Goal: Task Accomplishment & Management: Manage account settings

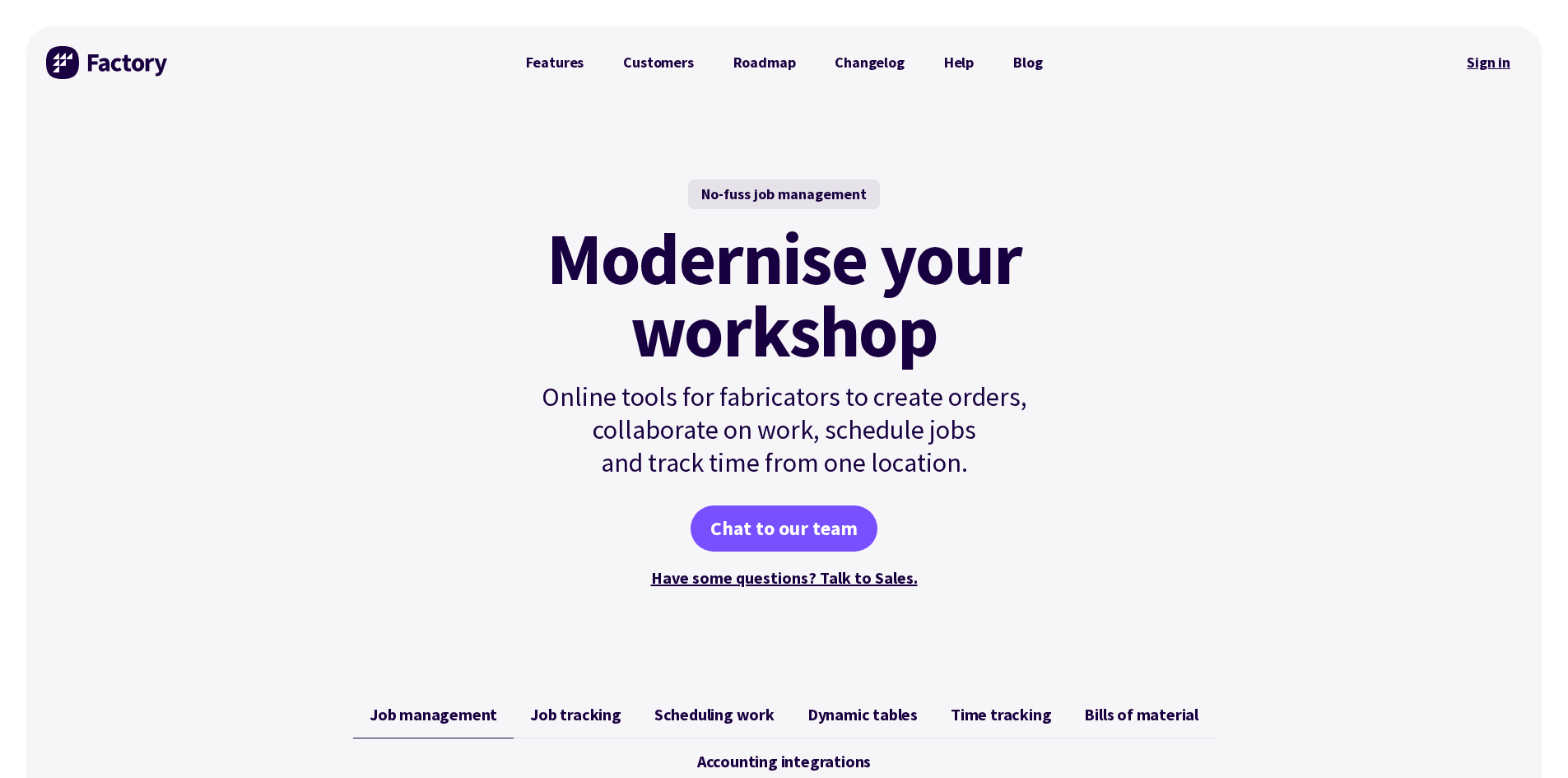
drag, startPoint x: 1499, startPoint y: 69, endPoint x: 1490, endPoint y: 68, distance: 9.1
click at [1499, 69] on link "Sign in" at bounding box center [1489, 62] width 67 height 37
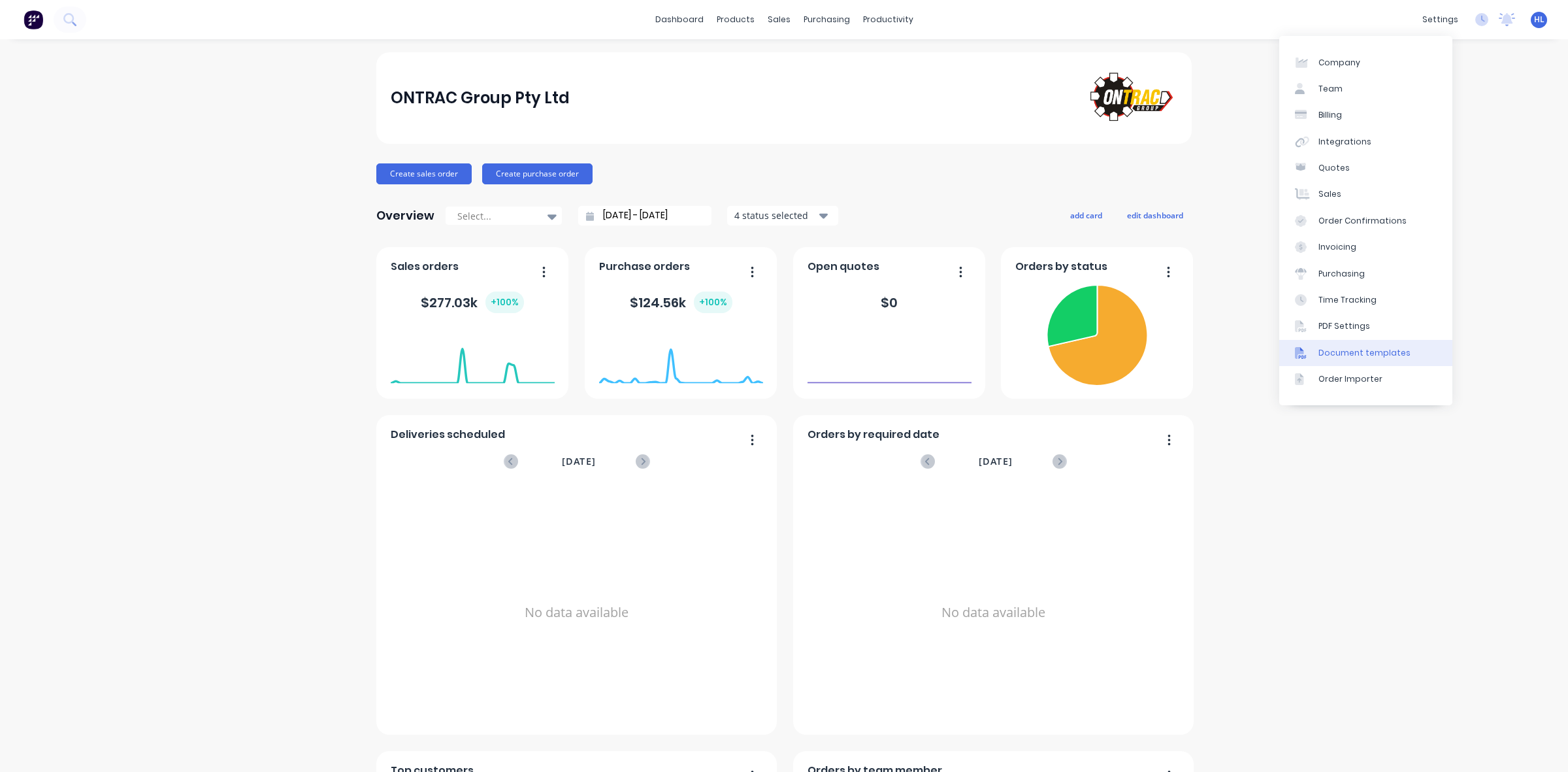
click at [1366, 357] on div "Document templates" at bounding box center [1364, 353] width 92 height 12
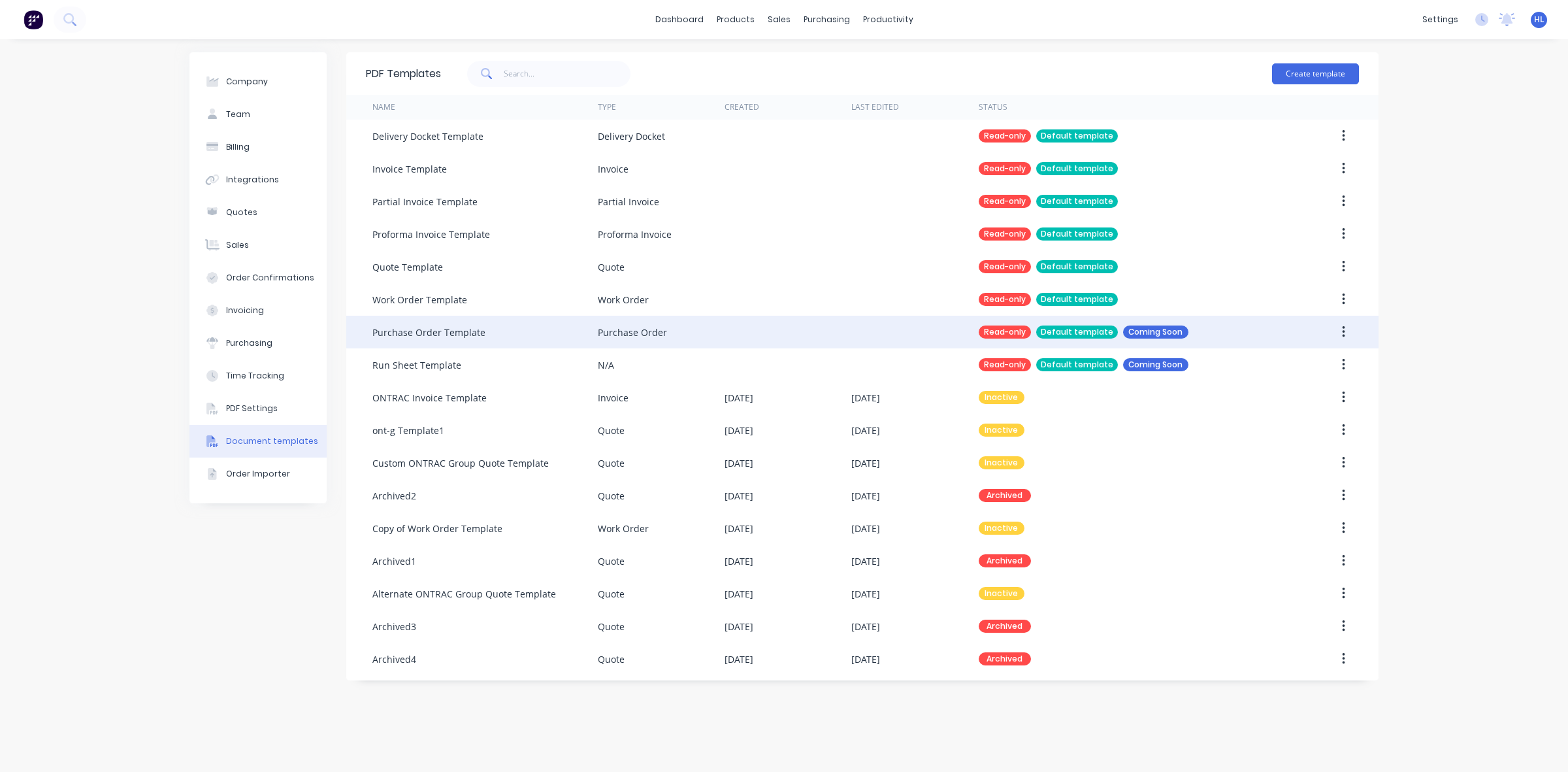
click at [1186, 331] on div "Coming Soon" at bounding box center [1156, 332] width 66 height 13
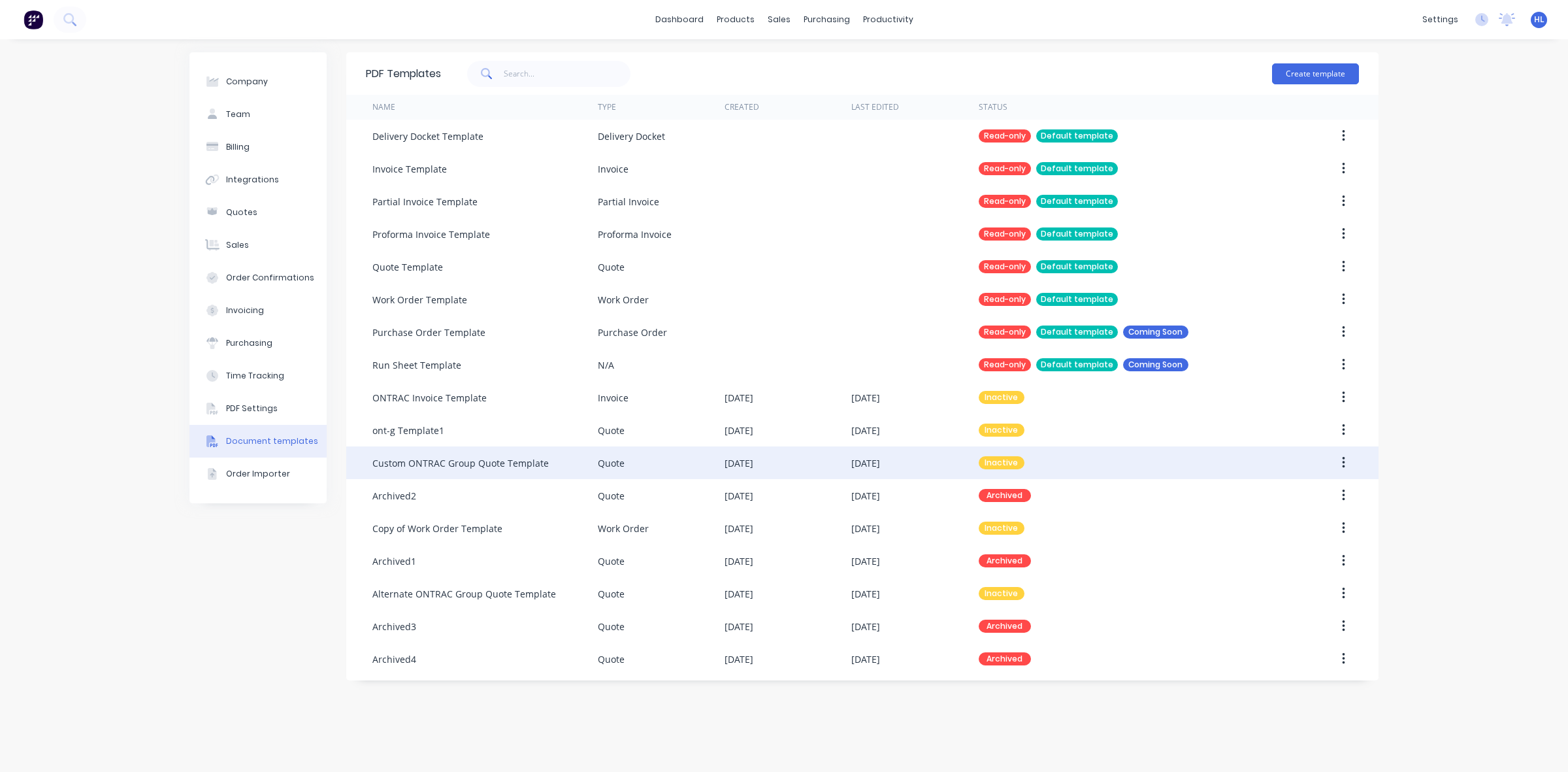
click at [543, 465] on div "Custom ONTRAC Group Quote Template" at bounding box center [460, 463] width 176 height 14
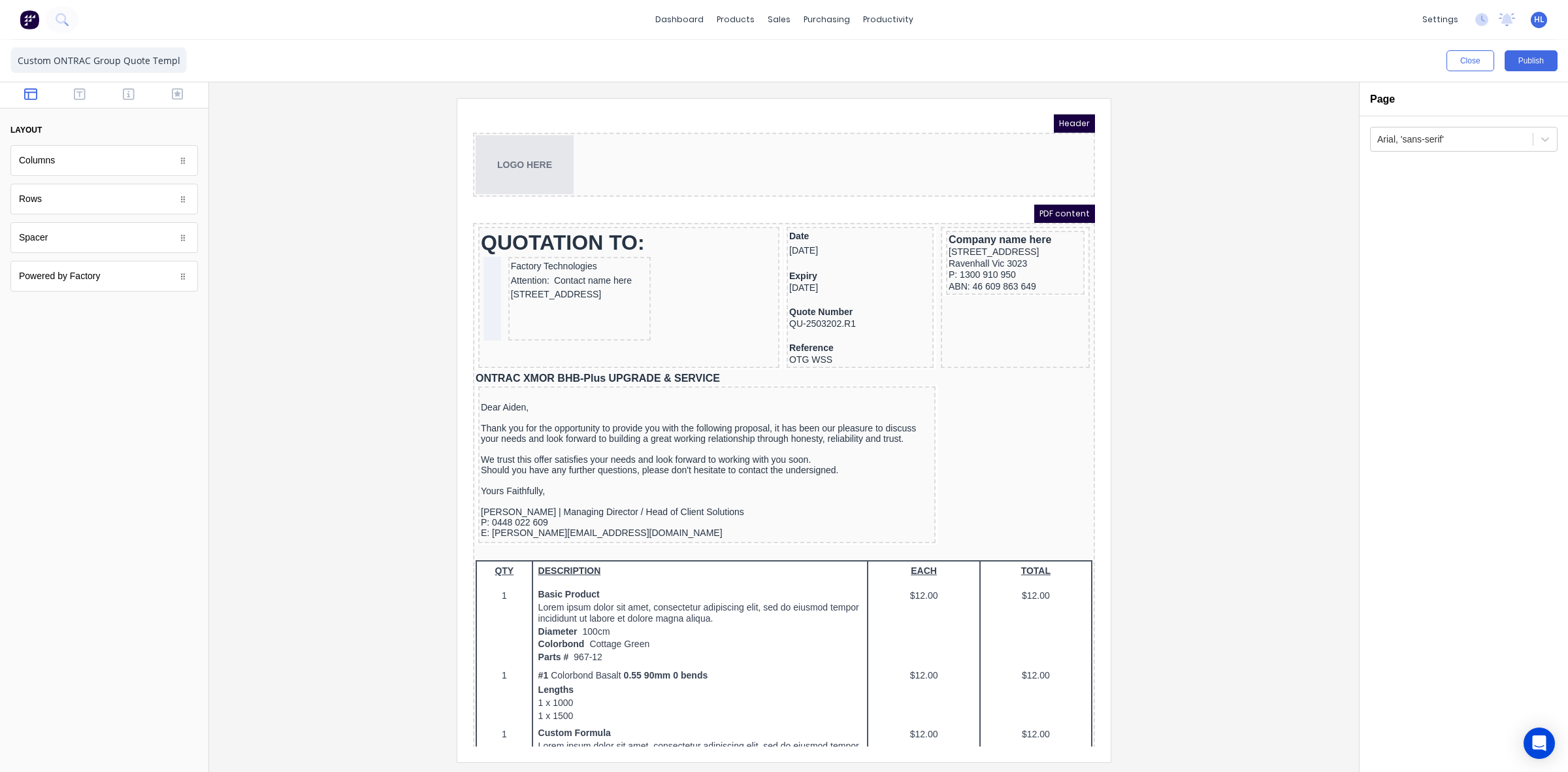
click at [109, 273] on div "Powered by Factory" at bounding box center [104, 276] width 187 height 30
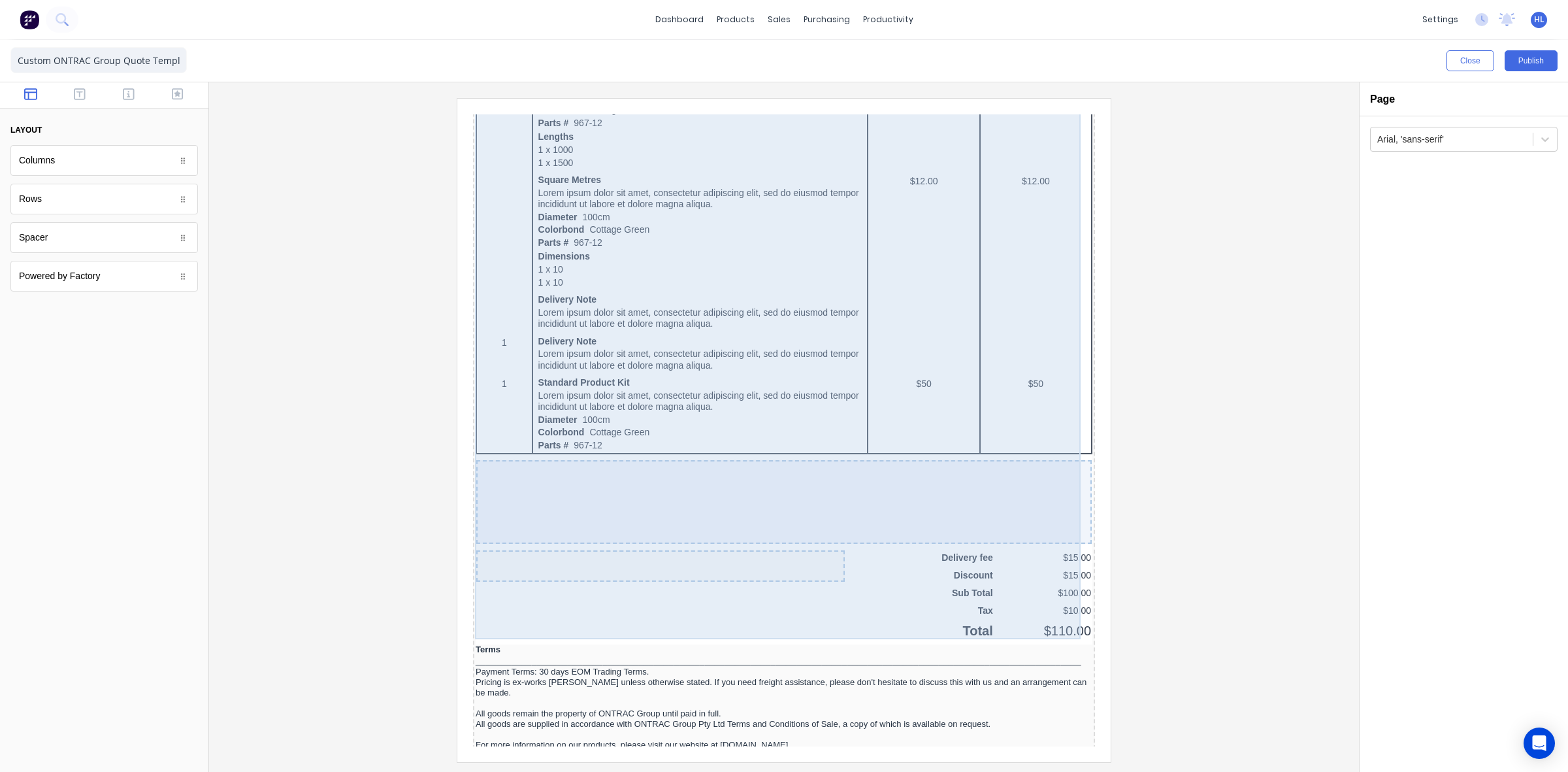
scroll to position [874, 0]
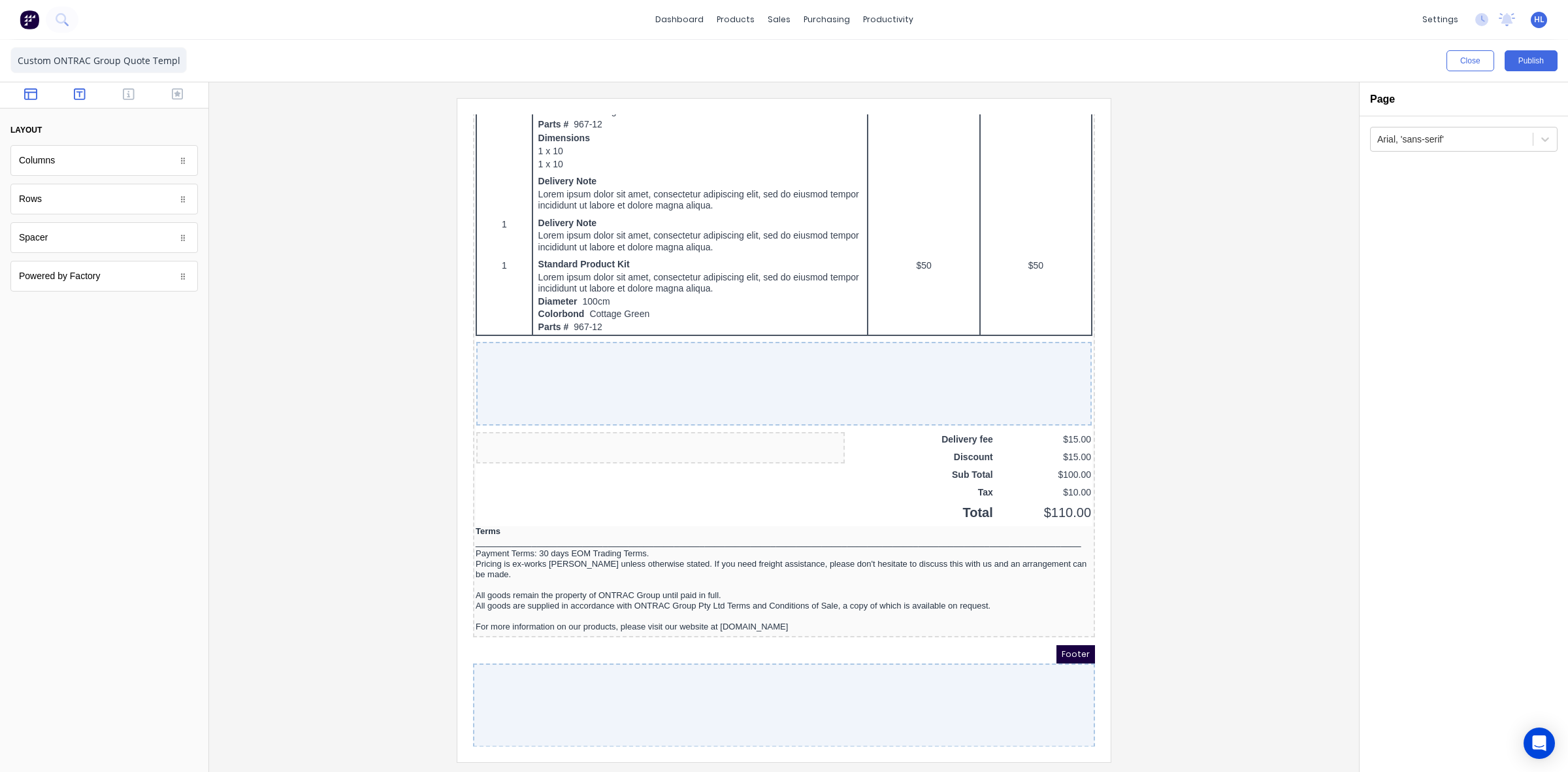
click at [71, 89] on button "button" at bounding box center [80, 95] width 41 height 16
click at [125, 95] on icon "button" at bounding box center [129, 94] width 12 height 13
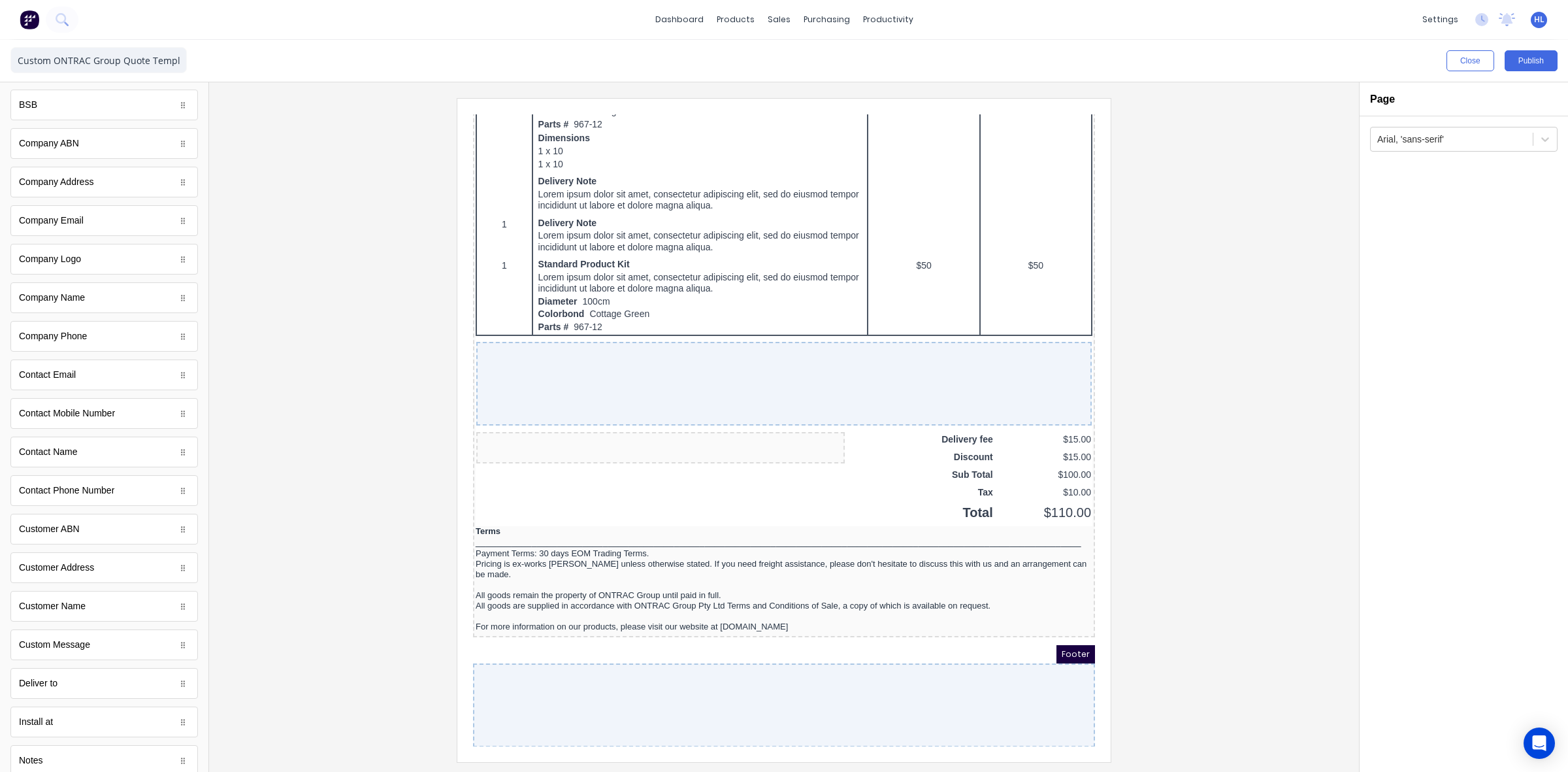
scroll to position [0, 0]
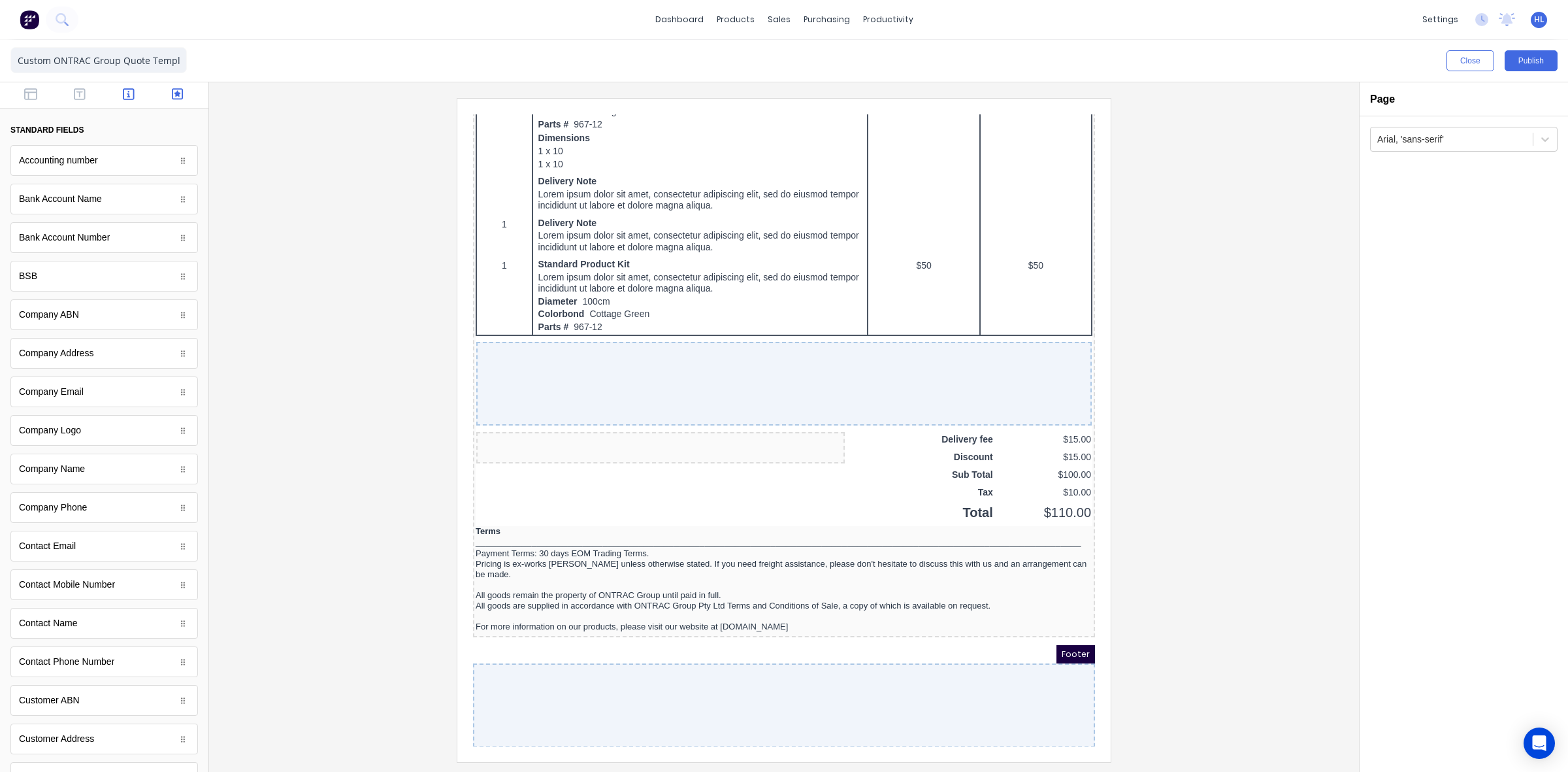
click at [172, 96] on icon "button" at bounding box center [178, 94] width 12 height 13
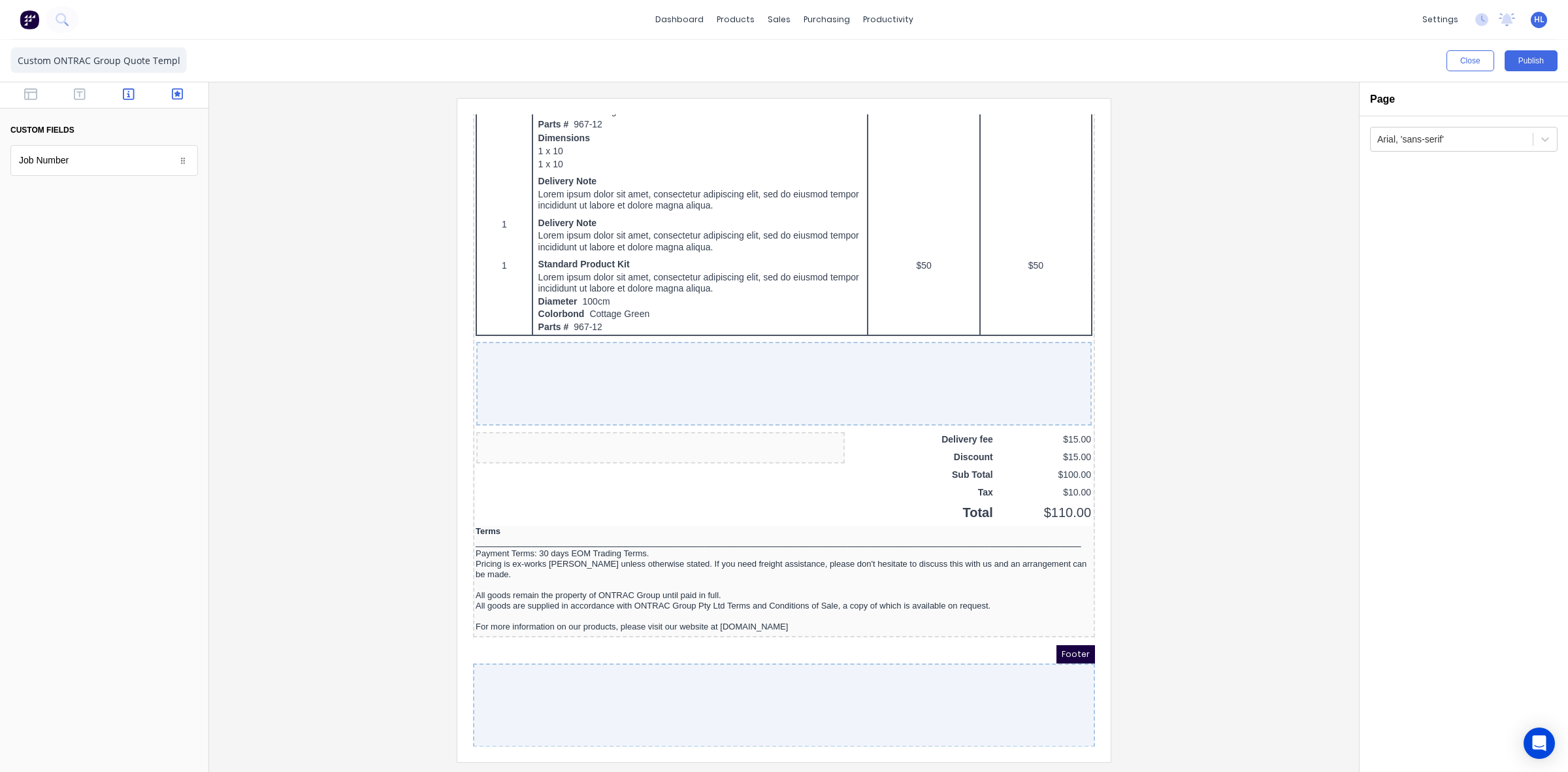
click at [132, 93] on icon "button" at bounding box center [129, 94] width 12 height 13
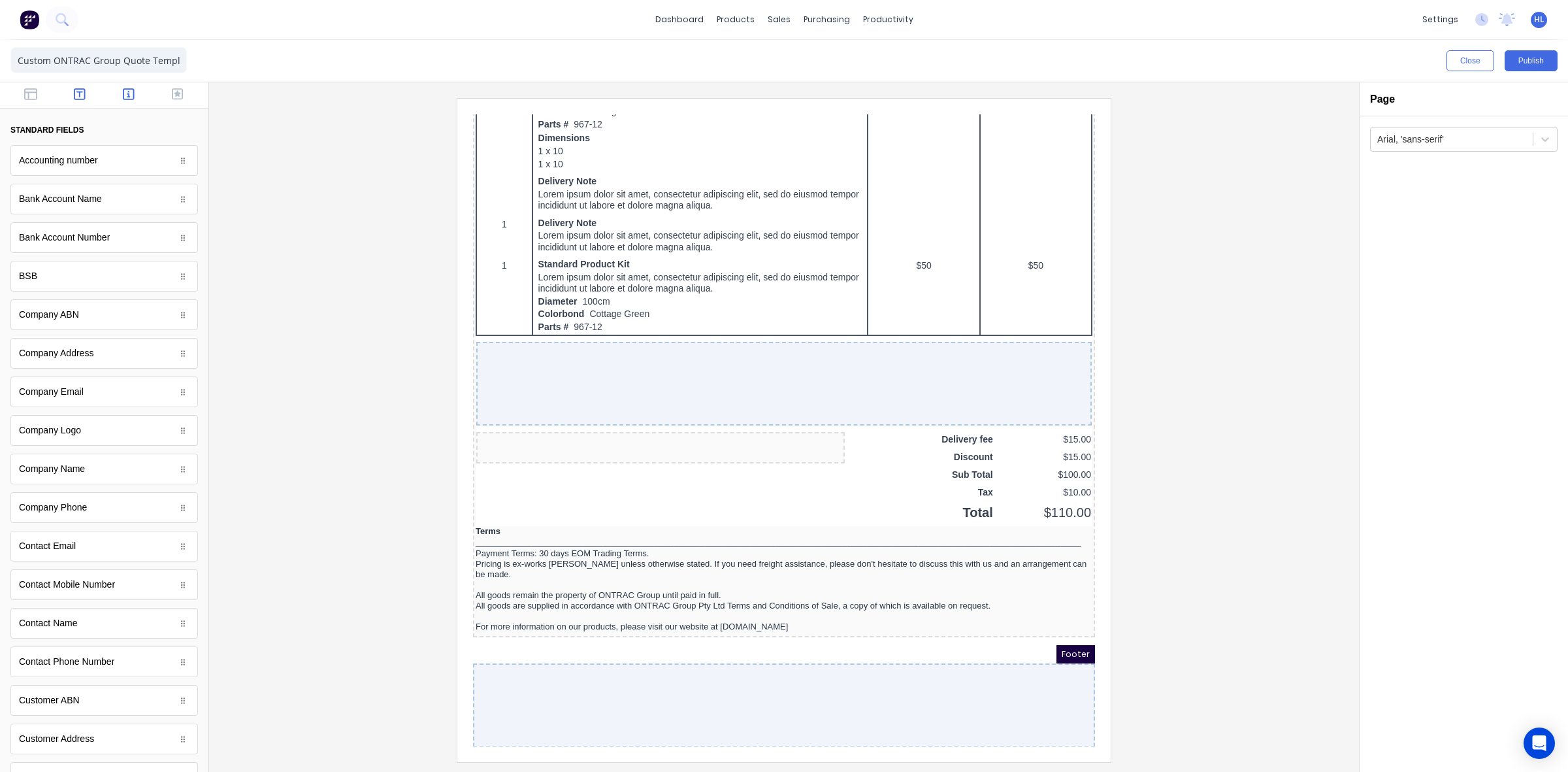
click at [91, 95] on button "button" at bounding box center [80, 95] width 41 height 16
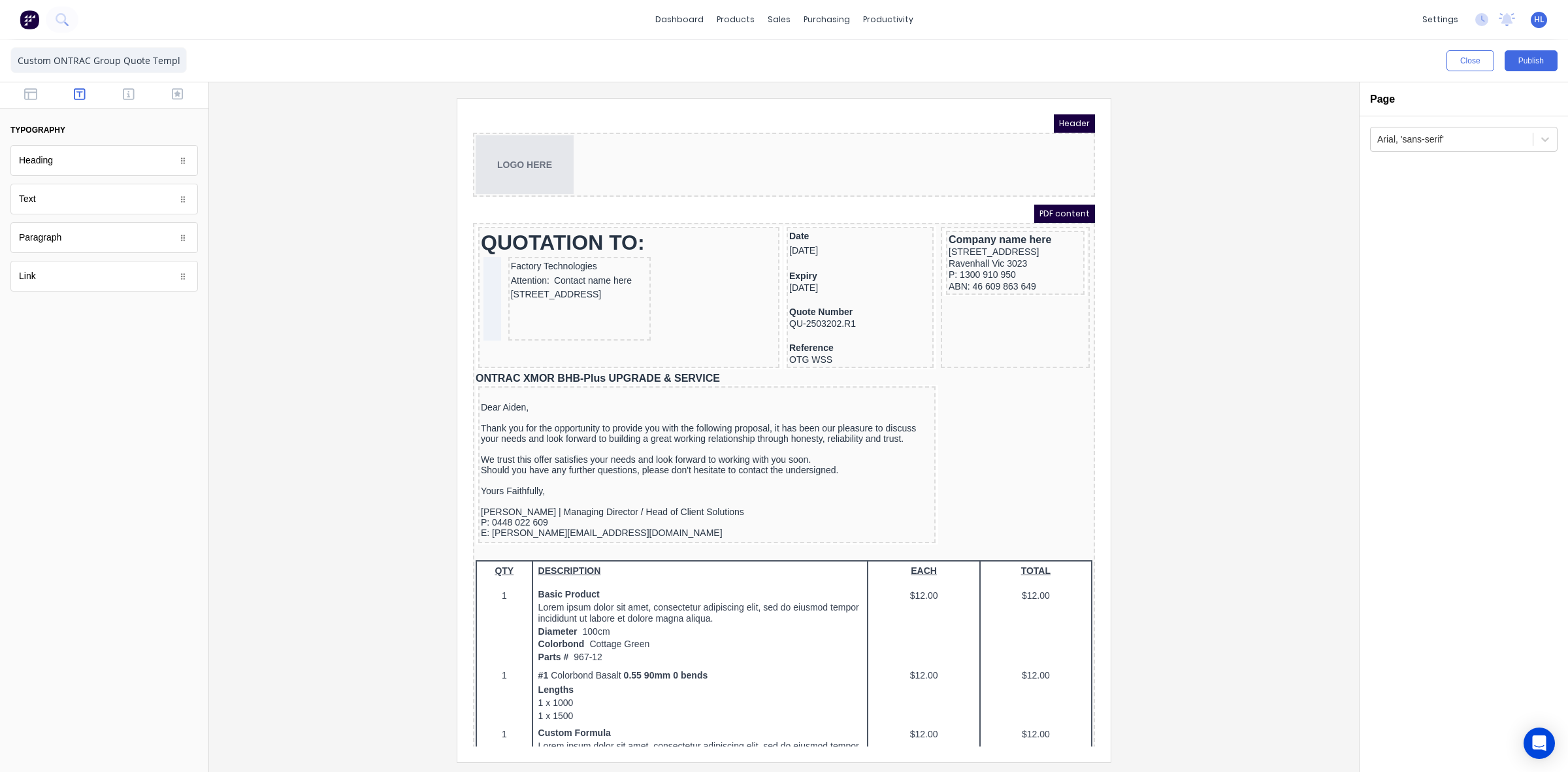
click at [185, 105] on div at bounding box center [104, 95] width 208 height 26
click at [180, 101] on button "button" at bounding box center [178, 95] width 41 height 16
click at [126, 89] on icon "button" at bounding box center [129, 94] width 12 height 12
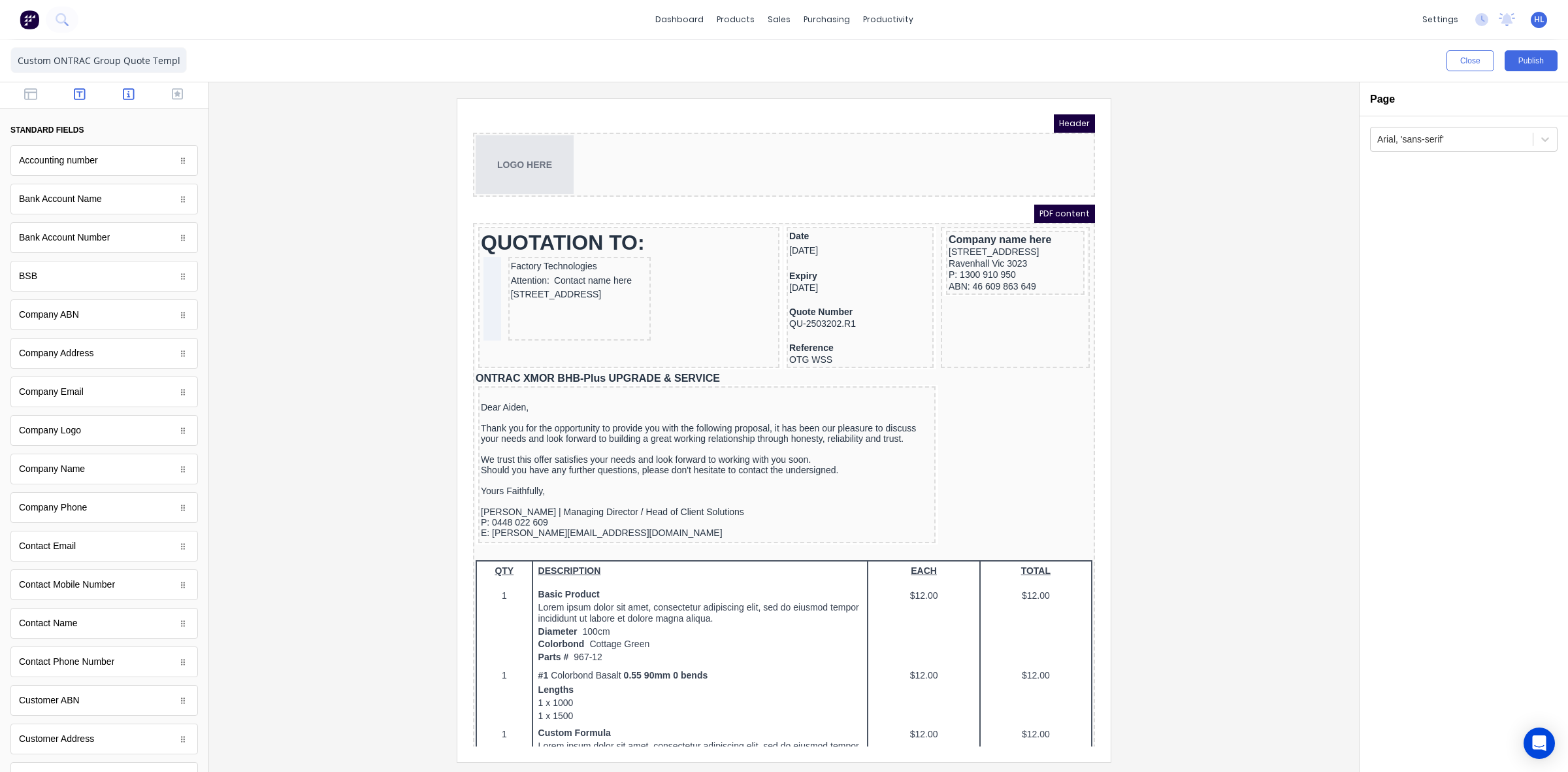
click at [83, 91] on button "button" at bounding box center [80, 95] width 41 height 16
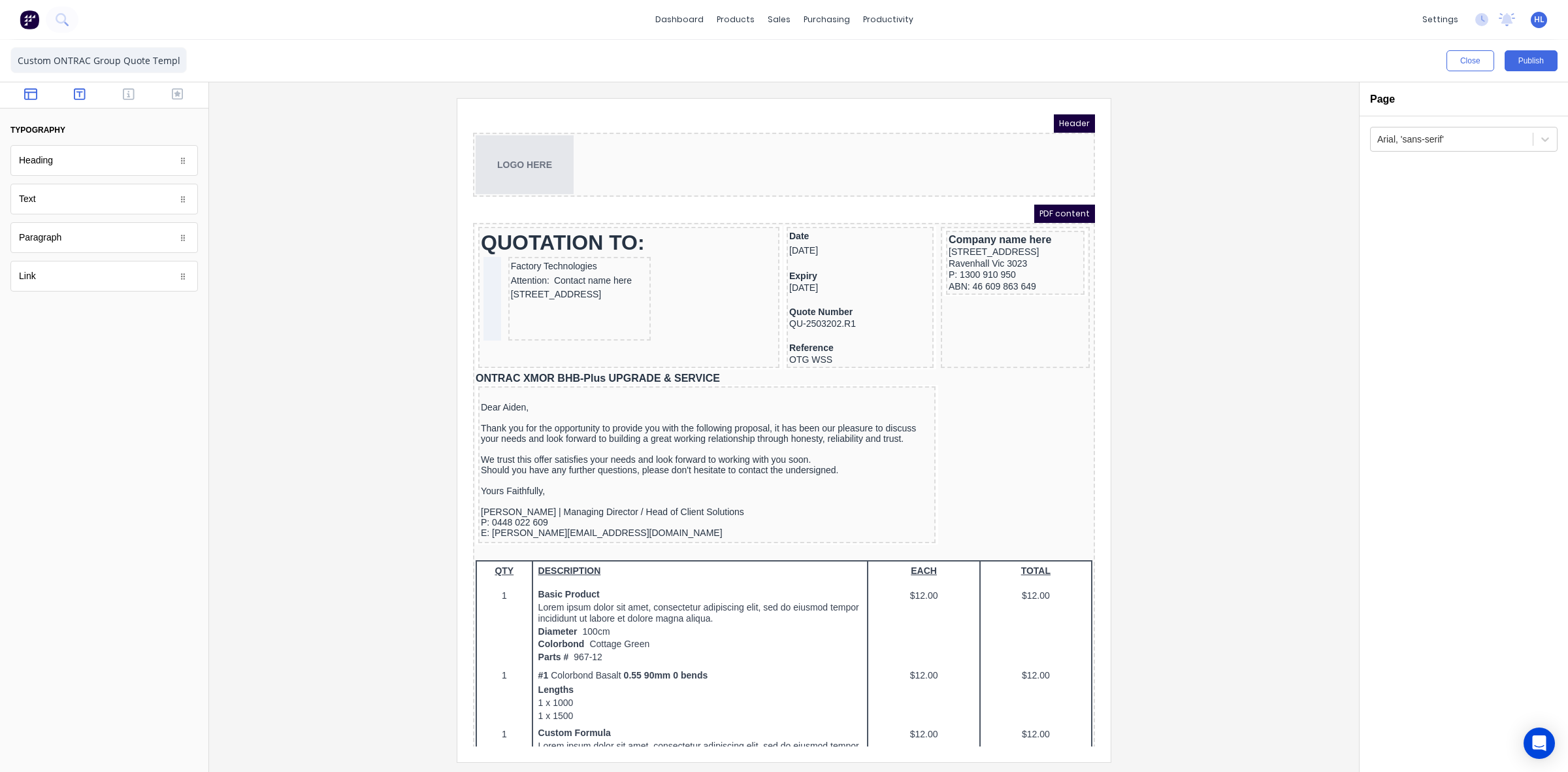
click at [44, 96] on button "button" at bounding box center [31, 95] width 41 height 16
click at [70, 98] on button "button" at bounding box center [80, 95] width 41 height 16
click at [103, 212] on div "Text" at bounding box center [104, 199] width 187 height 30
click at [824, 233] on div "Date 29/10/2024" at bounding box center [844, 228] width 142 height 28
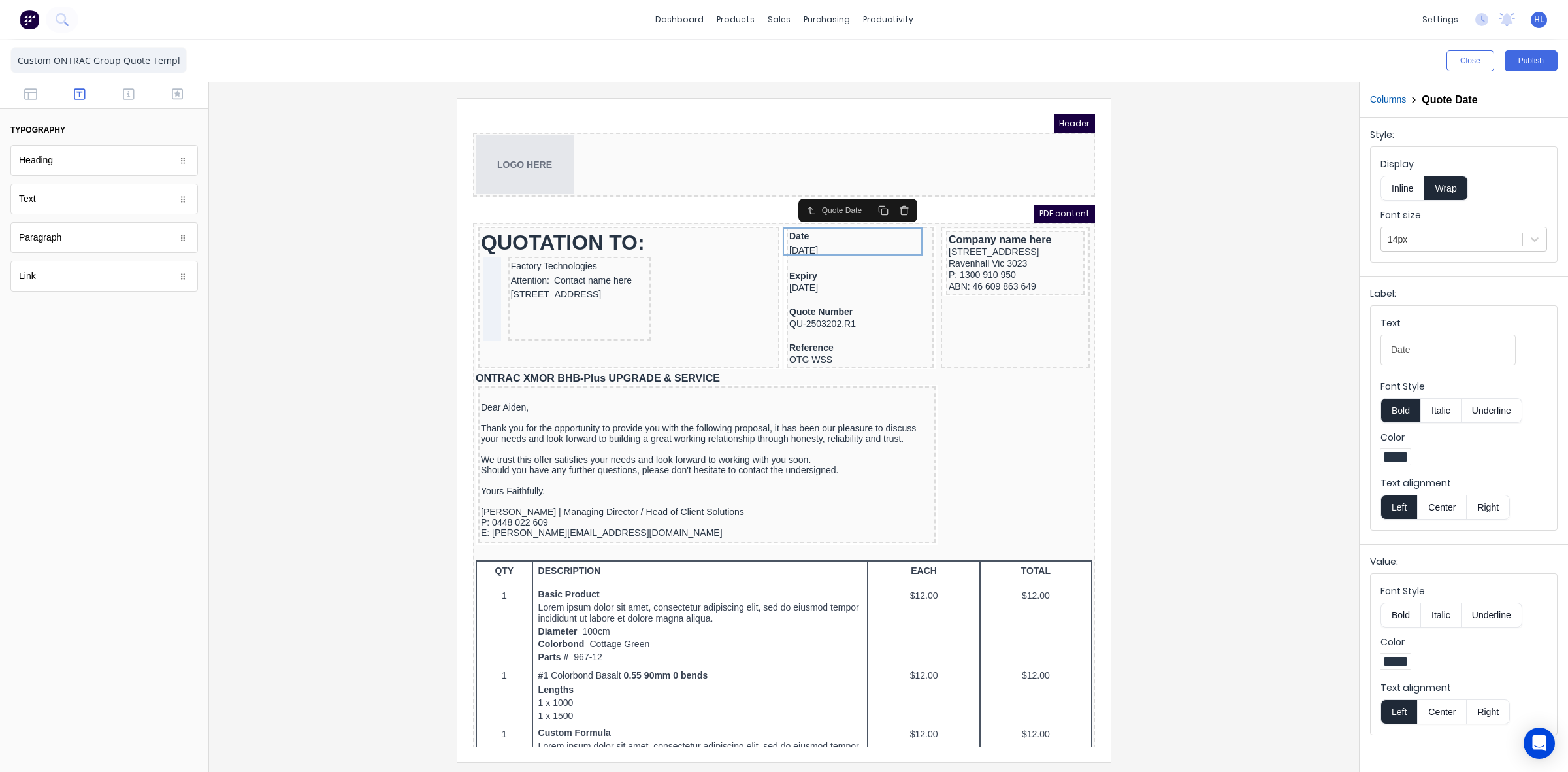
click at [1278, 360] on div at bounding box center [784, 430] width 1129 height 663
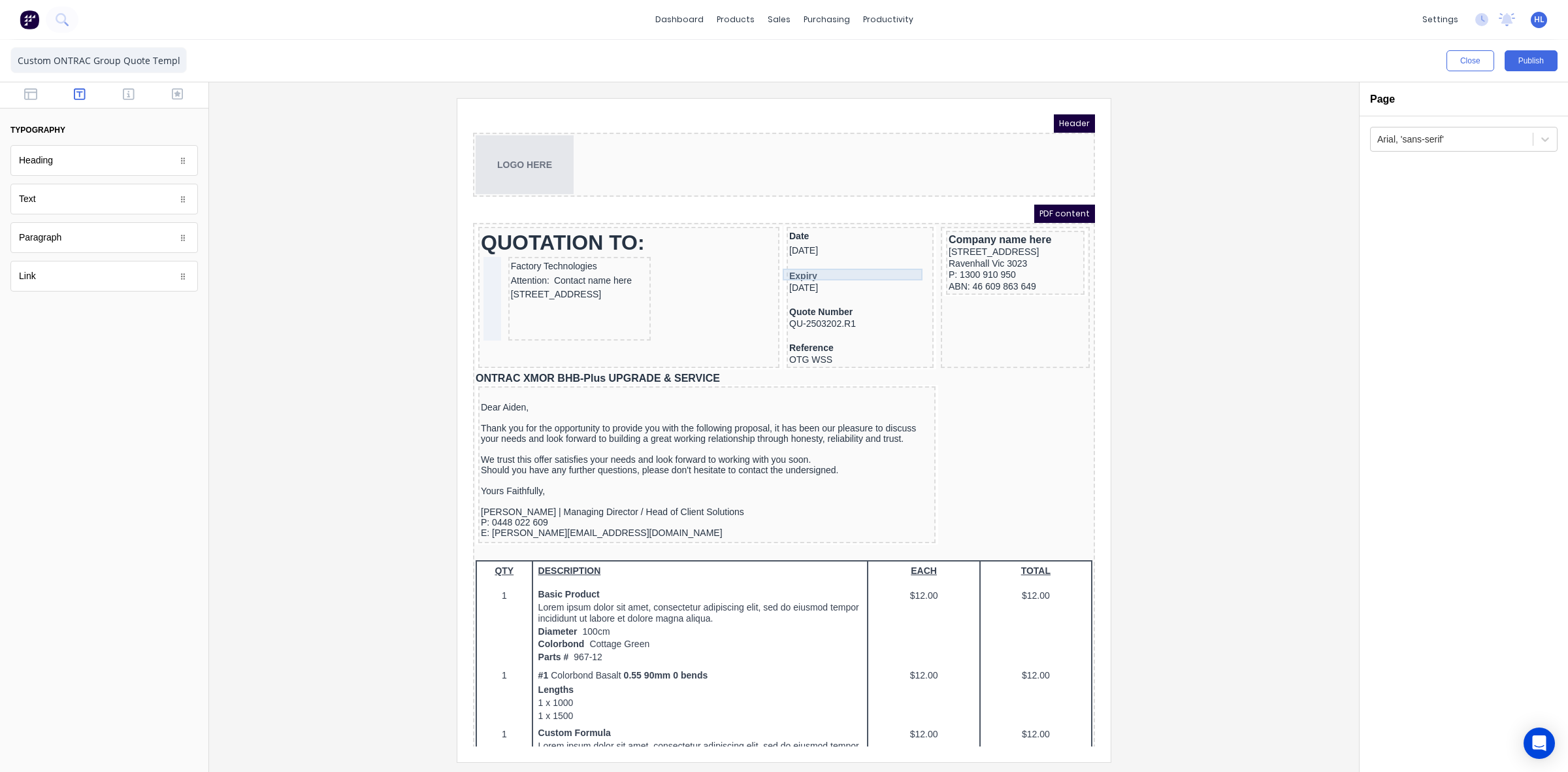
click at [825, 256] on div "Expiry" at bounding box center [844, 261] width 142 height 12
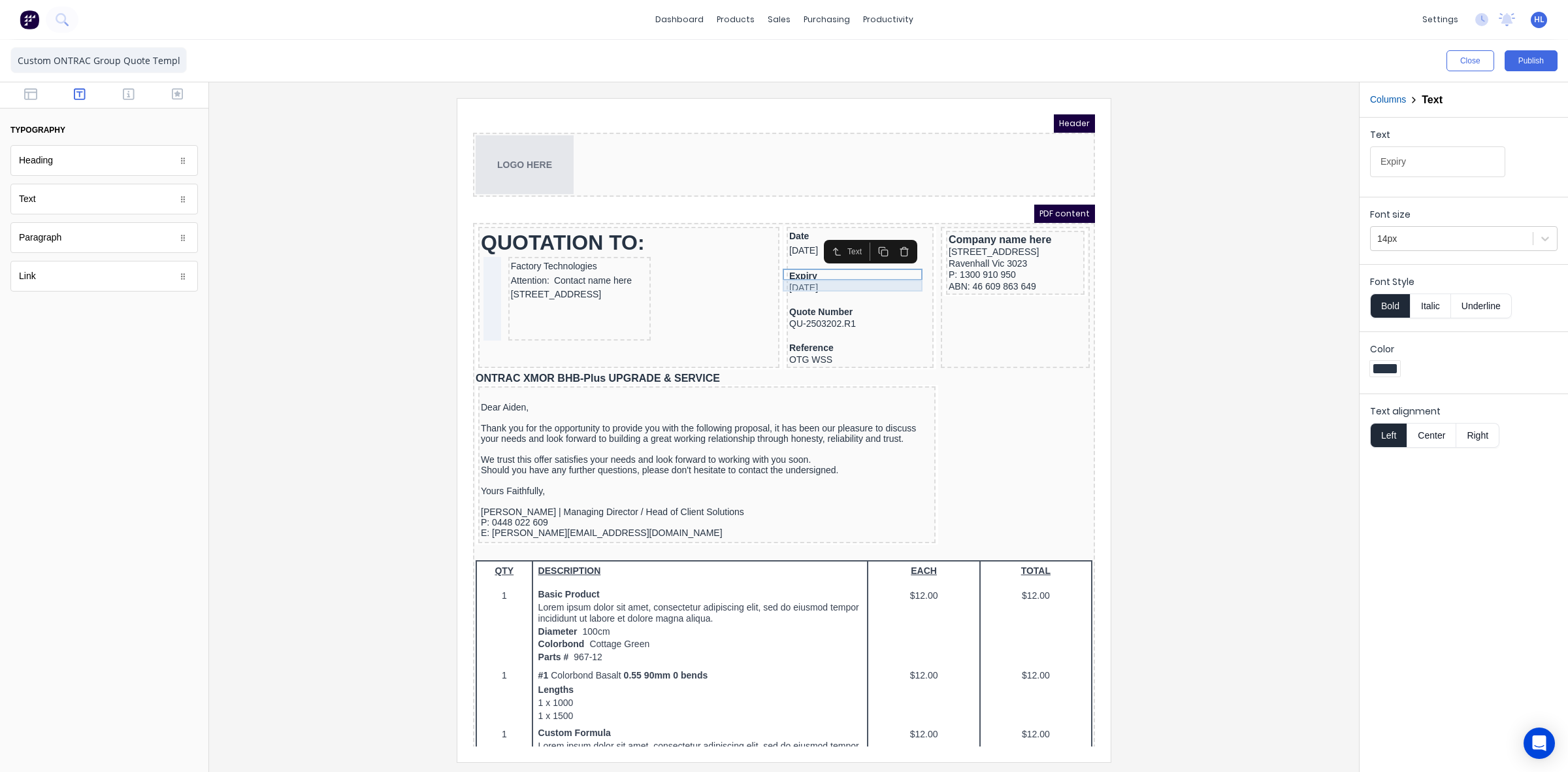
click at [825, 268] on div "30/04/2025" at bounding box center [844, 273] width 142 height 12
click at [1250, 313] on div at bounding box center [784, 430] width 1129 height 663
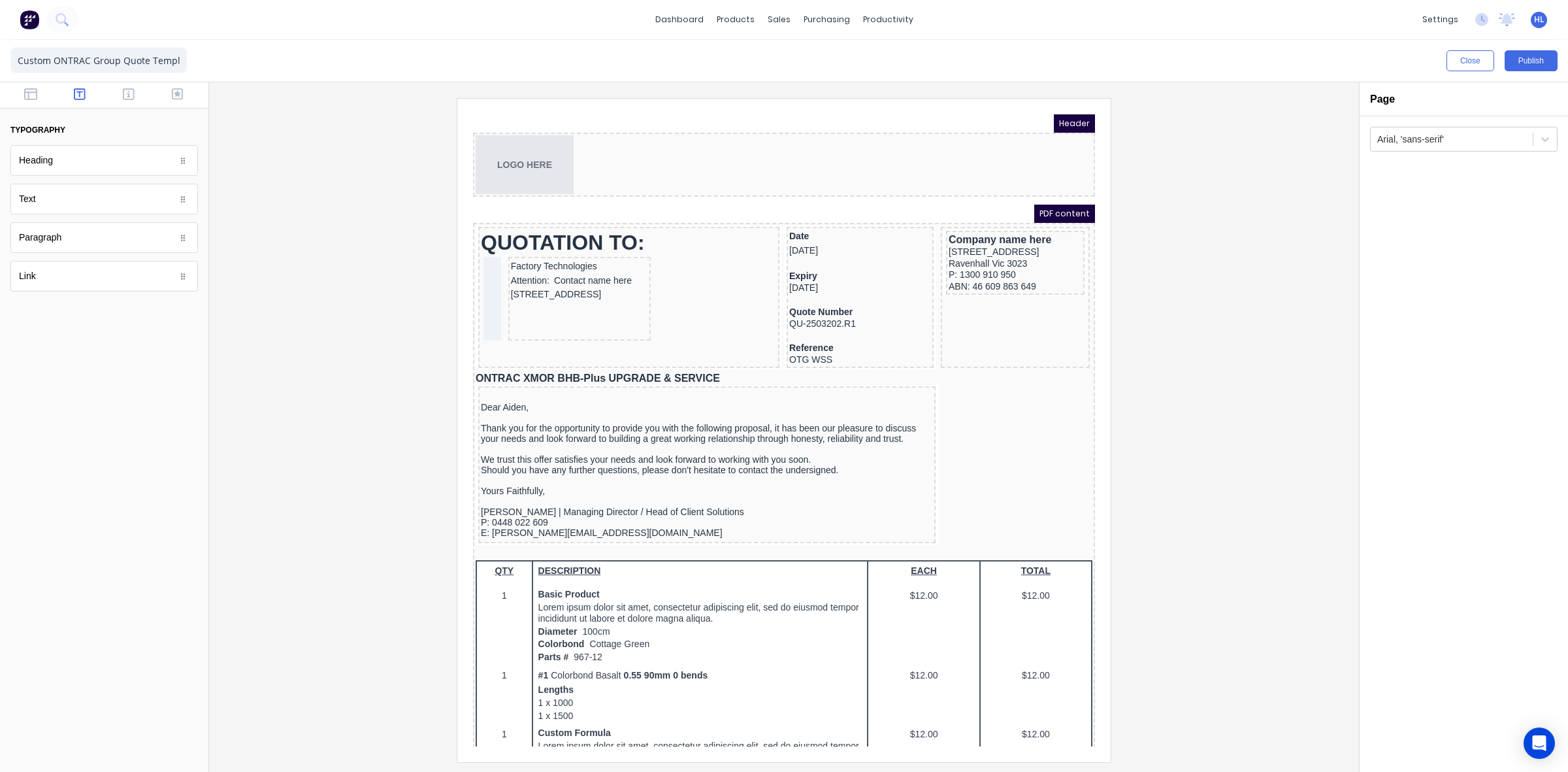
click at [14, 109] on div "typography Heading Heading Text Text Paragraph Paragraph Link Link" at bounding box center [104, 192] width 187 height 199
click at [30, 95] on icon "button" at bounding box center [30, 94] width 13 height 13
click at [184, 98] on button "button" at bounding box center [178, 95] width 41 height 16
drag, startPoint x: 148, startPoint y: 96, endPoint x: 135, endPoint y: 96, distance: 13.0
click at [147, 96] on button "button" at bounding box center [129, 95] width 41 height 16
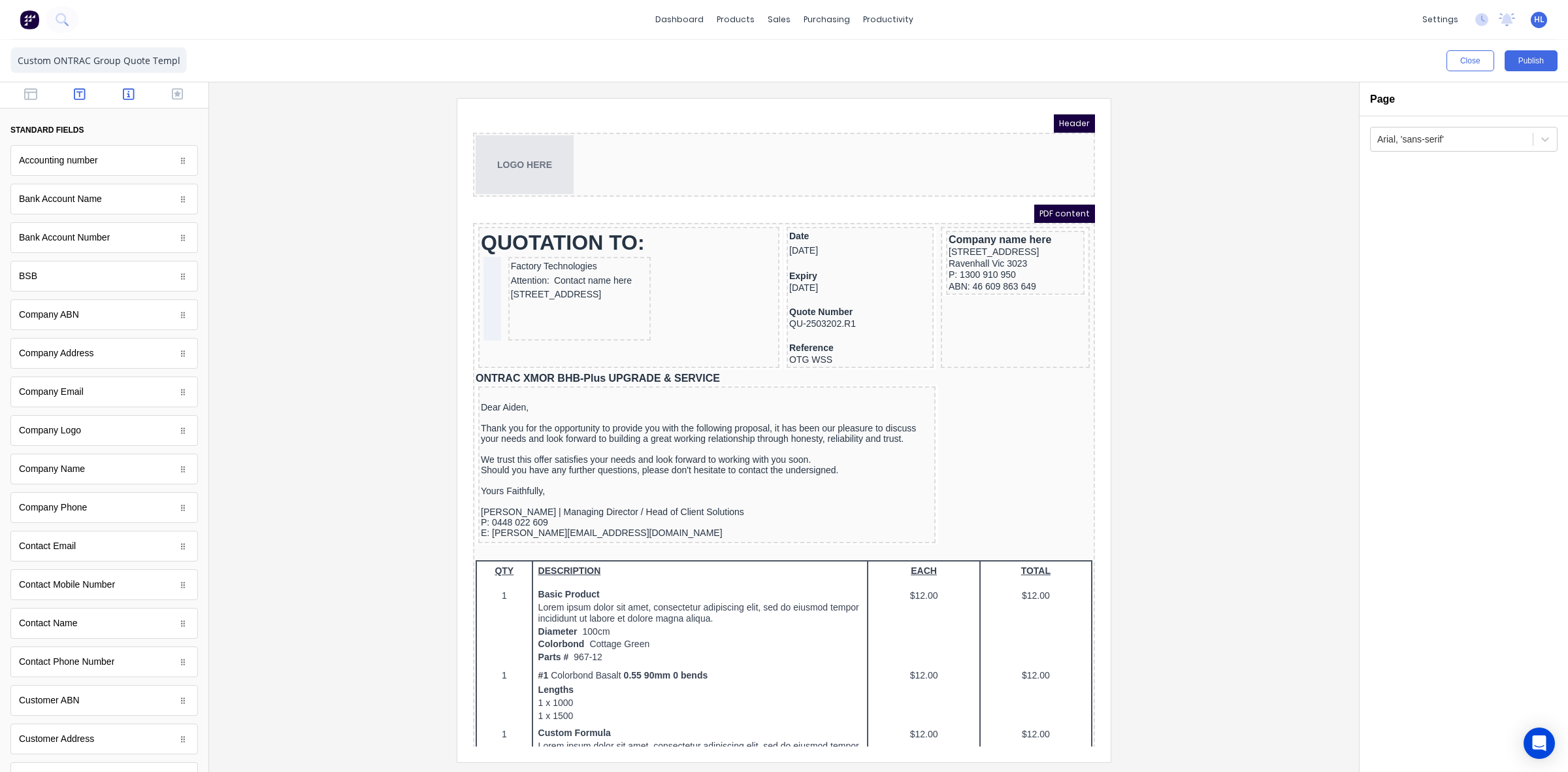
click at [68, 90] on button "button" at bounding box center [80, 95] width 41 height 16
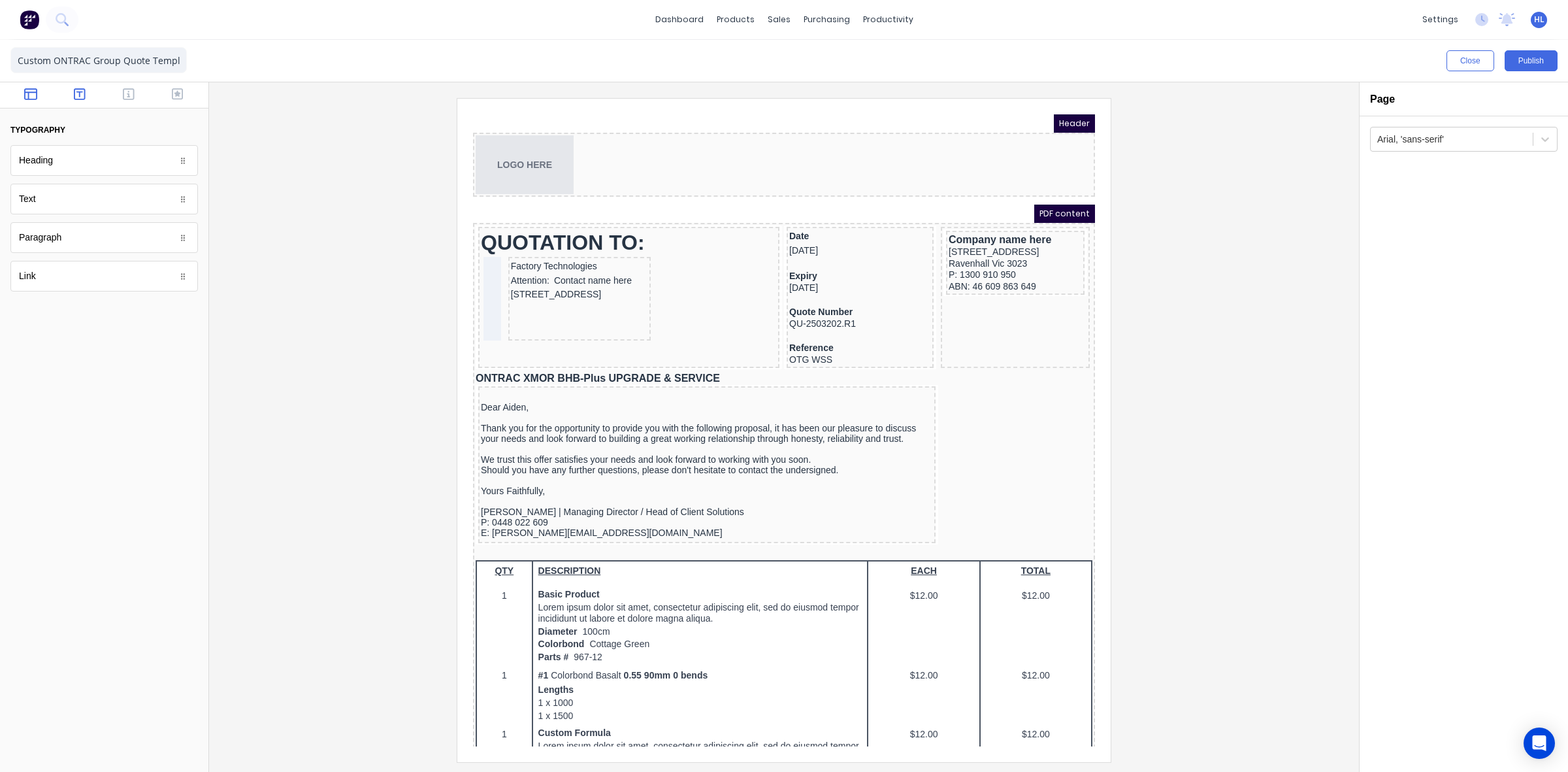
click at [35, 99] on icon "button" at bounding box center [30, 94] width 13 height 12
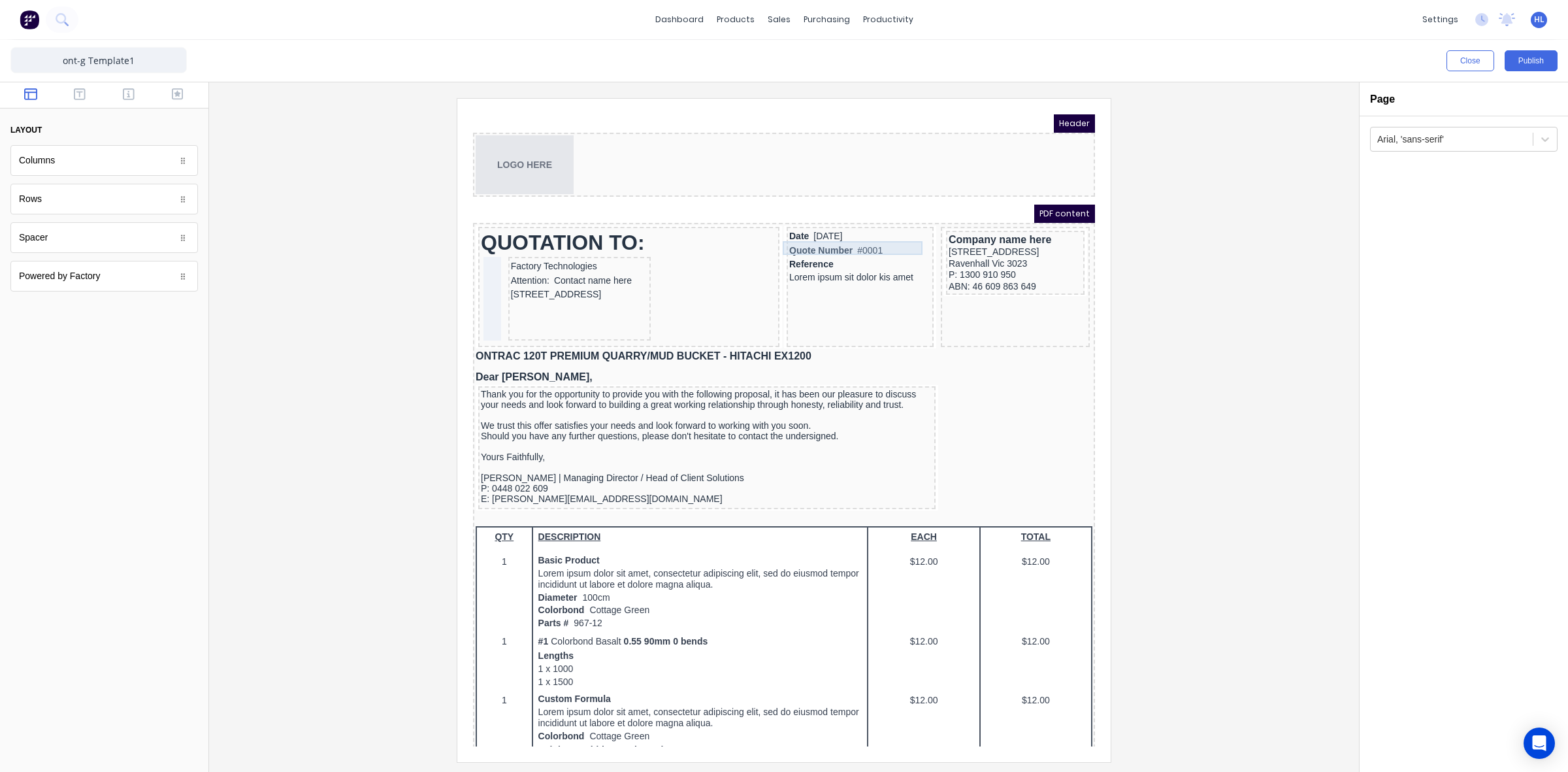
click at [857, 234] on div "Quote Number #0001" at bounding box center [844, 235] width 142 height 15
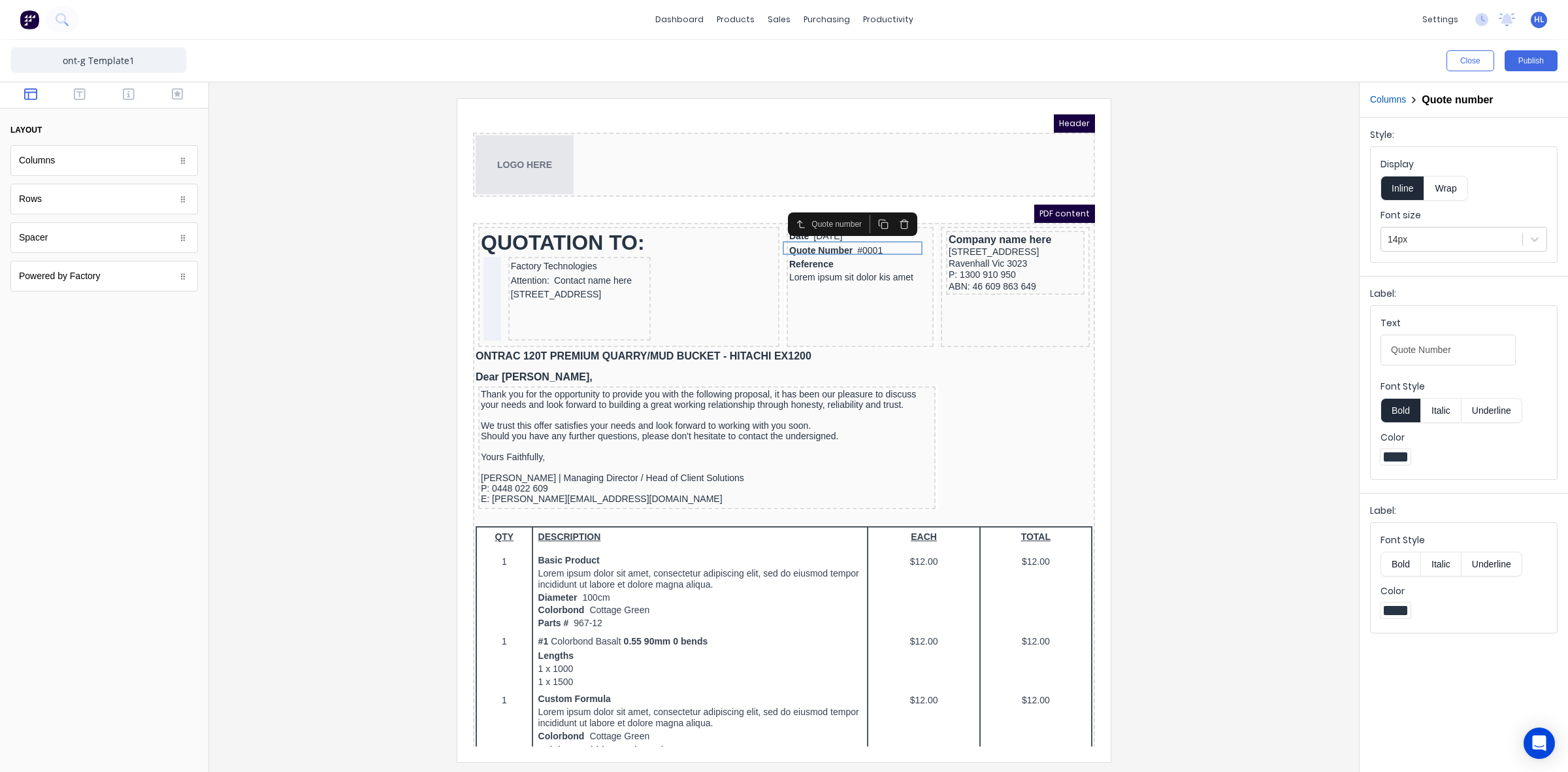
click at [1182, 326] on div at bounding box center [784, 430] width 1129 height 663
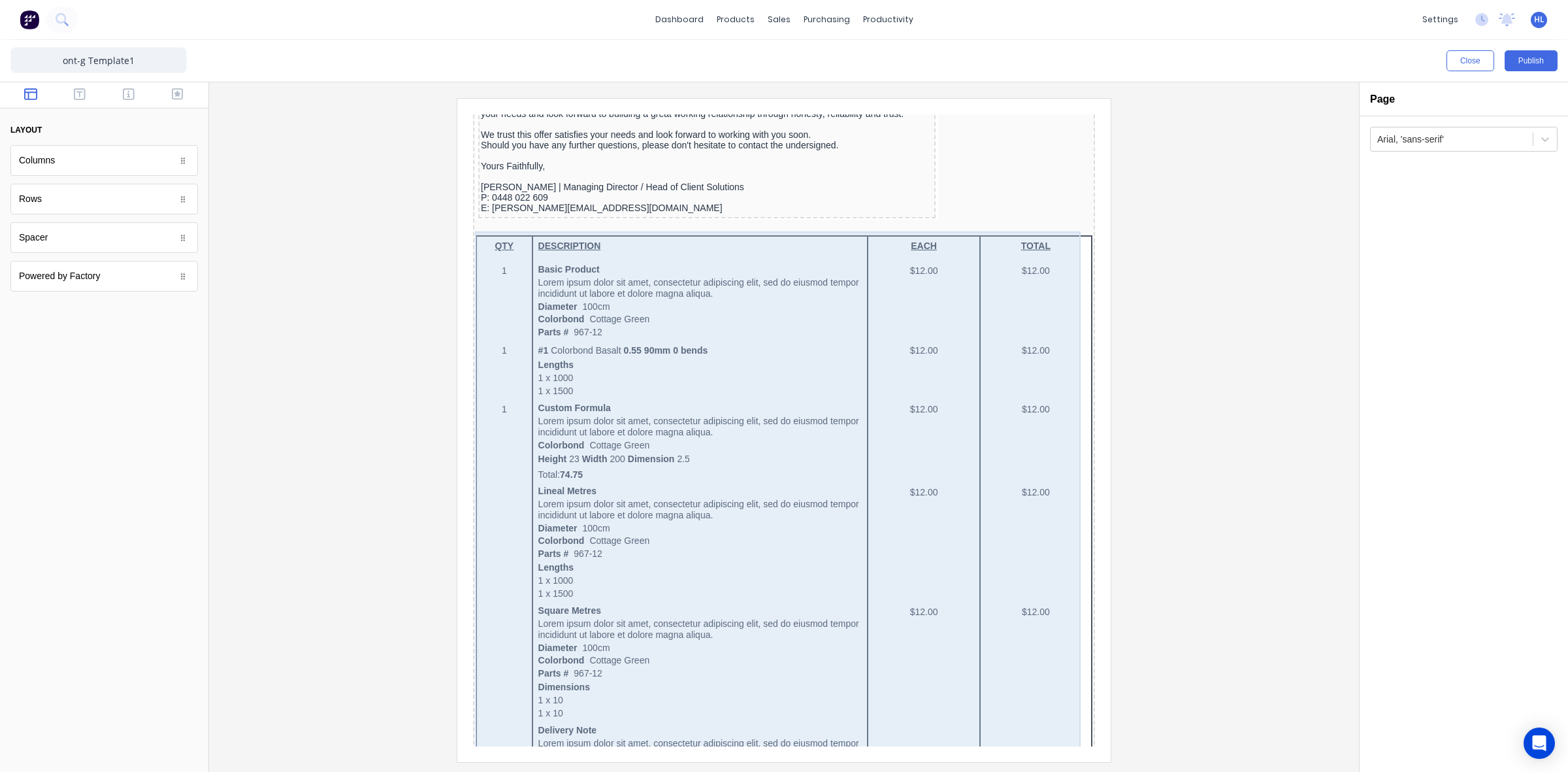
scroll to position [237, 0]
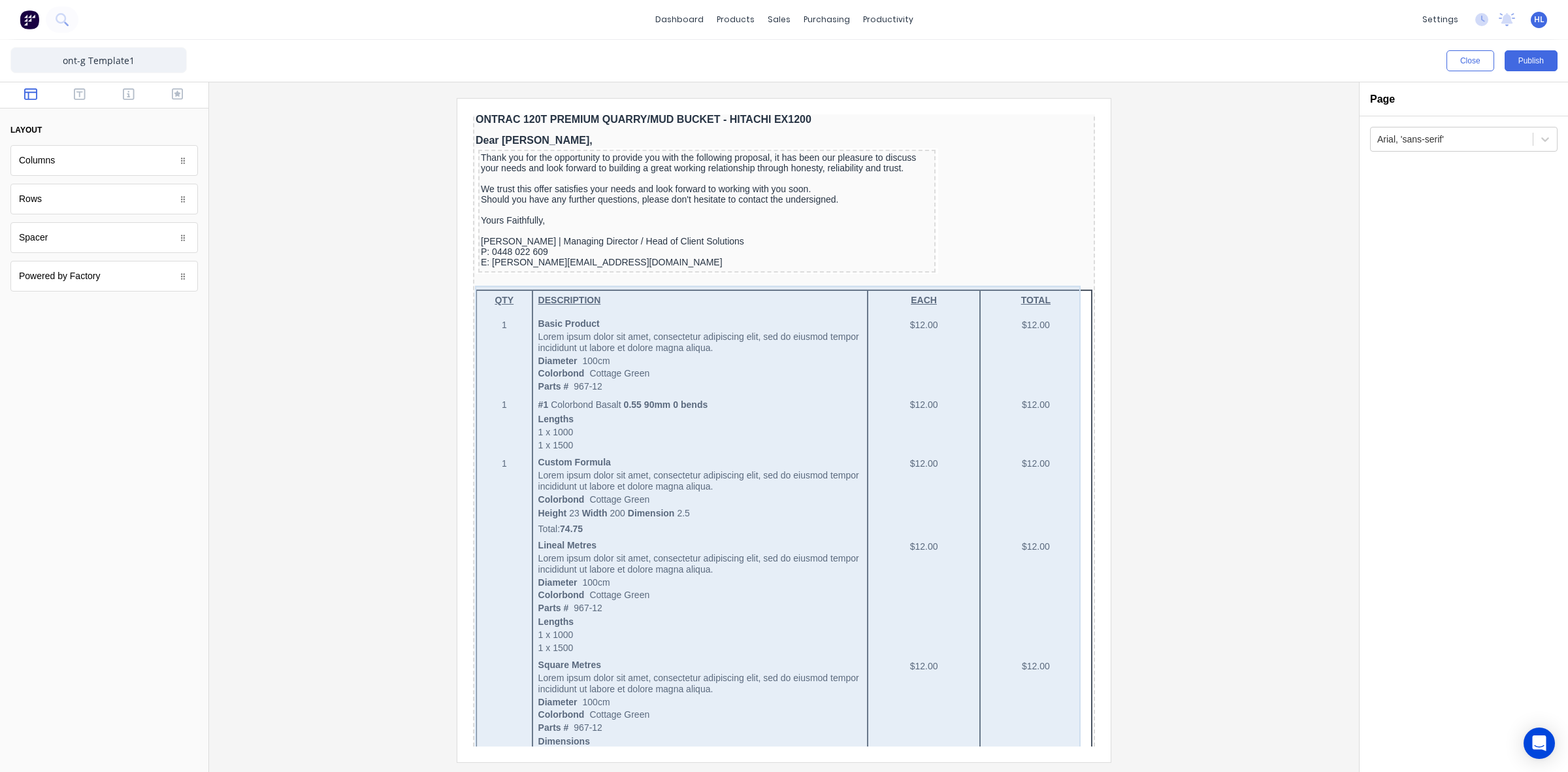
drag, startPoint x: 491, startPoint y: 291, endPoint x: 326, endPoint y: 325, distance: 168.5
click at [326, 325] on div at bounding box center [784, 430] width 1129 height 663
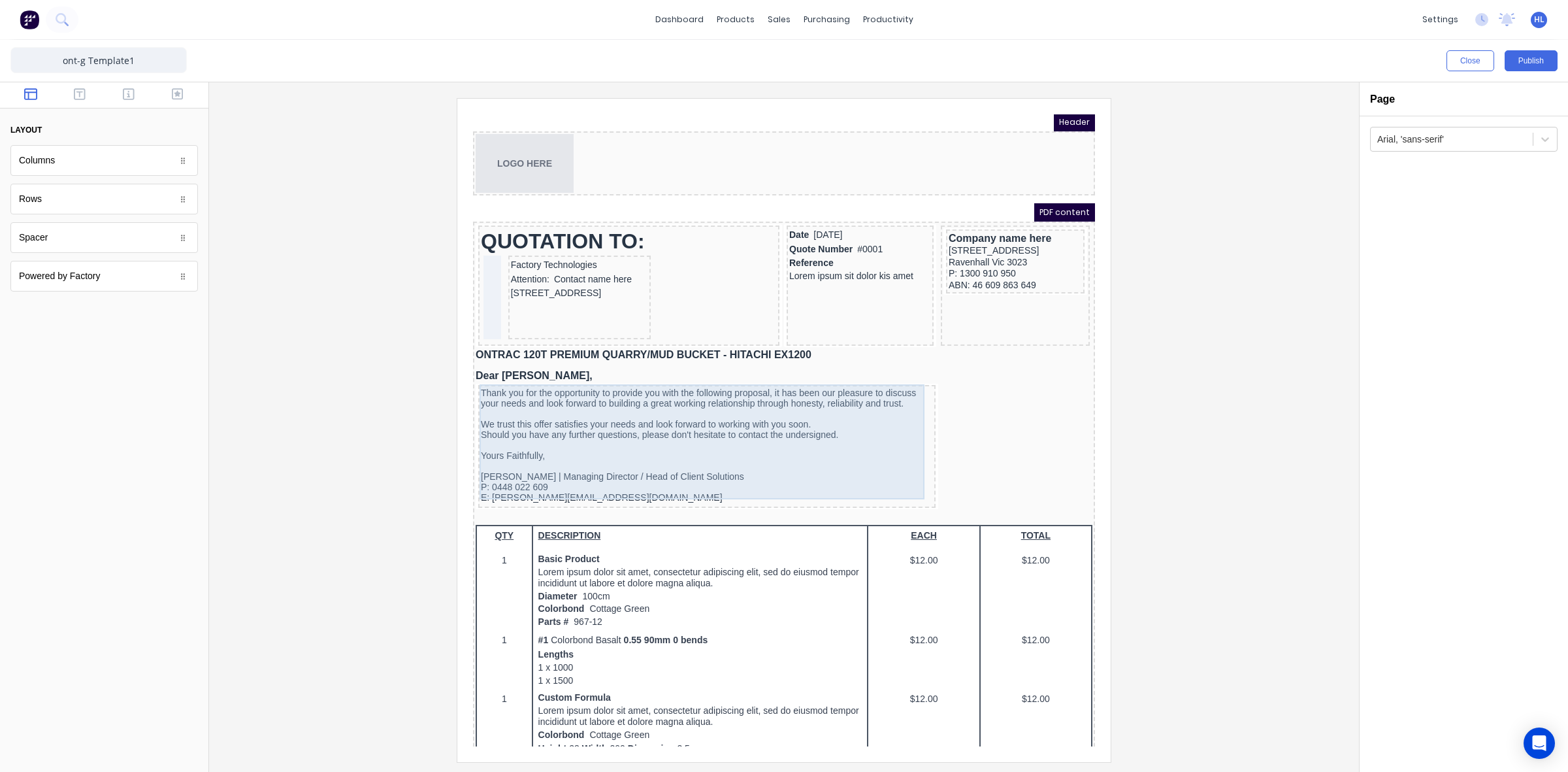
scroll to position [0, 0]
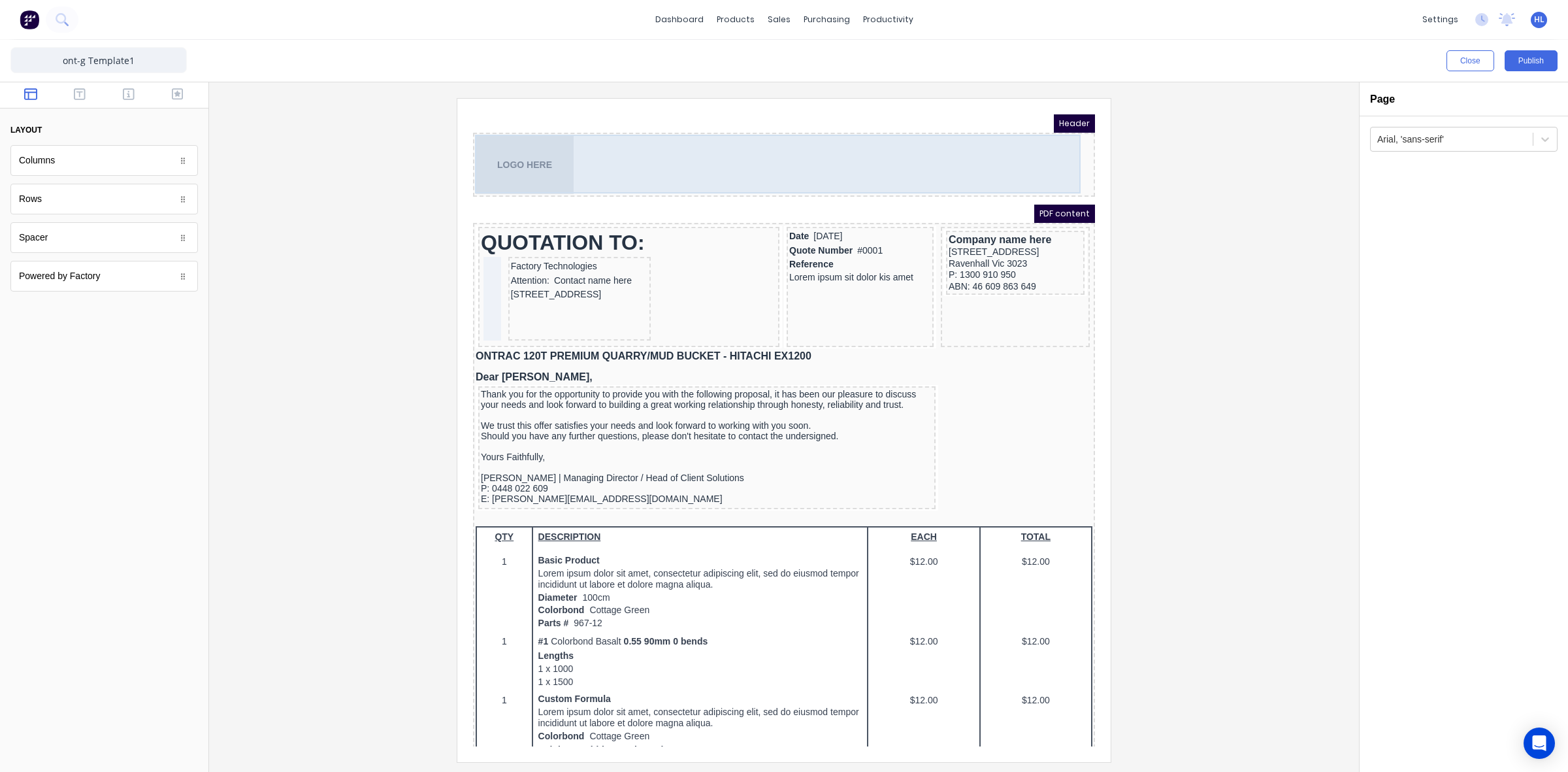
click at [497, 146] on div "LOGO HERE" at bounding box center [768, 149] width 617 height 59
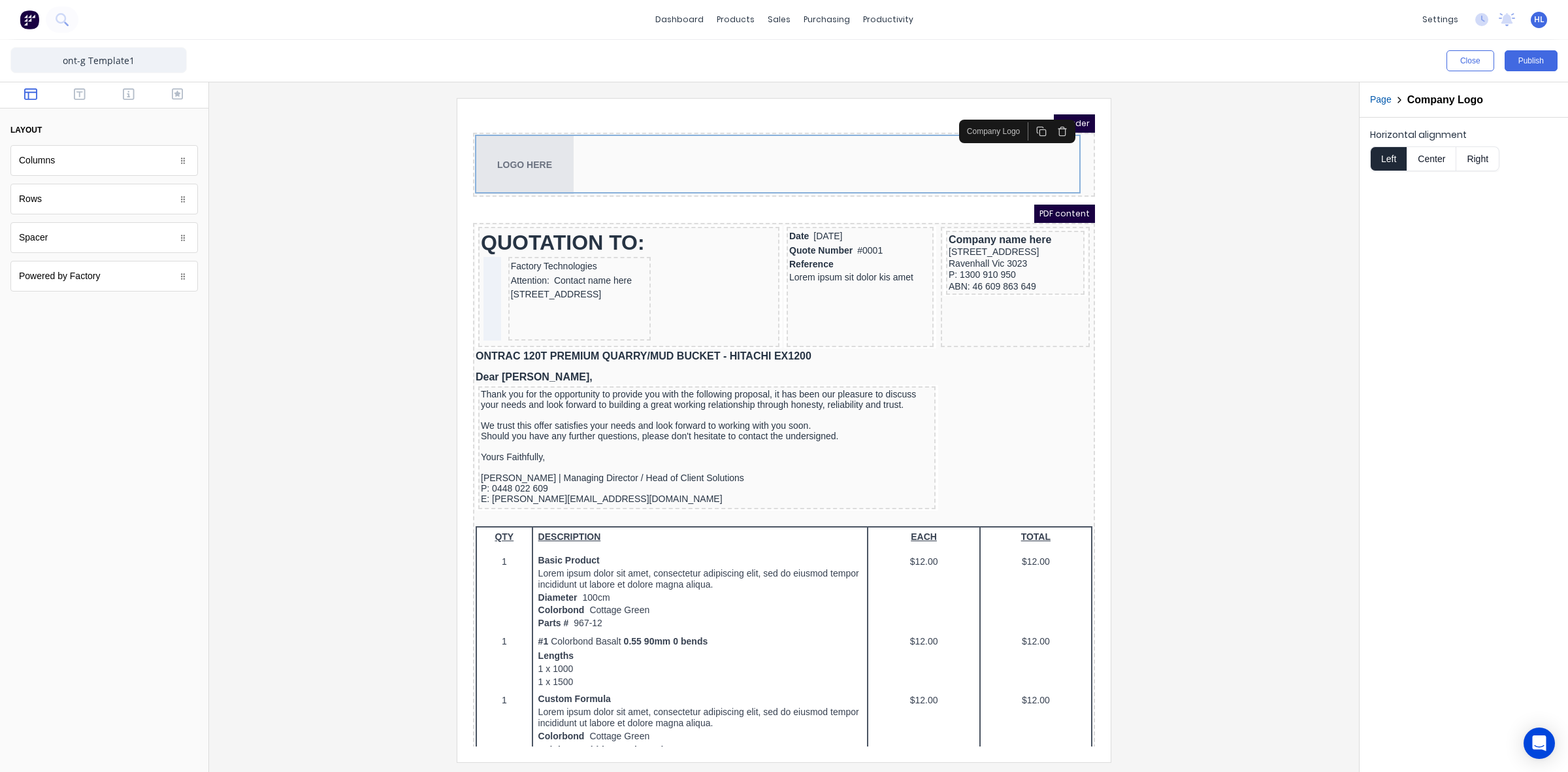
click at [407, 217] on div at bounding box center [784, 430] width 1129 height 663
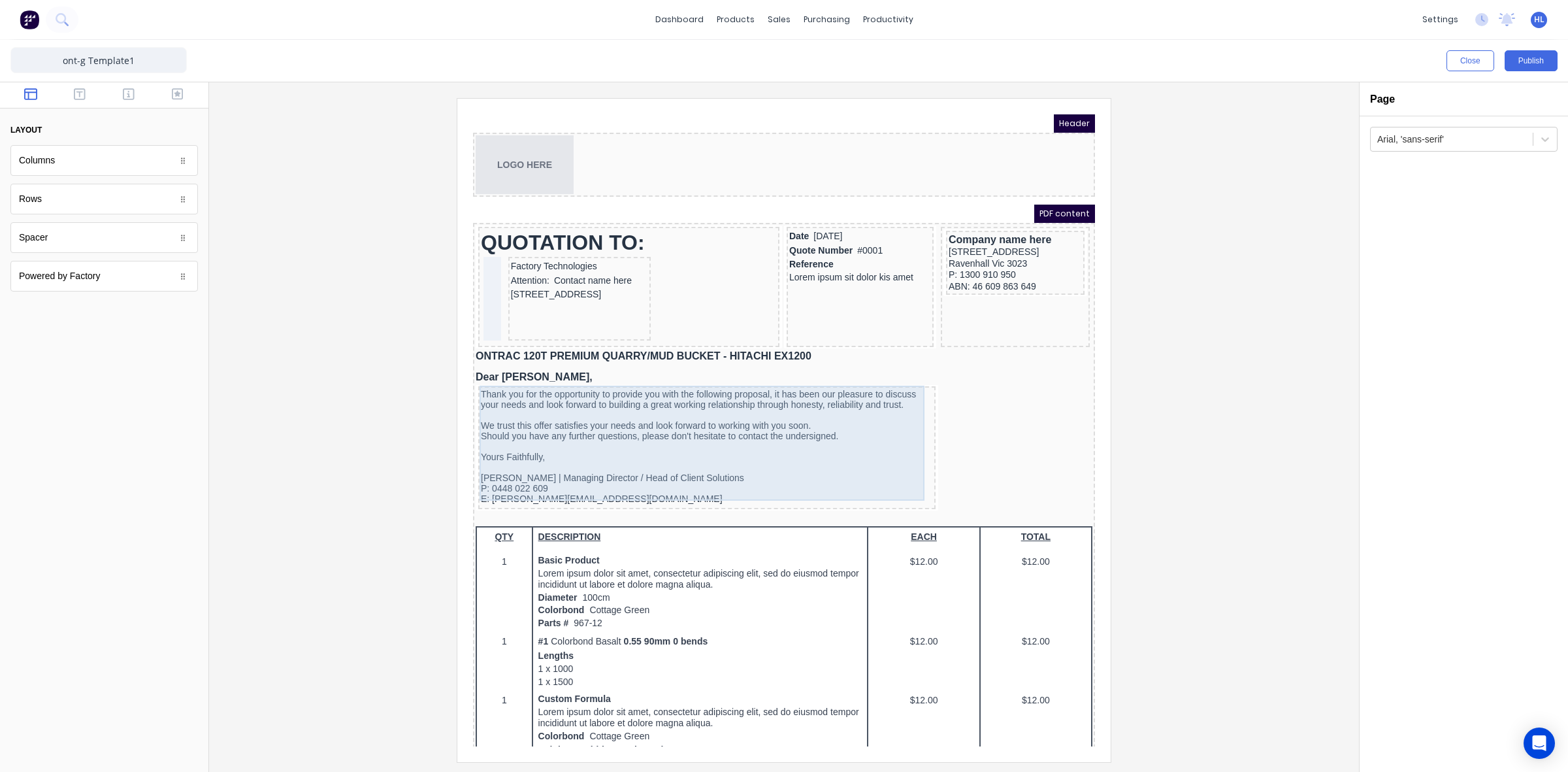
click at [575, 385] on div "Thank you for the opportunity to provide you with the following proposal, it ha…" at bounding box center [691, 431] width 452 height 115
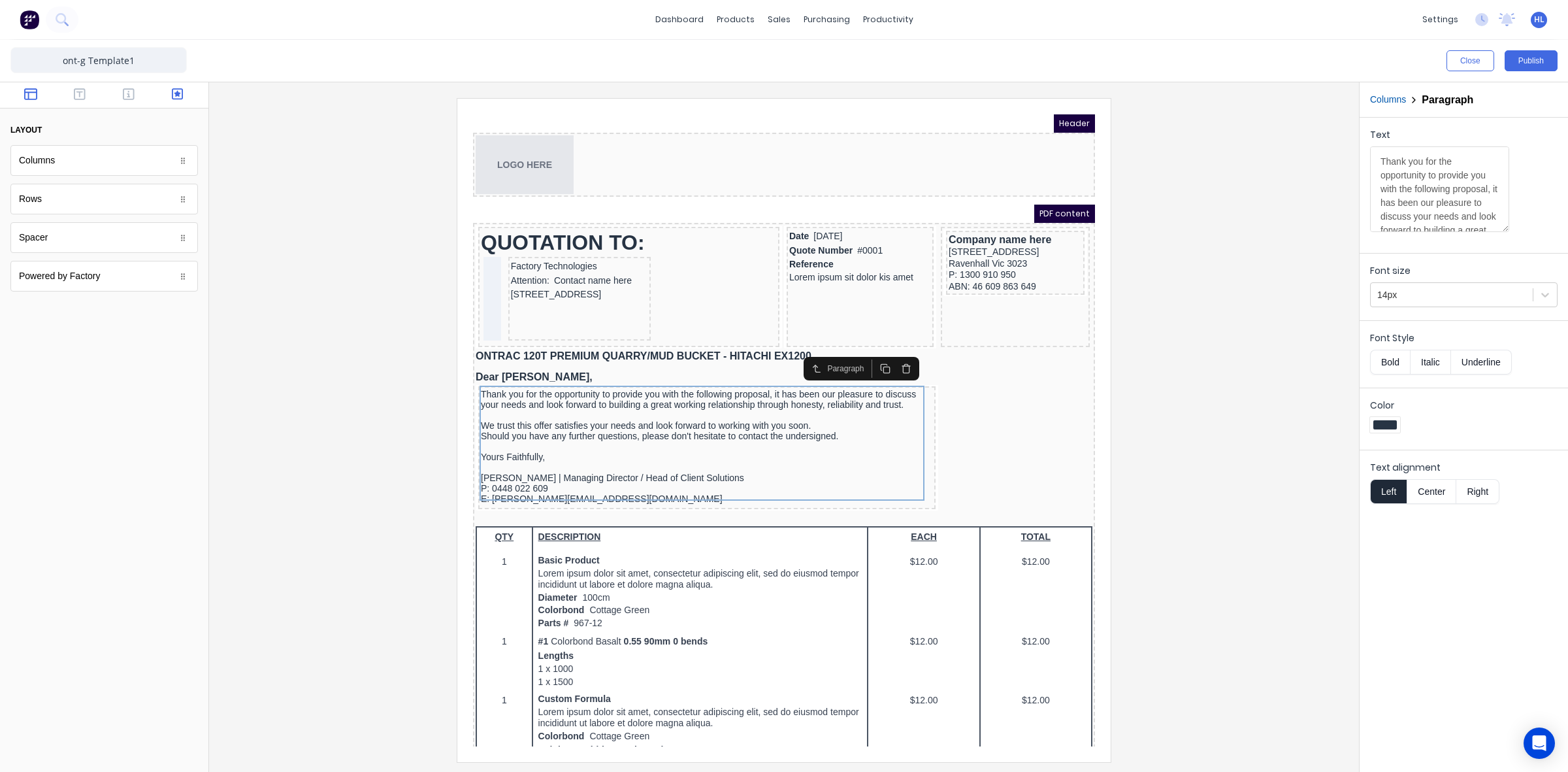
click at [178, 102] on button "button" at bounding box center [178, 95] width 41 height 16
click at [131, 100] on button "button" at bounding box center [129, 95] width 41 height 16
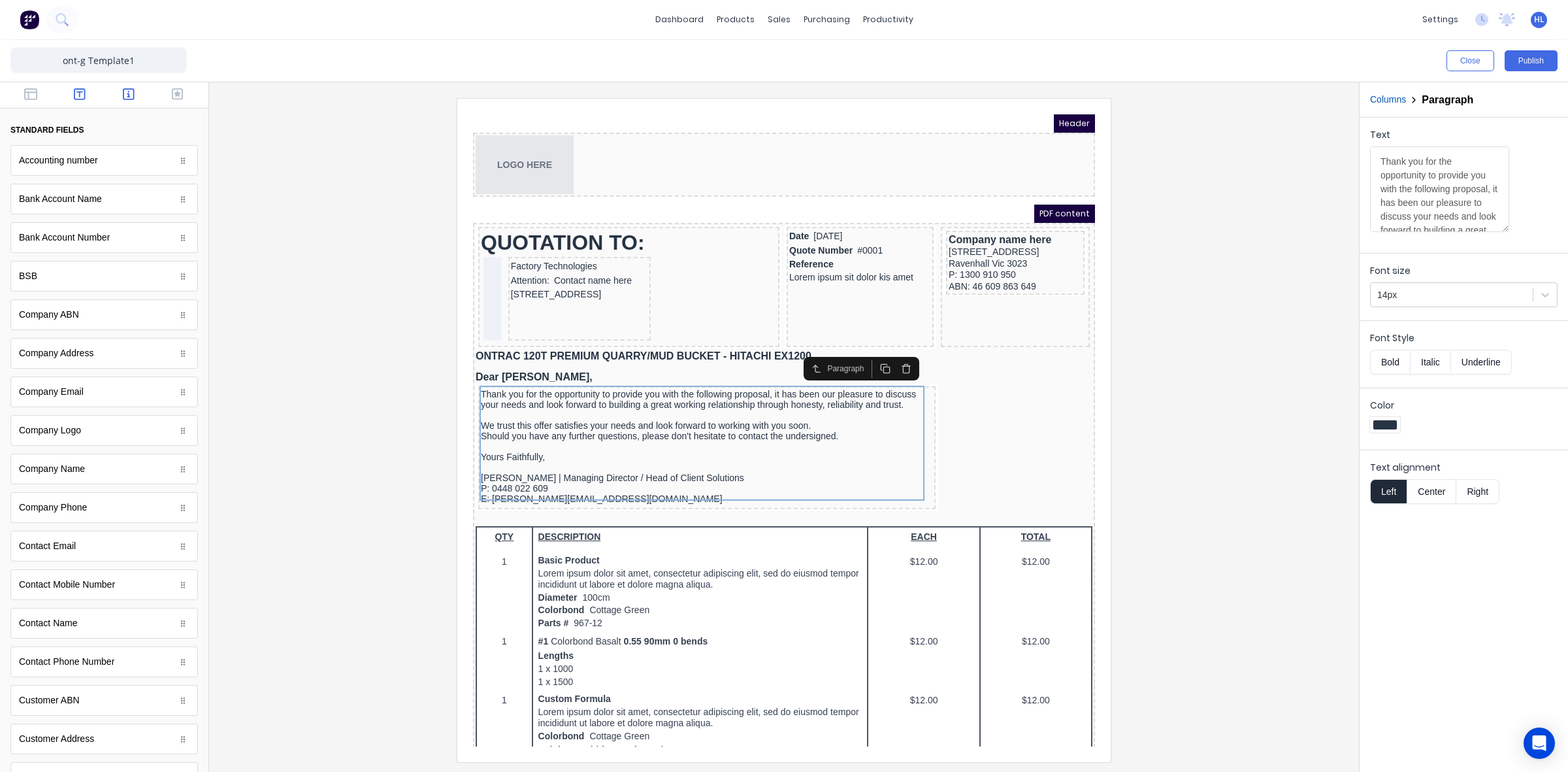
click at [86, 95] on button "button" at bounding box center [80, 95] width 41 height 16
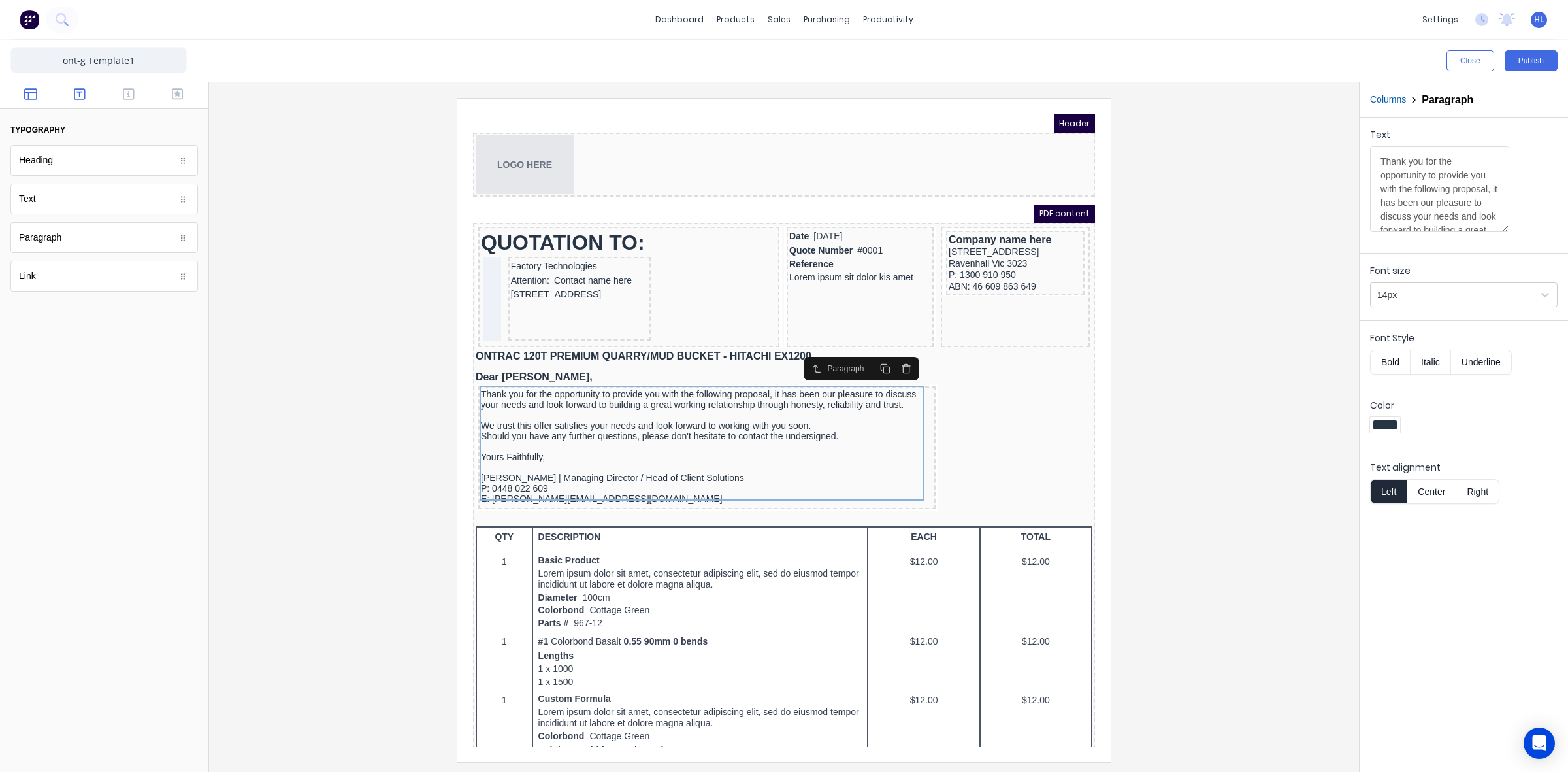
click at [28, 97] on icon "button" at bounding box center [30, 94] width 13 height 13
click at [186, 96] on button "button" at bounding box center [178, 95] width 41 height 16
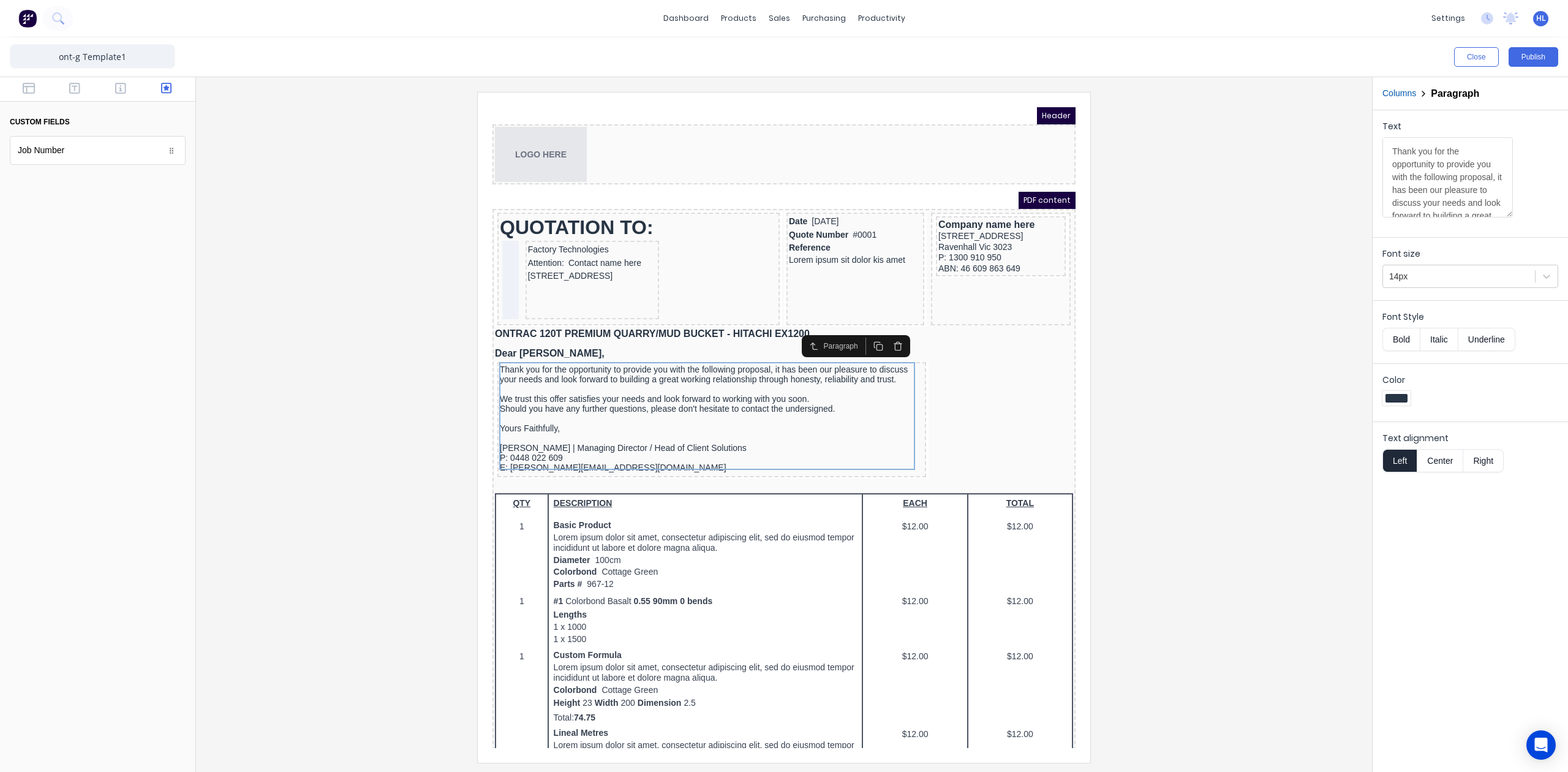
click at [1174, 338] on div at bounding box center [784, 427] width 1156 height 670
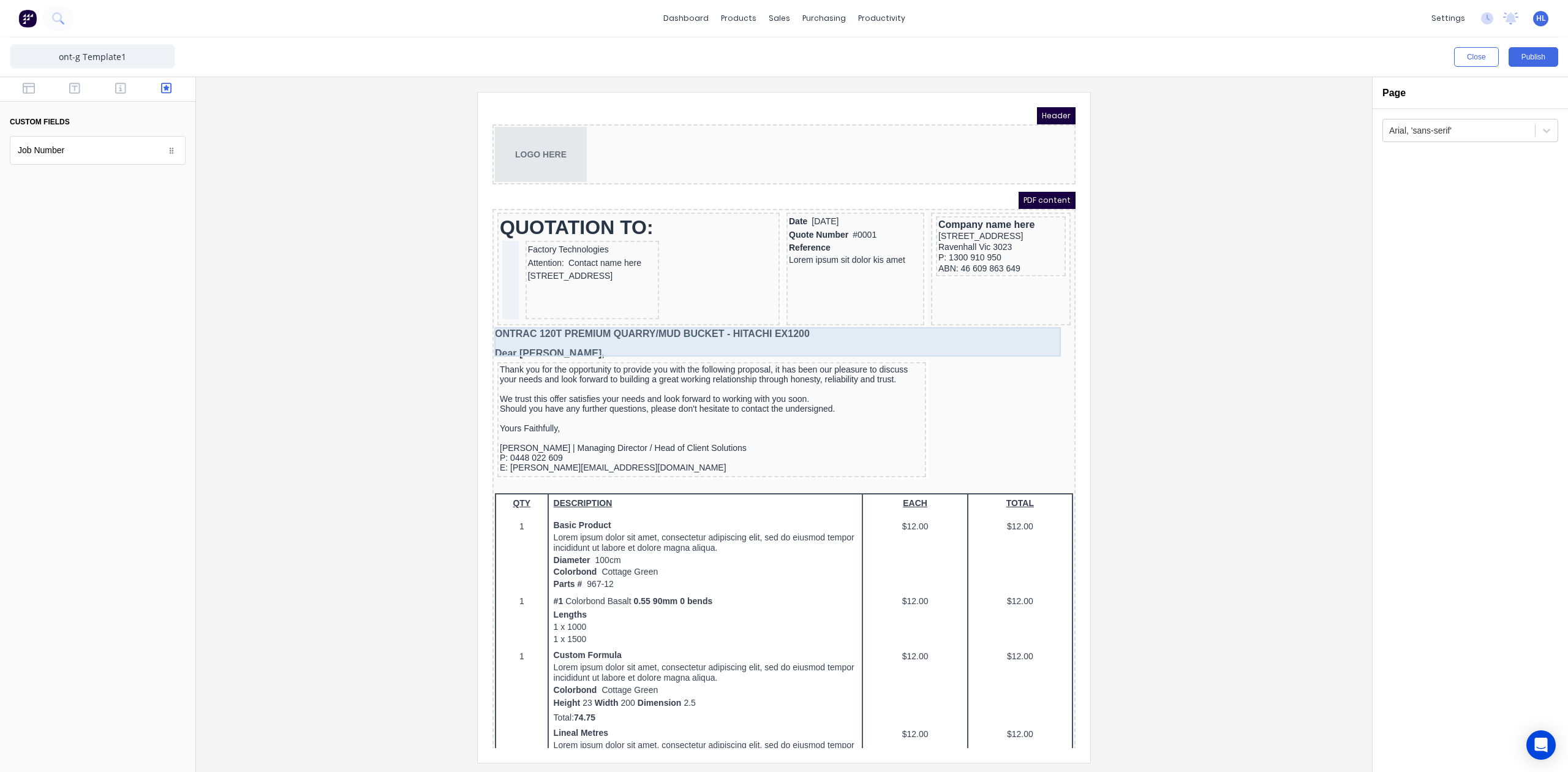
click at [655, 335] on div "ONTRAC 120T PREMIUM QUARRY/MUD BUCKET - HITACHI EX1200 Dear [PERSON_NAME]," at bounding box center [769, 329] width 578 height 29
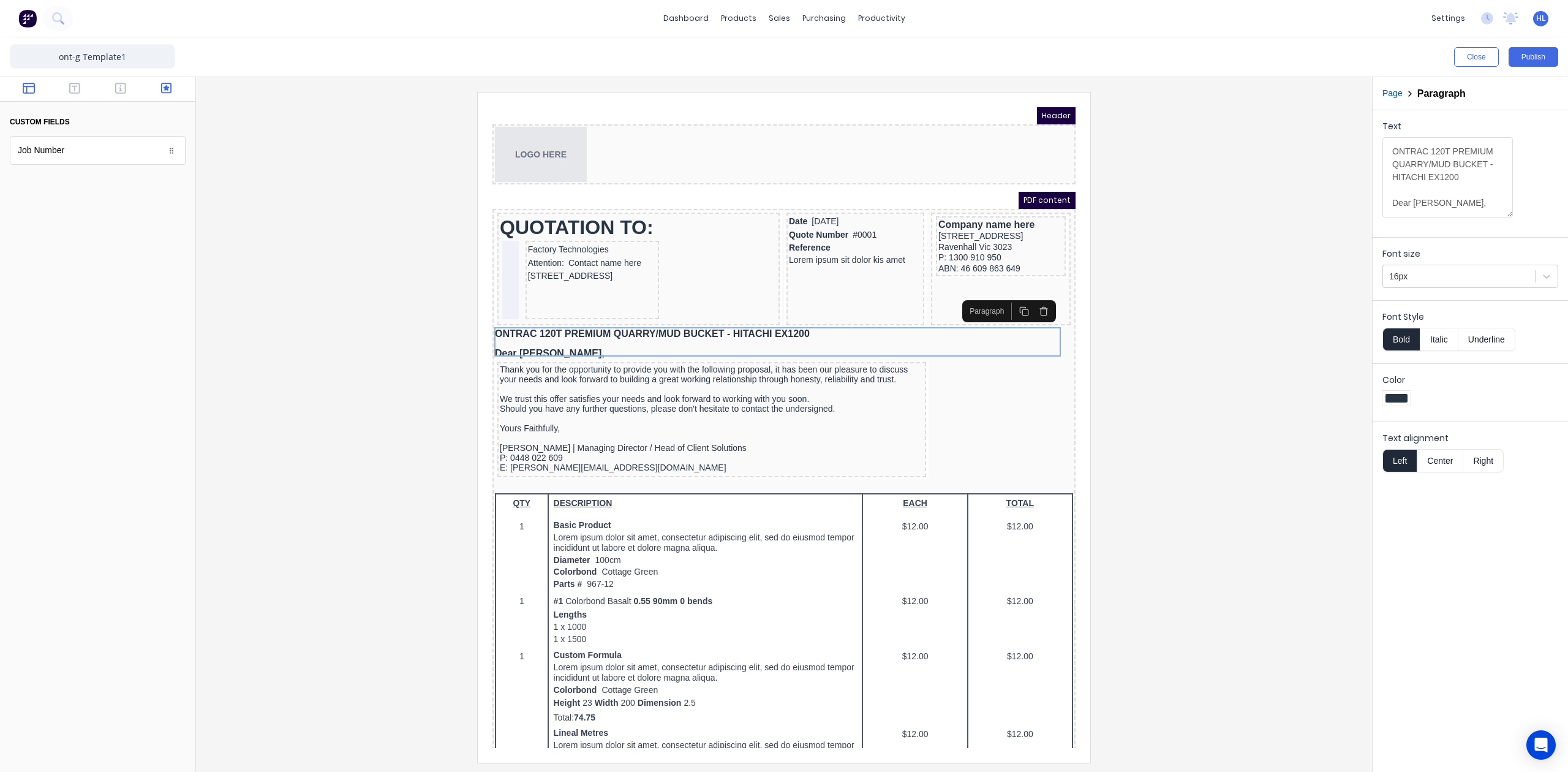
click at [23, 89] on icon "button" at bounding box center [29, 88] width 12 height 11
click at [70, 95] on button "button" at bounding box center [75, 89] width 39 height 15
click at [28, 89] on icon "button" at bounding box center [29, 88] width 12 height 12
click at [124, 93] on icon "button" at bounding box center [121, 88] width 11 height 11
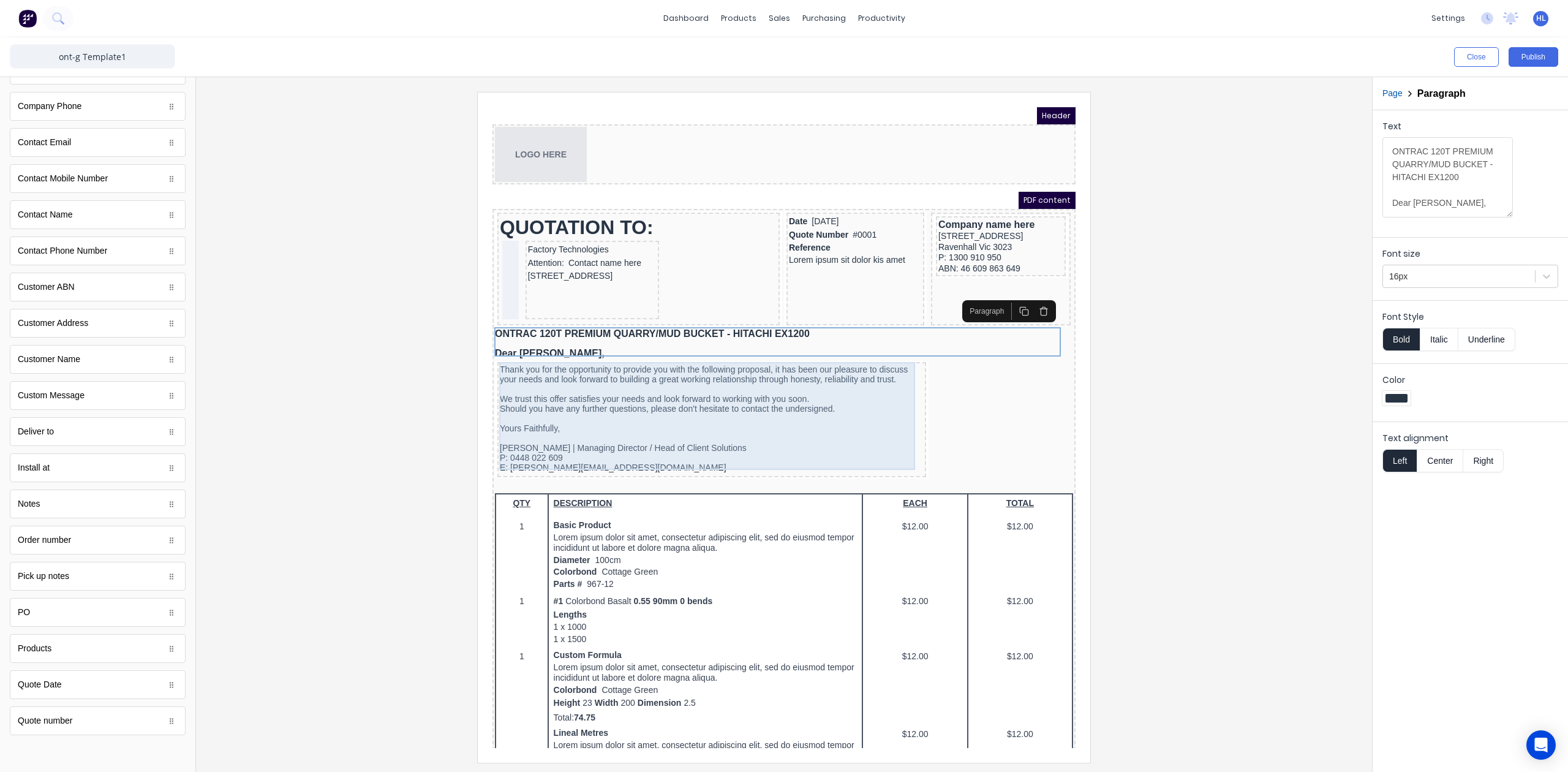
click at [895, 421] on div "Thank you for the opportunity to provide you with the following proposal, it ha…" at bounding box center [697, 404] width 424 height 108
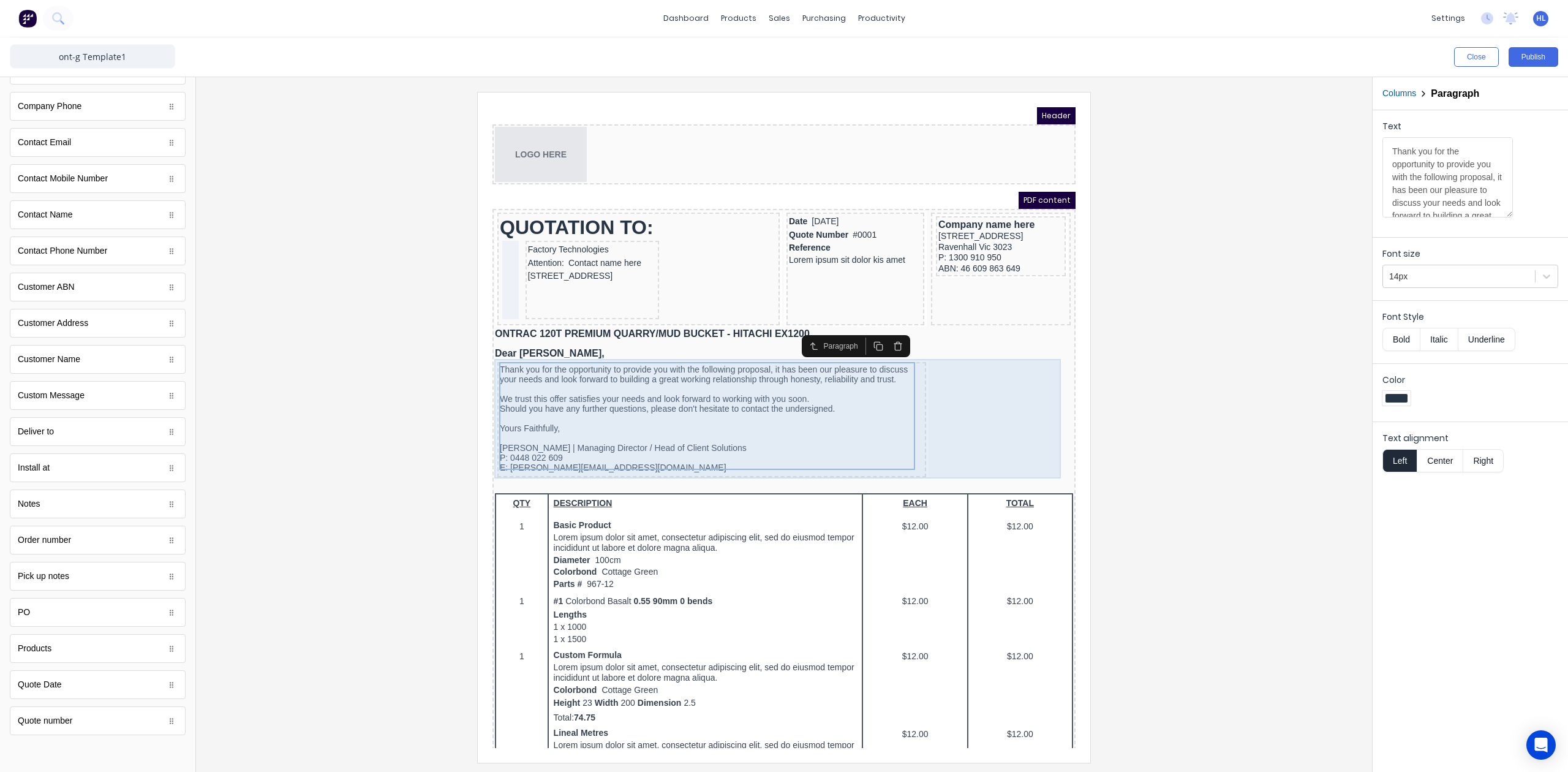
click at [951, 378] on div "Thank you for the opportunity to provide you with the following proposal, it ha…" at bounding box center [769, 406] width 578 height 120
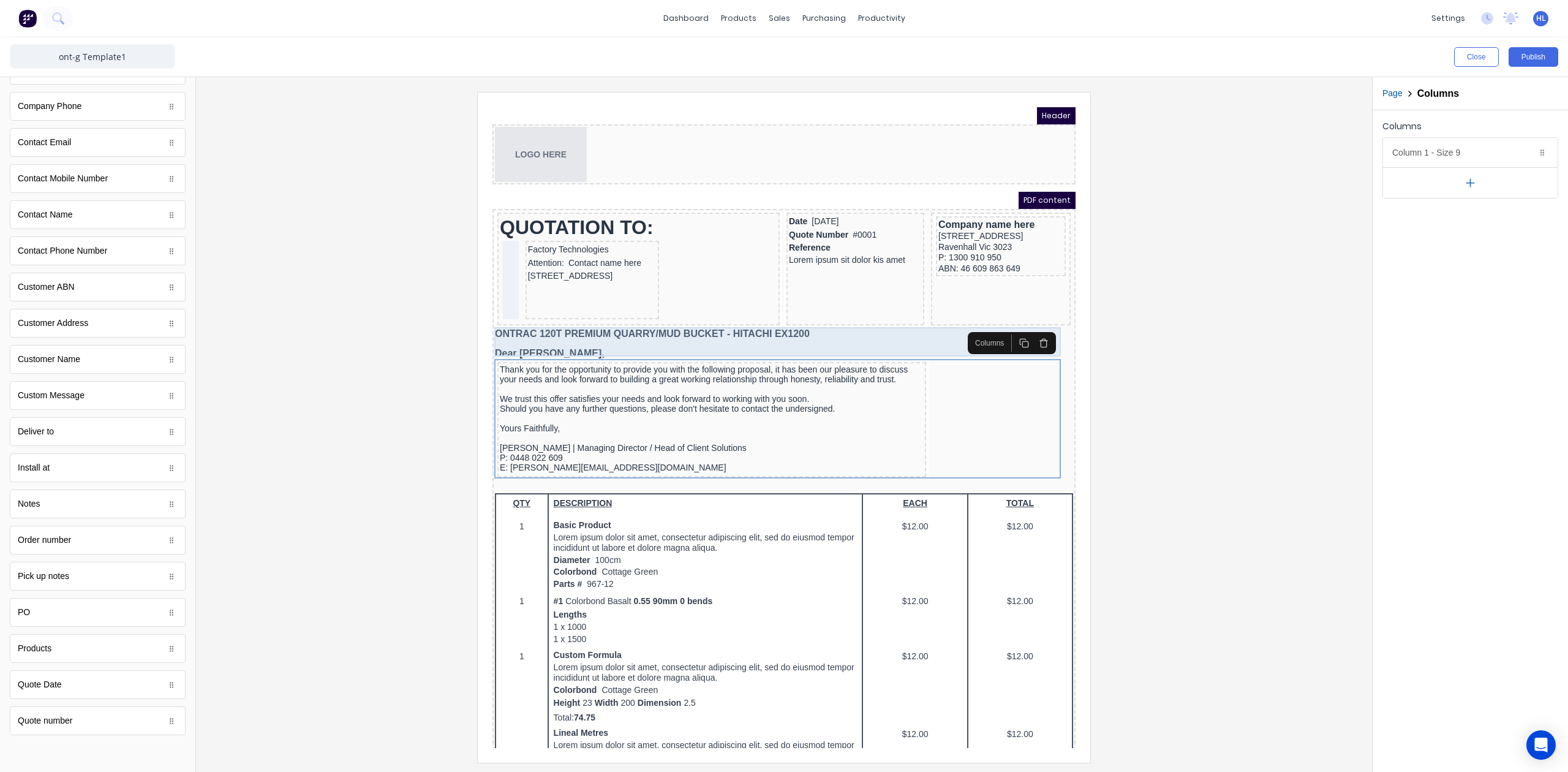
click at [892, 318] on div "ONTRAC 120T PREMIUM QUARRY/MUD BUCKET - HITACHI EX1200 Dear [PERSON_NAME]," at bounding box center [769, 329] width 578 height 29
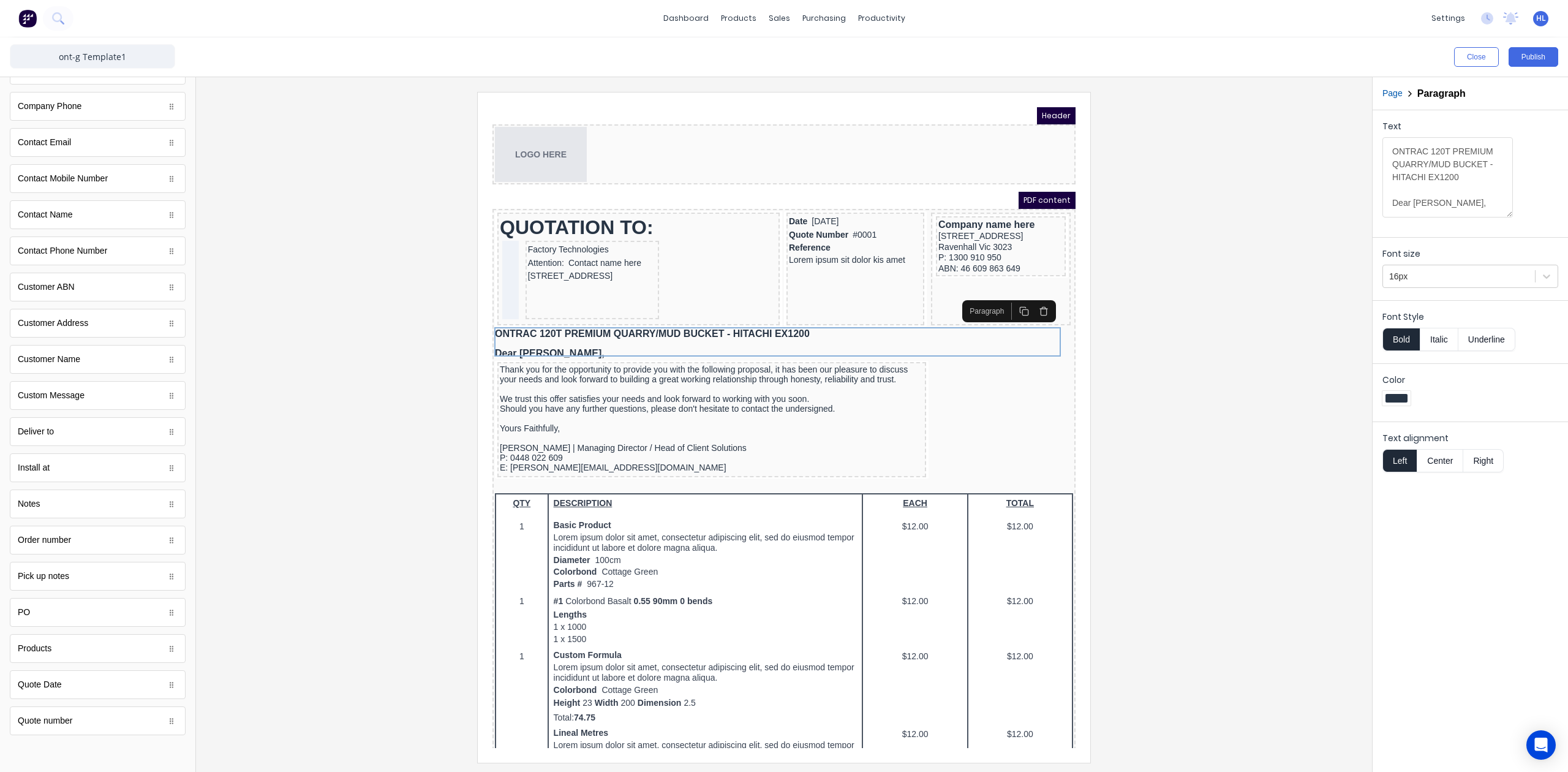
click at [1235, 400] on div at bounding box center [784, 427] width 1156 height 670
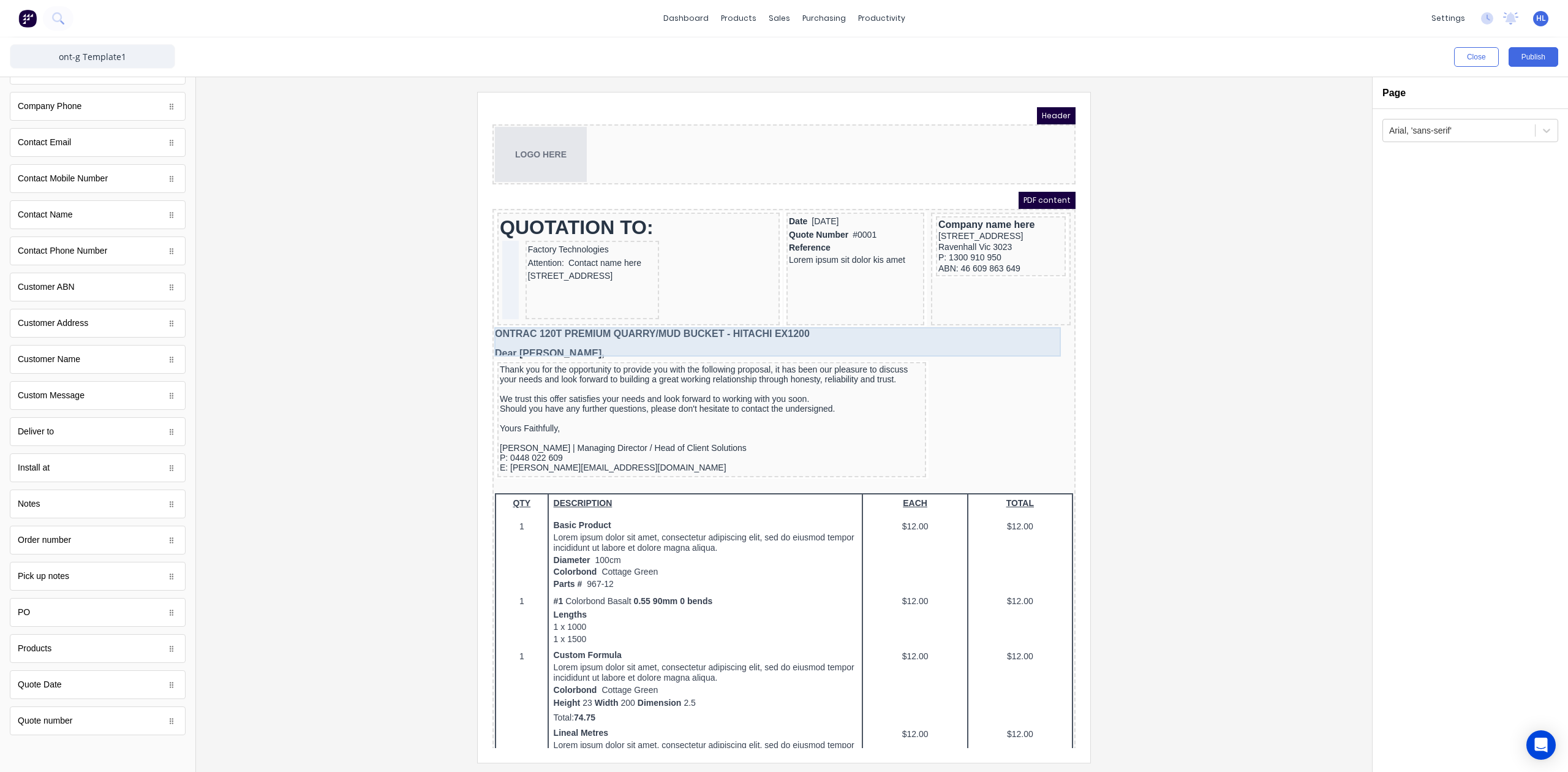
click at [711, 318] on div "ONTRAC 120T PREMIUM QUARRY/MUD BUCKET - HITACHI EX1200 Dear [PERSON_NAME]," at bounding box center [769, 329] width 578 height 29
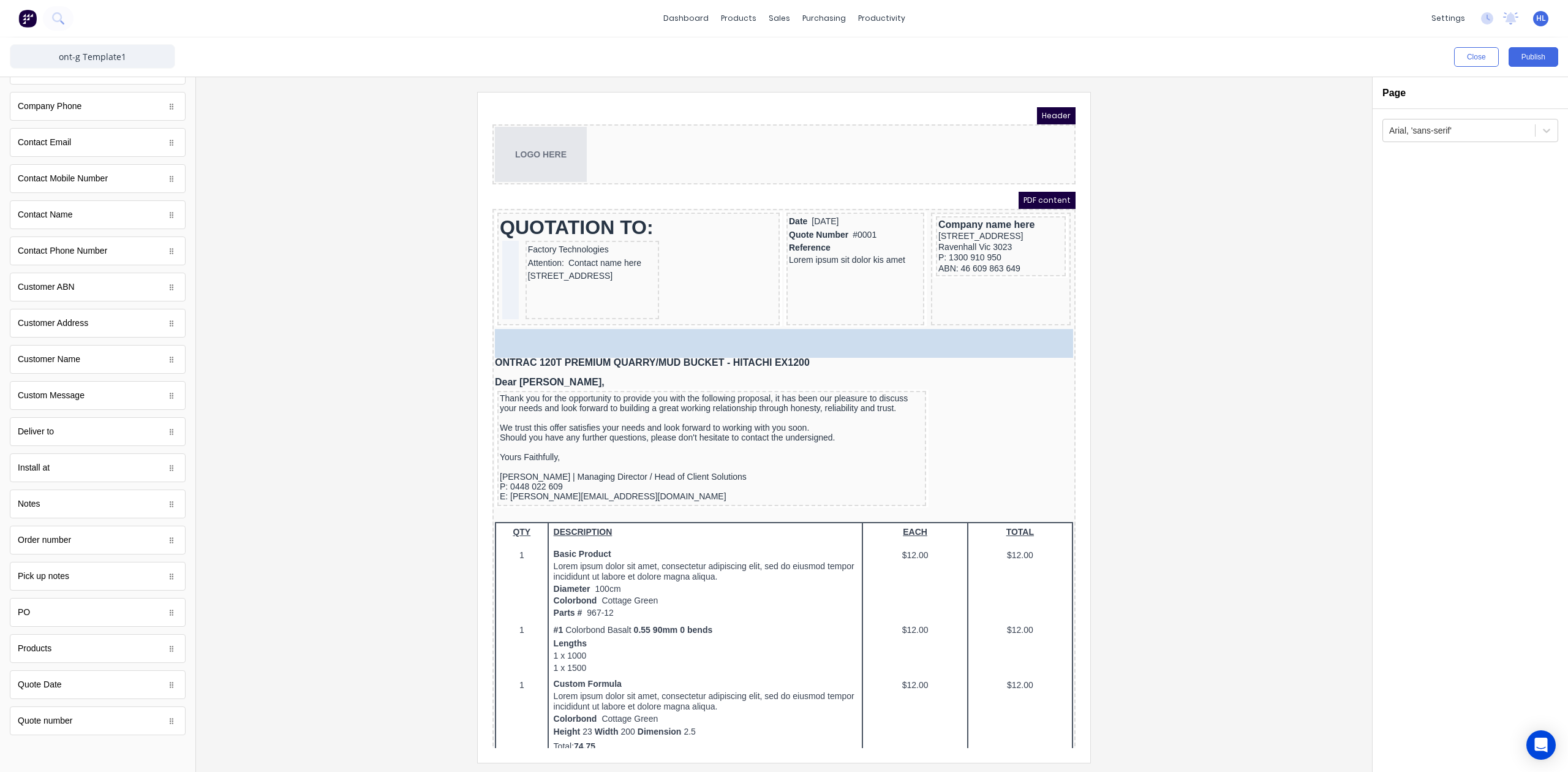
drag, startPoint x: 100, startPoint y: 385, endPoint x: 541, endPoint y: 318, distance: 446.1
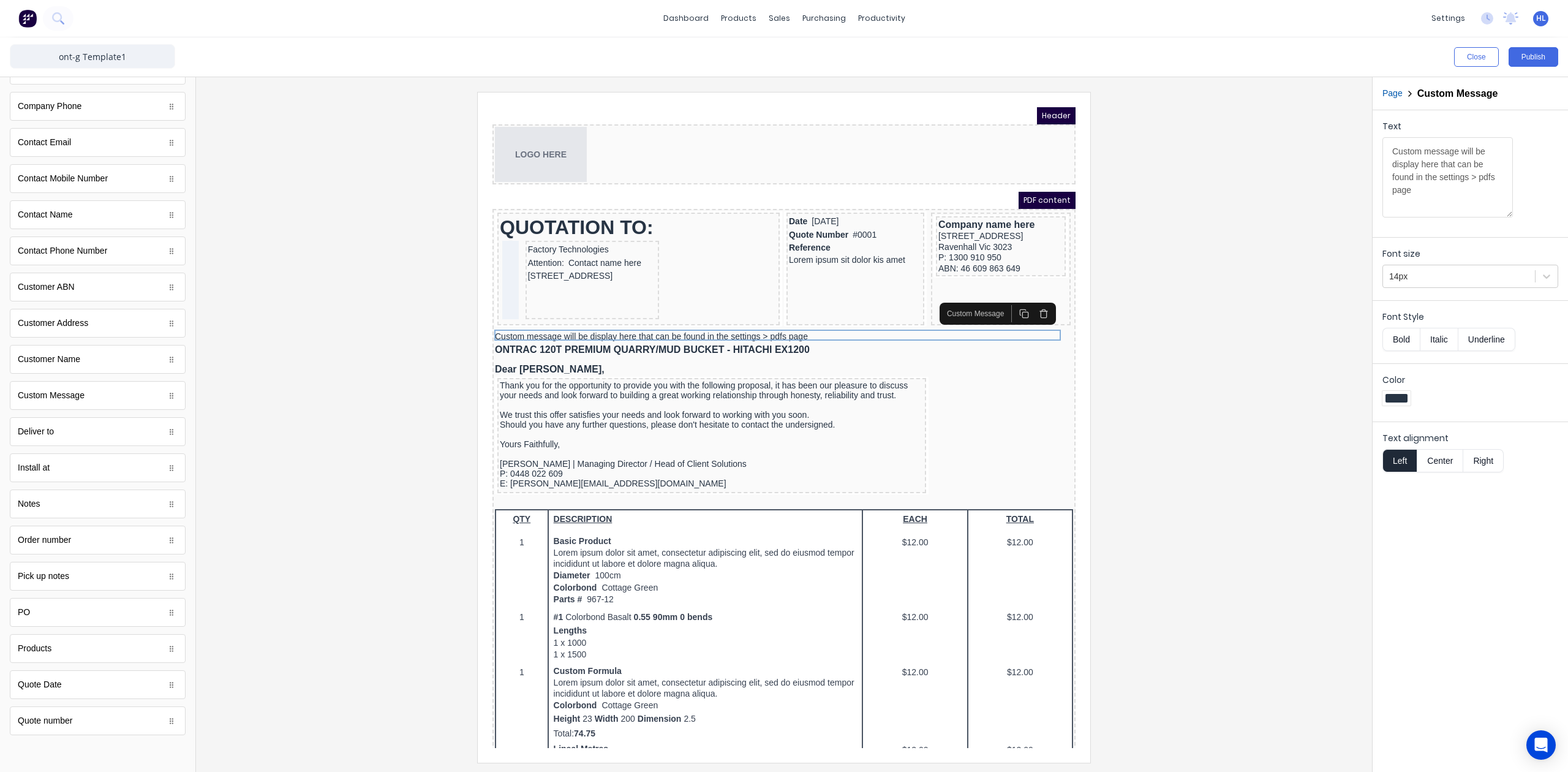
click at [1122, 250] on div at bounding box center [784, 427] width 1156 height 670
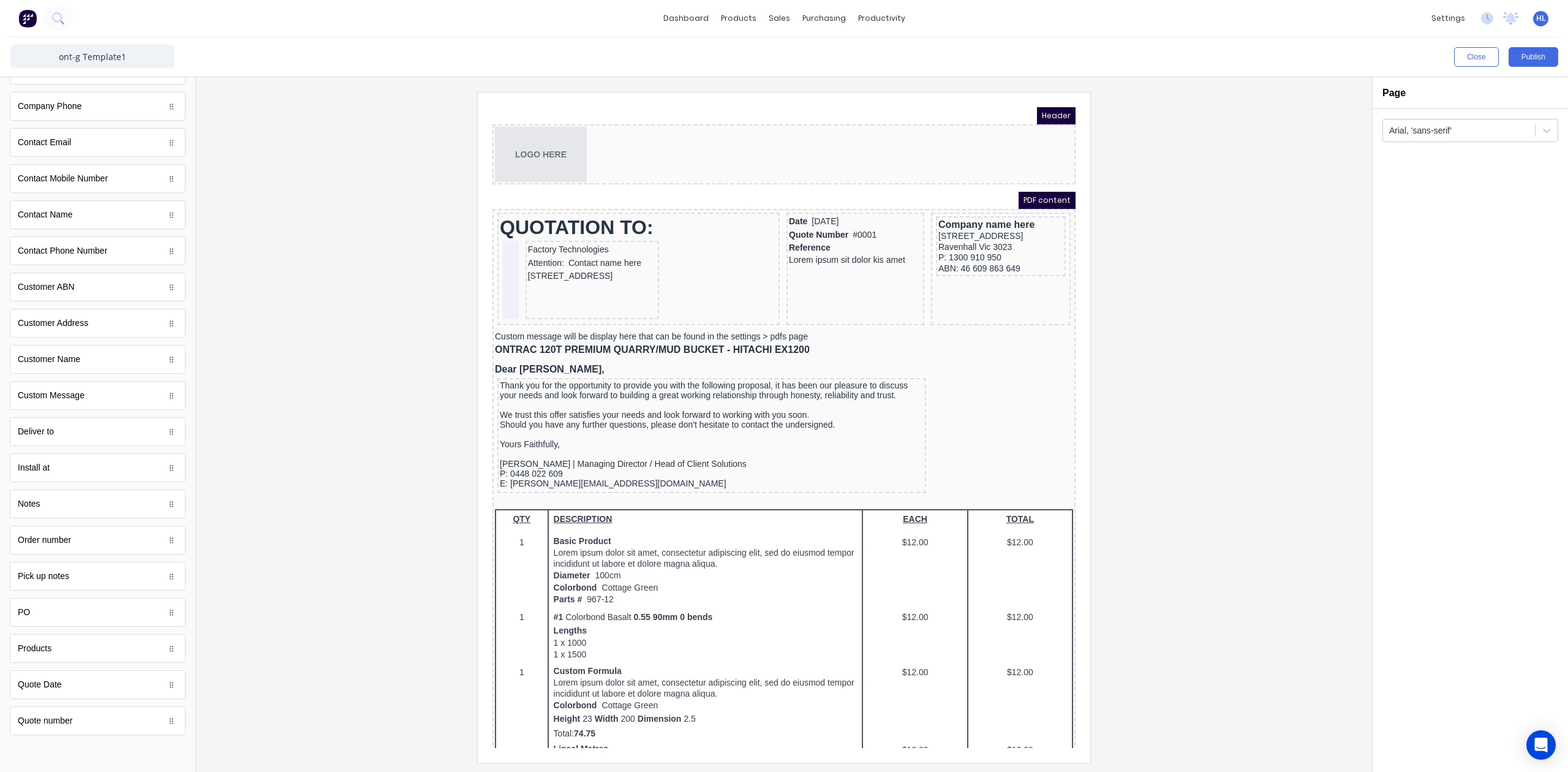
click at [1230, 236] on div at bounding box center [784, 427] width 1156 height 670
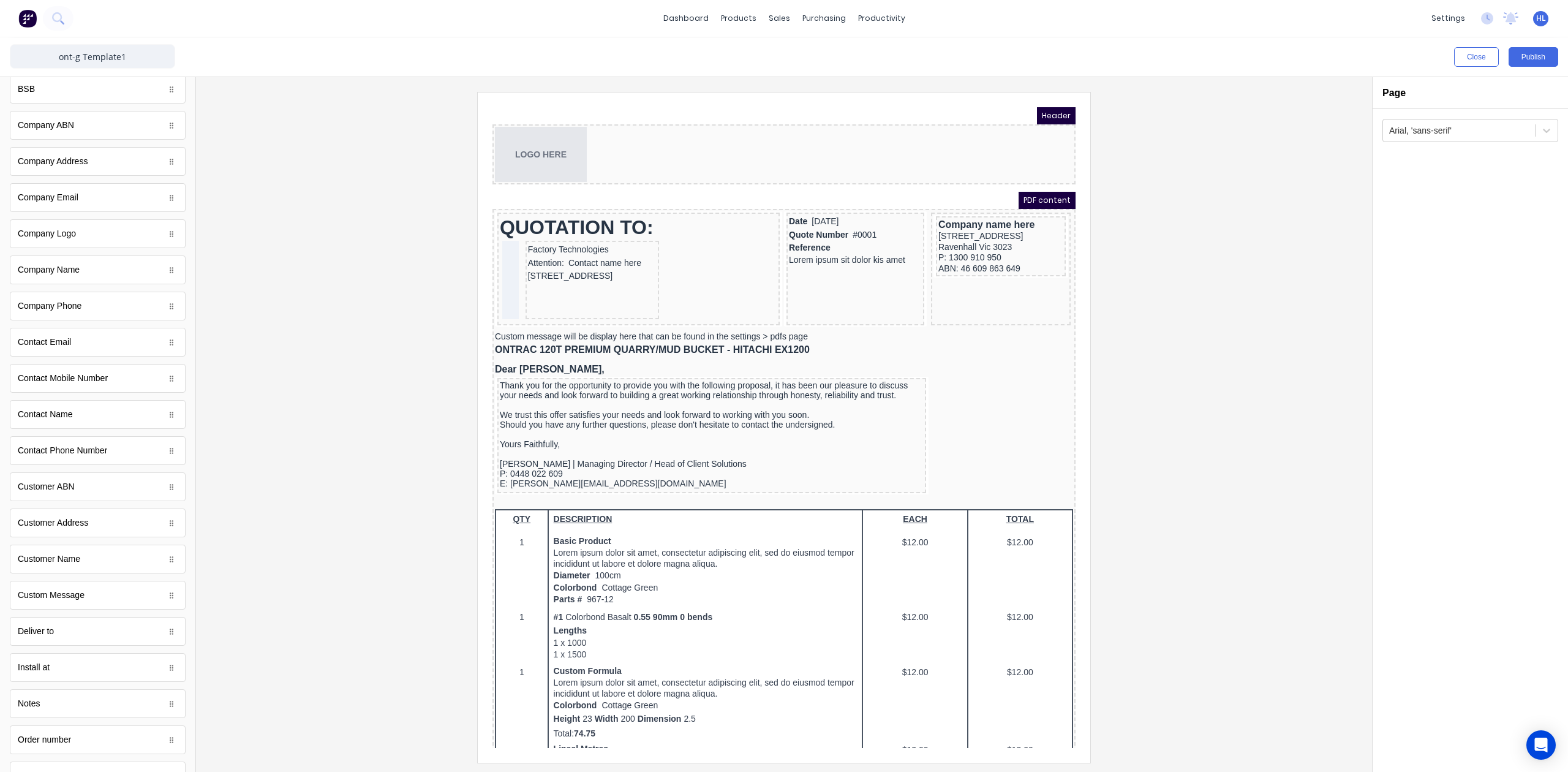
scroll to position [0, 0]
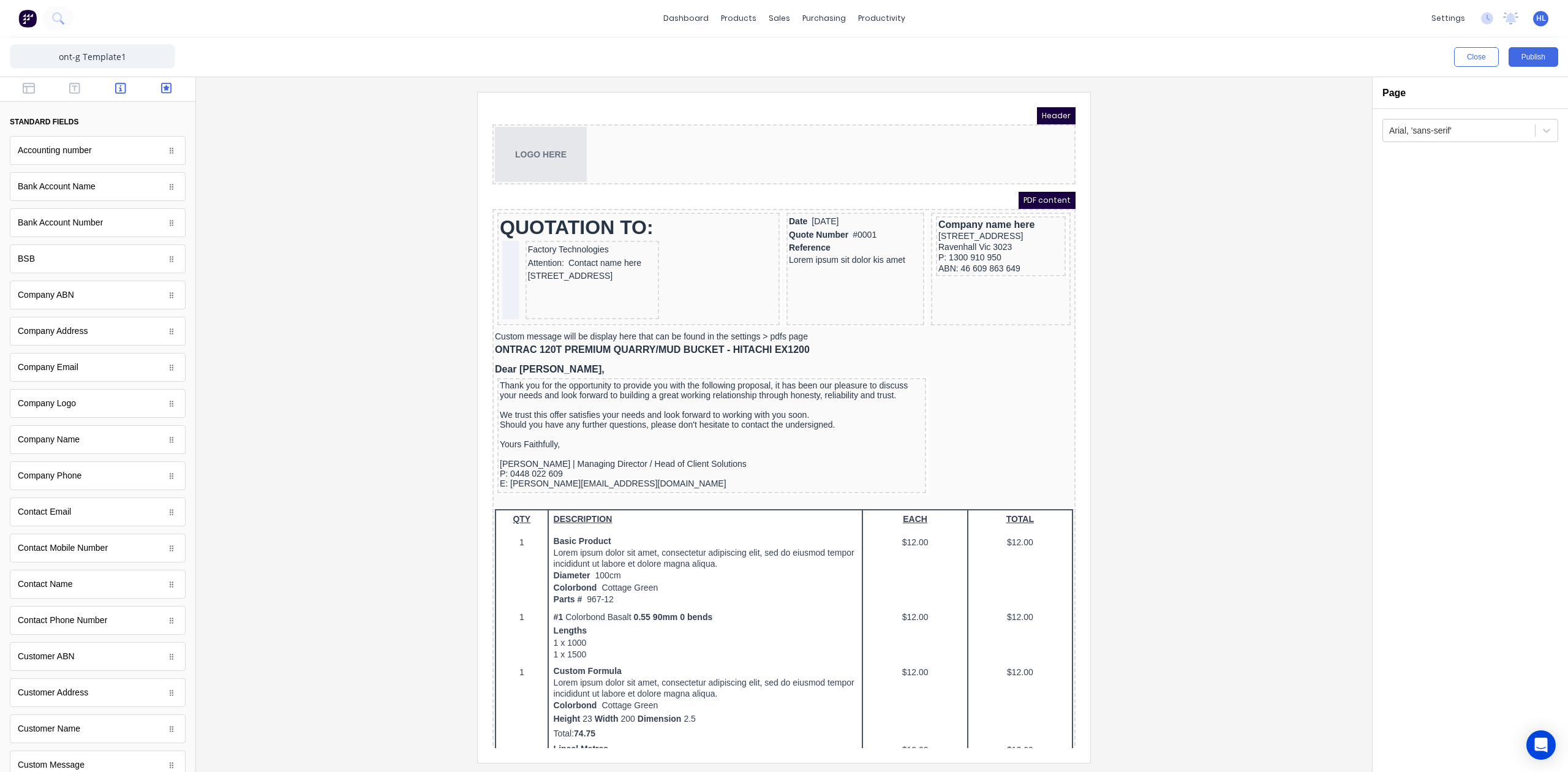
click at [161, 93] on button "button" at bounding box center [167, 89] width 39 height 15
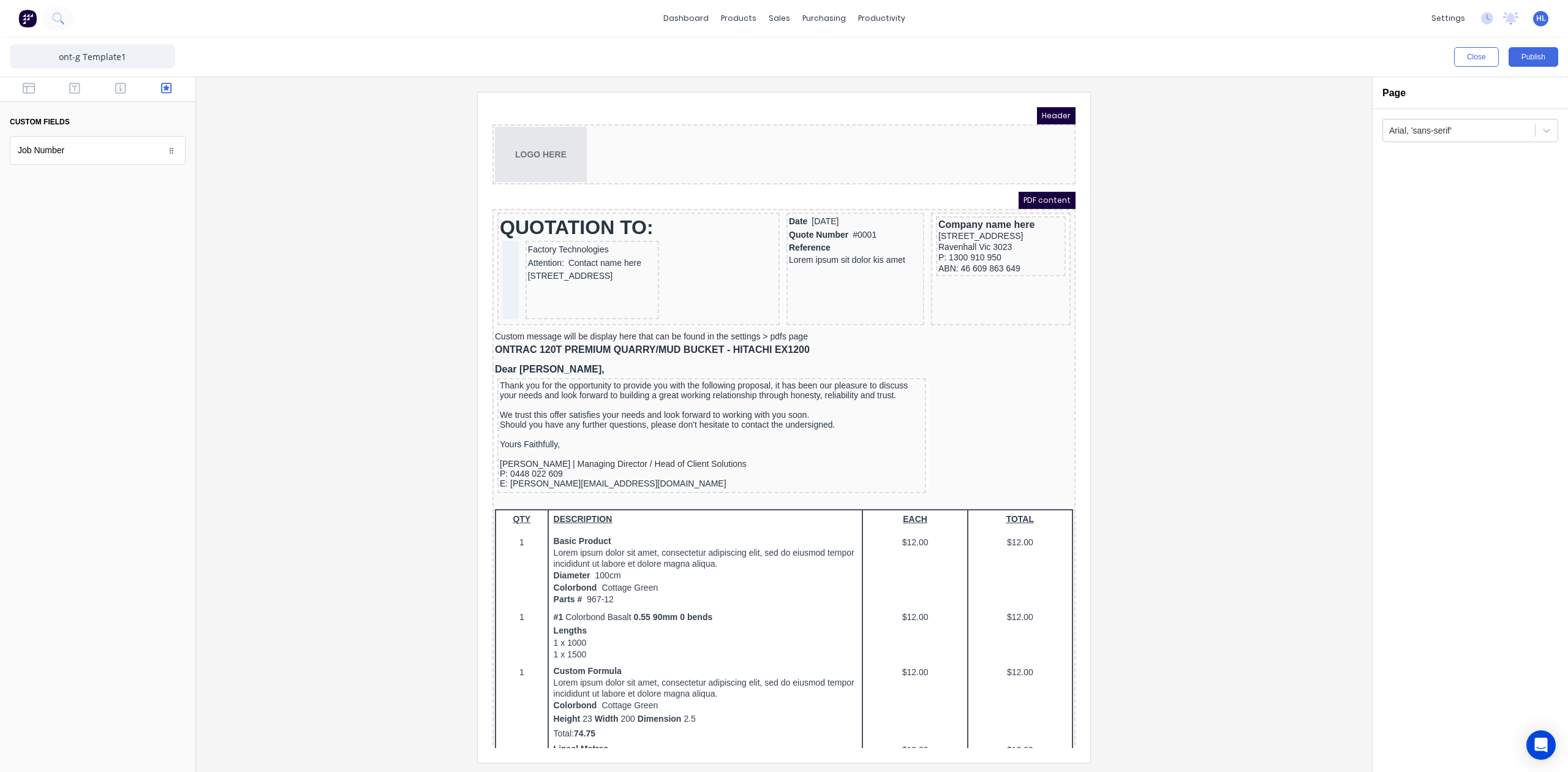
click at [133, 228] on div at bounding box center [97, 477] width 195 height 590
click at [1466, 50] on button "Close" at bounding box center [1476, 57] width 45 height 19
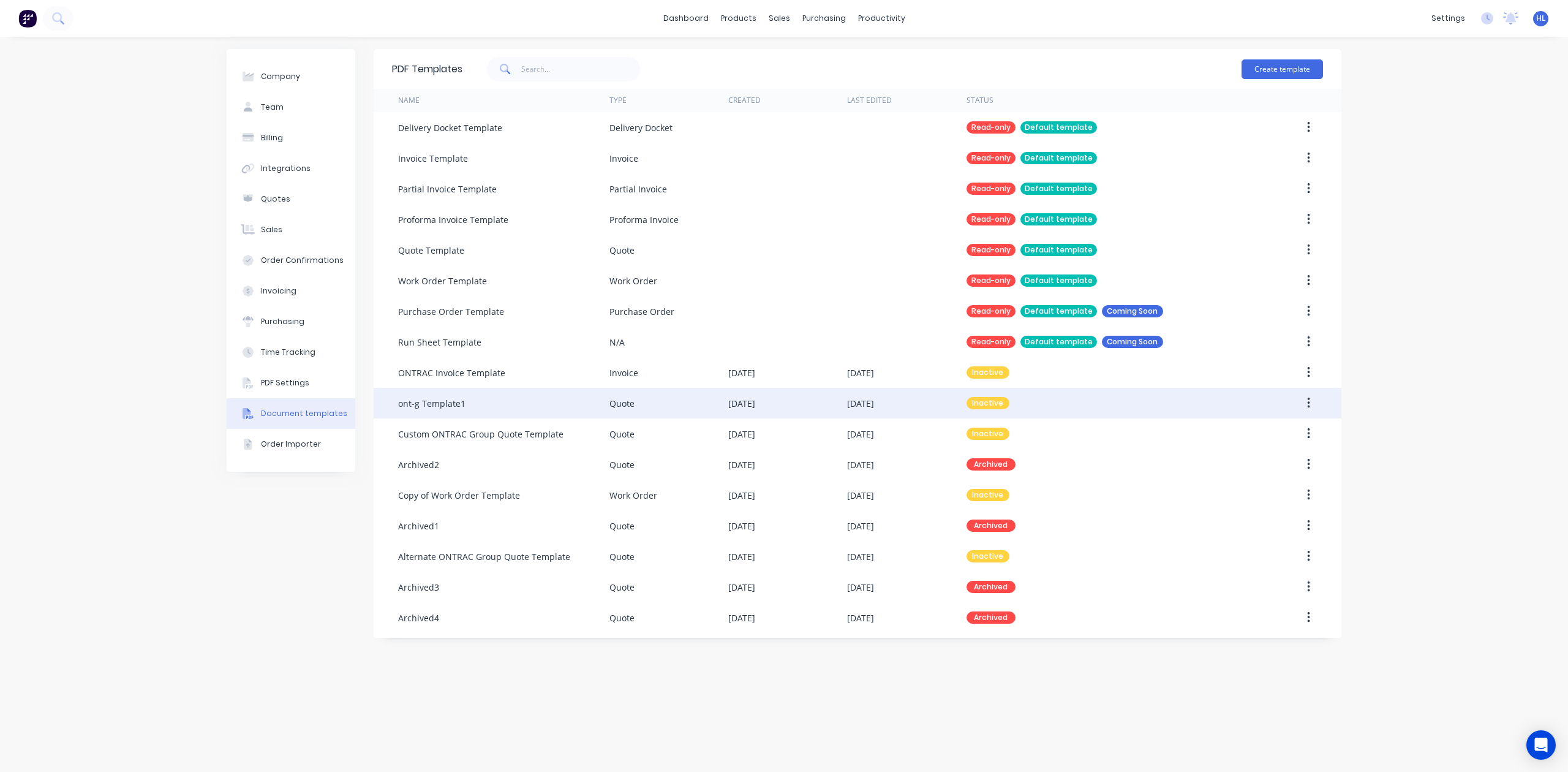
click at [522, 406] on div "ont-g Template1" at bounding box center [504, 403] width 211 height 30
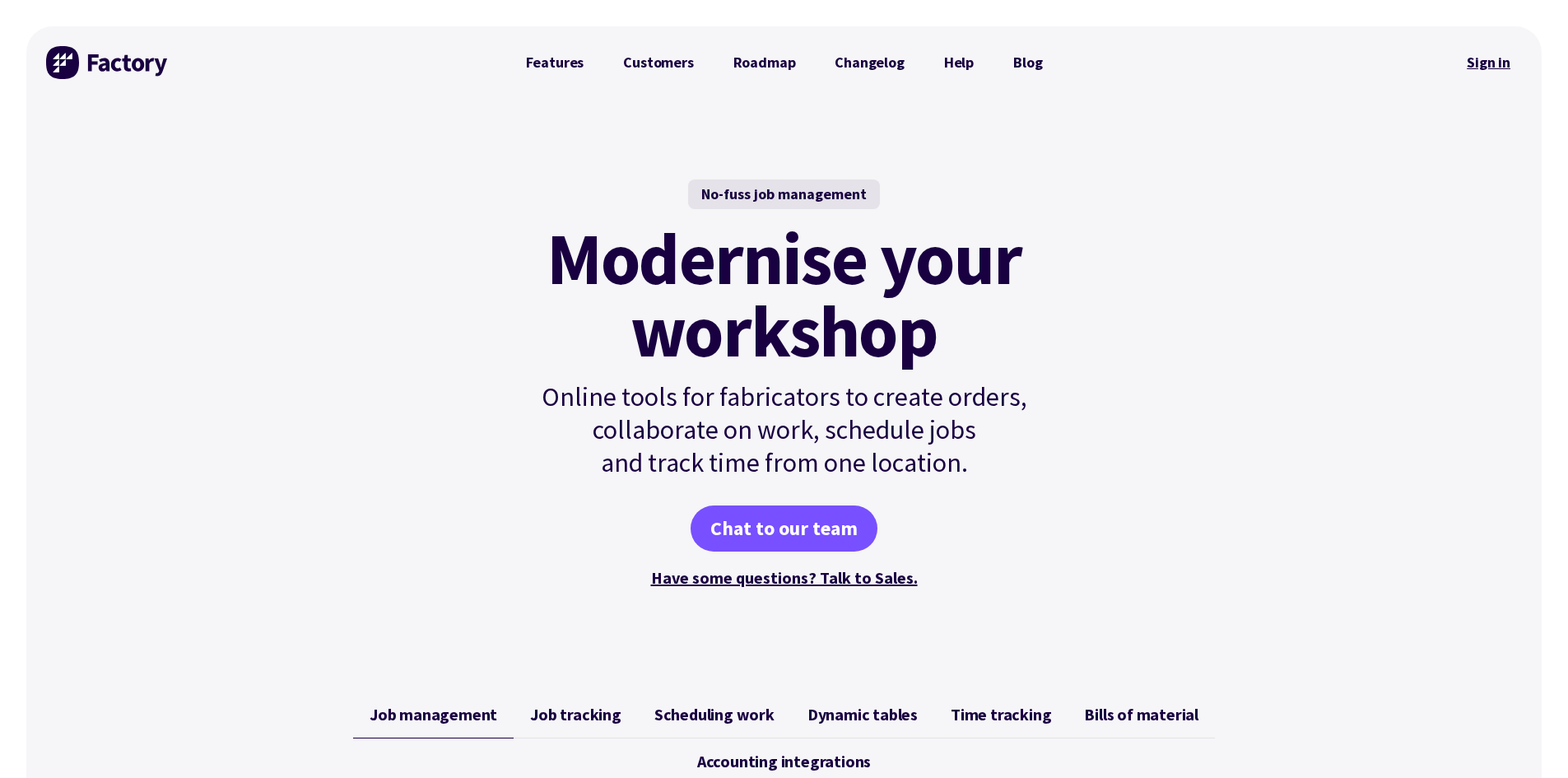
click at [1473, 67] on link "Sign in" at bounding box center [1489, 62] width 67 height 37
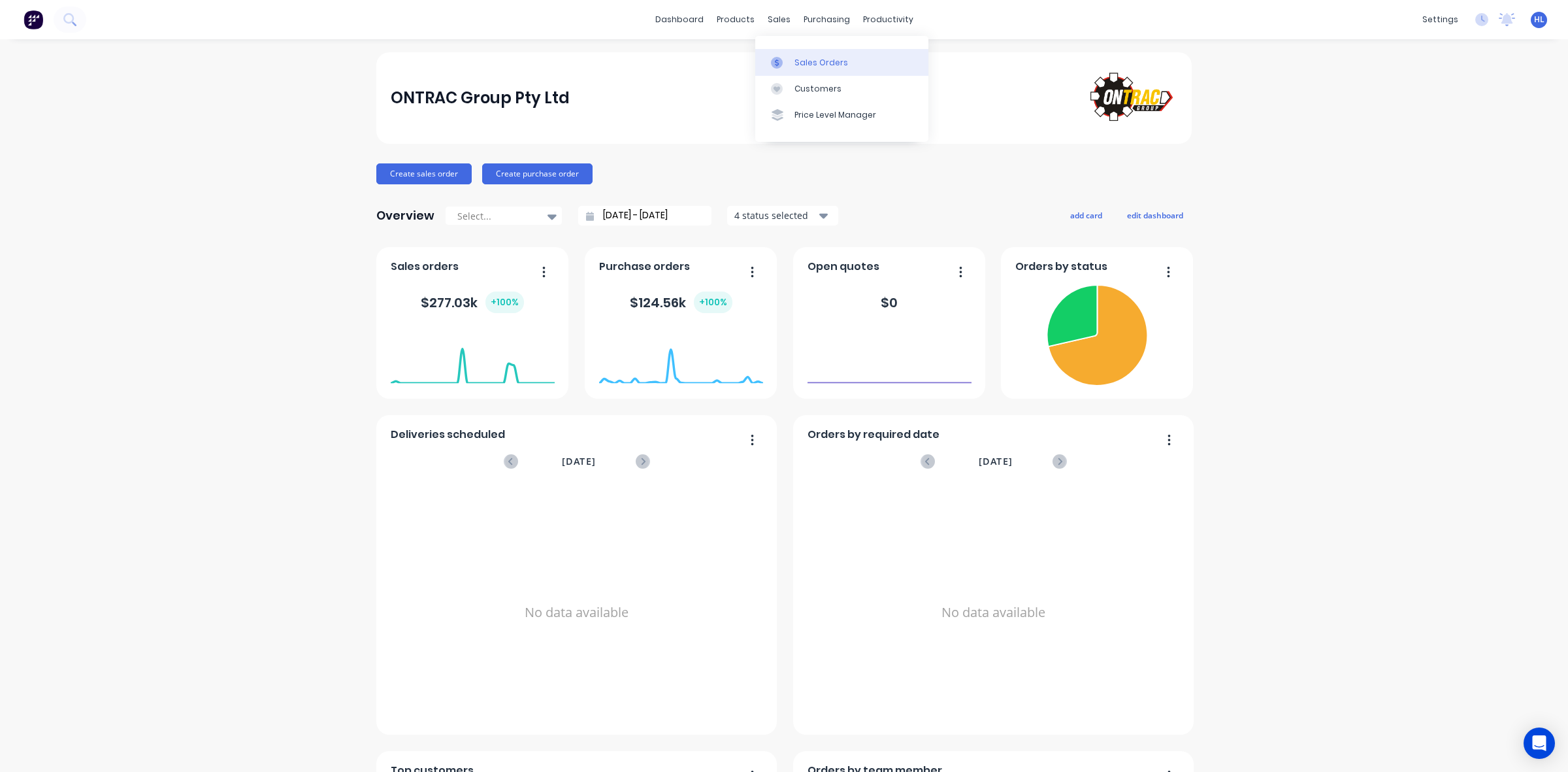
click at [790, 64] on div at bounding box center [781, 62] width 19 height 12
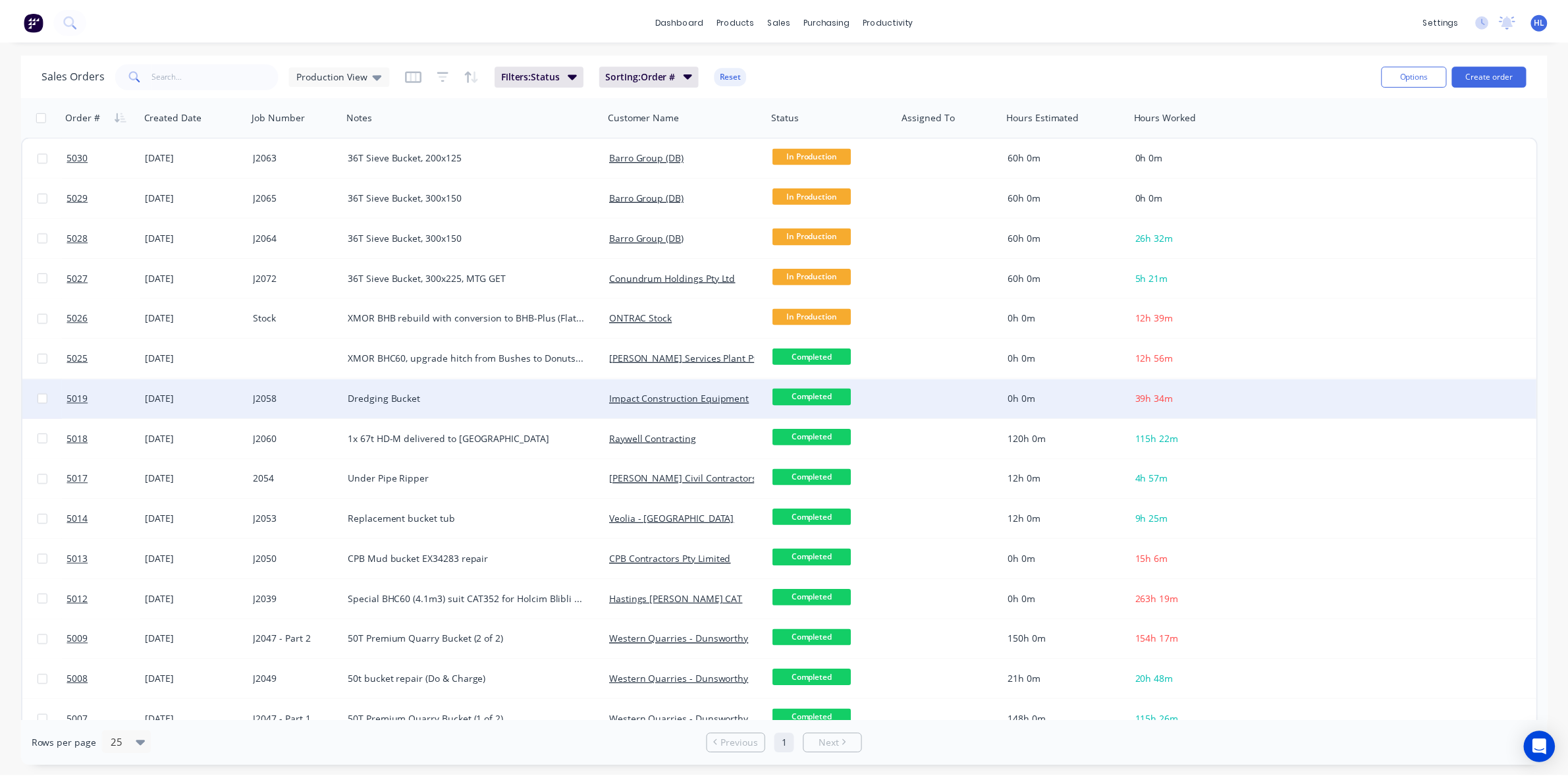
scroll to position [179, 0]
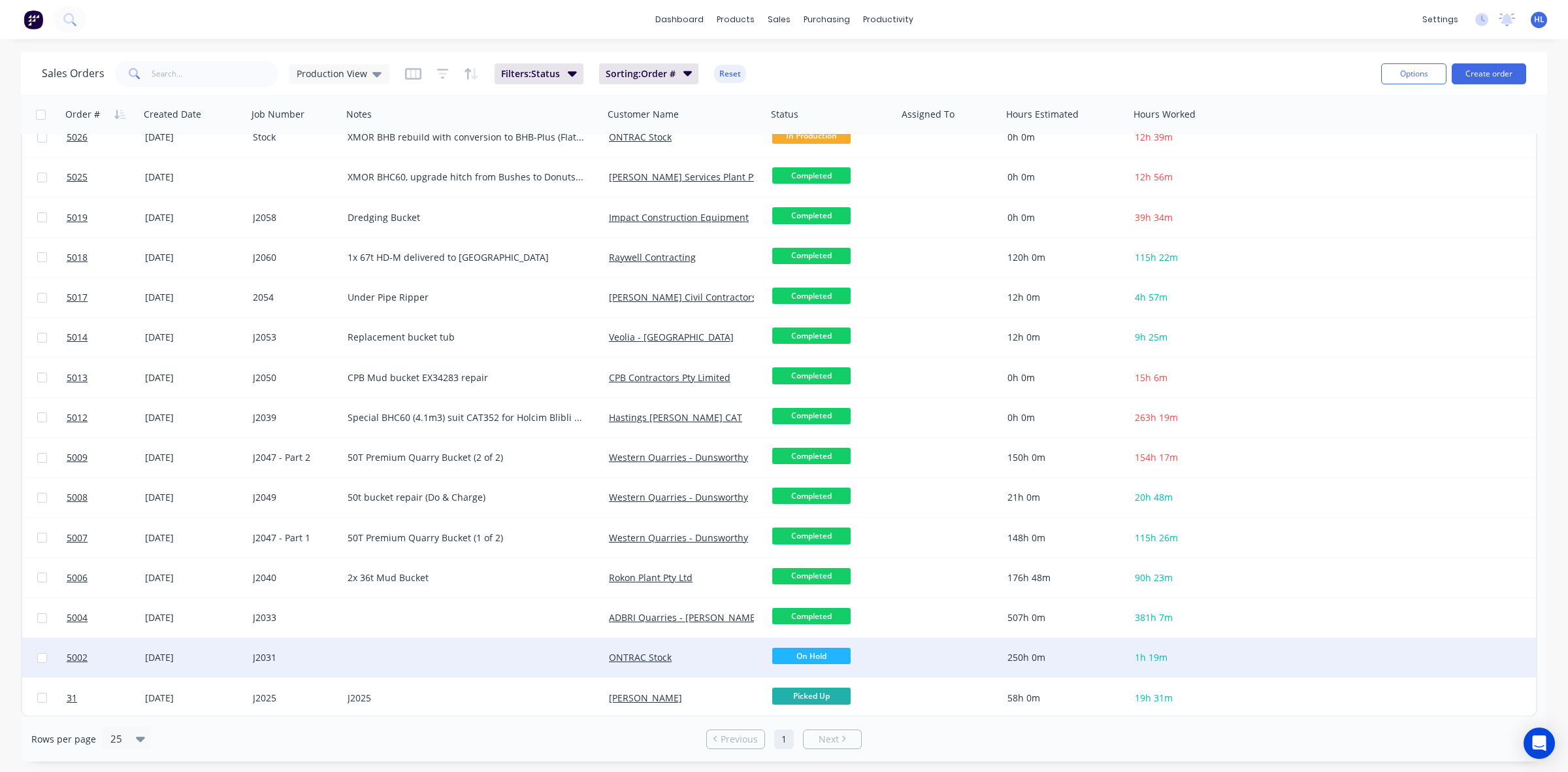
click at [149, 652] on div "01 May 2025" at bounding box center [194, 657] width 97 height 13
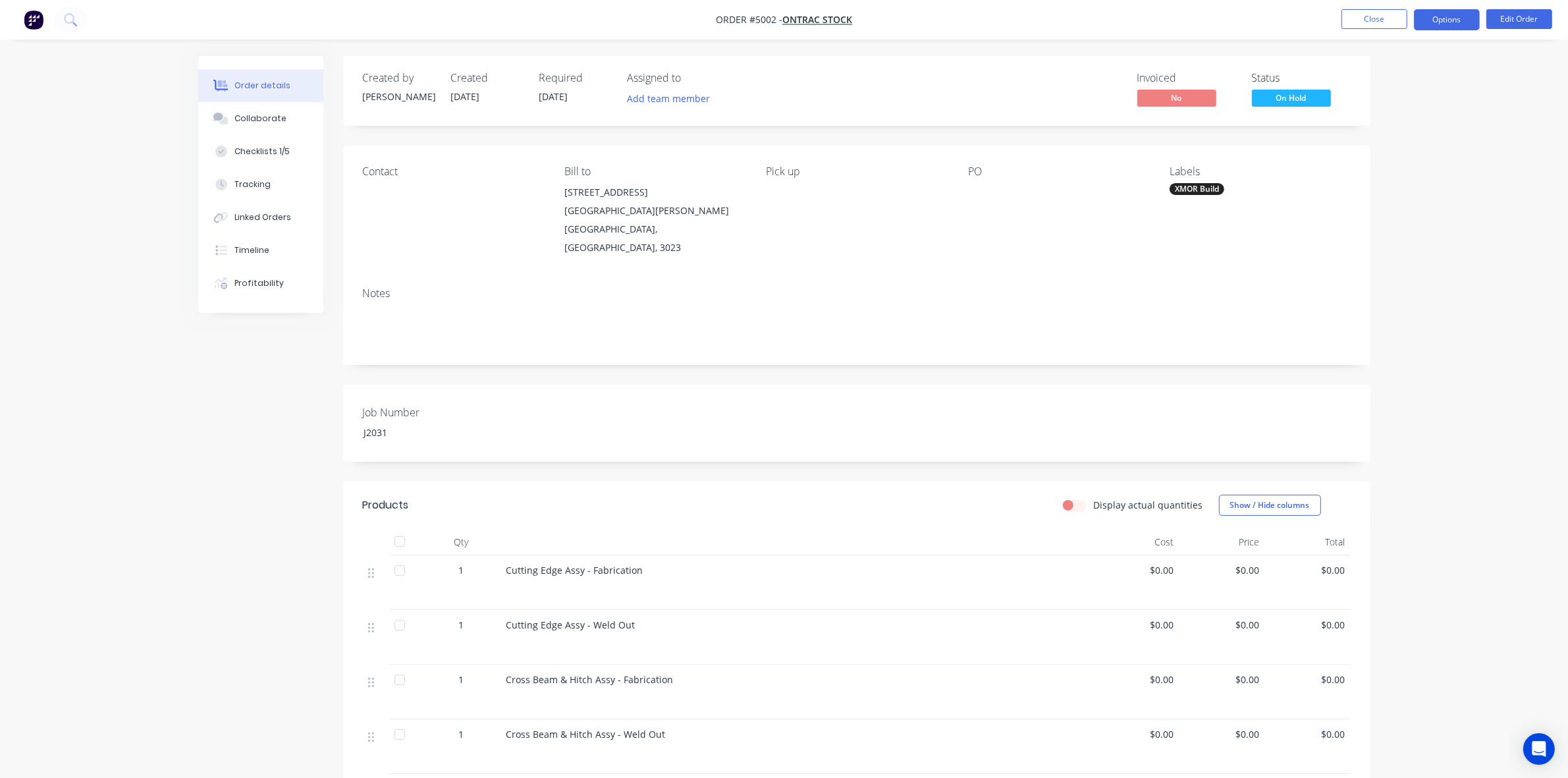
click at [1447, 22] on button "Options" at bounding box center [1447, 20] width 66 height 21
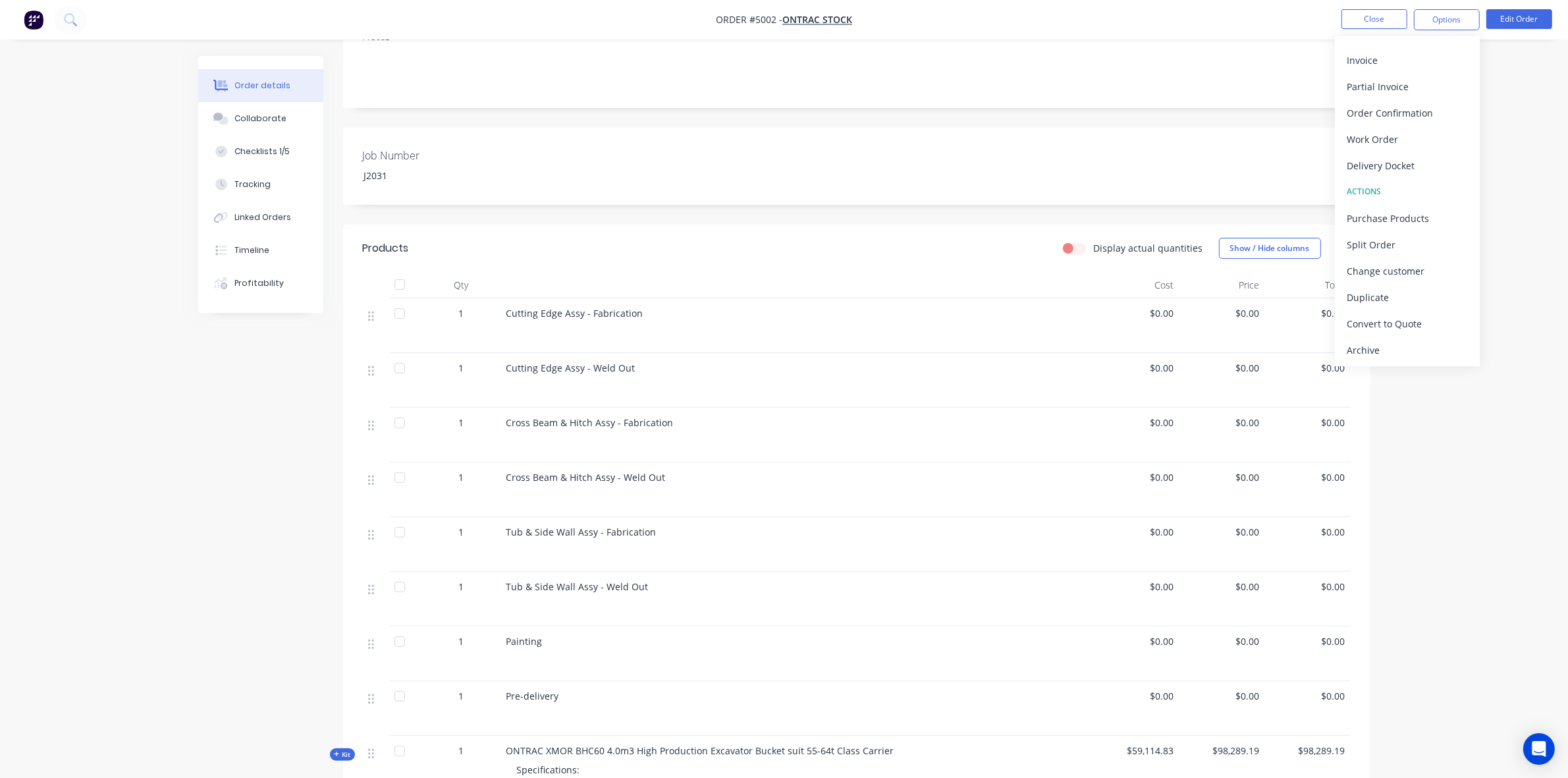
scroll to position [494, 0]
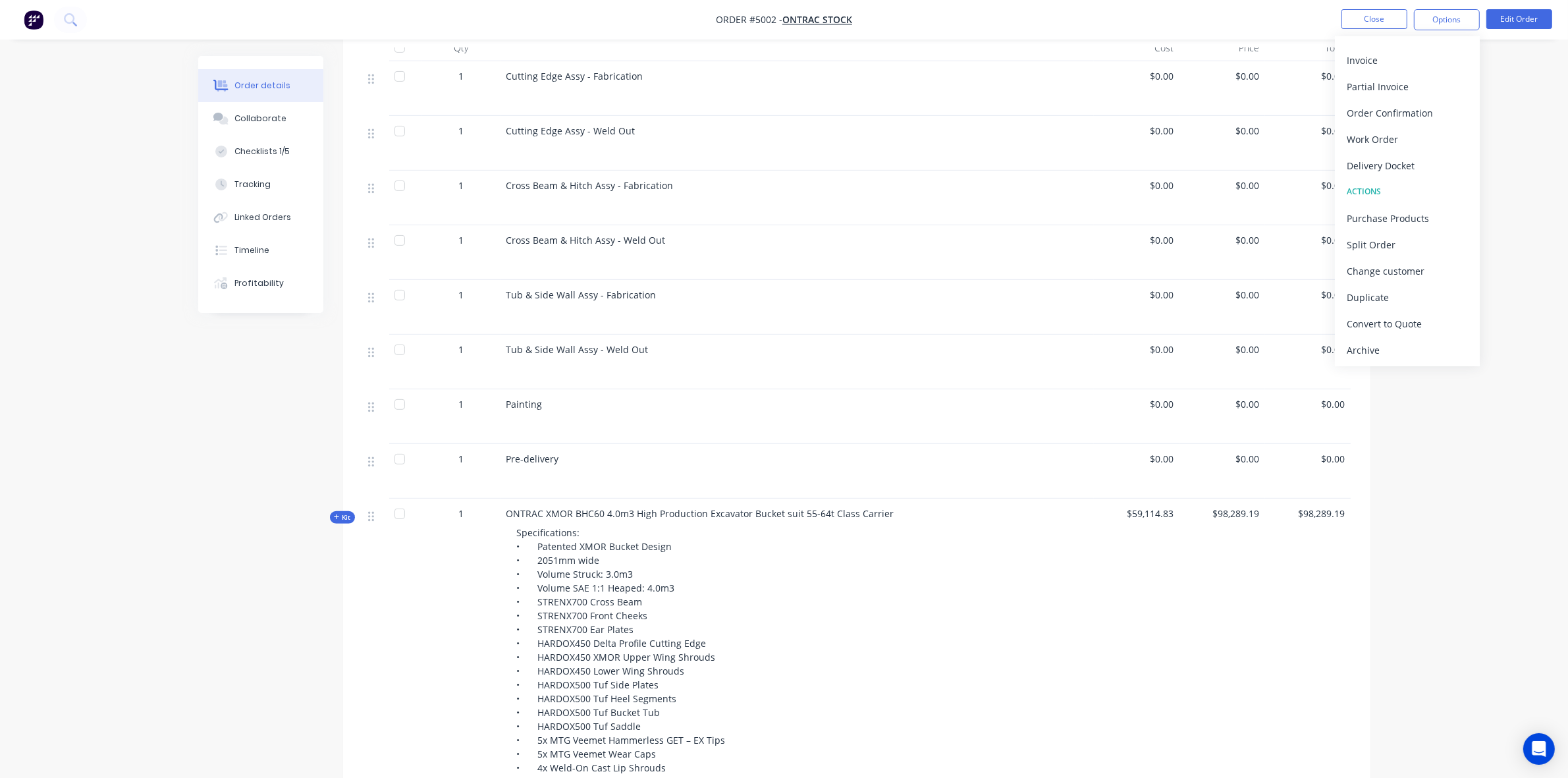
click at [1397, 504] on div "Order details Collaborate Checklists 1/5 Tracking Linked Orders Timeline Profit…" at bounding box center [784, 287] width 1568 height 1564
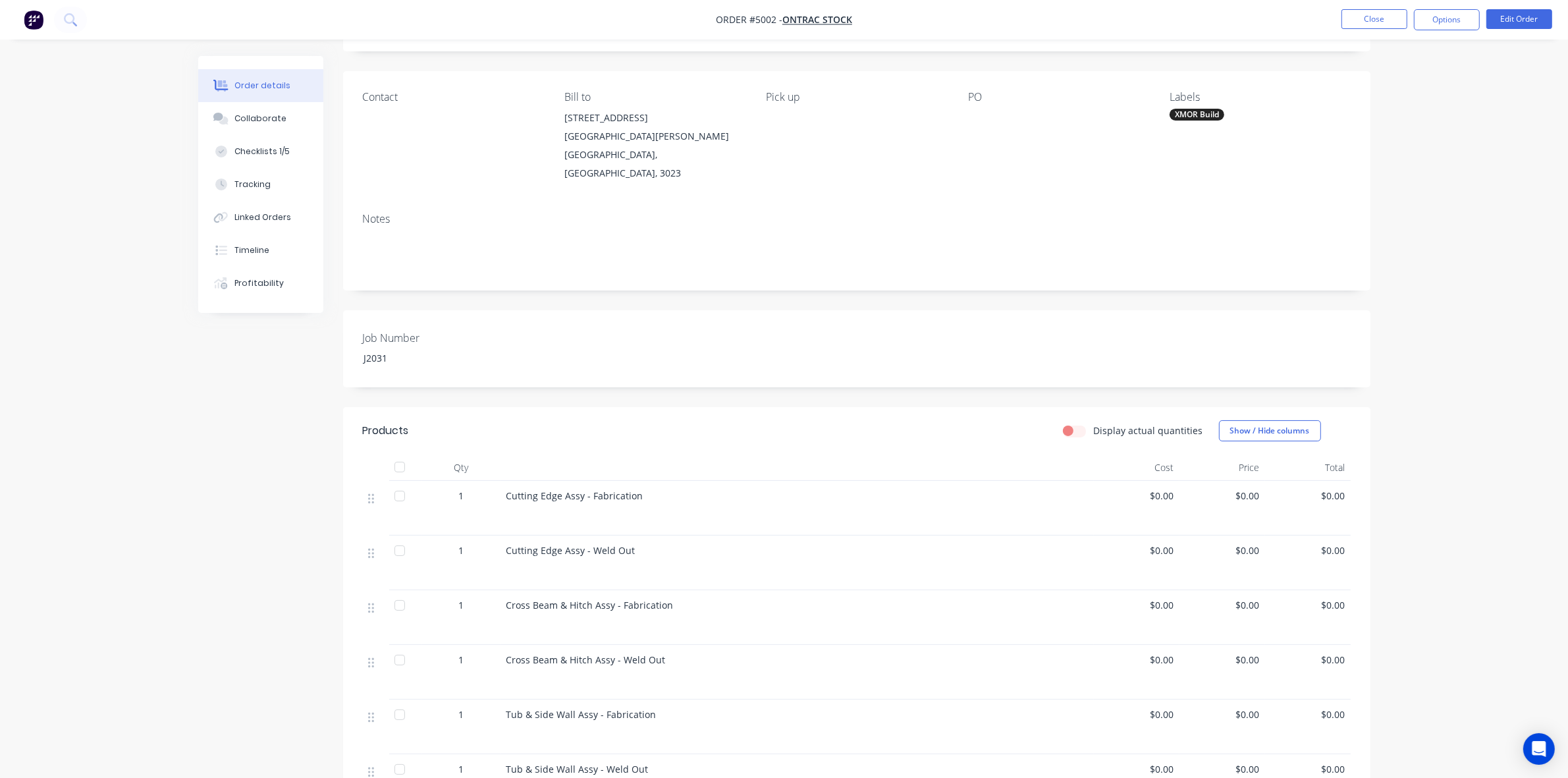
scroll to position [82, 0]
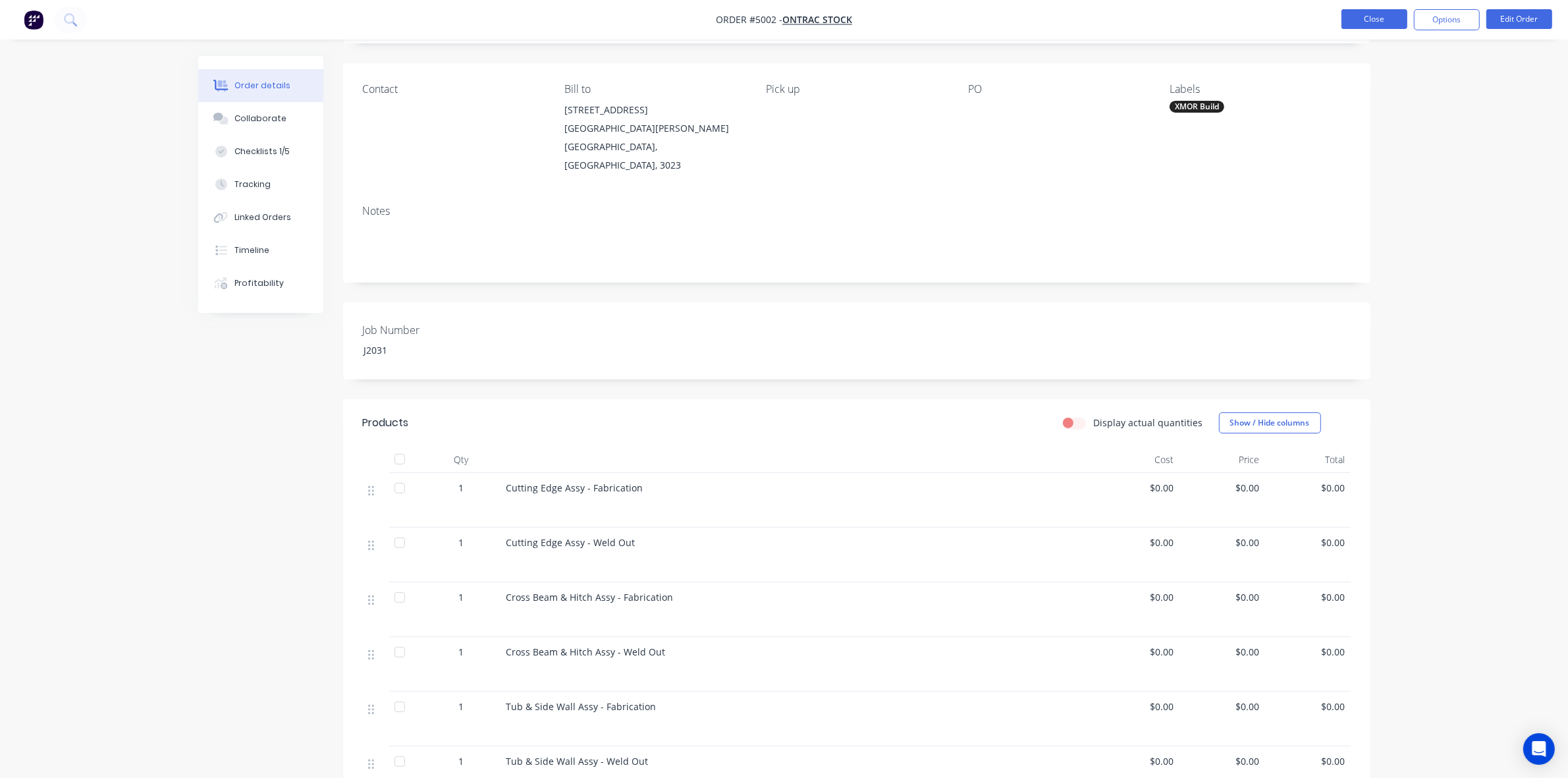
click at [1374, 15] on button "Close" at bounding box center [1374, 19] width 66 height 20
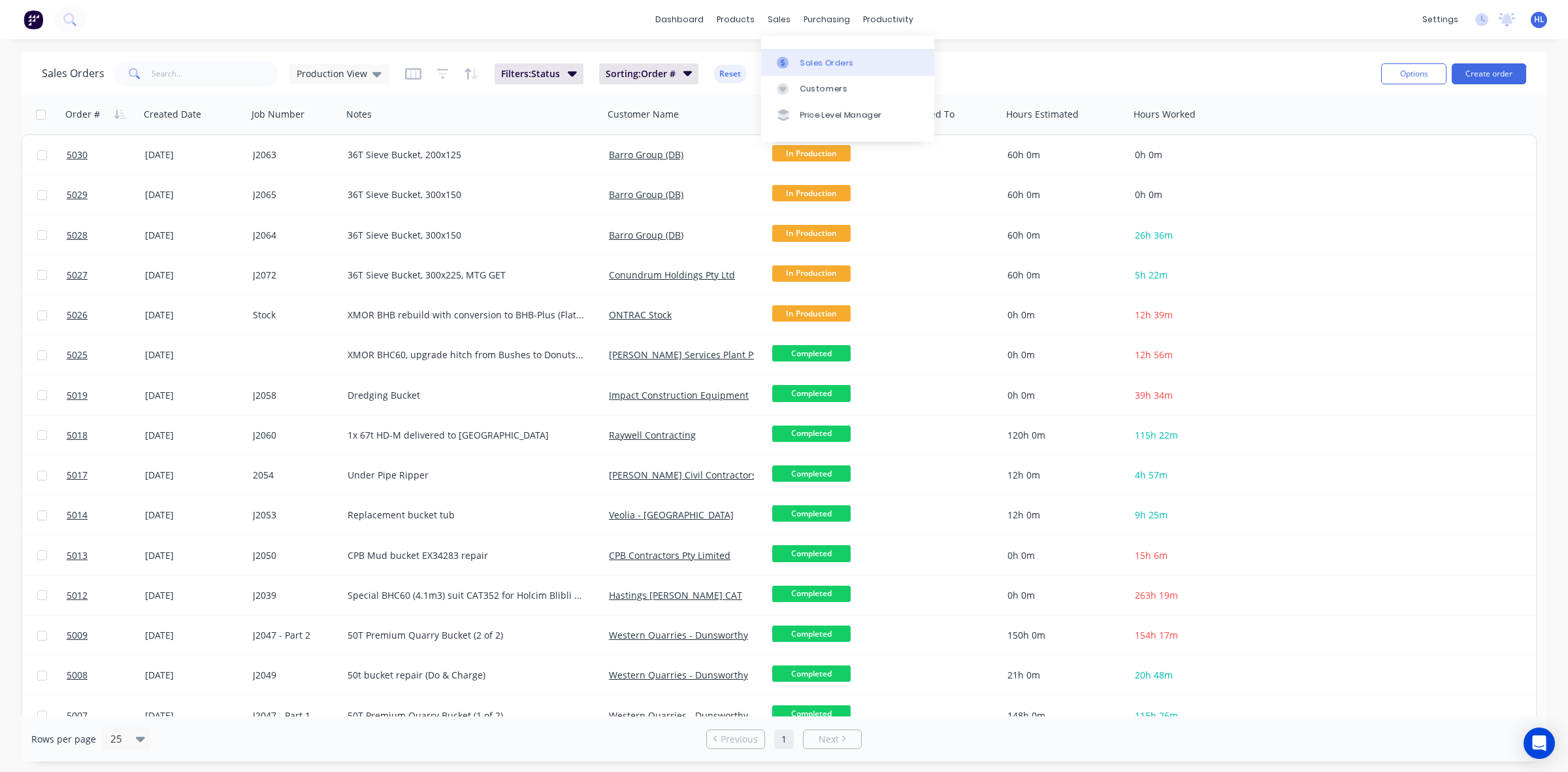
click at [821, 63] on div "Sales Orders" at bounding box center [827, 62] width 53 height 12
click at [823, 53] on link "Sales Orders" at bounding box center [848, 62] width 173 height 26
click at [1484, 66] on button "Create order" at bounding box center [1489, 74] width 75 height 21
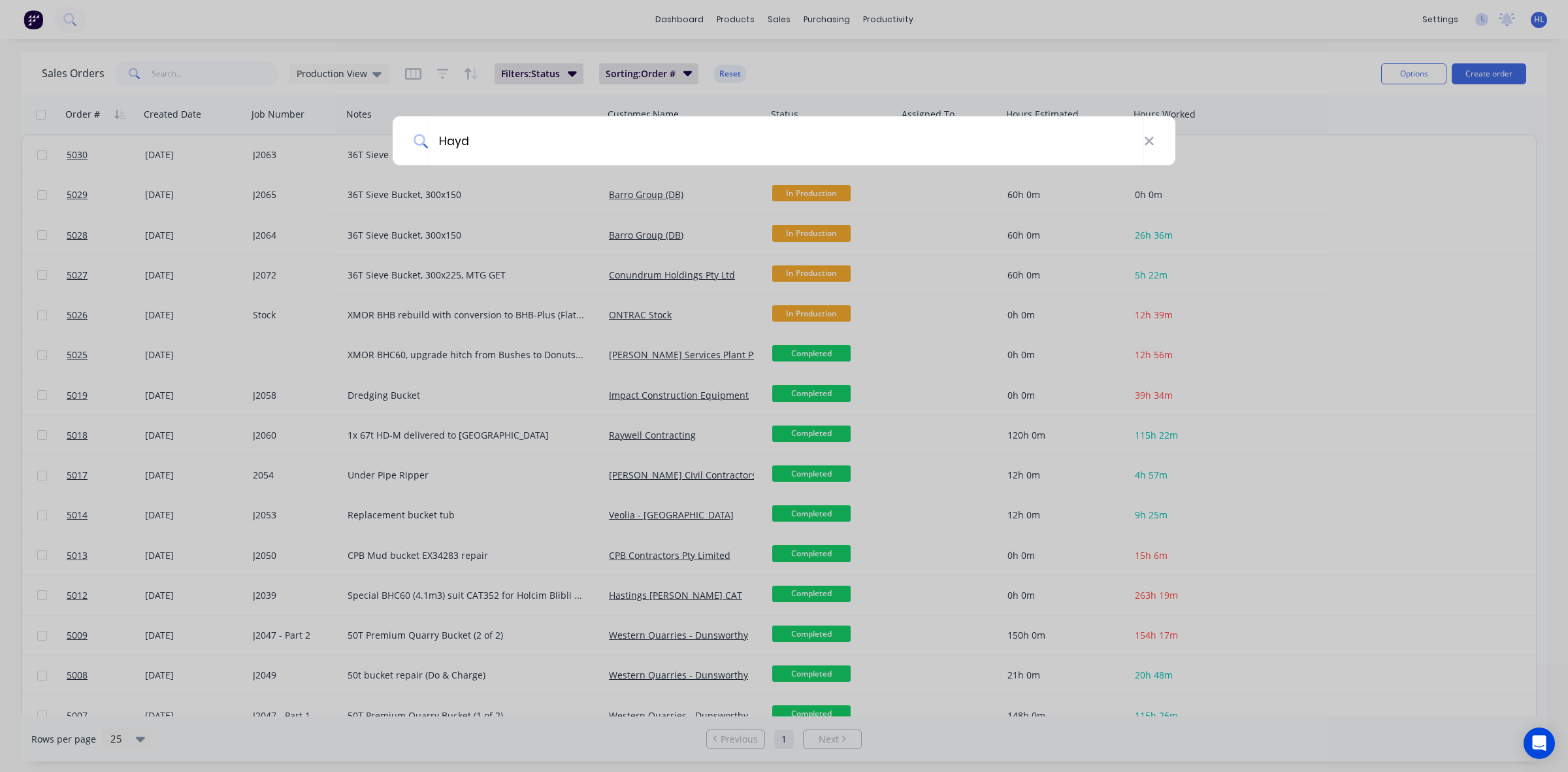
type input "Hayde"
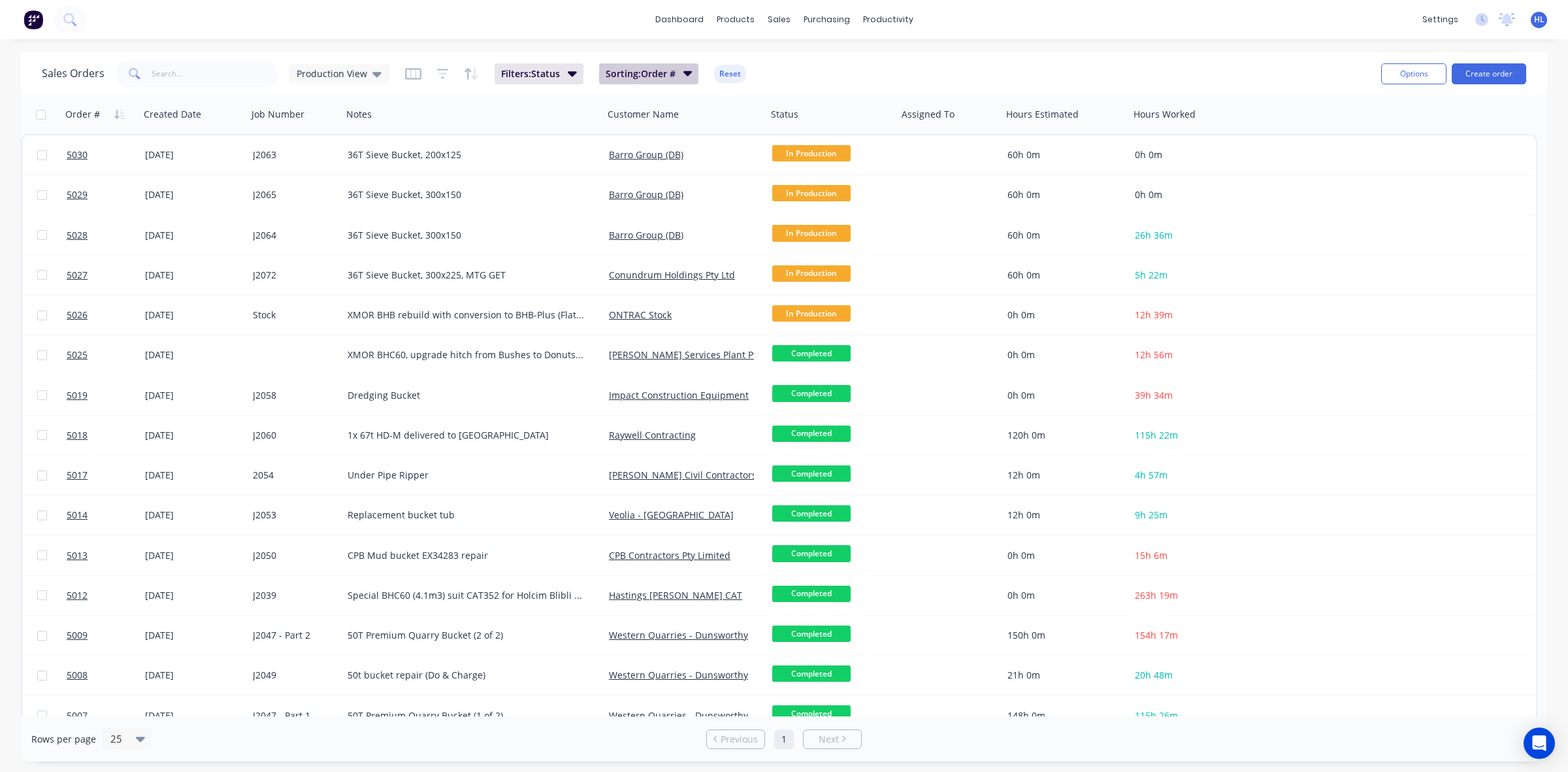
click at [654, 77] on span "Sorting: Order #" at bounding box center [640, 73] width 70 height 13
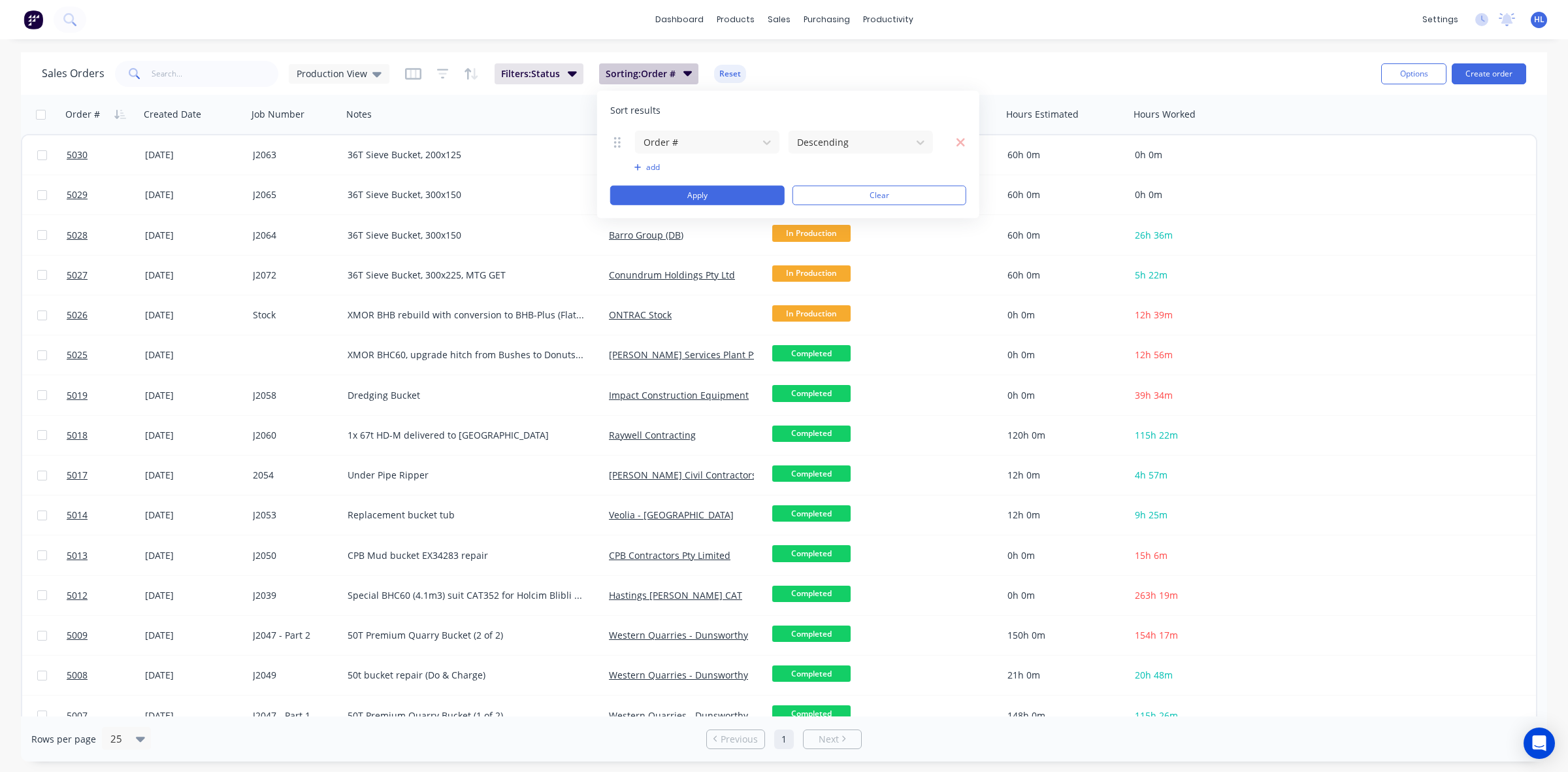
click at [646, 79] on span "Sorting: Order #" at bounding box center [640, 73] width 70 height 13
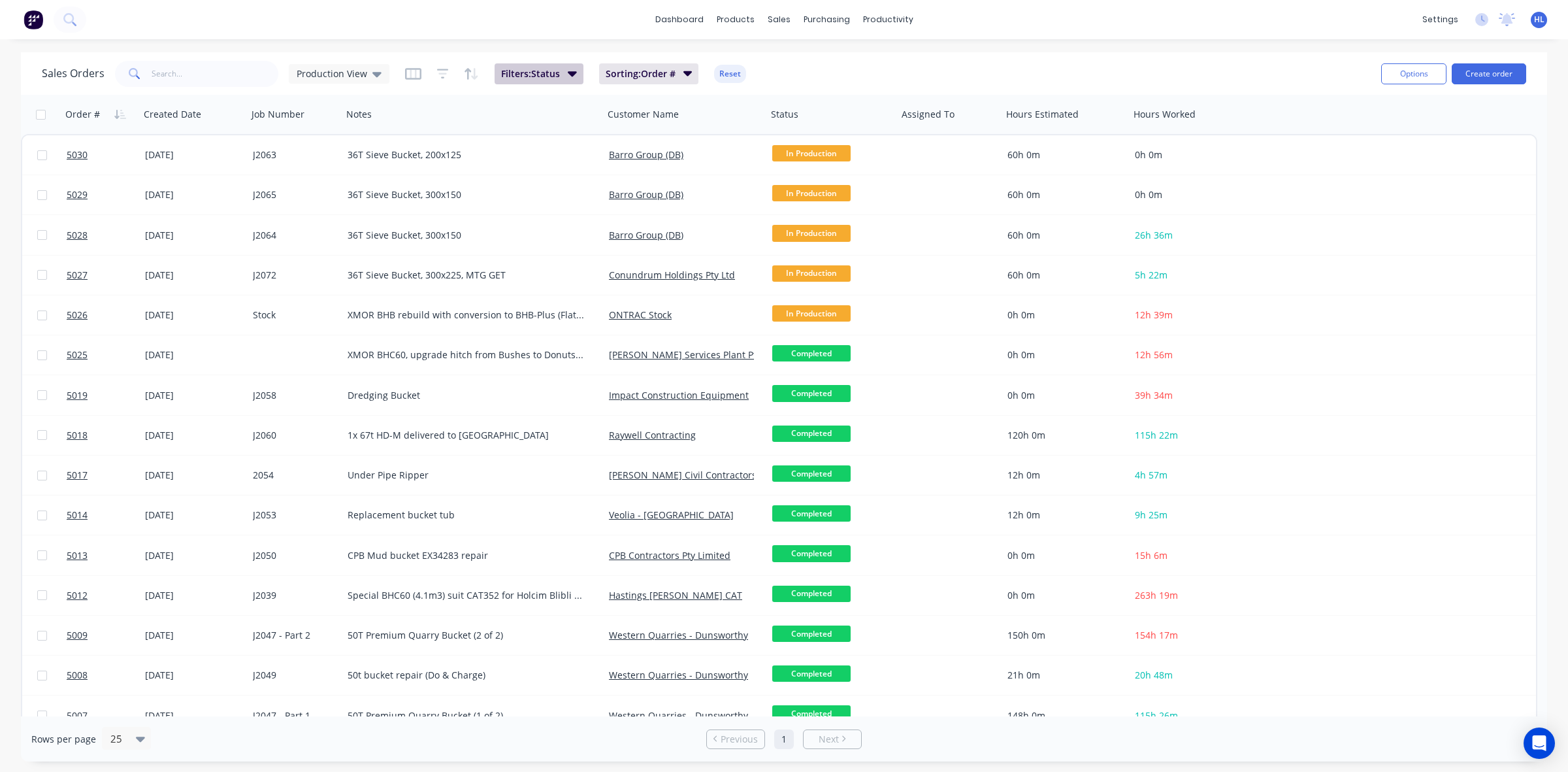
click at [544, 79] on span "Filters: Status" at bounding box center [530, 73] width 59 height 13
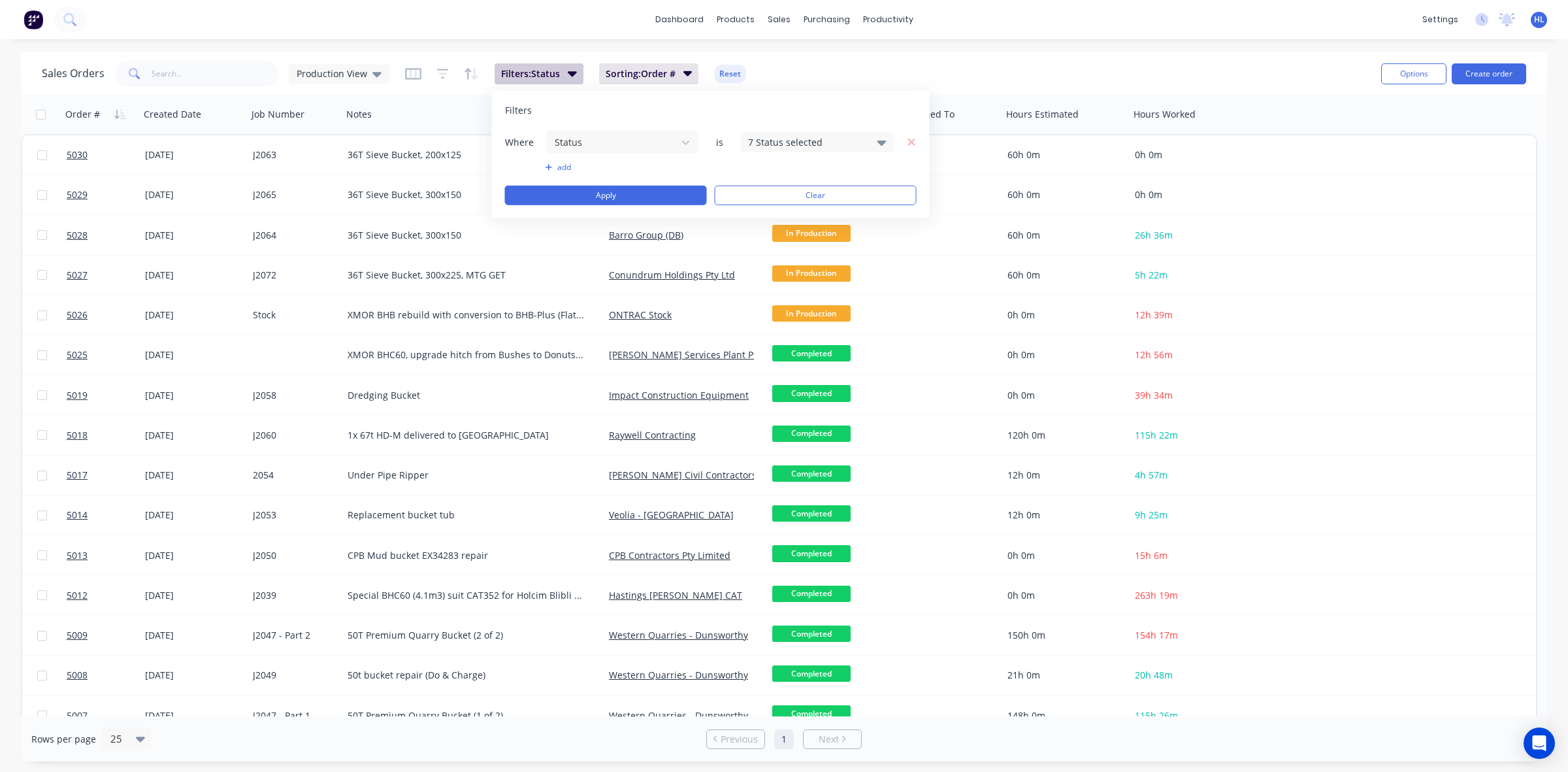
click at [544, 78] on span "Filters: Status" at bounding box center [530, 73] width 59 height 13
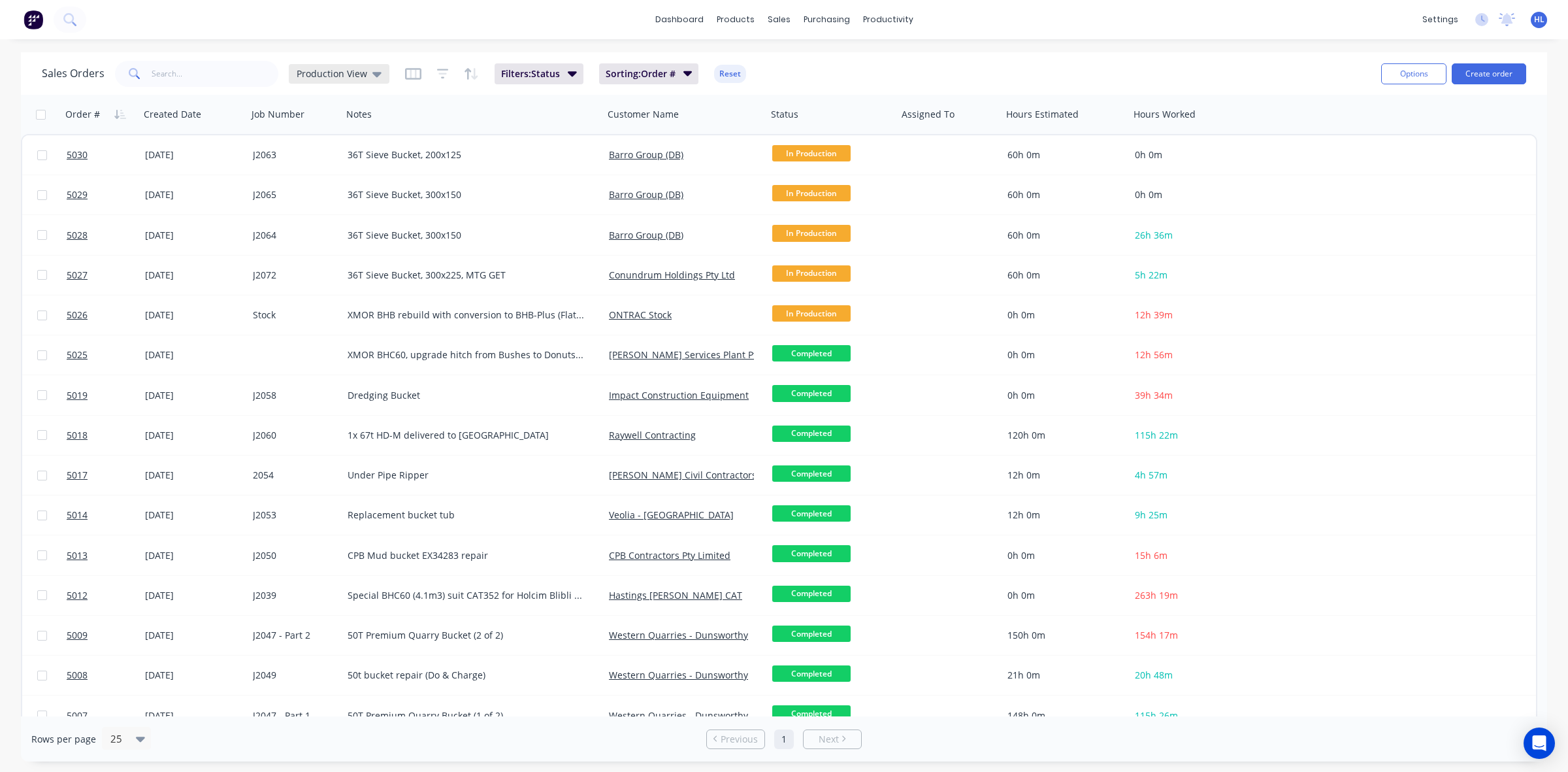
click at [373, 78] on icon at bounding box center [377, 73] width 9 height 15
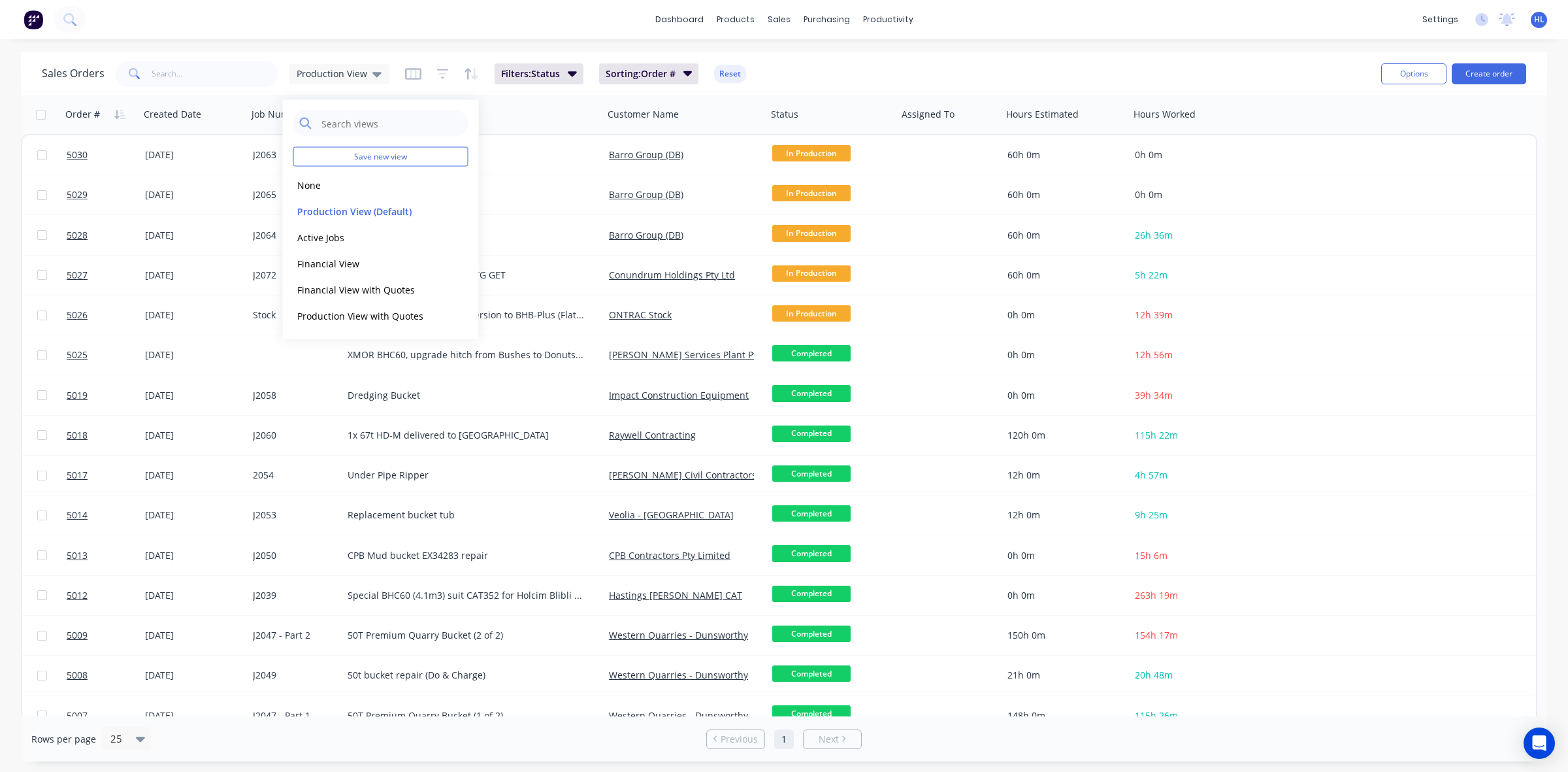
click at [392, 19] on div "dashboard products sales purchasing productivity dashboard products Product Cat…" at bounding box center [784, 19] width 1568 height 39
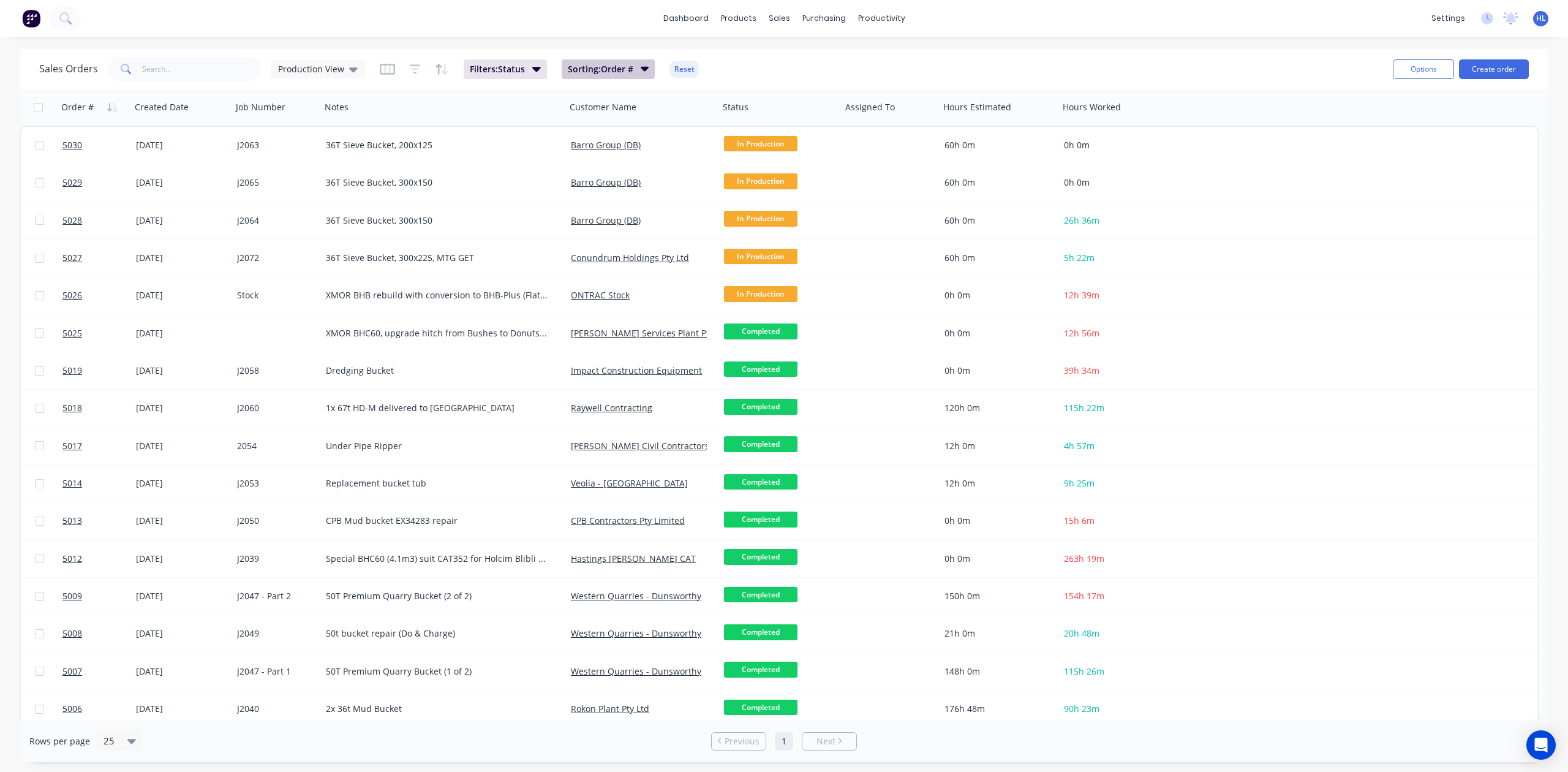
click at [645, 62] on icon "button" at bounding box center [644, 68] width 8 height 14
click at [640, 62] on icon "button" at bounding box center [644, 68] width 8 height 14
click at [535, 62] on icon "button" at bounding box center [536, 68] width 8 height 14
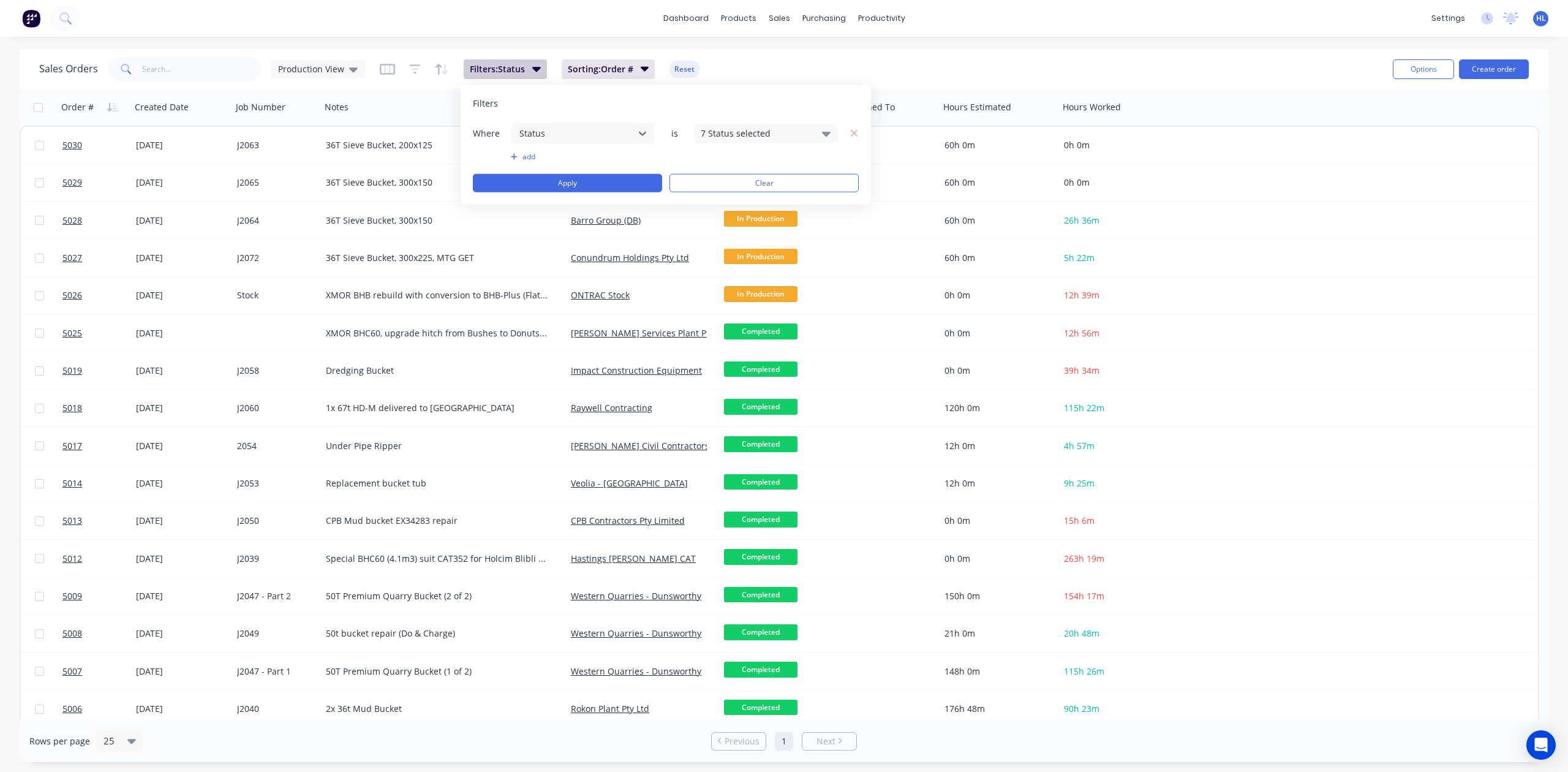
click at [535, 62] on icon "button" at bounding box center [536, 68] width 8 height 14
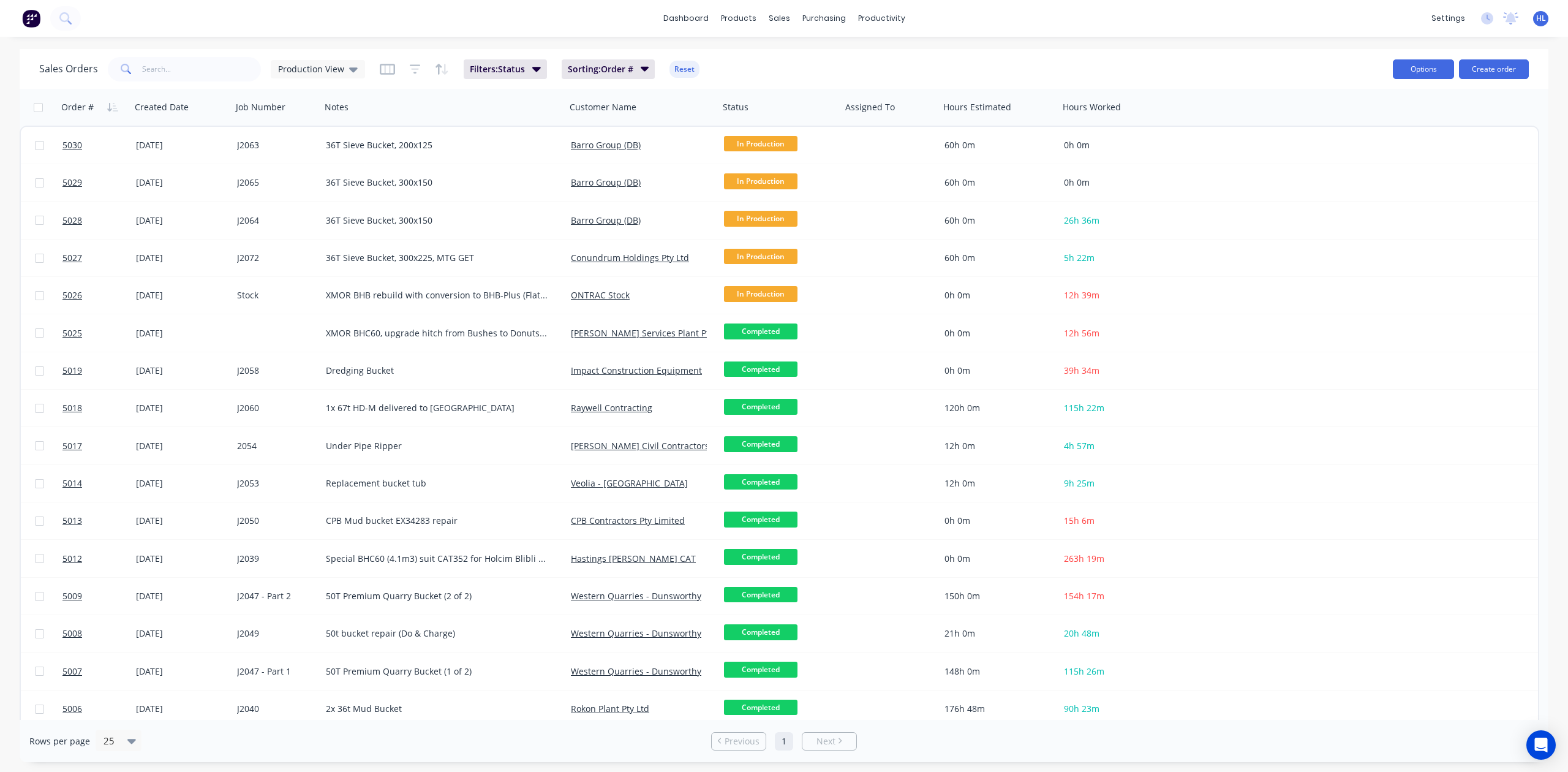
click at [1434, 72] on button "Options" at bounding box center [1423, 69] width 62 height 19
click at [344, 70] on div "Production View" at bounding box center [318, 69] width 80 height 11
click at [417, 12] on div "dashboard products sales purchasing productivity dashboard products Product Cat…" at bounding box center [784, 18] width 1568 height 37
click at [322, 62] on span "Production View" at bounding box center [311, 69] width 66 height 13
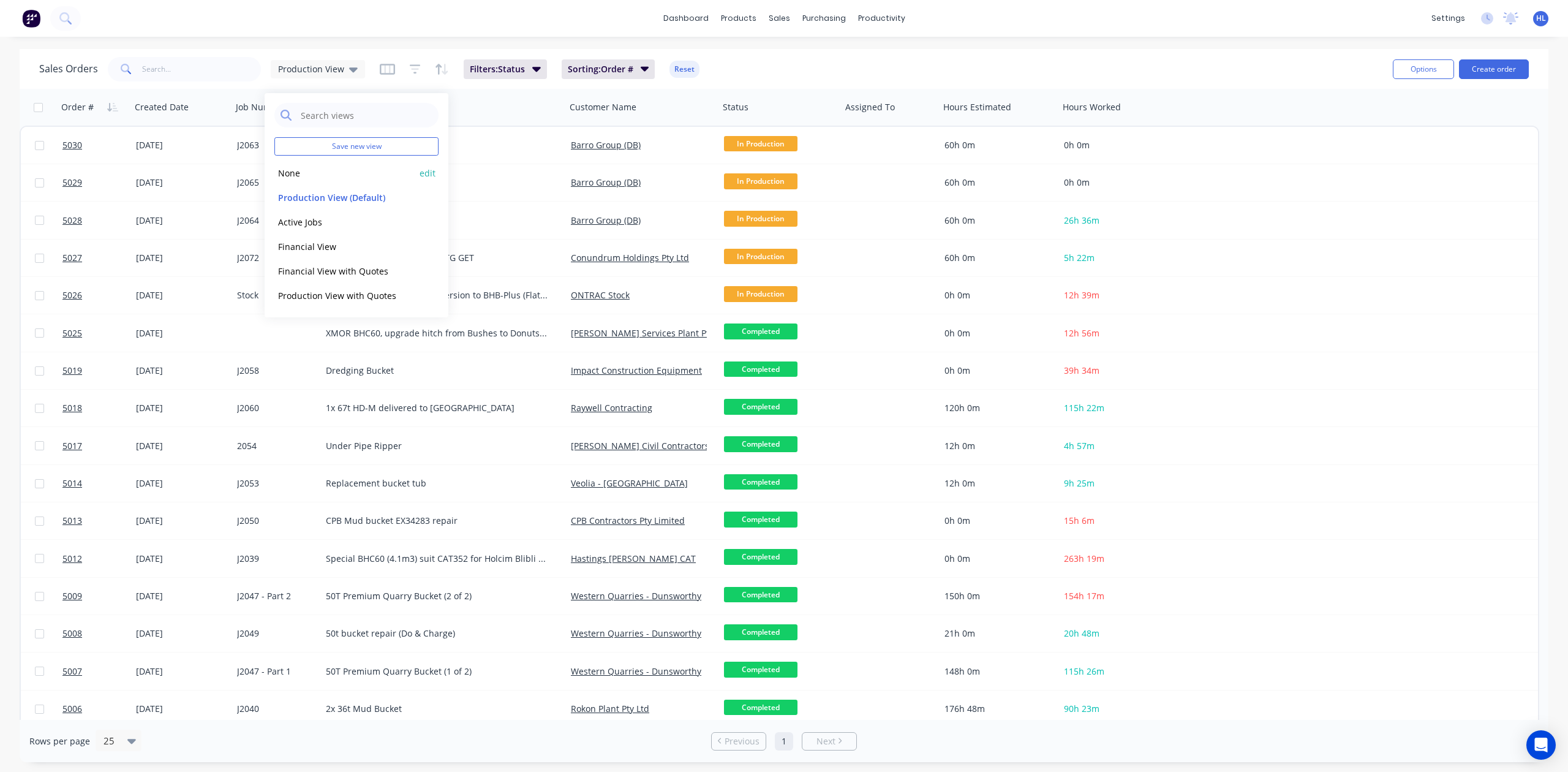
click at [344, 175] on button "None" at bounding box center [344, 173] width 139 height 14
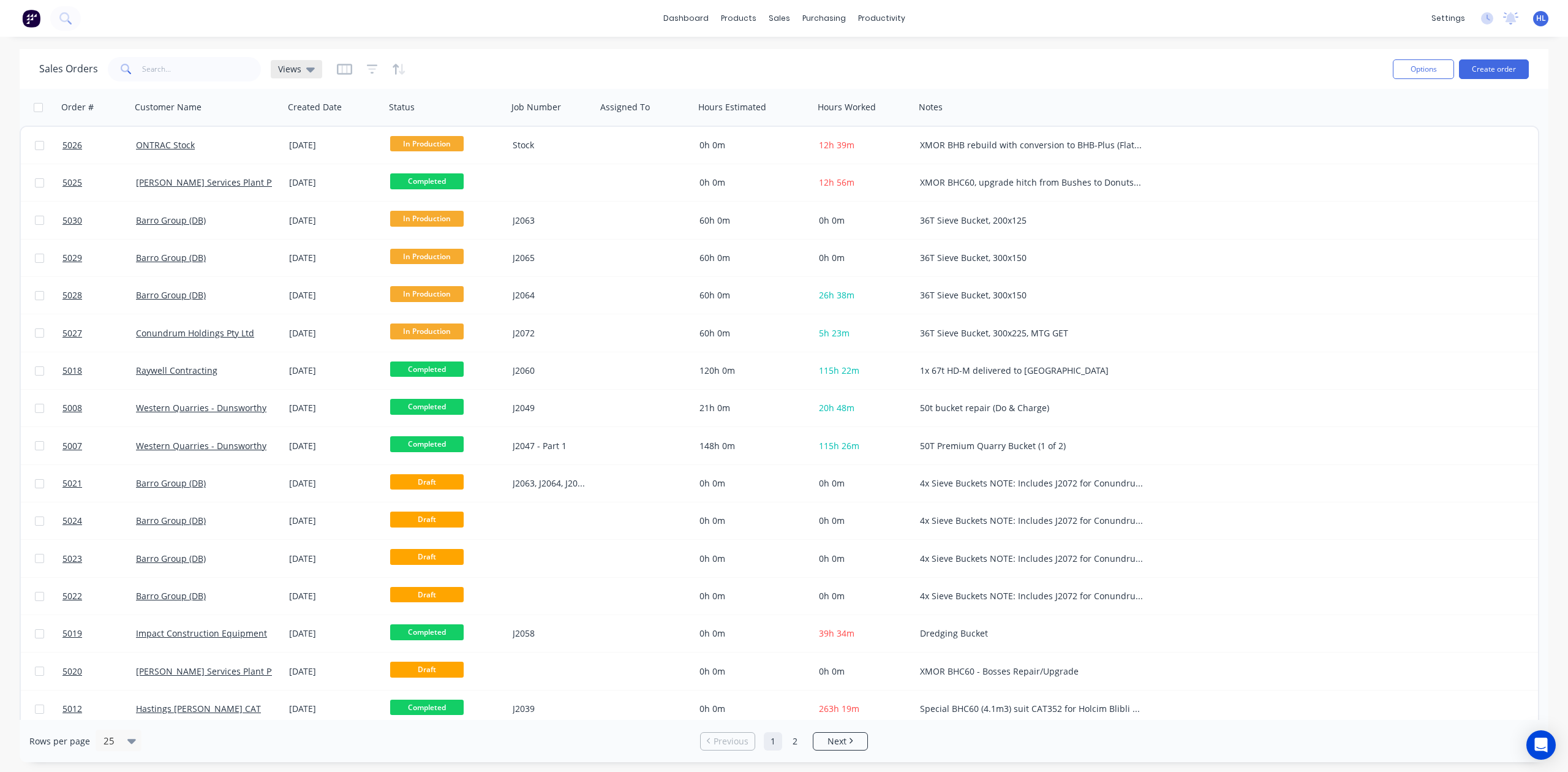
click at [288, 73] on span "Views" at bounding box center [290, 69] width 23 height 13
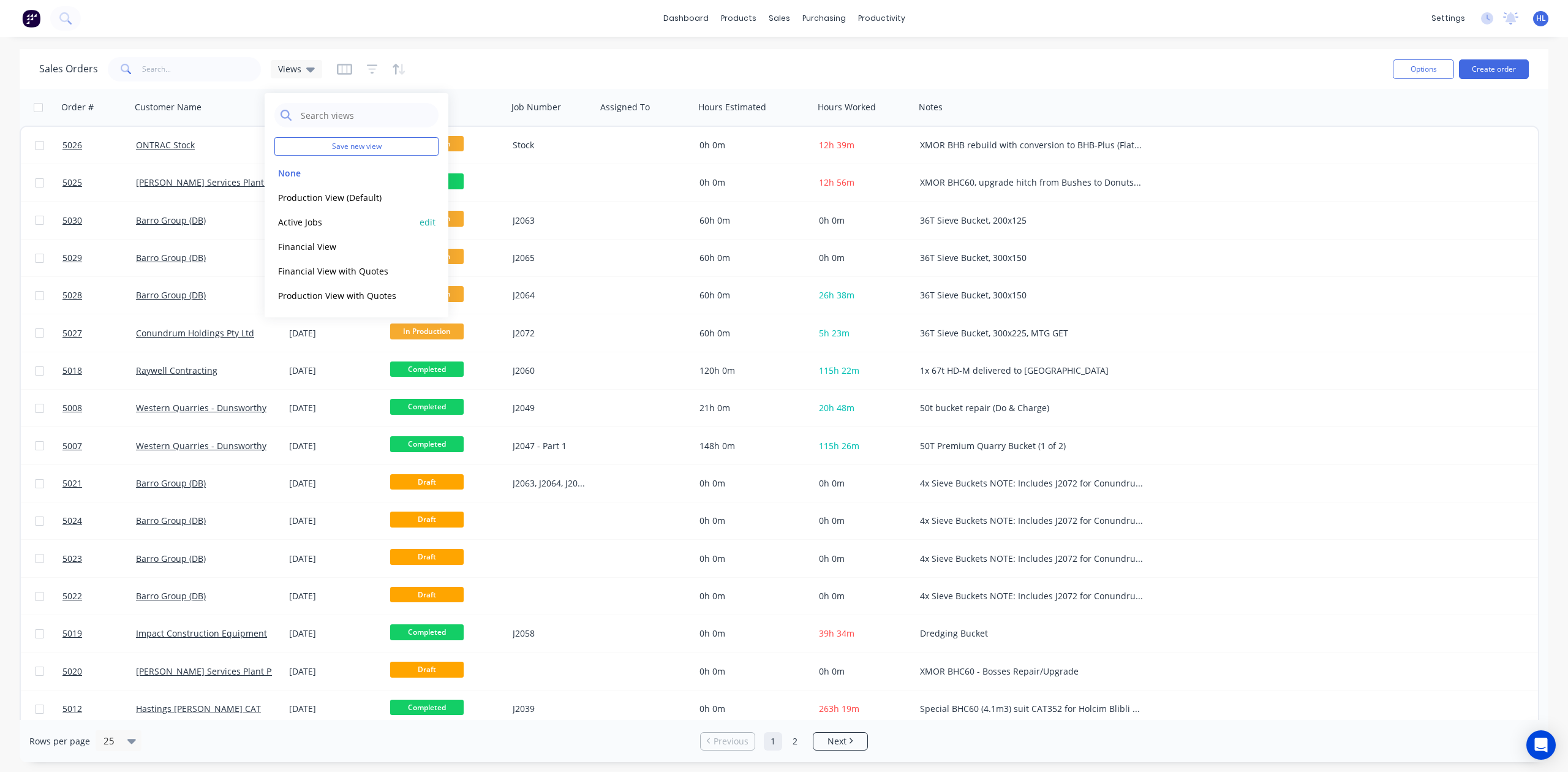
click at [346, 219] on button "Active Jobs" at bounding box center [344, 222] width 139 height 14
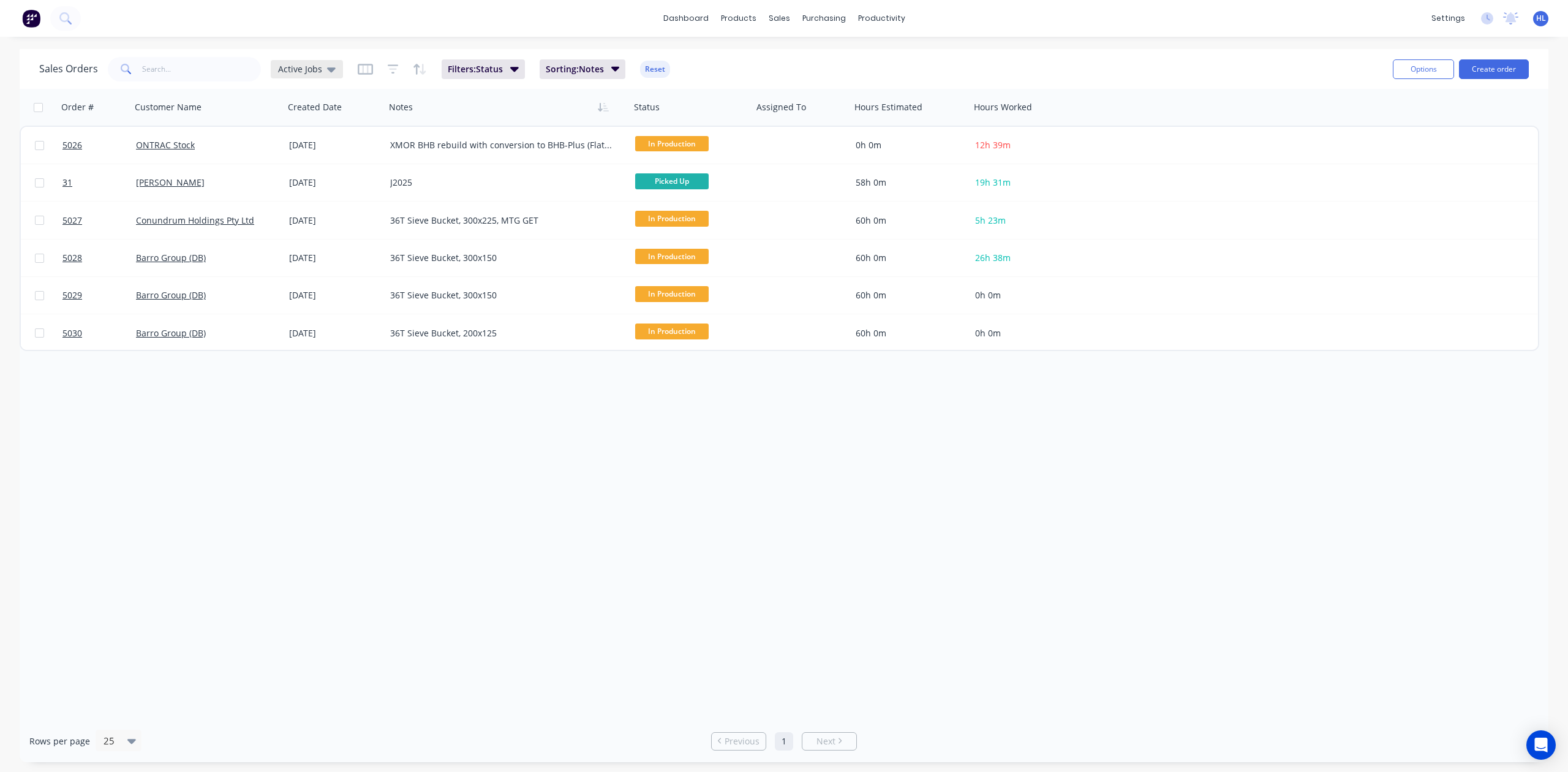
click at [312, 70] on span "Active Jobs" at bounding box center [300, 69] width 44 height 13
click at [353, 246] on button "Financial View" at bounding box center [344, 247] width 139 height 14
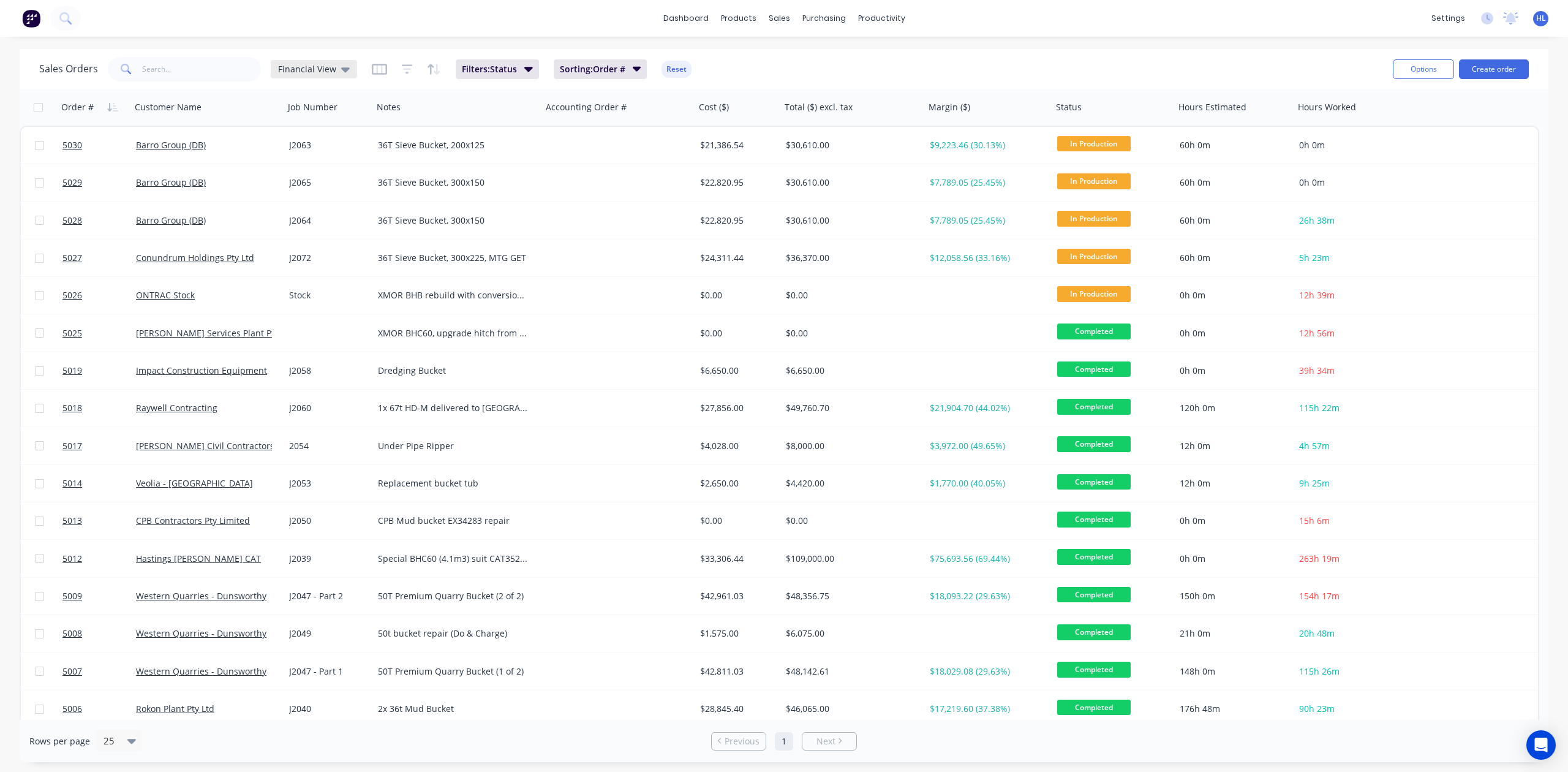
click at [331, 70] on span "Financial View" at bounding box center [307, 69] width 58 height 13
click at [354, 260] on div "Financial View with Quotes edit" at bounding box center [356, 271] width 164 height 25
click at [353, 275] on button "Financial View with Quotes" at bounding box center [344, 271] width 139 height 14
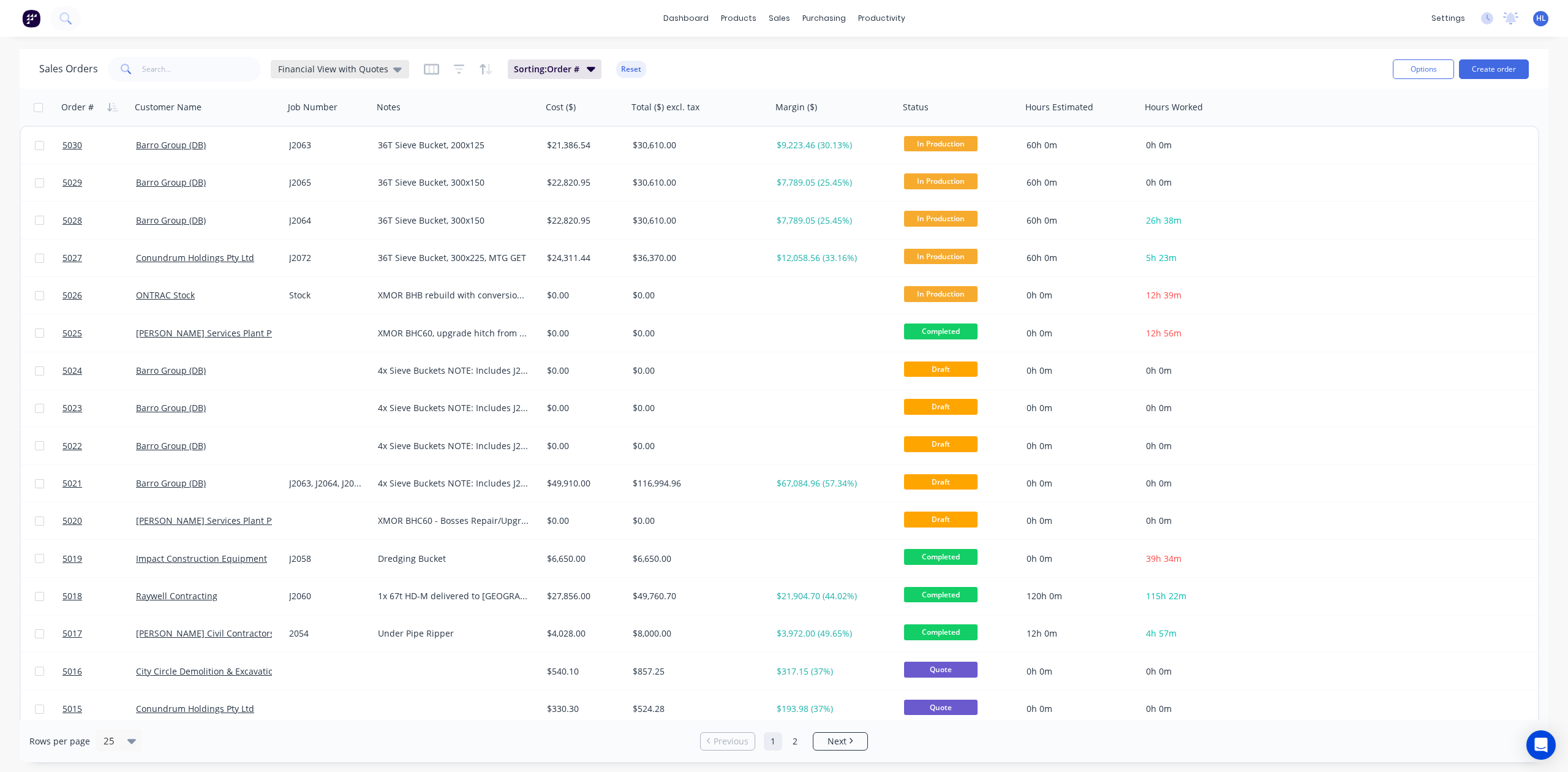
click at [353, 66] on span "Financial View with Quotes" at bounding box center [333, 69] width 110 height 13
click at [320, 170] on button "None" at bounding box center [344, 173] width 139 height 14
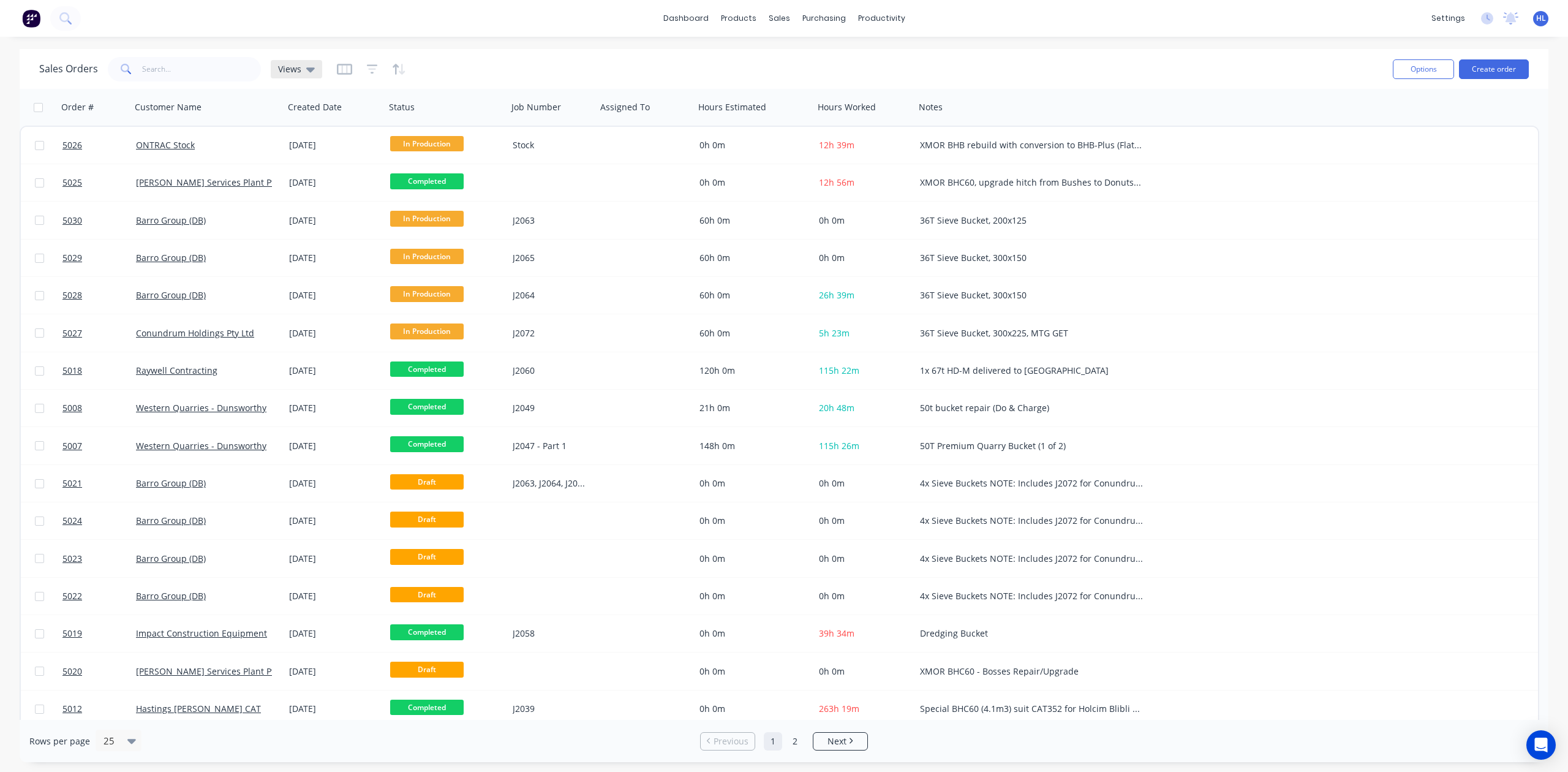
click at [287, 67] on span "Views" at bounding box center [290, 69] width 23 height 13
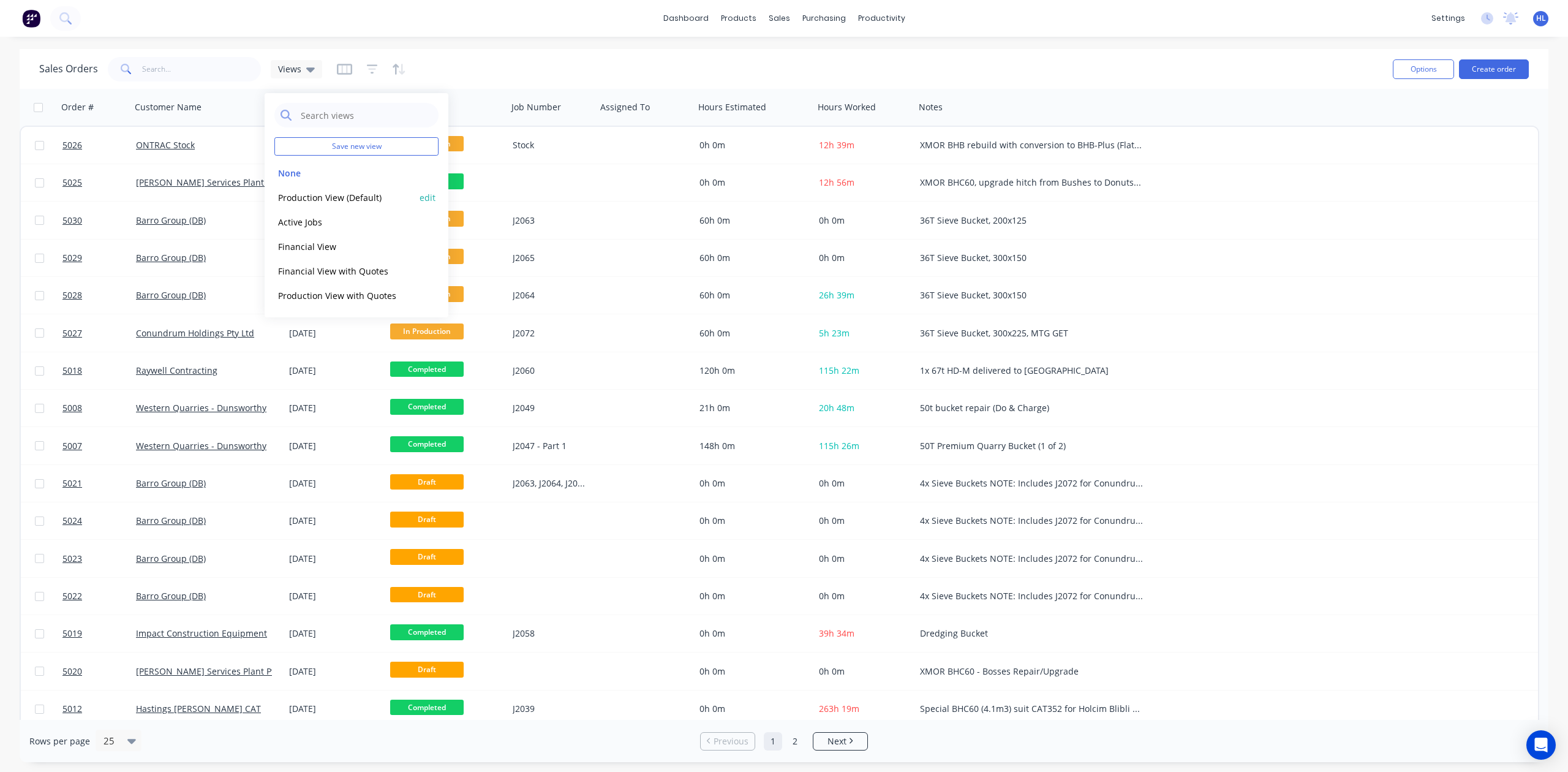
click at [371, 197] on button "Production View (Default)" at bounding box center [344, 198] width 139 height 14
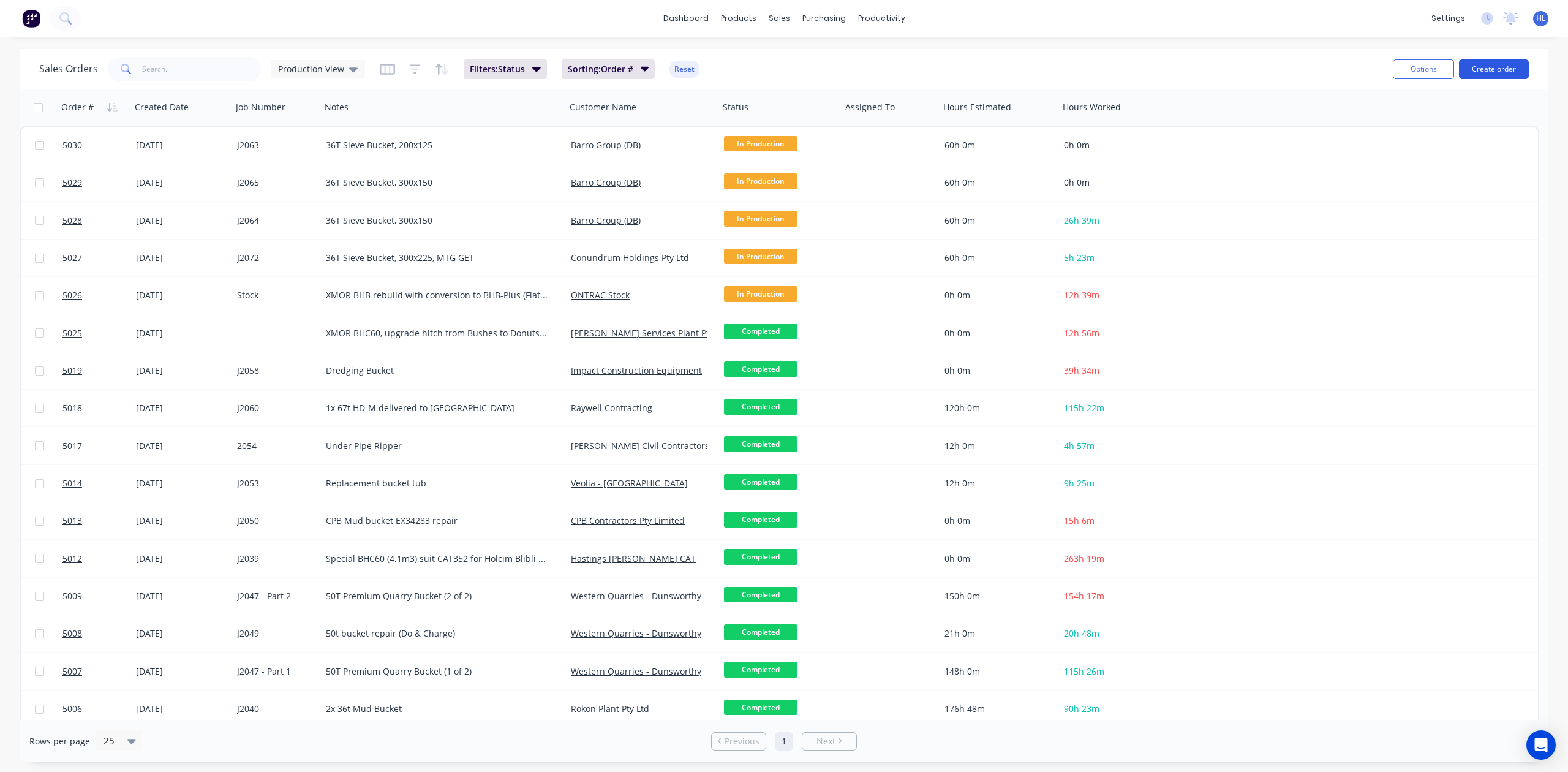
click at [1469, 67] on button "Create order" at bounding box center [1494, 69] width 70 height 19
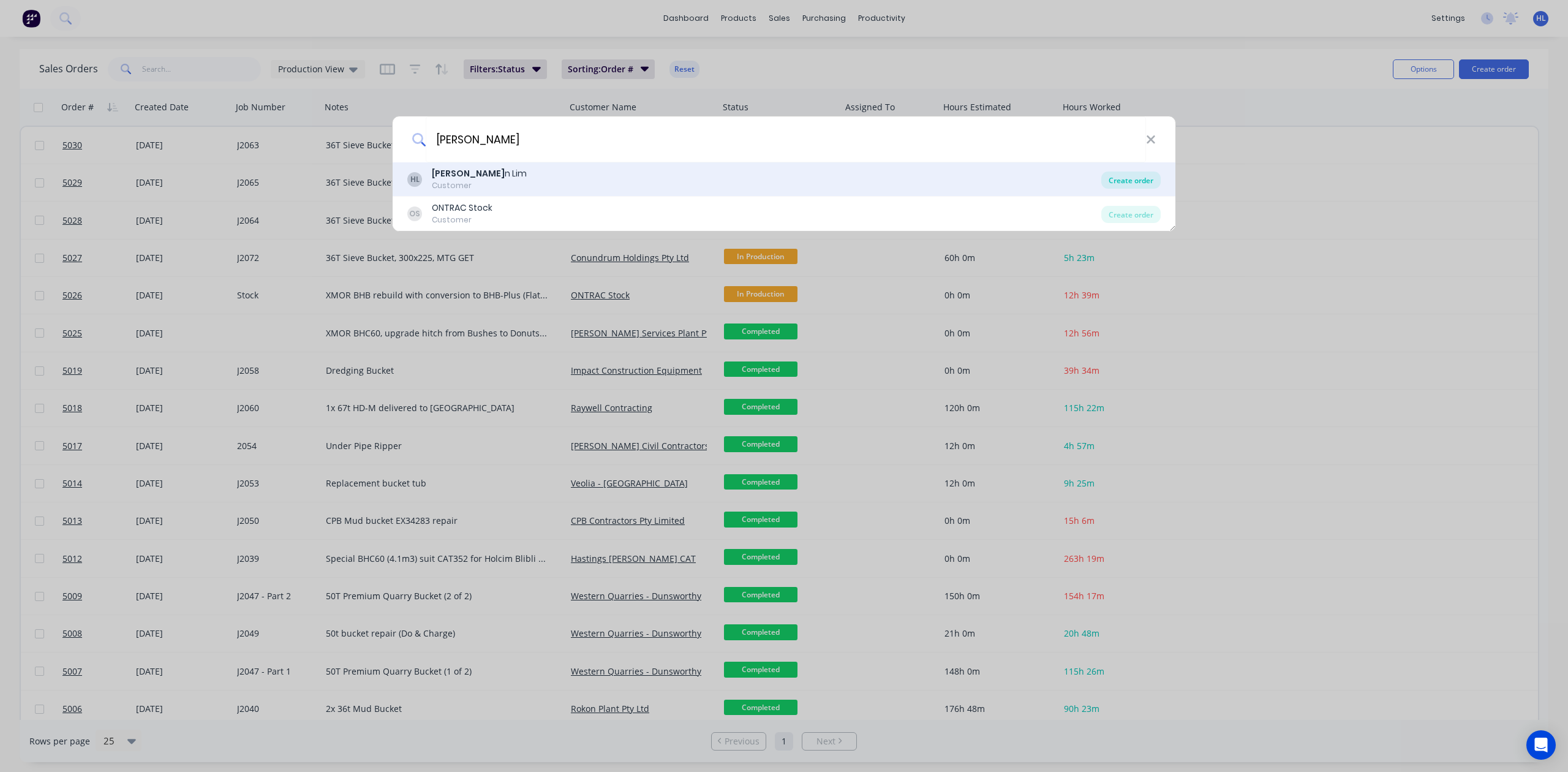
type input "Hayde"
click at [1129, 180] on div "Create order" at bounding box center [1131, 180] width 60 height 17
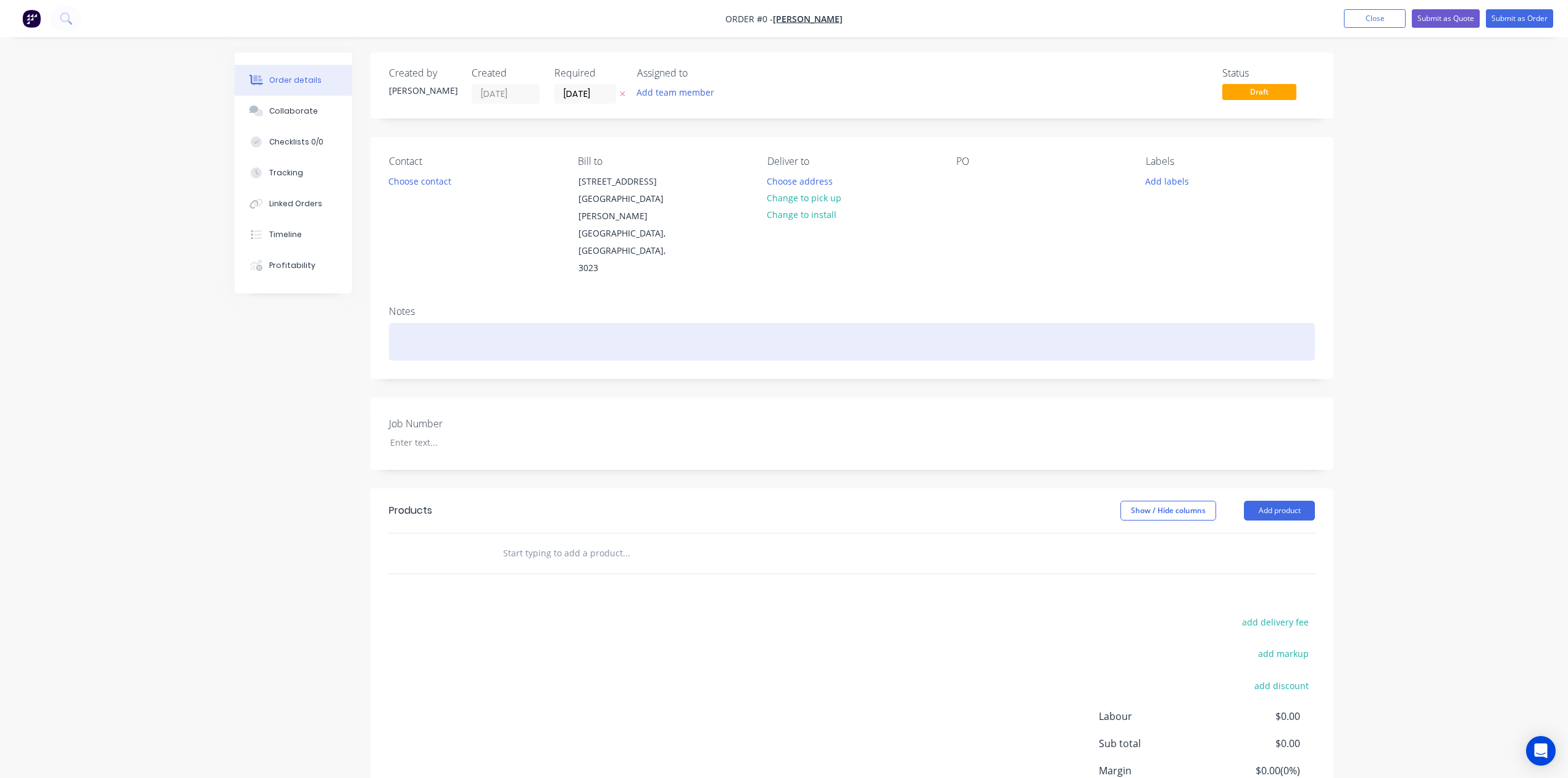
click at [473, 323] on div at bounding box center [852, 342] width 926 height 38
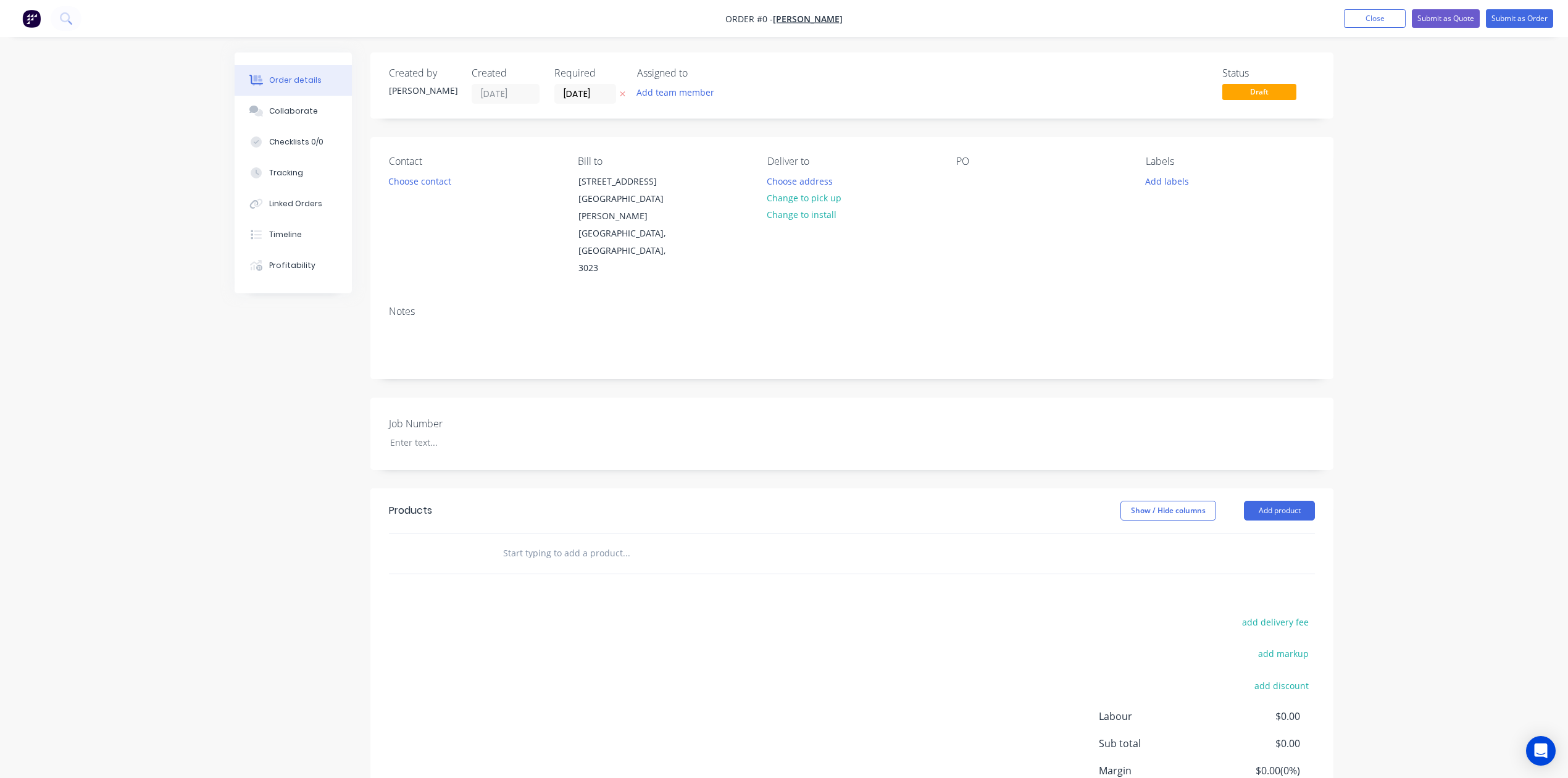
click at [542, 341] on div "Order details Collaborate Checklists 0/0 Tracking Linked Orders Timeline Profit…" at bounding box center [784, 470] width 1124 height 837
click at [566, 322] on div "Notes" at bounding box center [852, 337] width 963 height 83
click at [1369, 20] on button "Close" at bounding box center [1375, 18] width 62 height 18
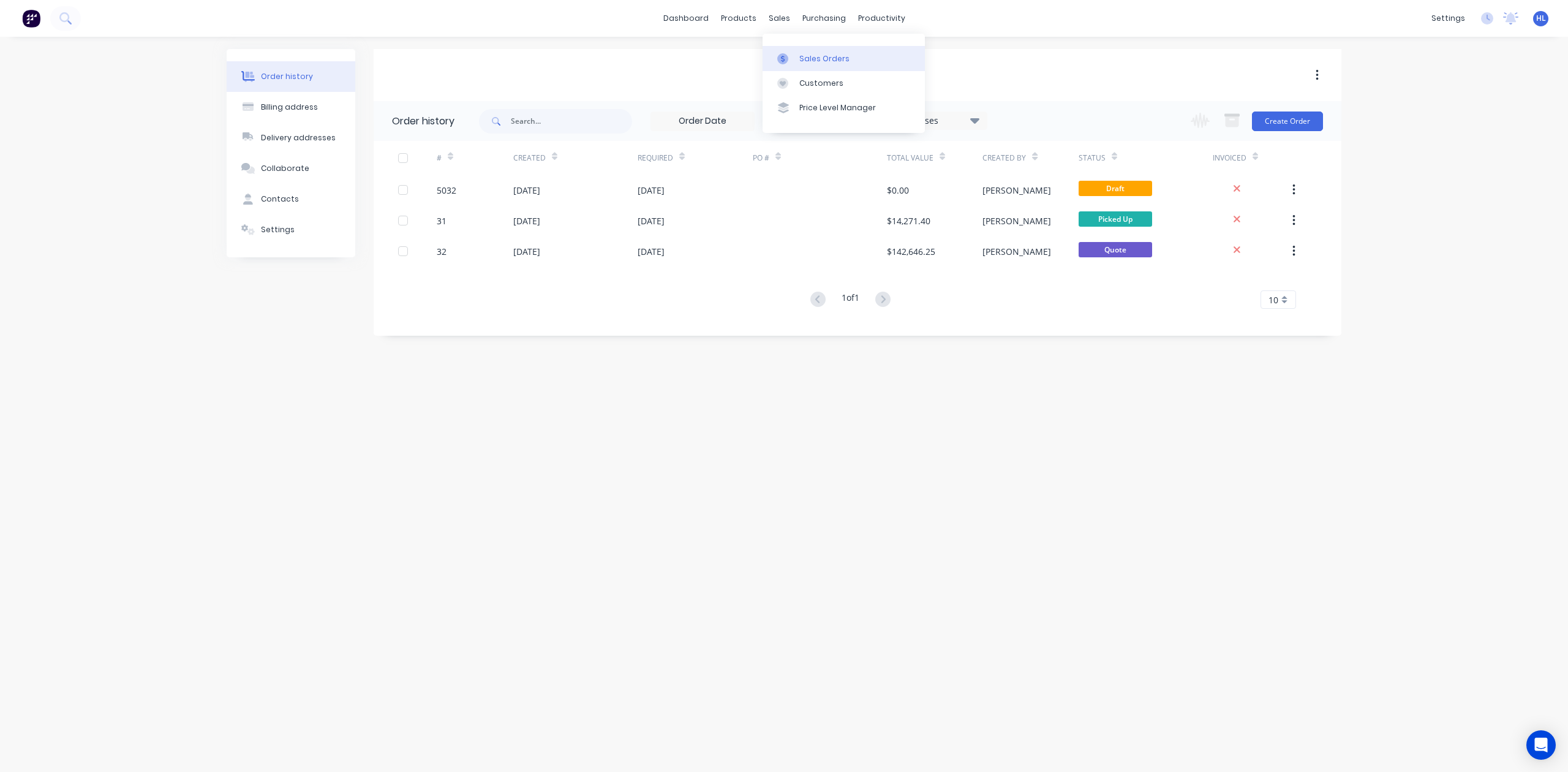
click at [790, 46] on link "Sales Orders" at bounding box center [844, 58] width 162 height 25
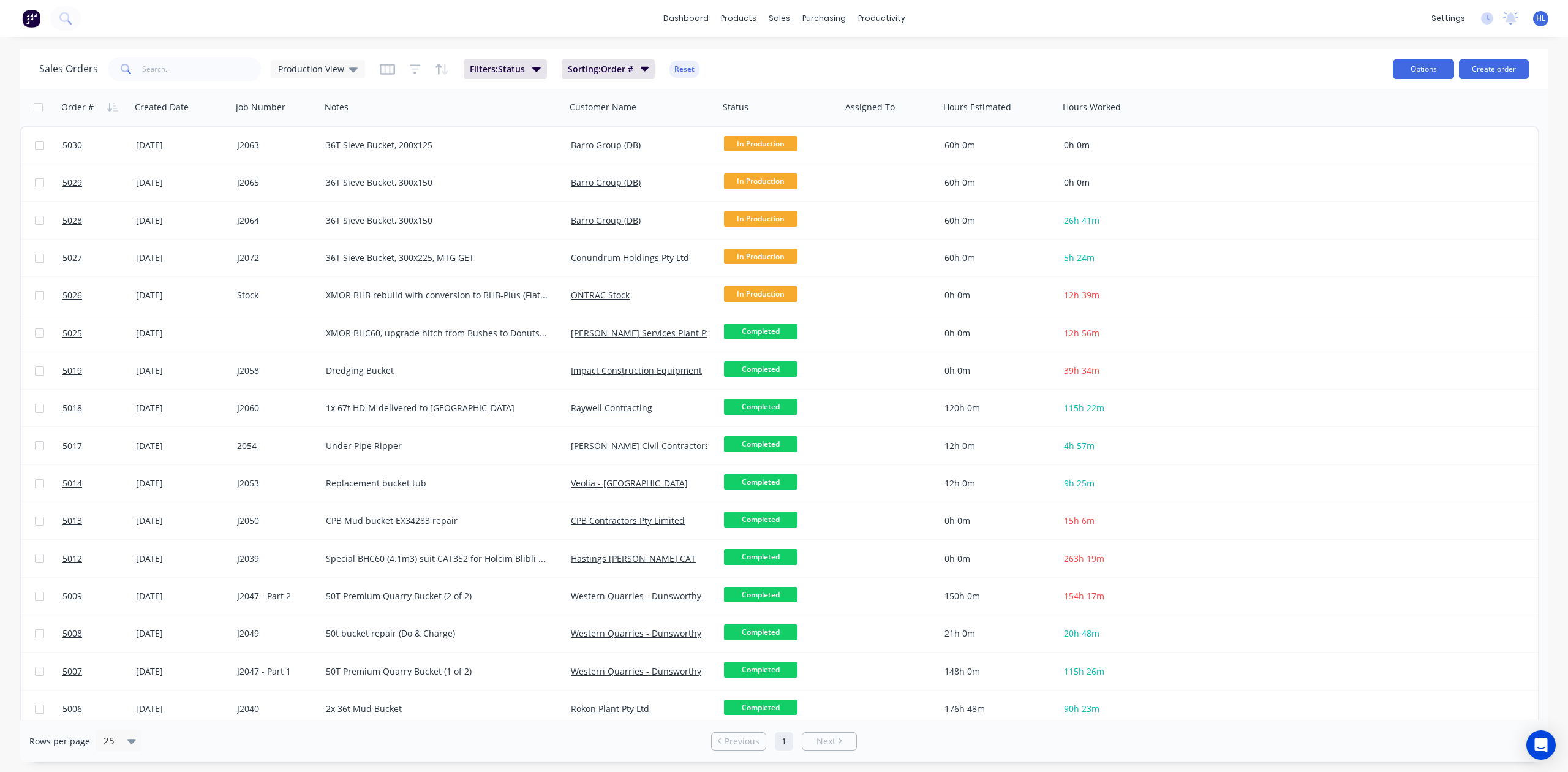
click at [1420, 74] on button "Options" at bounding box center [1423, 69] width 62 height 19
click at [534, 71] on icon "button" at bounding box center [536, 69] width 8 height 5
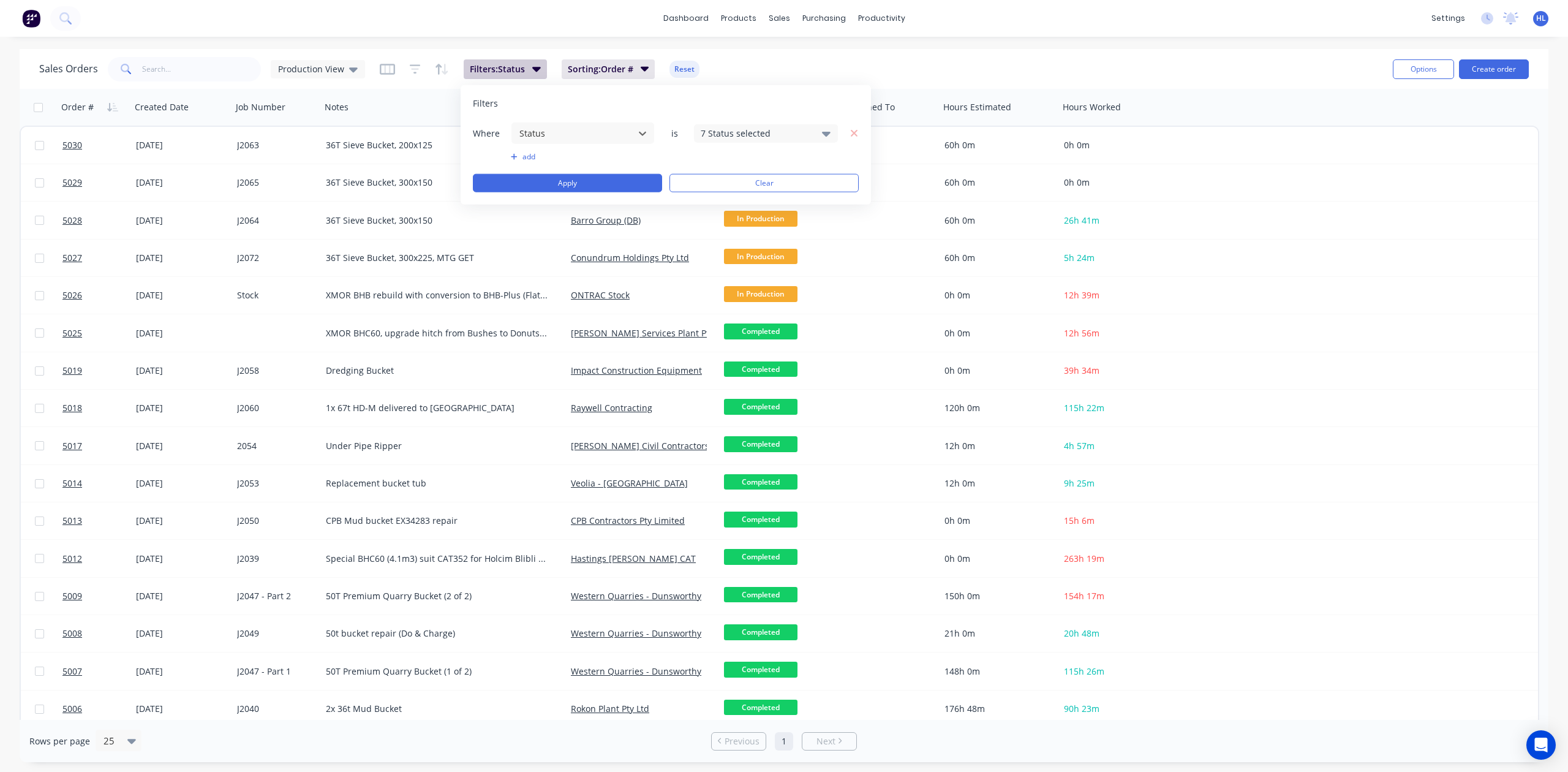
click at [534, 71] on icon "button" at bounding box center [536, 69] width 8 height 5
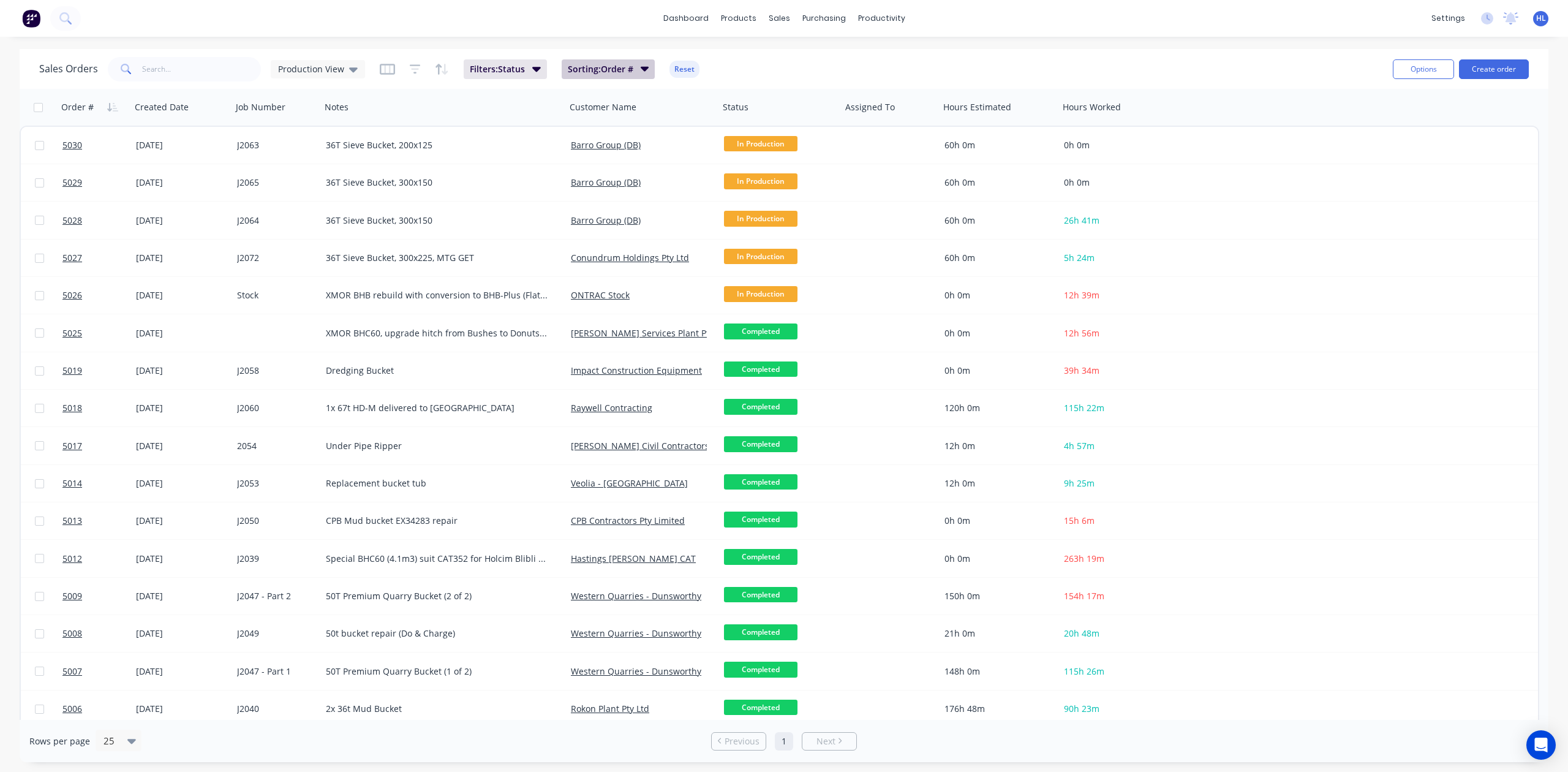
click at [599, 69] on span "Sorting: Order #" at bounding box center [600, 69] width 65 height 12
click at [386, 63] on icon "button" at bounding box center [388, 69] width 16 height 12
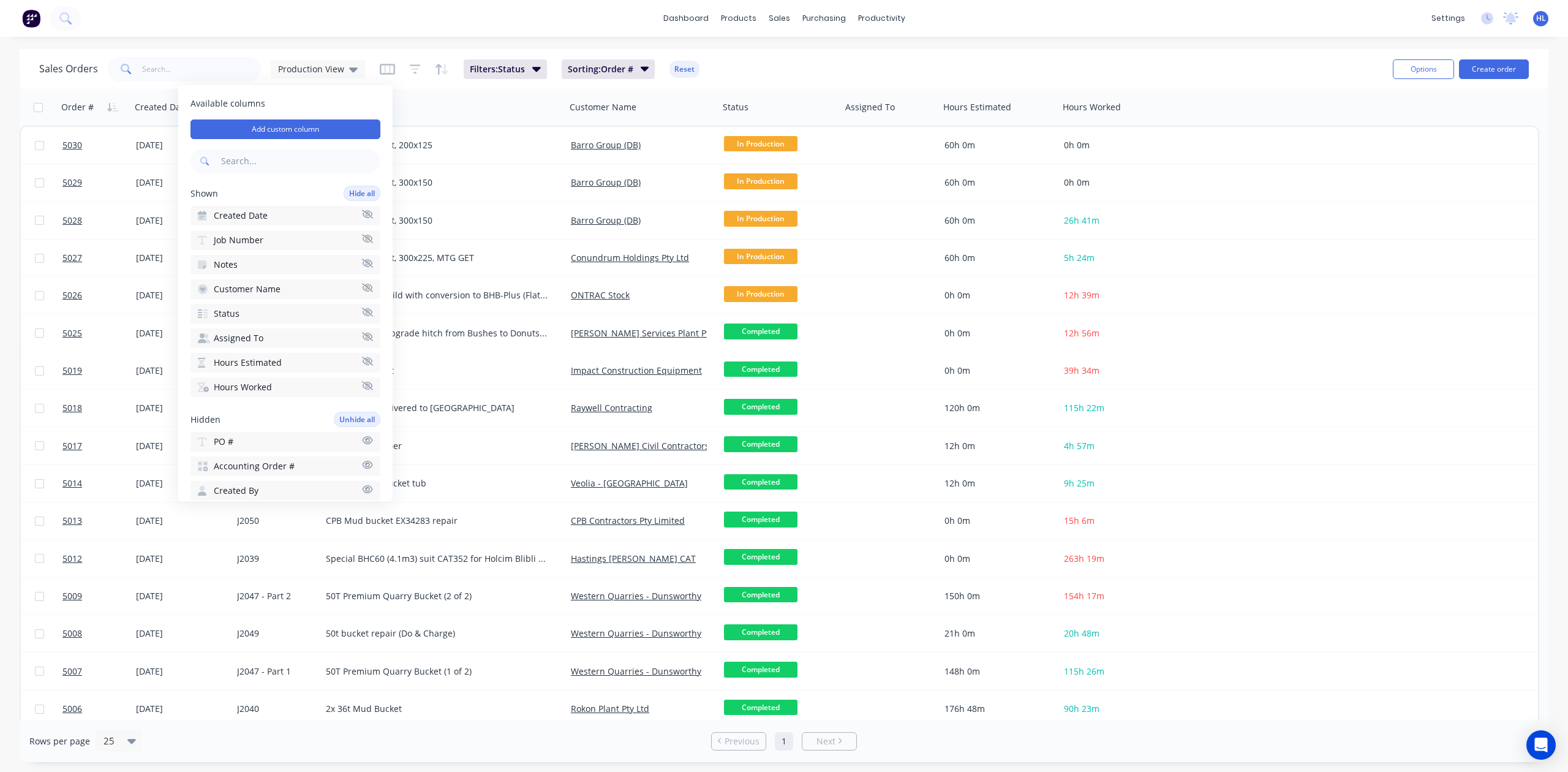
click at [242, 50] on div "Sales Orders Production View Filters: Status Sorting: Order # Reset Options Cre…" at bounding box center [784, 69] width 1529 height 40
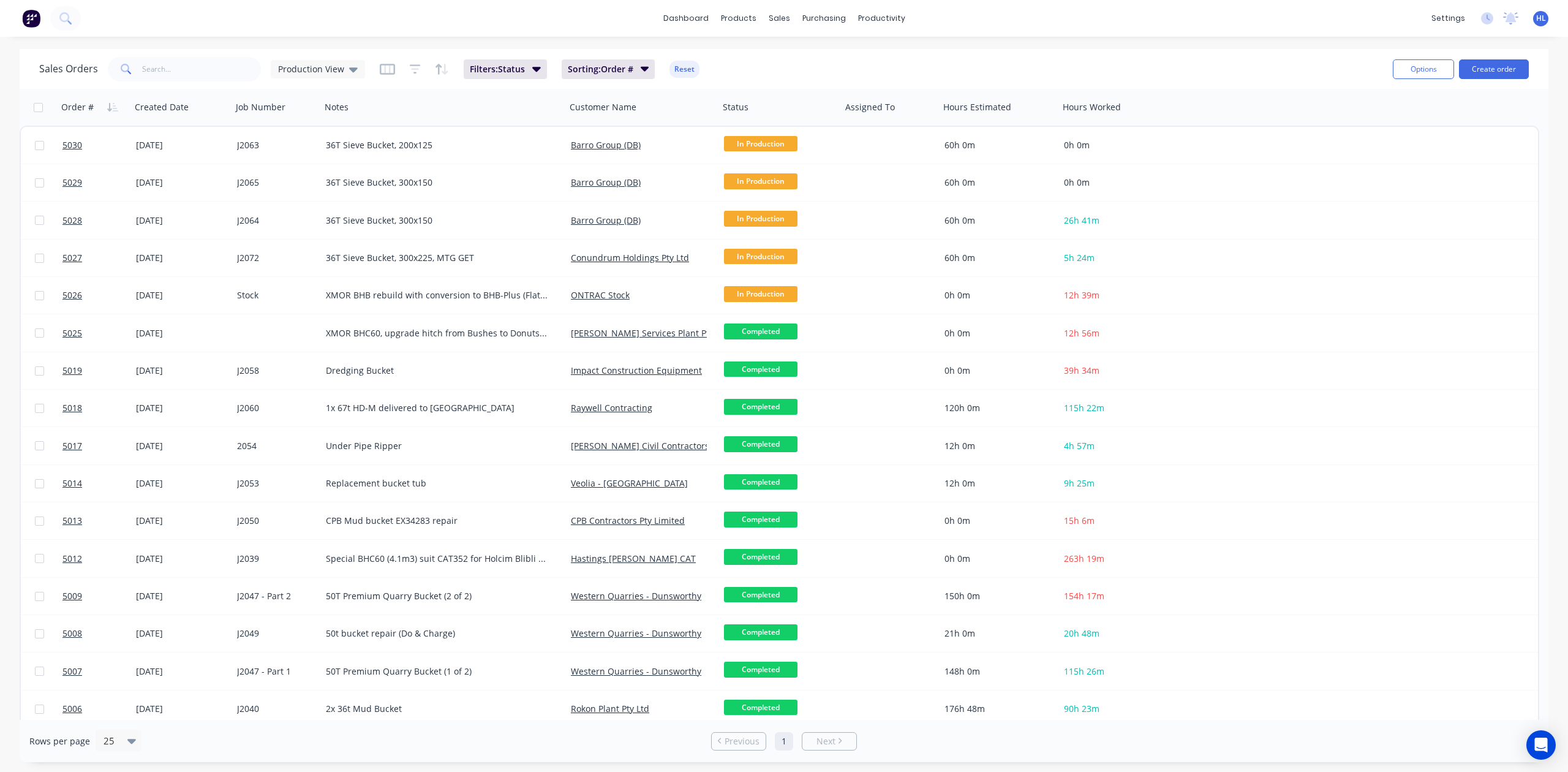
click at [425, 69] on div "Filters: Status Sorting: Order # Reset" at bounding box center [540, 69] width 320 height 19
click at [412, 67] on icon "button" at bounding box center [415, 69] width 11 height 12
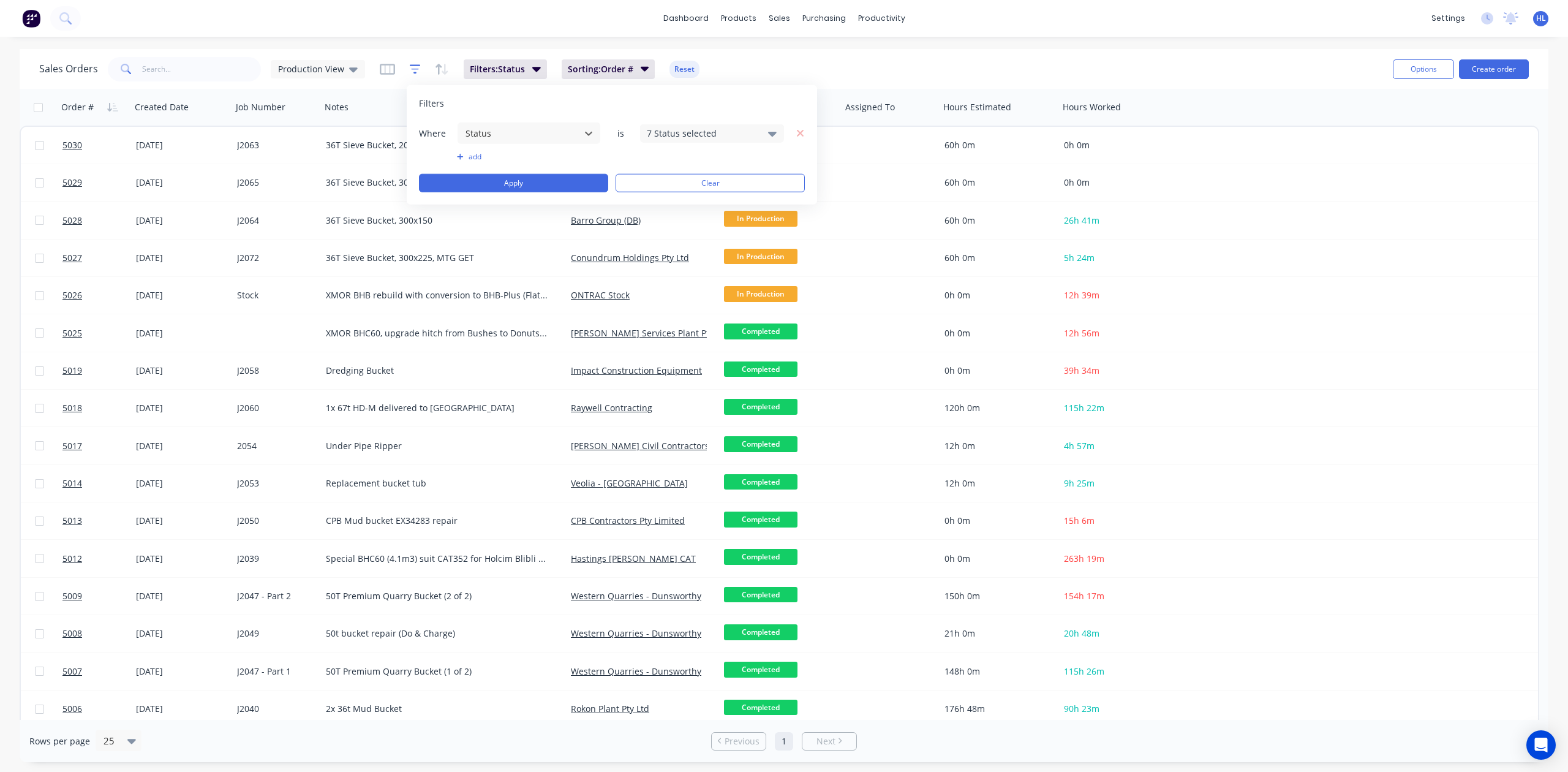
click at [412, 67] on icon "button" at bounding box center [415, 69] width 11 height 12
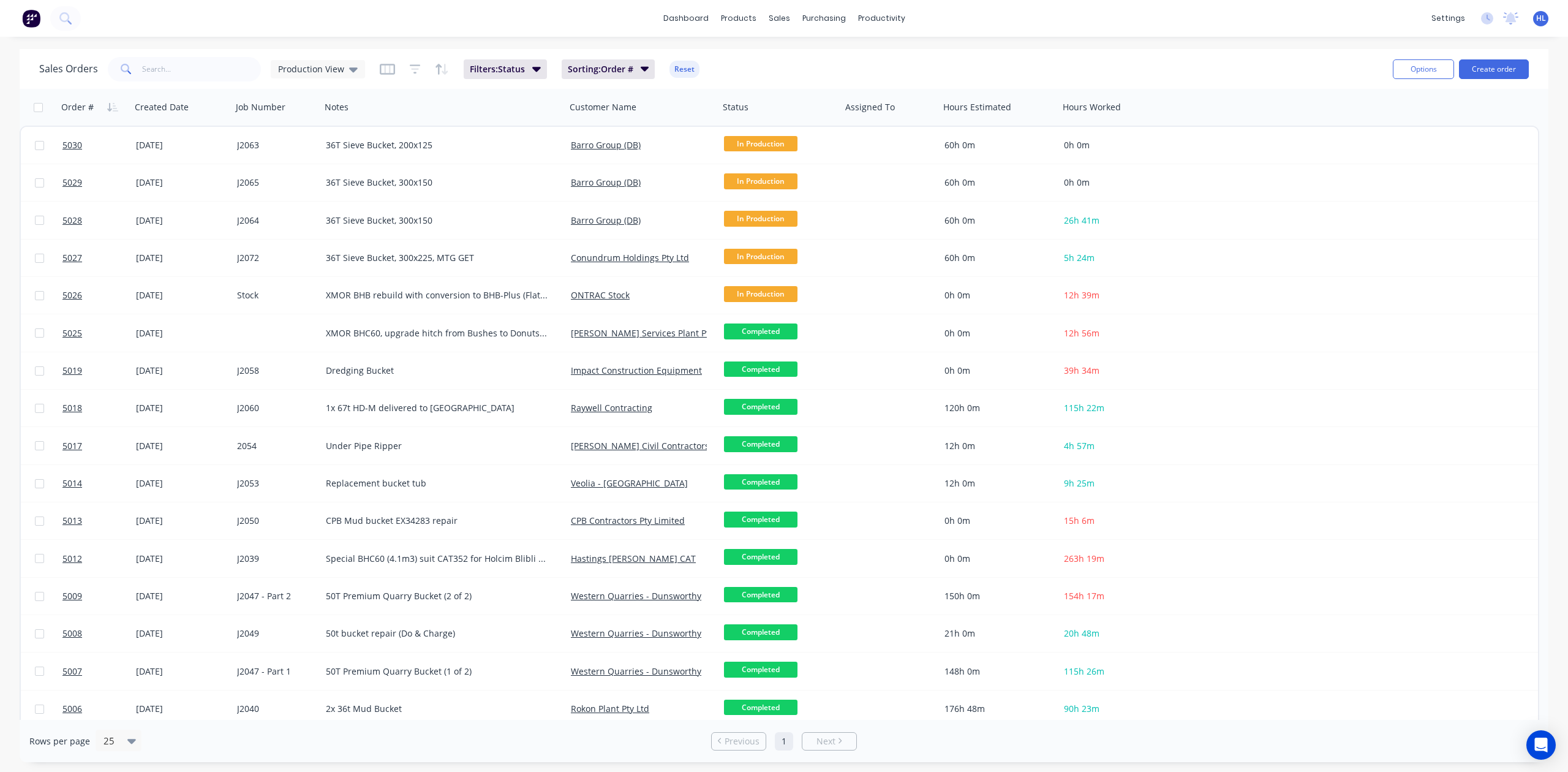
click at [399, 67] on div "Filters: Status Sorting: Order # Reset" at bounding box center [540, 69] width 320 height 19
click at [392, 70] on icon "button" at bounding box center [388, 69] width 16 height 11
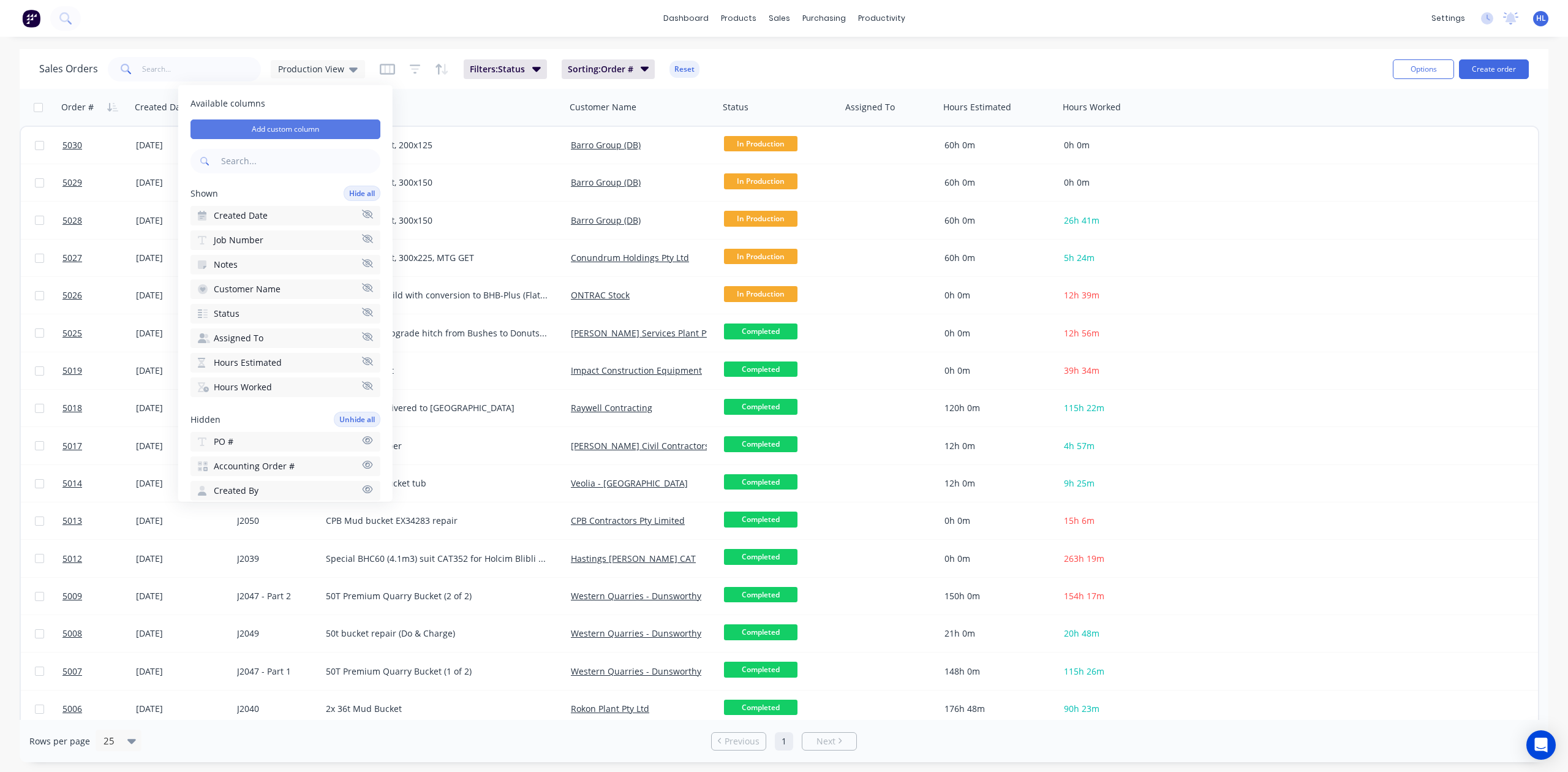
click at [295, 125] on button "Add custom column" at bounding box center [285, 129] width 190 height 19
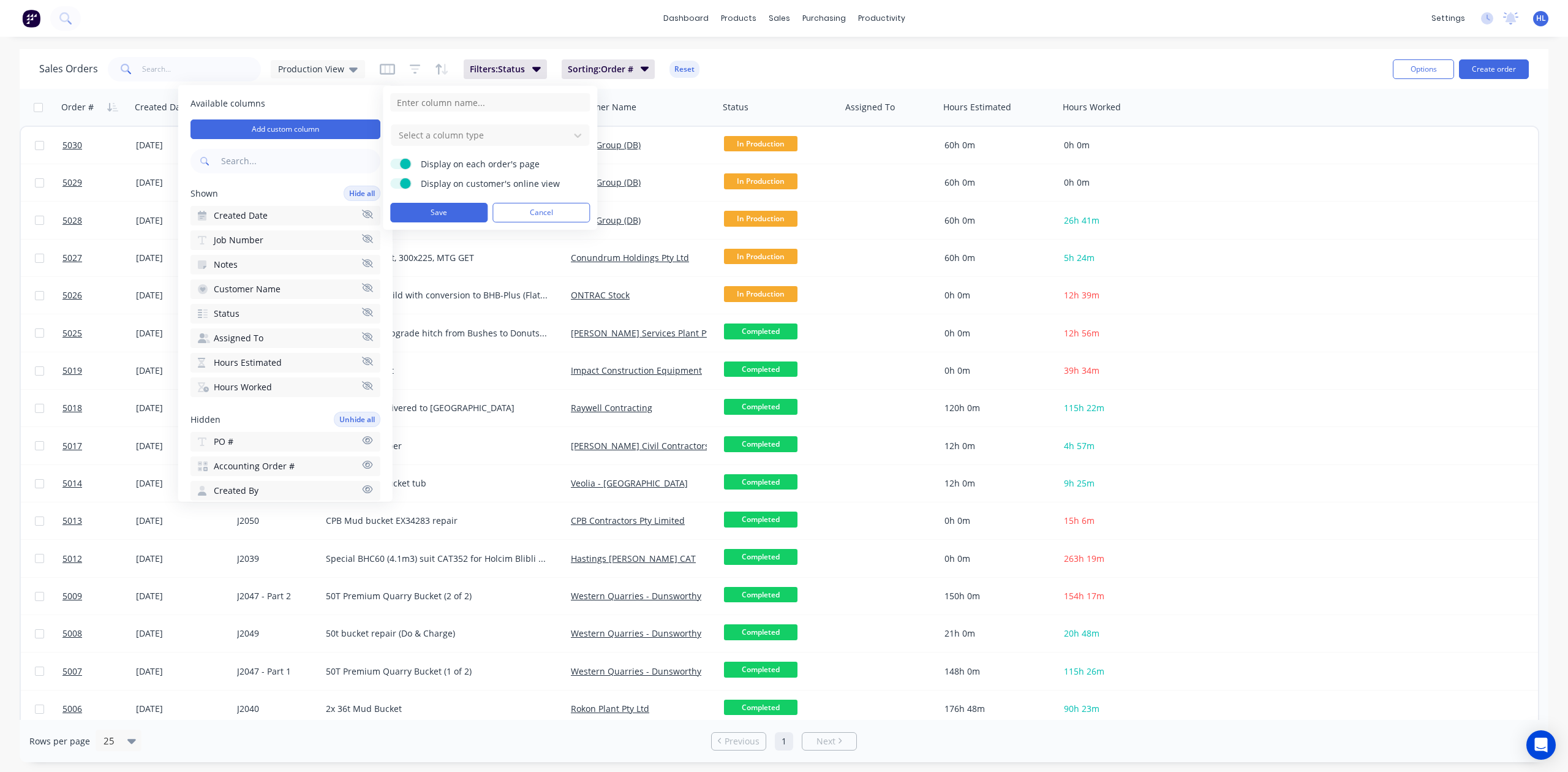
click at [503, 163] on span "Display on each order's page" at bounding box center [497, 164] width 153 height 12
click at [390, 159] on input "Display on each order's page" at bounding box center [390, 159] width 0 height 0
click at [515, 184] on span "Display on customer's online view" at bounding box center [497, 183] width 153 height 12
click at [390, 178] on input "Display on customer's online view" at bounding box center [390, 178] width 0 height 0
click at [522, 135] on div at bounding box center [480, 135] width 165 height 16
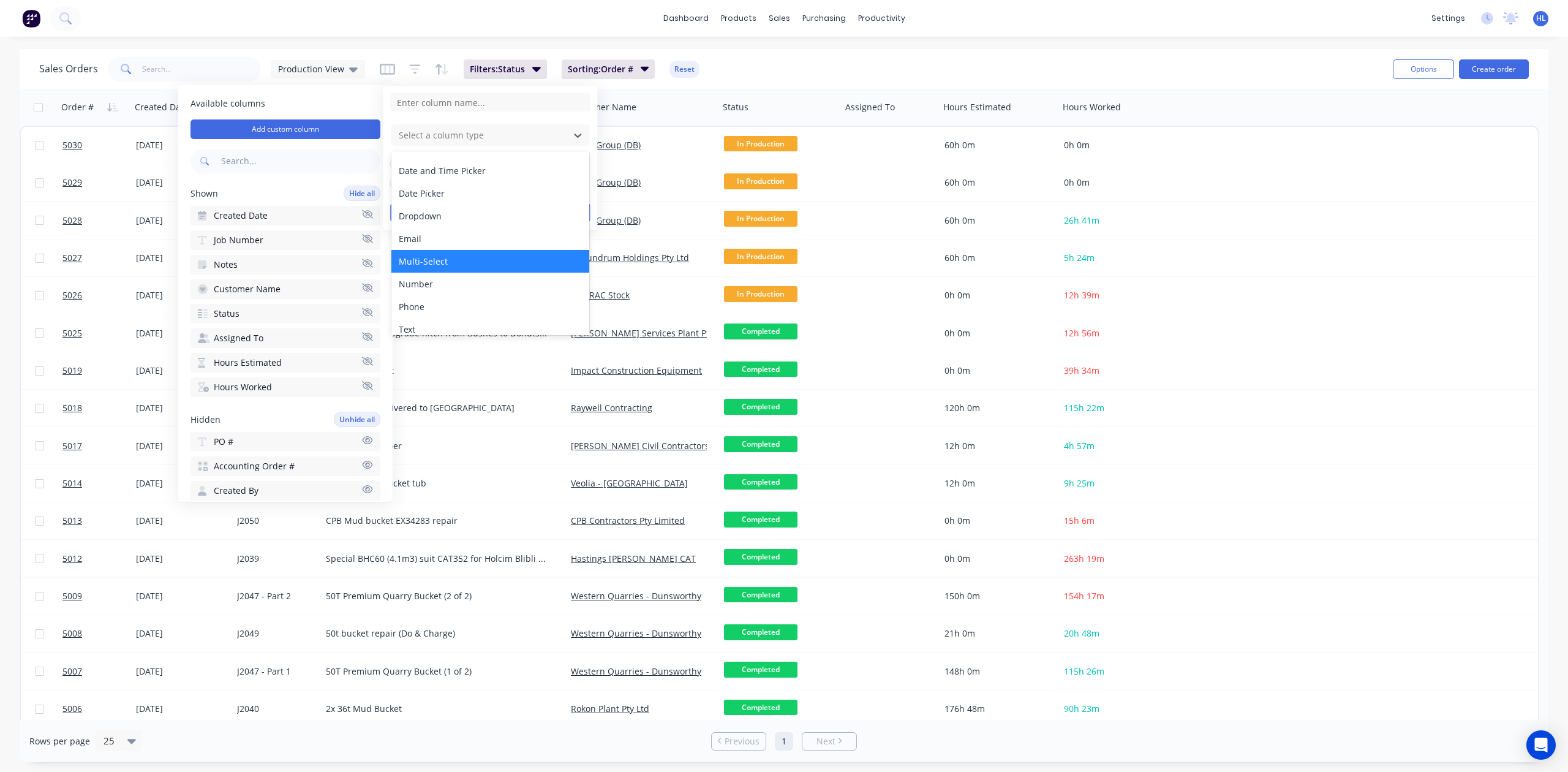
scroll to position [70, 0]
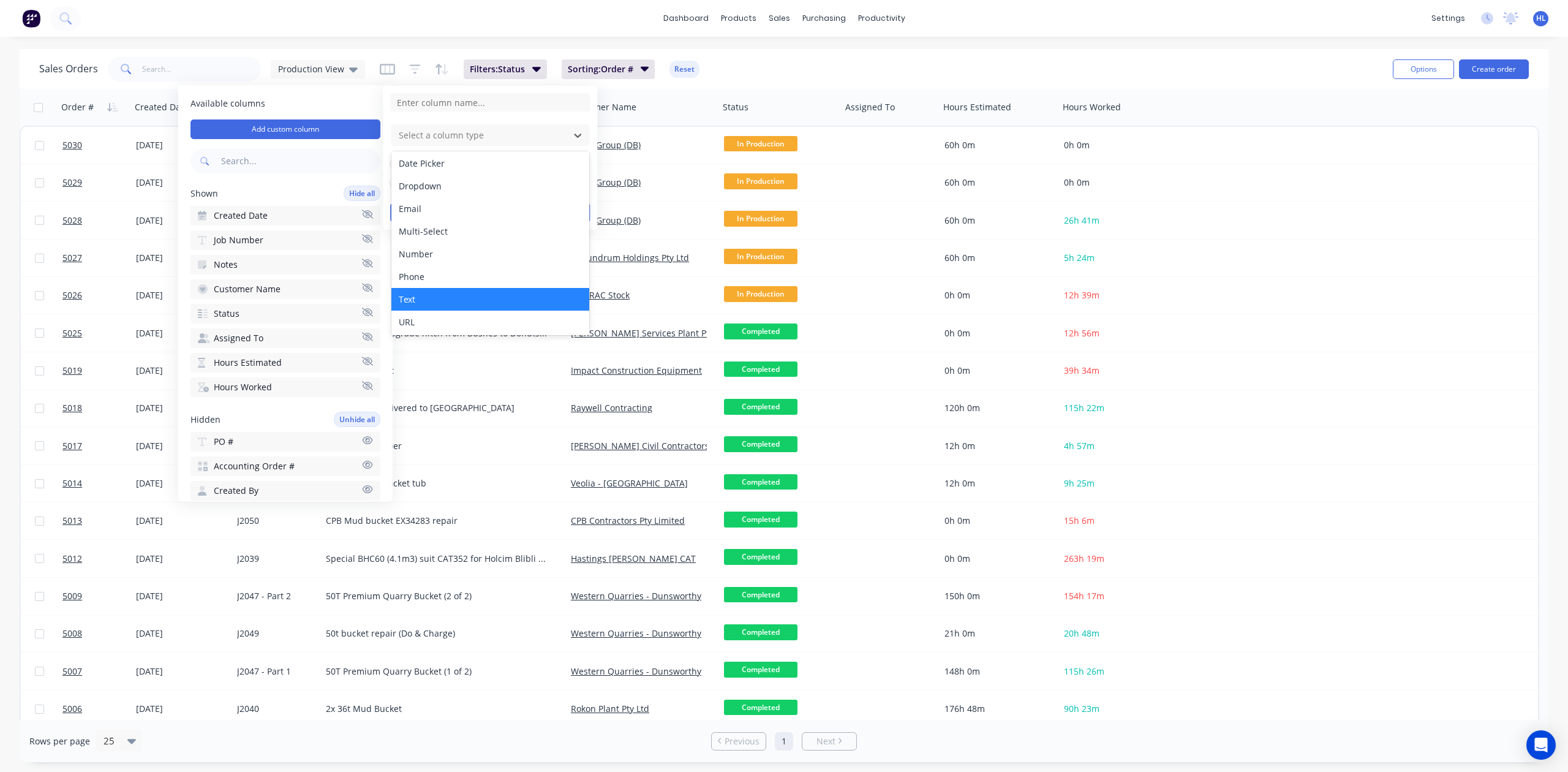
click at [457, 302] on div "Text" at bounding box center [490, 299] width 198 height 23
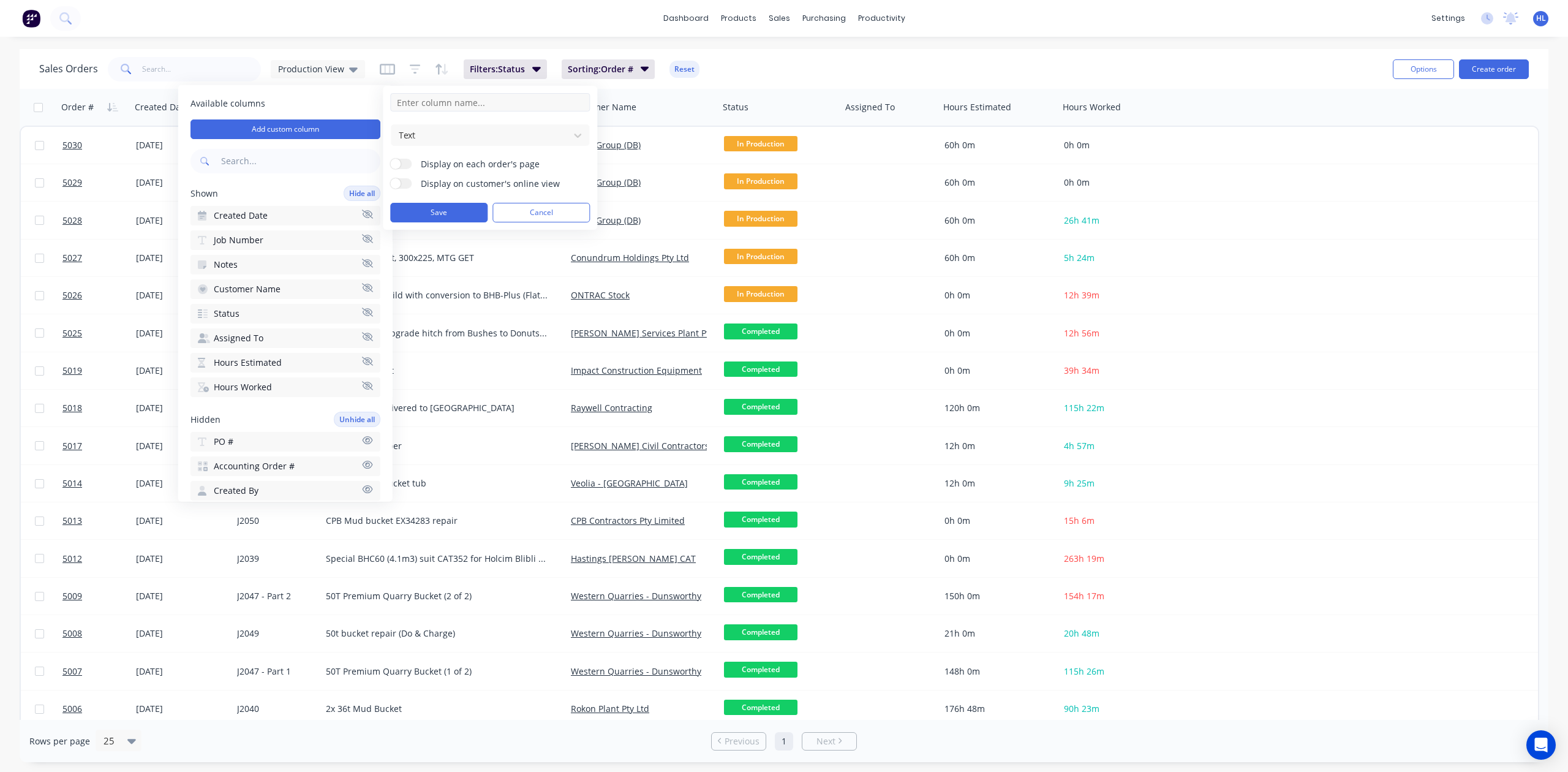
click at [454, 111] on input at bounding box center [490, 102] width 200 height 18
type input "T"
click at [468, 104] on input "Product Title and Customer" at bounding box center [490, 102] width 200 height 18
click at [547, 99] on input "Product Title and Dear Customer" at bounding box center [490, 102] width 200 height 18
type input "Product Title and Dear Customer"
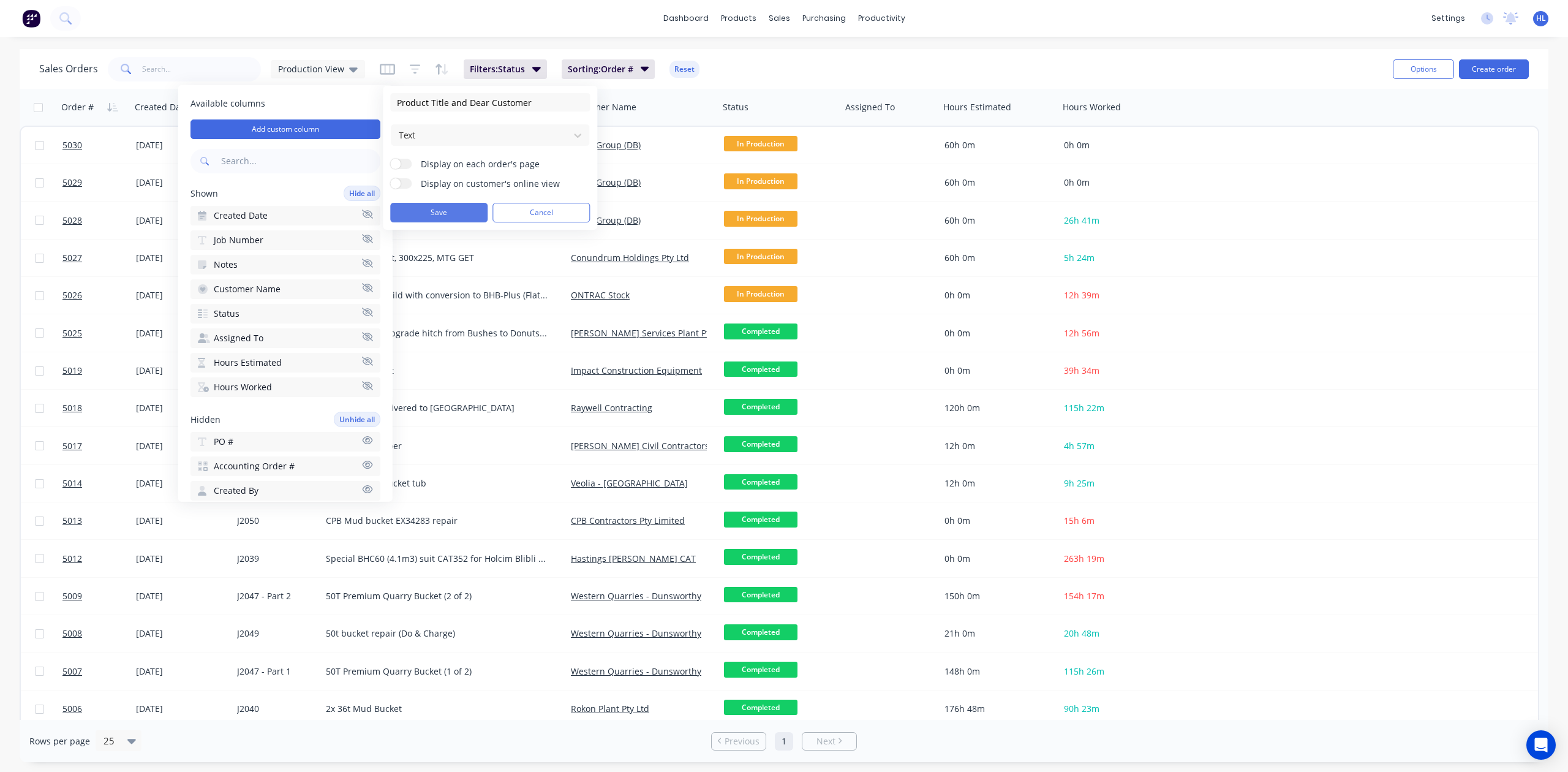
click at [453, 212] on button "Save" at bounding box center [439, 213] width 97 height 19
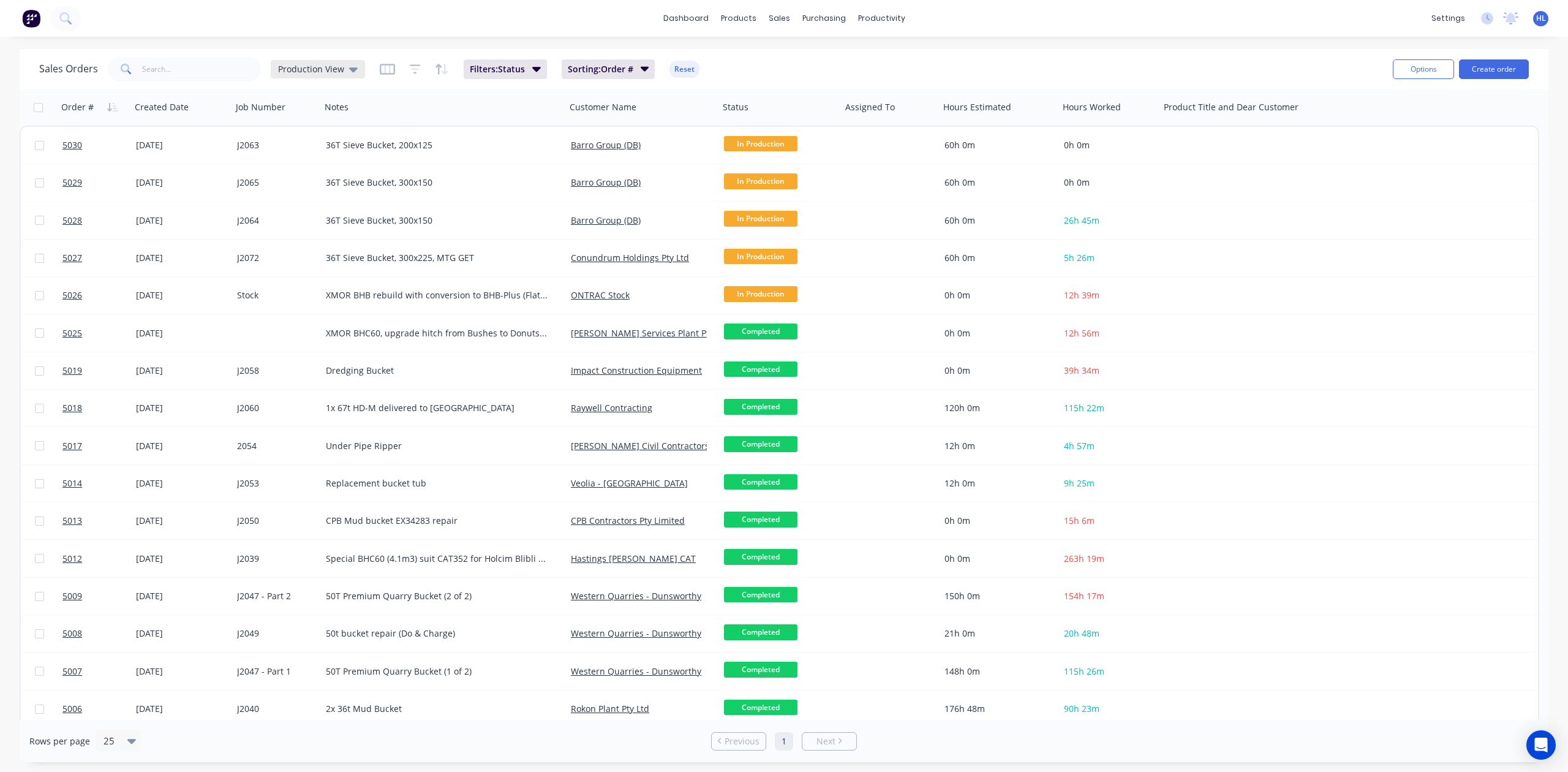
click at [338, 66] on span "Production View" at bounding box center [311, 69] width 66 height 13
click at [354, 196] on button "Production View (Default)" at bounding box center [344, 198] width 139 height 14
click at [343, 67] on div "Production View" at bounding box center [318, 69] width 80 height 11
click at [325, 214] on div "Active Jobs edit" at bounding box center [356, 222] width 164 height 25
click at [327, 242] on button "Financial View" at bounding box center [344, 247] width 139 height 14
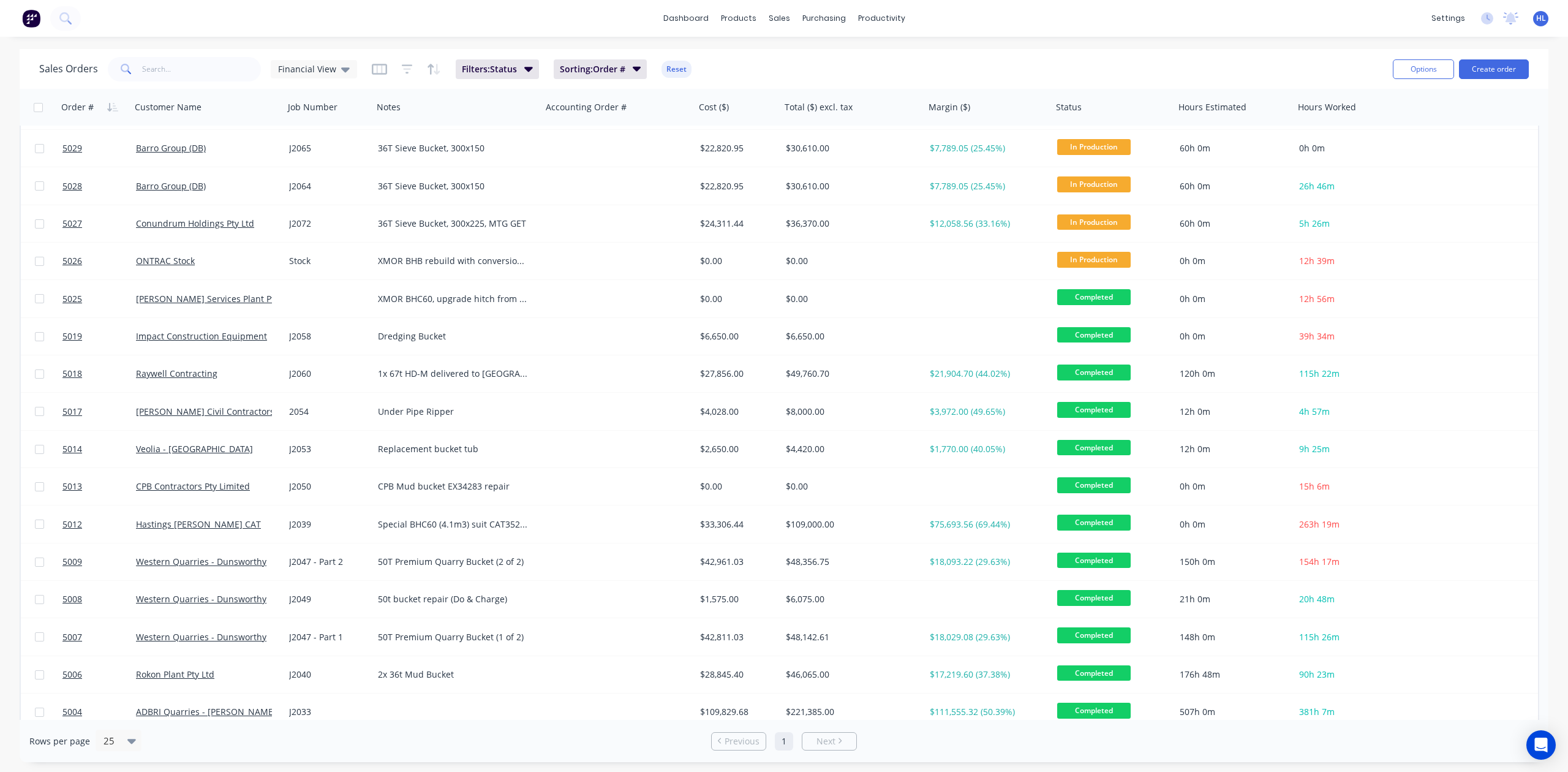
scroll to position [0, 0]
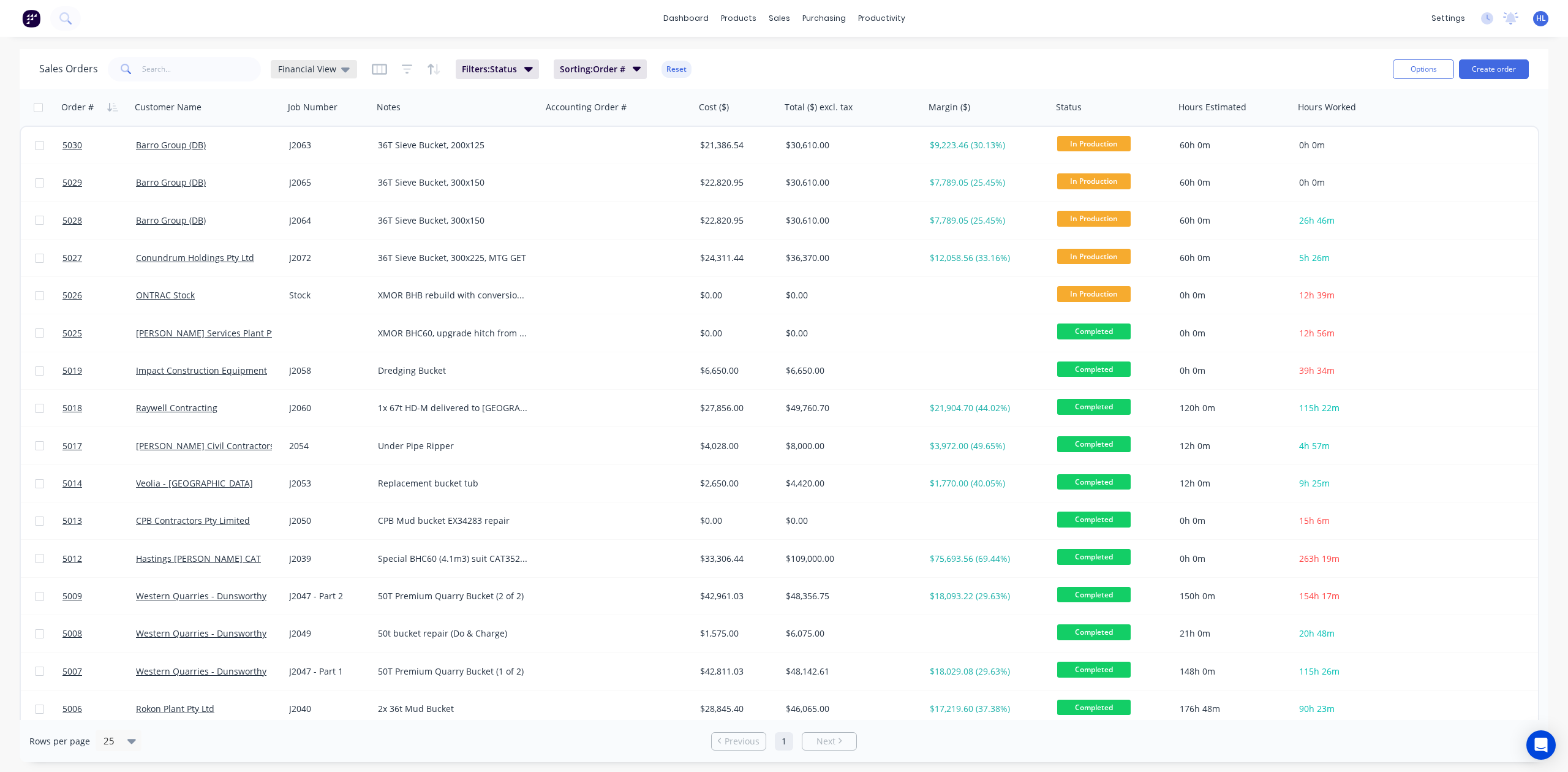
click at [334, 65] on div "Financial View" at bounding box center [314, 69] width 72 height 11
click at [358, 196] on button "Production View (Default)" at bounding box center [344, 198] width 139 height 14
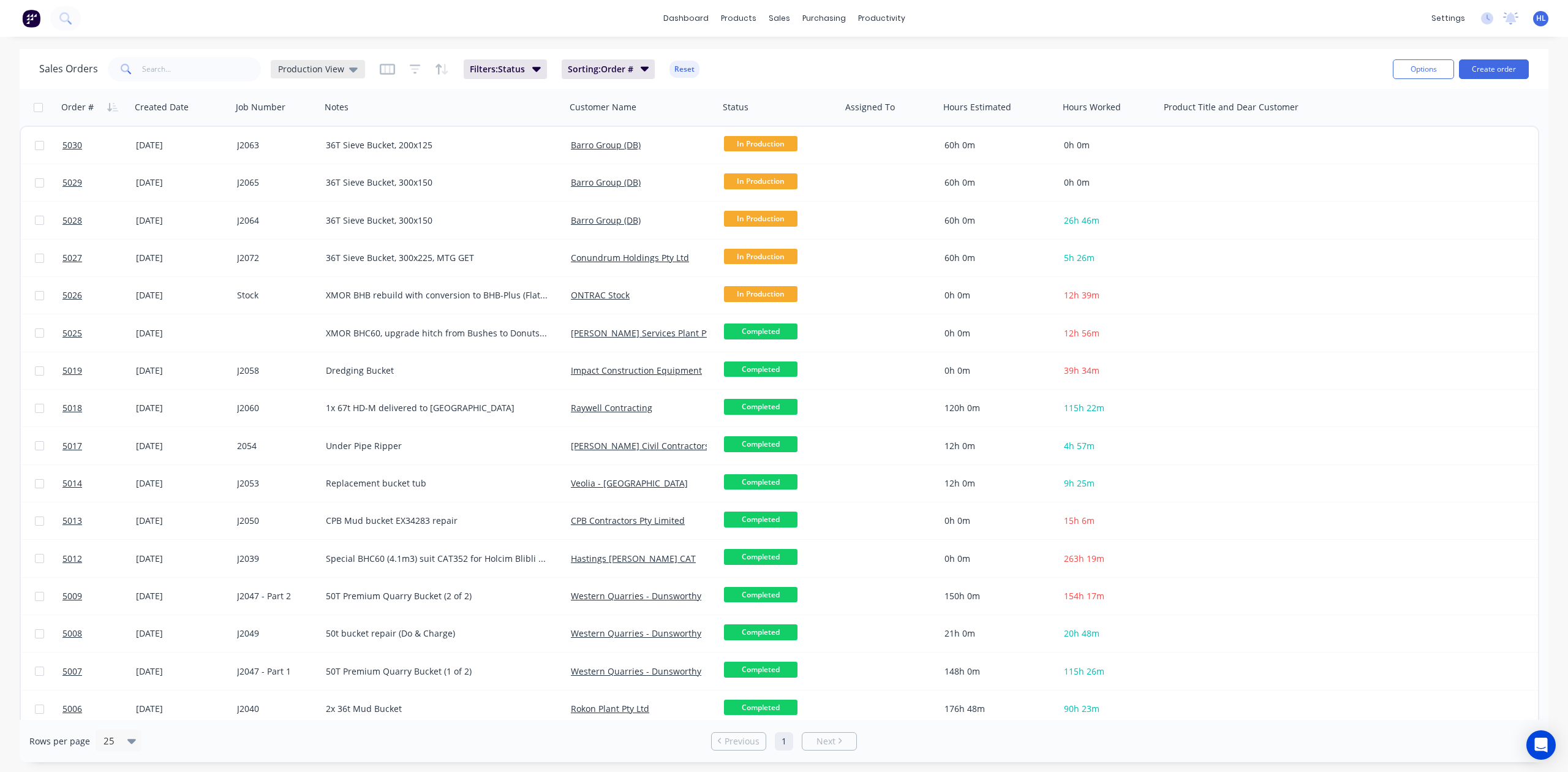
click at [349, 62] on div "Production View" at bounding box center [318, 69] width 95 height 18
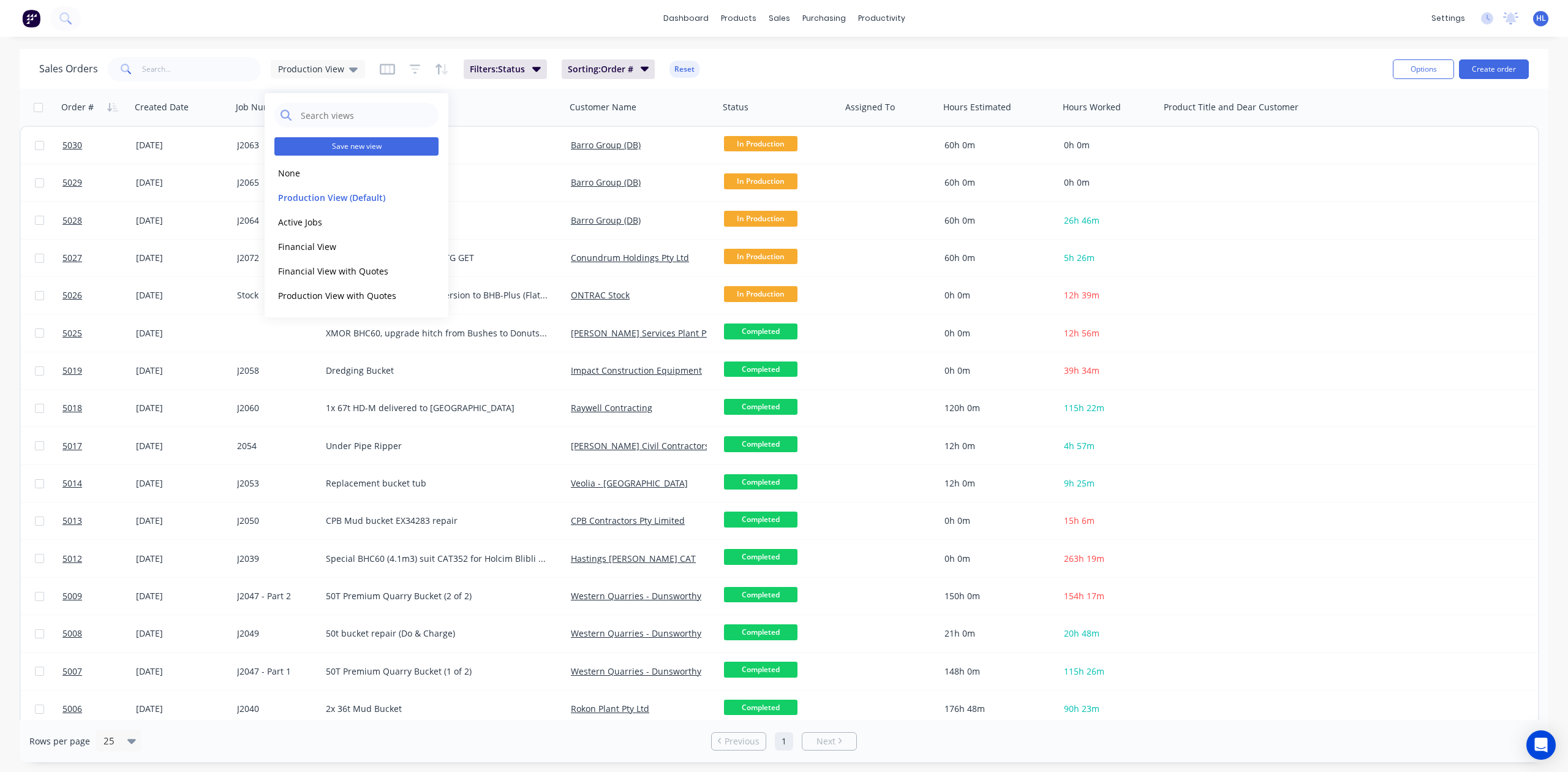
click at [364, 143] on button "Save new view" at bounding box center [356, 146] width 164 height 18
click at [557, 126] on input "text" at bounding box center [555, 118] width 150 height 23
type input "Quote View"
click at [534, 165] on button "Save" at bounding box center [514, 170] width 82 height 19
click at [317, 316] on button "Quote View" at bounding box center [344, 320] width 139 height 14
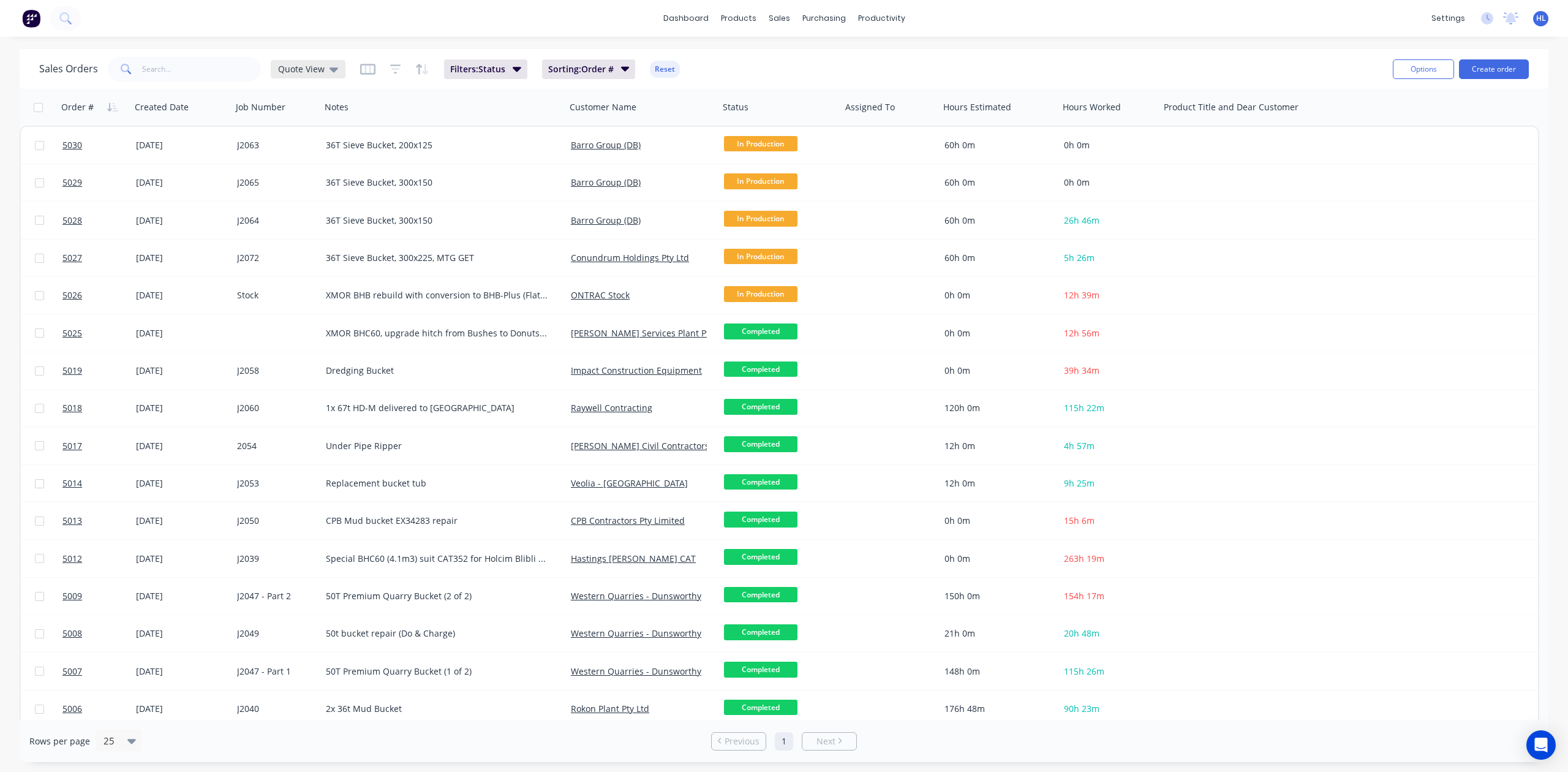
click at [331, 74] on icon at bounding box center [333, 69] width 8 height 14
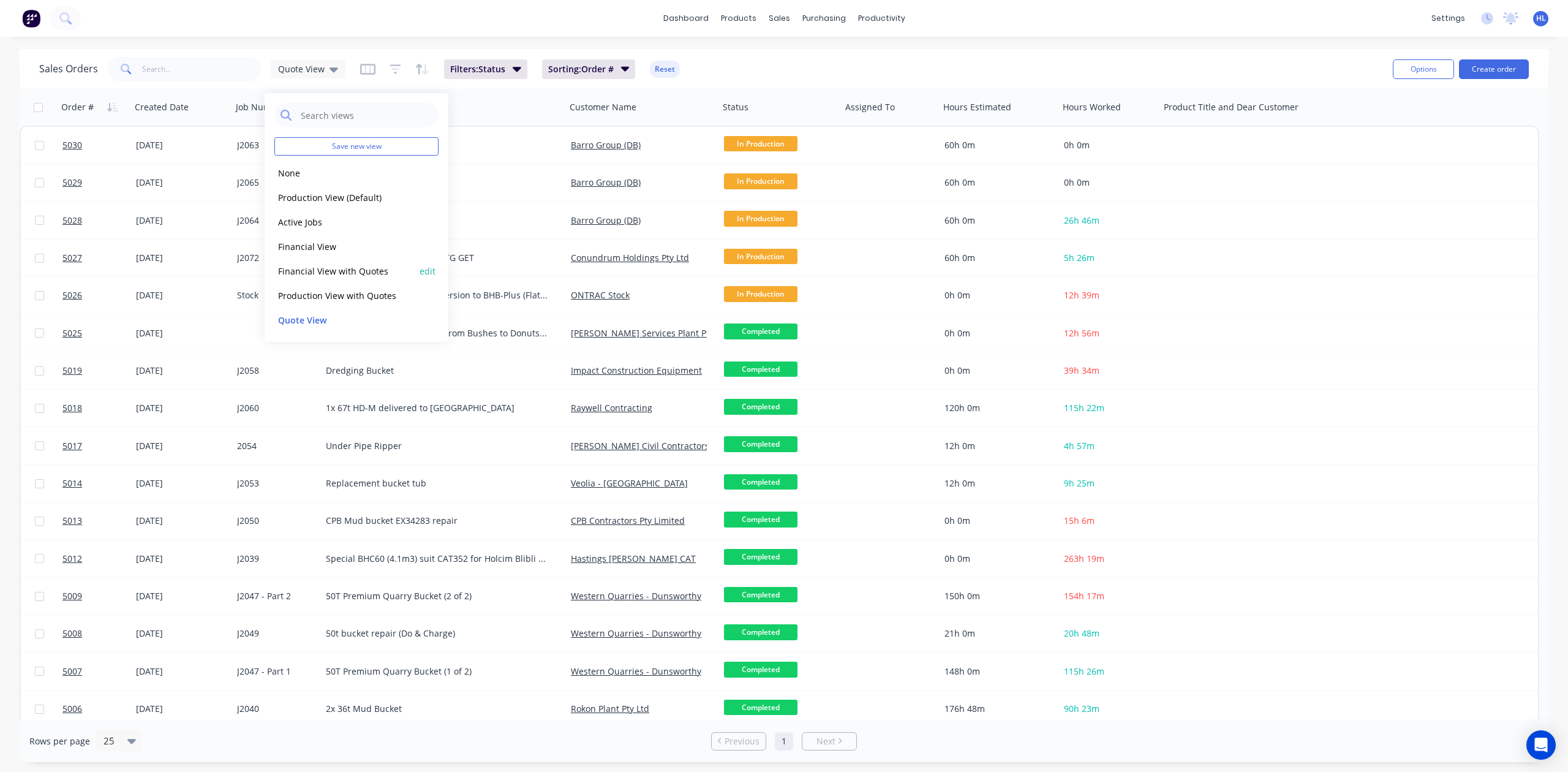
click at [319, 279] on div "Financial View with Quotes edit" at bounding box center [356, 271] width 164 height 25
drag, startPoint x: 320, startPoint y: 263, endPoint x: 321, endPoint y: 256, distance: 7.1
click at [321, 263] on div "Financial View with Quotes edit" at bounding box center [356, 271] width 164 height 25
click at [334, 200] on button "Production View (Default)" at bounding box center [344, 198] width 139 height 14
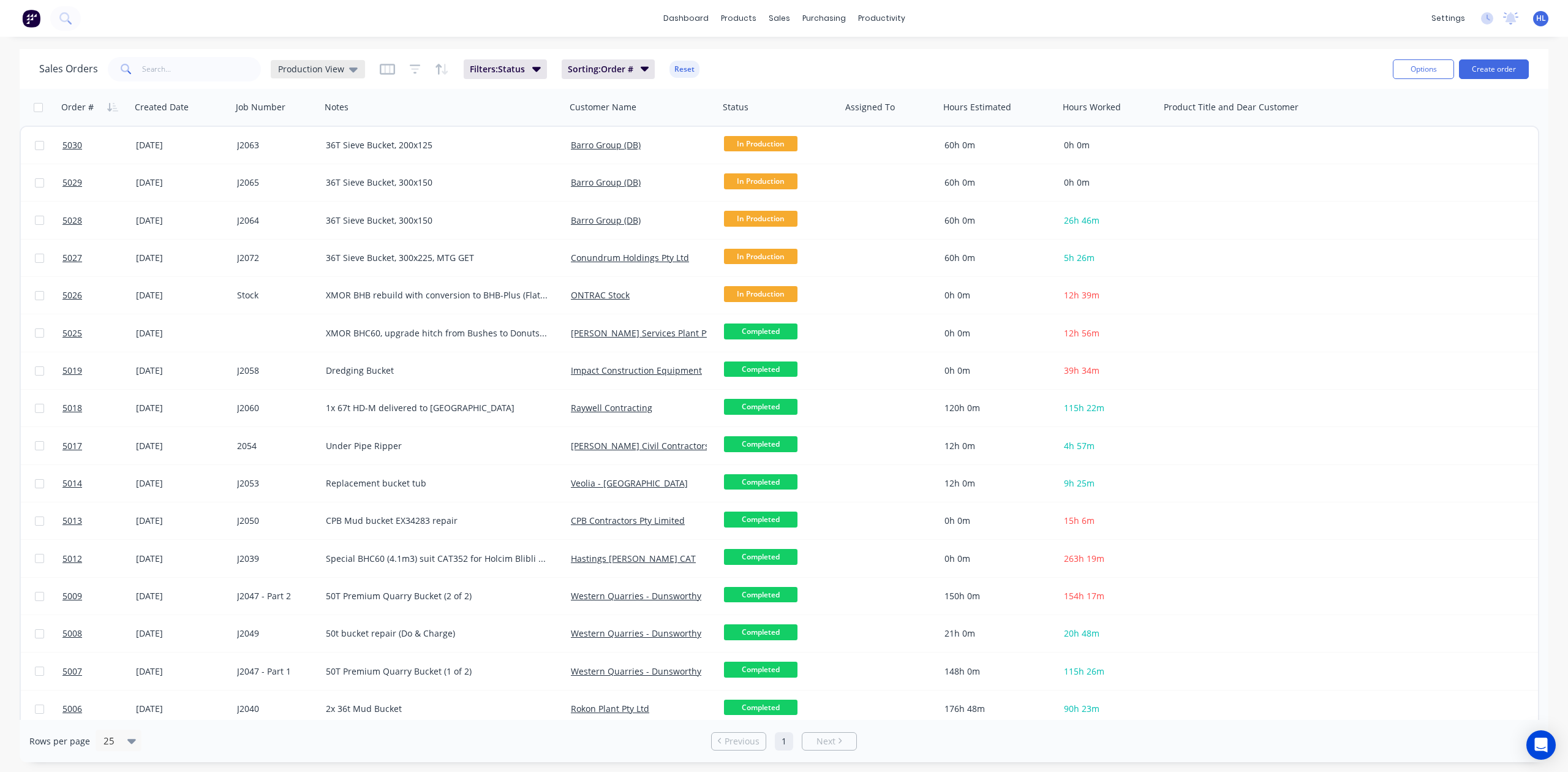
click at [327, 73] on span "Production View" at bounding box center [311, 69] width 66 height 13
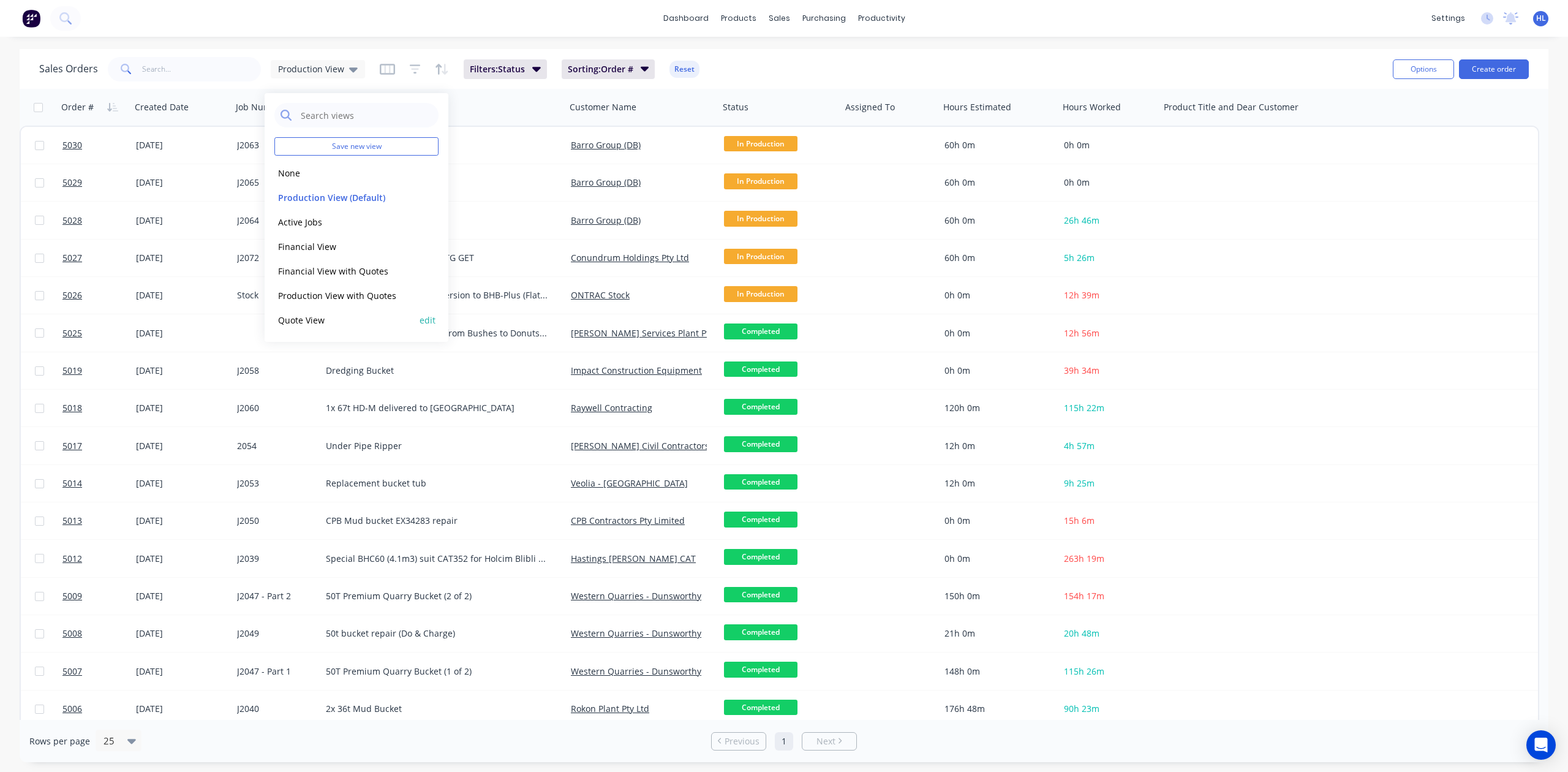
click at [324, 318] on button "Quote View" at bounding box center [344, 320] width 139 height 14
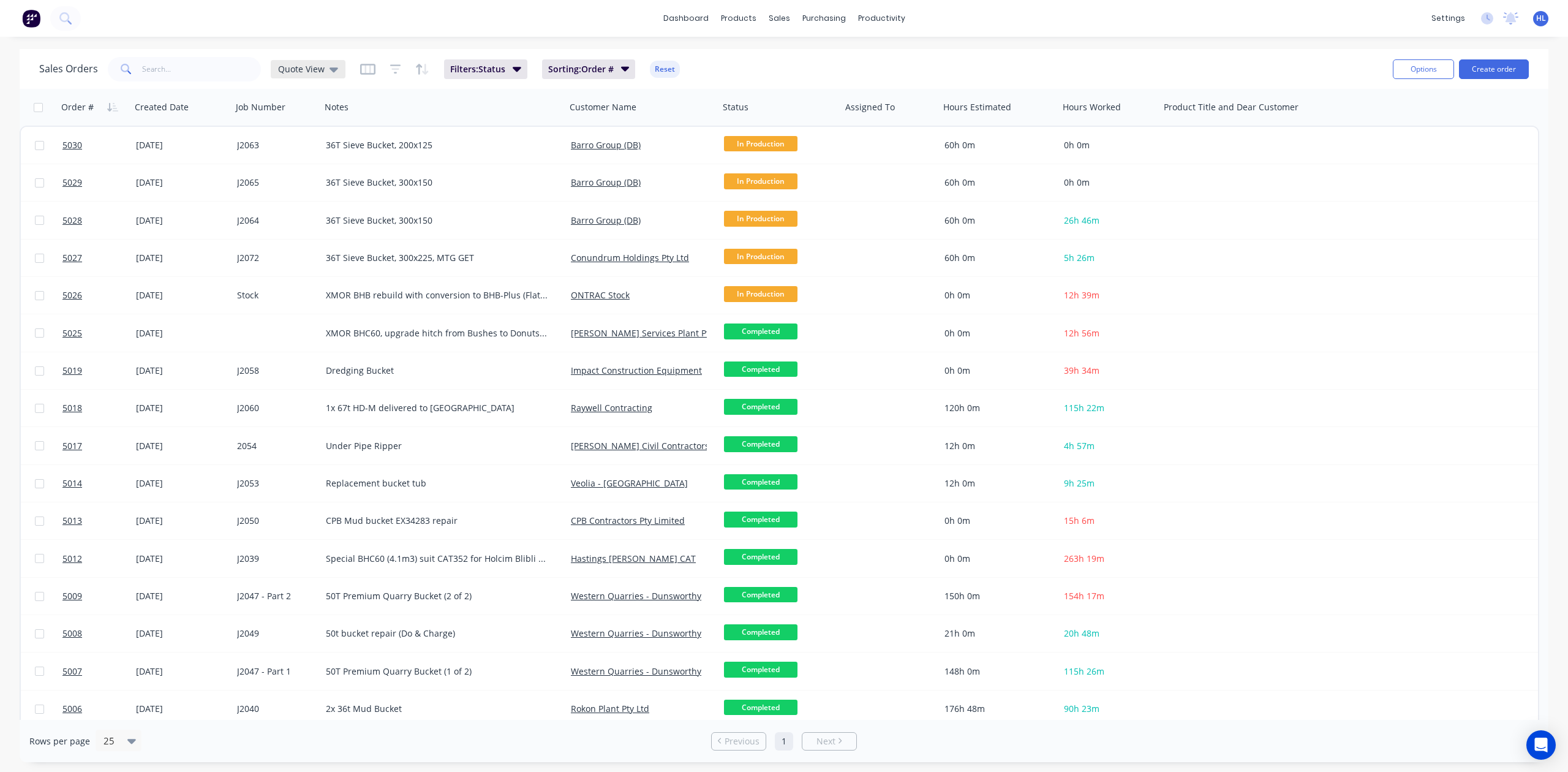
click at [307, 76] on div "Quote View" at bounding box center [308, 69] width 75 height 18
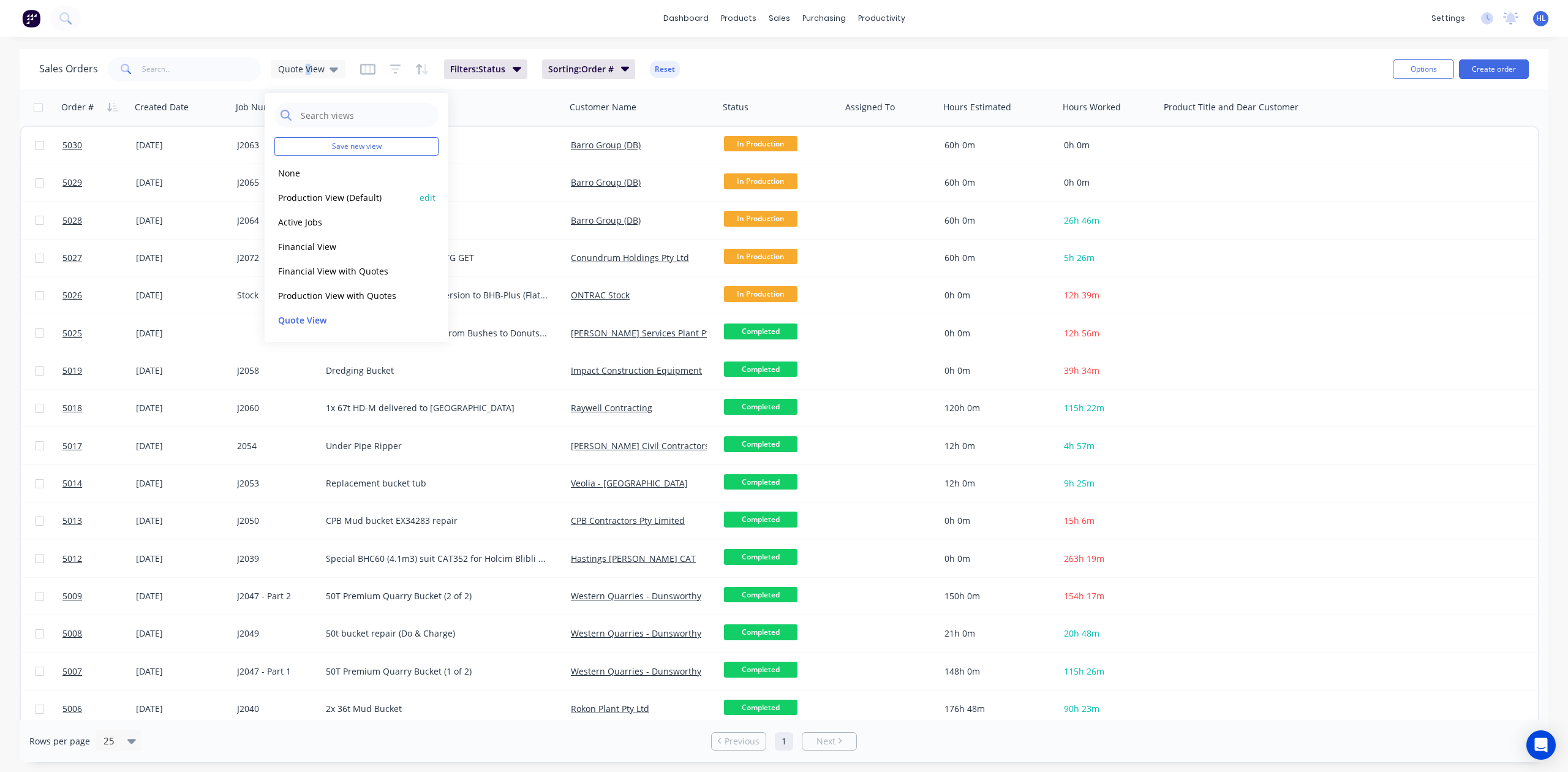
click at [344, 195] on button "Production View (Default)" at bounding box center [344, 198] width 139 height 14
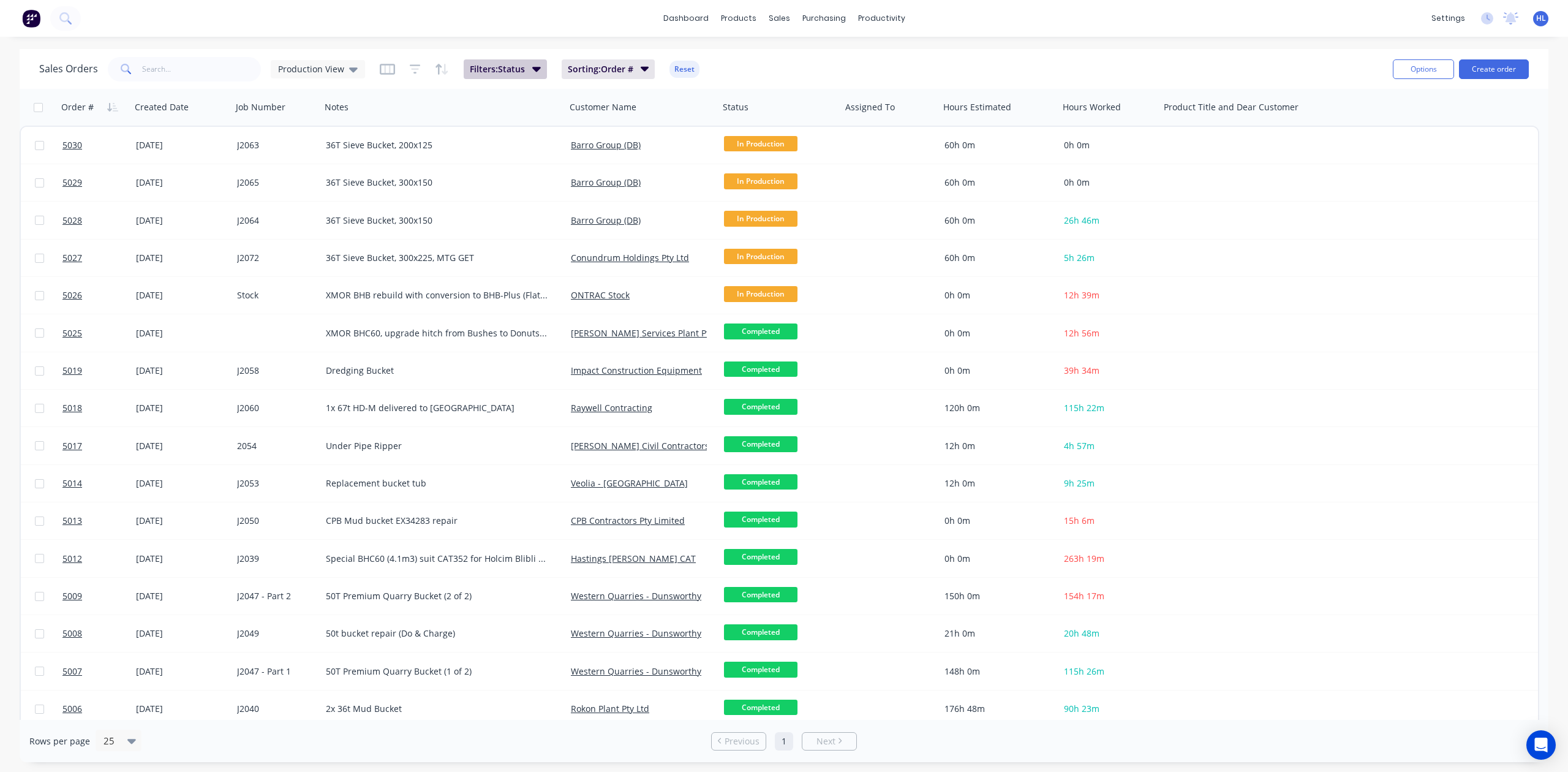
click at [500, 70] on span "Filters: Status" at bounding box center [497, 69] width 55 height 12
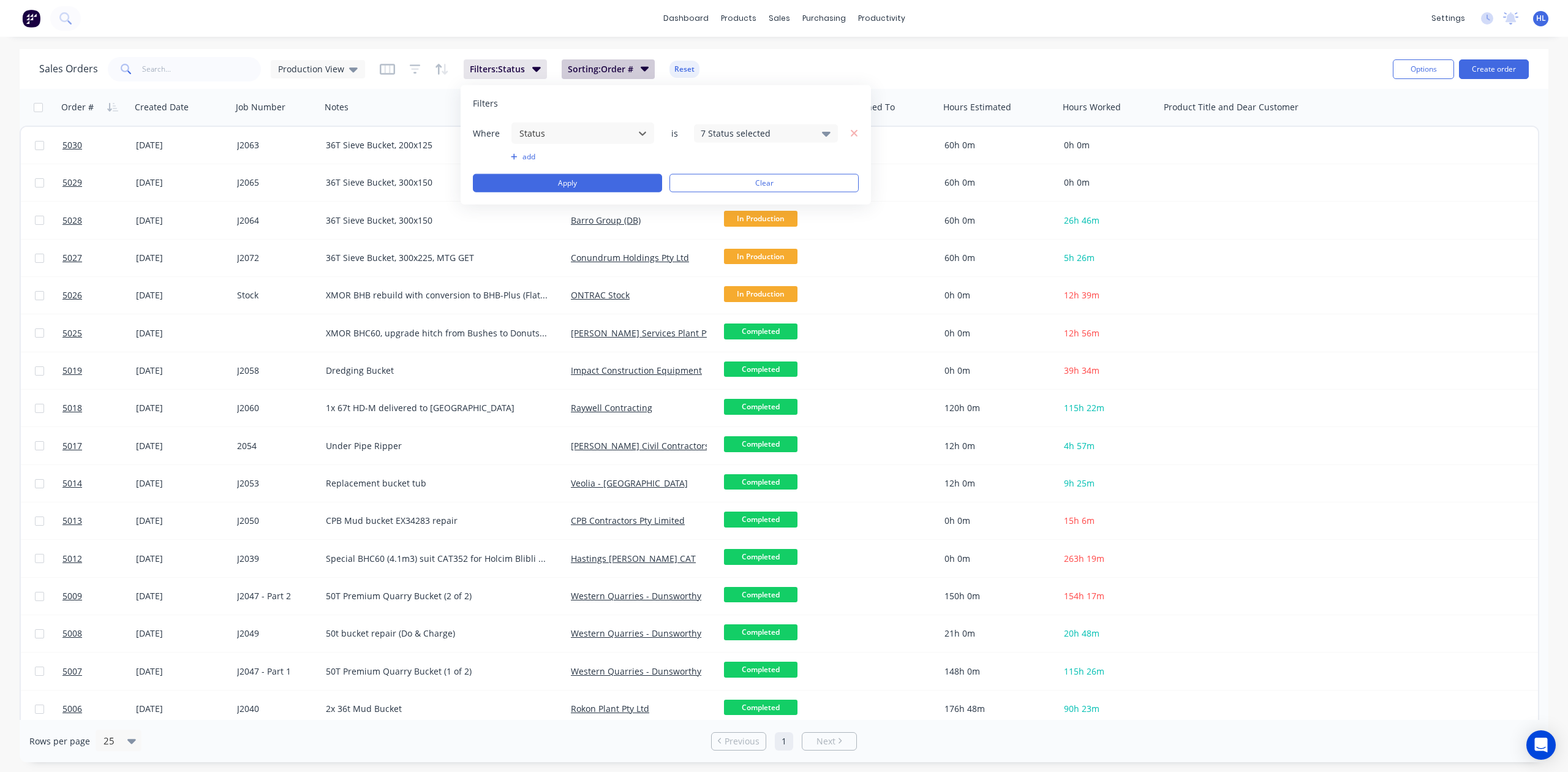
click at [571, 63] on span "Sorting: Order #" at bounding box center [600, 69] width 65 height 12
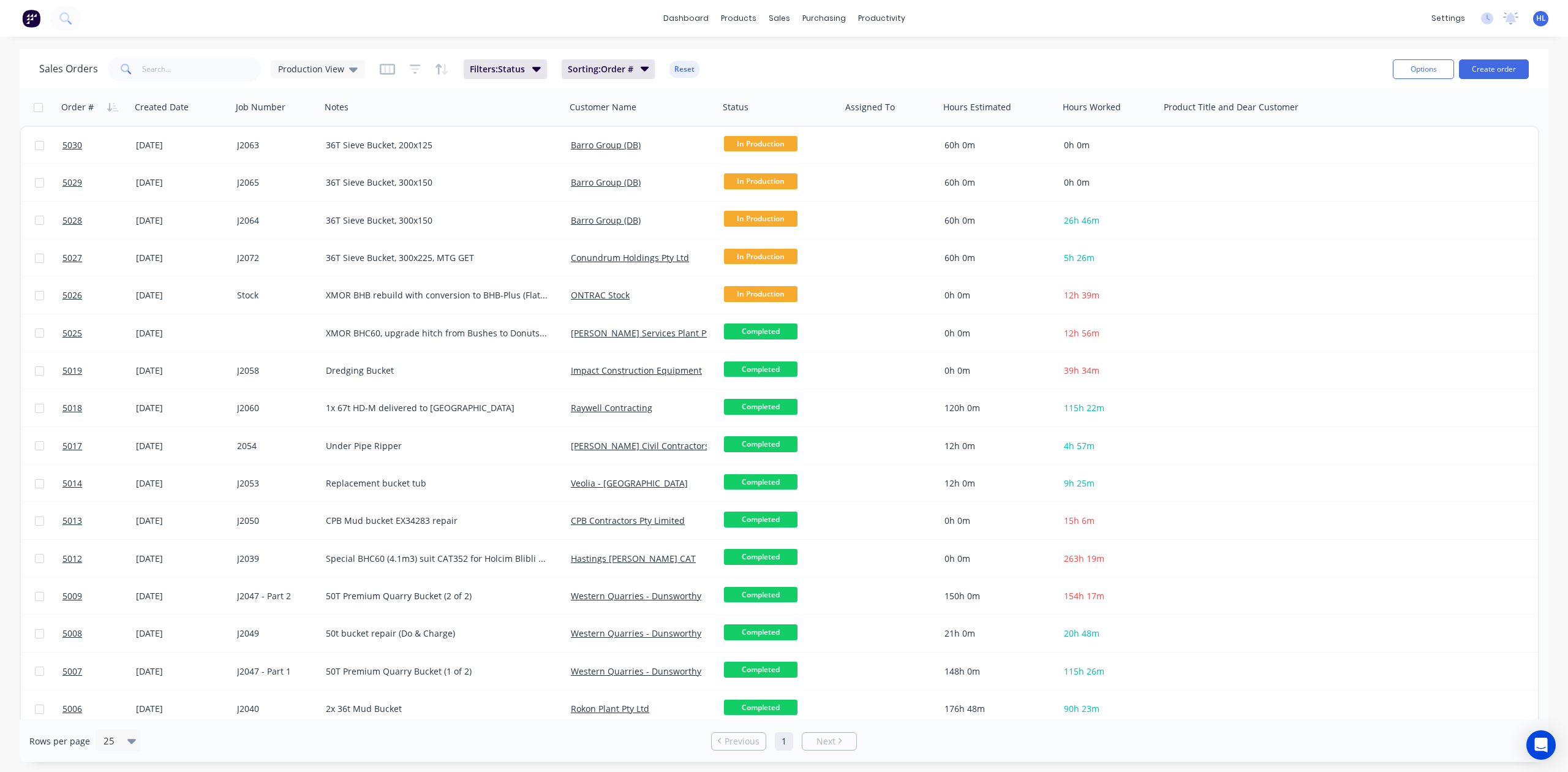
click at [385, 75] on button "button" at bounding box center [388, 69] width 16 height 19
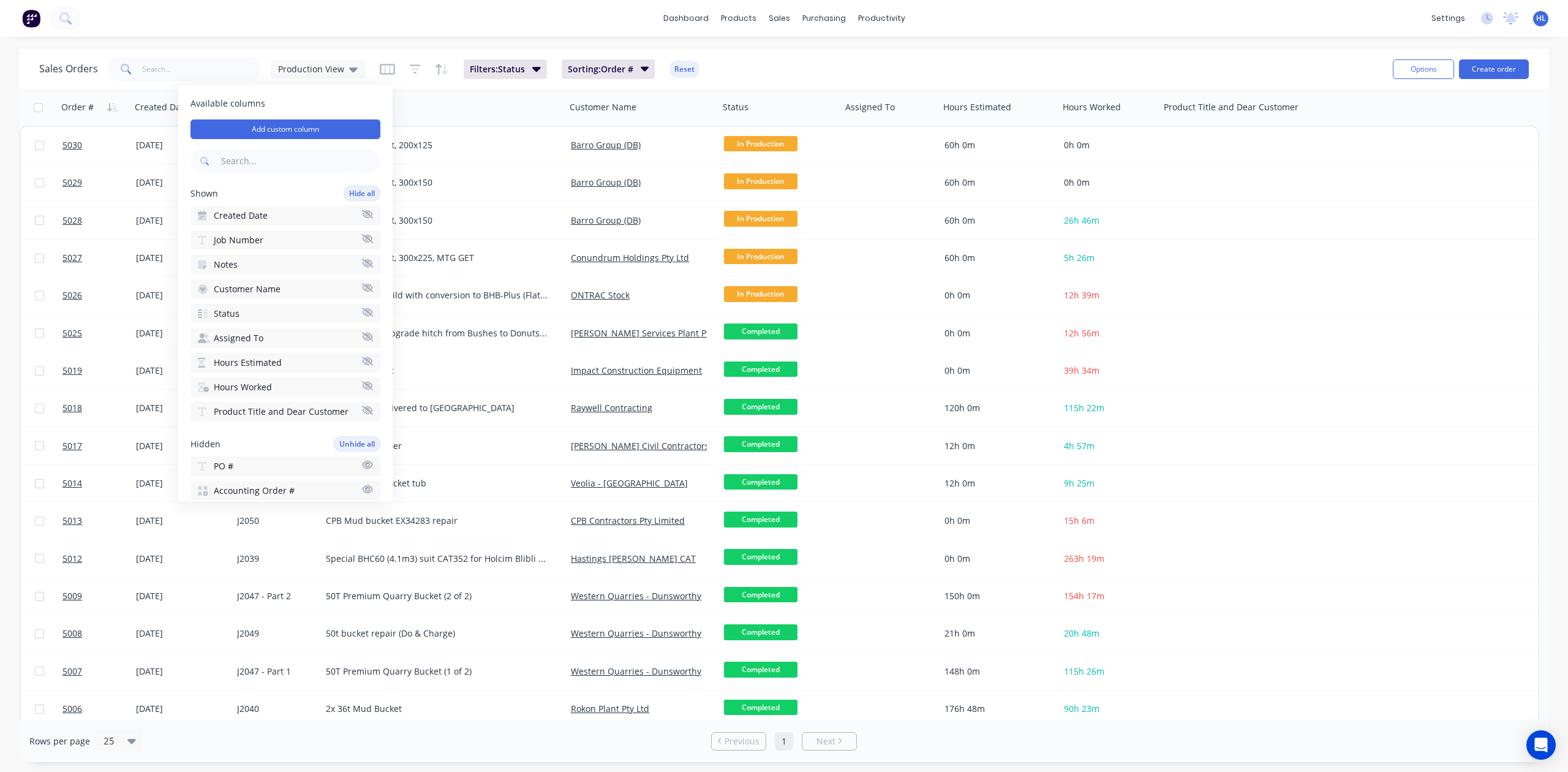
click at [362, 406] on icon "button" at bounding box center [368, 410] width 11 height 9
click at [292, 45] on div "dashboard products sales purchasing productivity dashboard products Product Cat…" at bounding box center [784, 386] width 1568 height 772
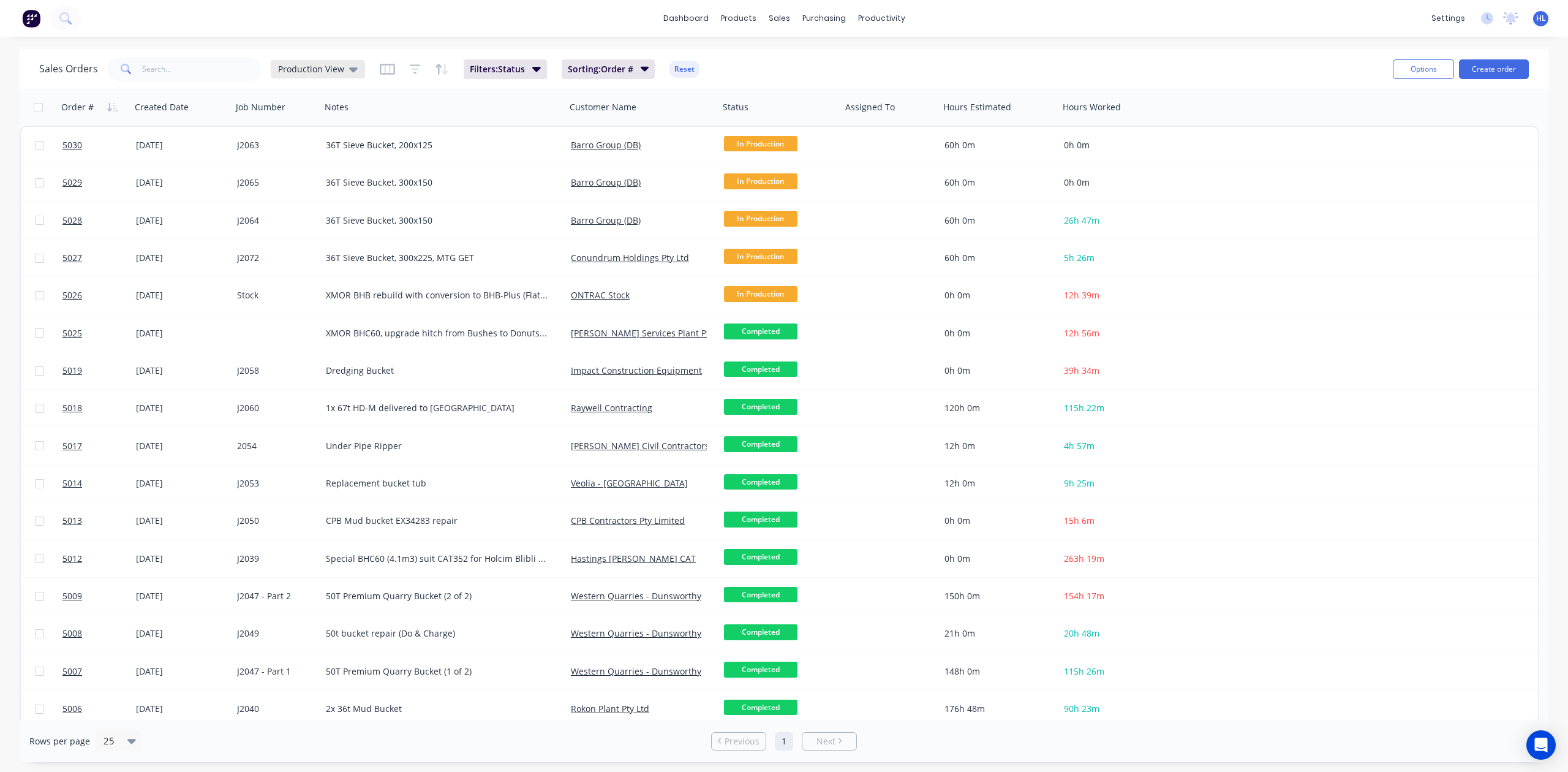
click at [331, 67] on span "Production View" at bounding box center [311, 69] width 66 height 13
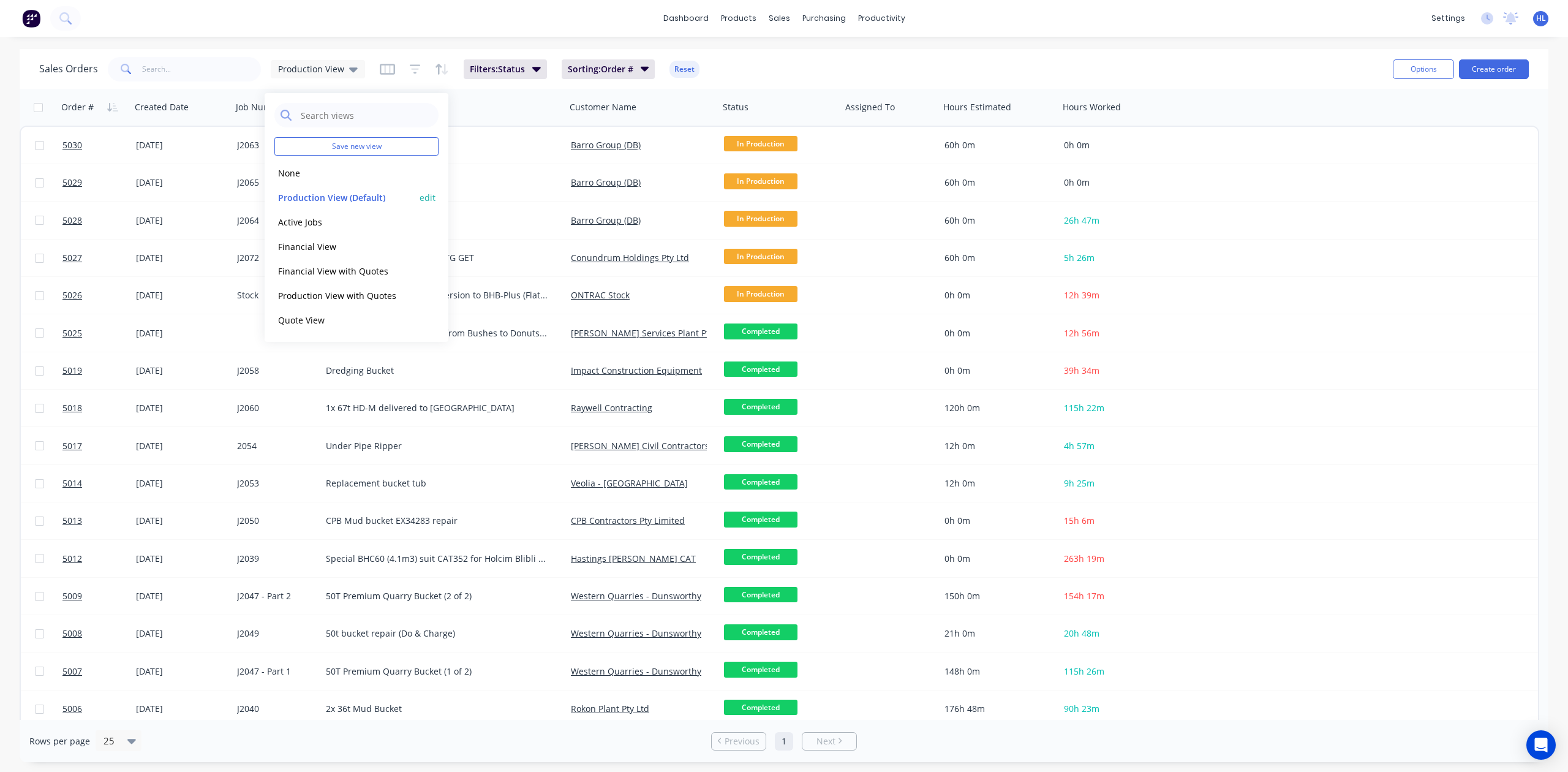
click at [427, 196] on button "edit" at bounding box center [427, 198] width 16 height 13
click at [509, 165] on button "Update" at bounding box center [514, 170] width 82 height 19
click at [314, 320] on button "Quote View" at bounding box center [344, 320] width 139 height 14
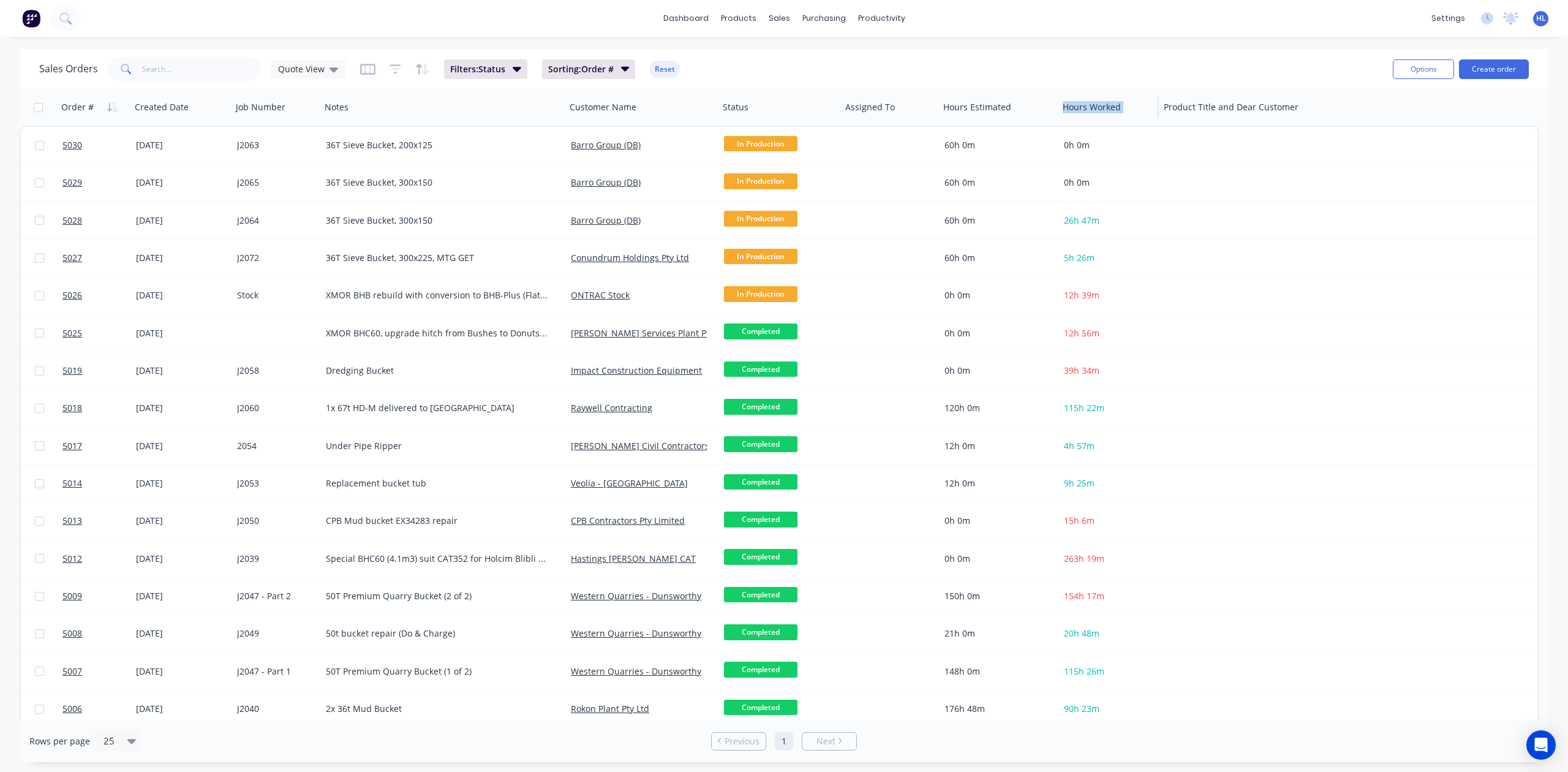
drag, startPoint x: 1159, startPoint y: 108, endPoint x: 1136, endPoint y: 109, distance: 23.0
click at [1134, 109] on div "Order # Created Date Job Number Notes Customer Name Status Assigned To Hours Es…" at bounding box center [707, 107] width 1376 height 37
click at [1167, 33] on div "dashboard products sales purchasing productivity dashboard products Product Cat…" at bounding box center [784, 18] width 1568 height 37
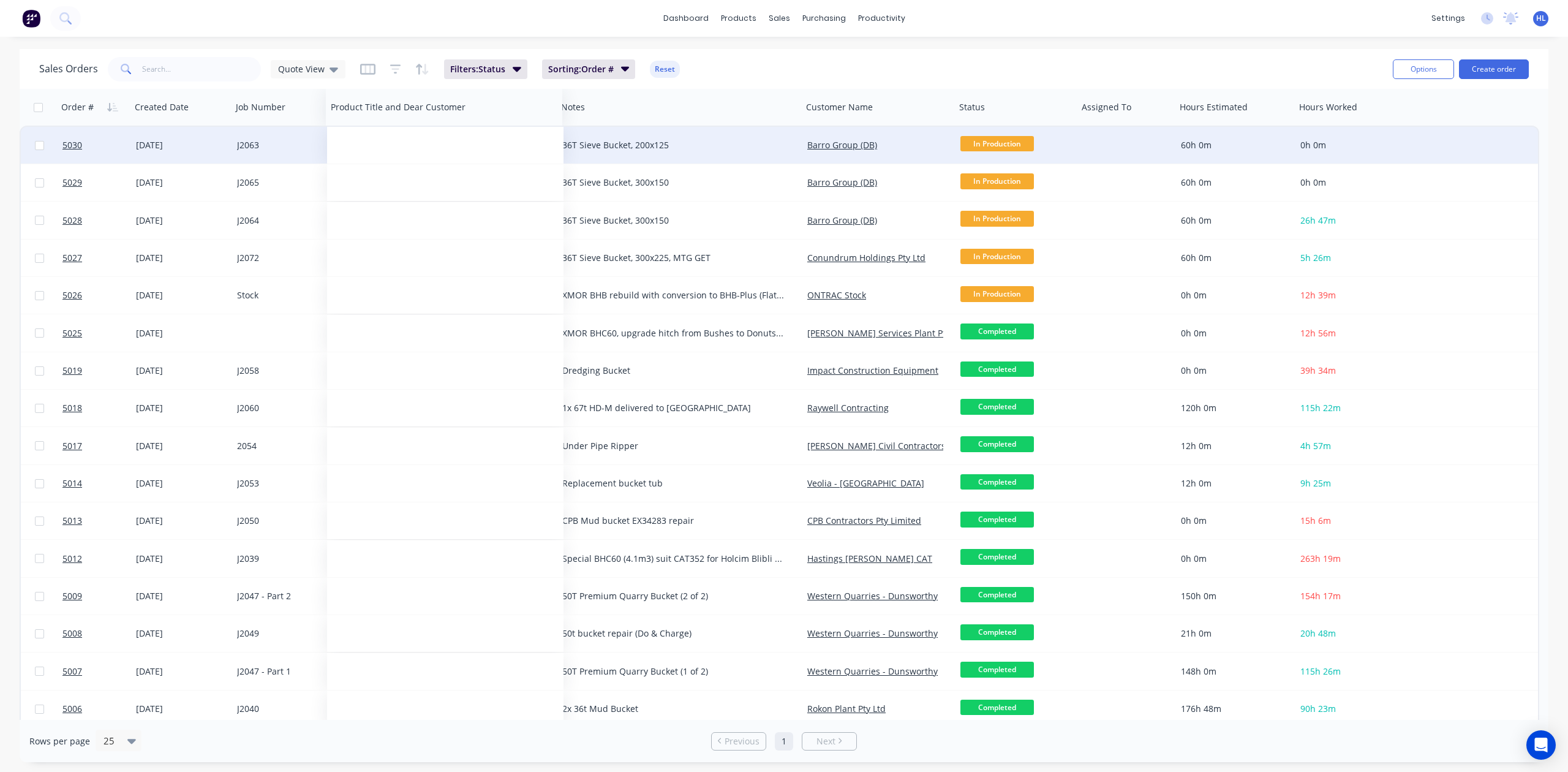
drag, startPoint x: 1217, startPoint y: 104, endPoint x: 409, endPoint y: 130, distance: 808.4
click at [0, 0] on div at bounding box center [0, 0] width 0 height 0
click at [385, 142] on div at bounding box center [439, 145] width 237 height 37
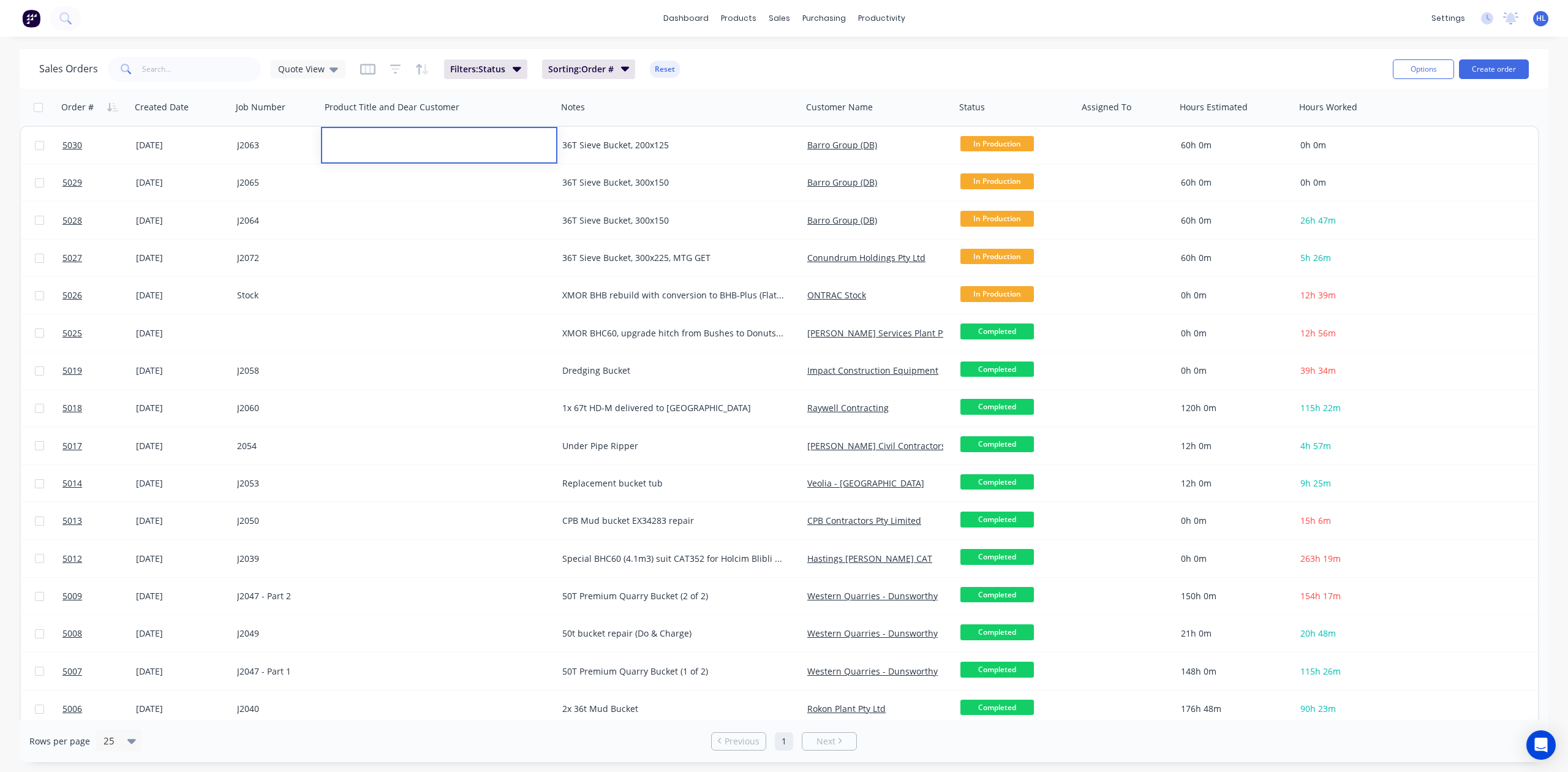
click at [271, 33] on div "dashboard products sales purchasing productivity dashboard products Product Cat…" at bounding box center [784, 18] width 1568 height 37
click at [505, 69] on button "Filters: Status" at bounding box center [486, 69] width 84 height 19
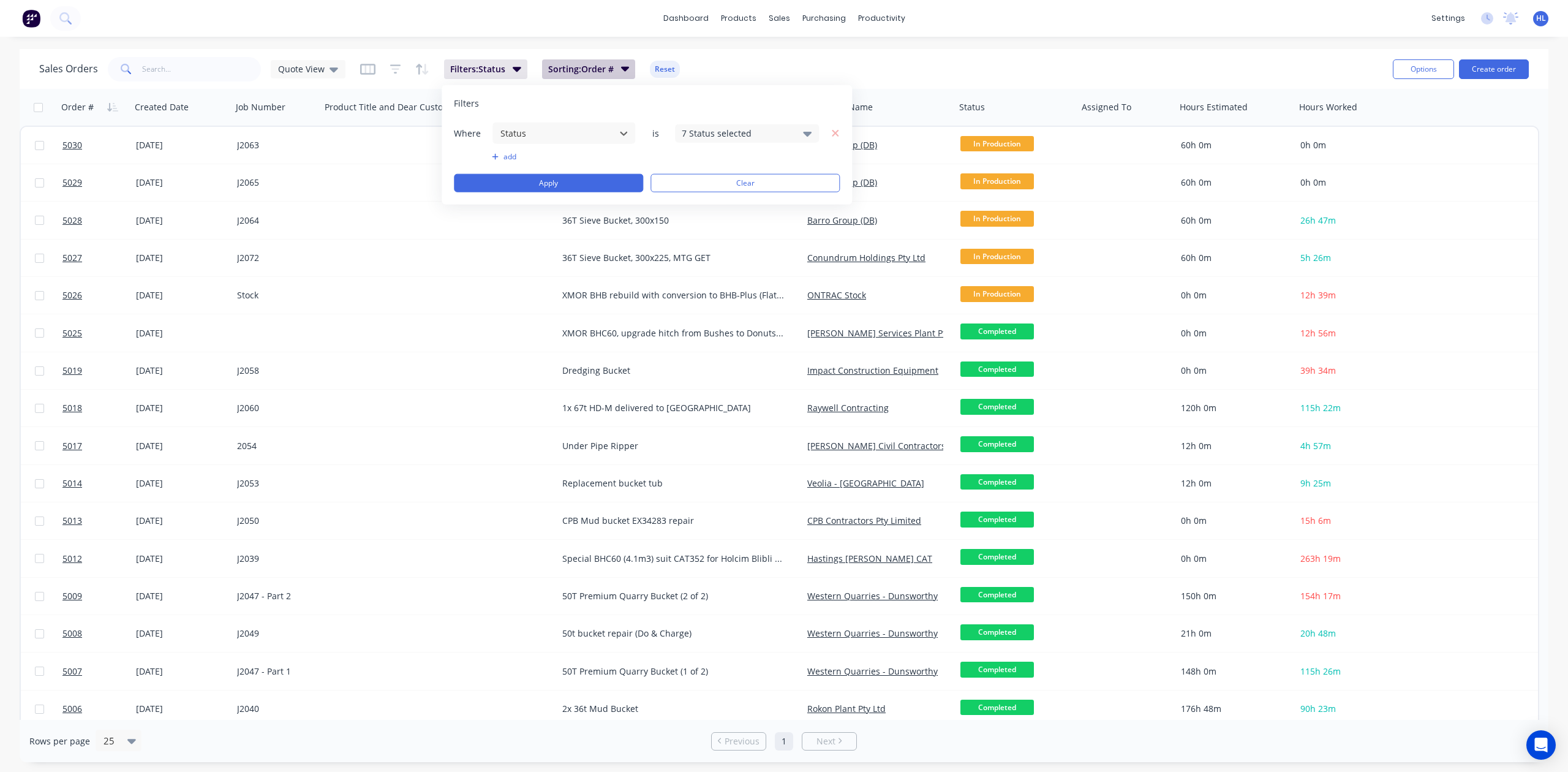
click at [607, 75] on button "Sorting: Order #" at bounding box center [589, 69] width 94 height 19
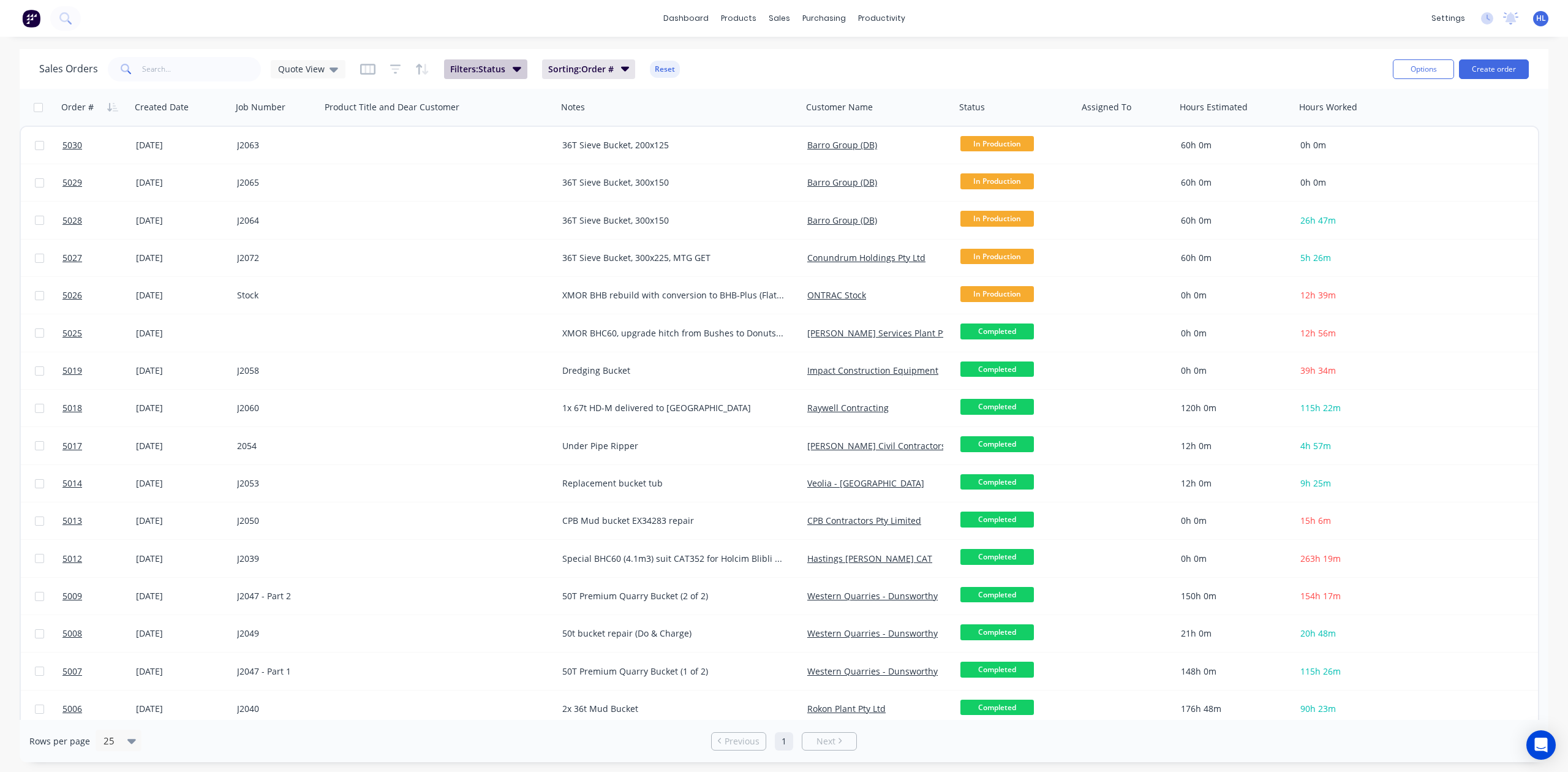
click at [496, 67] on span "Filters: Status" at bounding box center [478, 69] width 55 height 12
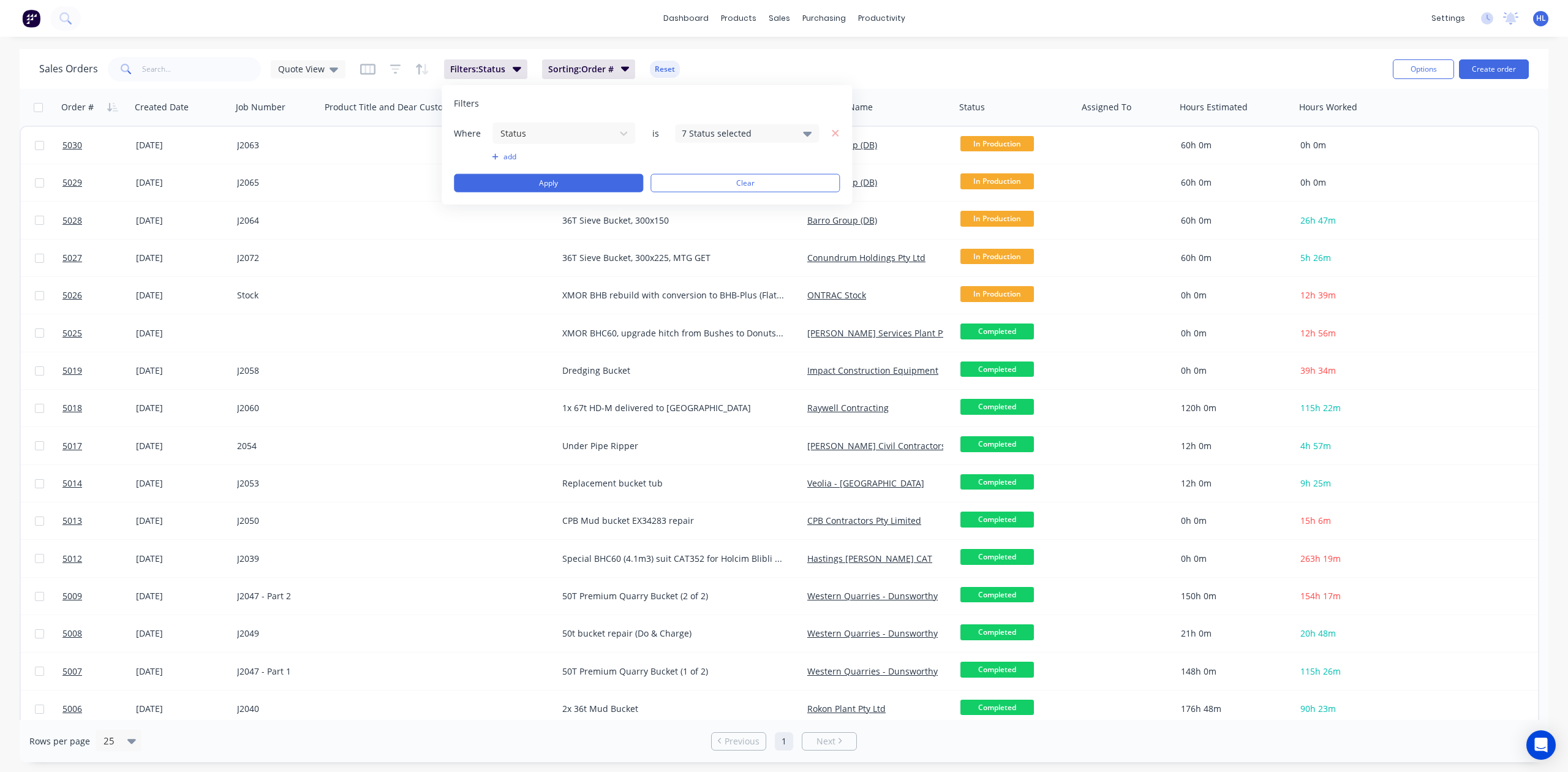
click at [708, 135] on div "7 Status selected" at bounding box center [737, 134] width 111 height 13
click at [699, 253] on div at bounding box center [696, 250] width 25 height 25
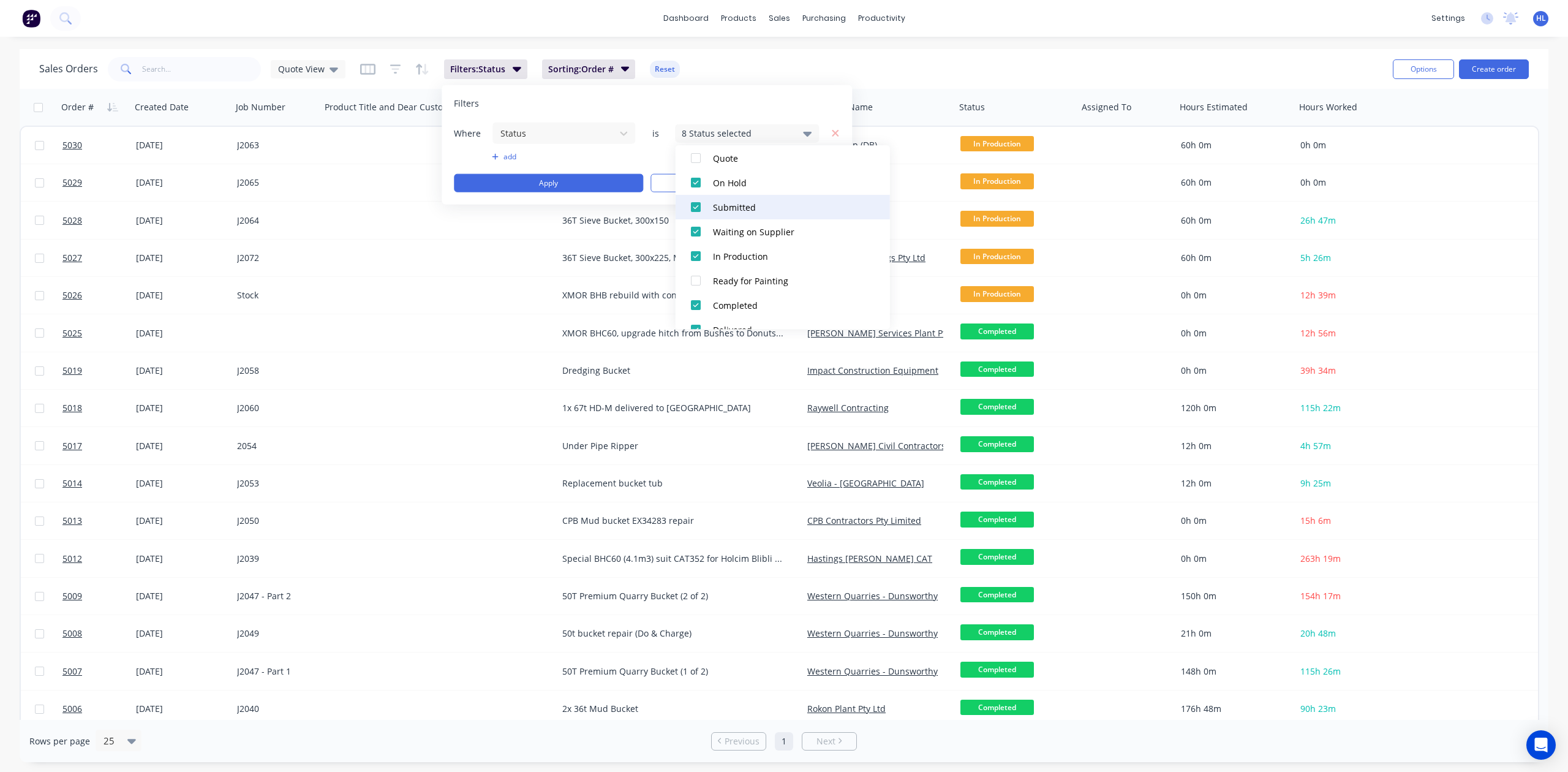
scroll to position [77, 0]
click at [699, 298] on div at bounding box center [696, 295] width 25 height 25
click at [699, 262] on div at bounding box center [696, 262] width 25 height 25
click at [694, 288] on div at bounding box center [696, 286] width 25 height 25
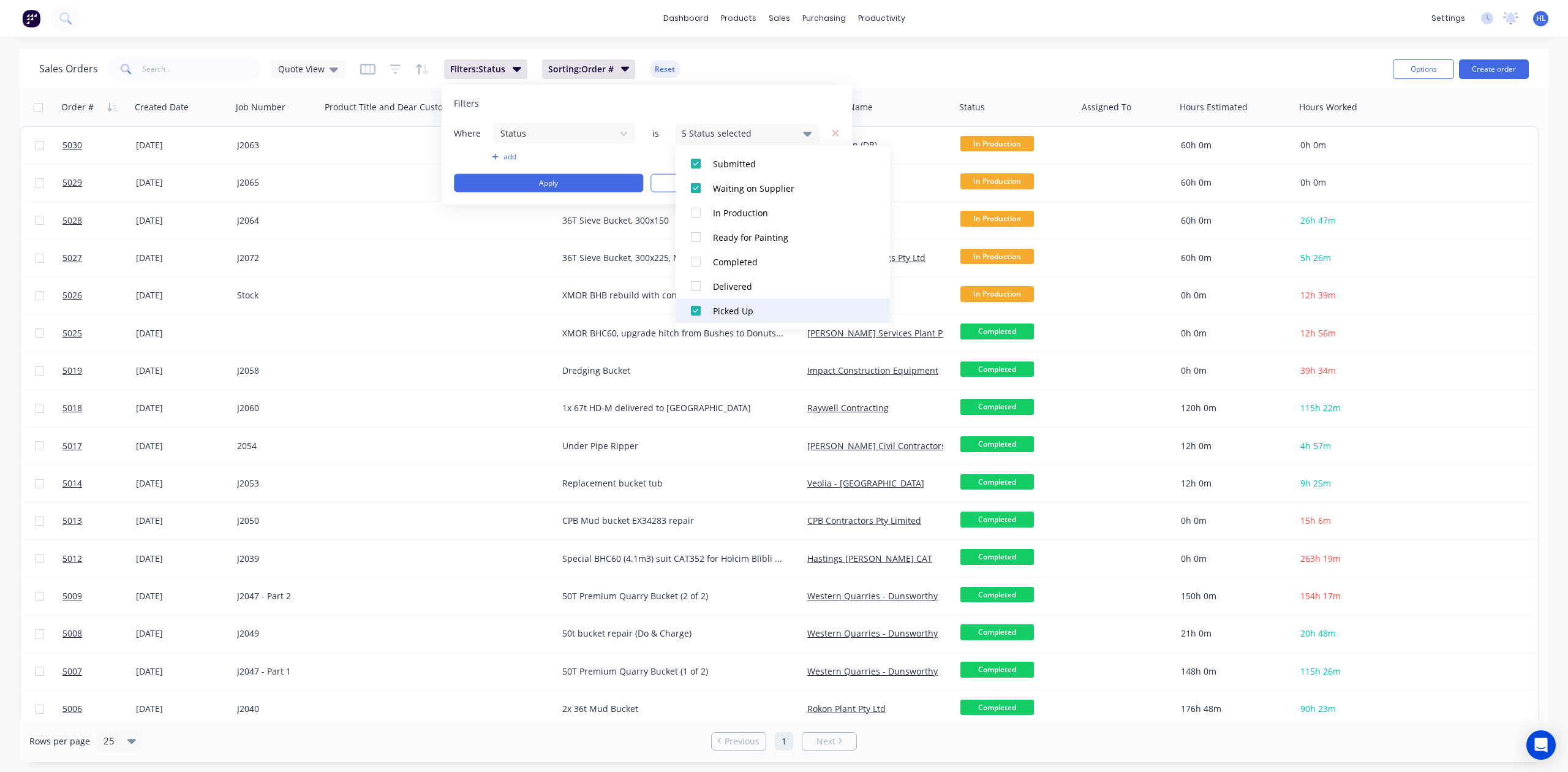
click at [697, 311] on div at bounding box center [696, 310] width 25 height 25
click at [697, 267] on div at bounding box center [696, 270] width 25 height 25
click at [696, 268] on div at bounding box center [696, 270] width 25 height 25
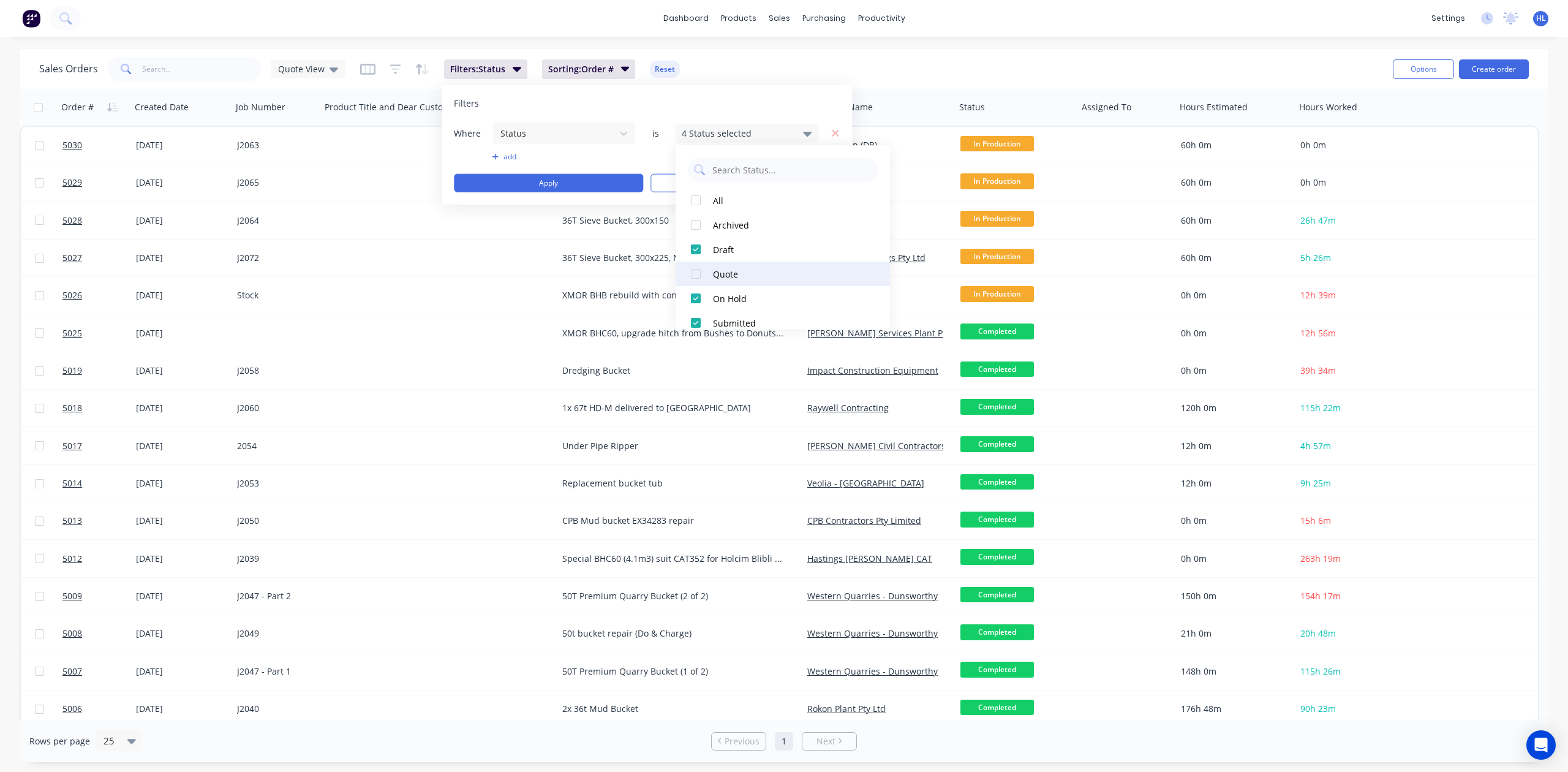
click at [699, 275] on div at bounding box center [696, 274] width 25 height 25
click at [587, 181] on button "Apply" at bounding box center [548, 183] width 189 height 18
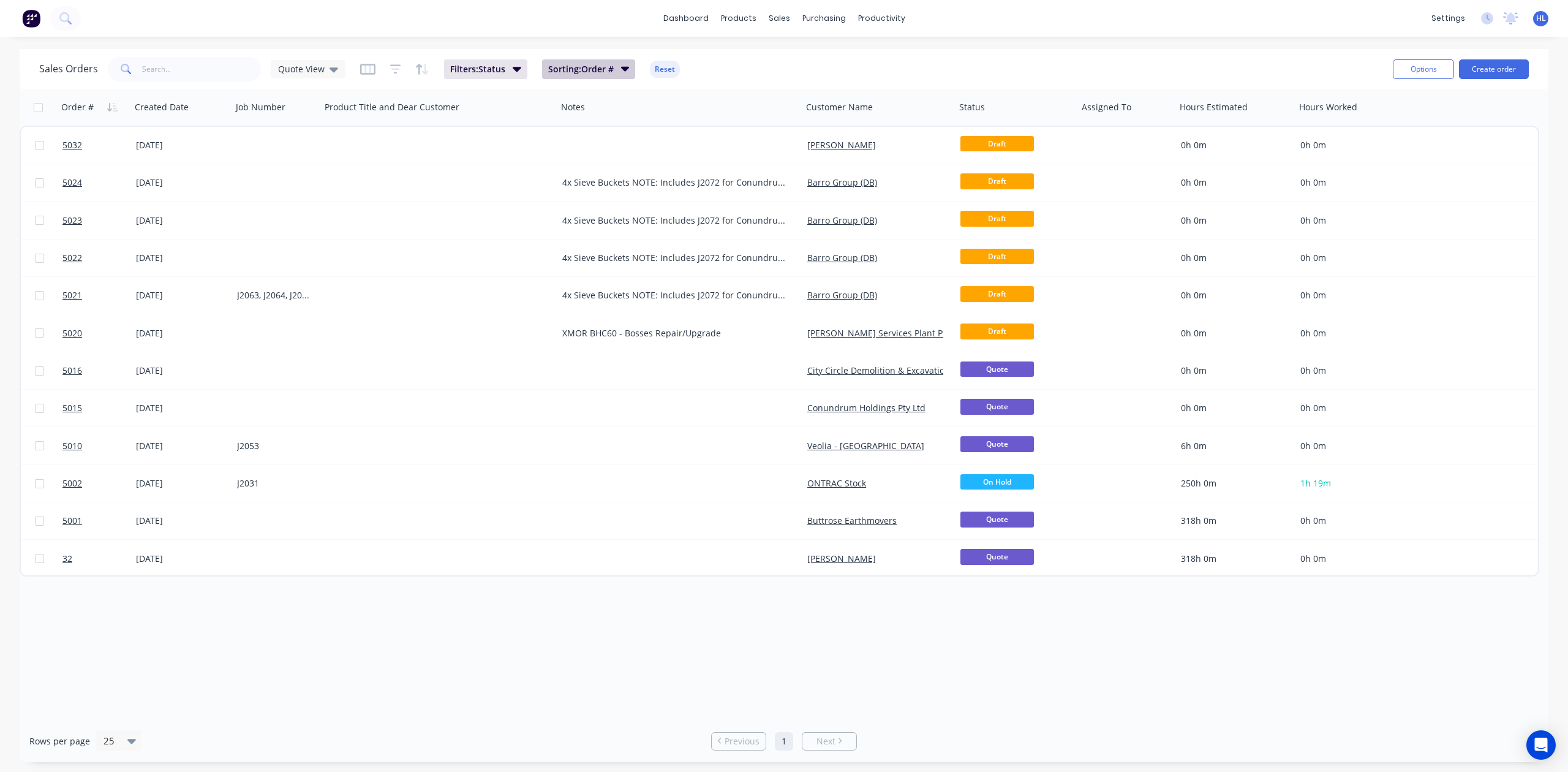
click at [607, 65] on span "Sorting: Order #" at bounding box center [581, 69] width 65 height 12
click at [596, 30] on div "dashboard products sales purchasing productivity dashboard products Product Cat…" at bounding box center [784, 18] width 1568 height 37
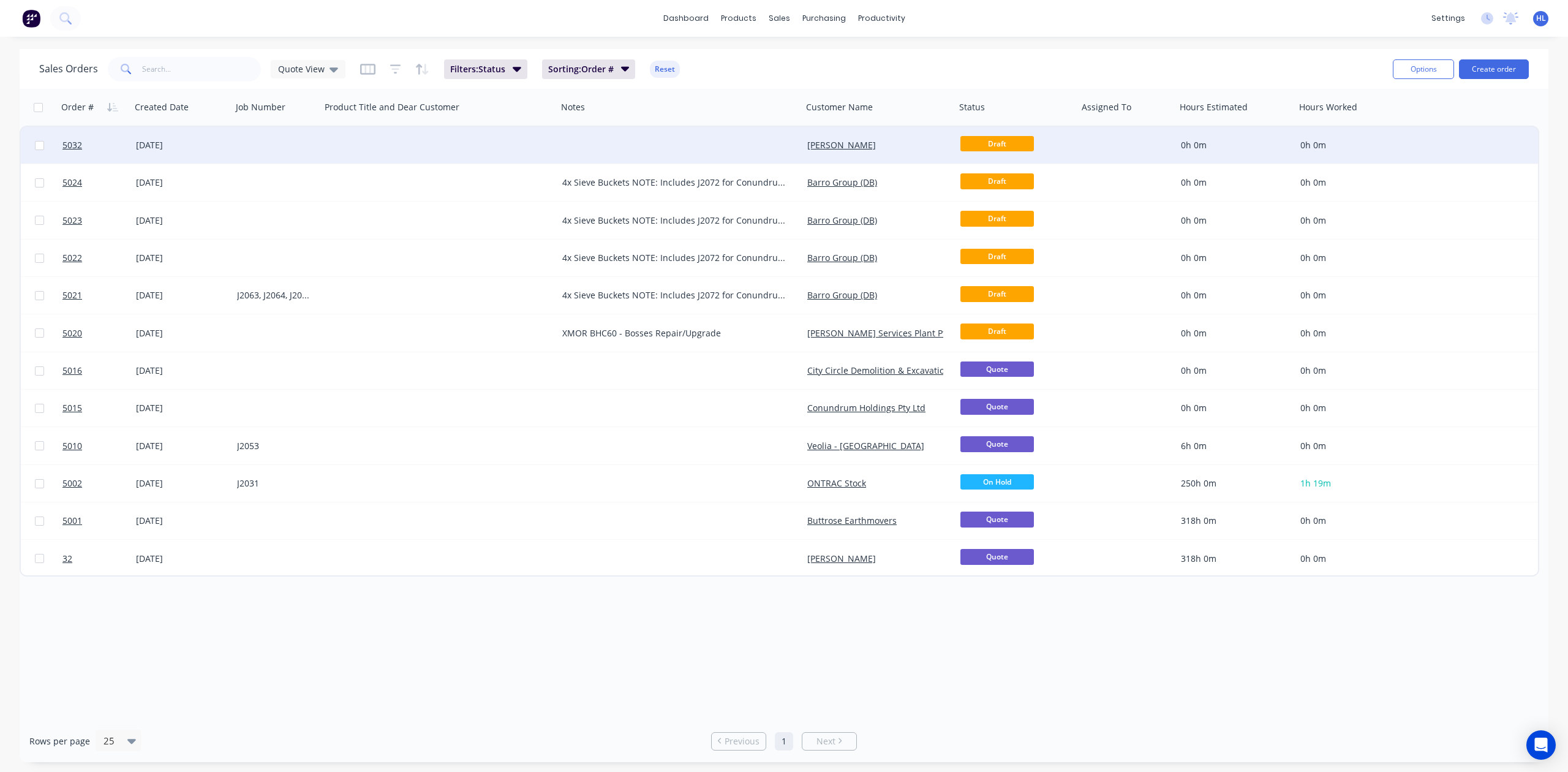
click at [261, 142] on div at bounding box center [276, 145] width 89 height 37
click at [366, 143] on div at bounding box center [439, 145] width 237 height 37
click at [395, 131] on div at bounding box center [439, 145] width 237 height 37
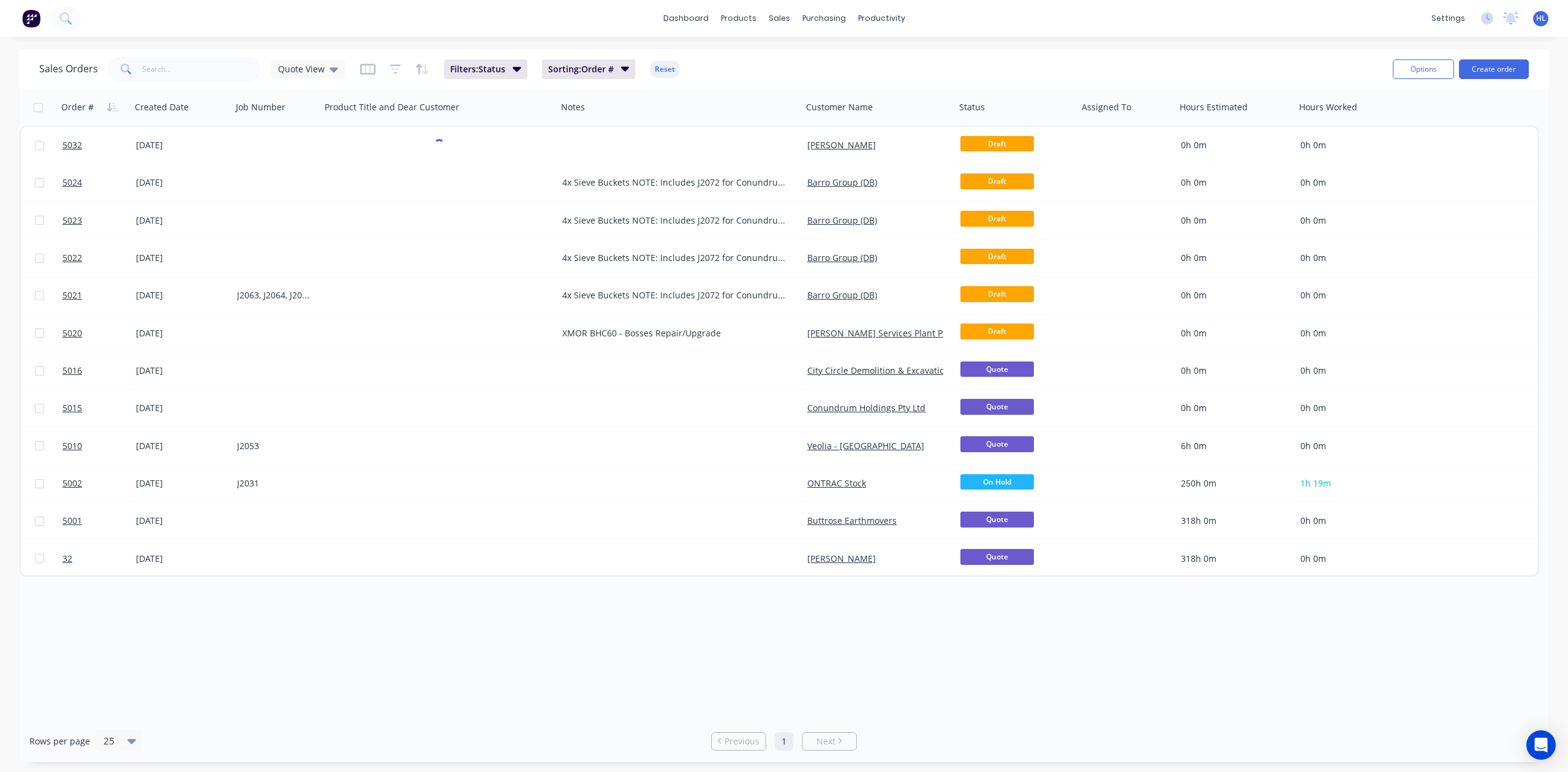
click at [1093, 39] on div "dashboard products sales purchasing productivity dashboard products Product Cat…" at bounding box center [784, 386] width 1568 height 772
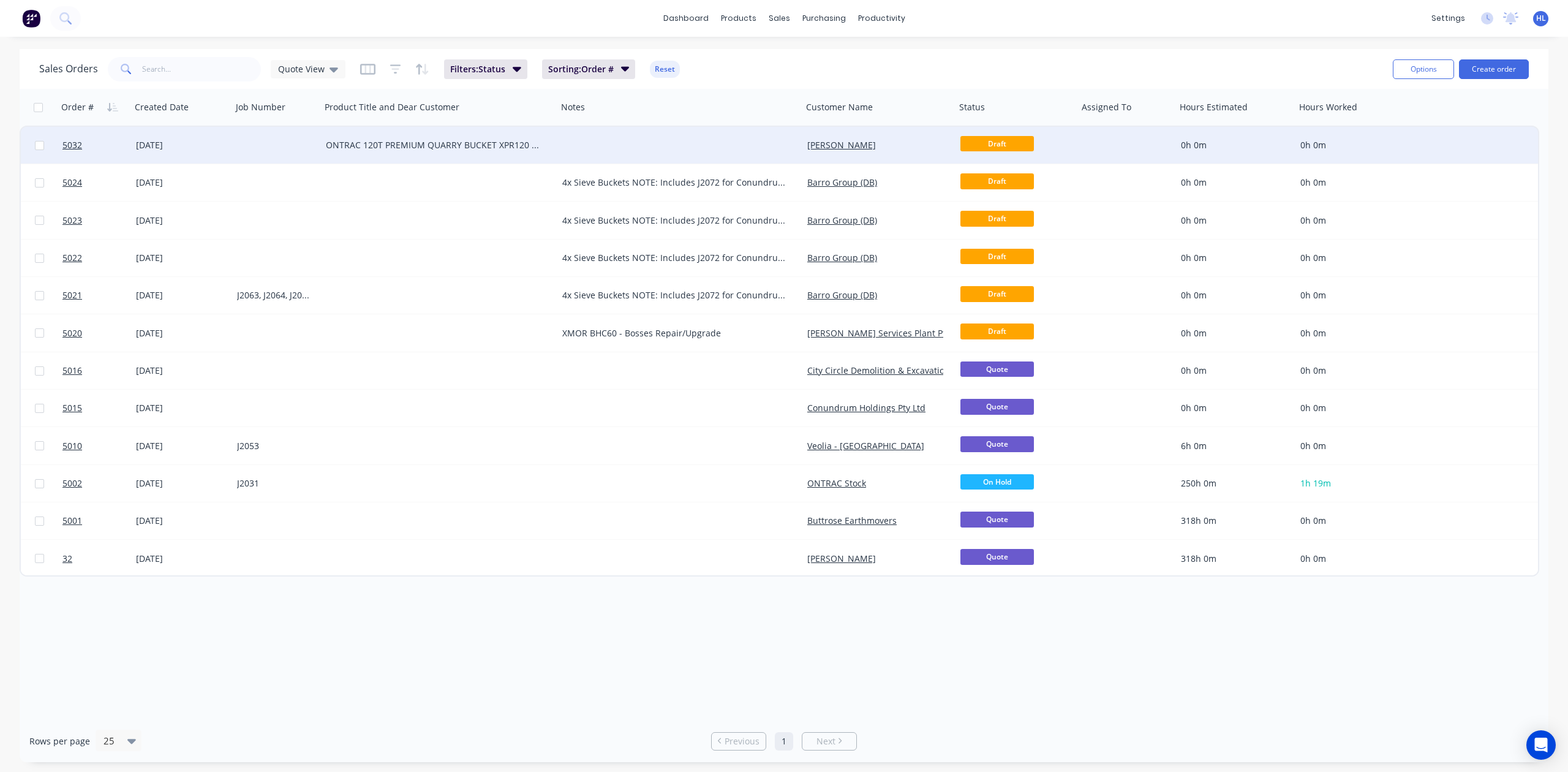
click at [457, 154] on div "ONTRAC 120T PREMIUM QUARRY BUCKET XPR120 - Hitachi EX1200 Dear [PERSON_NAME]," at bounding box center [439, 145] width 237 height 37
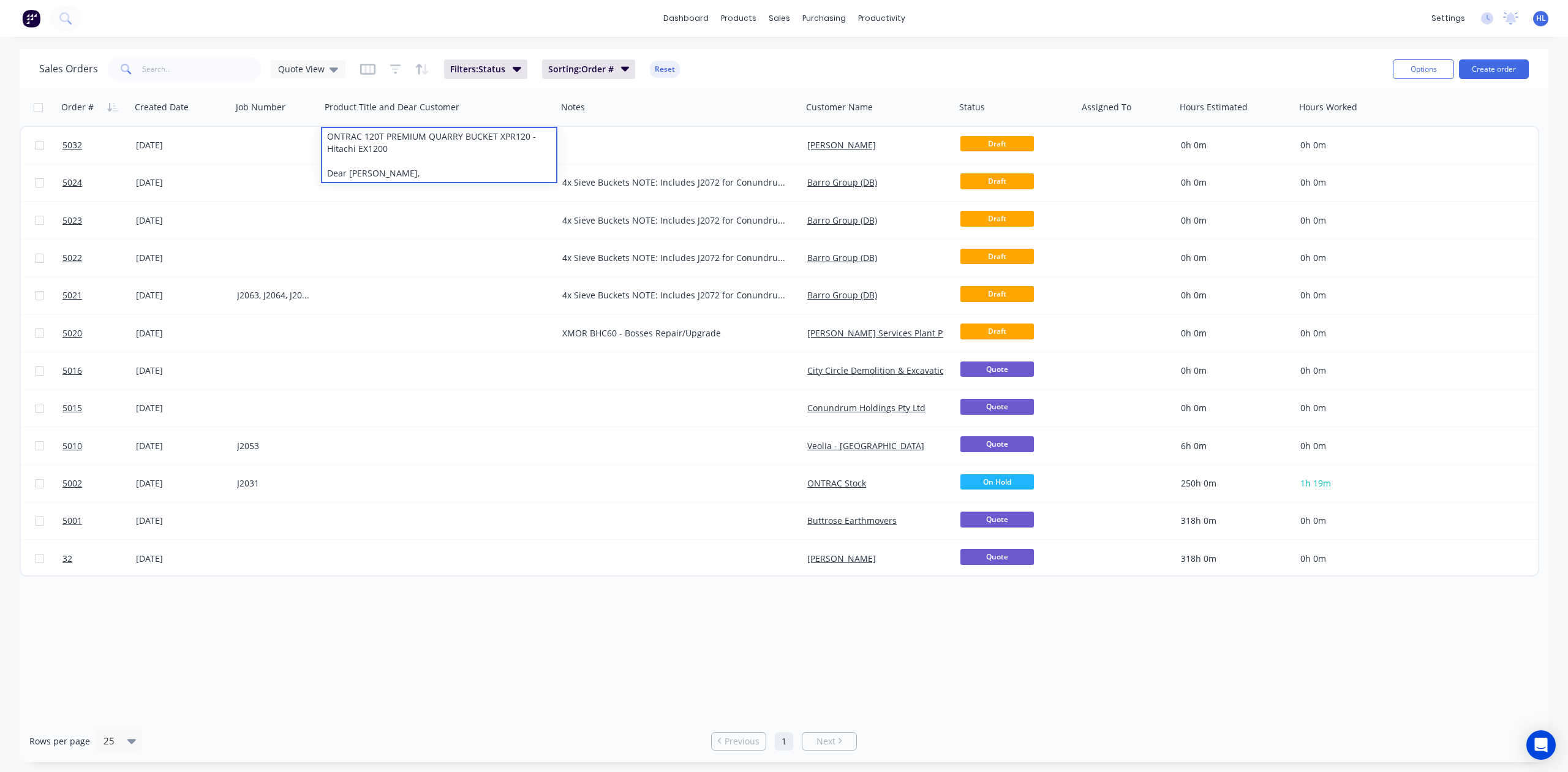
click at [1073, 55] on div "Sales Orders Quote View Filters: Status Sorting: Order # Reset" at bounding box center [710, 69] width 1344 height 30
click at [697, 22] on link "dashboard" at bounding box center [686, 18] width 58 height 18
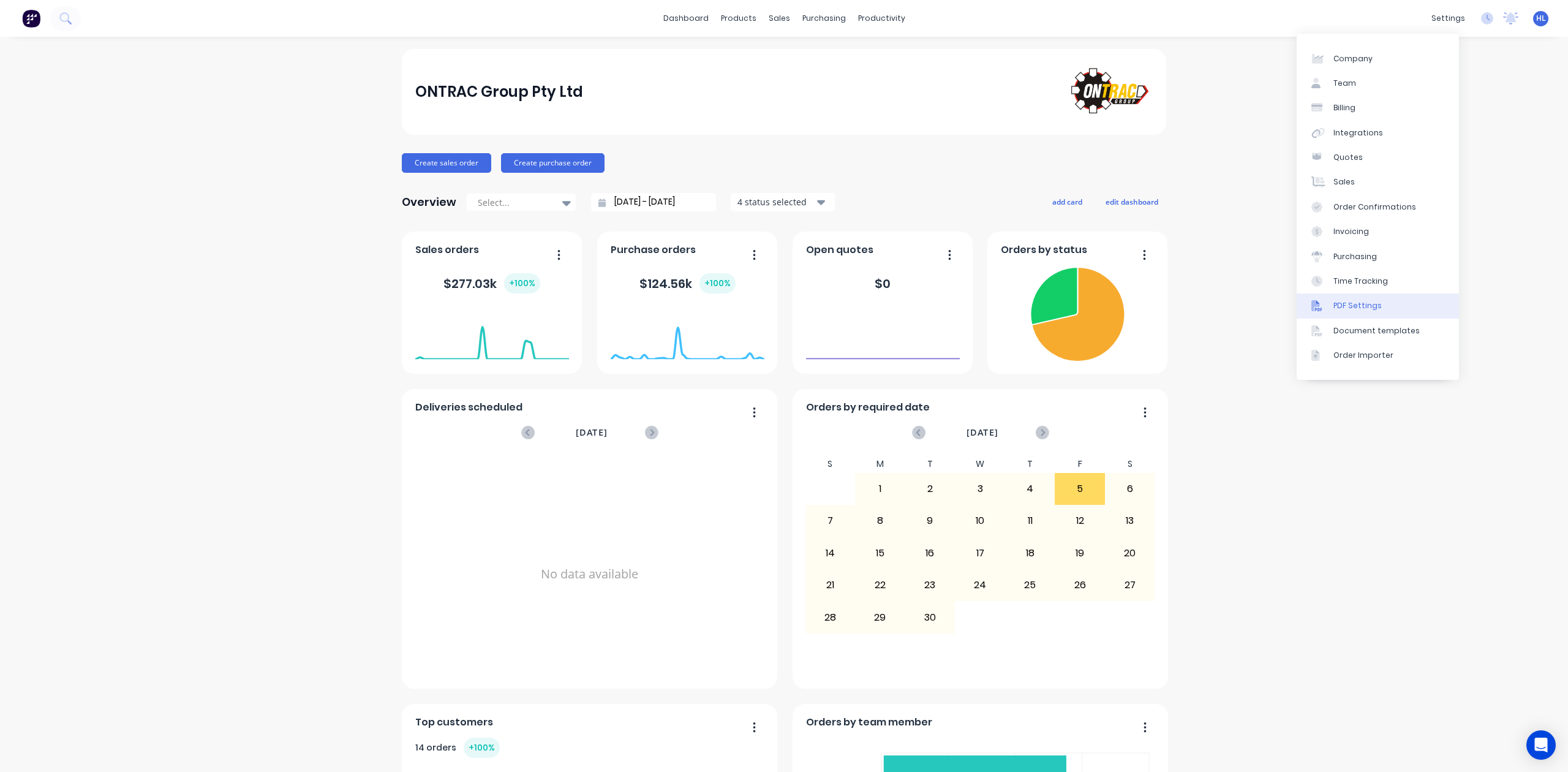
click at [1390, 309] on link "PDF Settings" at bounding box center [1378, 306] width 162 height 25
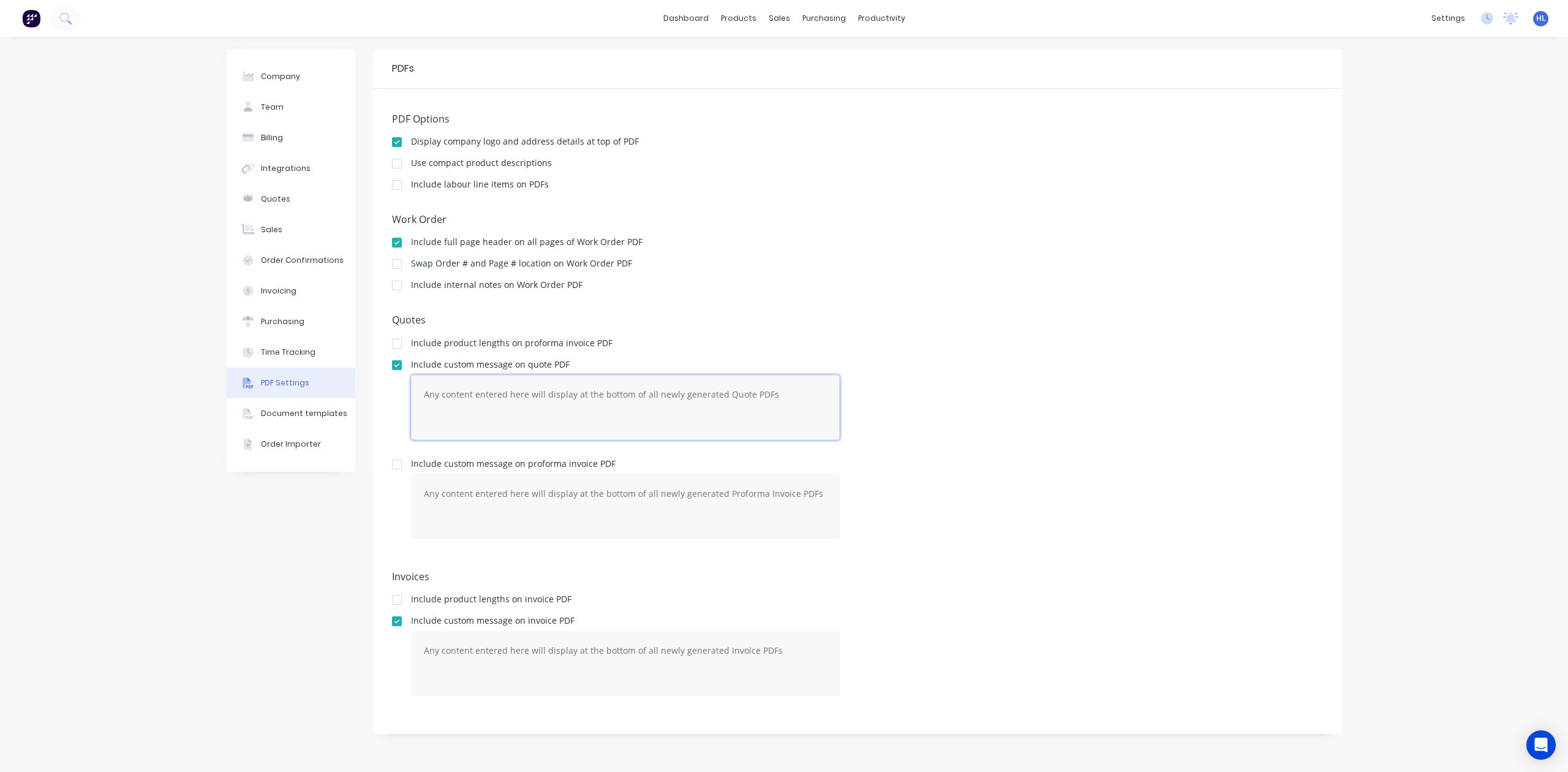
click at [751, 403] on textarea at bounding box center [626, 407] width 429 height 65
click at [1103, 419] on div "Include custom message on quote PDF" at bounding box center [858, 405] width 931 height 89
click at [578, 406] on textarea at bounding box center [626, 407] width 429 height 65
type textarea "D"
click at [1329, 315] on div "PDF Options Display company logo and address details at top of PDF Use compact …" at bounding box center [857, 411] width 968 height 645
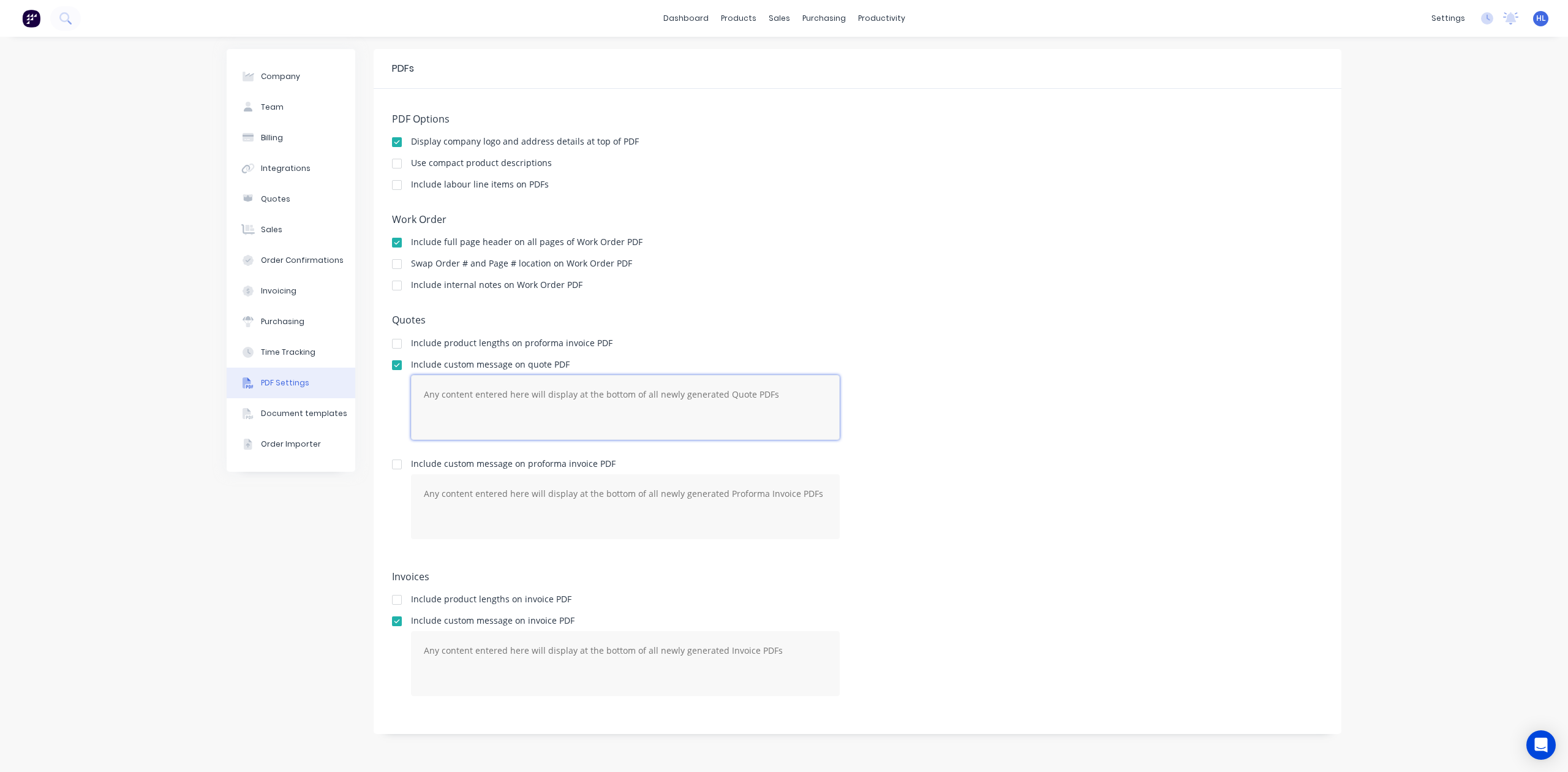
click at [450, 406] on textarea at bounding box center [626, 407] width 429 height 65
paste textarea "ONTRAC 120T PREMIUM QUARRY BUCKET XPR120 - Hitachi EX1200 Dear [PERSON_NAME],"
type textarea "ONTRAC 120T PREMIUM QUARRY BUCKET XPR120 - Hitachi EX1200 Dear [PERSON_NAME],"
click at [1016, 471] on div "Include custom message on proforma invoice PDF" at bounding box center [858, 504] width 931 height 89
click at [1024, 439] on div "Include custom message on quote PDF ONTRAC 120T PREMIUM QUARRY BUCKET XPR120 - …" at bounding box center [858, 405] width 931 height 89
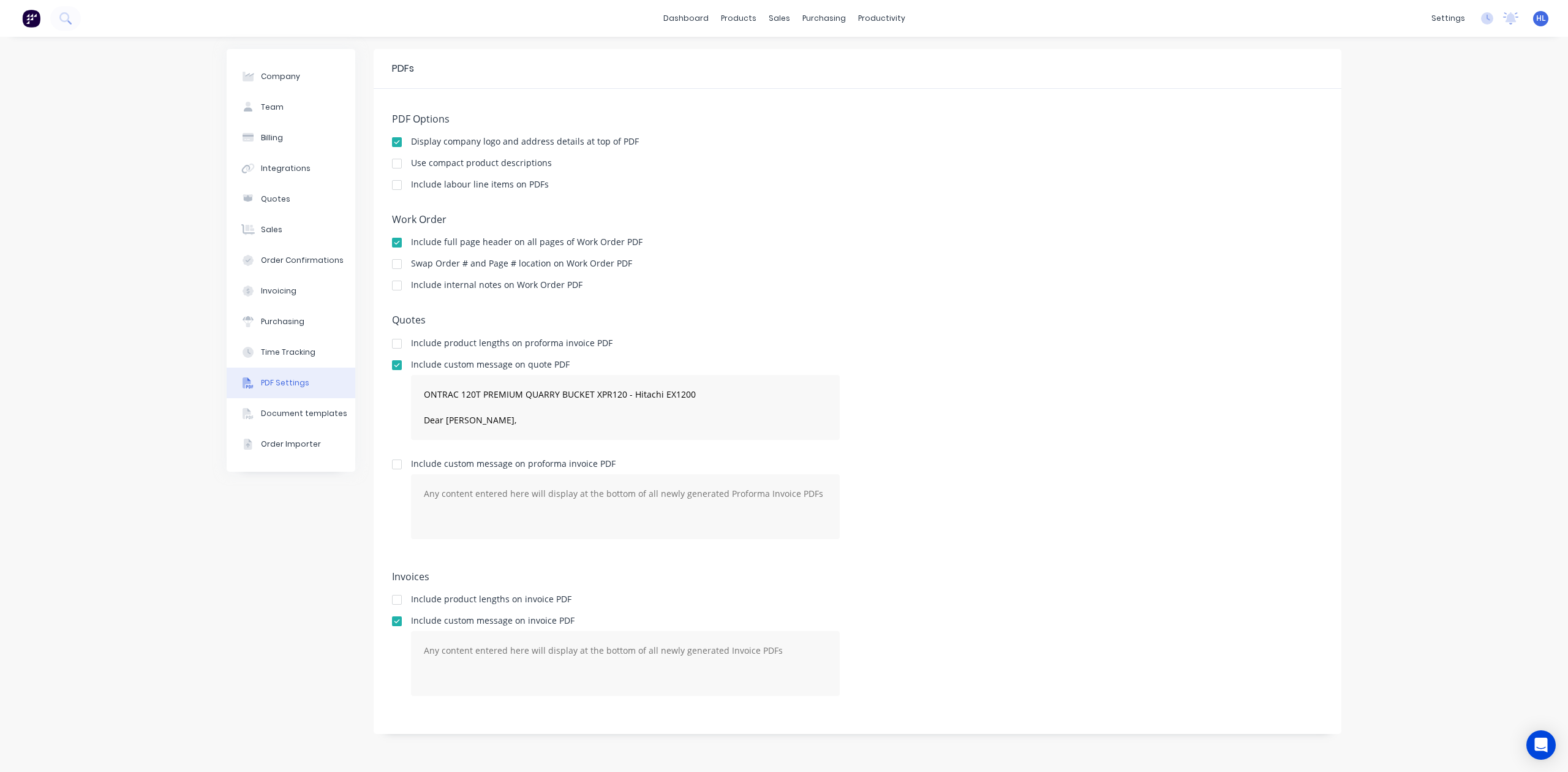
click at [1027, 436] on div "Include custom message on quote PDF ONTRAC 120T PREMIUM QUARRY BUCKET XPR120 - …" at bounding box center [858, 405] width 931 height 89
click at [657, 417] on textarea "ONTRAC 120T PREMIUM QUARRY BUCKET XPR120 - Hitachi EX1200 Dear [PERSON_NAME]," at bounding box center [626, 407] width 429 height 65
drag, startPoint x: 919, startPoint y: 431, endPoint x: 909, endPoint y: 439, distance: 12.8
click at [918, 434] on div "Include custom message on quote PDF ONTRAC 120T PREMIUM QUARRY BUCKET XPR120 - …" at bounding box center [858, 405] width 931 height 89
click at [510, 363] on div "Include custom message on quote PDF" at bounding box center [626, 364] width 429 height 8
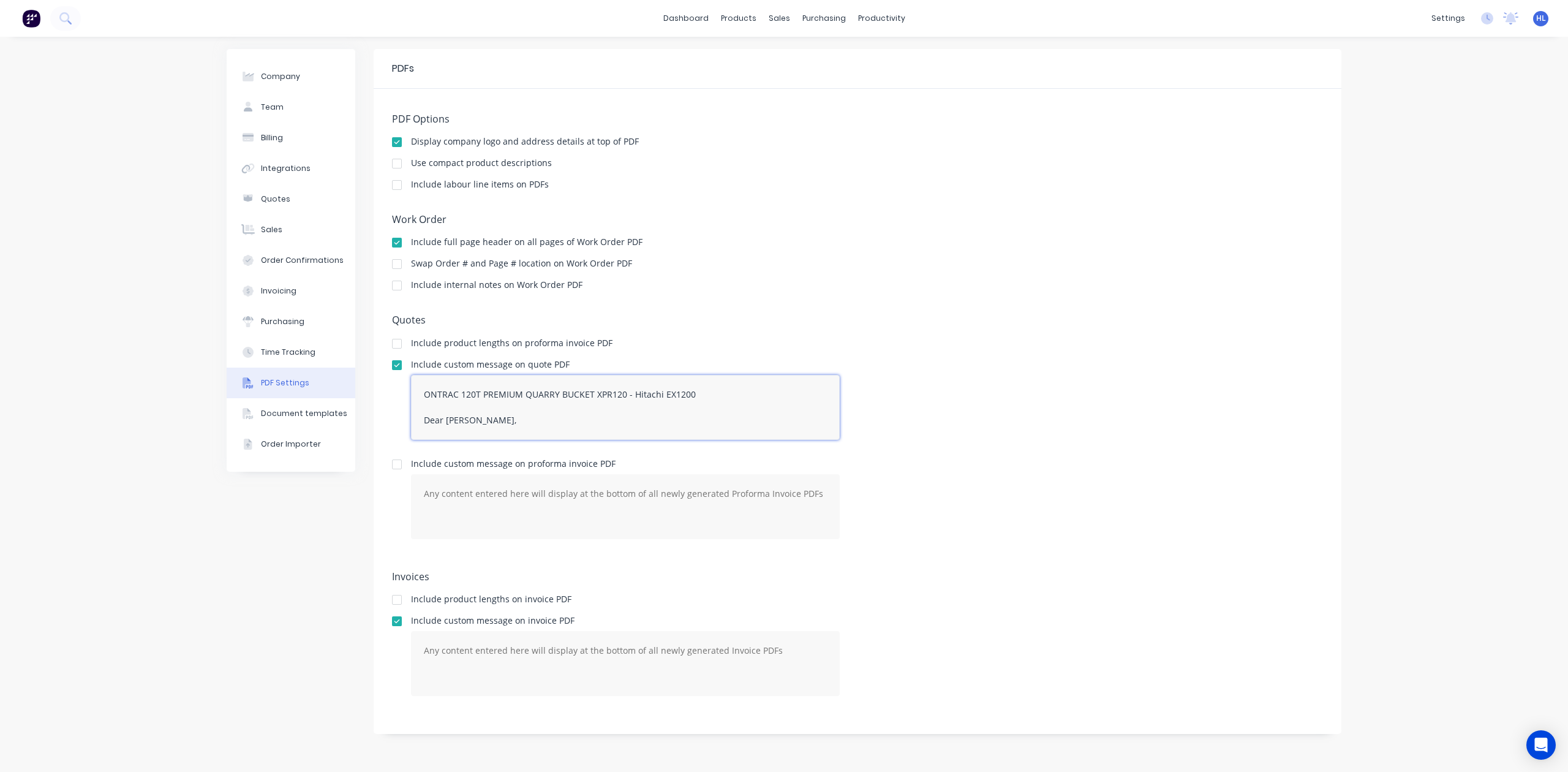
drag, startPoint x: 498, startPoint y: 406, endPoint x: 508, endPoint y: 380, distance: 27.9
click at [496, 404] on textarea "ONTRAC 120T PREMIUM QUARRY BUCKET XPR120 - Hitachi EX1200 Dear [PERSON_NAME]," at bounding box center [626, 407] width 429 height 65
click at [518, 402] on textarea "ONTRAC 120T PREMIUM QUARRY BUCKET XPR120 - Hitachi EX1200 Dear [PERSON_NAME]," at bounding box center [626, 407] width 429 height 65
click at [1113, 377] on div "Include custom message on quote PDF ONTRAC 120T PREMIUM QUARRY BUCKET XPR120 - …" at bounding box center [858, 405] width 931 height 89
click at [287, 353] on div "Time Tracking" at bounding box center [288, 352] width 54 height 11
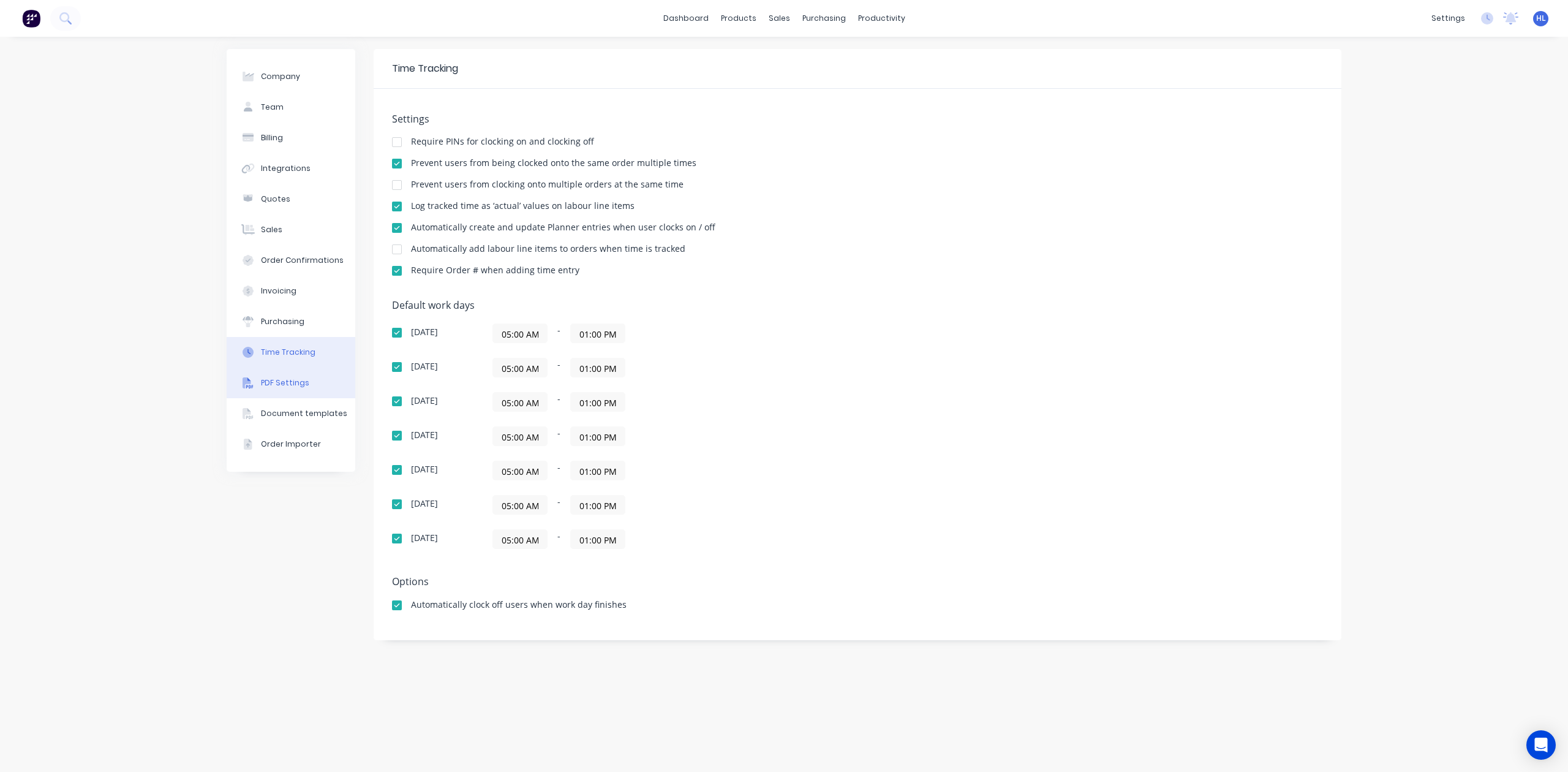
click at [285, 393] on button "PDF Settings" at bounding box center [291, 382] width 128 height 30
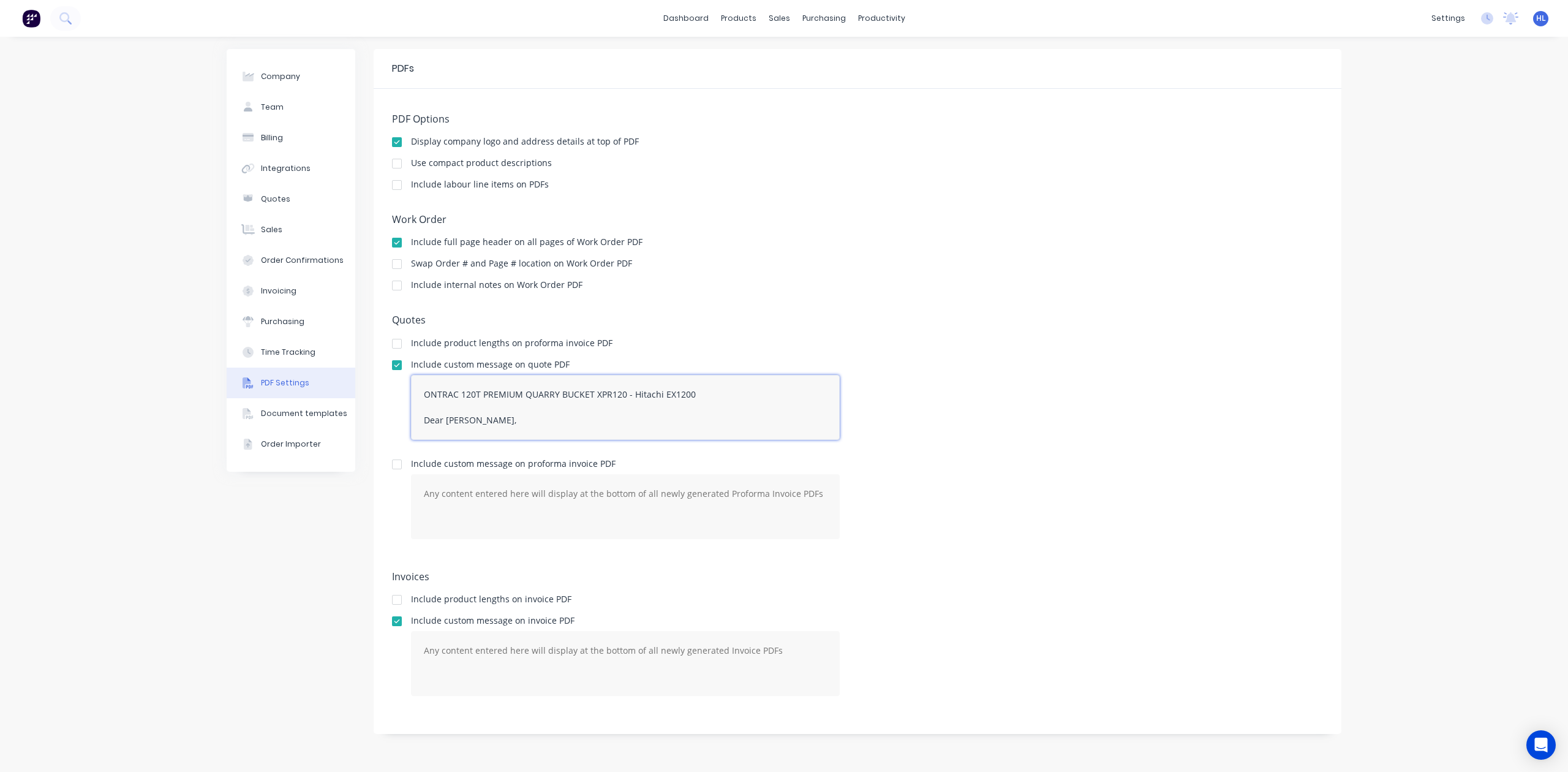
click at [518, 429] on textarea "ONTRAC 120T PREMIUM QUARRY BUCKET XPR120 - Hitachi EX1200 Dear Hayden," at bounding box center [626, 407] width 429 height 65
drag, startPoint x: 472, startPoint y: 424, endPoint x: 465, endPoint y: 425, distance: 7.1
click at [465, 425] on textarea "ONTRAC 120T PREMIUM QUARRY BUCKET XPR120 - Hitachi EX1200 Dear Hayden," at bounding box center [626, 407] width 429 height 65
click at [476, 423] on textarea "ONTRAC 120T PREMIUM QUARRY BUCKET XPR120 - Hitachi EX1200 Dear Hayden," at bounding box center [626, 407] width 429 height 65
type textarea "ONTRAC 120T PREMIUM QUARRY BUCKET XPR120 - Hitachi EX1200 Dear Hayden,,"
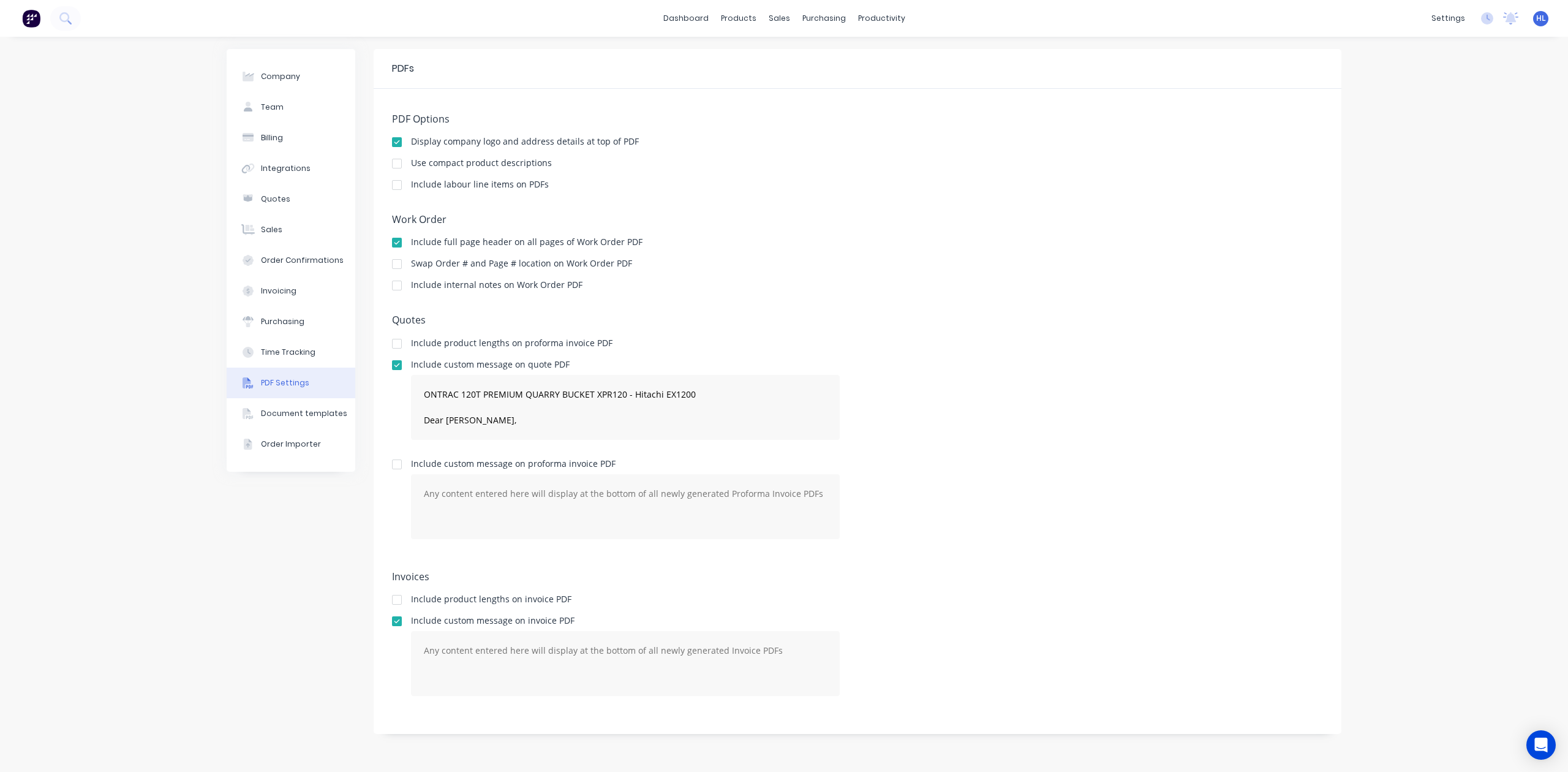
click at [956, 375] on div "Include custom message on quote PDF ONTRAC 120T PREMIUM QUARRY BUCKET XPR120 - …" at bounding box center [858, 405] width 931 height 89
click at [600, 420] on textarea "ONTRAC 120T PREMIUM QUARRY BUCKET XPR120 - Hitachi EX1200 Dear Hayden,," at bounding box center [626, 407] width 429 height 65
click at [296, 357] on div "Time Tracking" at bounding box center [288, 352] width 54 height 11
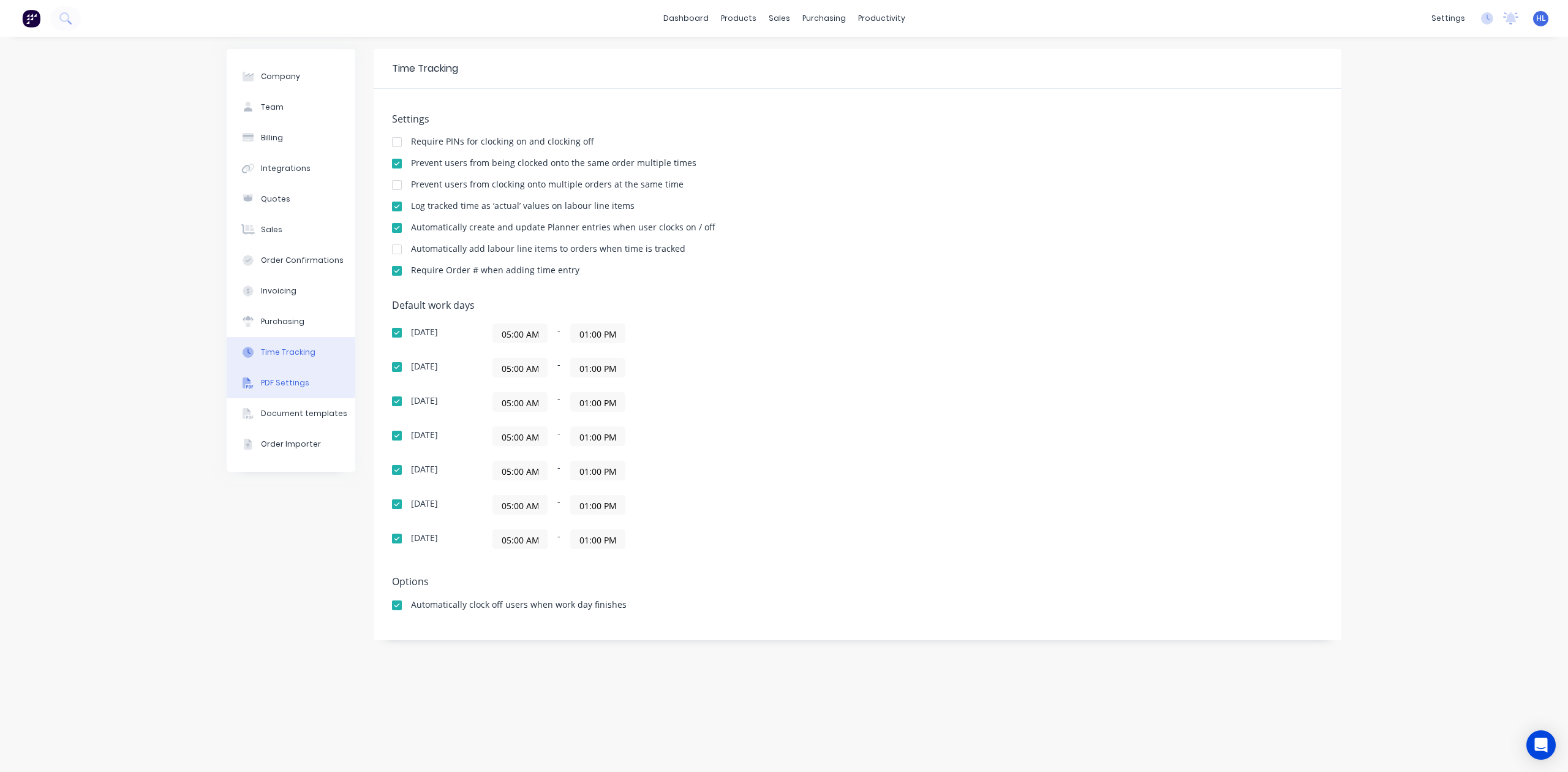
click at [289, 393] on button "PDF Settings" at bounding box center [291, 382] width 128 height 30
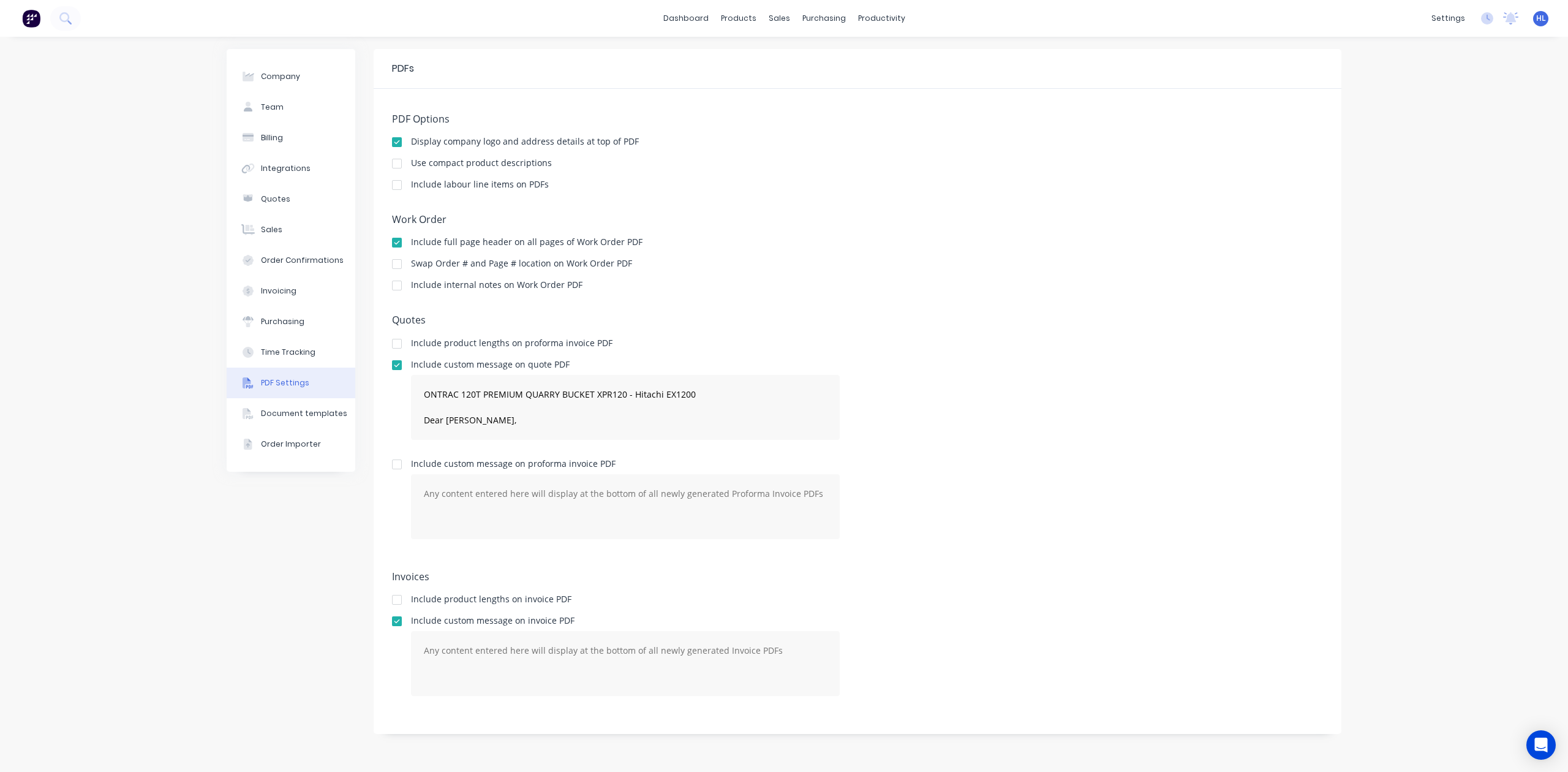
click at [981, 412] on div "Include custom message on quote PDF ONTRAC 120T PREMIUM QUARRY BUCKET XPR120 - …" at bounding box center [858, 405] width 931 height 89
drag, startPoint x: 290, startPoint y: 365, endPoint x: 290, endPoint y: 381, distance: 16.0
click at [290, 365] on button "Time Tracking" at bounding box center [291, 352] width 128 height 30
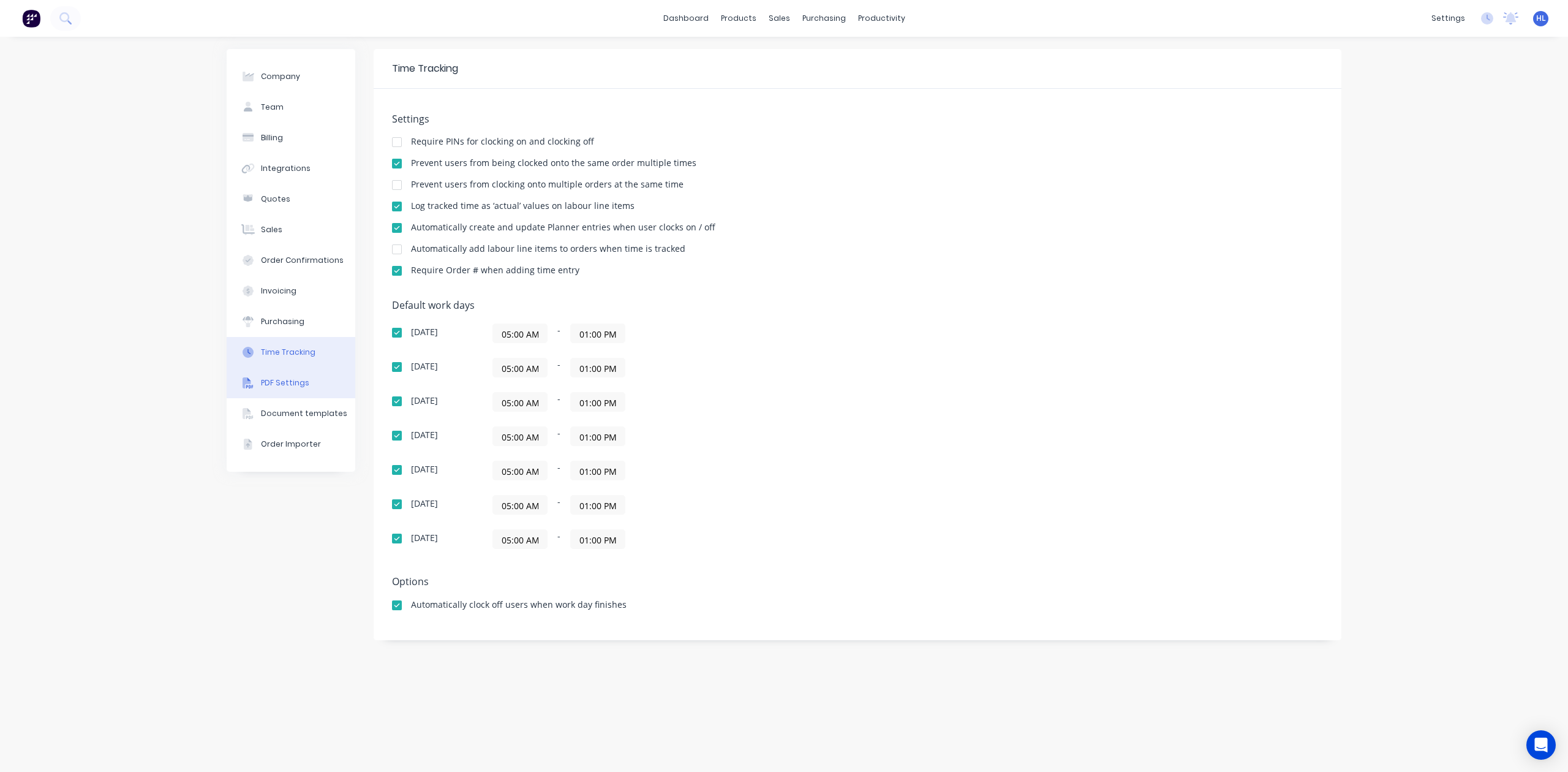
click at [290, 387] on div "PDF Settings" at bounding box center [285, 382] width 49 height 11
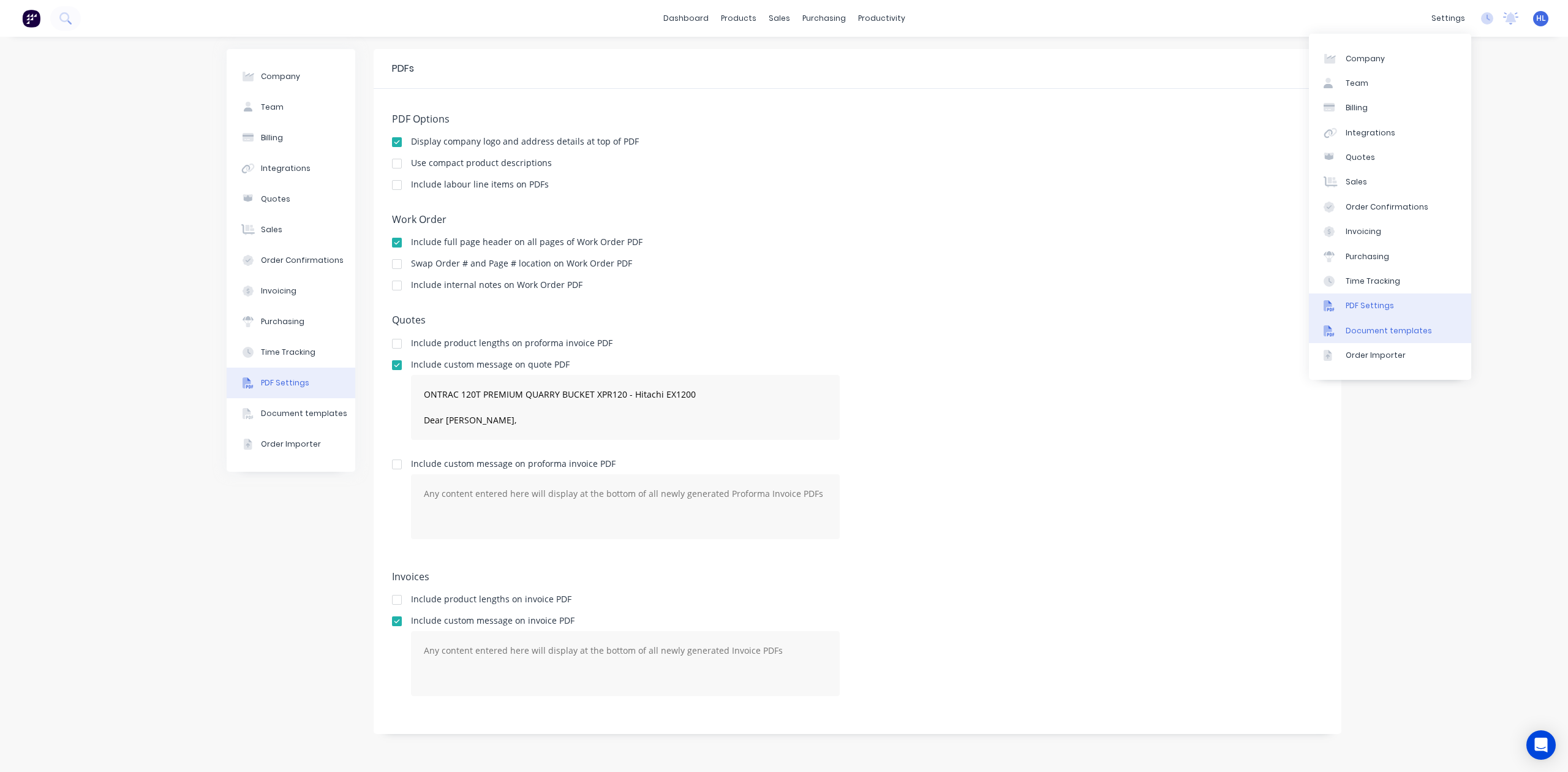
click at [1389, 331] on div "Document templates" at bounding box center [1388, 331] width 86 height 11
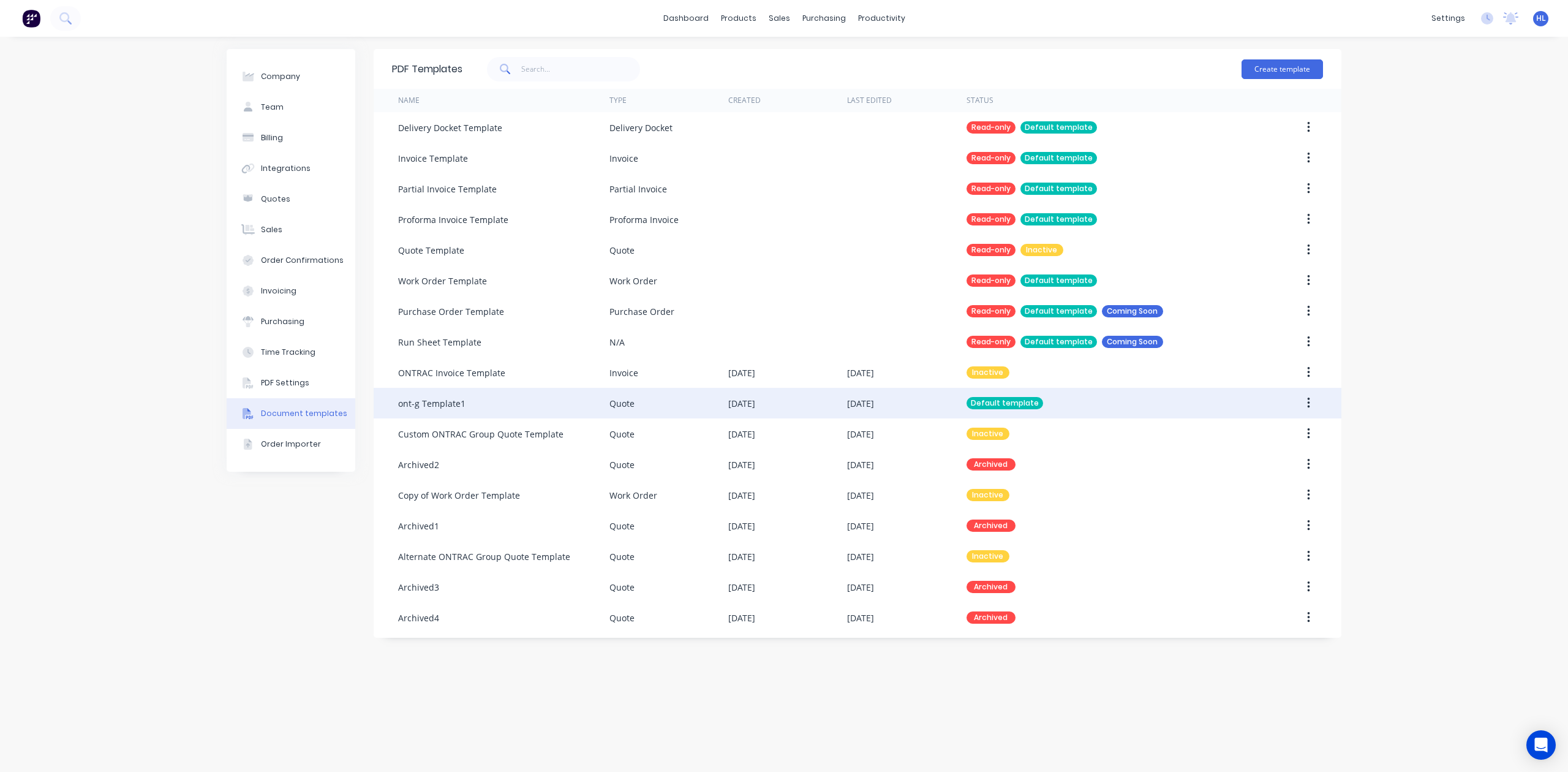
click at [1298, 400] on button "button" at bounding box center [1309, 403] width 29 height 22
click at [1280, 429] on div "Edit" at bounding box center [1265, 435] width 95 height 18
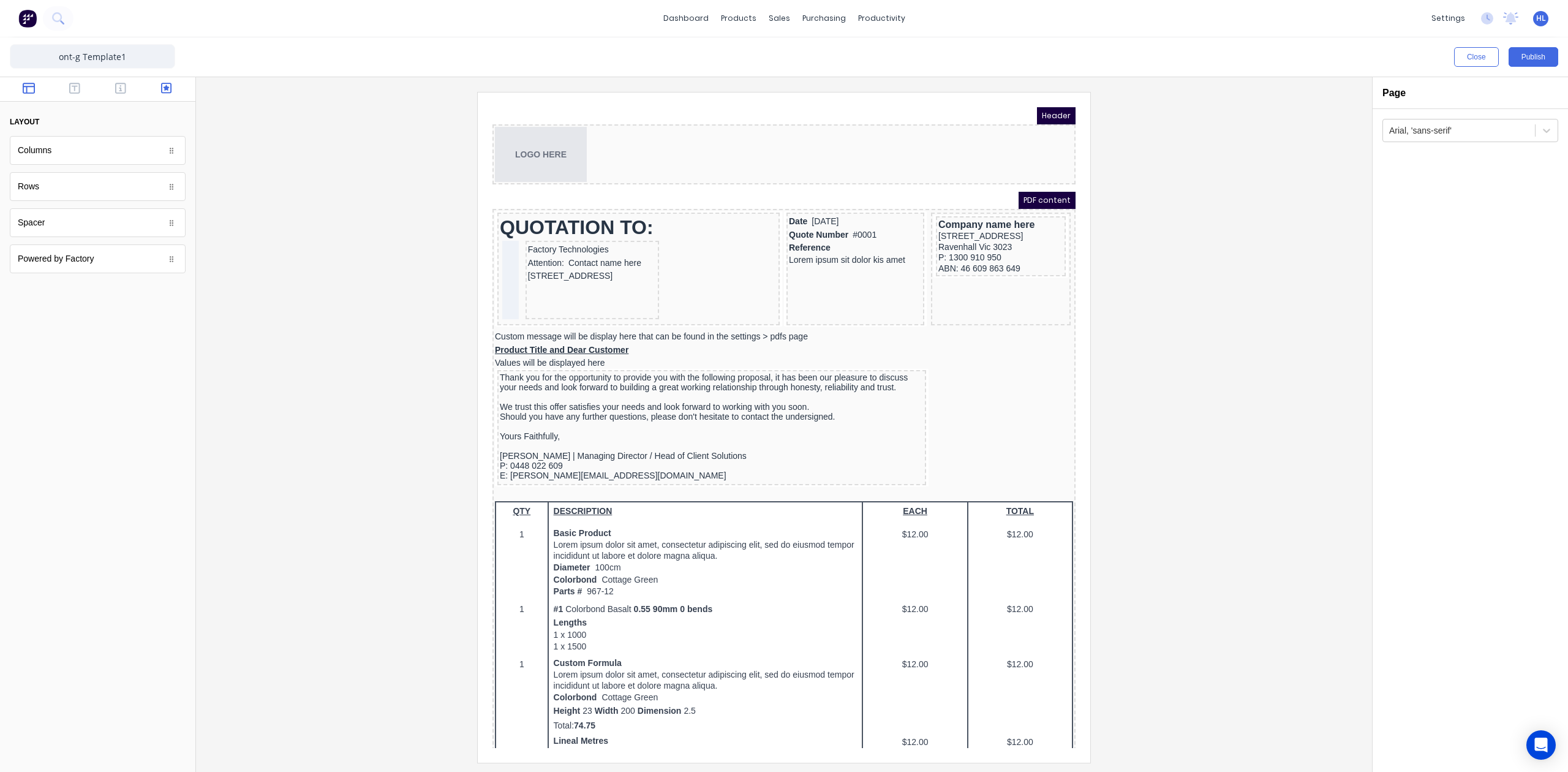
click at [172, 84] on icon "button" at bounding box center [167, 88] width 11 height 11
click at [622, 342] on div "Product Title and Dear Customer Values will be displayed here" at bounding box center [769, 342] width 578 height 24
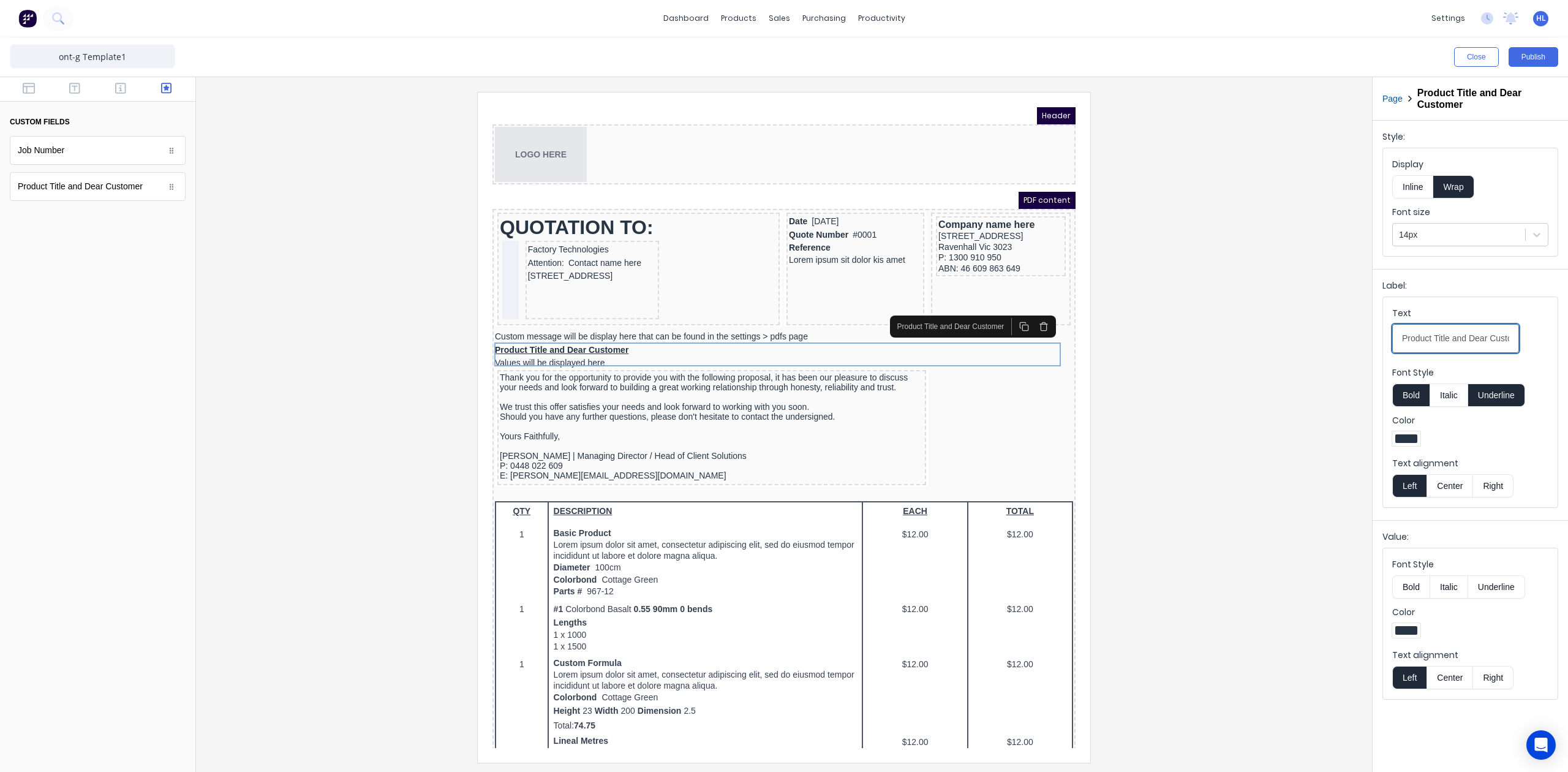
scroll to position [0, 23]
drag, startPoint x: 1399, startPoint y: 343, endPoint x: 1654, endPoint y: 351, distance: 255.1
click at [1469, 351] on html "dashboard products sales purchasing productivity dashboard products Product Cat…" at bounding box center [784, 386] width 1568 height 772
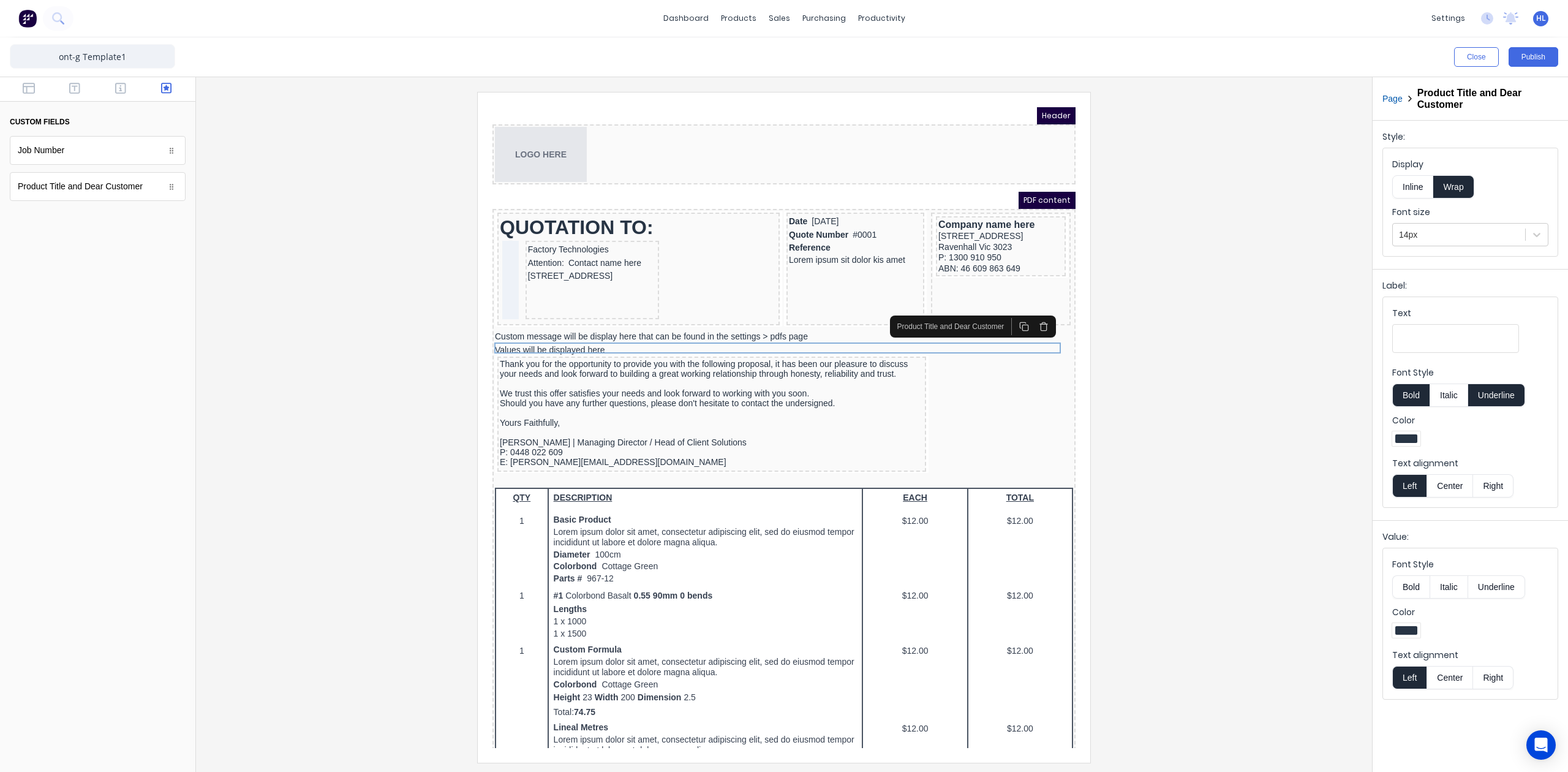
click at [1441, 373] on label "Font Style" at bounding box center [1470, 372] width 156 height 12
click at [1421, 596] on button "Bold" at bounding box center [1411, 587] width 38 height 23
click at [1417, 185] on button "Inline" at bounding box center [1412, 187] width 41 height 23
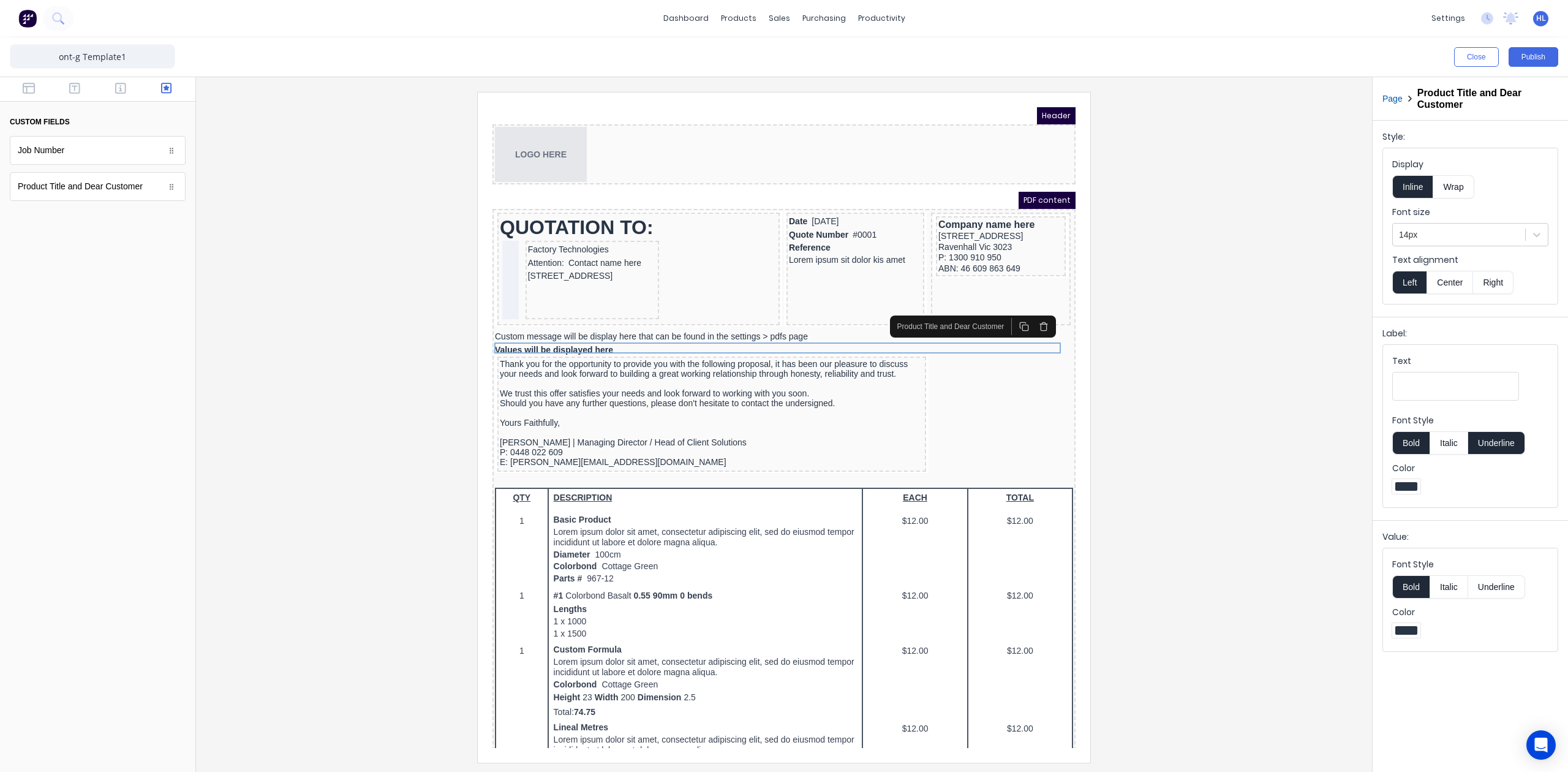
click at [1456, 184] on button "Wrap" at bounding box center [1453, 187] width 40 height 23
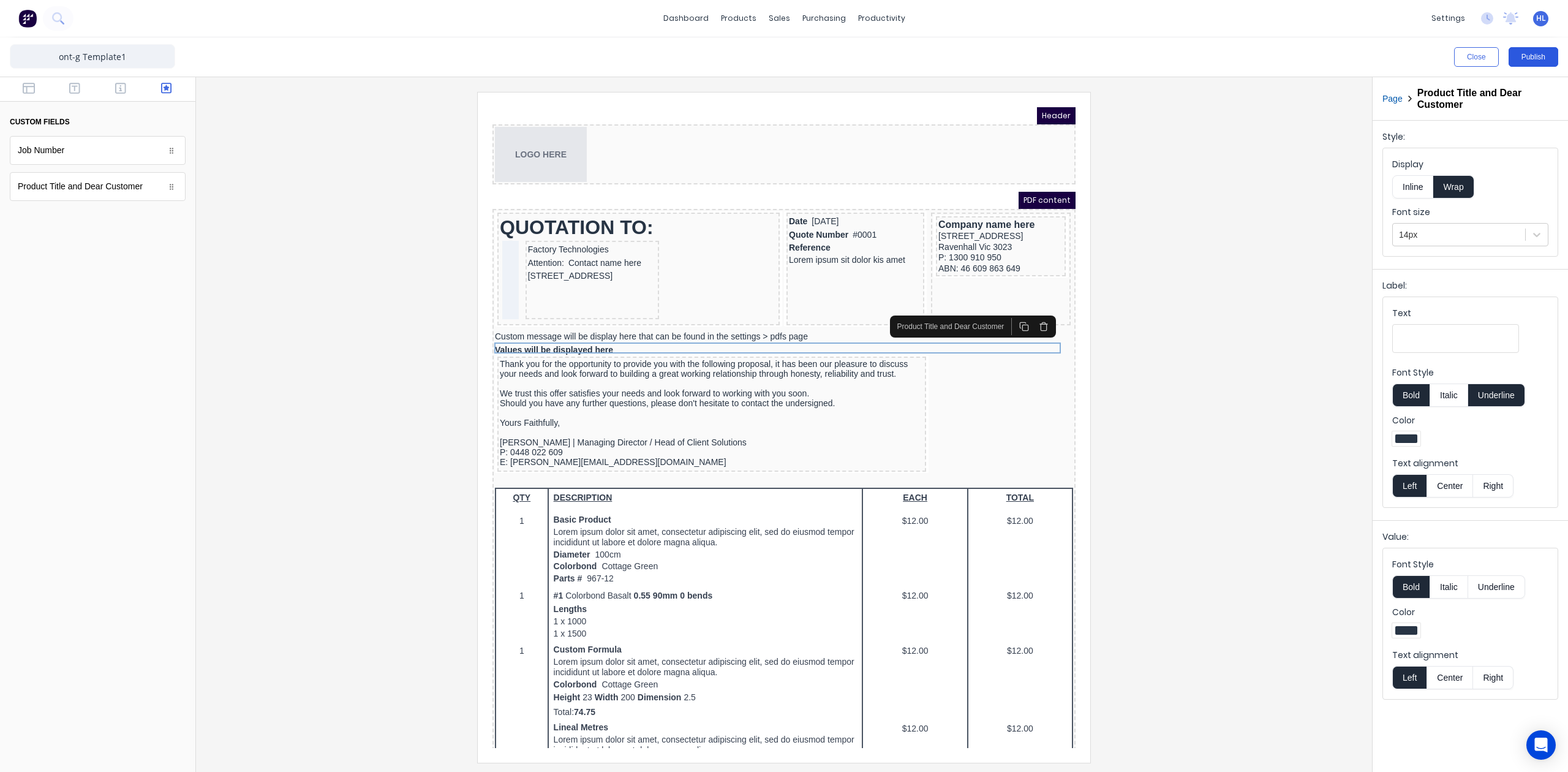
click at [1469, 59] on button "Publish" at bounding box center [1534, 57] width 50 height 19
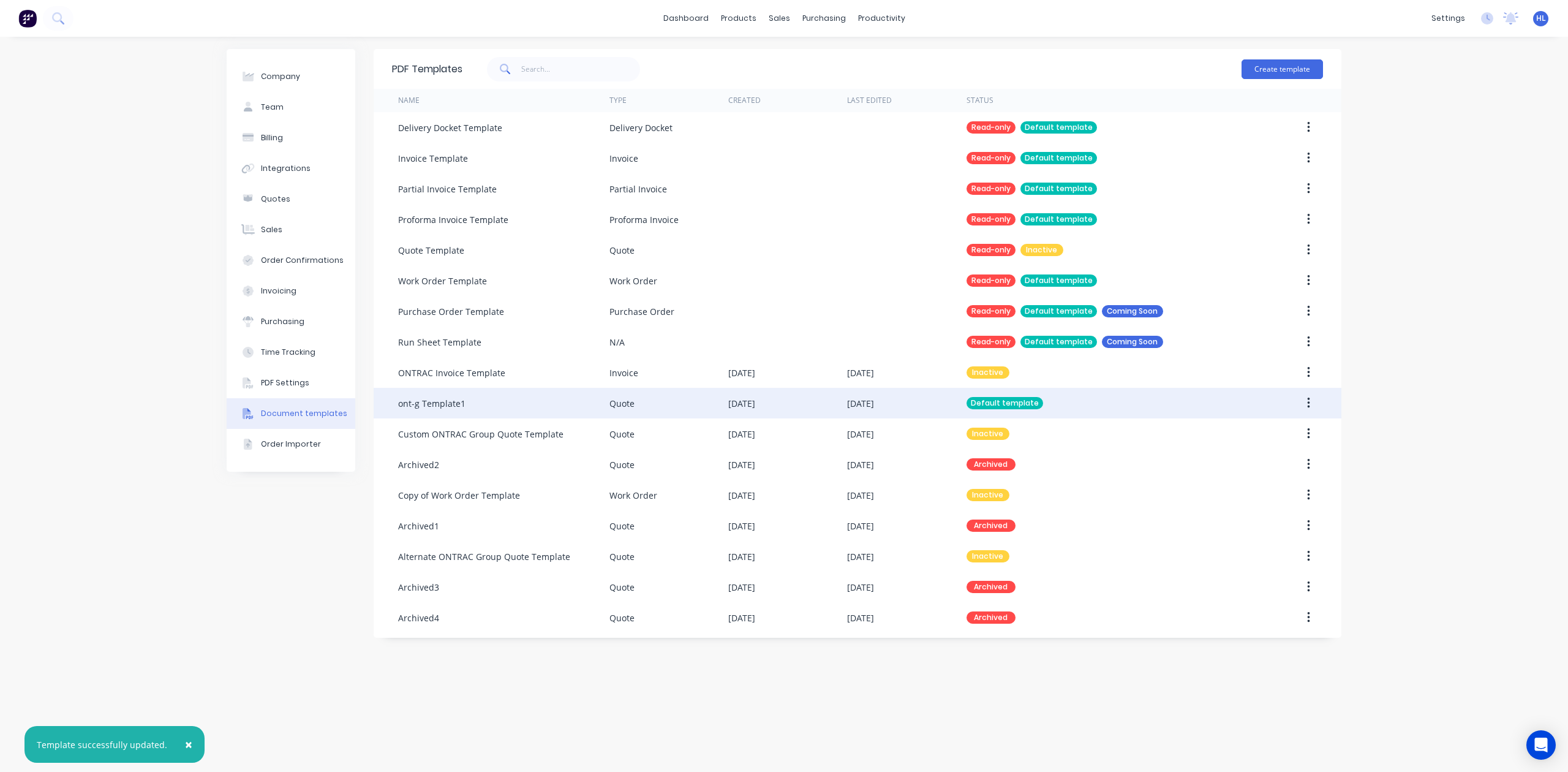
click at [1311, 404] on button "button" at bounding box center [1309, 403] width 29 height 22
click at [1292, 435] on div "Edit" at bounding box center [1265, 435] width 95 height 18
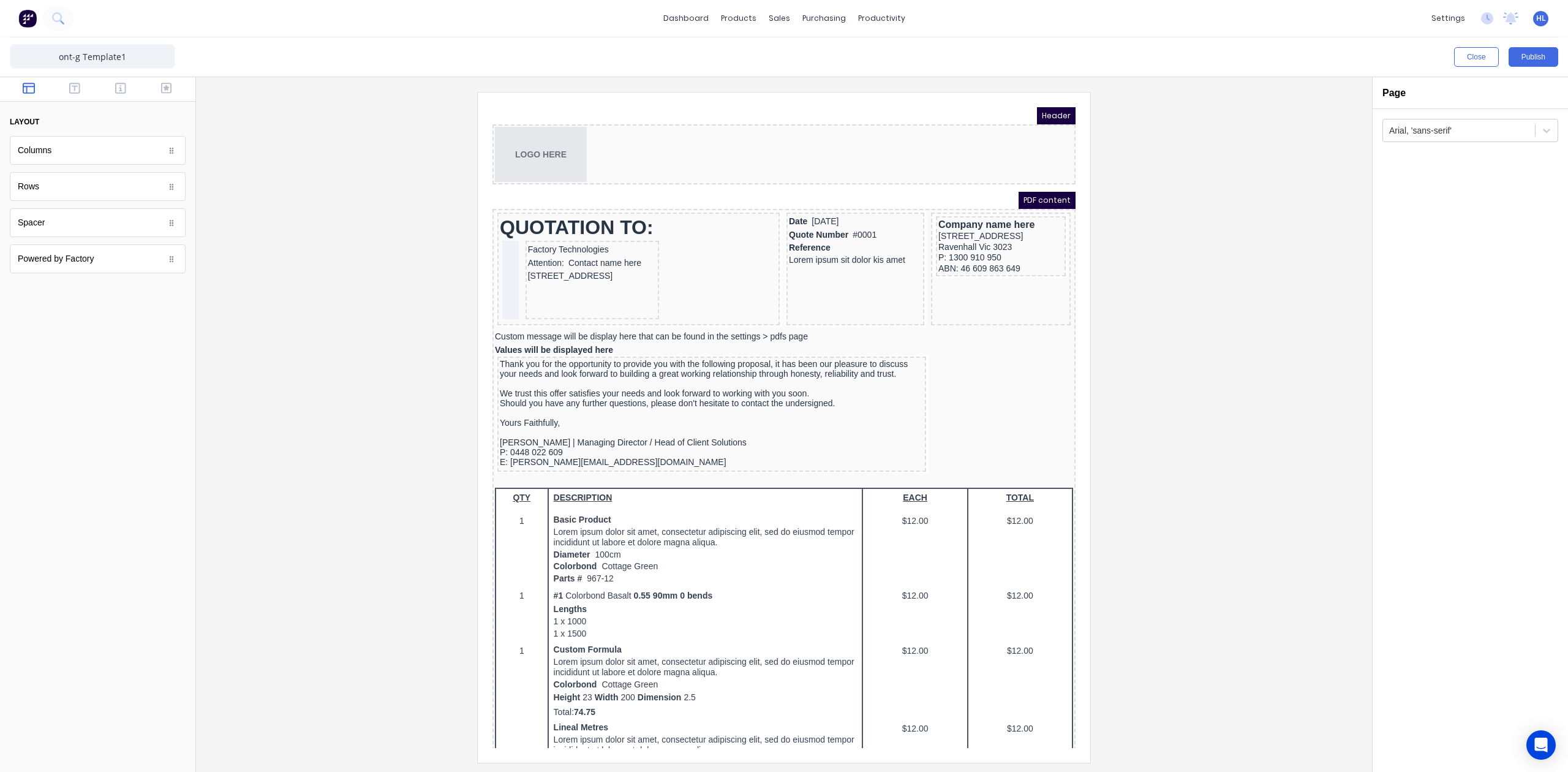
click at [1187, 375] on div at bounding box center [784, 427] width 1156 height 670
click at [695, 330] on div "Values will be displayed here" at bounding box center [769, 335] width 578 height 11
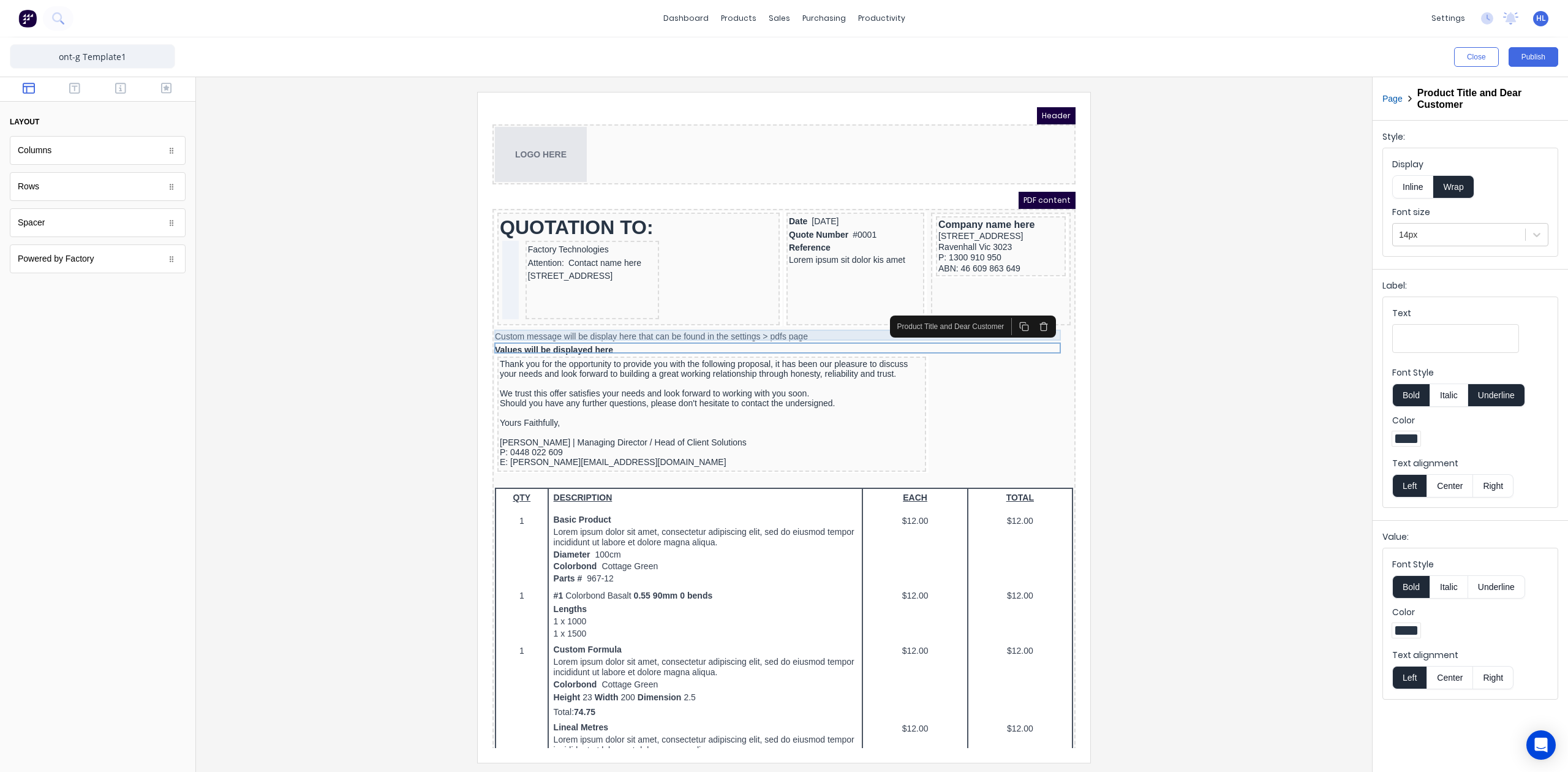
click at [716, 318] on div "Custom message will be display here that can be found in the settings > pdfs pa…" at bounding box center [769, 322] width 578 height 11
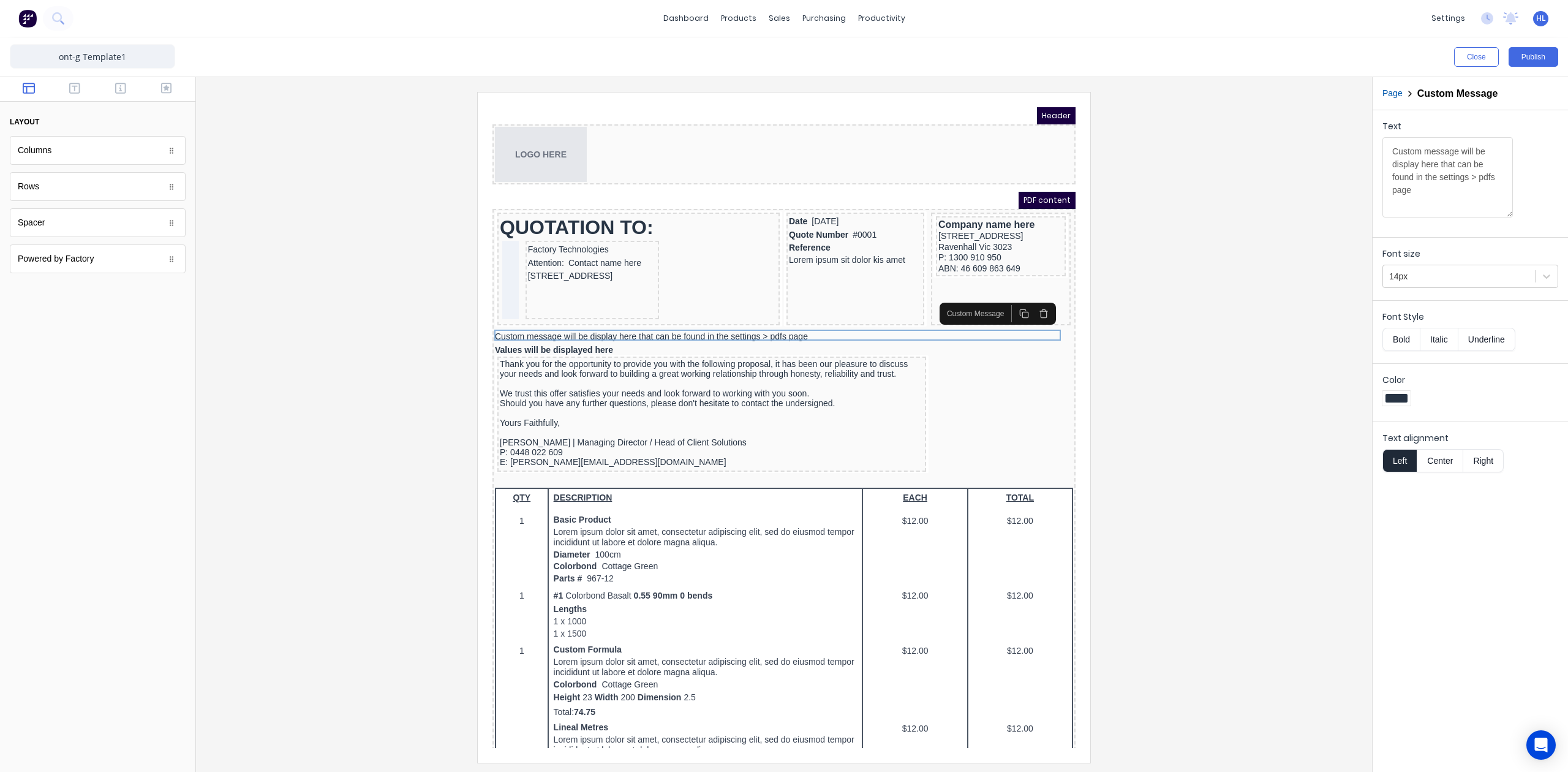
click at [1412, 342] on button "Bold" at bounding box center [1401, 340] width 38 height 23
click at [576, 320] on div "Custom message will be display here that can be found in the settings > pdfs pa…" at bounding box center [769, 322] width 578 height 11
click at [152, 86] on button "button" at bounding box center [167, 89] width 39 height 15
click at [110, 89] on button "button" at bounding box center [121, 89] width 39 height 15
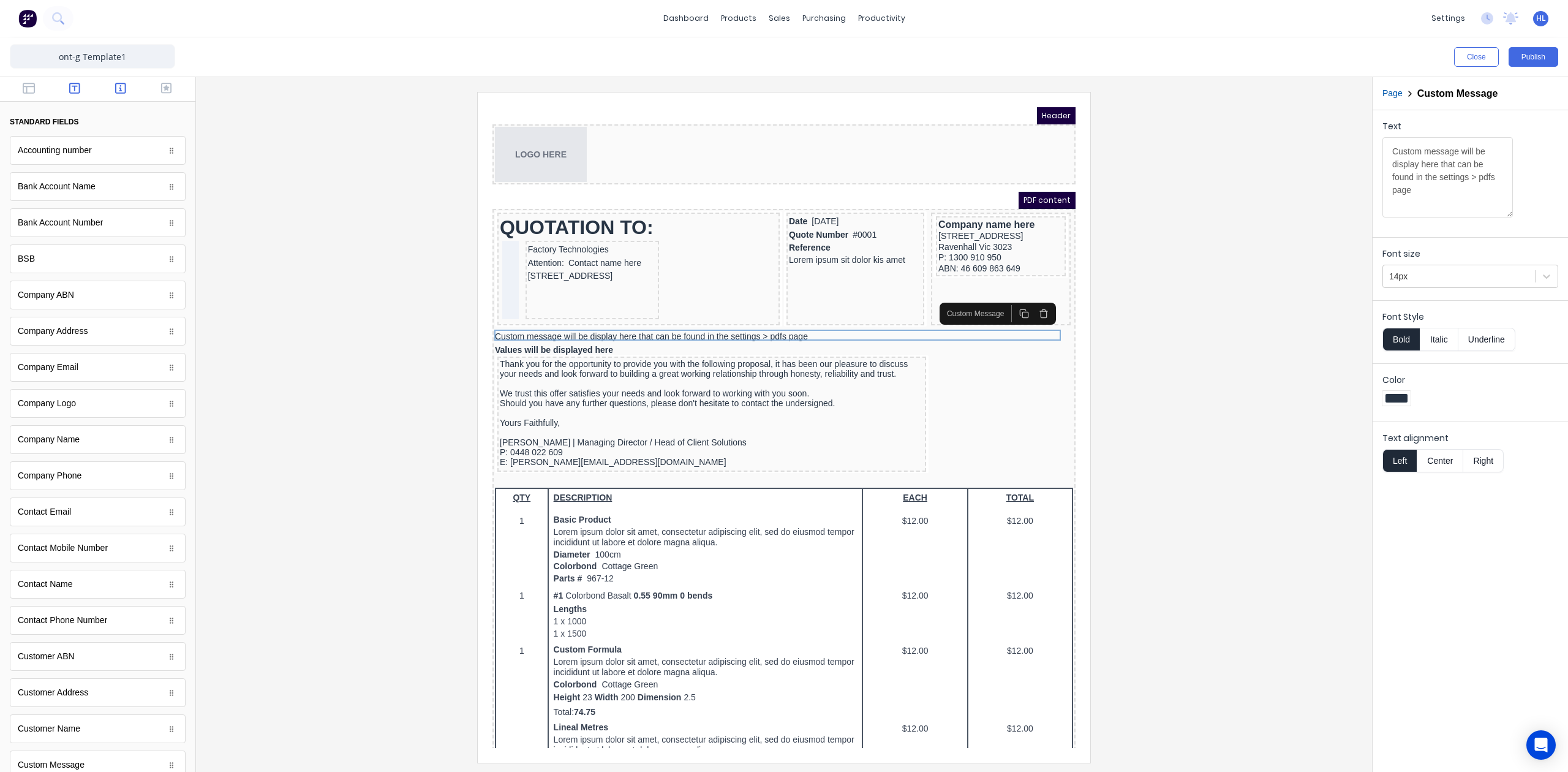
click at [73, 91] on icon "button" at bounding box center [75, 88] width 11 height 12
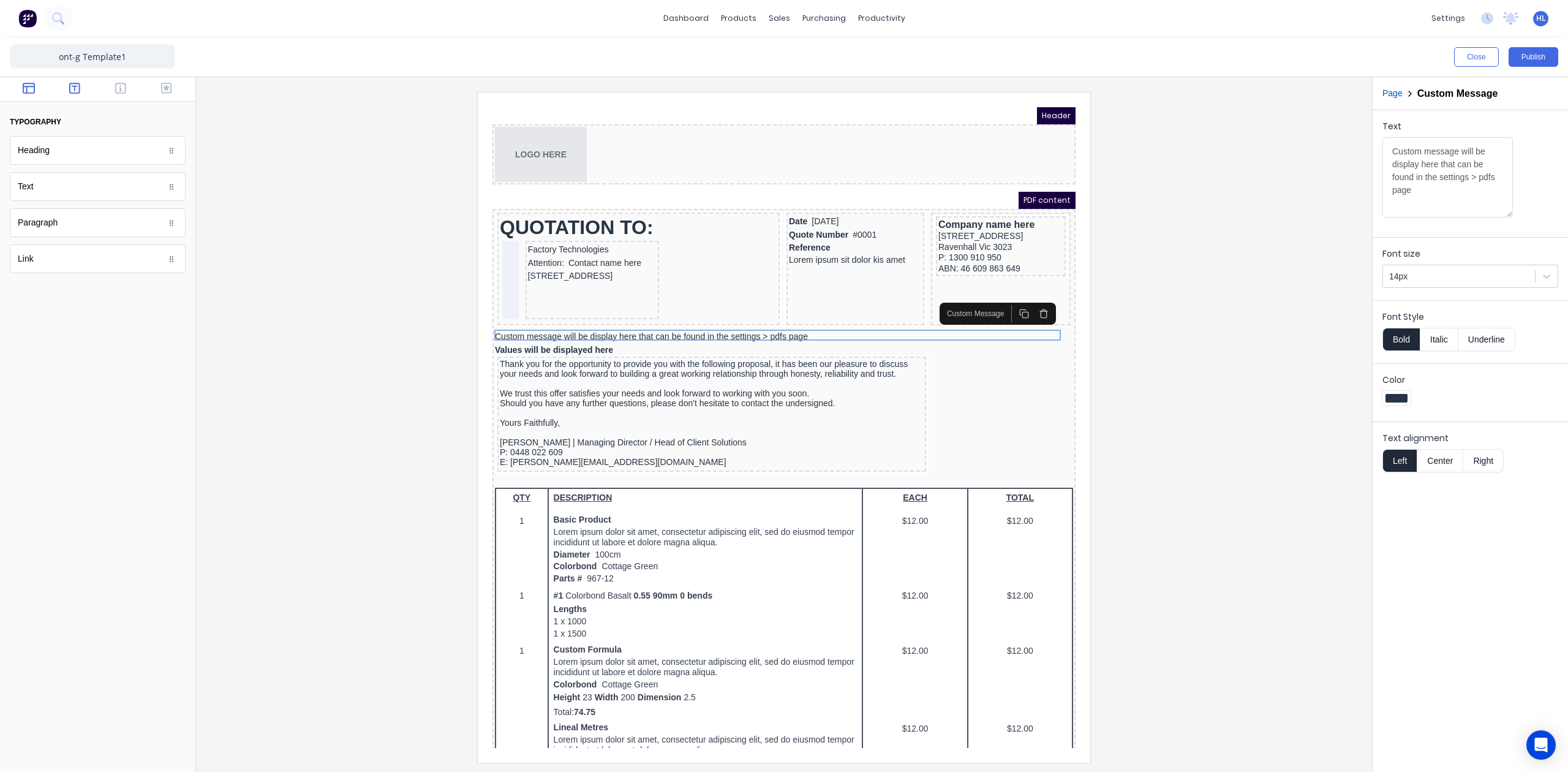
click at [26, 91] on icon "button" at bounding box center [29, 88] width 12 height 12
click at [64, 86] on button "button" at bounding box center [75, 89] width 39 height 15
click at [30, 86] on icon "button" at bounding box center [29, 88] width 12 height 11
click at [95, 89] on div at bounding box center [97, 89] width 195 height 25
drag, startPoint x: 147, startPoint y: 89, endPoint x: 123, endPoint y: 84, distance: 24.5
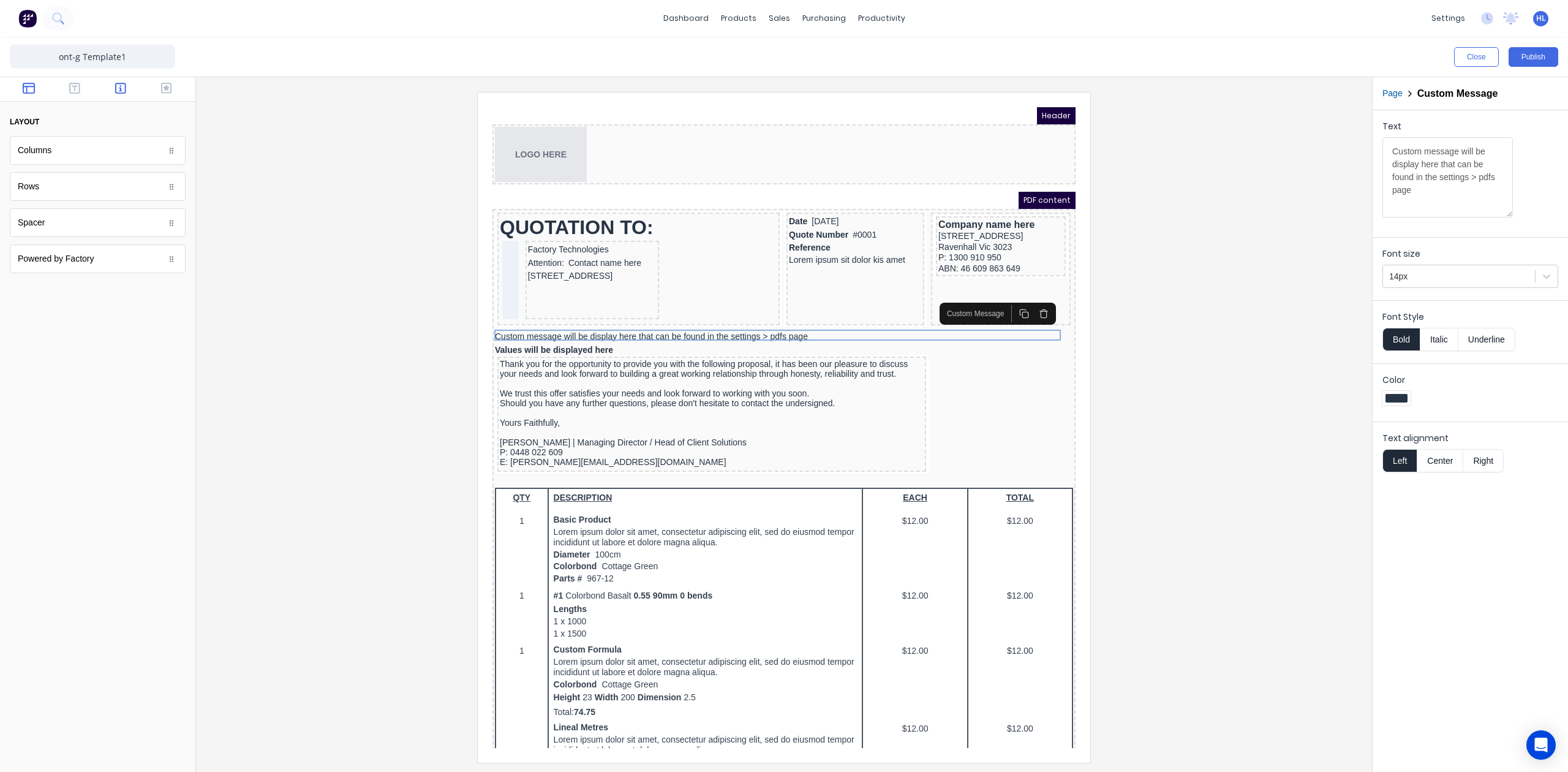
click at [146, 89] on div at bounding box center [97, 89] width 195 height 25
click at [119, 84] on icon "button" at bounding box center [121, 88] width 11 height 12
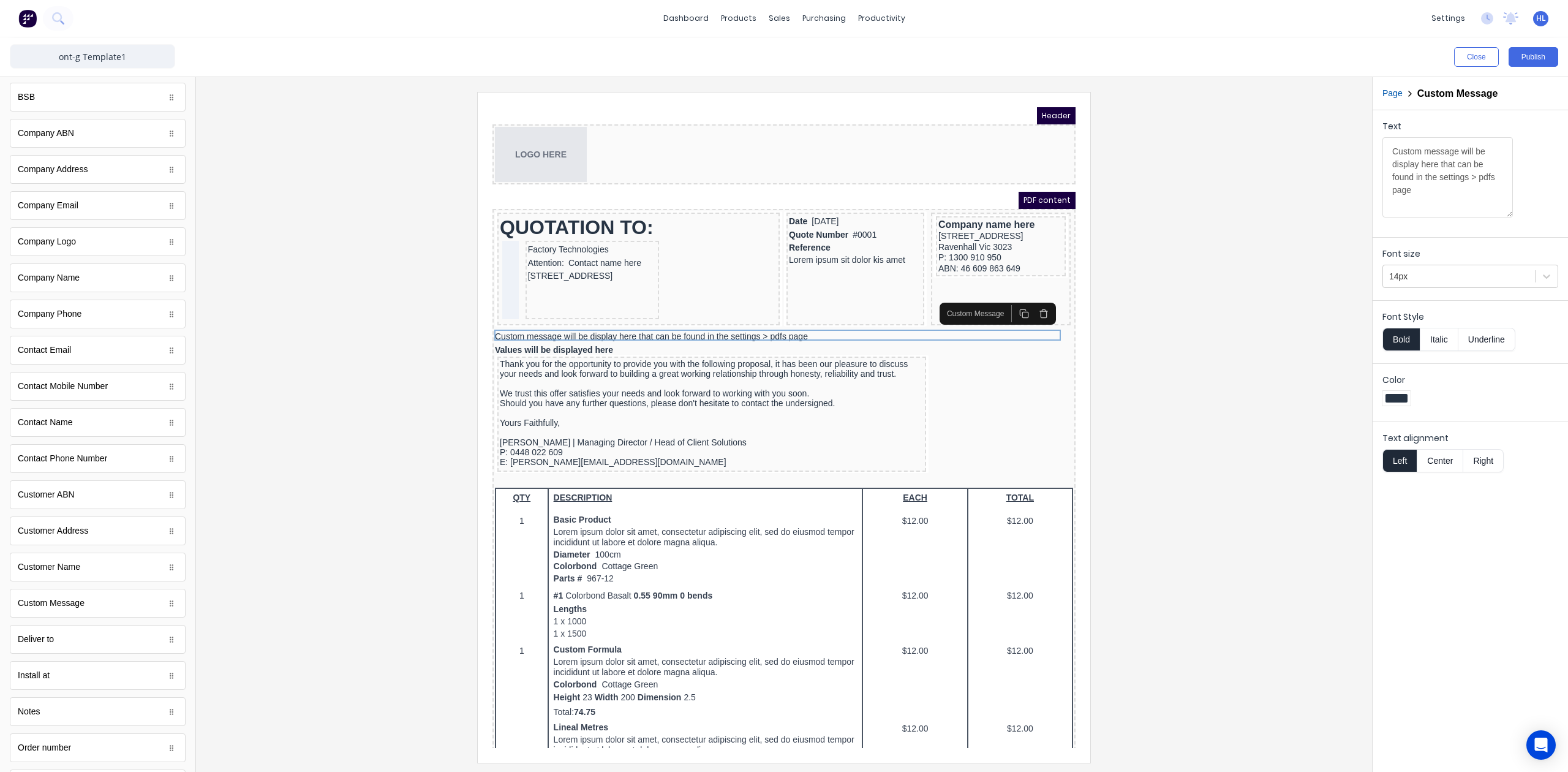
scroll to position [163, 0]
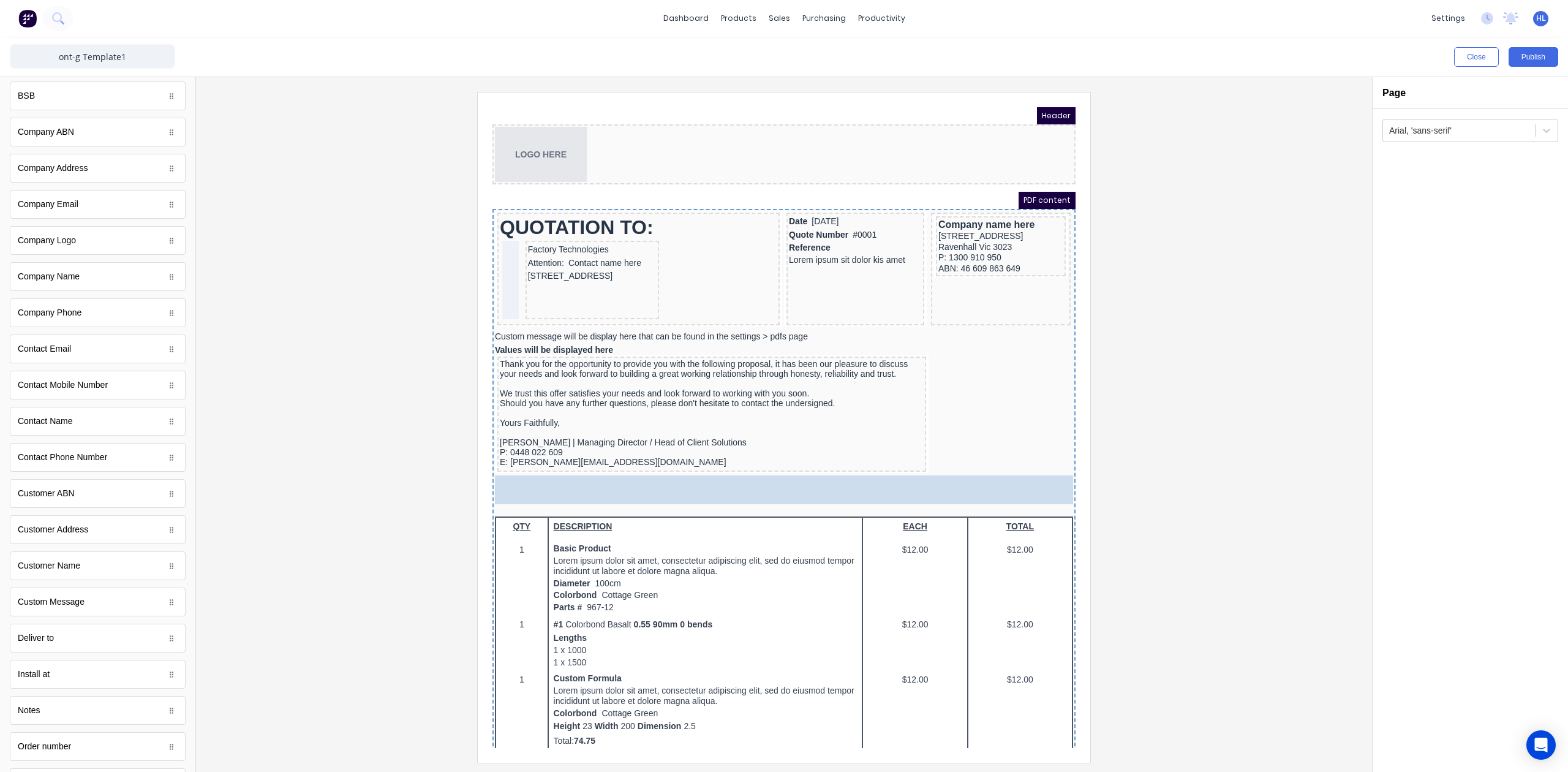
drag, startPoint x: 91, startPoint y: 618, endPoint x: 585, endPoint y: 476, distance: 514.0
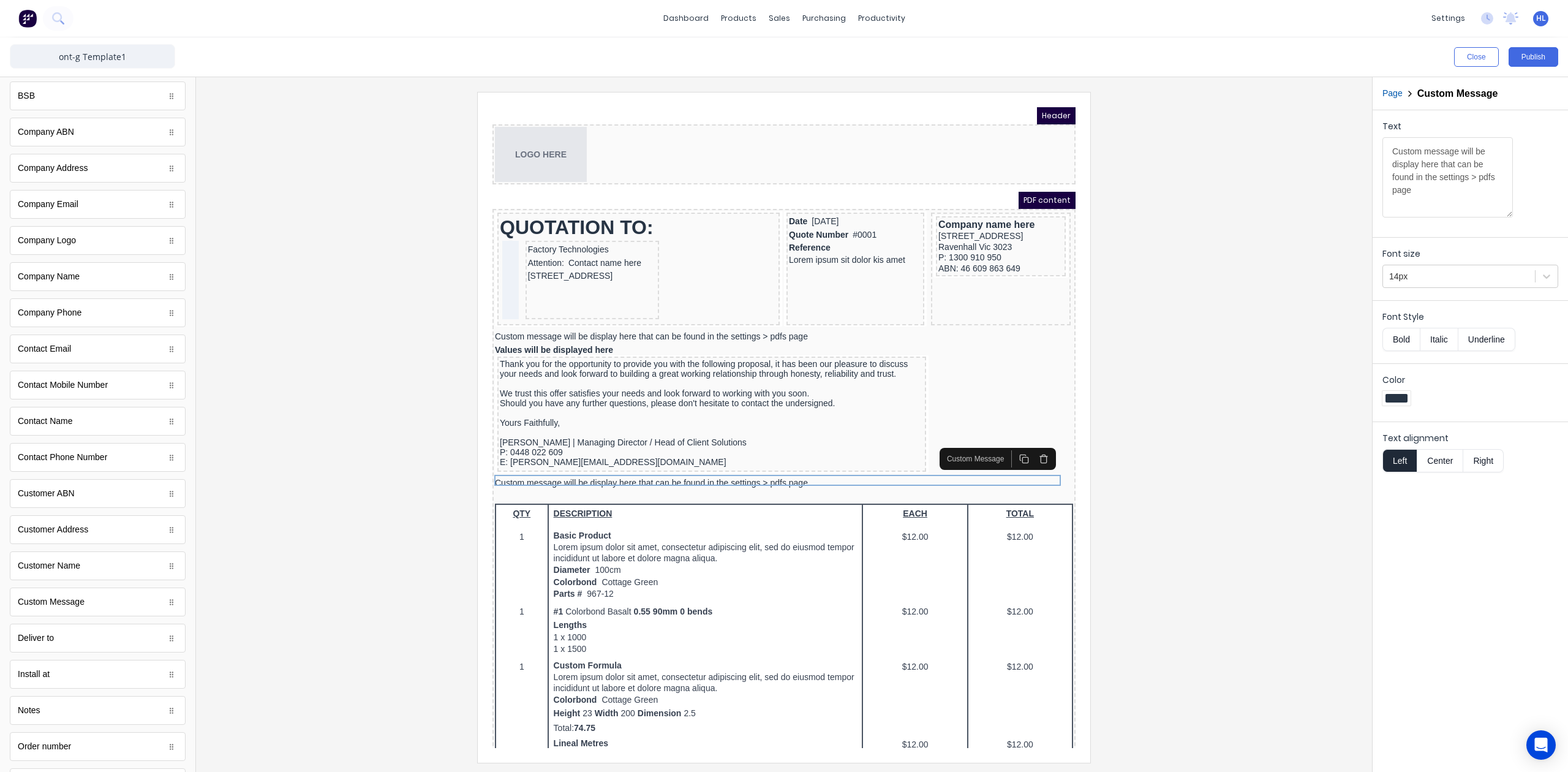
click at [1184, 224] on div at bounding box center [784, 427] width 1156 height 670
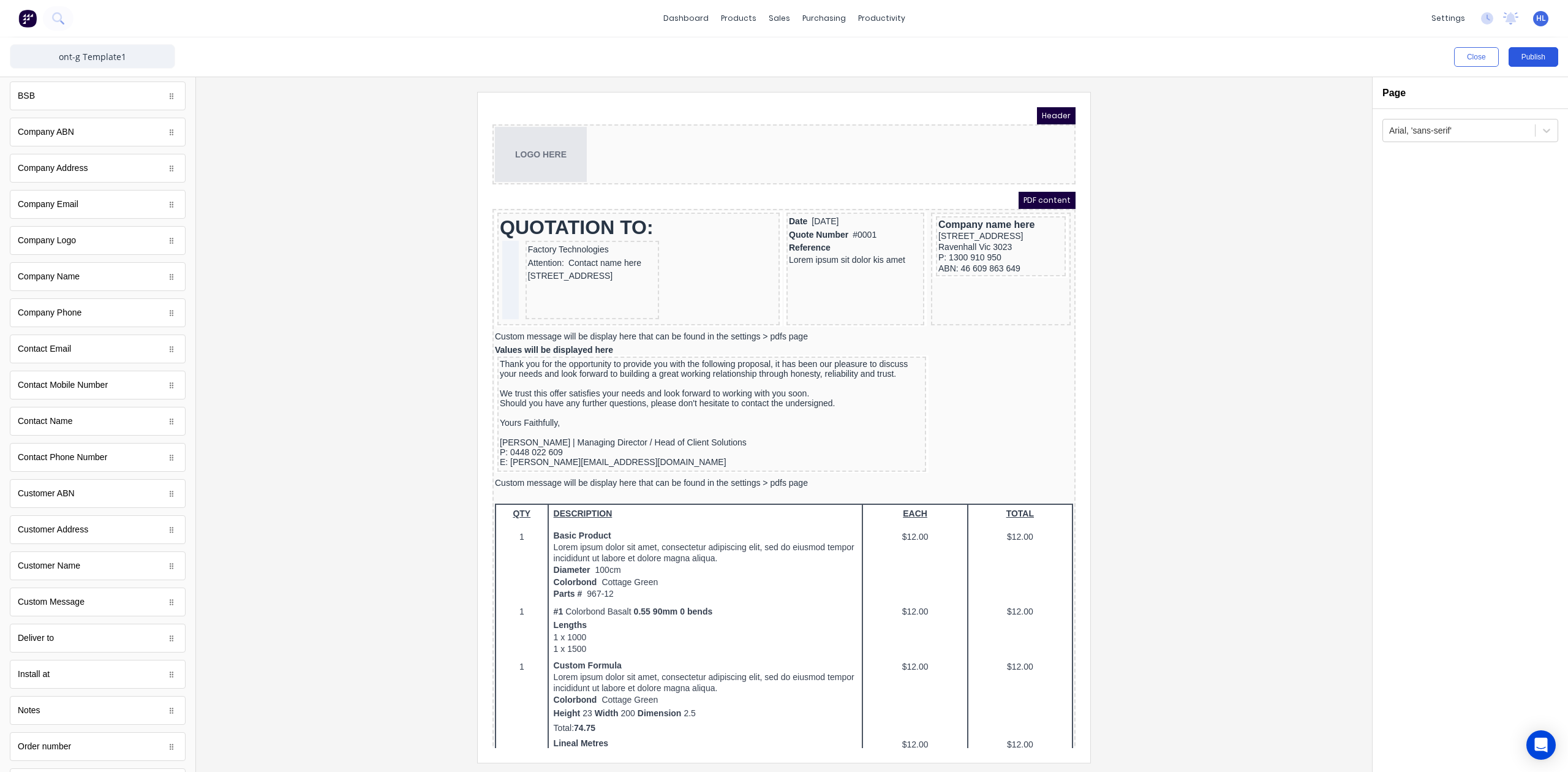
click at [1469, 62] on button "Publish" at bounding box center [1534, 57] width 50 height 19
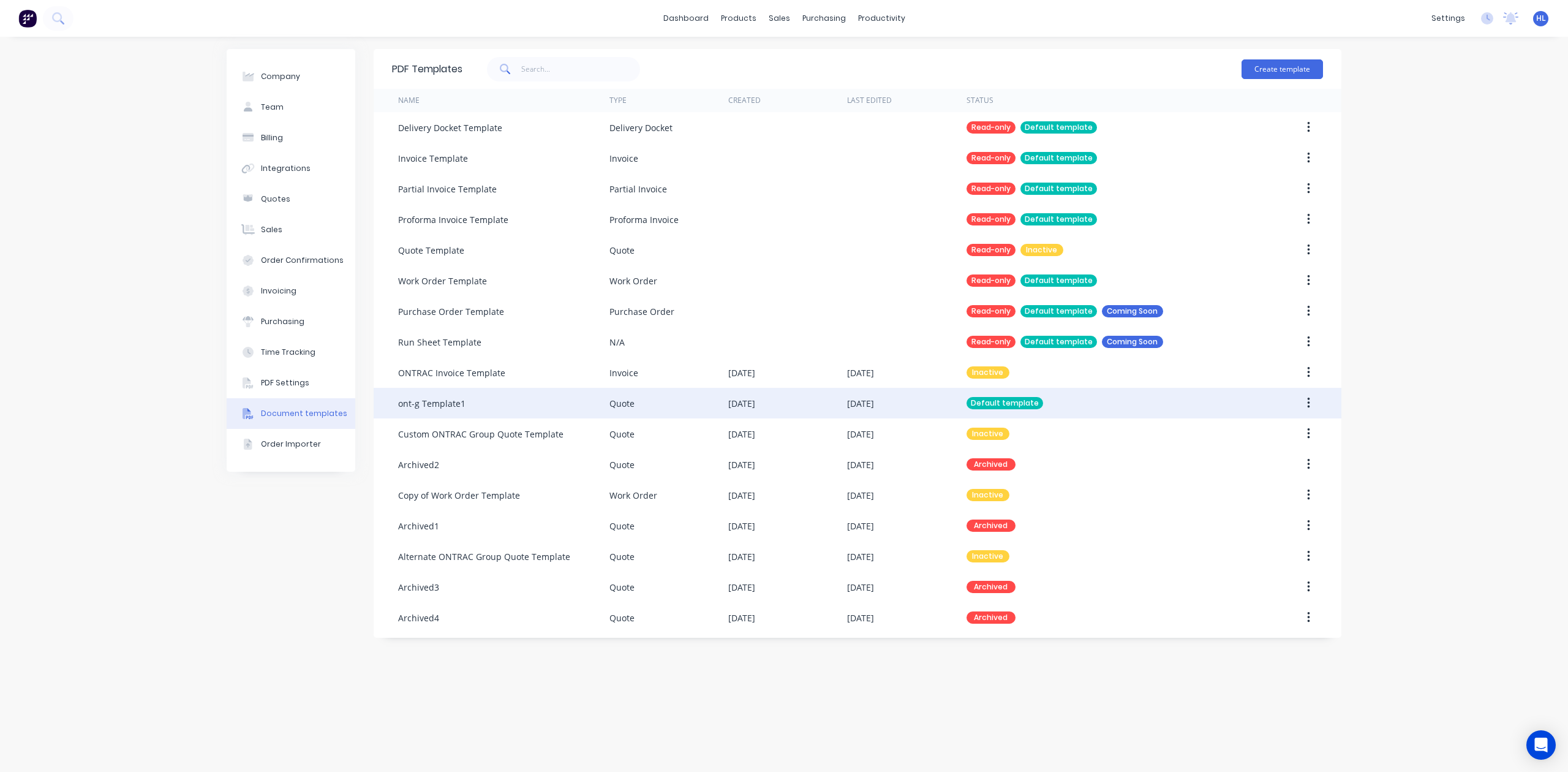
click at [1314, 401] on button "button" at bounding box center [1309, 403] width 29 height 22
click at [1311, 402] on button "button" at bounding box center [1309, 403] width 29 height 22
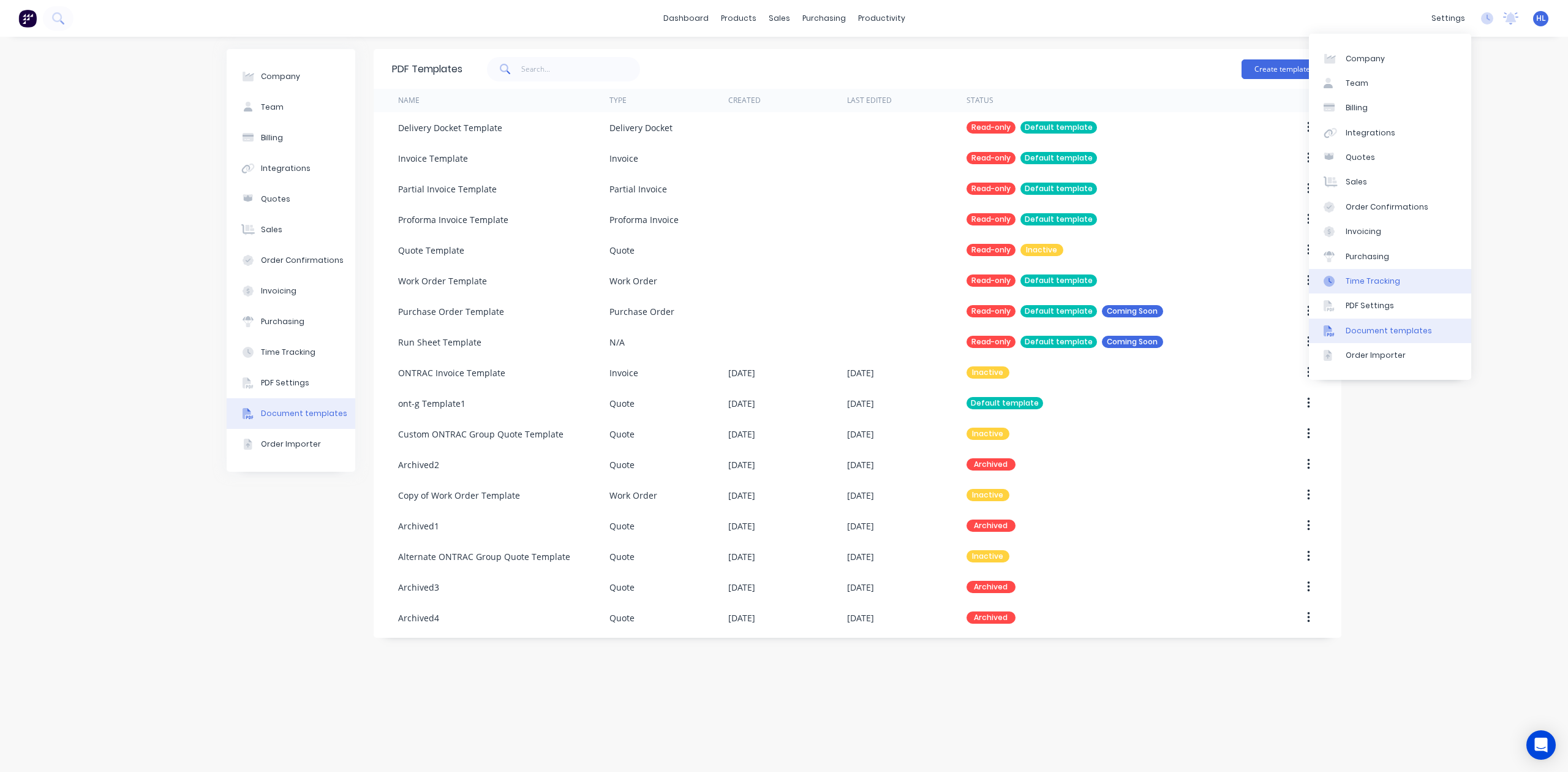
click at [1400, 283] on link "Time Tracking" at bounding box center [1390, 281] width 162 height 25
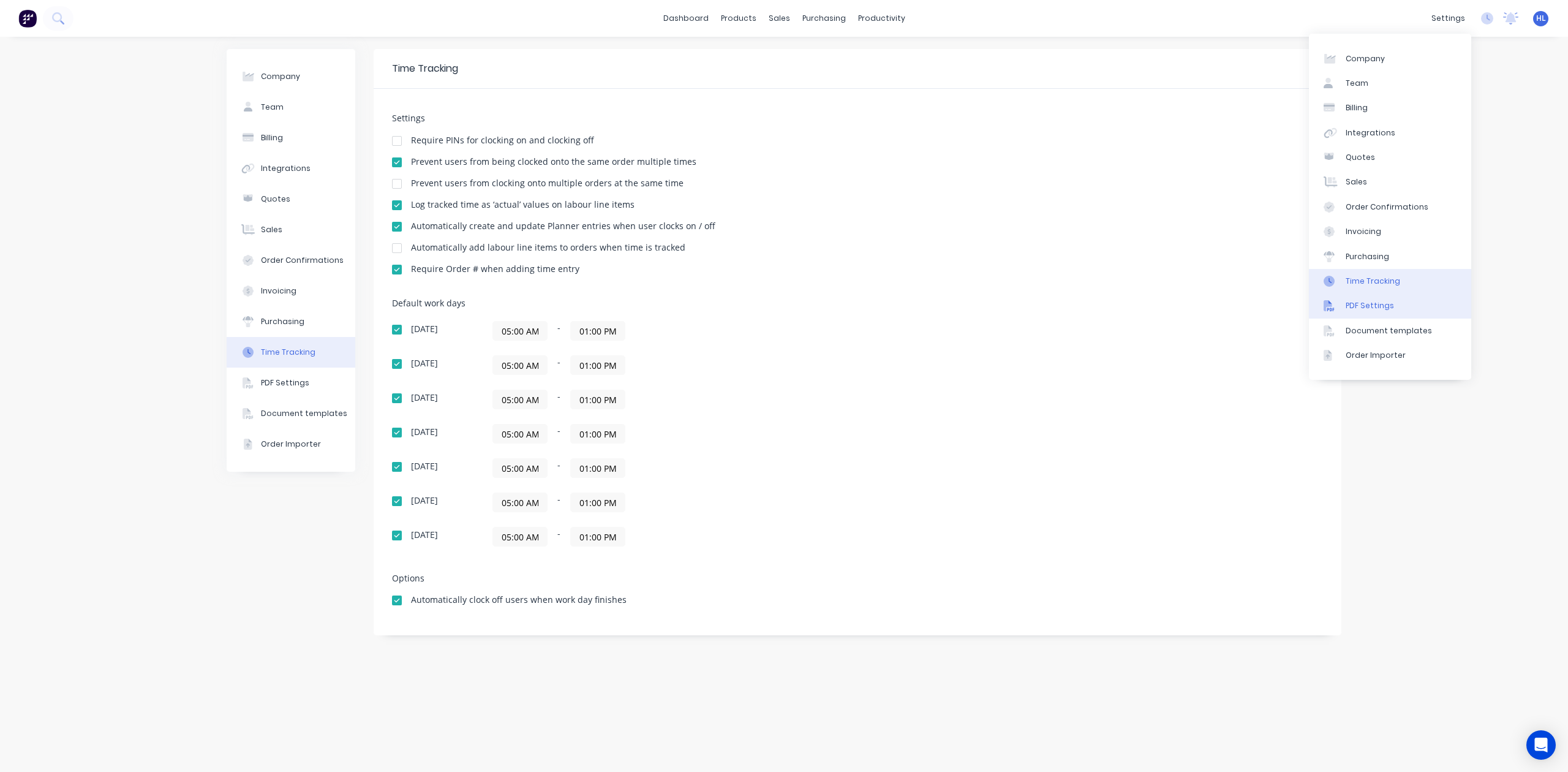
click at [1390, 310] on link "PDF Settings" at bounding box center [1390, 306] width 162 height 25
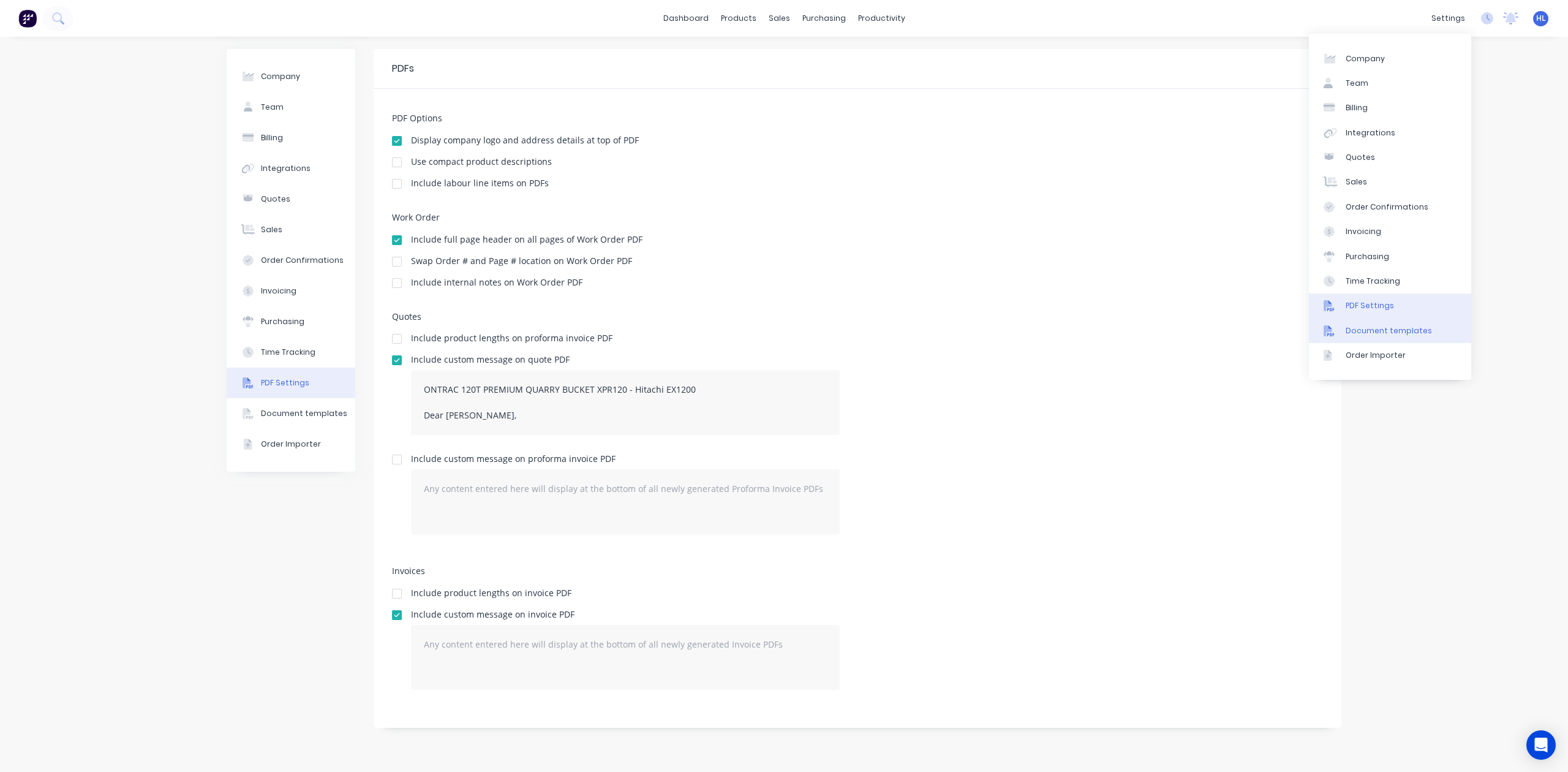
click at [1399, 331] on div "Document templates" at bounding box center [1388, 331] width 86 height 11
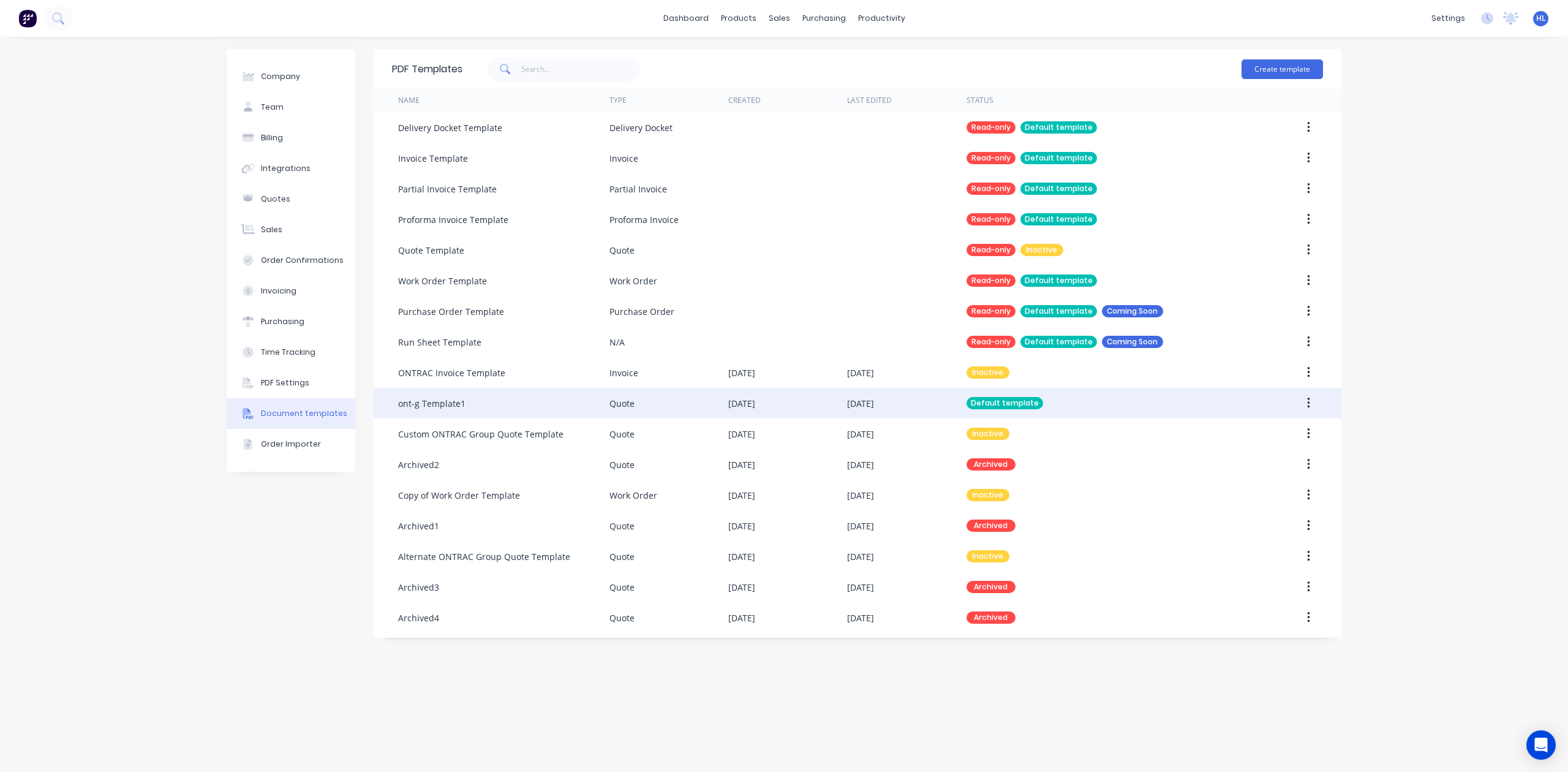
click at [554, 405] on div "ont-g Template1" at bounding box center [504, 403] width 211 height 30
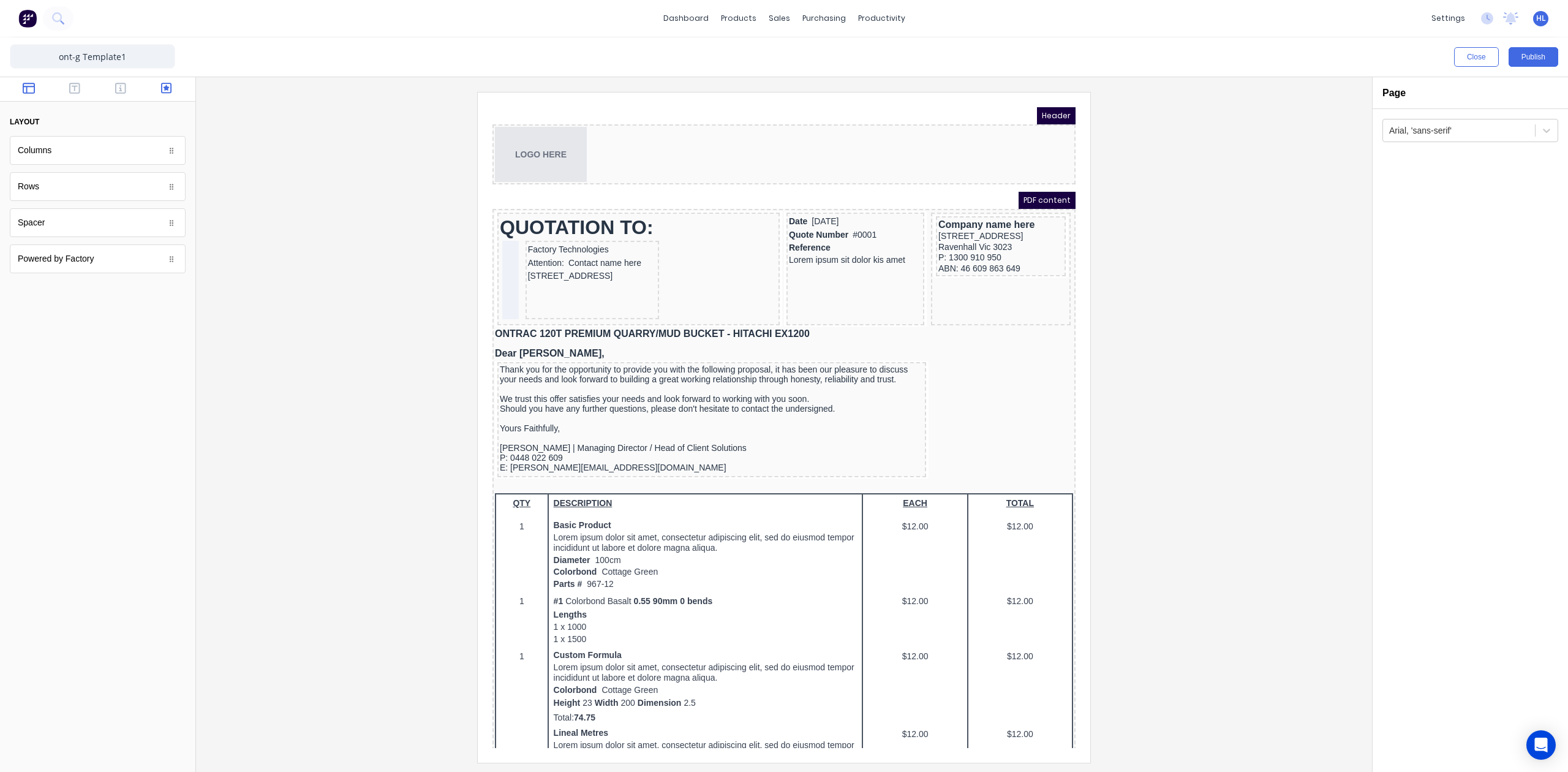
click at [167, 83] on icon "button" at bounding box center [167, 88] width 11 height 11
click at [165, 88] on icon "button" at bounding box center [167, 88] width 11 height 11
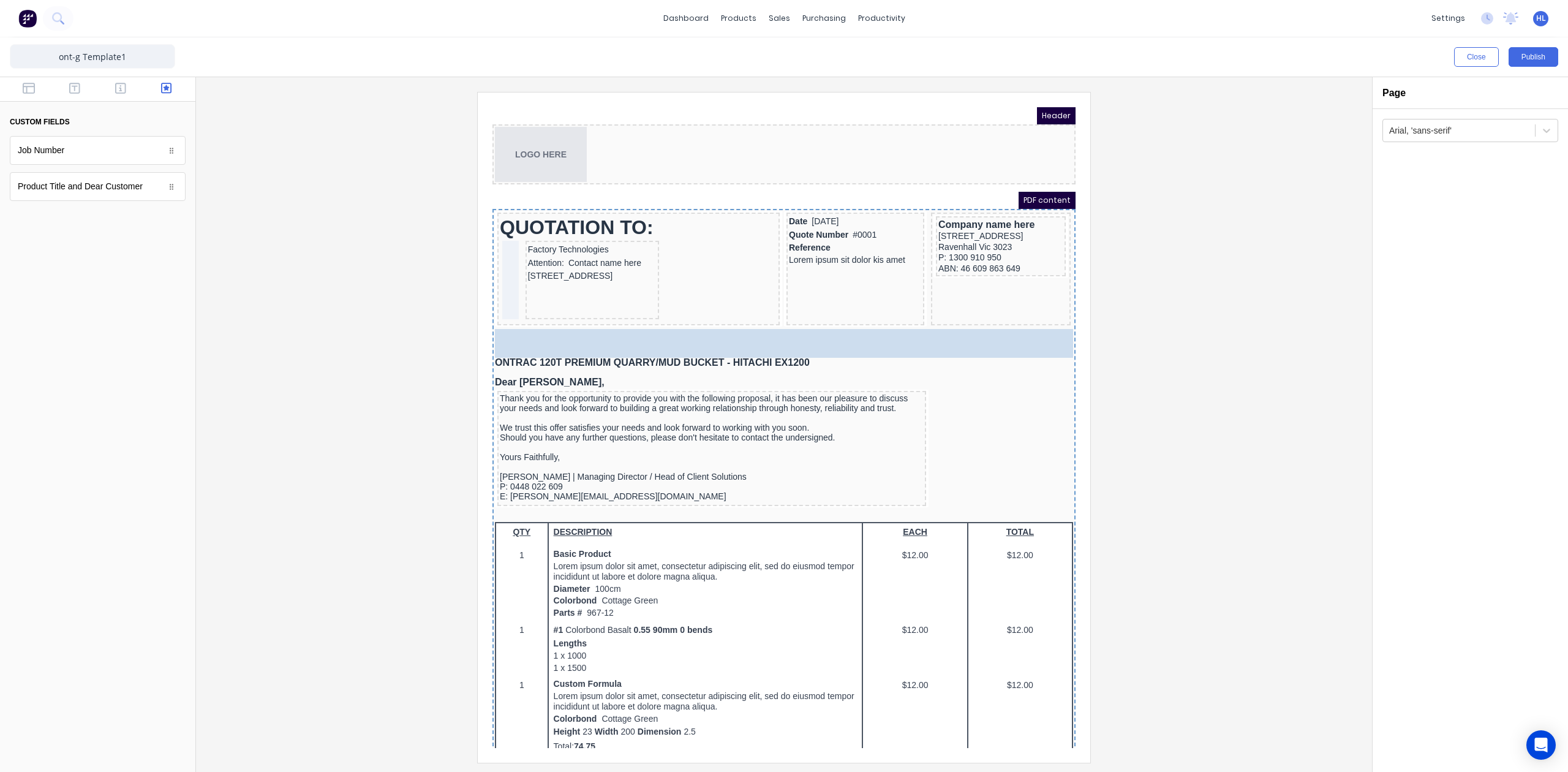
drag, startPoint x: 97, startPoint y: 189, endPoint x: 621, endPoint y: 322, distance: 540.6
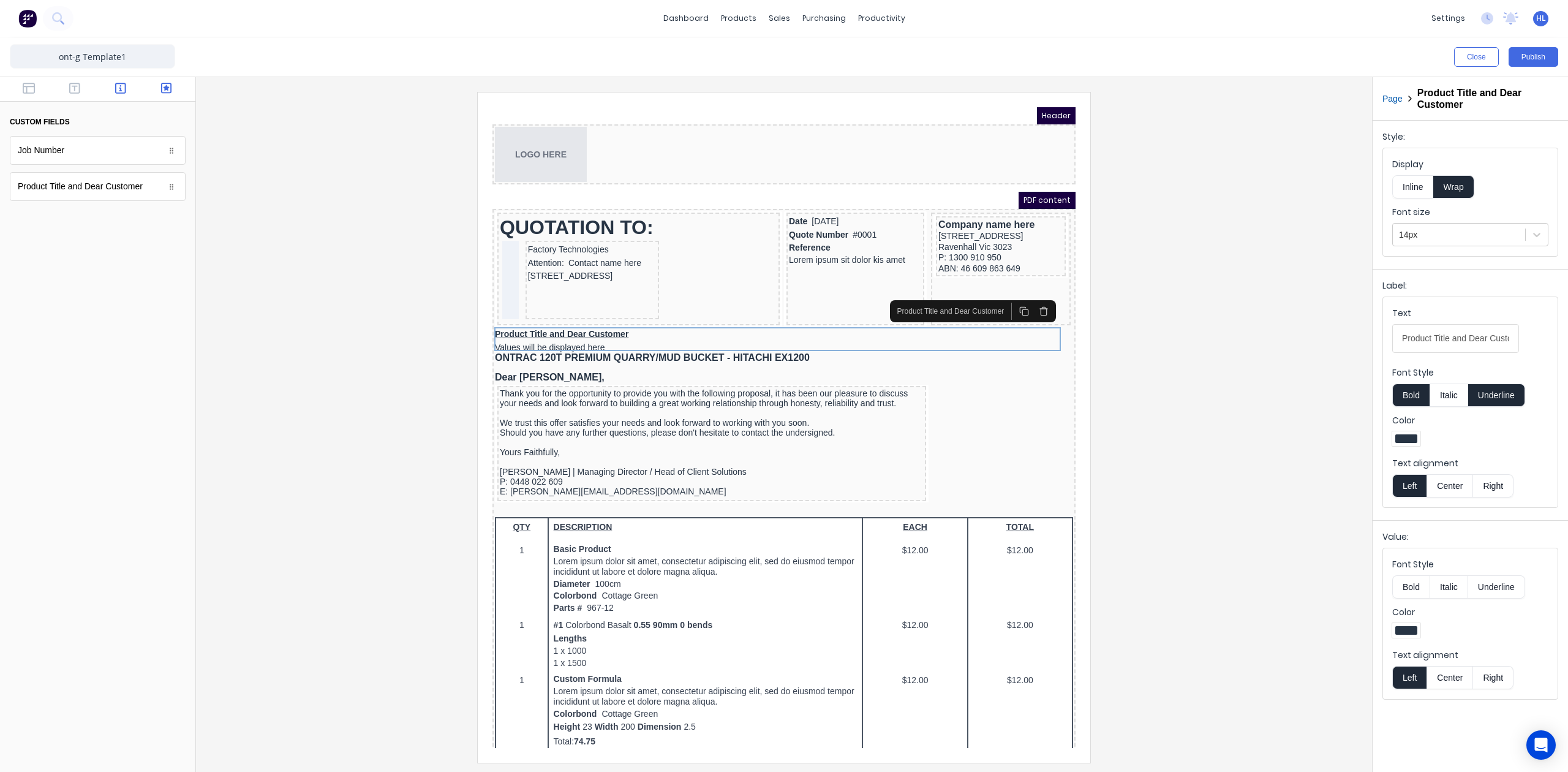
click at [113, 87] on button "button" at bounding box center [121, 89] width 39 height 15
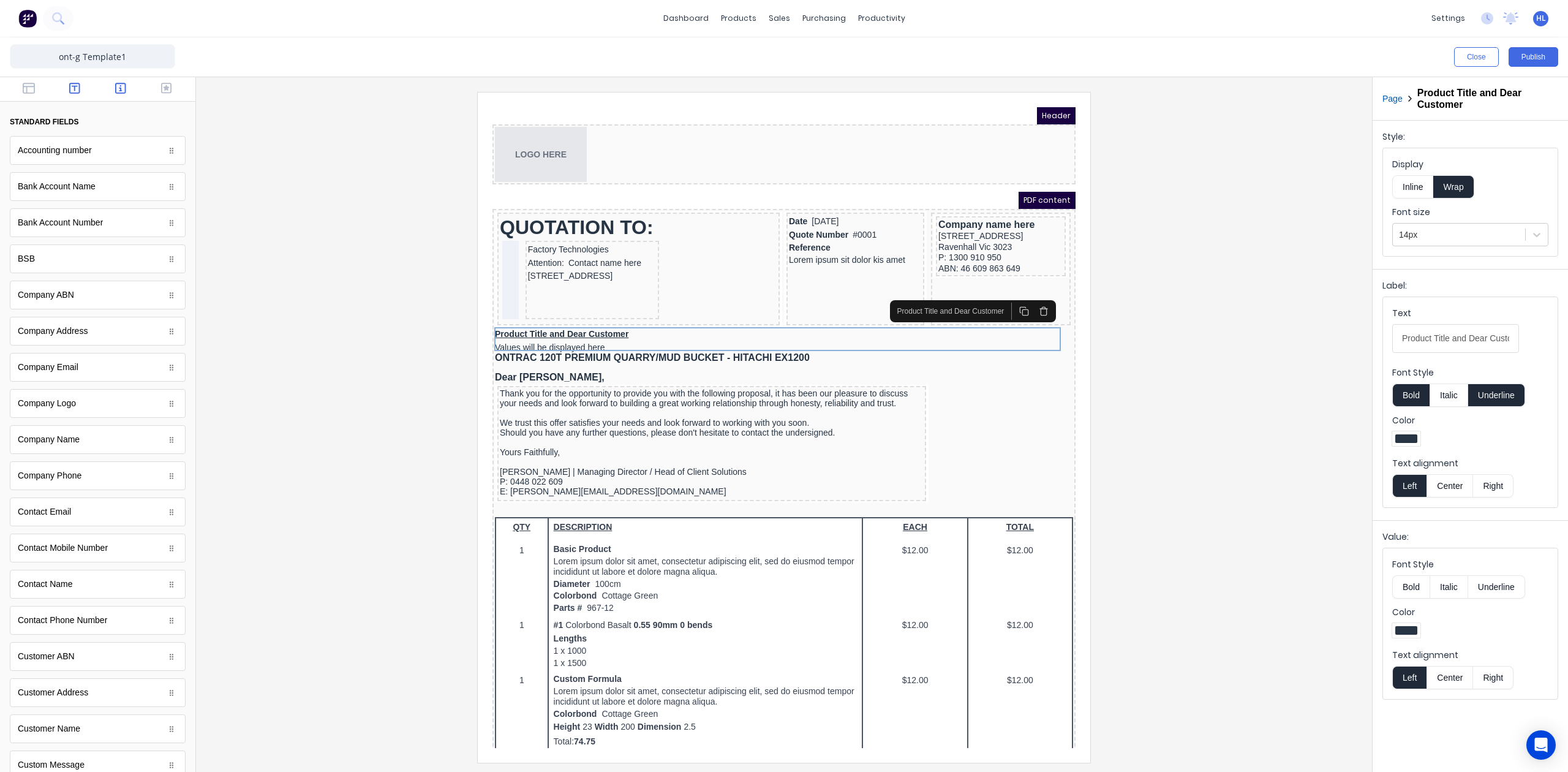
click at [70, 86] on icon "button" at bounding box center [75, 88] width 11 height 11
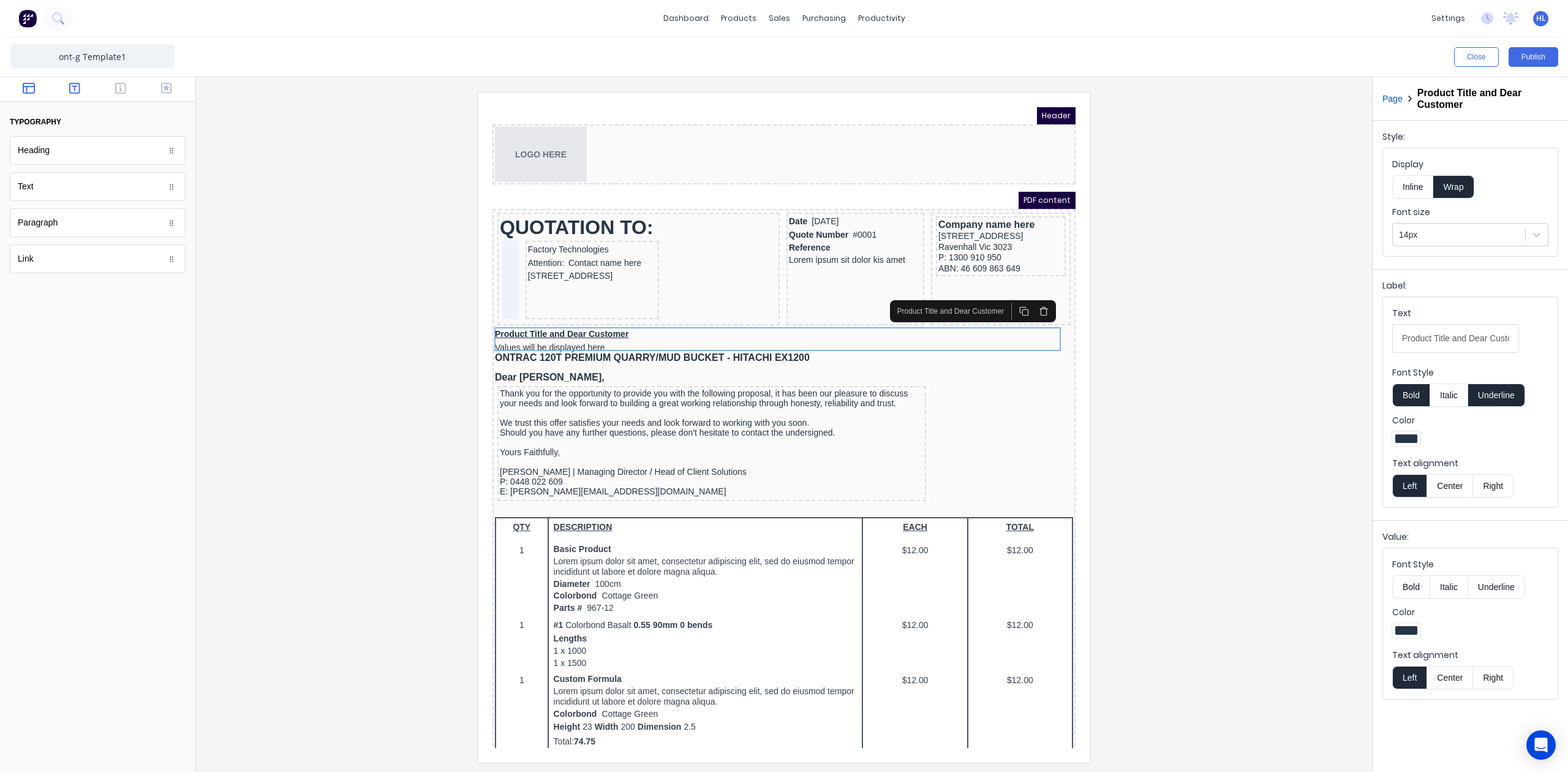
click at [41, 82] on button "button" at bounding box center [29, 89] width 39 height 15
click at [73, 93] on icon "button" at bounding box center [75, 88] width 11 height 11
click at [128, 89] on button "button" at bounding box center [121, 89] width 39 height 15
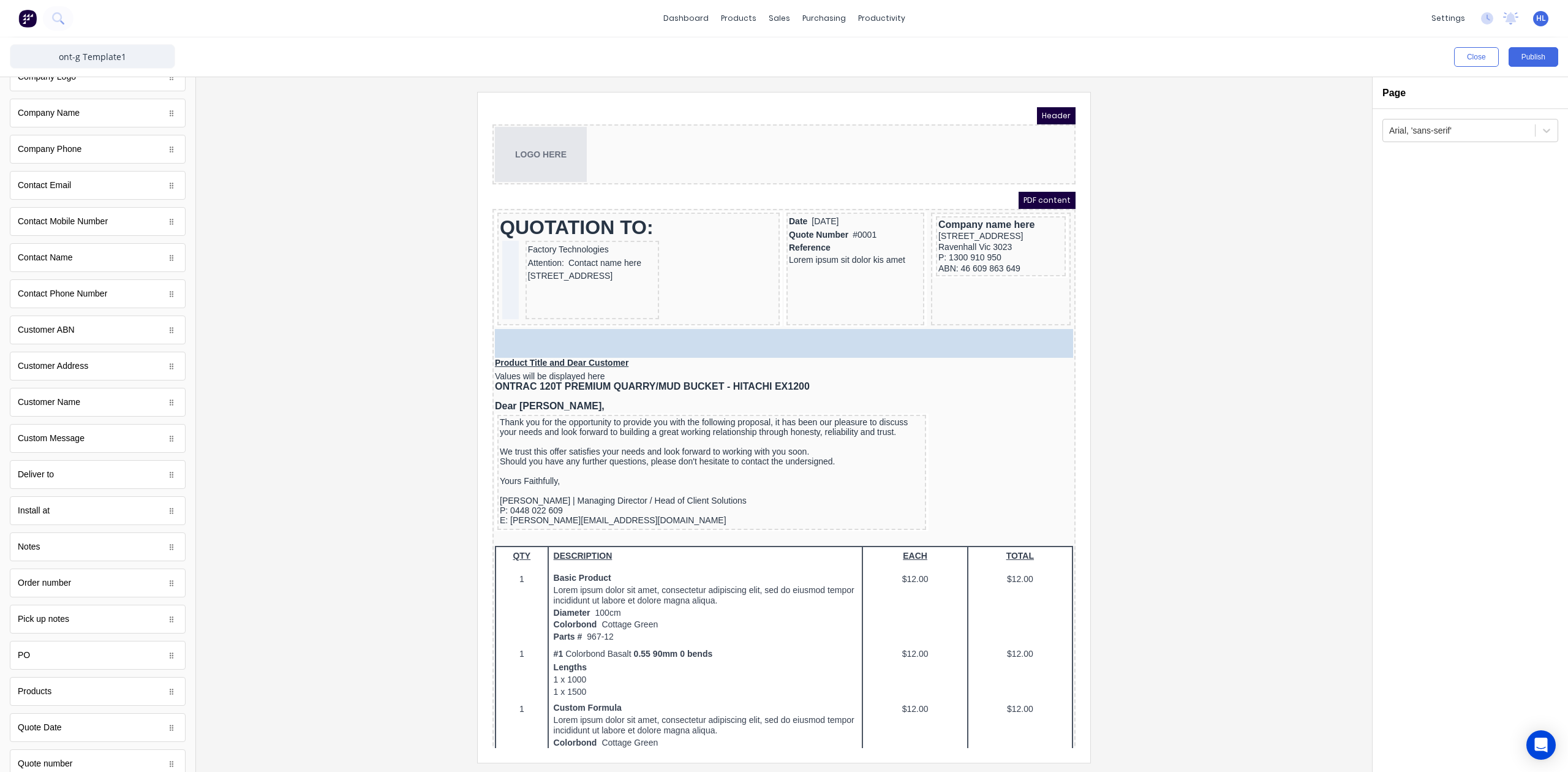
drag, startPoint x: 106, startPoint y: 451, endPoint x: 197, endPoint y: 201, distance: 266.0
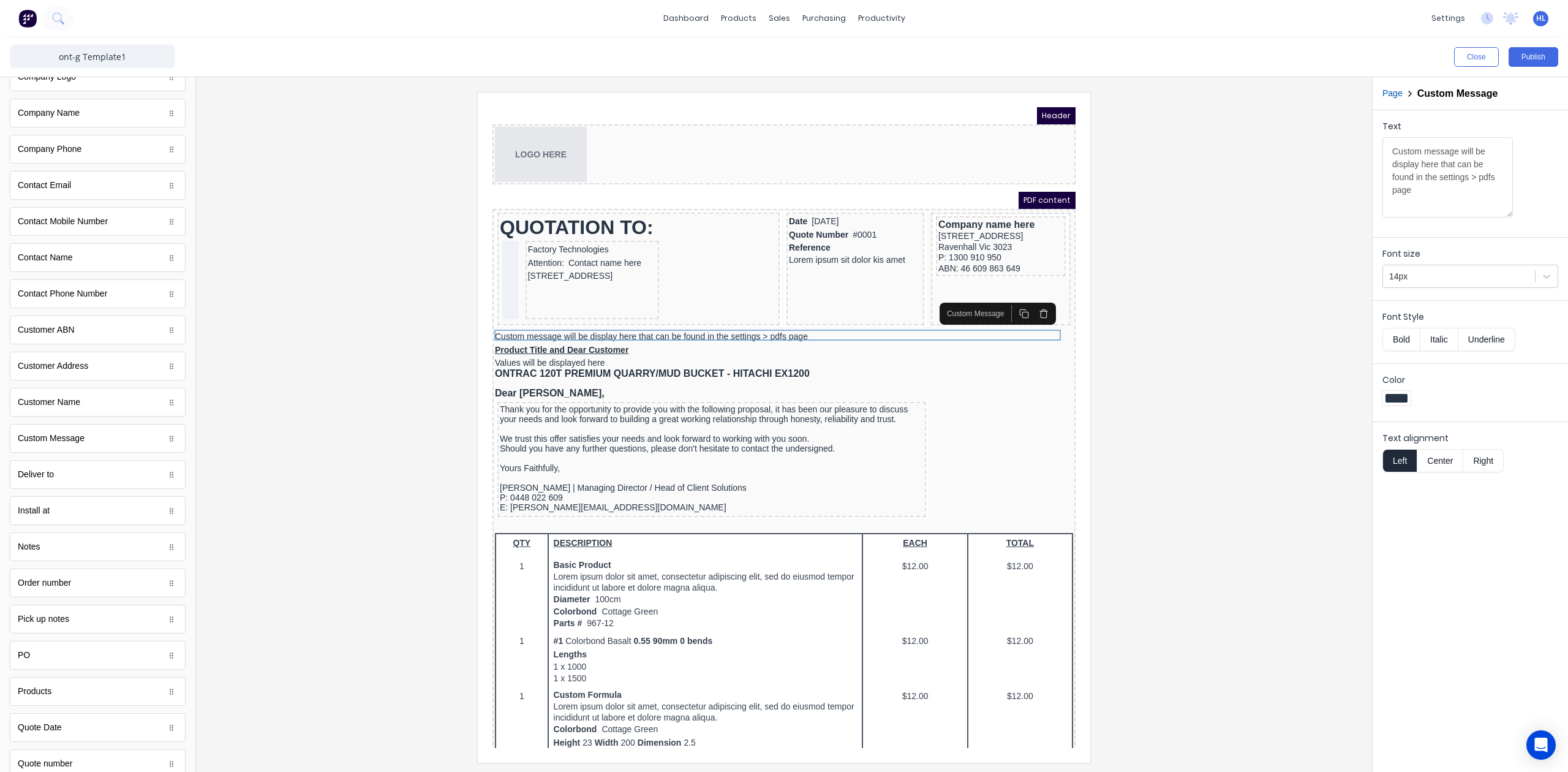
click at [430, 368] on div at bounding box center [784, 427] width 1156 height 670
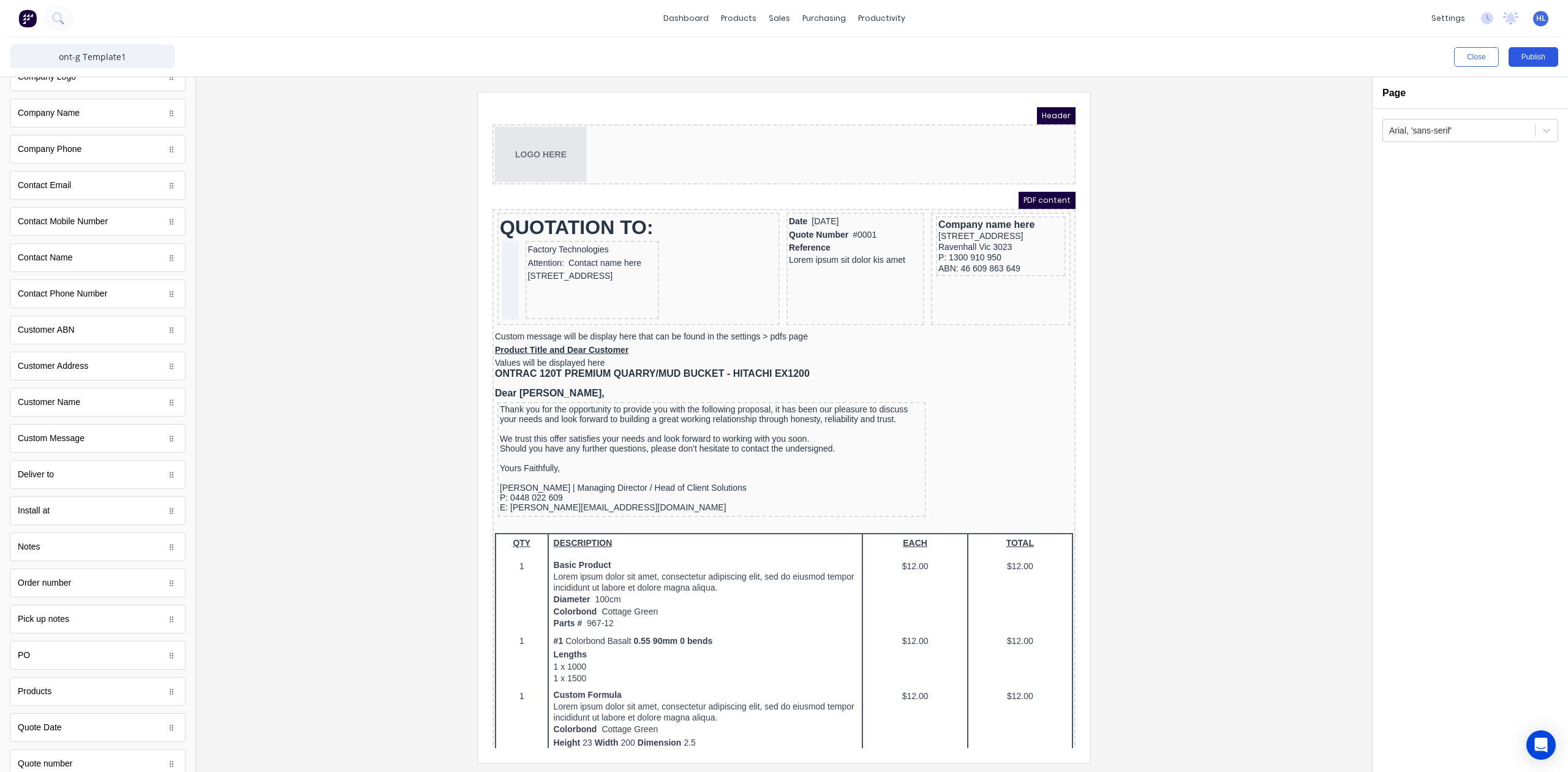
click at [1554, 59] on button "Publish" at bounding box center [1534, 57] width 50 height 19
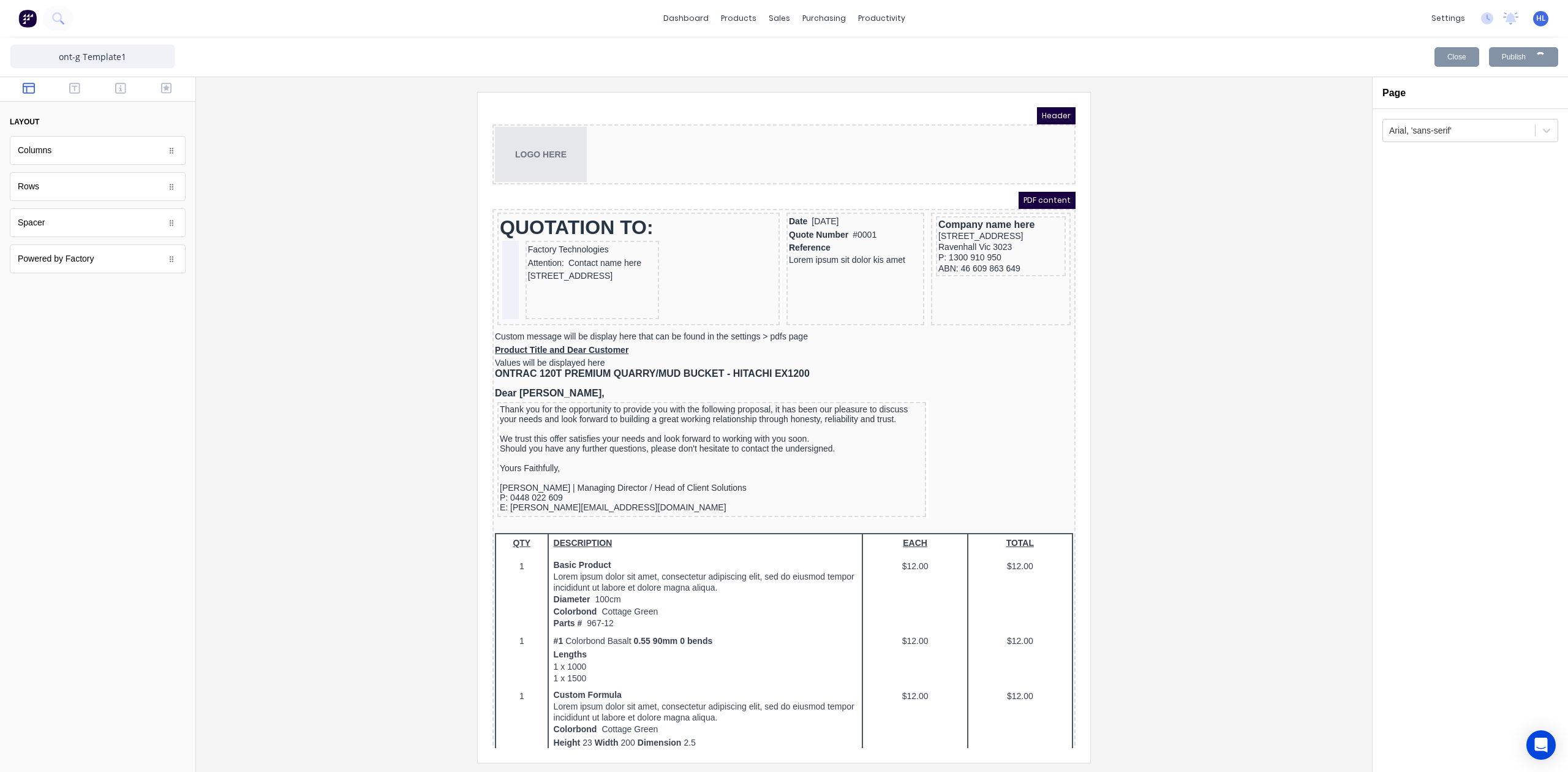
scroll to position [0, 0]
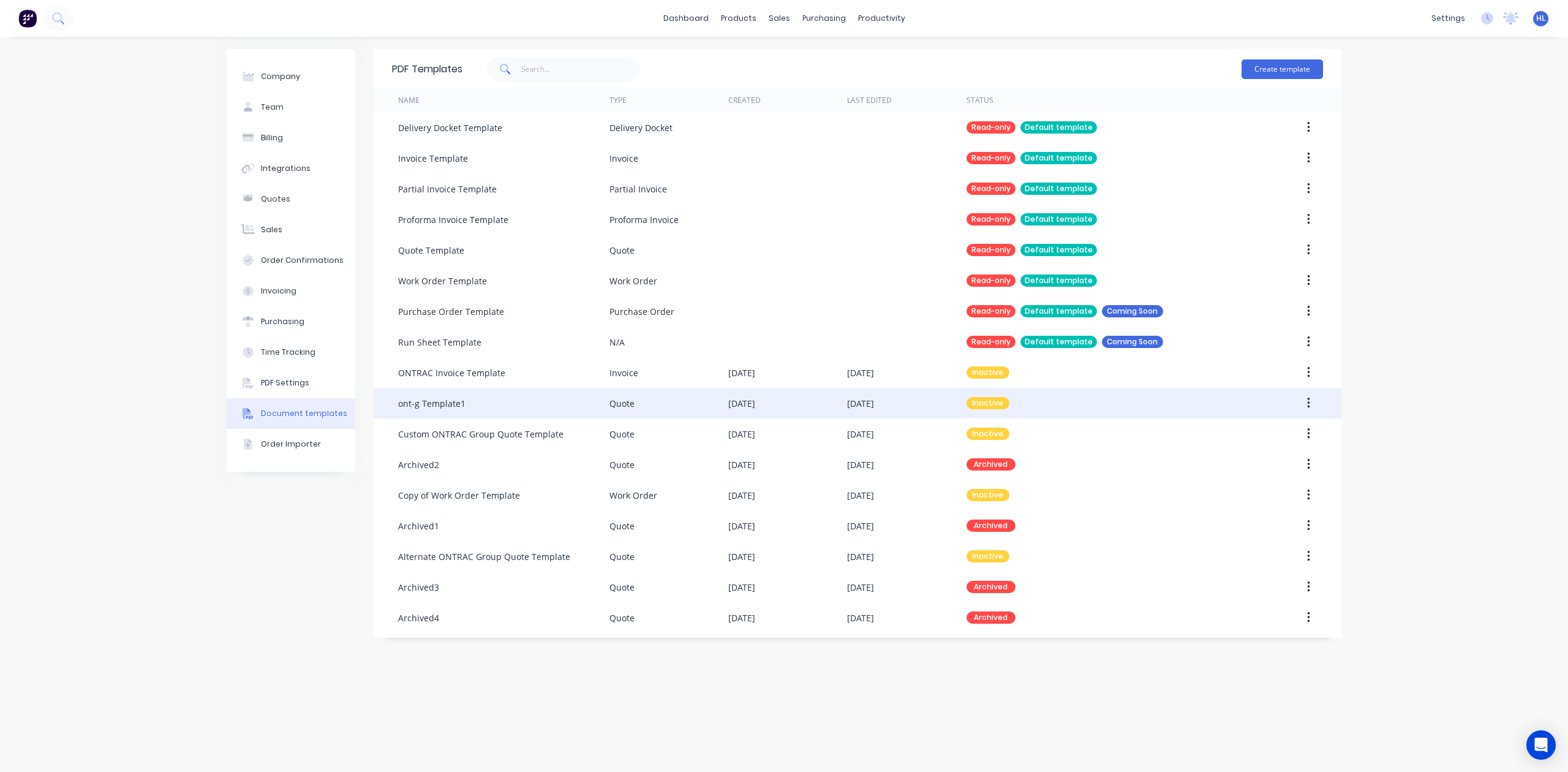
click at [1307, 407] on icon "button" at bounding box center [1309, 403] width 3 height 11
click at [1278, 462] on div "Make default" at bounding box center [1265, 460] width 95 height 18
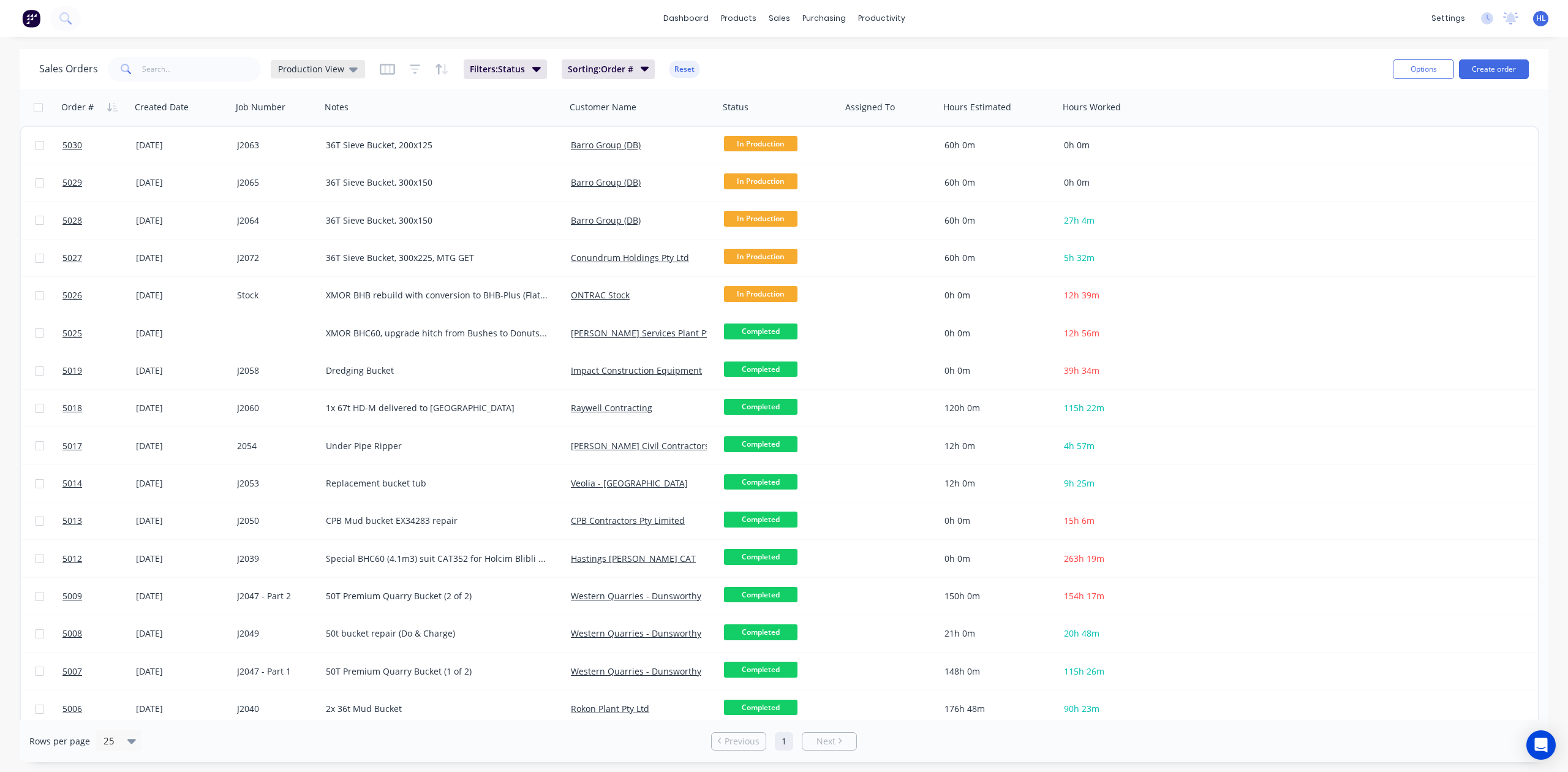
click at [342, 72] on div "Production View" at bounding box center [318, 69] width 80 height 11
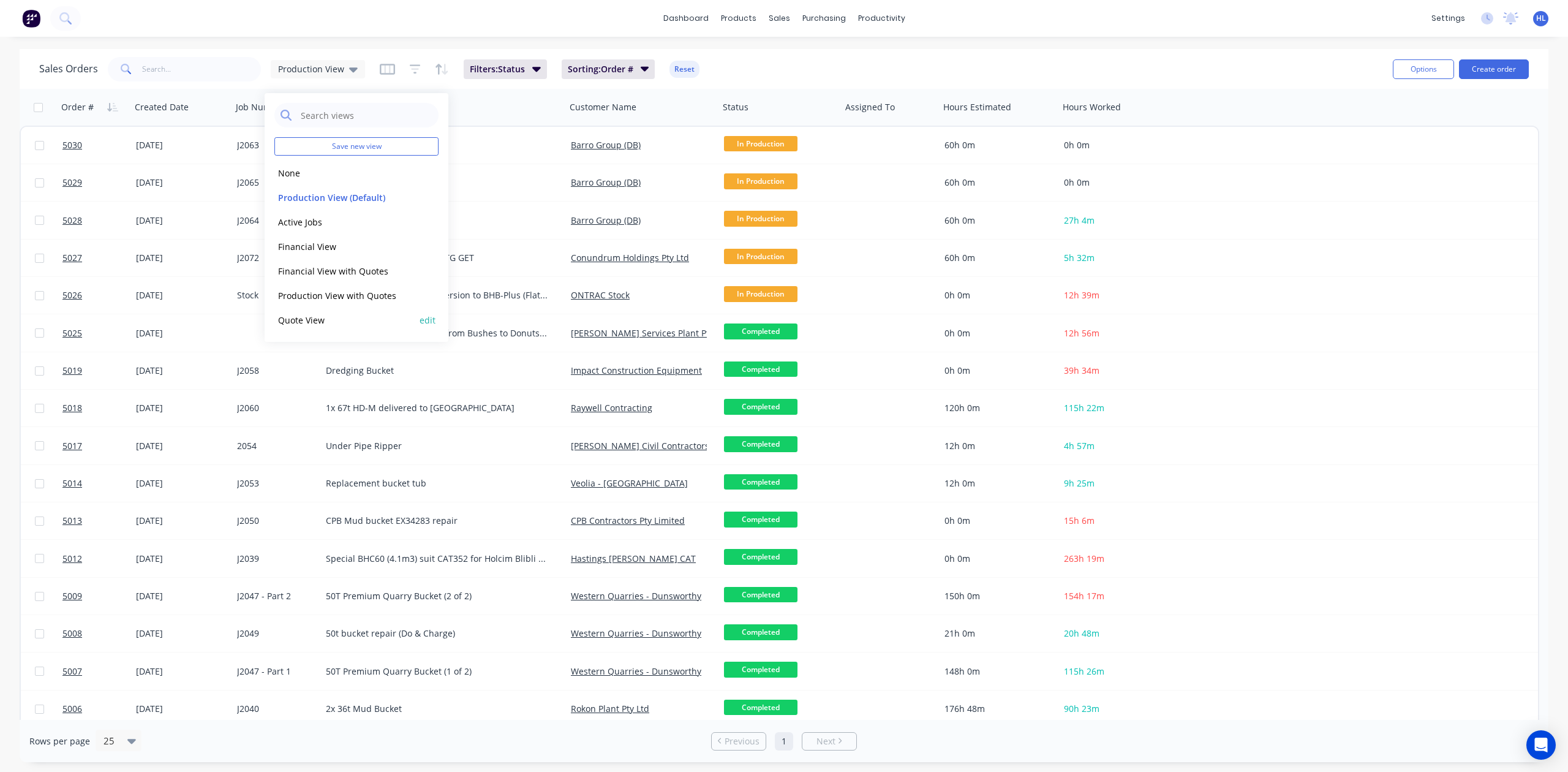
click at [337, 329] on div "Quote View edit" at bounding box center [356, 320] width 164 height 25
click at [326, 322] on button "Quote View" at bounding box center [344, 320] width 139 height 14
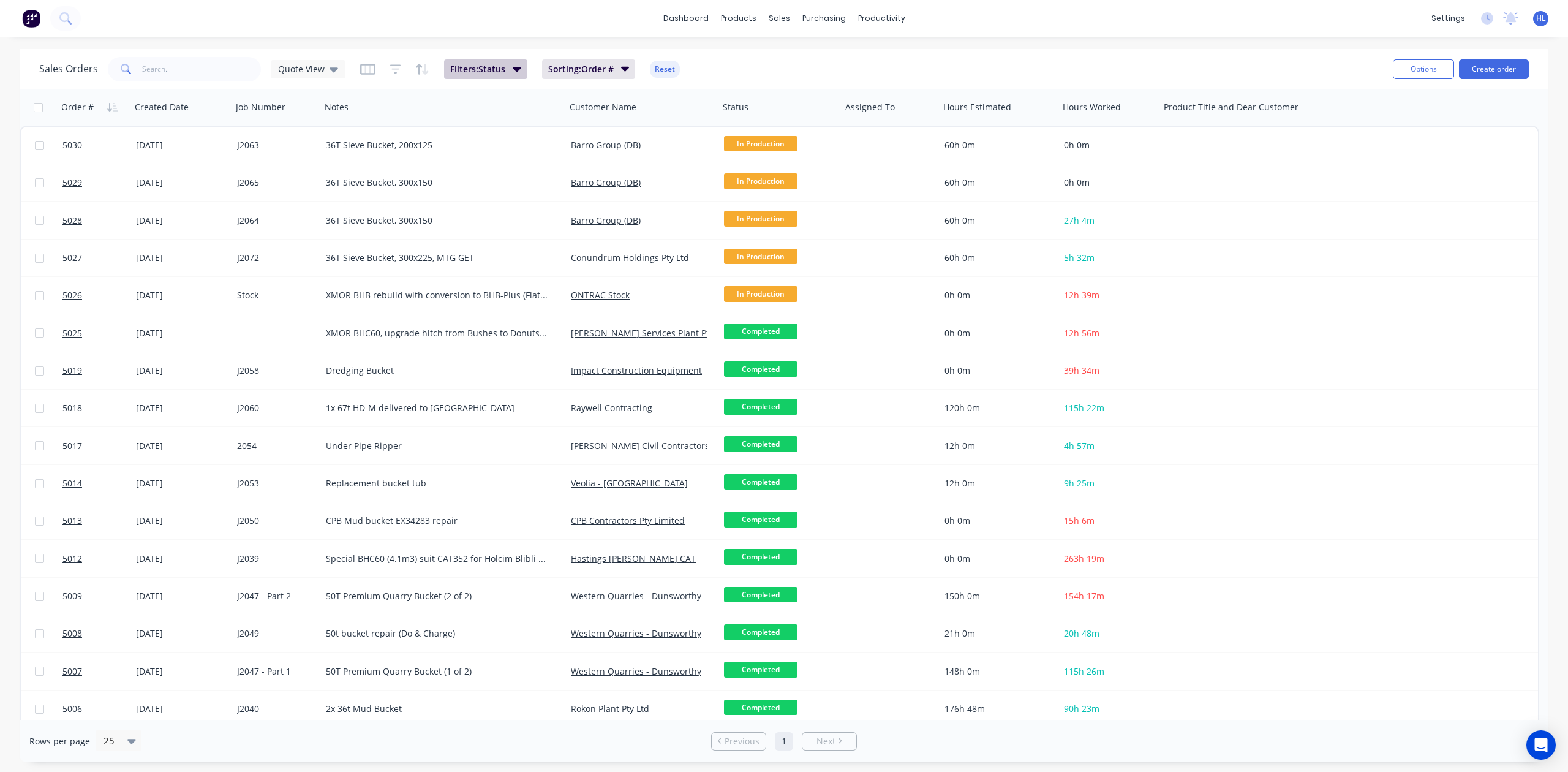
click at [508, 70] on button "Filters: Status" at bounding box center [486, 69] width 84 height 19
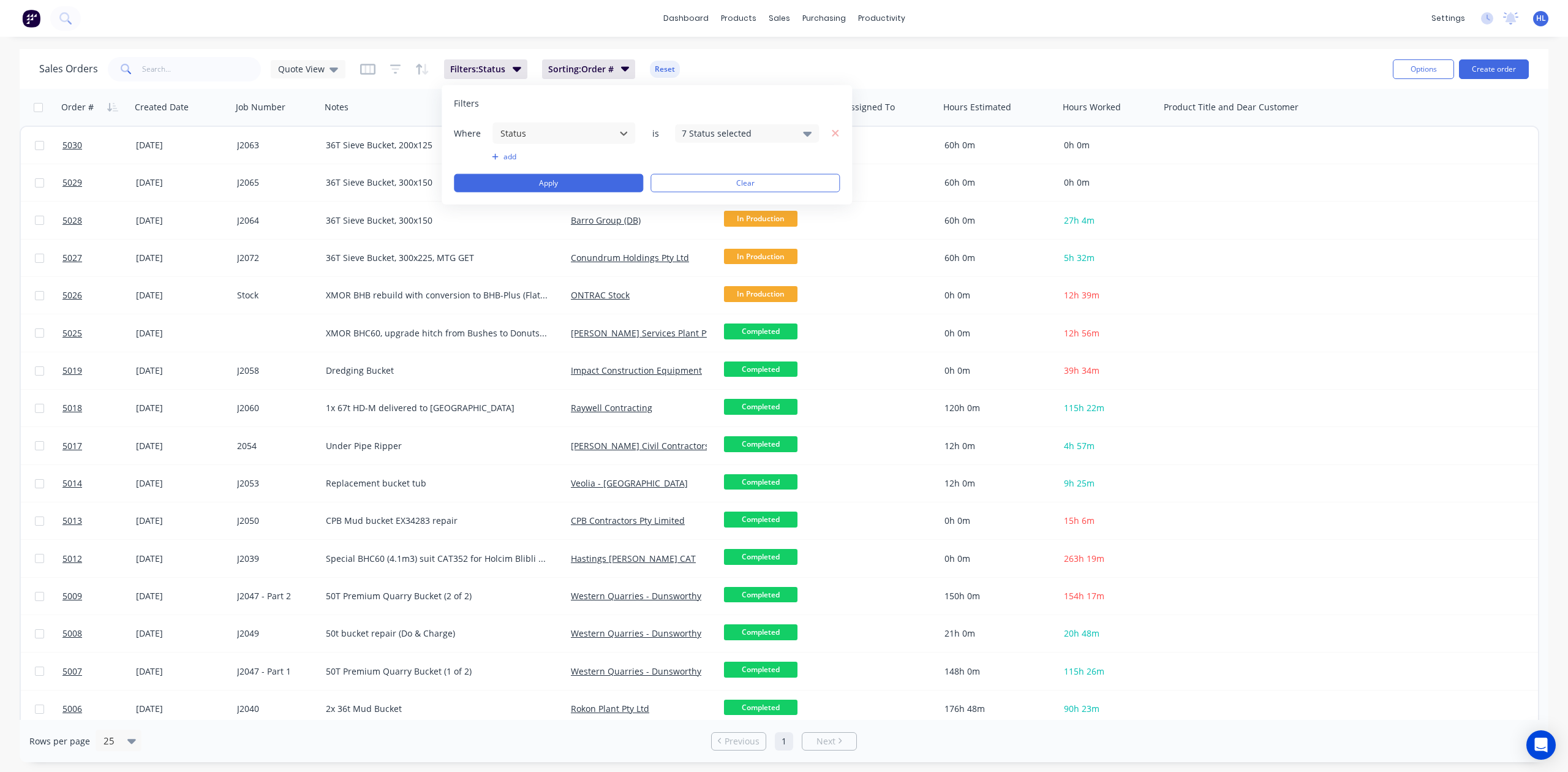
click at [709, 120] on div "Filters Where option Status, selected. Select is focused ,type to refine list, …" at bounding box center [646, 145] width 410 height 119
click at [712, 131] on div "7 Status selected" at bounding box center [737, 134] width 111 height 13
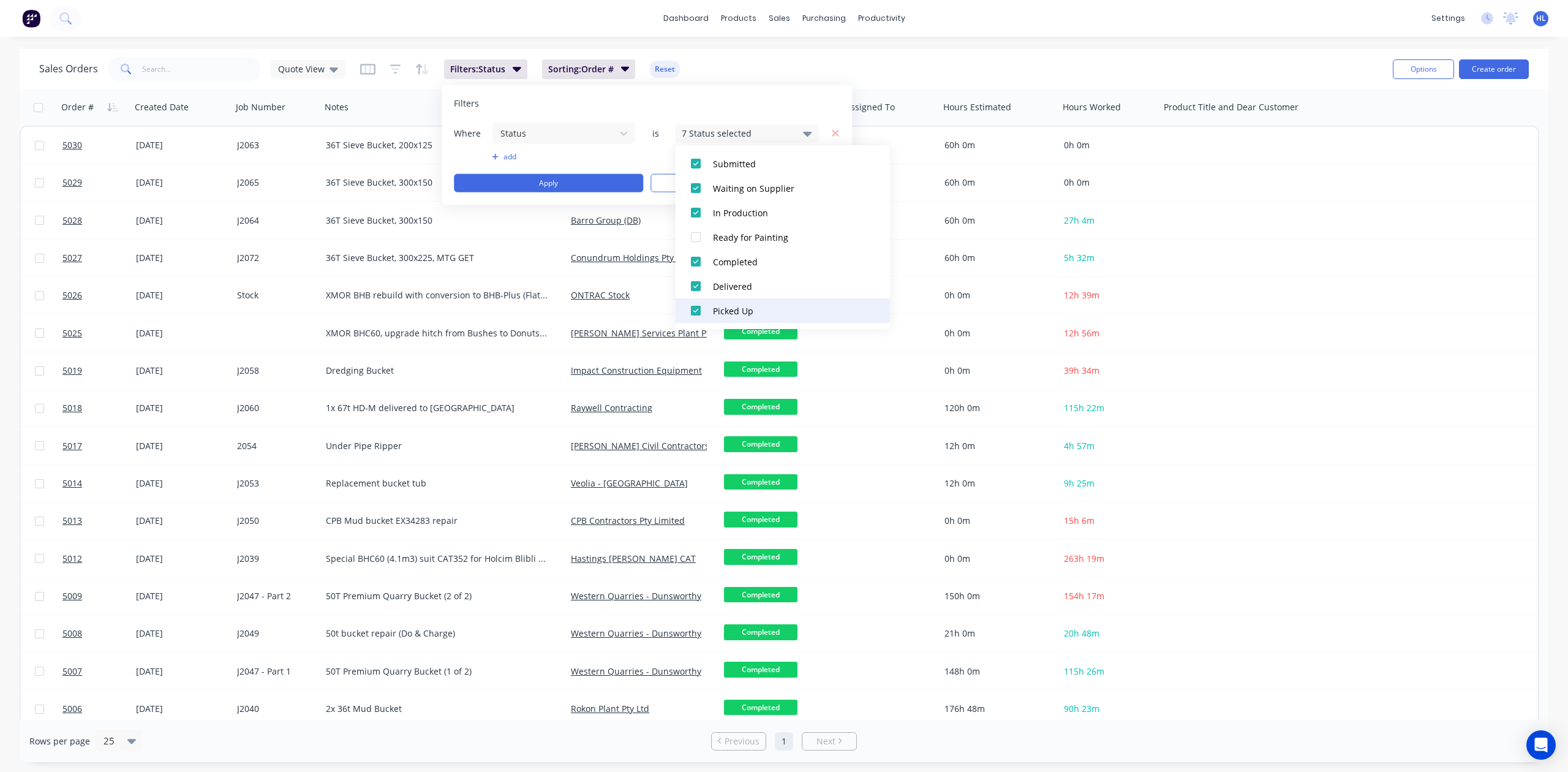
click at [699, 307] on div at bounding box center [696, 310] width 25 height 25
click at [696, 283] on div at bounding box center [696, 286] width 25 height 25
click at [701, 257] on div at bounding box center [696, 262] width 25 height 25
click at [690, 211] on div at bounding box center [696, 213] width 25 height 25
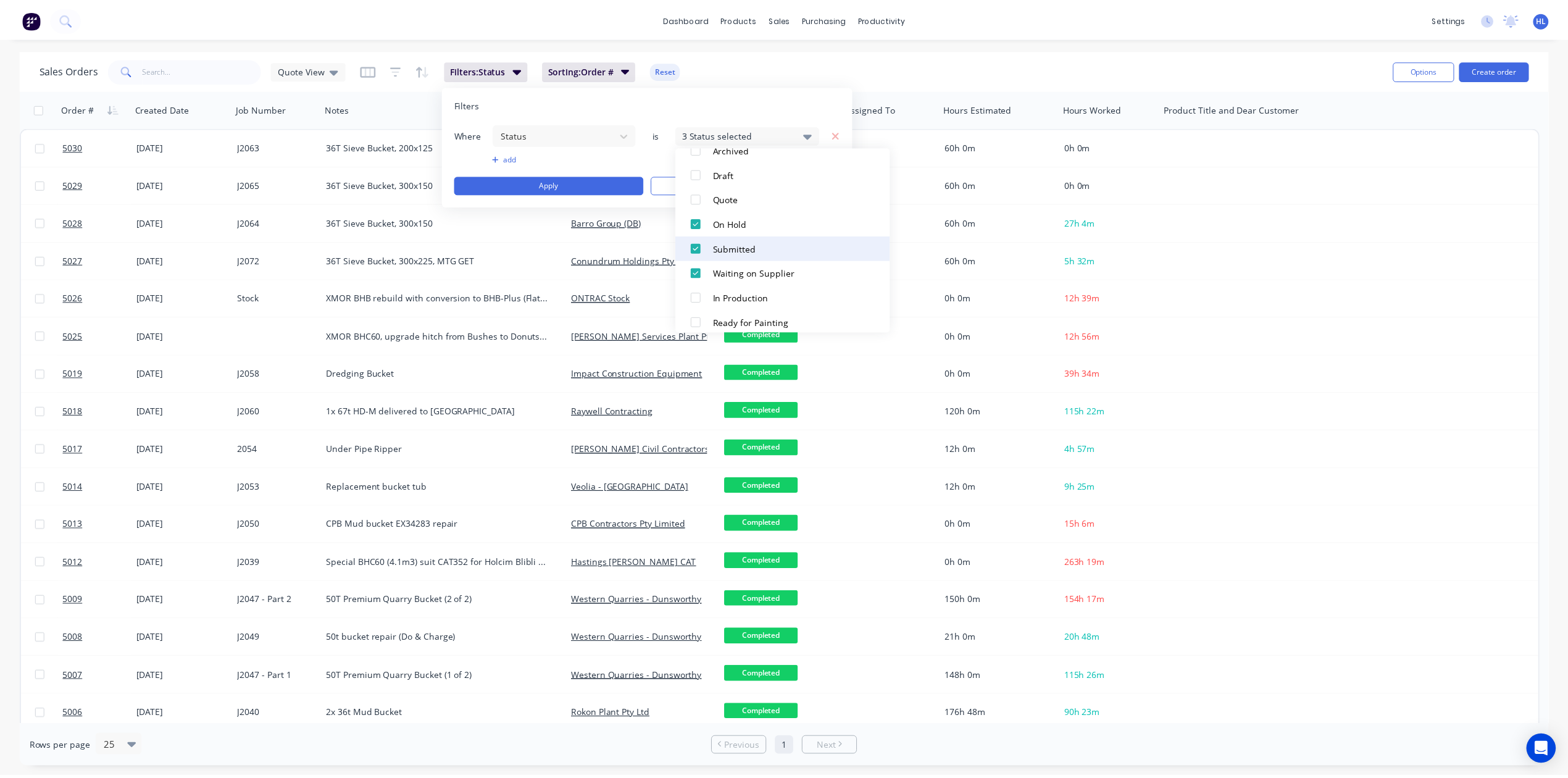
scroll to position [0, 0]
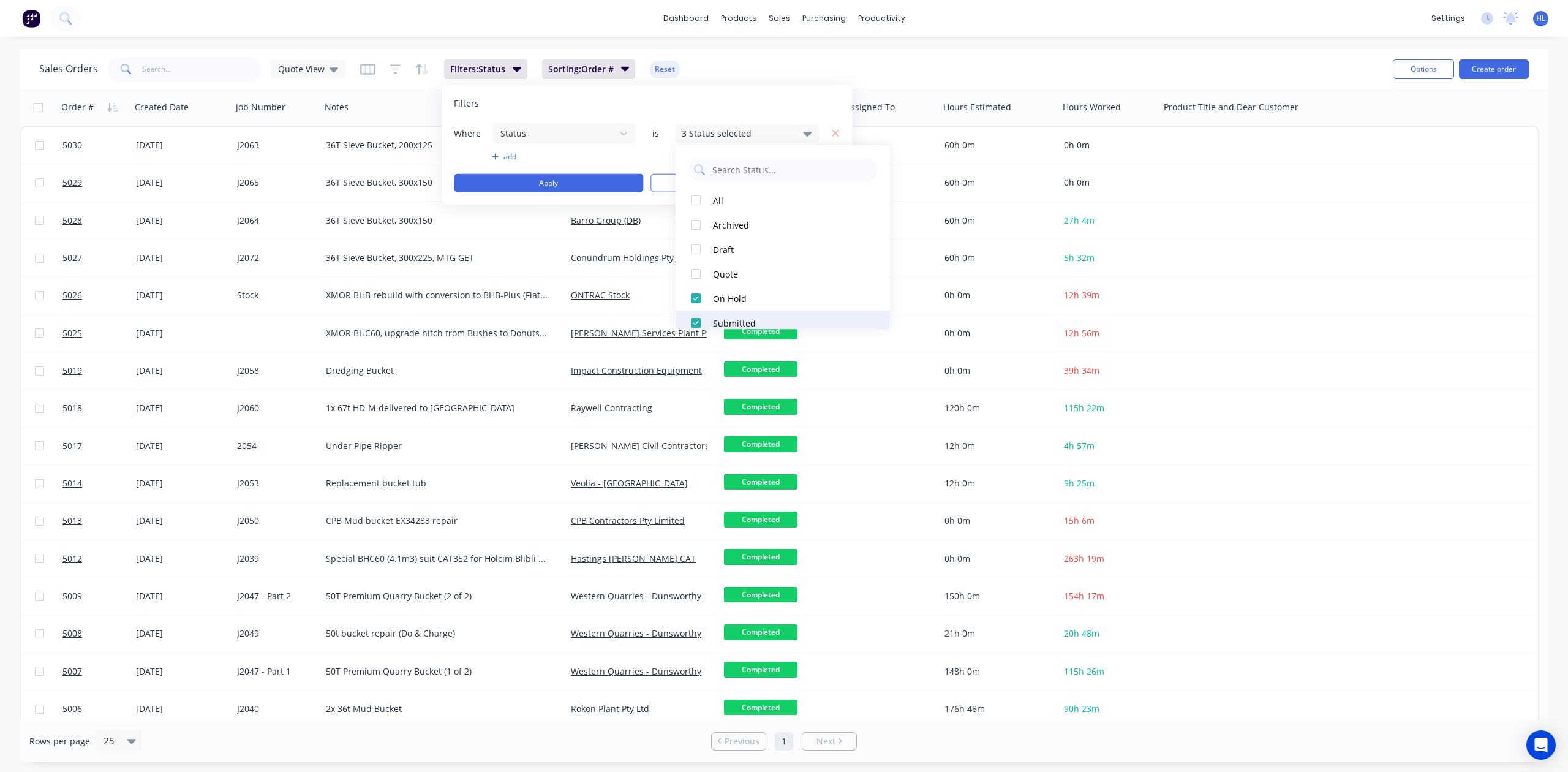
click at [697, 314] on div at bounding box center [696, 323] width 25 height 25
click at [698, 297] on div at bounding box center [696, 298] width 25 height 25
drag, startPoint x: 696, startPoint y: 270, endPoint x: 696, endPoint y: 260, distance: 10.0
click at [696, 270] on div at bounding box center [696, 274] width 25 height 25
click at [695, 255] on div at bounding box center [696, 250] width 25 height 25
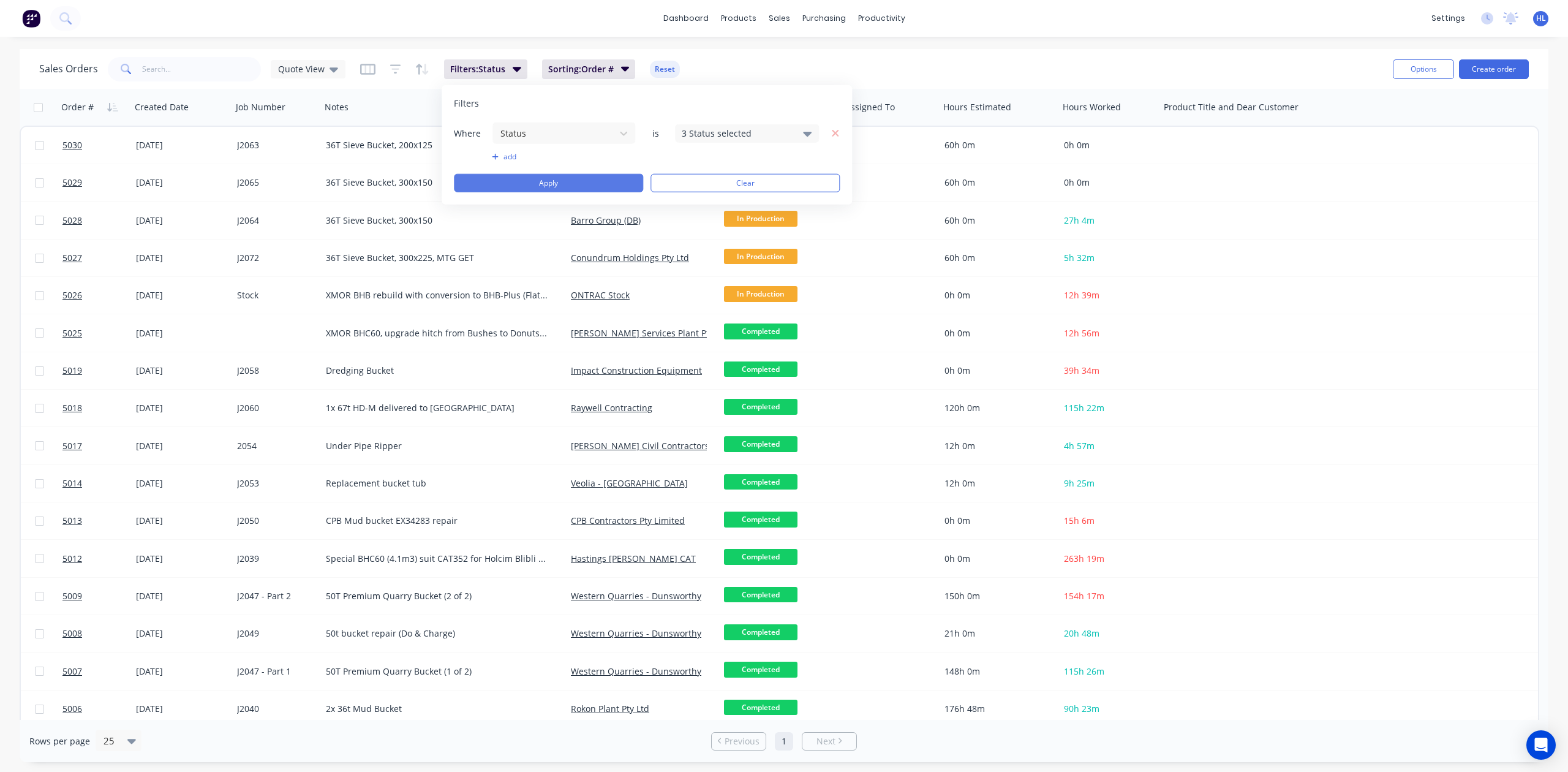
click at [586, 181] on button "Apply" at bounding box center [548, 183] width 189 height 18
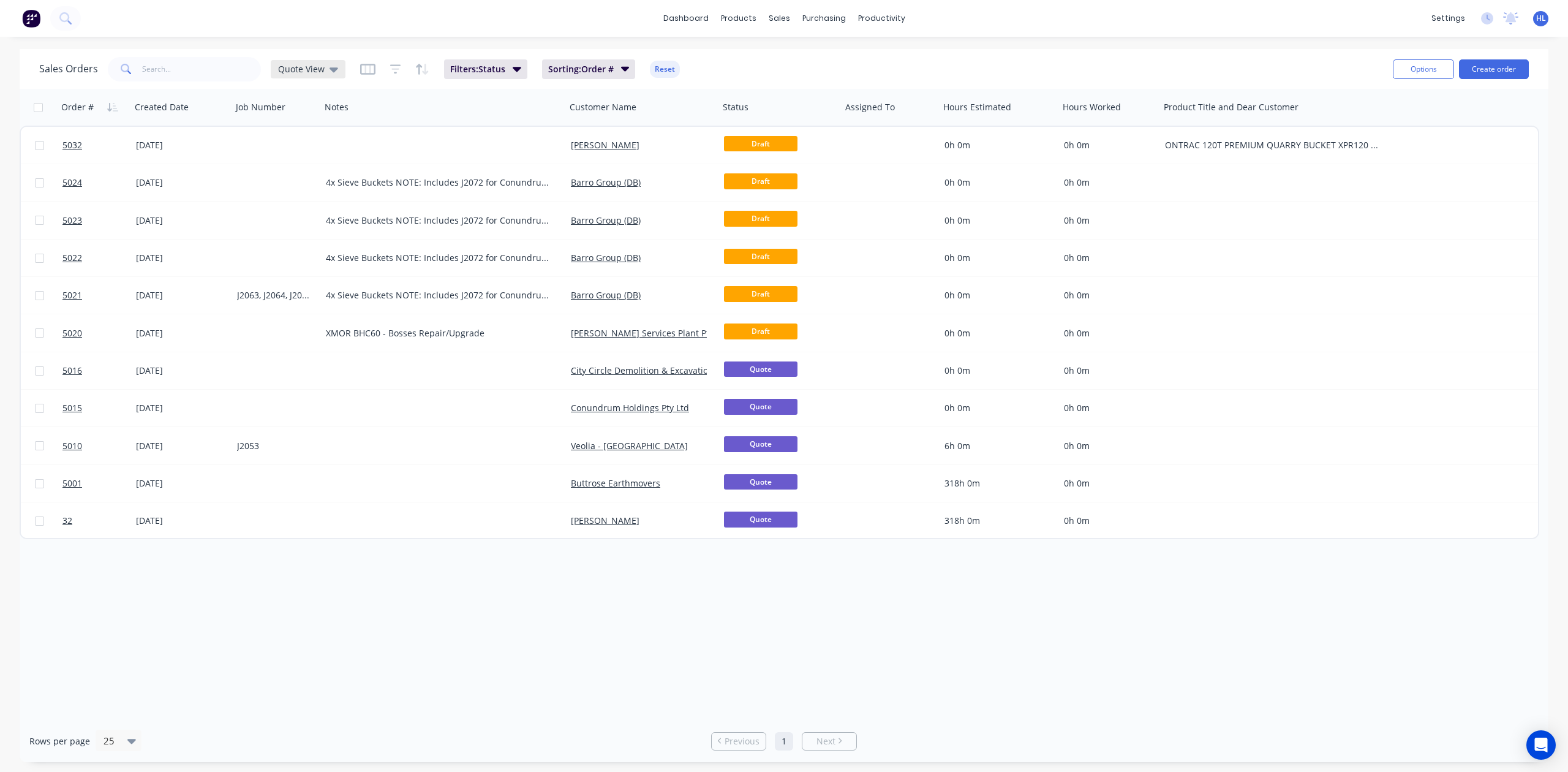
click at [340, 64] on div "Quote View" at bounding box center [308, 69] width 75 height 18
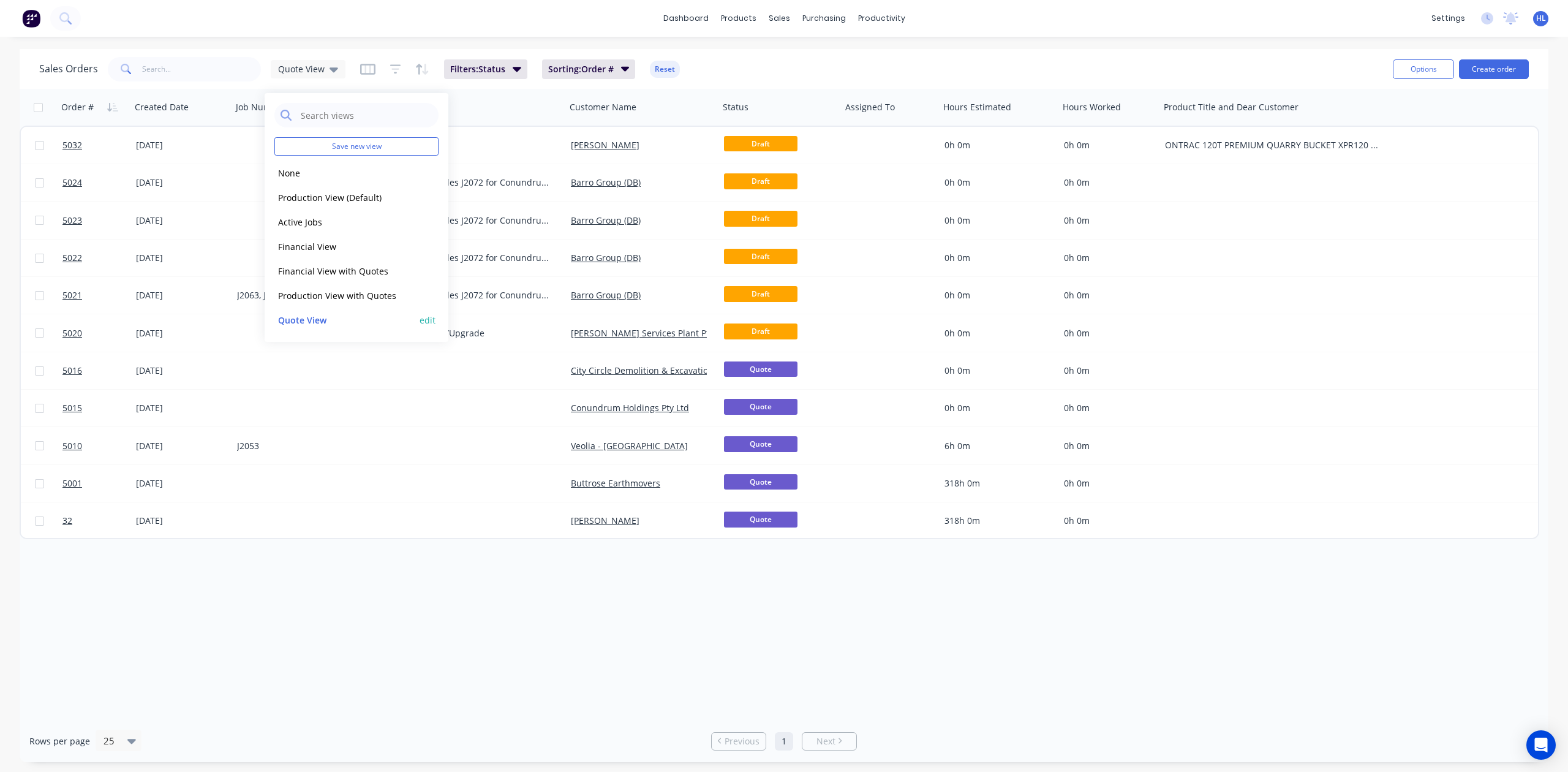
click at [420, 316] on button "edit" at bounding box center [427, 320] width 16 height 13
click at [528, 167] on button "Update" at bounding box center [514, 170] width 82 height 19
click at [795, 623] on div "Order # Created Date Job Number Notes Customer Name Status Assigned To Hours Es…" at bounding box center [784, 404] width 1529 height 631
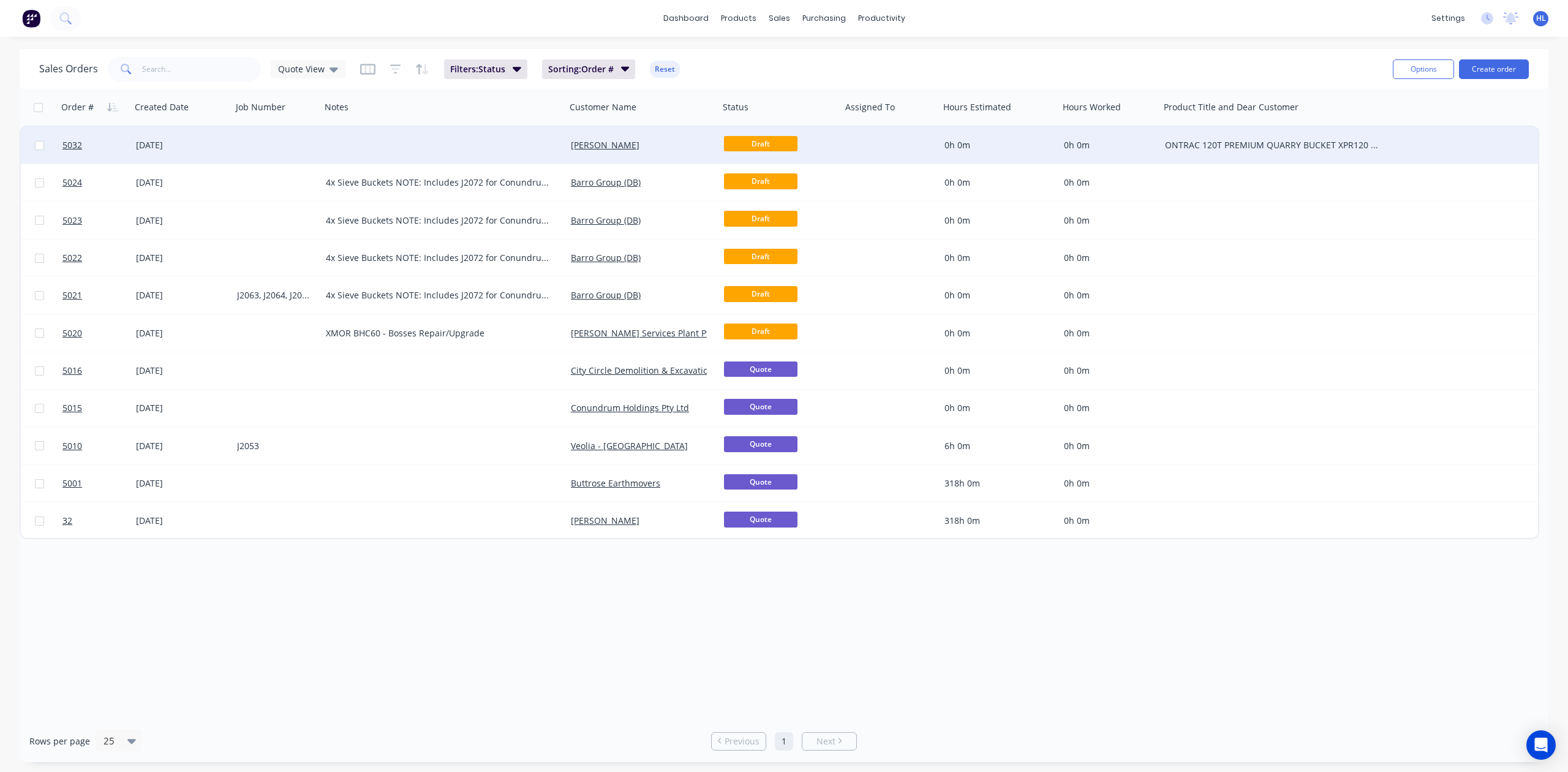
click at [170, 152] on div "[DATE]" at bounding box center [181, 145] width 101 height 37
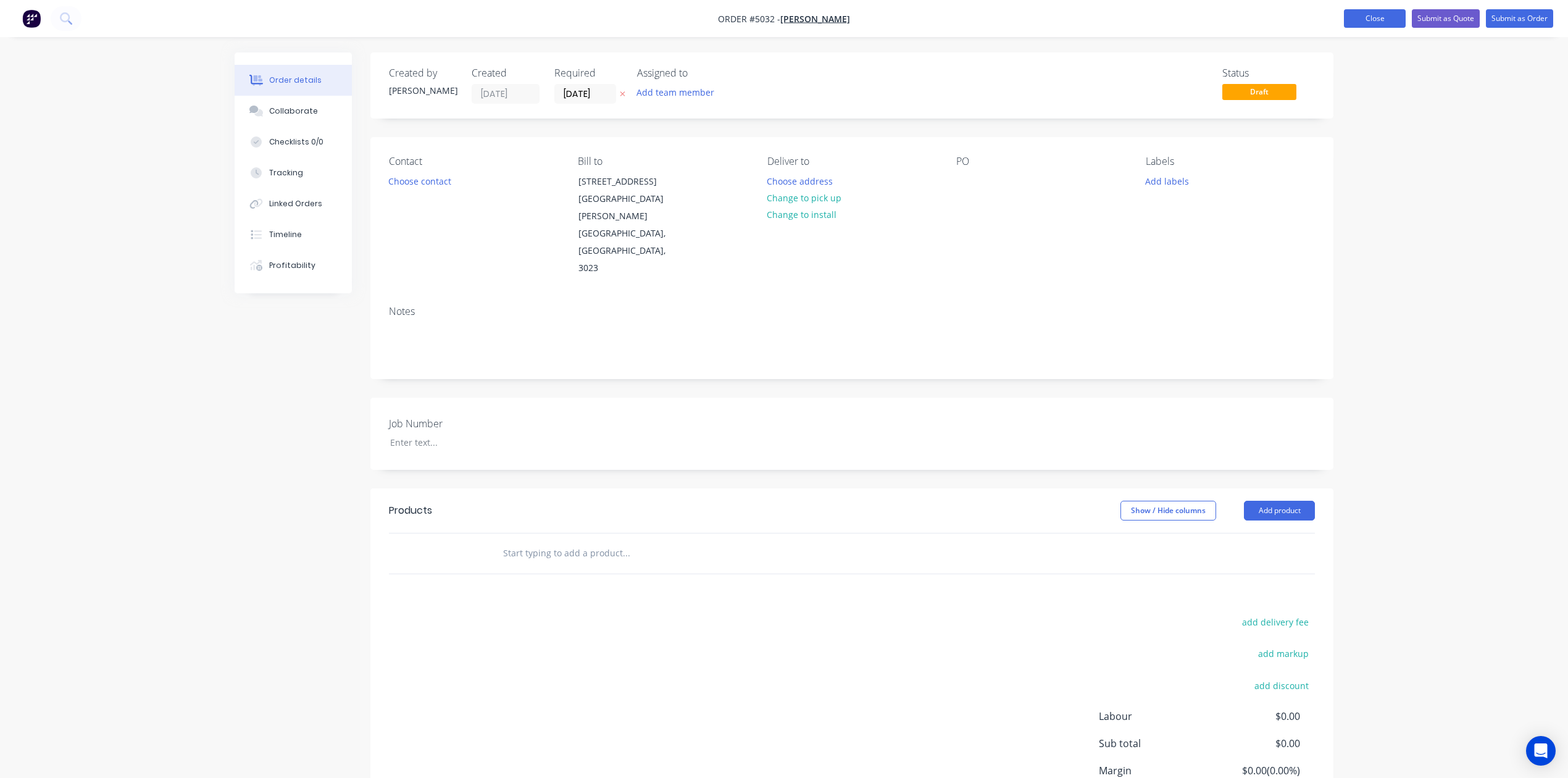
click at [1356, 18] on button "Close" at bounding box center [1375, 18] width 62 height 18
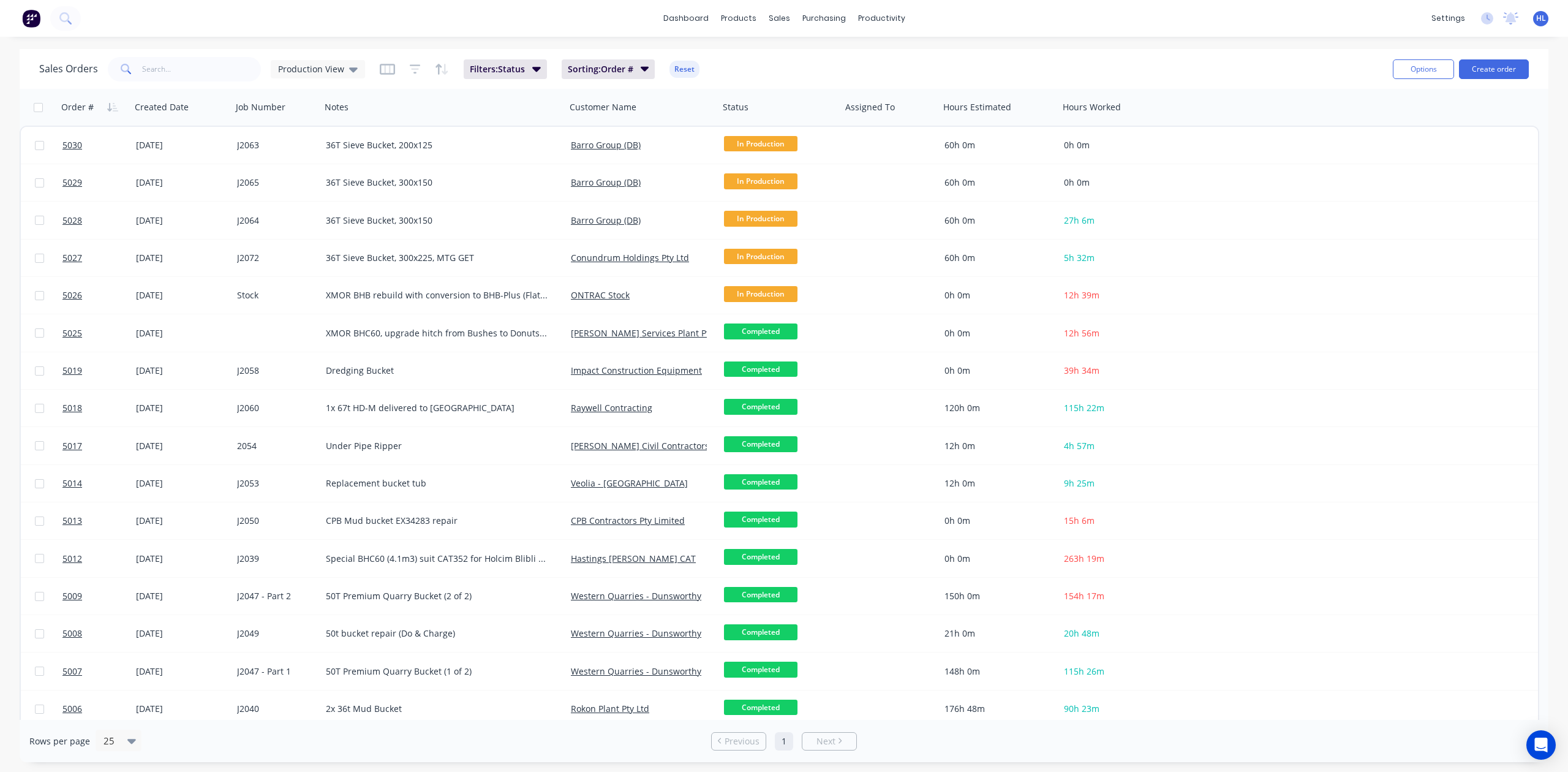
click at [321, 82] on div "Sales Orders Production View Filters: Status Sorting: Order # Reset" at bounding box center [710, 69] width 1344 height 30
click at [334, 70] on span "Production View" at bounding box center [311, 69] width 66 height 13
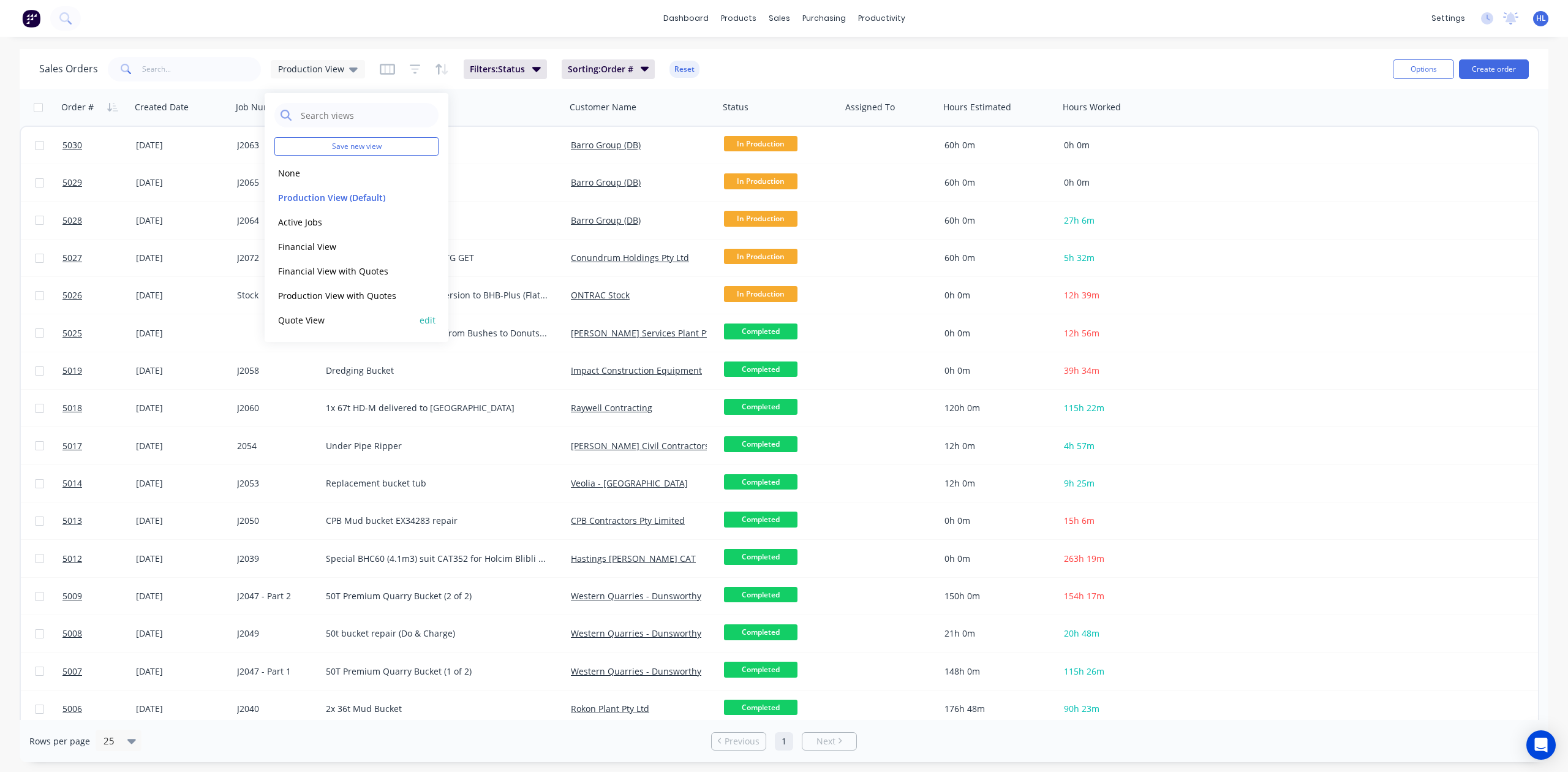
click at [309, 325] on button "Quote View" at bounding box center [344, 320] width 139 height 14
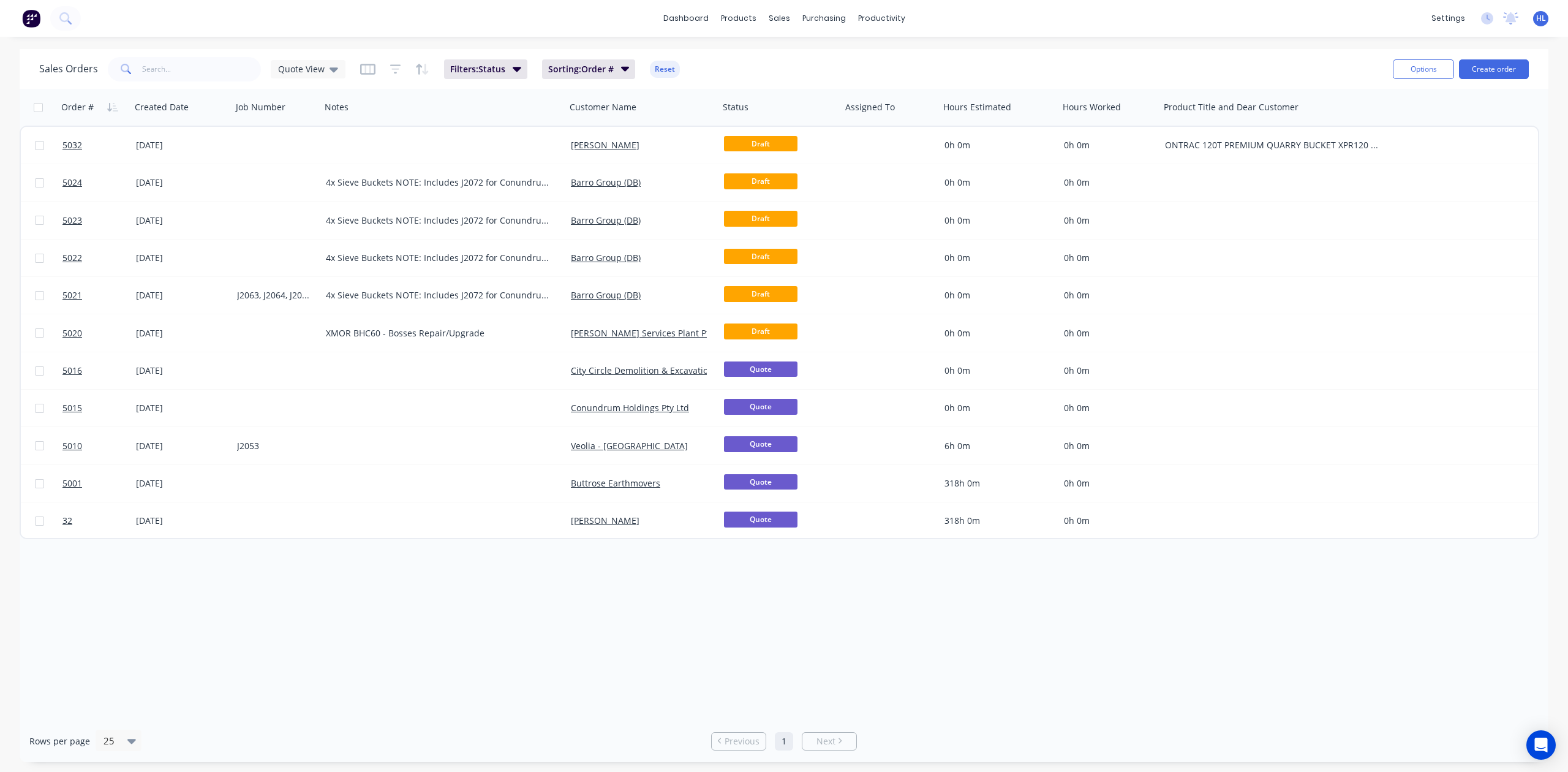
click at [874, 672] on div "Order # Created Date Job Number Notes Customer Name Status Assigned To Hours Es…" at bounding box center [784, 404] width 1529 height 631
click at [298, 70] on span "Quote View" at bounding box center [301, 69] width 47 height 13
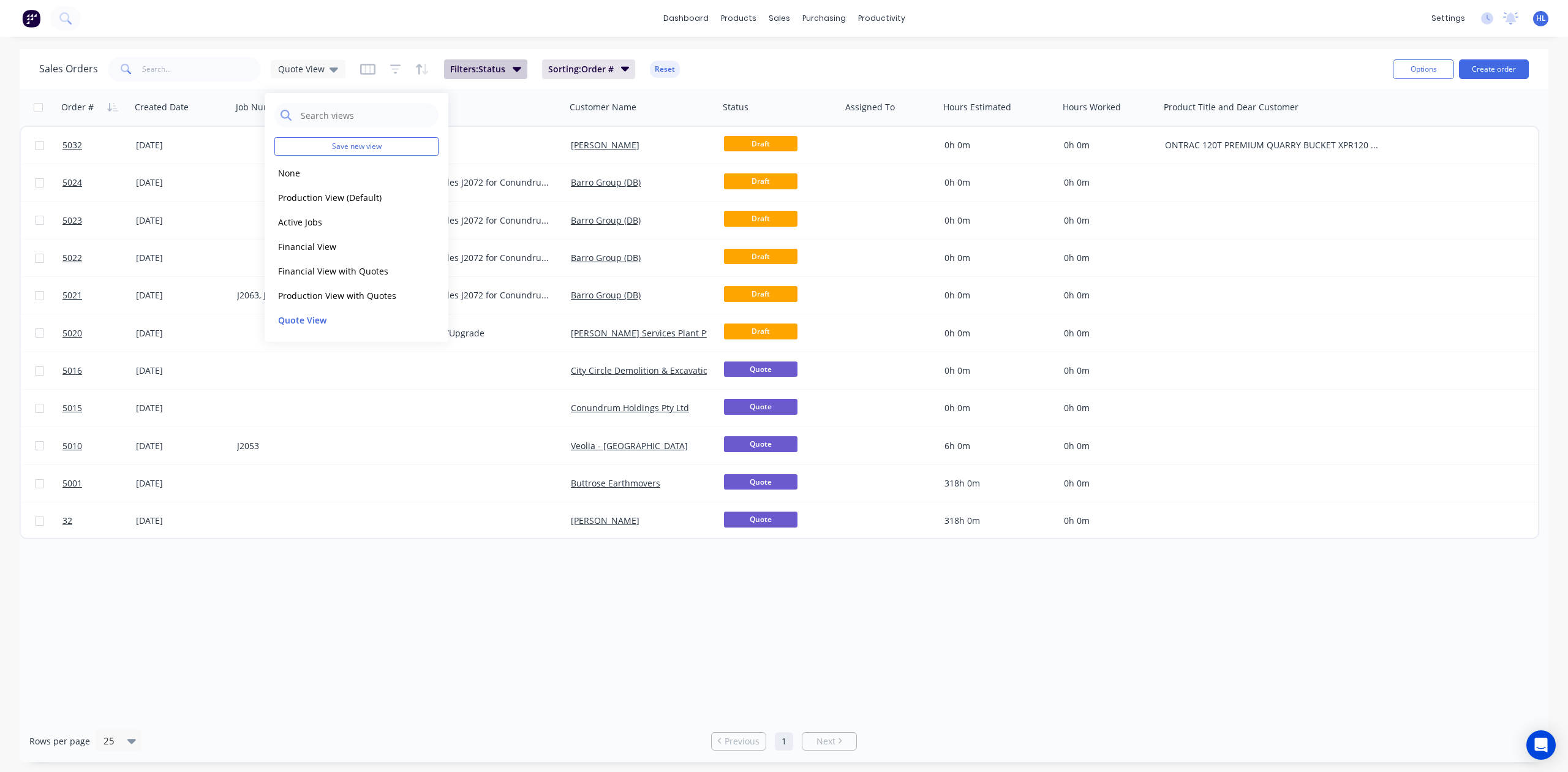
click at [507, 65] on button "Filters: Status" at bounding box center [486, 69] width 84 height 19
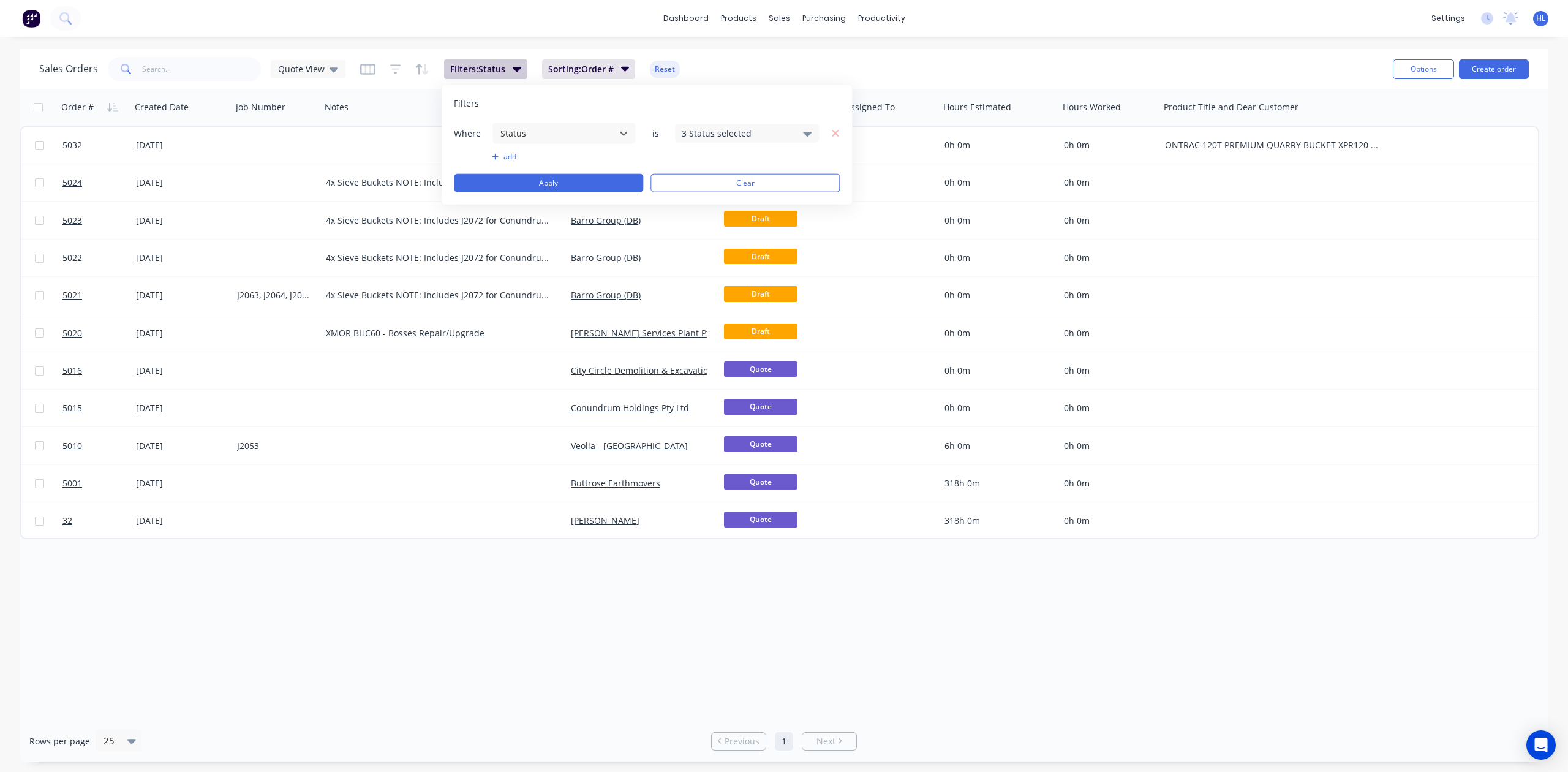
click at [479, 73] on span "Filters: Status" at bounding box center [478, 69] width 55 height 12
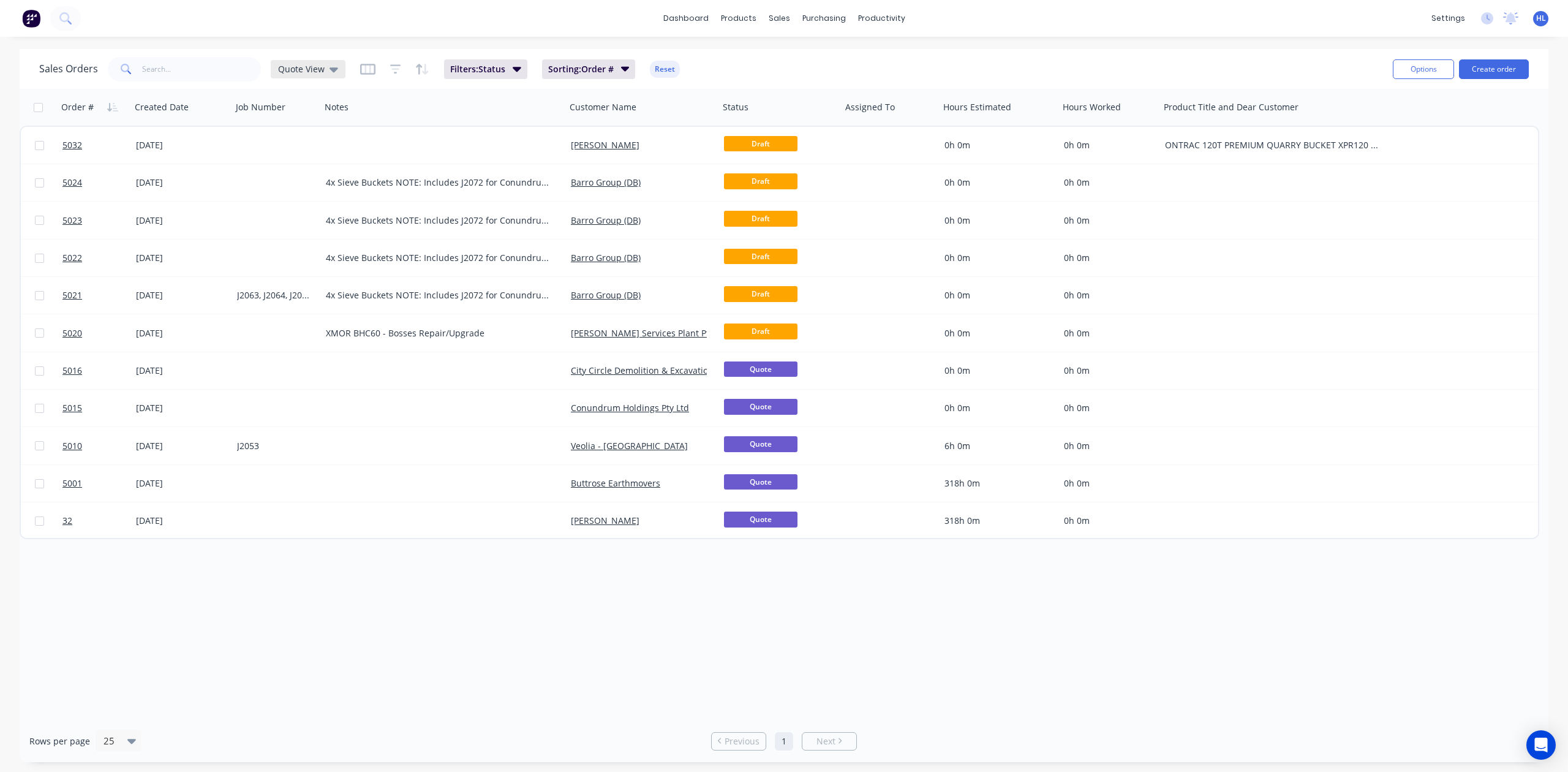
click at [329, 75] on div "Quote View" at bounding box center [308, 69] width 75 height 18
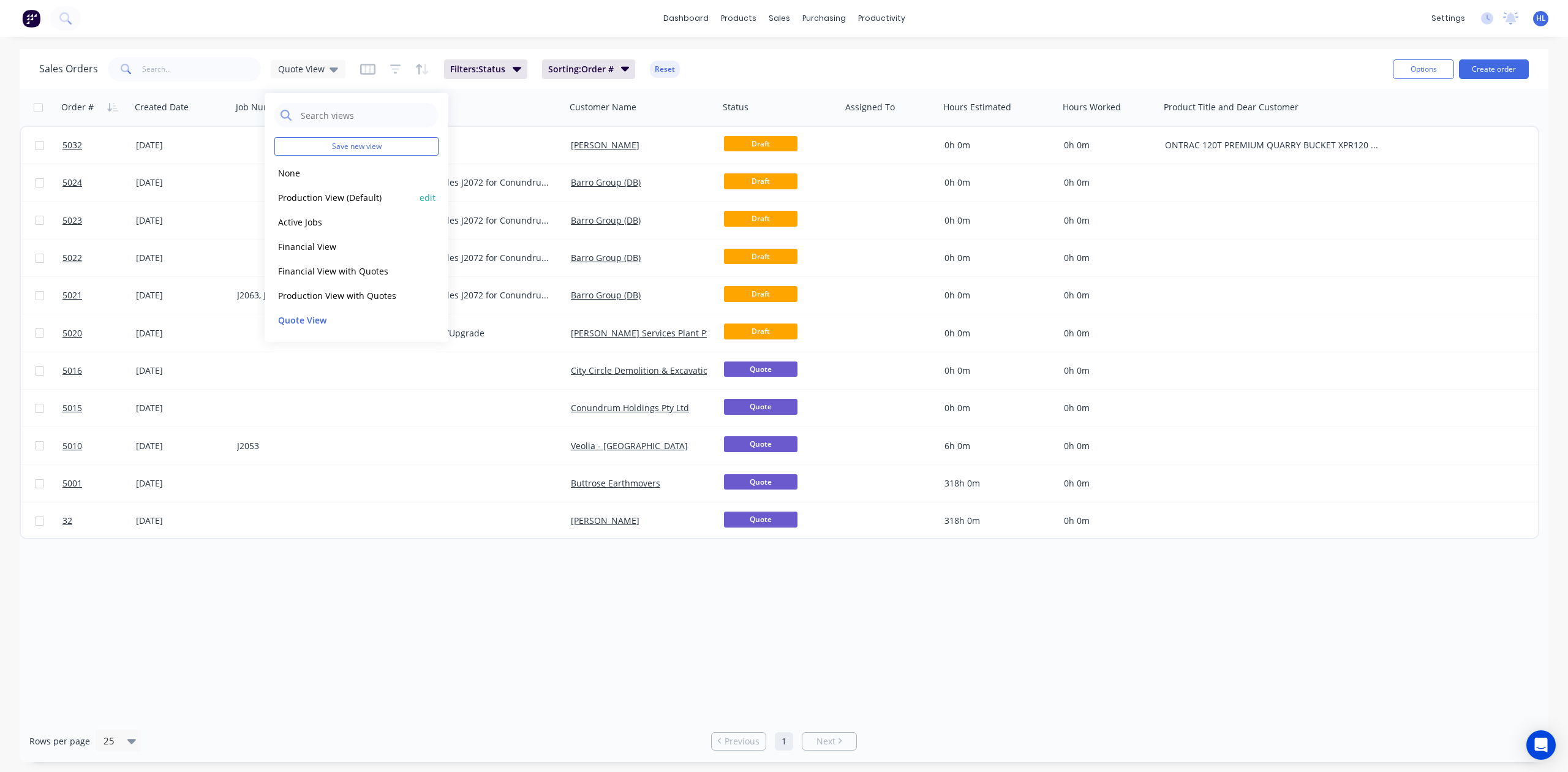
click at [333, 192] on button "Production View (Default)" at bounding box center [344, 198] width 139 height 14
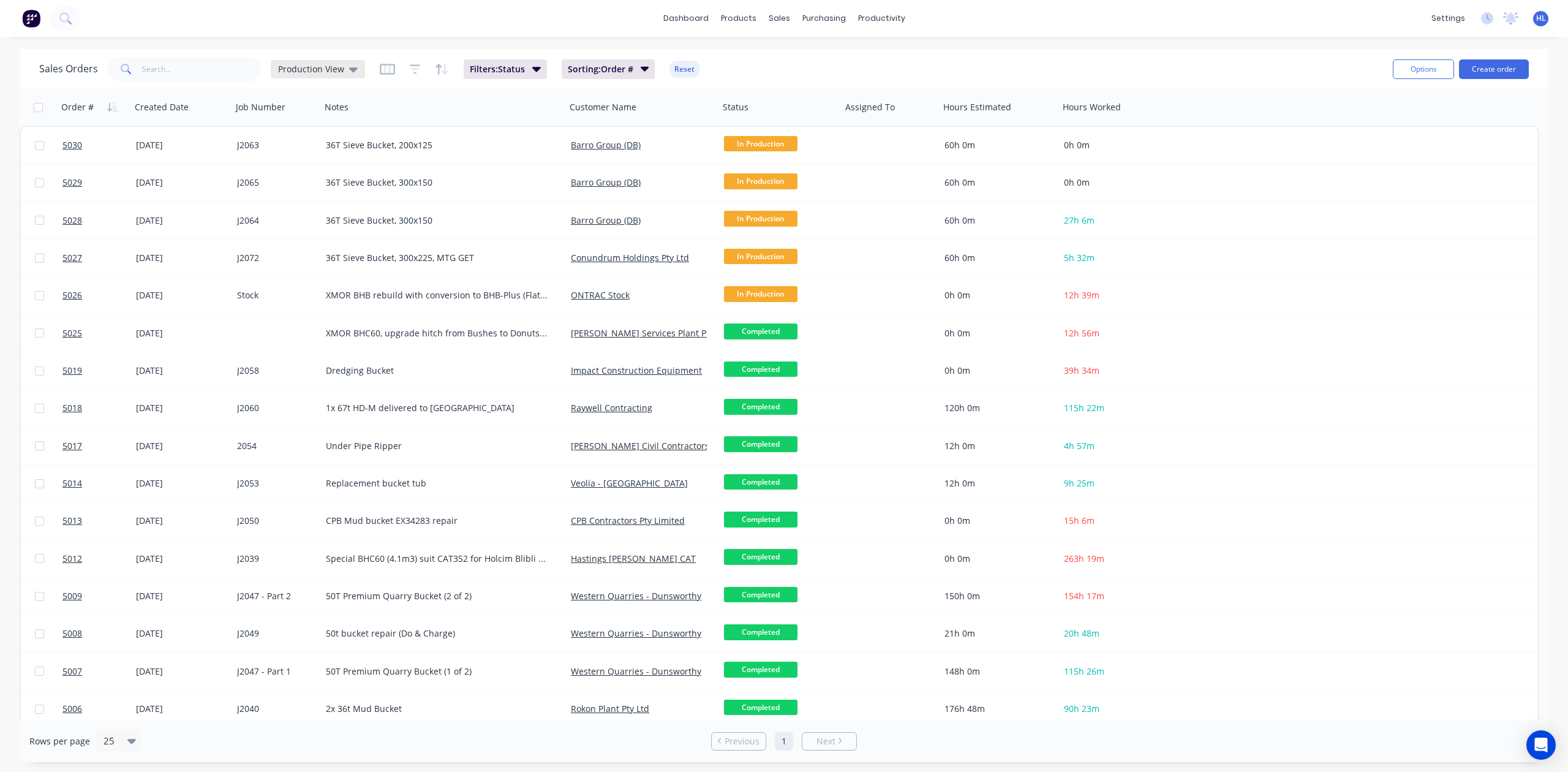
click at [333, 73] on span "Production View" at bounding box center [311, 69] width 66 height 13
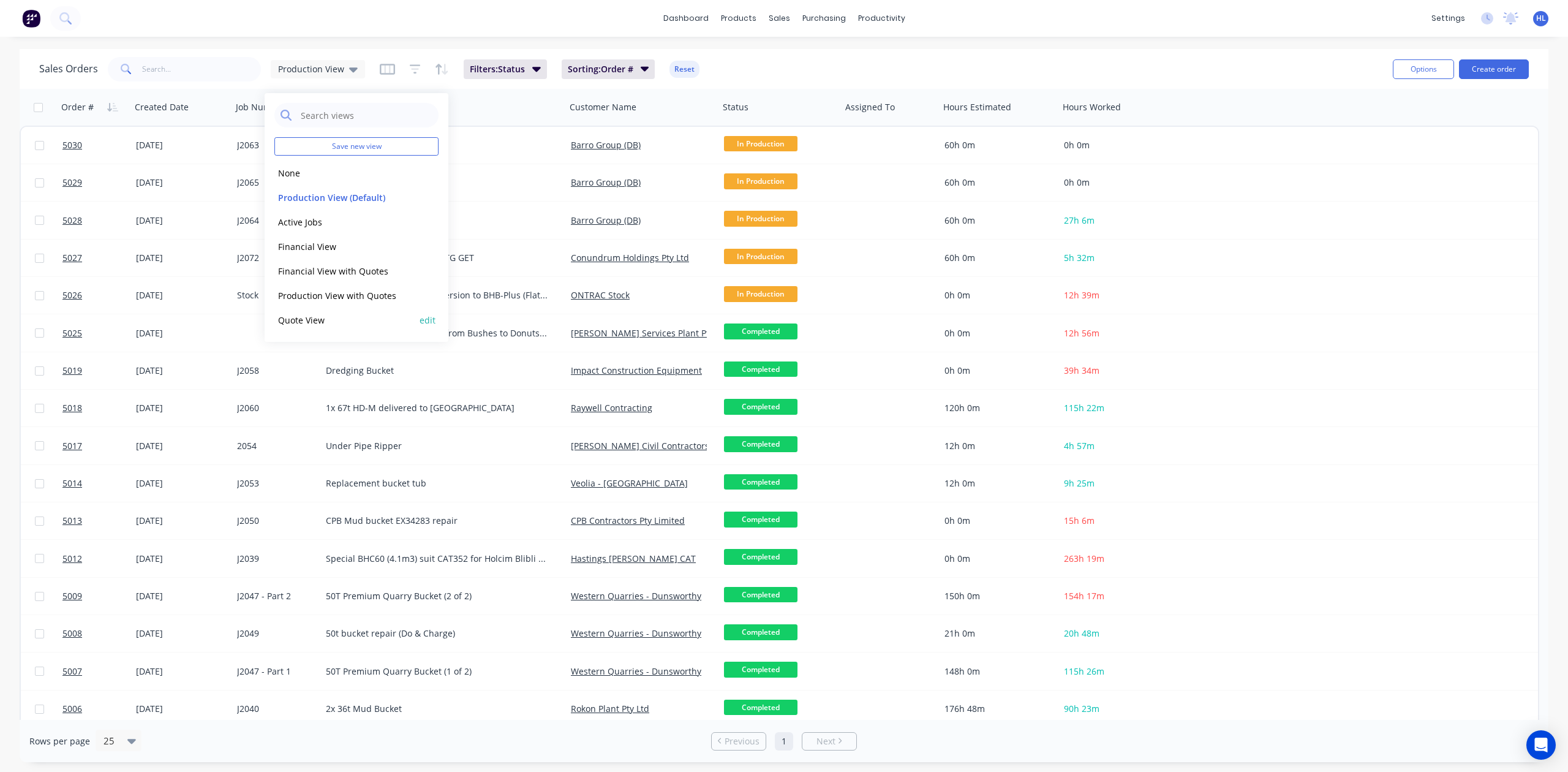
click at [317, 314] on button "Quote View" at bounding box center [344, 320] width 139 height 14
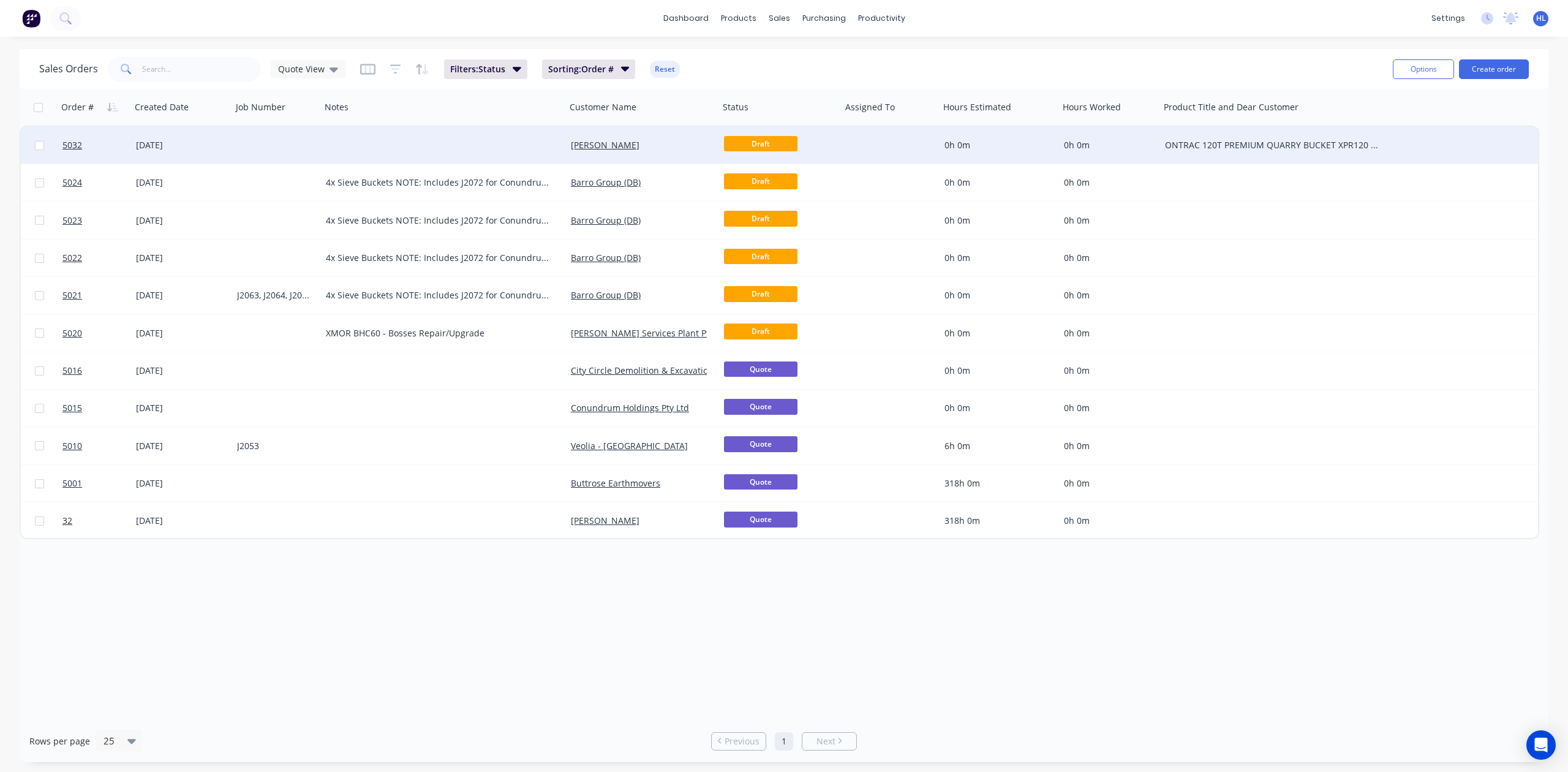
click at [327, 145] on div at bounding box center [443, 145] width 245 height 37
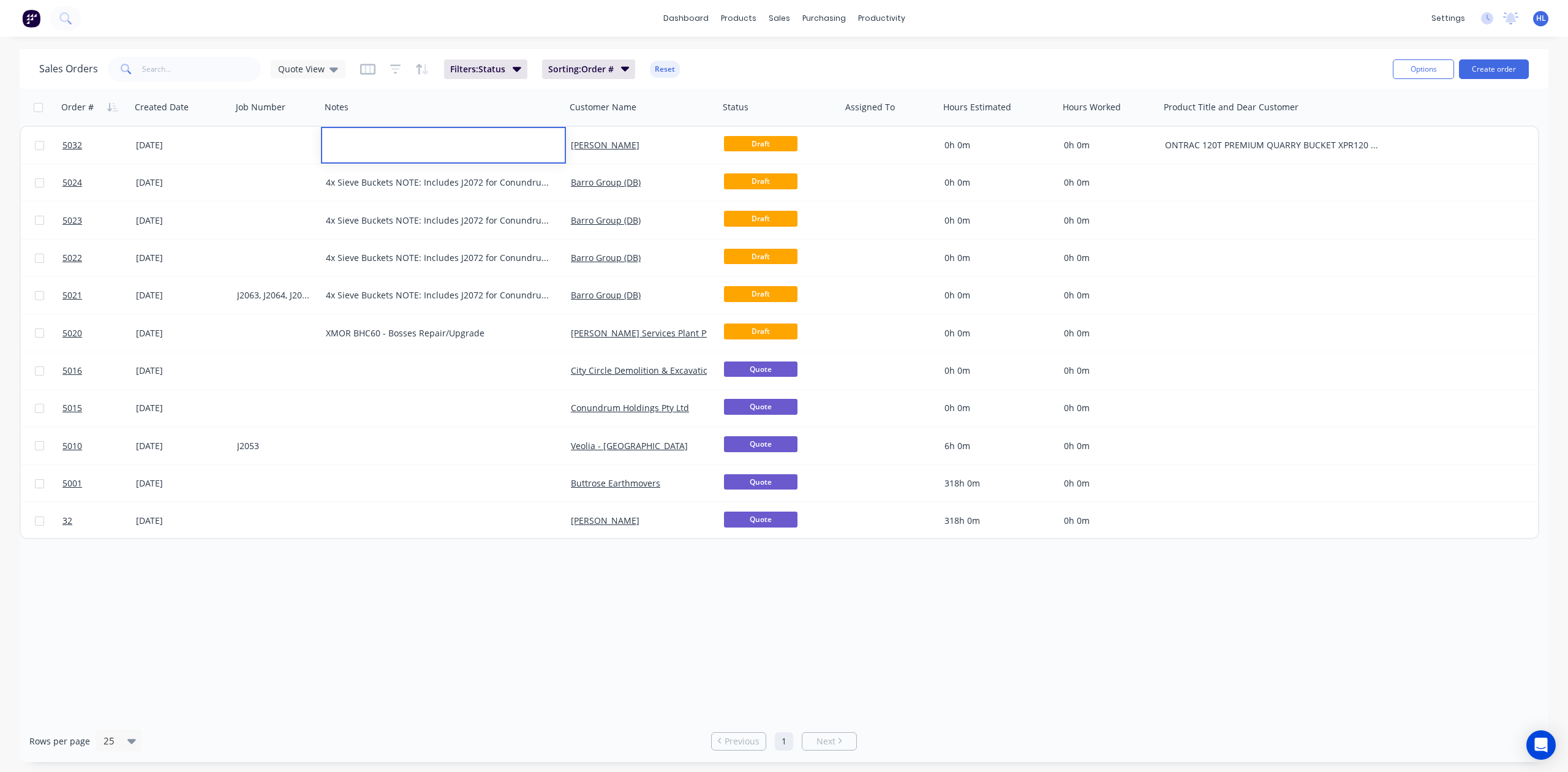
click at [430, 616] on div "Order # Created Date Job Number Notes Customer Name Status Assigned To Hours Es…" at bounding box center [784, 404] width 1529 height 631
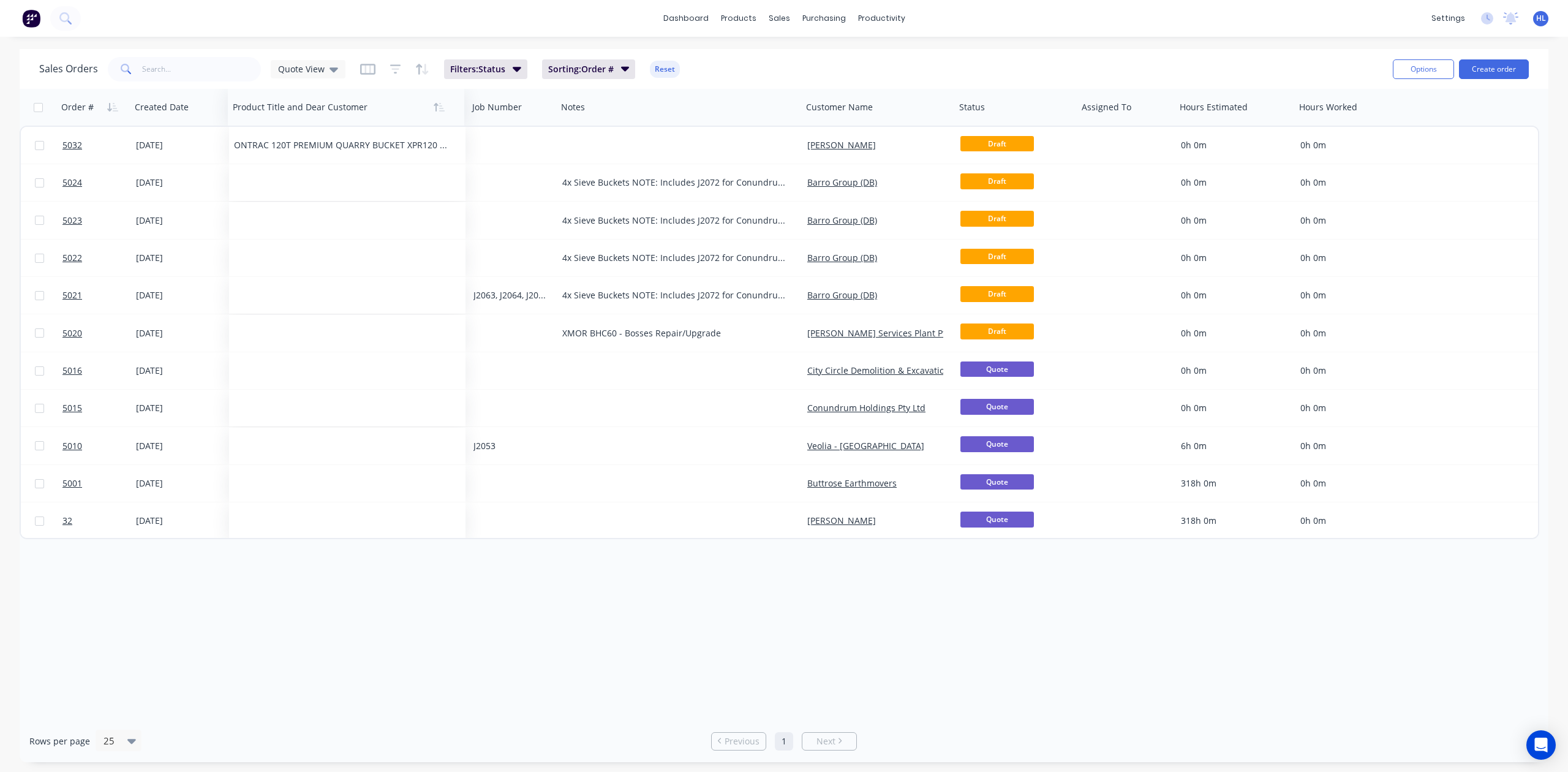
drag, startPoint x: 1208, startPoint y: 106, endPoint x: 277, endPoint y: 109, distance: 931.0
click at [277, 109] on div at bounding box center [340, 107] width 216 height 25
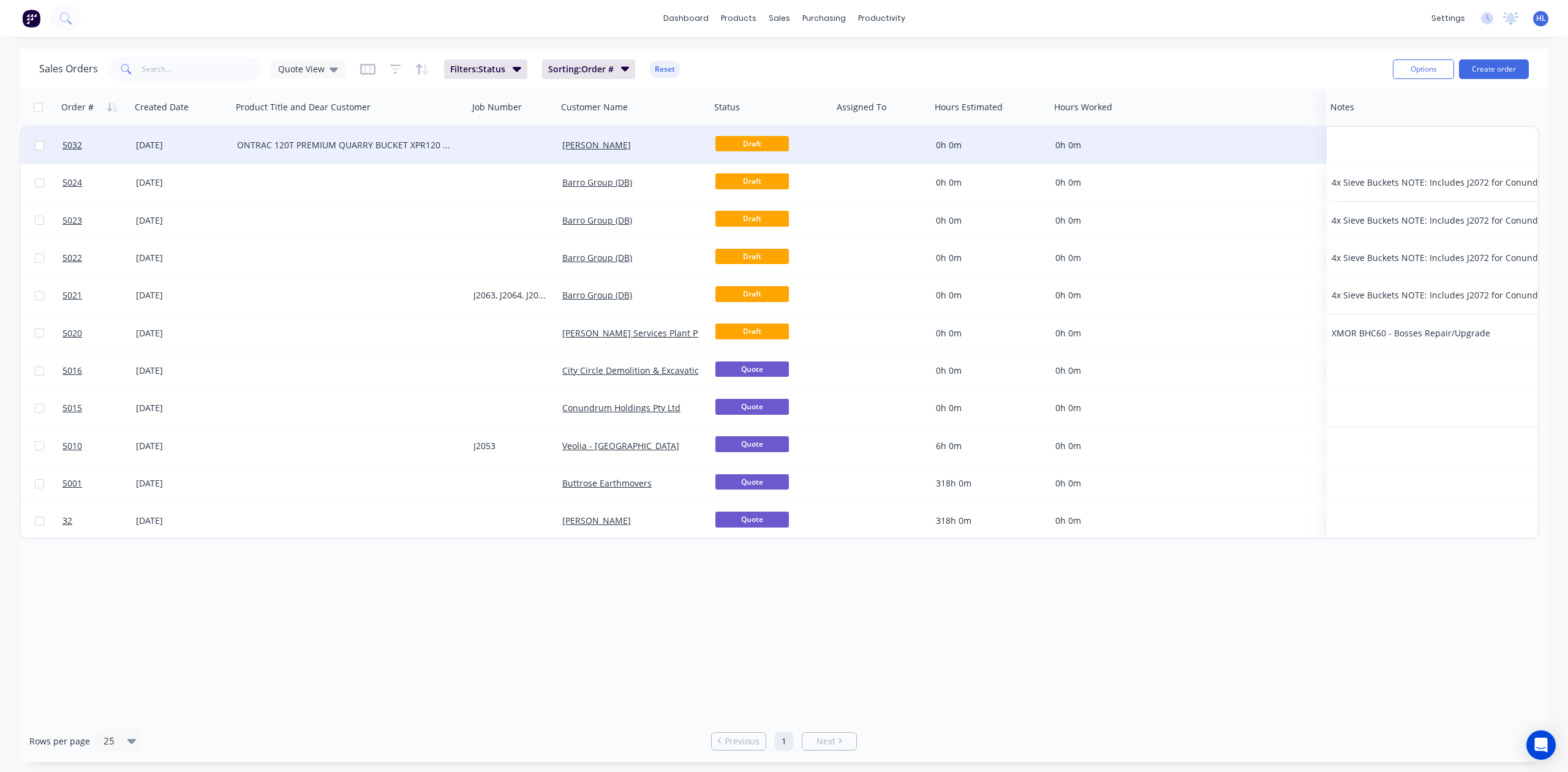
drag, startPoint x: 592, startPoint y: 111, endPoint x: 1361, endPoint y: 135, distance: 769.4
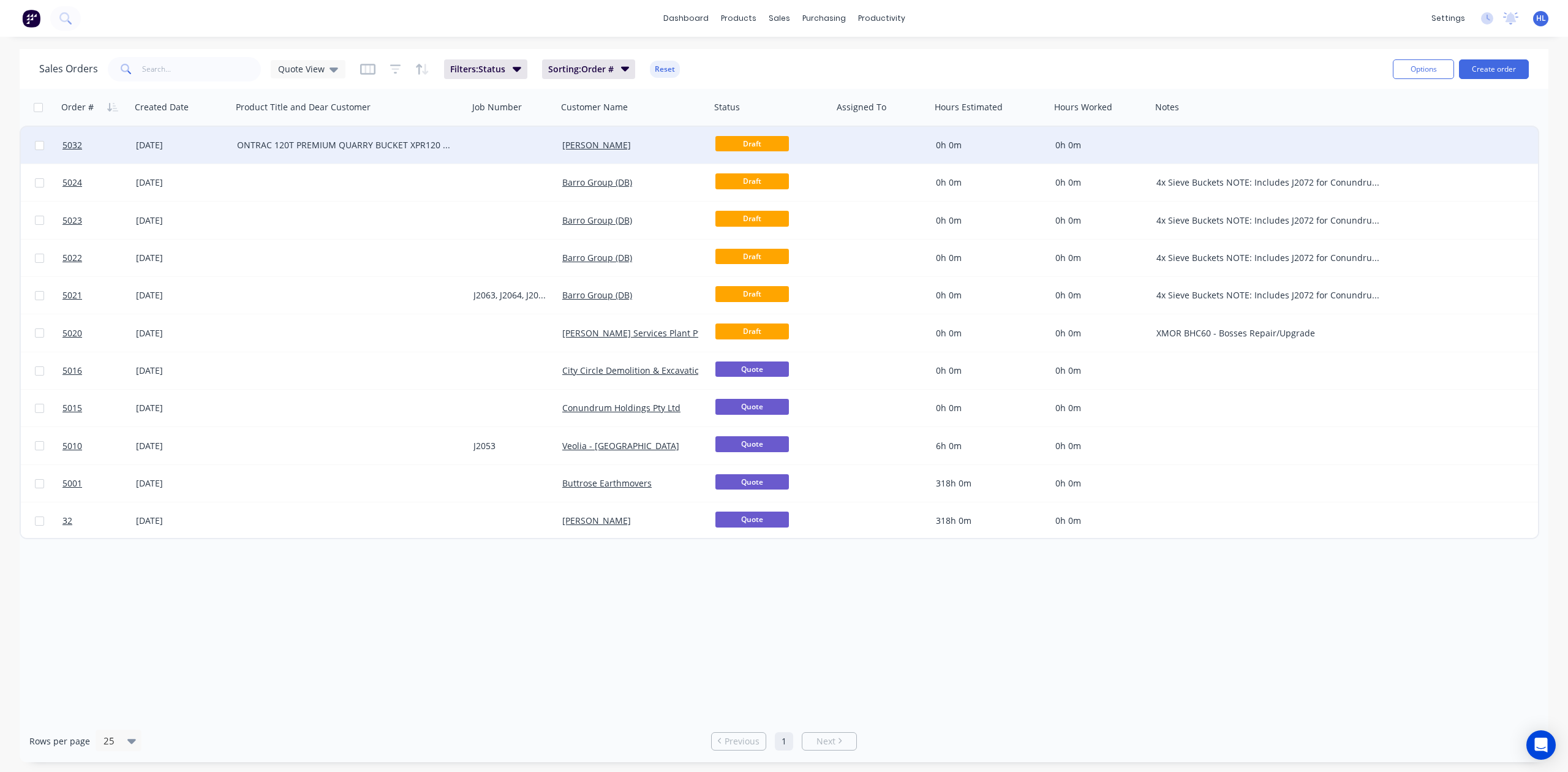
click at [331, 127] on div "ONTRAC 120T PREMIUM QUARRY BUCKET XPR120 - Hitachi EX1200 Dear [PERSON_NAME]," at bounding box center [350, 145] width 237 height 37
drag, startPoint x: 329, startPoint y: 161, endPoint x: 239, endPoint y: 134, distance: 94.0
click at [239, 134] on div "ONTRAC 120T PREMIUM QUARRY BUCKET XPR120 - Hitachi EX1200 Dear [PERSON_NAME]," at bounding box center [350, 155] width 234 height 54
drag, startPoint x: 318, startPoint y: 168, endPoint x: 184, endPoint y: 128, distance: 139.8
click at [212, 123] on div "Order # Created Date Product Title and Dear Customer Job Number Customer Name S…" at bounding box center [779, 314] width 1520 height 450
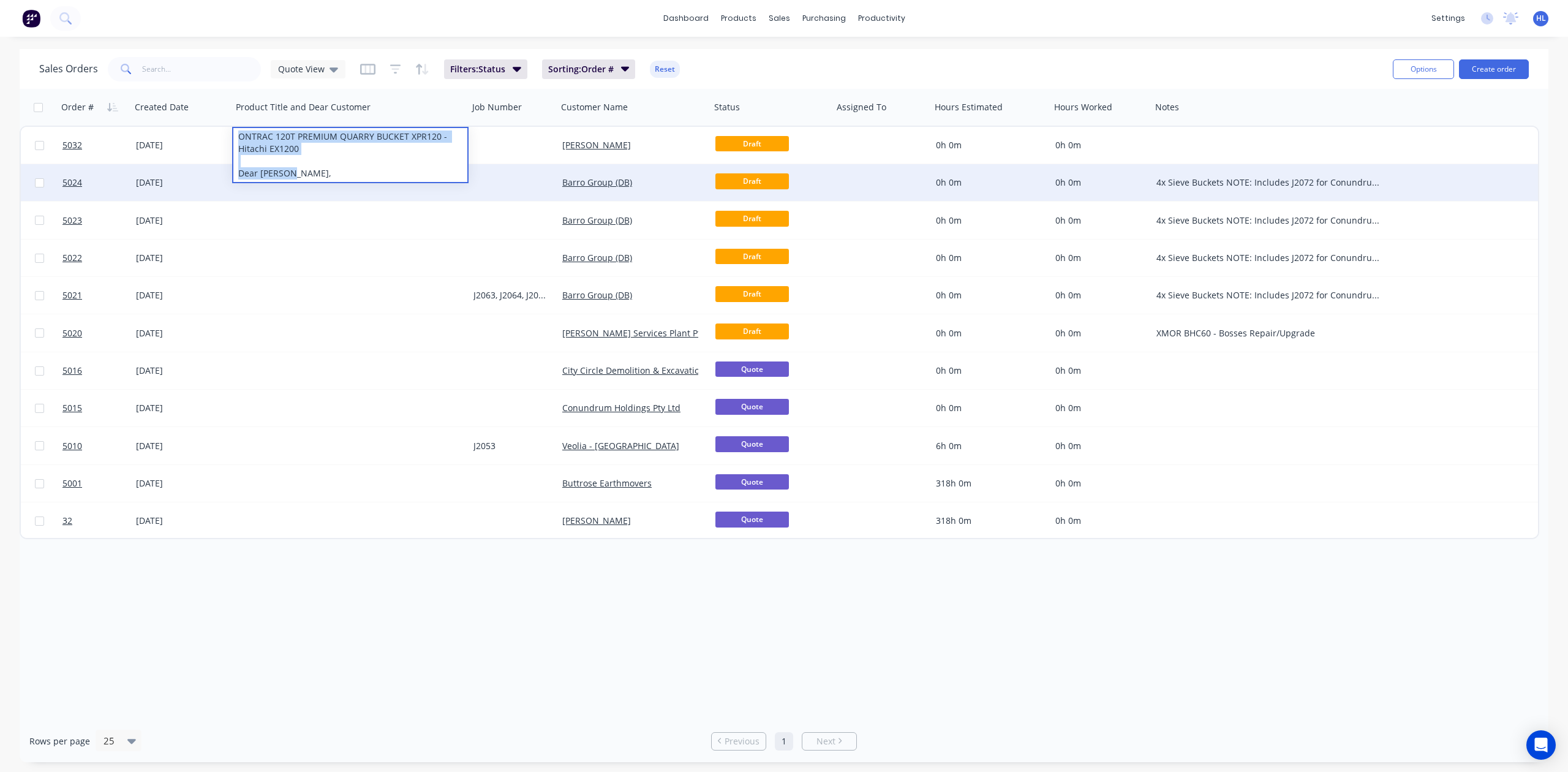
copy div "ONTRAC 120T PREMIUM QUARRY BUCKET XPR120 - Hitachi EX1200 Dear [PERSON_NAME],"
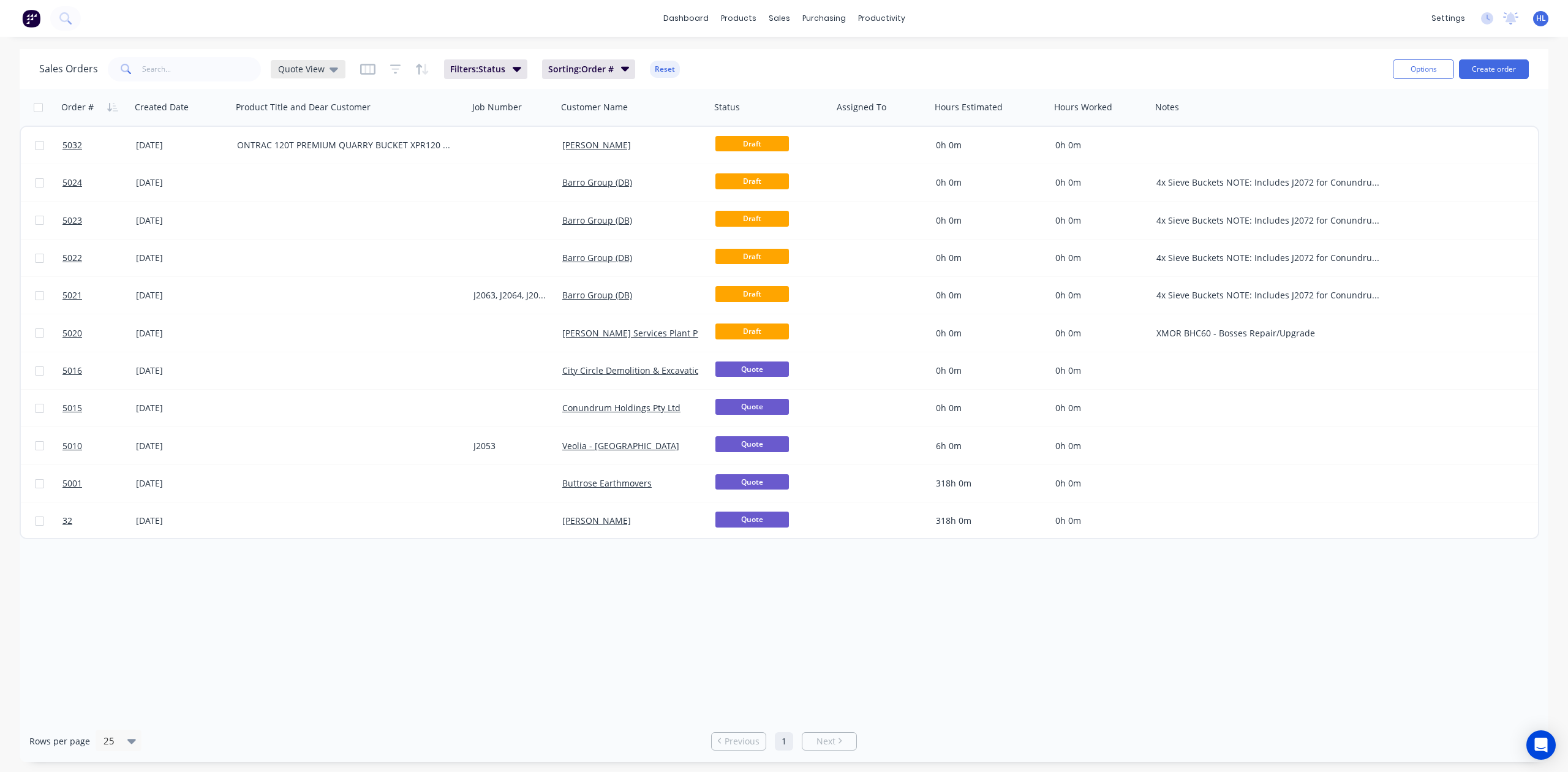
click at [307, 70] on span "Quote View" at bounding box center [301, 69] width 47 height 13
click at [423, 320] on button "edit" at bounding box center [427, 320] width 16 height 13
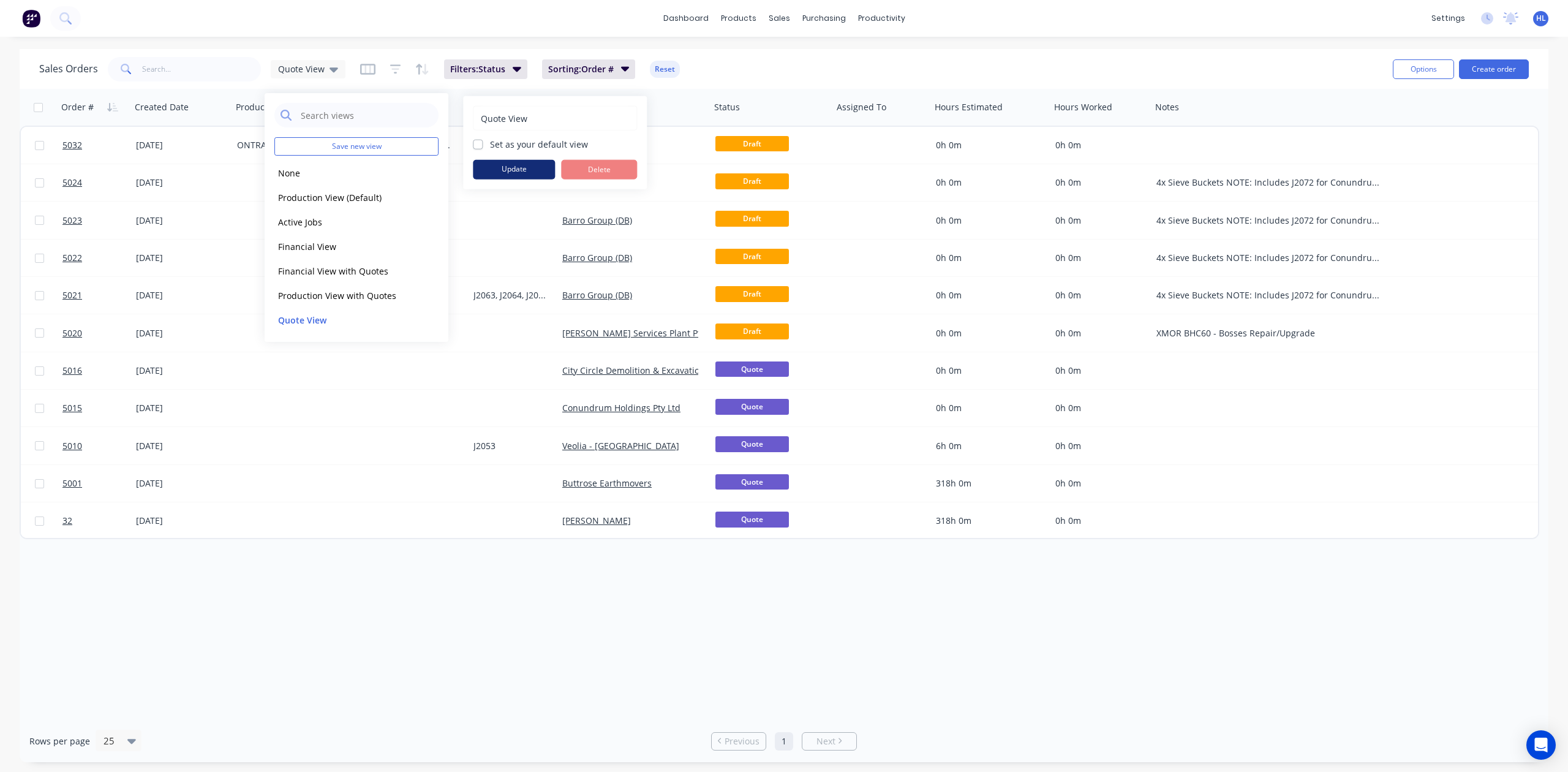
click at [522, 169] on button "Update" at bounding box center [514, 170] width 82 height 19
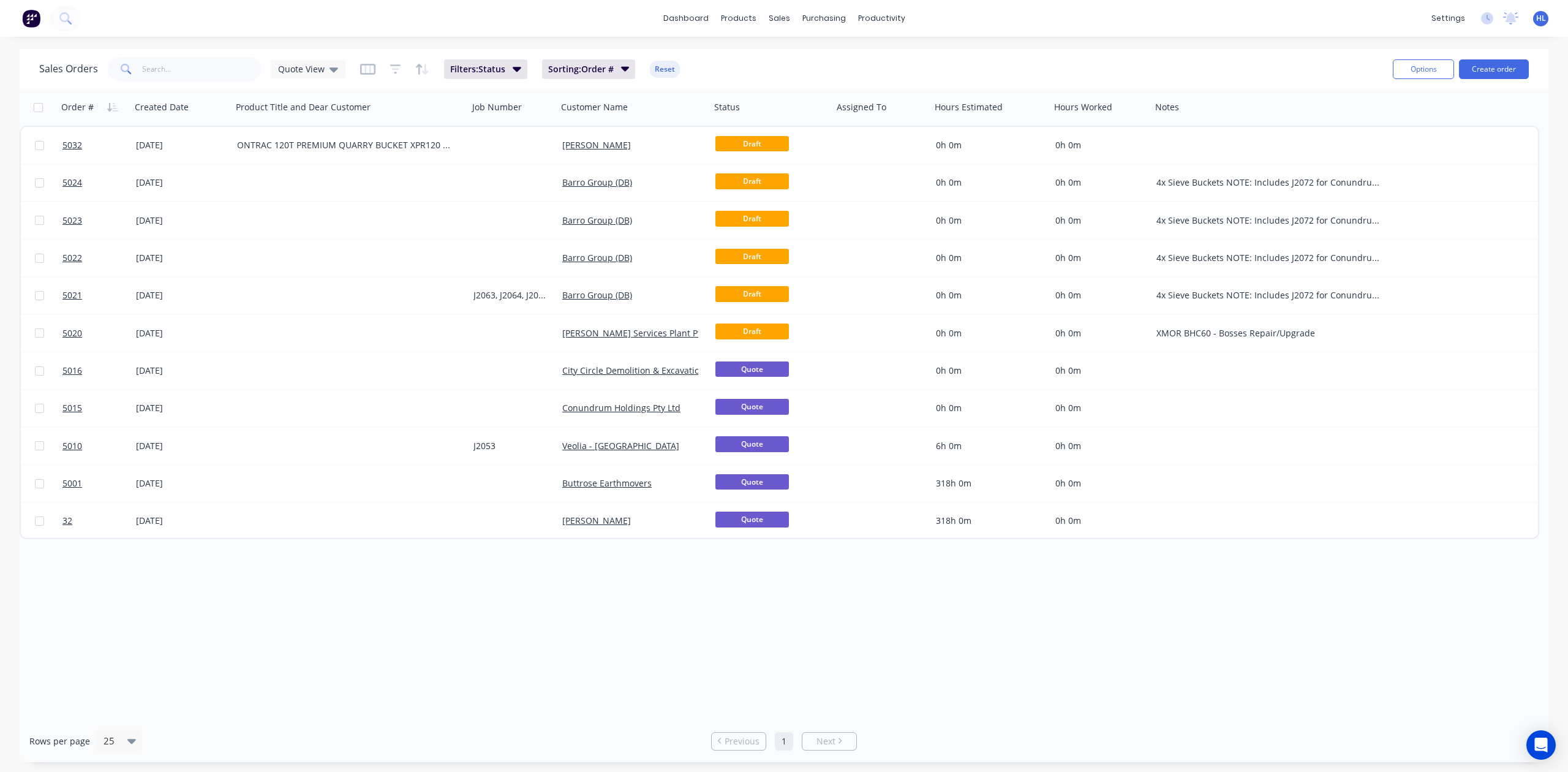
click at [665, 638] on div "Order # Created Date Product Title and Dear Customer Job Number Customer Name S…" at bounding box center [784, 404] width 1529 height 631
click at [946, 640] on div "Order # Created Date Product Title and Dear Customer Job Number Customer Name S…" at bounding box center [784, 404] width 1529 height 631
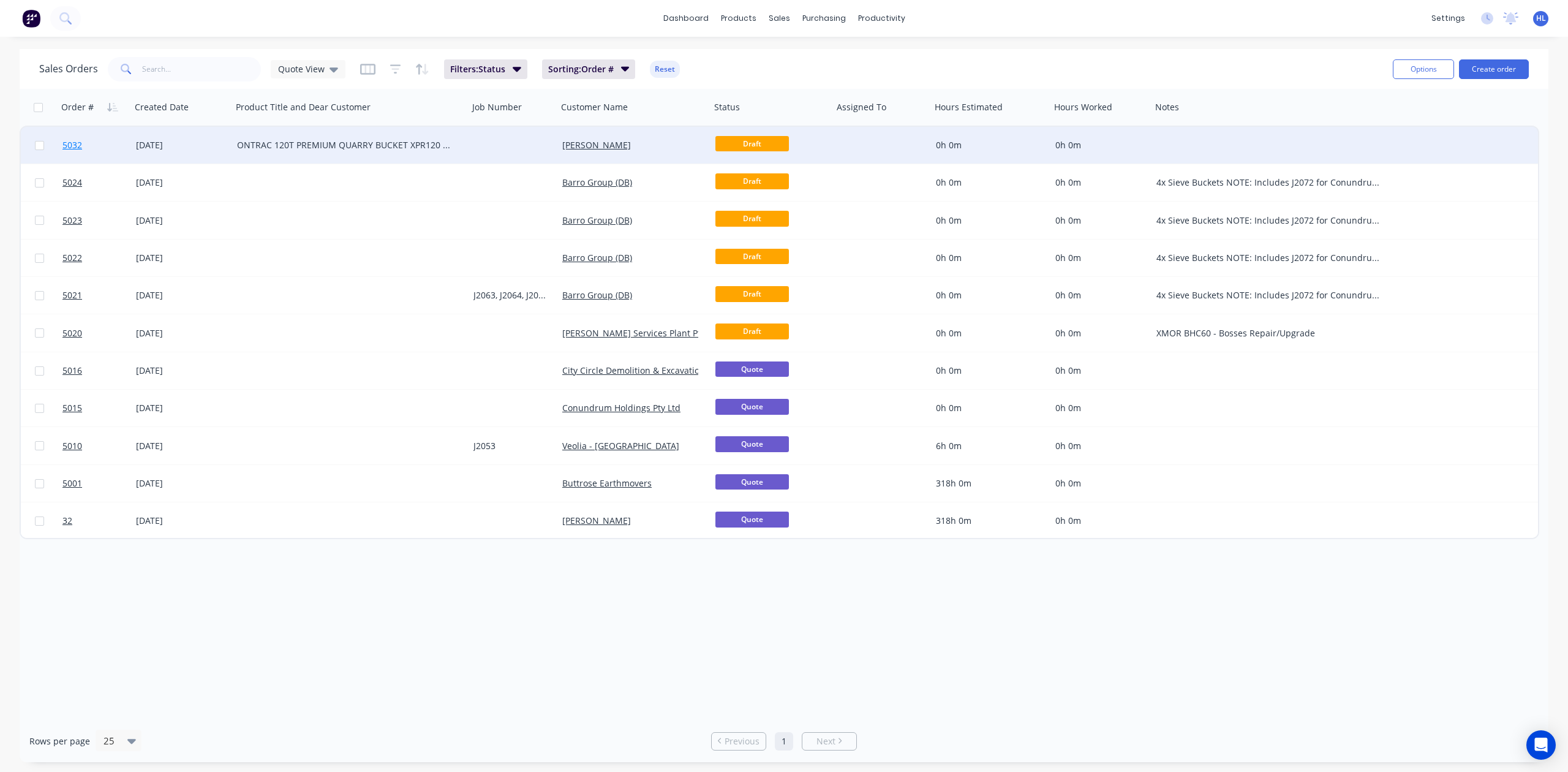
click at [123, 146] on link "5032" at bounding box center [99, 145] width 73 height 37
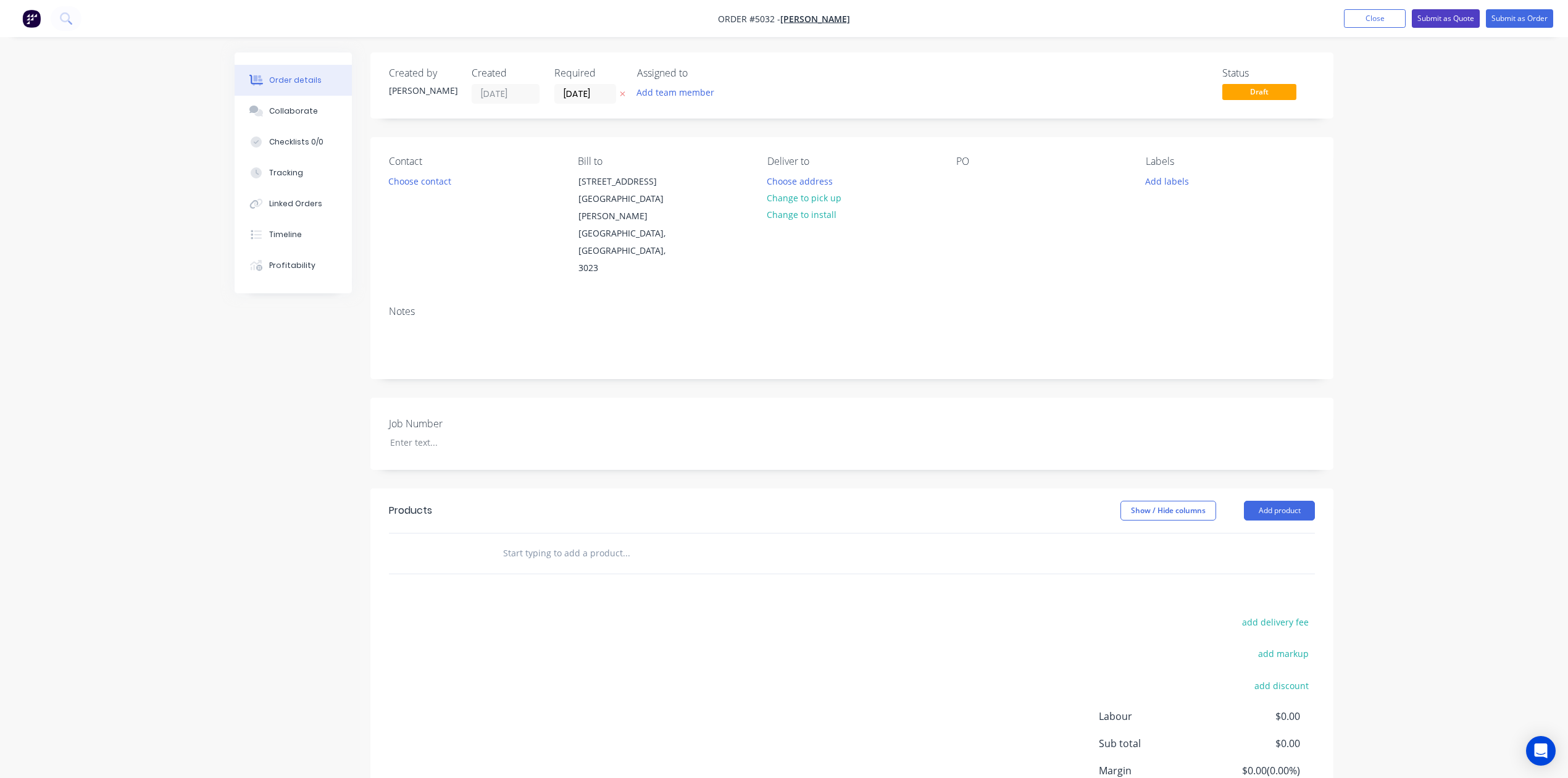
drag, startPoint x: 1448, startPoint y: 15, endPoint x: 1207, endPoint y: 478, distance: 522.0
click at [1196, 480] on div "Order #5032 - [PERSON_NAME] Add product Close Submit as Quote Submit as Order O…" at bounding box center [784, 444] width 1568 height 889
click at [1272, 500] on button "Add product" at bounding box center [1279, 510] width 71 height 20
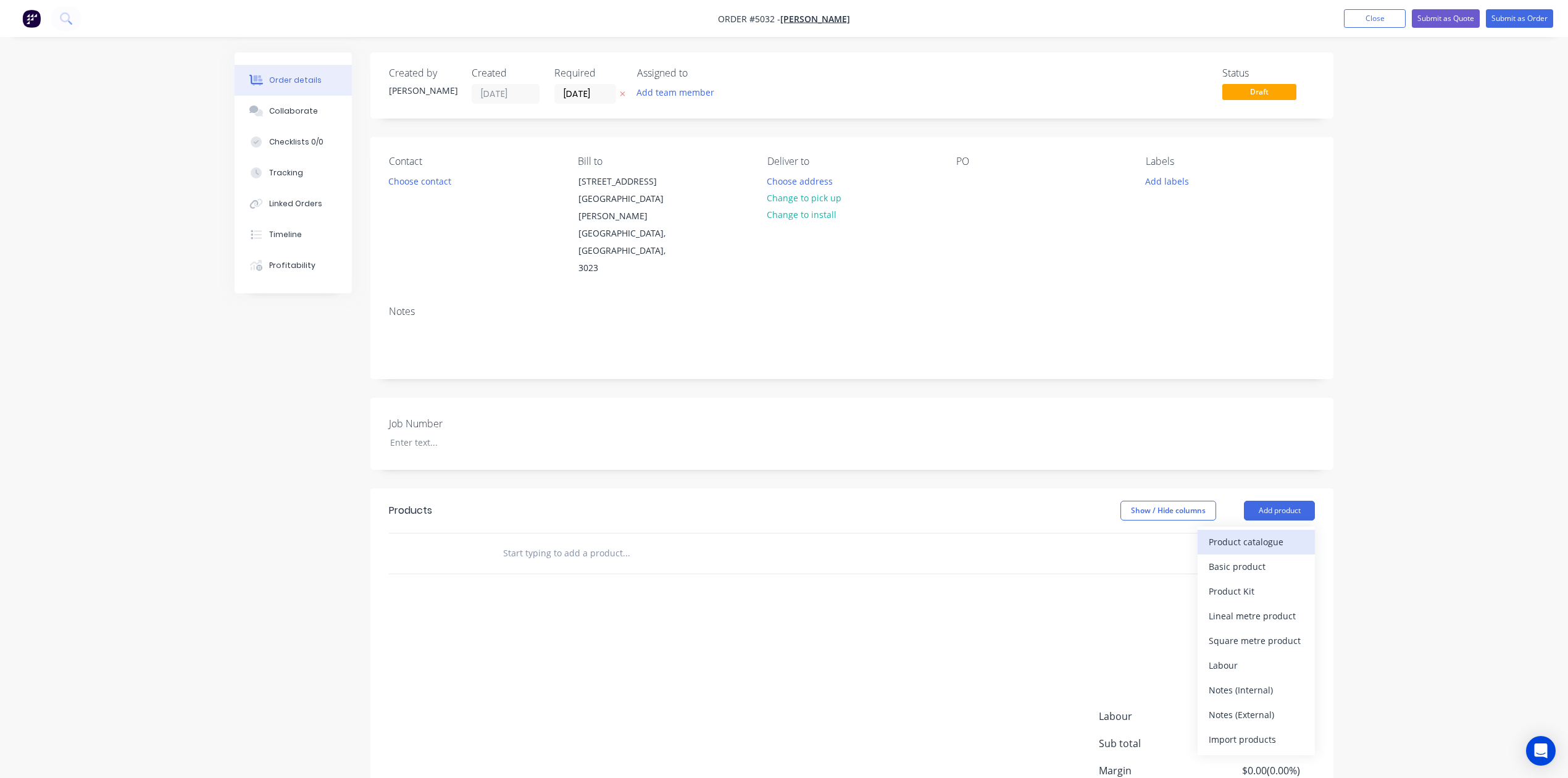
drag, startPoint x: 1278, startPoint y: 472, endPoint x: 1277, endPoint y: 488, distance: 16.0
click at [1277, 533] on div "Product catalogue" at bounding box center [1256, 542] width 95 height 18
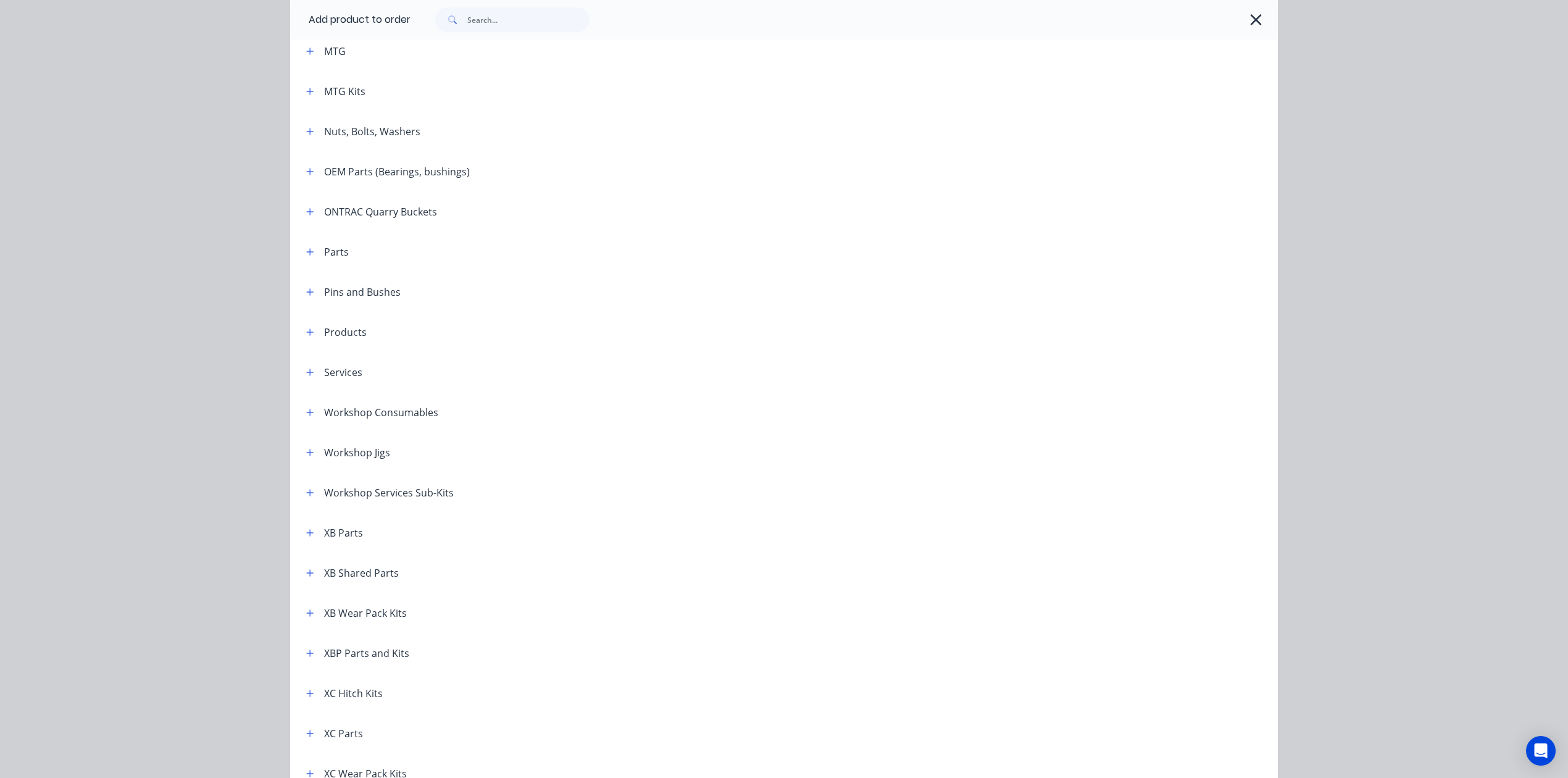
scroll to position [534, 0]
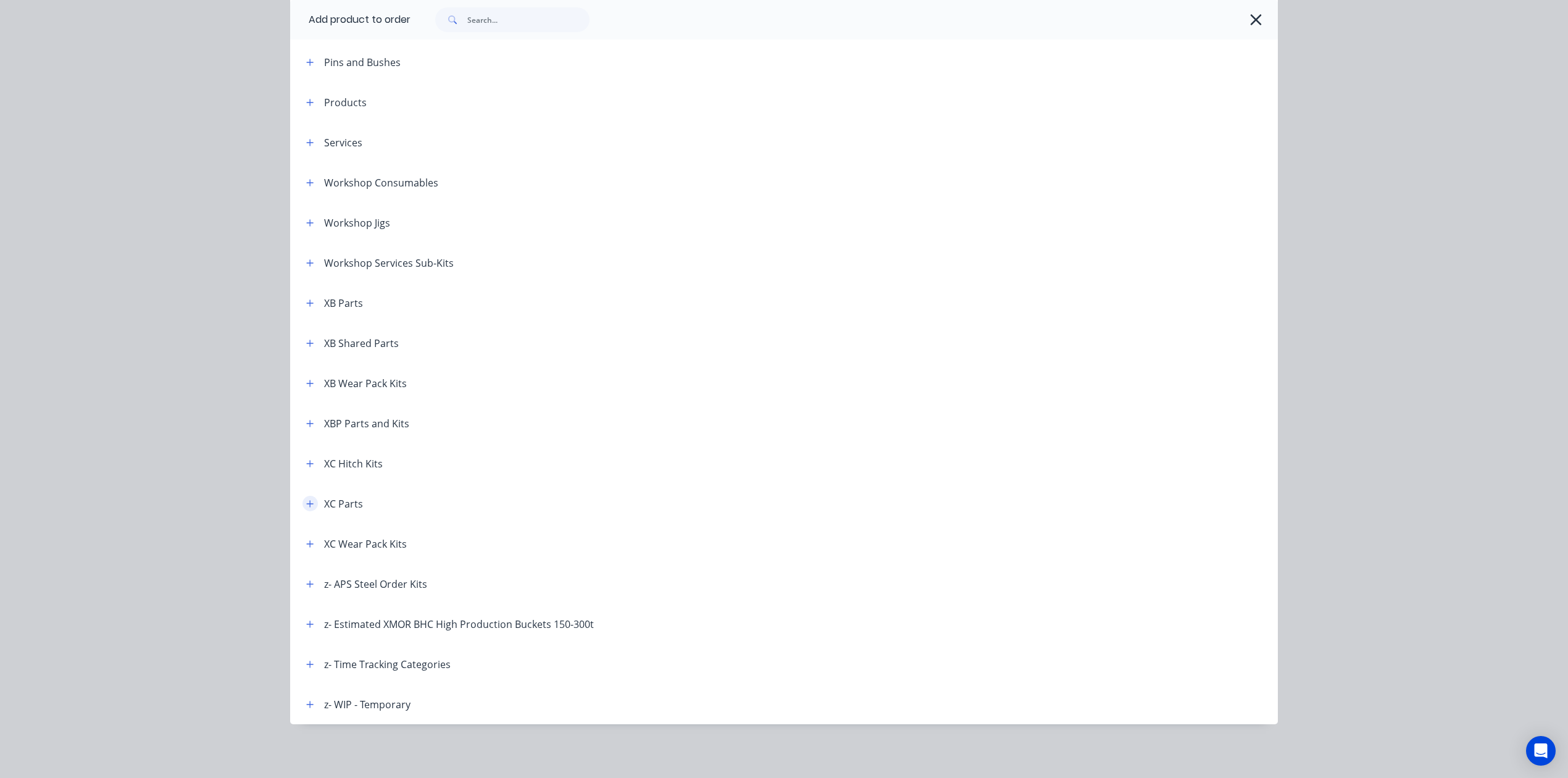
click at [304, 509] on button "button" at bounding box center [310, 504] width 16 height 16
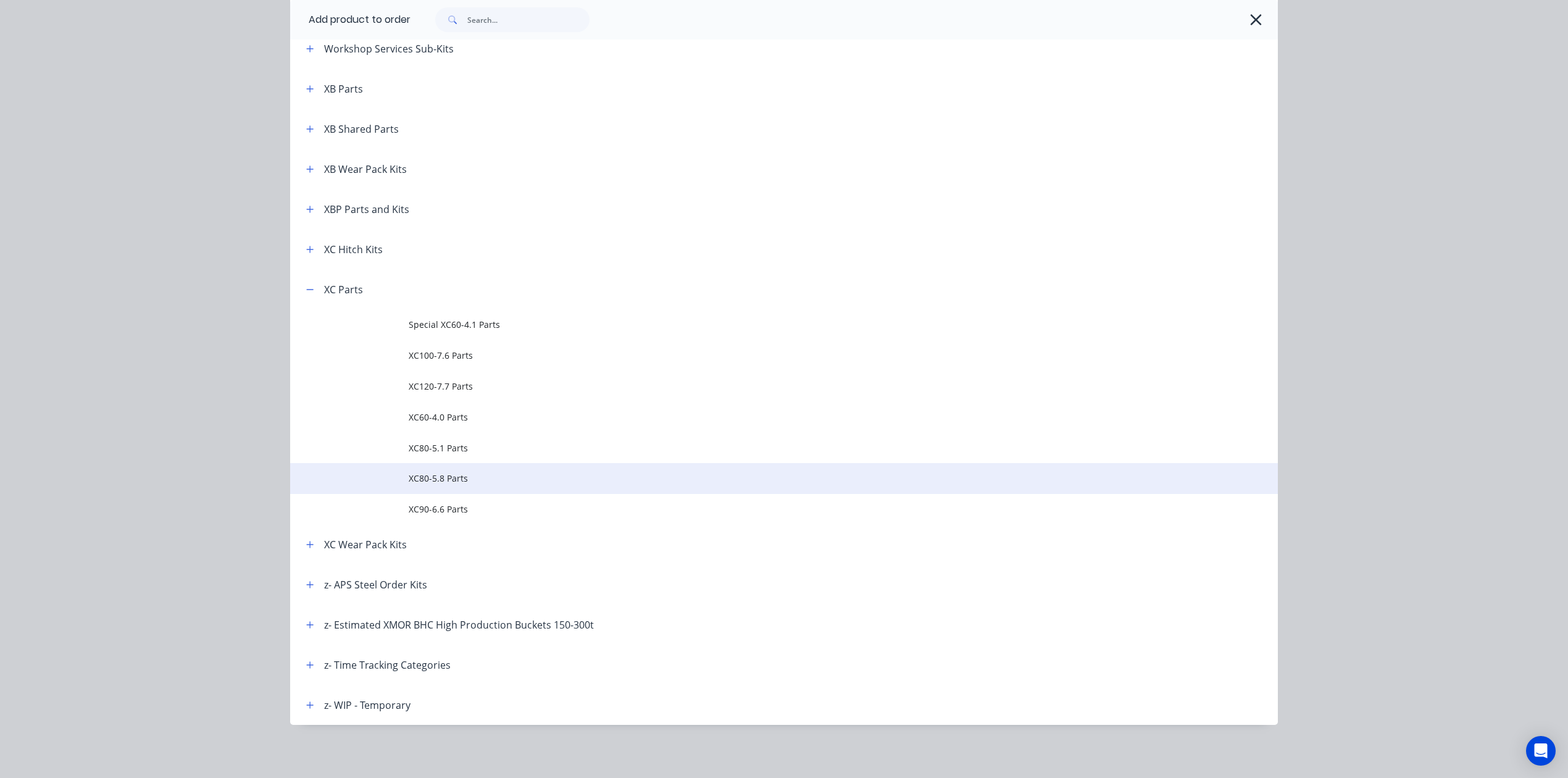
scroll to position [751, 0]
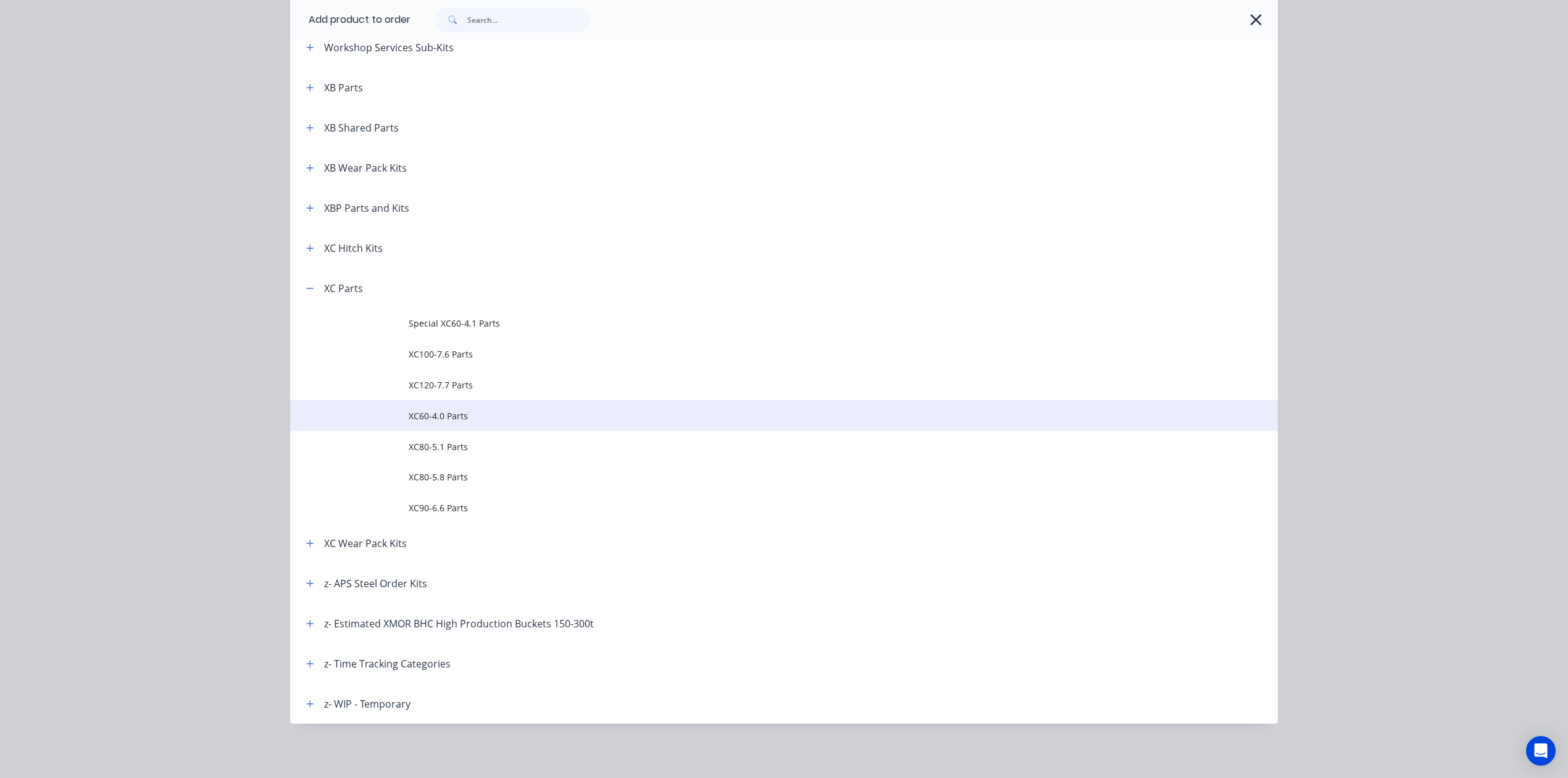
click at [468, 413] on span "XC60-4.0 Parts" at bounding box center [757, 416] width 695 height 13
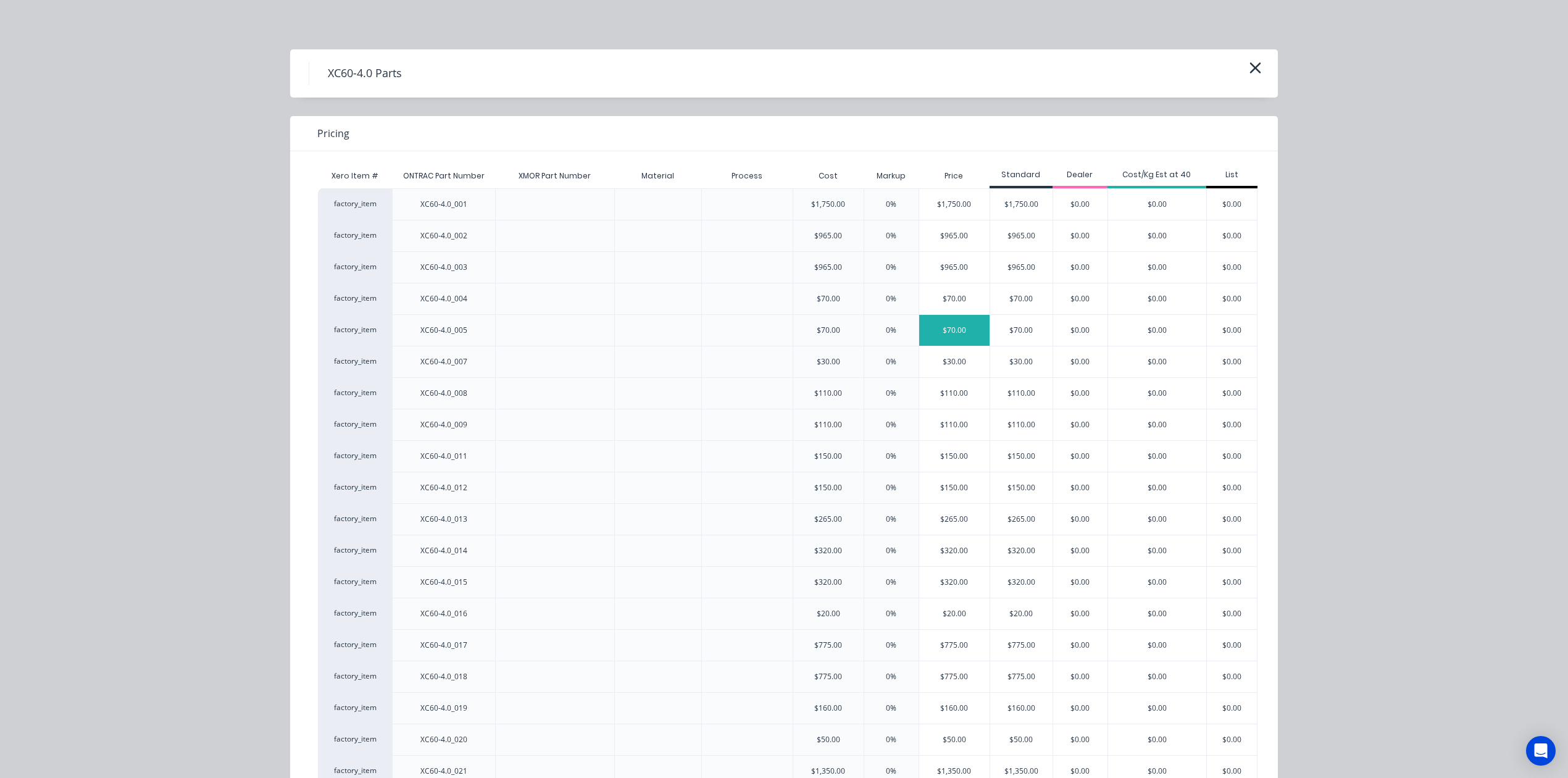
click at [930, 326] on div "$70.00" at bounding box center [955, 330] width 71 height 31
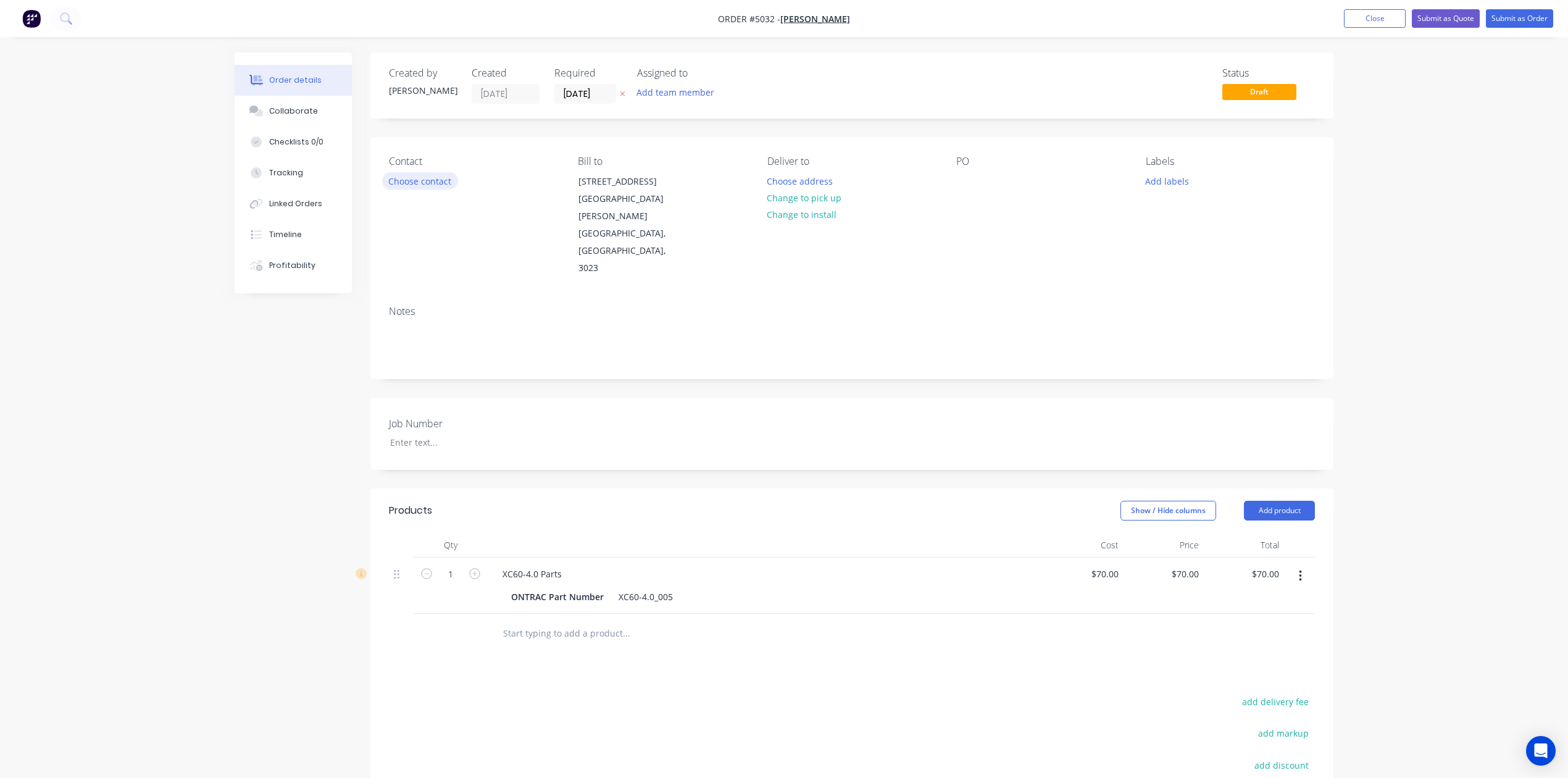
click at [438, 181] on button "Choose contact" at bounding box center [420, 181] width 76 height 17
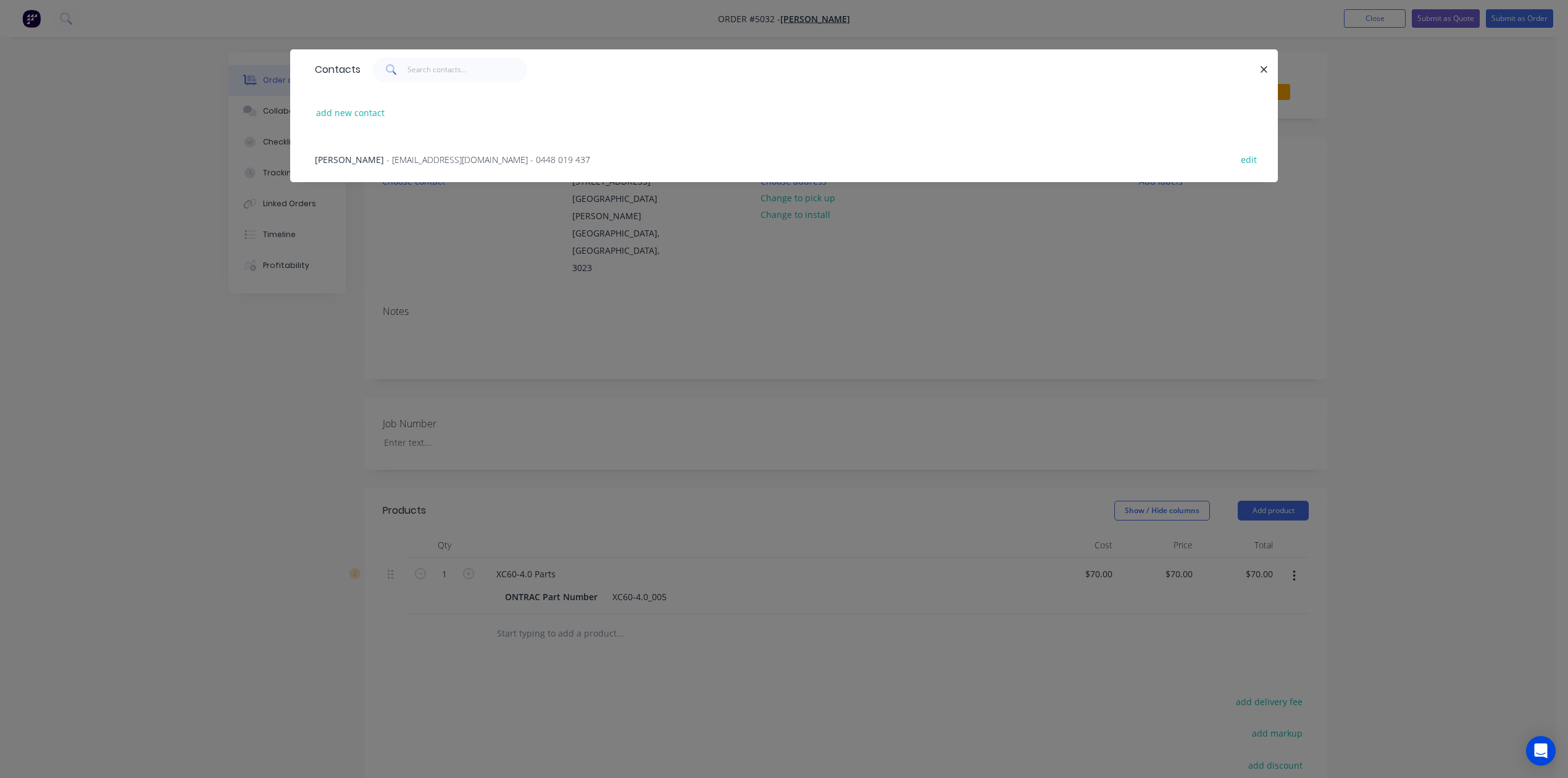
click at [421, 165] on div "[PERSON_NAME] - [EMAIL_ADDRESS][DOMAIN_NAME] - 0448 019 437" at bounding box center [452, 159] width 275 height 13
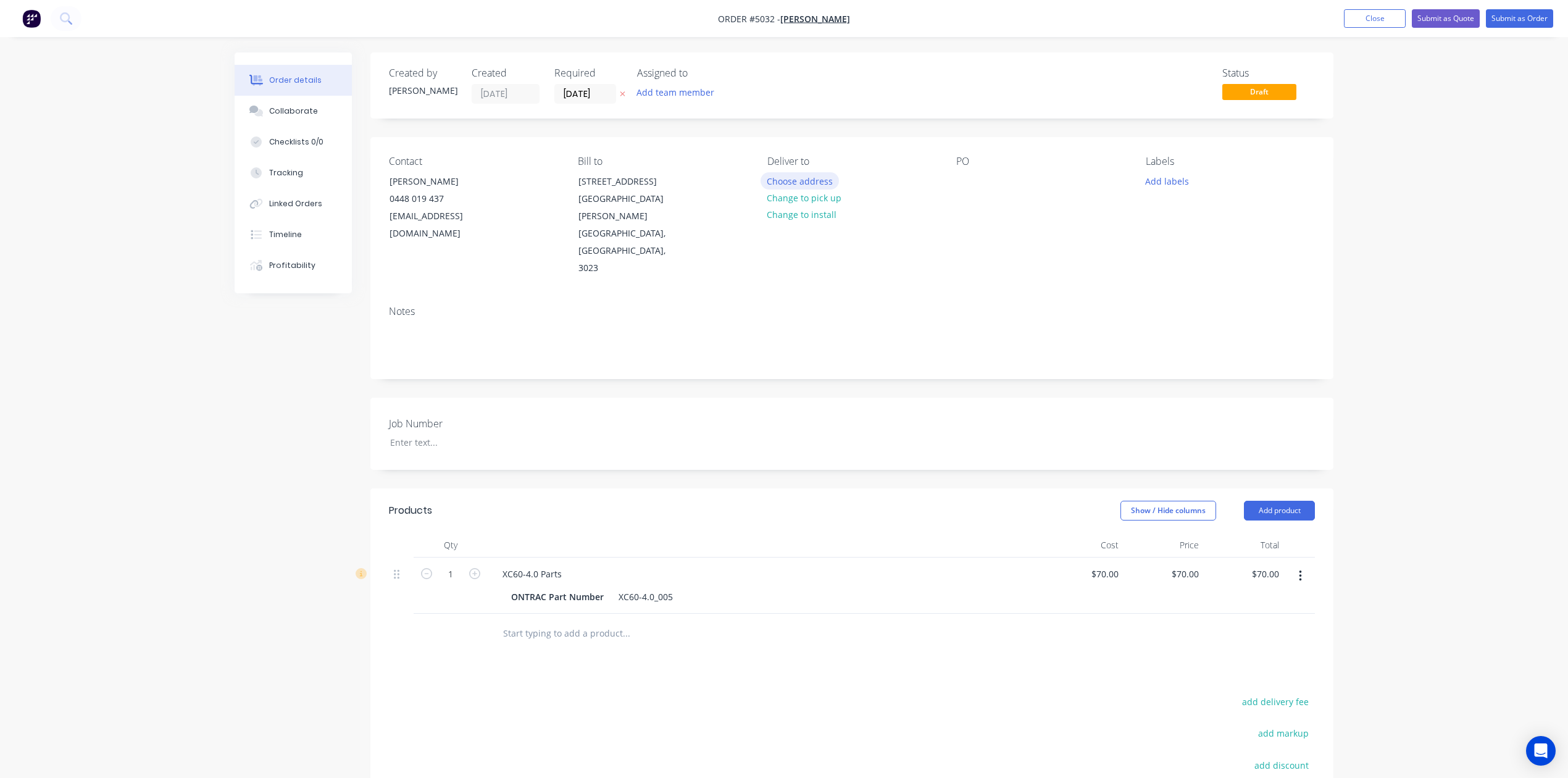
click at [806, 176] on button "Choose address" at bounding box center [800, 181] width 79 height 17
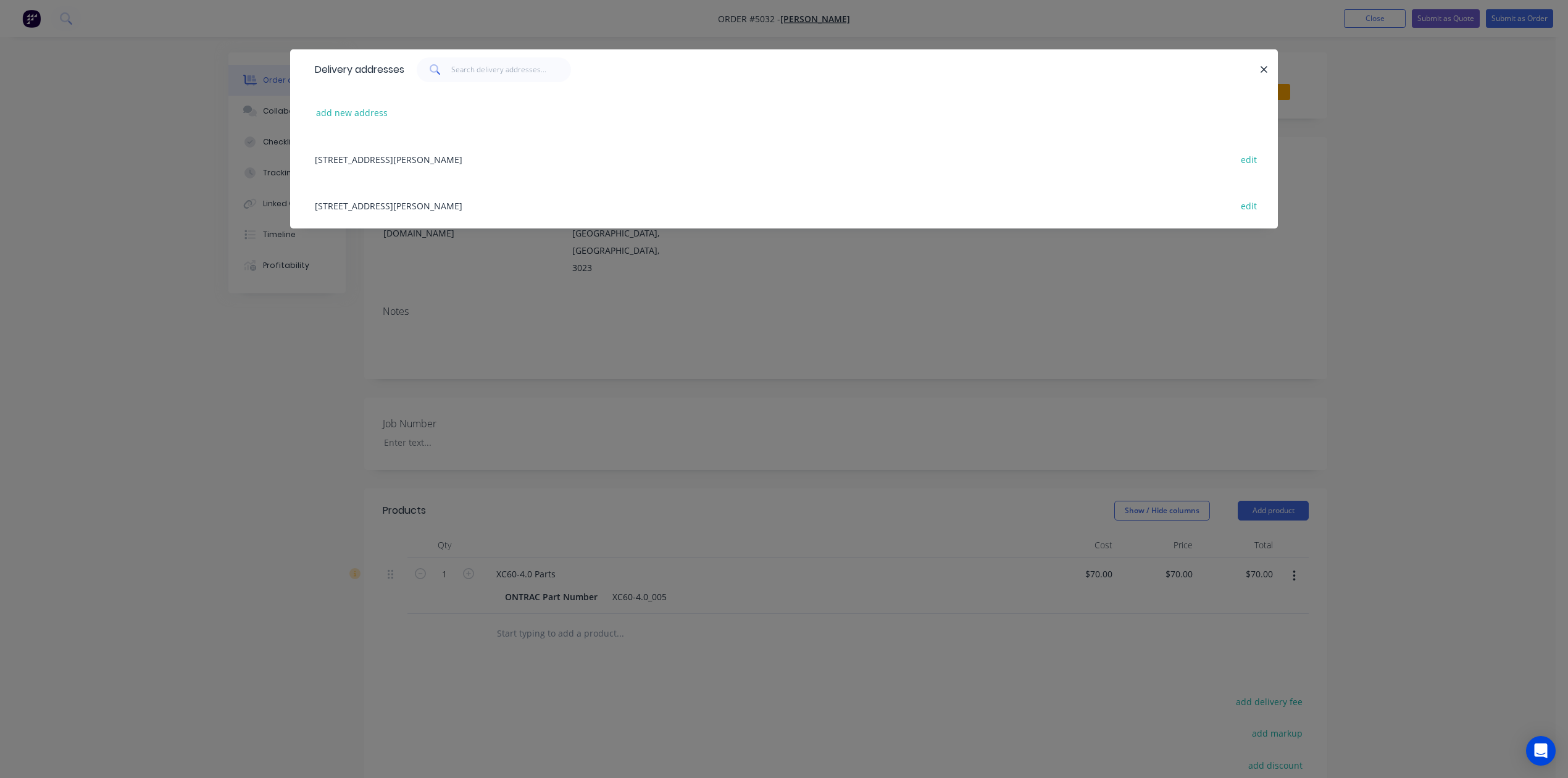
click at [509, 159] on div "[STREET_ADDRESS][PERSON_NAME] edit" at bounding box center [784, 159] width 951 height 46
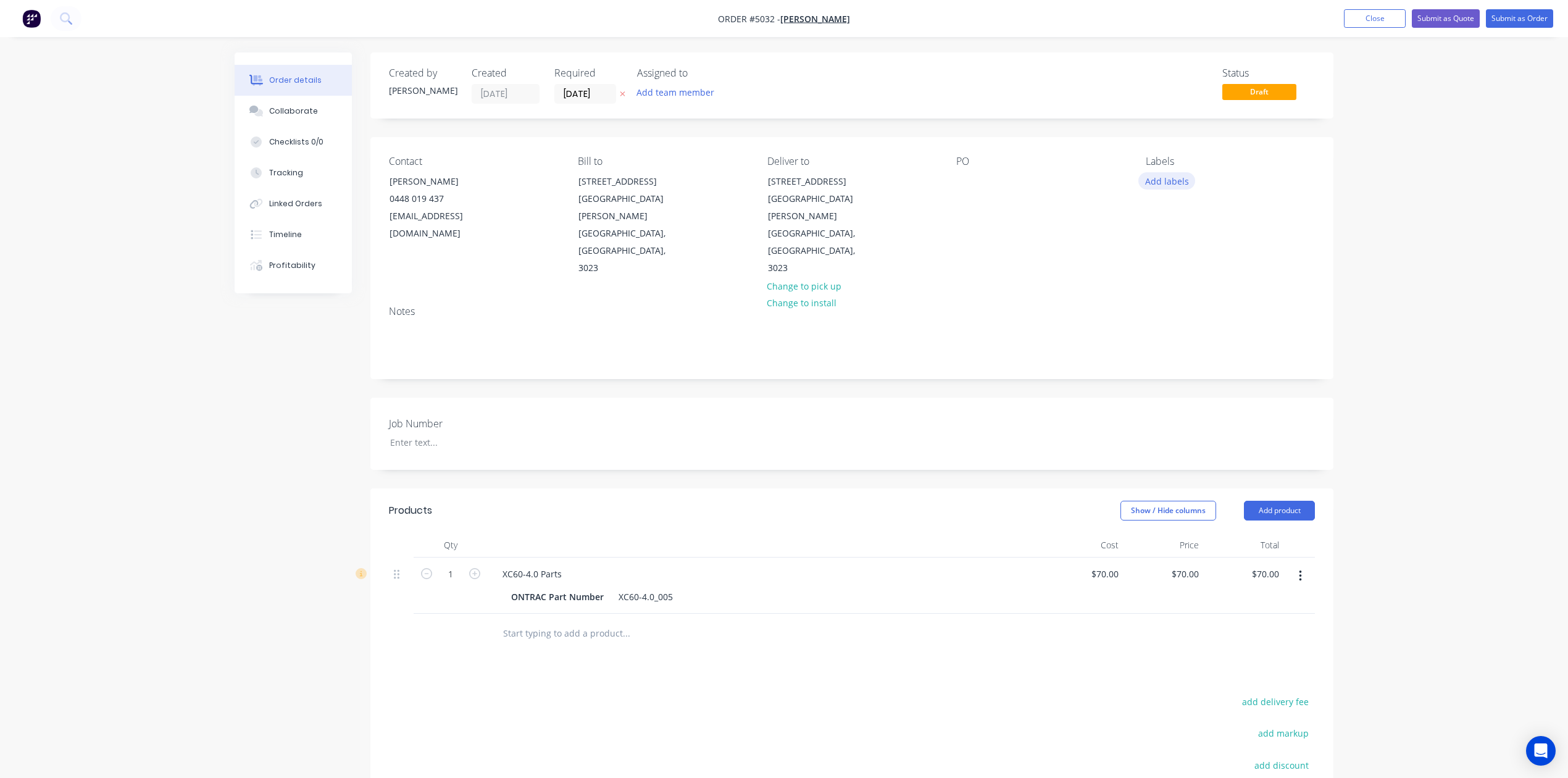
click at [1161, 182] on button "Add labels" at bounding box center [1167, 181] width 57 height 17
click at [1452, 291] on div "Order details Collaborate Checklists 0/0 Tracking Linked Orders Timeline Profit…" at bounding box center [784, 484] width 1568 height 969
click at [319, 263] on button "Profitability" at bounding box center [293, 265] width 118 height 31
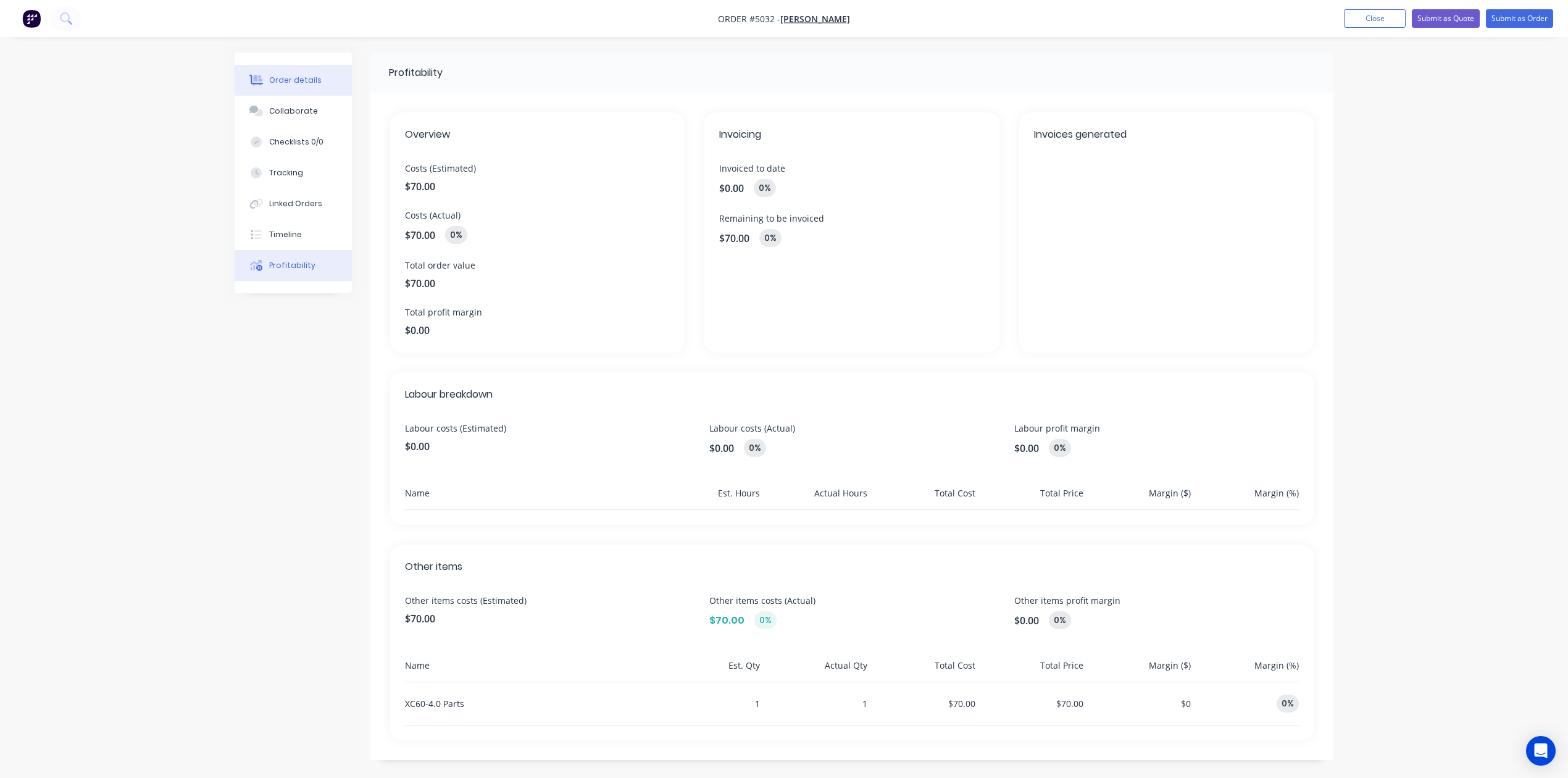
click at [315, 77] on div "Order details" at bounding box center [295, 80] width 52 height 11
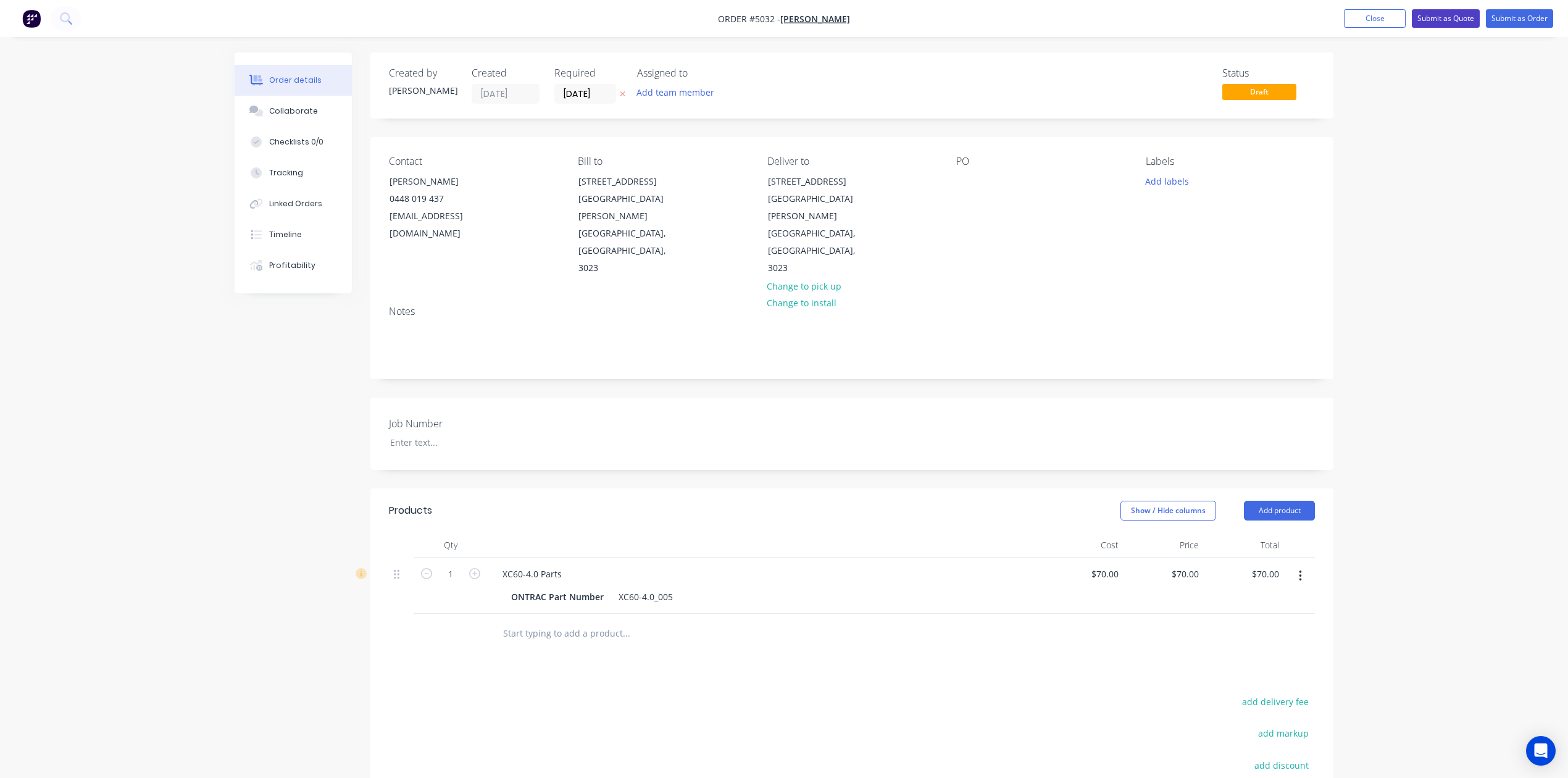
click at [1451, 20] on button "Submit as Quote" at bounding box center [1446, 18] width 68 height 18
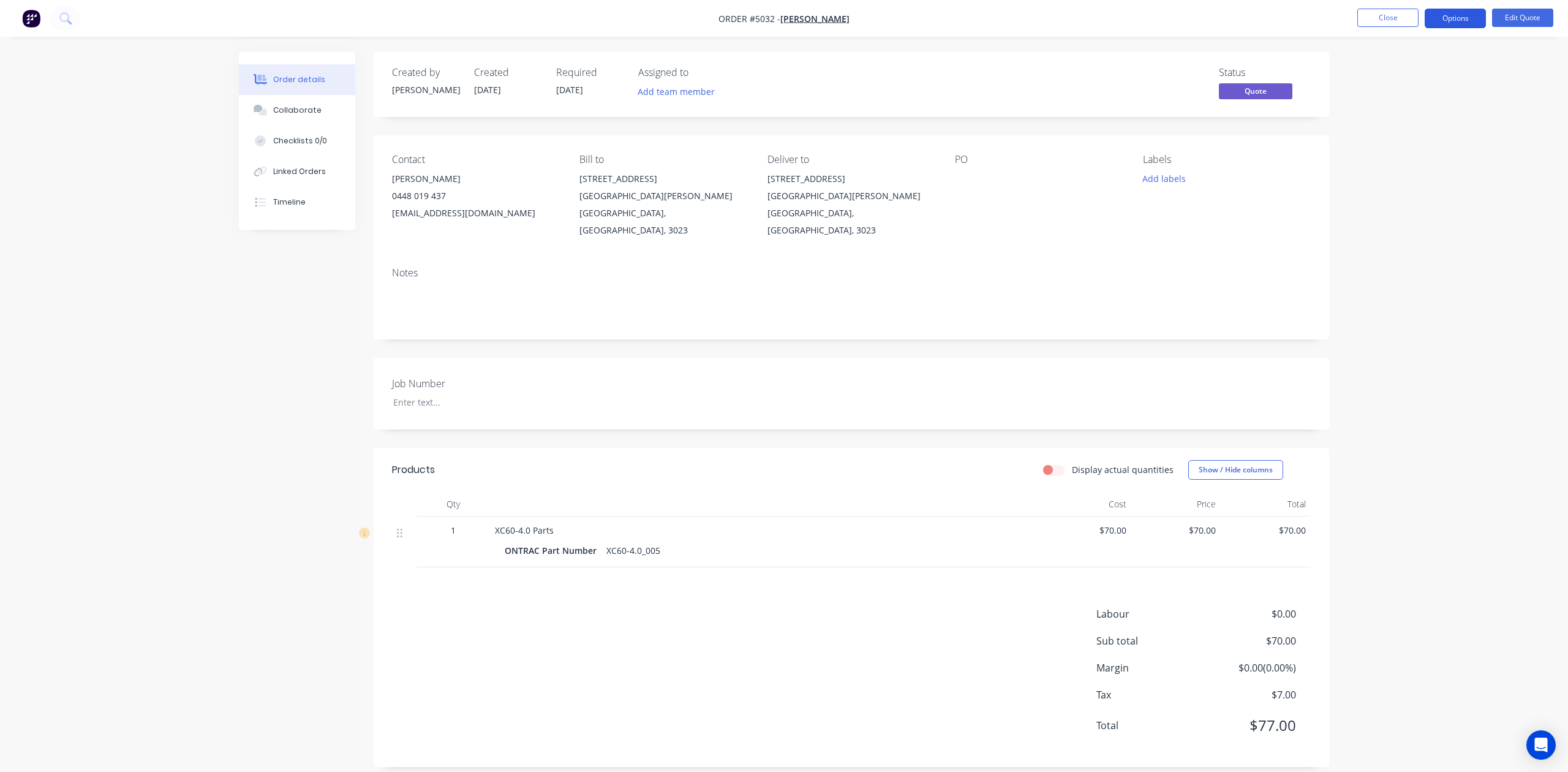
click at [1466, 18] on button "Options" at bounding box center [1455, 18] width 62 height 19
click at [1443, 73] on div "Quote" at bounding box center [1419, 74] width 113 height 18
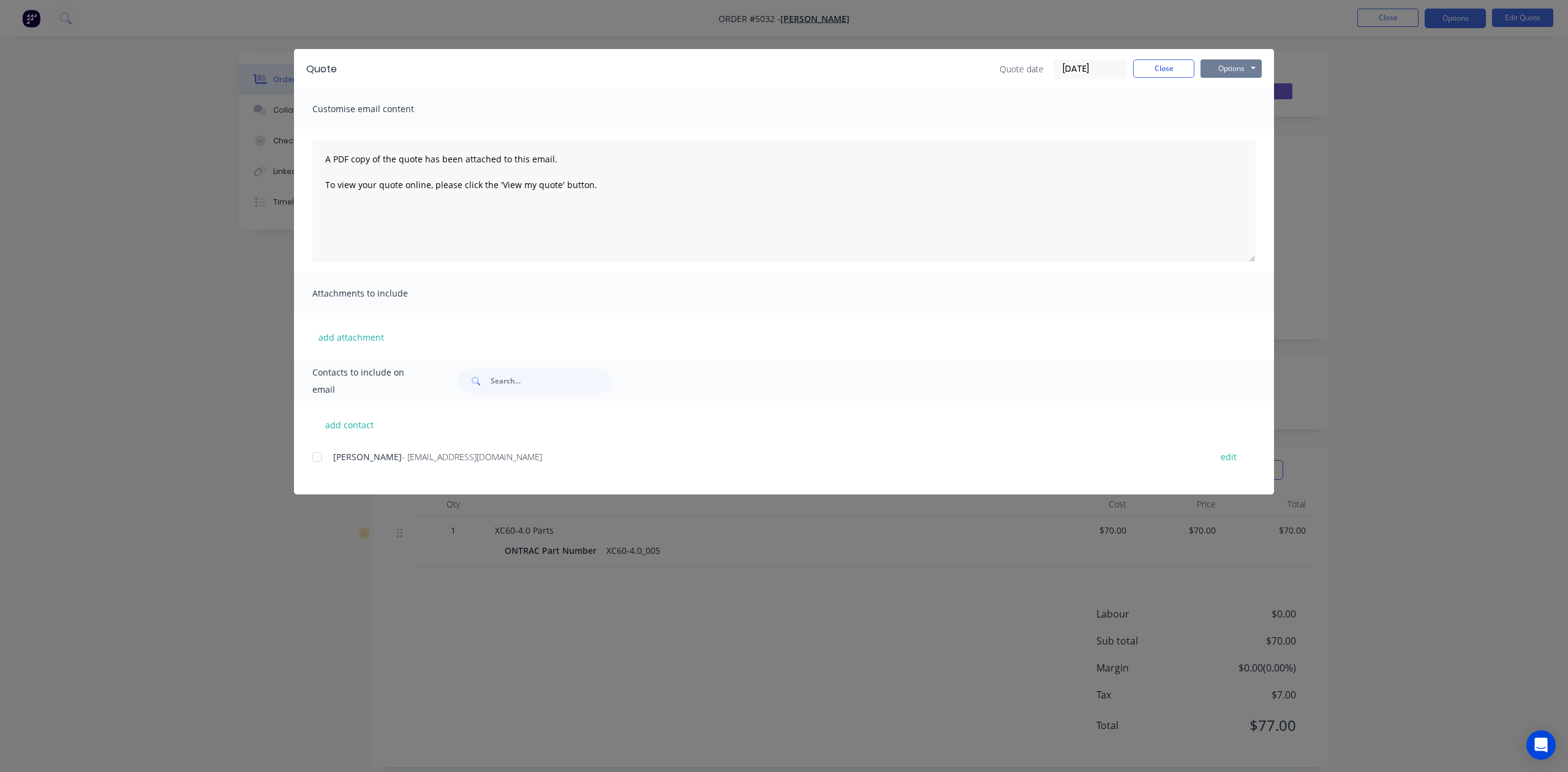
click at [1233, 60] on button "Options" at bounding box center [1231, 69] width 62 height 18
click at [1258, 91] on button "Preview" at bounding box center [1239, 90] width 78 height 20
click at [1175, 64] on button "Close" at bounding box center [1164, 69] width 62 height 18
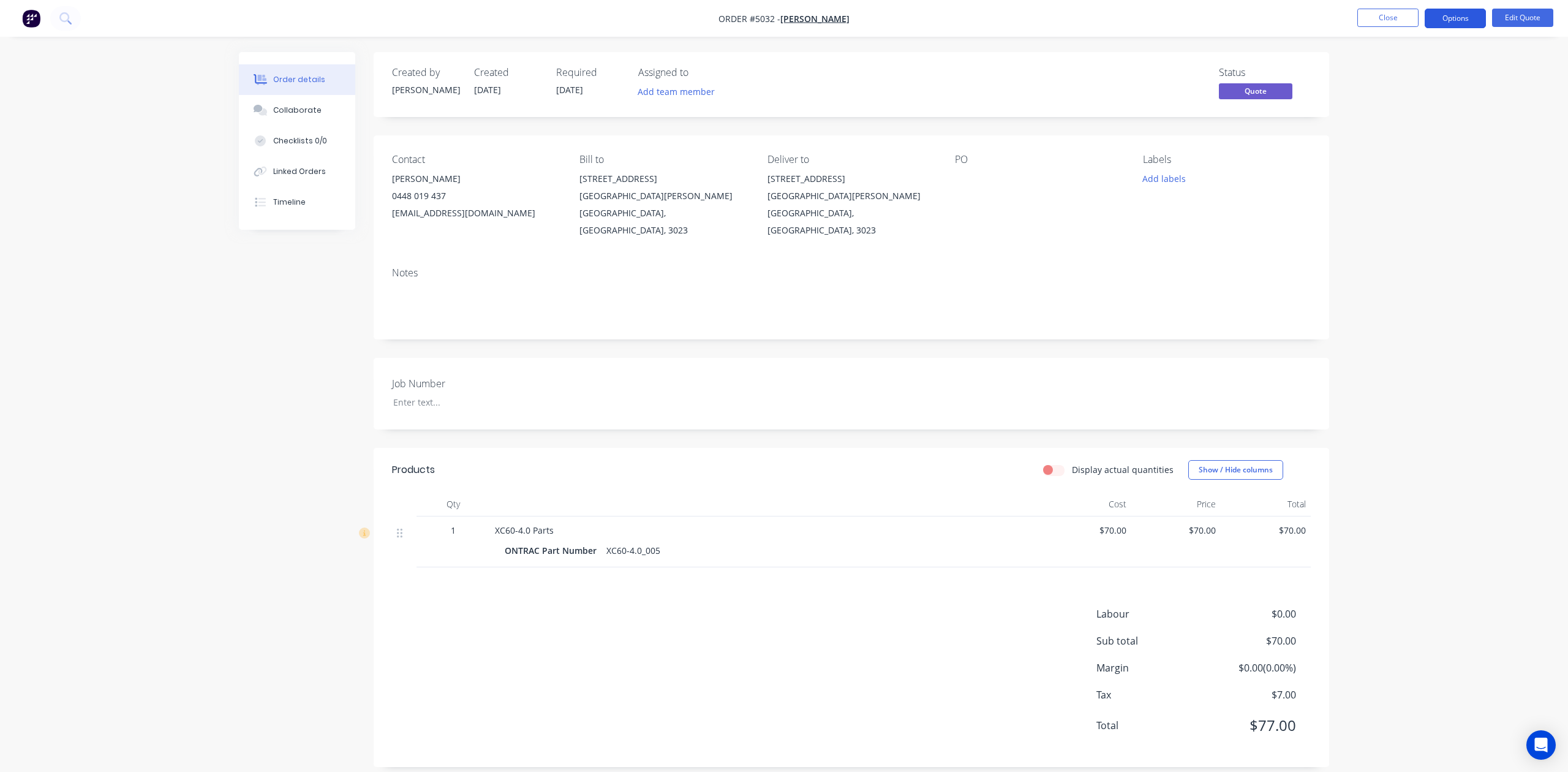
click at [1451, 11] on button "Options" at bounding box center [1455, 18] width 62 height 19
click at [1427, 69] on div "Quote" at bounding box center [1419, 74] width 113 height 18
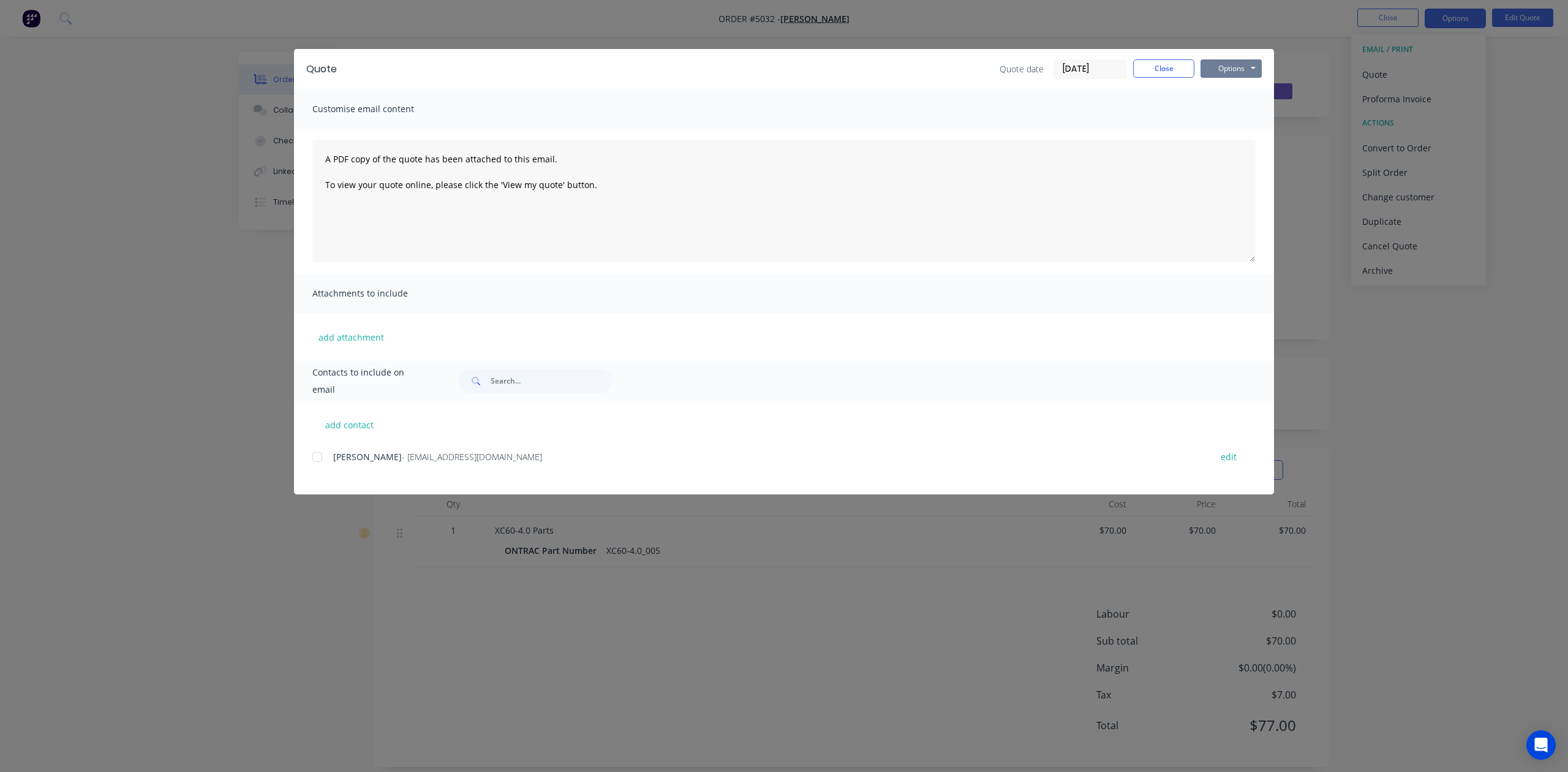
click at [1221, 60] on button "Options" at bounding box center [1231, 69] width 62 height 18
click at [1246, 98] on button "Preview" at bounding box center [1239, 90] width 78 height 20
click at [1229, 76] on button "Options" at bounding box center [1231, 69] width 62 height 18
click at [1170, 67] on button "Close" at bounding box center [1164, 69] width 62 height 18
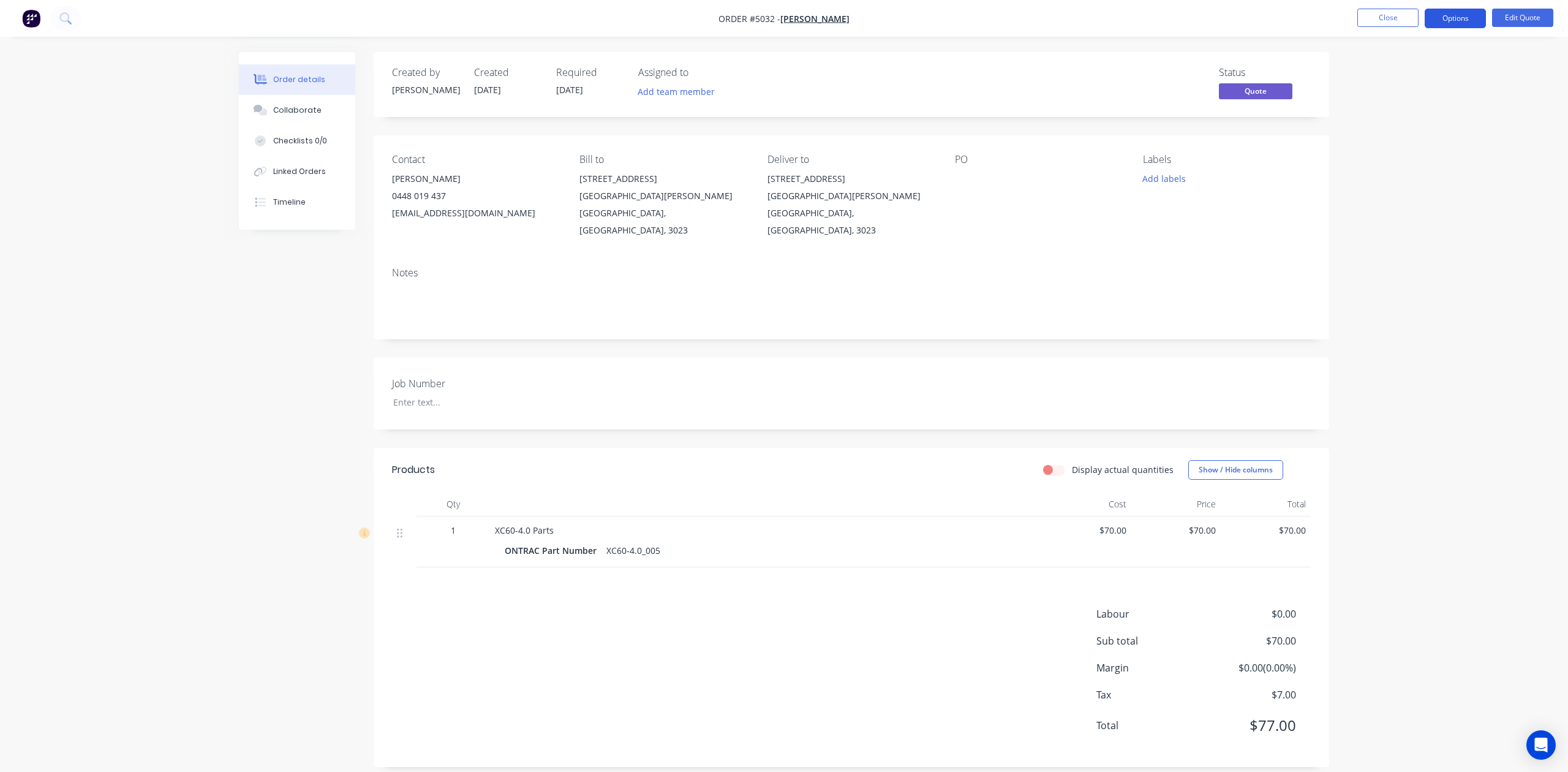
click at [1461, 17] on button "Options" at bounding box center [1455, 18] width 62 height 19
click at [1434, 66] on div "Quote" at bounding box center [1419, 74] width 113 height 18
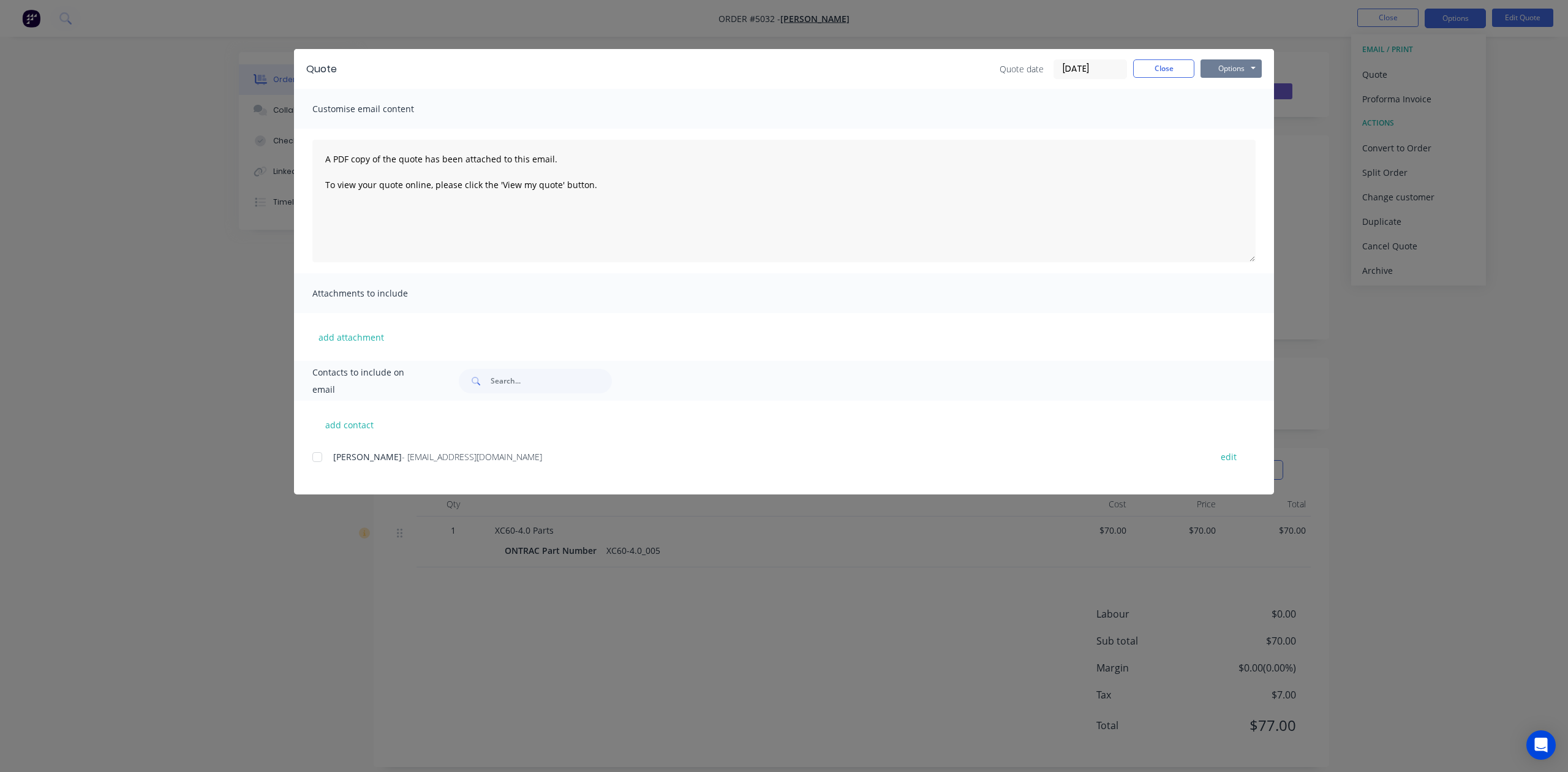
click at [1233, 74] on button "Options" at bounding box center [1231, 69] width 62 height 18
click at [1241, 91] on button "Preview" at bounding box center [1239, 90] width 78 height 20
click at [1153, 69] on button "Close" at bounding box center [1164, 69] width 62 height 18
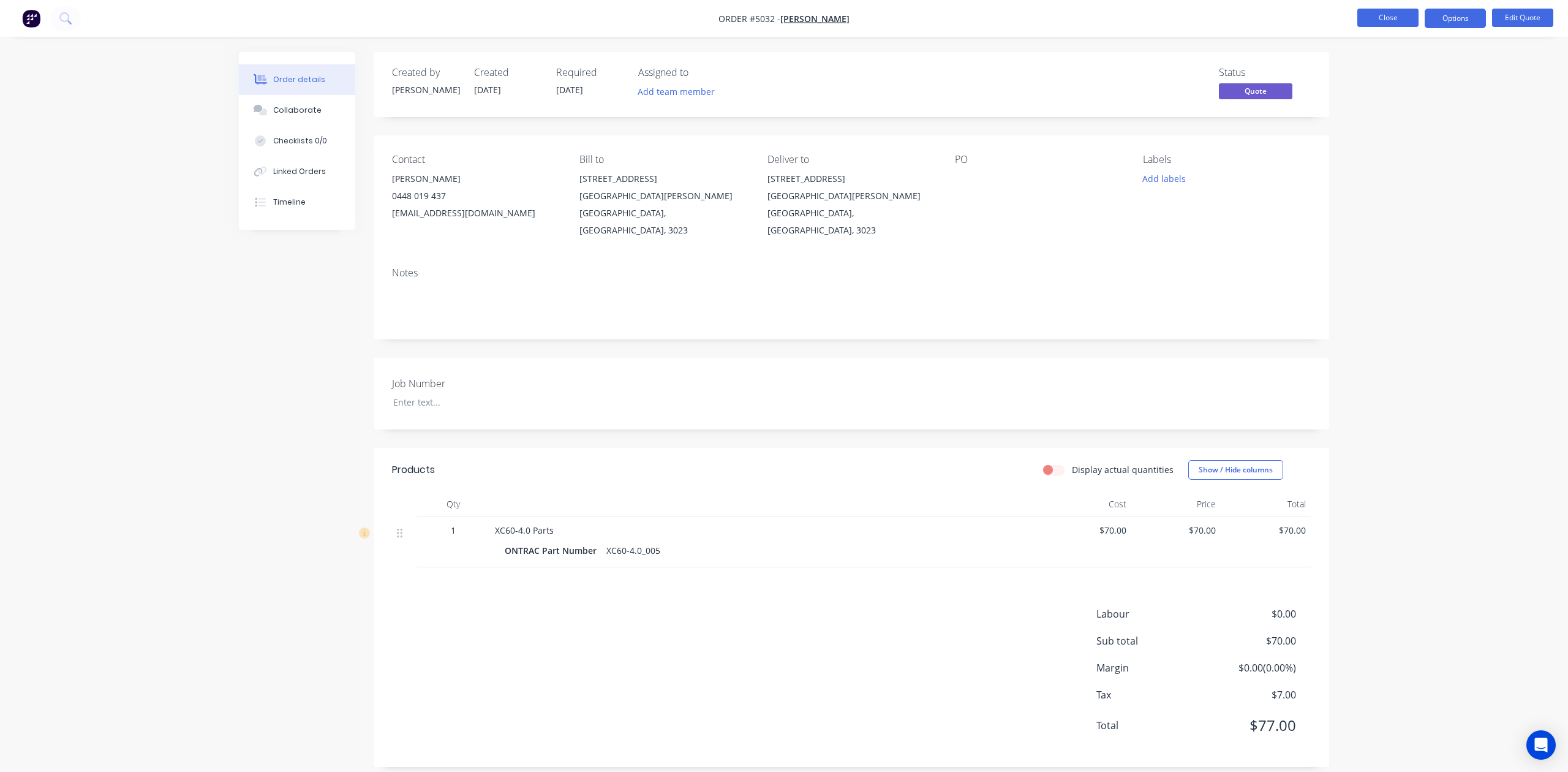
click at [1374, 18] on button "Close" at bounding box center [1388, 18] width 62 height 18
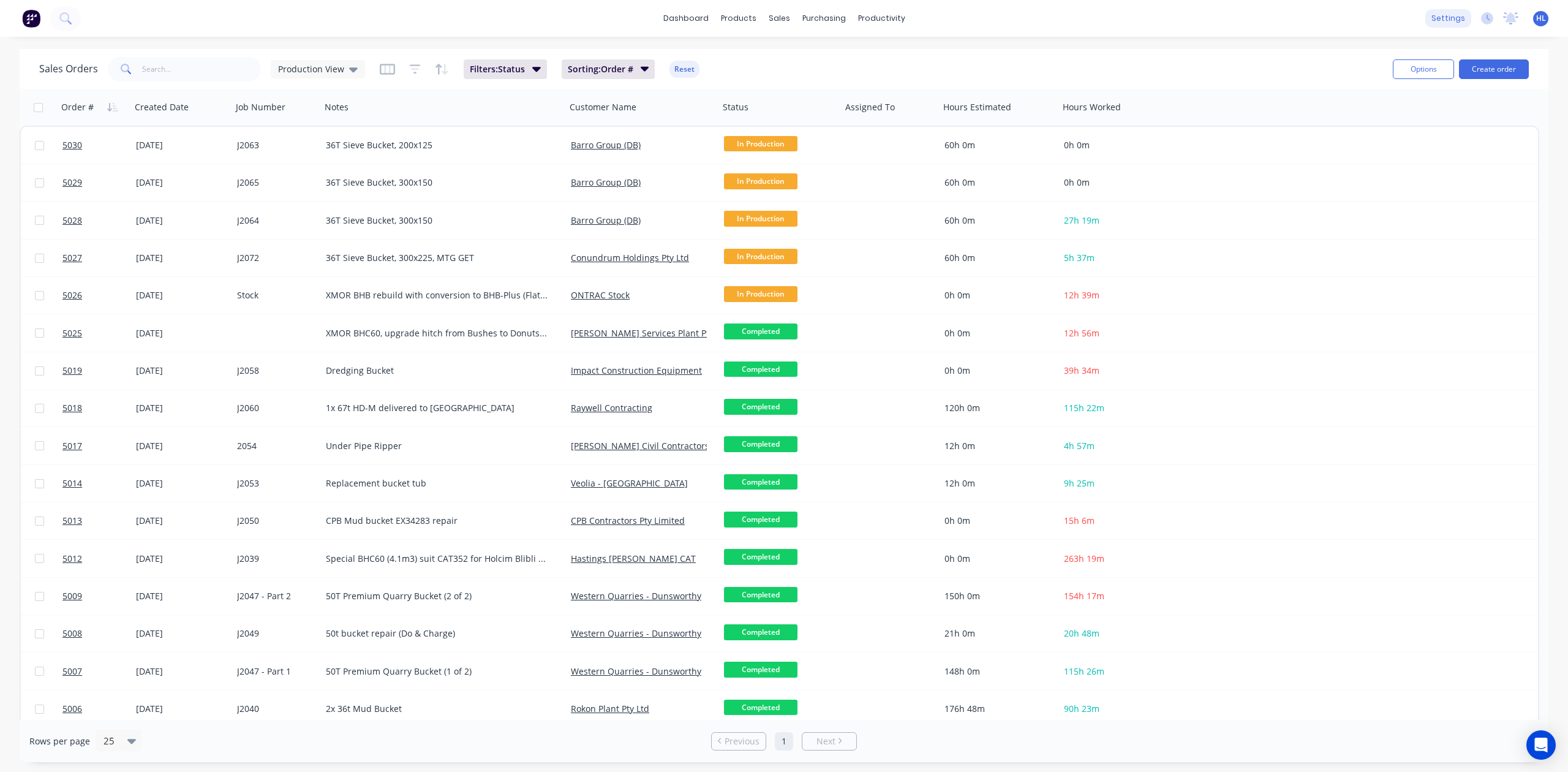
click at [1449, 23] on div "settings" at bounding box center [1448, 18] width 46 height 18
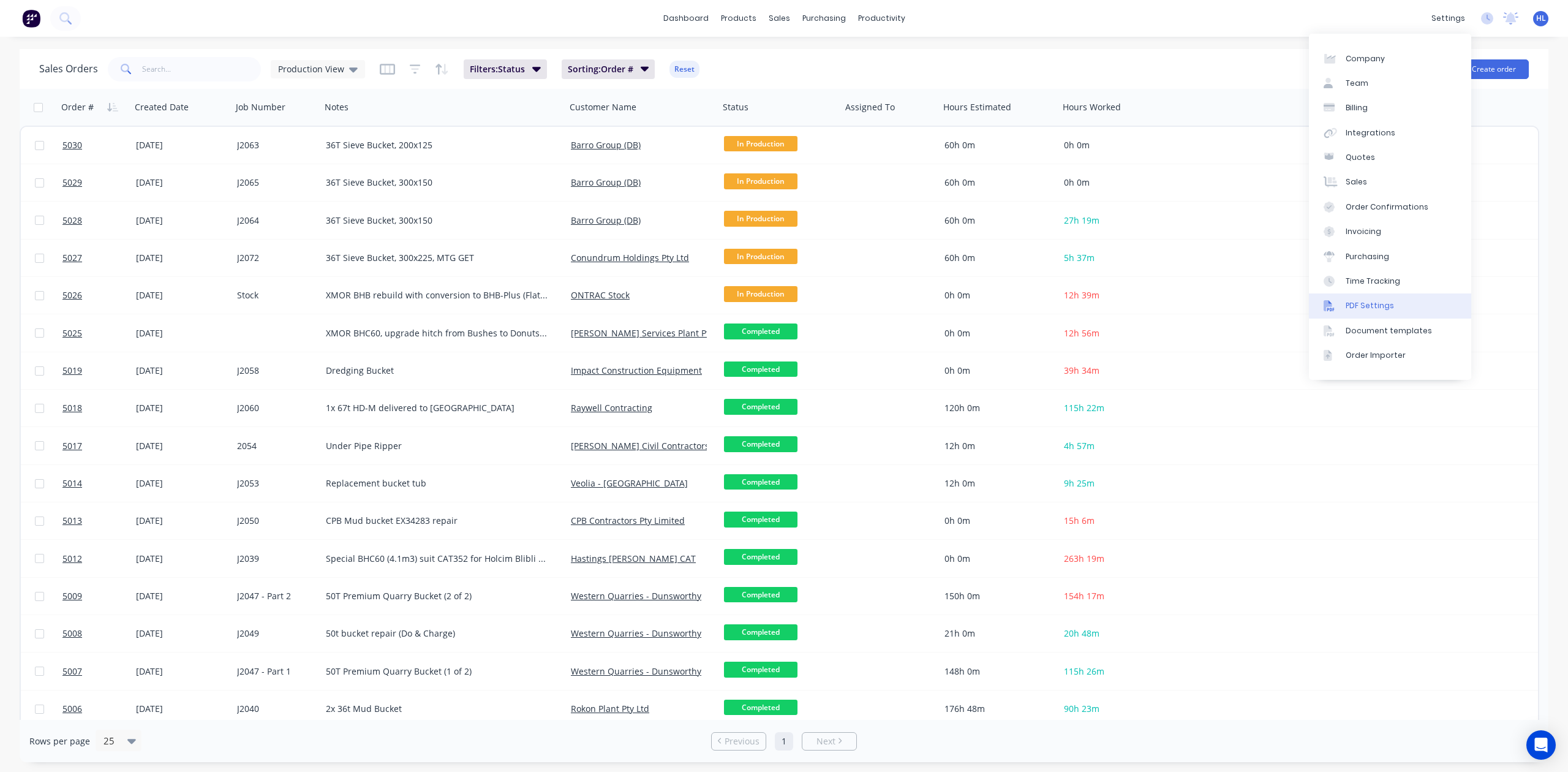
click at [1396, 307] on link "PDF Settings" at bounding box center [1390, 306] width 162 height 25
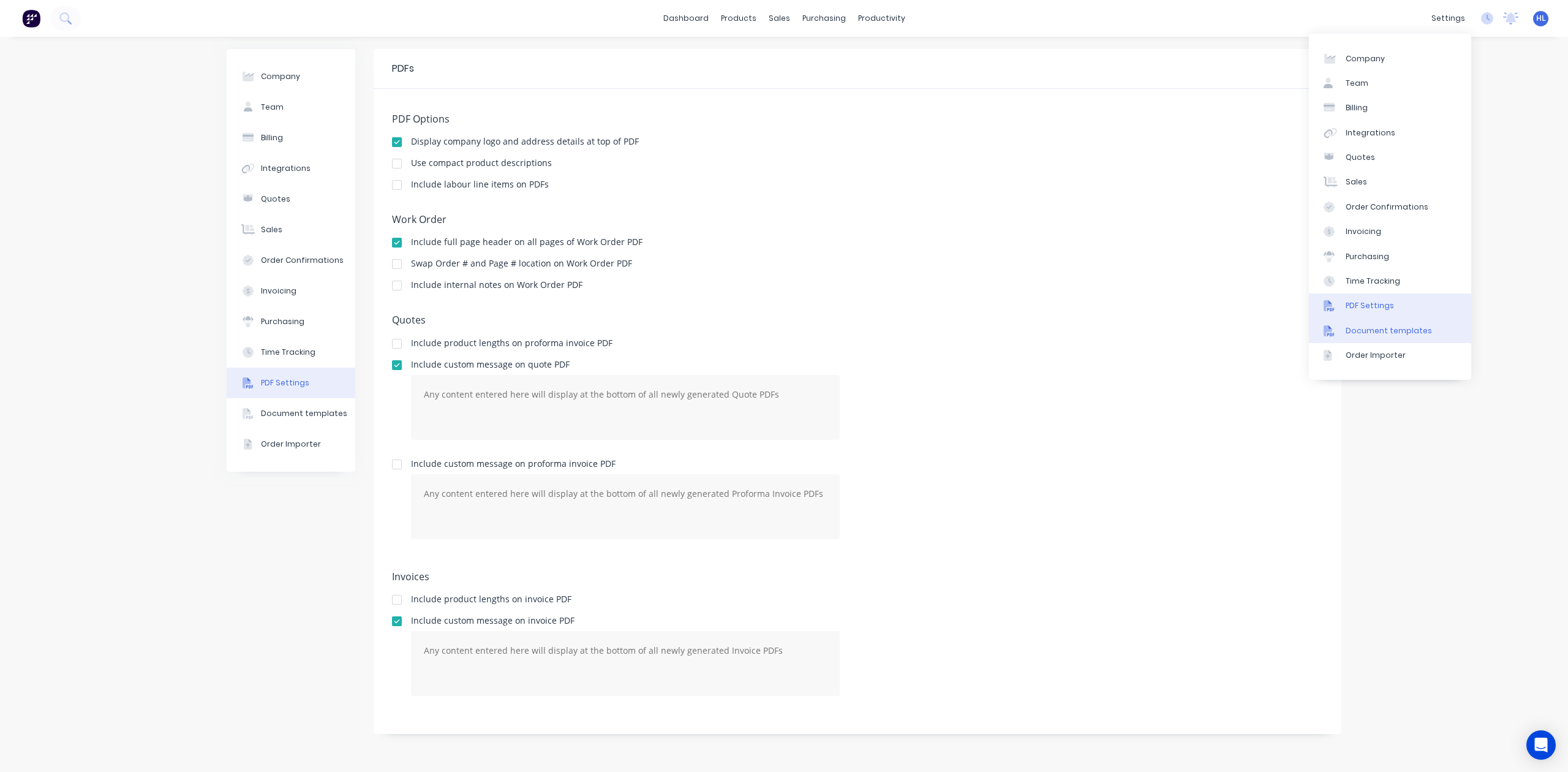
click at [1423, 323] on link "Document templates" at bounding box center [1390, 331] width 162 height 25
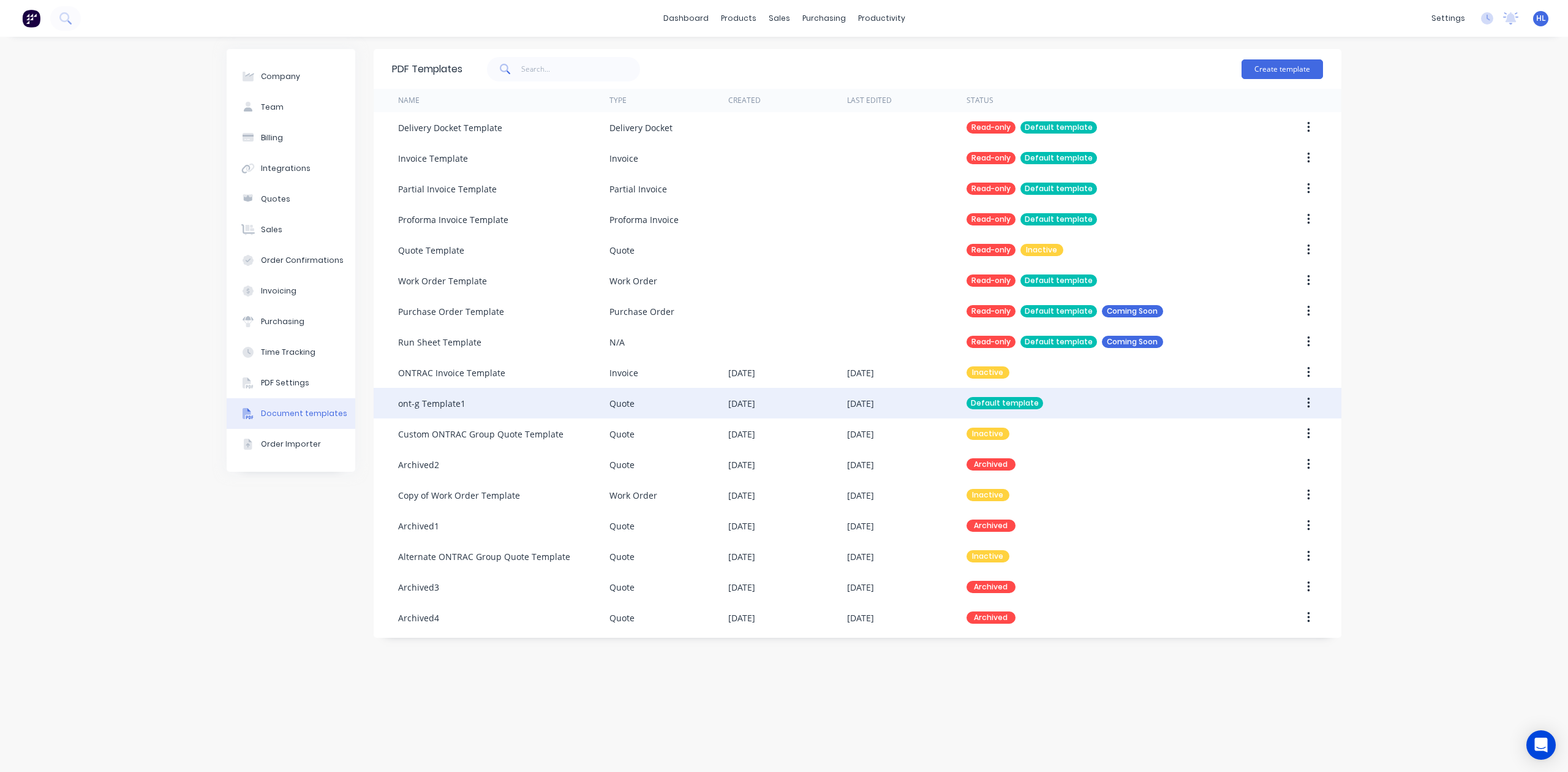
click at [1316, 398] on button "button" at bounding box center [1309, 403] width 29 height 22
click at [1284, 429] on div "Edit" at bounding box center [1265, 435] width 95 height 18
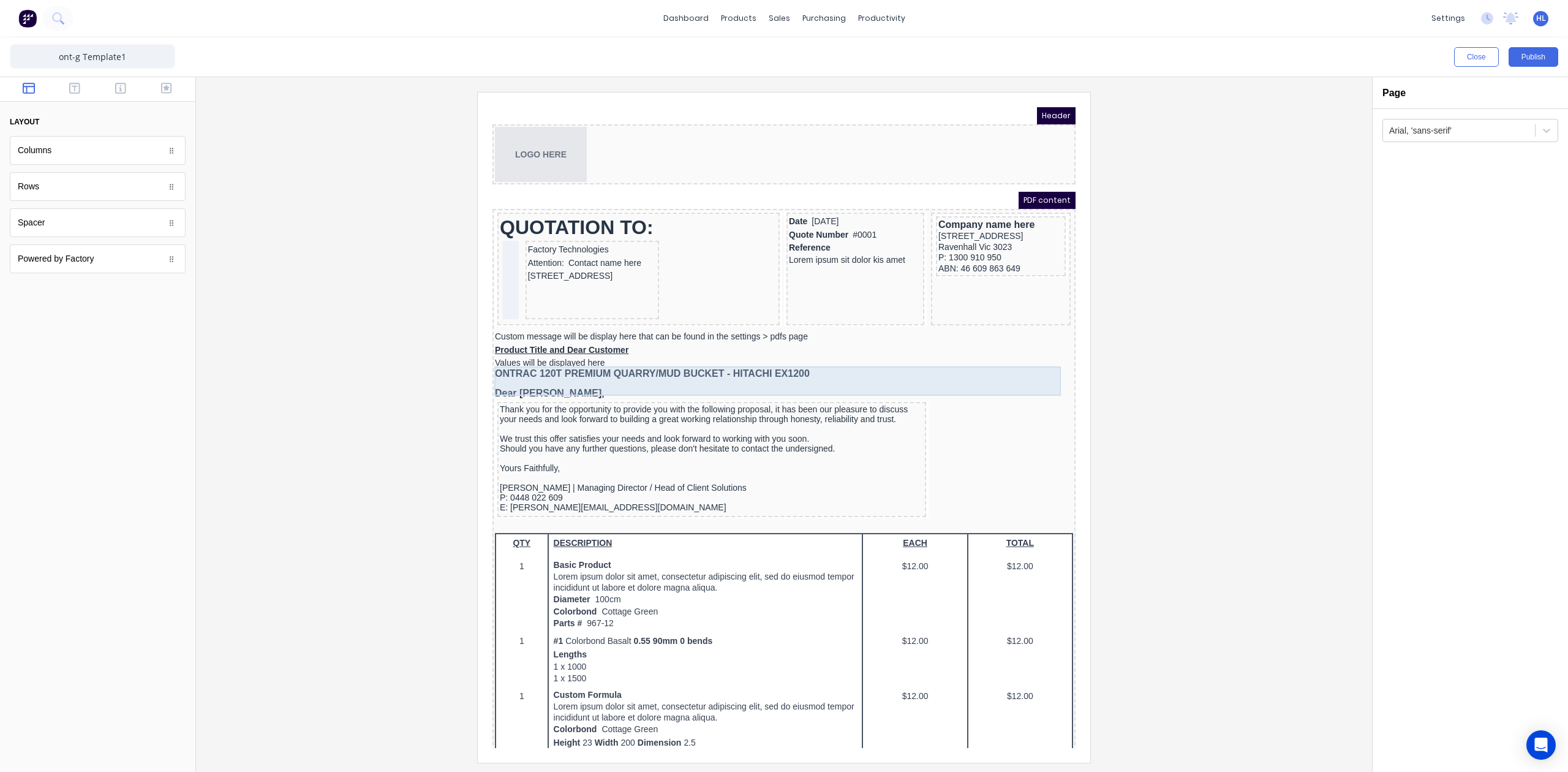
click at [584, 360] on div "ONTRAC 120T PREMIUM QUARRY/MUD BUCKET - HITACHI EX1200 Dear John," at bounding box center [769, 368] width 578 height 29
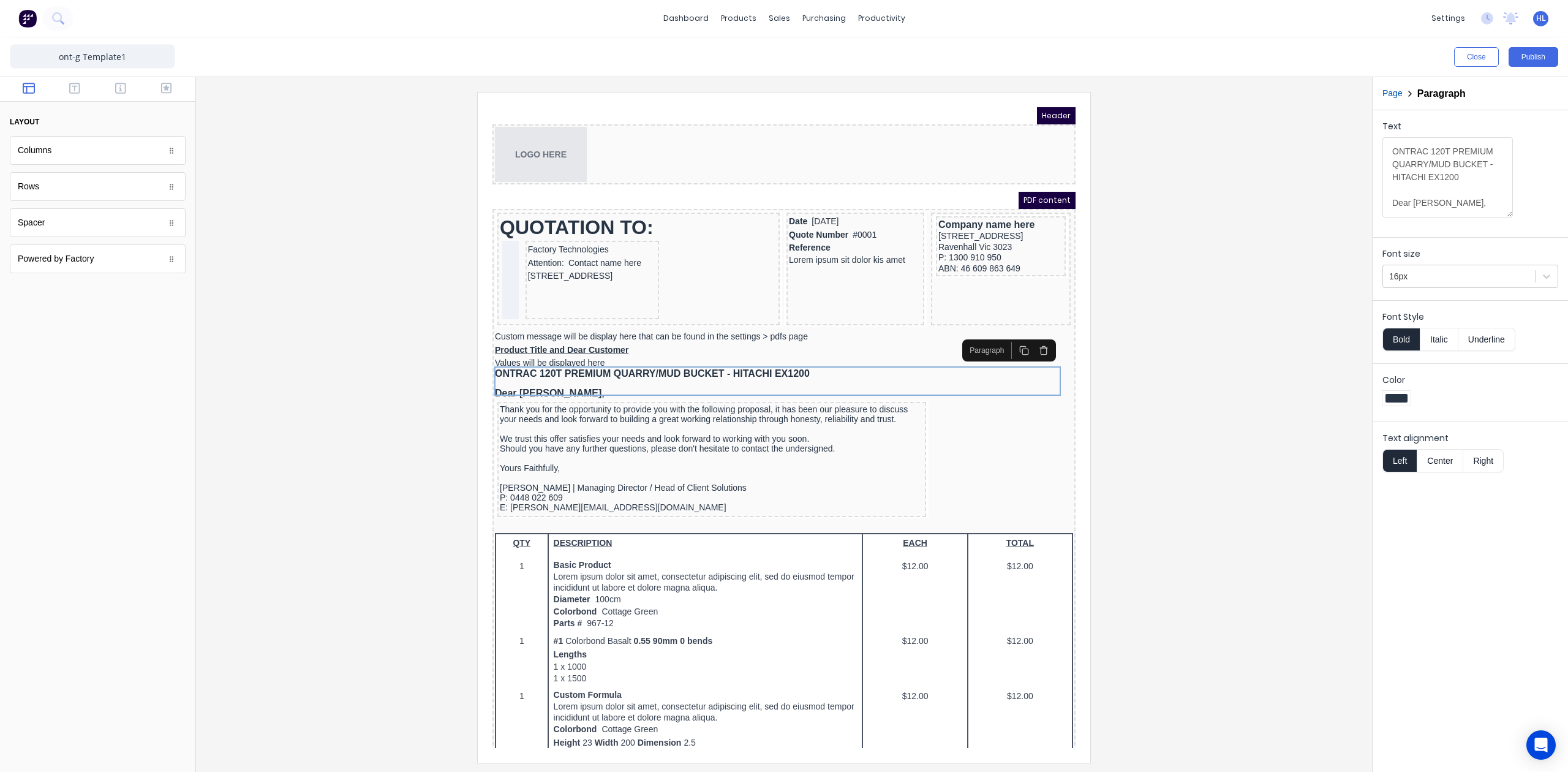
click at [1028, 338] on icon "button" at bounding box center [1029, 335] width 10 height 10
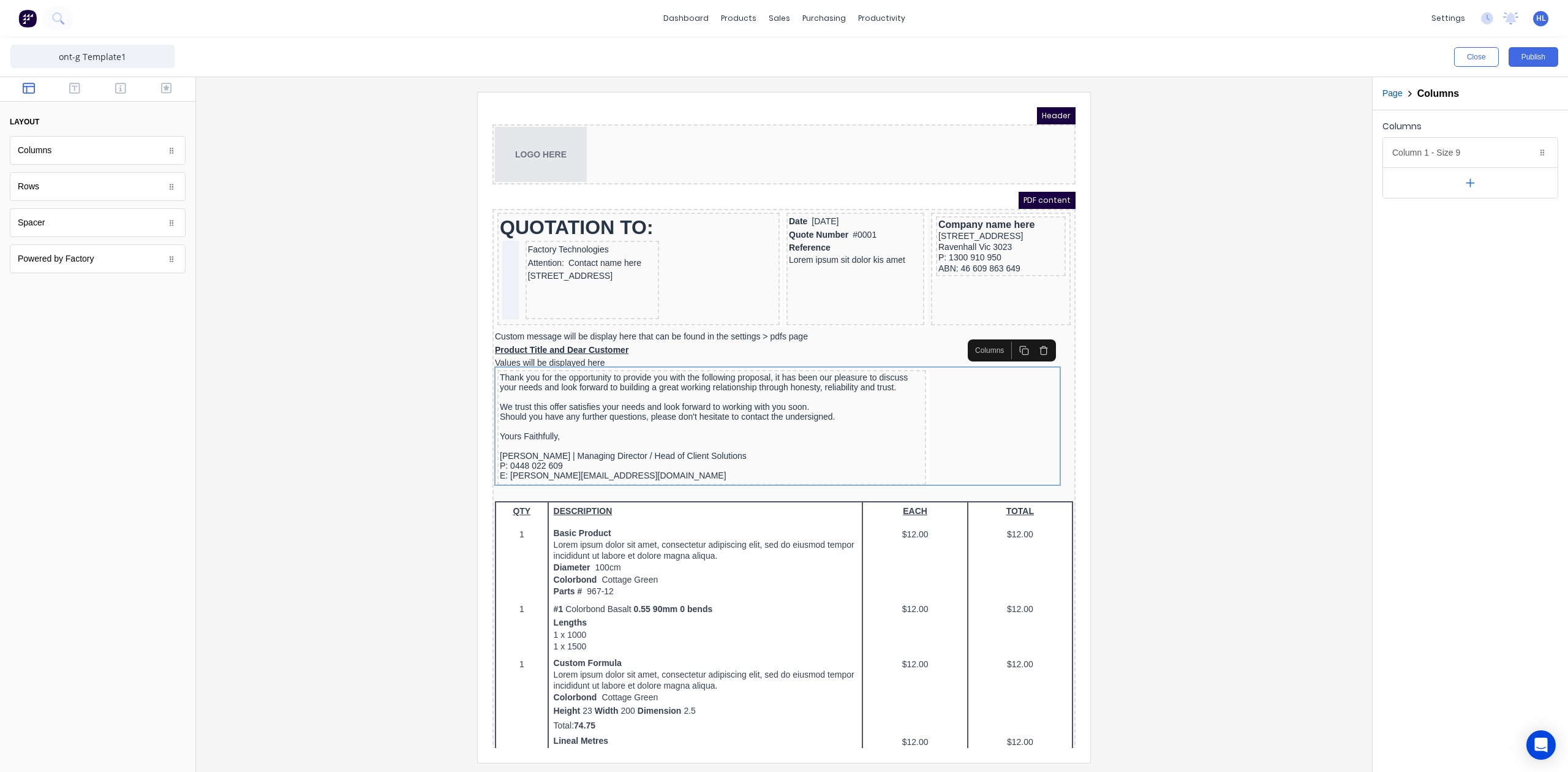
click at [1147, 375] on div at bounding box center [784, 427] width 1156 height 670
click at [1541, 56] on button "Publish" at bounding box center [1534, 57] width 50 height 19
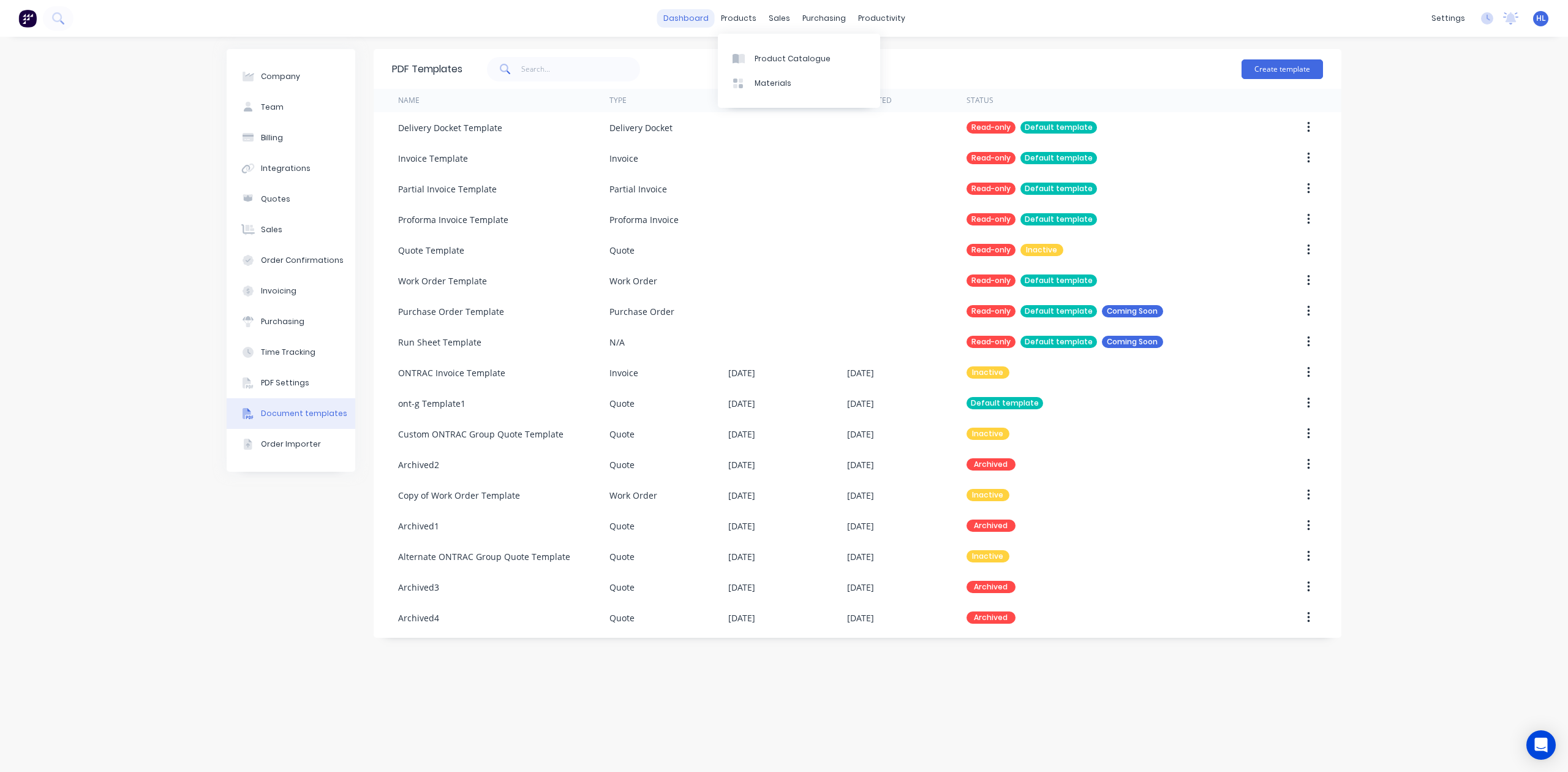
click at [692, 14] on link "dashboard" at bounding box center [686, 18] width 58 height 18
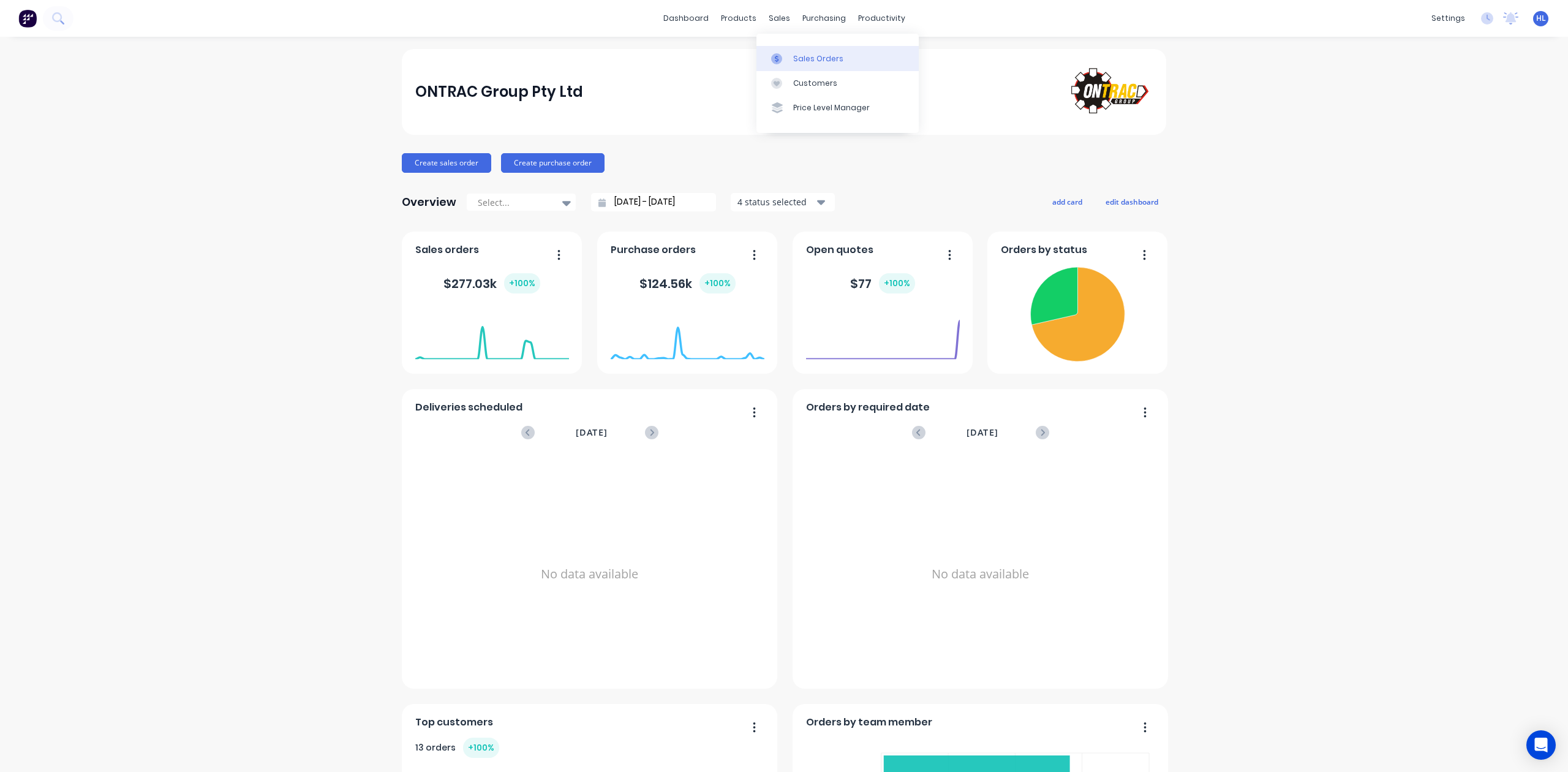
click at [778, 51] on link "Sales Orders" at bounding box center [837, 58] width 162 height 25
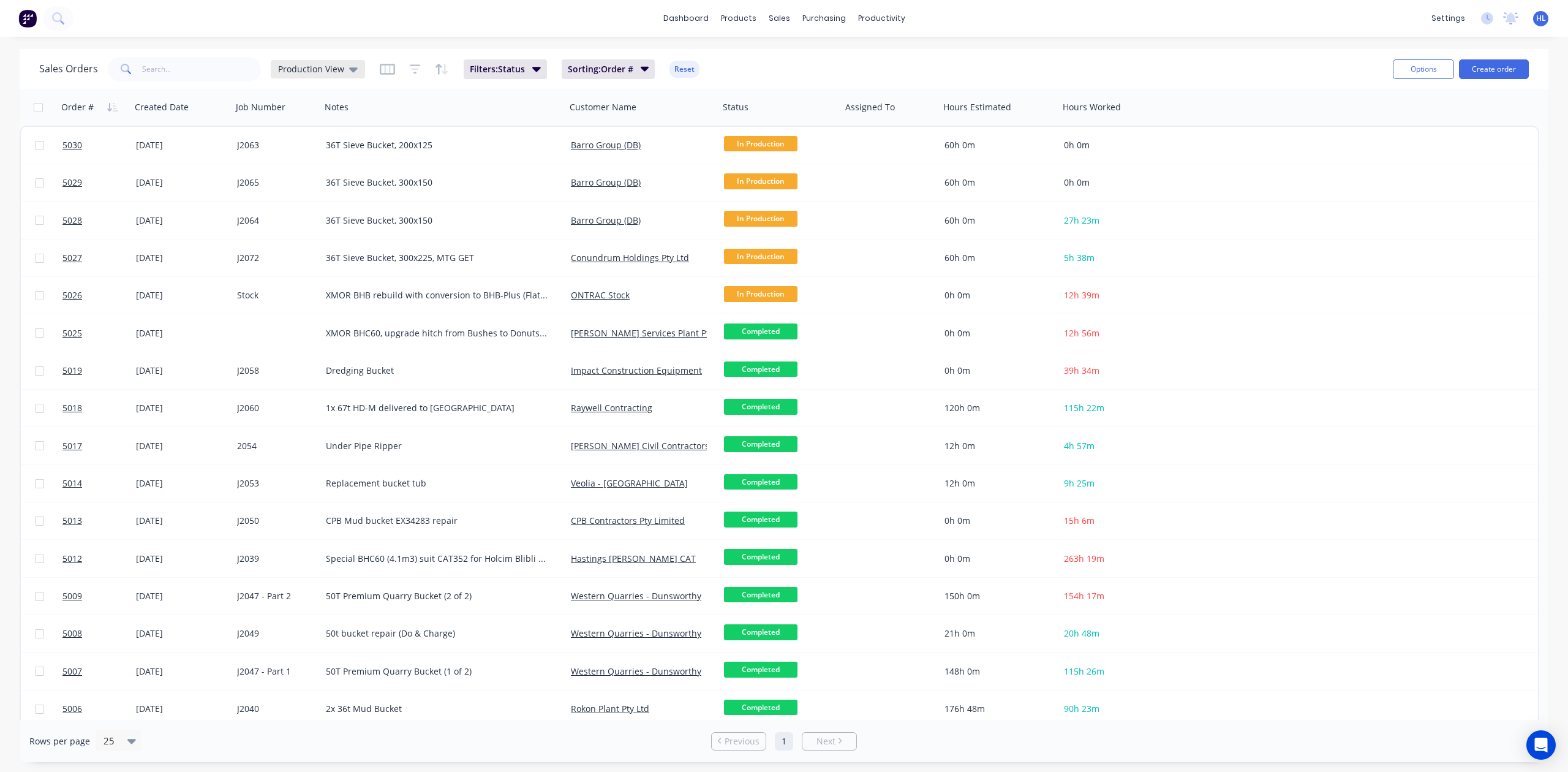
click at [293, 60] on div "Production View" at bounding box center [318, 69] width 95 height 18
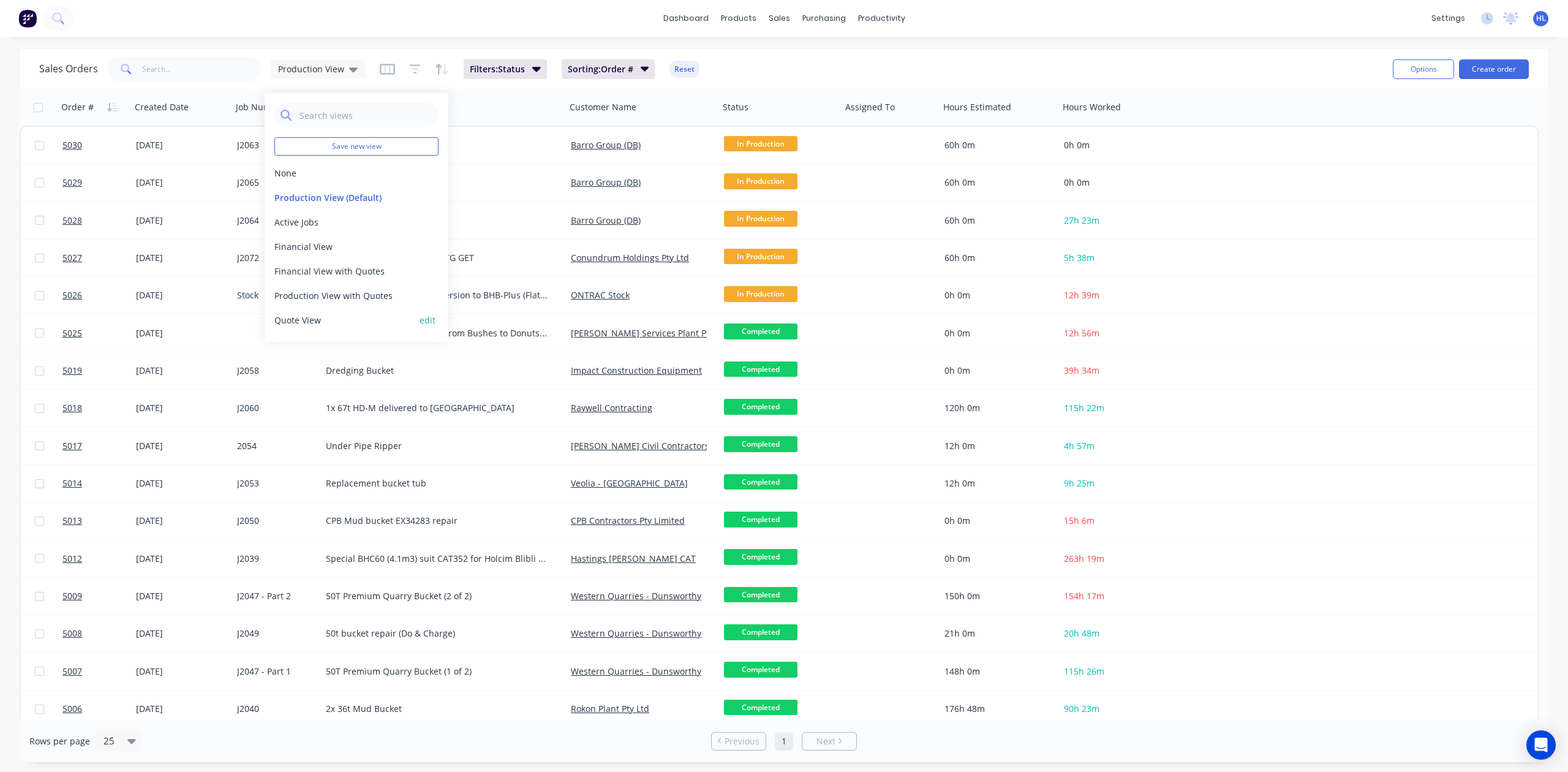
click at [317, 324] on button "Quote View" at bounding box center [344, 320] width 139 height 13
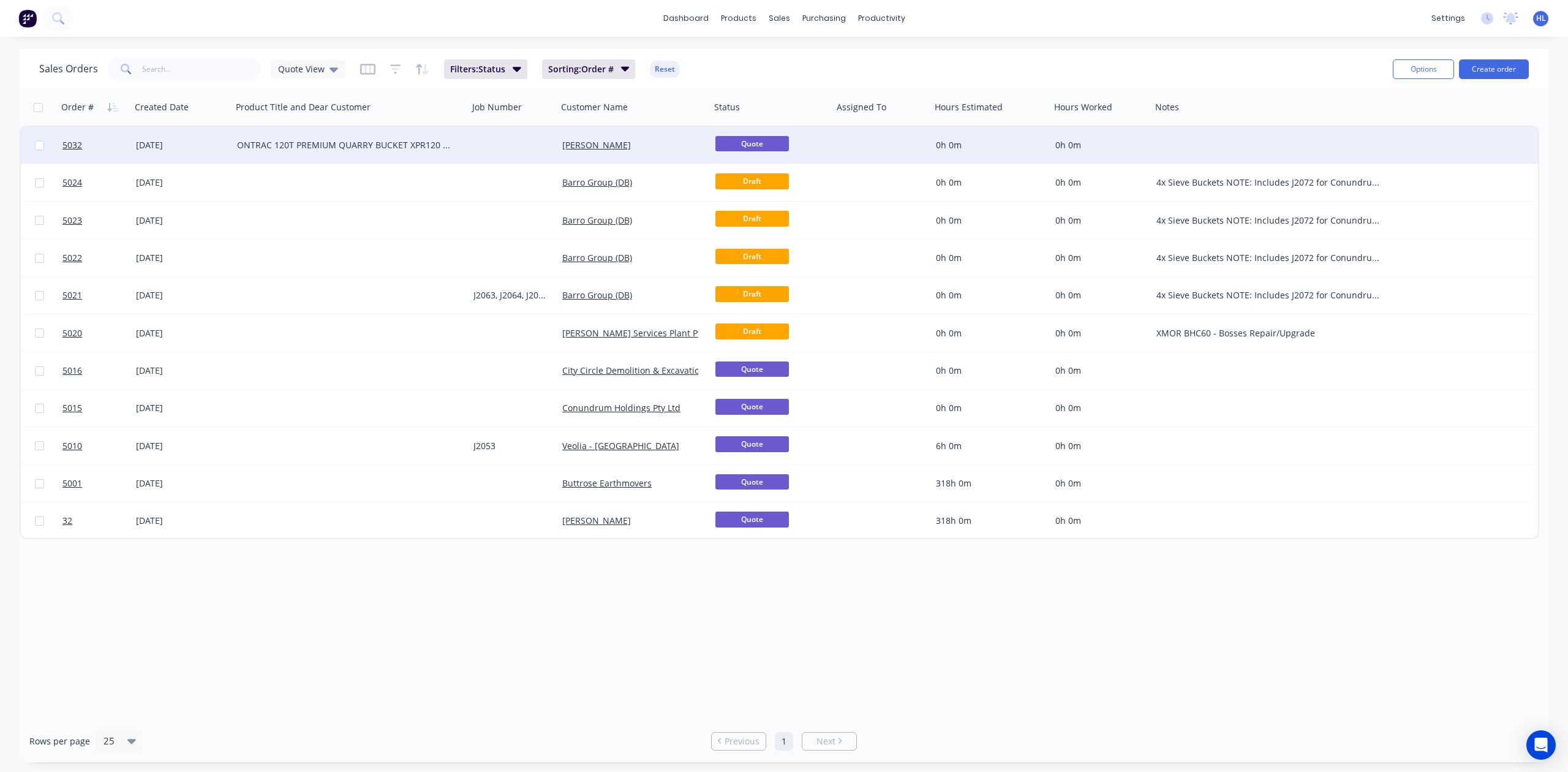
click at [228, 150] on div "[DATE]" at bounding box center [181, 145] width 101 height 37
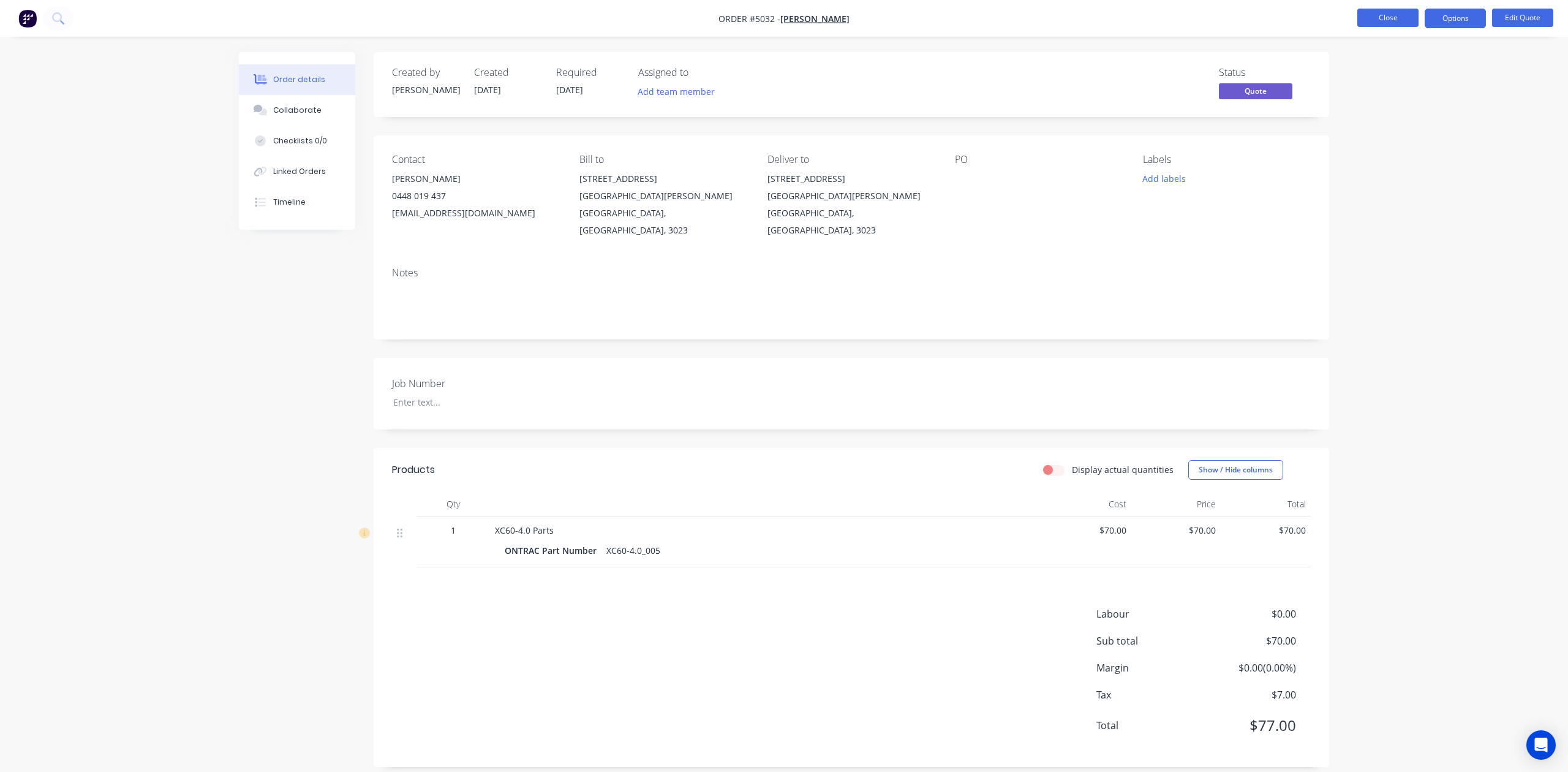
click at [1383, 16] on button "Close" at bounding box center [1388, 18] width 62 height 18
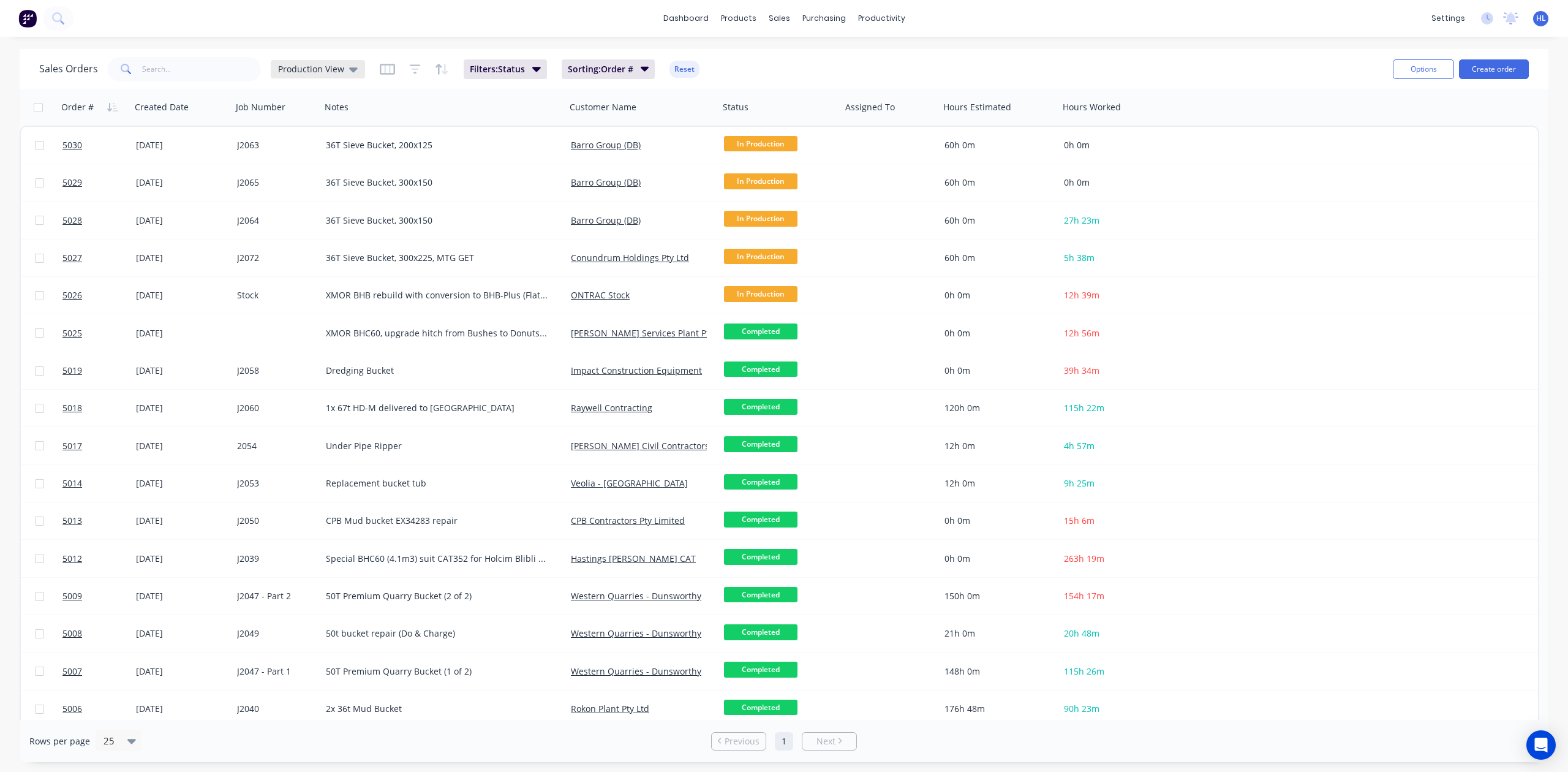
click at [311, 62] on div "Production View" at bounding box center [318, 69] width 95 height 18
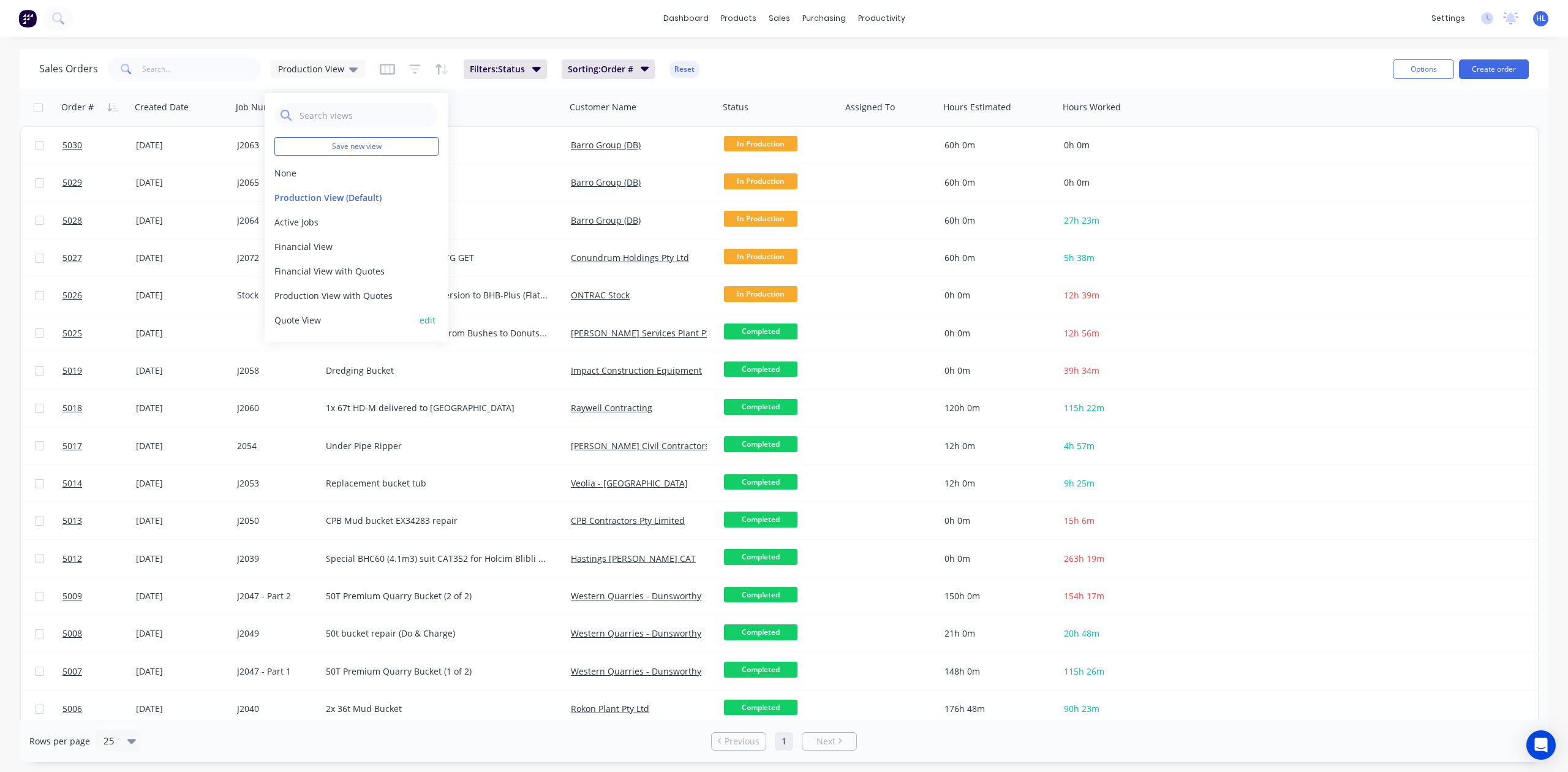
click at [324, 320] on button "Quote View" at bounding box center [344, 320] width 139 height 13
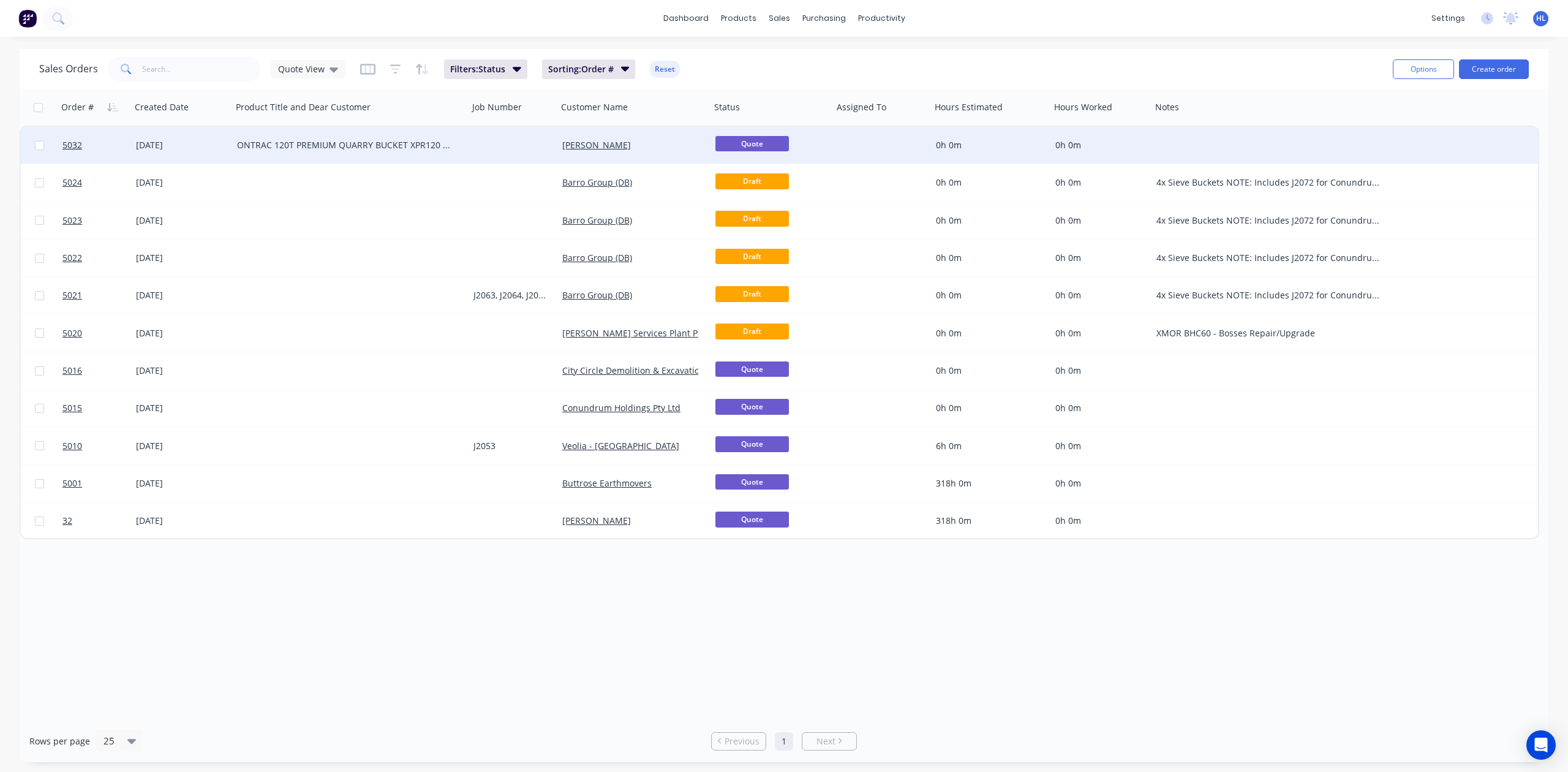
click at [484, 145] on div at bounding box center [513, 145] width 89 height 37
click at [408, 128] on div "ONTRAC 120T PREMIUM QUARRY BUCKET XPR120 - Hitachi EX1200 Dear [PERSON_NAME]," at bounding box center [350, 145] width 237 height 37
click at [184, 133] on div "[DATE]" at bounding box center [181, 145] width 101 height 37
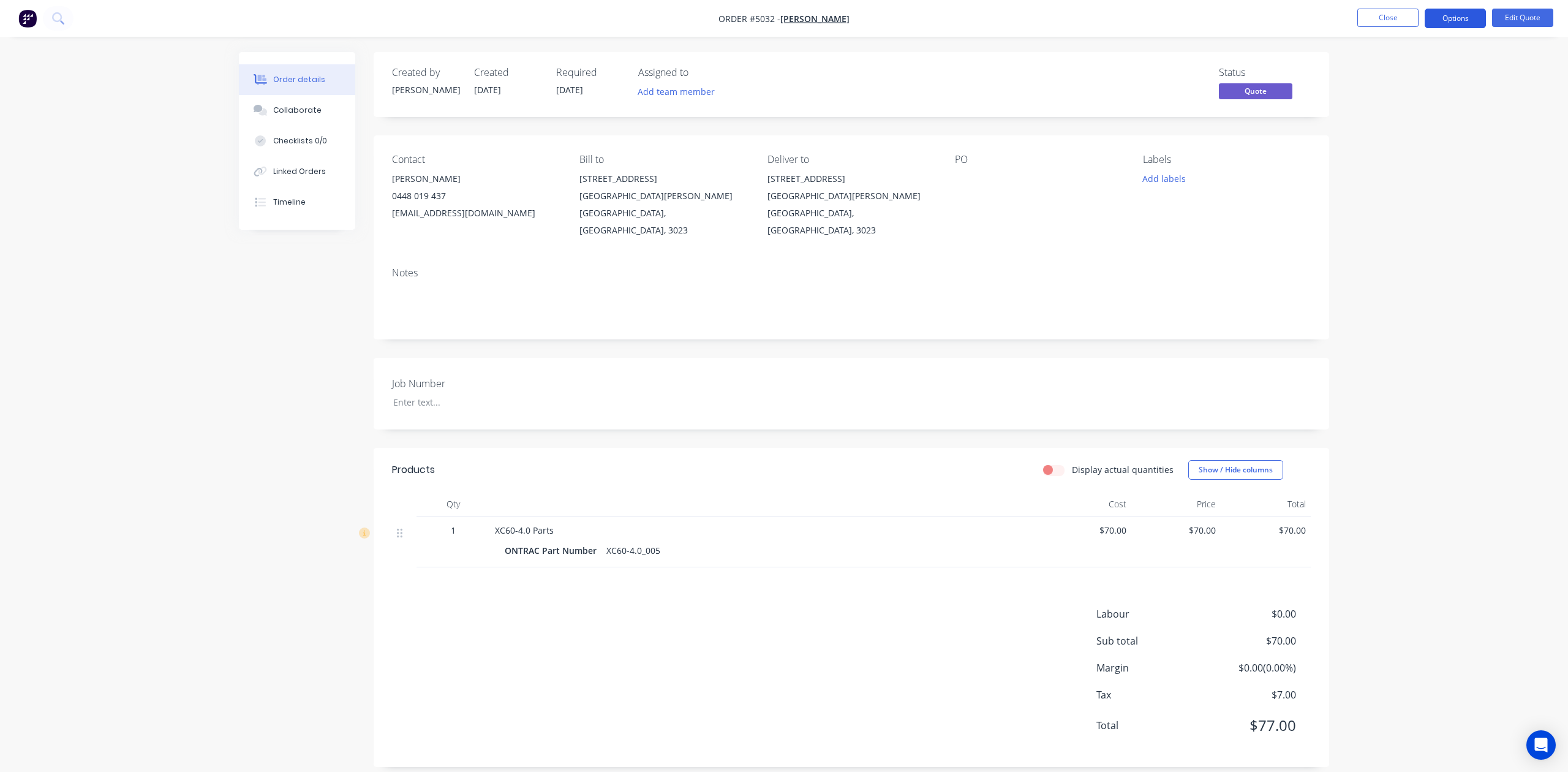
click at [1442, 10] on button "Options" at bounding box center [1455, 18] width 62 height 19
click at [1418, 81] on div "Quote" at bounding box center [1419, 74] width 113 height 18
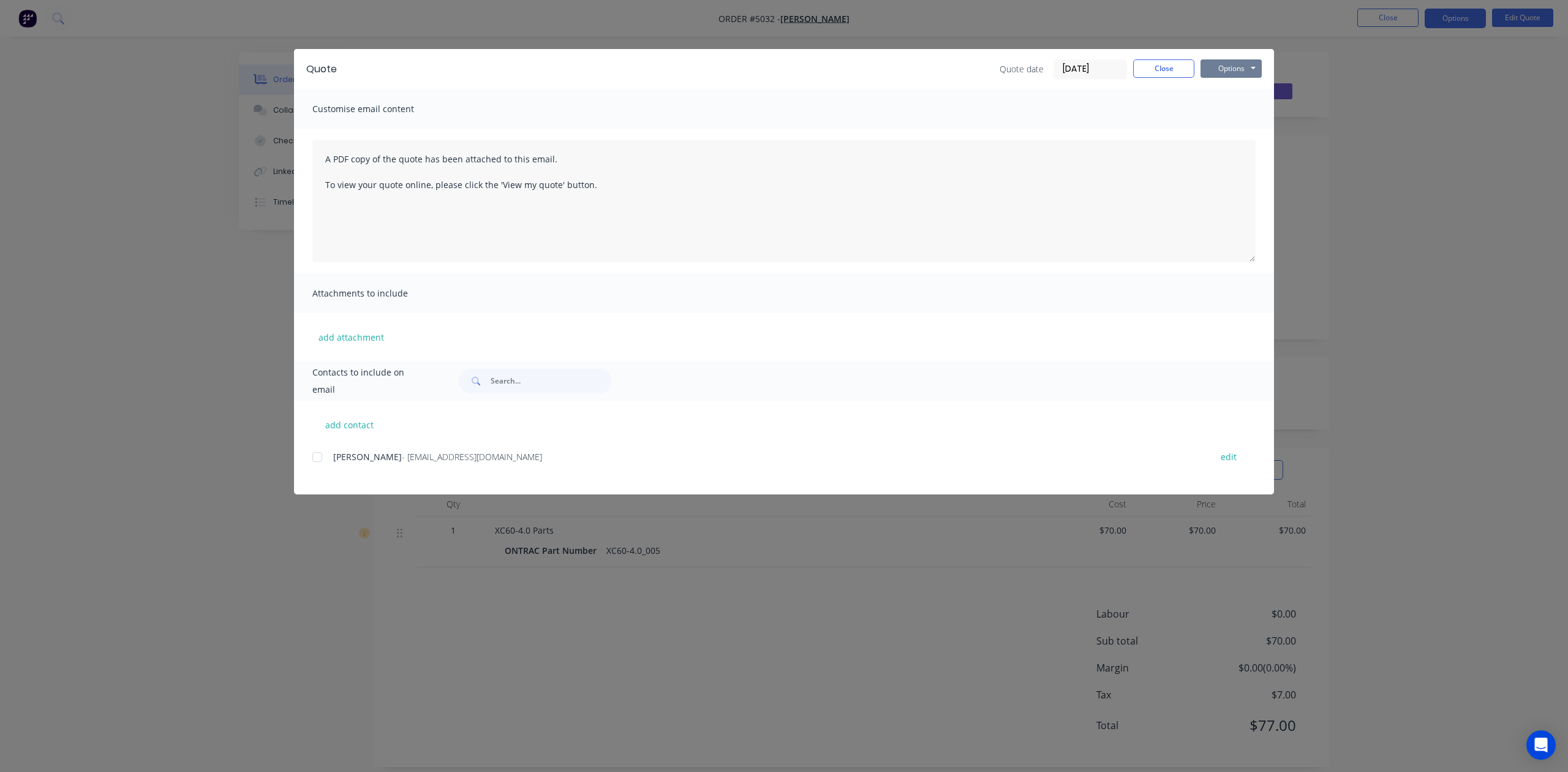
click at [1248, 73] on button "Options" at bounding box center [1231, 69] width 62 height 18
click at [1256, 98] on button "Preview" at bounding box center [1239, 90] width 78 height 20
click at [1181, 67] on button "Close" at bounding box center [1164, 69] width 62 height 18
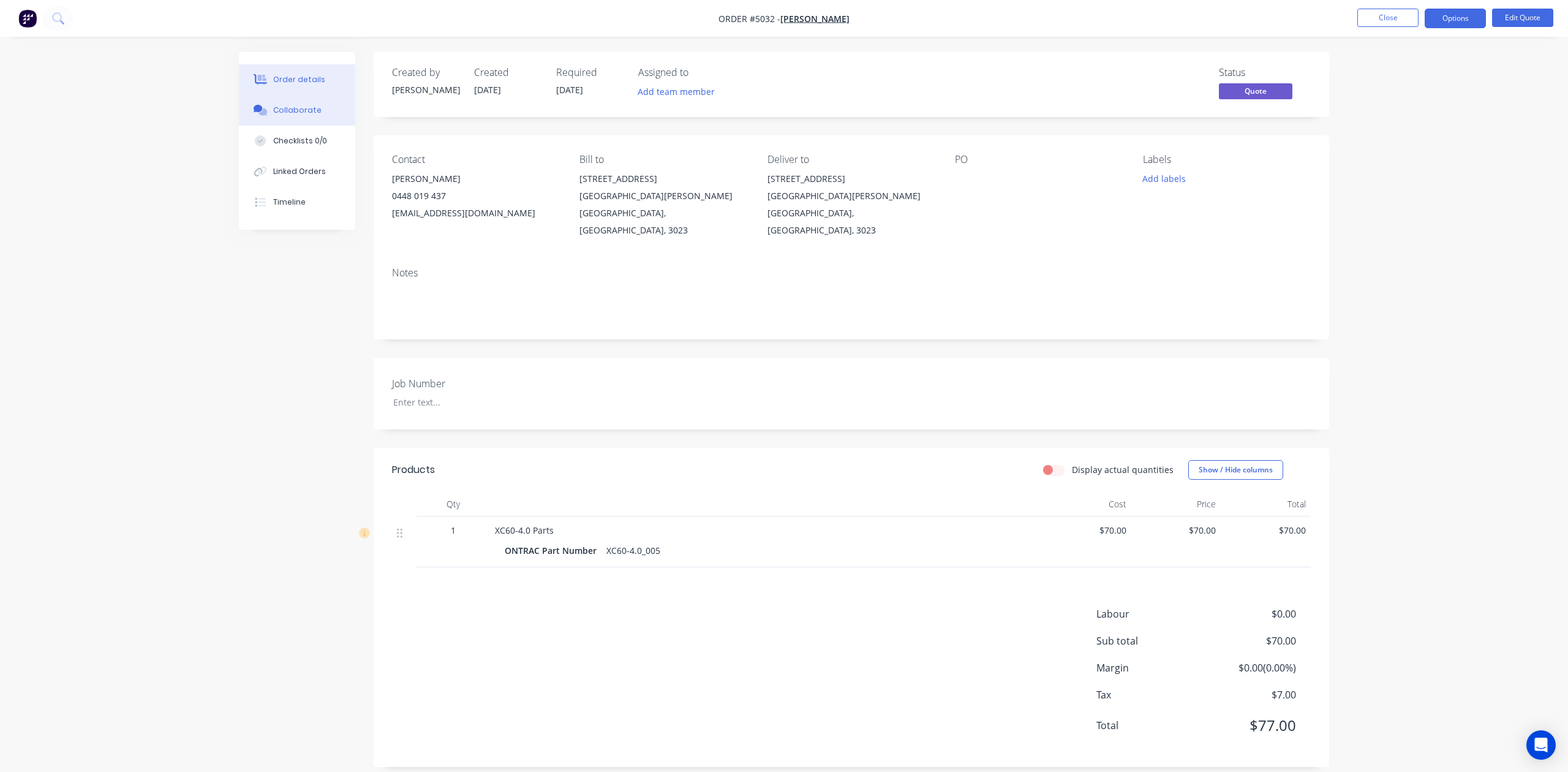
click at [322, 111] on button "Collaborate" at bounding box center [298, 110] width 117 height 30
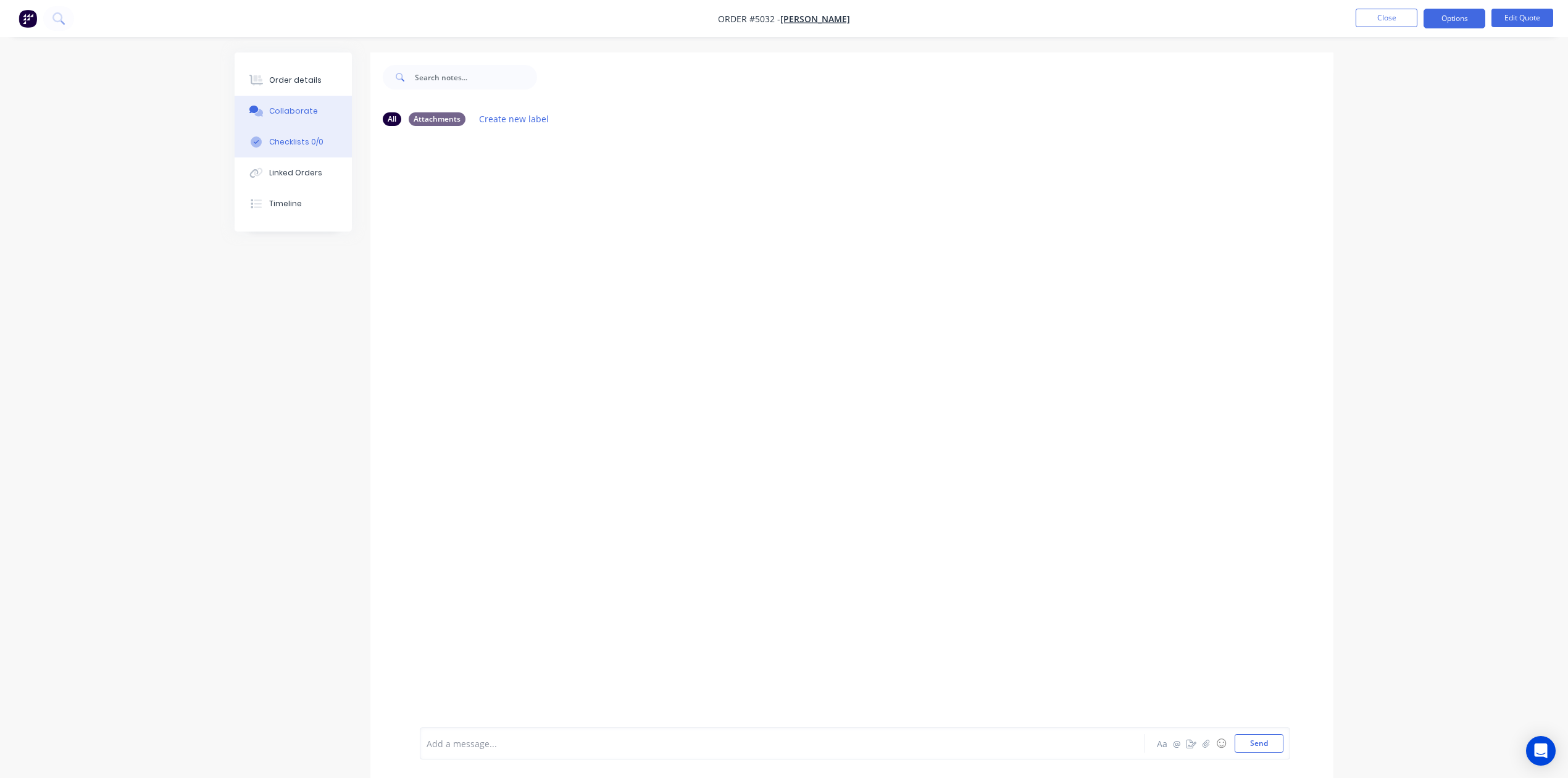
click at [318, 152] on button "Checklists 0/0" at bounding box center [293, 142] width 118 height 31
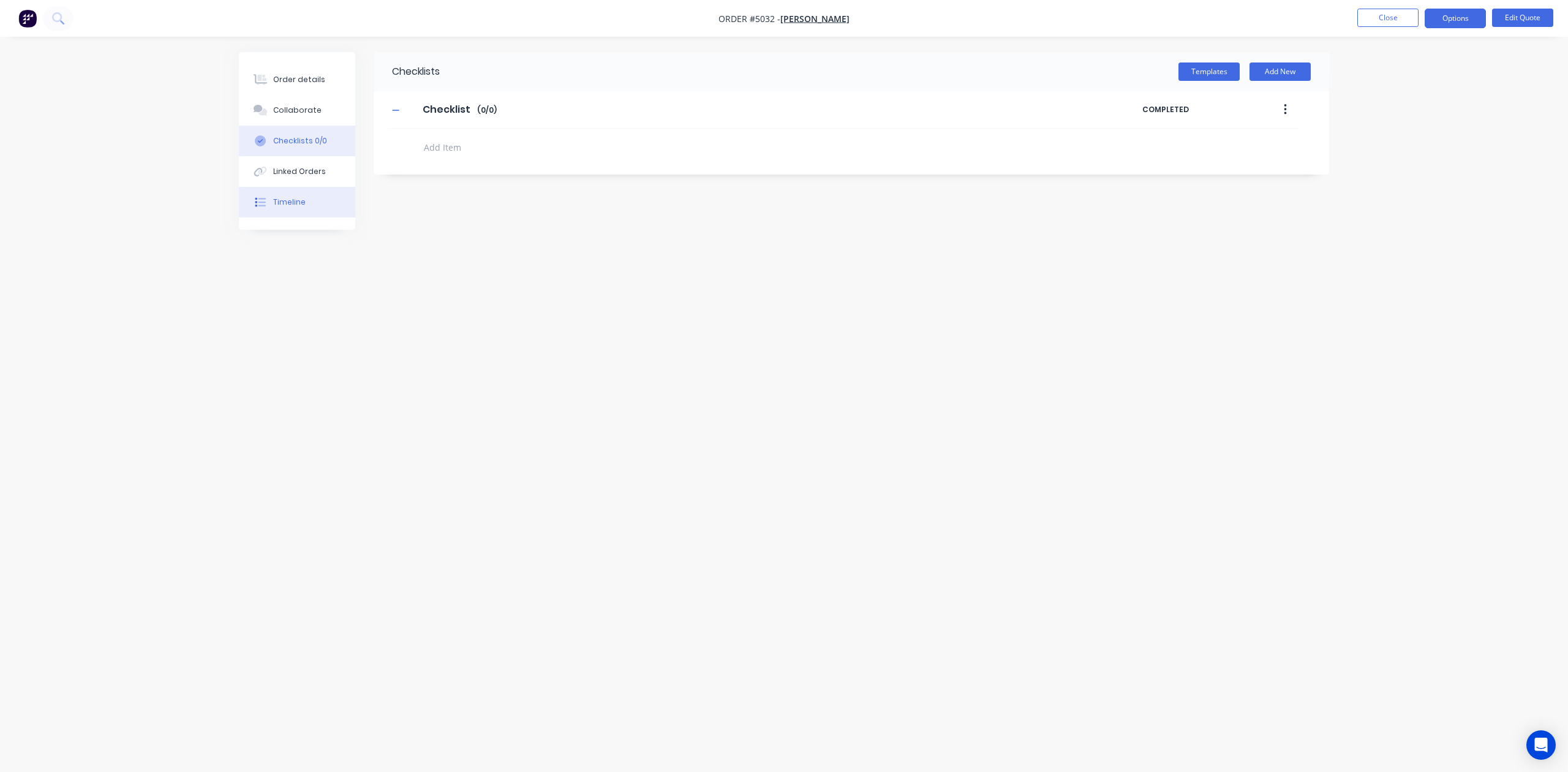
click at [301, 187] on button "Timeline" at bounding box center [298, 202] width 117 height 30
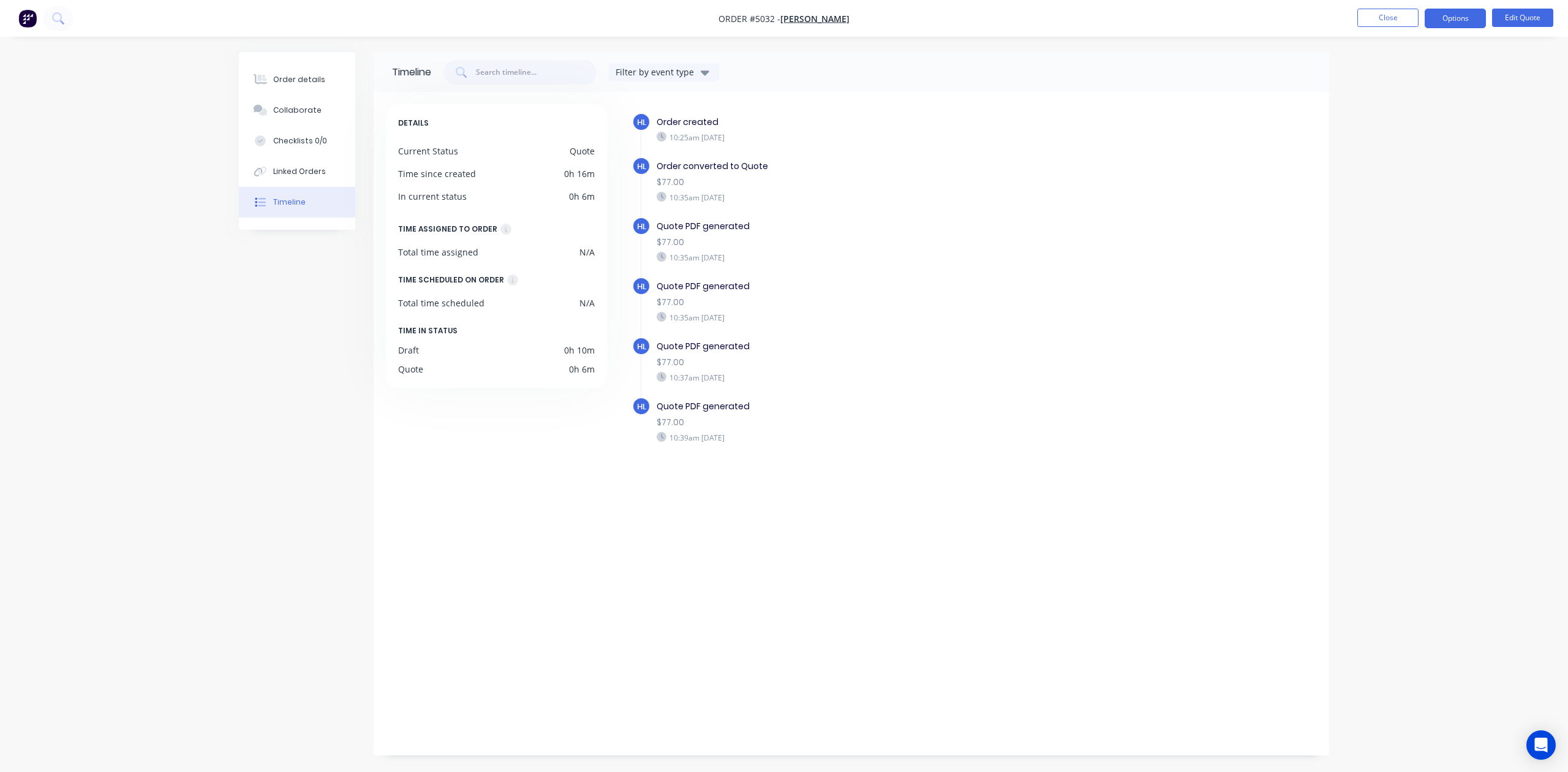
drag, startPoint x: 297, startPoint y: 231, endPoint x: 302, endPoint y: 191, distance: 40.3
click at [297, 231] on div "Timeline Filter by event type DETAILS Current Status Quote Time since created 0…" at bounding box center [784, 403] width 1090 height 703
click at [305, 180] on button "Linked Orders" at bounding box center [298, 171] width 117 height 30
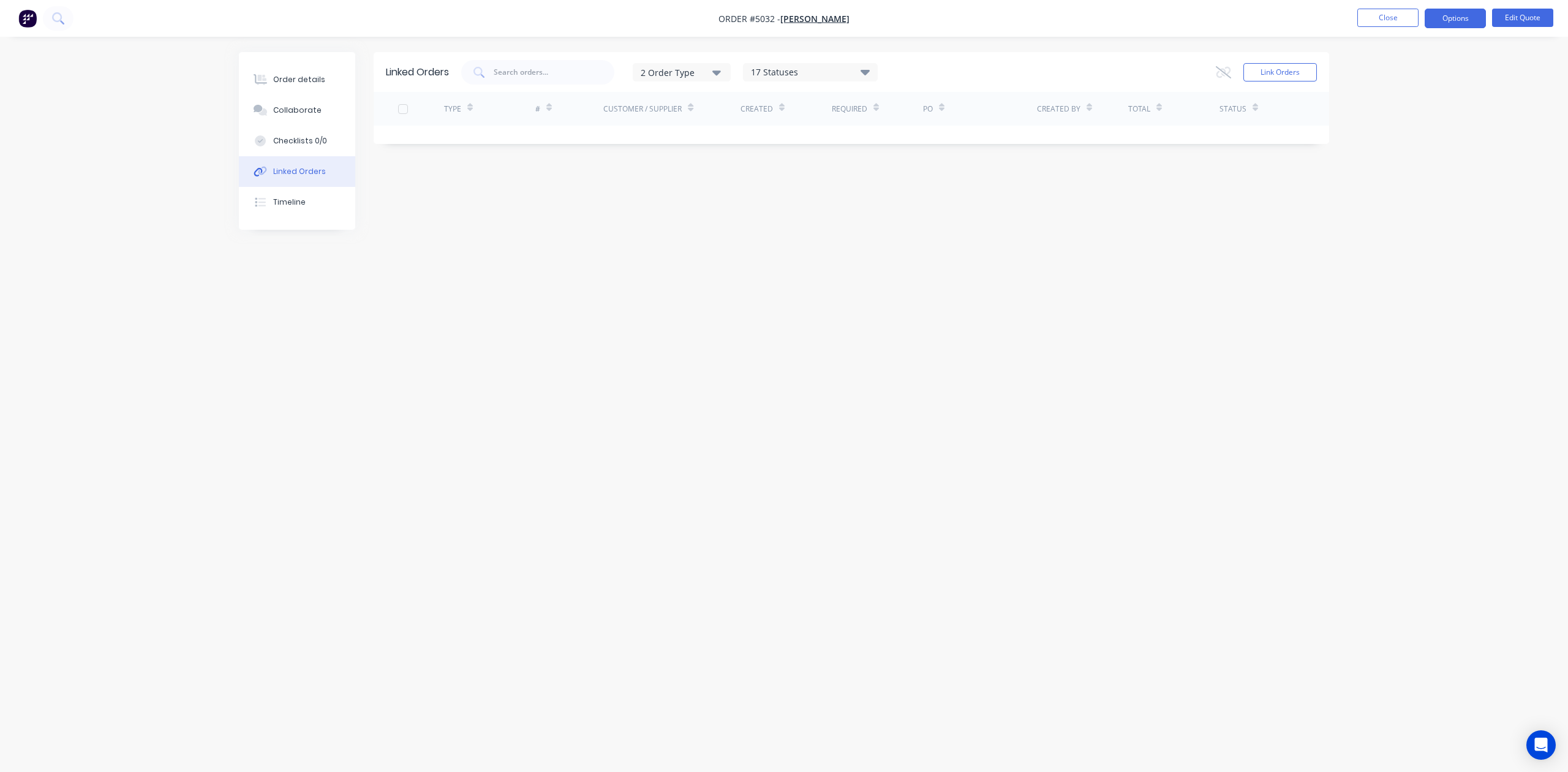
click at [302, 62] on div "Order details Collaborate Checklists 0/0 Linked Orders Timeline" at bounding box center [298, 141] width 117 height 178
click at [320, 82] on div "Order details" at bounding box center [299, 79] width 52 height 11
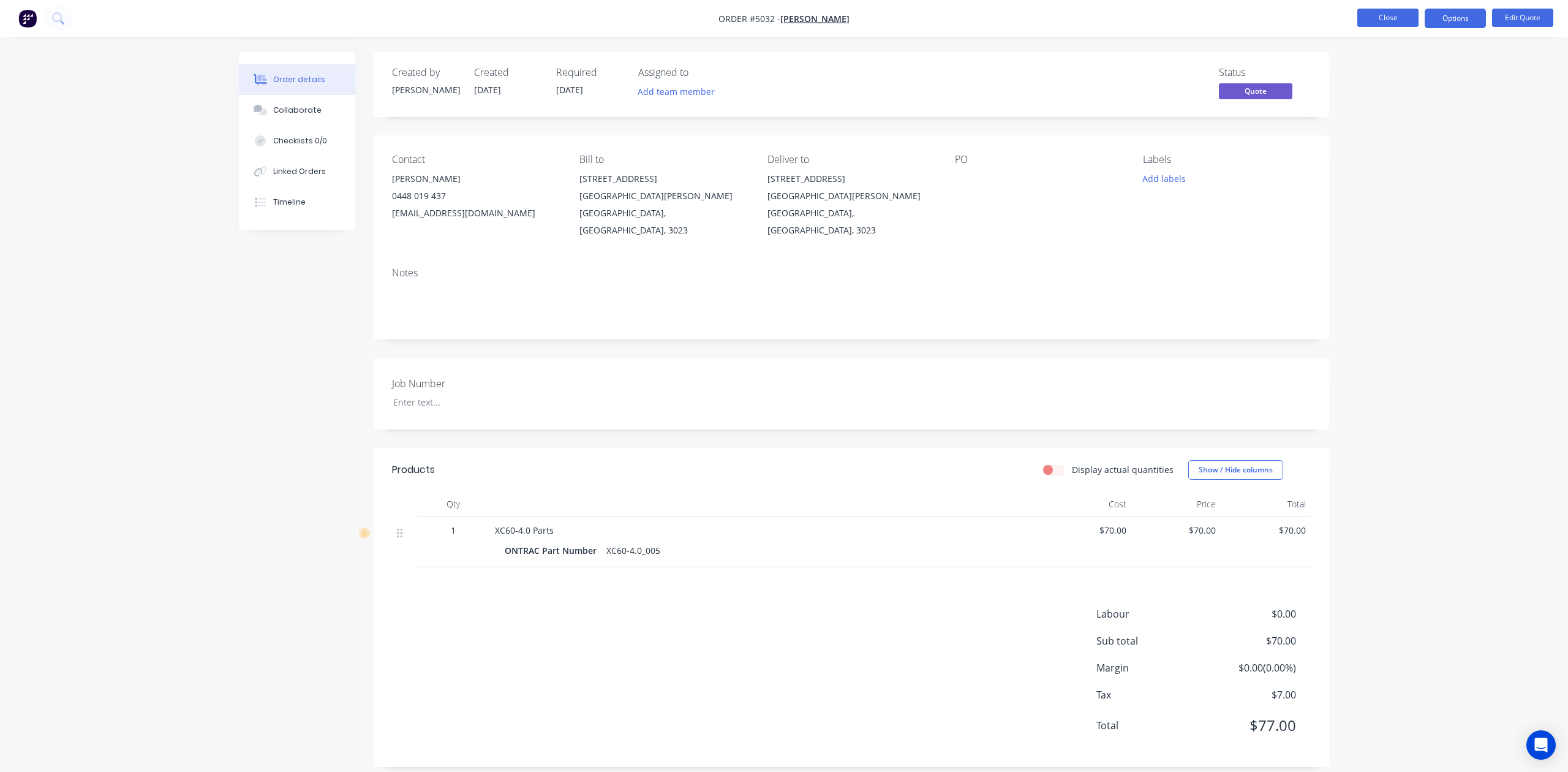
click at [1368, 13] on button "Close" at bounding box center [1388, 18] width 62 height 18
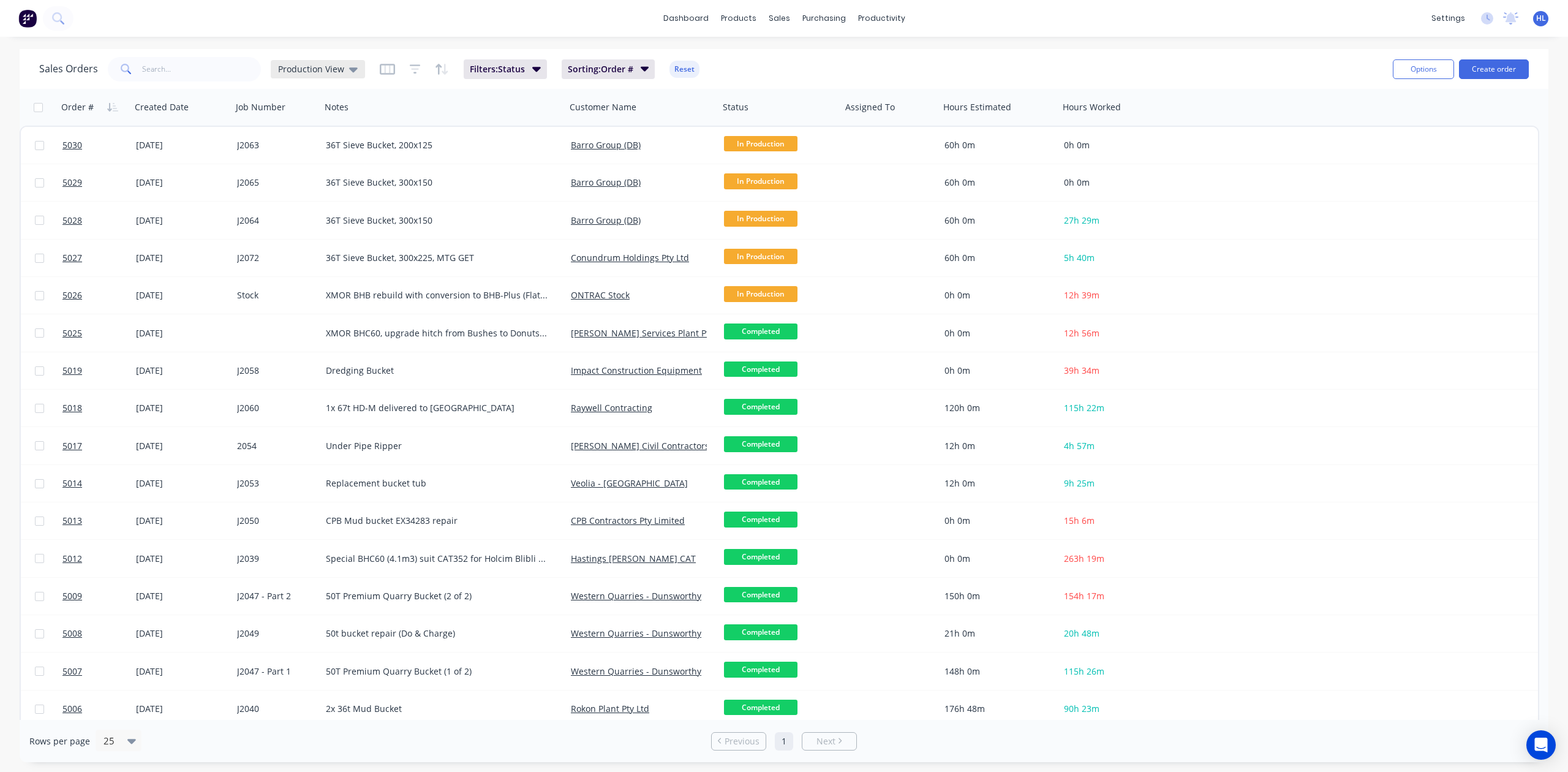
drag, startPoint x: 344, startPoint y: 82, endPoint x: 351, endPoint y: 76, distance: 9.2
click at [344, 82] on div "Sales Orders Production View Filters: Status Sorting: Order # Reset" at bounding box center [710, 69] width 1344 height 30
click at [354, 69] on icon at bounding box center [353, 70] width 8 height 5
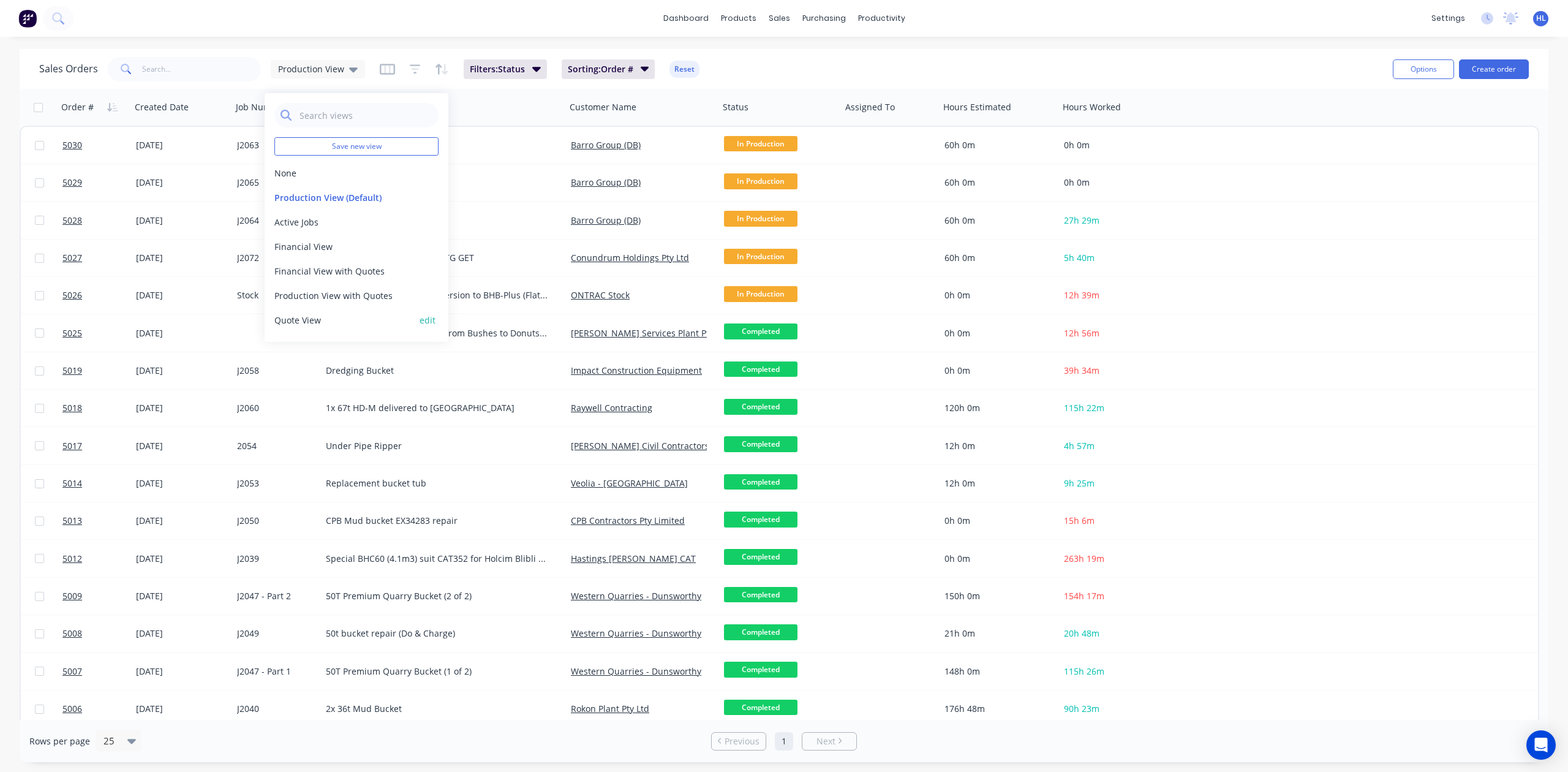
click at [320, 320] on button "Quote View" at bounding box center [344, 320] width 139 height 13
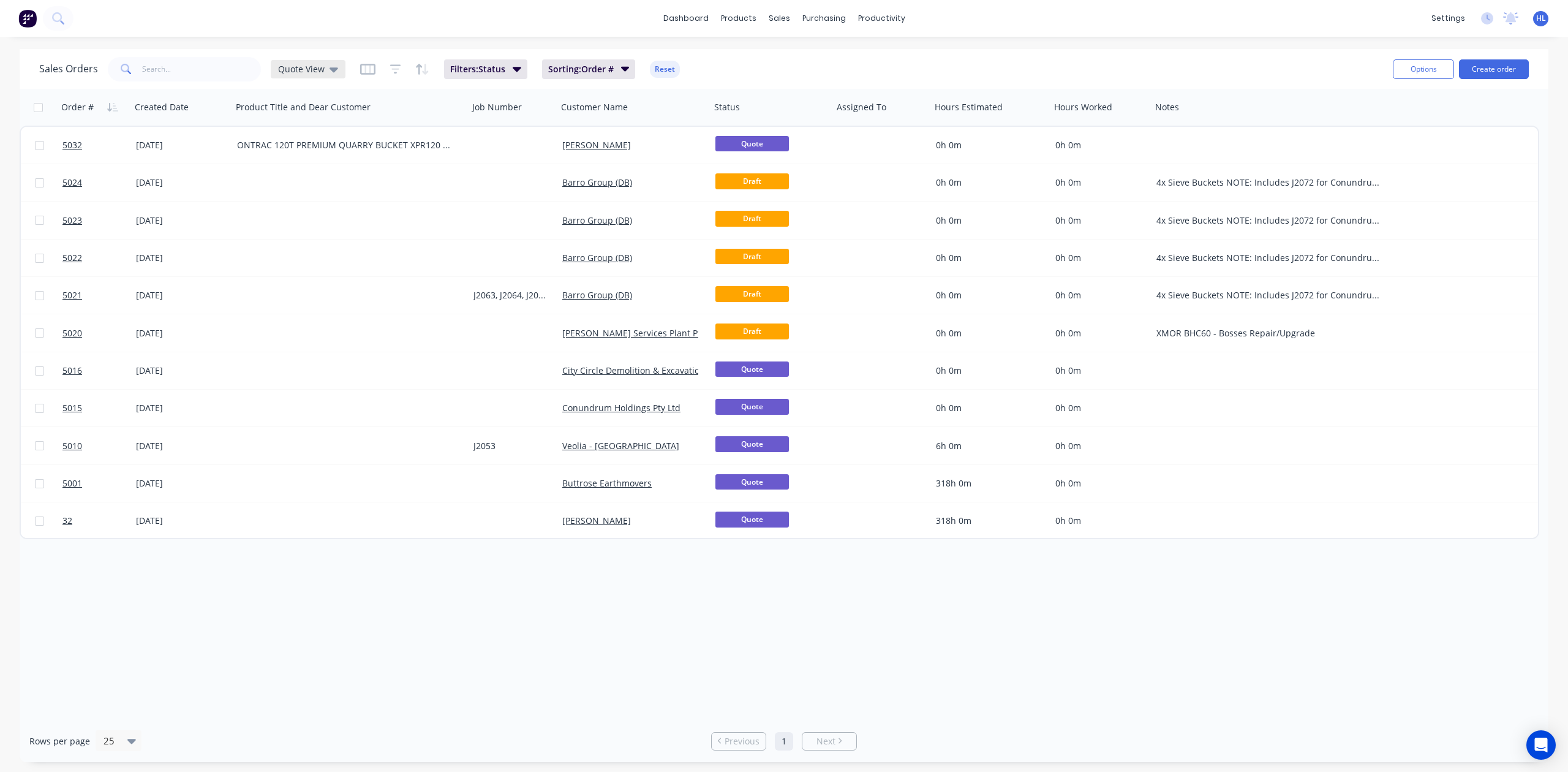
click at [322, 62] on span "Quote View" at bounding box center [301, 69] width 47 height 13
click at [428, 323] on button "edit" at bounding box center [427, 320] width 16 height 13
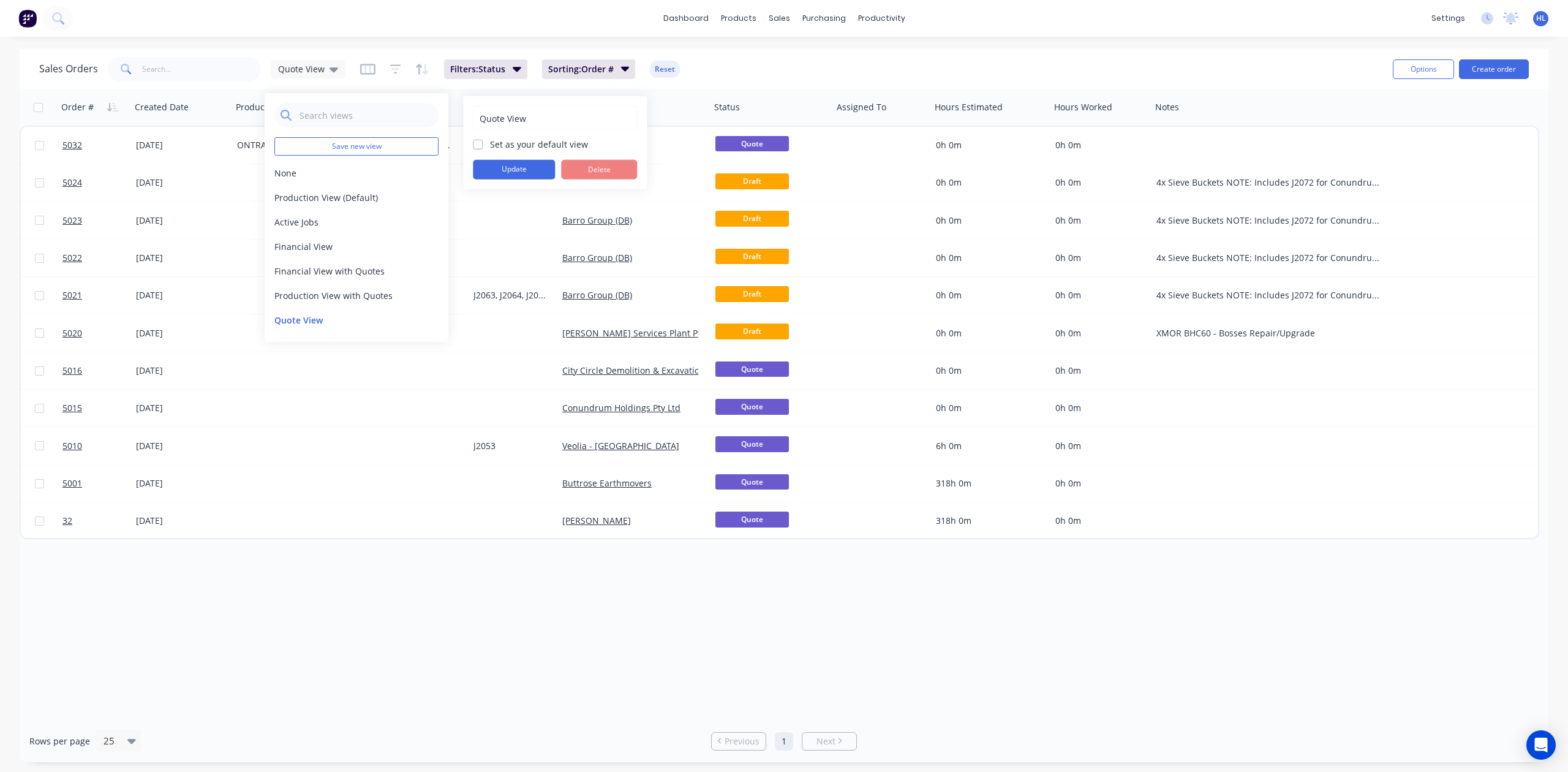
drag, startPoint x: 512, startPoint y: 148, endPoint x: 481, endPoint y: 146, distance: 31.1
click at [511, 148] on label "Set as your default view" at bounding box center [539, 145] width 98 height 13
click at [490, 146] on label "Set as your default view" at bounding box center [539, 145] width 98 height 13
click at [481, 146] on input "Set as your default view" at bounding box center [478, 144] width 10 height 12
checkbox input "true"
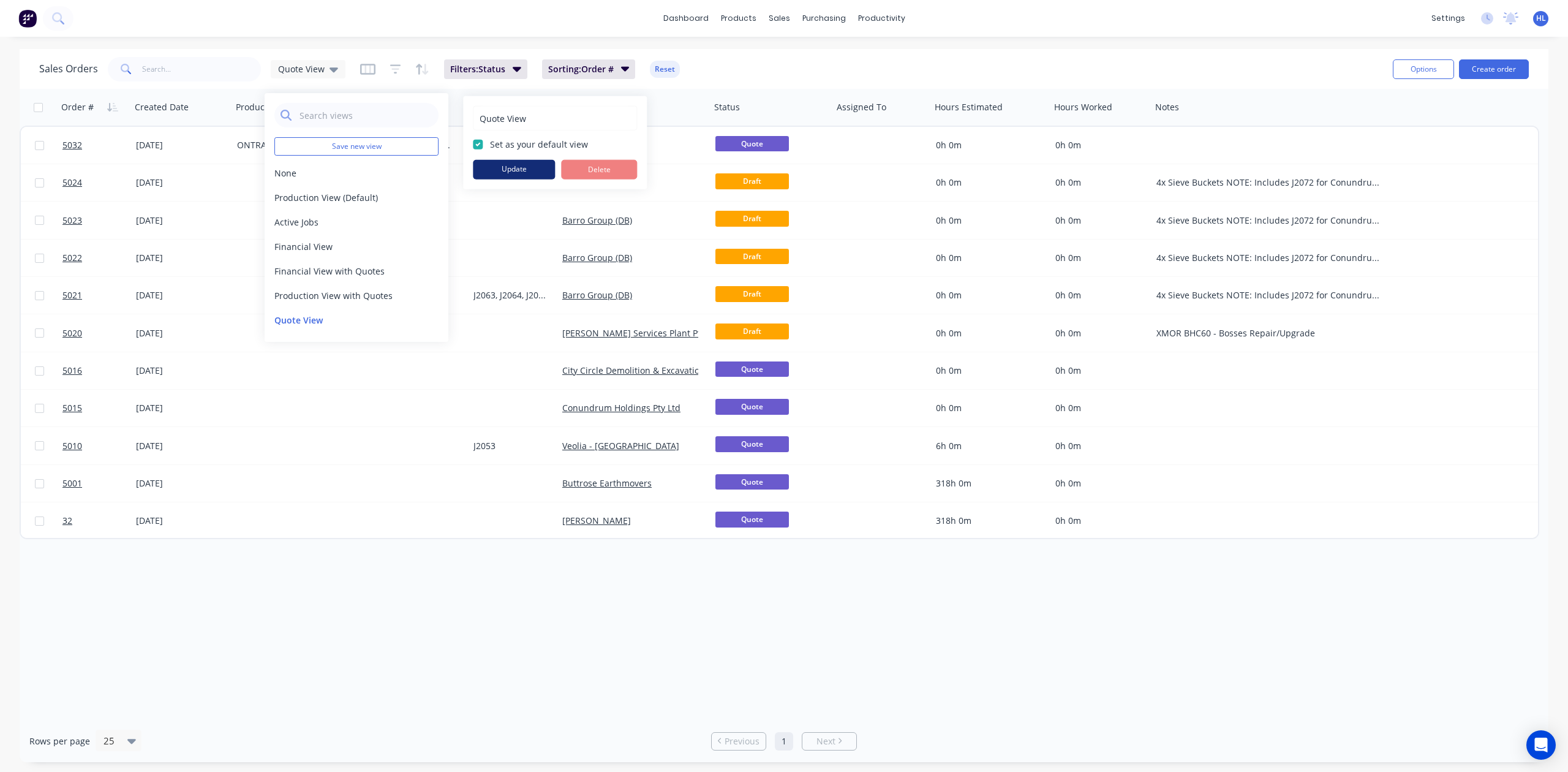
click at [486, 163] on button "Update" at bounding box center [514, 170] width 82 height 19
click at [493, 624] on div "Order # Created Date Product Title and Dear Customer Job Number Customer Name S…" at bounding box center [784, 404] width 1529 height 631
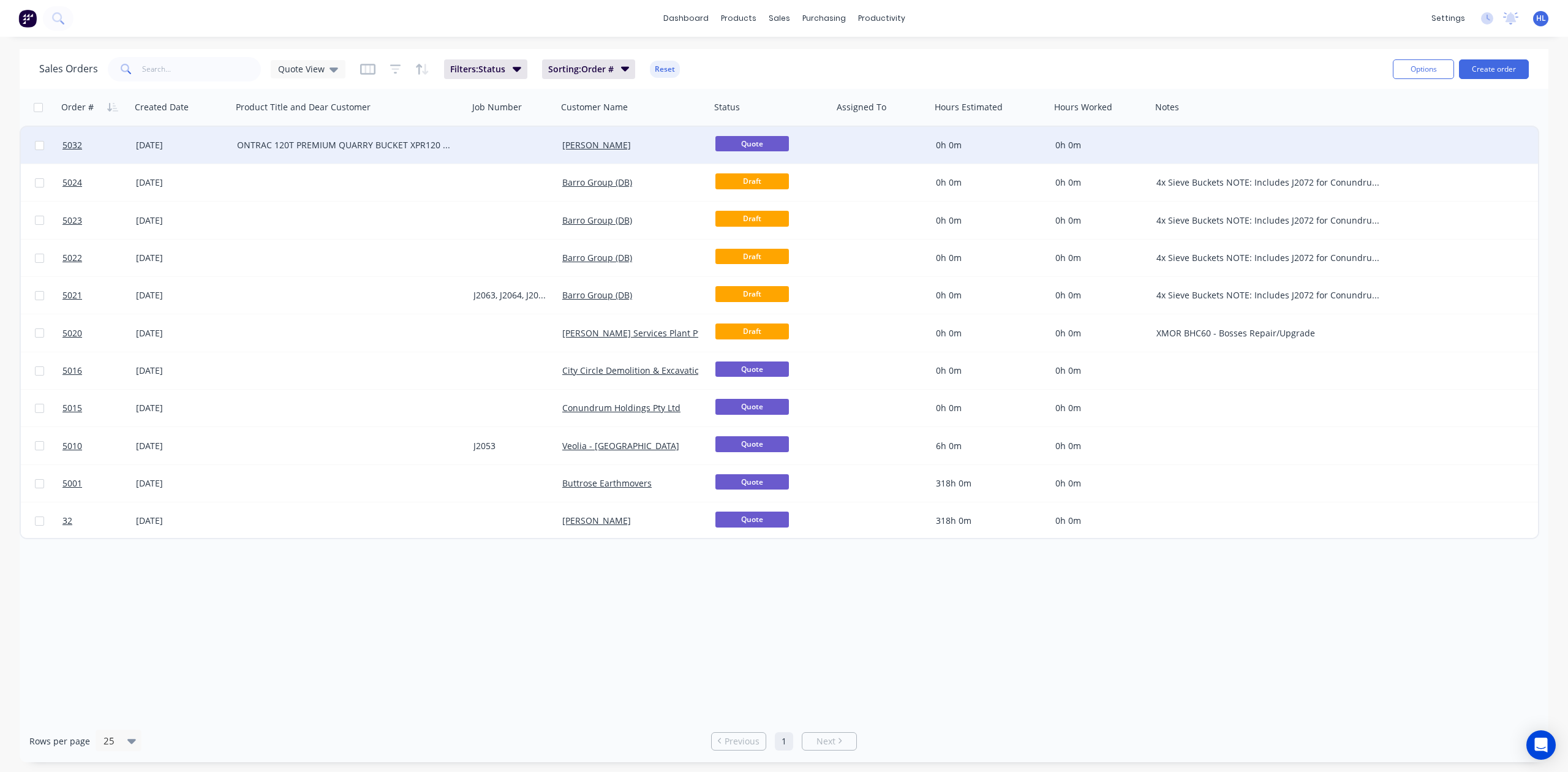
click at [145, 142] on div "[DATE]" at bounding box center [181, 145] width 91 height 12
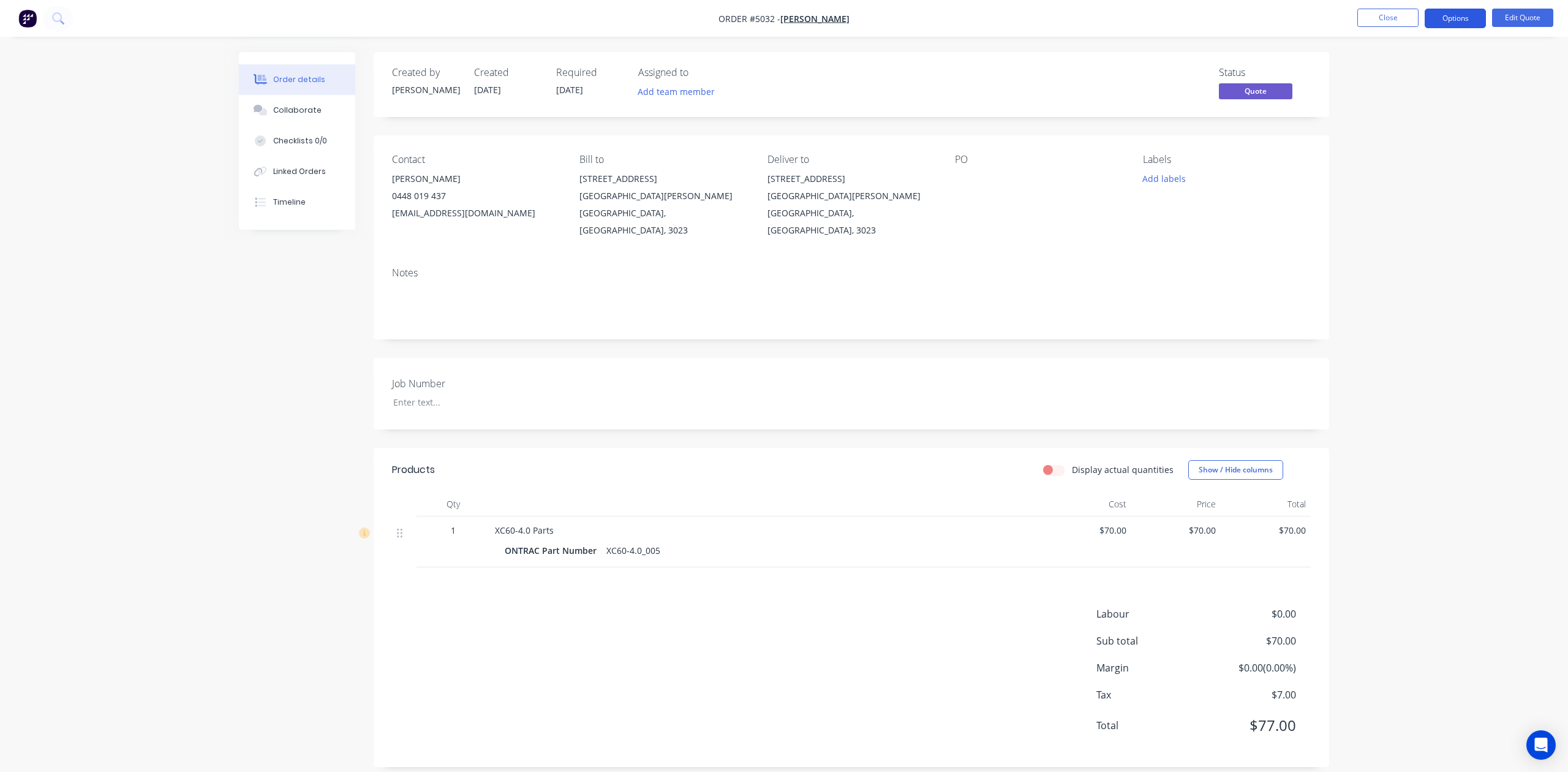
click at [1441, 13] on button "Options" at bounding box center [1455, 18] width 62 height 19
click at [1420, 65] on div "Quote" at bounding box center [1419, 74] width 113 height 18
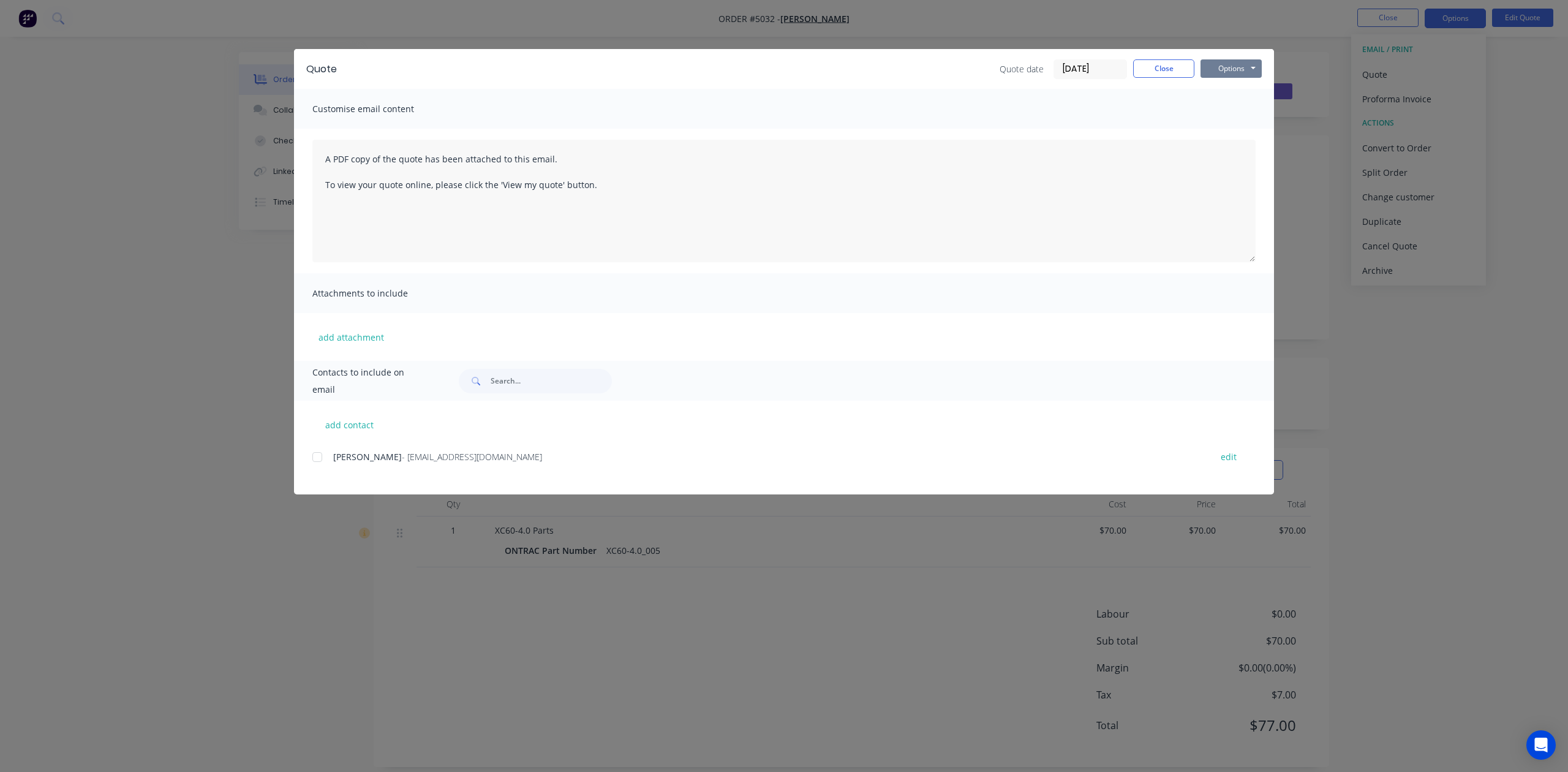
click at [1216, 67] on button "Options" at bounding box center [1231, 69] width 62 height 18
click at [1248, 93] on button "Preview" at bounding box center [1239, 90] width 78 height 20
click at [1239, 58] on div "Quote Quote date 05/09/25 Close Options Preview Print Email" at bounding box center [784, 69] width 980 height 40
click at [1223, 73] on button "Options" at bounding box center [1231, 69] width 62 height 18
click at [1226, 81] on button "Preview" at bounding box center [1239, 90] width 78 height 20
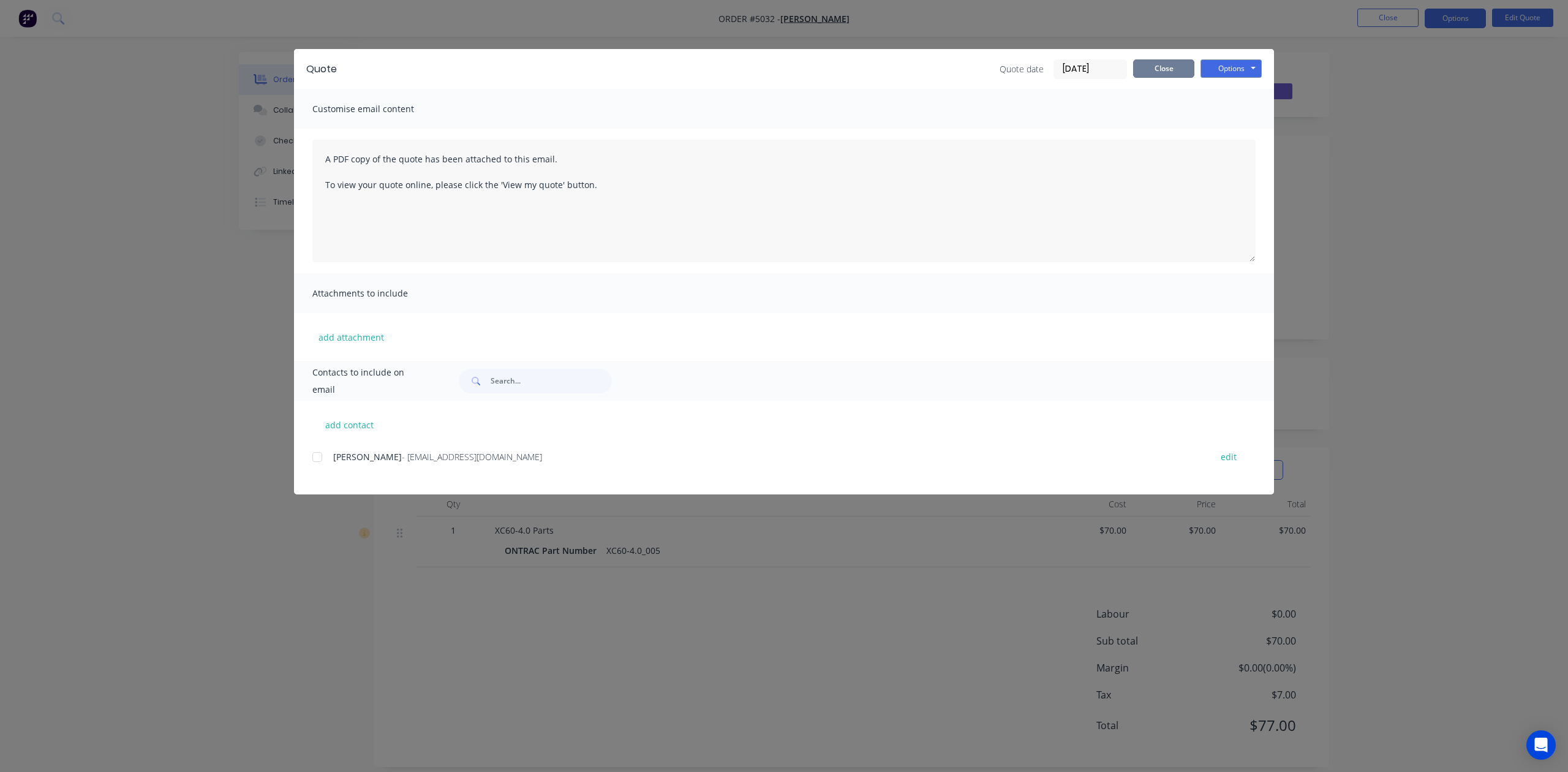
click at [1164, 74] on button "Close" at bounding box center [1164, 69] width 62 height 18
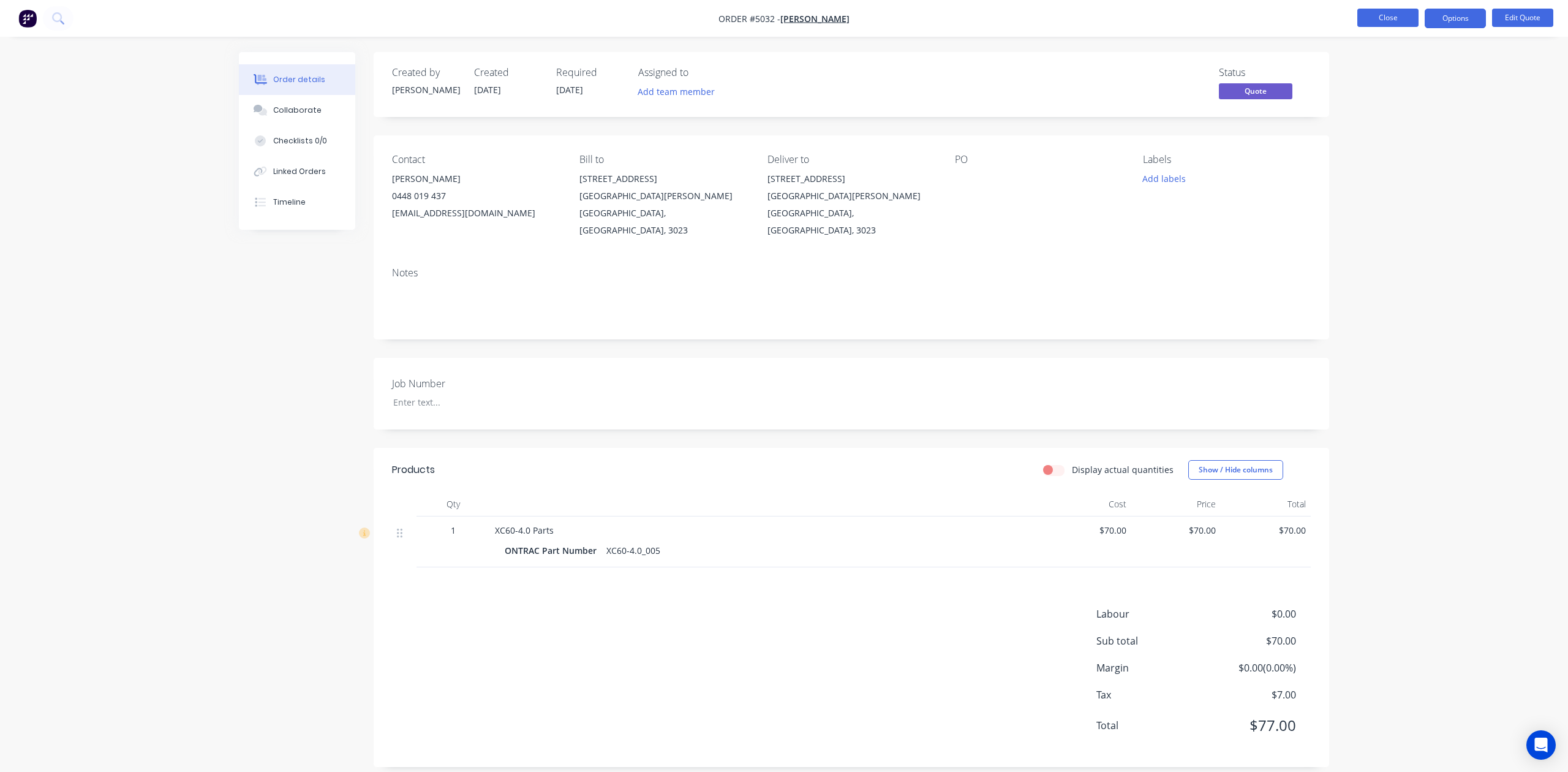
click at [1412, 16] on button "Close" at bounding box center [1388, 18] width 62 height 18
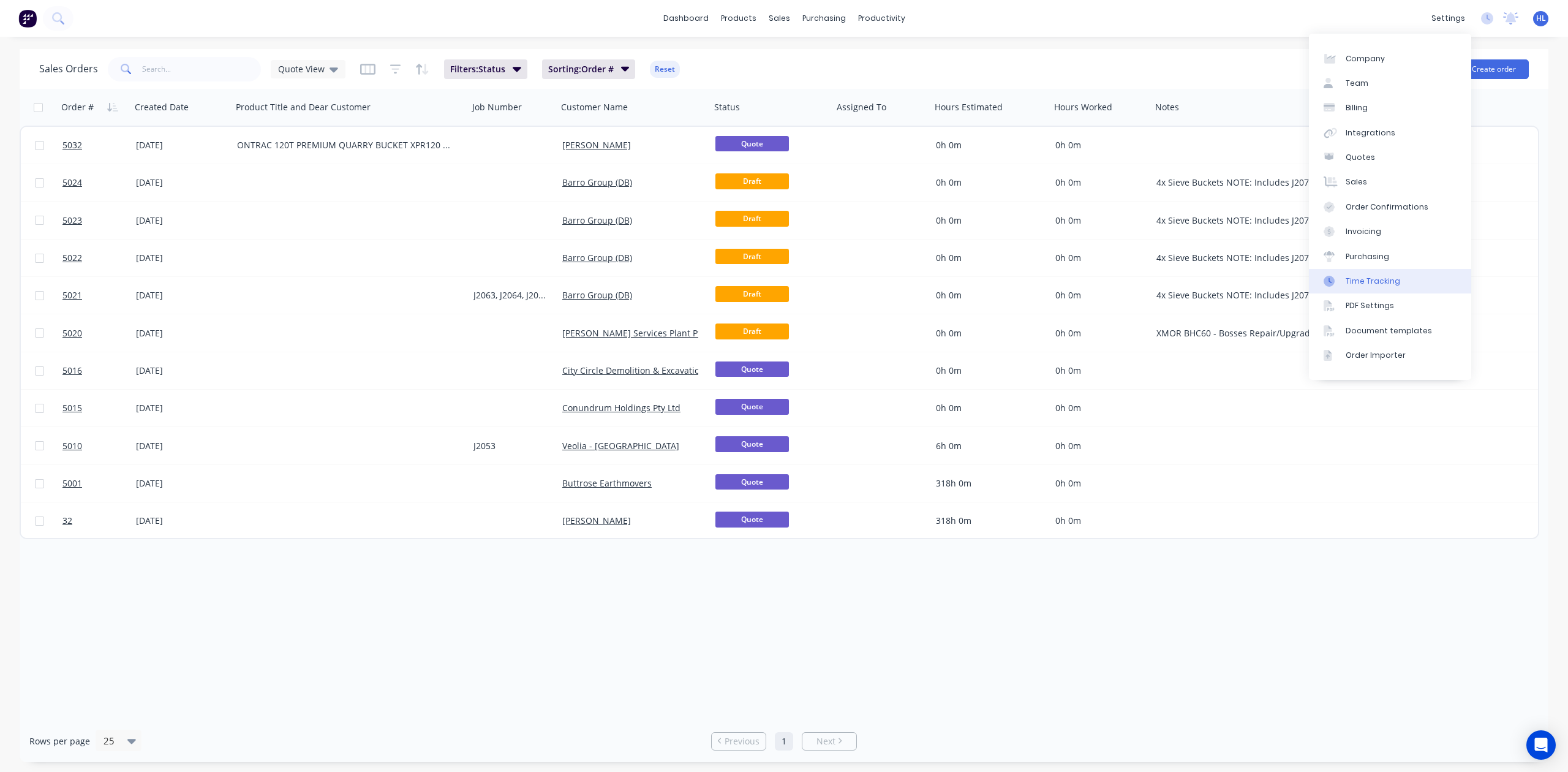
click at [1390, 285] on div "Time Tracking" at bounding box center [1373, 281] width 54 height 11
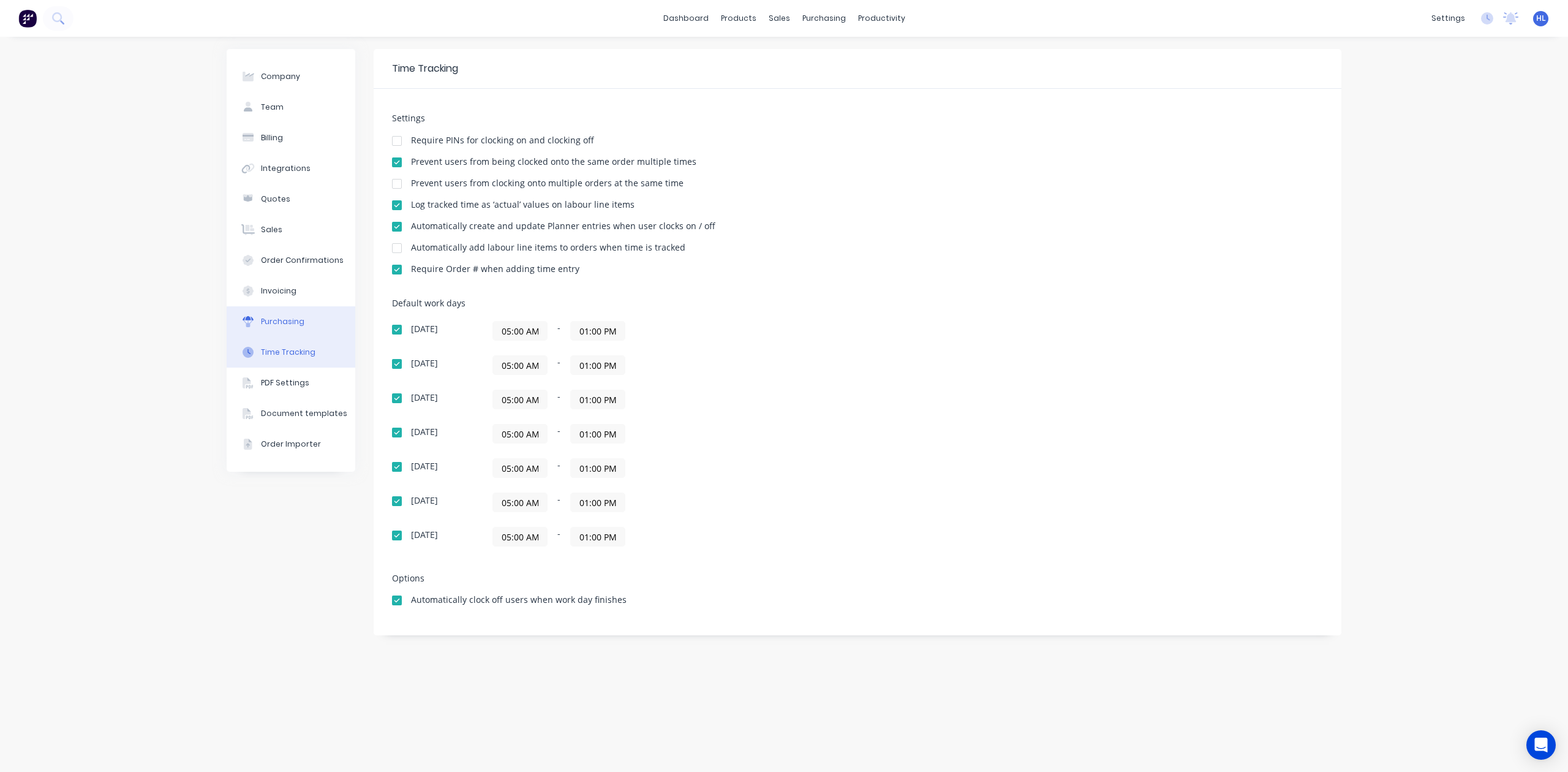
click at [312, 314] on button "Purchasing" at bounding box center [291, 322] width 128 height 30
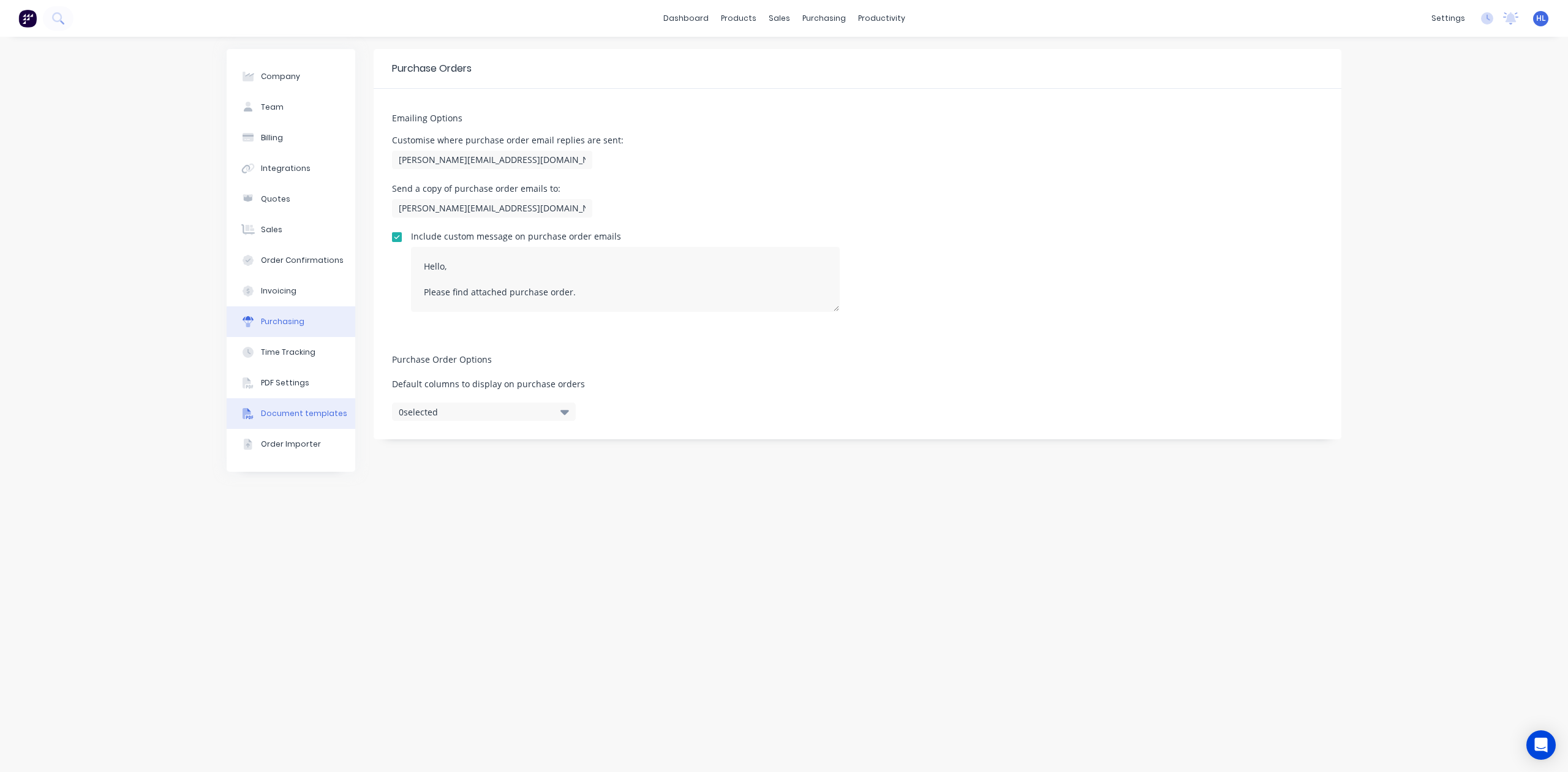
click at [290, 398] on button "Document templates" at bounding box center [291, 413] width 128 height 30
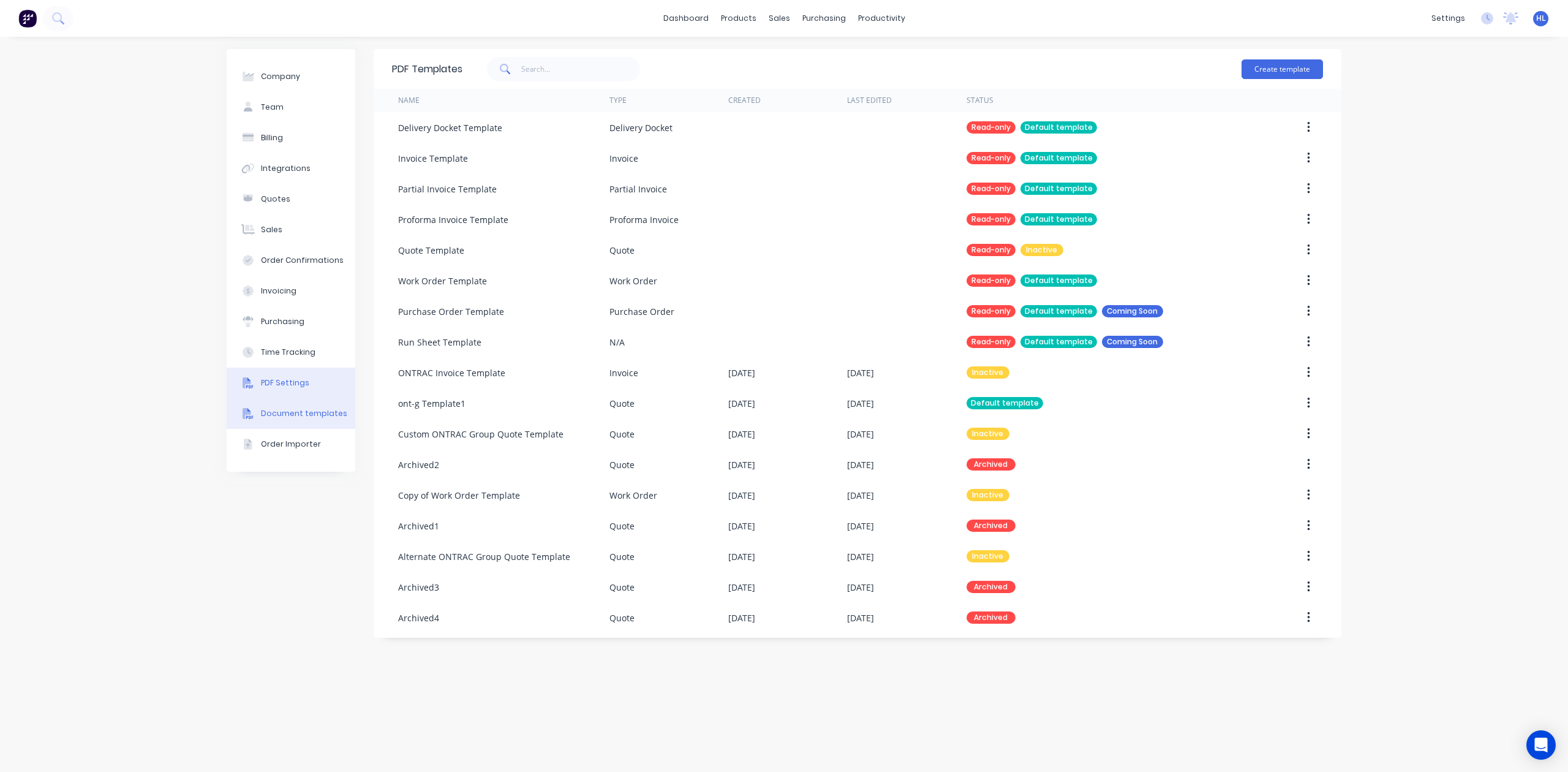
click at [301, 382] on div "PDF Settings" at bounding box center [285, 382] width 49 height 11
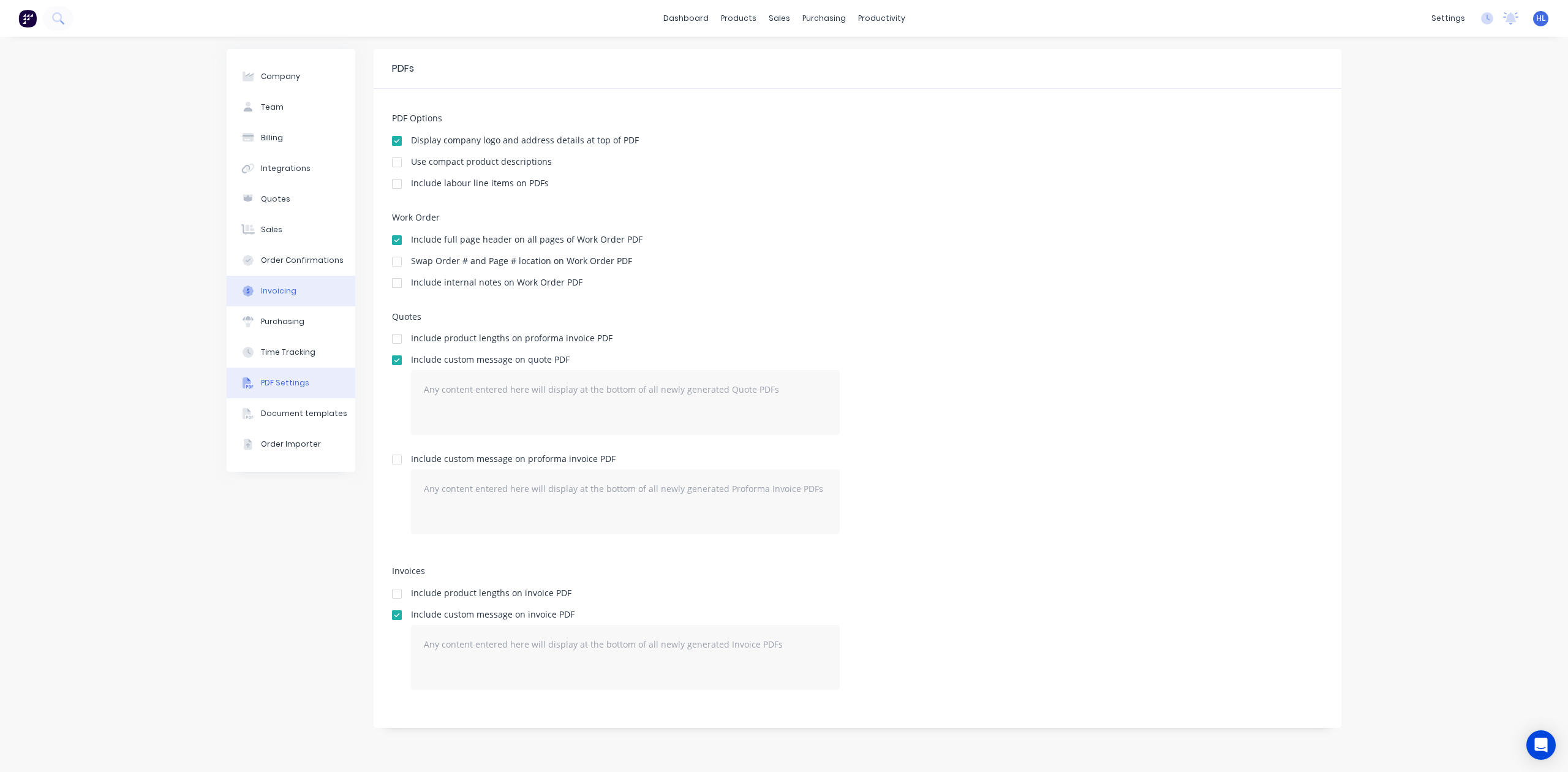
click at [296, 285] on button "Invoicing" at bounding box center [291, 290] width 128 height 30
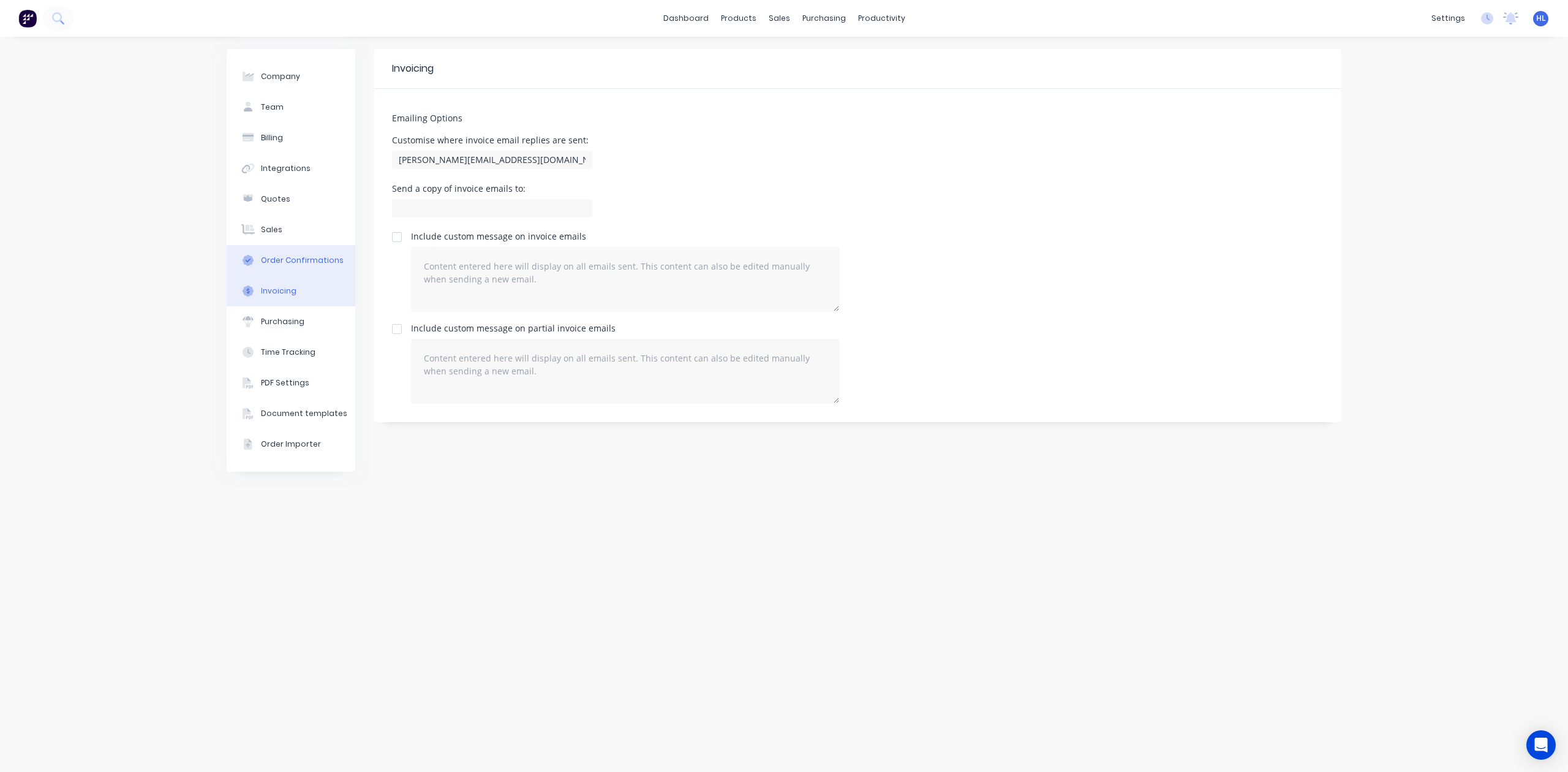
click at [316, 273] on button "Order Confirmations" at bounding box center [291, 260] width 128 height 30
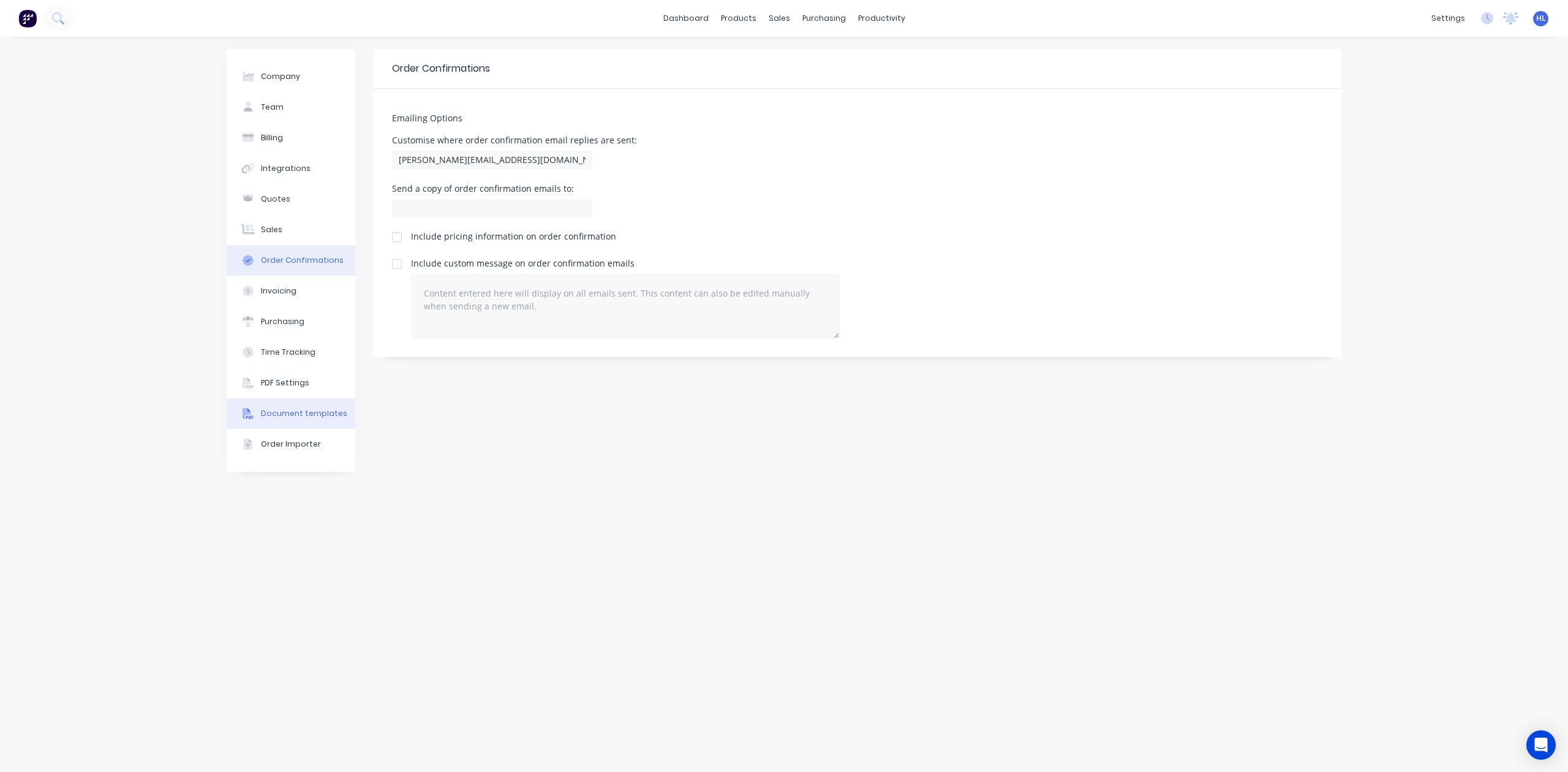
click at [296, 412] on div "Document templates" at bounding box center [304, 413] width 86 height 11
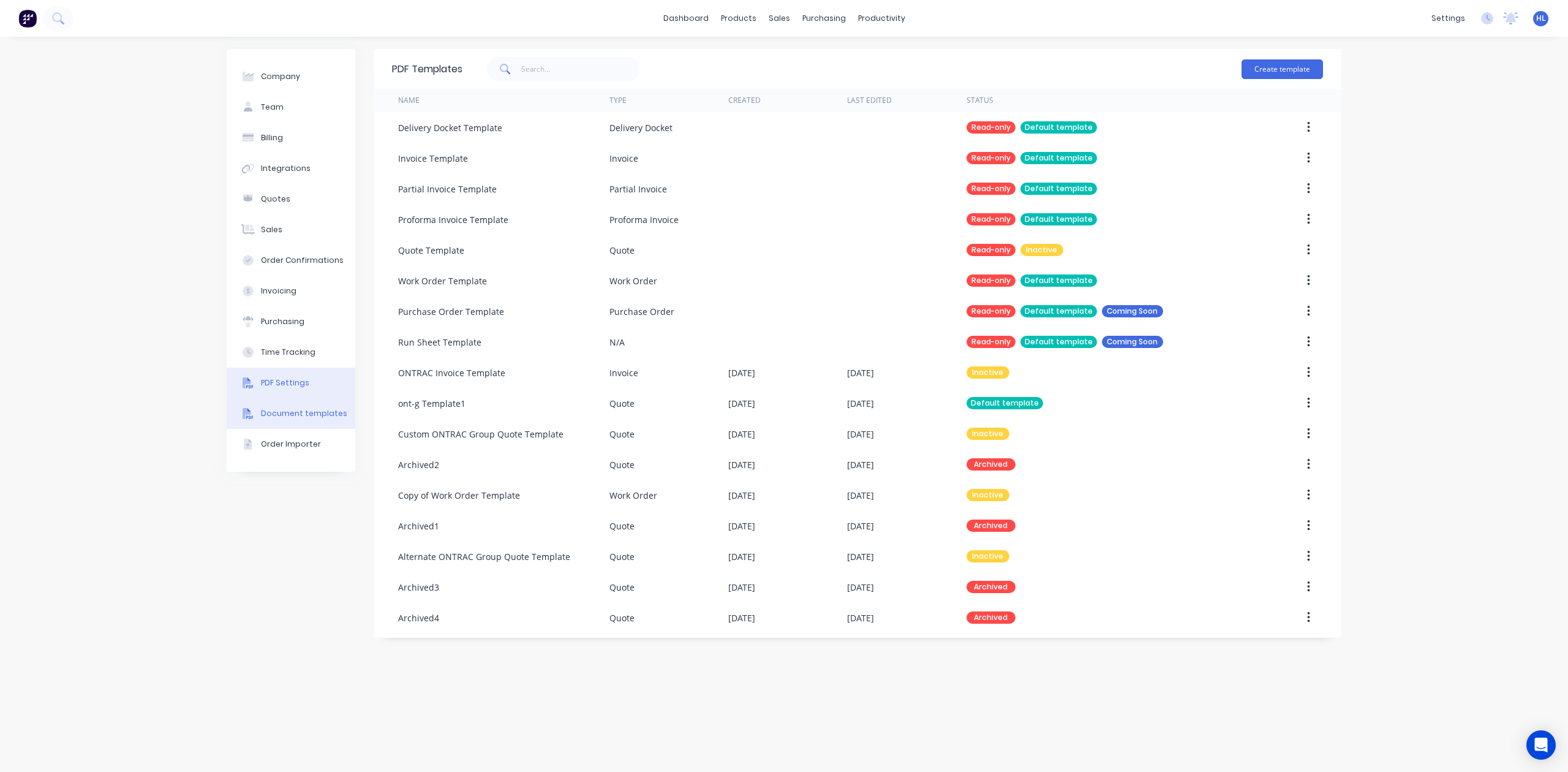
click at [305, 379] on div "PDF Settings" at bounding box center [285, 382] width 49 height 11
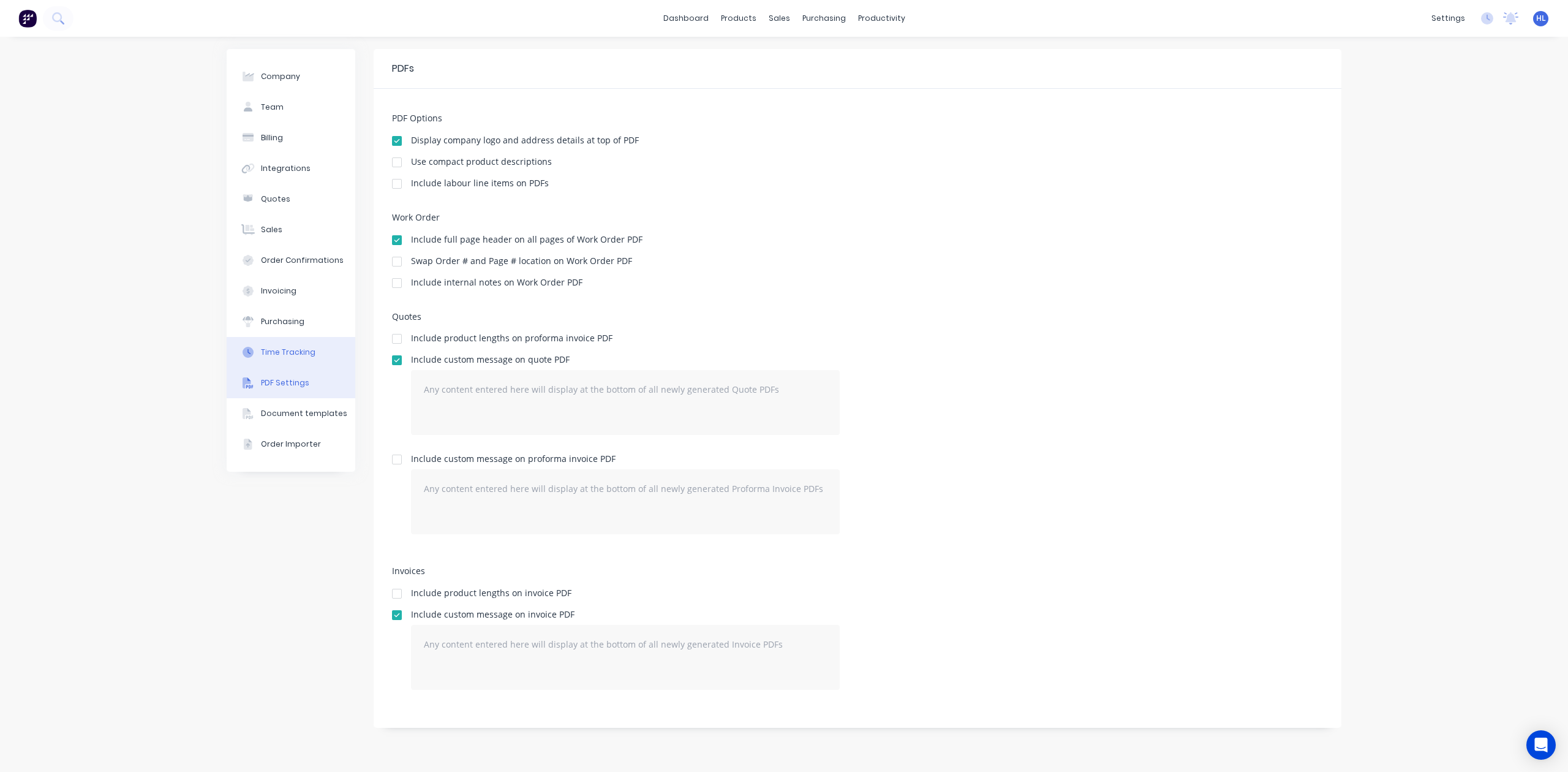
click at [287, 349] on div "Time Tracking" at bounding box center [288, 352] width 54 height 11
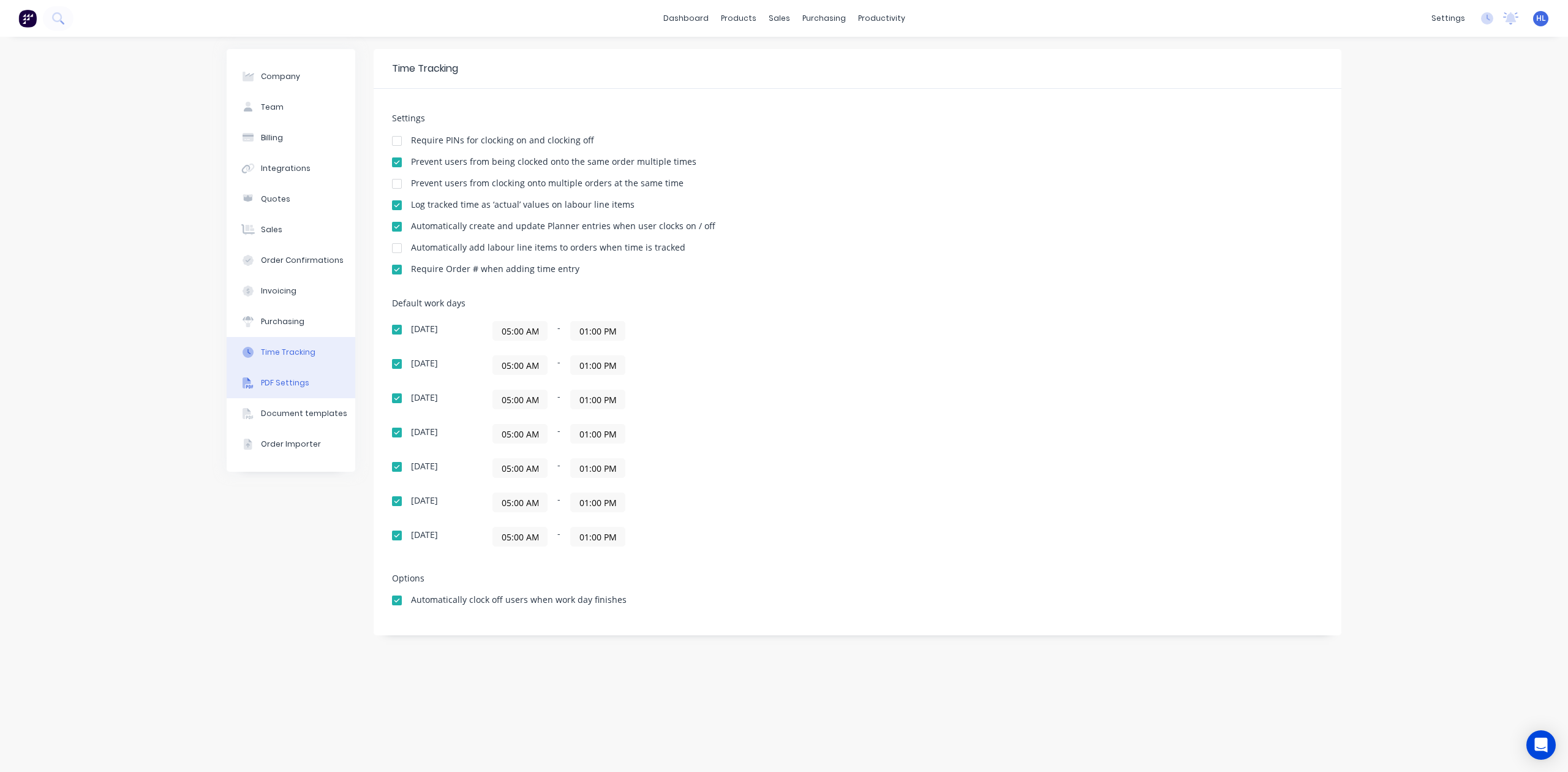
click at [290, 380] on div "PDF Settings" at bounding box center [285, 382] width 49 height 11
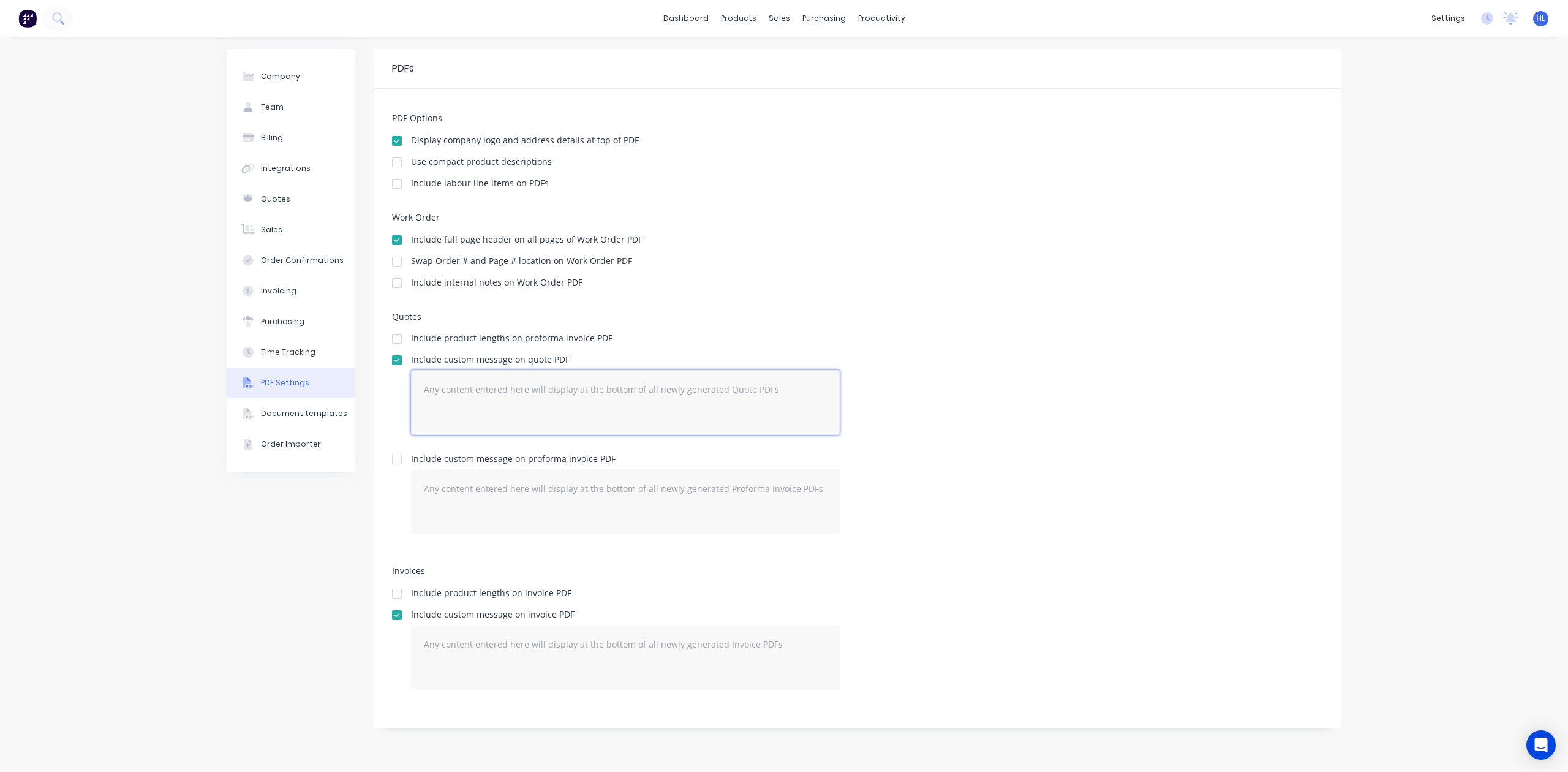
click at [607, 380] on textarea at bounding box center [626, 403] width 429 height 65
click at [677, 355] on div "Include custom message on quote PDF" at bounding box center [626, 359] width 429 height 8
click at [560, 381] on textarea at bounding box center [626, 403] width 429 height 65
paste textarea "ONTRAC 120T PREMIUM QUARRY BUCKET XPR120 - Hitachi EX1200 Dear Hayden,"
click at [496, 410] on textarea "ONTRAC 120T PREMIUM QUARRY BUCKET XPR120 - Hitachi EX1200 Dear Hayden,,," at bounding box center [626, 403] width 429 height 65
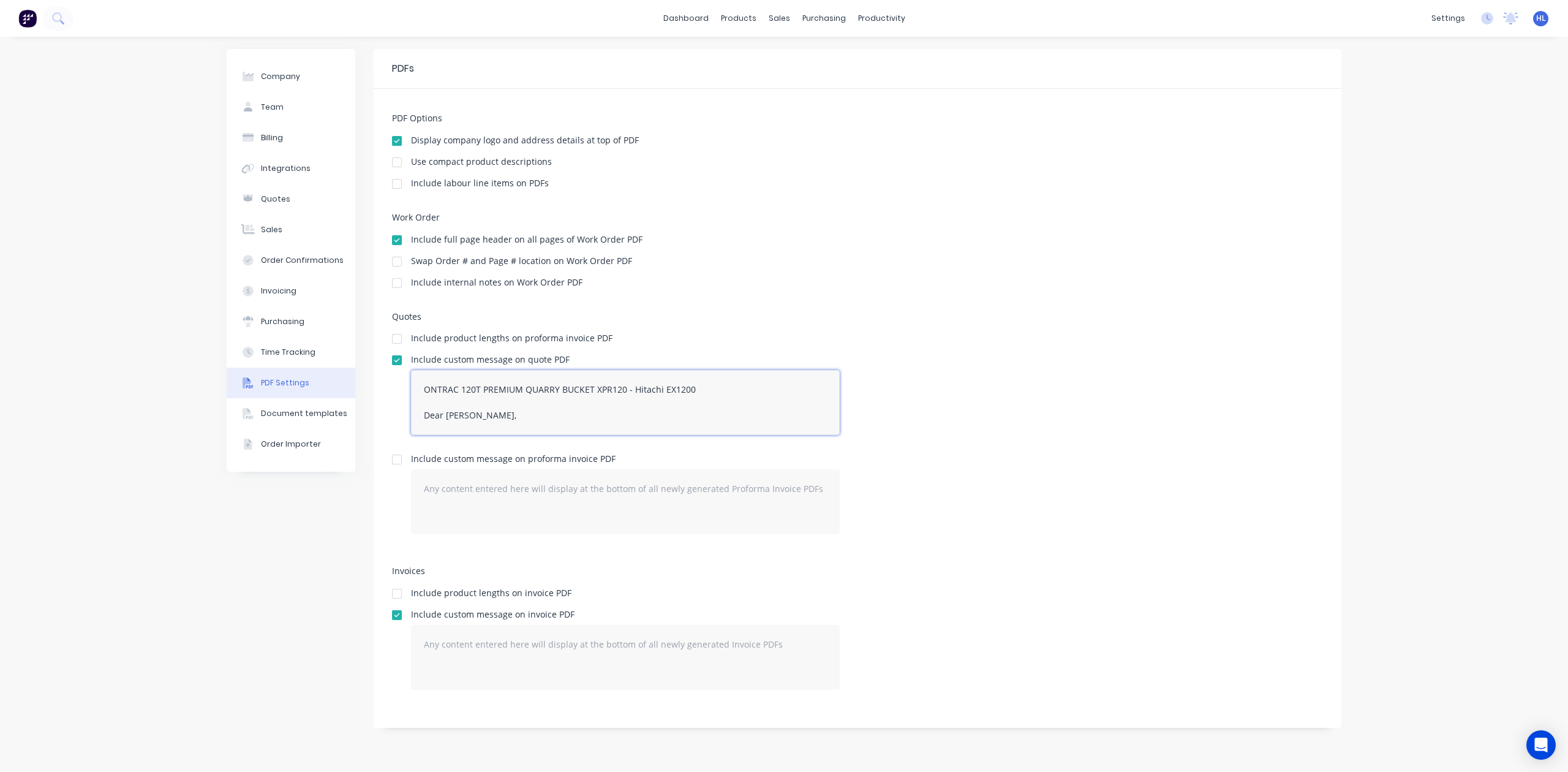
click at [508, 395] on textarea "ONTRAC 120T PREMIUM QUARRY BUCKET XPR120 - Hitachi EX1200 Dear Hayden,,," at bounding box center [626, 403] width 429 height 65
click at [480, 406] on textarea "ONTRAC 120T PREMIUM QUARRY BUCKET XPR120 - Hitachi EX1200 Dear Hayden,,," at bounding box center [626, 403] width 429 height 65
type textarea "ONTRAC 120T PREMIUM QUARRY BUCKET XPR120 - Hitachi EX1200 Dear Hayden,,,"
click at [307, 361] on button "Time Tracking" at bounding box center [291, 352] width 128 height 30
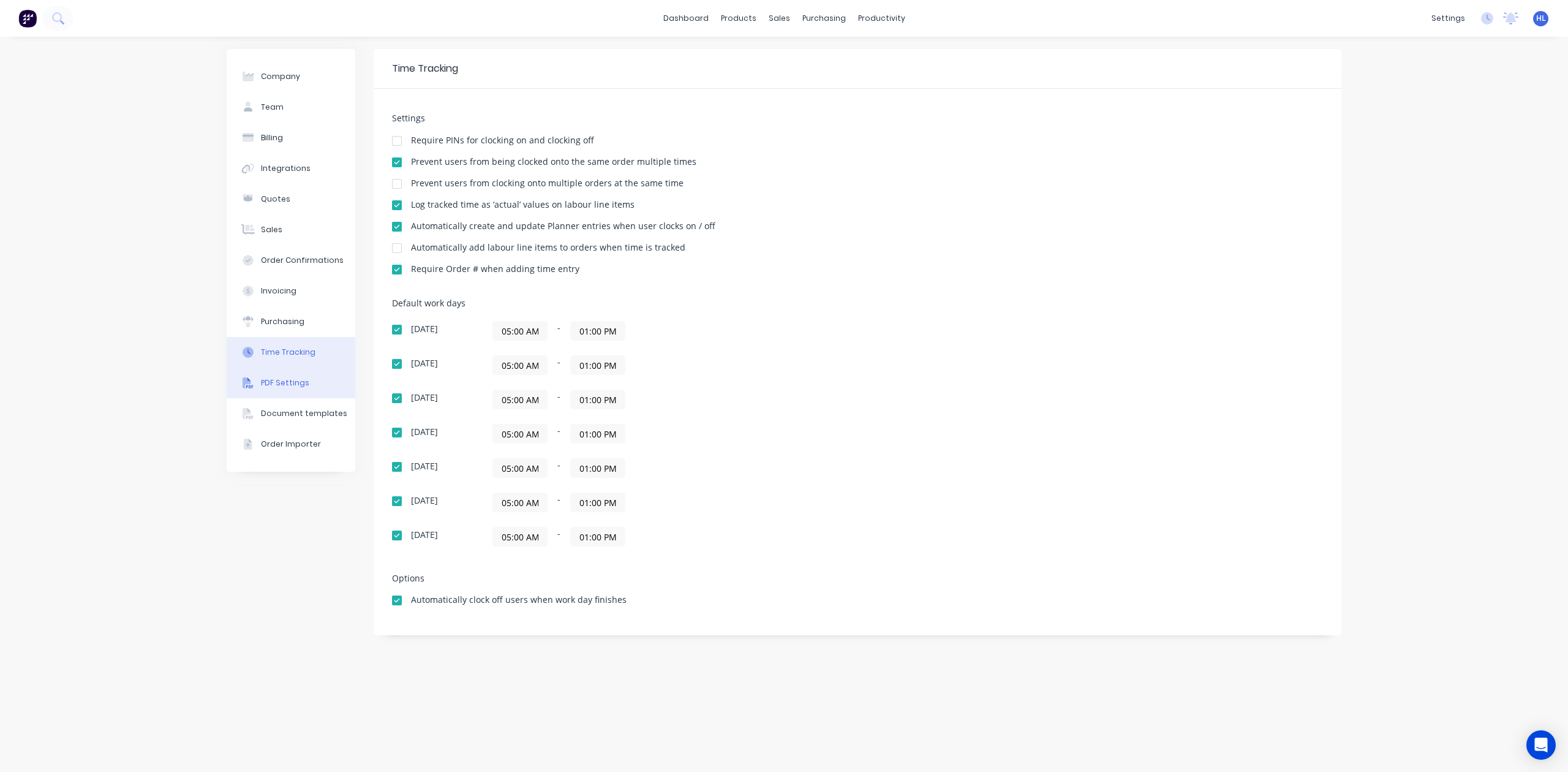
click at [298, 384] on div "PDF Settings" at bounding box center [285, 382] width 49 height 11
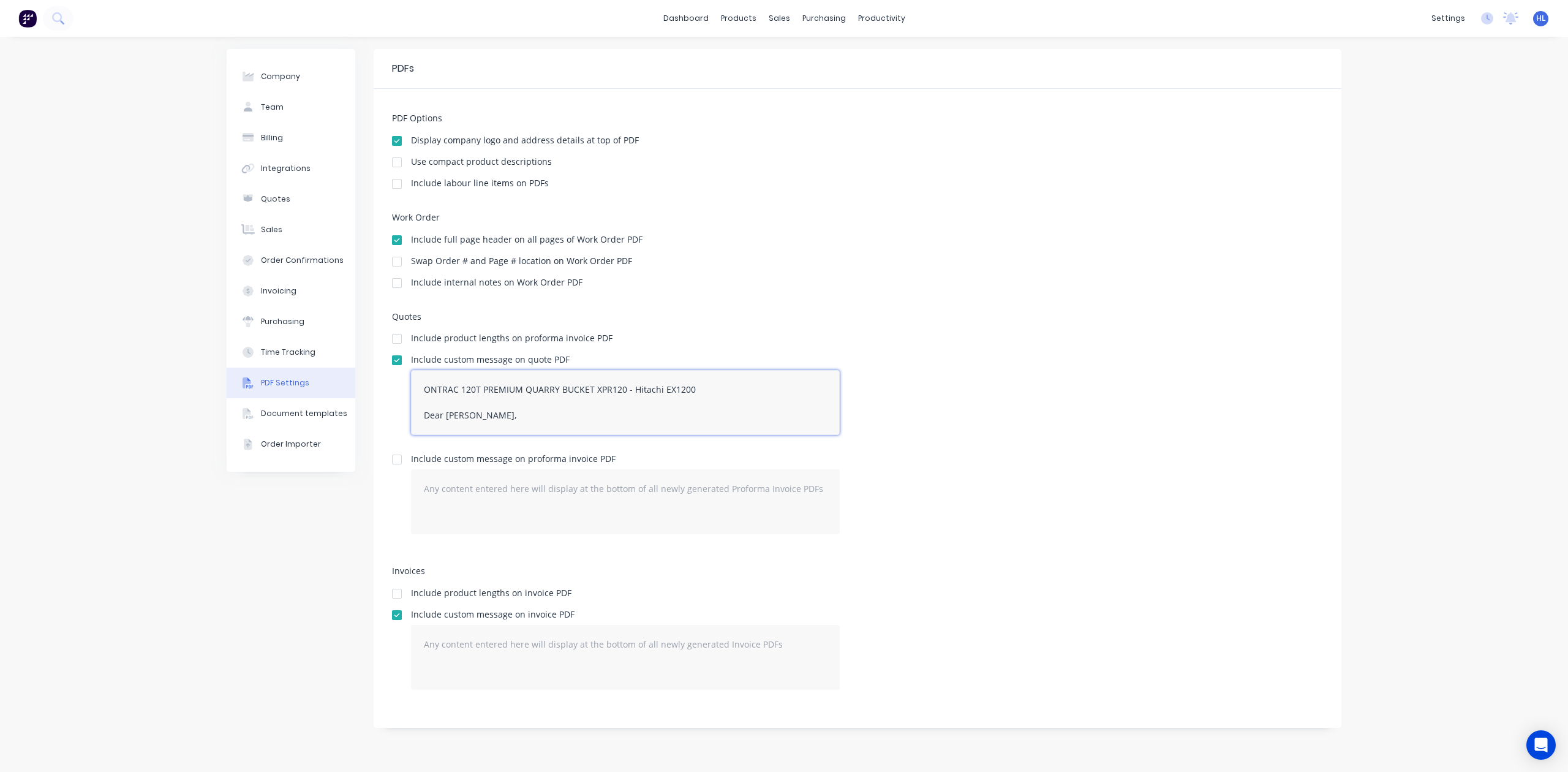
click at [483, 412] on textarea "ONTRAC 120T PREMIUM QUARRY BUCKET XPR120 - Hitachi EX1200 Dear Hayden,,," at bounding box center [626, 403] width 429 height 65
click at [1047, 305] on div "PDF Options Display company logo and address details at top of PDF Use compact …" at bounding box center [857, 408] width 968 height 639
click at [821, 66] on link "Sales Orders" at bounding box center [844, 58] width 162 height 25
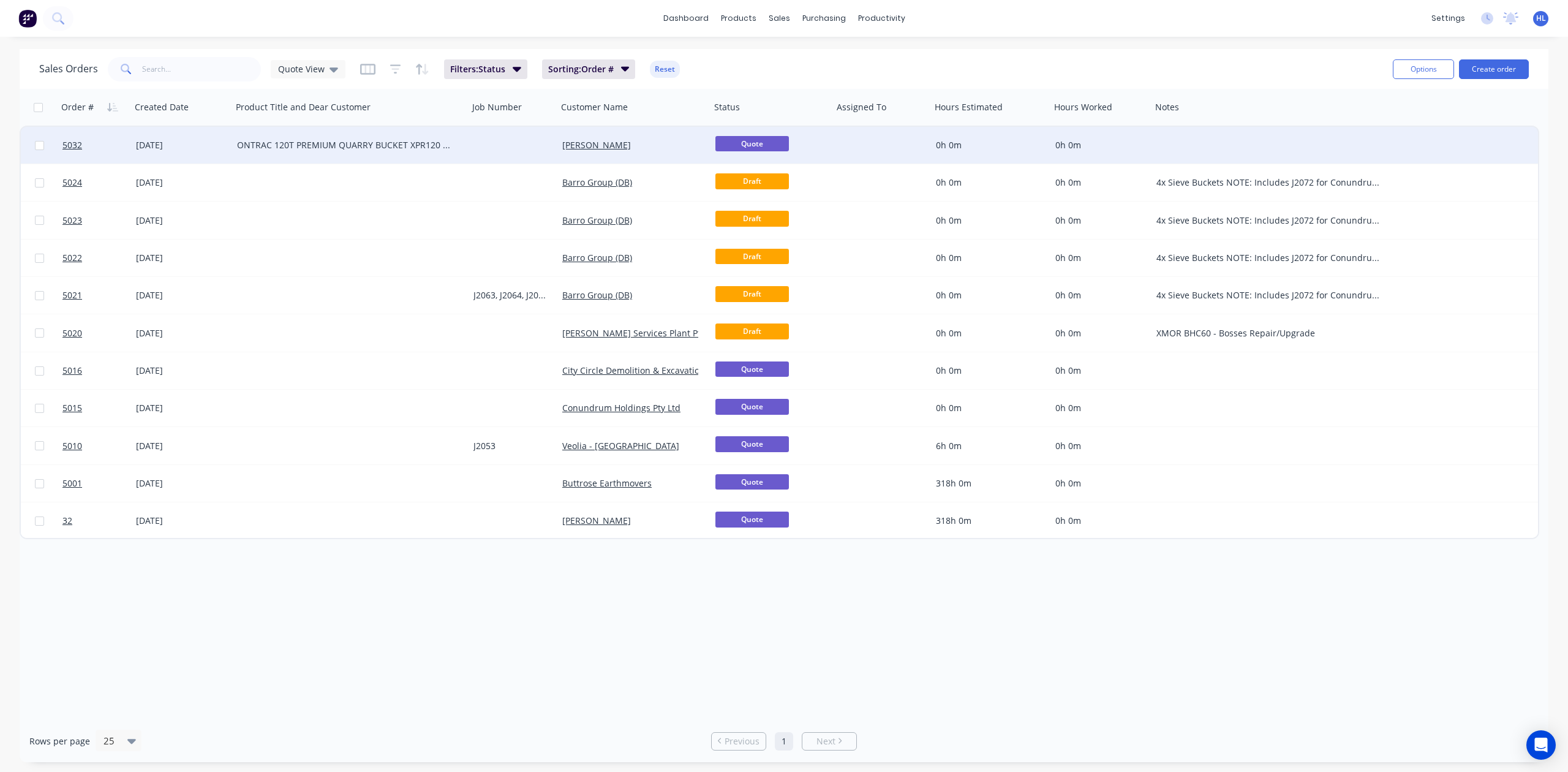
click at [170, 138] on div "[DATE]" at bounding box center [181, 145] width 101 height 37
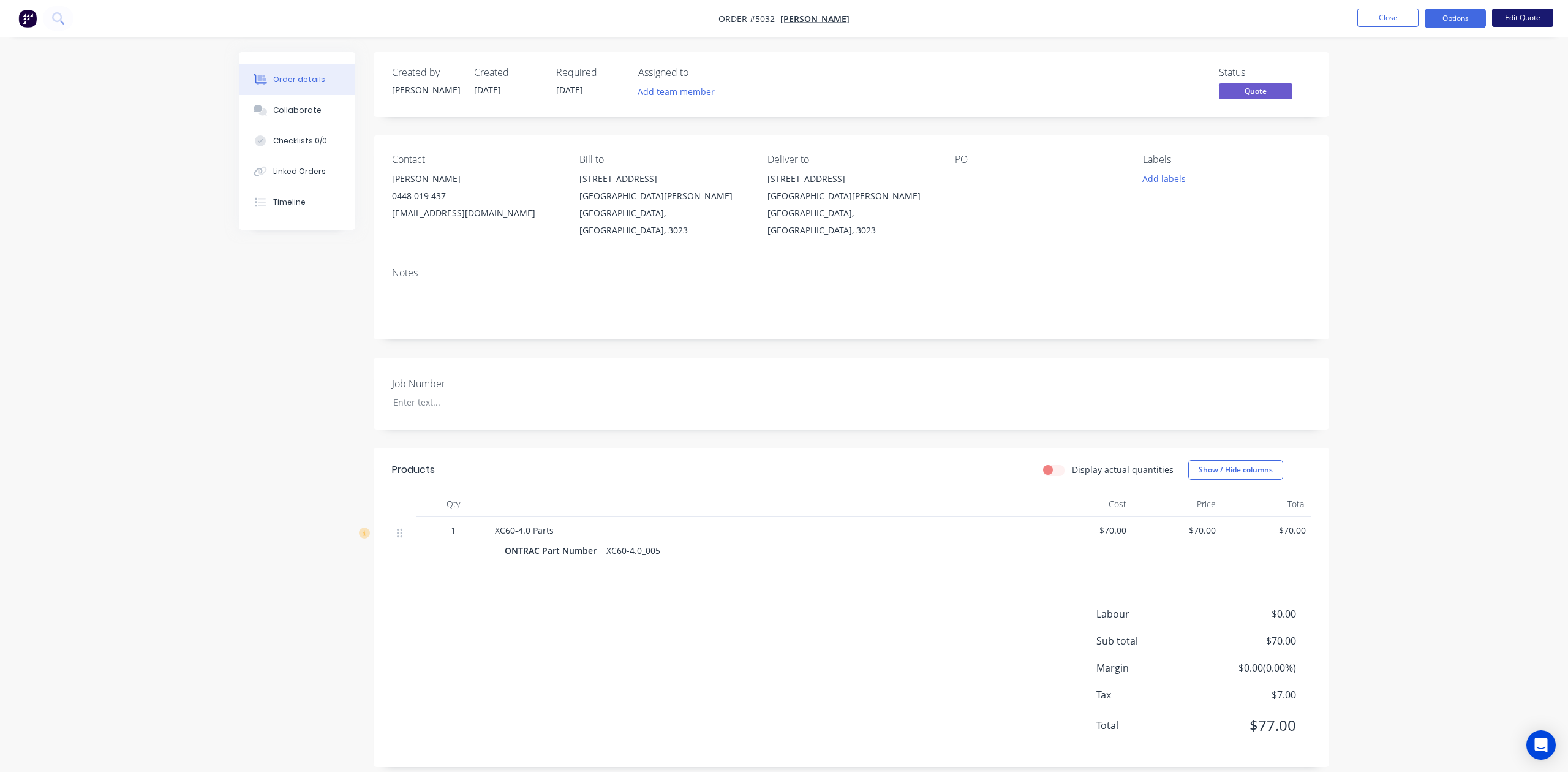
click at [1512, 16] on button "Edit Quote" at bounding box center [1523, 18] width 62 height 18
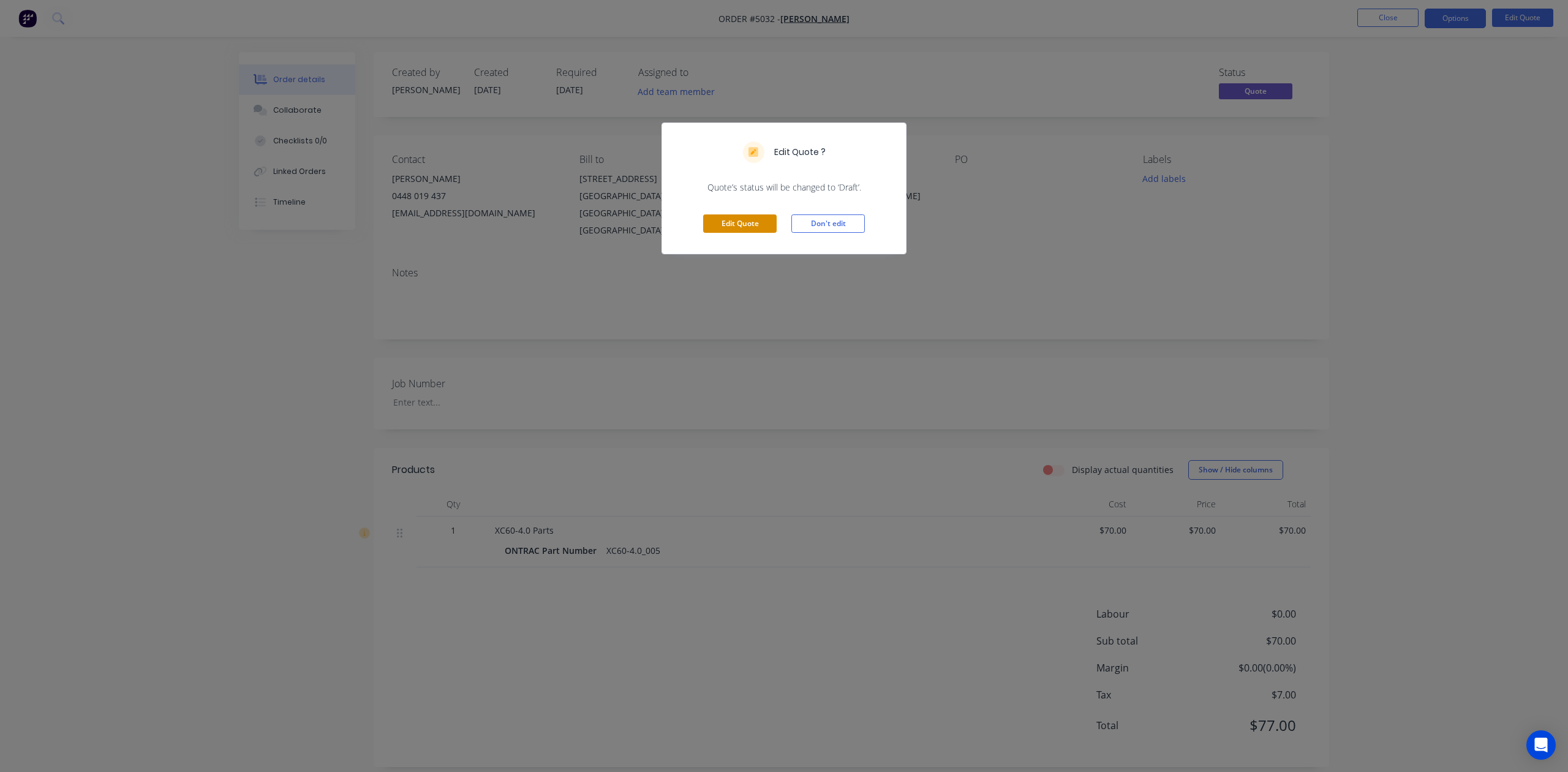
drag, startPoint x: 755, startPoint y: 233, endPoint x: 760, endPoint y: 226, distance: 8.6
click at [755, 231] on div "Edit Quote Don't edit" at bounding box center [784, 224] width 244 height 60
drag, startPoint x: 763, startPoint y: 226, endPoint x: 789, endPoint y: 223, distance: 26.2
click at [764, 226] on button "Edit Quote" at bounding box center [740, 224] width 73 height 18
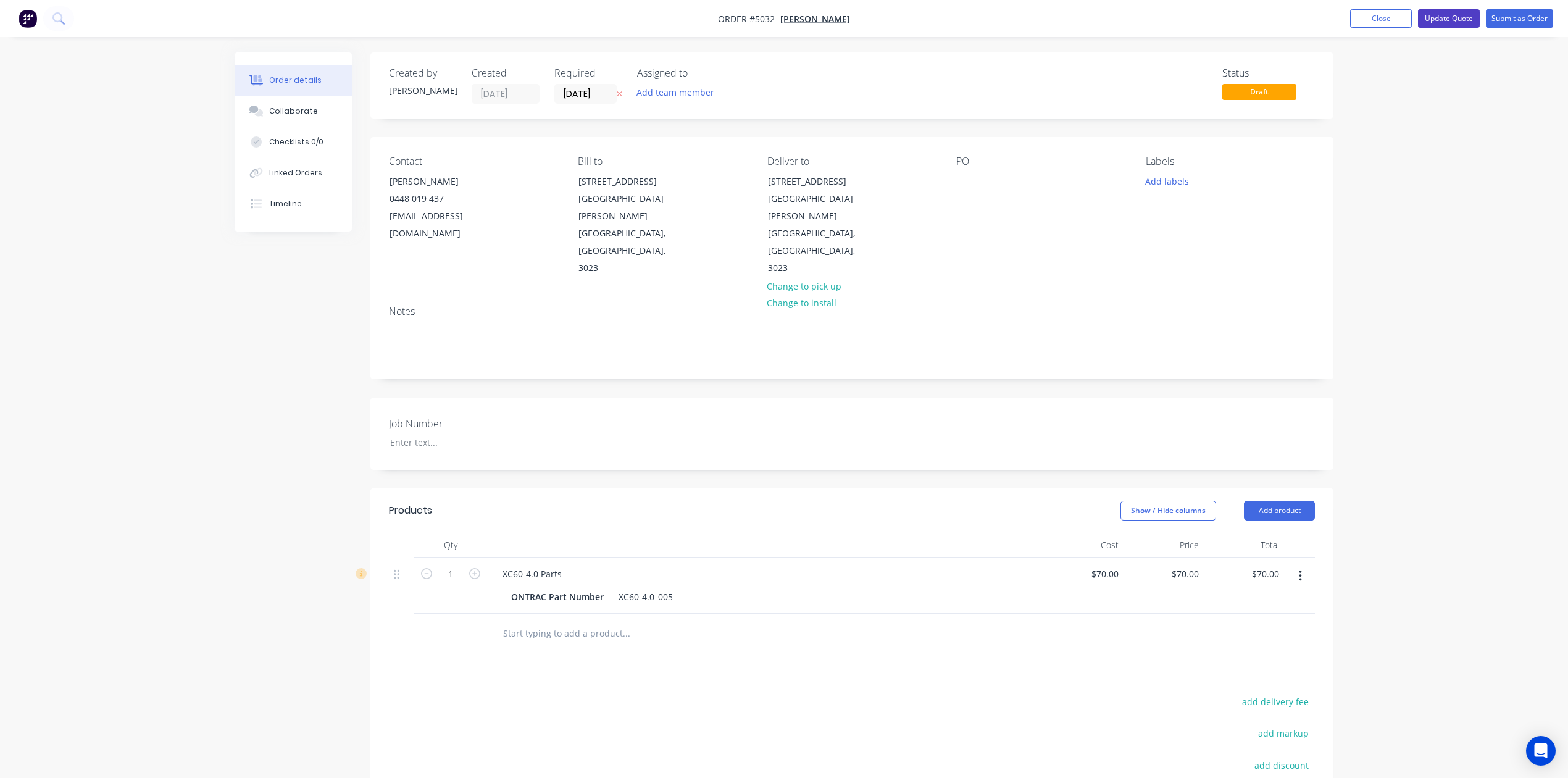
click at [1445, 21] on button "Update Quote" at bounding box center [1449, 18] width 62 height 18
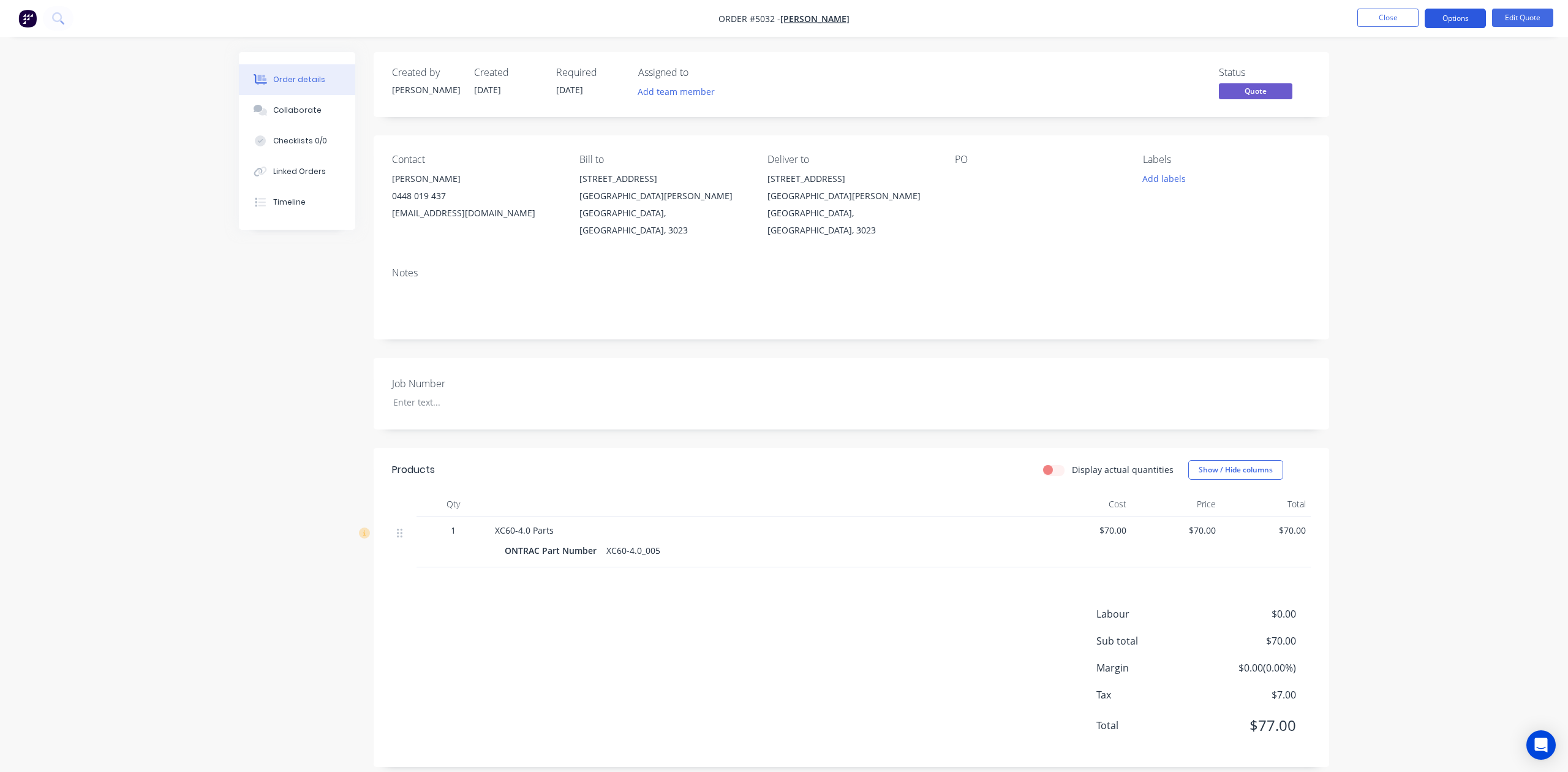
click at [1463, 22] on button "Options" at bounding box center [1455, 18] width 62 height 19
click at [1447, 66] on div "Quote" at bounding box center [1419, 74] width 113 height 18
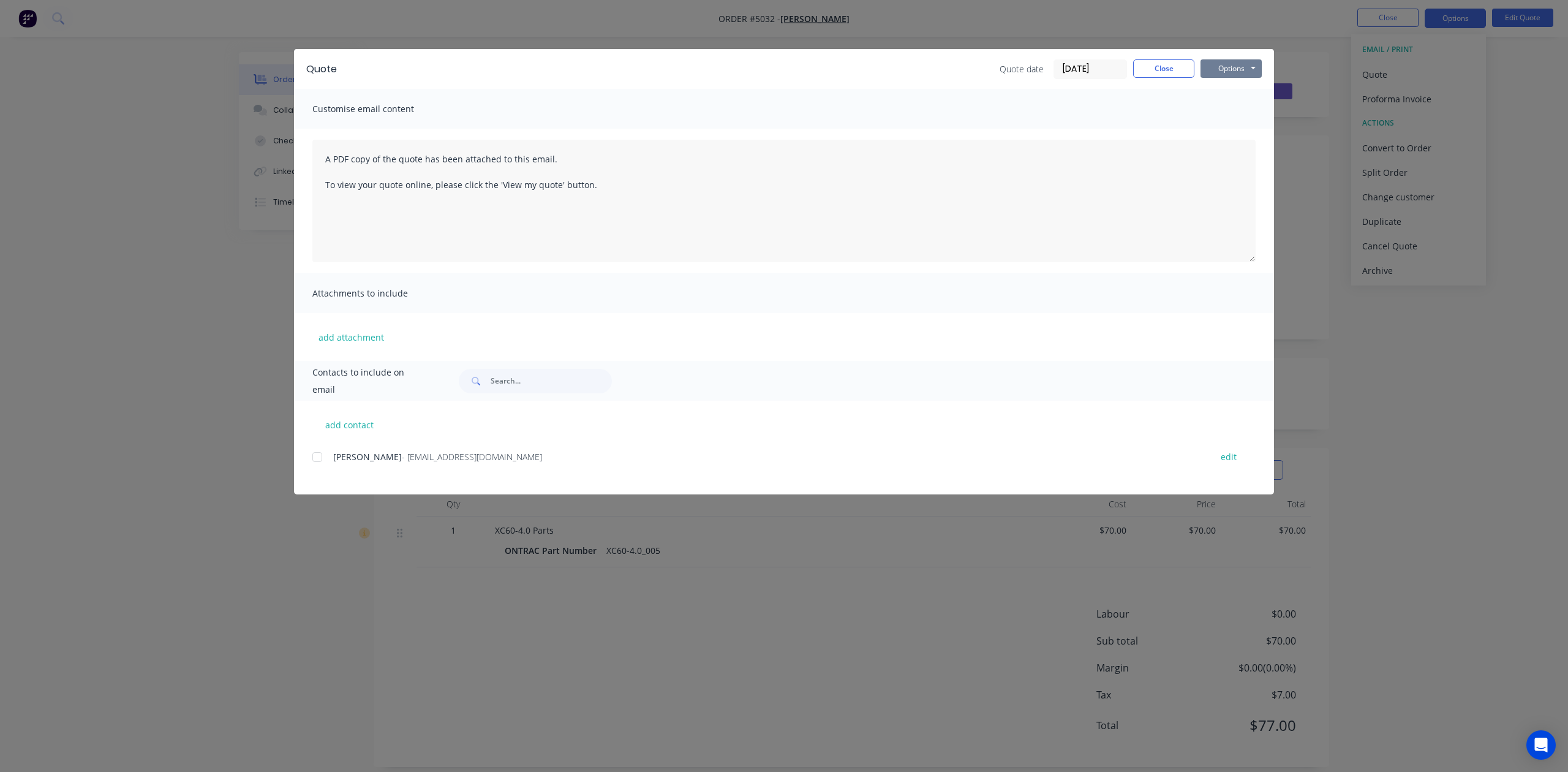
drag, startPoint x: 1219, startPoint y: 69, endPoint x: 1228, endPoint y: 79, distance: 13.5
click at [1219, 69] on button "Options" at bounding box center [1231, 69] width 62 height 18
click at [1228, 91] on button "Preview" at bounding box center [1239, 90] width 78 height 20
click at [1175, 64] on button "Close" at bounding box center [1164, 69] width 62 height 18
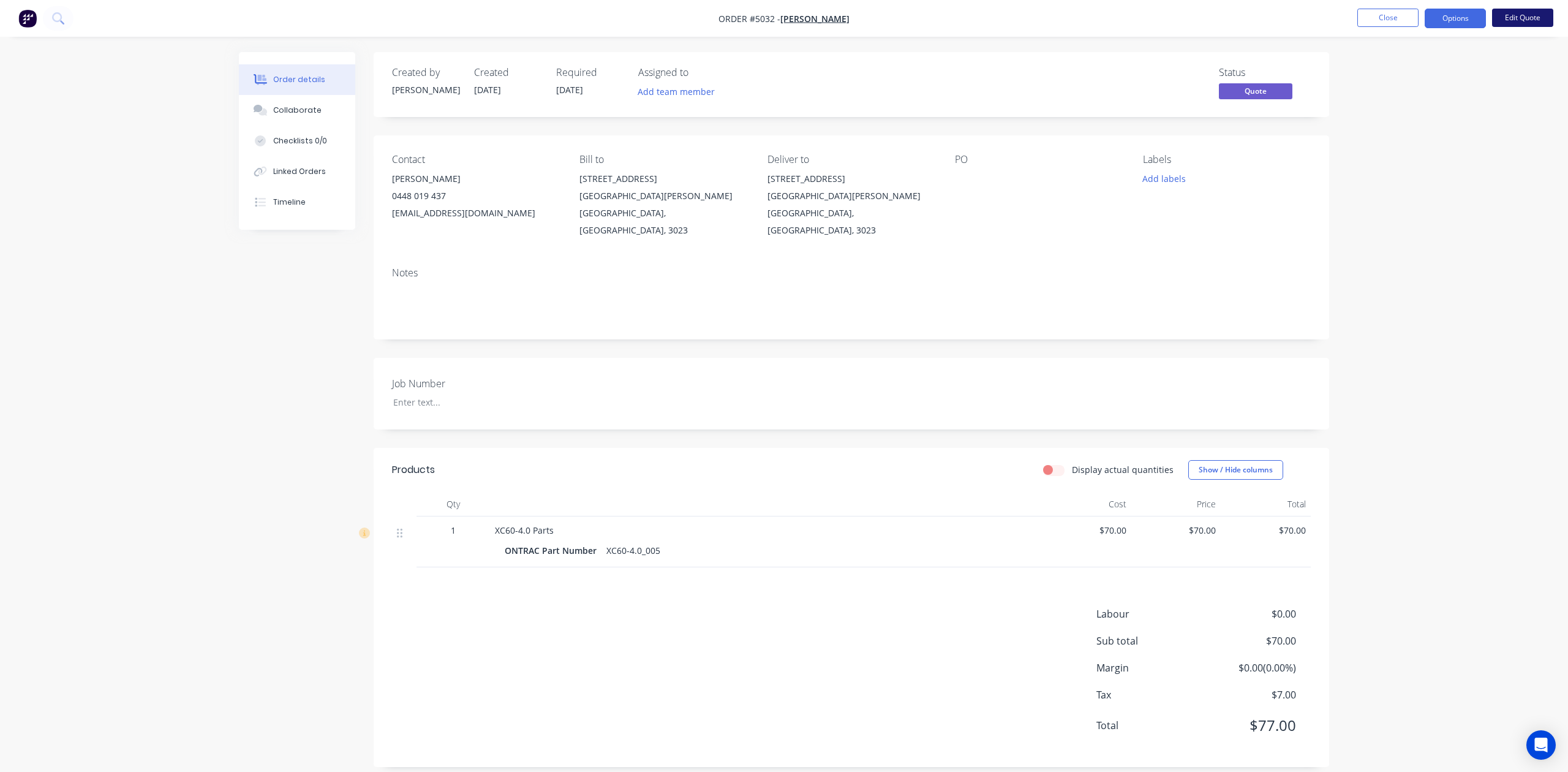
click at [1517, 16] on button "Edit Quote" at bounding box center [1523, 18] width 62 height 18
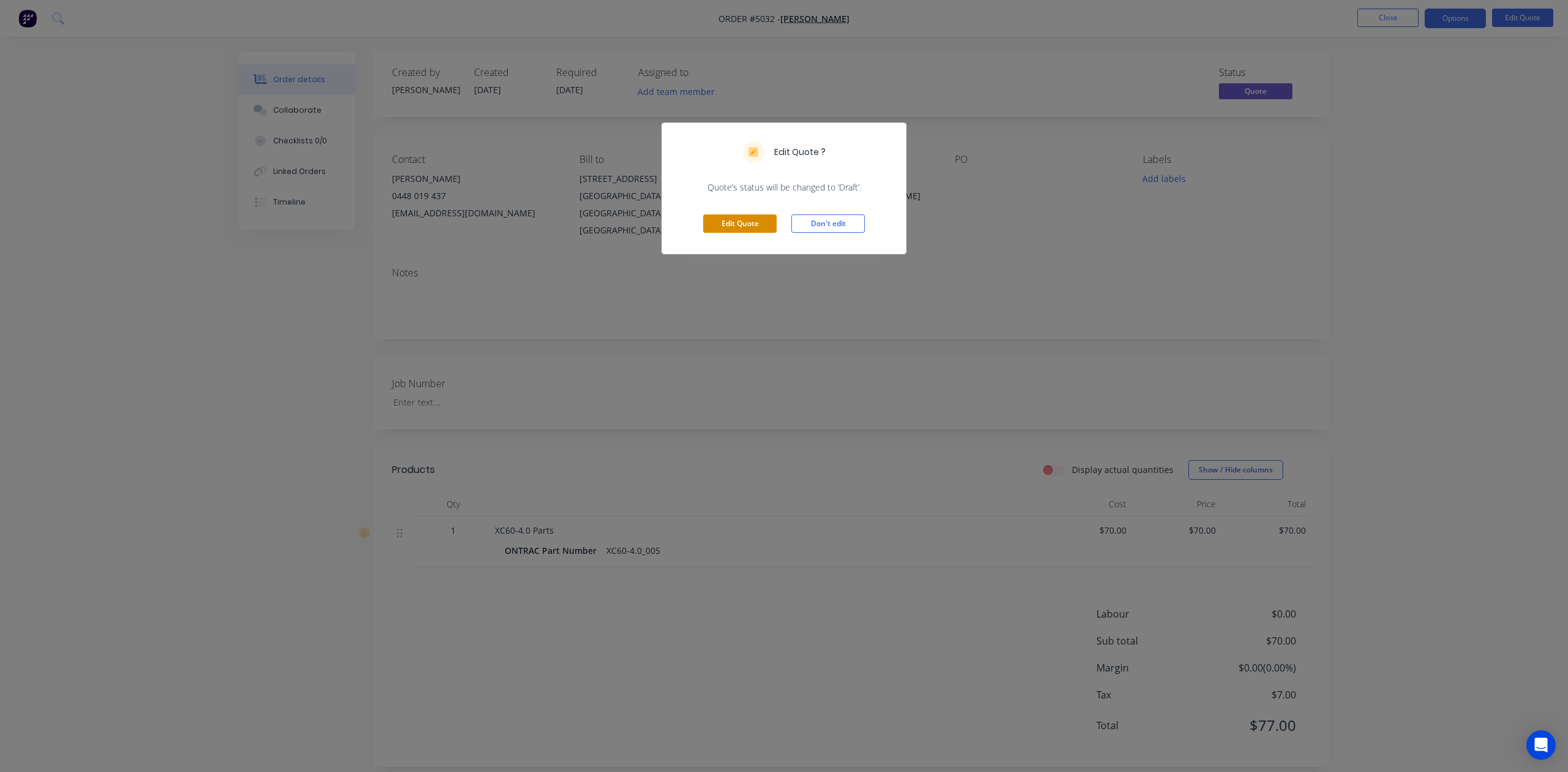
click at [763, 226] on button "Edit Quote" at bounding box center [740, 224] width 73 height 18
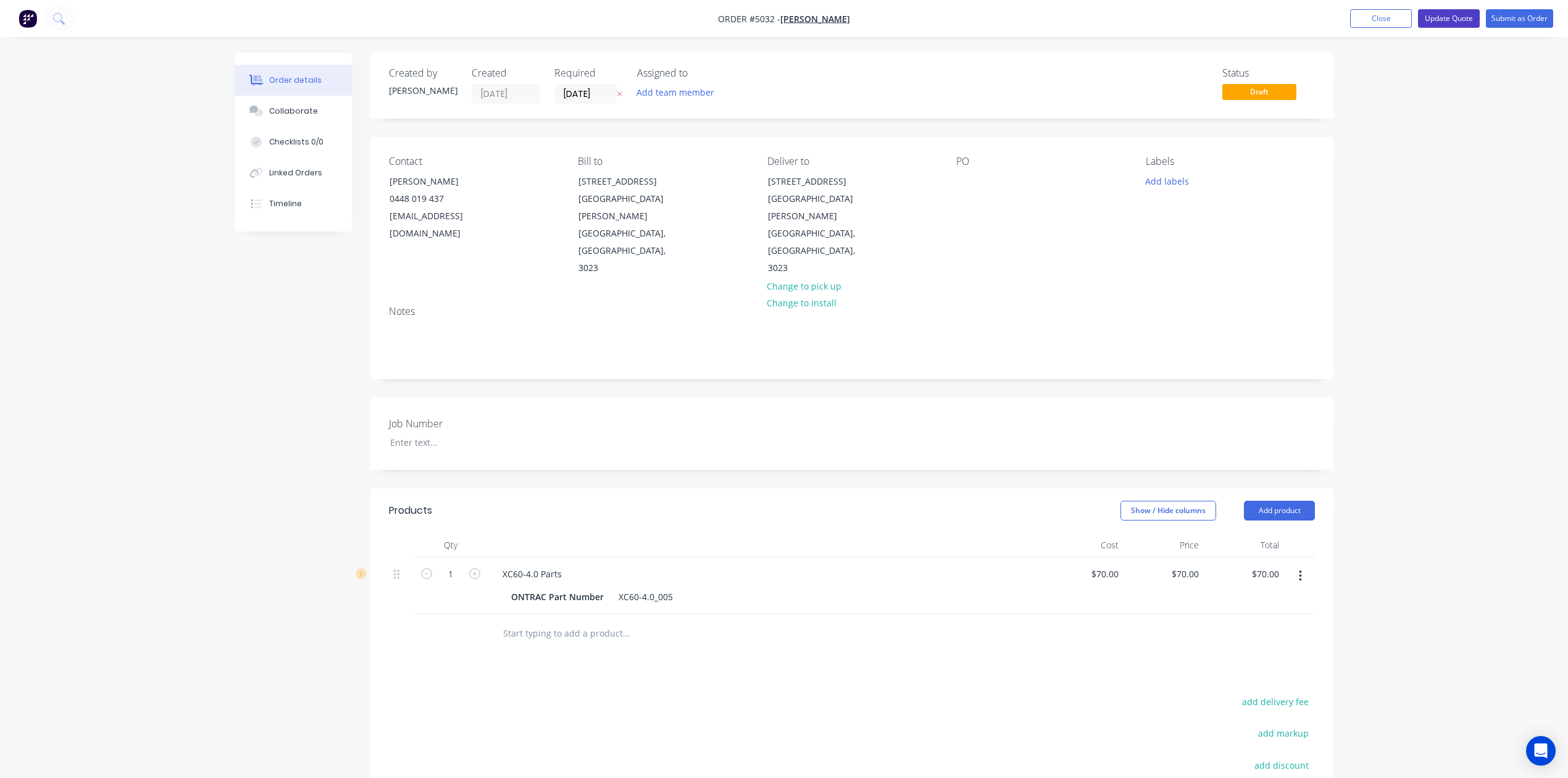
click at [1431, 21] on button "Update Quote" at bounding box center [1449, 18] width 62 height 18
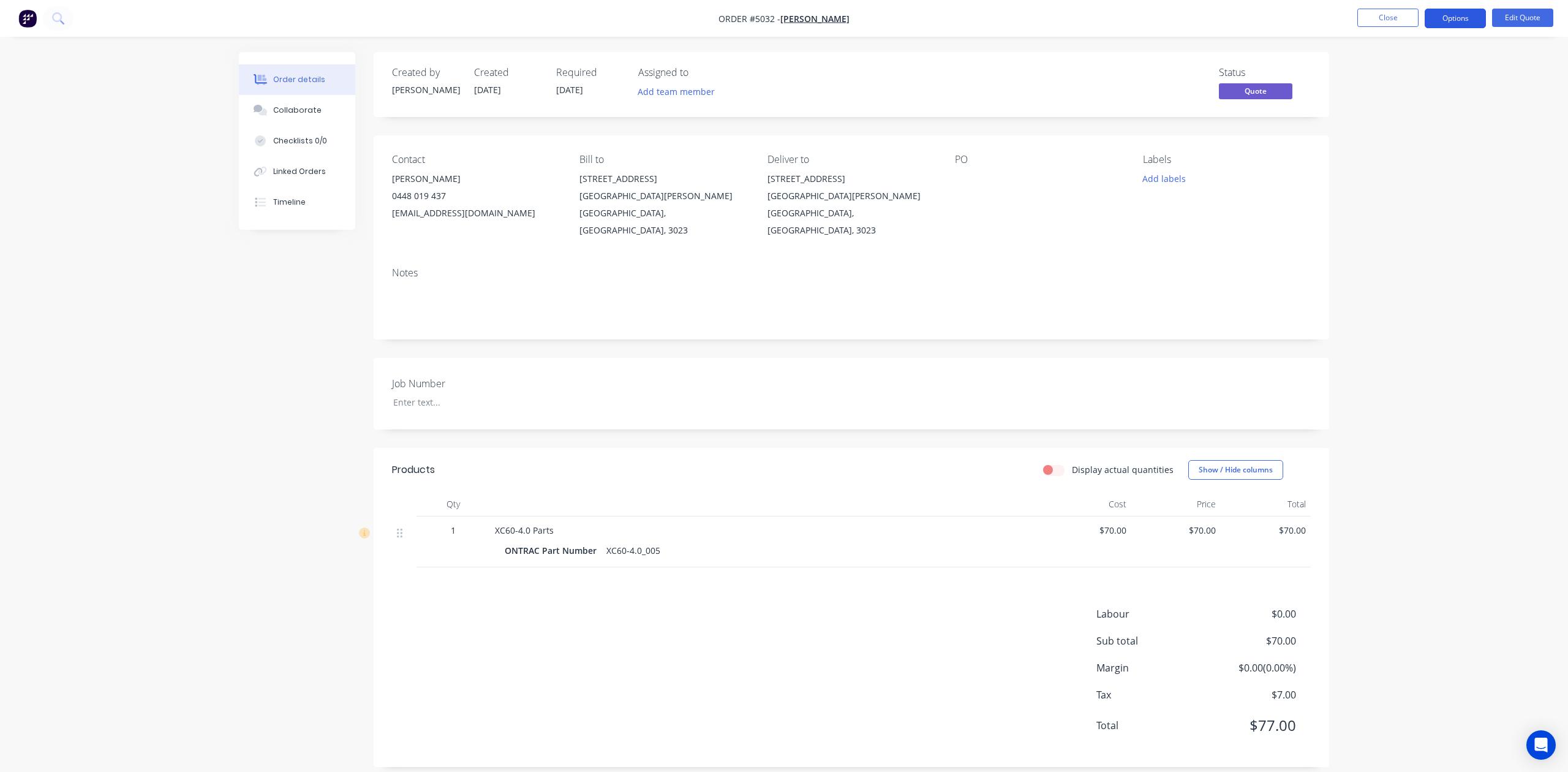
click at [1477, 25] on button "Options" at bounding box center [1455, 18] width 62 height 19
click at [1425, 79] on button "Quote" at bounding box center [1419, 74] width 135 height 25
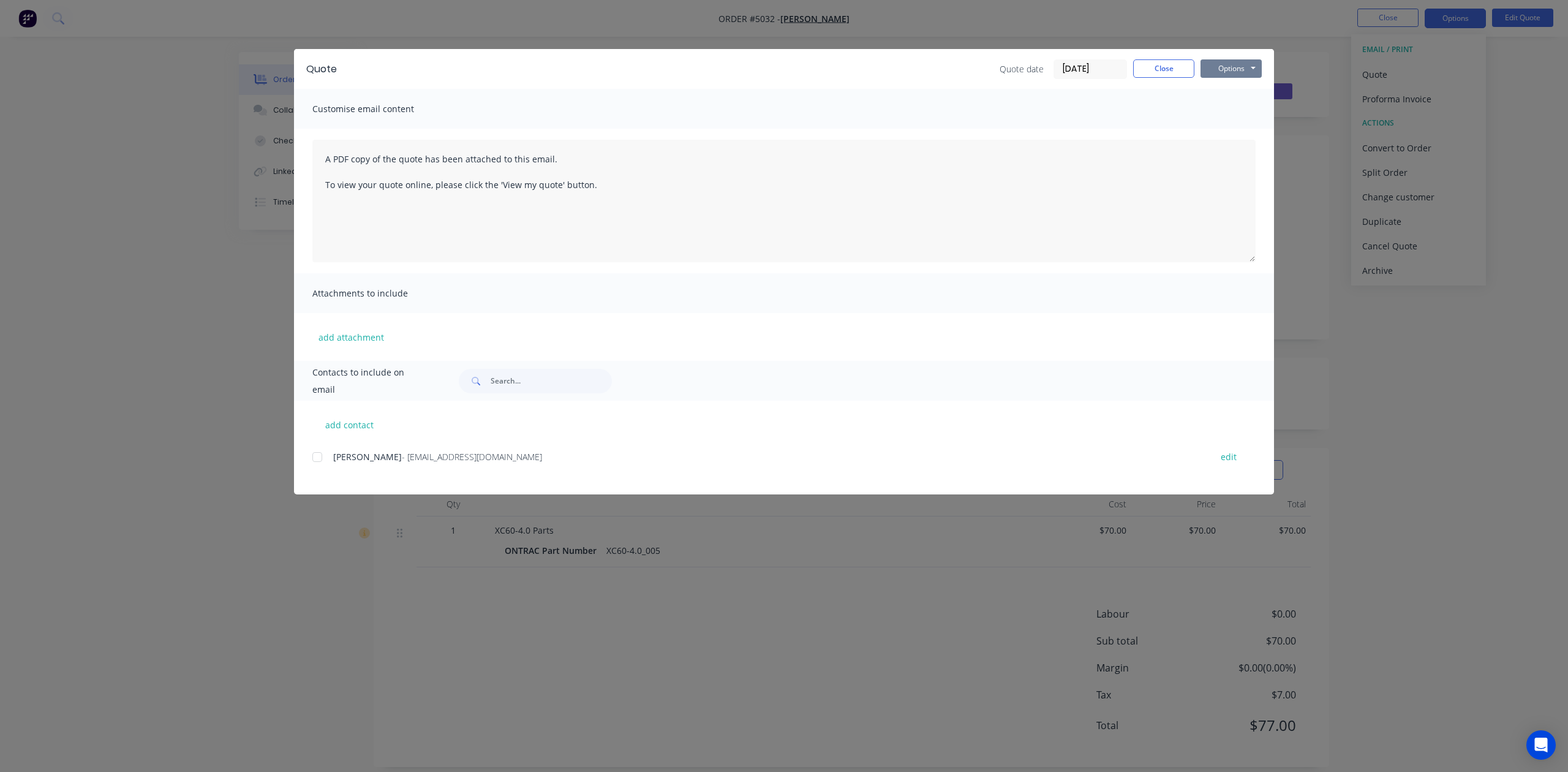
click at [1256, 69] on button "Options" at bounding box center [1231, 69] width 62 height 18
click at [1241, 94] on button "Preview" at bounding box center [1239, 90] width 78 height 20
click at [1166, 62] on button "Close" at bounding box center [1164, 69] width 62 height 18
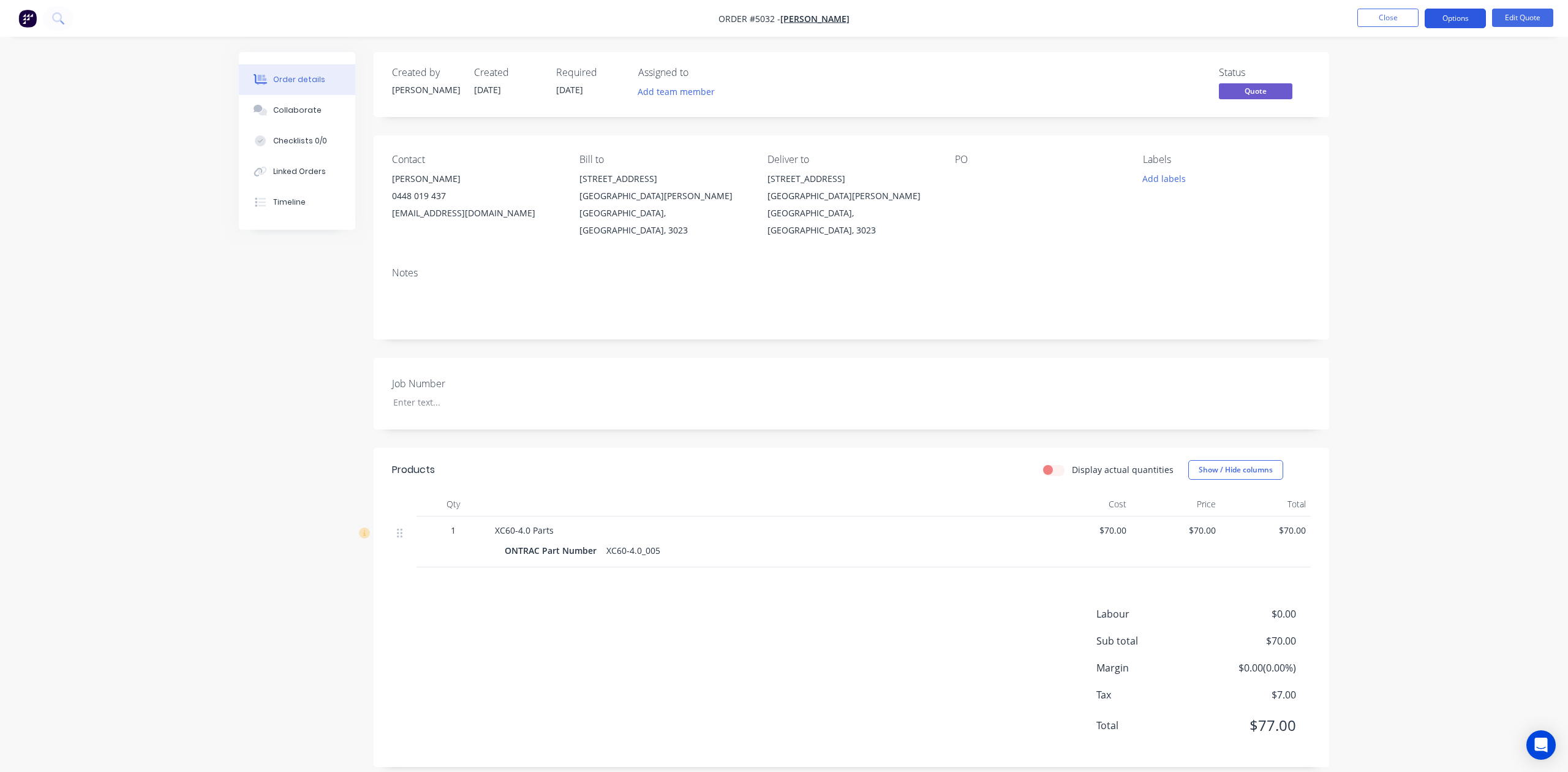
click at [1451, 19] on button "Options" at bounding box center [1455, 18] width 62 height 19
click at [1416, 66] on div "Quote" at bounding box center [1419, 74] width 113 height 18
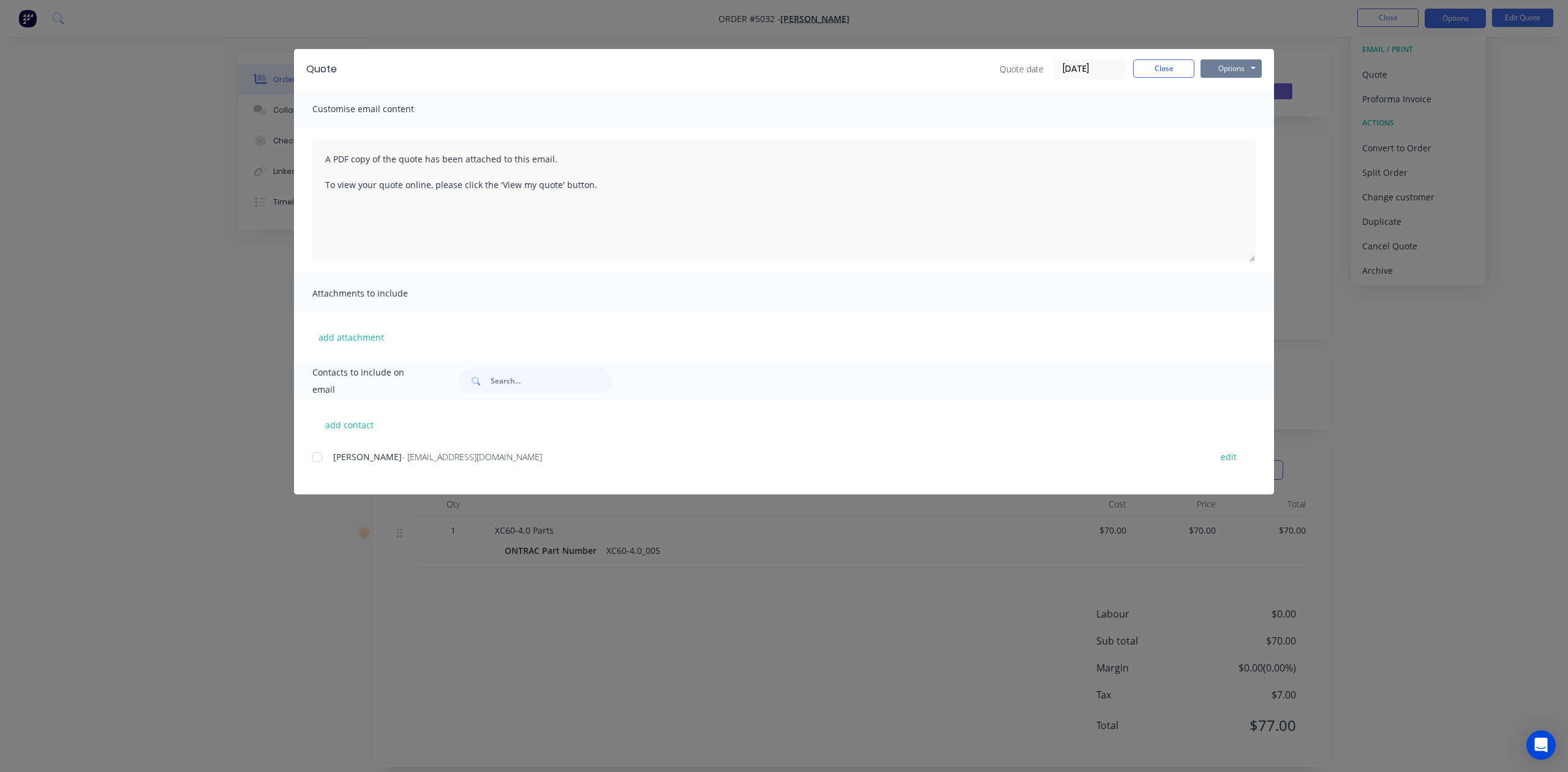
click at [1243, 73] on button "Options" at bounding box center [1231, 69] width 62 height 18
click at [1241, 91] on button "Preview" at bounding box center [1239, 90] width 78 height 20
click at [1160, 73] on button "Close" at bounding box center [1164, 69] width 62 height 18
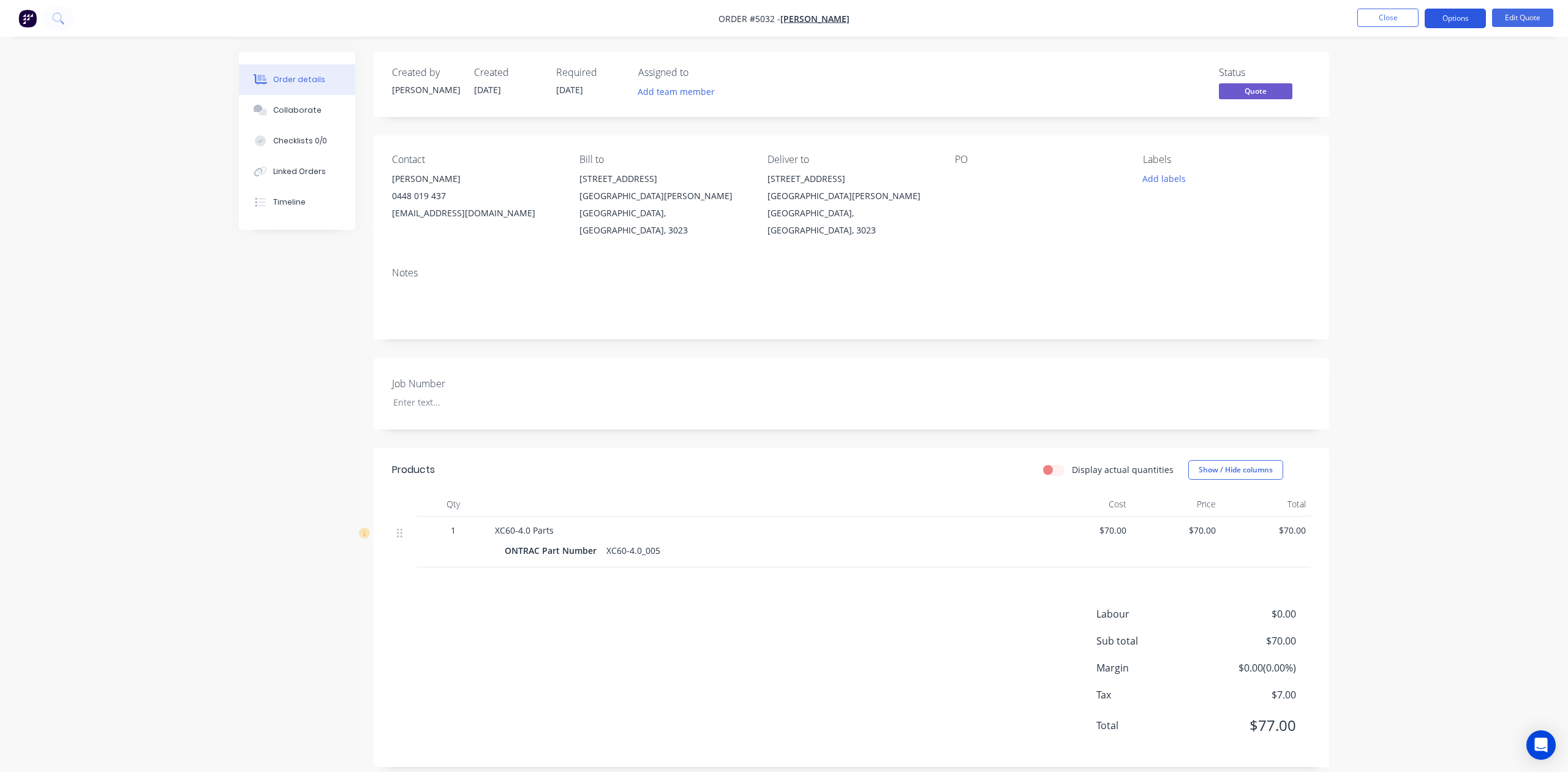
click at [1445, 21] on button "Options" at bounding box center [1455, 18] width 62 height 19
click at [1432, 66] on div "Quote" at bounding box center [1419, 74] width 113 height 18
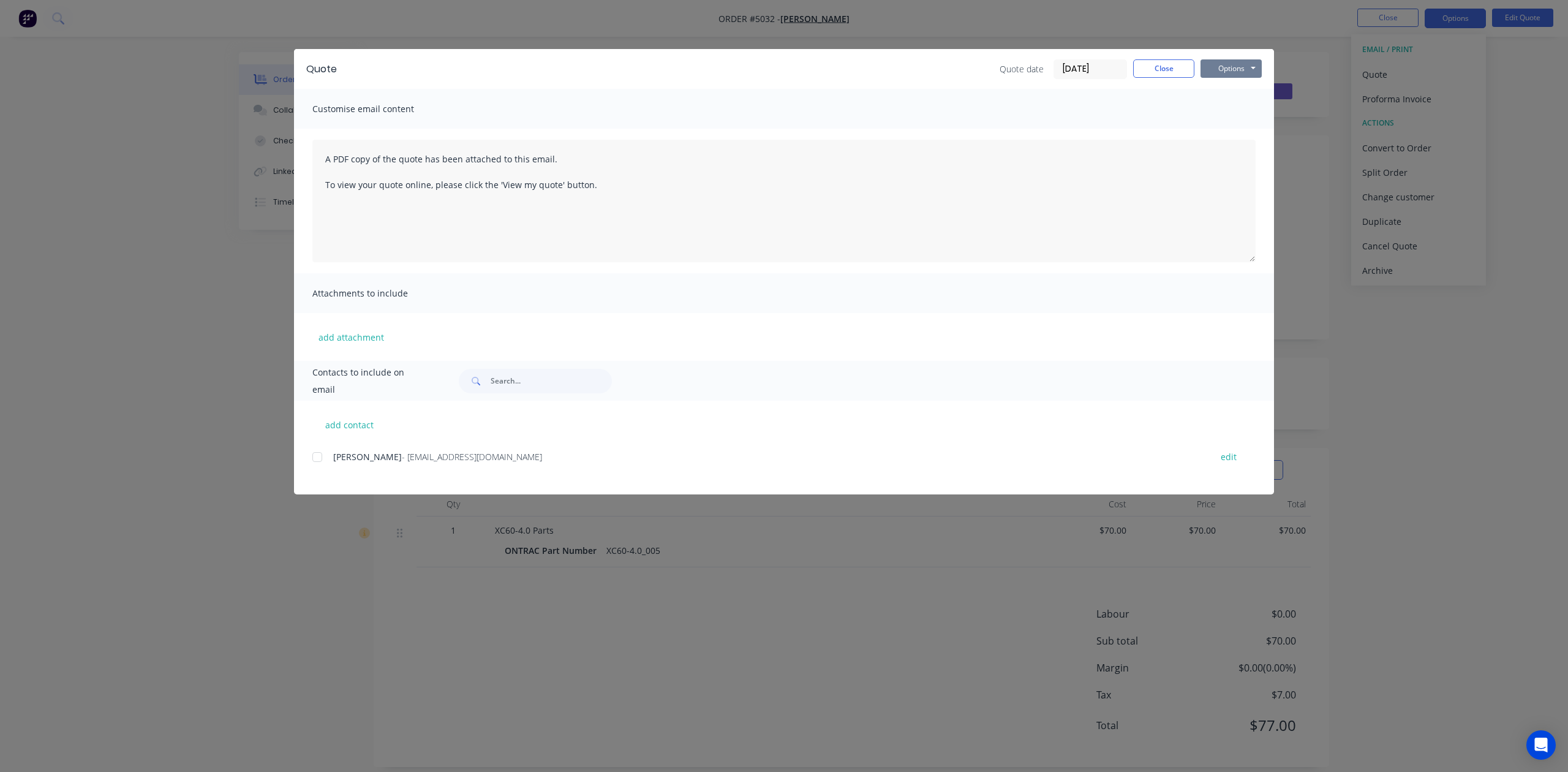
click at [1232, 71] on button "Options" at bounding box center [1231, 69] width 62 height 18
click at [1245, 91] on button "Preview" at bounding box center [1239, 90] width 78 height 20
click at [1239, 67] on button "Options" at bounding box center [1231, 69] width 62 height 18
click at [1237, 94] on button "Preview" at bounding box center [1239, 90] width 78 height 20
drag, startPoint x: 270, startPoint y: 80, endPoint x: 607, endPoint y: 109, distance: 338.2
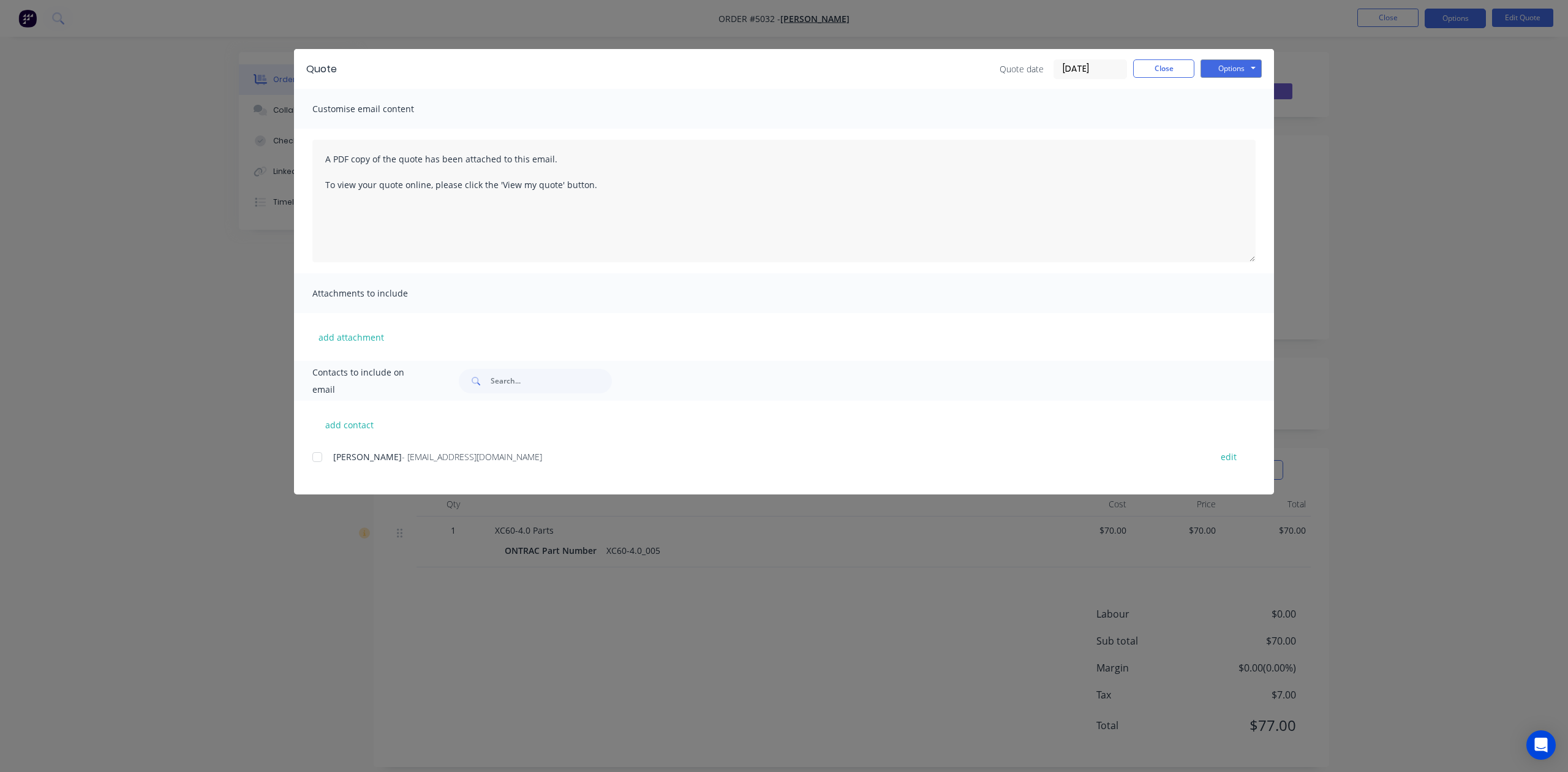
click at [270, 80] on div "Quote Quote date 05/09/25 Close Options Preview Print Email Customise email con…" at bounding box center [784, 386] width 1568 height 772
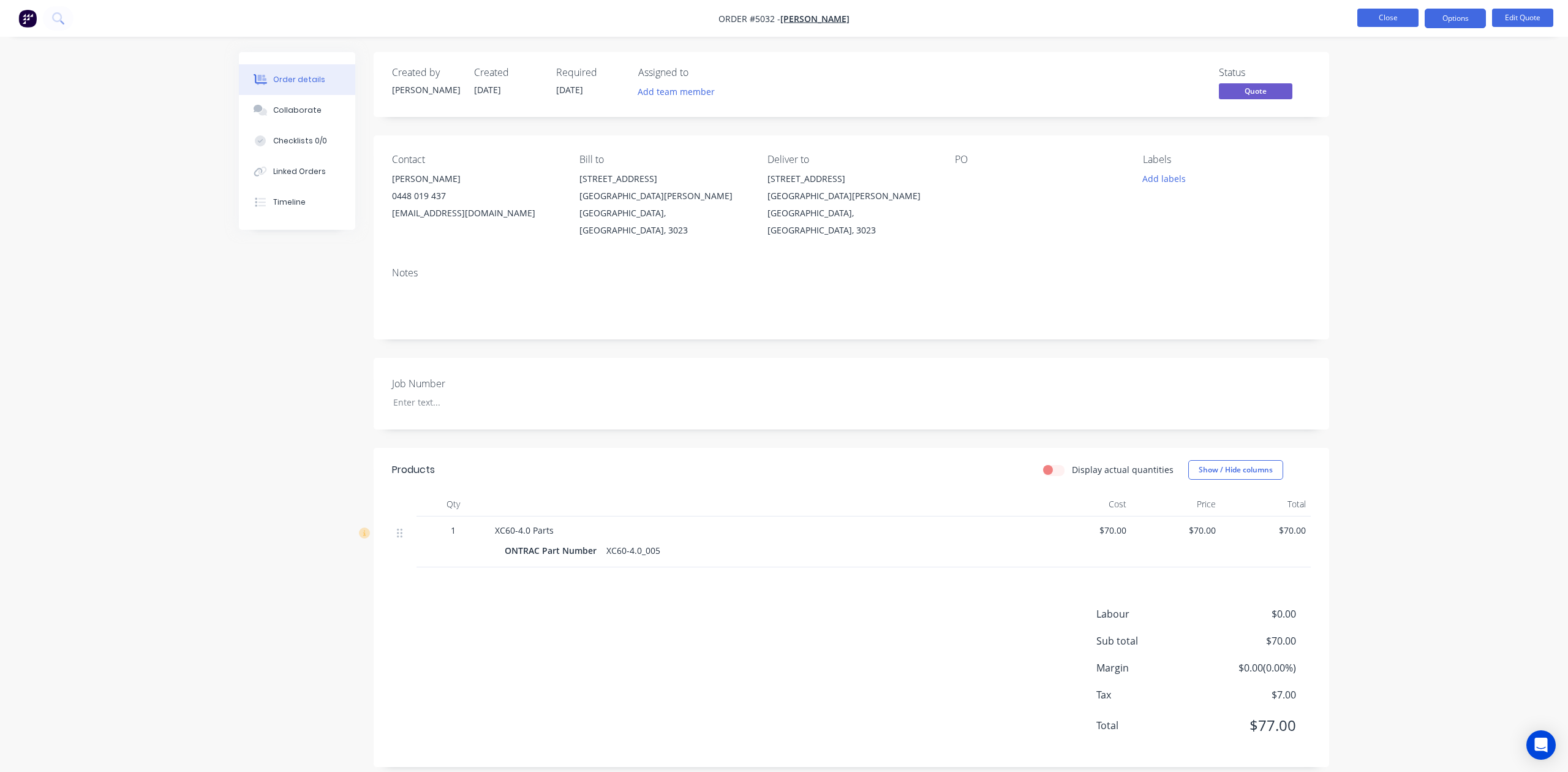
click at [1409, 10] on button "Close" at bounding box center [1388, 18] width 62 height 18
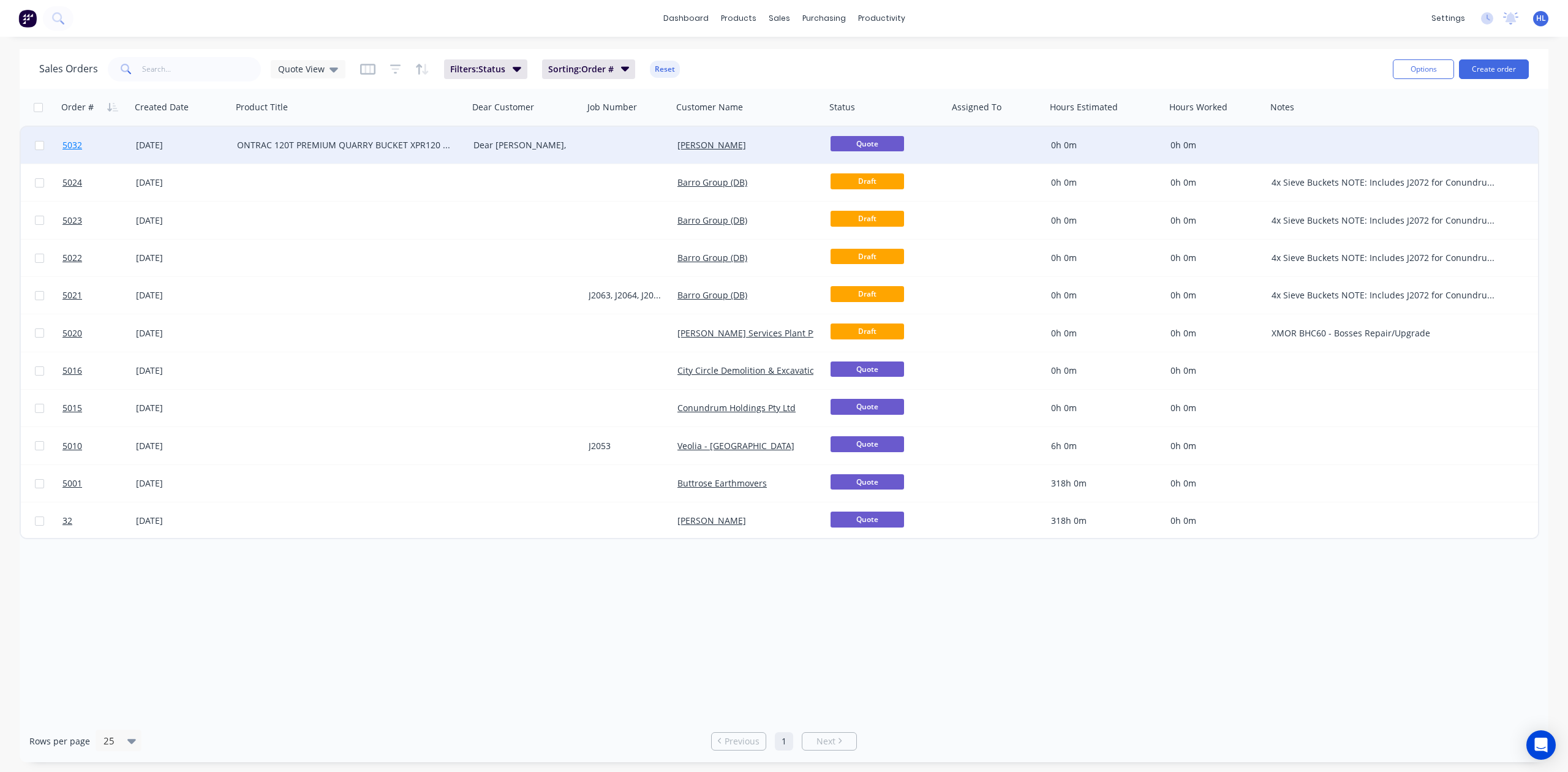
click at [93, 131] on link "5032" at bounding box center [99, 145] width 73 height 37
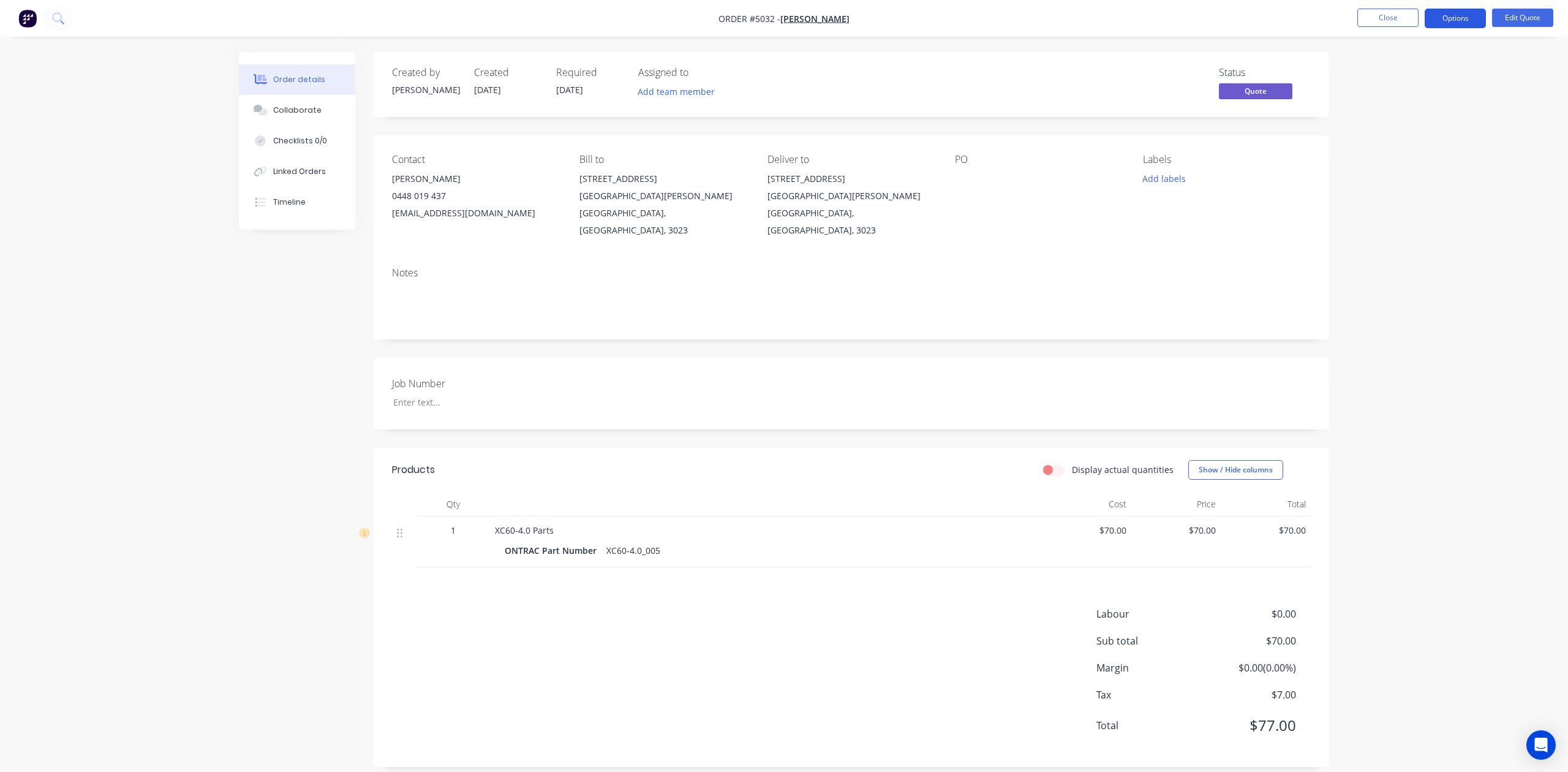
click at [1476, 18] on button "Options" at bounding box center [1455, 18] width 62 height 19
click at [1424, 71] on div "Quote" at bounding box center [1419, 74] width 113 height 18
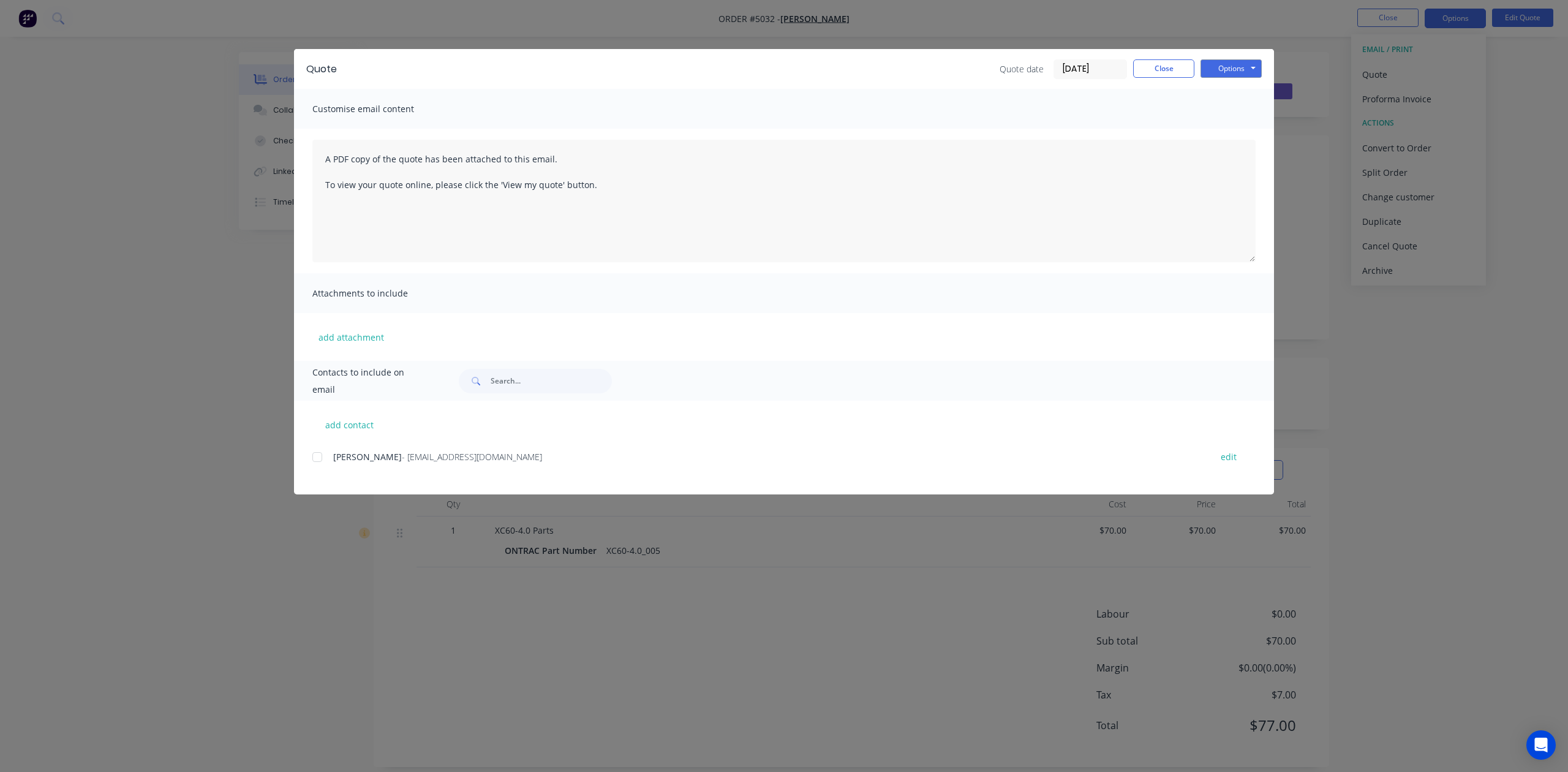
click at [1272, 62] on div "Quote Quote date 05/09/25 Close Options Preview Print Email" at bounding box center [784, 69] width 980 height 40
click at [1243, 64] on button "Options" at bounding box center [1231, 69] width 62 height 18
click at [1237, 95] on button "Preview" at bounding box center [1239, 90] width 78 height 20
click at [1239, 60] on button "Options" at bounding box center [1231, 69] width 62 height 18
click at [1229, 95] on button "Preview" at bounding box center [1239, 90] width 78 height 20
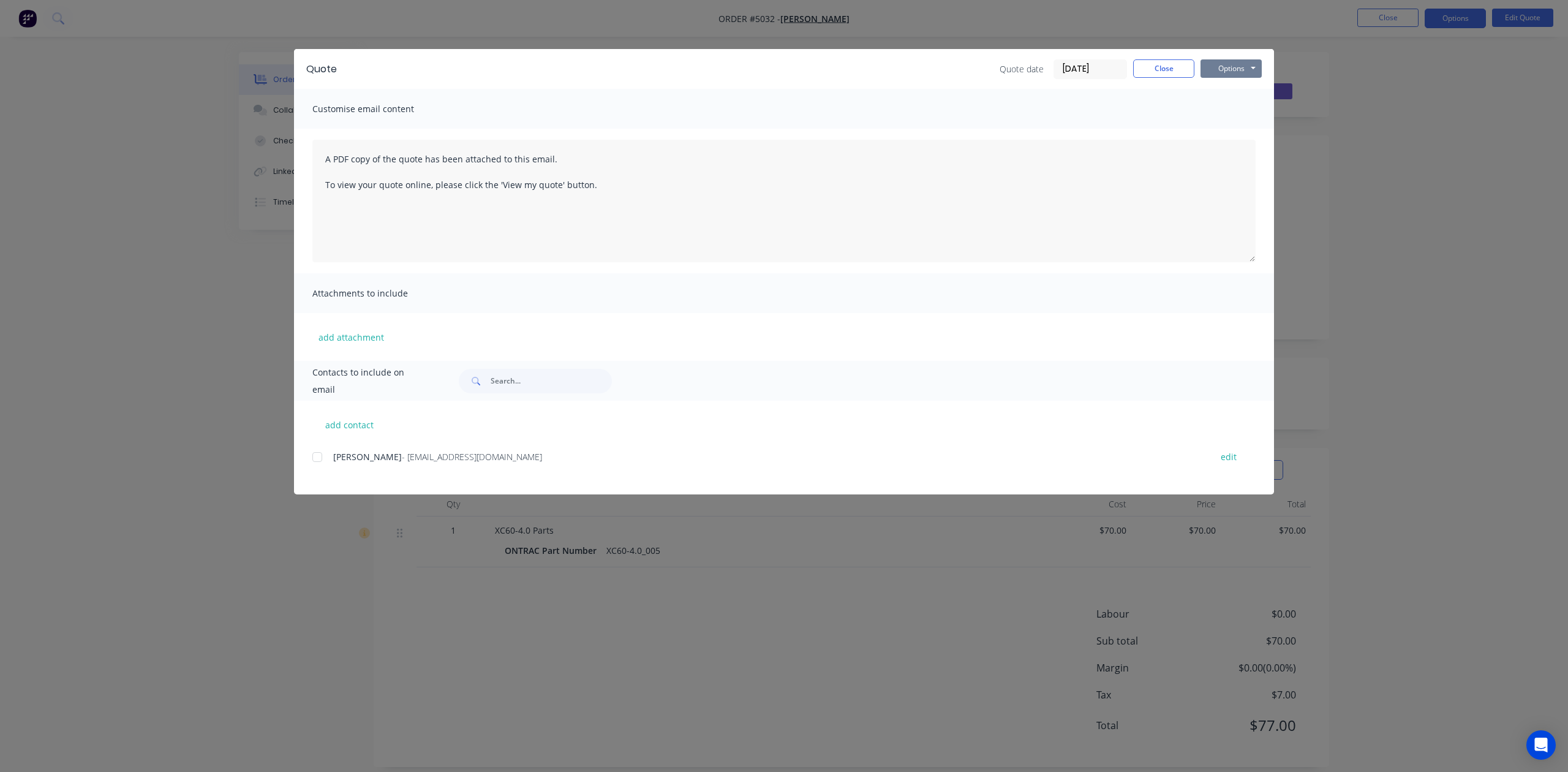
click at [1232, 69] on button "Options" at bounding box center [1231, 69] width 62 height 18
click at [1254, 91] on button "Preview" at bounding box center [1239, 90] width 78 height 20
click at [1226, 69] on button "Options" at bounding box center [1231, 69] width 62 height 18
click at [1224, 91] on button "Preview" at bounding box center [1239, 90] width 78 height 20
click at [1248, 62] on button "Options" at bounding box center [1231, 69] width 62 height 18
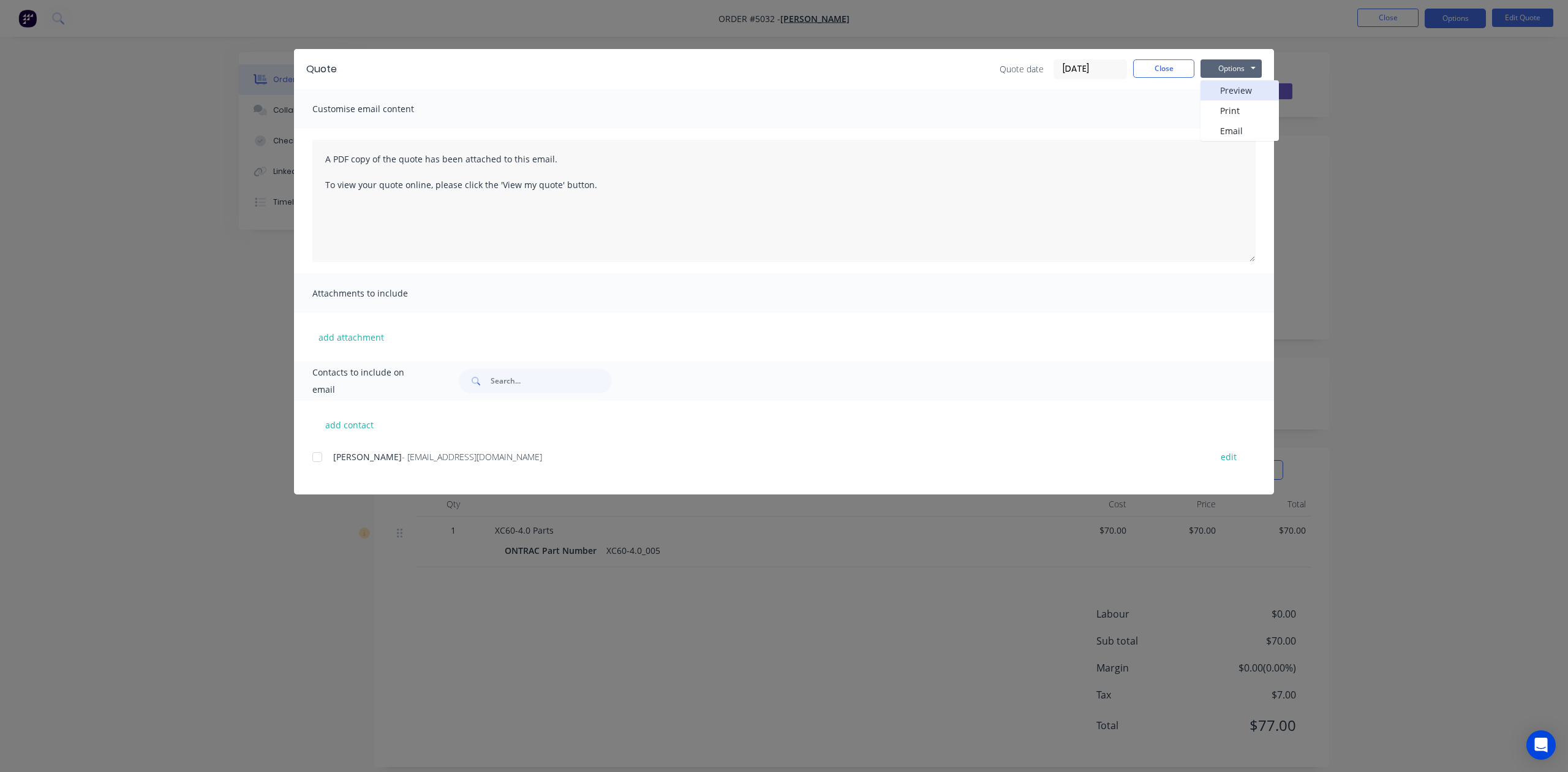
click at [1231, 99] on button "Preview" at bounding box center [1239, 90] width 78 height 20
click at [1246, 67] on button "Options" at bounding box center [1231, 69] width 62 height 18
click at [1239, 88] on button "Preview" at bounding box center [1239, 90] width 78 height 20
click at [1237, 69] on button "Options" at bounding box center [1231, 69] width 62 height 18
click at [1226, 91] on button "Preview" at bounding box center [1239, 90] width 78 height 20
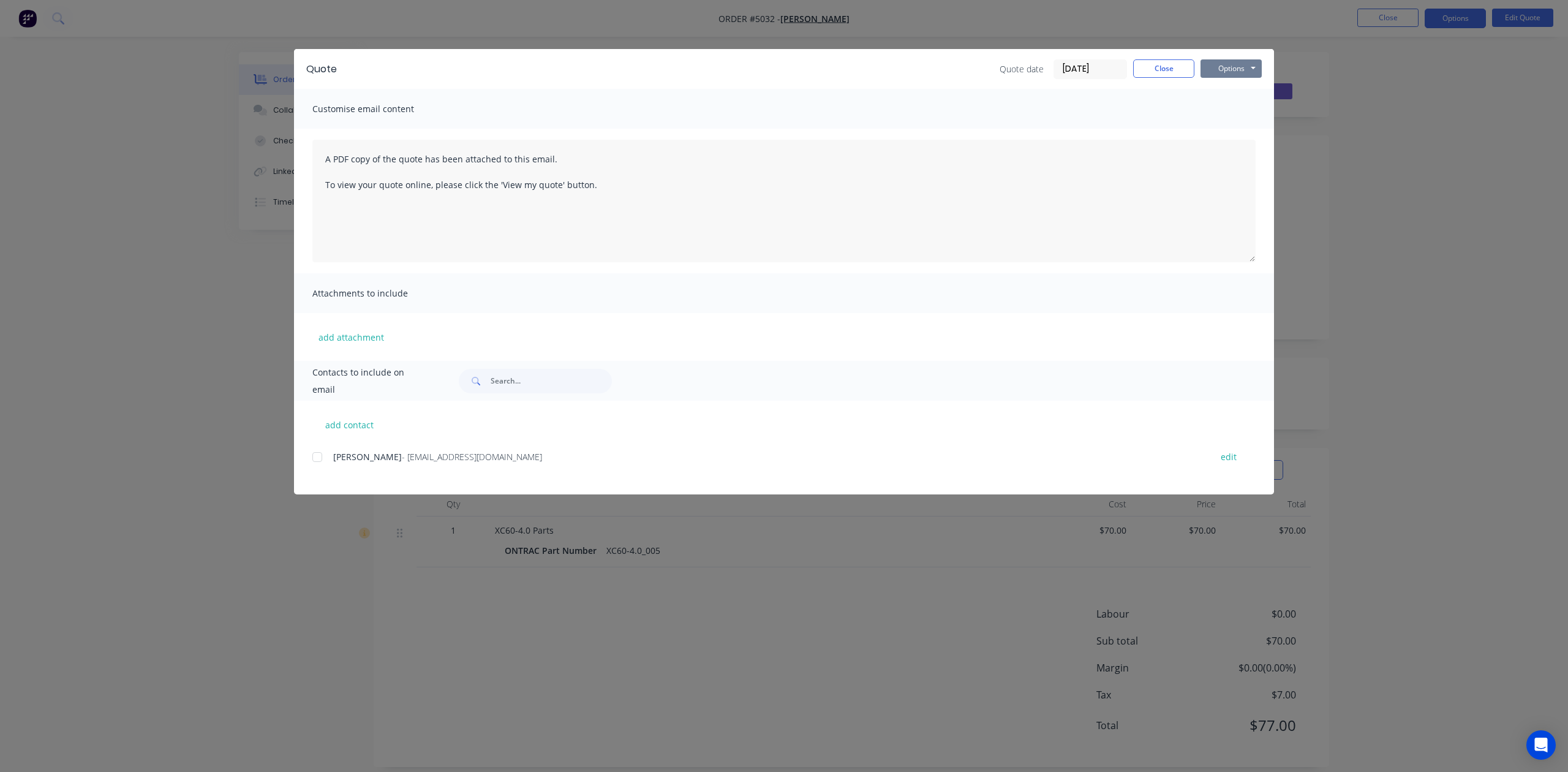
click at [1219, 62] on button "Options" at bounding box center [1231, 69] width 62 height 18
click at [1215, 91] on button "Preview" at bounding box center [1239, 90] width 78 height 20
click at [1233, 72] on button "Options" at bounding box center [1231, 69] width 62 height 18
click at [1243, 86] on button "Preview" at bounding box center [1239, 90] width 78 height 20
click at [1231, 57] on div "Quote Quote date 05/09/25 Close Options Preview Print Email" at bounding box center [784, 69] width 980 height 40
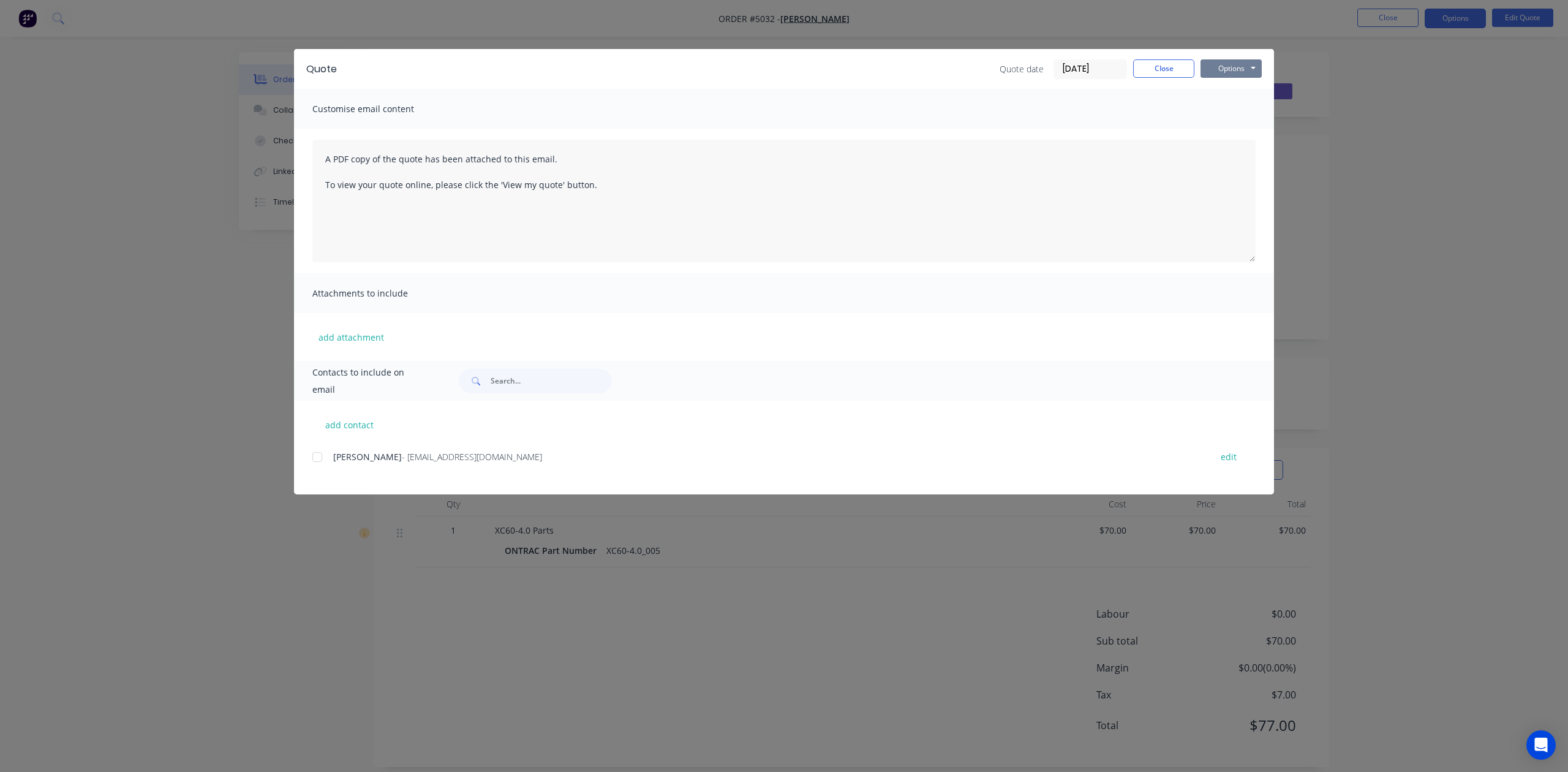
drag, startPoint x: 1230, startPoint y: 62, endPoint x: 1234, endPoint y: 74, distance: 12.6
click at [1231, 62] on button "Options" at bounding box center [1231, 69] width 62 height 18
click at [1243, 98] on button "Preview" at bounding box center [1239, 90] width 78 height 20
click at [1236, 69] on button "Options" at bounding box center [1231, 69] width 62 height 18
click at [1237, 86] on button "Preview" at bounding box center [1239, 90] width 78 height 20
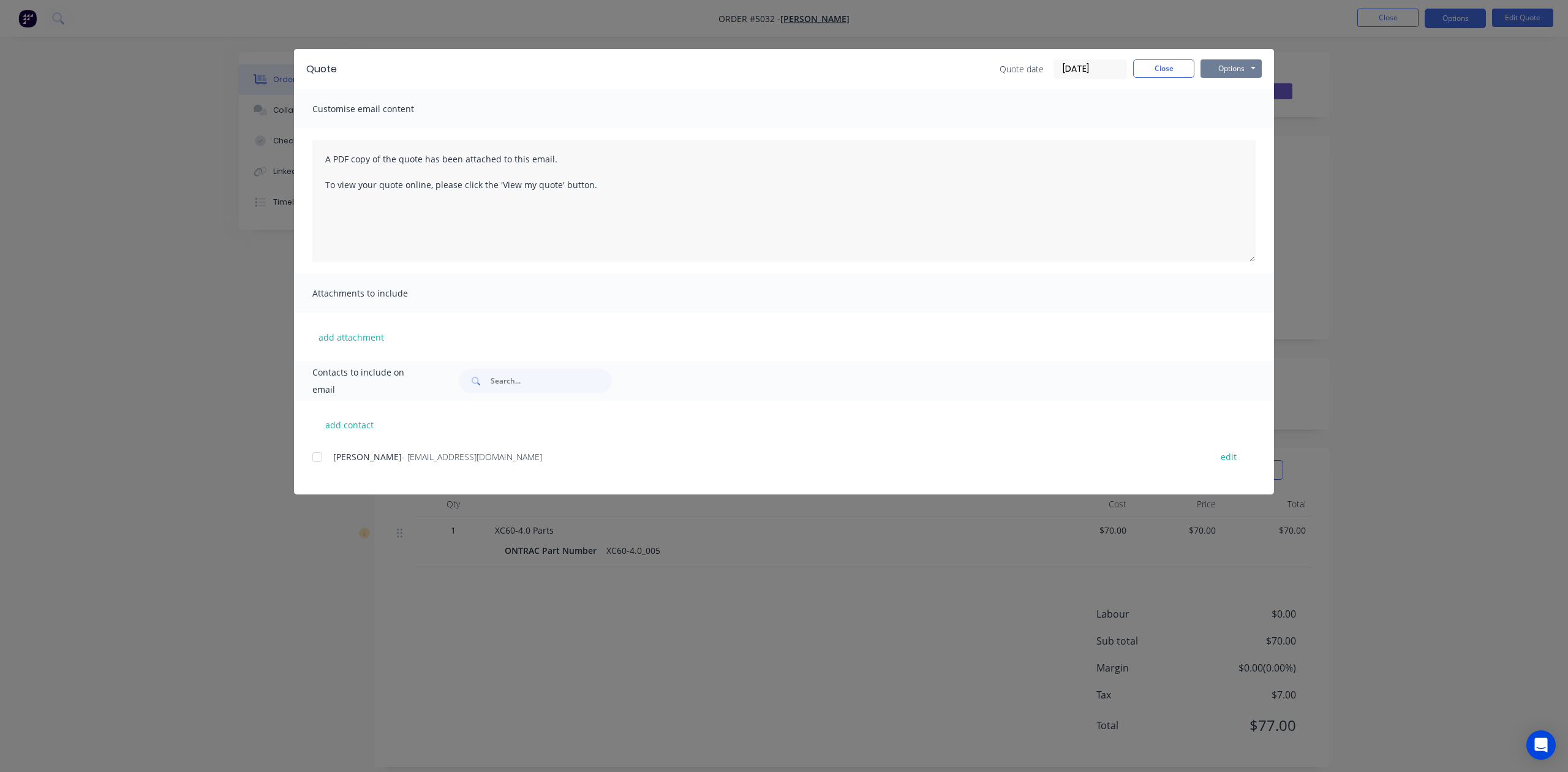
click at [1230, 64] on button "Options" at bounding box center [1231, 69] width 62 height 18
click at [1220, 88] on button "Preview" at bounding box center [1239, 90] width 78 height 20
click at [1243, 71] on button "Options" at bounding box center [1231, 69] width 62 height 18
click at [1232, 106] on button "Print" at bounding box center [1239, 110] width 78 height 20
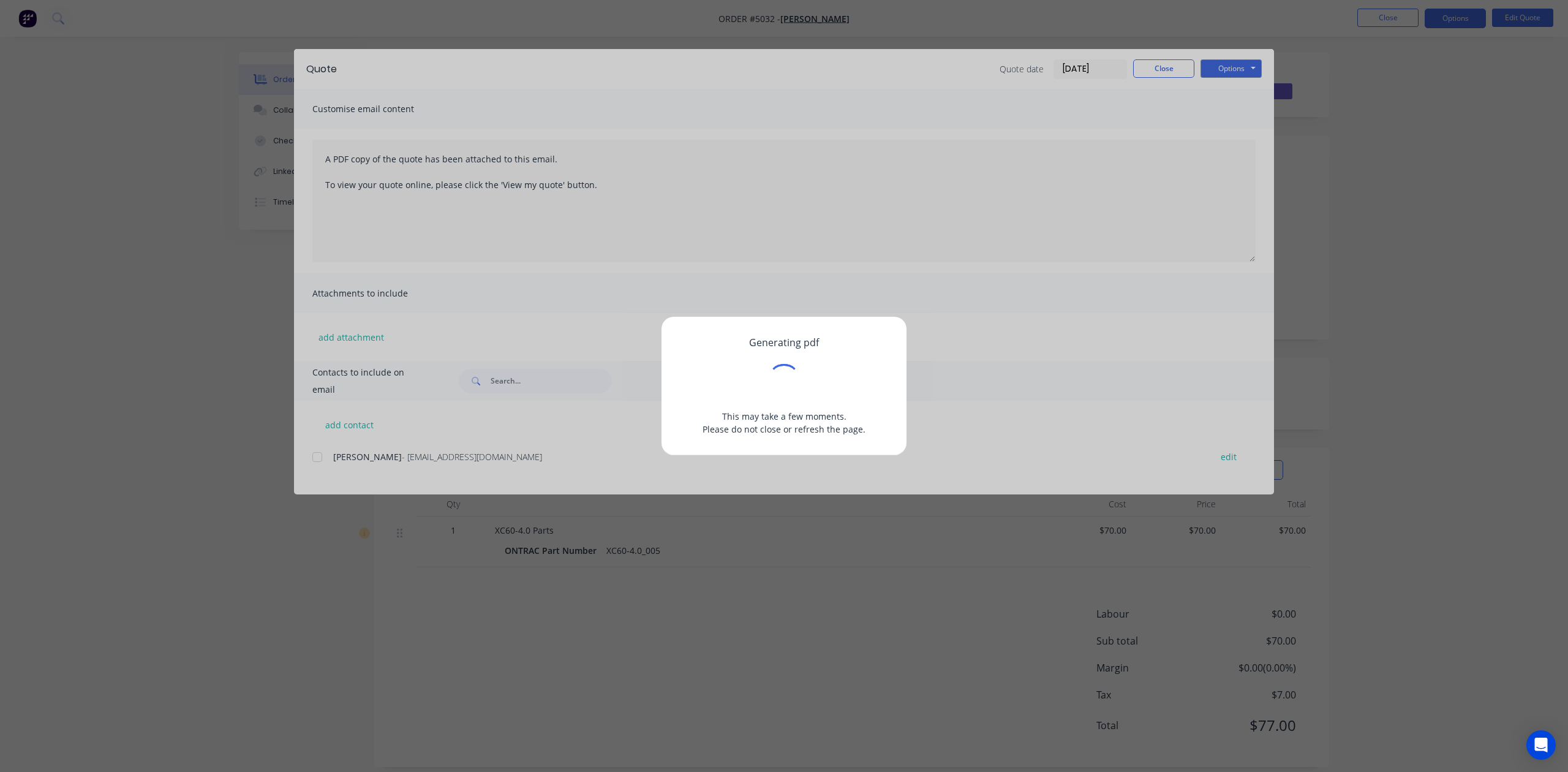
click at [1232, 106] on div "Generating pdf This may take a few moments. Please do not close or refresh the …" at bounding box center [784, 386] width 1568 height 772
click at [1153, 93] on div "Generating pdf This may take a few moments. Please do not close or refresh the …" at bounding box center [784, 386] width 1568 height 772
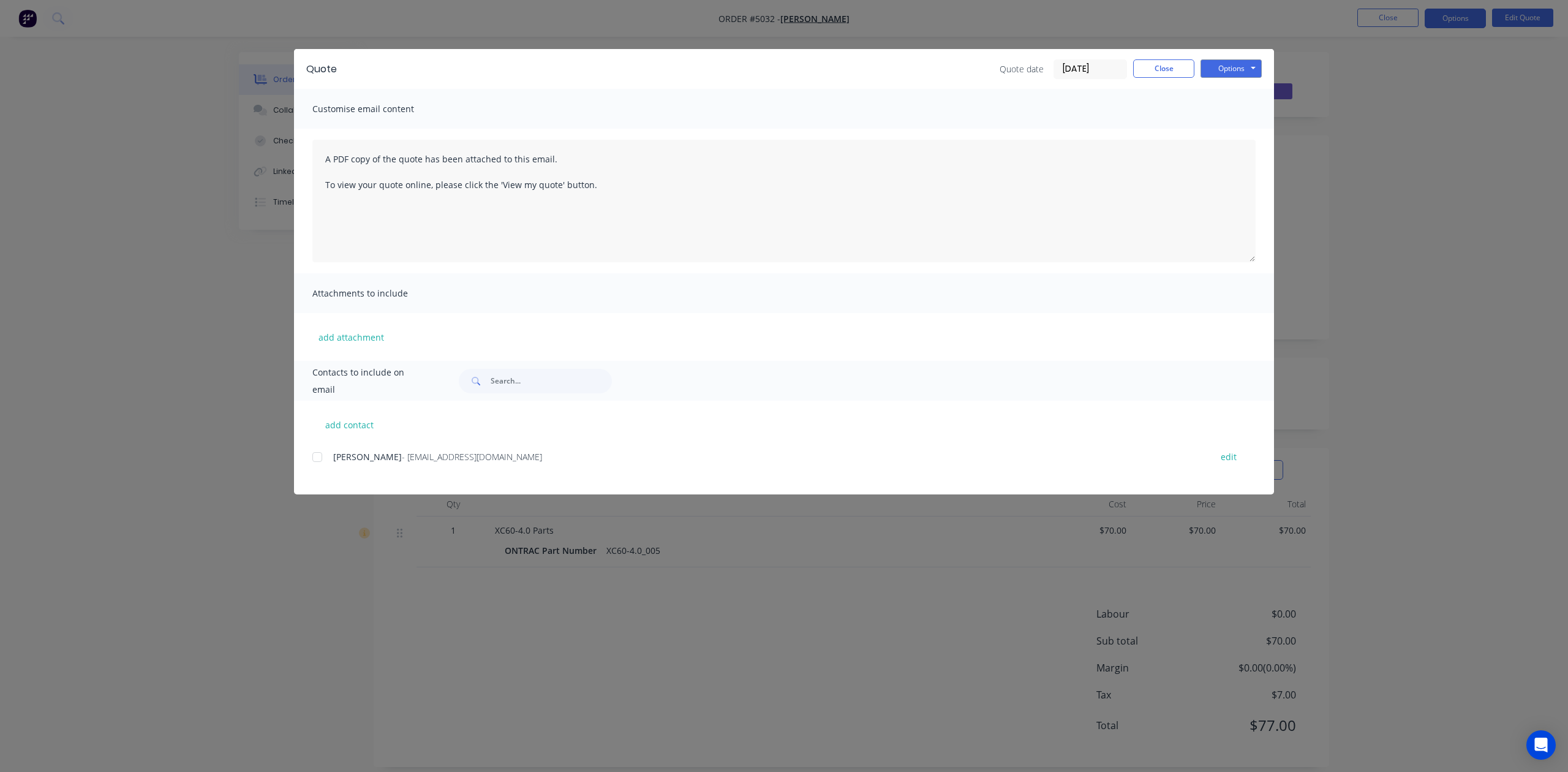
click at [1240, 84] on div "Quote Quote date 05/09/25 Close Options Preview Print Email" at bounding box center [784, 69] width 980 height 40
click at [1251, 70] on button "Options" at bounding box center [1231, 69] width 62 height 18
click at [1241, 86] on button "Preview" at bounding box center [1239, 90] width 78 height 20
click at [1171, 65] on button "Close" at bounding box center [1164, 69] width 62 height 18
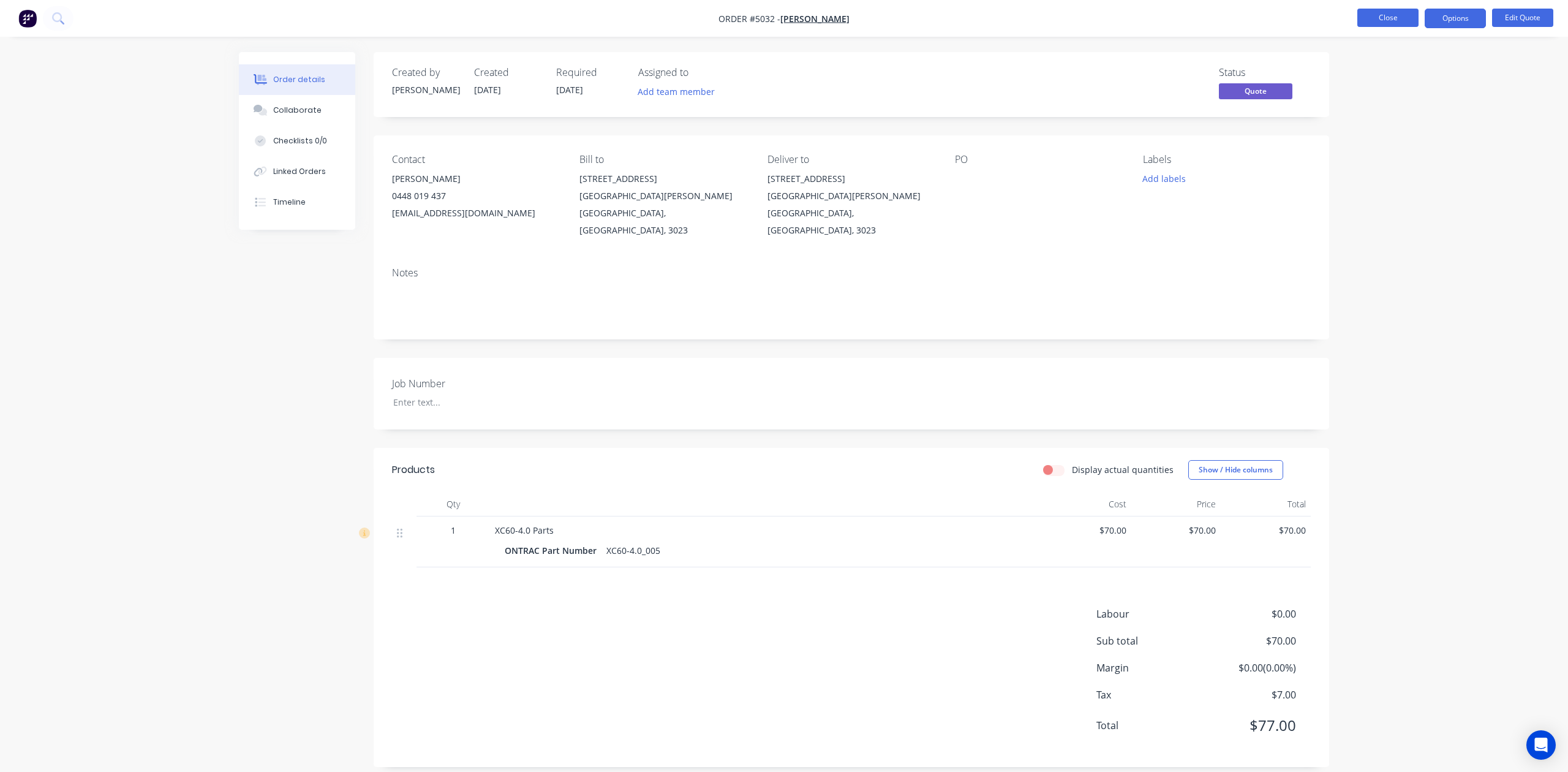
click at [1403, 18] on button "Close" at bounding box center [1388, 18] width 62 height 18
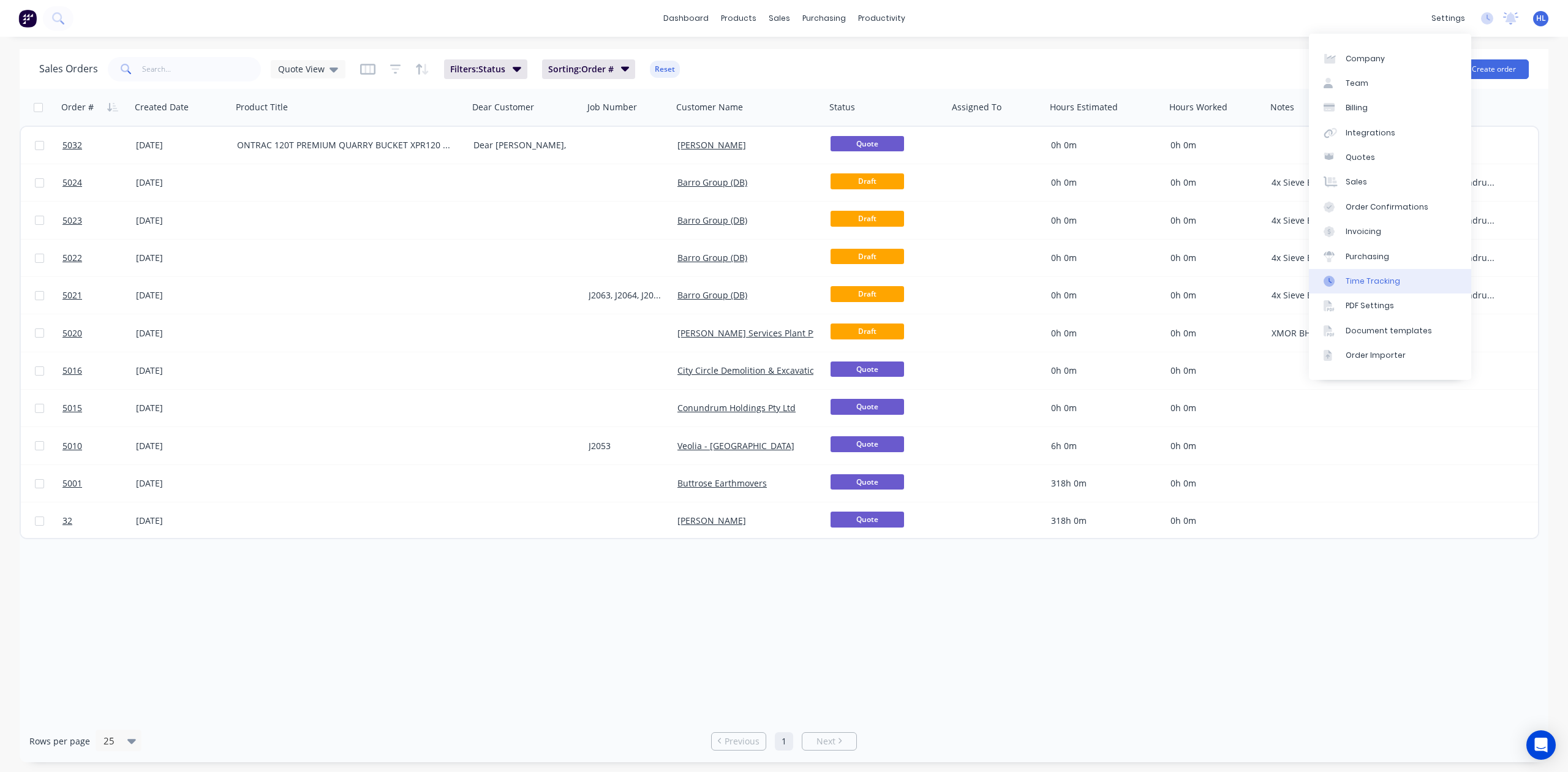
click at [1393, 277] on div "Time Tracking" at bounding box center [1373, 281] width 54 height 11
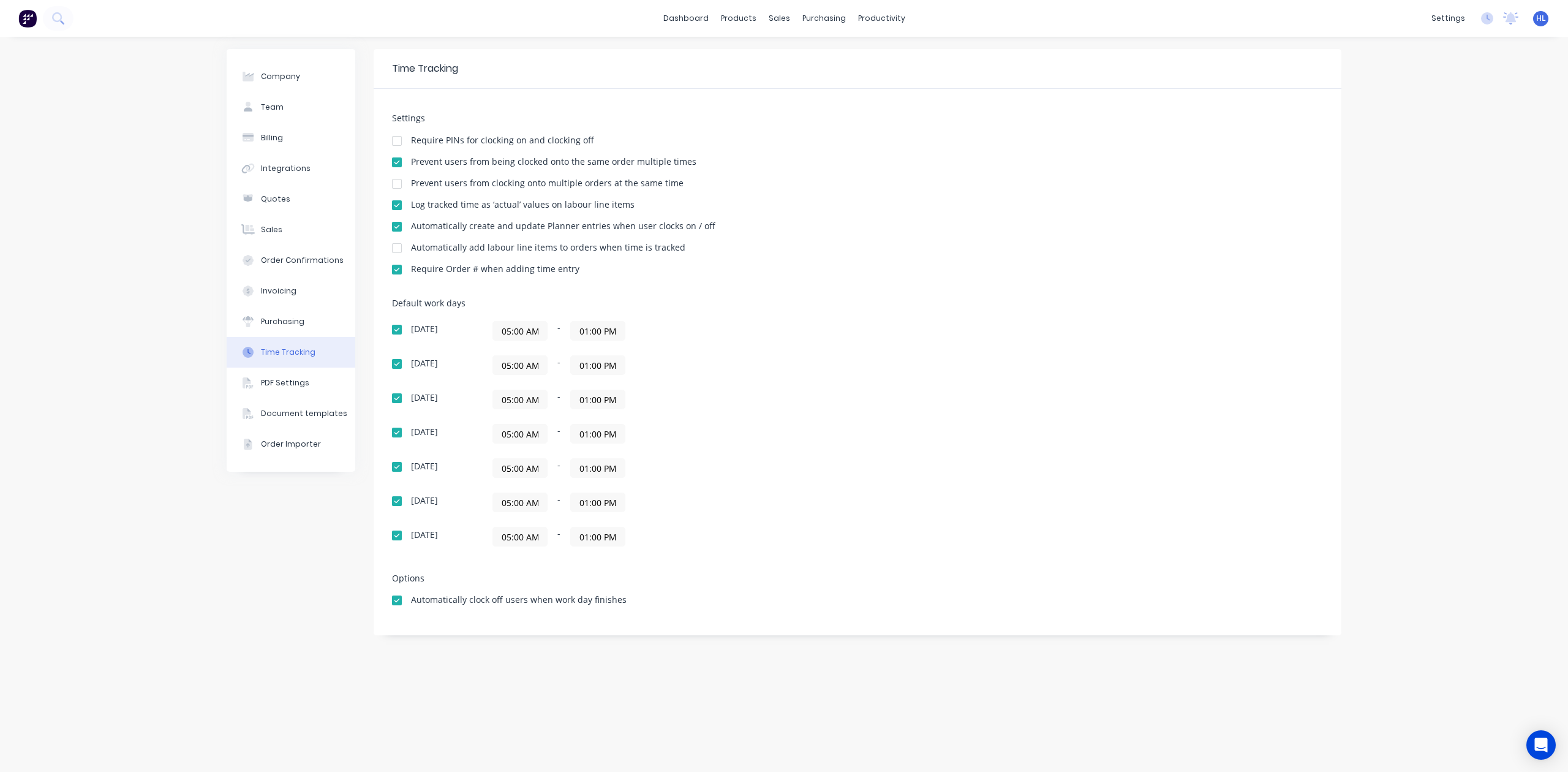
click at [1393, 277] on div "Company Team Billing Integrations Quotes Sales Order Confirmations Invoicing Pu…" at bounding box center [784, 404] width 1568 height 735
click at [1411, 305] on link "PDF Settings" at bounding box center [1390, 306] width 162 height 25
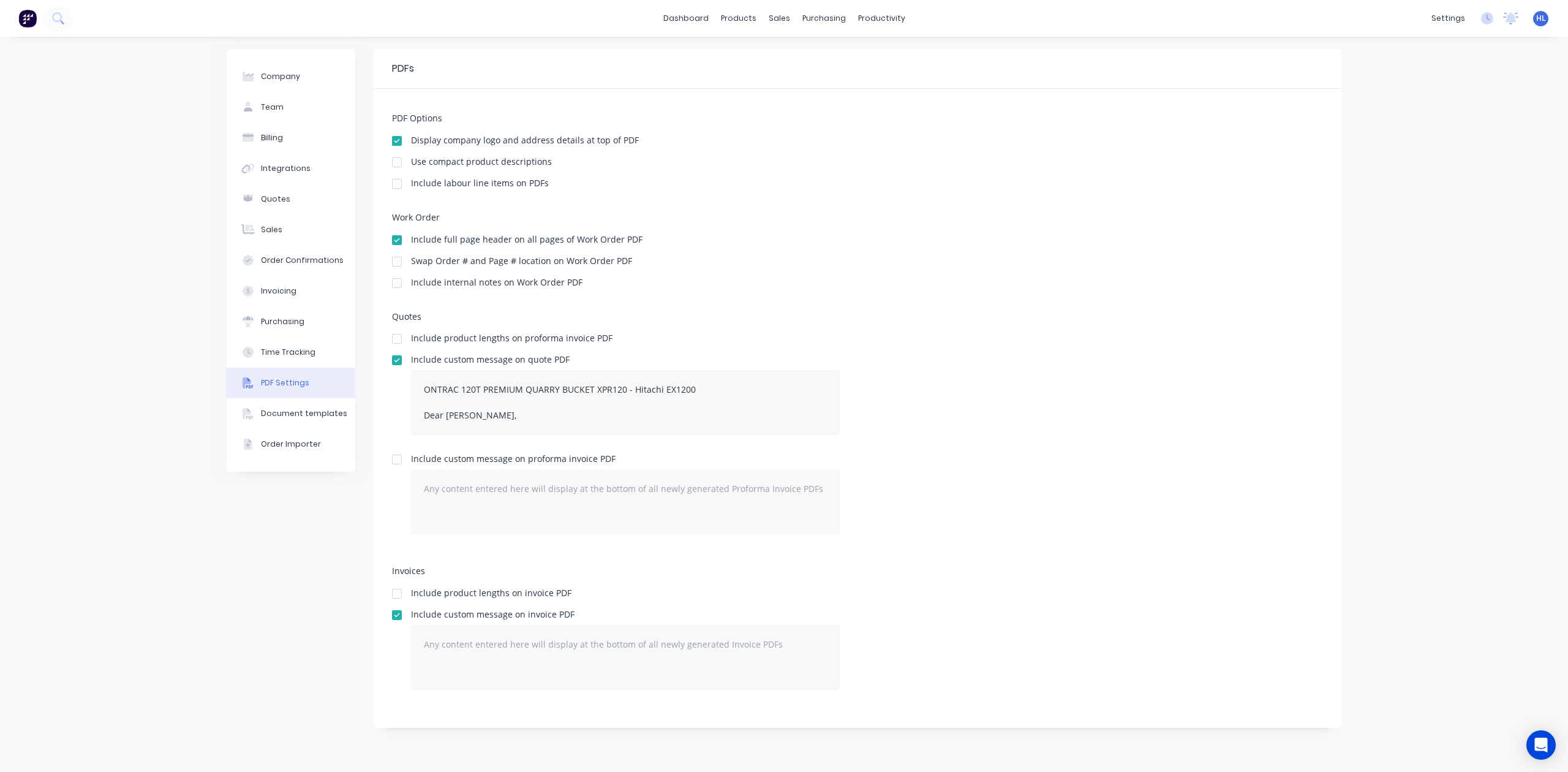
click at [386, 360] on div at bounding box center [397, 360] width 25 height 25
drag, startPoint x: 522, startPoint y: 421, endPoint x: 375, endPoint y: 351, distance: 162.8
click at [376, 351] on div "PDF Options Display company logo and address details at top of PDF Use compact …" at bounding box center [857, 408] width 968 height 639
click at [1131, 365] on div "Include custom message on quote PDF" at bounding box center [858, 400] width 931 height 89
click at [309, 347] on div "Time Tracking" at bounding box center [288, 352] width 54 height 11
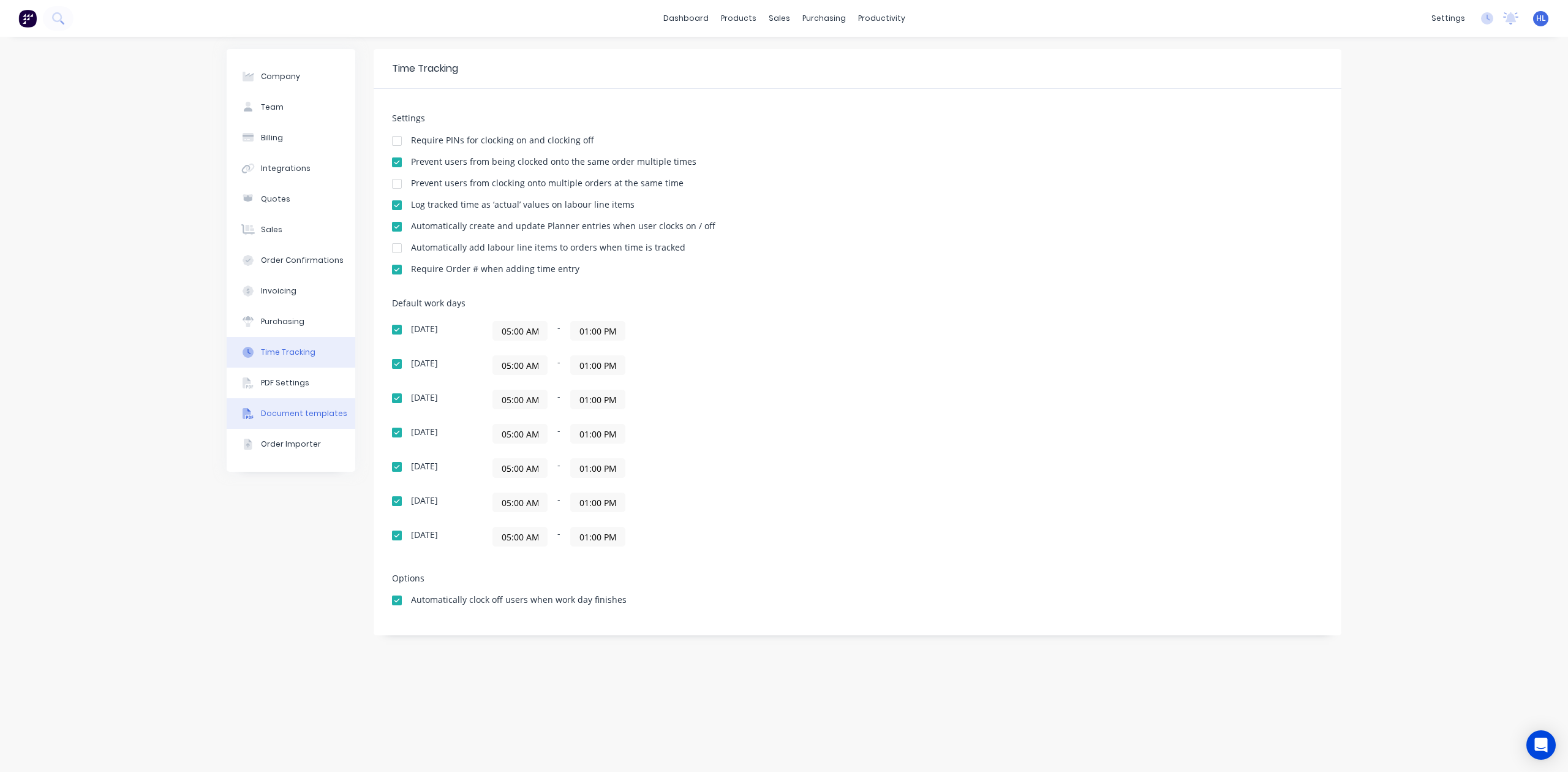
click at [303, 398] on button "Document templates" at bounding box center [291, 413] width 128 height 30
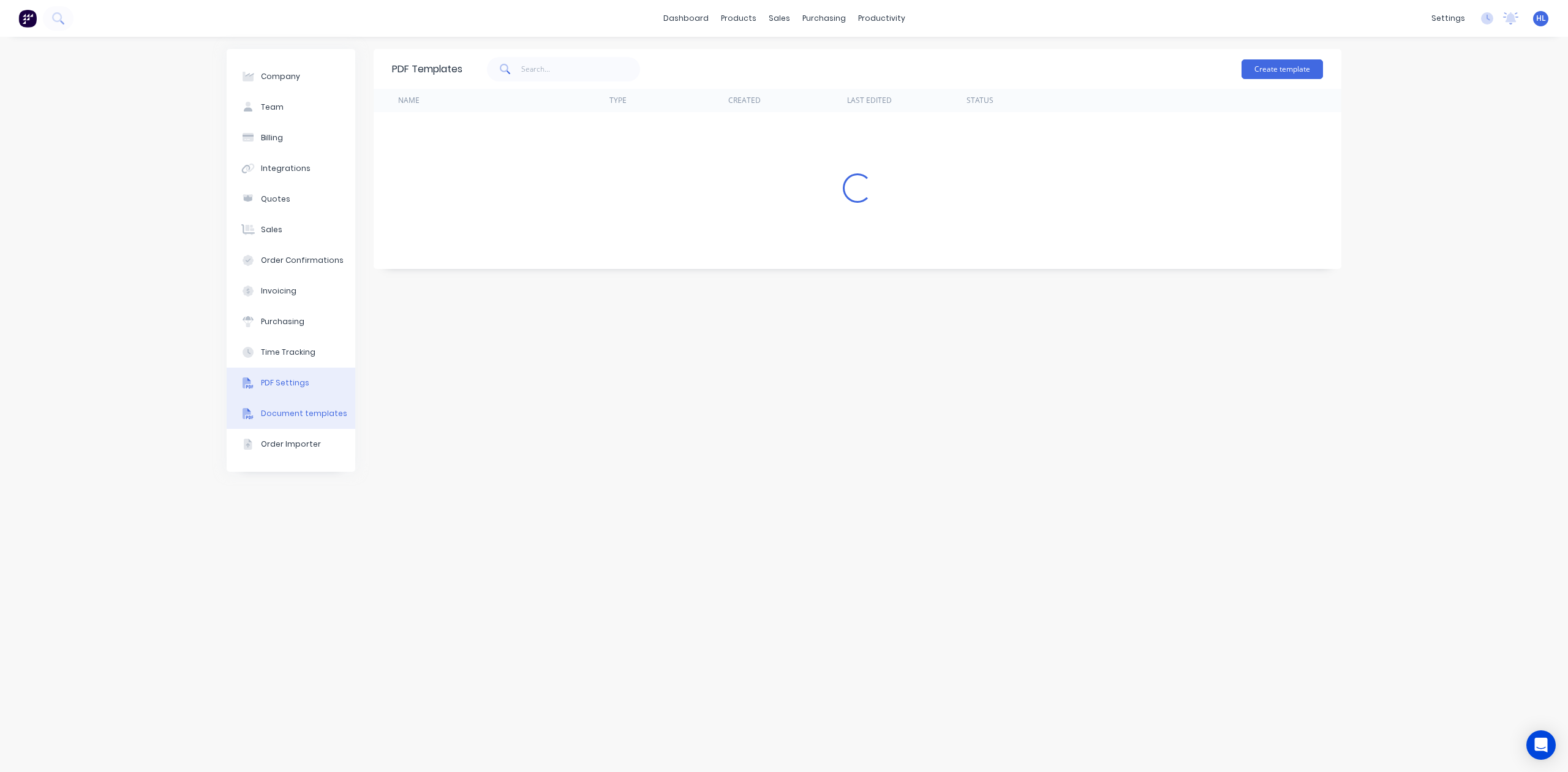
click at [307, 390] on button "PDF Settings" at bounding box center [291, 382] width 128 height 30
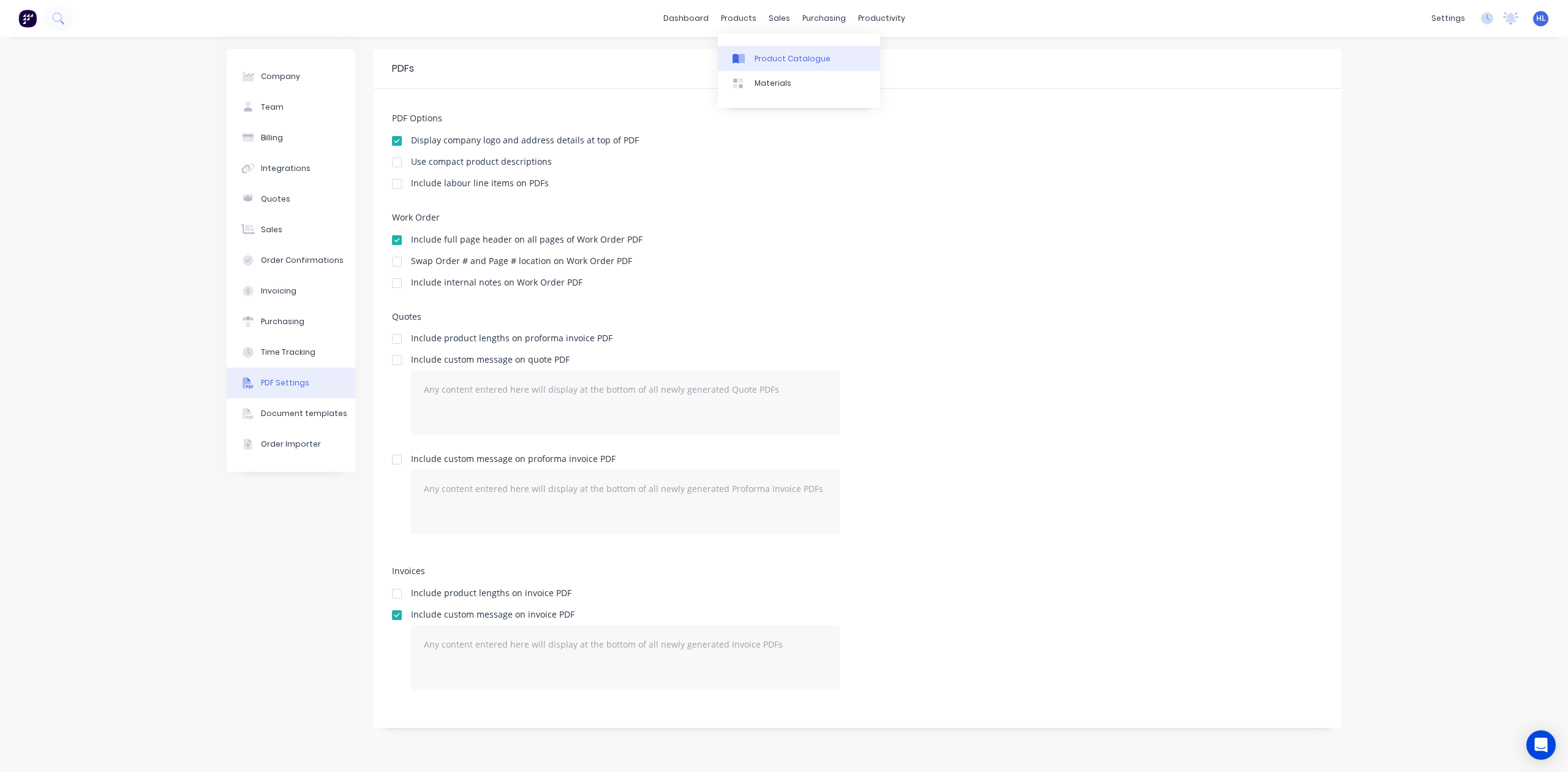
click at [773, 62] on div "Product Catalogue" at bounding box center [792, 58] width 76 height 11
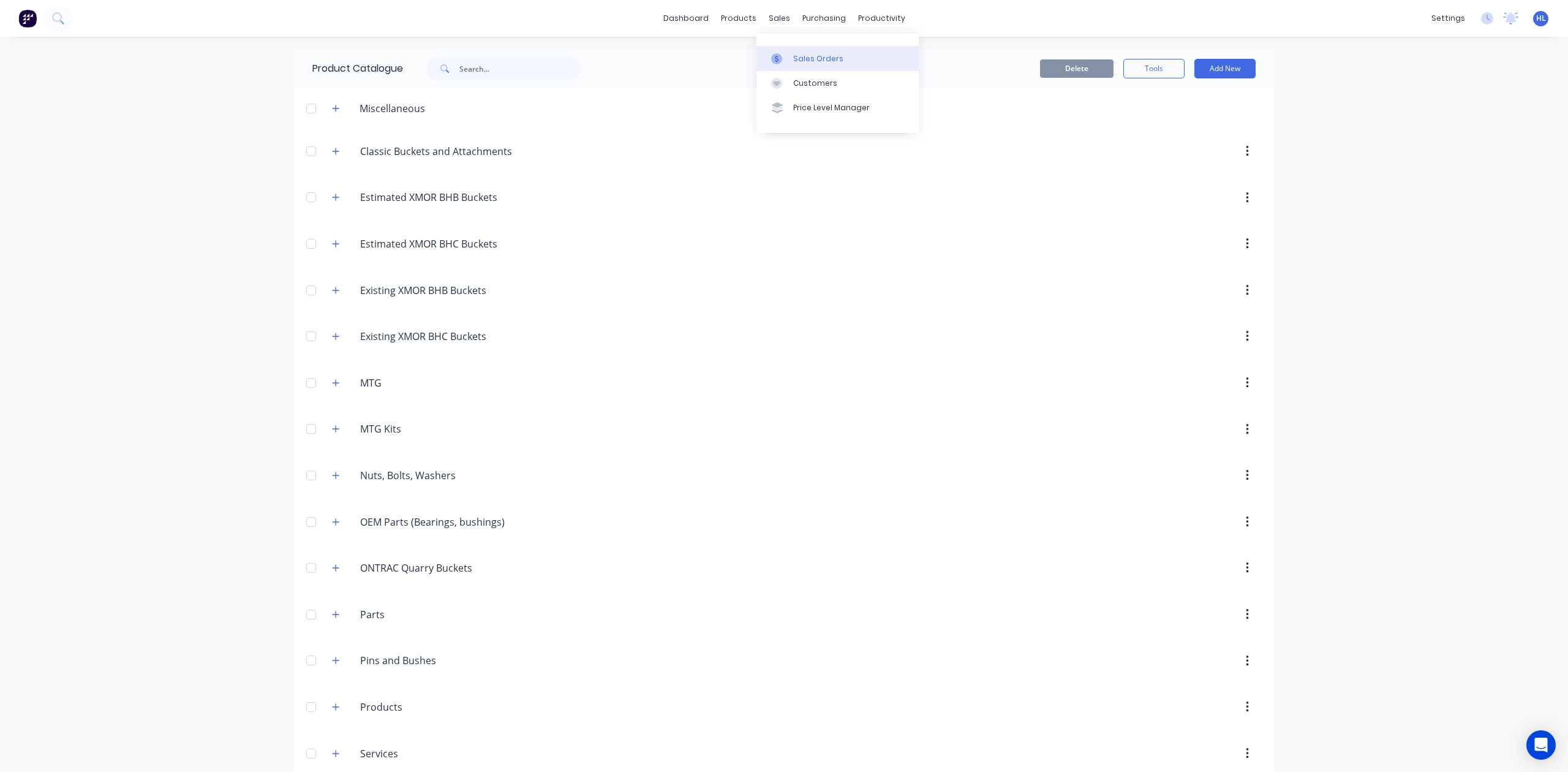
click at [797, 62] on div "Sales Orders" at bounding box center [818, 58] width 50 height 11
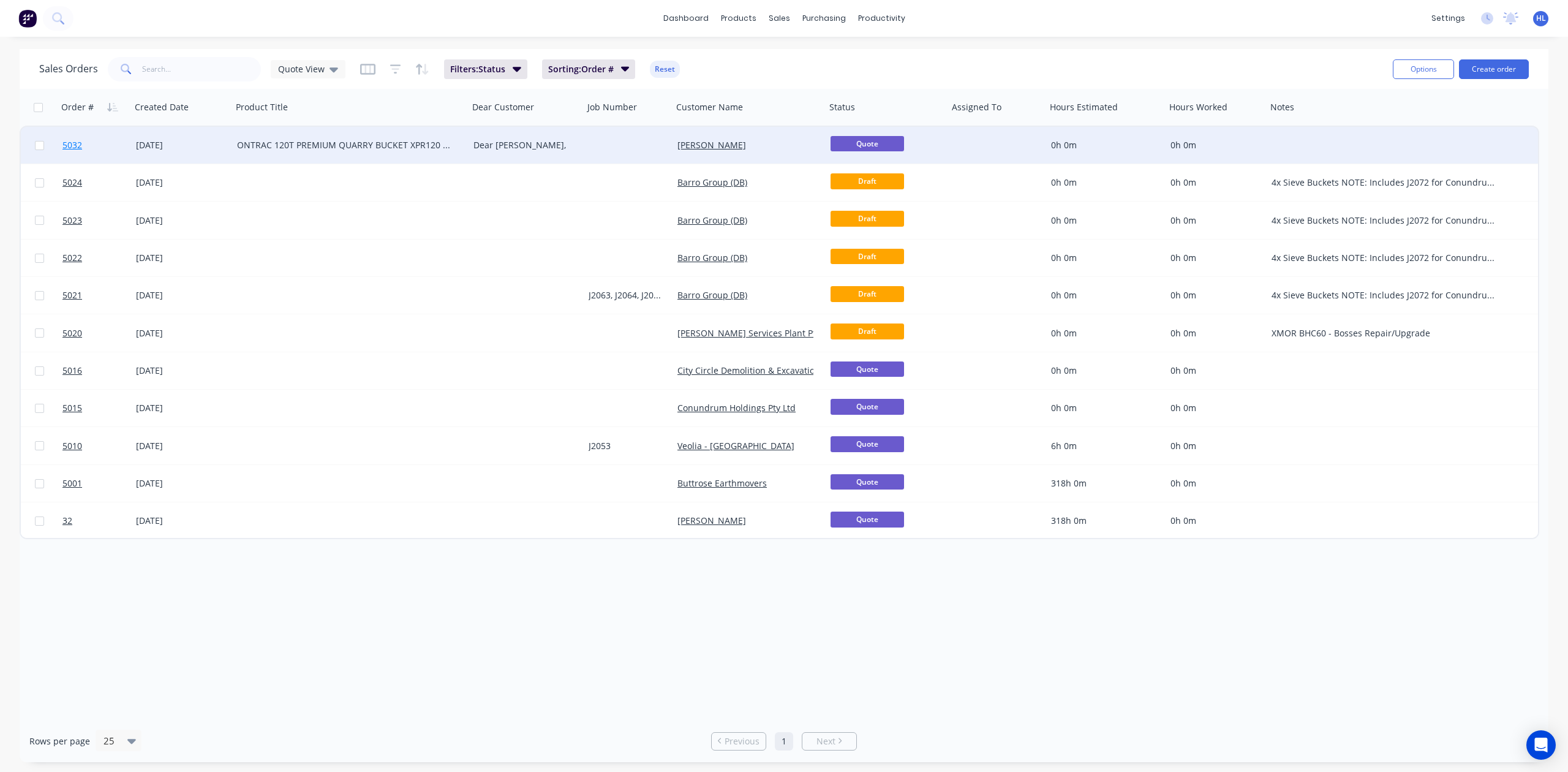
click at [116, 145] on link "5032" at bounding box center [99, 145] width 73 height 37
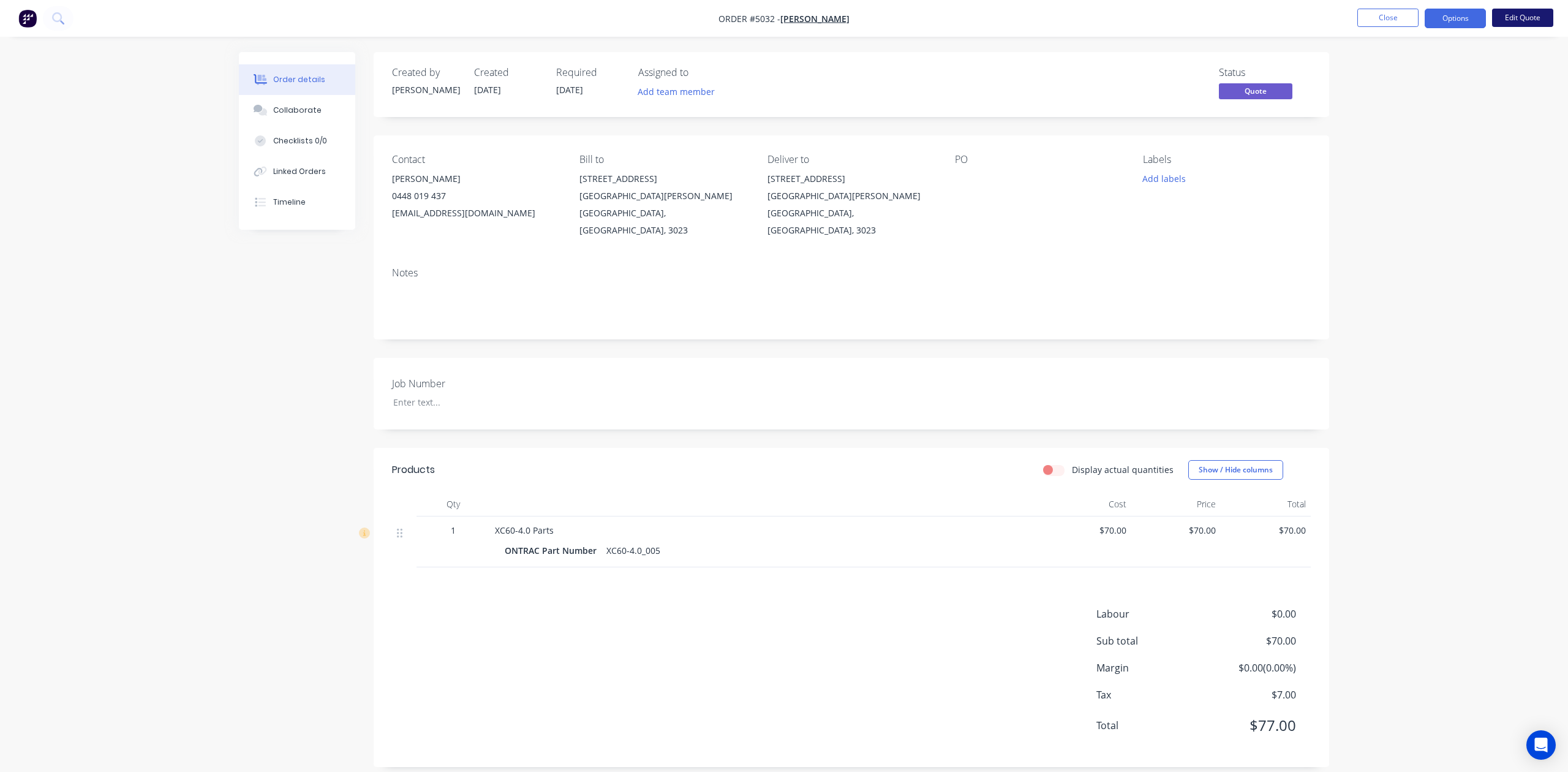
click at [1524, 15] on button "Edit Quote" at bounding box center [1523, 18] width 62 height 18
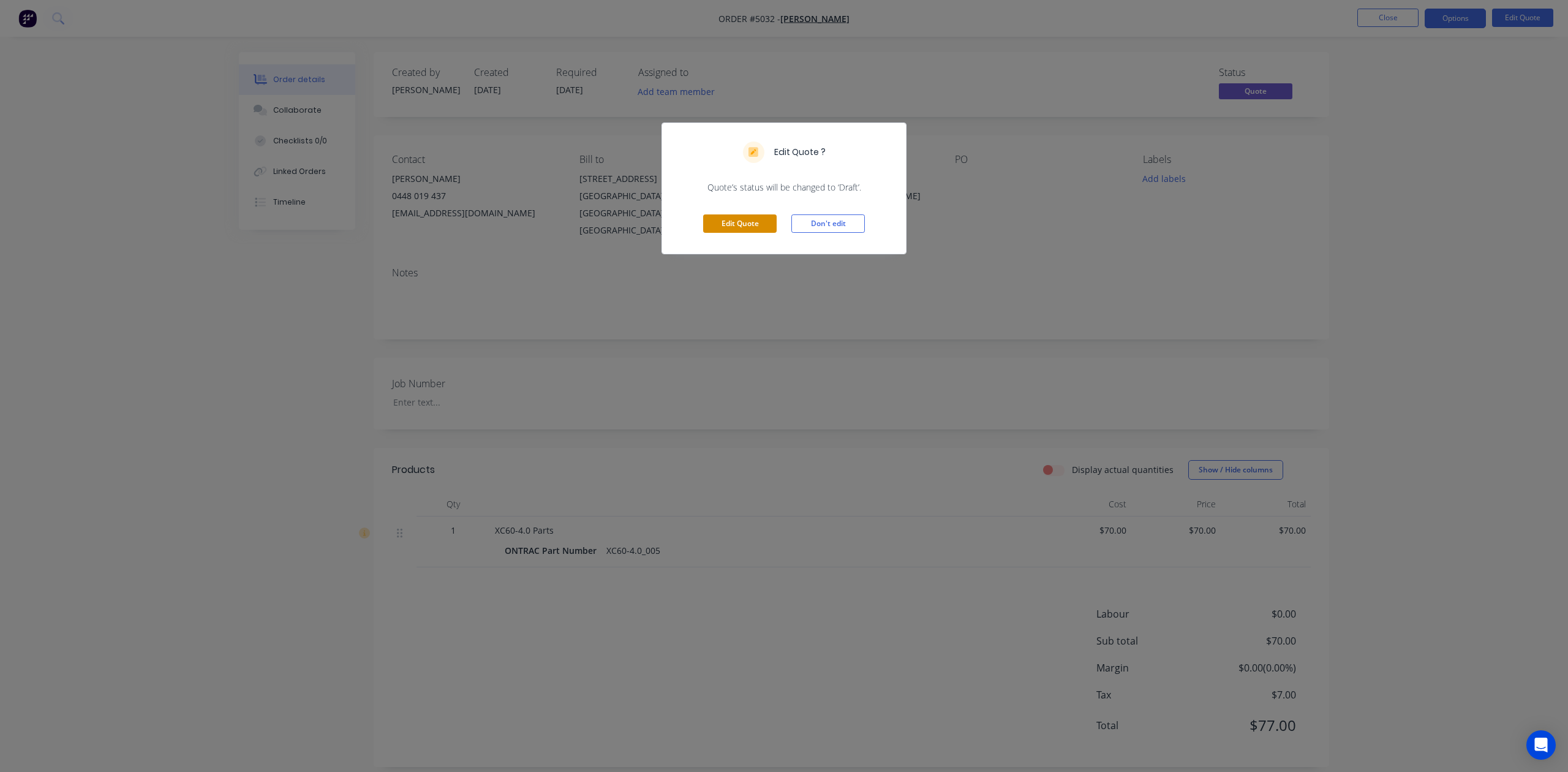
click at [748, 226] on button "Edit Quote" at bounding box center [740, 224] width 73 height 18
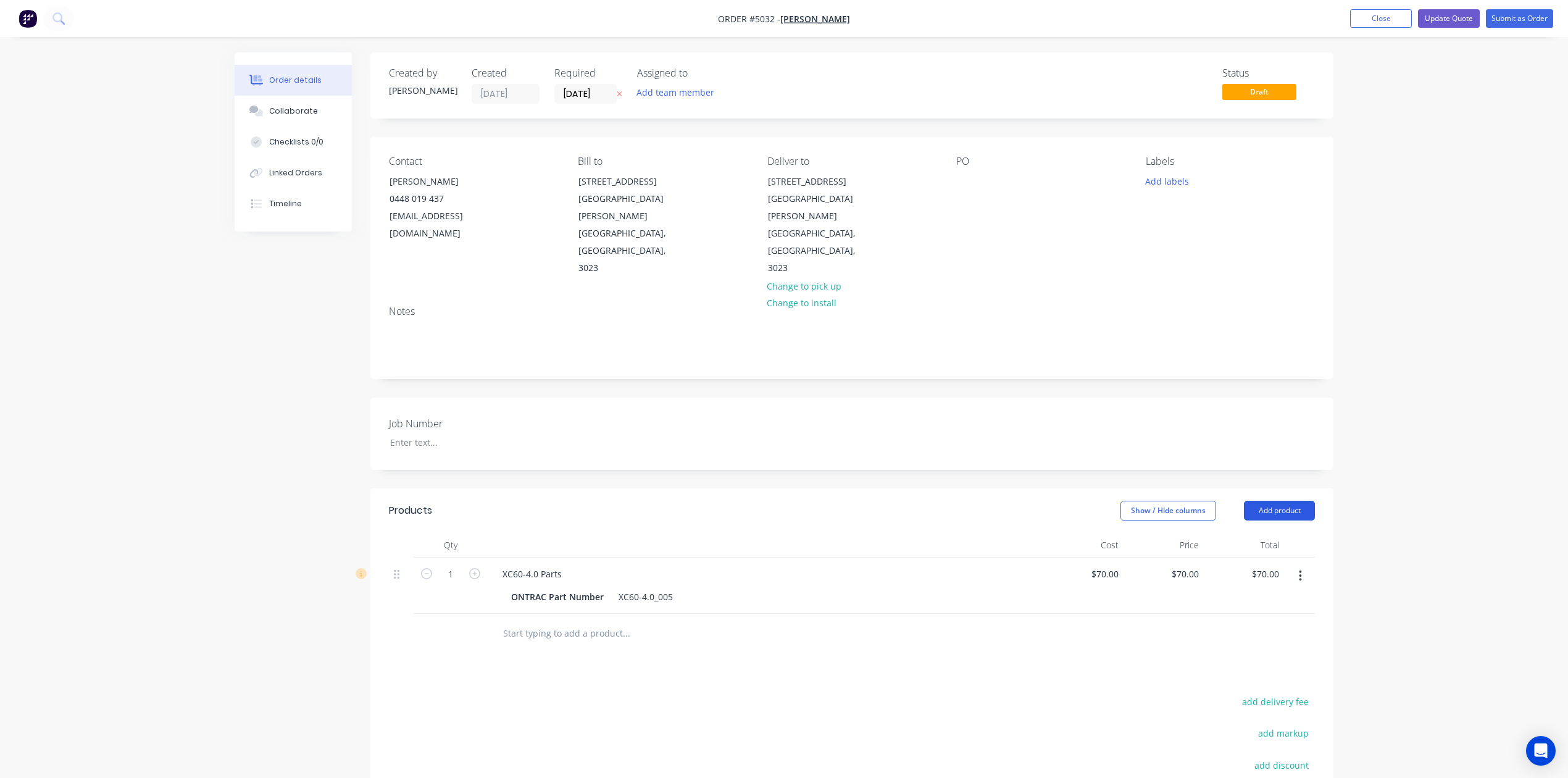
click at [1264, 500] on button "Add product" at bounding box center [1279, 510] width 71 height 20
click at [1270, 533] on div "Product catalogue" at bounding box center [1256, 542] width 95 height 18
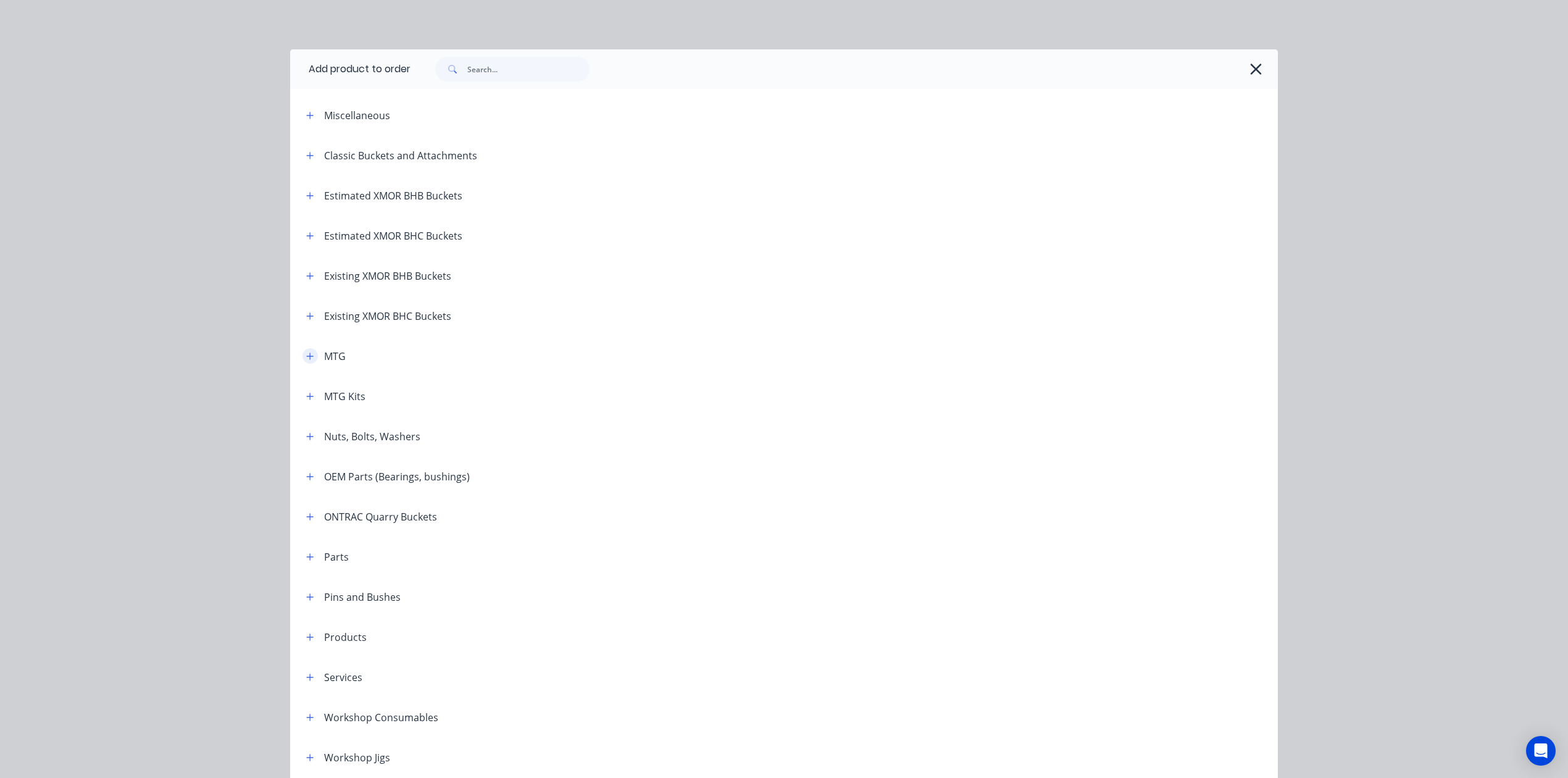
click at [302, 356] on button "button" at bounding box center [310, 356] width 16 height 16
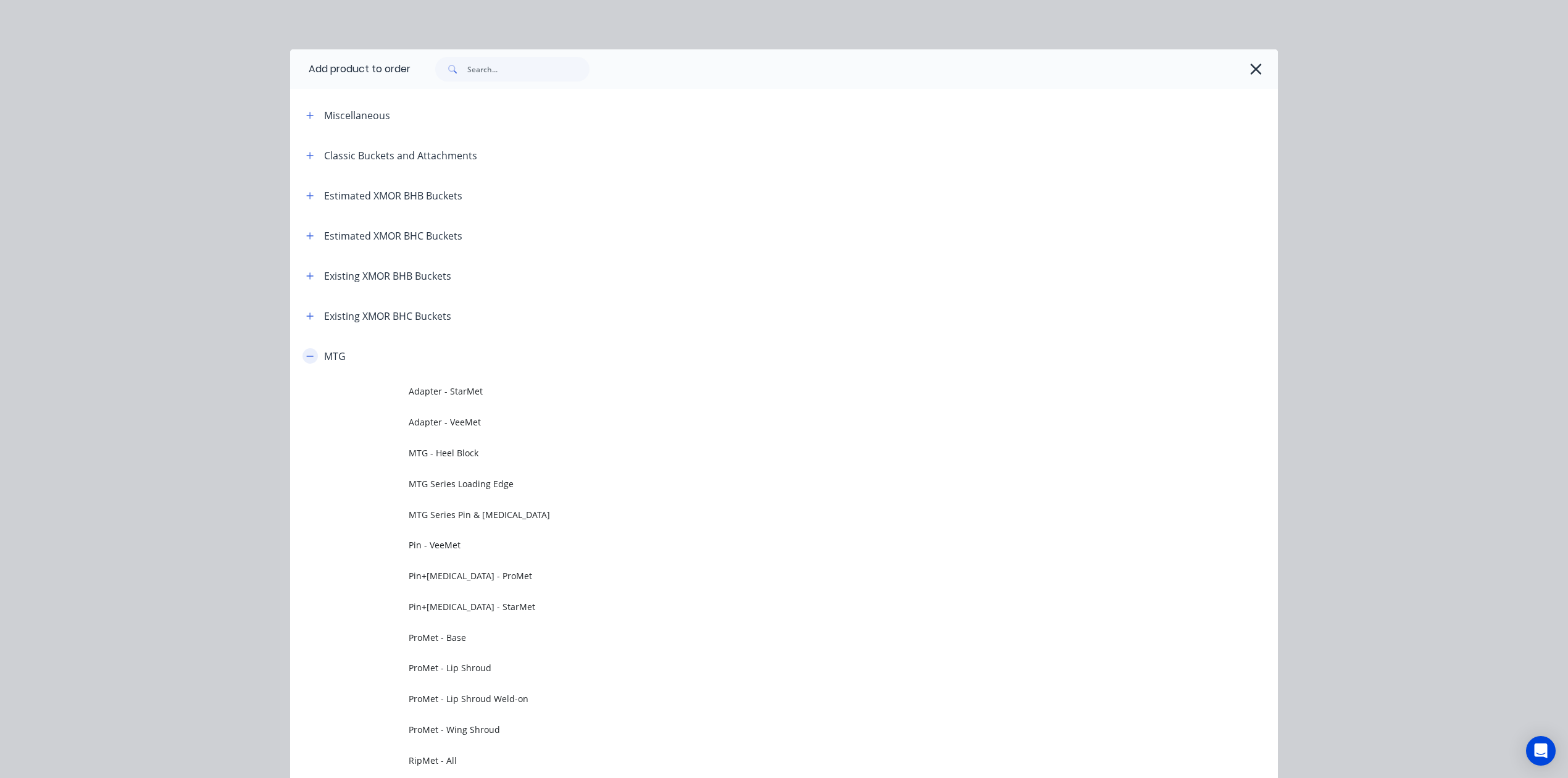
click at [302, 356] on button "button" at bounding box center [310, 356] width 16 height 16
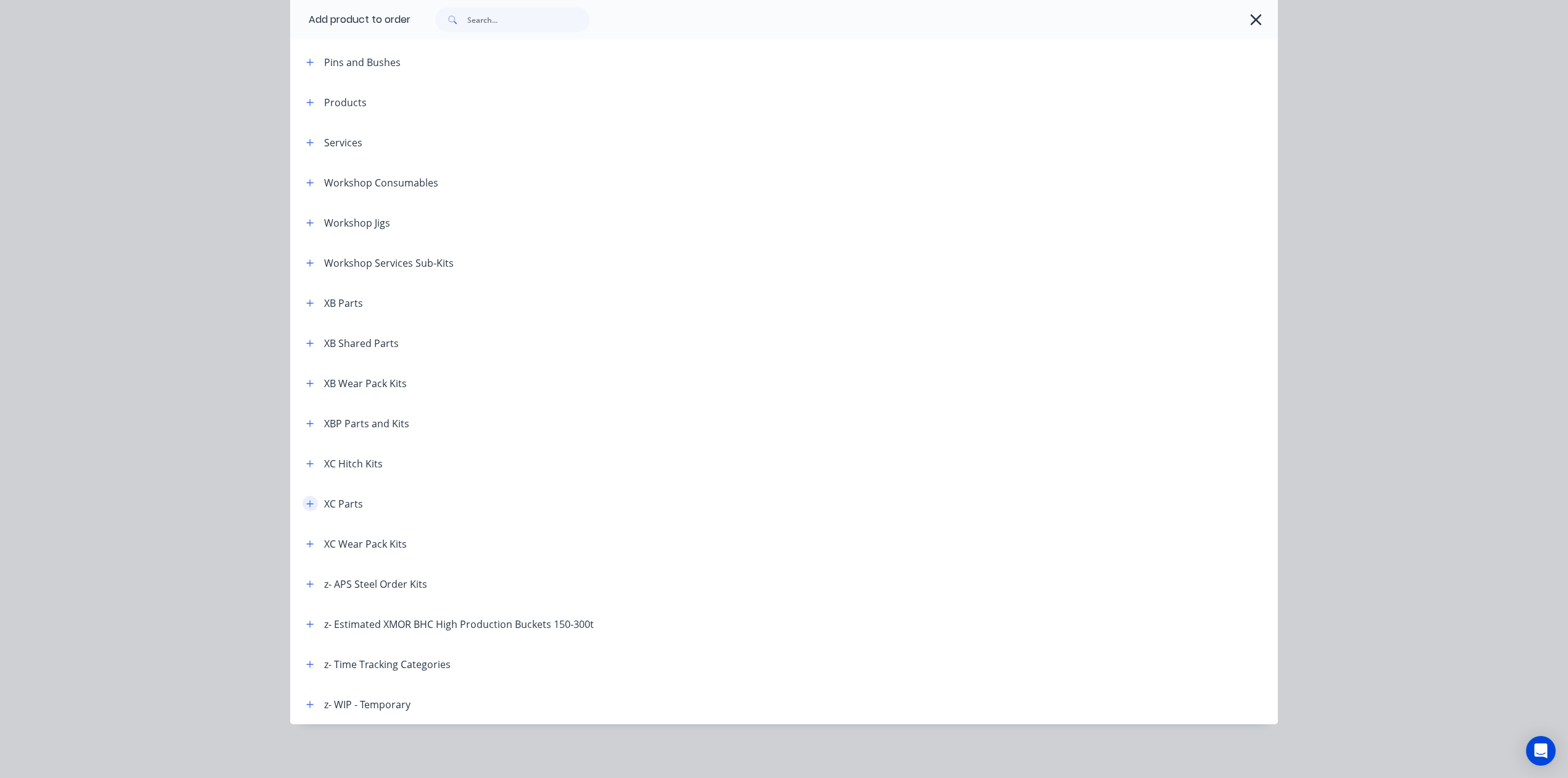
click at [307, 502] on icon "button" at bounding box center [310, 503] width 7 height 7
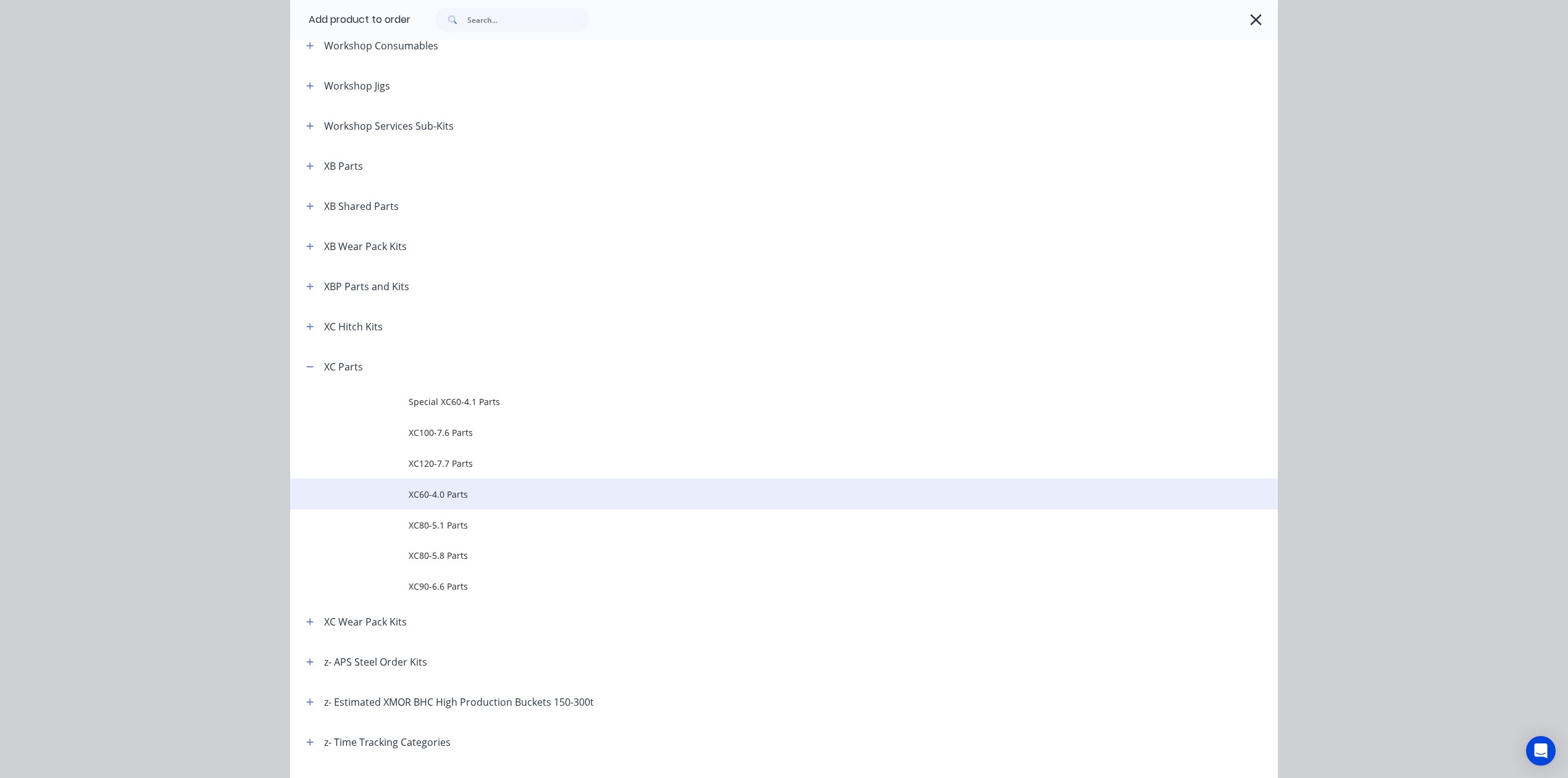
scroll to position [751, 0]
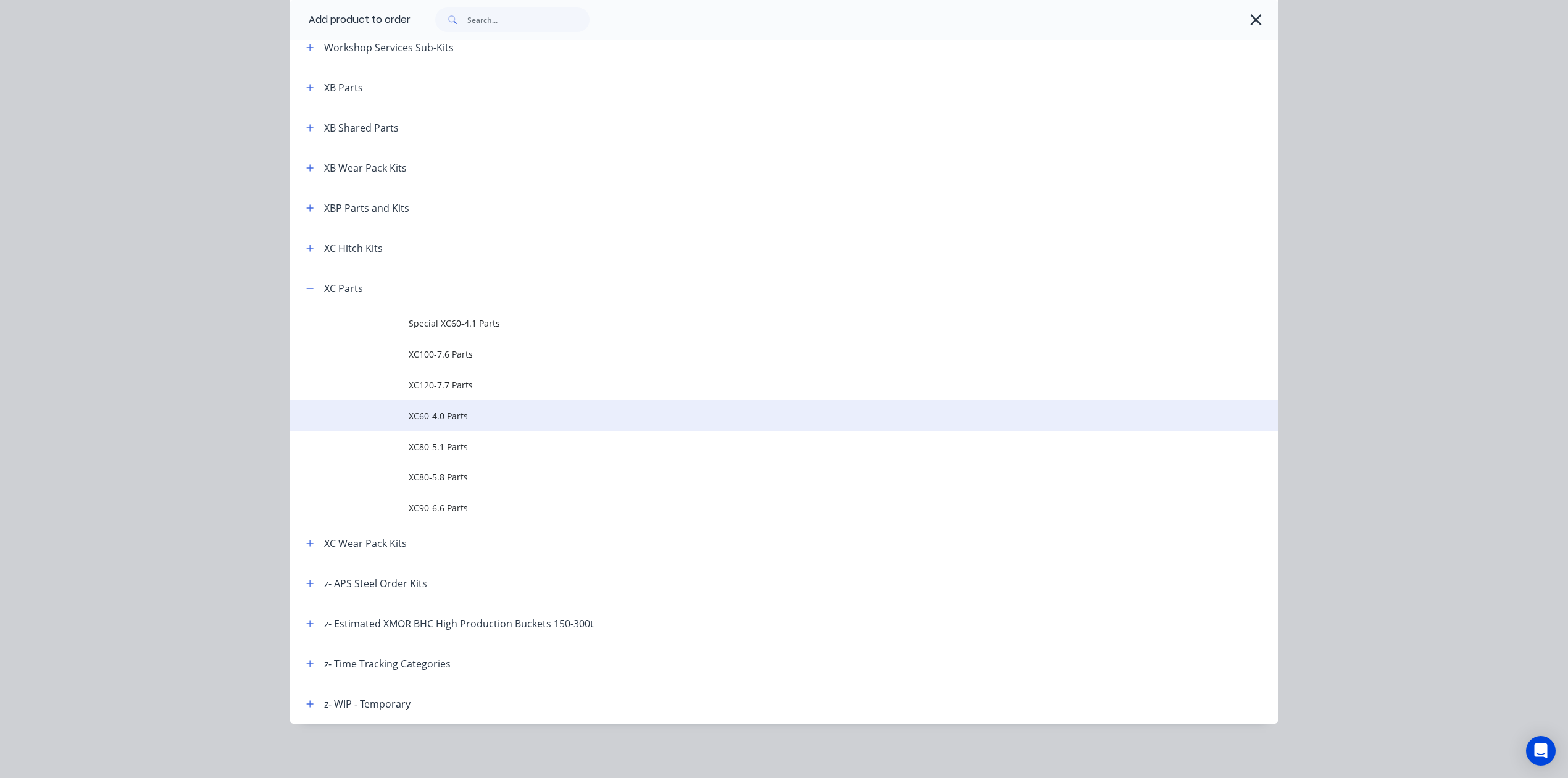
click at [512, 423] on td "XC60-4.0 Parts" at bounding box center [843, 415] width 870 height 31
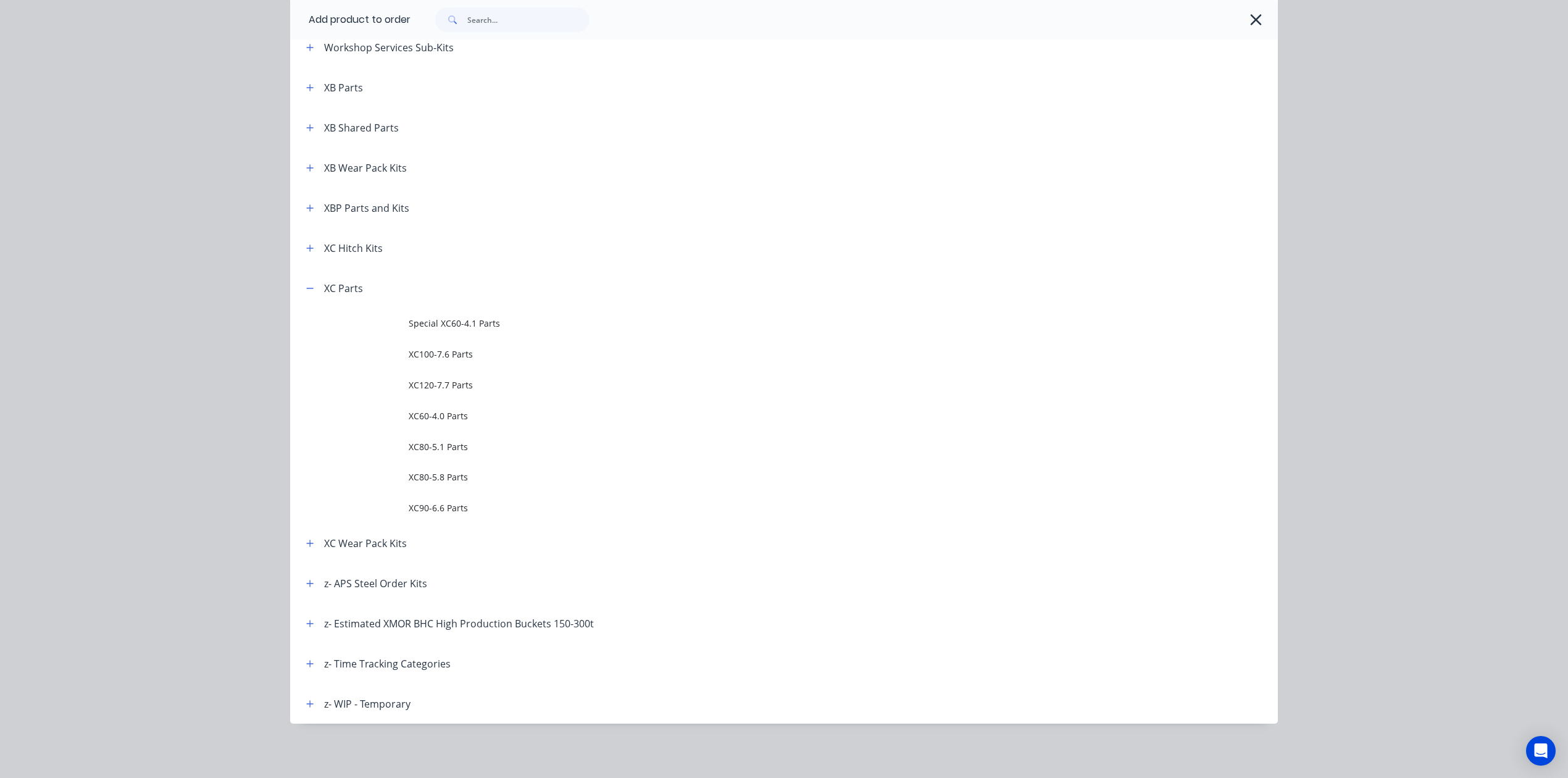
scroll to position [0, 0]
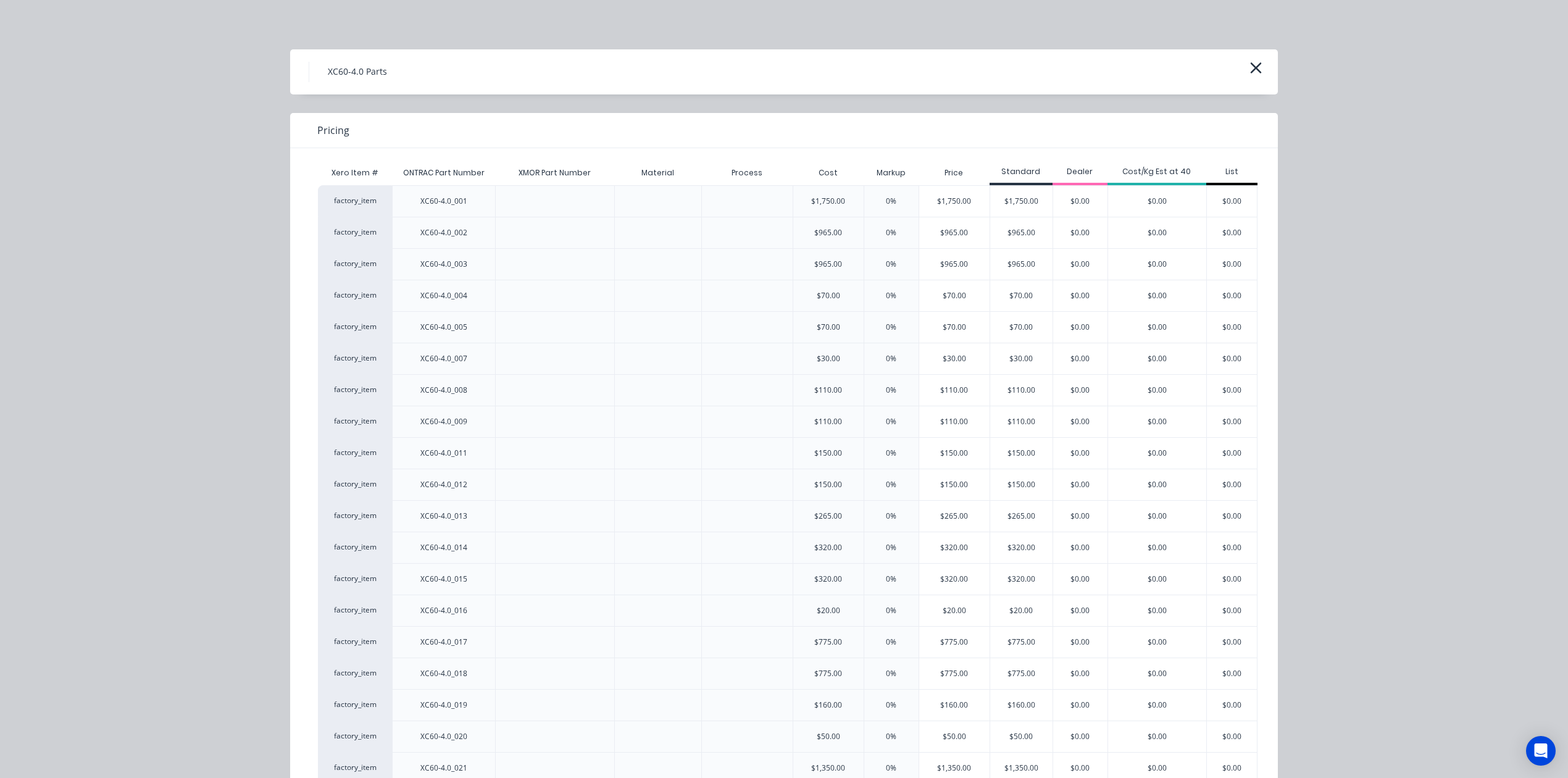
click at [355, 228] on div "factory_item" at bounding box center [355, 233] width 74 height 31
click at [954, 268] on div "$965.00" at bounding box center [955, 264] width 71 height 31
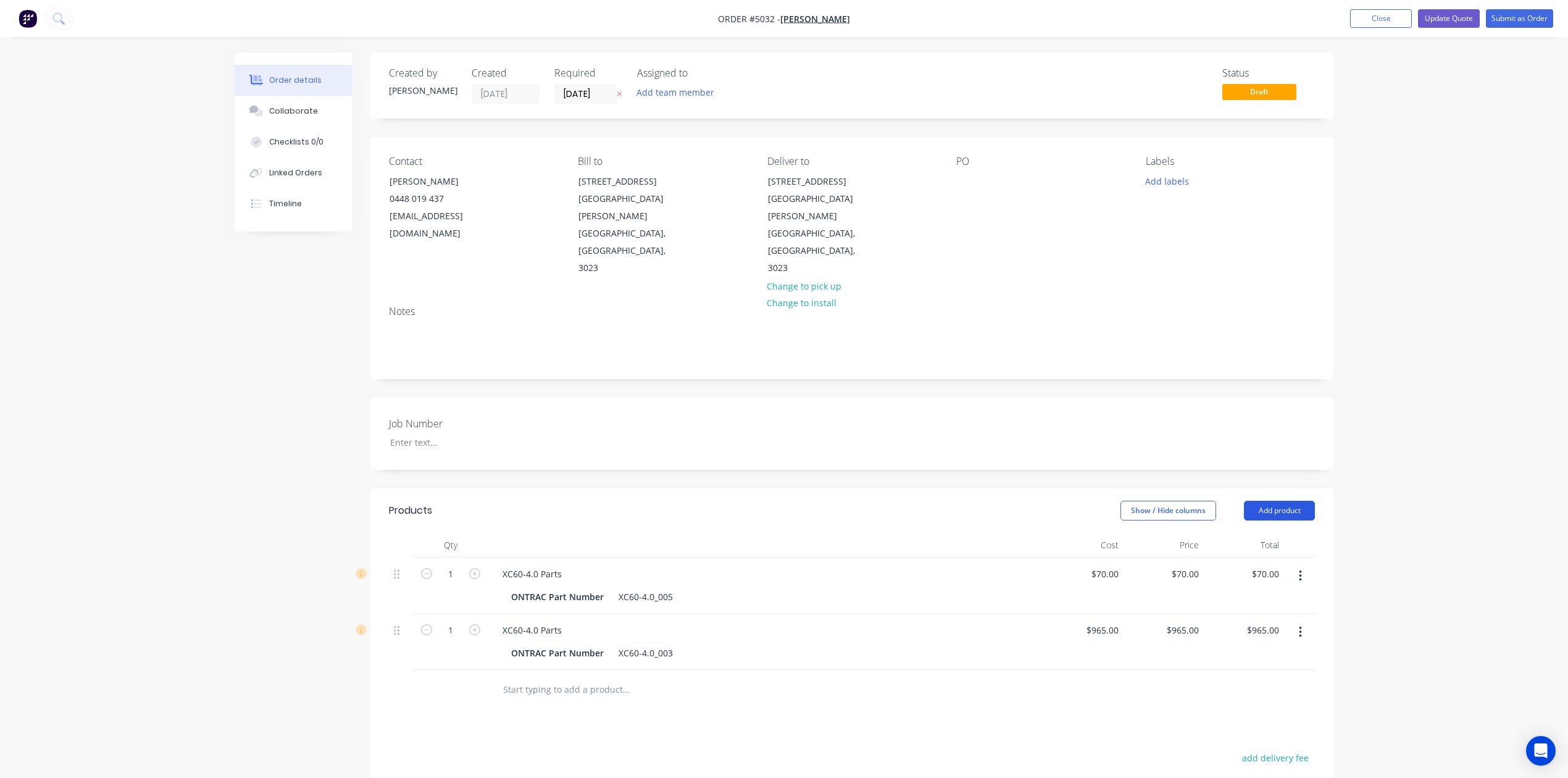
click at [1290, 500] on button "Add product" at bounding box center [1279, 510] width 71 height 20
click at [1288, 533] on div "Product catalogue" at bounding box center [1256, 542] width 95 height 18
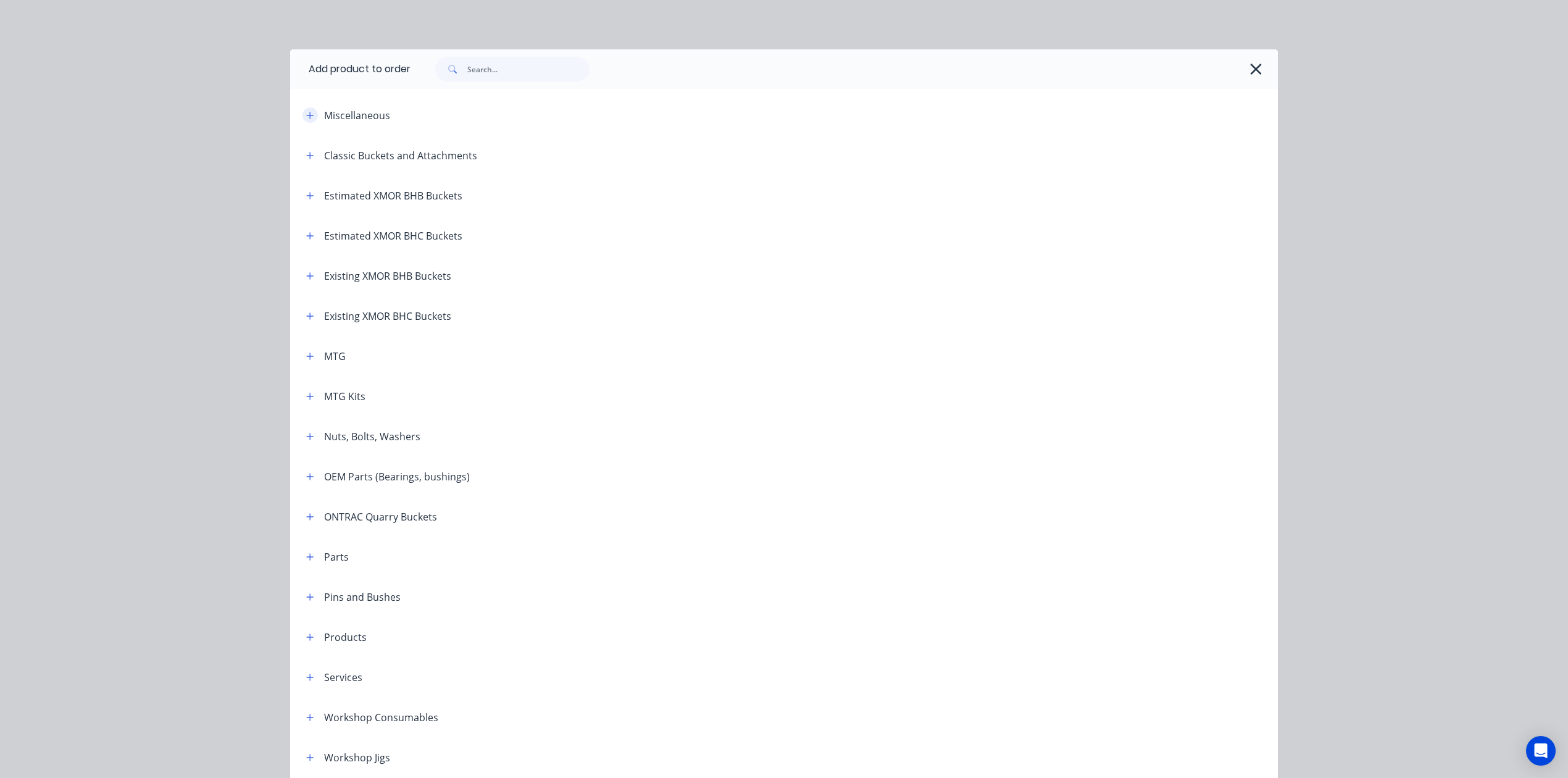
drag, startPoint x: 304, startPoint y: 131, endPoint x: 302, endPoint y: 120, distance: 11.2
click at [302, 122] on header "Miscellaneous" at bounding box center [784, 115] width 988 height 40
click at [302, 120] on button "button" at bounding box center [310, 115] width 16 height 16
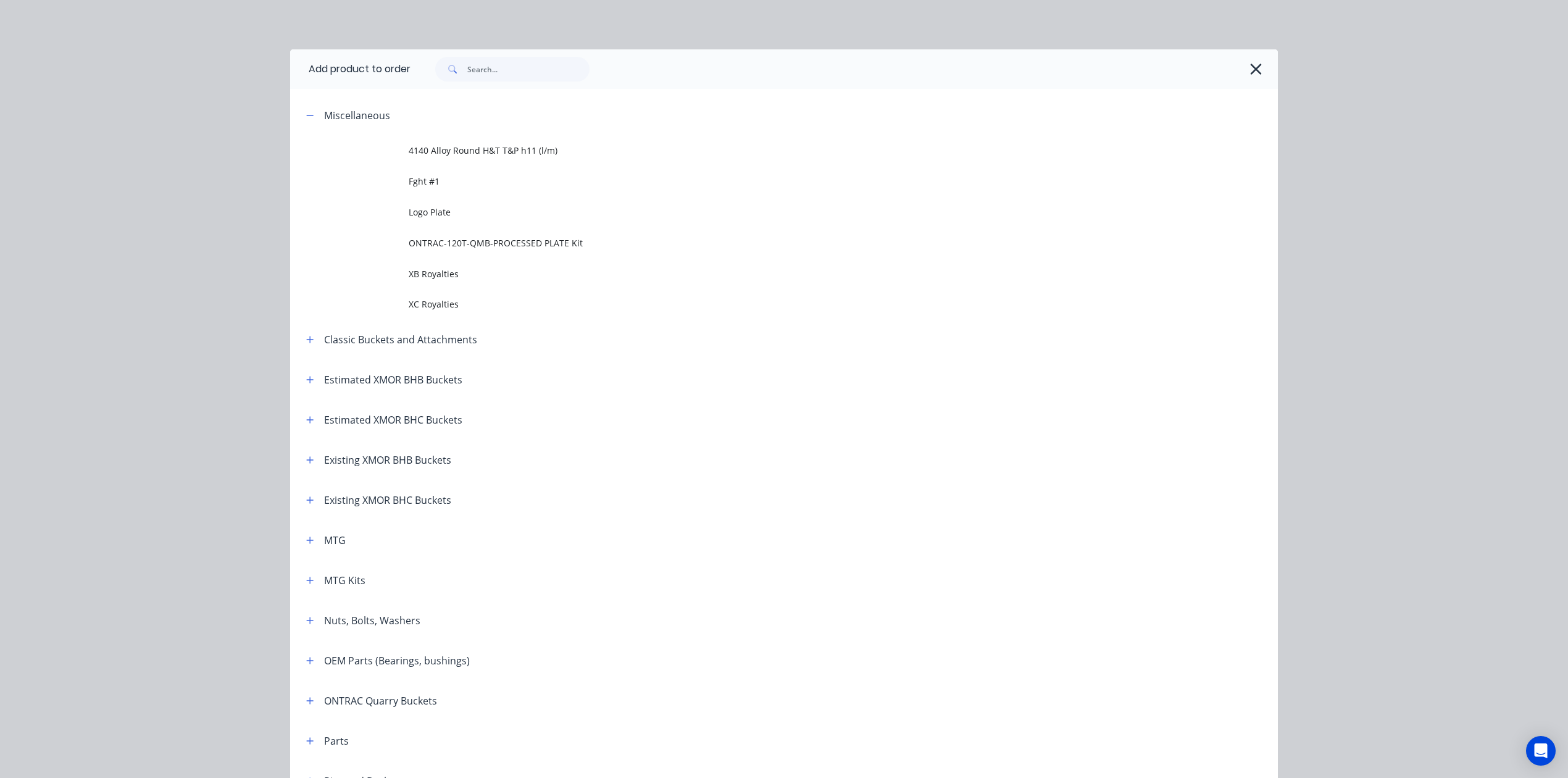
click at [302, 106] on header "Miscellaneous" at bounding box center [784, 115] width 988 height 40
click at [306, 116] on icon "button" at bounding box center [310, 115] width 7 height 8
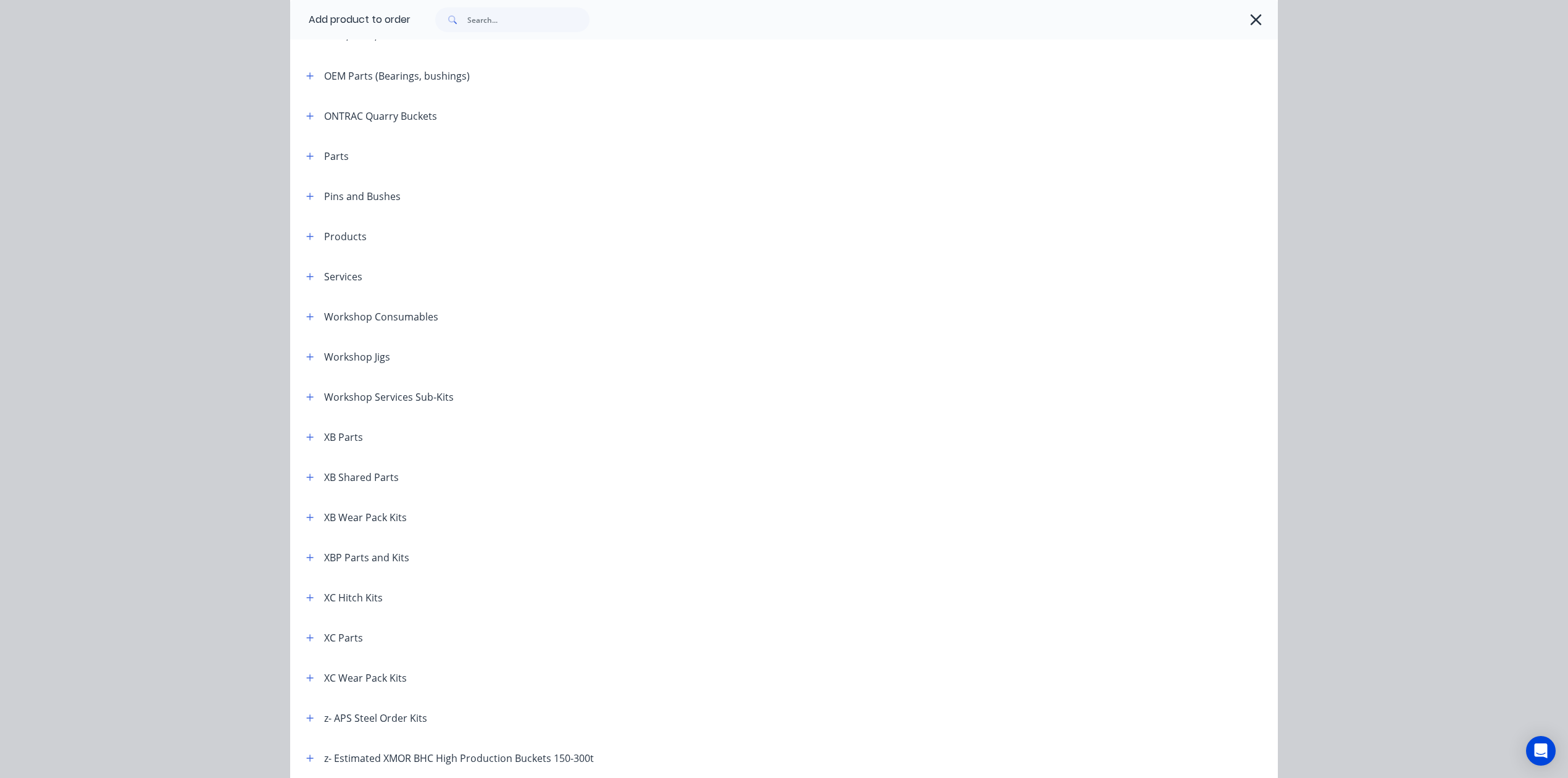
scroll to position [534, 0]
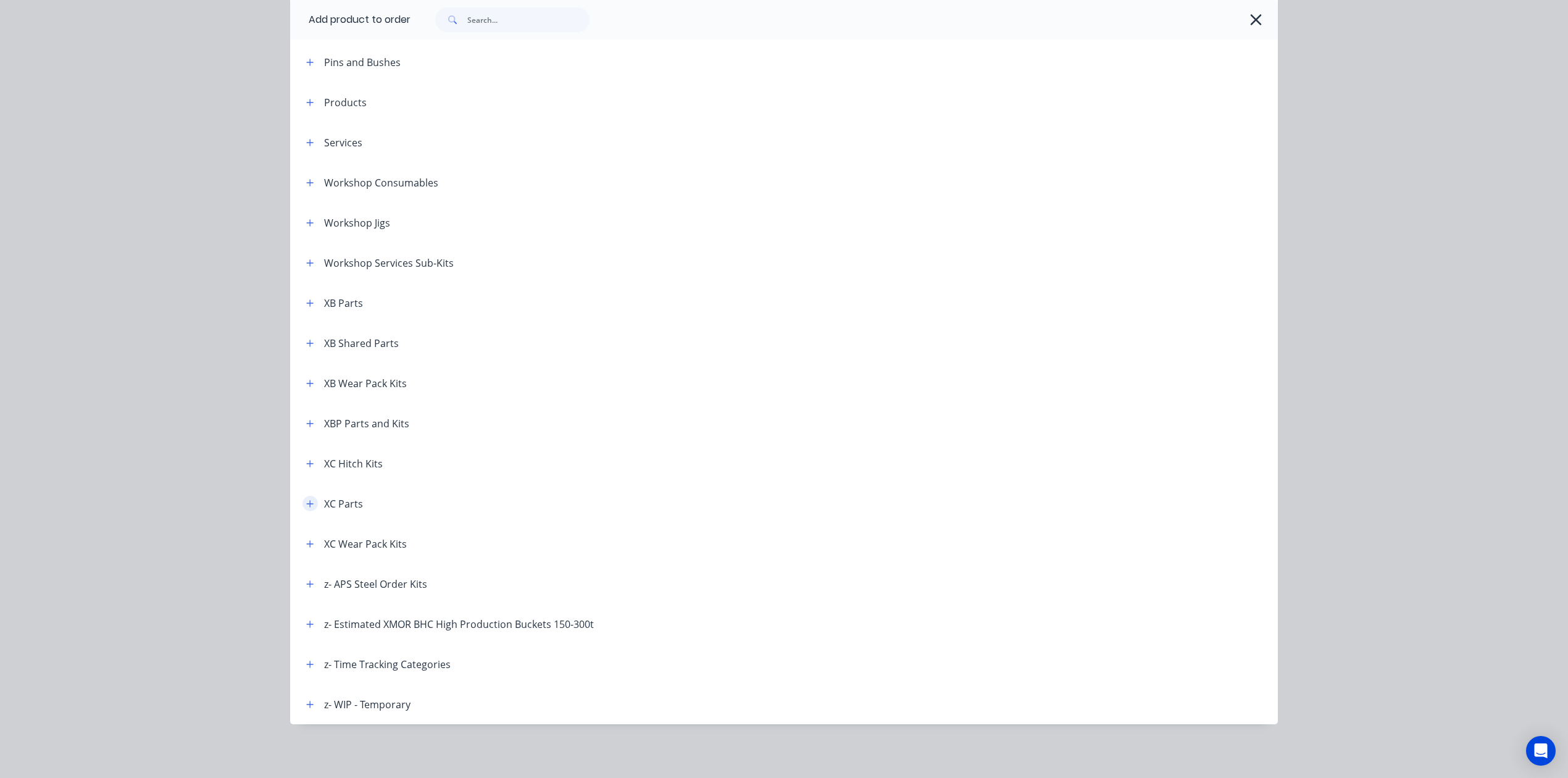
click at [306, 502] on icon "button" at bounding box center [310, 504] width 7 height 8
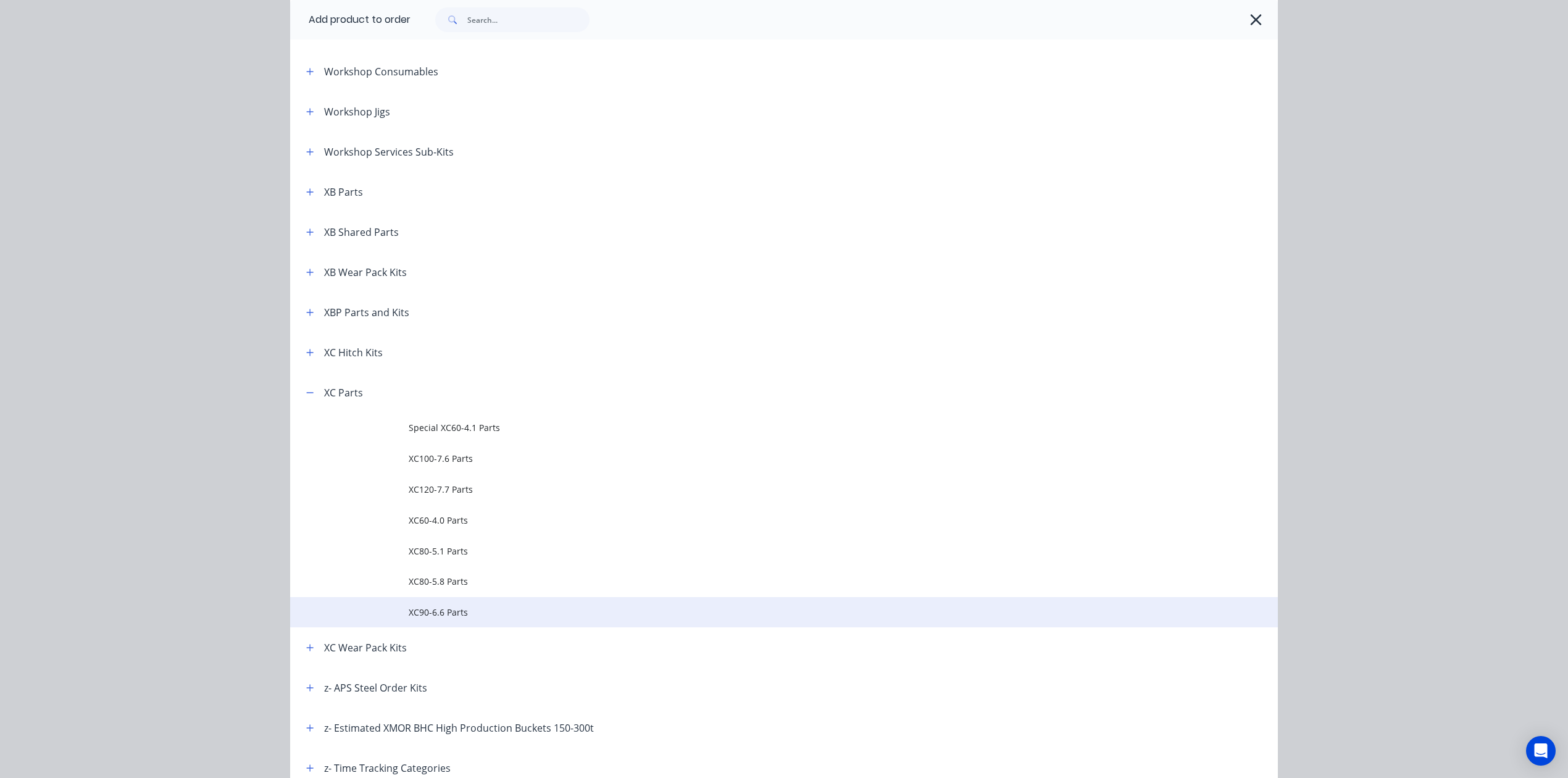
scroll to position [751, 0]
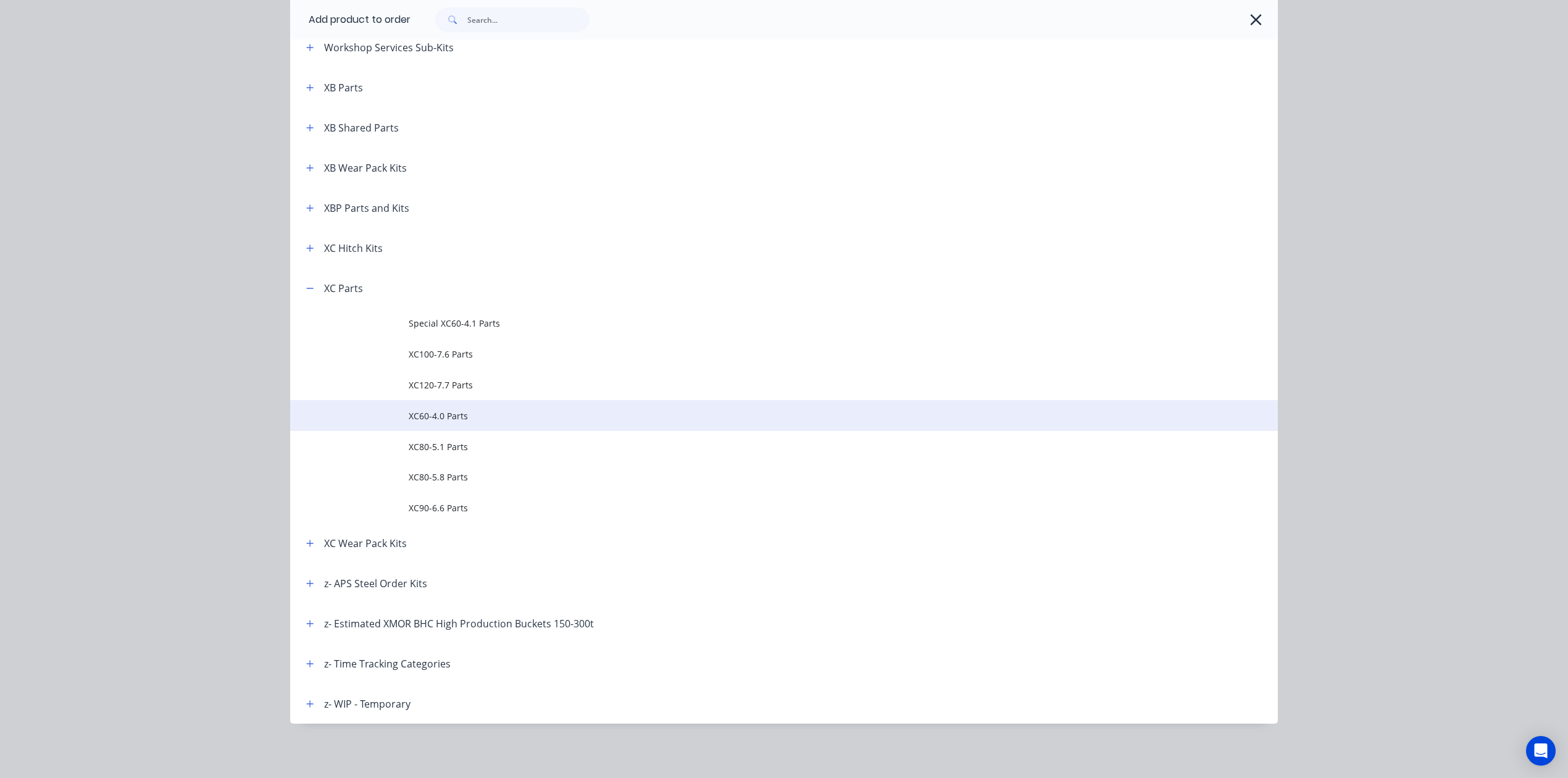
click at [505, 415] on span "XC60-4.0 Parts" at bounding box center [757, 416] width 695 height 13
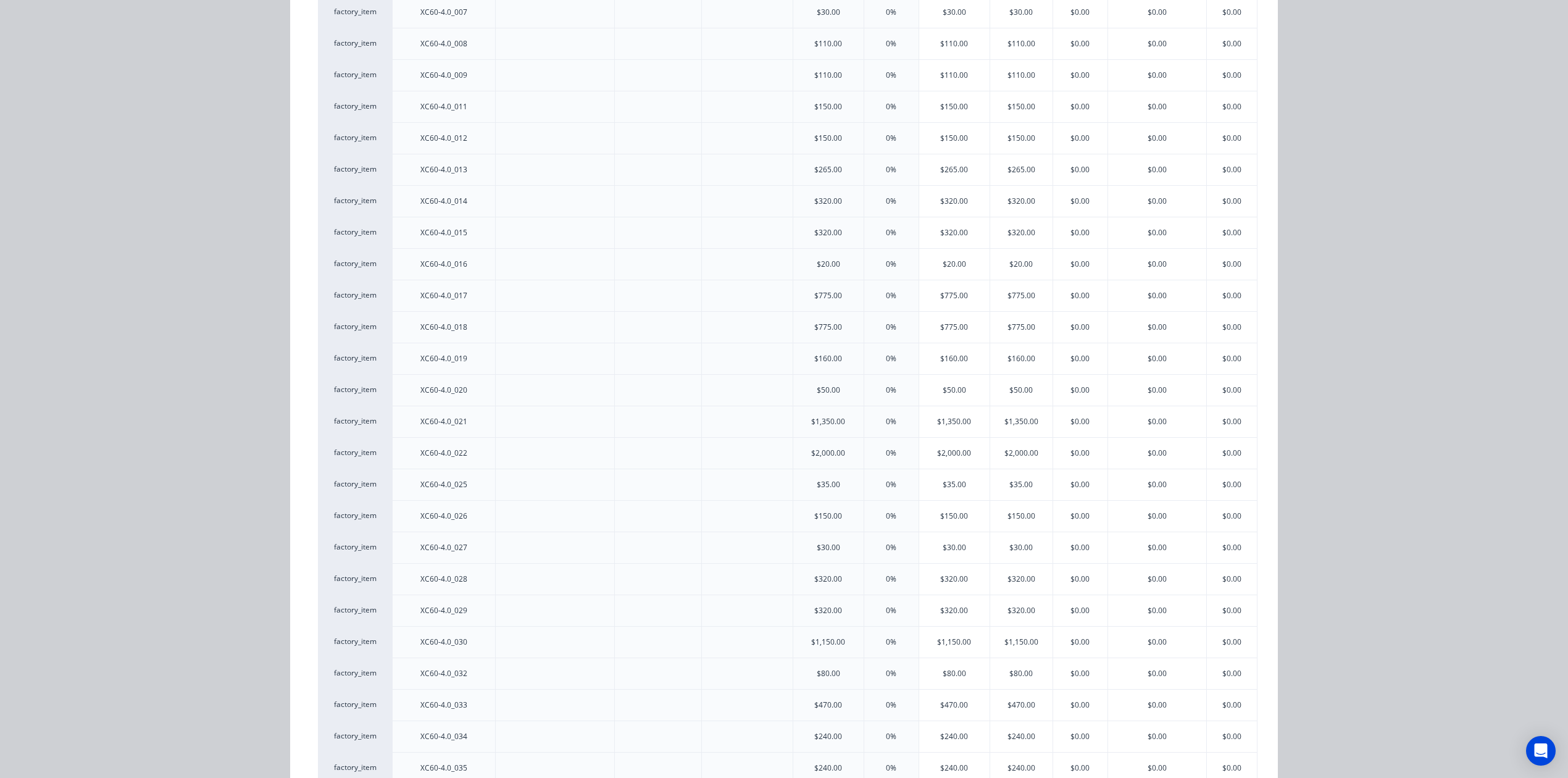
scroll to position [576, 0]
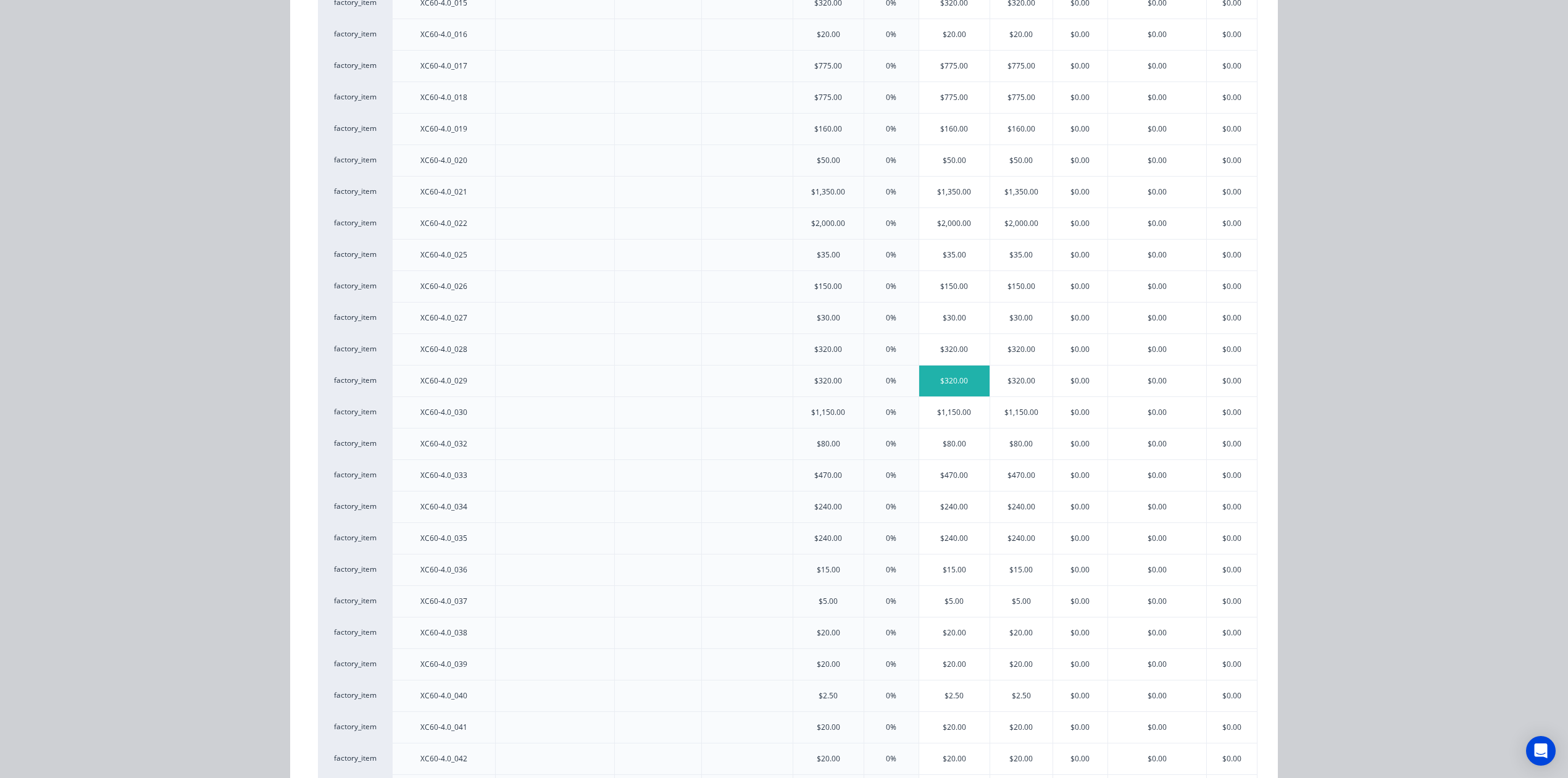
click at [922, 381] on div "$320.00" at bounding box center [955, 380] width 71 height 31
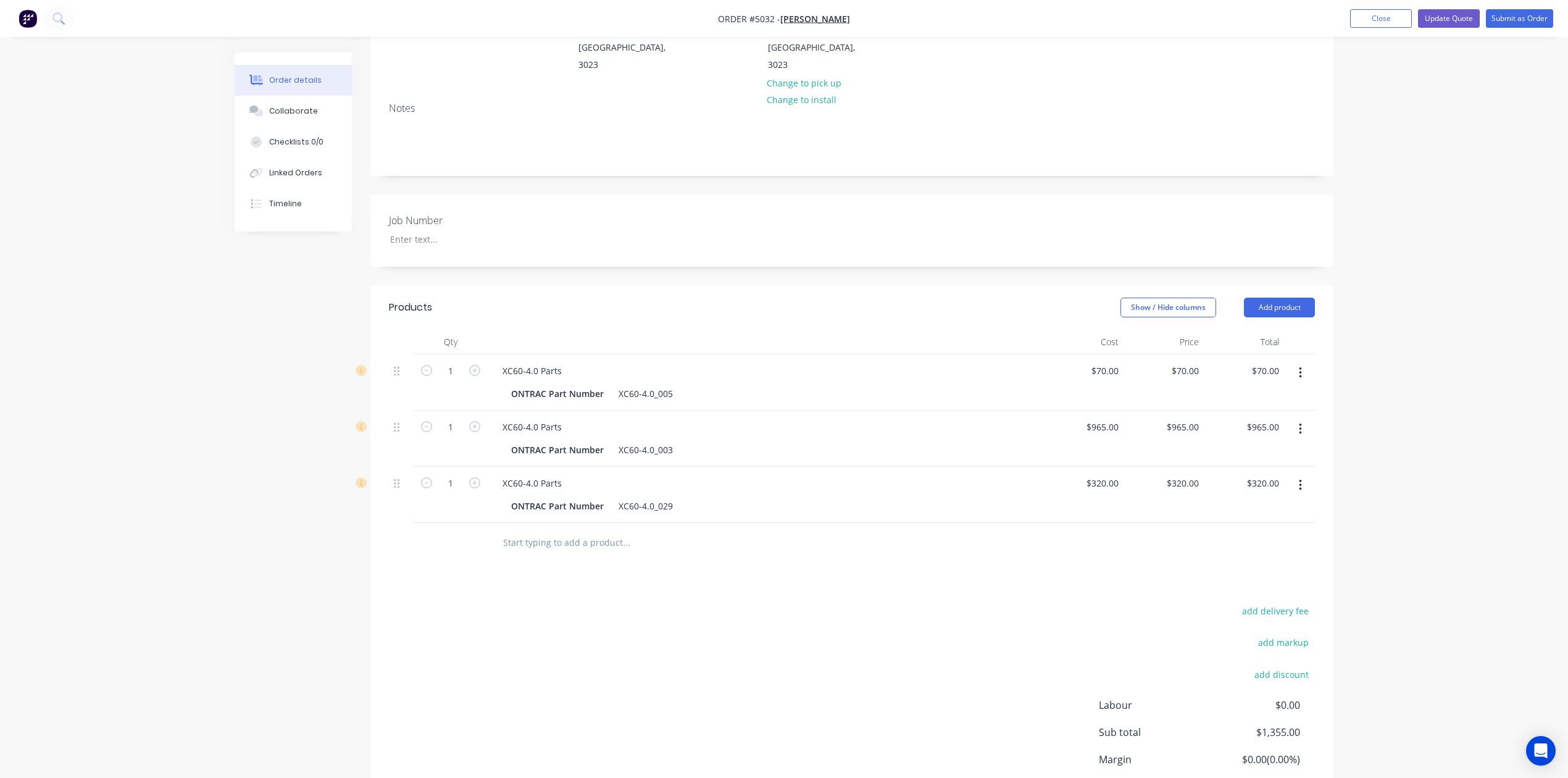
scroll to position [253, 0]
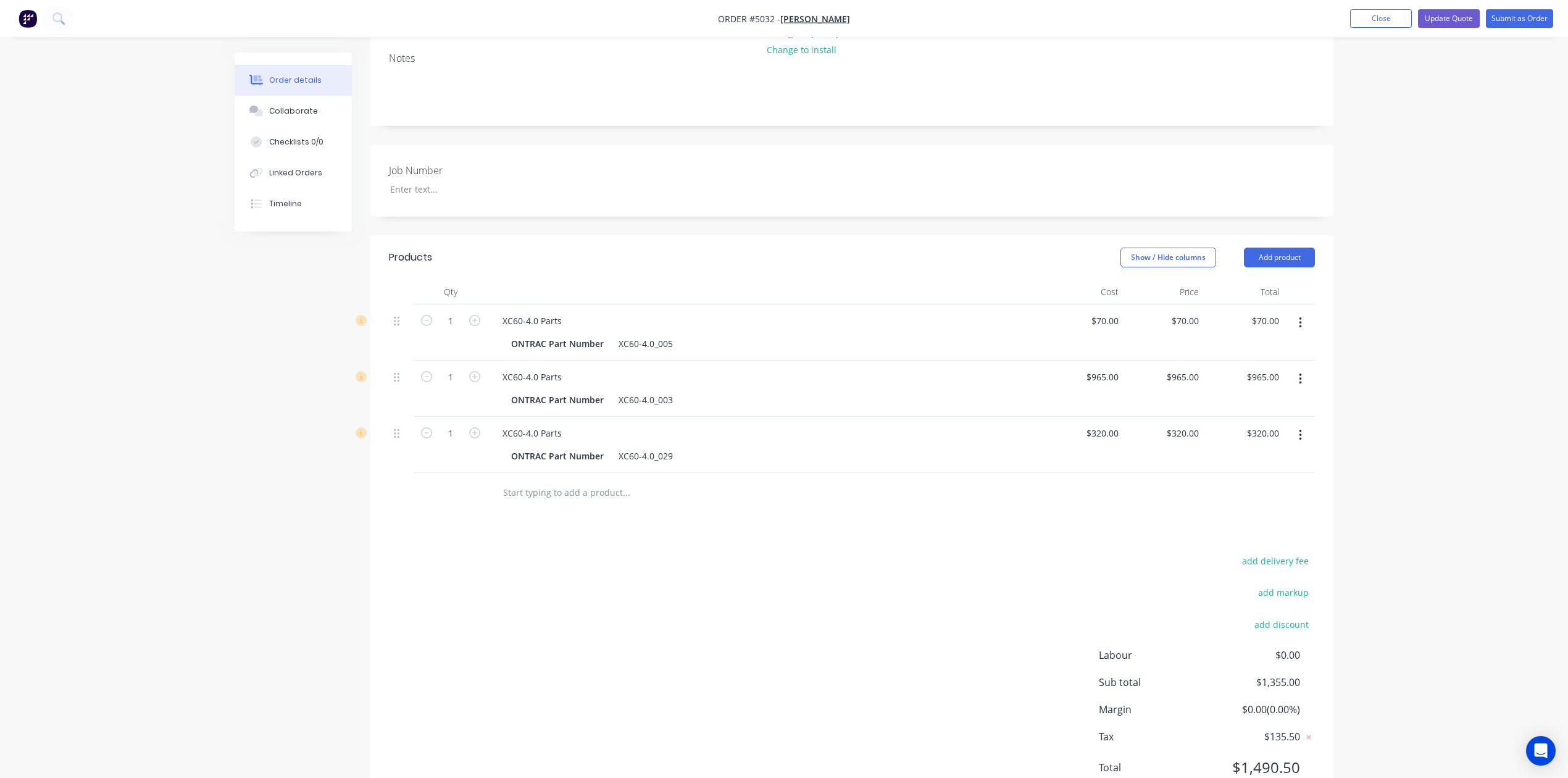
click at [1296, 424] on button "button" at bounding box center [1300, 435] width 29 height 22
click at [1265, 483] on div "Duplicate" at bounding box center [1256, 492] width 95 height 18
click at [1299, 486] on icon "button" at bounding box center [1300, 491] width 3 height 11
click at [1292, 540] on div "Duplicate" at bounding box center [1256, 548] width 95 height 18
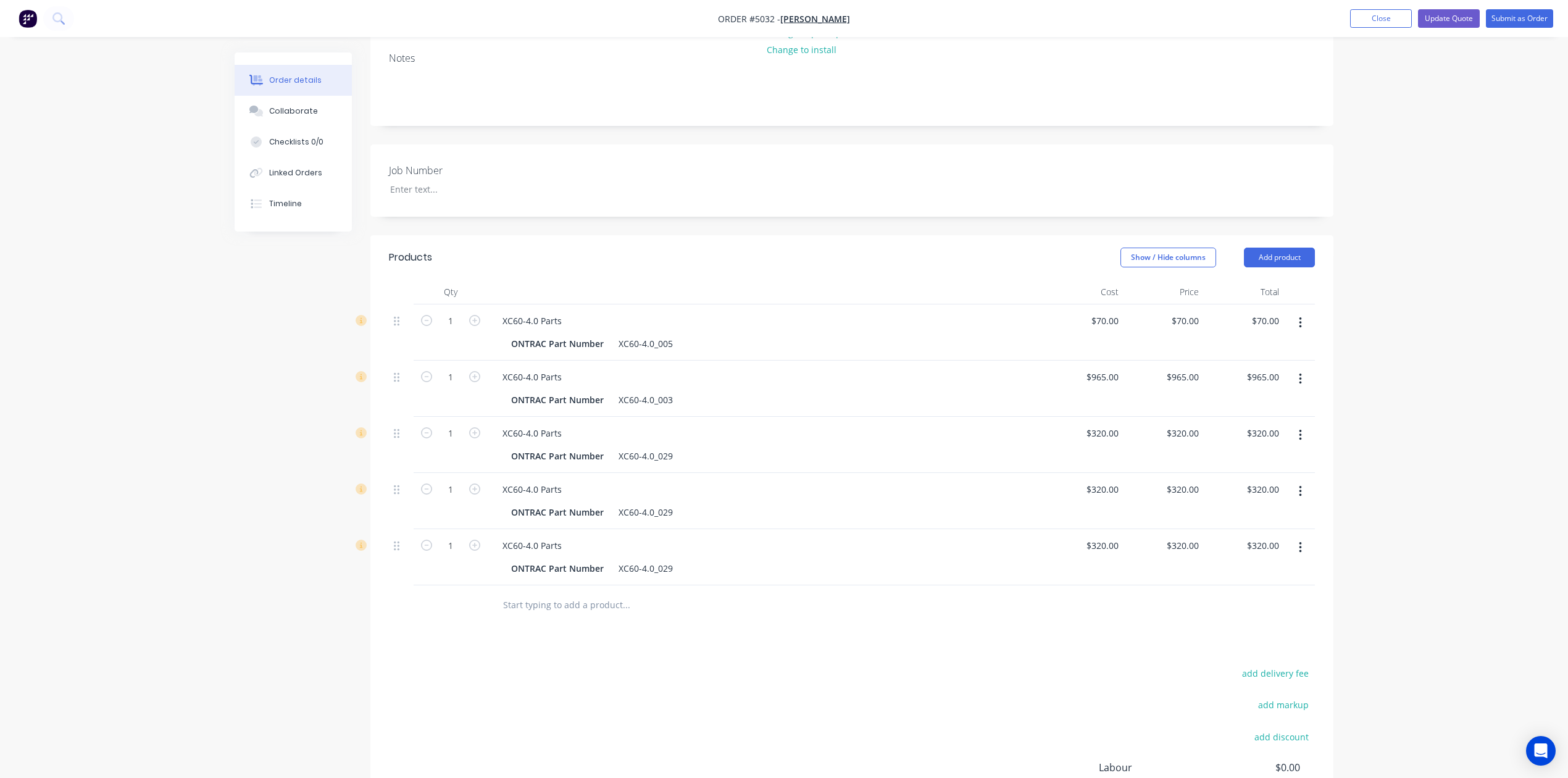
click at [1300, 541] on icon "button" at bounding box center [1300, 547] width 3 height 14
click at [1299, 596] on div "Duplicate" at bounding box center [1256, 604] width 95 height 18
click at [1304, 368] on button "button" at bounding box center [1300, 379] width 29 height 22
click at [1286, 427] on div "Duplicate" at bounding box center [1256, 436] width 95 height 18
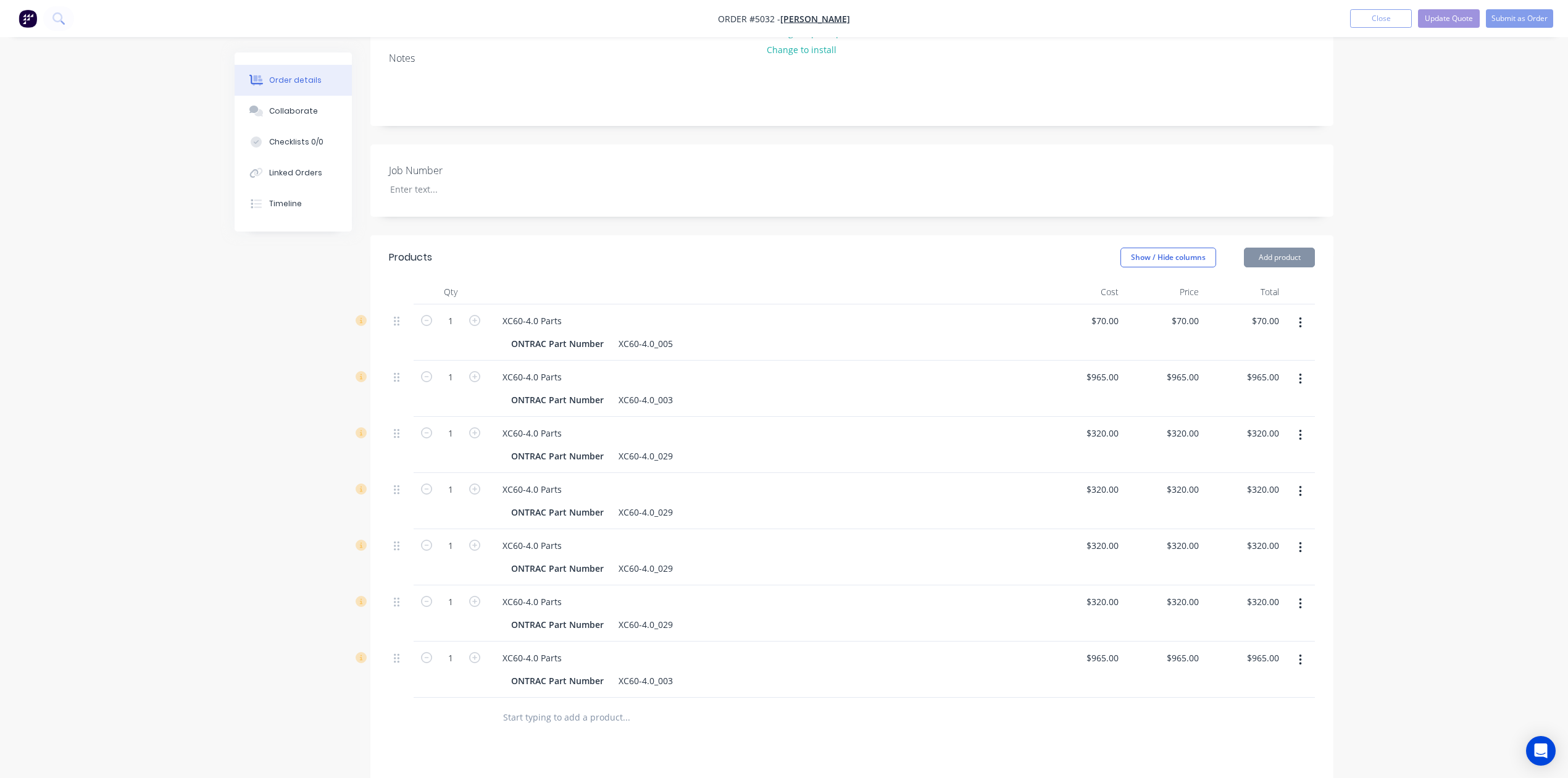
drag, startPoint x: 1309, startPoint y: 255, endPoint x: 1304, endPoint y: 263, distance: 9.4
click at [1305, 304] on div at bounding box center [1299, 332] width 31 height 56
click at [1299, 316] on icon "button" at bounding box center [1300, 323] width 3 height 14
click at [1286, 371] on div "Duplicate" at bounding box center [1256, 380] width 95 height 18
click at [1305, 312] on button "button" at bounding box center [1300, 323] width 29 height 22
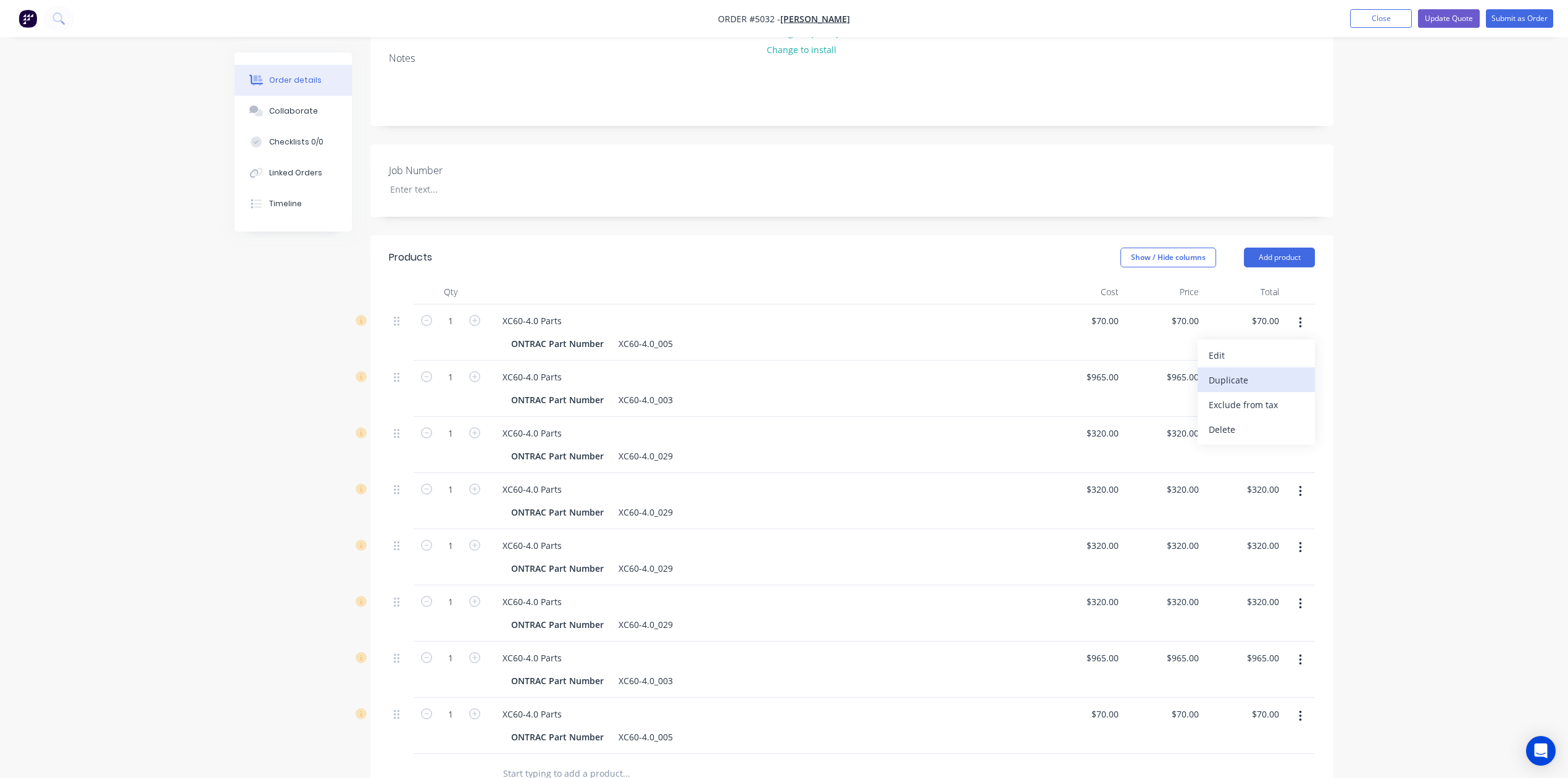
click at [1282, 371] on div "Duplicate" at bounding box center [1256, 380] width 95 height 18
drag, startPoint x: 1312, startPoint y: 267, endPoint x: 1292, endPoint y: 277, distance: 22.4
click at [1310, 312] on button "button" at bounding box center [1300, 323] width 29 height 22
drag, startPoint x: 1271, startPoint y: 326, endPoint x: 1295, endPoint y: 285, distance: 47.5
click at [1272, 371] on div "Duplicate" at bounding box center [1256, 380] width 95 height 18
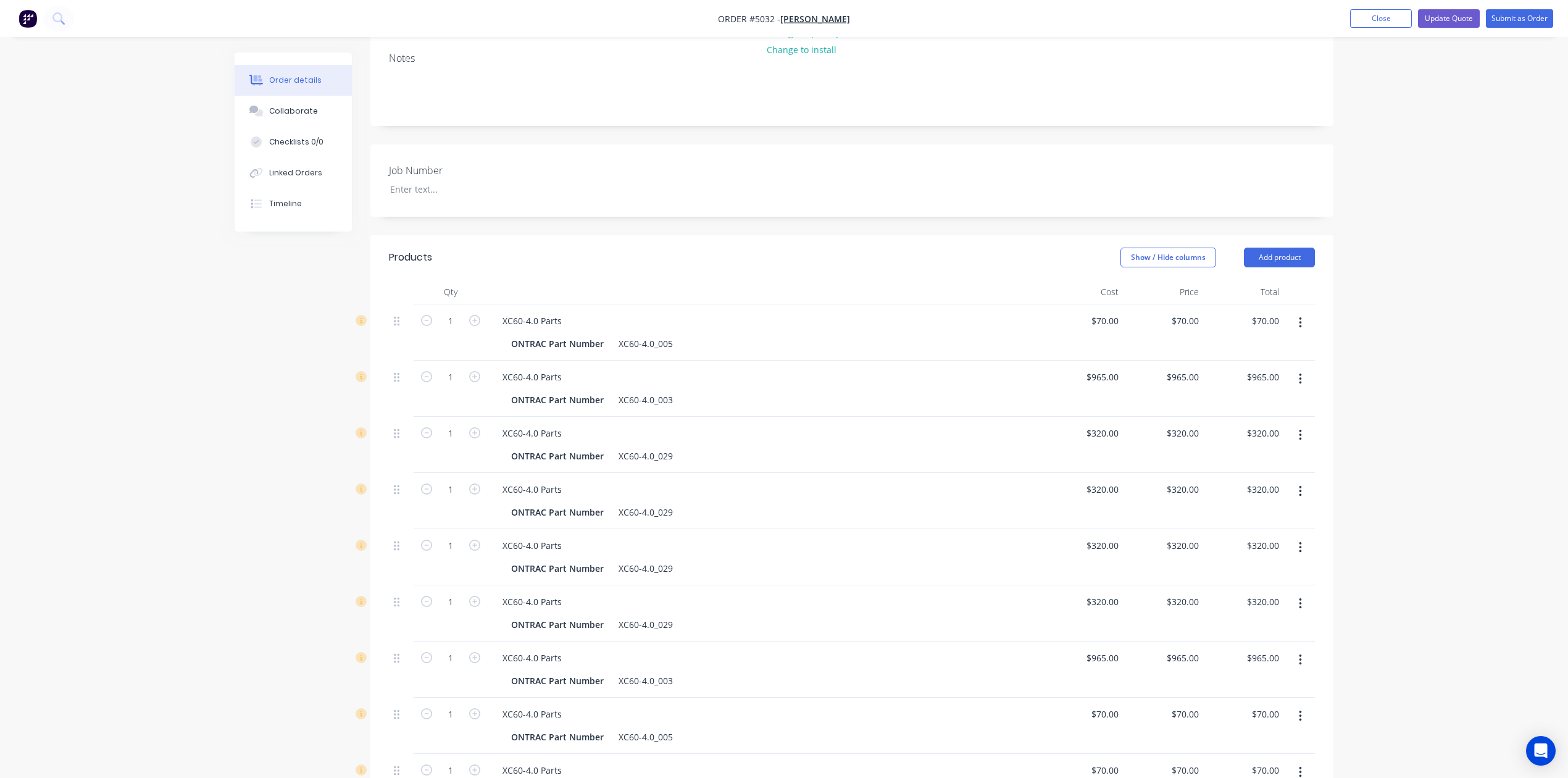
click at [1302, 312] on button "button" at bounding box center [1300, 323] width 29 height 22
click at [1275, 371] on div "Duplicate" at bounding box center [1256, 380] width 95 height 18
click at [1413, 380] on div "Order details Collaborate Checklists 0/0 Linked Orders Timeline Order details C…" at bounding box center [784, 512] width 1568 height 1531
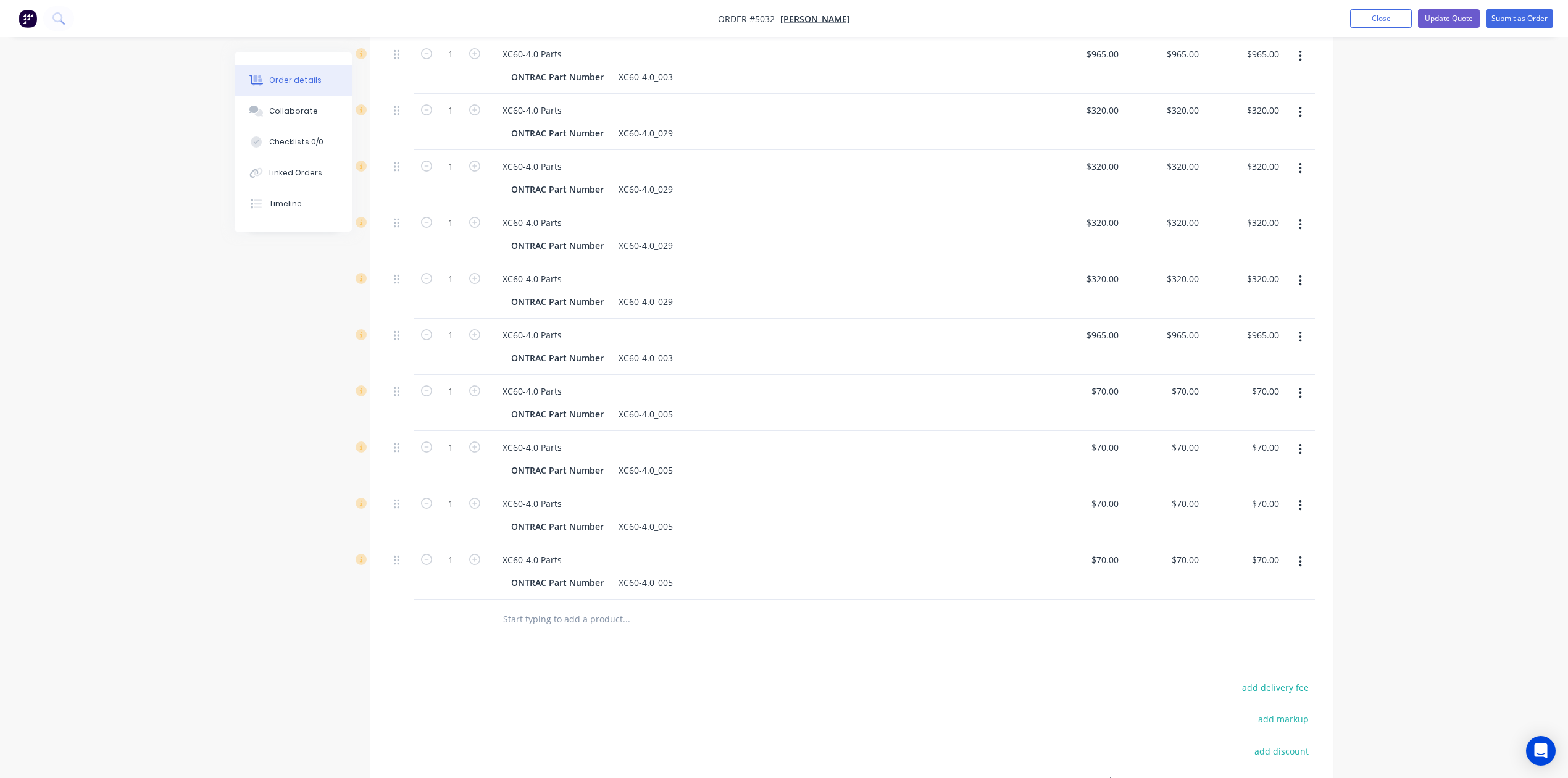
scroll to position [704, 0]
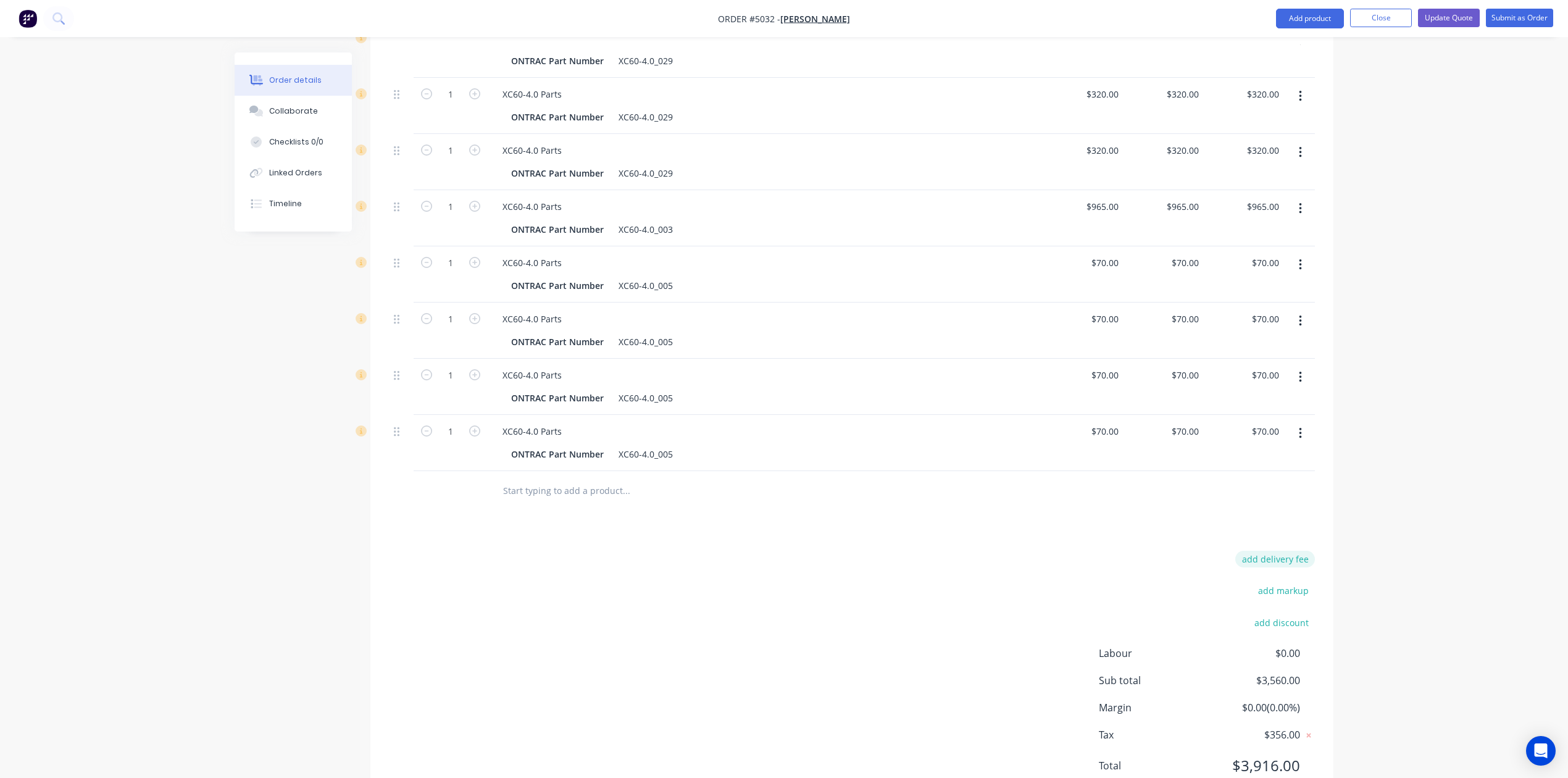
click at [1273, 551] on button "add delivery fee" at bounding box center [1275, 559] width 80 height 17
type input "1234"
click at [1375, 521] on div "Order details Collaborate Checklists 0/0 Linked Orders Timeline Order details C…" at bounding box center [784, 63] width 1568 height 1527
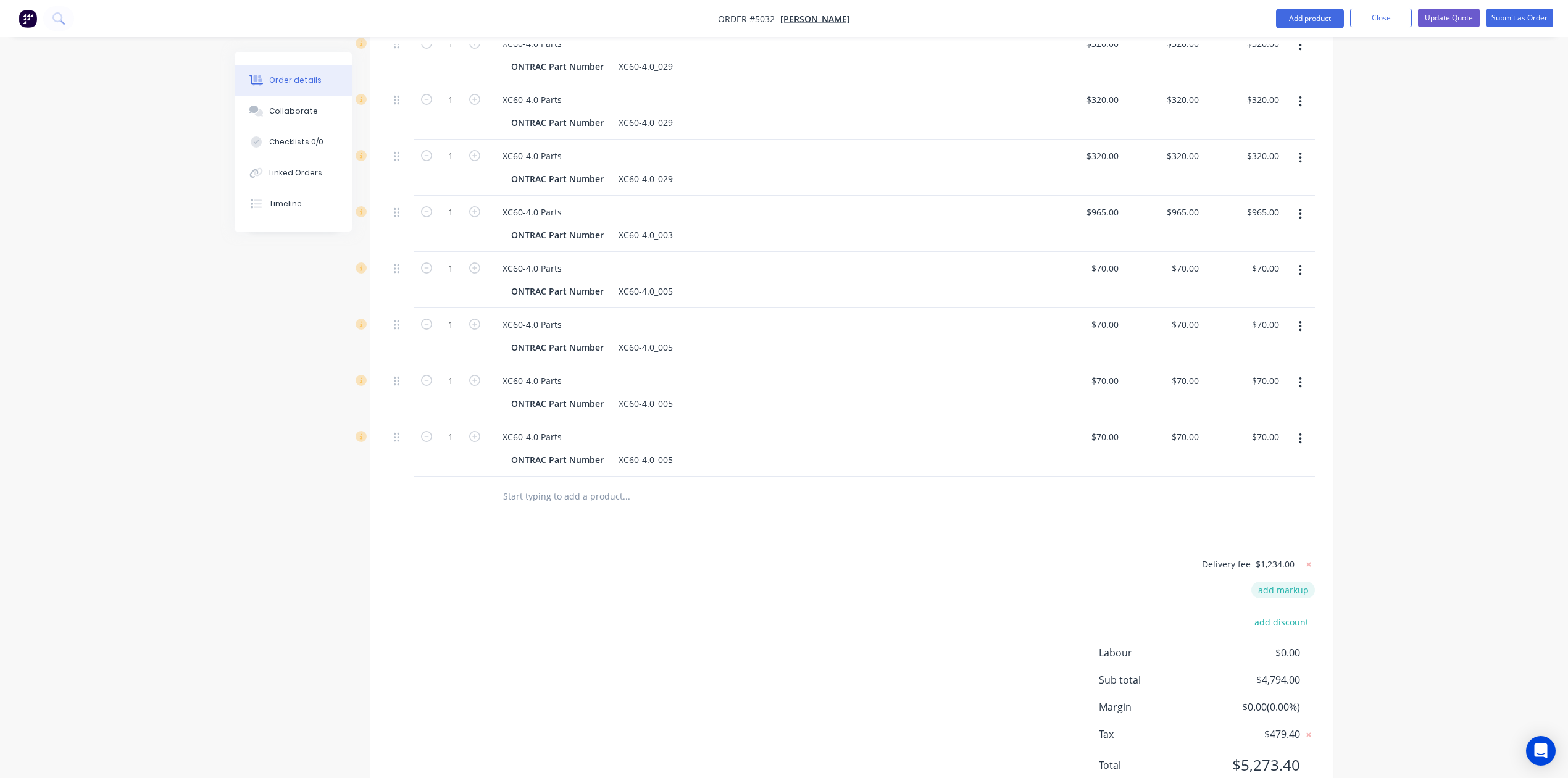
click at [1278, 581] on button "add markup" at bounding box center [1283, 590] width 63 height 17
type input "5"
click at [1362, 563] on div "Order details Collaborate Checklists 0/0 Linked Orders Timeline Order details C…" at bounding box center [784, 65] width 1568 height 1521
click at [1445, 619] on div "Order details Collaborate Checklists 0/0 Linked Orders Timeline Order details C…" at bounding box center [784, 65] width 1568 height 1521
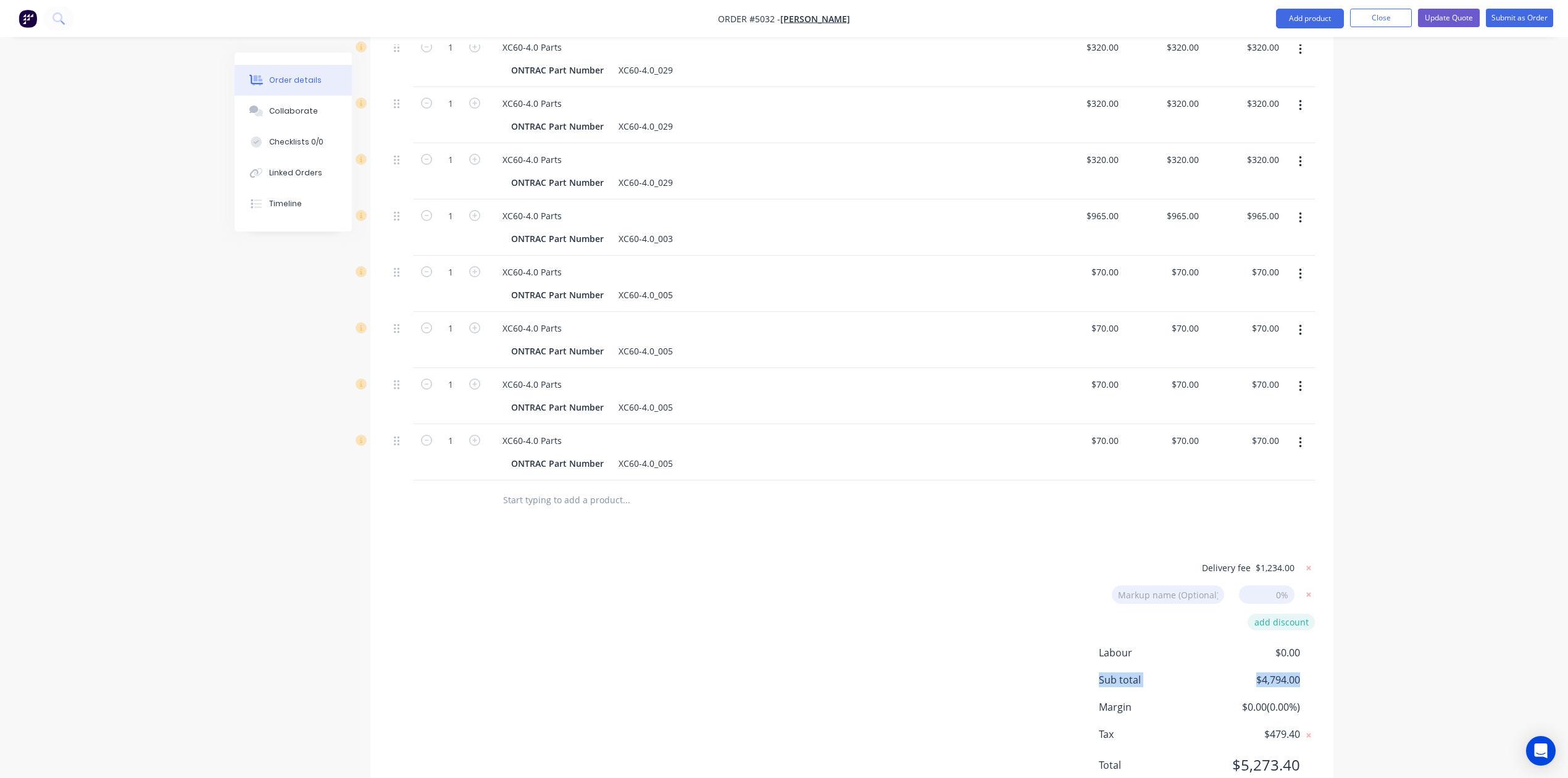
click at [1269, 613] on button "add discount" at bounding box center [1281, 622] width 67 height 17
type input "1"
click at [1258, 617] on input at bounding box center [1267, 626] width 56 height 18
type input "10%"
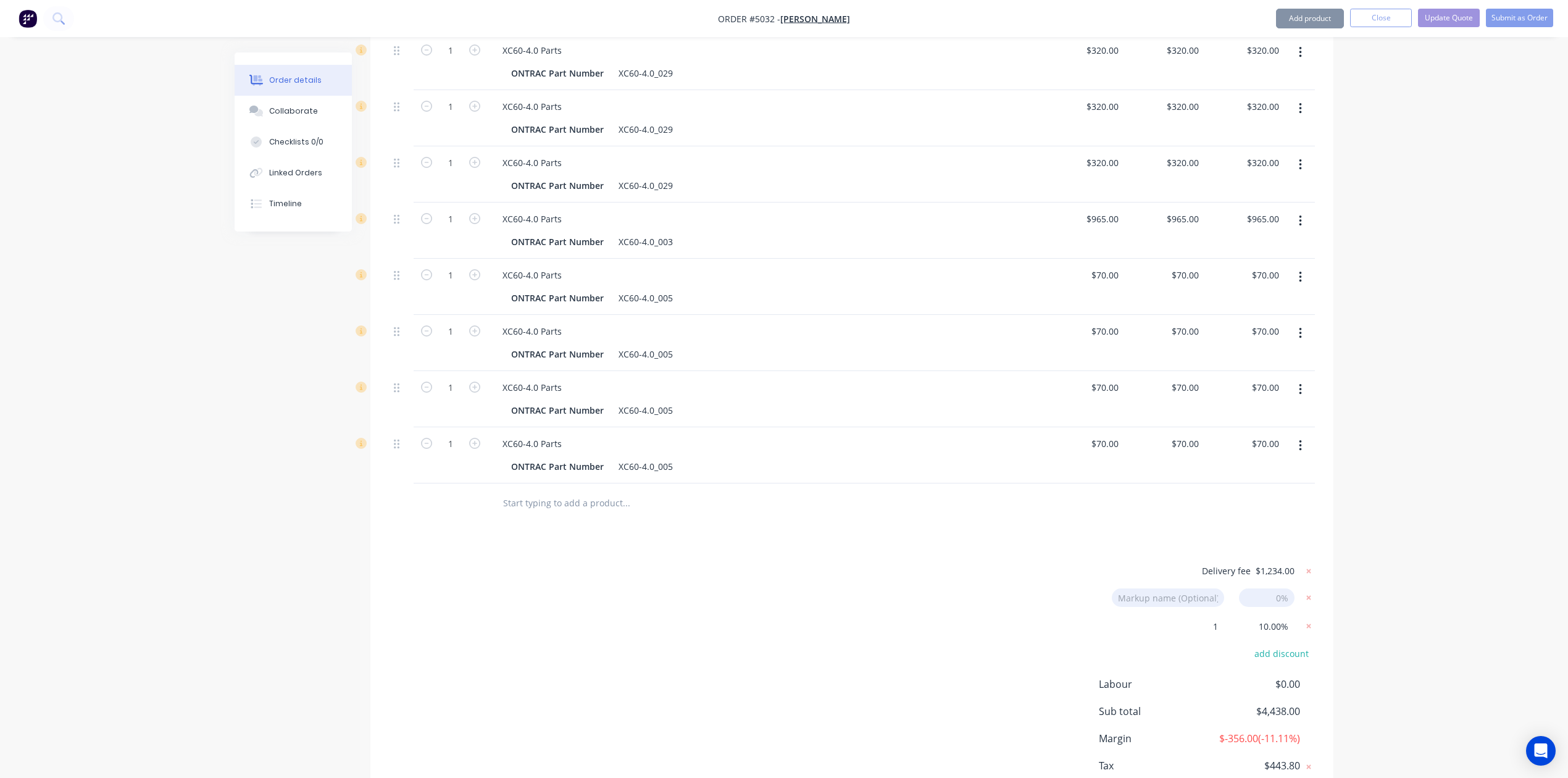
drag, startPoint x: 1203, startPoint y: 566, endPoint x: 1231, endPoint y: 581, distance: 31.8
click at [1203, 589] on div "Markup name (Optional) 0%" at bounding box center [1211, 602] width 208 height 28
click at [1217, 617] on input "1" at bounding box center [1181, 626] width 86 height 18
type input "Mates Rates"
click at [1321, 630] on div "Delivery fee $1,234.00 Markup name (Optional) 0% Mates Rates Mates Rates Discou…" at bounding box center [852, 692] width 963 height 257
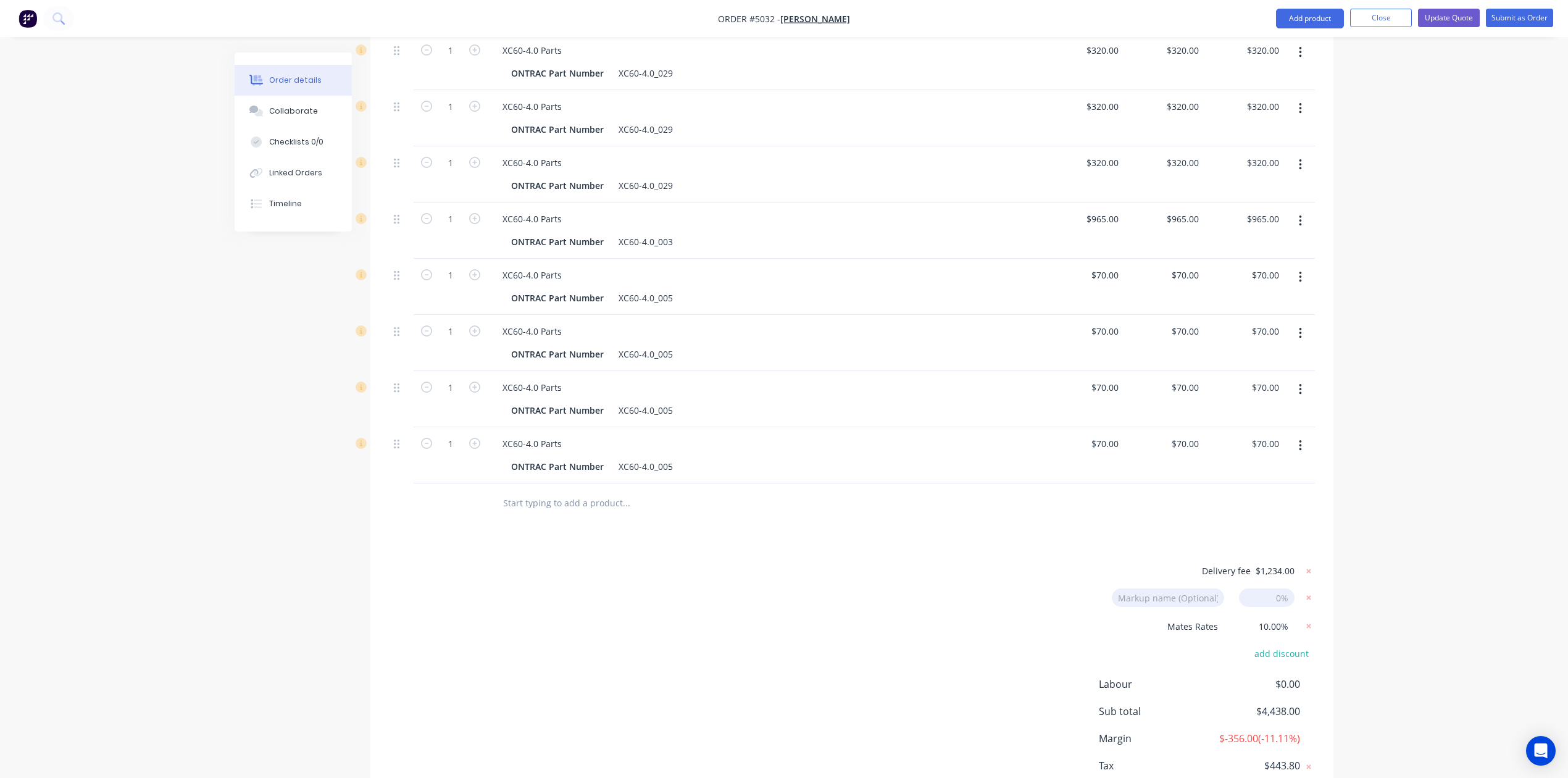
click at [1436, 667] on div "Order details Collaborate Checklists 0/0 Linked Orders Timeline Order details C…" at bounding box center [784, 82] width 1568 height 1549
click at [1458, 645] on div "Order details Collaborate Checklists 0/0 Linked Orders Timeline Order details C…" at bounding box center [784, 82] width 1568 height 1549
click at [1447, 18] on button "Update Quote" at bounding box center [1449, 18] width 62 height 18
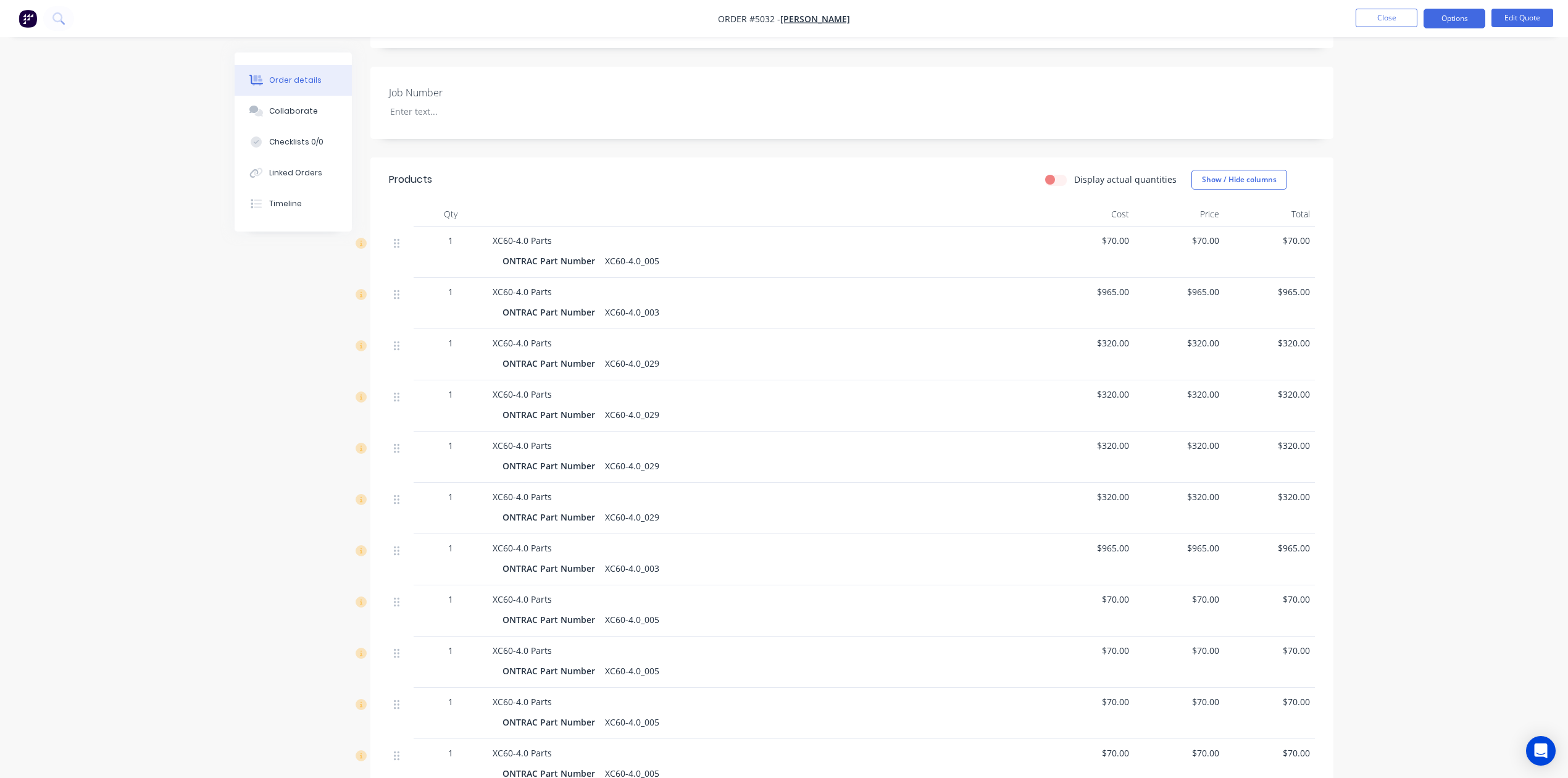
scroll to position [566, 0]
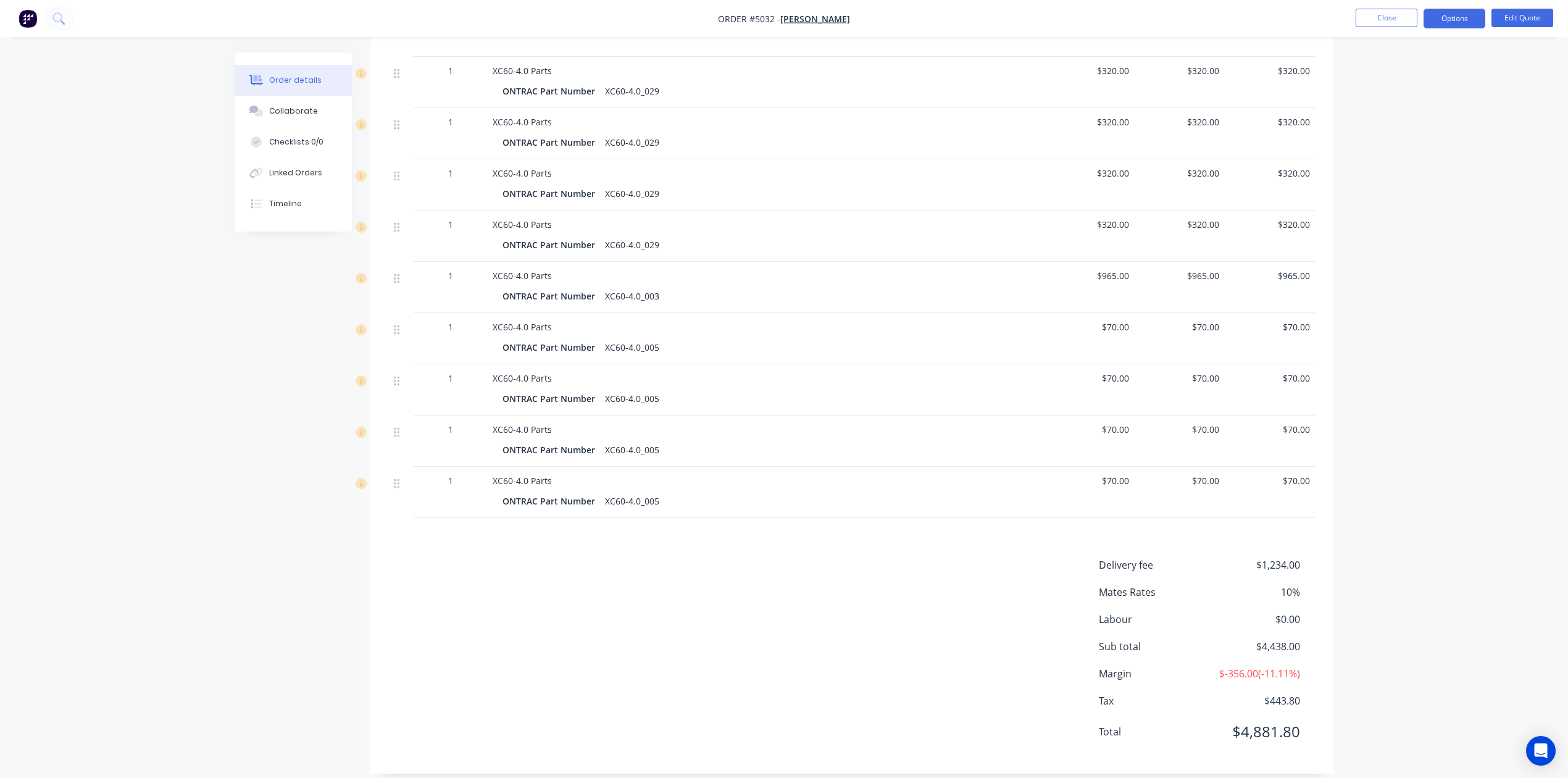
click at [1302, 639] on div "Sub total $4,438.00" at bounding box center [1207, 646] width 216 height 15
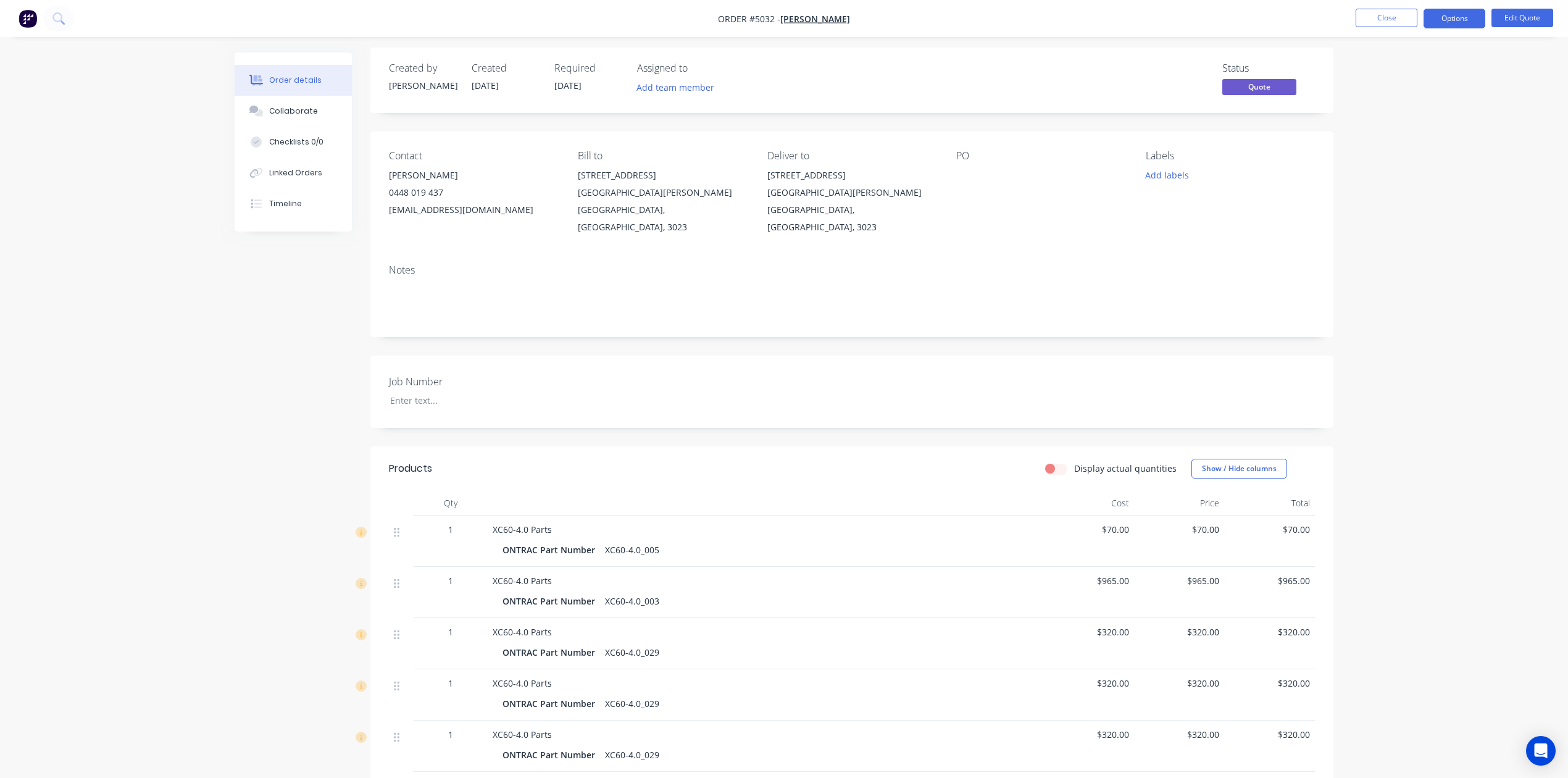
scroll to position [0, 0]
click at [1462, 16] on button "Options" at bounding box center [1454, 18] width 62 height 20
click at [1429, 73] on div "Quote" at bounding box center [1418, 74] width 114 height 18
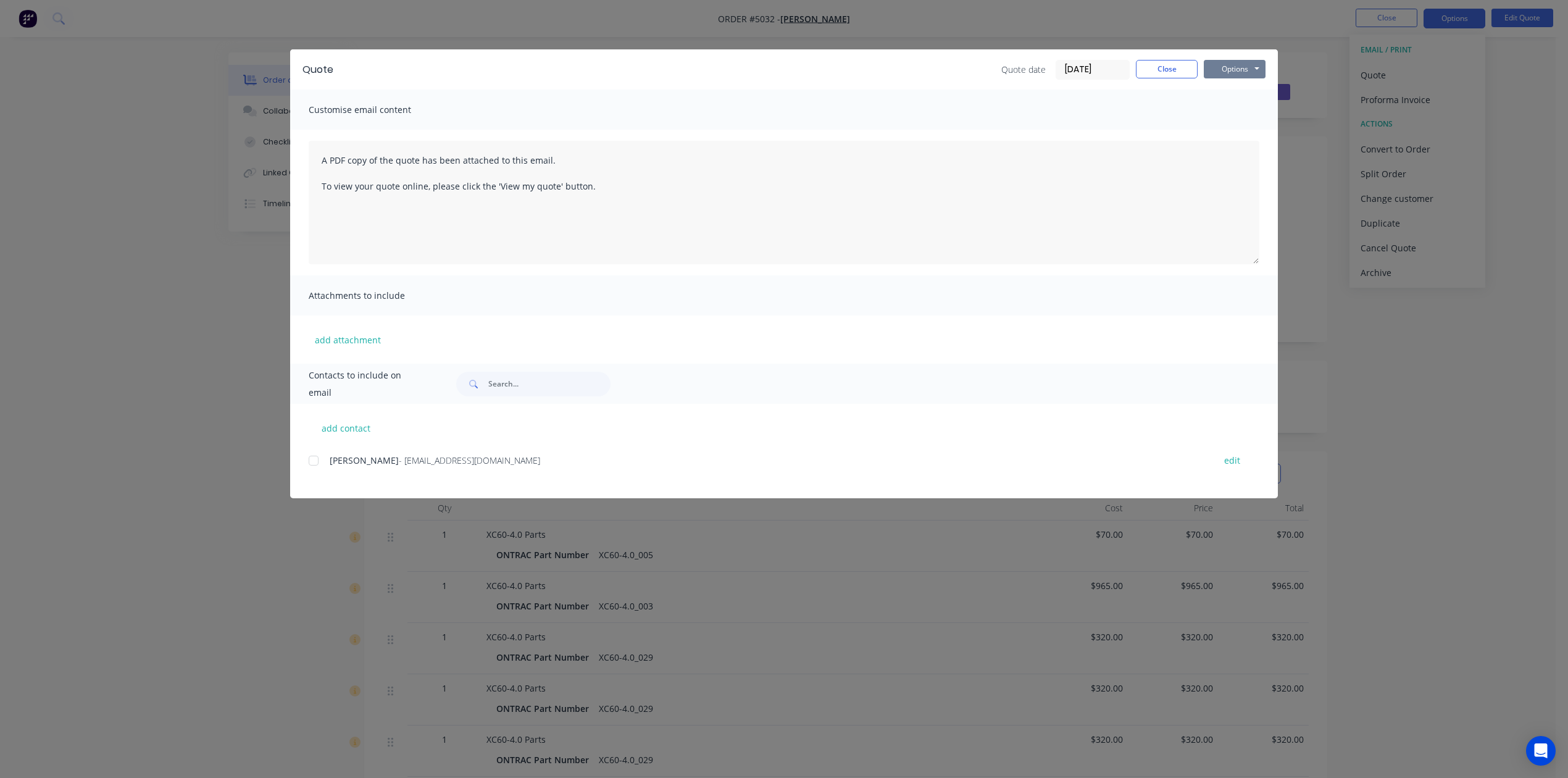
drag, startPoint x: 1237, startPoint y: 69, endPoint x: 1235, endPoint y: 79, distance: 10.2
click at [1236, 69] on button "Options" at bounding box center [1235, 69] width 62 height 18
click at [1253, 95] on button "Preview" at bounding box center [1243, 91] width 79 height 20
drag, startPoint x: 1169, startPoint y: 63, endPoint x: 1185, endPoint y: 61, distance: 16.1
click at [1169, 63] on button "Close" at bounding box center [1167, 69] width 62 height 18
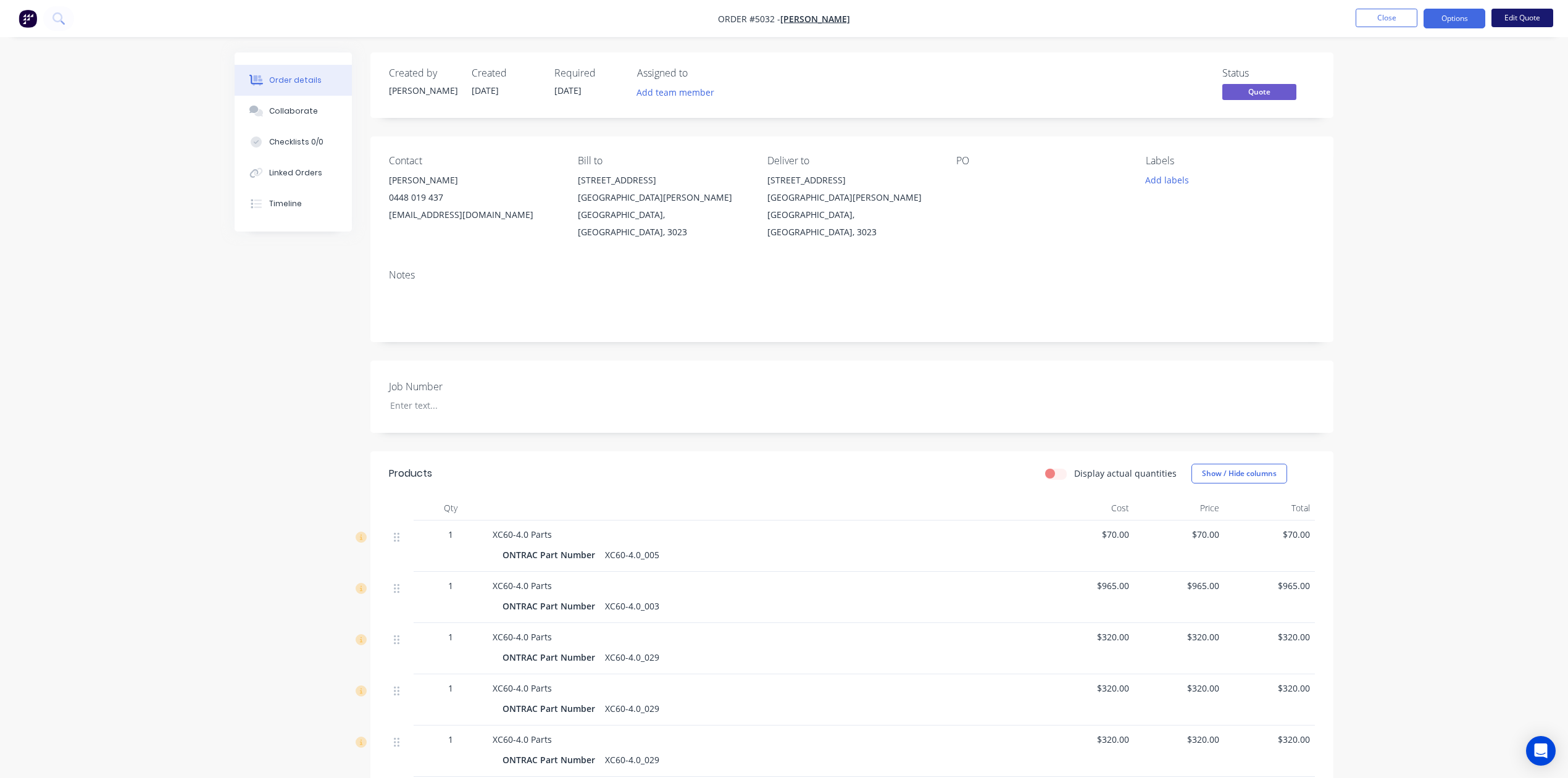
click at [1516, 20] on button "Edit Quote" at bounding box center [1522, 18] width 62 height 18
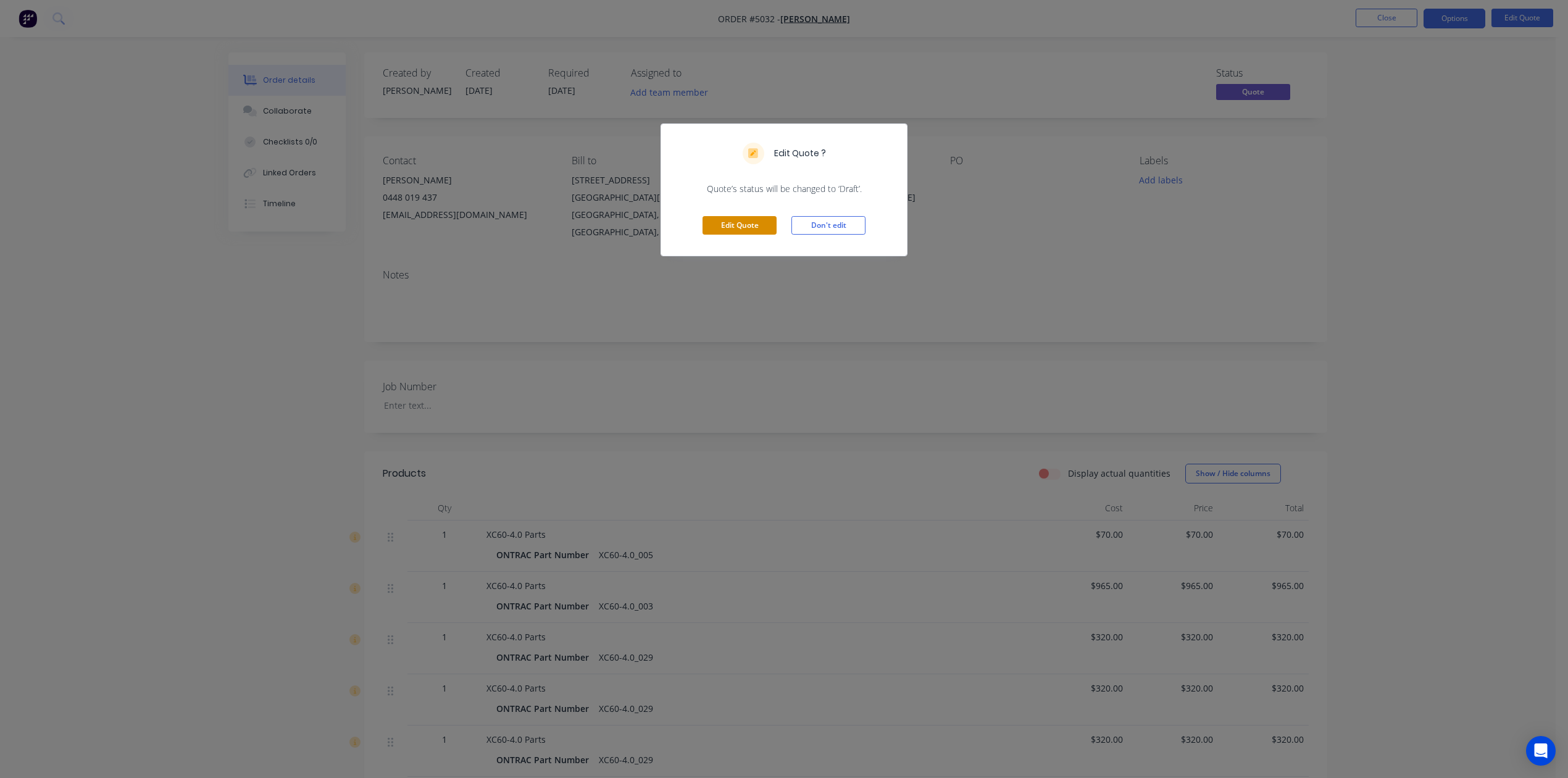
click at [755, 227] on button "Edit Quote" at bounding box center [739, 225] width 74 height 18
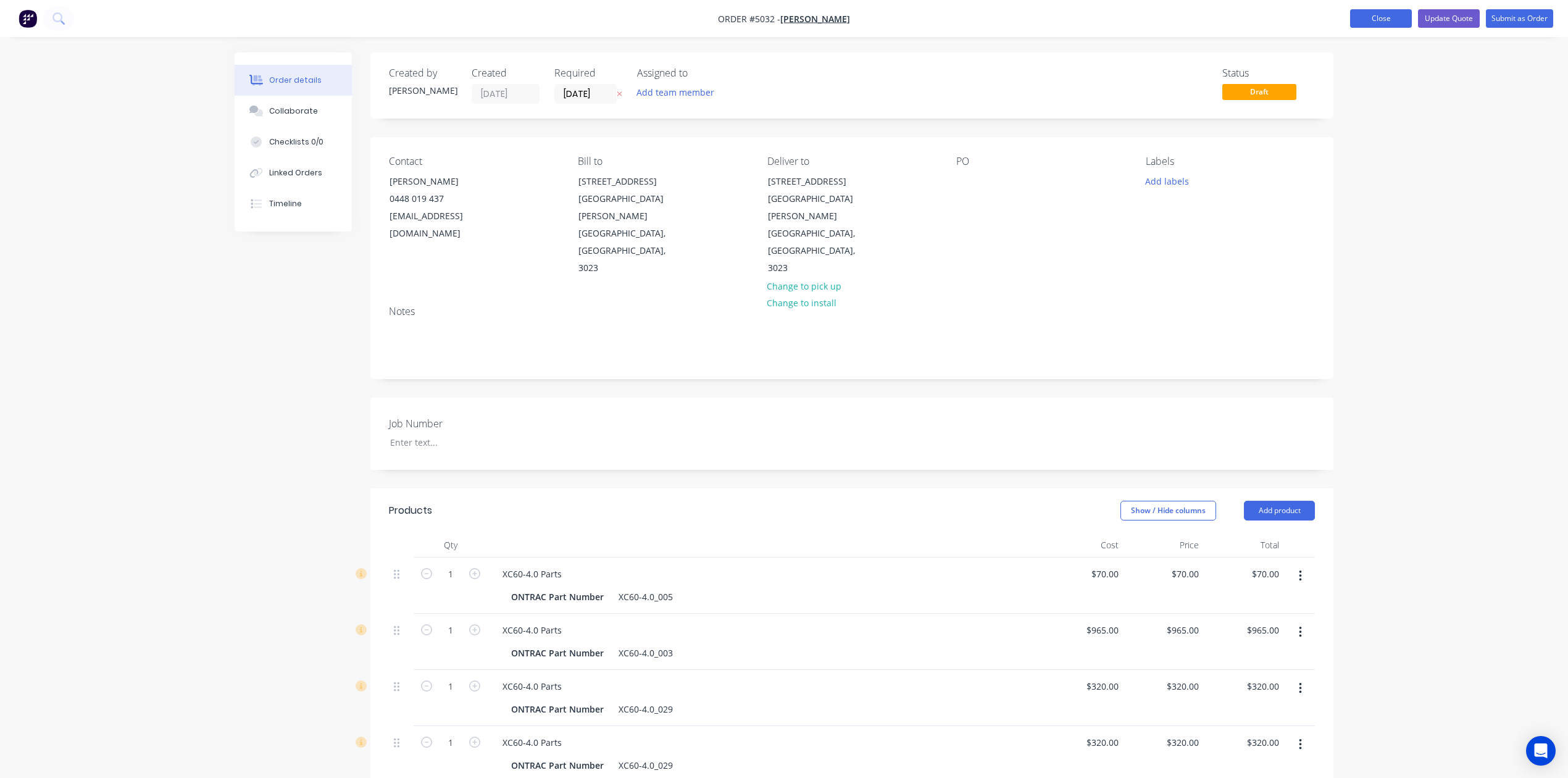
click at [1380, 21] on button "Close" at bounding box center [1381, 18] width 62 height 18
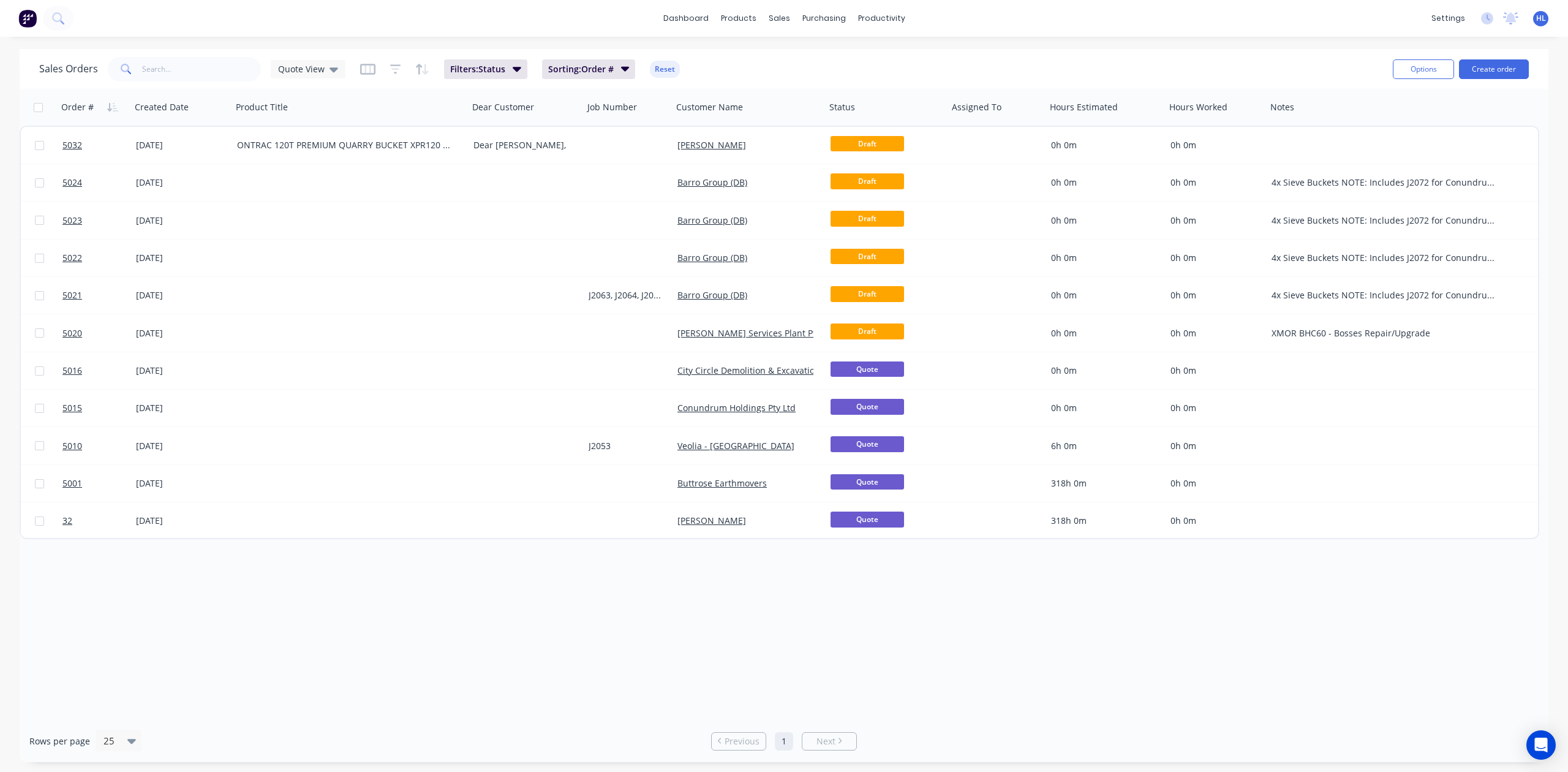
click at [807, 657] on div "Order # Created Date Product Title Dear Customer Job Number Customer Name Statu…" at bounding box center [784, 404] width 1529 height 631
click at [743, 672] on div "Order # Created Date Product Title Dear Customer Job Number Customer Name Statu…" at bounding box center [784, 404] width 1529 height 631
drag, startPoint x: 637, startPoint y: 624, endPoint x: 636, endPoint y: 589, distance: 35.0
click at [637, 624] on div "Order # Created Date Product Title Dear Customer Job Number Customer Name Statu…" at bounding box center [784, 404] width 1529 height 631
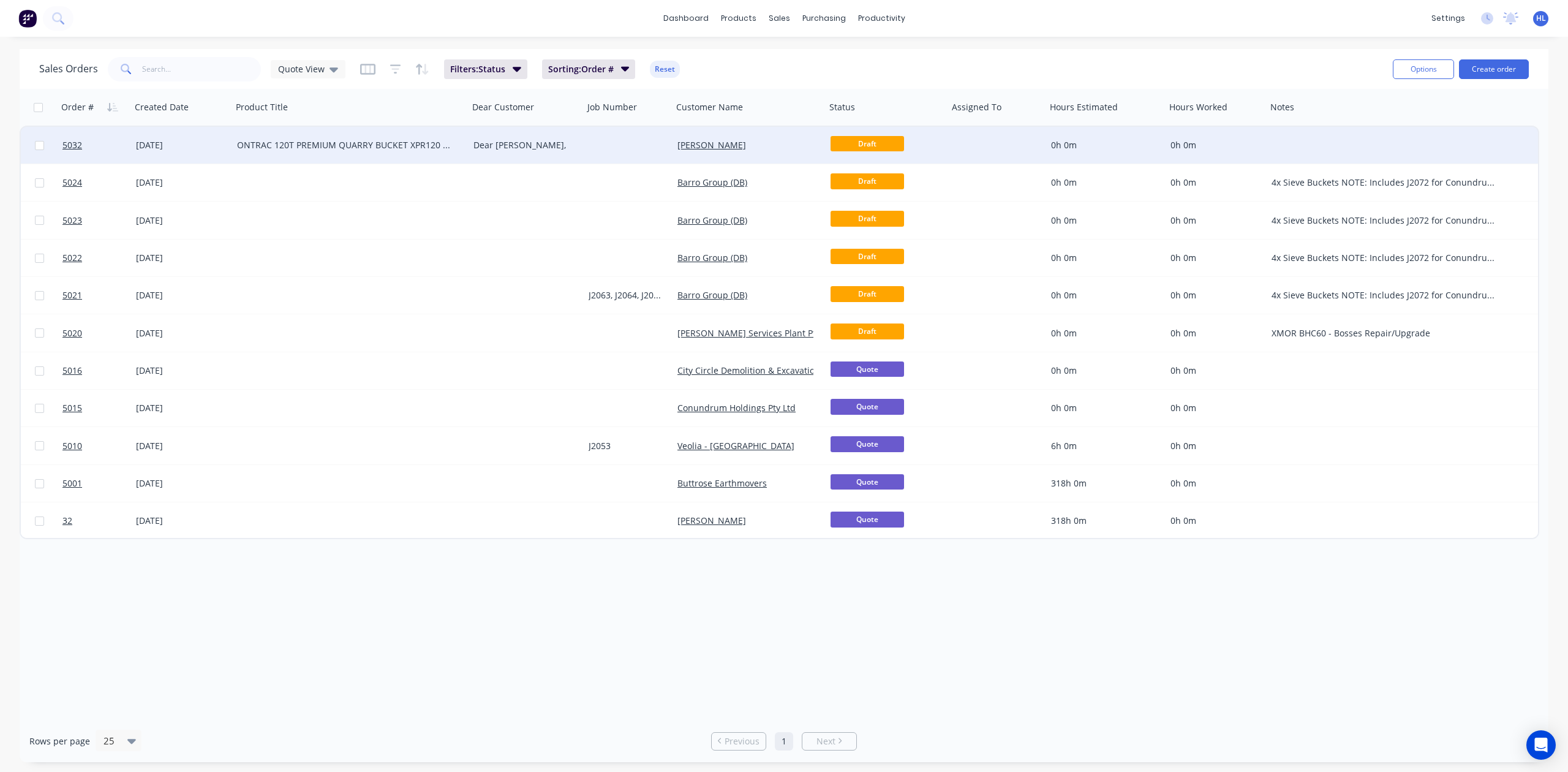
click at [167, 159] on div "[DATE]" at bounding box center [181, 145] width 101 height 37
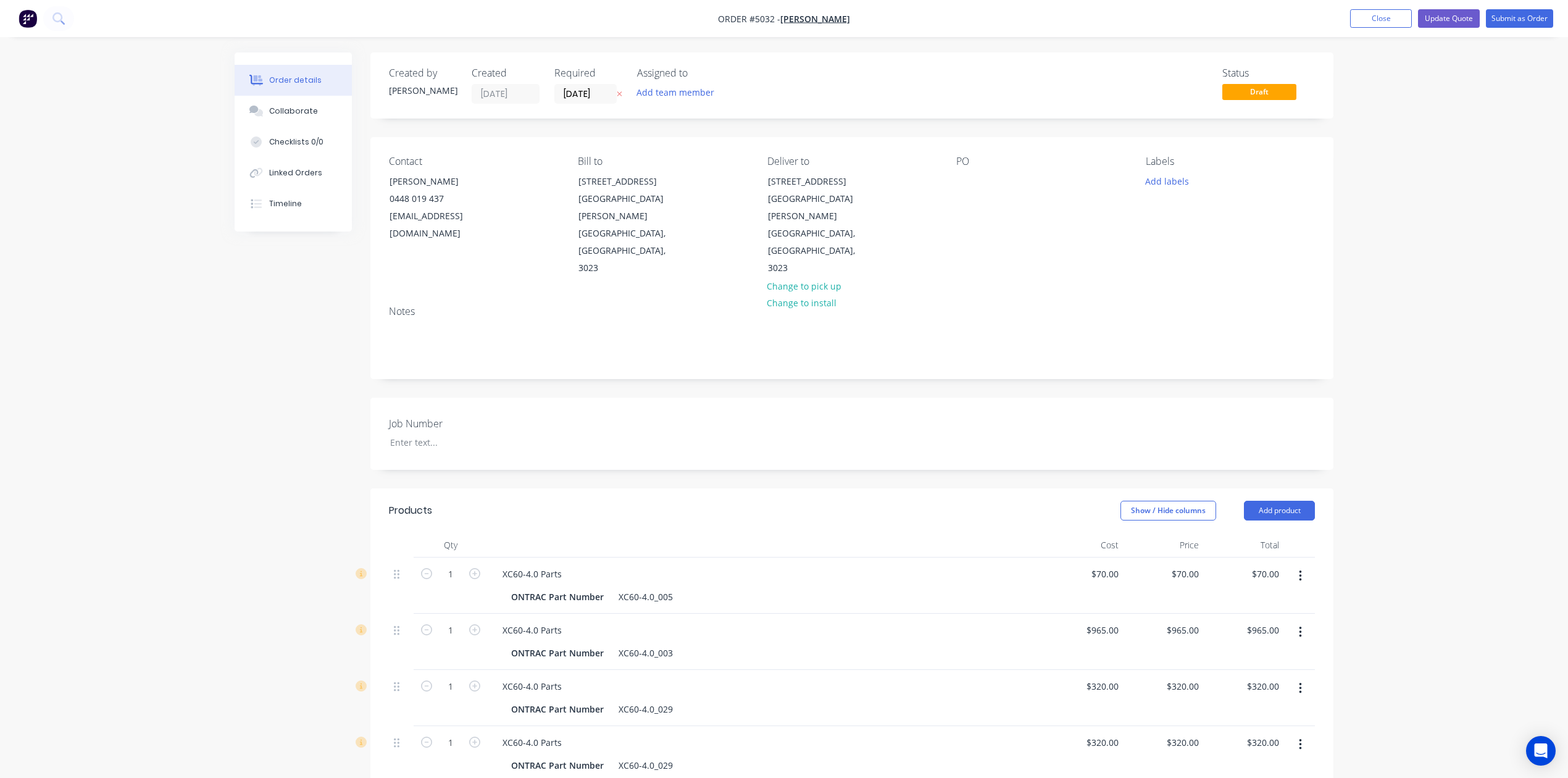
click at [1418, 275] on div "Order details Collaborate Checklists 0/0 Linked Orders Timeline Order details C…" at bounding box center [784, 776] width 1568 height 1553
click at [1457, 255] on div "Order details Collaborate Checklists 0/0 Linked Orders Timeline Order details C…" at bounding box center [784, 776] width 1568 height 1553
click at [1374, 28] on nav "Order #5032 - Hayden Lim Add product Close Update Quote Submit as Order" at bounding box center [784, 18] width 1568 height 37
click at [1380, 21] on button "Close" at bounding box center [1381, 18] width 62 height 18
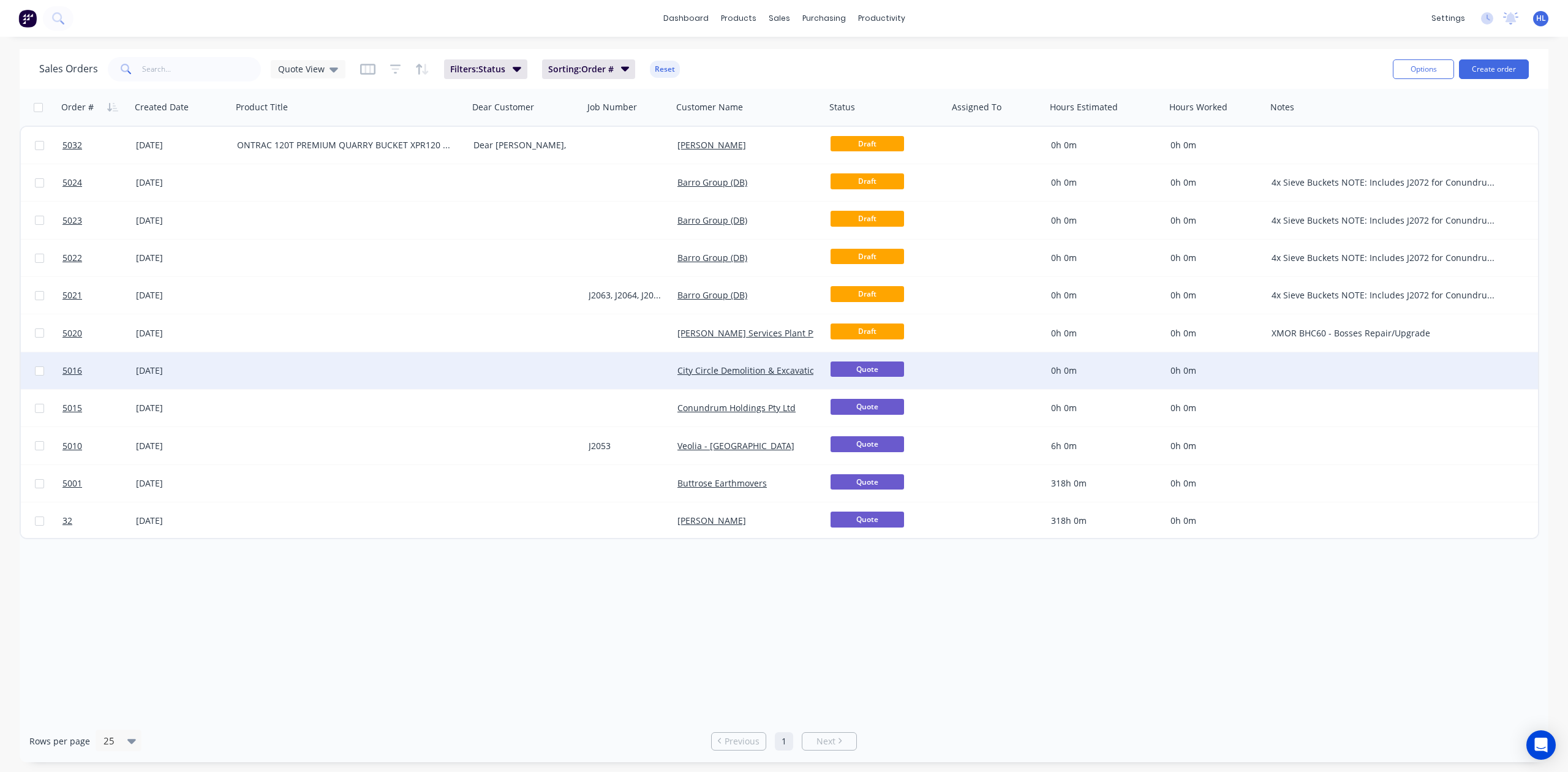
drag, startPoint x: 783, startPoint y: 638, endPoint x: 643, endPoint y: 369, distance: 303.3
click at [784, 638] on div "Order # Created Date Product Title Dear Customer Job Number Customer Name Statu…" at bounding box center [784, 404] width 1529 height 631
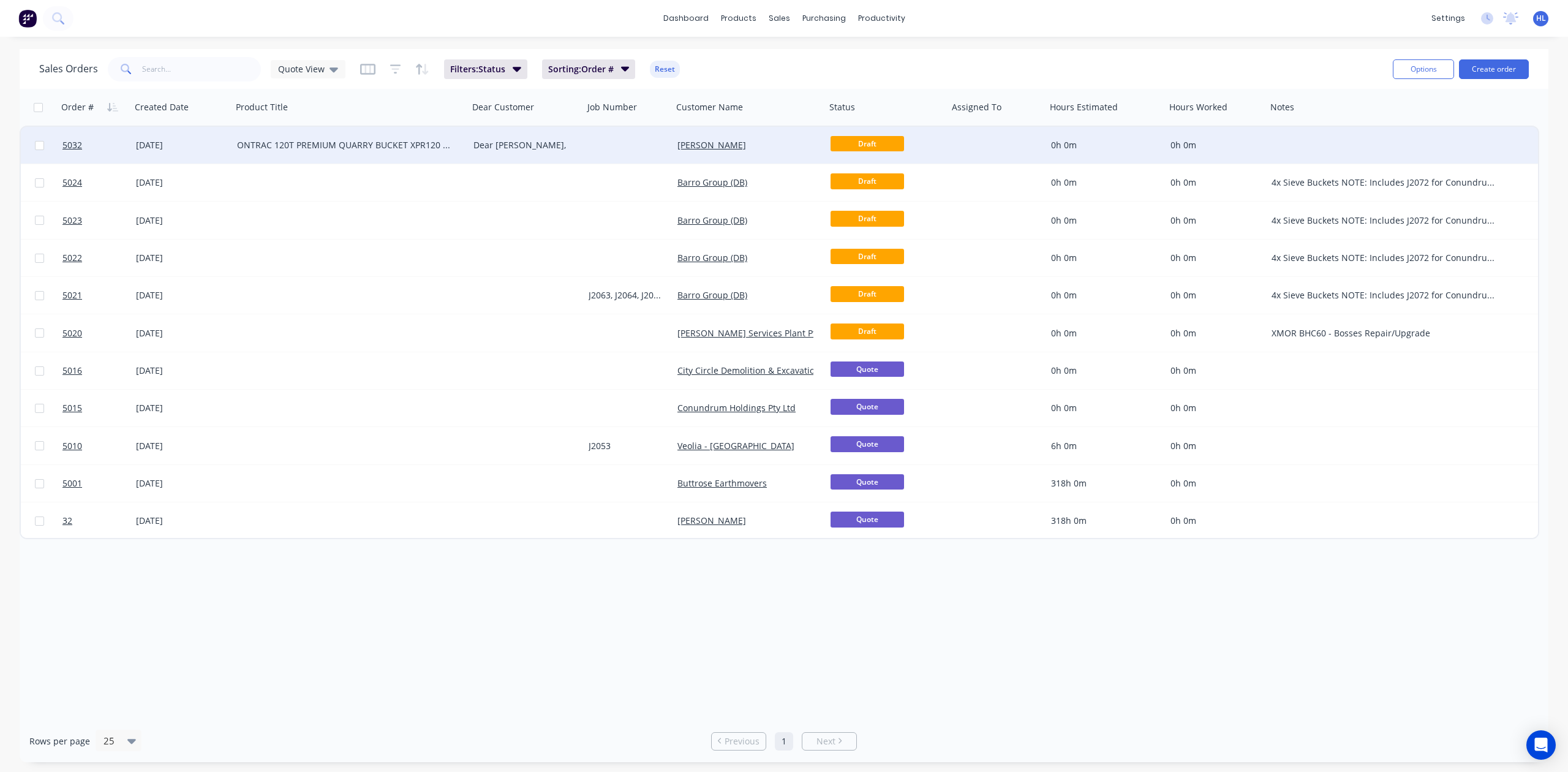
click at [160, 141] on div "[DATE]" at bounding box center [181, 145] width 91 height 12
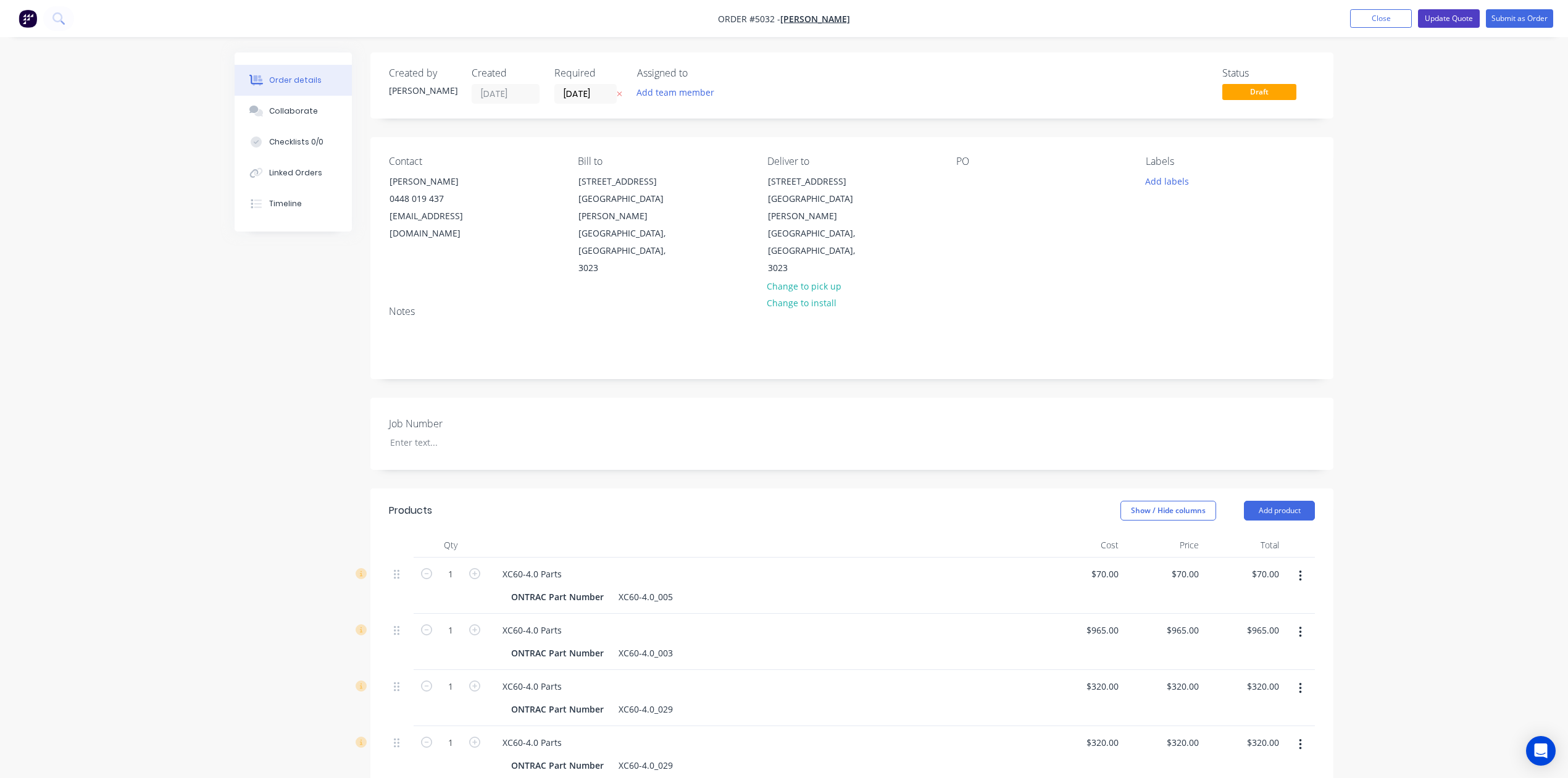
click at [1467, 20] on button "Update Quote" at bounding box center [1449, 18] width 62 height 18
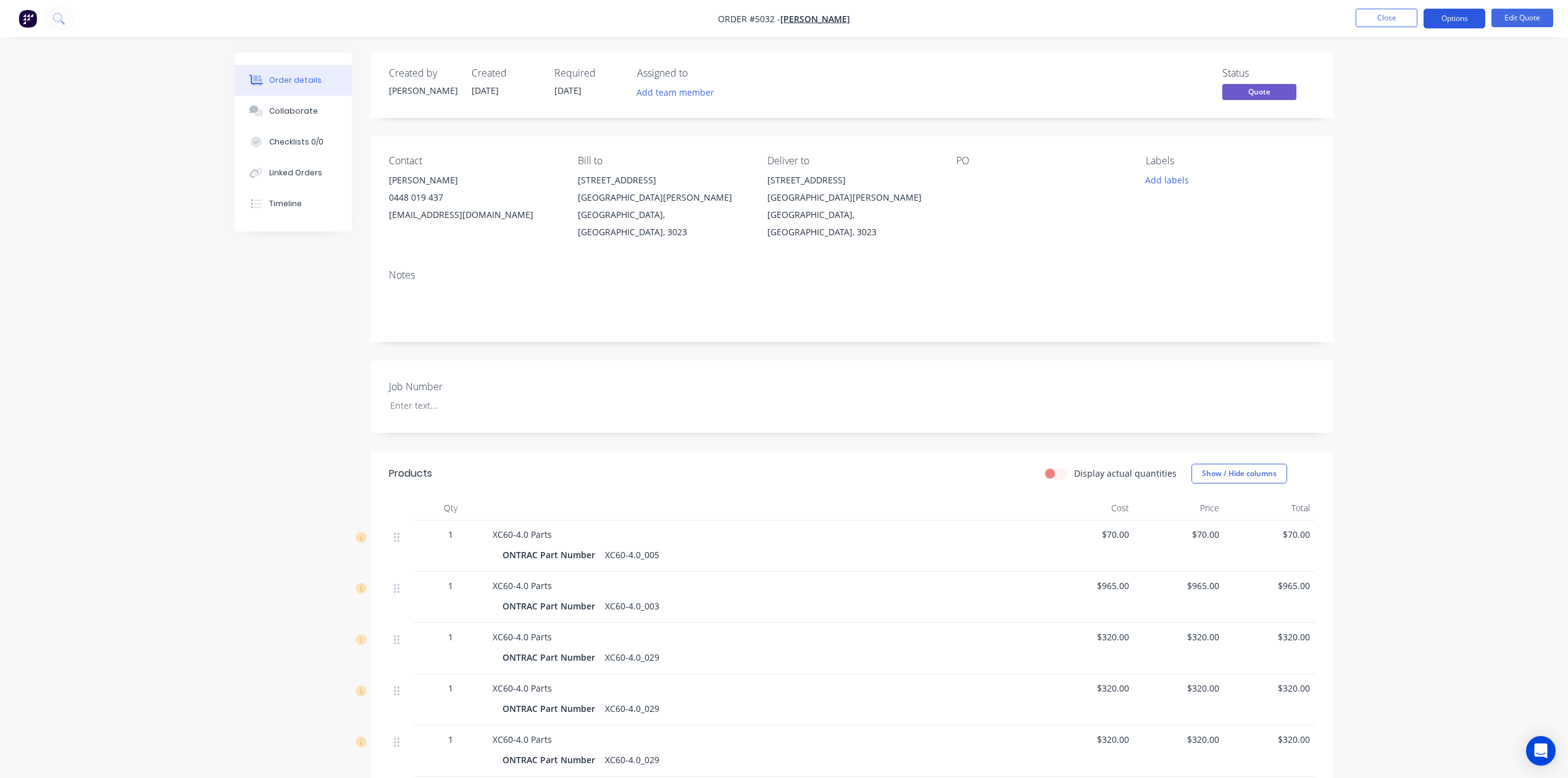
click at [1452, 24] on button "Options" at bounding box center [1454, 18] width 62 height 20
click at [1424, 86] on button "Quote" at bounding box center [1418, 74] width 136 height 25
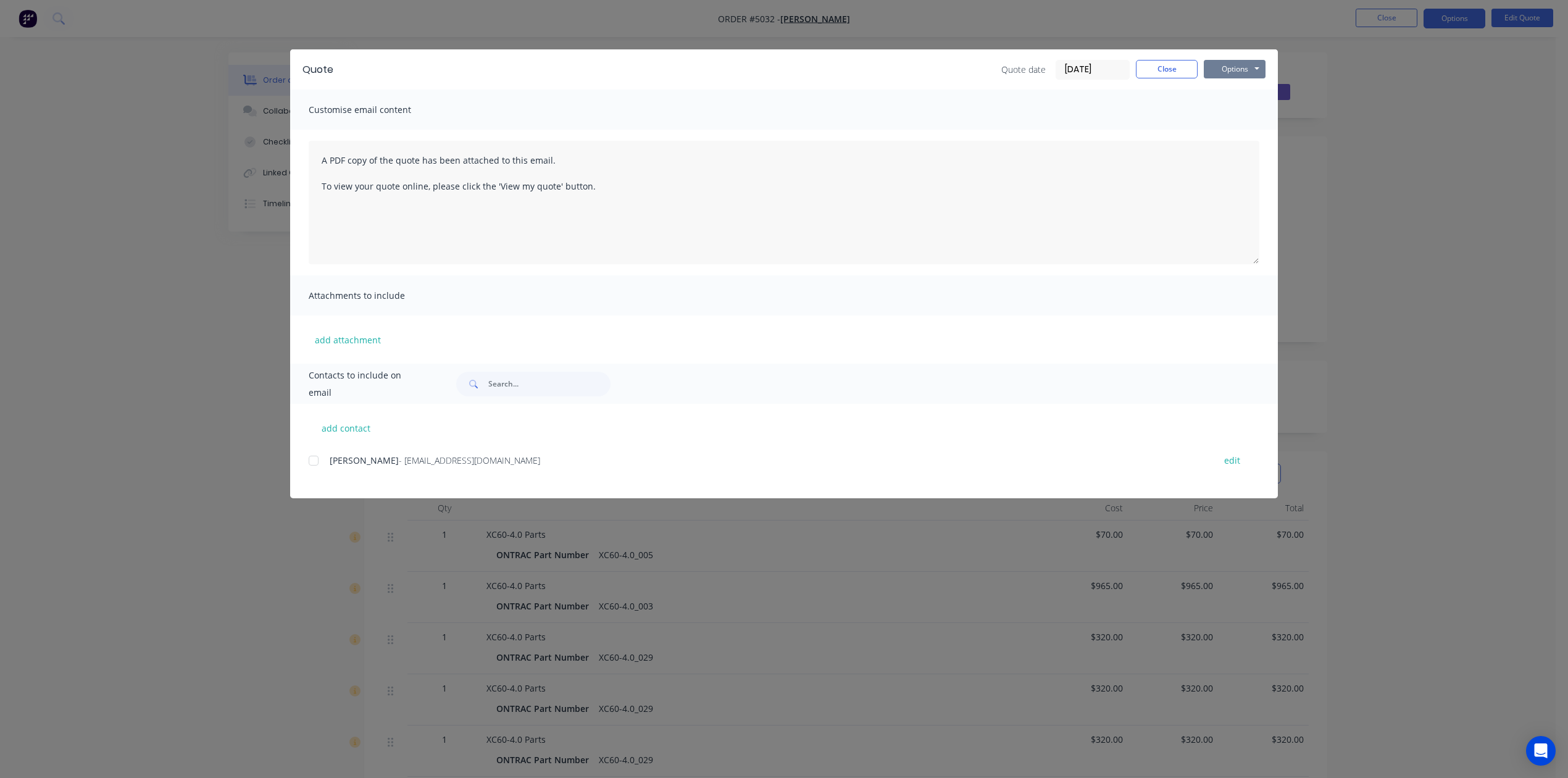
click at [1233, 70] on button "Options" at bounding box center [1235, 69] width 62 height 18
click at [1233, 111] on button "Print" at bounding box center [1243, 111] width 79 height 20
drag, startPoint x: 1149, startPoint y: 71, endPoint x: 1134, endPoint y: 79, distance: 17.0
click at [1149, 71] on button "Close" at bounding box center [1167, 69] width 62 height 18
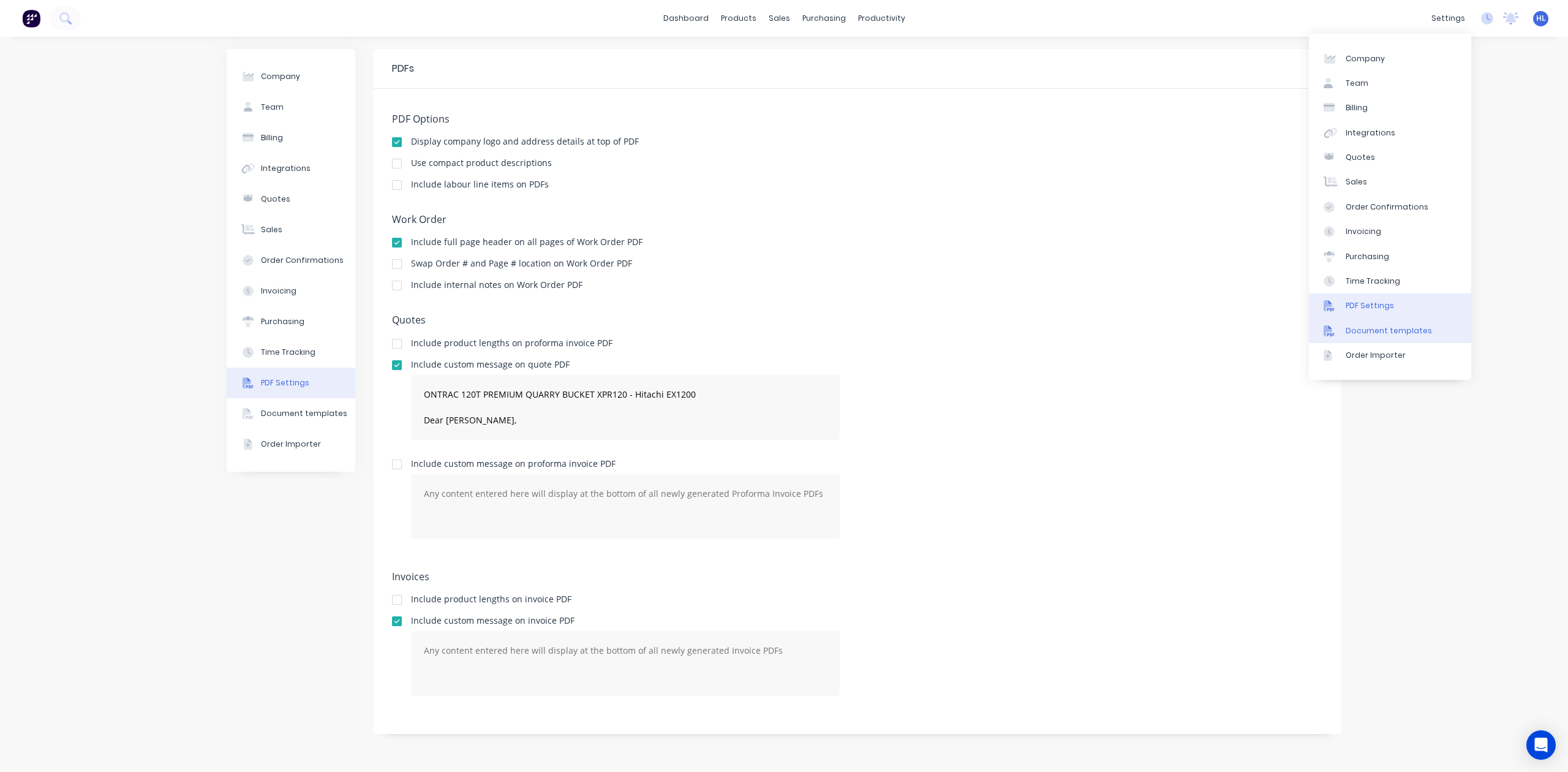
click at [1399, 327] on div "Document templates" at bounding box center [1388, 331] width 86 height 11
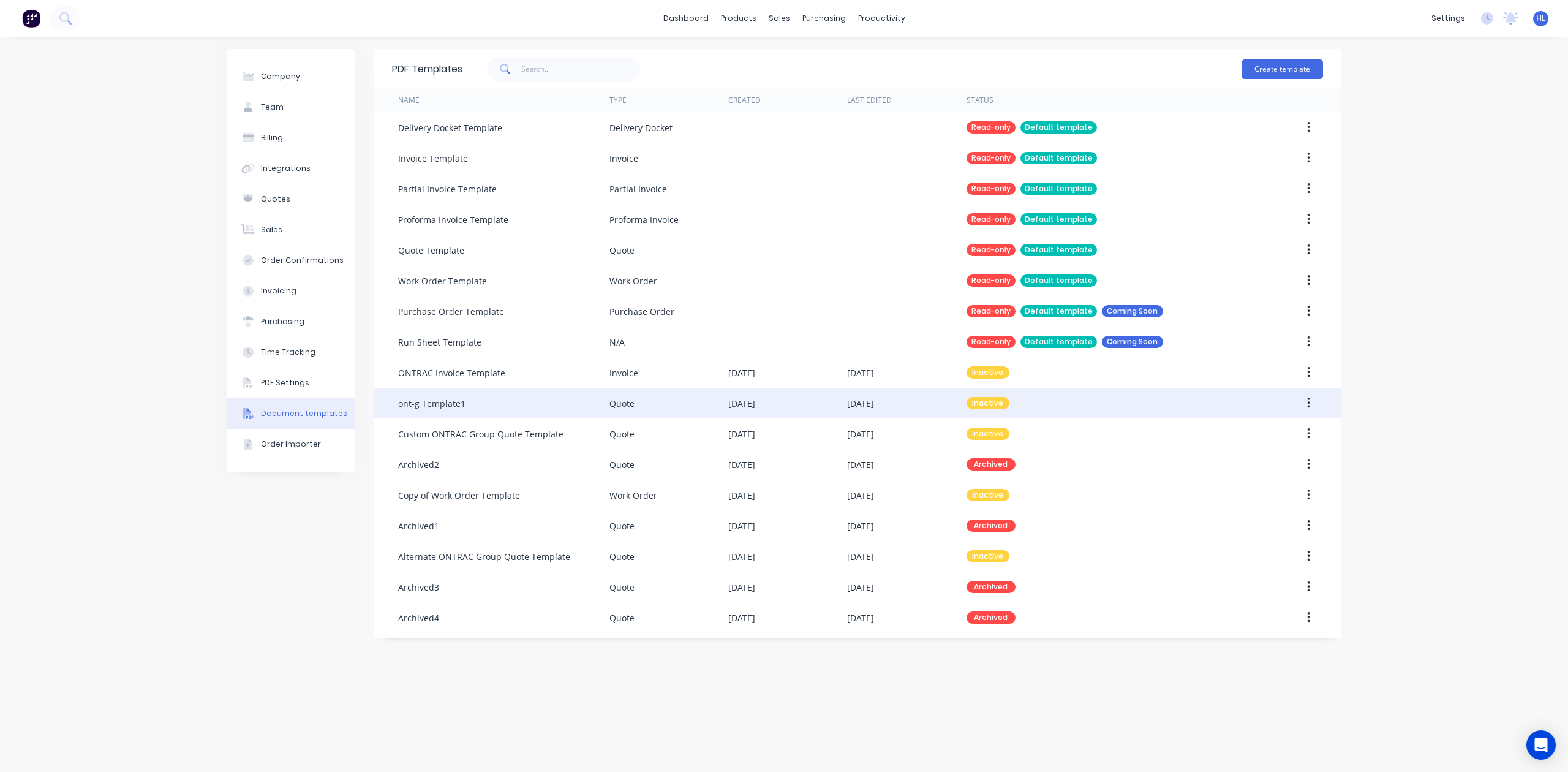
click at [1314, 395] on button "button" at bounding box center [1309, 403] width 29 height 22
click at [1267, 458] on div "Make default" at bounding box center [1265, 460] width 95 height 18
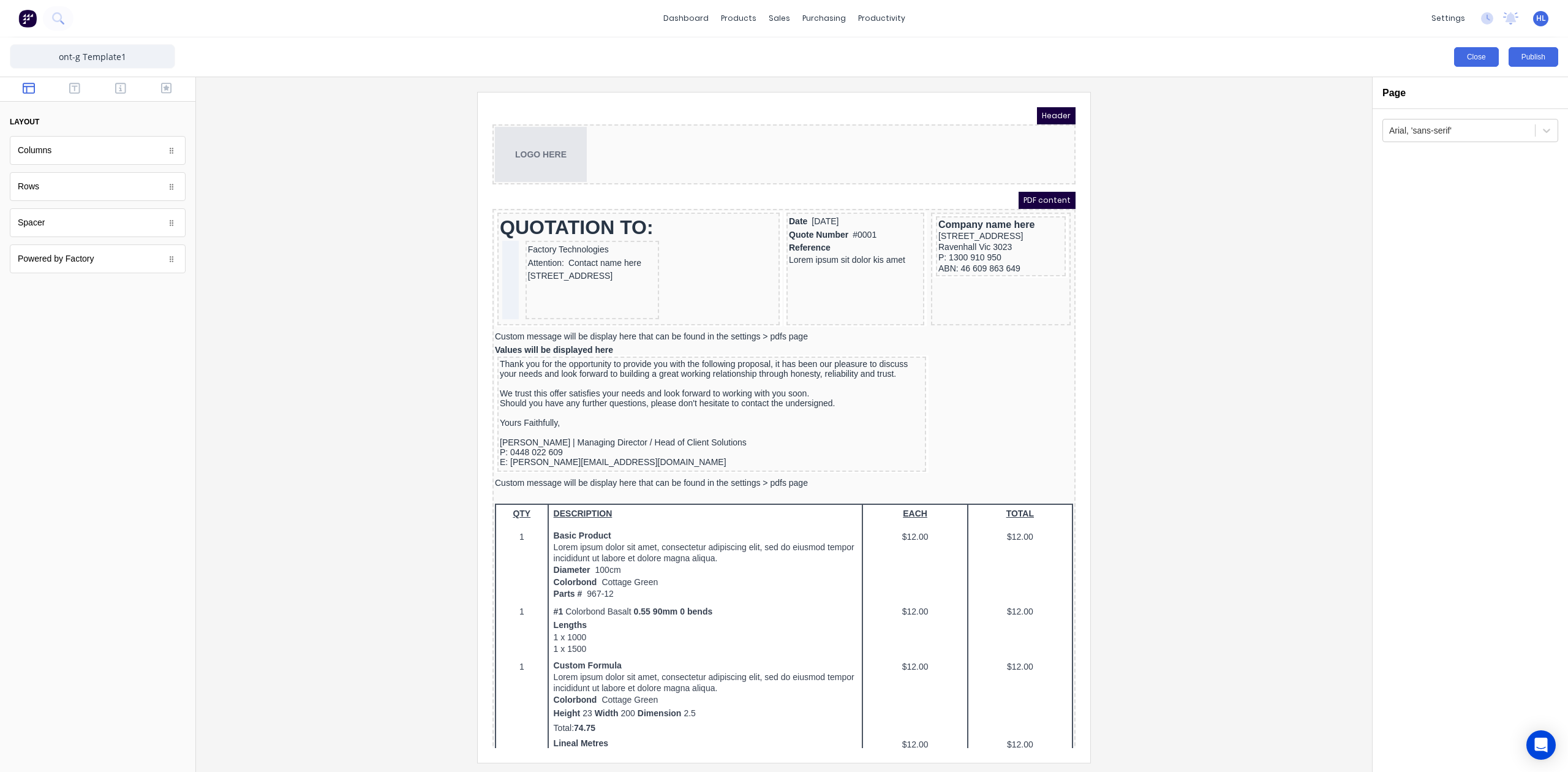
click at [1462, 57] on button "Close" at bounding box center [1476, 57] width 45 height 19
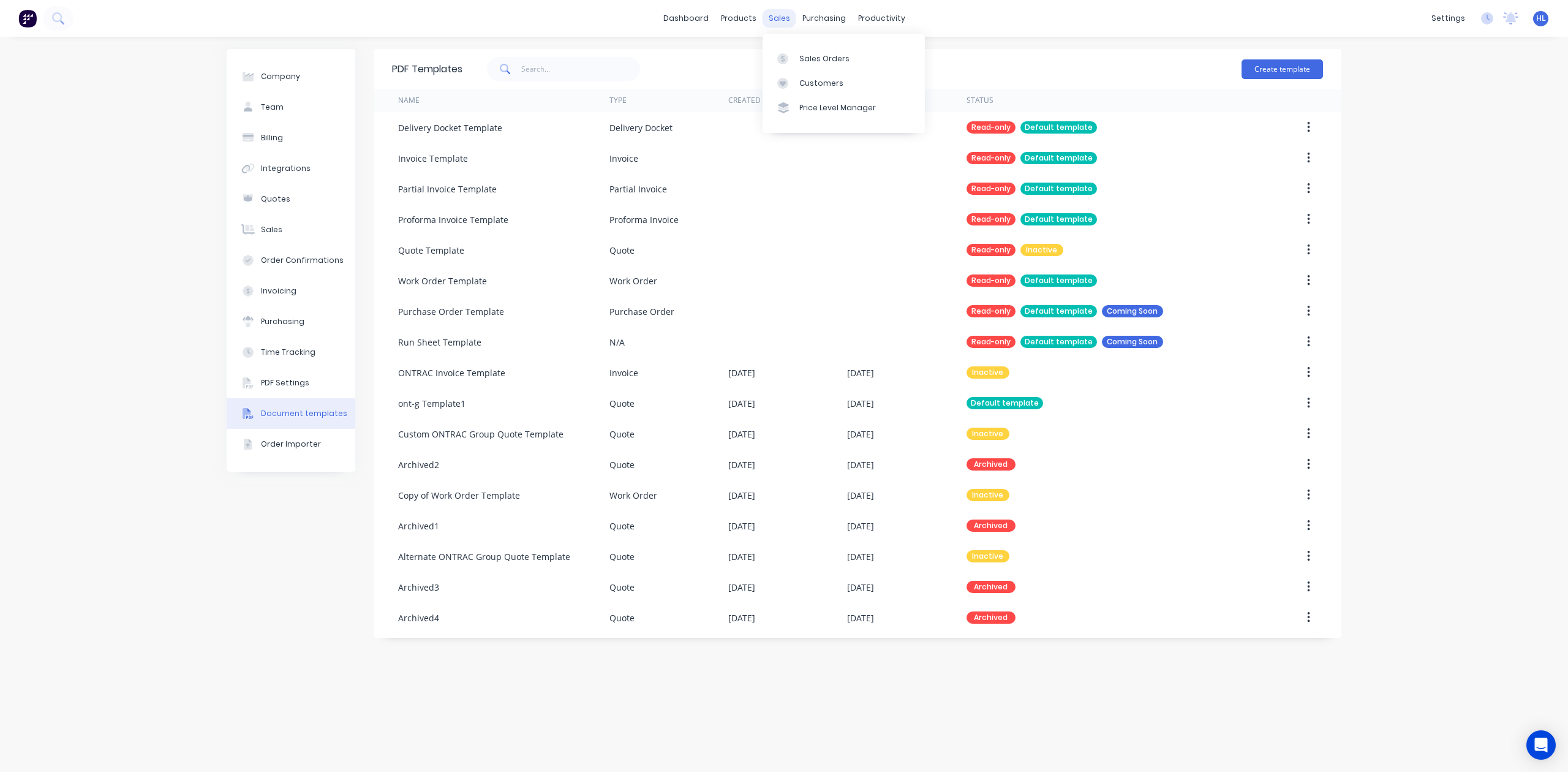
click at [773, 10] on div "sales" at bounding box center [780, 18] width 34 height 18
click at [804, 64] on div "Sales Orders" at bounding box center [824, 58] width 50 height 11
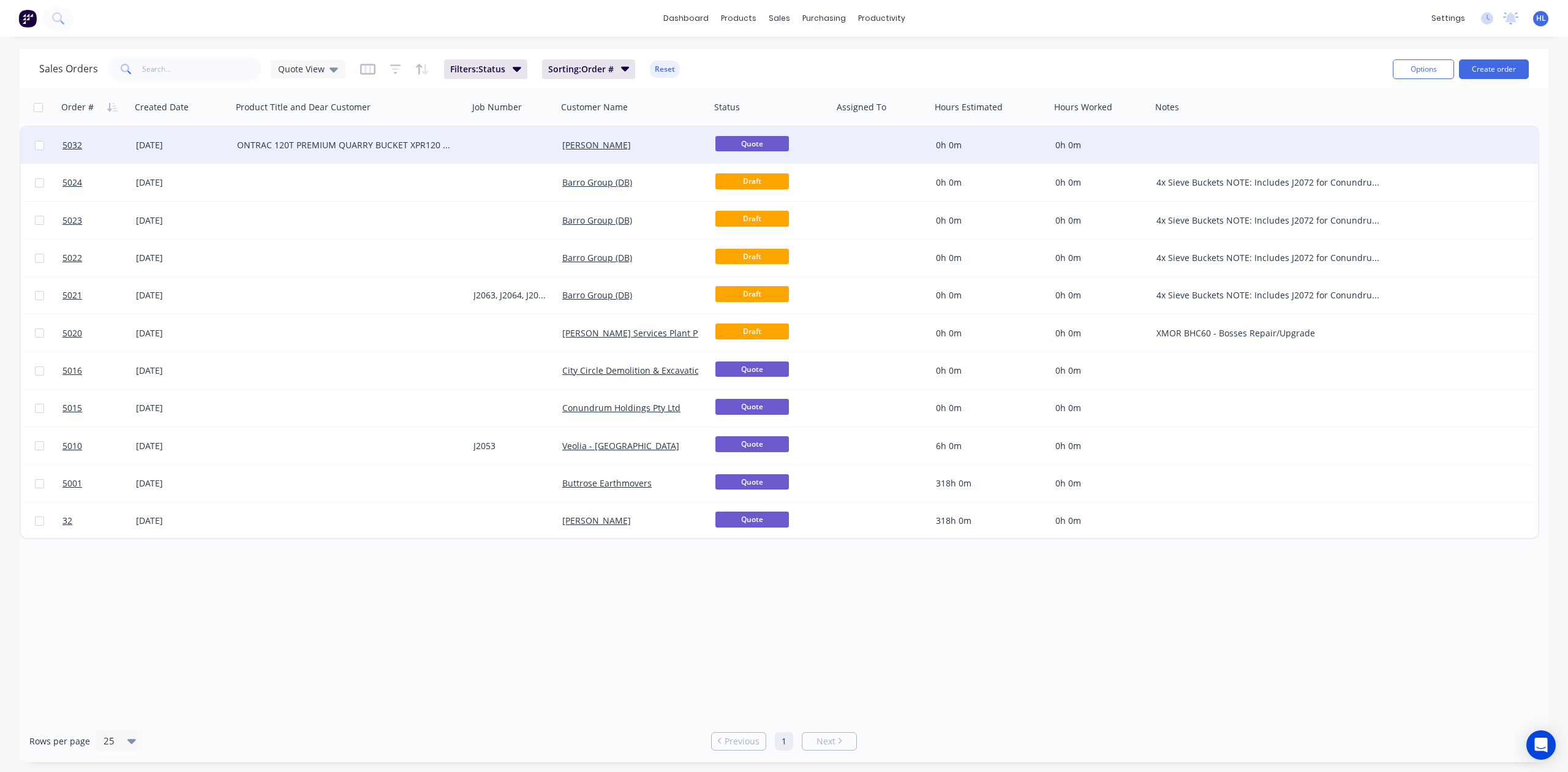
click at [366, 148] on div "ONTRAC 120T PREMIUM QUARRY BUCKET XPR120 - Hitachi EX1200 Dear [PERSON_NAME]," at bounding box center [345, 145] width 216 height 12
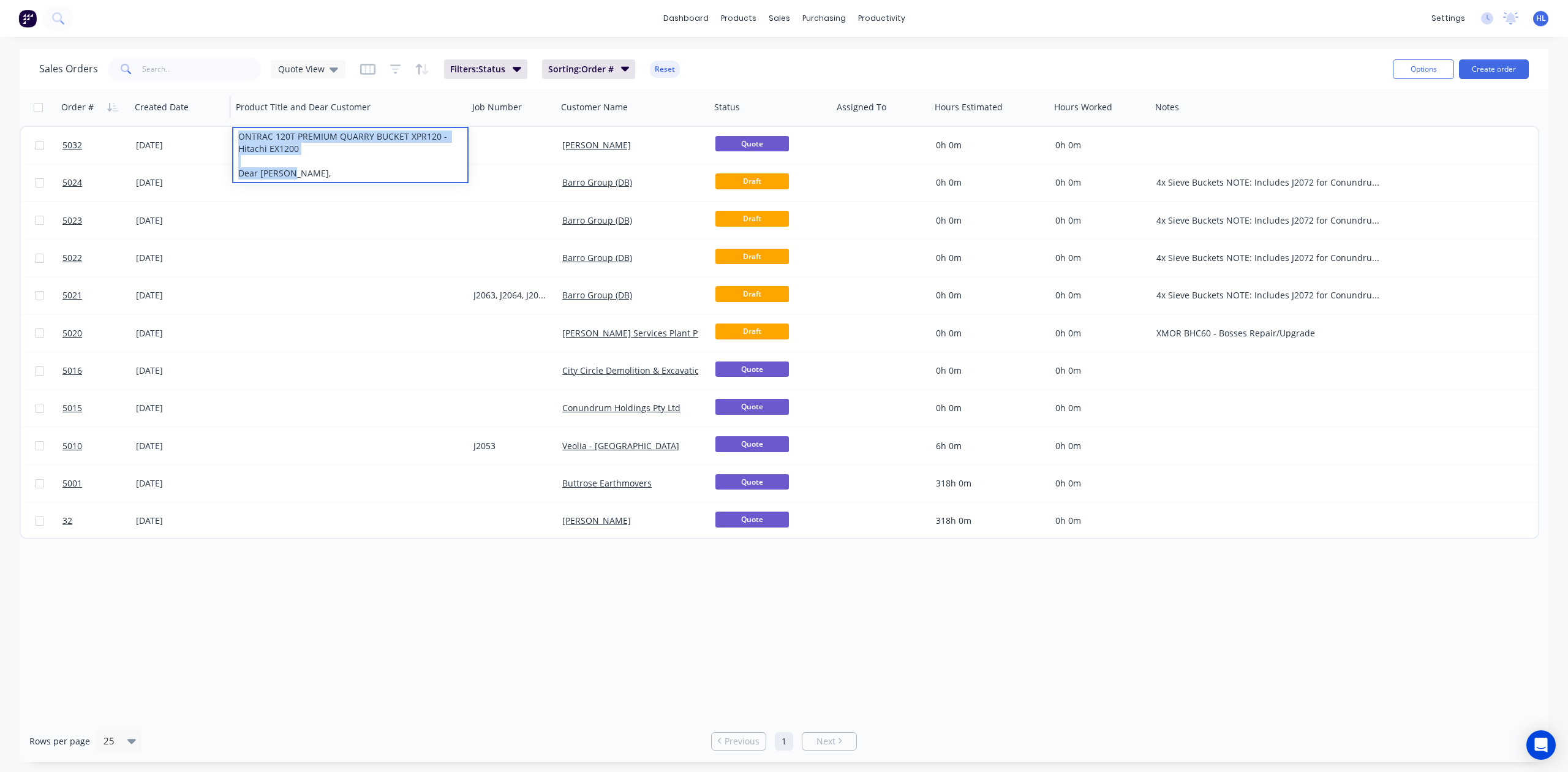
drag, startPoint x: 293, startPoint y: 168, endPoint x: 221, endPoint y: 120, distance: 86.5
click at [221, 120] on div "Order # Created Date Product Title and Dear Customer Job Number Customer Name S…" at bounding box center [779, 314] width 1520 height 450
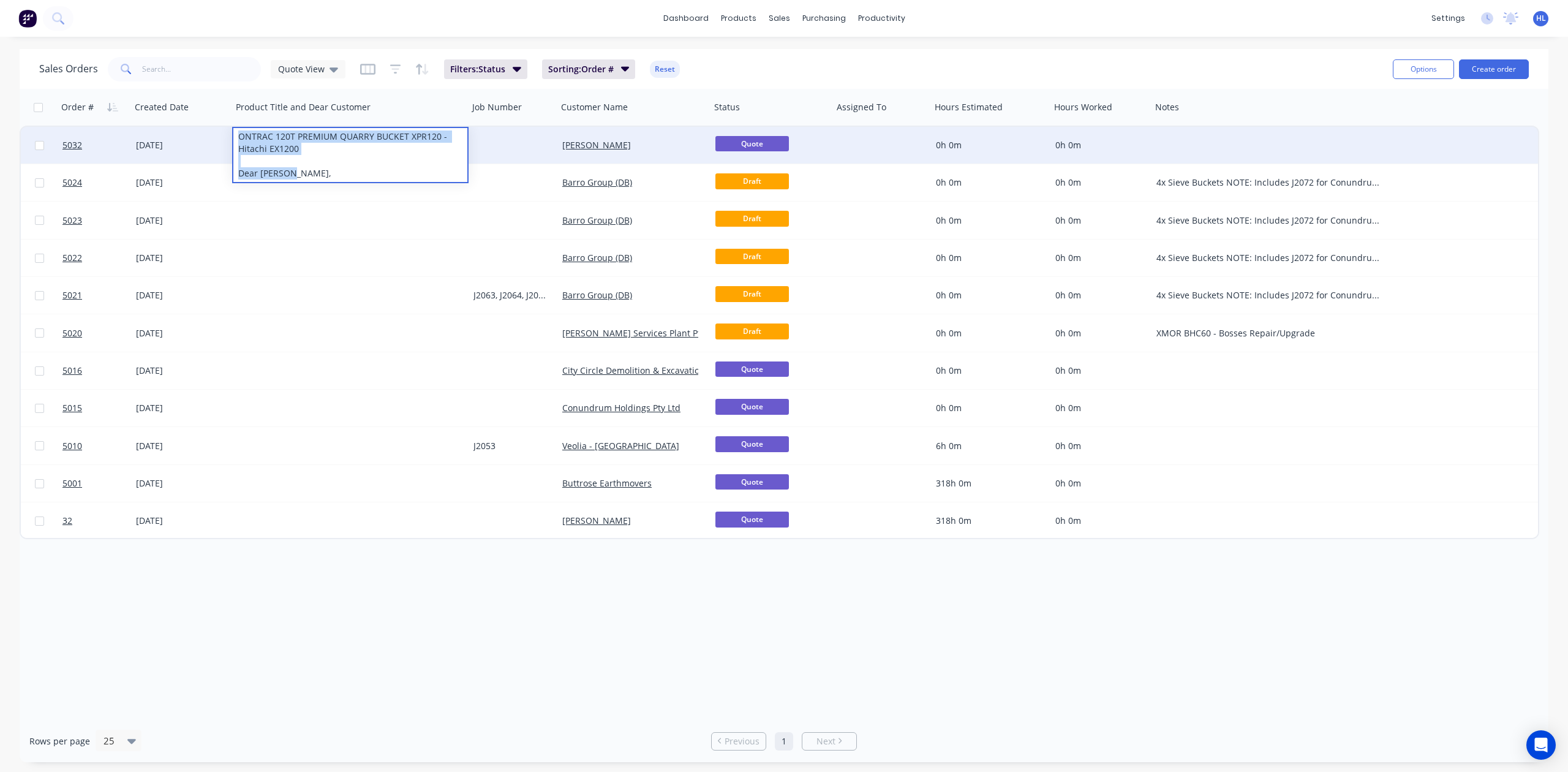
copy div "ONTRAC 120T PREMIUM QUARRY BUCKET XPR120 - Hitachi EX1200 Dear Hayden,"
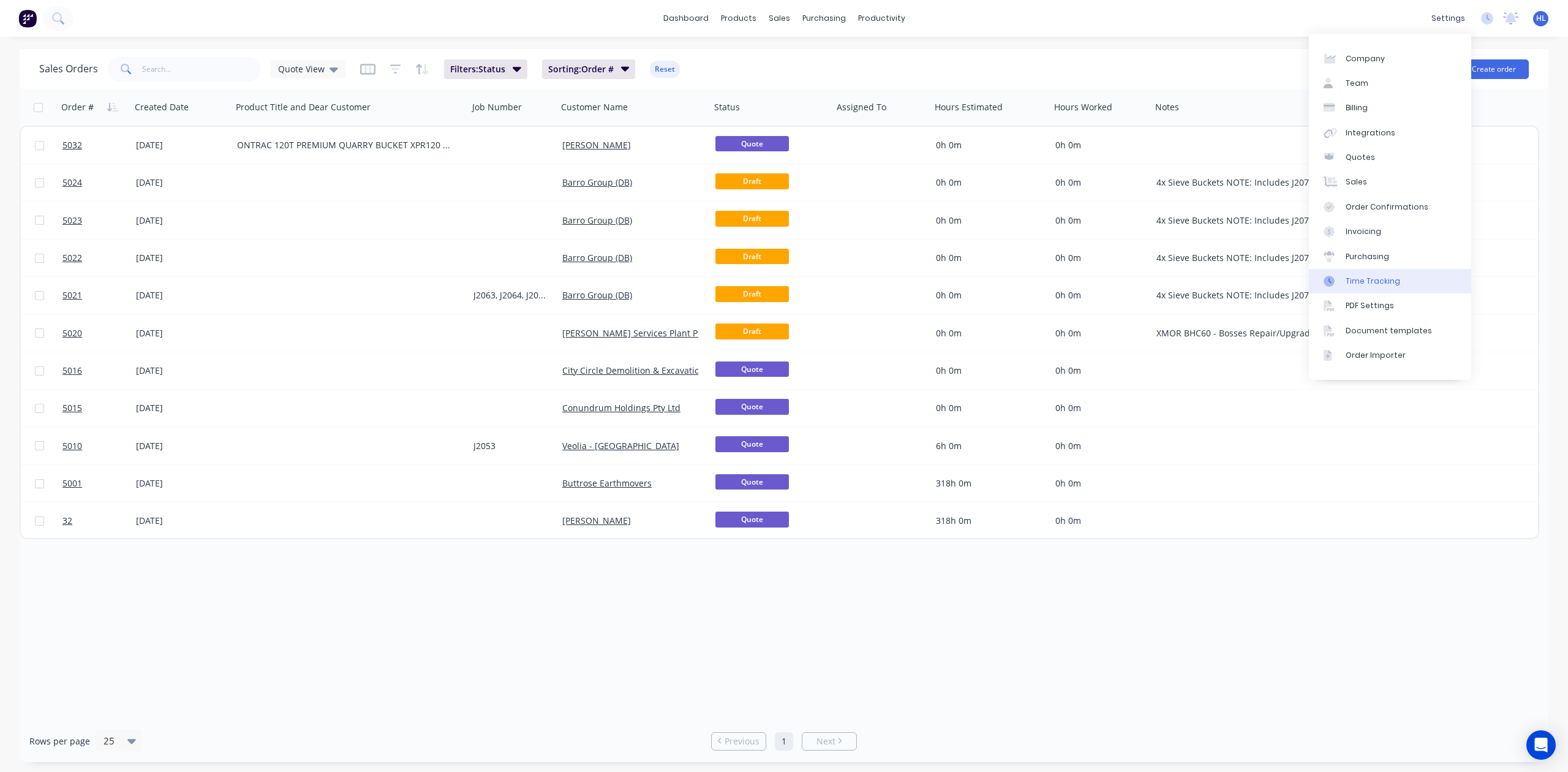
click at [1395, 285] on div "Time Tracking" at bounding box center [1373, 281] width 54 height 11
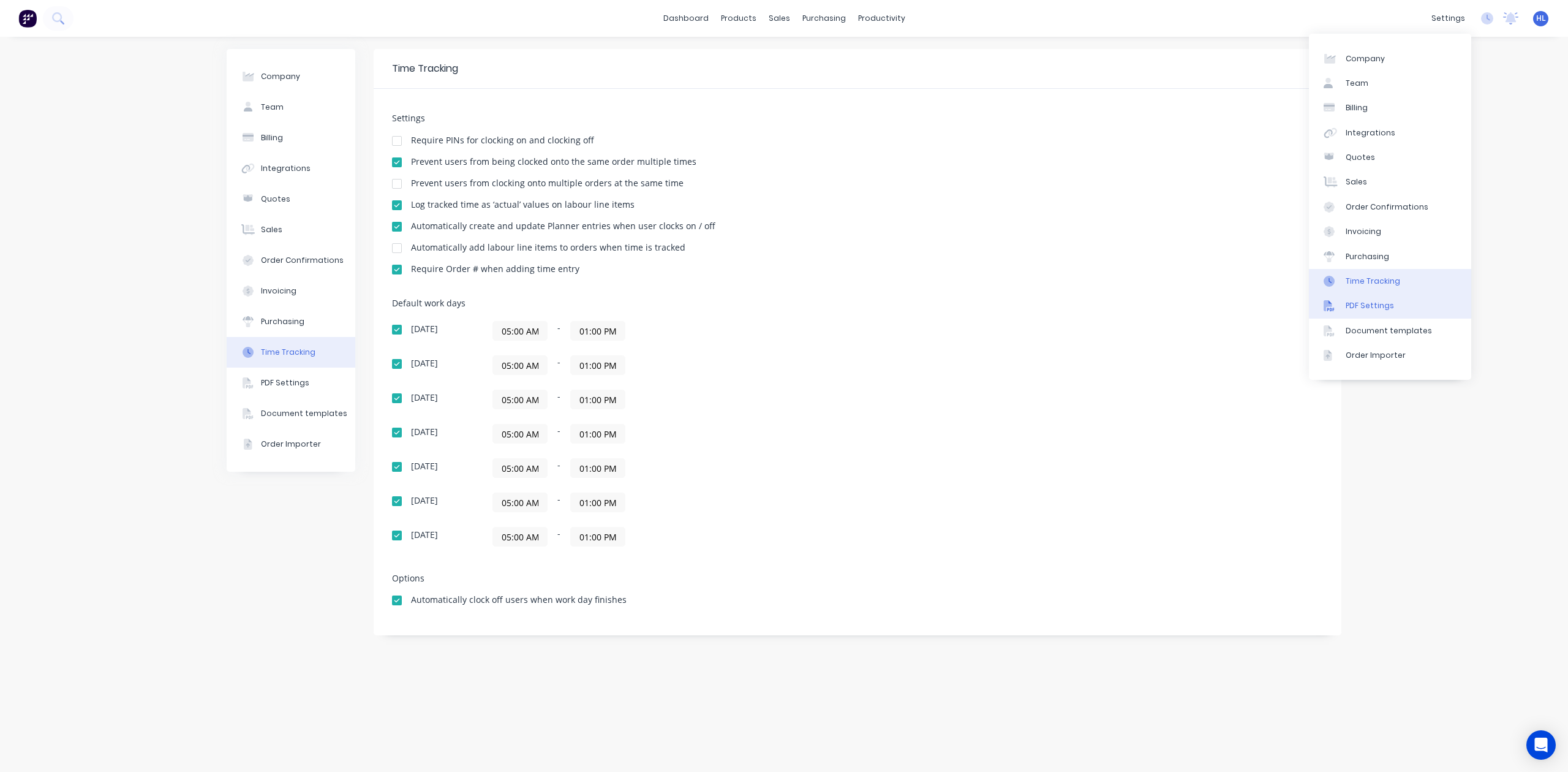
click at [1433, 299] on link "PDF Settings" at bounding box center [1390, 306] width 162 height 25
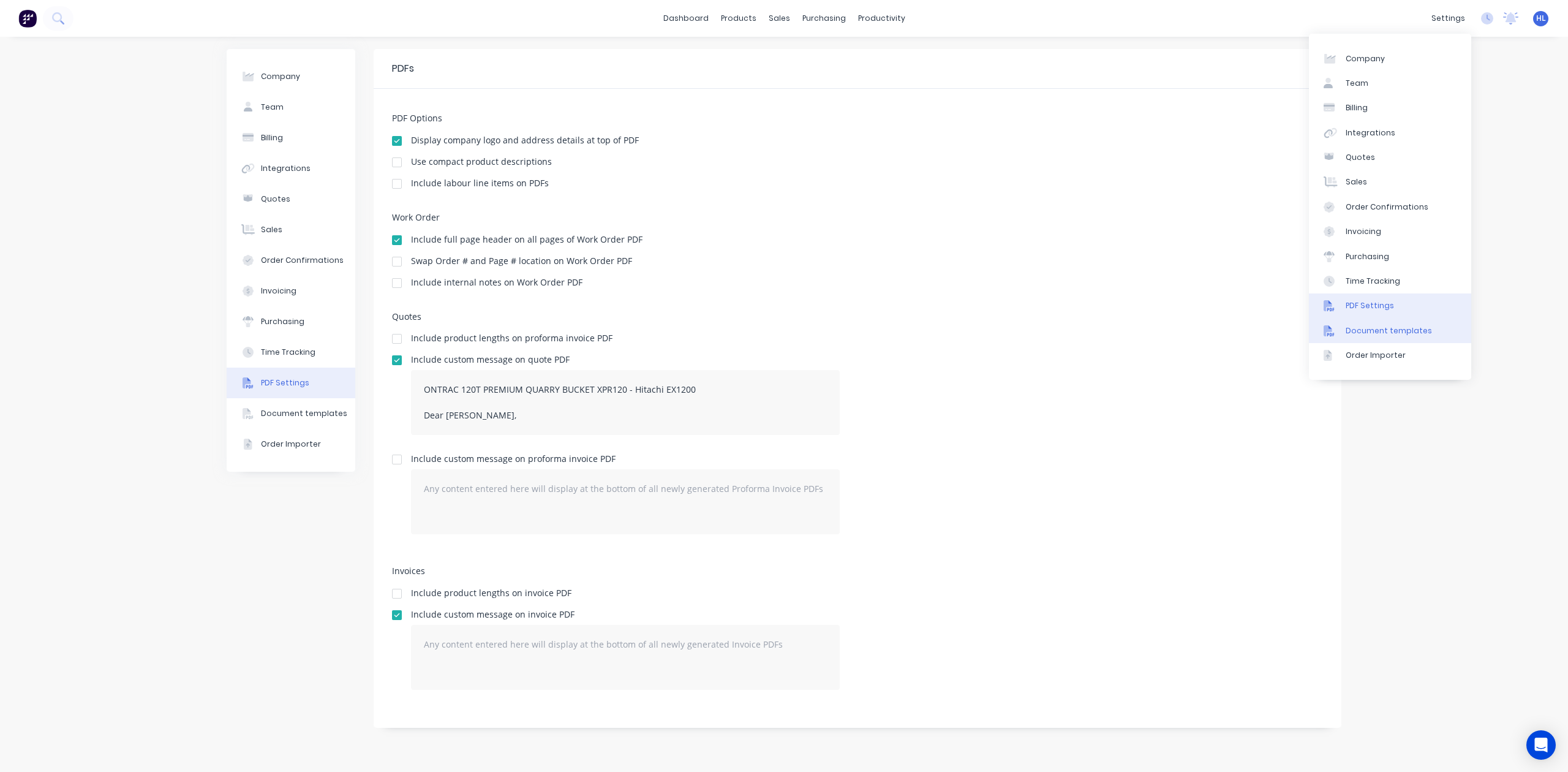
click at [1434, 329] on link "Document templates" at bounding box center [1390, 331] width 162 height 25
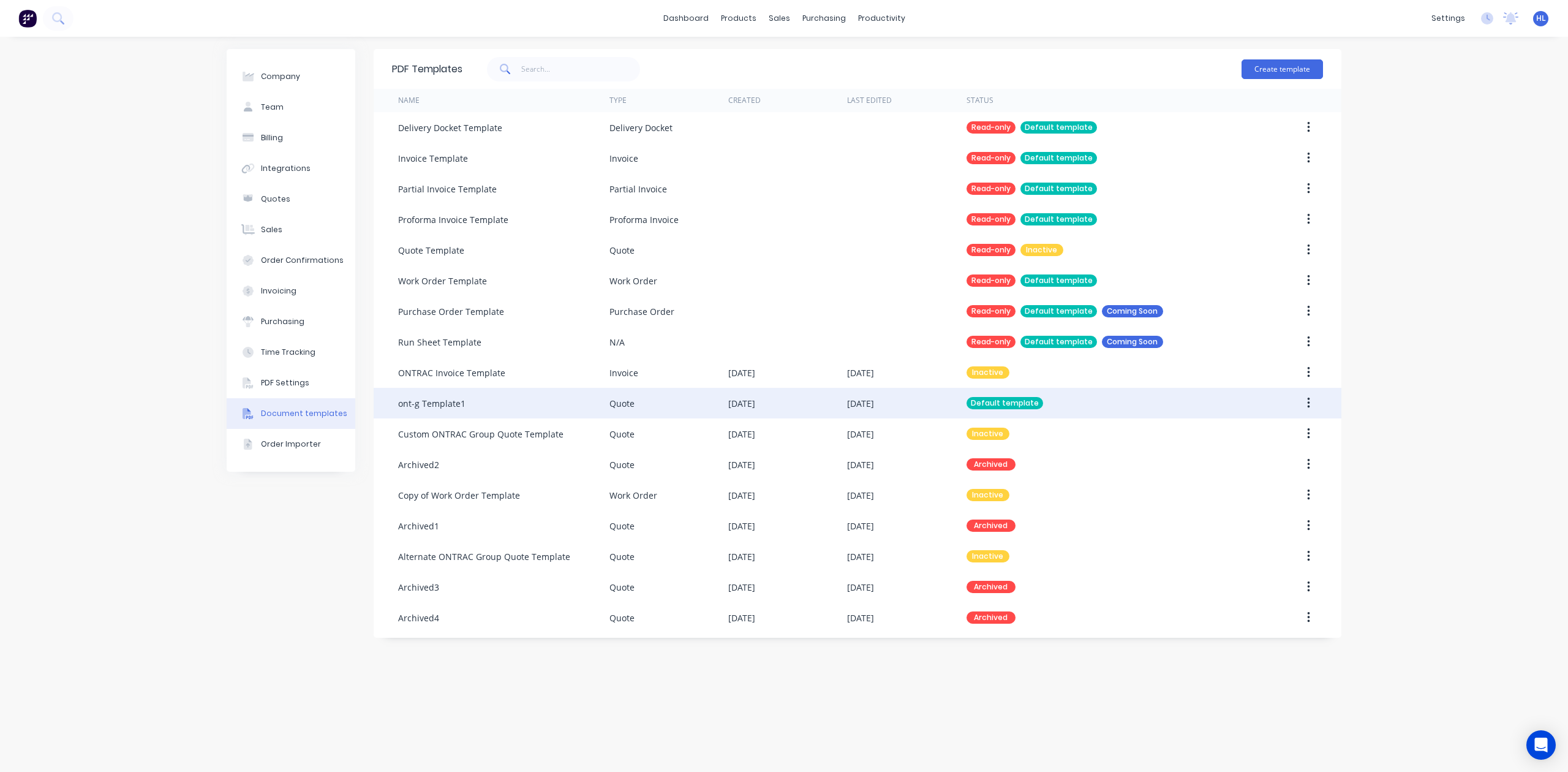
click at [1281, 405] on div at bounding box center [1283, 403] width 79 height 30
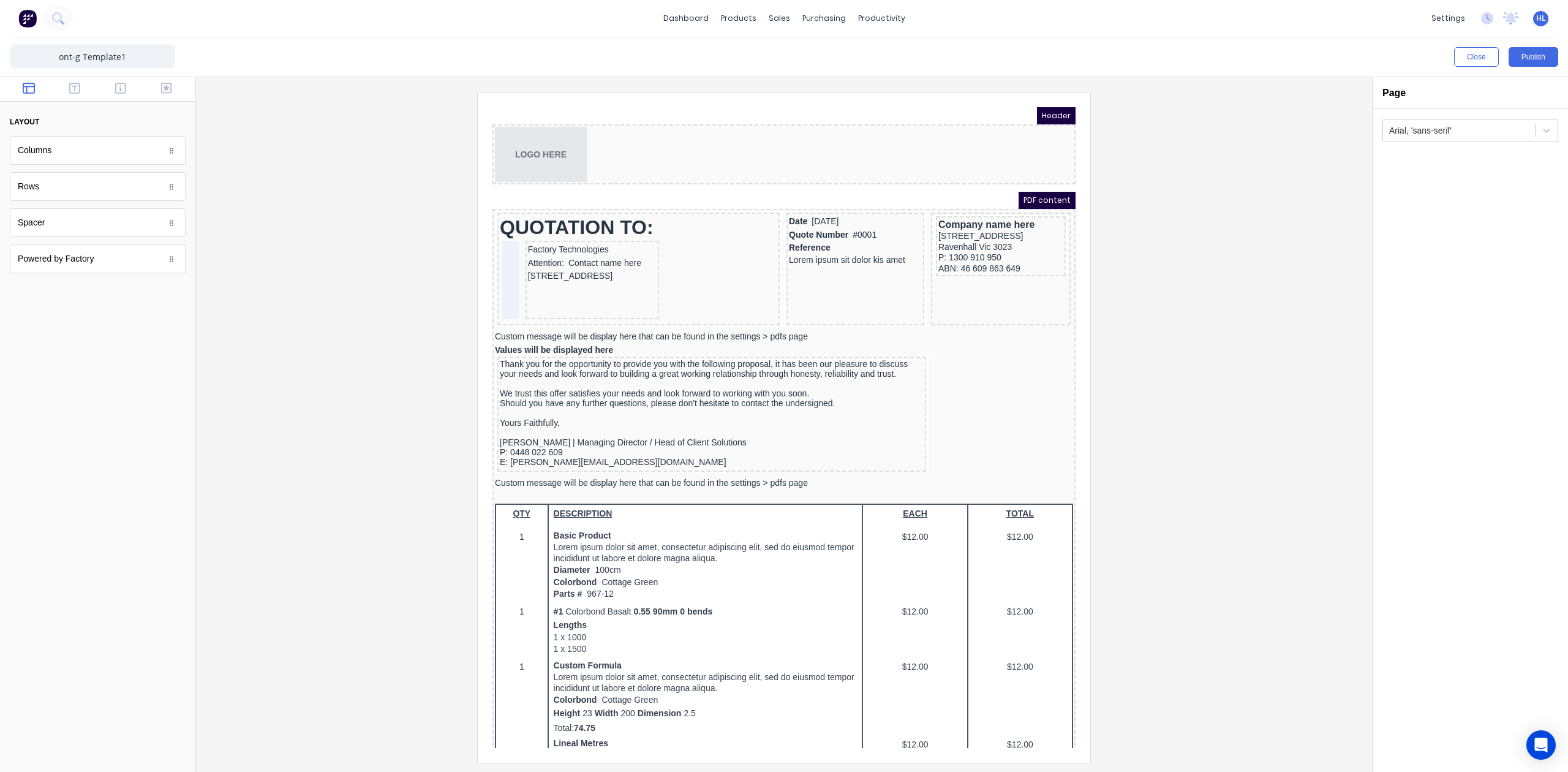
drag, startPoint x: 1279, startPoint y: 410, endPoint x: 1461, endPoint y: 316, distance: 204.8
click at [1461, 316] on div "Arial, 'sans-serif'" at bounding box center [1470, 440] width 195 height 663
click at [755, 463] on div "Custom message will be display here that can be found in the settings > pdfs pa…" at bounding box center [769, 468] width 578 height 11
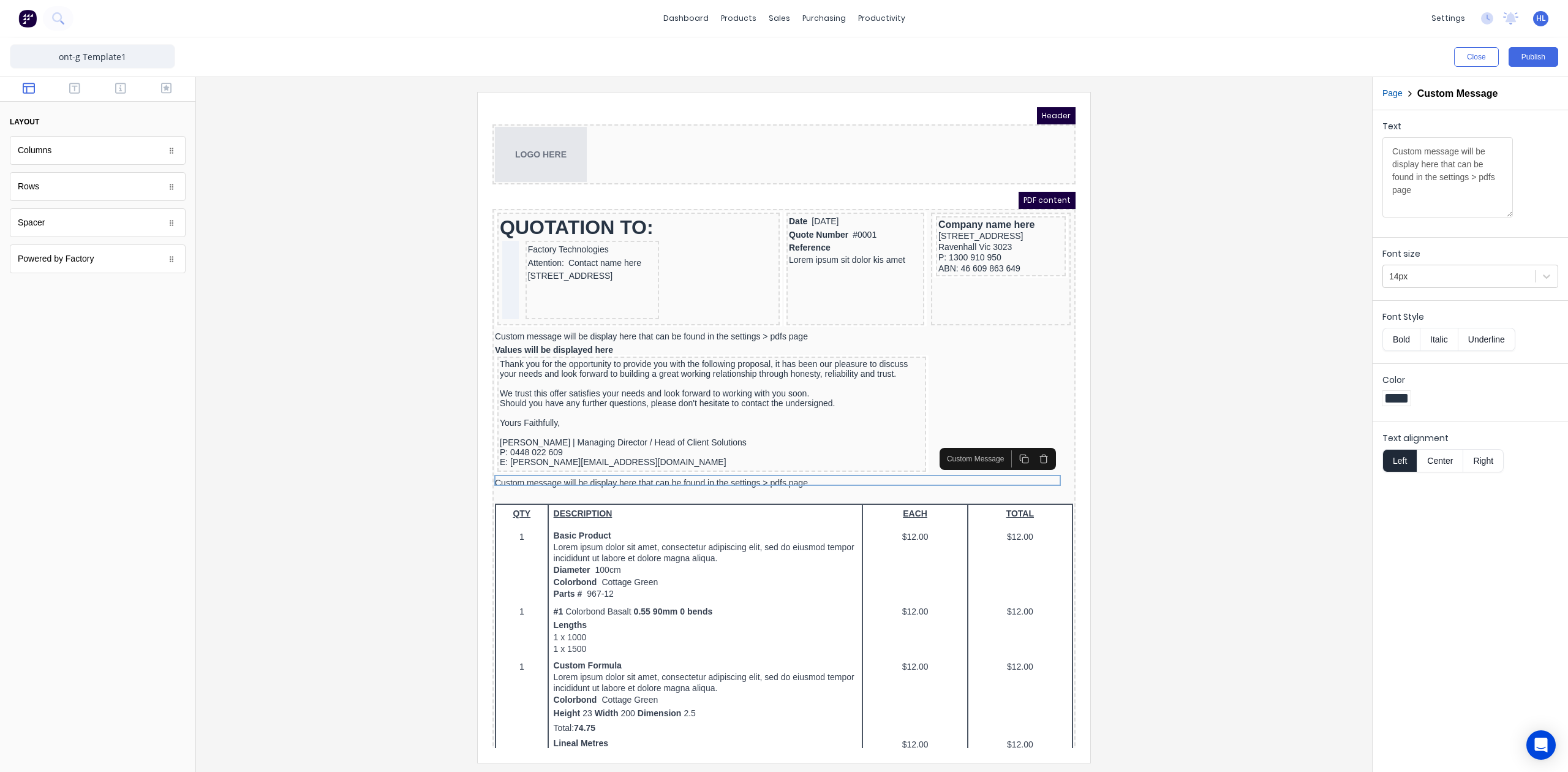
click at [1394, 344] on button "Bold" at bounding box center [1401, 340] width 38 height 23
click at [719, 318] on div "Custom message will be display here that can be found in the settings > pdfs pa…" at bounding box center [769, 322] width 578 height 11
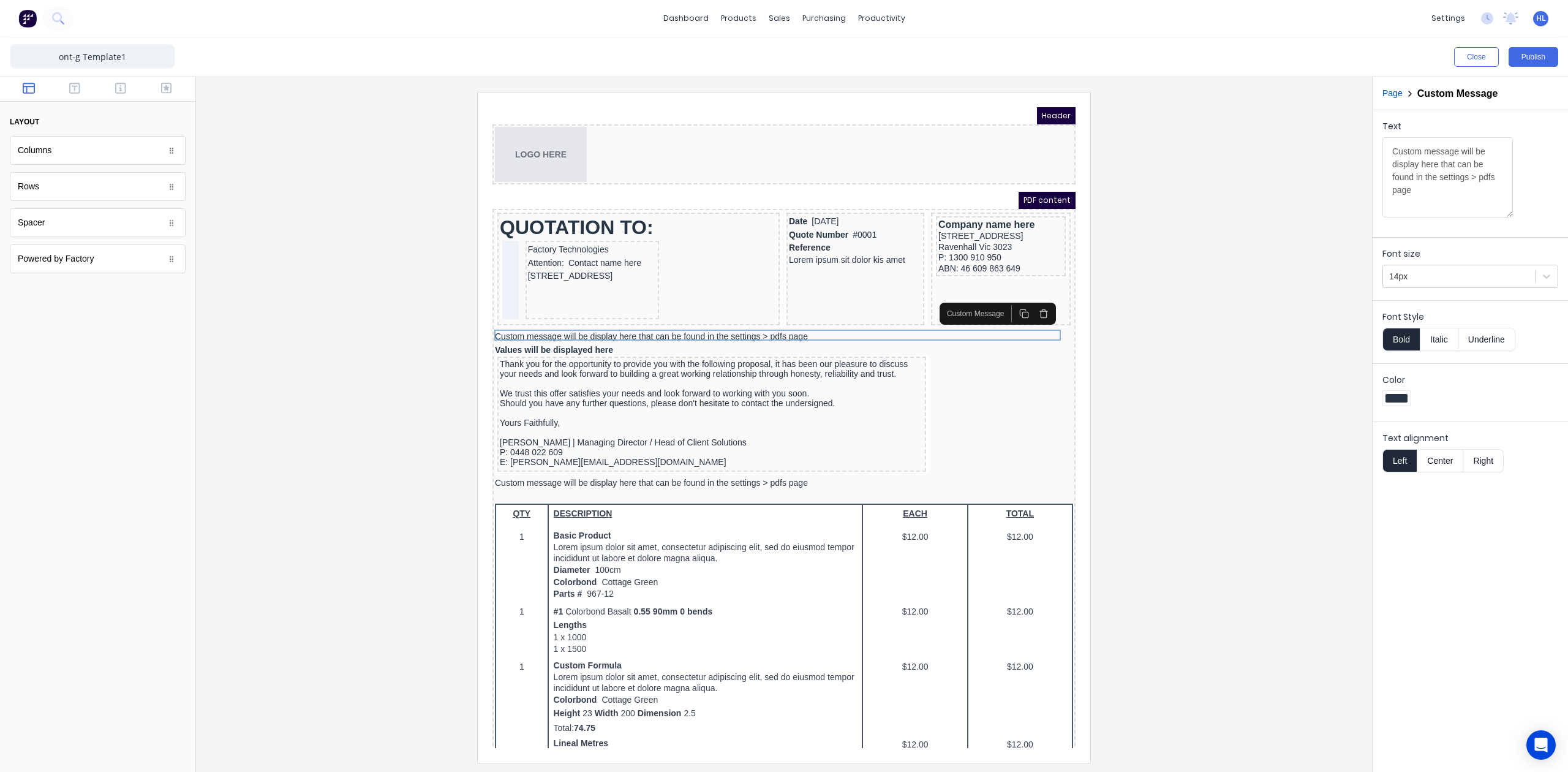
click at [1169, 366] on div at bounding box center [784, 427] width 1156 height 670
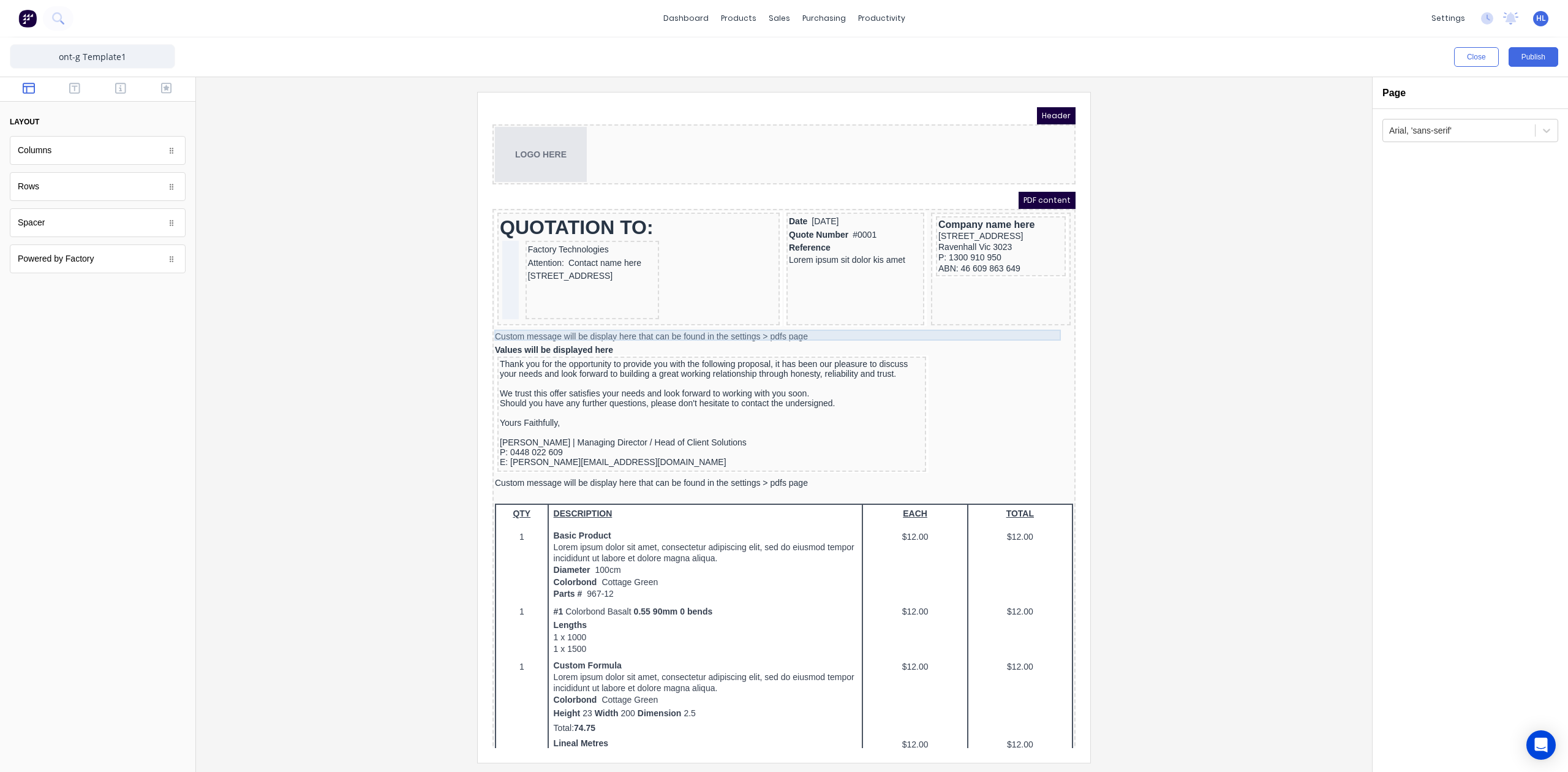
click at [717, 323] on div "Custom message will be display here that can be found in the settings > pdfs pa…" at bounding box center [769, 322] width 578 height 11
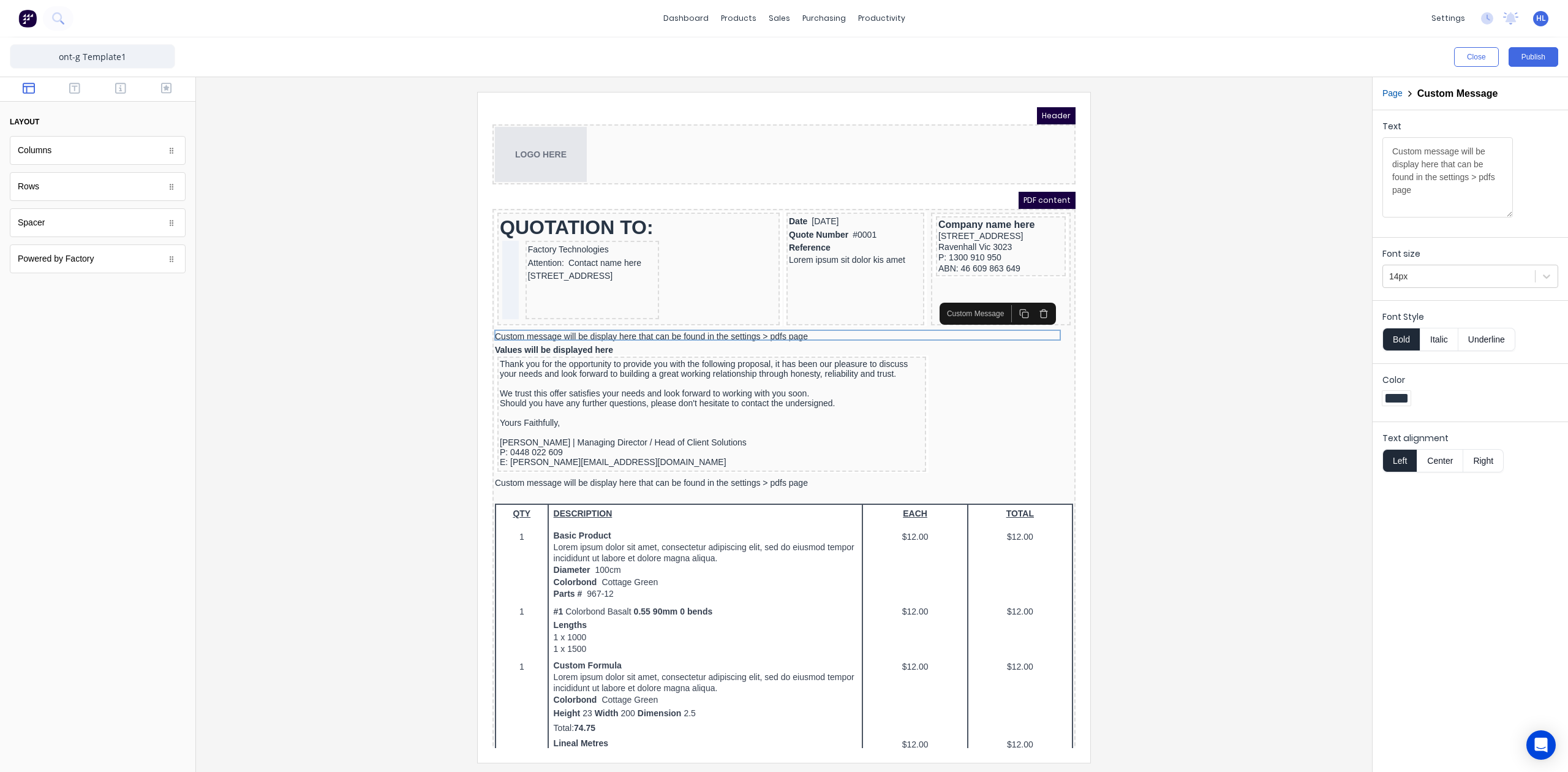
click at [1439, 341] on button "Italic" at bounding box center [1440, 340] width 39 height 23
click at [1400, 341] on button "Bold" at bounding box center [1401, 340] width 38 height 23
click at [758, 470] on div "Custom message will be display here that can be found in the settings > pdfs pa…" at bounding box center [769, 468] width 578 height 11
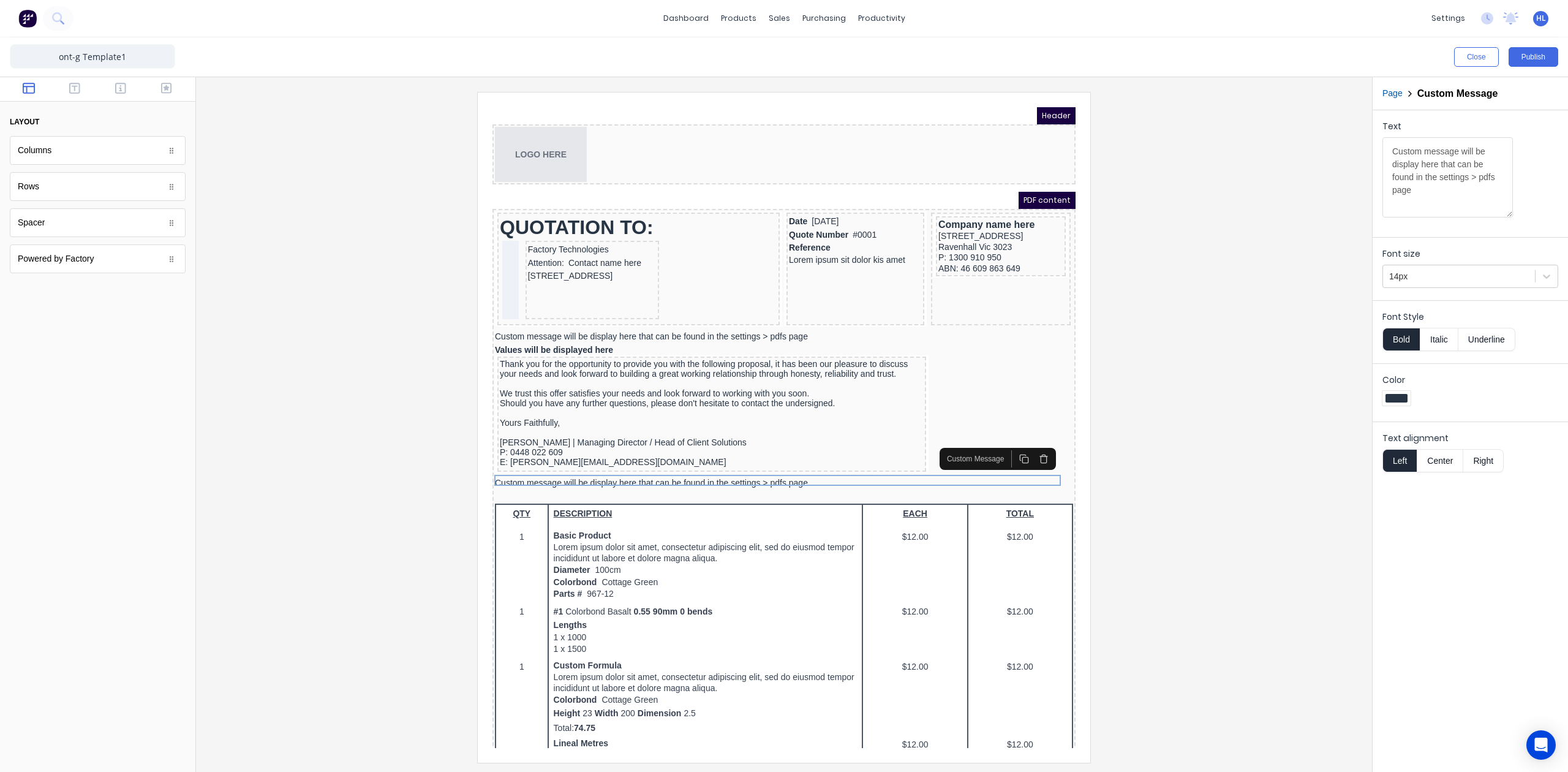
click at [1437, 340] on button "Italic" at bounding box center [1440, 340] width 39 height 23
click at [1404, 344] on button "Bold" at bounding box center [1401, 340] width 38 height 23
click at [1396, 336] on button "Bold" at bounding box center [1401, 340] width 38 height 23
click at [1250, 337] on div at bounding box center [784, 427] width 1156 height 670
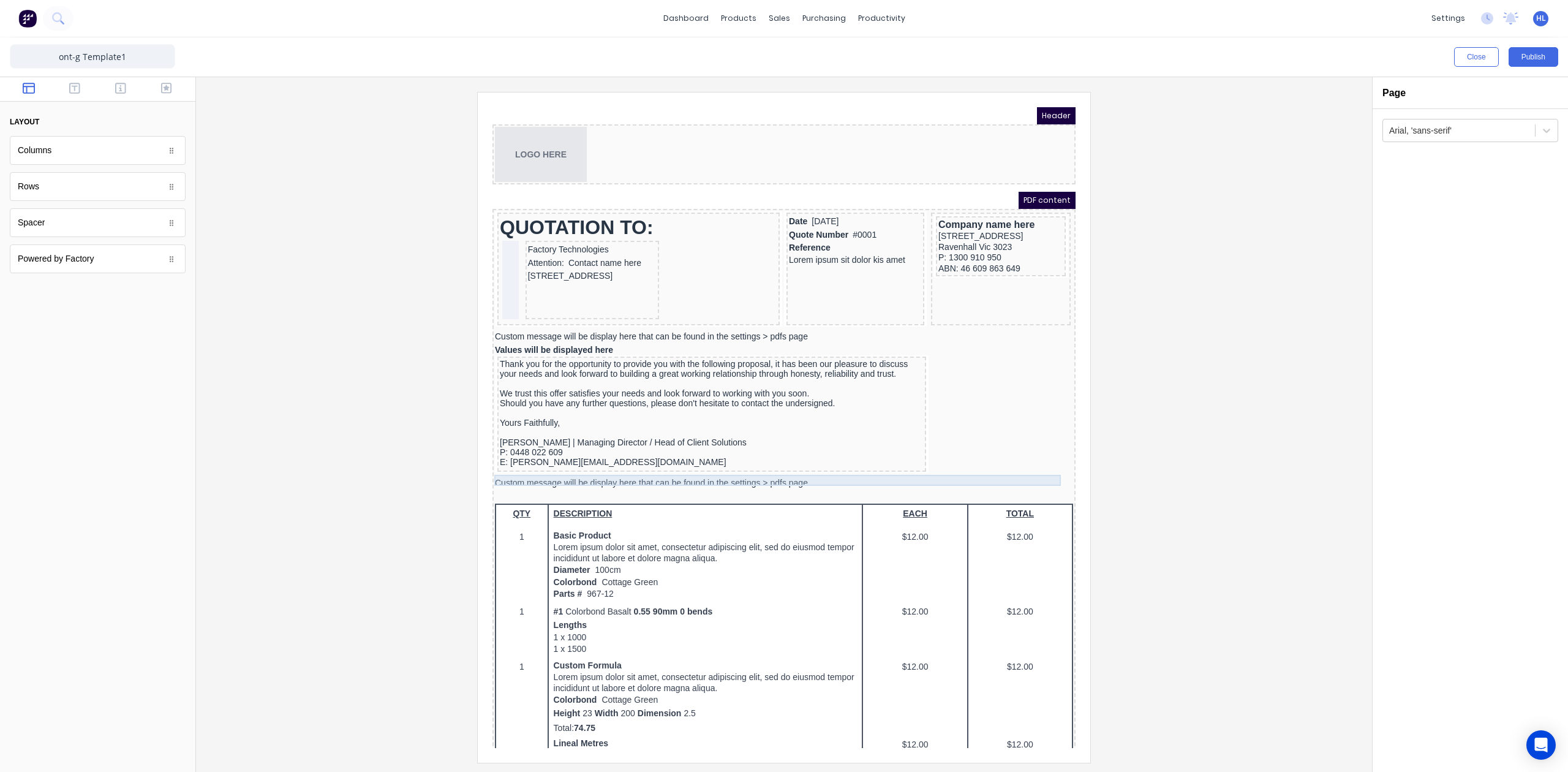
drag, startPoint x: 712, startPoint y: 467, endPoint x: 760, endPoint y: 456, distance: 49.2
click at [713, 467] on div "Custom message will be display here that can be found in the settings > pdfs pa…" at bounding box center [769, 468] width 578 height 11
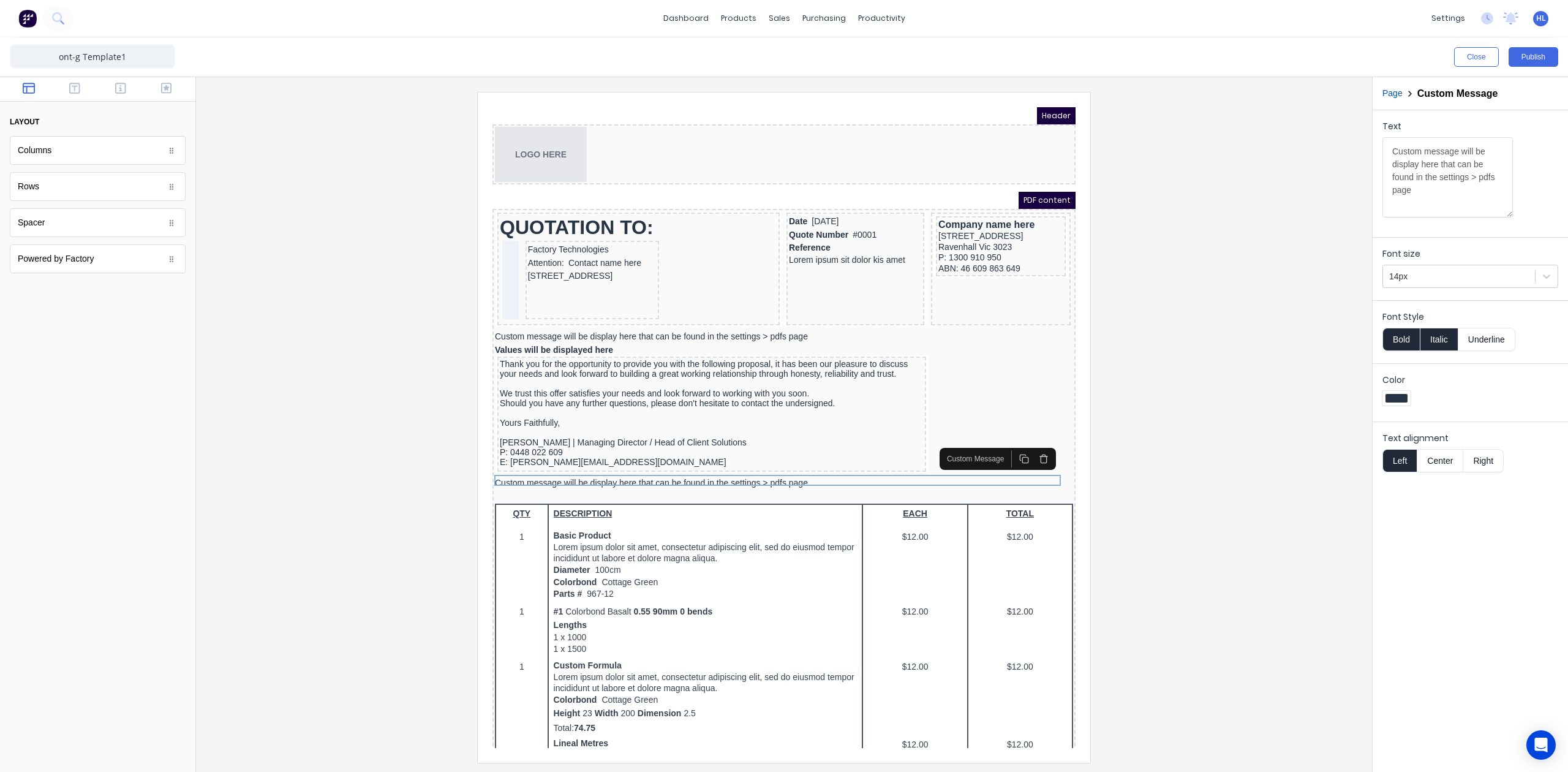
click at [1439, 349] on button "Italic" at bounding box center [1440, 340] width 39 height 23
click at [767, 322] on div "Custom message will be display here that can be found in the settings > pdfs pa…" at bounding box center [769, 322] width 578 height 11
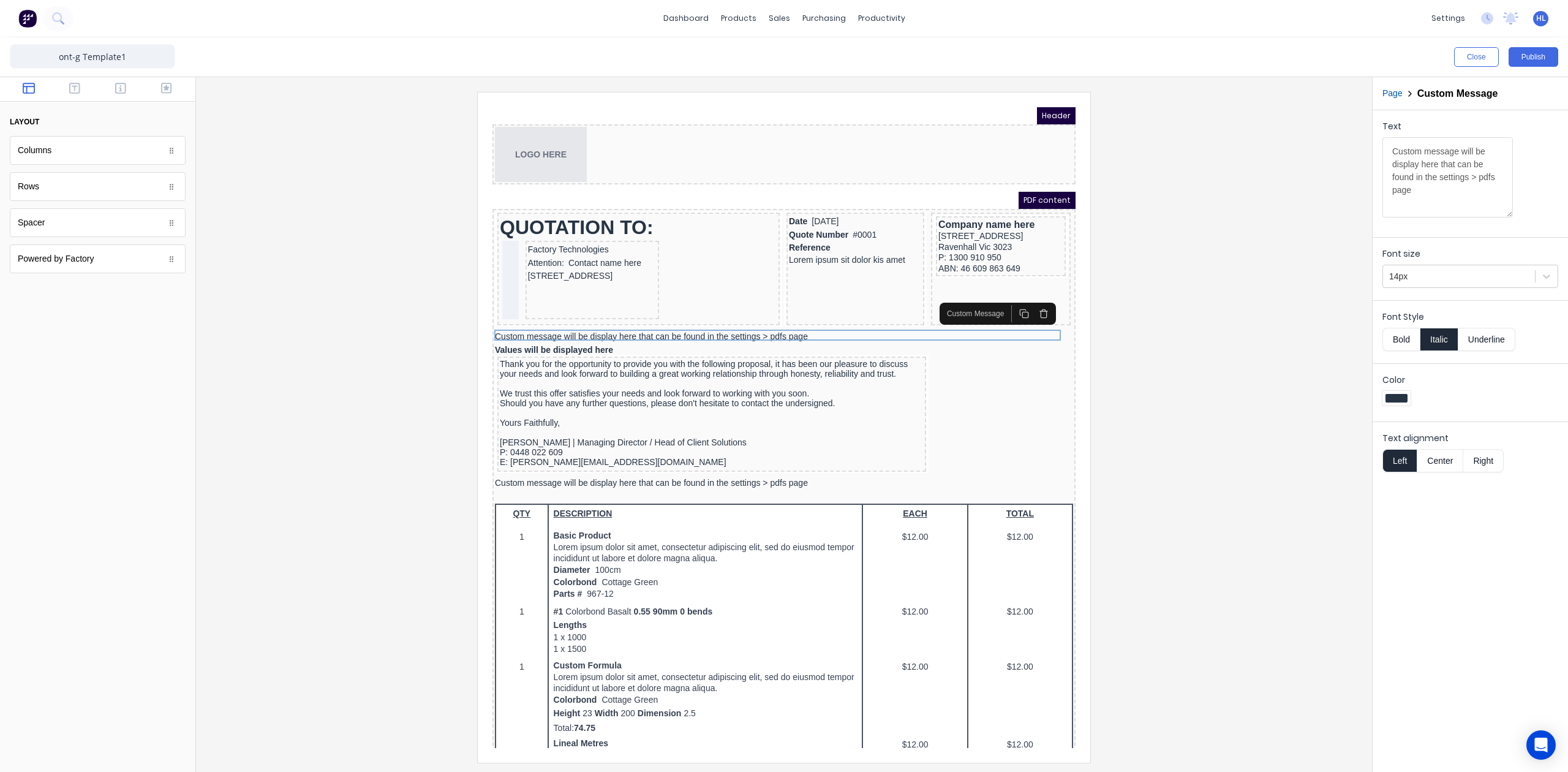
click at [1405, 344] on button "Bold" at bounding box center [1401, 340] width 38 height 23
click at [813, 463] on div "Custom message will be display here that can be found in the settings > pdfs pa…" at bounding box center [769, 468] width 578 height 11
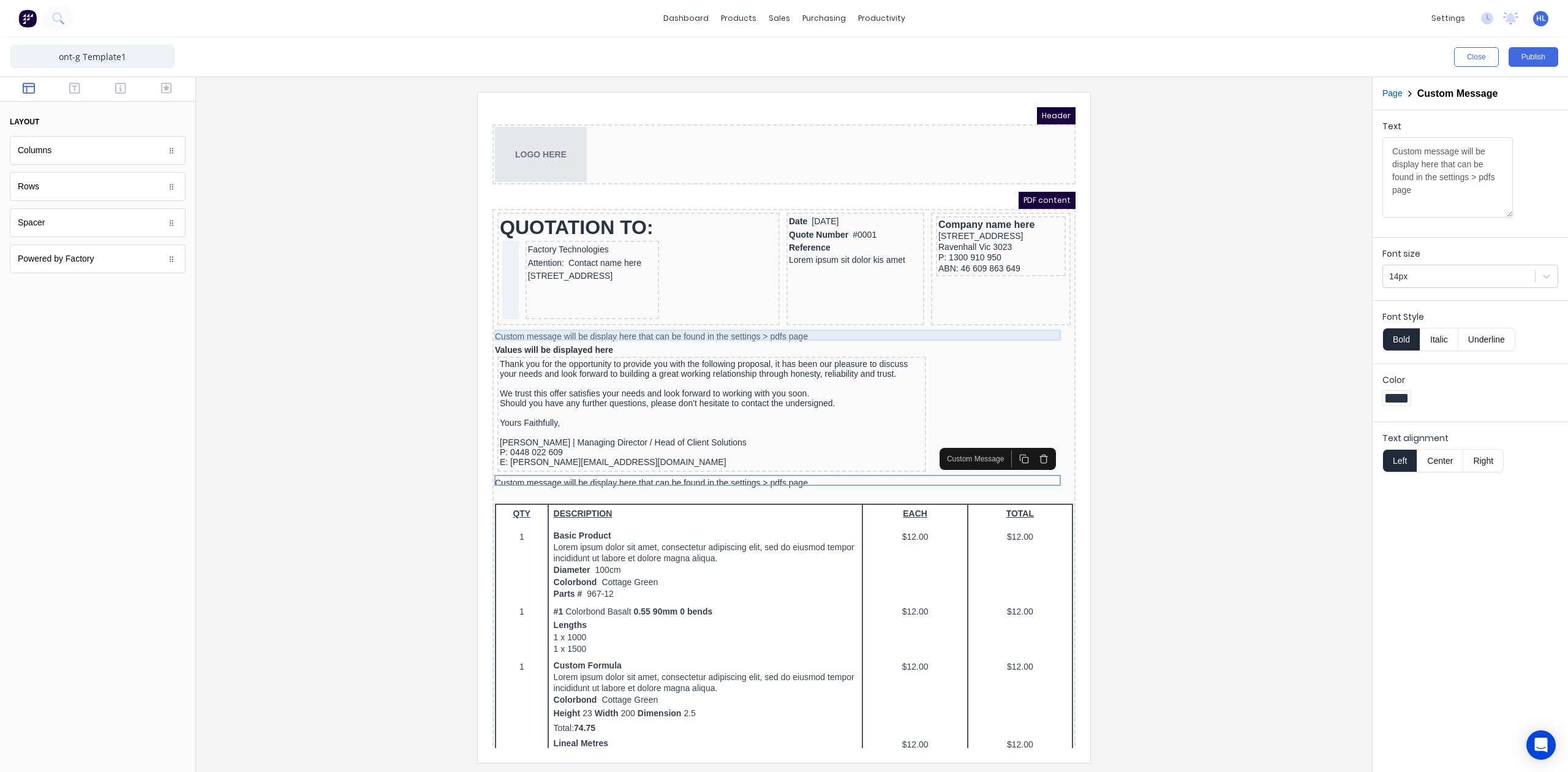
click at [848, 320] on div "Custom message will be display here that can be found in the settings > pdfs pa…" at bounding box center [769, 322] width 578 height 11
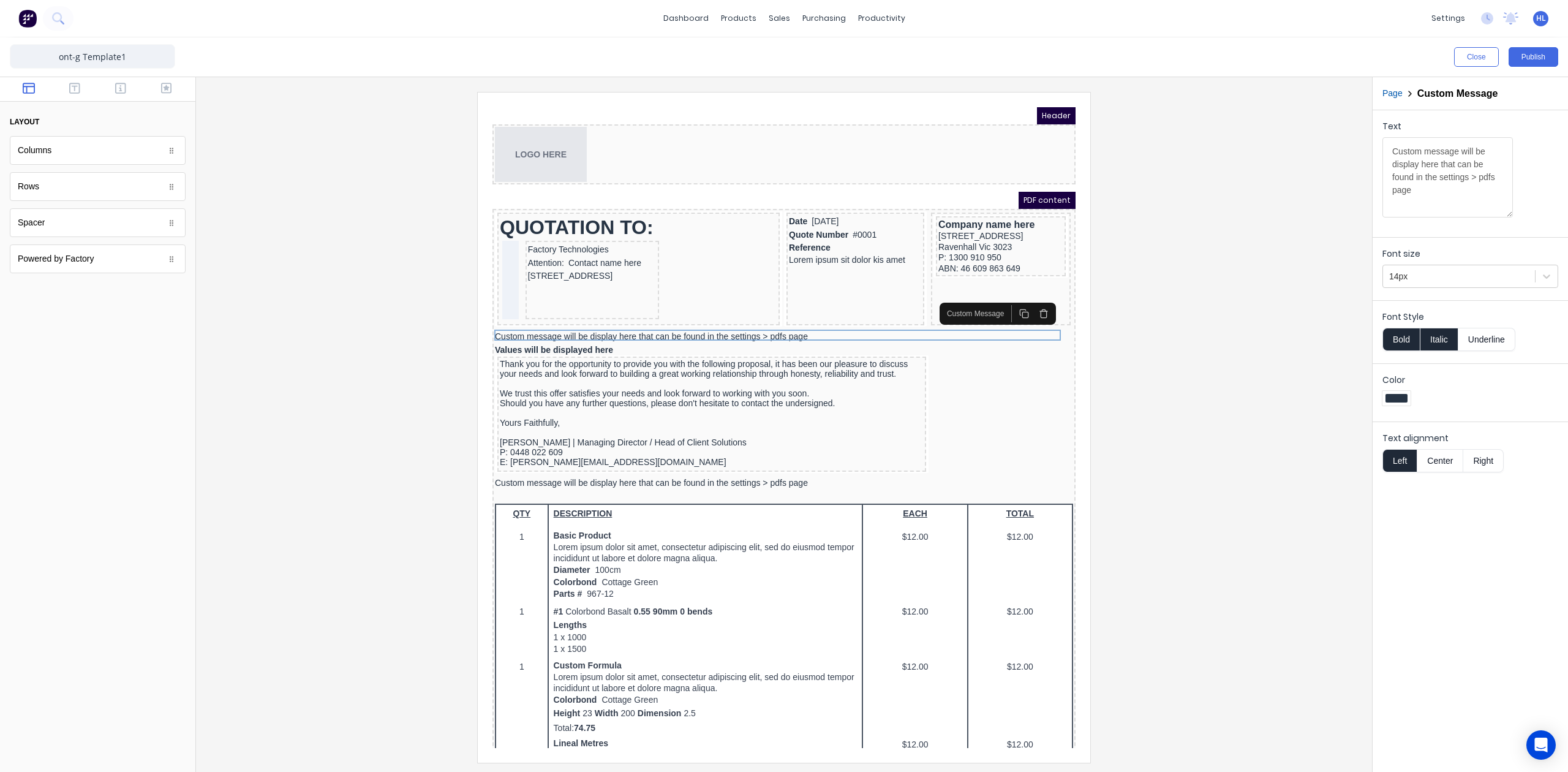
click at [1451, 340] on button "Italic" at bounding box center [1440, 340] width 39 height 23
click at [861, 463] on div "Custom message will be display here that can be found in the settings > pdfs pa…" at bounding box center [769, 468] width 578 height 11
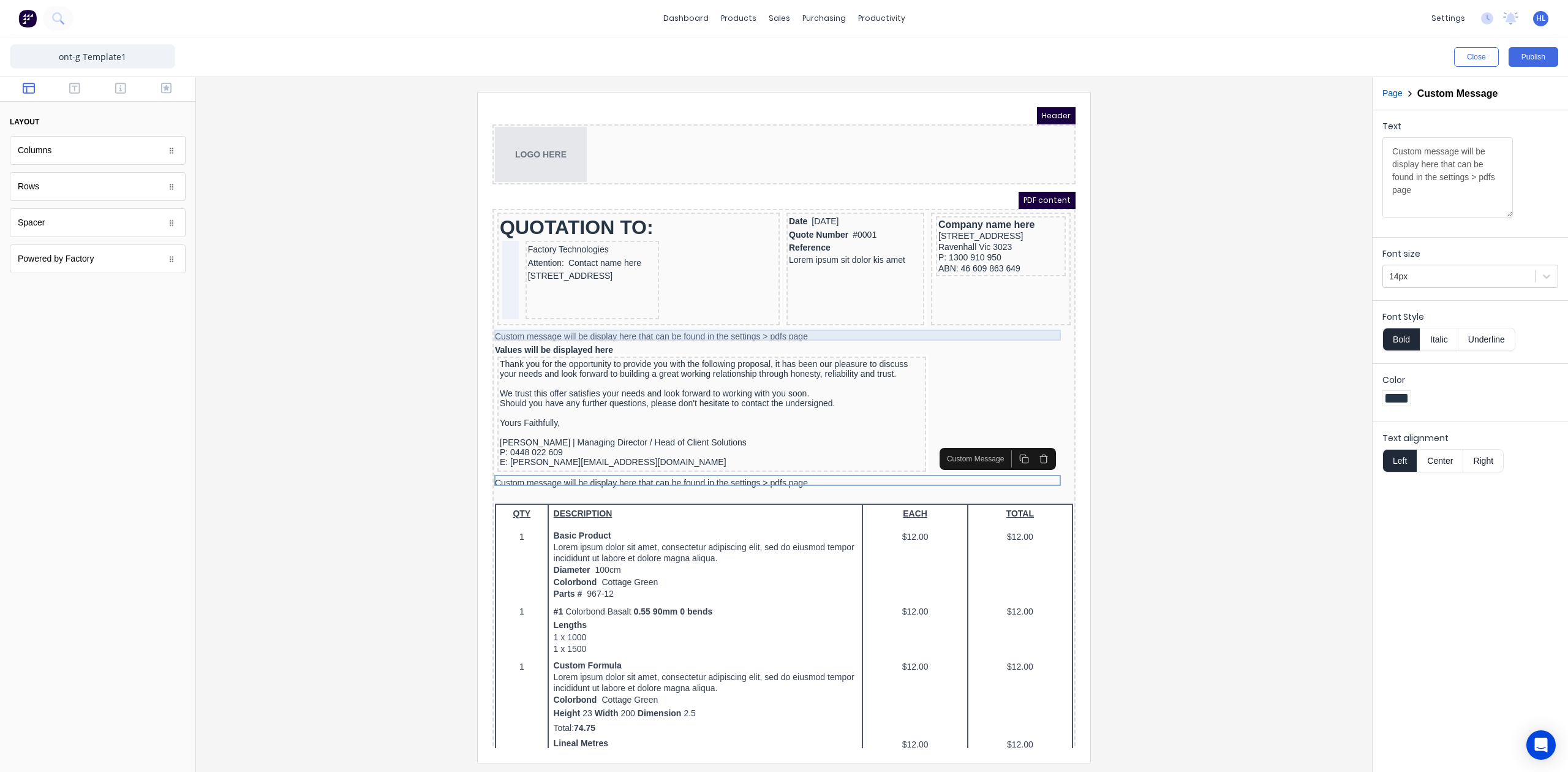
click at [836, 319] on div "Custom message will be display here that can be found in the settings > pdfs pa…" at bounding box center [769, 322] width 578 height 11
click at [1519, 54] on button "Publish" at bounding box center [1534, 57] width 50 height 19
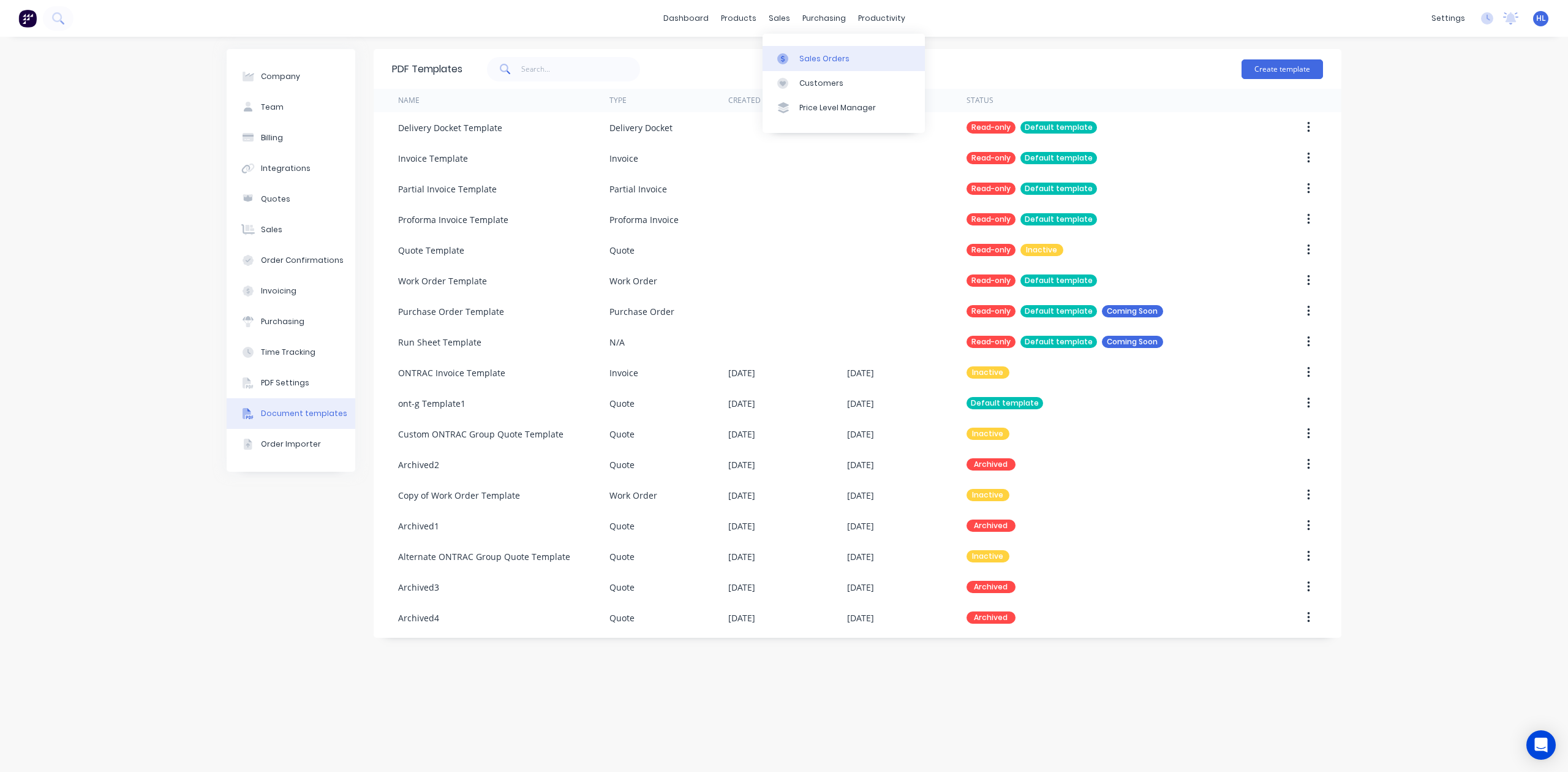
drag, startPoint x: 804, startPoint y: 54, endPoint x: 797, endPoint y: 65, distance: 13.0
click at [804, 54] on div "Sales Orders" at bounding box center [824, 58] width 50 height 11
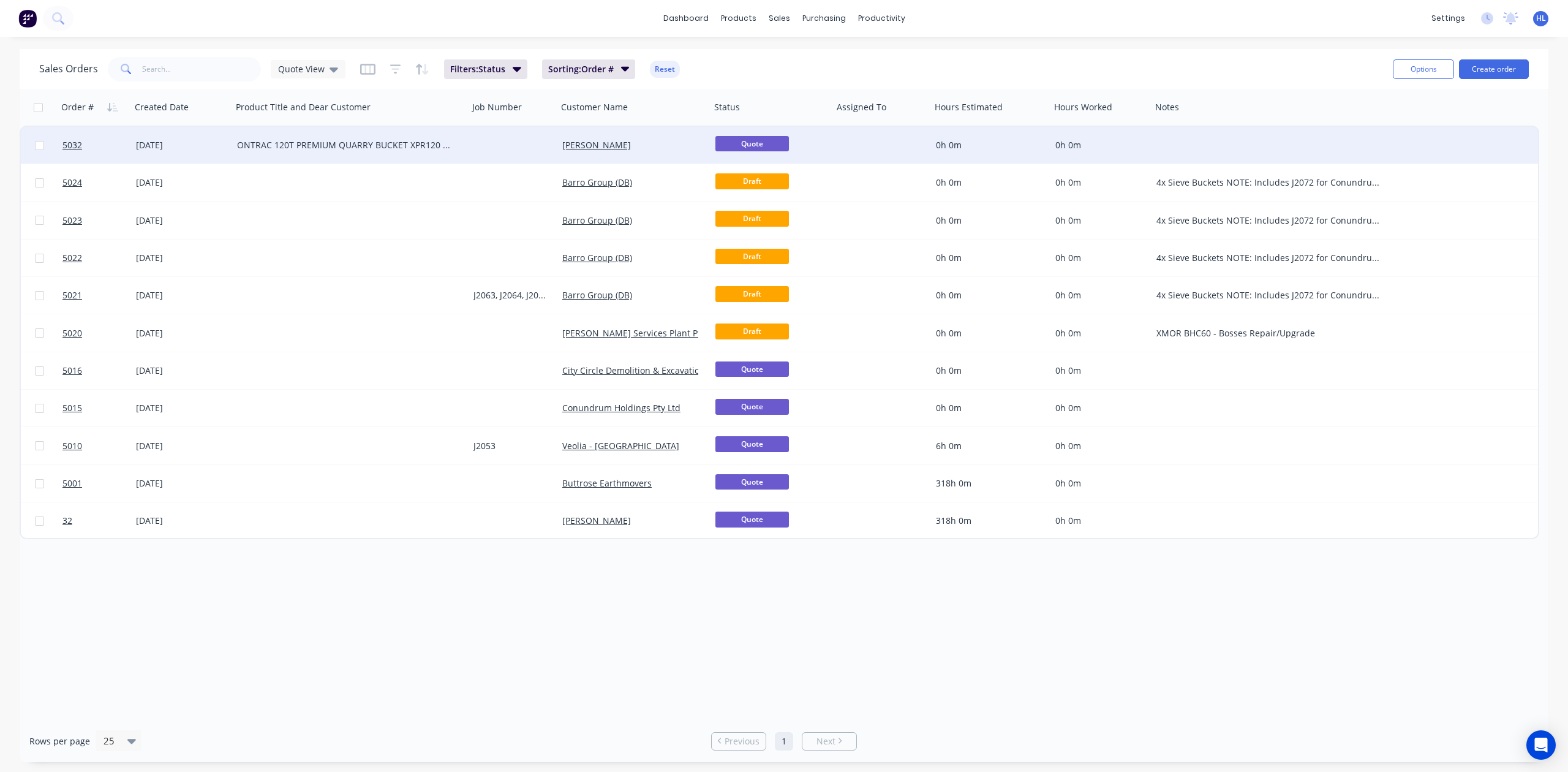
click at [388, 145] on div "ONTRAC 120T PREMIUM QUARRY BUCKET XPR120 - Hitachi EX1200 Dear Hayden," at bounding box center [345, 145] width 216 height 12
click at [320, 111] on div at bounding box center [344, 107] width 216 height 25
click at [362, 108] on div at bounding box center [344, 107] width 216 height 25
click at [1432, 74] on button "Options" at bounding box center [1423, 69] width 62 height 19
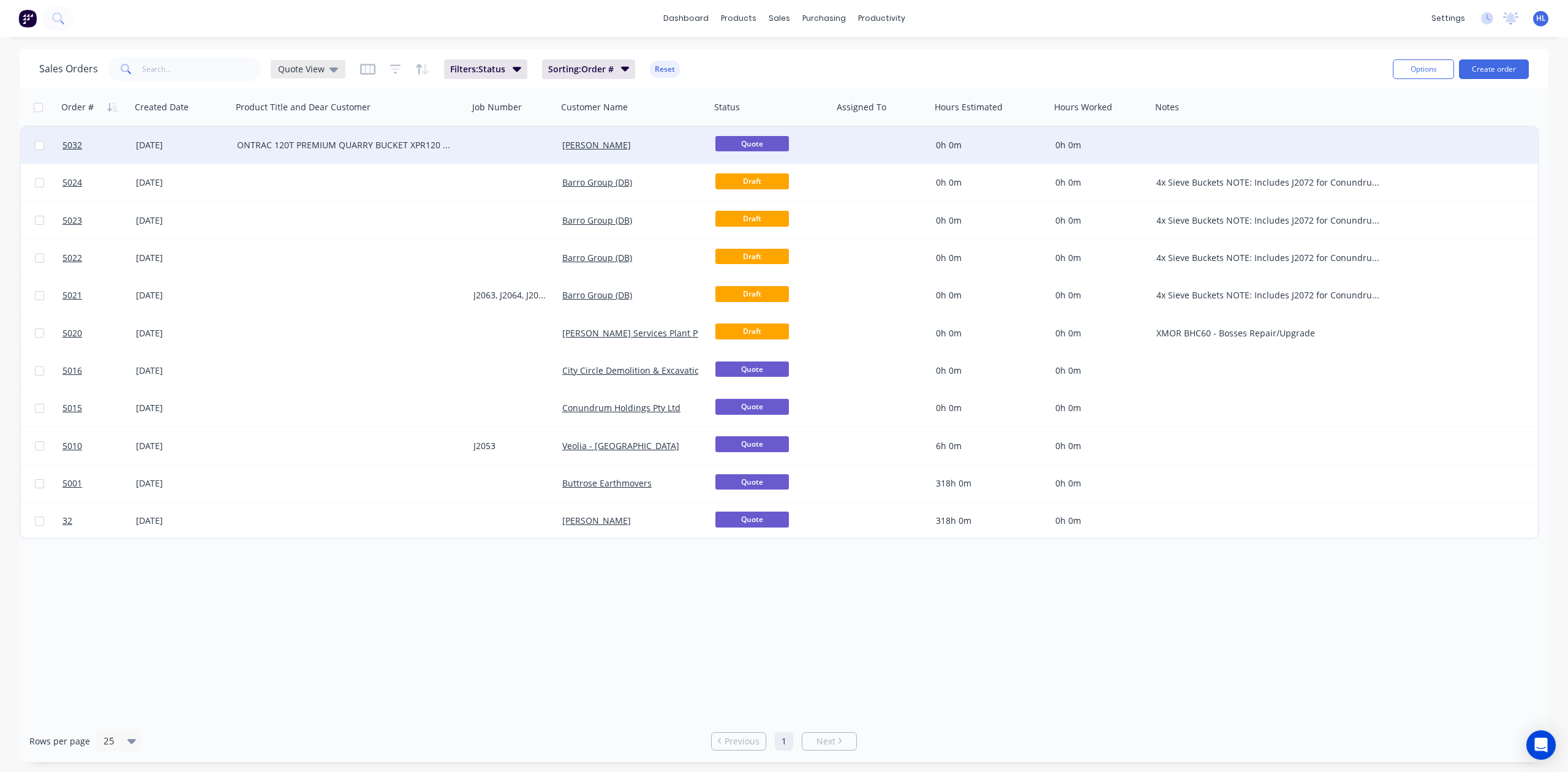
click at [329, 70] on icon at bounding box center [333, 69] width 8 height 14
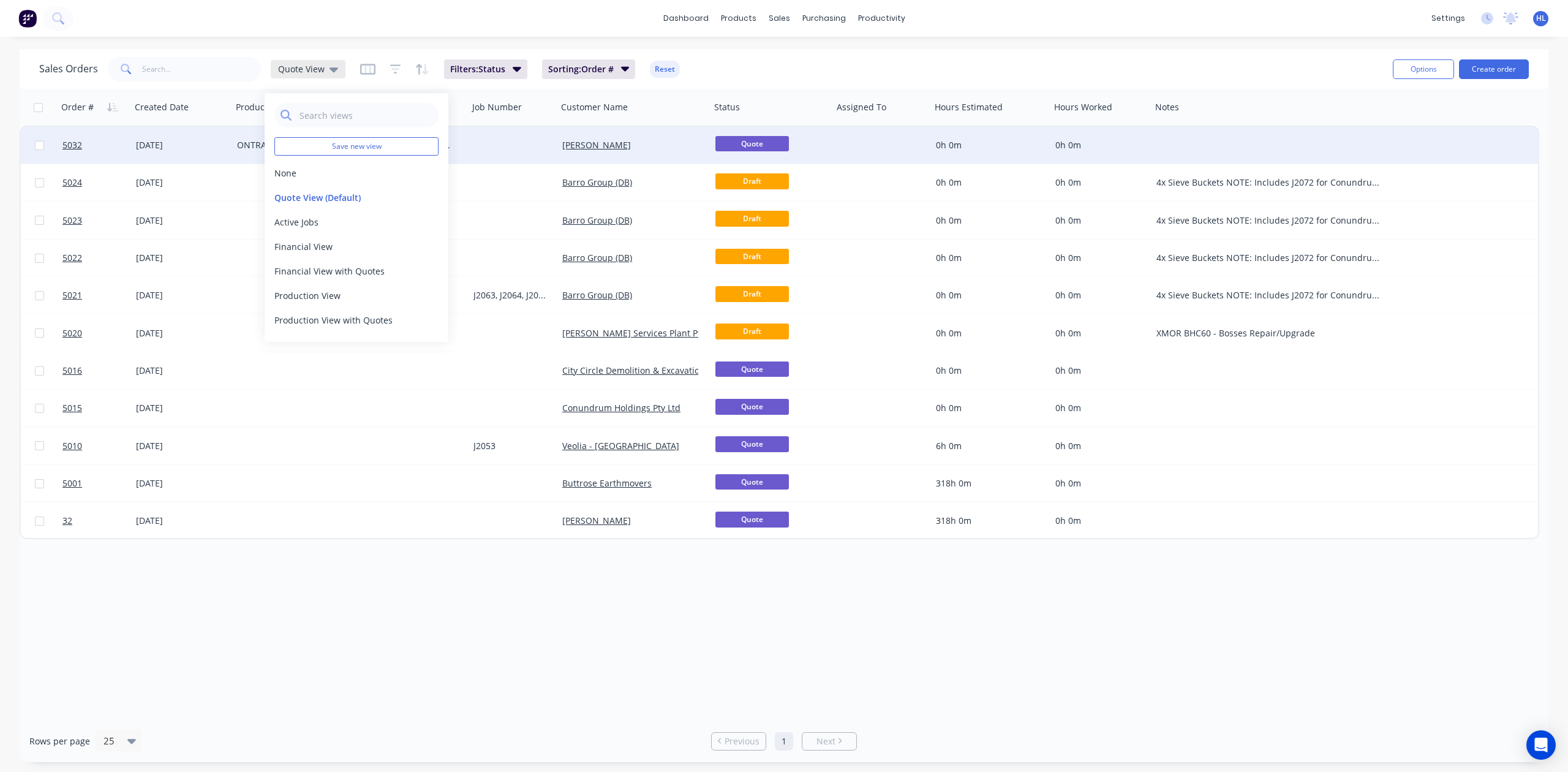
click at [329, 70] on icon at bounding box center [333, 69] width 8 height 14
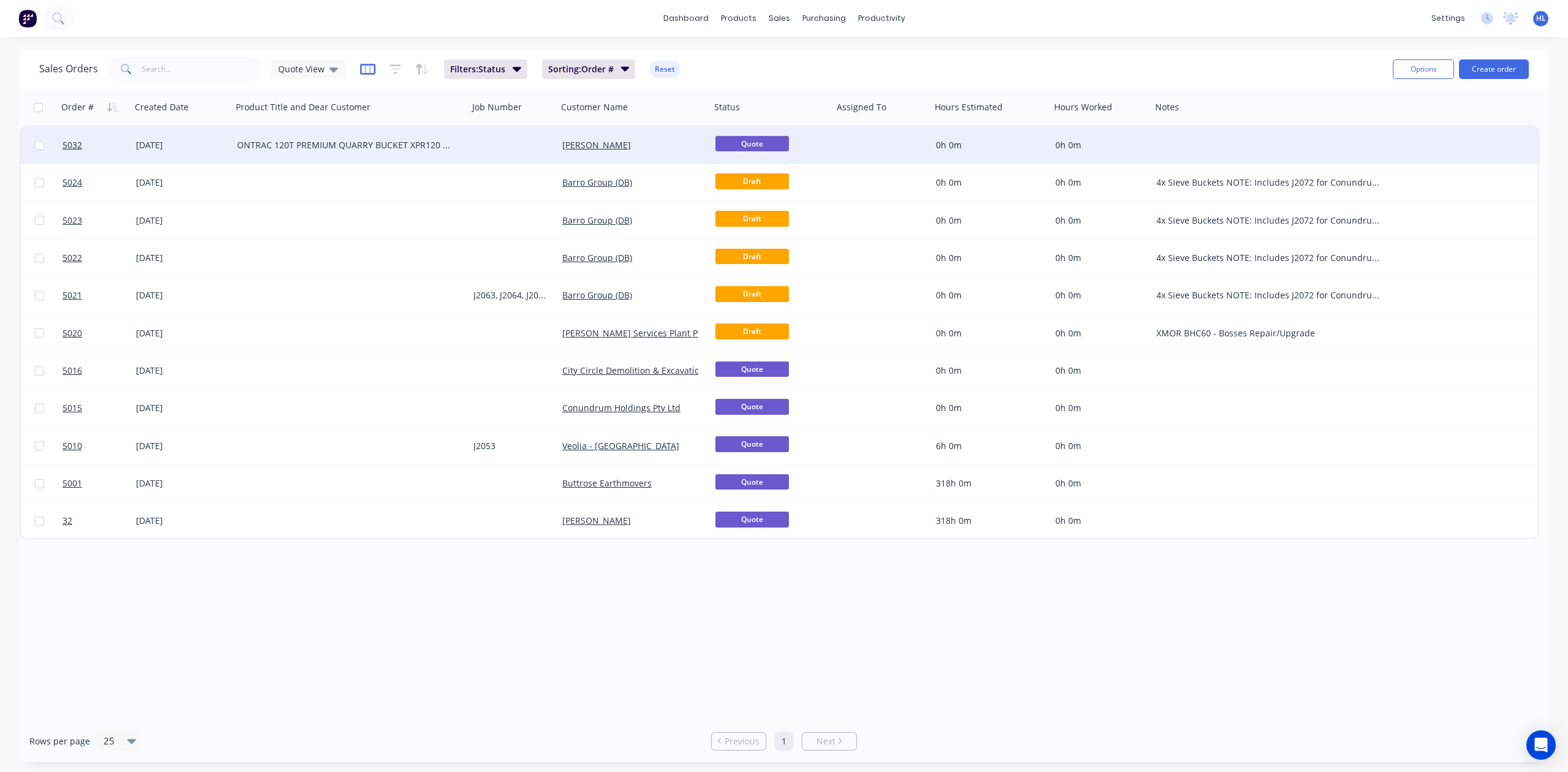
click at [371, 70] on icon "button" at bounding box center [368, 69] width 16 height 12
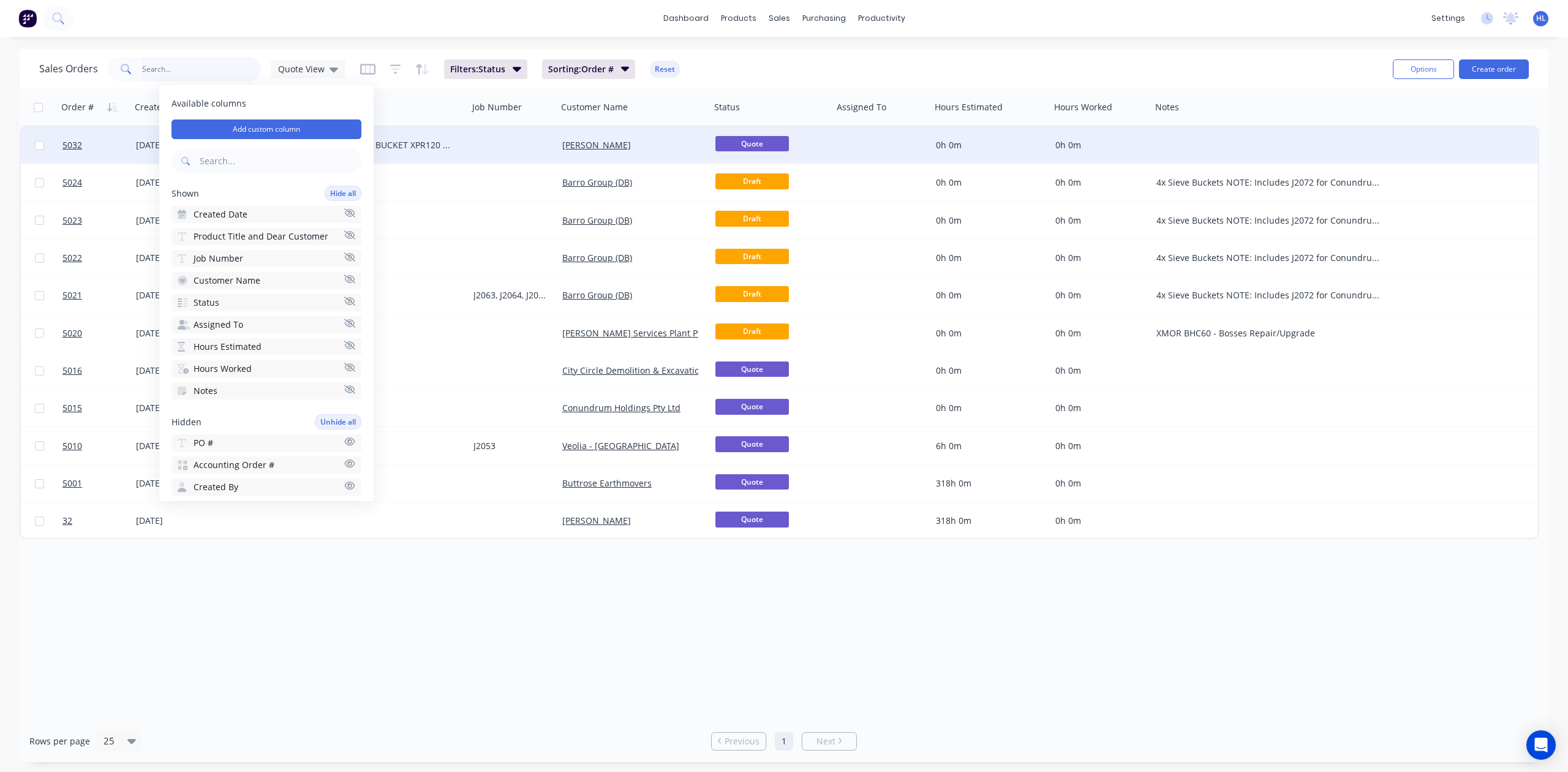
drag, startPoint x: 237, startPoint y: 234, endPoint x: 218, endPoint y: 64, distance: 171.1
click at [218, 64] on input "text" at bounding box center [202, 69] width 119 height 25
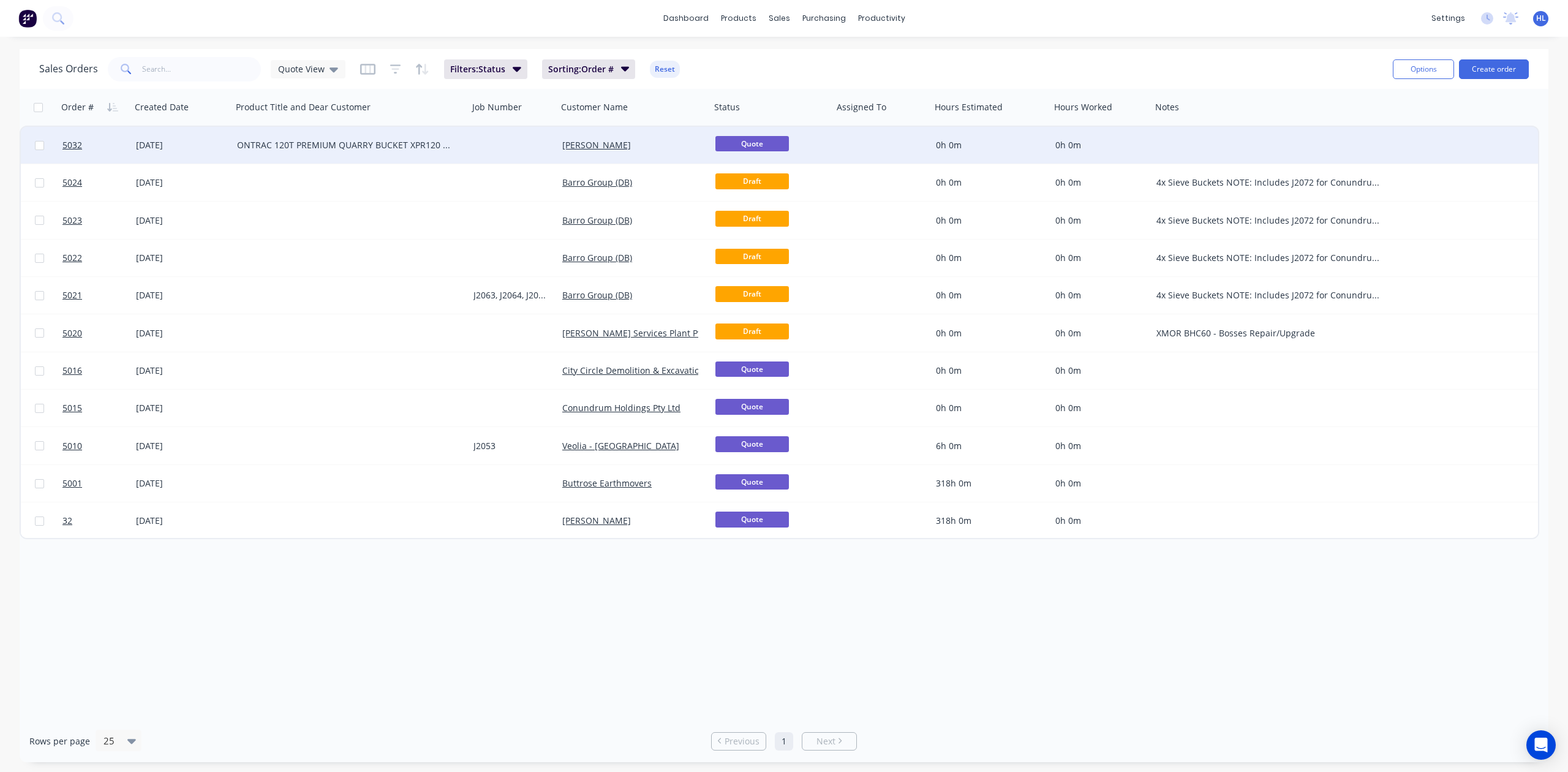
click at [772, 35] on div "dashboard products sales purchasing productivity dashboard products Product Cat…" at bounding box center [784, 18] width 1568 height 37
click at [307, 128] on button "Edit" at bounding box center [282, 132] width 92 height 25
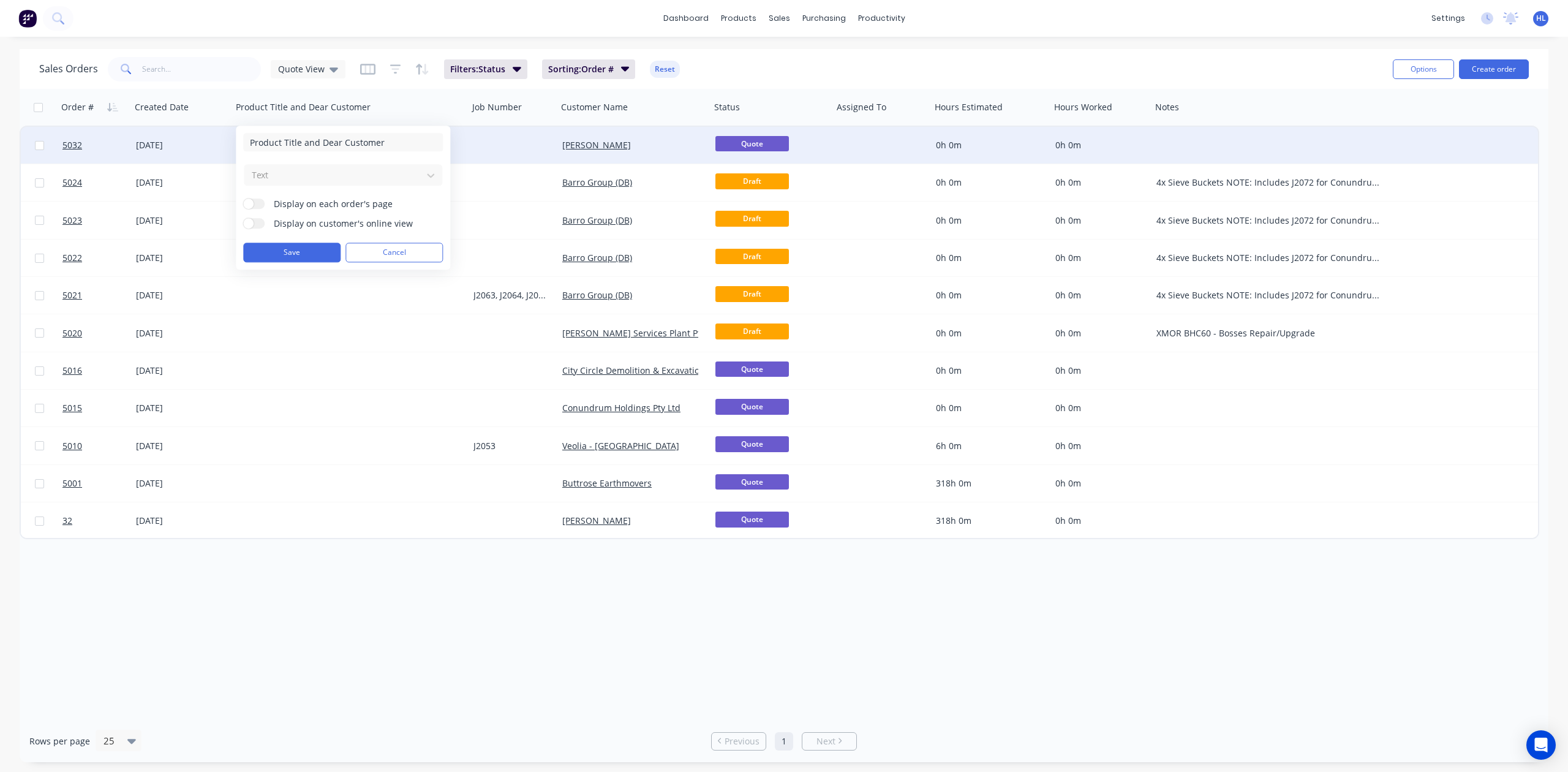
drag, startPoint x: 402, startPoint y: 147, endPoint x: 299, endPoint y: 165, distance: 104.6
click at [299, 165] on form "Product Title and Dear Customer Text Display on each order's page Display on cu…" at bounding box center [343, 197] width 200 height 129
type input "Product Title"
click at [316, 248] on button "Save" at bounding box center [292, 252] width 97 height 19
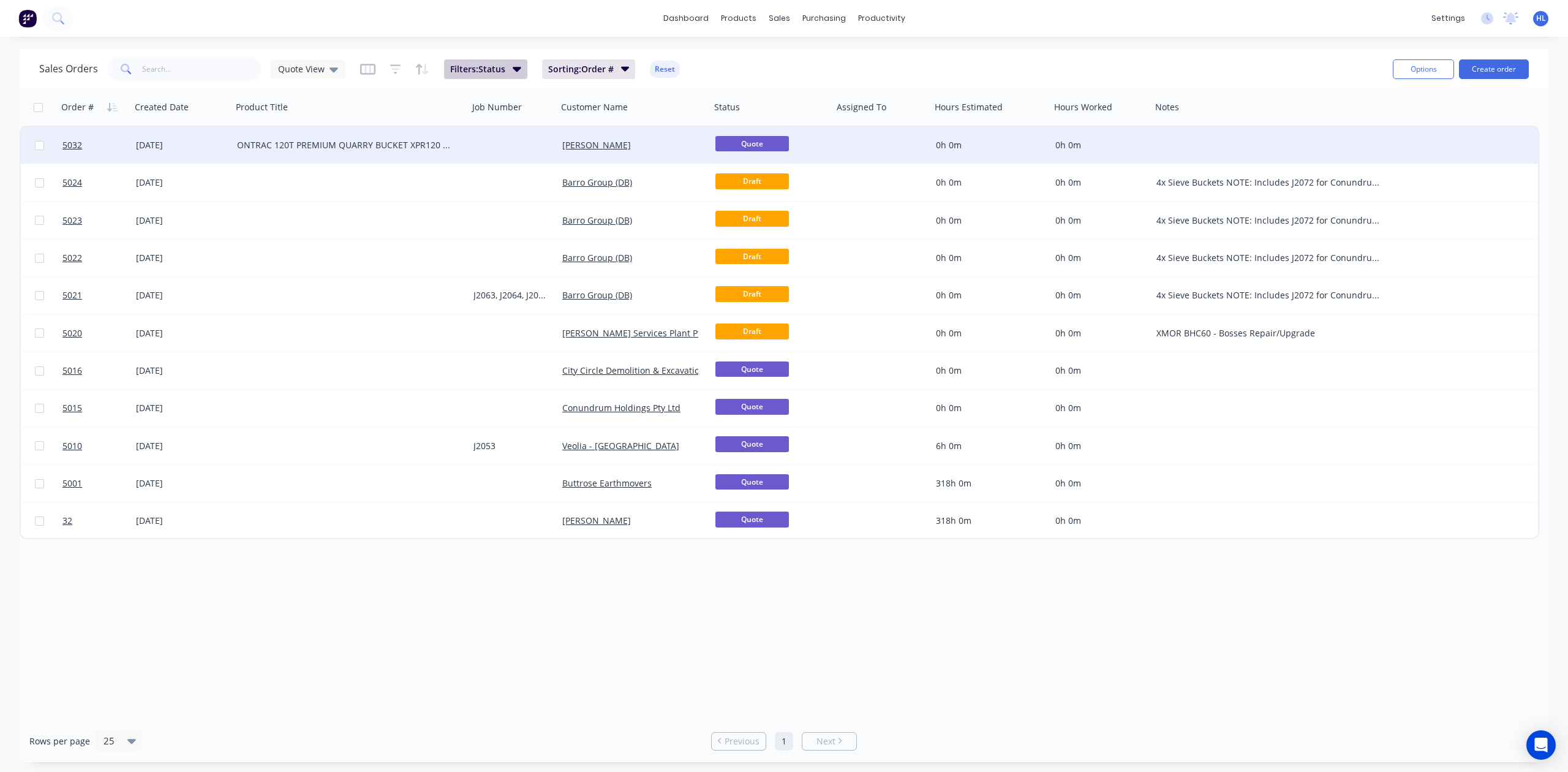
click at [457, 65] on span "Filters: Status" at bounding box center [478, 69] width 55 height 12
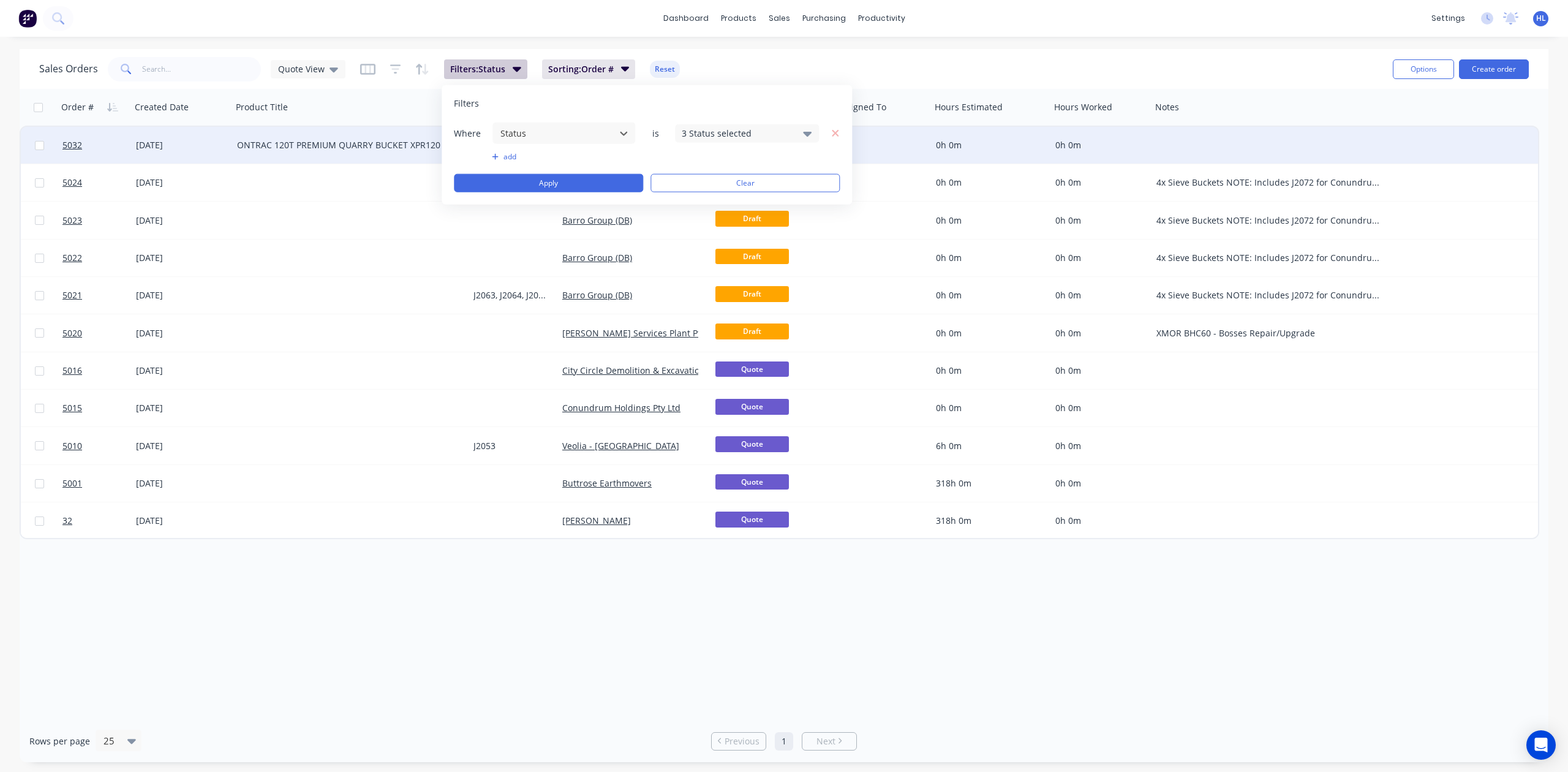
click at [457, 65] on span "Filters: Status" at bounding box center [478, 69] width 55 height 12
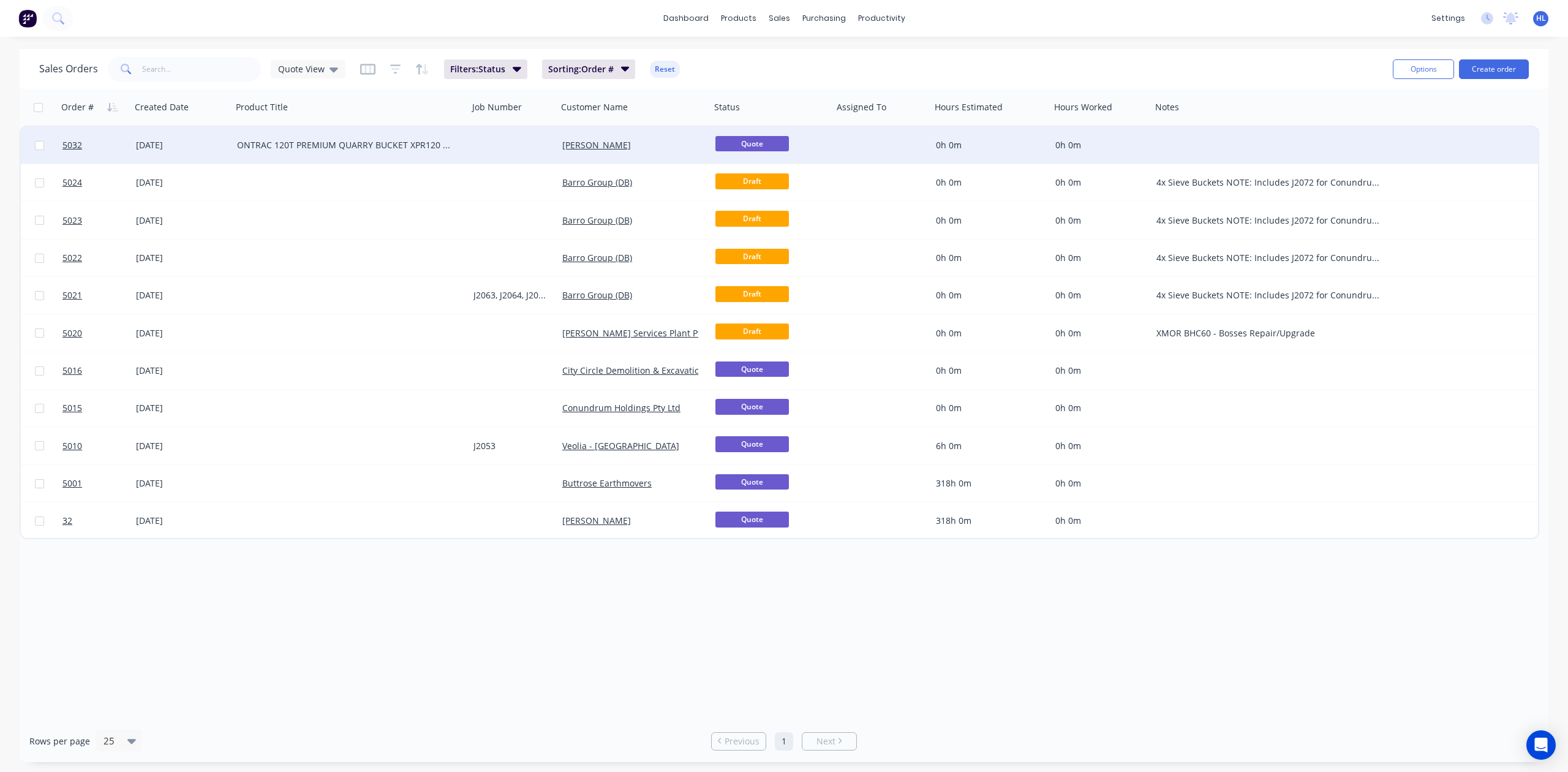
click at [351, 70] on div "Sales Orders Quote View Filters: Status Sorting: Order # Reset" at bounding box center [710, 69] width 1344 height 30
click at [364, 69] on icon "button" at bounding box center [367, 69] width 6 height 8
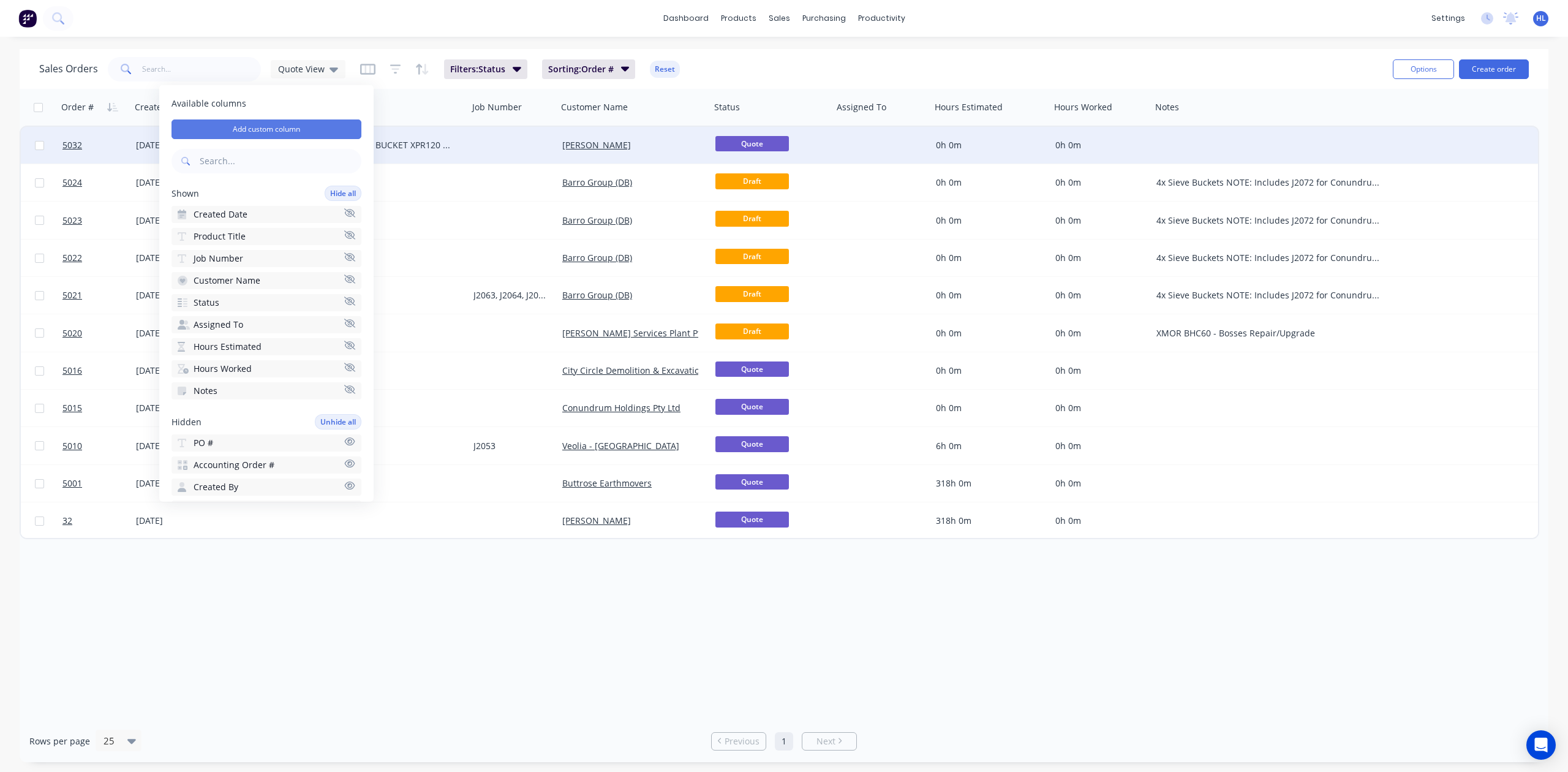
click at [292, 130] on button "Add custom column" at bounding box center [266, 129] width 190 height 19
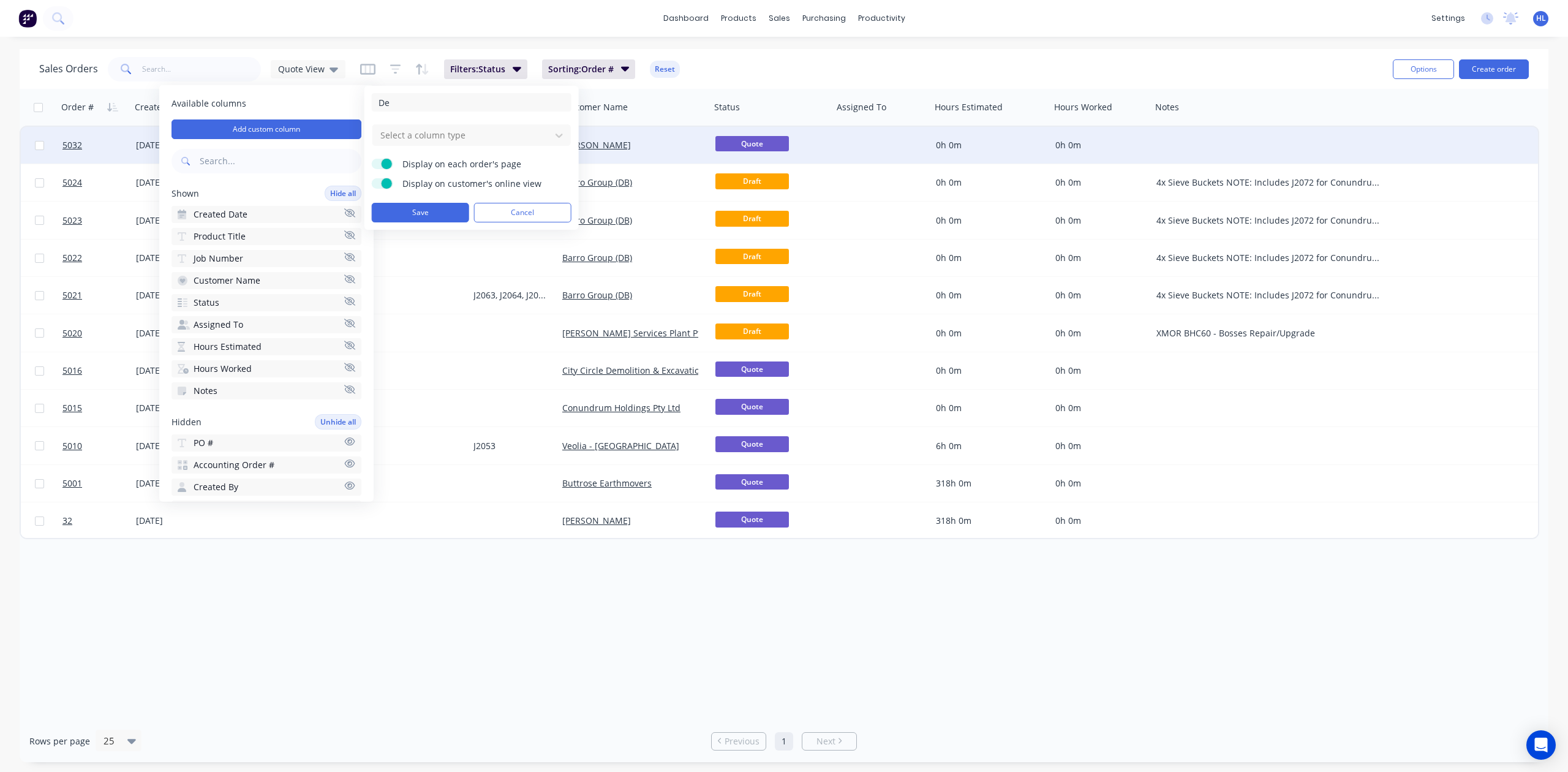
type input "D"
type input "C"
type input "Dear Customer"
click at [379, 177] on form "Dear Customer Select a column type Display on each order's page Display on cust…" at bounding box center [472, 158] width 200 height 129
click at [384, 162] on span at bounding box center [387, 164] width 10 height 10
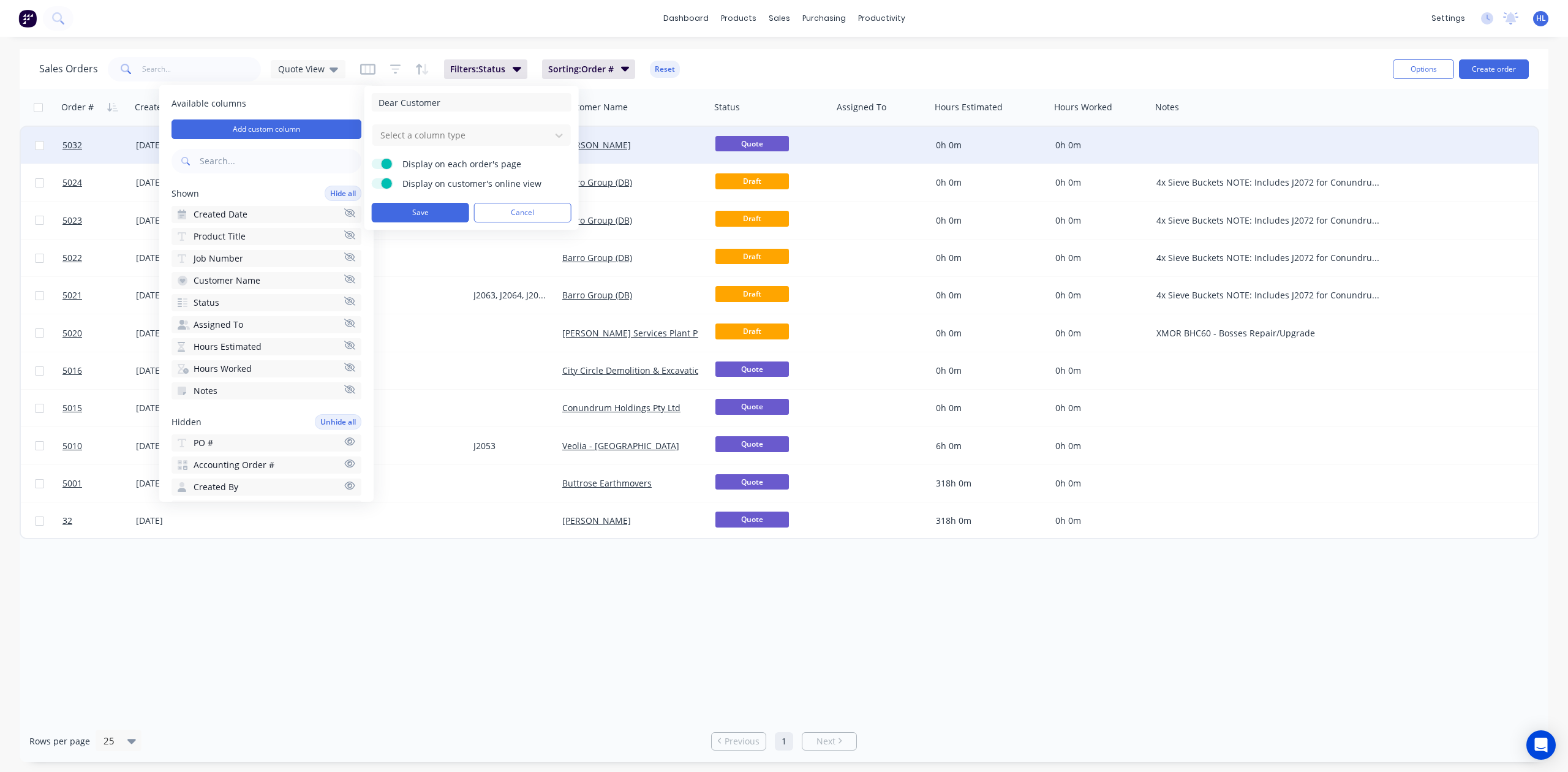
click at [372, 159] on input "Display on each order's page" at bounding box center [372, 159] width 0 height 0
click at [386, 186] on span at bounding box center [387, 183] width 10 height 10
click at [372, 178] on input "Display on customer's online view" at bounding box center [372, 178] width 0 height 0
click at [434, 133] on div at bounding box center [462, 135] width 165 height 16
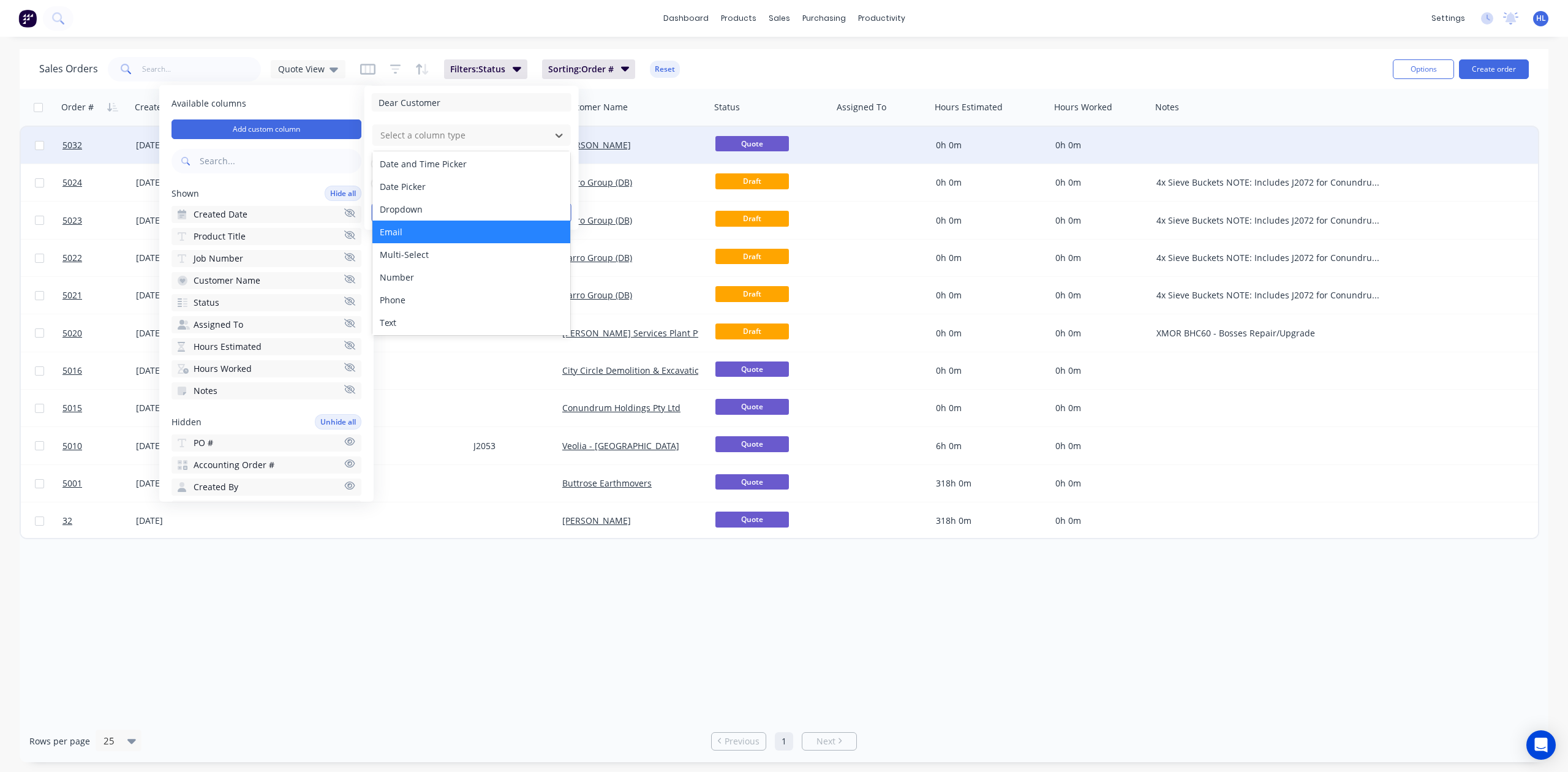
scroll to position [70, 0]
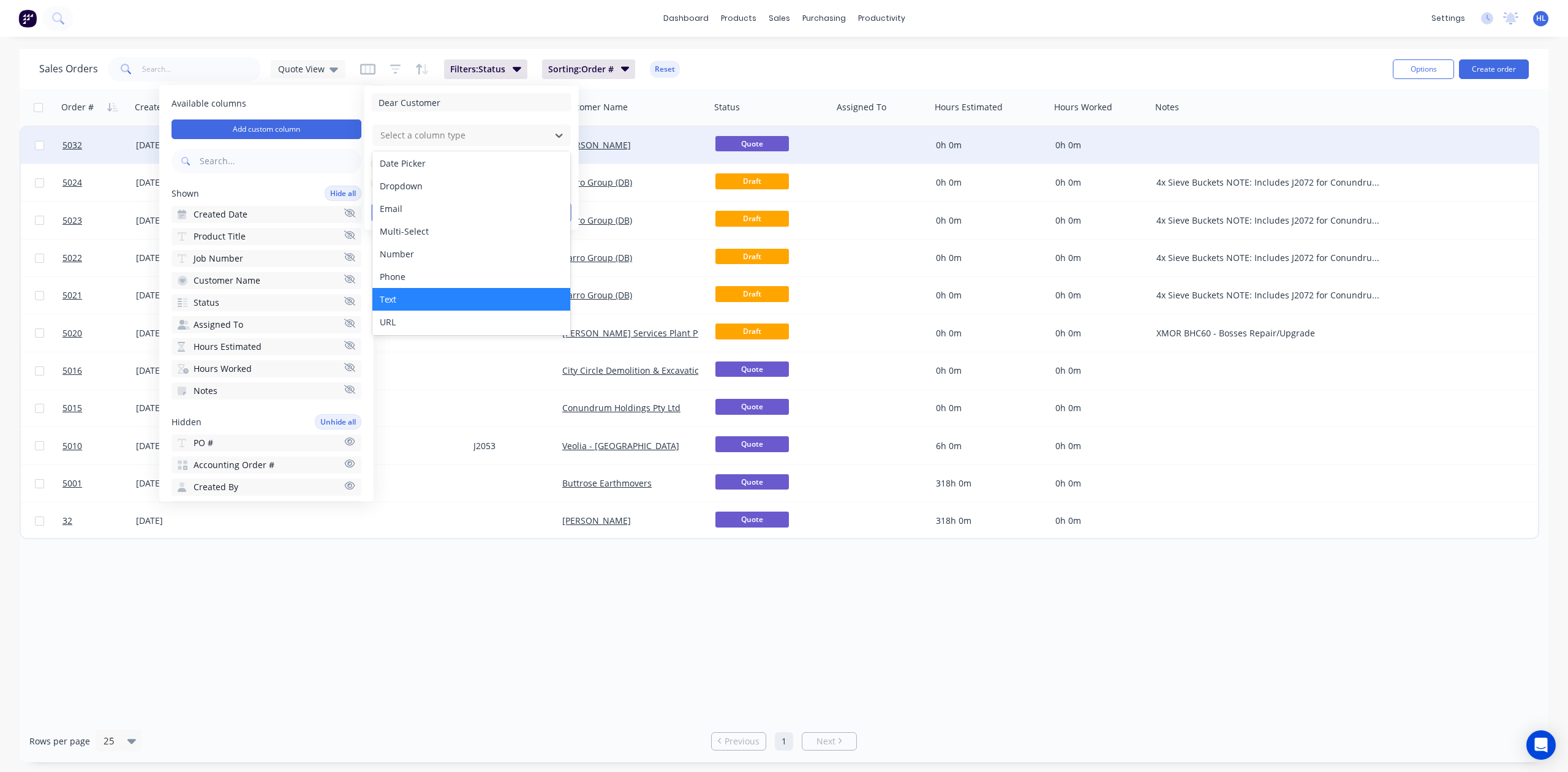
click at [430, 303] on div "Text" at bounding box center [471, 299] width 198 height 23
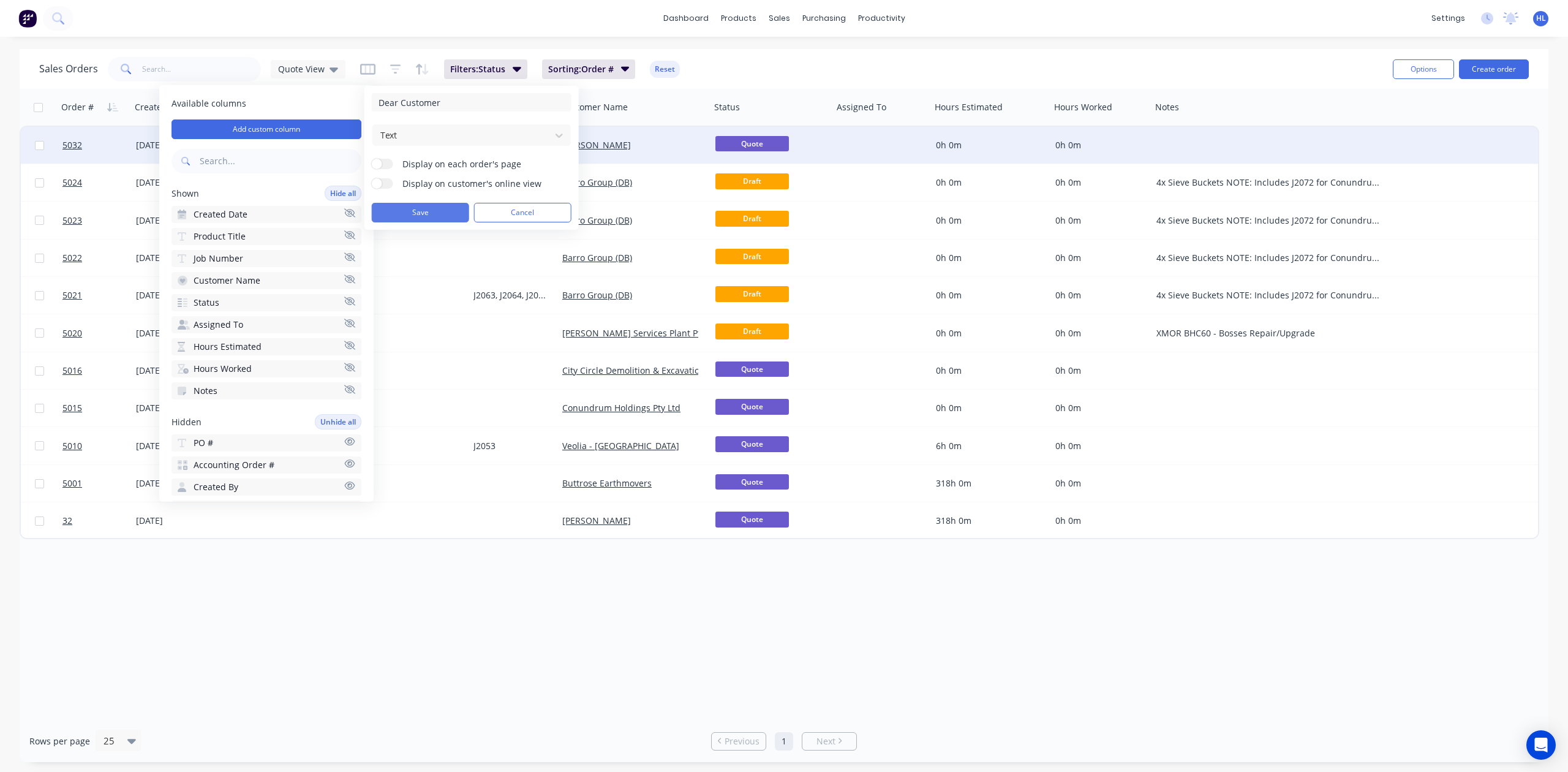
click at [435, 211] on button "Save" at bounding box center [421, 213] width 97 height 19
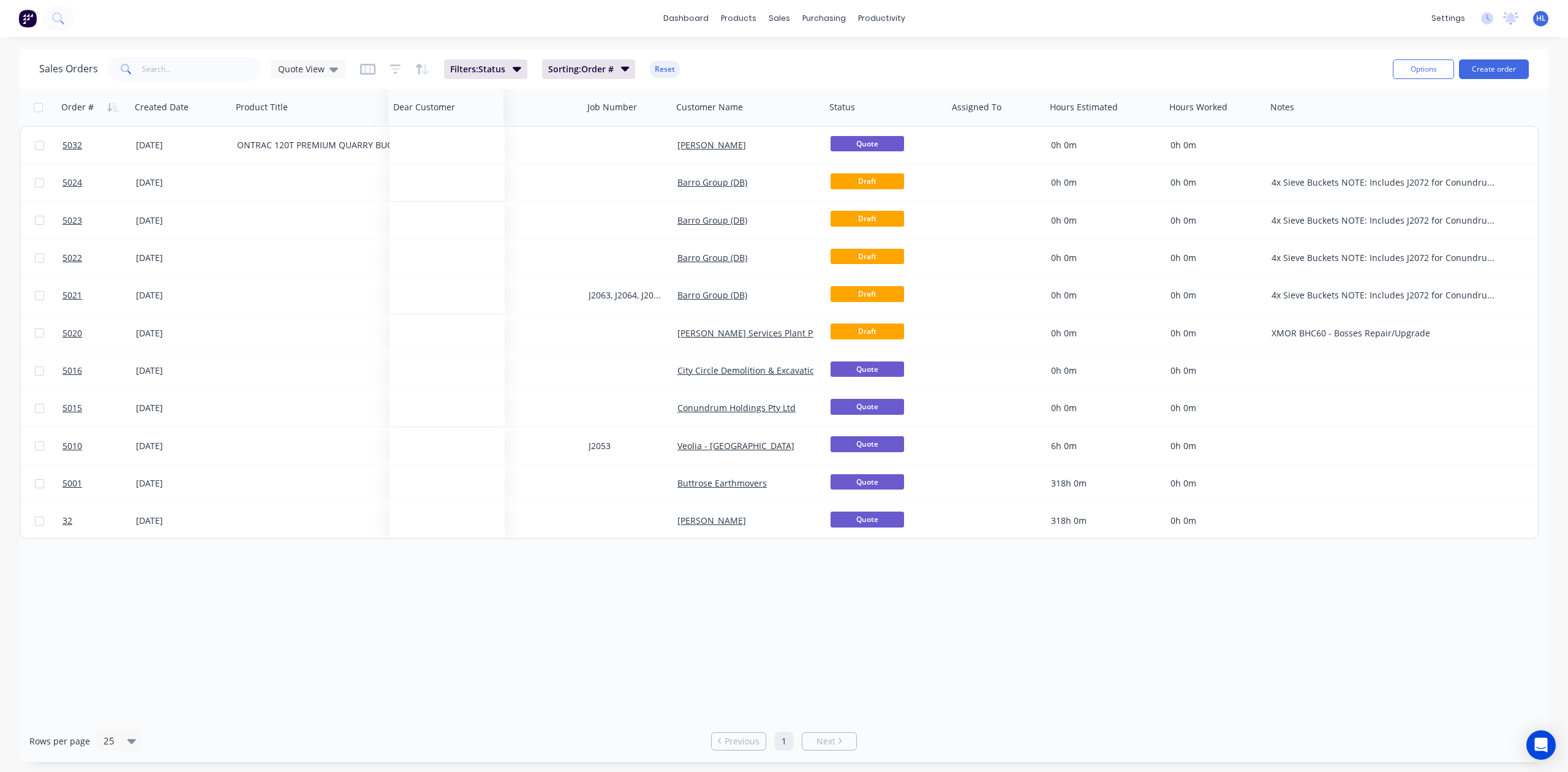
drag, startPoint x: 1425, startPoint y: 106, endPoint x: 431, endPoint y: 115, distance: 994.0
click at [0, 0] on div at bounding box center [0, 0] width 0 height 0
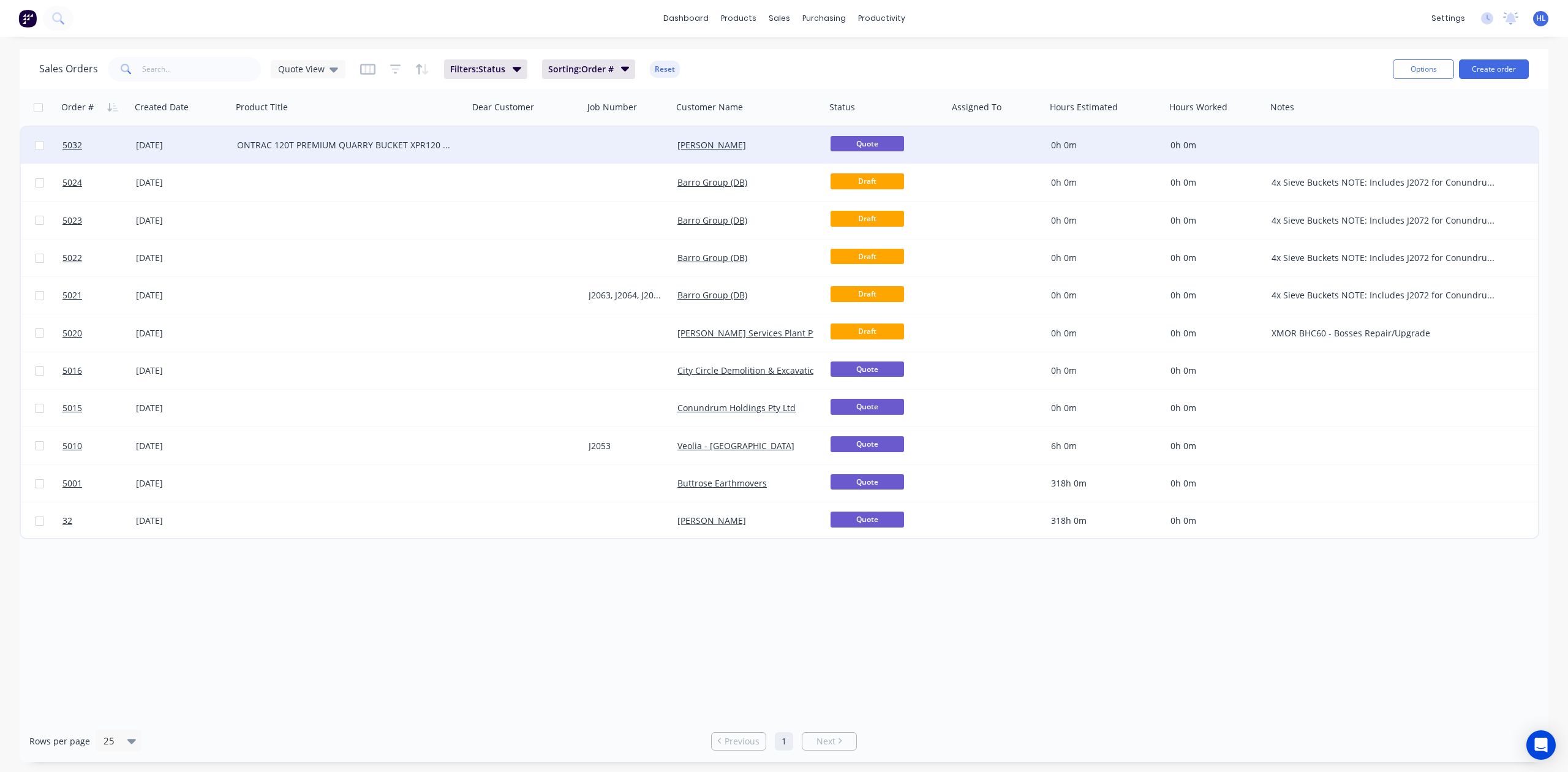
click at [393, 150] on div "ONTRAC 120T PREMIUM QUARRY BUCKET XPR120 - Hitachi EX1200 Dear Hayden," at bounding box center [350, 145] width 237 height 37
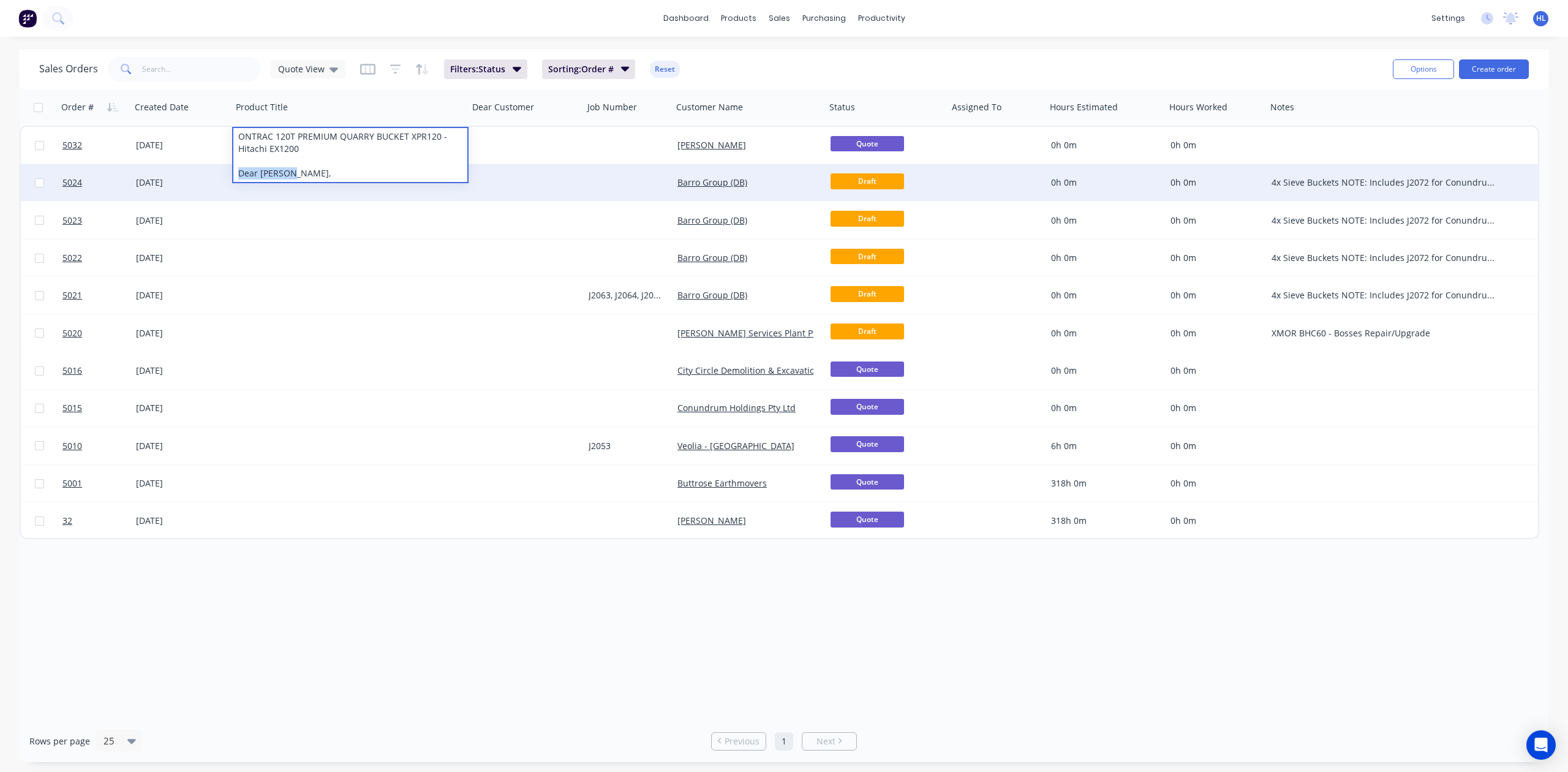
drag, startPoint x: 309, startPoint y: 167, endPoint x: 218, endPoint y: 168, distance: 91.0
click at [218, 168] on div "5032 05 Sep 2025 ONTRAC 120T PREMIUM QUARRY BUCKET XPR120 - Hitachi EX1200 Dear…" at bounding box center [779, 333] width 1520 height 414
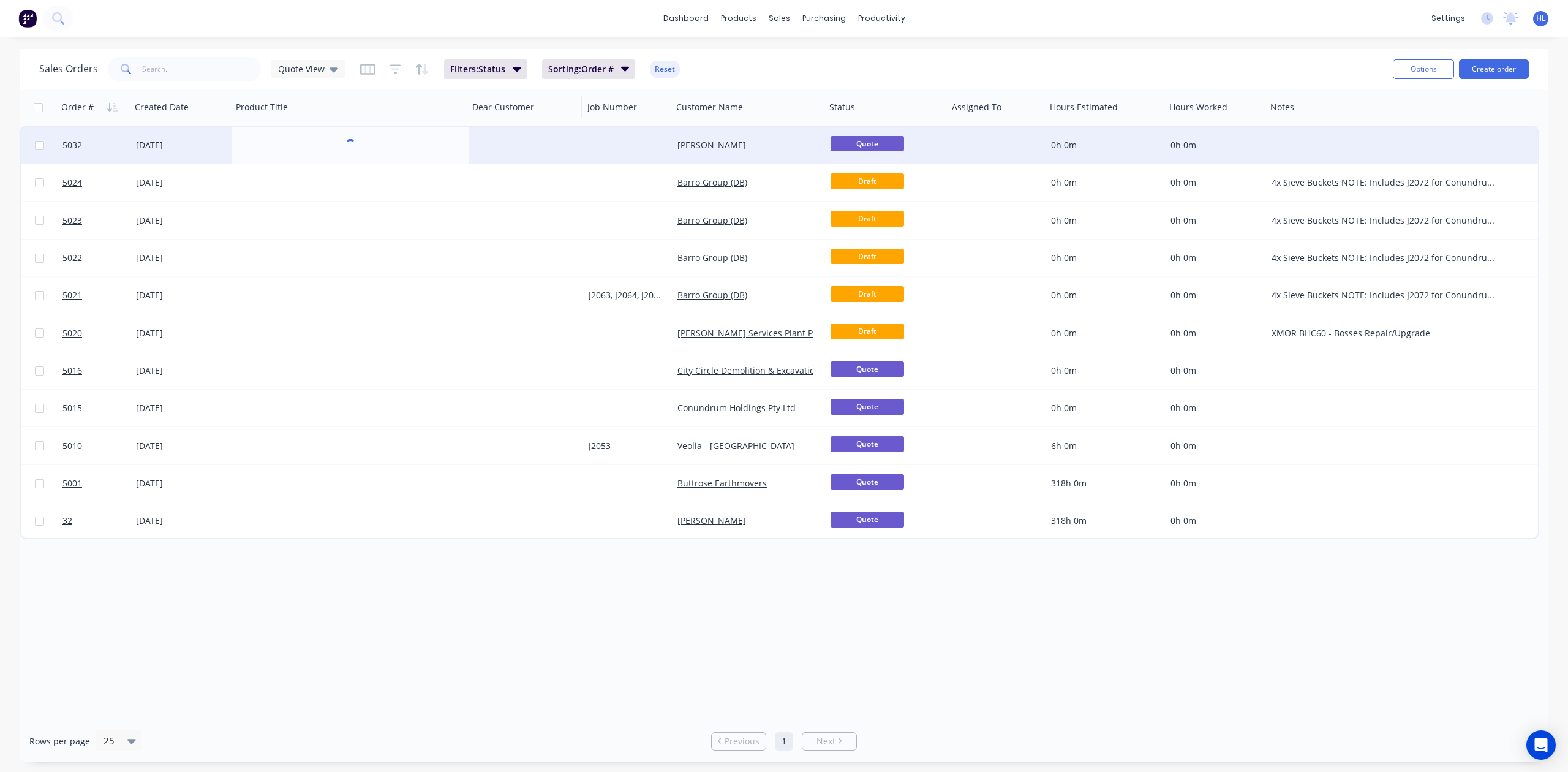
click at [524, 121] on div "Dear Customer" at bounding box center [525, 107] width 115 height 37
click at [513, 136] on div at bounding box center [526, 145] width 115 height 37
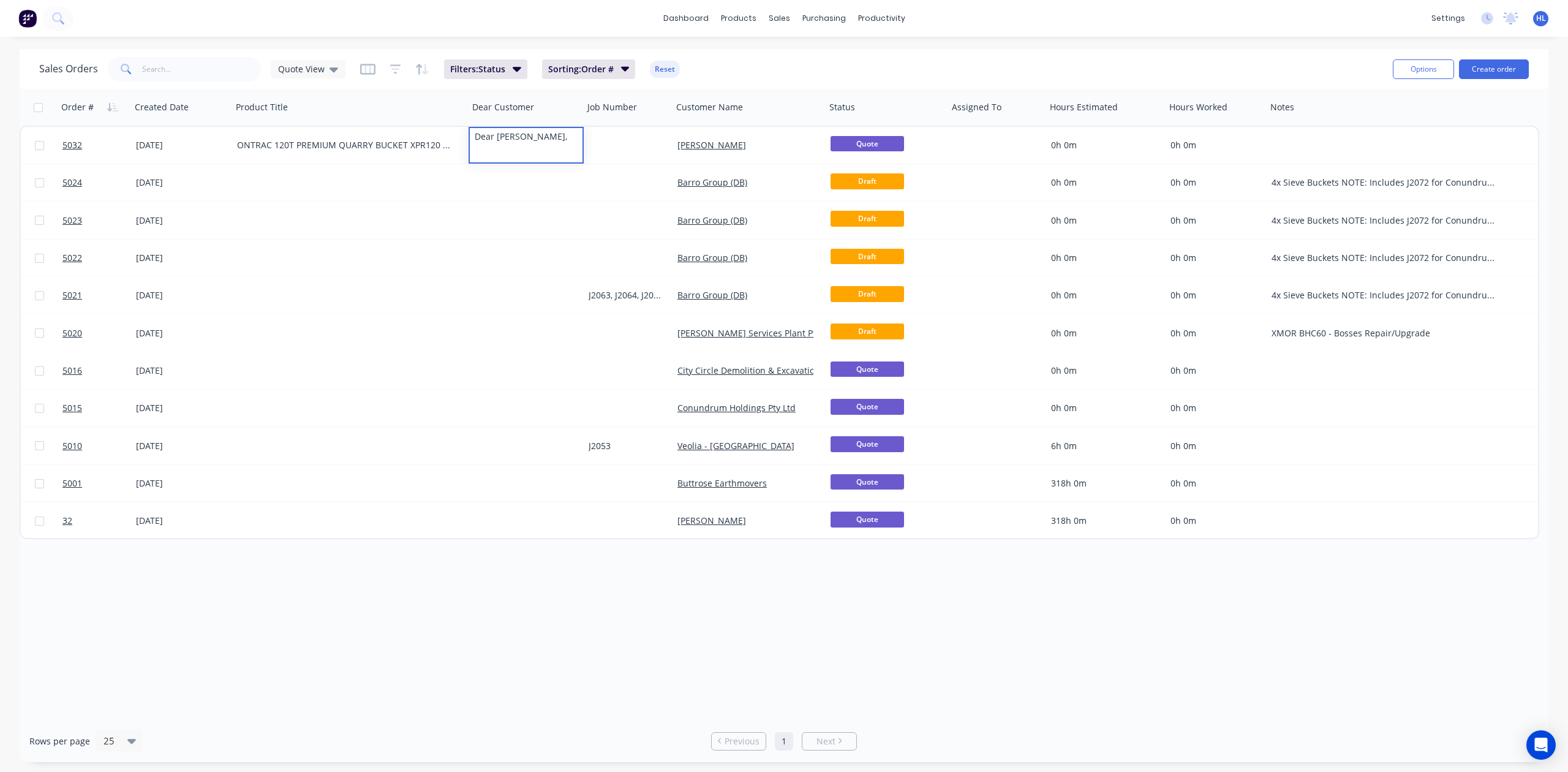
click at [382, 142] on div "ONTRAC 120T PREMIUM QUARRY BUCKET XPR120 - Hitachi EX1200" at bounding box center [345, 145] width 216 height 12
click at [387, 143] on div "ONTRAC 120T PREMIUM QUARRY BUCKET XPR120 - Hitachi EX1200" at bounding box center [345, 145] width 216 height 12
click at [238, 74] on input "text" at bounding box center [202, 69] width 119 height 25
click at [296, 64] on span "Quote View" at bounding box center [301, 69] width 47 height 13
click at [429, 195] on button "edit" at bounding box center [427, 198] width 16 height 13
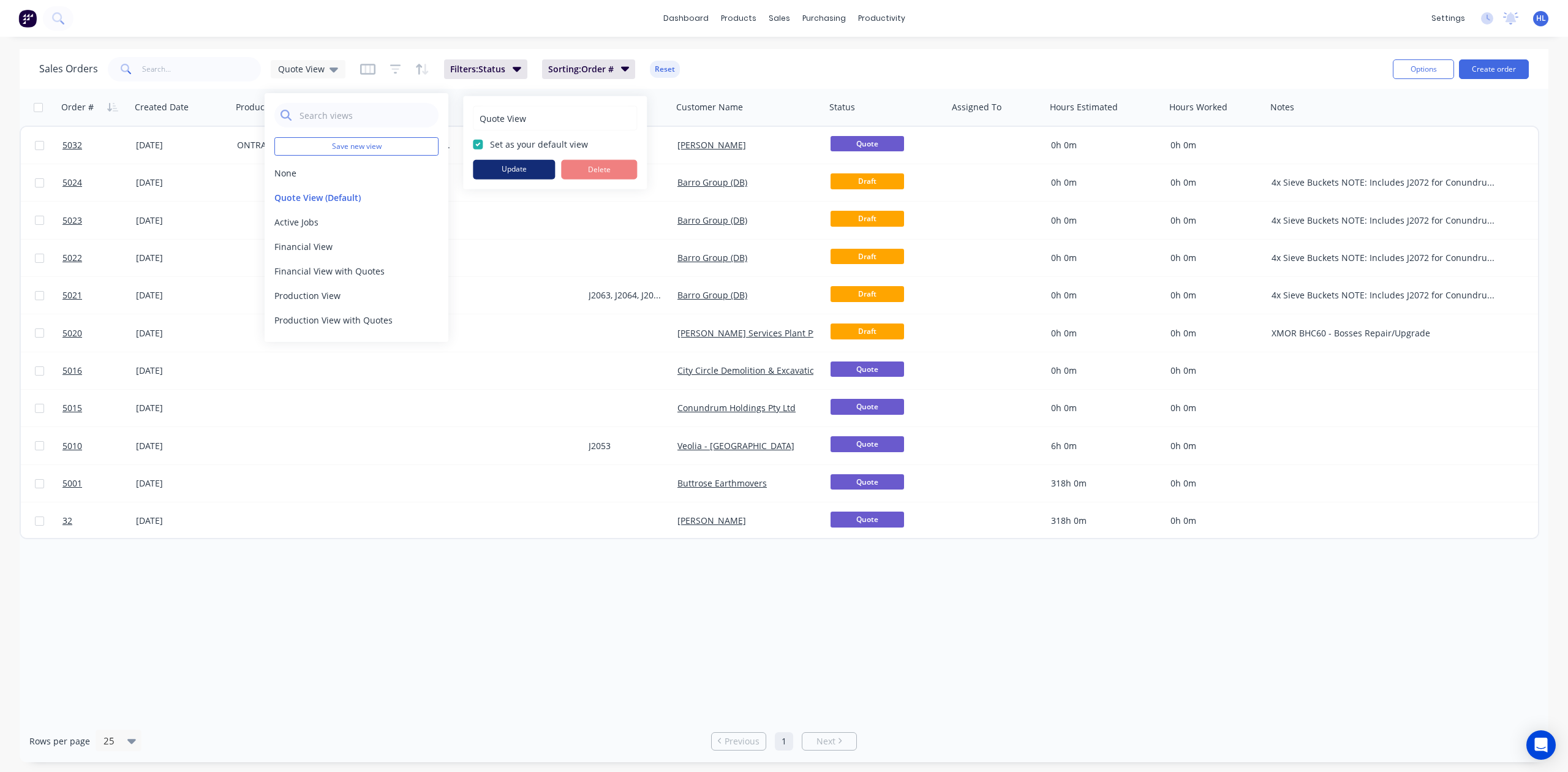
click at [508, 162] on button "Update" at bounding box center [514, 170] width 82 height 19
click at [314, 66] on span "Quote View" at bounding box center [301, 69] width 47 height 13
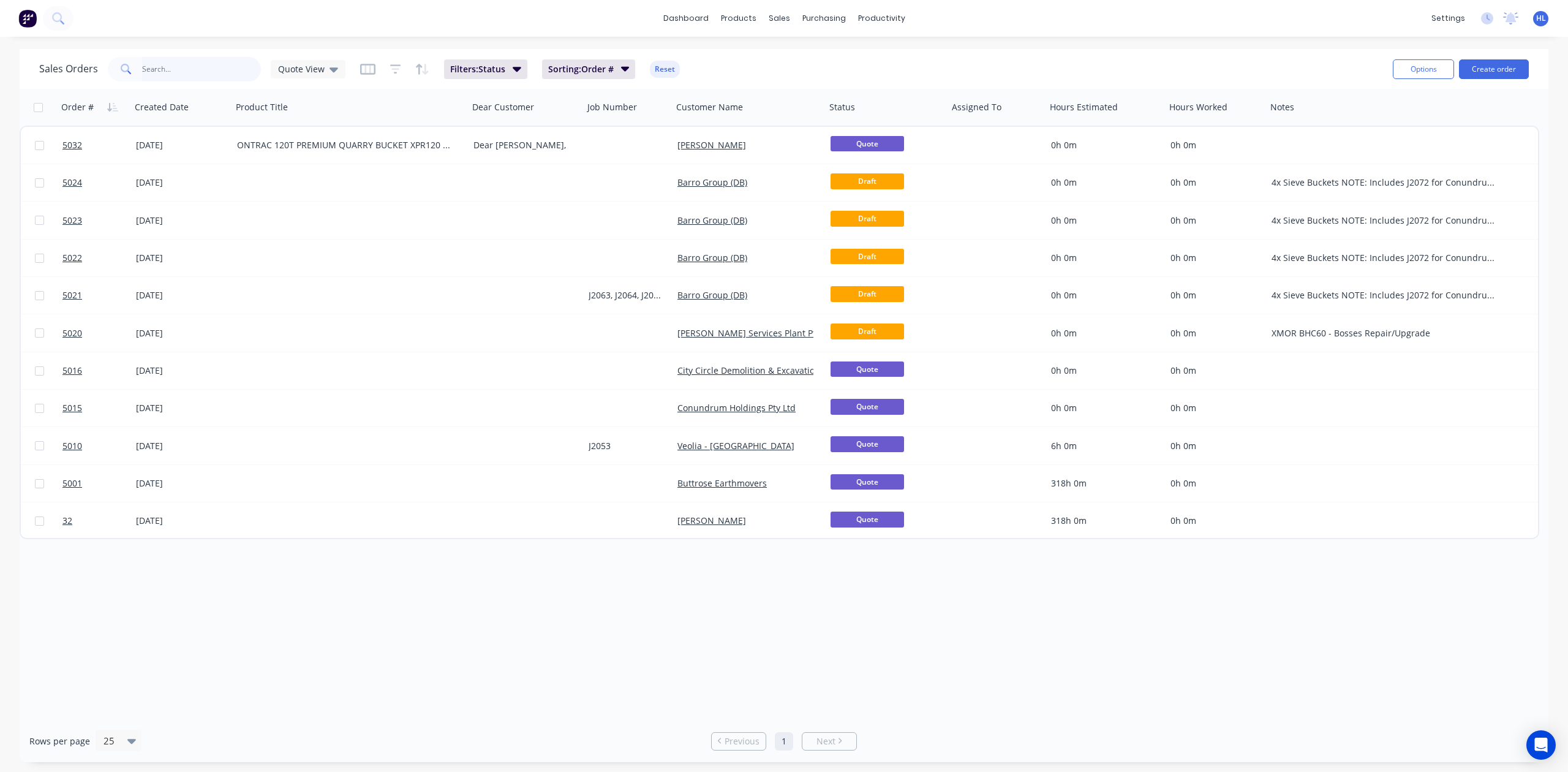
click at [251, 75] on input "text" at bounding box center [202, 69] width 119 height 25
click at [337, 659] on div "Order # Created Date Product Title Dear Customer Job Number Customer Name Statu…" at bounding box center [784, 404] width 1529 height 631
click at [333, 657] on div "Order # Created Date Product Title Dear Customer Job Number Customer Name Statu…" at bounding box center [784, 404] width 1529 height 631
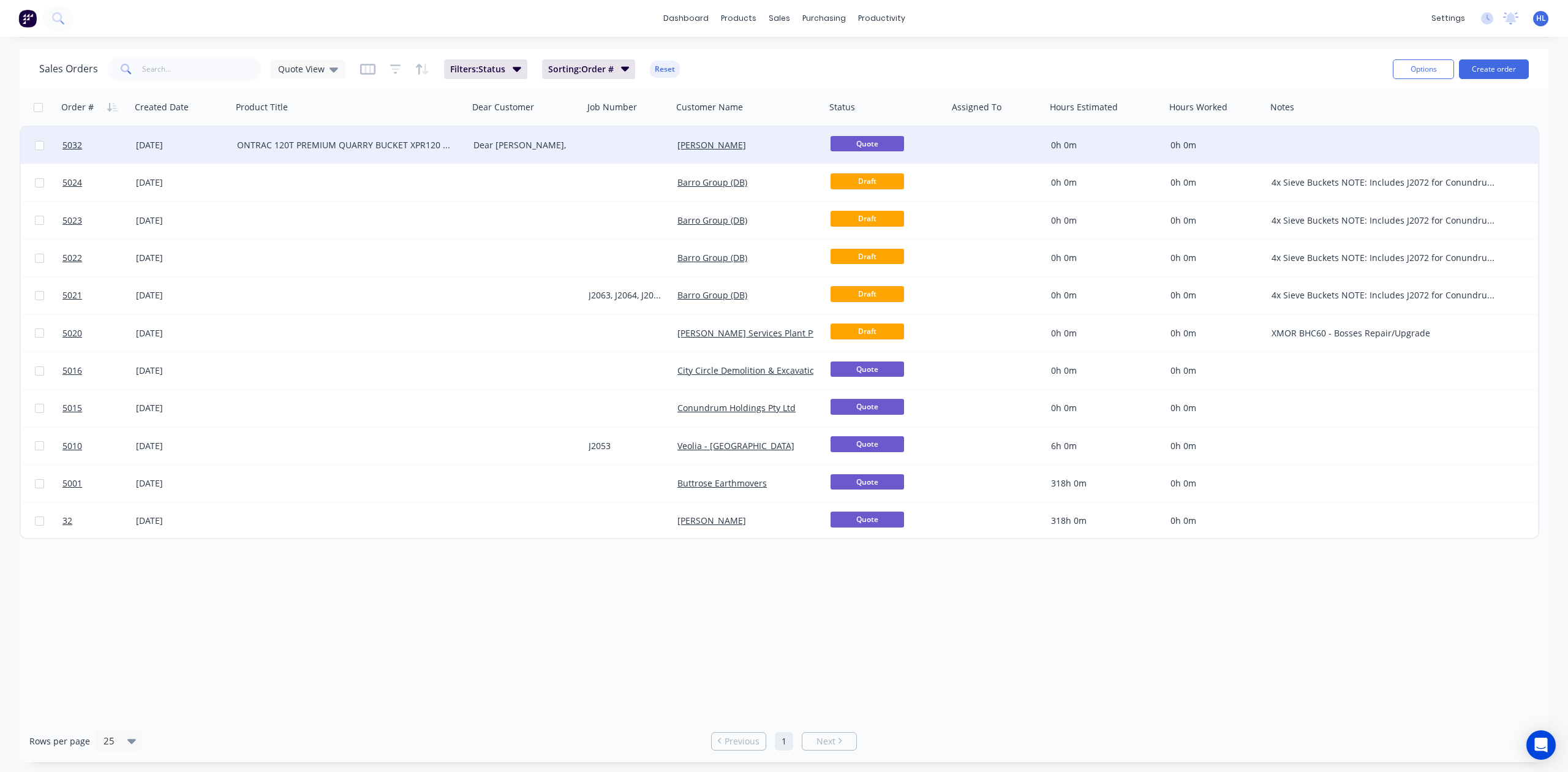
click at [336, 128] on div "ONTRAC 120T PREMIUM QUARRY BUCKET XPR120 - Hitachi EX1200" at bounding box center [350, 145] width 237 height 37
click at [158, 145] on div "[DATE]" at bounding box center [181, 145] width 91 height 12
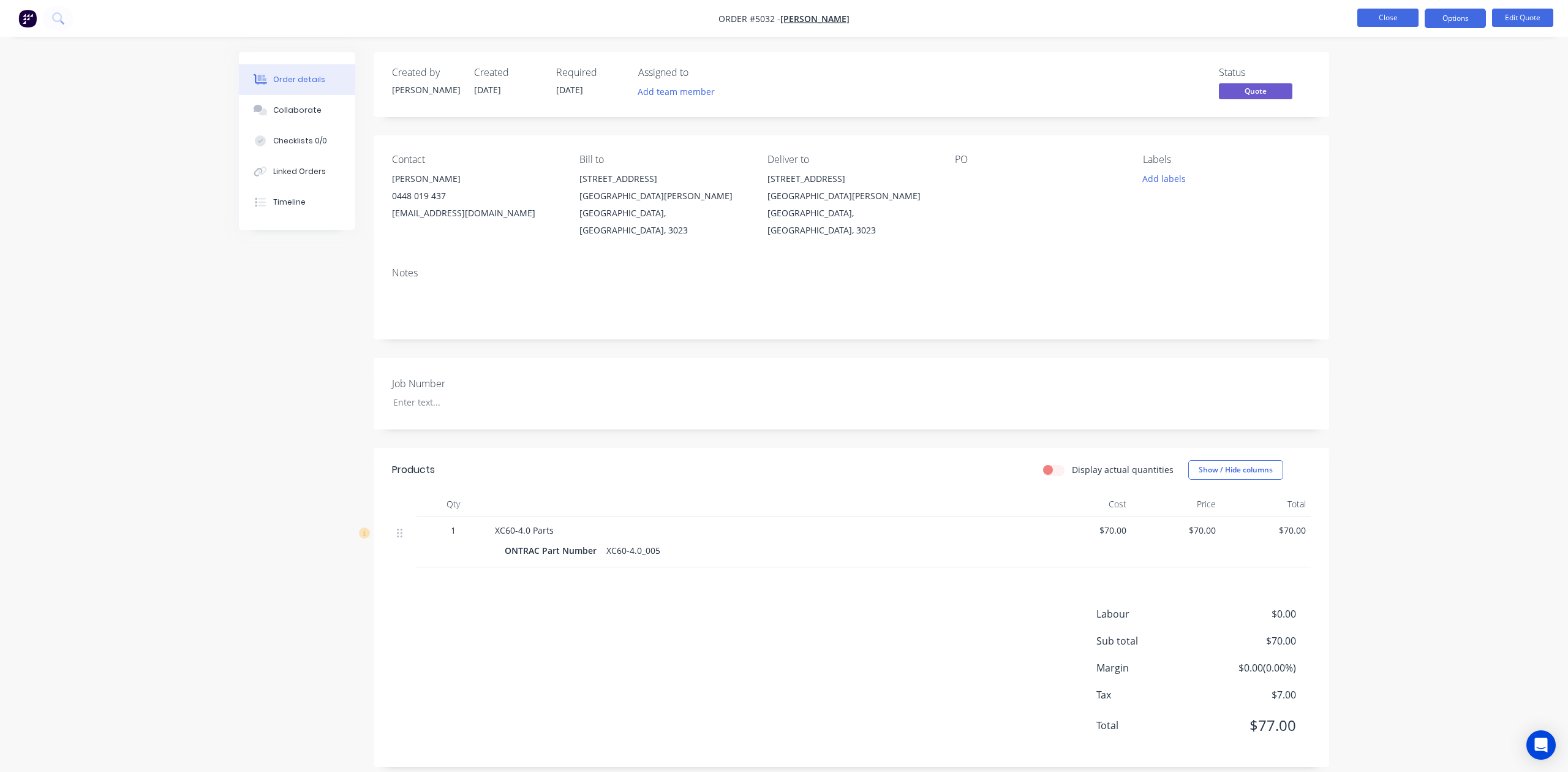
click at [1383, 11] on button "Close" at bounding box center [1388, 18] width 62 height 18
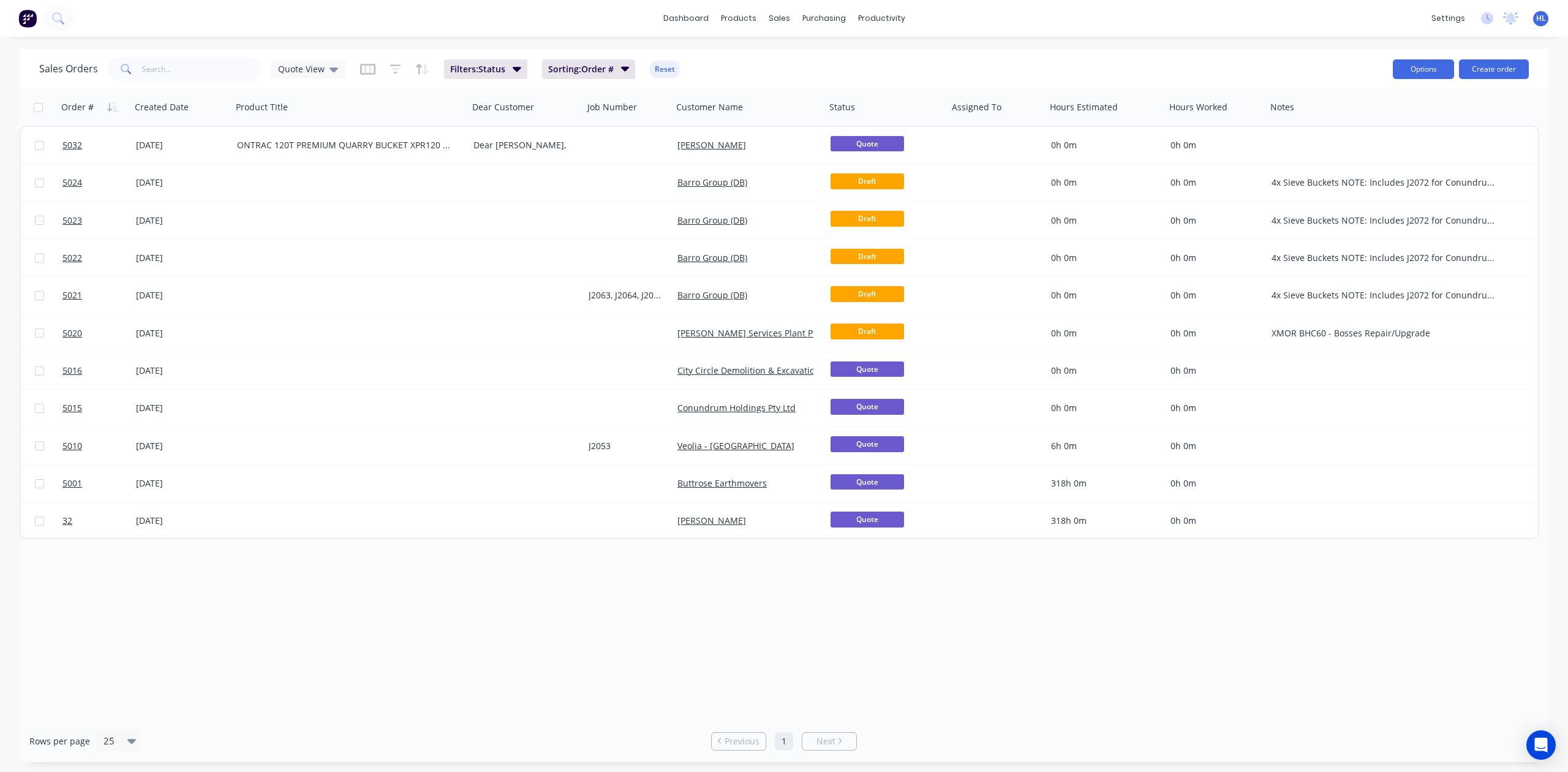
click at [1401, 64] on button "Options" at bounding box center [1423, 69] width 62 height 19
click at [1454, 9] on div "settings" at bounding box center [1448, 18] width 46 height 18
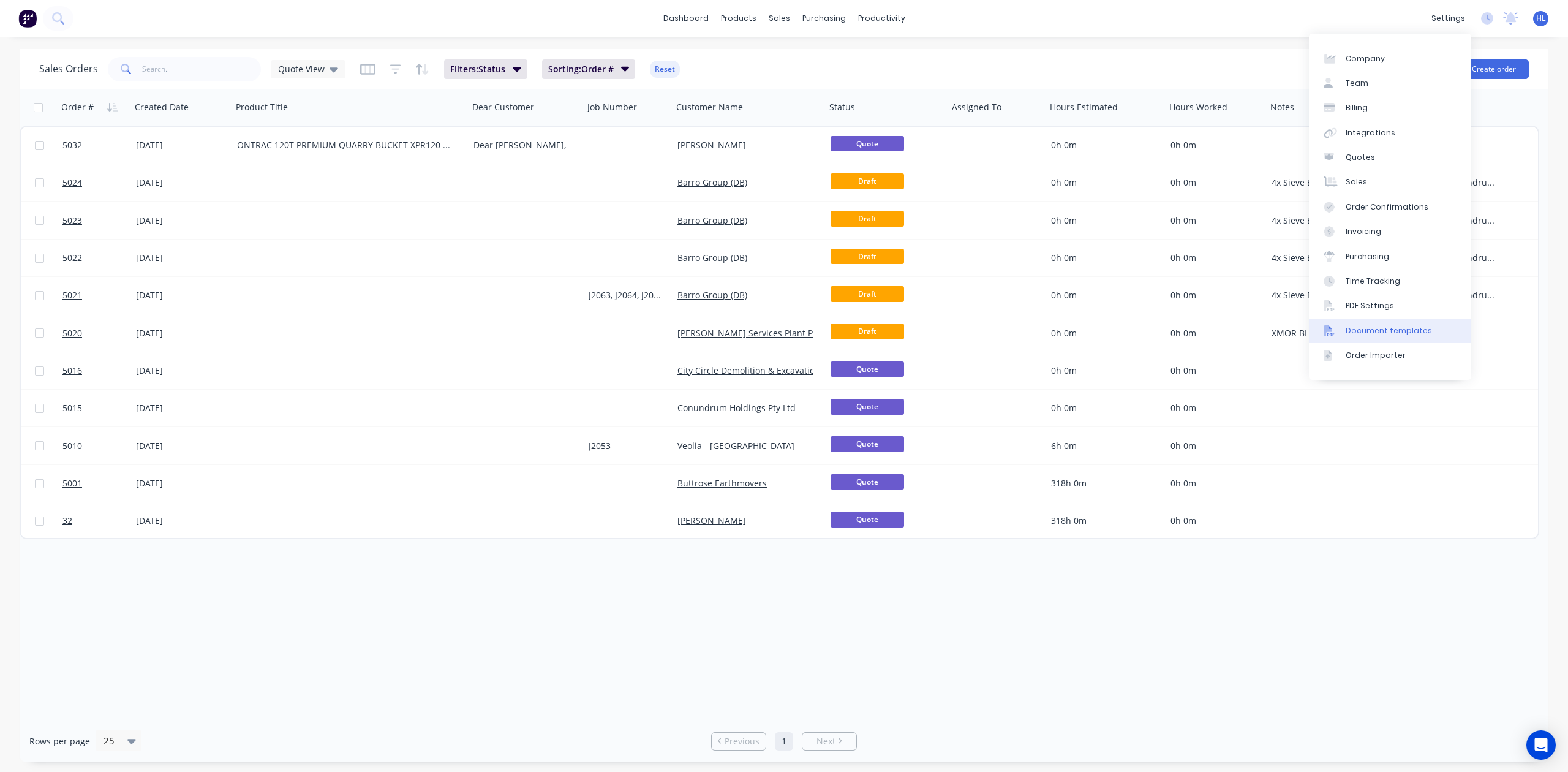
click at [1385, 329] on div "Document templates" at bounding box center [1388, 331] width 86 height 11
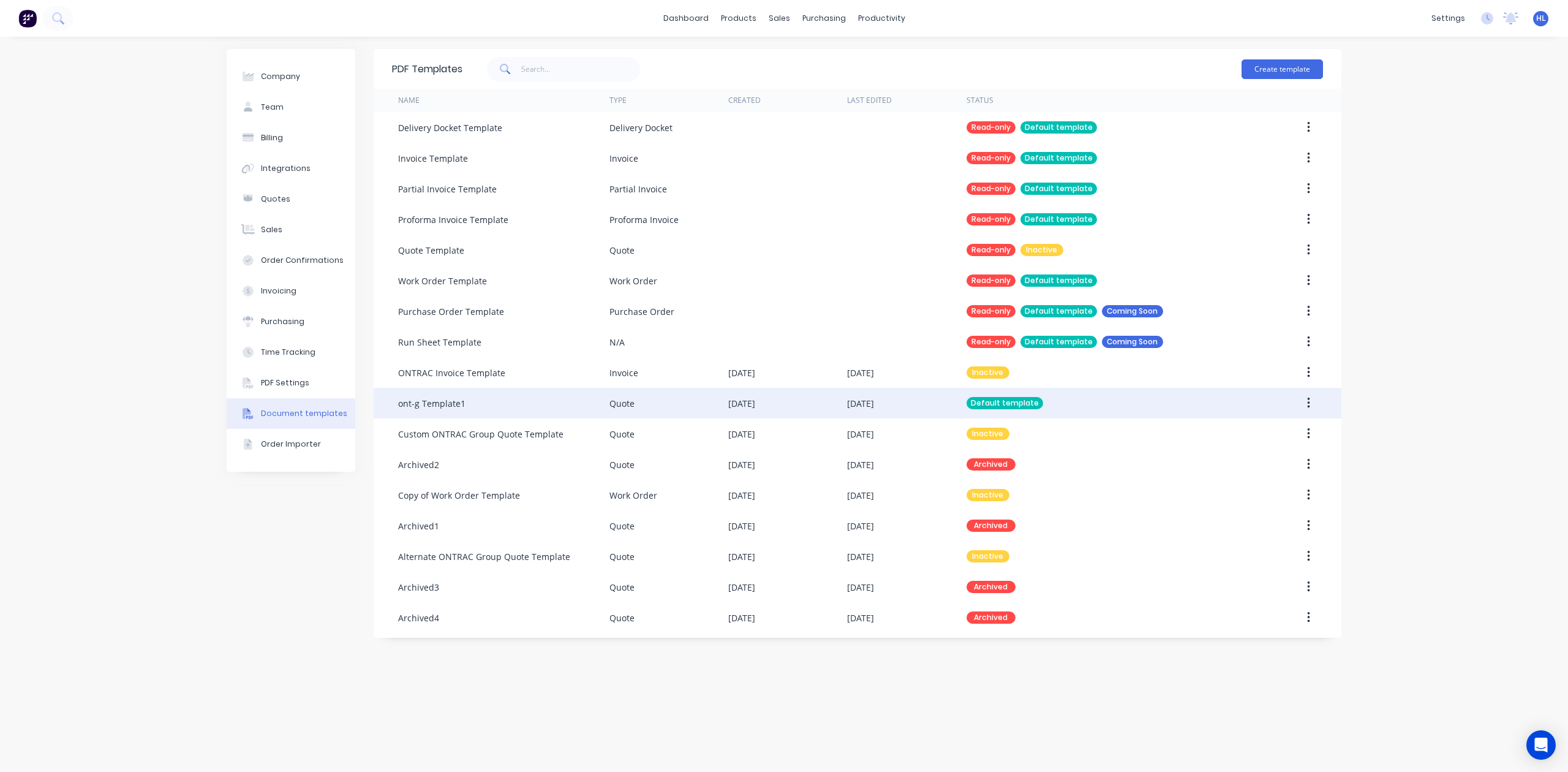
click at [1289, 395] on div at bounding box center [1283, 403] width 79 height 30
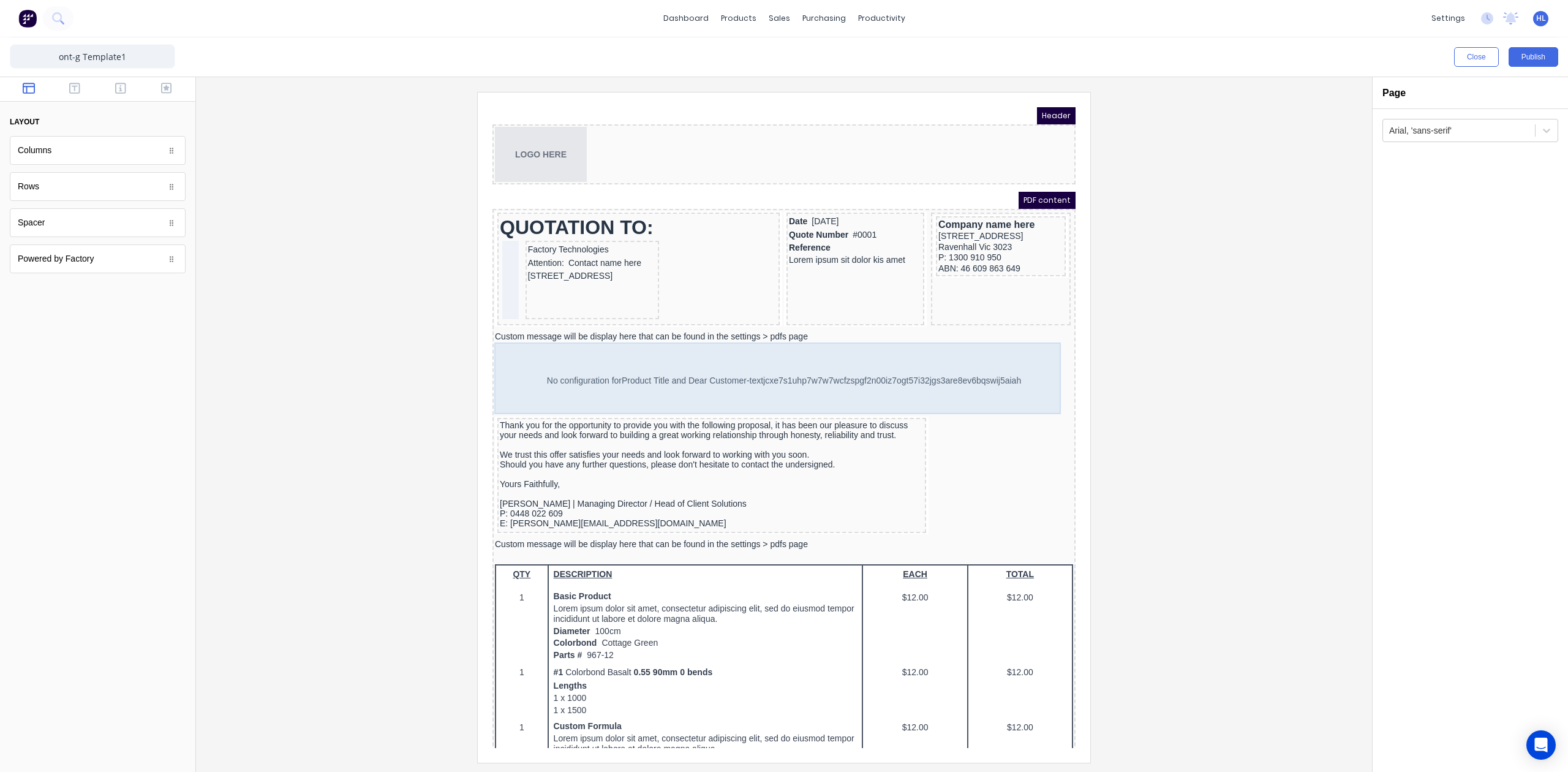
click at [728, 367] on div "No configuration for Product Title and Dear Customer-textjcxe7s1uhp7w7w7wcfzspg…" at bounding box center [769, 366] width 578 height 72
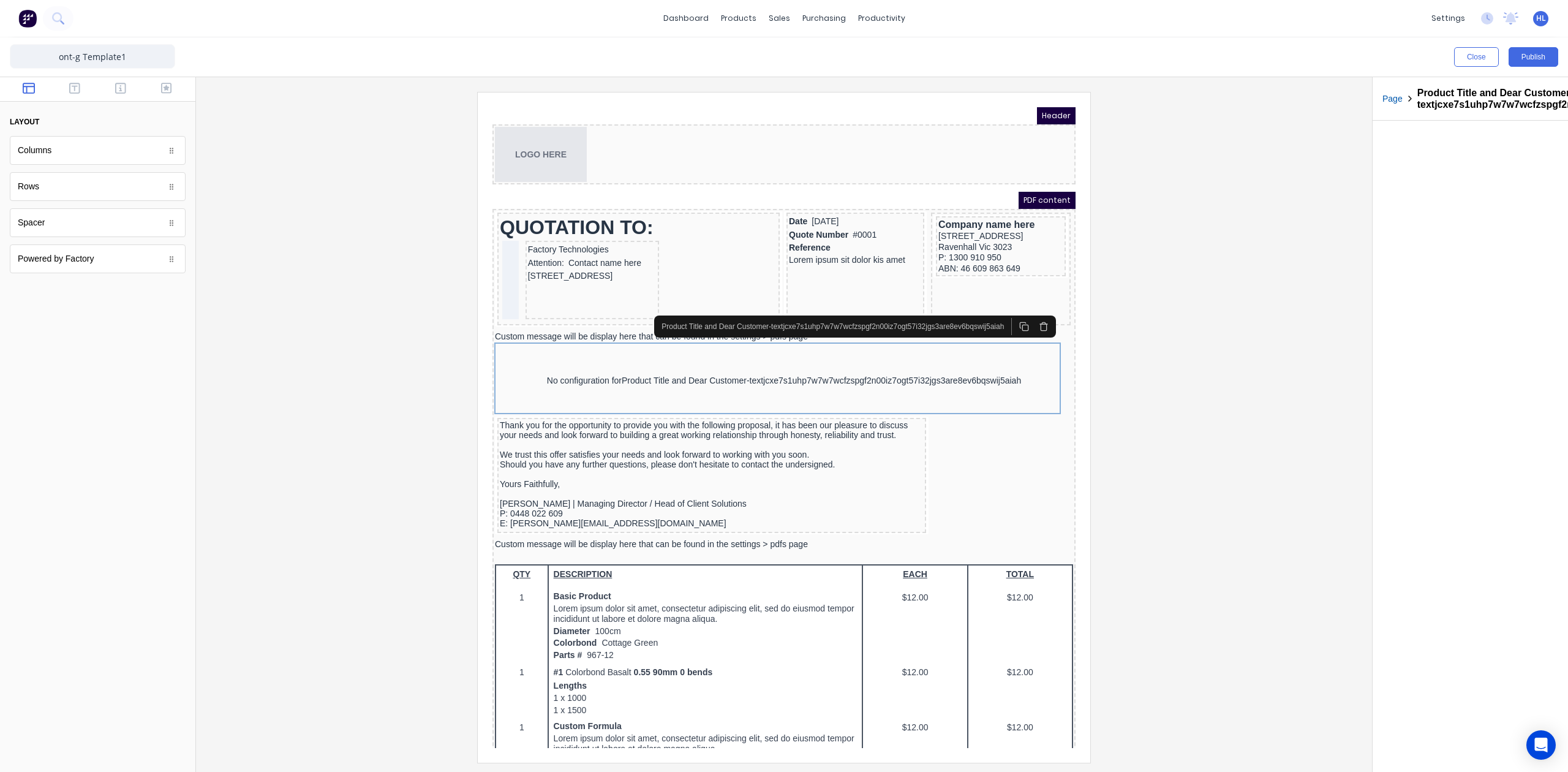
click at [1031, 315] on icon "button" at bounding box center [1029, 311] width 10 height 10
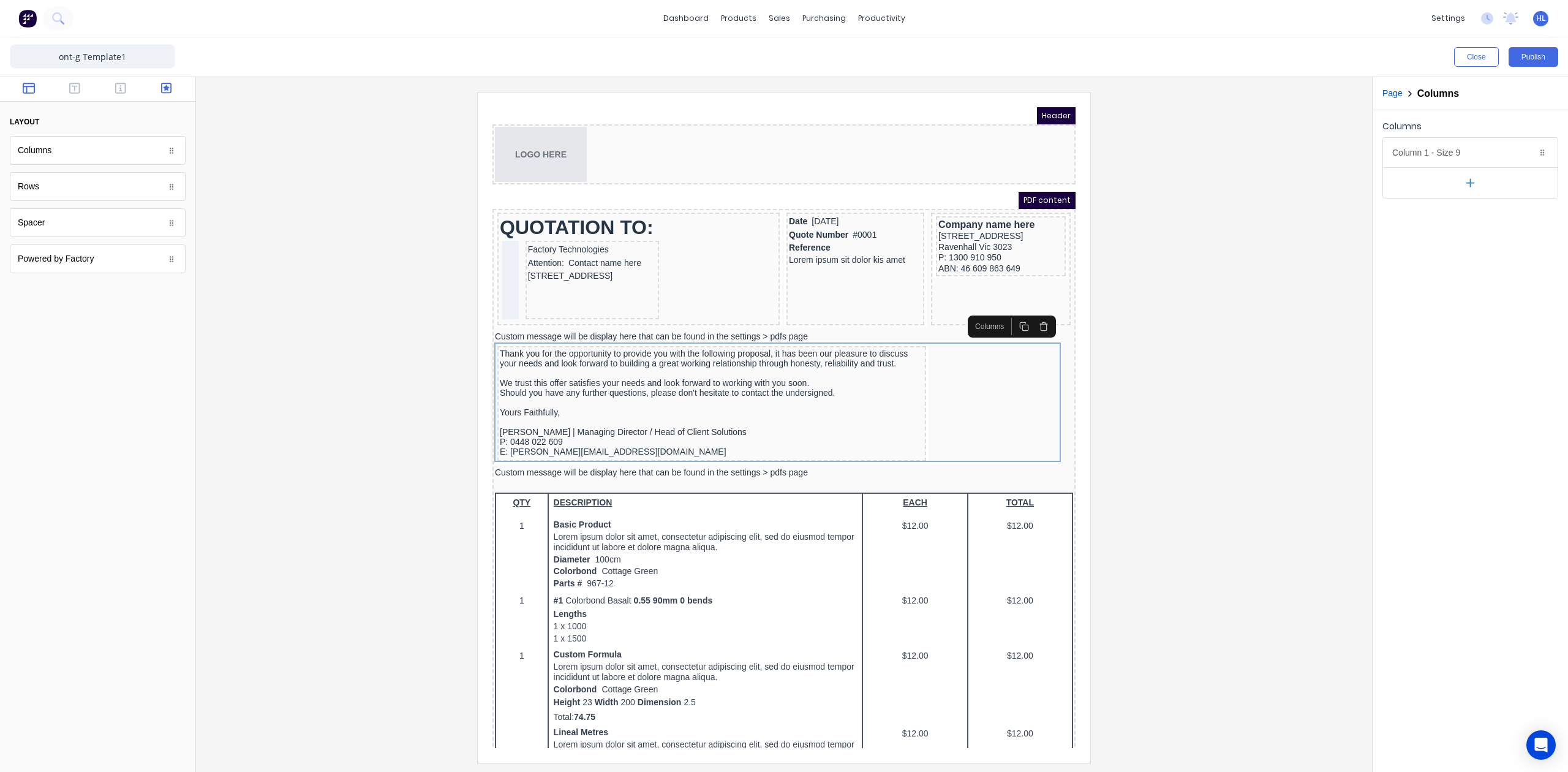
click at [167, 84] on icon "button" at bounding box center [167, 88] width 11 height 12
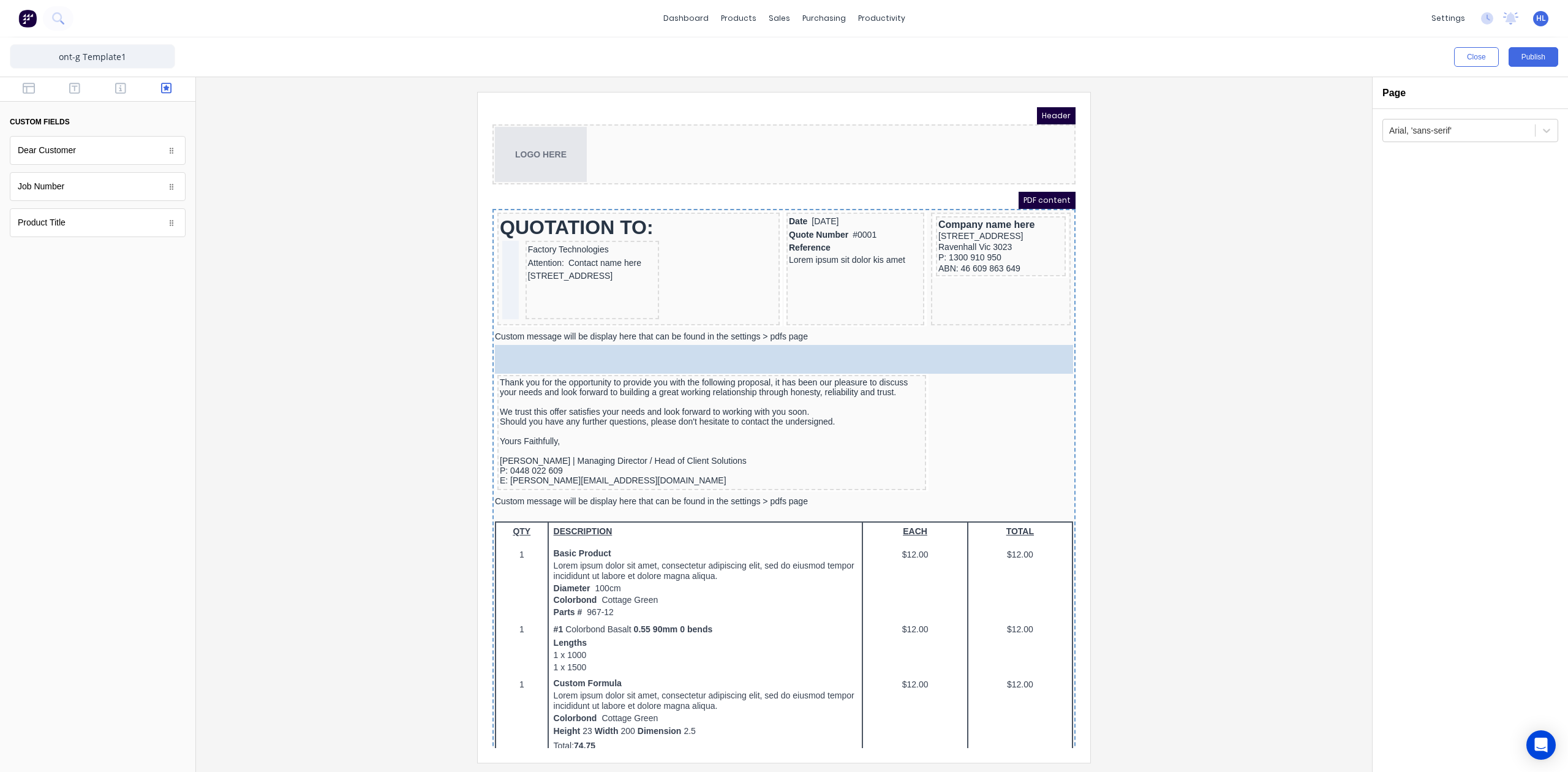
drag, startPoint x: 86, startPoint y: 228, endPoint x: 97, endPoint y: 233, distance: 12.1
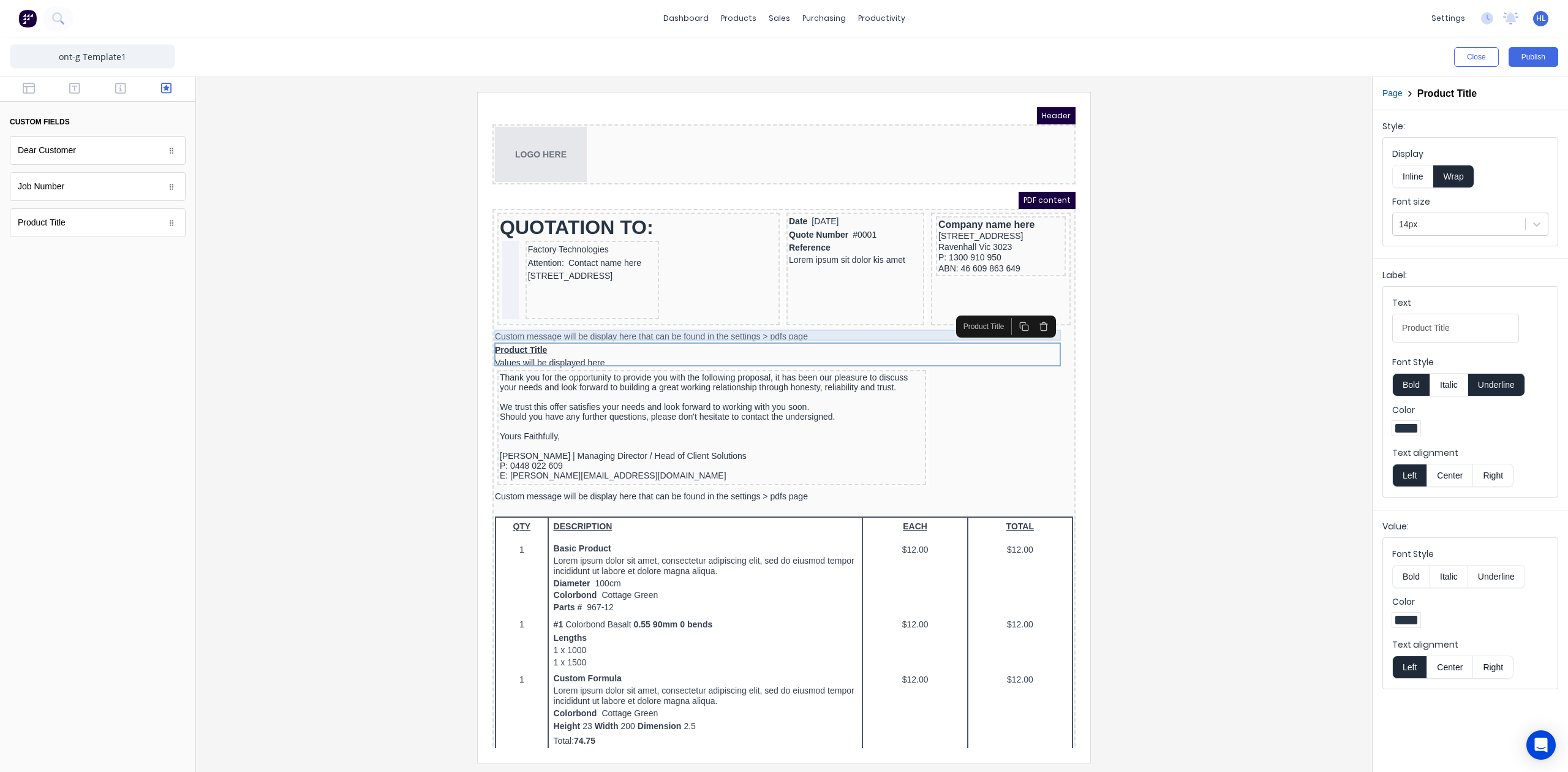
click at [623, 318] on div "Custom message will be display here that can be found in the settings > pdfs pa…" at bounding box center [769, 322] width 578 height 11
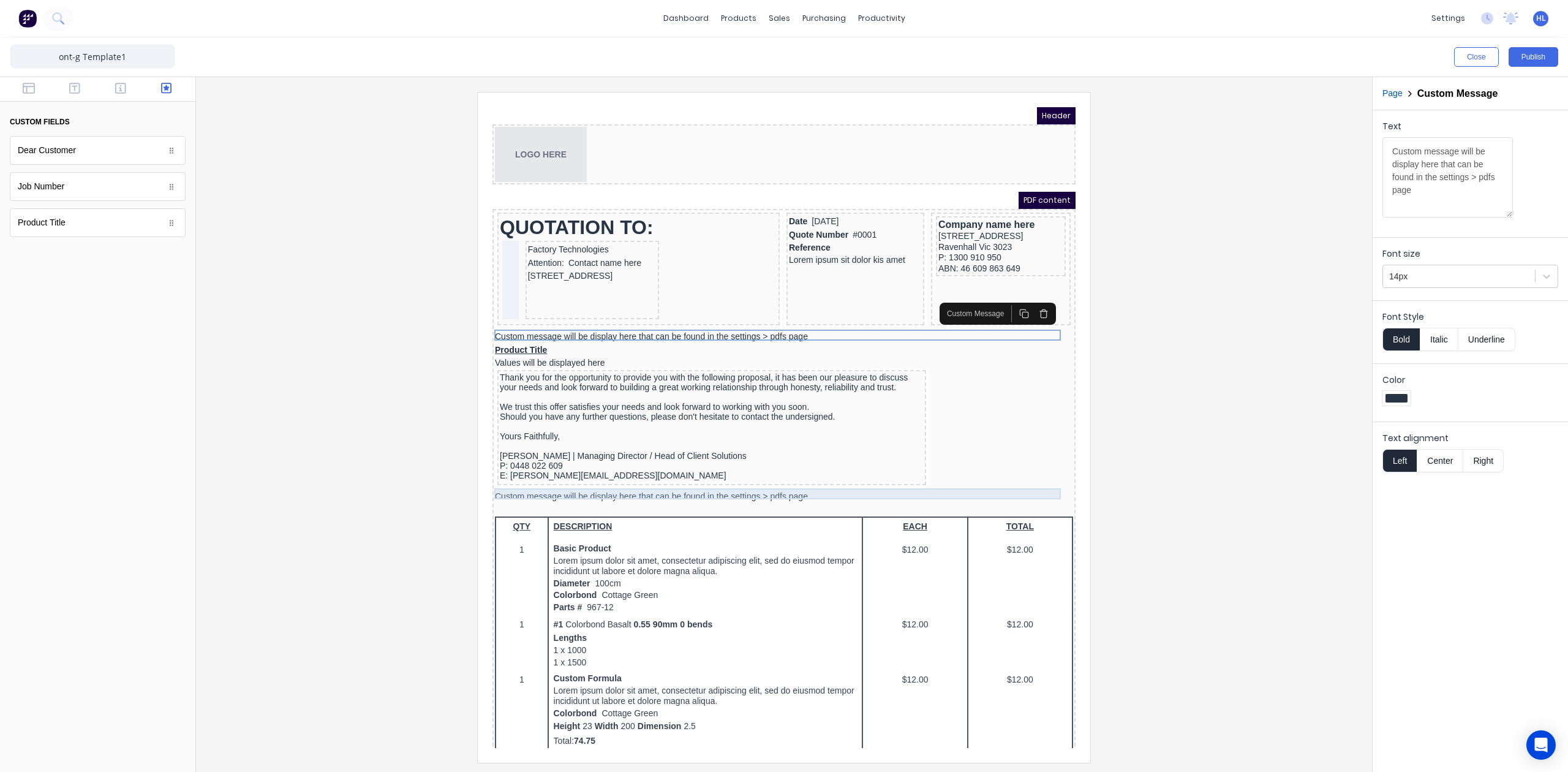
click at [622, 477] on div "Custom message will be display here that can be found in the settings > pdfs pa…" at bounding box center [769, 482] width 578 height 11
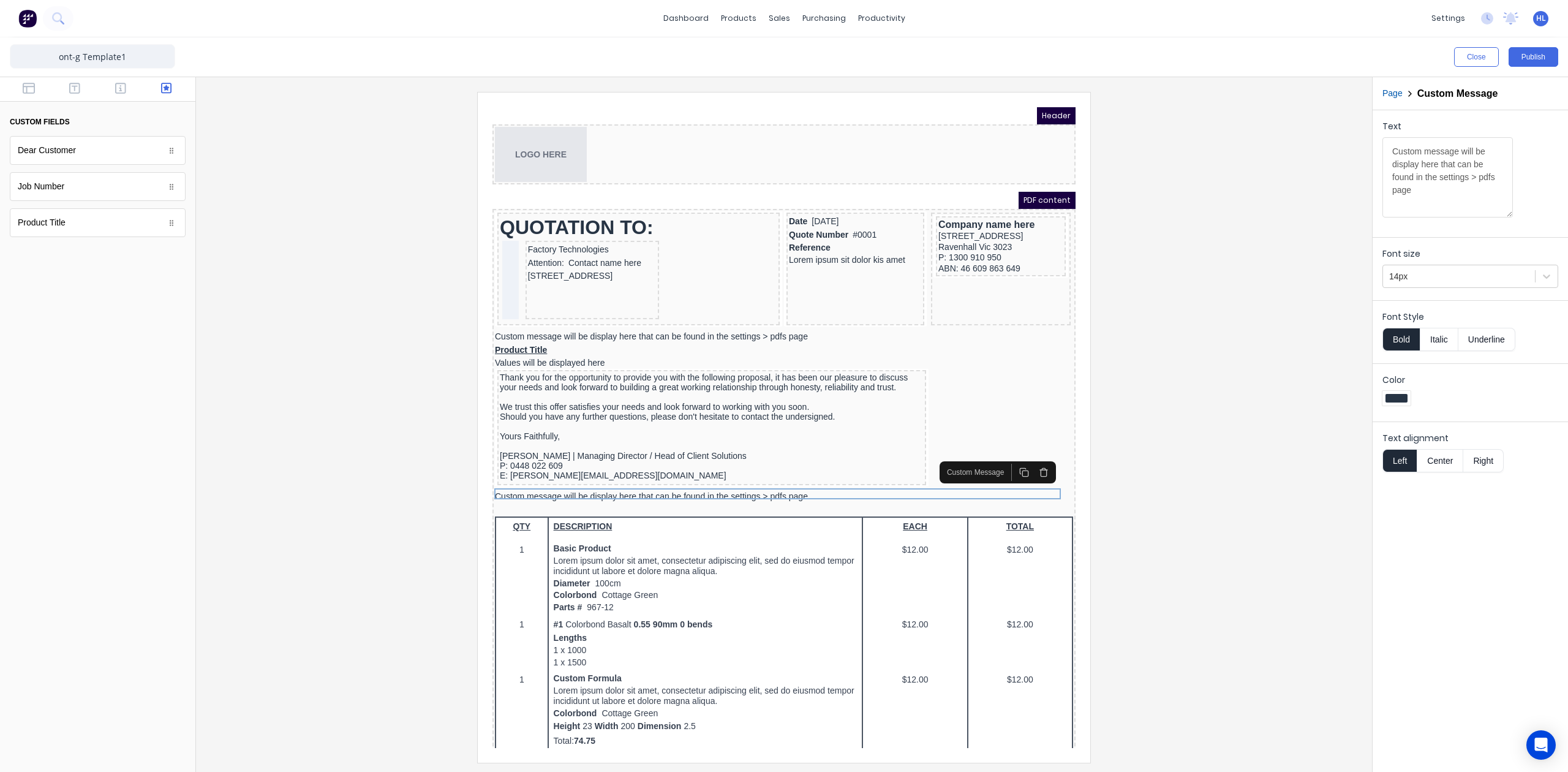
drag, startPoint x: 1024, startPoint y: 452, endPoint x: 917, endPoint y: 354, distance: 145.1
click at [1025, 452] on icon "button" at bounding box center [1029, 457] width 10 height 10
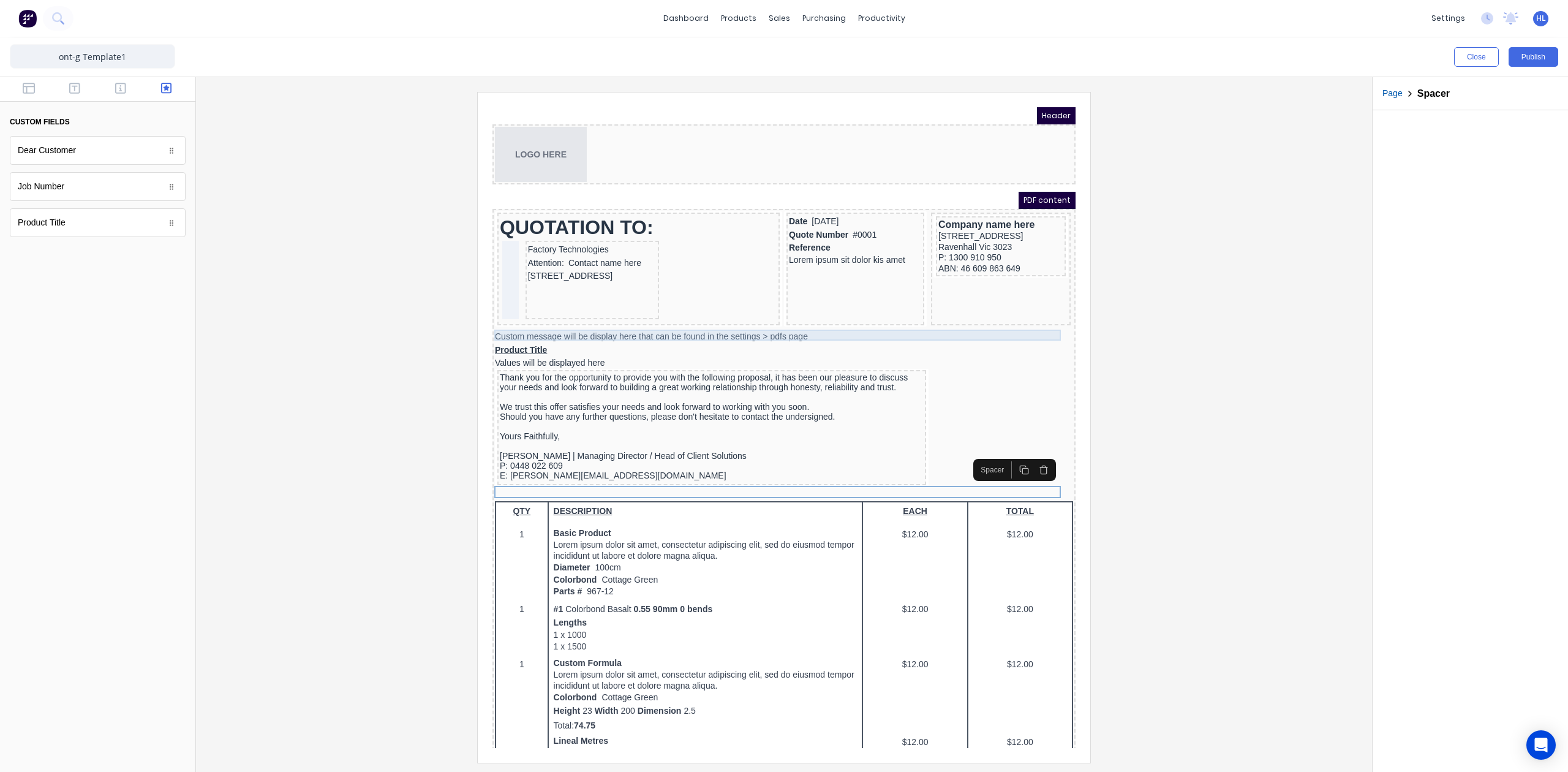
click at [898, 319] on div "Custom message will be display here that can be found in the settings > pdfs pa…" at bounding box center [769, 322] width 578 height 11
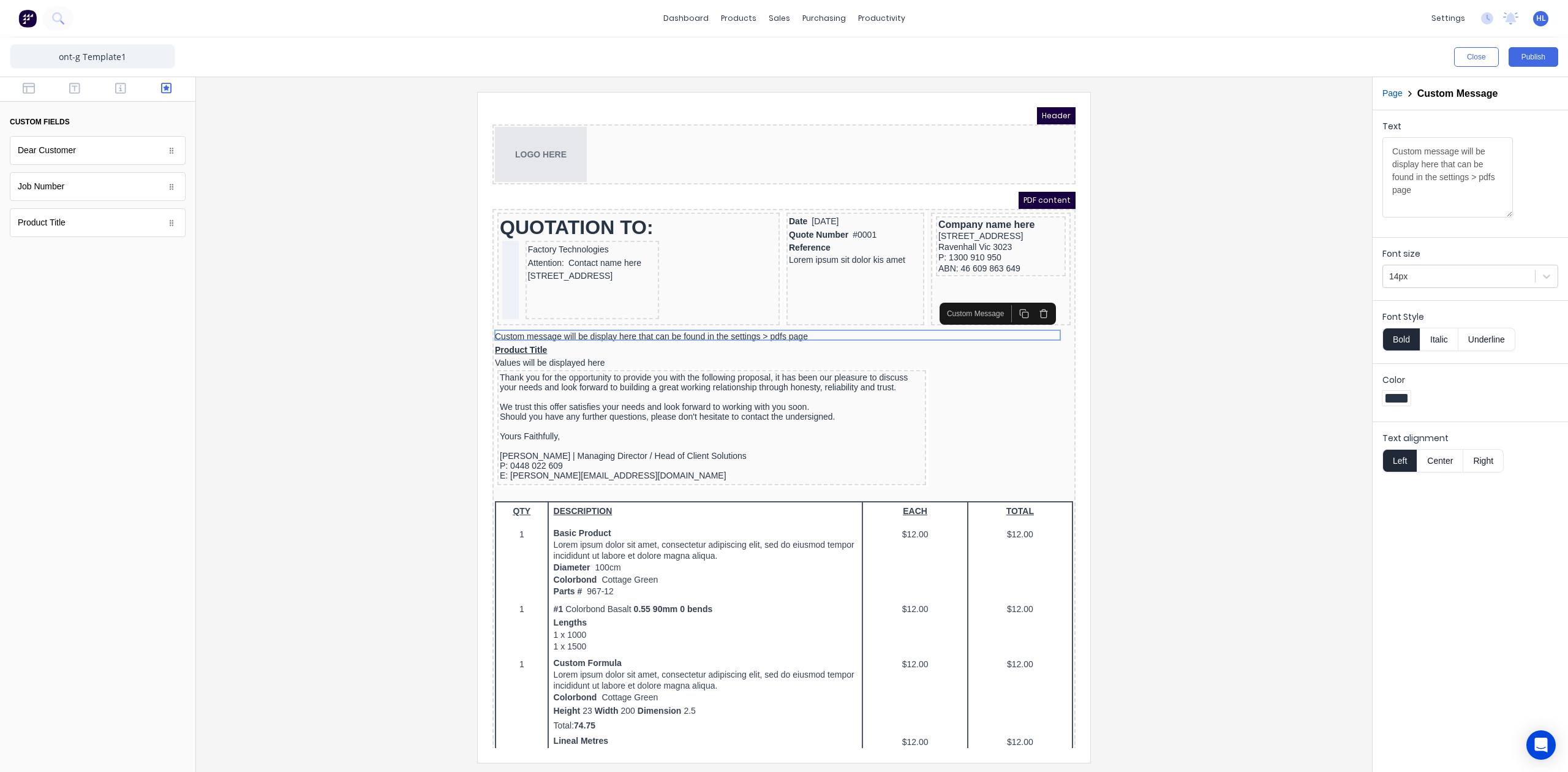
click at [1022, 301] on button "button" at bounding box center [1029, 299] width 19 height 17
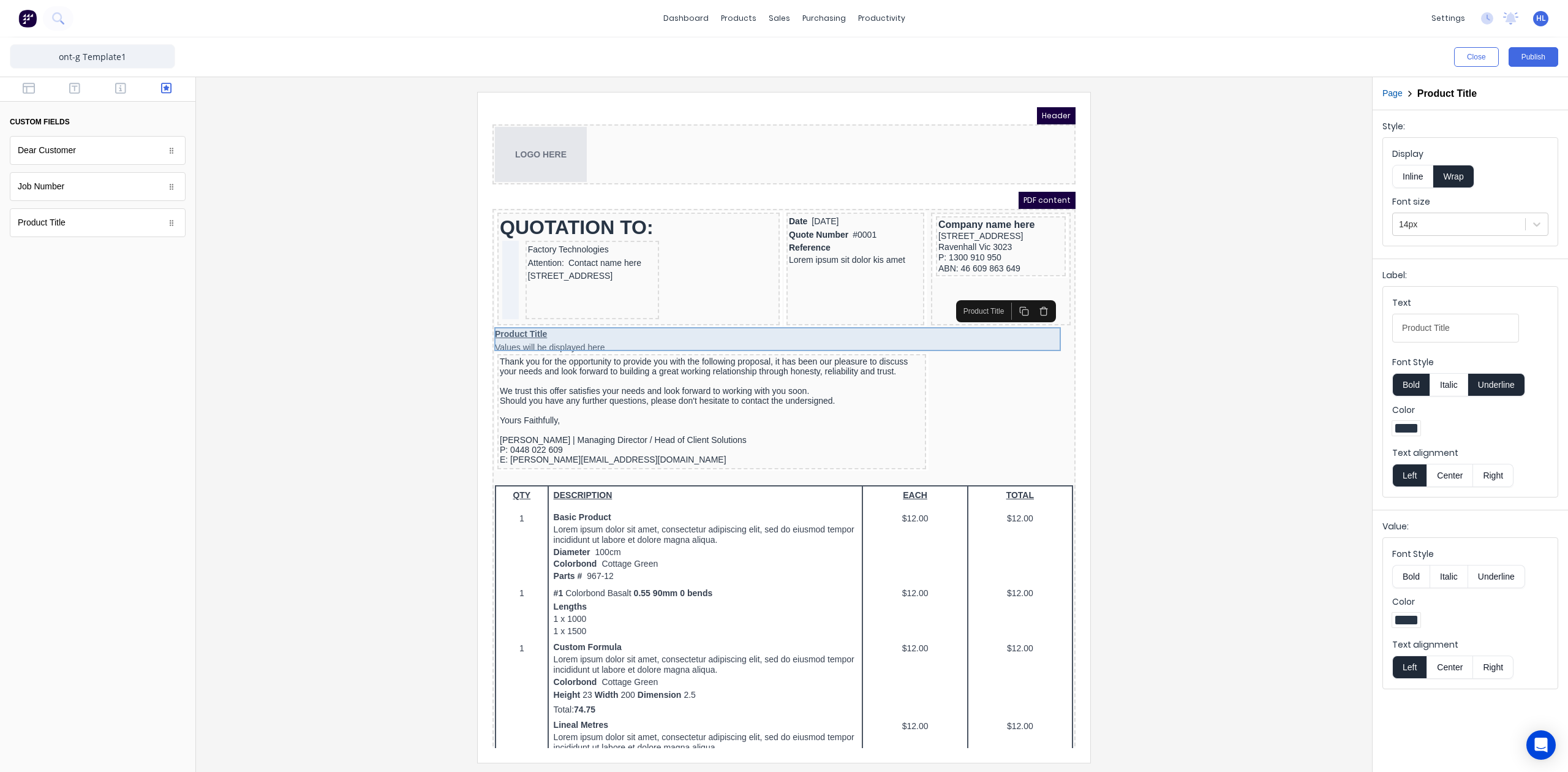
click at [578, 320] on div "Product Title Values will be displayed here" at bounding box center [769, 326] width 578 height 24
drag, startPoint x: 1464, startPoint y: 321, endPoint x: 1207, endPoint y: 331, distance: 257.2
click at [1207, 331] on div "Close Publish Components custom fields Dear Customer Dear Customer Job Number J…" at bounding box center [784, 404] width 1568 height 734
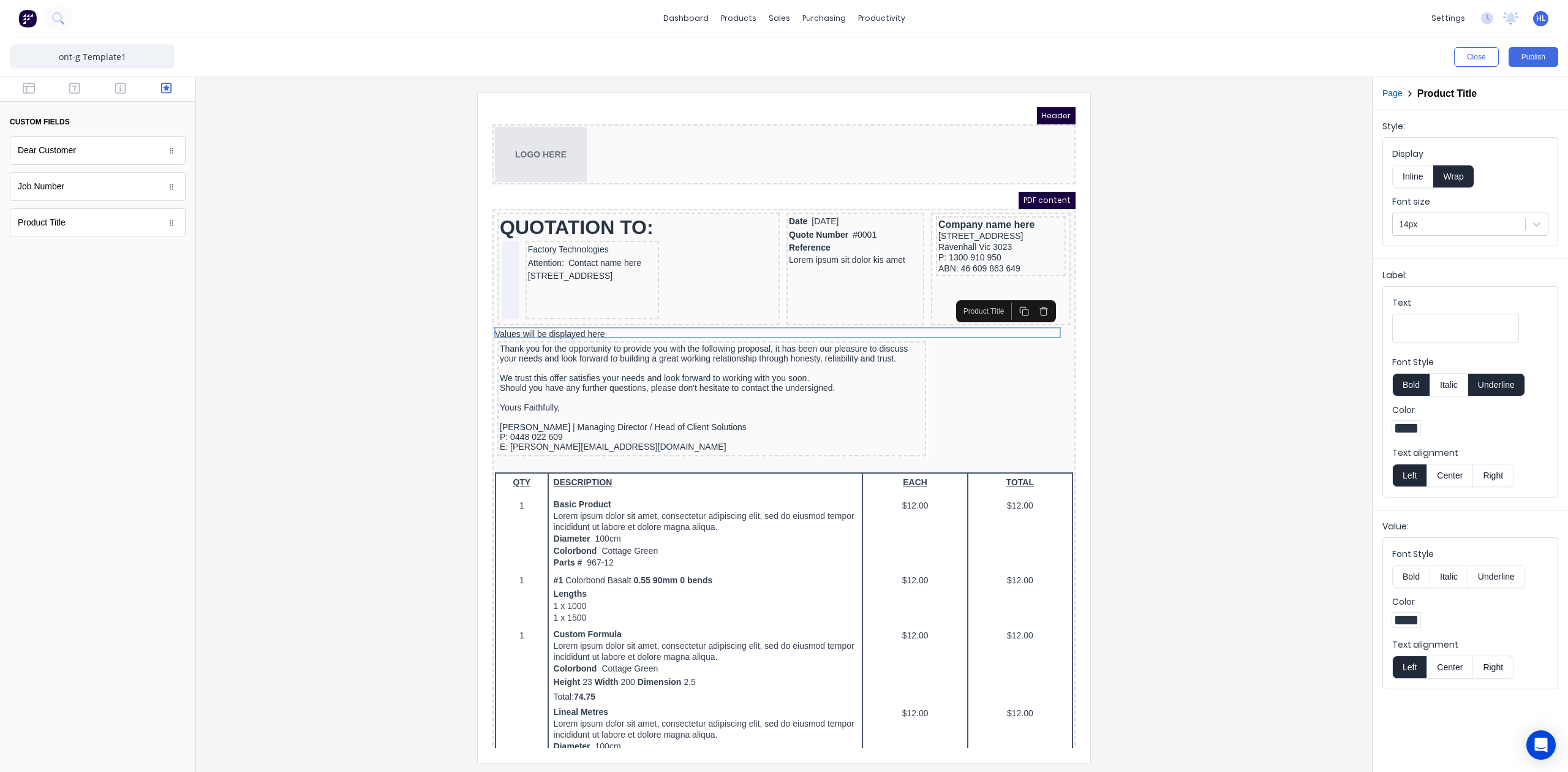
click at [1498, 386] on button "Underline" at bounding box center [1497, 385] width 57 height 23
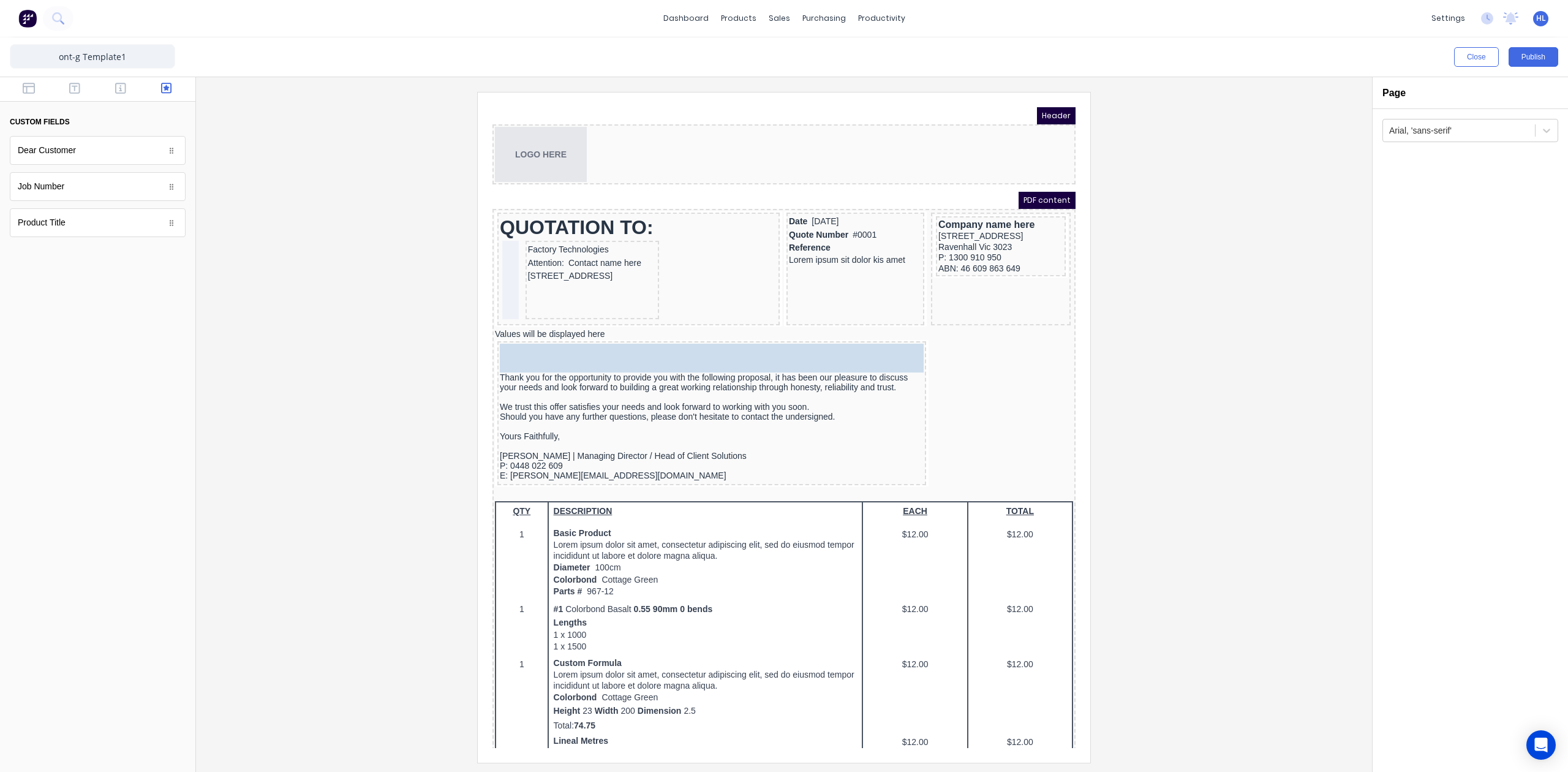
drag, startPoint x: 106, startPoint y: 161, endPoint x: 106, endPoint y: 249, distance: 88.0
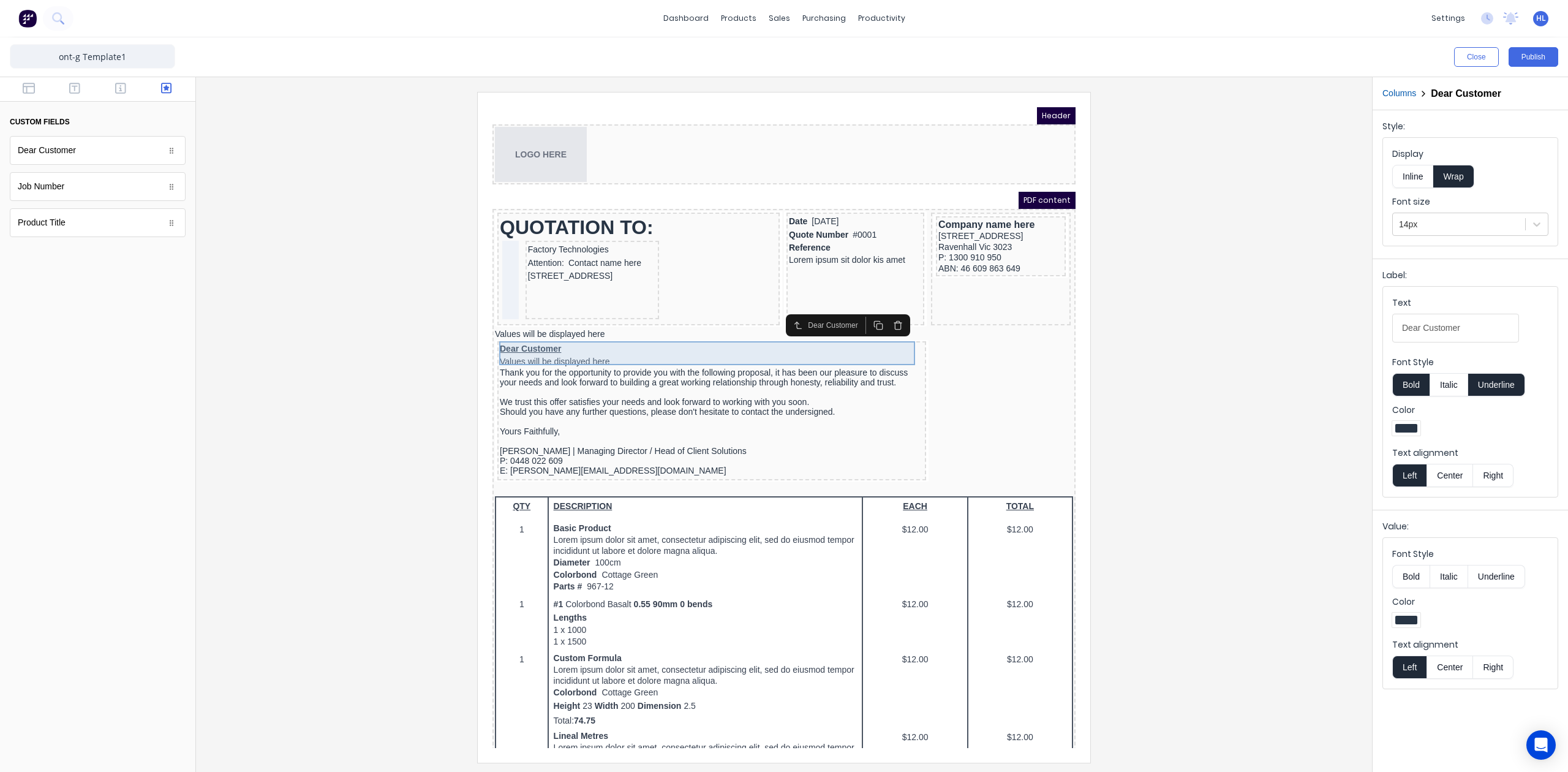
click at [565, 336] on div "Dear Customer Values will be displayed here" at bounding box center [697, 340] width 424 height 24
drag, startPoint x: 1464, startPoint y: 329, endPoint x: 1314, endPoint y: 340, distance: 150.4
click at [1314, 340] on div "Close Publish Components custom fields Dear Customer Dear Customer Job Number J…" at bounding box center [784, 404] width 1568 height 734
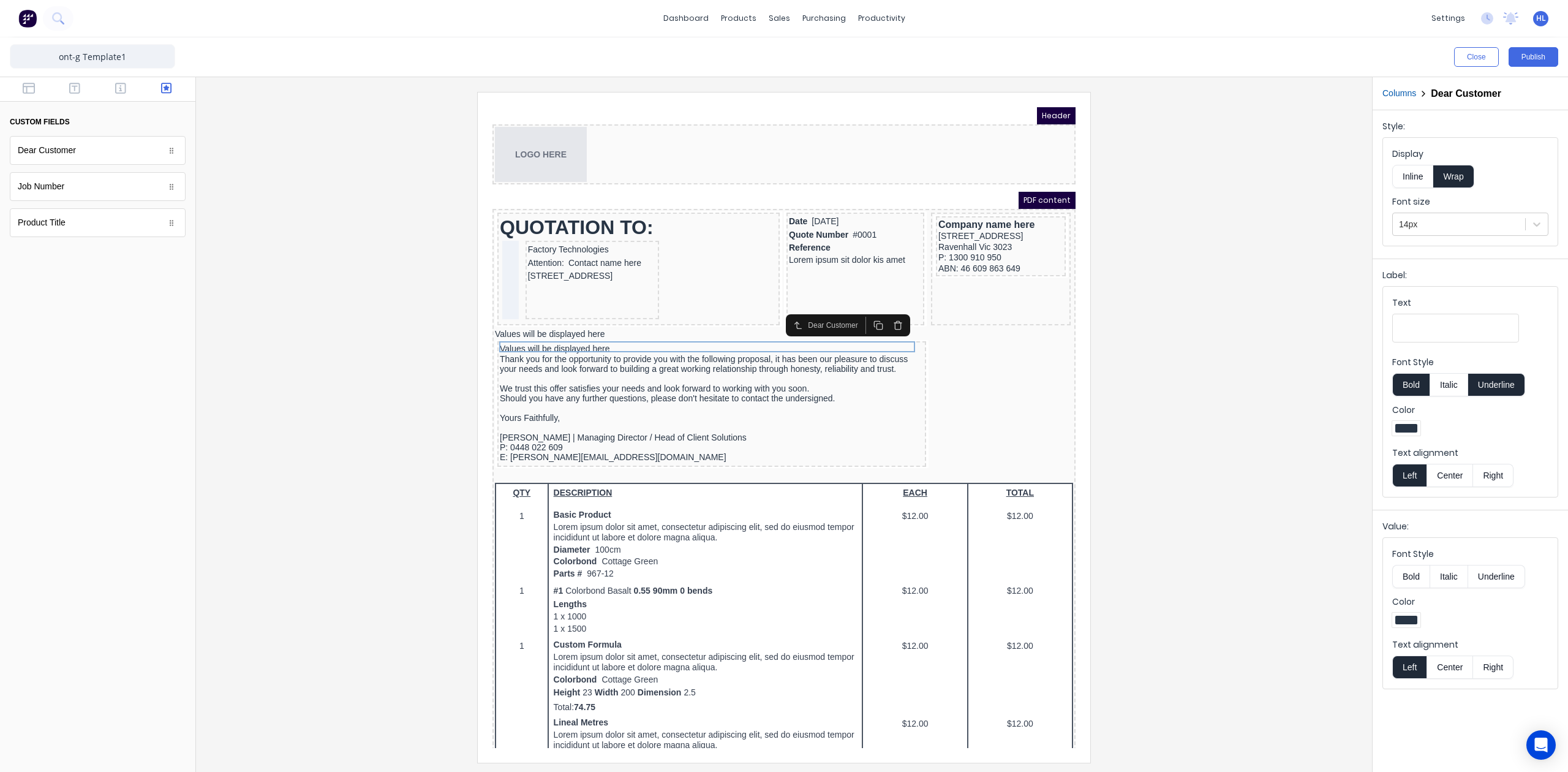
click at [1477, 384] on button "Underline" at bounding box center [1497, 385] width 57 height 23
click at [1407, 583] on button "Bold" at bounding box center [1411, 576] width 38 height 23
click at [603, 318] on div "Values will be displayed here" at bounding box center [769, 320] width 578 height 11
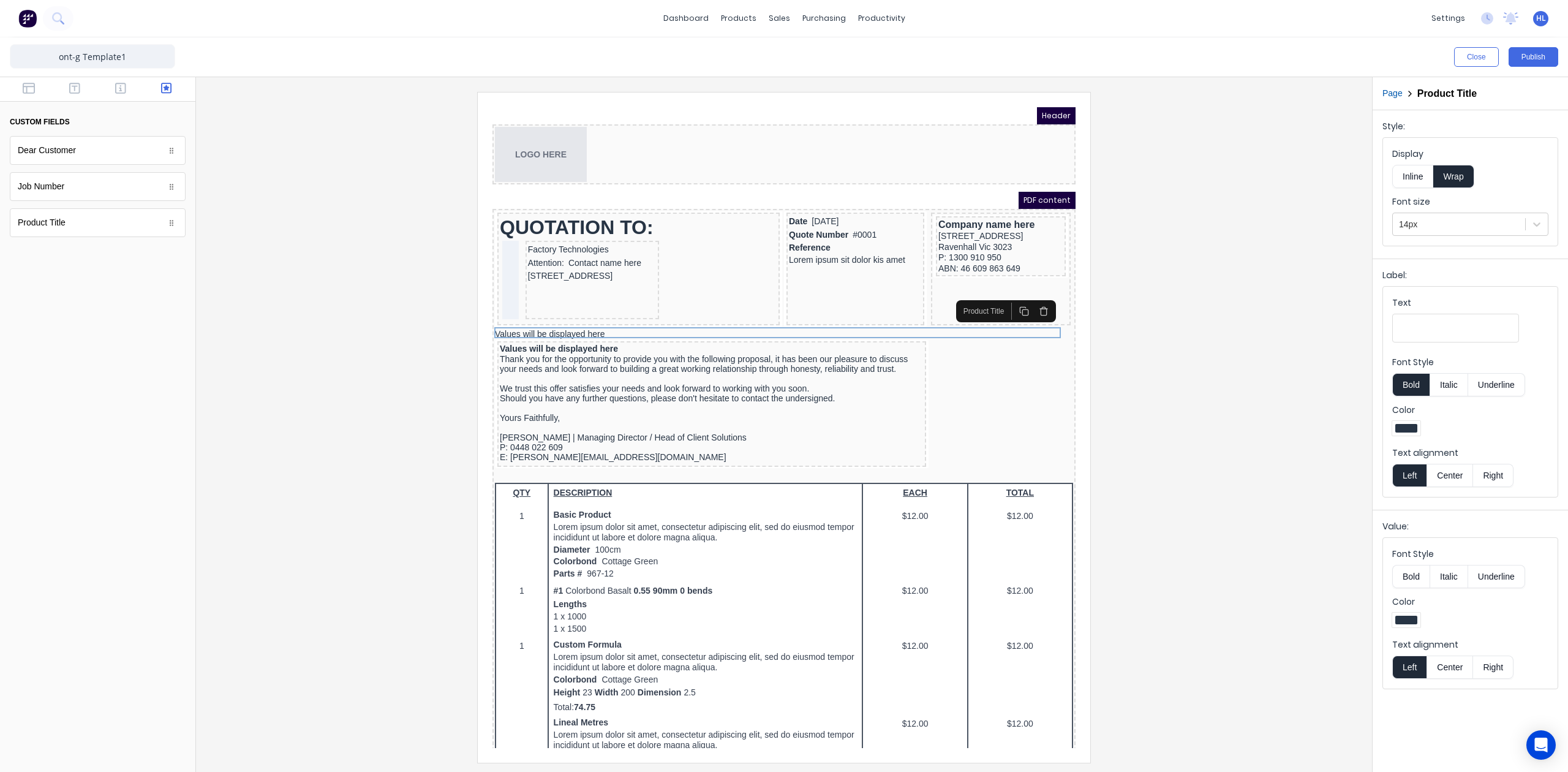
click at [1414, 578] on button "Bold" at bounding box center [1411, 576] width 38 height 23
click at [1213, 415] on div at bounding box center [784, 427] width 1156 height 670
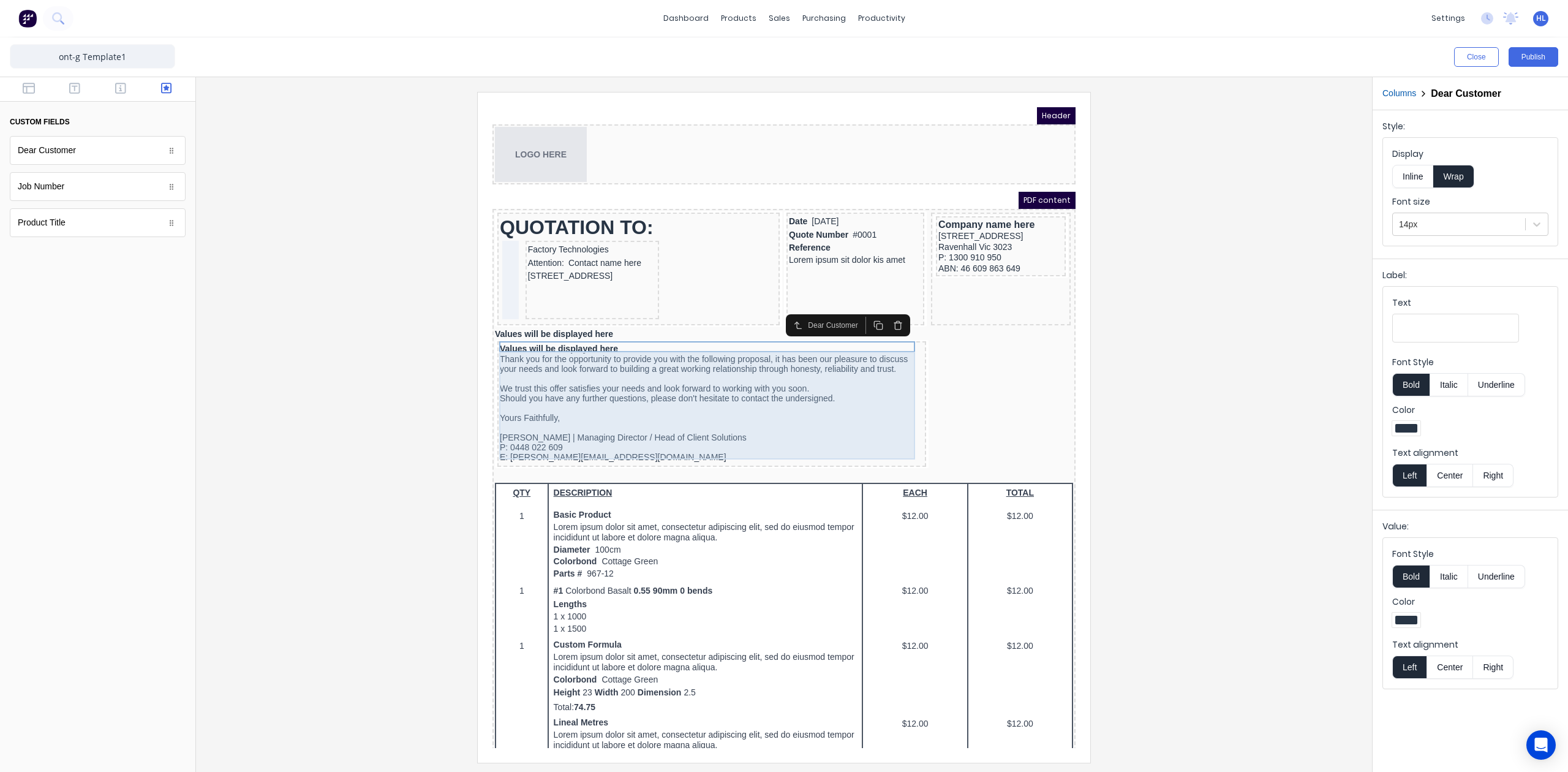
click at [555, 344] on div "Thank you for the opportunity to provide you with the following proposal, it ha…" at bounding box center [697, 393] width 424 height 108
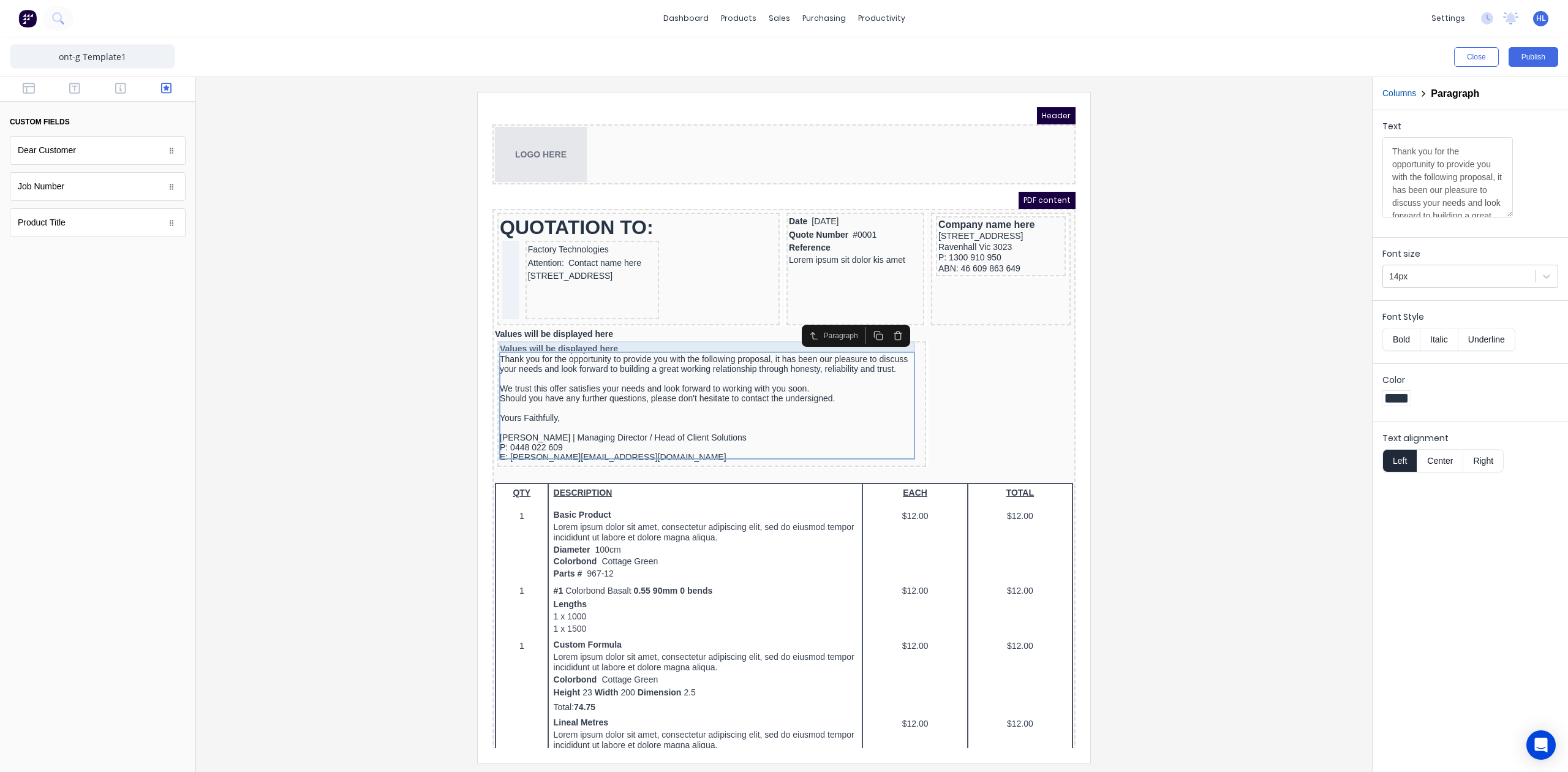
click at [564, 329] on div "Values will be displayed here" at bounding box center [697, 334] width 424 height 11
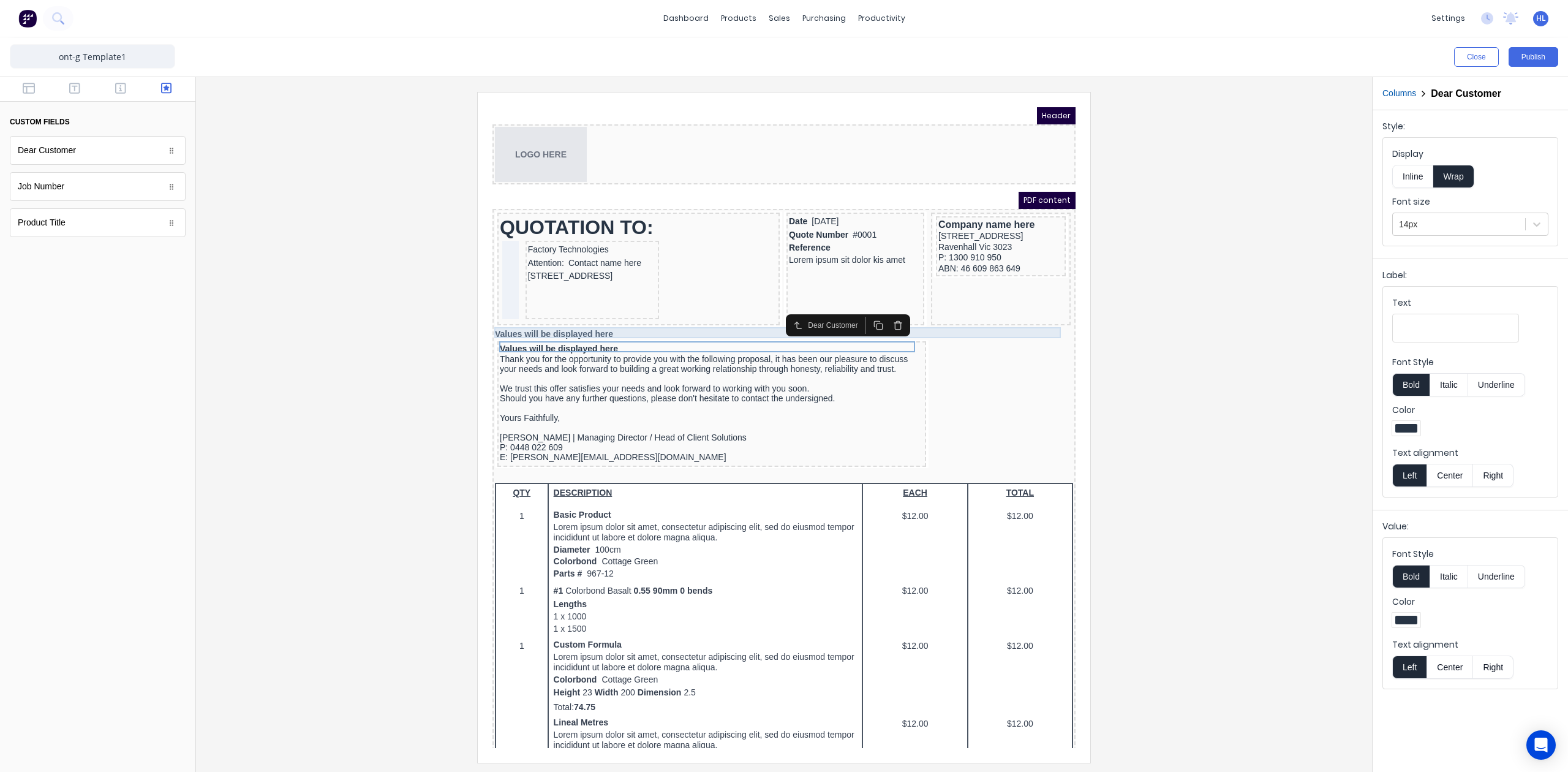
click at [576, 319] on div "Values will be displayed here" at bounding box center [769, 320] width 578 height 11
click at [1142, 399] on div at bounding box center [784, 427] width 1156 height 670
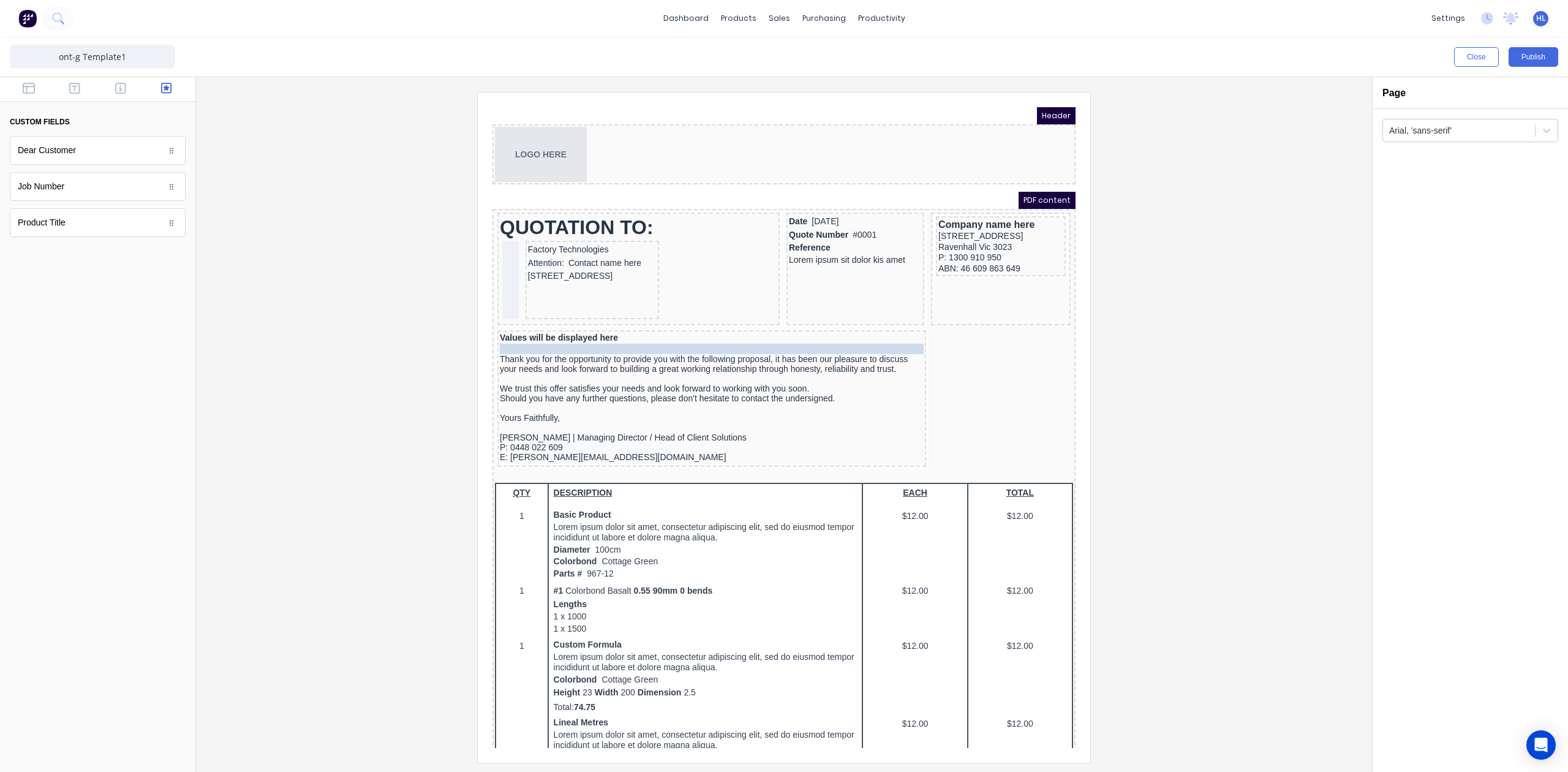
drag, startPoint x: 568, startPoint y: 314, endPoint x: 598, endPoint y: 324, distance: 31.6
drag, startPoint x: 585, startPoint y: 318, endPoint x: 583, endPoint y: 331, distance: 13.2
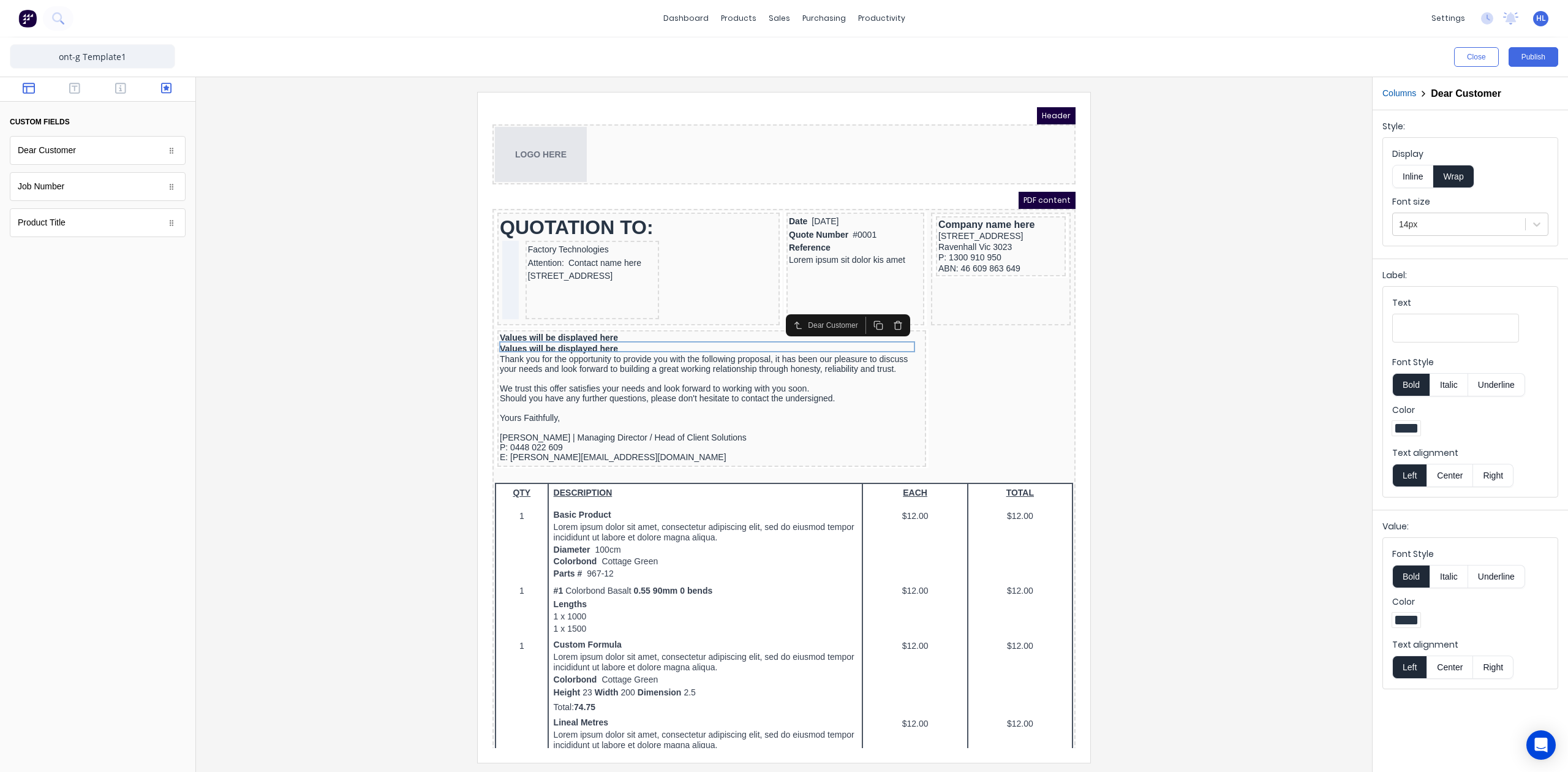
click at [32, 95] on button "button" at bounding box center [29, 89] width 39 height 15
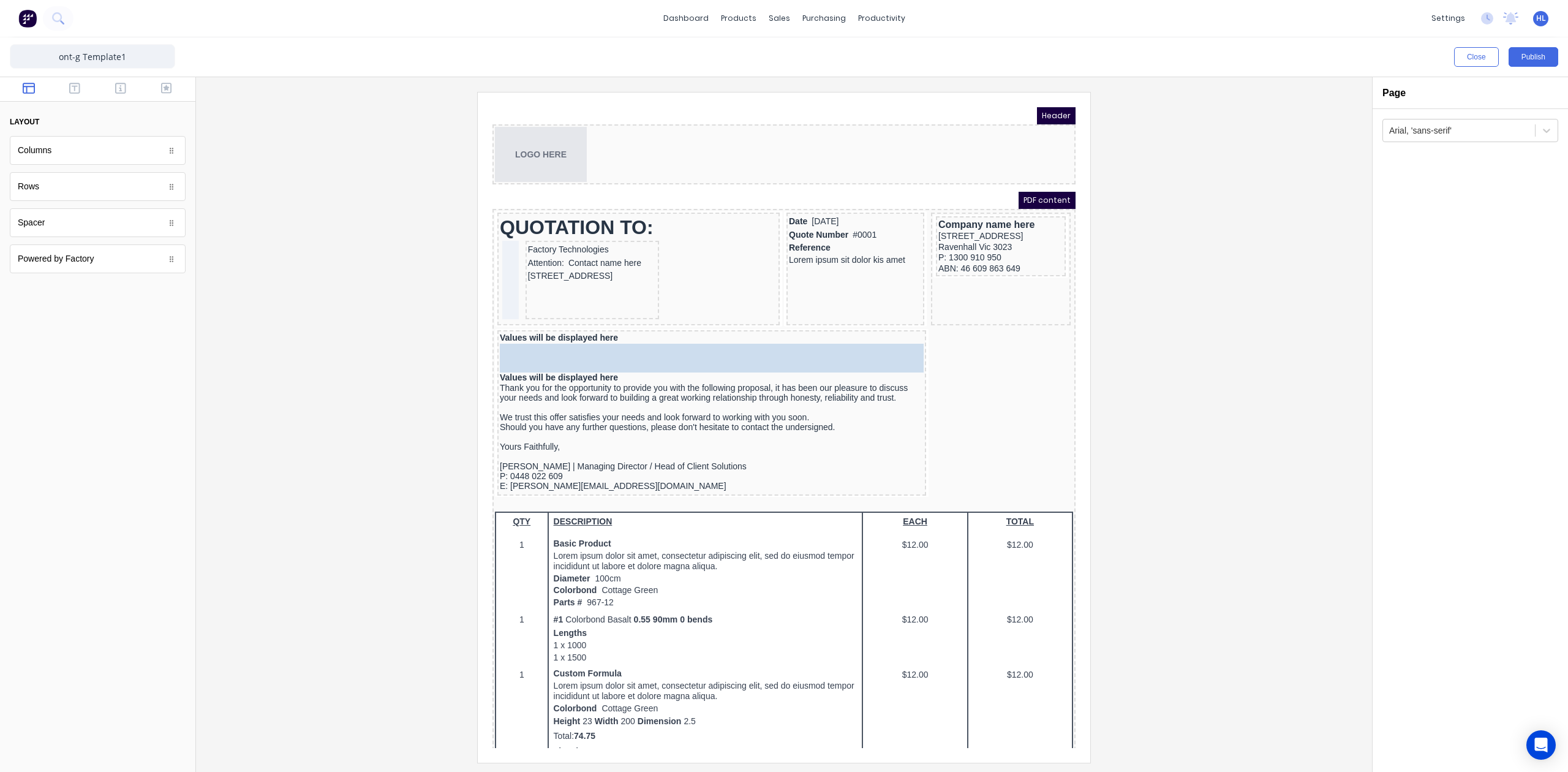
drag, startPoint x: 76, startPoint y: 227, endPoint x: 167, endPoint y: 231, distance: 91.1
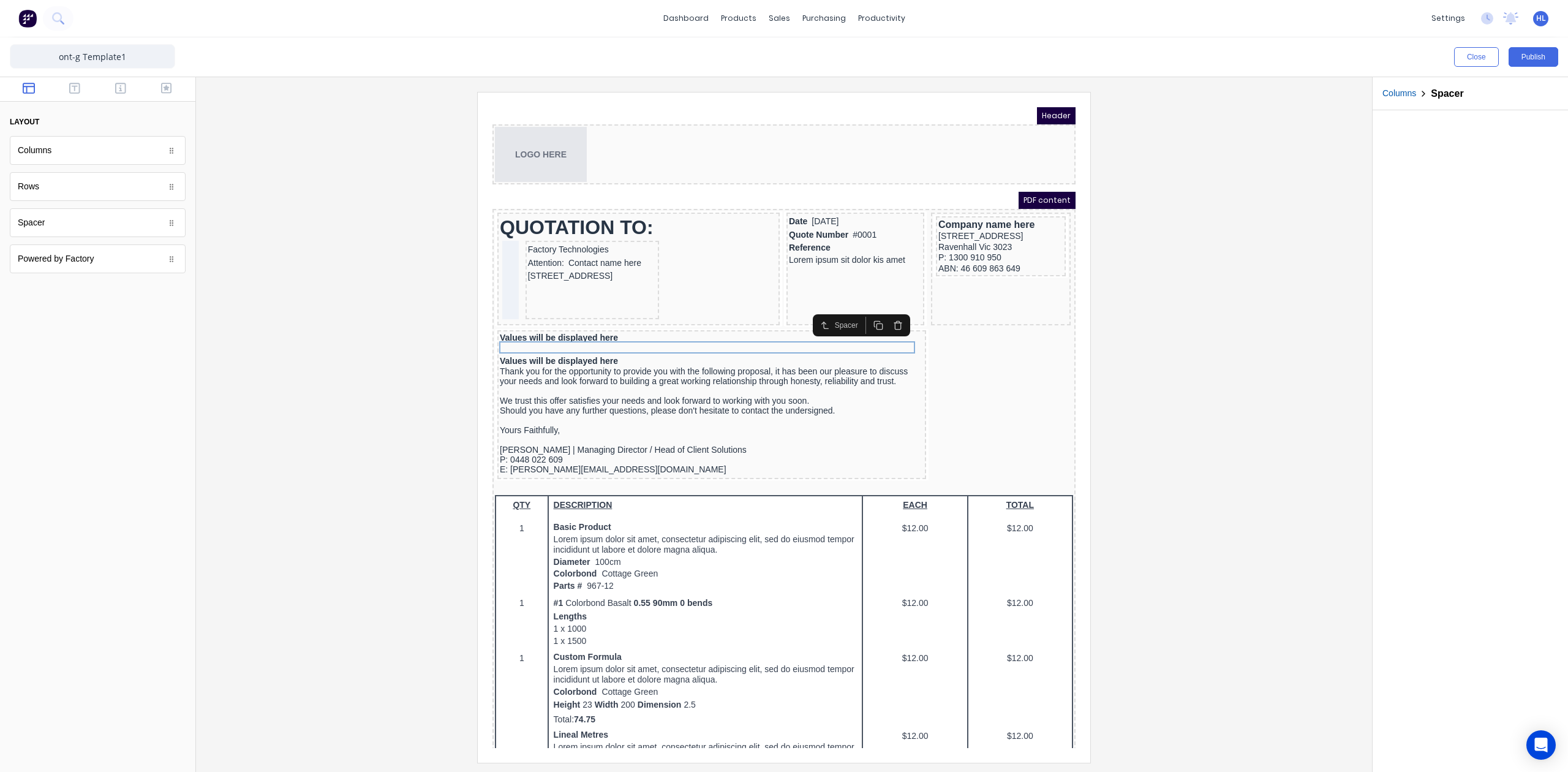
click at [863, 313] on icon "button" at bounding box center [863, 310] width 10 height 10
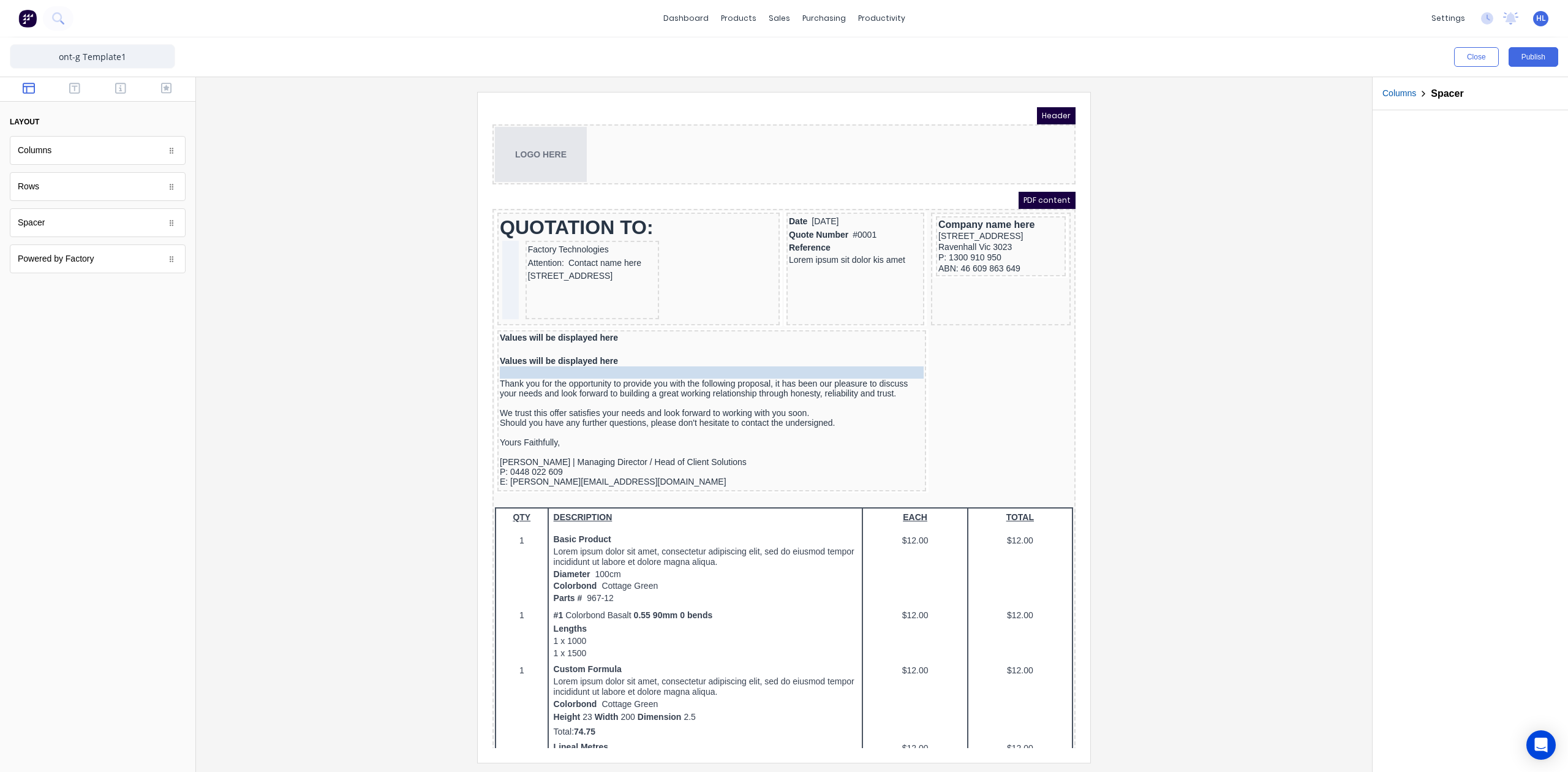
drag, startPoint x: 566, startPoint y: 346, endPoint x: 563, endPoint y: 363, distance: 17.3
click at [326, 349] on div at bounding box center [784, 427] width 1156 height 670
click at [1534, 51] on button "Publish" at bounding box center [1534, 57] width 50 height 19
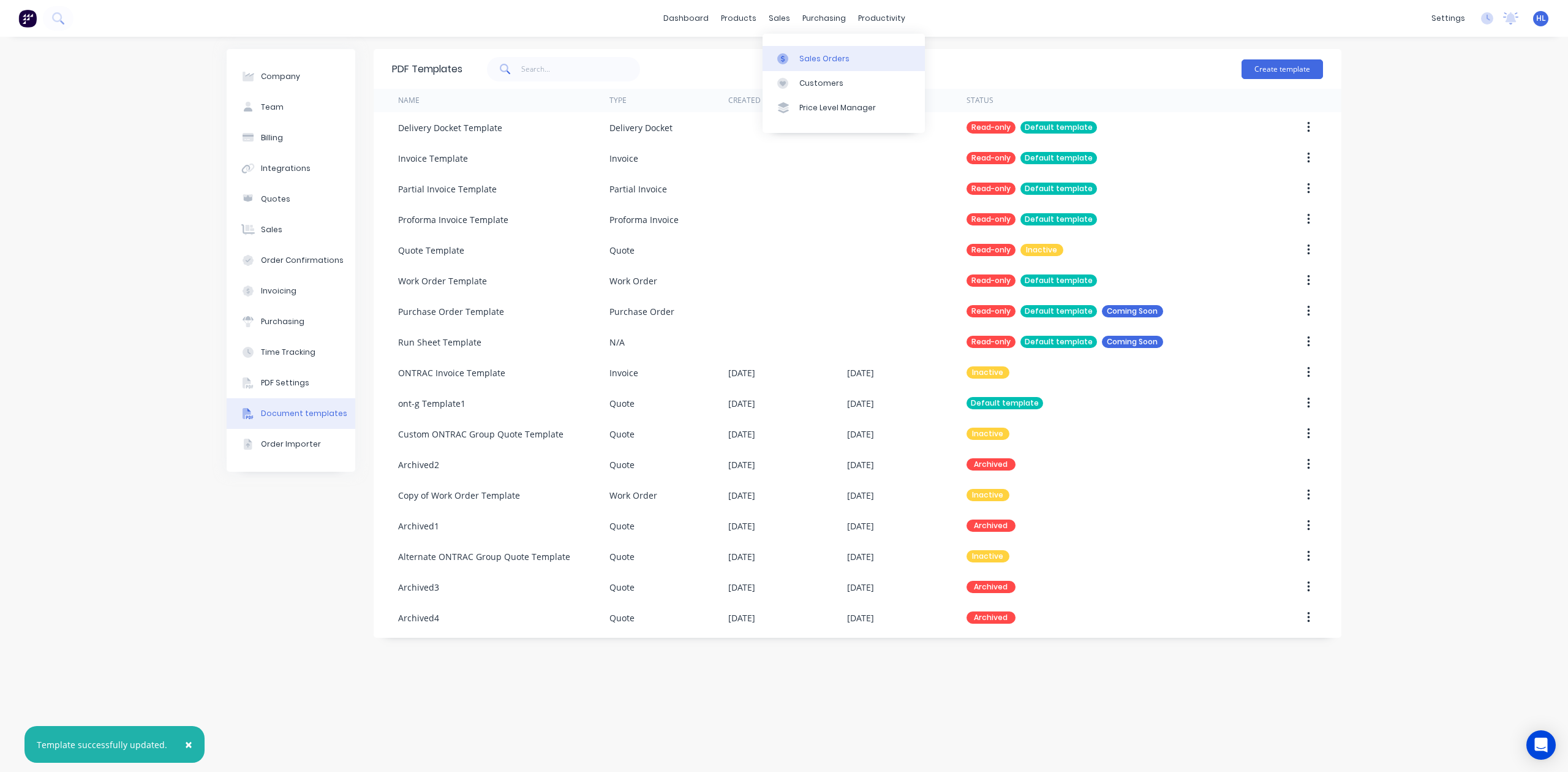
click at [795, 48] on link "Sales Orders" at bounding box center [844, 58] width 162 height 25
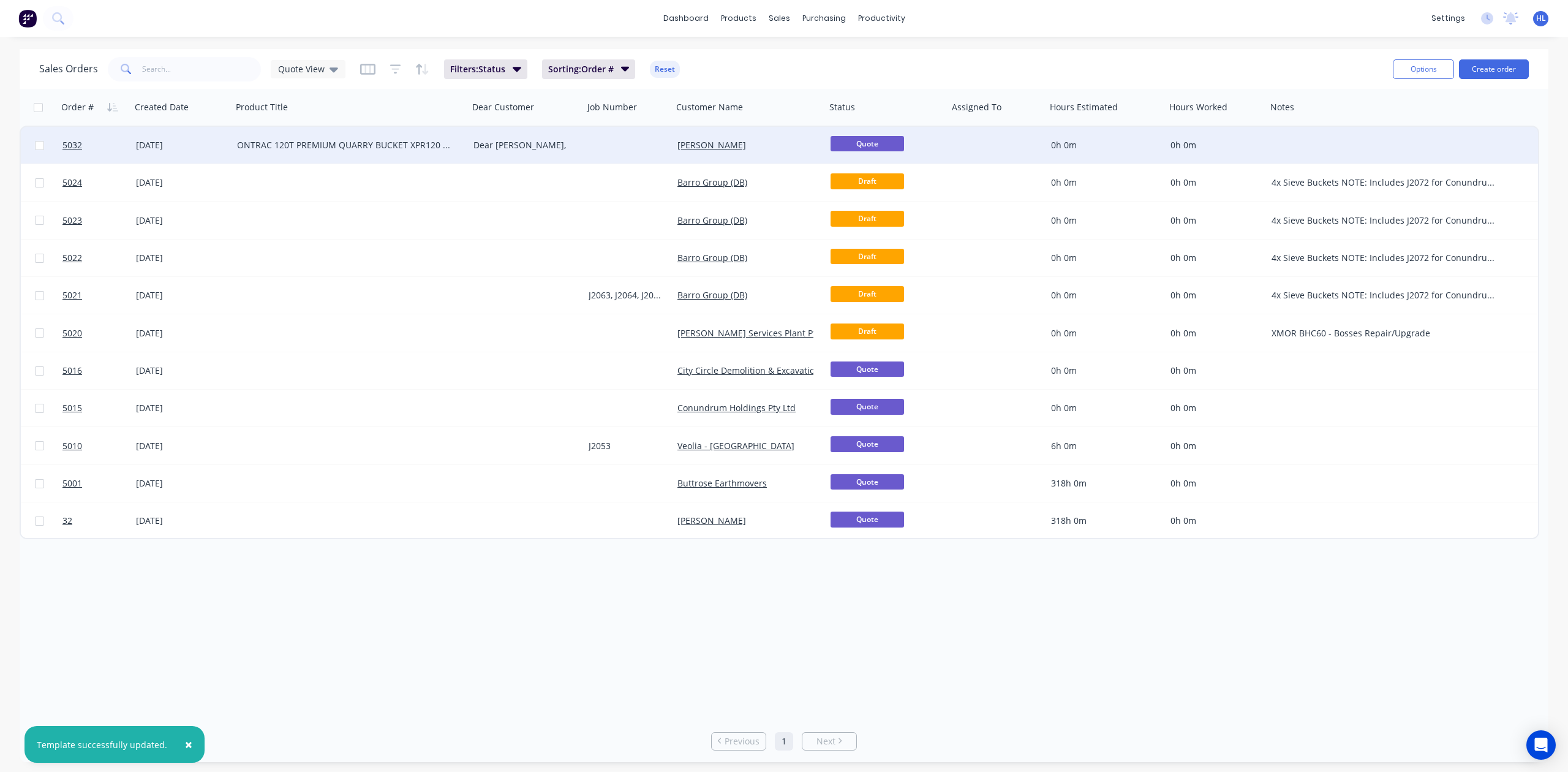
click at [344, 156] on div "ONTRAC 120T PREMIUM QUARRY BUCKET XPR120 - Hitachi EX1200" at bounding box center [350, 145] width 237 height 37
click at [559, 133] on div "Dear [PERSON_NAME]," at bounding box center [526, 145] width 115 height 37
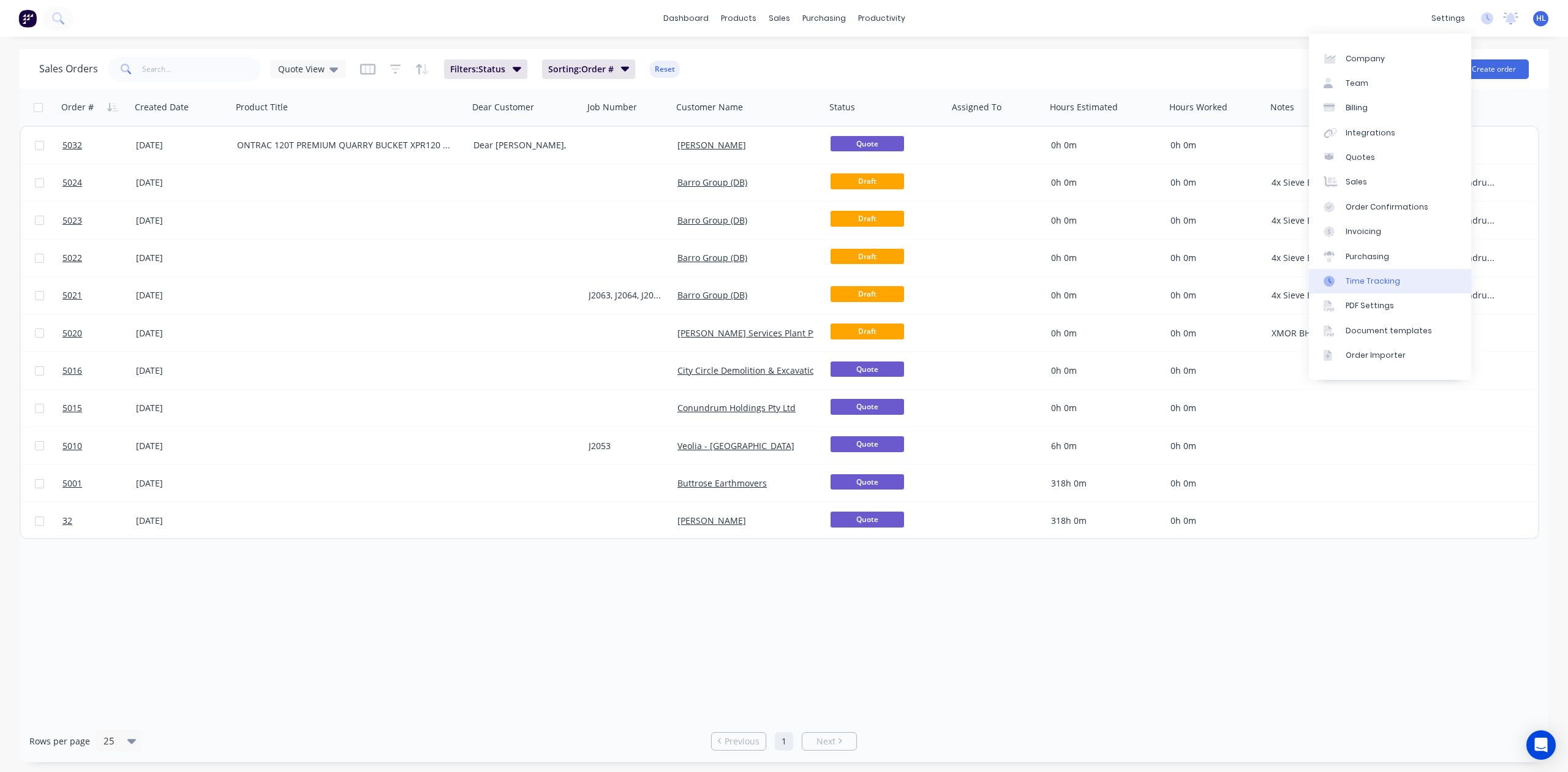
click at [1389, 288] on link "Time Tracking" at bounding box center [1390, 281] width 162 height 25
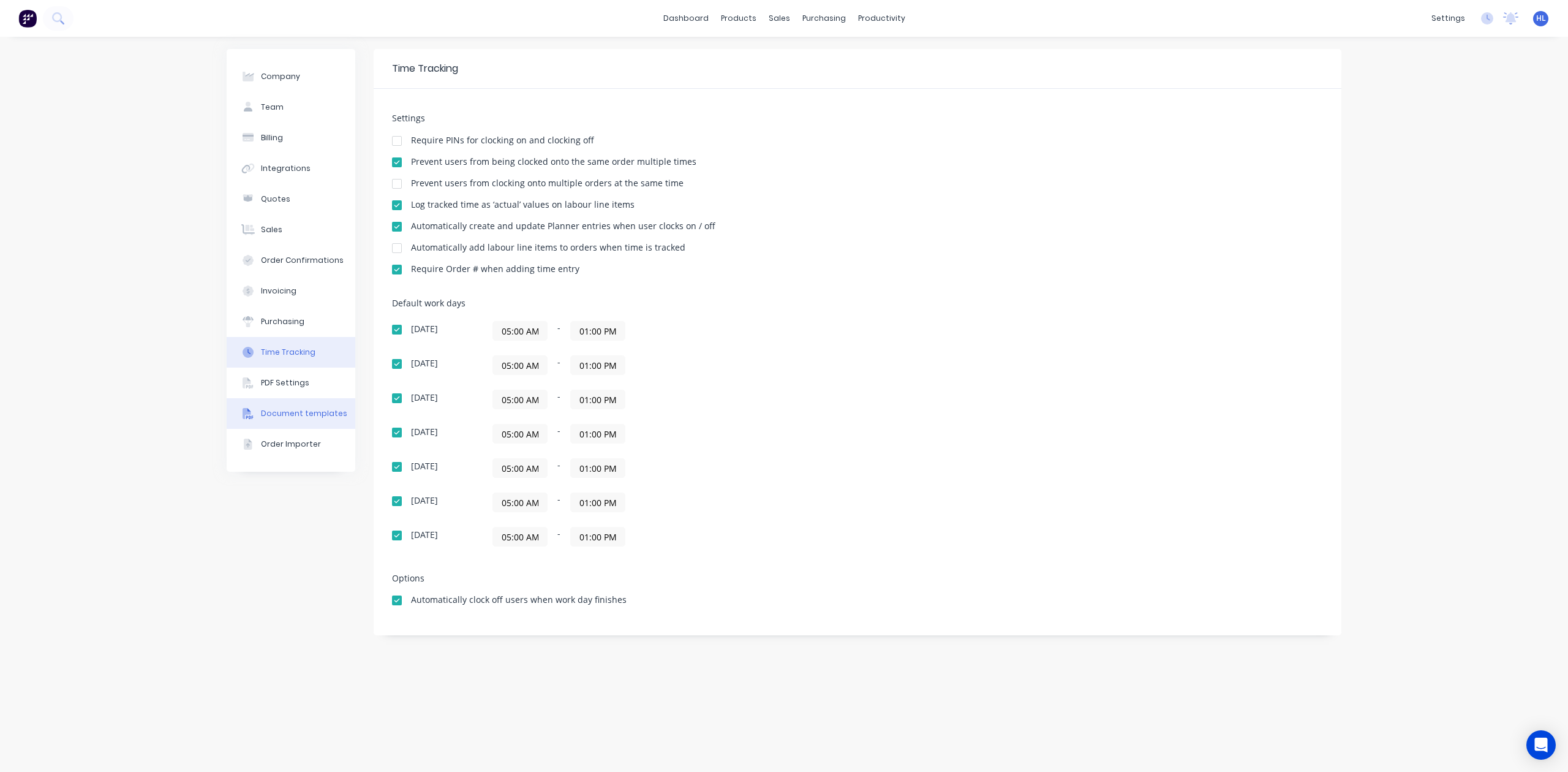
click at [297, 415] on div "Document templates" at bounding box center [304, 413] width 86 height 11
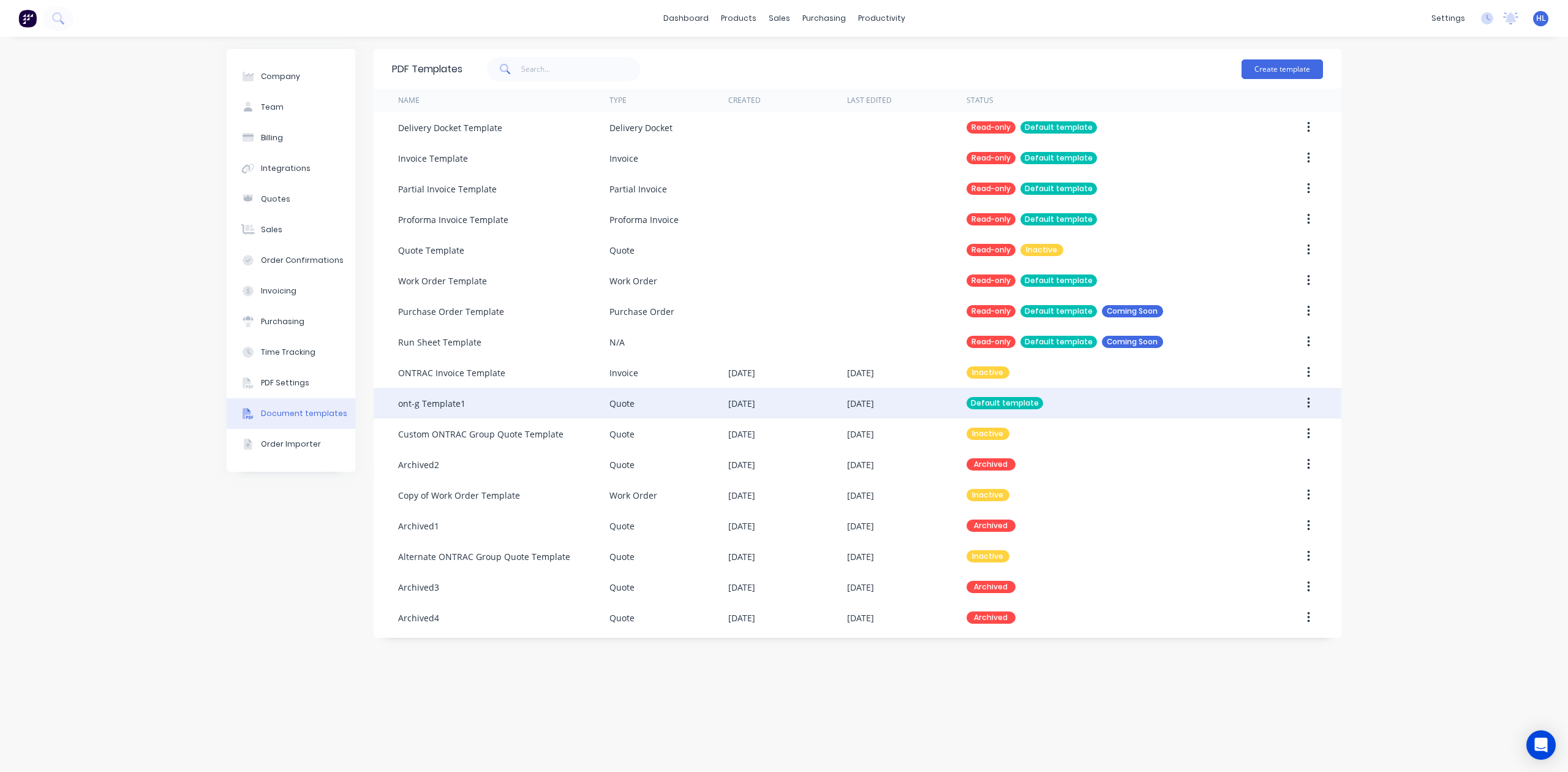
click at [1296, 400] on button "button" at bounding box center [1309, 403] width 29 height 22
click at [1268, 431] on div "Edit" at bounding box center [1265, 435] width 95 height 18
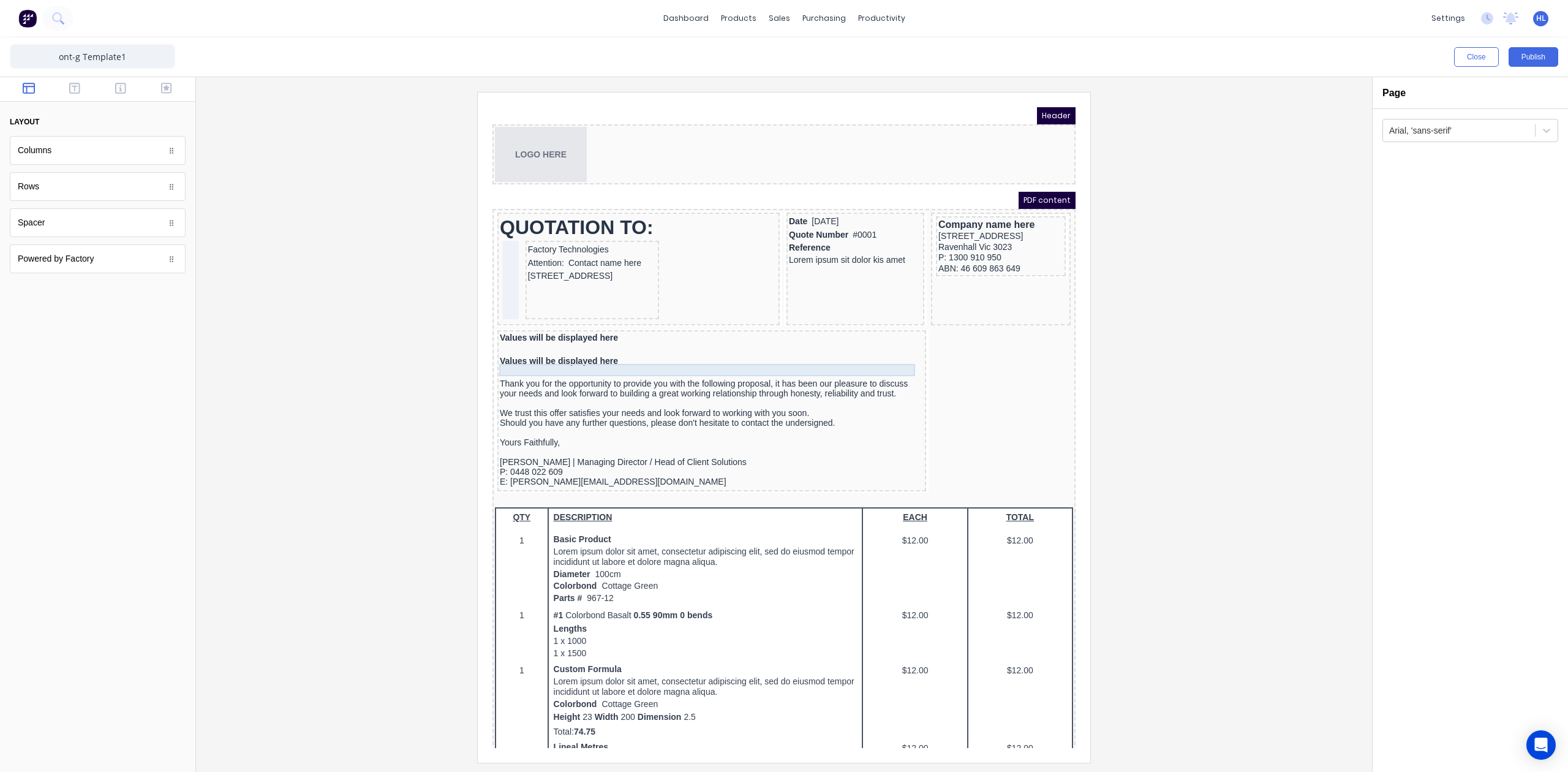
click at [581, 354] on div at bounding box center [697, 357] width 424 height 12
click at [880, 336] on icon "button" at bounding box center [883, 333] width 10 height 10
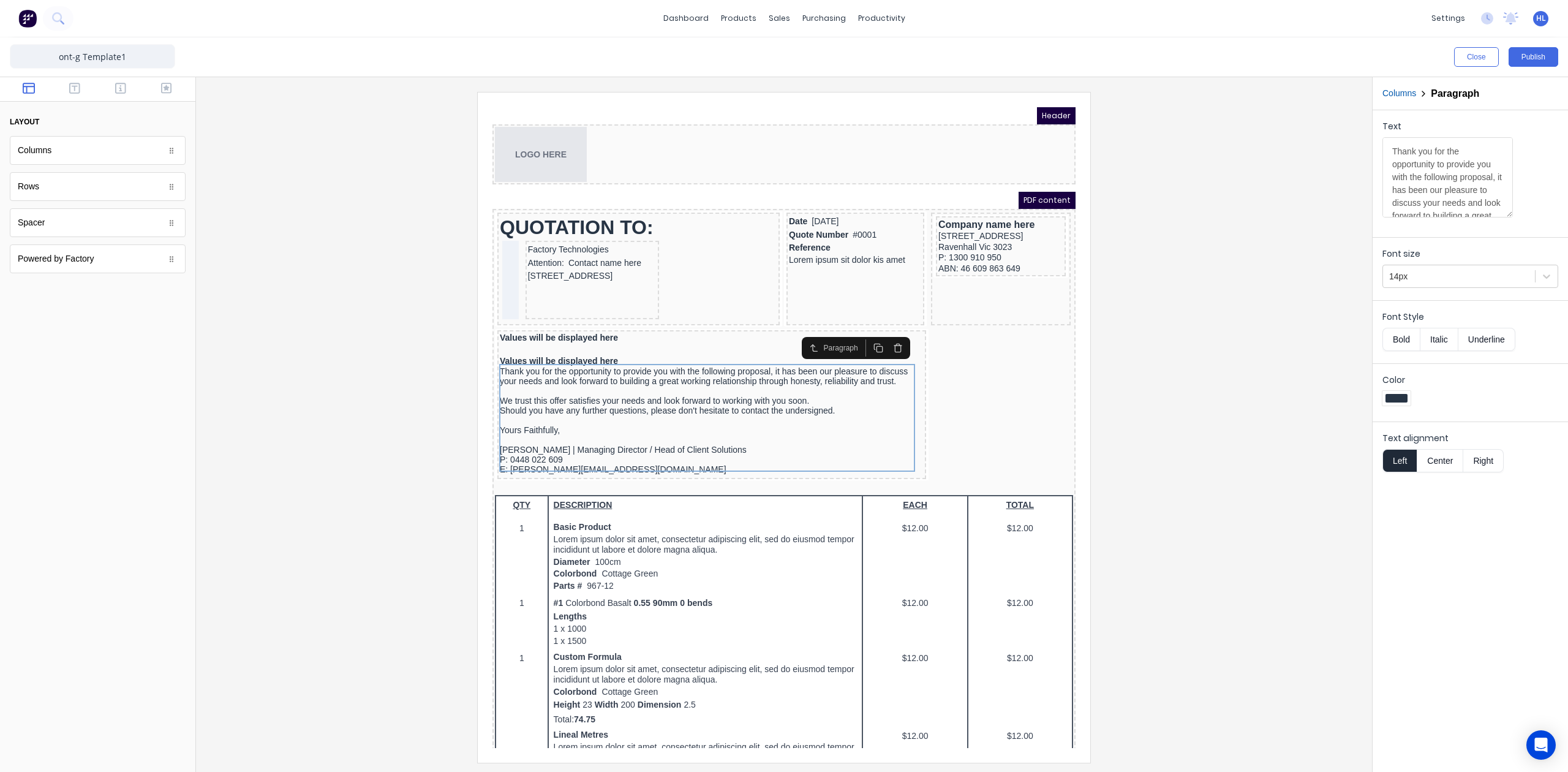
click at [1251, 391] on div at bounding box center [784, 427] width 1156 height 670
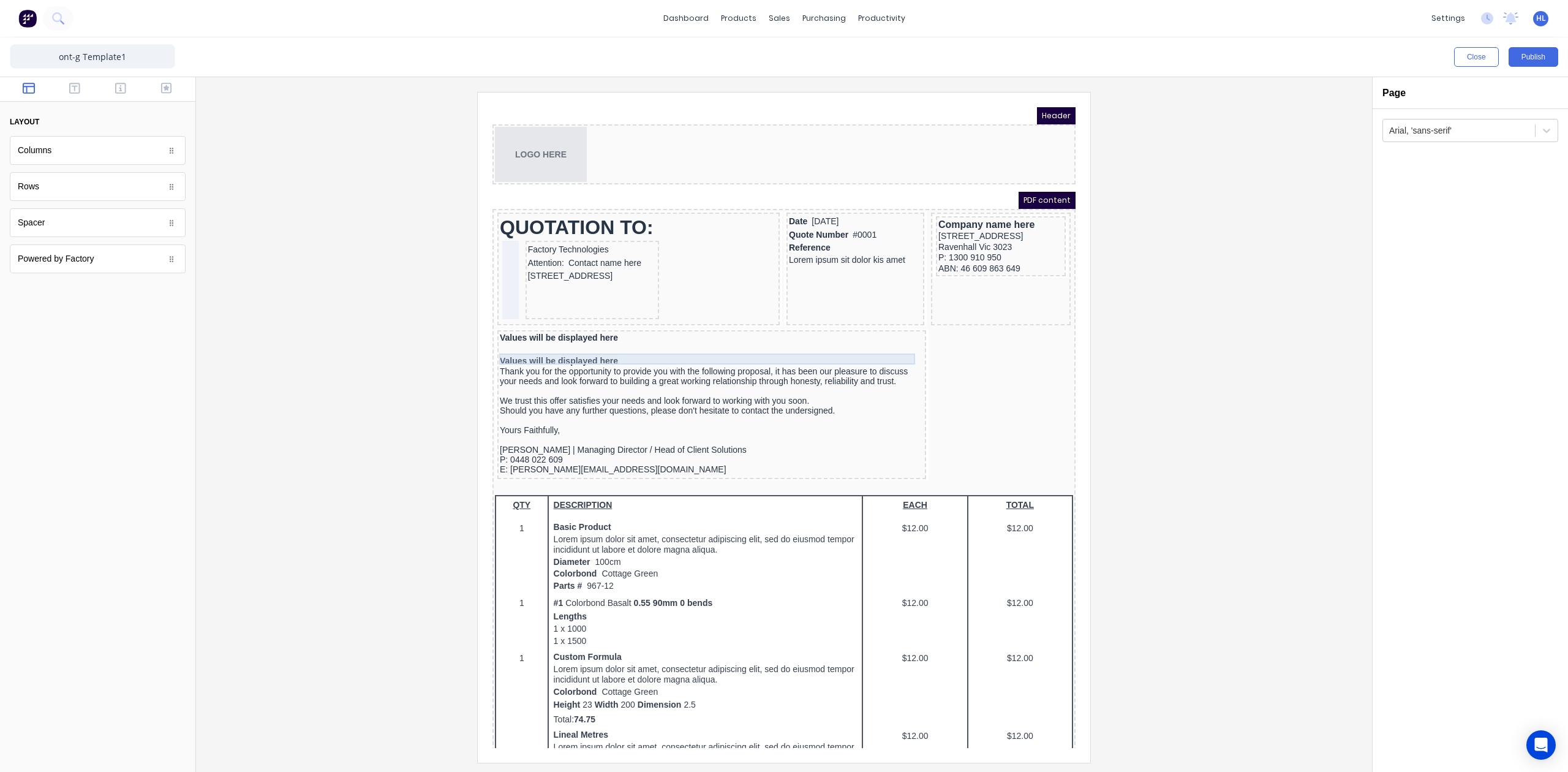
click at [638, 344] on div "Values will be displayed here" at bounding box center [697, 346] width 424 height 11
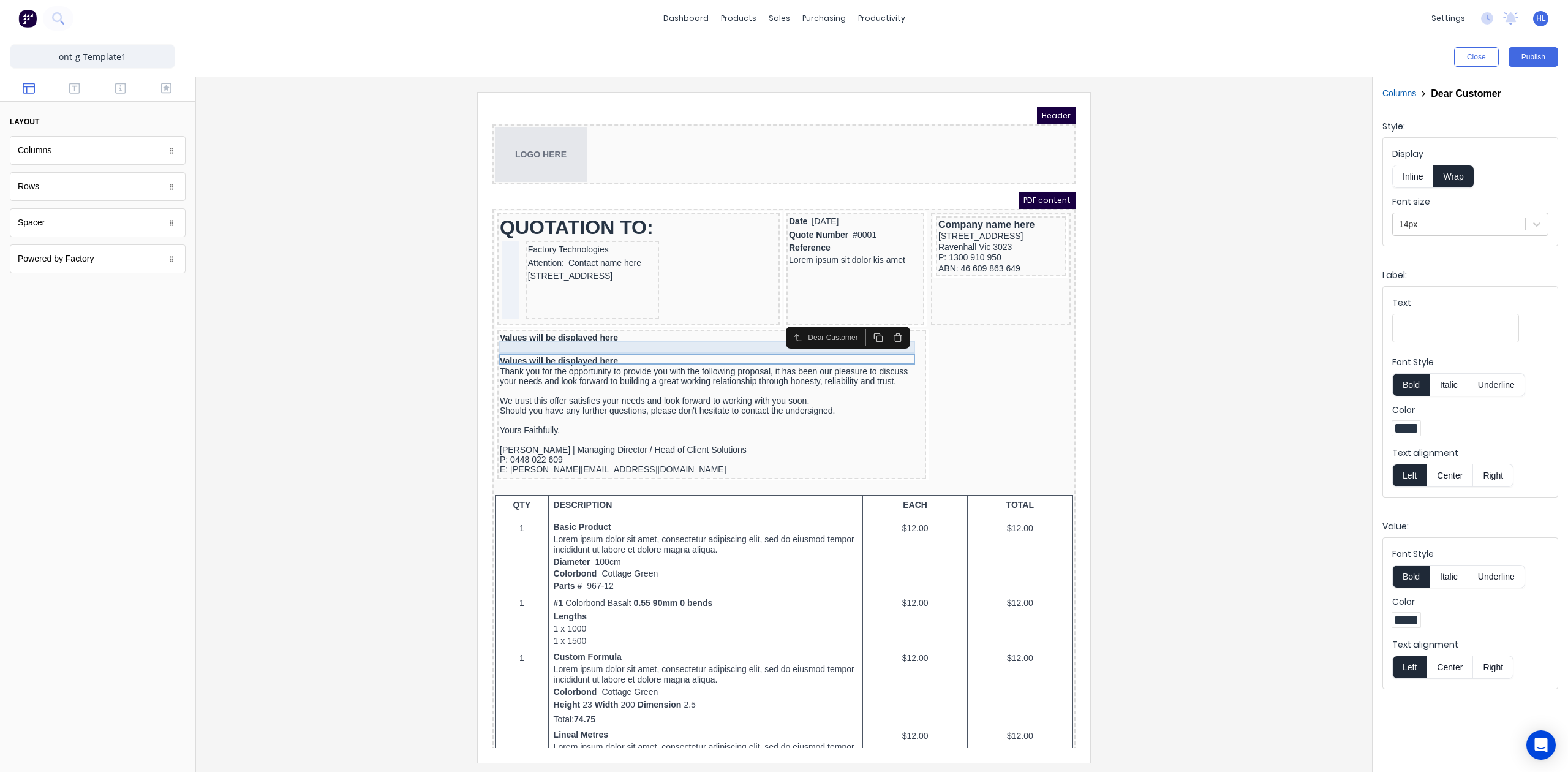
click at [633, 329] on div at bounding box center [697, 334] width 424 height 12
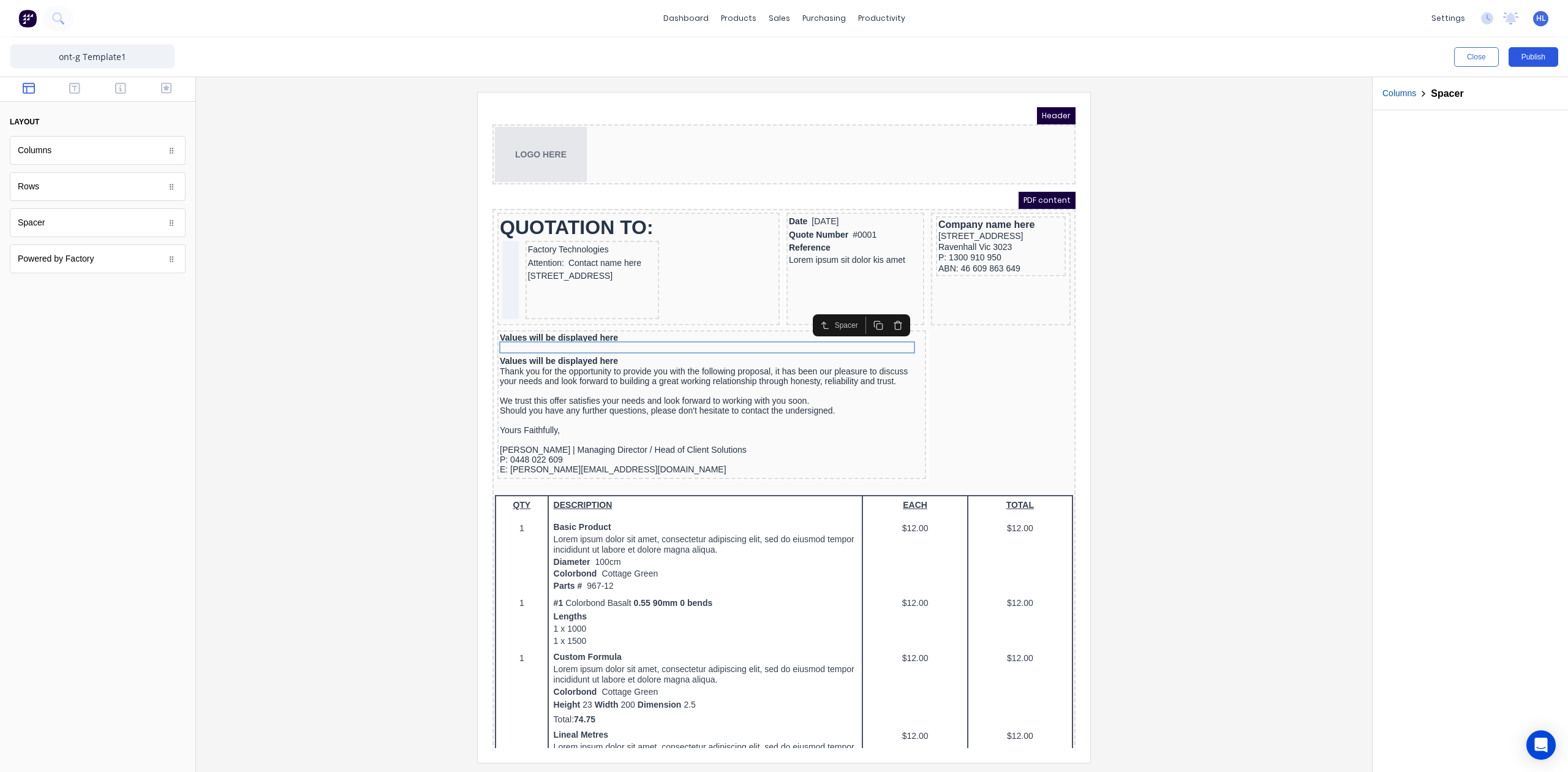
click at [1523, 58] on button "Publish" at bounding box center [1534, 57] width 50 height 19
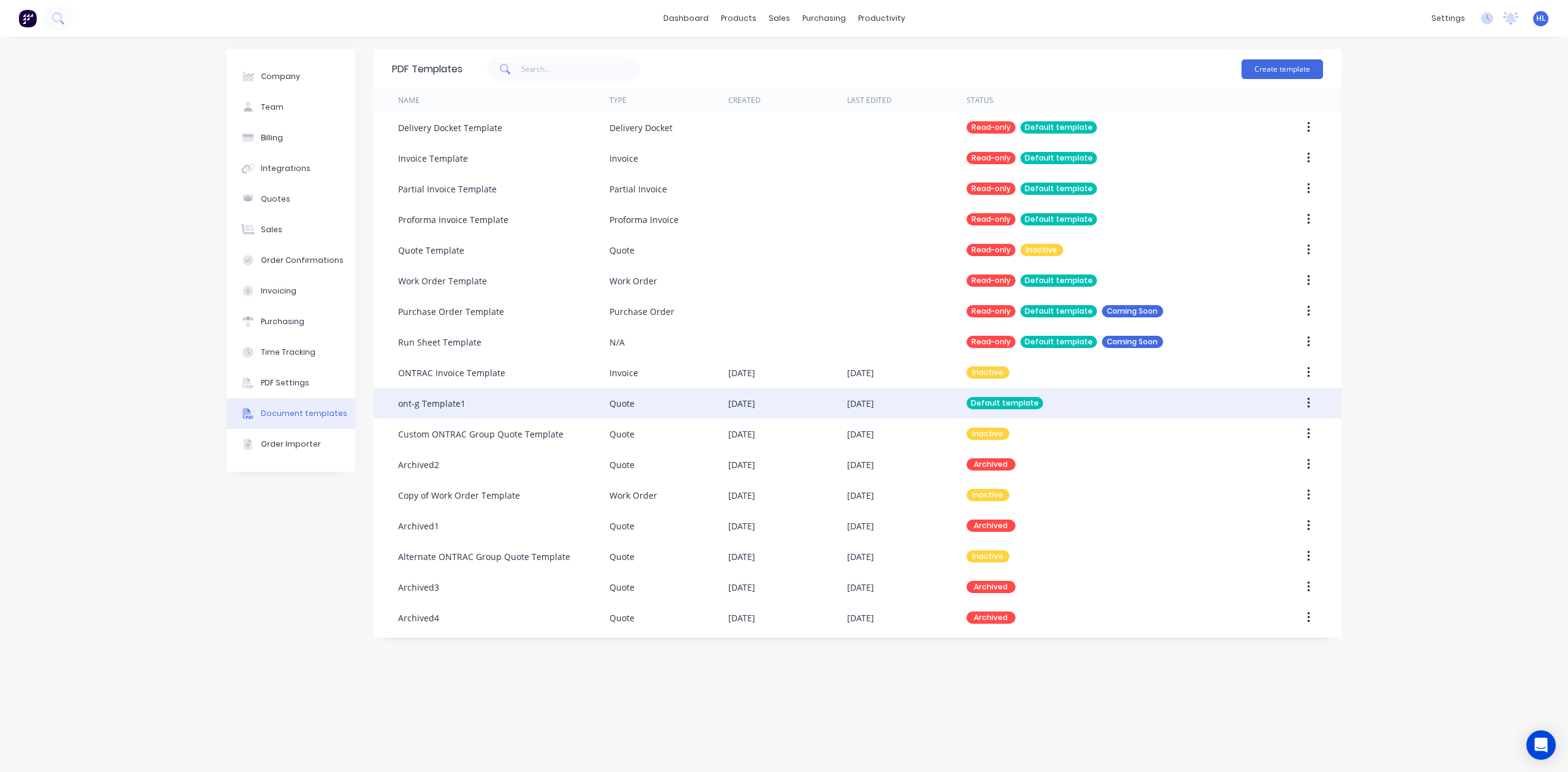
click at [540, 408] on div "ont-g Template1" at bounding box center [504, 403] width 211 height 30
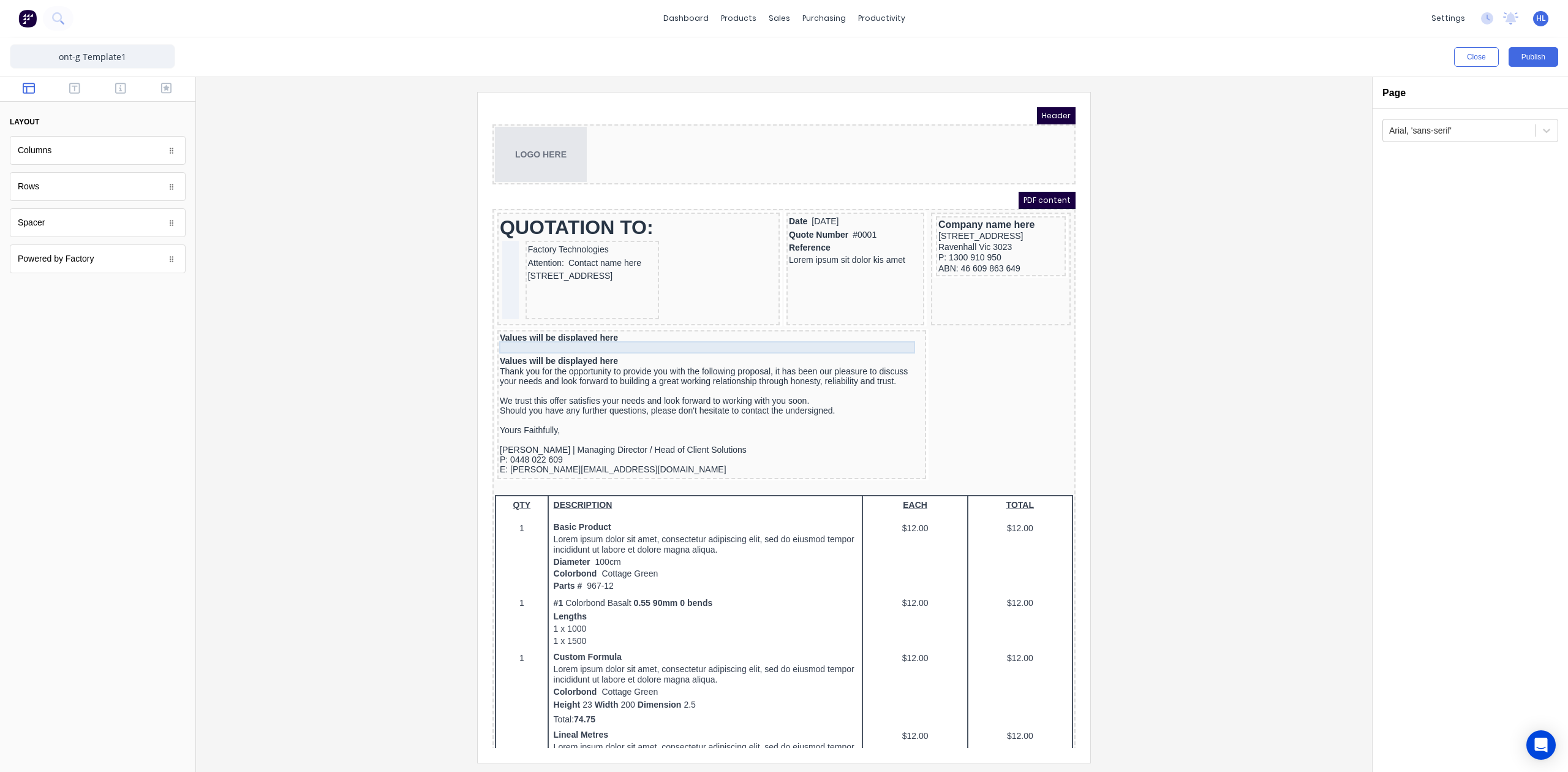
click at [632, 334] on div at bounding box center [697, 334] width 424 height 12
click at [885, 309] on icon "button" at bounding box center [883, 310] width 10 height 10
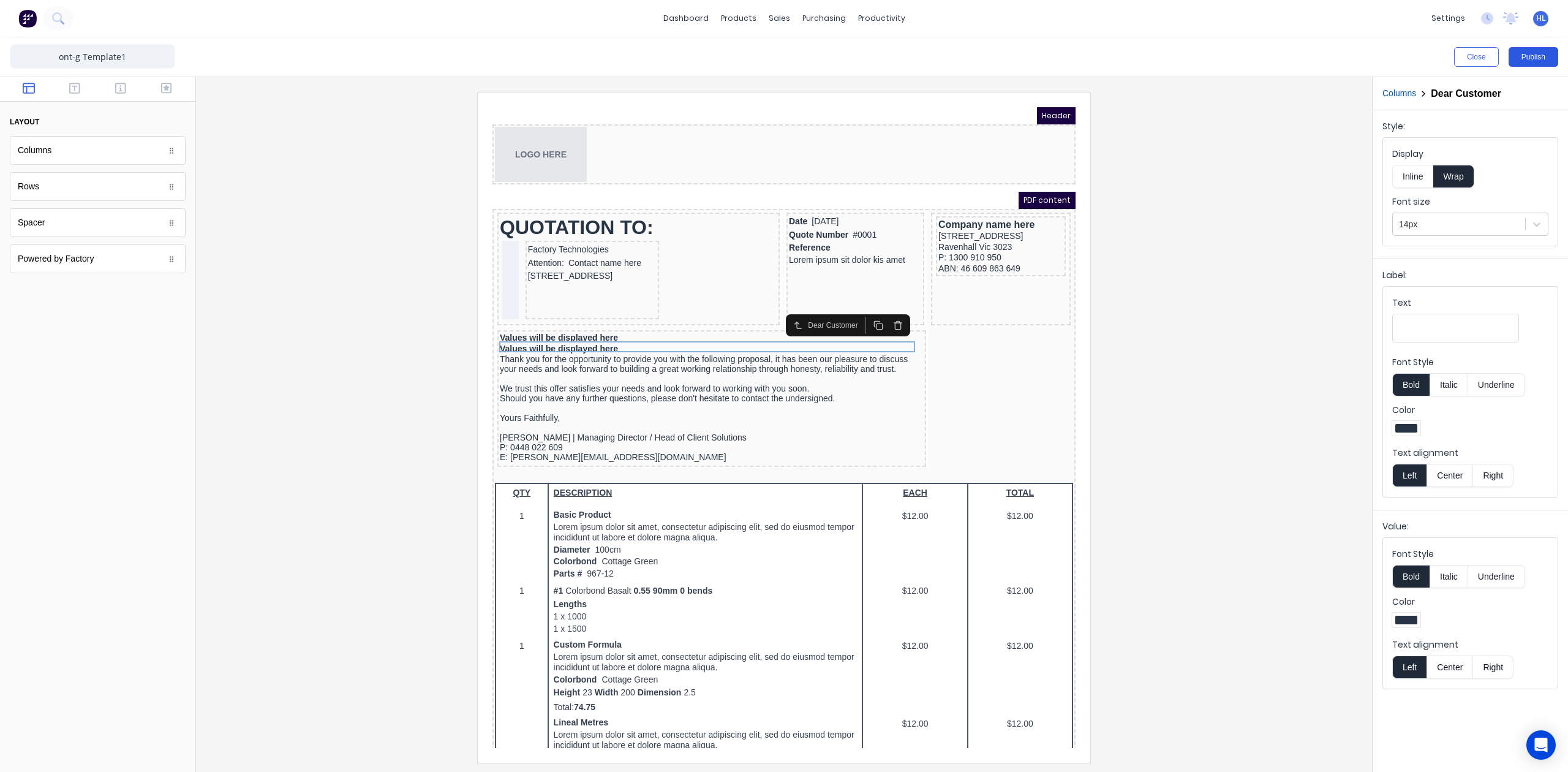
click at [1527, 58] on button "Publish" at bounding box center [1534, 57] width 50 height 19
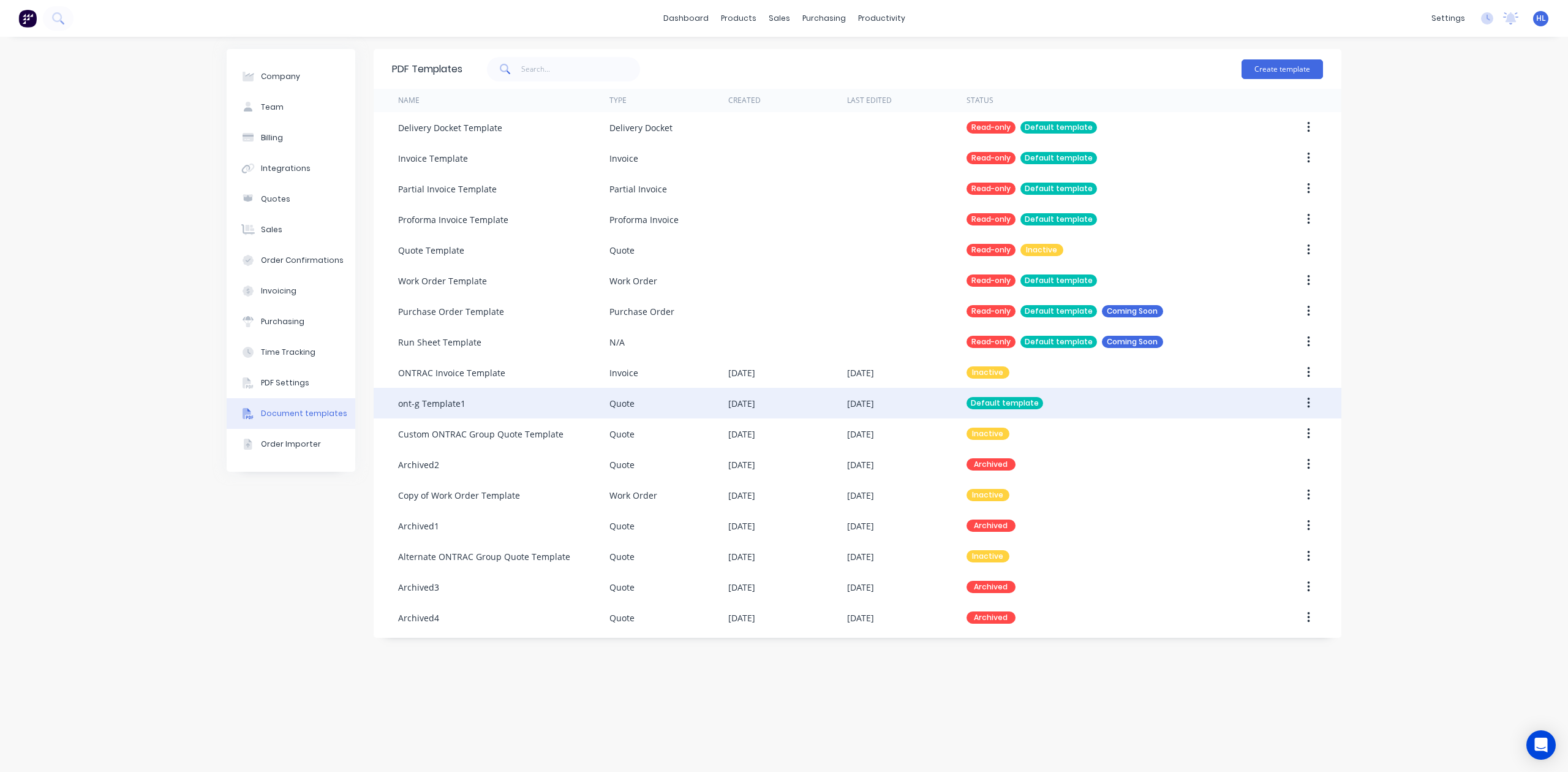
click at [1115, 403] on div "Default template" at bounding box center [1105, 403] width 277 height 30
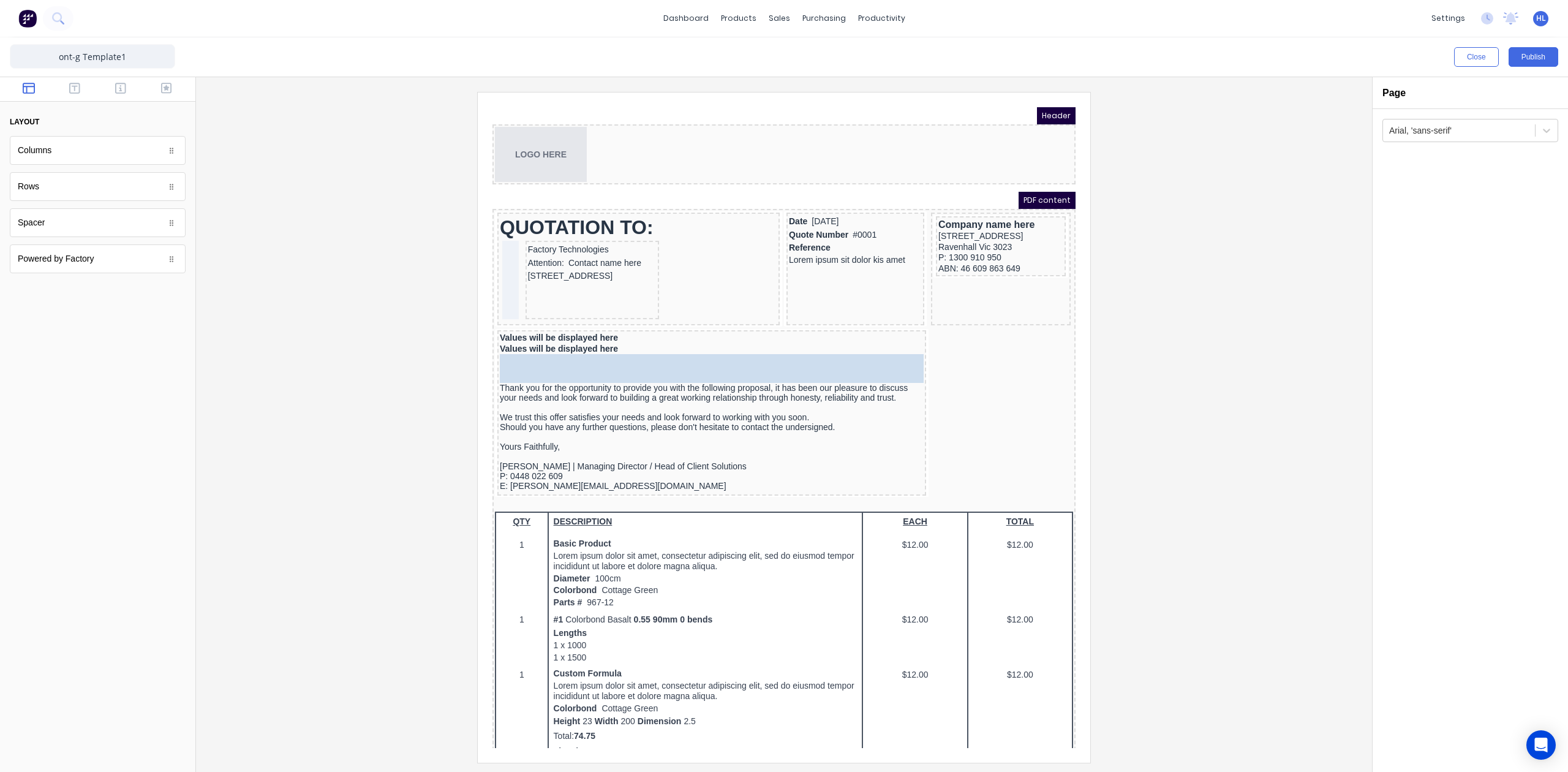
drag, startPoint x: 86, startPoint y: 226, endPoint x: 677, endPoint y: 353, distance: 604.5
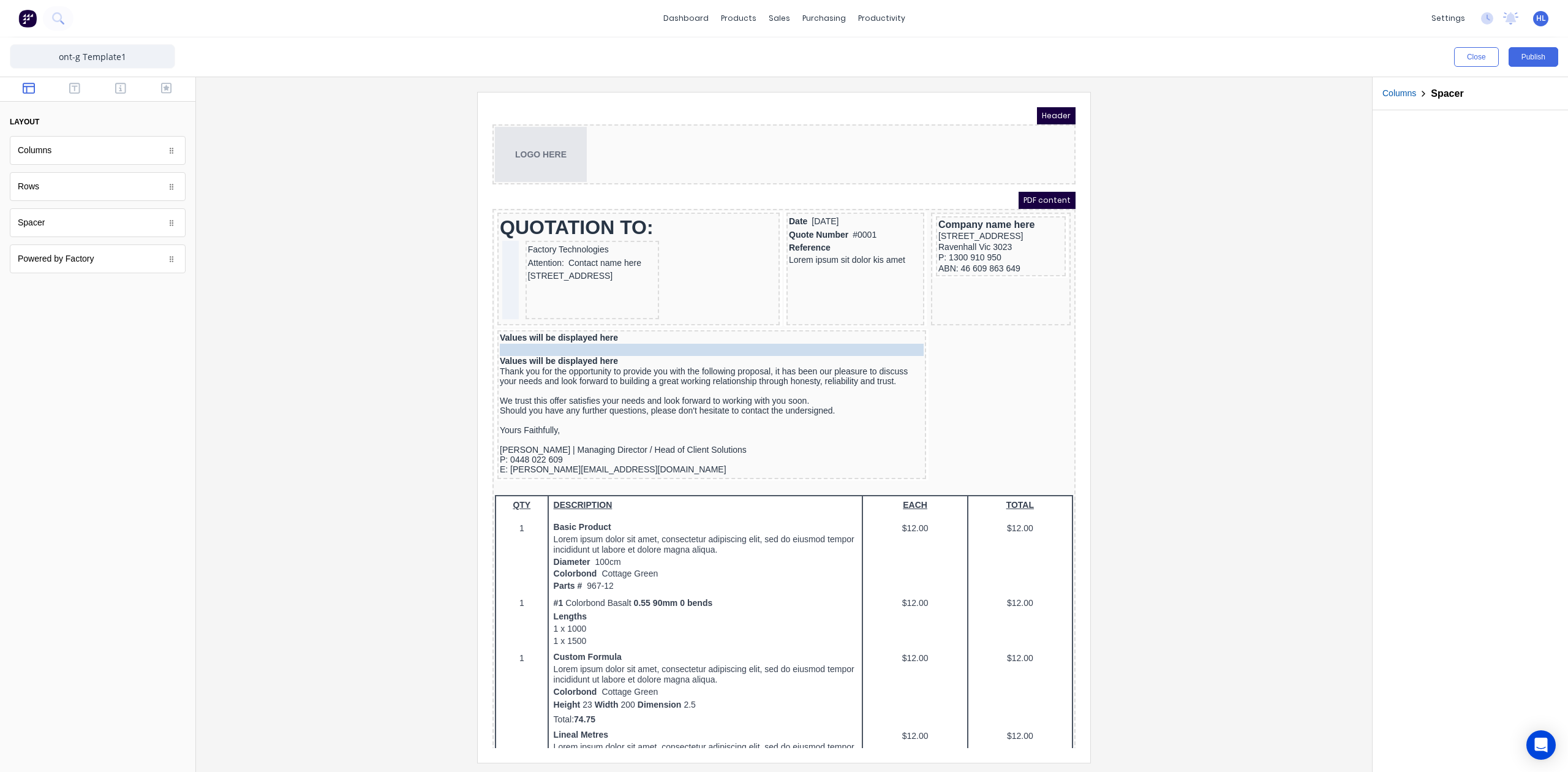
drag, startPoint x: 516, startPoint y: 339, endPoint x: 523, endPoint y: 328, distance: 13.0
drag, startPoint x: 596, startPoint y: 334, endPoint x: 751, endPoint y: 313, distance: 156.4
click at [596, 334] on div at bounding box center [697, 334] width 424 height 12
click at [860, 313] on icon "button" at bounding box center [863, 310] width 10 height 10
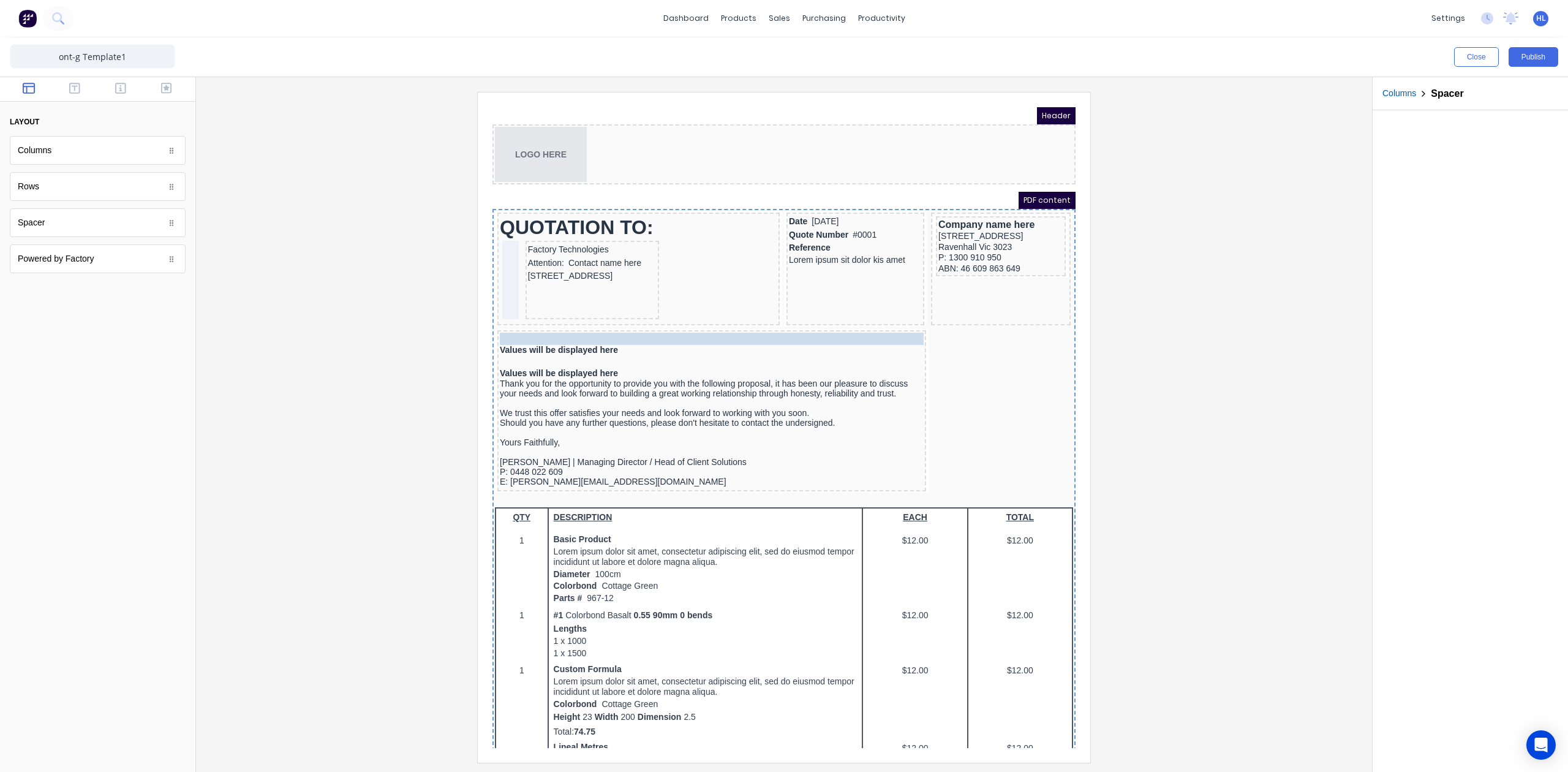
drag, startPoint x: 603, startPoint y: 342, endPoint x: 613, endPoint y: 315, distance: 28.8
click at [1317, 349] on div at bounding box center [784, 427] width 1156 height 670
click at [1525, 54] on button "Publish" at bounding box center [1534, 57] width 50 height 19
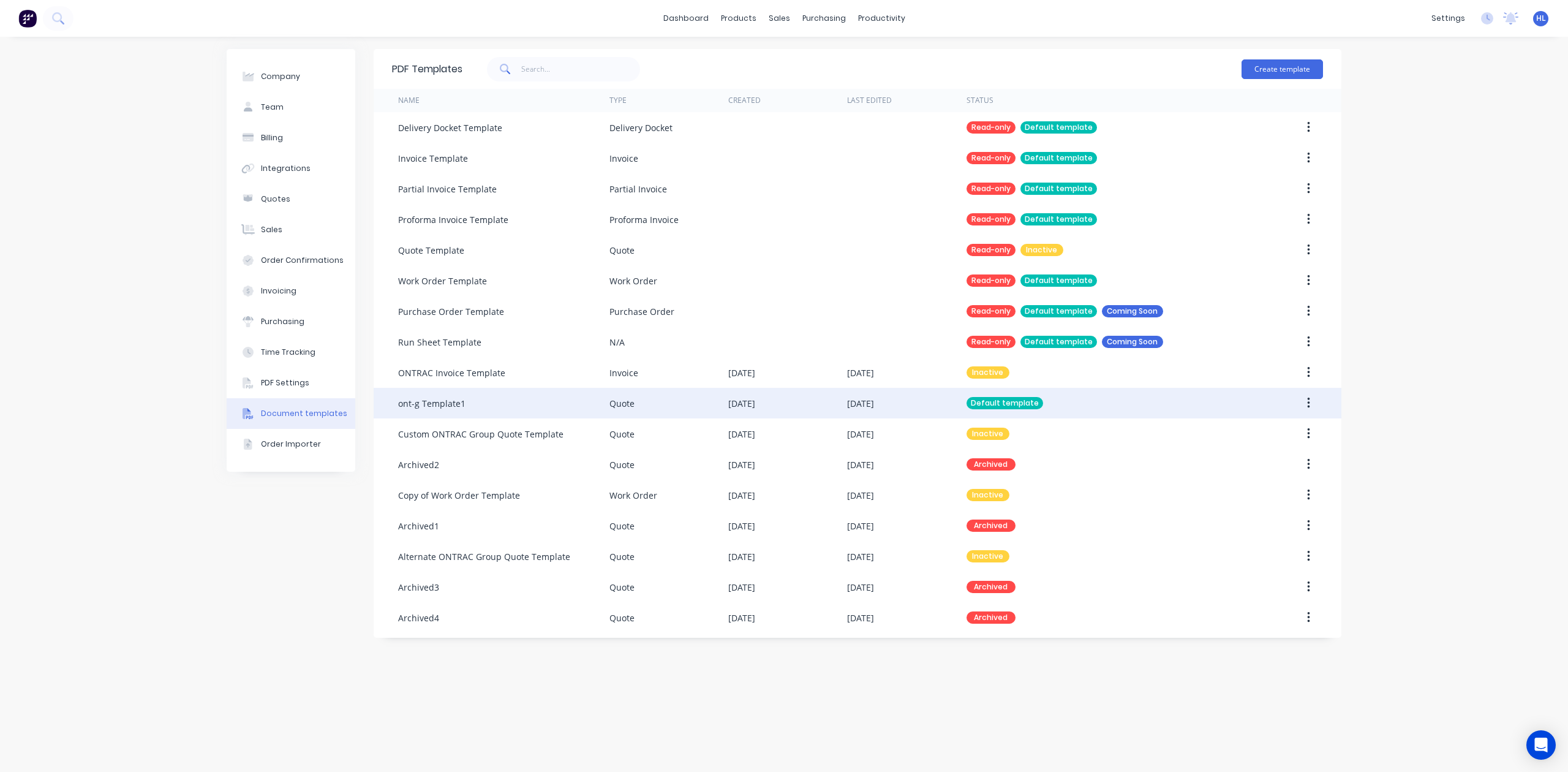
click at [1218, 405] on div "Default template" at bounding box center [1105, 403] width 277 height 30
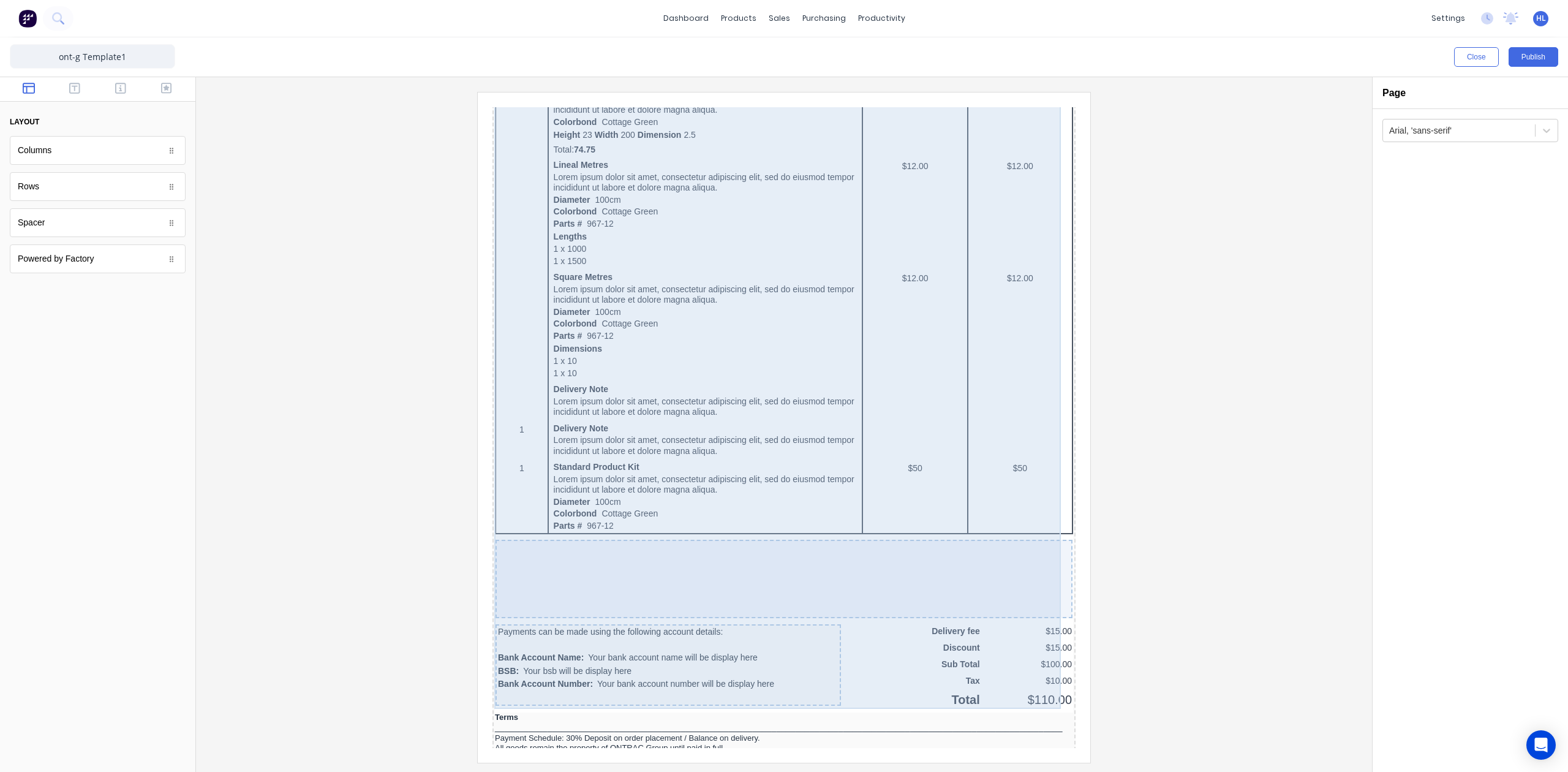
scroll to position [735, 0]
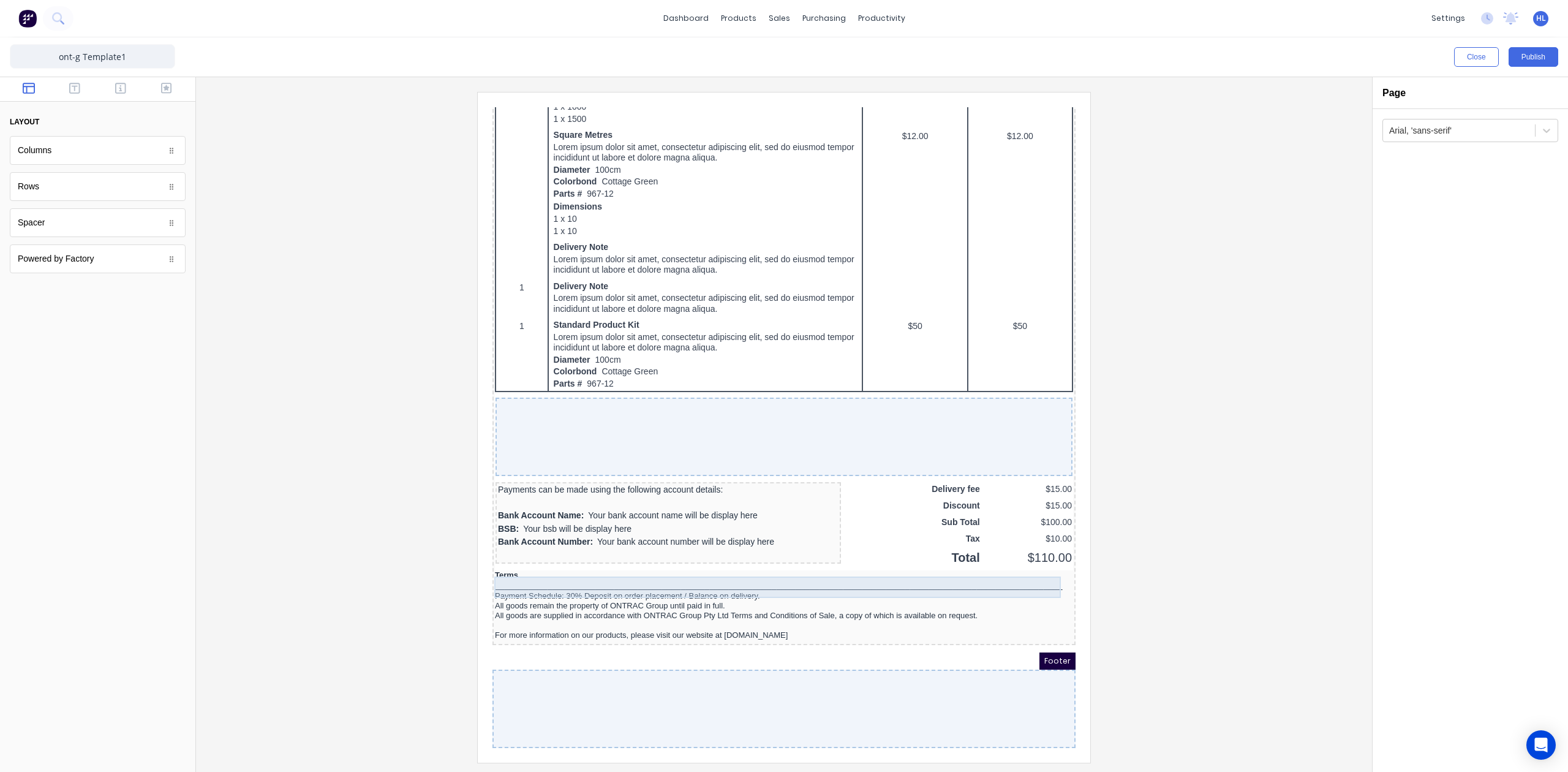
drag, startPoint x: 1000, startPoint y: 560, endPoint x: 990, endPoint y: 563, distance: 10.4
click at [1000, 565] on div "_______________________________________________________________________________…" at bounding box center [769, 570] width 578 height 11
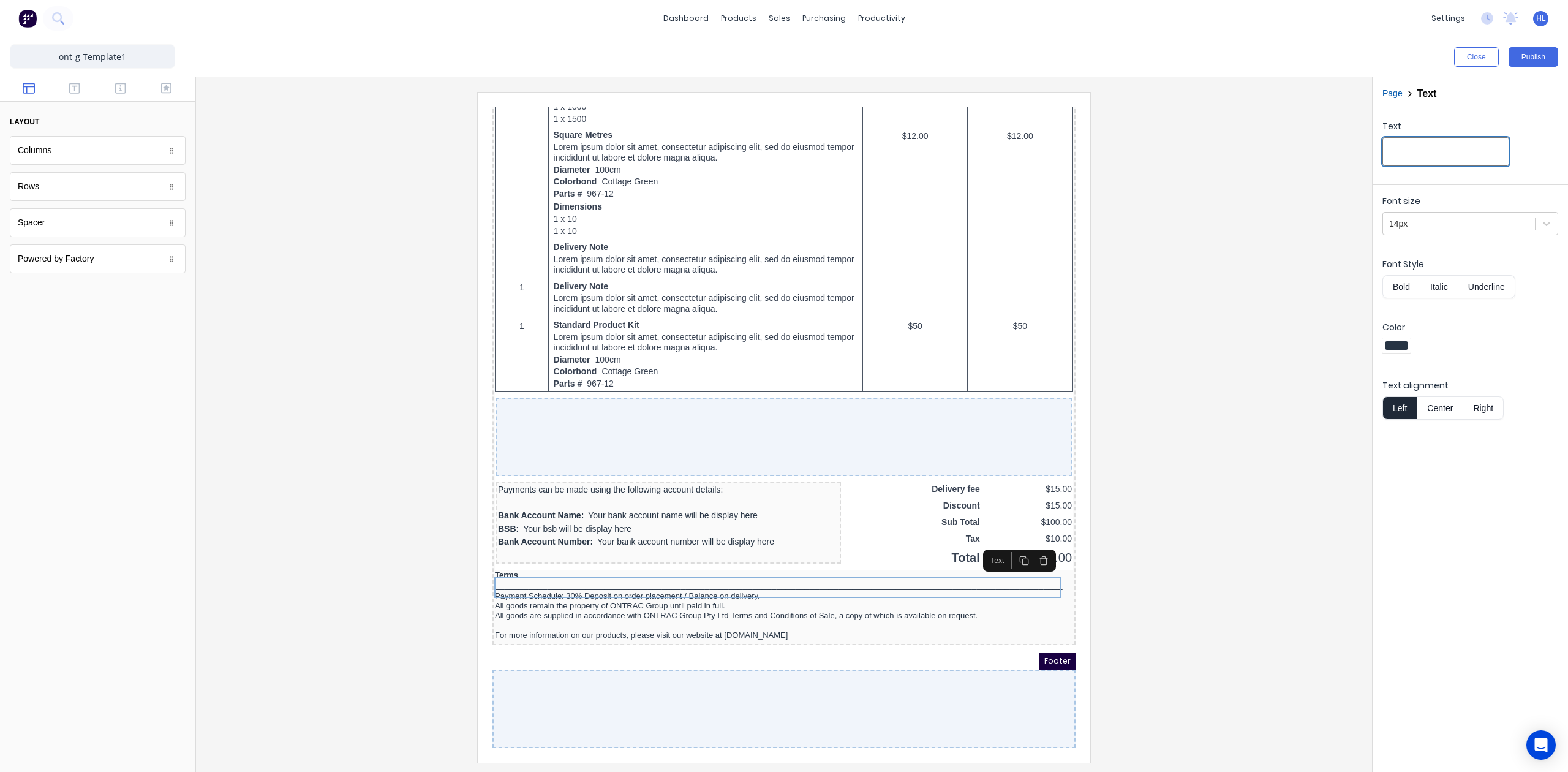
scroll to position [0, 324]
drag, startPoint x: 1469, startPoint y: 158, endPoint x: 1554, endPoint y: 162, distance: 85.1
click at [1567, 161] on html "dashboard products sales purchasing productivity dashboard products Product Cat…" at bounding box center [784, 386] width 1568 height 772
click at [1466, 160] on input "_______________________________________________________________________________…" at bounding box center [1446, 152] width 127 height 29
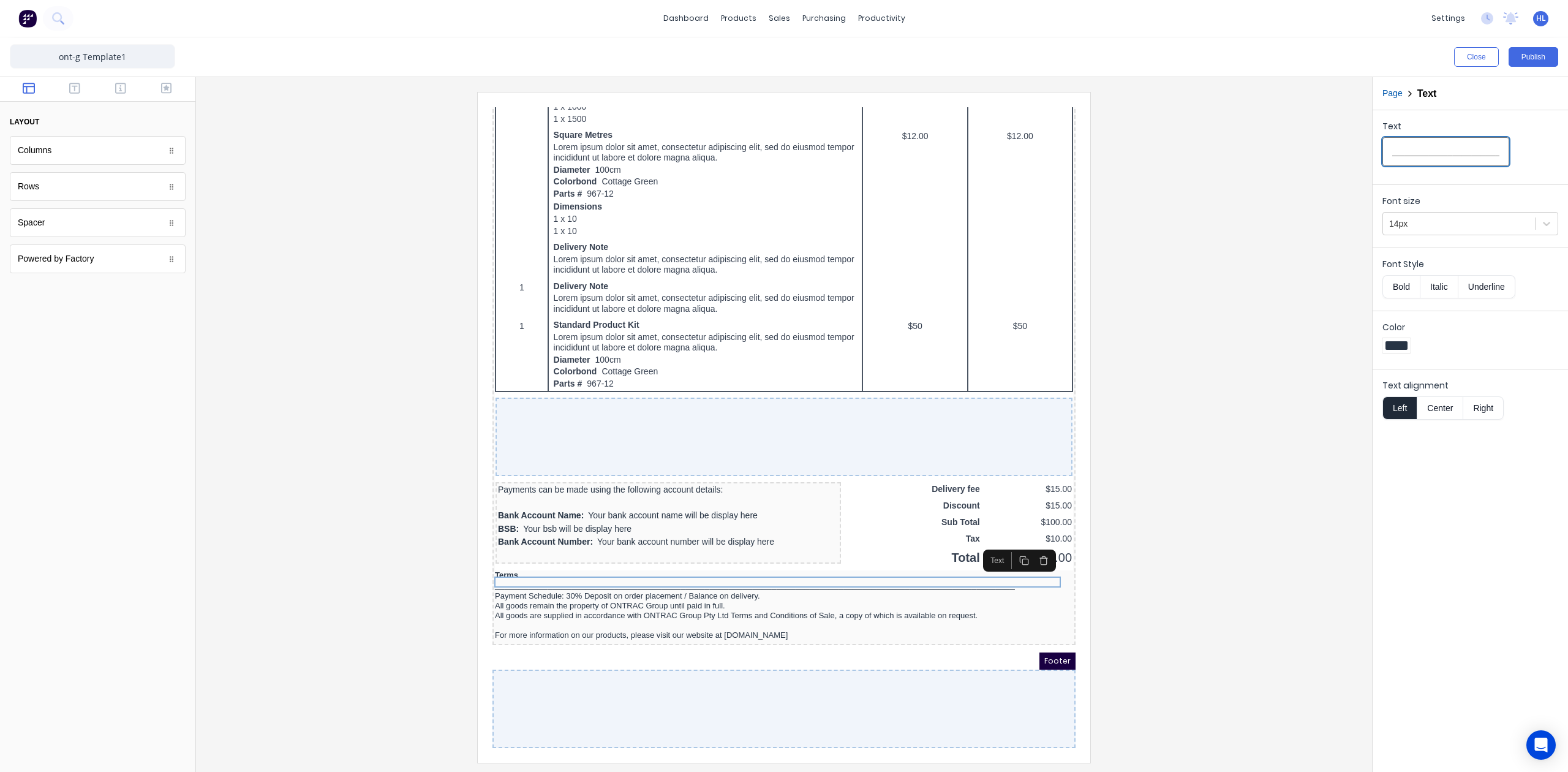
type input "_______________________________________________________________________________…"
click at [1480, 158] on input "_______________________________________________________________________________…" at bounding box center [1446, 152] width 127 height 29
click at [1148, 430] on div at bounding box center [784, 427] width 1156 height 670
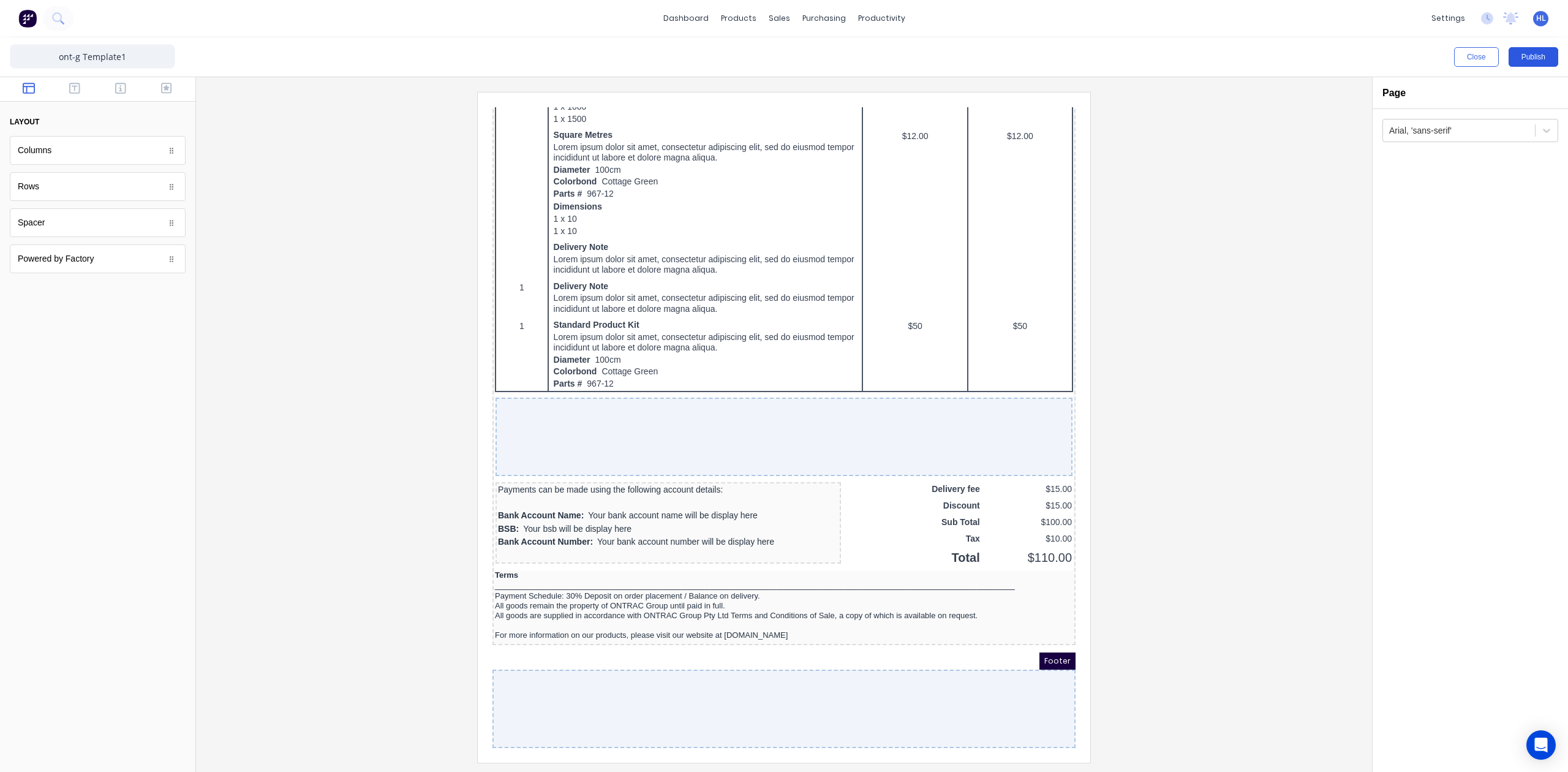
click at [1534, 64] on button "Publish" at bounding box center [1534, 57] width 50 height 19
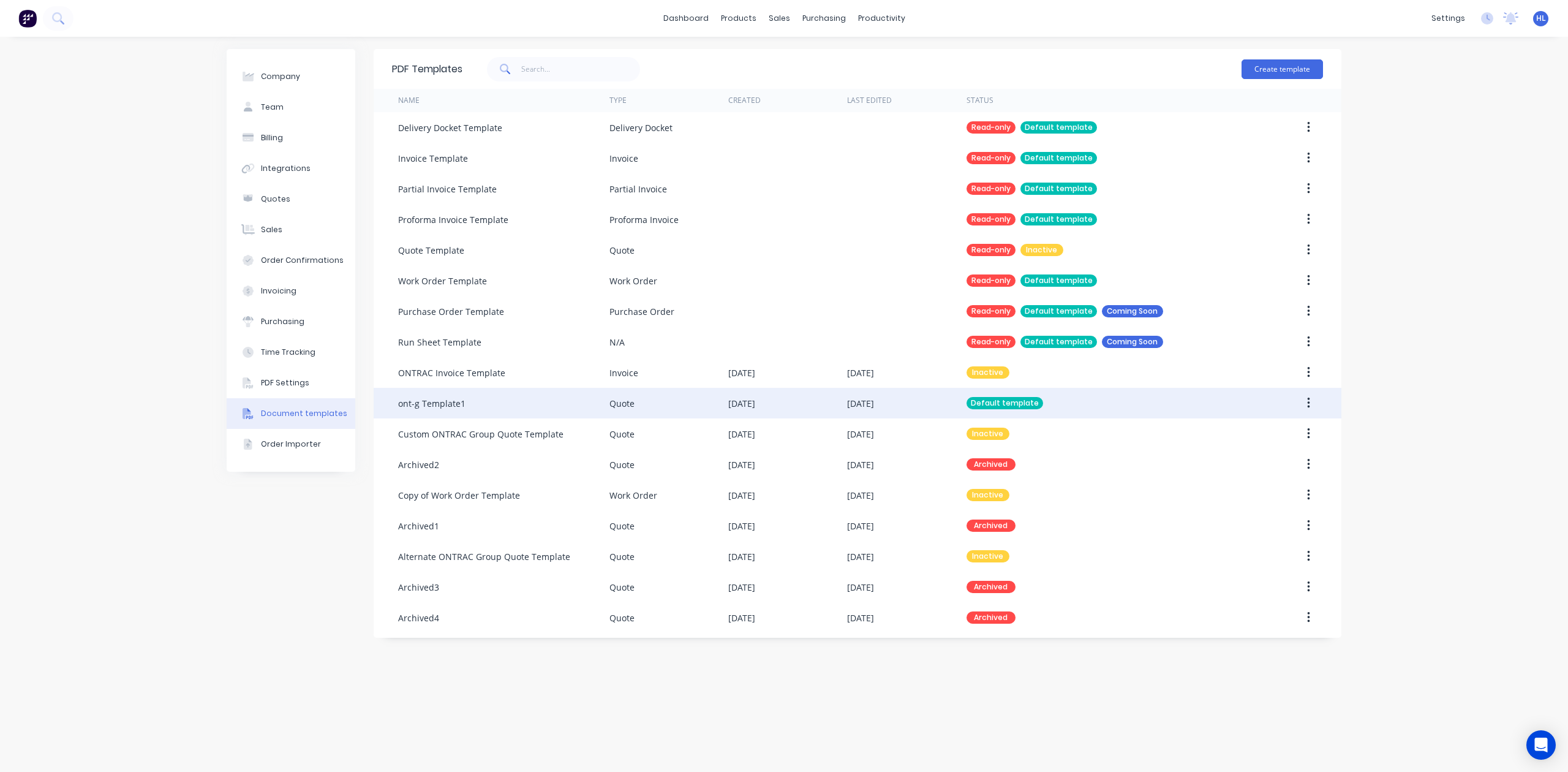
click at [1245, 406] on div at bounding box center [1283, 403] width 79 height 30
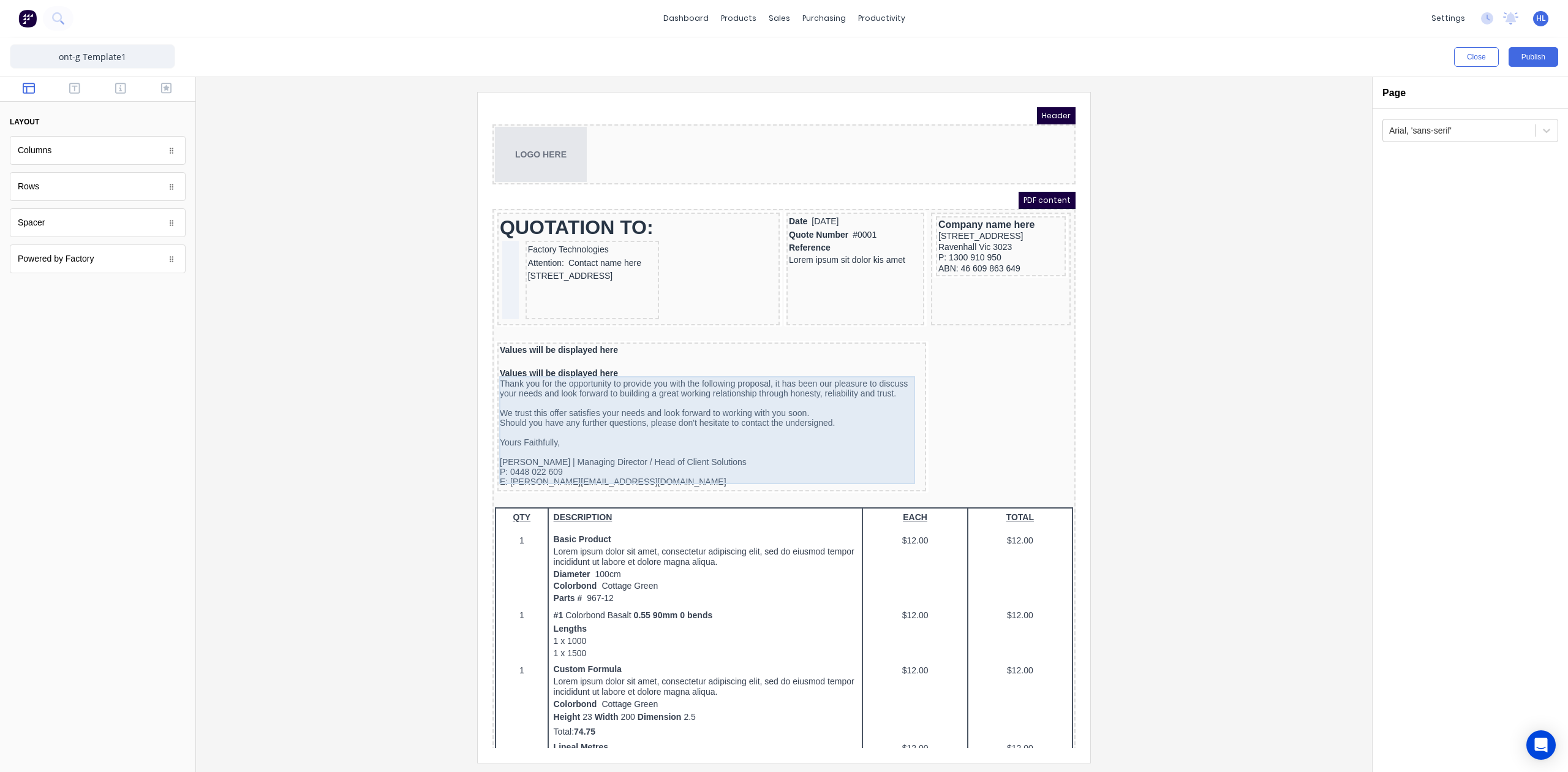
click at [632, 376] on div "Thank you for the opportunity to provide you with the following proposal, it ha…" at bounding box center [697, 417] width 424 height 108
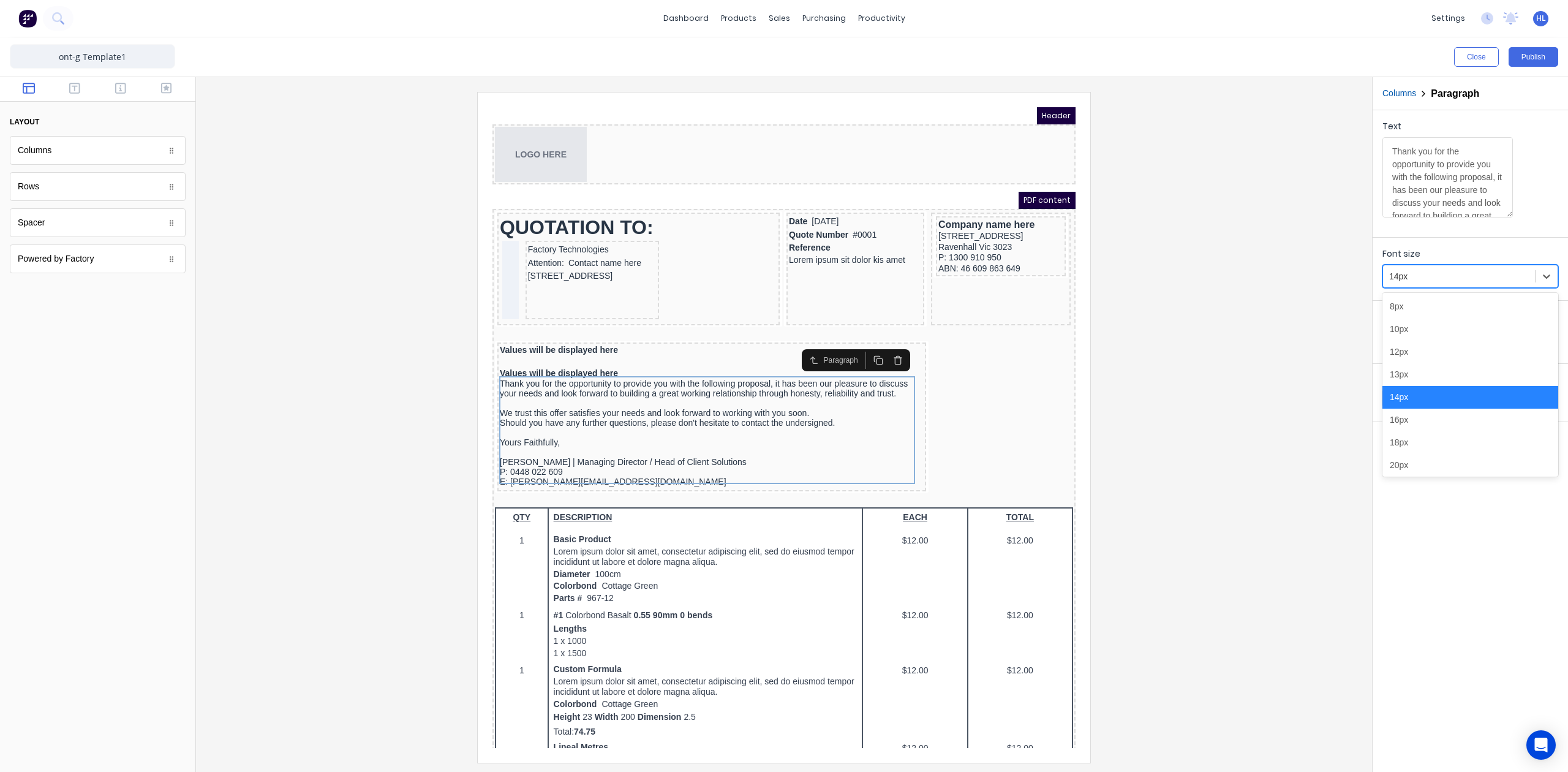
click at [1443, 278] on div at bounding box center [1458, 277] width 139 height 16
click at [1430, 356] on div "12px" at bounding box center [1470, 351] width 176 height 23
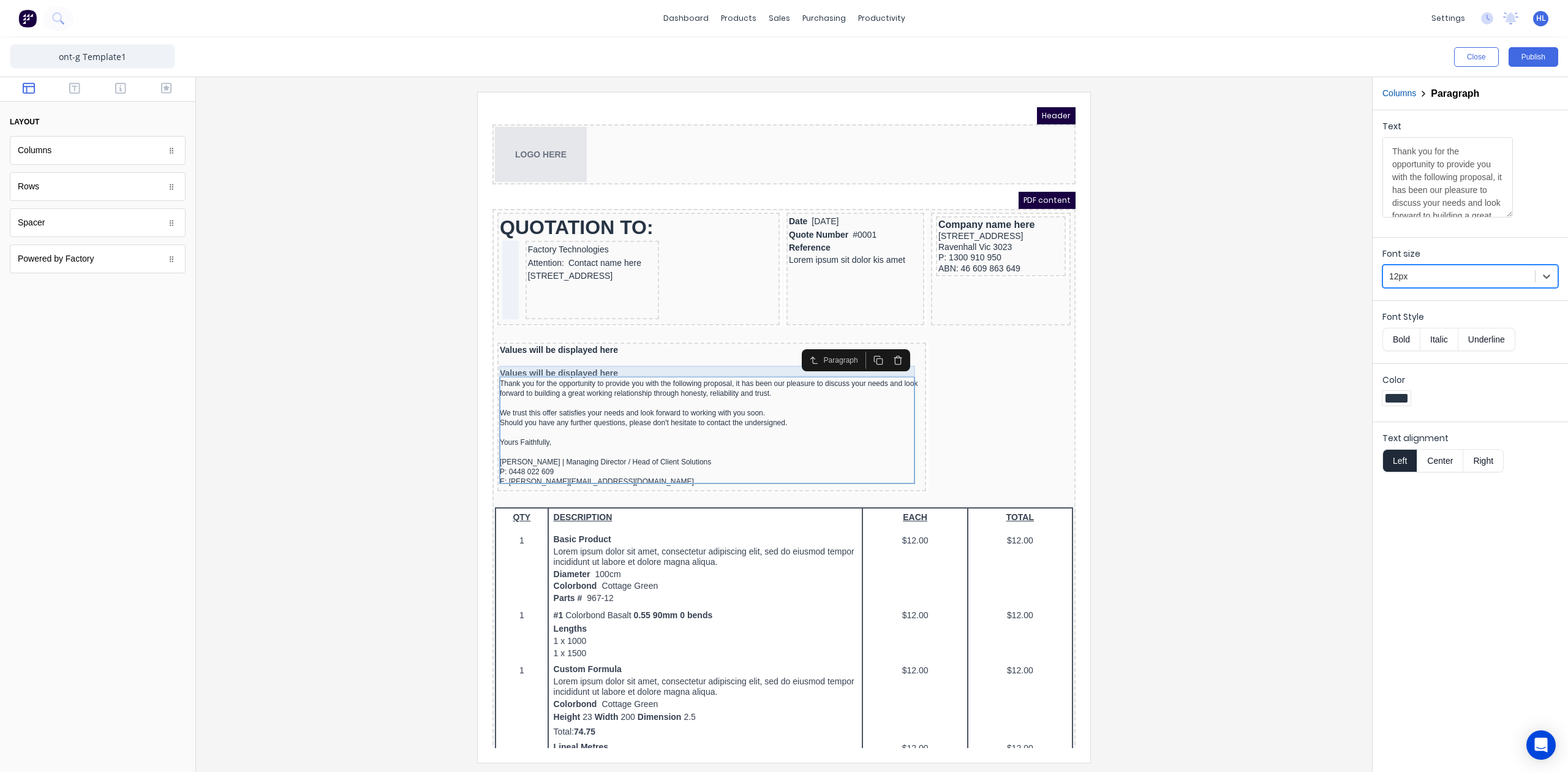
click at [635, 353] on div "Values will be displayed here" at bounding box center [697, 358] width 424 height 11
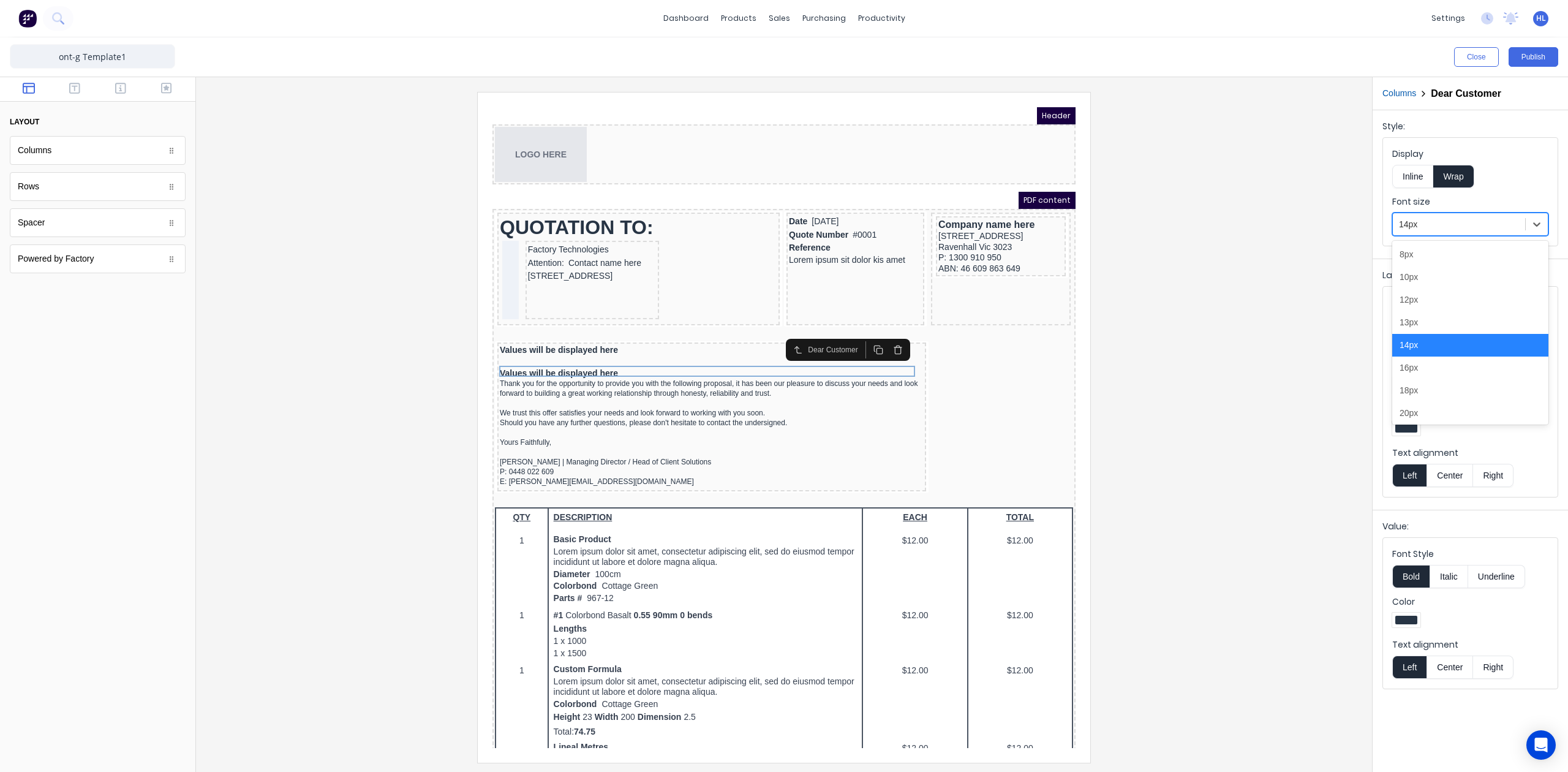
click at [1462, 226] on div at bounding box center [1458, 225] width 120 height 16
click at [1439, 304] on div "12px" at bounding box center [1470, 299] width 156 height 23
click at [667, 330] on div "Values will be displayed here" at bounding box center [697, 335] width 424 height 11
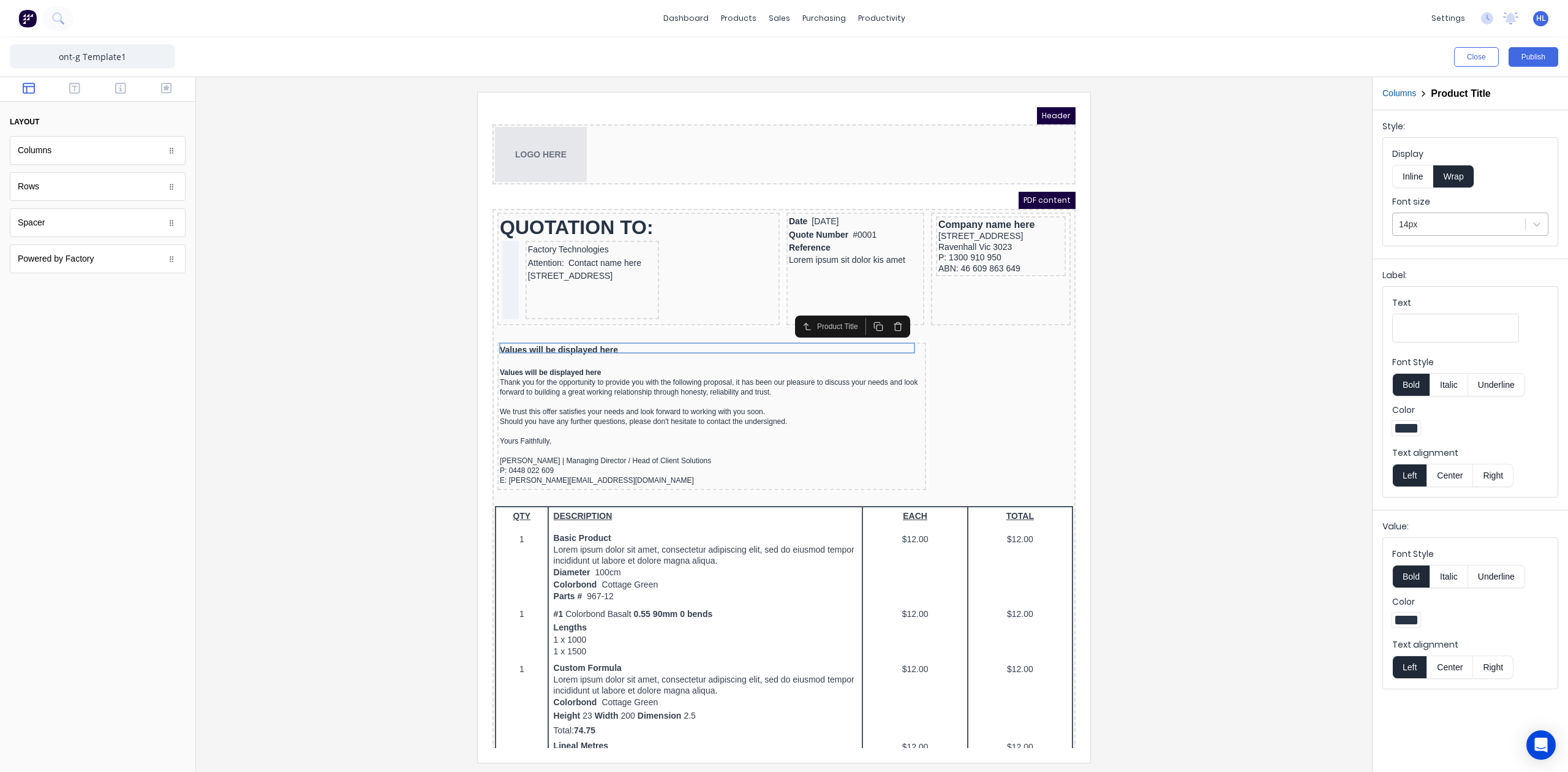
click at [1459, 227] on div at bounding box center [1458, 225] width 120 height 16
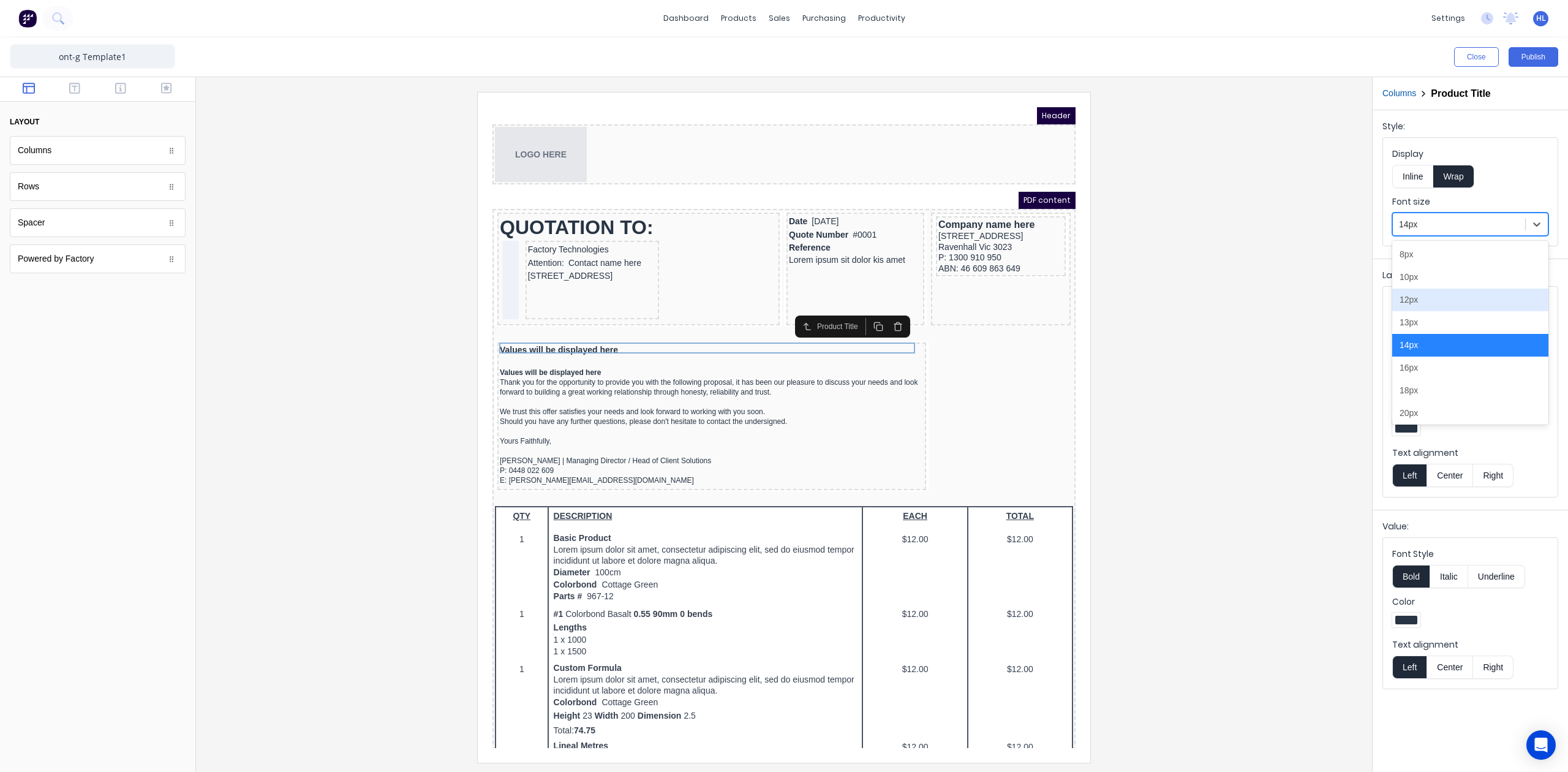
click at [1427, 305] on div "12px" at bounding box center [1470, 299] width 156 height 23
click at [1226, 321] on div at bounding box center [784, 427] width 1156 height 670
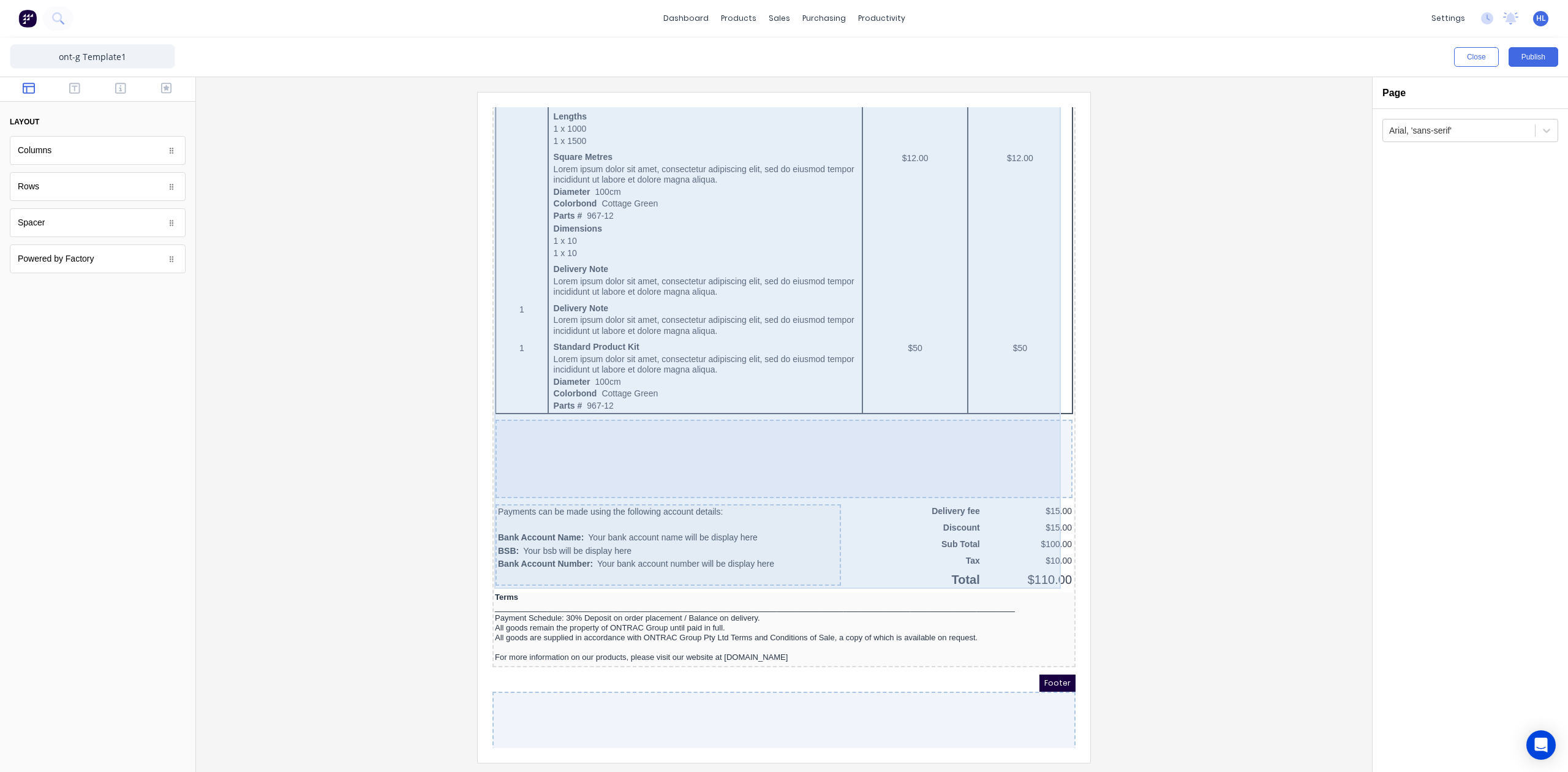
scroll to position [721, 0]
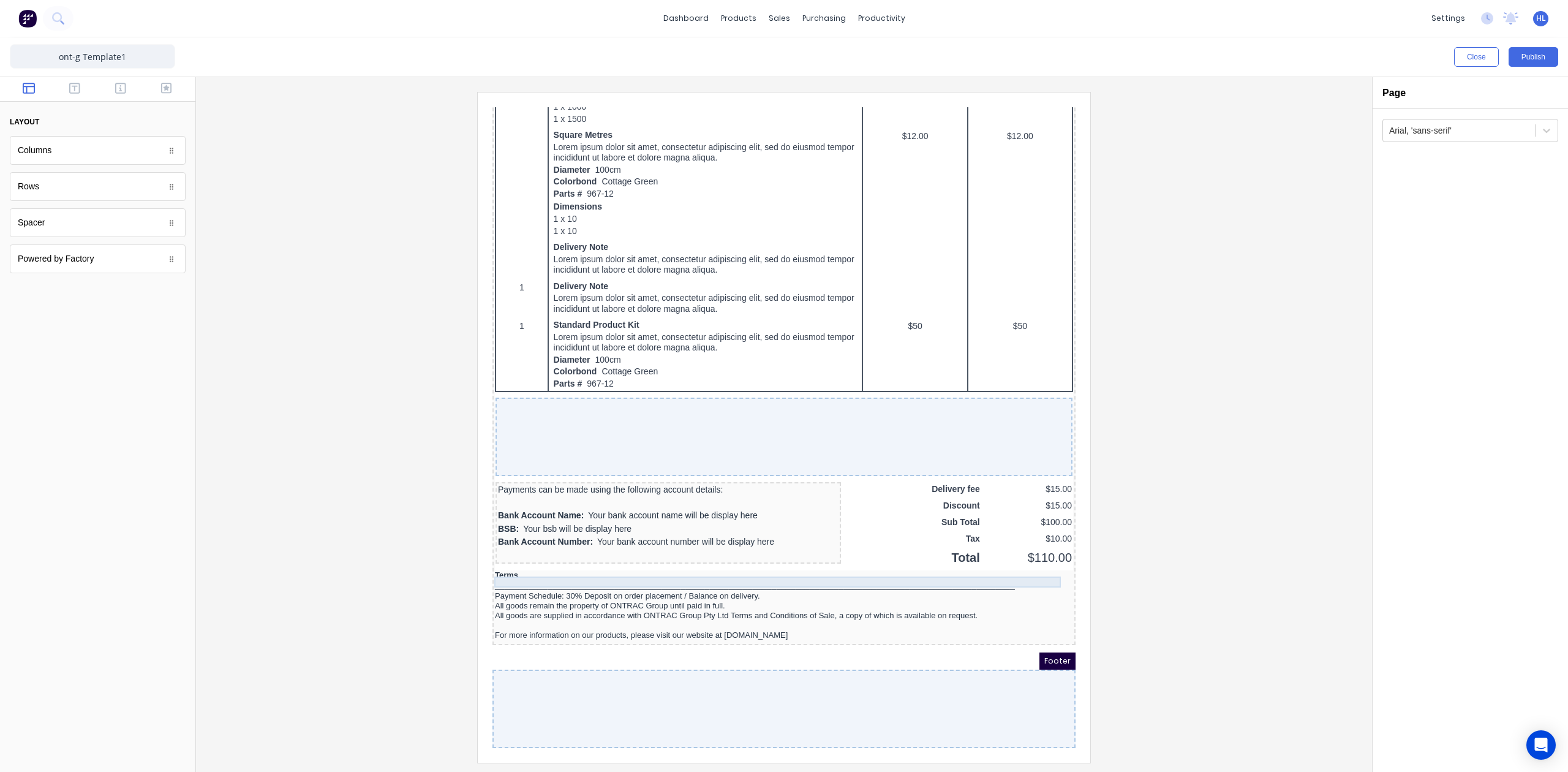
click at [919, 565] on div "_______________________________________________________________________________…" at bounding box center [769, 570] width 578 height 11
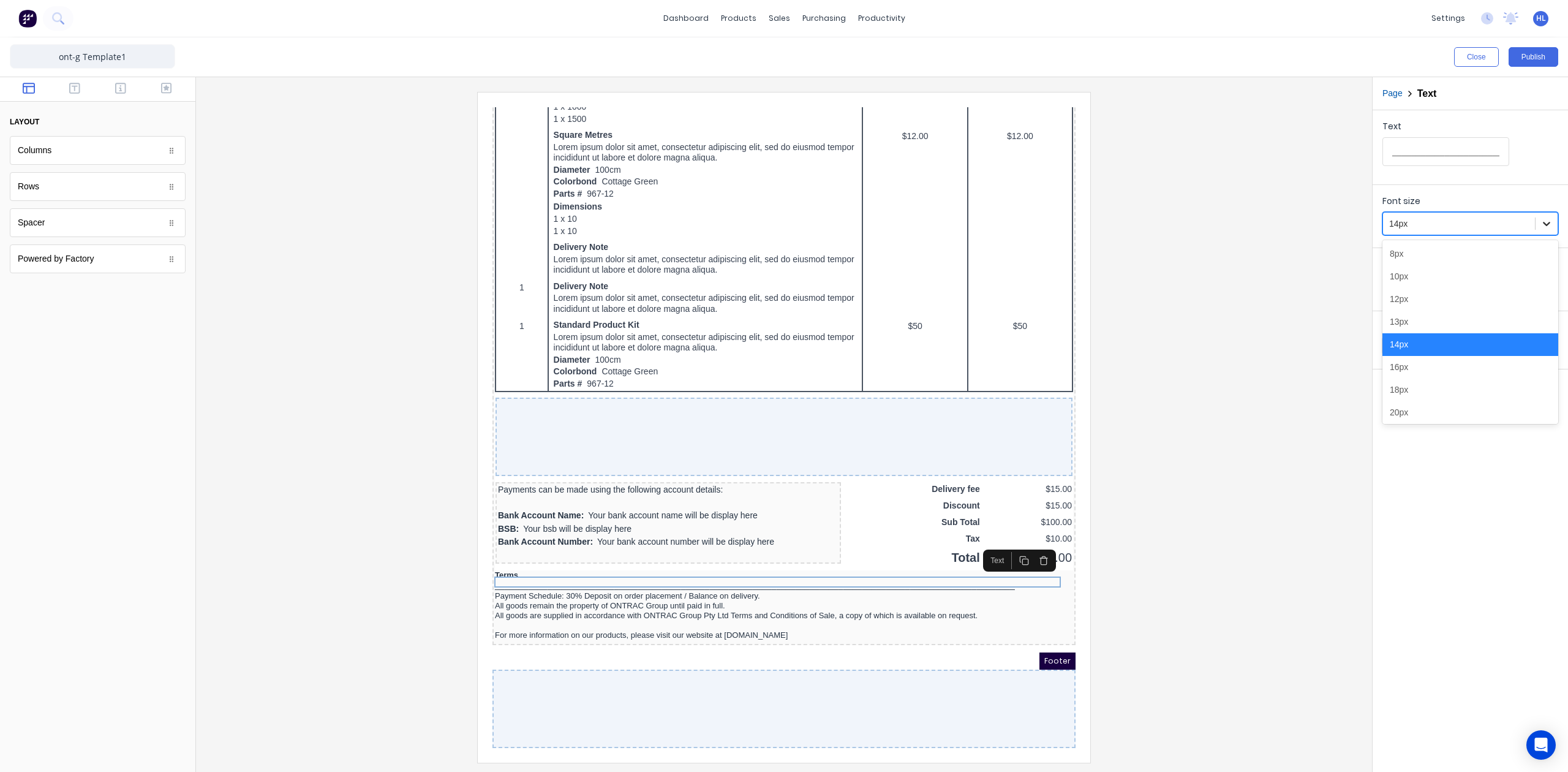
click at [1552, 221] on div at bounding box center [1547, 224] width 22 height 22
click at [1477, 303] on div "12px" at bounding box center [1470, 299] width 176 height 23
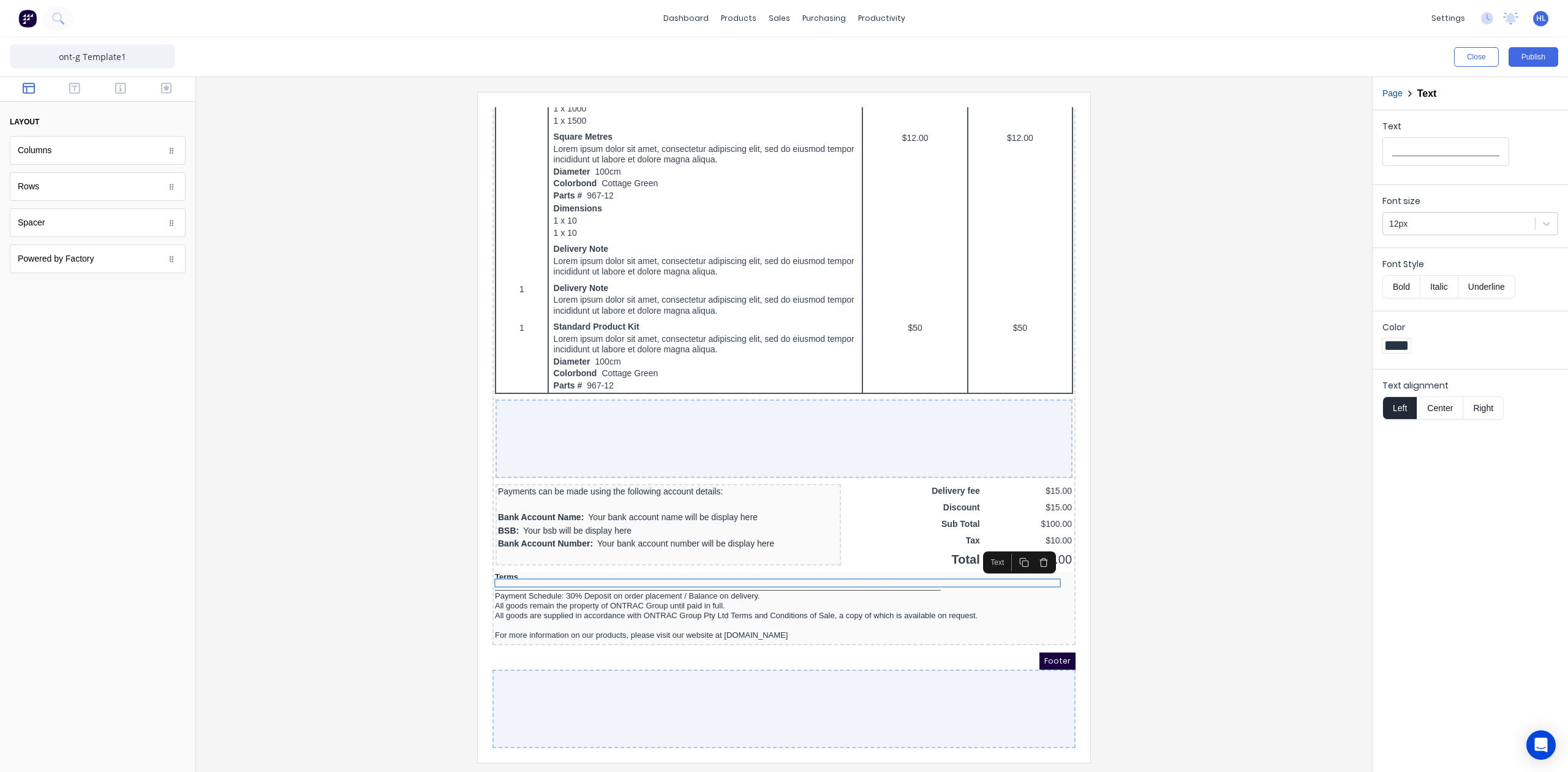
click at [1224, 296] on div at bounding box center [784, 427] width 1156 height 670
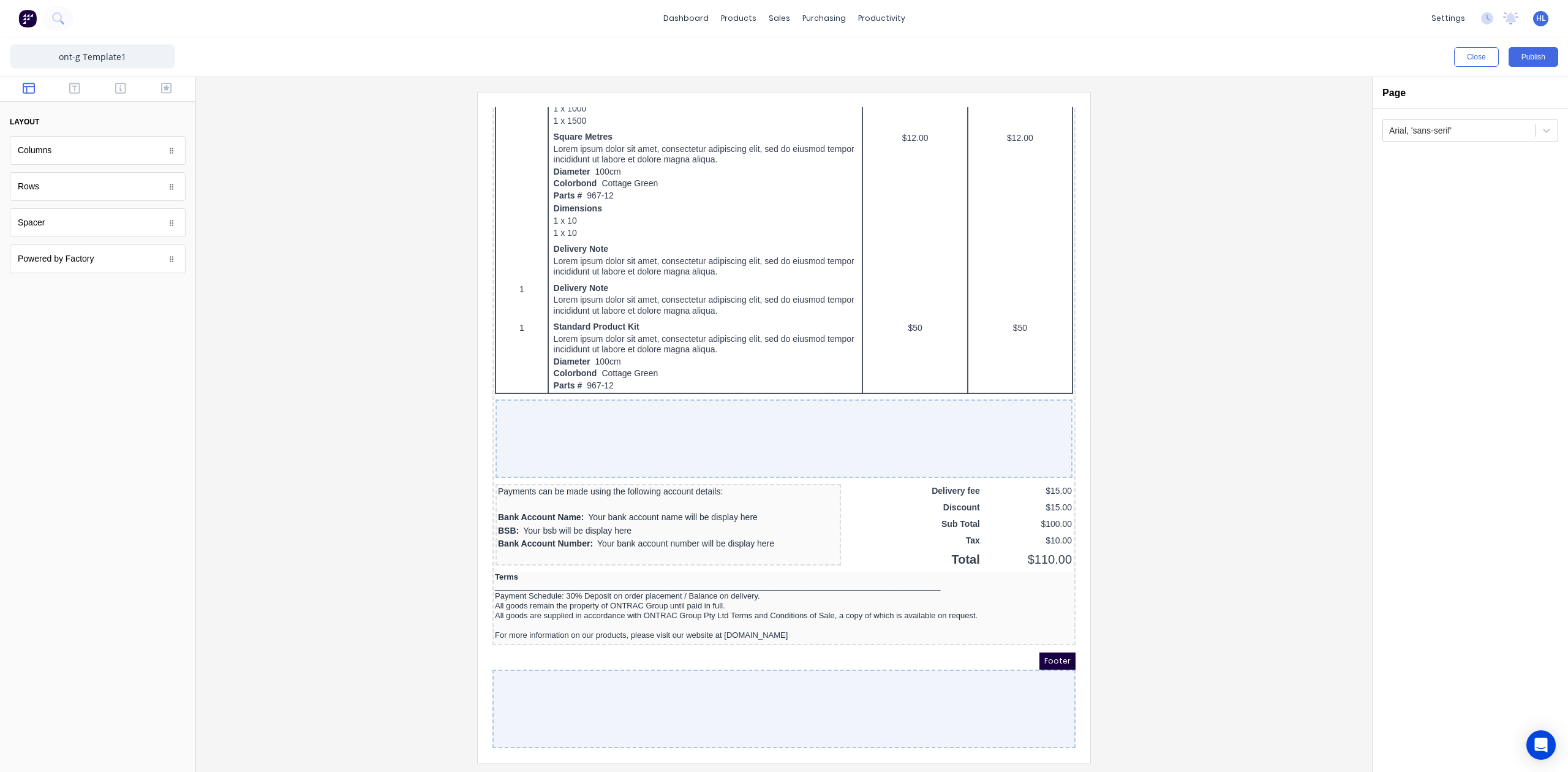
click at [1506, 62] on div "Close Publish" at bounding box center [1176, 57] width 764 height 19
click at [1532, 60] on button "Publish" at bounding box center [1534, 57] width 50 height 19
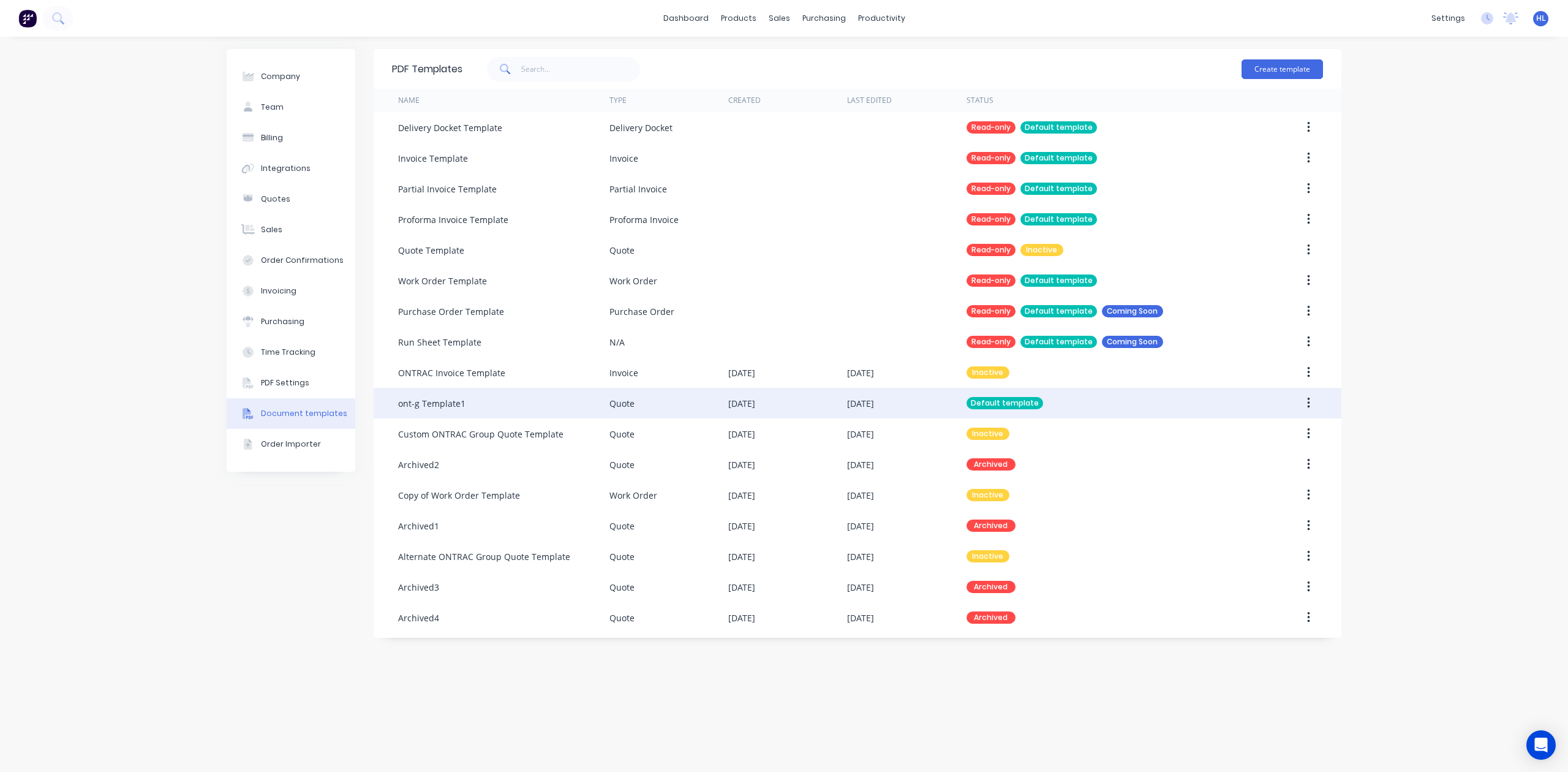
click at [1182, 395] on div "Default template" at bounding box center [1105, 403] width 277 height 30
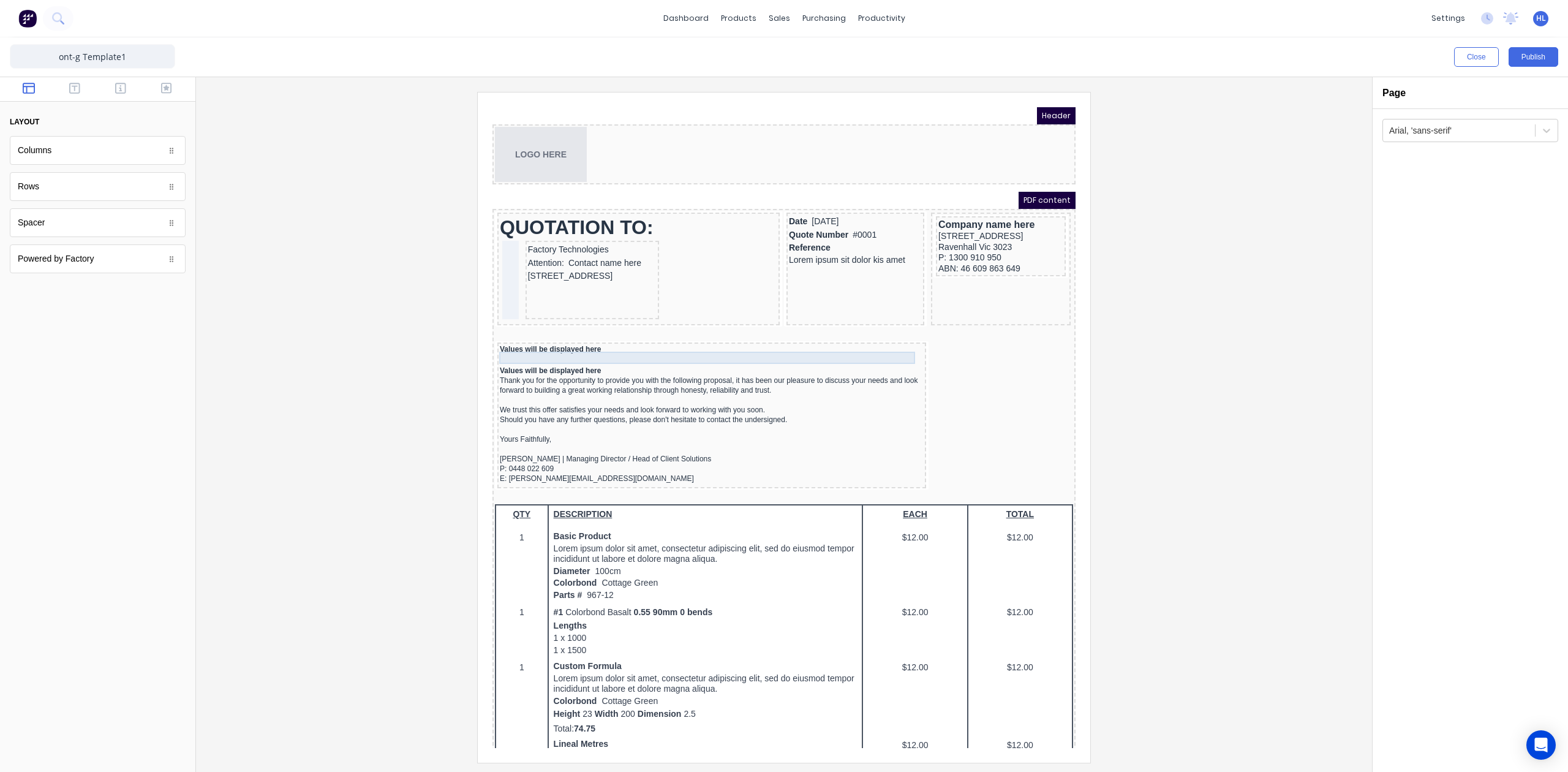
click at [788, 340] on div at bounding box center [697, 345] width 424 height 12
click at [773, 333] on div "Values will be displayed here" at bounding box center [697, 334] width 424 height 9
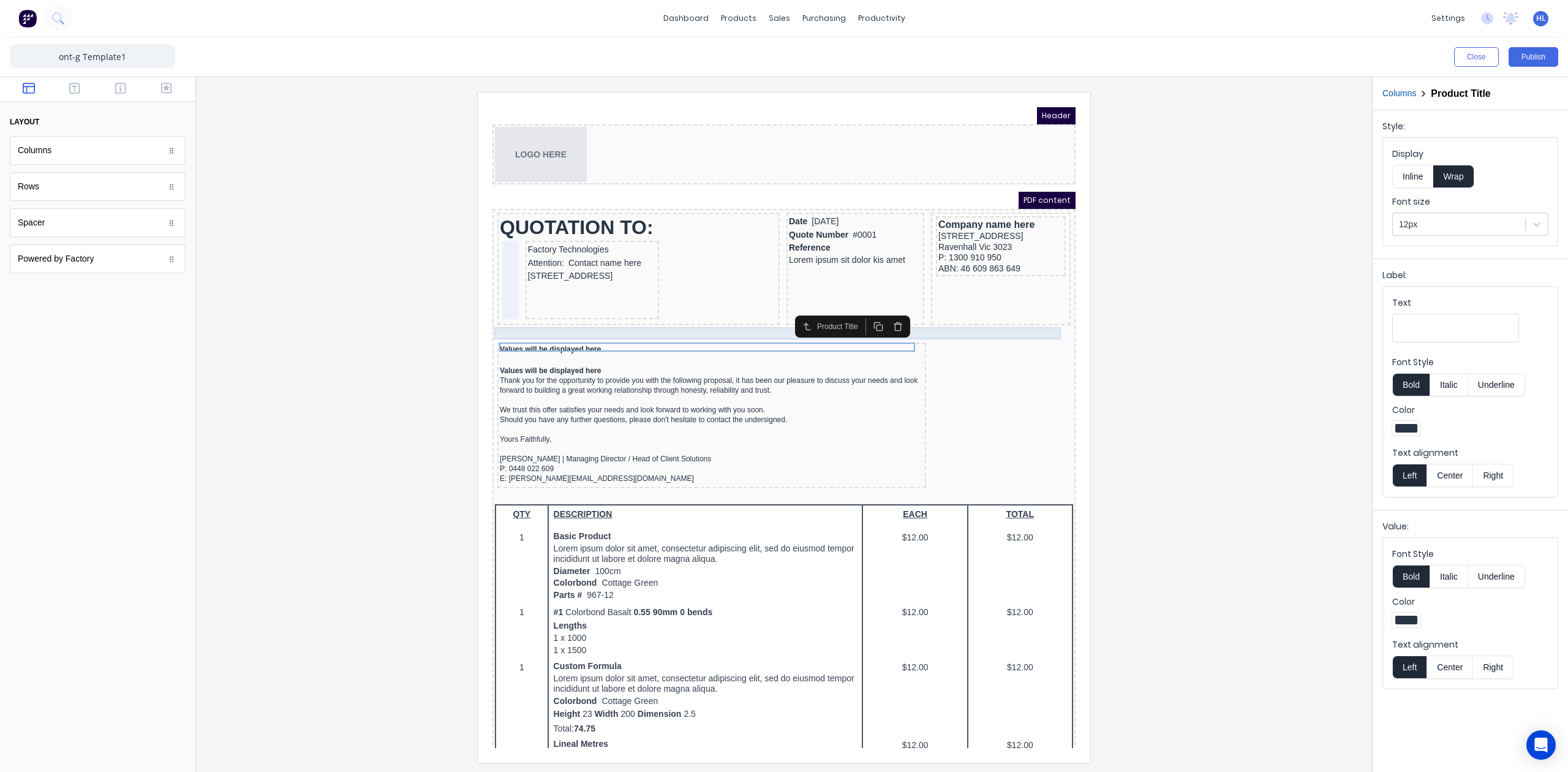
click at [528, 317] on div at bounding box center [769, 320] width 578 height 12
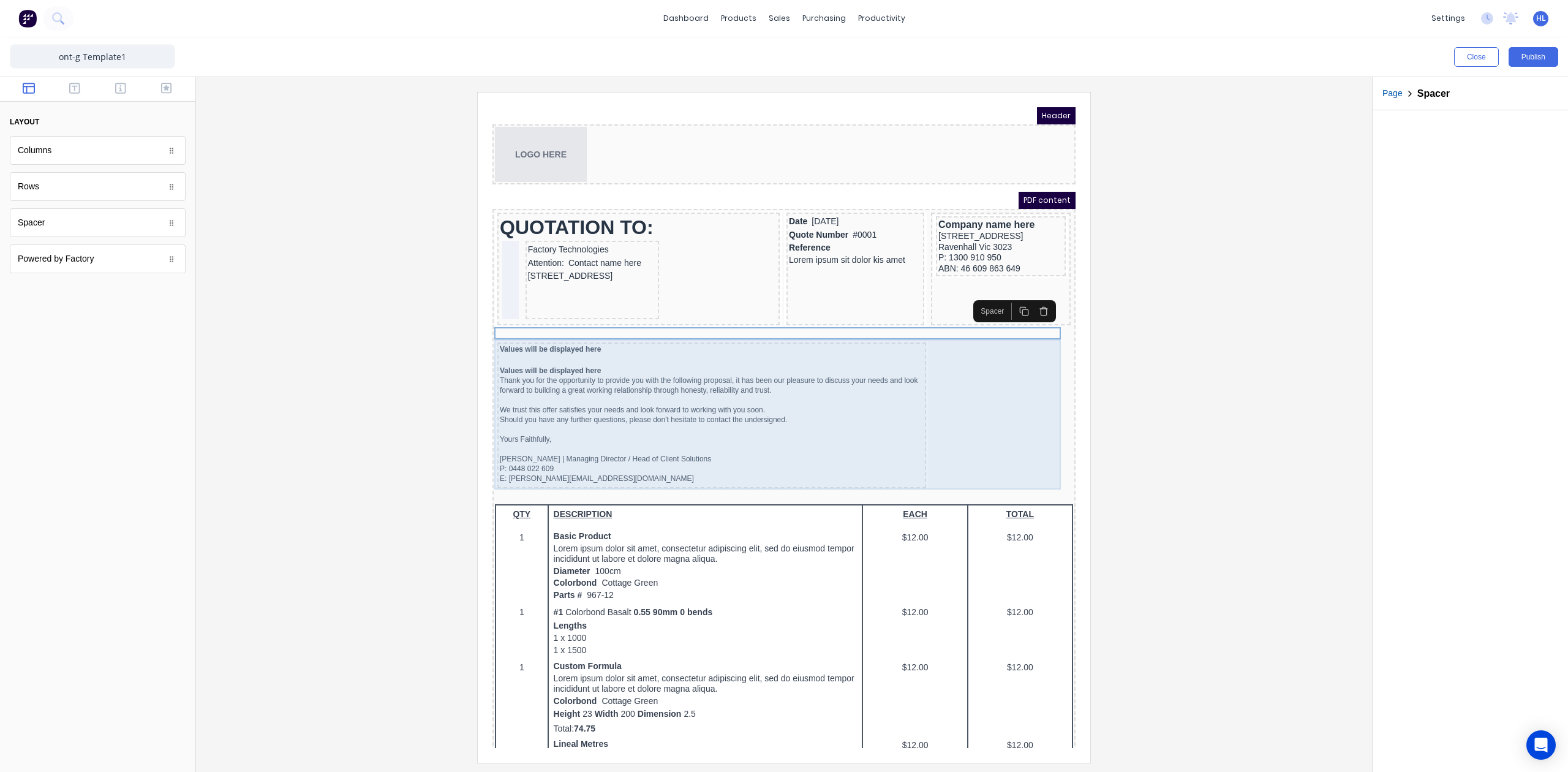
click at [974, 389] on div "Values will be displayed here Values will be displayed here Thank you for the o…" at bounding box center [769, 402] width 578 height 150
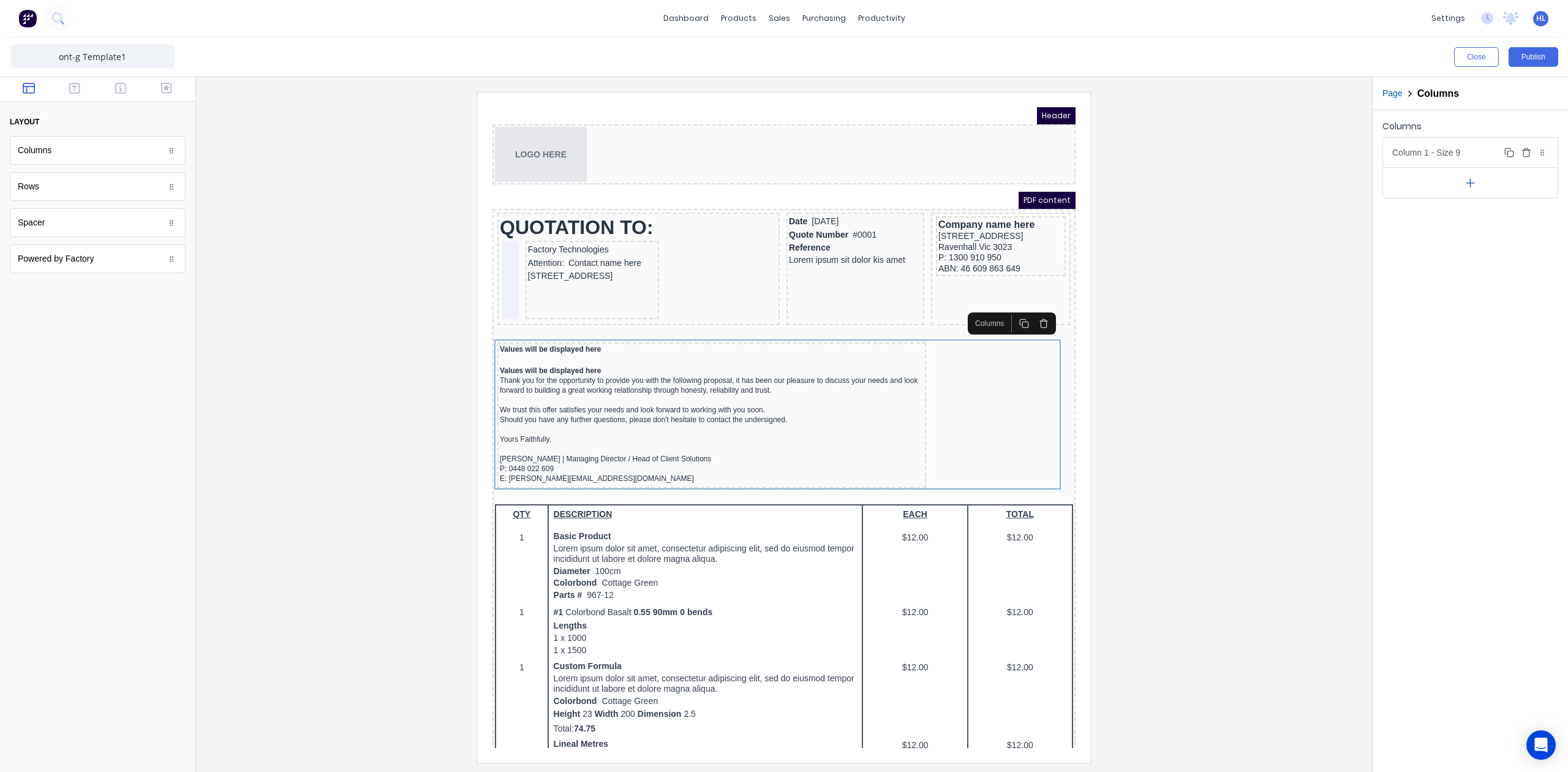
click at [554, 214] on div "Column 1 - Size 9 Duplicate Delete" at bounding box center [552, 217] width 6 height 6
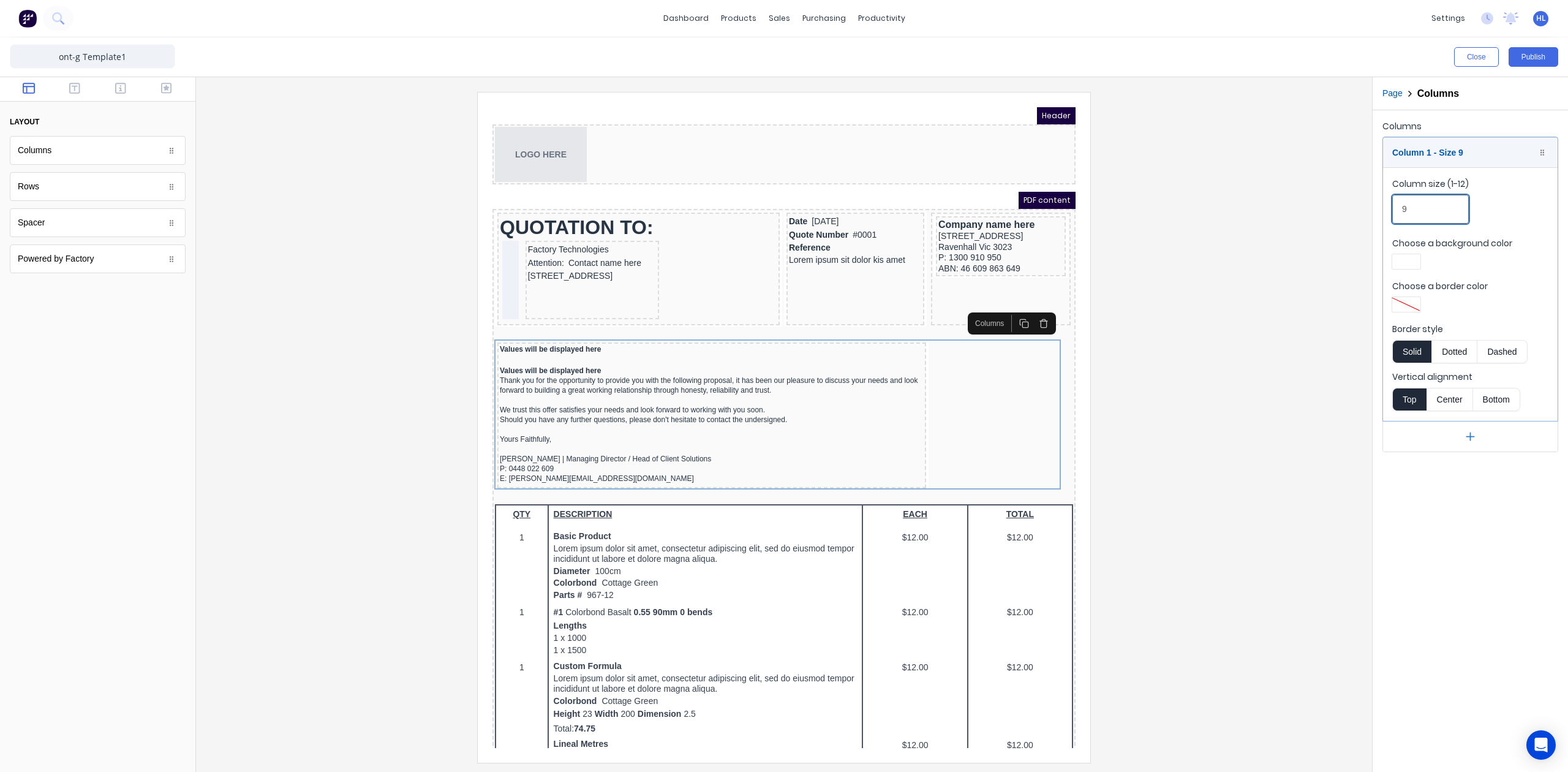
drag, startPoint x: 1441, startPoint y: 213, endPoint x: 1385, endPoint y: 230, distance: 58.5
click at [1385, 230] on fieldset "Column size (1-12) 9 Choose a background color Choose a border color Border sty…" at bounding box center [1470, 294] width 174 height 253
type input "8"
click at [1154, 295] on div at bounding box center [784, 427] width 1156 height 670
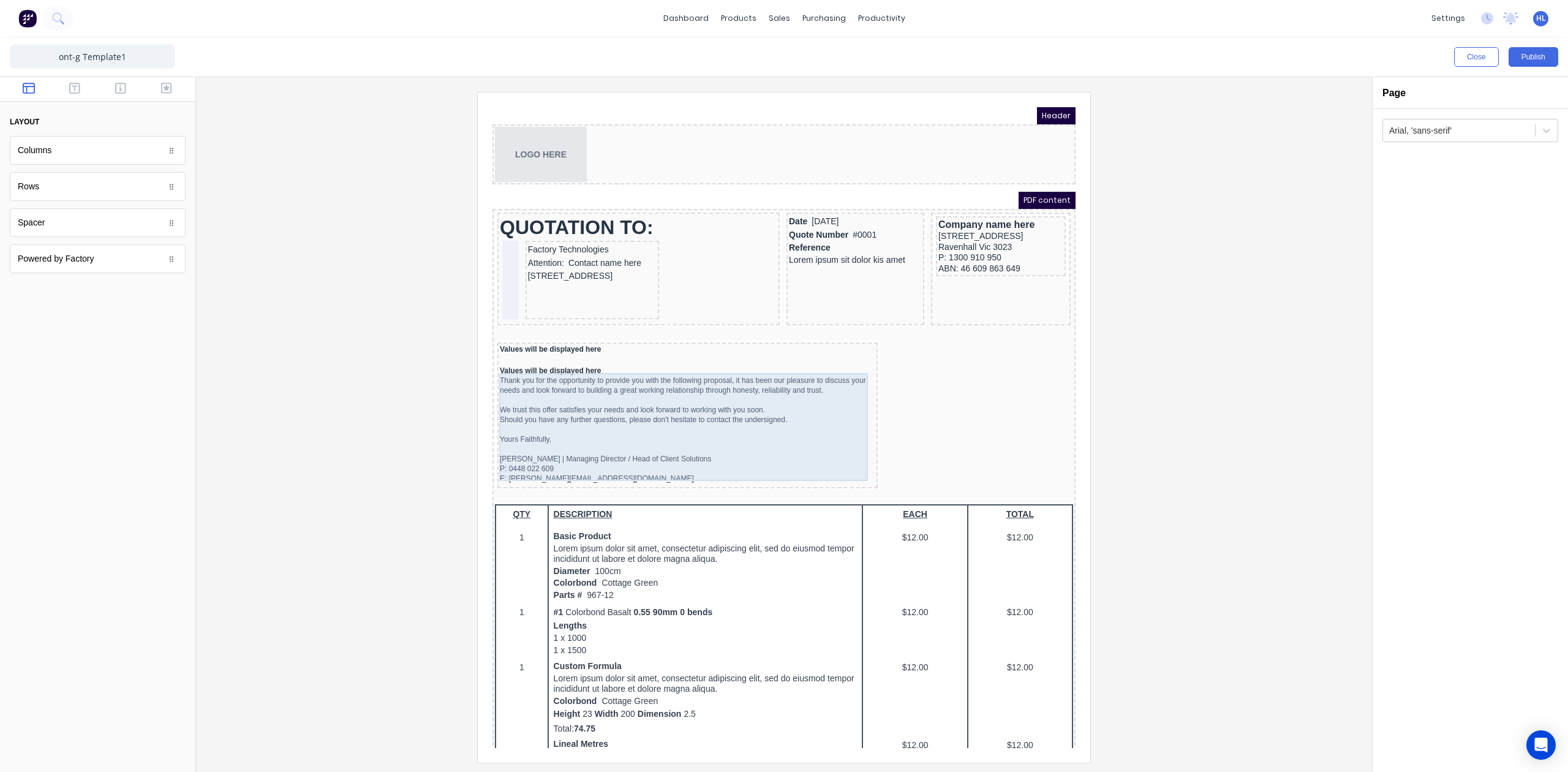
click at [653, 425] on div "Thank you for the opportunity to provide you with the following proposal, it ha…" at bounding box center [672, 415] width 375 height 108
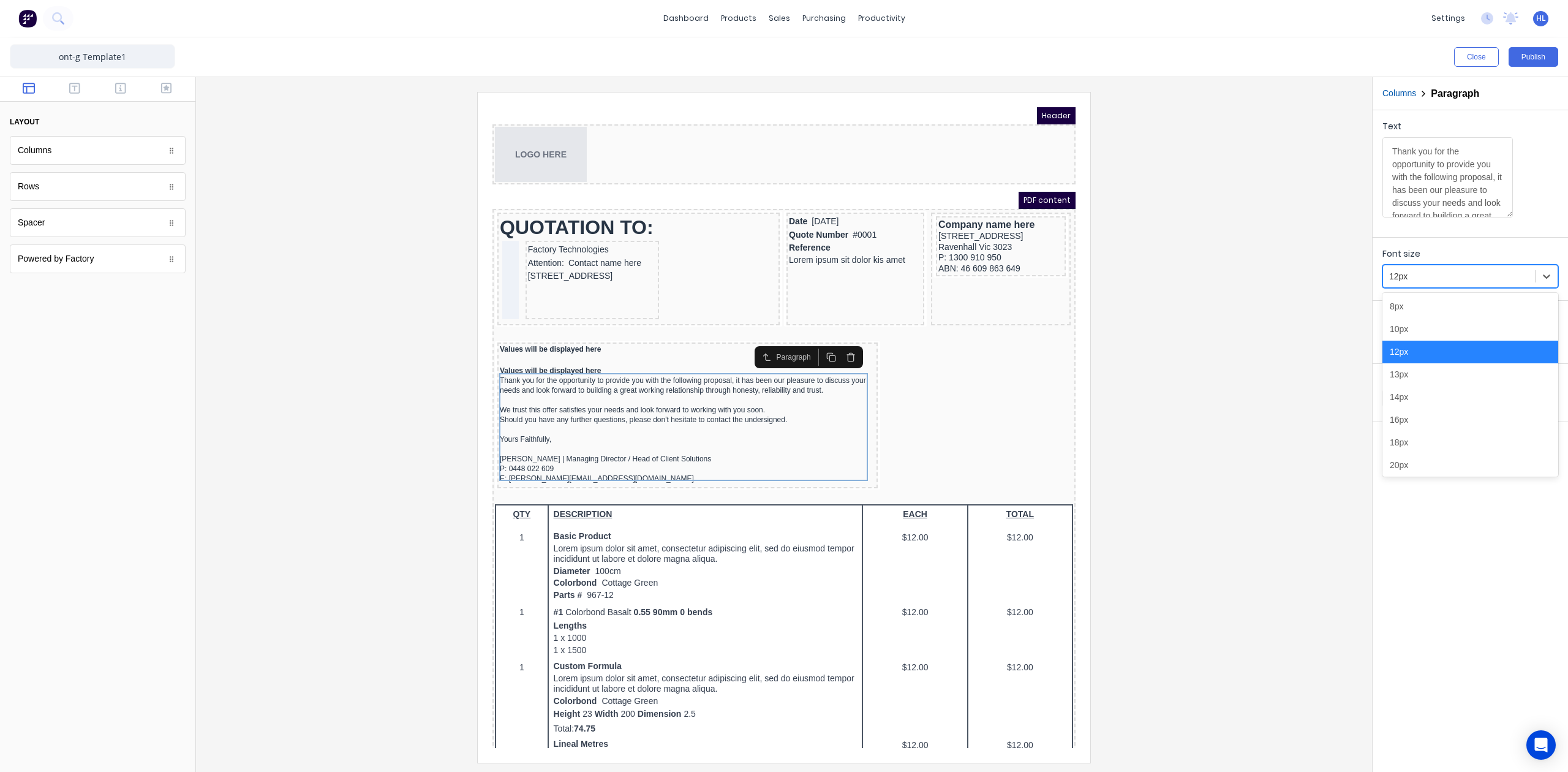
click at [1429, 265] on div "12px" at bounding box center [1470, 276] width 176 height 23
click at [1426, 379] on div "13px" at bounding box center [1470, 374] width 176 height 23
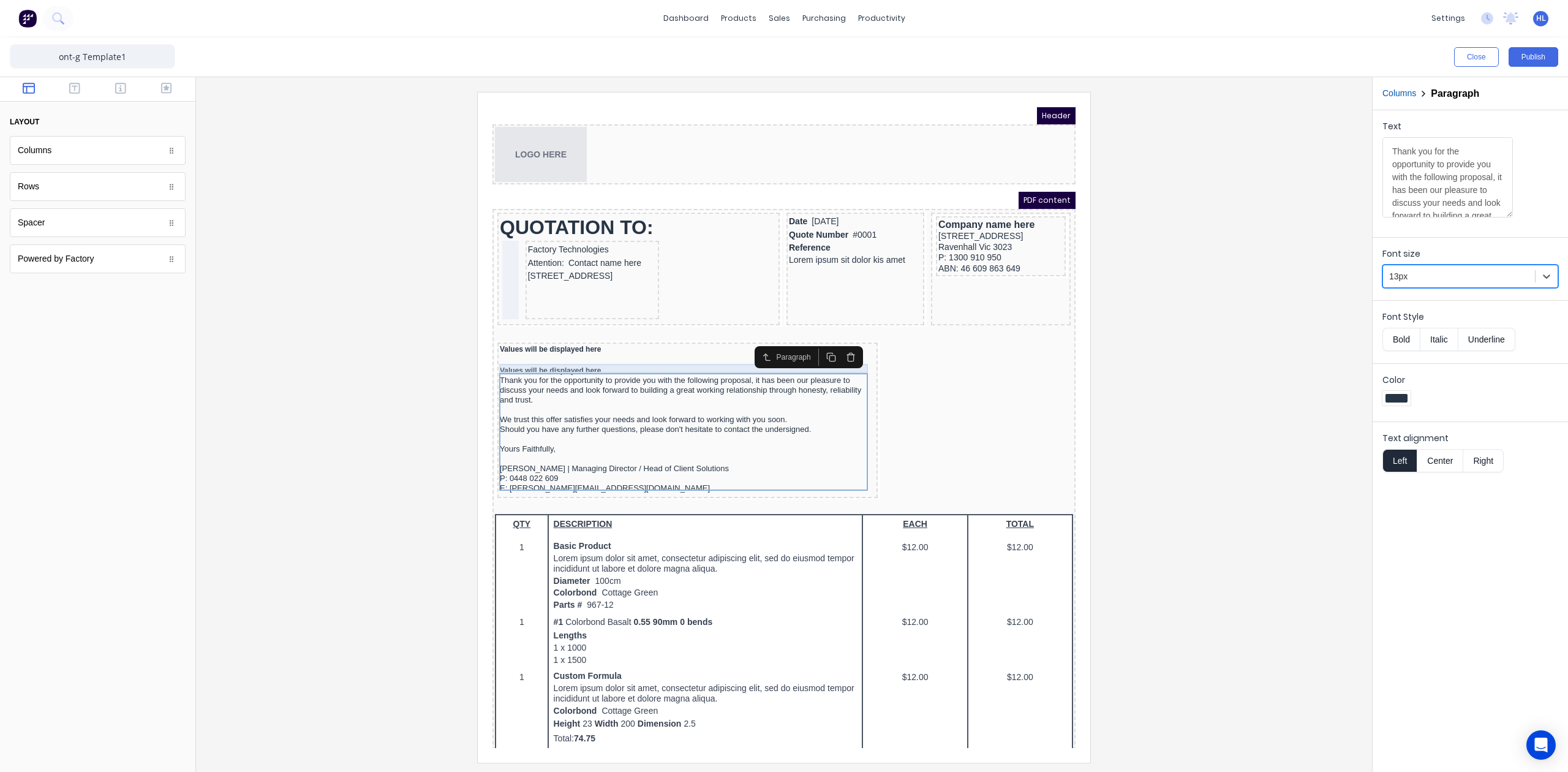
click at [728, 354] on div "Values will be displayed here" at bounding box center [672, 356] width 375 height 9
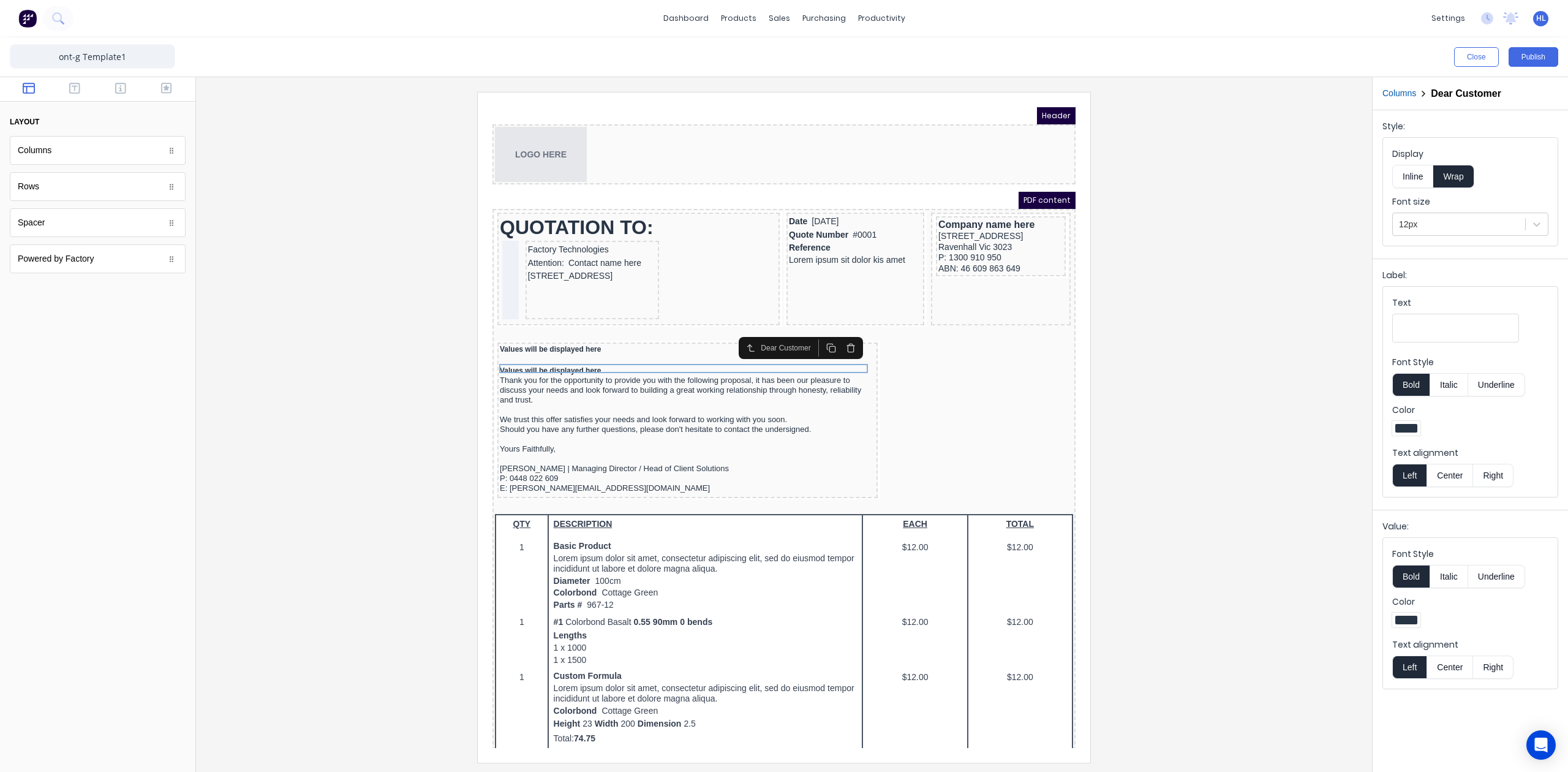
click at [1451, 209] on div "Font size 12px" at bounding box center [1470, 215] width 156 height 40
click at [1445, 227] on div at bounding box center [1458, 225] width 120 height 16
click at [1439, 318] on div "13px" at bounding box center [1470, 322] width 156 height 23
click at [674, 331] on div "Values will be displayed here" at bounding box center [672, 334] width 375 height 9
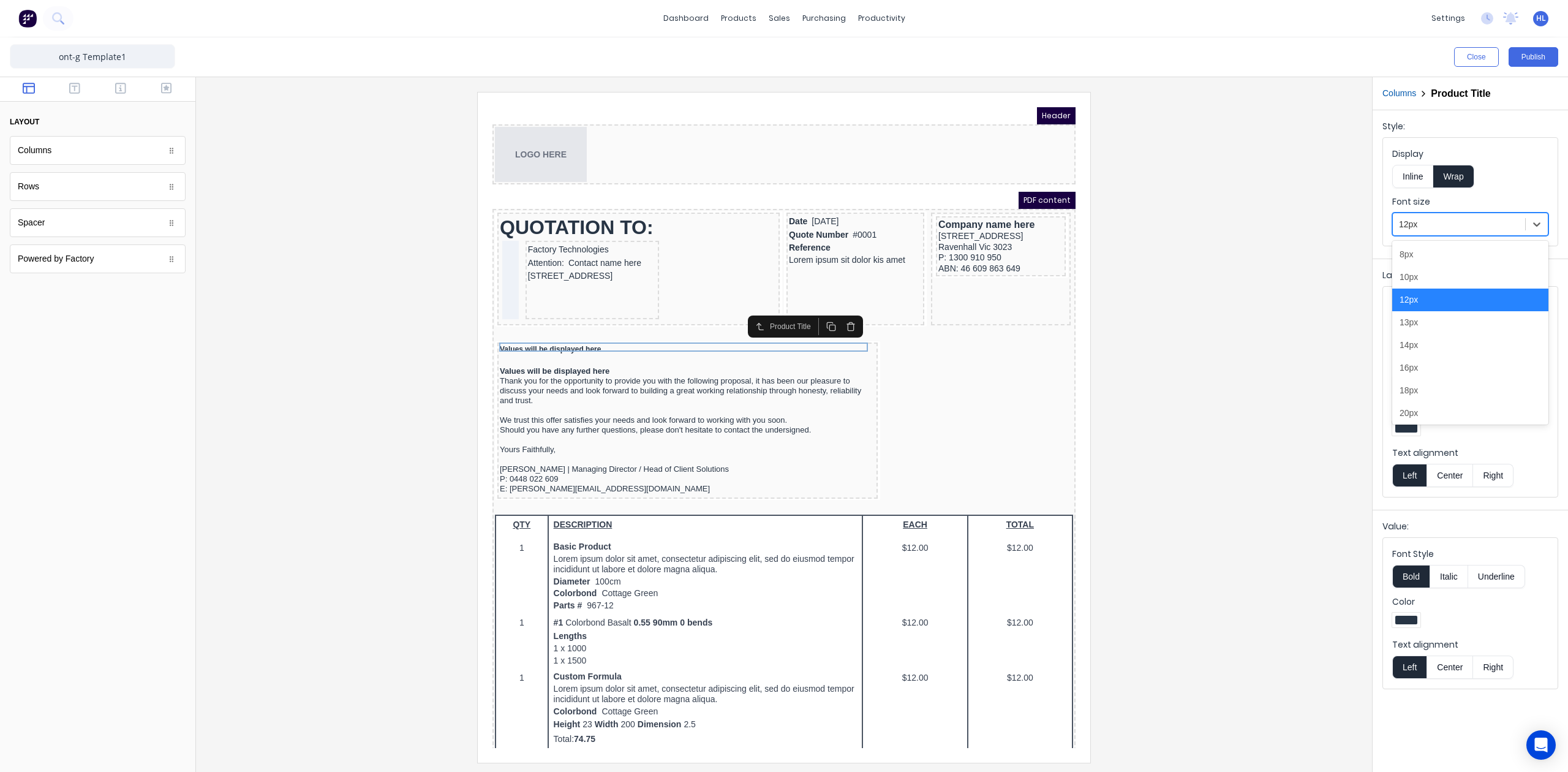
click at [1430, 236] on div "12px" at bounding box center [1470, 224] width 156 height 23
click at [1432, 323] on div "13px" at bounding box center [1470, 322] width 156 height 23
click at [1235, 349] on div at bounding box center [784, 427] width 1156 height 670
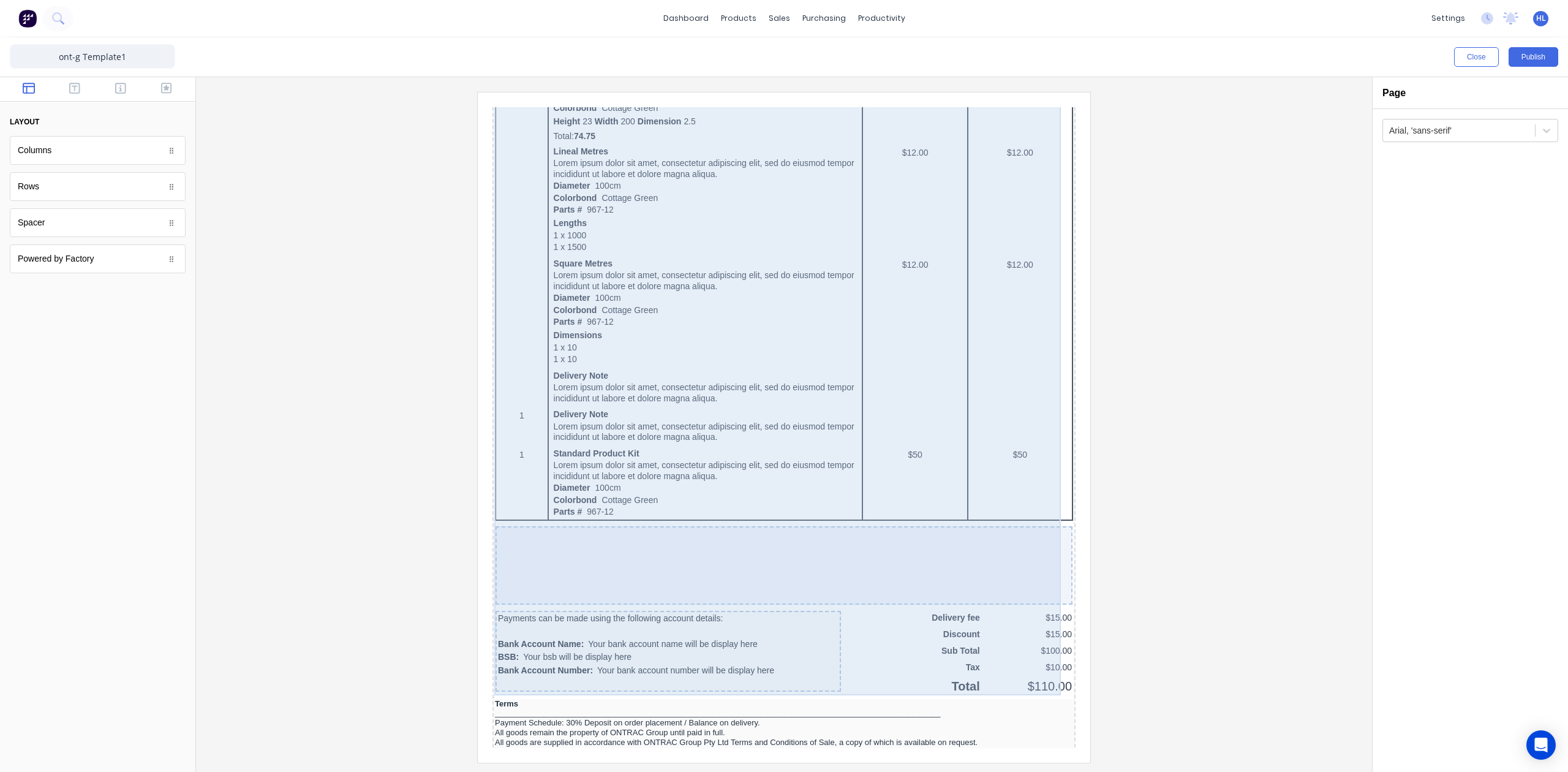
scroll to position [731, 0]
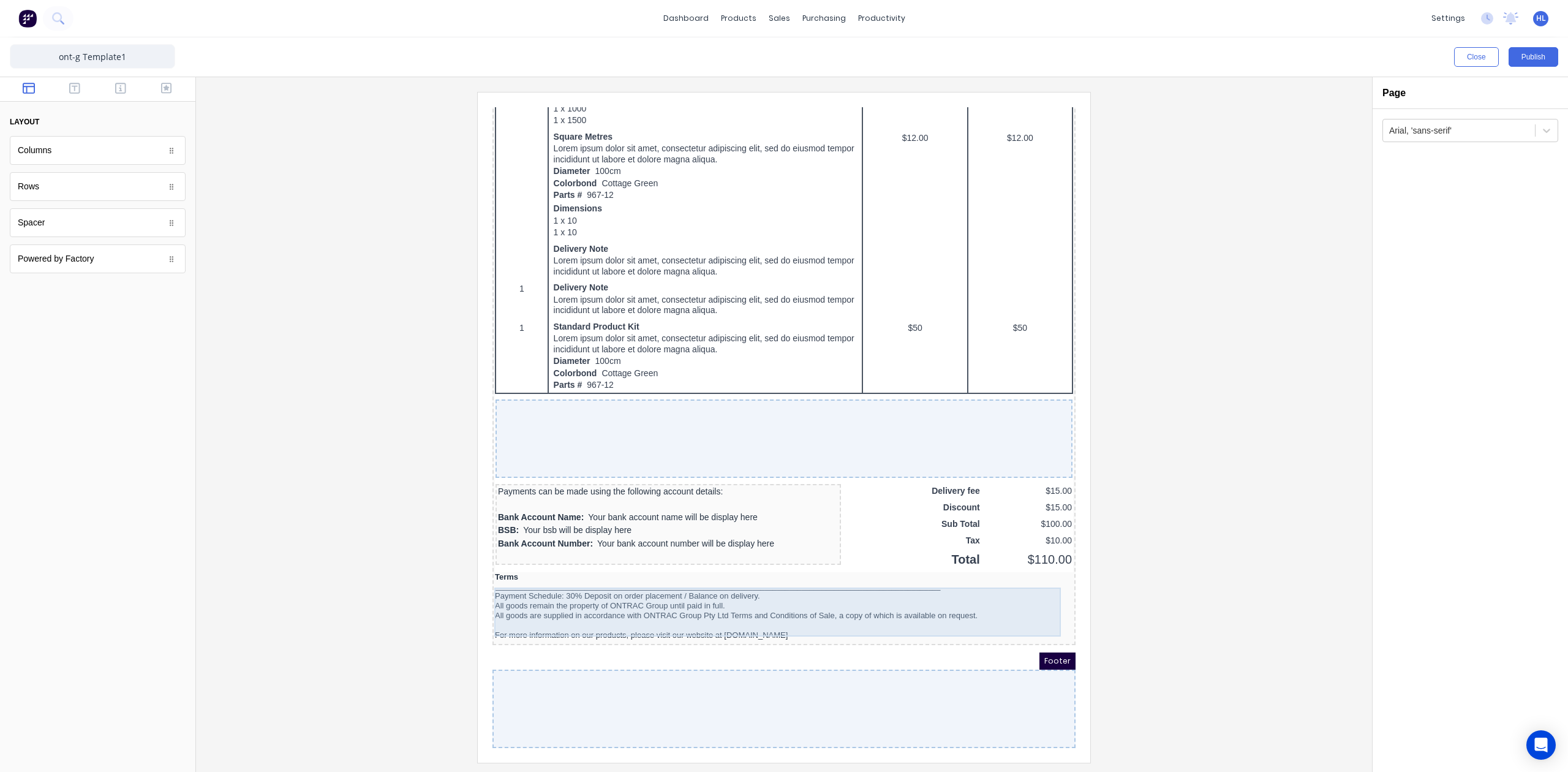
click at [834, 614] on div "Payment Schedule: 30% Deposit on order placement / Balance on delivery. All goo…" at bounding box center [769, 601] width 578 height 49
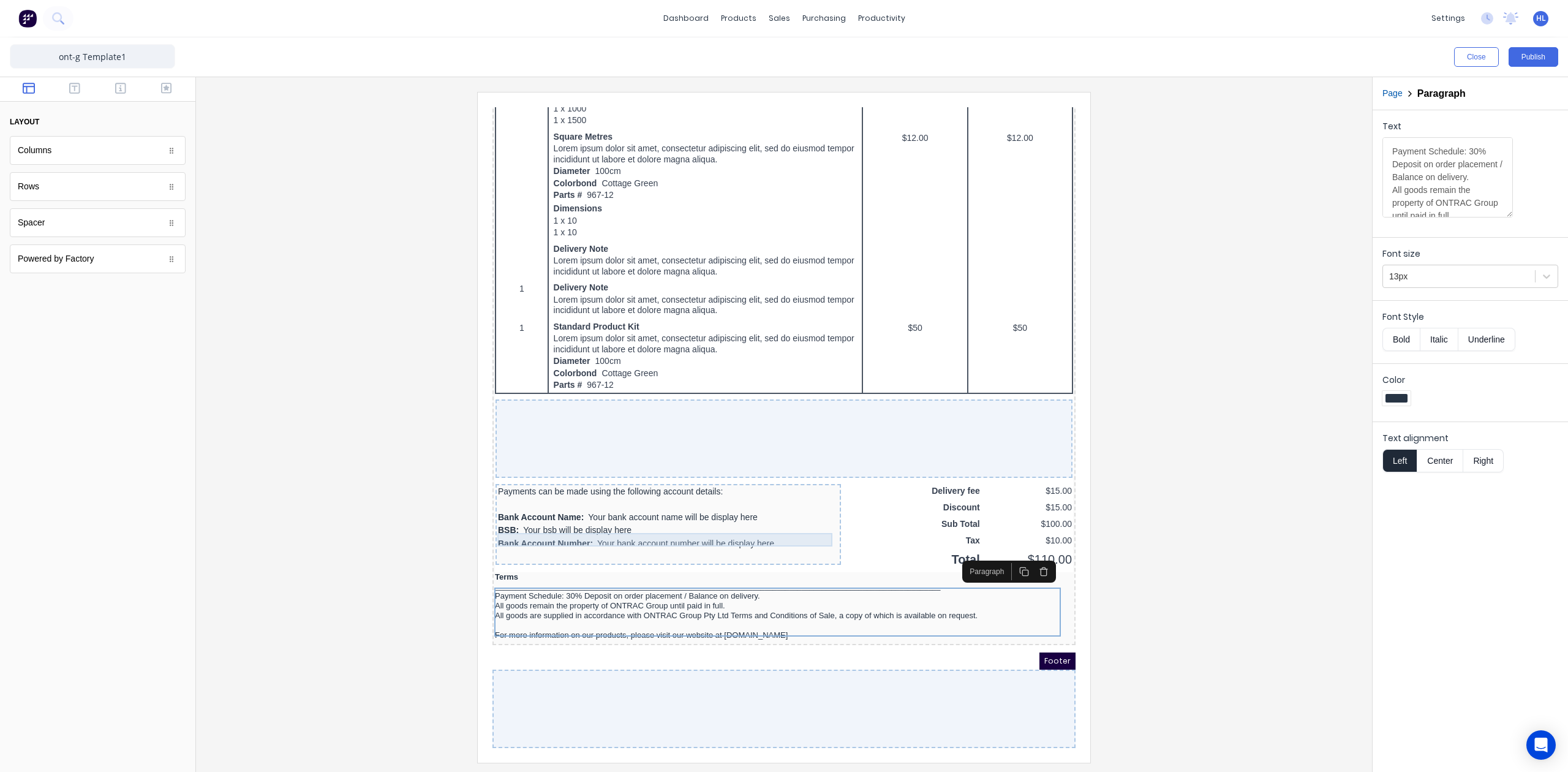
click at [646, 522] on div "Bank Account Number: Your bank account number will be display here" at bounding box center [653, 529] width 340 height 14
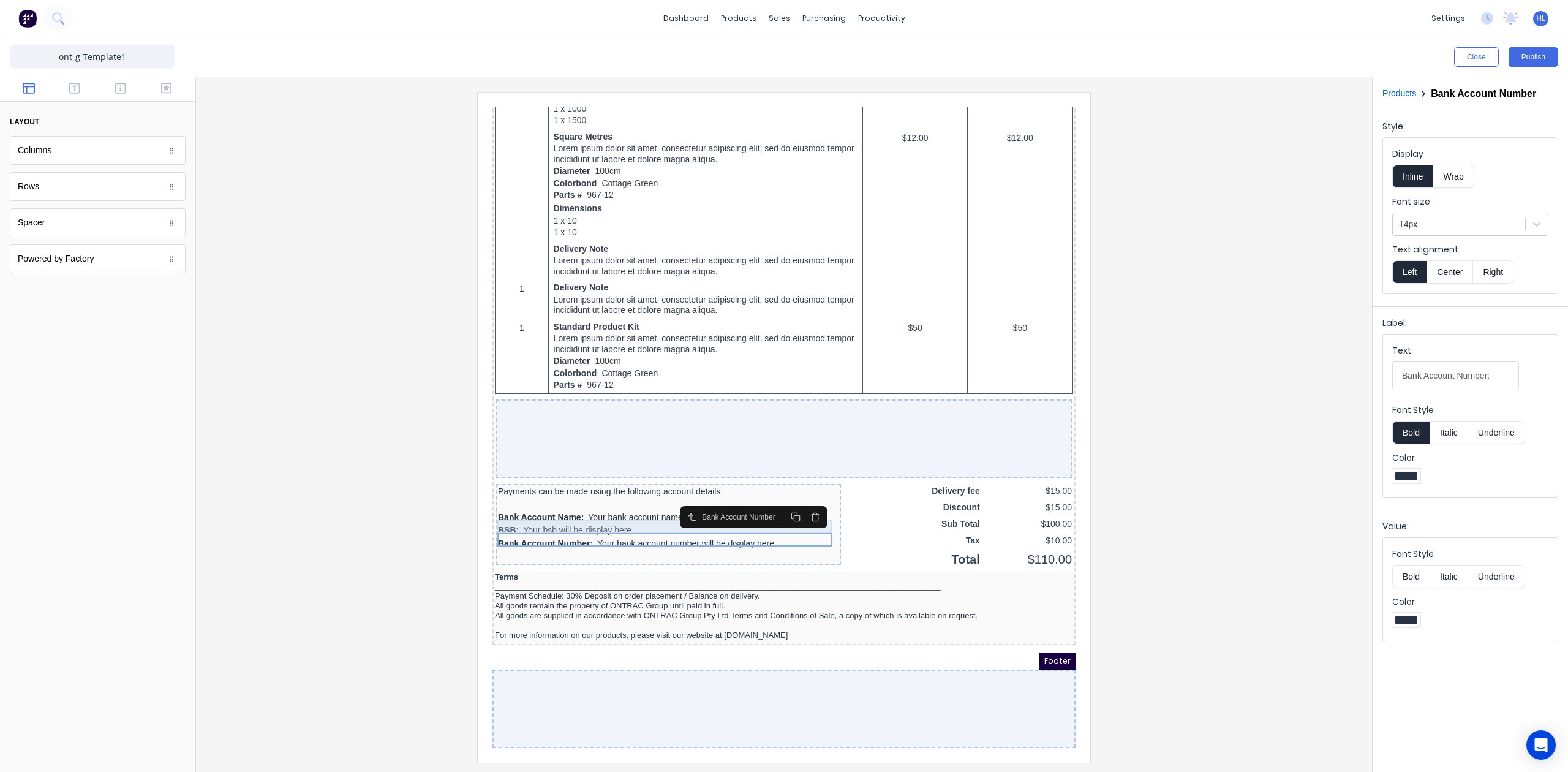
click at [644, 513] on div "BSB: Your bsb will be display here" at bounding box center [653, 515] width 340 height 14
click at [552, 526] on div "Bank Account Number: Your bank account number will be display here" at bounding box center [653, 529] width 340 height 14
click at [1461, 226] on div at bounding box center [1458, 225] width 120 height 16
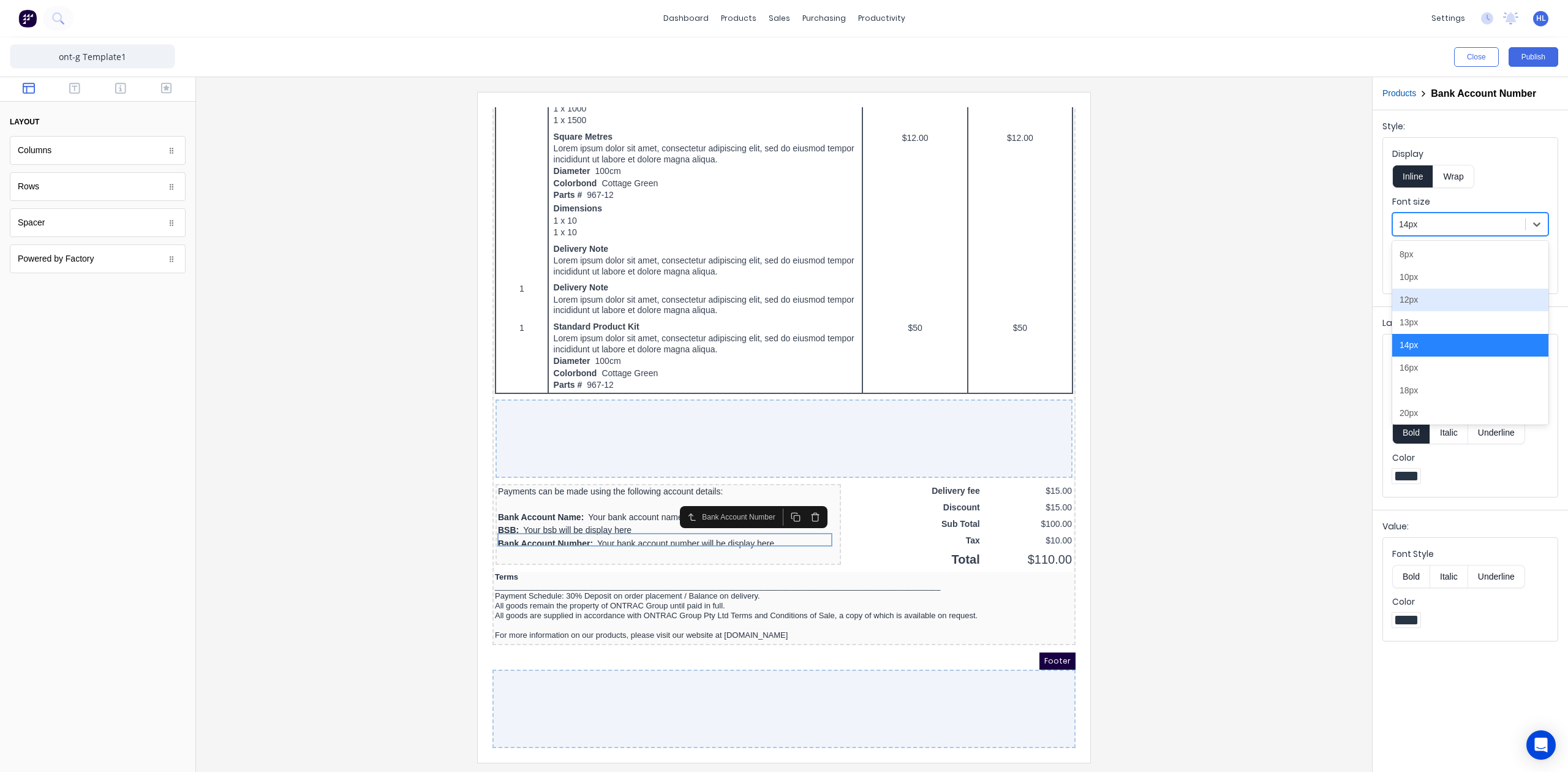
click at [1432, 318] on div "13px" at bounding box center [1470, 322] width 156 height 23
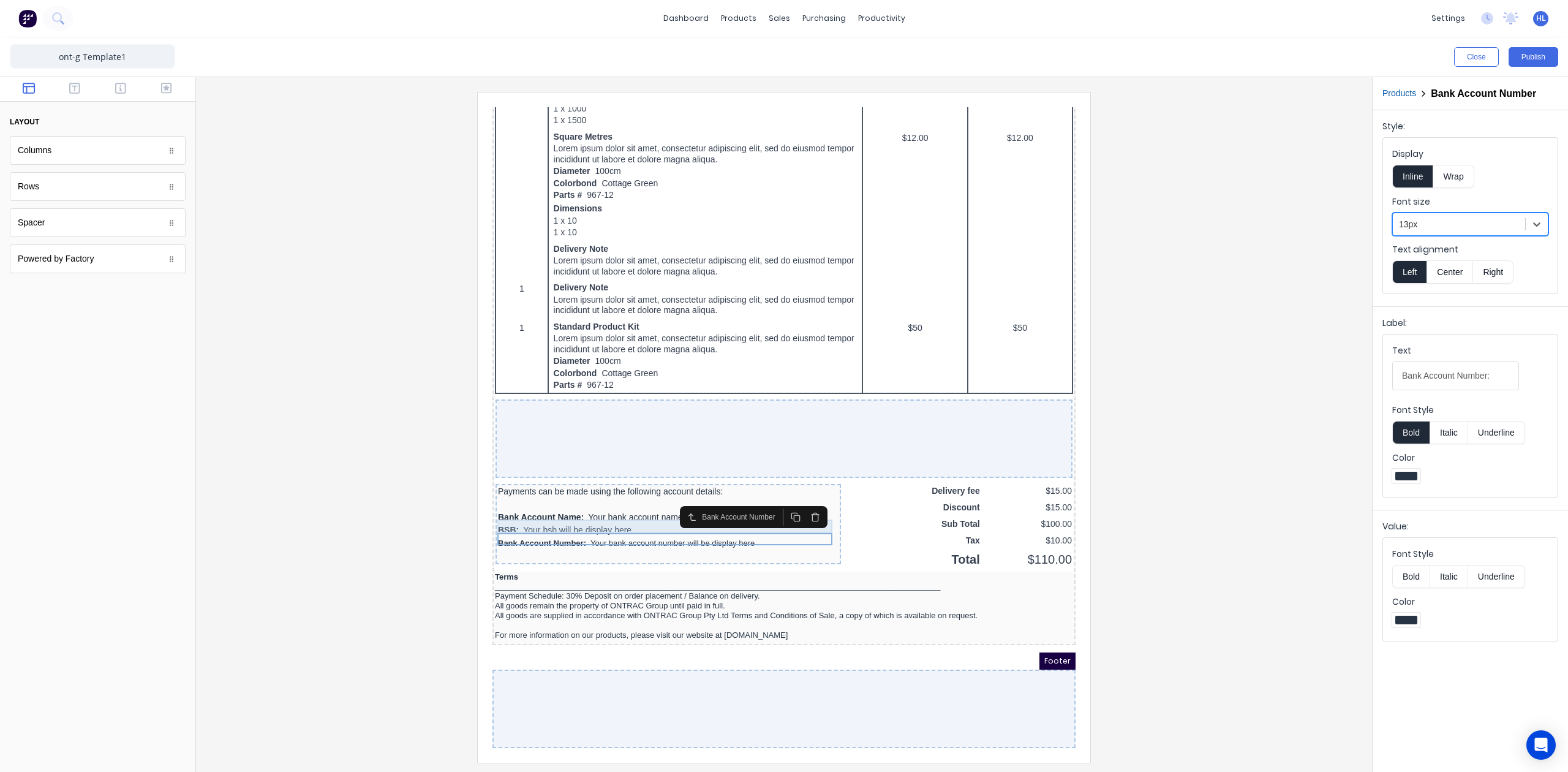
click at [615, 511] on div "BSB: Your bsb will be display here" at bounding box center [653, 515] width 340 height 14
click at [1444, 227] on div at bounding box center [1458, 225] width 120 height 16
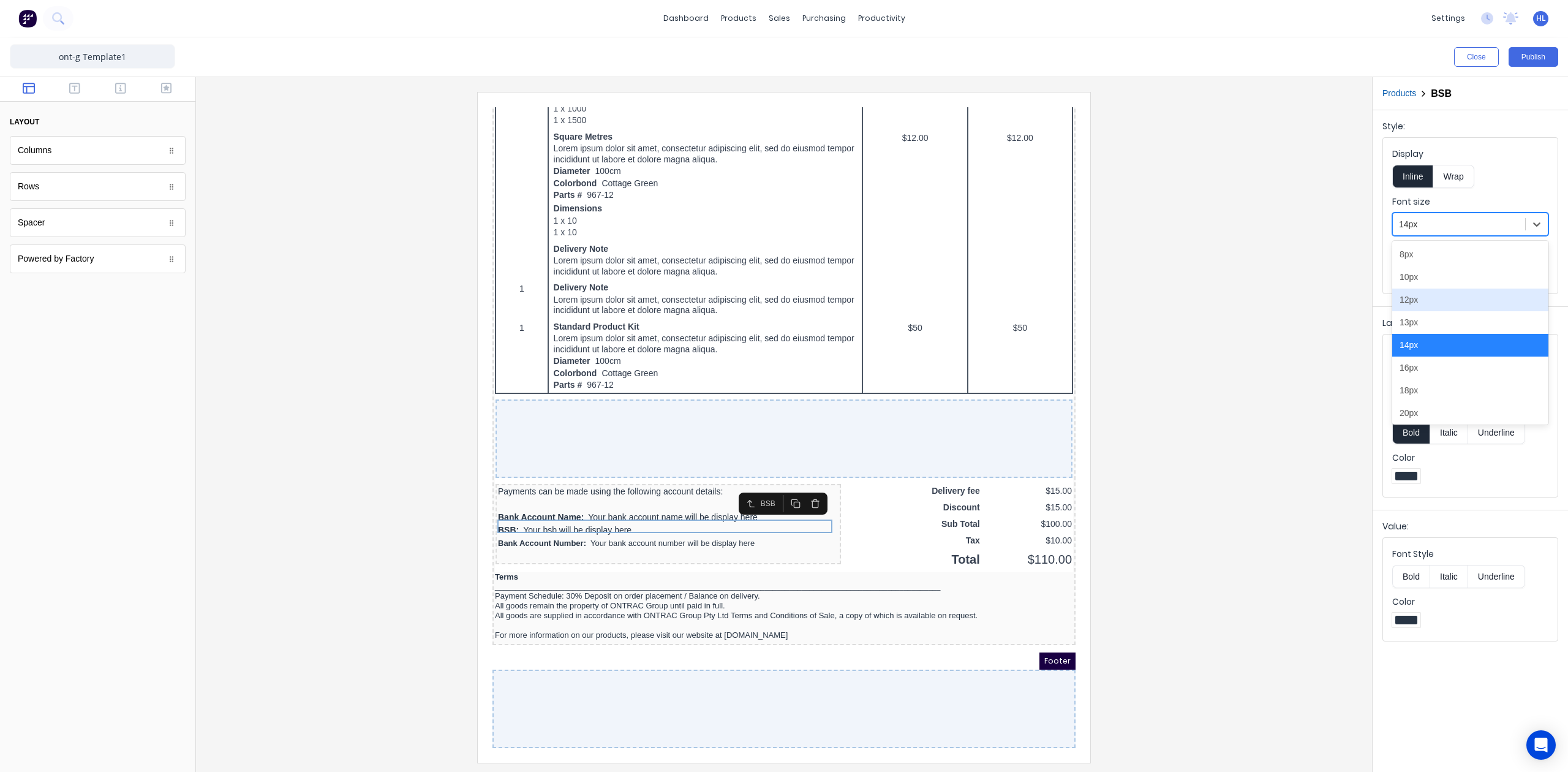
click at [1418, 314] on div "13px" at bounding box center [1470, 322] width 156 height 23
click at [662, 500] on div "Bank Account Name: Your bank account name will be display here" at bounding box center [653, 502] width 340 height 14
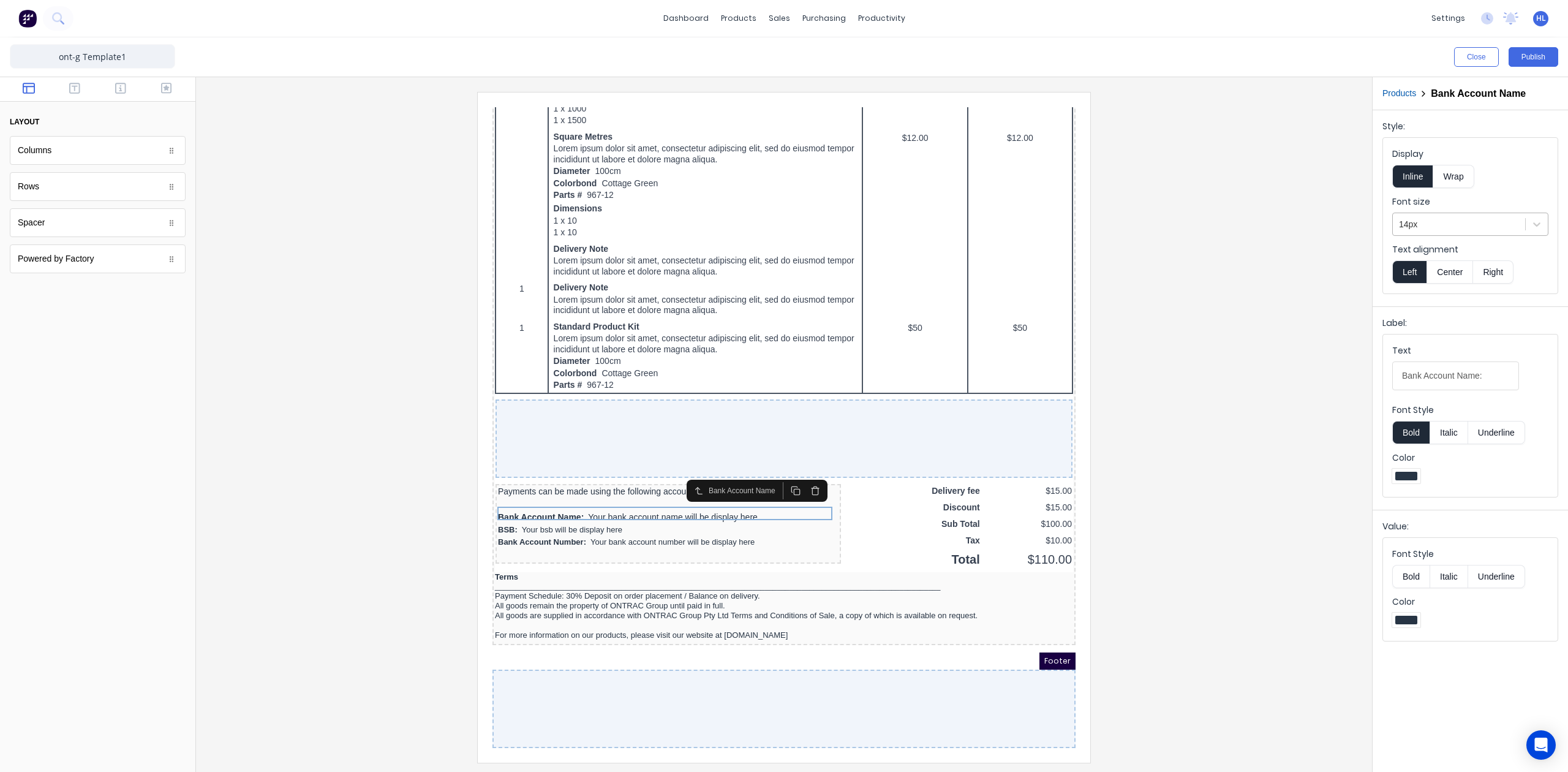
click at [1460, 229] on div at bounding box center [1458, 225] width 120 height 16
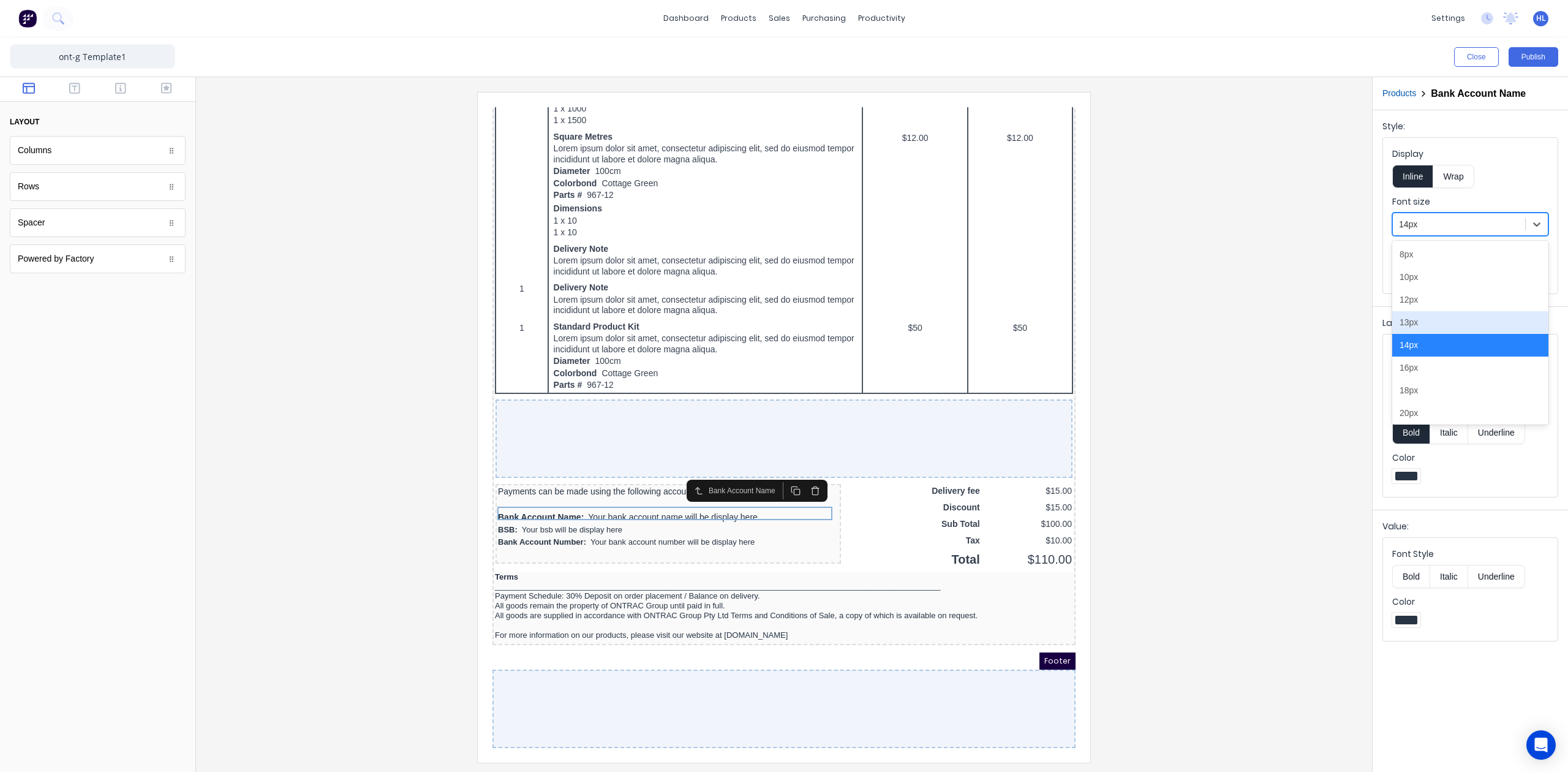
drag, startPoint x: 1438, startPoint y: 321, endPoint x: 1121, endPoint y: 364, distance: 319.9
click at [1437, 321] on div "13px" at bounding box center [1470, 322] width 156 height 23
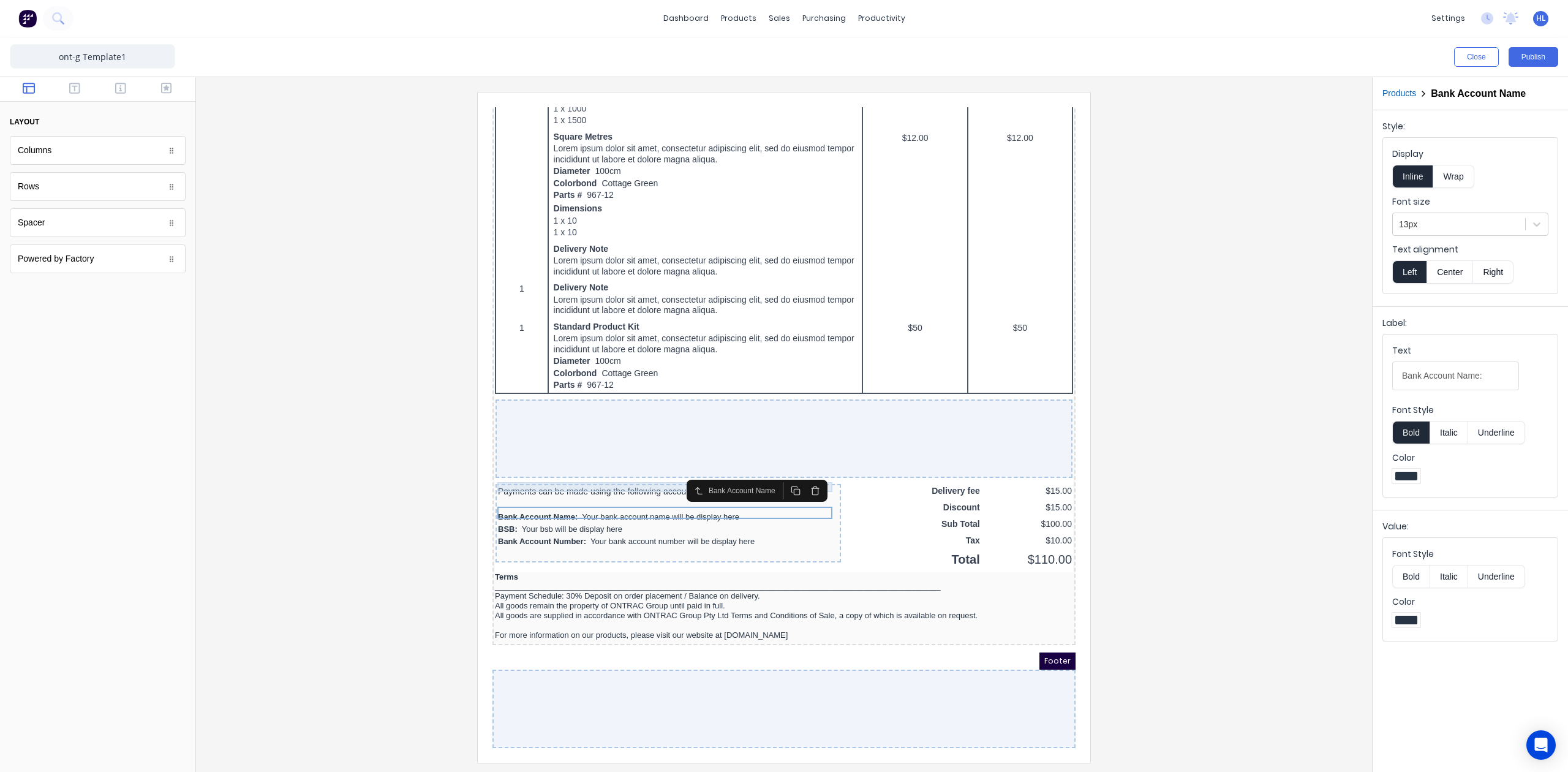
click at [582, 472] on div "Payments can be made using the following account details:" at bounding box center [653, 476] width 340 height 10
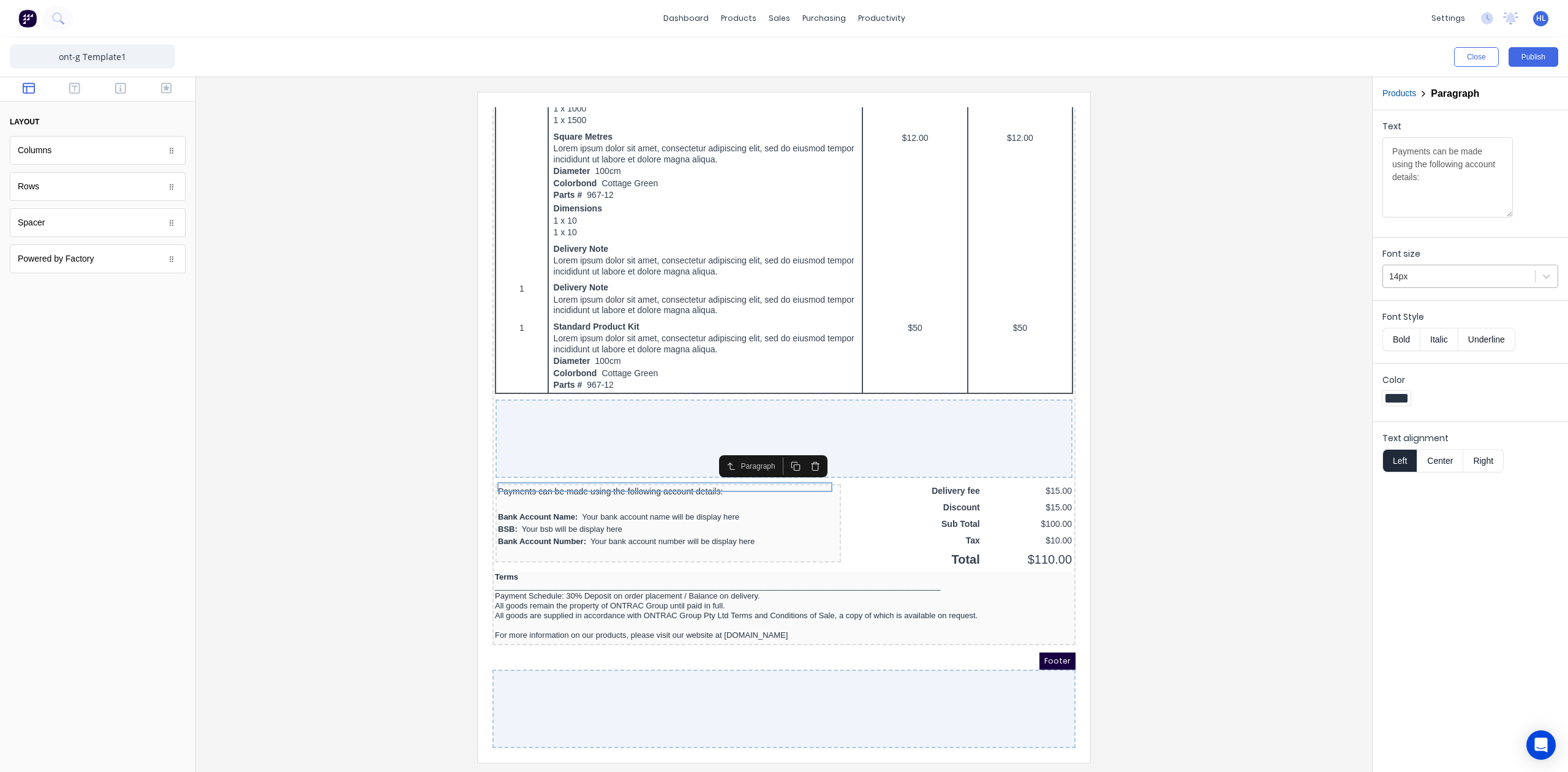
click at [1439, 275] on div at bounding box center [1458, 277] width 139 height 16
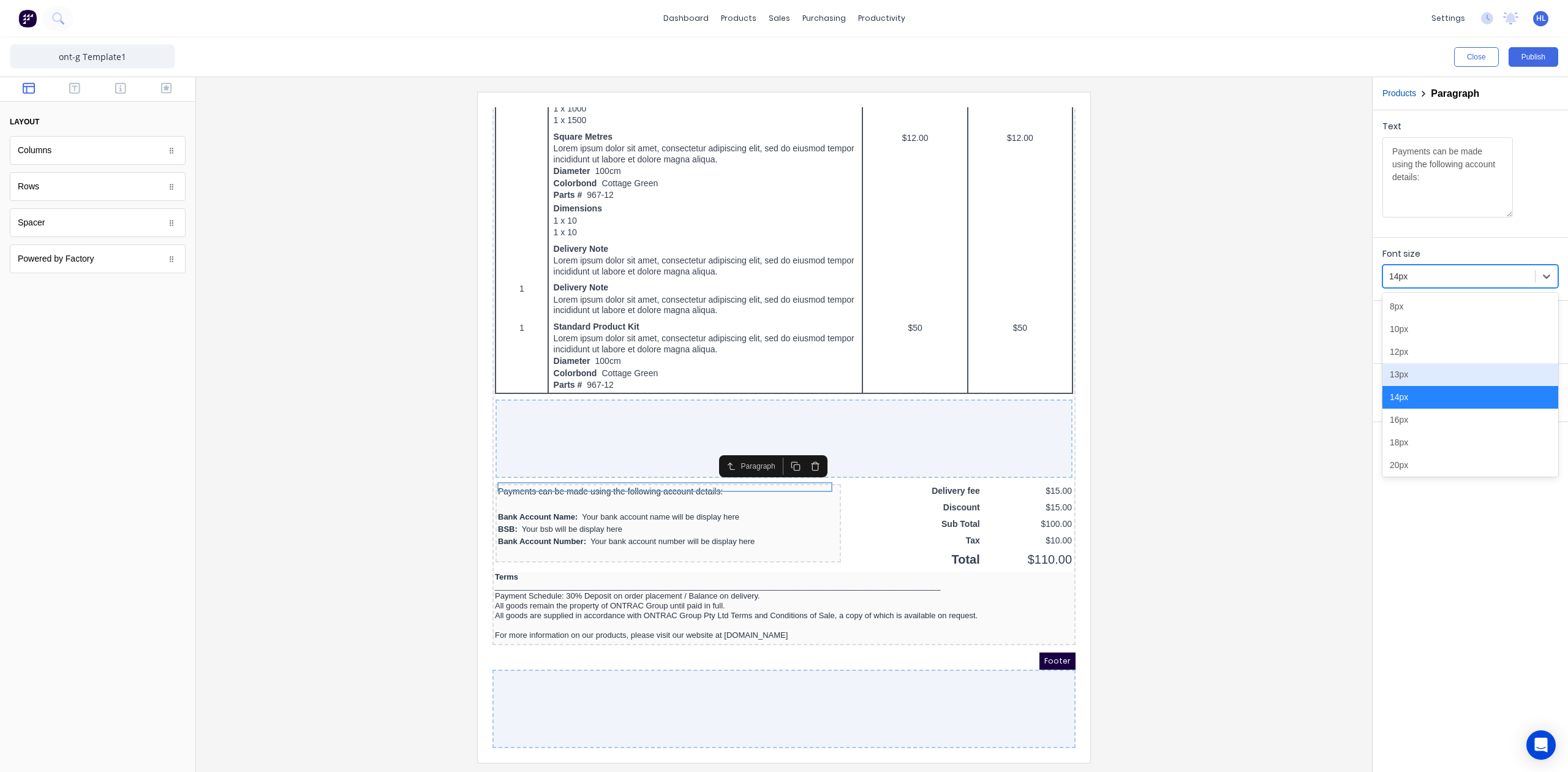
click at [1405, 371] on div "13px" at bounding box center [1470, 374] width 176 height 23
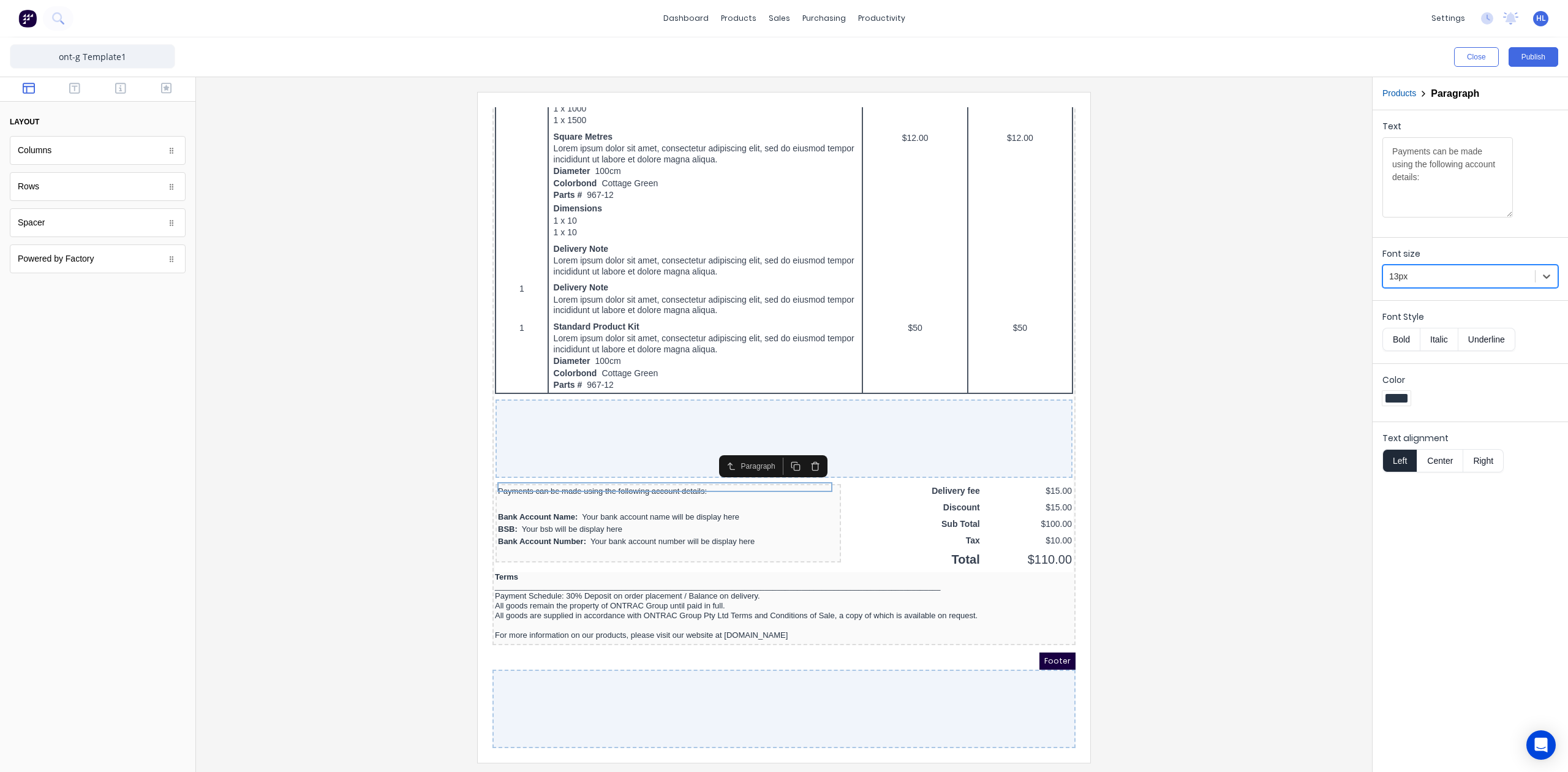
click at [1232, 404] on div at bounding box center [784, 427] width 1156 height 670
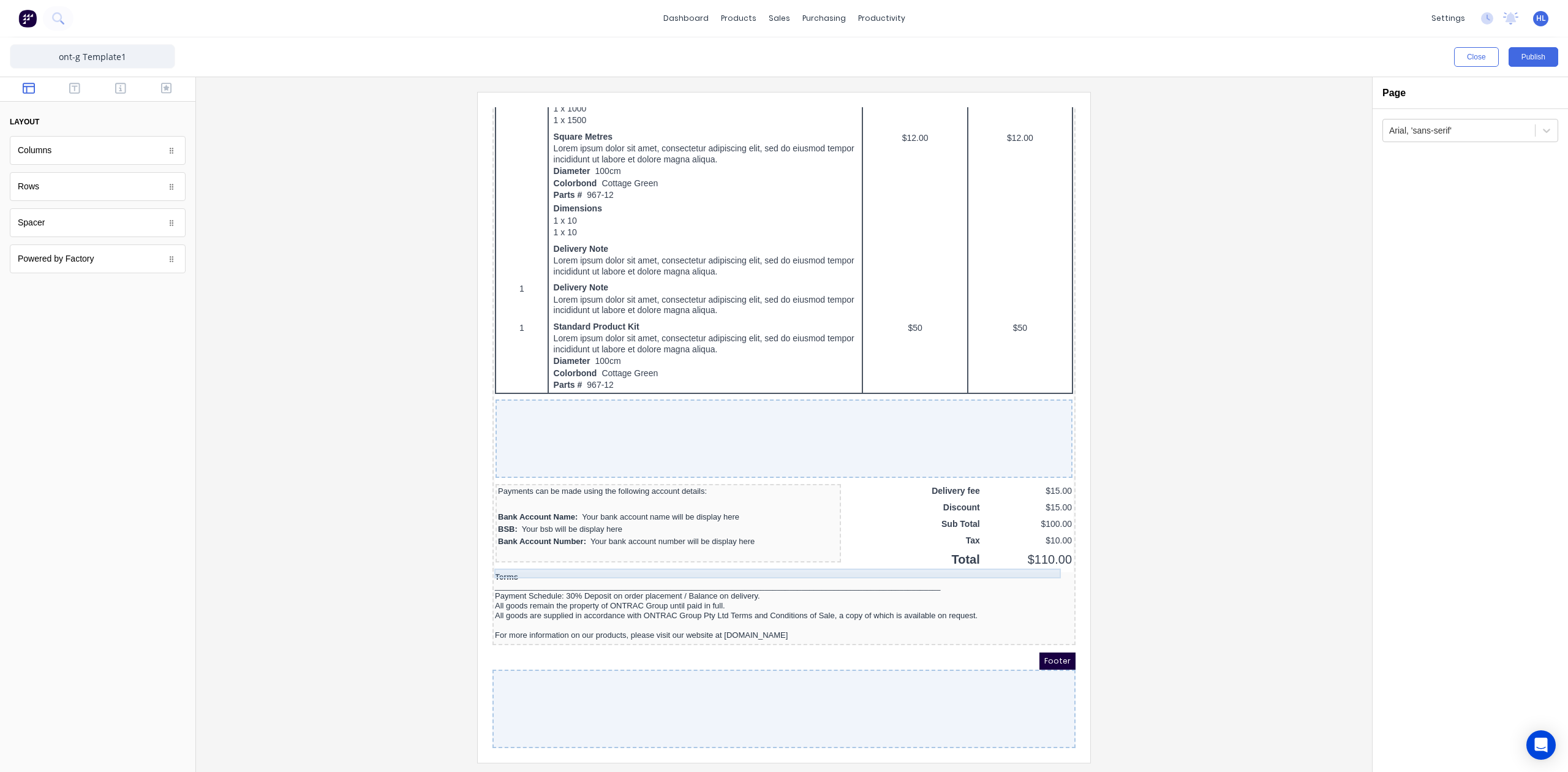
click at [644, 562] on div "Terms" at bounding box center [769, 562] width 578 height 10
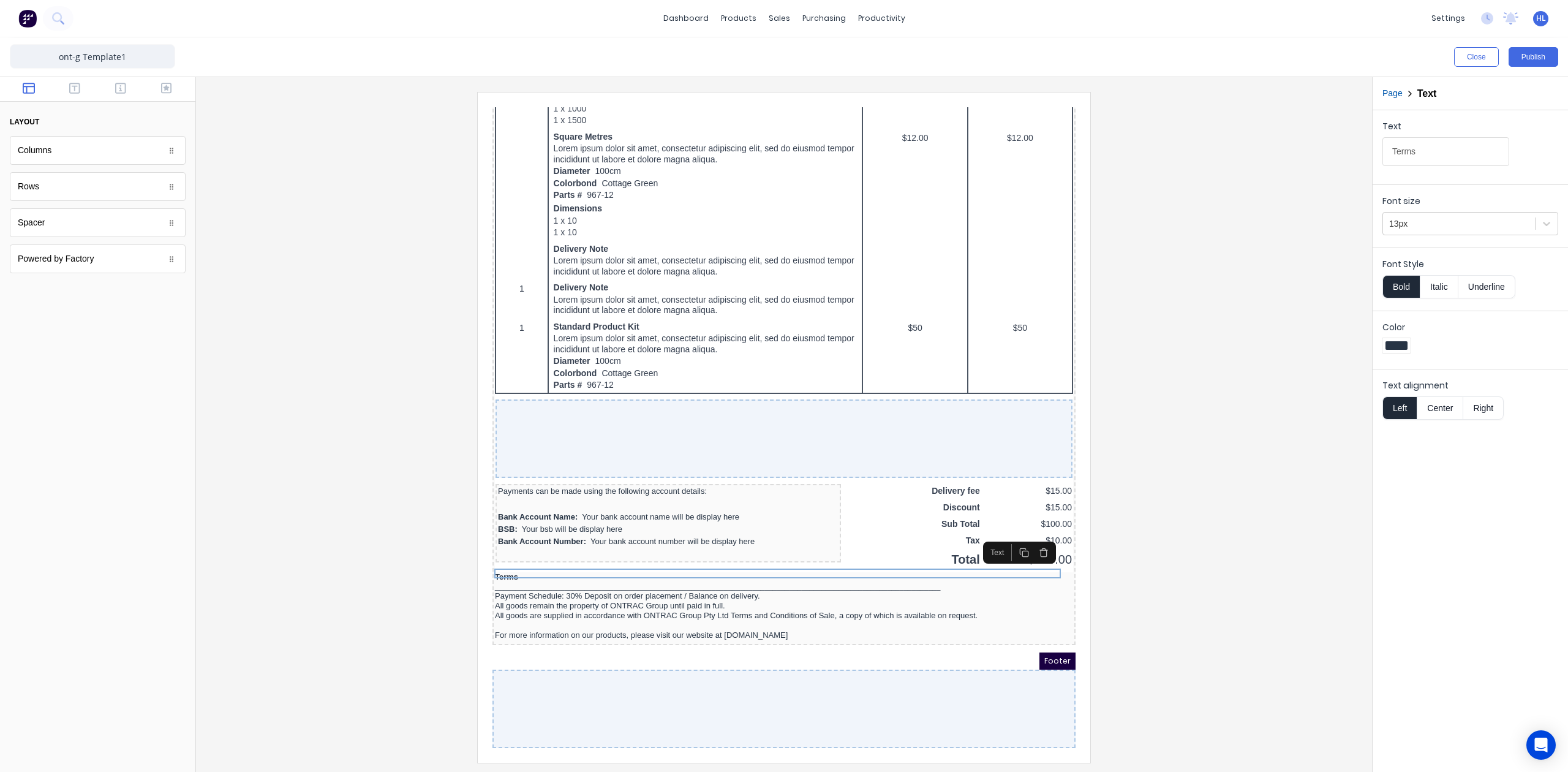
click at [1241, 488] on div at bounding box center [784, 427] width 1156 height 670
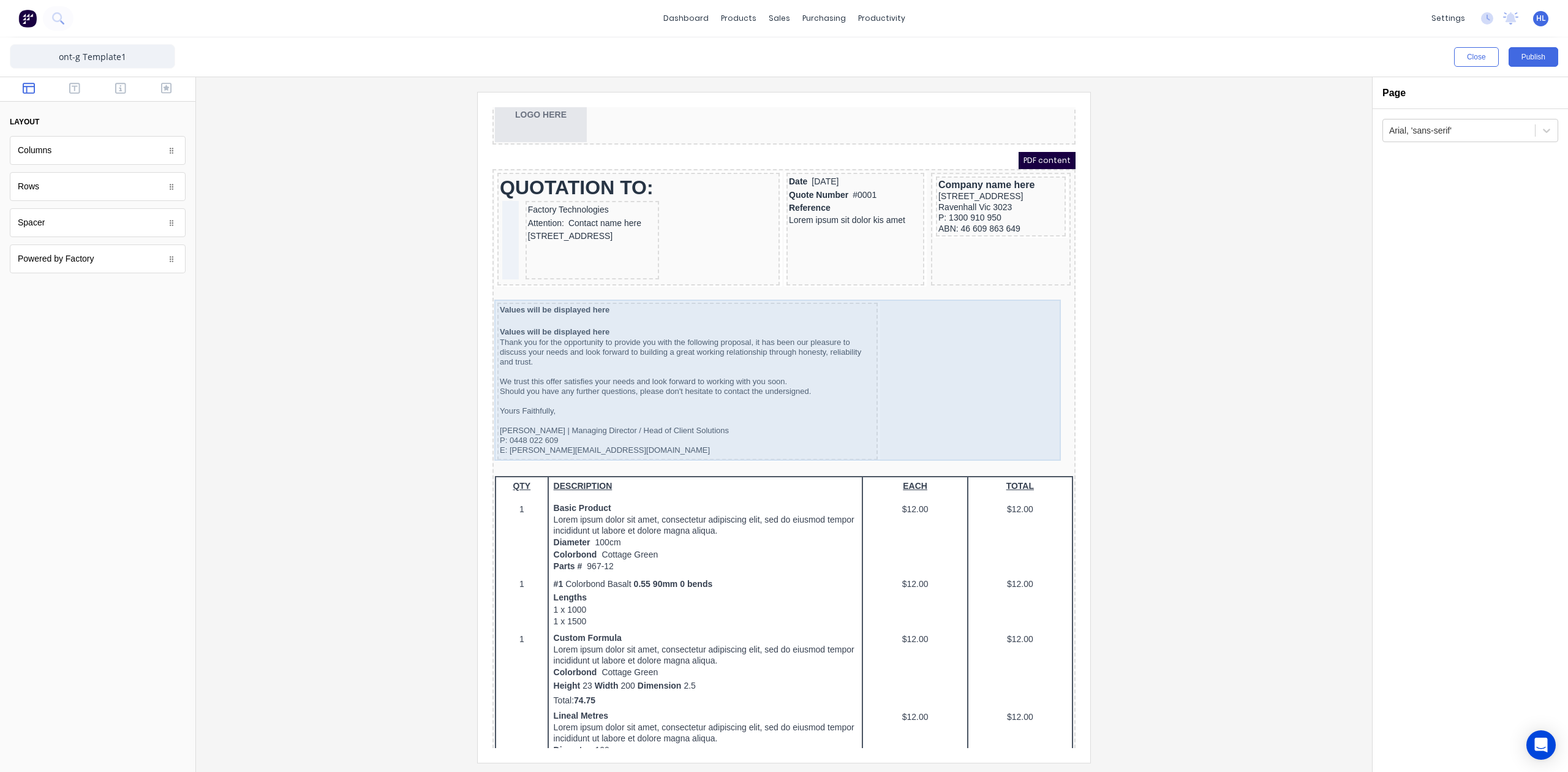
scroll to position [0, 0]
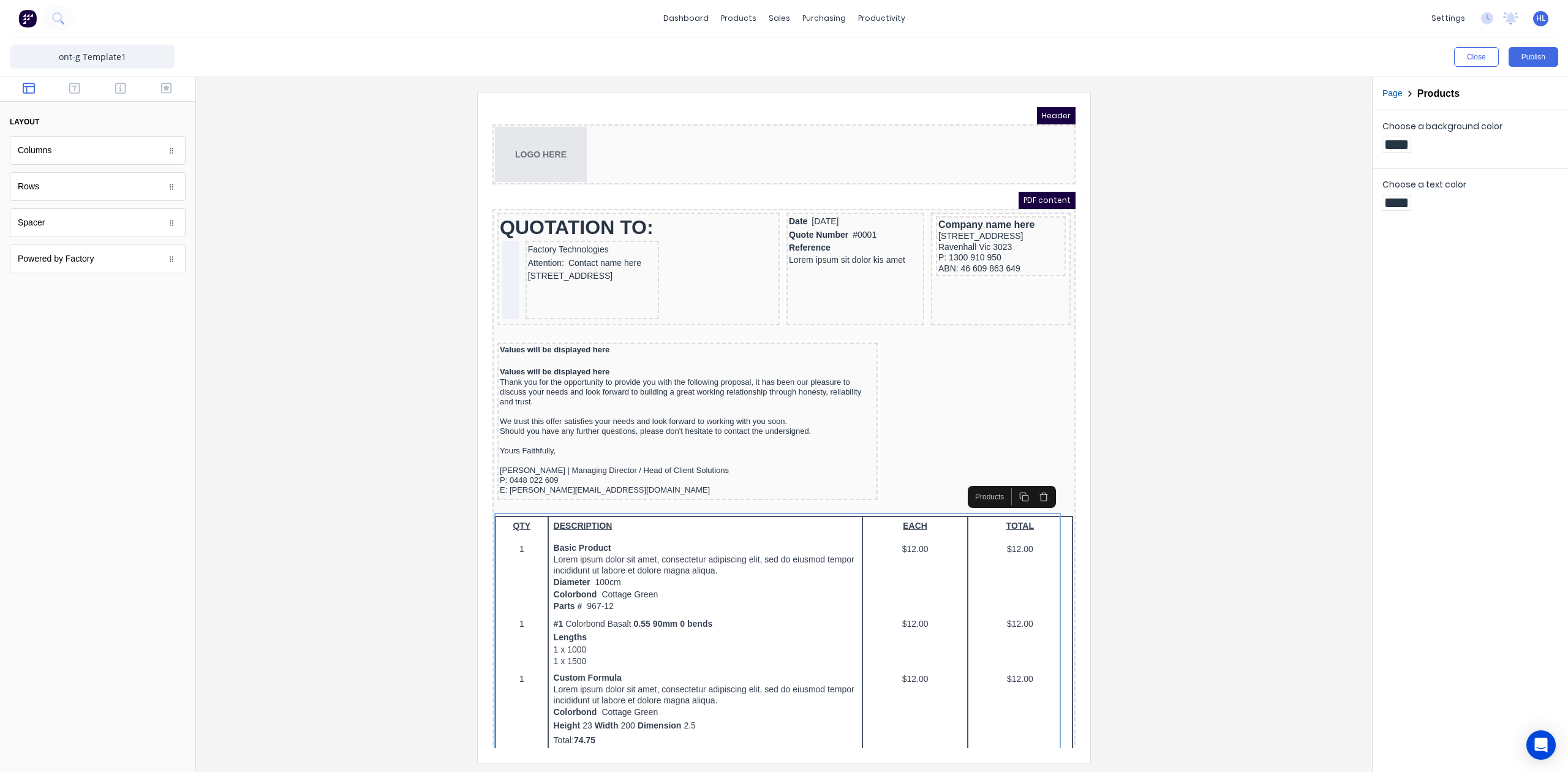
click at [1267, 364] on div at bounding box center [784, 427] width 1156 height 670
click at [1524, 47] on button "Publish" at bounding box center [1534, 57] width 50 height 19
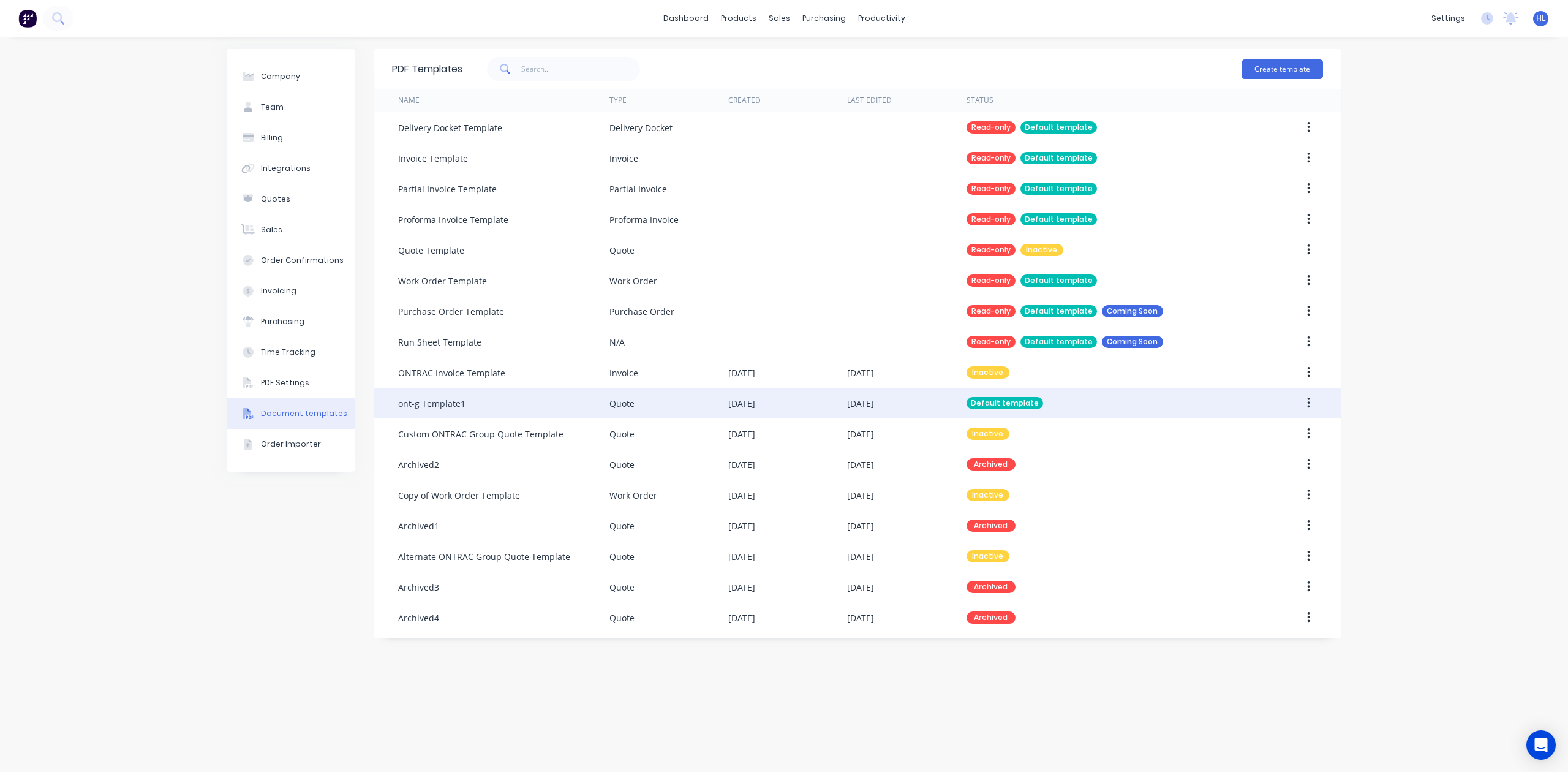
click at [1130, 403] on div "Default template" at bounding box center [1105, 403] width 277 height 30
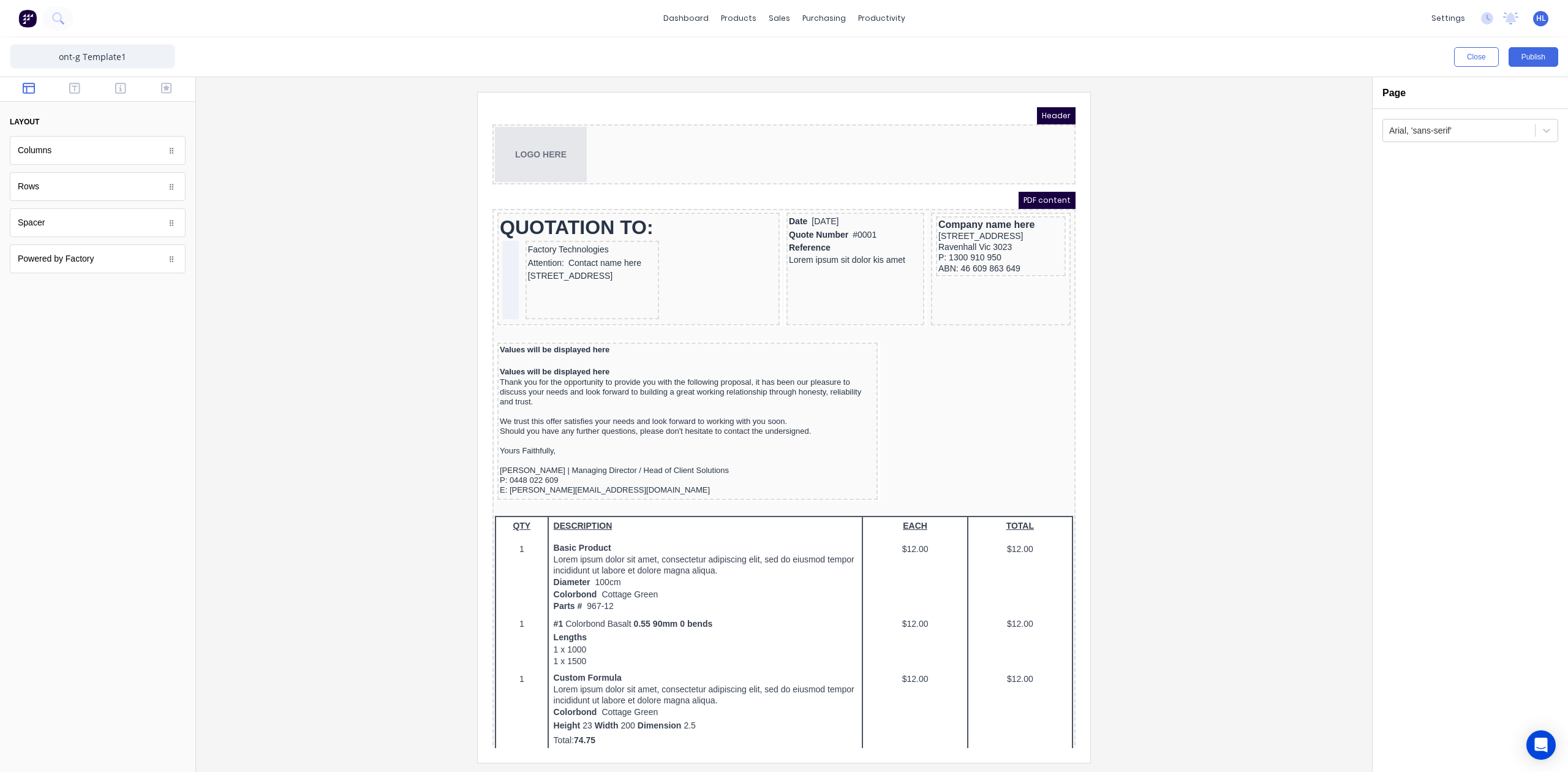
click at [1336, 180] on div at bounding box center [784, 427] width 1156 height 670
click at [1495, 189] on div "Times New Roman, 'sans-serif'" at bounding box center [1470, 183] width 176 height 23
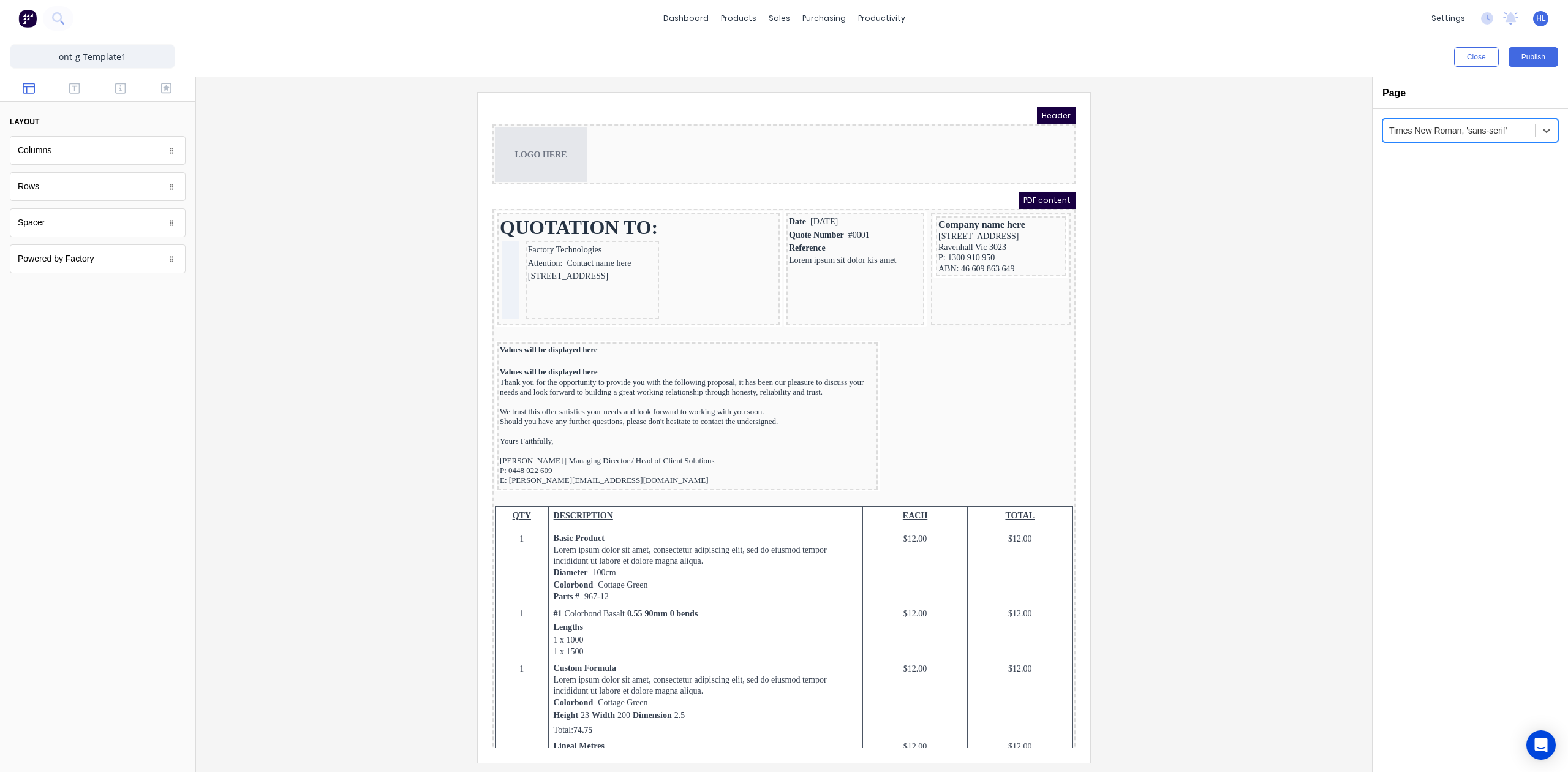
click at [1454, 172] on div "Arial, 'sans-serif'" at bounding box center [1470, 161] width 176 height 23
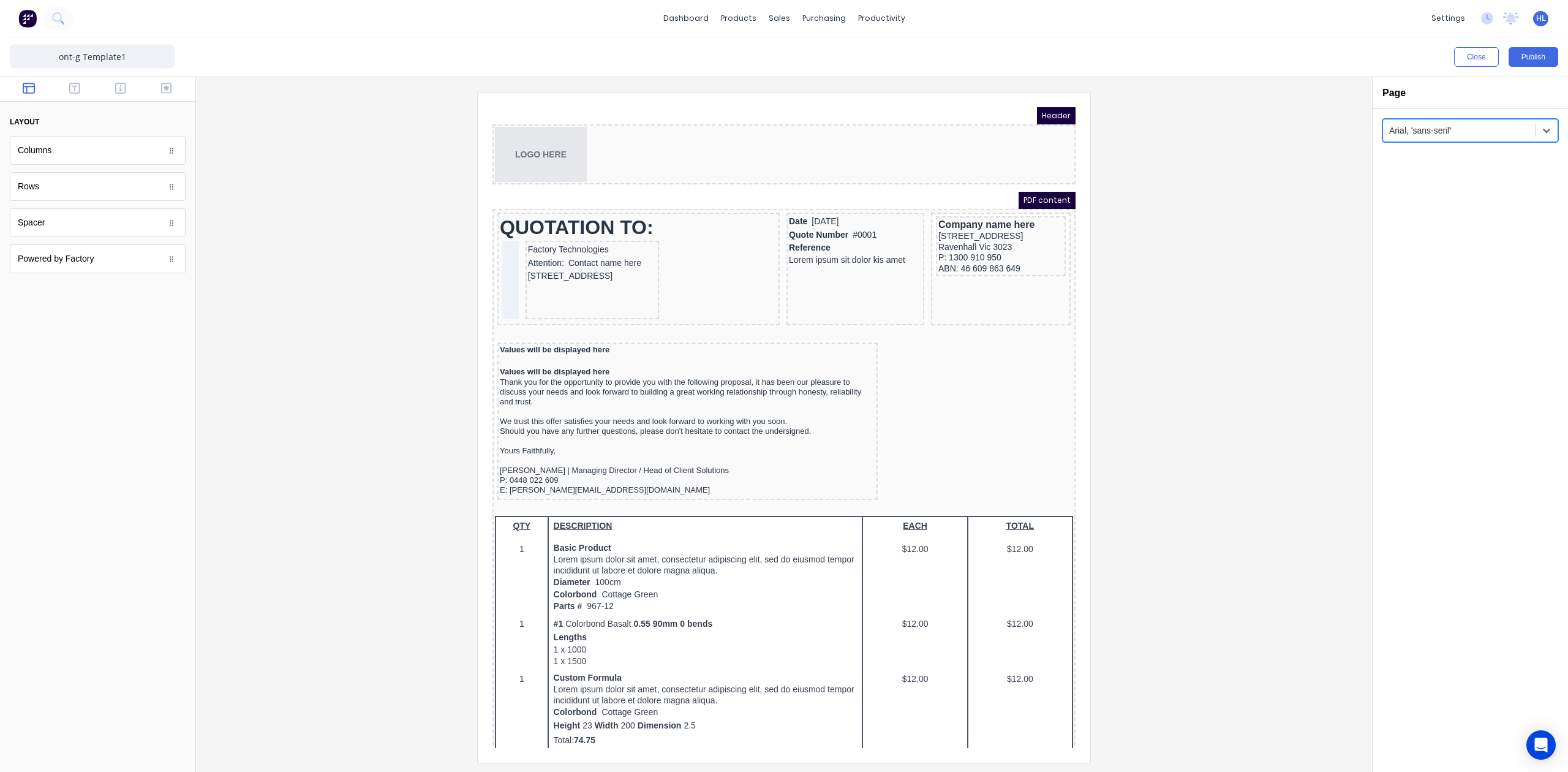
click at [1228, 307] on div at bounding box center [784, 427] width 1156 height 670
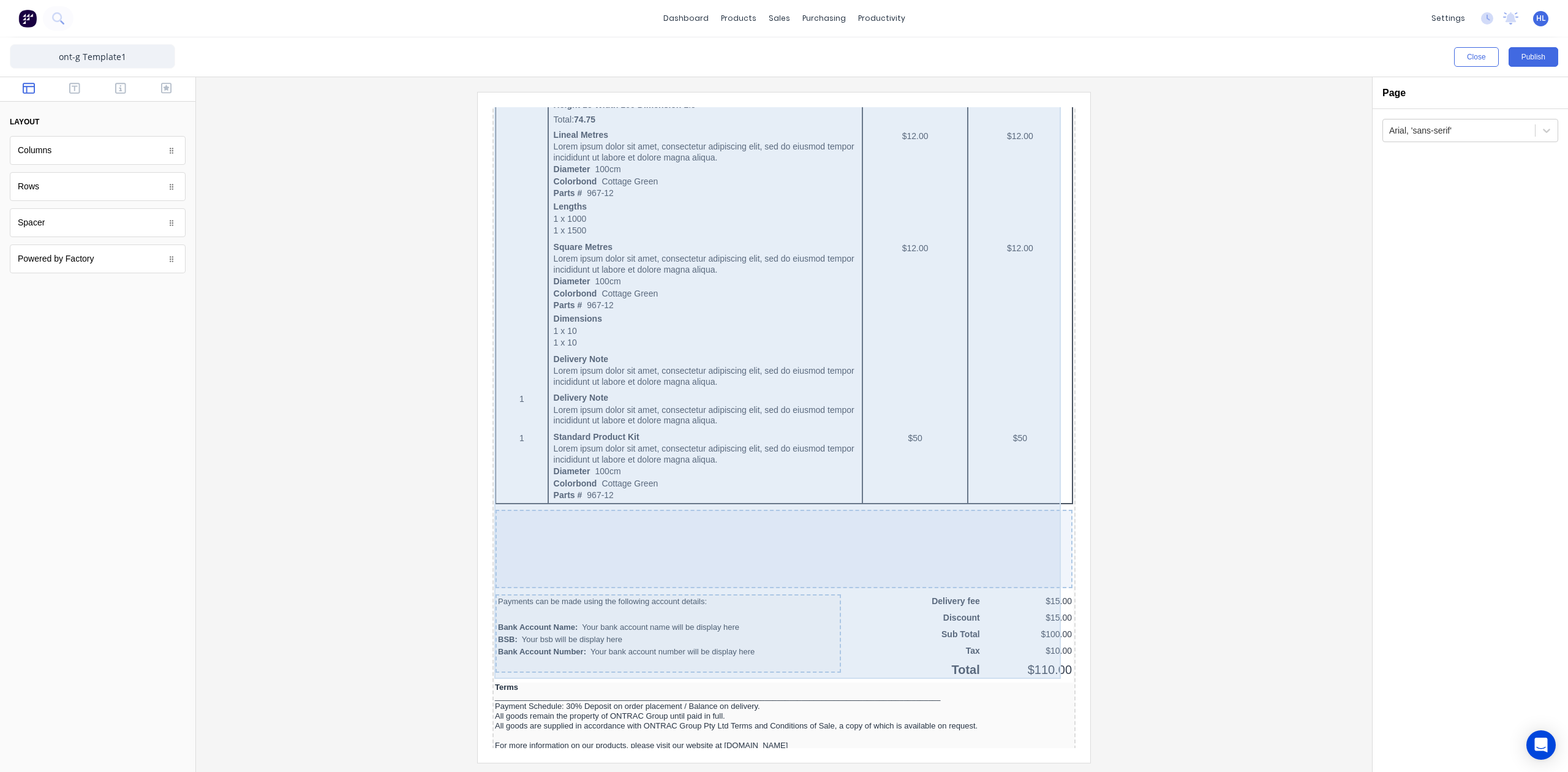
scroll to position [731, 0]
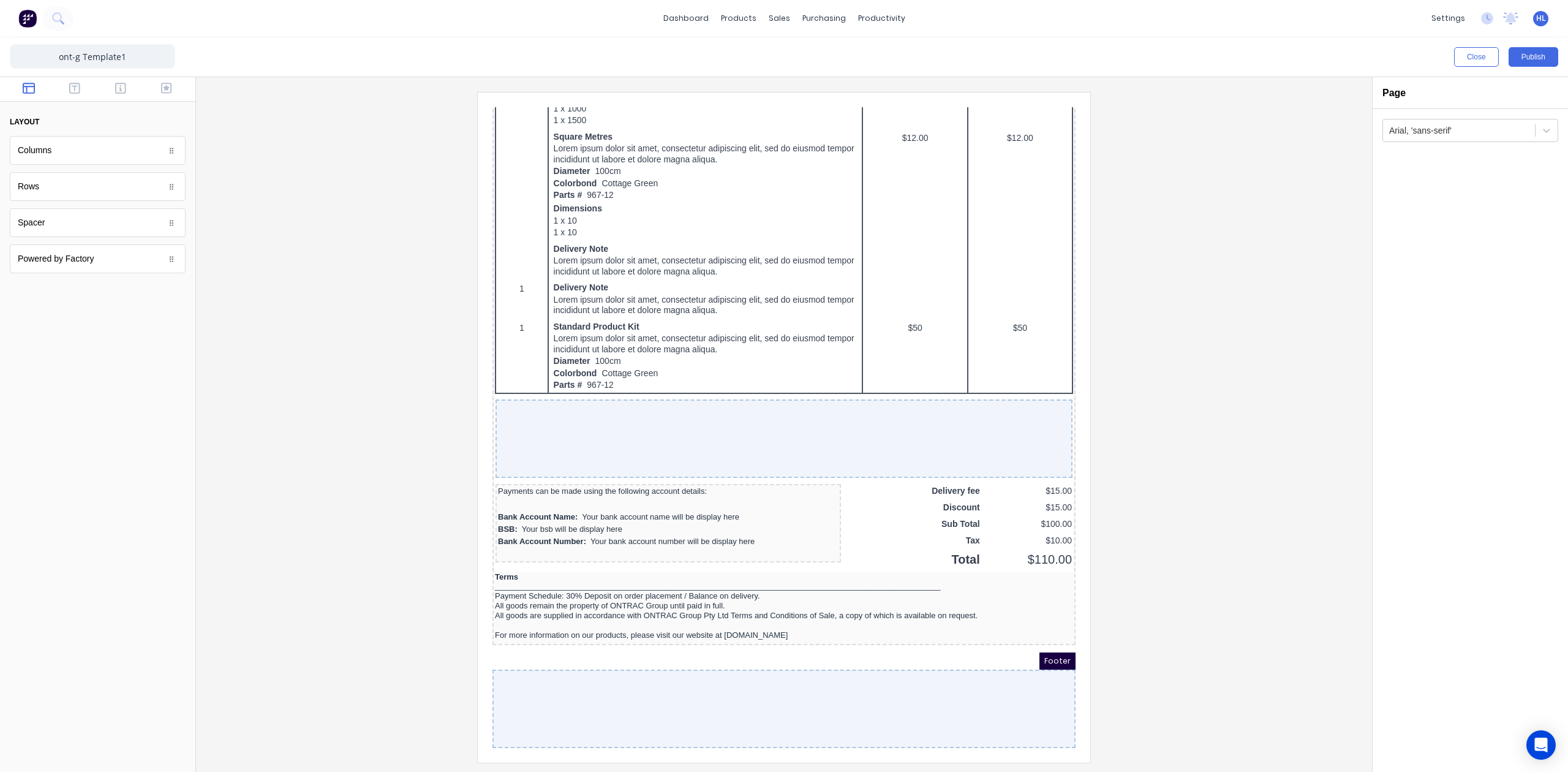
click at [1164, 400] on div at bounding box center [784, 427] width 1156 height 670
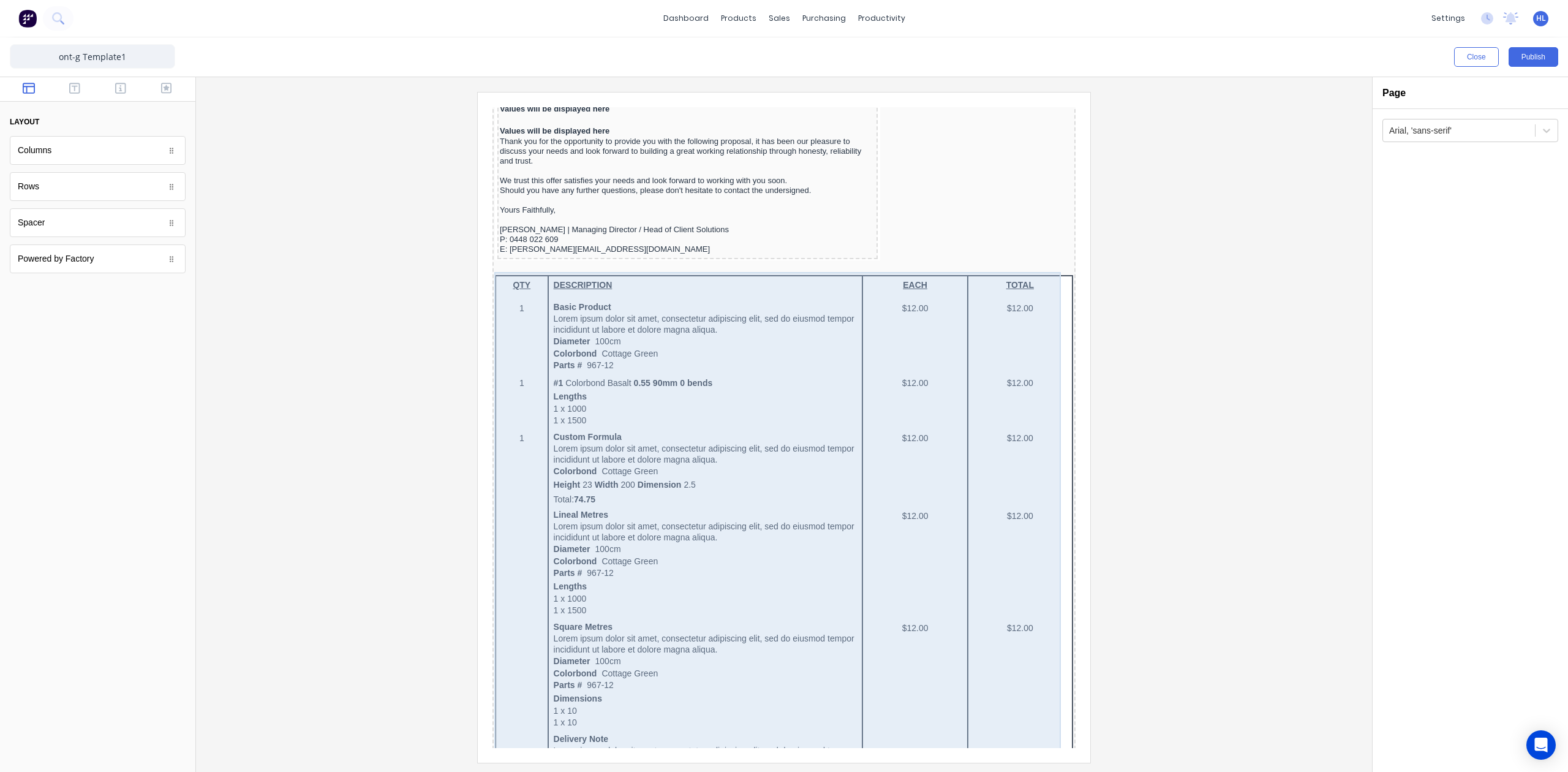
scroll to position [0, 0]
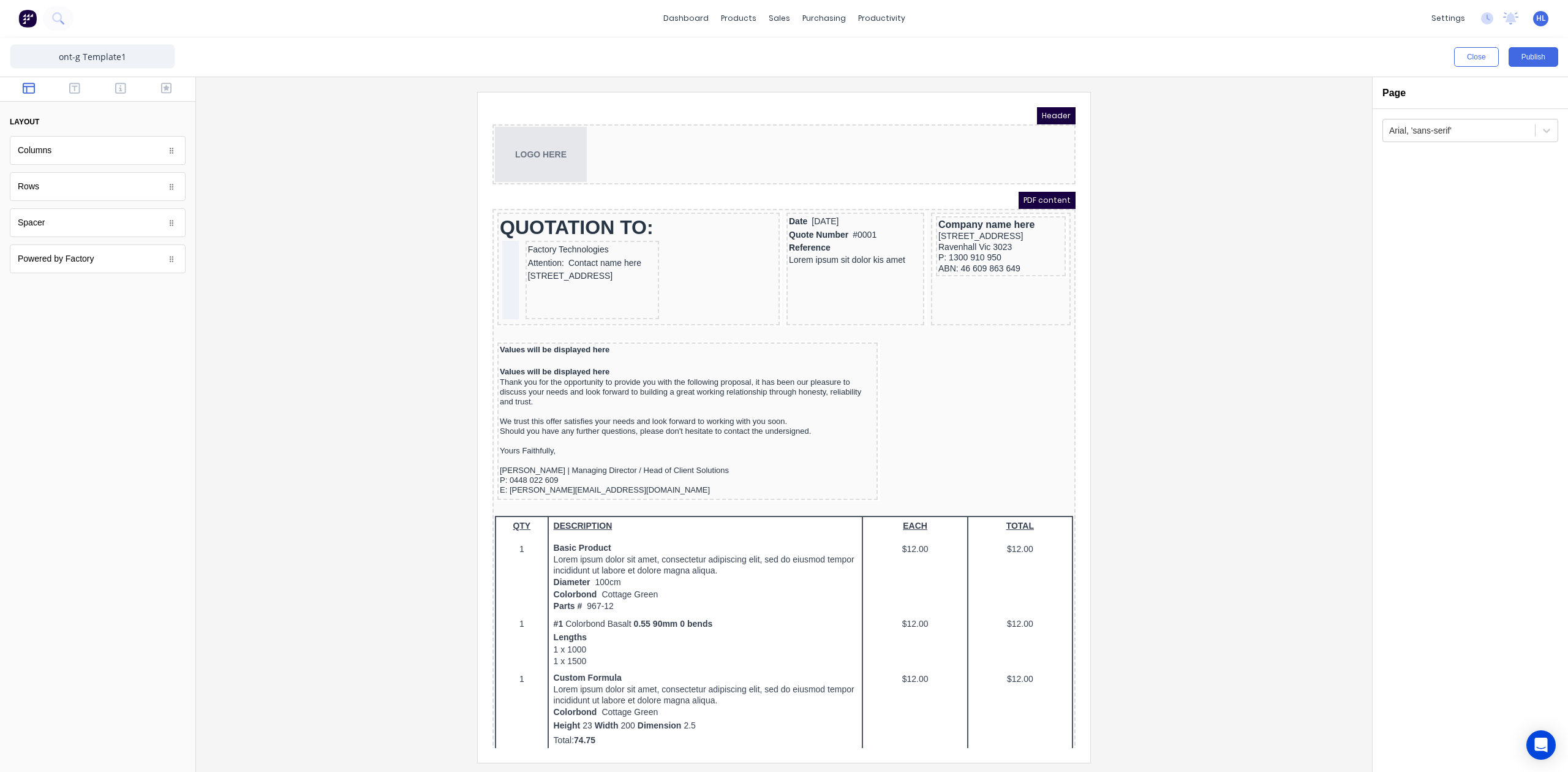
click at [1175, 265] on div at bounding box center [784, 427] width 1156 height 670
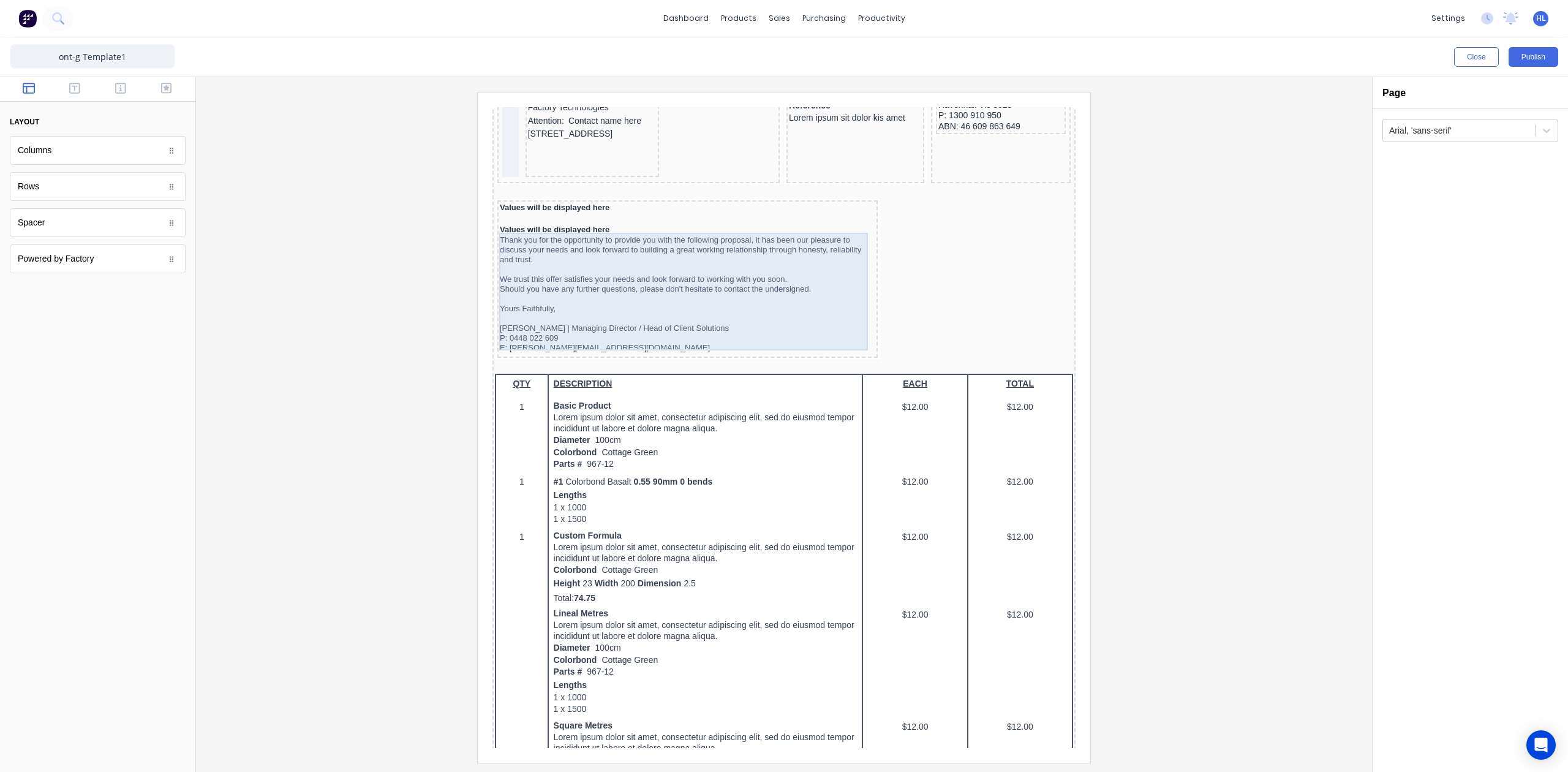
scroll to position [82, 0]
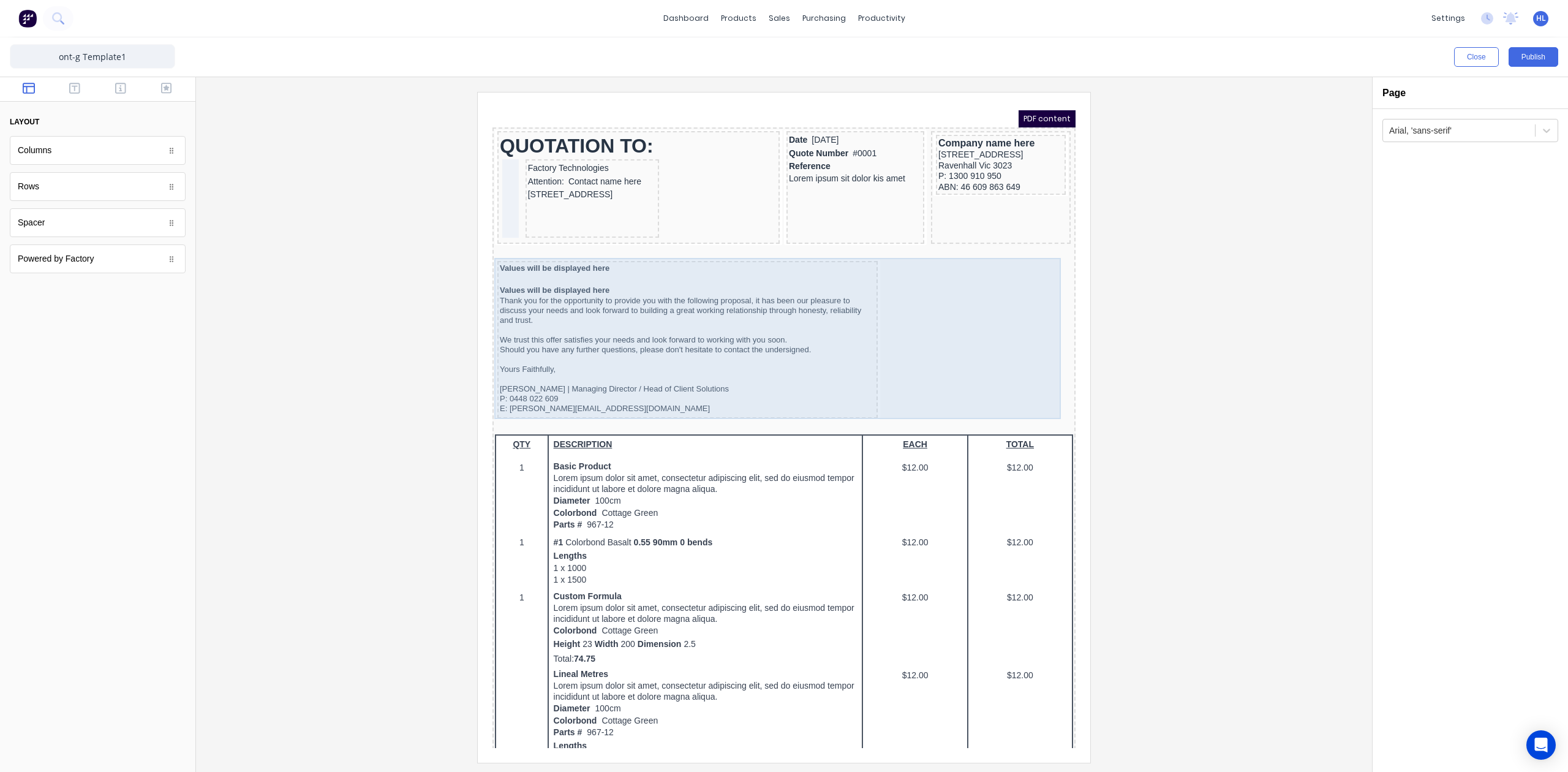
click at [957, 290] on div "Values will be displayed here Values will be displayed here Thank you for the o…" at bounding box center [769, 326] width 578 height 162
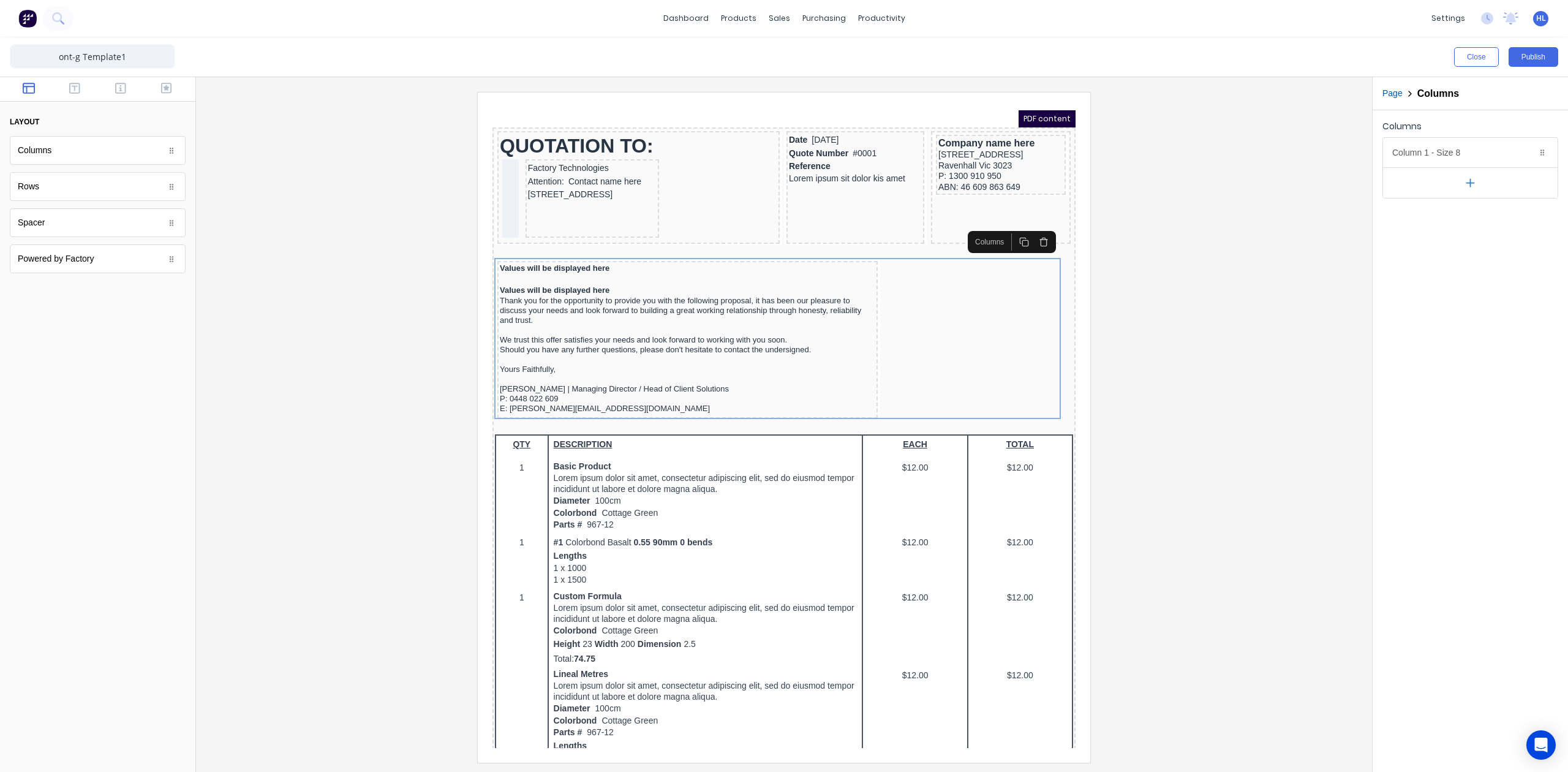
click at [84, 158] on div "Columns" at bounding box center [97, 150] width 176 height 29
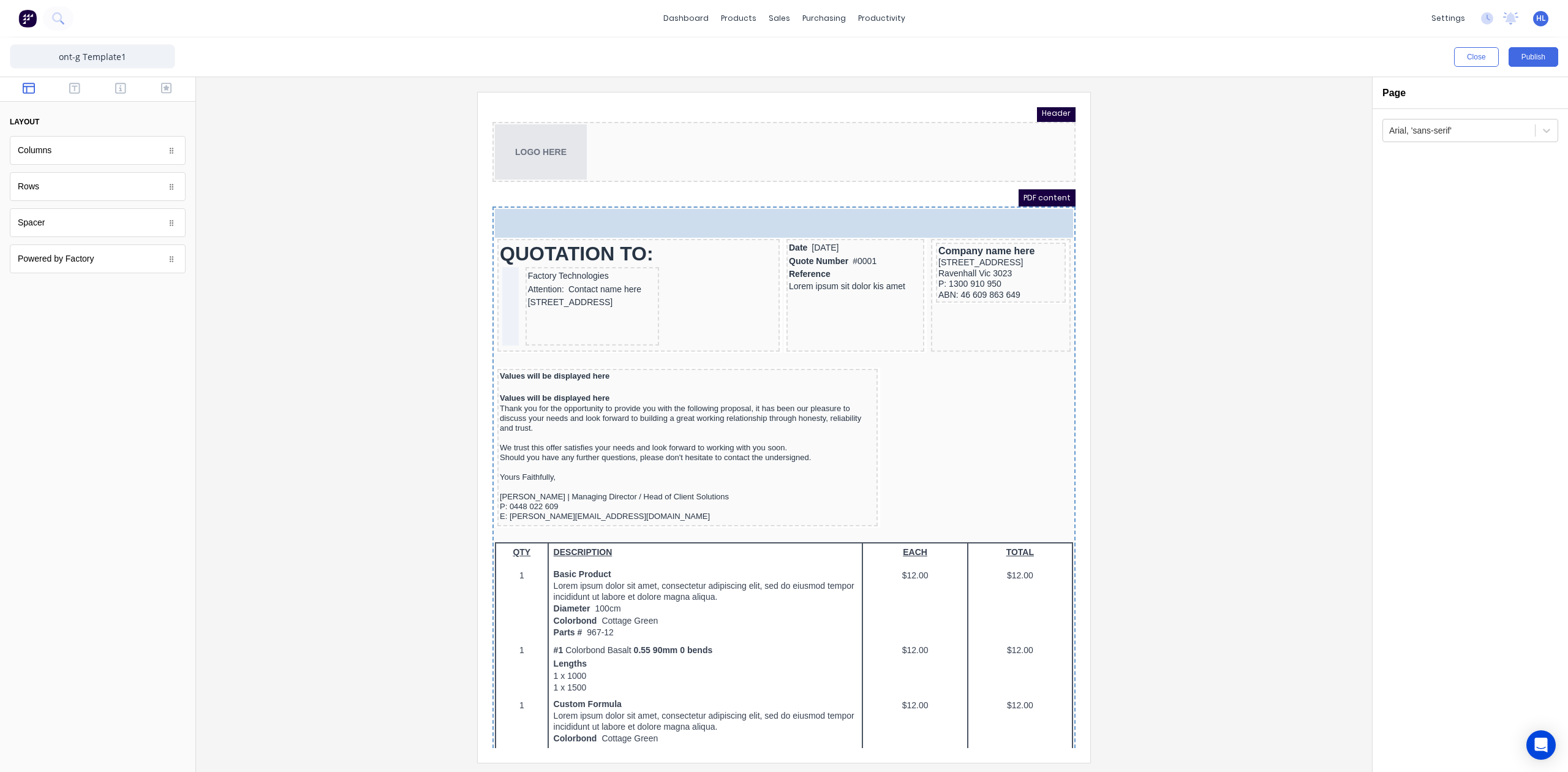
scroll to position [0, 0]
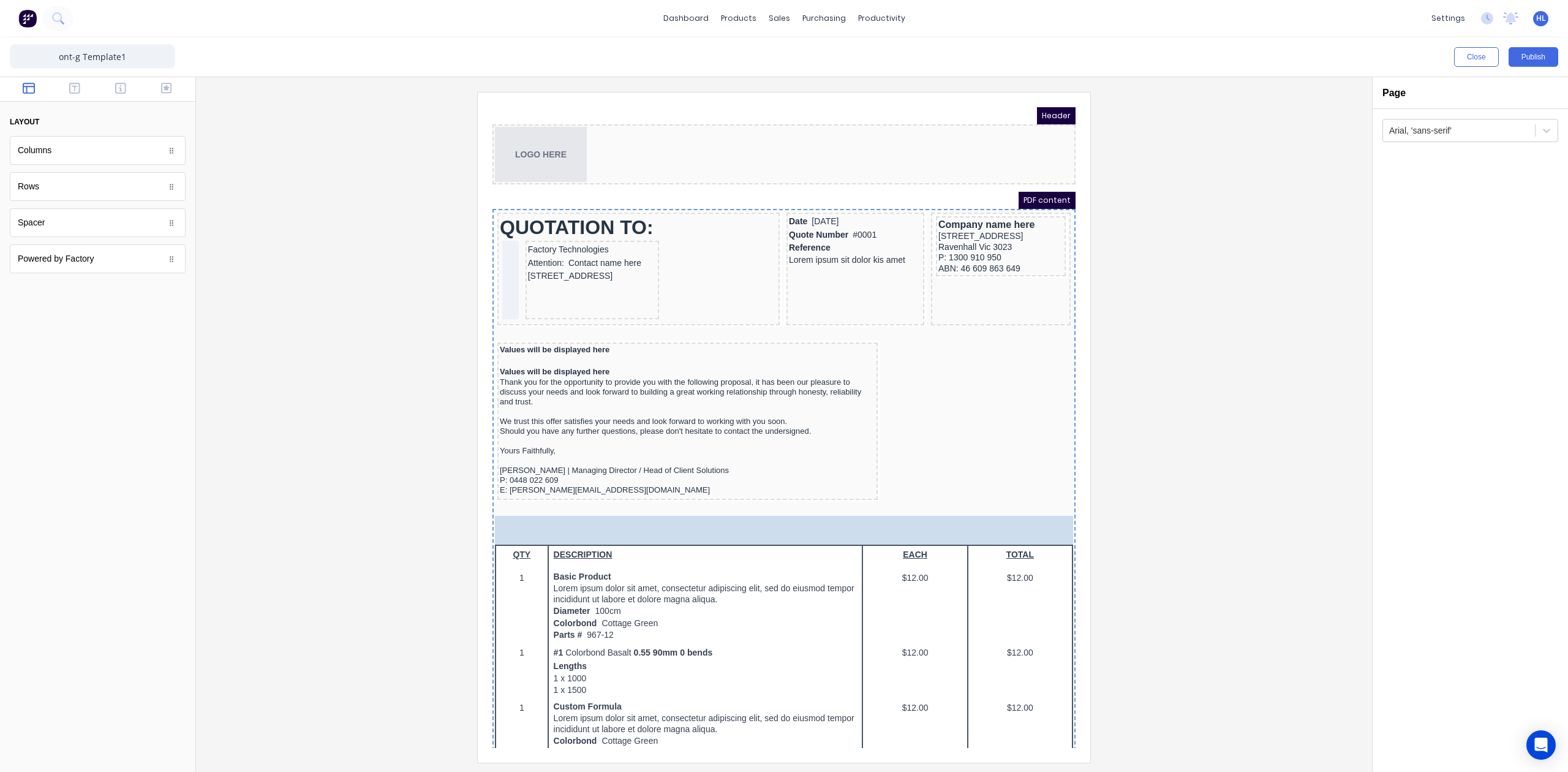
drag, startPoint x: 93, startPoint y: 158, endPoint x: 752, endPoint y: 517, distance: 750.4
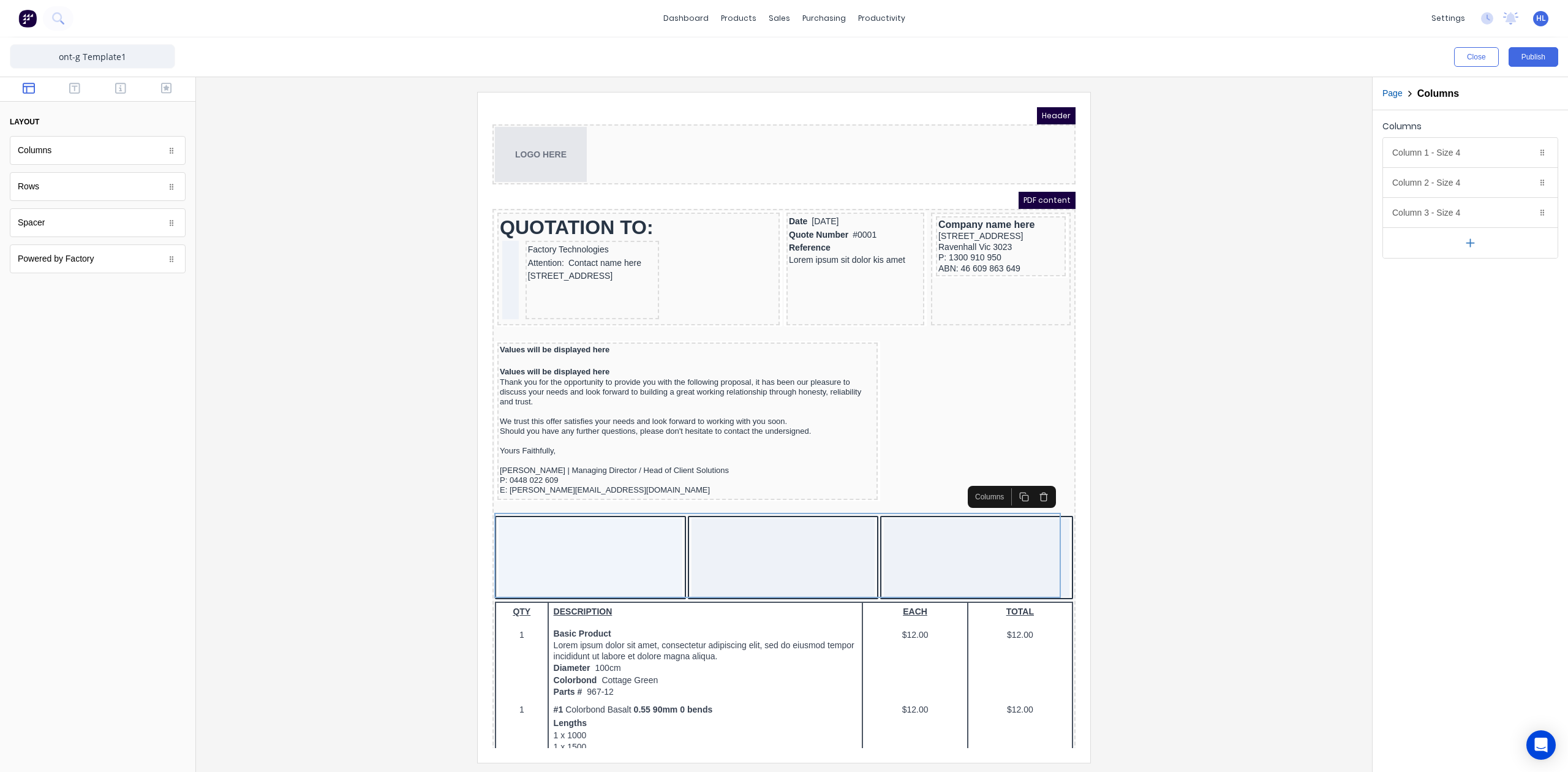
click at [1027, 480] on icon "button" at bounding box center [1029, 482] width 10 height 10
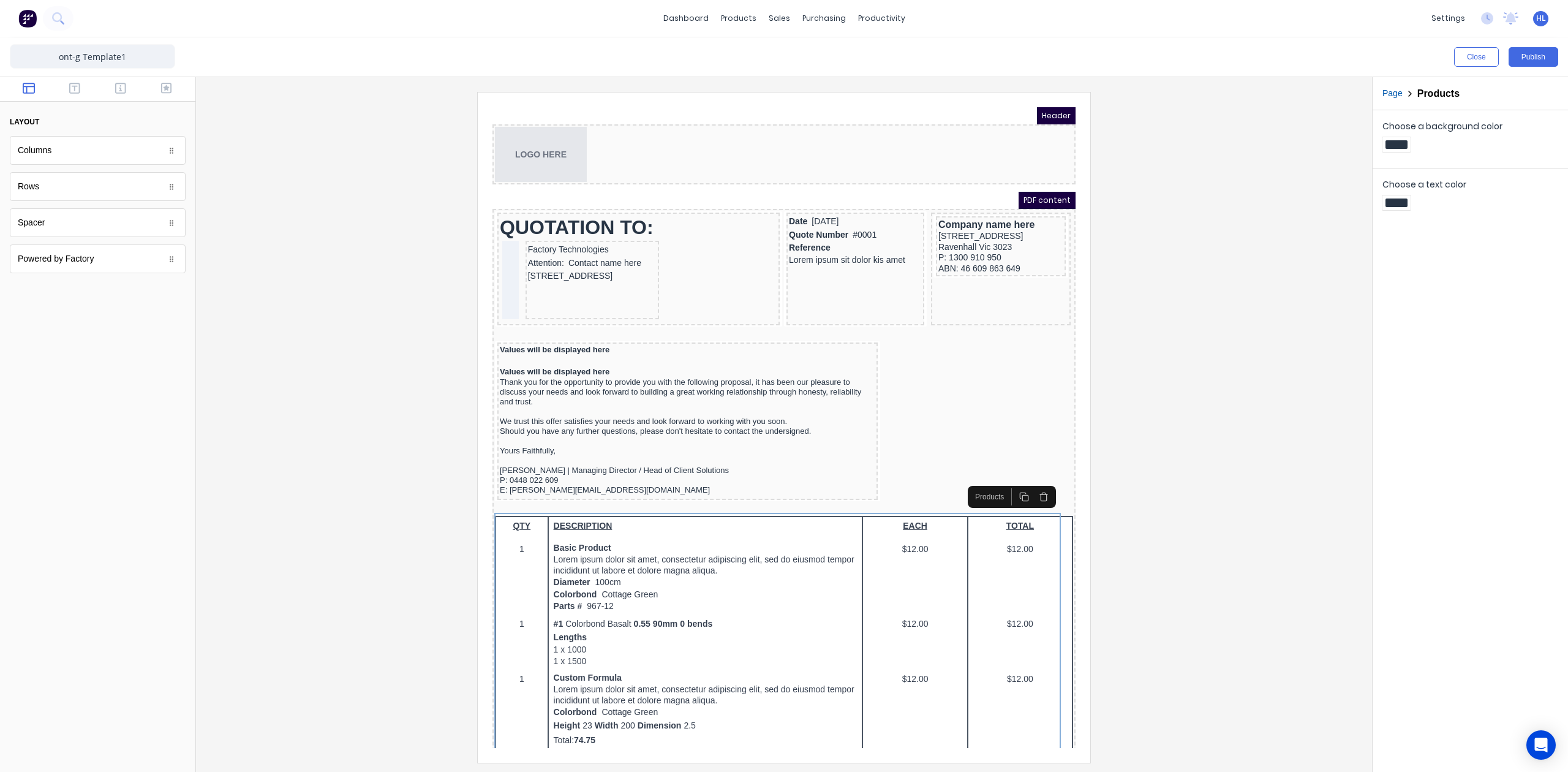
click at [1194, 510] on div at bounding box center [784, 427] width 1156 height 670
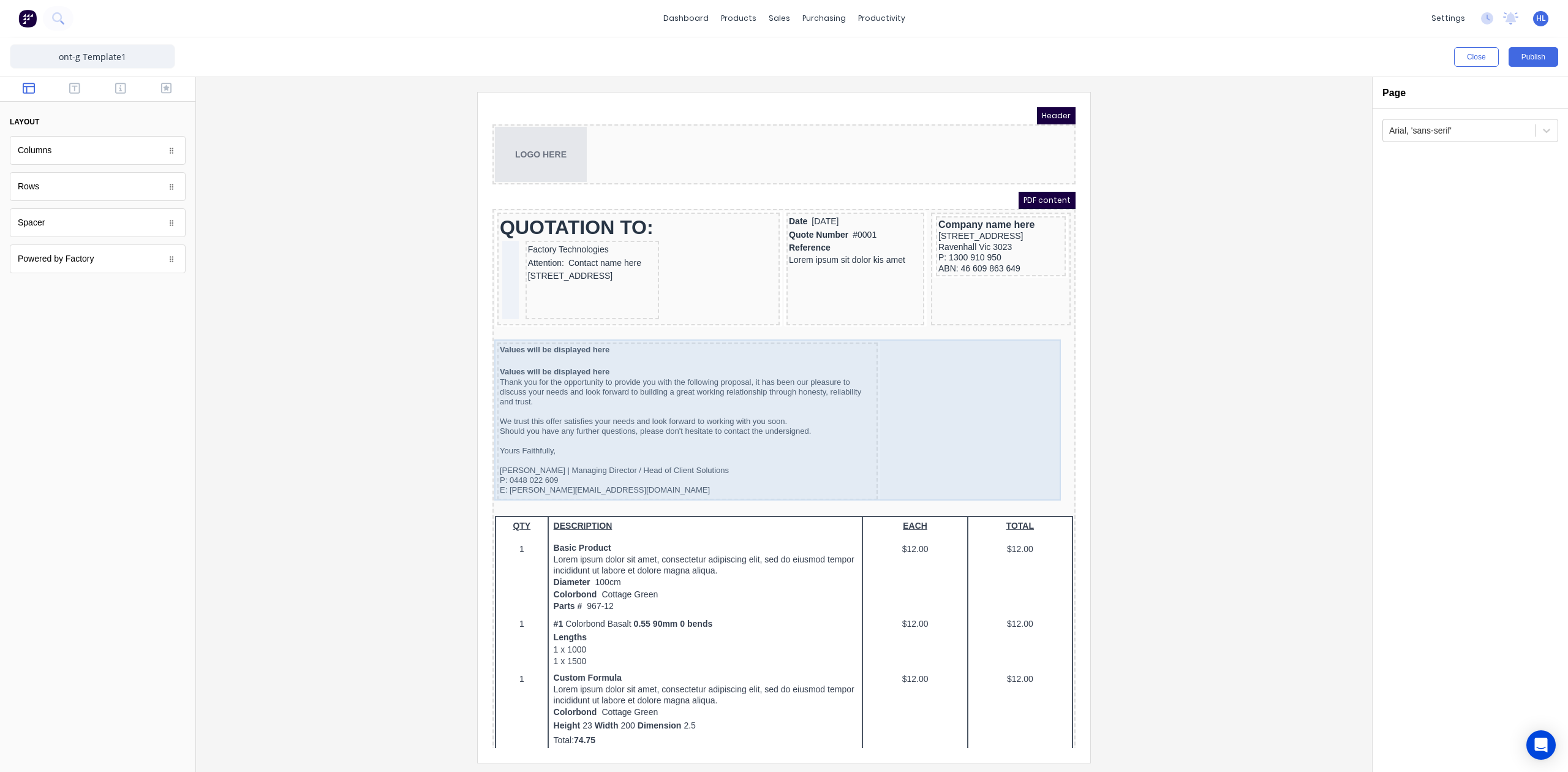
click at [912, 384] on div "Values will be displayed here Values will be displayed here Thank you for the o…" at bounding box center [769, 408] width 578 height 162
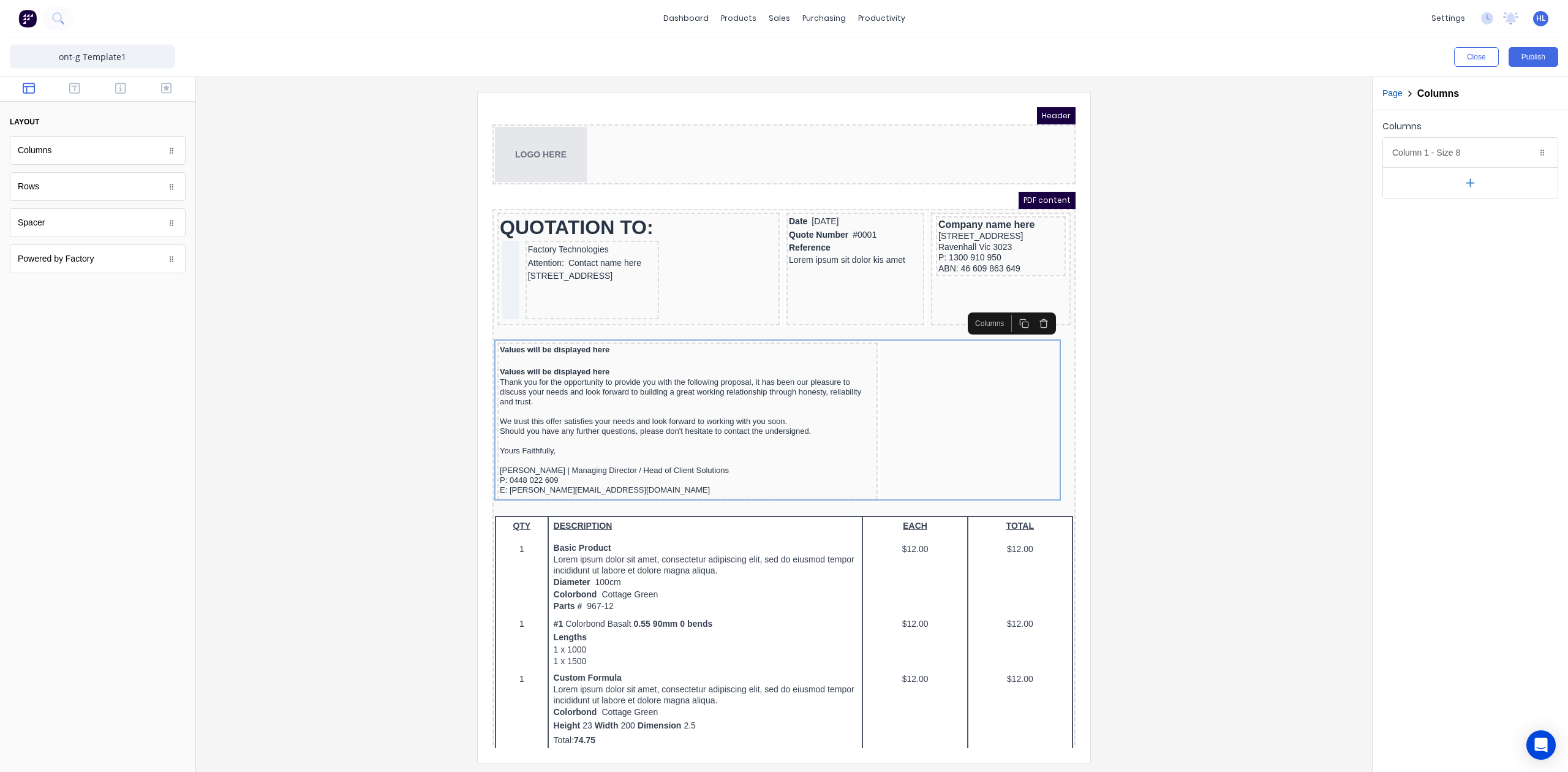
click at [571, 167] on button "button" at bounding box center [508, 161] width 125 height 11
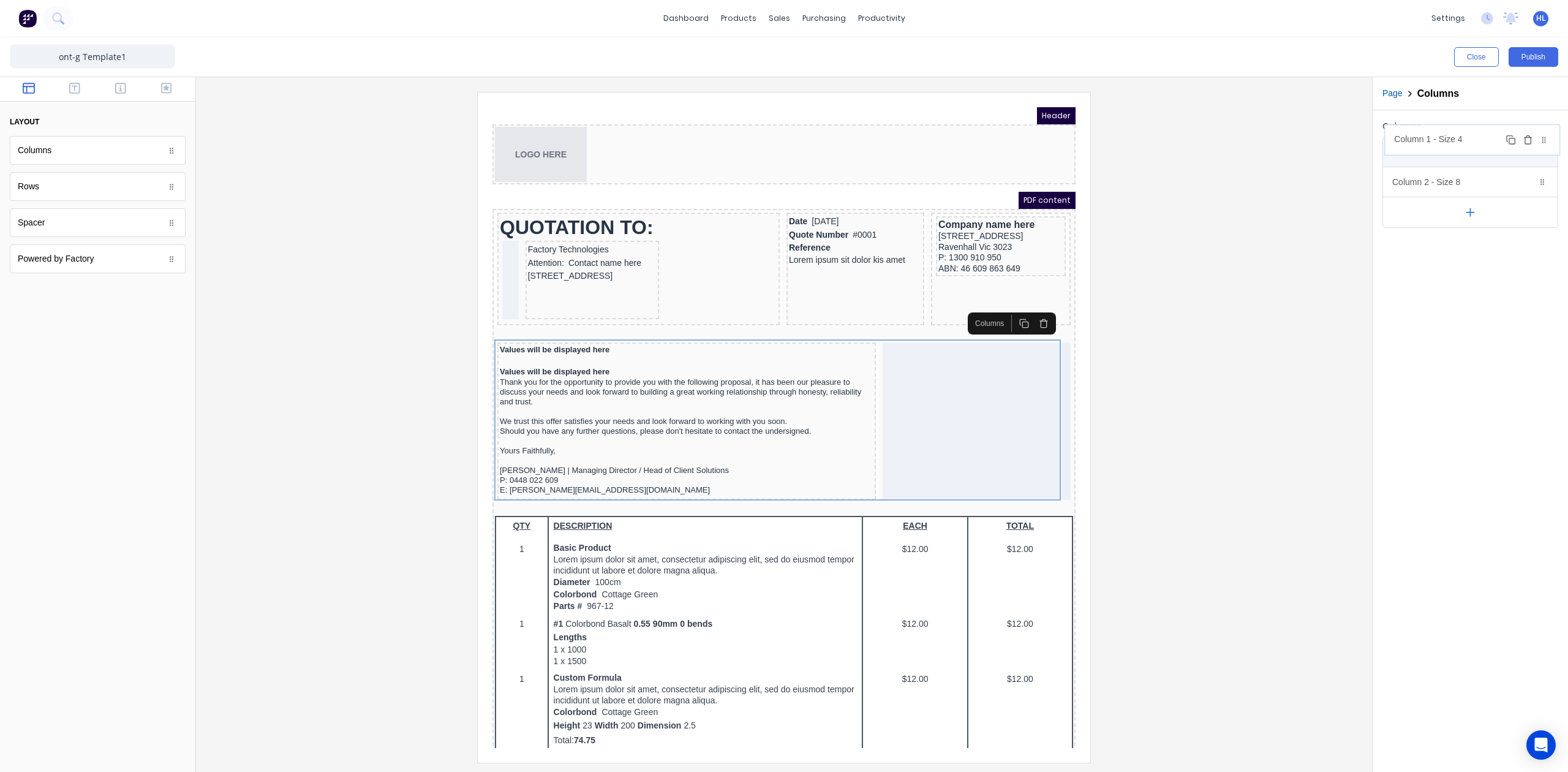
drag, startPoint x: 1457, startPoint y: 186, endPoint x: 1458, endPoint y: 143, distance: 43.0
click at [1458, 143] on body "dashboard products sales purchasing productivity dashboard products Product Cat…" at bounding box center [784, 386] width 1568 height 772
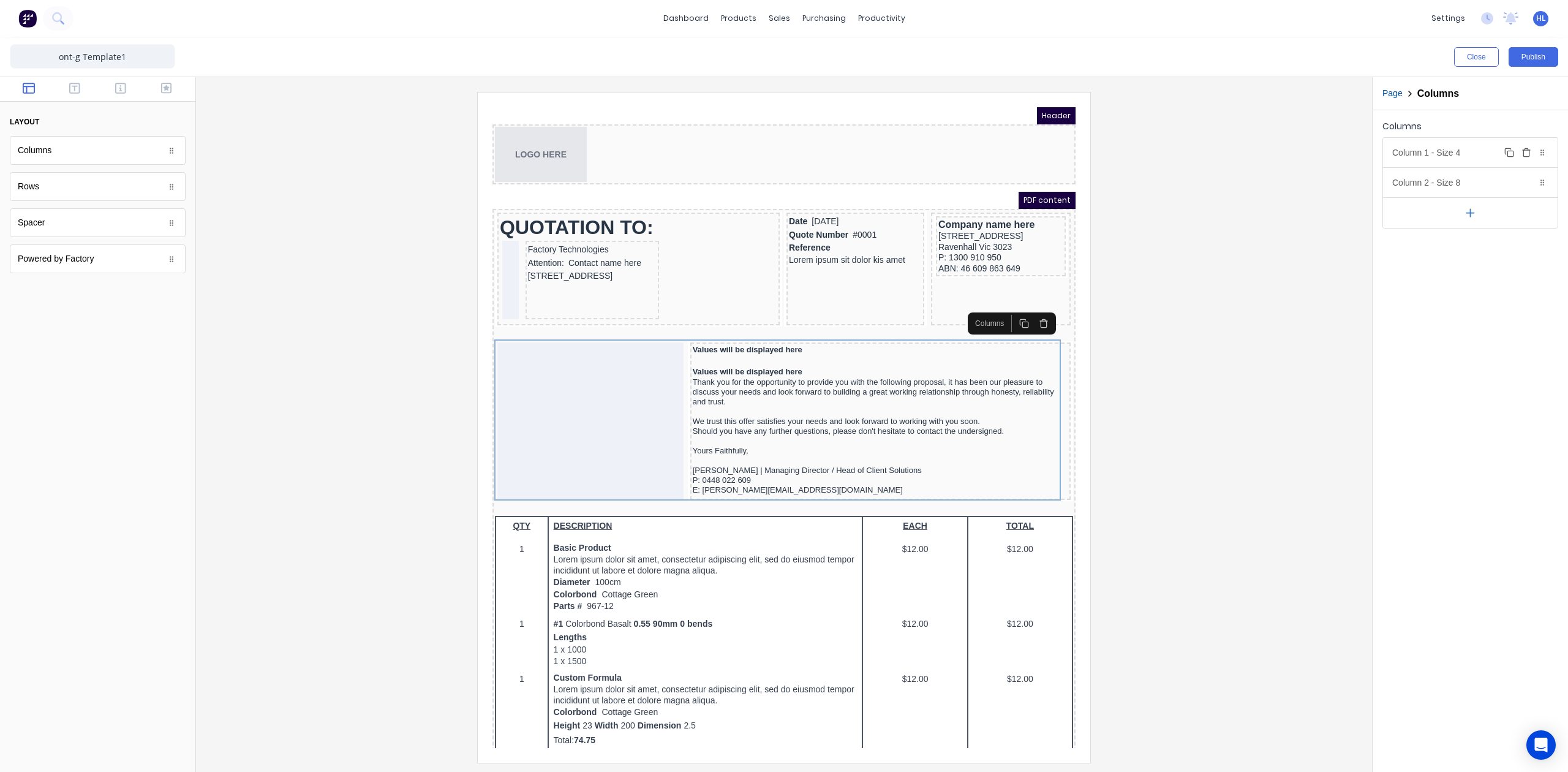
click at [563, 207] on div "Column 1 - Size 4 Duplicate Delete" at bounding box center [541, 216] width 45 height 17
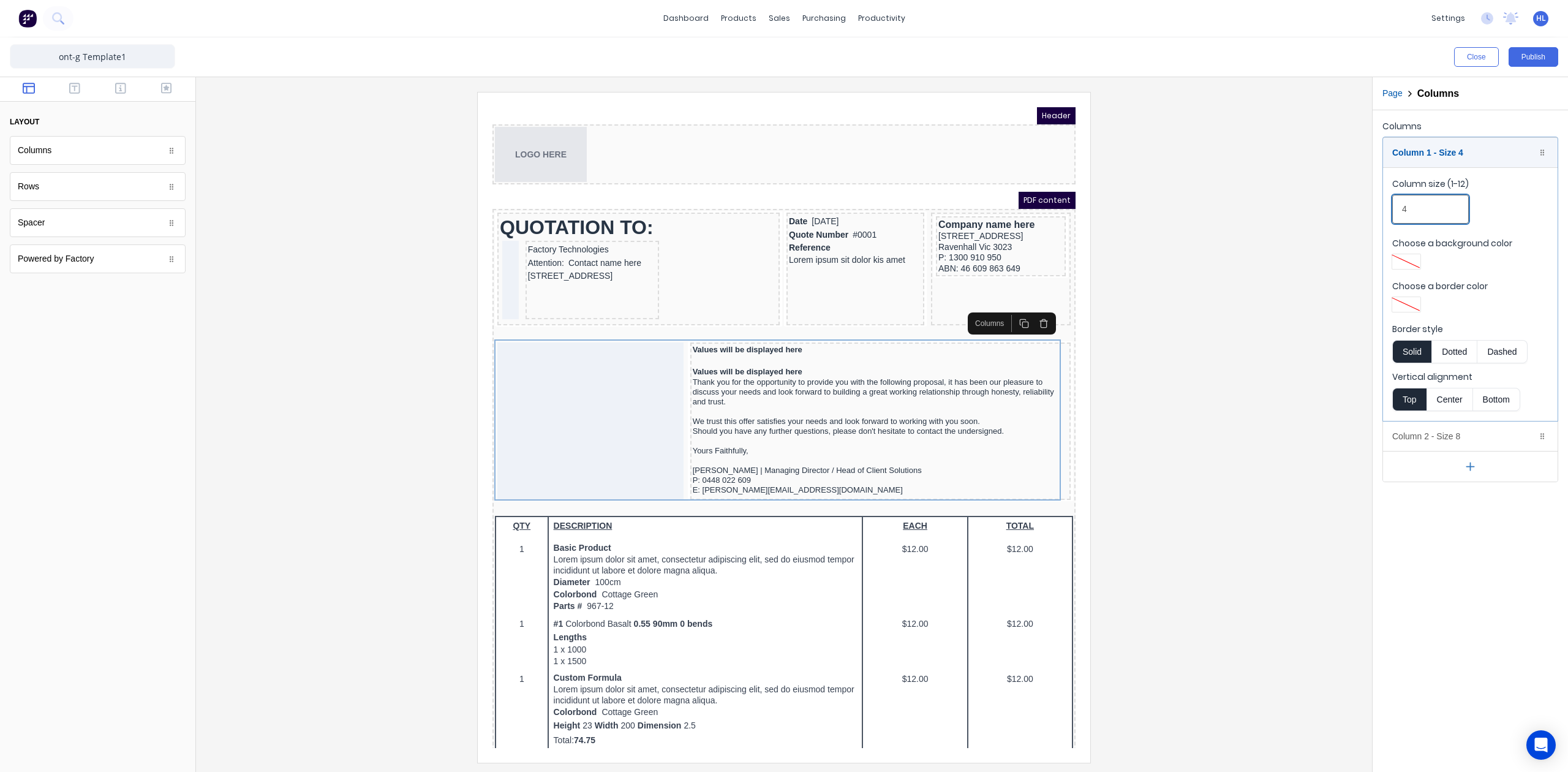
drag, startPoint x: 1425, startPoint y: 202, endPoint x: 1377, endPoint y: 208, distance: 48.4
click at [1377, 208] on div "Columns Column 1 - Size 4 Duplicate Delete Column size (1-12) 4 Choose a backgr…" at bounding box center [1470, 299] width 195 height 379
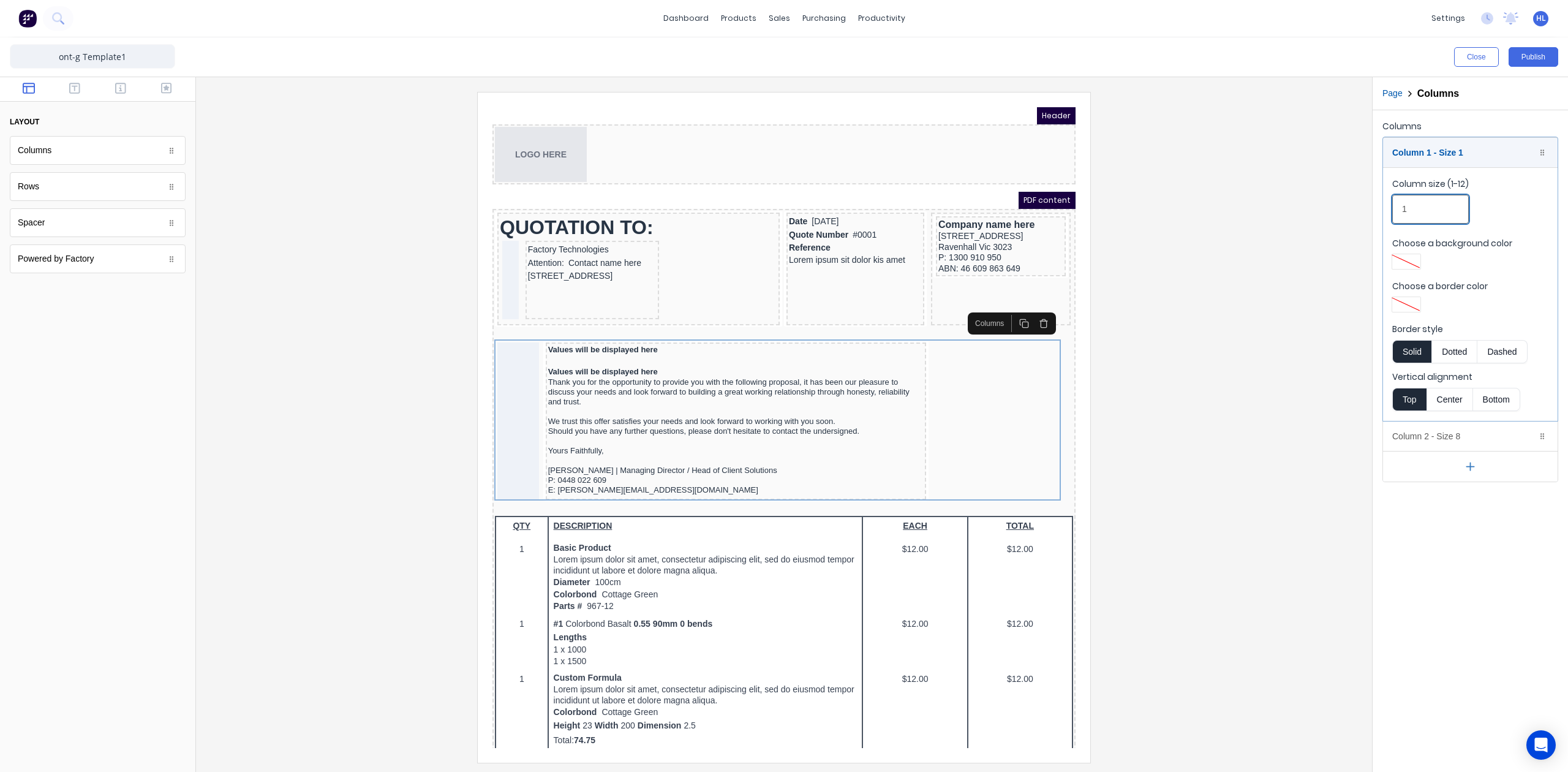
type input "1"
click at [1273, 271] on div at bounding box center [784, 427] width 1156 height 670
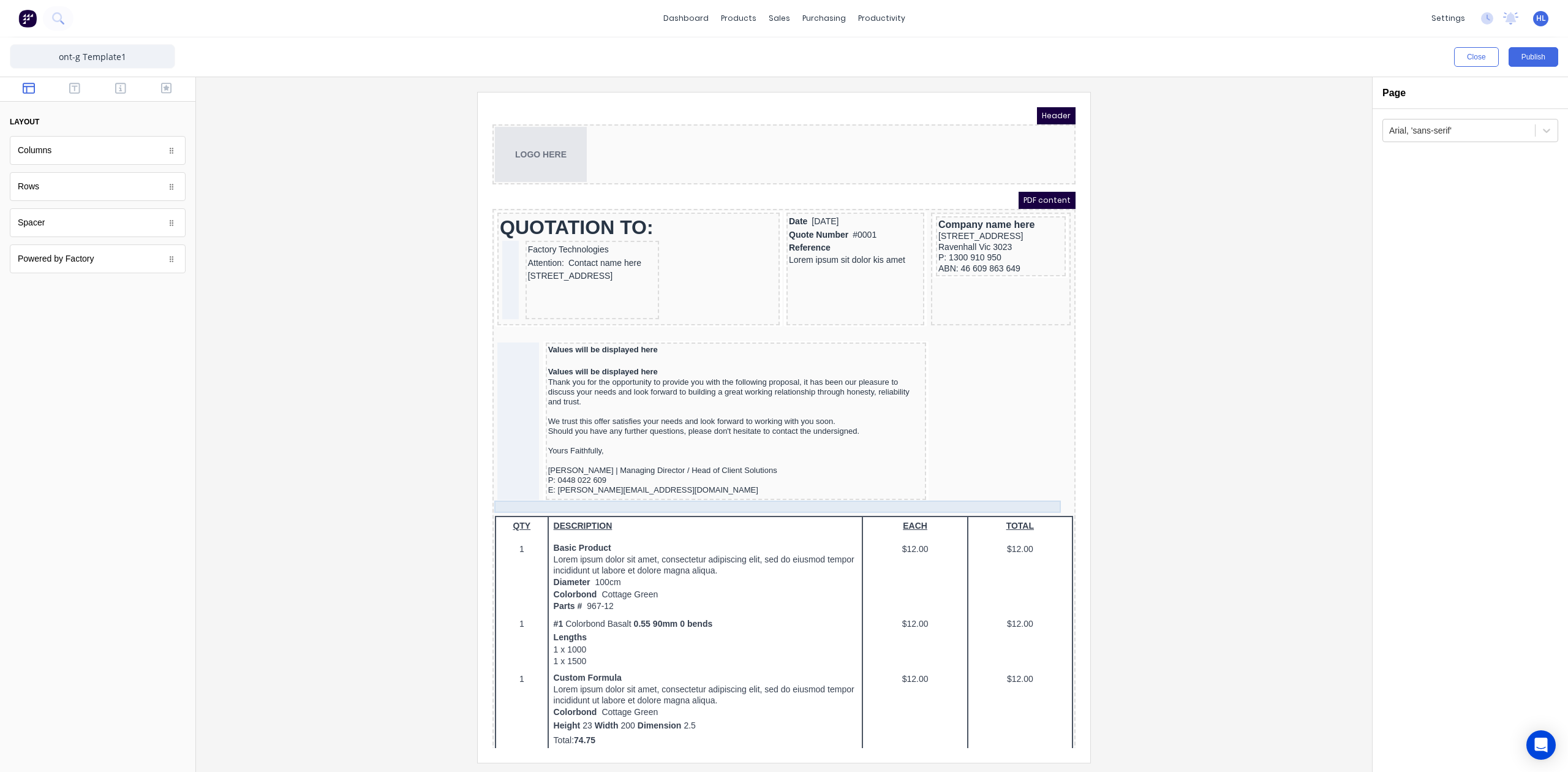
click at [513, 489] on div at bounding box center [769, 495] width 578 height 12
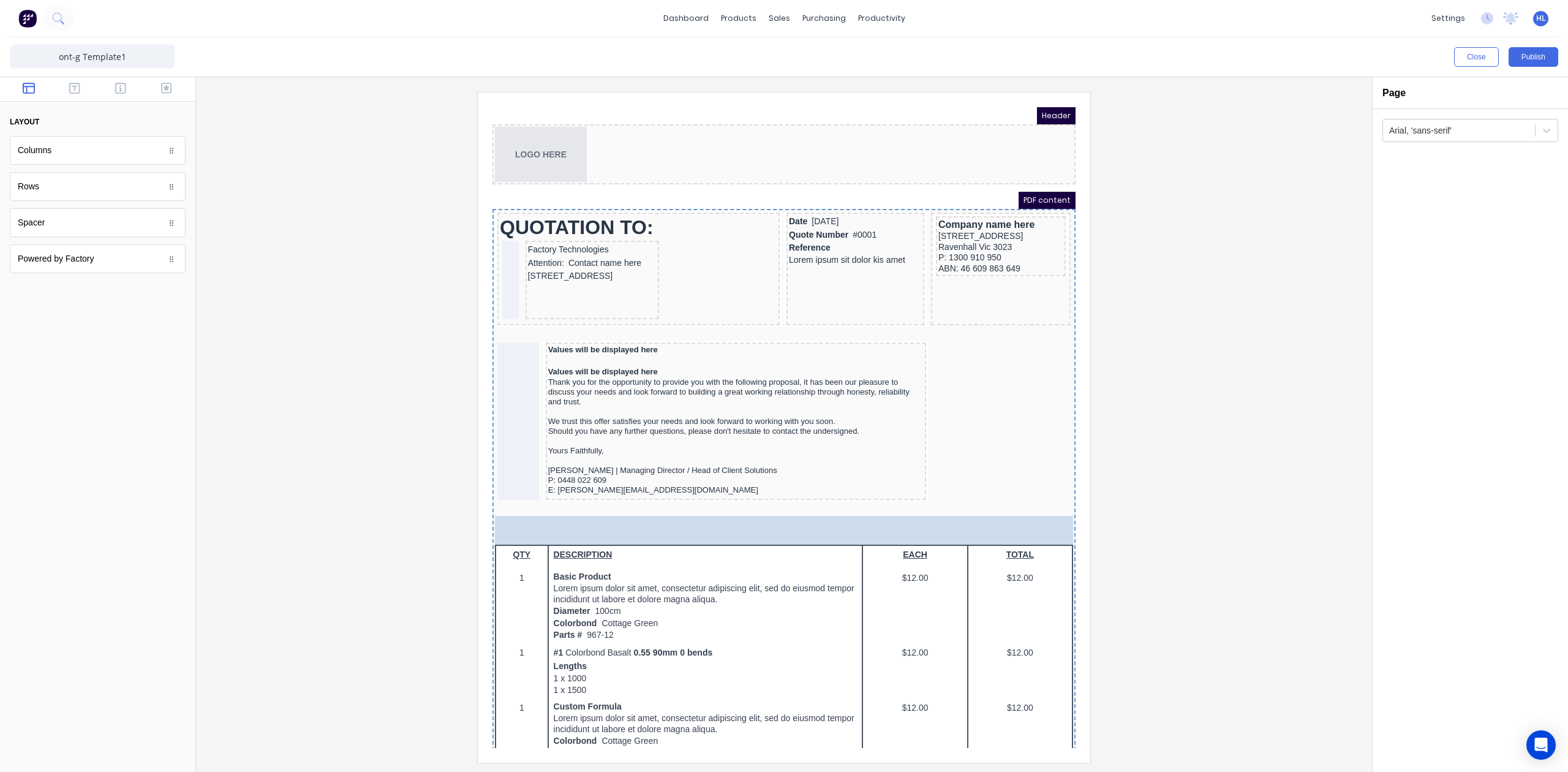
drag, startPoint x: 102, startPoint y: 158, endPoint x: 231, endPoint y: 428, distance: 299.2
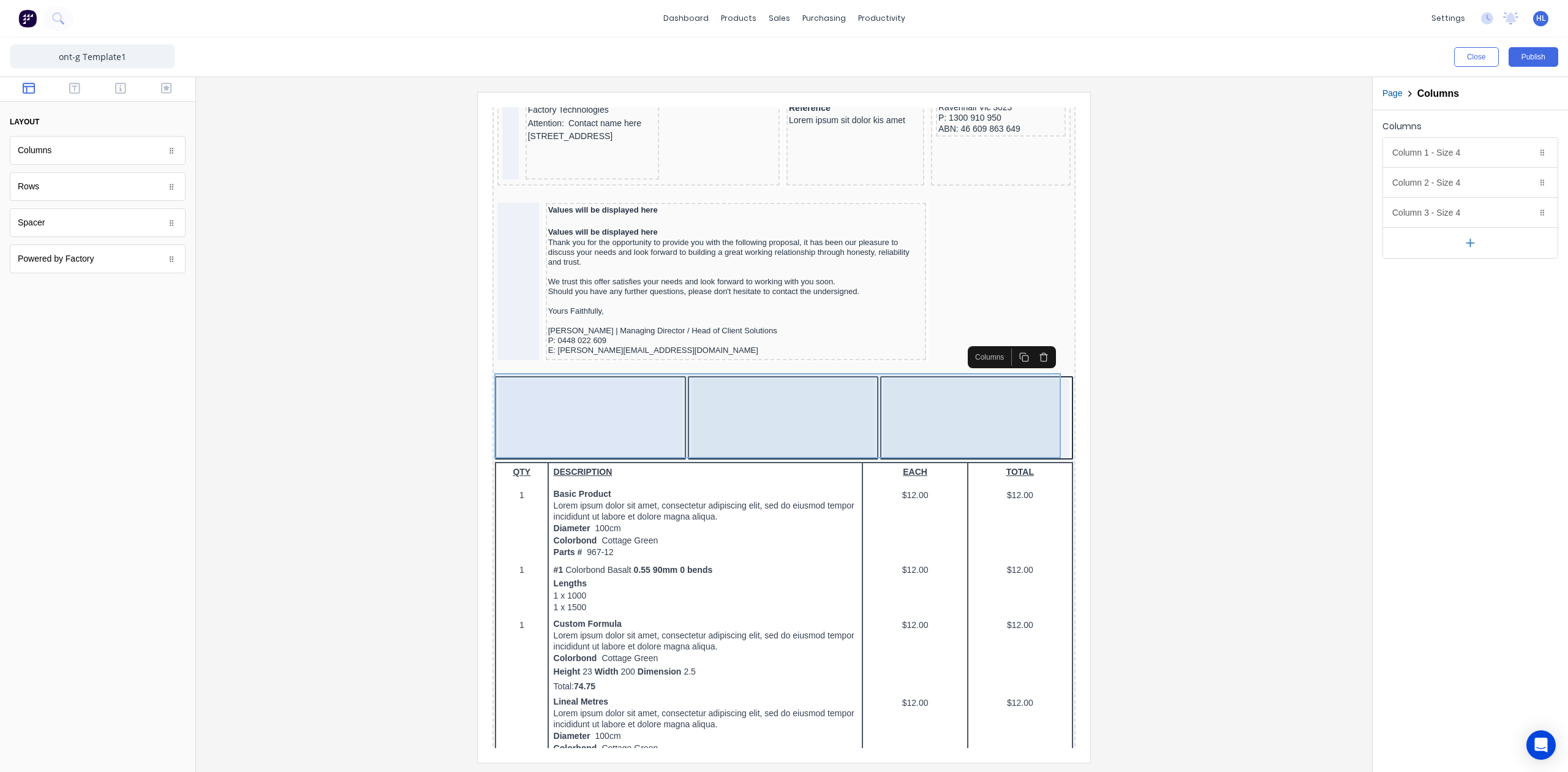
scroll to position [163, 0]
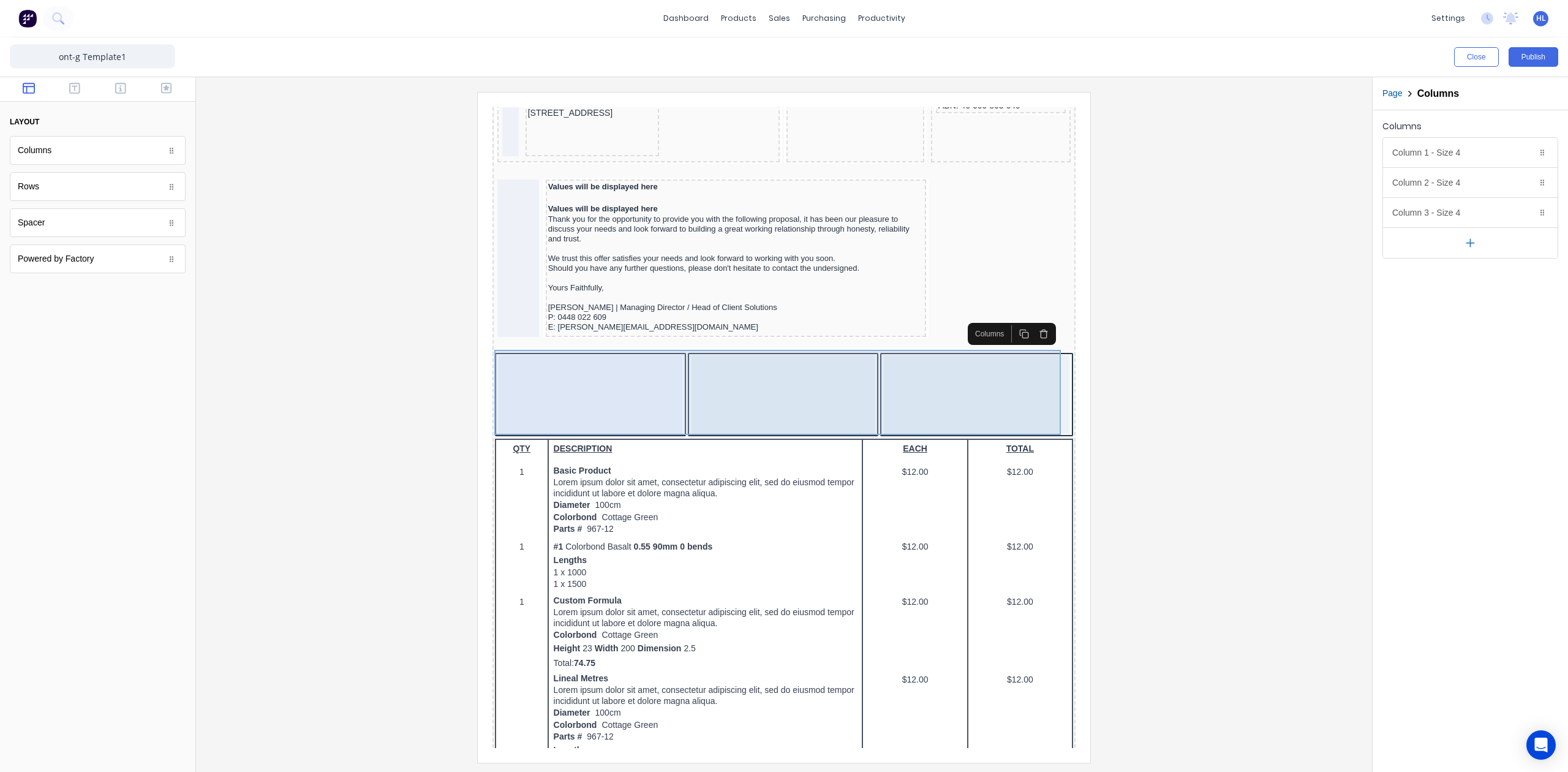
click at [677, 371] on div at bounding box center [769, 379] width 184 height 78
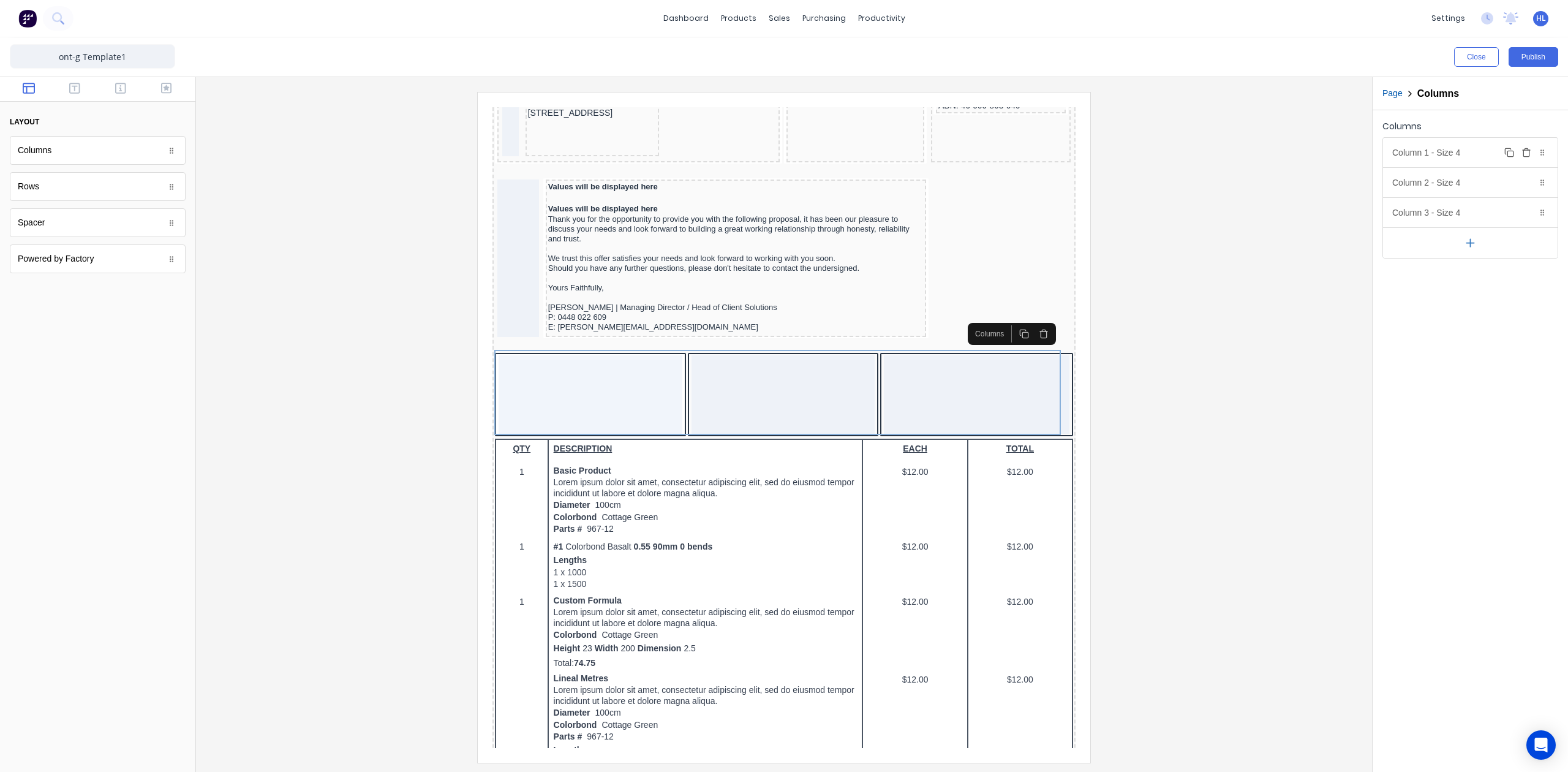
click at [581, 246] on div "Column 1 - Size 4 Duplicate Delete" at bounding box center [292, 288] width 578 height 86
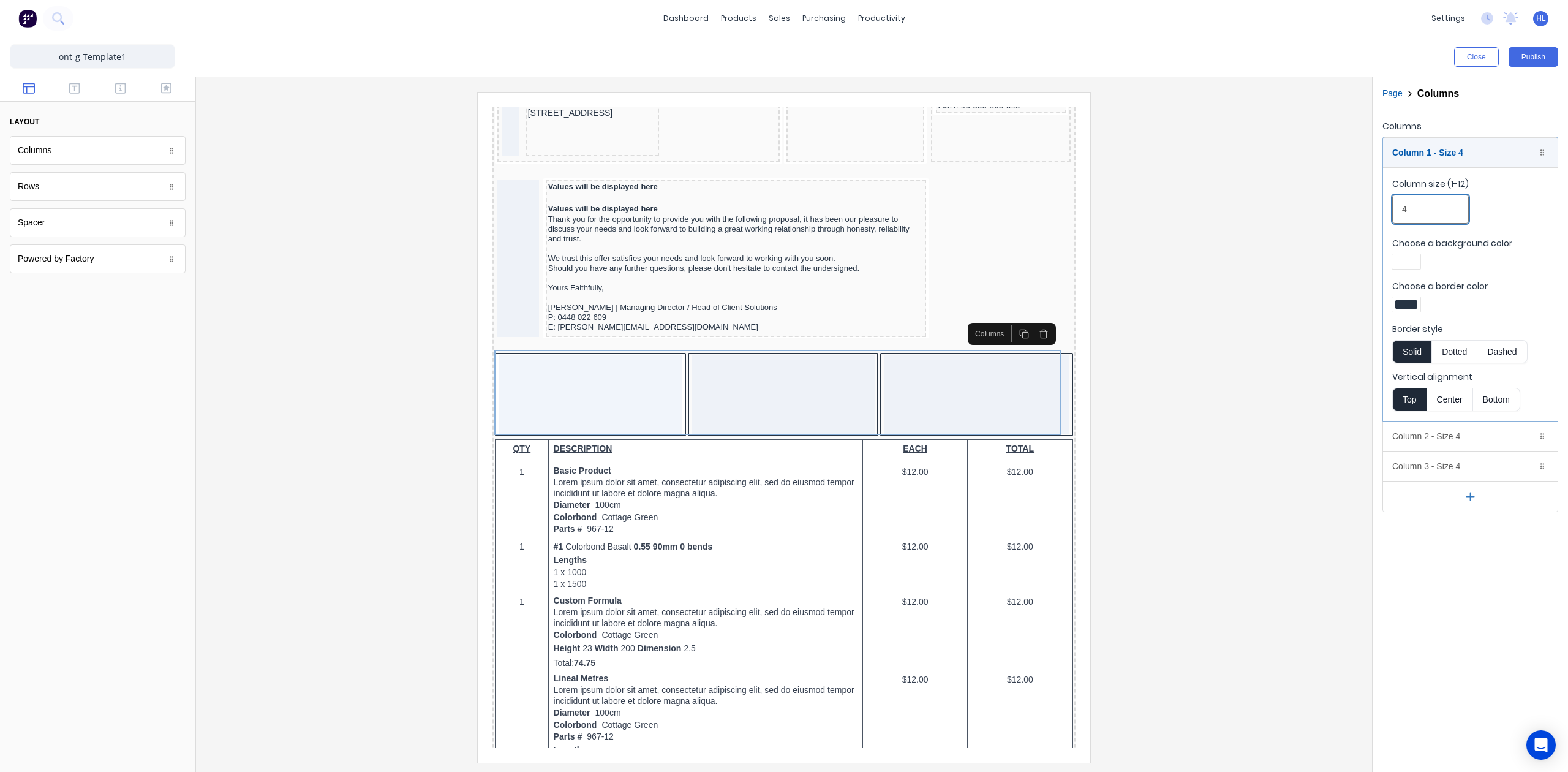
drag, startPoint x: 1432, startPoint y: 208, endPoint x: 1349, endPoint y: 214, distance: 83.2
click at [1349, 214] on div "Close Publish Components layout Columns Columns Rows Rows Spacer Spacer Powered…" at bounding box center [784, 404] width 1568 height 734
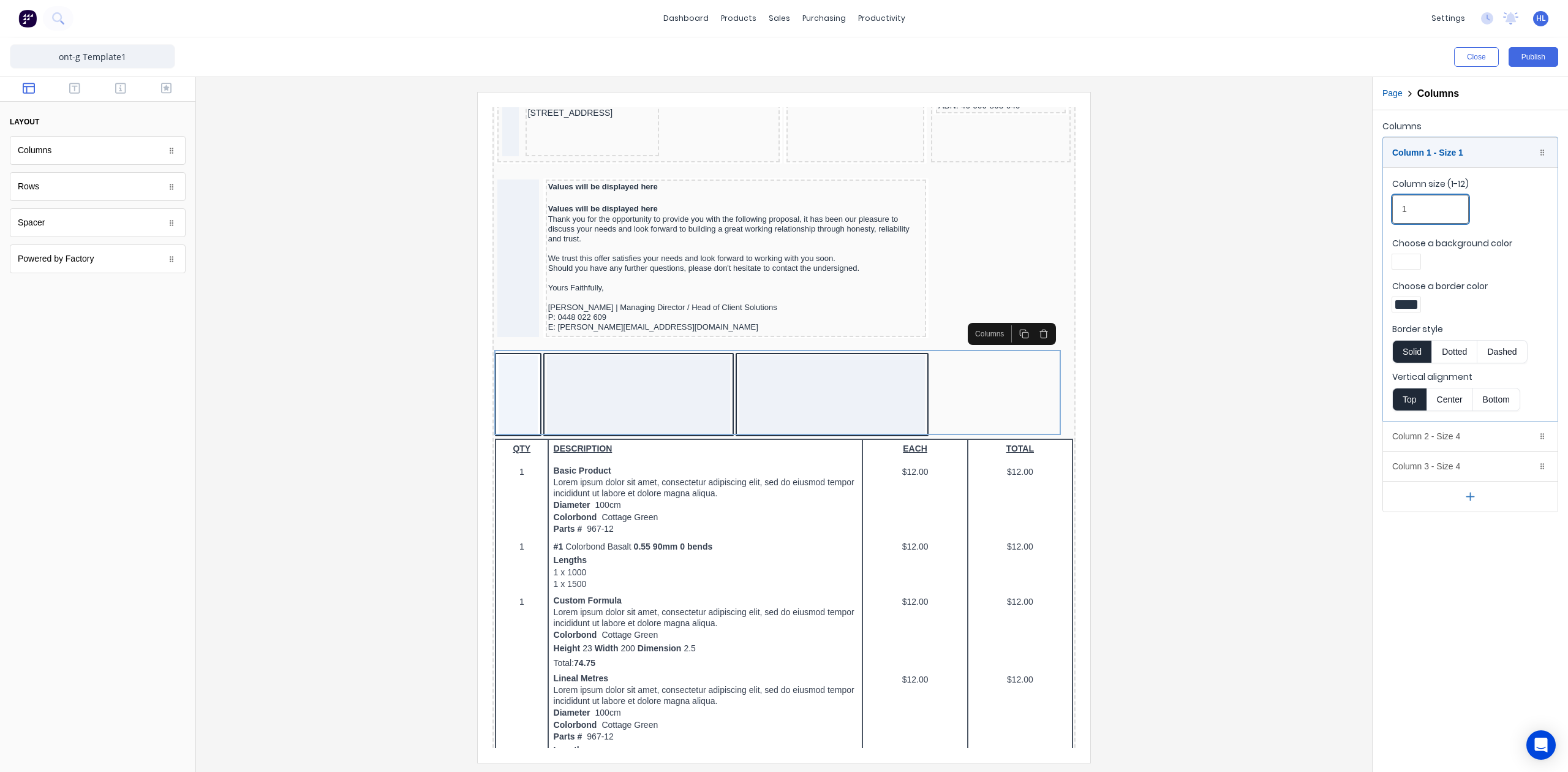
type input "1"
click at [1311, 213] on div at bounding box center [784, 427] width 1156 height 670
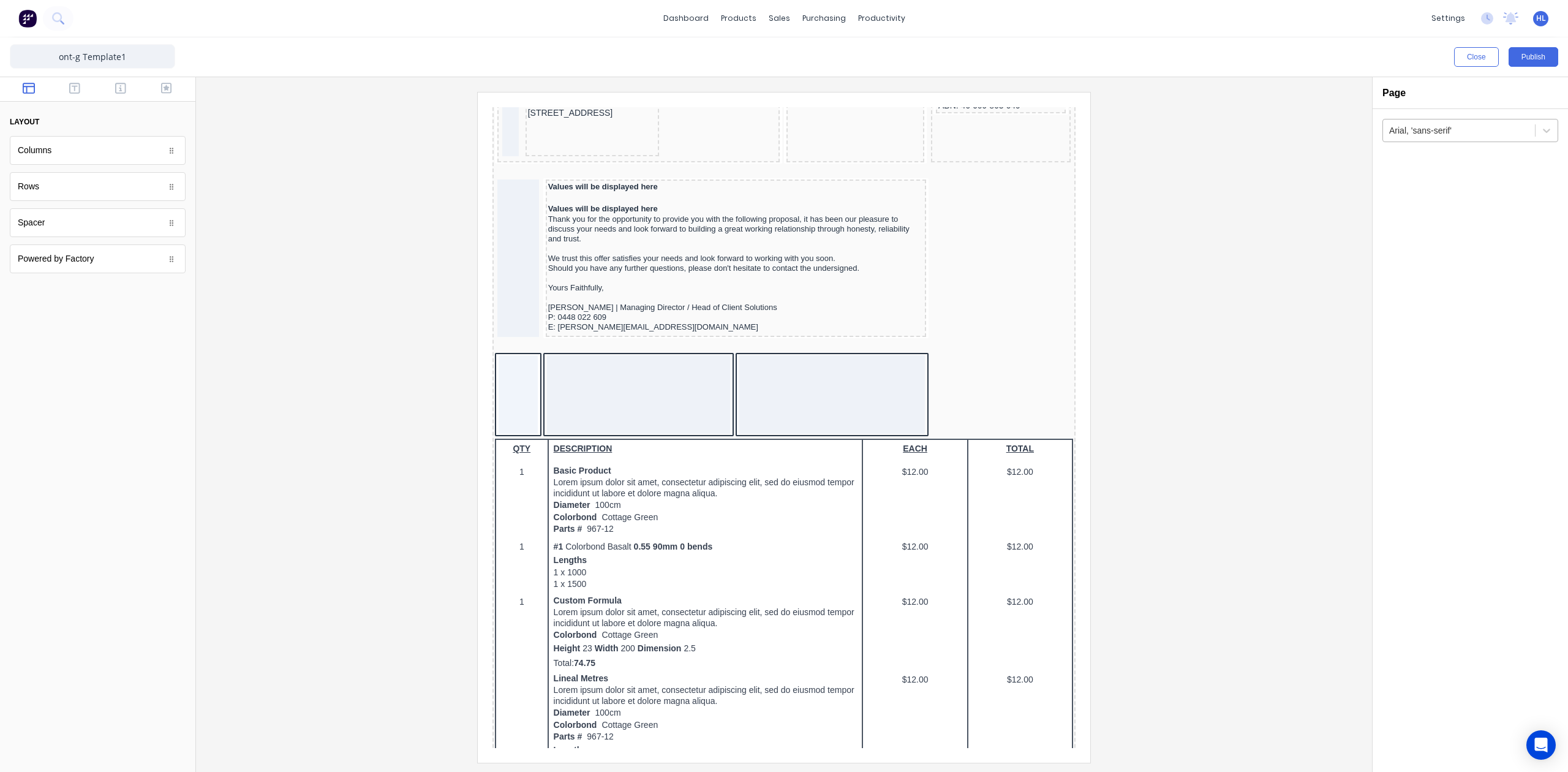
click at [1479, 126] on div at bounding box center [1458, 131] width 139 height 16
click at [1420, 316] on div "2 results available. Use Up and Down to choose options, press Enter to select t…" at bounding box center [1470, 440] width 195 height 663
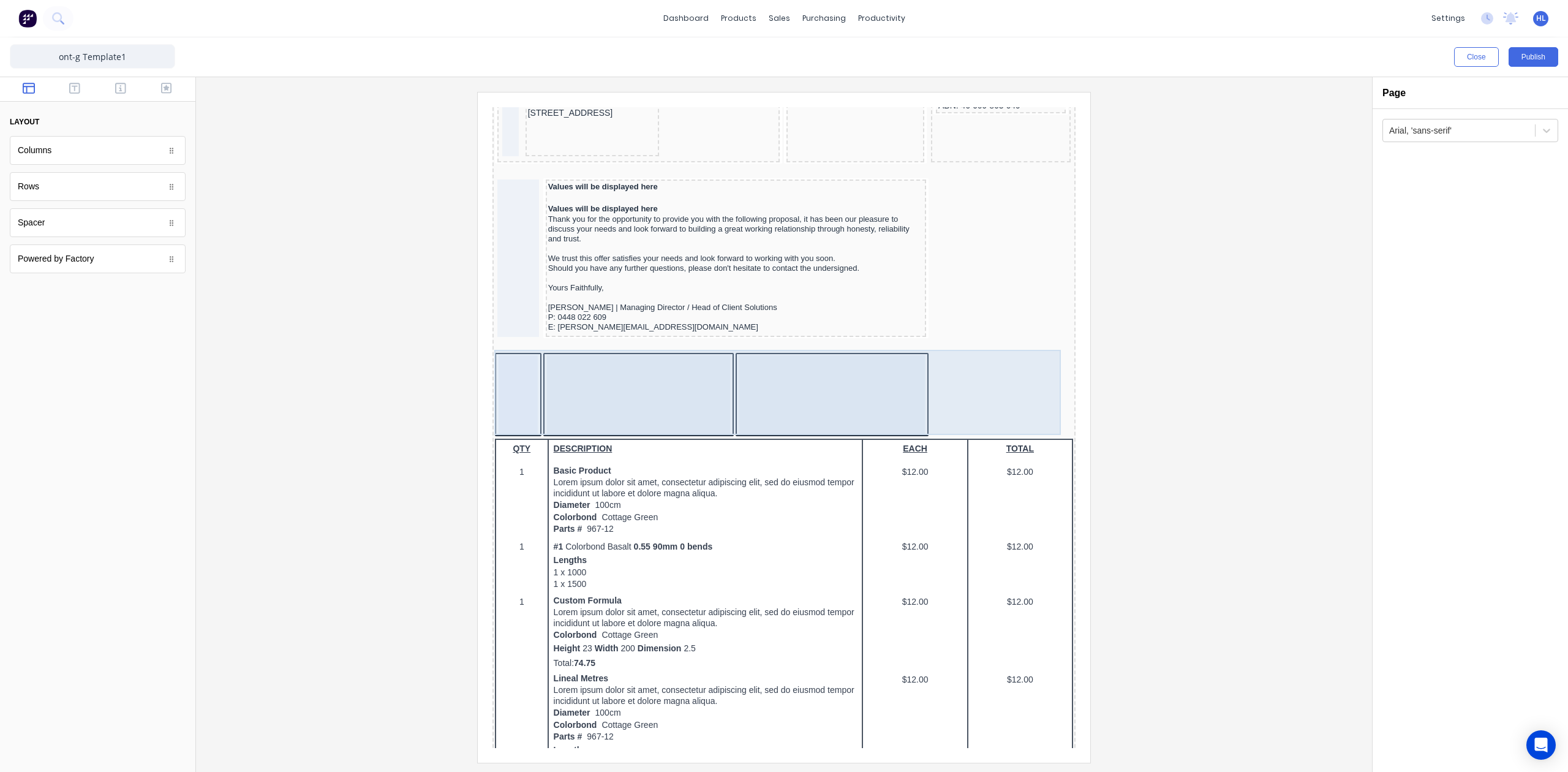
click at [621, 380] on div at bounding box center [624, 379] width 184 height 78
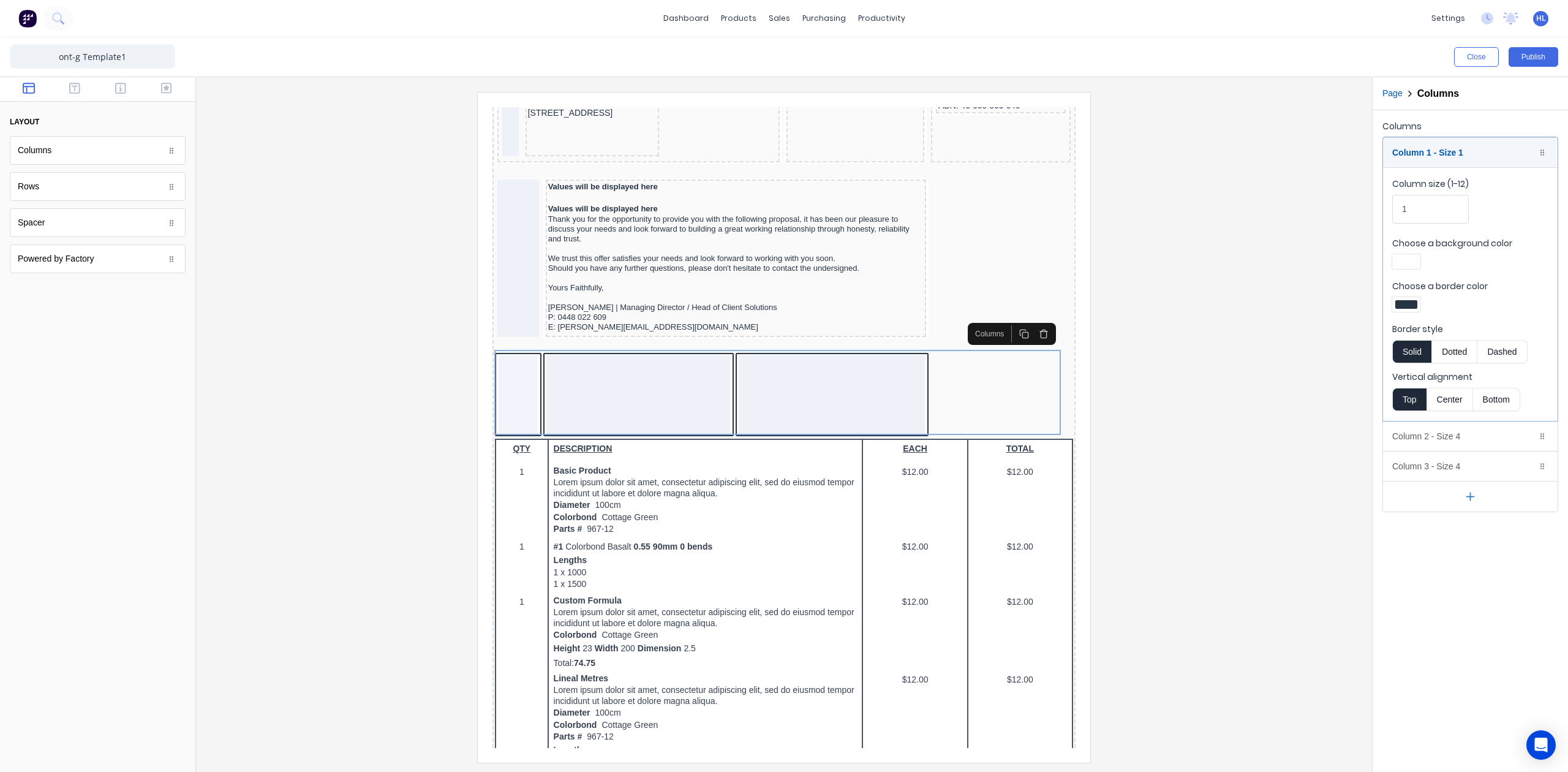
click at [1539, 191] on div "Column size (1-12) 1" at bounding box center [1470, 204] width 156 height 52
click at [1481, 158] on div "Column 1 - Size 1 Duplicate Delete" at bounding box center [1470, 152] width 174 height 29
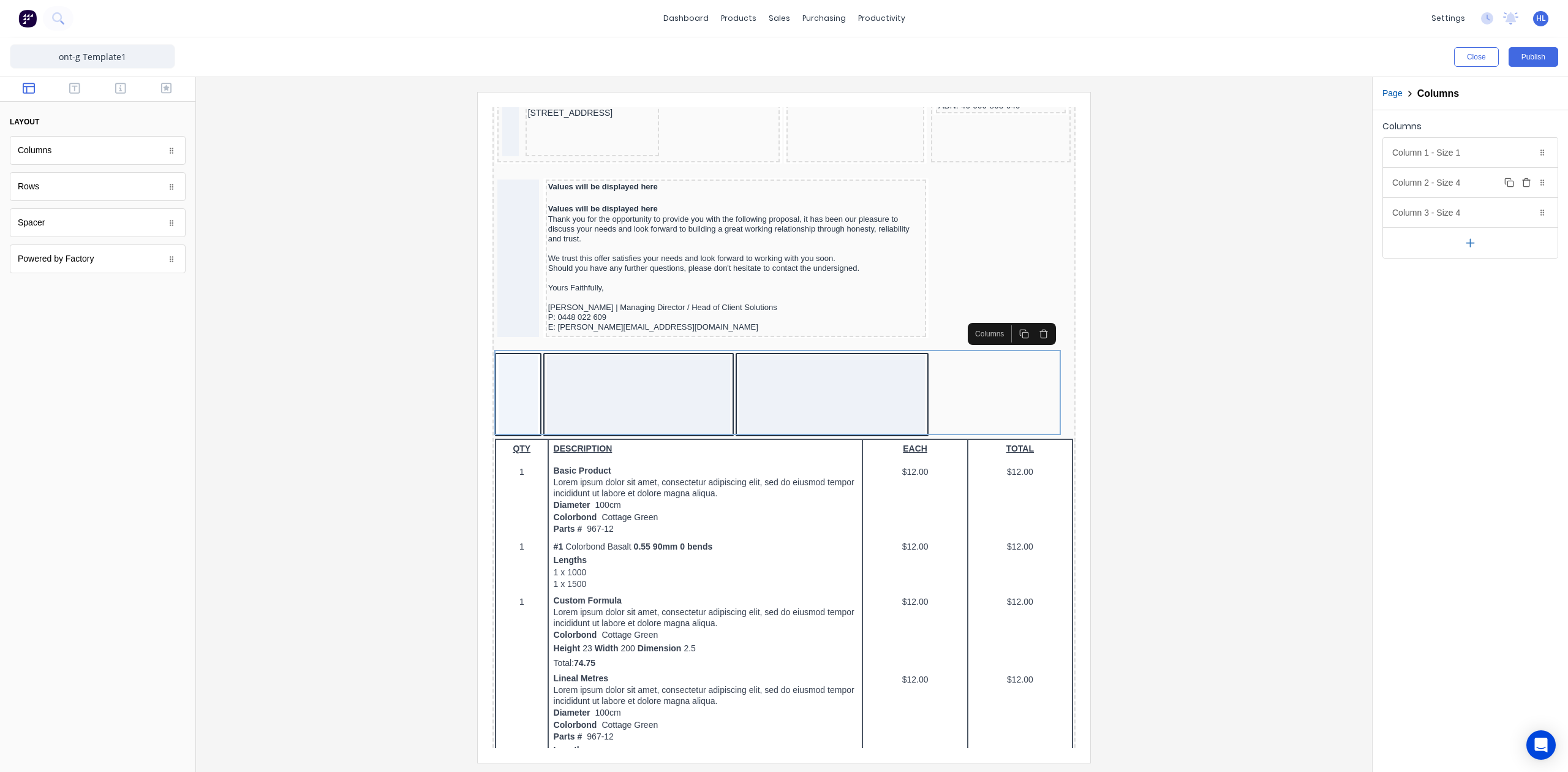
click at [1468, 189] on div "Column 2 - Size 4 Duplicate Delete" at bounding box center [1470, 182] width 174 height 29
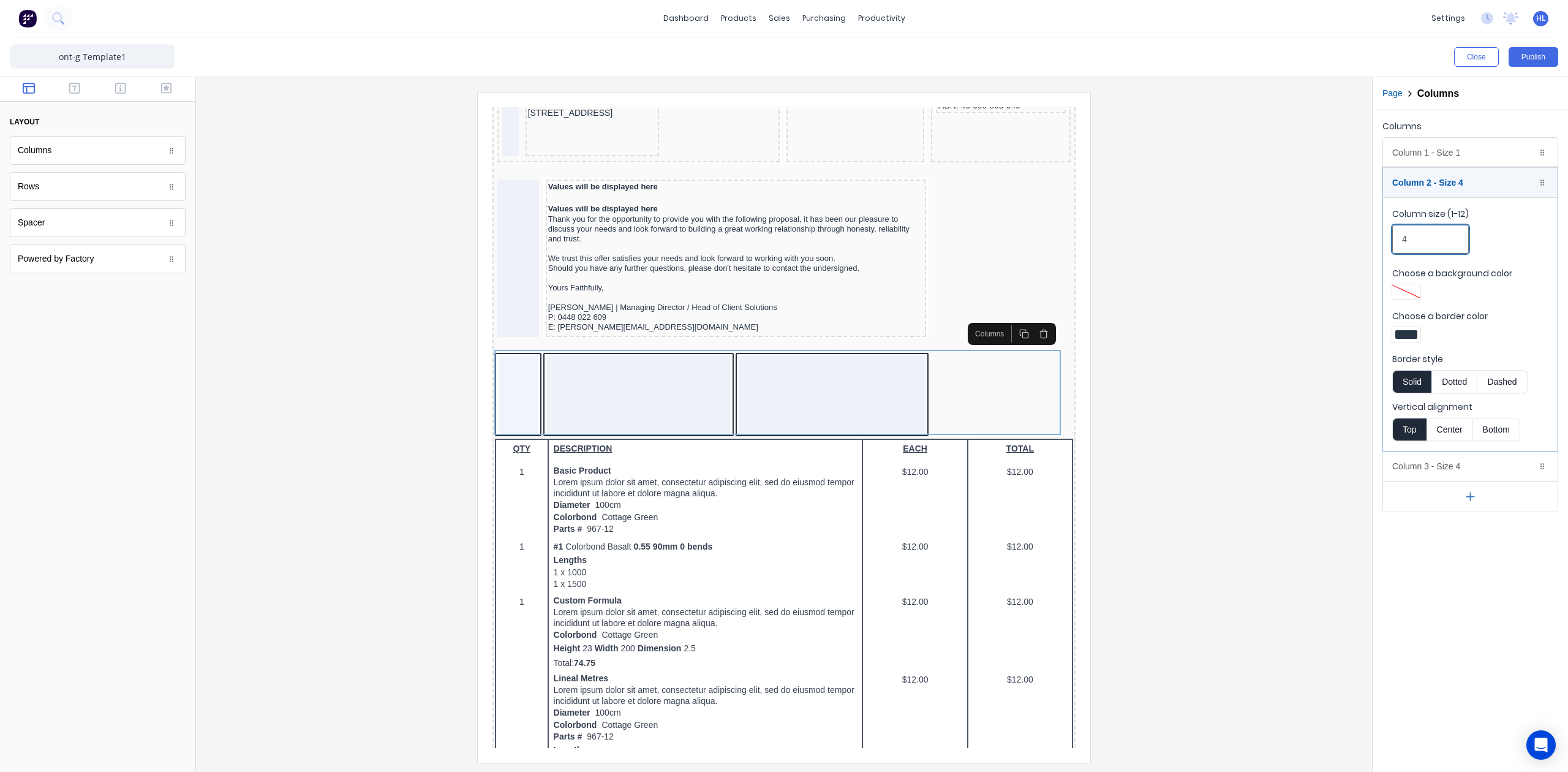
drag, startPoint x: 1440, startPoint y: 239, endPoint x: 1363, endPoint y: 250, distance: 77.8
click at [1363, 250] on div "Close Publish Components layout Columns Columns Rows Rows Spacer Spacer Powered…" at bounding box center [784, 404] width 1568 height 734
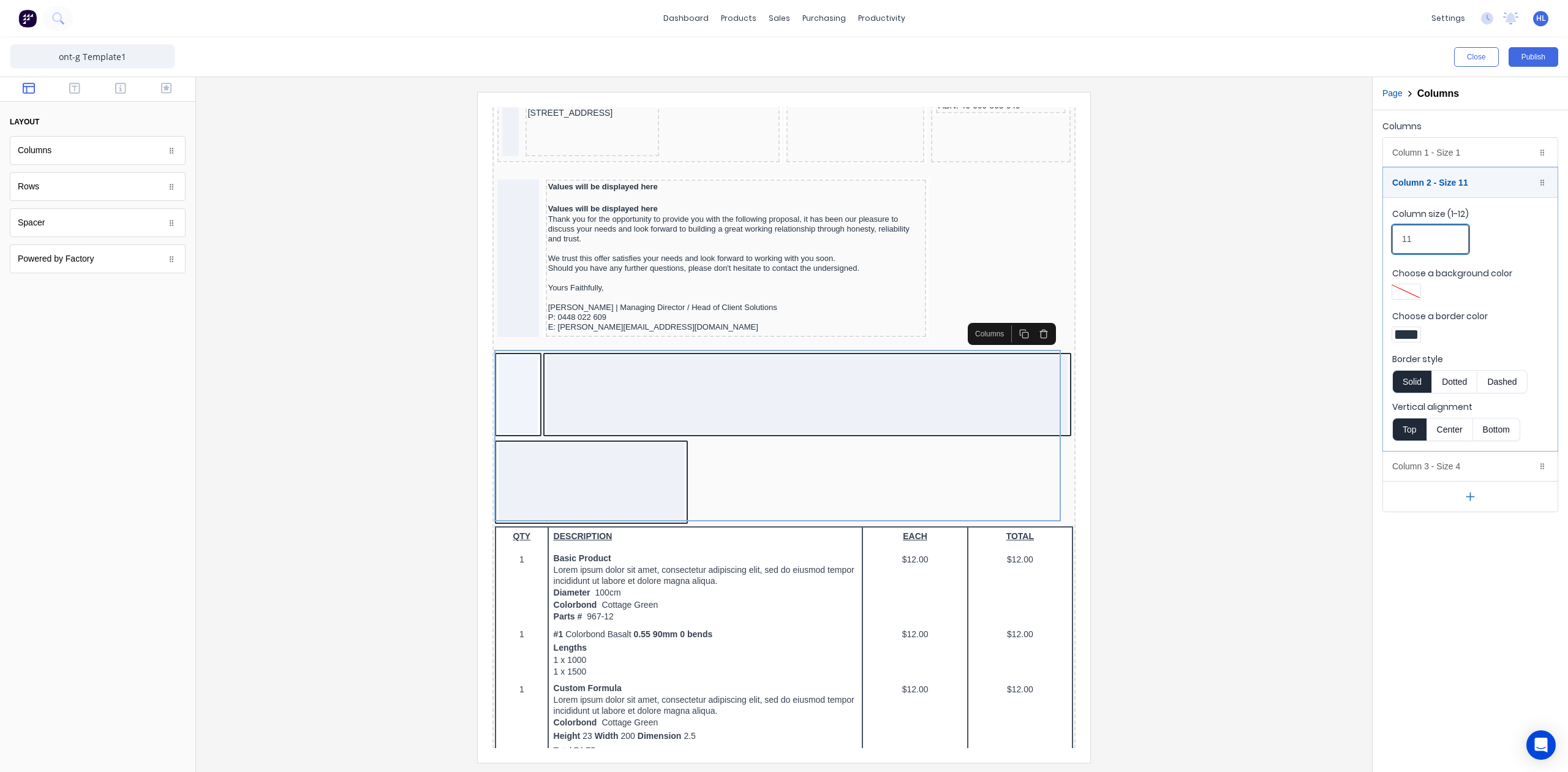
type input "11"
click at [1474, 610] on div "Columns Column 1 - Size 1 Duplicate Delete Column size (1-12) 1 Choose a backgr…" at bounding box center [1470, 441] width 195 height 662
drag, startPoint x: 1430, startPoint y: 468, endPoint x: 1438, endPoint y: 423, distance: 45.7
click at [1430, 467] on div "Column 3 - Size 4 Duplicate Delete" at bounding box center [1470, 465] width 174 height 29
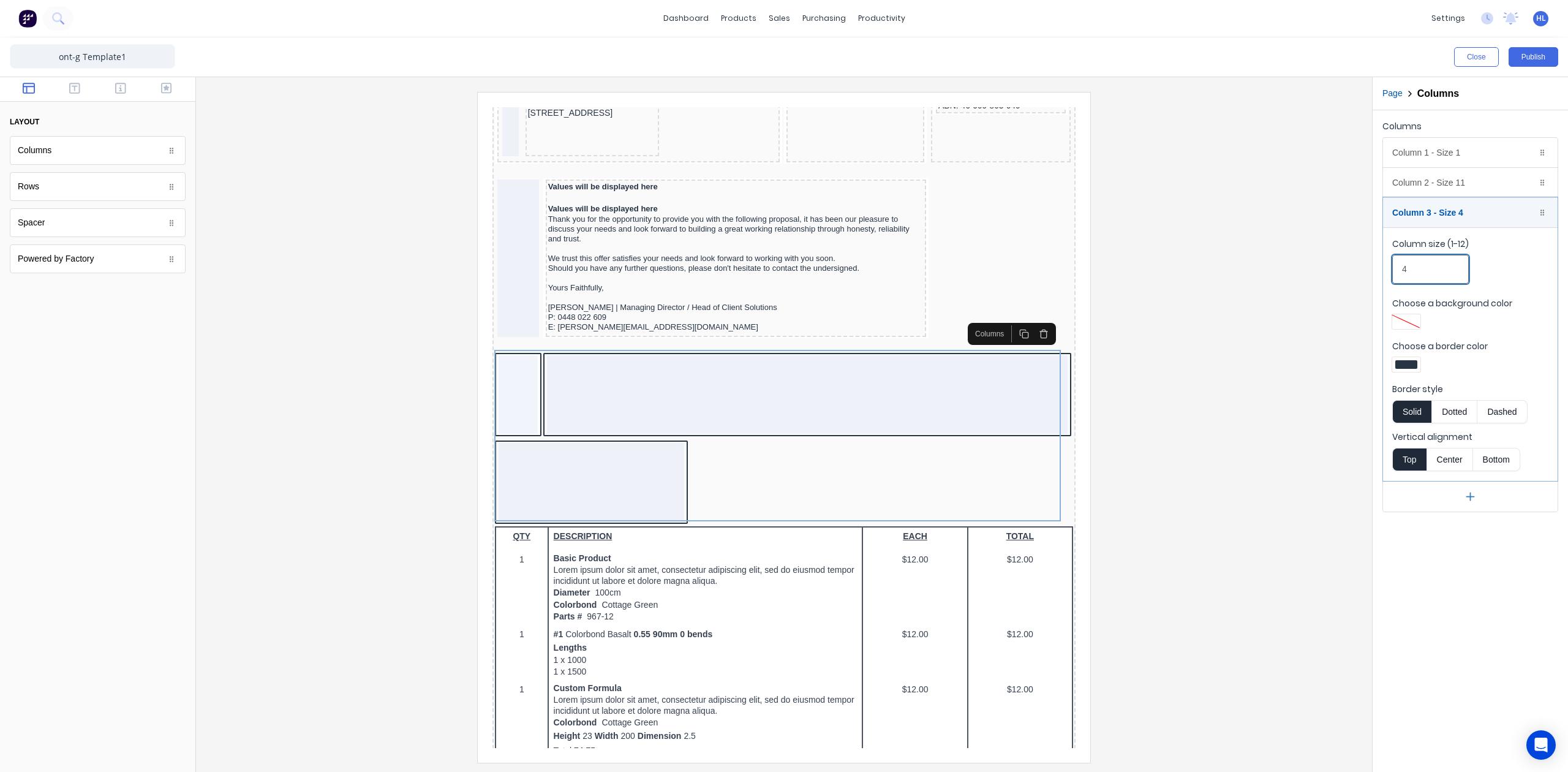
drag, startPoint x: 1430, startPoint y: 271, endPoint x: 1392, endPoint y: 301, distance: 48.4
click at [1381, 270] on div "Columns Column 1 - Size 1 Duplicate Delete Column size (1-12) 1 Choose a backgr…" at bounding box center [1470, 314] width 195 height 409
type input "1"
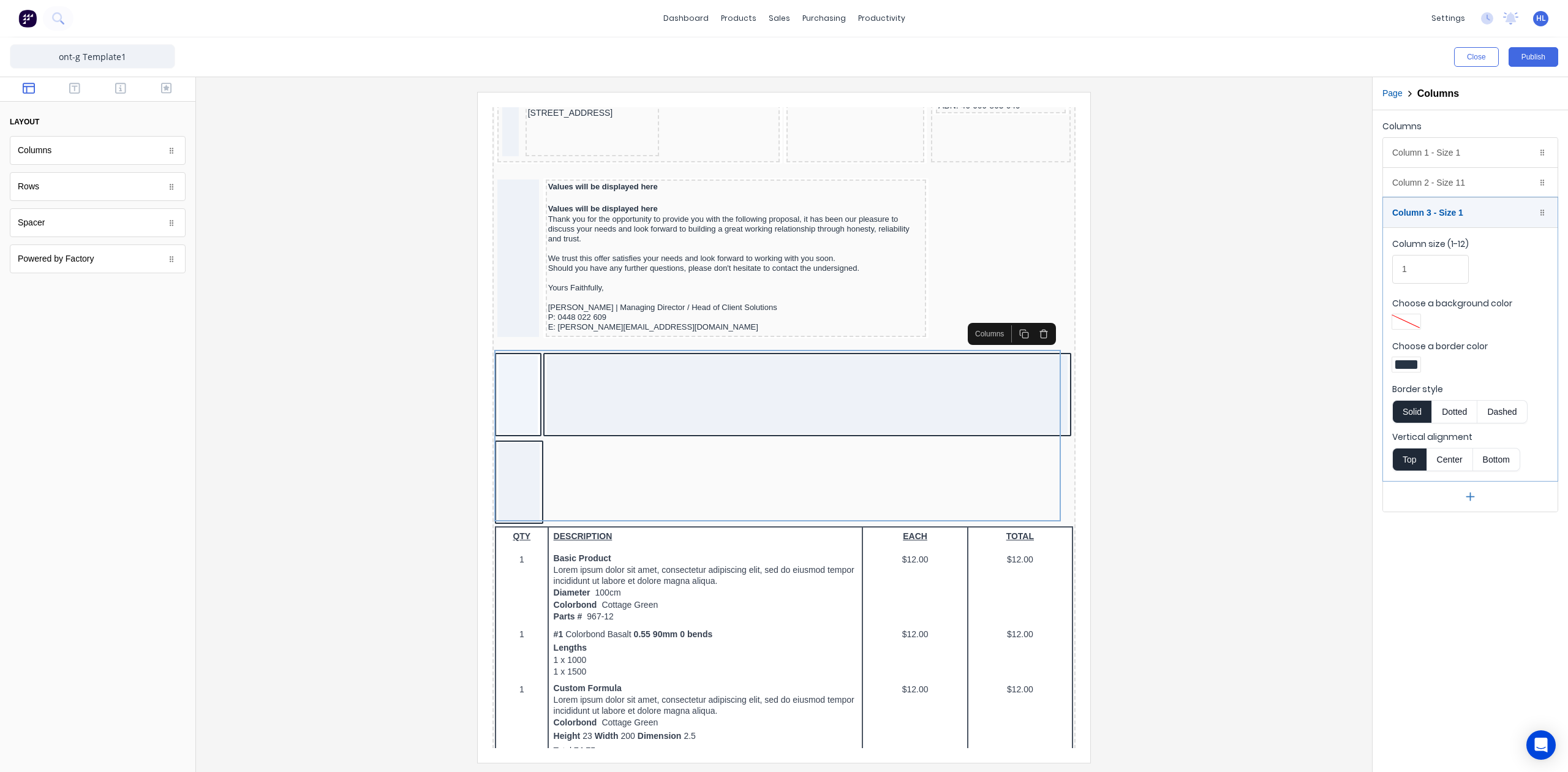
click at [1420, 556] on div "Columns Column 1 - Size 1 Duplicate Delete Column size (1-12) 1 Choose a backgr…" at bounding box center [1470, 441] width 195 height 662
click at [1454, 215] on div "Column 3 - Size 1 Duplicate Delete" at bounding box center [1470, 212] width 174 height 29
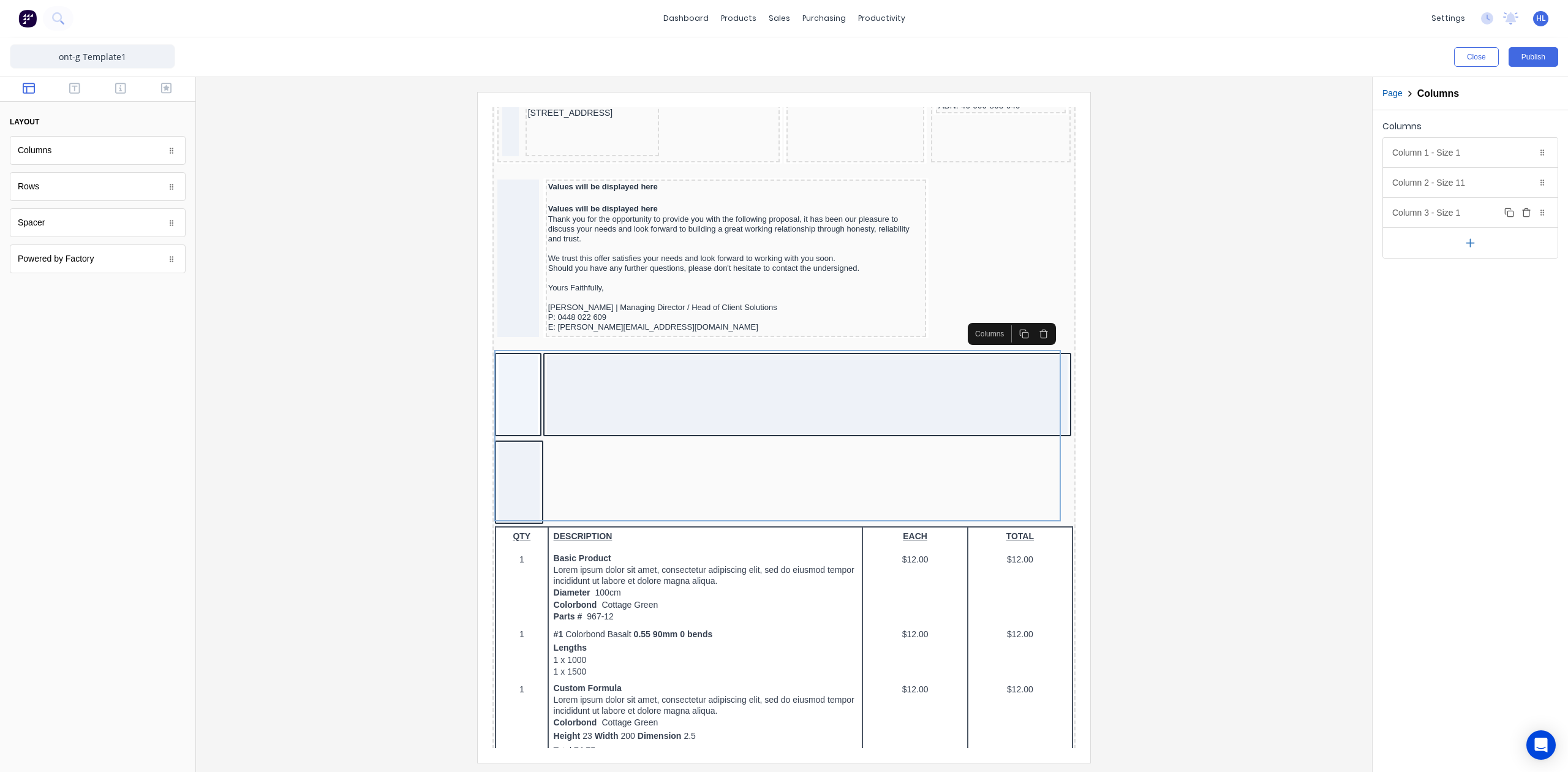
click at [1462, 211] on div "Column 3 - Size 1 Duplicate Delete" at bounding box center [1470, 212] width 174 height 29
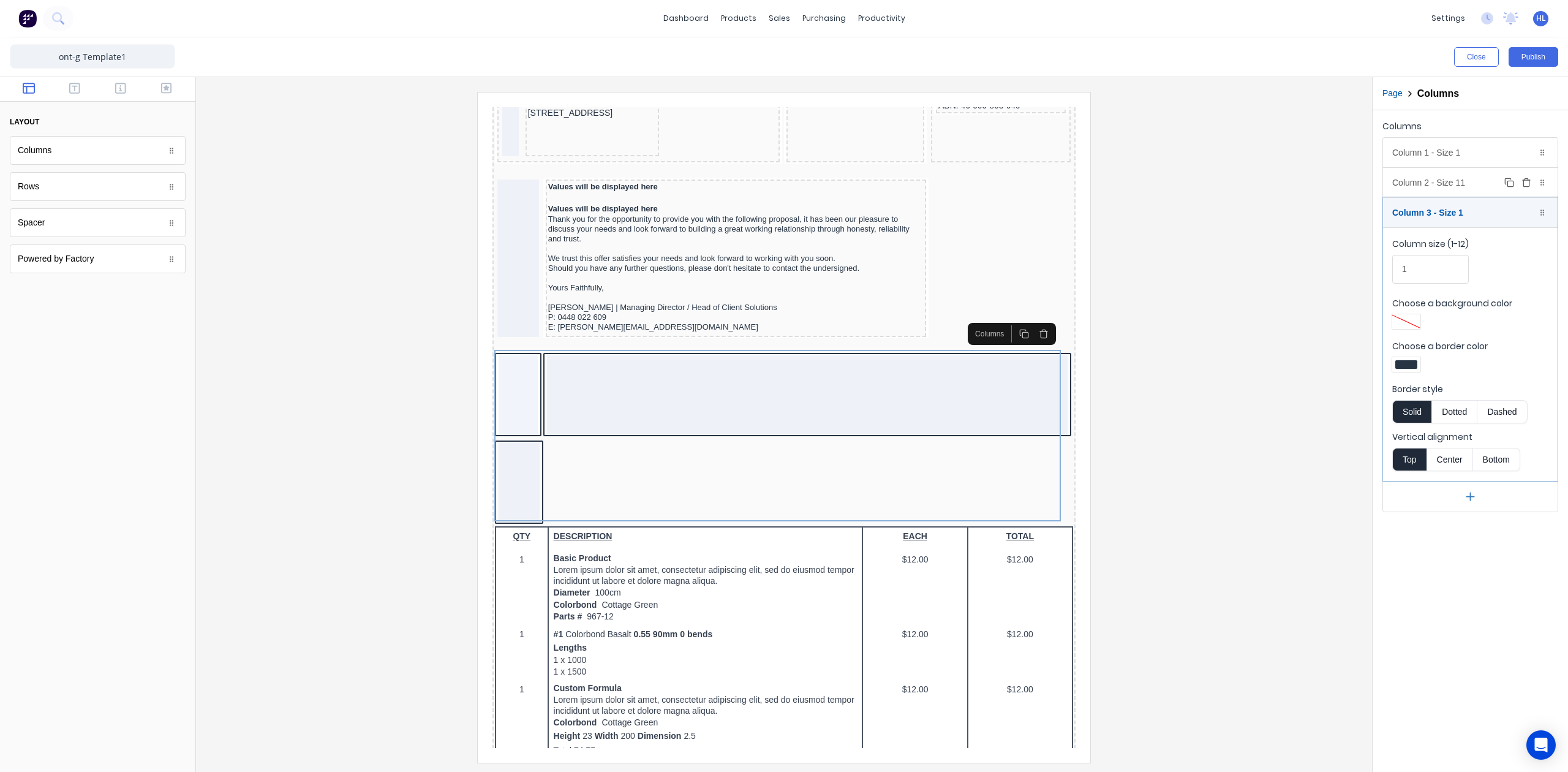
click at [1464, 180] on div "Column 2 - Size 11 Duplicate Delete" at bounding box center [1470, 182] width 174 height 29
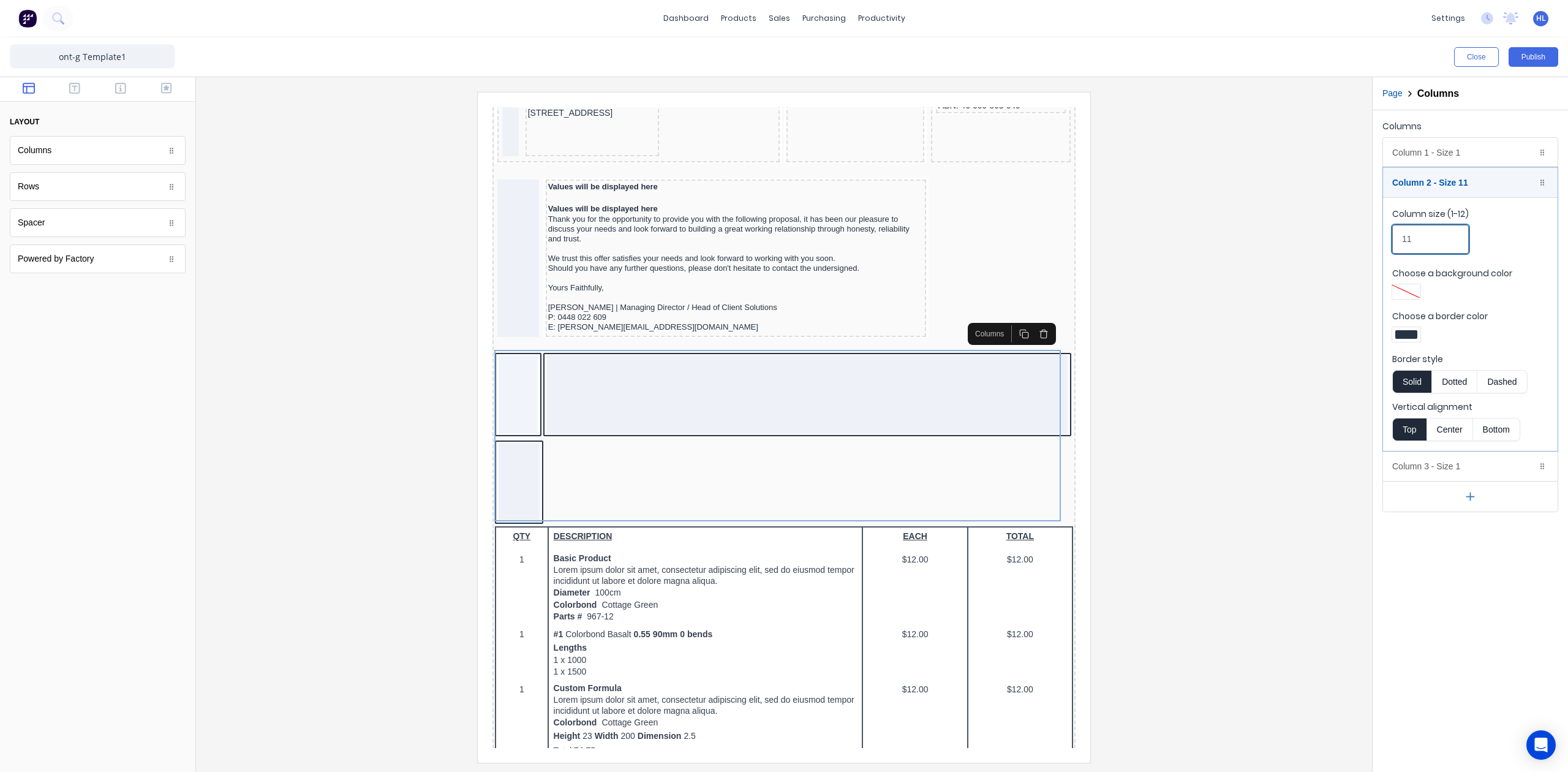
drag, startPoint x: 1440, startPoint y: 250, endPoint x: 1405, endPoint y: 255, distance: 35.4
click at [1405, 253] on input "11" at bounding box center [1431, 239] width 76 height 29
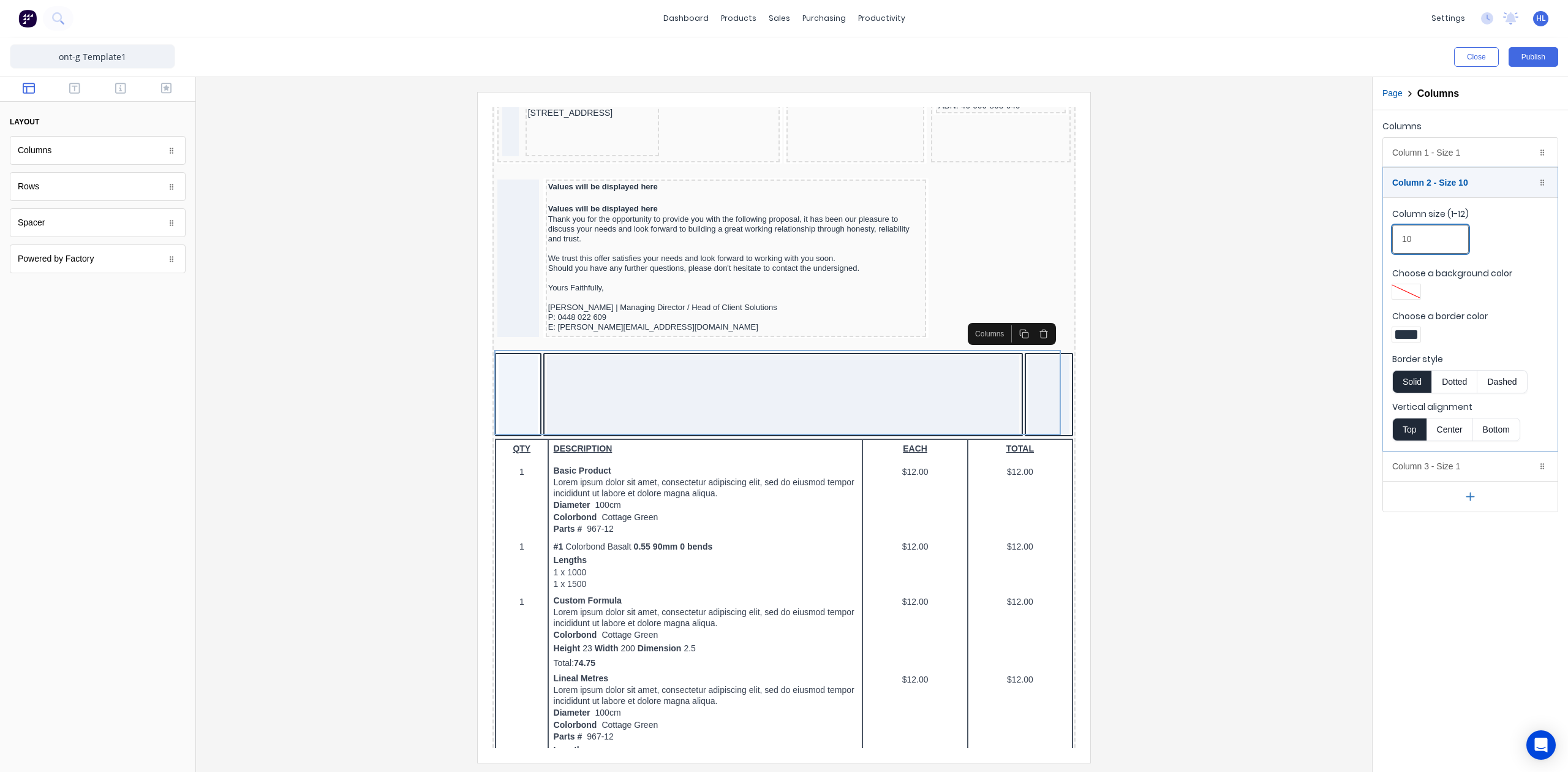
type input "10"
click at [1486, 568] on div "Columns Column 1 - Size 1 Duplicate Delete Column size (1-12) 1 Choose a backgr…" at bounding box center [1470, 441] width 195 height 662
click at [1451, 189] on div "Column 2 - Size 10 Duplicate Delete" at bounding box center [1470, 182] width 174 height 29
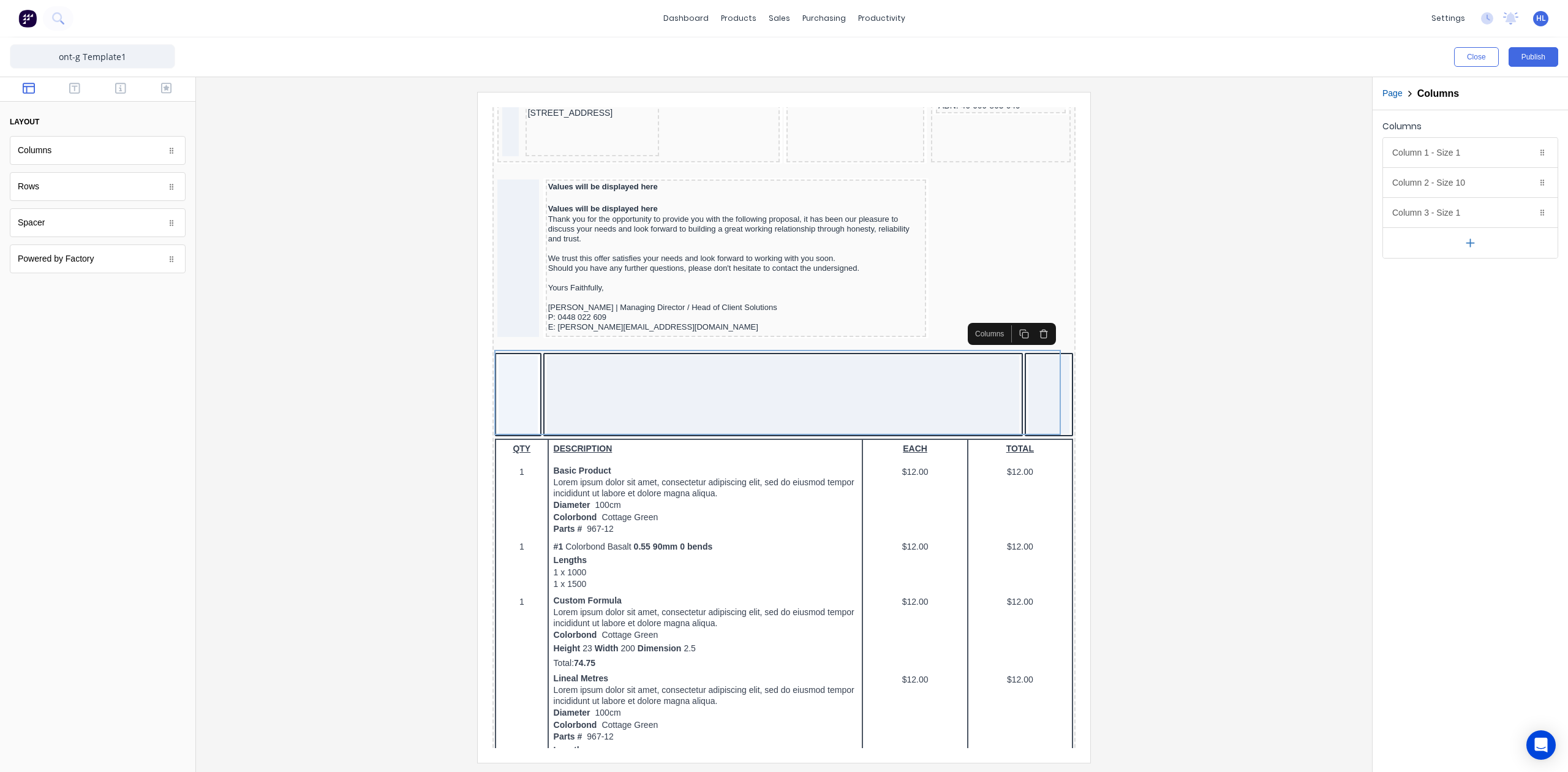
click at [1184, 464] on div at bounding box center [784, 427] width 1156 height 670
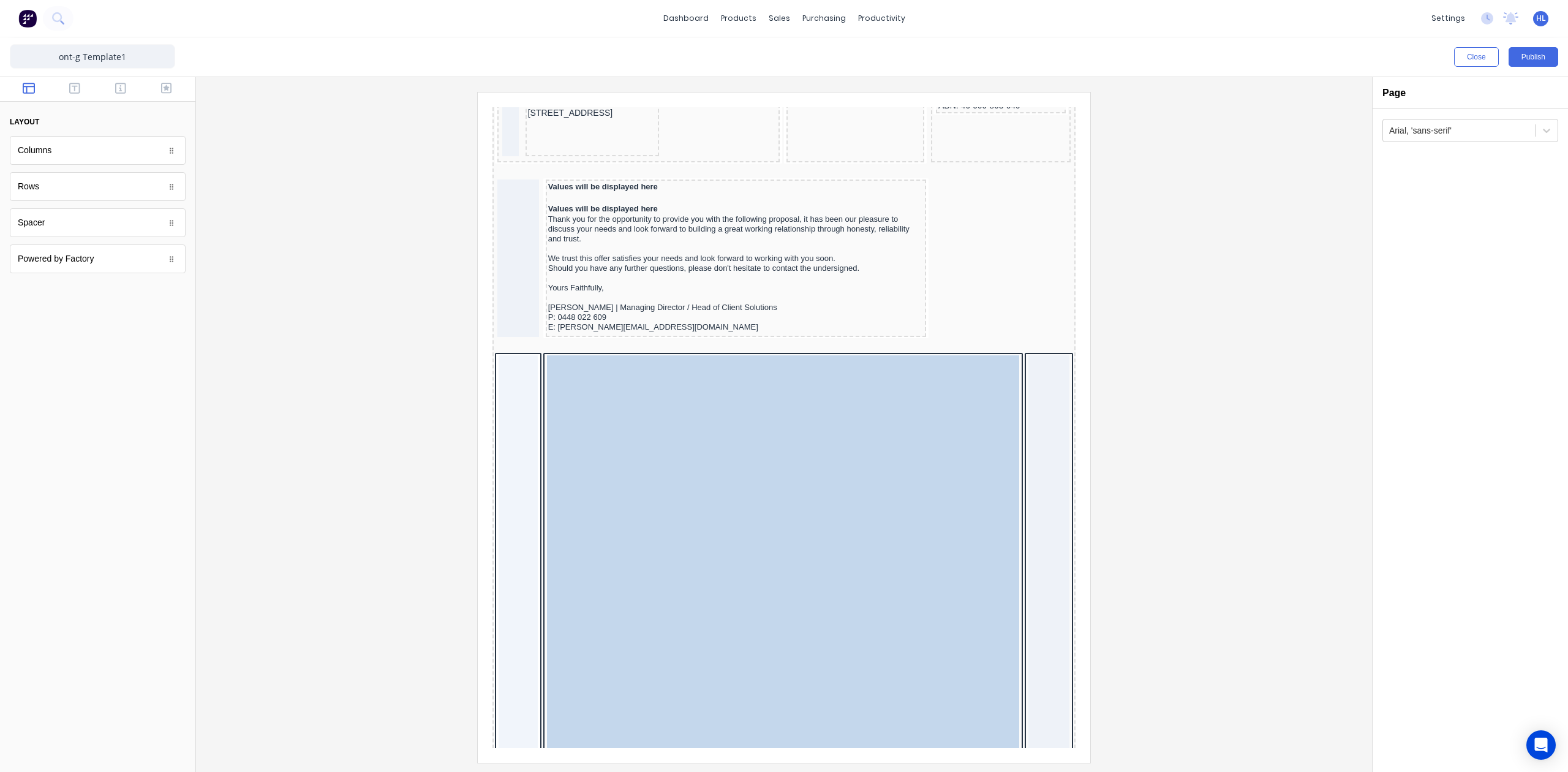
drag, startPoint x: 632, startPoint y: 448, endPoint x: 670, endPoint y: 362, distance: 94.0
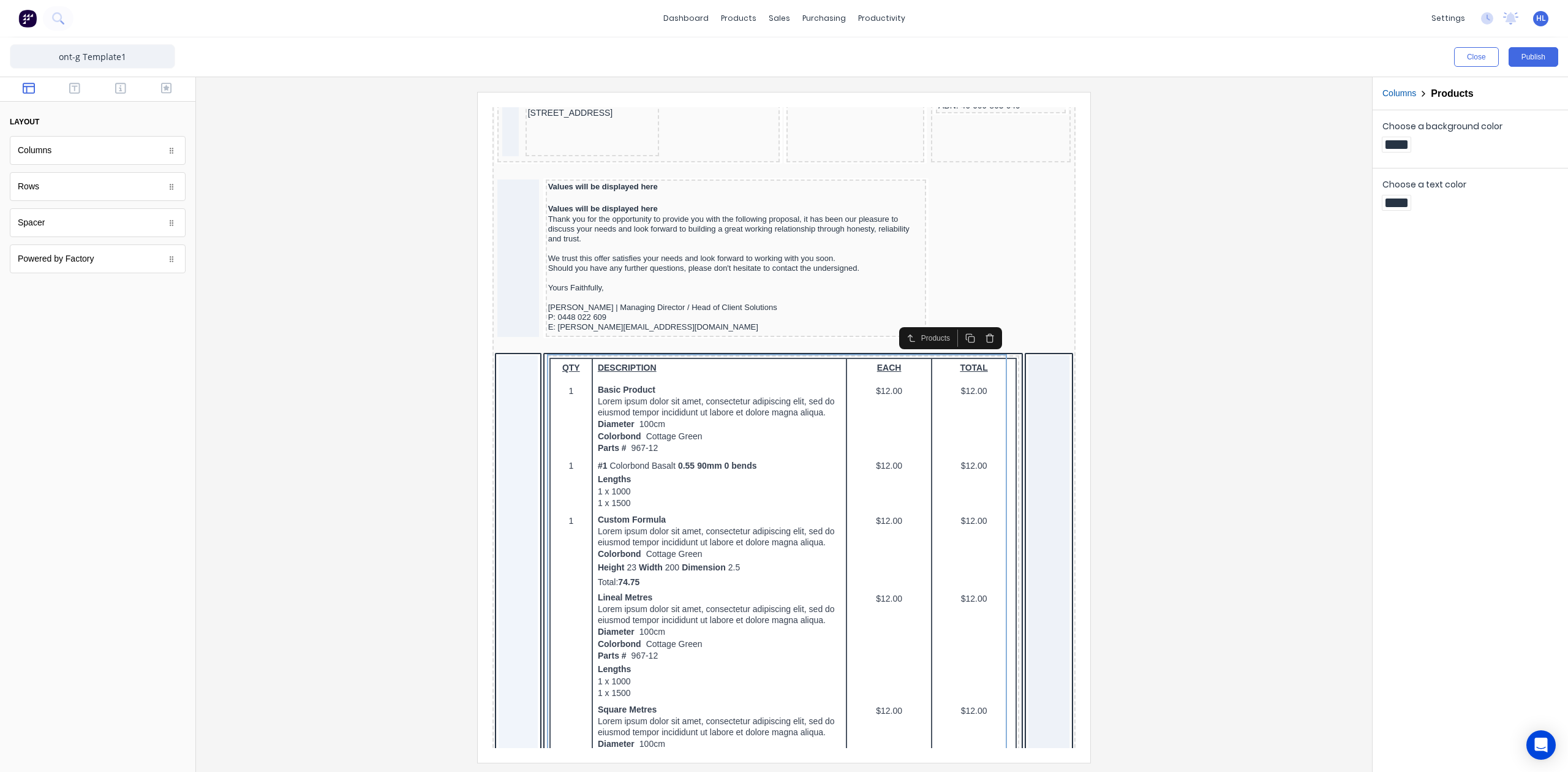
click at [1221, 443] on div at bounding box center [784, 427] width 1156 height 670
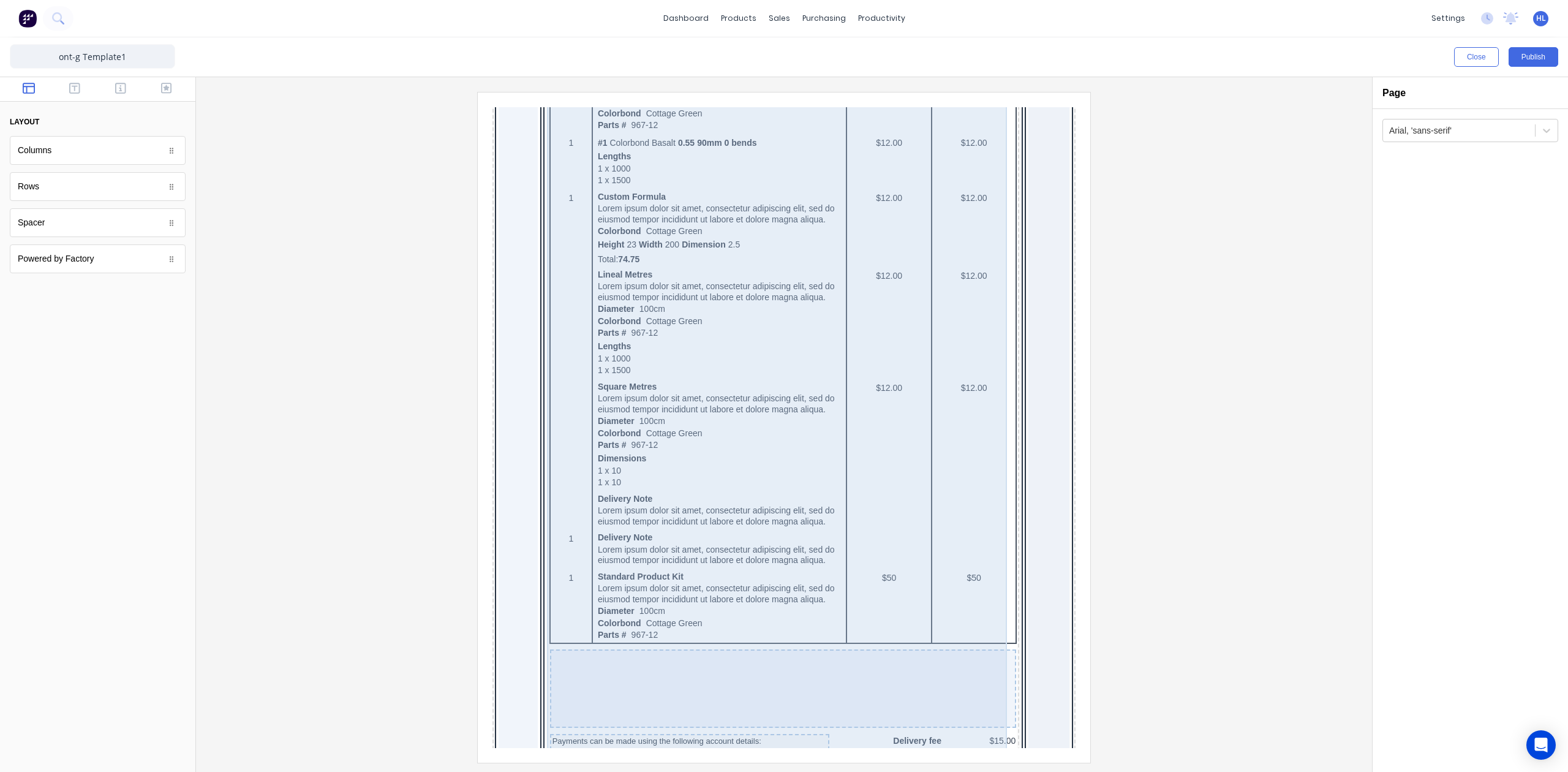
scroll to position [653, 0]
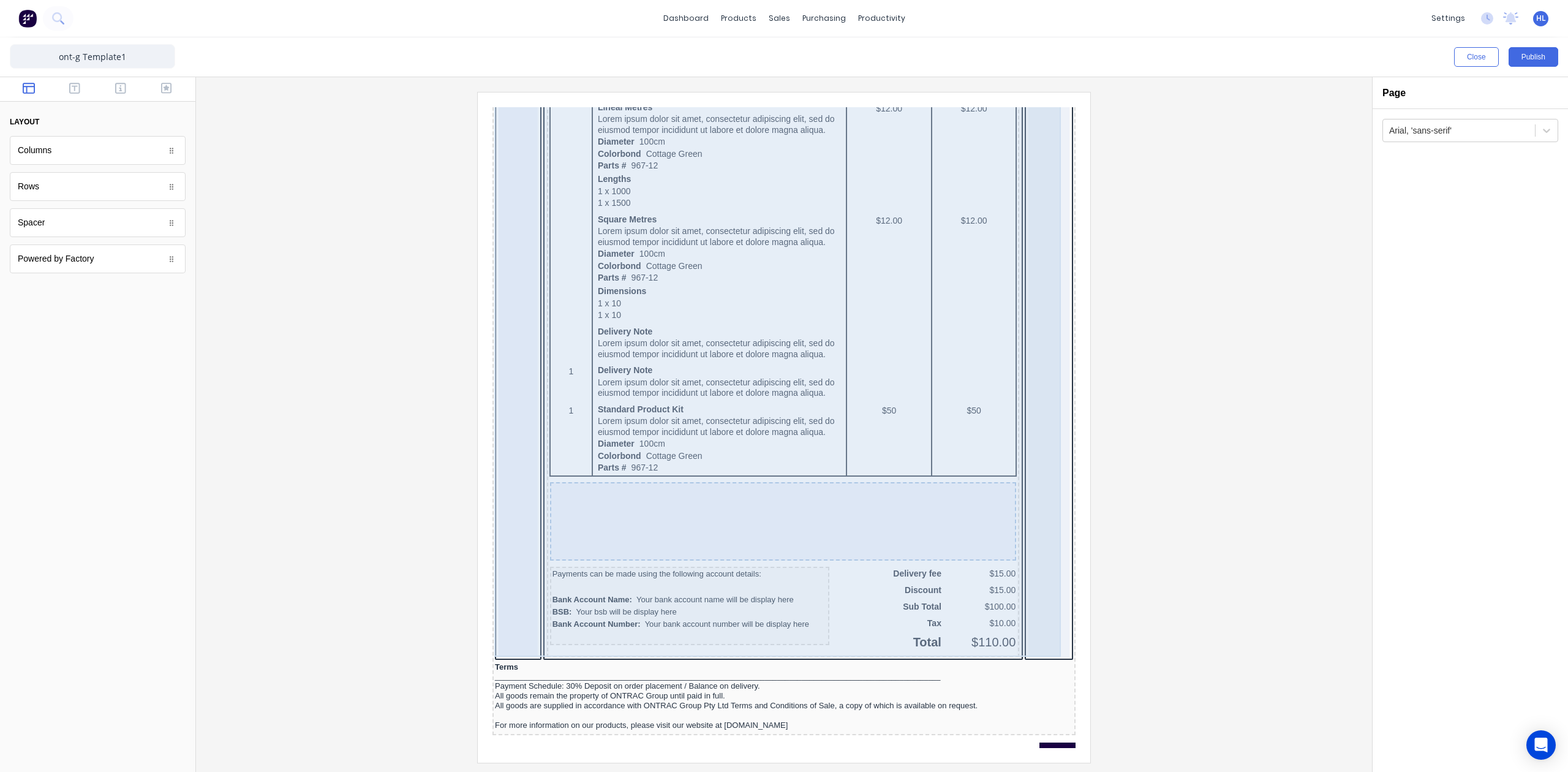
click at [491, 546] on div at bounding box center [504, 246] width 39 height 792
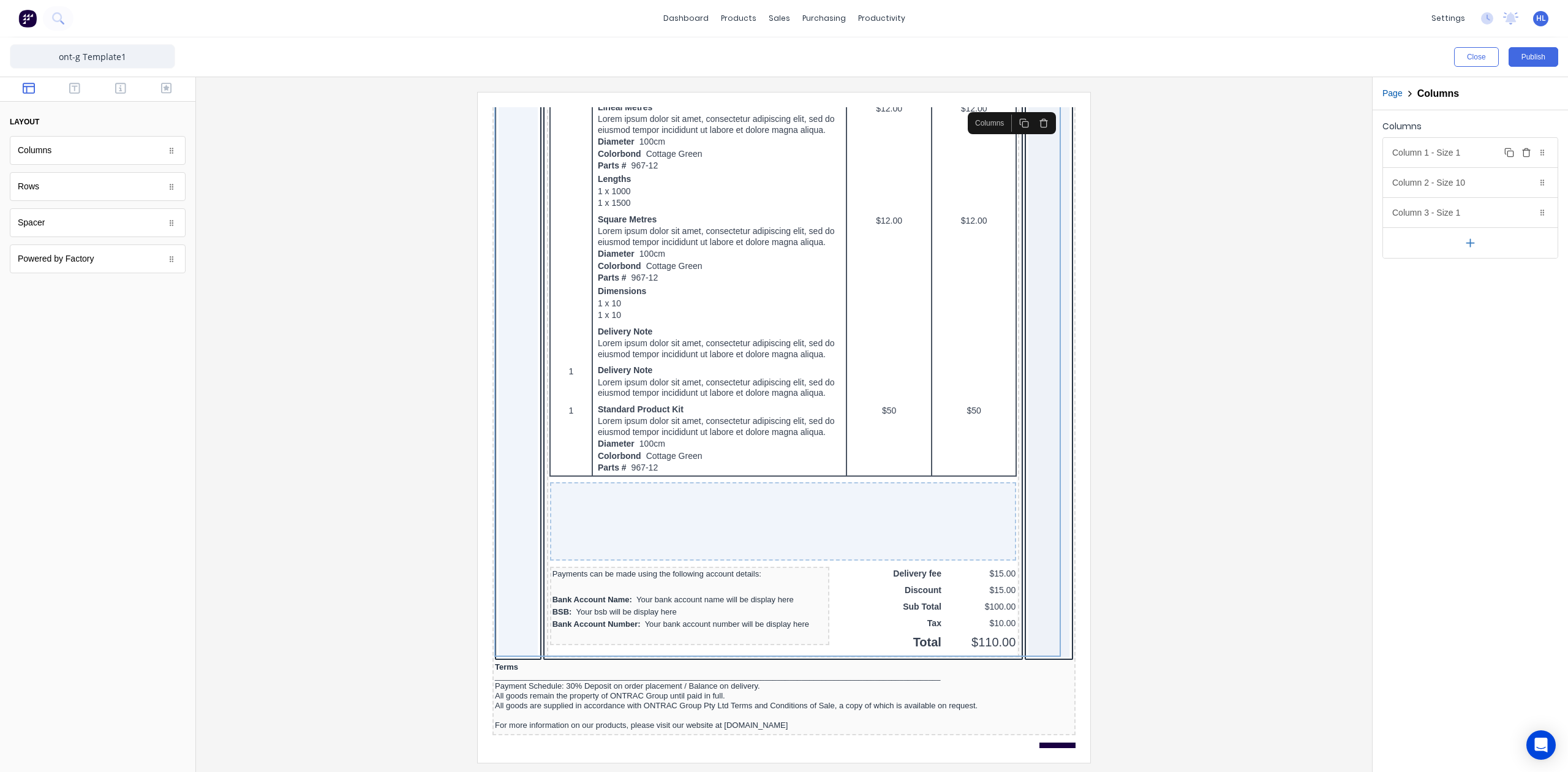
click at [1486, 146] on div "Column 1 - Size 1 Duplicate Delete" at bounding box center [1470, 152] width 174 height 29
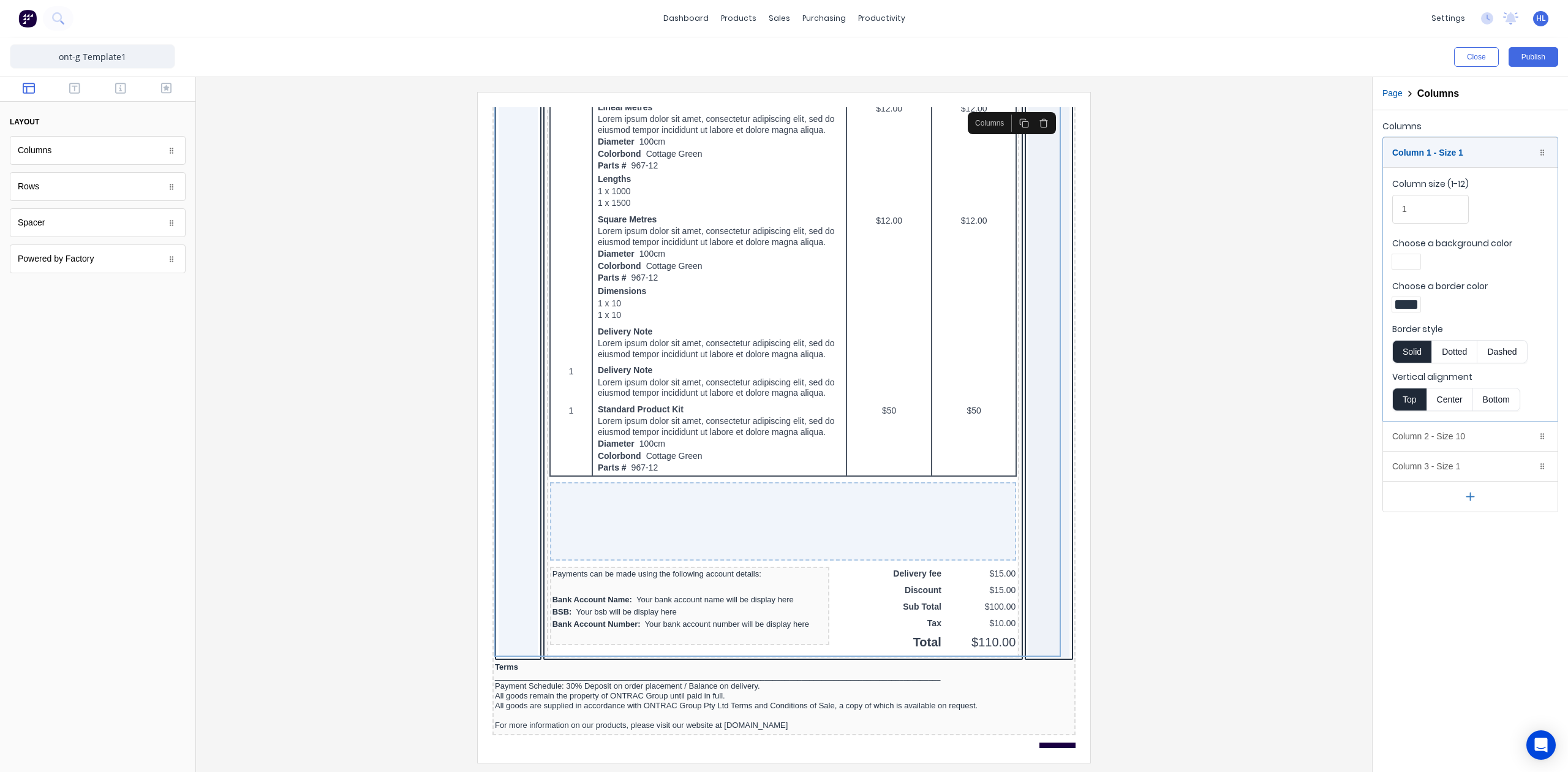
click at [1412, 304] on div at bounding box center [1407, 304] width 22 height 8
click at [1420, 410] on div at bounding box center [1425, 415] width 14 height 14
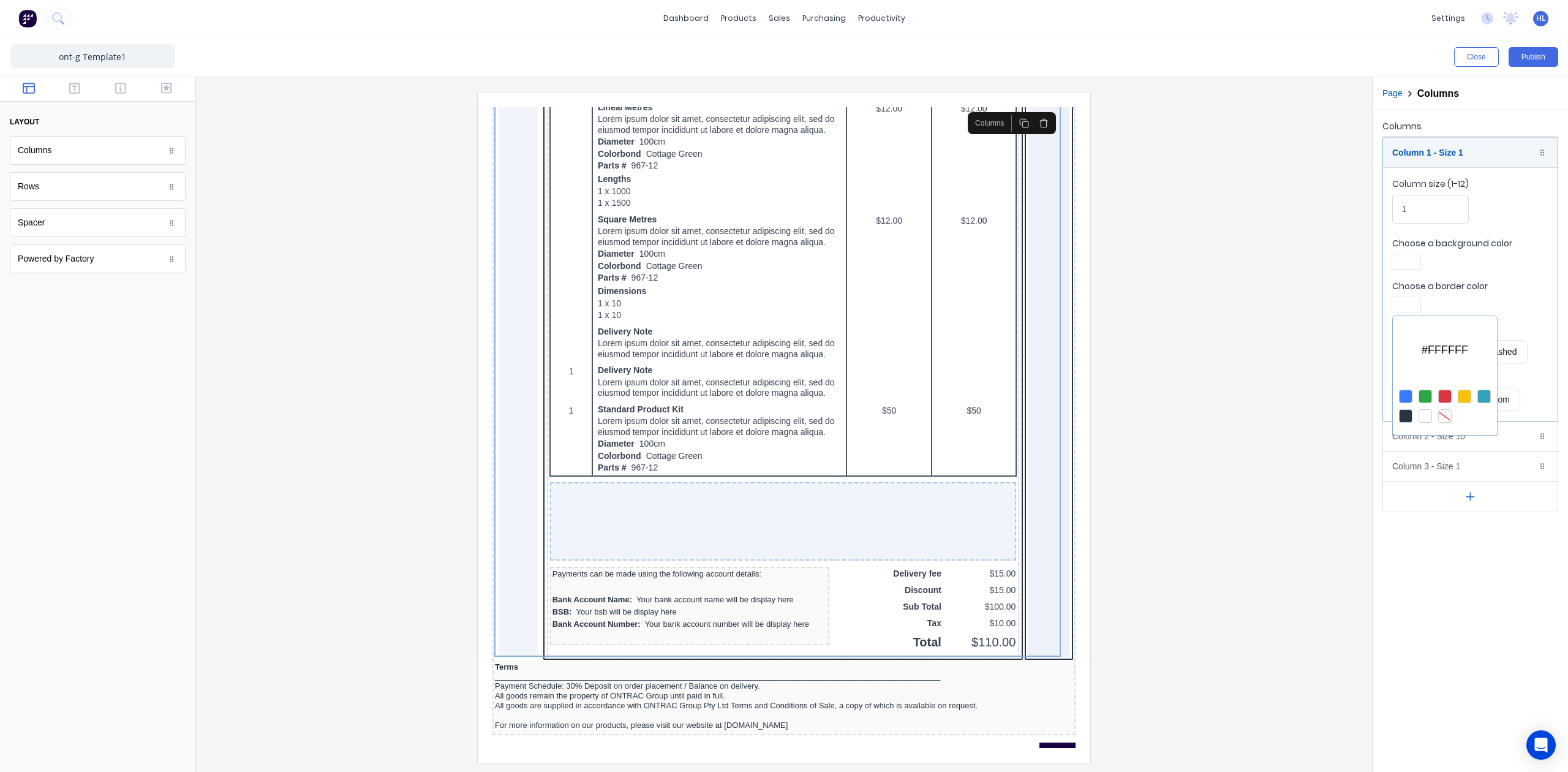
click at [1439, 419] on div at bounding box center [1445, 415] width 14 height 14
click at [1528, 316] on div at bounding box center [784, 386] width 1568 height 772
click at [1438, 473] on div "Column 3 - Size 1 Duplicate Delete" at bounding box center [1470, 465] width 174 height 29
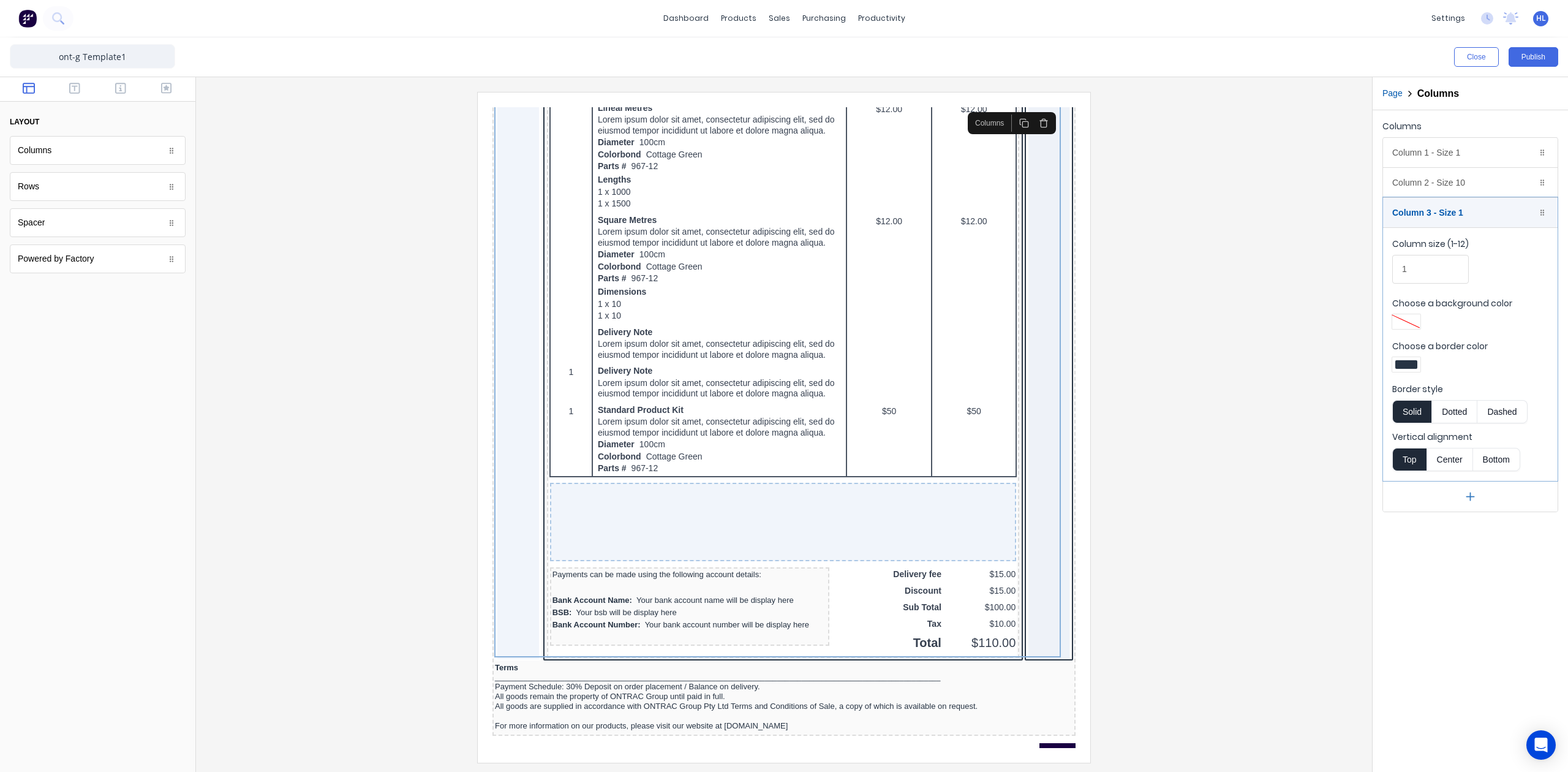
click at [1411, 366] on div at bounding box center [1407, 364] width 22 height 8
click at [1445, 478] on div at bounding box center [1445, 476] width 14 height 14
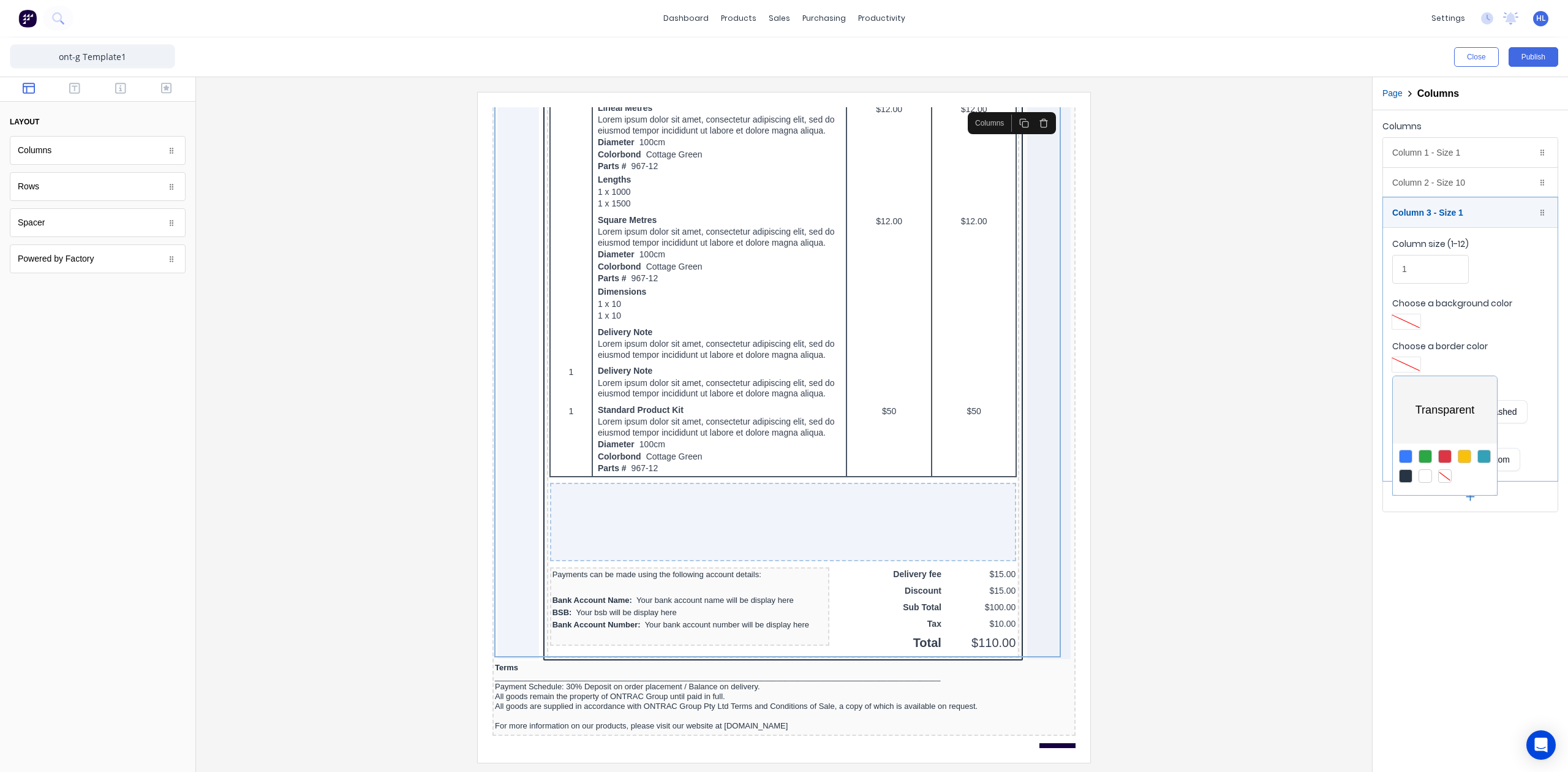
click at [1476, 615] on div at bounding box center [784, 386] width 1568 height 772
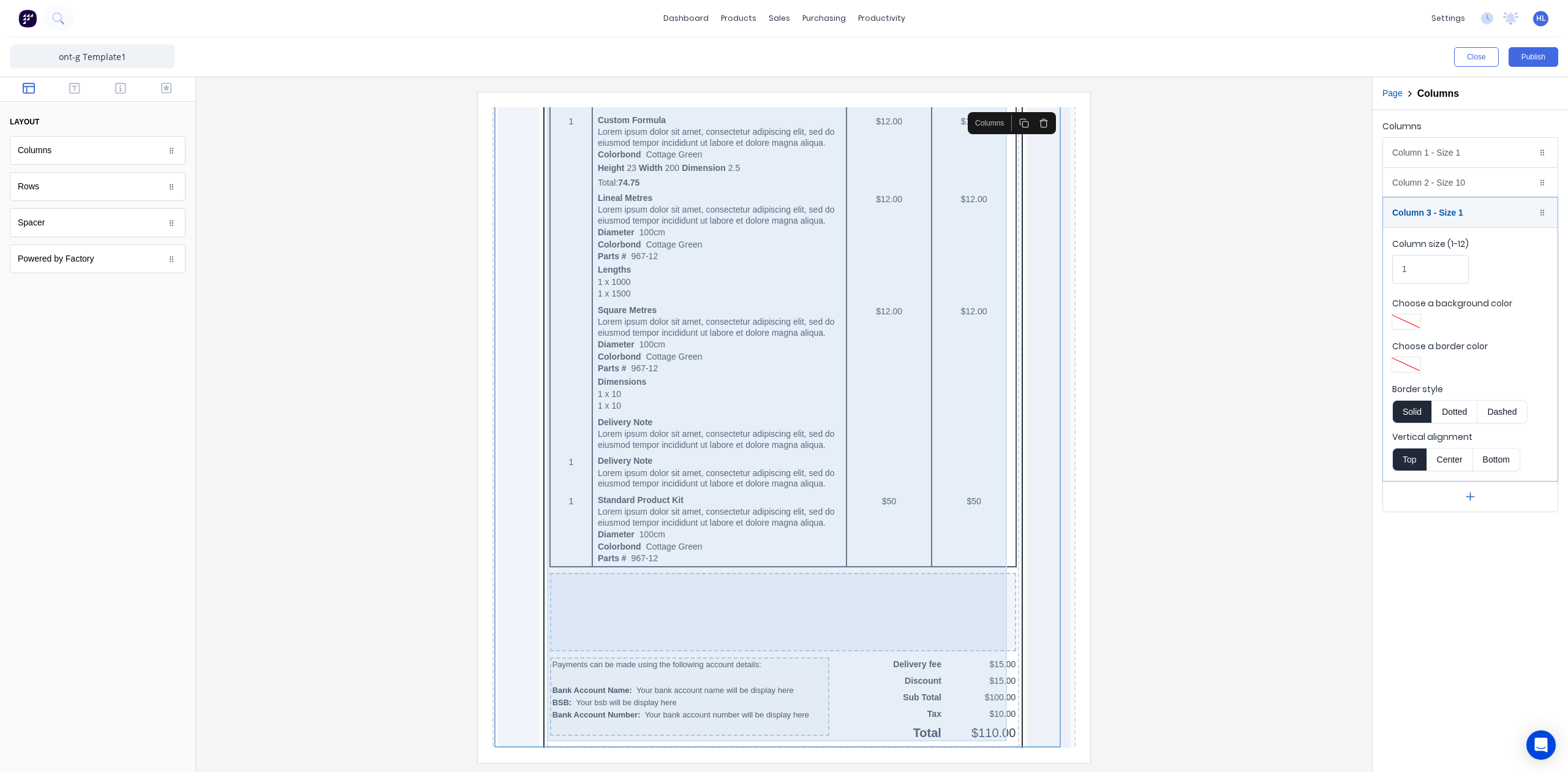
scroll to position [653, 0]
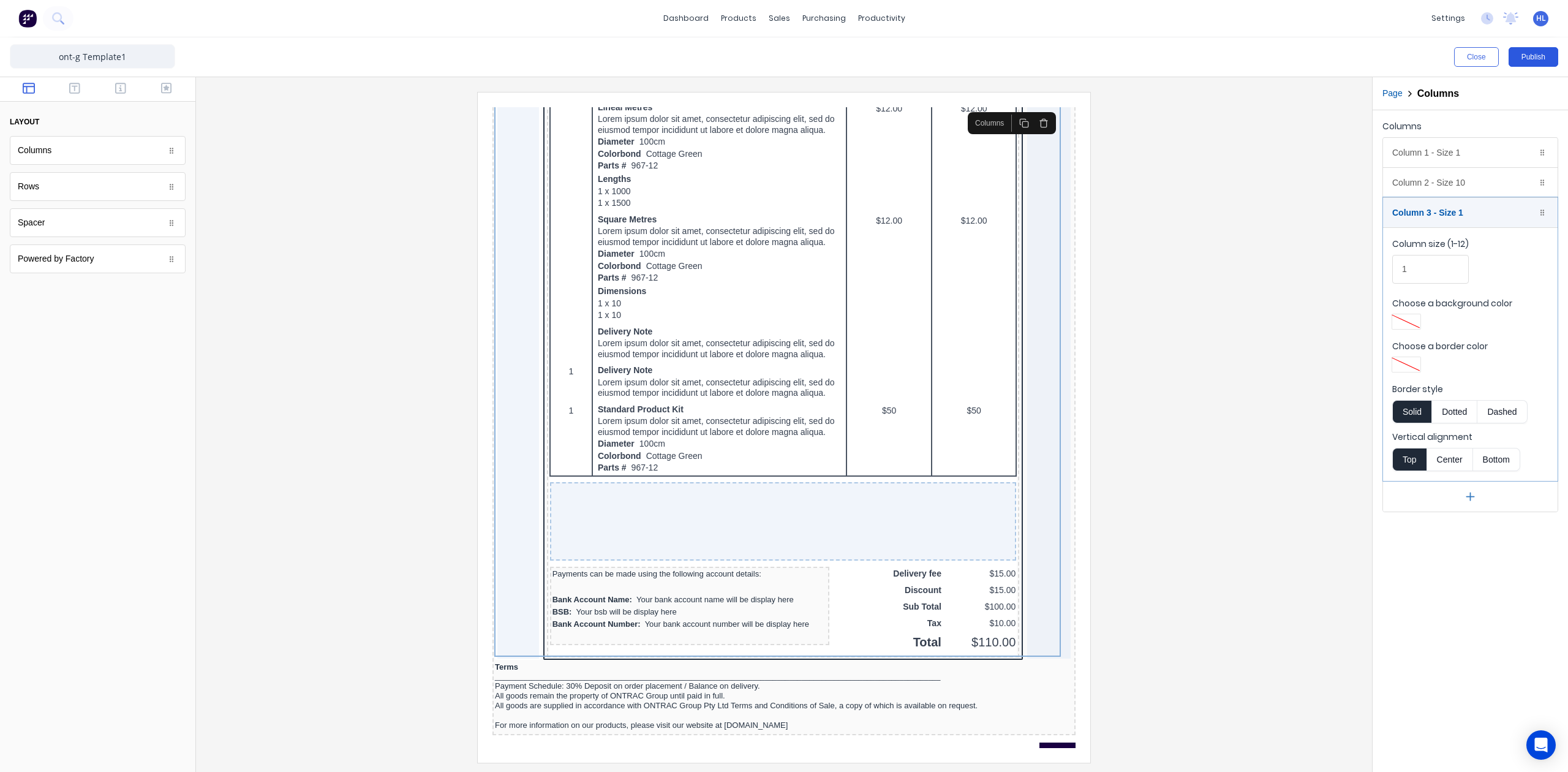
click at [1537, 57] on button "Publish" at bounding box center [1534, 57] width 50 height 19
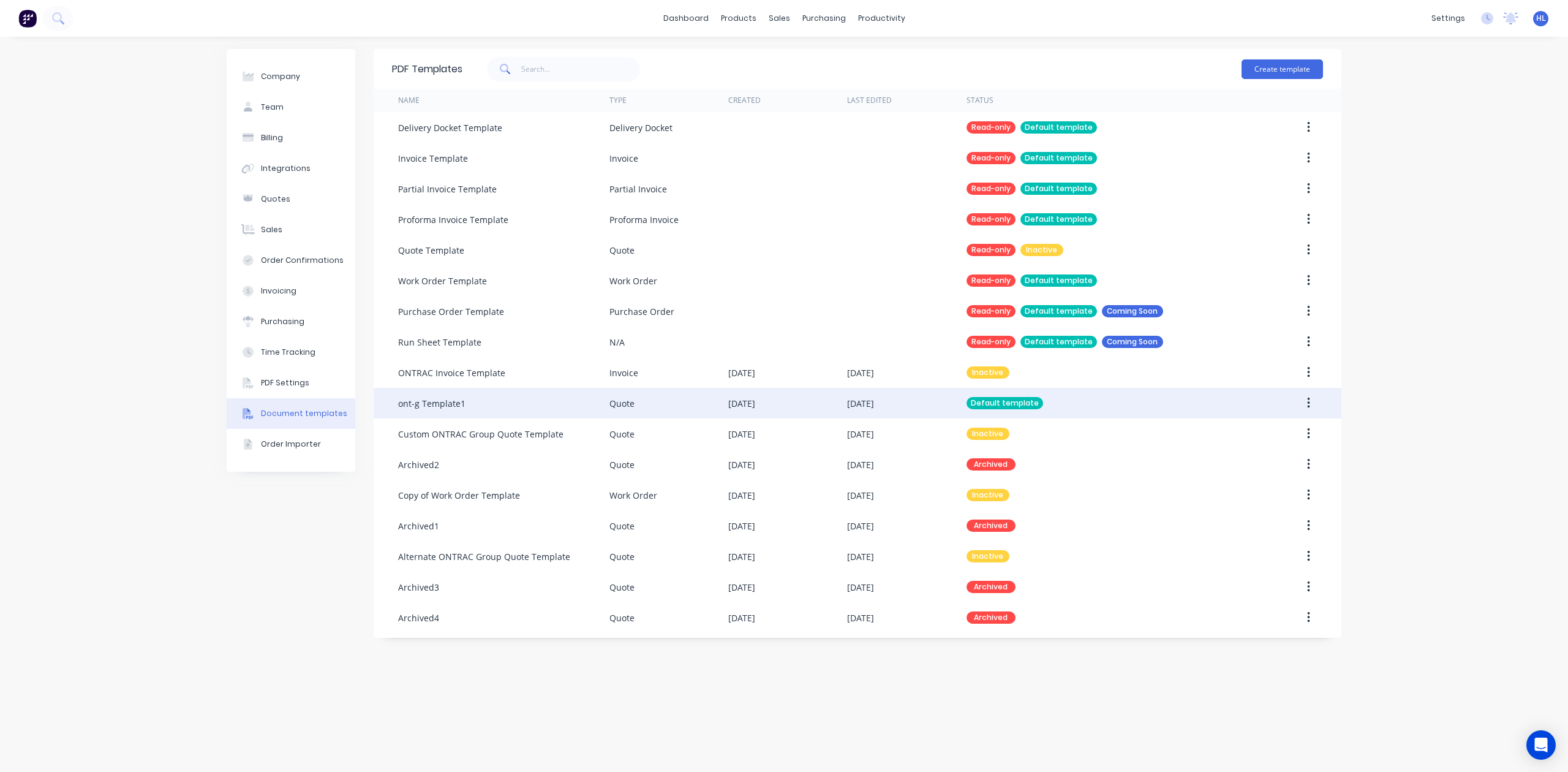
click at [1320, 403] on button "button" at bounding box center [1309, 403] width 29 height 22
click at [1284, 434] on div "Edit" at bounding box center [1265, 435] width 95 height 18
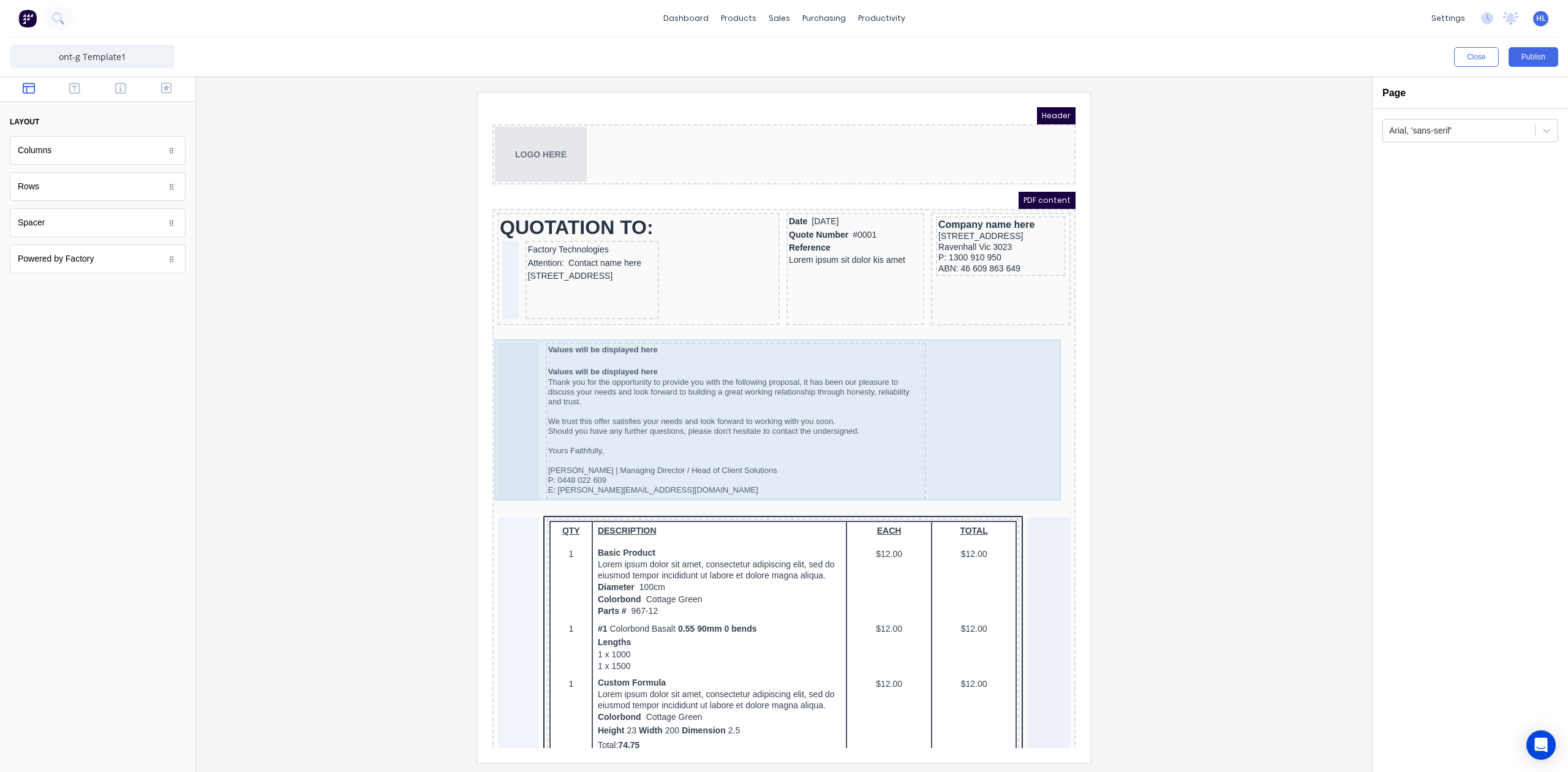
click at [495, 383] on div at bounding box center [504, 406] width 41 height 158
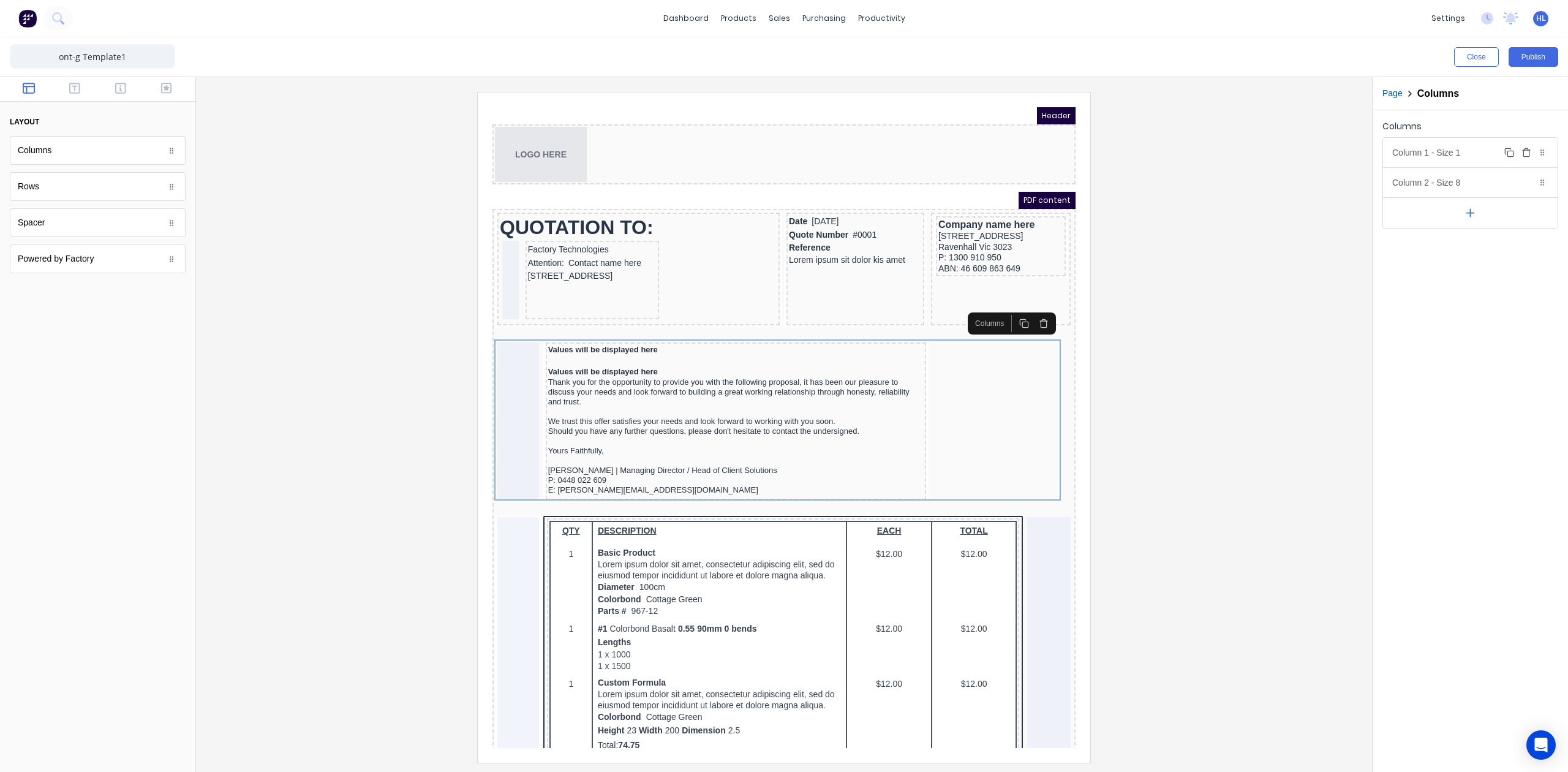
click at [1499, 139] on div "Column 1 - Size 1 Duplicate Delete" at bounding box center [1470, 152] width 174 height 29
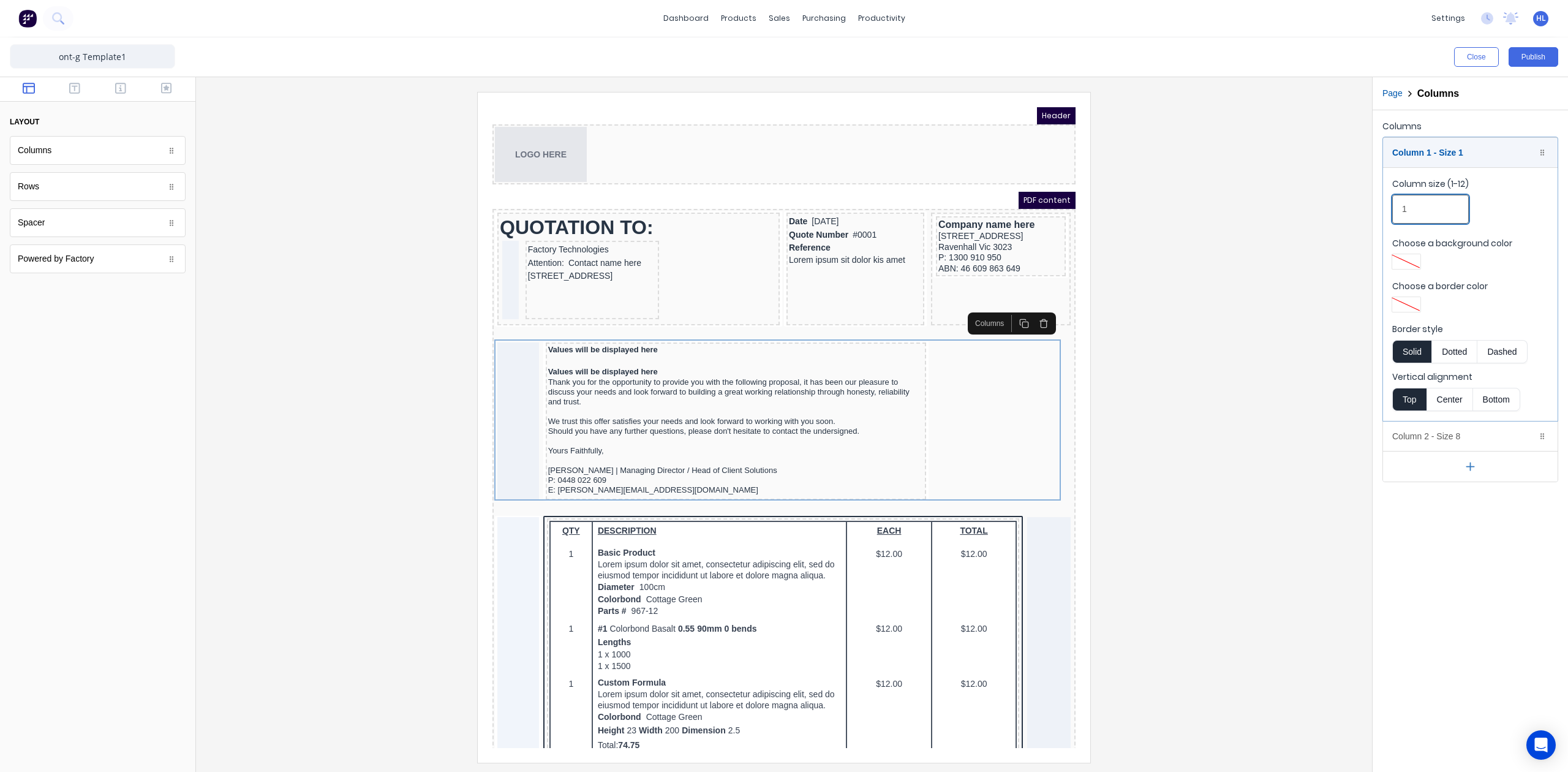
click at [1434, 202] on input "1" at bounding box center [1431, 209] width 76 height 29
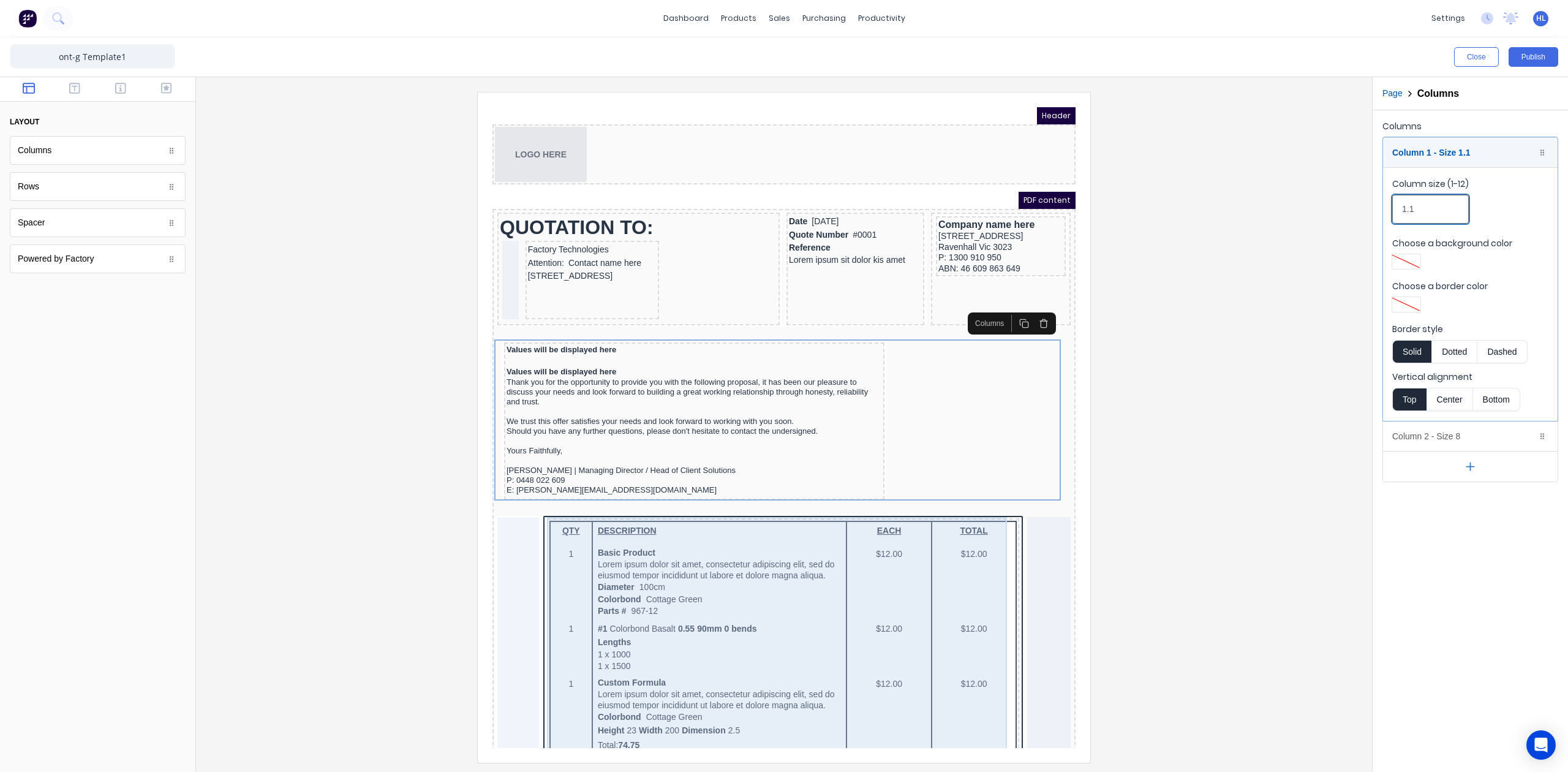
scroll to position [163, 0]
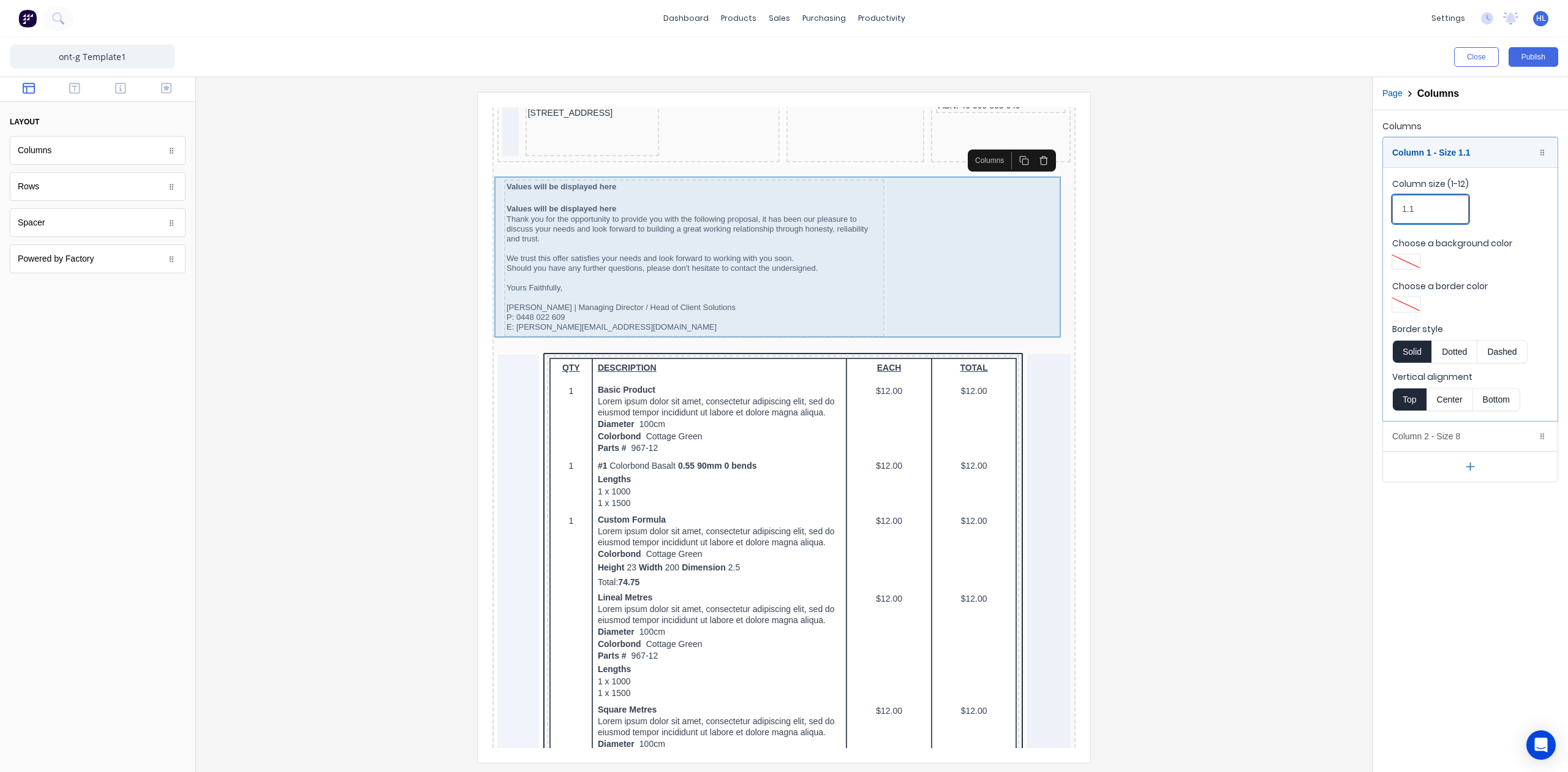
type input "1.1"
click at [966, 242] on div "Values will be displayed here Values will be displayed here Thank you for the o…" at bounding box center [769, 244] width 578 height 162
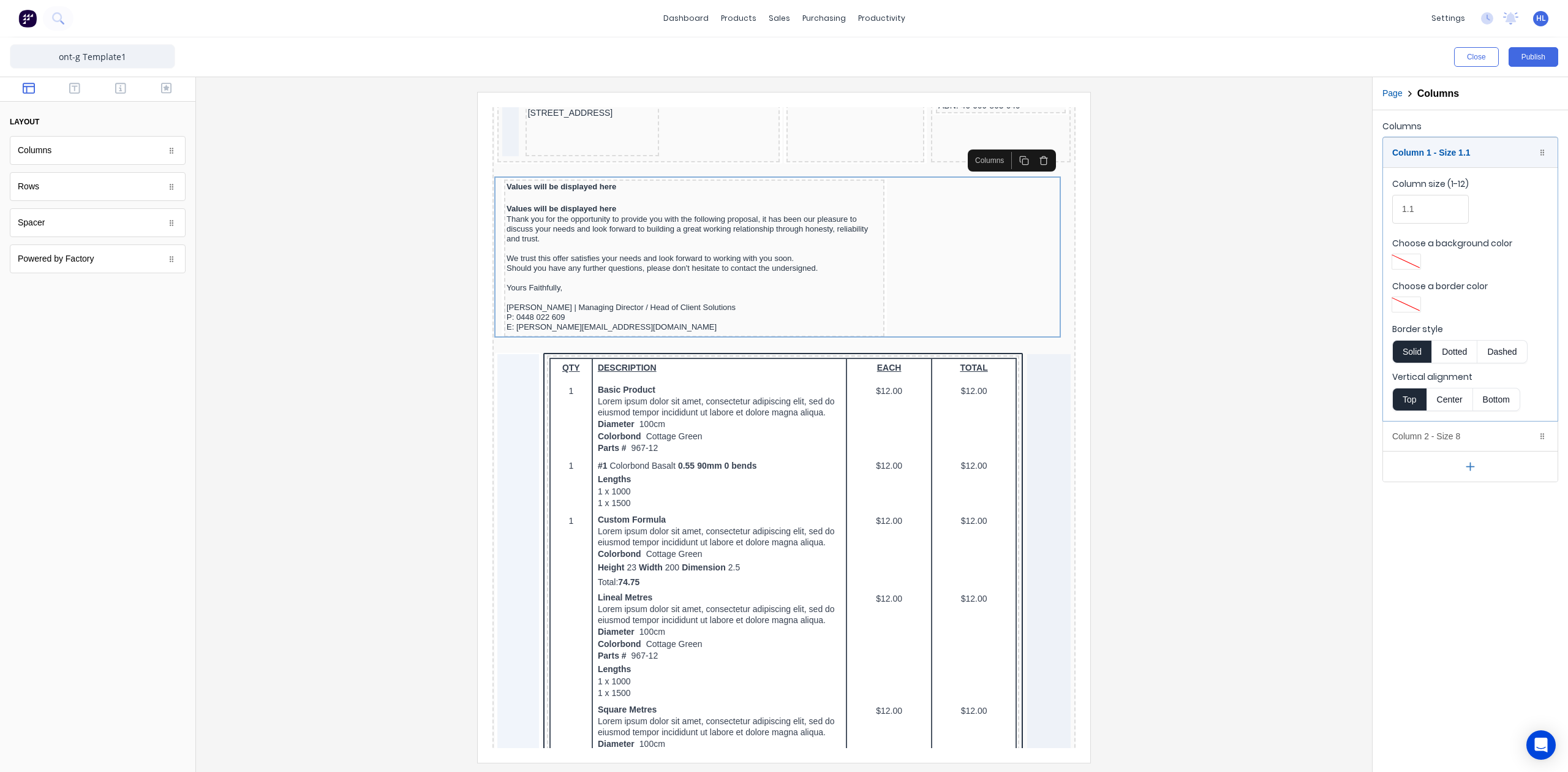
click at [1226, 329] on div at bounding box center [784, 427] width 1156 height 670
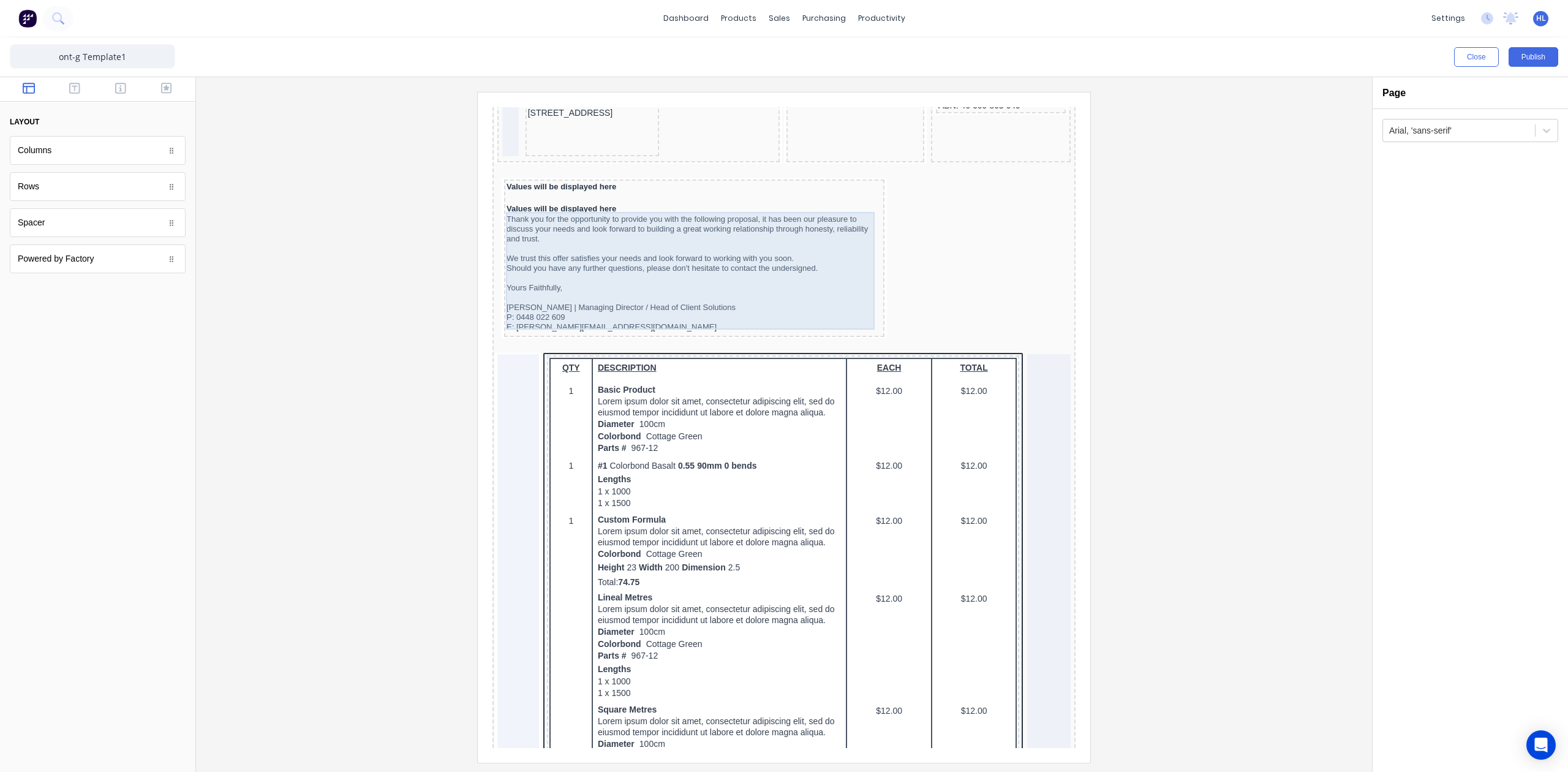
click at [768, 241] on div "Thank you for the opportunity to provide you with the following proposal, it ha…" at bounding box center [679, 258] width 375 height 117
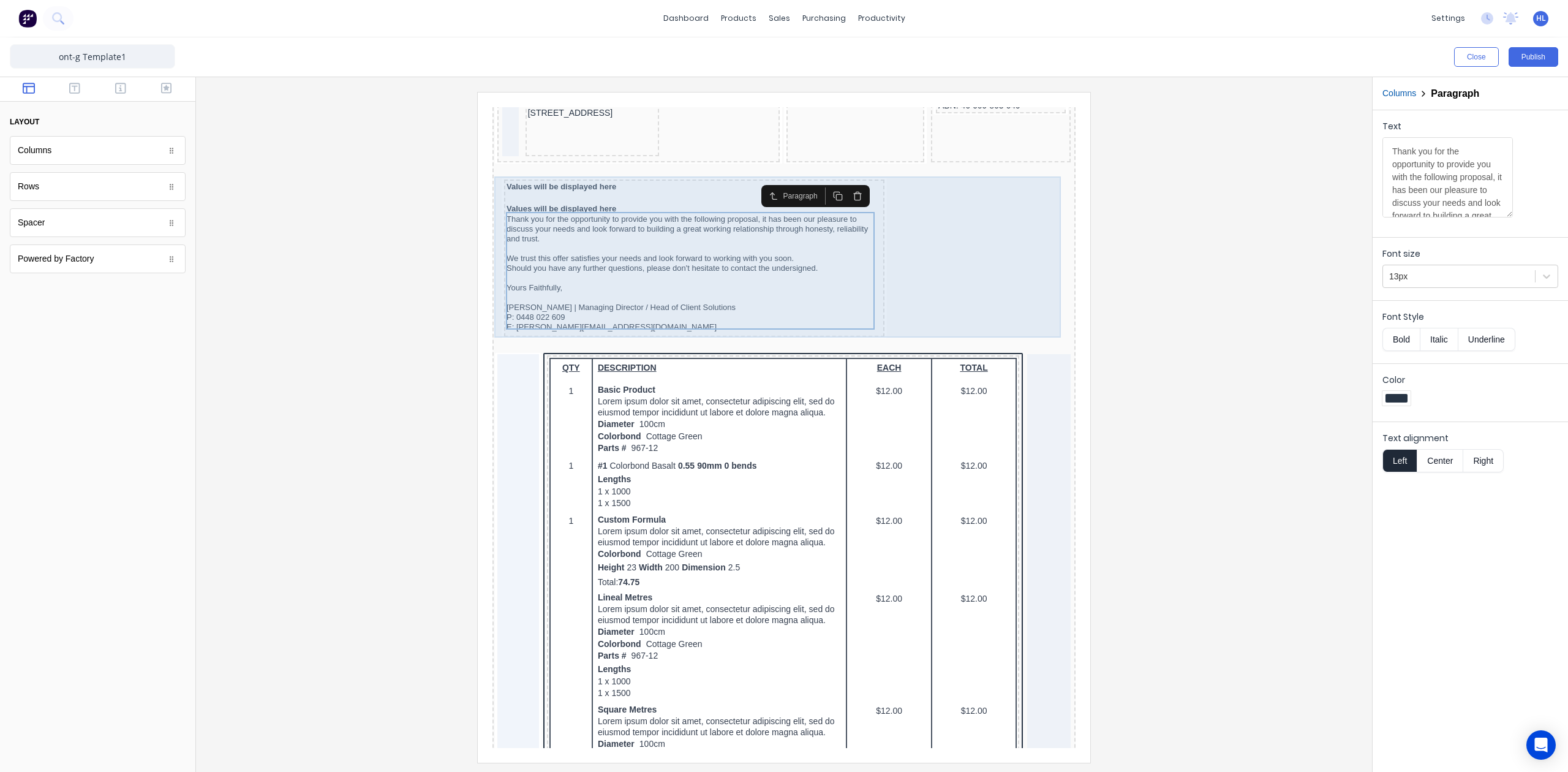
click at [954, 217] on div "Values will be displayed here Values will be displayed here Thank you for the o…" at bounding box center [769, 244] width 578 height 162
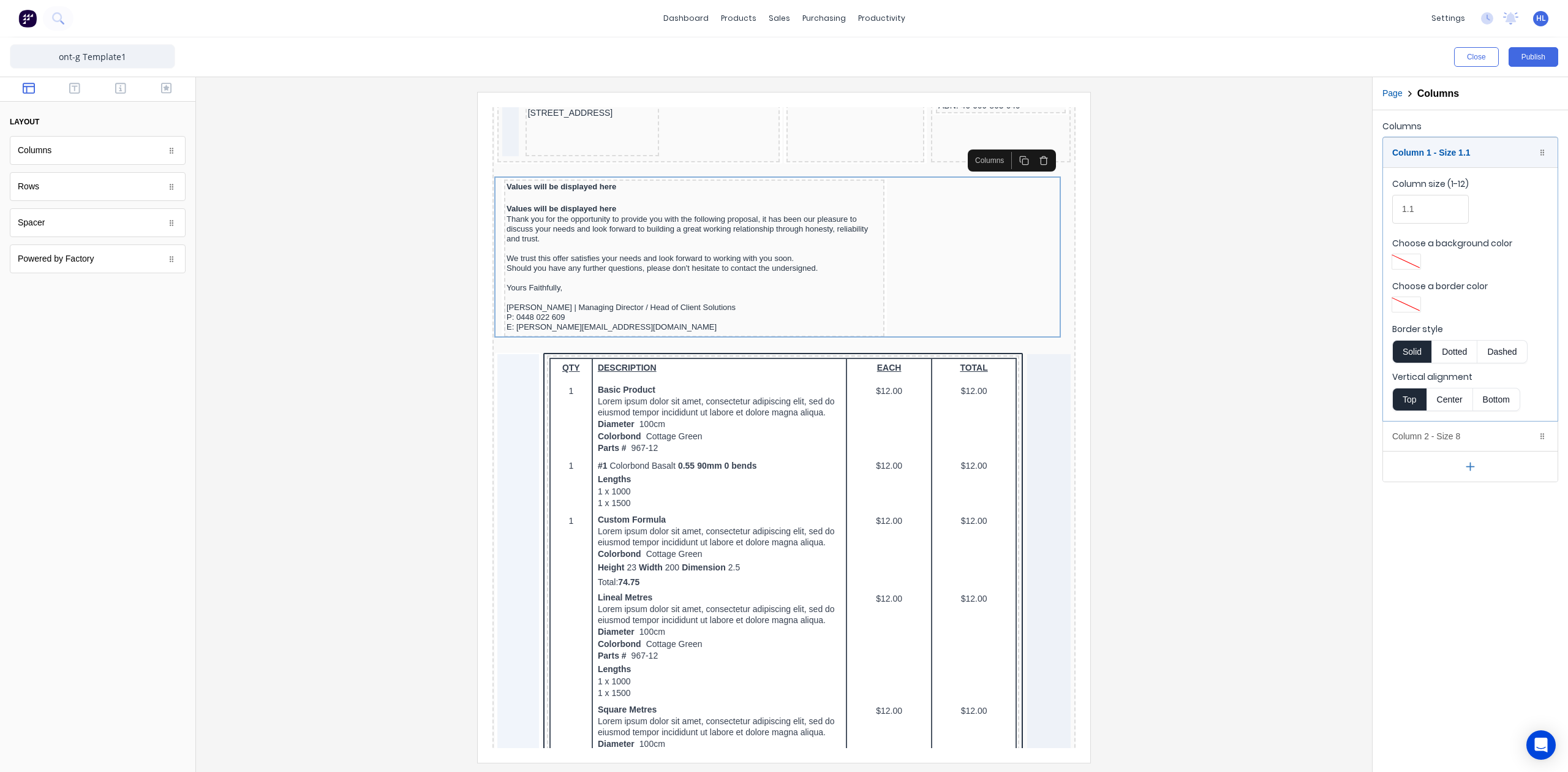
click at [1265, 226] on div at bounding box center [784, 427] width 1156 height 670
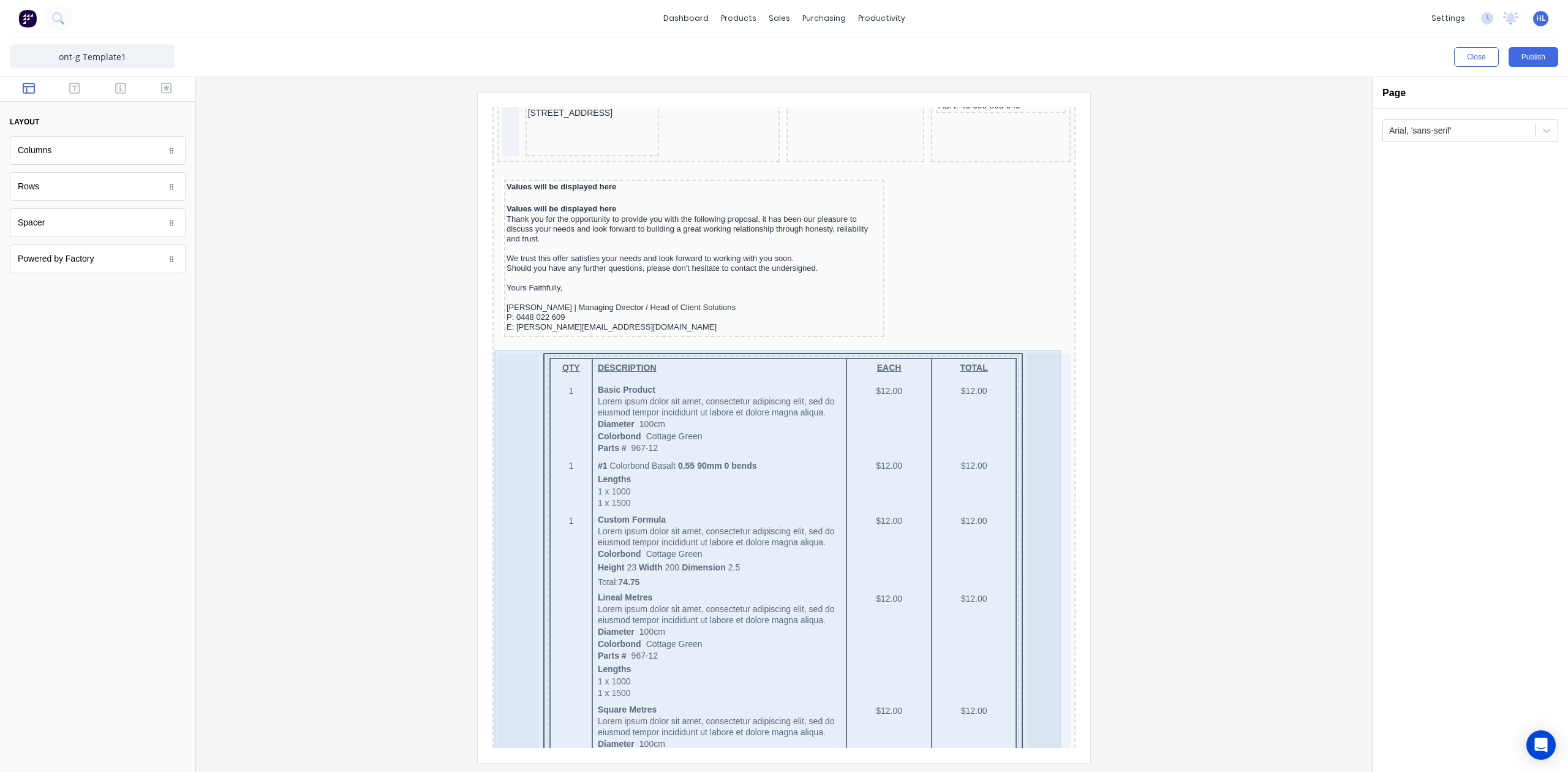
click at [1028, 401] on div at bounding box center [1034, 737] width 43 height 795
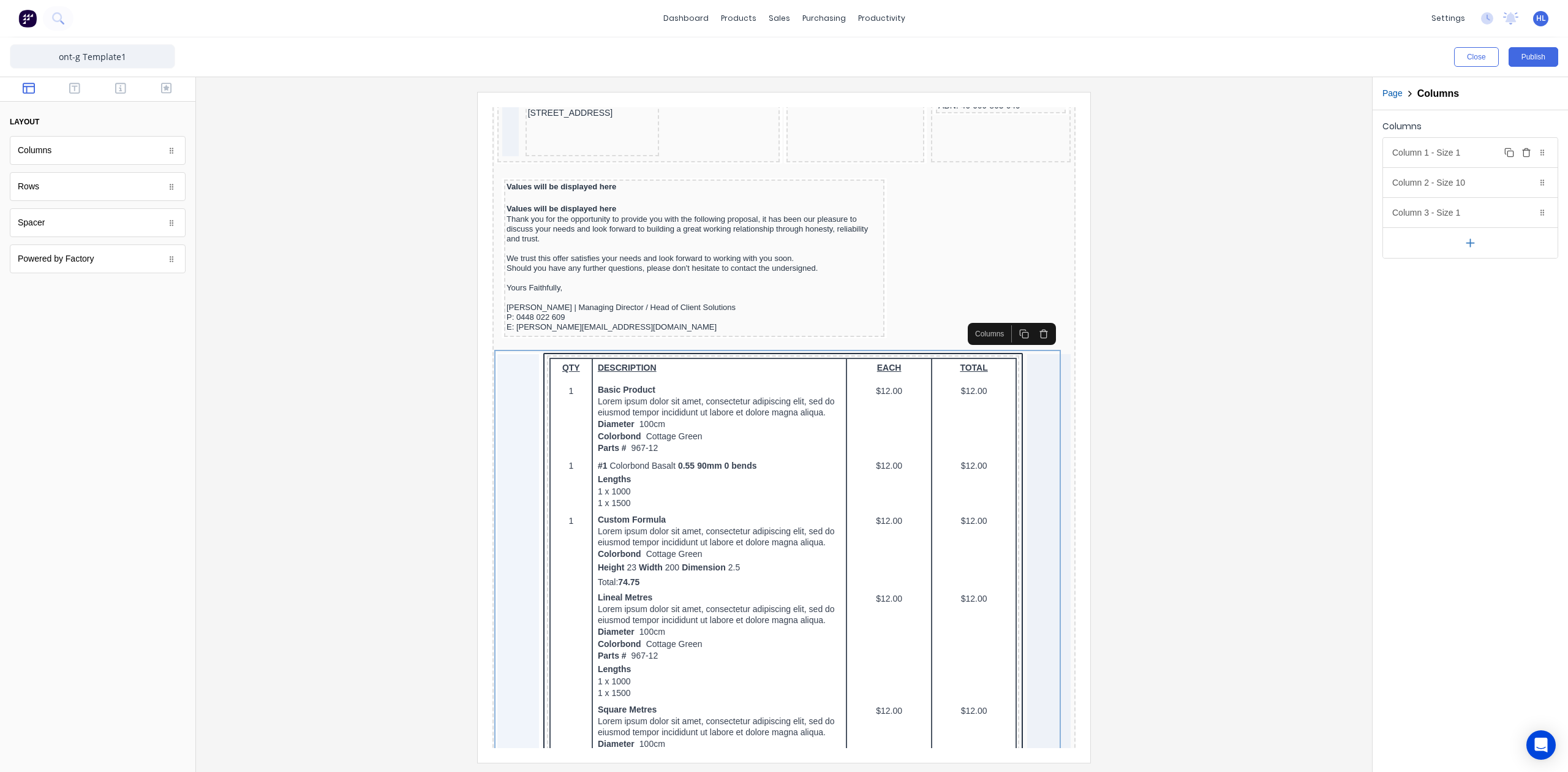
click at [1485, 150] on div "Column 1 - Size 1 Duplicate Delete" at bounding box center [1470, 152] width 174 height 29
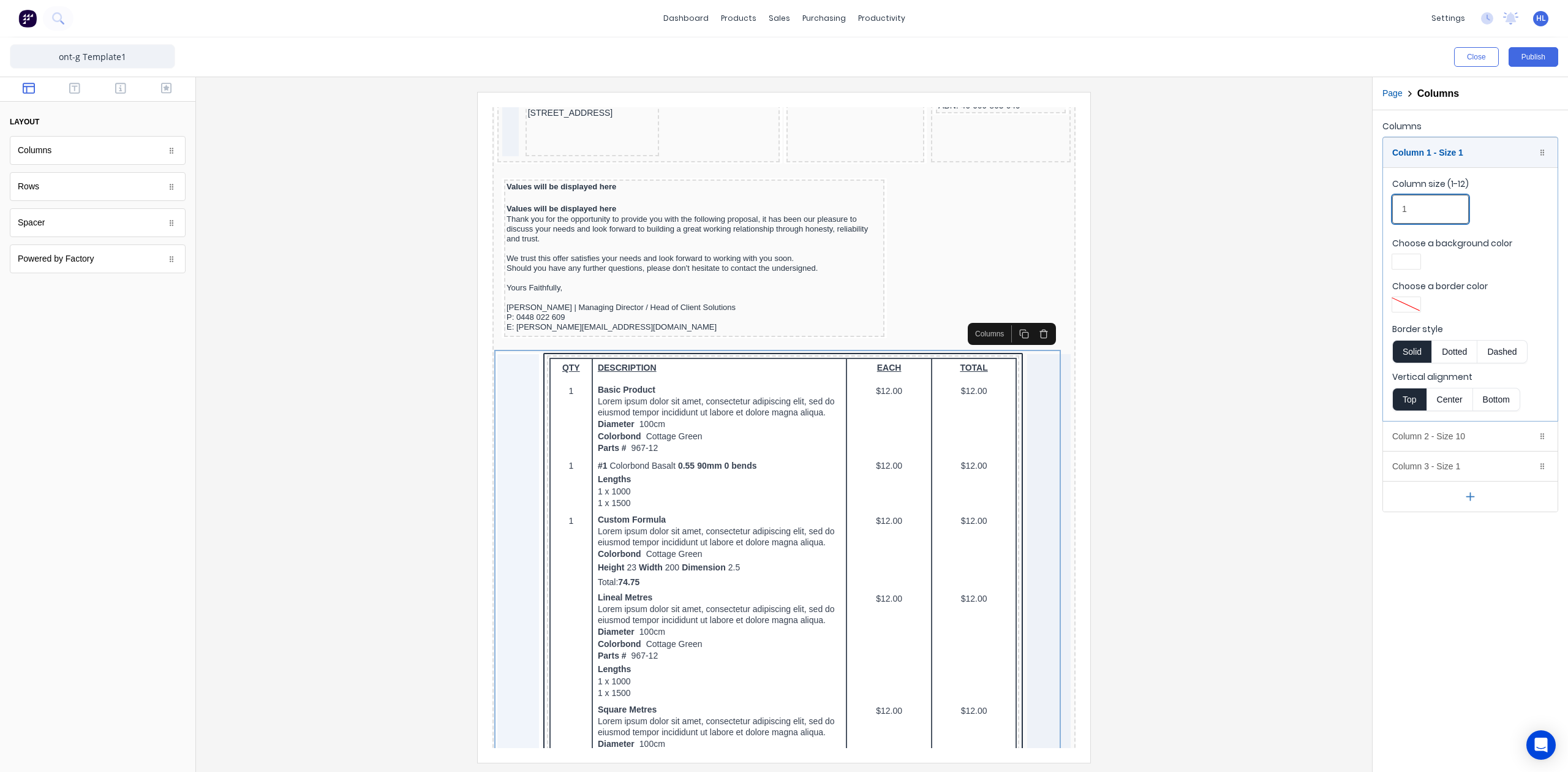
click at [1446, 209] on input "1" at bounding box center [1431, 209] width 76 height 29
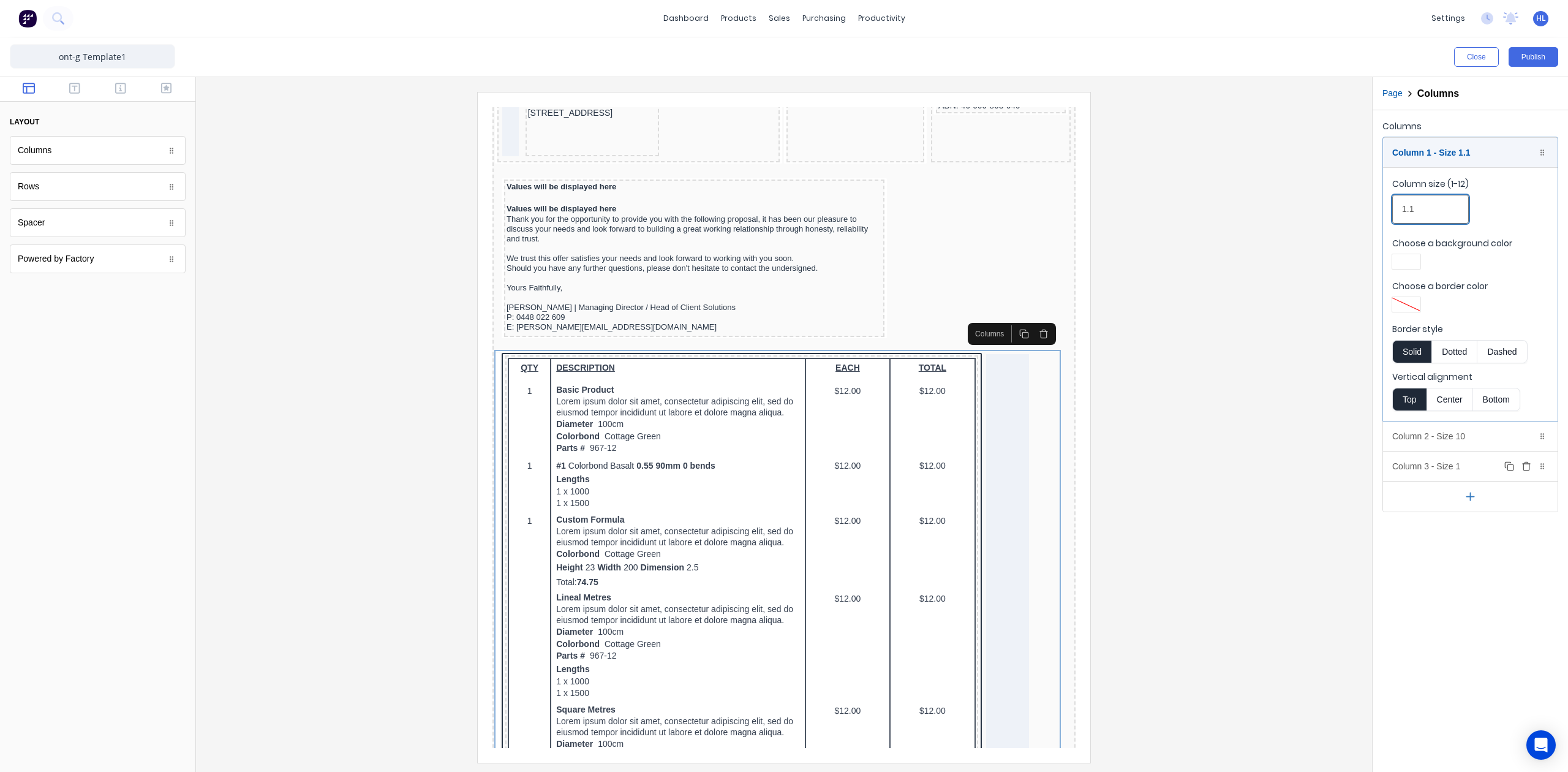
type input "1.1"
drag, startPoint x: 1444, startPoint y: 471, endPoint x: 1446, endPoint y: 459, distance: 12.2
click at [1444, 471] on div "Column 3 - Size 1 Duplicate Delete" at bounding box center [1470, 465] width 174 height 29
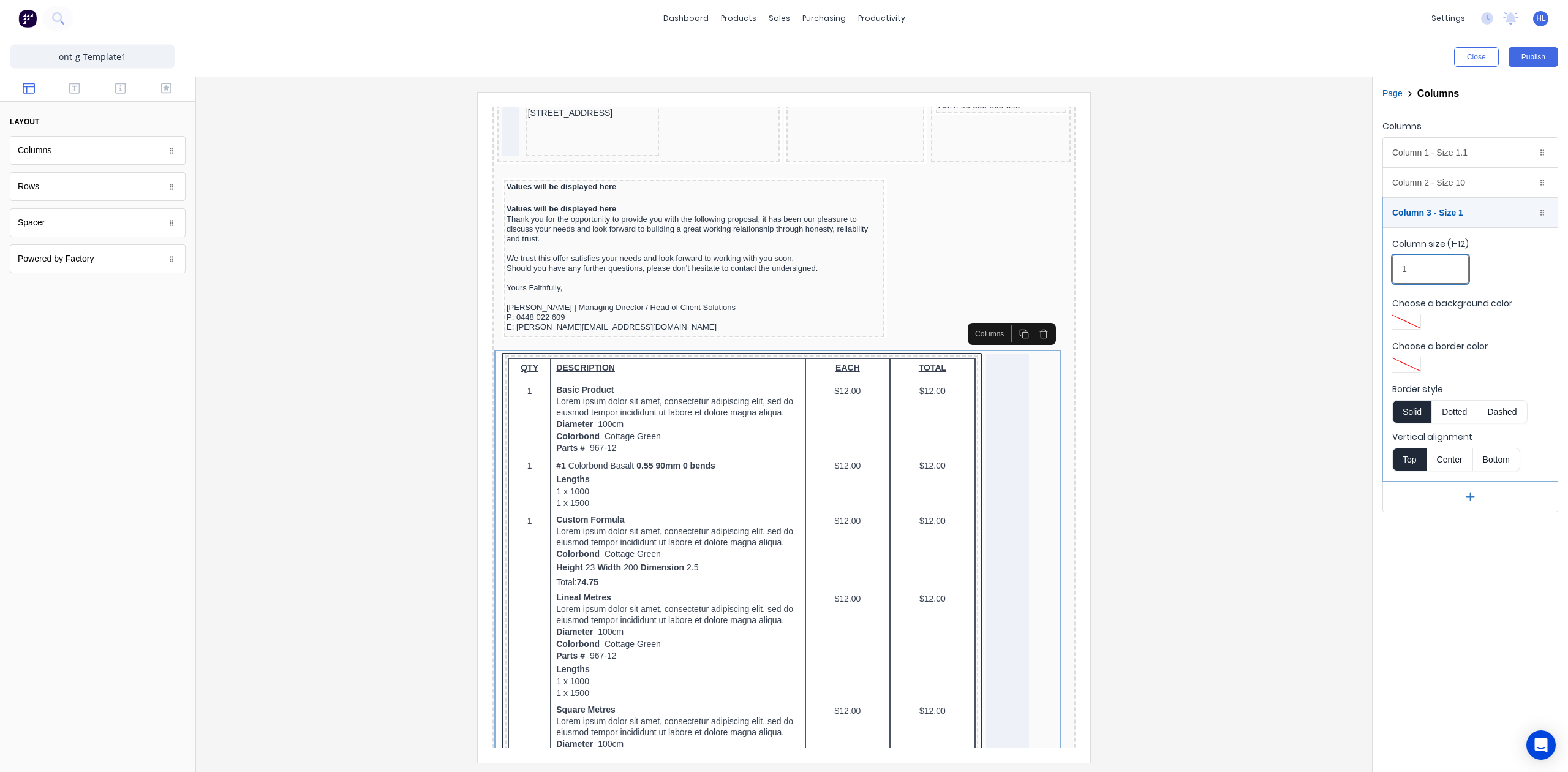
click at [1410, 283] on input "1" at bounding box center [1431, 269] width 76 height 29
type input "1.1"
click at [1471, 178] on div "Column 2 - Size 10 Duplicate Delete" at bounding box center [1470, 182] width 174 height 29
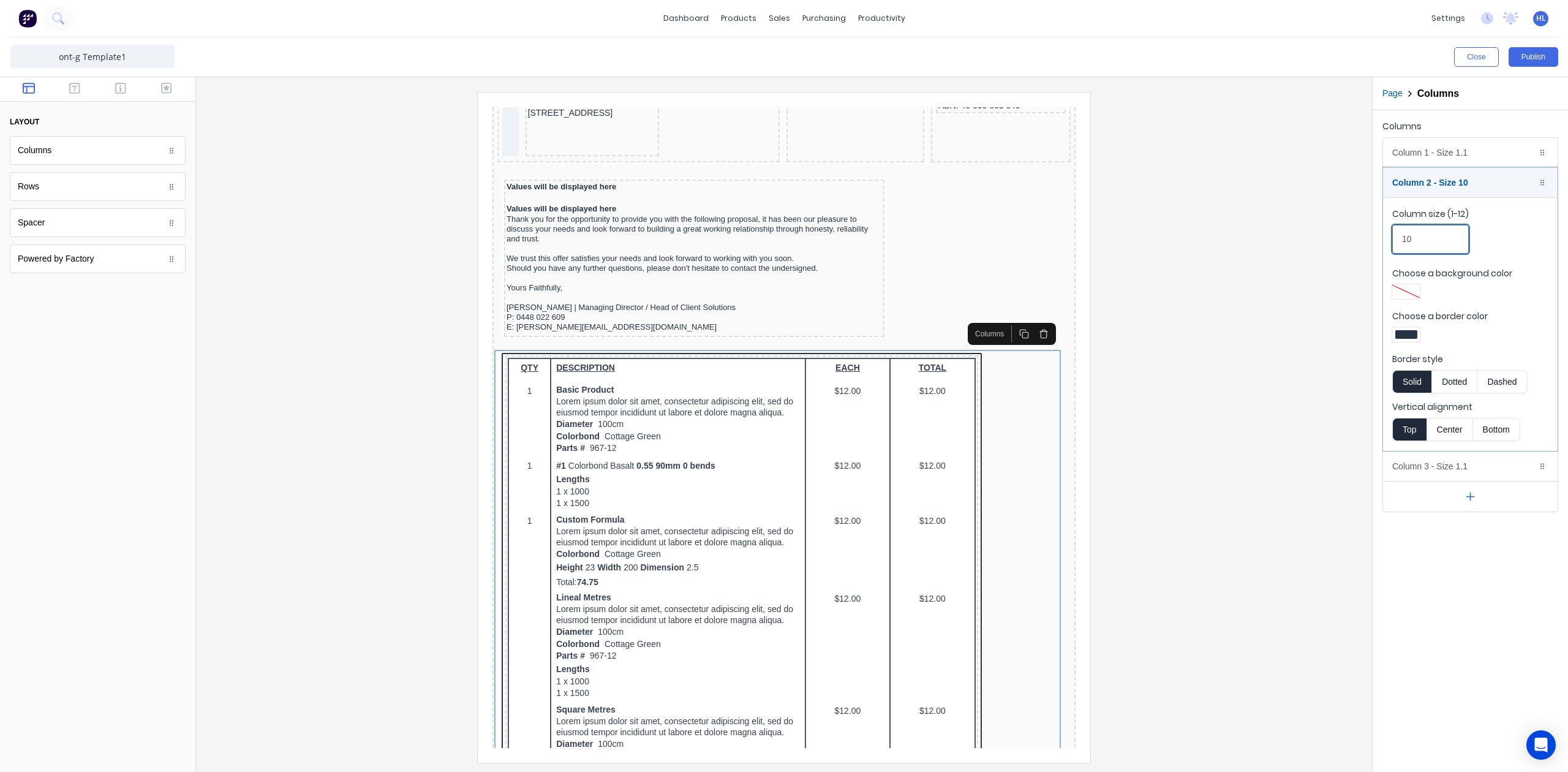
click at [1436, 245] on input "10" at bounding box center [1431, 239] width 76 height 29
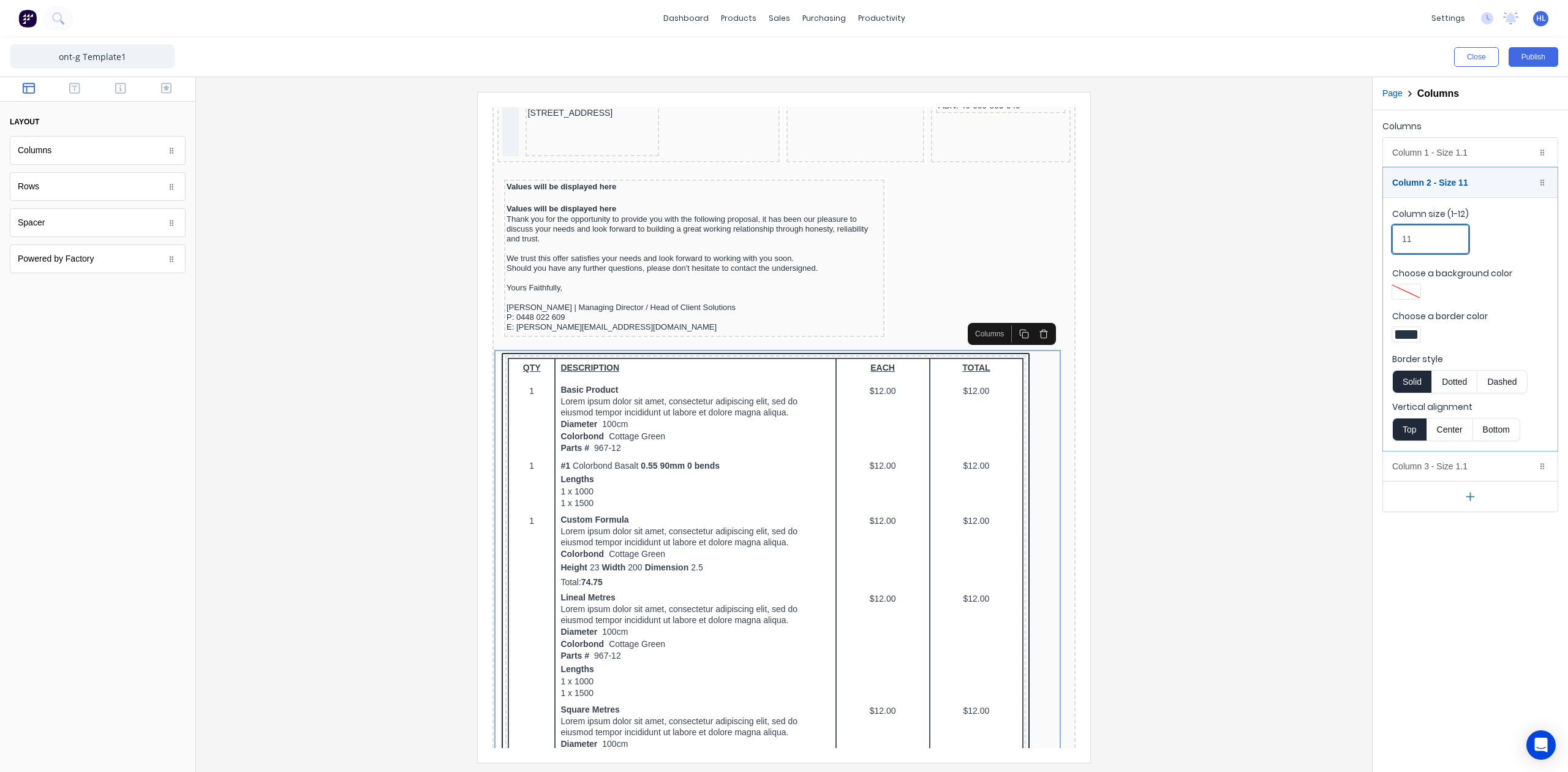
type input "11"
click at [1255, 403] on div at bounding box center [784, 427] width 1156 height 670
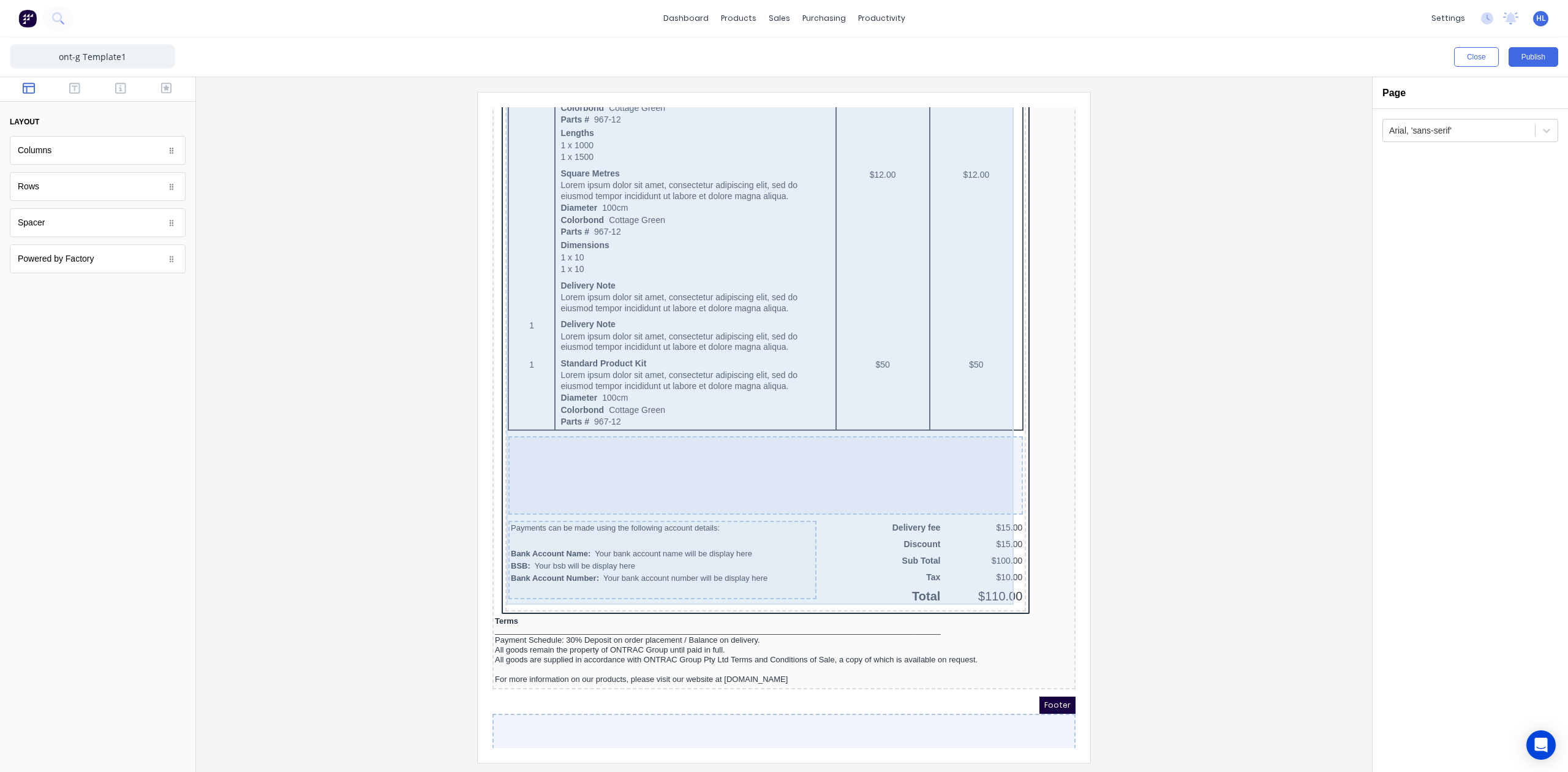
scroll to position [741, 0]
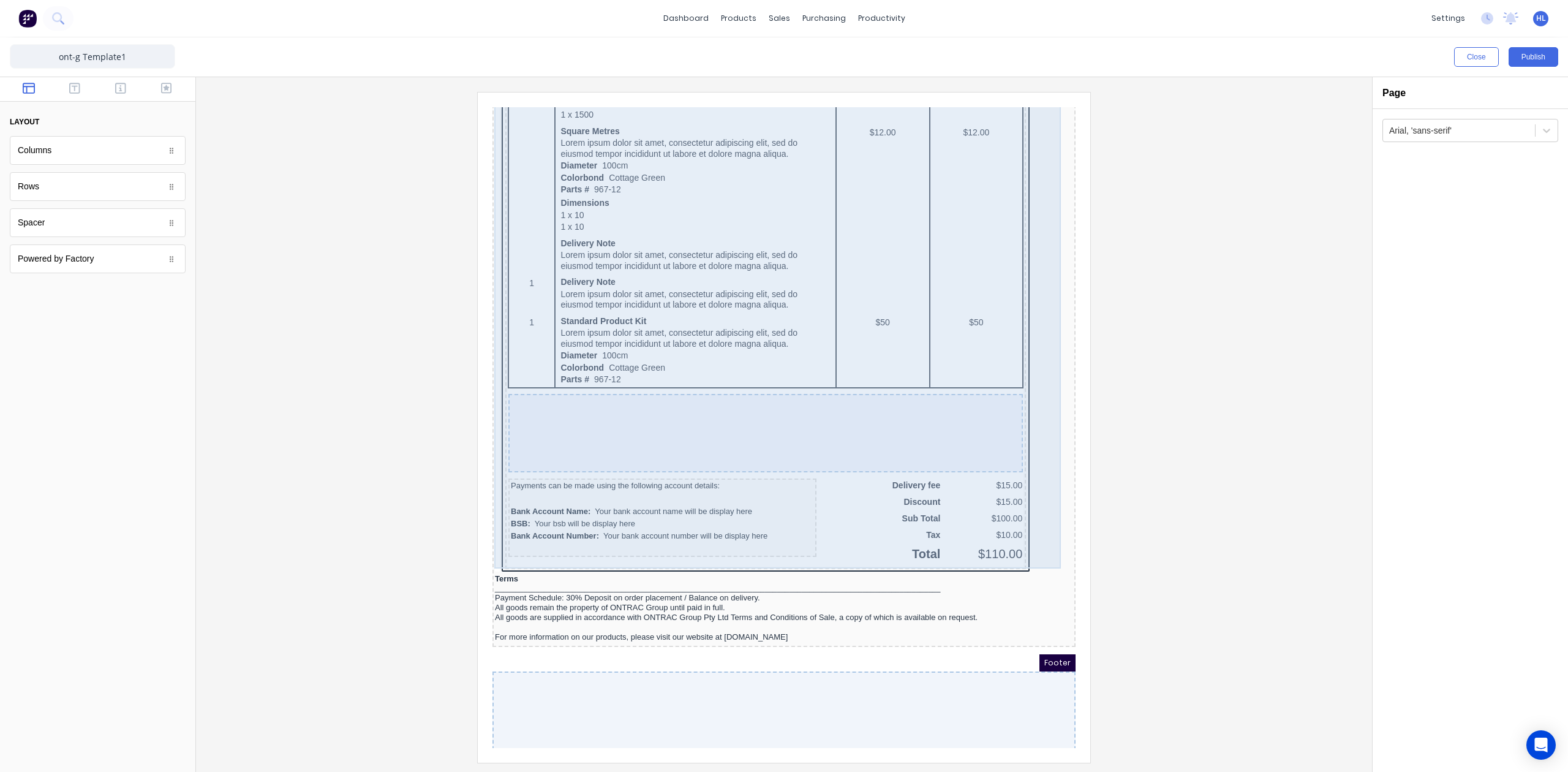
click at [508, 548] on div "QTY DESCRIPTION EACH TOTAL 1 Basic Product Lorem ipsum dolor sit amet, consecte…" at bounding box center [751, 158] width 521 height 792
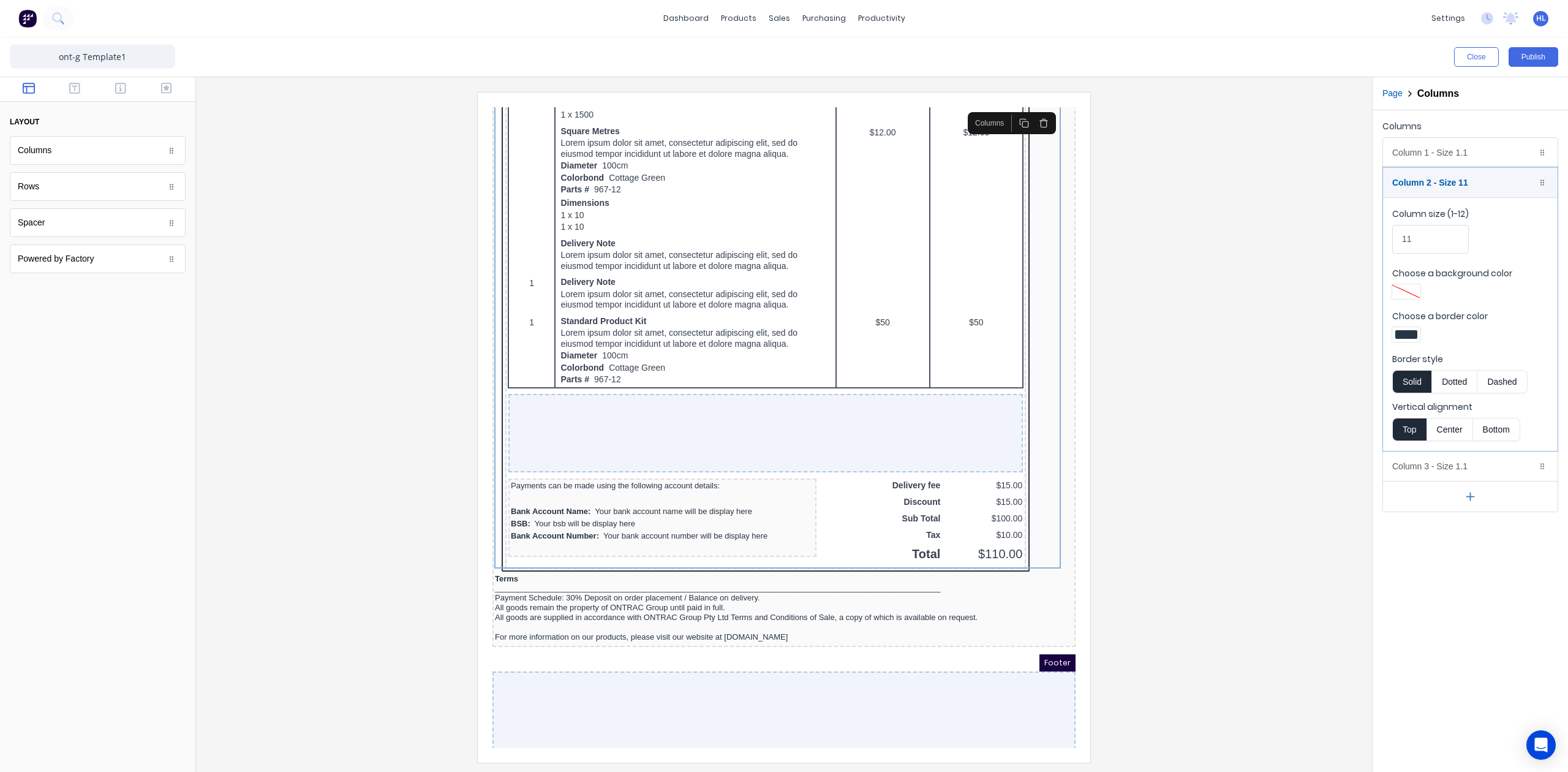
click at [1410, 334] on div at bounding box center [1407, 334] width 22 height 8
click at [1446, 452] on div at bounding box center [1445, 446] width 14 height 14
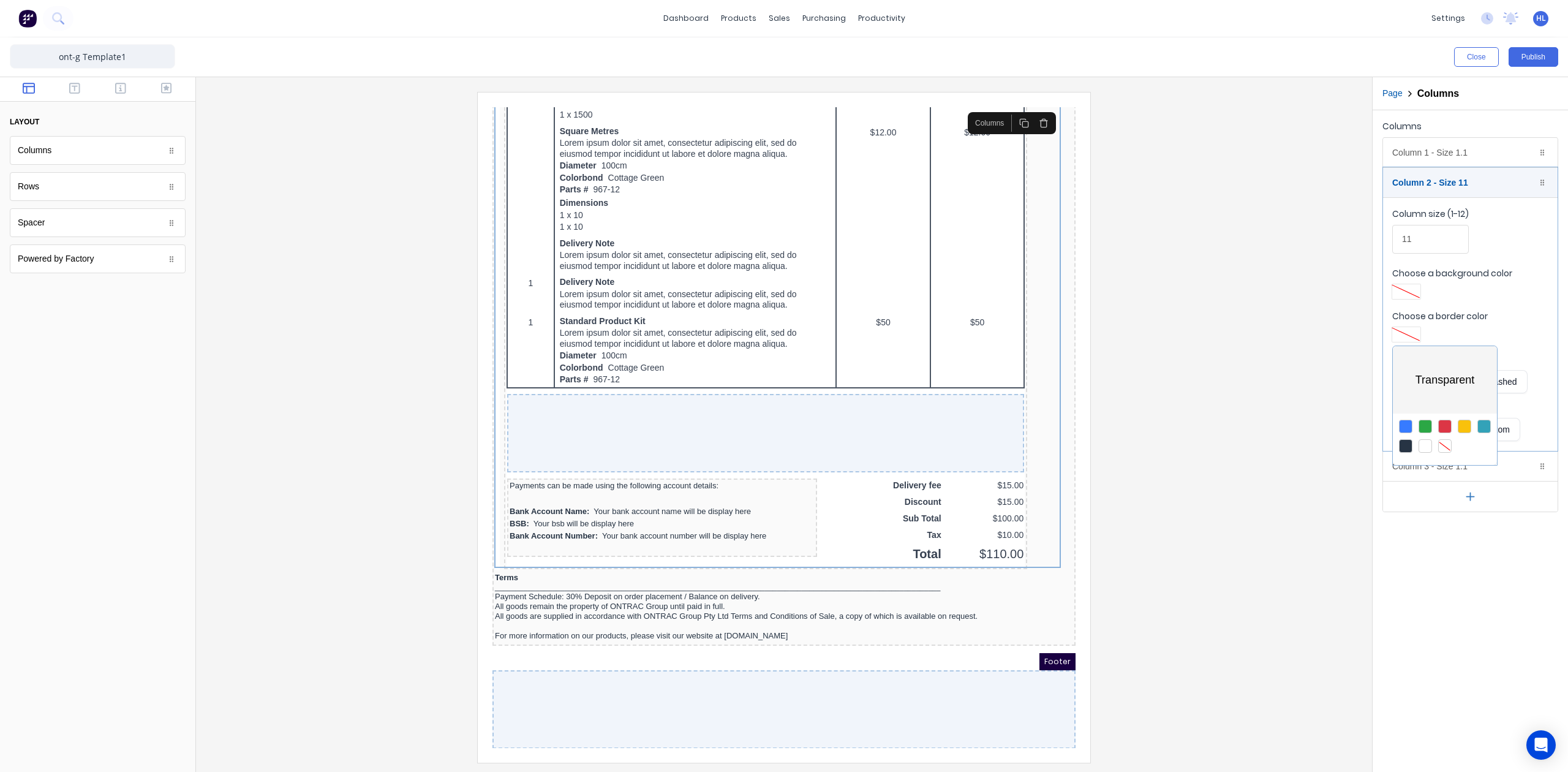
click at [1235, 446] on div at bounding box center [784, 386] width 1568 height 772
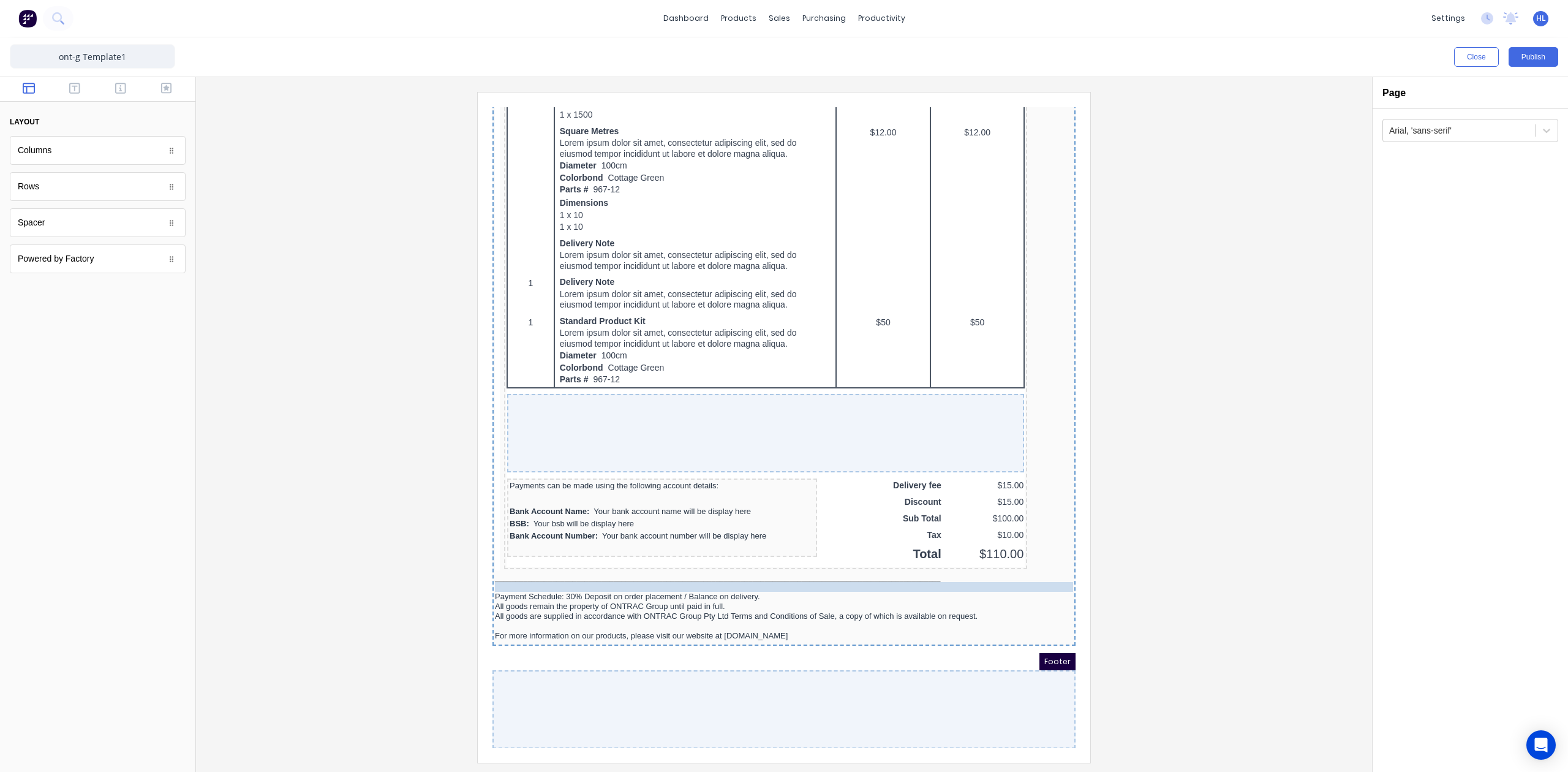
drag, startPoint x: 527, startPoint y: 557, endPoint x: 556, endPoint y: 565, distance: 30.1
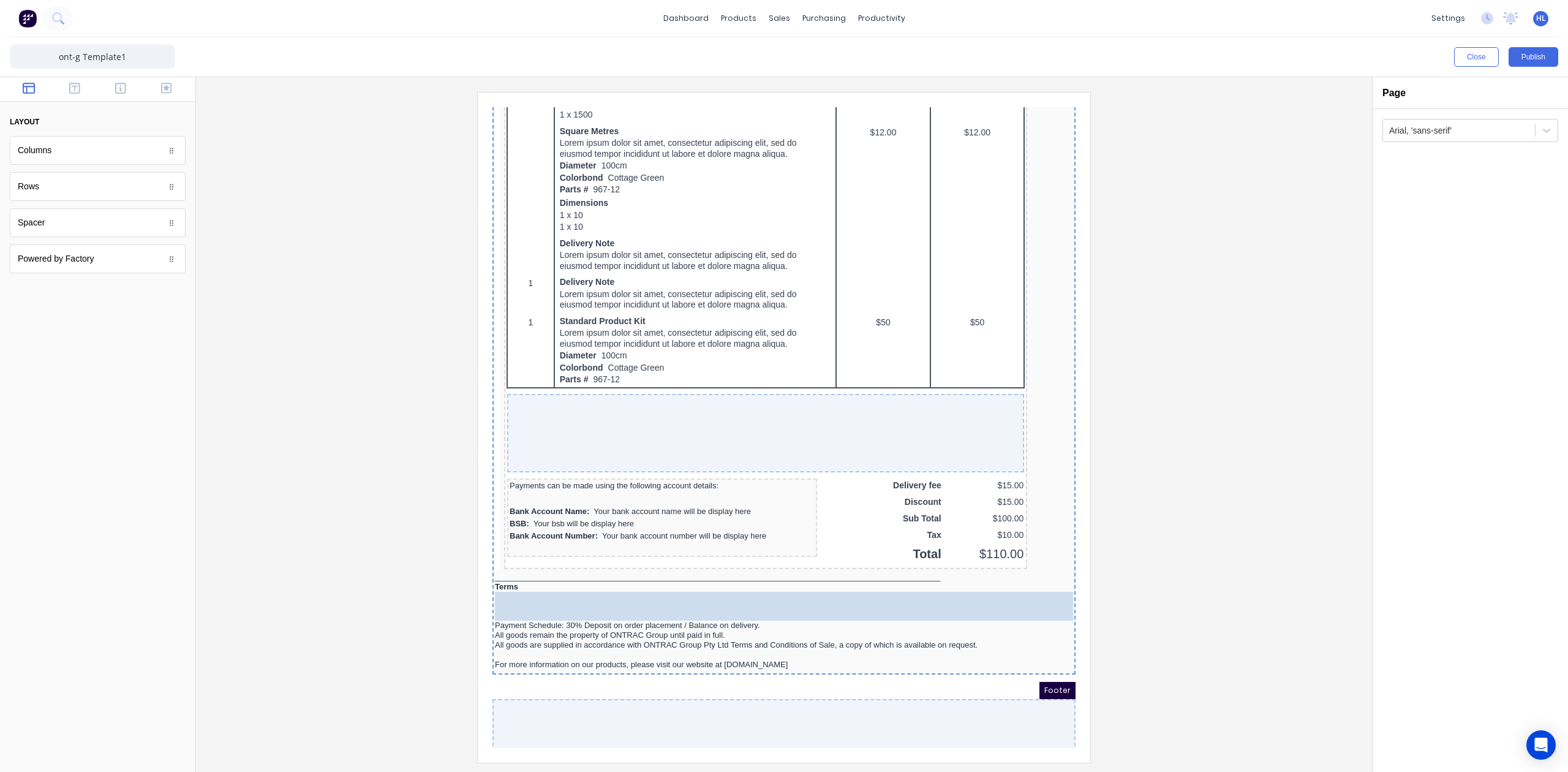
drag, startPoint x: 84, startPoint y: 165, endPoint x: 638, endPoint y: 586, distance: 695.8
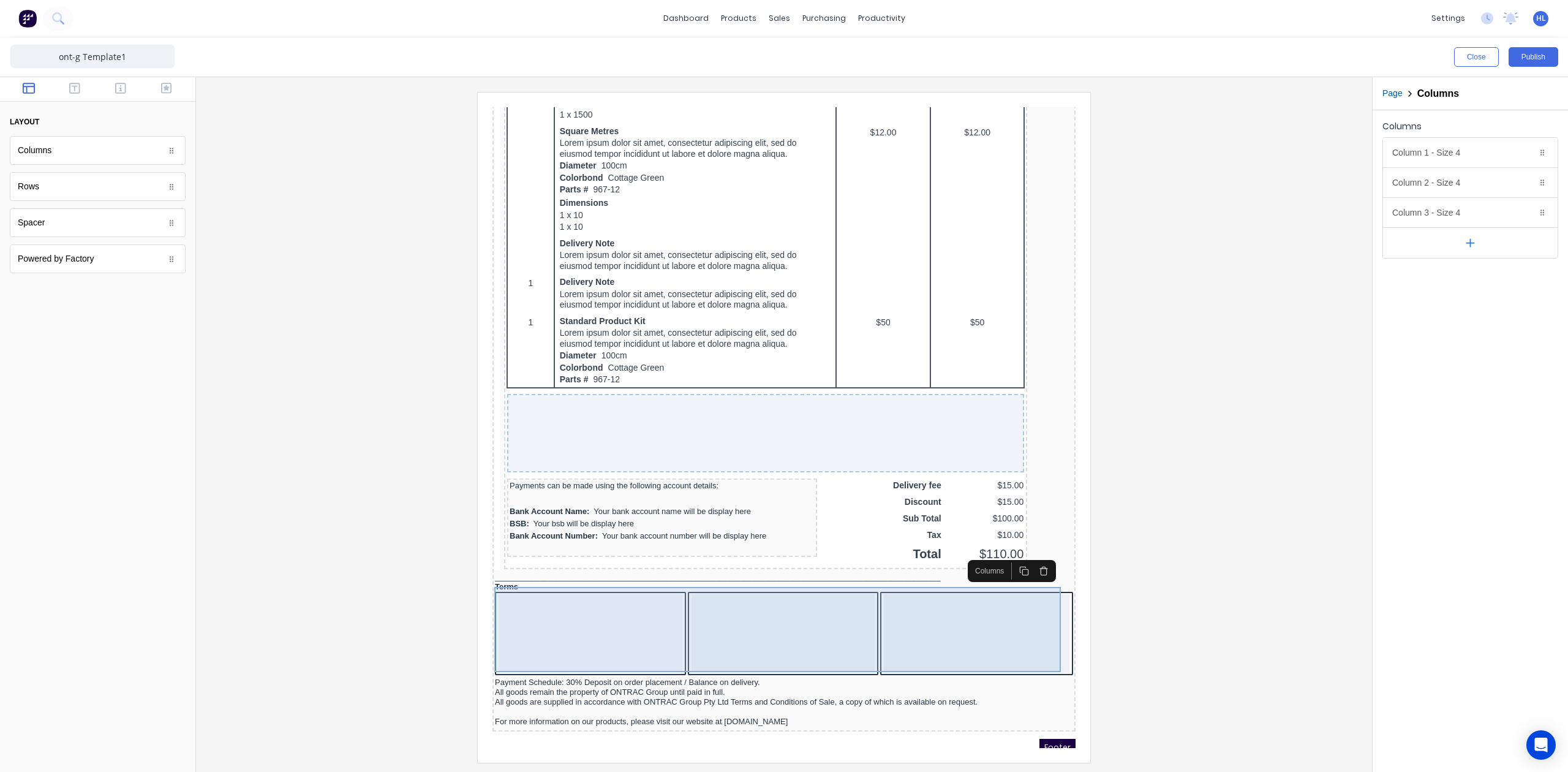
click at [607, 583] on div at bounding box center [576, 618] width 184 height 78
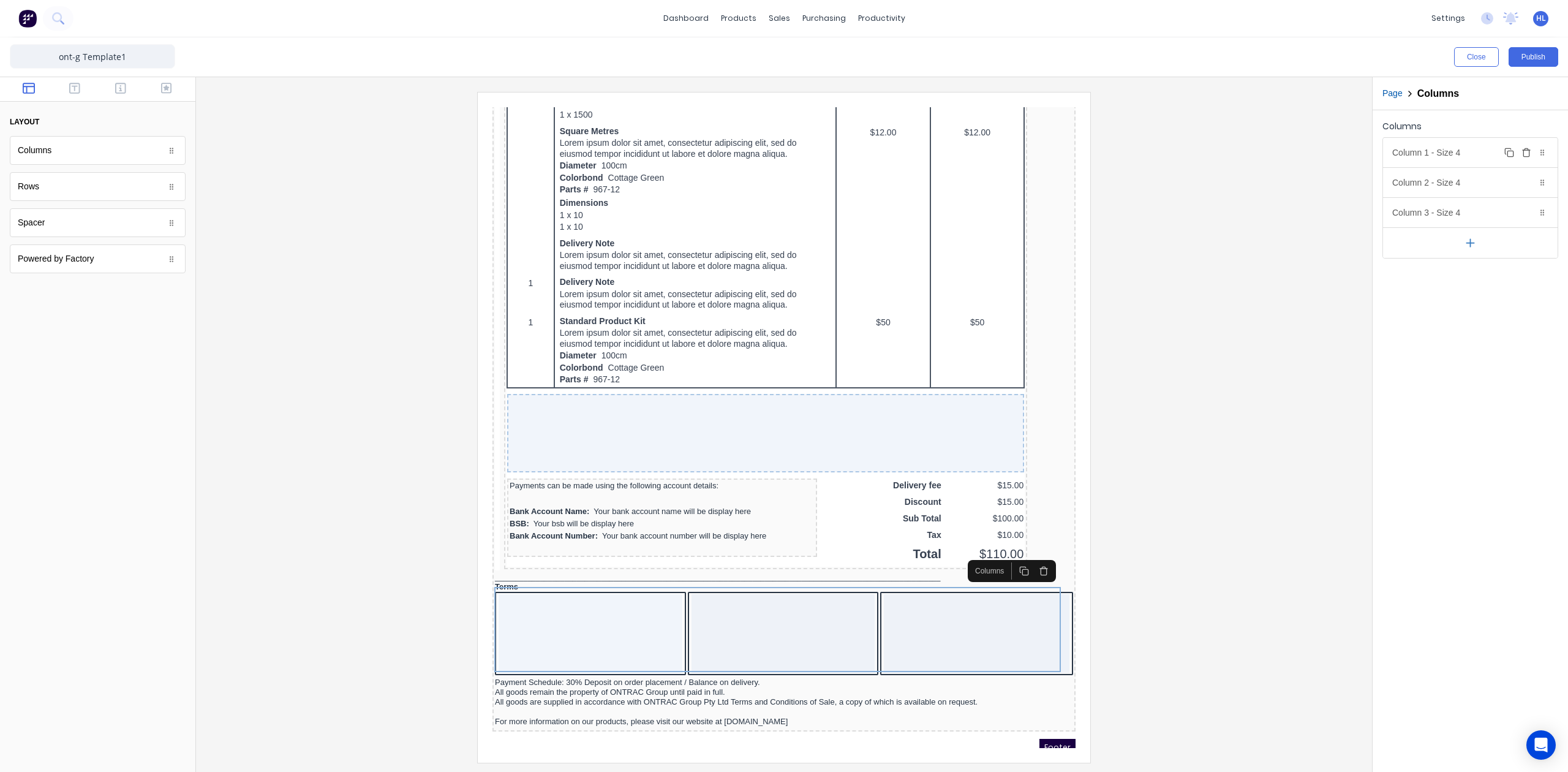
click at [1451, 152] on div "Column 1 - Size 4 Duplicate Delete" at bounding box center [1470, 152] width 174 height 29
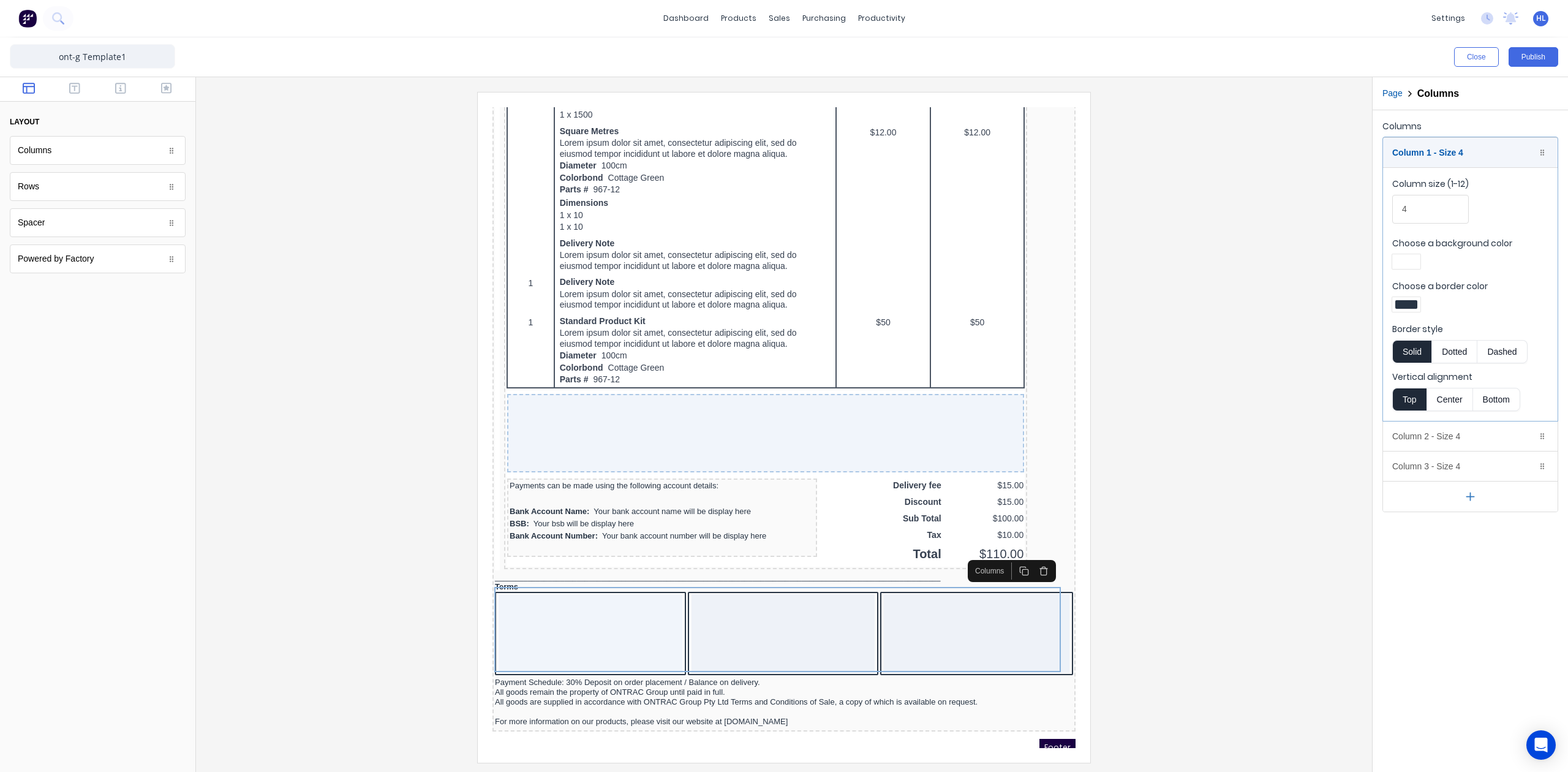
click at [1407, 312] on div at bounding box center [1406, 304] width 28 height 15
click at [1444, 421] on div at bounding box center [1445, 415] width 14 height 14
click at [1429, 209] on div at bounding box center [784, 386] width 1568 height 772
drag, startPoint x: 1419, startPoint y: 214, endPoint x: 1339, endPoint y: 209, distance: 80.2
click at [1342, 211] on div "Close Publish Components layout Columns Columns Rows Rows Spacer Spacer Powered…" at bounding box center [784, 404] width 1568 height 734
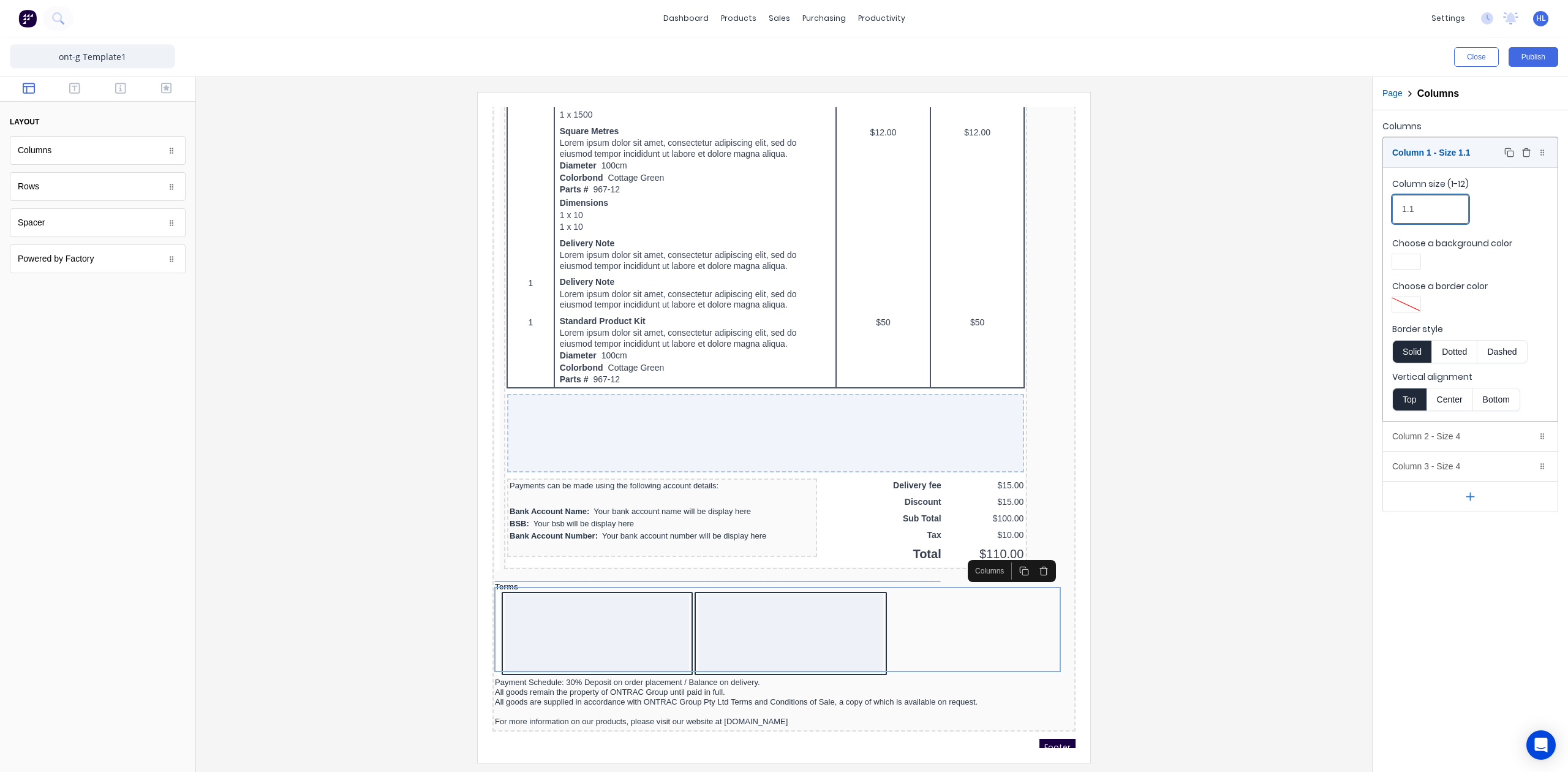
type input "1.1"
click at [1449, 152] on div "Column 1 - Size 1.1 Duplicate Delete" at bounding box center [1470, 152] width 174 height 29
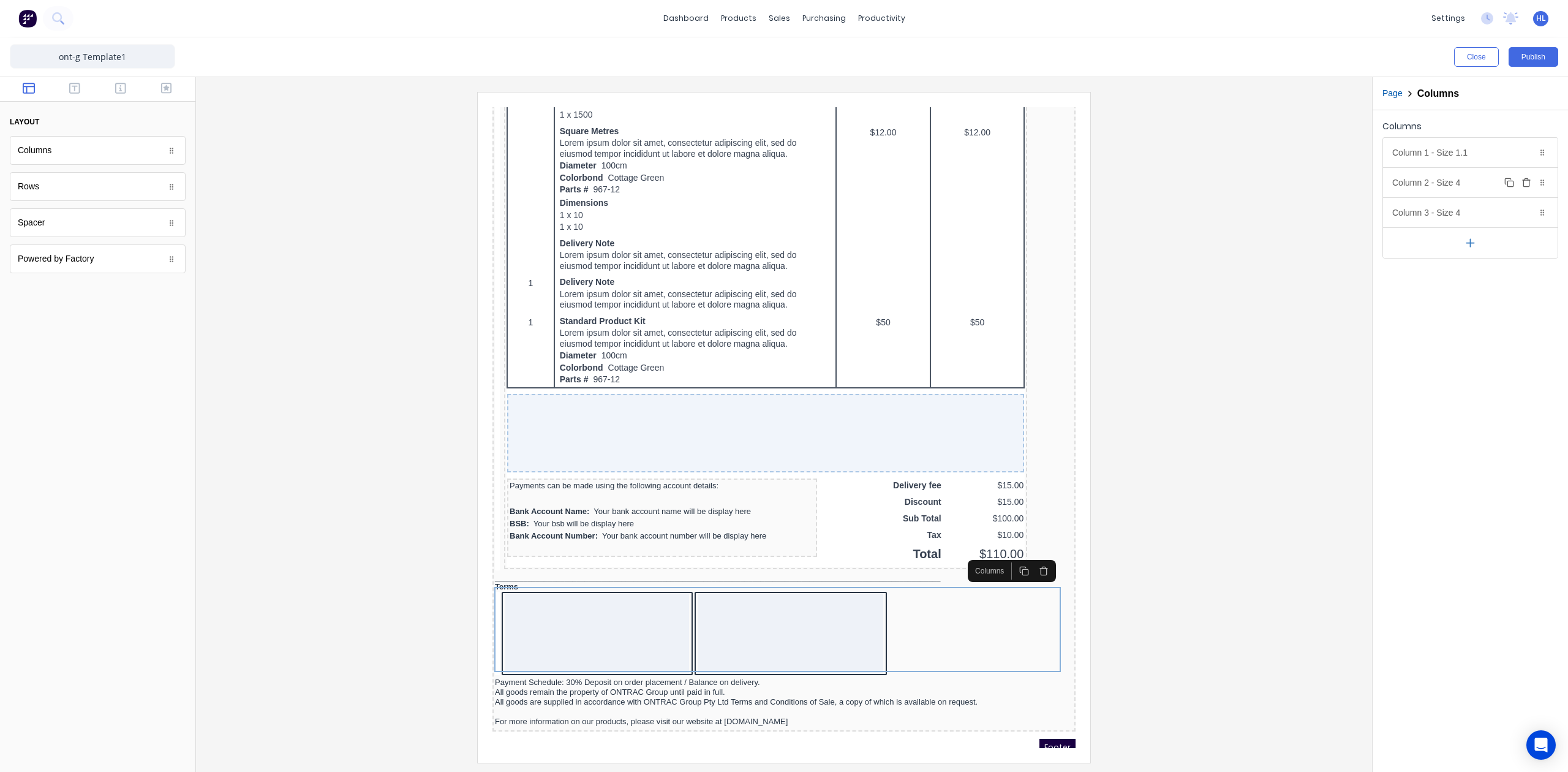
click at [1427, 190] on div "Column 2 - Size 4 Duplicate Delete" at bounding box center [1470, 182] width 174 height 29
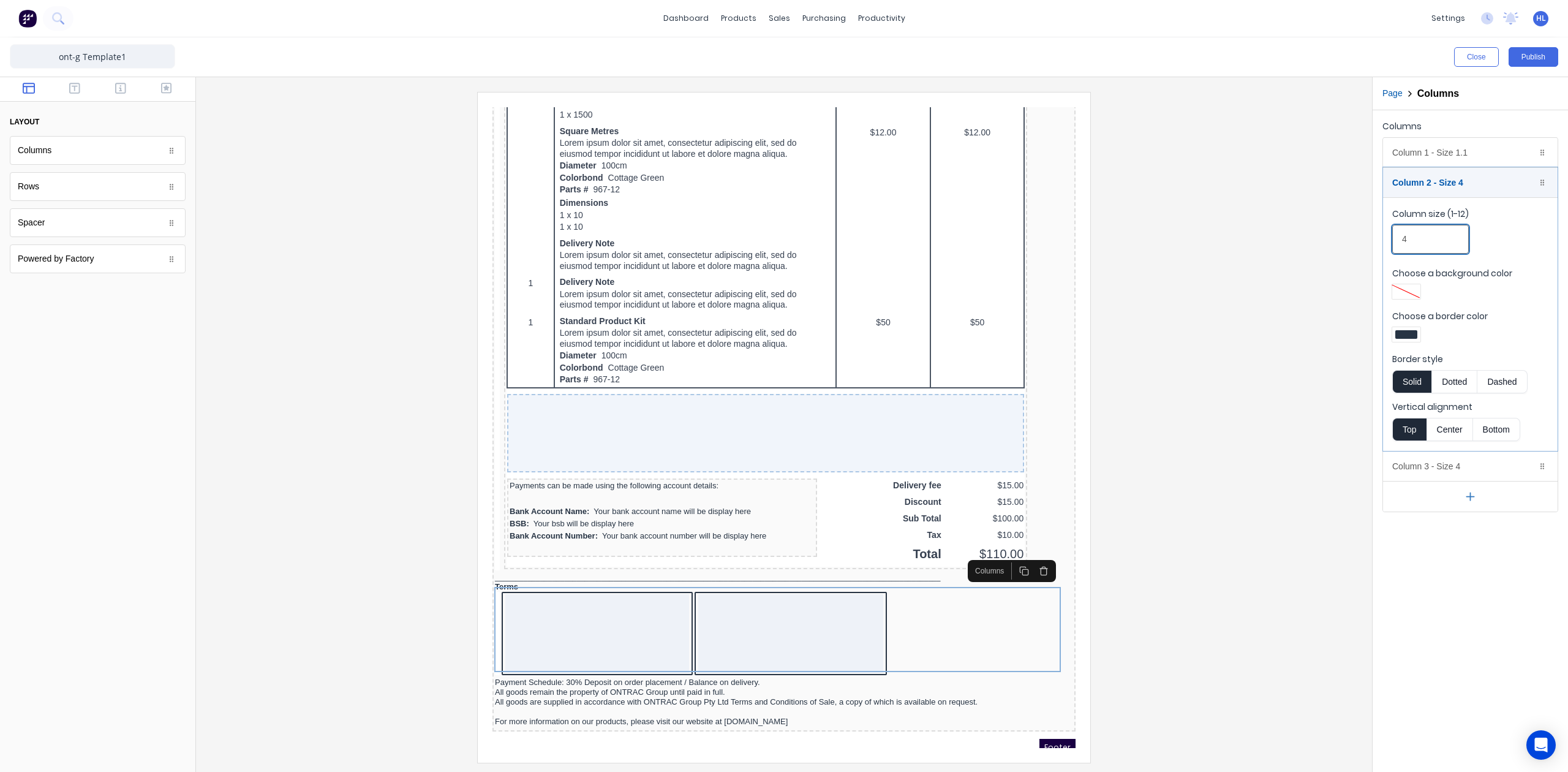
drag, startPoint x: 1387, startPoint y: 244, endPoint x: 1399, endPoint y: 294, distance: 51.4
click at [1383, 244] on div "Column 1 - Size 1.1 Duplicate Delete Column size (1-12) 1.1 Choose a background…" at bounding box center [1470, 325] width 176 height 375
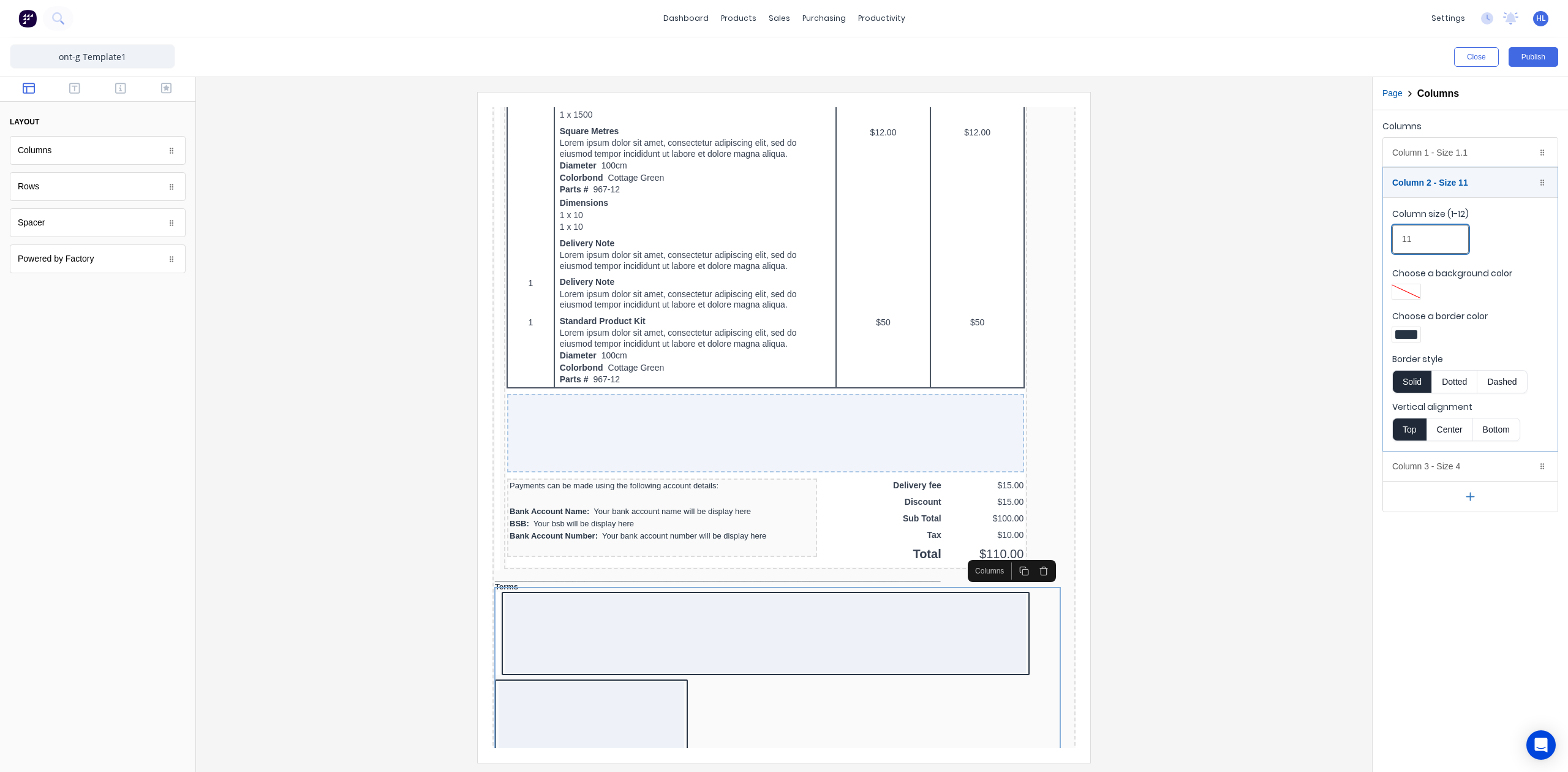
type input "11"
click at [1408, 334] on div at bounding box center [1407, 334] width 22 height 8
click at [1449, 446] on div at bounding box center [1445, 446] width 14 height 14
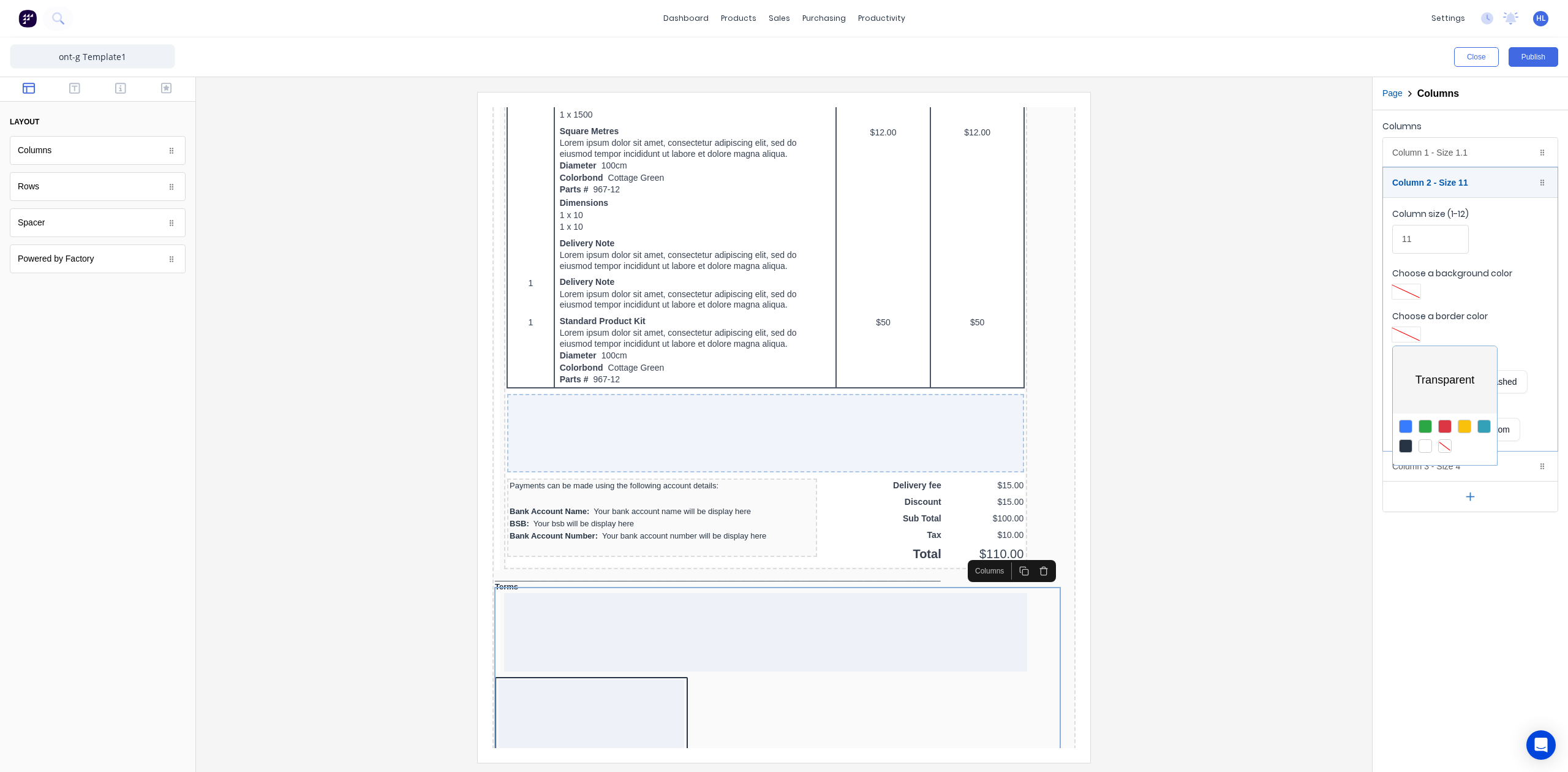
click at [1448, 180] on div at bounding box center [784, 386] width 1568 height 772
click at [1451, 191] on div "Column 2 - Size 11 Duplicate Delete" at bounding box center [1470, 182] width 174 height 29
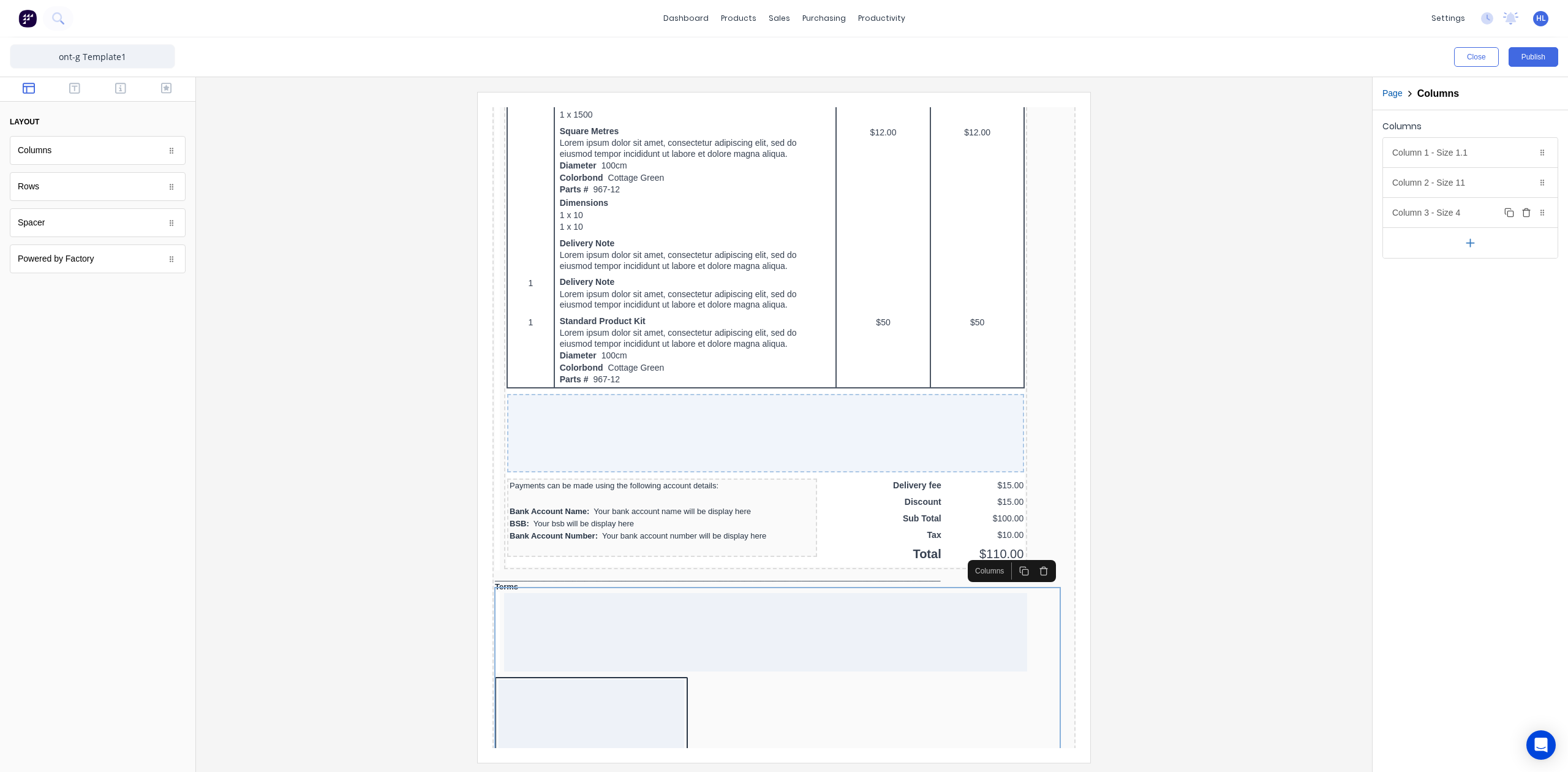
click at [1448, 219] on div "Column 3 - Size 4 Duplicate Delete" at bounding box center [1470, 212] width 174 height 29
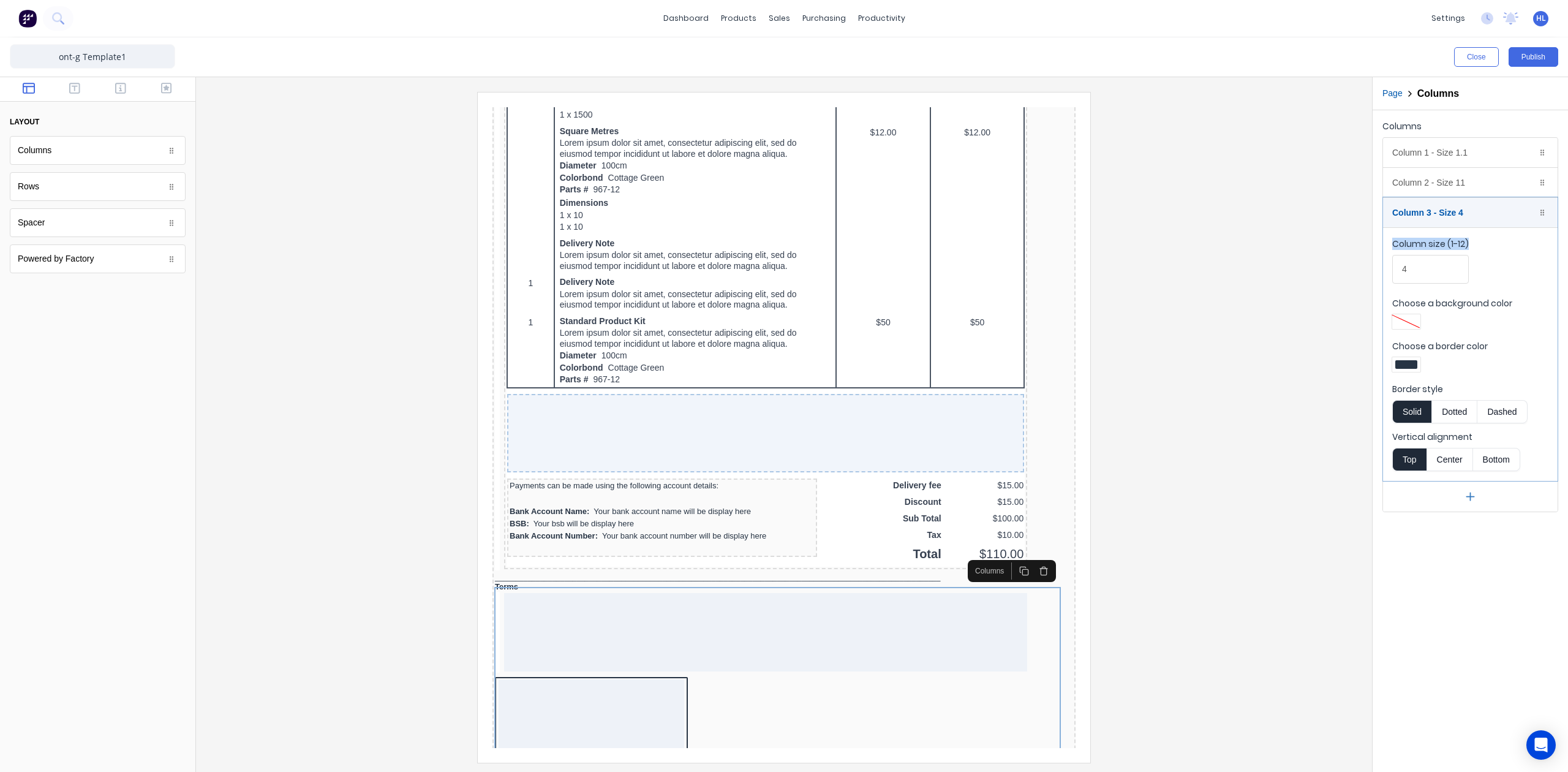
drag, startPoint x: 1440, startPoint y: 287, endPoint x: 1399, endPoint y: 283, distance: 41.2
click at [1399, 283] on div "Column size (1-12) 4" at bounding box center [1470, 264] width 156 height 52
click at [1419, 273] on input "4" at bounding box center [1431, 269] width 76 height 29
drag, startPoint x: 1401, startPoint y: 271, endPoint x: 1445, endPoint y: 277, distance: 44.4
click at [1445, 277] on input "4" at bounding box center [1431, 269] width 76 height 29
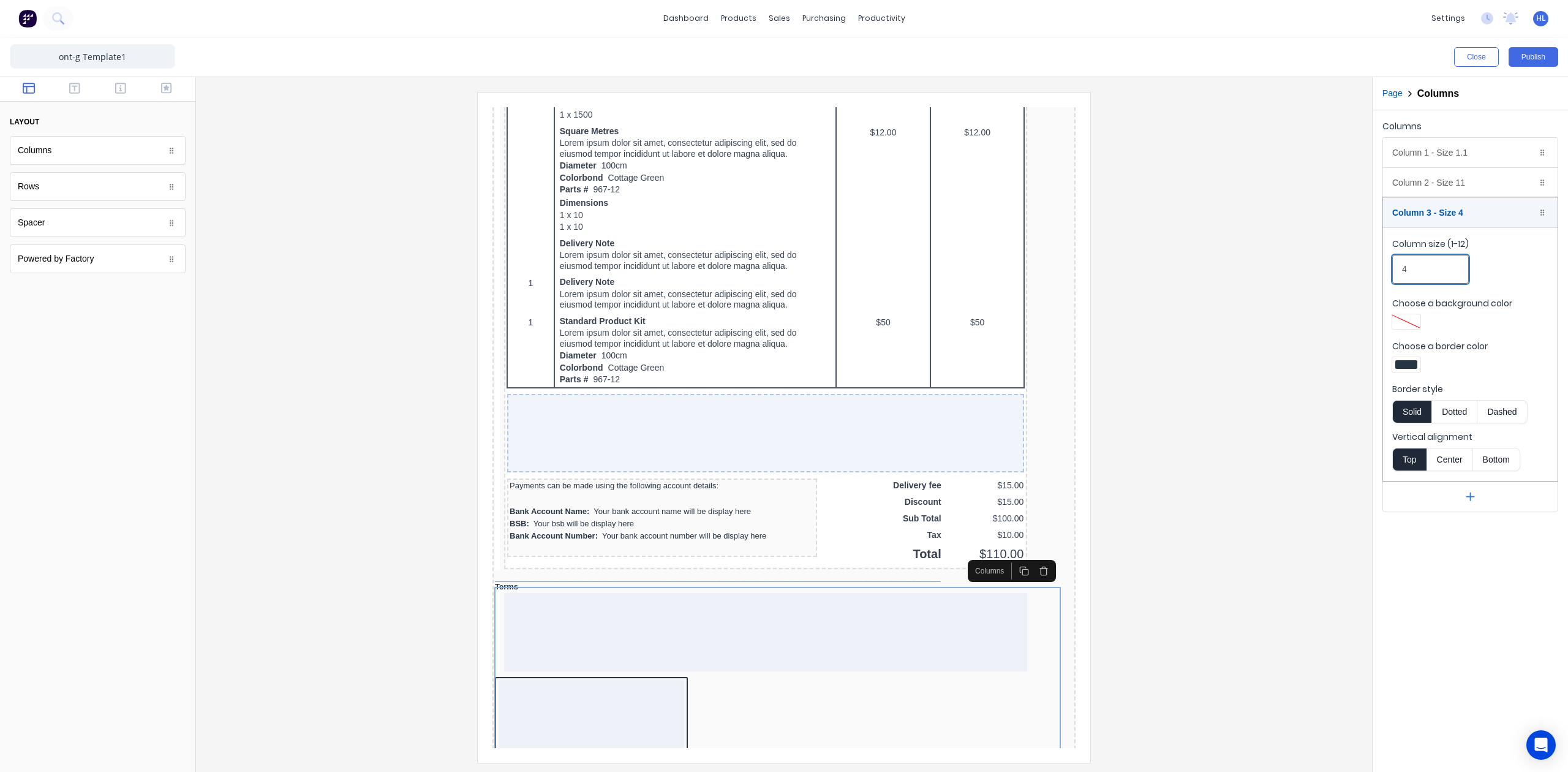
type input "4"
click at [1466, 184] on div "Column 2 - Size 11 Duplicate Delete" at bounding box center [1470, 182] width 174 height 29
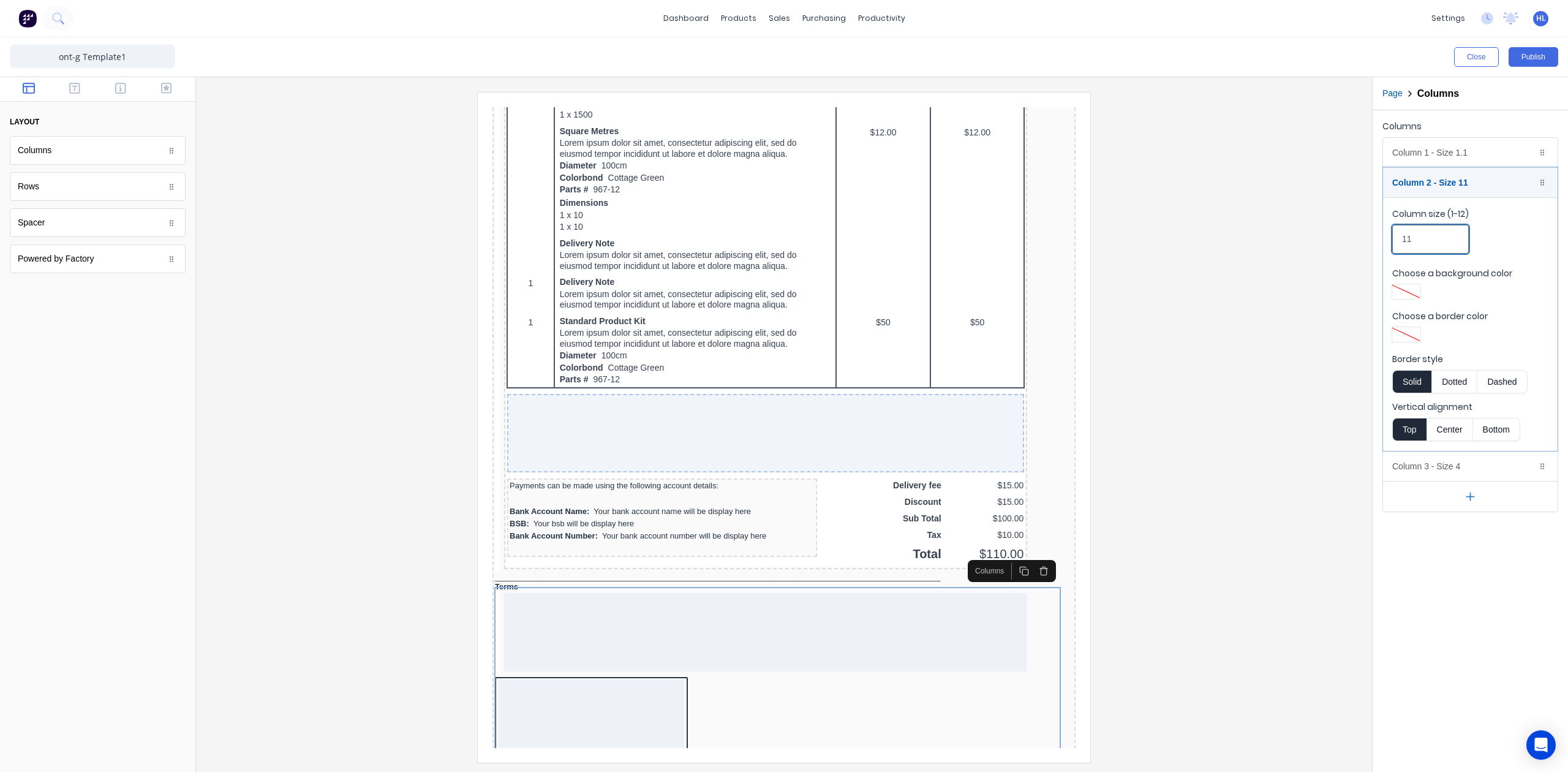
drag, startPoint x: 1417, startPoint y: 237, endPoint x: 1370, endPoint y: 243, distance: 47.4
click at [1371, 244] on div "Close Publish Components layout Columns Columns Rows Rows Spacer Spacer Powered…" at bounding box center [784, 404] width 1568 height 734
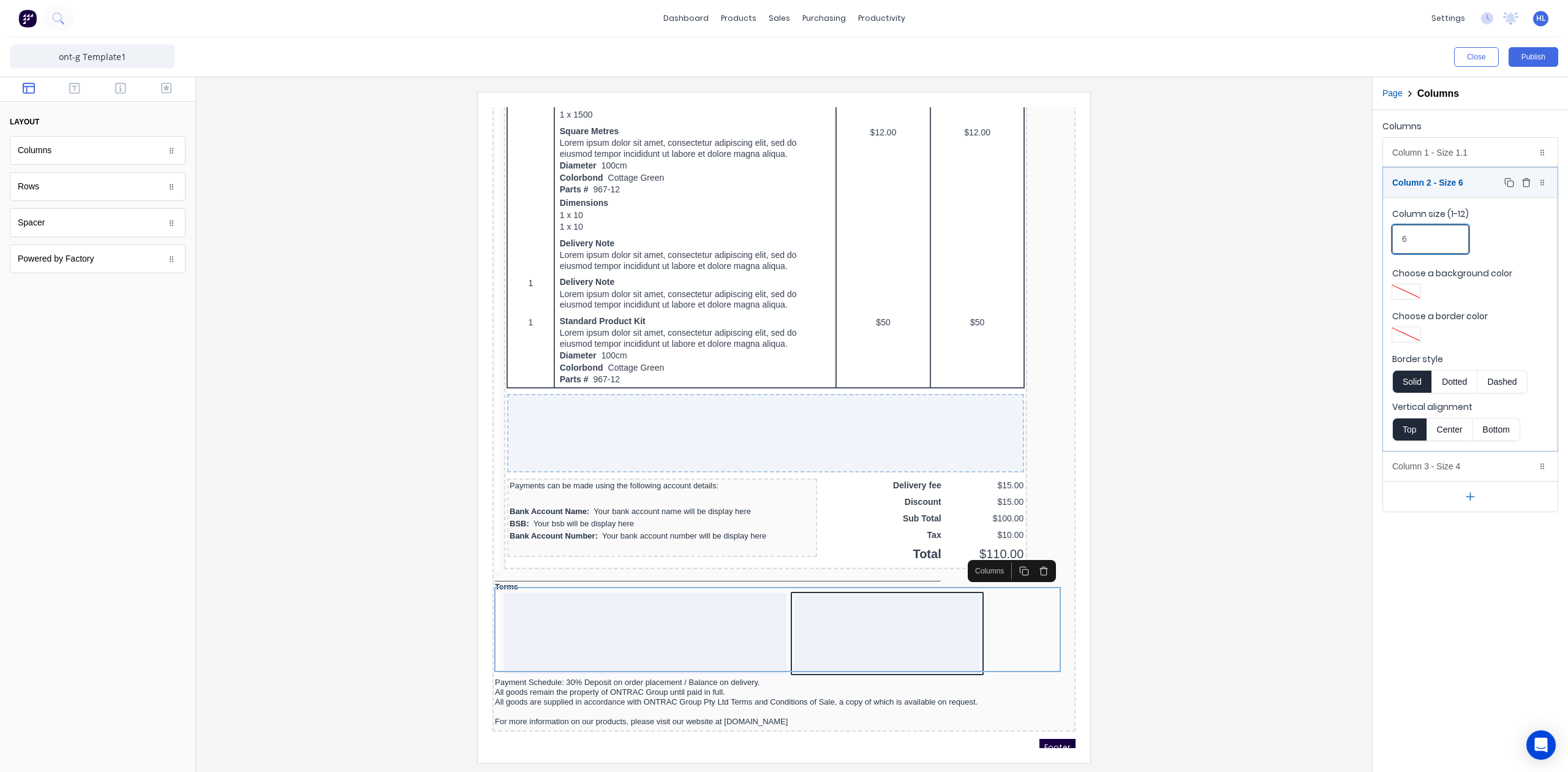
type input "6"
click at [1452, 189] on div "Column 2 - Size 6 Duplicate Delete" at bounding box center [1470, 182] width 174 height 29
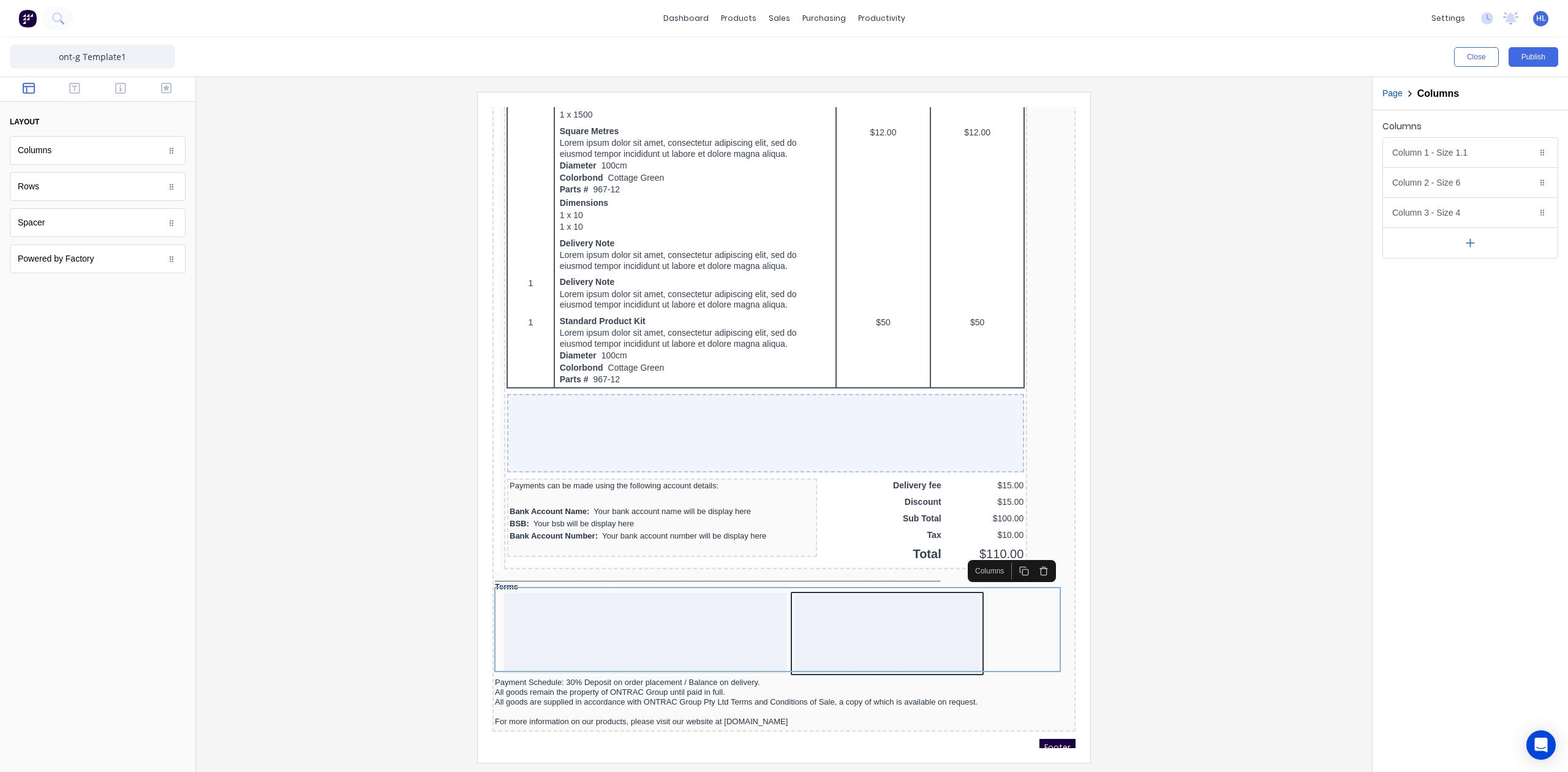
click at [1433, 235] on button "button" at bounding box center [1470, 242] width 174 height 30
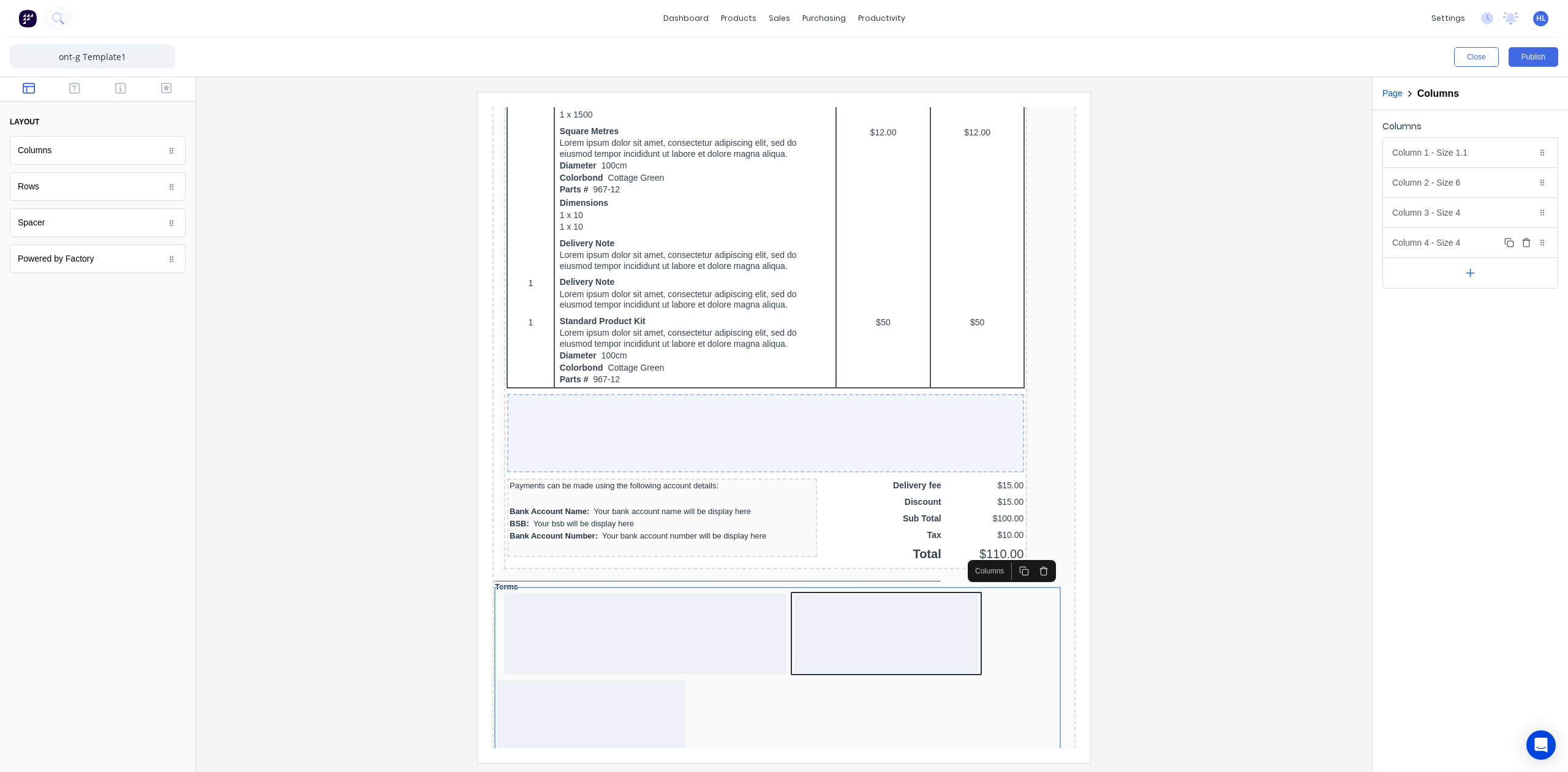
click at [1527, 245] on icon "button" at bounding box center [1526, 242] width 10 height 10
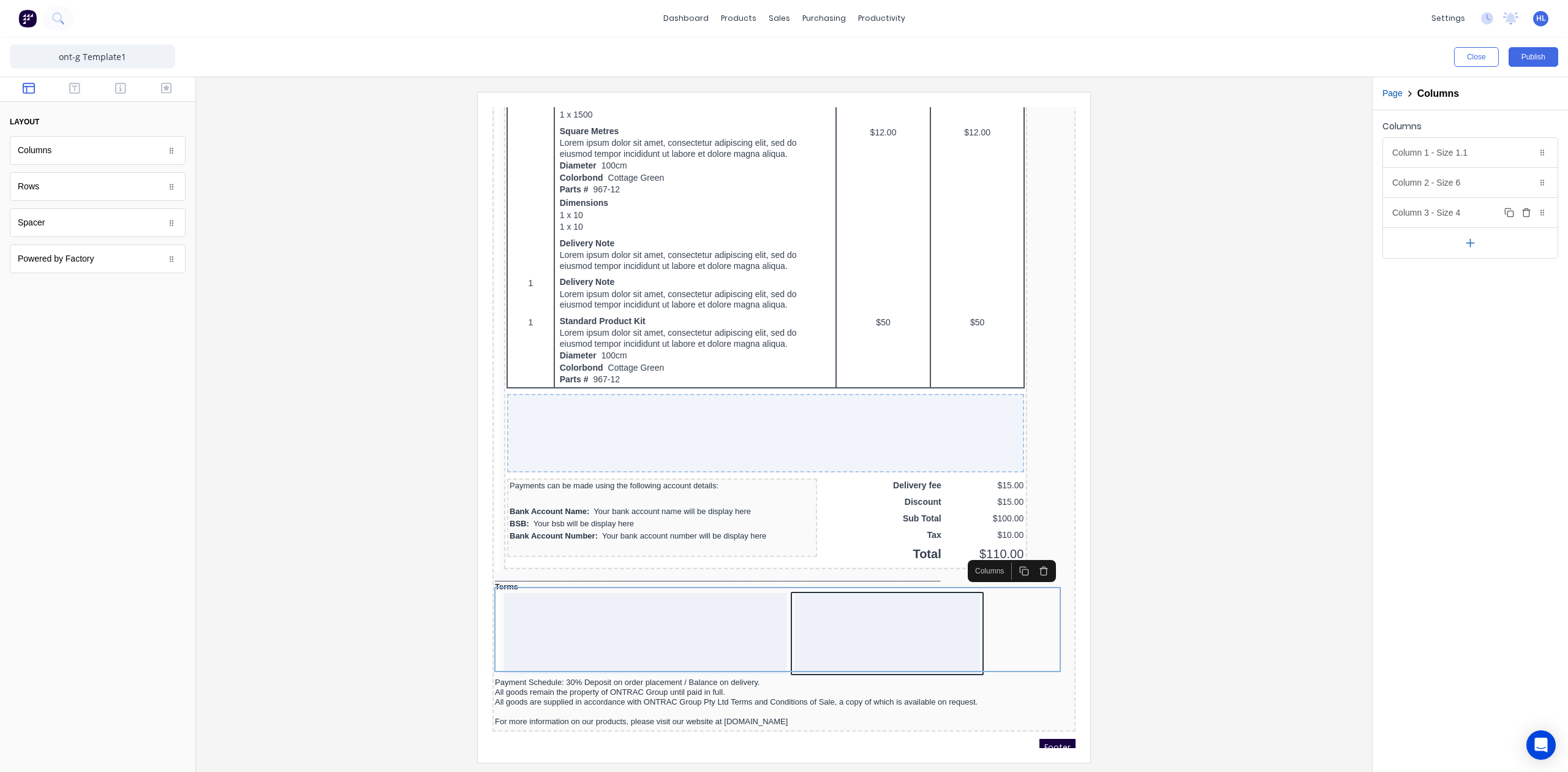
click at [1475, 216] on div "Column 3 - Size 4 Duplicate Delete" at bounding box center [1470, 212] width 174 height 29
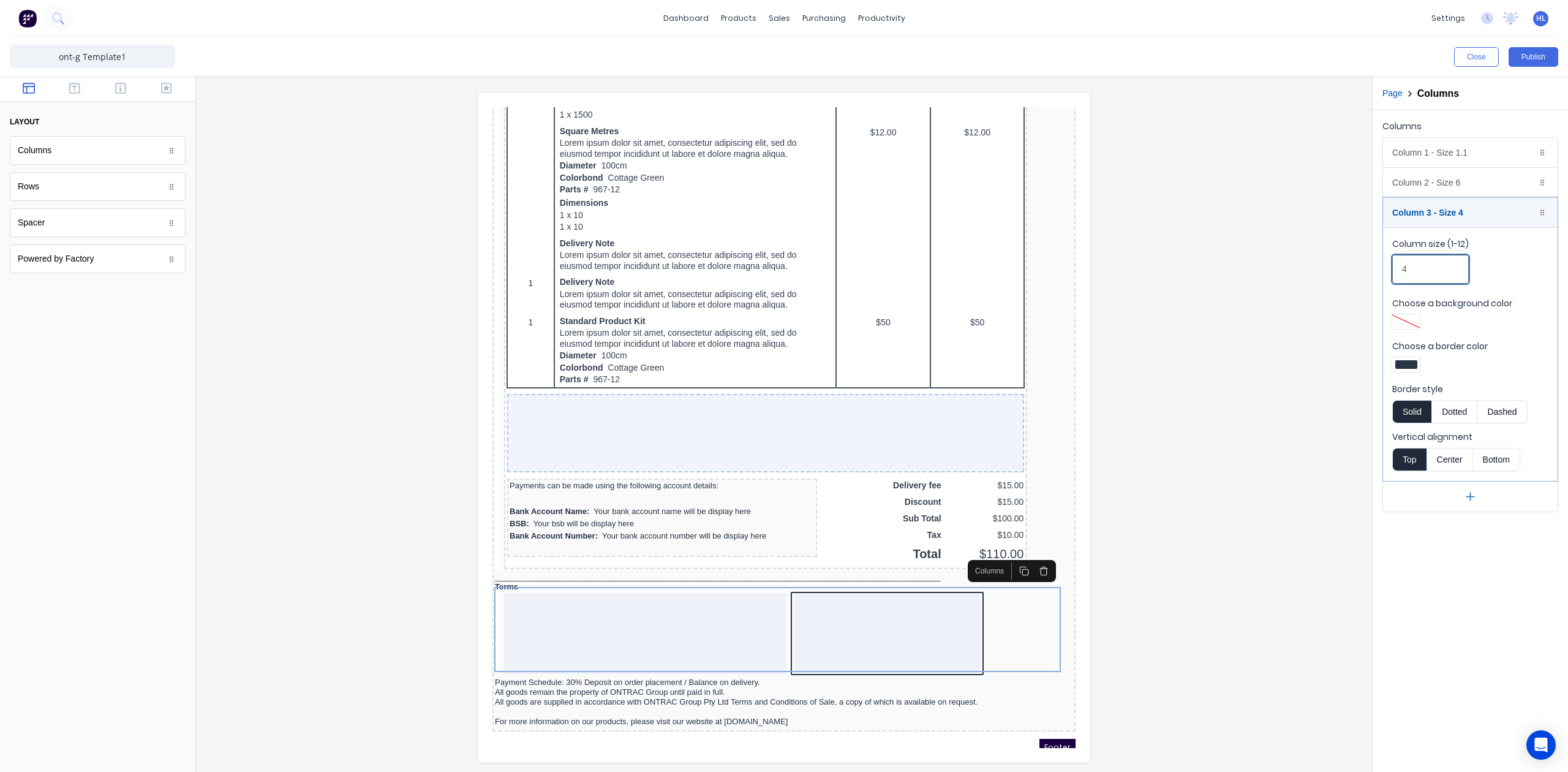
drag, startPoint x: 1409, startPoint y: 271, endPoint x: 1365, endPoint y: 273, distance: 44.0
click at [1366, 273] on div "Close Publish Components layout Columns Columns Rows Rows Spacer Spacer Powered…" at bounding box center [784, 404] width 1568 height 734
type input "1.1"
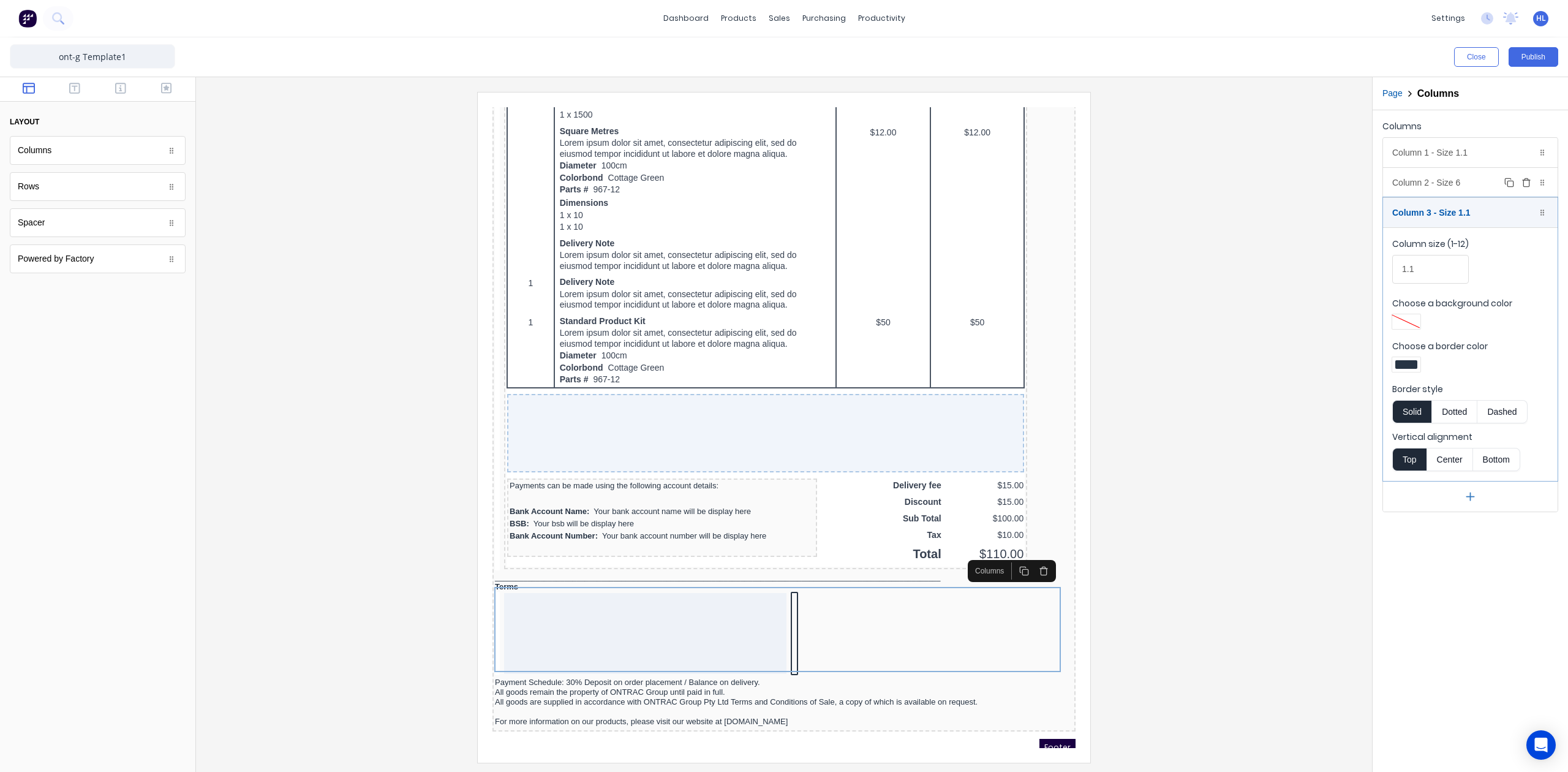
click at [1458, 186] on div "Column 2 - Size 6 Duplicate Delete" at bounding box center [1470, 182] width 174 height 29
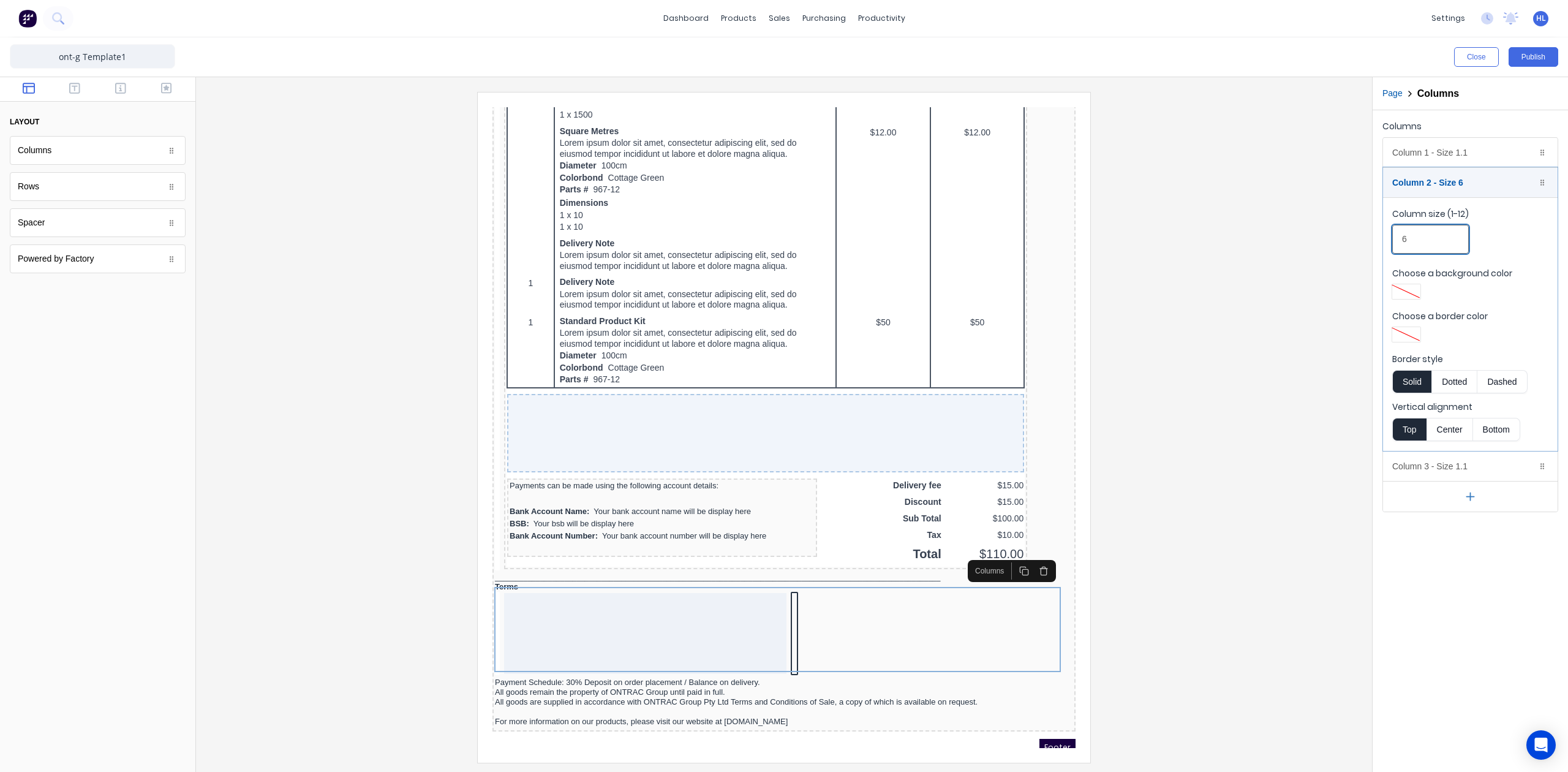
drag, startPoint x: 1431, startPoint y: 244, endPoint x: 1352, endPoint y: 248, distance: 79.1
click at [1352, 248] on div "Close Publish Components layout Columns Columns Rows Rows Spacer Spacer Powered…" at bounding box center [784, 404] width 1568 height 734
type input "10"
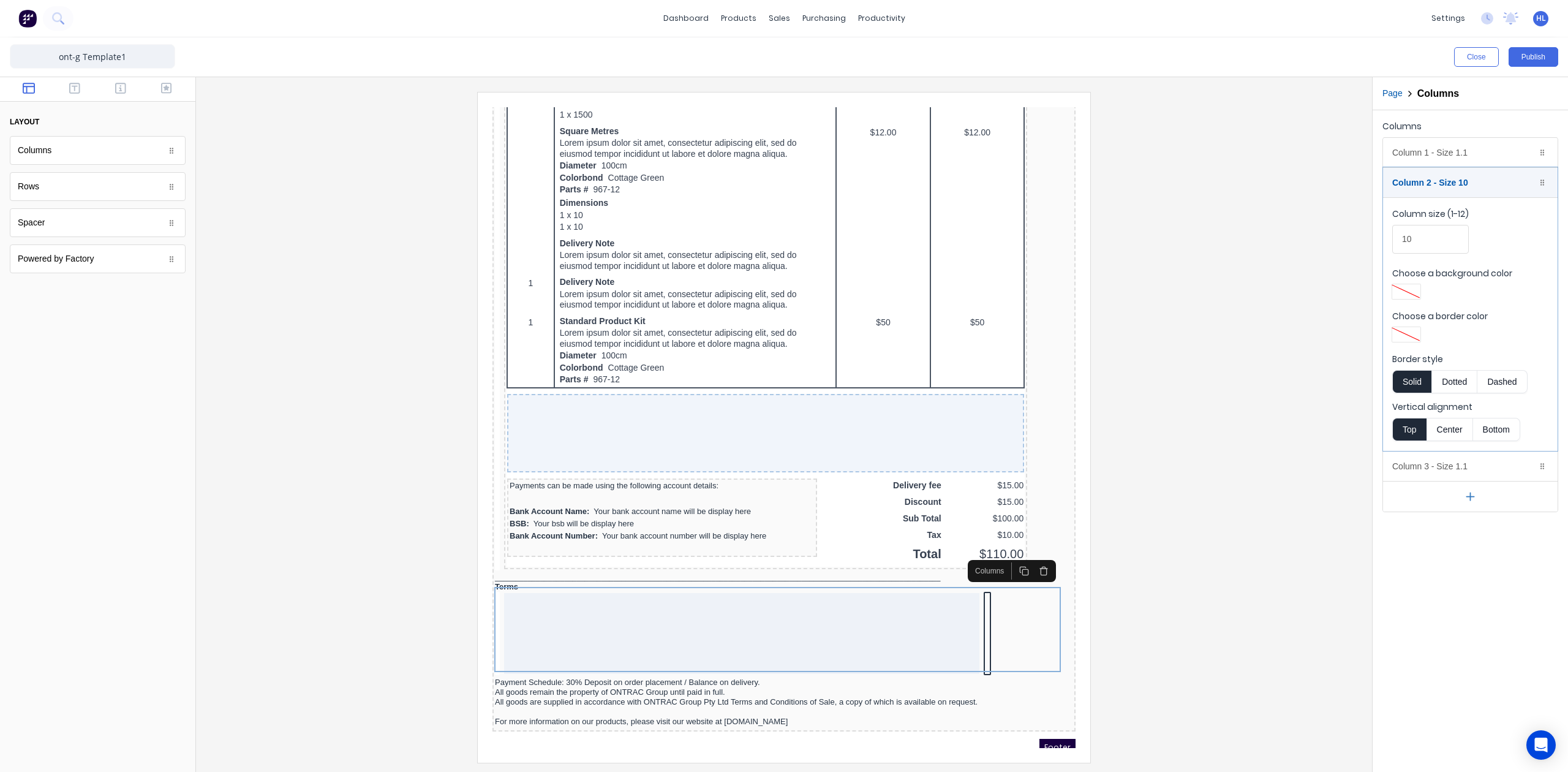
click at [1452, 579] on div "Columns Column 1 - Size 1.1 Duplicate Delete Column size (1-12) 1.1 Choose a ba…" at bounding box center [1470, 441] width 195 height 662
drag, startPoint x: 1444, startPoint y: 176, endPoint x: 1455, endPoint y: 194, distance: 21.1
click at [1447, 176] on div "Column 2 - Size 10 Duplicate Delete" at bounding box center [1470, 182] width 174 height 29
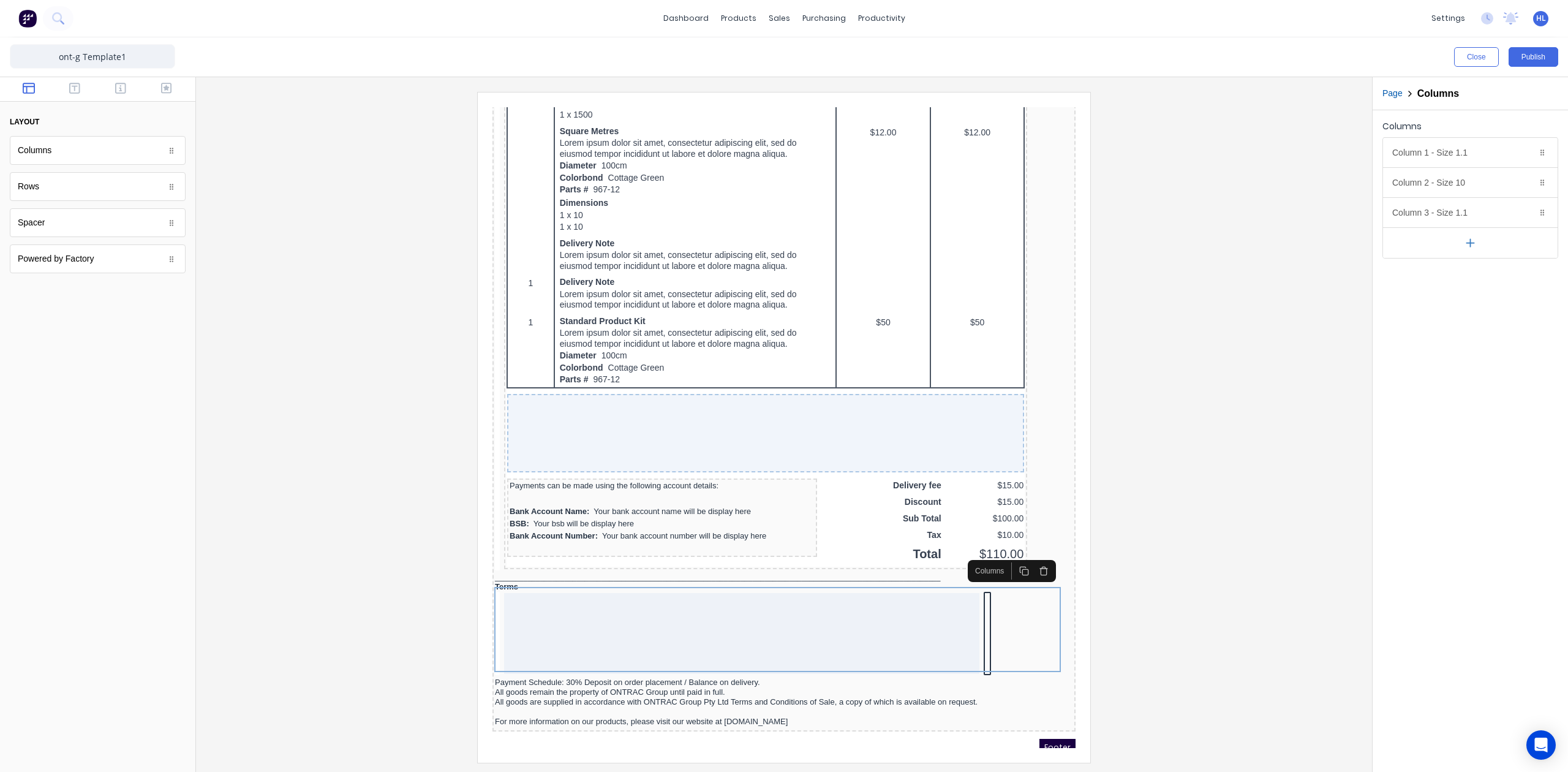
click at [1461, 316] on div "Columns Column 1 - Size 1.1 Duplicate Delete Column size (1-12) 1.1 Choose a ba…" at bounding box center [1470, 441] width 195 height 662
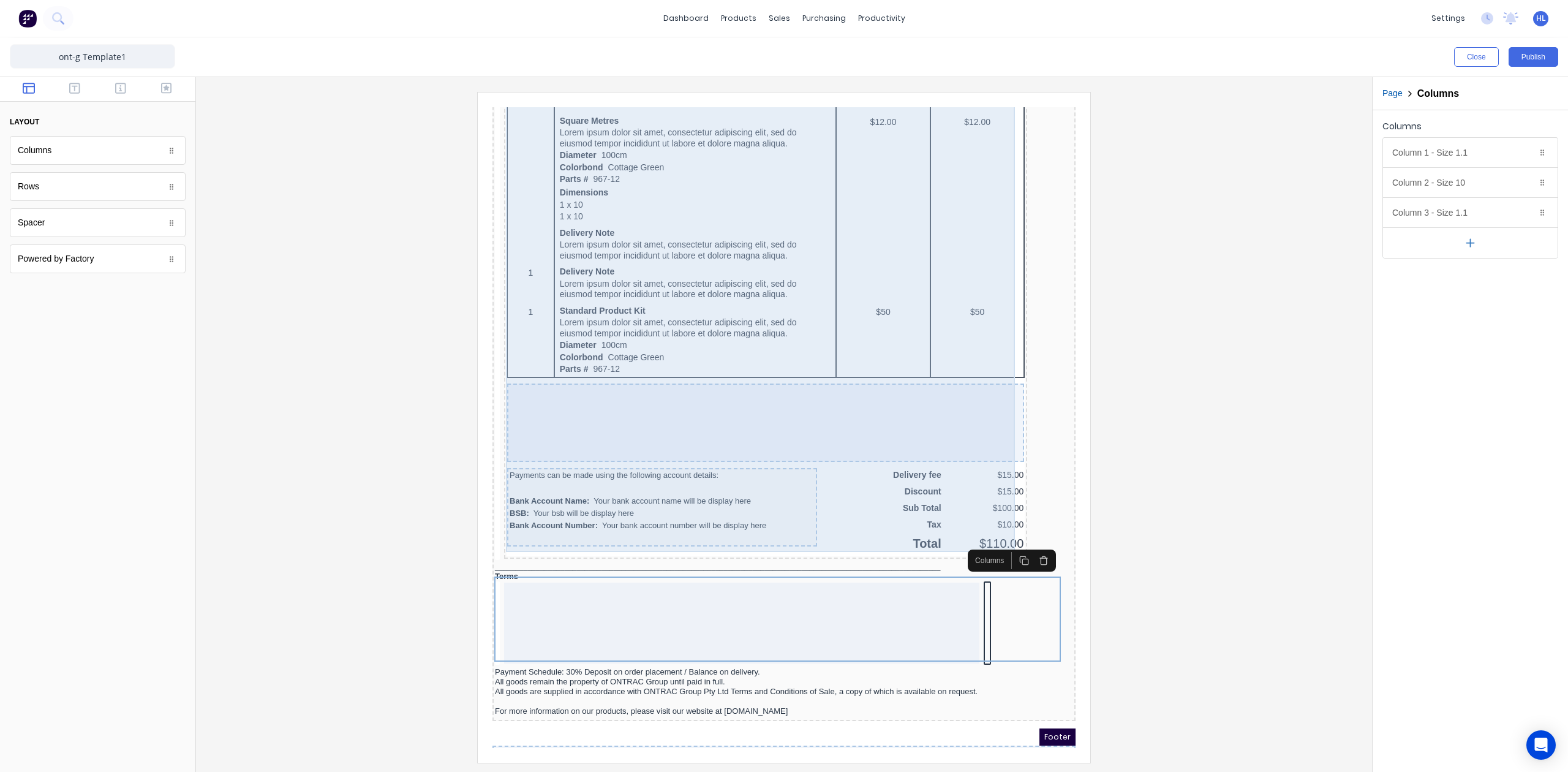
scroll to position [821, 0]
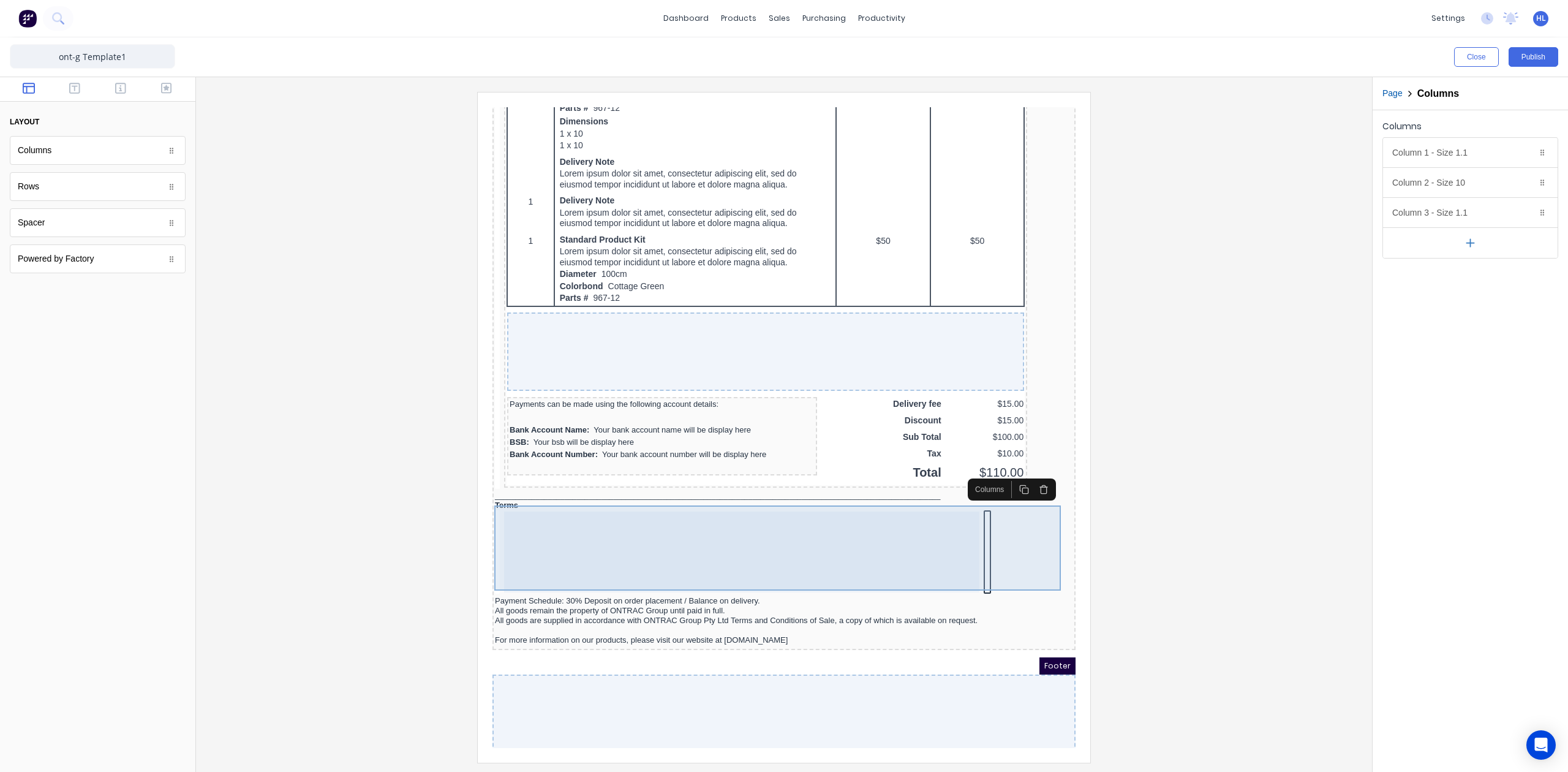
click at [996, 535] on div at bounding box center [769, 539] width 578 height 86
click at [858, 533] on div at bounding box center [727, 537] width 475 height 81
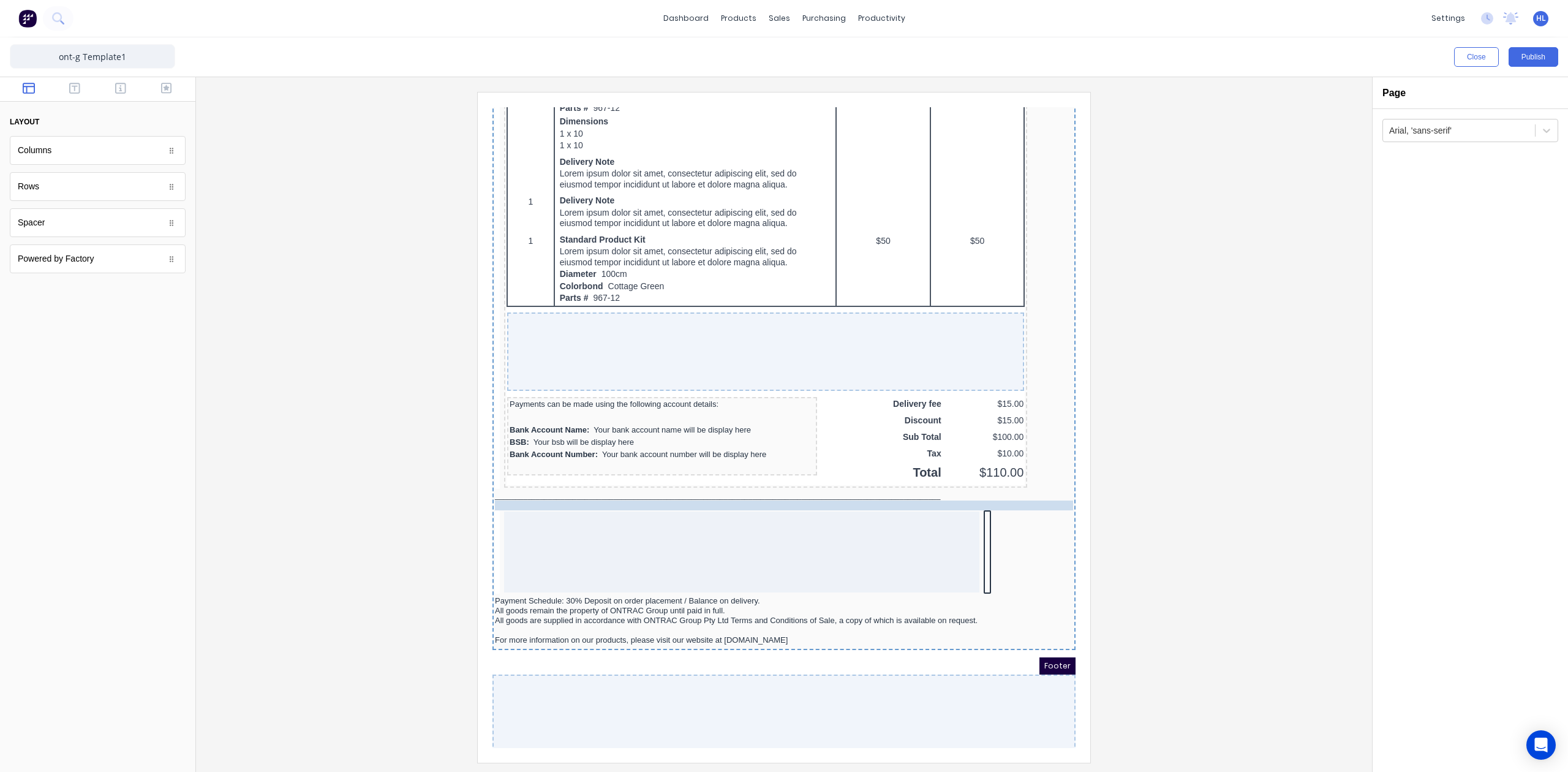
scroll to position [815, 0]
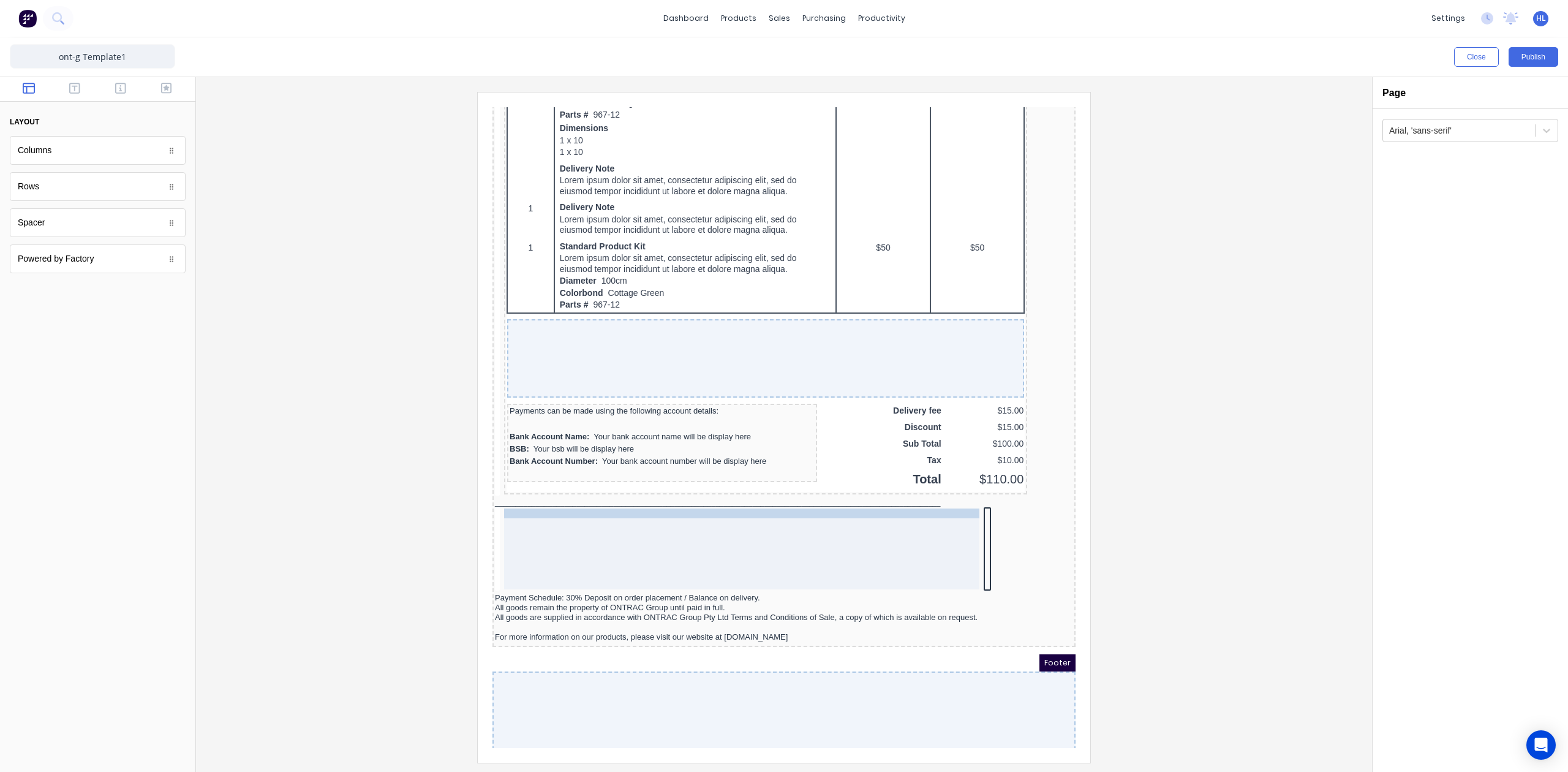
drag, startPoint x: 500, startPoint y: 489, endPoint x: 823, endPoint y: 518, distance: 324.3
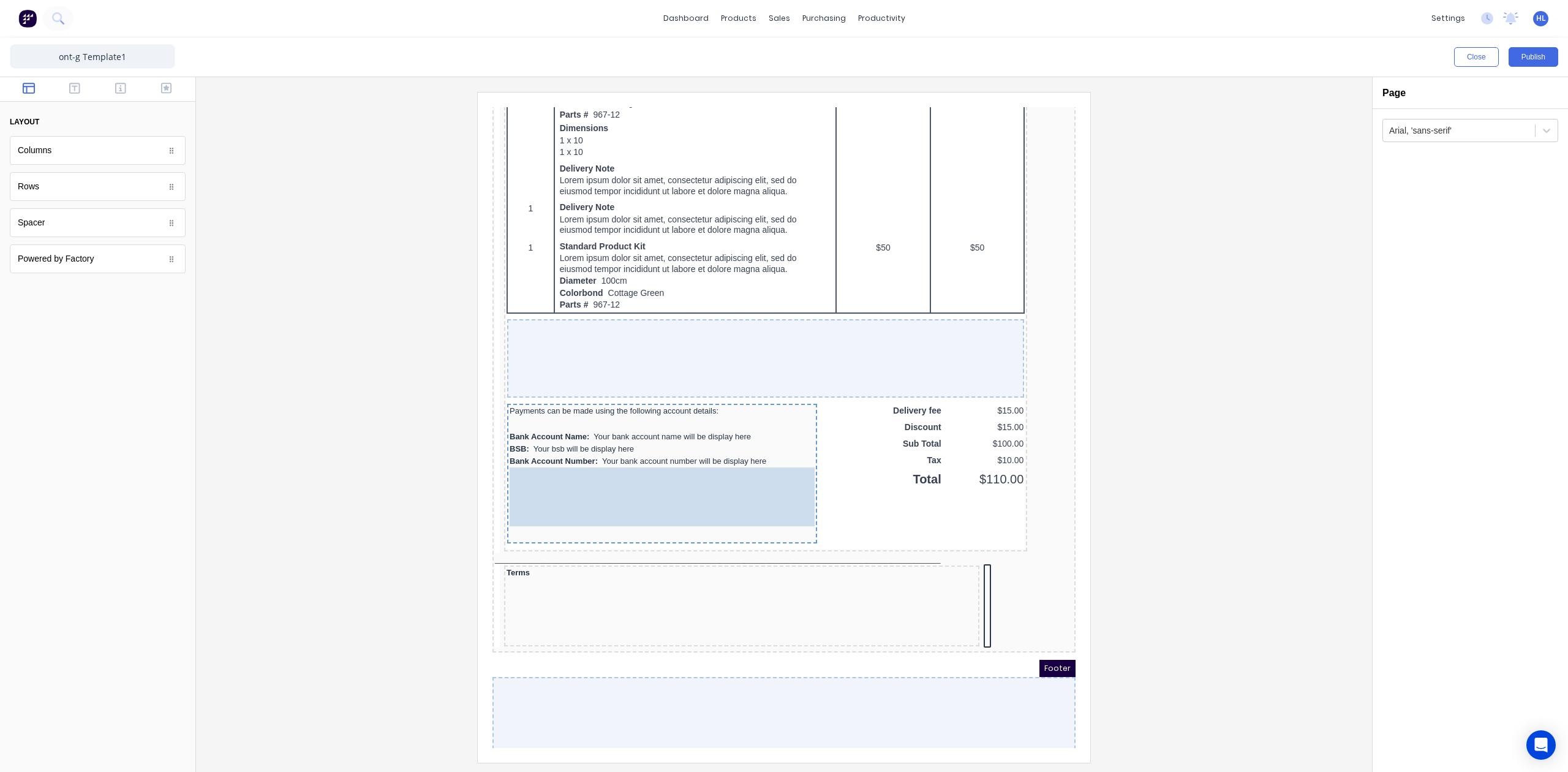
scroll to position [764, 0]
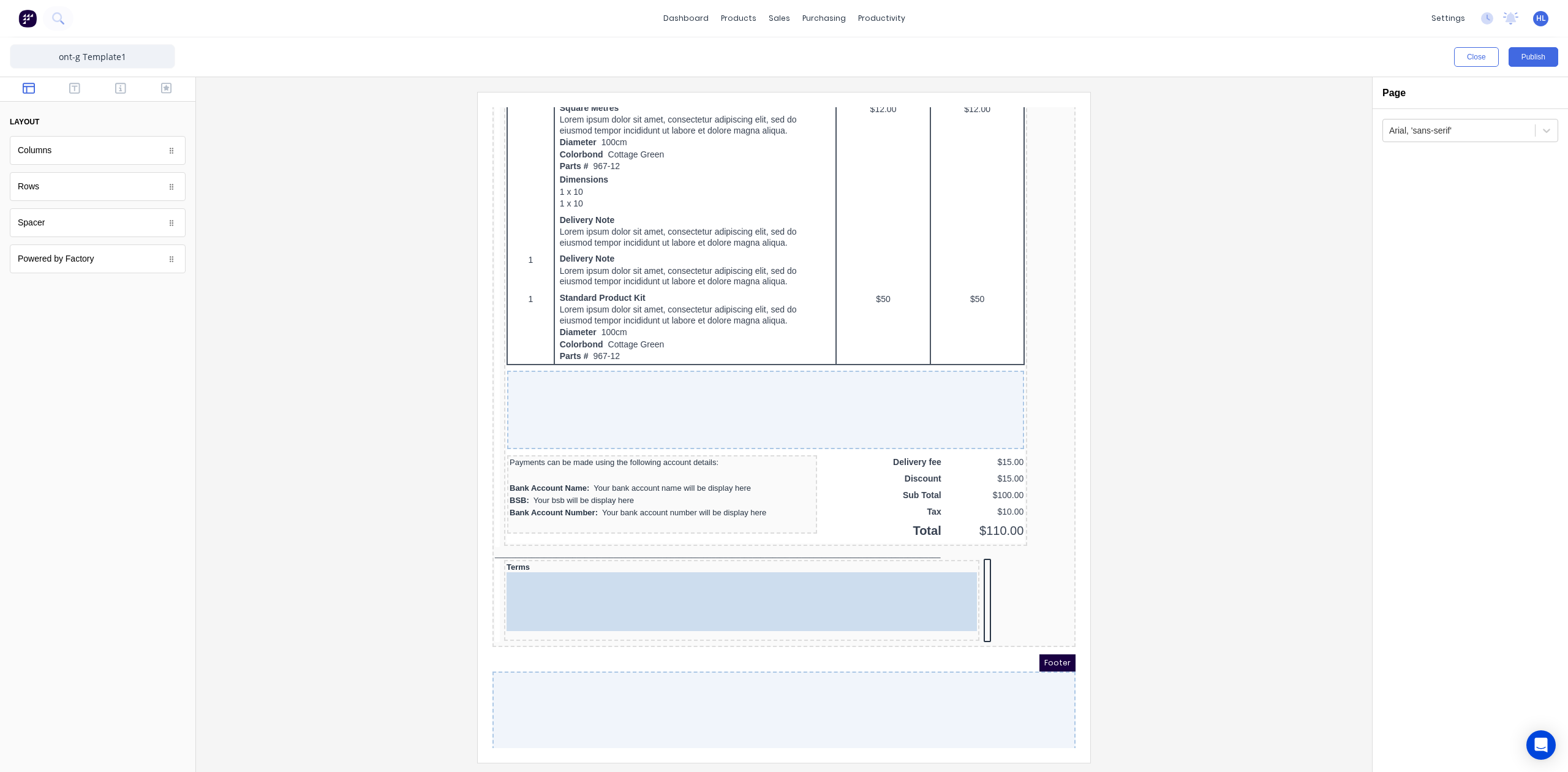
drag, startPoint x: 546, startPoint y: 583, endPoint x: 519, endPoint y: 575, distance: 28.2
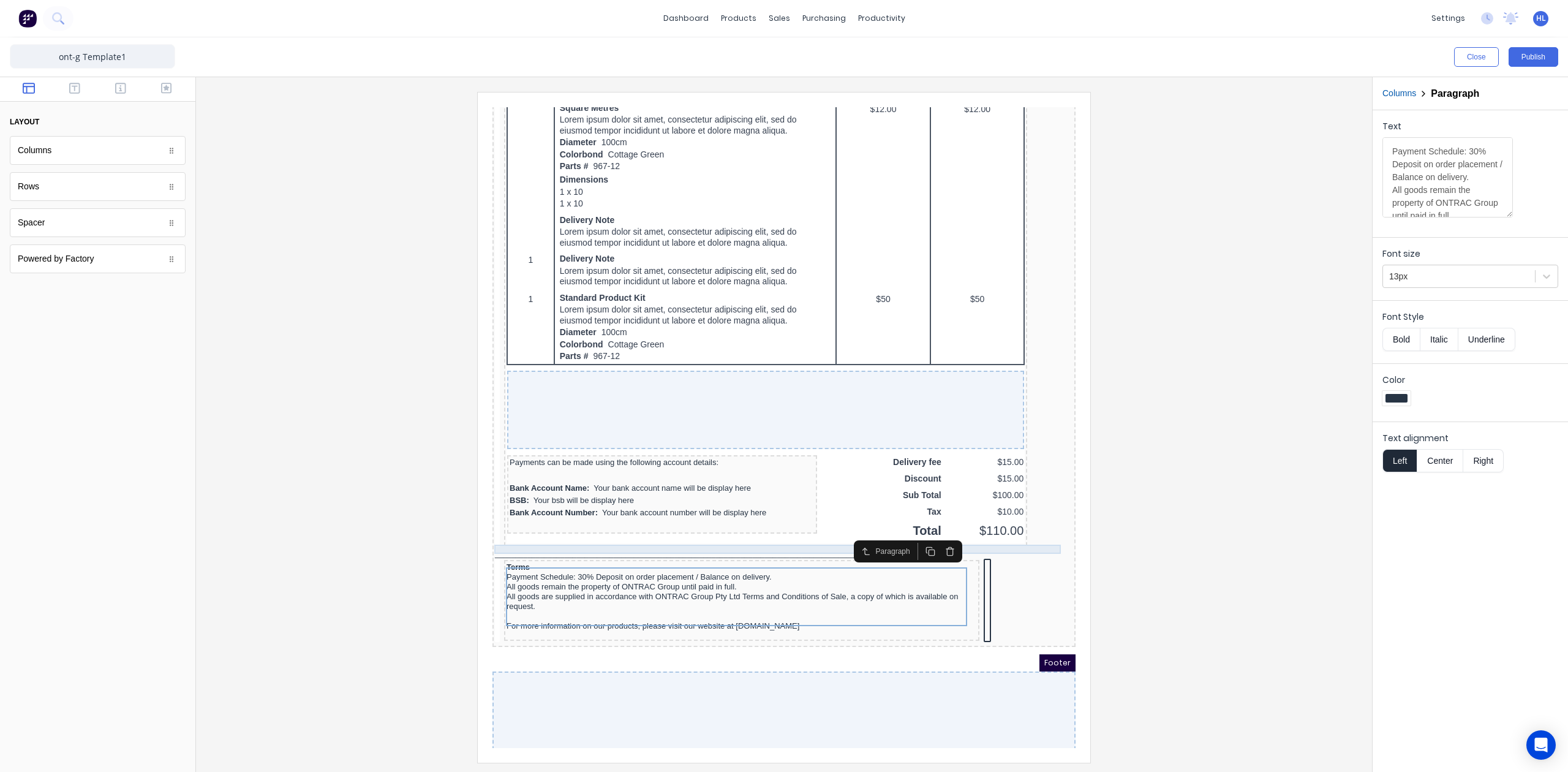
click at [585, 537] on div "_______________________________________________________________________________…" at bounding box center [769, 539] width 578 height 9
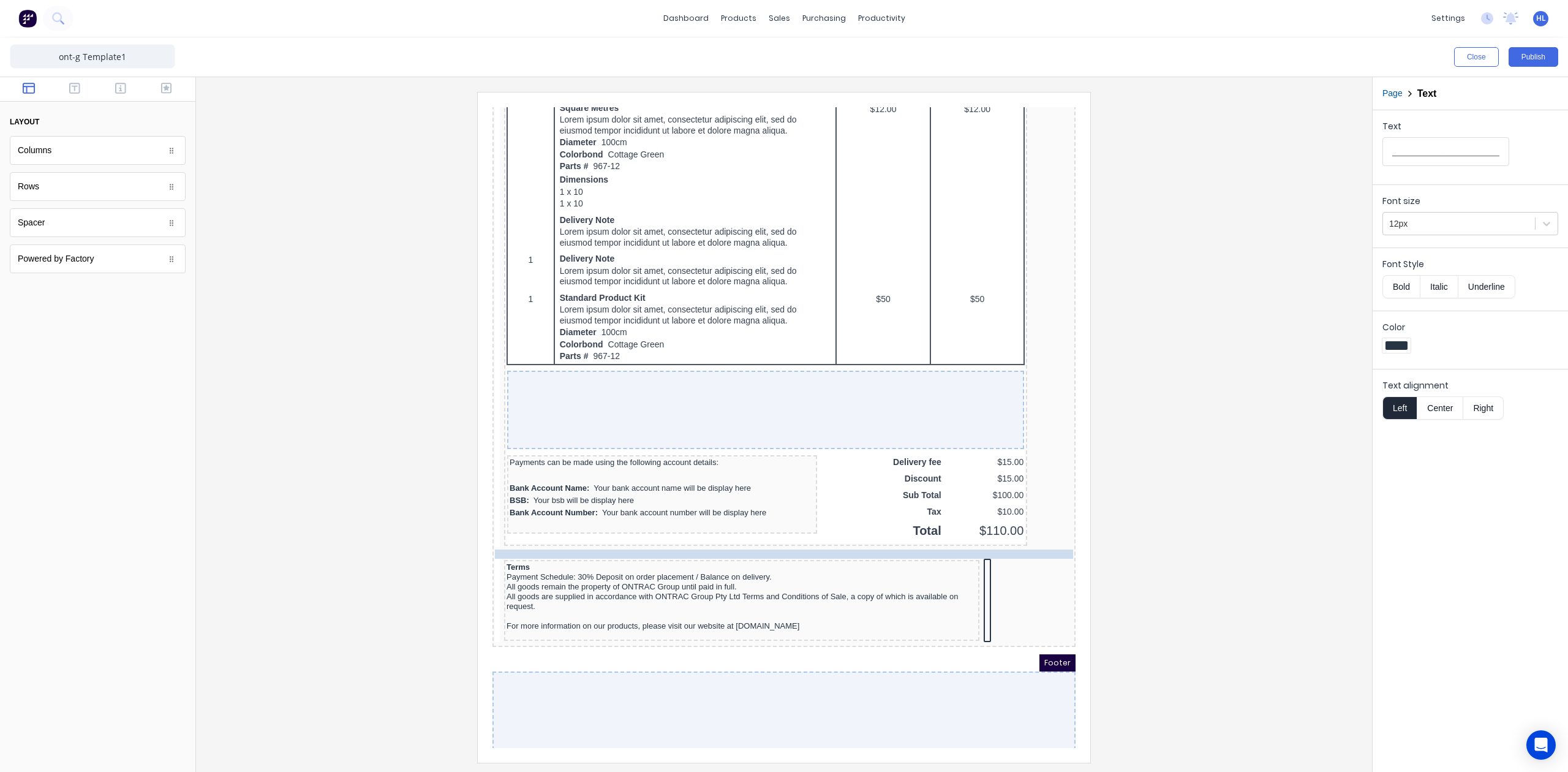
scroll to position [758, 0]
drag, startPoint x: 557, startPoint y: 536, endPoint x: 589, endPoint y: 553, distance: 36.2
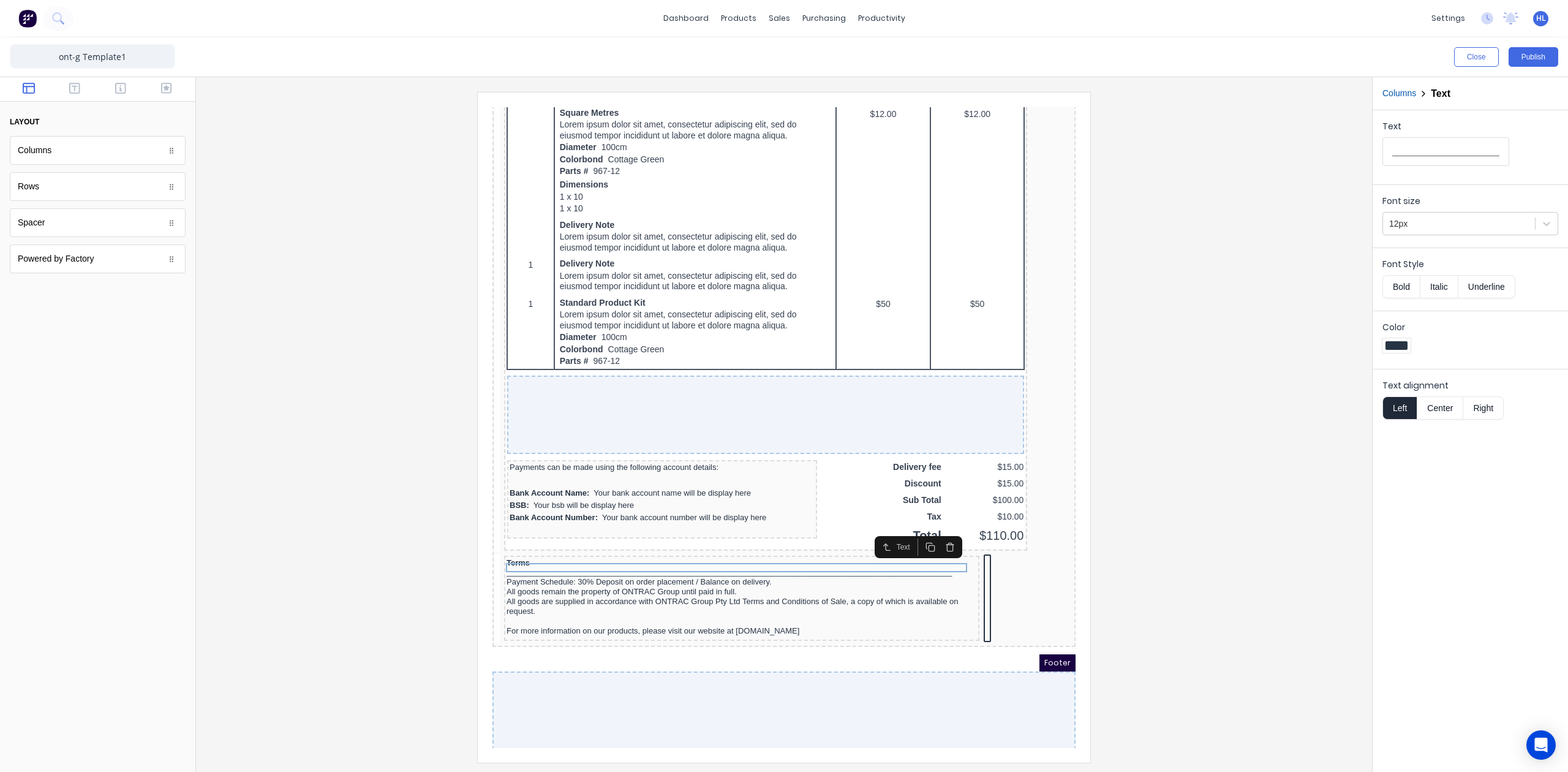
click at [1185, 554] on div at bounding box center [784, 427] width 1156 height 670
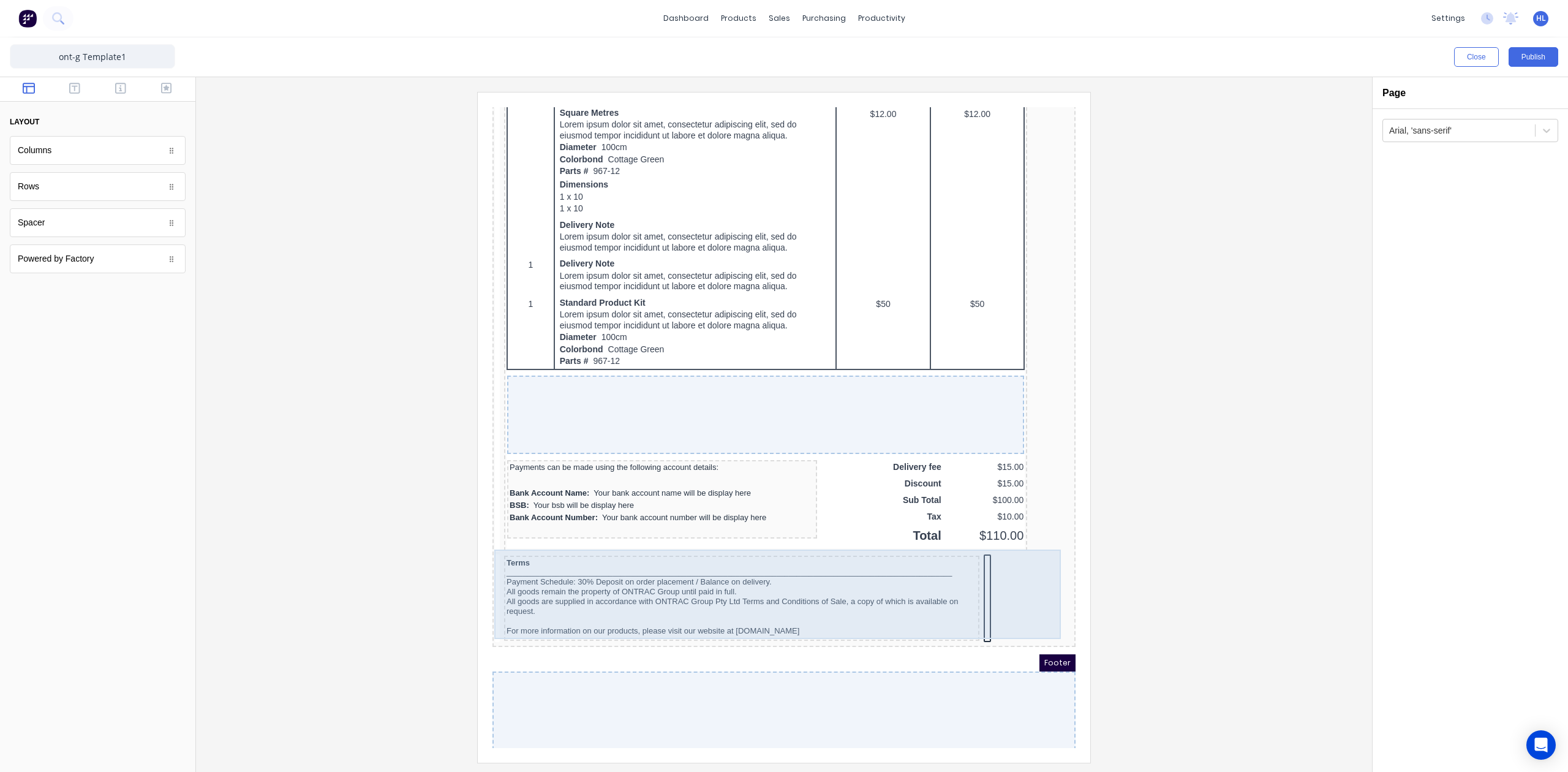
click at [964, 576] on div "Terms _________________________________________________________________________…" at bounding box center [769, 585] width 578 height 90
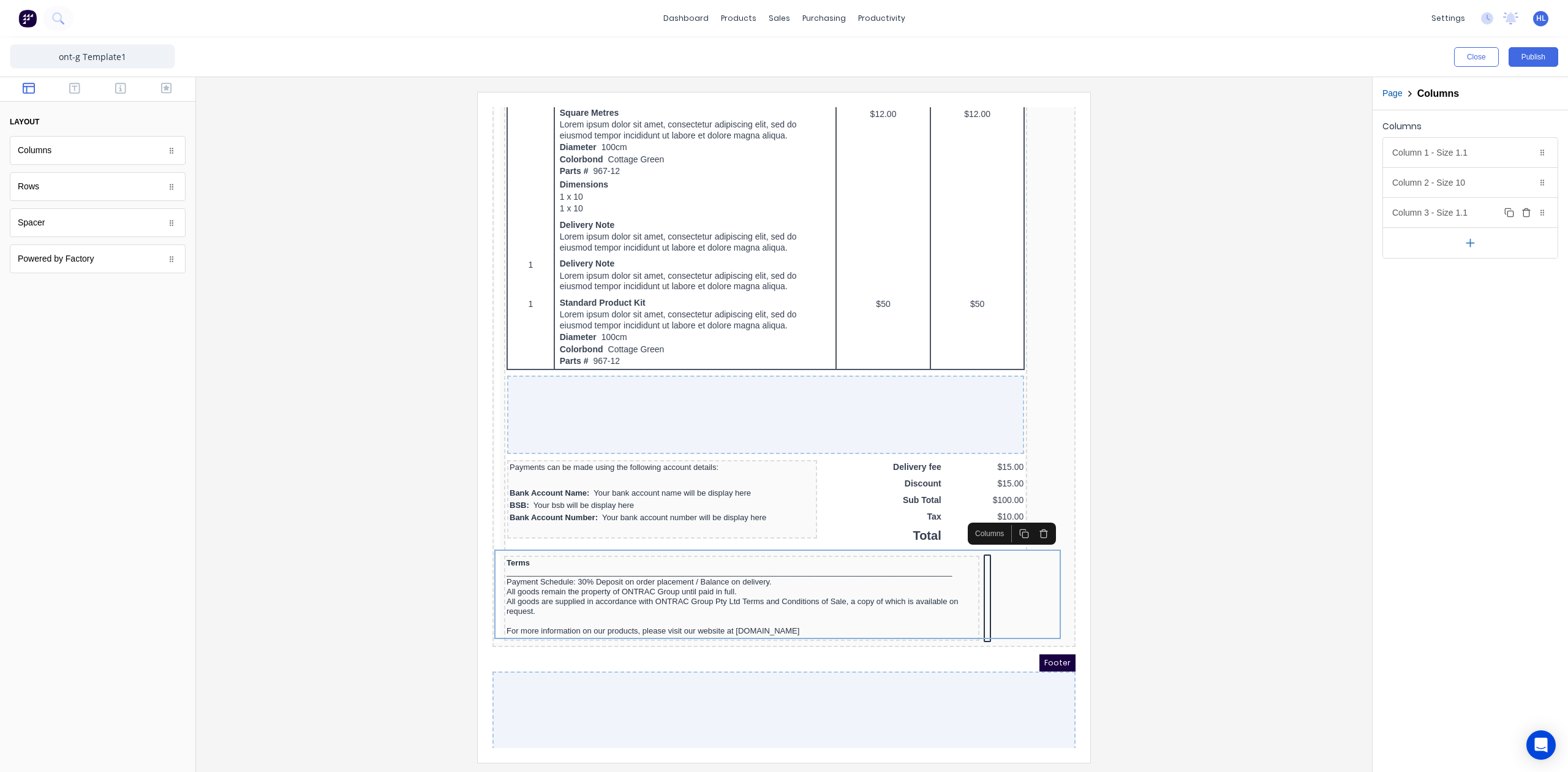
click at [1468, 218] on div "Column 3 - Size 1.1 Duplicate Delete" at bounding box center [1470, 212] width 174 height 29
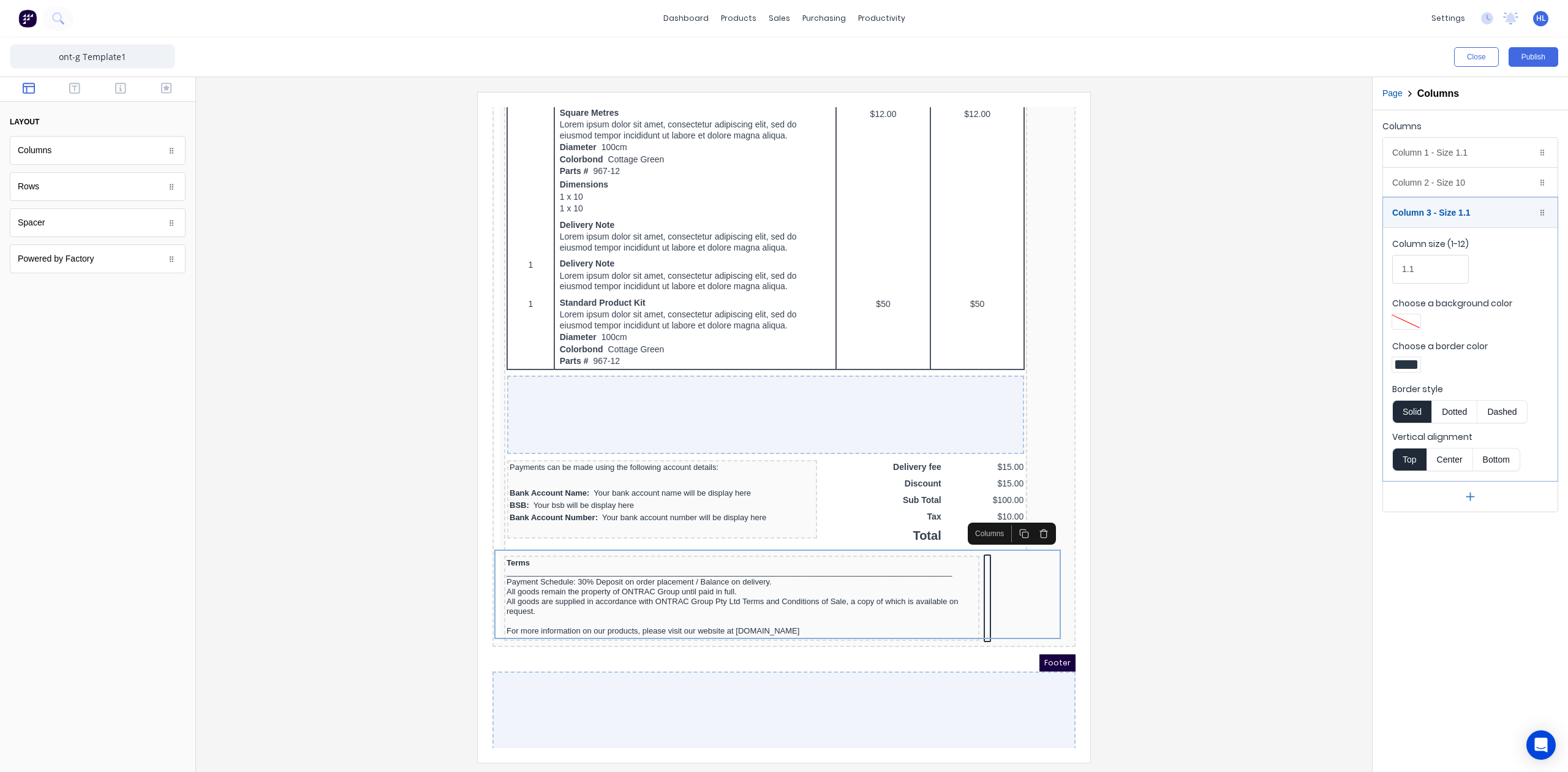
click at [1410, 364] on div at bounding box center [1407, 364] width 22 height 8
click at [1445, 476] on div at bounding box center [1445, 476] width 14 height 14
click at [1265, 519] on div at bounding box center [784, 386] width 1568 height 772
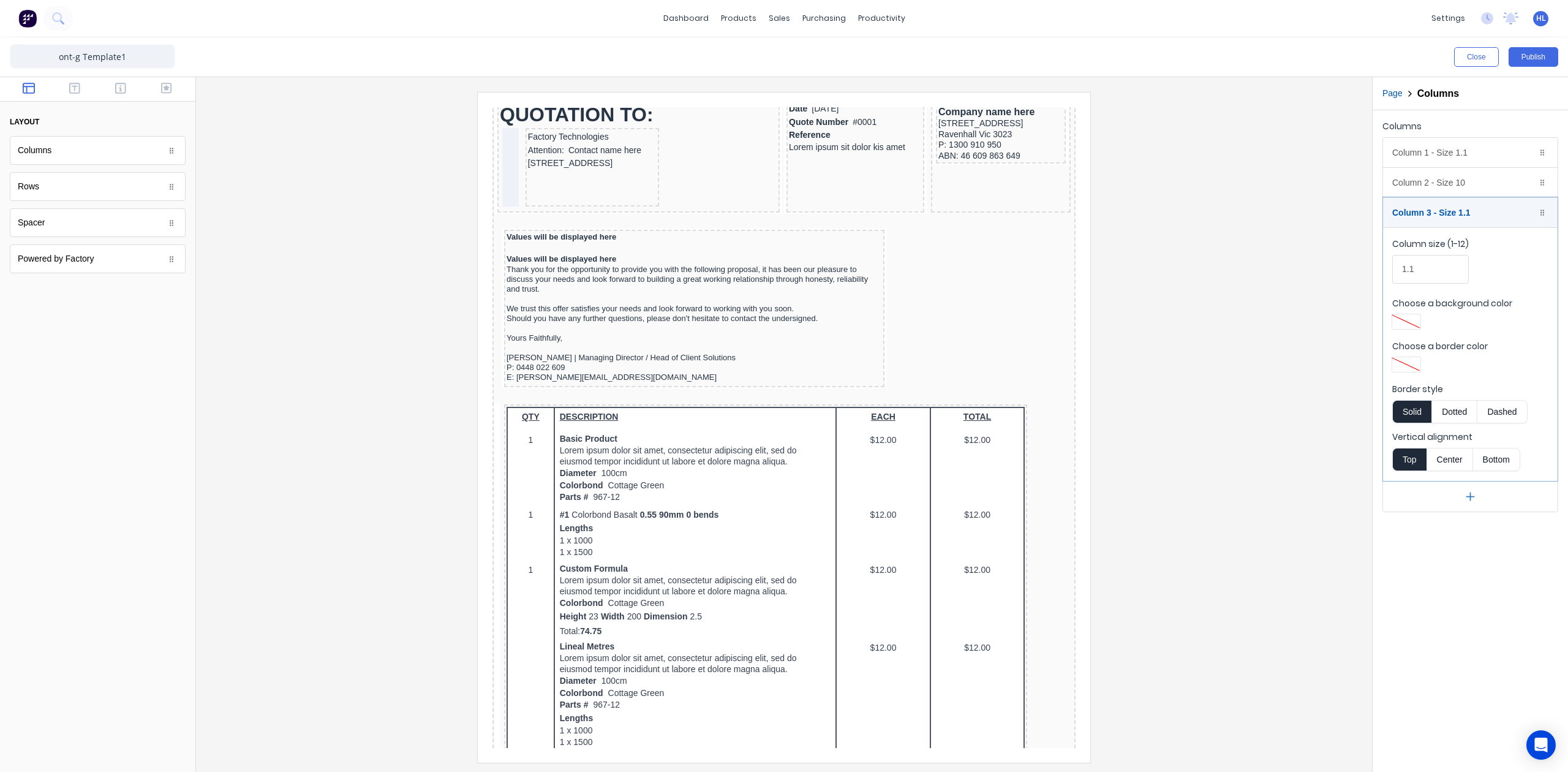
scroll to position [0, 0]
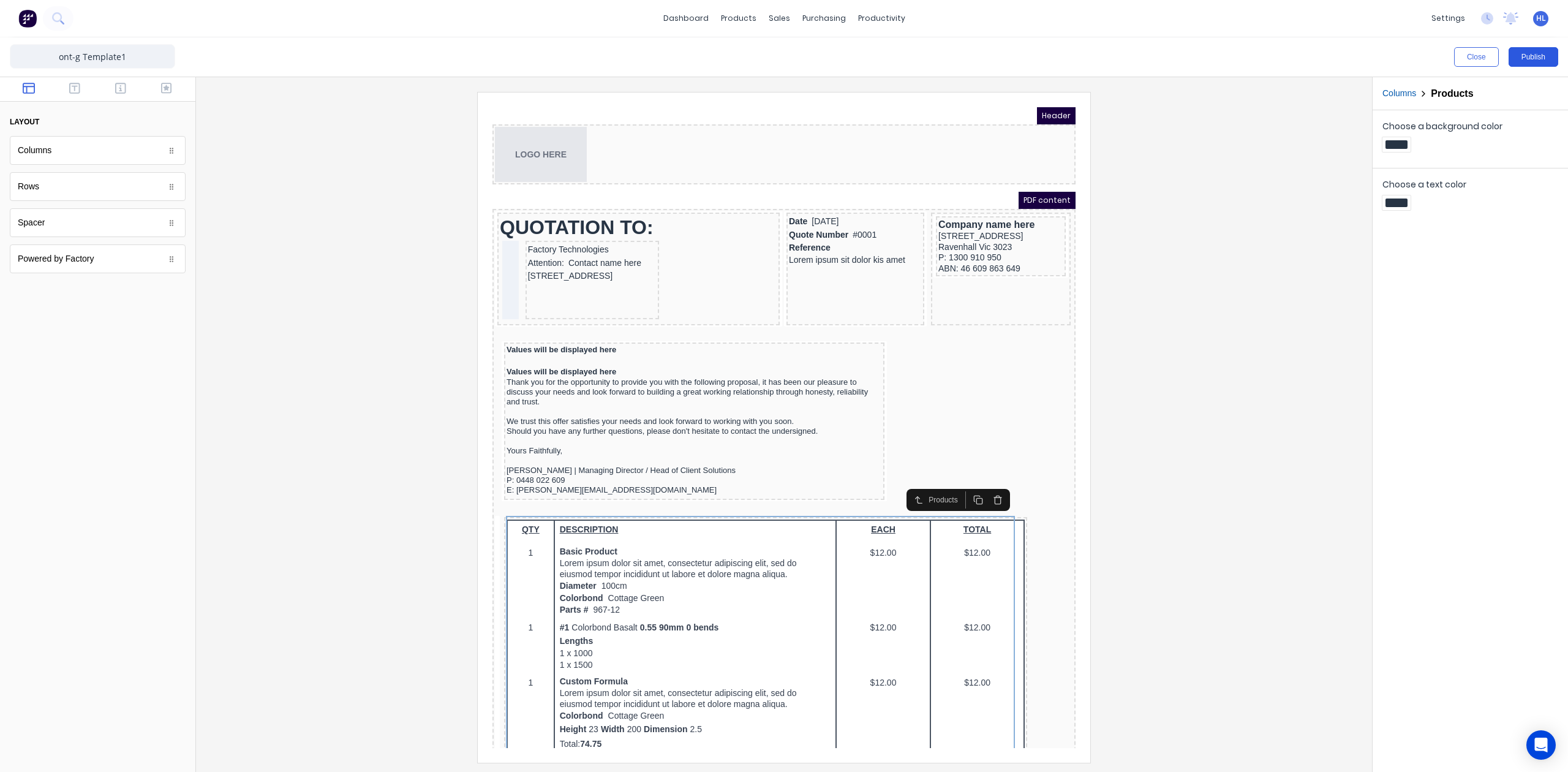
click at [1521, 59] on button "Publish" at bounding box center [1534, 57] width 50 height 19
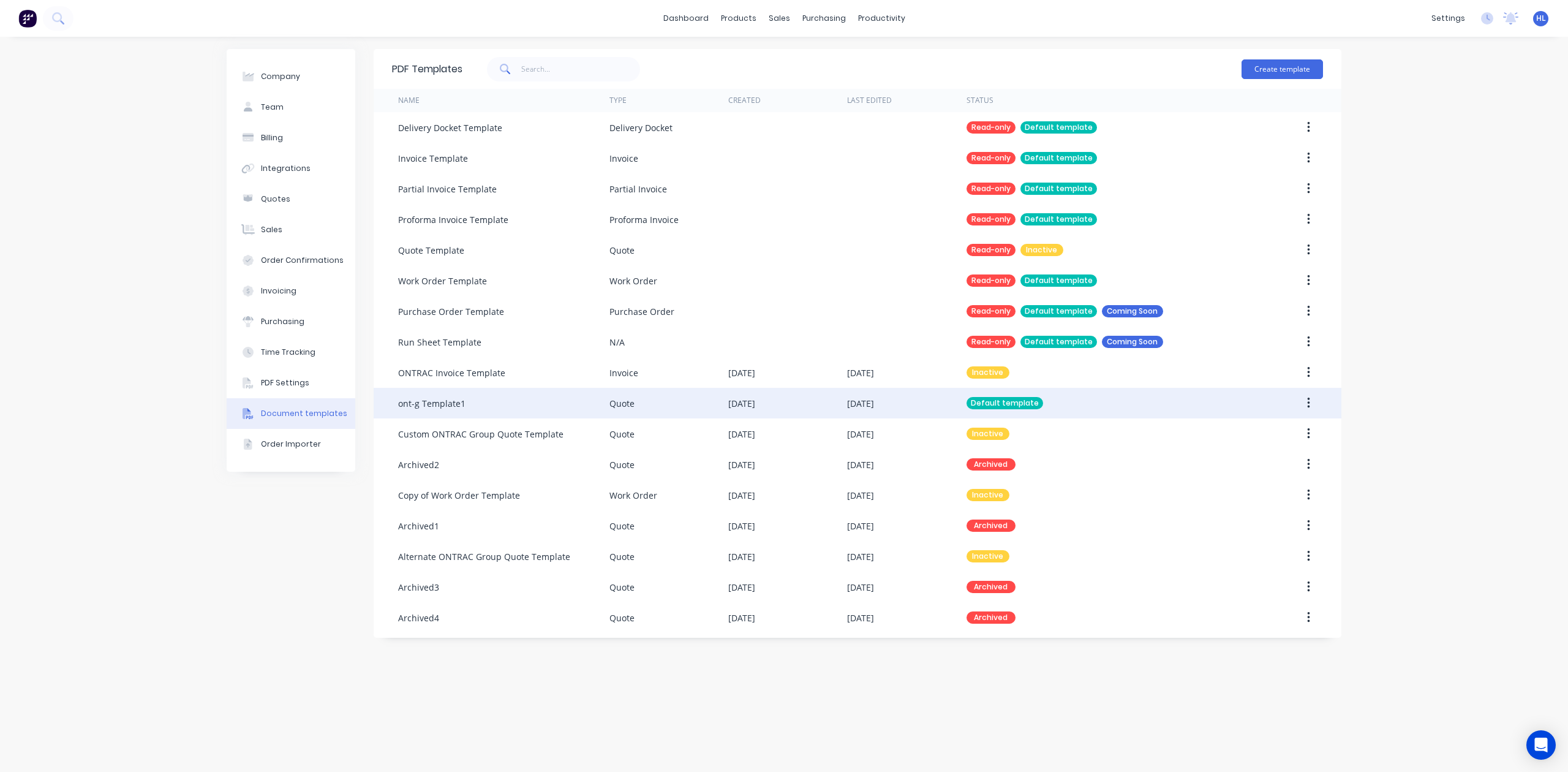
click at [1057, 402] on div "Default template" at bounding box center [1105, 403] width 277 height 30
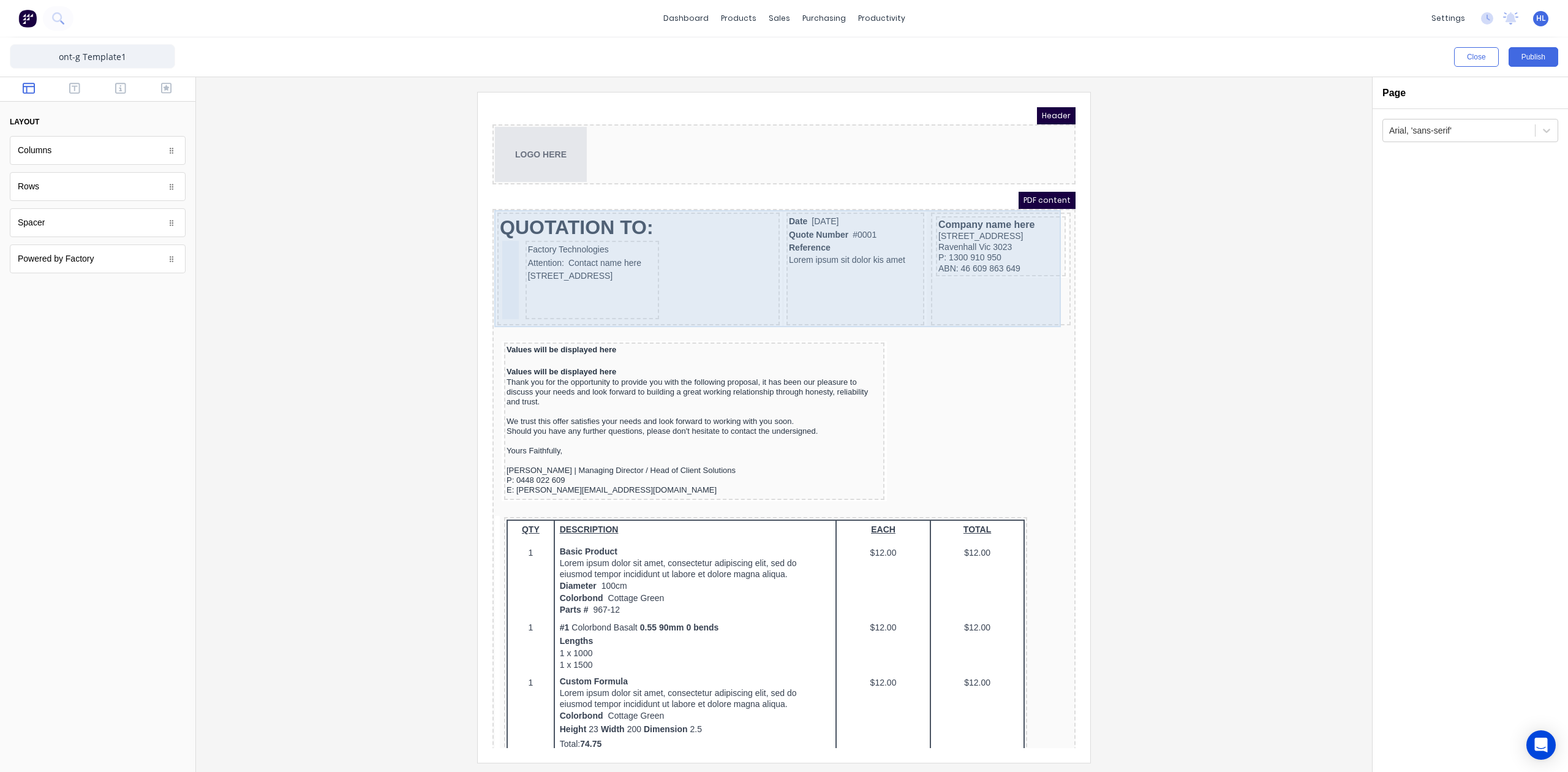
click at [483, 257] on div "QUOTATION TO: Factory Technologies Attention: Contact name here [STREET_ADDRESS]" at bounding box center [624, 254] width 283 height 113
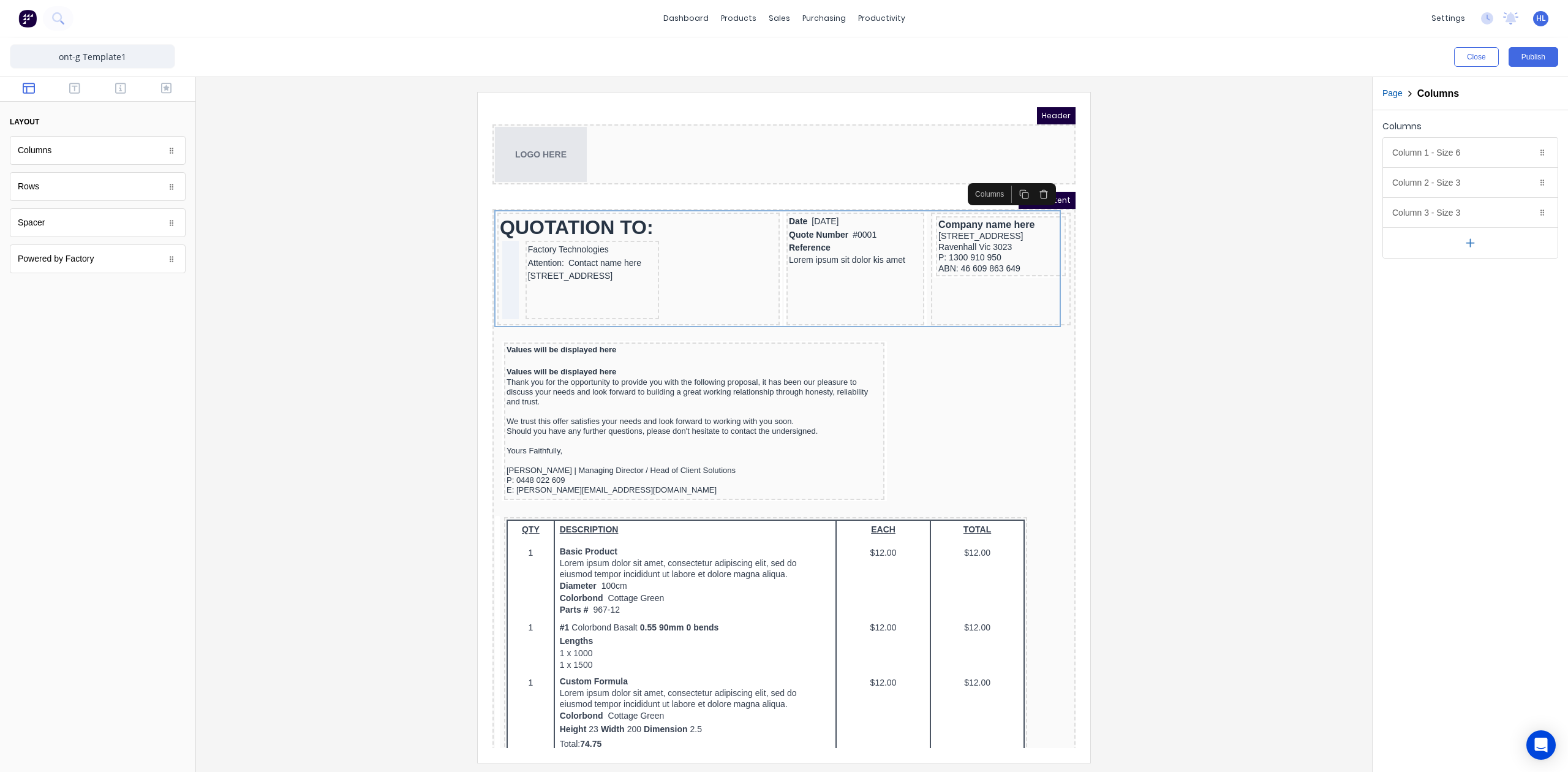
click at [1471, 242] on icon "button" at bounding box center [1471, 243] width 13 height 13
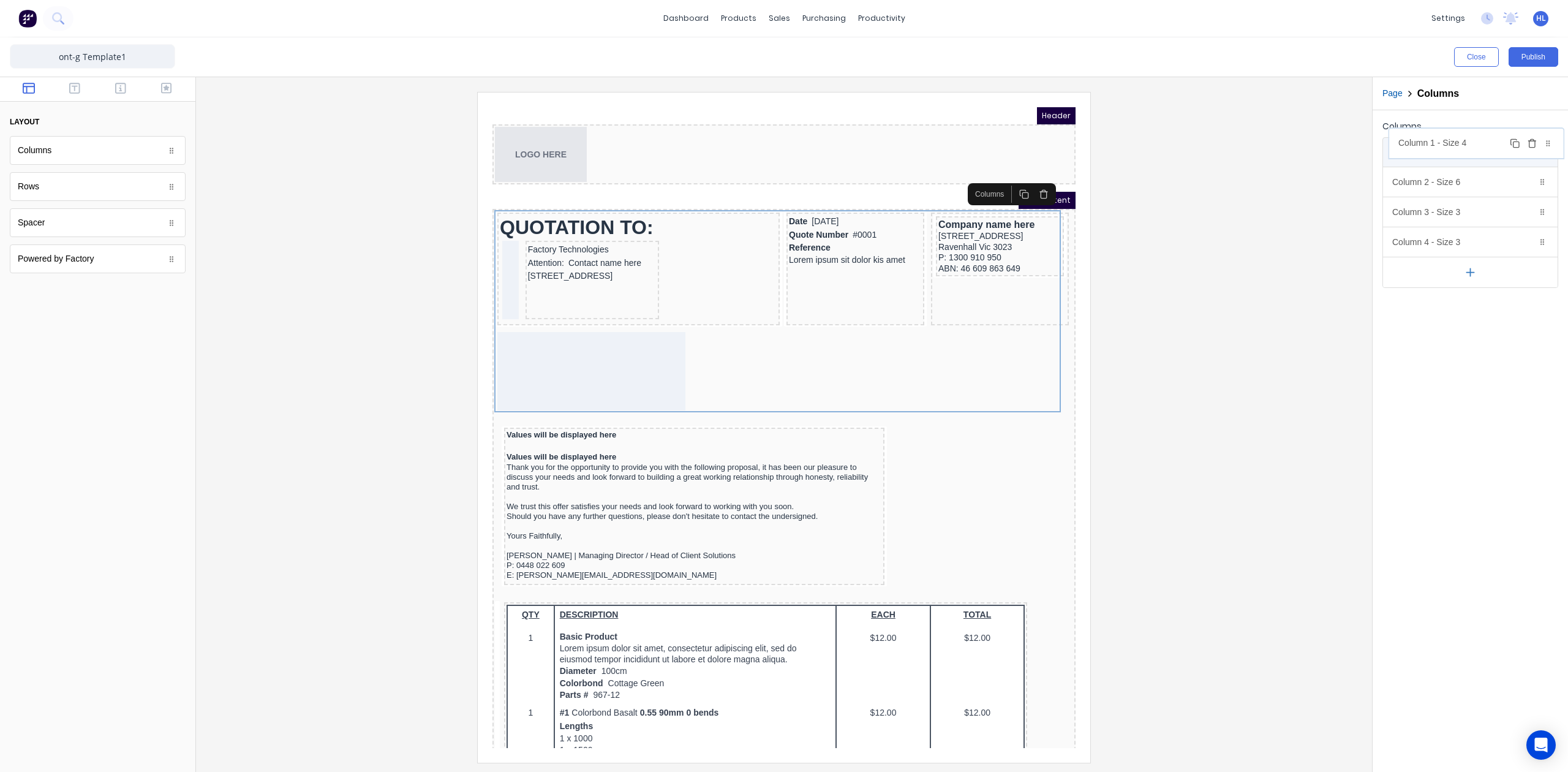
drag, startPoint x: 1439, startPoint y: 249, endPoint x: 1445, endPoint y: 147, distance: 102.2
click at [1445, 147] on body "dashboard products sales purchasing productivity dashboard products Product Cat…" at bounding box center [784, 386] width 1568 height 772
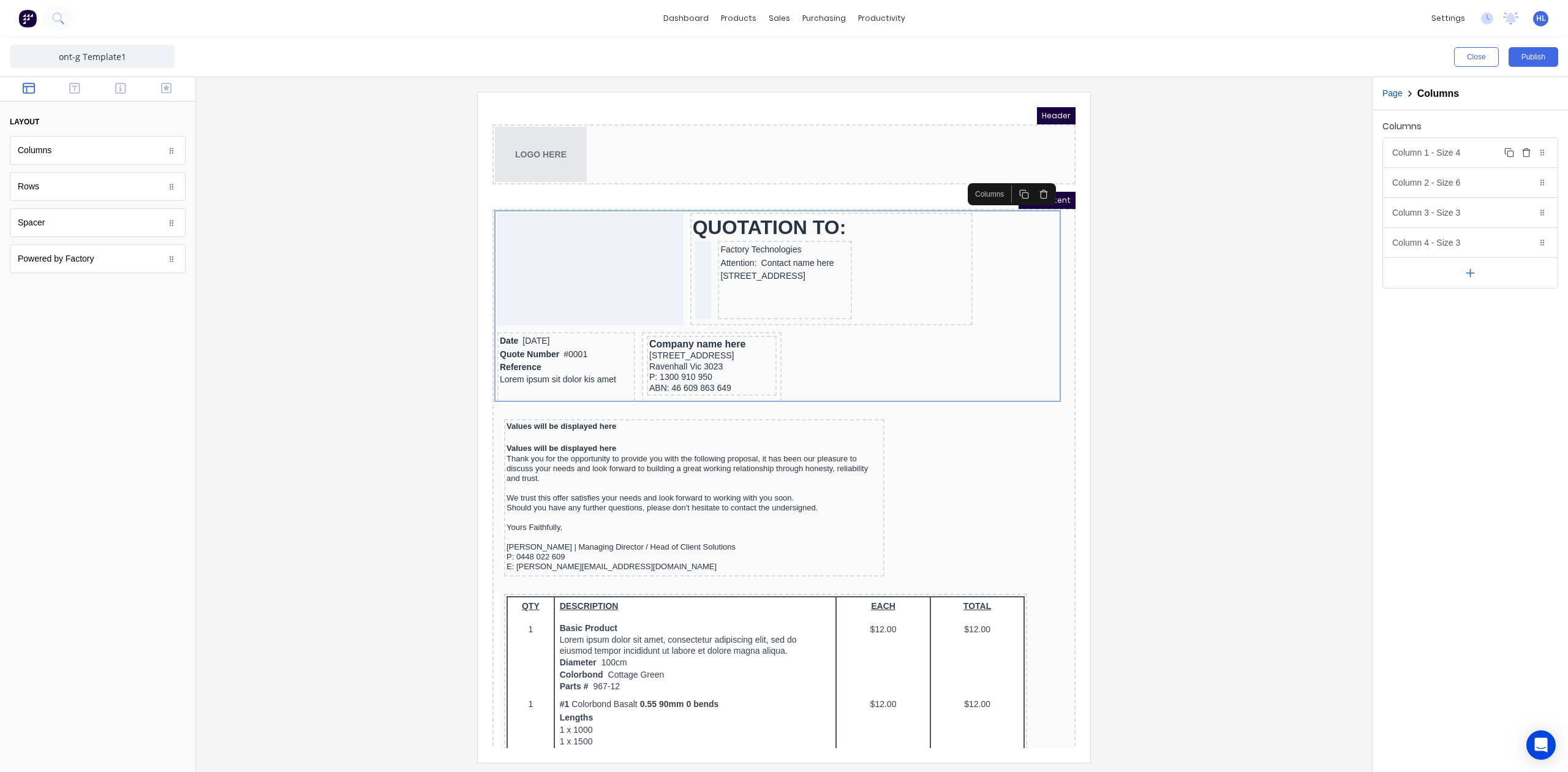
click at [1456, 158] on div "Column 1 - Size 4 Duplicate Delete" at bounding box center [1470, 152] width 174 height 29
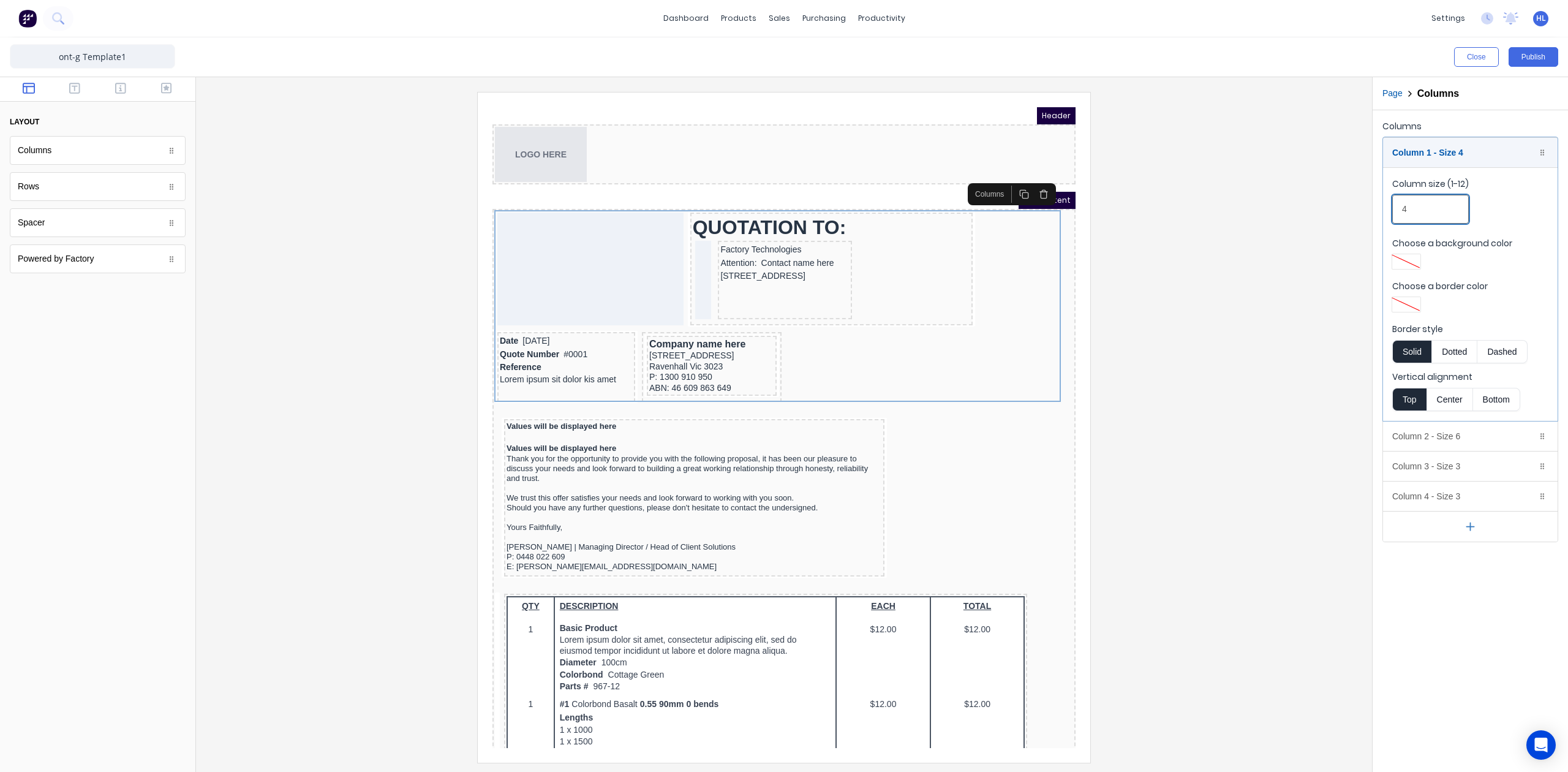
click at [1445, 196] on input "4" at bounding box center [1431, 209] width 76 height 29
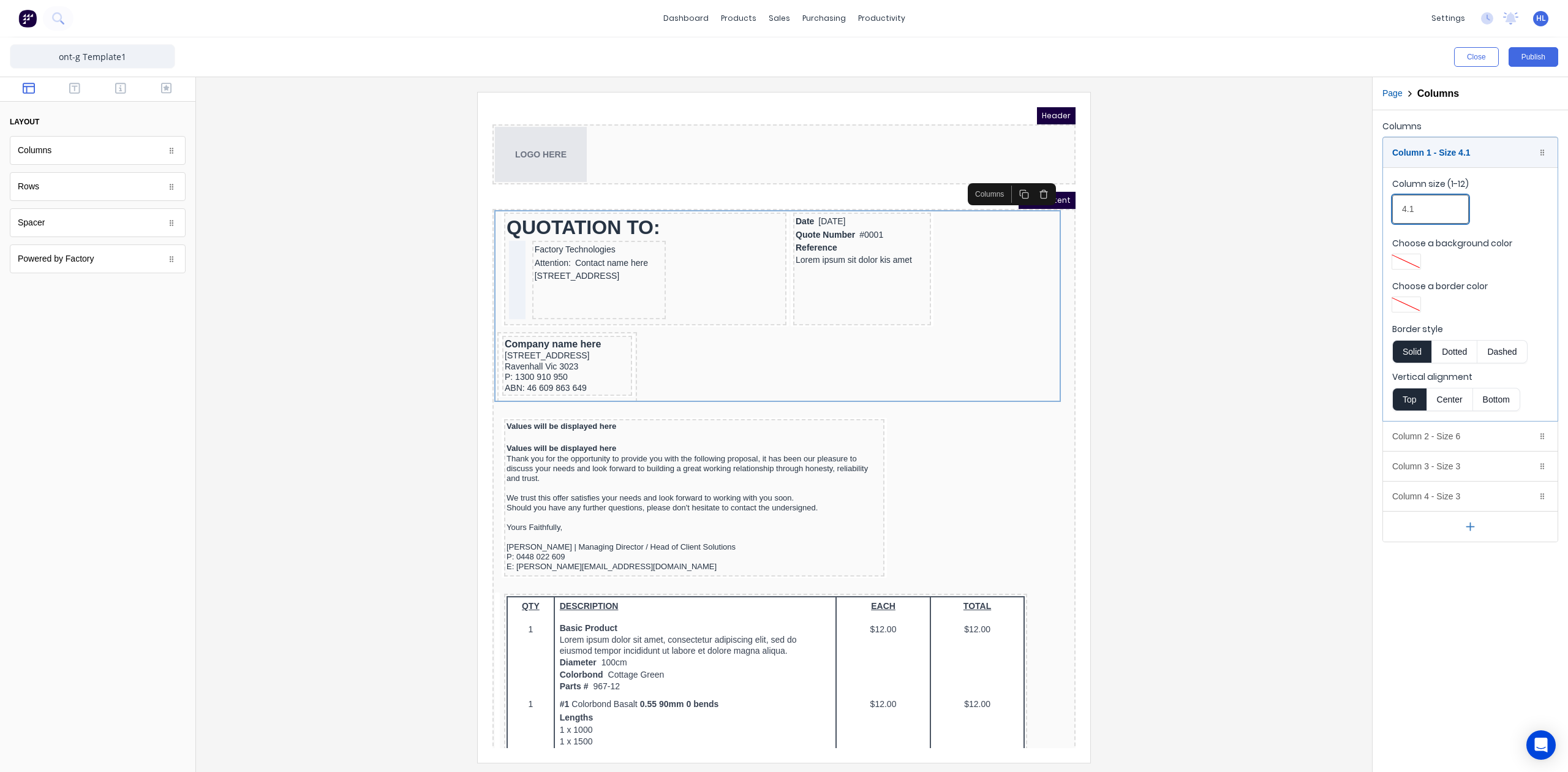
drag, startPoint x: 1414, startPoint y: 218, endPoint x: 1399, endPoint y: 219, distance: 15.0
click at [1399, 219] on input "4.1" at bounding box center [1431, 209] width 76 height 29
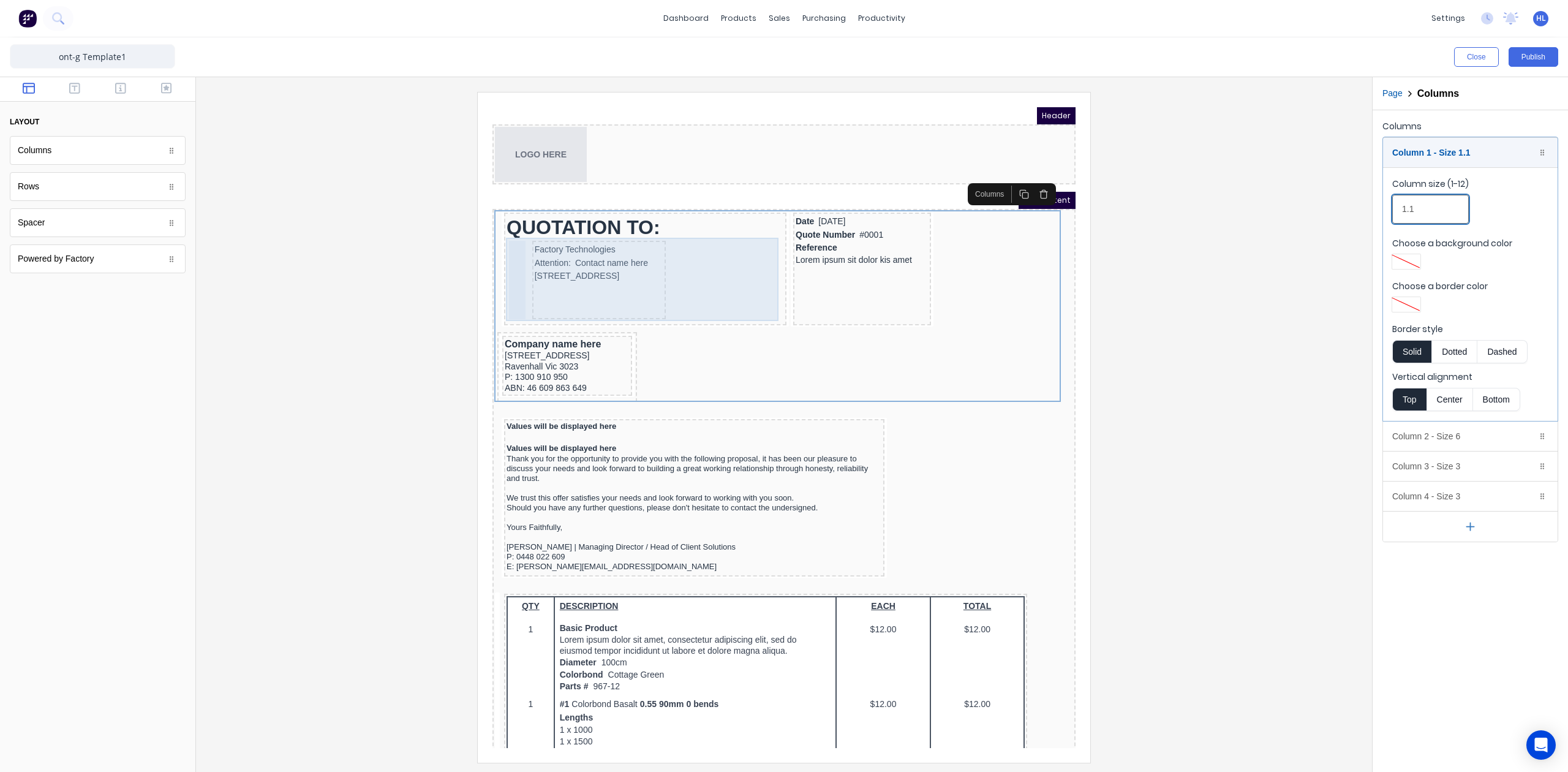
type input "1.1"
click at [502, 266] on div at bounding box center [503, 265] width 17 height 78
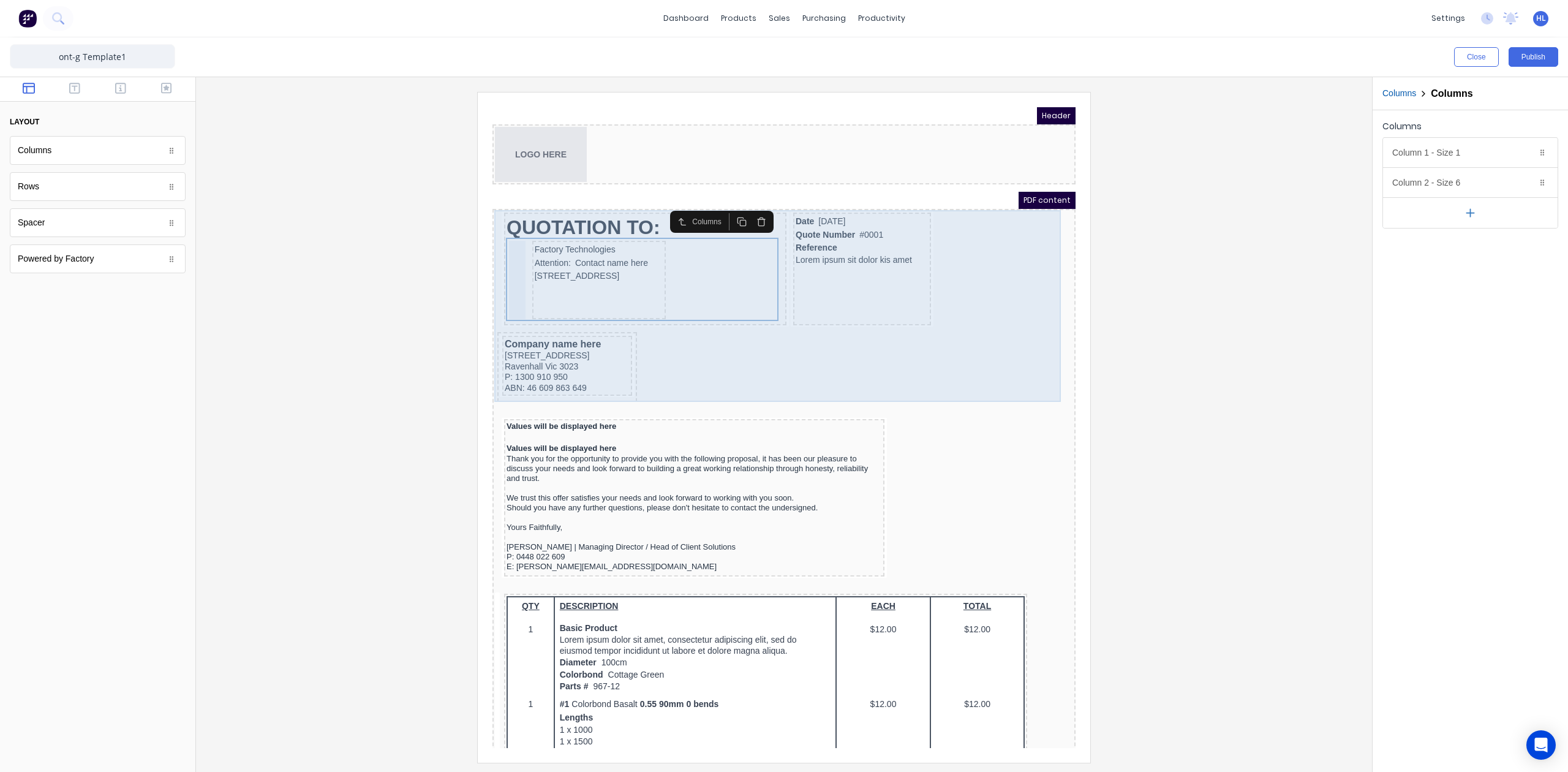
click at [483, 212] on div "QUOTATION TO: Factory Technologies Attention: Contact name here [STREET_ADDRESS…" at bounding box center [769, 294] width 578 height 194
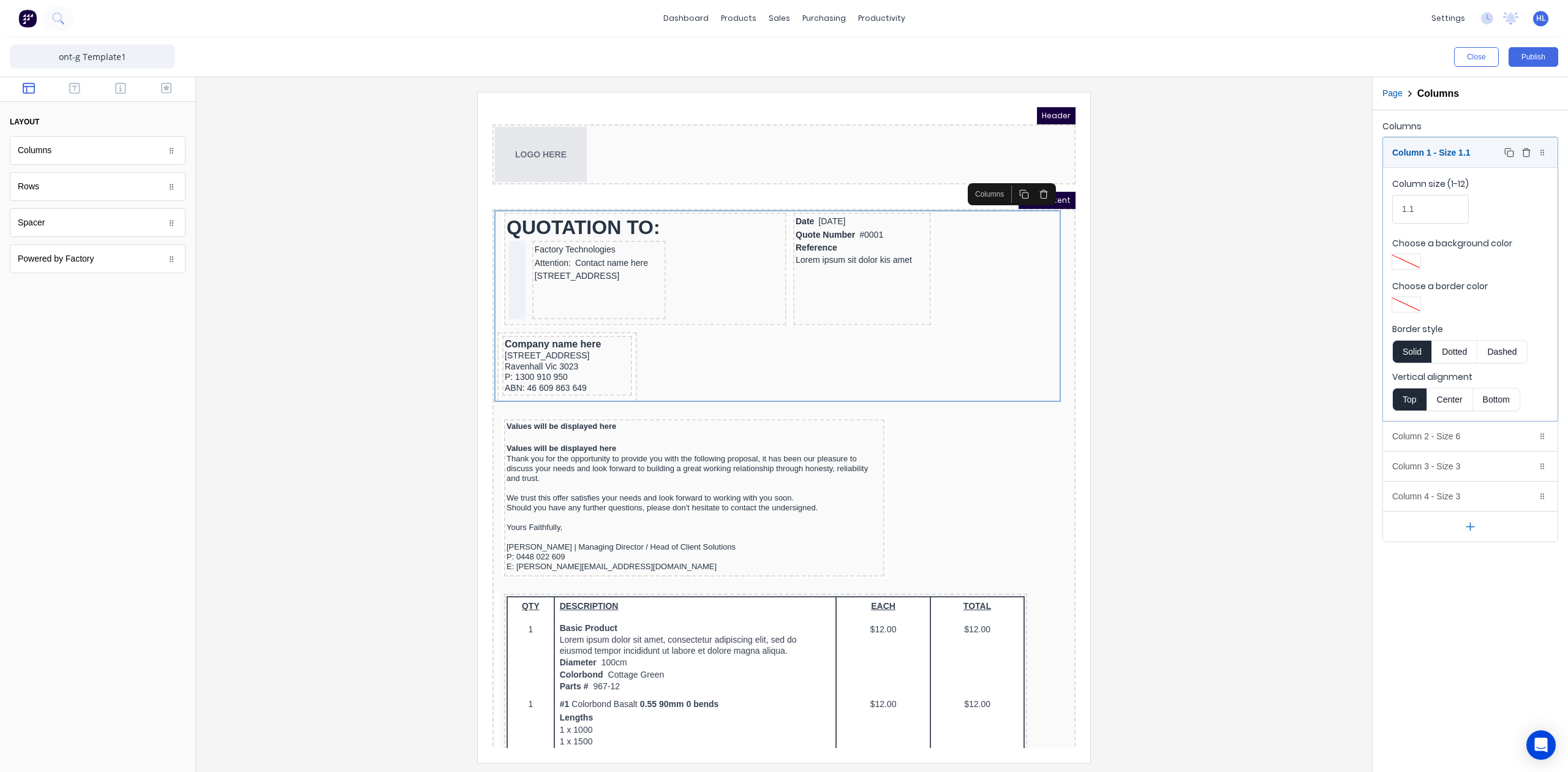
click at [1473, 154] on div "Column 1 - Size 1.1 Duplicate Delete" at bounding box center [1470, 152] width 174 height 29
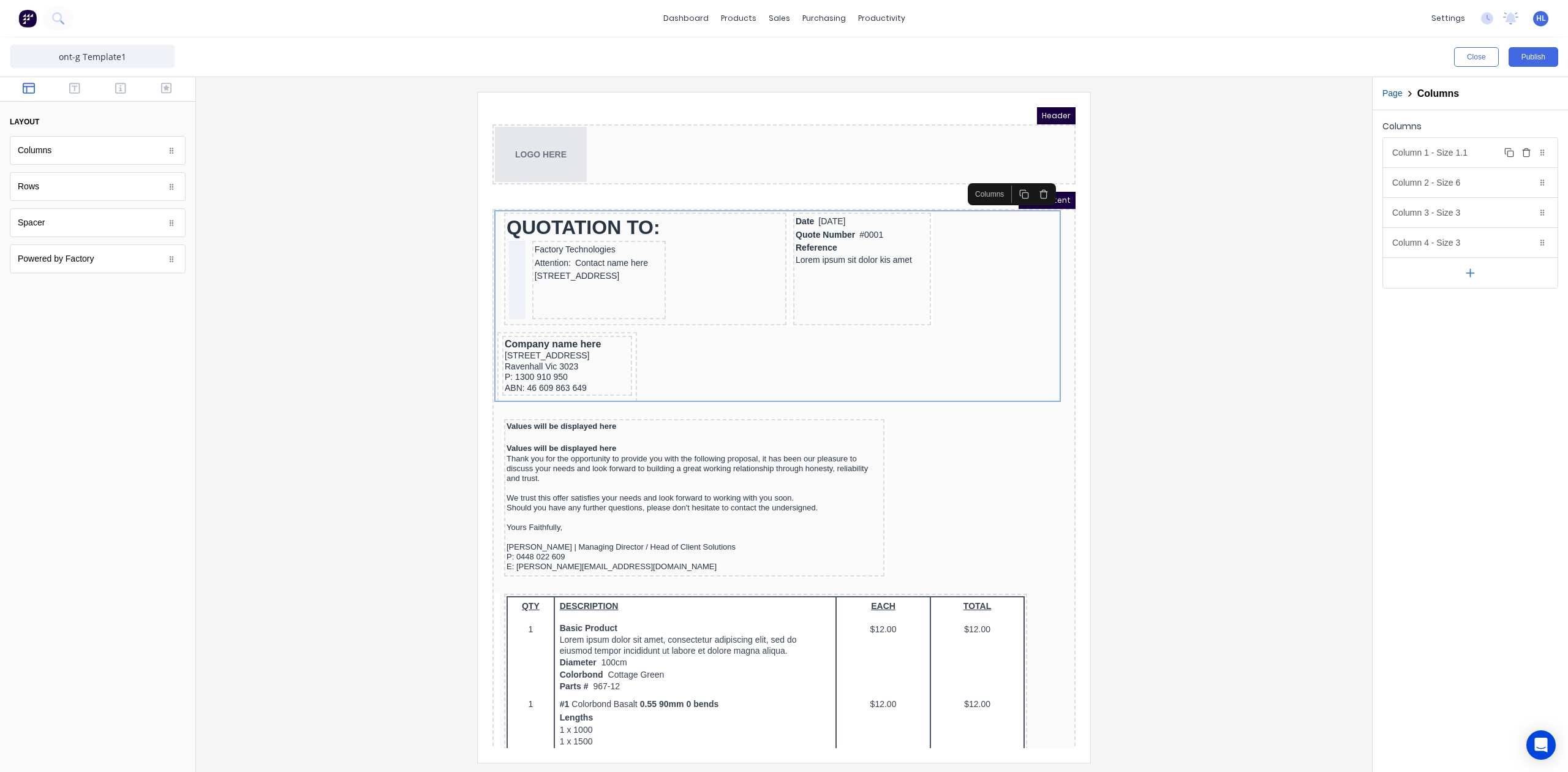
click at [1473, 154] on div "Column 1 - Size 1.1 Duplicate Delete" at bounding box center [1470, 152] width 174 height 29
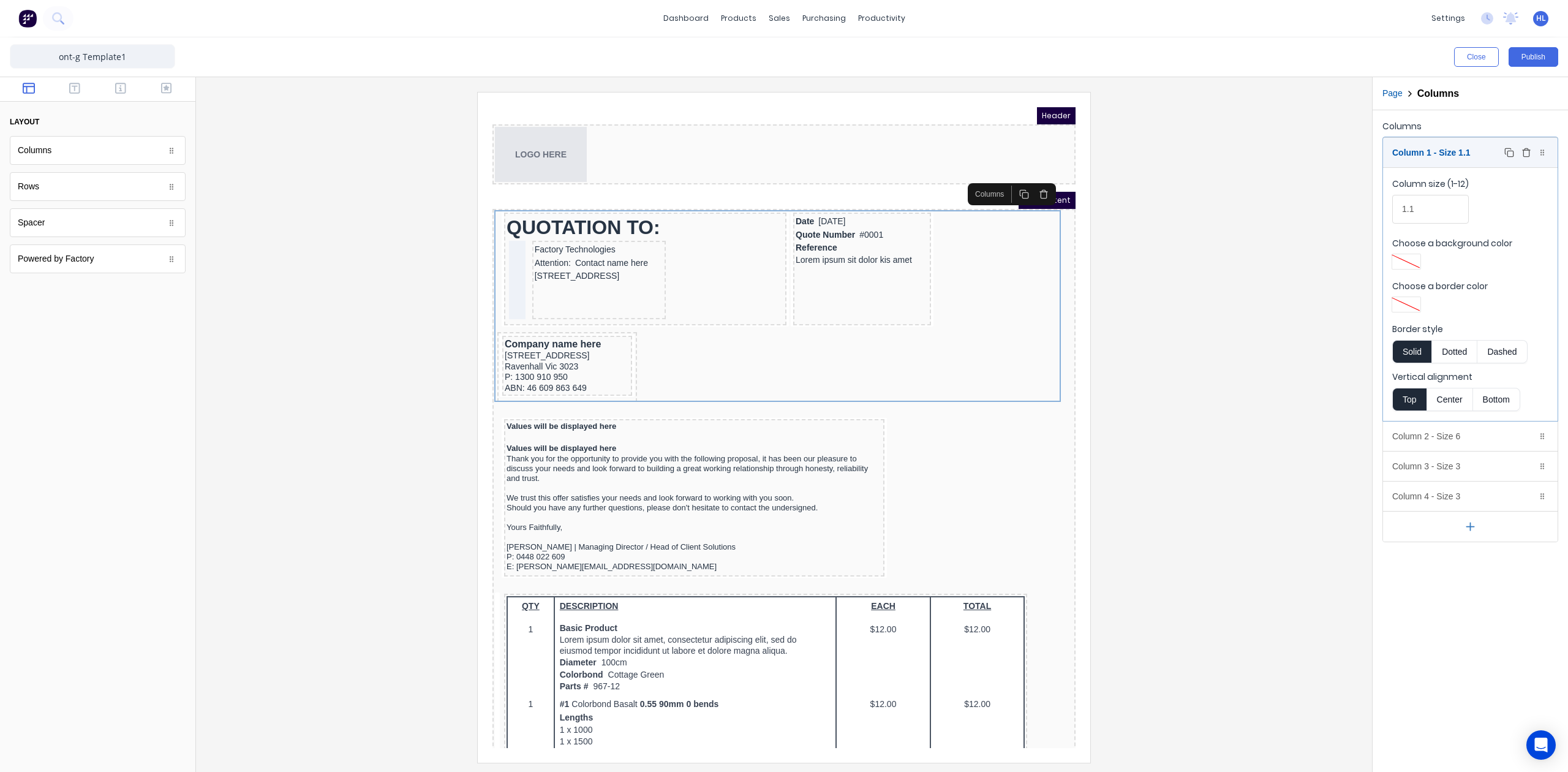
click at [1473, 154] on div "Column 1 - Size 1.1 Duplicate Delete" at bounding box center [1470, 152] width 174 height 29
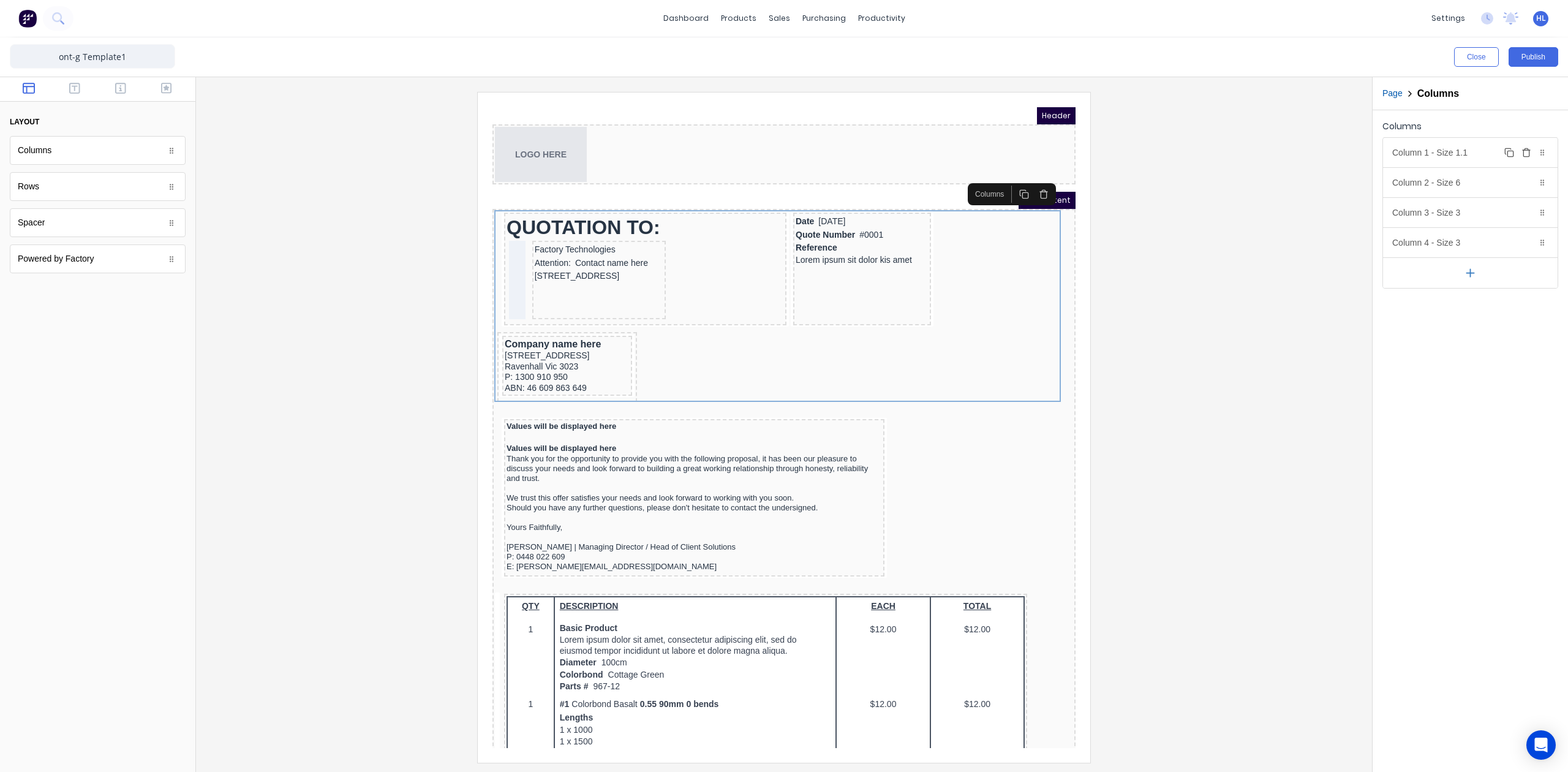
click at [1473, 154] on div "Column 1 - Size 1.1 Duplicate Delete" at bounding box center [1470, 152] width 174 height 29
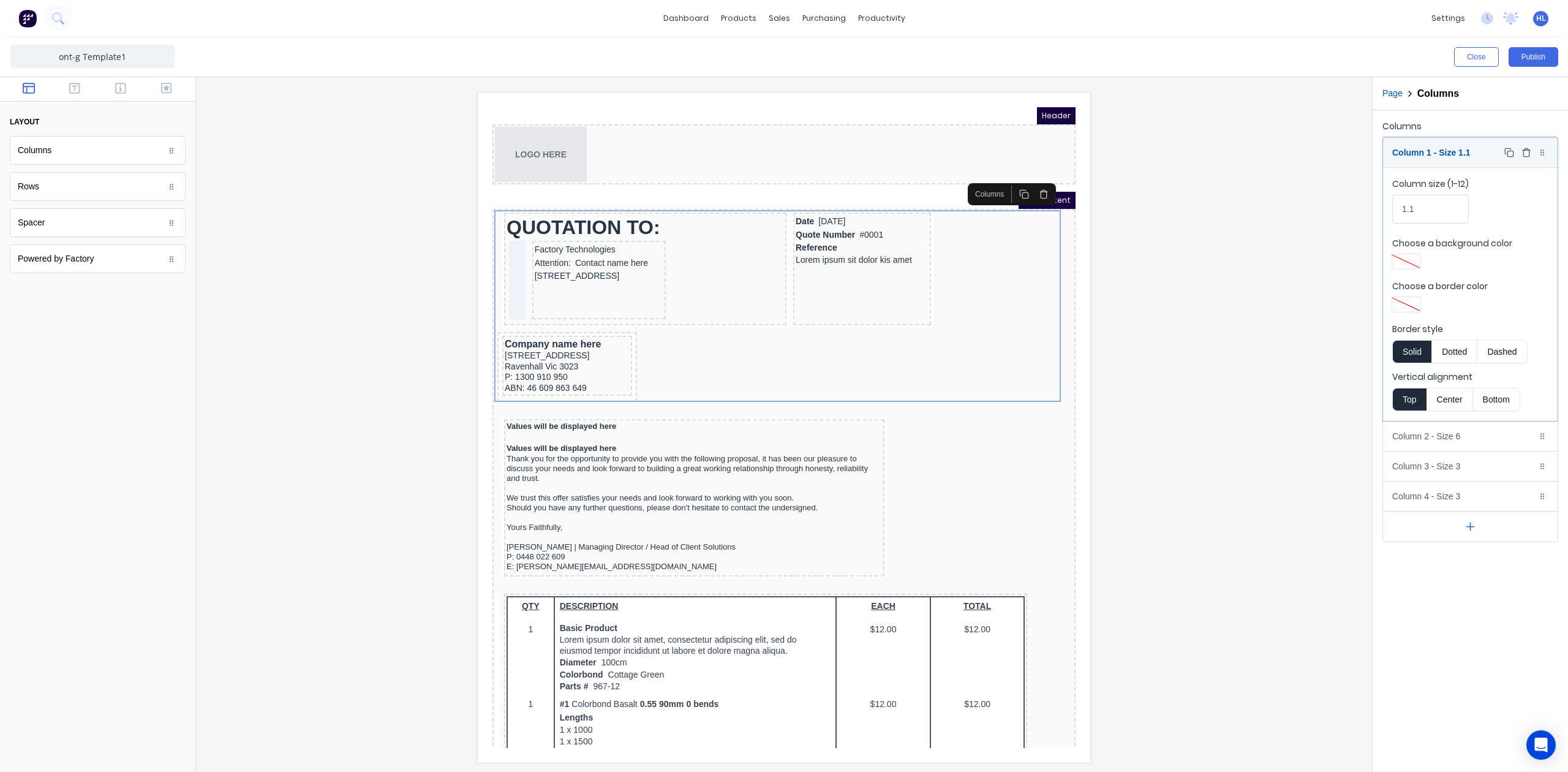
click at [1473, 154] on div "Column 1 - Size 1.1 Duplicate Delete" at bounding box center [1470, 152] width 174 height 29
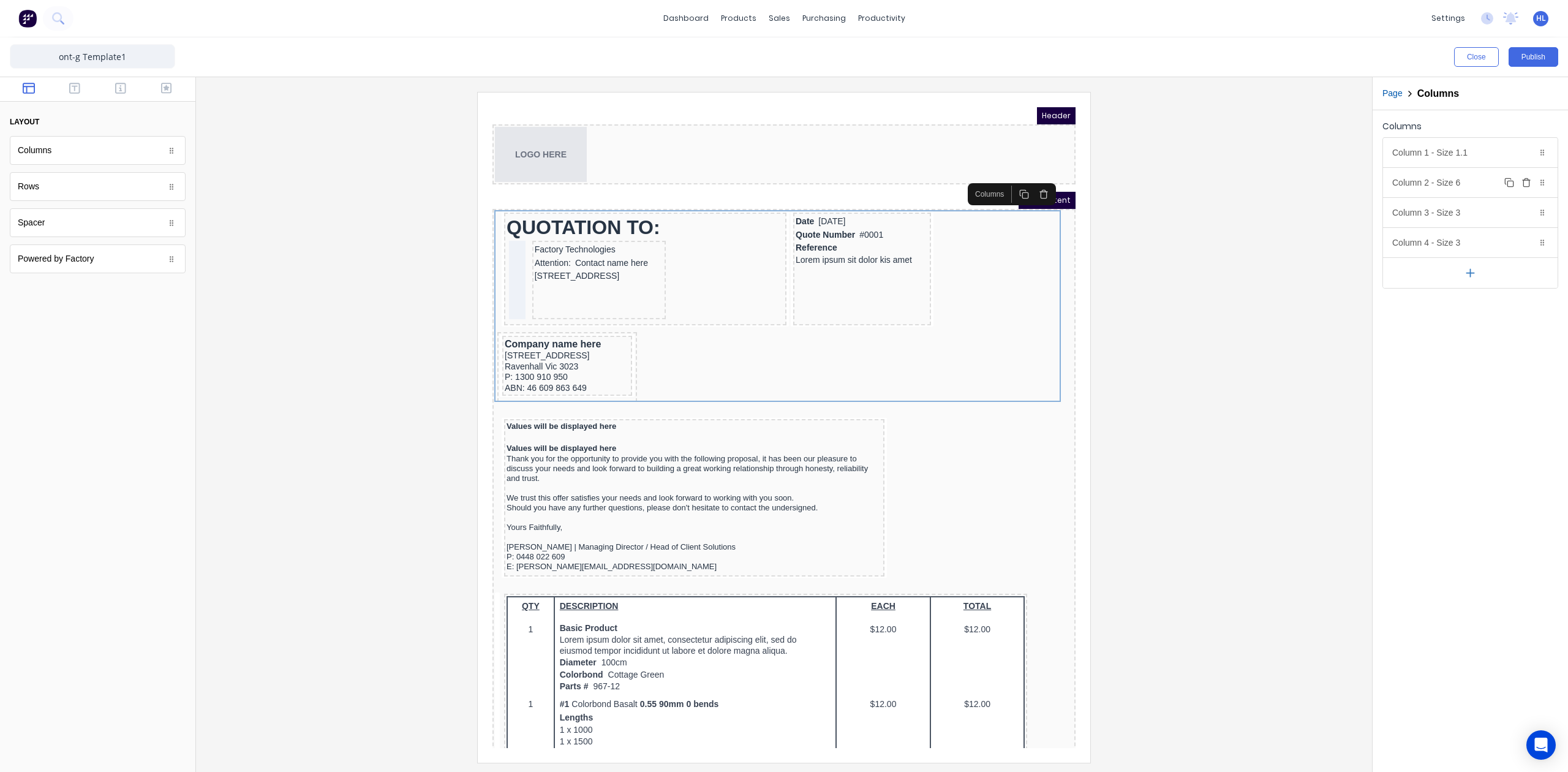
click at [1468, 186] on div "Column 2 - Size 6 Duplicate Delete" at bounding box center [1470, 182] width 174 height 29
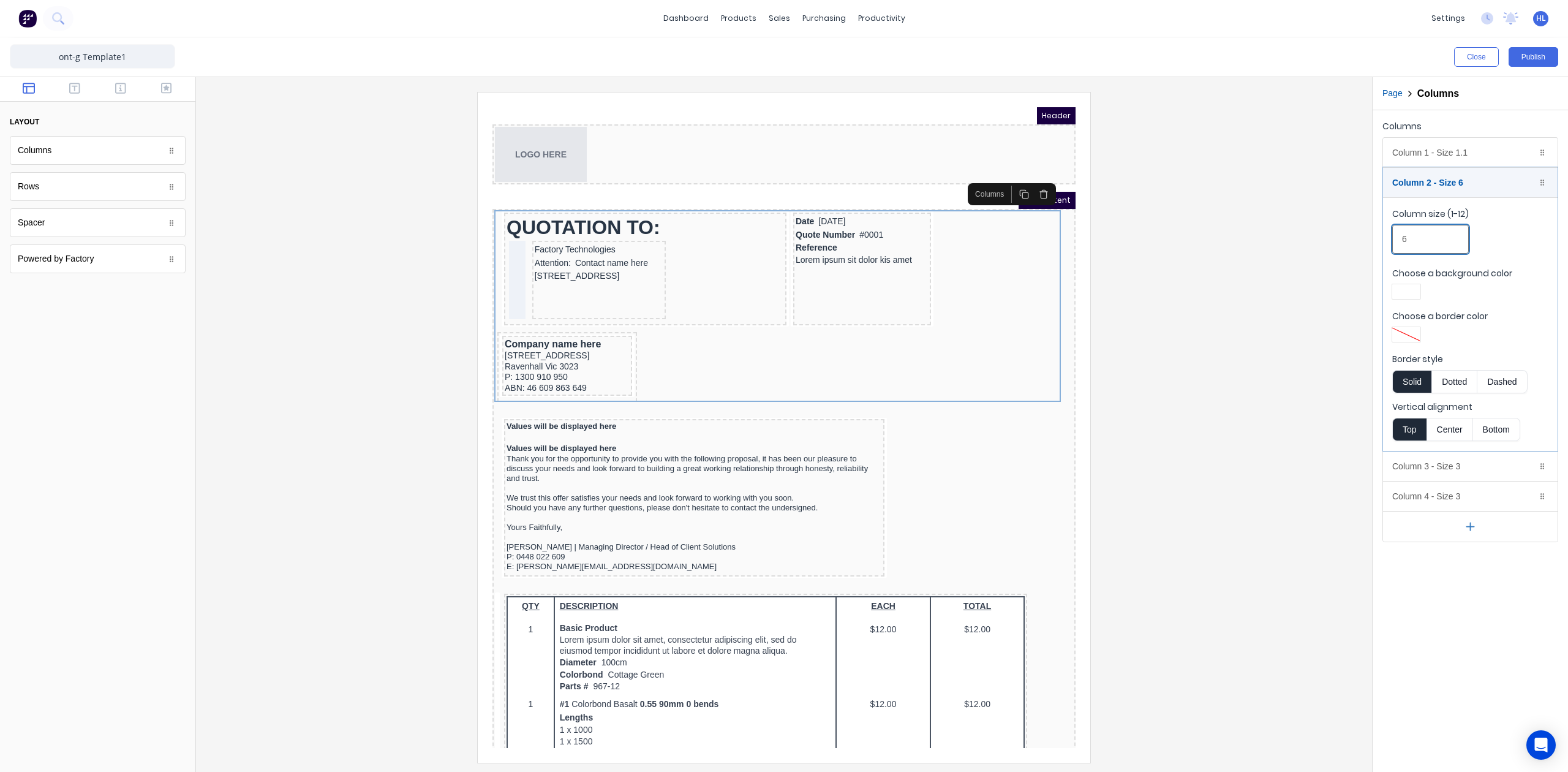
drag, startPoint x: 1437, startPoint y: 246, endPoint x: 1357, endPoint y: 251, distance: 80.2
click at [1342, 246] on div "Close Publish Components layout Columns Columns Rows Rows Spacer Spacer Powered…" at bounding box center [784, 404] width 1568 height 734
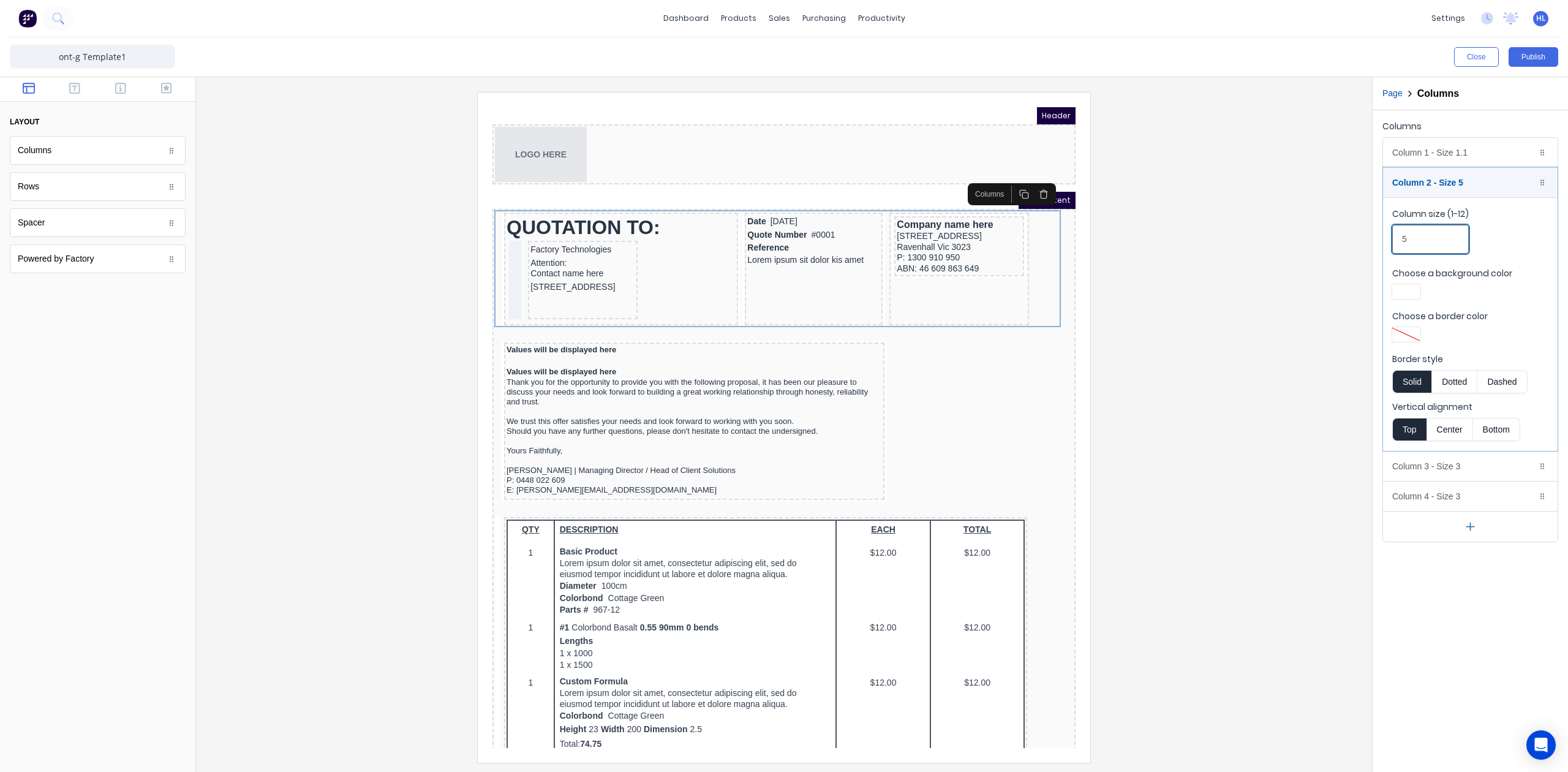
drag, startPoint x: 1415, startPoint y: 249, endPoint x: 1341, endPoint y: 248, distance: 74.0
click at [1341, 248] on div "Close Publish Components layout Columns Columns Rows Rows Spacer Spacer Powered…" at bounding box center [784, 404] width 1568 height 734
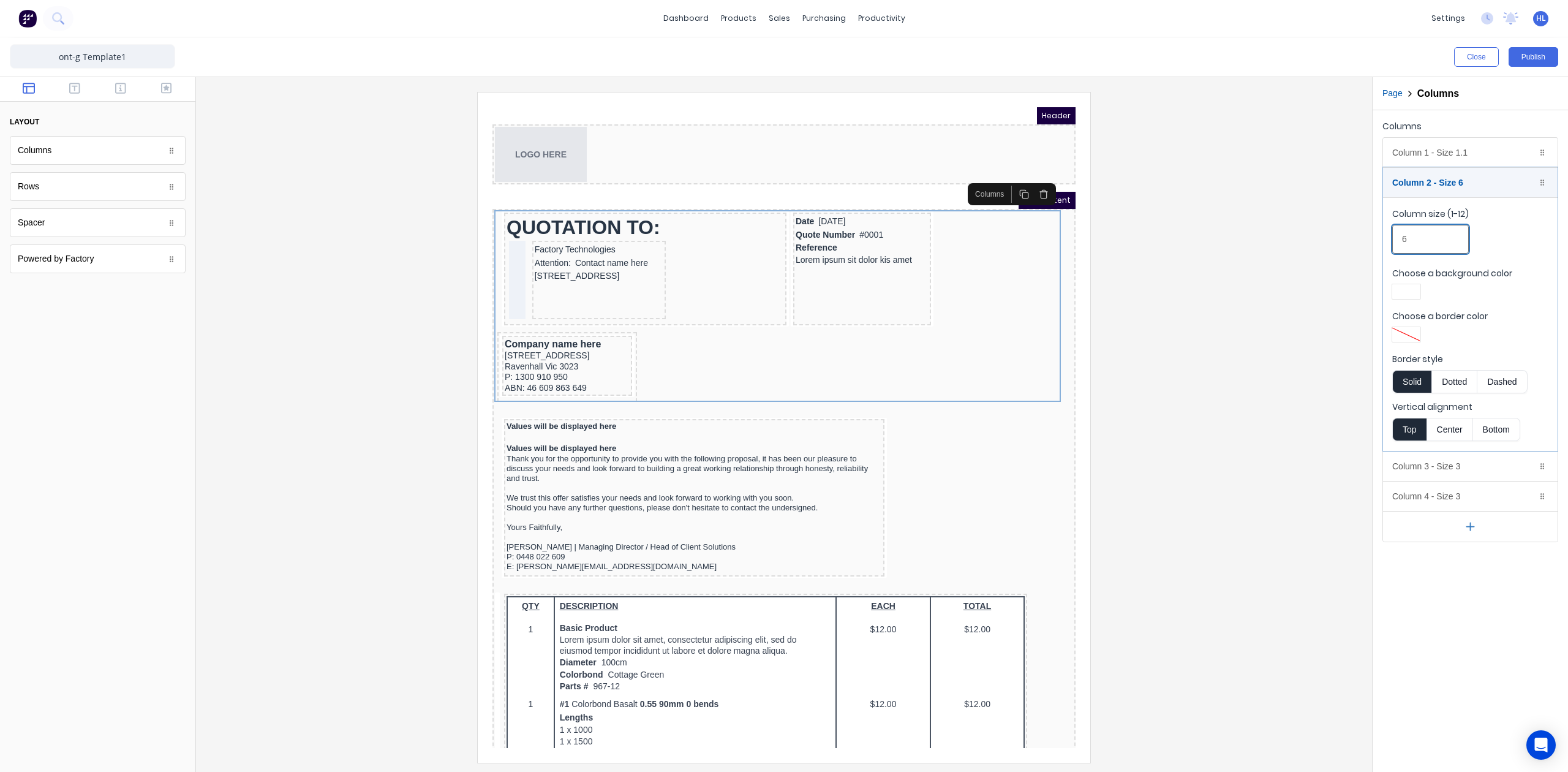
drag, startPoint x: 1449, startPoint y: 246, endPoint x: 1302, endPoint y: 255, distance: 147.3
click at [1302, 255] on div "Close Publish Components layout Columns Columns Rows Rows Spacer Spacer Powered…" at bounding box center [784, 404] width 1568 height 734
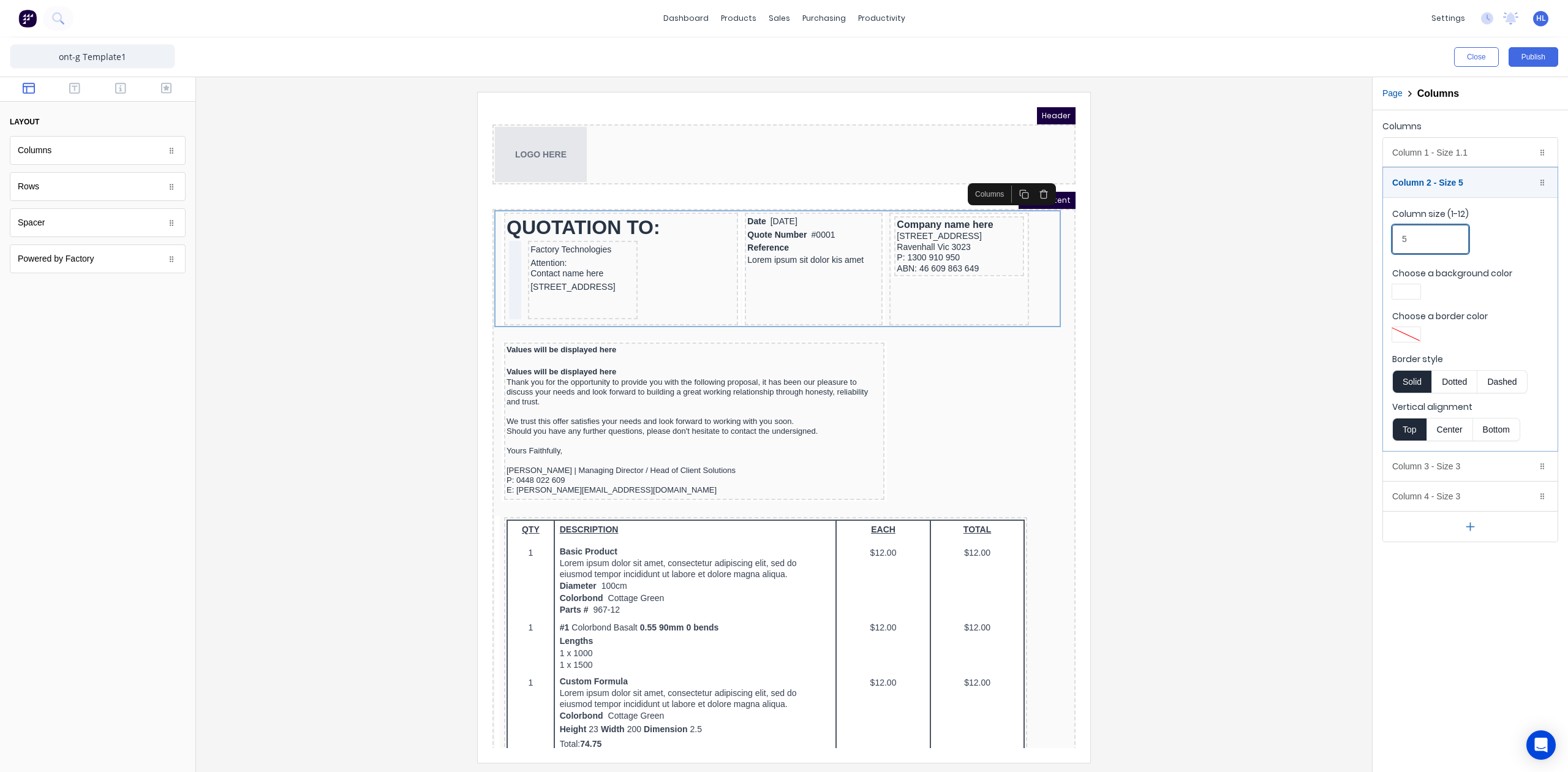
type input "5"
click at [1304, 255] on div at bounding box center [784, 427] width 1156 height 670
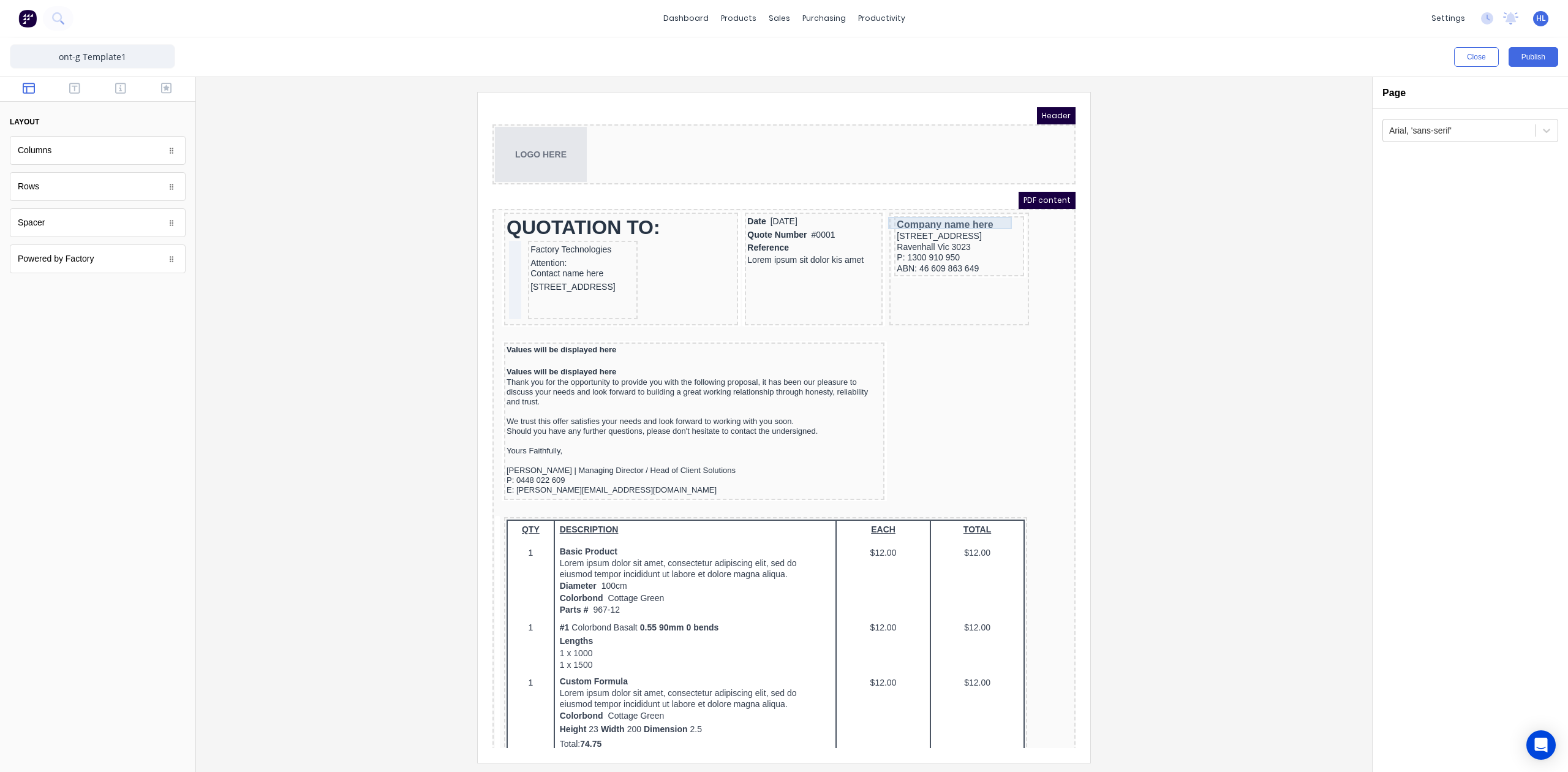
click at [955, 207] on div "Company name here" at bounding box center [944, 210] width 125 height 12
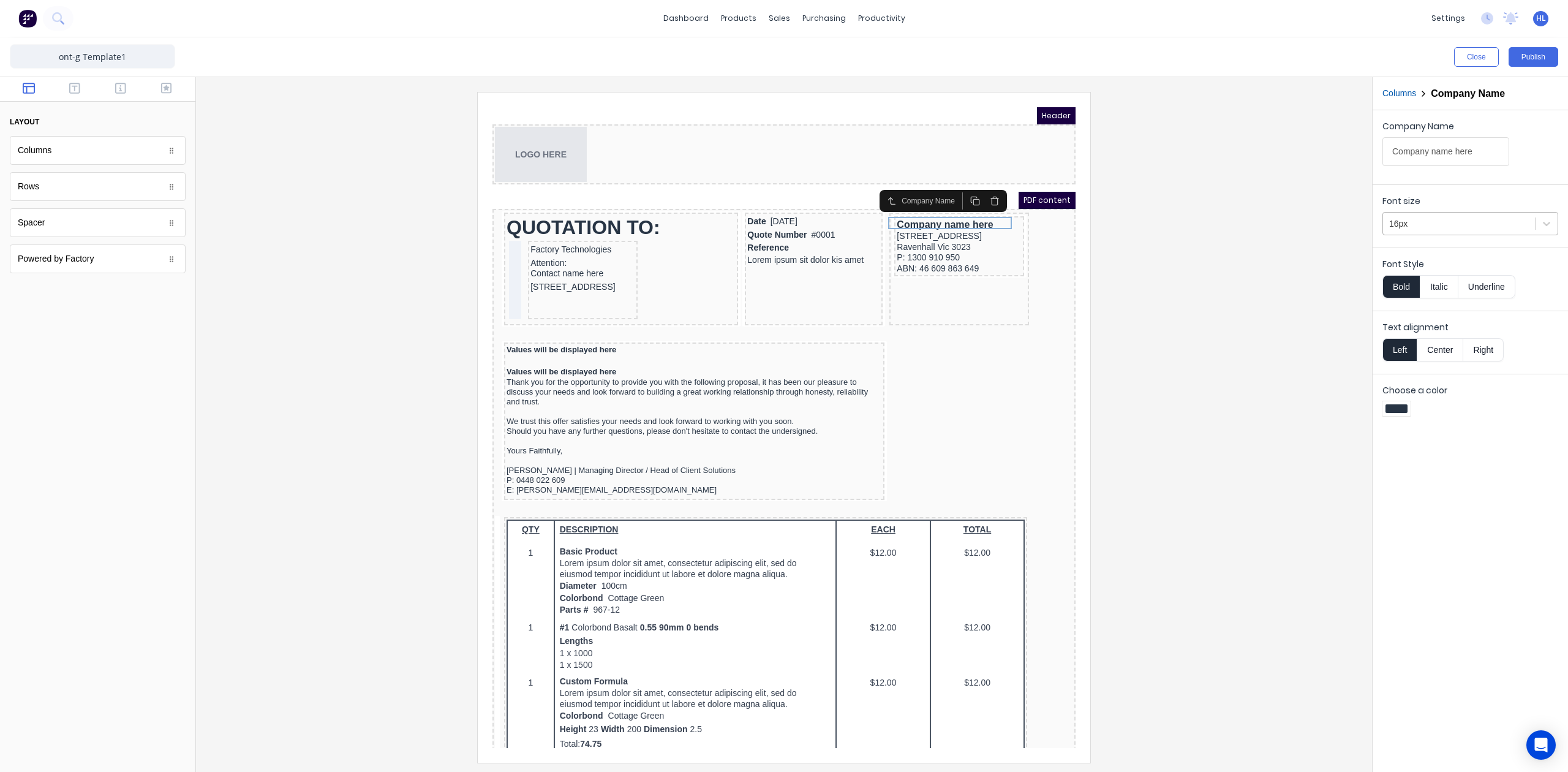
click at [1442, 228] on div at bounding box center [1458, 224] width 139 height 16
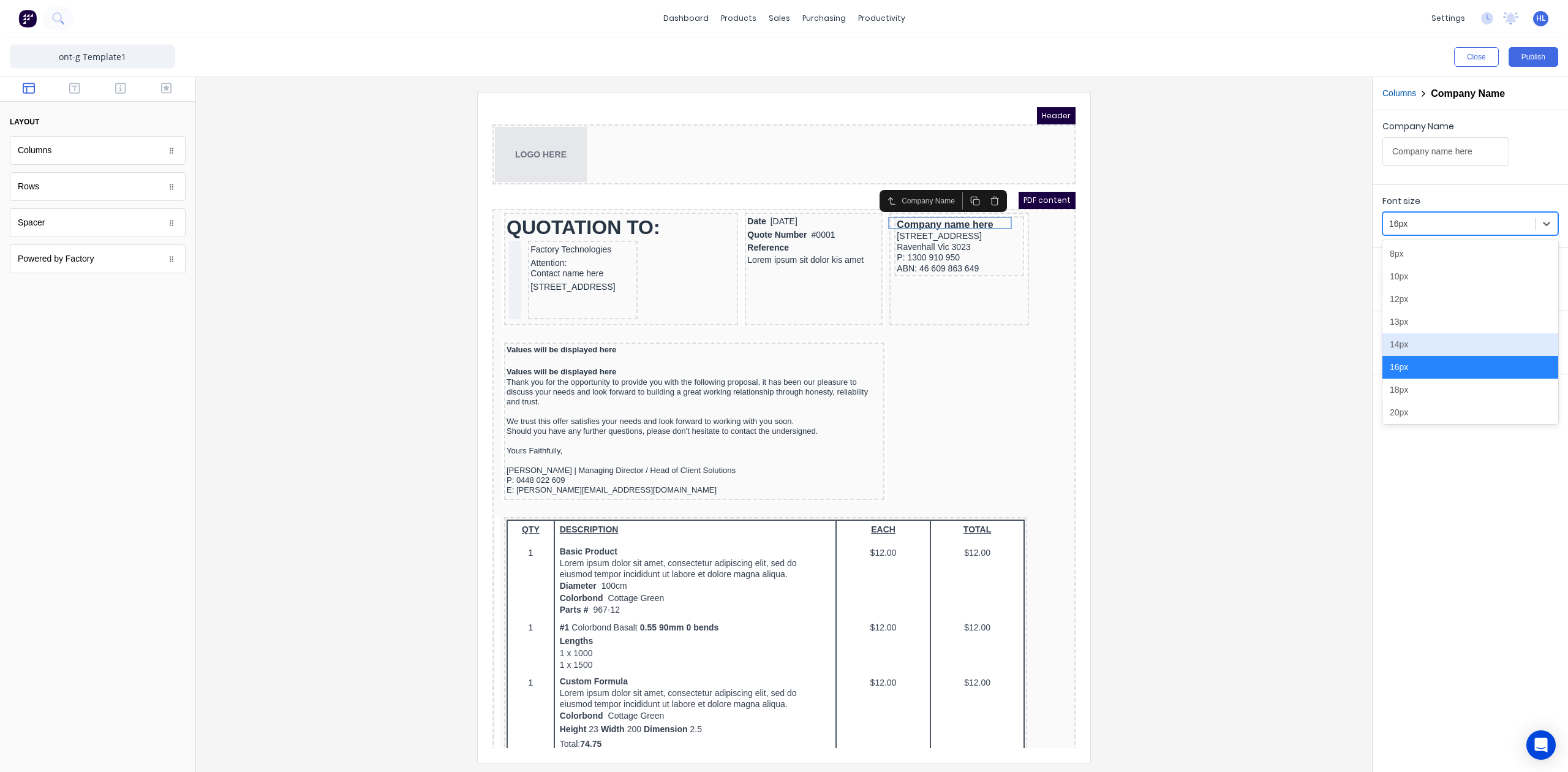
drag, startPoint x: 1437, startPoint y: 344, endPoint x: 1430, endPoint y: 337, distance: 9.9
click at [1436, 344] on div "14px" at bounding box center [1470, 344] width 176 height 23
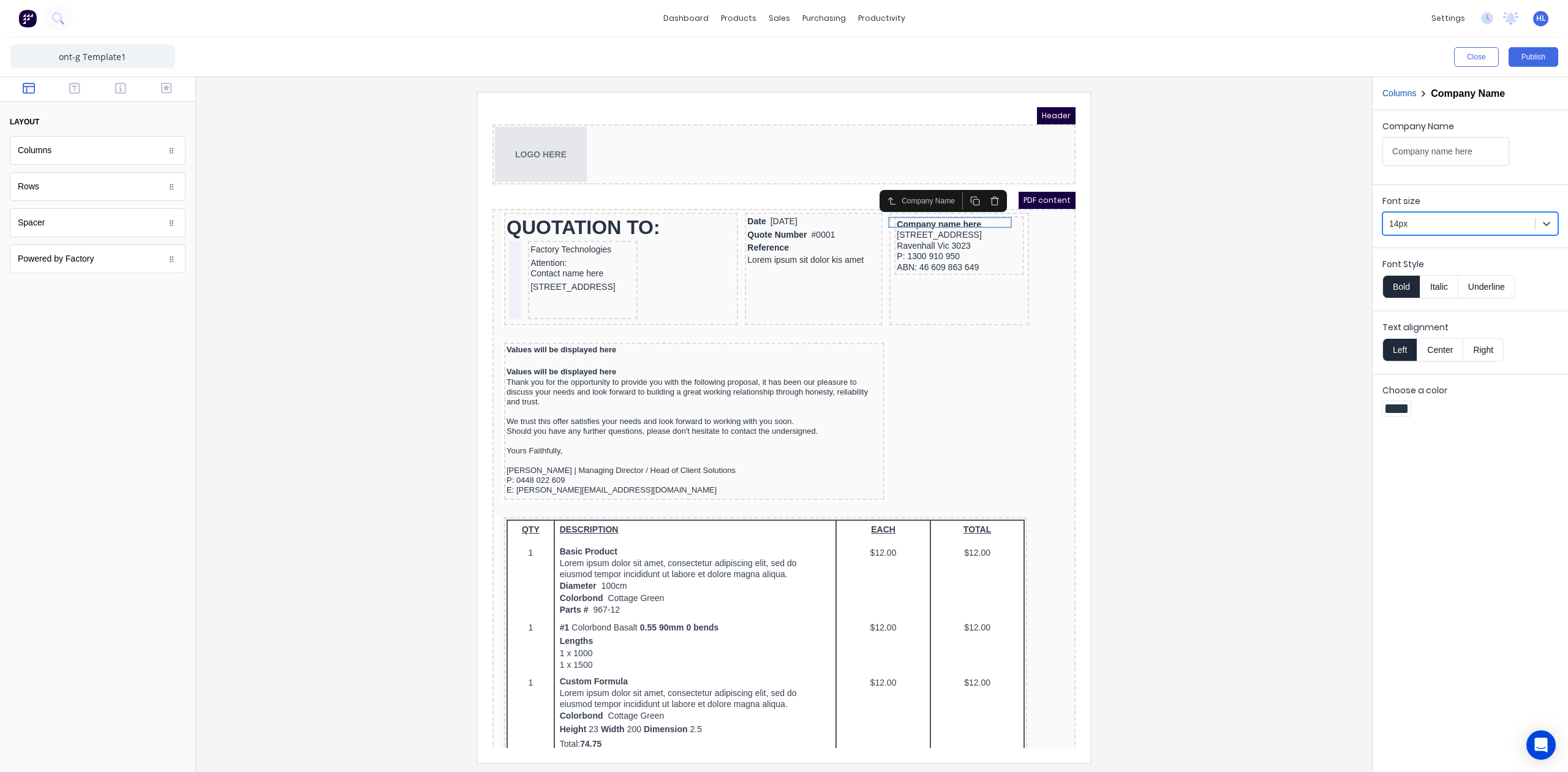
click at [1215, 261] on div at bounding box center [784, 427] width 1156 height 670
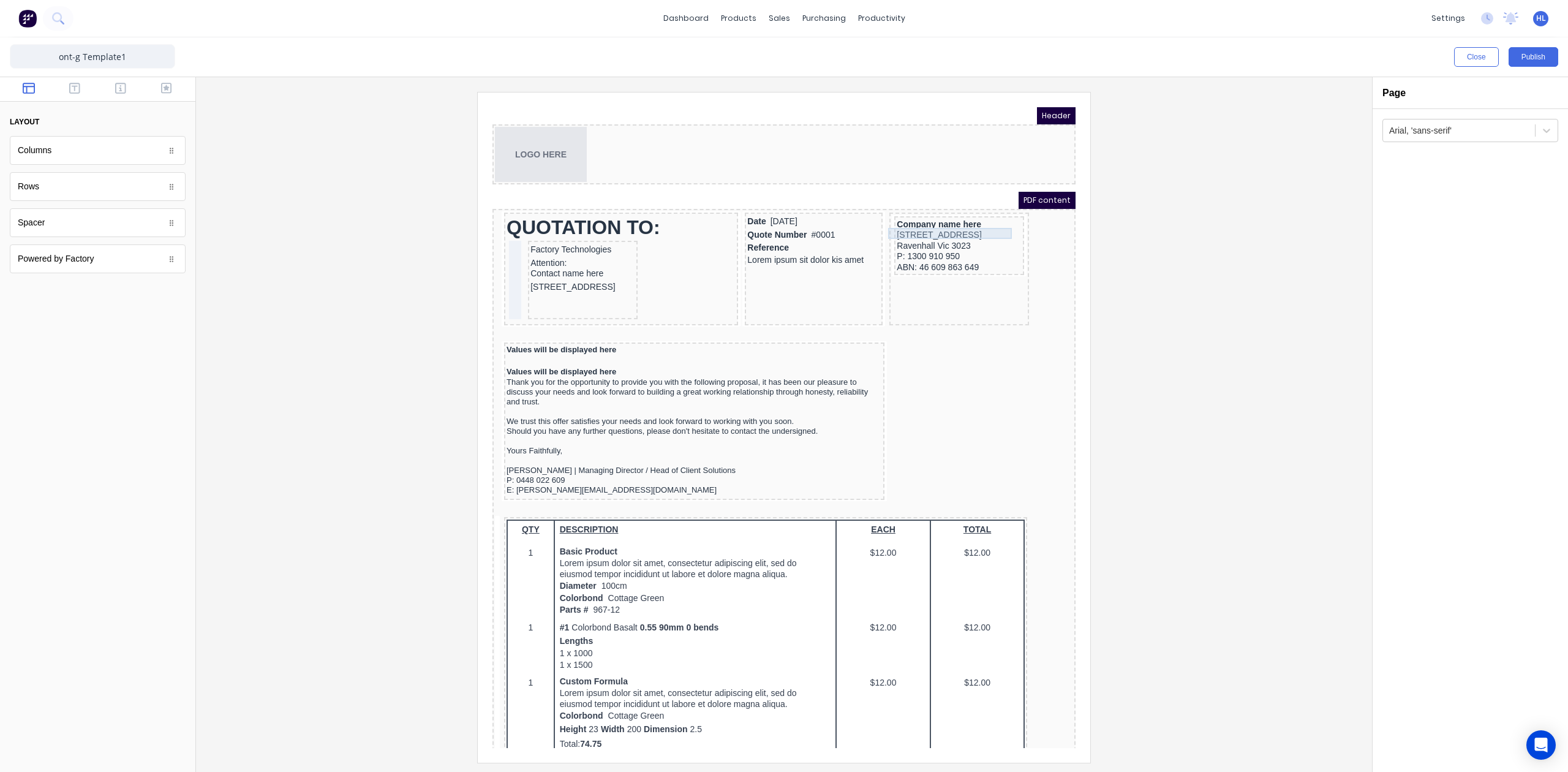
click at [958, 215] on div "[STREET_ADDRESS]" at bounding box center [944, 220] width 125 height 11
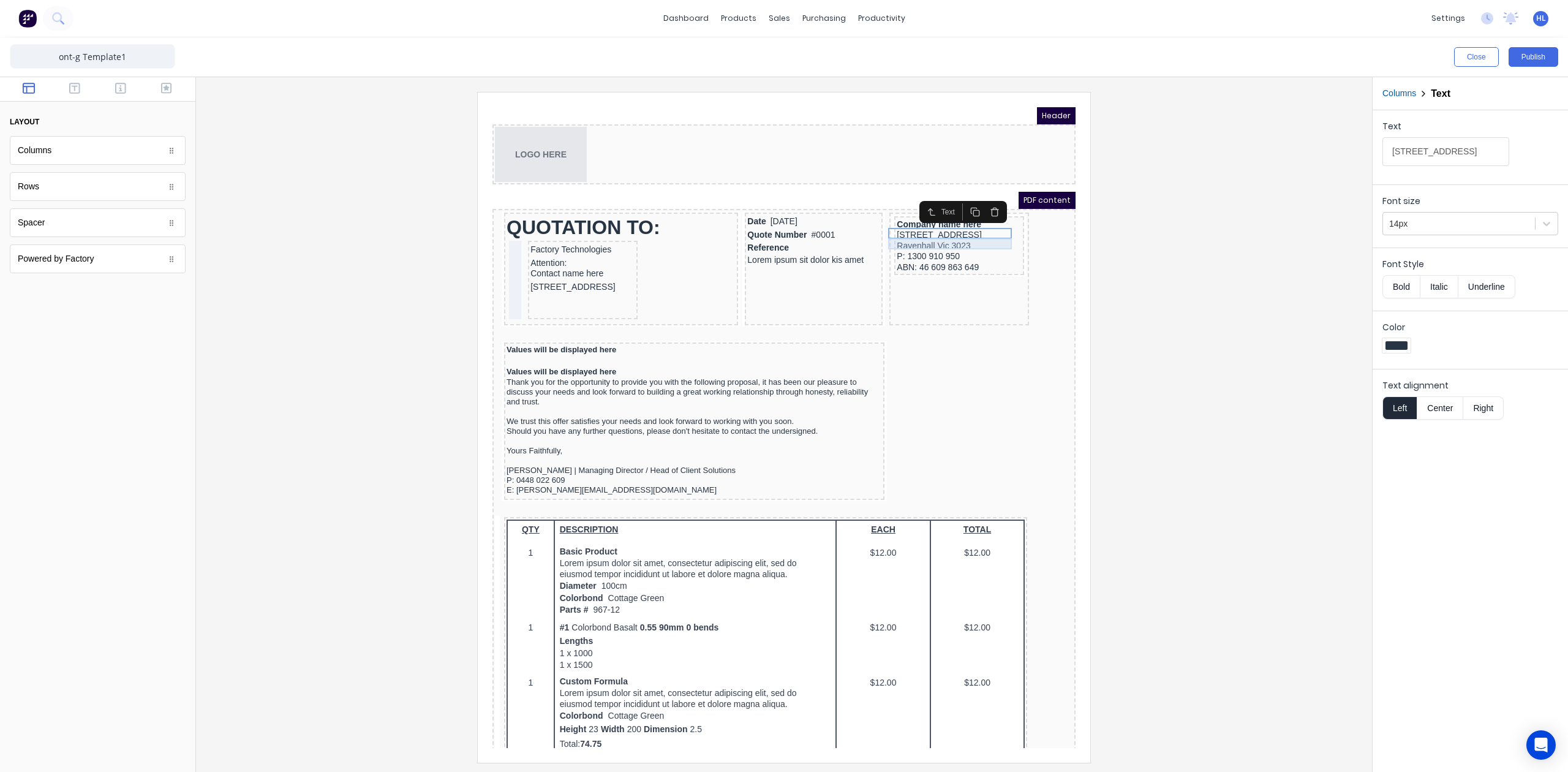
click at [958, 231] on div "Ravenhall Vic 3023" at bounding box center [944, 231] width 125 height 11
click at [952, 248] on div "ABN: 46 609 863 649" at bounding box center [944, 253] width 125 height 11
click at [1218, 125] on div at bounding box center [784, 427] width 1156 height 670
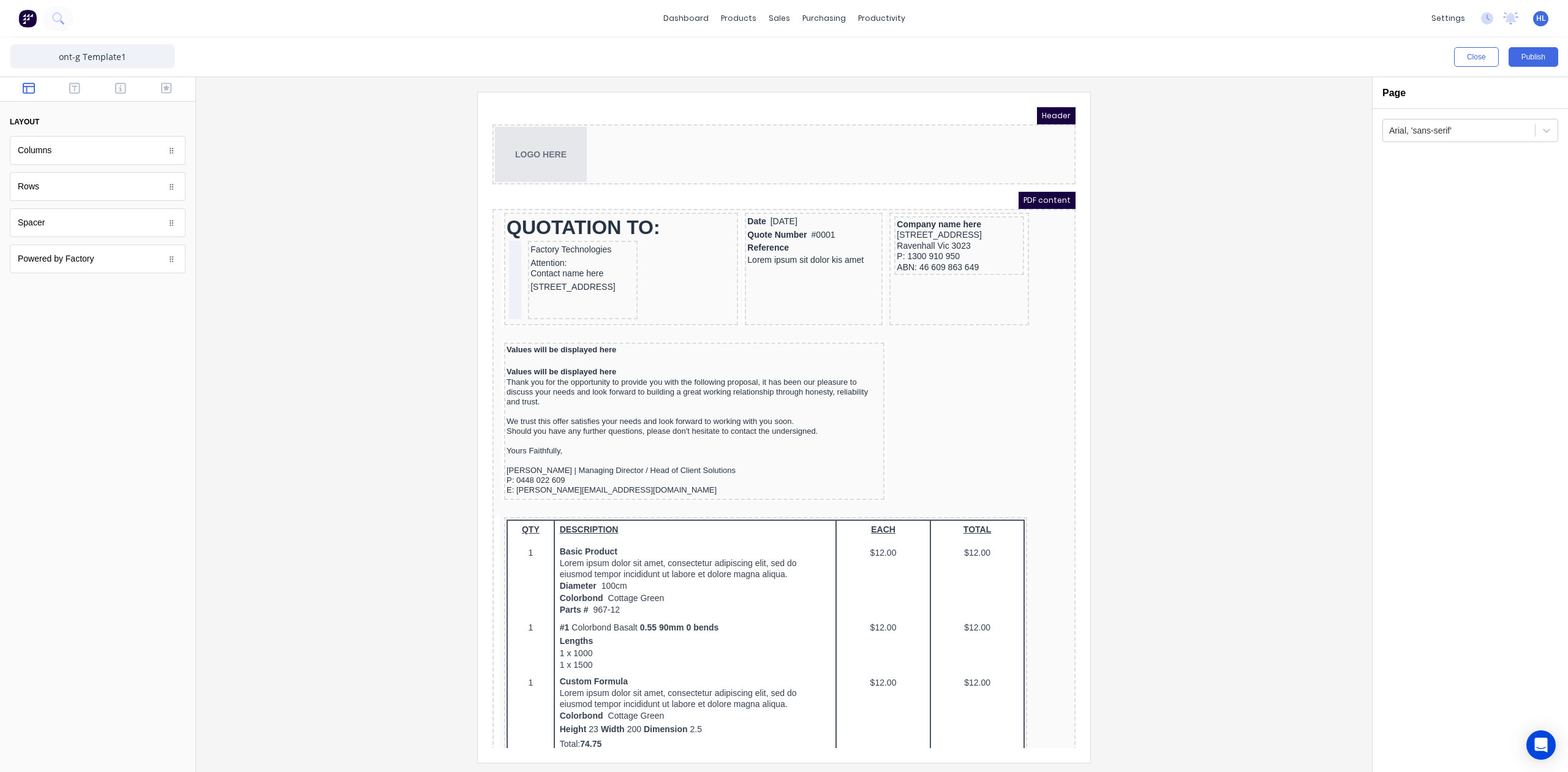
click at [1508, 57] on div "Close Publish" at bounding box center [1176, 57] width 764 height 19
click at [1518, 57] on button "Publish" at bounding box center [1534, 57] width 50 height 19
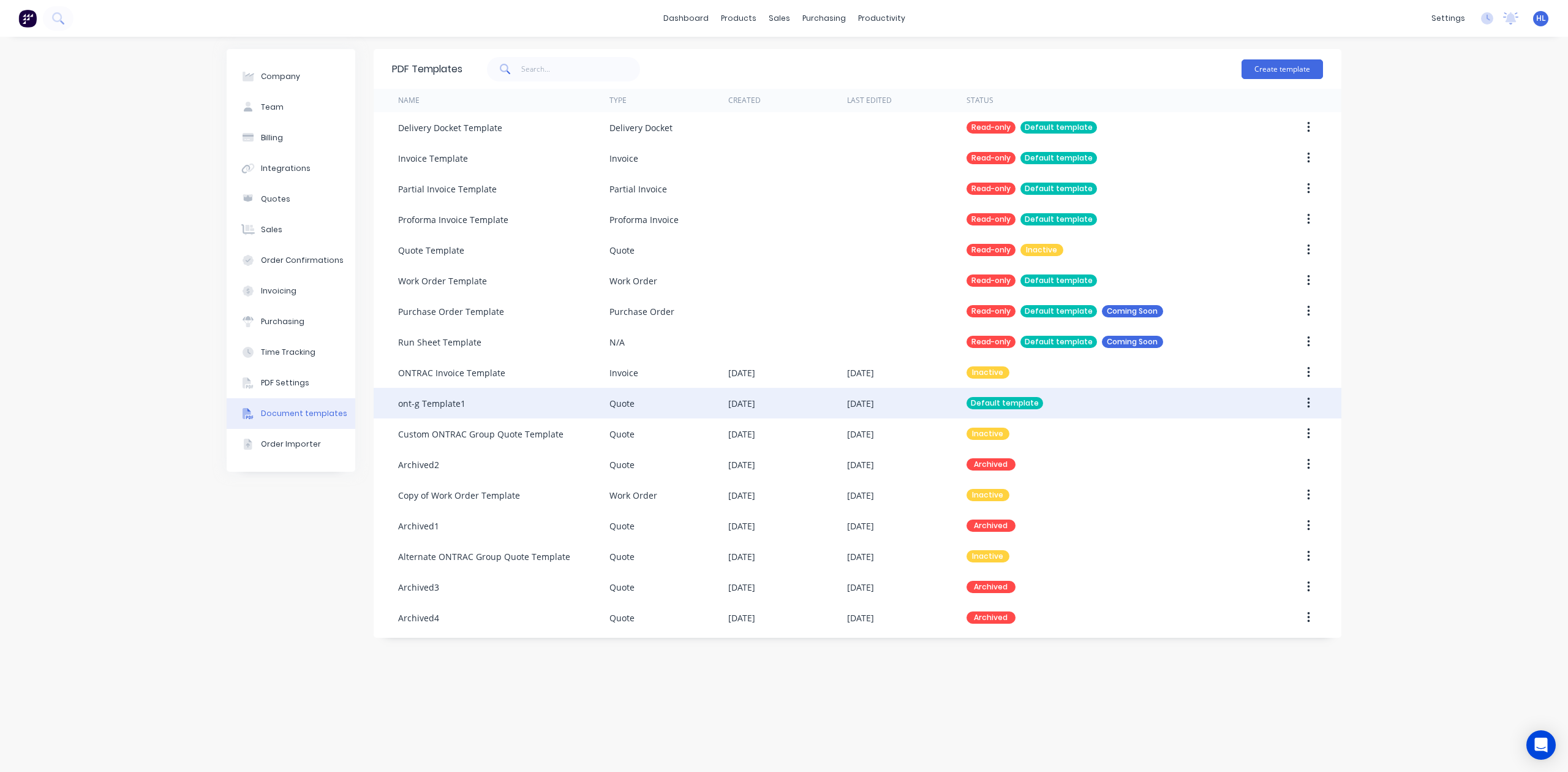
click at [1298, 400] on button "button" at bounding box center [1309, 403] width 29 height 22
click at [1268, 429] on div "Edit" at bounding box center [1265, 435] width 95 height 18
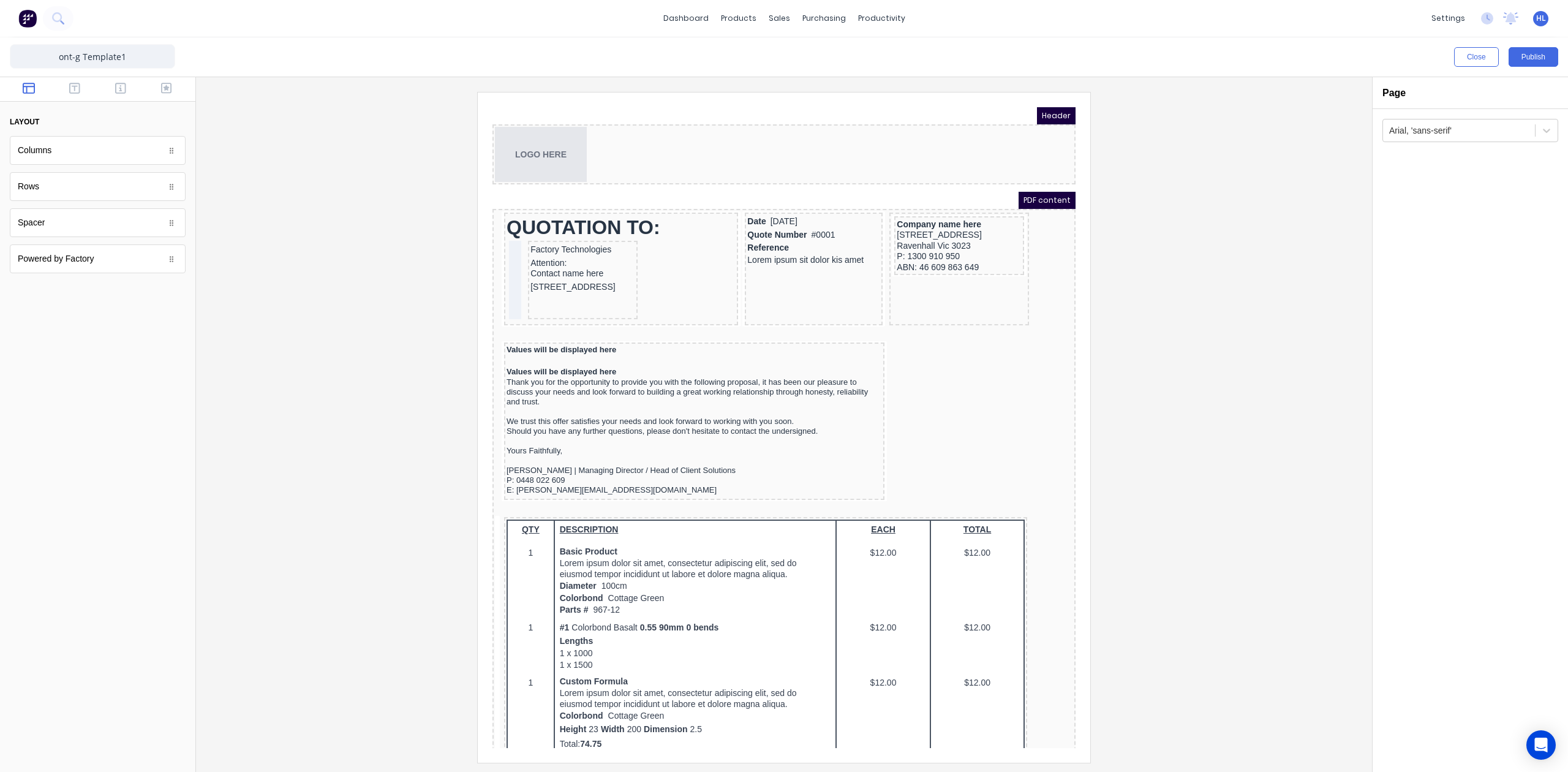
drag, startPoint x: 1217, startPoint y: 245, endPoint x: 1206, endPoint y: 234, distance: 15.6
click at [1217, 245] on div at bounding box center [784, 427] width 1156 height 670
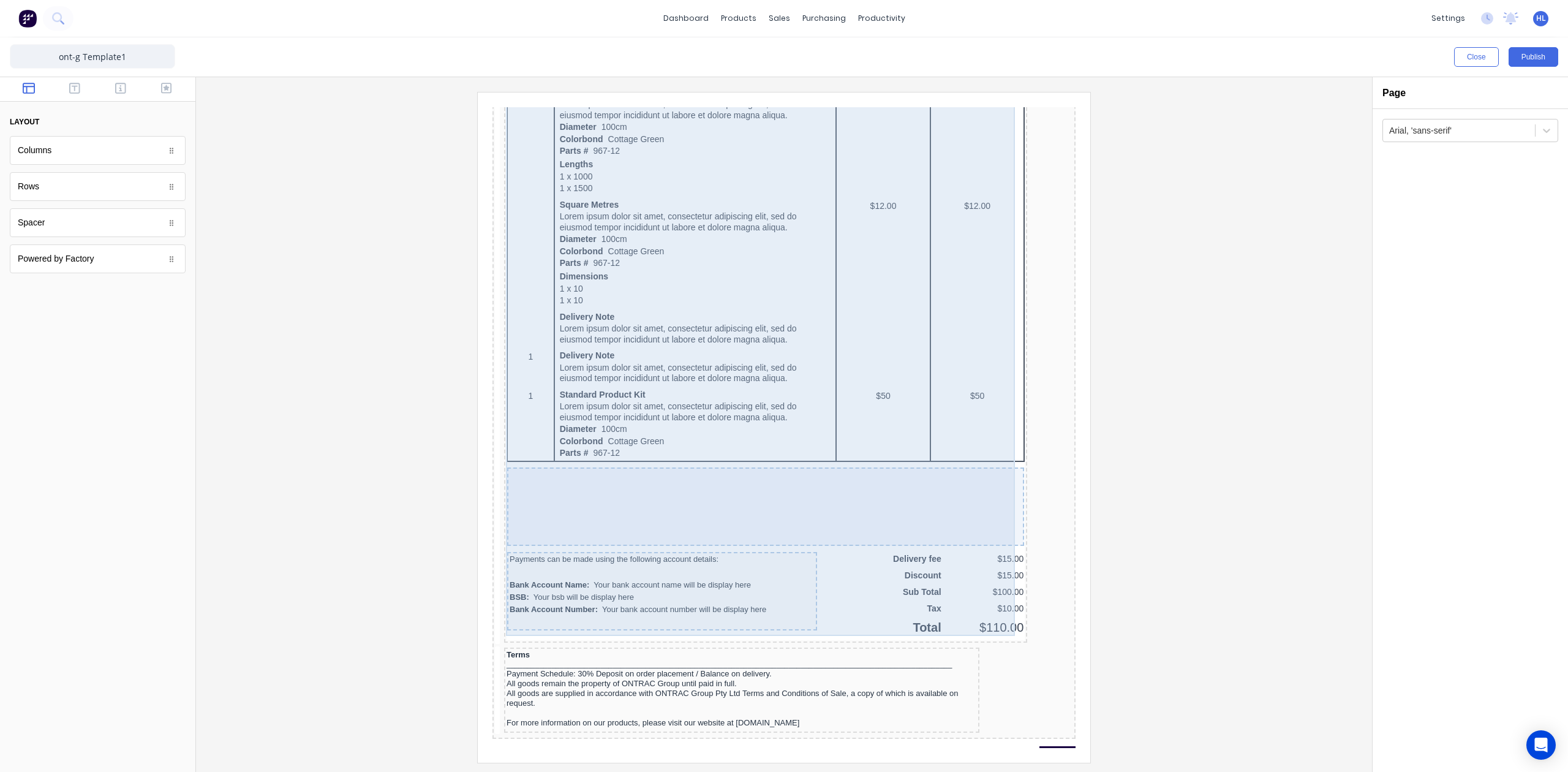
scroll to position [758, 0]
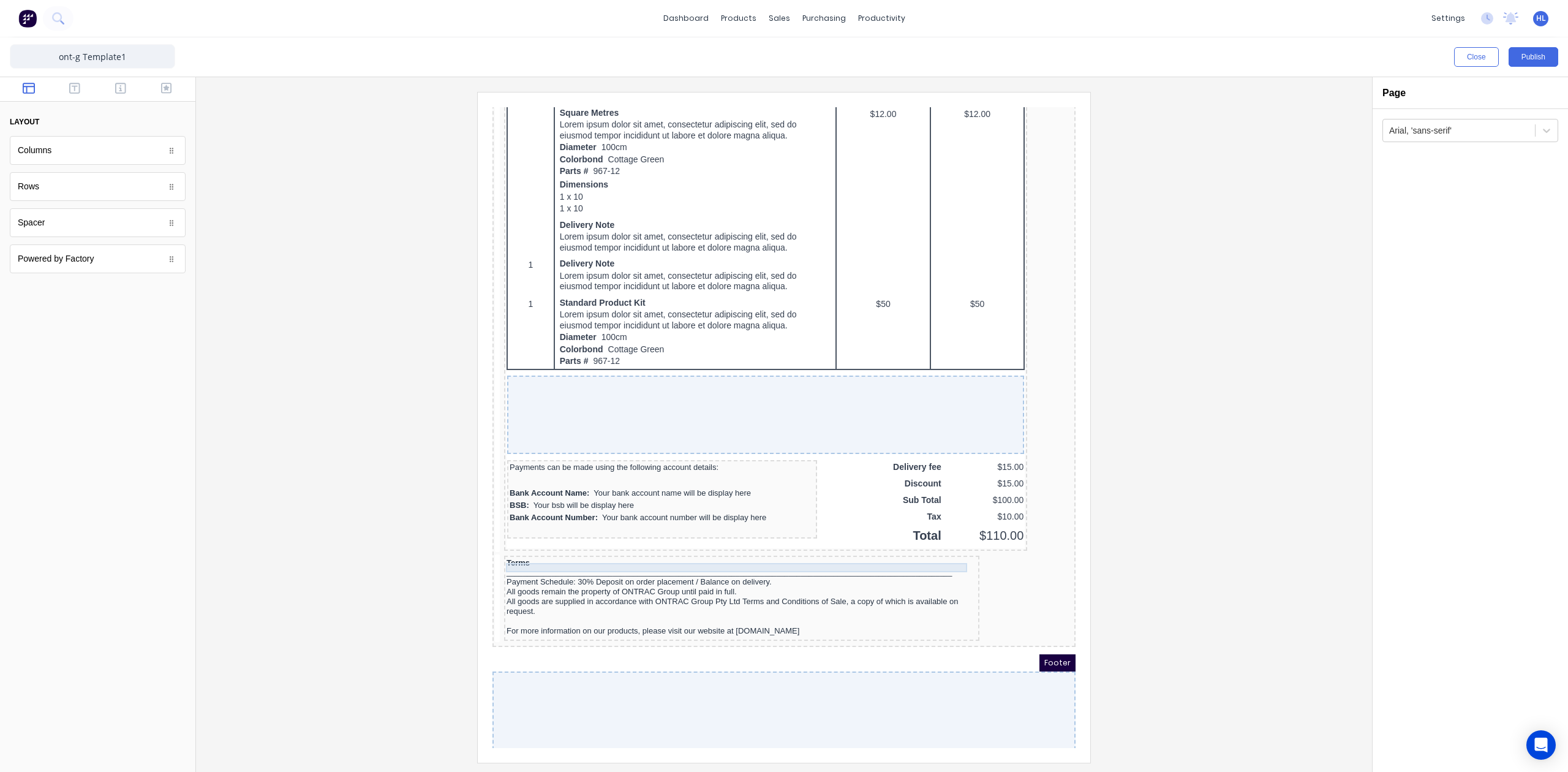
click at [728, 555] on div "_______________________________________________________________________________…" at bounding box center [727, 557] width 471 height 9
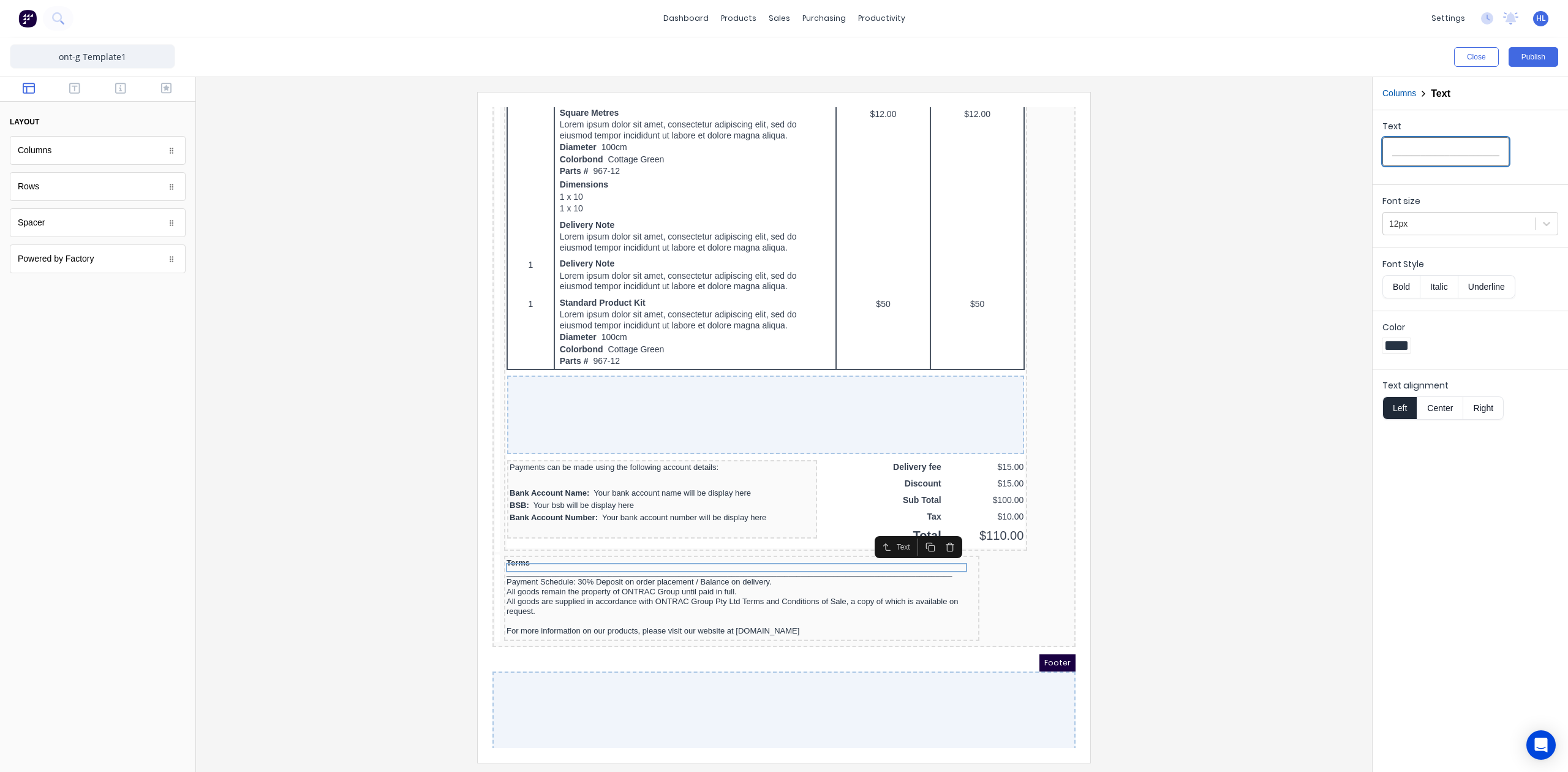
scroll to position [0, 288]
drag, startPoint x: 1430, startPoint y: 158, endPoint x: 1410, endPoint y: 179, distance: 29.0
click at [1567, 152] on html "dashboard products sales purchasing productivity dashboard products Product Cat…" at bounding box center [784, 386] width 1568 height 772
click at [1452, 159] on input "_______________________________________________________________________________…" at bounding box center [1446, 152] width 127 height 29
drag, startPoint x: 1488, startPoint y: 154, endPoint x: 1436, endPoint y: 152, distance: 52.0
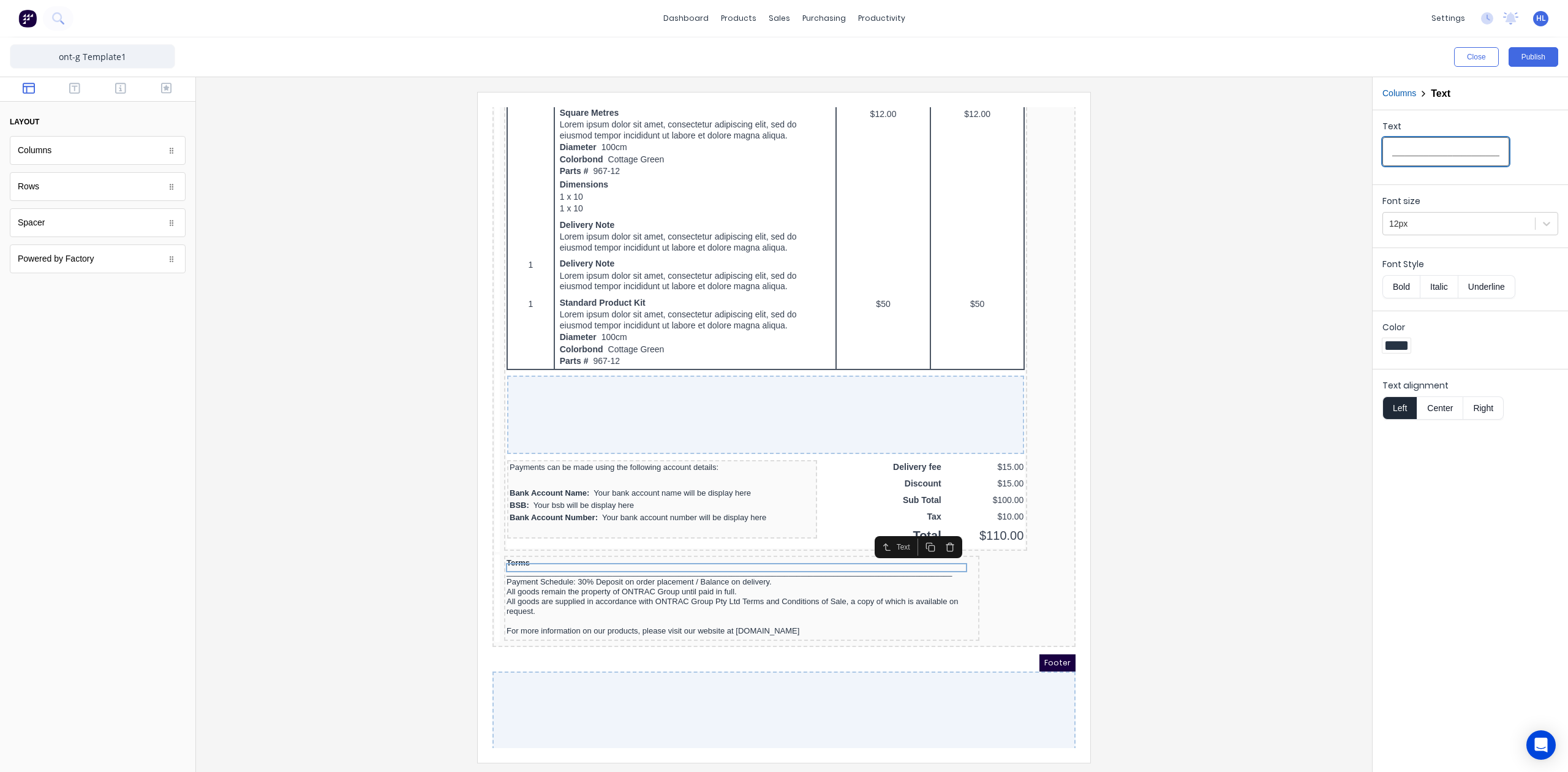
click at [1436, 152] on input "_______________________________________________________________________________…" at bounding box center [1446, 152] width 127 height 29
drag, startPoint x: 1495, startPoint y: 152, endPoint x: 1473, endPoint y: 150, distance: 22.1
click at [1473, 150] on input "_______________________________________________________________________________…" at bounding box center [1446, 152] width 127 height 29
type input "_______________________________________________________________________________…"
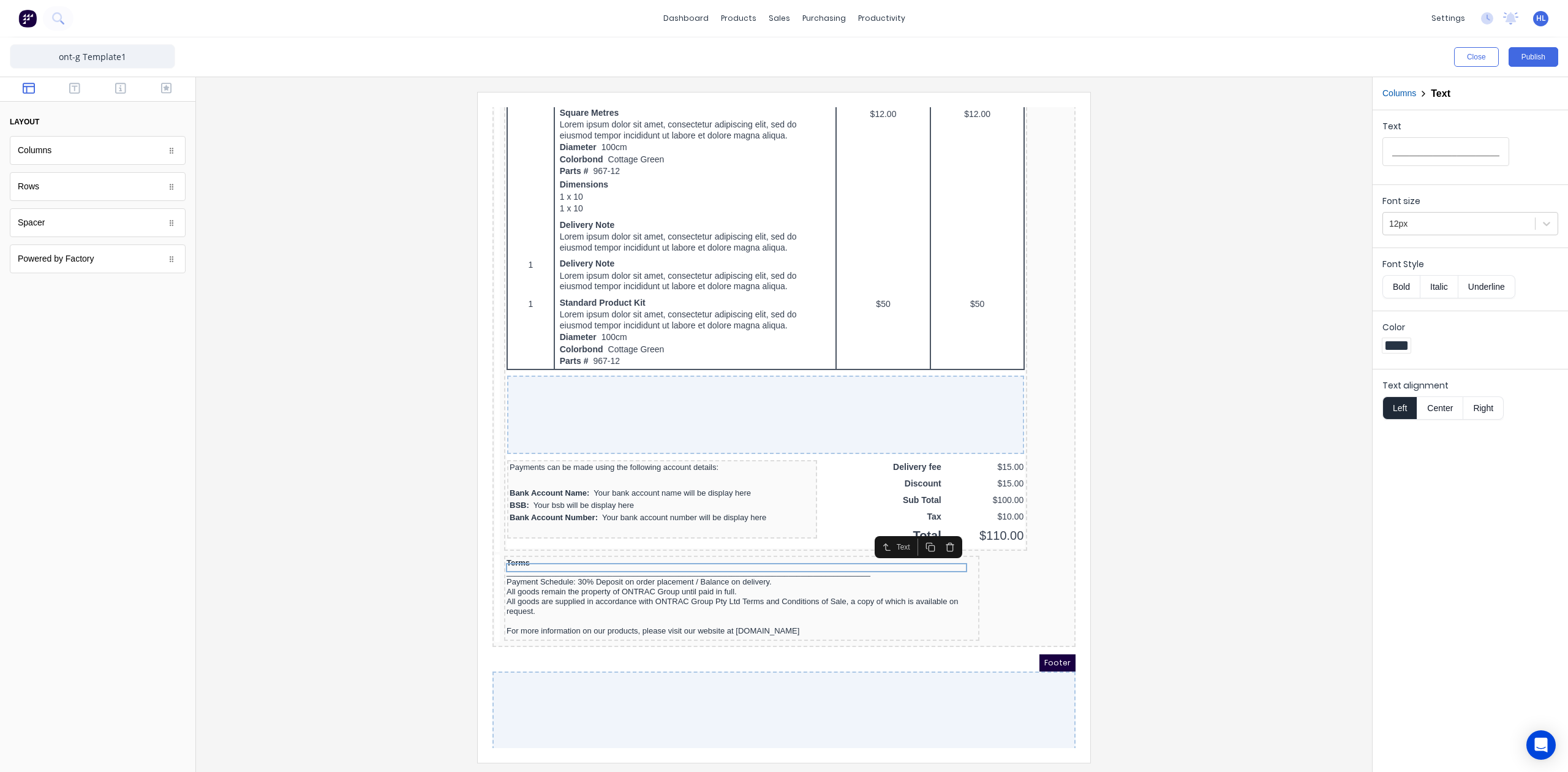
click at [1529, 111] on div "Text __________________________________________________________________________…" at bounding box center [1470, 145] width 195 height 69
click at [1532, 73] on div "Close Publish" at bounding box center [784, 57] width 1568 height 39
click at [1532, 62] on button "Publish" at bounding box center [1534, 57] width 50 height 19
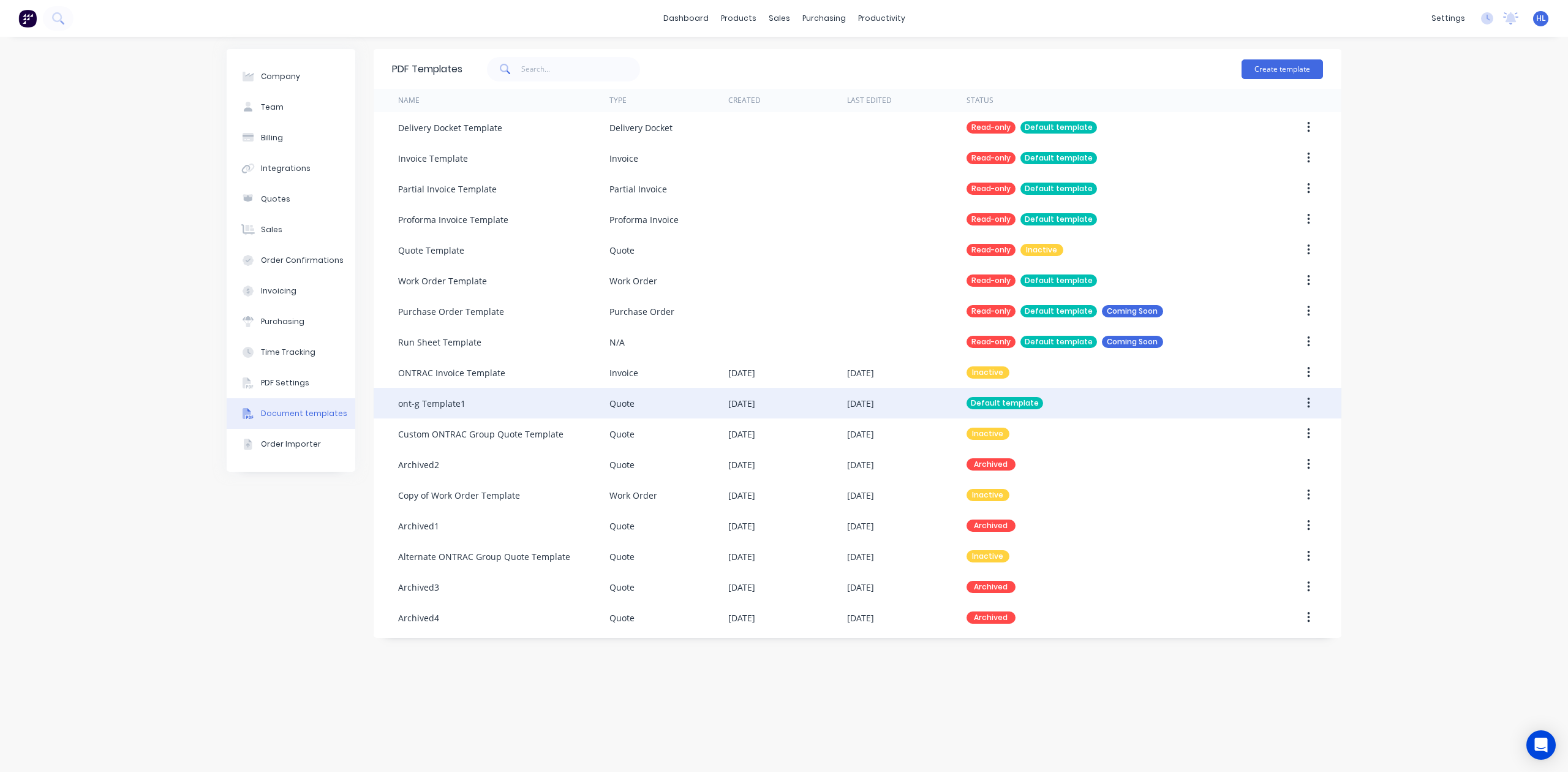
click at [1253, 392] on div at bounding box center [1283, 403] width 79 height 30
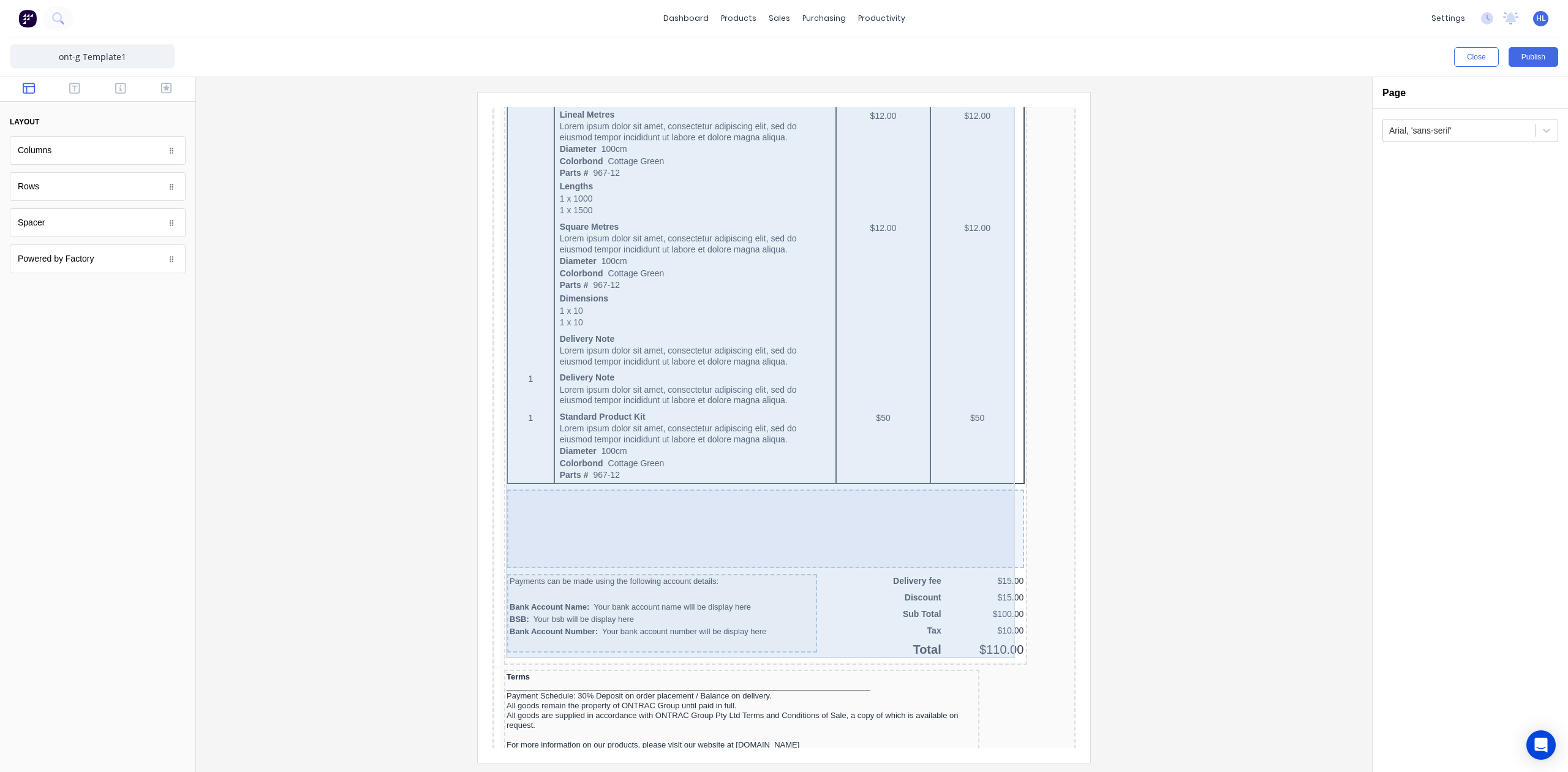
scroll to position [758, 0]
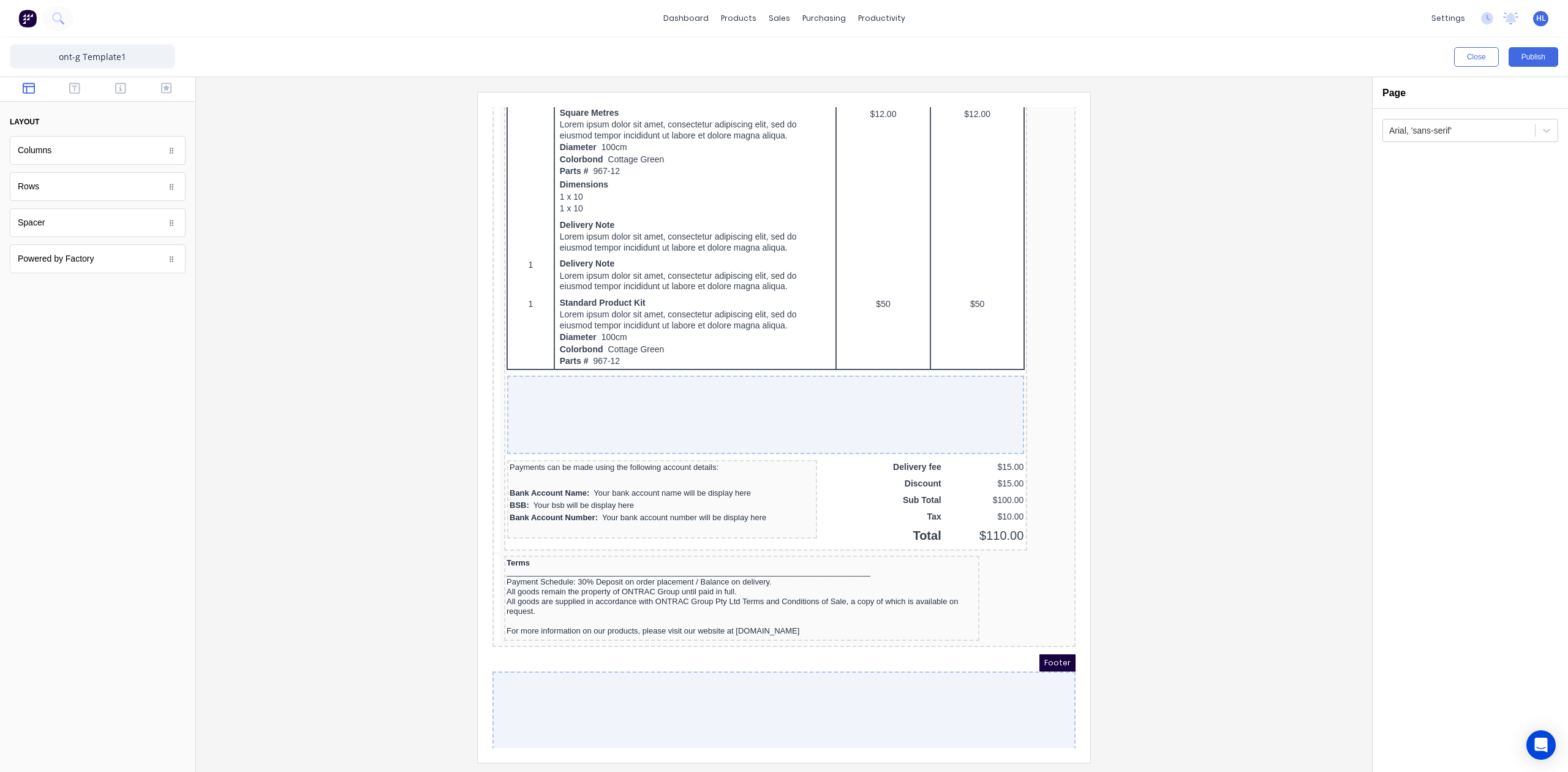
click at [1314, 375] on div at bounding box center [784, 427] width 1156 height 670
click at [812, 553] on div "_______________________________________________________________________________…" at bounding box center [727, 557] width 471 height 9
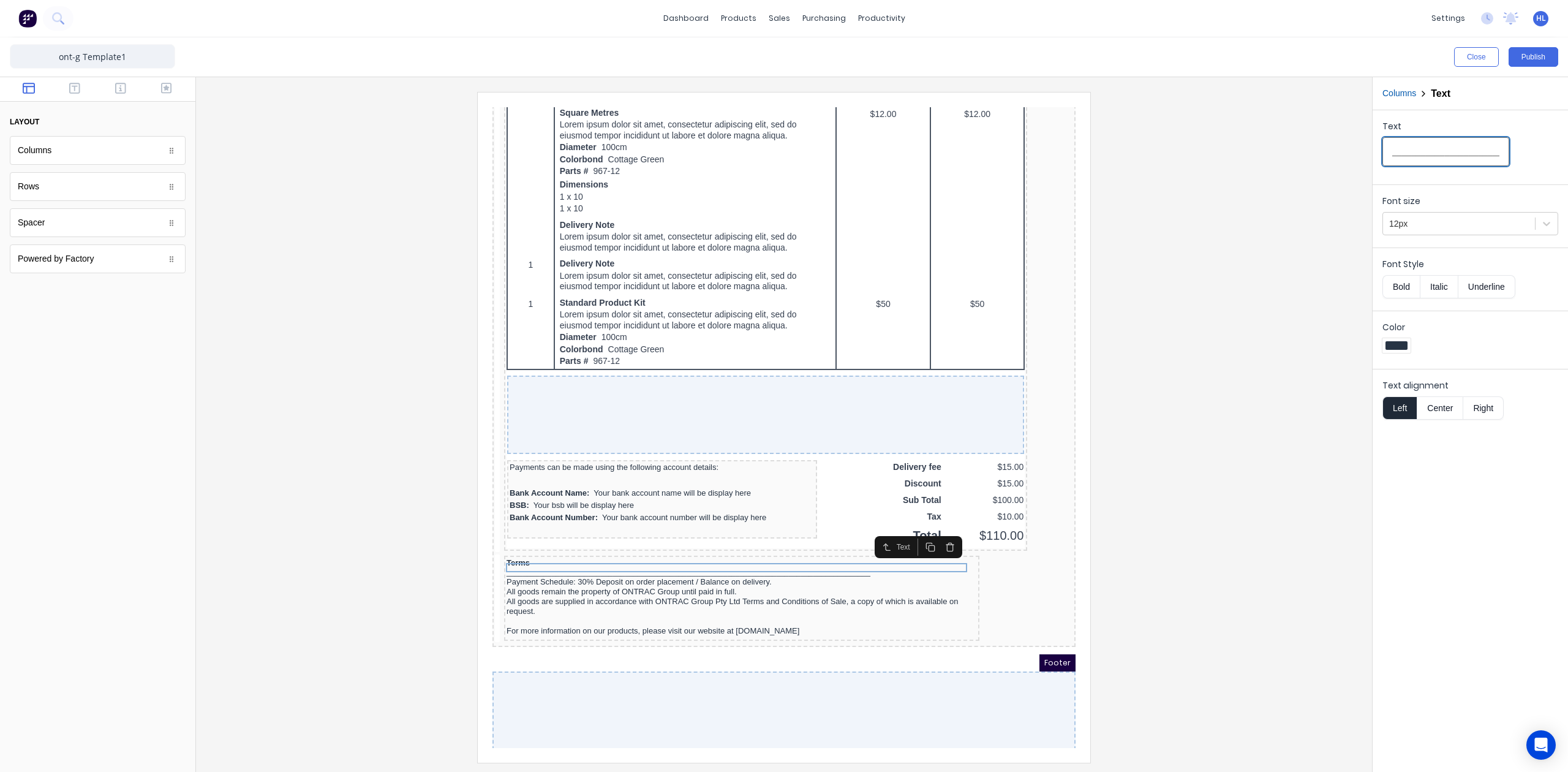
click at [496, 447] on input "_______________________________________________________________________________…" at bounding box center [494, 491] width 5 height 88
paste input "_______"
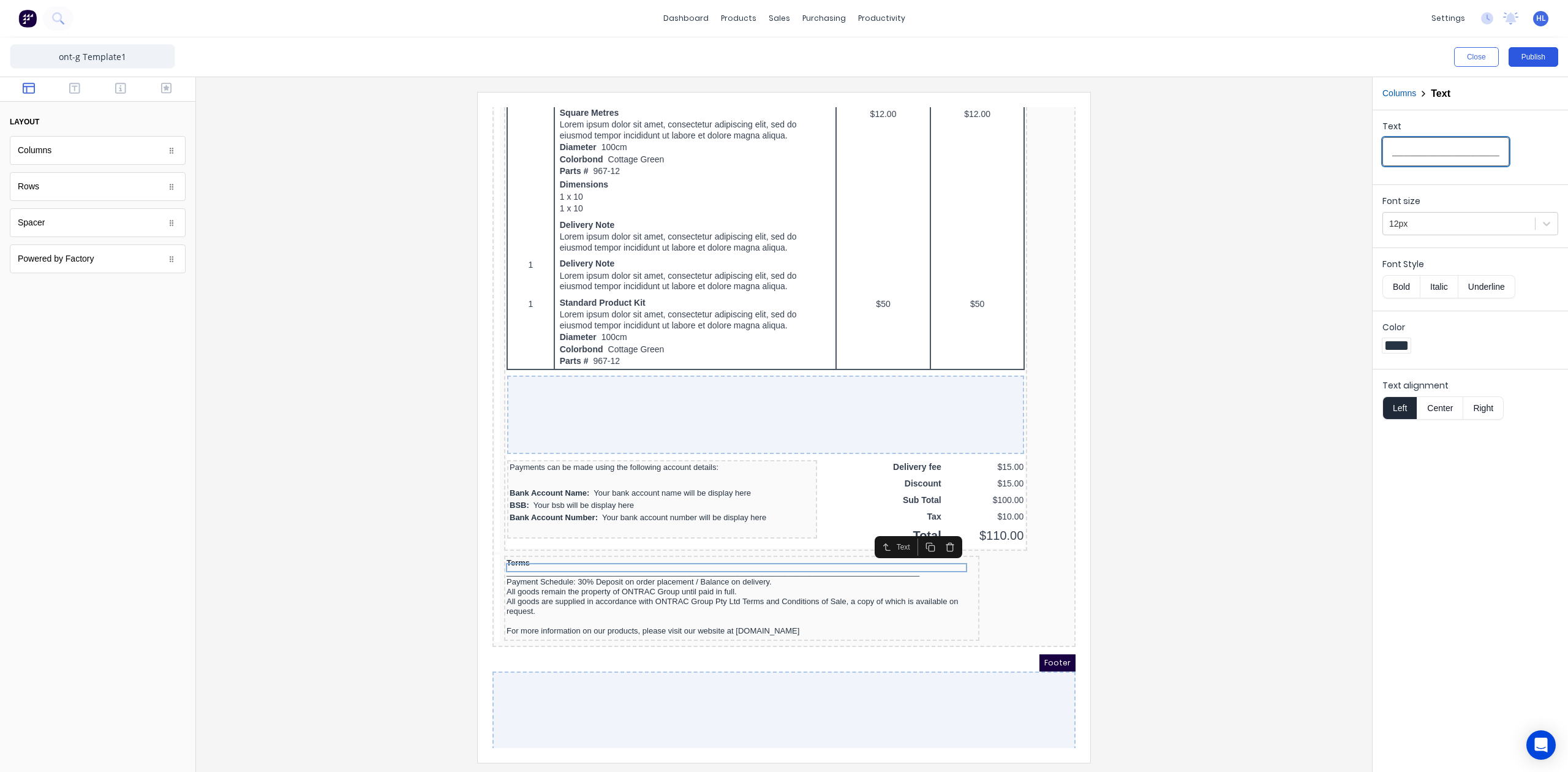
type input "_______________________________________________________________________________…"
click at [1521, 62] on button "Publish" at bounding box center [1534, 57] width 50 height 19
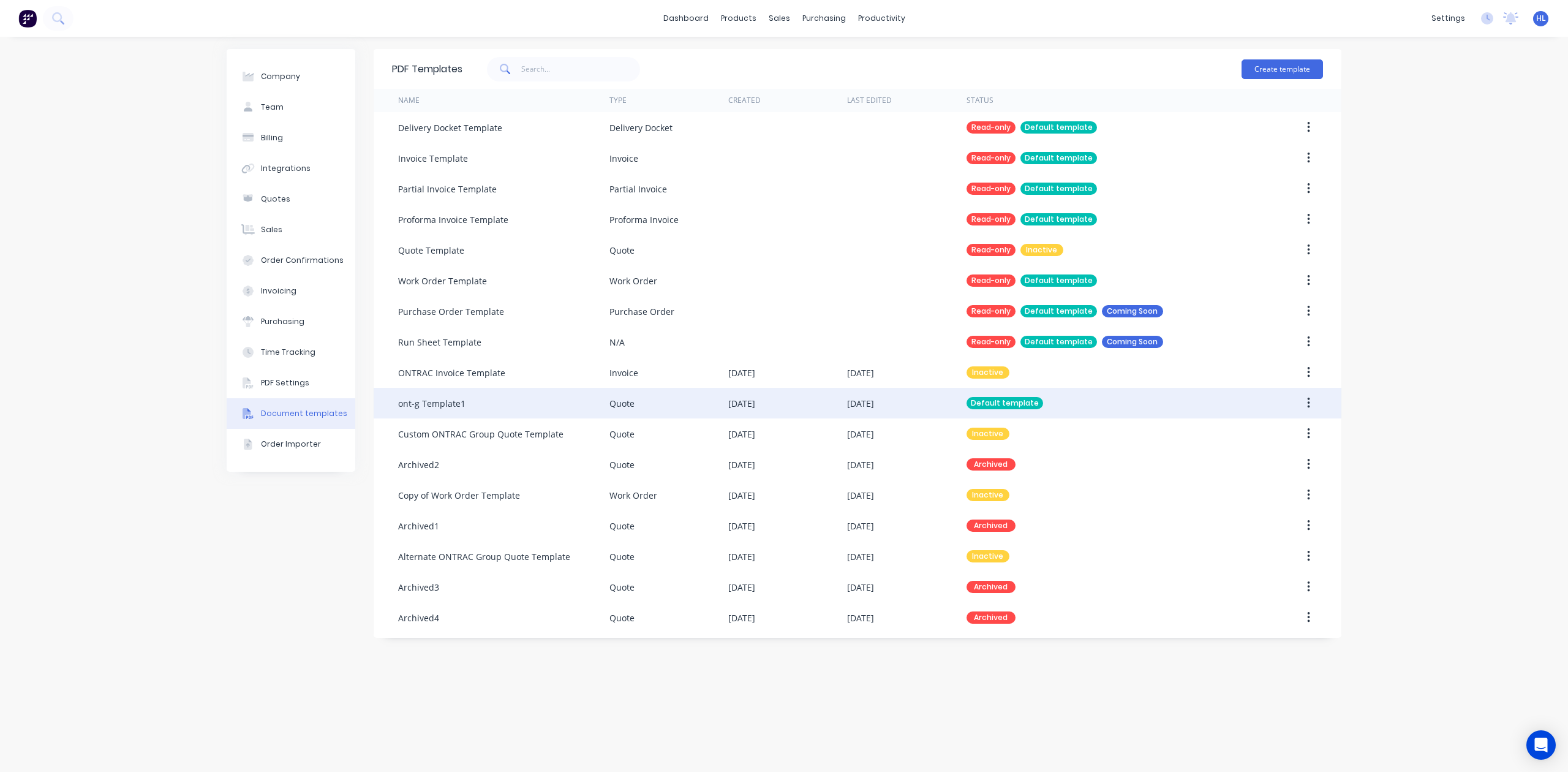
click at [1276, 400] on div at bounding box center [1283, 403] width 79 height 30
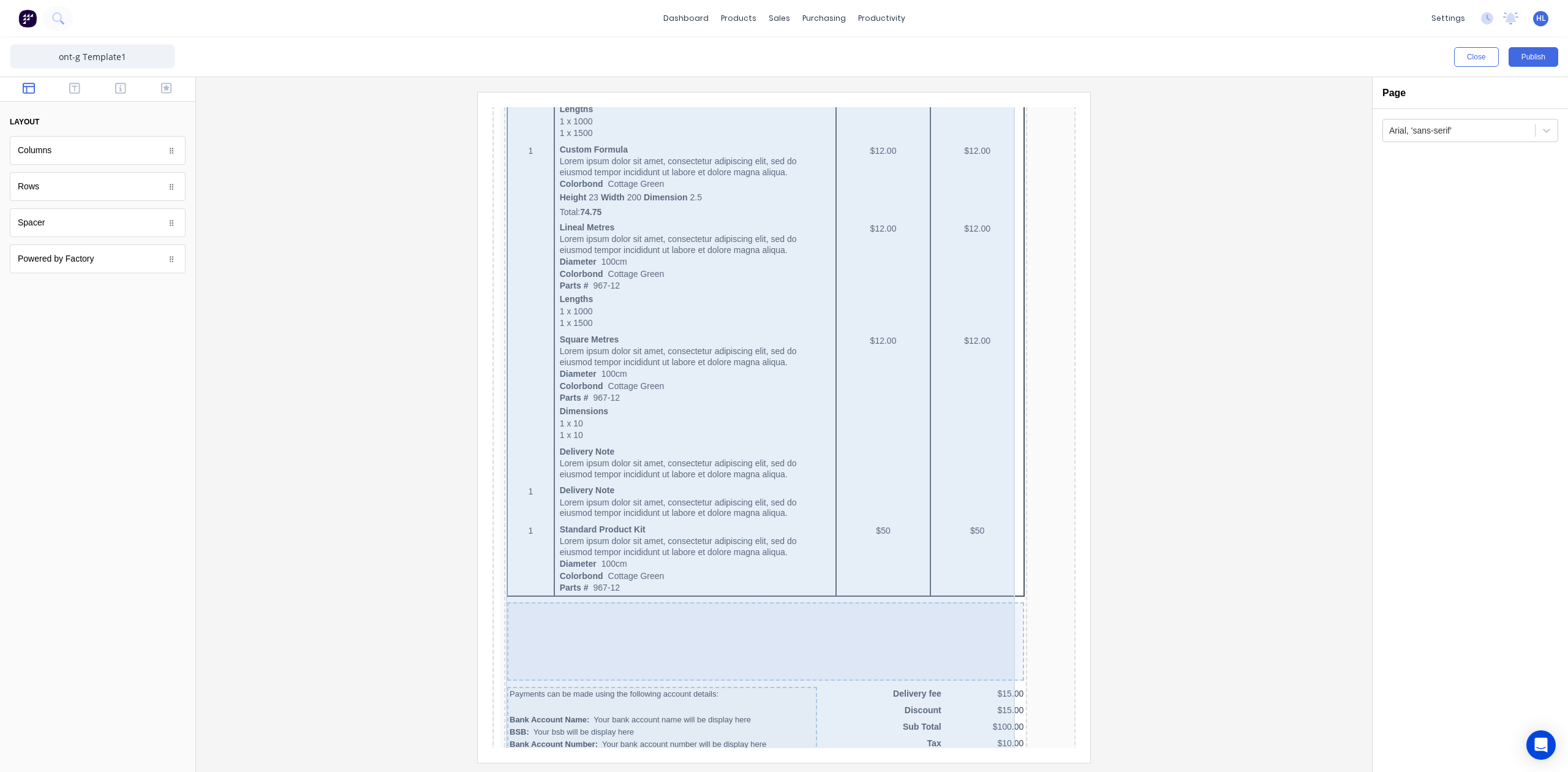
scroll to position [758, 0]
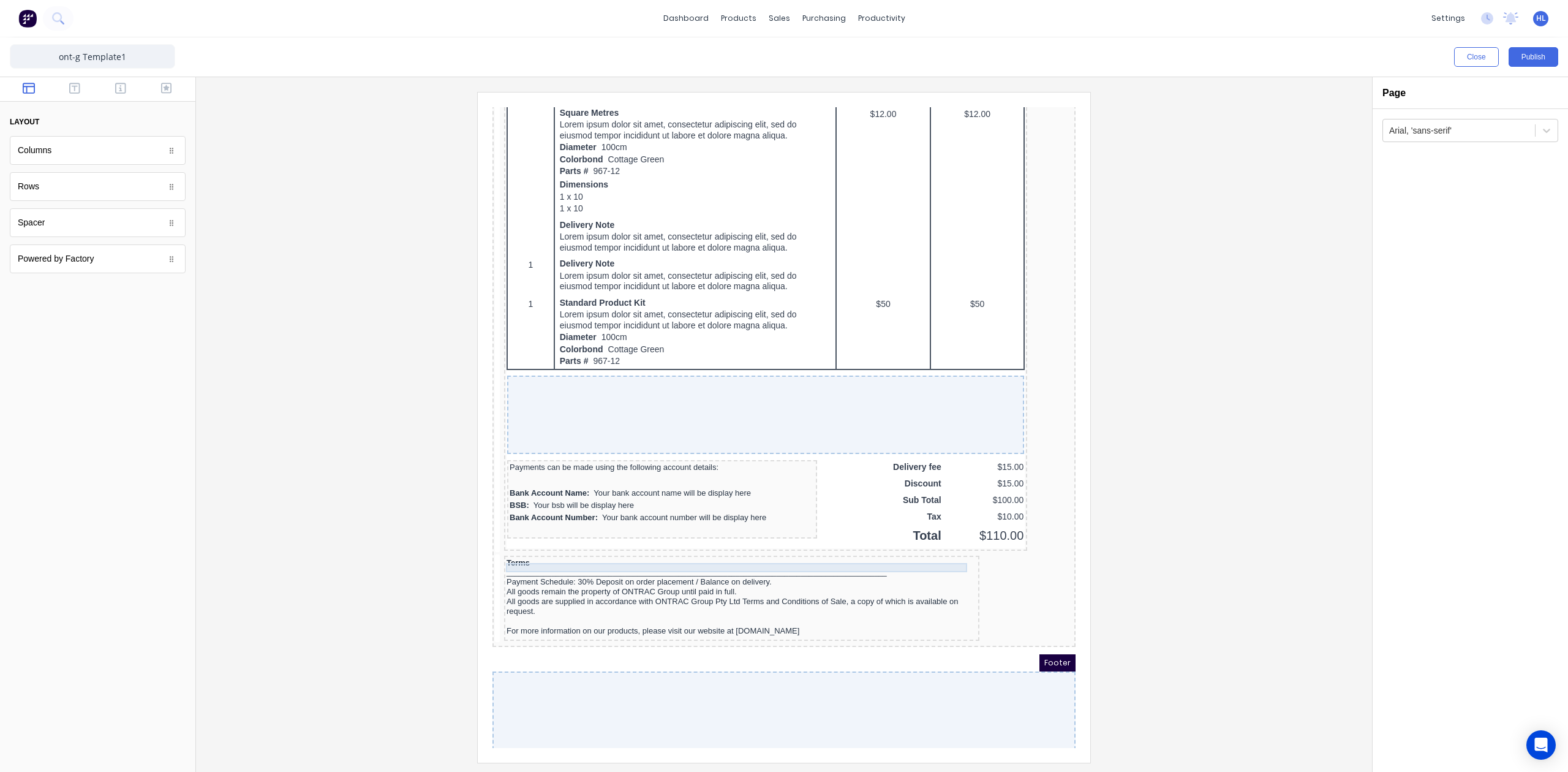
click at [860, 553] on div "_______________________________________________________________________________…" at bounding box center [727, 557] width 471 height 9
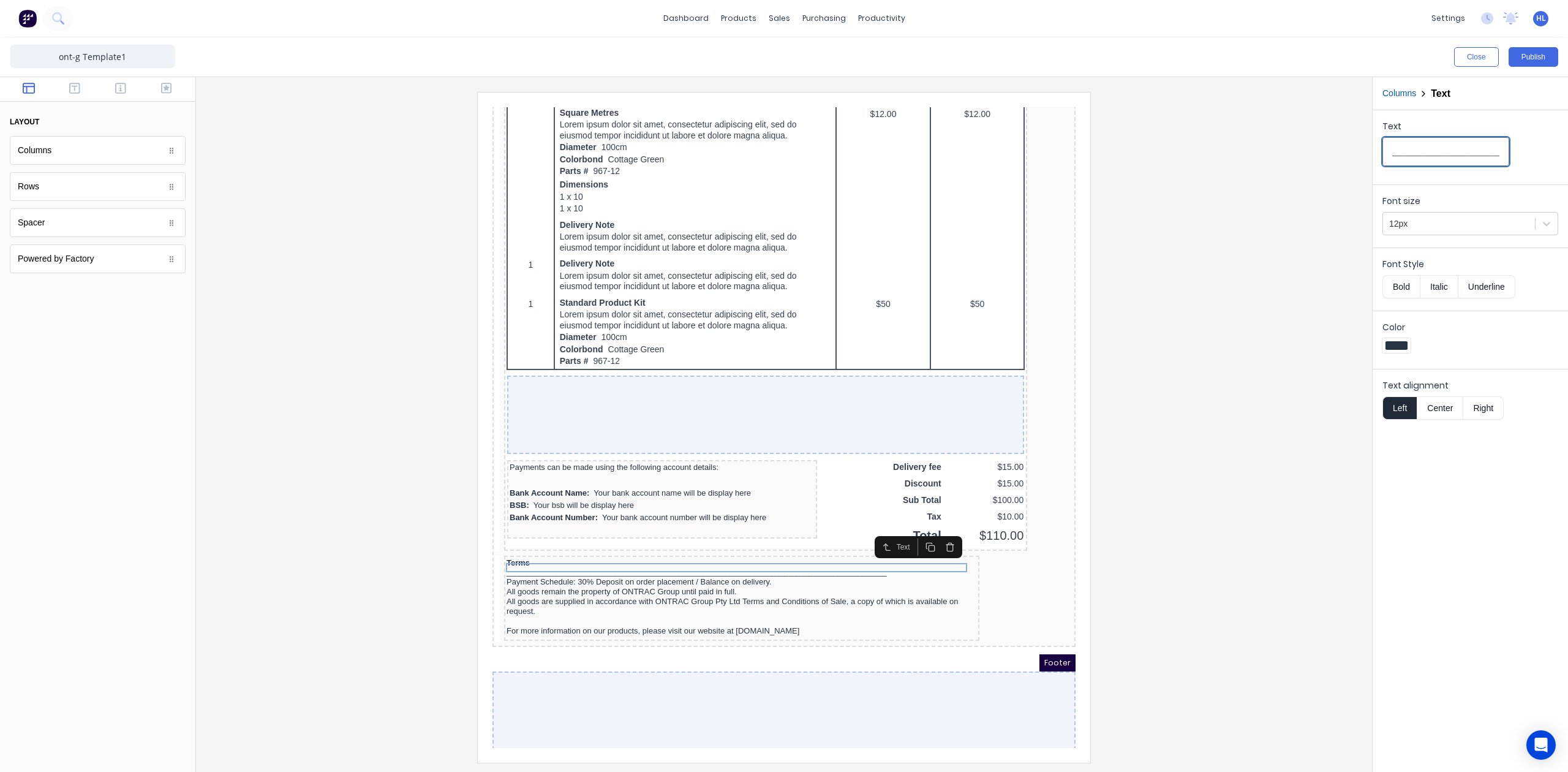
click at [43, 499] on input "_______________________________________________________________________________…" at bounding box center [43, 504] width 0 height 9
type input "_______________________________________________________________________________…"
click at [1532, 51] on button "Publish" at bounding box center [1534, 57] width 50 height 19
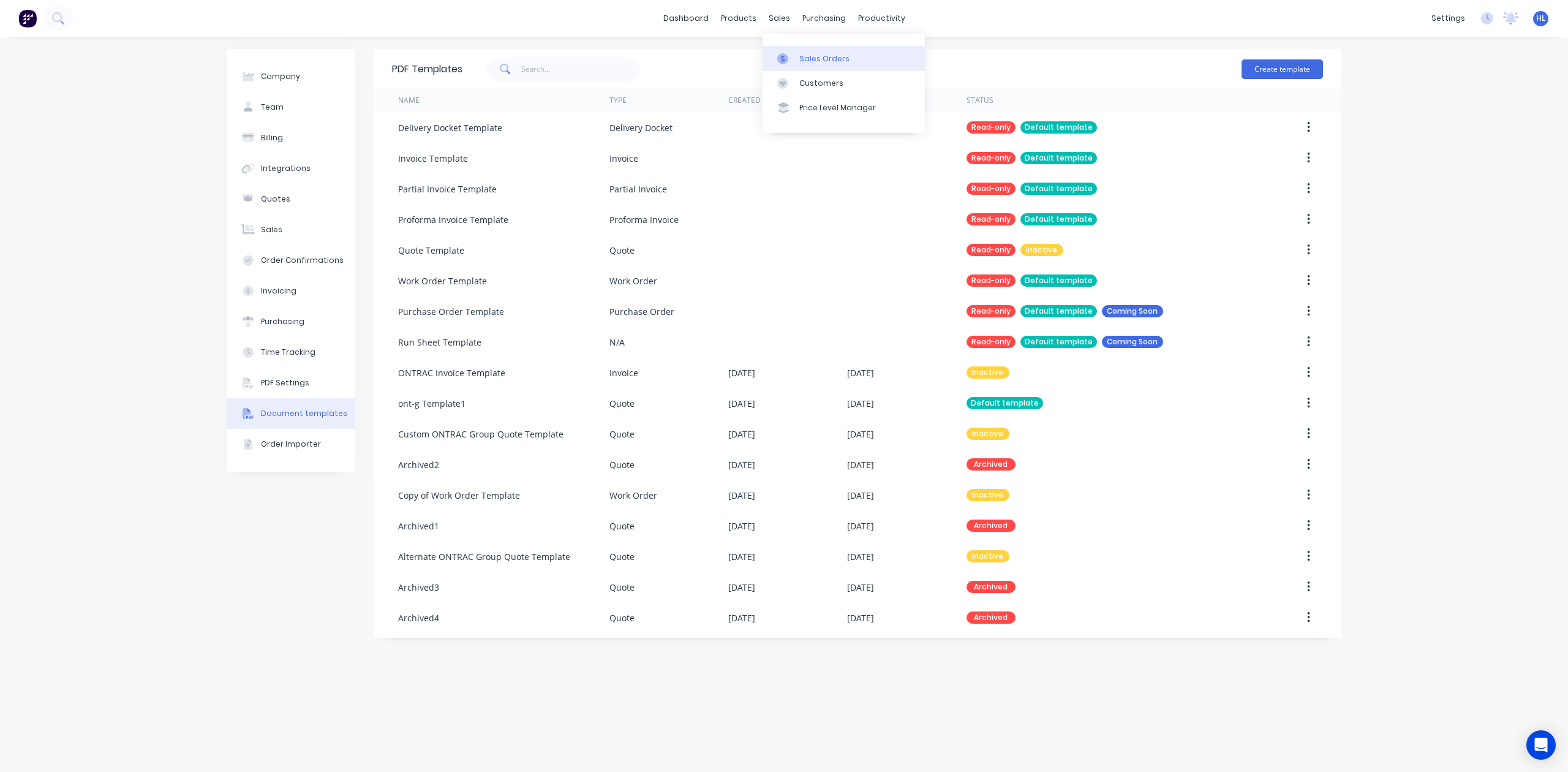
click at [823, 58] on div "Sales Orders" at bounding box center [824, 58] width 50 height 11
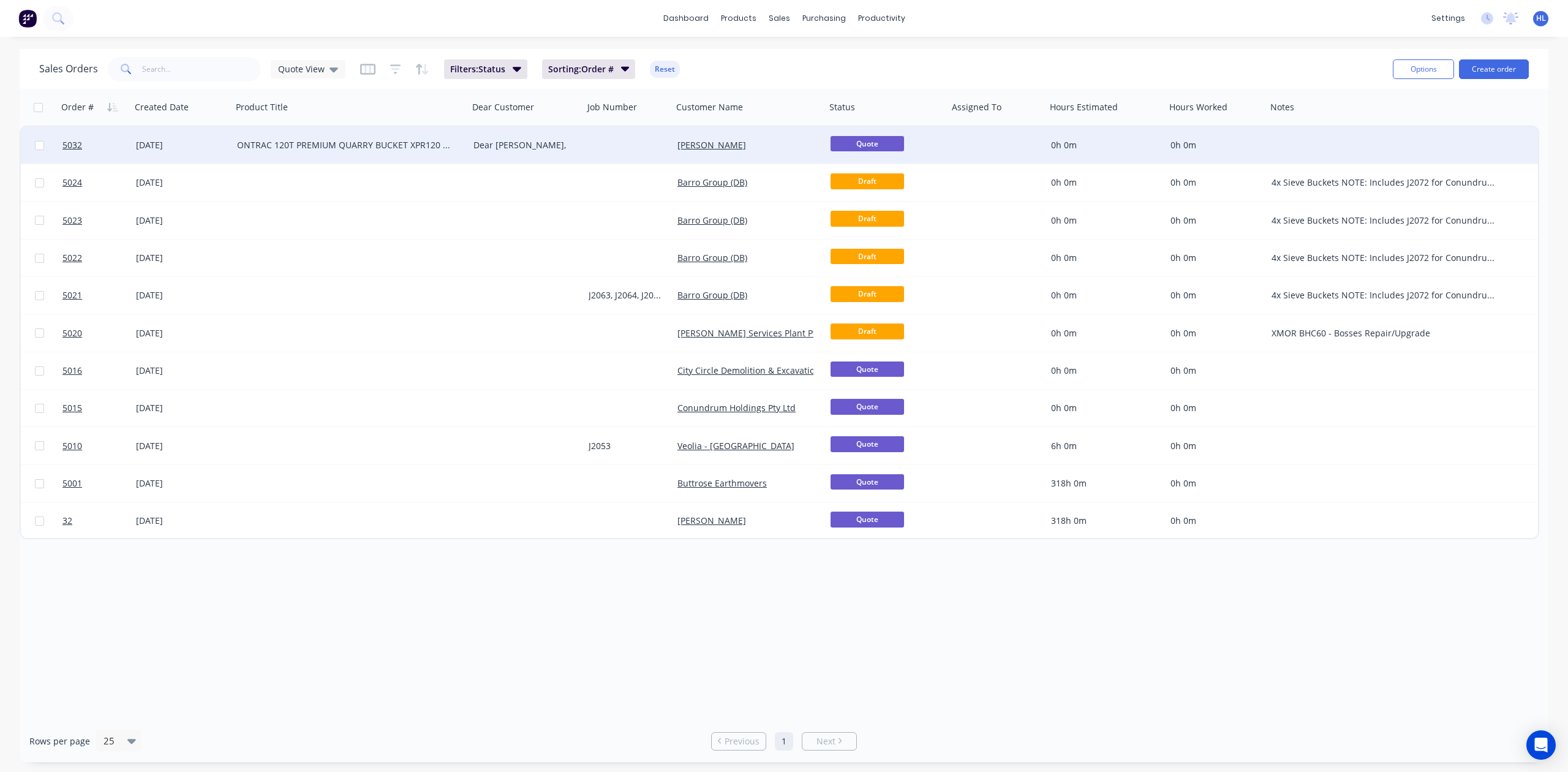
click at [412, 148] on div "ONTRAC 120T PREMIUM QUARRY BUCKET XPR120 - Hitachi EX1200" at bounding box center [345, 145] width 216 height 12
click at [522, 147] on div "Dear Hayden," at bounding box center [524, 145] width 100 height 12
click at [749, 21] on div "products" at bounding box center [739, 18] width 48 height 18
click at [755, 57] on div "Product Catalogue" at bounding box center [792, 58] width 76 height 11
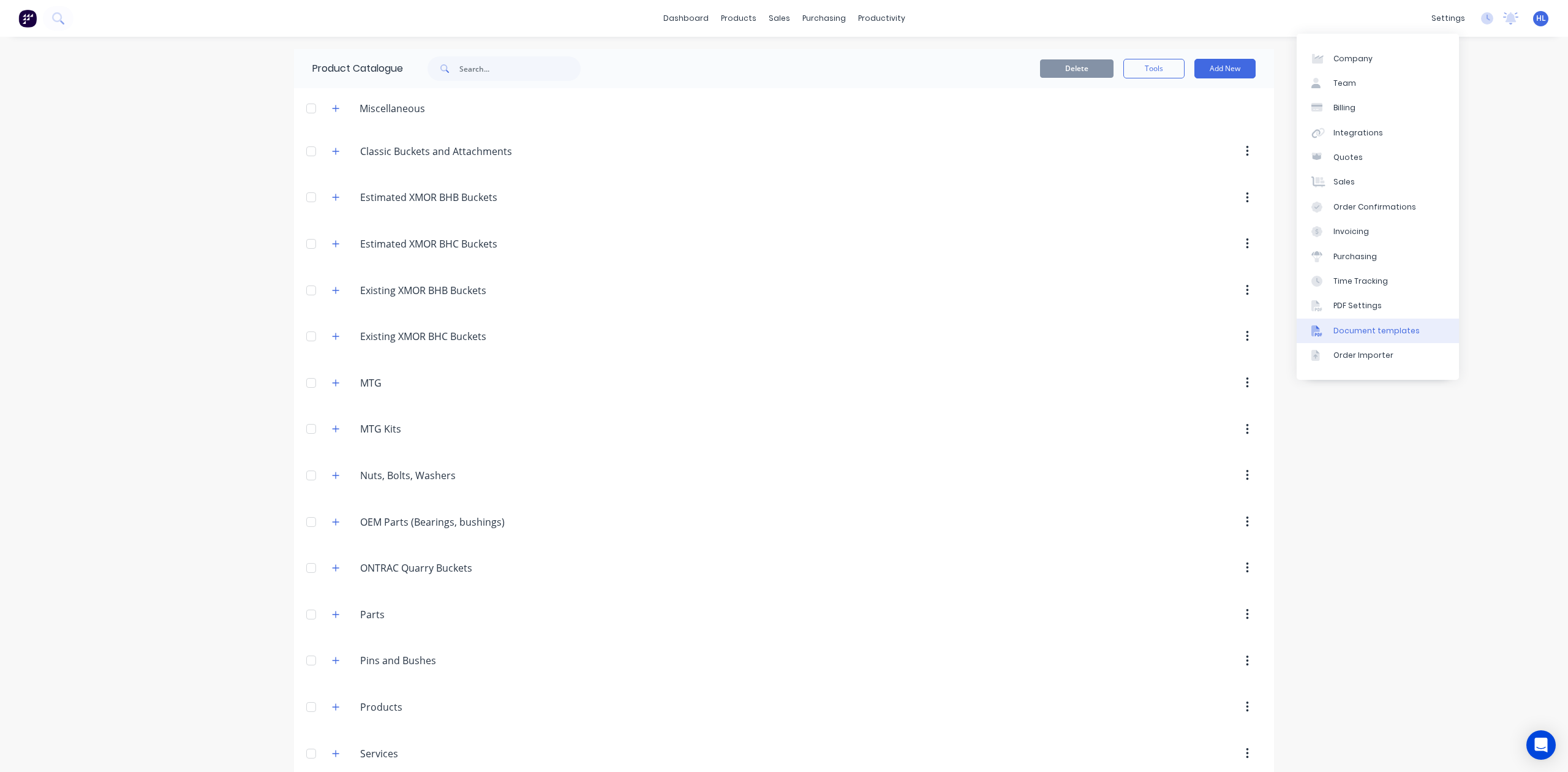
click at [1378, 329] on div "Document templates" at bounding box center [1376, 331] width 86 height 11
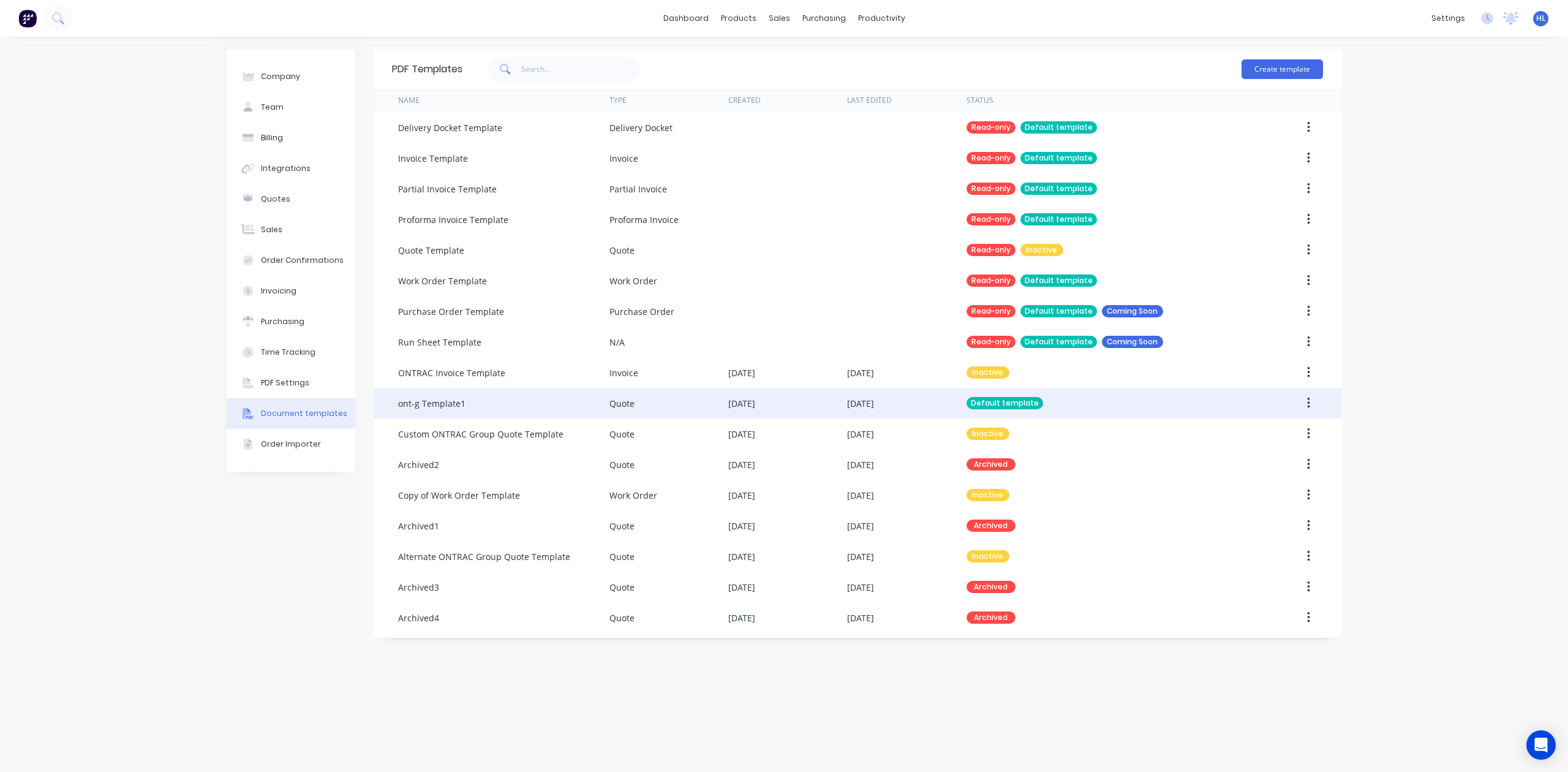
click at [1307, 397] on icon "button" at bounding box center [1309, 403] width 3 height 14
click at [1282, 436] on div "Edit" at bounding box center [1265, 435] width 95 height 18
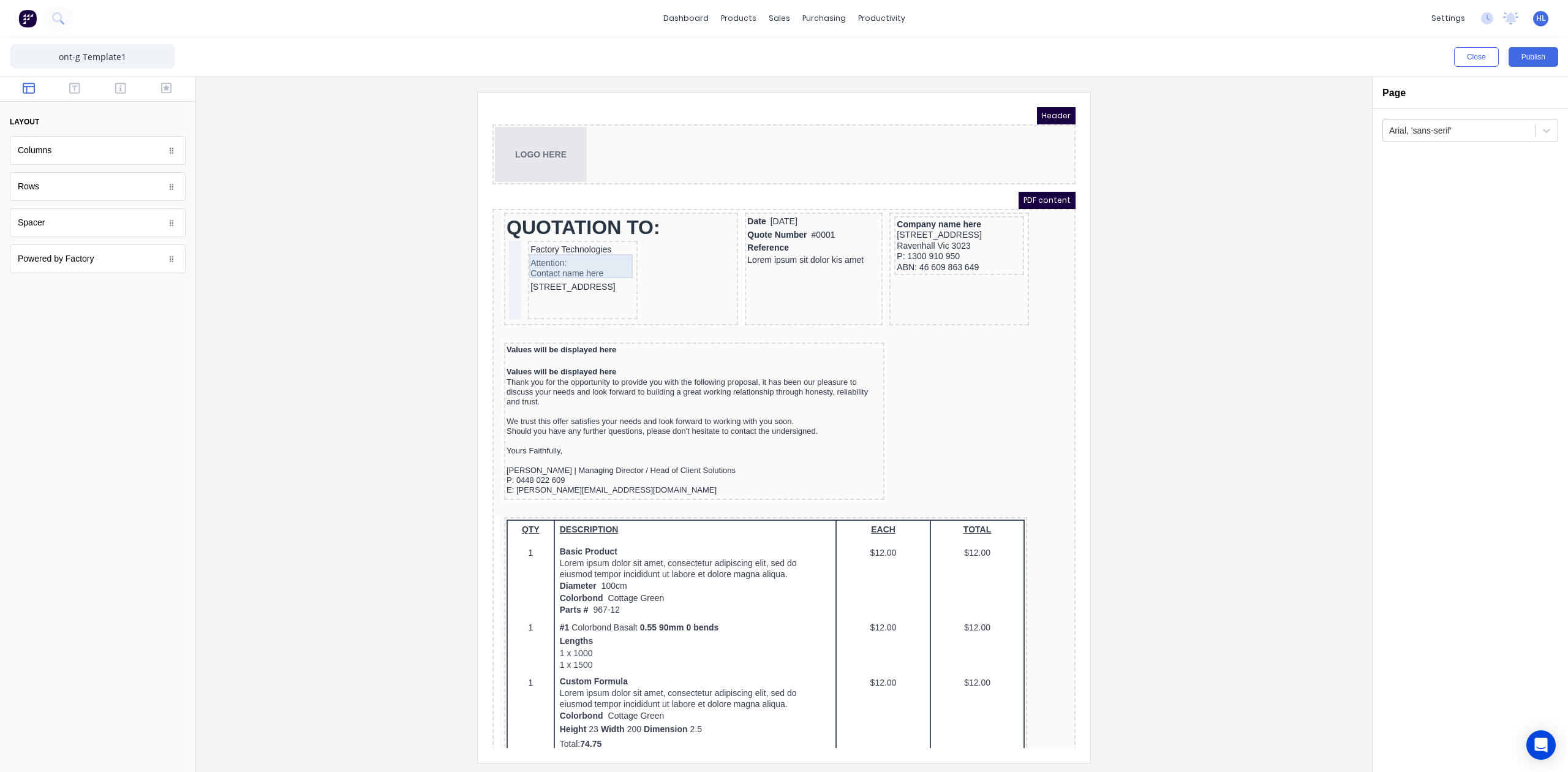
click at [593, 253] on div "Attention: Contact name here" at bounding box center [568, 253] width 105 height 24
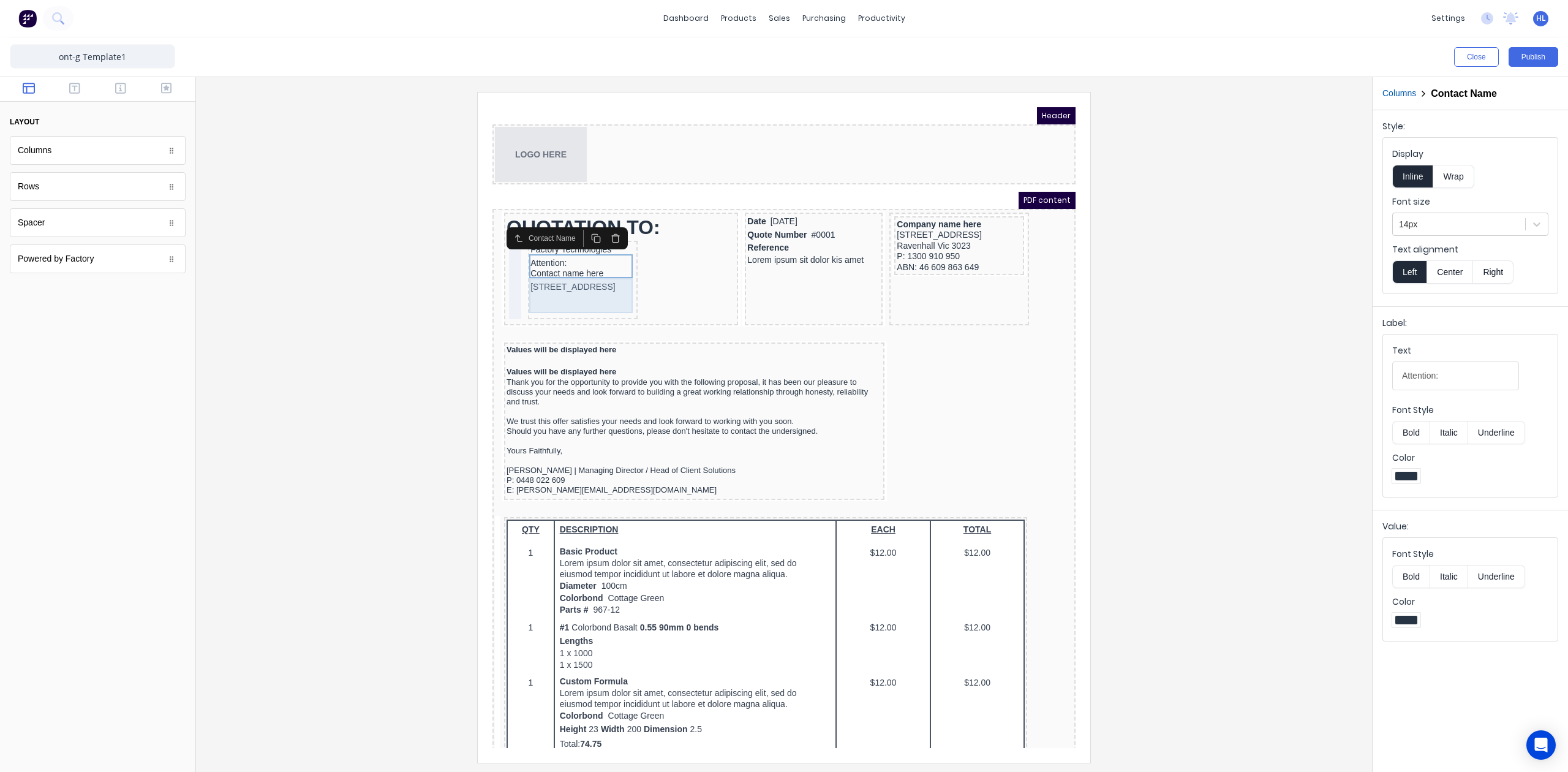
click at [578, 269] on div "[STREET_ADDRESS]" at bounding box center [568, 272] width 105 height 14
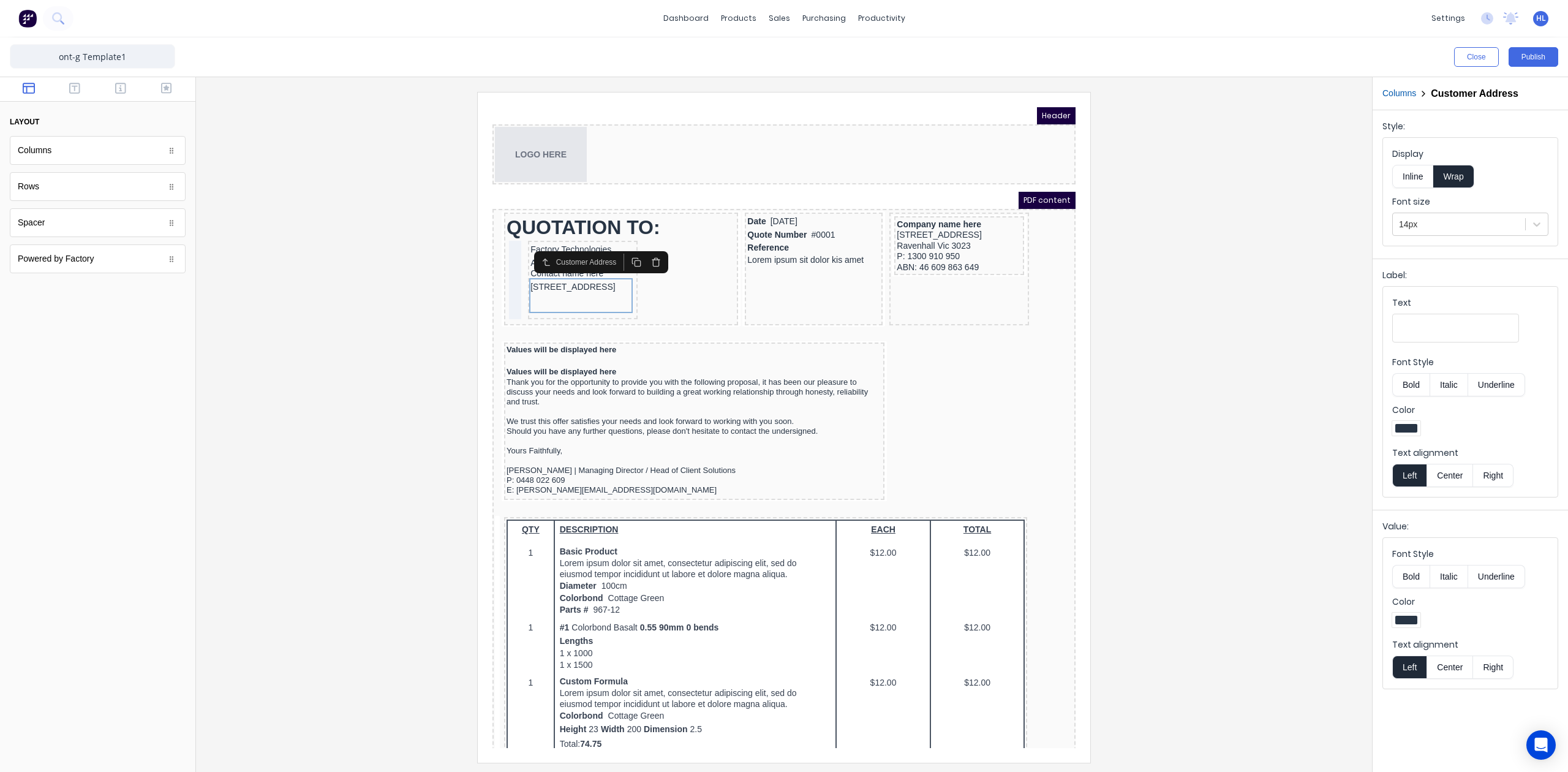
click at [1135, 275] on div at bounding box center [784, 427] width 1156 height 670
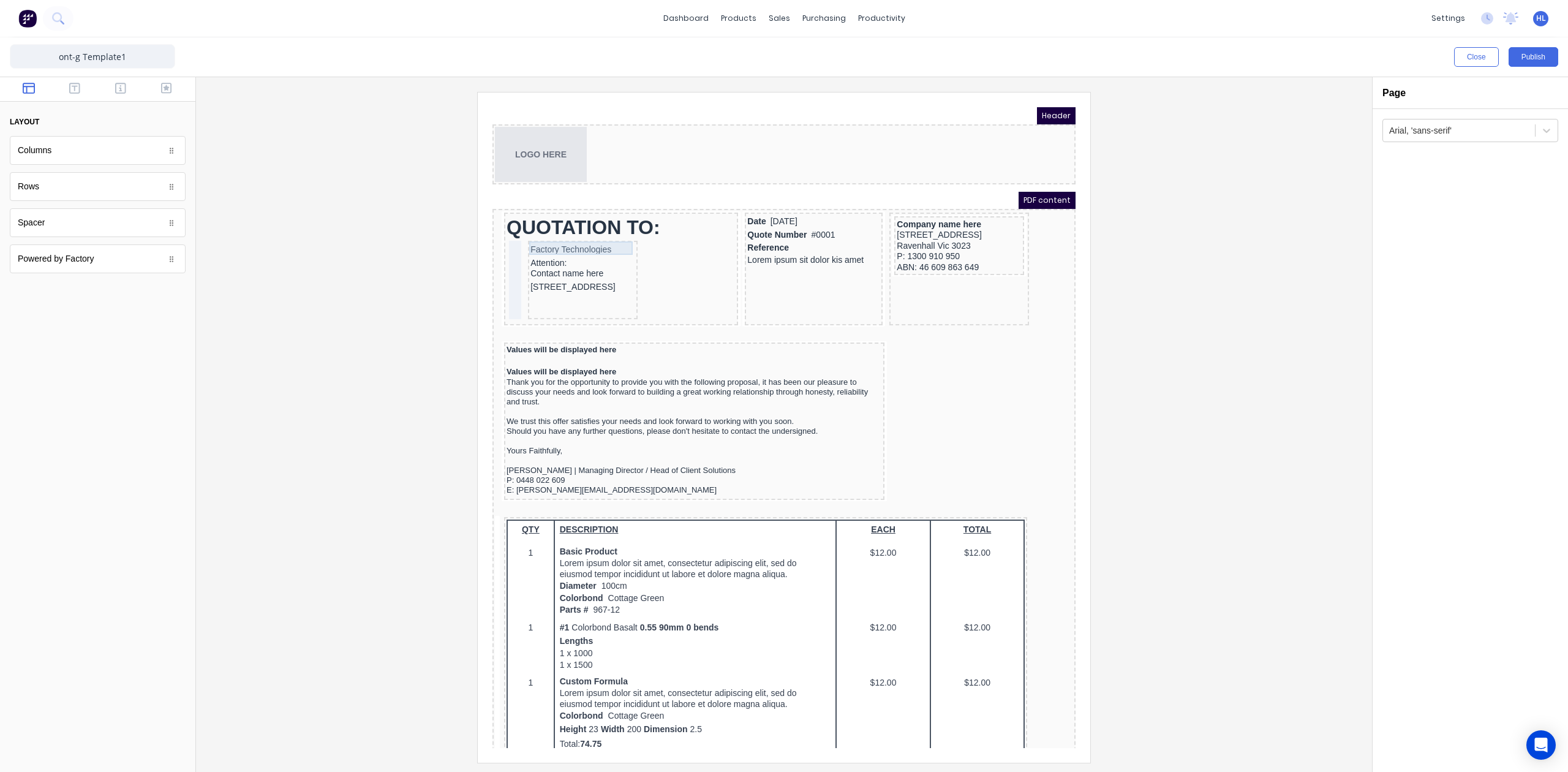
click at [571, 237] on div "Factory Technologies" at bounding box center [568, 235] width 105 height 14
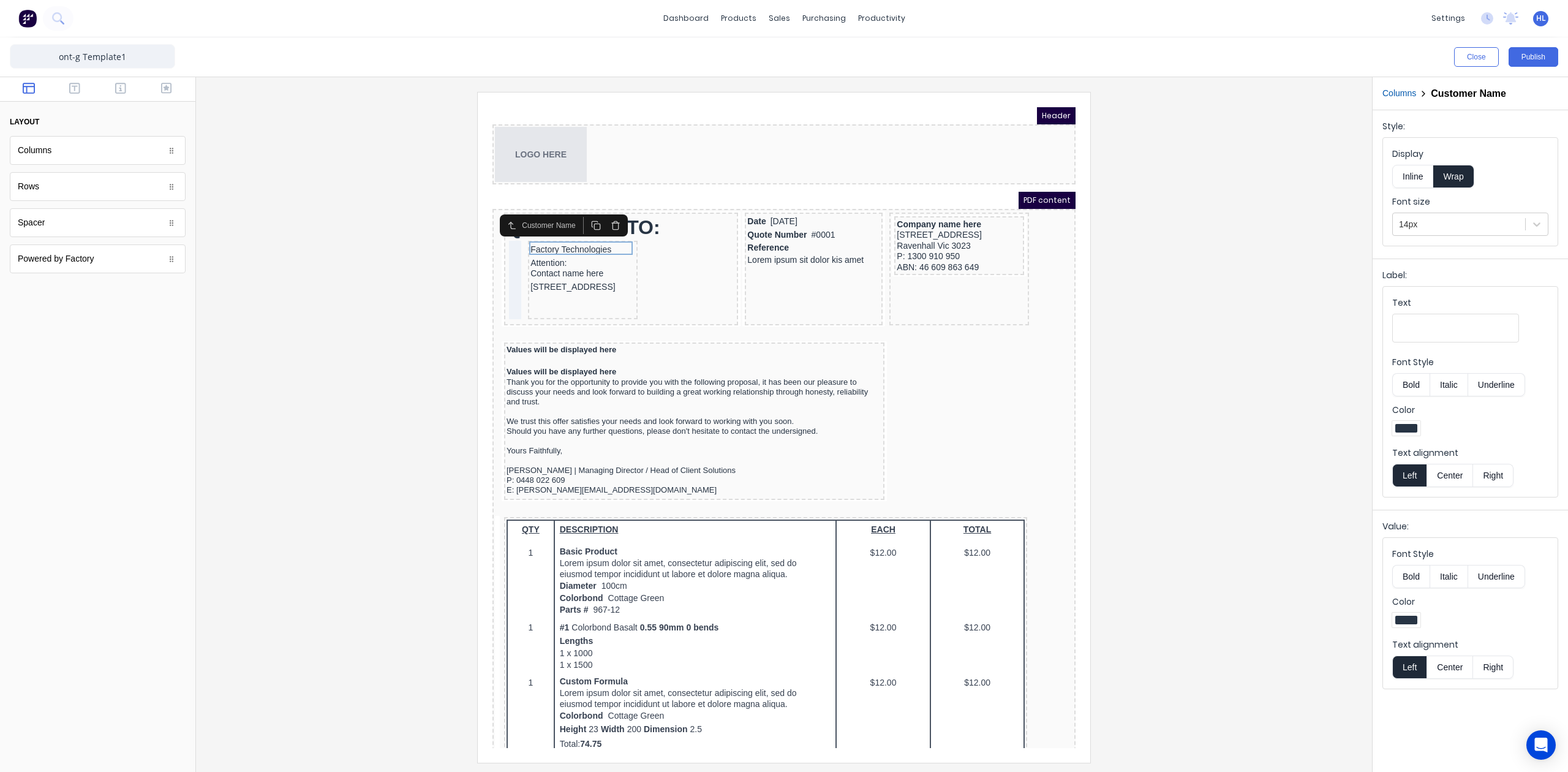
click at [1232, 198] on div at bounding box center [784, 427] width 1156 height 670
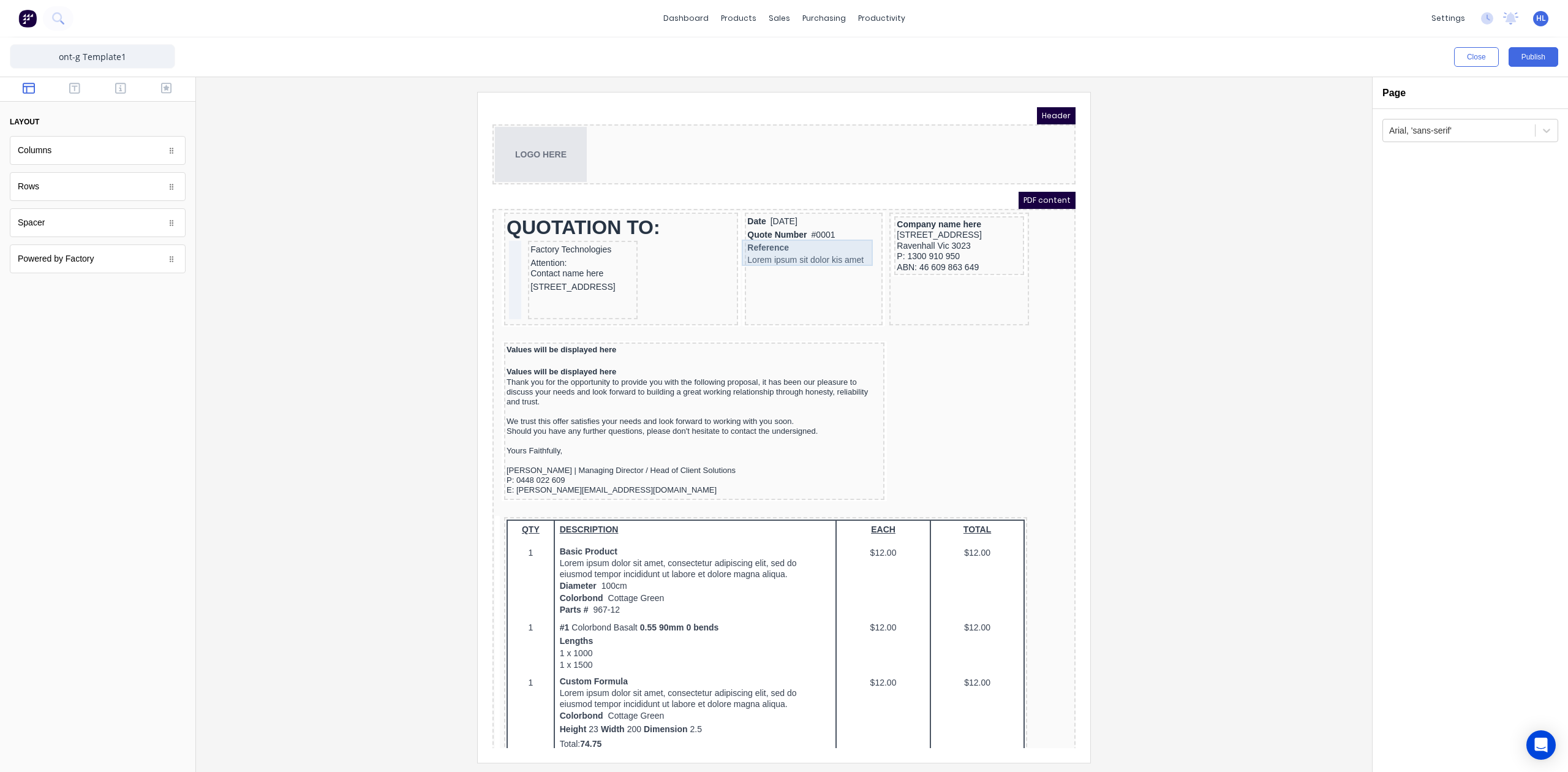
click at [813, 236] on div "Reference Lorem ipsum sit dolor kis amet" at bounding box center [799, 240] width 133 height 27
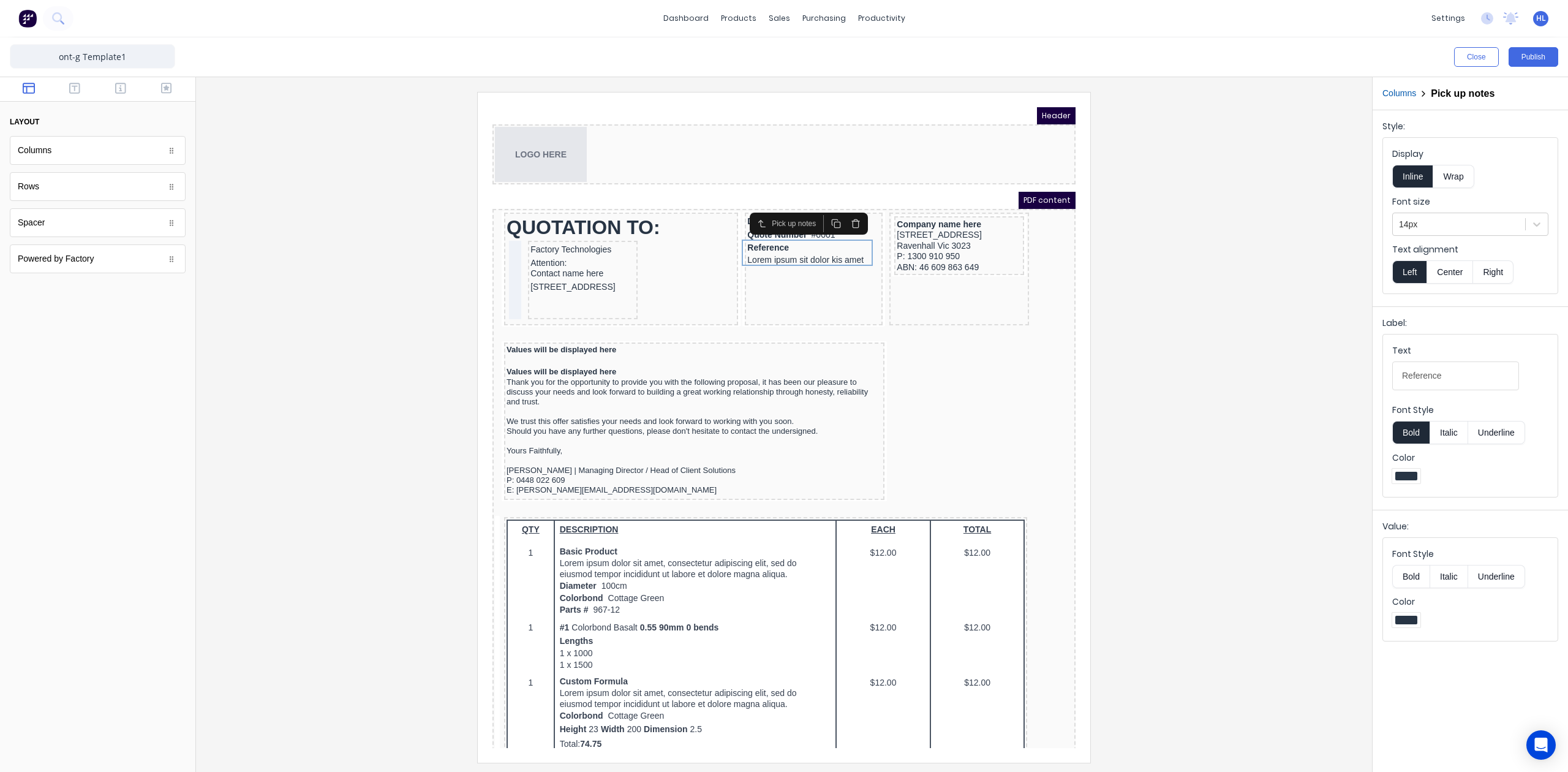
click at [1226, 294] on div at bounding box center [784, 427] width 1156 height 670
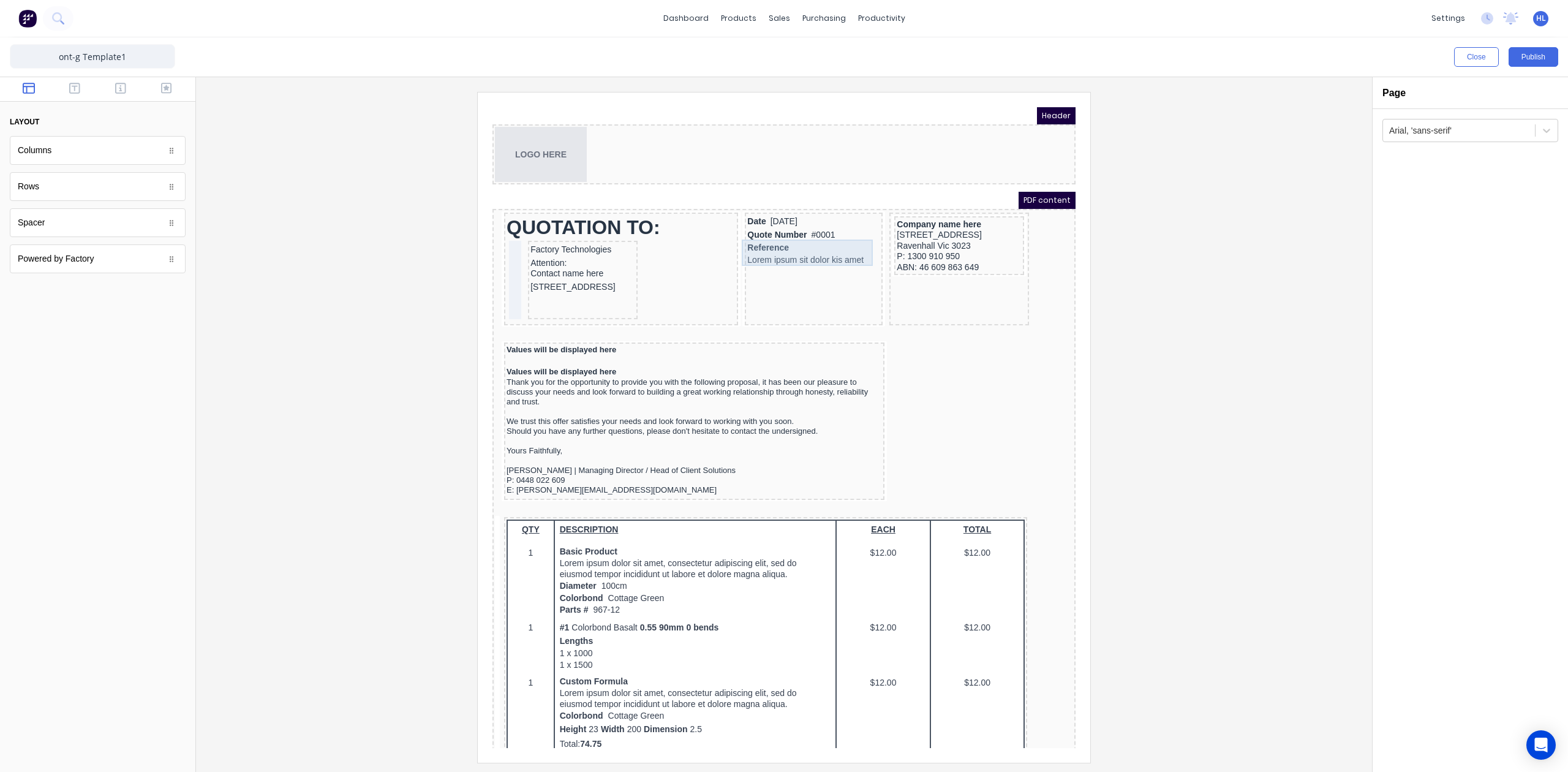
click at [782, 239] on div "Reference Lorem ipsum sit dolor kis amet" at bounding box center [799, 240] width 133 height 27
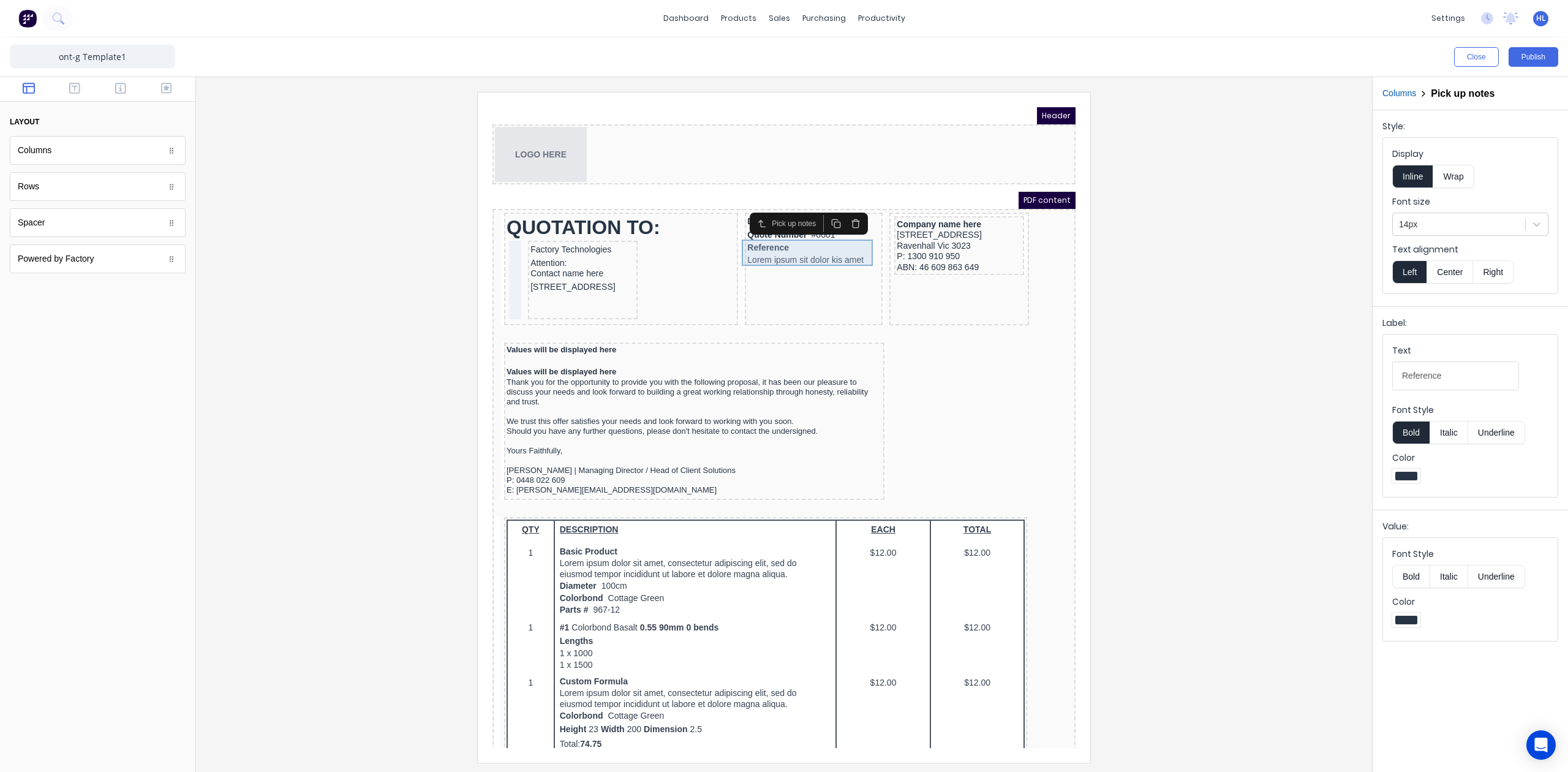
click at [746, 229] on div "Reference Lorem ipsum sit dolor kis amet" at bounding box center [799, 240] width 133 height 27
click at [1217, 289] on div at bounding box center [784, 427] width 1156 height 670
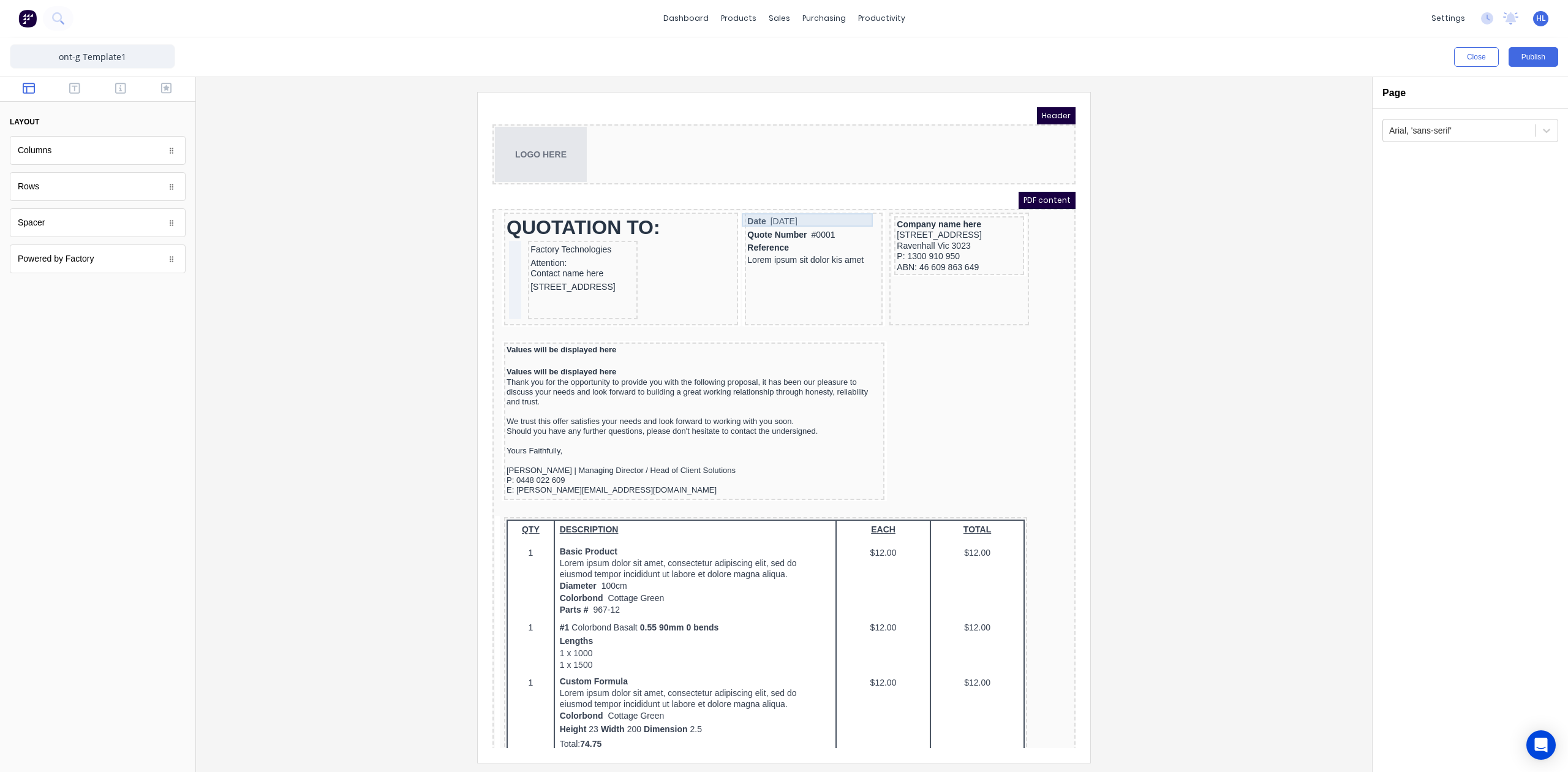
click at [799, 206] on div "Date 29/10/2024" at bounding box center [799, 207] width 133 height 14
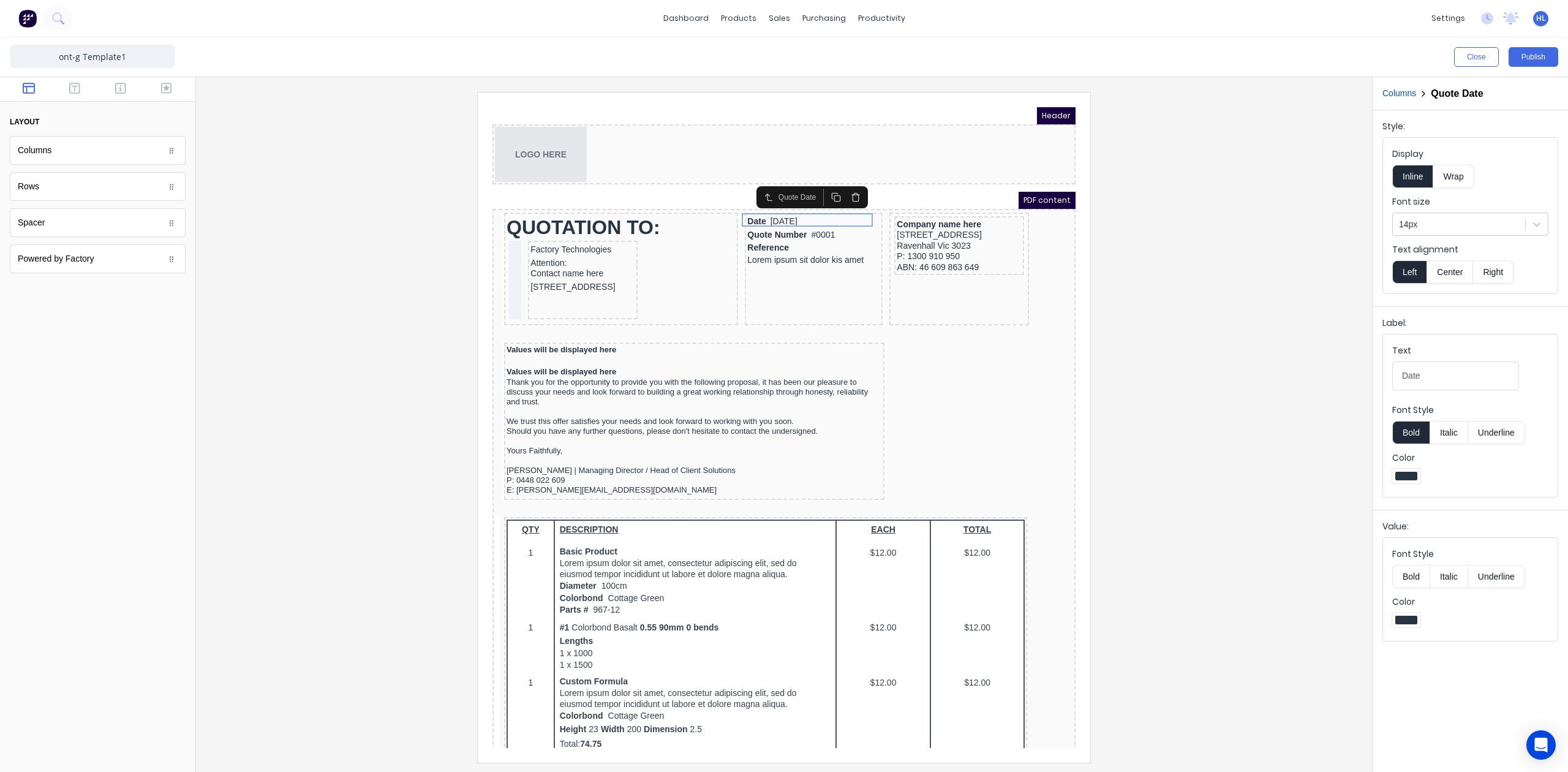
click at [1145, 218] on div at bounding box center [784, 427] width 1156 height 670
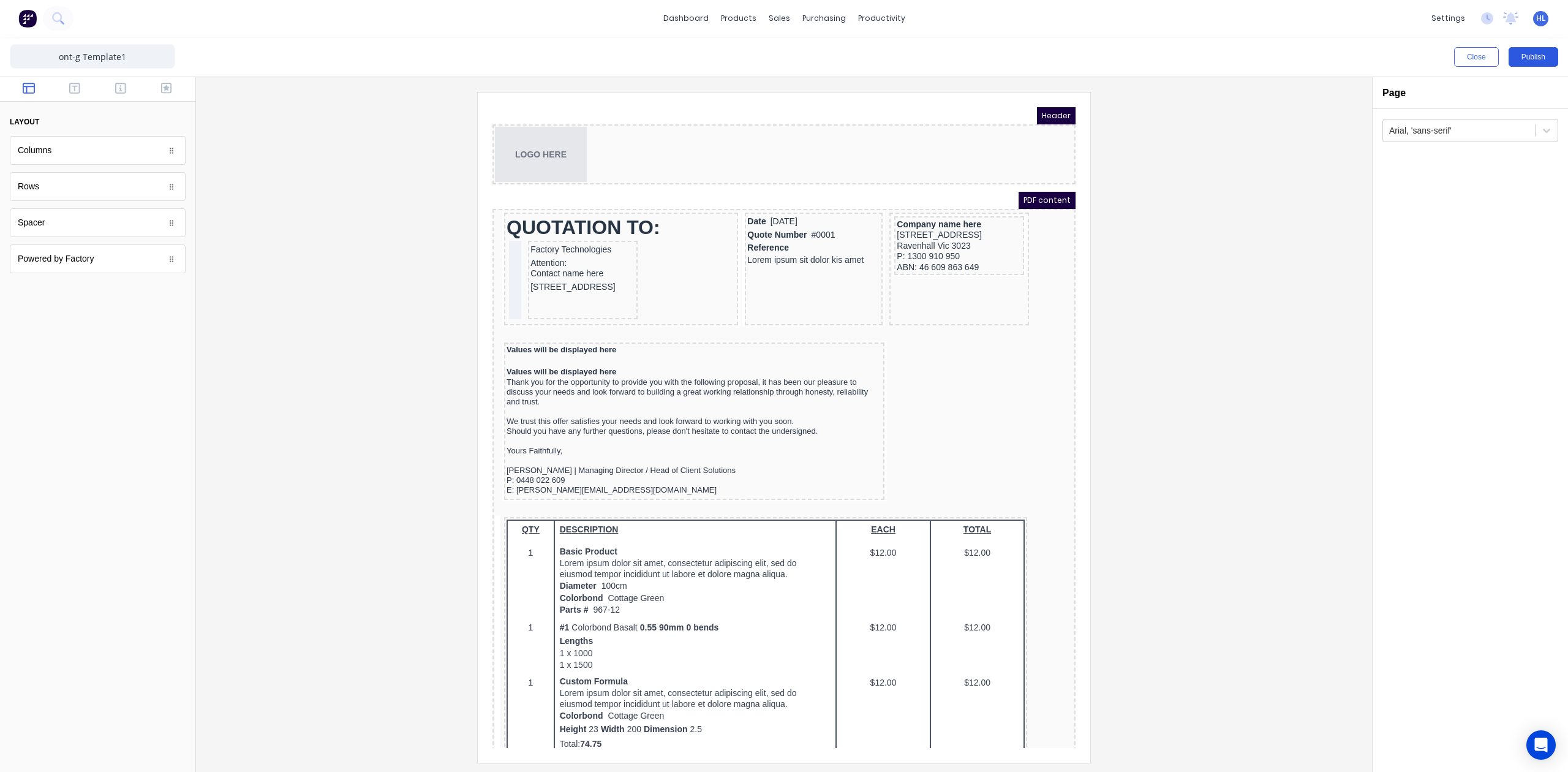
click at [1536, 51] on button "Publish" at bounding box center [1534, 57] width 50 height 19
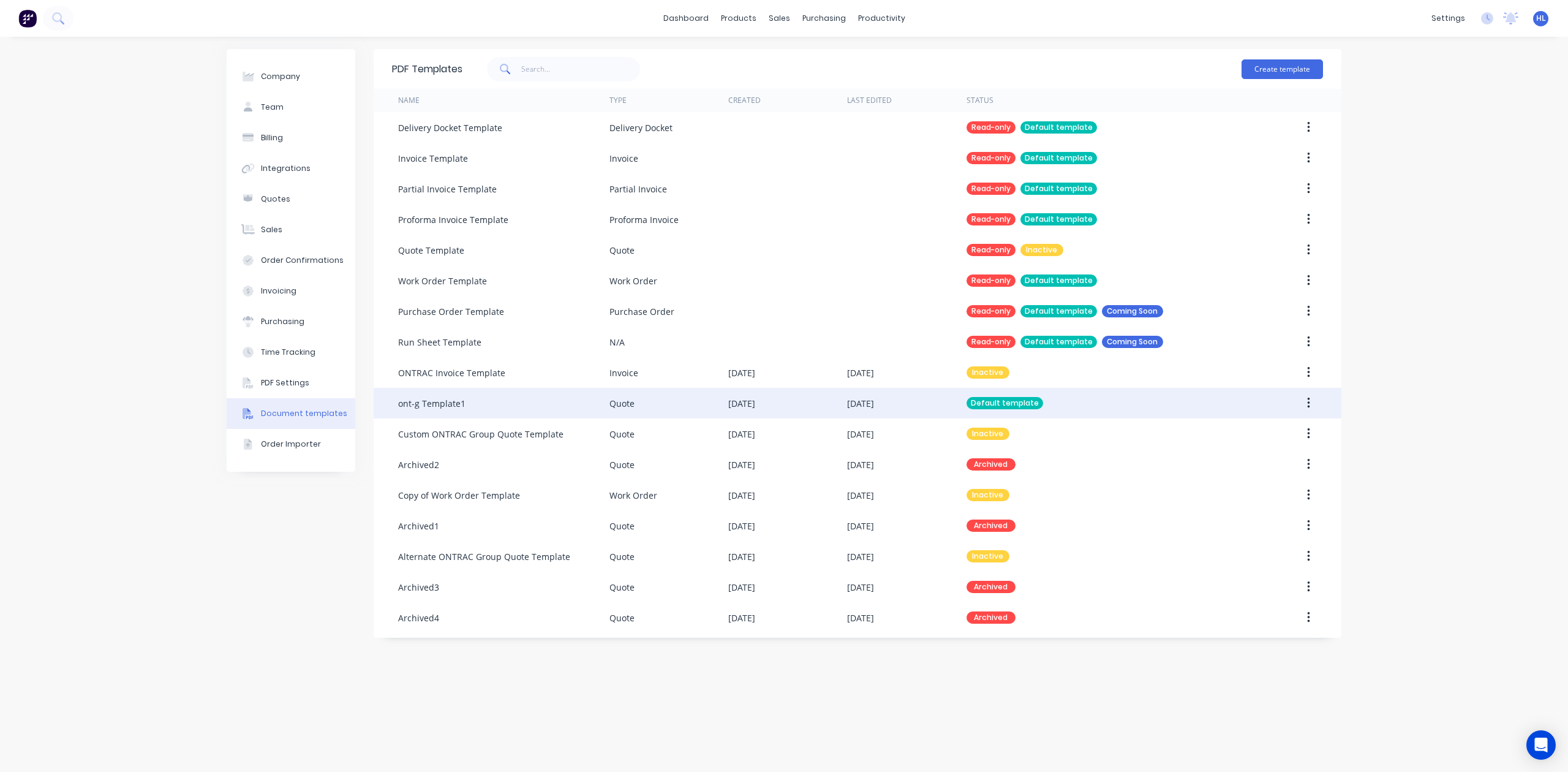
click at [1295, 395] on button "button" at bounding box center [1309, 403] width 29 height 22
click at [1279, 432] on div "Edit" at bounding box center [1265, 435] width 95 height 18
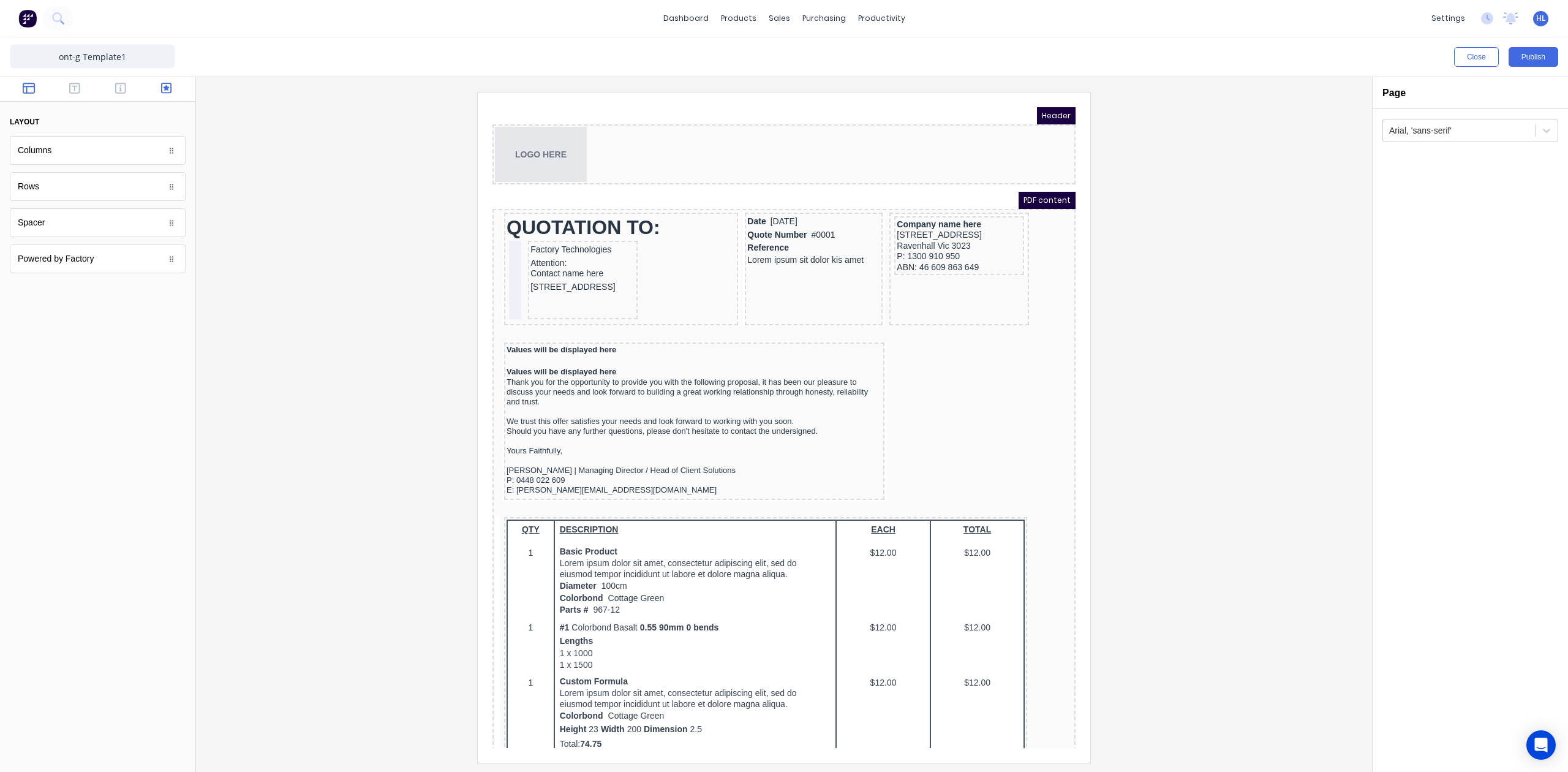
click at [157, 84] on button "button" at bounding box center [167, 89] width 39 height 15
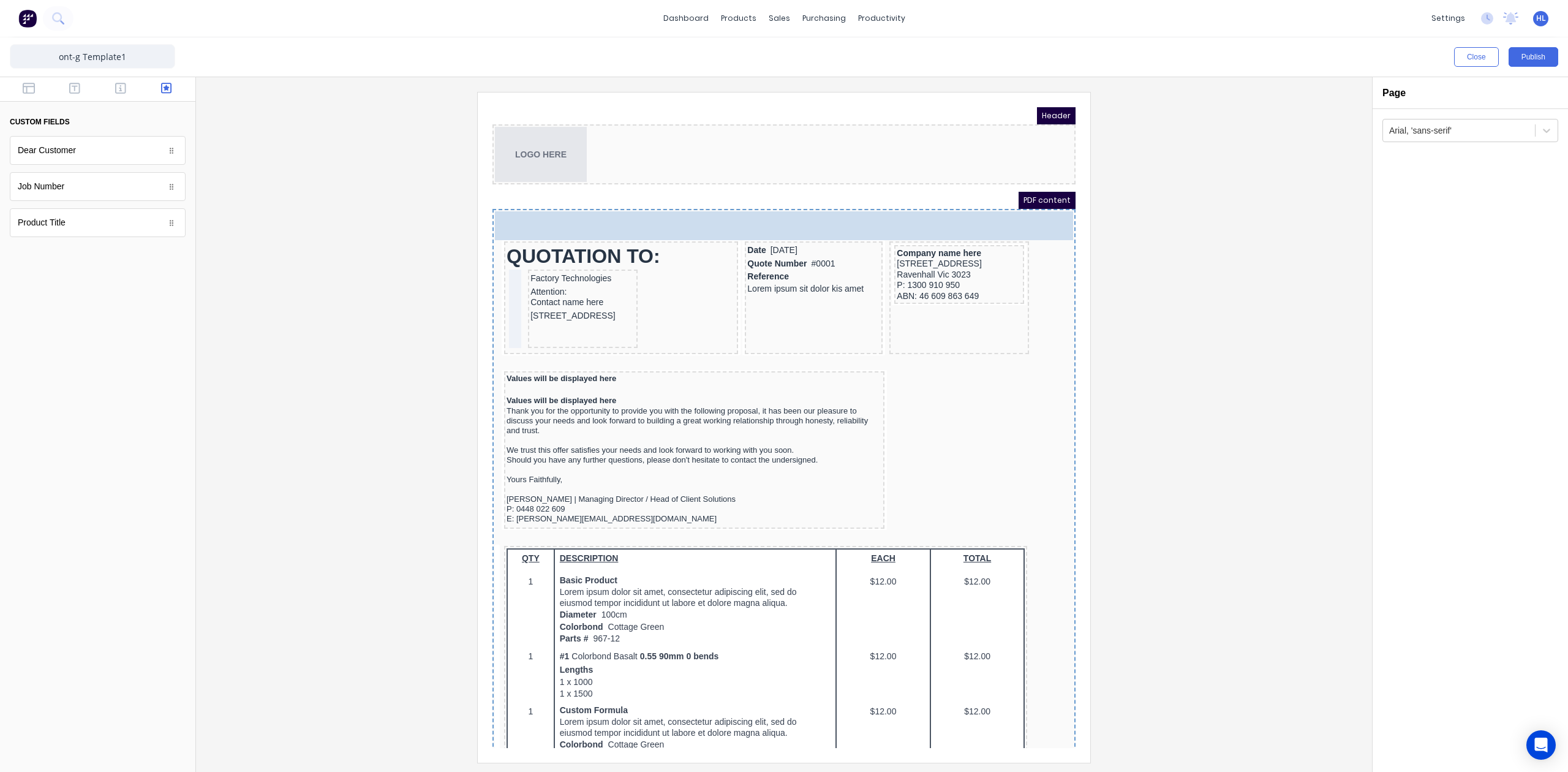
drag, startPoint x: 98, startPoint y: 194, endPoint x: 113, endPoint y: 107, distance: 88.3
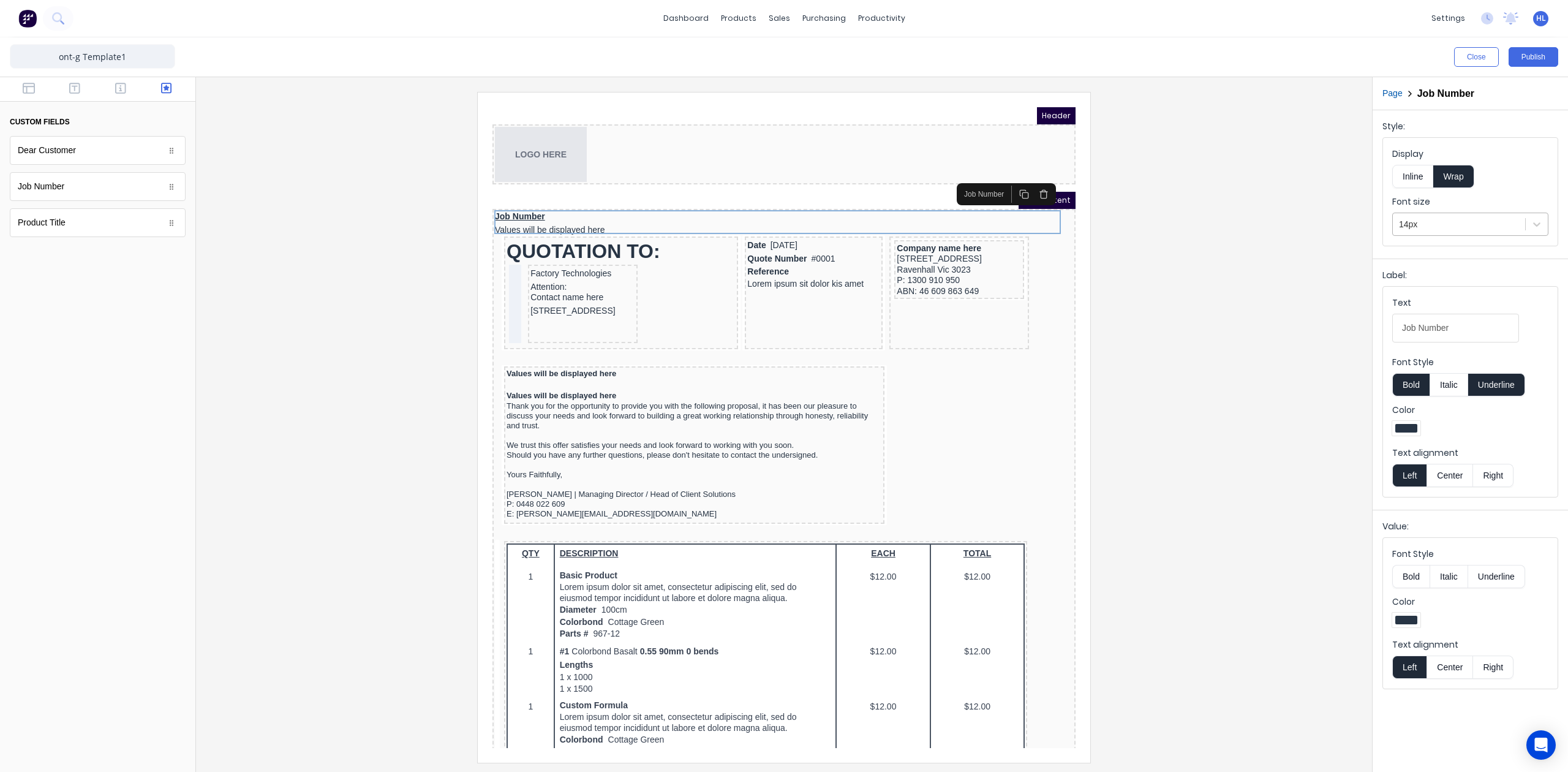
click at [1490, 232] on div at bounding box center [1458, 225] width 120 height 16
click at [1463, 376] on div "36px" at bounding box center [1470, 365] width 156 height 23
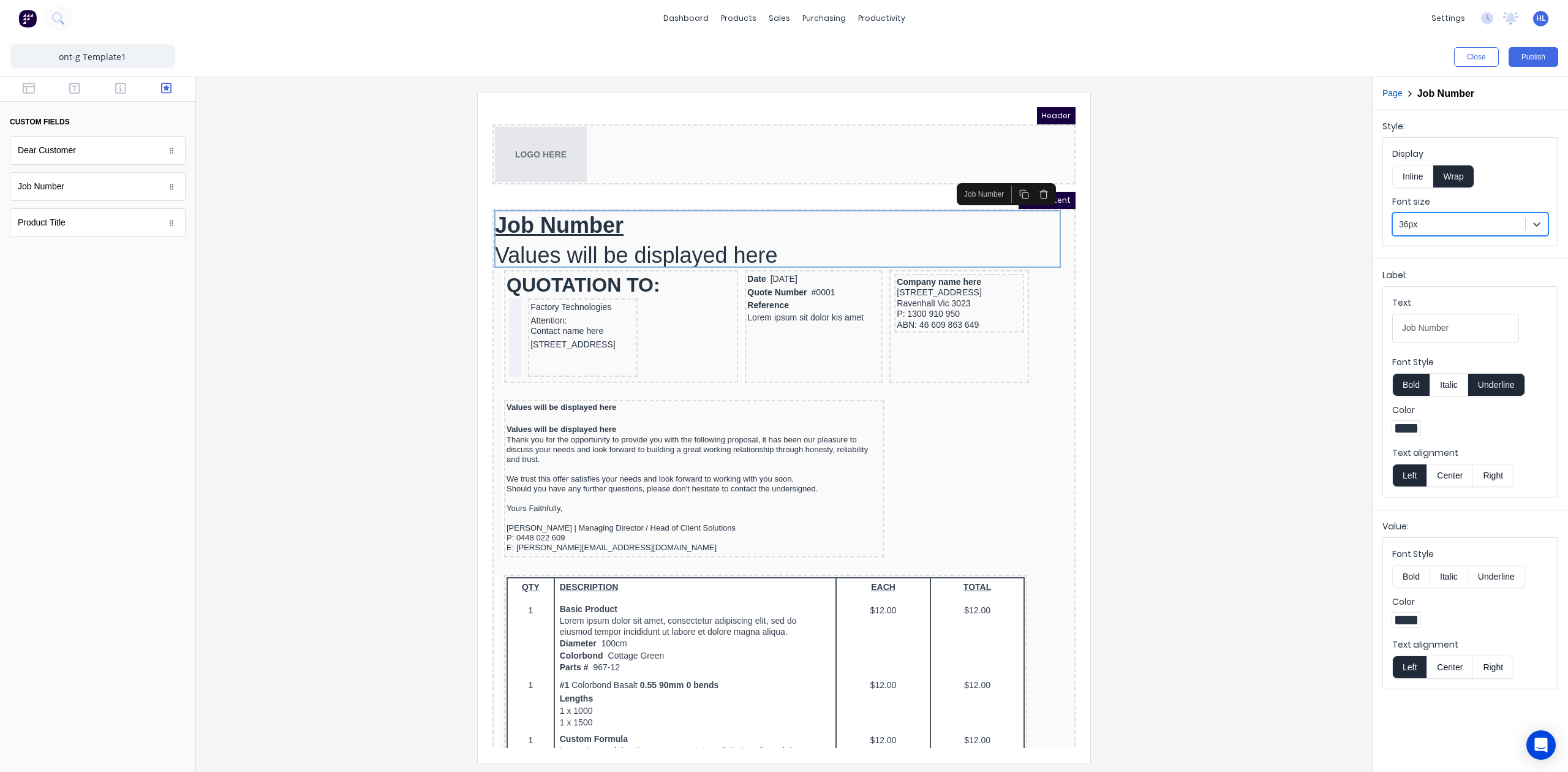
click at [1025, 178] on icon "button" at bounding box center [1029, 179] width 10 height 10
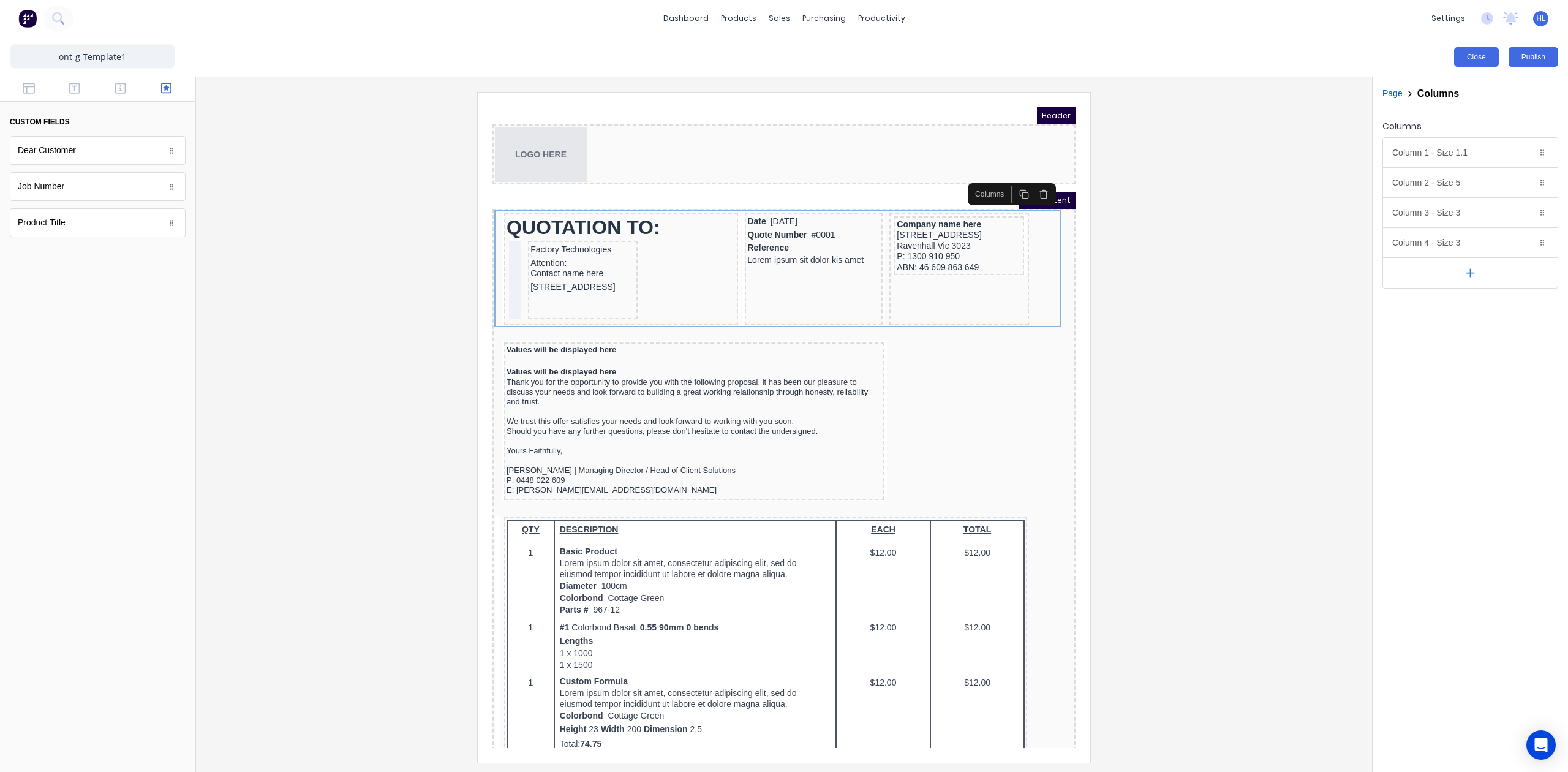
click at [1480, 58] on button "Close" at bounding box center [1476, 57] width 45 height 19
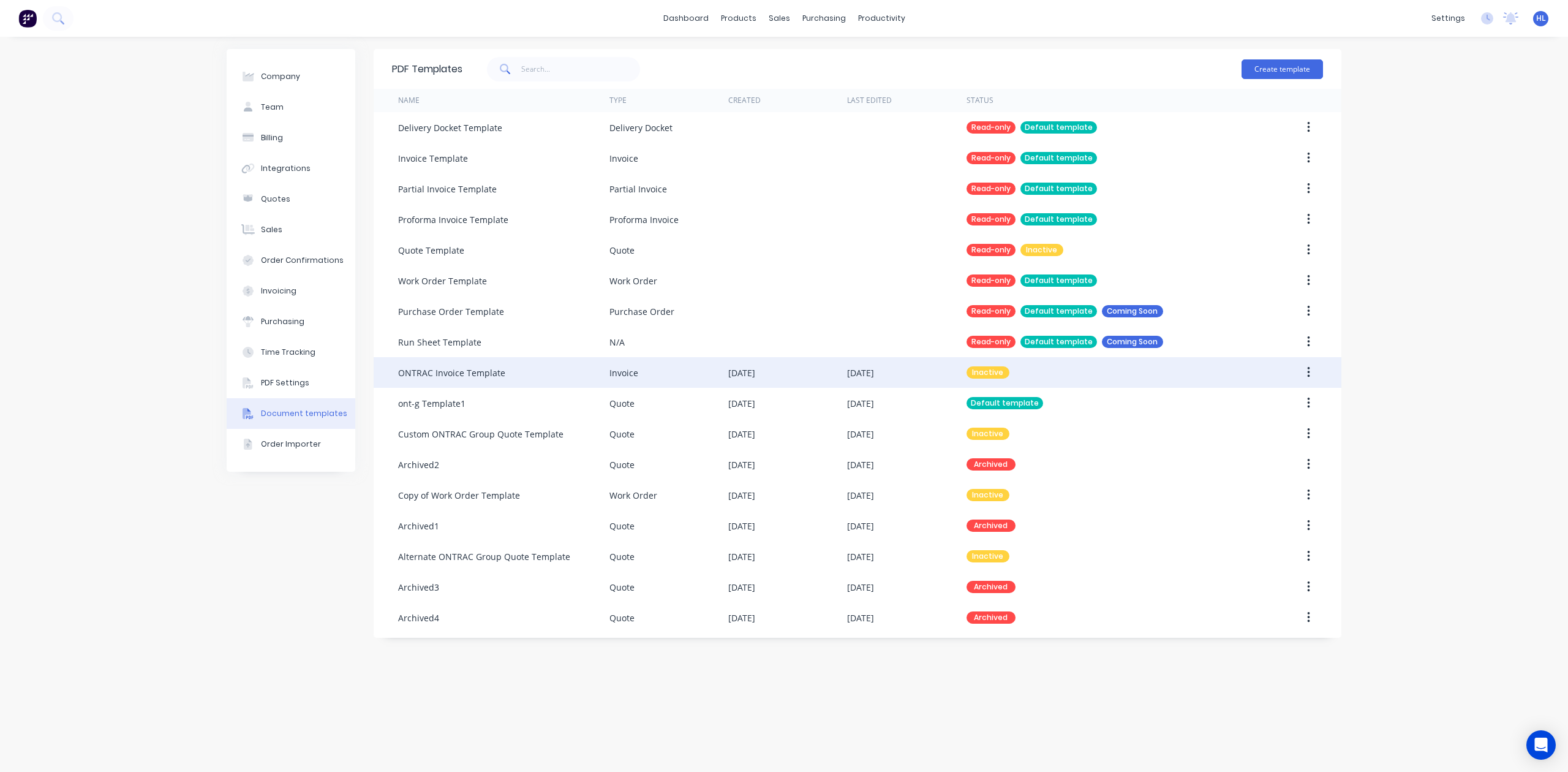
click at [1132, 371] on div "Inactive" at bounding box center [1105, 372] width 277 height 30
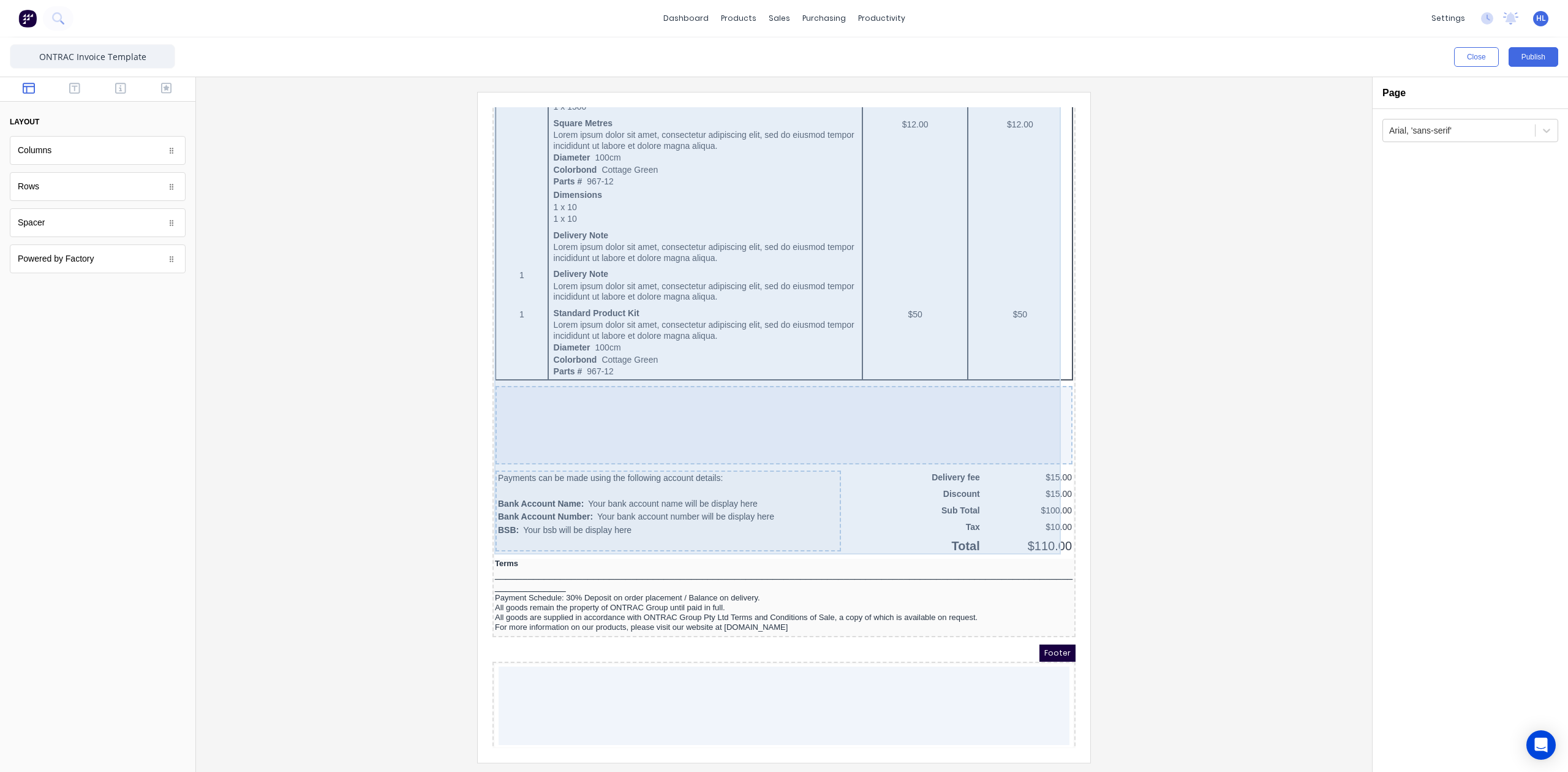
scroll to position [738, 0]
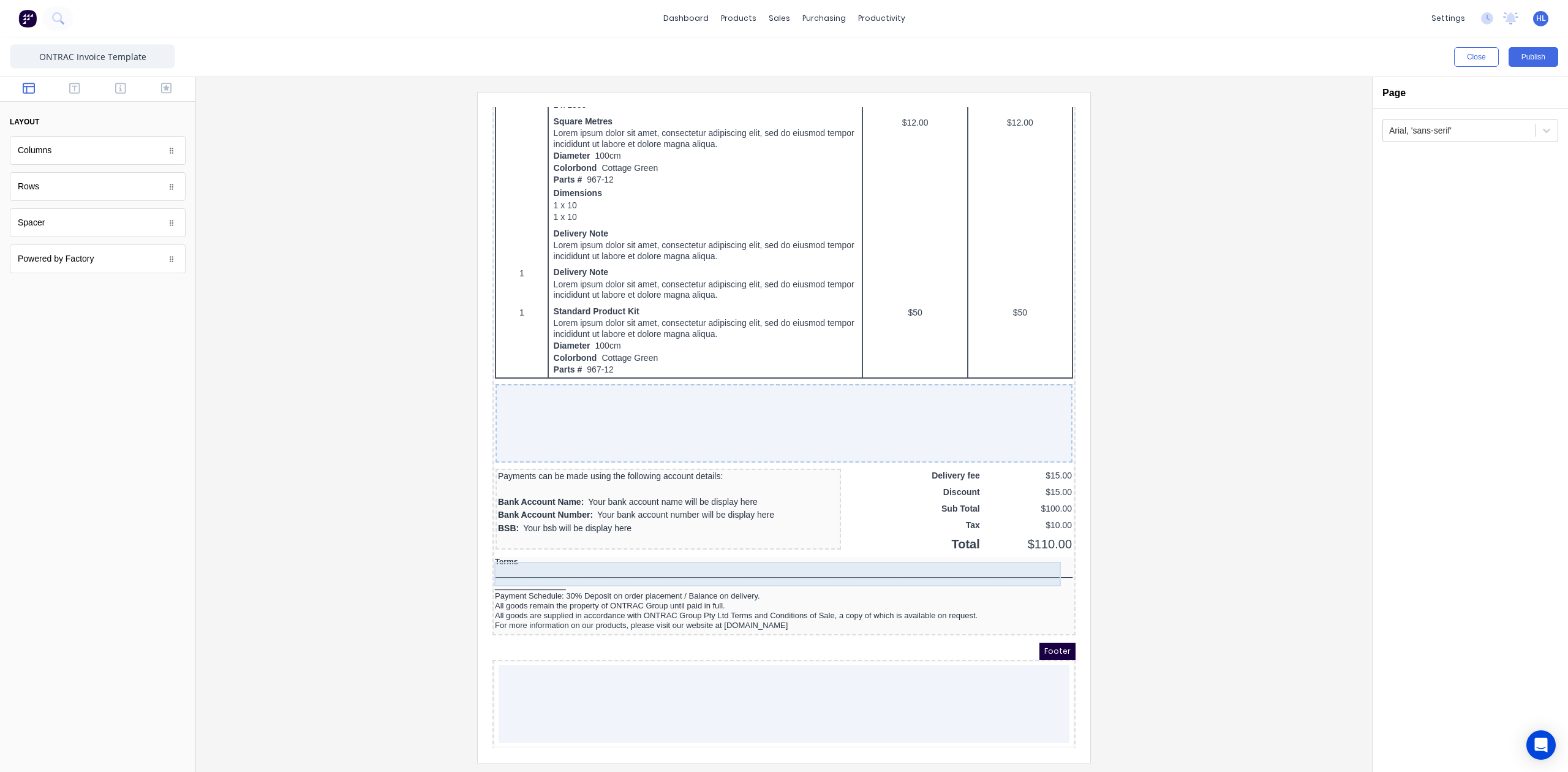
click at [591, 557] on div "_______________________________________________________________________________…" at bounding box center [769, 564] width 578 height 25
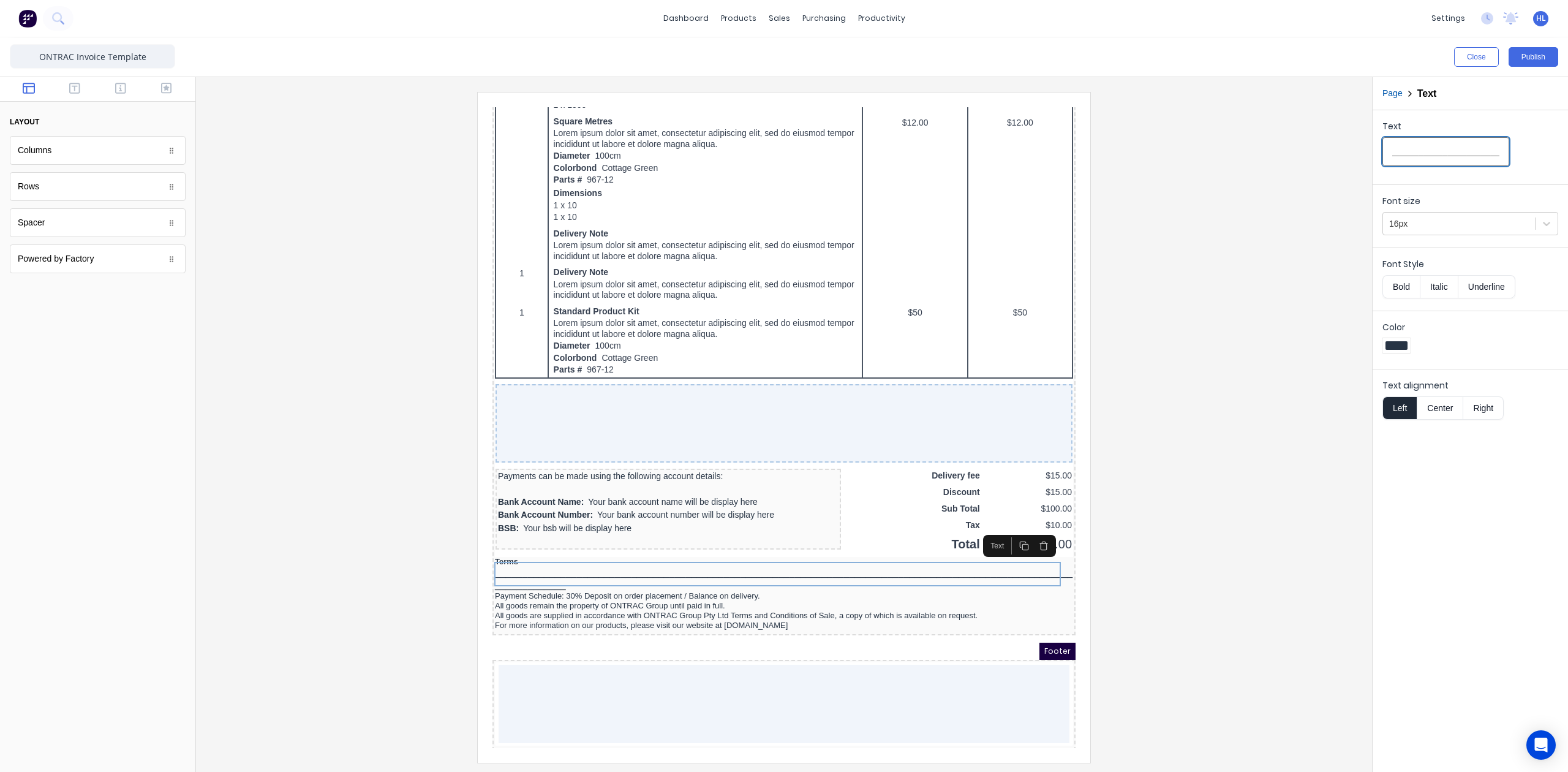
drag, startPoint x: 1443, startPoint y: 156, endPoint x: 1483, endPoint y: 160, distance: 40.2
click at [1483, 160] on input "_______________________________________________________________________________…" at bounding box center [1446, 152] width 127 height 29
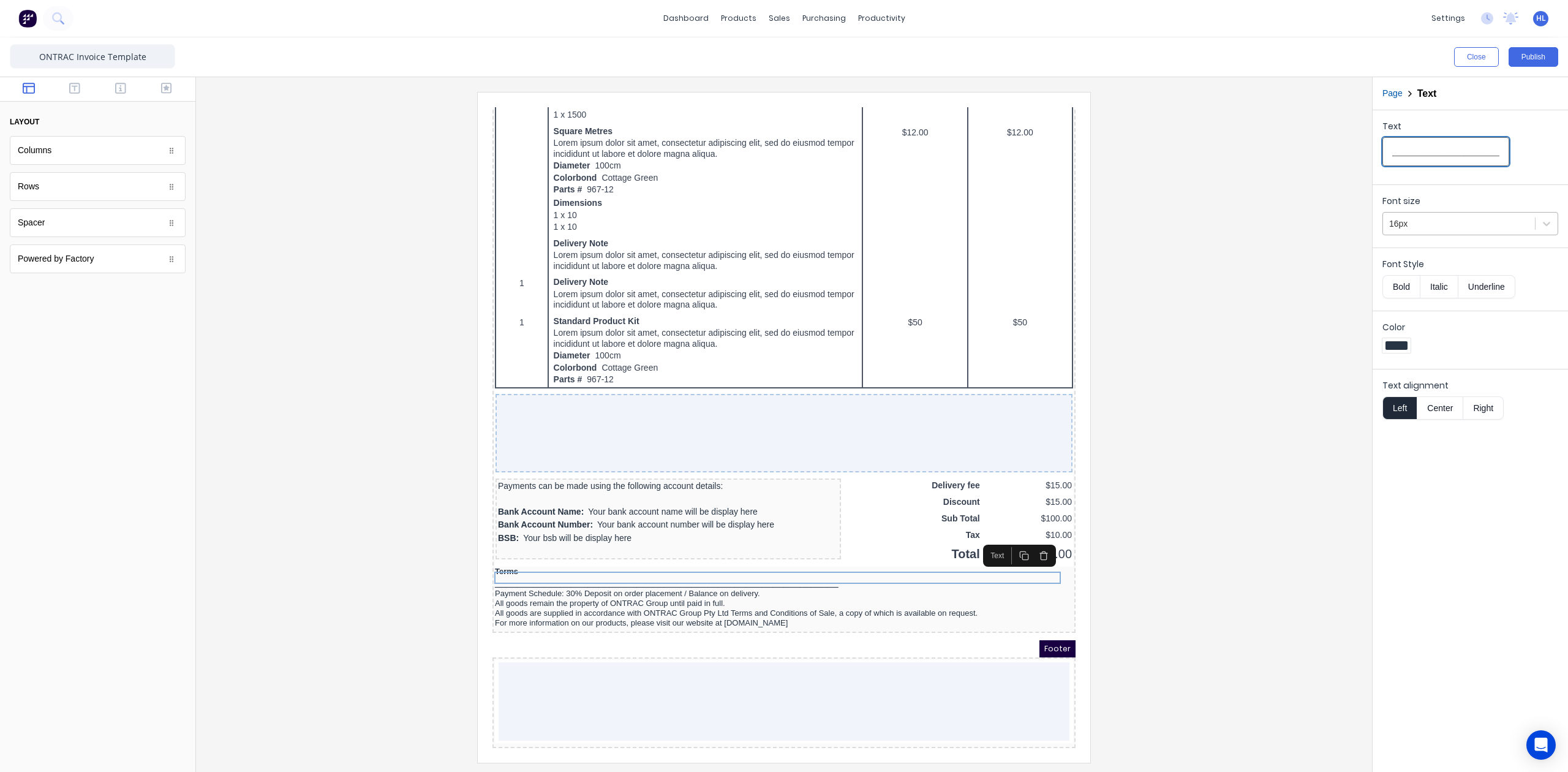
scroll to position [726, 0]
type input "_______________________________________________________________"
click at [1471, 231] on div at bounding box center [1458, 224] width 139 height 16
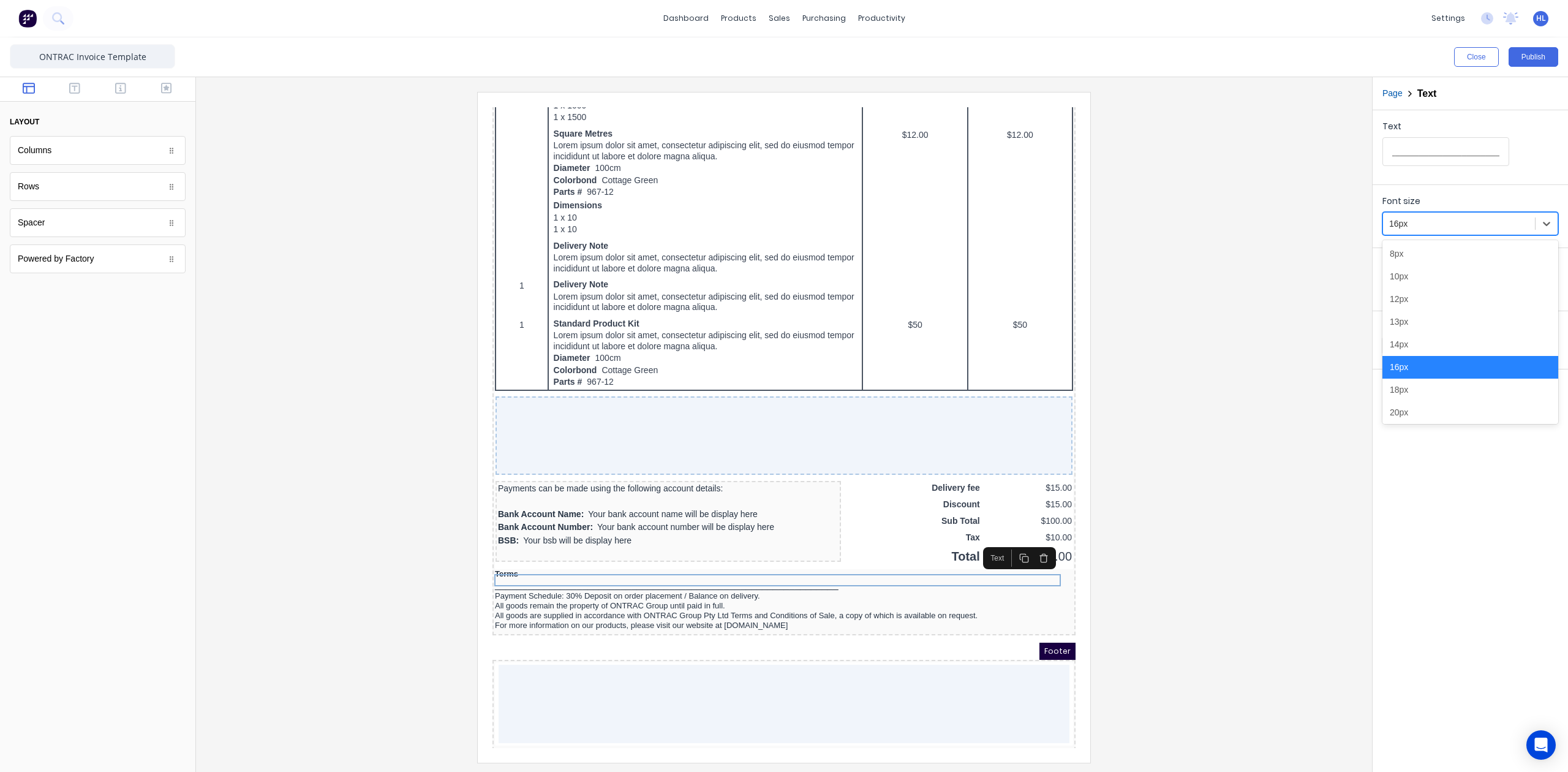
scroll to position [0, 0]
click at [1464, 318] on div "13px" at bounding box center [1470, 322] width 176 height 23
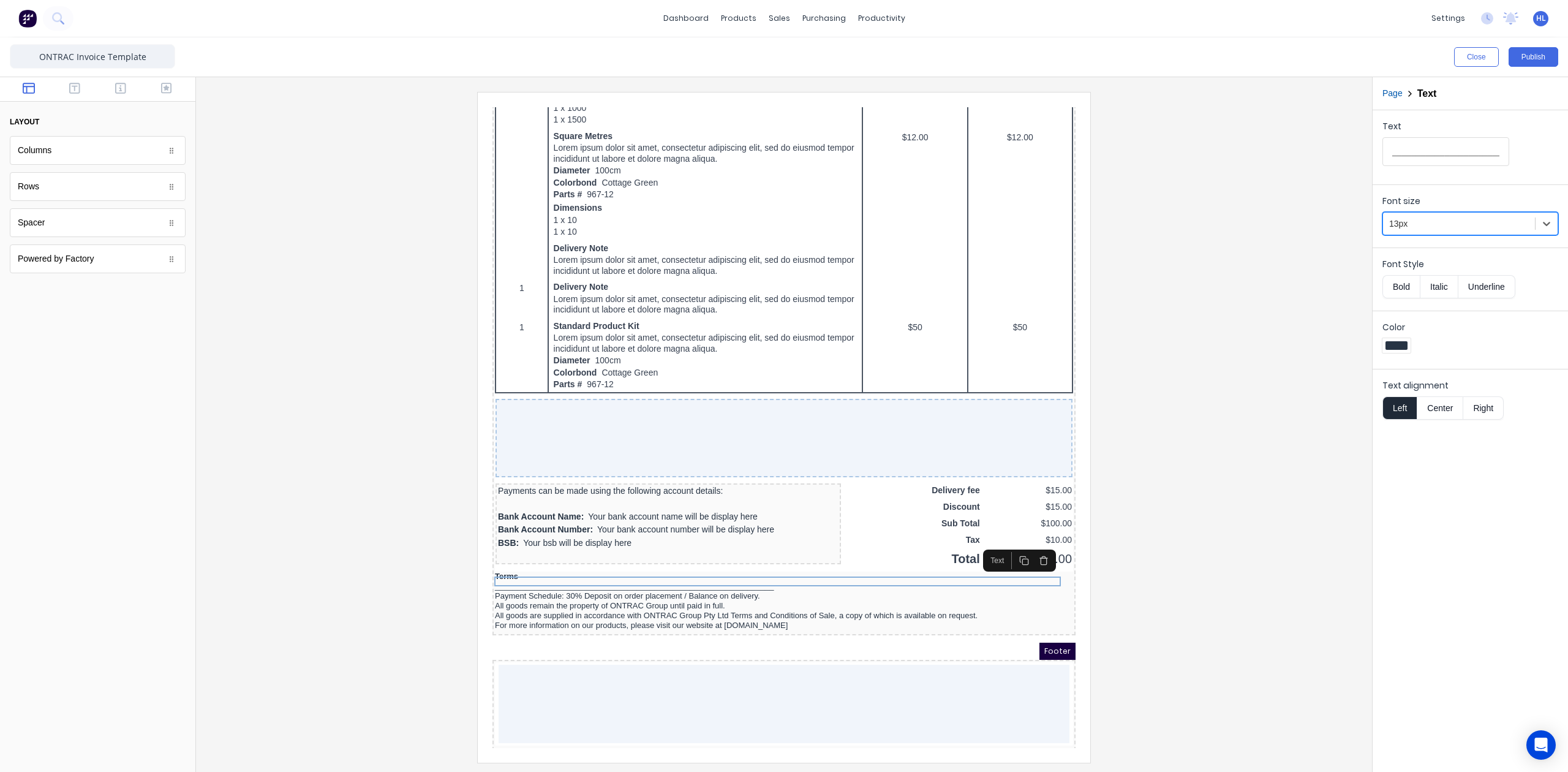
drag, startPoint x: 1285, startPoint y: 422, endPoint x: 1280, endPoint y: 418, distance: 6.4
click at [1287, 422] on div at bounding box center [784, 427] width 1156 height 670
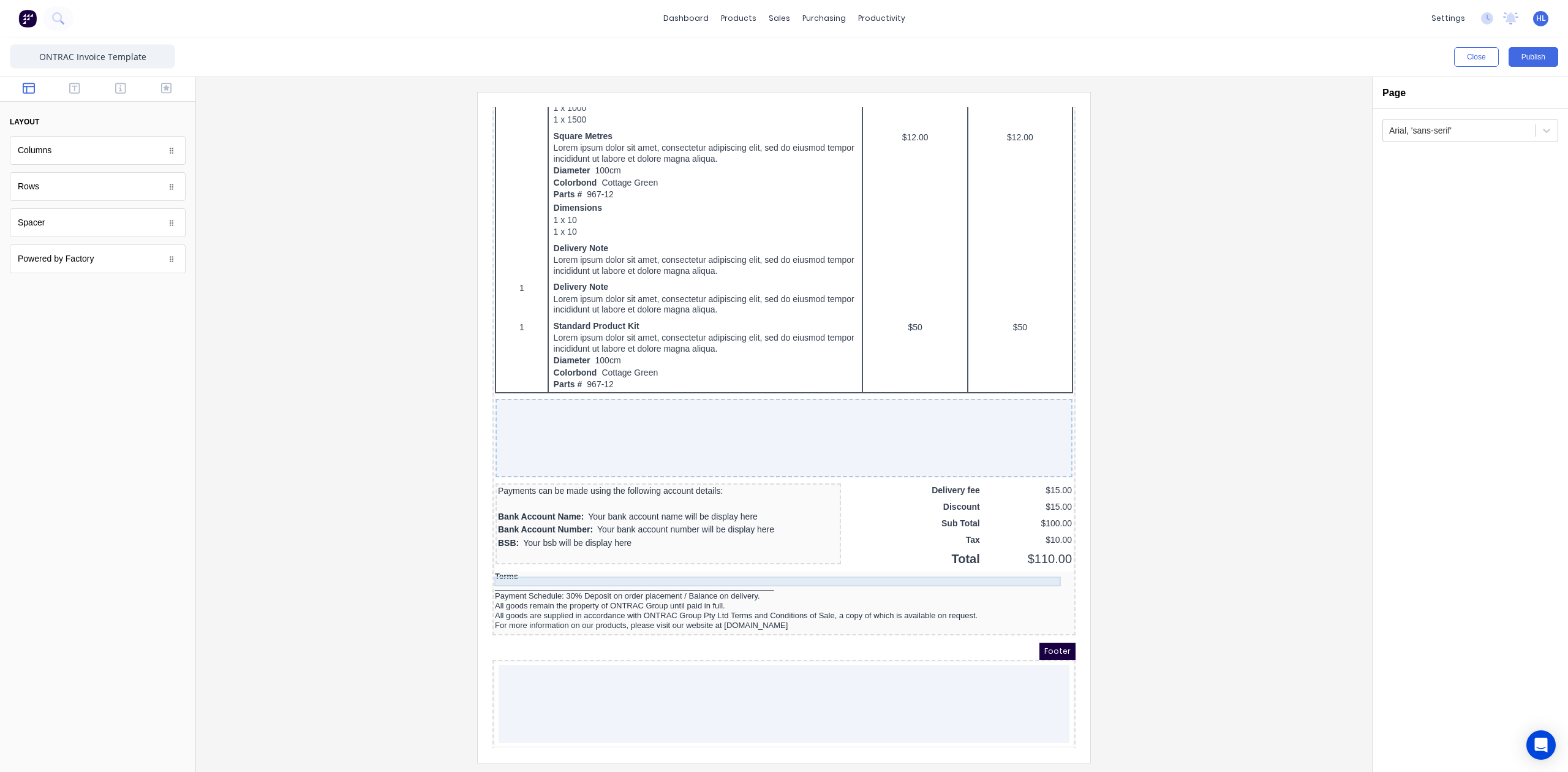
click at [777, 569] on div "_______________________________________________________________" at bounding box center [769, 571] width 578 height 10
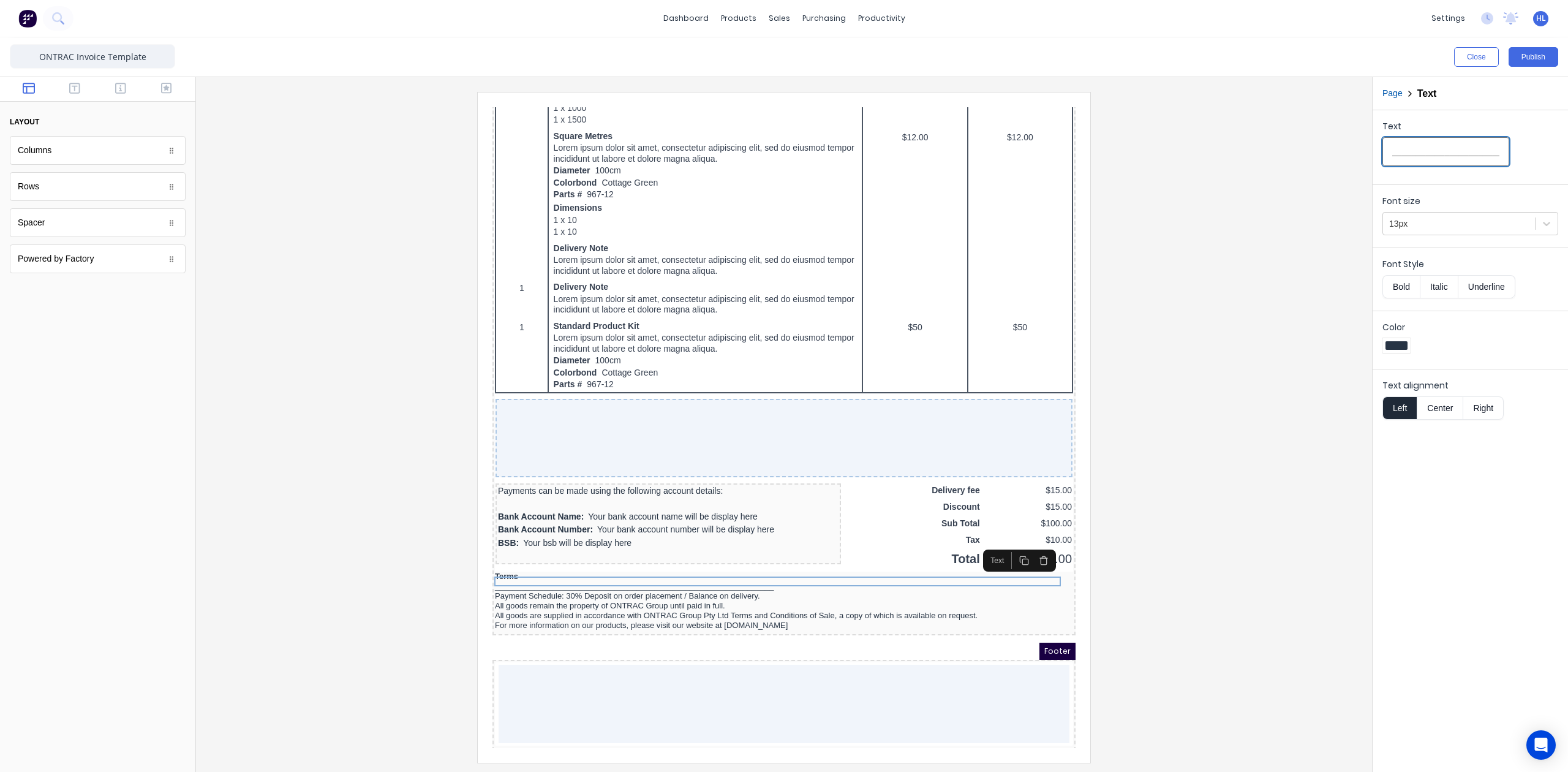
scroll to position [0, 41]
drag, startPoint x: 1488, startPoint y: 158, endPoint x: 1466, endPoint y: 161, distance: 22.2
click at [1466, 161] on input "_______________________________________________________________" at bounding box center [1446, 152] width 127 height 29
click at [1280, 369] on div at bounding box center [784, 427] width 1156 height 670
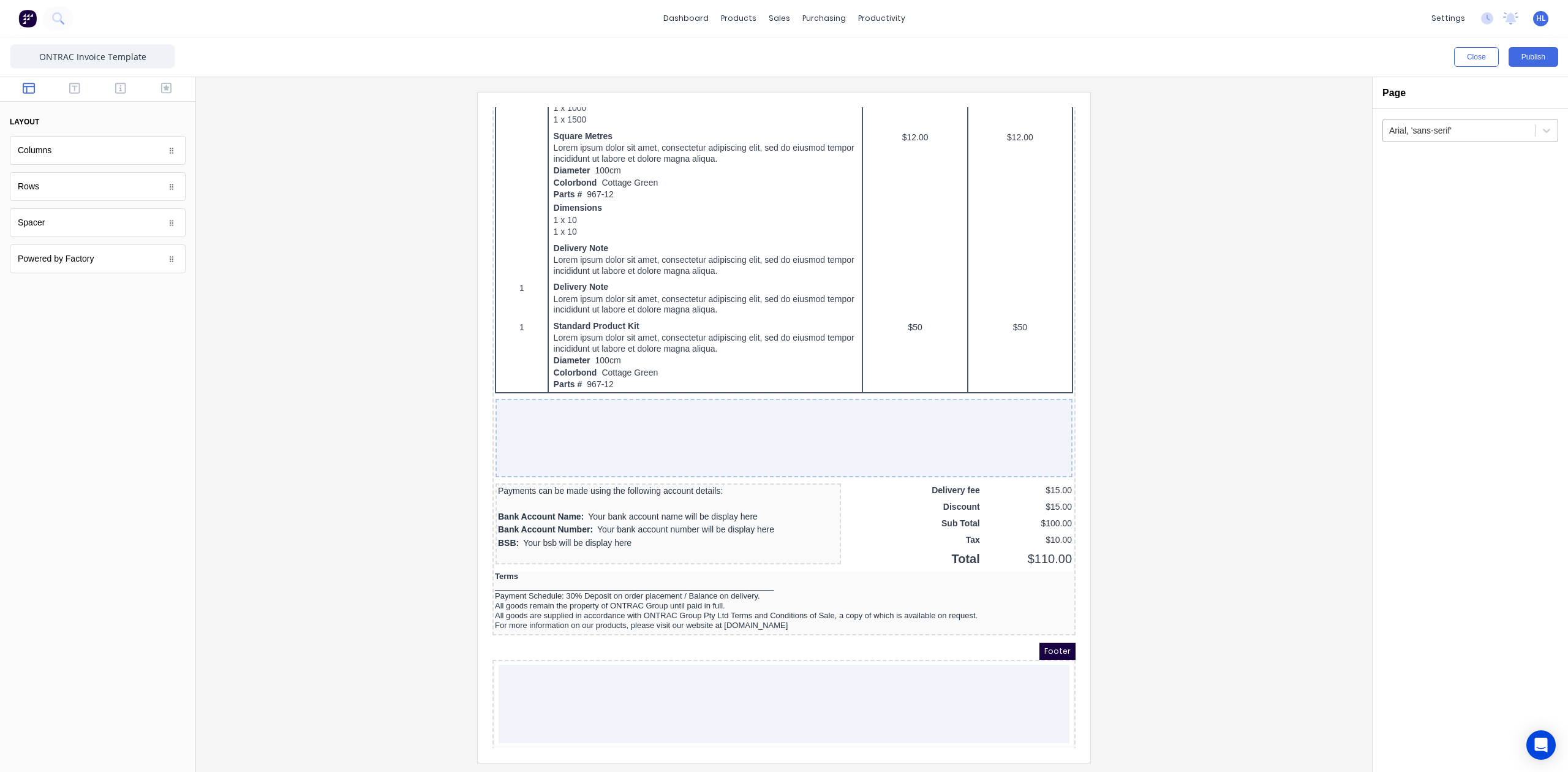
click at [1454, 133] on div at bounding box center [1458, 131] width 139 height 16
drag, startPoint x: 1241, startPoint y: 459, endPoint x: 1137, endPoint y: 474, distance: 105.1
click at [1238, 459] on div at bounding box center [784, 427] width 1156 height 670
click at [741, 558] on div "Terms" at bounding box center [769, 561] width 578 height 10
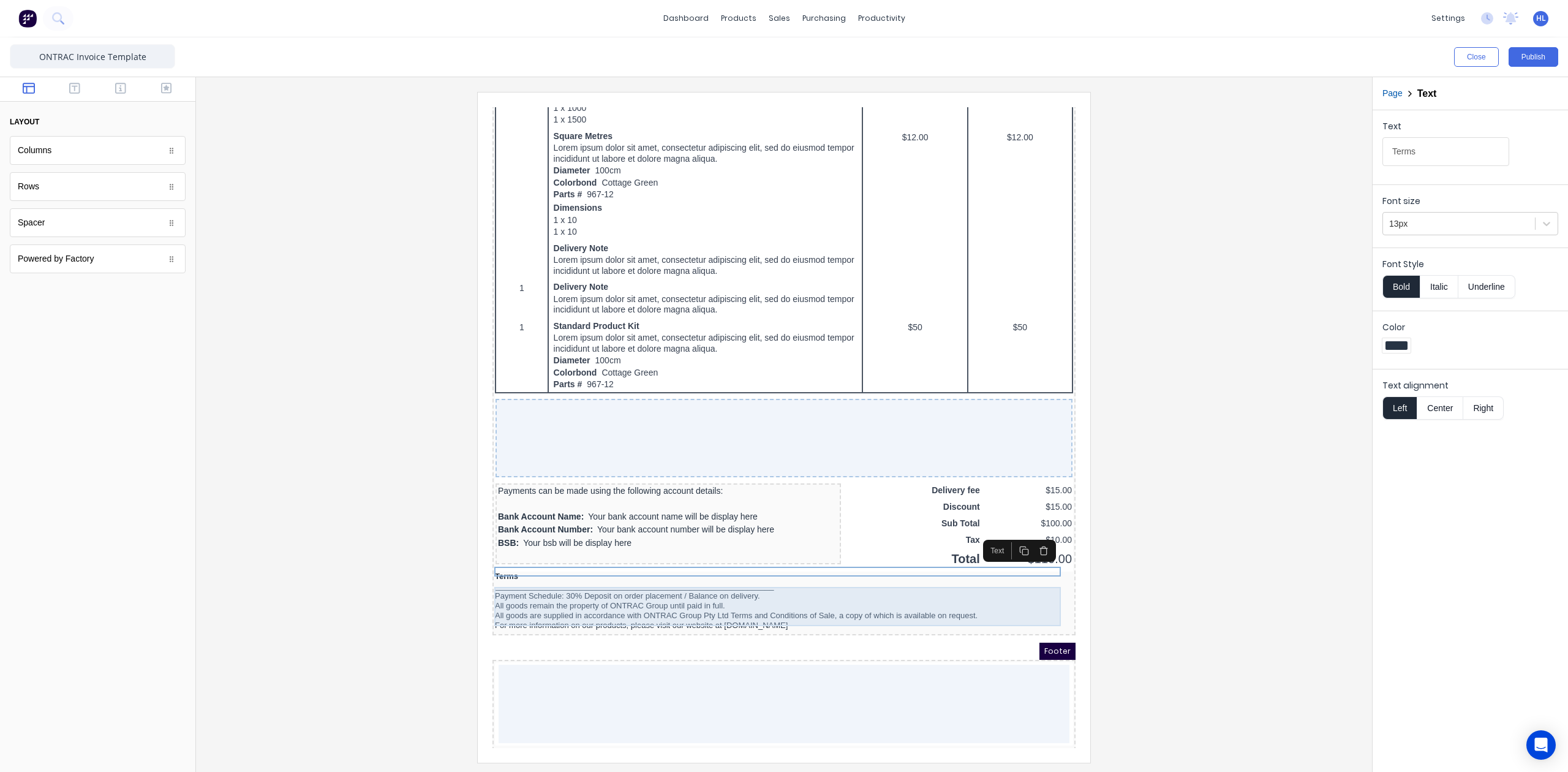
click at [762, 576] on div "Payment Schedule: 30% Deposit on order placement / Balance on delivery. All goo…" at bounding box center [769, 596] width 578 height 39
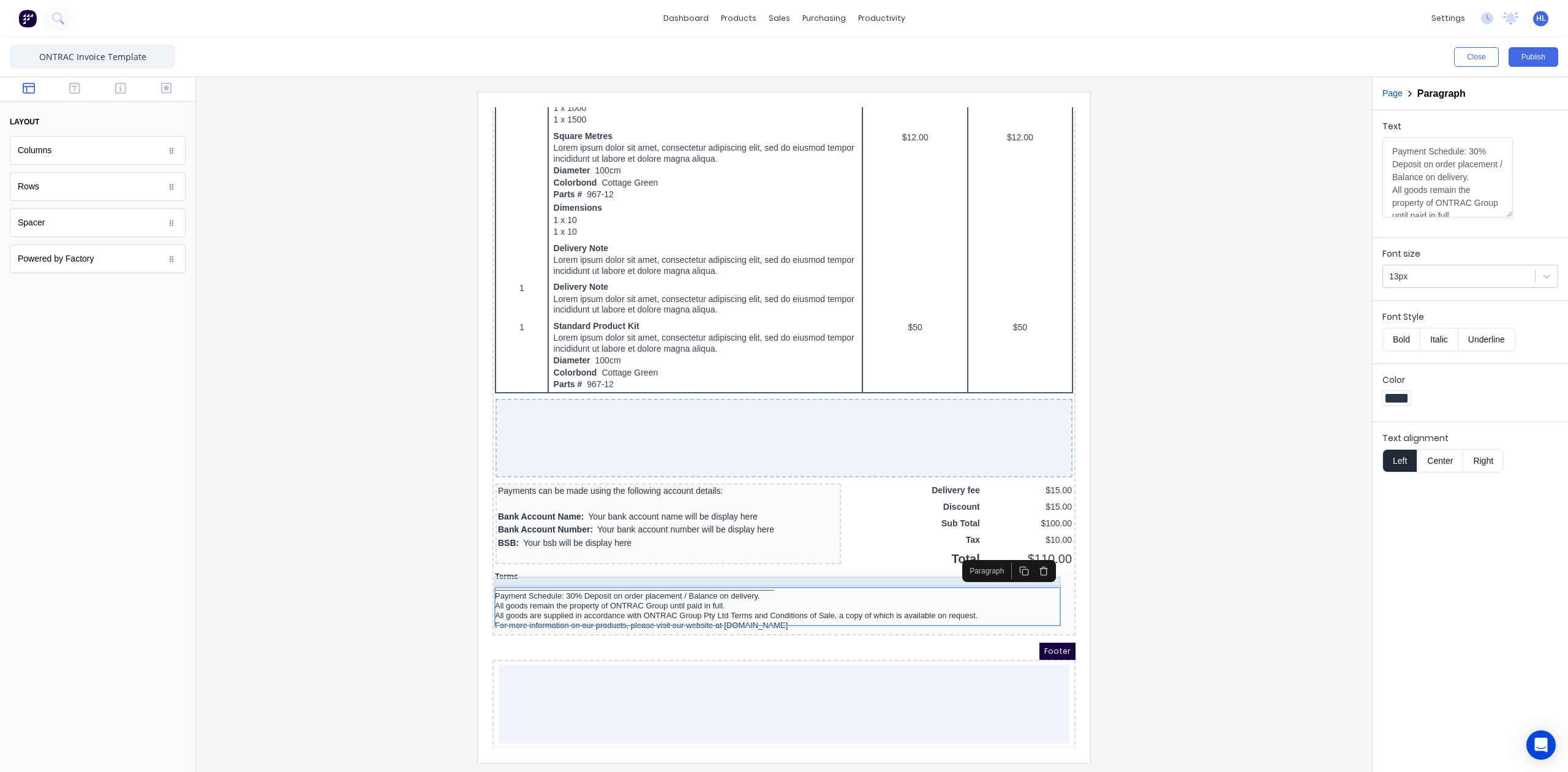
click at [764, 569] on div "_______________________________________________________________" at bounding box center [769, 571] width 578 height 10
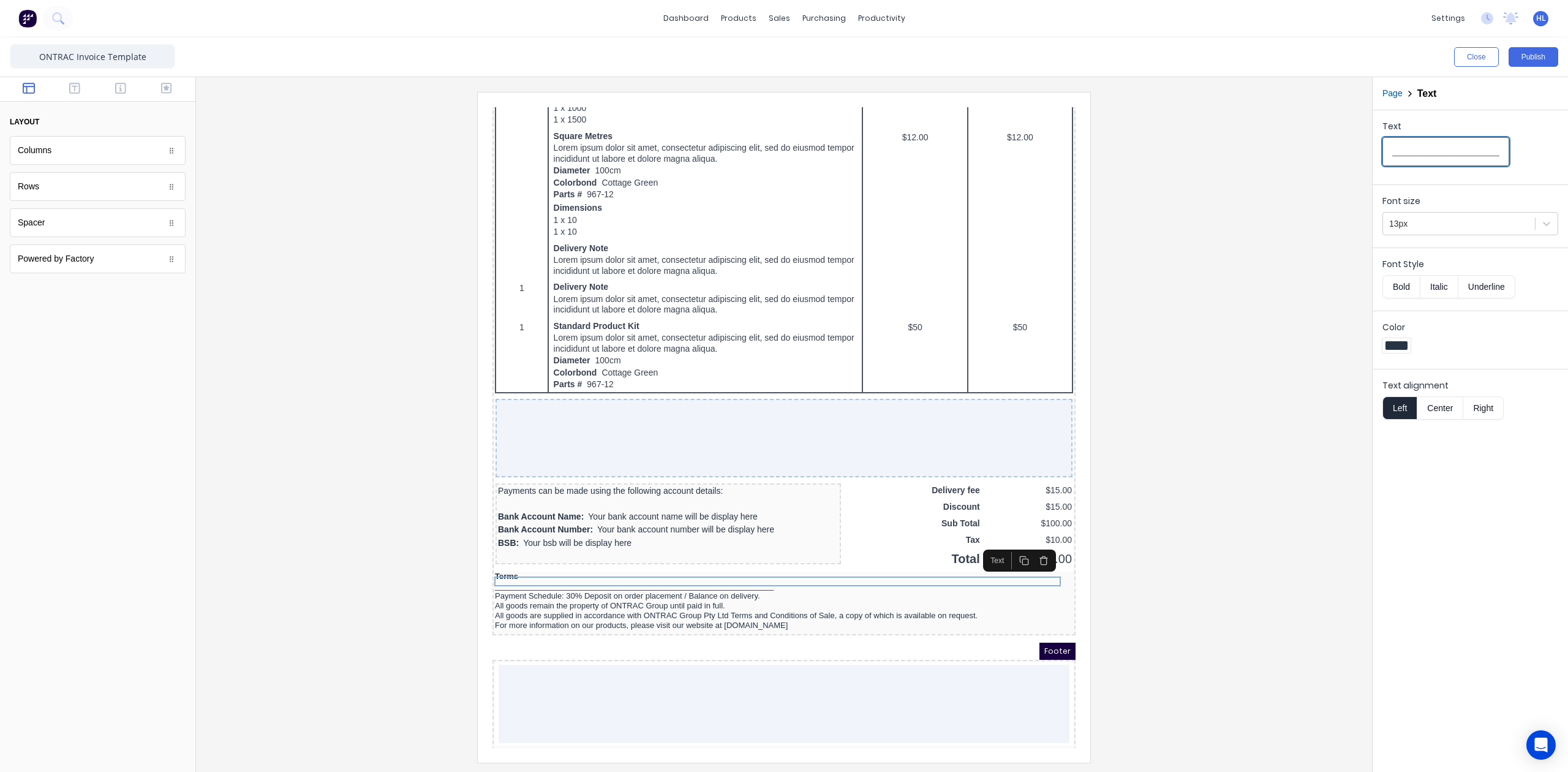
click at [1466, 153] on input "_______________________________________________________________" at bounding box center [1446, 152] width 127 height 29
paste input "_____"
type input "_________________________________________________________________________"
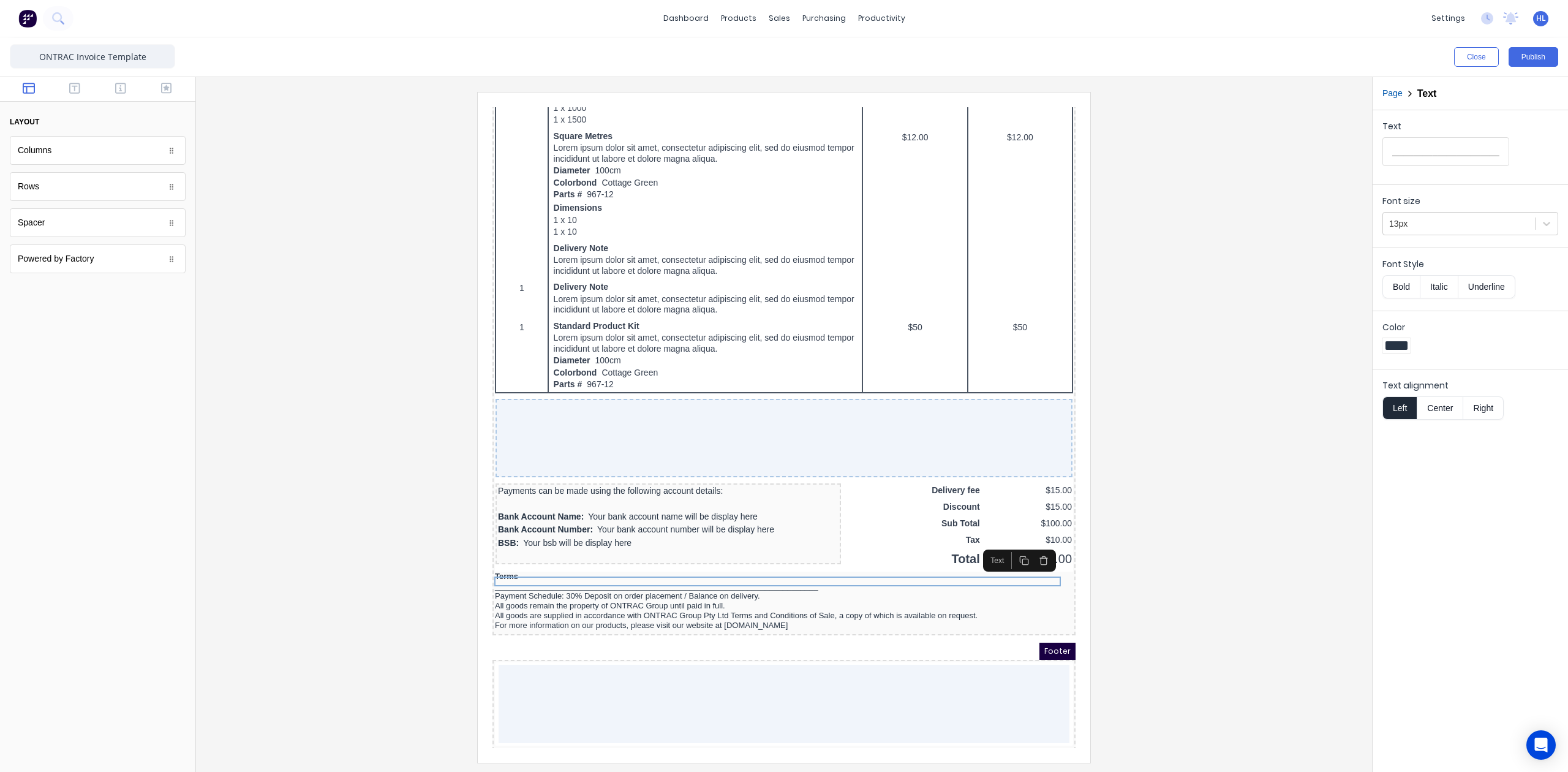
scroll to position [0, 0]
click at [1318, 582] on div at bounding box center [784, 427] width 1156 height 670
click at [785, 567] on div "_________________________________________________________________________" at bounding box center [769, 571] width 578 height 10
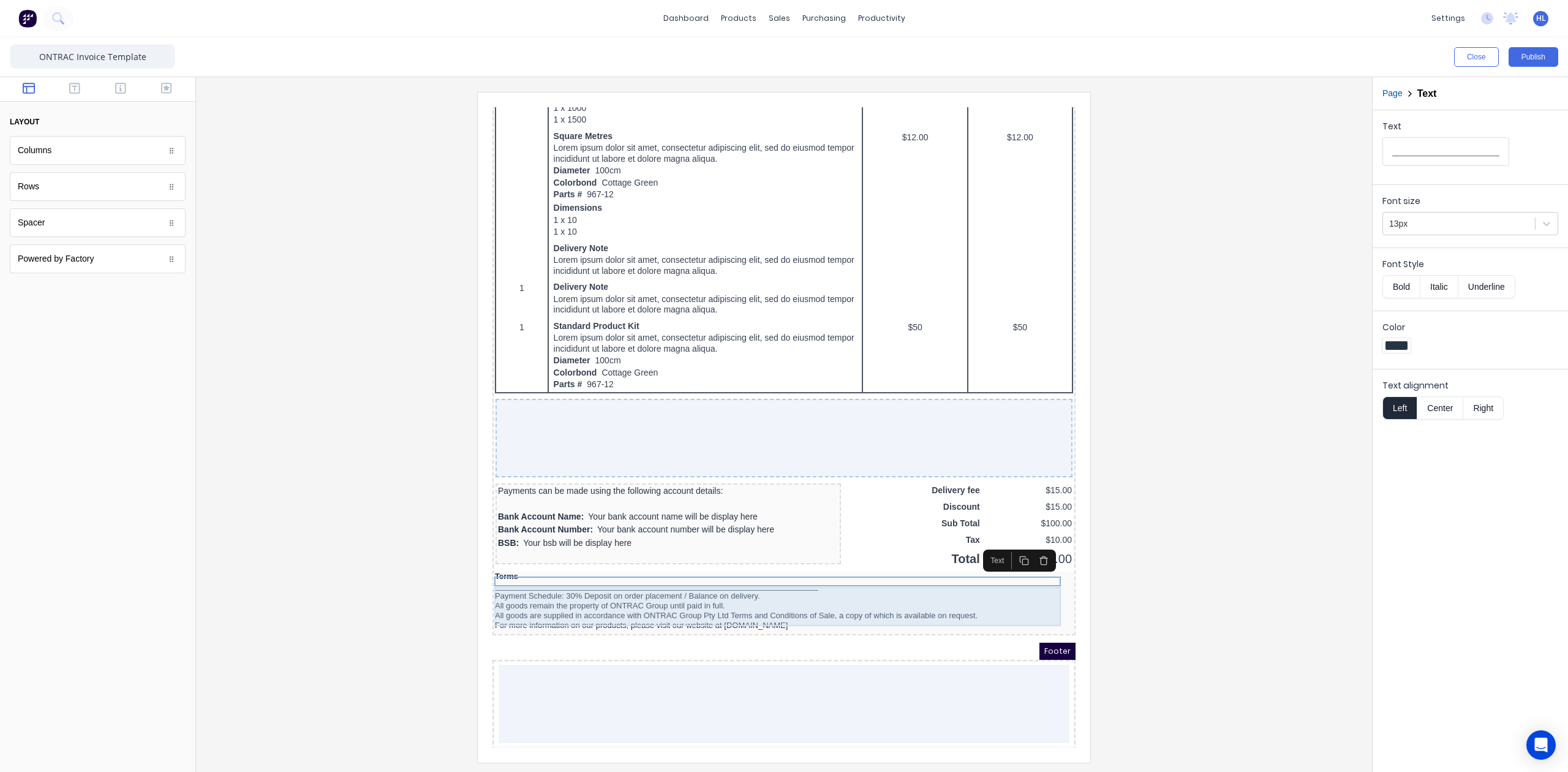
click at [1001, 592] on div "Payment Schedule: 30% Deposit on order placement / Balance on delivery. All goo…" at bounding box center [769, 596] width 578 height 39
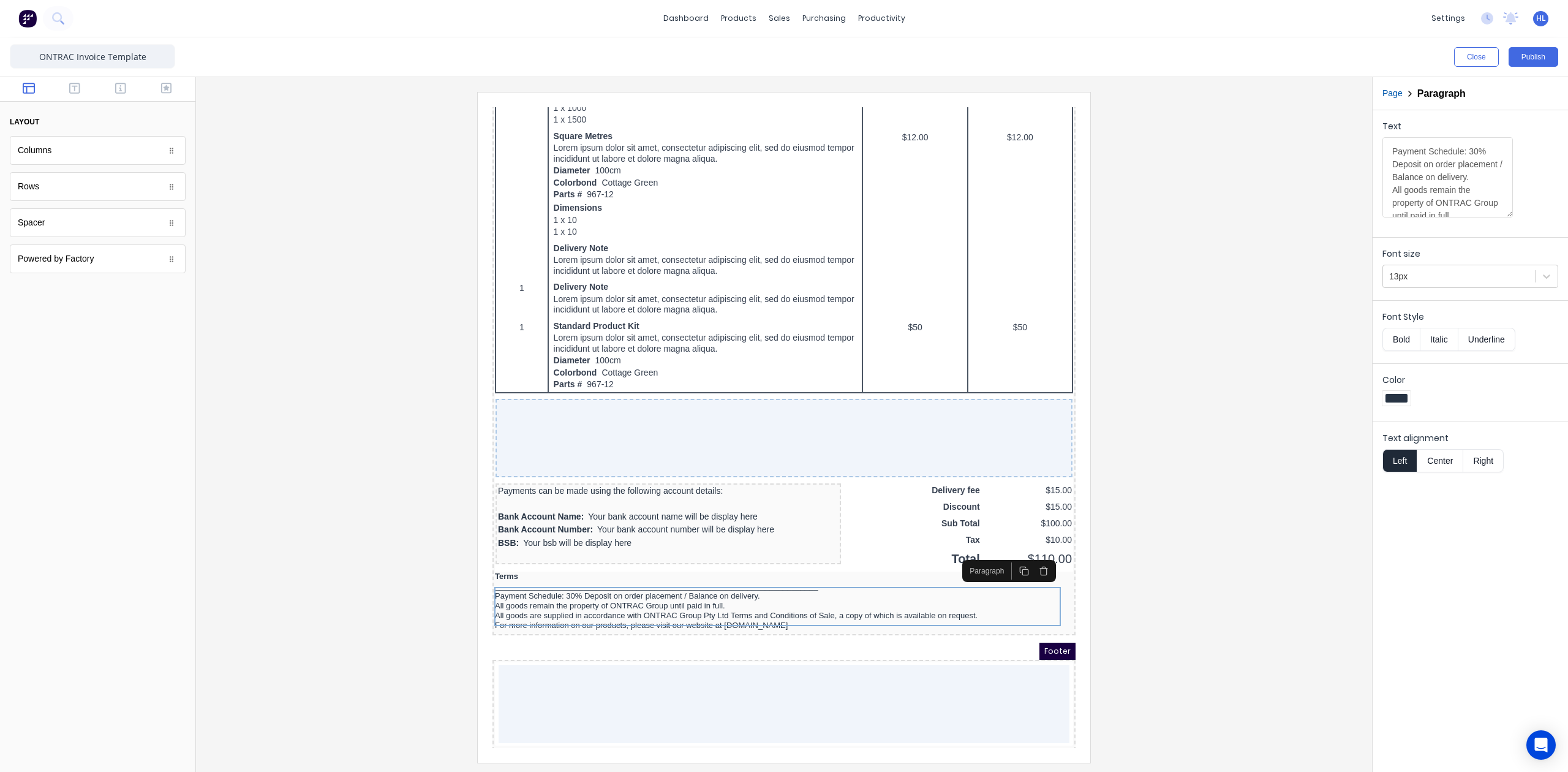
click at [1171, 550] on div at bounding box center [784, 427] width 1156 height 670
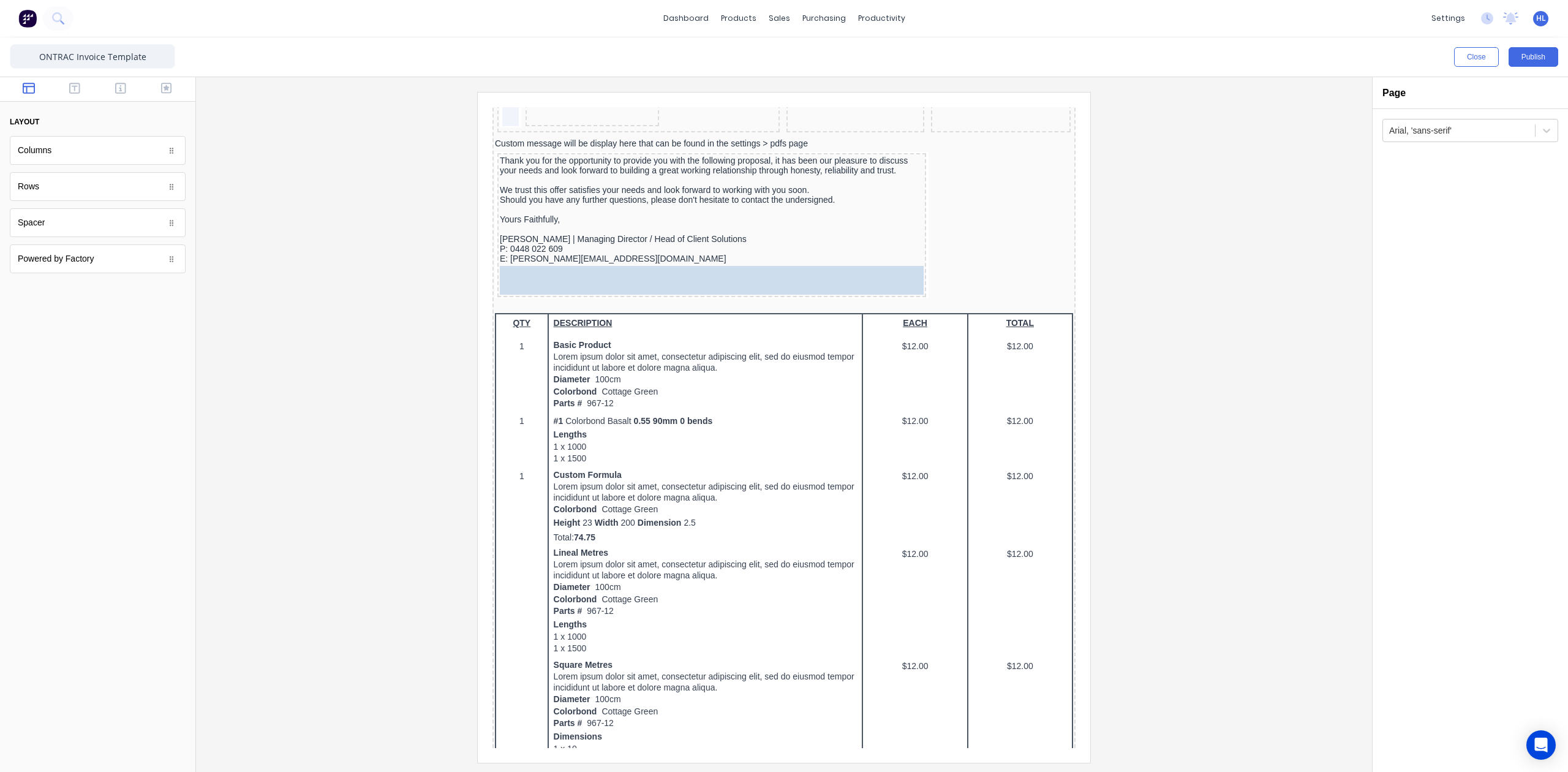
scroll to position [219, 0]
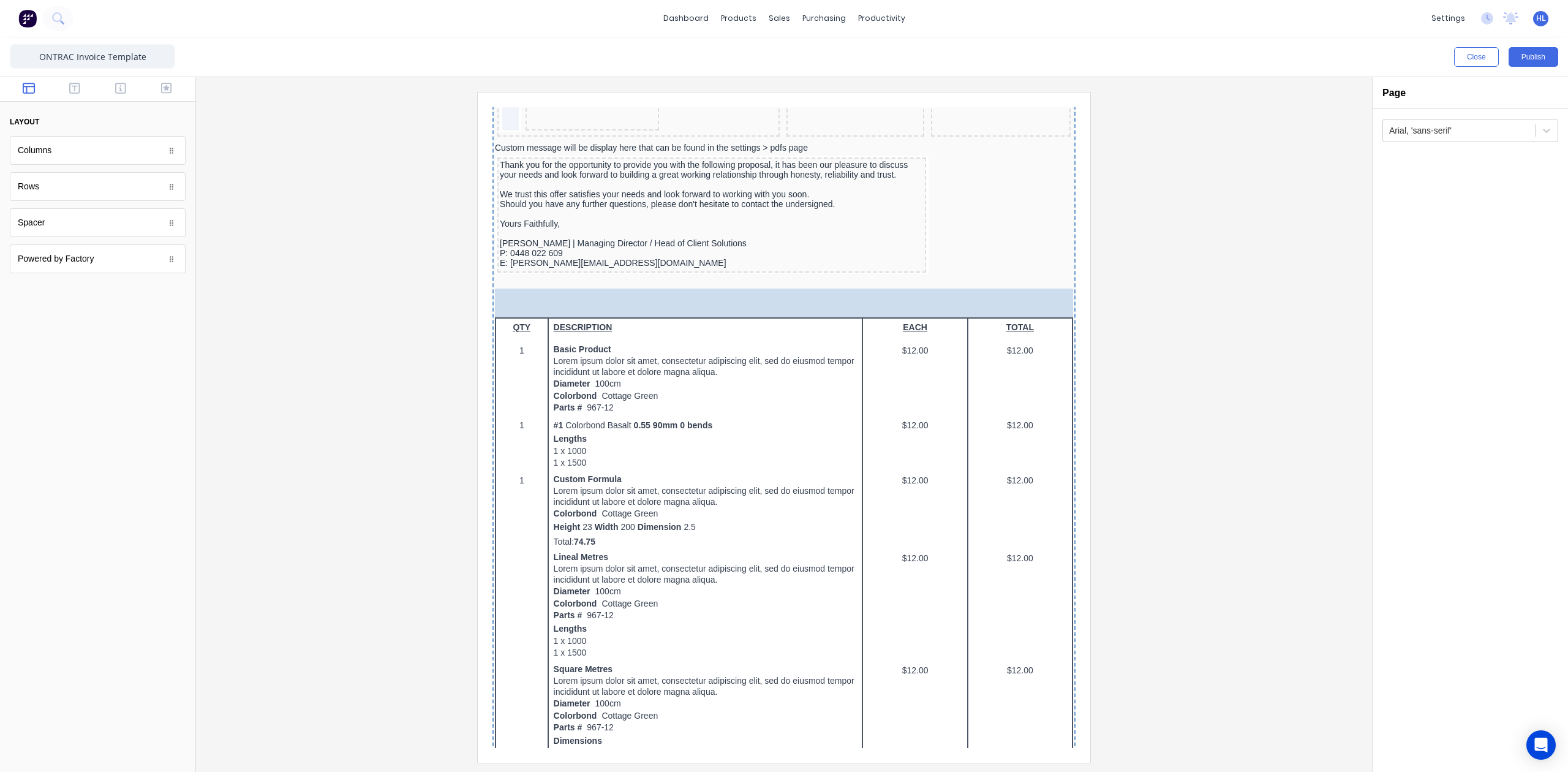
drag, startPoint x: 82, startPoint y: 153, endPoint x: 672, endPoint y: 300, distance: 608.0
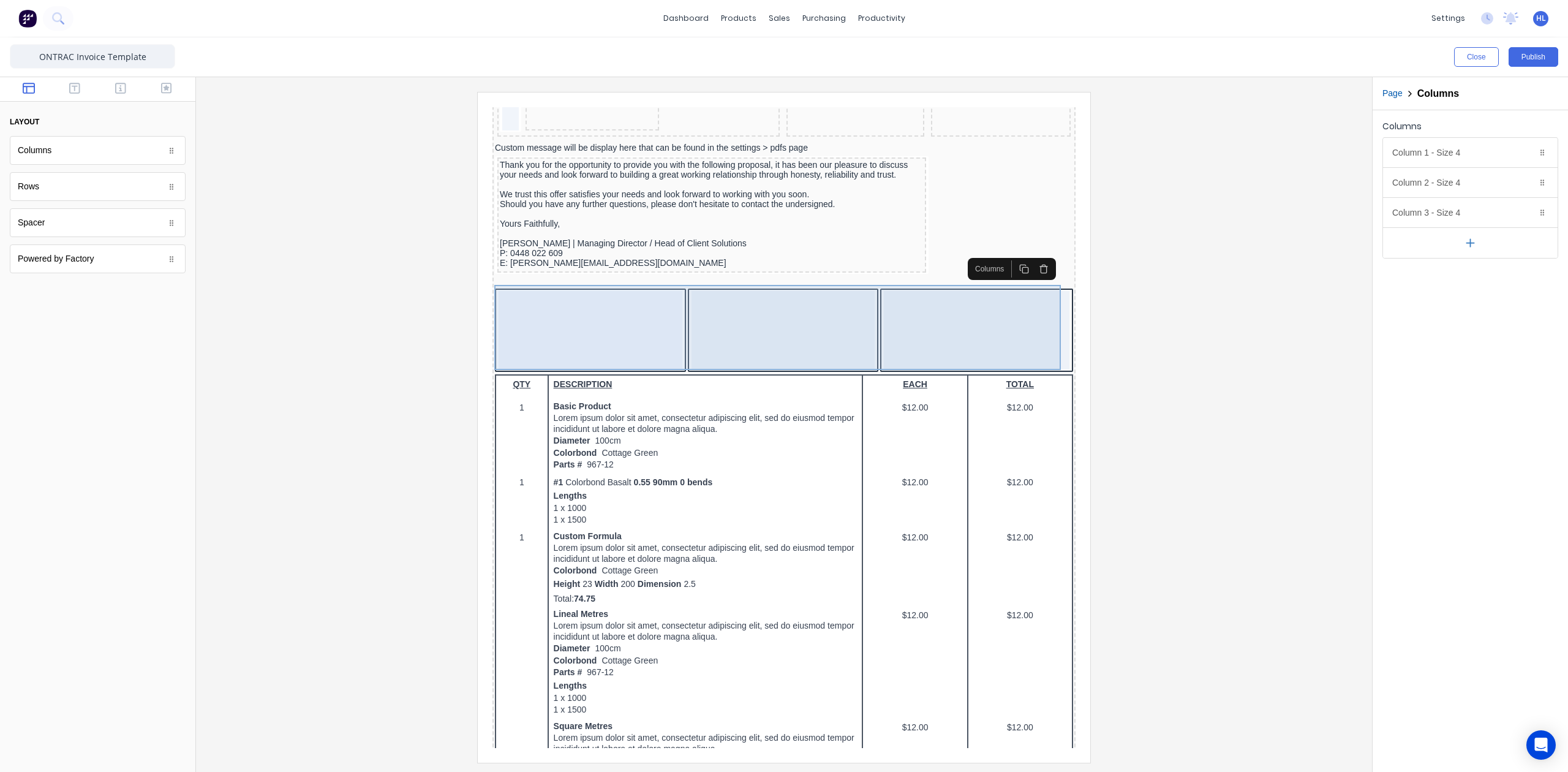
click at [629, 298] on div at bounding box center [576, 315] width 184 height 78
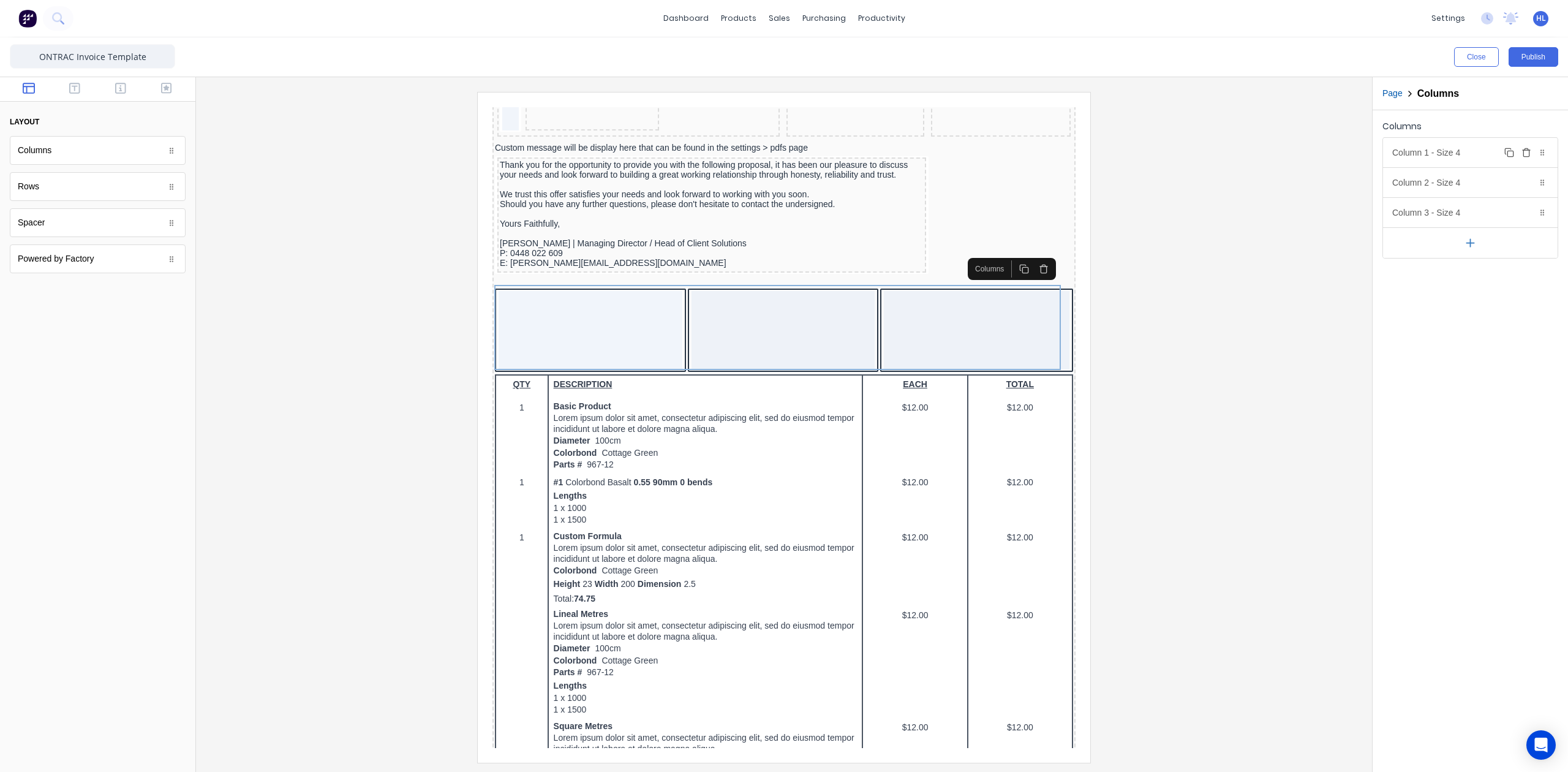
click at [1471, 154] on div "Column 1 - Size 4 Duplicate Delete" at bounding box center [1470, 152] width 174 height 29
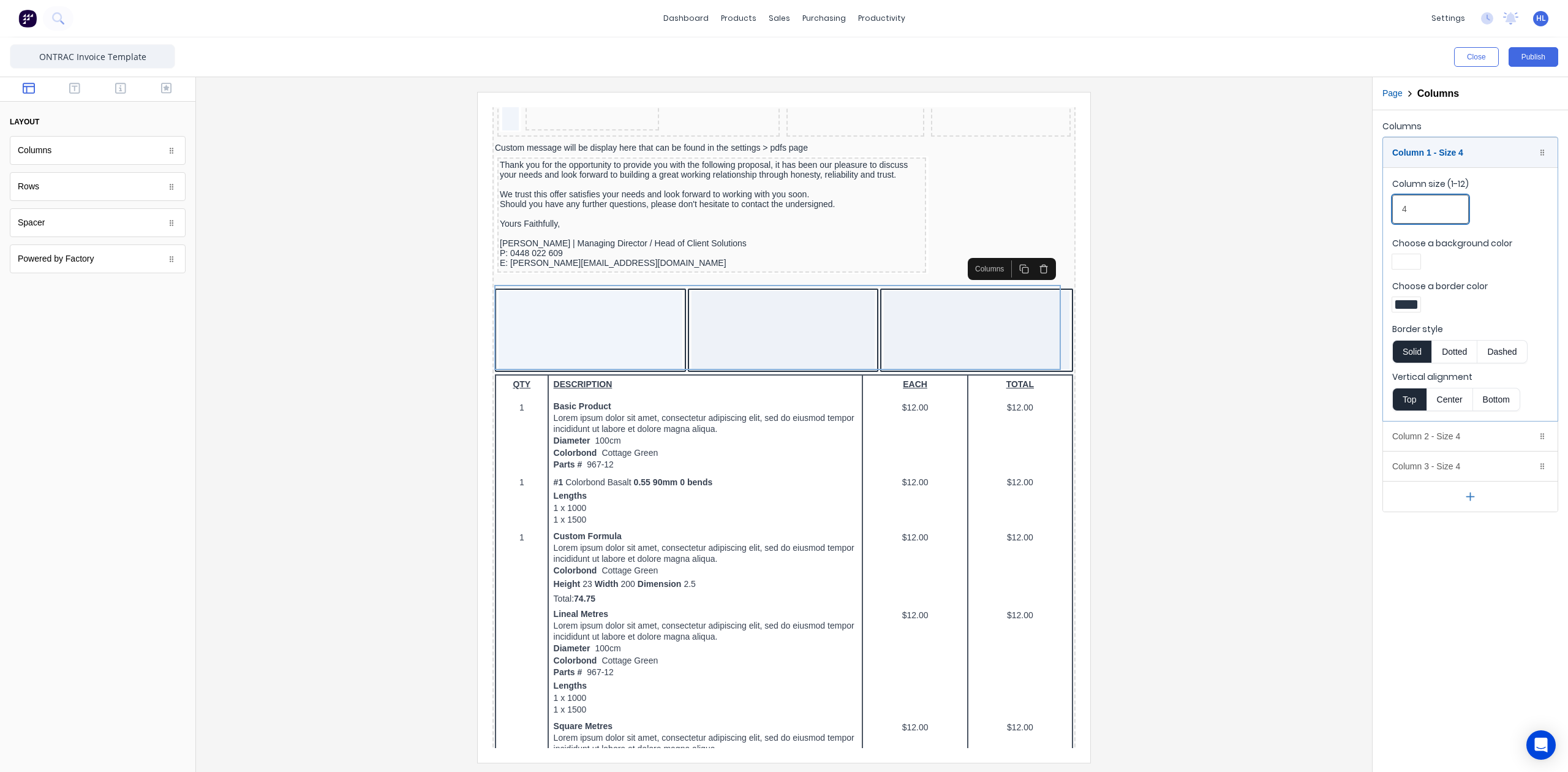
click at [1440, 204] on input "4" at bounding box center [1431, 209] width 76 height 29
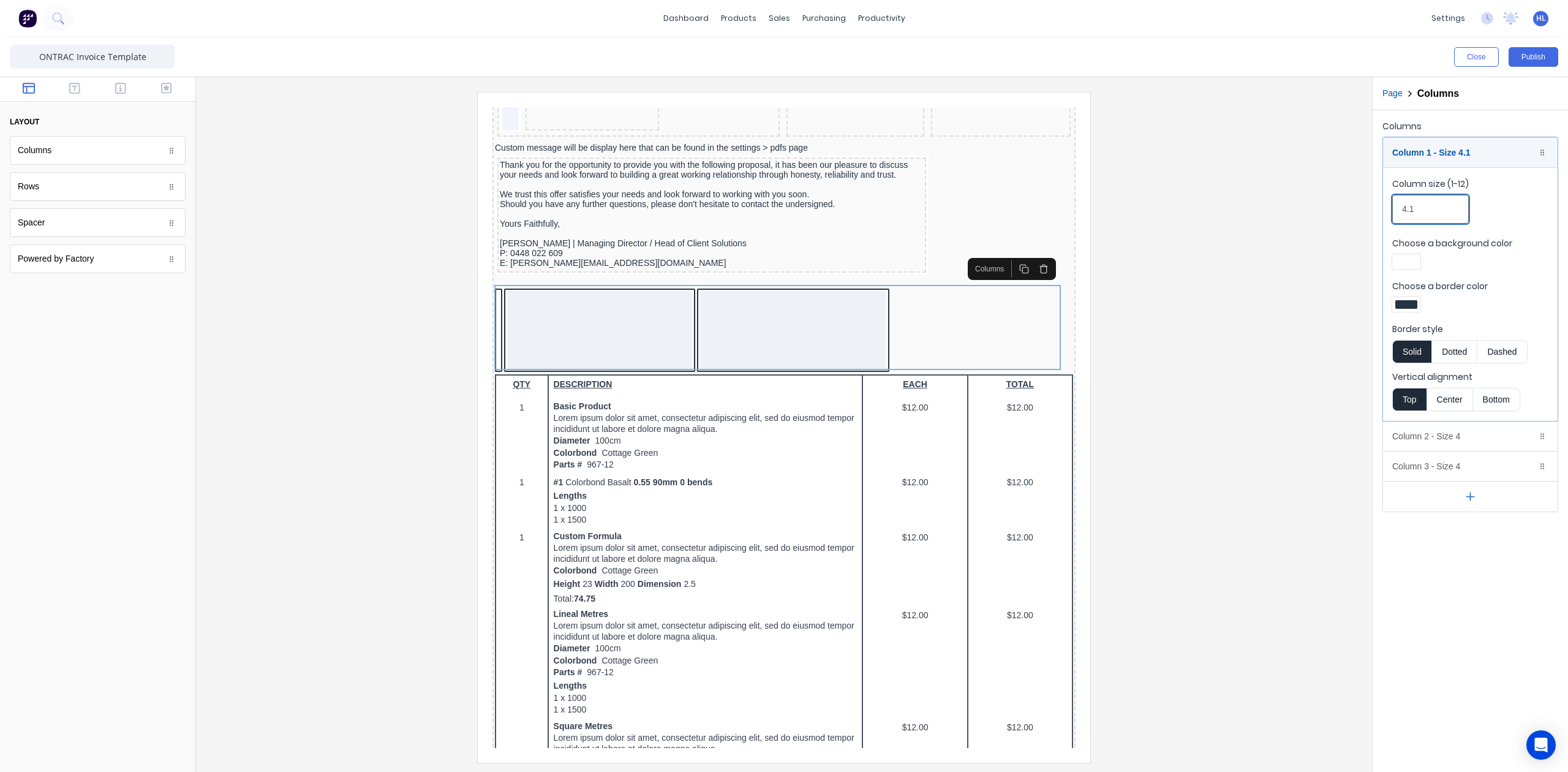
drag, startPoint x: 1410, startPoint y: 216, endPoint x: 1409, endPoint y: 222, distance: 6.1
click at [1409, 222] on input "4.1" at bounding box center [1431, 209] width 76 height 29
type input "4.1"
click at [1462, 434] on div "Column 2 - Size 4 Duplicate Delete" at bounding box center [1470, 436] width 174 height 29
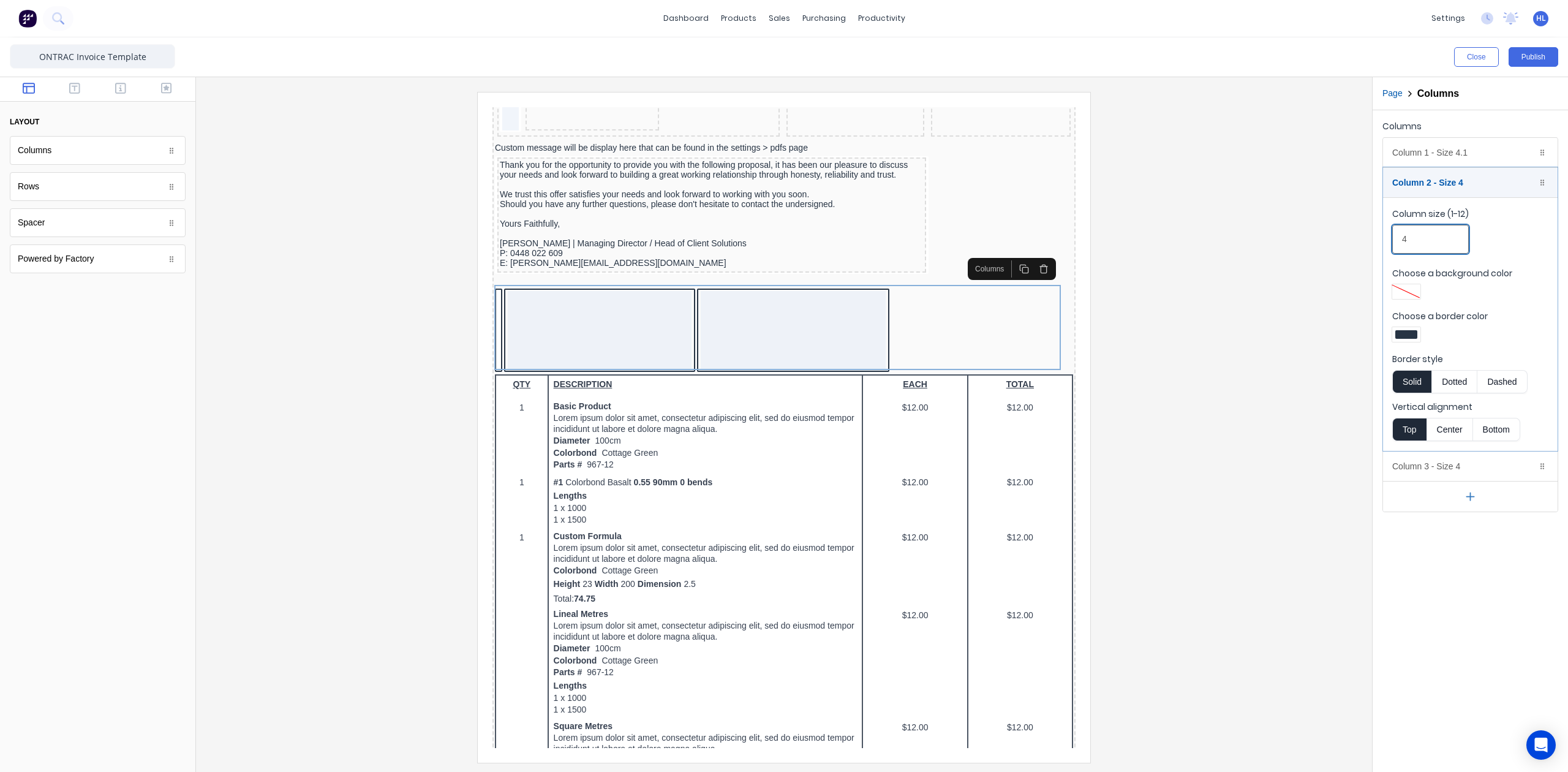
drag, startPoint x: 1432, startPoint y: 243, endPoint x: 1385, endPoint y: 248, distance: 47.3
click at [1385, 248] on fieldset "Column size (1-12) 4 Choose a background color Choose a border color Border sty…" at bounding box center [1470, 323] width 174 height 253
type input "2"
click at [1463, 153] on div "Column 1 - Size 4.1 Duplicate Delete" at bounding box center [1470, 152] width 174 height 29
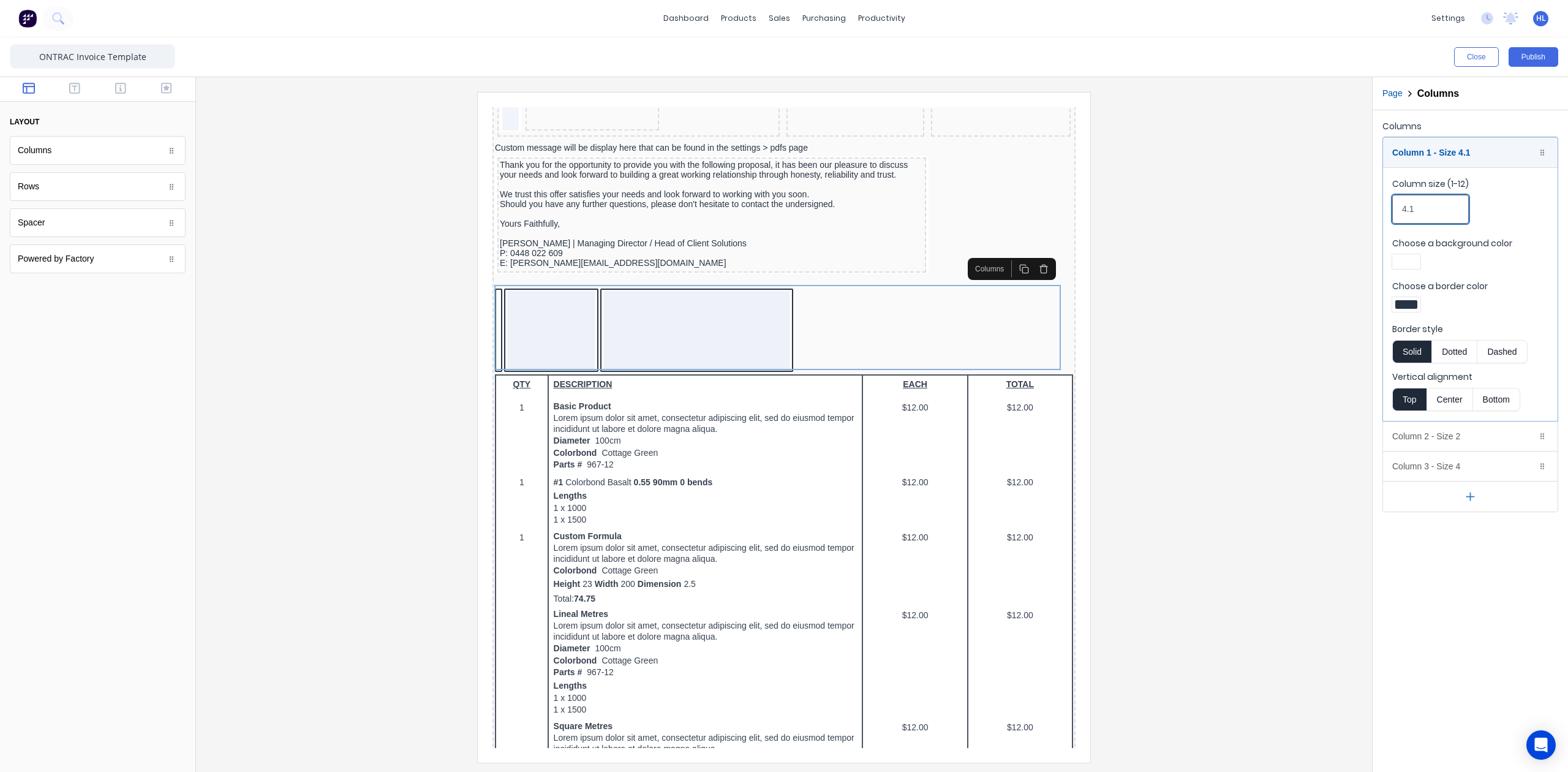
click at [1399, 218] on input "4.1" at bounding box center [1431, 209] width 76 height 29
click at [1404, 218] on input "4.1" at bounding box center [1431, 209] width 76 height 29
click at [1438, 209] on input "1.1" at bounding box center [1431, 209] width 76 height 29
type input "1.1"
click at [563, 170] on div at bounding box center [541, 161] width 45 height 17
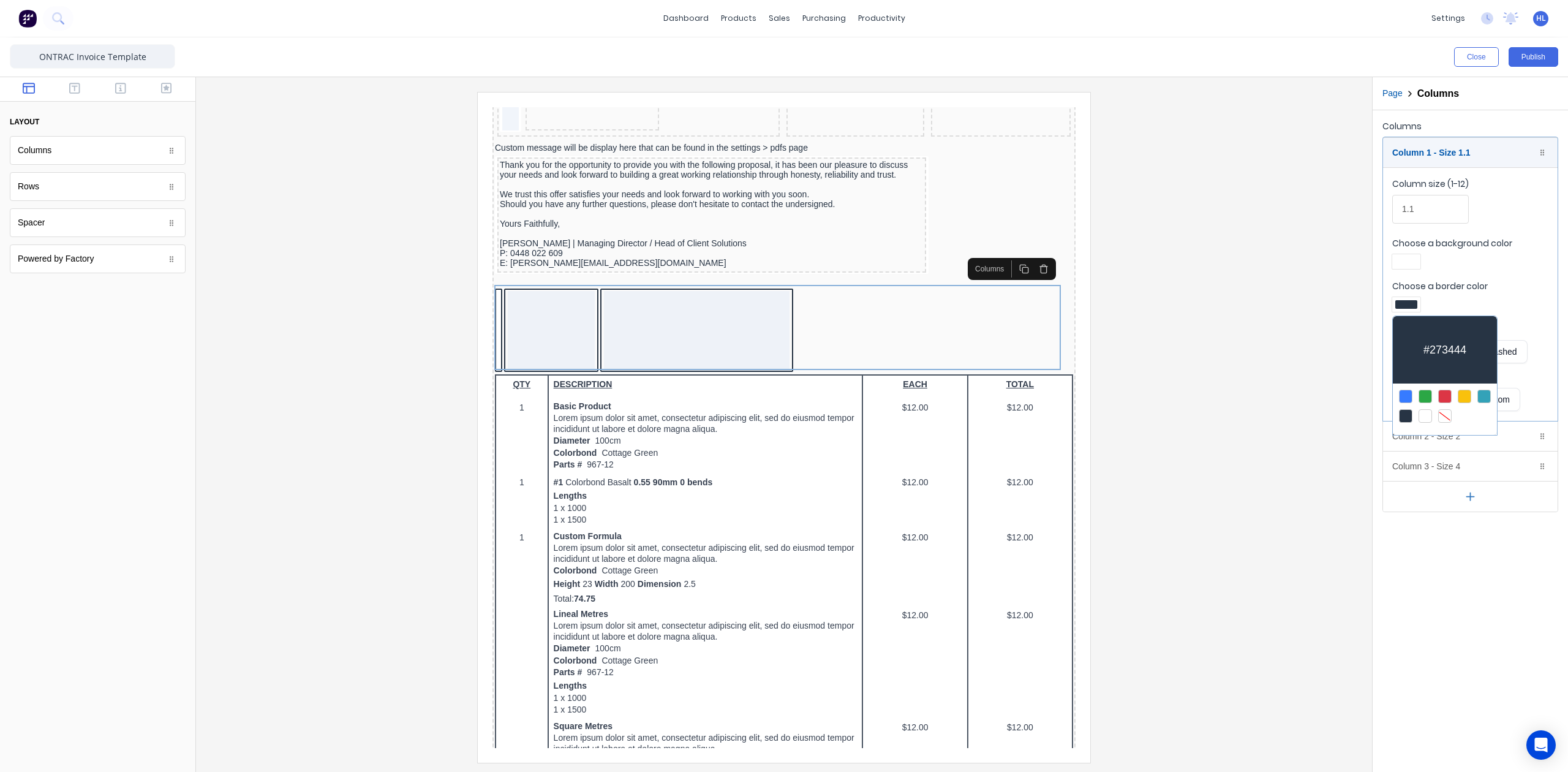
click at [1443, 419] on div at bounding box center [1445, 415] width 14 height 14
click at [1466, 257] on div at bounding box center [784, 386] width 1568 height 772
click at [1438, 150] on div "Column 1 - Size 1.1 Duplicate Delete" at bounding box center [1470, 152] width 174 height 29
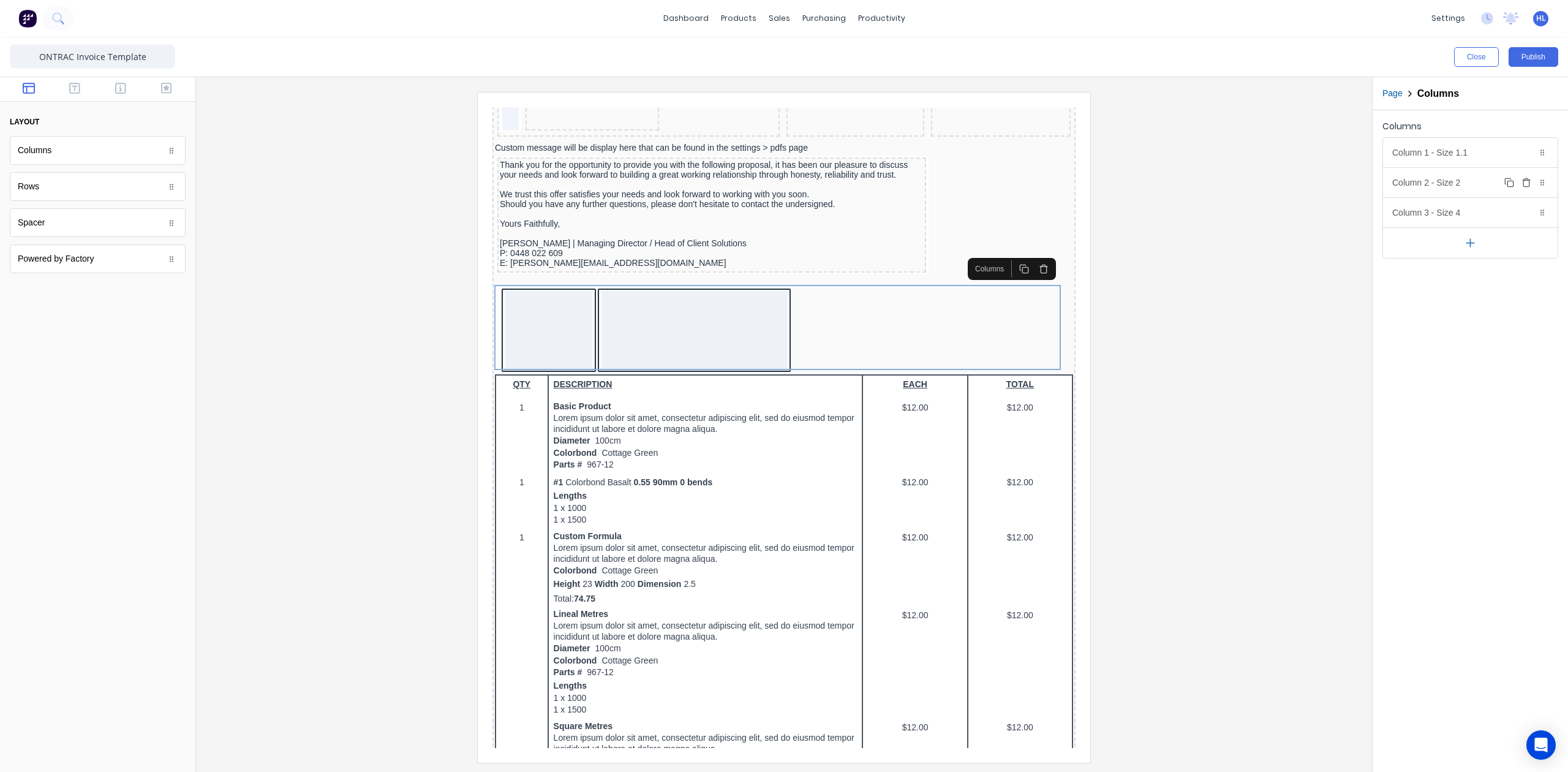
click at [1460, 189] on div "Column 2 - Size 2 Duplicate Delete" at bounding box center [1470, 182] width 174 height 29
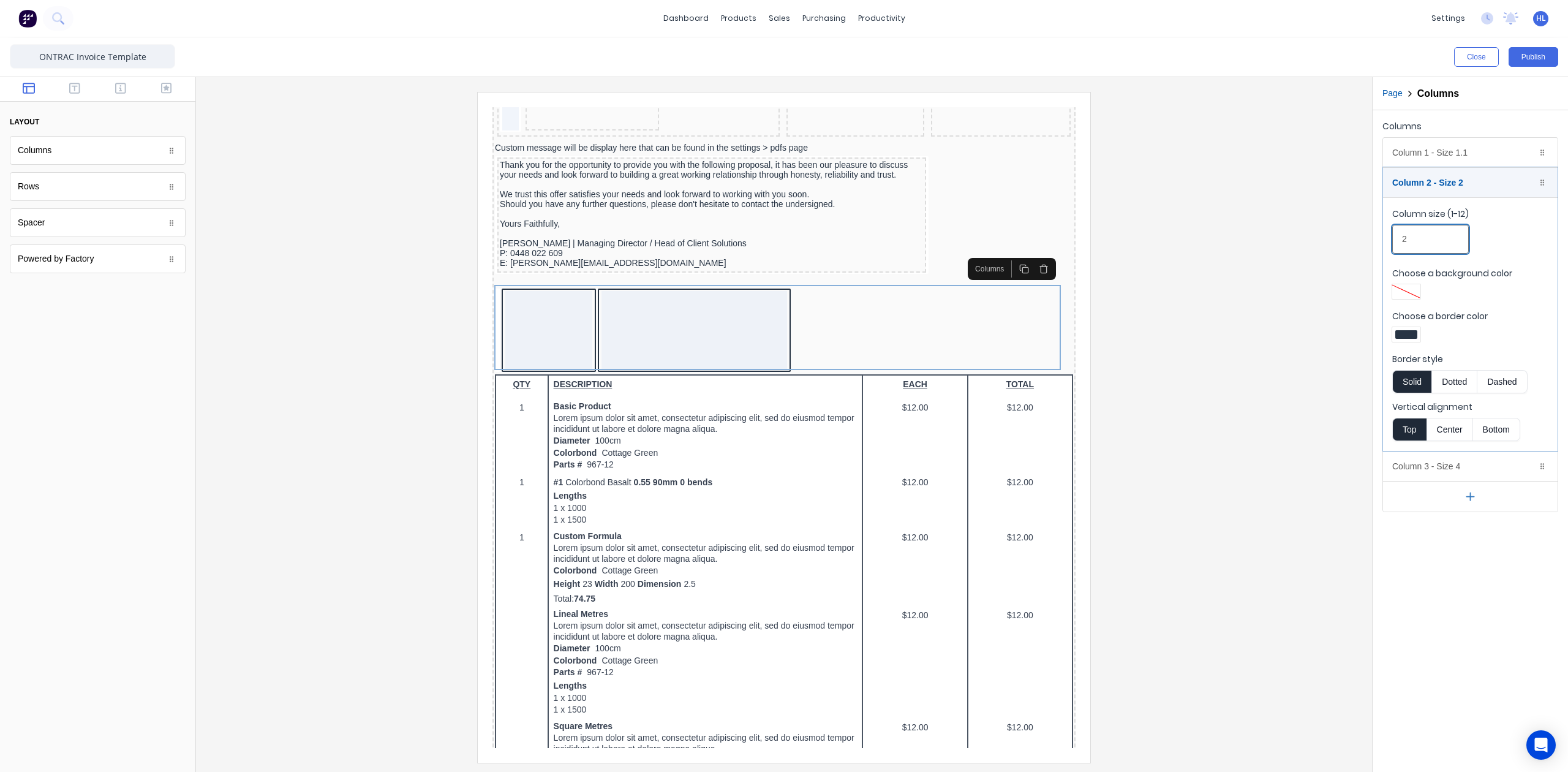
drag, startPoint x: 1439, startPoint y: 239, endPoint x: 1375, endPoint y: 246, distance: 64.4
click at [1375, 246] on div "Columns Column 1 - Size 1.1 Duplicate Delete Column size (1-12) 1.1 Choose a ba…" at bounding box center [1470, 314] width 195 height 409
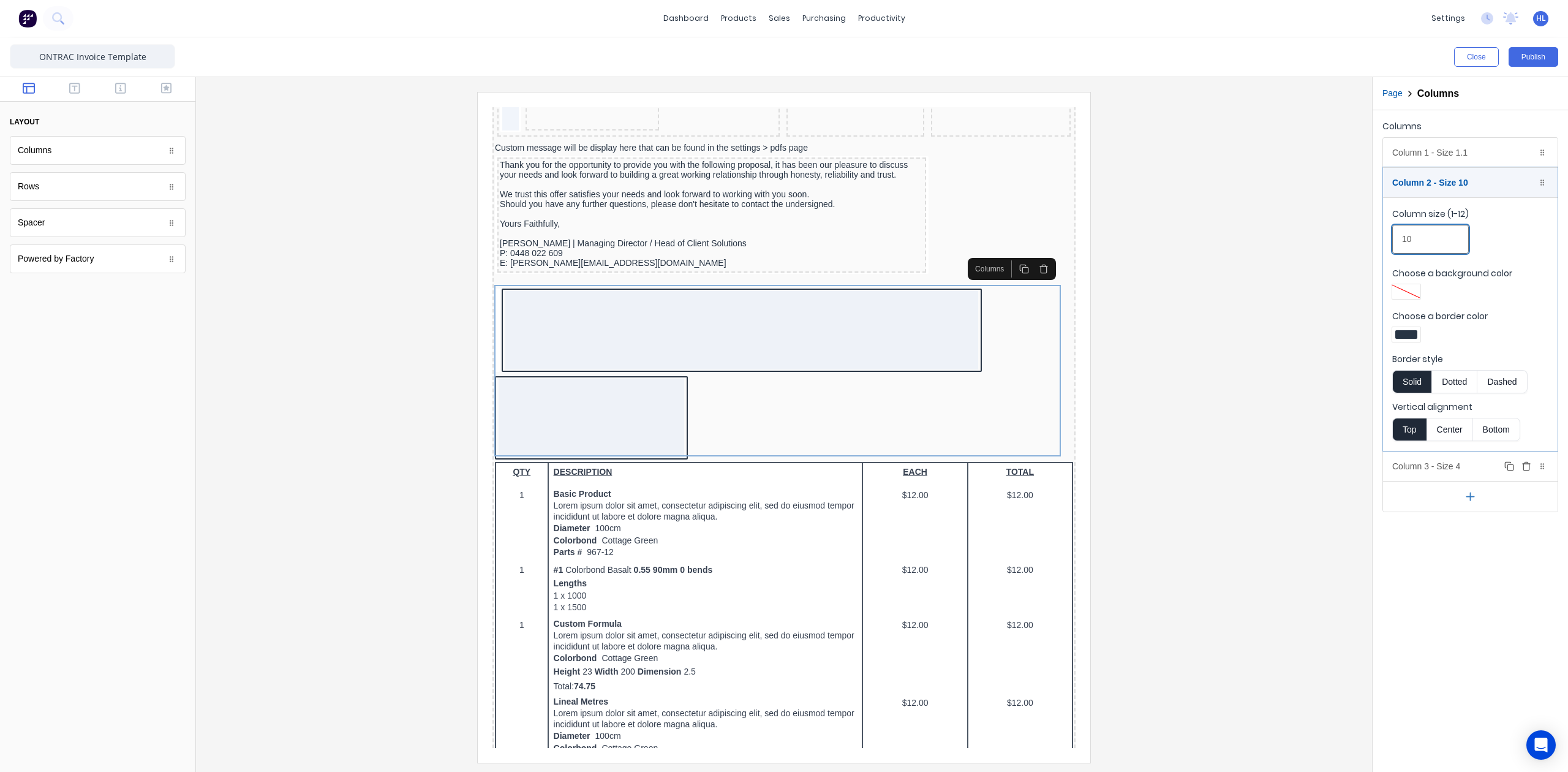
type input "10"
click at [1453, 471] on div "Column 3 - Size 4 Duplicate Delete" at bounding box center [1470, 465] width 174 height 29
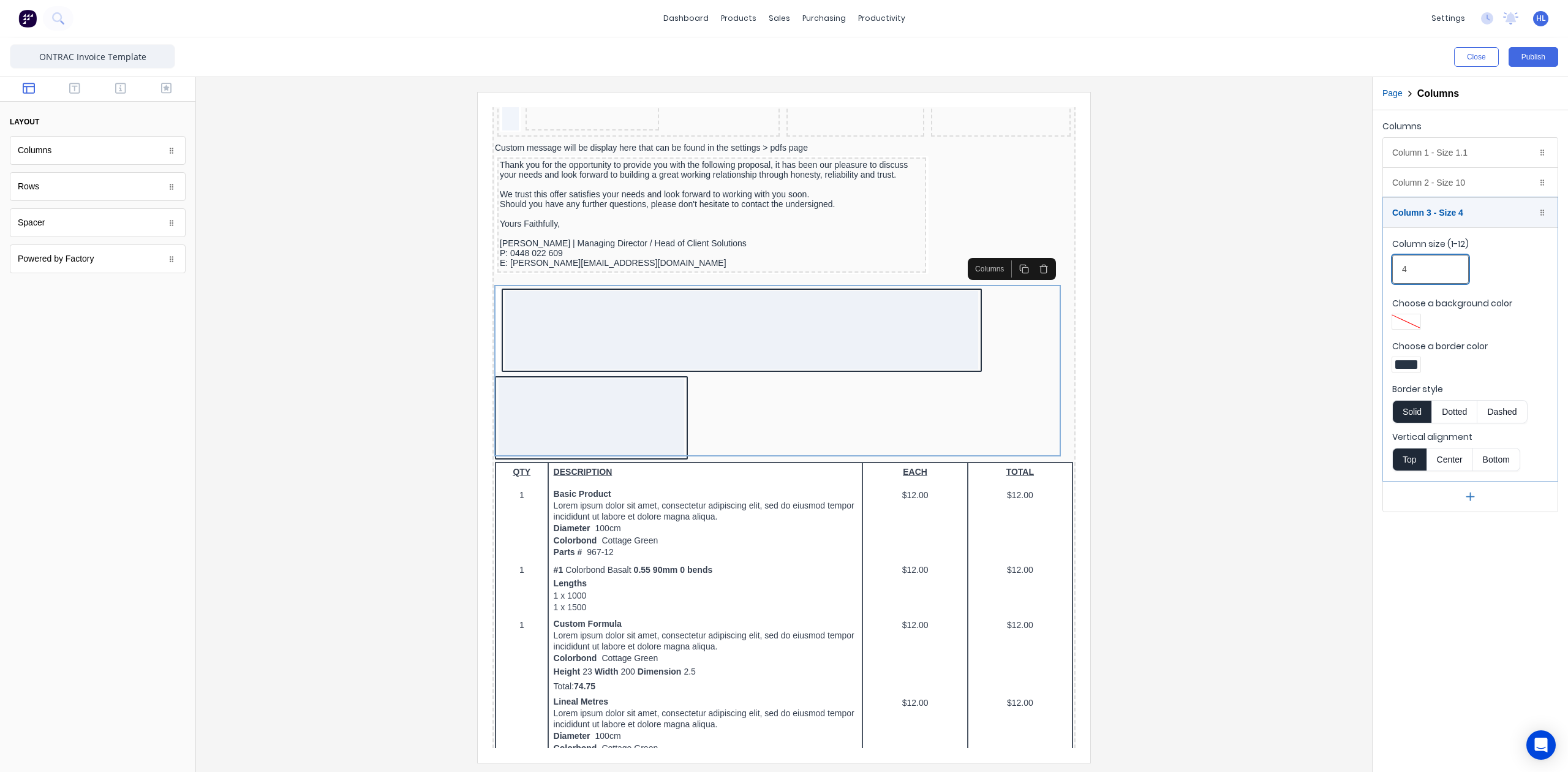
click at [1431, 268] on input "4" at bounding box center [1431, 269] width 76 height 29
drag, startPoint x: 1431, startPoint y: 268, endPoint x: 1367, endPoint y: 274, distance: 64.3
click at [1367, 274] on div "Close Publish Components layout Columns Columns Rows Rows Spacer Spacer Powered…" at bounding box center [784, 404] width 1568 height 734
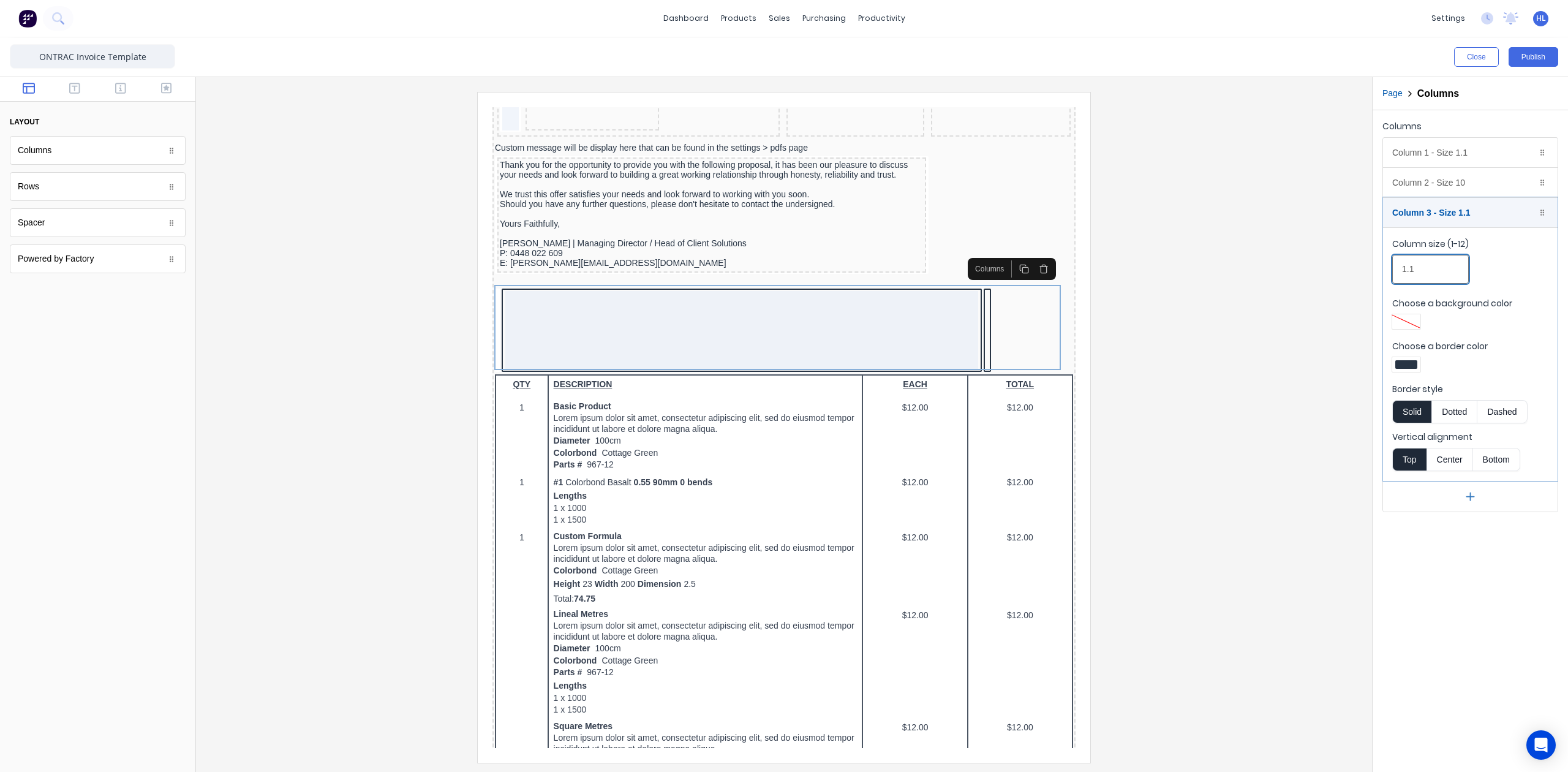
type input "1.1"
click at [1412, 368] on div at bounding box center [1407, 364] width 22 height 8
click at [1452, 476] on div at bounding box center [1445, 476] width 14 height 14
click at [1458, 179] on div at bounding box center [784, 386] width 1568 height 772
click at [1468, 187] on div "Column 2 - Size 10 Duplicate Delete" at bounding box center [1470, 182] width 174 height 29
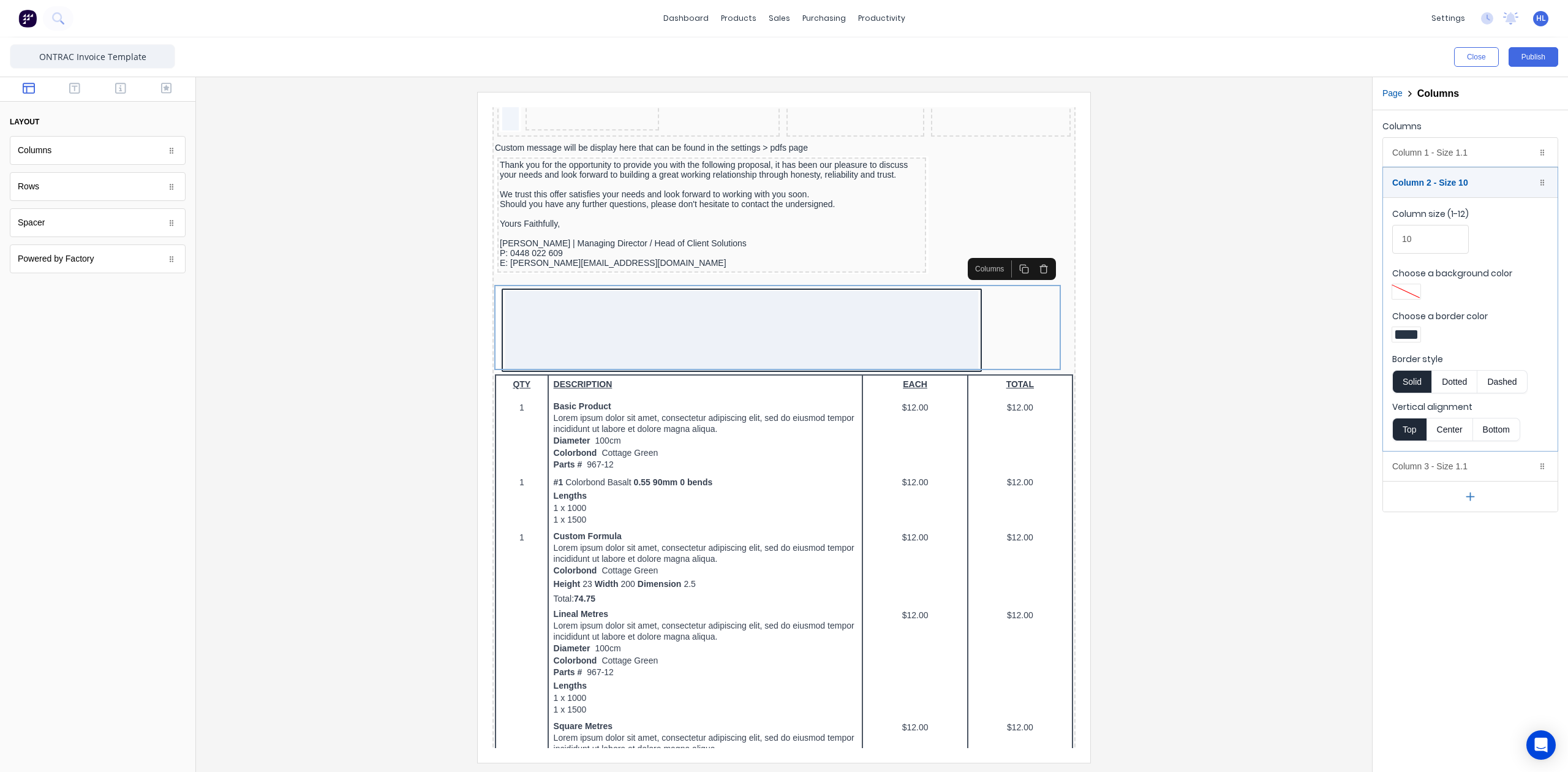
click at [1400, 327] on div "Choose a border color" at bounding box center [1470, 327] width 156 height 36
click at [1408, 334] on div at bounding box center [1407, 334] width 22 height 8
click at [1444, 451] on div at bounding box center [1445, 446] width 14 height 14
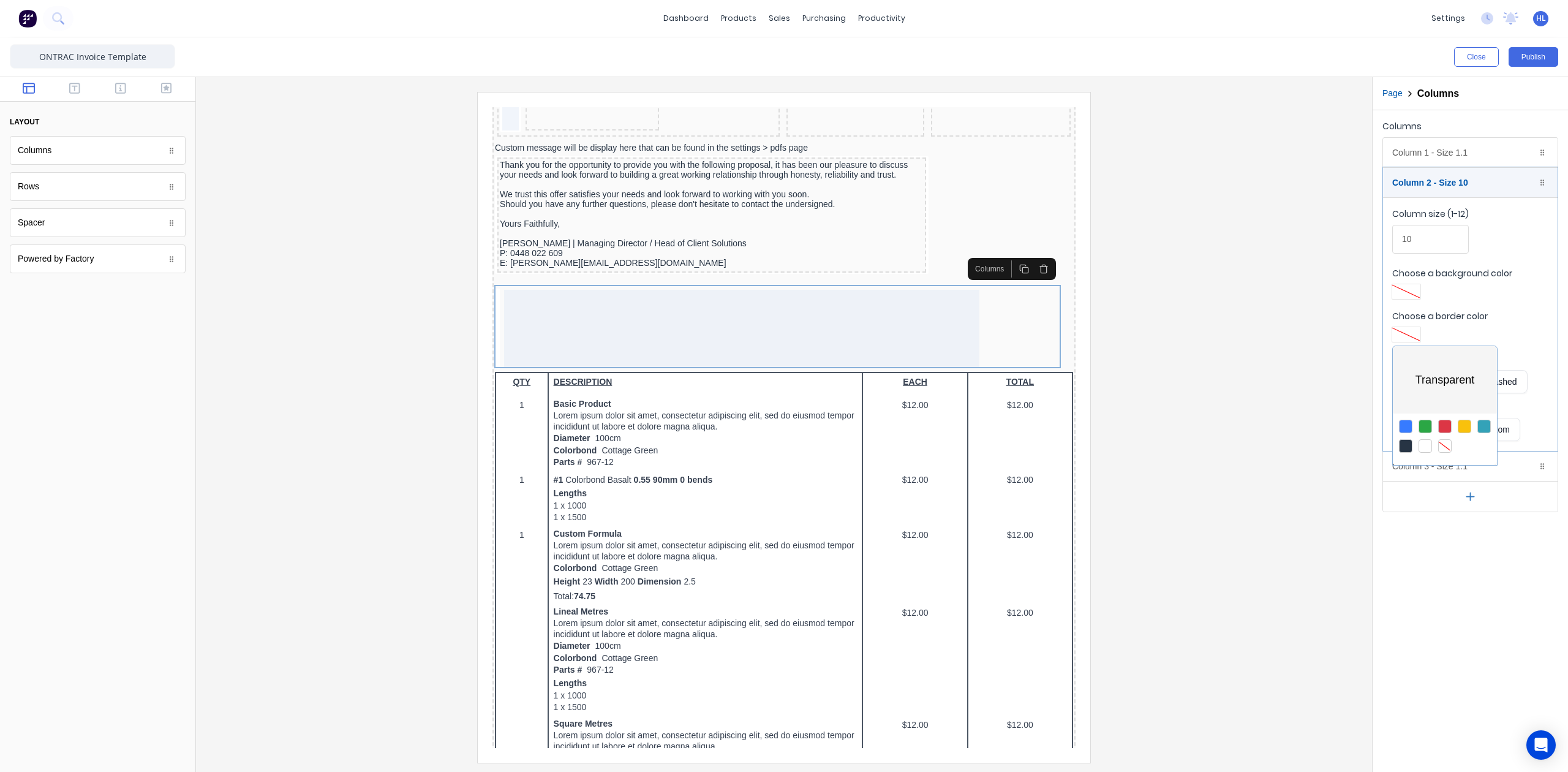
click at [1451, 625] on div at bounding box center [784, 386] width 1568 height 772
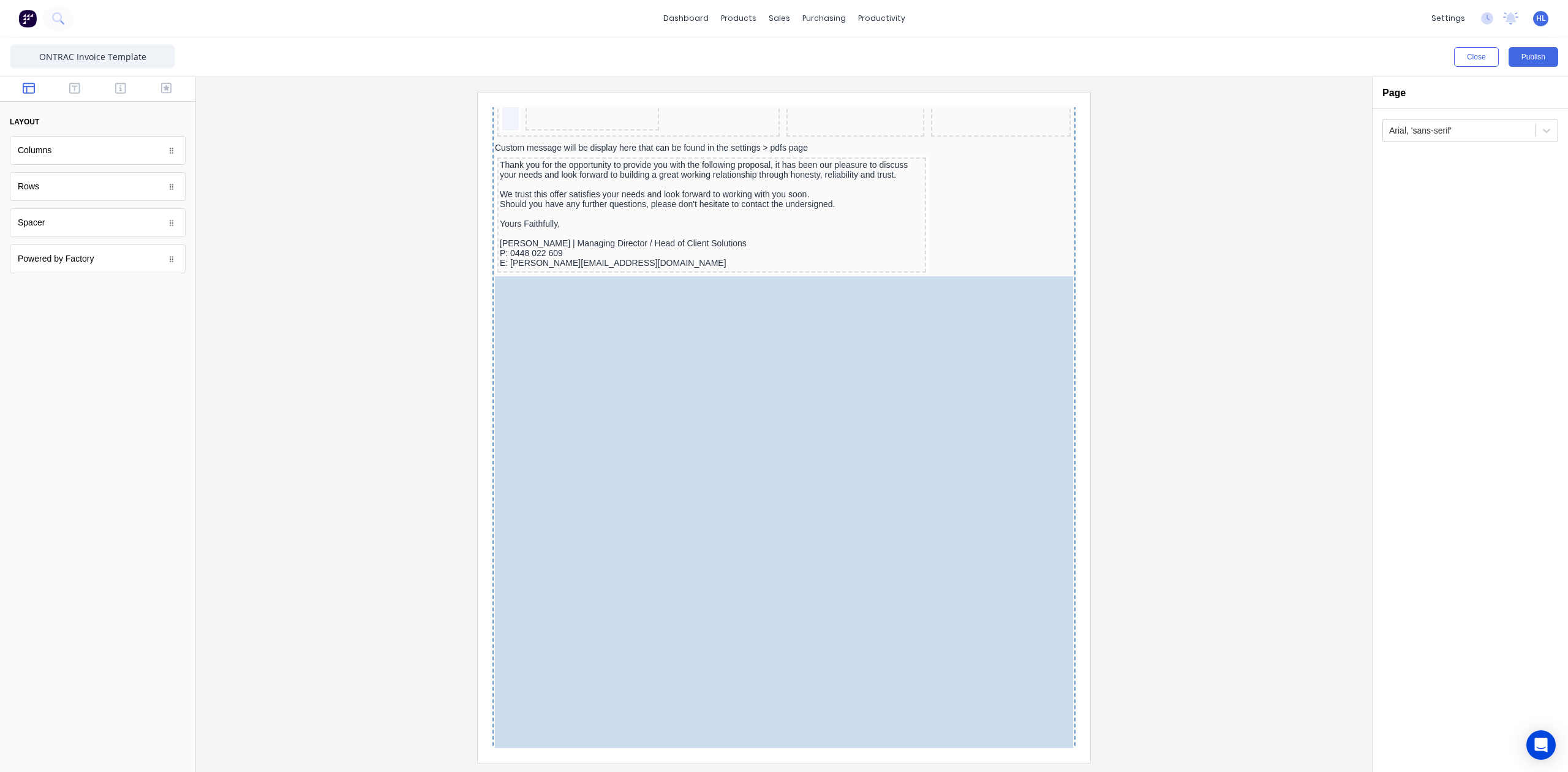
drag, startPoint x: 500, startPoint y: 376, endPoint x: 605, endPoint y: 261, distance: 155.7
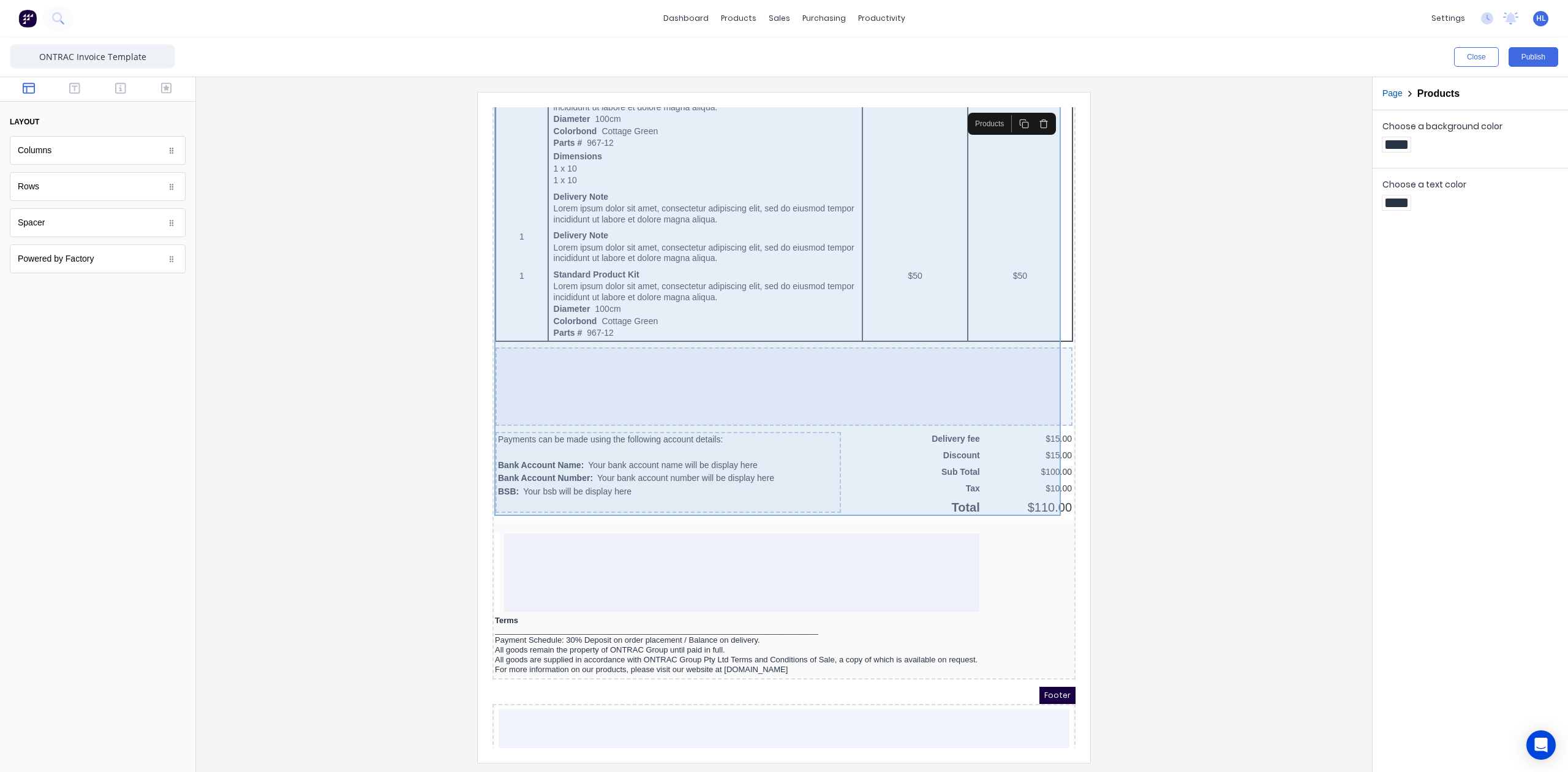
scroll to position [791, 0]
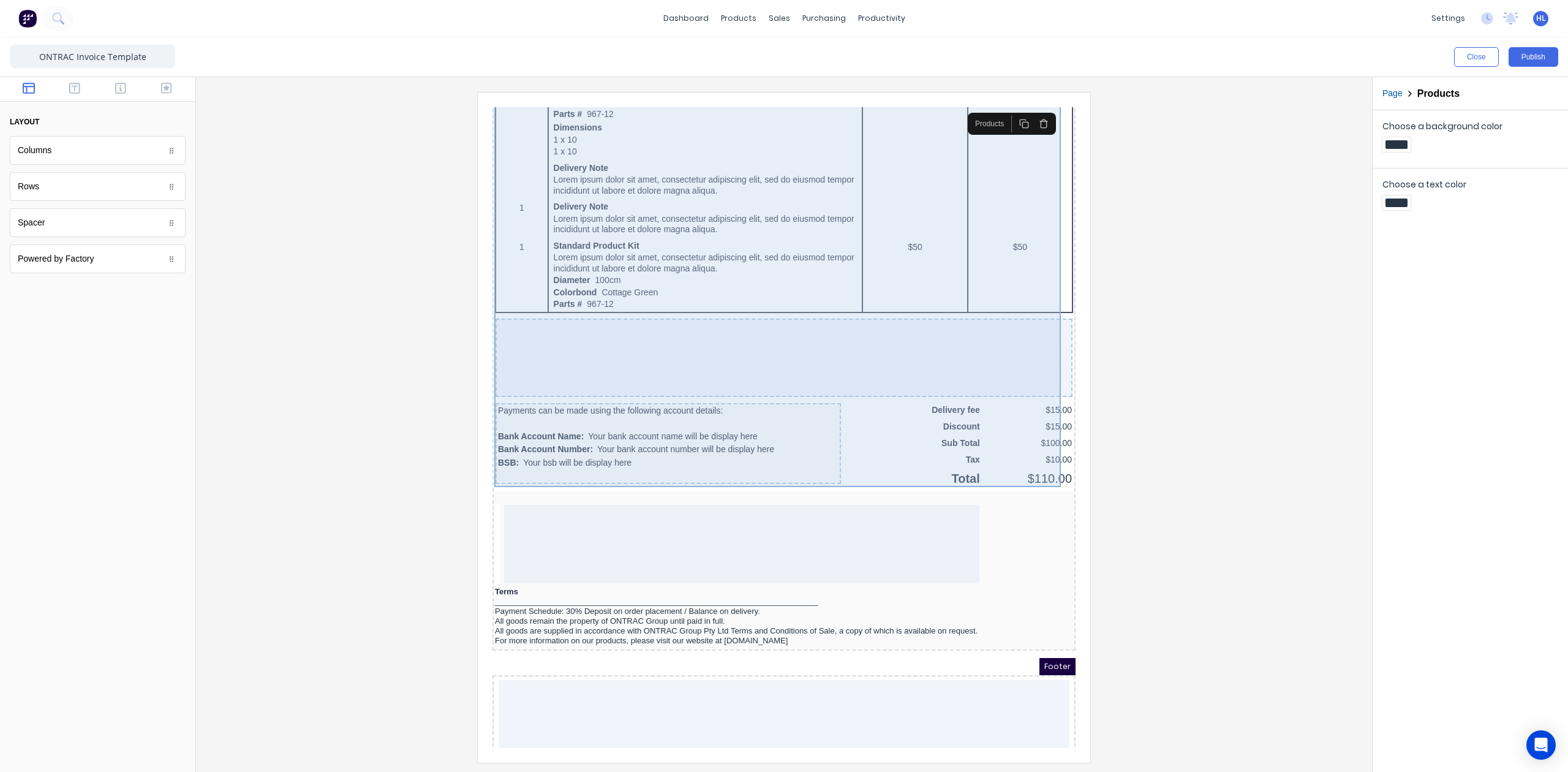
click at [567, 344] on div at bounding box center [769, 343] width 577 height 78
click at [973, 351] on div at bounding box center [769, 343] width 577 height 78
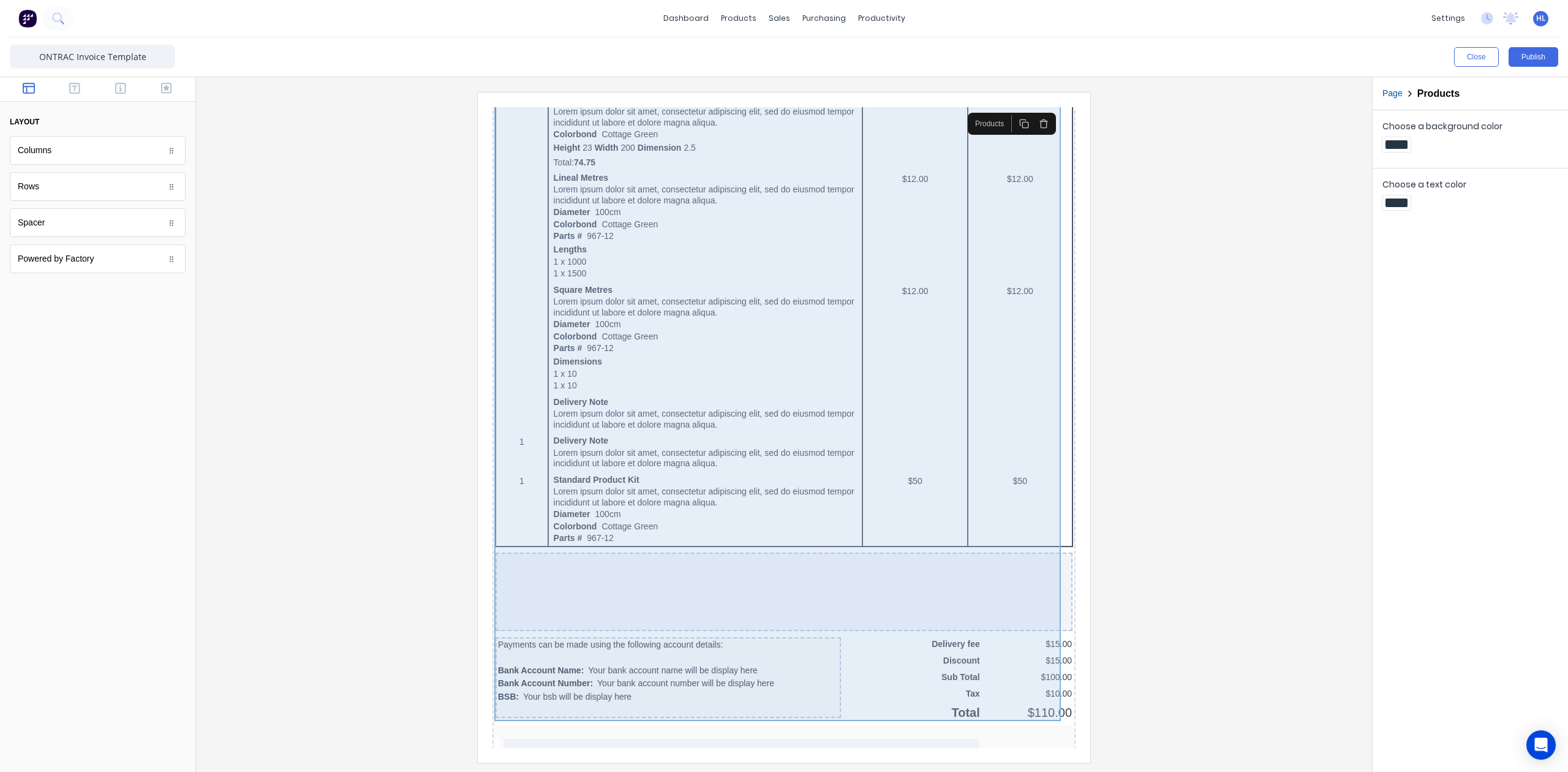
scroll to position [301, 0]
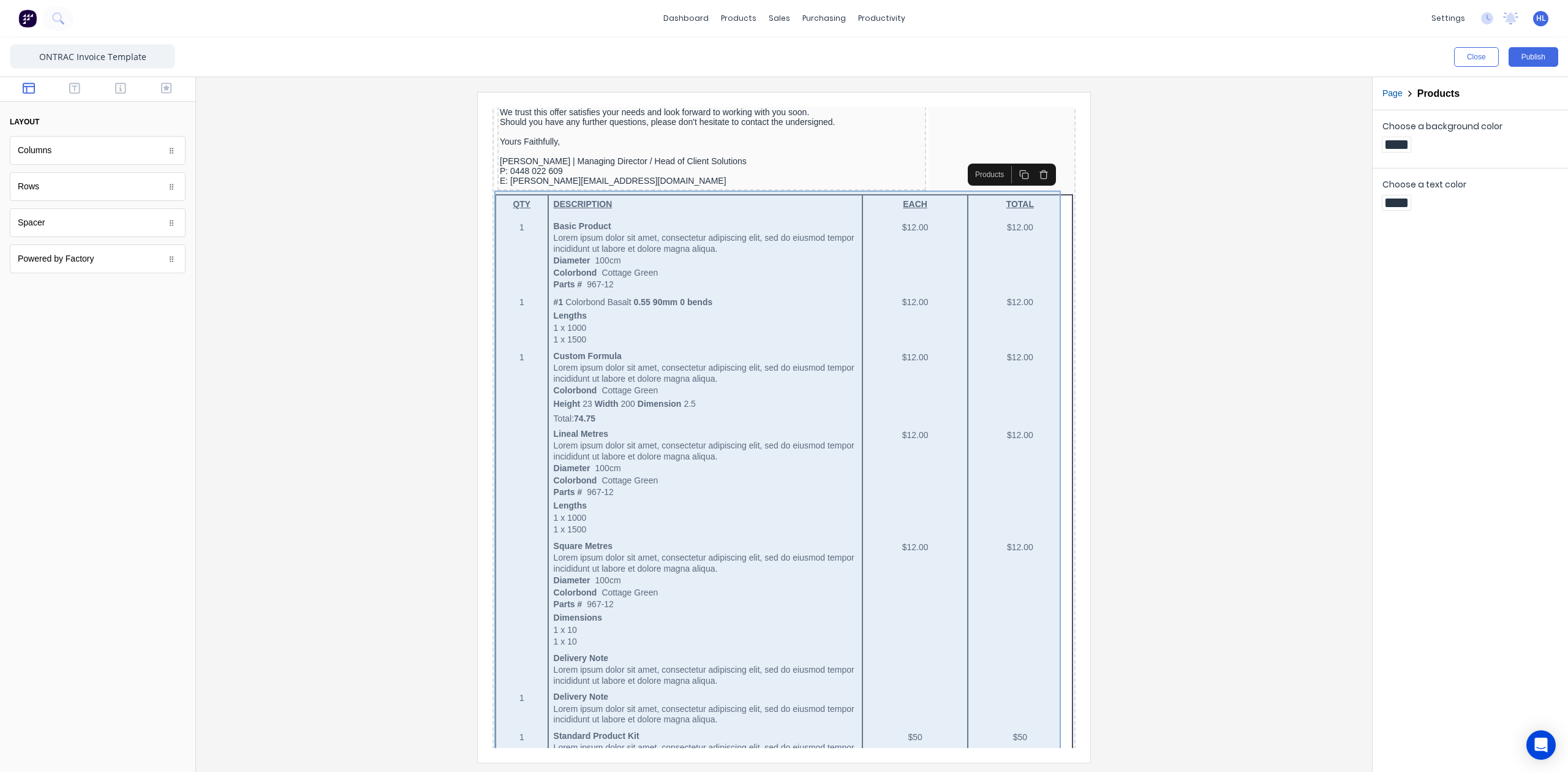
click at [519, 189] on div "QTY DESCRIPTION EACH TOTAL 1 Basic Product Lorem ipsum dolor sit amet, consecte…" at bounding box center [769, 573] width 578 height 787
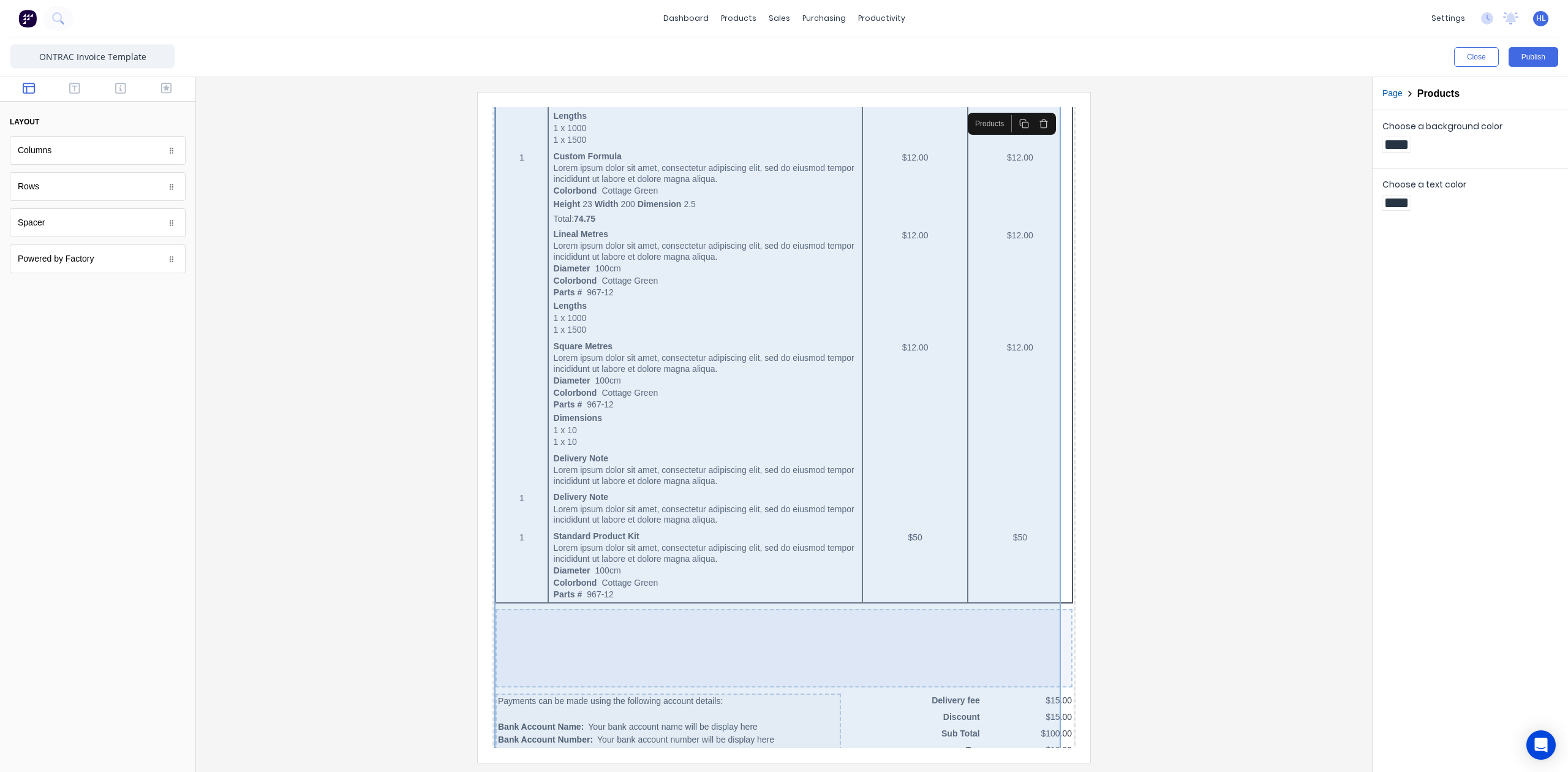
scroll to position [628, 0]
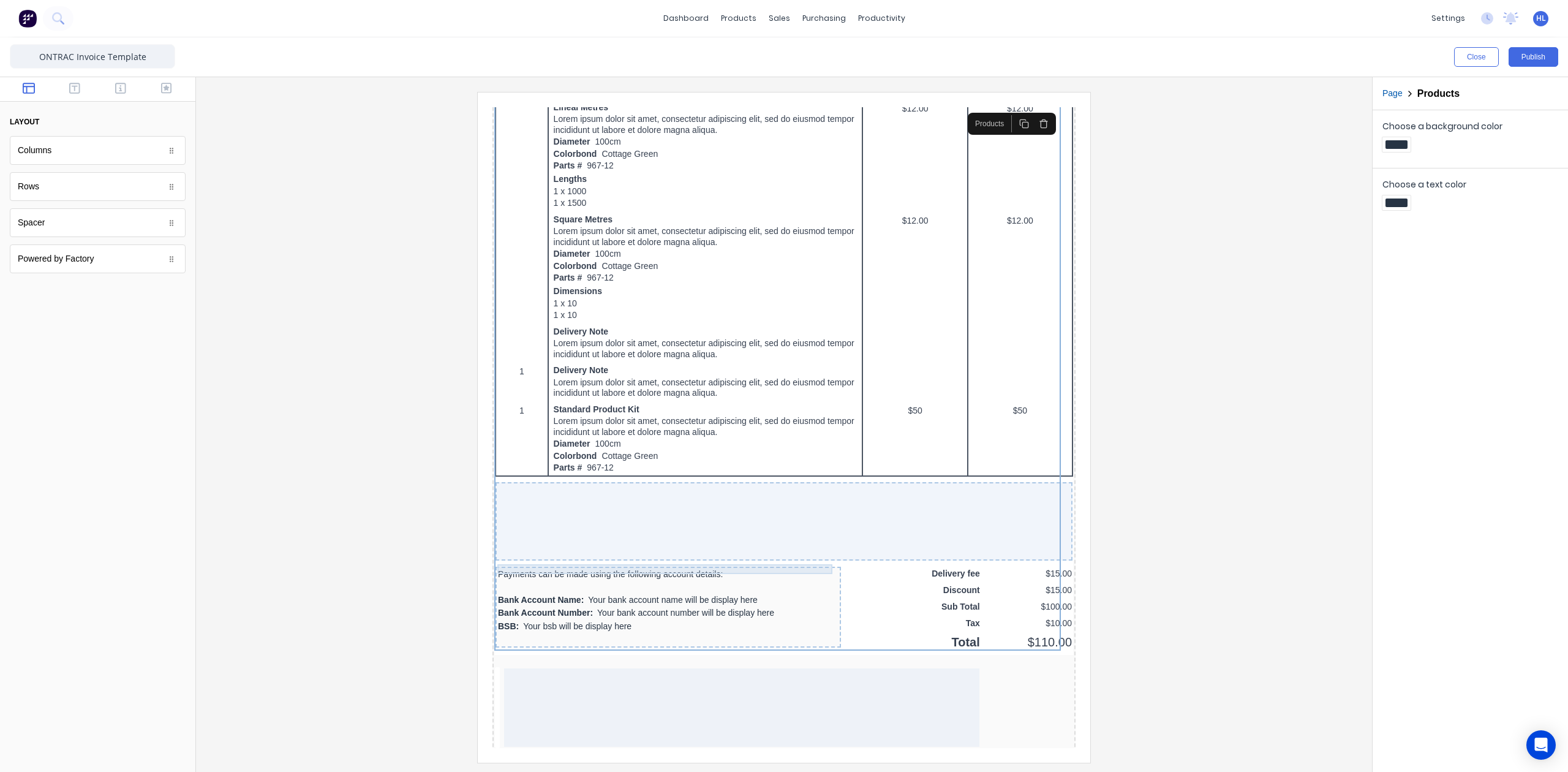
click at [674, 554] on div "Payments can be made using the following account details:" at bounding box center [653, 559] width 340 height 10
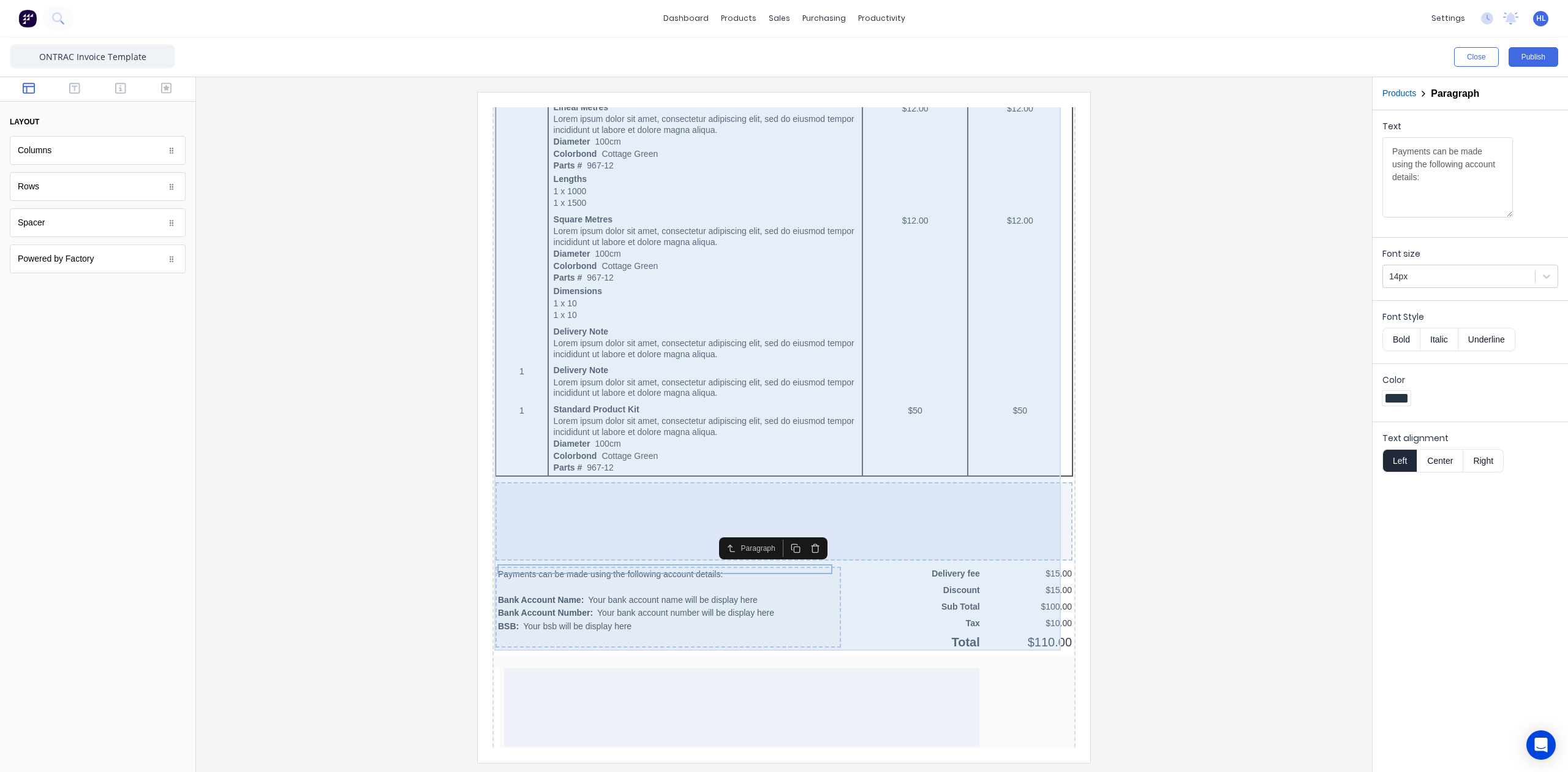
click at [914, 508] on div at bounding box center [769, 506] width 577 height 78
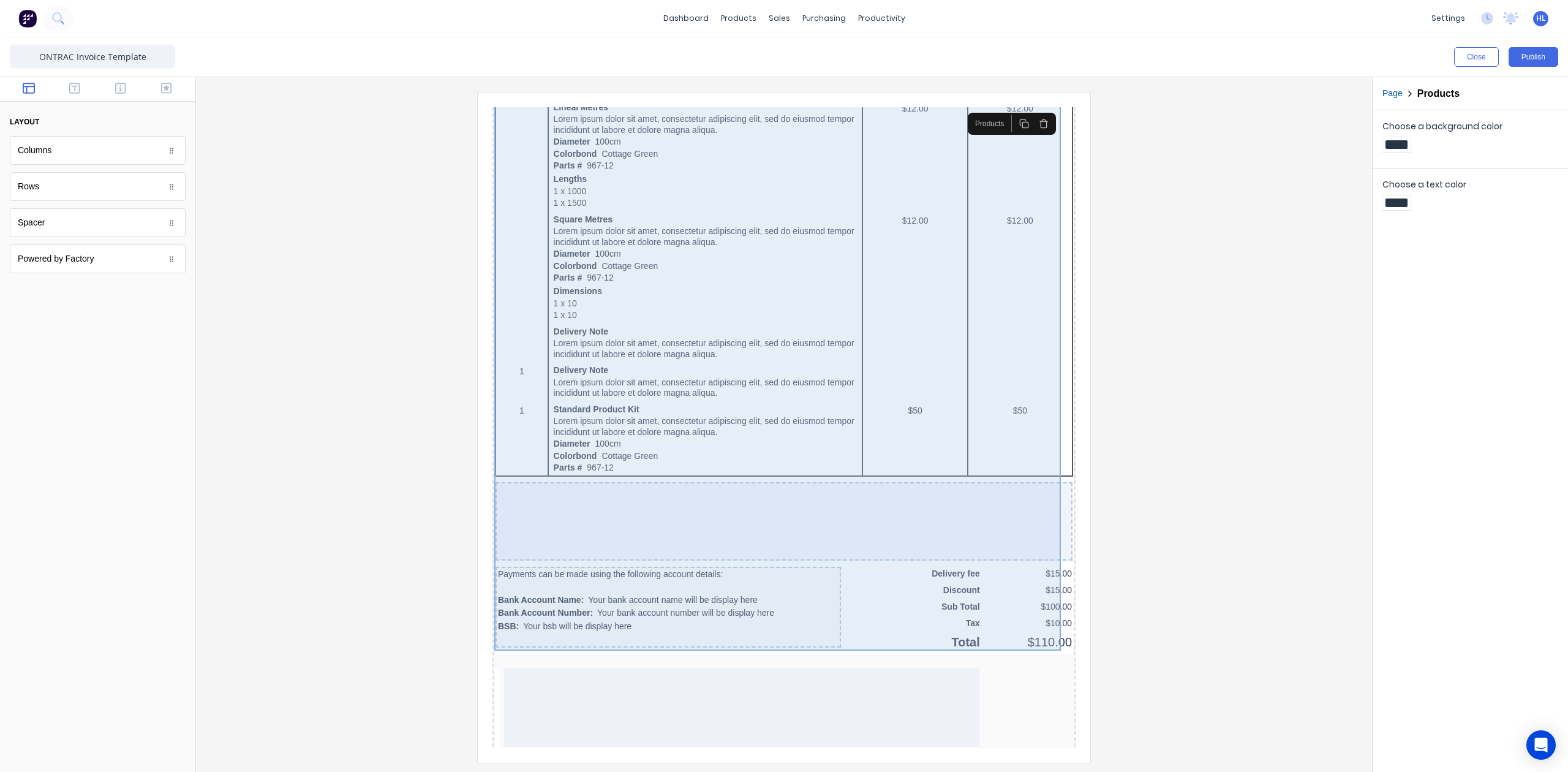
click at [863, 582] on div "QTY DESCRIPTION EACH TOTAL 1 Basic Product Lorem ipsum dolor sit amet, consecte…" at bounding box center [769, 246] width 578 height 787
click at [872, 515] on div at bounding box center [769, 506] width 577 height 78
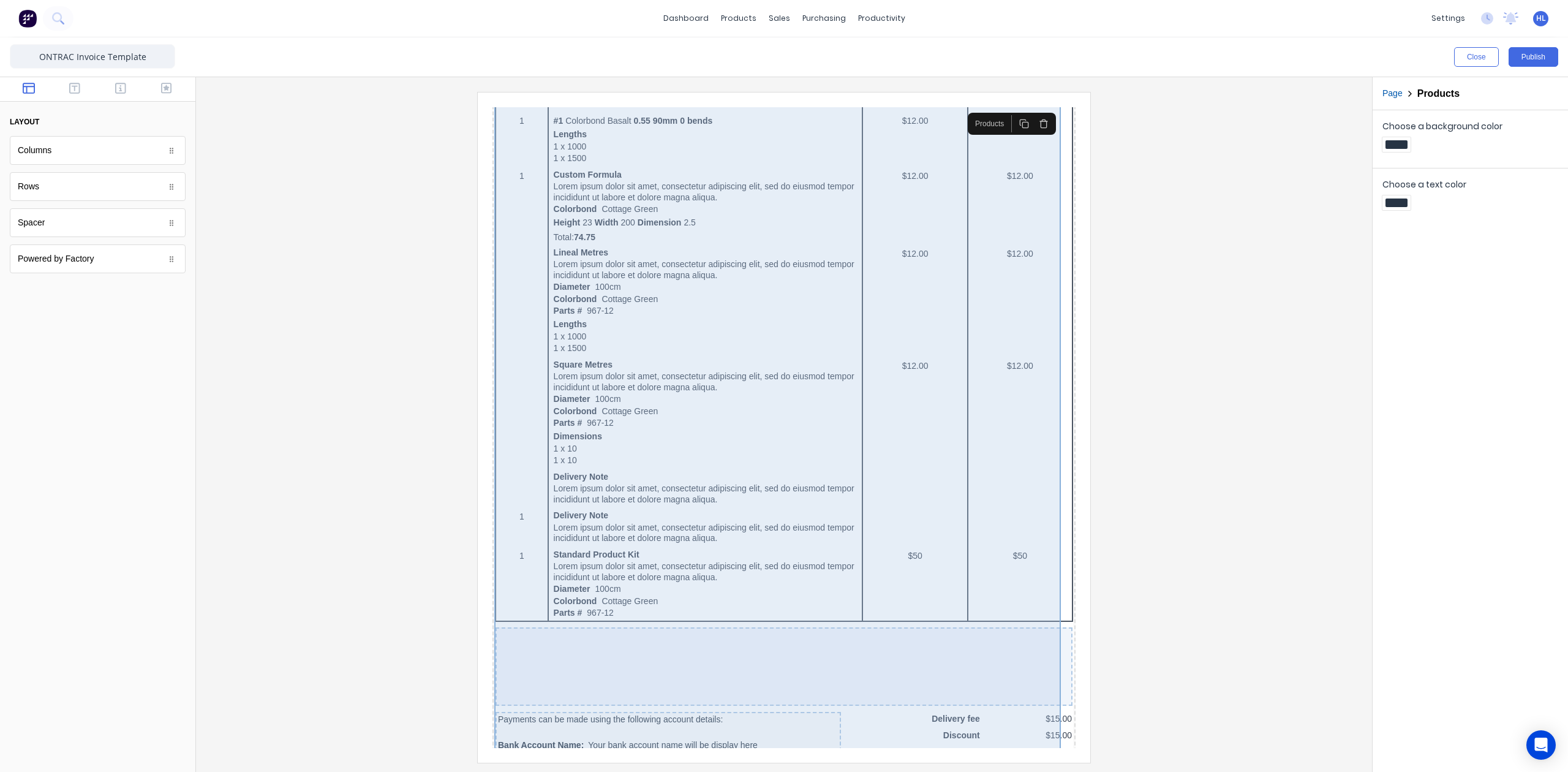
scroll to position [490, 0]
click at [503, 386] on div "QTY DESCRIPTION EACH TOTAL 1 Basic Product Lorem ipsum dolor sit amet, consecte…" at bounding box center [769, 384] width 578 height 787
click at [1165, 627] on div at bounding box center [784, 427] width 1156 height 670
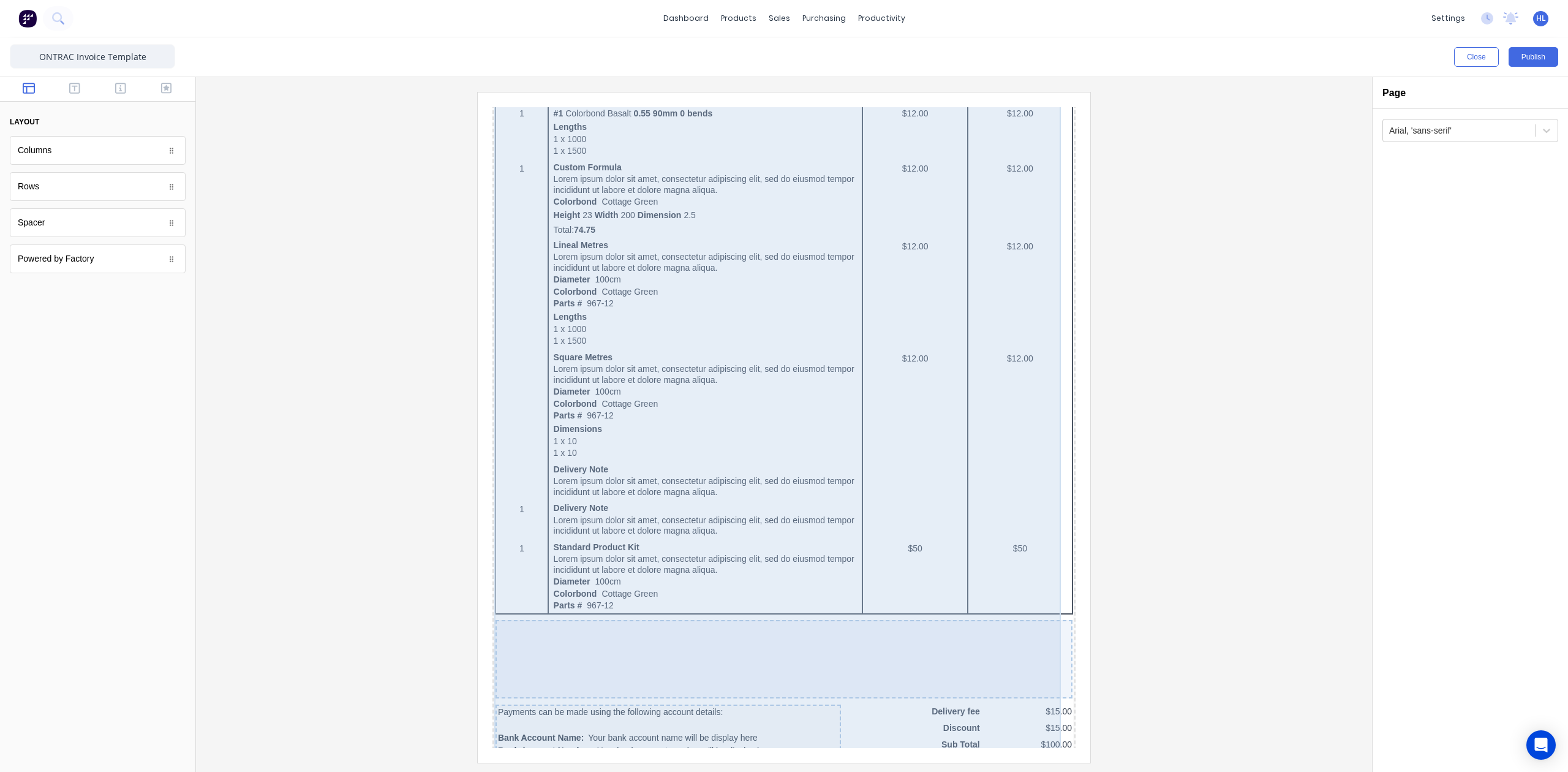
click at [1011, 626] on div at bounding box center [769, 644] width 577 height 78
click at [1020, 592] on div "QTY DESCRIPTION EACH TOTAL 1 Basic Product Lorem ipsum dolor sit amet, consecte…" at bounding box center [769, 384] width 578 height 787
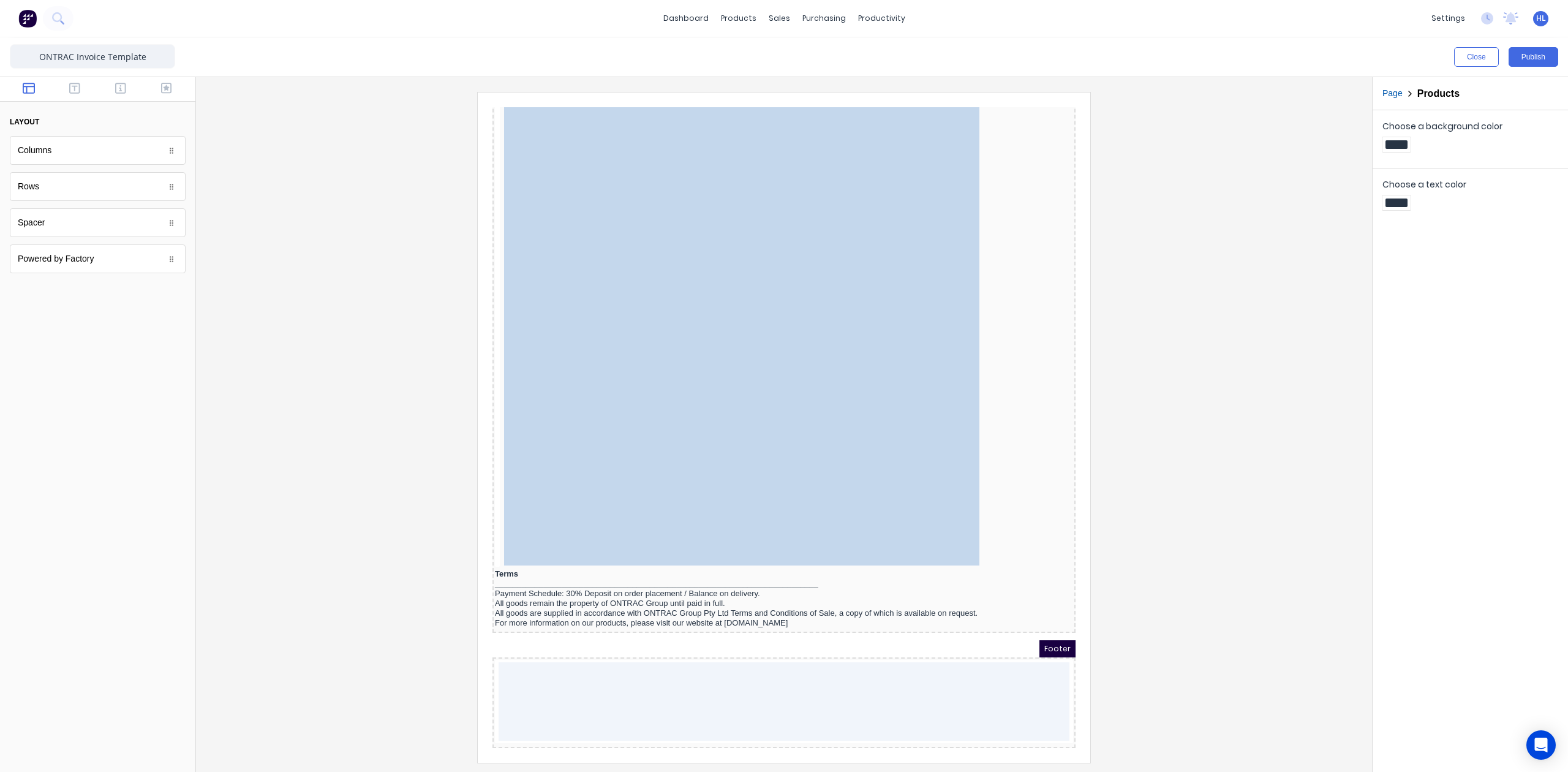
scroll to position [21, 0]
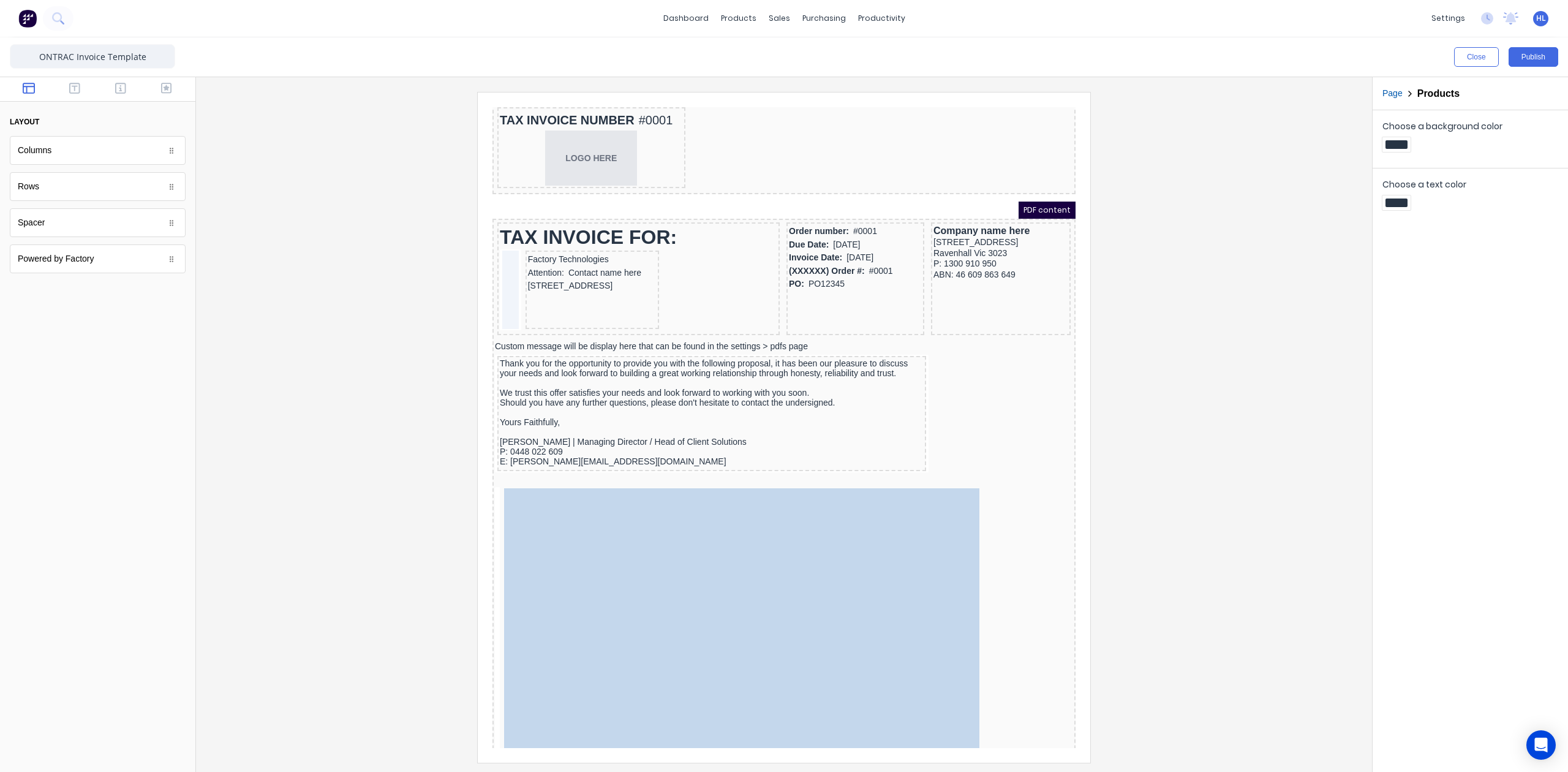
drag, startPoint x: 540, startPoint y: 569, endPoint x: 579, endPoint y: 522, distance: 61.1
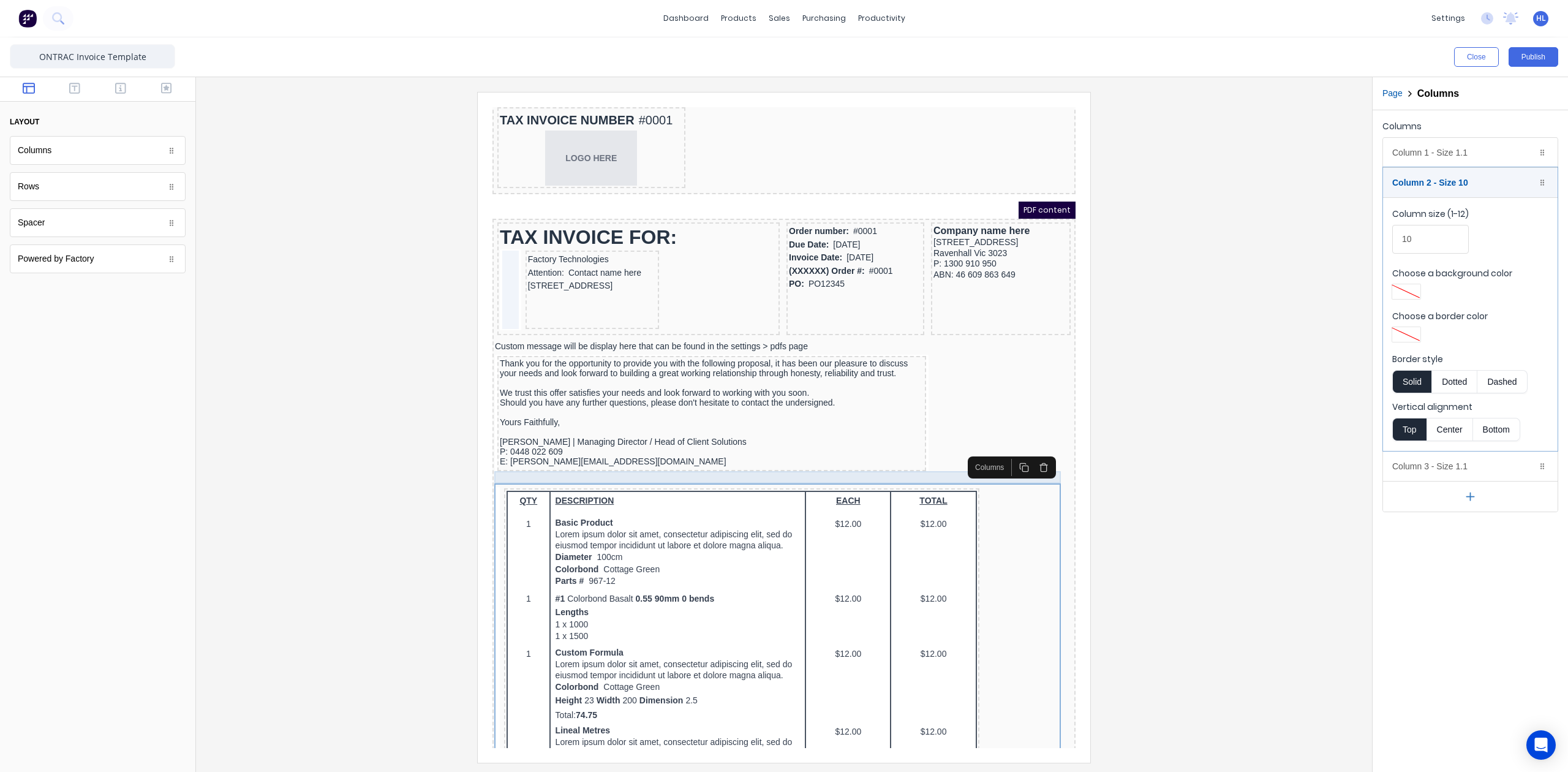
click at [516, 460] on div at bounding box center [769, 466] width 578 height 12
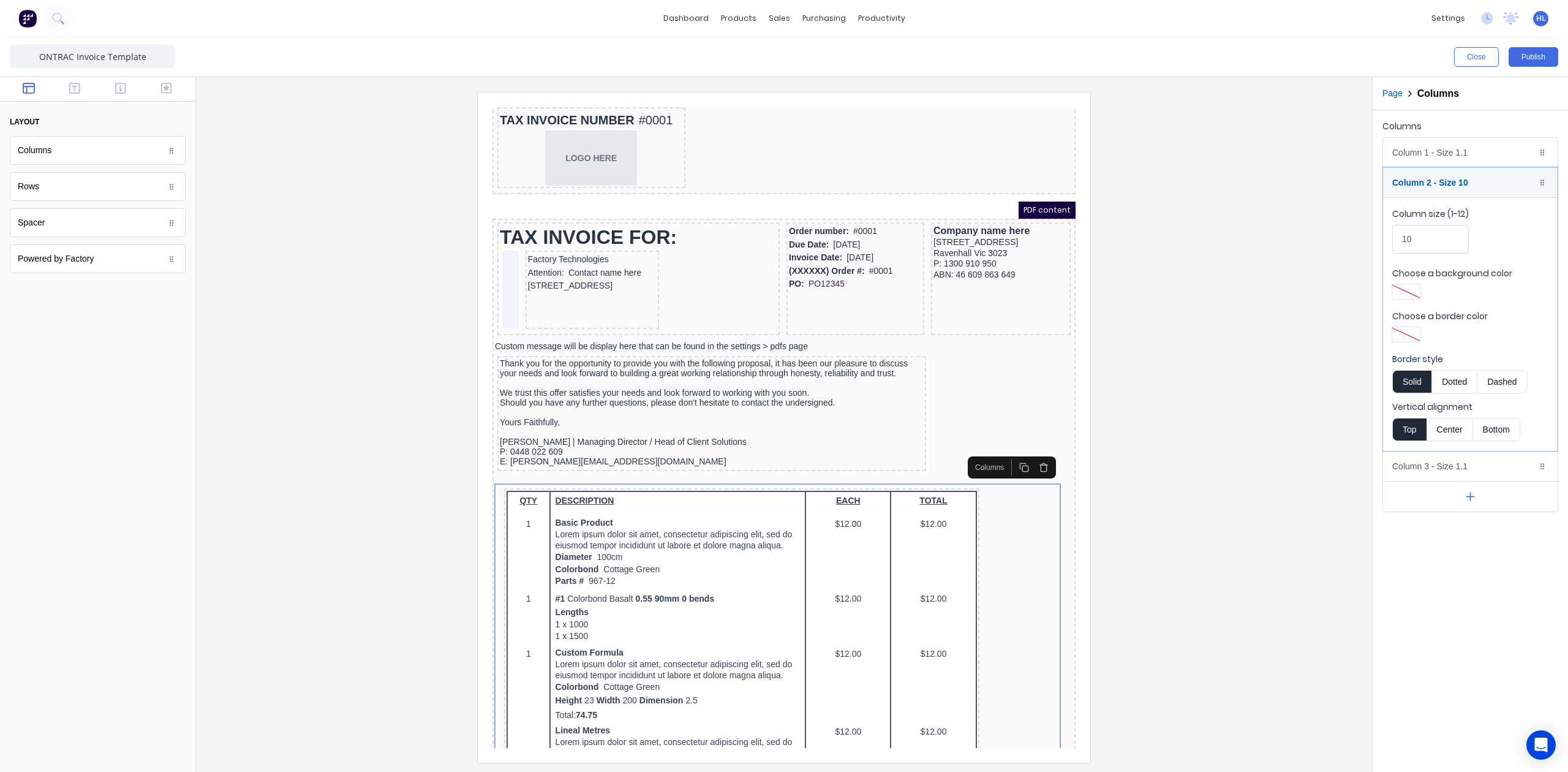
click at [1172, 515] on div at bounding box center [784, 427] width 1156 height 670
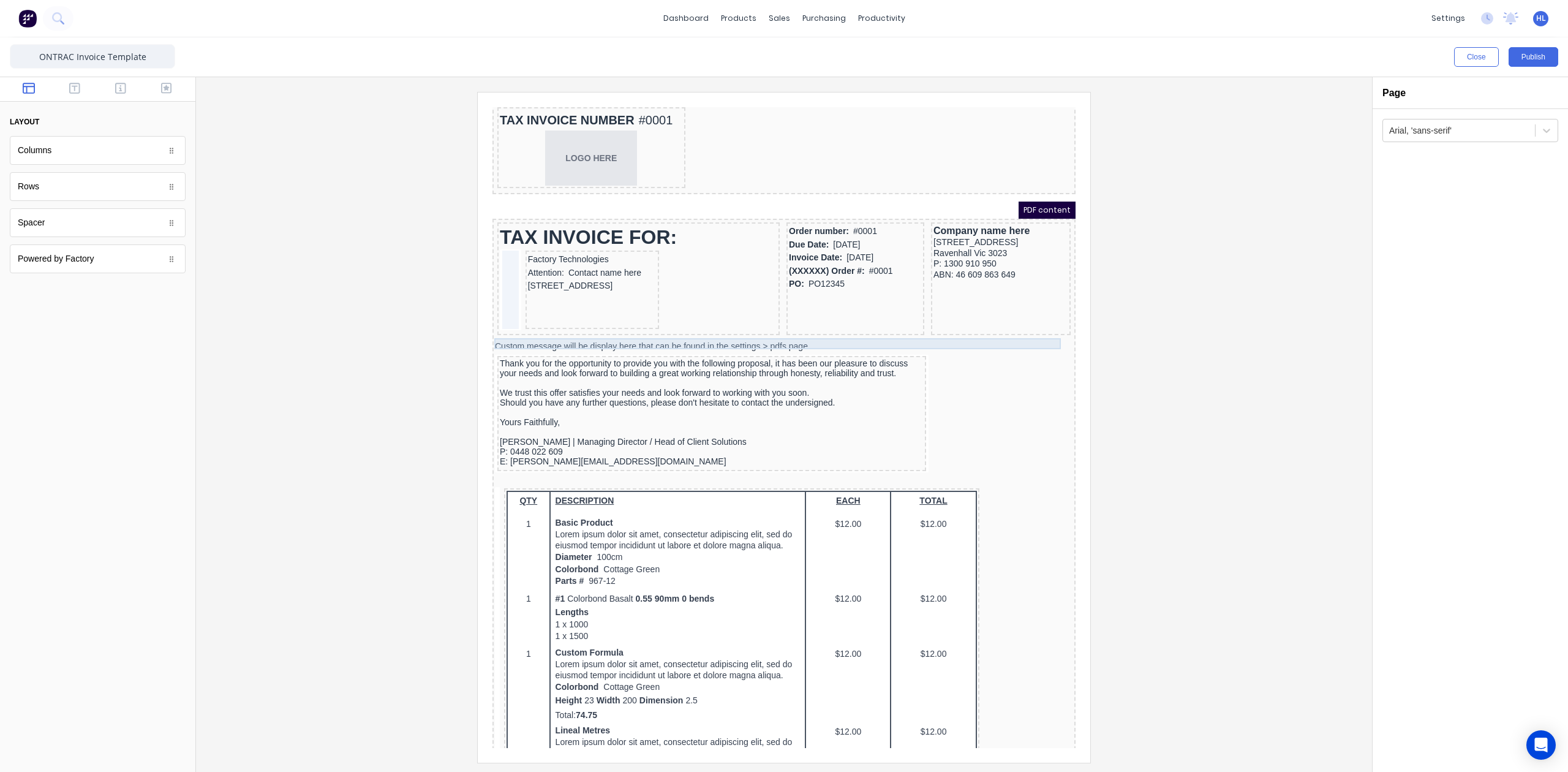
click at [787, 331] on div "Custom message will be display here that can be found in the settings > pdfs pa…" at bounding box center [769, 332] width 578 height 11
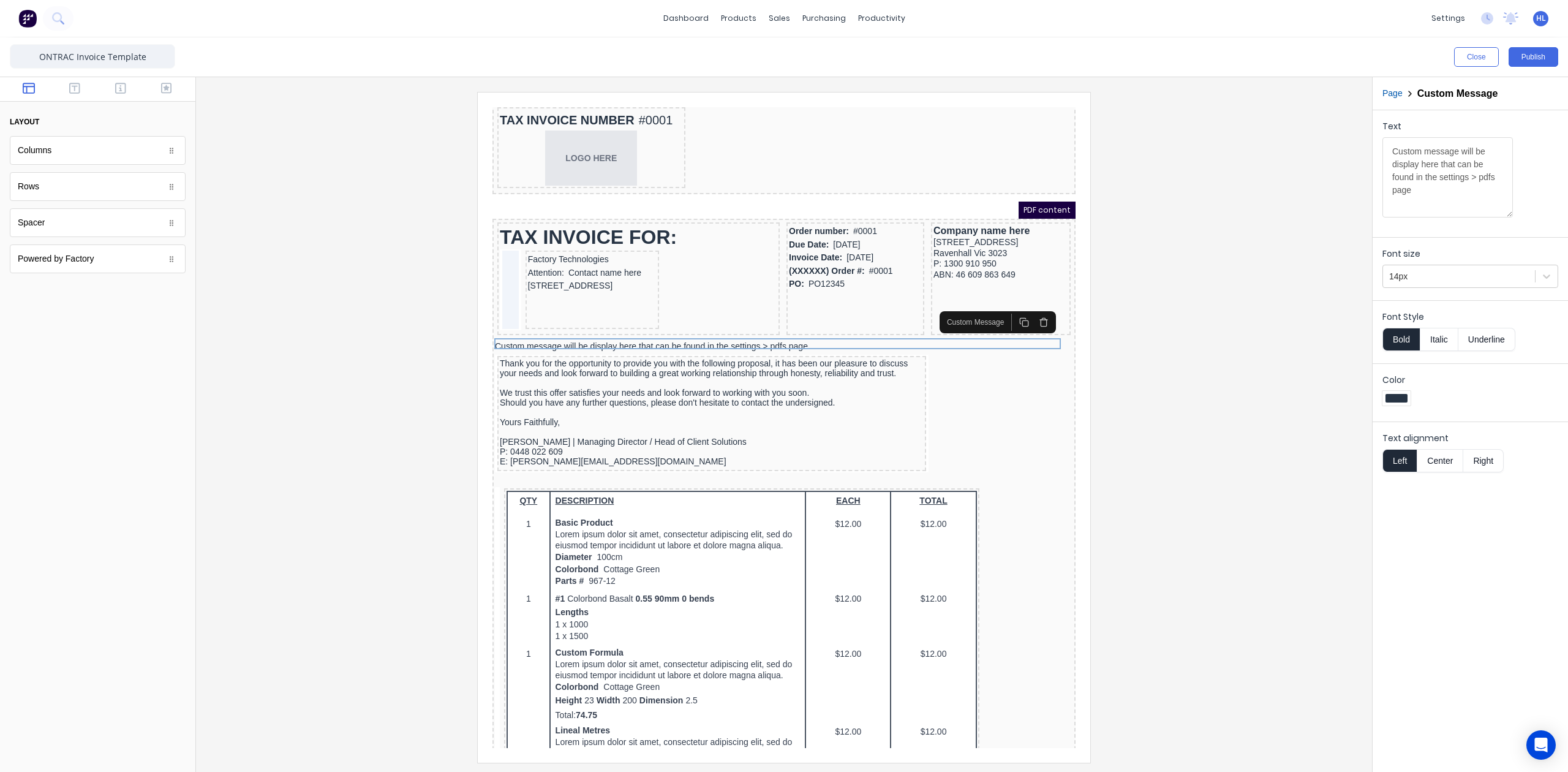
click at [1027, 308] on icon "button" at bounding box center [1029, 307] width 10 height 10
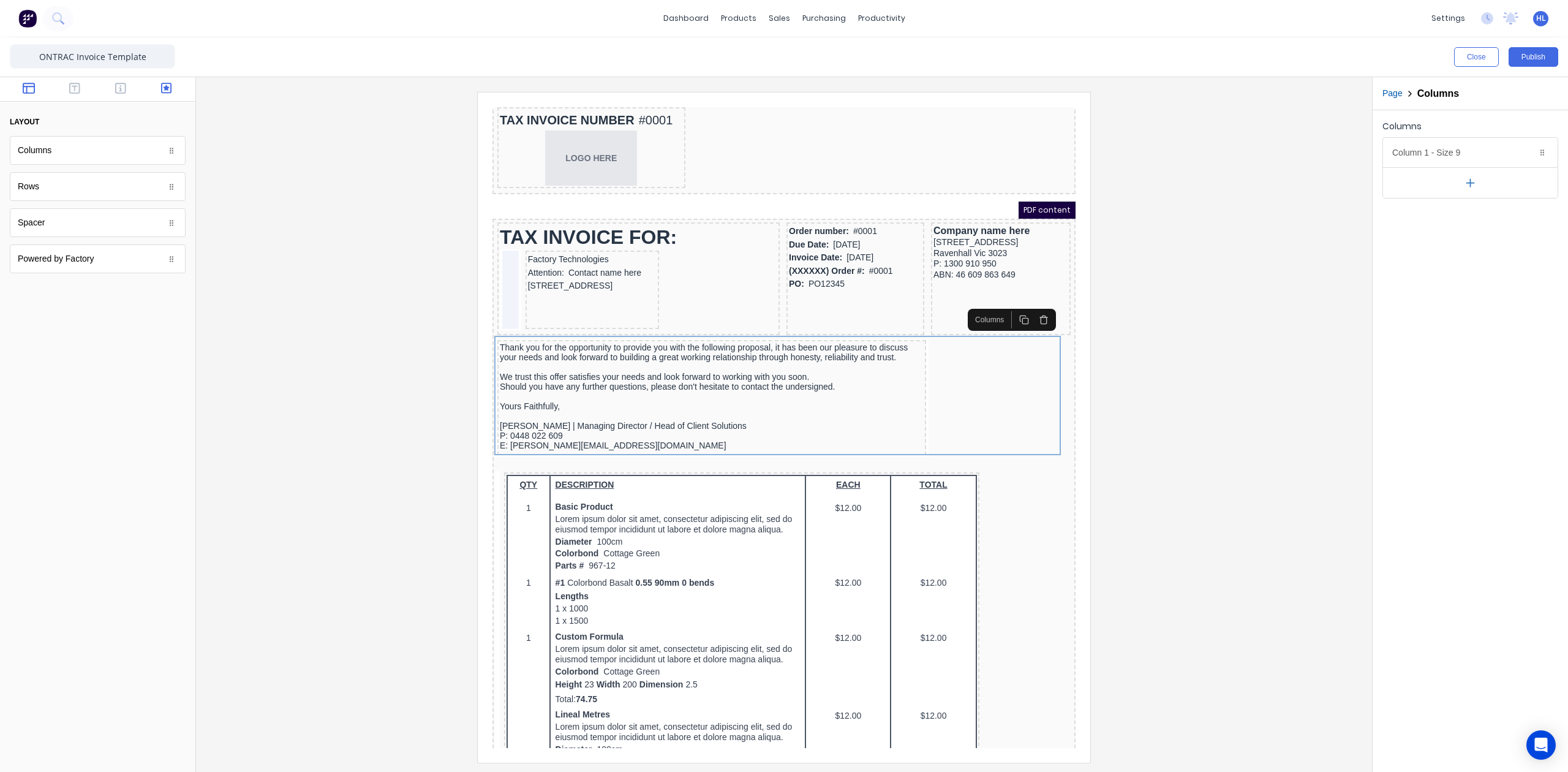
click at [162, 84] on icon "button" at bounding box center [167, 88] width 11 height 11
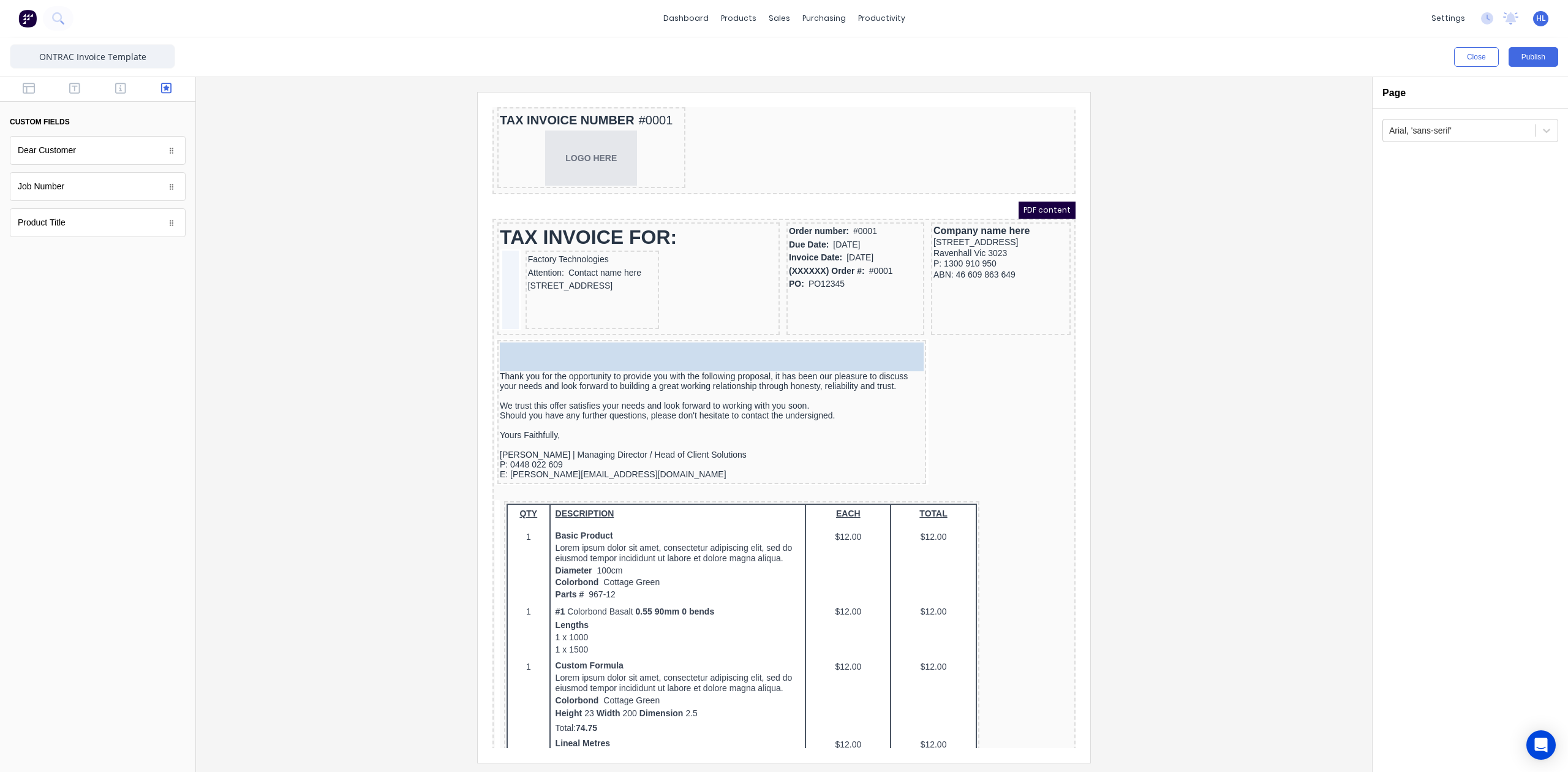
drag, startPoint x: 93, startPoint y: 154, endPoint x: 677, endPoint y: 358, distance: 618.6
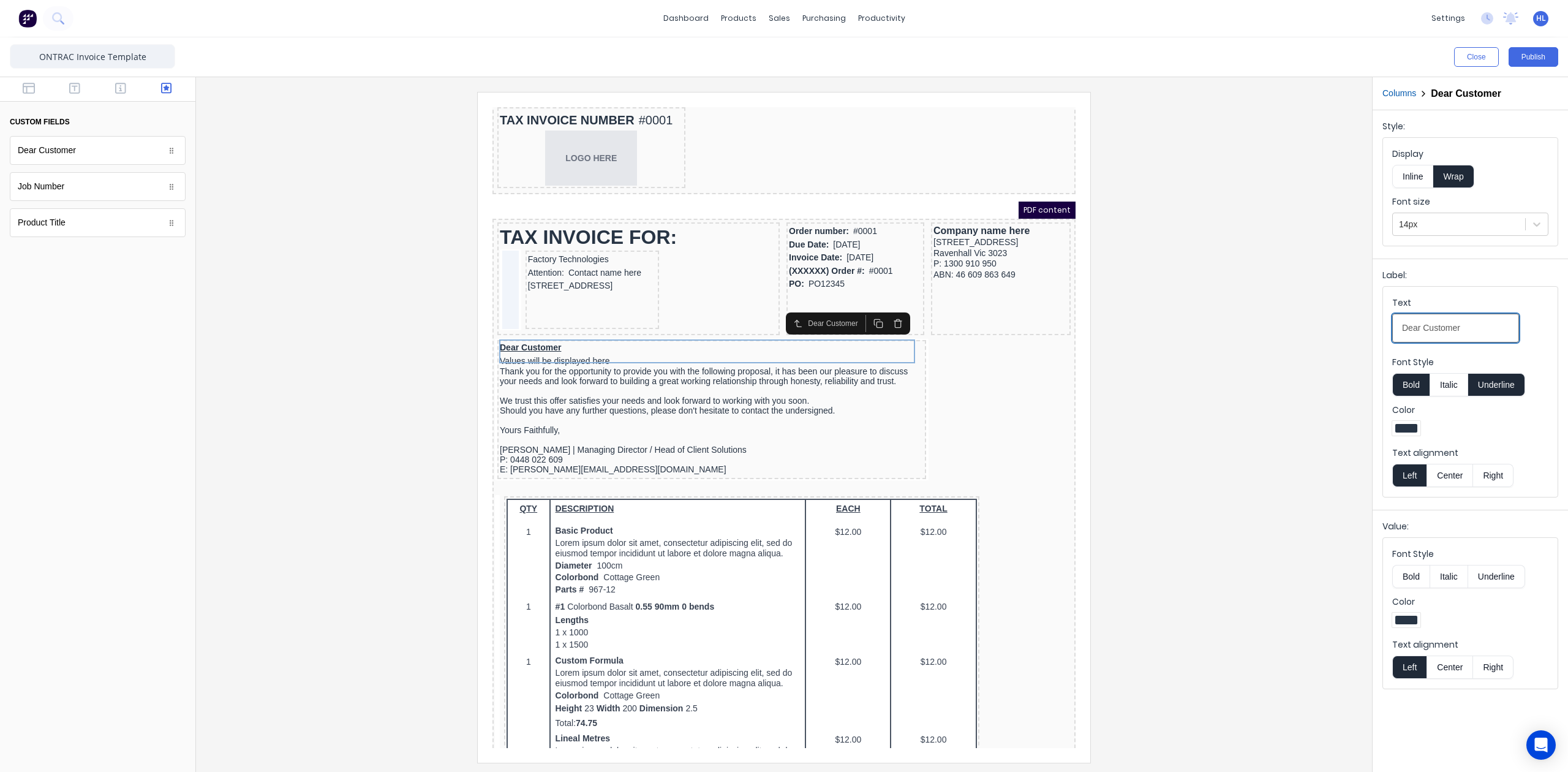
drag, startPoint x: 1486, startPoint y: 324, endPoint x: 1339, endPoint y: 340, distance: 147.9
click at [1339, 340] on div "Close Publish Components custom fields Dear Customer Dear Customer Job Number J…" at bounding box center [784, 404] width 1568 height 734
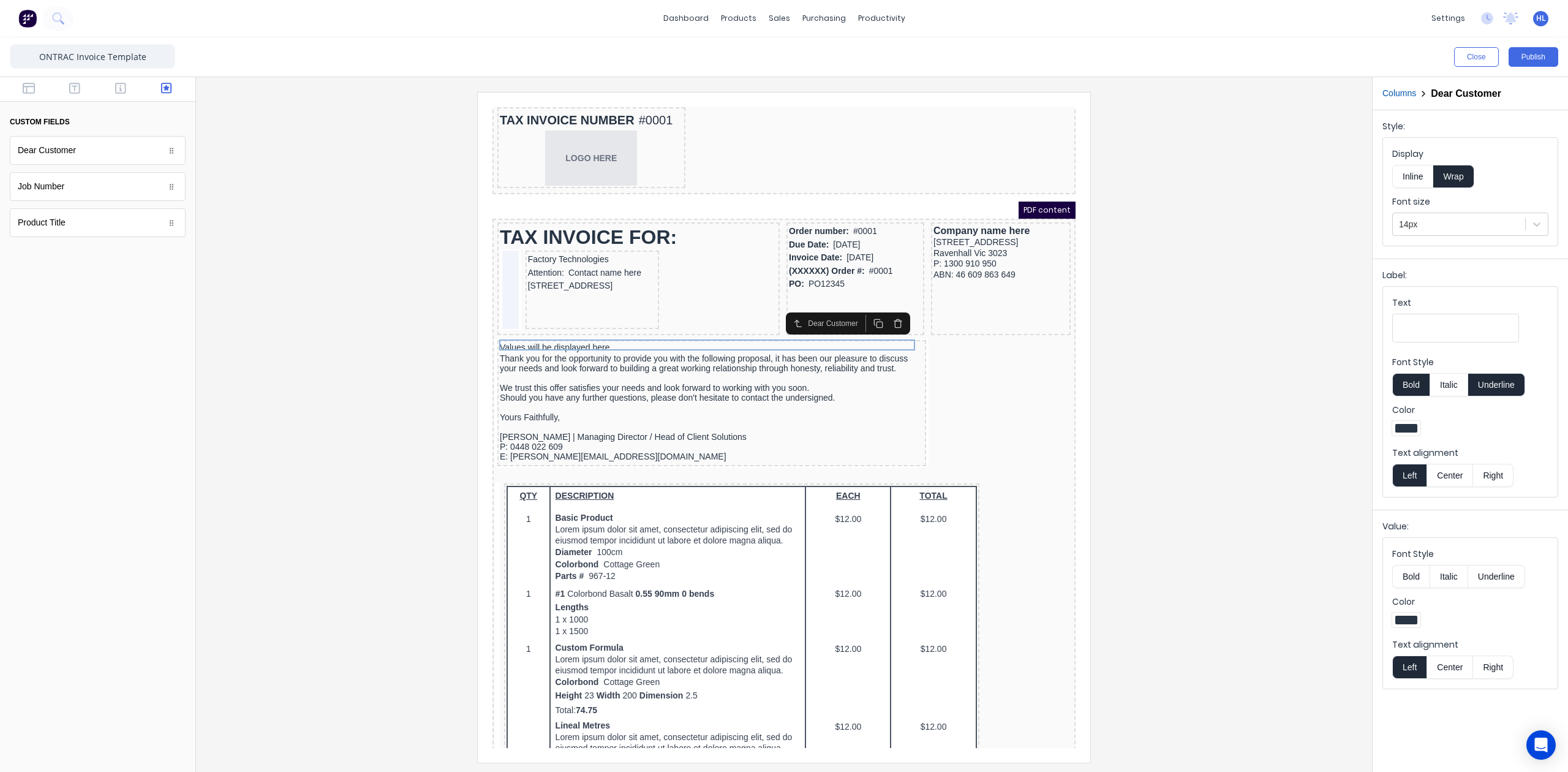
click at [1506, 395] on button "Underline" at bounding box center [1497, 385] width 57 height 23
click at [1527, 338] on div "Text" at bounding box center [1470, 322] width 156 height 52
click at [1396, 584] on button "Bold" at bounding box center [1411, 576] width 38 height 23
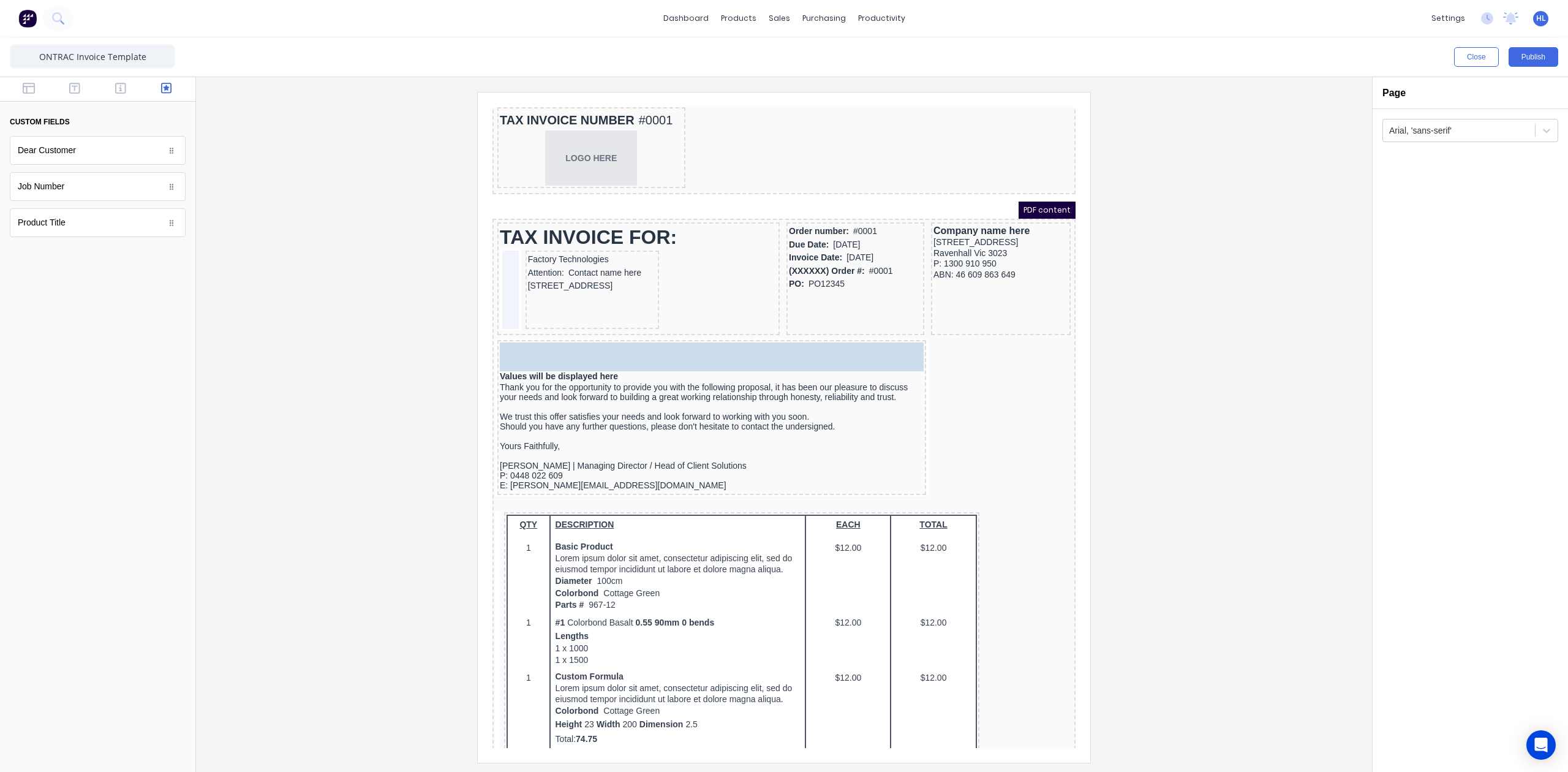
drag, startPoint x: 75, startPoint y: 233, endPoint x: 655, endPoint y: 347, distance: 591.1
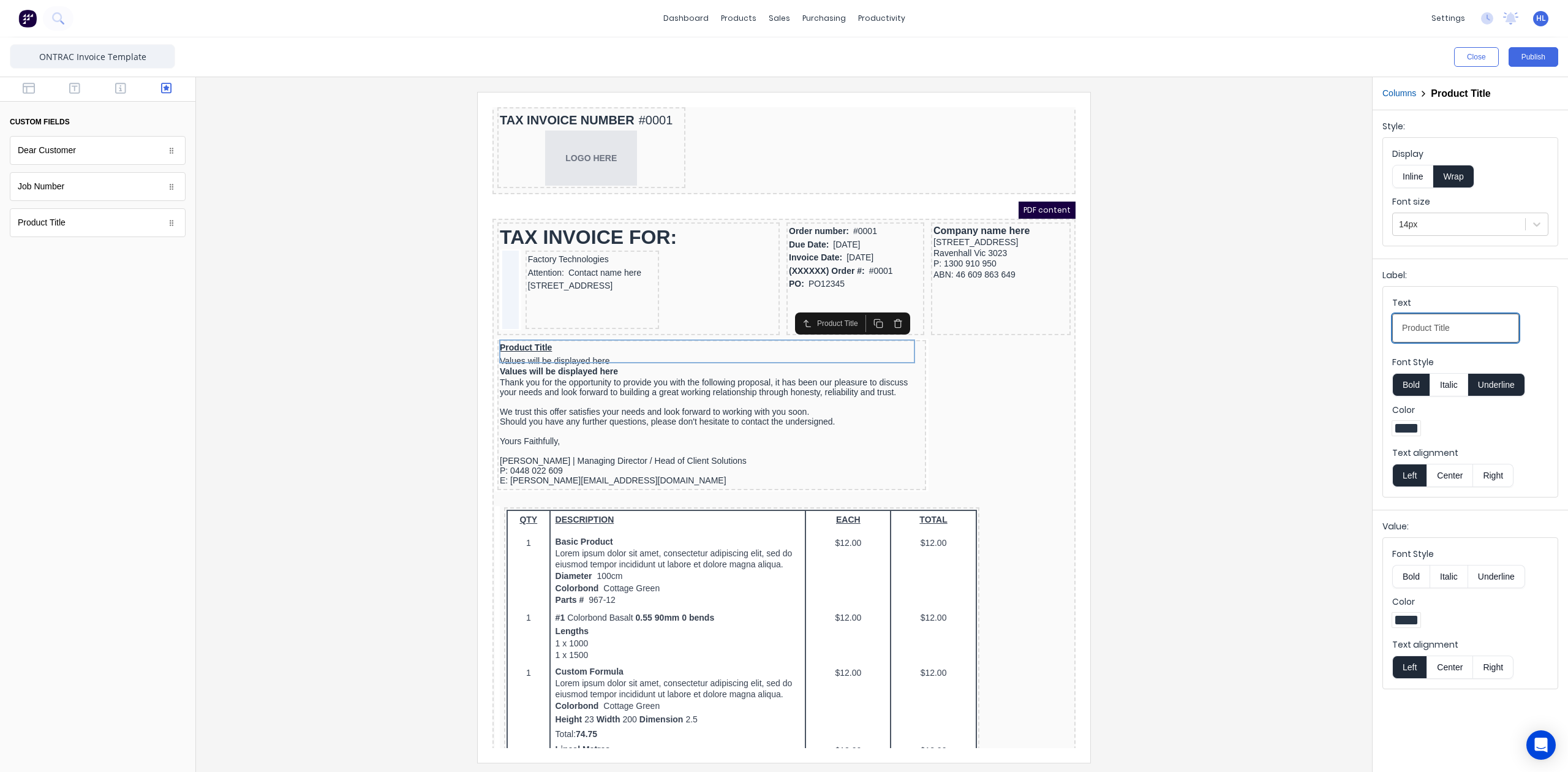
drag, startPoint x: 1488, startPoint y: 325, endPoint x: 1251, endPoint y: 347, distance: 238.0
click at [1251, 347] on div "Close Publish Components custom fields Dear Customer Dear Customer Job Number J…" at bounding box center [784, 404] width 1568 height 734
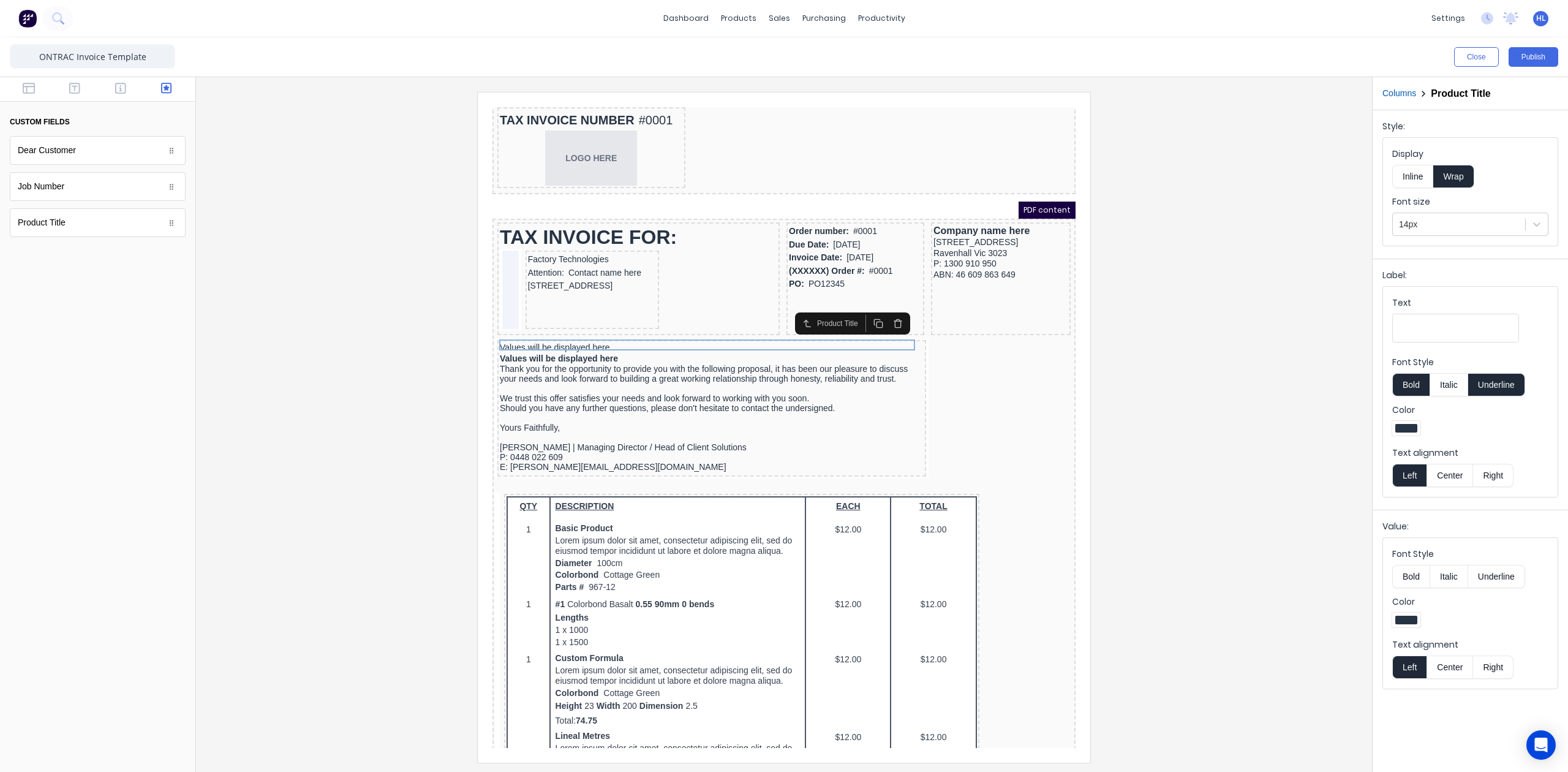
drag, startPoint x: 1500, startPoint y: 387, endPoint x: 1510, endPoint y: 397, distance: 14.1
click at [1502, 387] on button "Underline" at bounding box center [1497, 385] width 57 height 23
click at [1513, 484] on button "Right" at bounding box center [1493, 475] width 40 height 23
drag, startPoint x: 1504, startPoint y: 471, endPoint x: 1416, endPoint y: 481, distance: 88.6
click at [1501, 471] on button "Right" at bounding box center [1493, 475] width 40 height 23
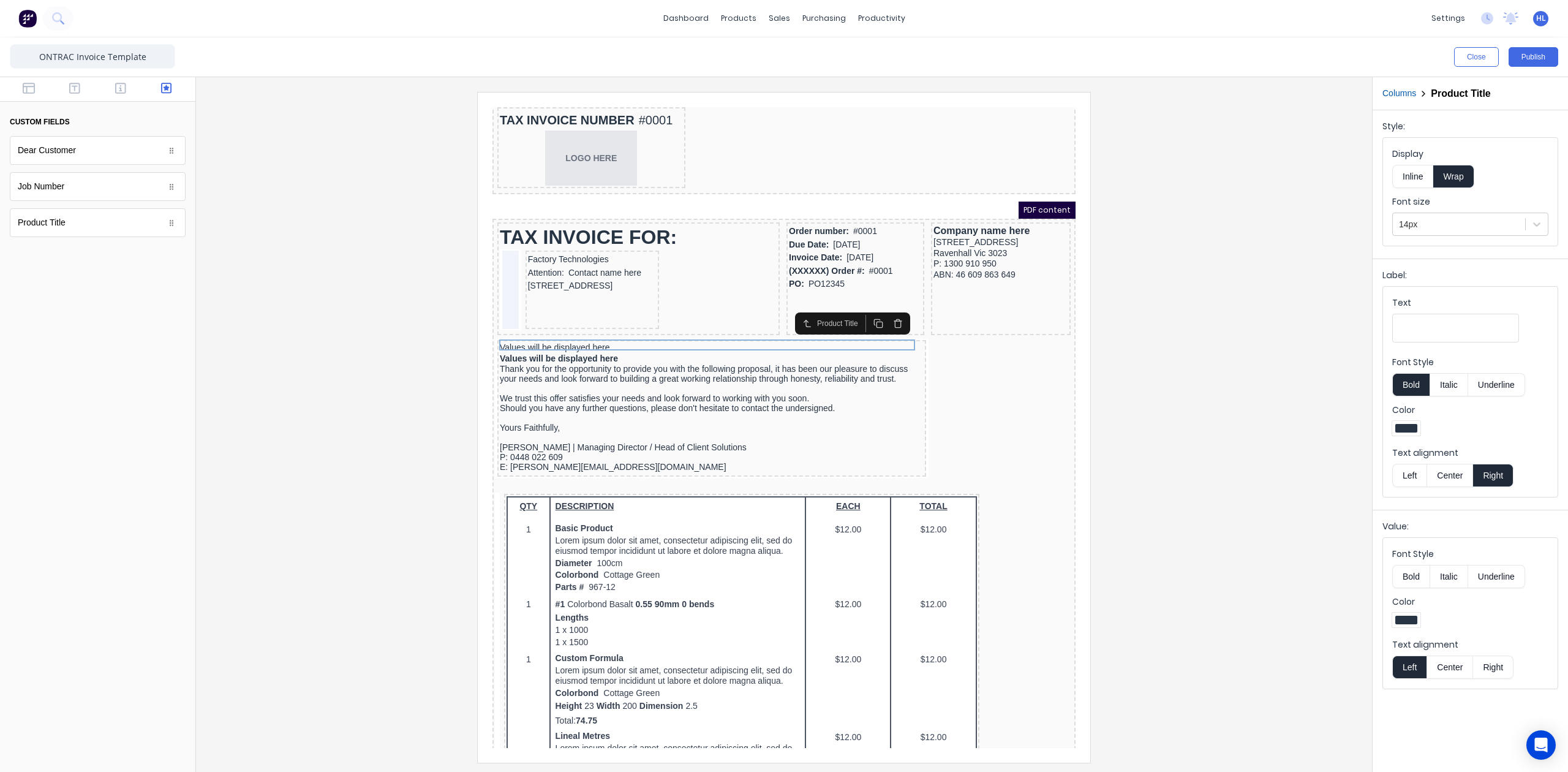
click at [1415, 481] on button "Left" at bounding box center [1409, 475] width 34 height 23
click at [1412, 566] on div "Font Style Bold Italic Underline" at bounding box center [1470, 568] width 156 height 40
click at [1416, 586] on button "Bold" at bounding box center [1411, 576] width 38 height 23
click at [1429, 224] on div at bounding box center [1458, 225] width 120 height 16
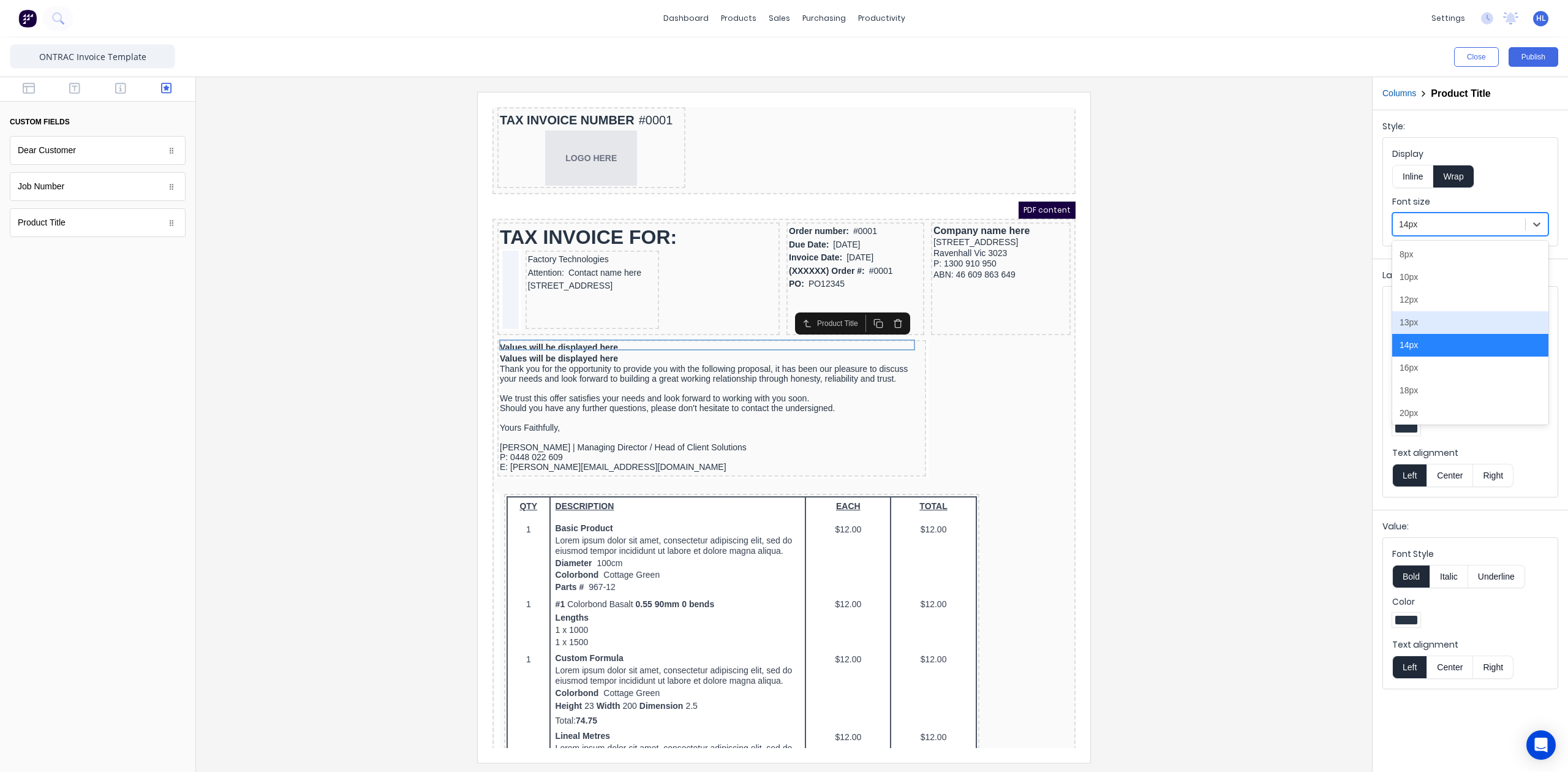
drag, startPoint x: 1448, startPoint y: 324, endPoint x: 519, endPoint y: 218, distance: 935.0
click at [1448, 324] on div "13px" at bounding box center [1470, 322] width 156 height 23
click at [614, 342] on div "Values will be displayed here" at bounding box center [697, 343] width 424 height 11
click at [1432, 213] on div "14px" at bounding box center [1470, 224] width 156 height 23
click at [1422, 327] on div "13px" at bounding box center [1470, 322] width 156 height 23
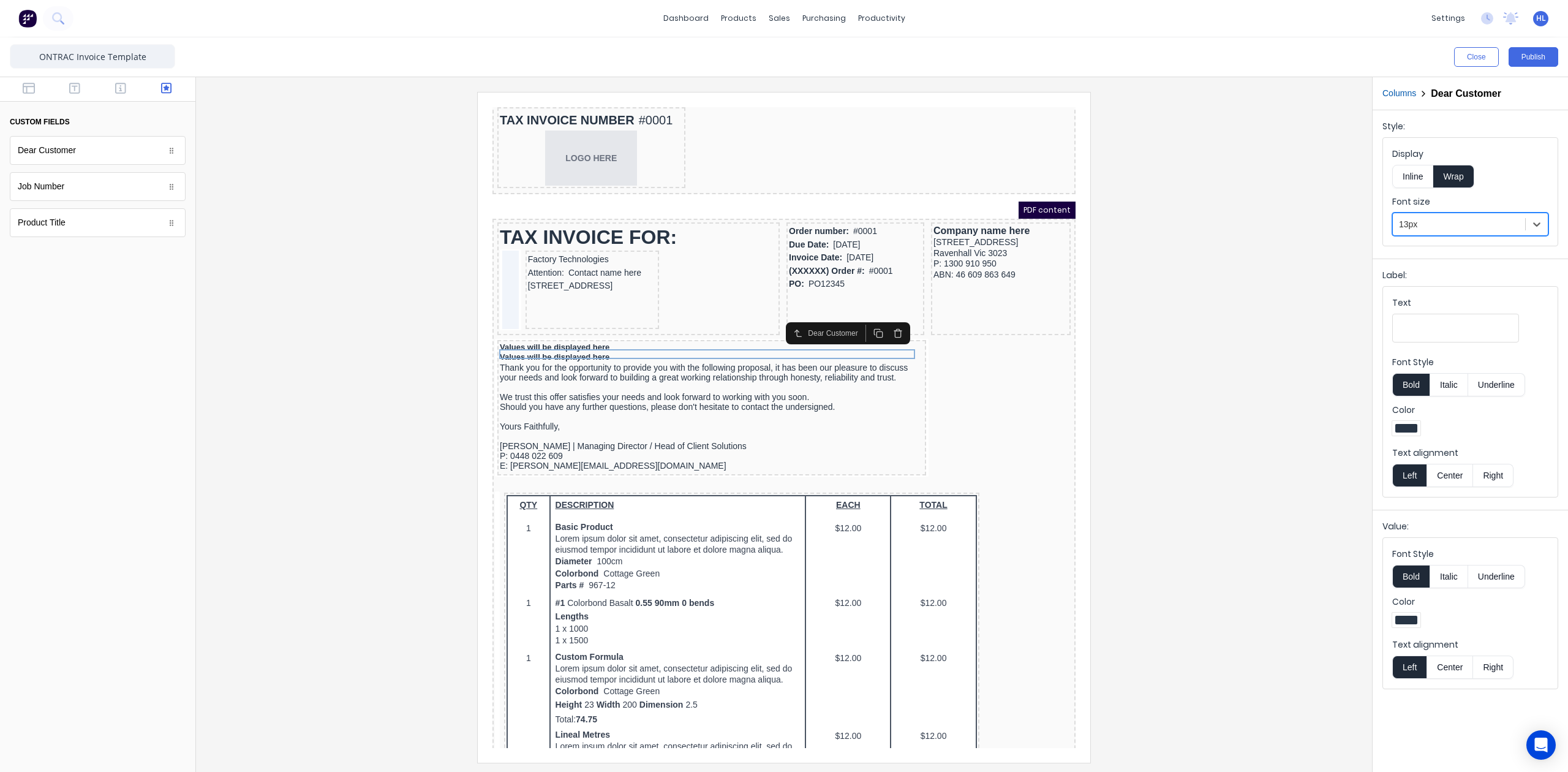
drag, startPoint x: 1178, startPoint y: 311, endPoint x: 1167, endPoint y: 310, distance: 11.0
click at [1179, 311] on div at bounding box center [784, 427] width 1156 height 670
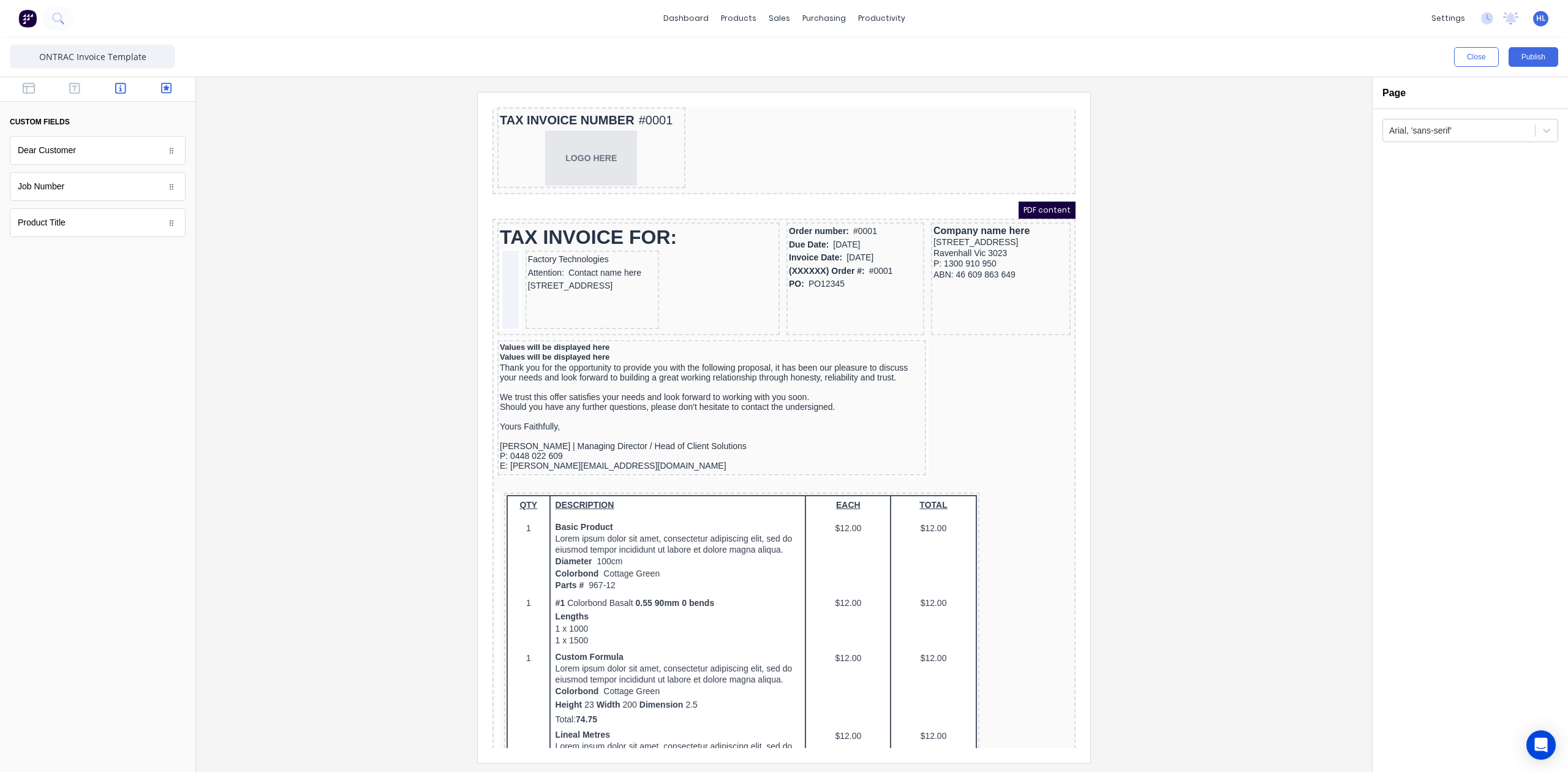
click at [115, 95] on button "button" at bounding box center [121, 89] width 39 height 15
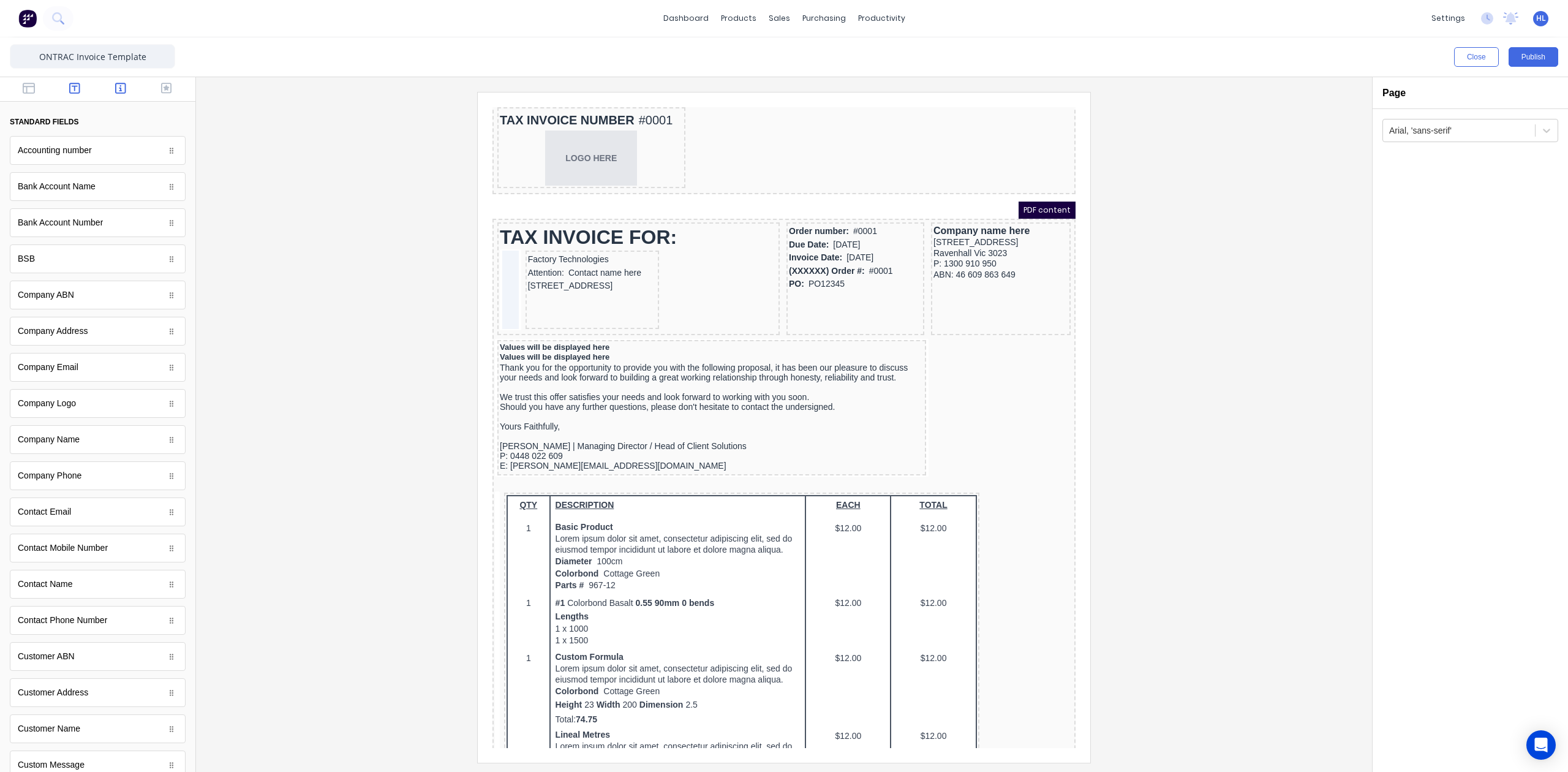
click at [78, 89] on button "button" at bounding box center [75, 89] width 39 height 15
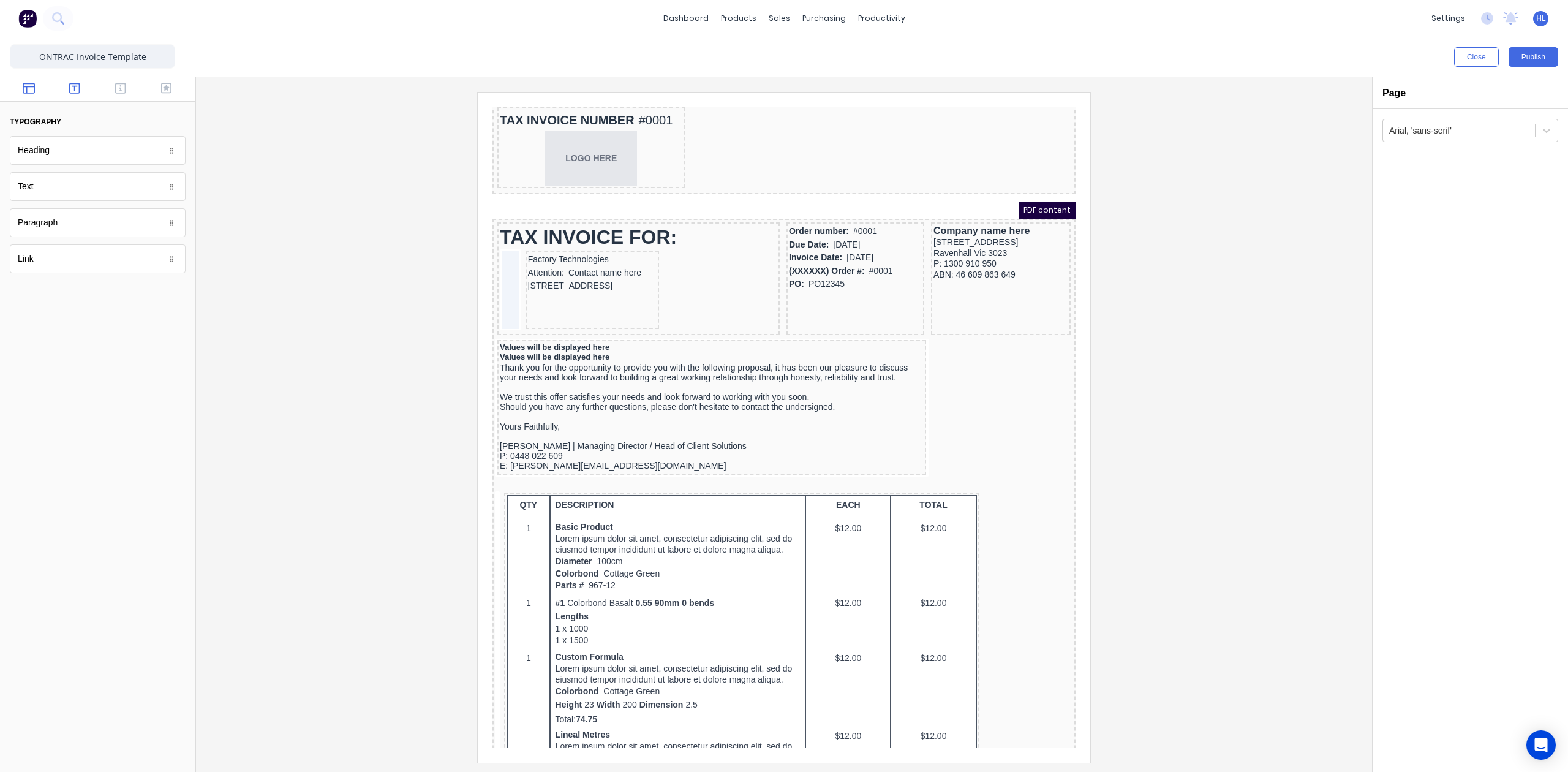
click at [40, 92] on button "button" at bounding box center [29, 89] width 39 height 15
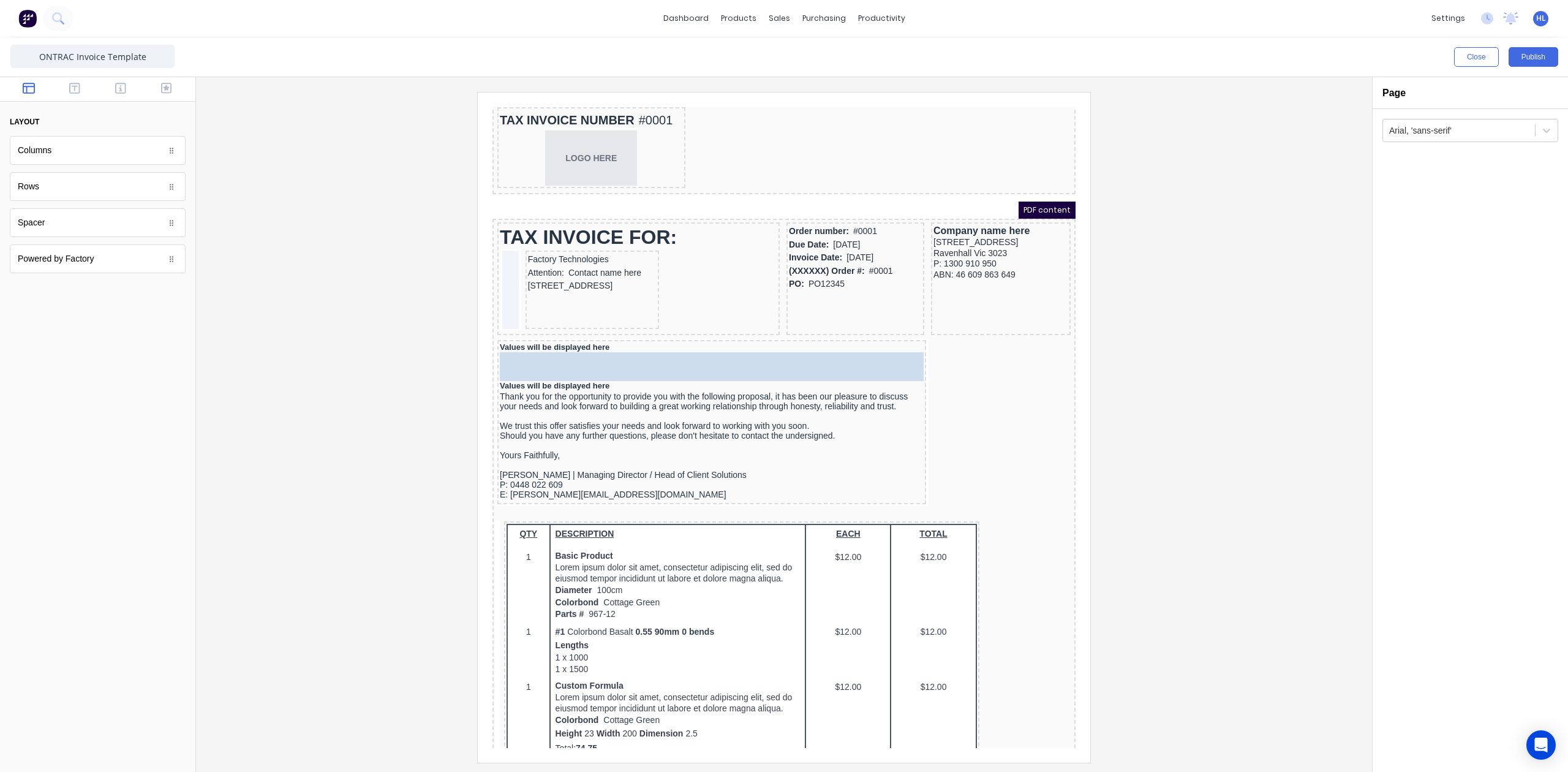
drag, startPoint x: 82, startPoint y: 224, endPoint x: 178, endPoint y: 240, distance: 97.3
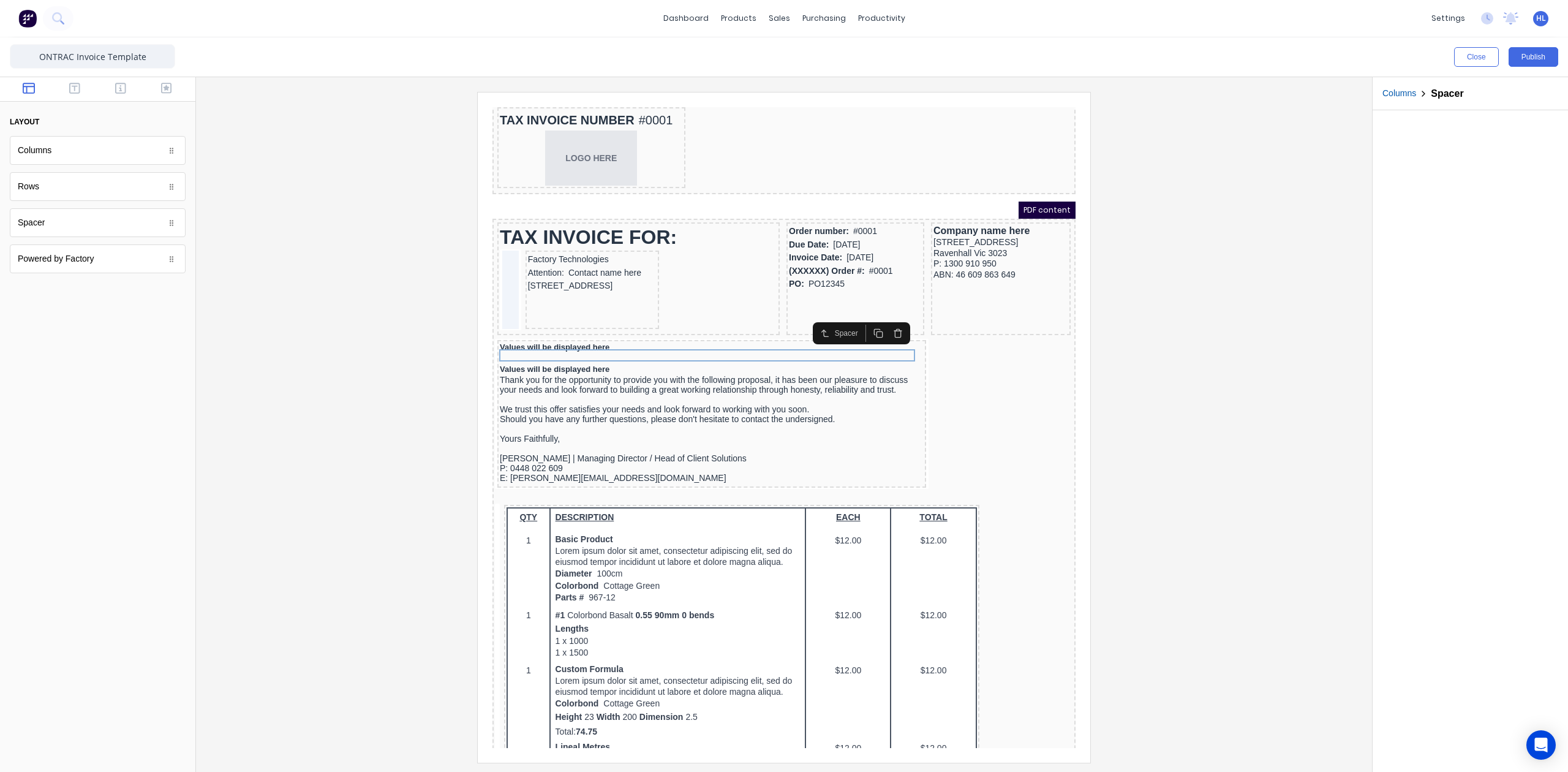
click at [1353, 383] on div at bounding box center [784, 427] width 1156 height 670
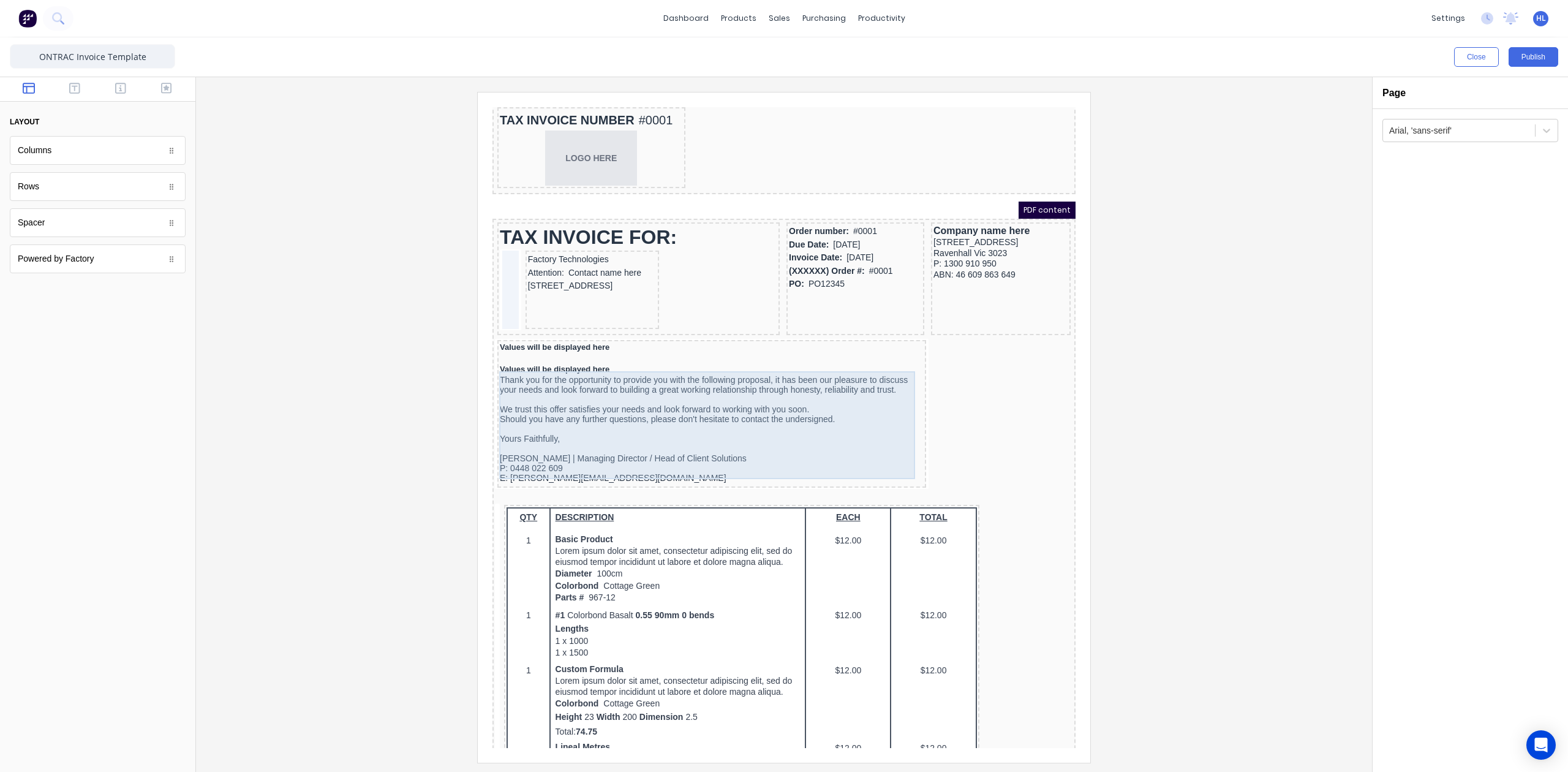
click at [731, 386] on div "Thank you for the opportunity to provide you with the following proposal, it ha…" at bounding box center [697, 414] width 424 height 108
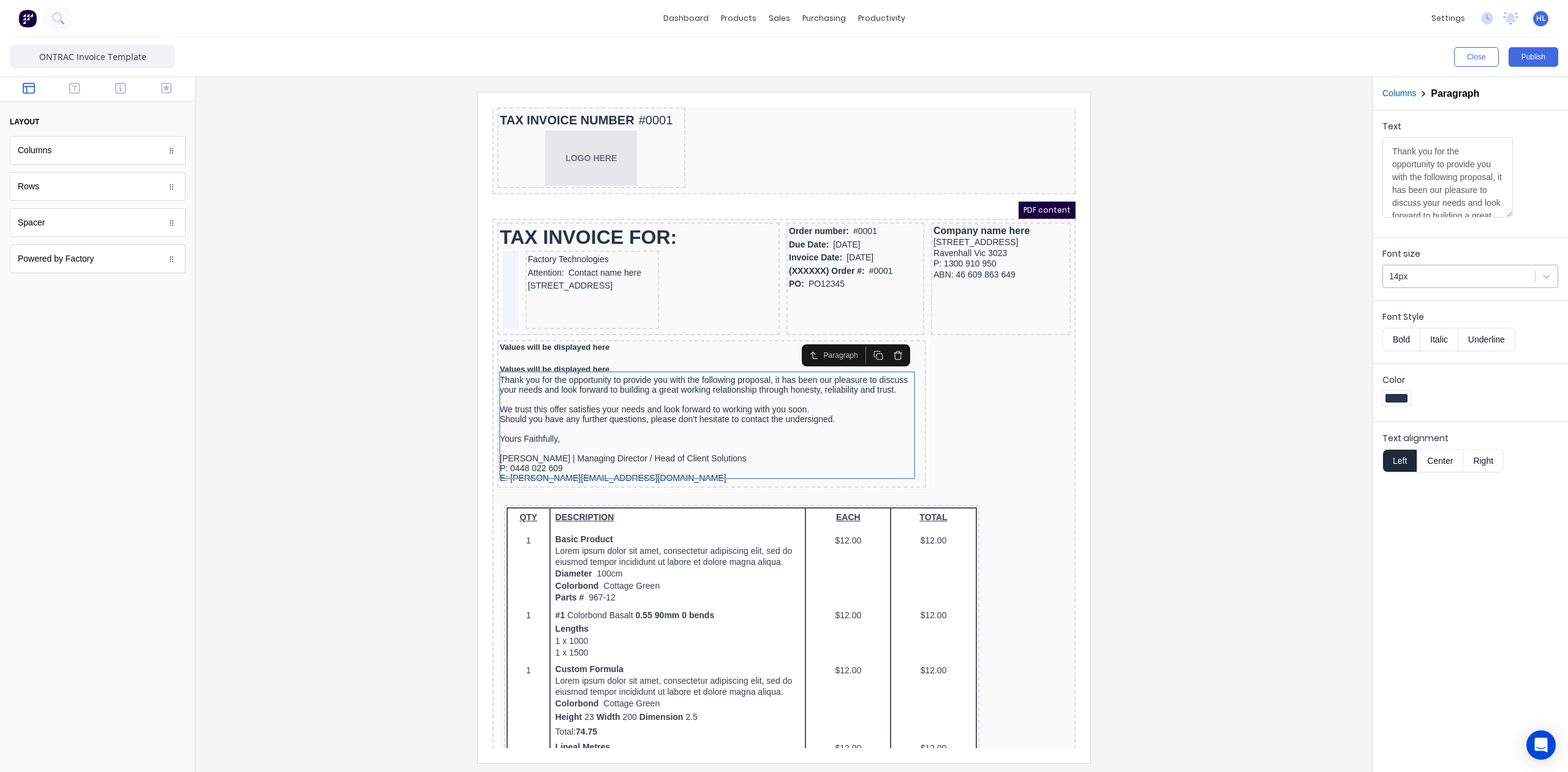
click at [1486, 288] on div "14px" at bounding box center [1470, 276] width 176 height 23
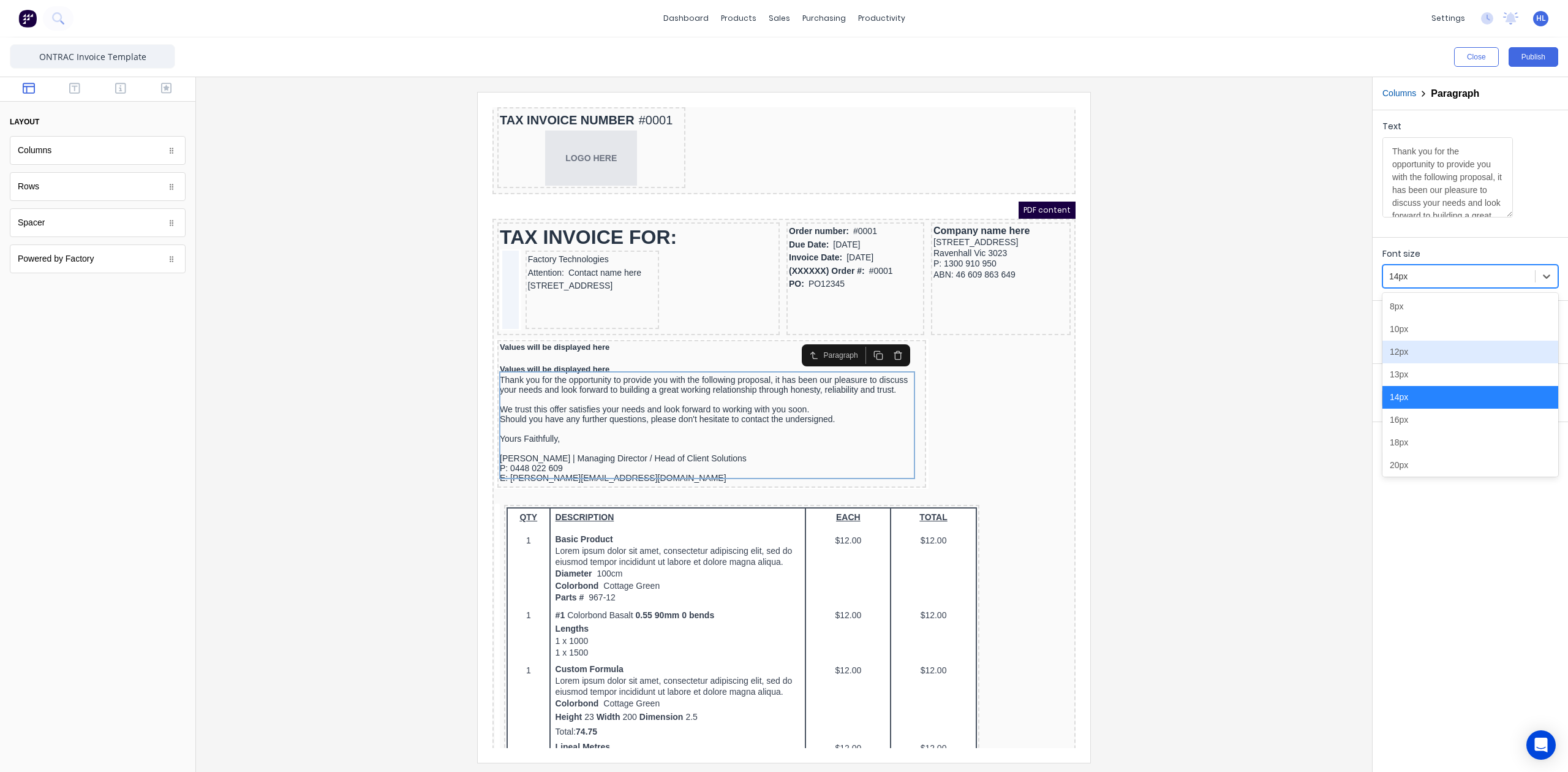
click at [1448, 371] on div "13px" at bounding box center [1470, 374] width 176 height 23
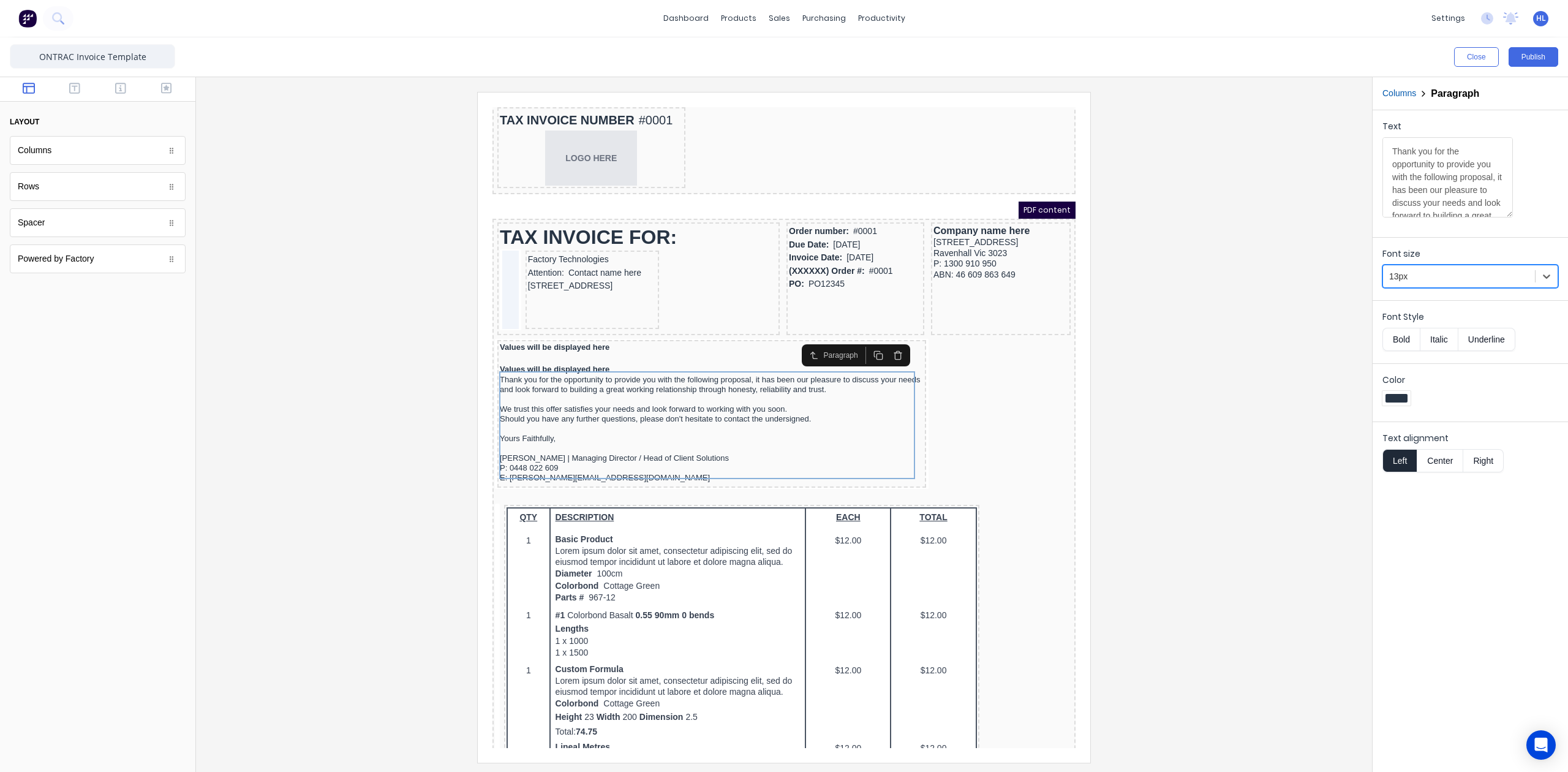
click at [1119, 341] on div at bounding box center [784, 427] width 1156 height 670
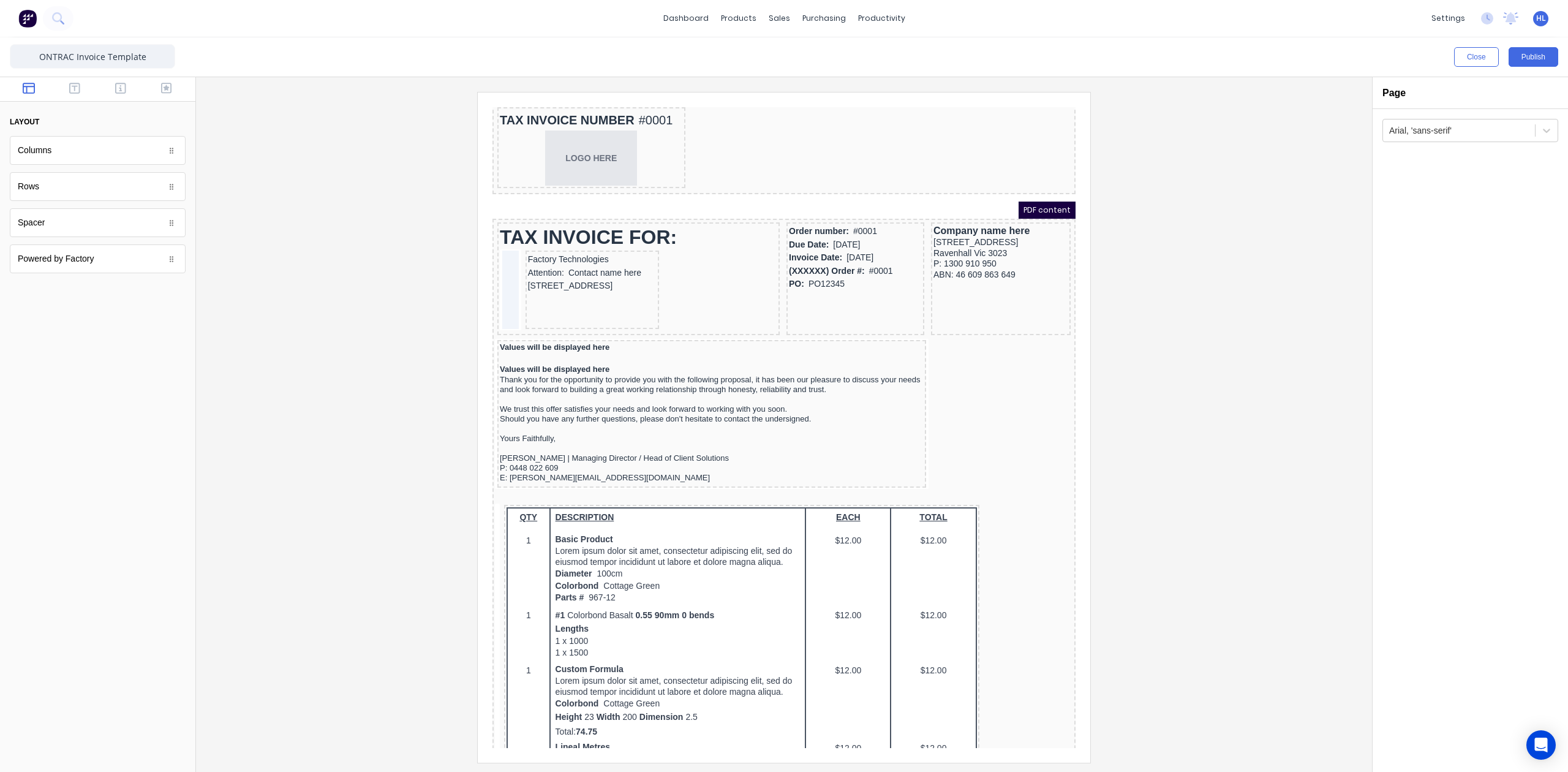
click at [101, 167] on div "Columns Columns Rows Rows Spacer Spacer Powered by Factory Powered by Factory" at bounding box center [97, 205] width 176 height 137
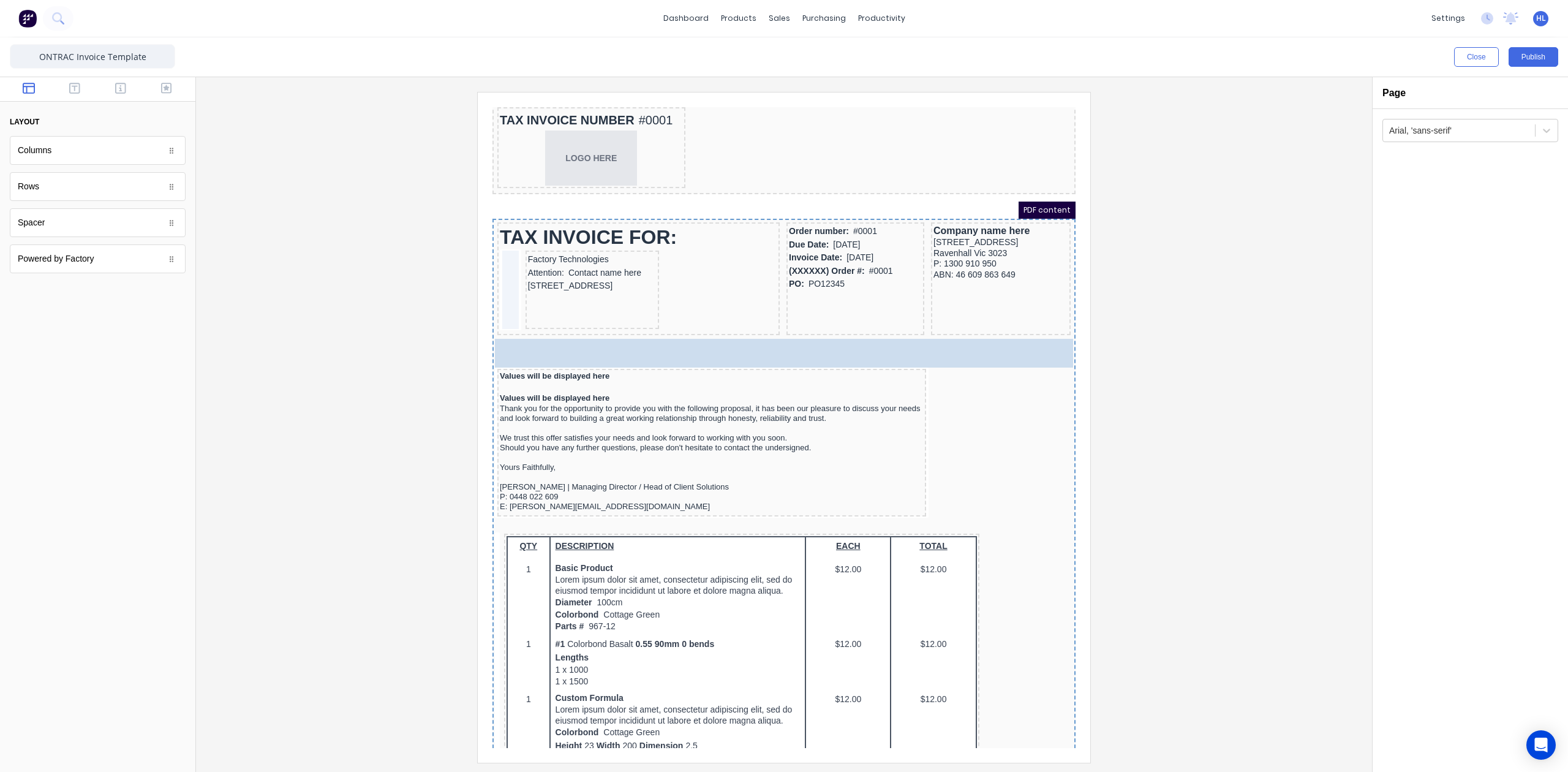
drag, startPoint x: 118, startPoint y: 152, endPoint x: 686, endPoint y: 340, distance: 598.3
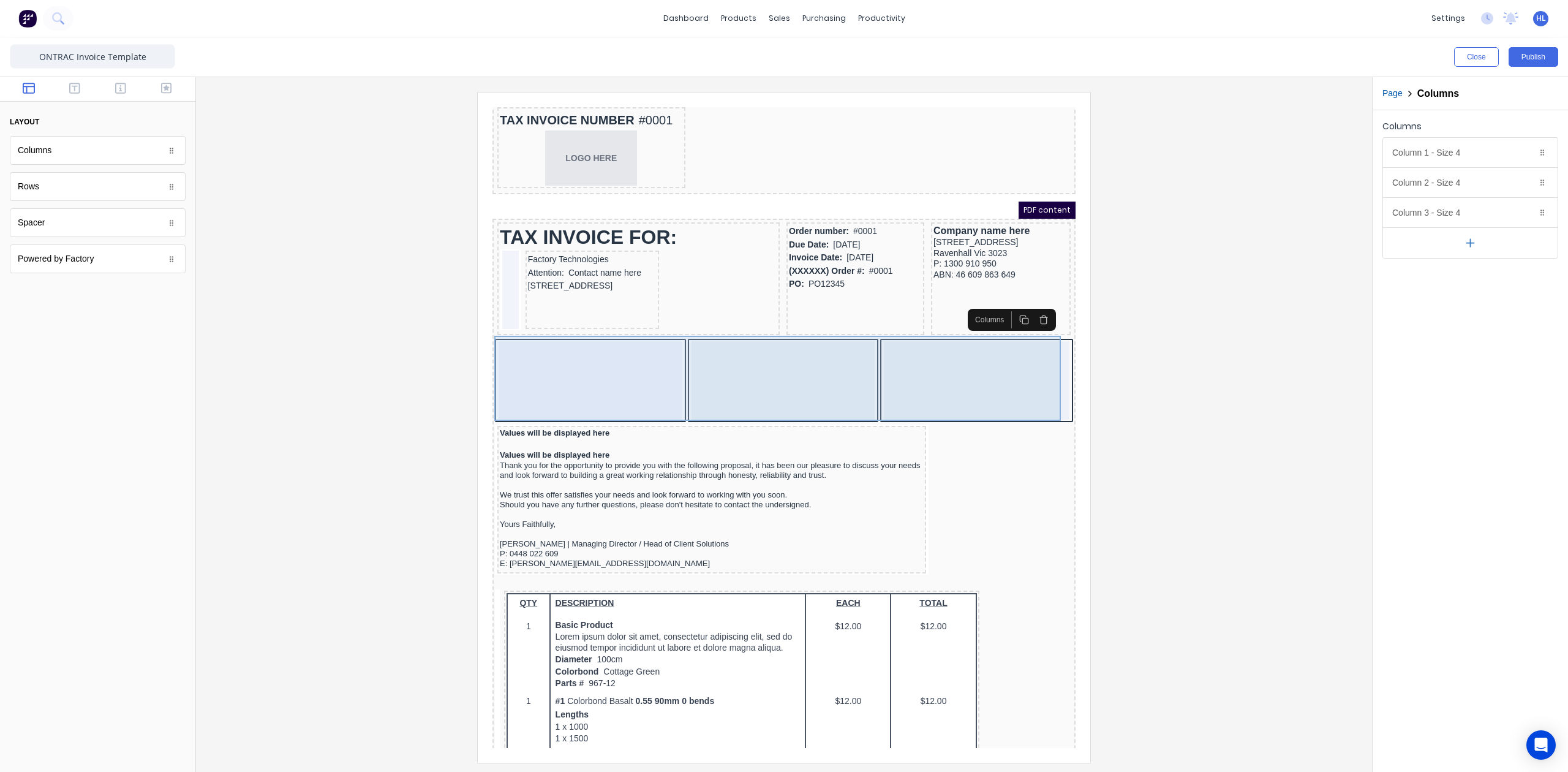
click at [643, 340] on div at bounding box center [576, 366] width 184 height 78
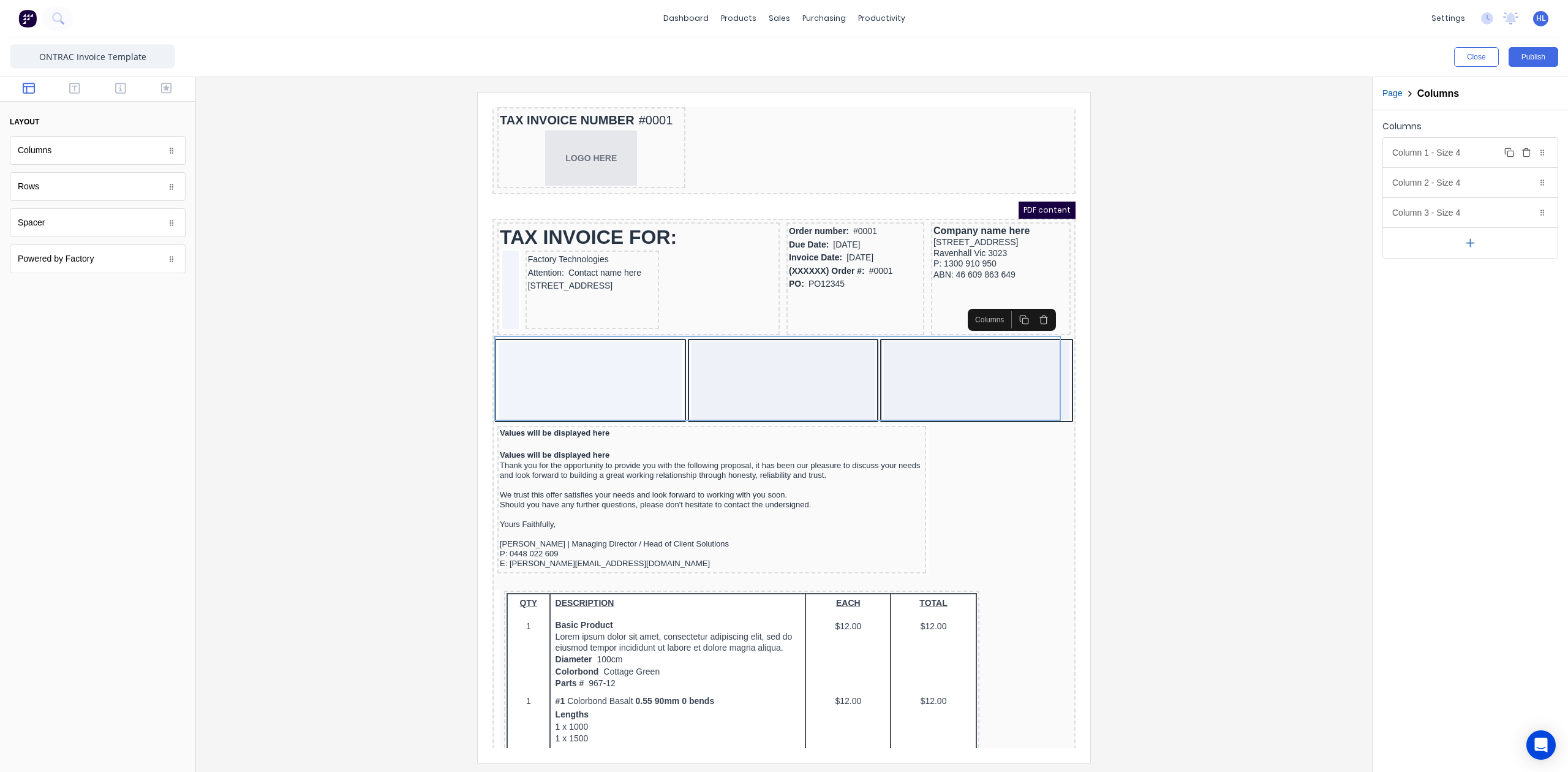
click at [1475, 150] on div "Column 1 - Size 4 Duplicate Delete" at bounding box center [1470, 152] width 174 height 29
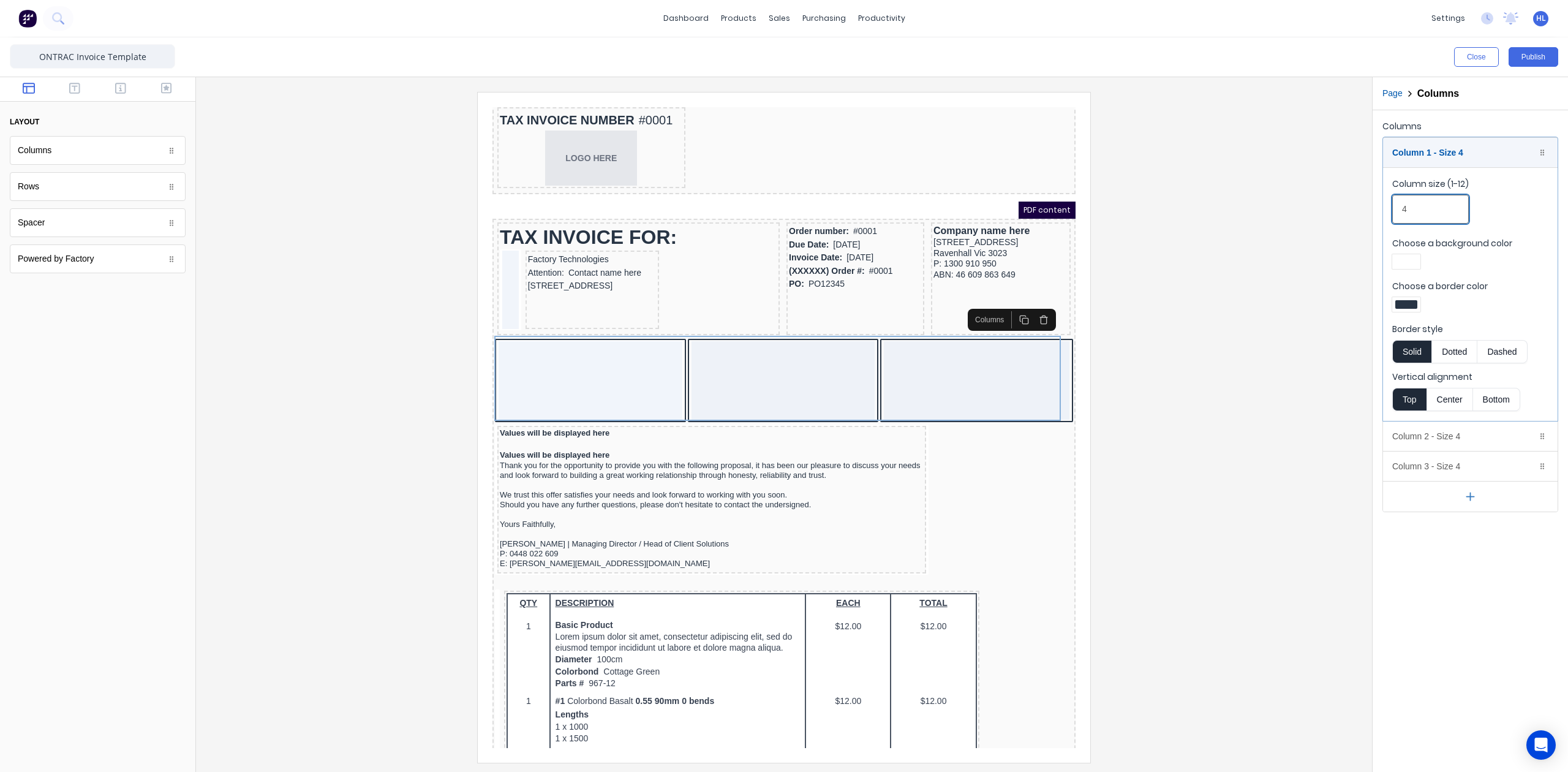
drag, startPoint x: 1431, startPoint y: 209, endPoint x: 1379, endPoint y: 206, distance: 52.1
click at [1380, 208] on div "Columns Column 1 - Size 4 Duplicate Delete Column size (1-12) 4 Choose a backgr…" at bounding box center [1470, 314] width 195 height 409
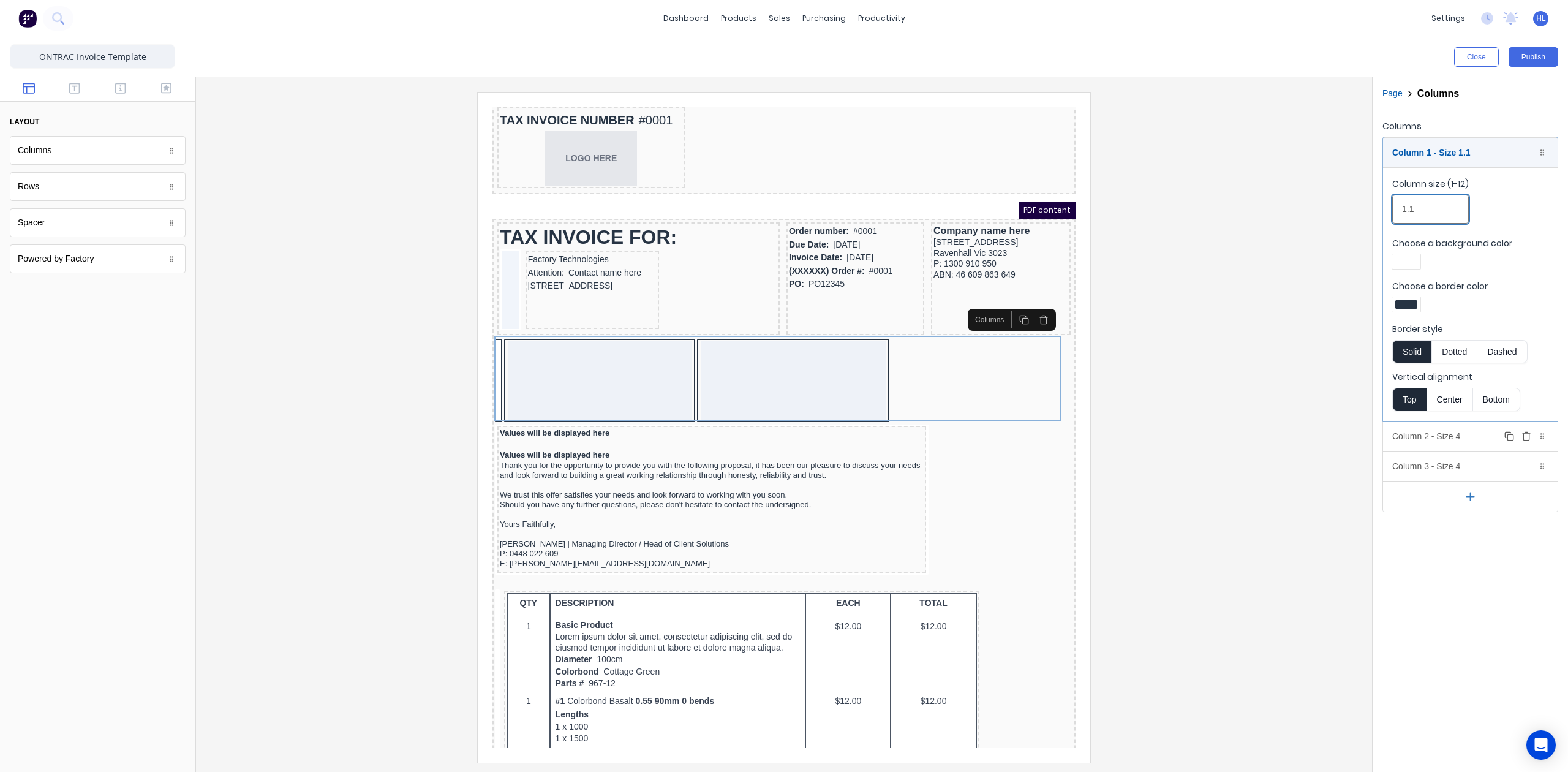
type input "1.1"
click at [1466, 432] on div "Column 2 - Size 4 Duplicate Delete" at bounding box center [1470, 436] width 174 height 29
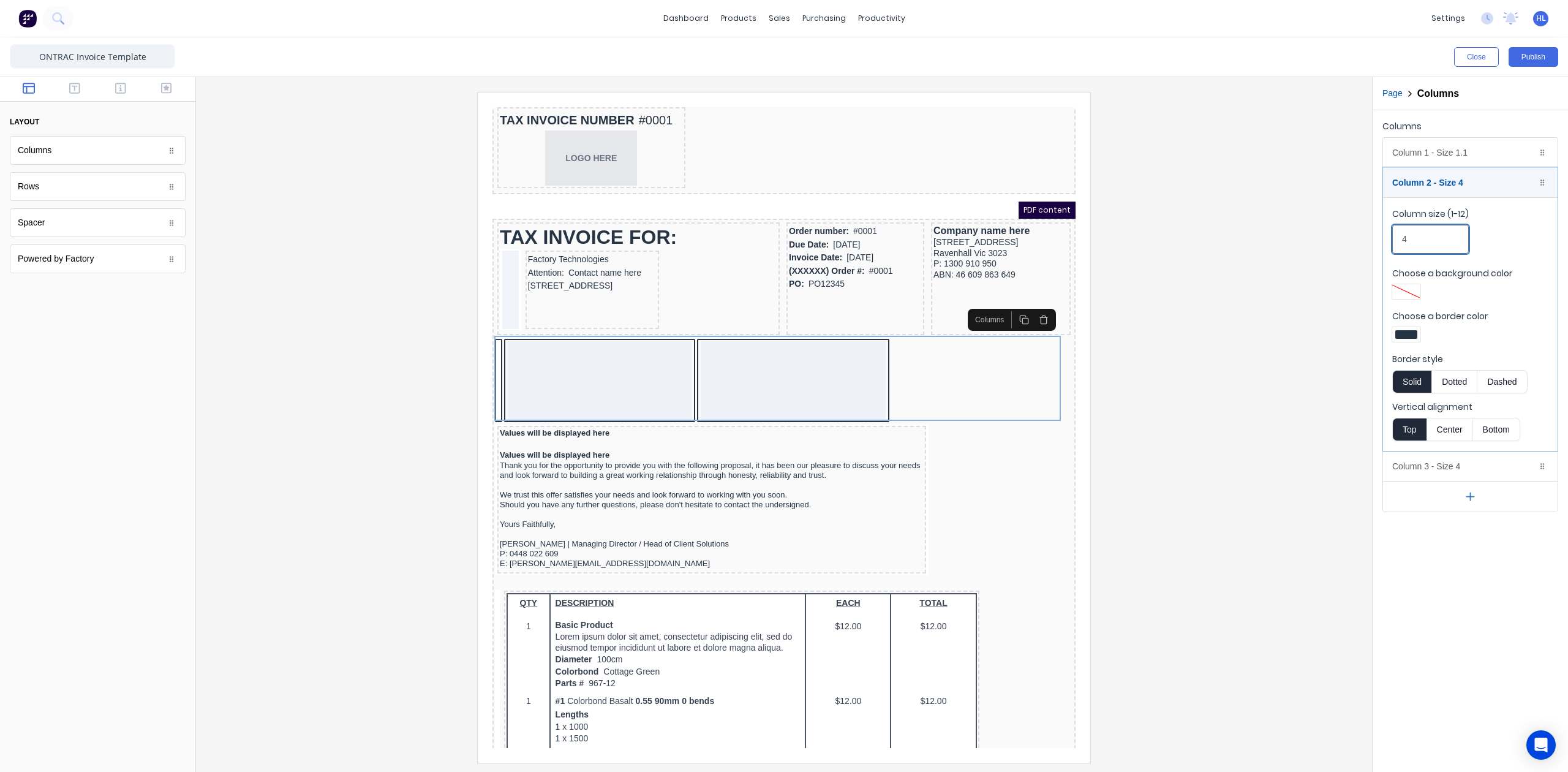
drag, startPoint x: 1432, startPoint y: 231, endPoint x: 1370, endPoint y: 231, distance: 62.0
click at [1370, 231] on div "Close Publish Components layout Columns Columns Rows Rows Spacer Spacer Powered…" at bounding box center [784, 404] width 1568 height 734
click at [1463, 465] on div "Column 3 - Size 4 Duplicate Delete" at bounding box center [1470, 465] width 174 height 29
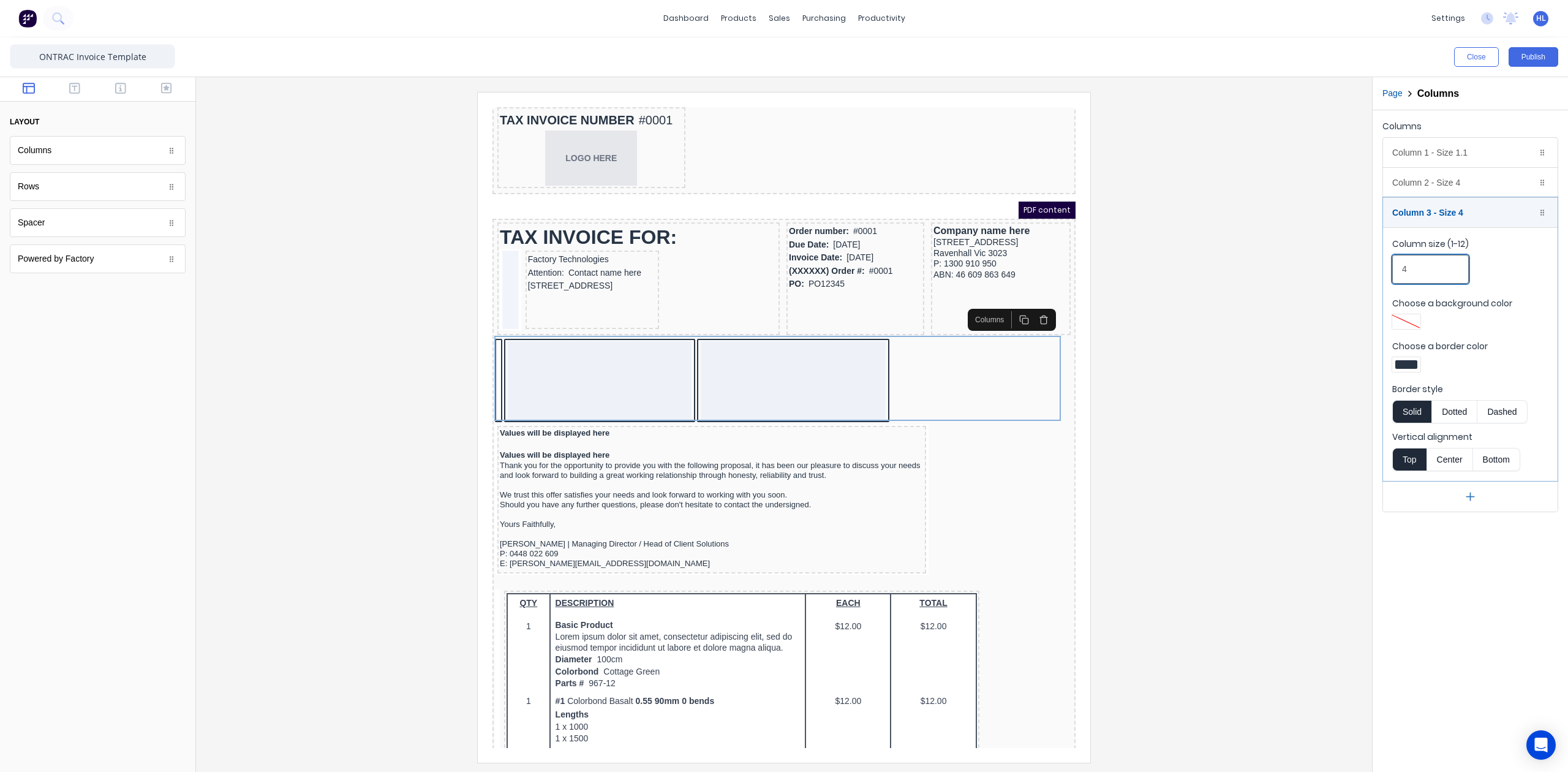
drag, startPoint x: 1420, startPoint y: 267, endPoint x: 1374, endPoint y: 270, distance: 46.1
click at [1374, 270] on div "Columns Column 1 - Size 1.1 Duplicate Delete Column size (1-12) 1.1 Choose a ba…" at bounding box center [1470, 314] width 195 height 409
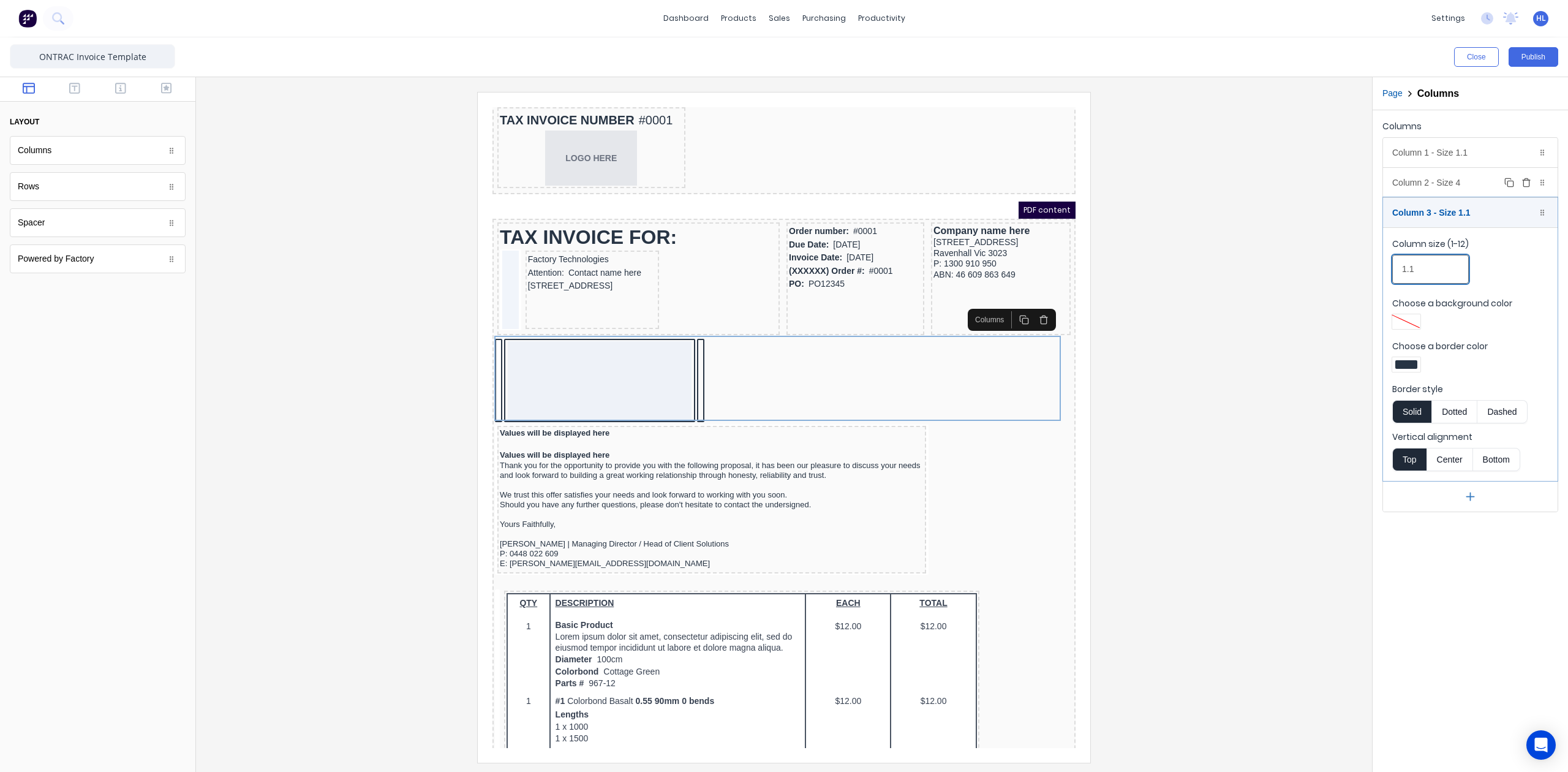
type input "1.1"
click at [1452, 187] on div "Column 2 - Size 4 Duplicate Delete" at bounding box center [1470, 182] width 174 height 29
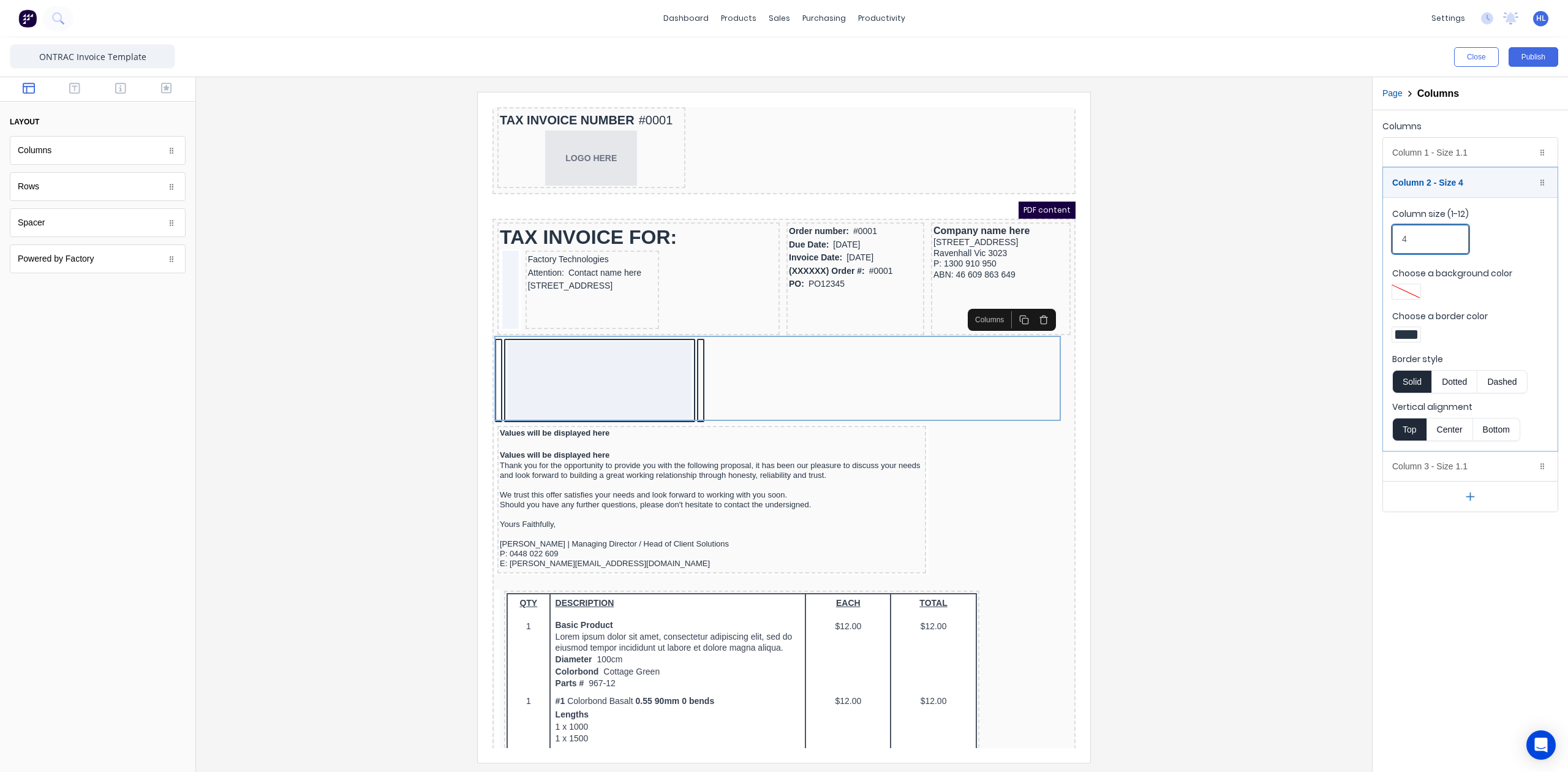
click at [1441, 243] on input "4" at bounding box center [1431, 239] width 76 height 29
drag, startPoint x: 1441, startPoint y: 243, endPoint x: 1351, endPoint y: 252, distance: 90.4
click at [1351, 252] on div "Close Publish Components layout Columns Columns Rows Rows Spacer Spacer Powered…" at bounding box center [784, 404] width 1568 height 734
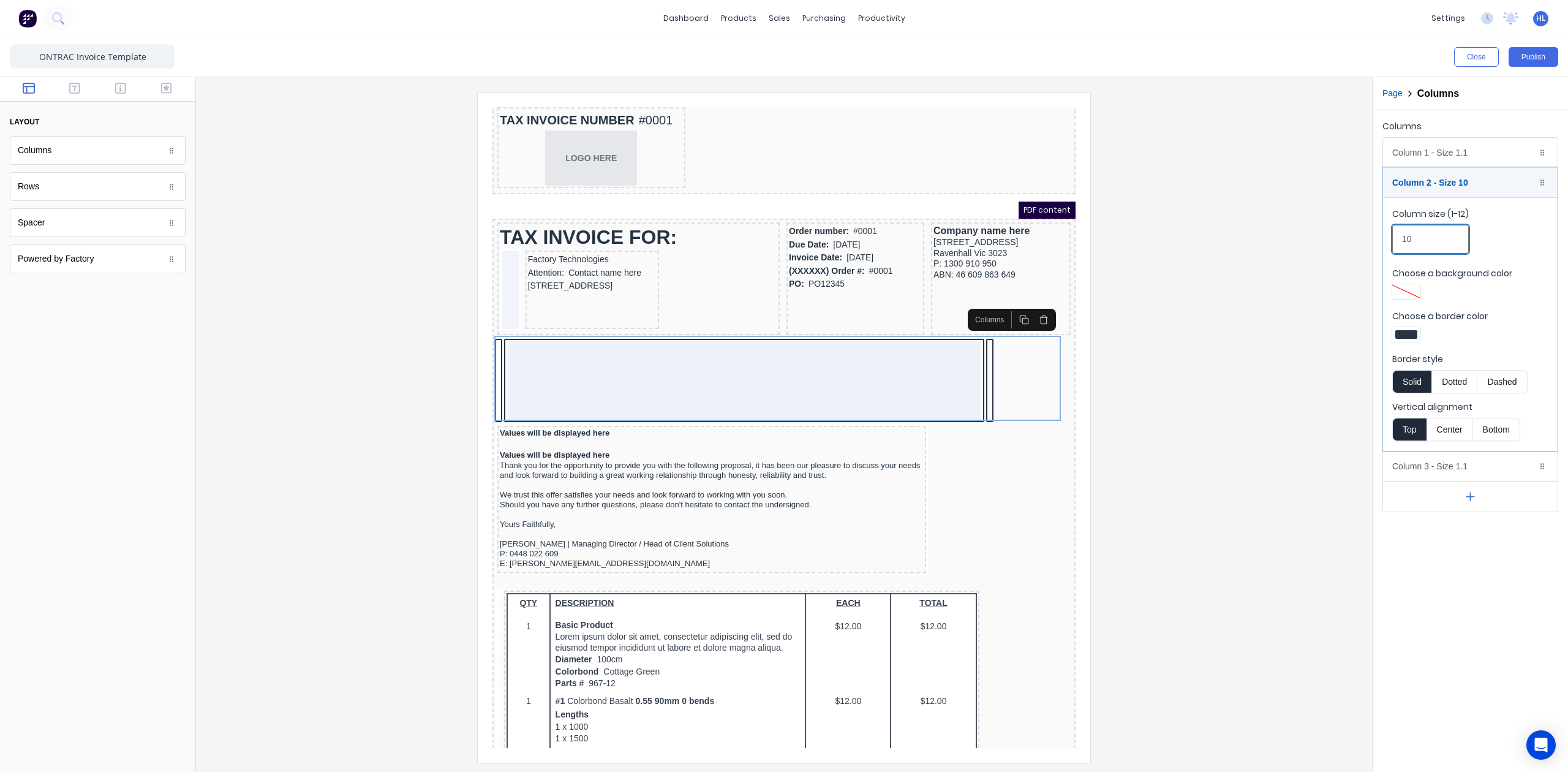
type input "10"
click at [1502, 235] on div "Column size (1-12) 10" at bounding box center [1470, 233] width 156 height 52
click at [1410, 336] on div at bounding box center [1407, 334] width 22 height 8
click at [1443, 451] on div at bounding box center [1445, 446] width 14 height 14
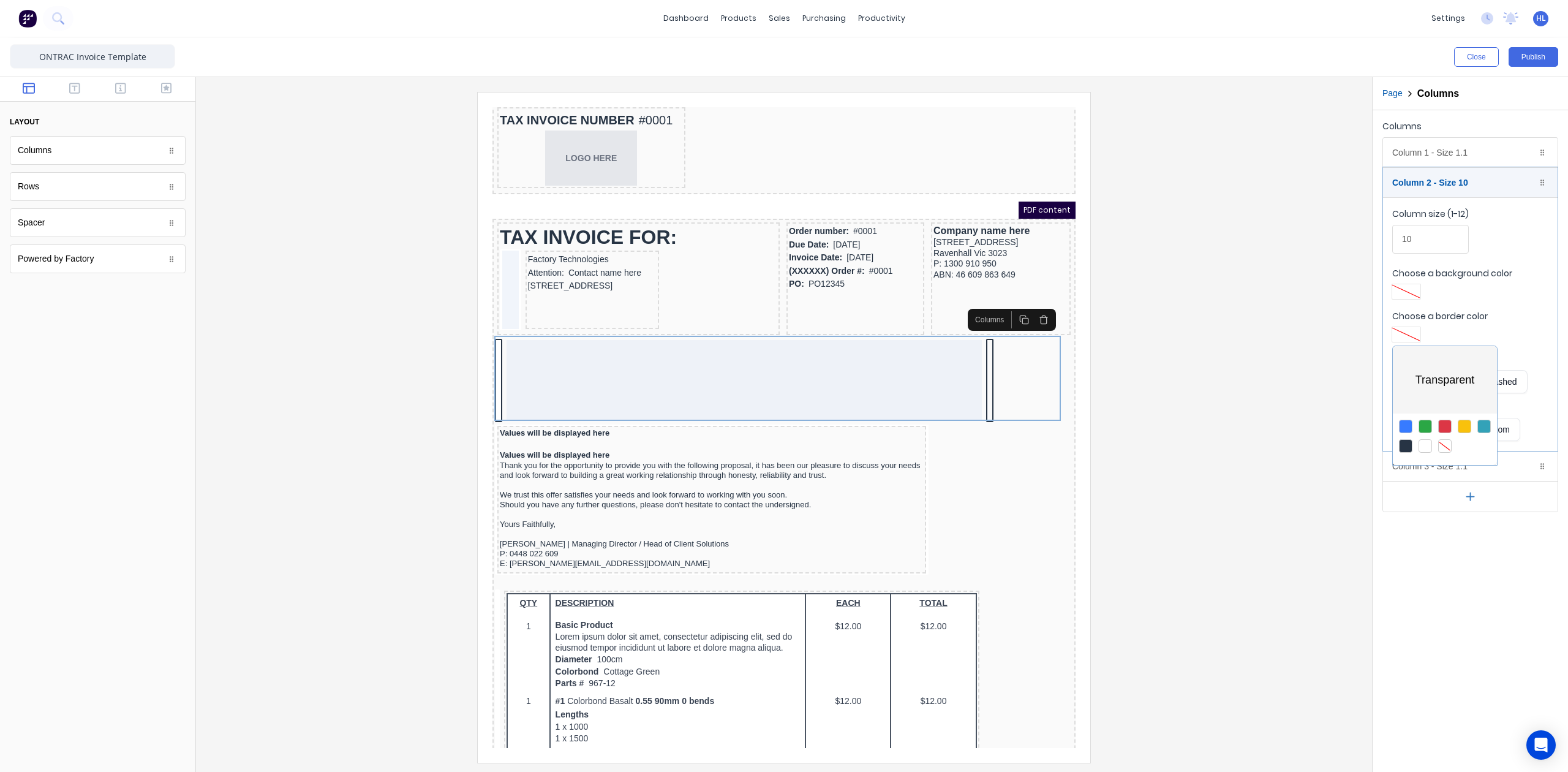
click at [1452, 158] on div at bounding box center [784, 386] width 1568 height 772
click at [1464, 152] on div "Column 1 - Size 1.1 Duplicate Delete" at bounding box center [1470, 152] width 174 height 29
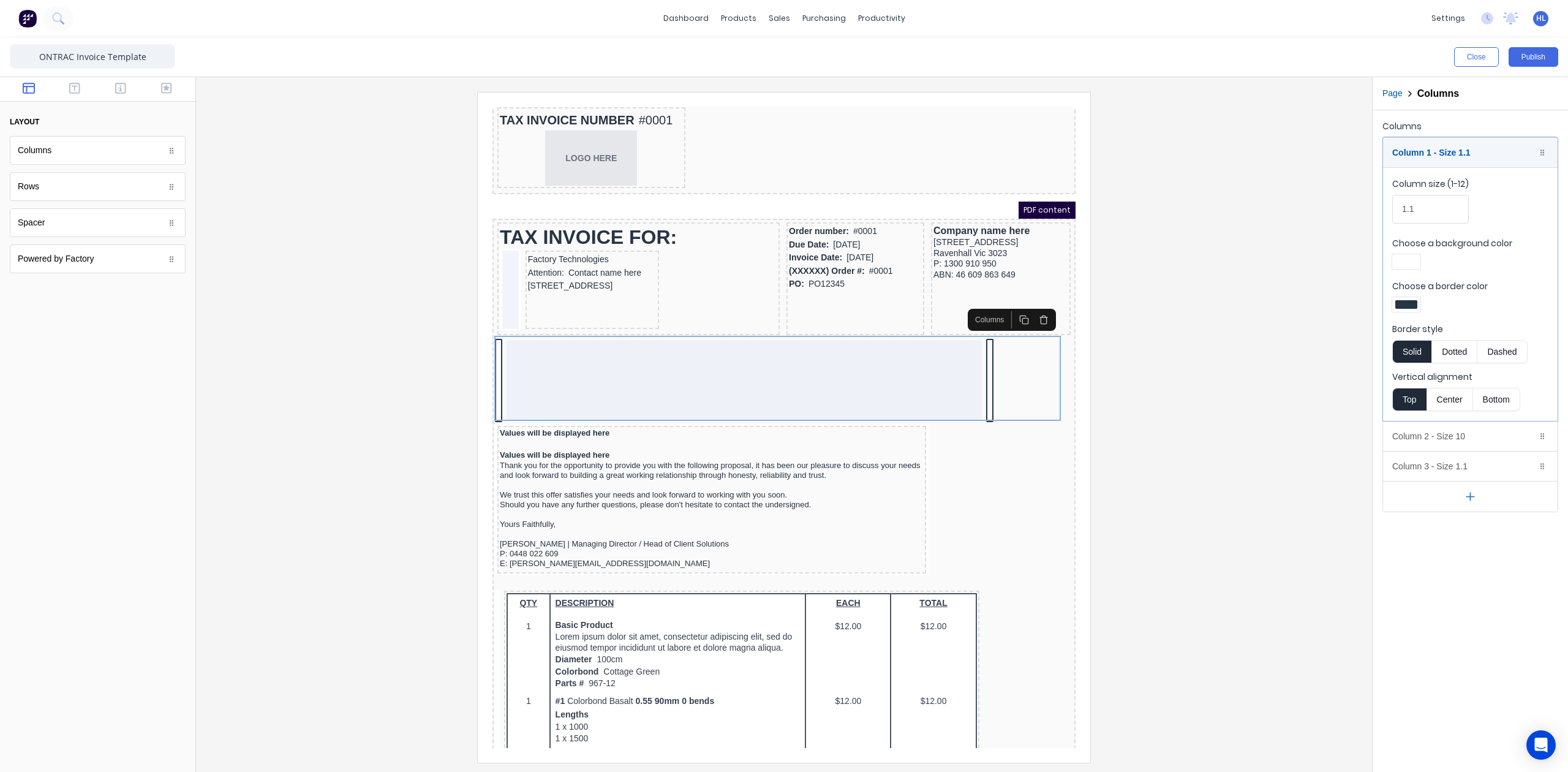
click at [1401, 298] on div at bounding box center [1406, 304] width 28 height 15
click at [1444, 419] on div at bounding box center [1445, 415] width 14 height 14
click at [1442, 158] on div at bounding box center [784, 386] width 1568 height 772
click at [1456, 155] on body "dashboard products sales purchasing productivity dashboard products Product Cat…" at bounding box center [784, 386] width 1568 height 772
type input "4"
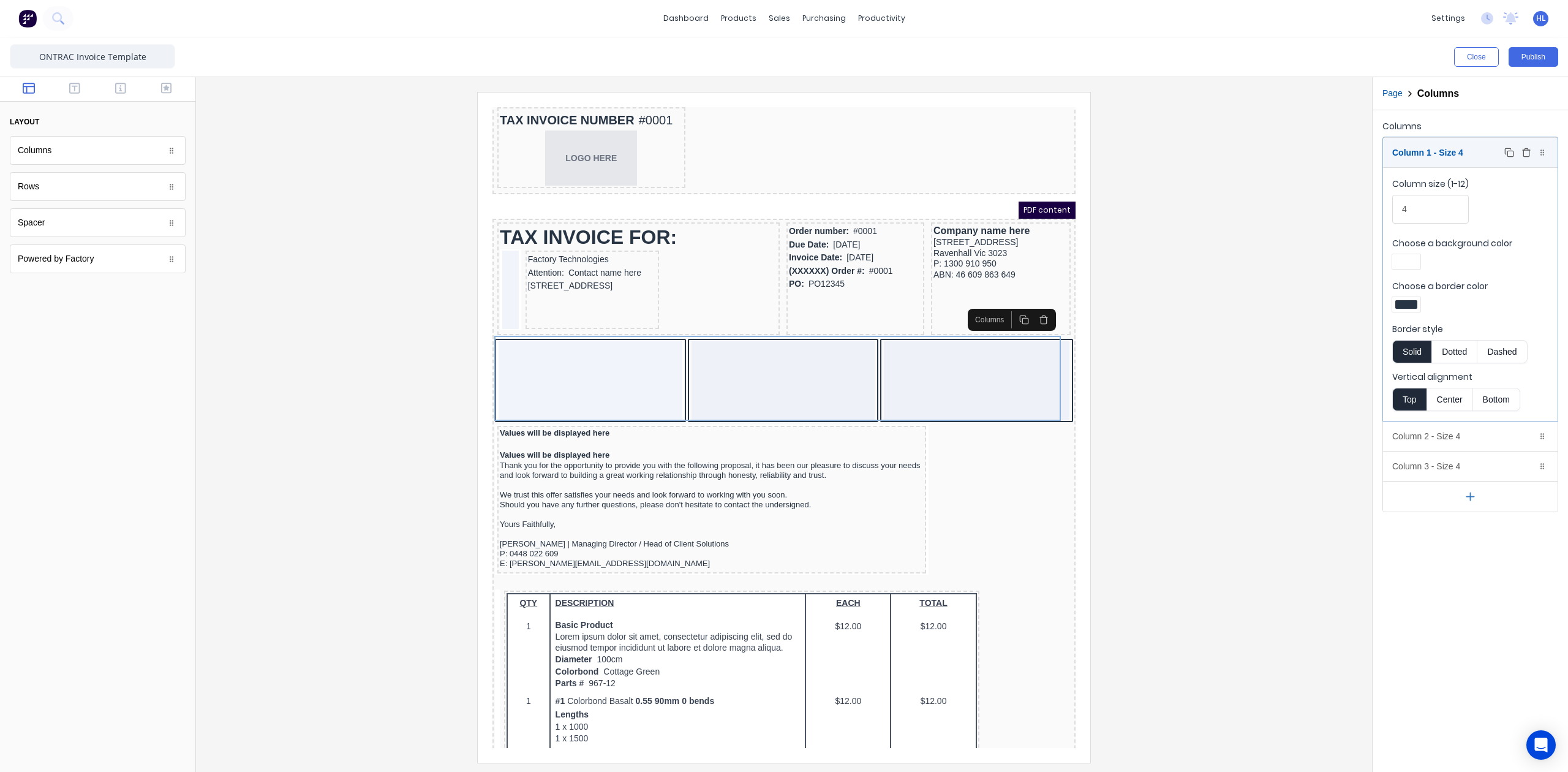
click at [1448, 152] on div "Column 1 - Size 4 Duplicate Delete" at bounding box center [1470, 152] width 174 height 29
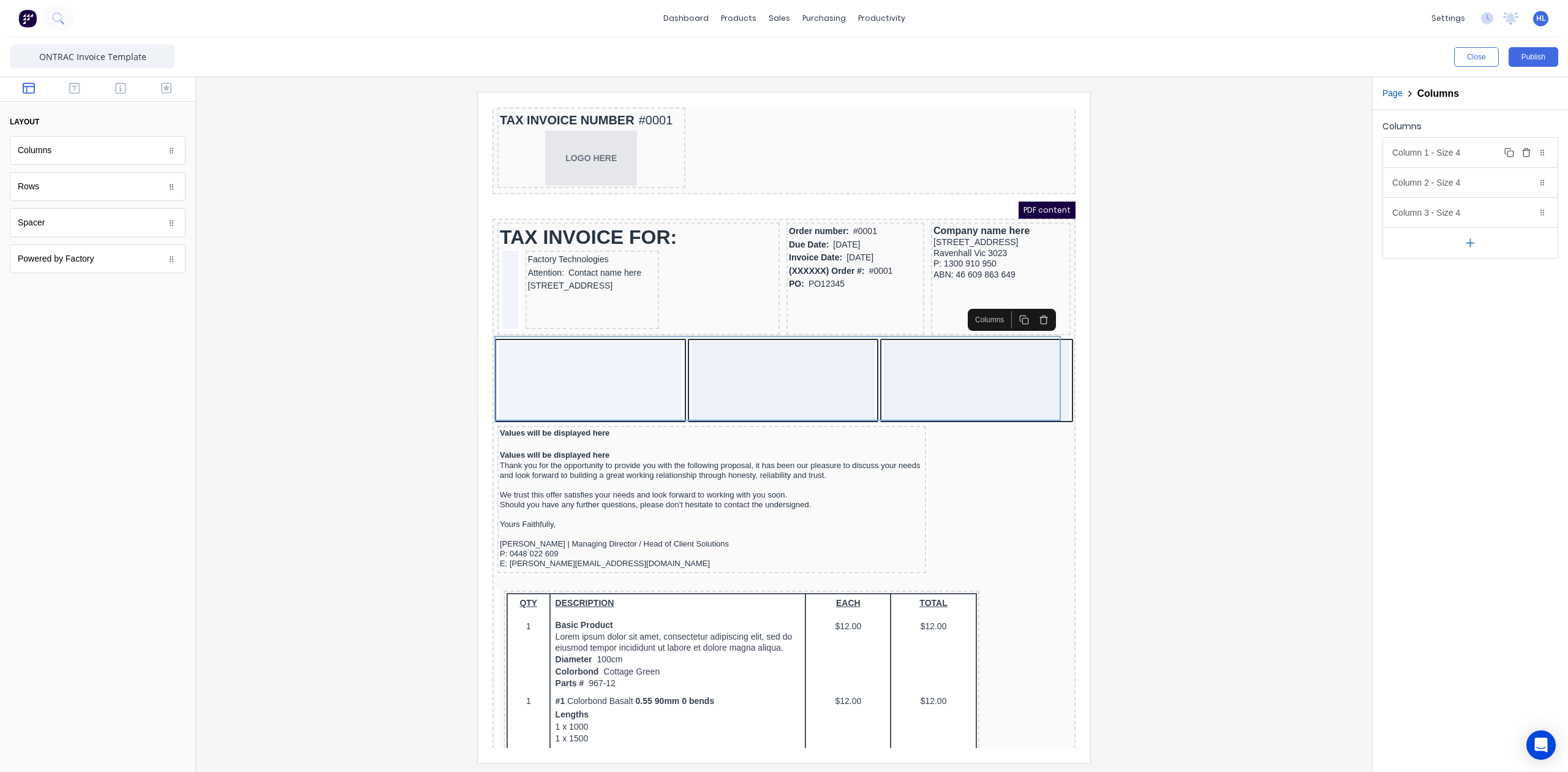
click at [1449, 148] on div "Column 1 - Size 4 Duplicate Delete" at bounding box center [1470, 152] width 174 height 29
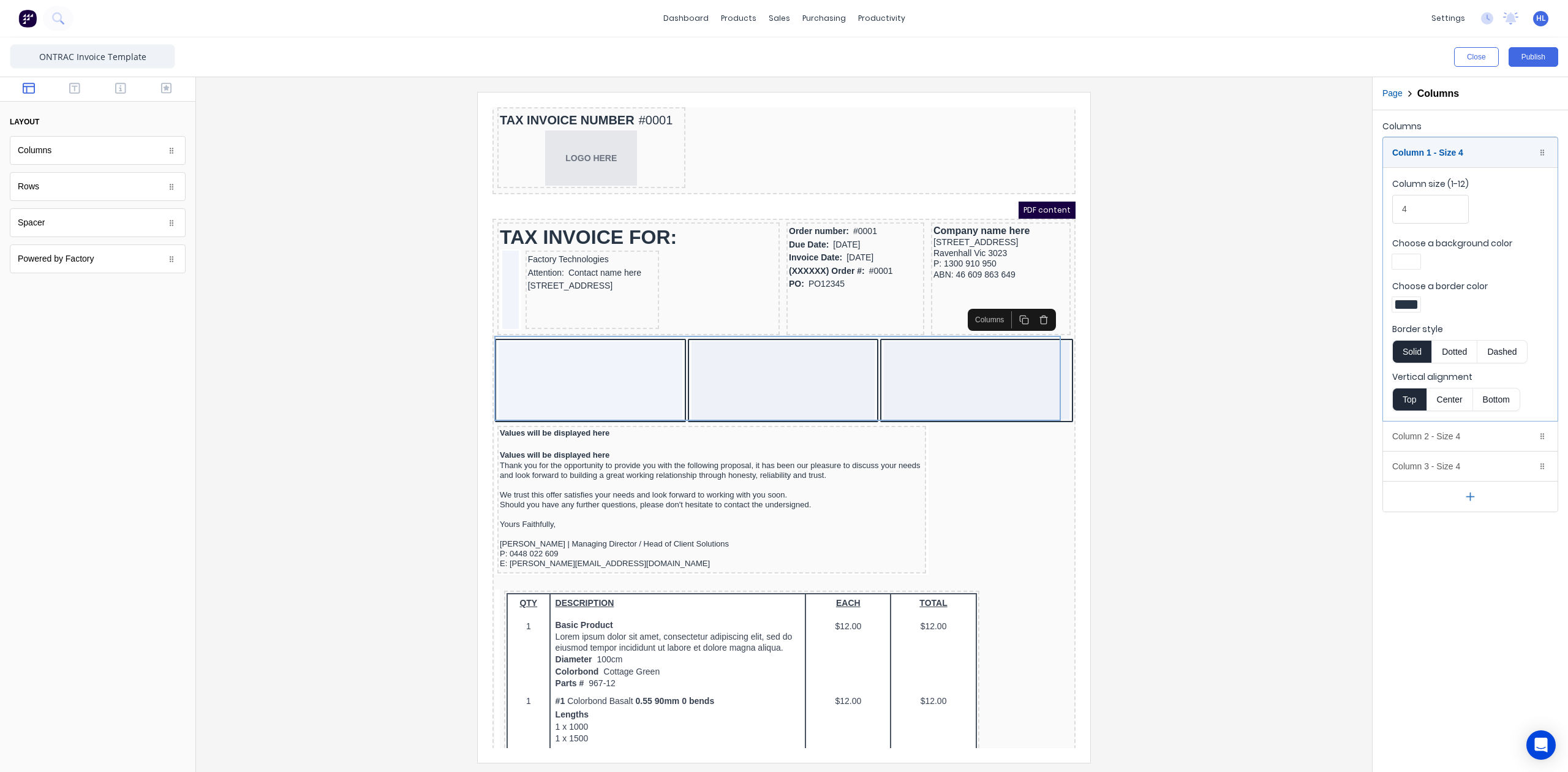
click at [1405, 307] on div at bounding box center [1407, 304] width 22 height 8
drag, startPoint x: 1451, startPoint y: 425, endPoint x: 1448, endPoint y: 404, distance: 21.2
click at [1451, 424] on div at bounding box center [1445, 406] width 104 height 45
click at [1442, 412] on div at bounding box center [1445, 415] width 14 height 14
click at [1449, 423] on div at bounding box center [1445, 415] width 14 height 14
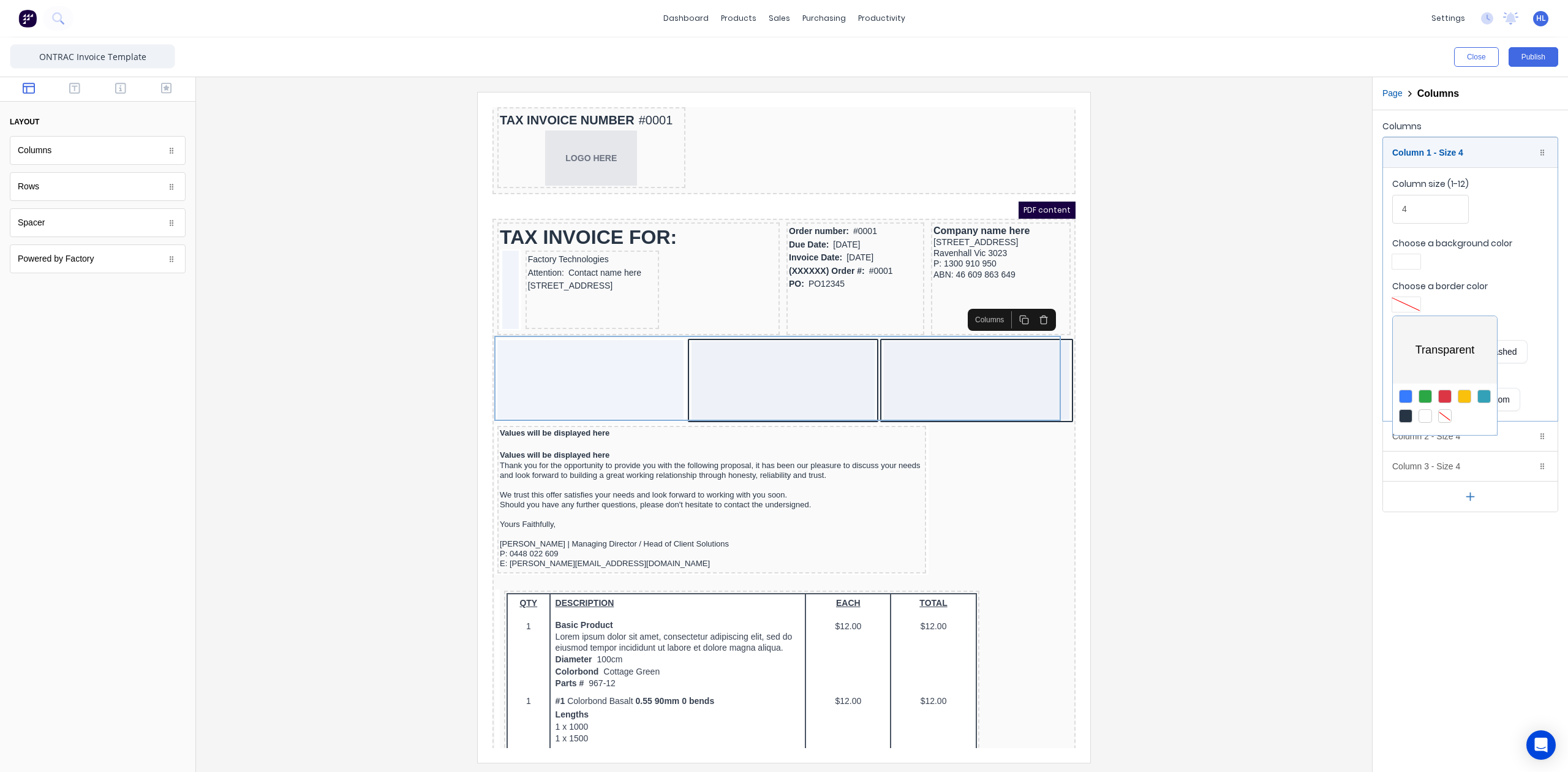
click at [1432, 146] on div at bounding box center [784, 386] width 1568 height 772
click at [1436, 156] on div "Column 1 - Size 4 Duplicate Delete" at bounding box center [1470, 152] width 174 height 29
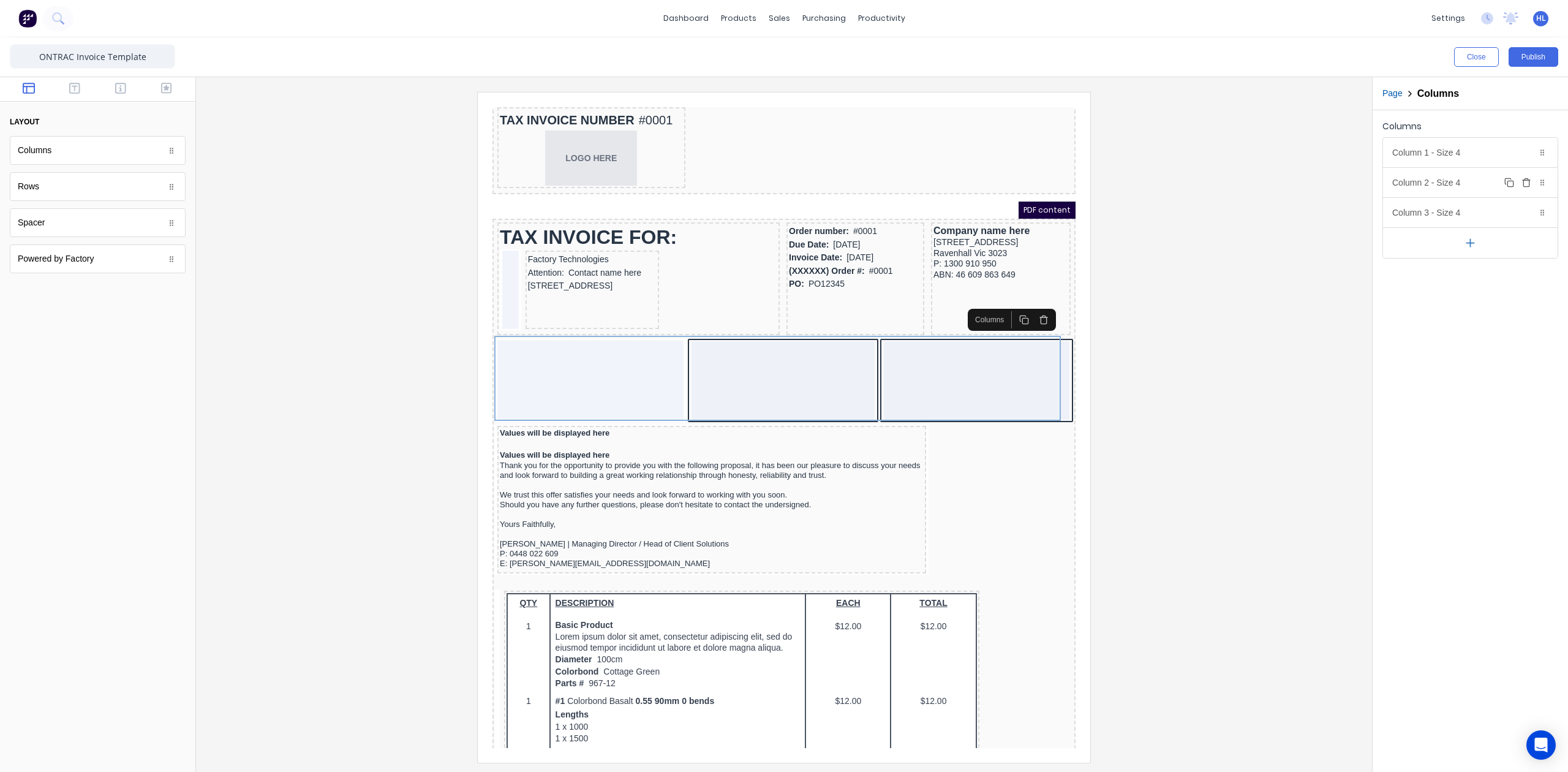
click at [1456, 183] on div "Column 2 - Size 4 Duplicate Delete" at bounding box center [1470, 182] width 174 height 29
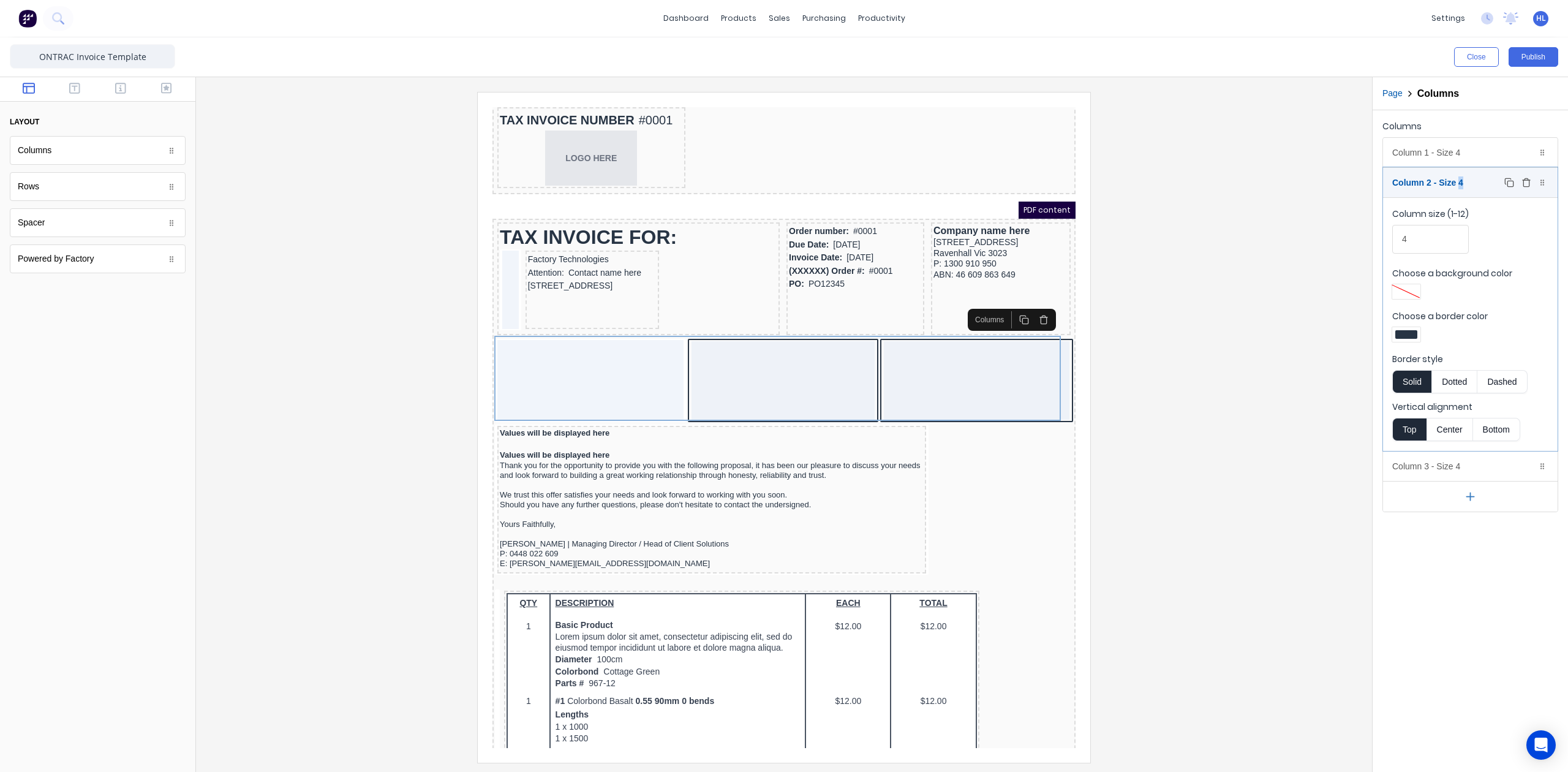
click at [1456, 183] on div "Column 2 - Size 4 Duplicate Delete" at bounding box center [1470, 182] width 174 height 29
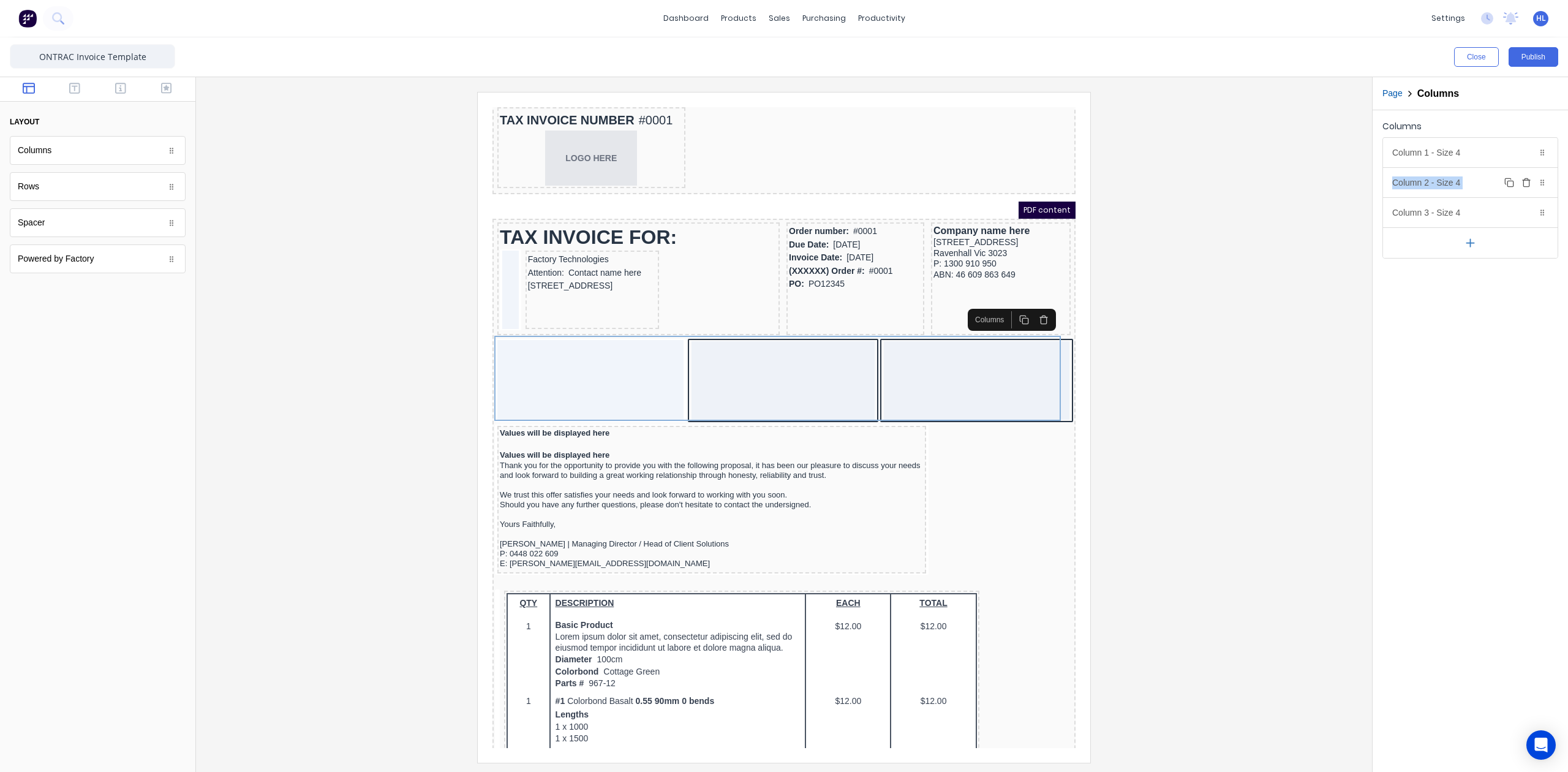
click at [1456, 183] on div "Column 2 - Size 4 Duplicate Delete" at bounding box center [1470, 182] width 174 height 29
click at [1407, 339] on div at bounding box center [1407, 334] width 22 height 8
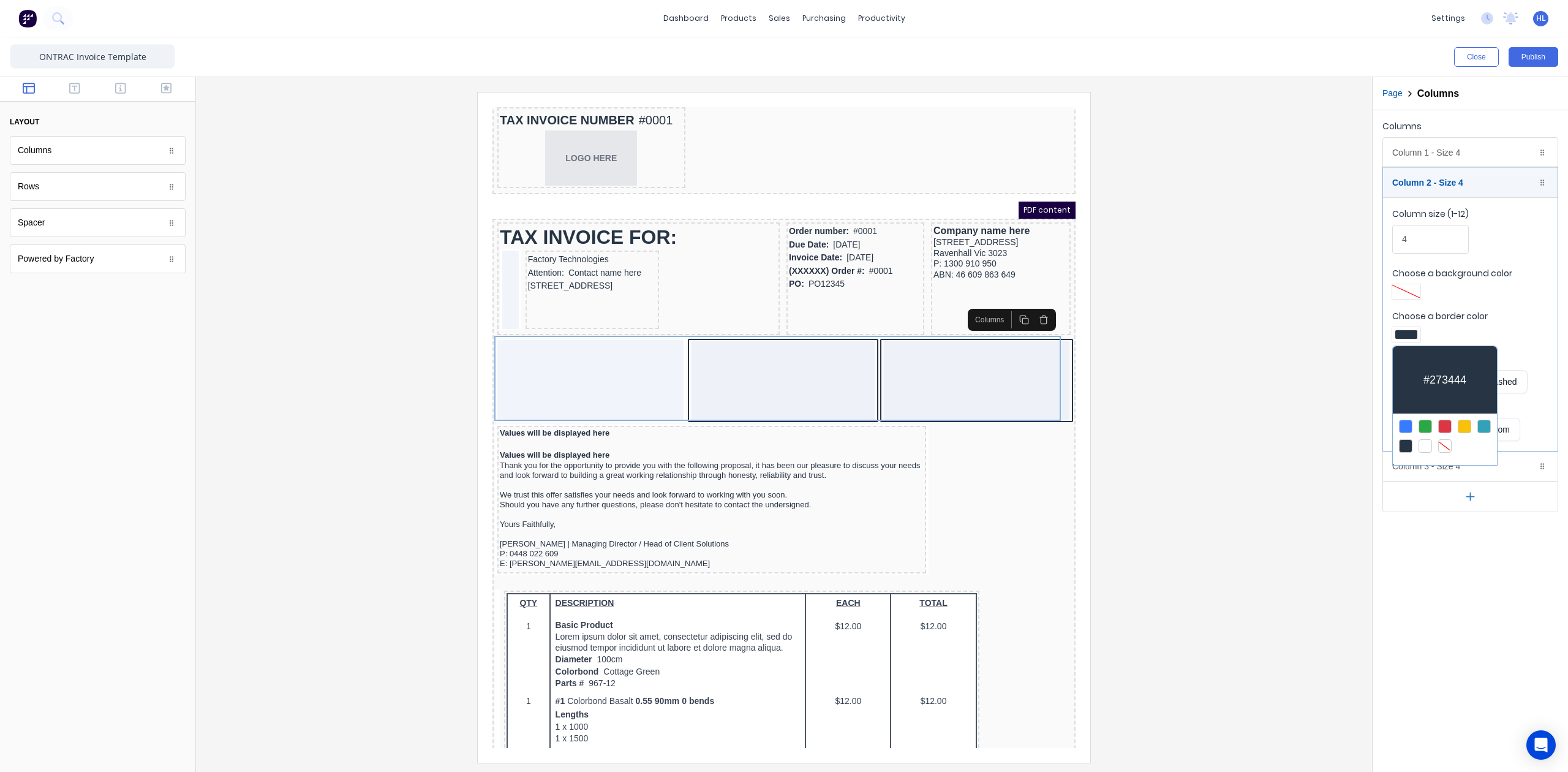
click at [1447, 439] on div at bounding box center [1445, 446] width 14 height 14
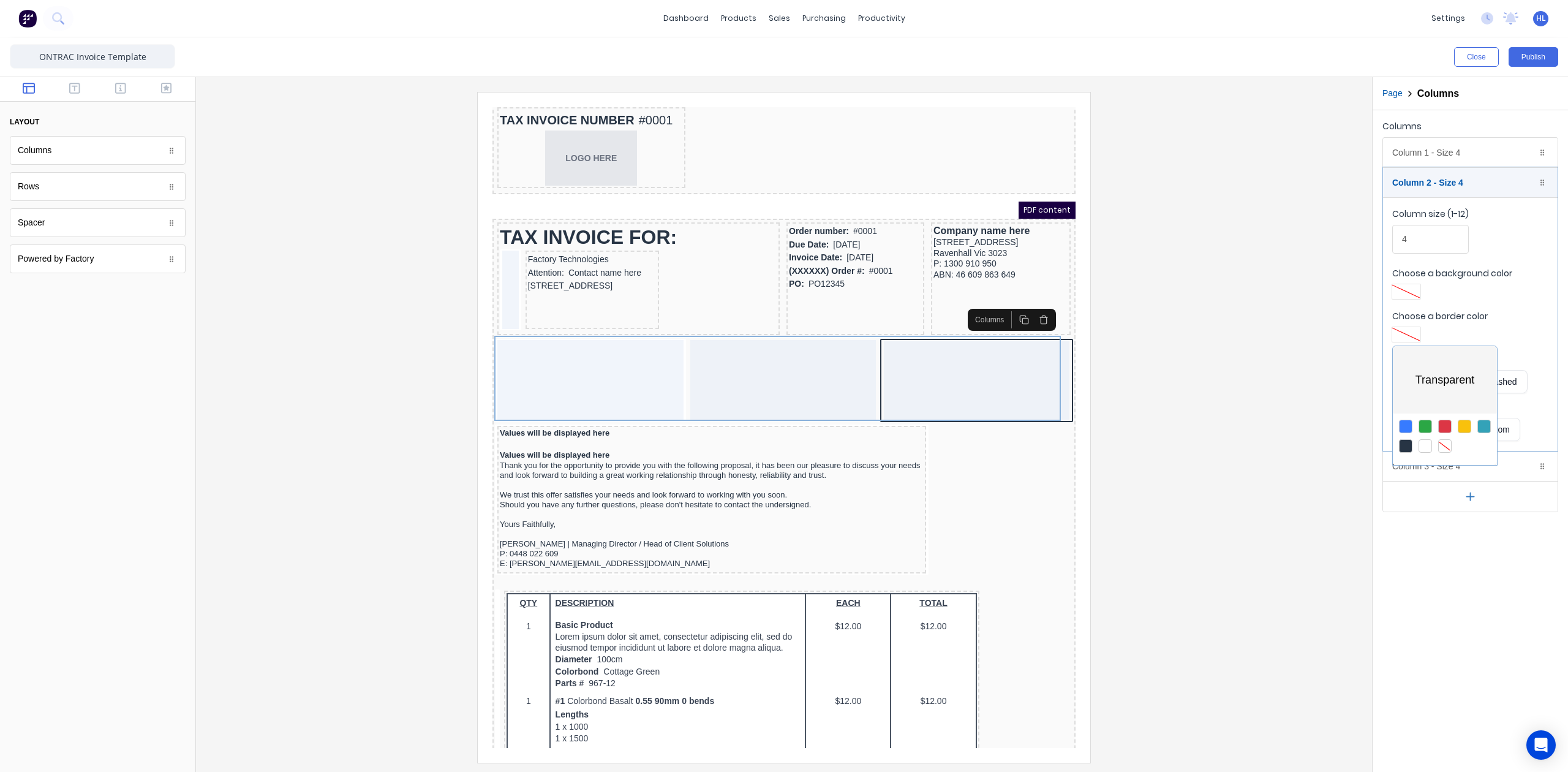
click at [1433, 187] on div at bounding box center [784, 386] width 1568 height 772
click at [1449, 189] on div "Column 2 - Size 4 Duplicate Delete" at bounding box center [1470, 182] width 174 height 29
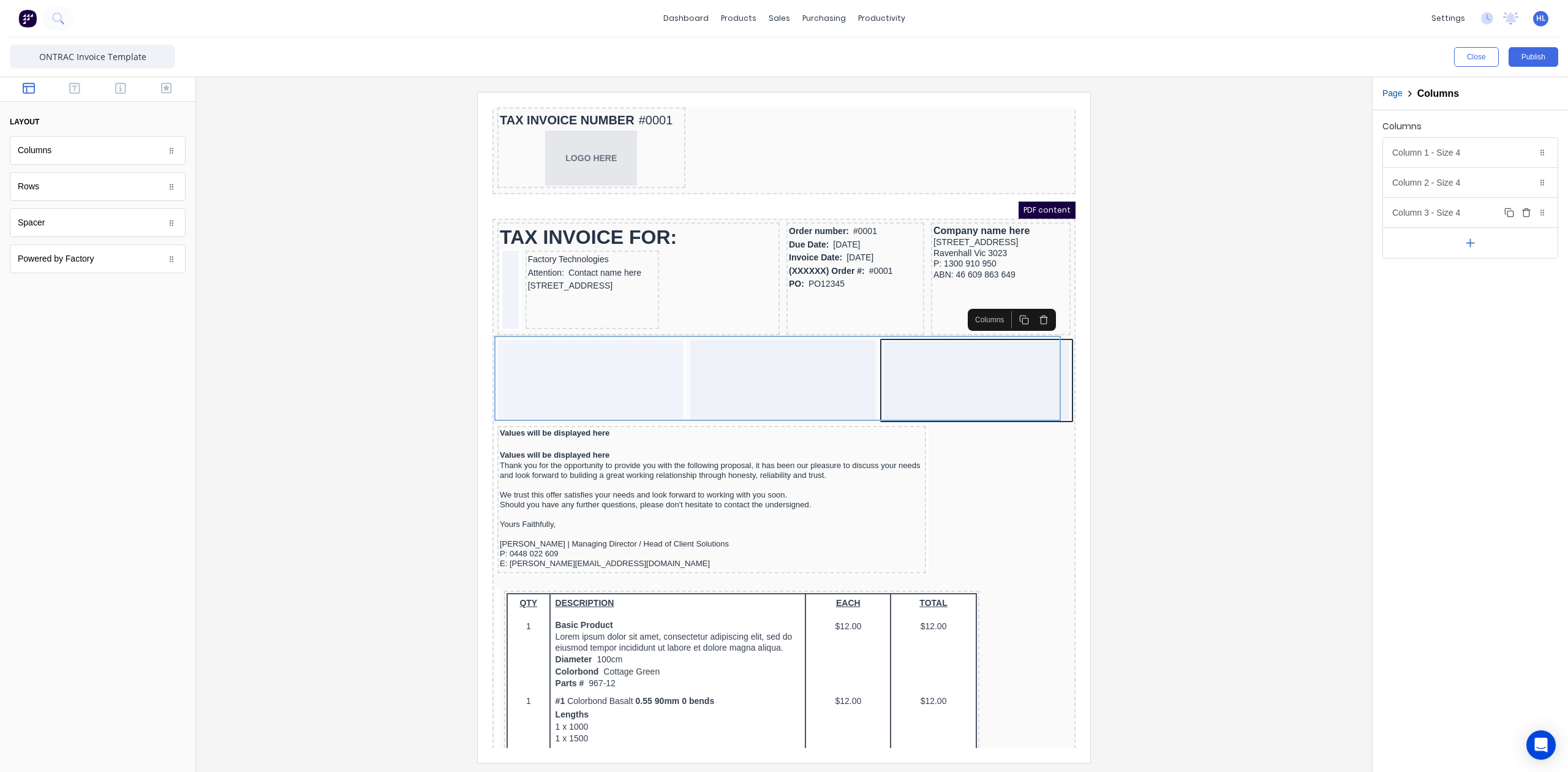
click at [1436, 214] on div "Column 3 - Size 4 Duplicate Delete" at bounding box center [1470, 212] width 174 height 29
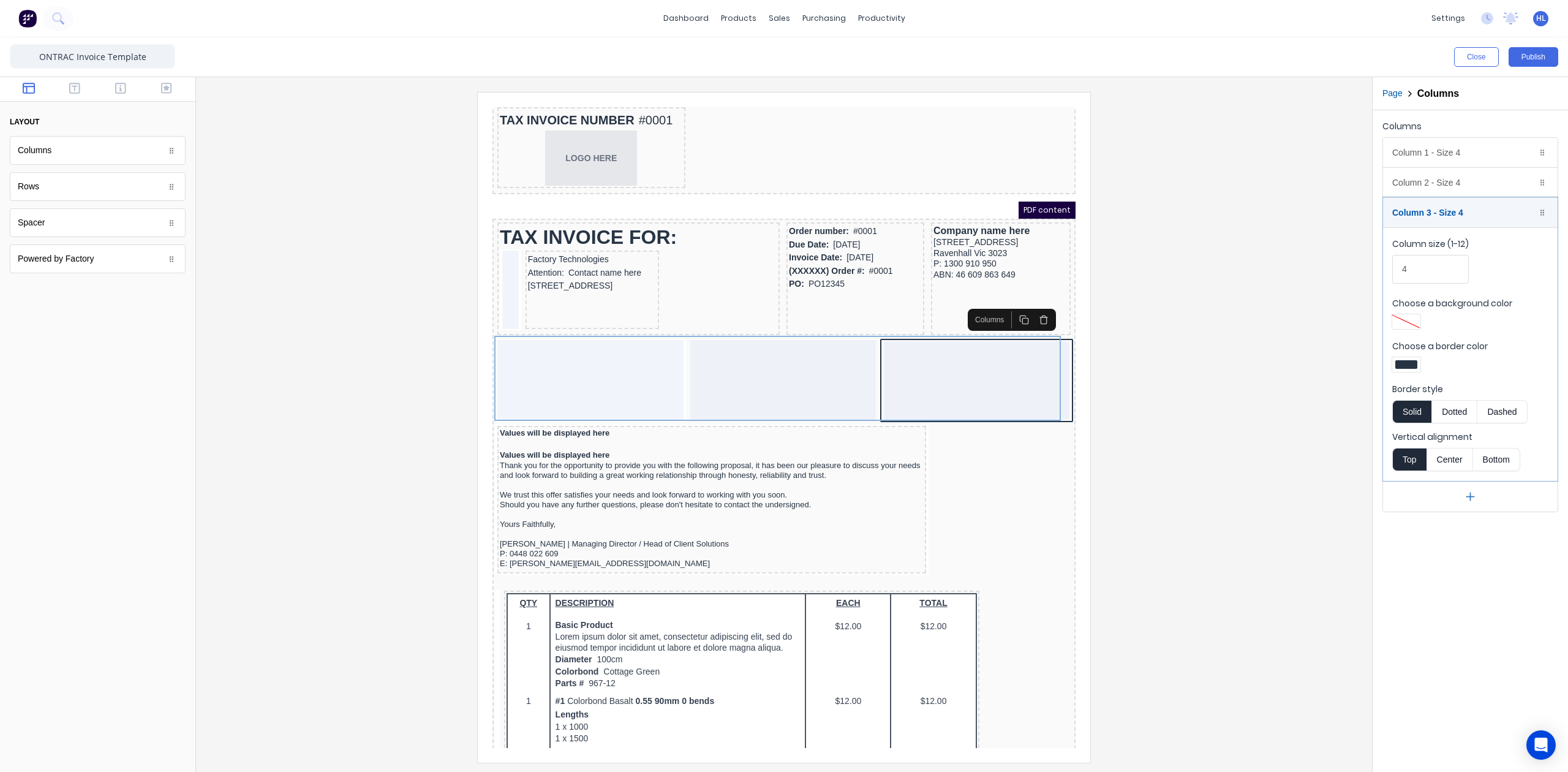
click at [1414, 368] on div at bounding box center [1407, 364] width 22 height 8
click at [1443, 481] on div at bounding box center [1445, 476] width 14 height 14
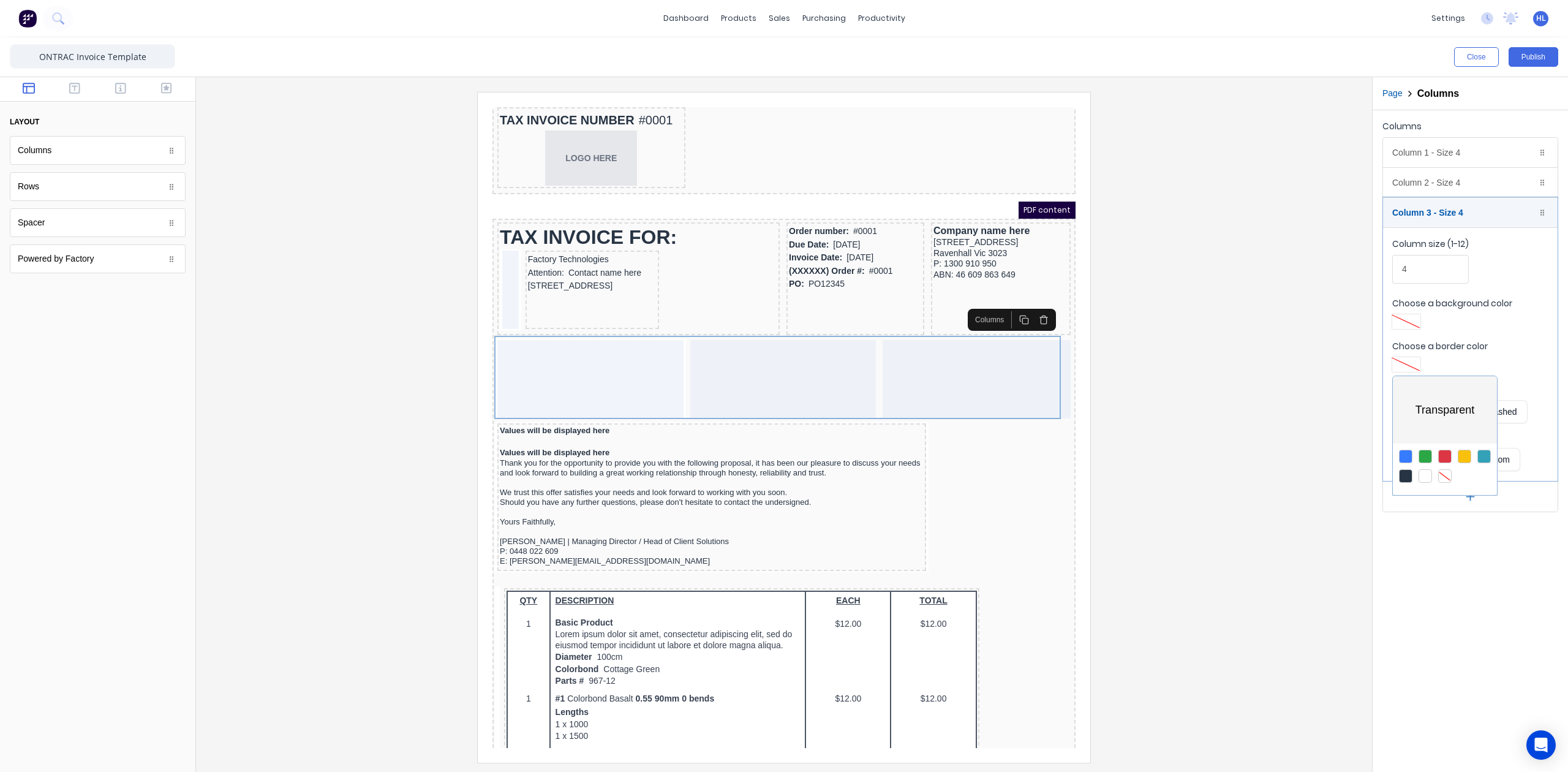
click at [1434, 216] on div at bounding box center [784, 386] width 1568 height 772
click at [1460, 215] on div "Column 3 - Size 4 Duplicate Delete" at bounding box center [1470, 212] width 174 height 29
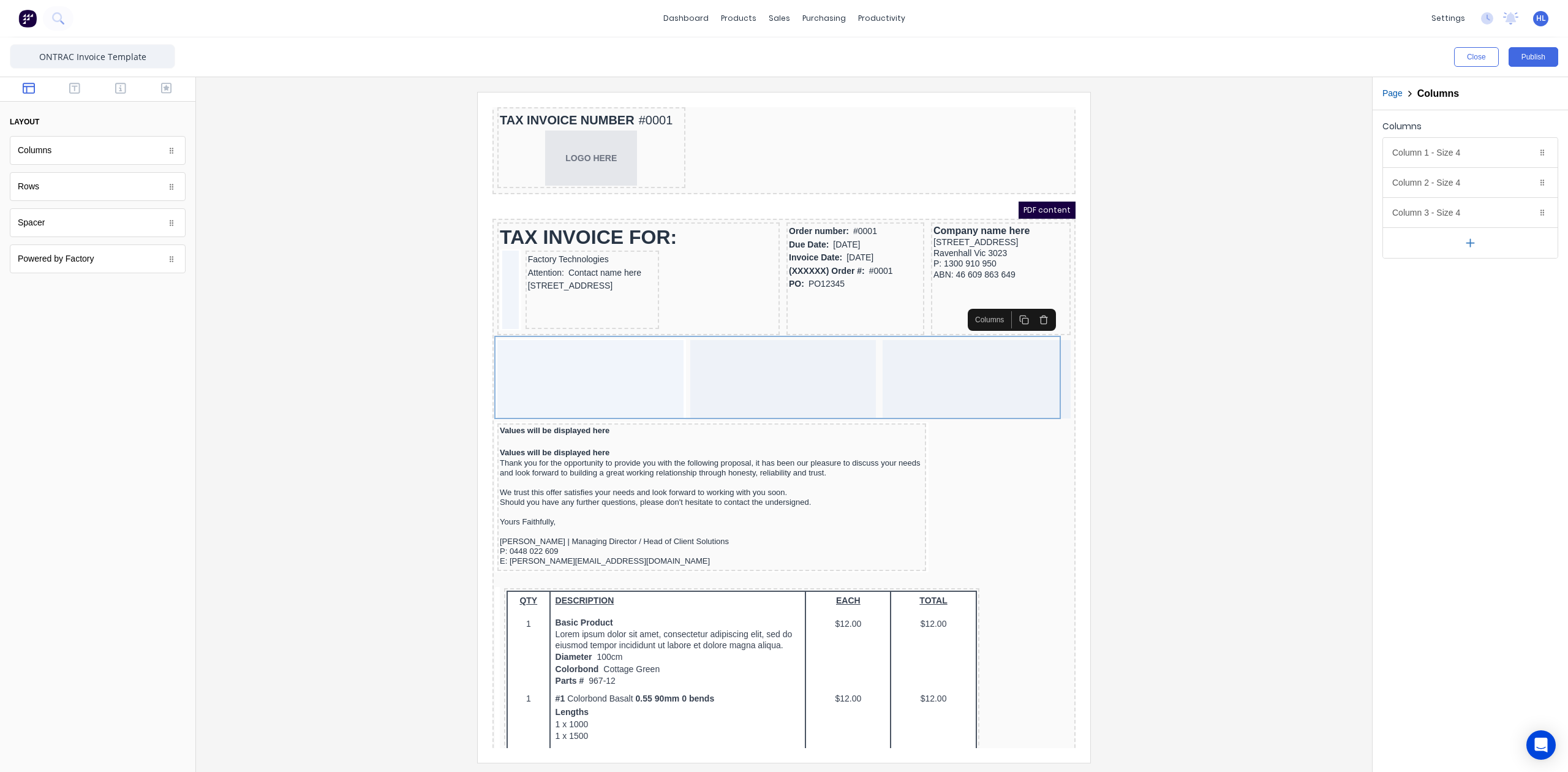
click at [1245, 292] on div at bounding box center [784, 427] width 1156 height 670
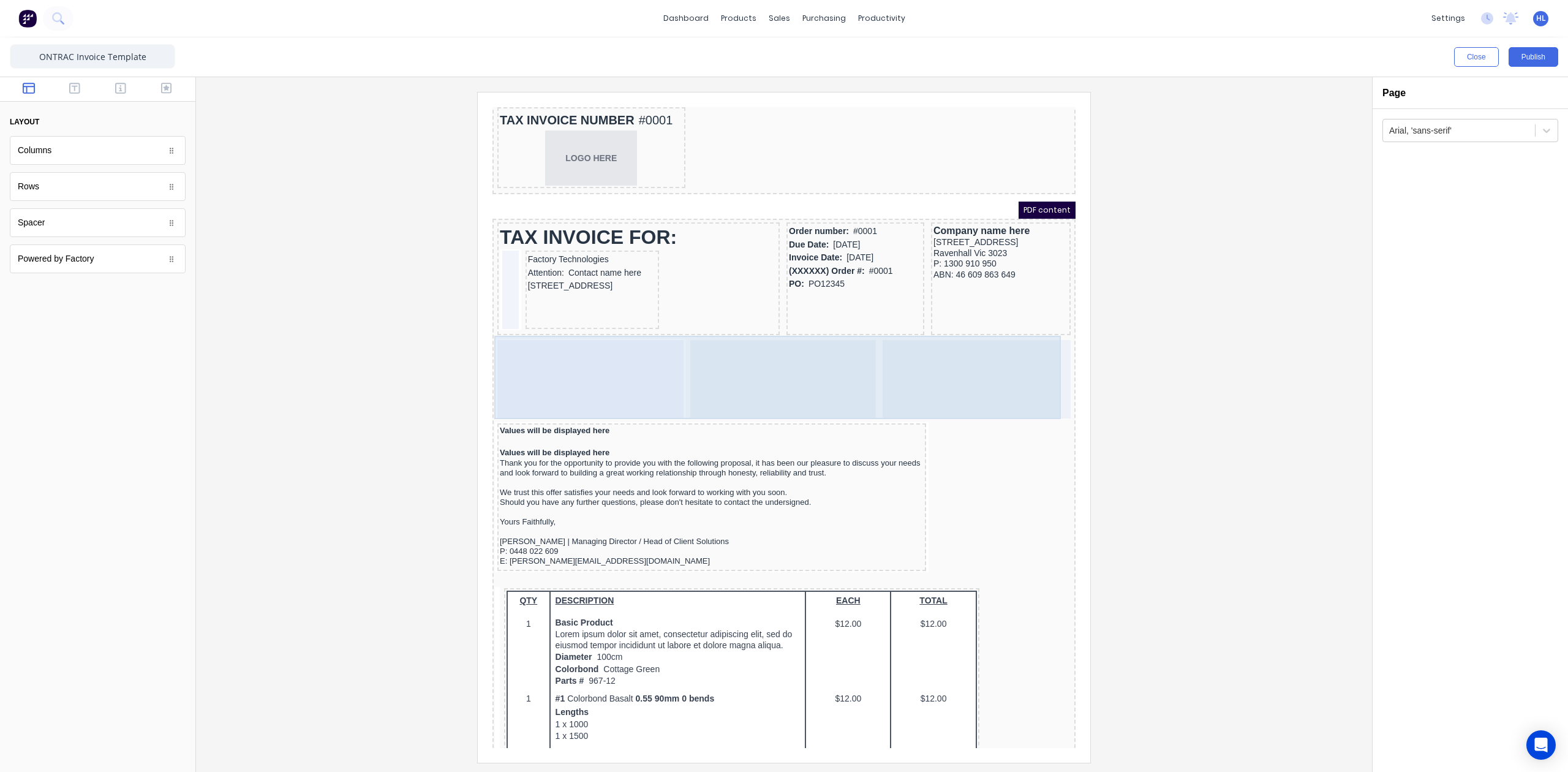
click at [695, 349] on div at bounding box center [768, 364] width 186 height 78
click at [632, 360] on div at bounding box center [576, 364] width 186 height 78
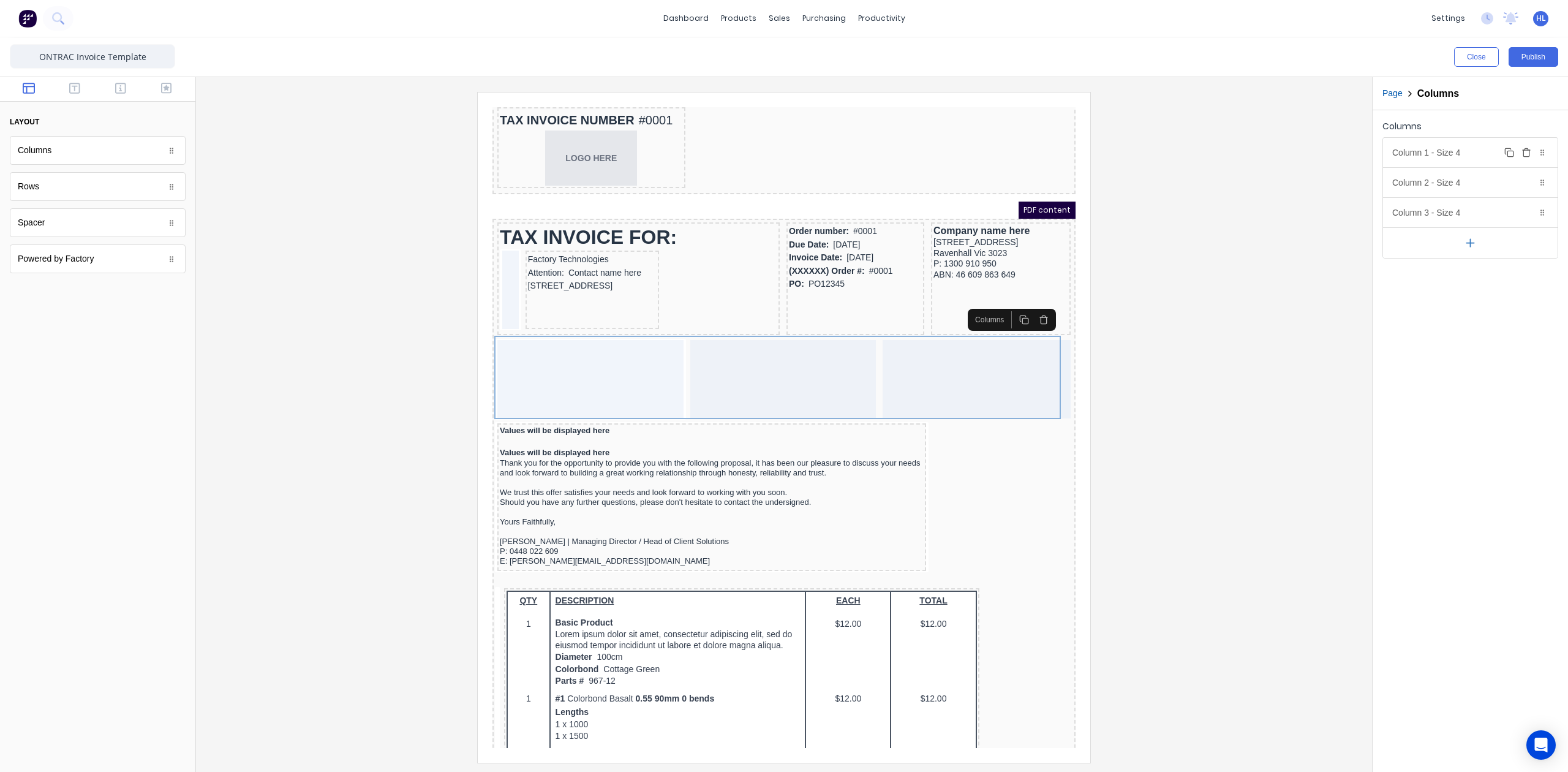
click at [1458, 152] on div "Column 1 - Size 4 Duplicate Delete" at bounding box center [1470, 152] width 174 height 29
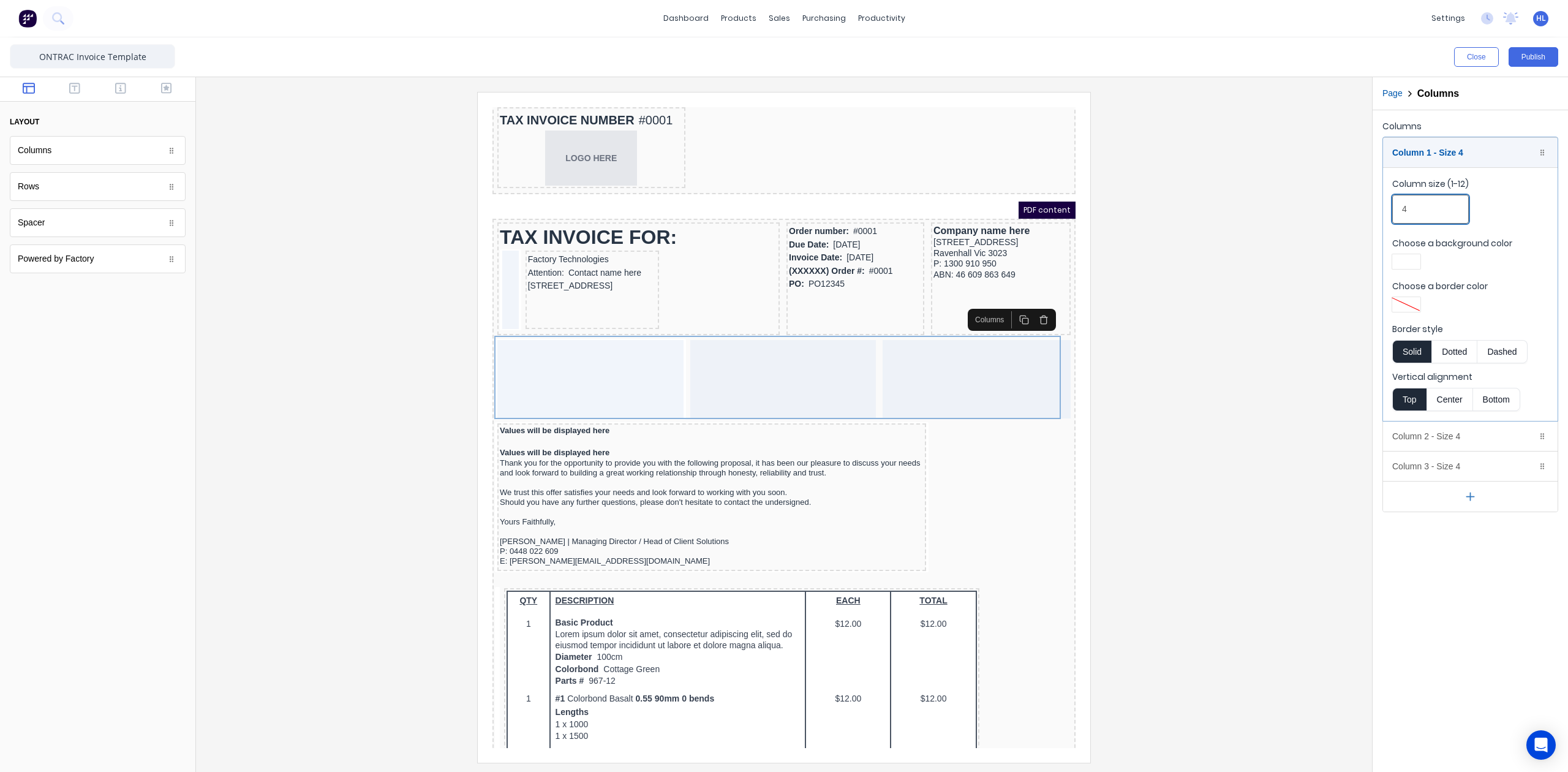
drag, startPoint x: 1442, startPoint y: 216, endPoint x: 1337, endPoint y: 218, distance: 105.0
click at [1337, 218] on div "Close Publish Components layout Columns Columns Rows Rows Spacer Spacer Powered…" at bounding box center [784, 404] width 1568 height 734
type input "1.1"
click at [1454, 169] on fieldset "Column size (1-12) 1.1 Choose a background color Choose a border color Border s…" at bounding box center [1470, 294] width 174 height 253
click at [1461, 150] on div "Column 1 - Size 1.1 Duplicate Delete" at bounding box center [1470, 152] width 174 height 29
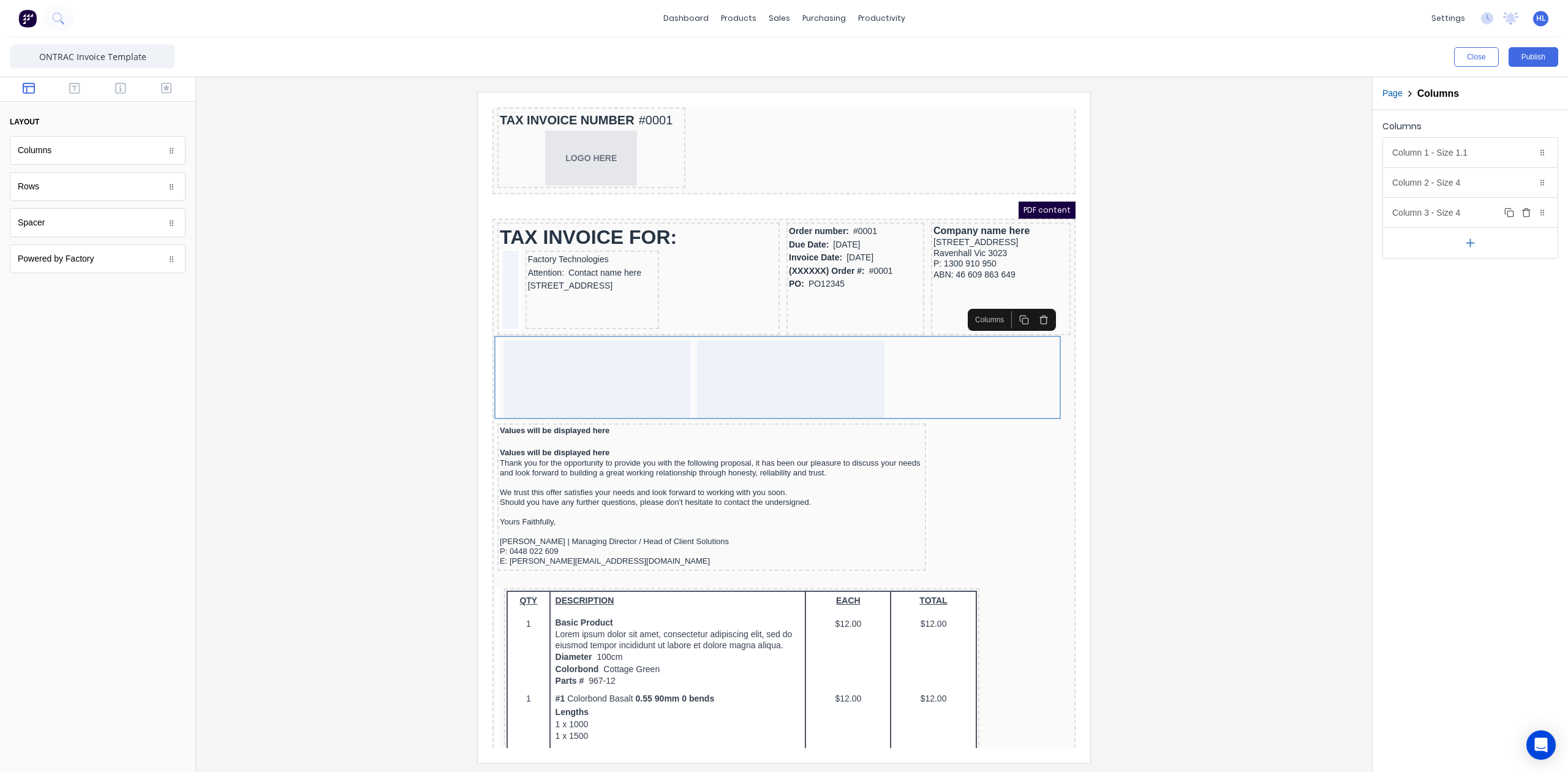
click at [1463, 213] on div "Column 3 - Size 4 Duplicate Delete" at bounding box center [1470, 212] width 174 height 29
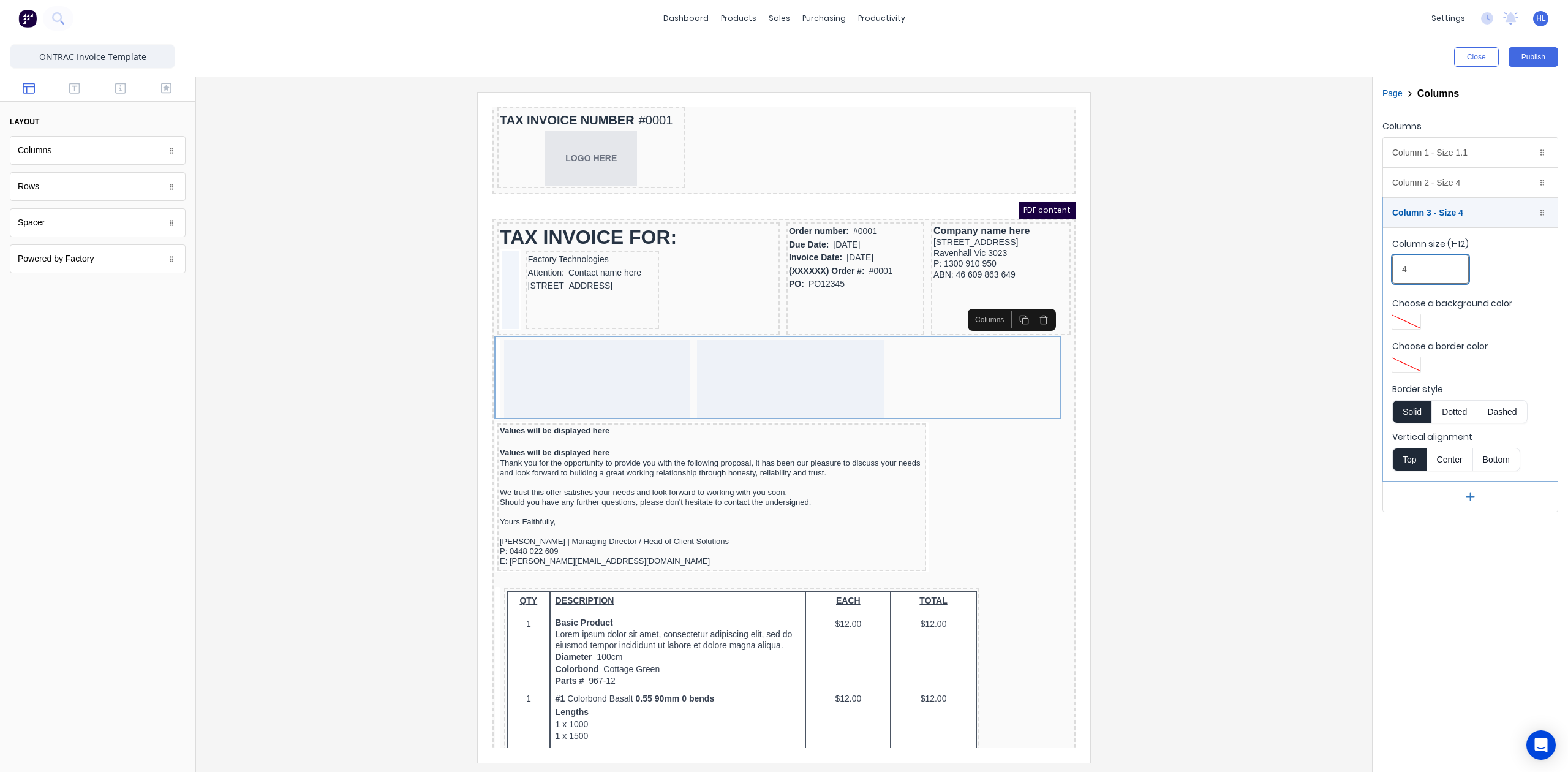
drag, startPoint x: 1410, startPoint y: 268, endPoint x: 1398, endPoint y: 268, distance: 12.0
click at [1398, 268] on input "4" at bounding box center [1431, 269] width 76 height 29
type input "1.1"
click at [1498, 239] on div "Column size (1-12) 1.1" at bounding box center [1470, 264] width 156 height 52
click at [1468, 218] on div "Column 3 - Size 1.1 Duplicate Delete" at bounding box center [1470, 212] width 174 height 29
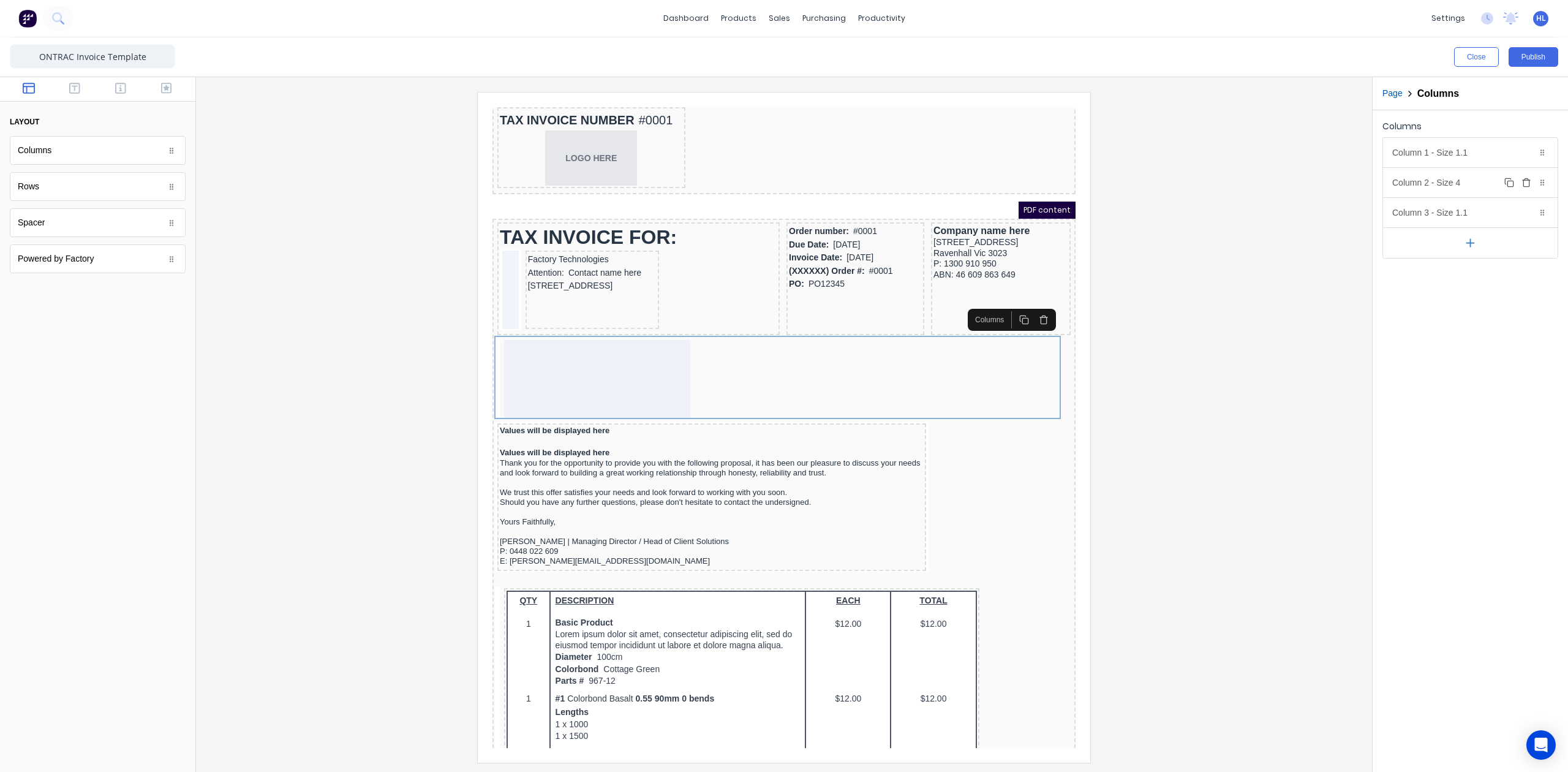
click at [1456, 184] on div "Column 2 - Size 4 Duplicate Delete" at bounding box center [1470, 182] width 174 height 29
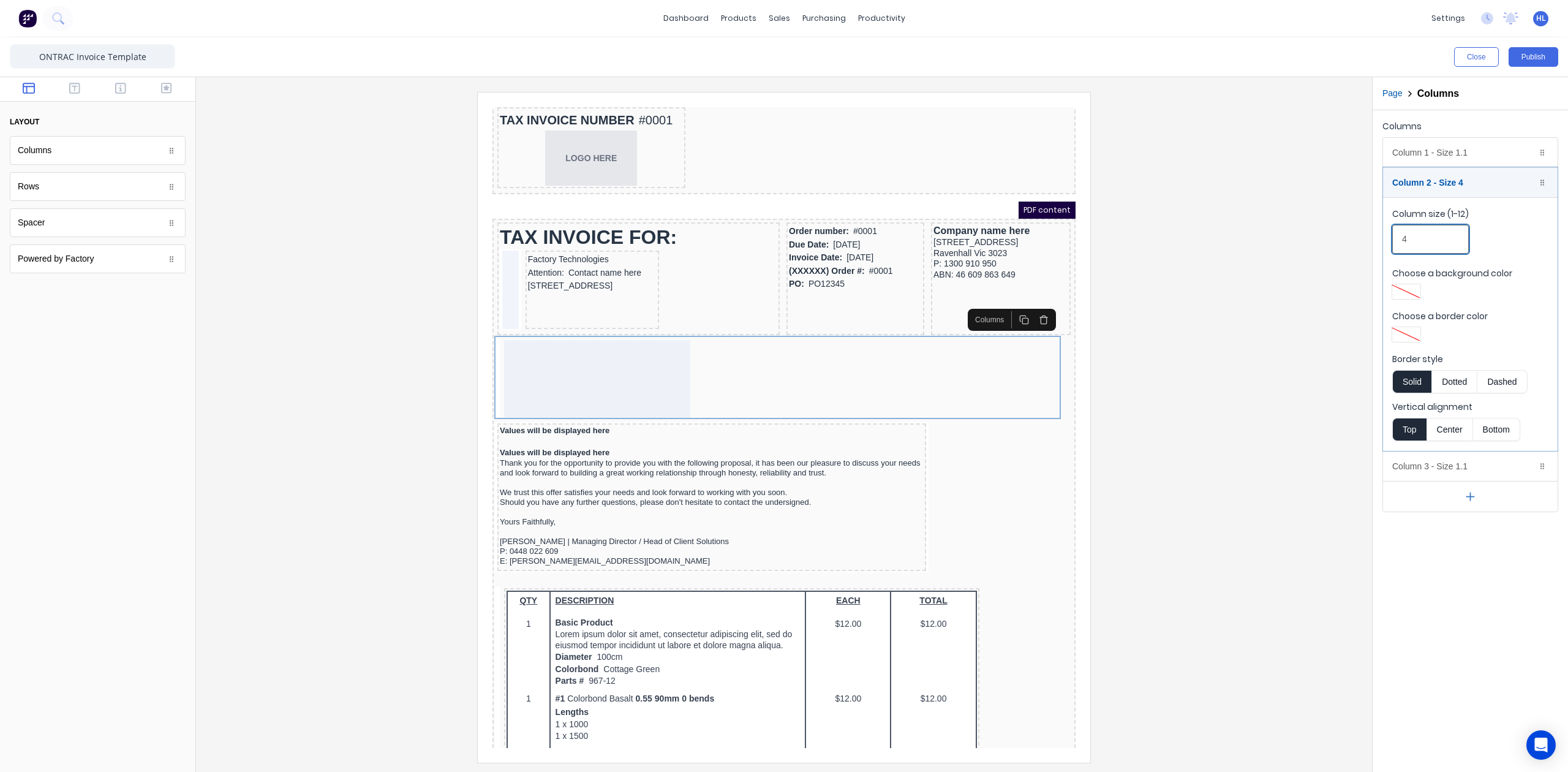
drag, startPoint x: 1429, startPoint y: 243, endPoint x: 1339, endPoint y: 248, distance: 90.1
click at [1339, 248] on div "Close Publish Components layout Columns Columns Rows Rows Spacer Spacer Powered…" at bounding box center [784, 404] width 1568 height 734
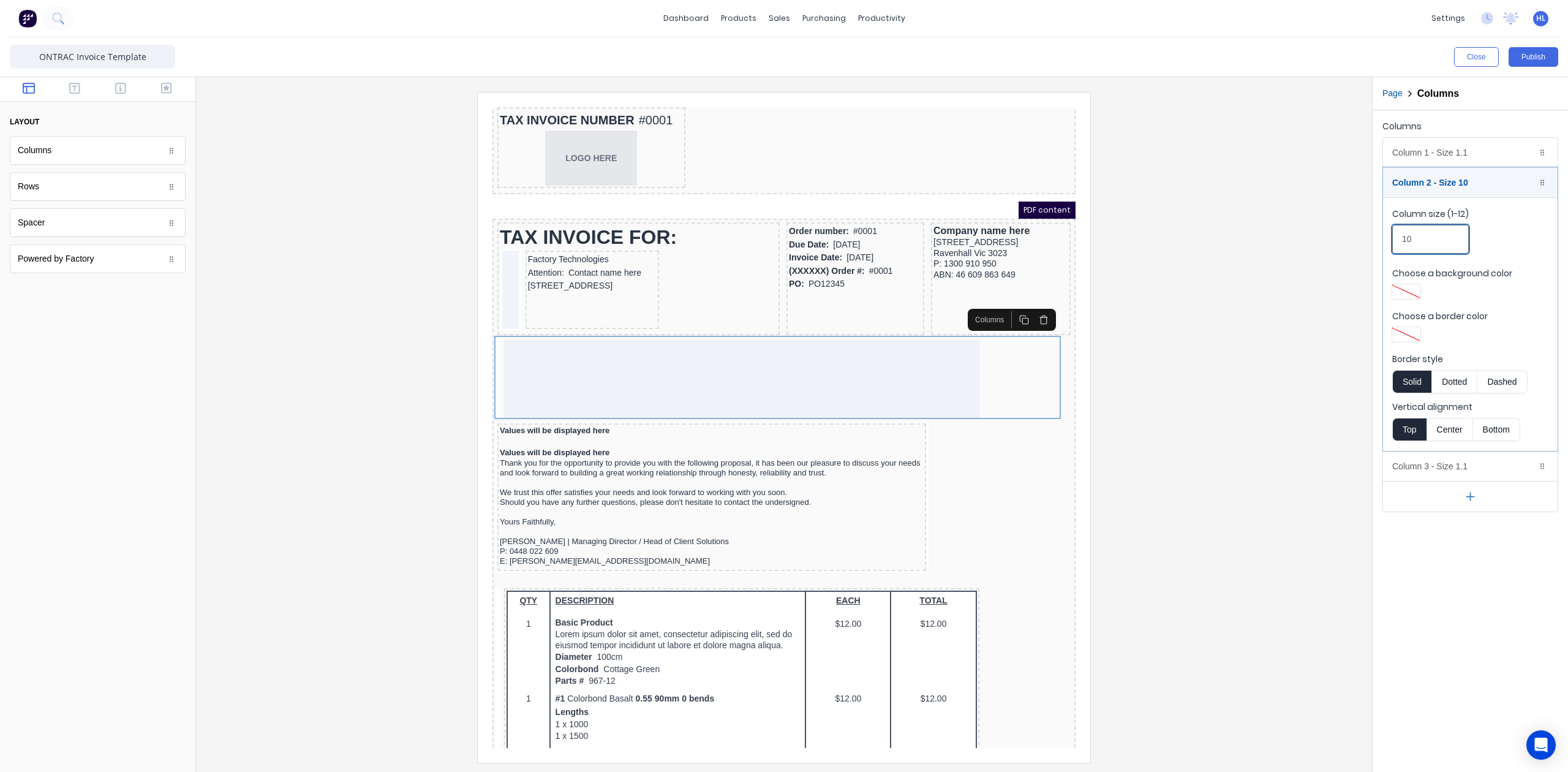
type input "10"
drag, startPoint x: 1291, startPoint y: 353, endPoint x: 1282, endPoint y: 353, distance: 9.0
click at [1290, 353] on div at bounding box center [784, 427] width 1156 height 670
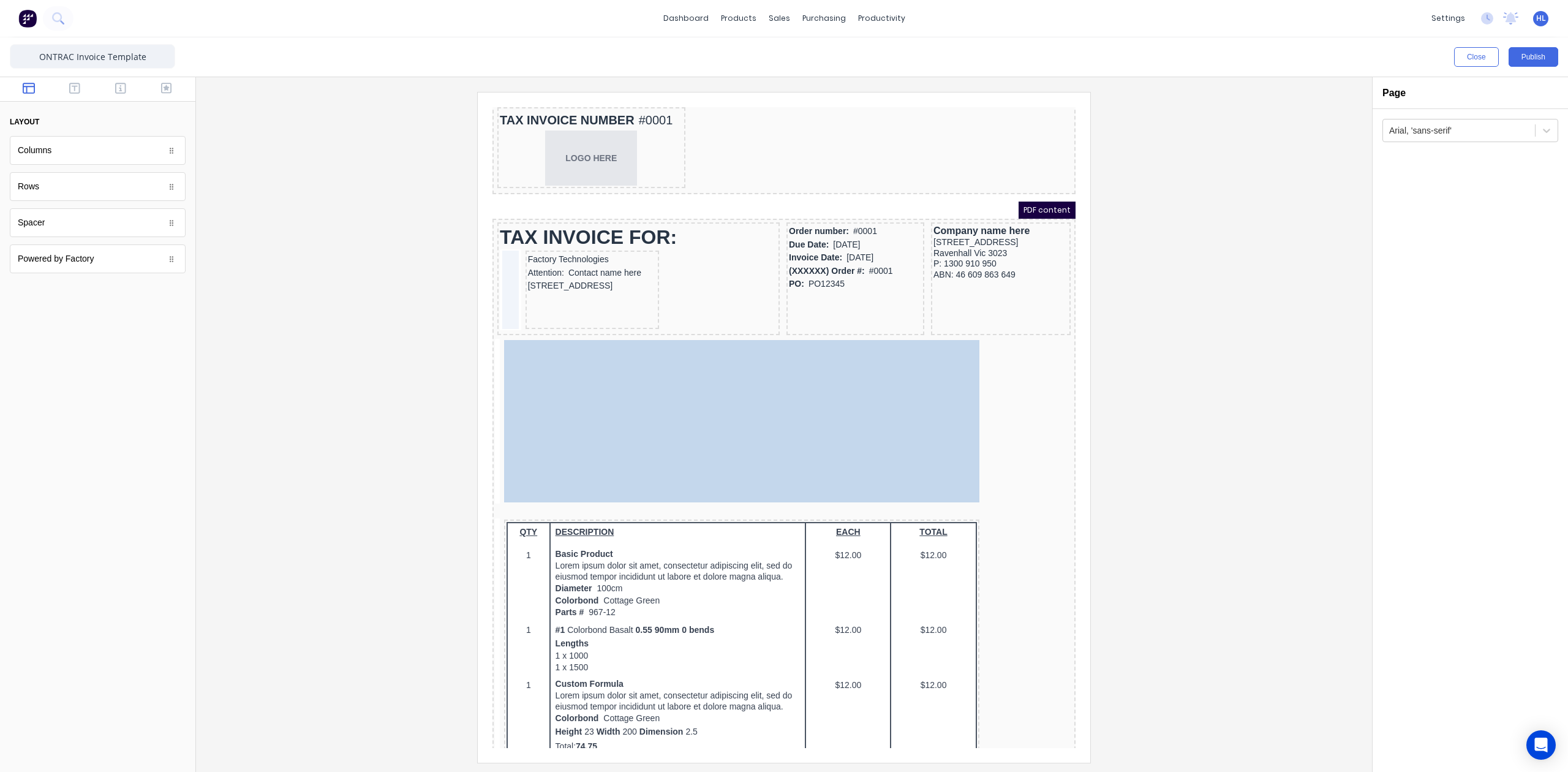
drag, startPoint x: 895, startPoint y: 406, endPoint x: 822, endPoint y: 327, distance: 107.6
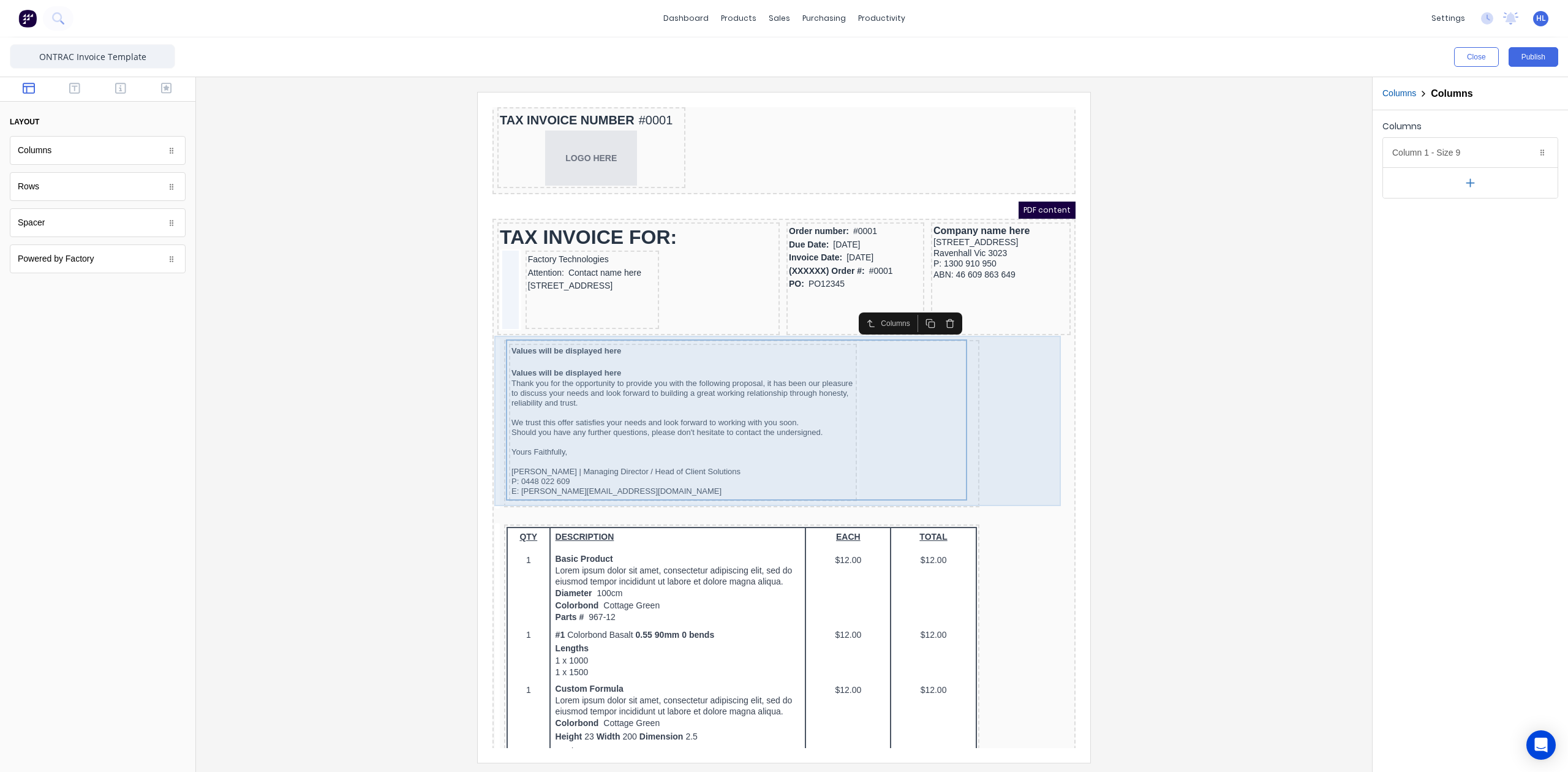
click at [1018, 369] on div "Values will be displayed here Values will be displayed here Thank you for the o…" at bounding box center [769, 410] width 578 height 172
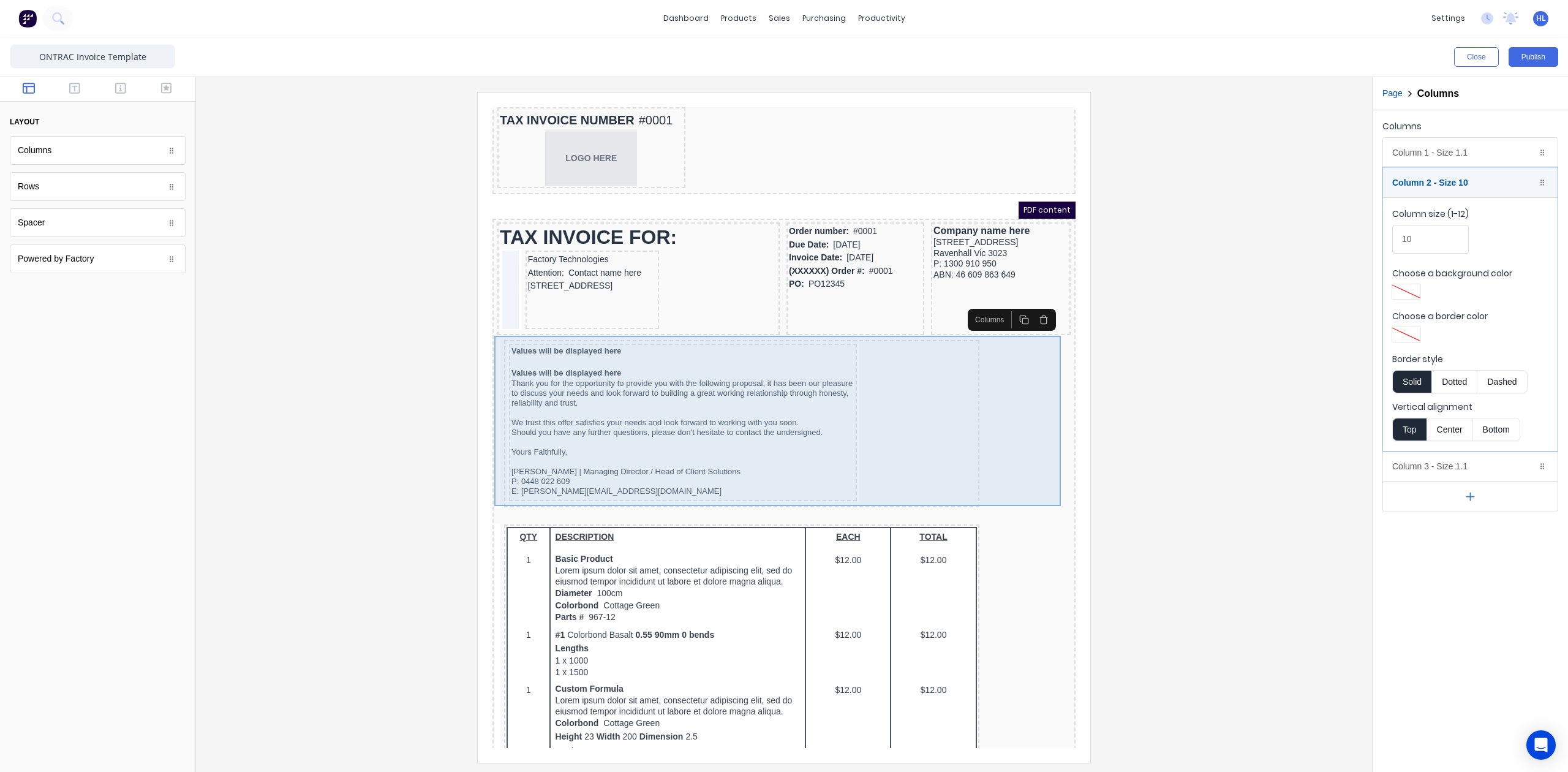
click at [489, 390] on div "Values will be displayed here Values will be displayed here Thank you for the o…" at bounding box center [727, 409] width 475 height 167
click at [484, 395] on div "Values will be displayed here Values will be displayed here Thank you for the o…" at bounding box center [769, 410] width 578 height 172
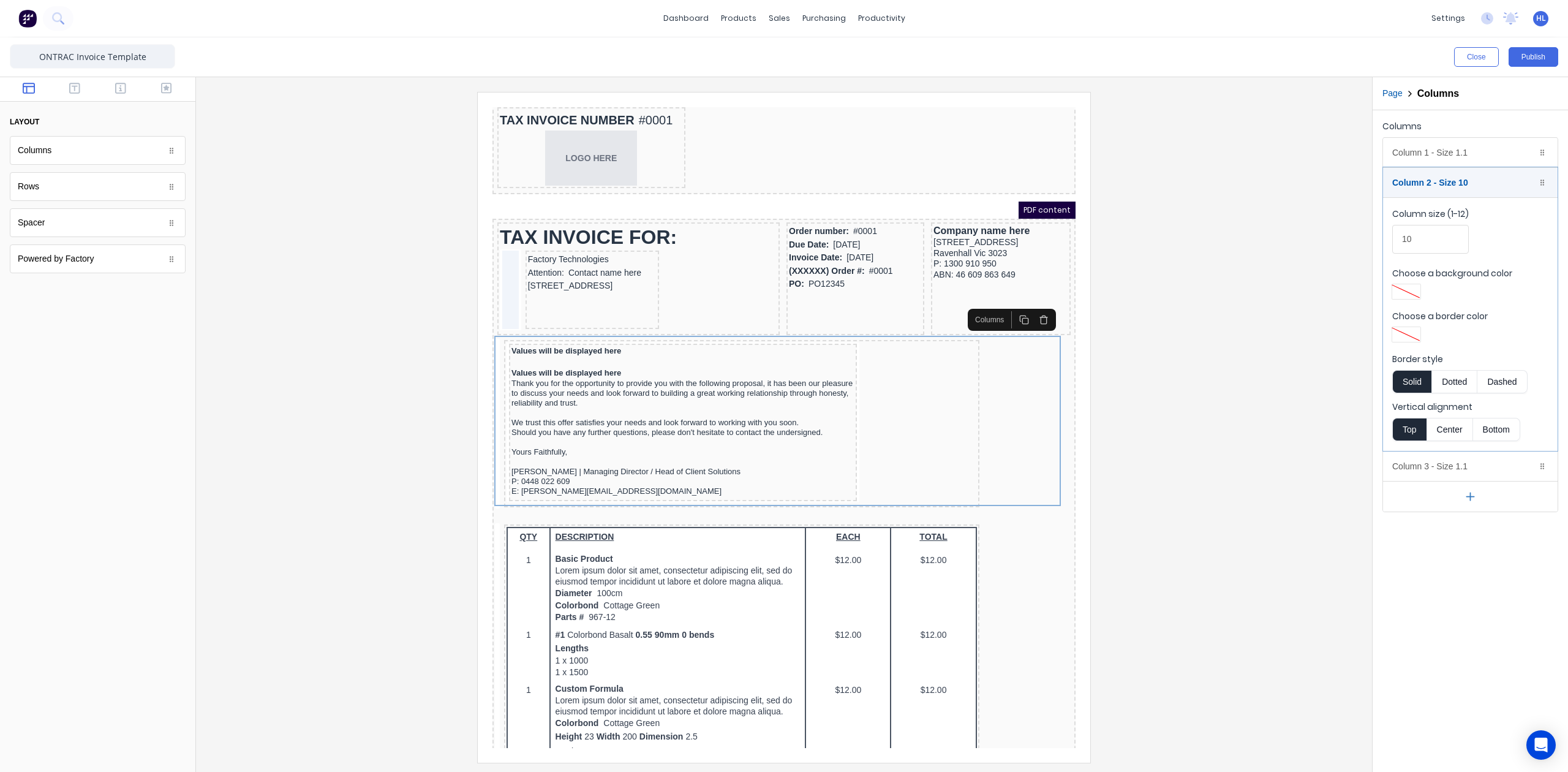
click at [424, 368] on div at bounding box center [784, 427] width 1156 height 670
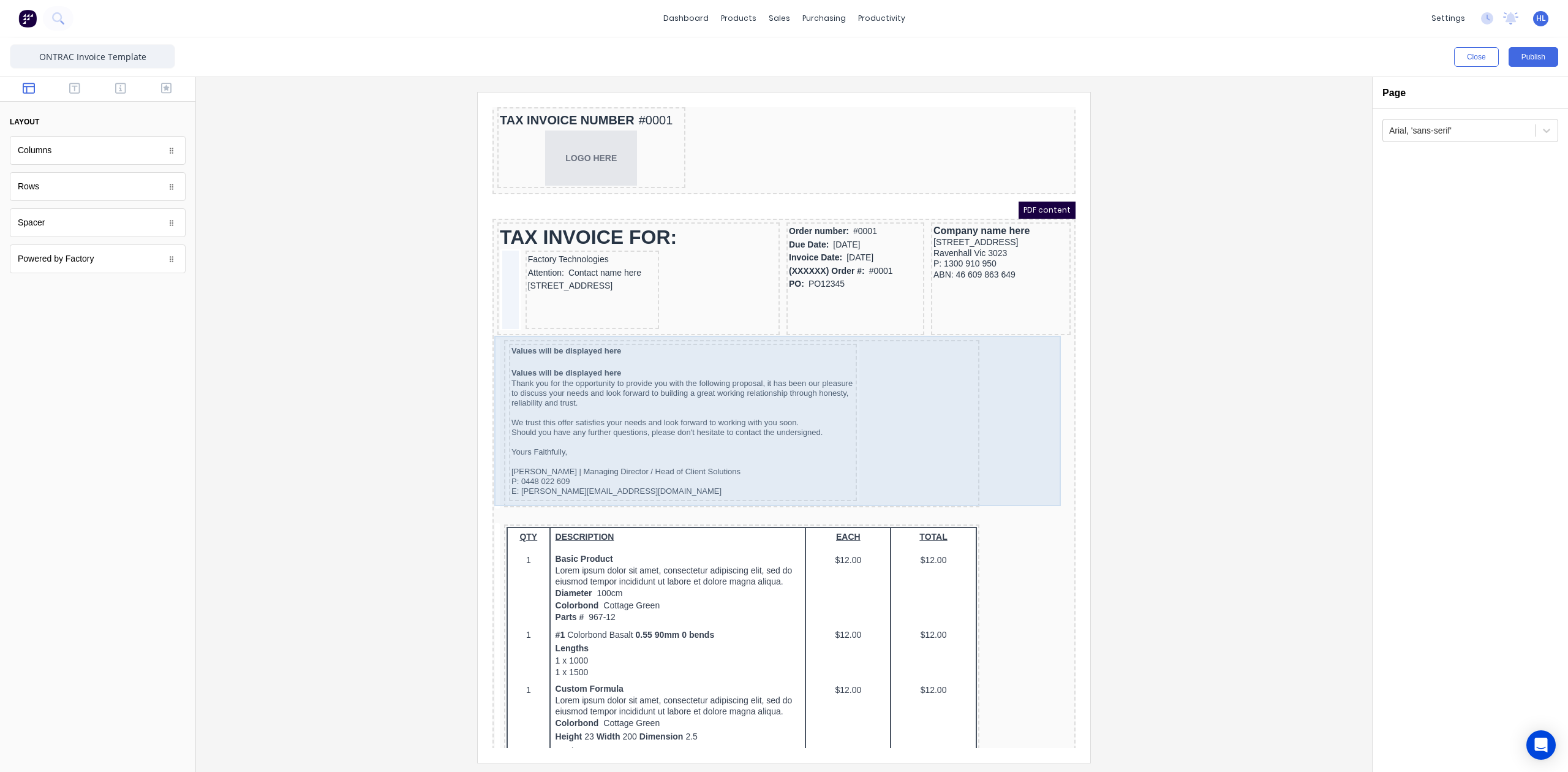
click at [1013, 429] on div "Values will be displayed here Values will be displayed here Thank you for the o…" at bounding box center [769, 410] width 578 height 172
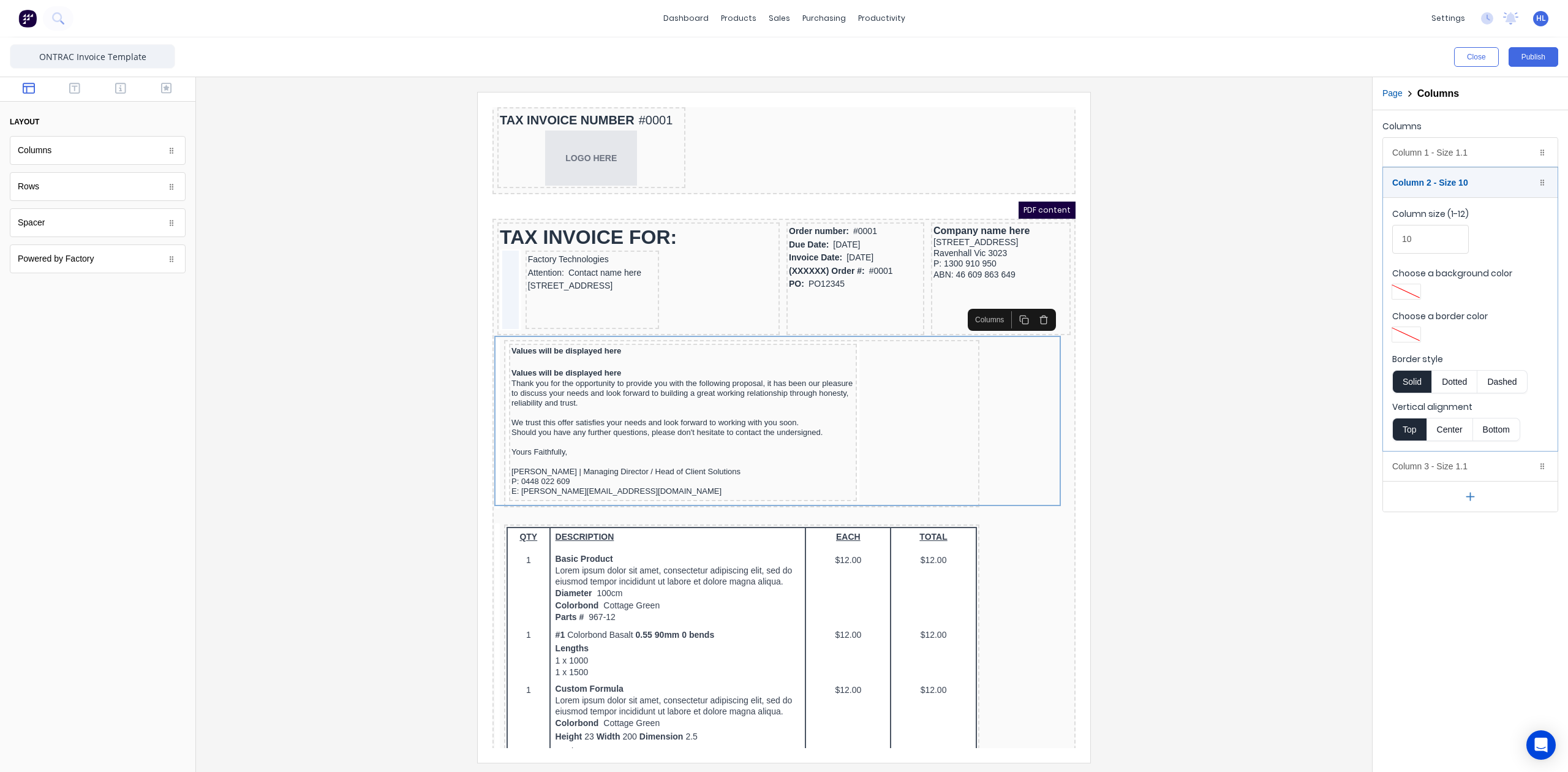
click at [1006, 305] on icon "button" at bounding box center [1009, 305] width 10 height 10
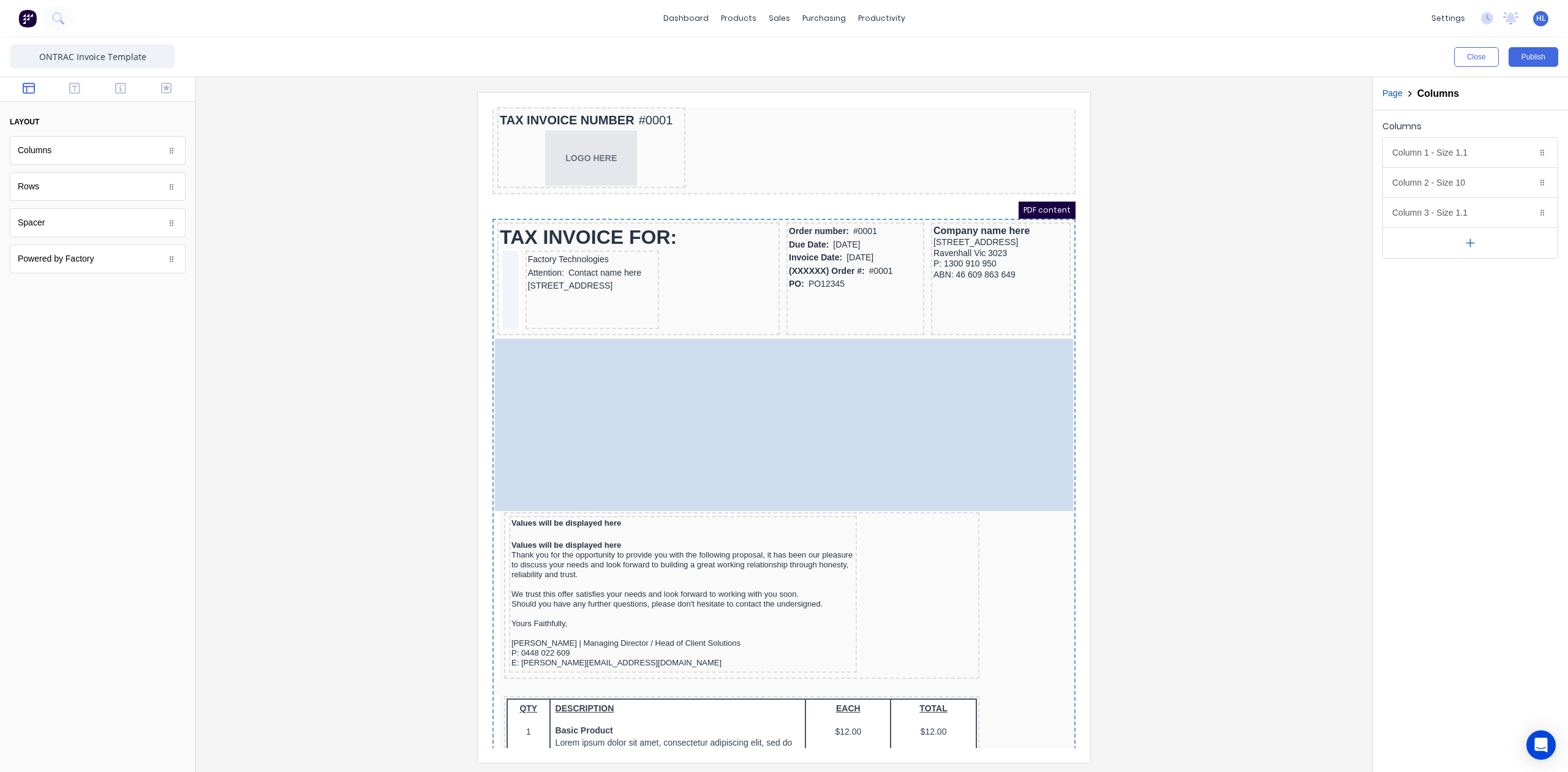
drag, startPoint x: 1010, startPoint y: 568, endPoint x: 927, endPoint y: 349, distance: 234.2
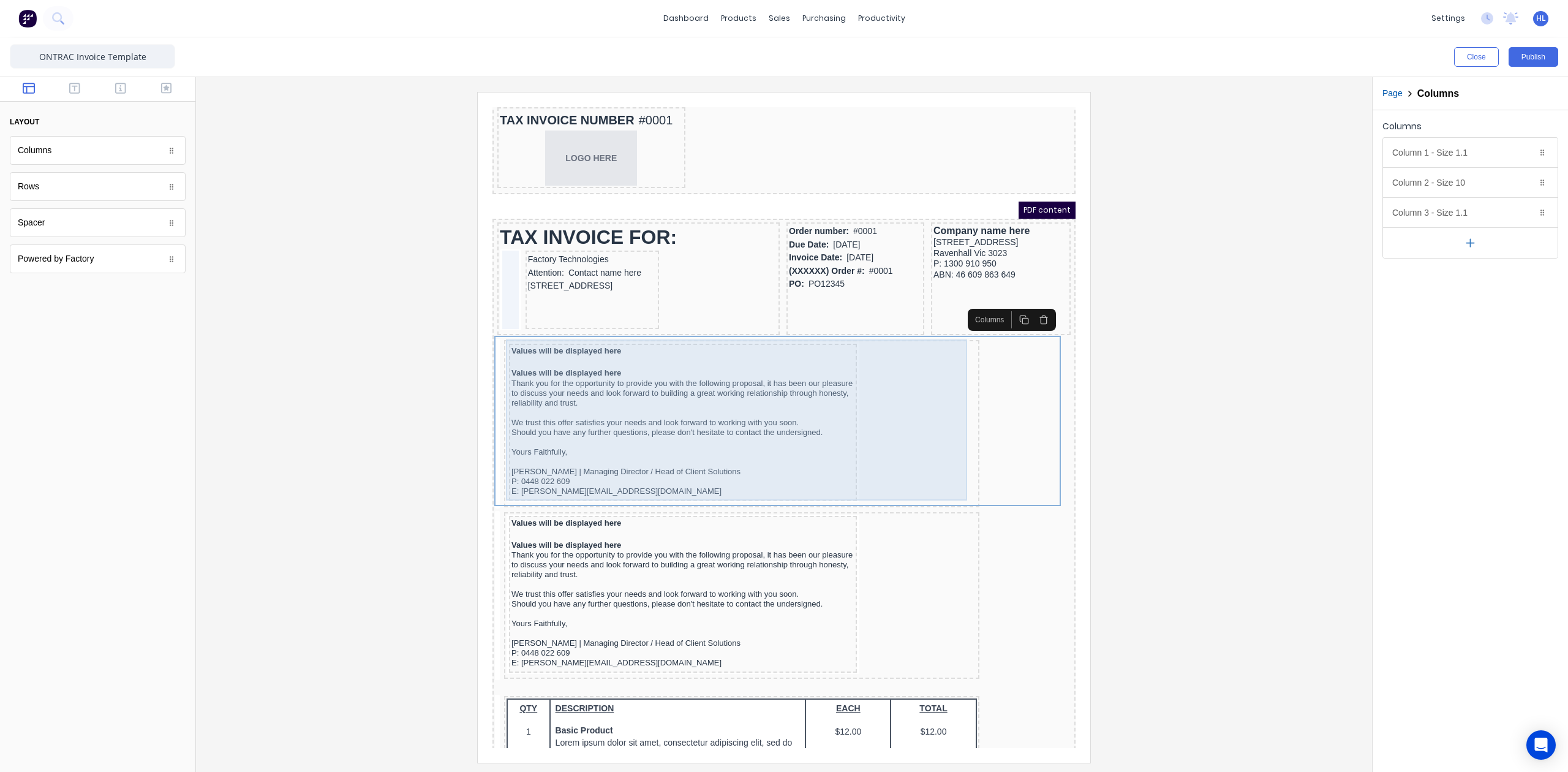
click at [865, 355] on div "Values will be displayed here Values will be displayed here Thank you for the o…" at bounding box center [727, 409] width 471 height 162
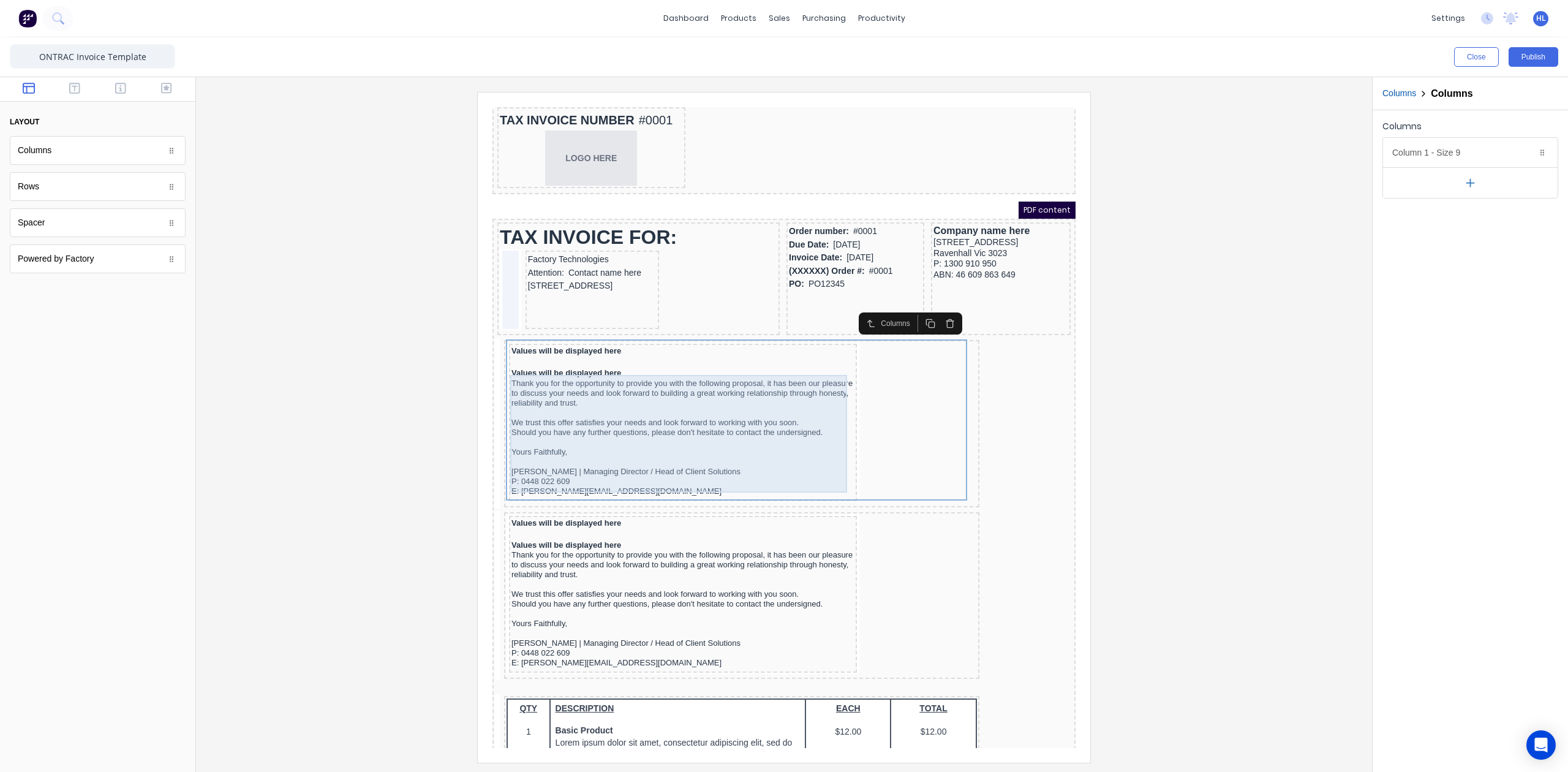
click at [661, 379] on div "Thank you for the opportunity to provide you with the following proposal, it ha…" at bounding box center [668, 422] width 343 height 117
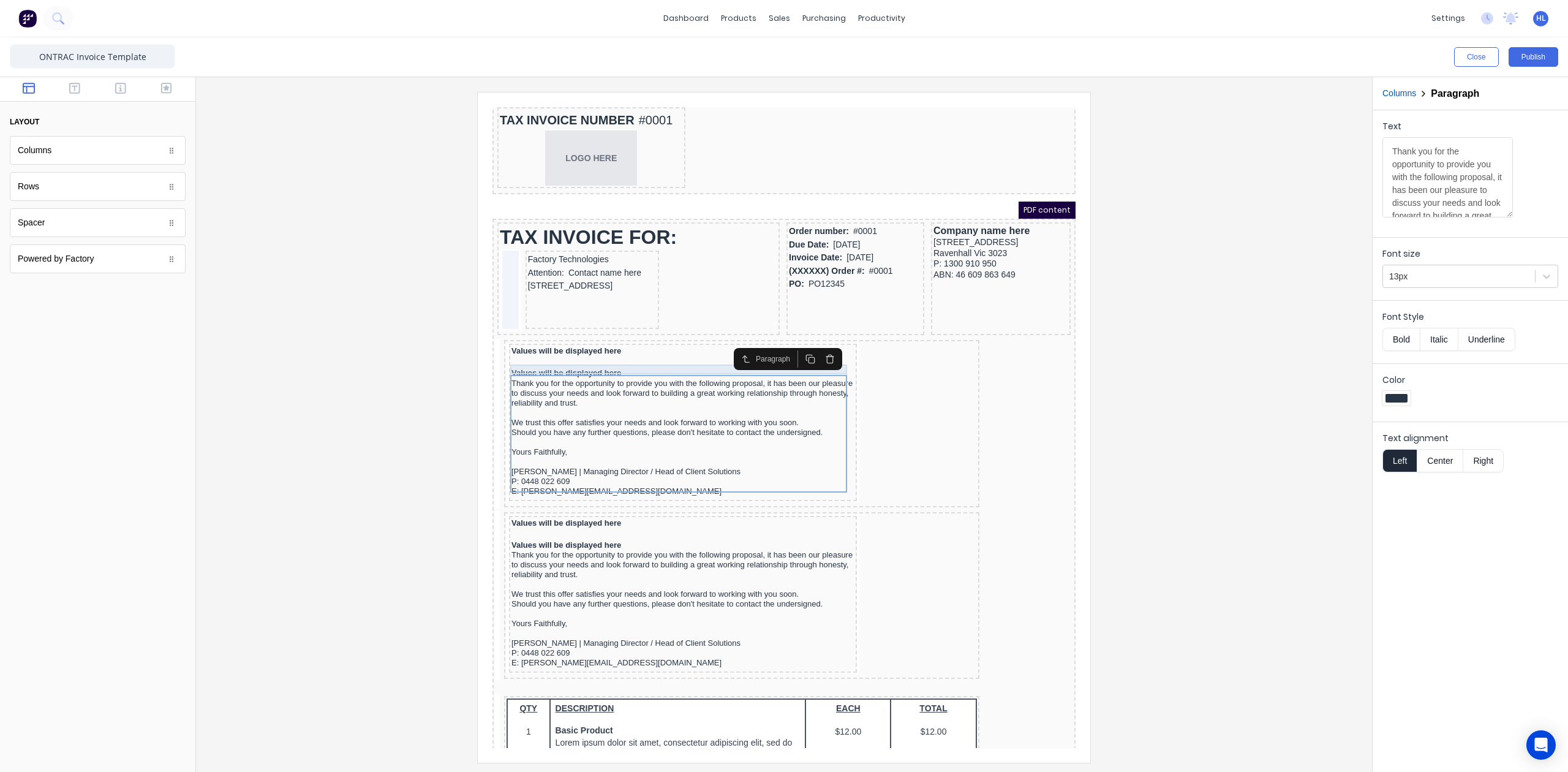
click at [638, 353] on div "Values will be displayed here" at bounding box center [668, 358] width 343 height 10
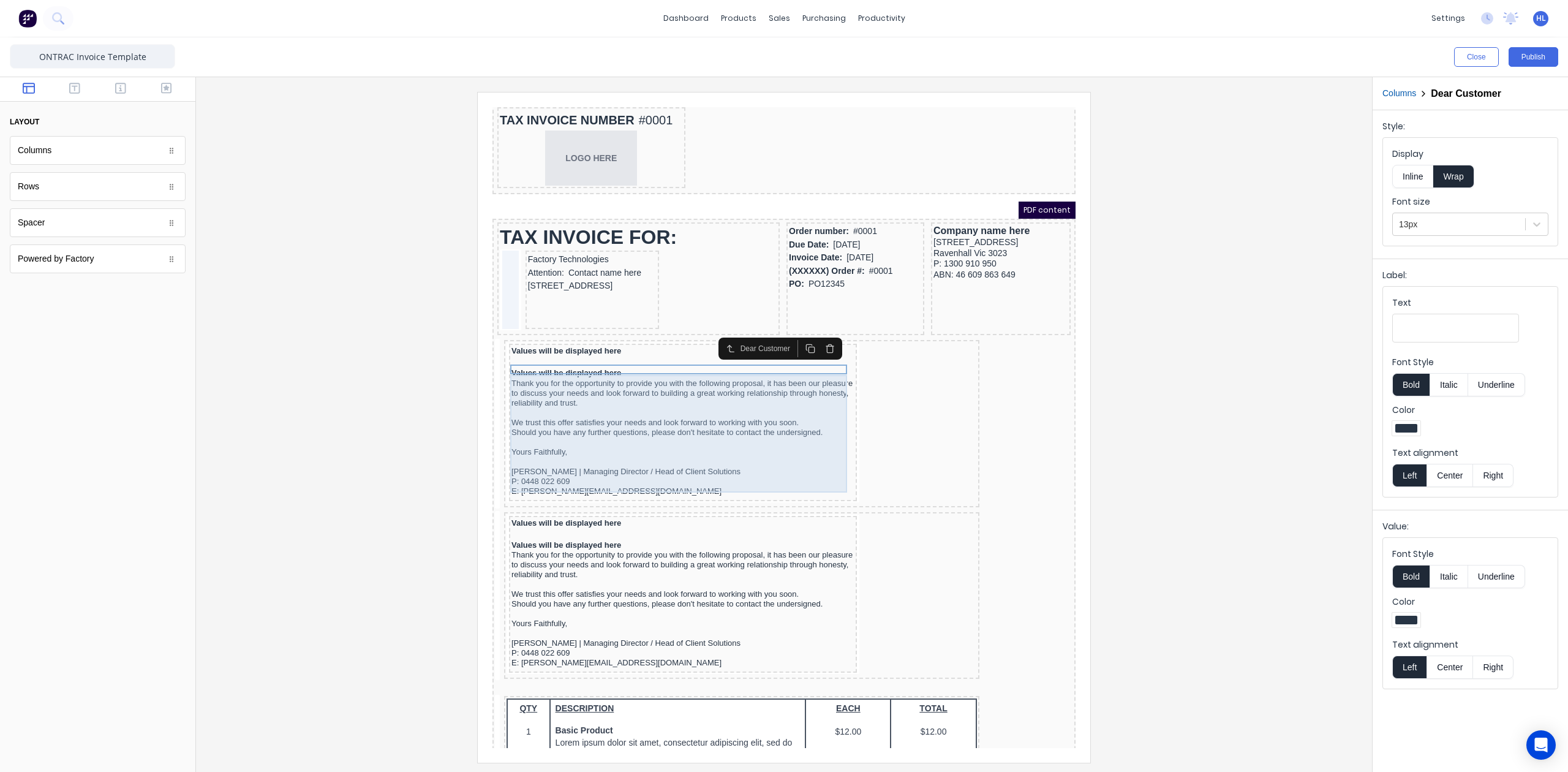
click at [574, 364] on div "Thank you for the opportunity to provide you with the following proposal, it ha…" at bounding box center [668, 422] width 343 height 117
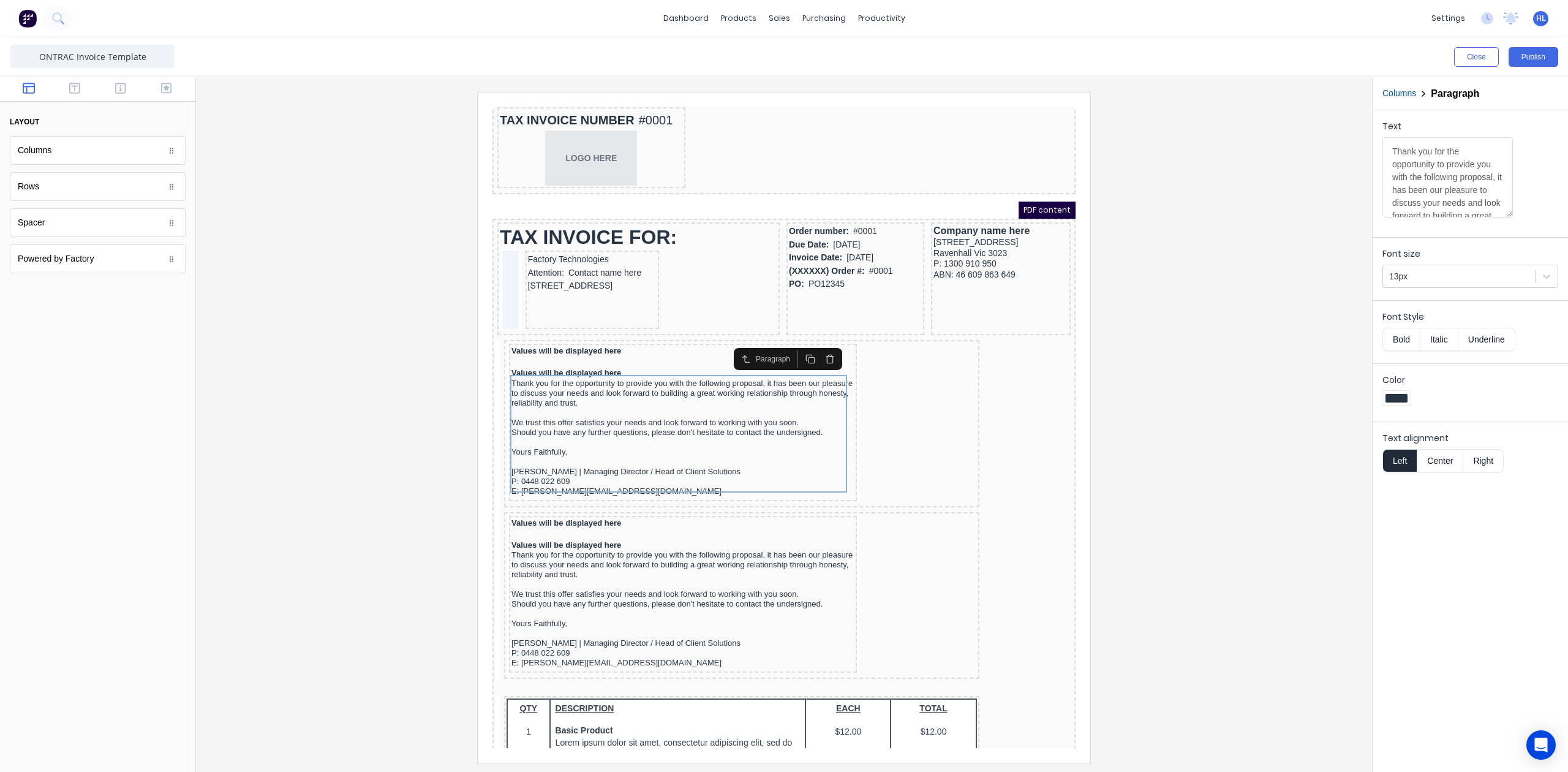
click at [817, 344] on icon "button" at bounding box center [815, 344] width 10 height 10
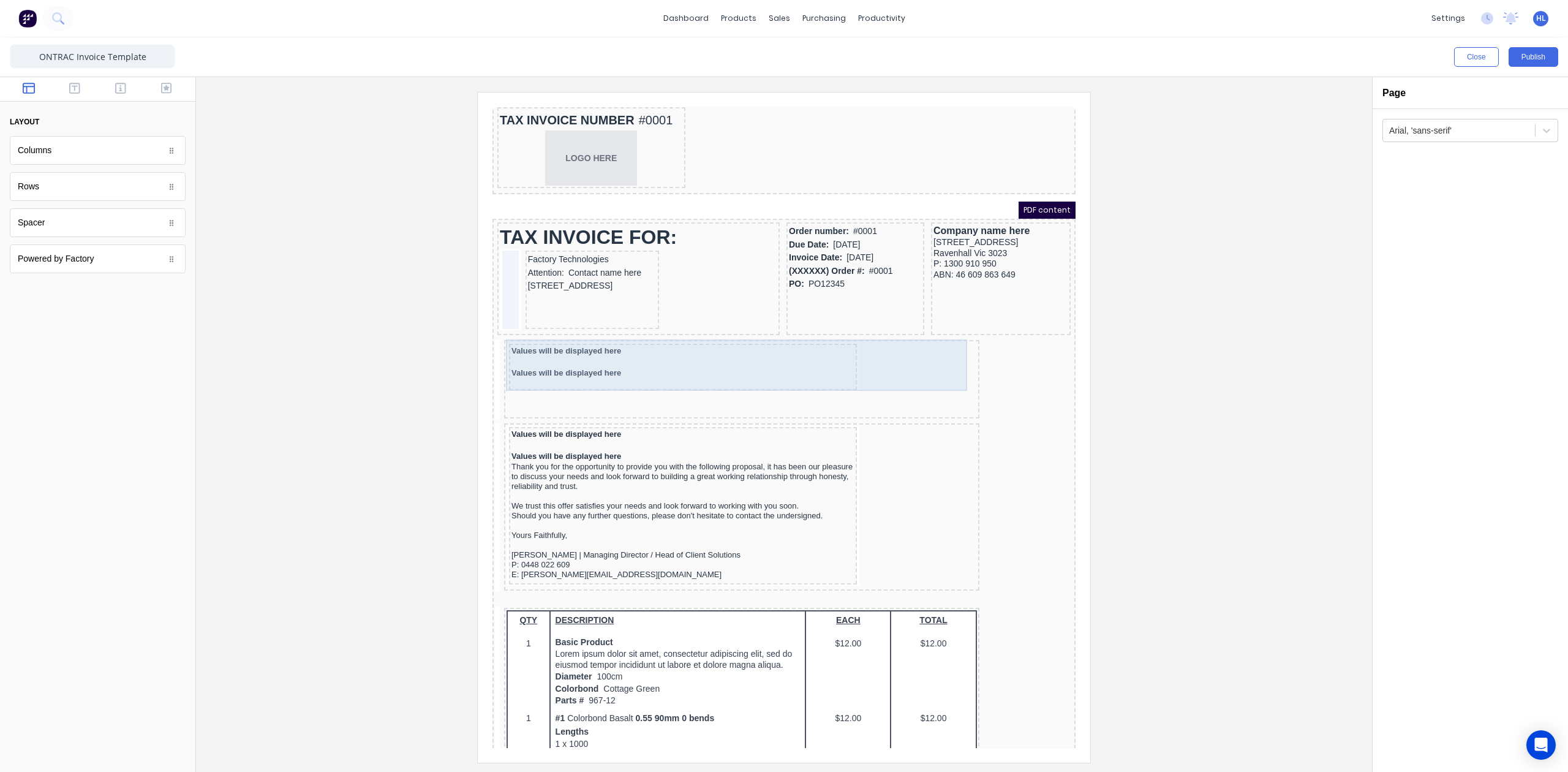
click at [659, 361] on div "Values will be displayed here Values will be displayed here" at bounding box center [668, 352] width 348 height 47
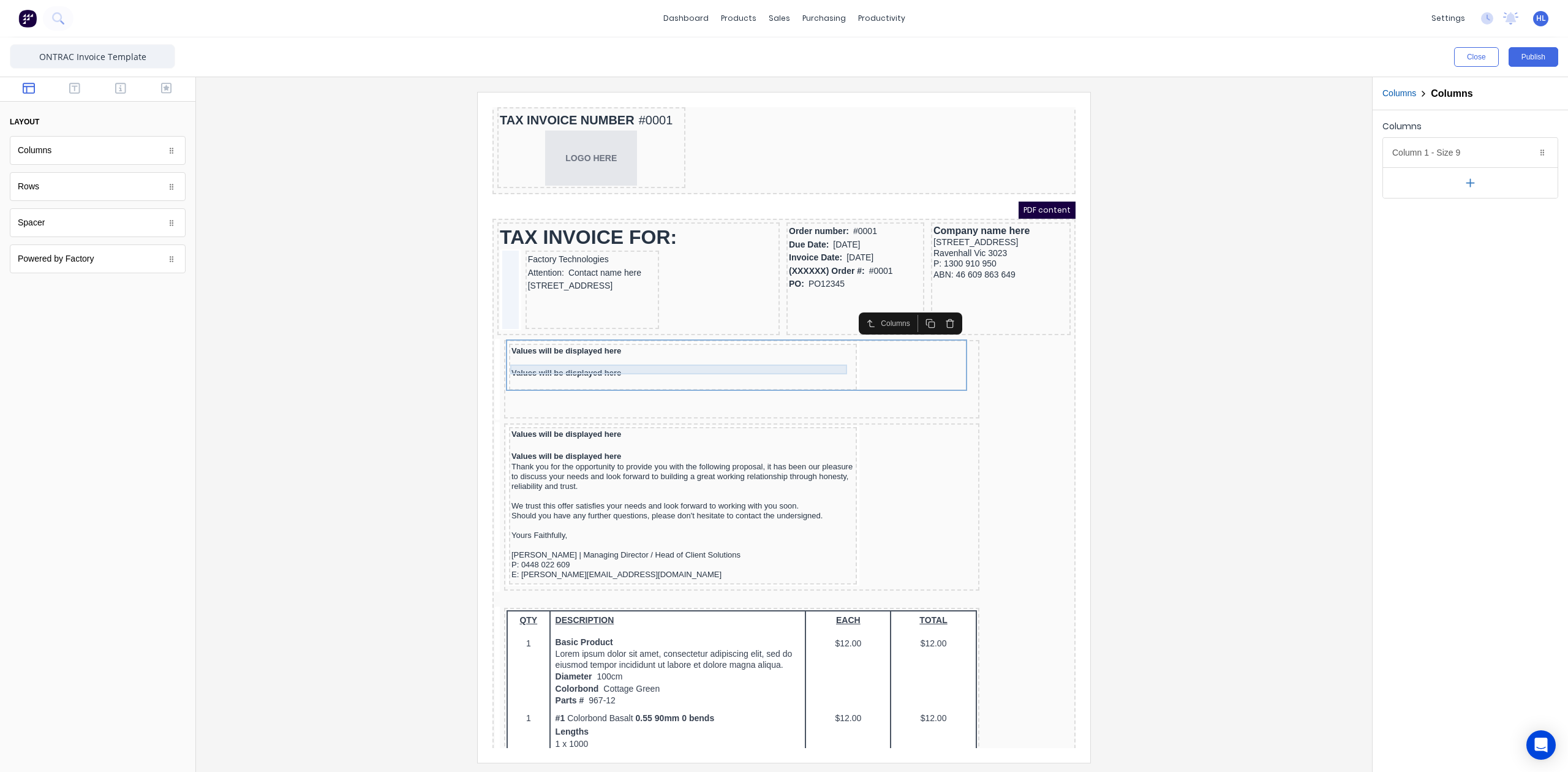
drag, startPoint x: 660, startPoint y: 355, endPoint x: 670, endPoint y: 356, distance: 10.0
click at [659, 355] on div "Values will be displayed here" at bounding box center [668, 358] width 343 height 10
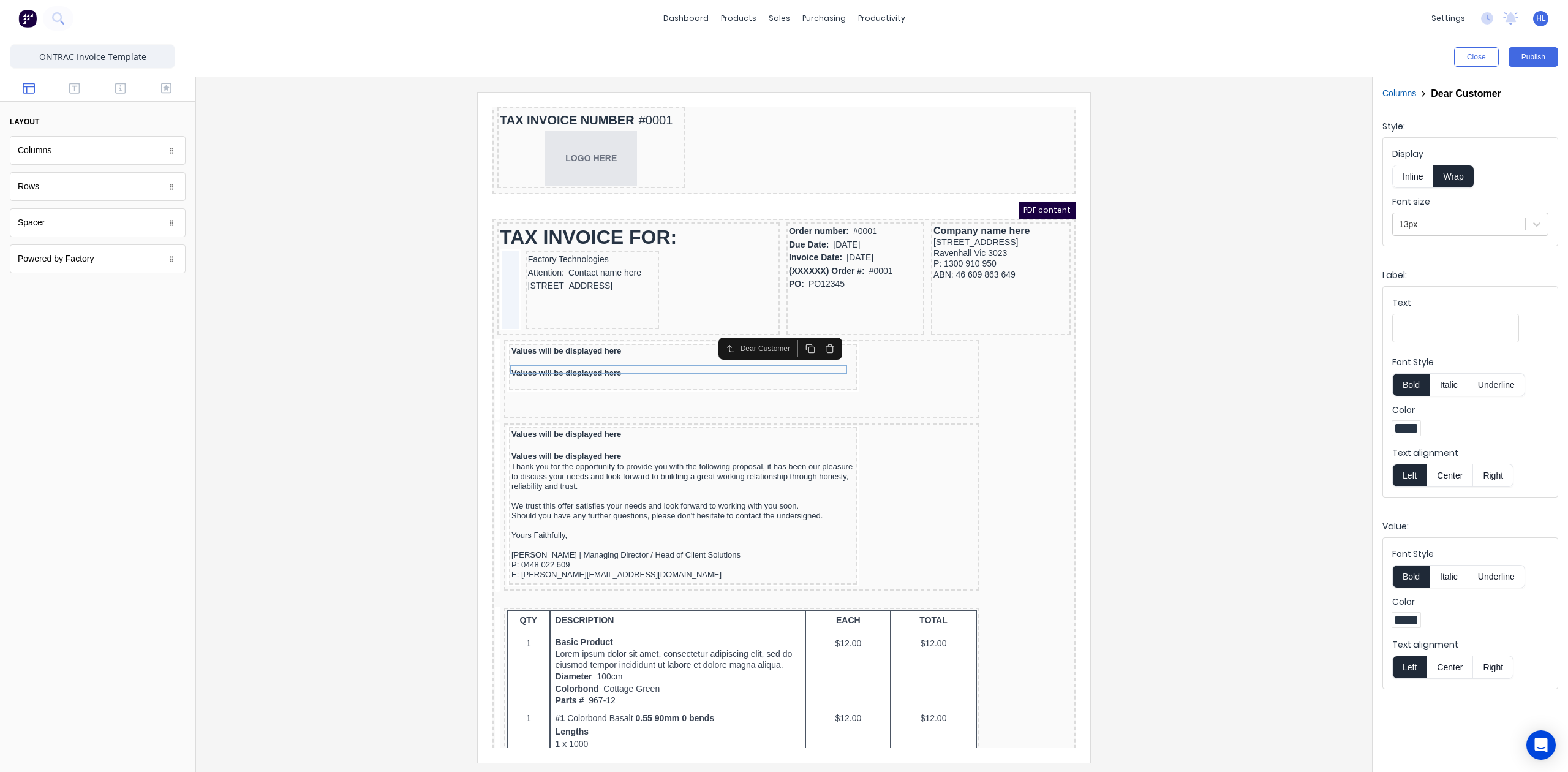
click at [821, 335] on button "button" at bounding box center [815, 334] width 19 height 17
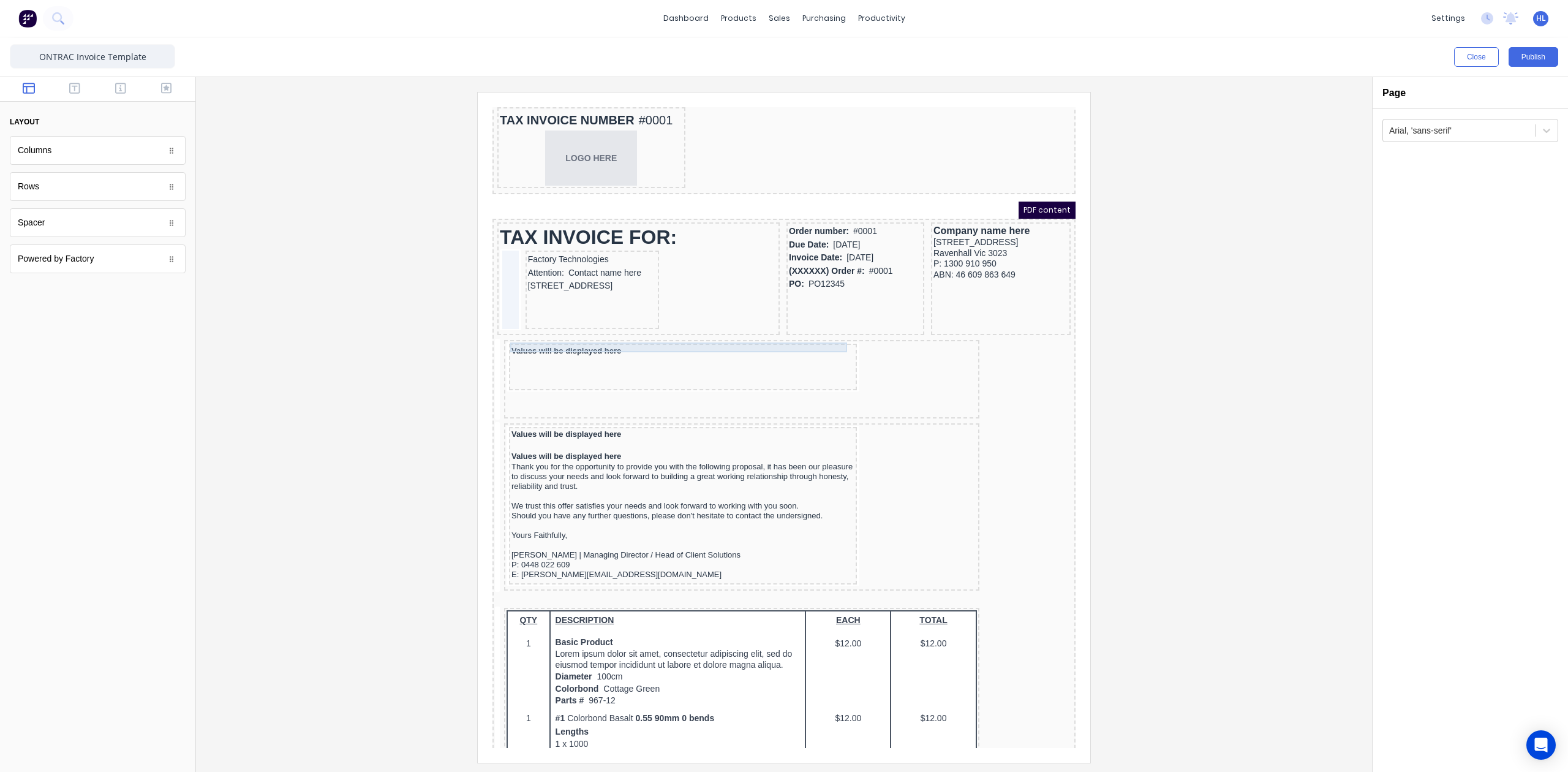
click at [622, 331] on div "Values will be displayed here" at bounding box center [668, 336] width 343 height 10
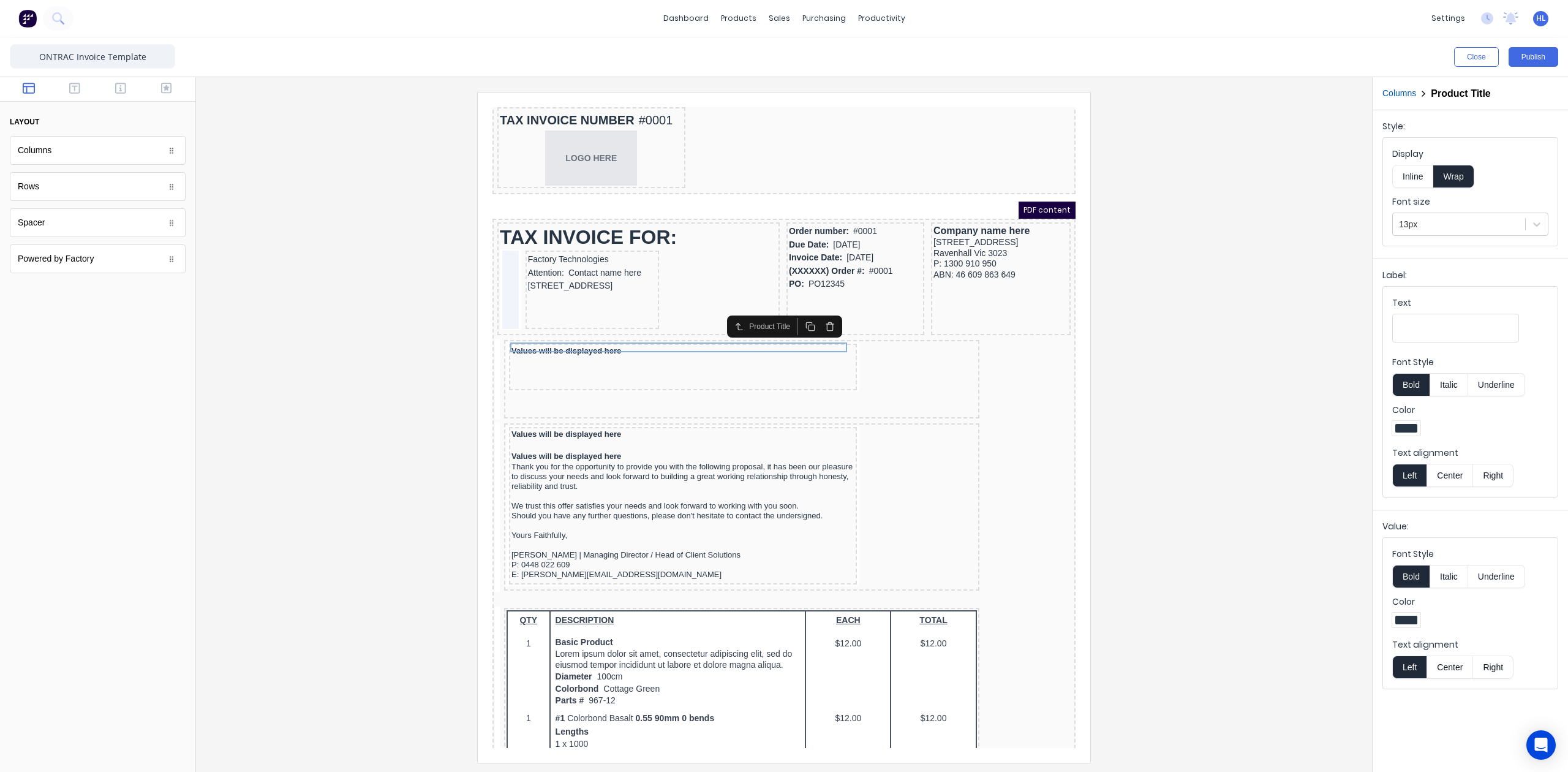
click at [812, 312] on icon "button" at bounding box center [815, 311] width 10 height 10
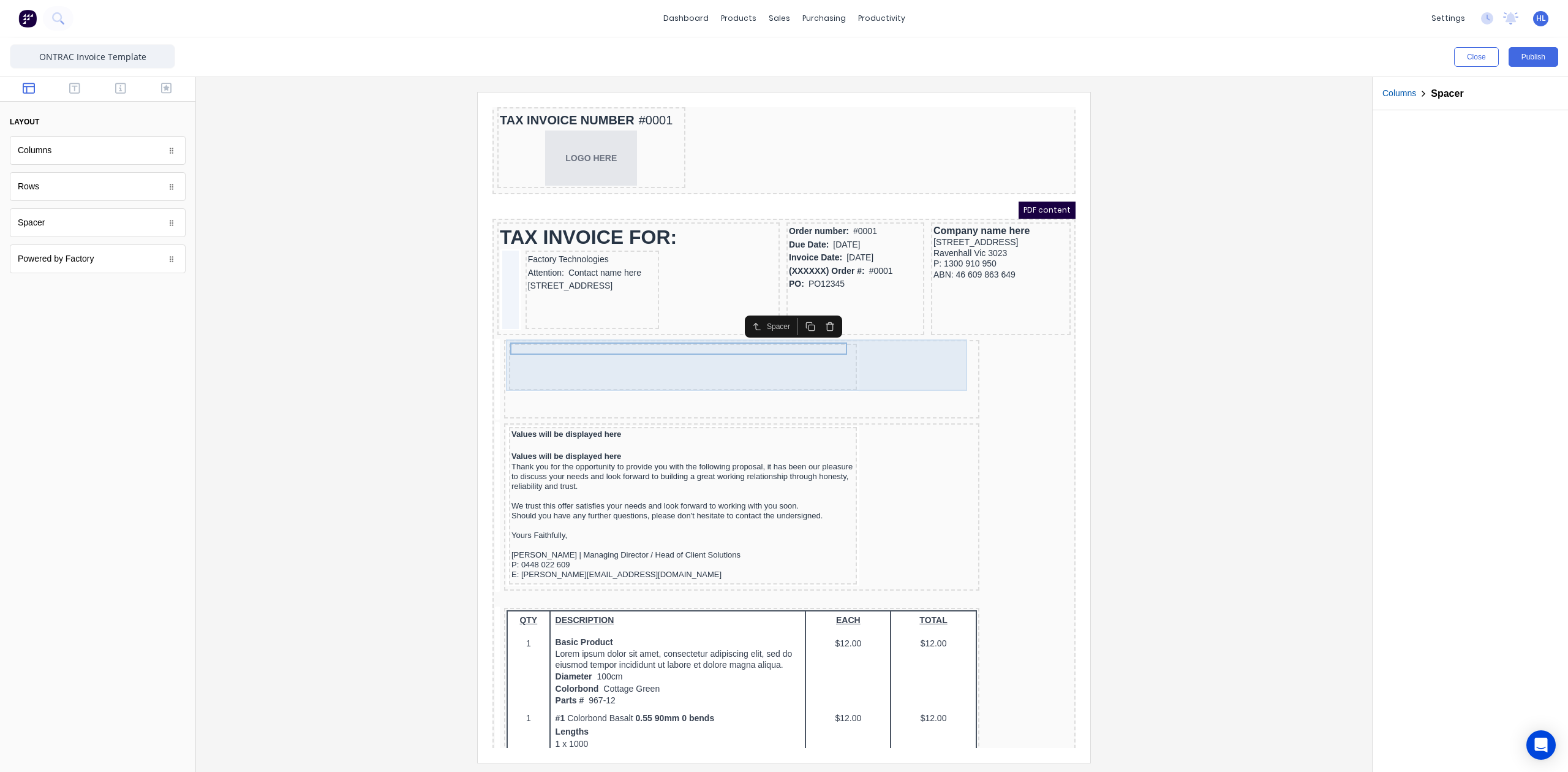
click at [801, 359] on div at bounding box center [668, 352] width 348 height 47
click at [777, 358] on div at bounding box center [668, 352] width 348 height 47
click at [763, 332] on body "Header TAX INVOICE NUMBER #0001 LOGO HERE PDF content TAX INVOICE FOR: Factory …" at bounding box center [769, 392] width 583 height 640
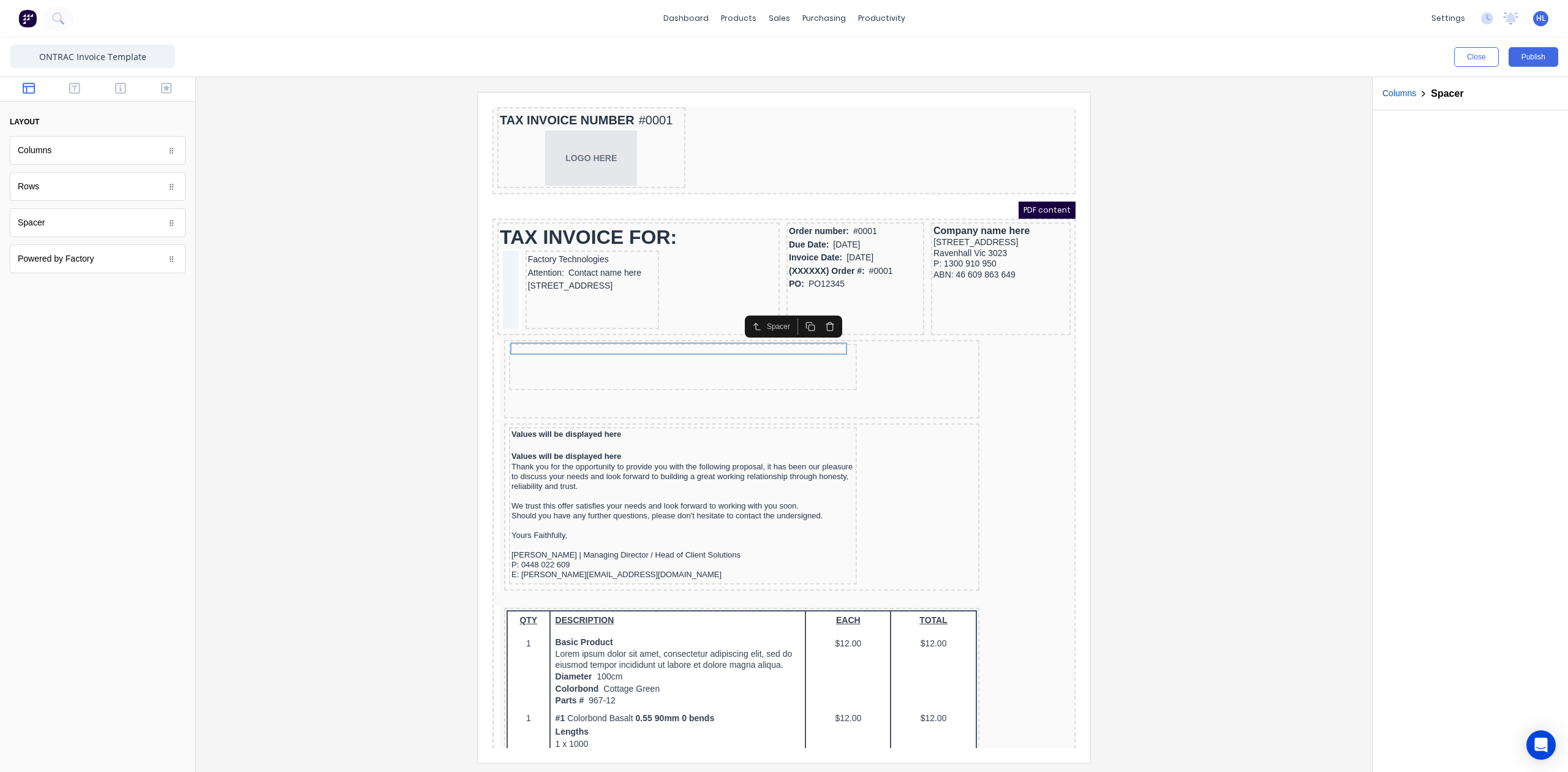
click at [815, 312] on icon "button" at bounding box center [815, 311] width 10 height 10
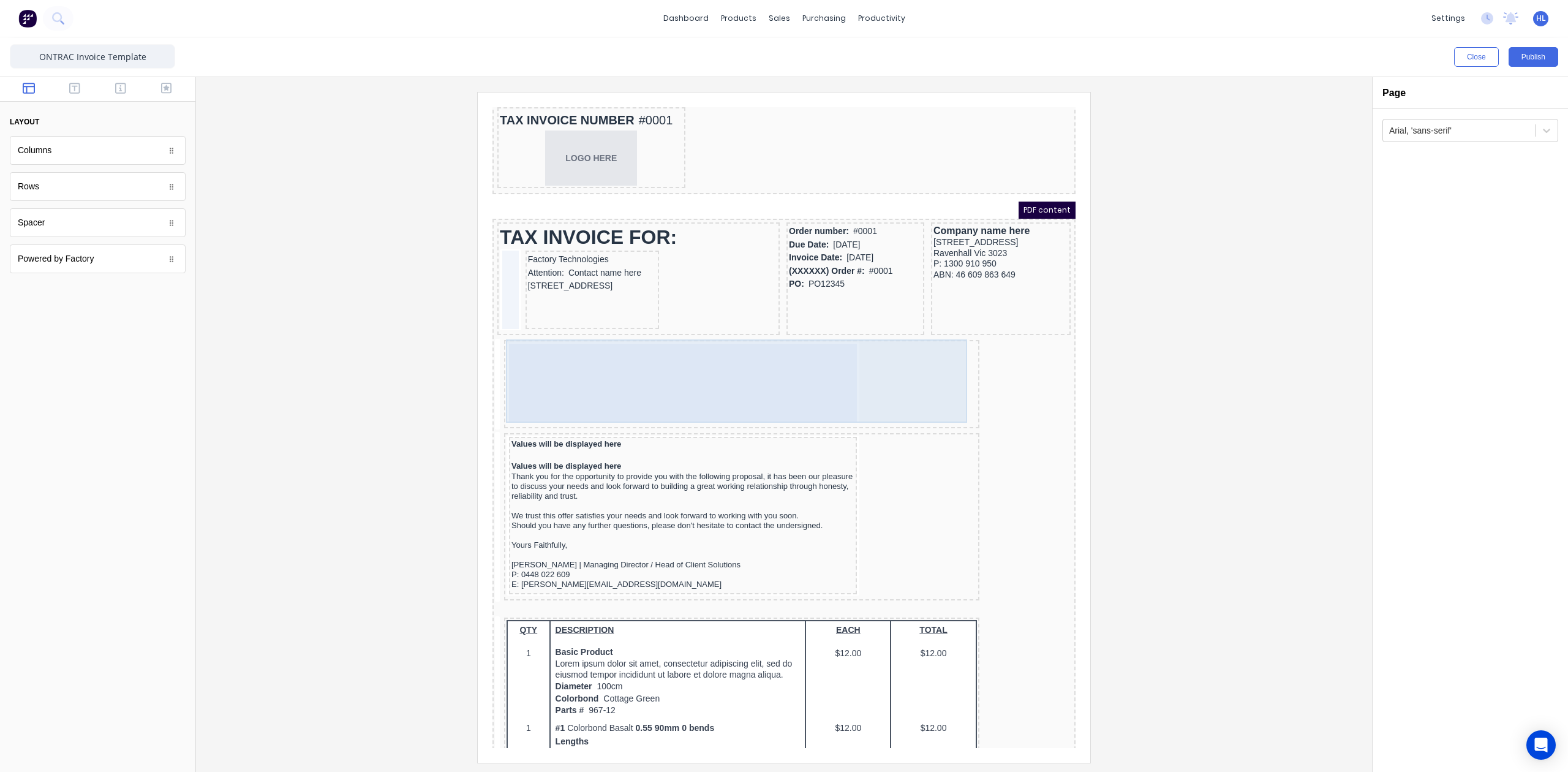
click at [607, 339] on div at bounding box center [668, 368] width 348 height 78
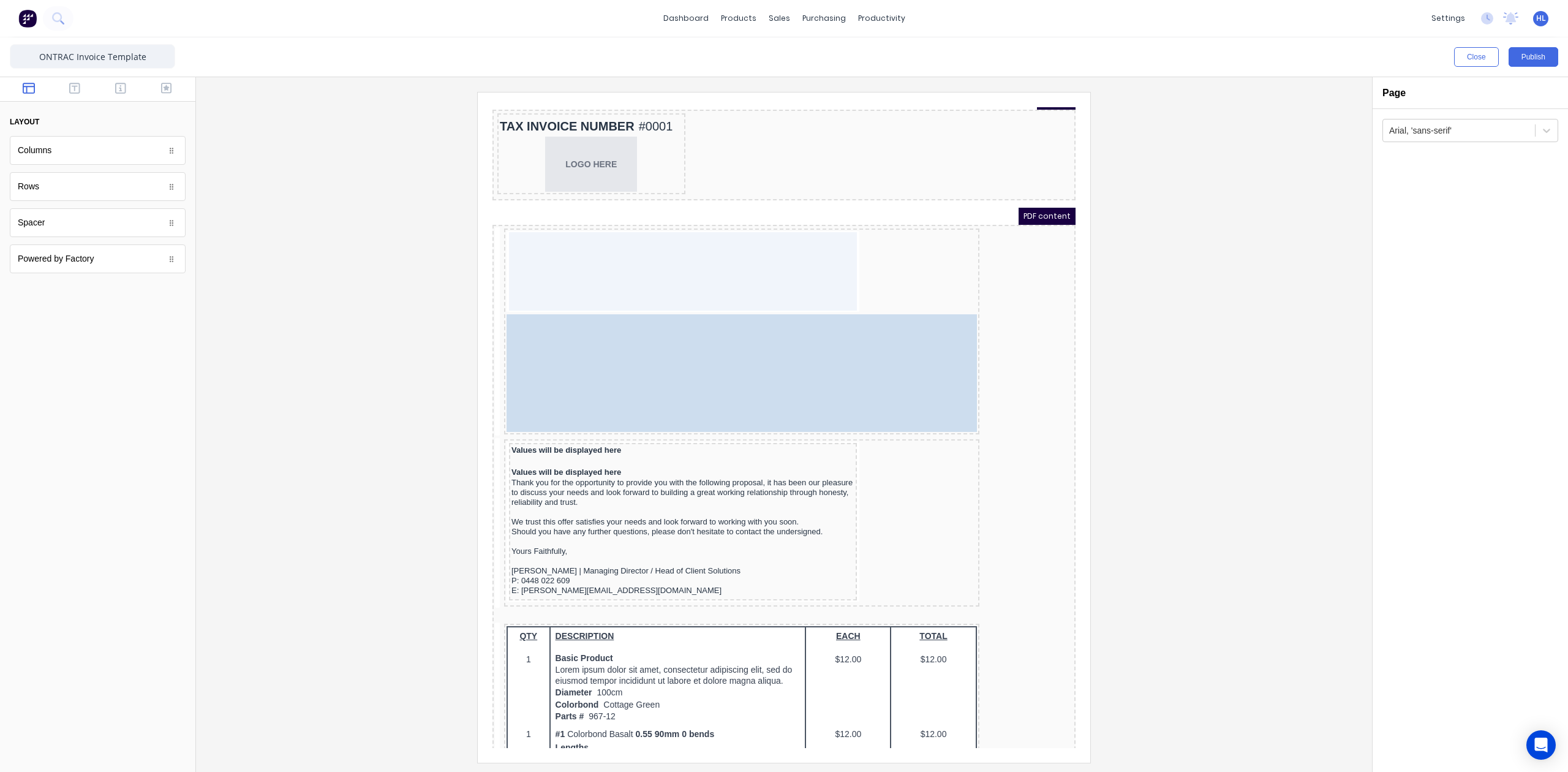
scroll to position [14, 0]
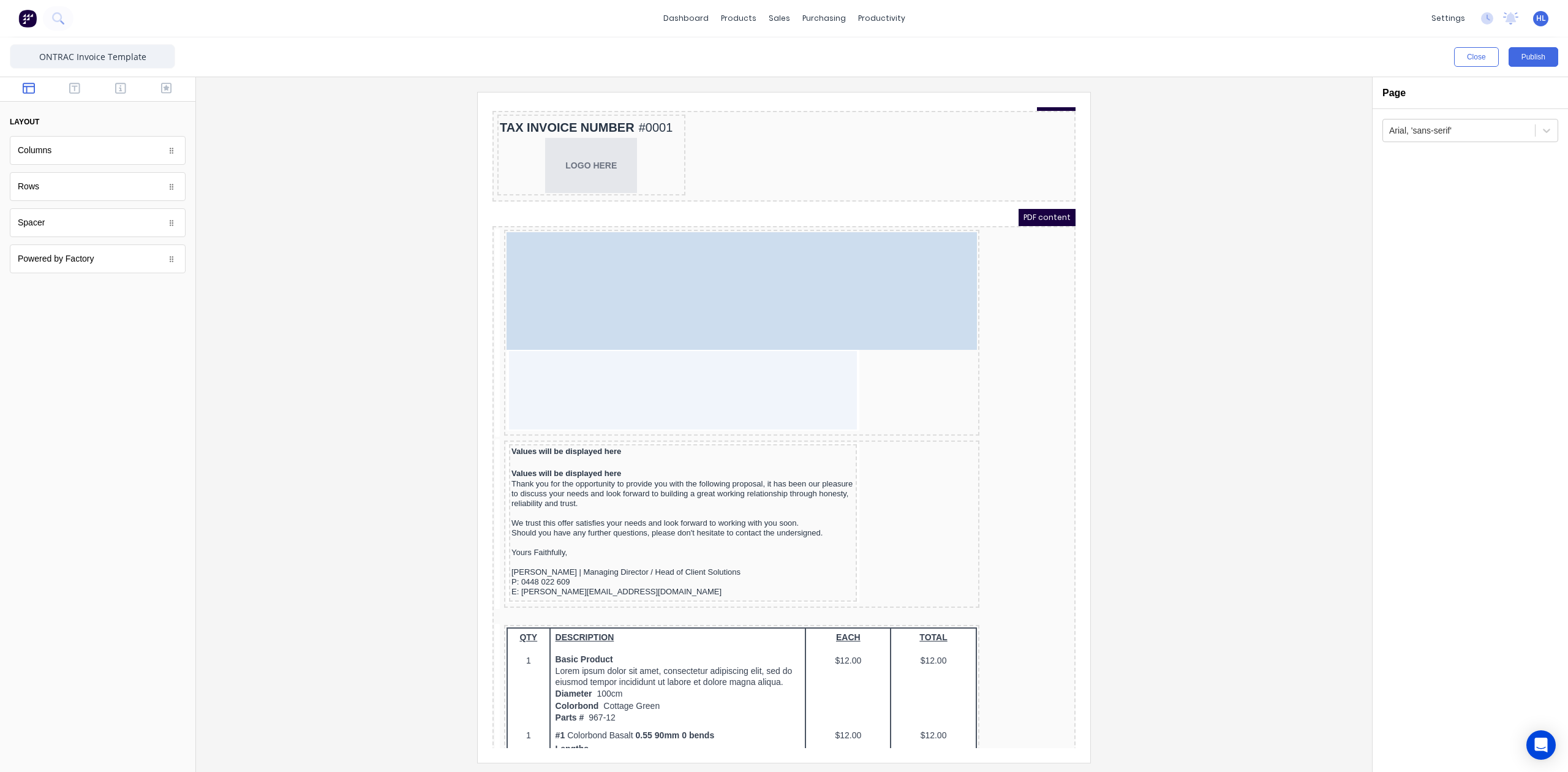
drag, startPoint x: 763, startPoint y: 207, endPoint x: 738, endPoint y: 231, distance: 34.7
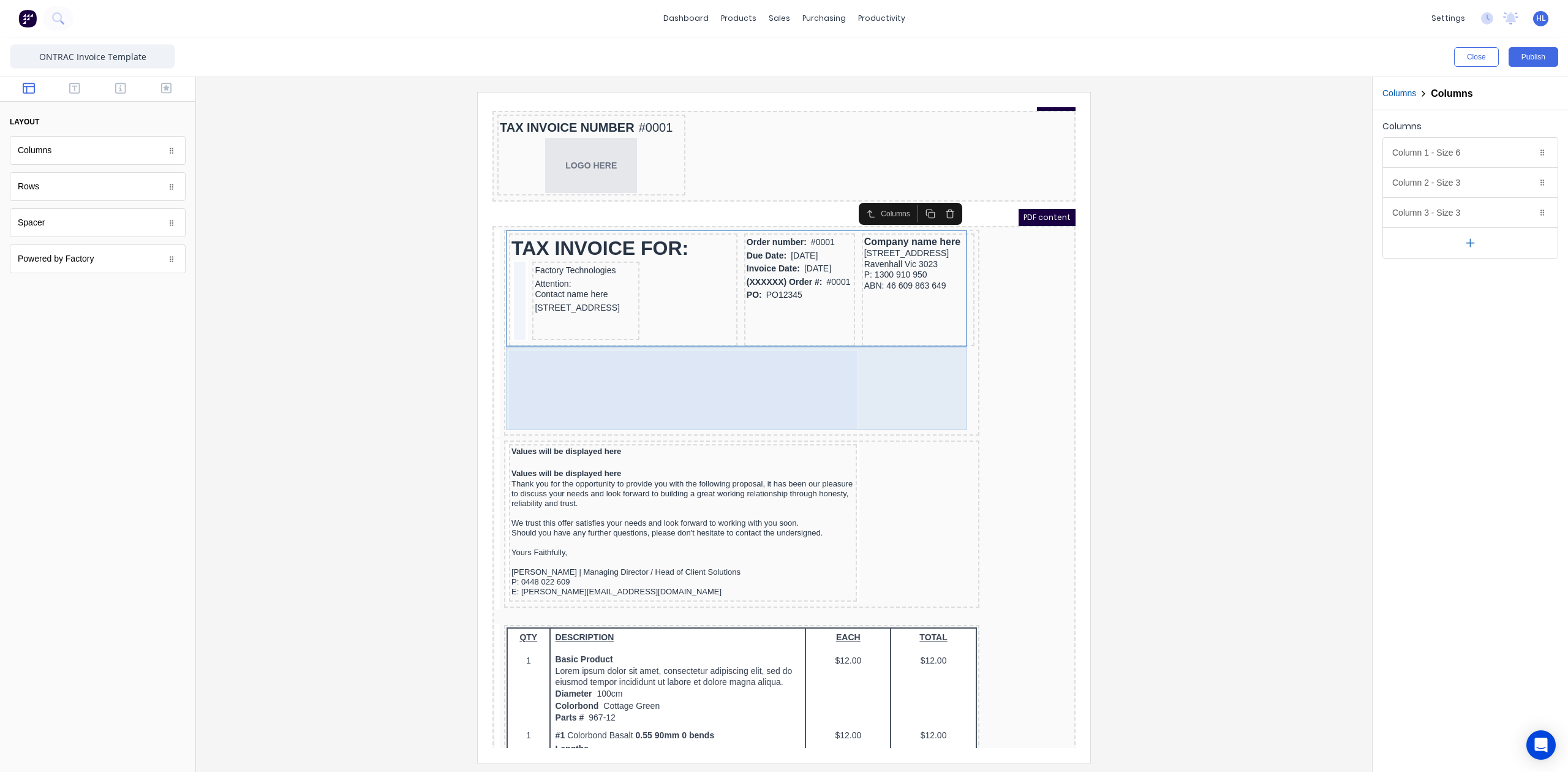
click at [745, 347] on div at bounding box center [668, 375] width 348 height 78
click at [882, 362] on div at bounding box center [727, 377] width 471 height 84
click at [1000, 351] on div "TAX INVOICE FOR: Factory Technologies Attention: Contact name here 234 Beach Ro…" at bounding box center [769, 319] width 578 height 211
click at [848, 380] on div at bounding box center [727, 377] width 471 height 84
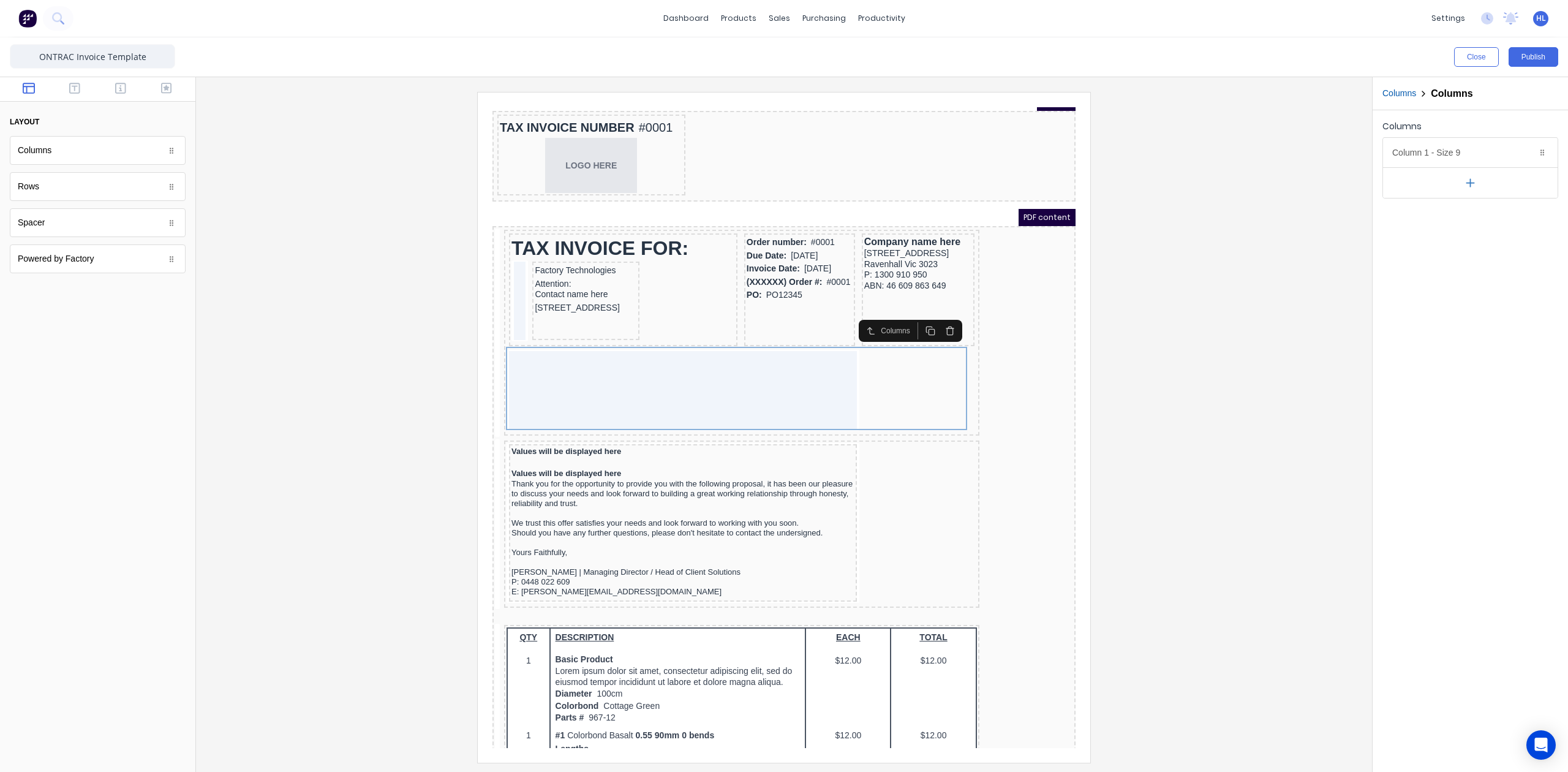
click at [933, 320] on button "button" at bounding box center [935, 316] width 19 height 17
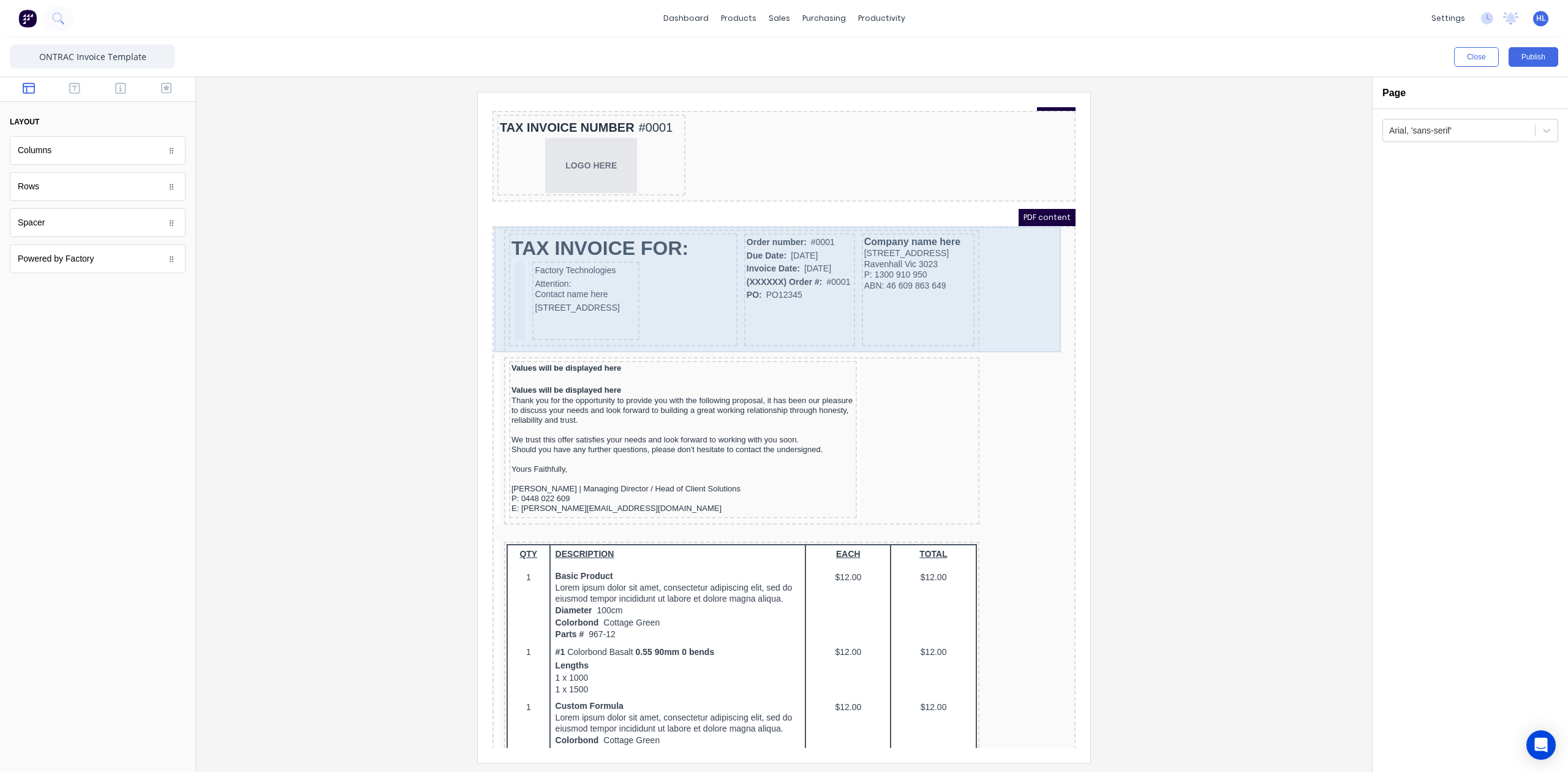
click at [484, 283] on div "TAX INVOICE FOR: Factory Technologies Attention: Contact name here 234 Beach Ro…" at bounding box center [769, 277] width 578 height 128
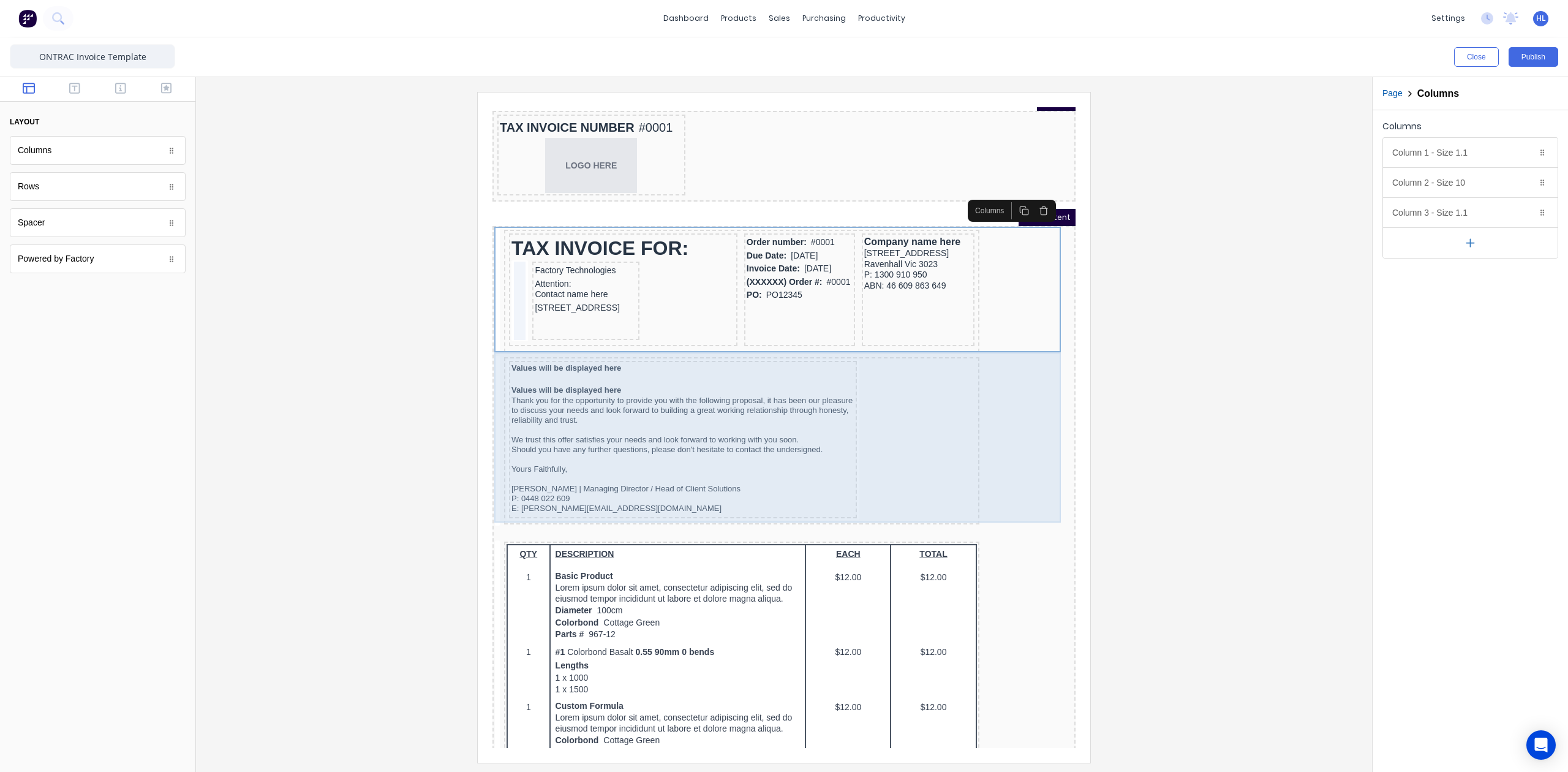
click at [985, 373] on div "Values will be displayed here Values will be displayed here Thank you for the o…" at bounding box center [769, 427] width 578 height 172
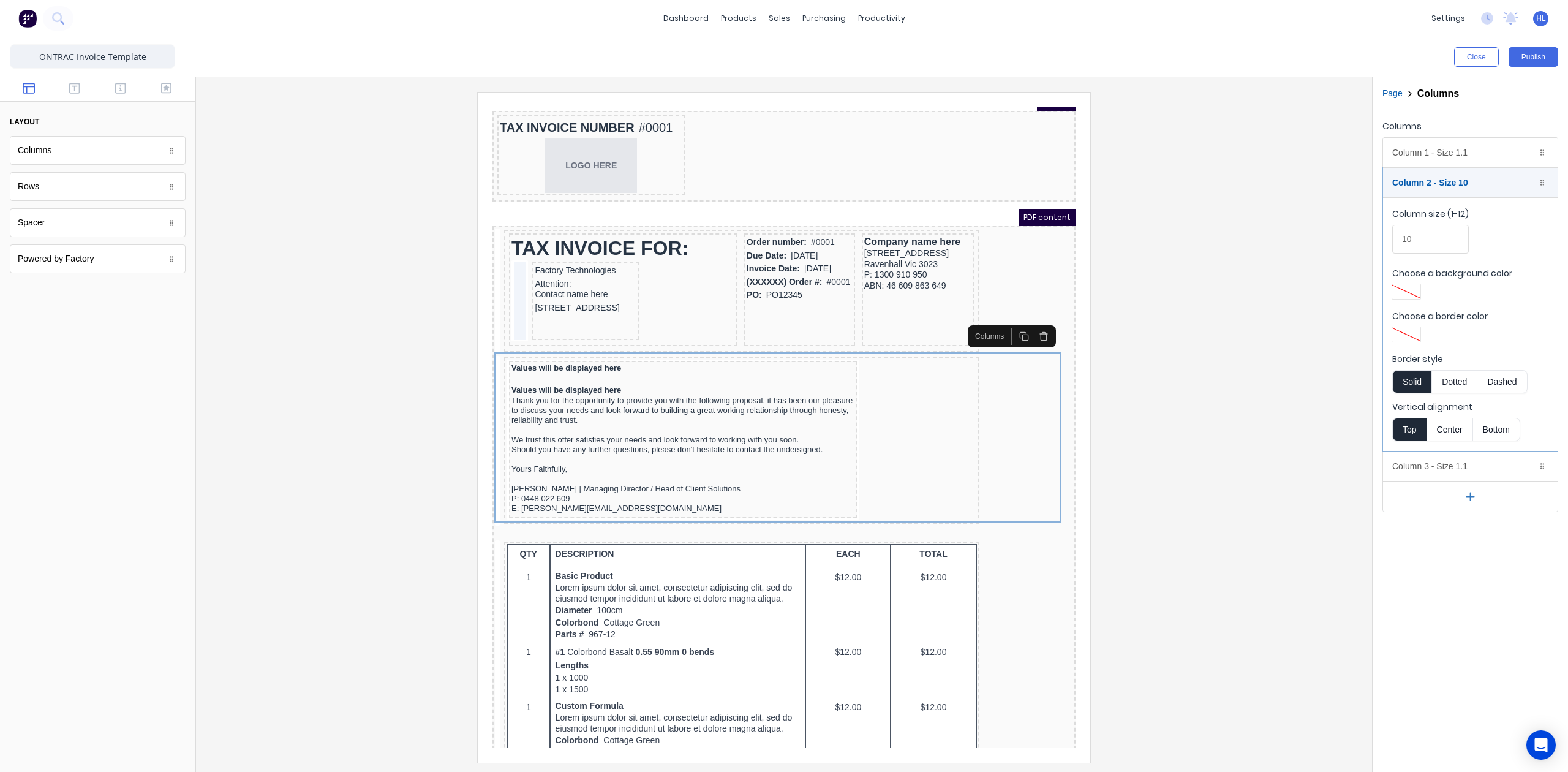
click at [1182, 375] on div at bounding box center [784, 427] width 1156 height 670
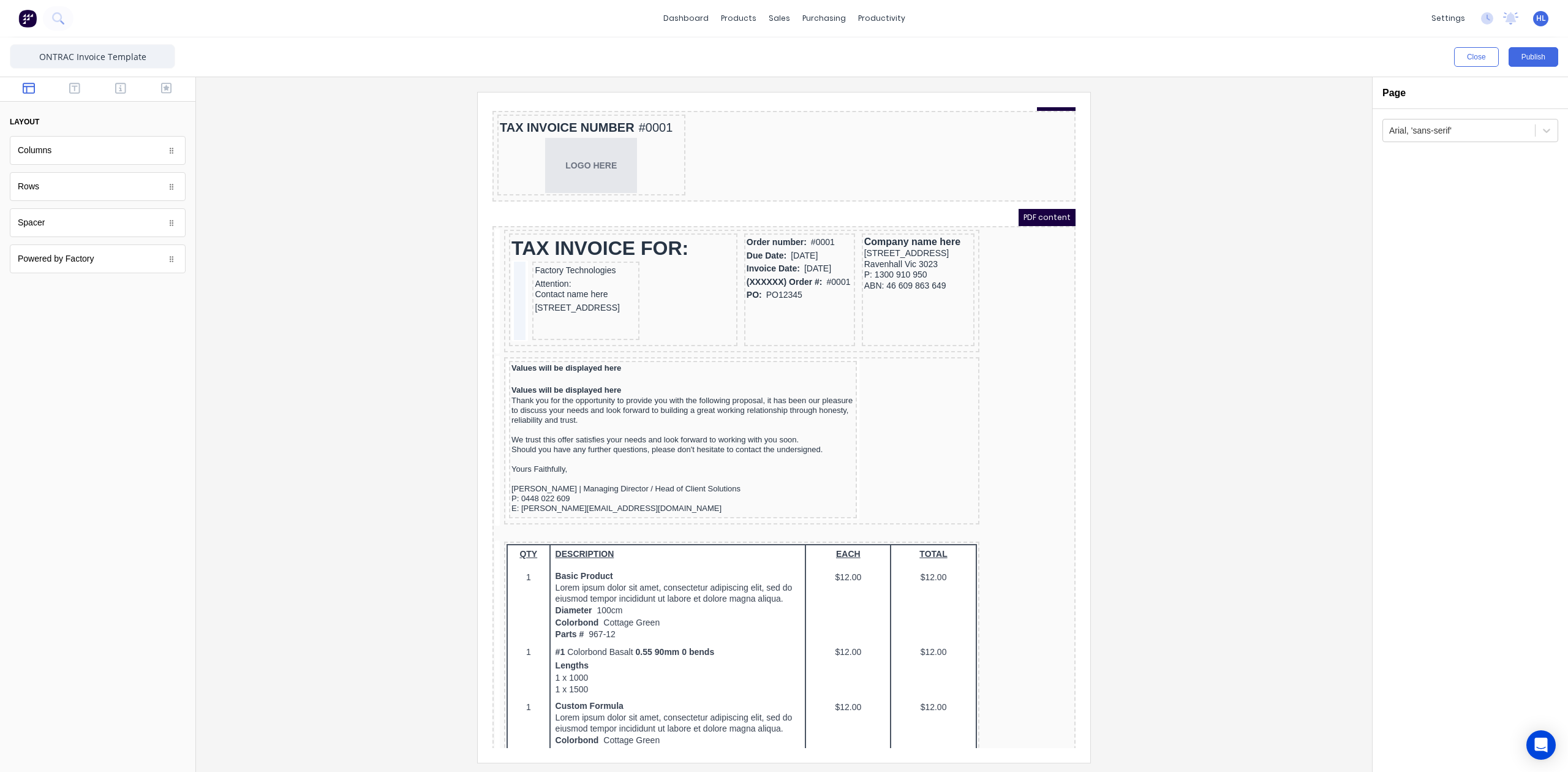
click at [731, 198] on div "PDF content" at bounding box center [769, 203] width 583 height 17
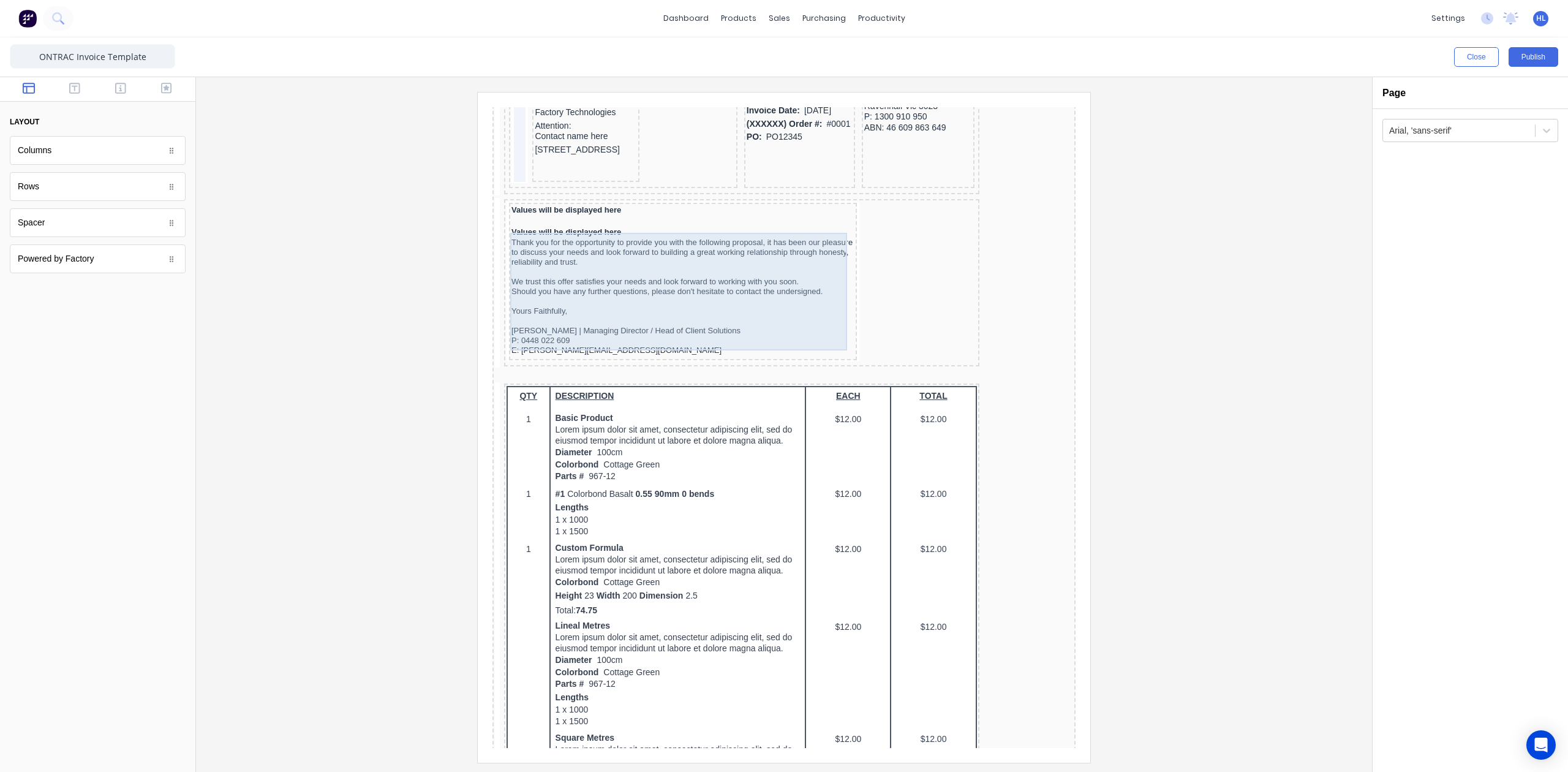
scroll to position [0, 0]
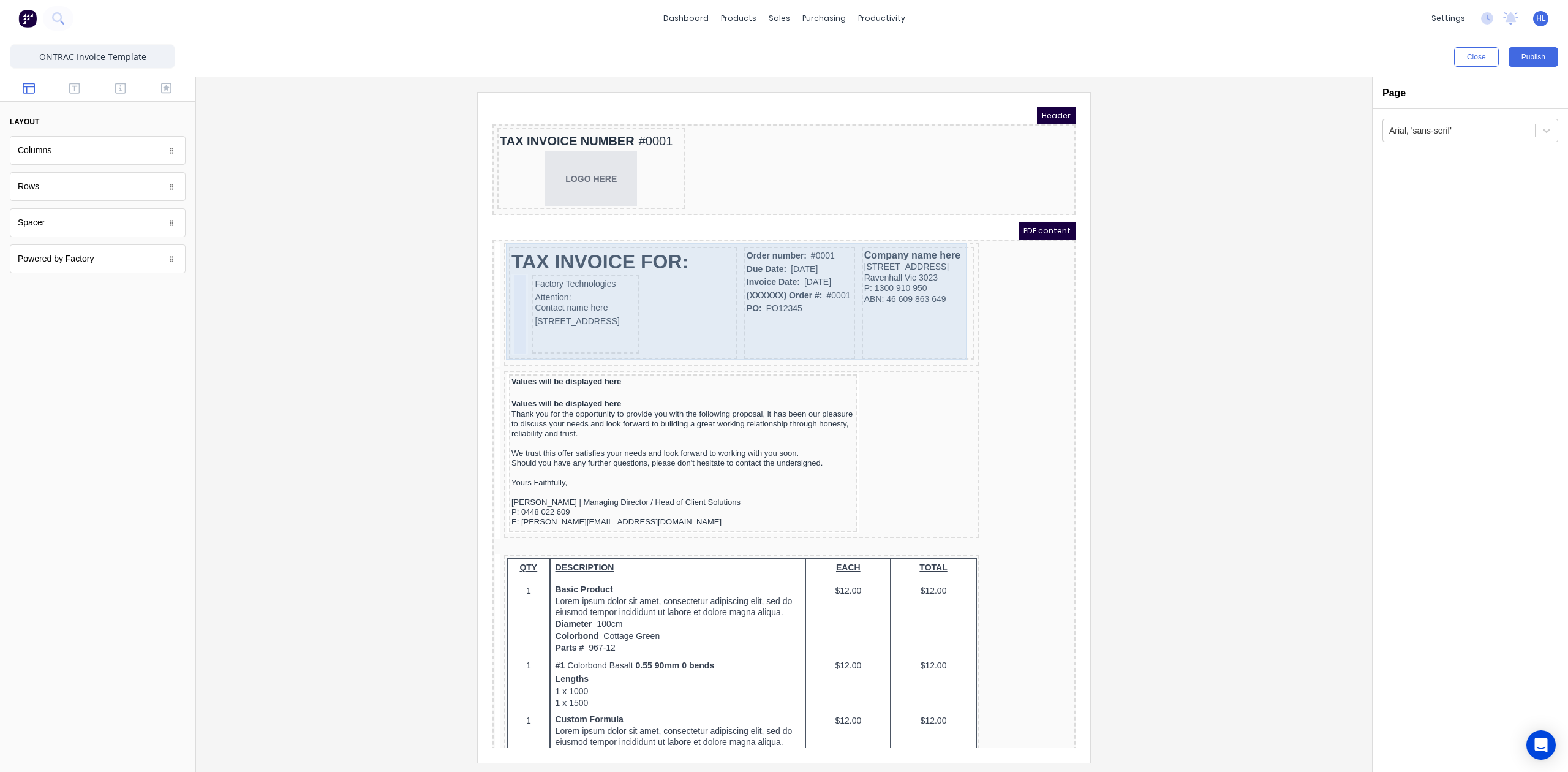
click at [1262, 373] on div at bounding box center [784, 427] width 1156 height 670
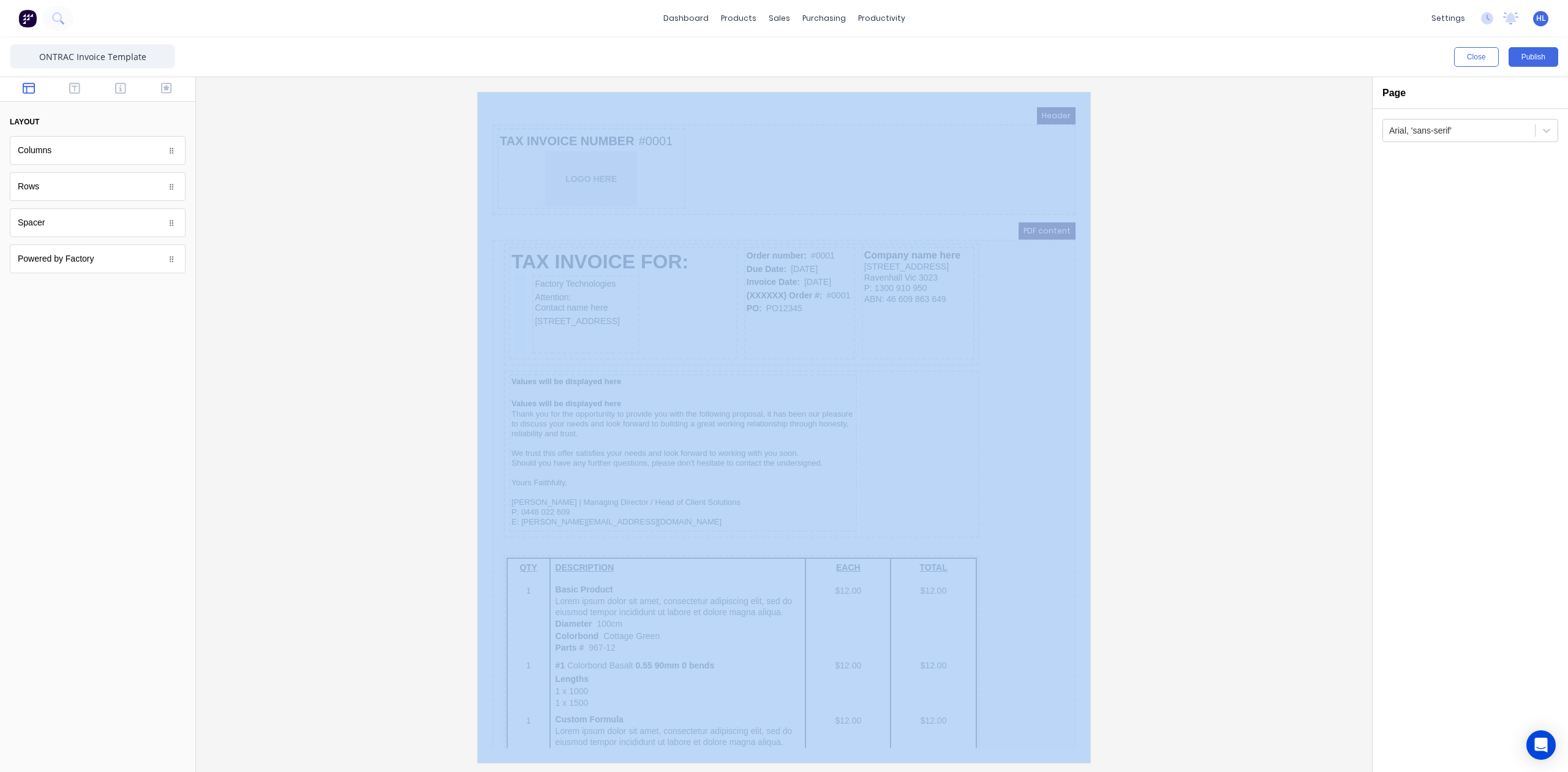
click at [1262, 373] on div at bounding box center [784, 427] width 1156 height 670
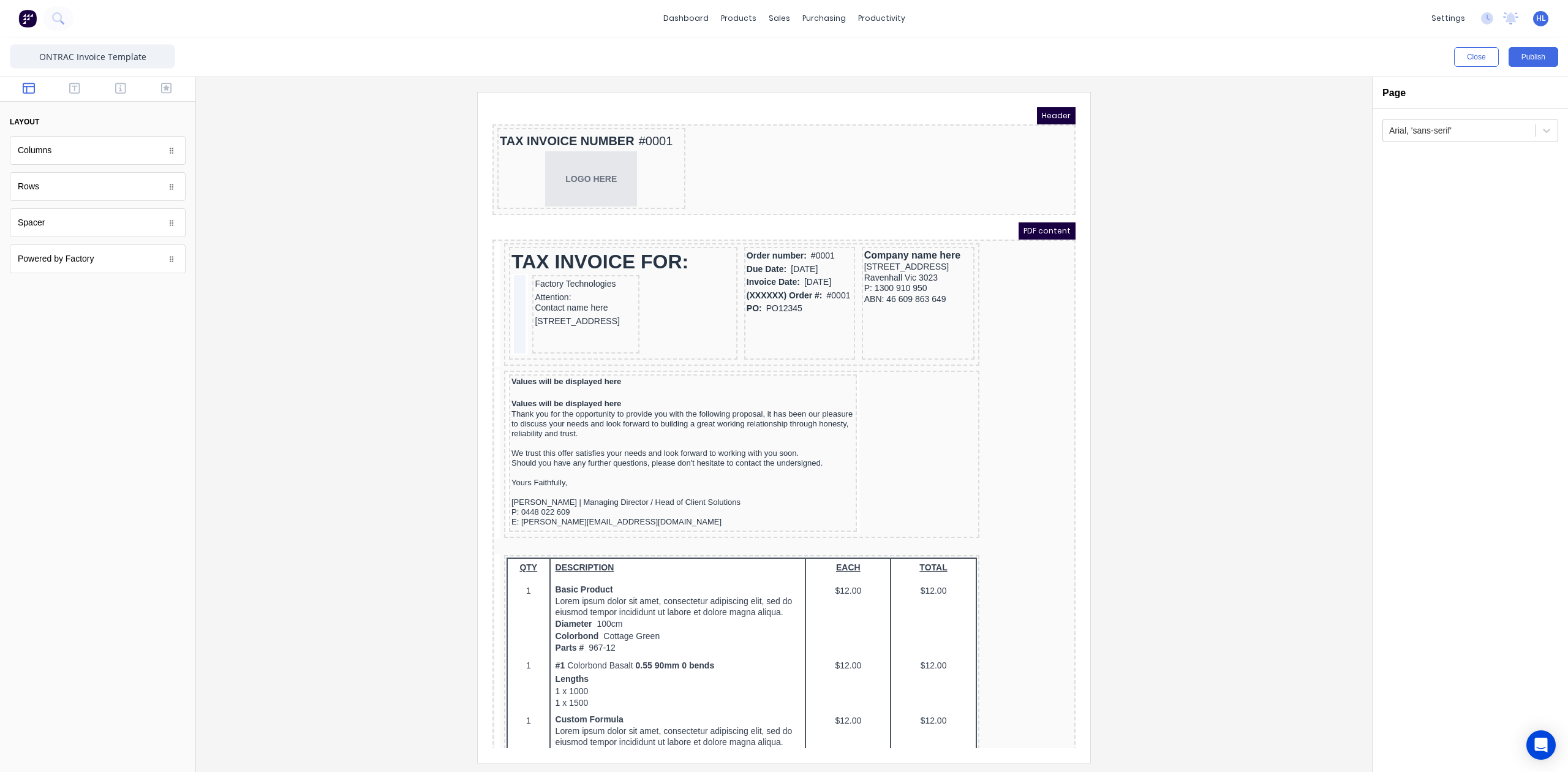
click at [885, 372] on div "Values will be displayed here Values will be displayed here Thank you for the o…" at bounding box center [727, 439] width 471 height 162
click at [1228, 371] on div at bounding box center [784, 427] width 1156 height 670
click at [576, 122] on div "TAX INVOICE NUMBER #0001" at bounding box center [576, 126] width 183 height 21
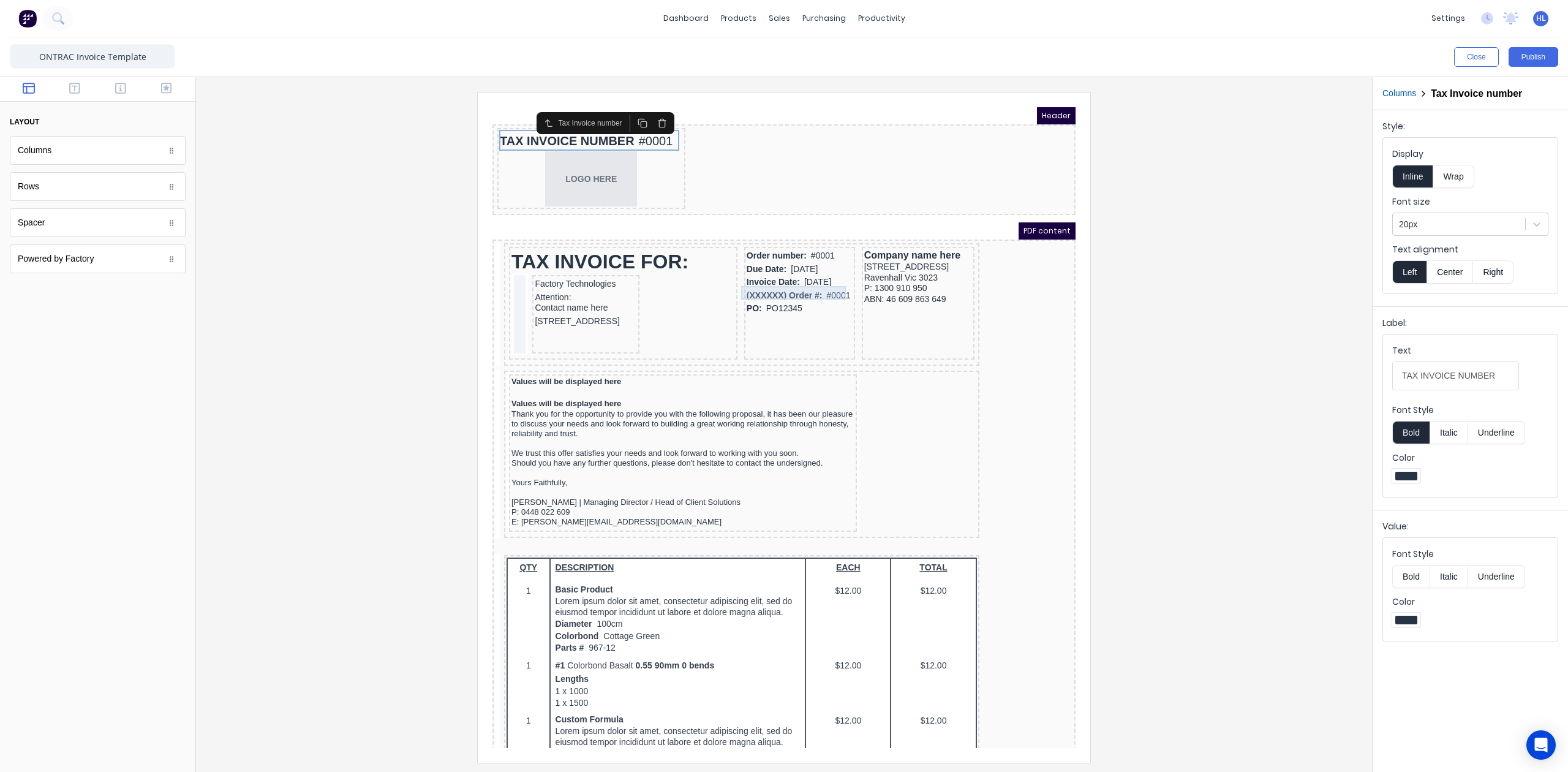
click at [756, 278] on div "(XXXXXX) Order #: #0001" at bounding box center [784, 281] width 106 height 14
click at [1169, 324] on div at bounding box center [784, 427] width 1156 height 670
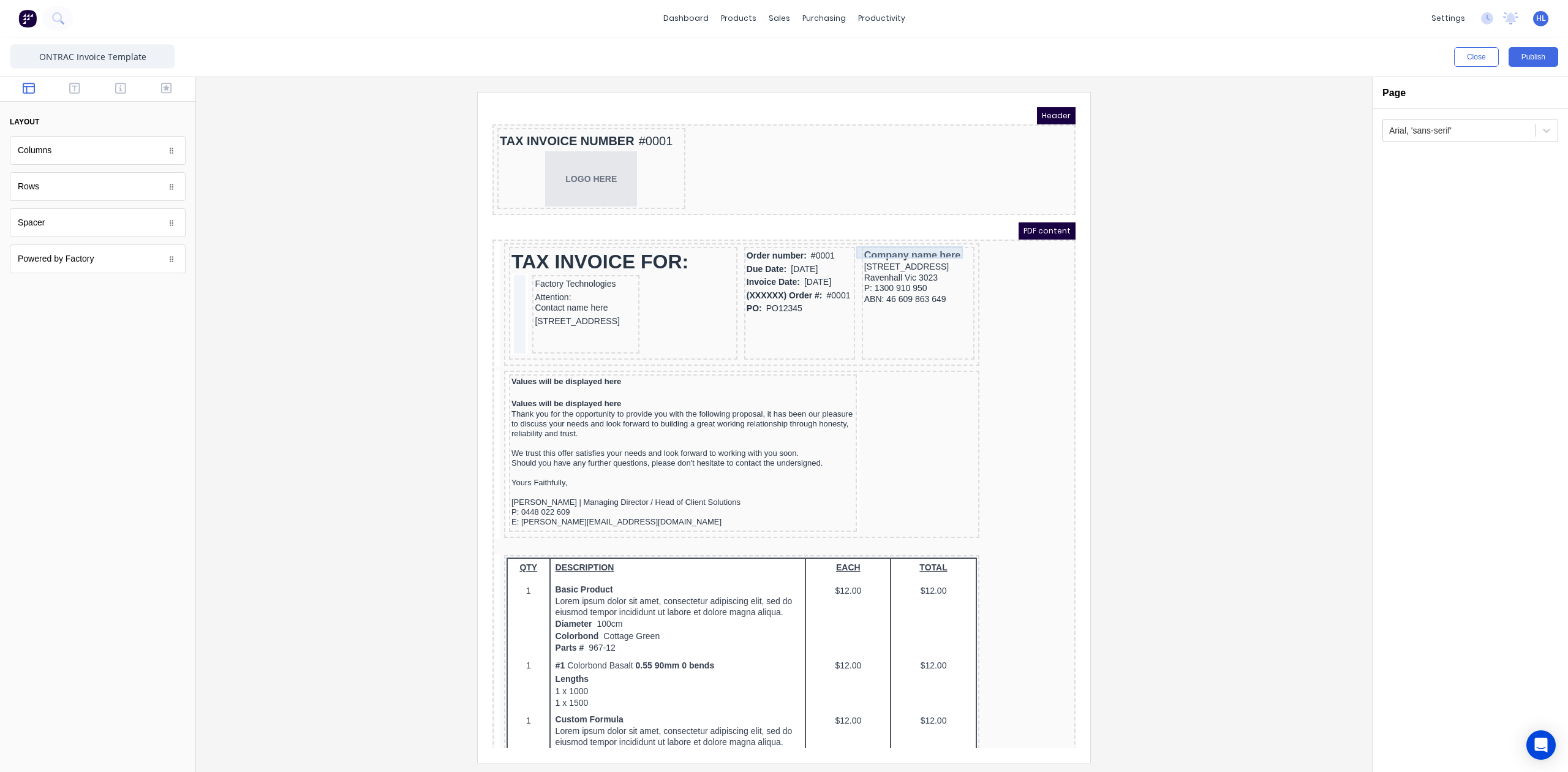
click at [907, 240] on div "Company name here" at bounding box center [904, 240] width 108 height 12
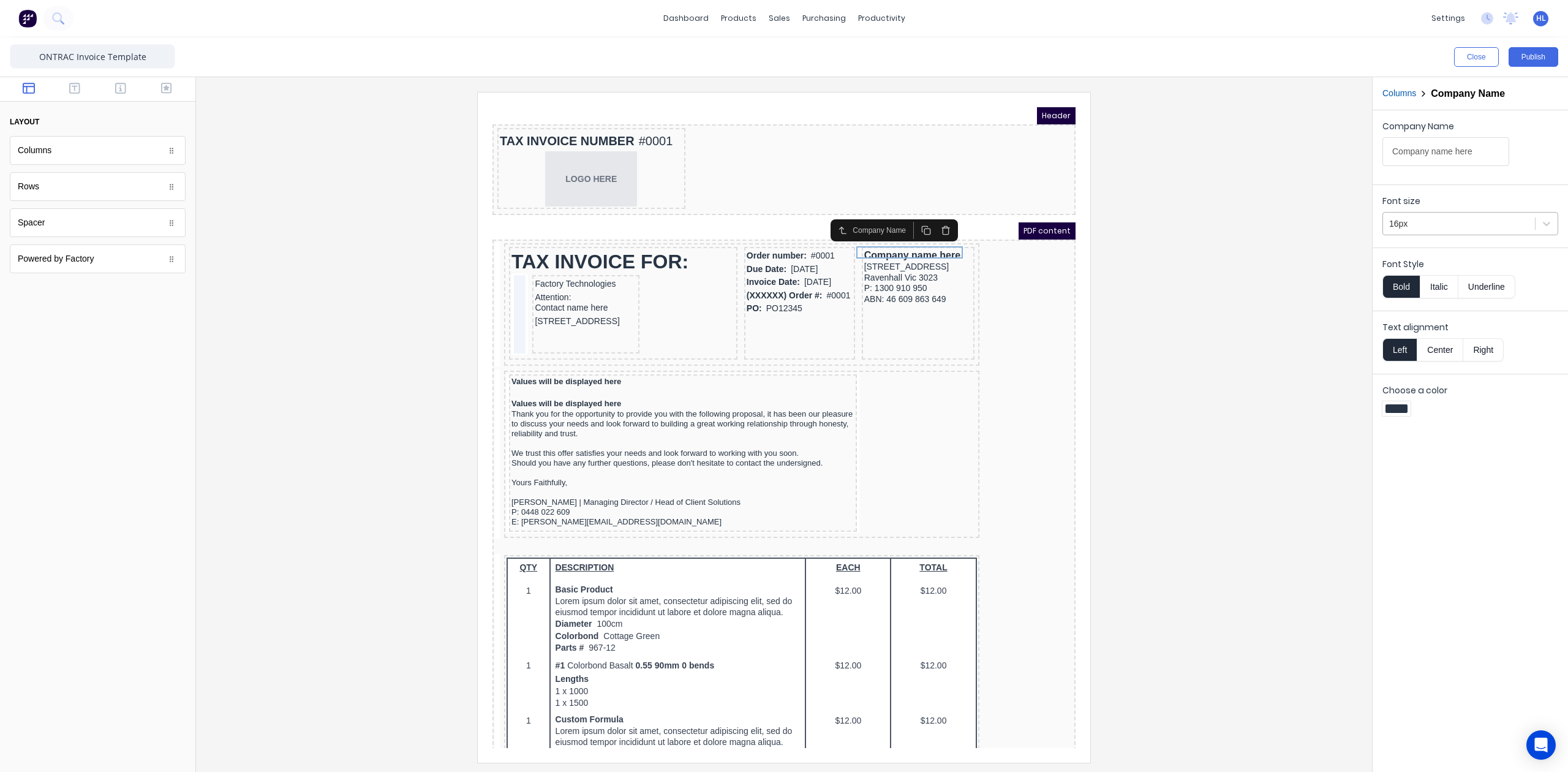
click at [1501, 224] on div at bounding box center [1458, 224] width 139 height 16
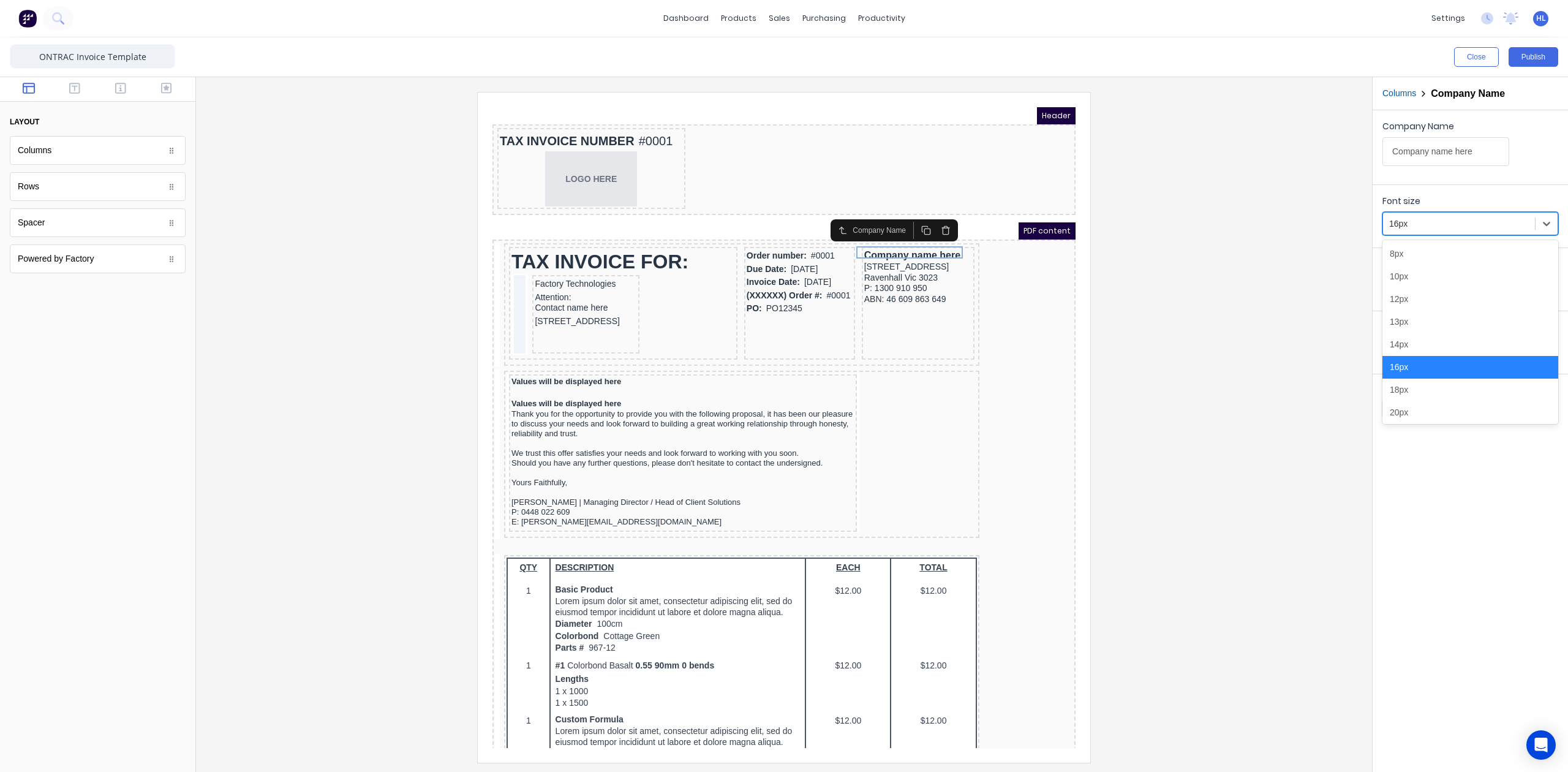
click at [1426, 344] on div "14px" at bounding box center [1470, 344] width 176 height 23
click at [1144, 329] on div at bounding box center [784, 427] width 1156 height 670
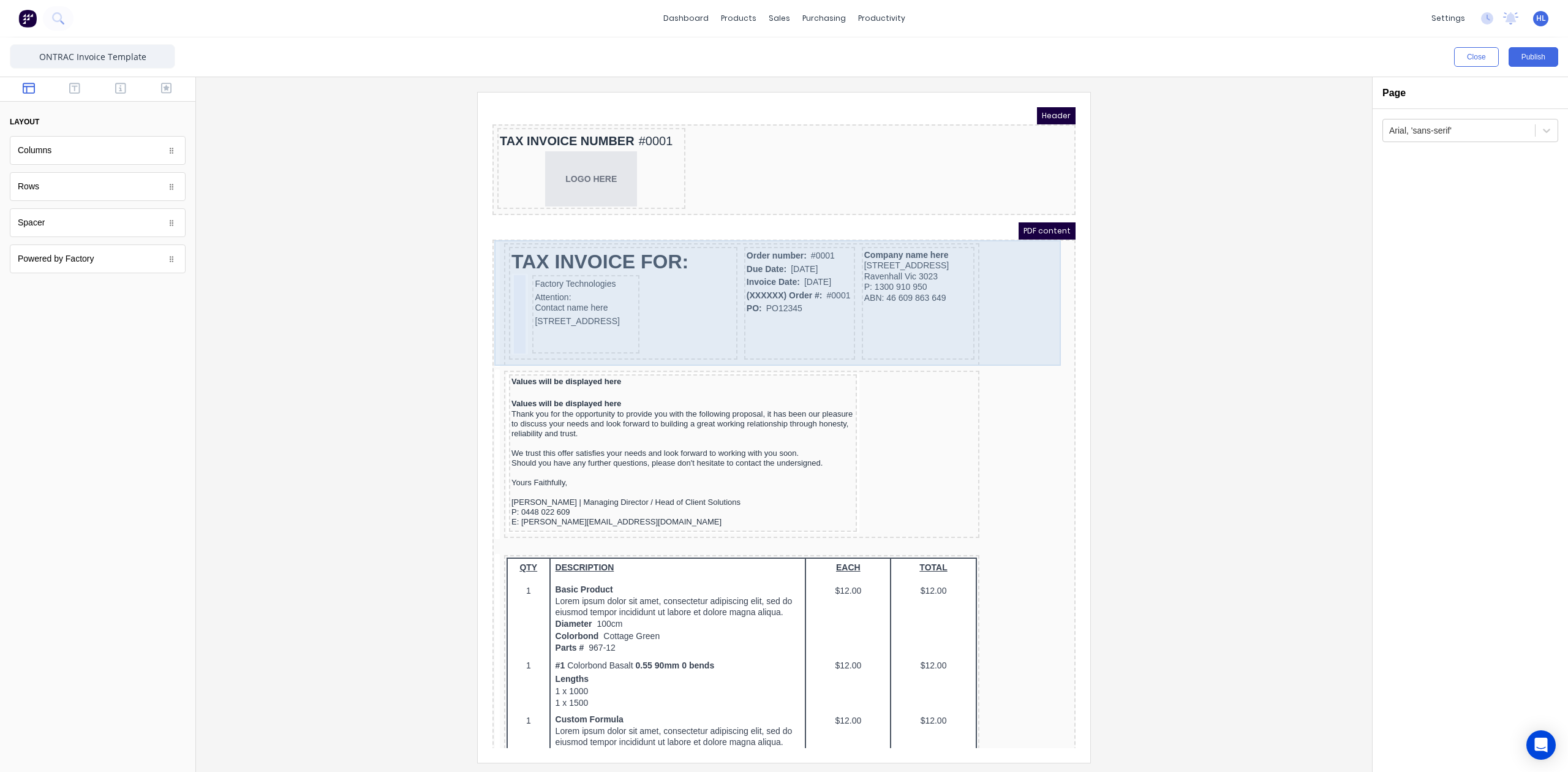
click at [1022, 319] on div "TAX INVOICE FOR: Factory Technologies Attention: Contact name here 234 Beach Ro…" at bounding box center [769, 291] width 578 height 128
click at [1025, 324] on div "TAX INVOICE FOR: Factory Technologies Attention: Contact name here 234 Beach Ro…" at bounding box center [769, 291] width 578 height 128
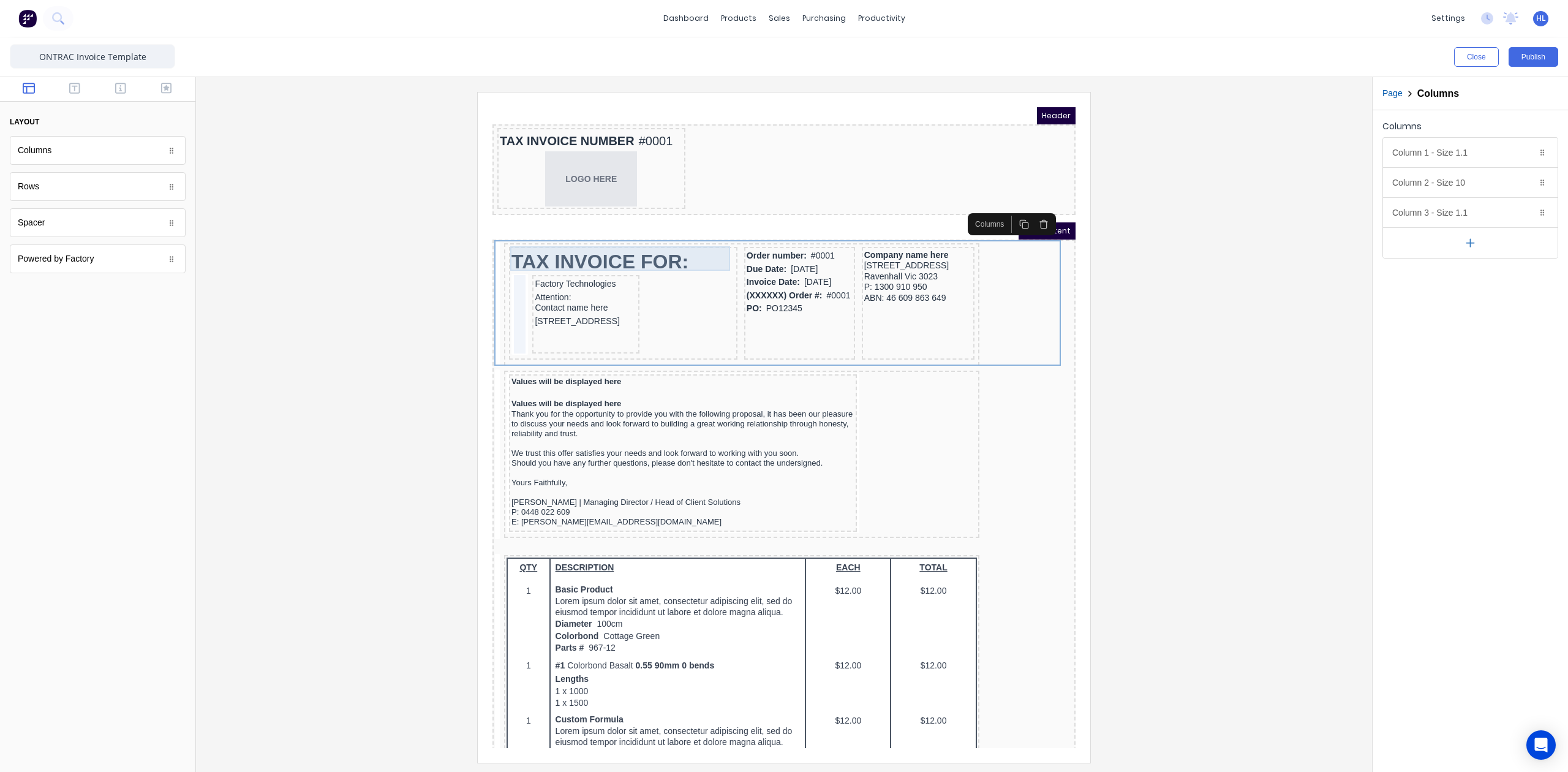
click at [685, 237] on div "TAX INVOICE FOR:" at bounding box center [608, 247] width 224 height 25
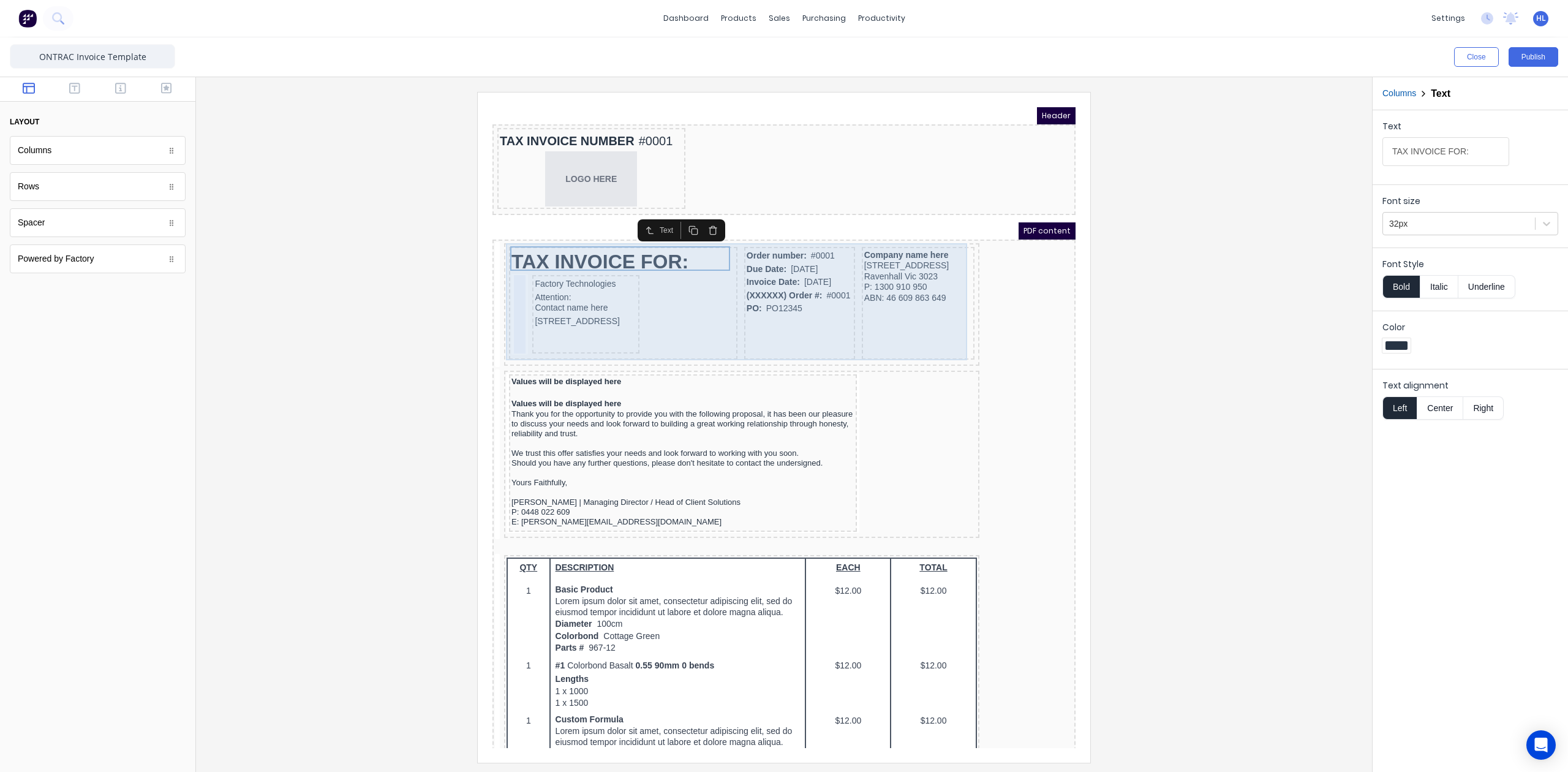
click at [952, 286] on div "TAX INVOICE FOR: Factory Technologies Attention: Contact name here 234 Beach Ro…" at bounding box center [727, 289] width 471 height 117
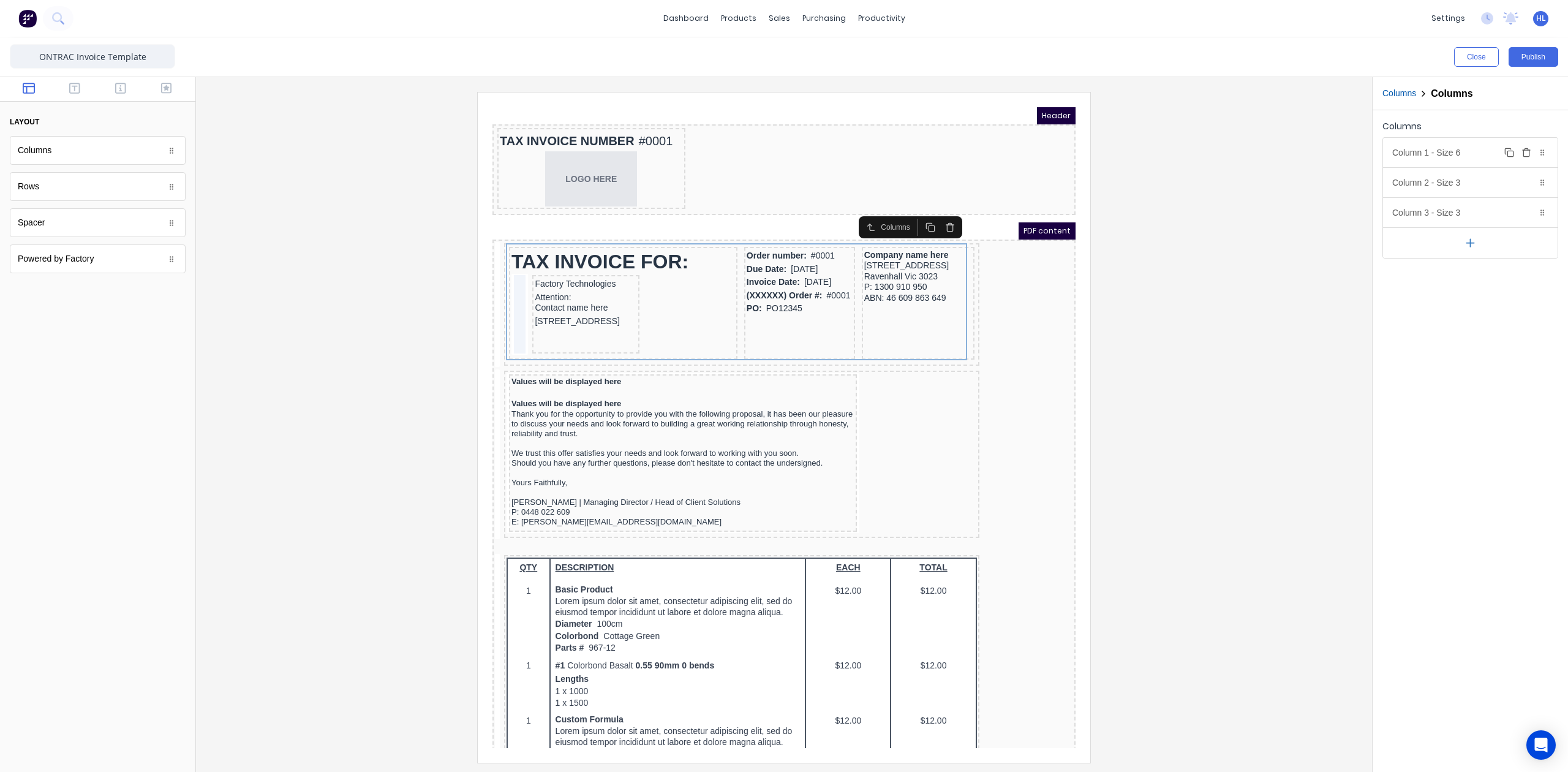
click at [330, 351] on div "Column 1 - Size 6 Duplicate Delete" at bounding box center [330, 356] width 0 height 9
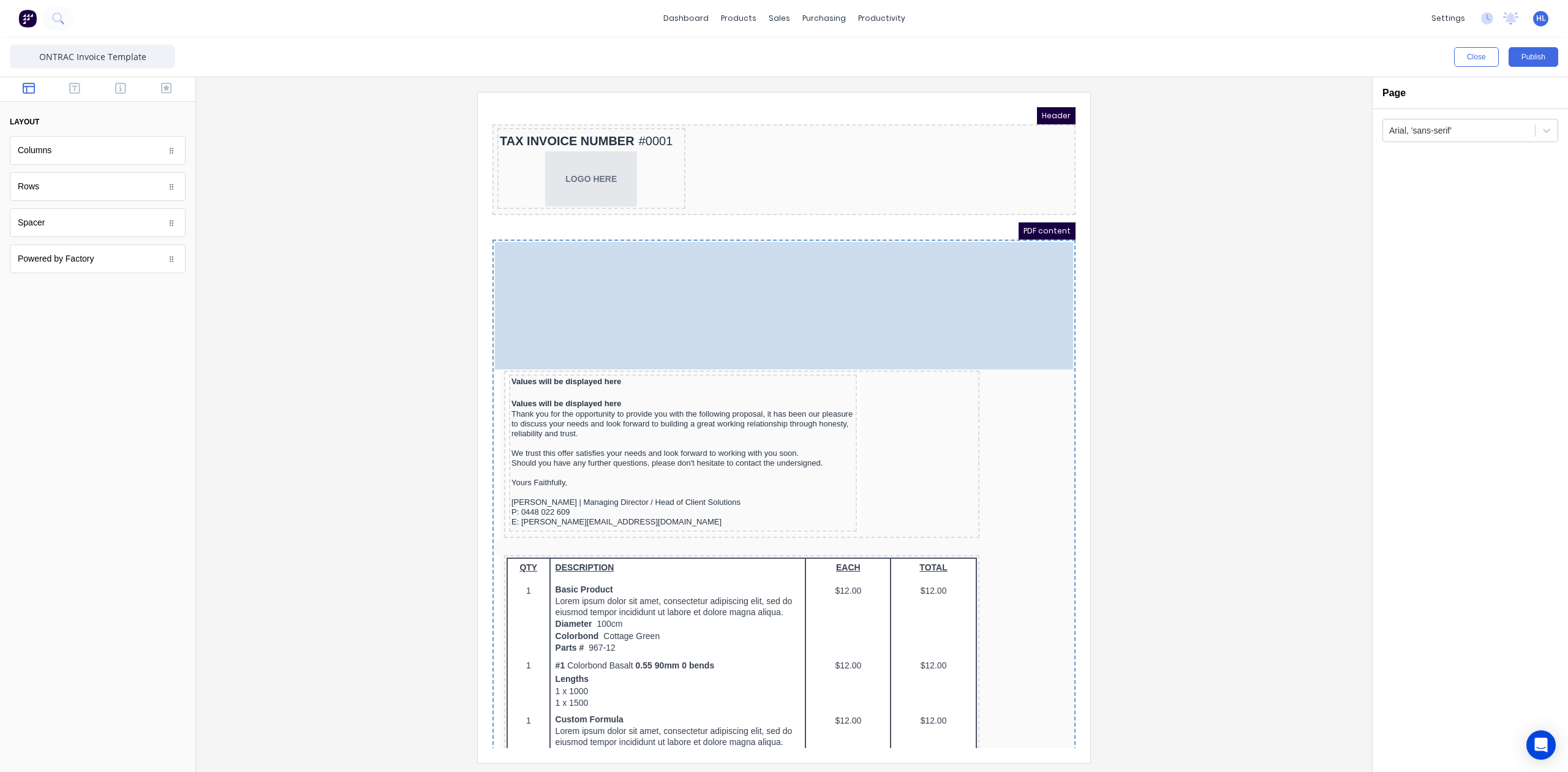
drag, startPoint x: 965, startPoint y: 237, endPoint x: 932, endPoint y: 88, distance: 152.6
click at [932, 93] on body "Header TAX INVOICE NUMBER #0001 LOGO HERE PDF content TAX INVOICE FOR: Factory …" at bounding box center [769, 413] width 583 height 640
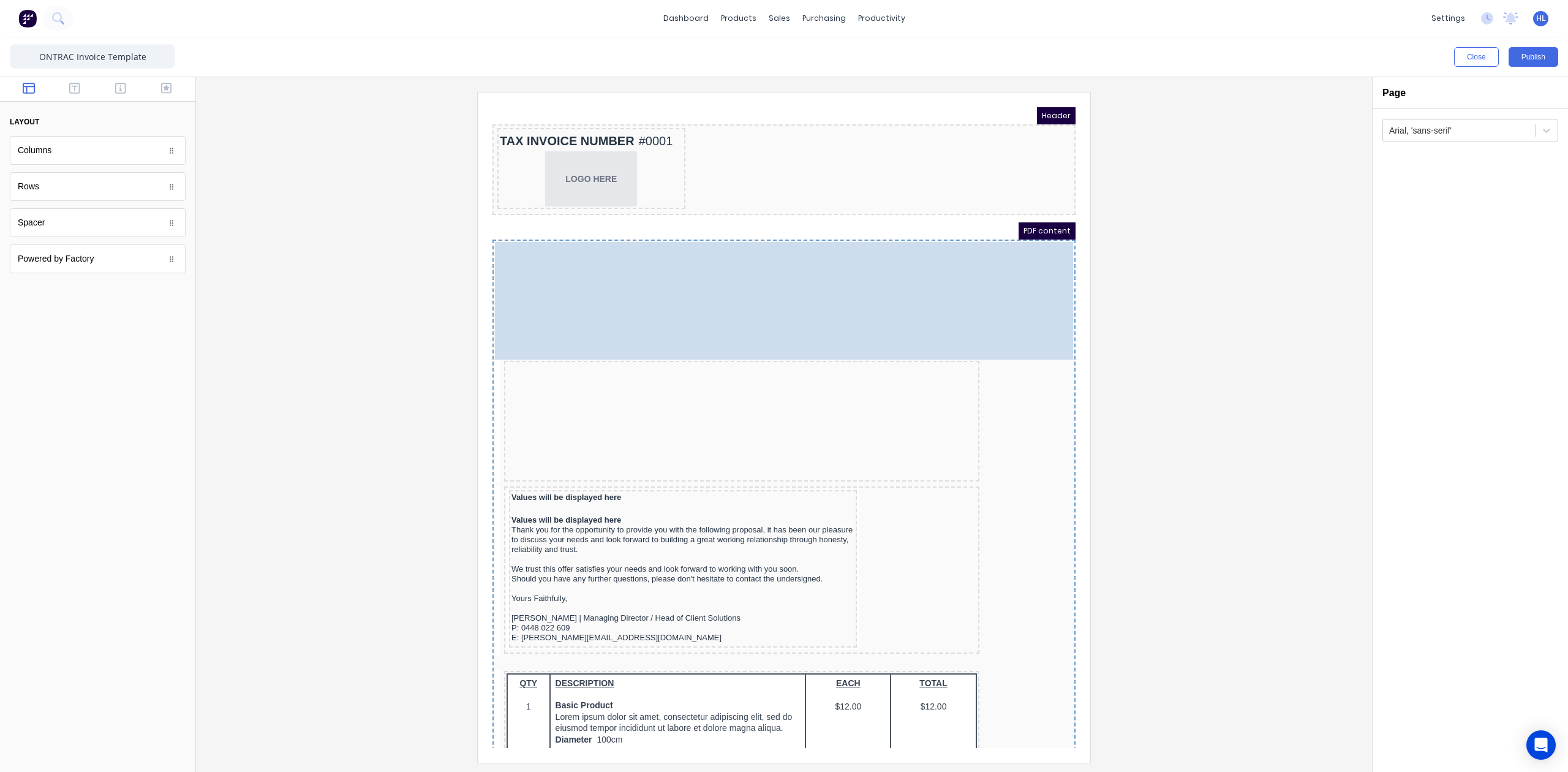
drag, startPoint x: 491, startPoint y: 253, endPoint x: 481, endPoint y: 166, distance: 87.6
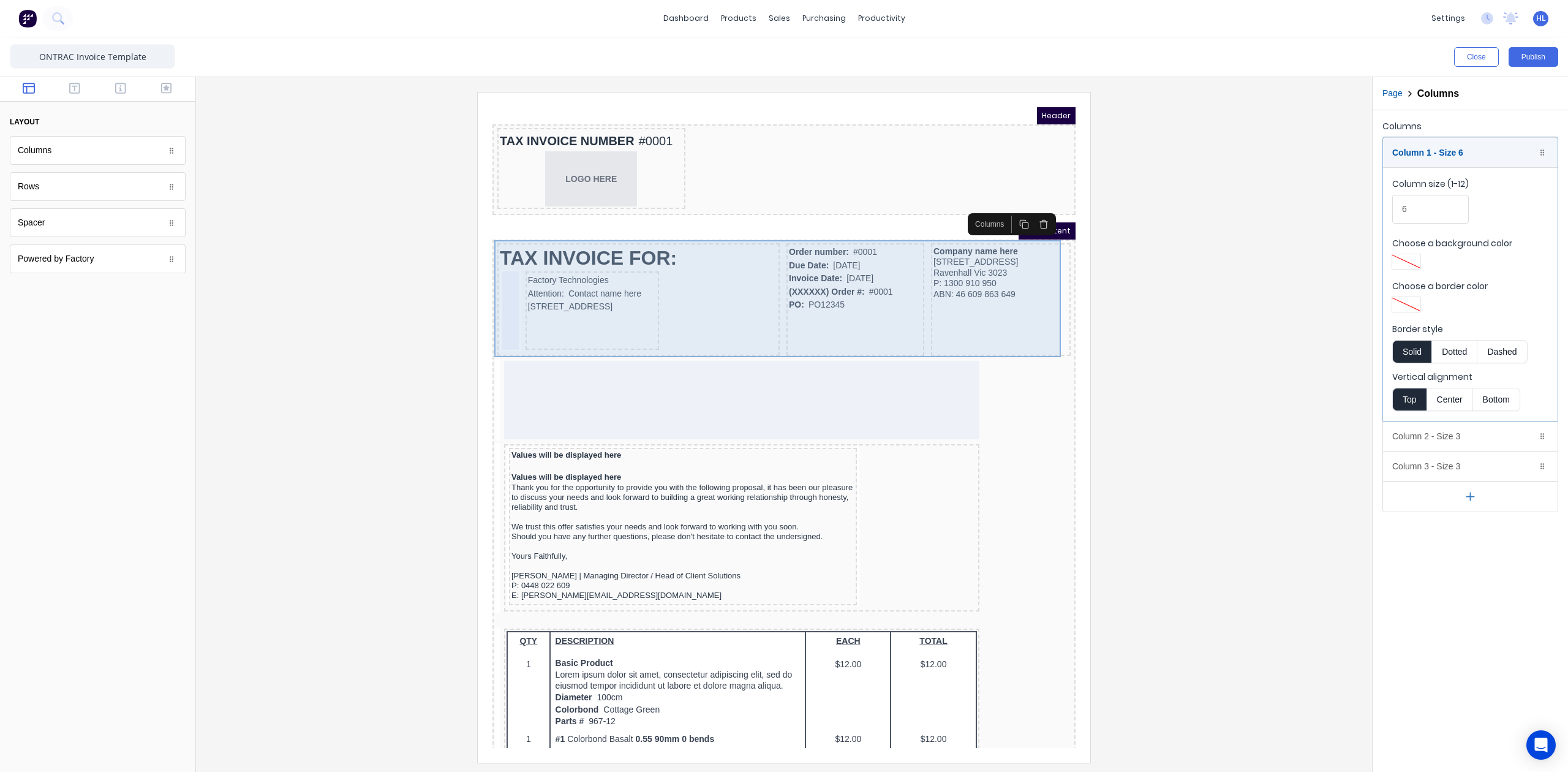
click at [480, 284] on div "TAX INVOICE FOR: Factory Technologies Attention: Contact name here 234 Beach Ro…" at bounding box center [769, 286] width 578 height 117
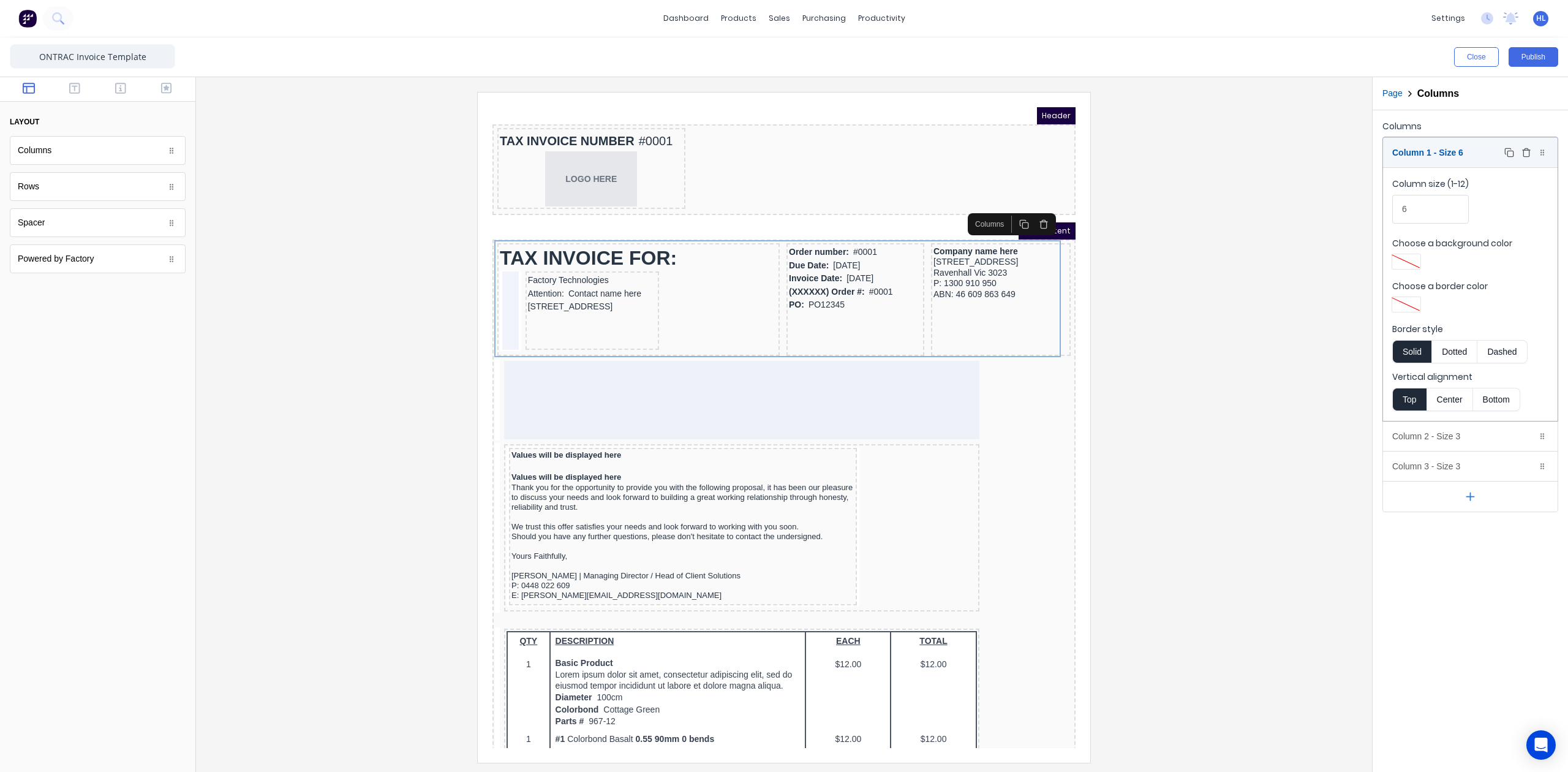
click at [1477, 148] on div "Column 1 - Size 6 Duplicate Delete" at bounding box center [1470, 152] width 174 height 29
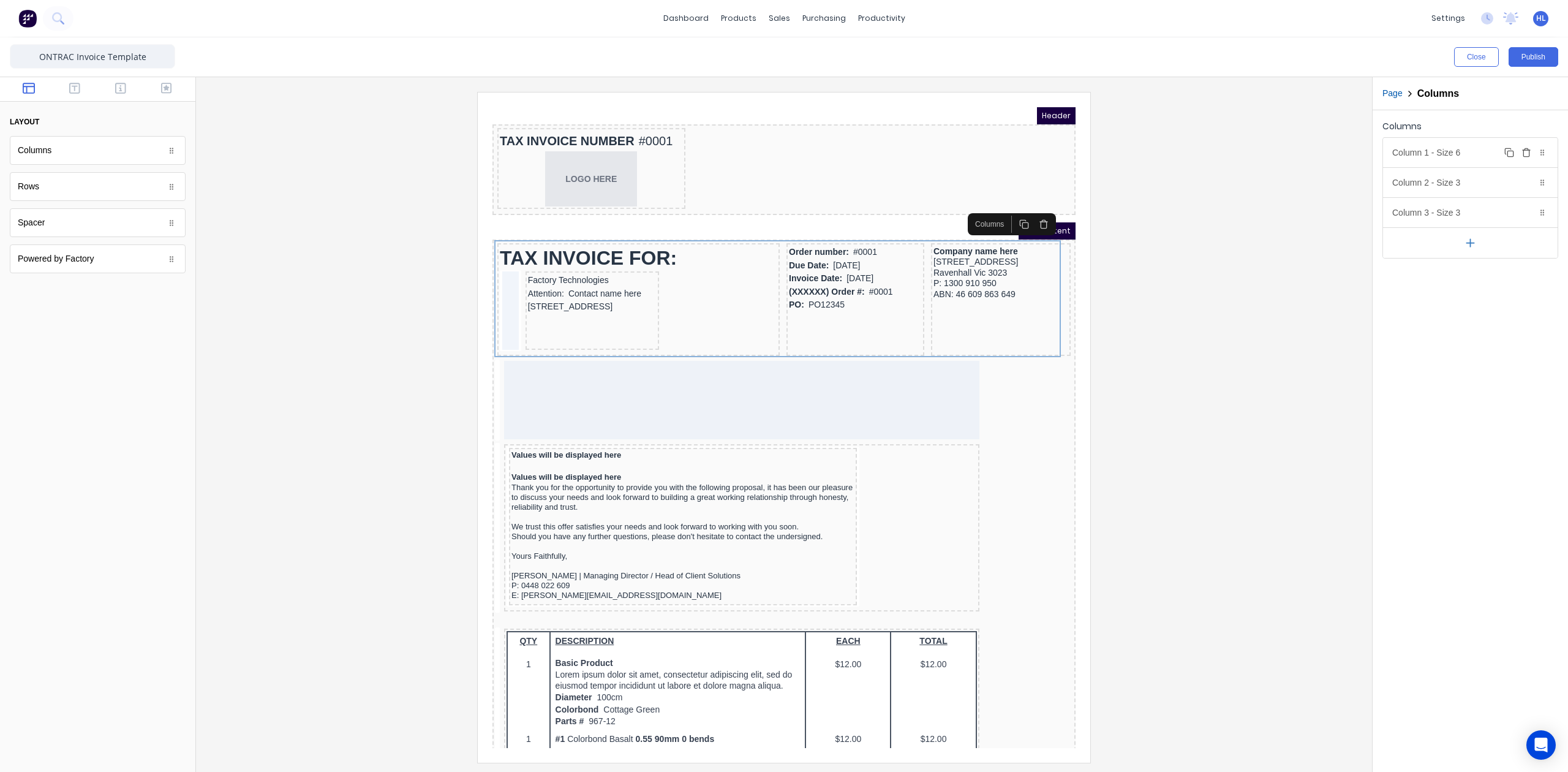
click at [1464, 159] on div "Column 1 - Size 6 Duplicate Delete" at bounding box center [1470, 152] width 174 height 29
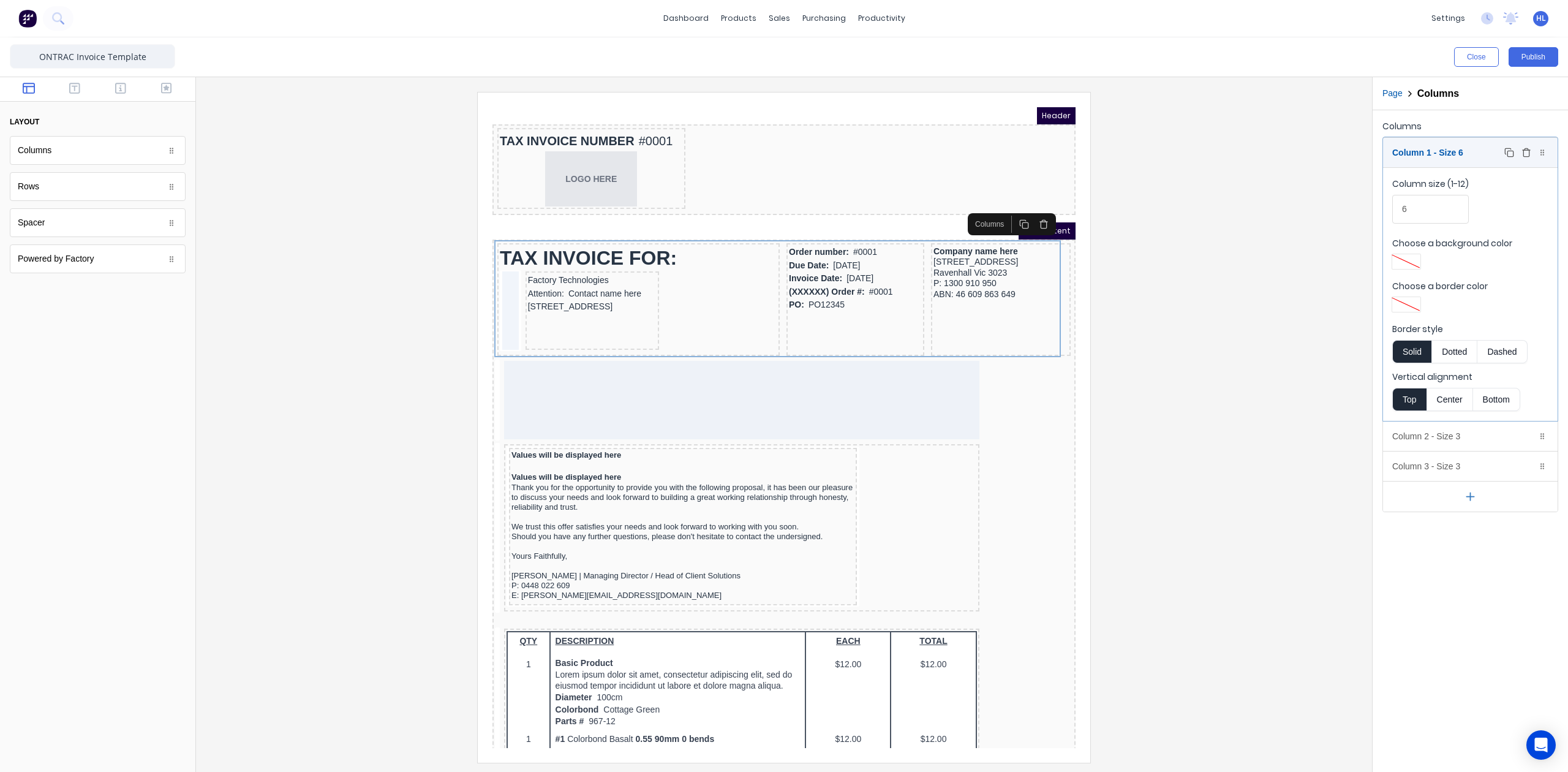
click at [1464, 159] on div "Column 1 - Size 6 Duplicate Delete" at bounding box center [1470, 152] width 174 height 29
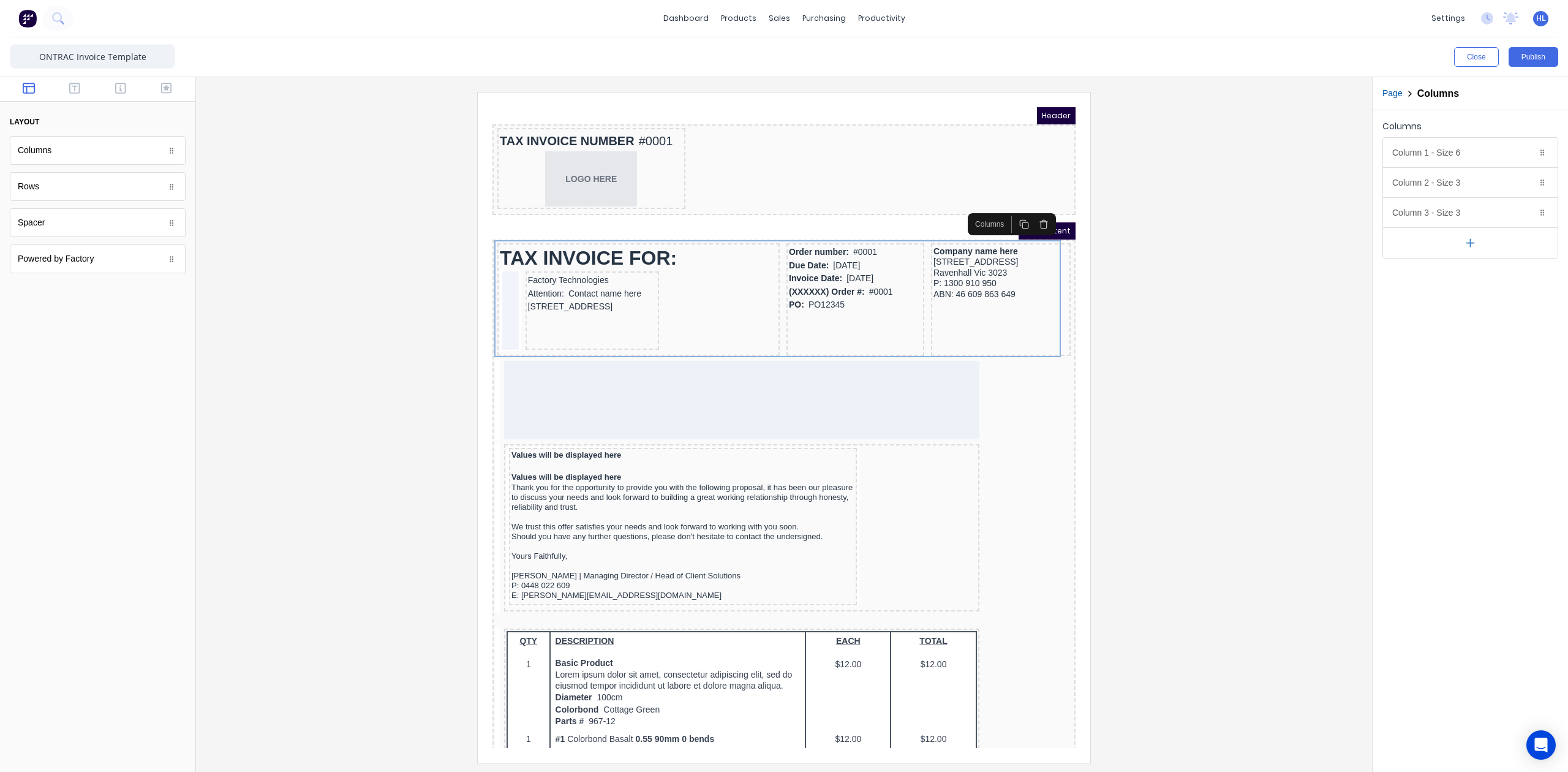
click at [1474, 241] on icon "button" at bounding box center [1471, 243] width 13 height 13
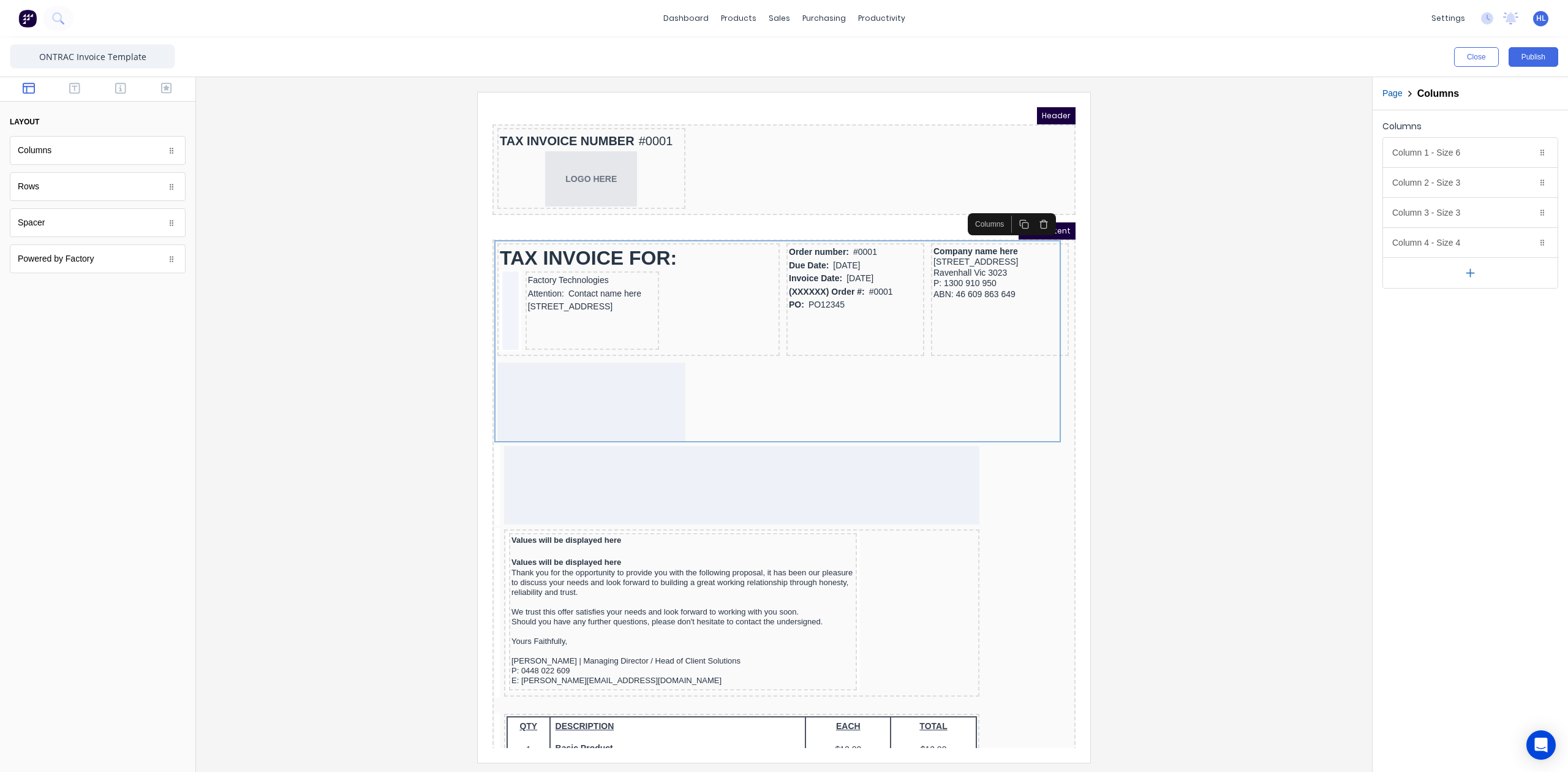
click at [1461, 134] on div "Columns" at bounding box center [1470, 128] width 176 height 17
click at [1460, 145] on div "Column 1 - Size 6 Duplicate Delete" at bounding box center [1470, 152] width 174 height 29
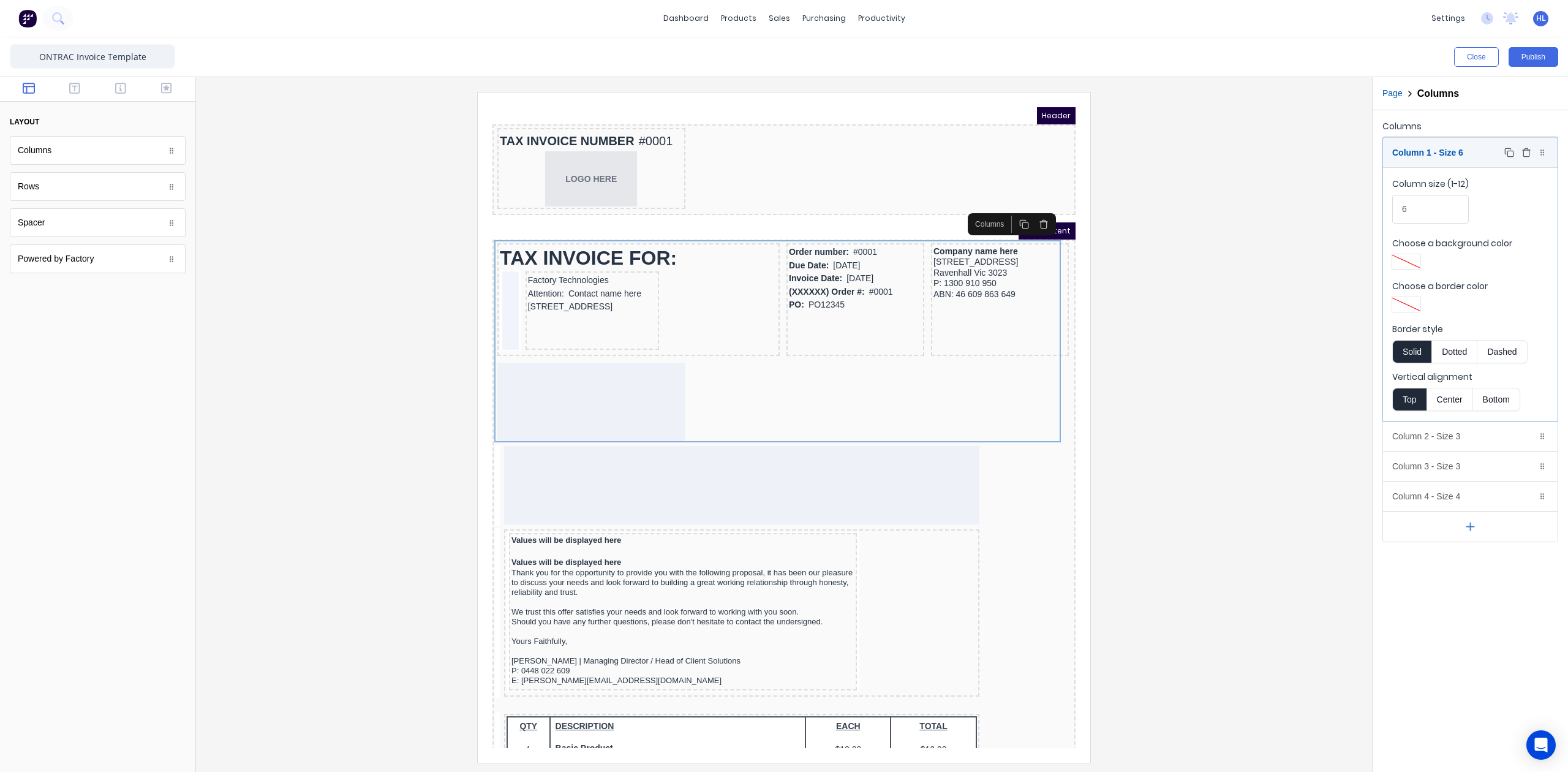
click at [1460, 145] on div "Column 1 - Size 6 Duplicate Delete" at bounding box center [1470, 152] width 174 height 29
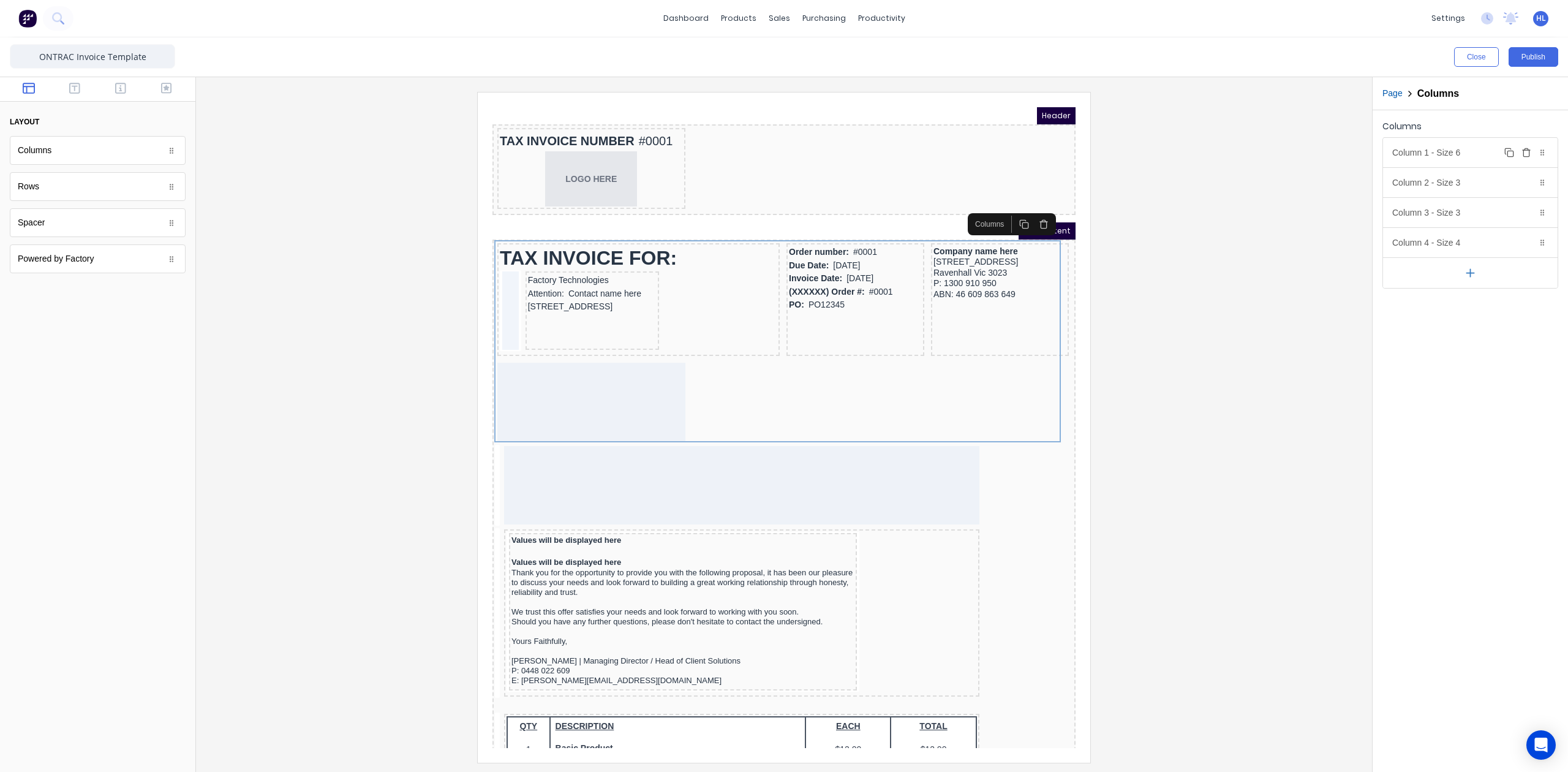
click at [1466, 161] on div "Column 1 - Size 6 Duplicate Delete" at bounding box center [1470, 152] width 174 height 29
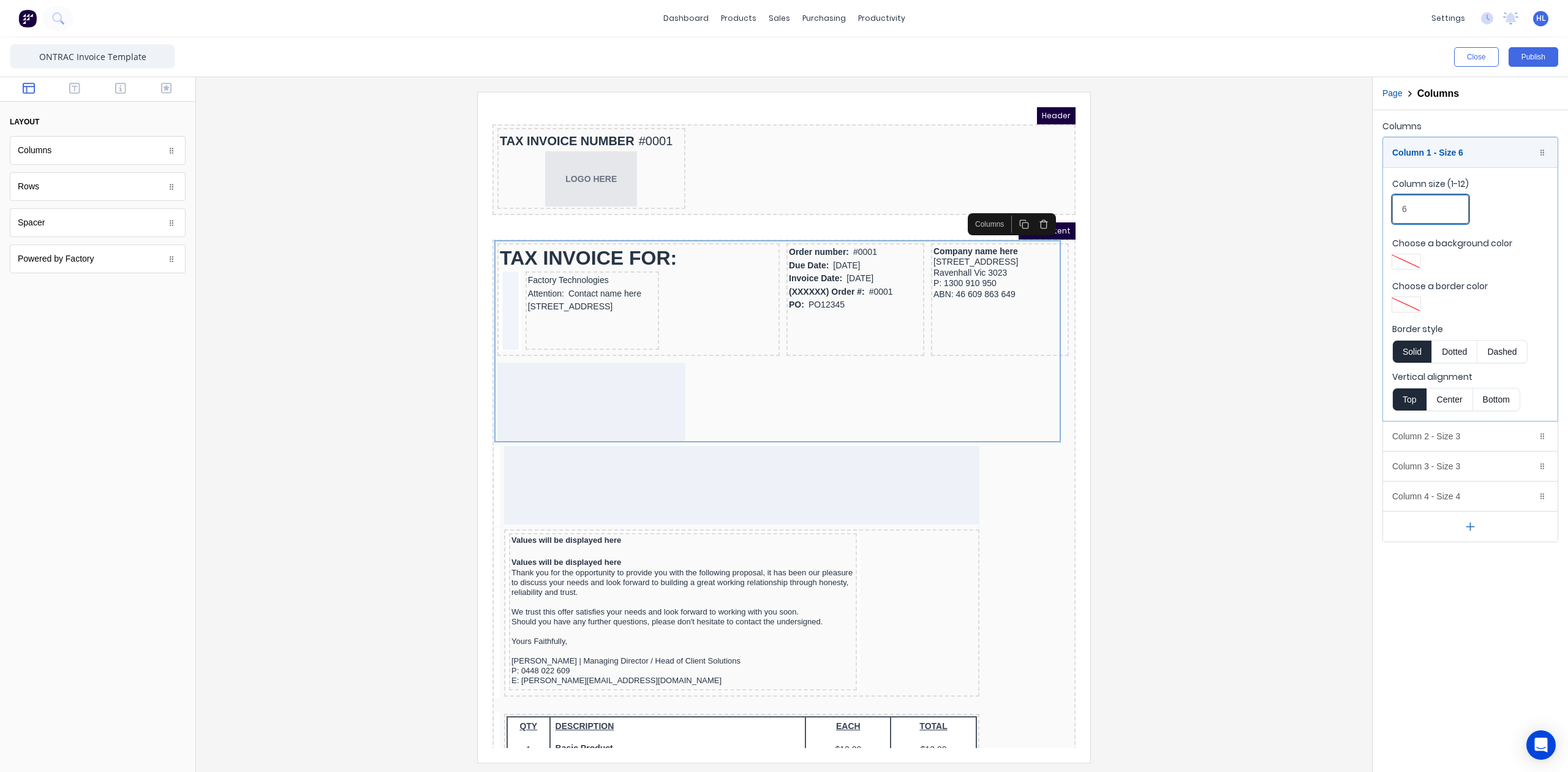
drag, startPoint x: 1436, startPoint y: 219, endPoint x: 1358, endPoint y: 221, distance: 78.0
click at [1358, 221] on div "Close Publish Components layout Columns Columns Rows Rows Spacer Spacer Powered…" at bounding box center [784, 404] width 1568 height 734
type input "5"
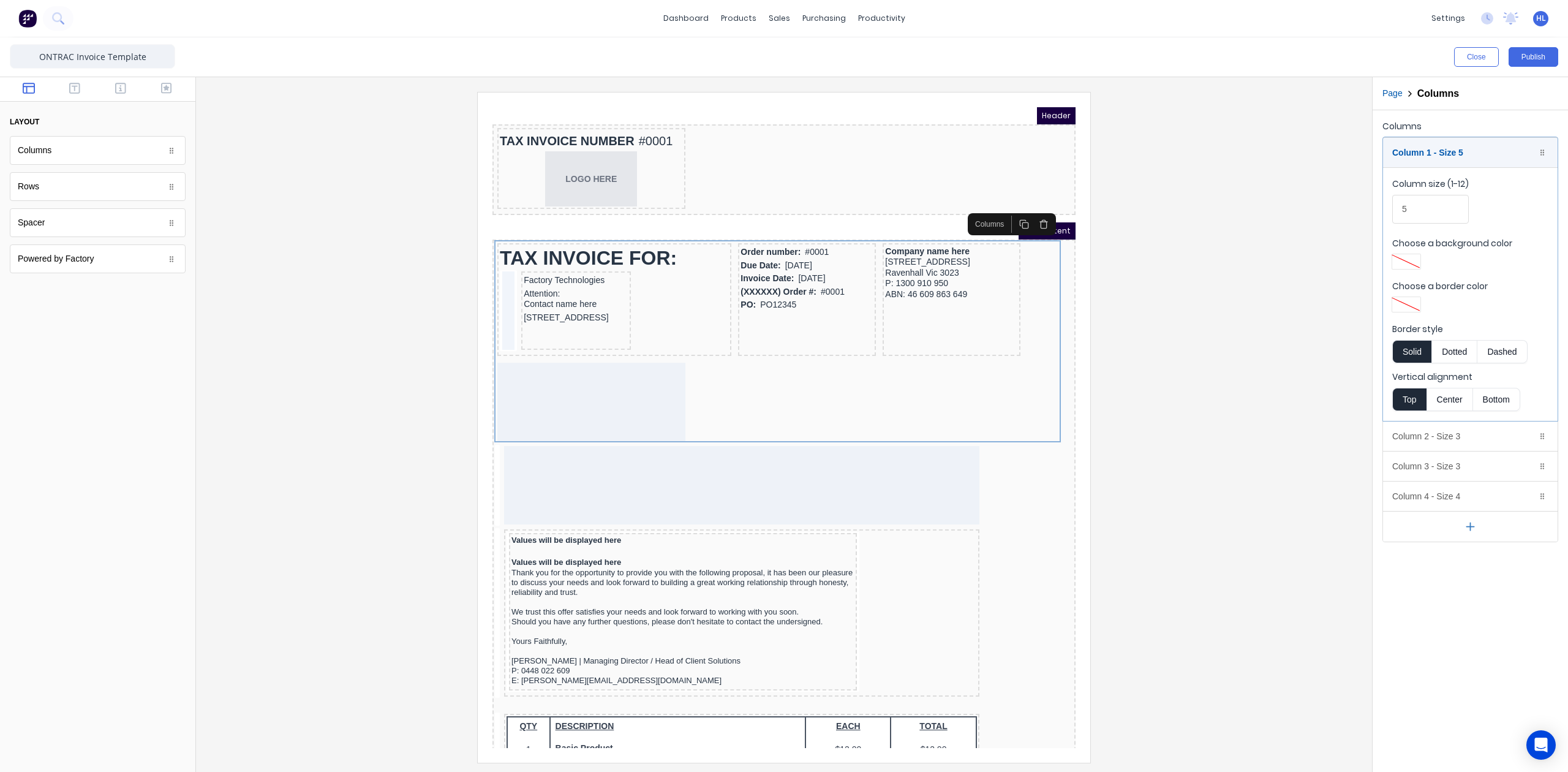
drag, startPoint x: 1460, startPoint y: 555, endPoint x: 1466, endPoint y: 515, distance: 40.4
click at [1460, 554] on div "Columns Column 1 - Size 5 Duplicate Delete Column size (1-12) 5 Choose a backgr…" at bounding box center [1470, 441] width 195 height 662
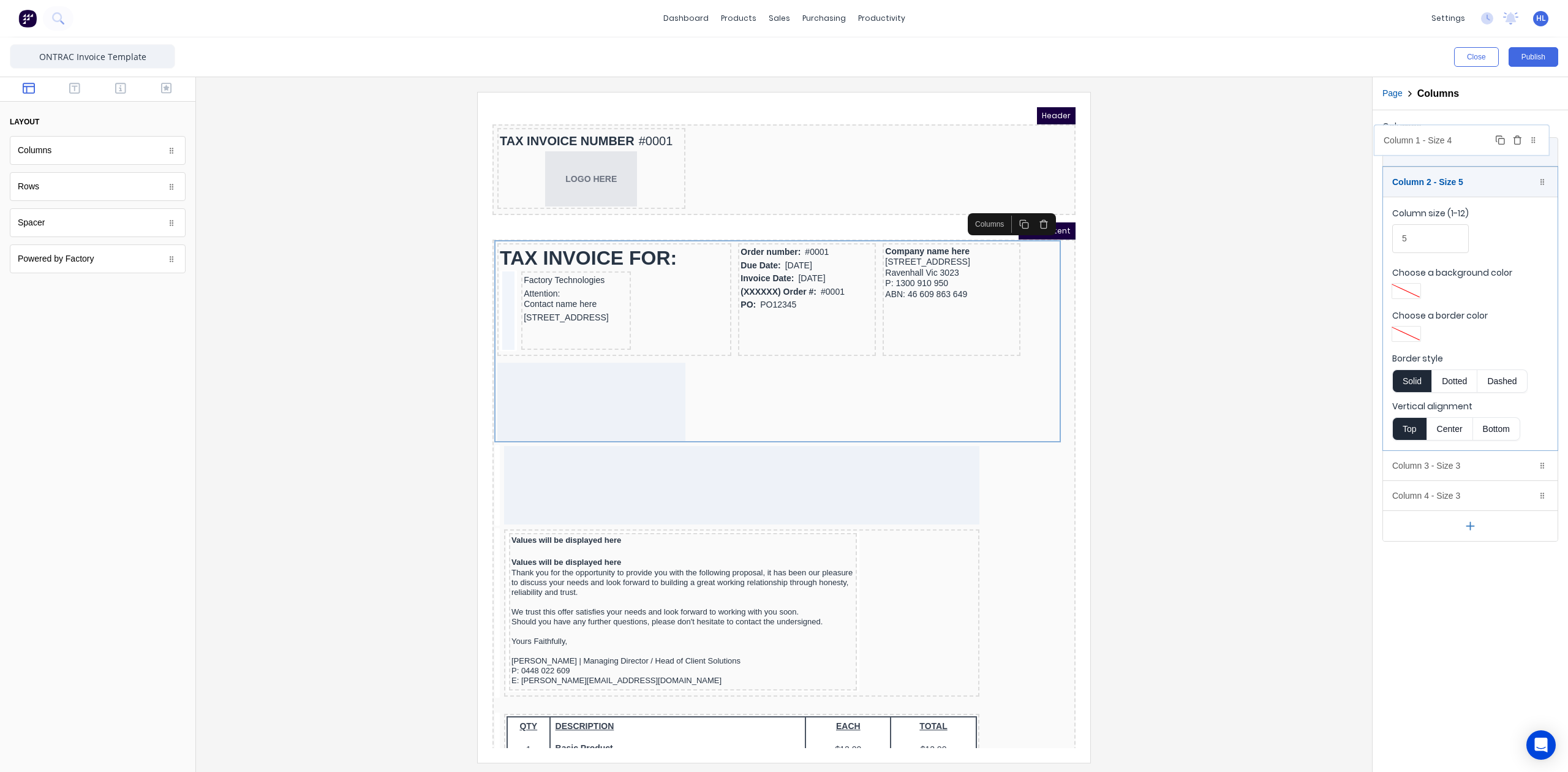
drag, startPoint x: 1464, startPoint y: 495, endPoint x: 1457, endPoint y: 139, distance: 356.1
click at [1457, 139] on body "dashboard products sales purchasing productivity dashboard products Product Cat…" at bounding box center [784, 386] width 1568 height 772
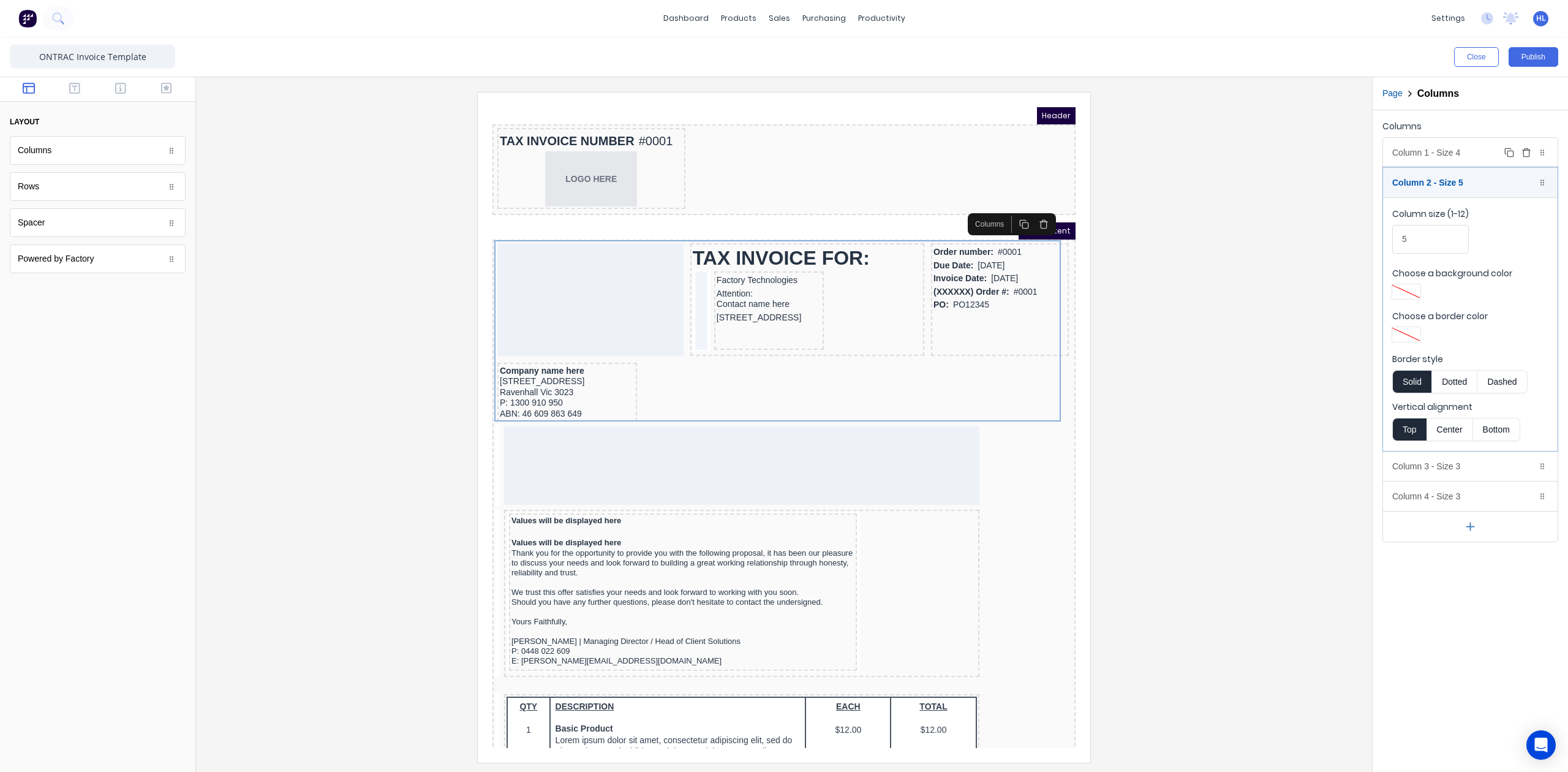
click at [1473, 148] on div "Column 1 - Size 4 Duplicate Delete" at bounding box center [1470, 152] width 174 height 29
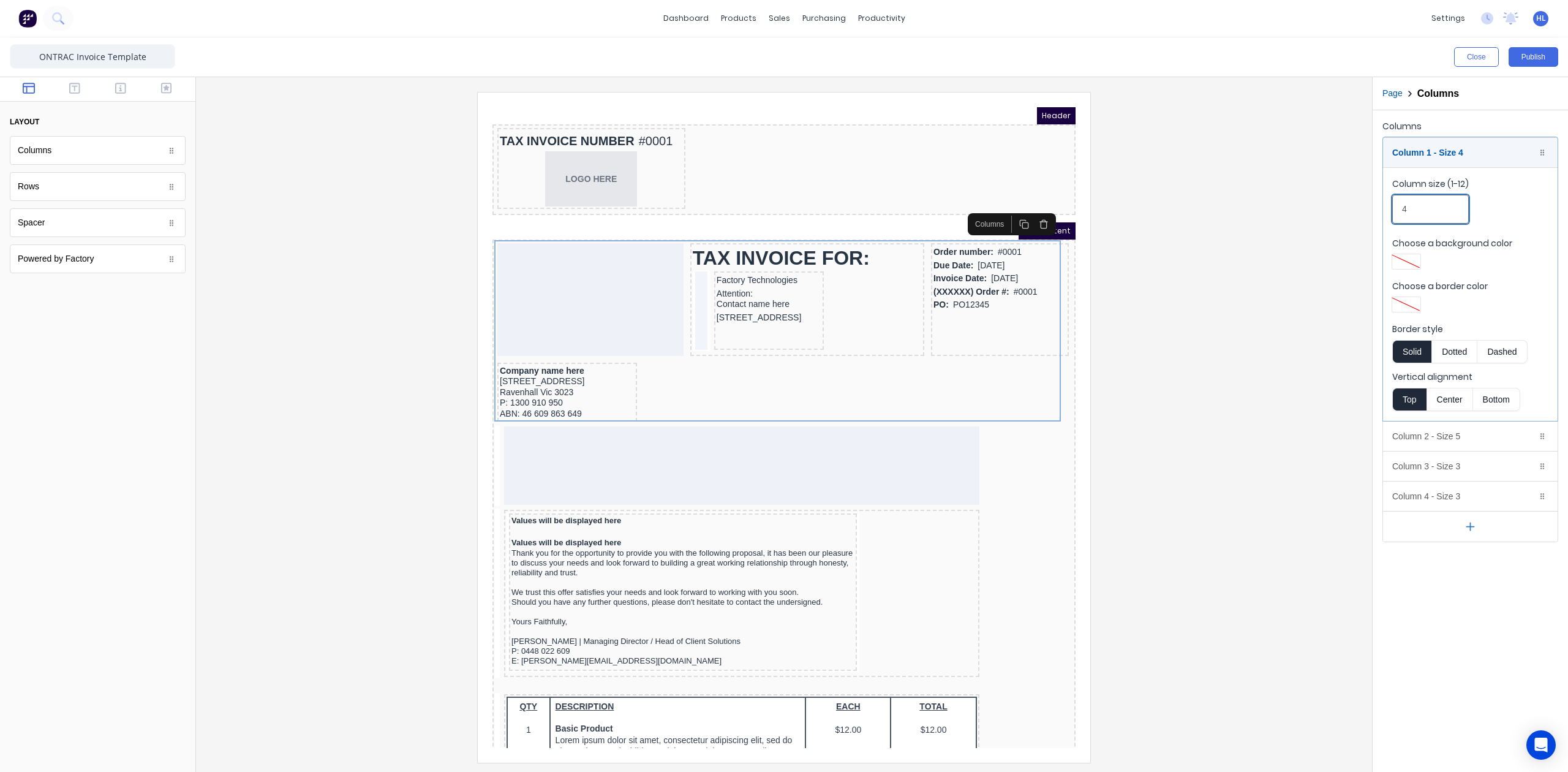
drag, startPoint x: 1451, startPoint y: 202, endPoint x: 1390, endPoint y: 211, distance: 61.7
click at [1390, 211] on fieldset "Column size (1-12) 4 Choose a background color Choose a border color Border sty…" at bounding box center [1470, 294] width 174 height 253
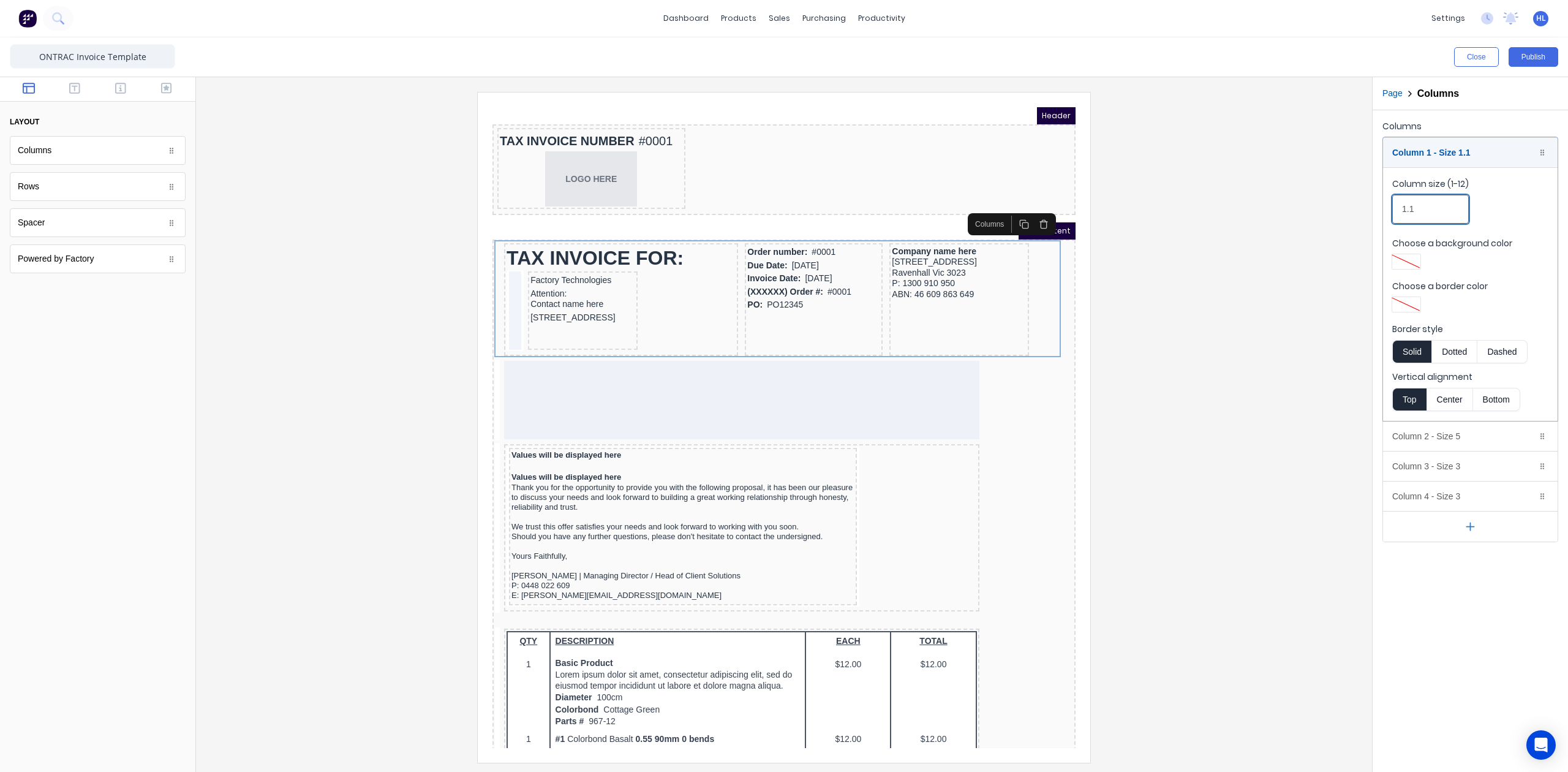
type input "1.1"
click at [1502, 613] on div "Columns Column 1 - Size 1.1 Duplicate Delete Column size (1-12) 1.1 Choose a ba…" at bounding box center [1470, 441] width 195 height 662
click at [1422, 147] on div "Column 1 - Size 1.1 Duplicate Delete" at bounding box center [1470, 152] width 174 height 29
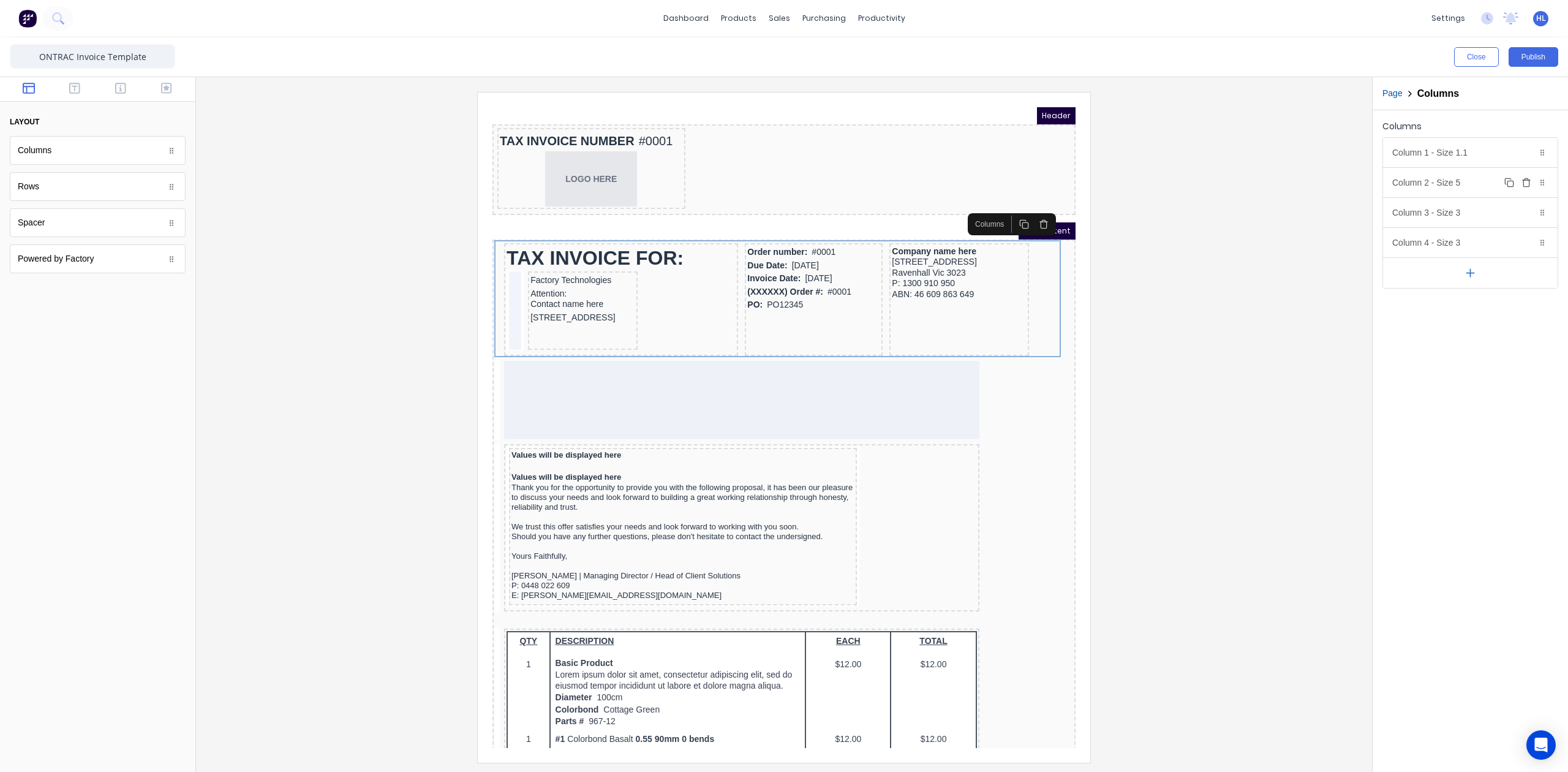
click at [1426, 180] on div "Column 2 - Size 5 Duplicate Delete" at bounding box center [1470, 182] width 174 height 29
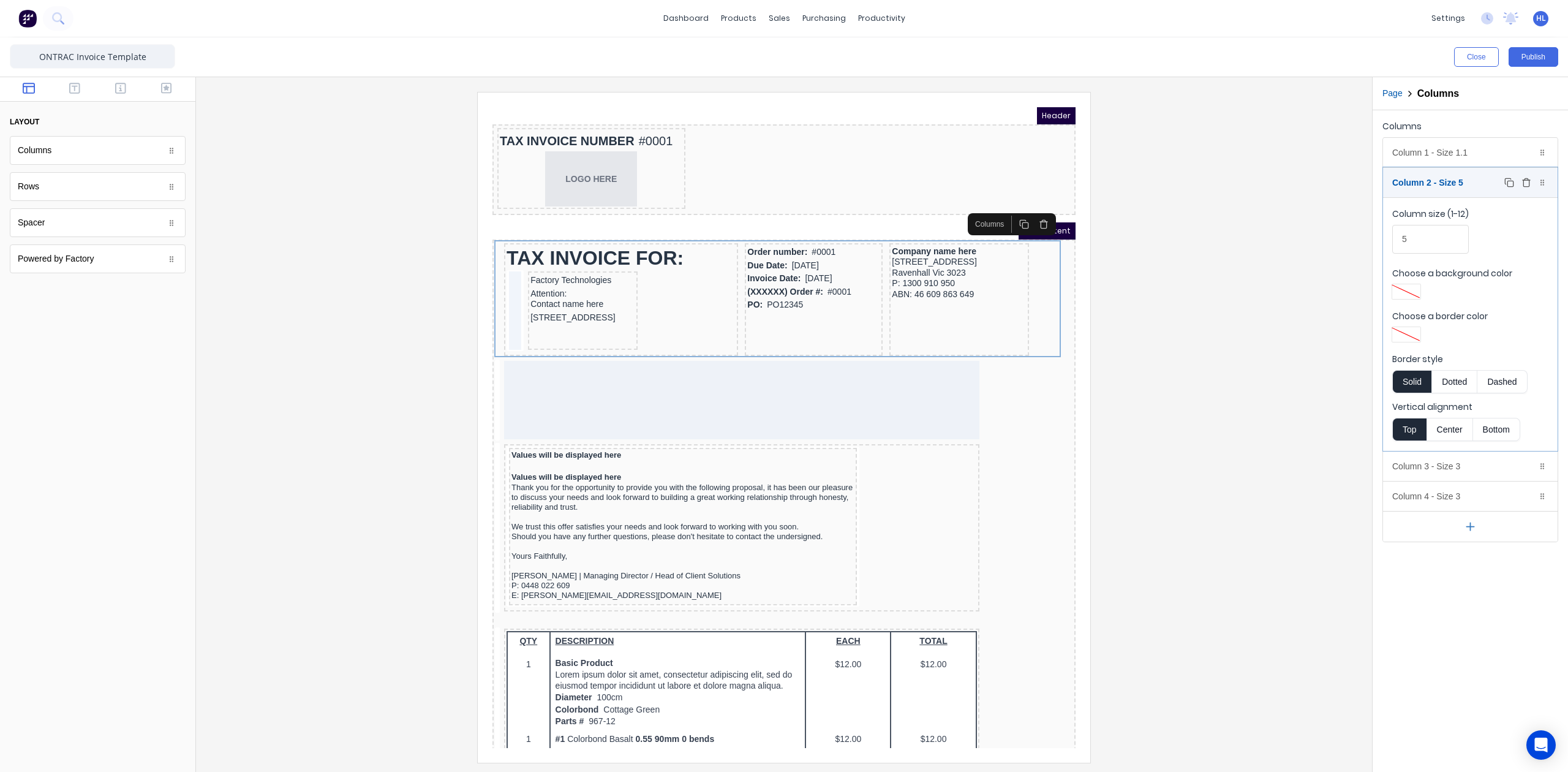
click at [1443, 180] on div "Column 2 - Size 5 Duplicate Delete" at bounding box center [1470, 182] width 174 height 29
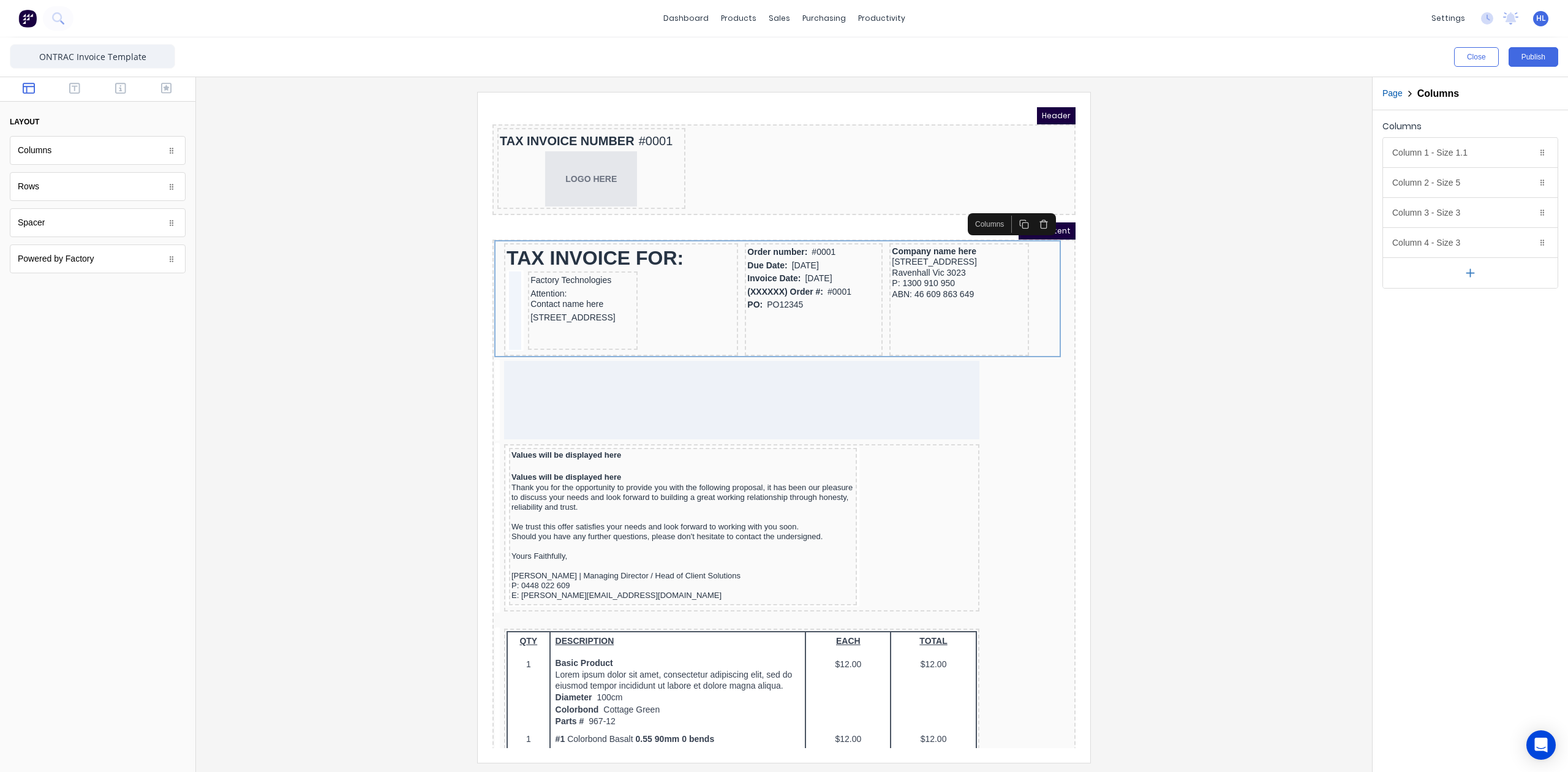
click at [1186, 452] on div at bounding box center [784, 427] width 1156 height 670
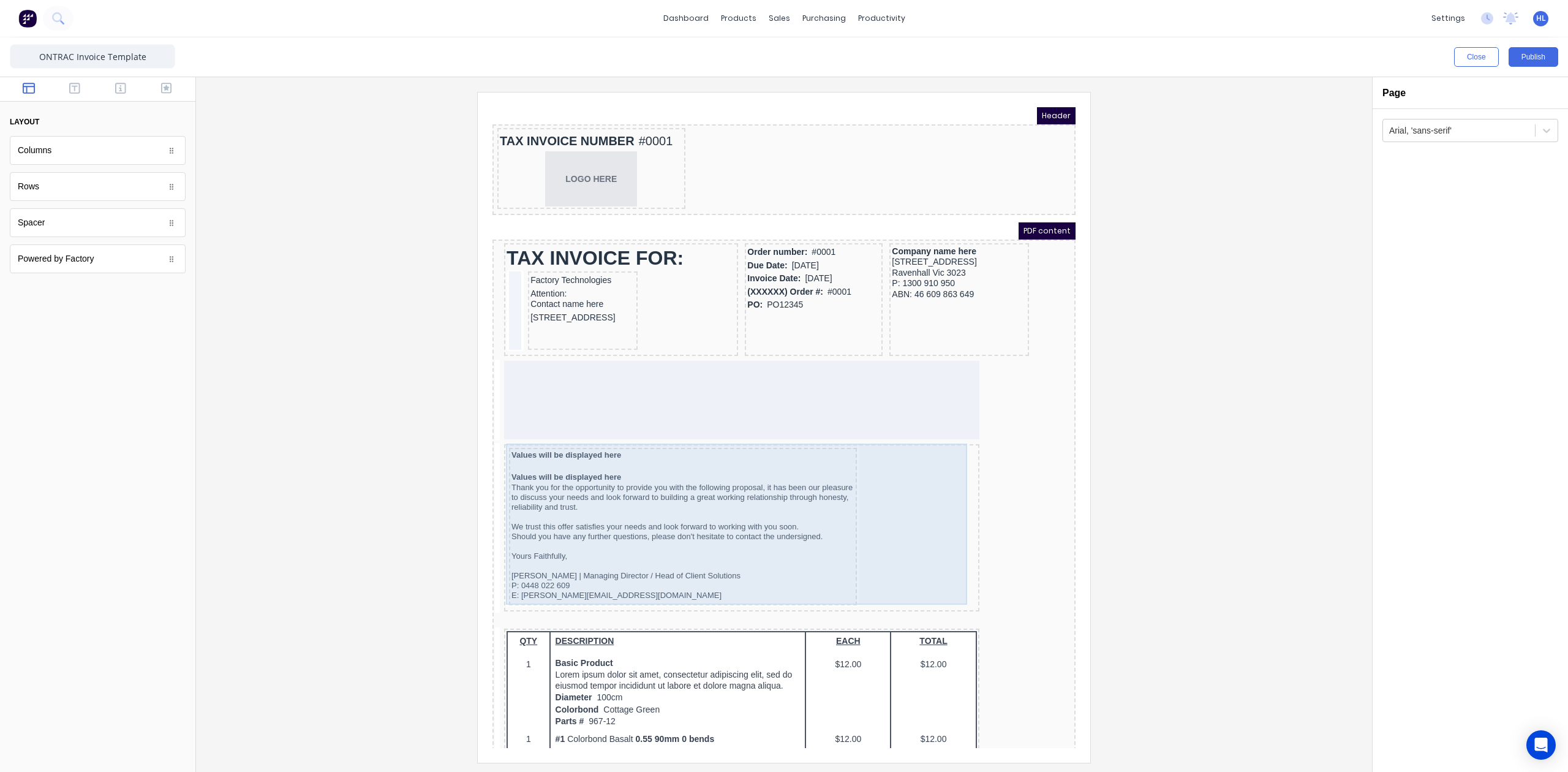
click at [858, 432] on div "Values will be displayed here Values will be displayed here Thank you for the o…" at bounding box center [727, 513] width 471 height 162
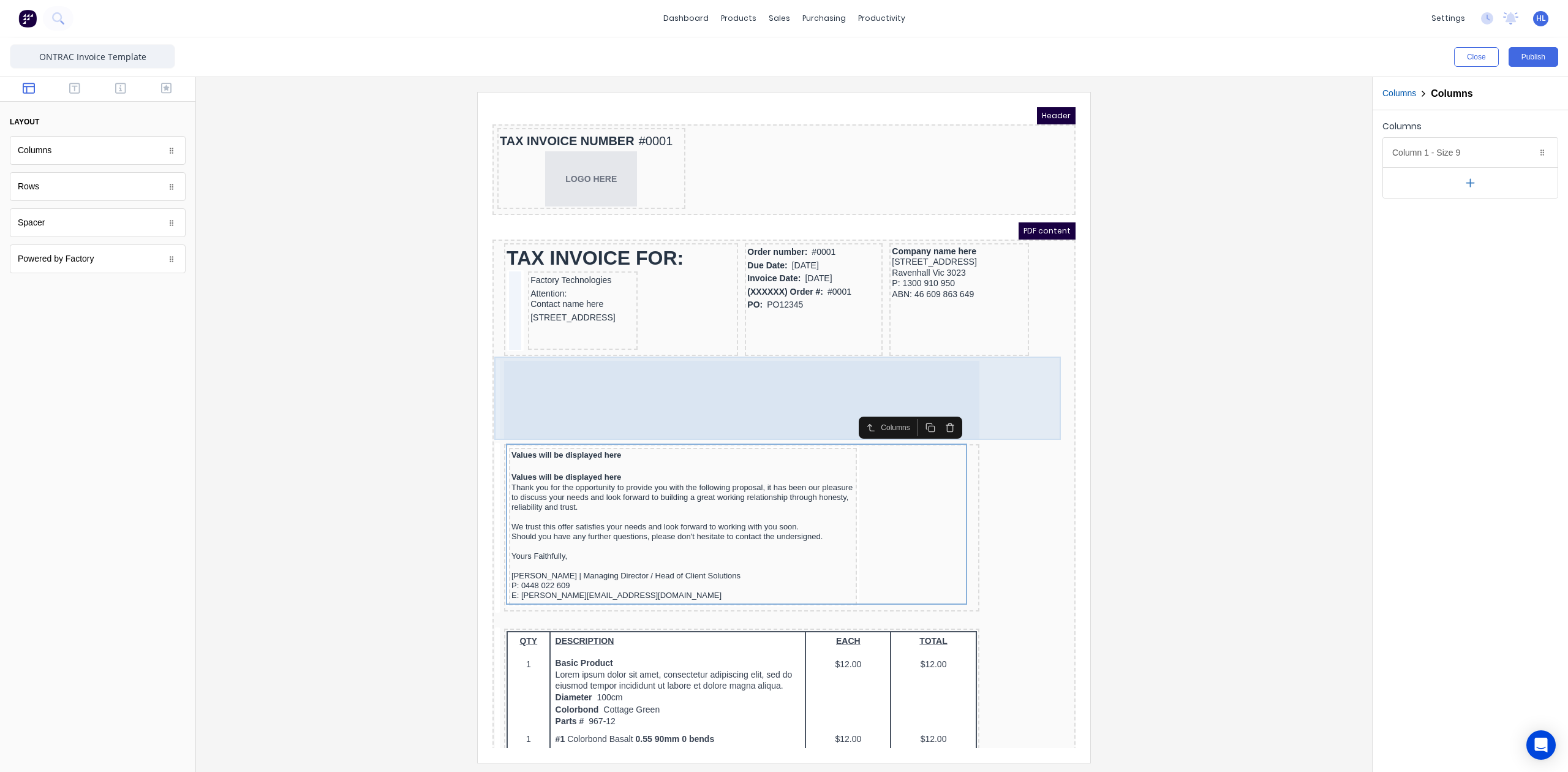
click at [787, 372] on div at bounding box center [727, 385] width 475 height 78
click at [990, 375] on div at bounding box center [769, 386] width 578 height 84
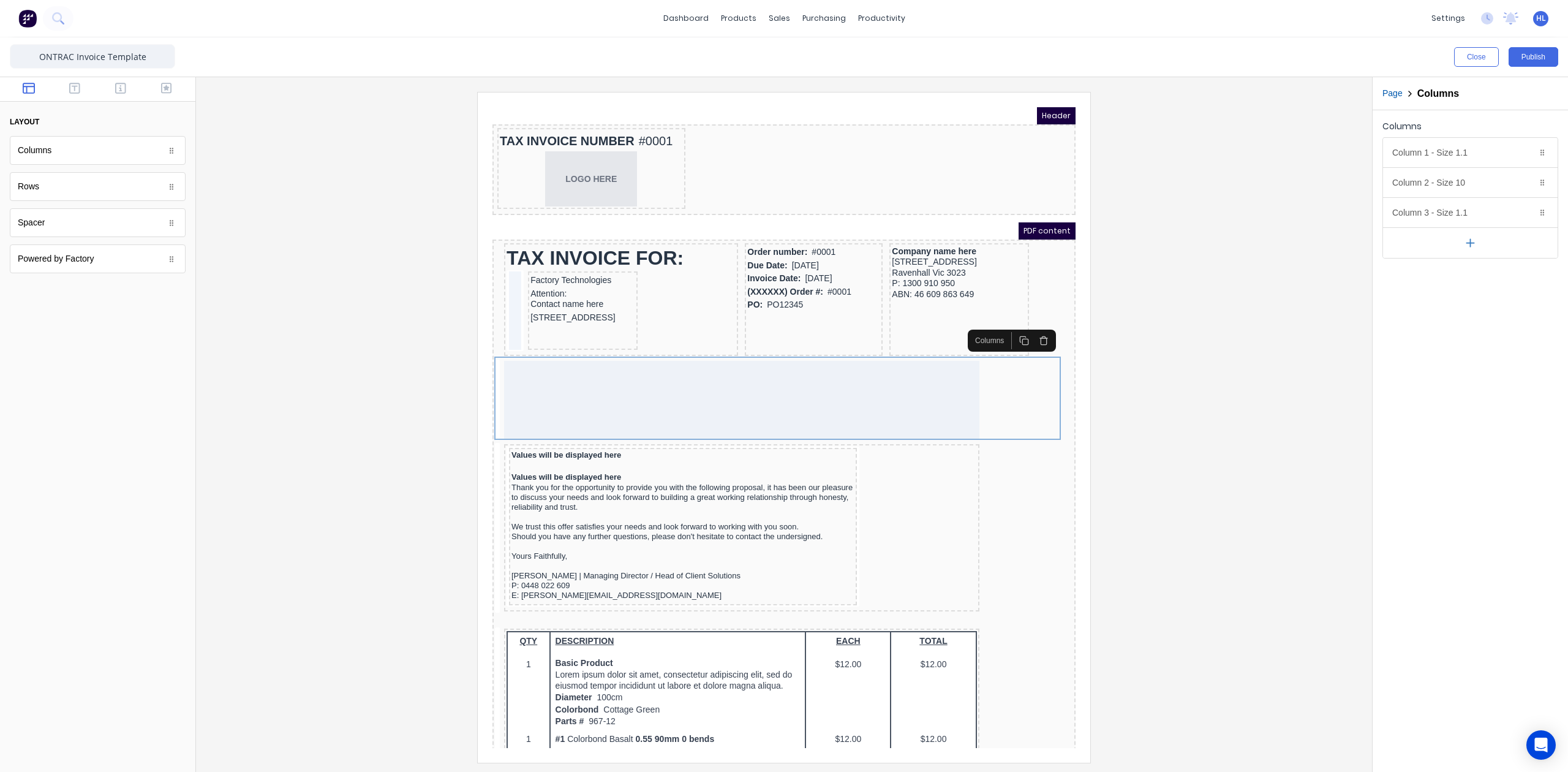
click at [1029, 323] on icon "button" at bounding box center [1029, 323] width 7 height 0
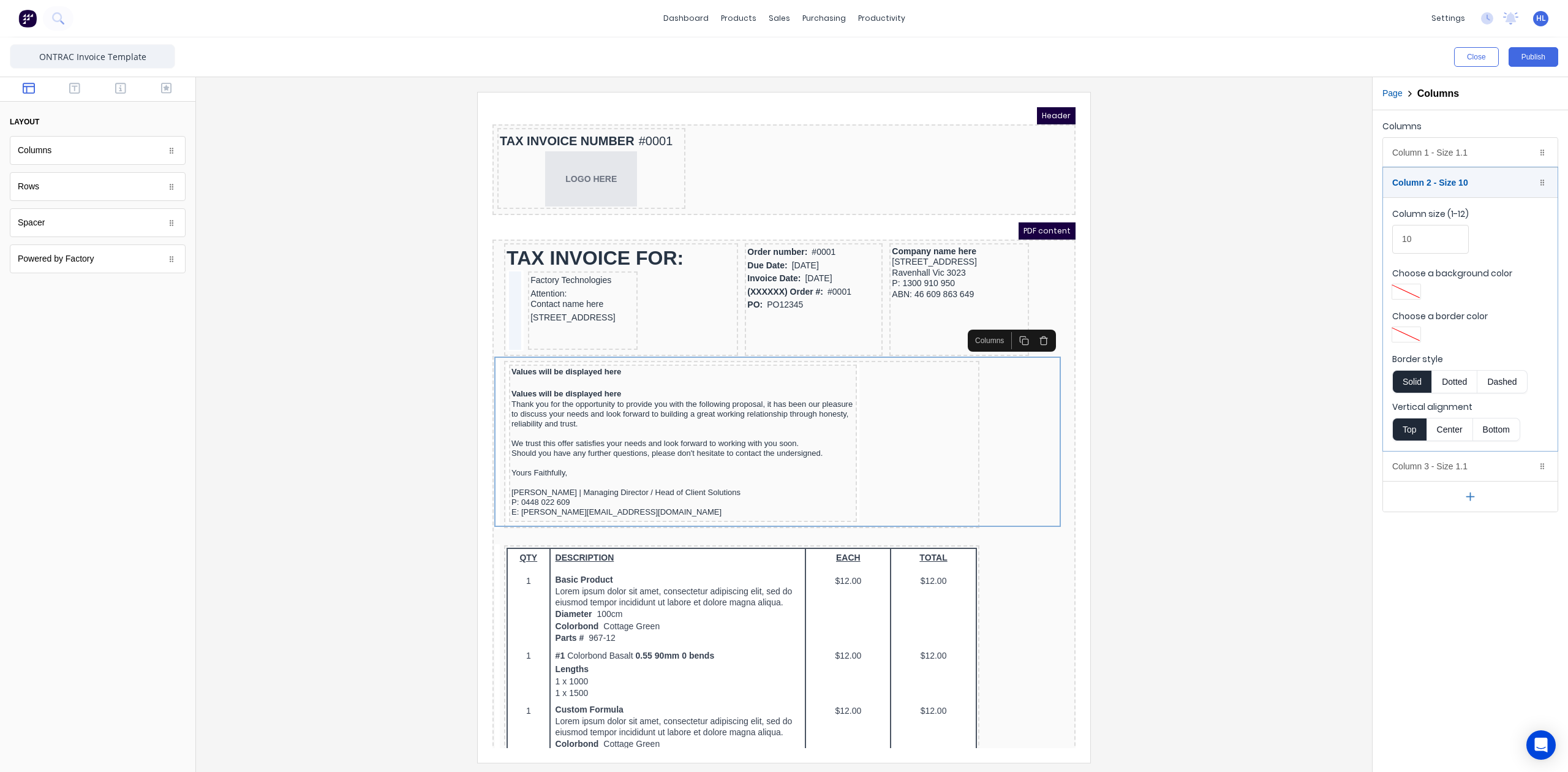
click at [1177, 315] on div at bounding box center [784, 427] width 1156 height 670
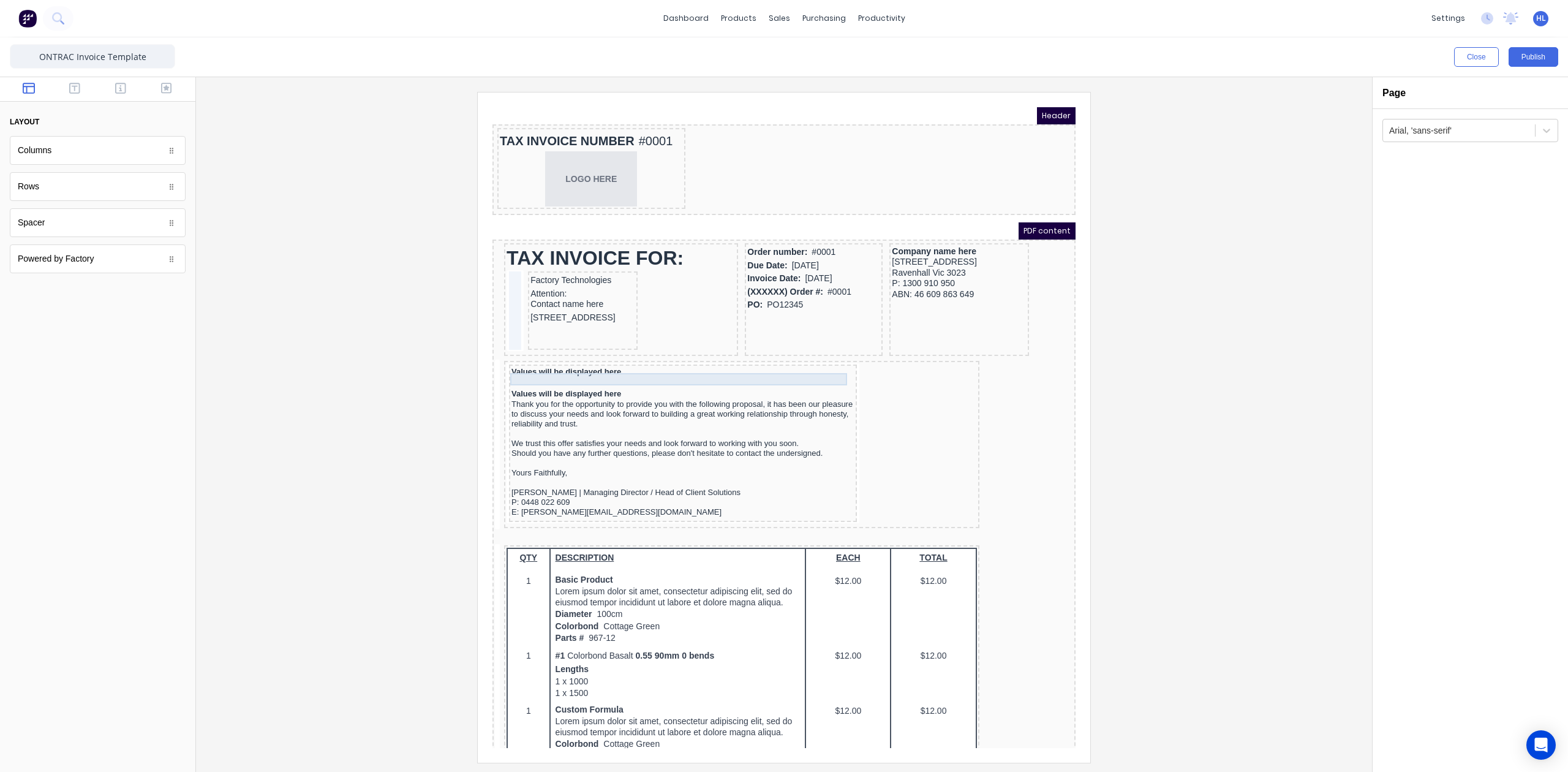
click at [644, 364] on div at bounding box center [668, 368] width 343 height 12
click at [795, 347] on icon "button" at bounding box center [795, 342] width 10 height 10
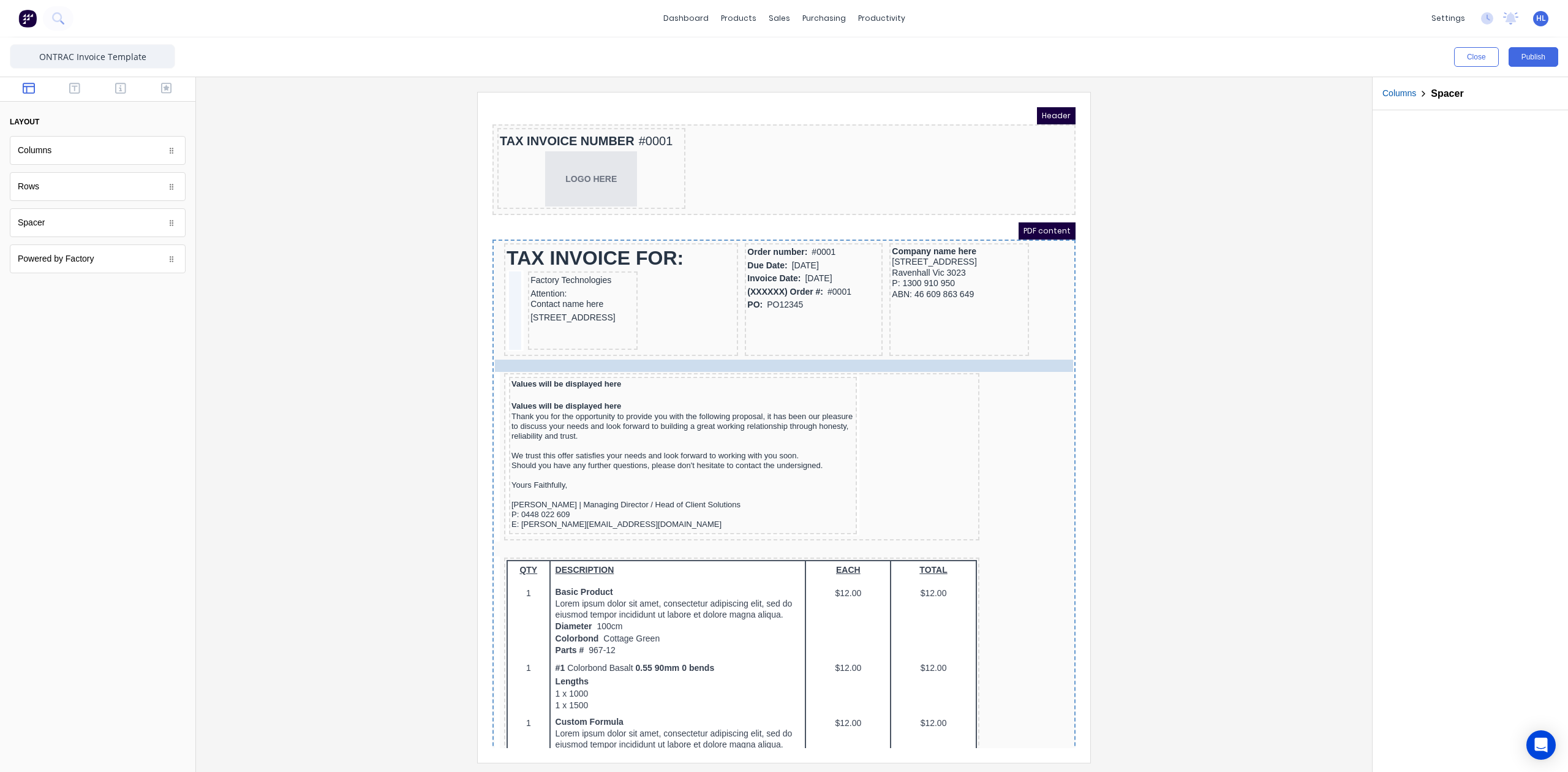
drag, startPoint x: 655, startPoint y: 376, endPoint x: 667, endPoint y: 344, distance: 34.2
click at [1265, 388] on div at bounding box center [784, 427] width 1156 height 670
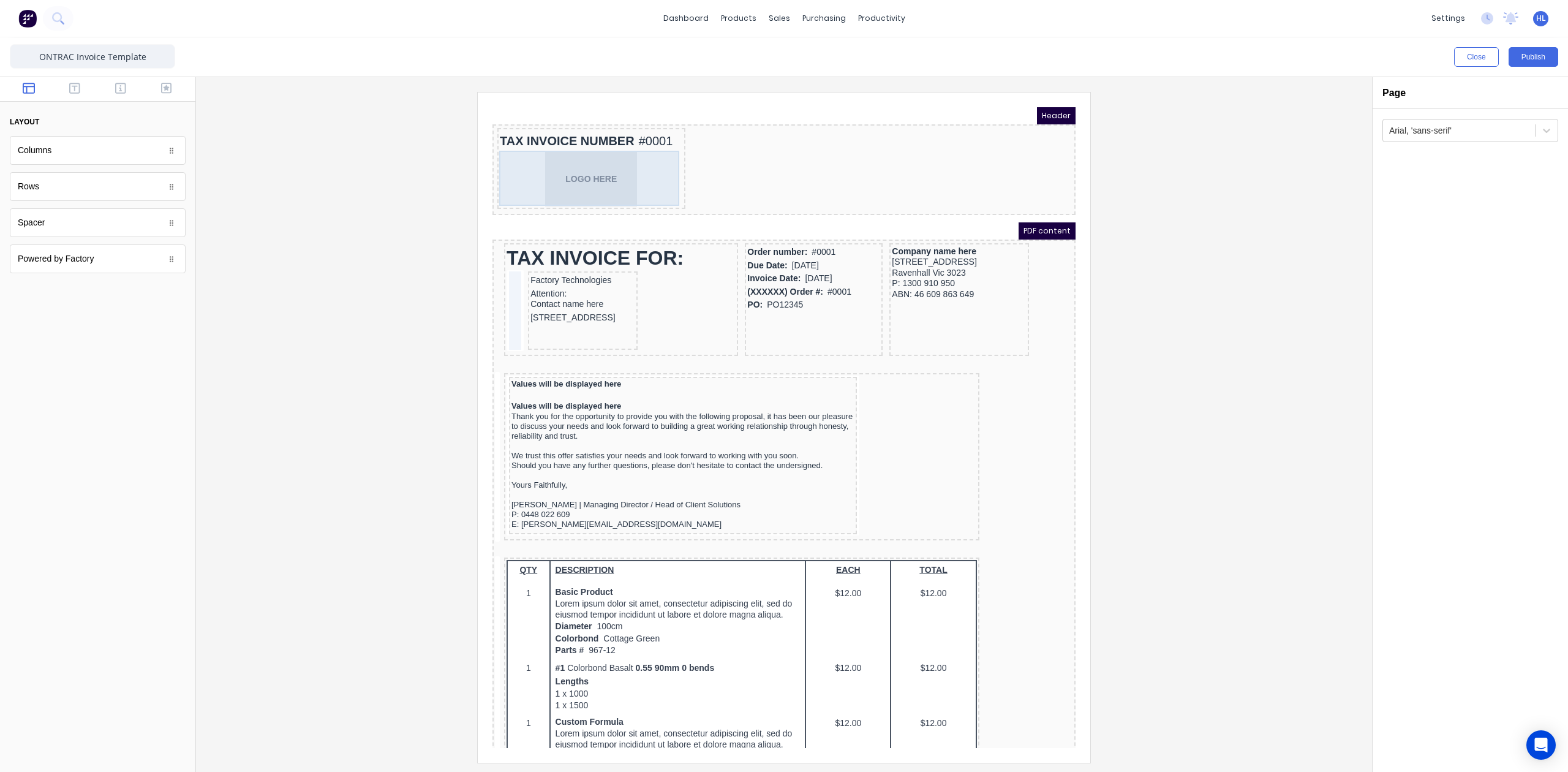
click at [605, 178] on div "LOGO HERE" at bounding box center [576, 164] width 183 height 55
click at [652, 174] on div "LOGO HERE" at bounding box center [576, 164] width 183 height 55
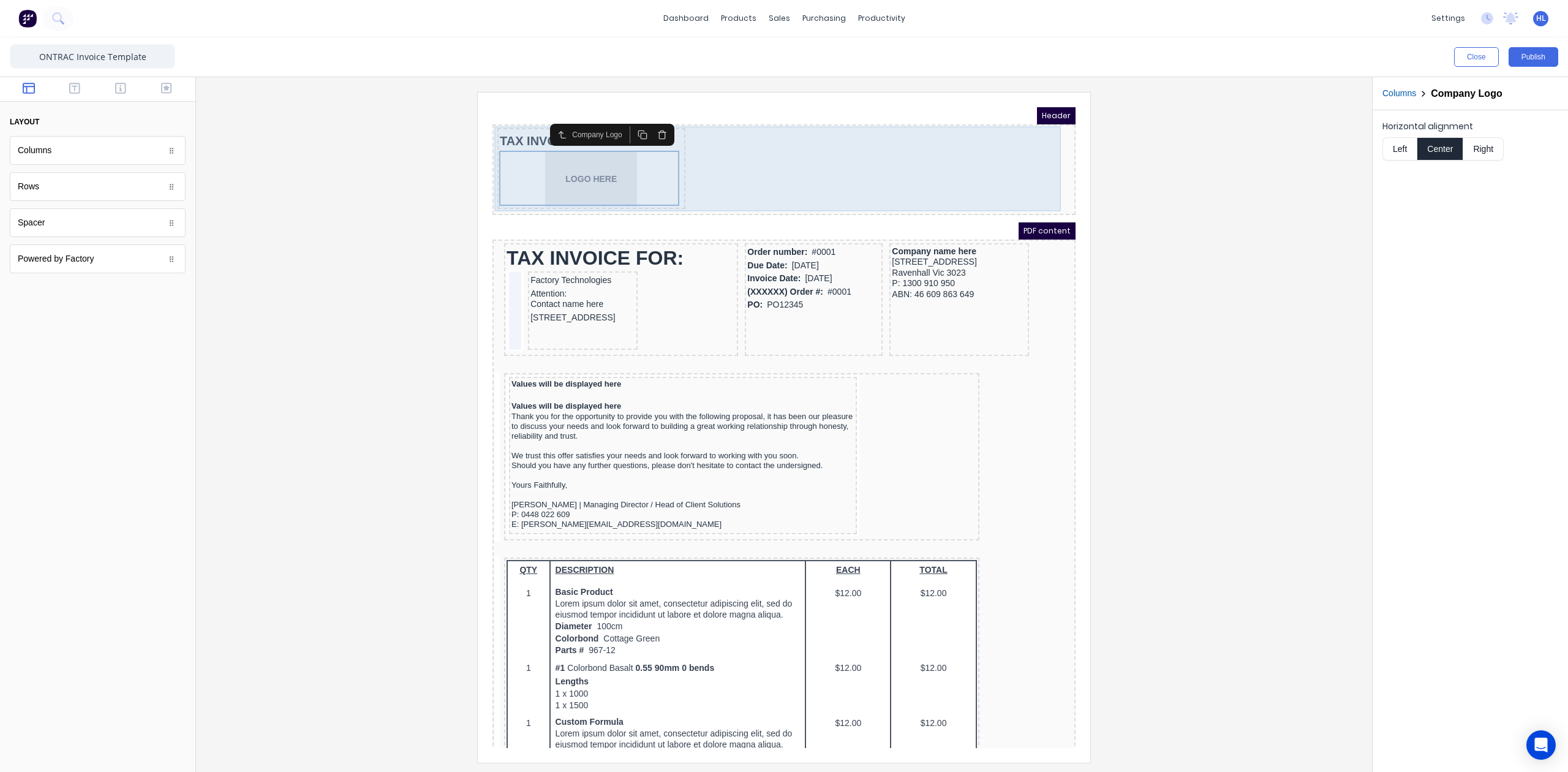
click at [663, 134] on div "TAX INVOICE NUMBER #0001" at bounding box center [576, 126] width 183 height 21
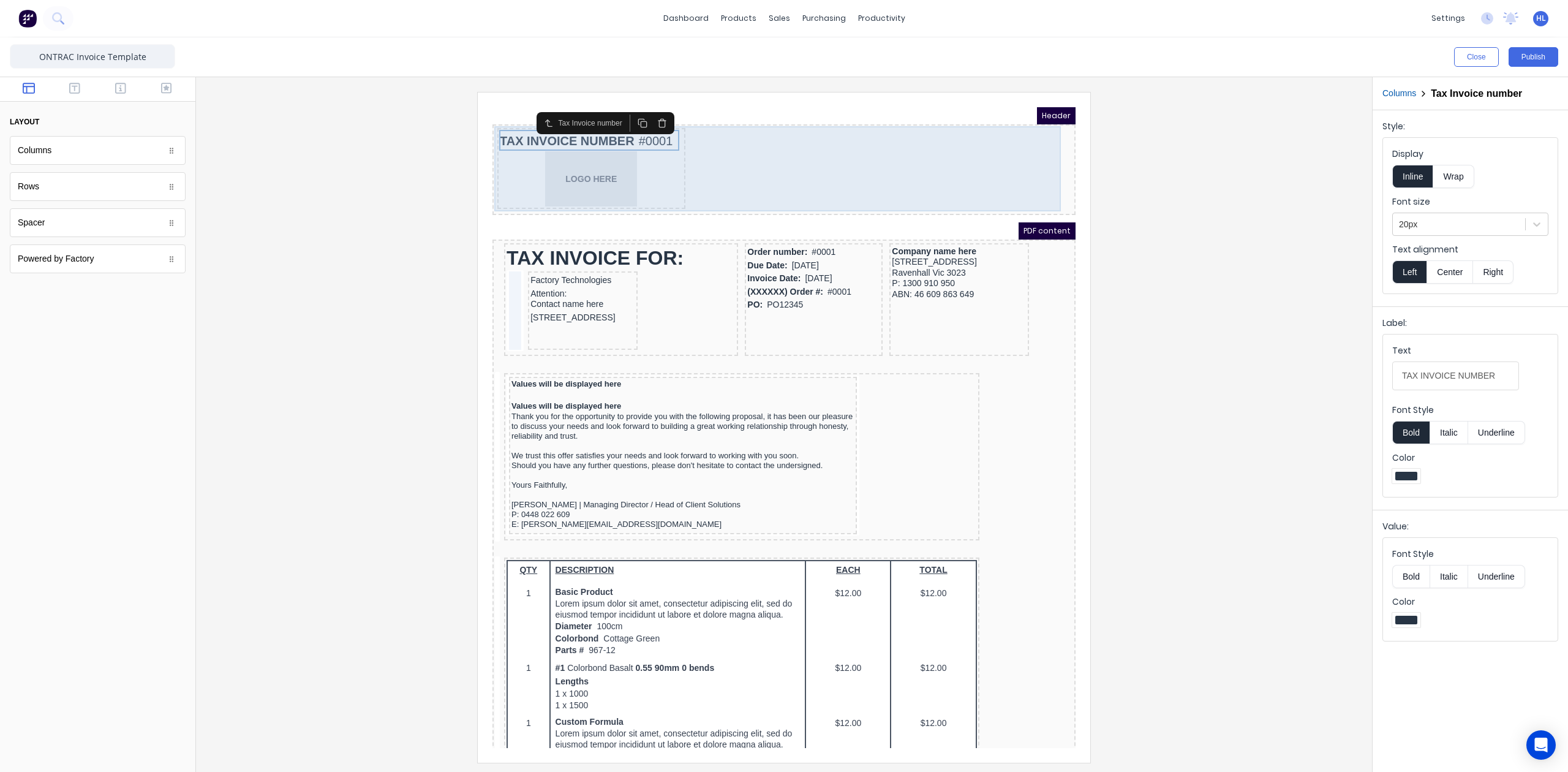
click at [688, 143] on div "TAX INVOICE NUMBER #0001 LOGO HERE" at bounding box center [769, 155] width 578 height 86
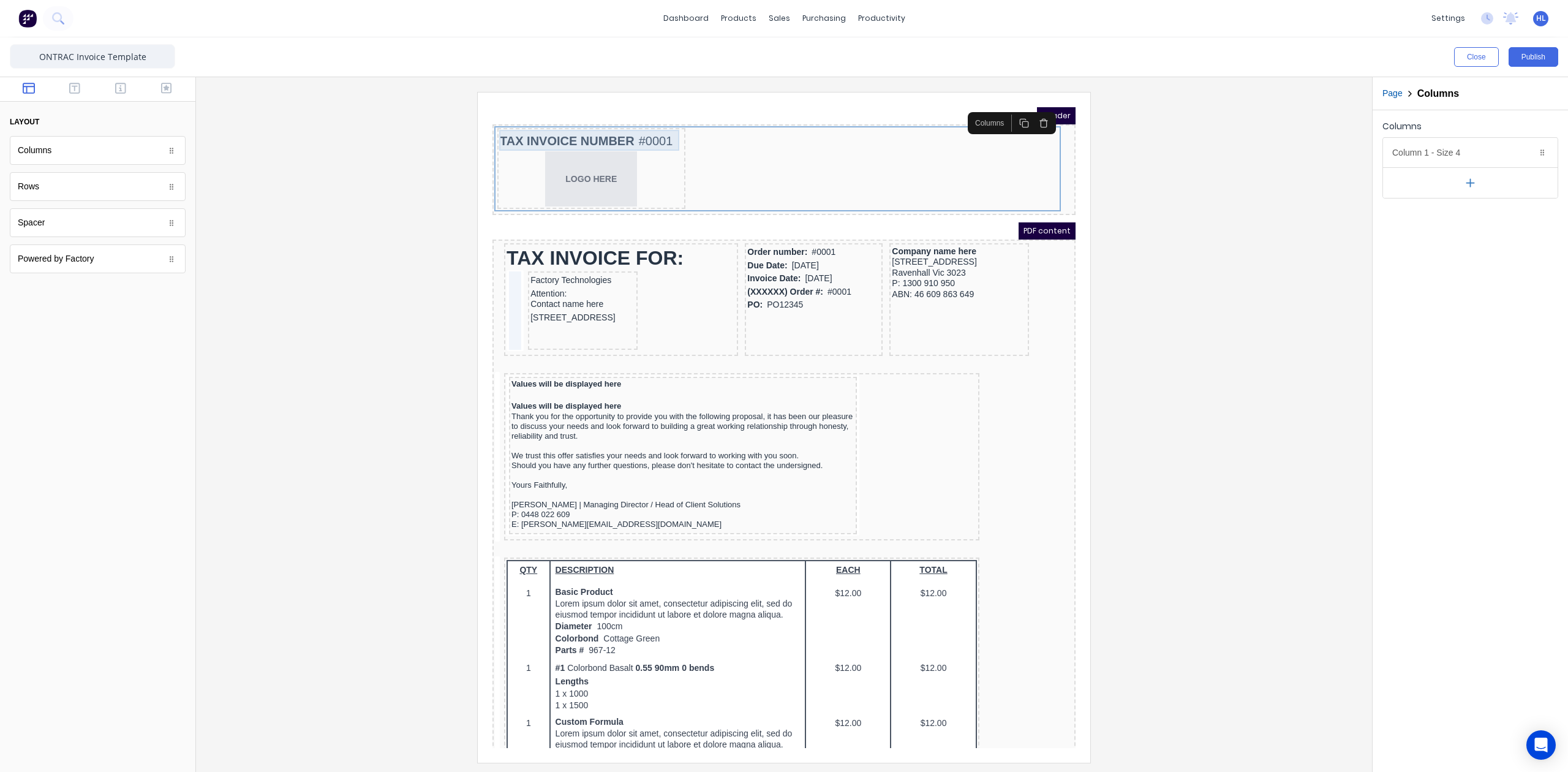
click at [570, 119] on div "TAX INVOICE NUMBER #0001" at bounding box center [576, 126] width 183 height 21
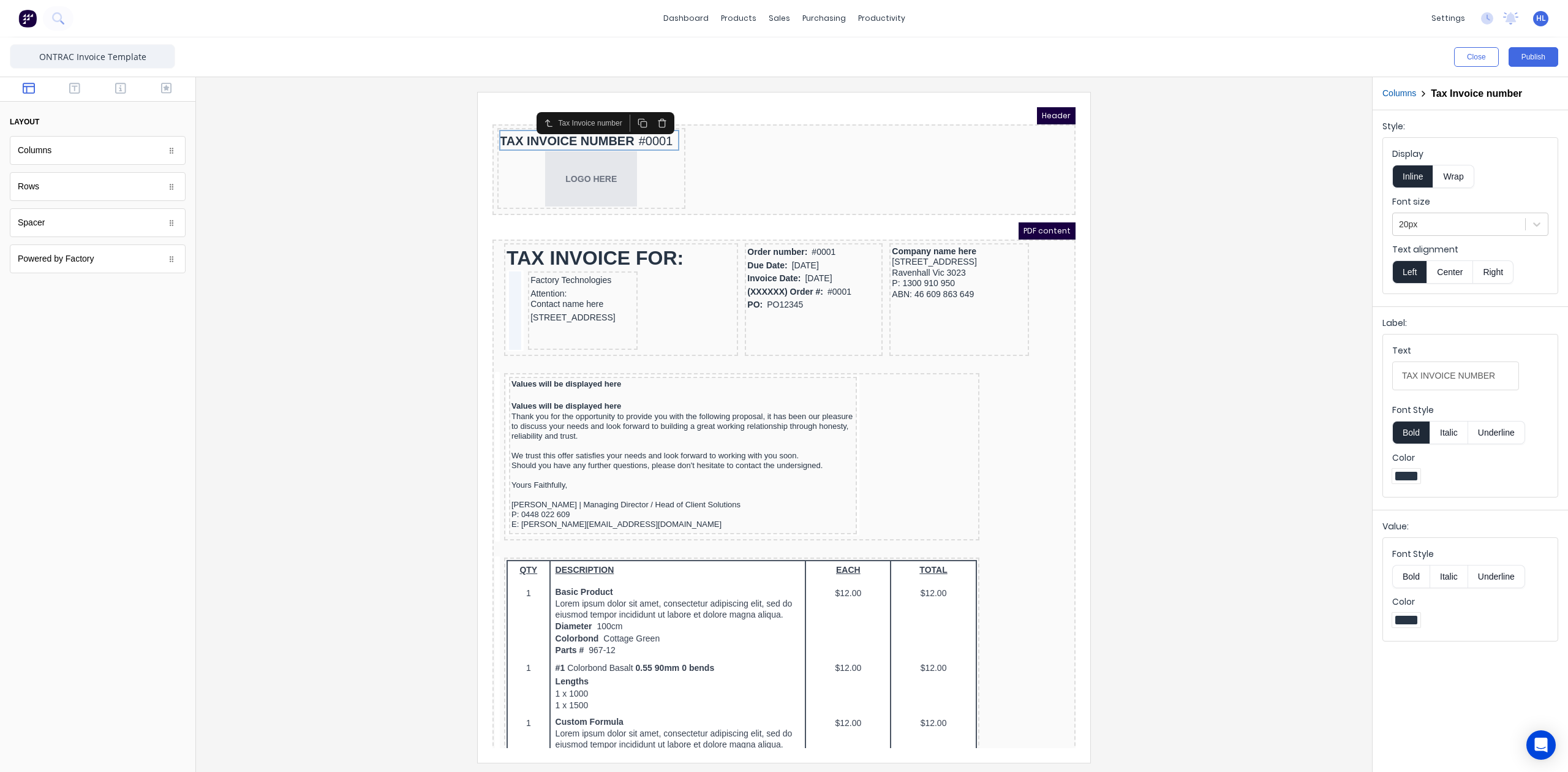
click at [1263, 193] on div at bounding box center [784, 427] width 1156 height 670
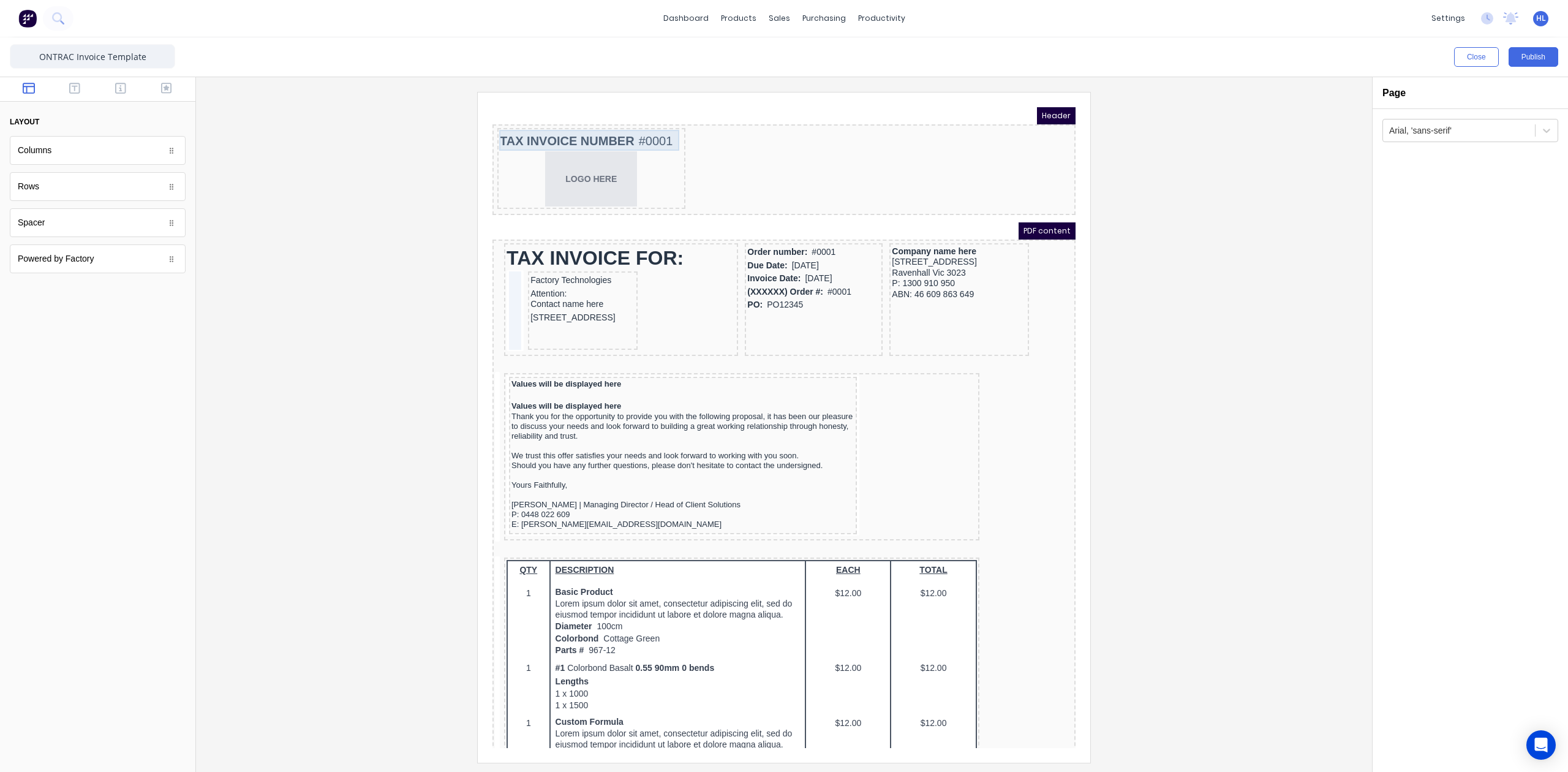
click at [627, 121] on div "TAX INVOICE NUMBER #0001" at bounding box center [576, 126] width 183 height 21
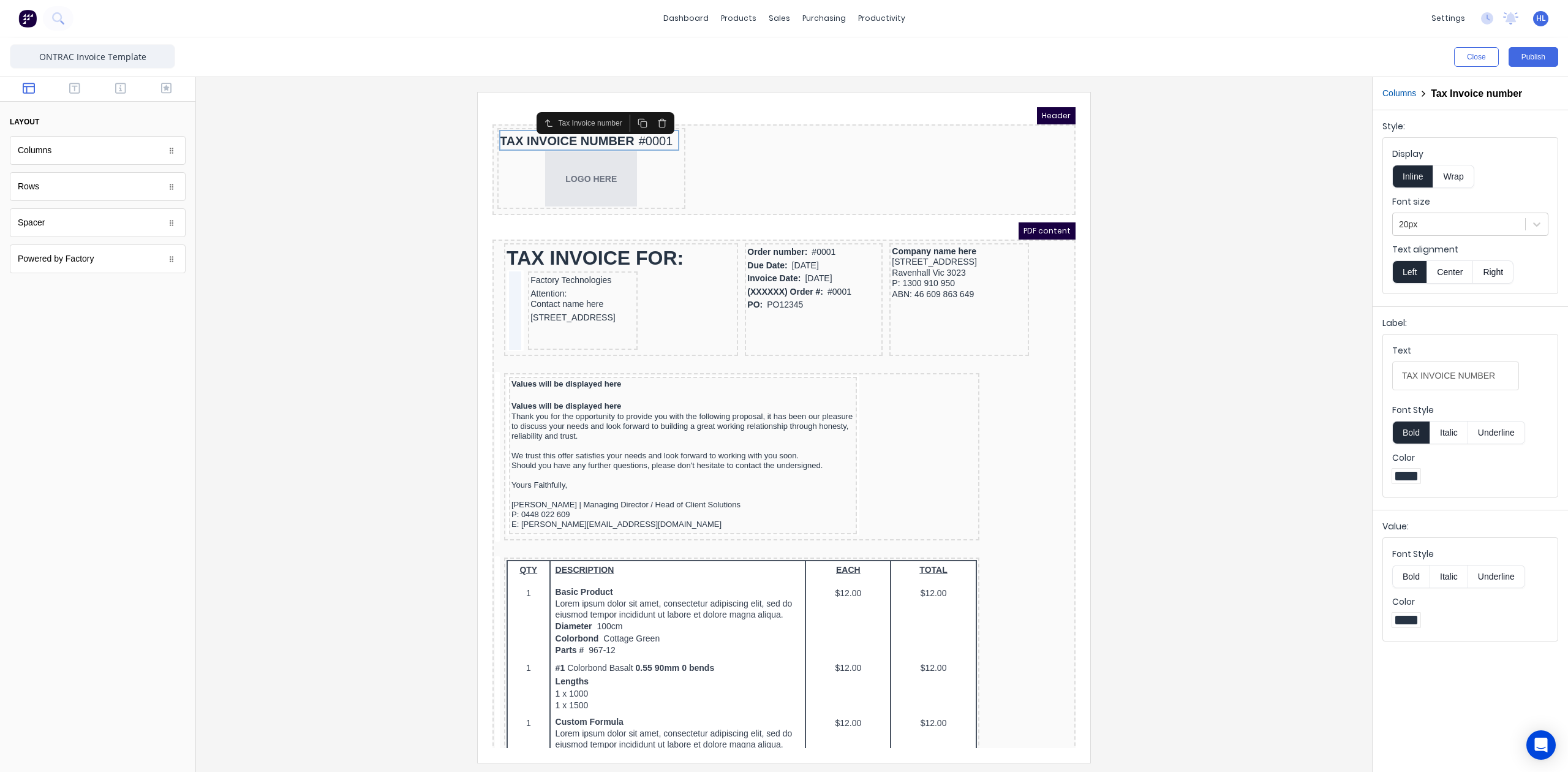
click at [1254, 228] on div at bounding box center [784, 427] width 1156 height 670
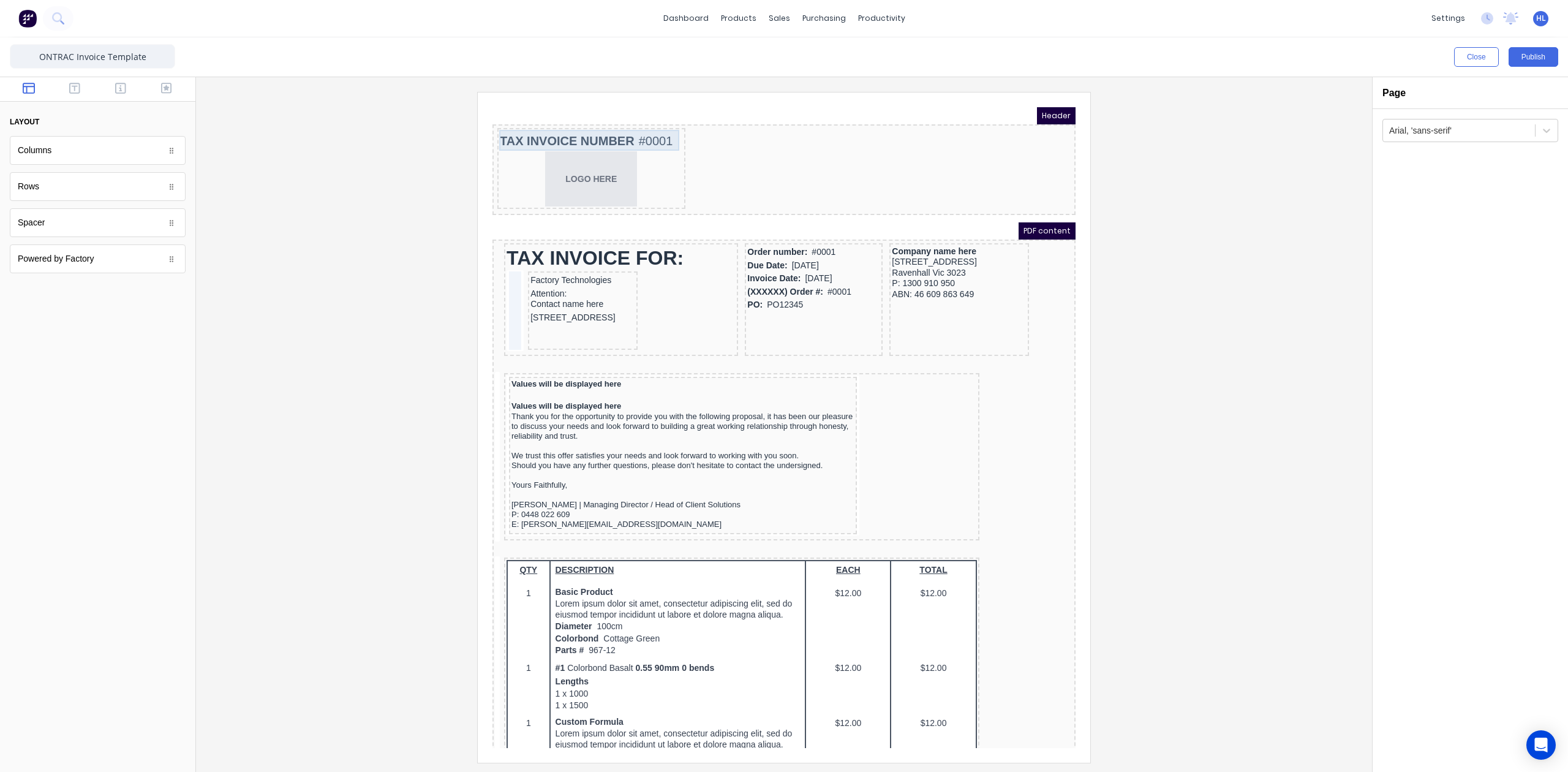
click at [598, 167] on div "LOGO HERE" at bounding box center [576, 164] width 183 height 55
click at [1410, 150] on button "Left" at bounding box center [1399, 149] width 34 height 23
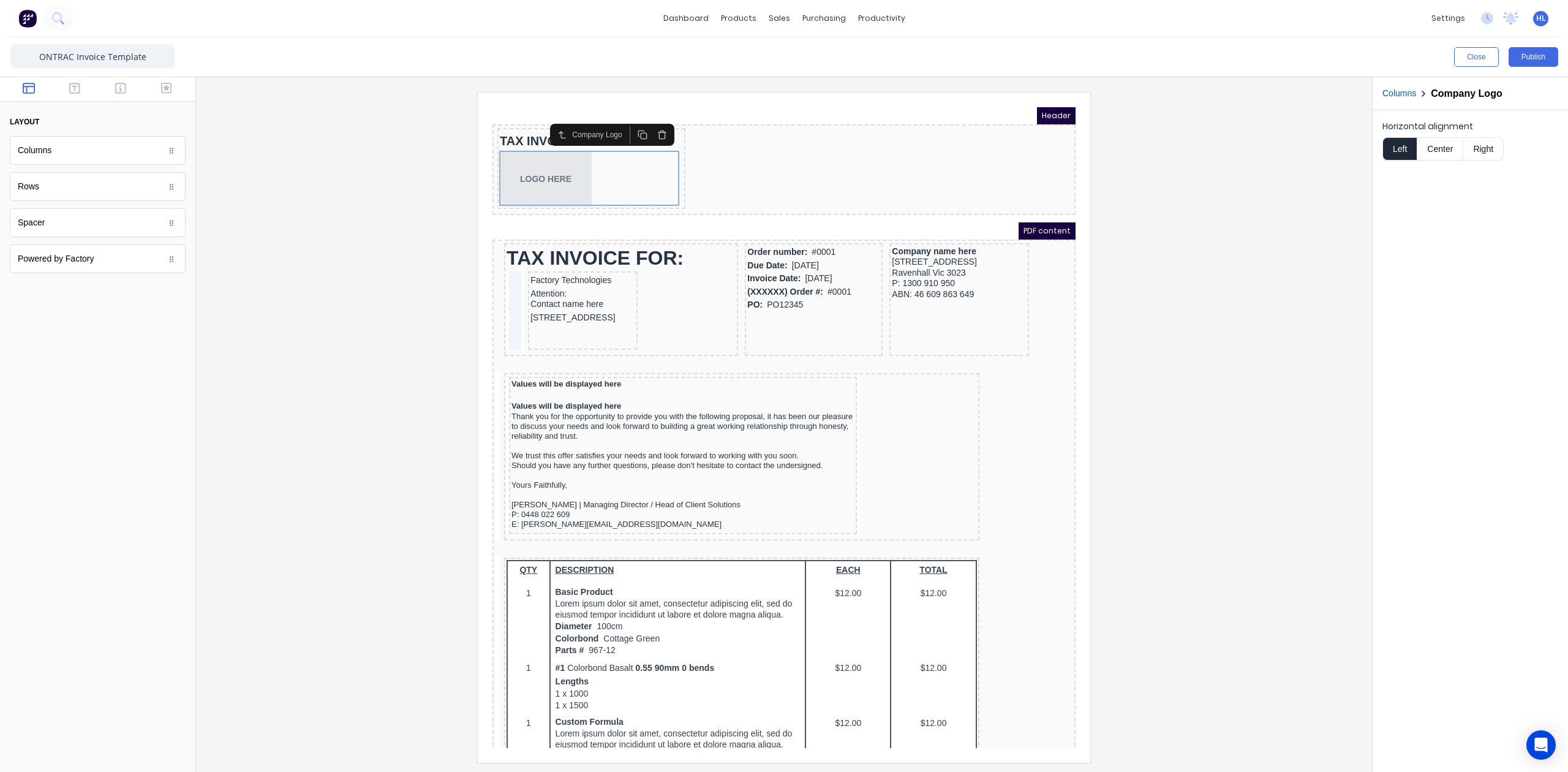
click at [1164, 228] on div at bounding box center [784, 427] width 1156 height 670
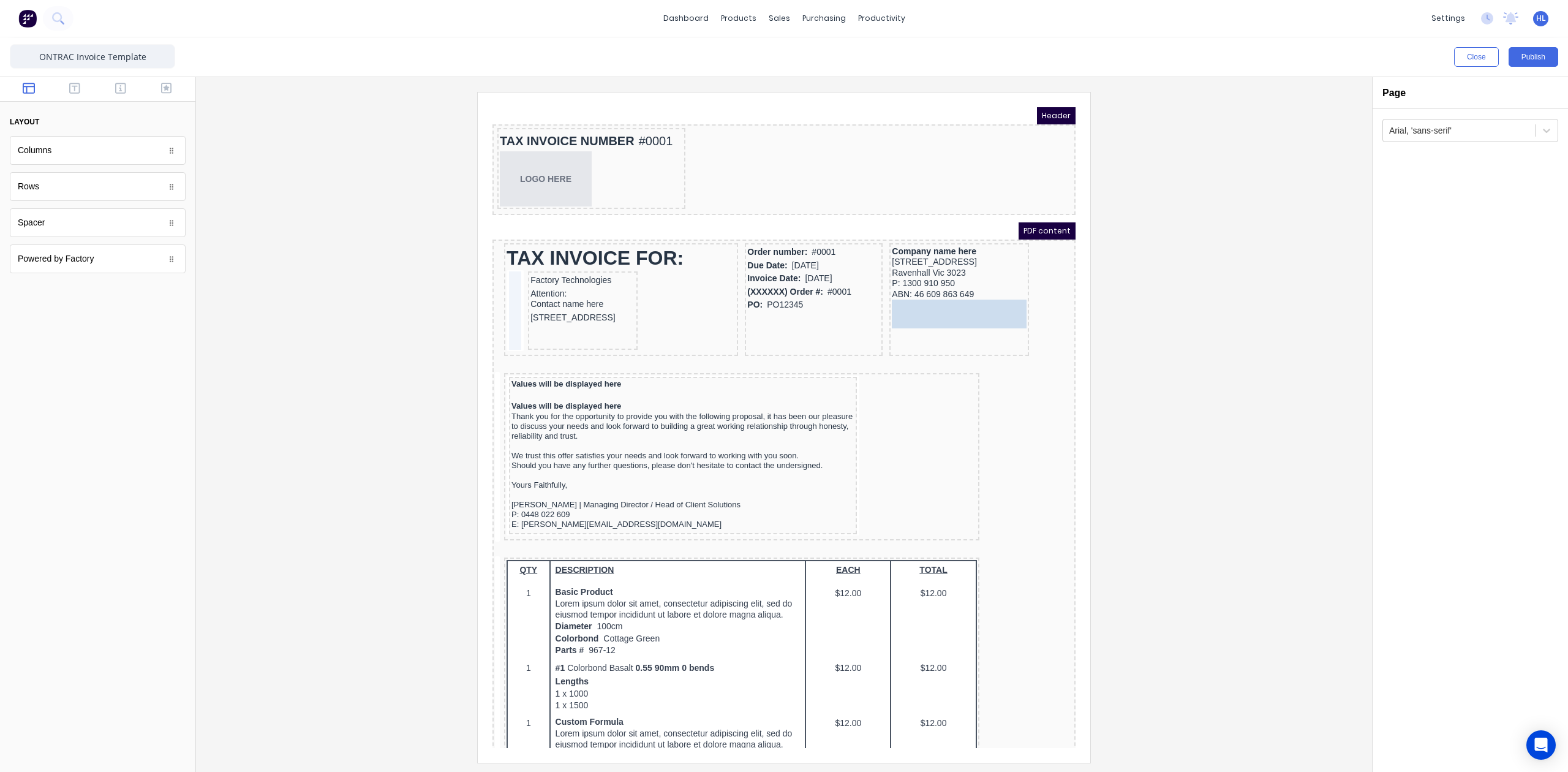
drag, startPoint x: 67, startPoint y: 140, endPoint x: 474, endPoint y: 205, distance: 412.2
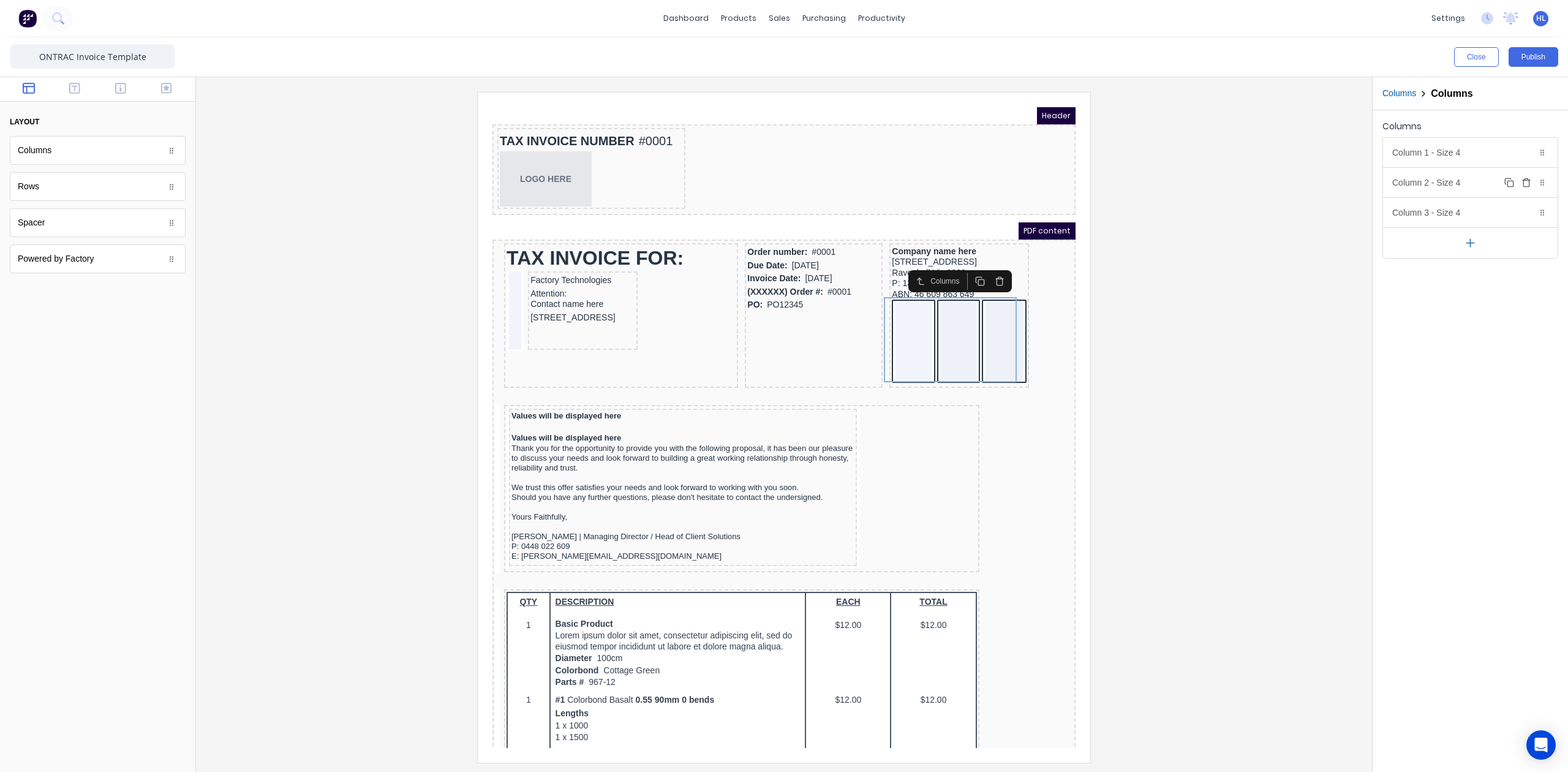
click at [1523, 186] on icon "button" at bounding box center [1526, 183] width 6 height 6
click at [1524, 186] on icon "button" at bounding box center [1526, 182] width 10 height 10
click at [1469, 155] on div "Column 1 - Size 4 Duplicate Delete" at bounding box center [1470, 152] width 174 height 29
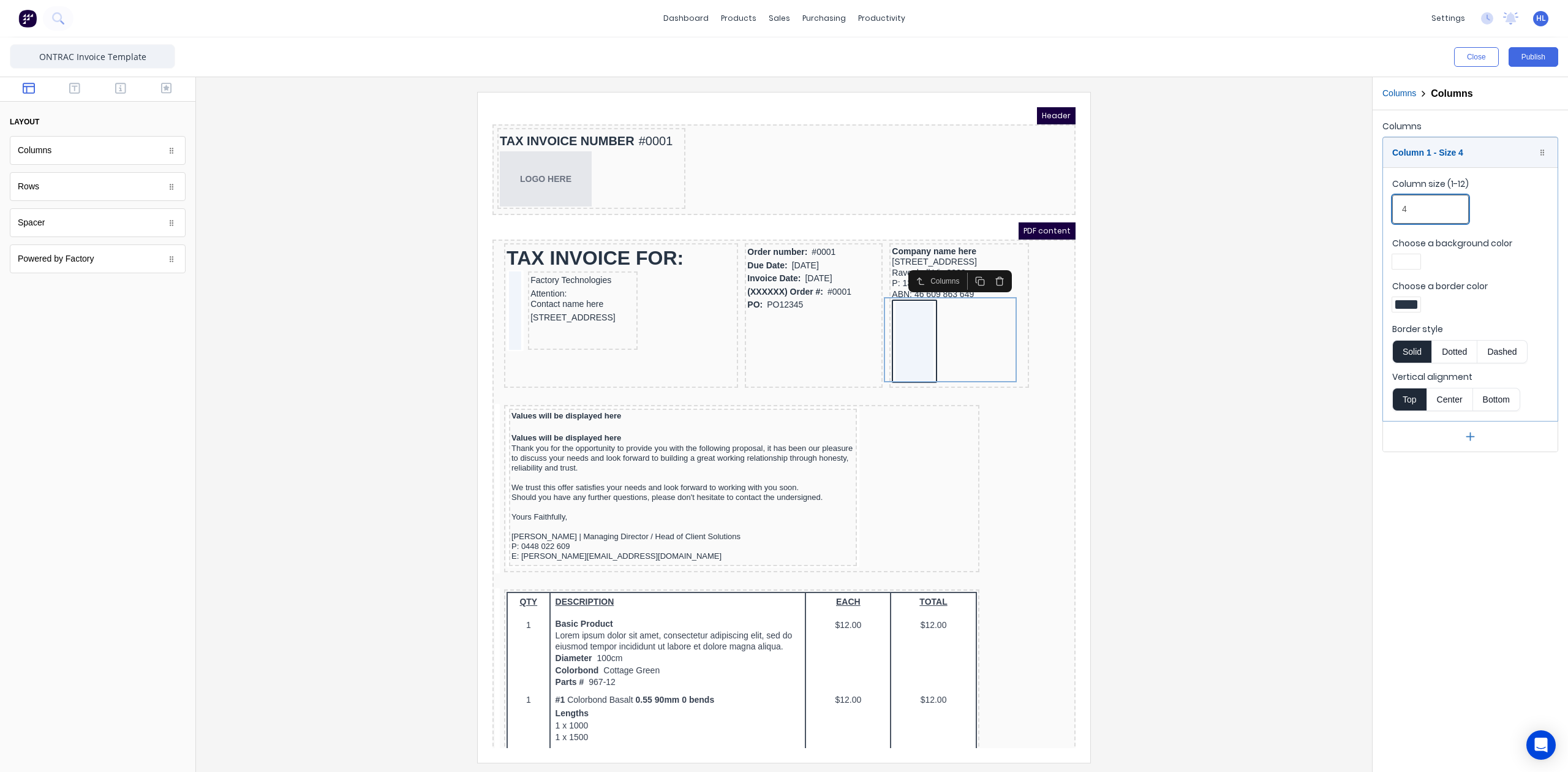
drag, startPoint x: 1390, startPoint y: 217, endPoint x: 1379, endPoint y: 218, distance: 11.0
click at [1374, 218] on div "Columns Column 1 - Size 4 Duplicate Delete Column size (1-12) 4 Choose a backgr…" at bounding box center [1470, 285] width 195 height 349
type input "12"
click at [1399, 305] on div at bounding box center [1407, 304] width 22 height 8
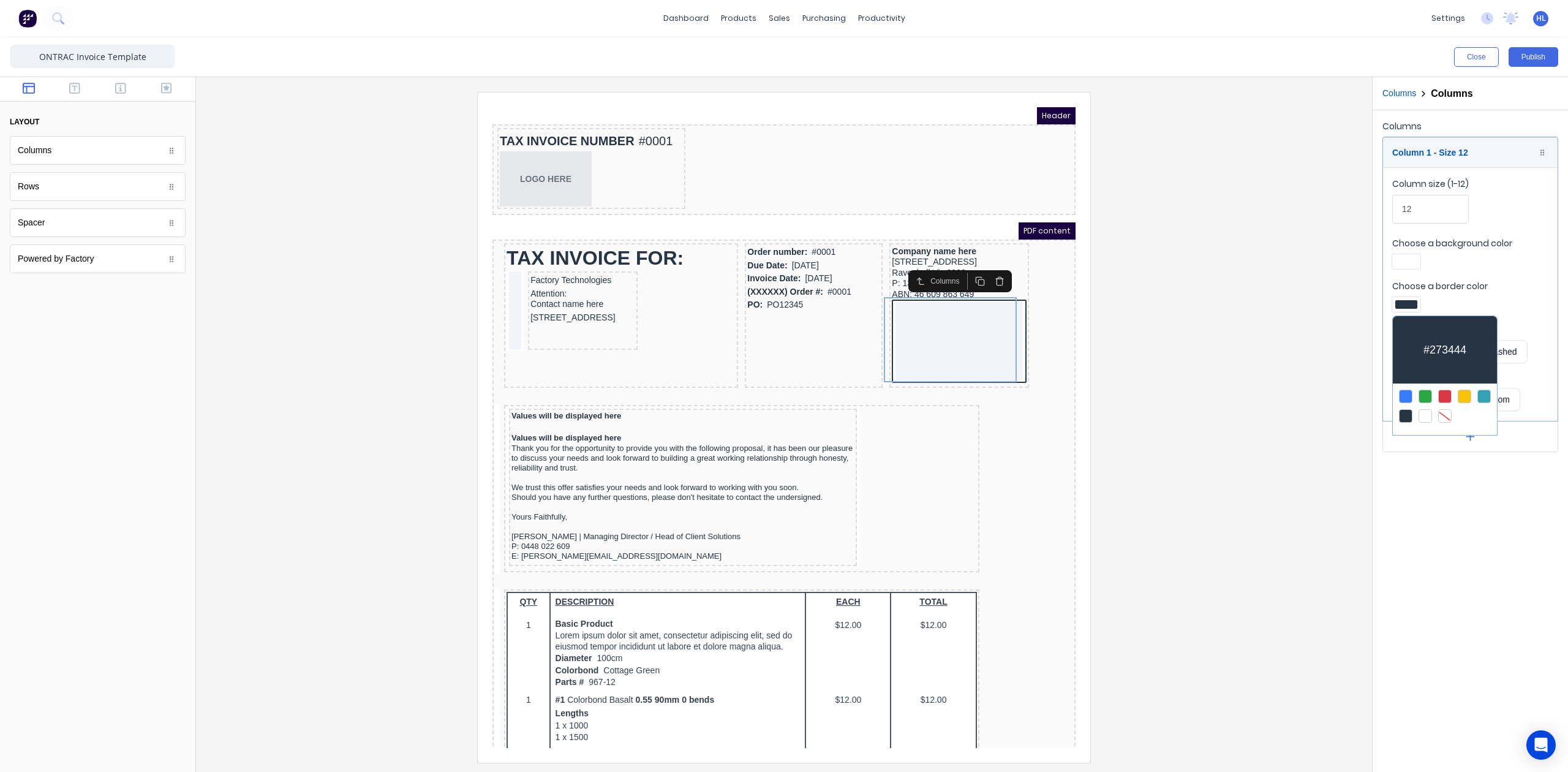
click at [1449, 415] on div at bounding box center [1445, 415] width 14 height 14
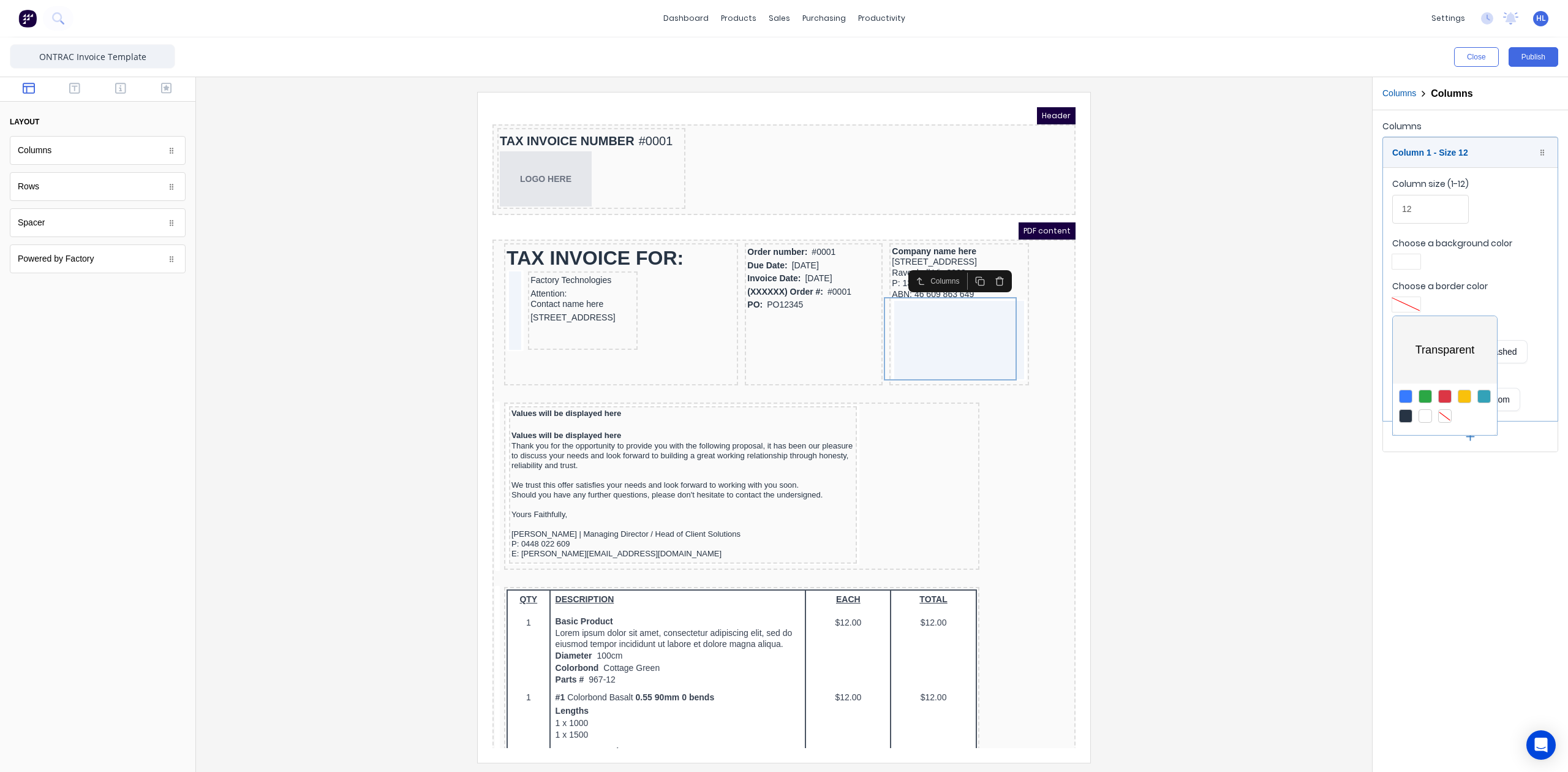
click at [1147, 366] on div at bounding box center [784, 386] width 1568 height 772
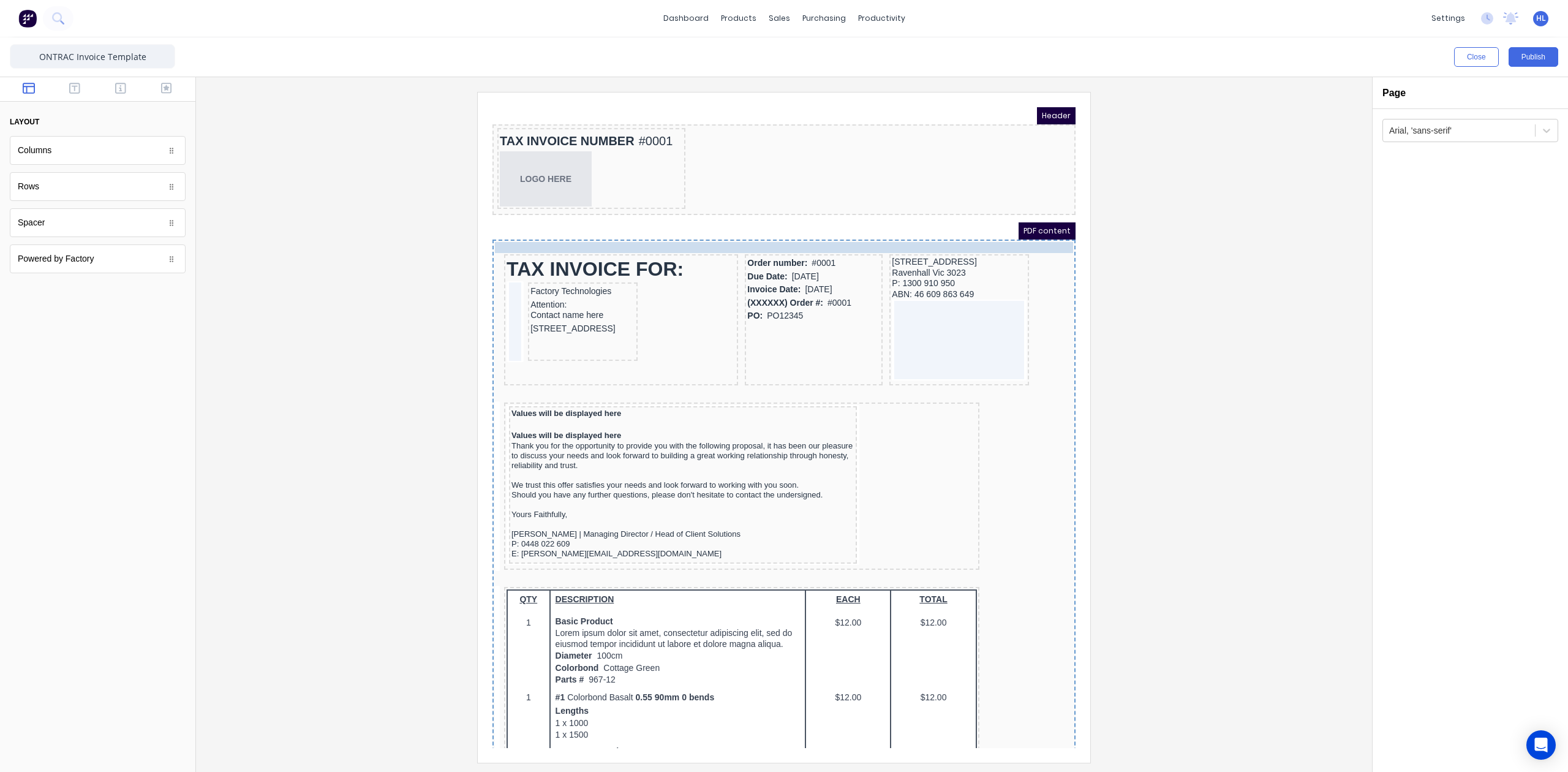
drag, startPoint x: 893, startPoint y: 237, endPoint x: 895, endPoint y: 227, distance: 10.2
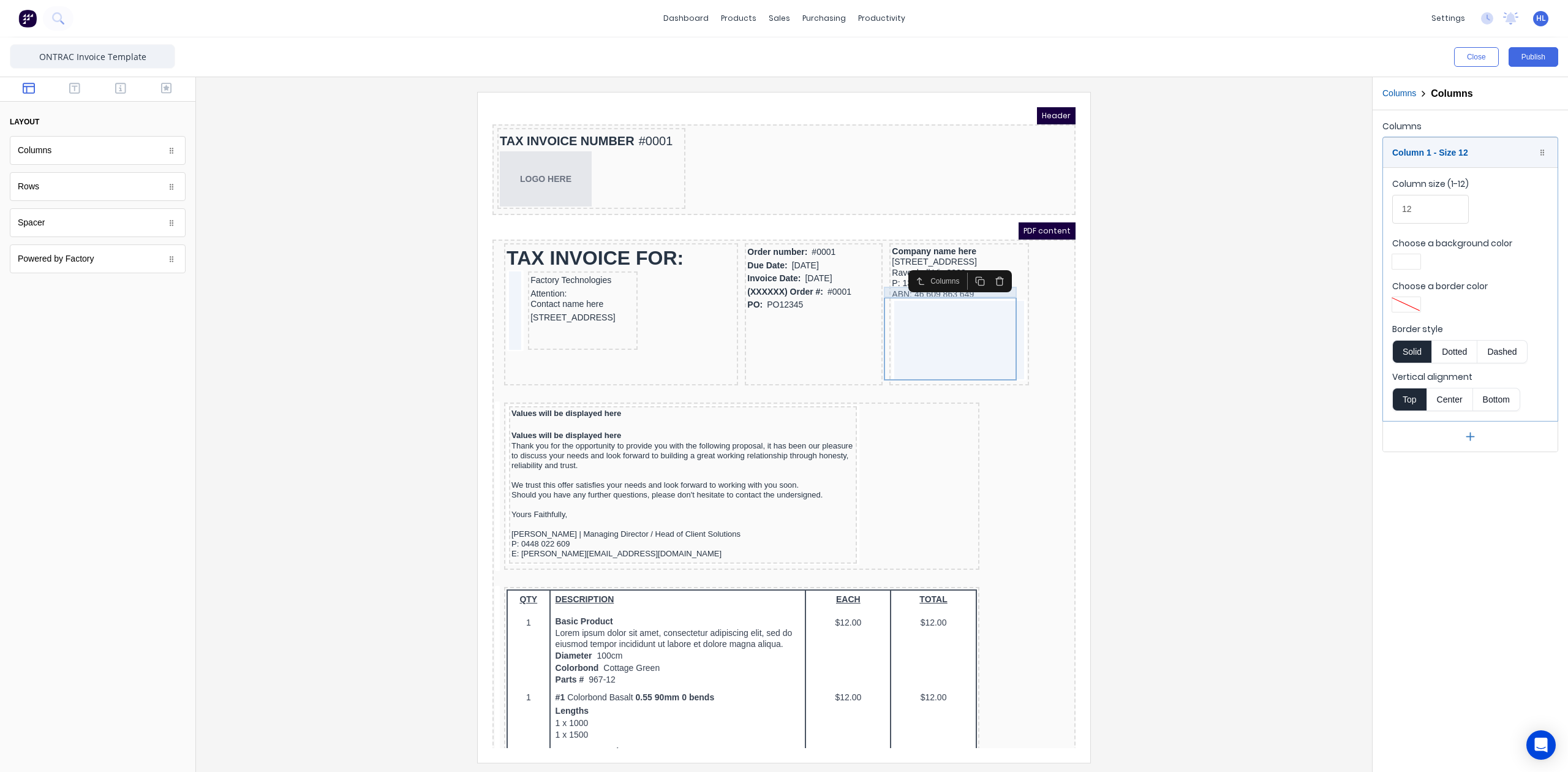
click at [1000, 278] on div "ABN: 46 609 863 649" at bounding box center [944, 279] width 135 height 11
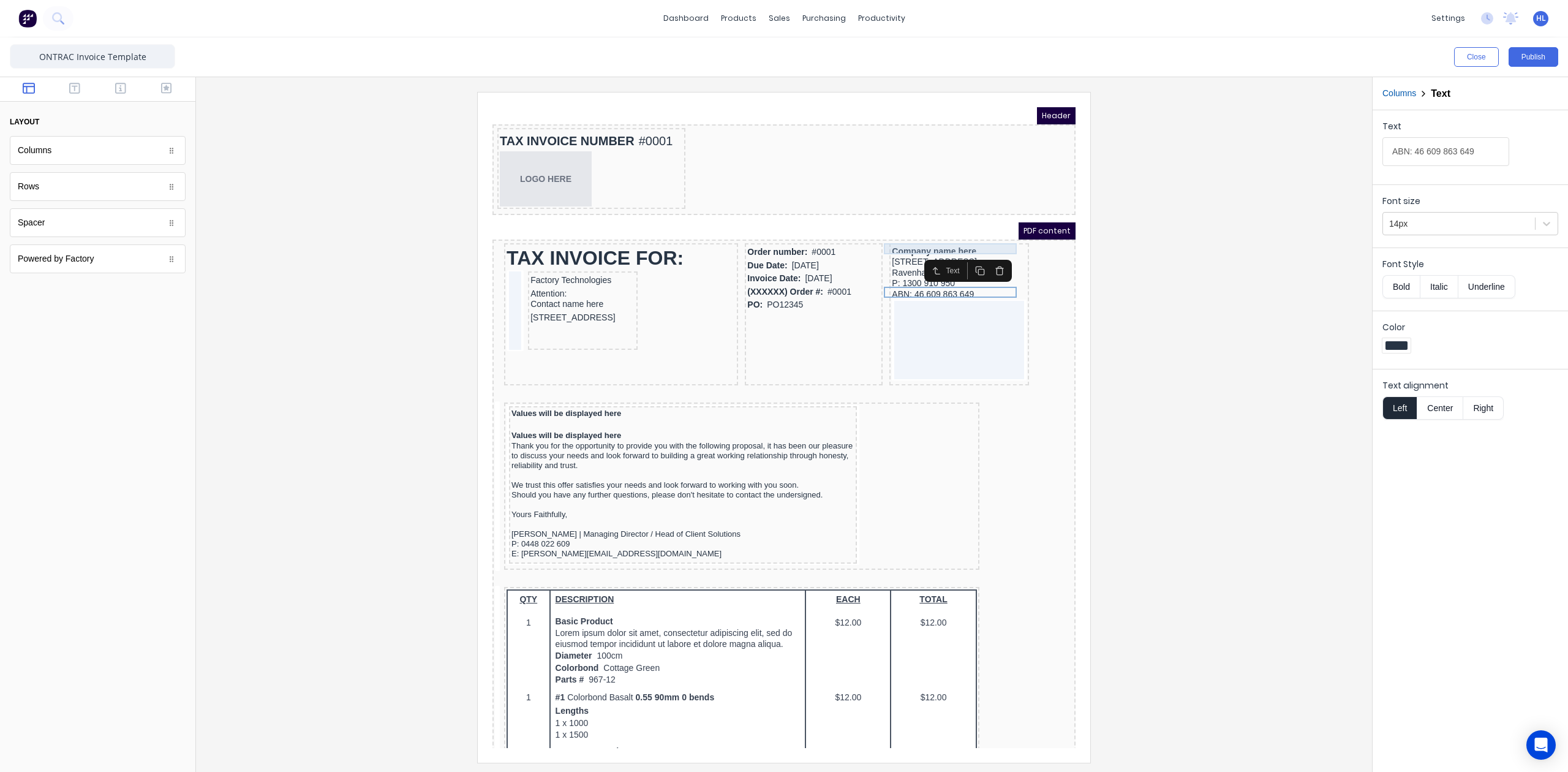
click at [905, 236] on div "Company name here" at bounding box center [944, 236] width 135 height 11
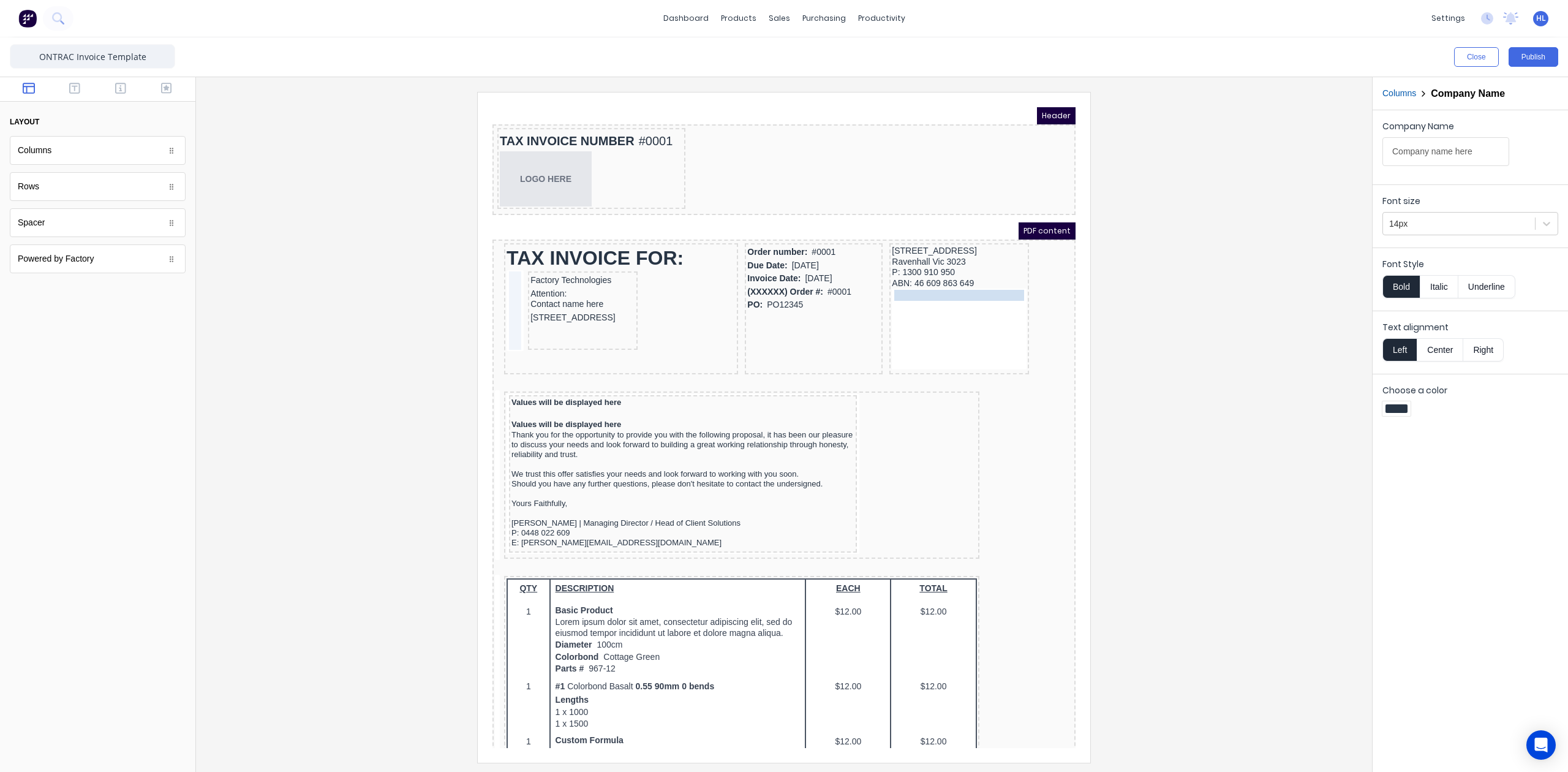
drag, startPoint x: 915, startPoint y: 236, endPoint x: 919, endPoint y: 290, distance: 54.1
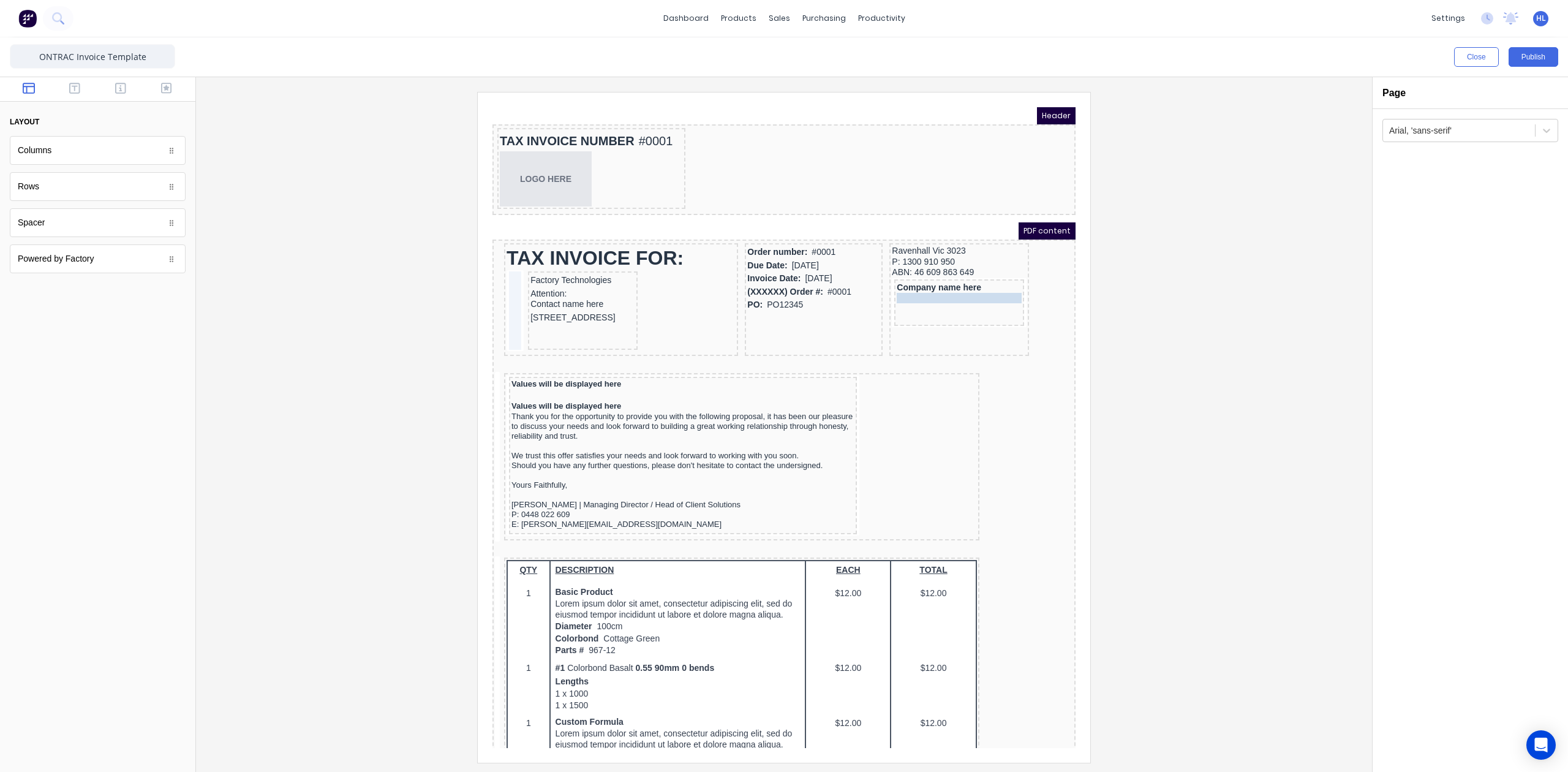
drag, startPoint x: 891, startPoint y: 231, endPoint x: 914, endPoint y: 288, distance: 61.5
drag, startPoint x: 907, startPoint y: 233, endPoint x: 914, endPoint y: 283, distance: 50.5
drag, startPoint x: 906, startPoint y: 233, endPoint x: 915, endPoint y: 276, distance: 43.9
drag, startPoint x: 898, startPoint y: 232, endPoint x: 902, endPoint y: 287, distance: 55.1
drag, startPoint x: 902, startPoint y: 285, endPoint x: 907, endPoint y: 280, distance: 7.1
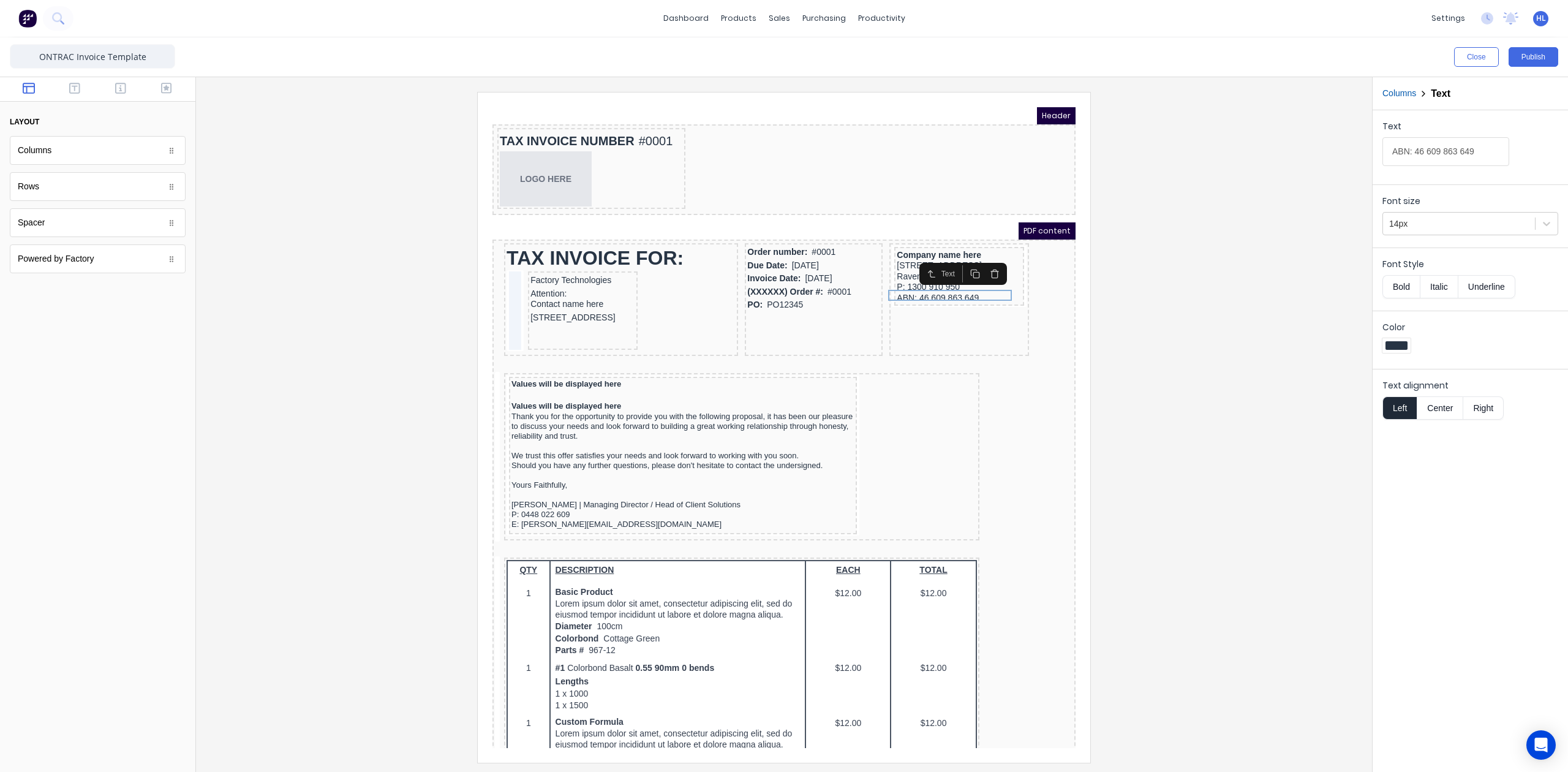
click at [1221, 316] on div at bounding box center [784, 427] width 1156 height 670
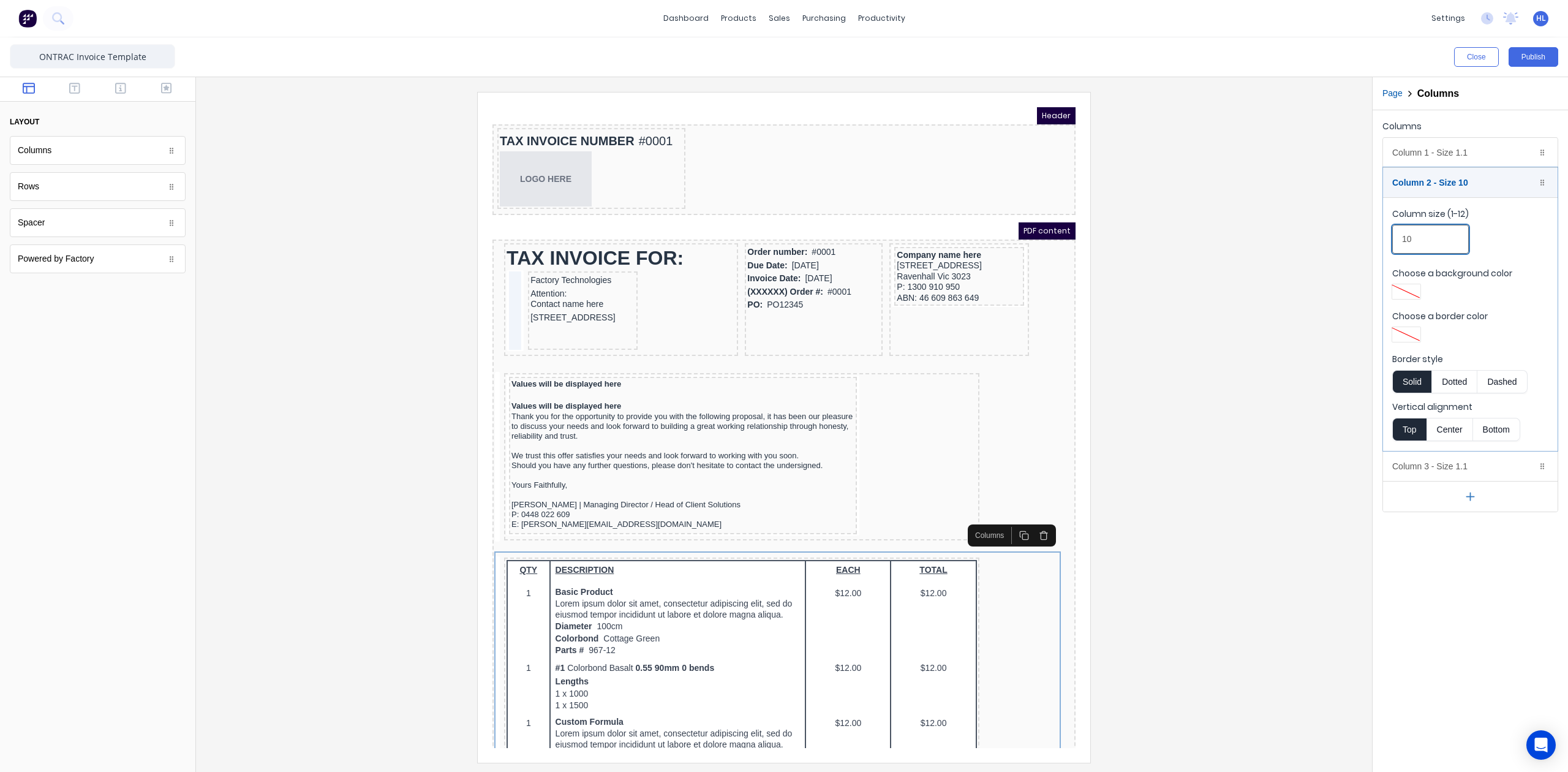
drag, startPoint x: 1415, startPoint y: 246, endPoint x: 1407, endPoint y: 248, distance: 8.2
click at [1407, 248] on input "10" at bounding box center [1431, 239] width 76 height 29
type input "11"
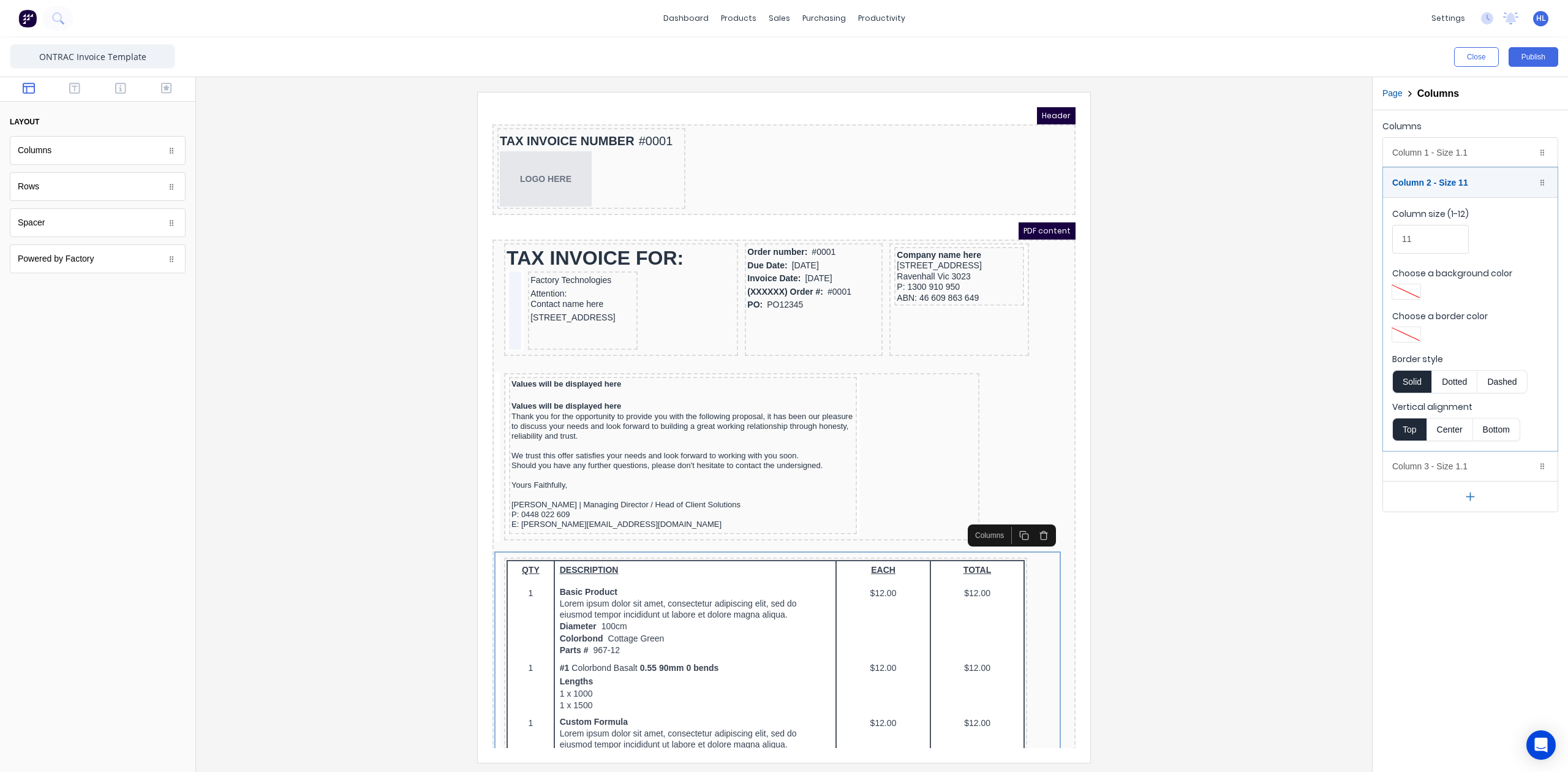
click at [1136, 451] on div at bounding box center [784, 427] width 1156 height 670
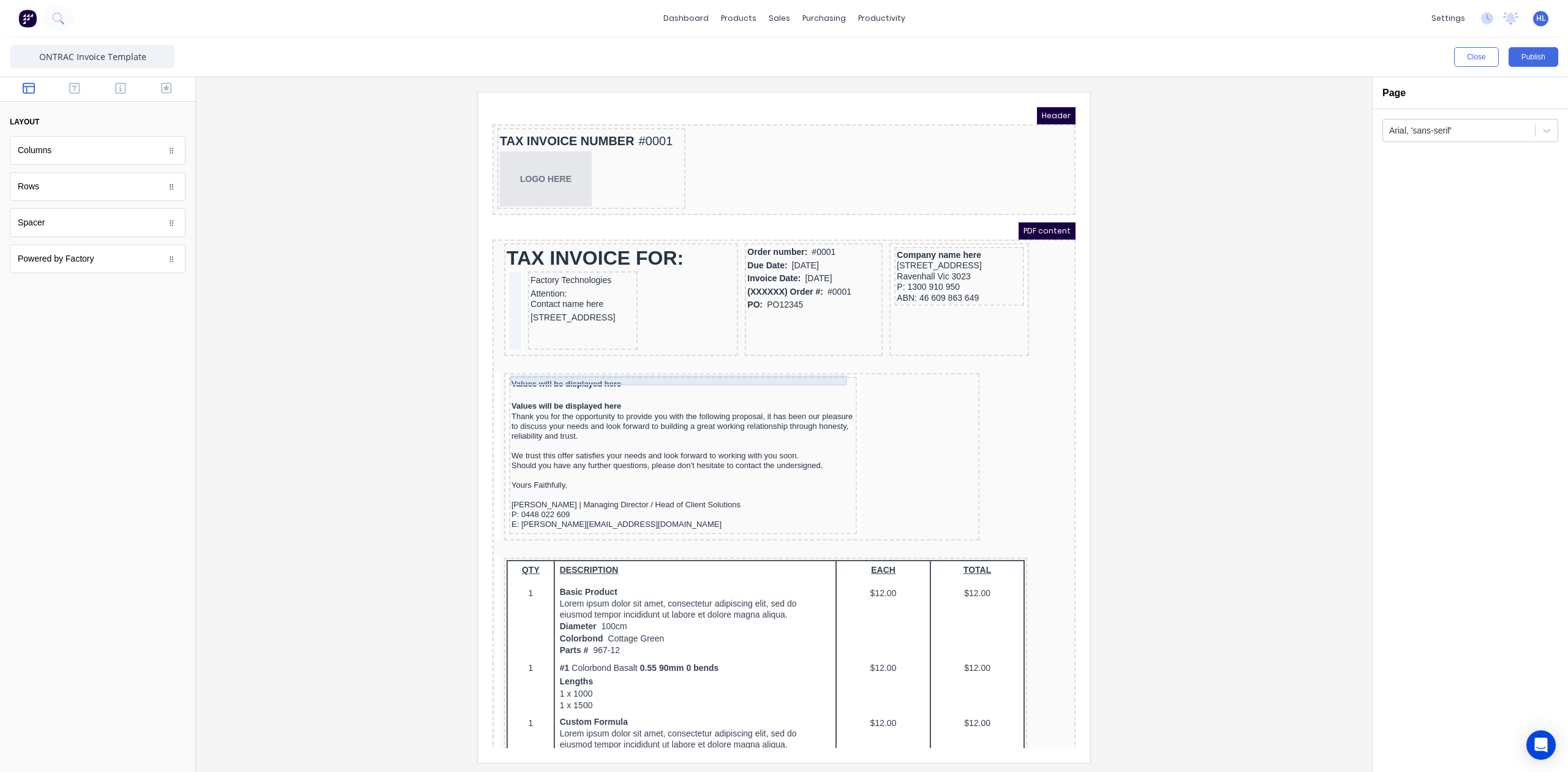
click at [823, 364] on div "Values will be displayed here" at bounding box center [668, 369] width 343 height 10
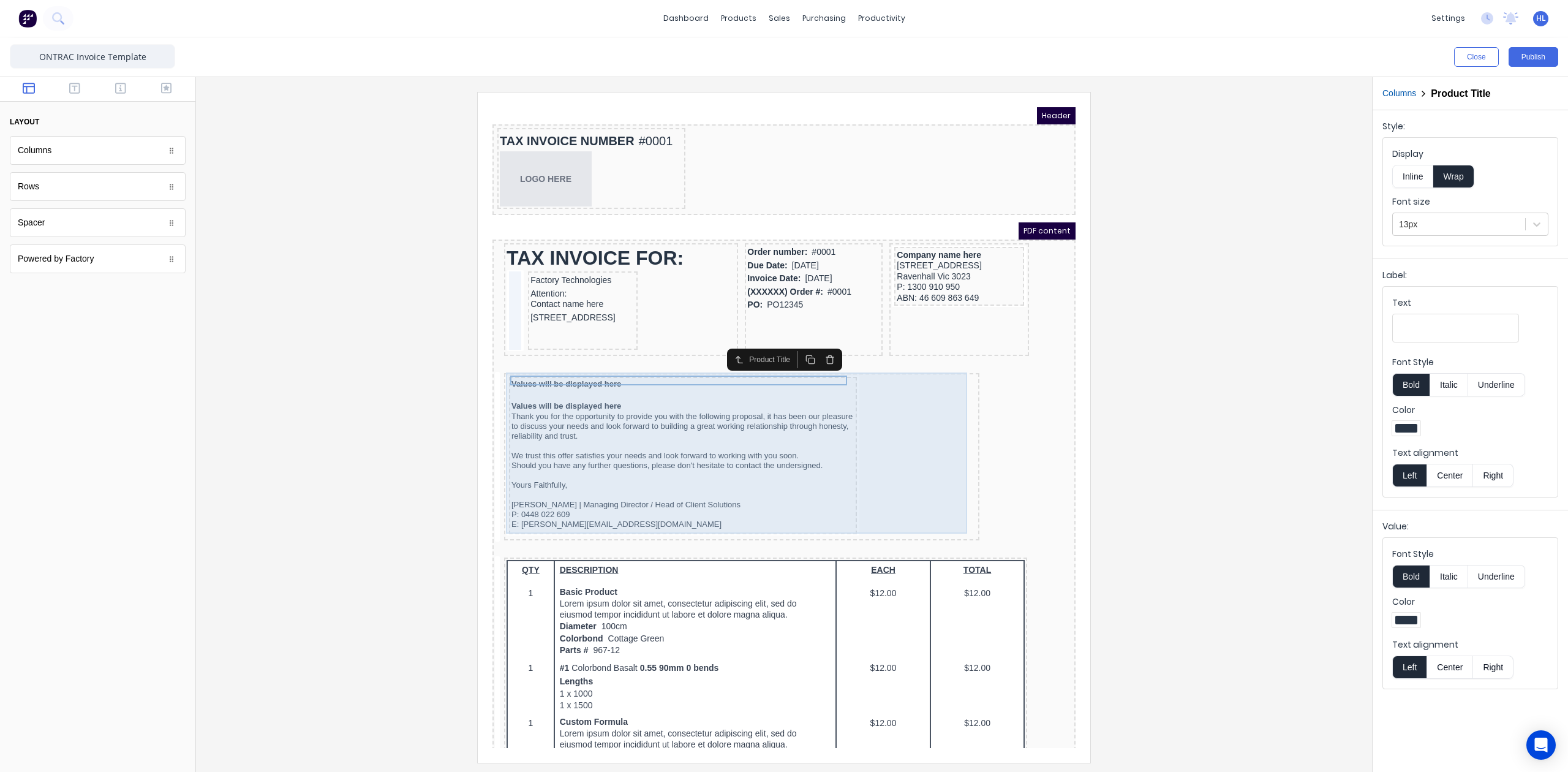
click at [865, 397] on div "Values will be displayed here Values will be displayed here Thank you for the o…" at bounding box center [727, 442] width 471 height 162
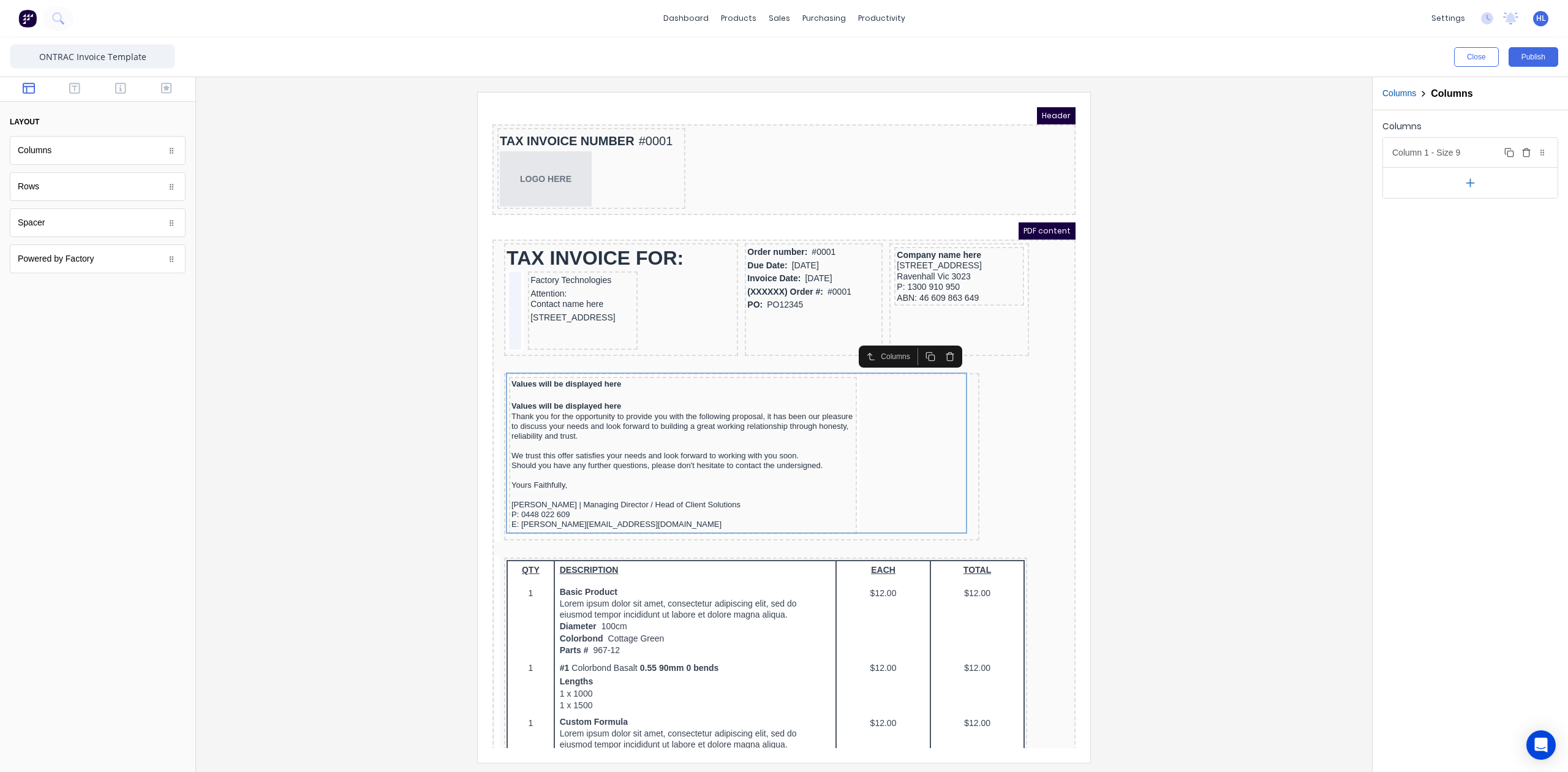
click at [1470, 157] on div "Column 1 - Size 9 Duplicate Delete" at bounding box center [1470, 152] width 174 height 29
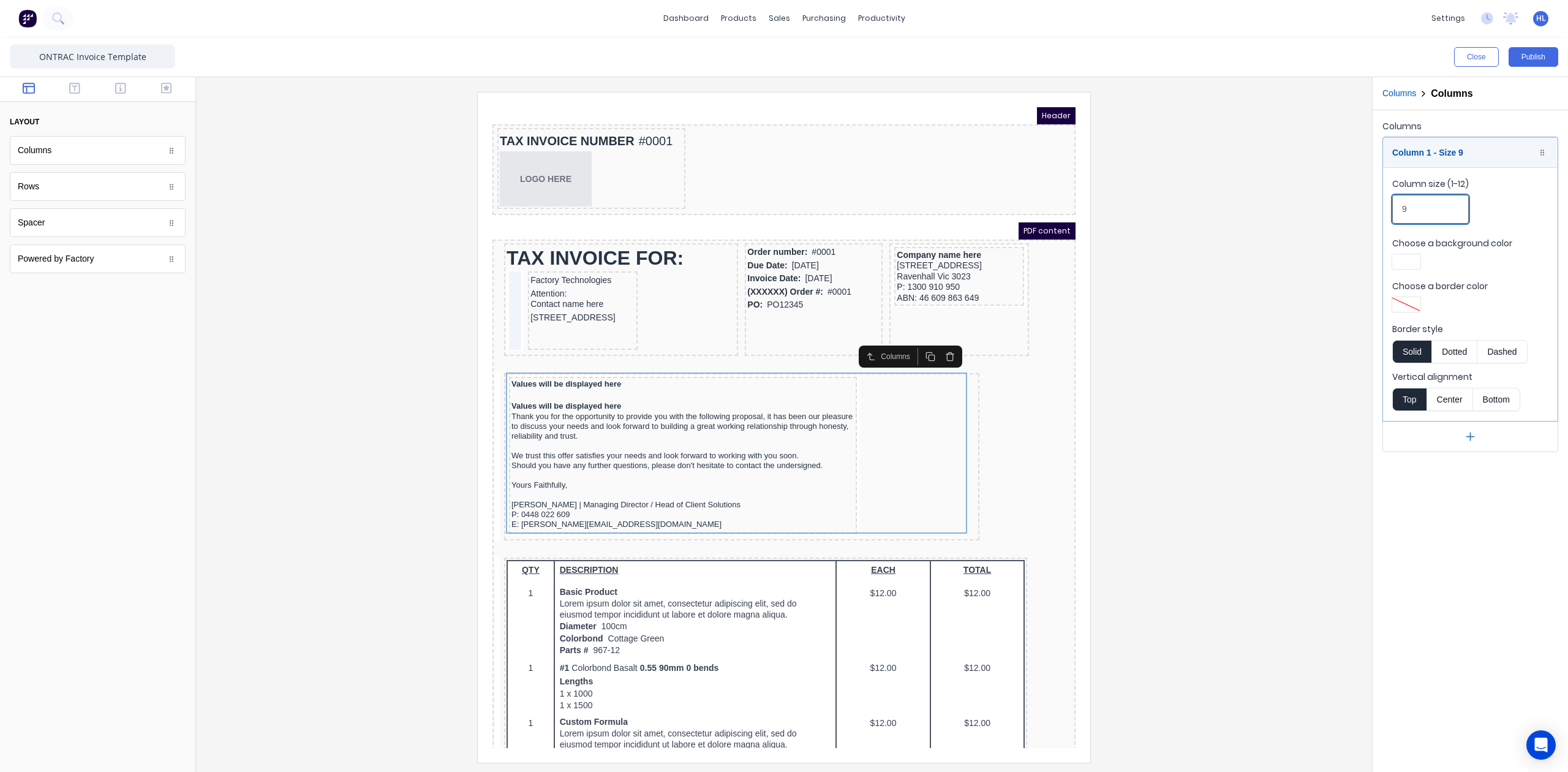
drag, startPoint x: 1432, startPoint y: 214, endPoint x: 1365, endPoint y: 221, distance: 67.4
click at [1365, 221] on div "Close Publish Components layout Columns Columns Rows Rows Spacer Spacer Powered…" at bounding box center [784, 404] width 1568 height 734
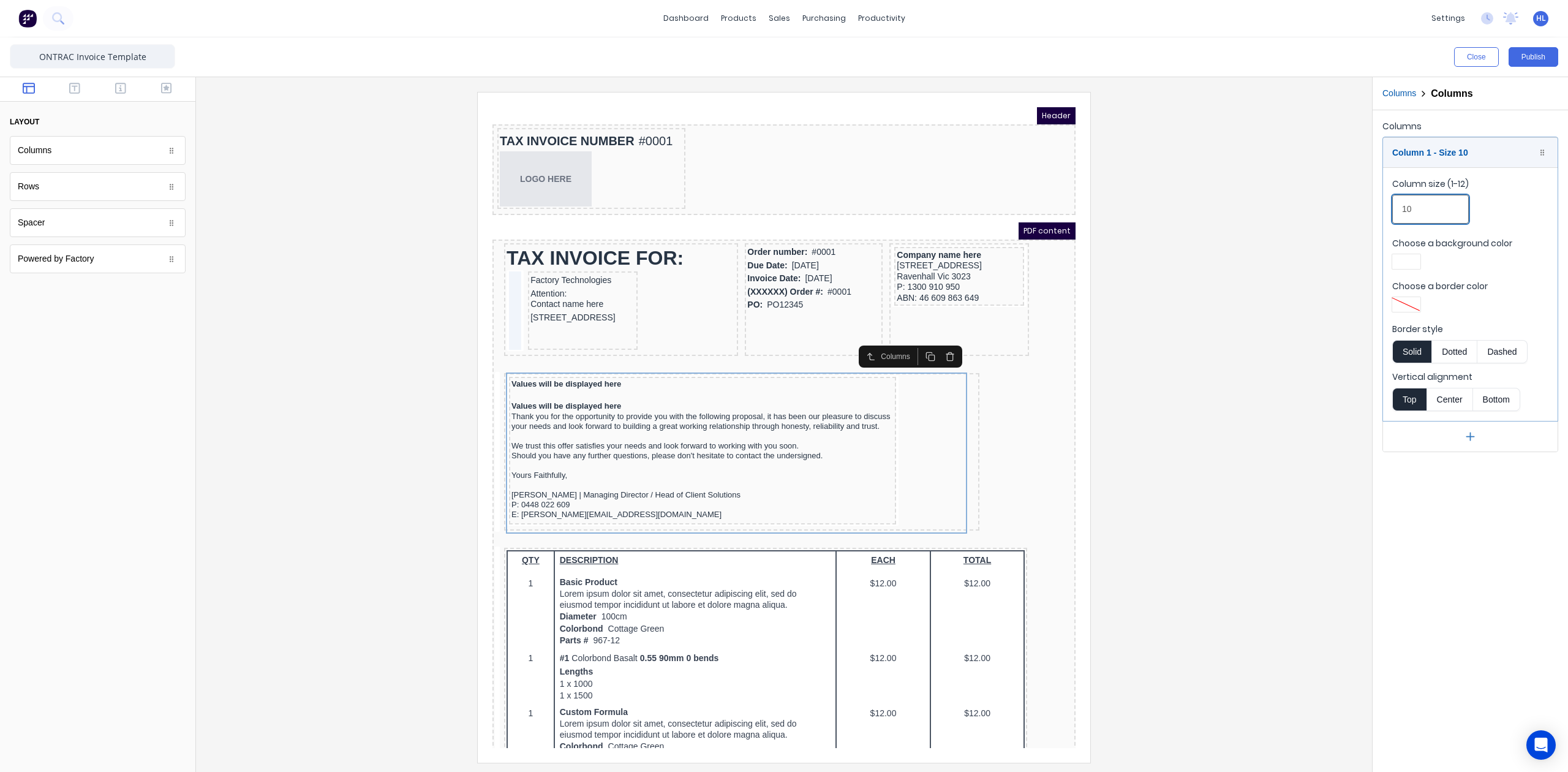
type input "10"
click at [1232, 288] on div at bounding box center [784, 427] width 1156 height 670
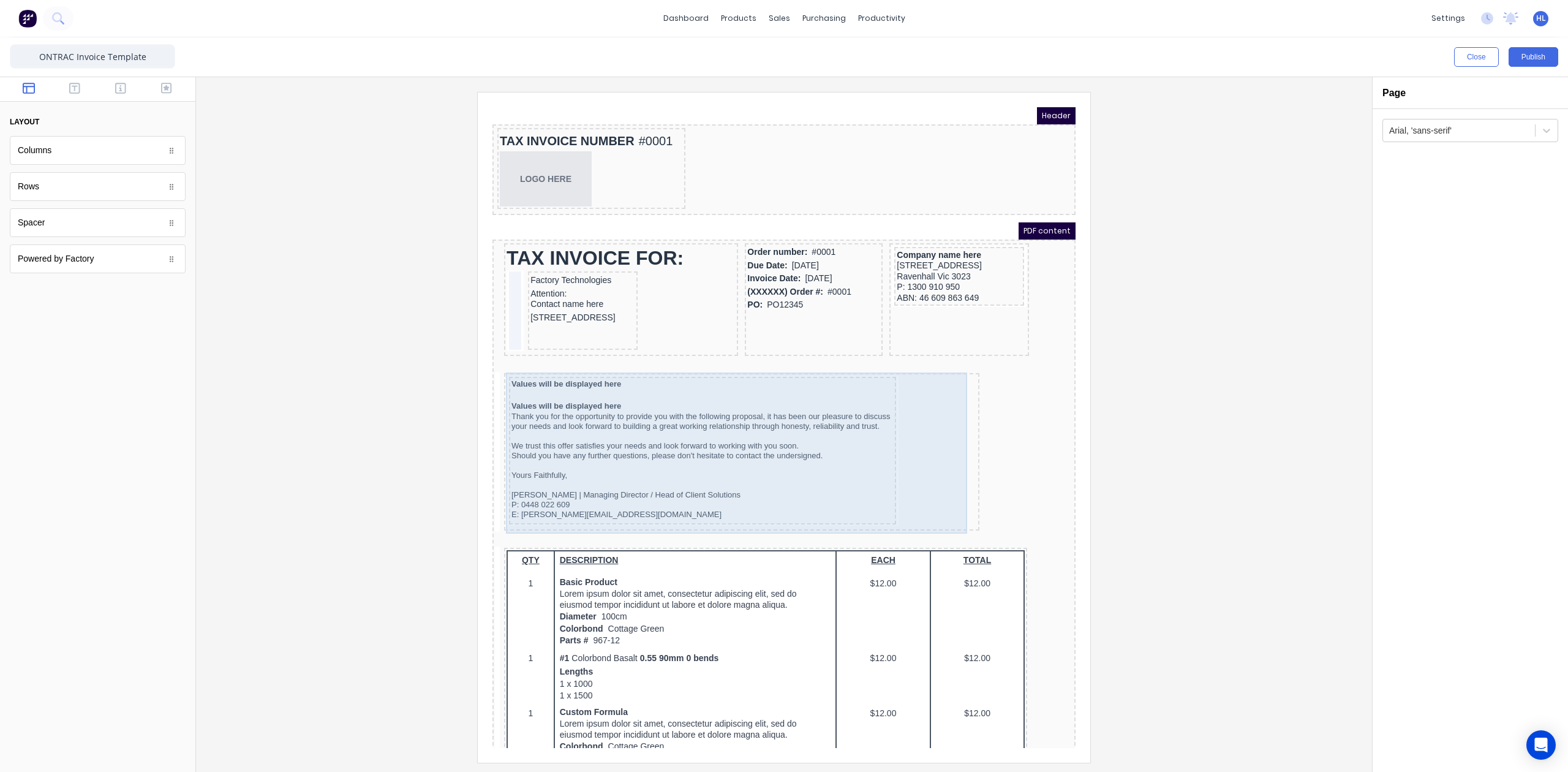
click at [937, 411] on div "Values will be displayed here Values will be displayed here Thank you for the o…" at bounding box center [727, 437] width 471 height 152
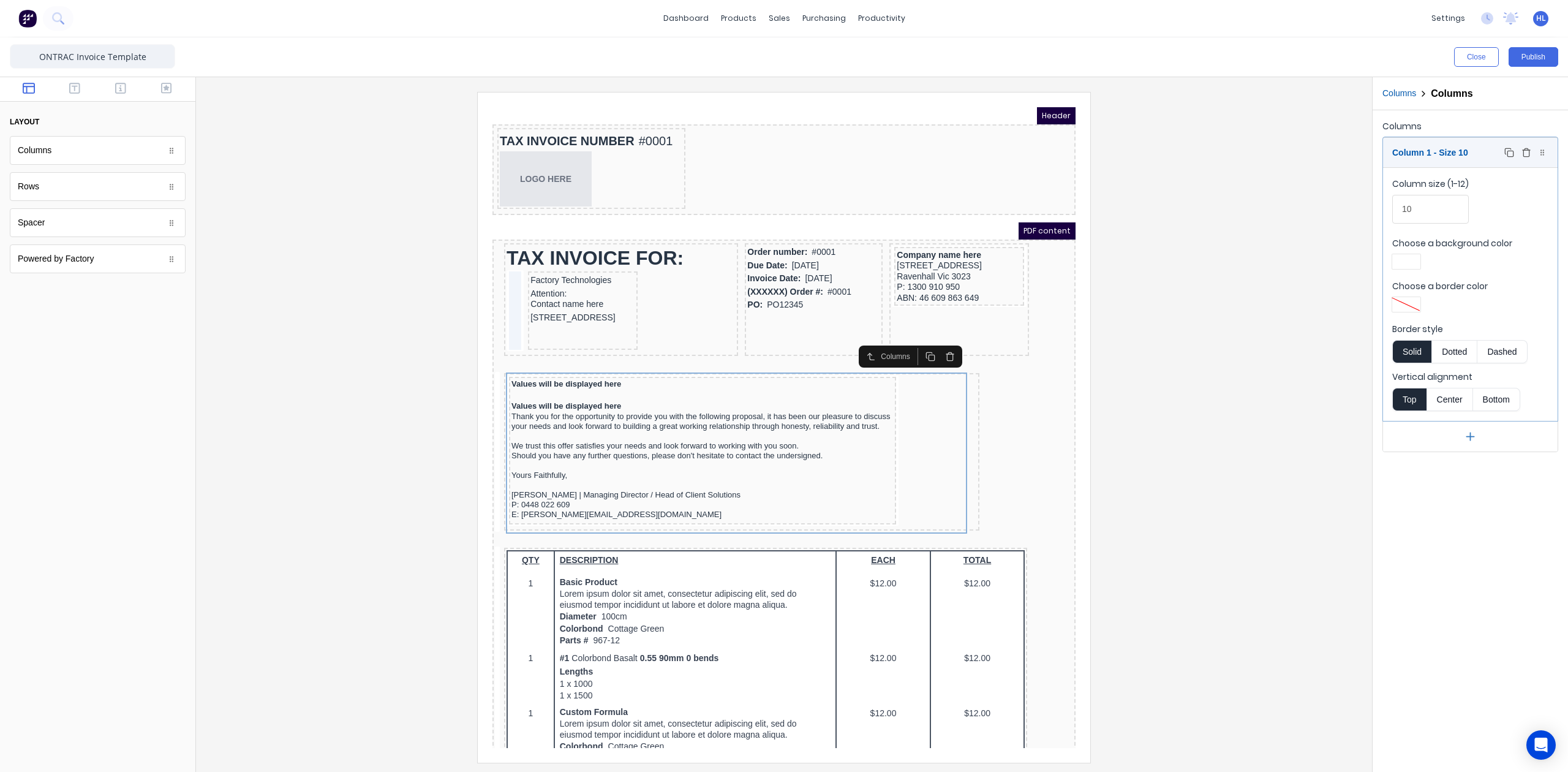
click at [1457, 150] on div "Column 1 - Size 10 Duplicate Delete" at bounding box center [1470, 152] width 174 height 29
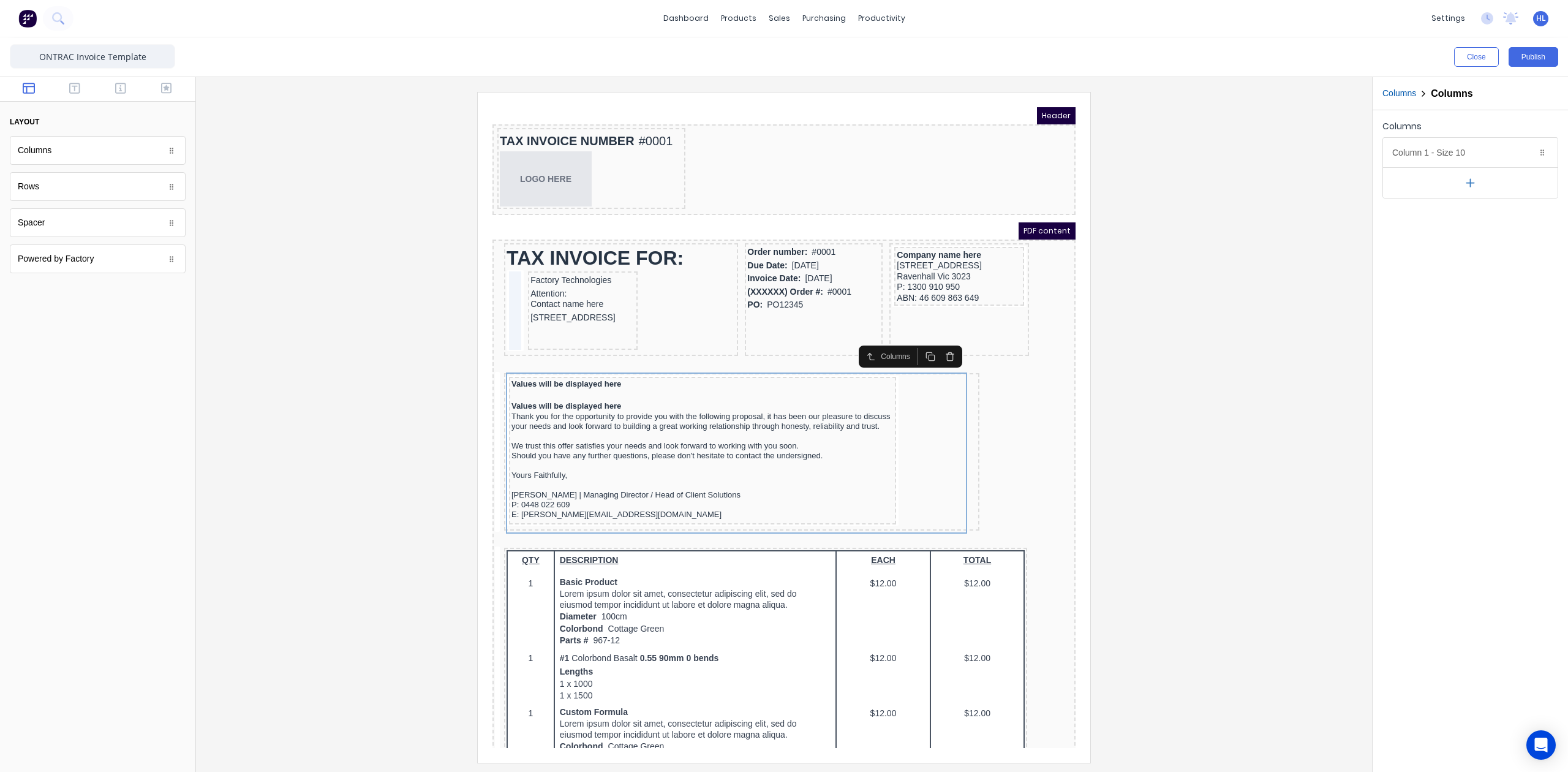
click at [1132, 338] on div at bounding box center [784, 427] width 1156 height 670
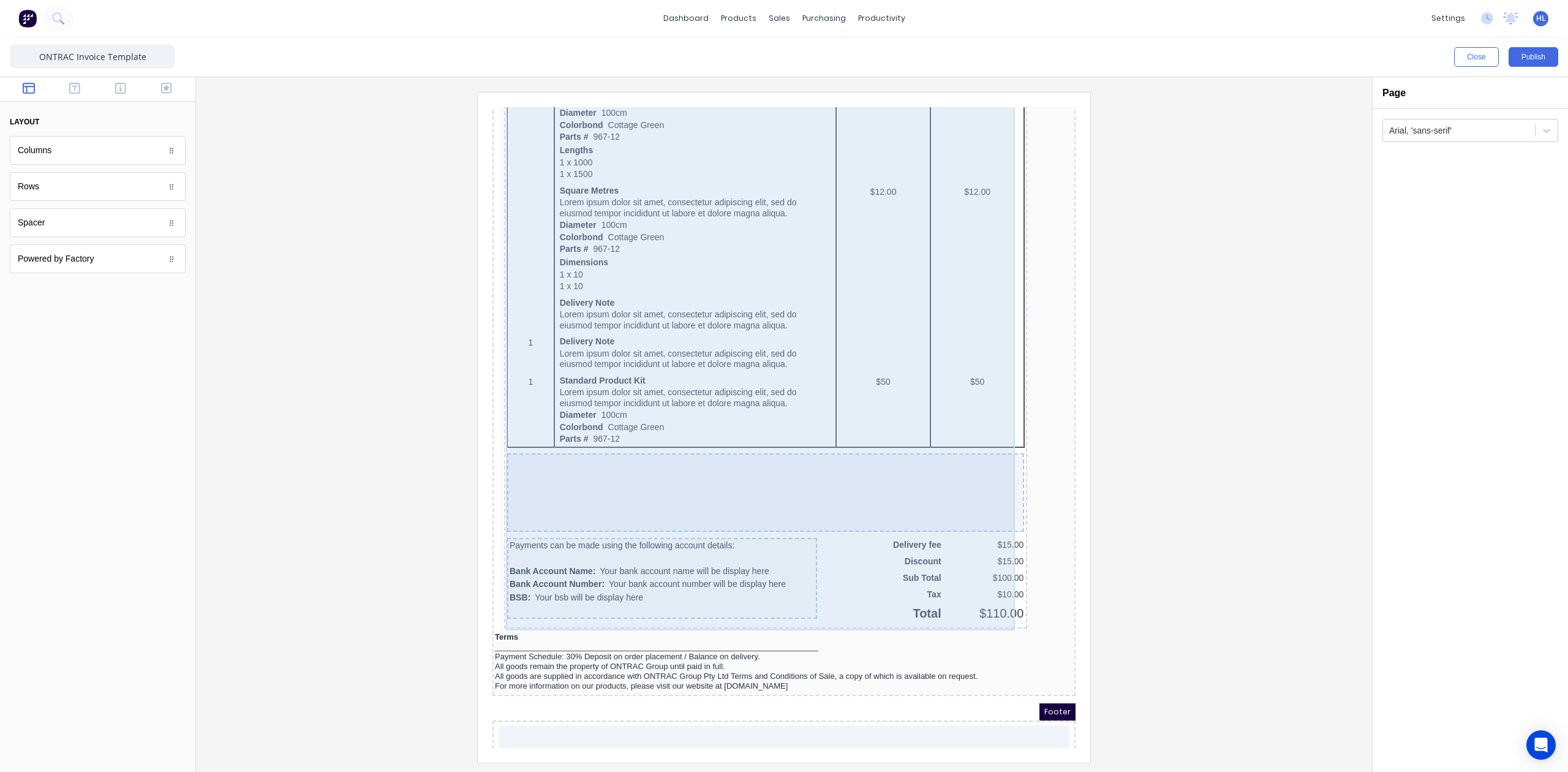
scroll to position [780, 0]
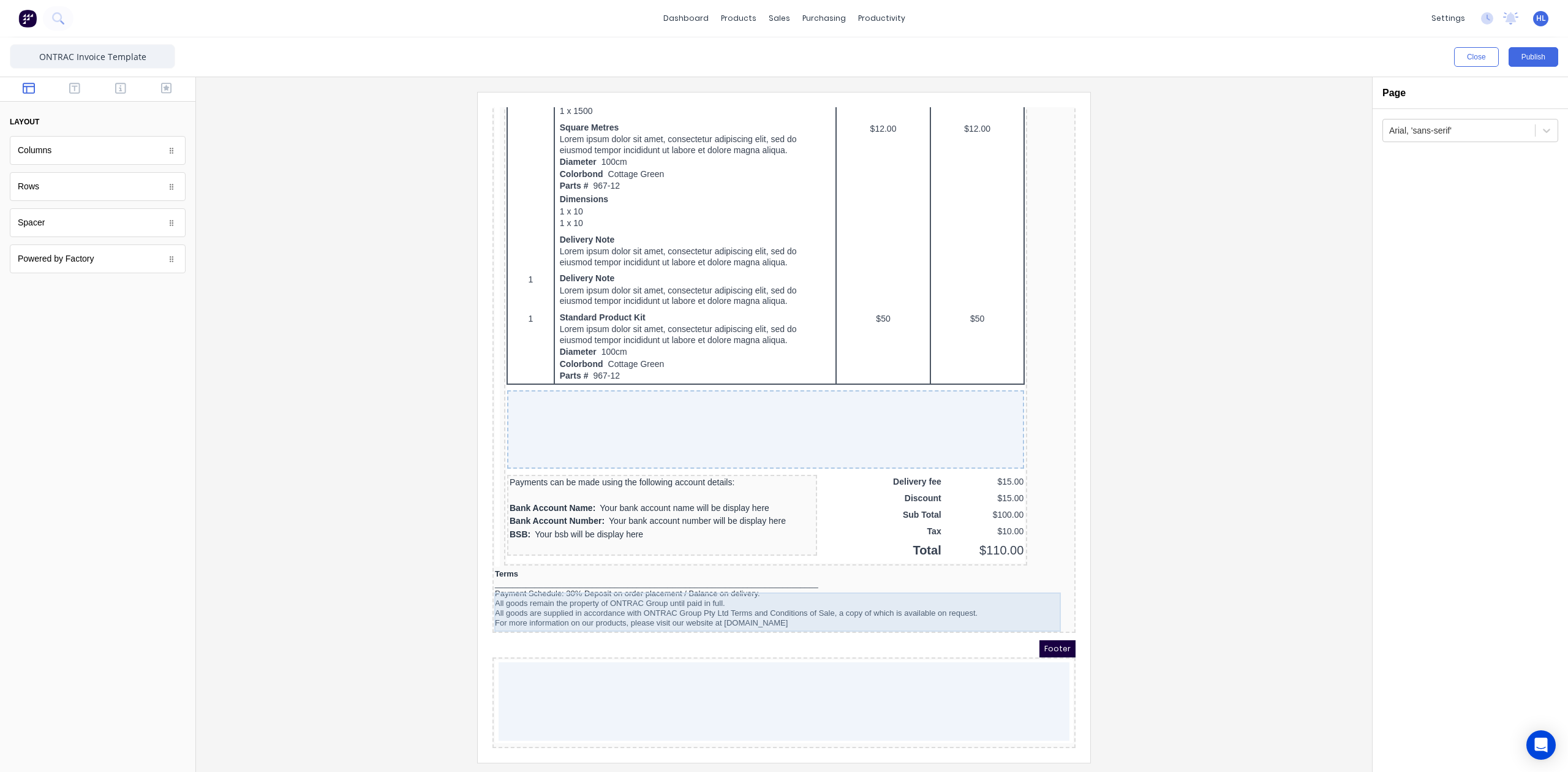
click at [640, 587] on div "Payment Schedule: 30% Deposit on order placement / Balance on delivery. All goo…" at bounding box center [769, 593] width 578 height 39
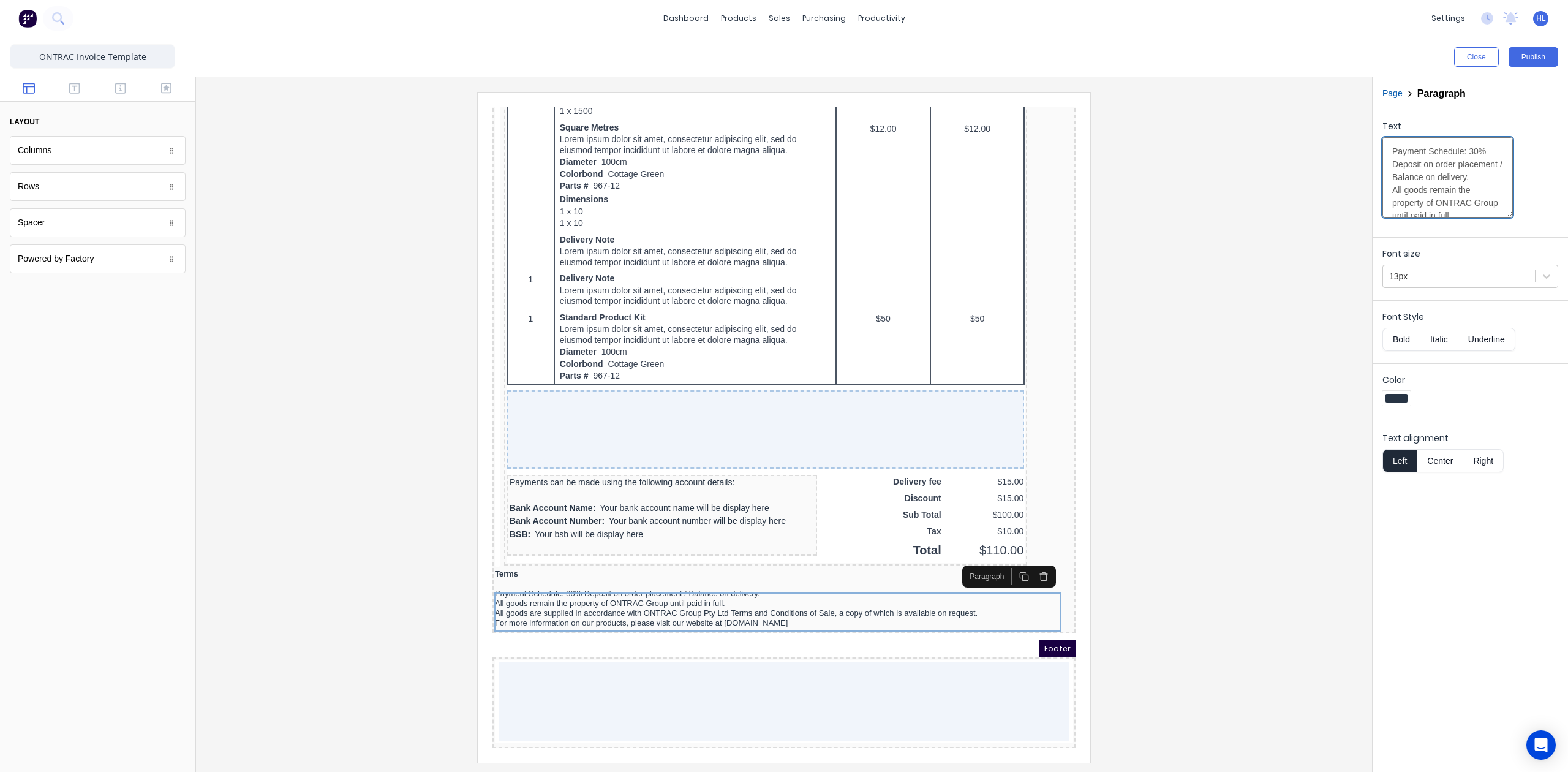
click at [1431, 196] on textarea "Payment Schedule: 30% Deposit on order placement / Balance on delivery. All goo…" at bounding box center [1447, 178] width 130 height 80
paste textarea
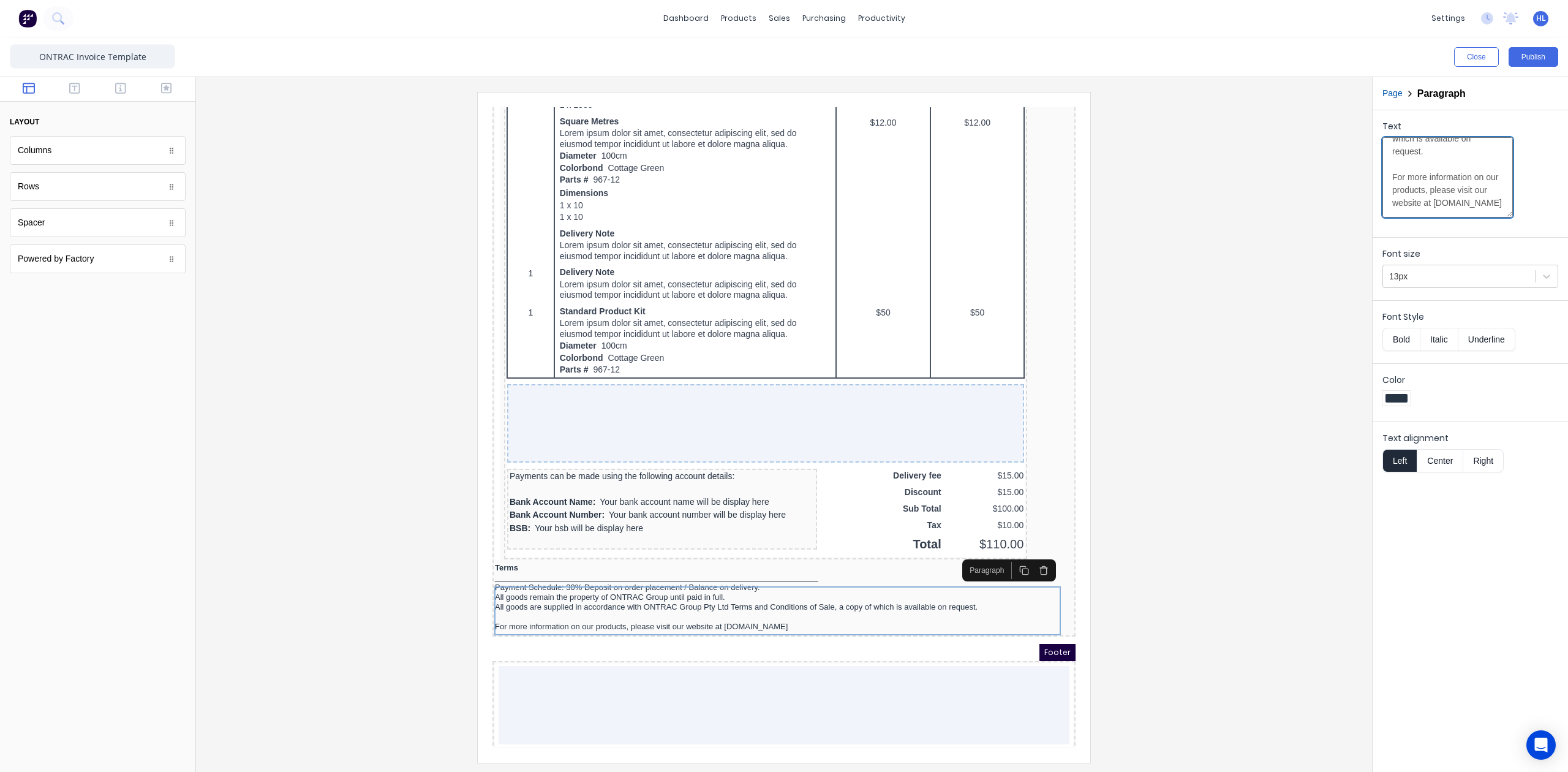
type textarea "Payment Schedule: 30% Deposit on order placement / Balance on delivery. All goo…"
click at [1193, 458] on div at bounding box center [784, 427] width 1156 height 670
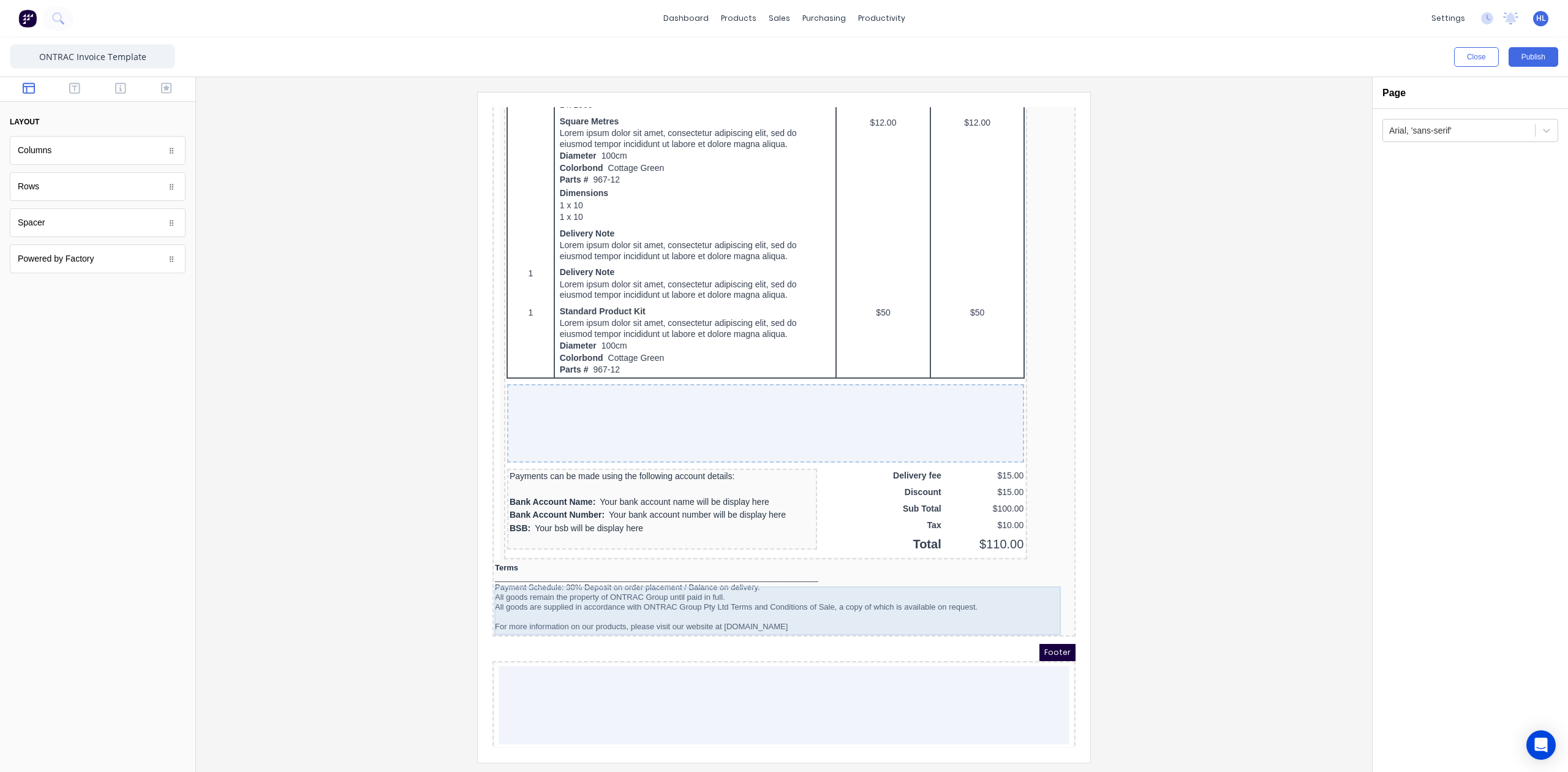
click at [981, 570] on div "Payment Schedule: 30% Deposit on order placement / Balance on delivery. All goo…" at bounding box center [769, 592] width 578 height 49
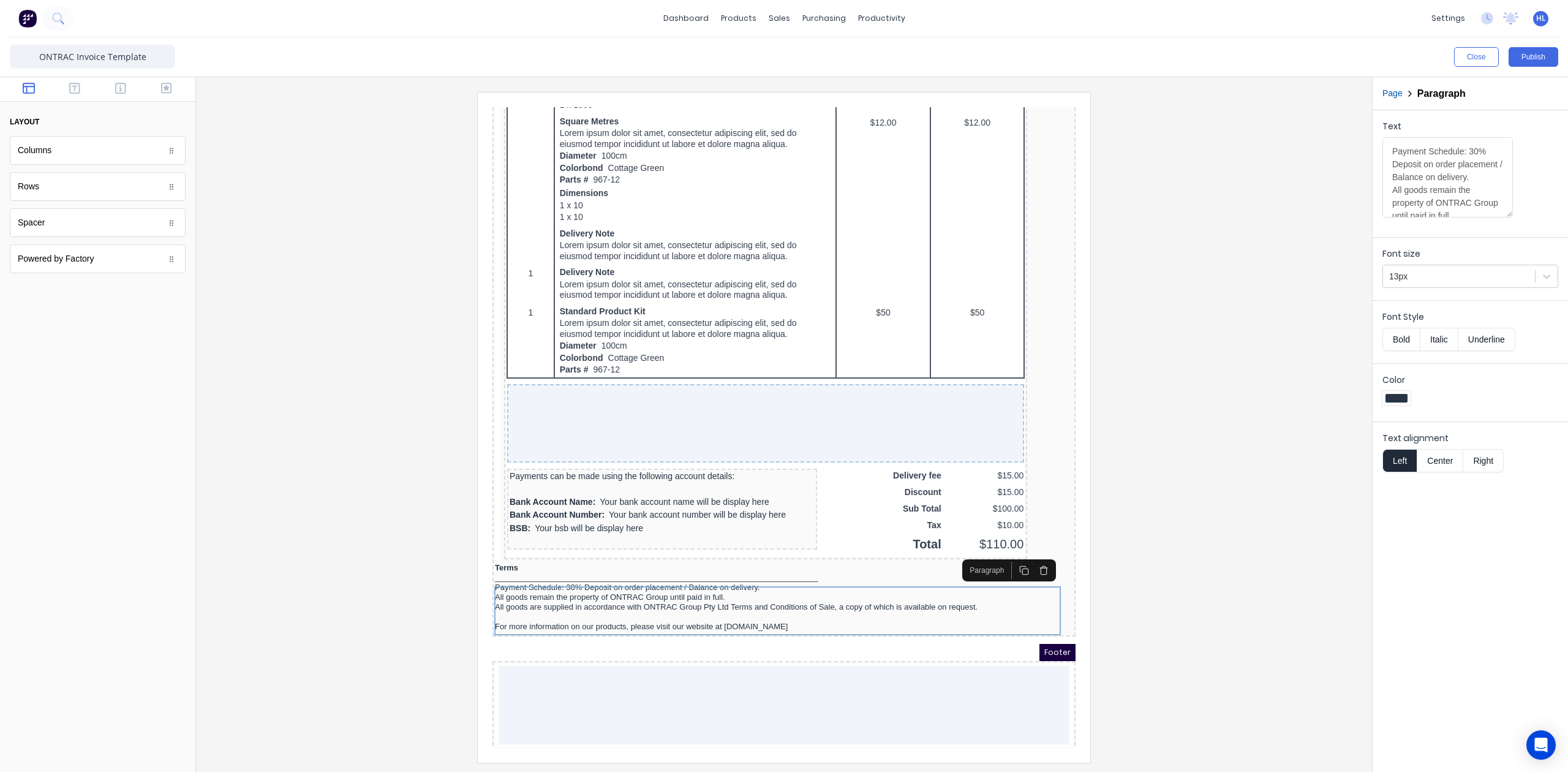
click at [1297, 504] on div at bounding box center [784, 427] width 1156 height 670
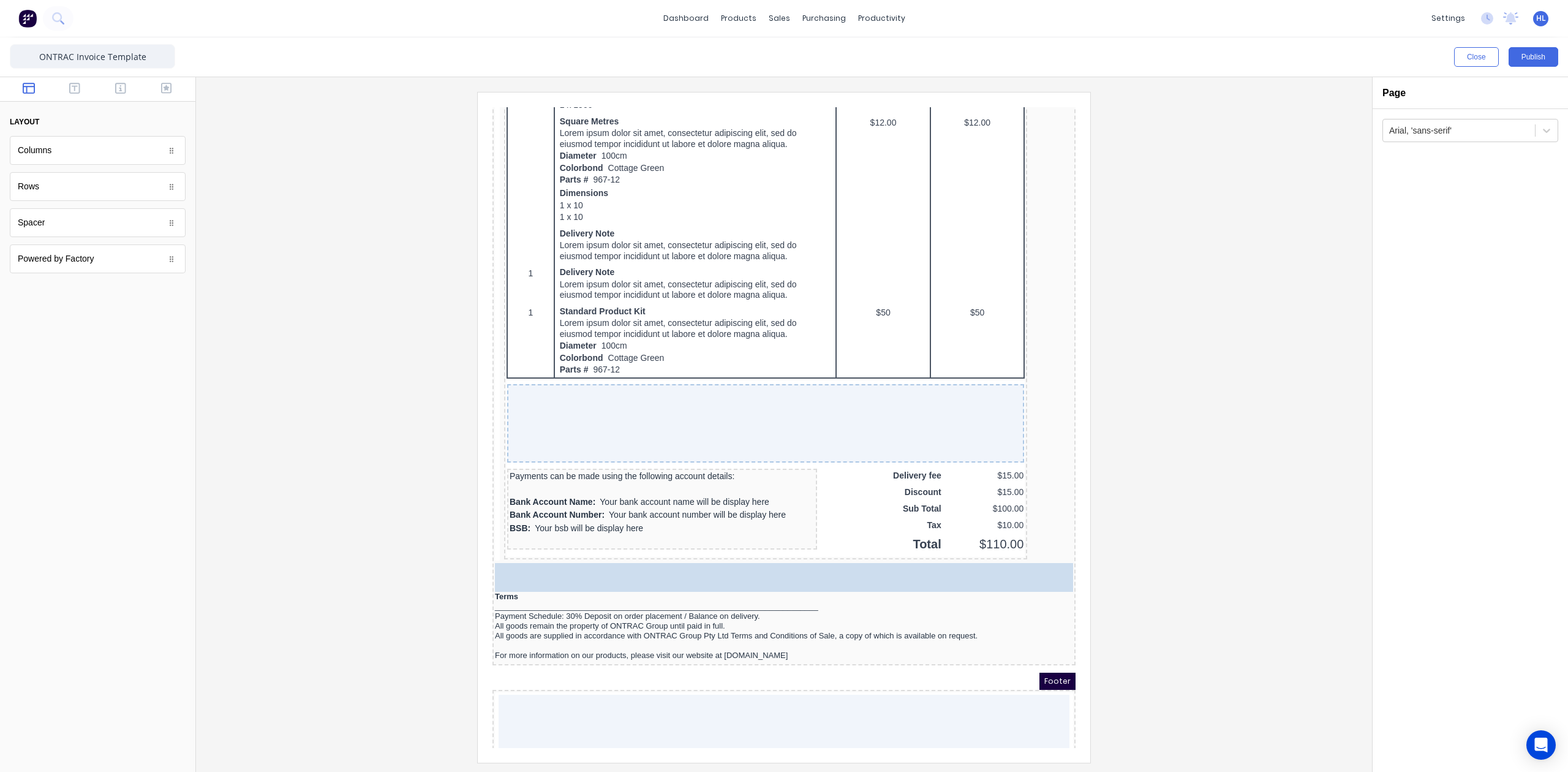
drag, startPoint x: 97, startPoint y: 157, endPoint x: 219, endPoint y: 464, distance: 330.4
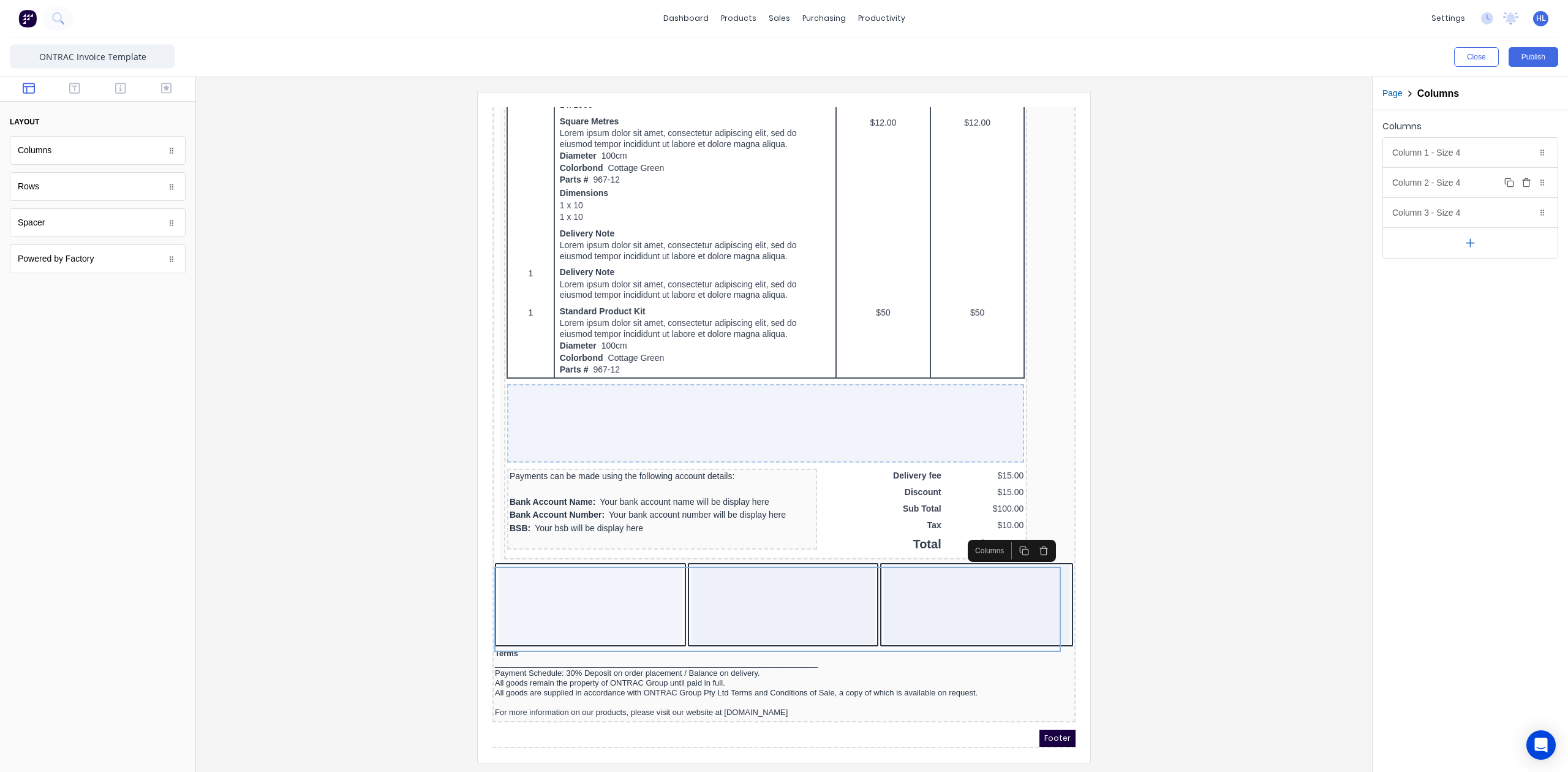
click at [1527, 185] on icon "button" at bounding box center [1526, 182] width 10 height 10
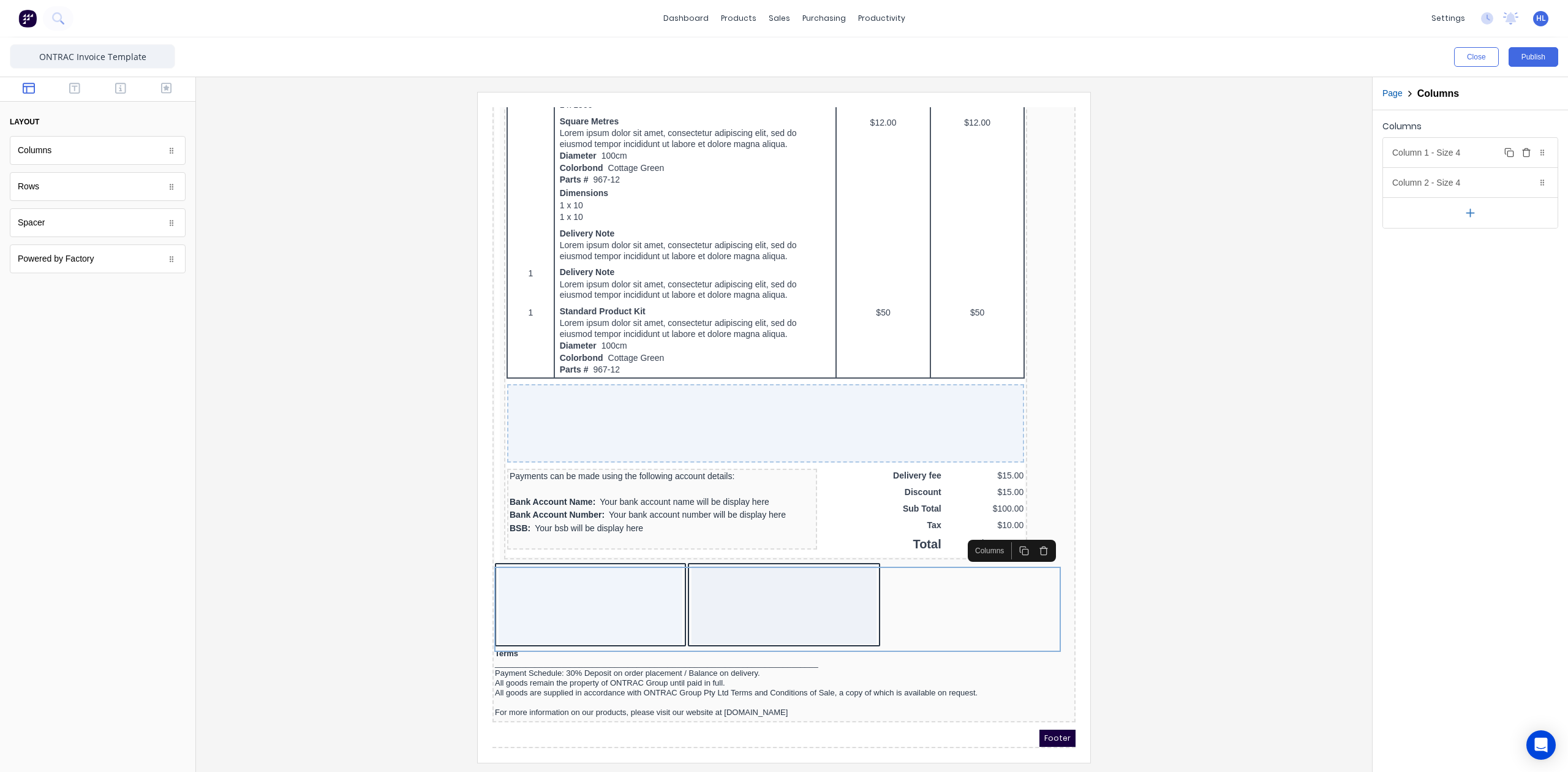
click at [1462, 152] on div "Column 1 - Size 4 Duplicate Delete" at bounding box center [1470, 152] width 174 height 29
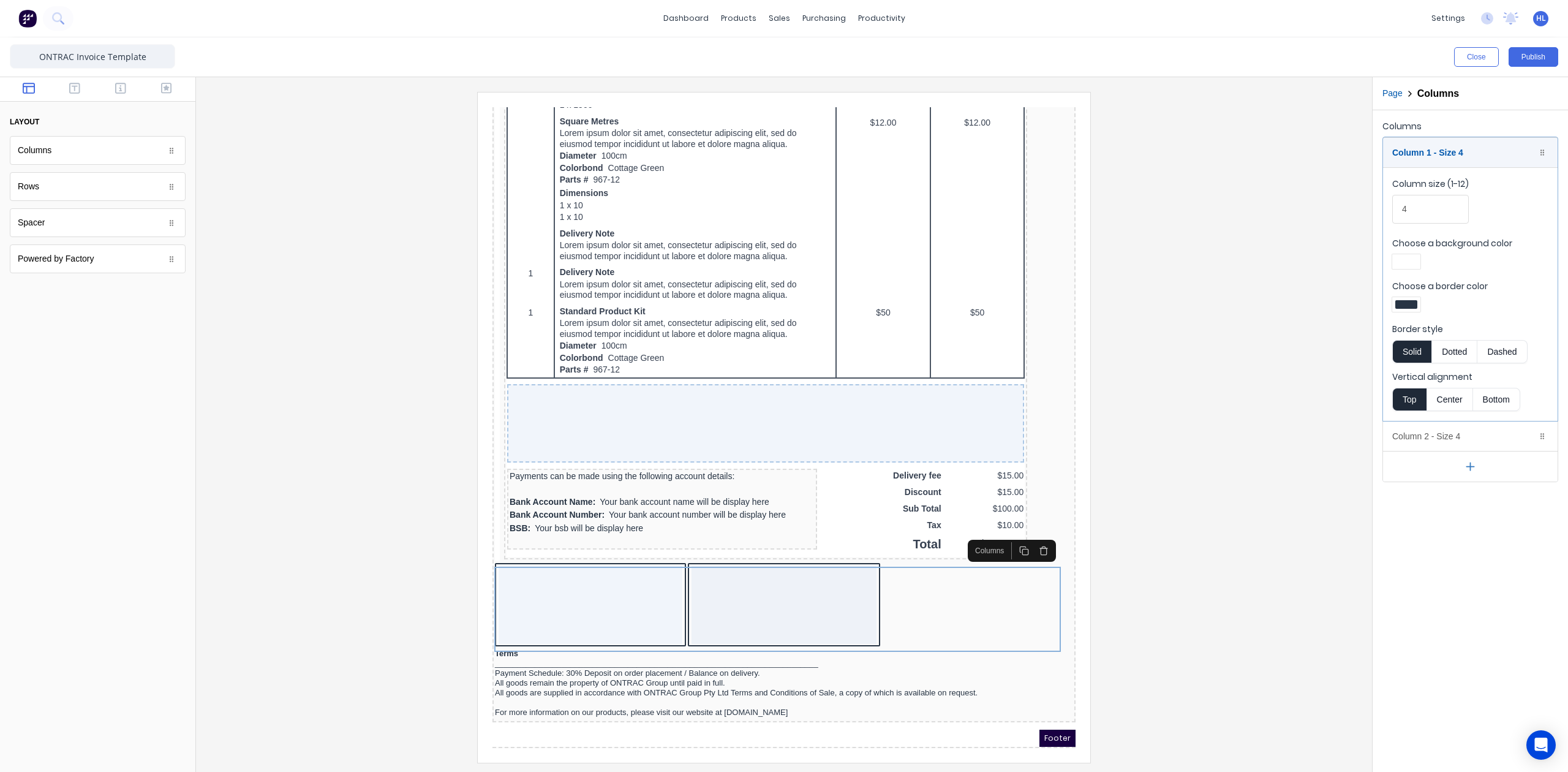
click at [1412, 305] on div at bounding box center [1407, 304] width 22 height 8
click at [1448, 418] on div at bounding box center [1445, 415] width 14 height 14
click at [1460, 205] on div at bounding box center [784, 386] width 1568 height 772
drag, startPoint x: 1434, startPoint y: 213, endPoint x: 1373, endPoint y: 217, distance: 61.1
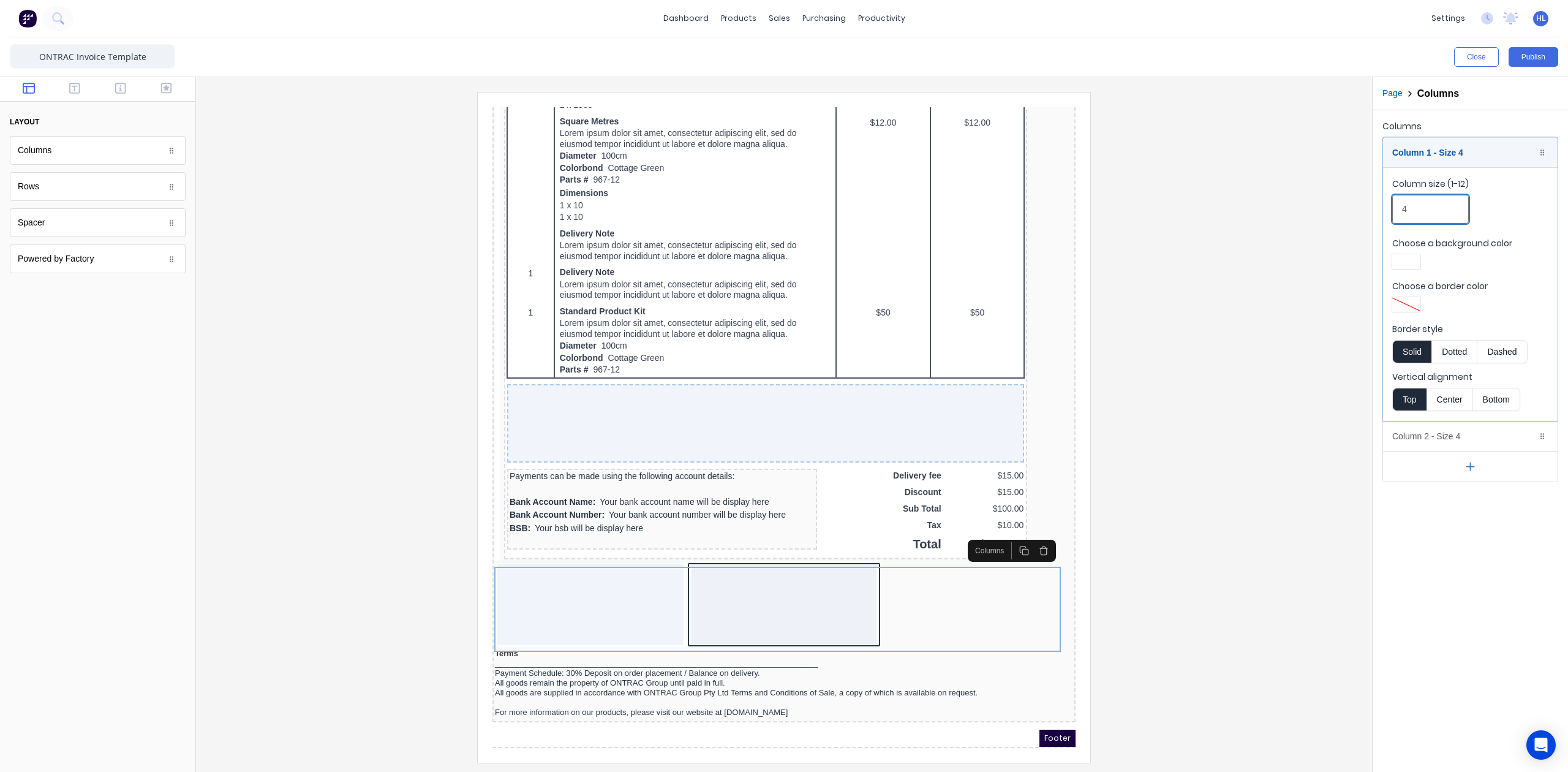
click at [1374, 217] on div "Columns Column 1 - Size 4 Duplicate Delete Column size (1-12) 4 Choose a backgr…" at bounding box center [1470, 299] width 195 height 379
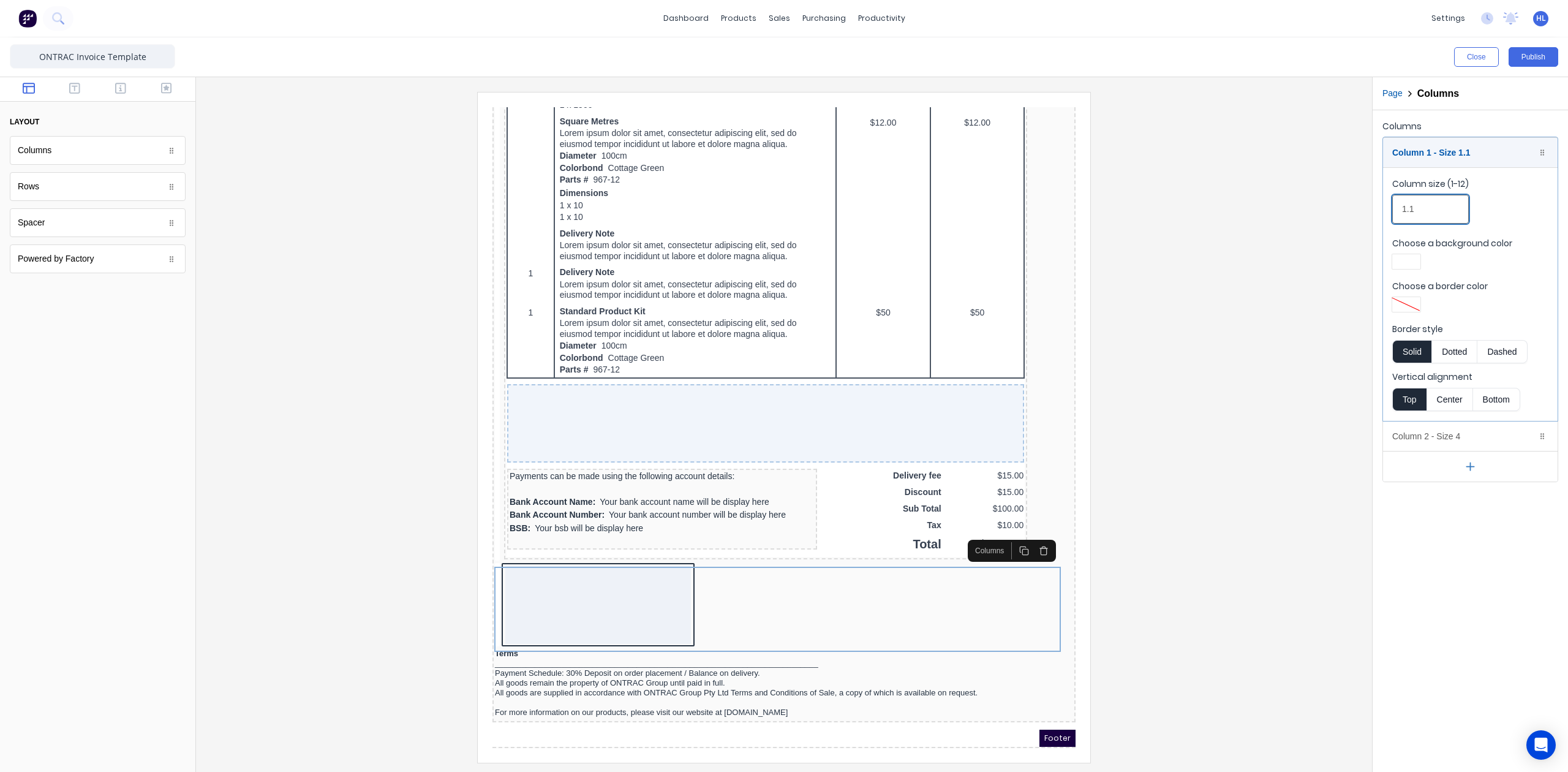
click at [1436, 211] on input "1.1" at bounding box center [1431, 209] width 76 height 29
type input "1.1"
click at [1477, 191] on div "Column size (1-12) 1.1" at bounding box center [1470, 204] width 156 height 52
click at [1464, 164] on div "Column 1 - Size 1.1 Duplicate Delete" at bounding box center [1470, 152] width 174 height 29
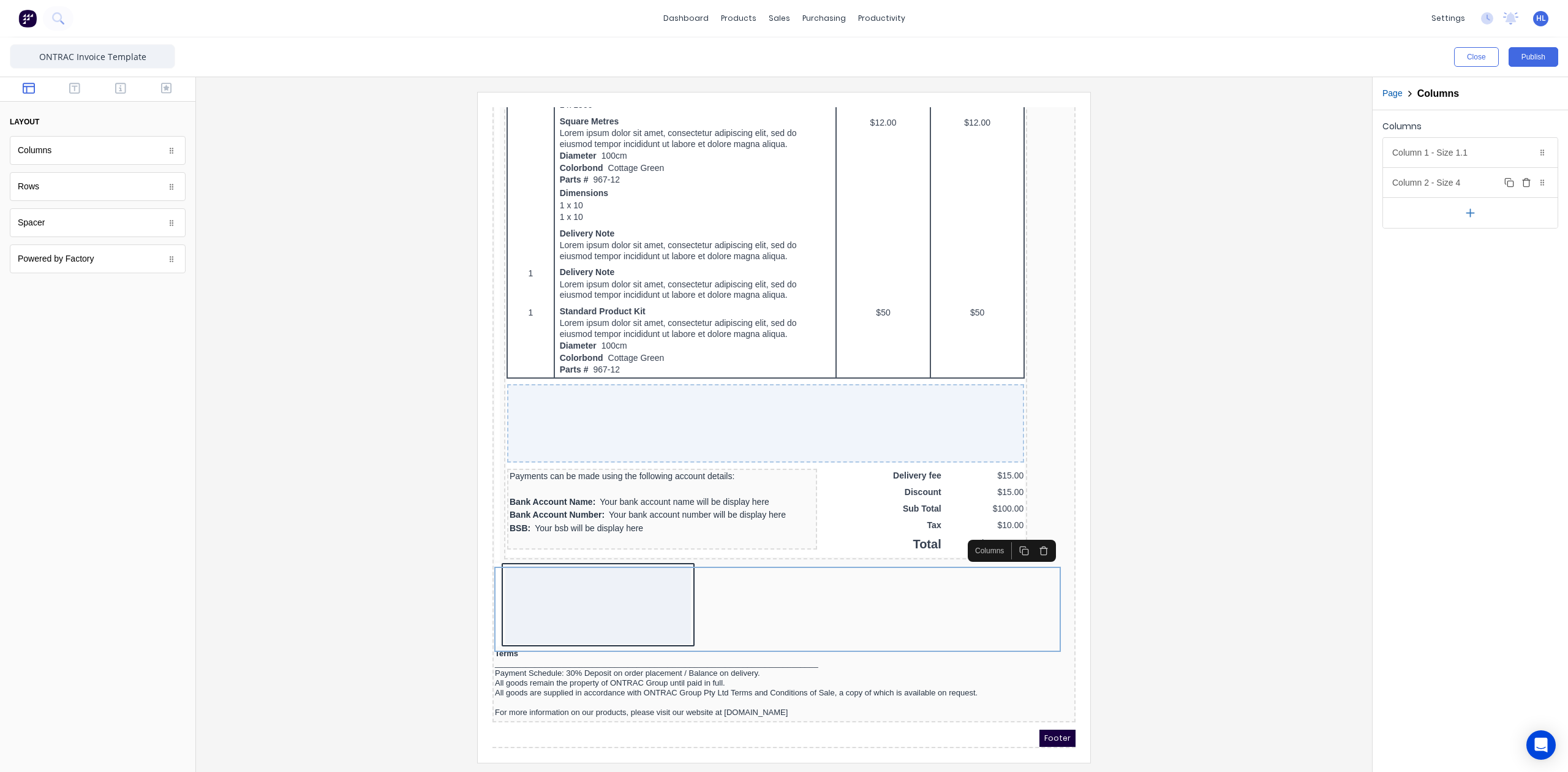
click at [1445, 184] on div "Column 2 - Size 4 Duplicate Delete" at bounding box center [1470, 182] width 174 height 29
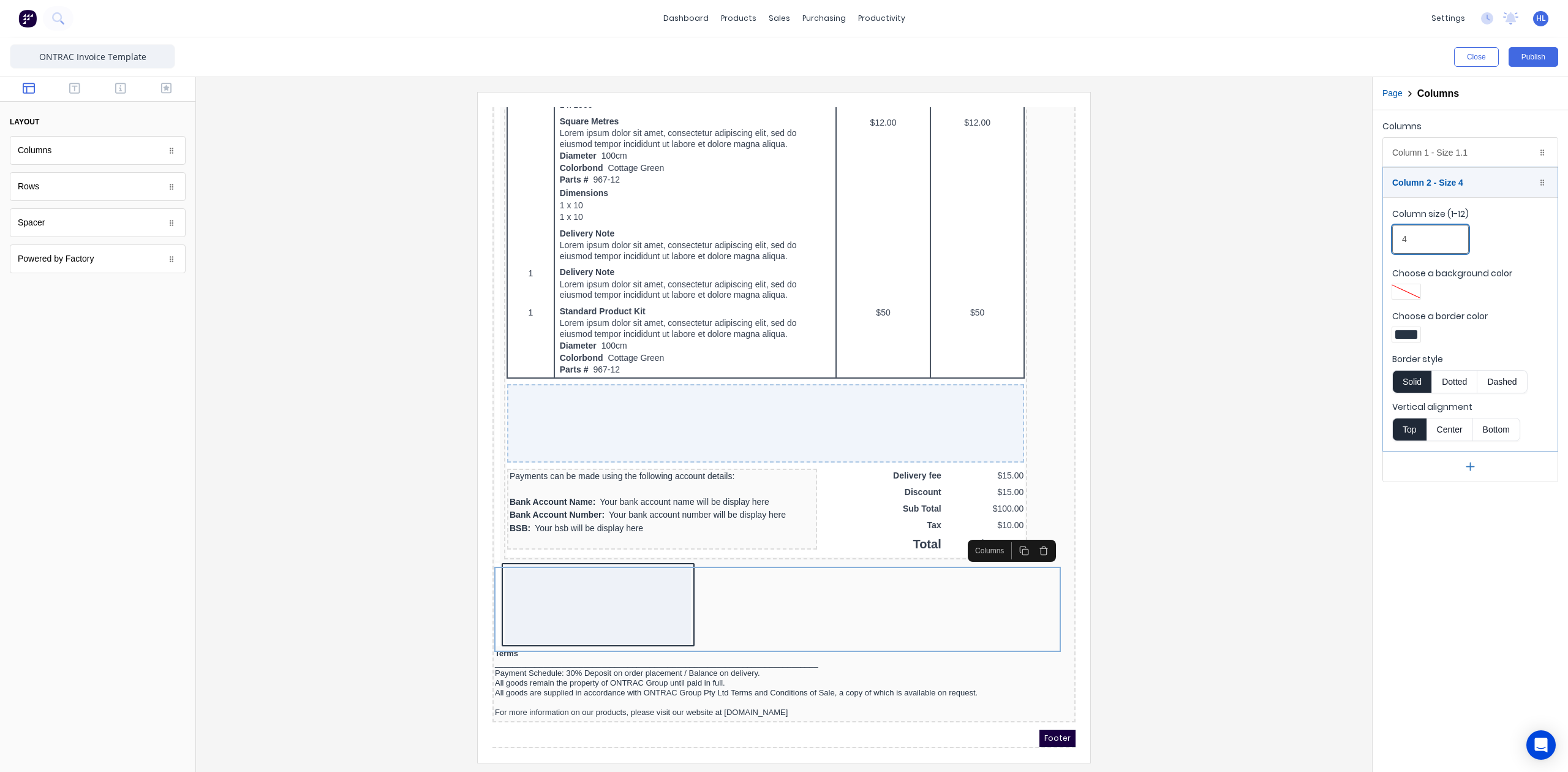
drag, startPoint x: 1434, startPoint y: 237, endPoint x: 1324, endPoint y: 246, distance: 110.4
click at [1324, 246] on div "Close Publish Components layout Columns Columns Rows Rows Spacer Spacer Powered…" at bounding box center [784, 404] width 1568 height 734
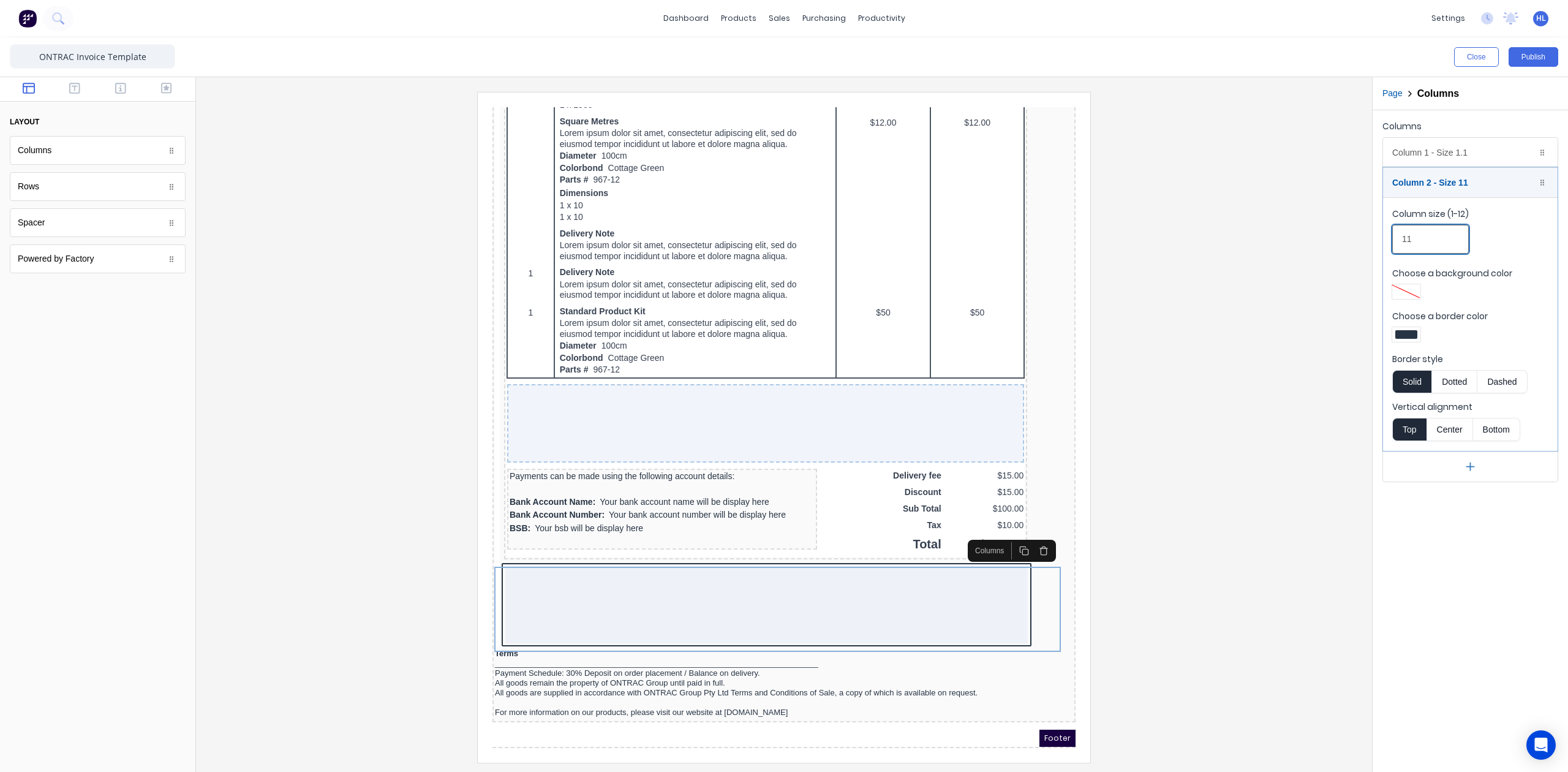
type input "11"
click at [1412, 334] on div at bounding box center [1407, 334] width 22 height 8
drag, startPoint x: 1448, startPoint y: 442, endPoint x: 1453, endPoint y: 415, distance: 27.5
click at [1449, 441] on div at bounding box center [1445, 446] width 14 height 14
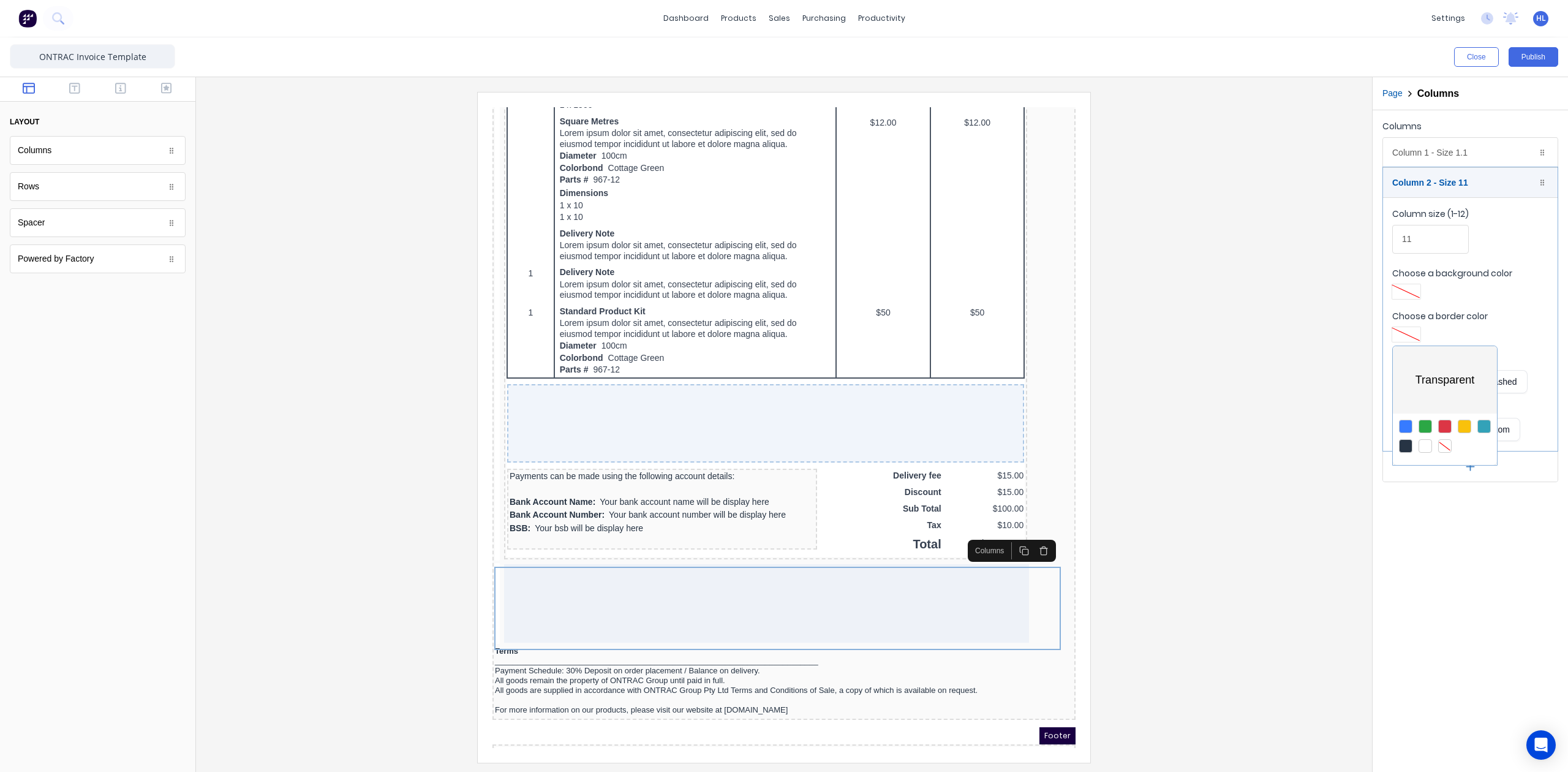
click at [1521, 201] on div at bounding box center [784, 386] width 1568 height 772
click at [1464, 184] on div "Column 2 - Size 11 Duplicate Delete" at bounding box center [1470, 182] width 174 height 29
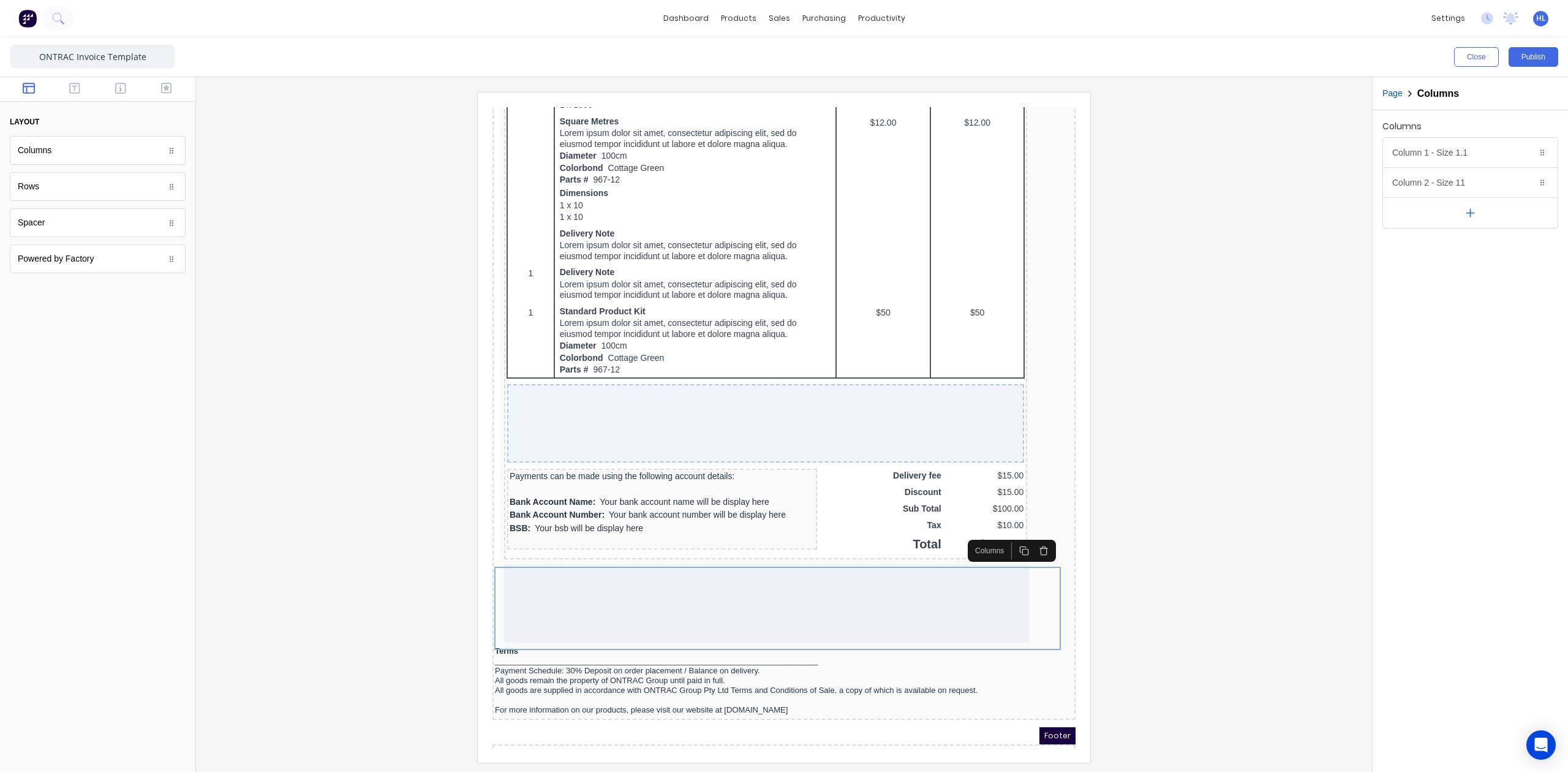
click at [1248, 356] on div at bounding box center [784, 427] width 1156 height 670
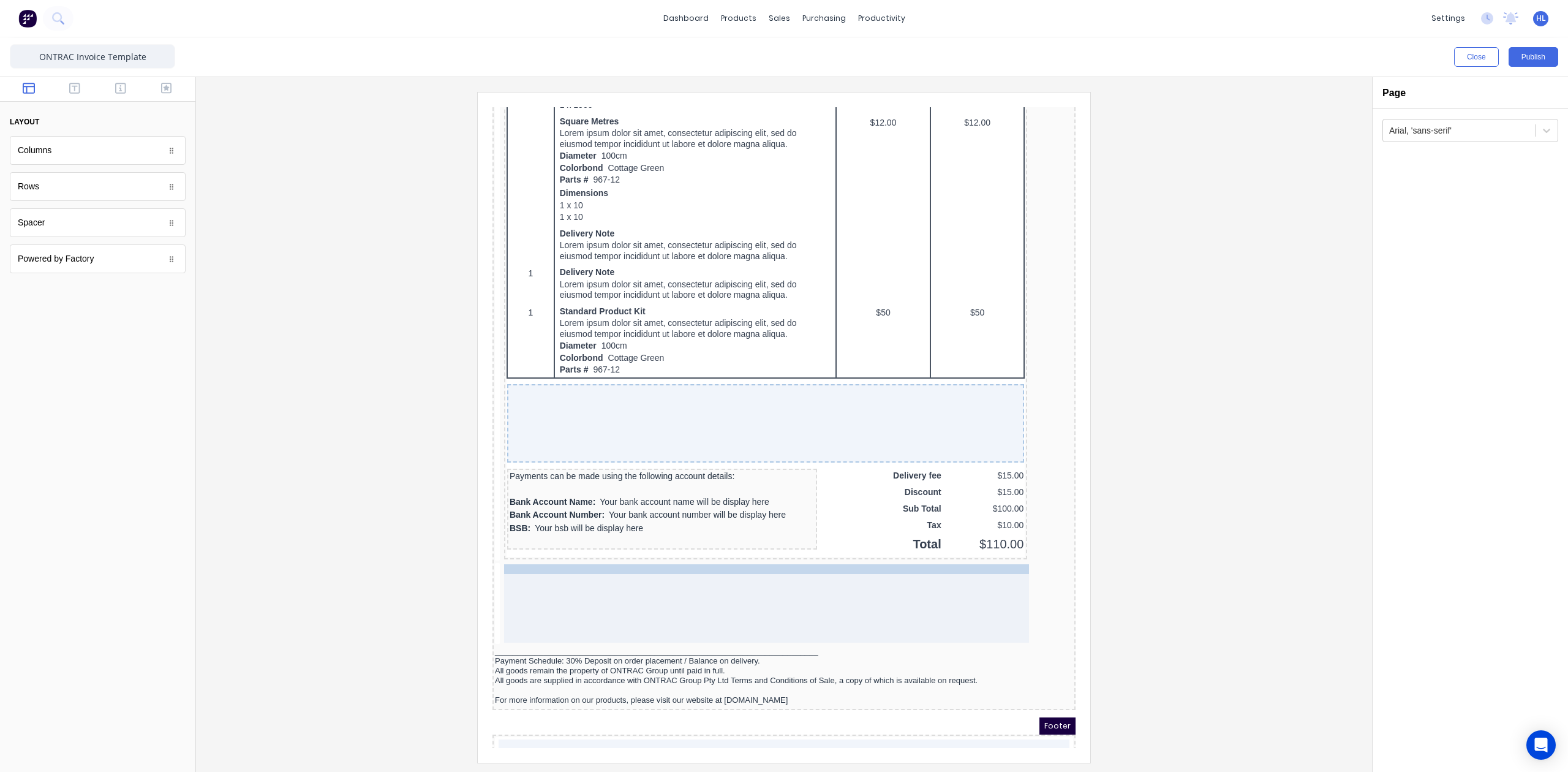
drag, startPoint x: 557, startPoint y: 638, endPoint x: 644, endPoint y: 575, distance: 107.4
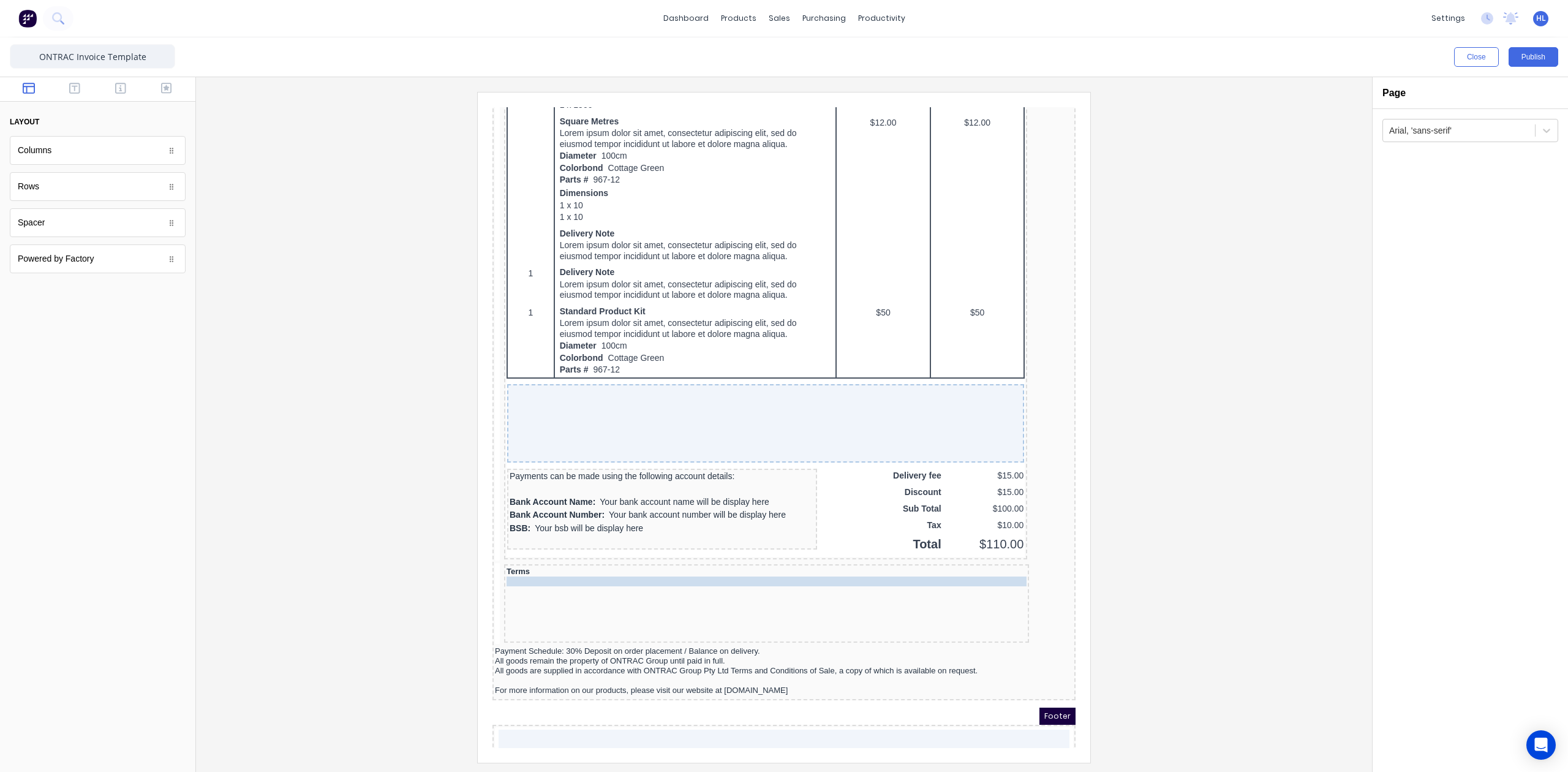
drag, startPoint x: 557, startPoint y: 640, endPoint x: 594, endPoint y: 570, distance: 79.2
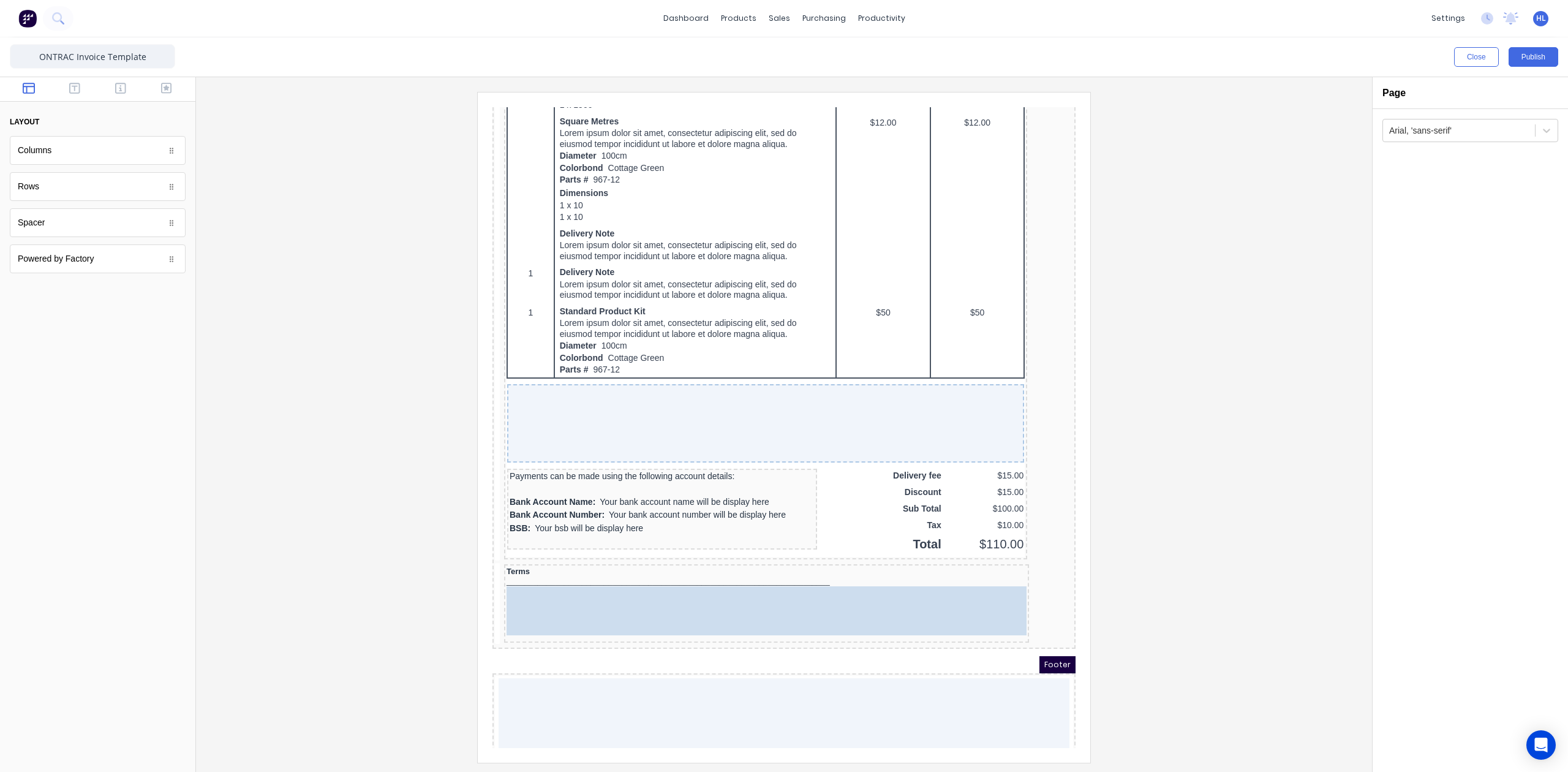
drag, startPoint x: 552, startPoint y: 638, endPoint x: 572, endPoint y: 608, distance: 36.1
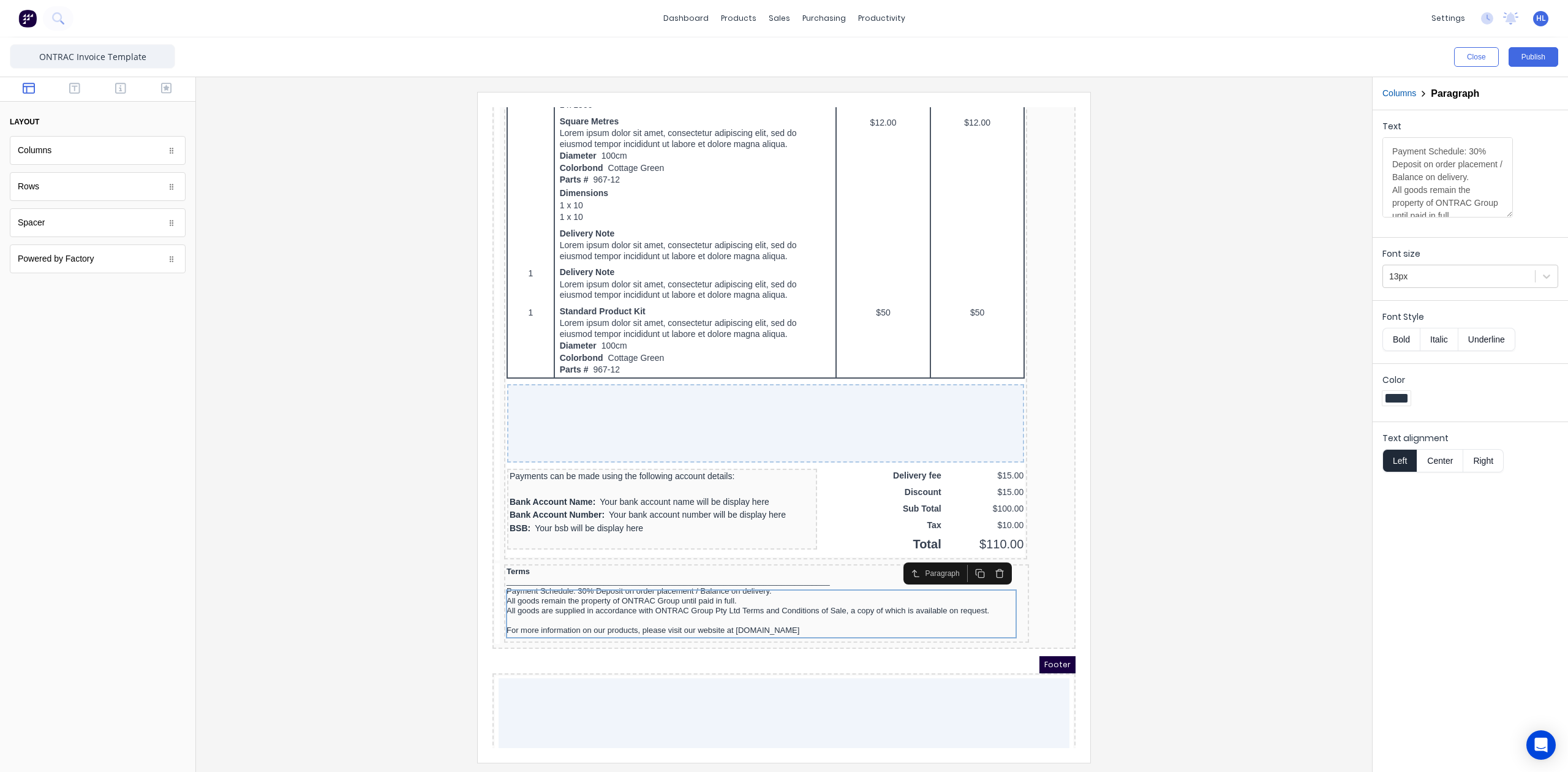
click at [1316, 591] on div at bounding box center [784, 427] width 1156 height 670
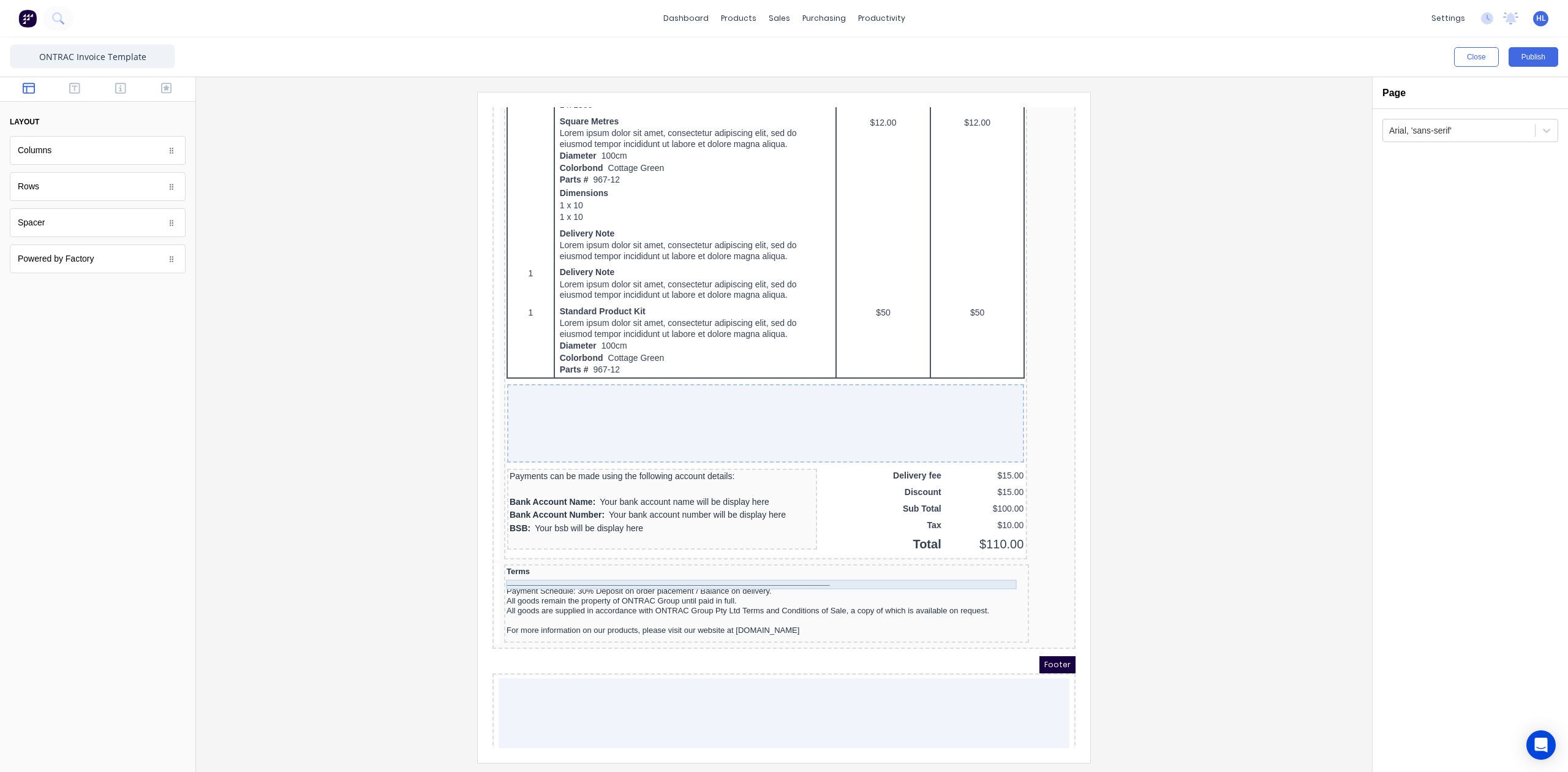
click at [819, 572] on div "_________________________________________________________________________" at bounding box center [752, 567] width 520 height 10
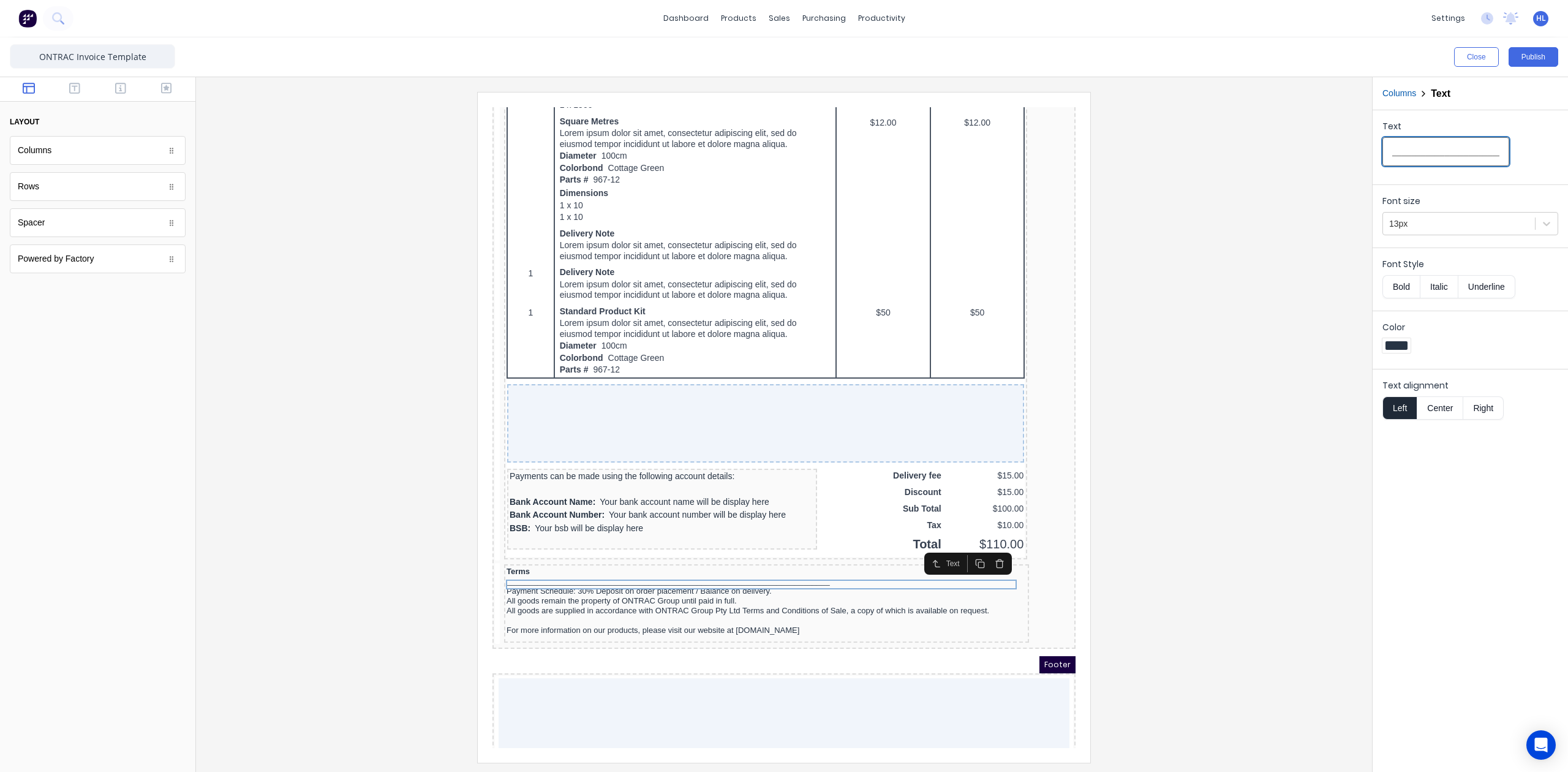
click at [1480, 159] on input "_________________________________________________________________________" at bounding box center [1446, 152] width 127 height 29
type input "_______________________________________________________________________________…"
click at [1261, 285] on div at bounding box center [784, 427] width 1156 height 670
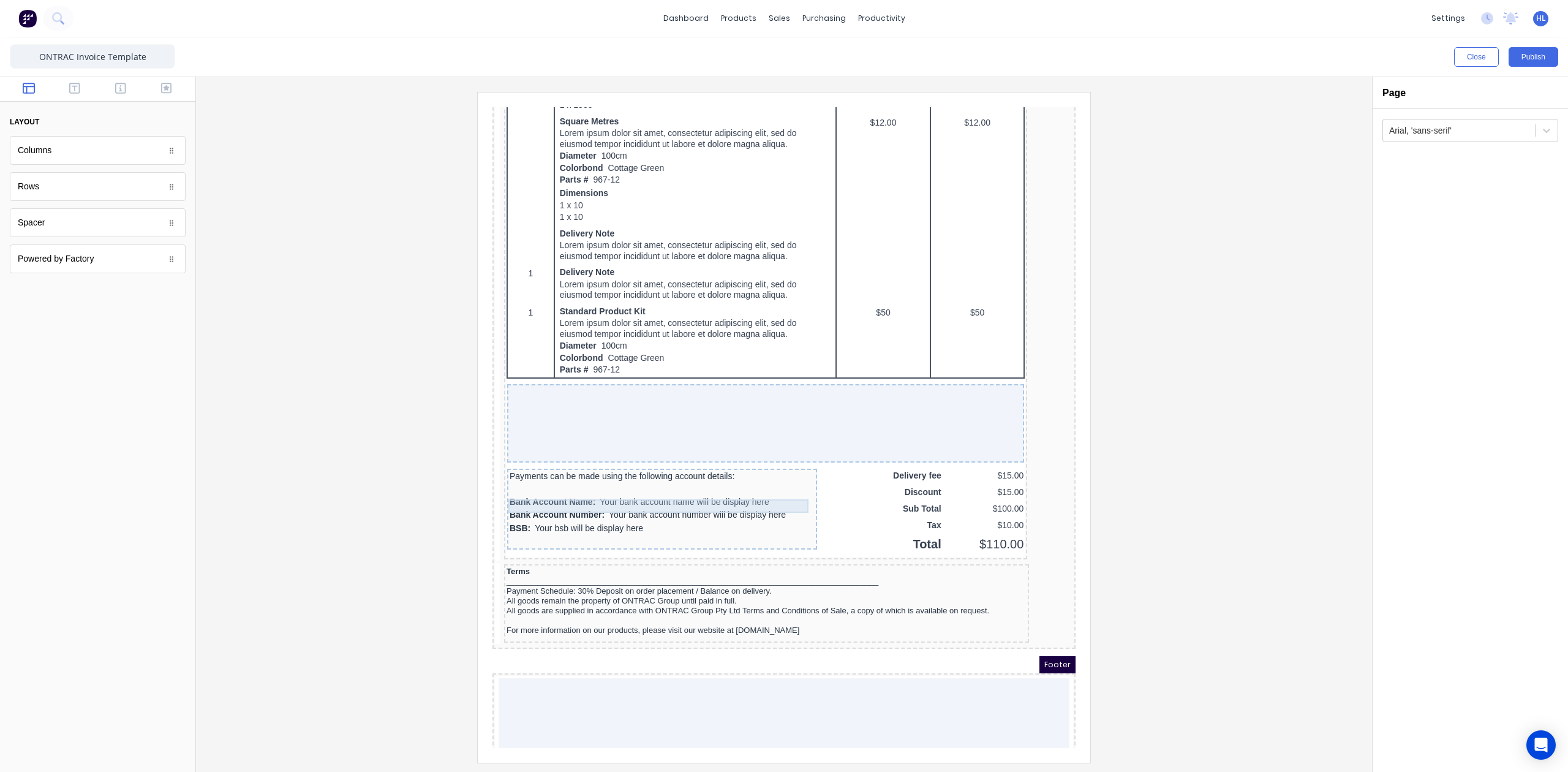
click at [694, 494] on div "Bank Account Name: Your bank account name will be display here" at bounding box center [648, 487] width 305 height 14
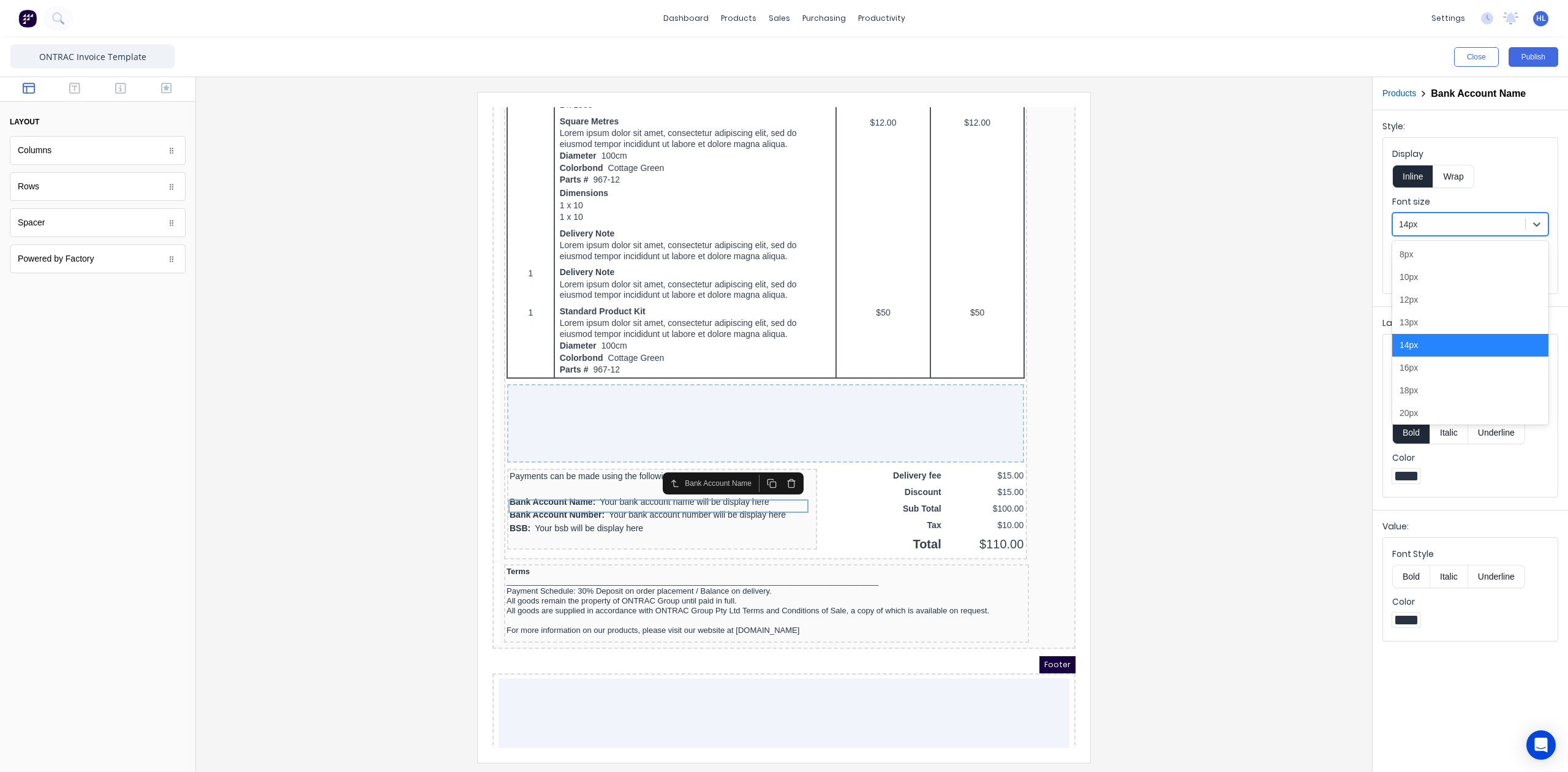
click at [1451, 223] on div at bounding box center [1458, 225] width 120 height 16
drag, startPoint x: 1438, startPoint y: 326, endPoint x: 1411, endPoint y: 326, distance: 27.0
click at [316, 365] on div "13px" at bounding box center [240, 376] width 150 height 22
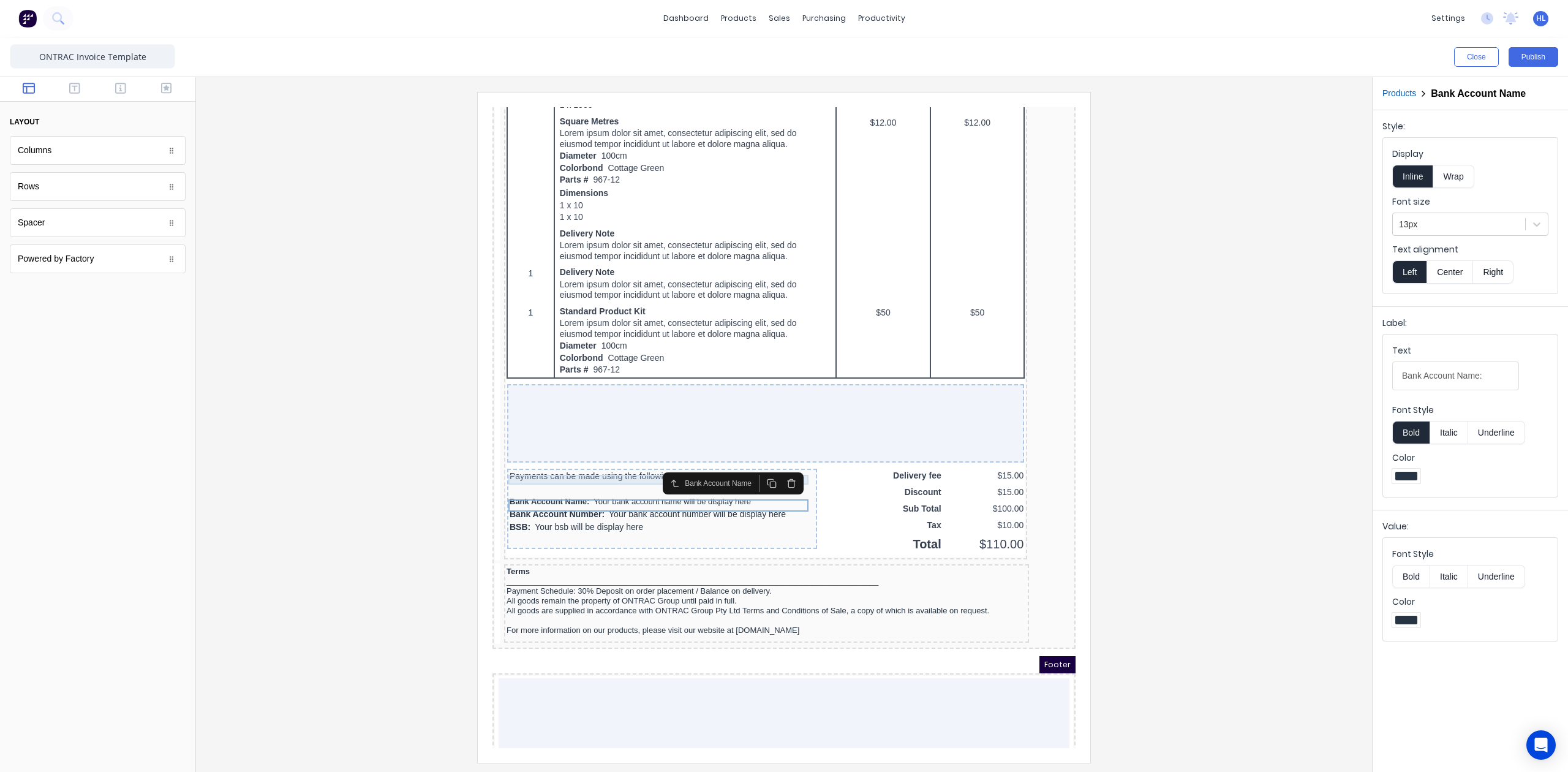
click at [567, 463] on div "Payments can be made using the following account details:" at bounding box center [648, 461] width 305 height 10
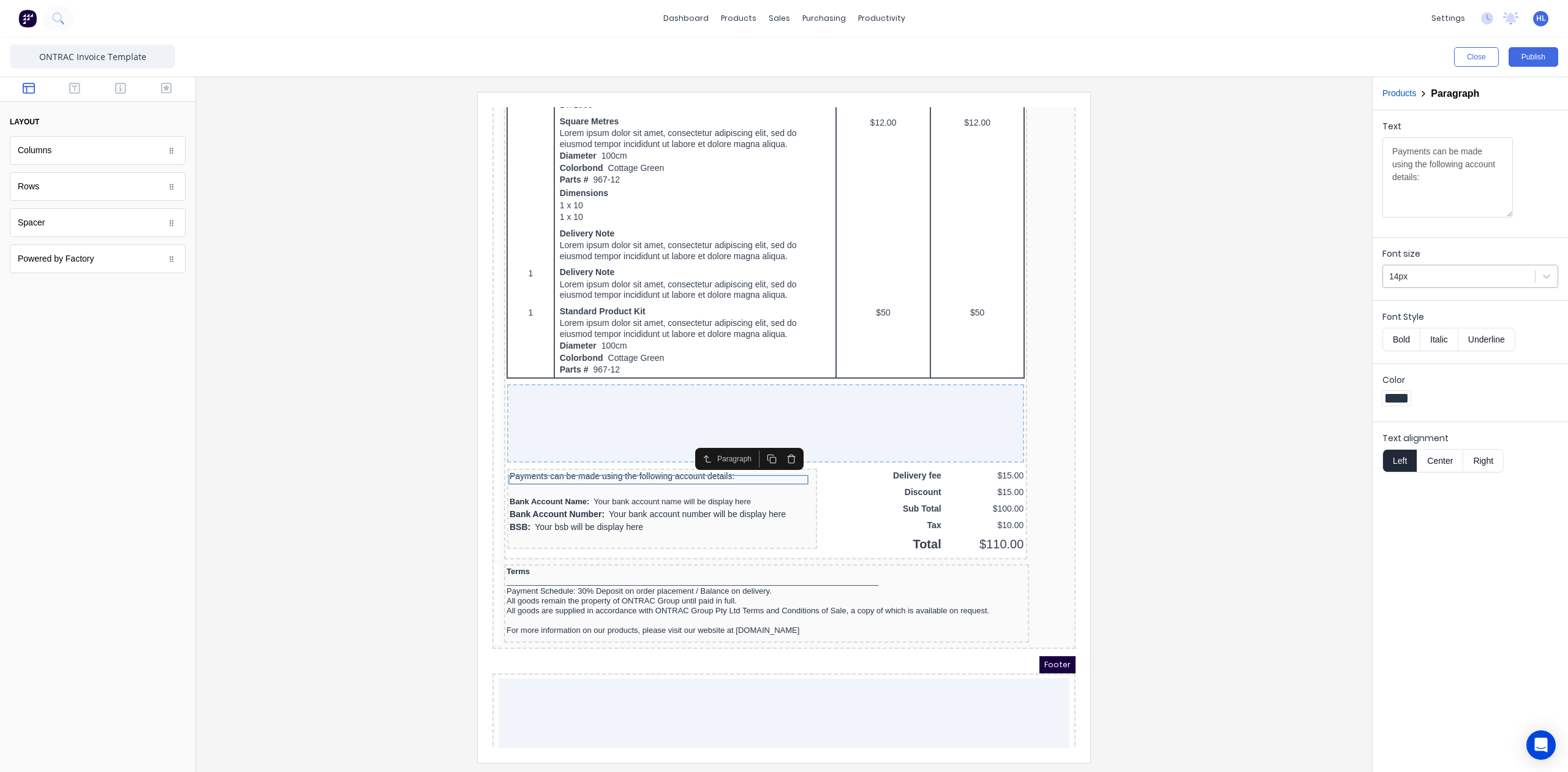
click at [316, 368] on div at bounding box center [166, 372] width 300 height 10
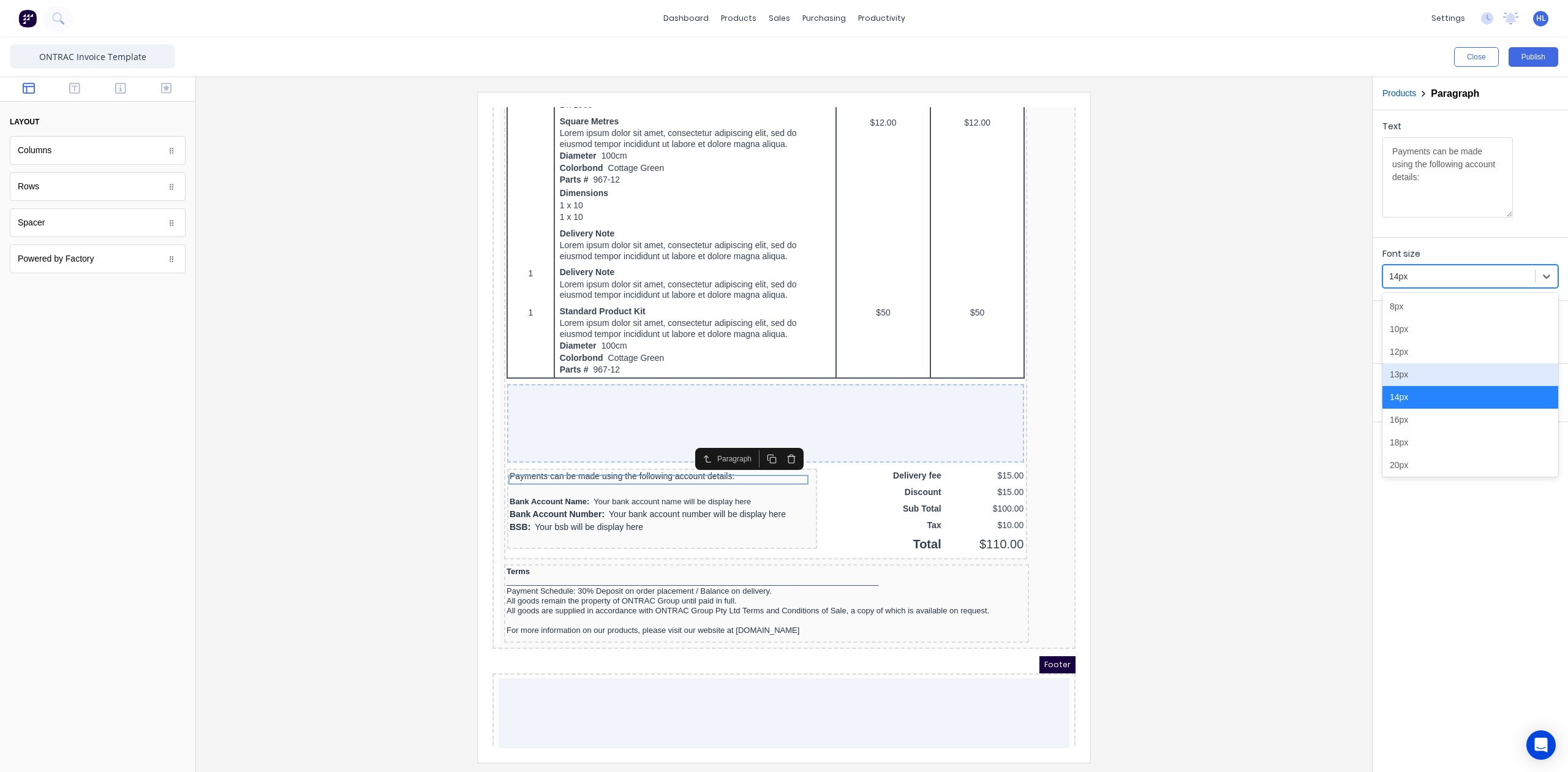
drag, startPoint x: 1420, startPoint y: 377, endPoint x: 498, endPoint y: 293, distance: 925.8
click at [1420, 377] on div "13px" at bounding box center [1470, 374] width 176 height 23
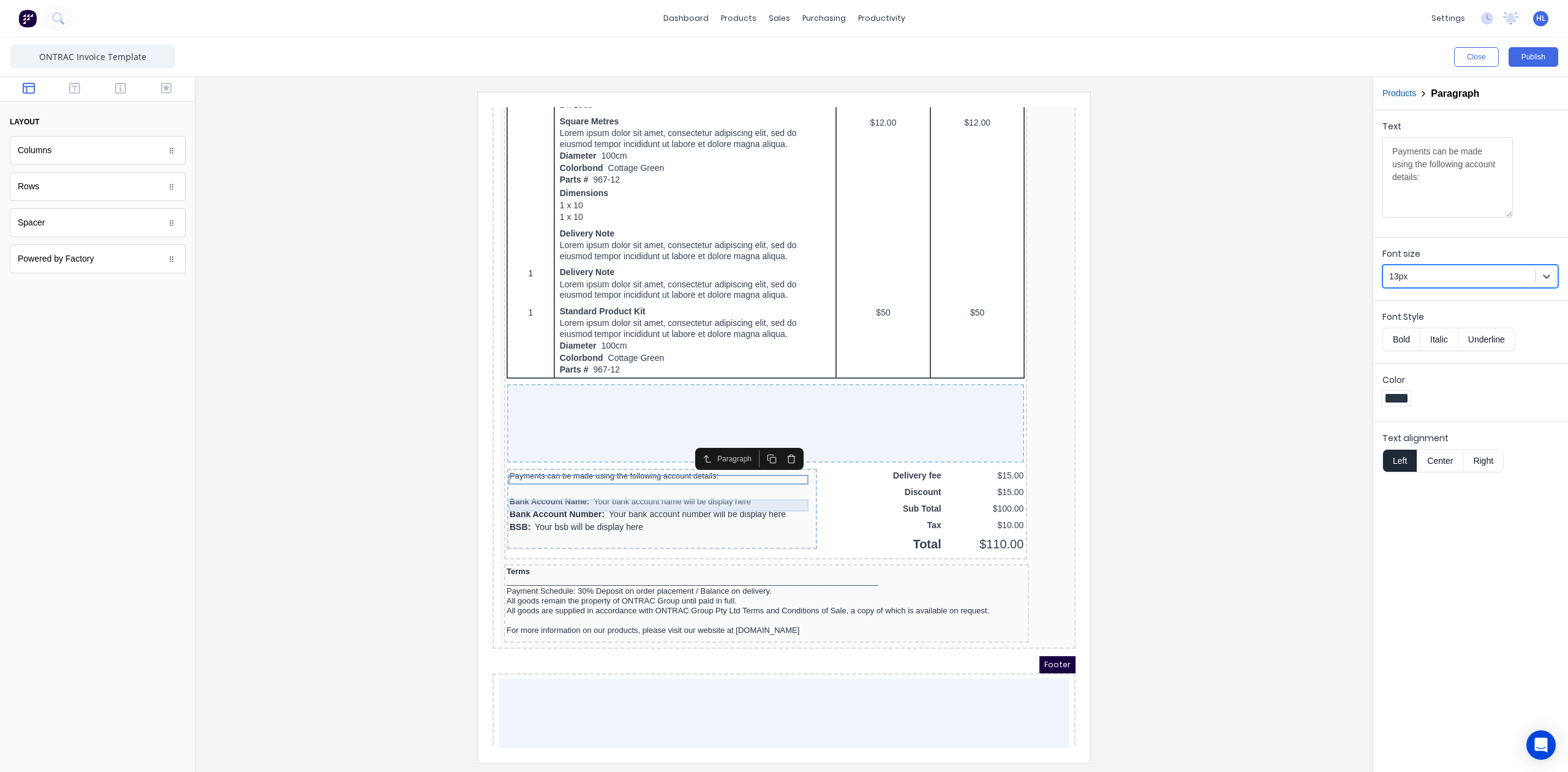
click at [685, 503] on div "Bank Account Number: Your bank account number will be display here" at bounding box center [648, 500] width 305 height 14
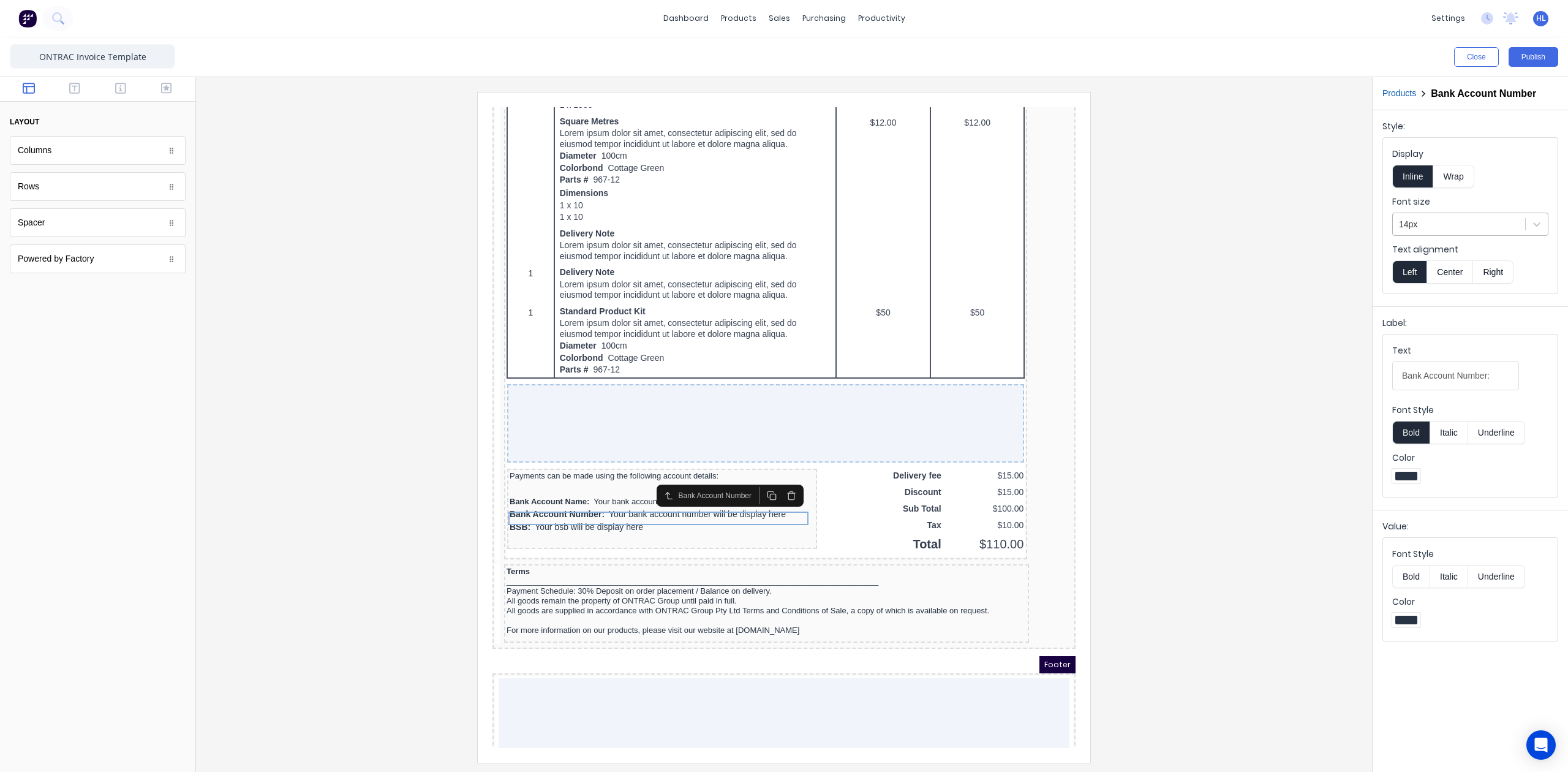
click at [1456, 228] on div at bounding box center [1458, 225] width 120 height 16
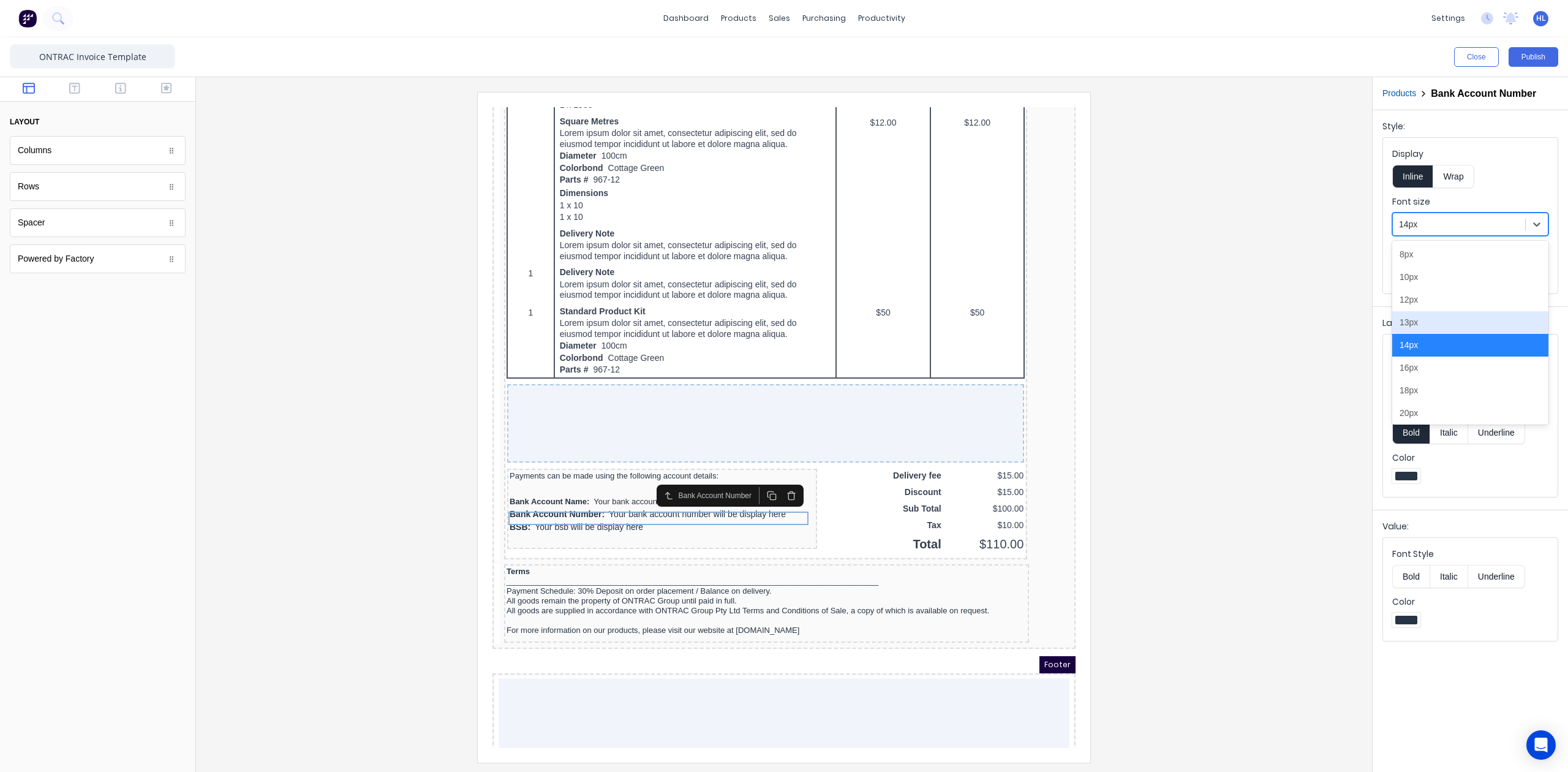
click at [1442, 324] on div "13px" at bounding box center [1470, 322] width 156 height 23
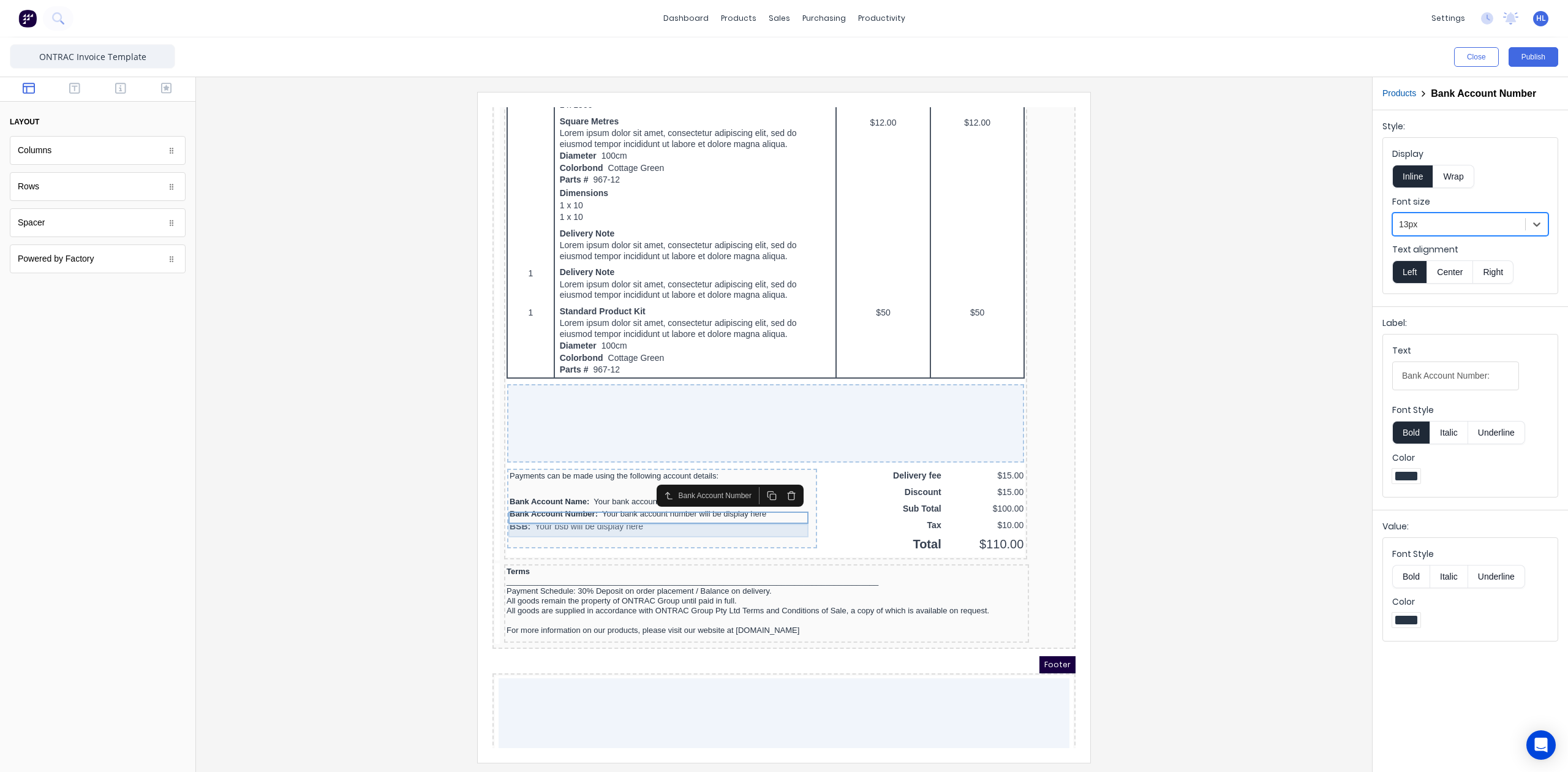
click at [752, 513] on div "BSB: Your bsb will be display here" at bounding box center [648, 512] width 305 height 14
click at [1434, 220] on div at bounding box center [1458, 225] width 120 height 16
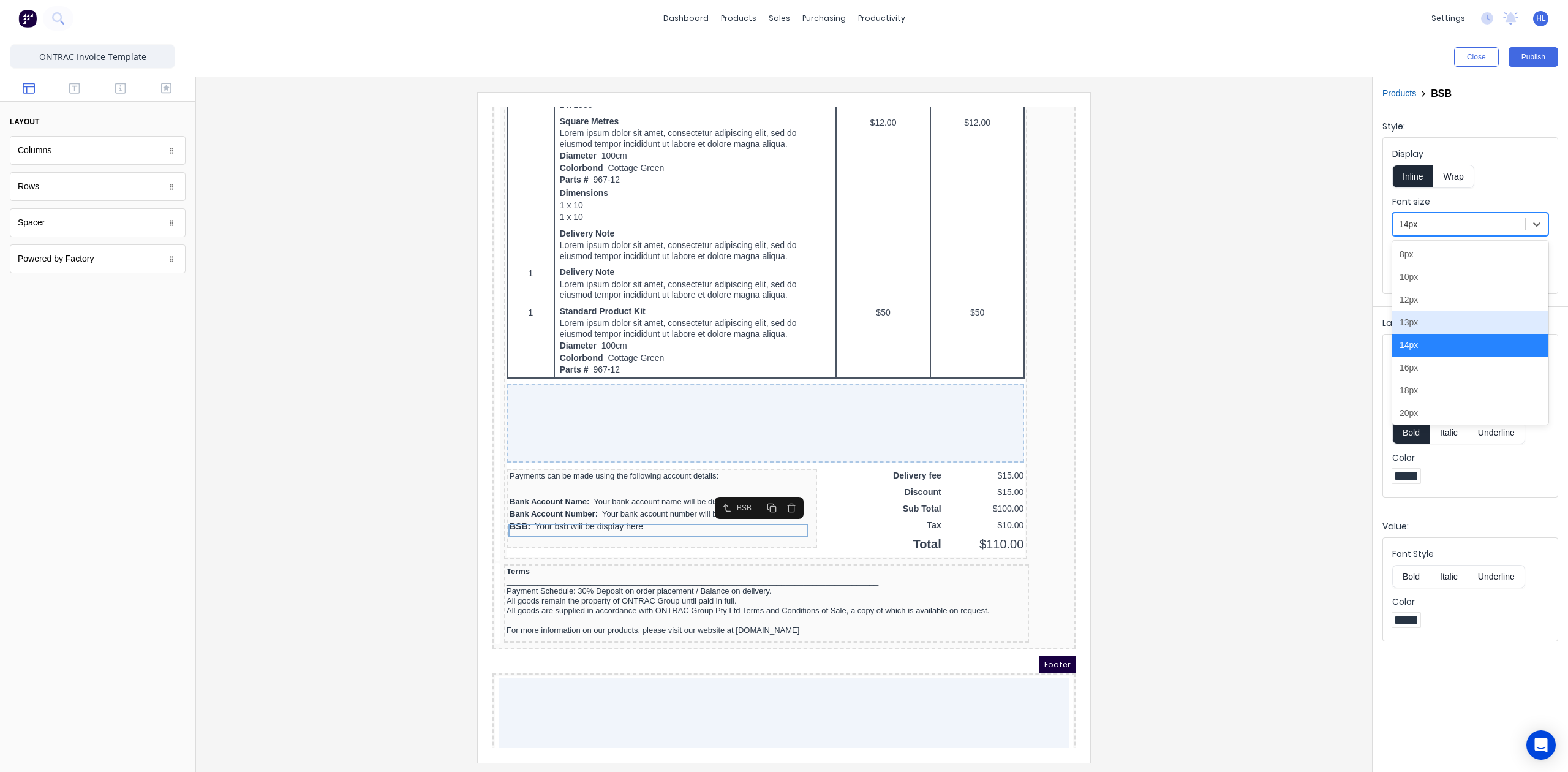
click at [1429, 331] on div "13px" at bounding box center [1470, 322] width 156 height 23
click at [979, 359] on div "QTY DESCRIPTION EACH TOTAL 1 Basic Product Lorem ipsum dolor sit amet, consecte…" at bounding box center [751, 148] width 518 height 787
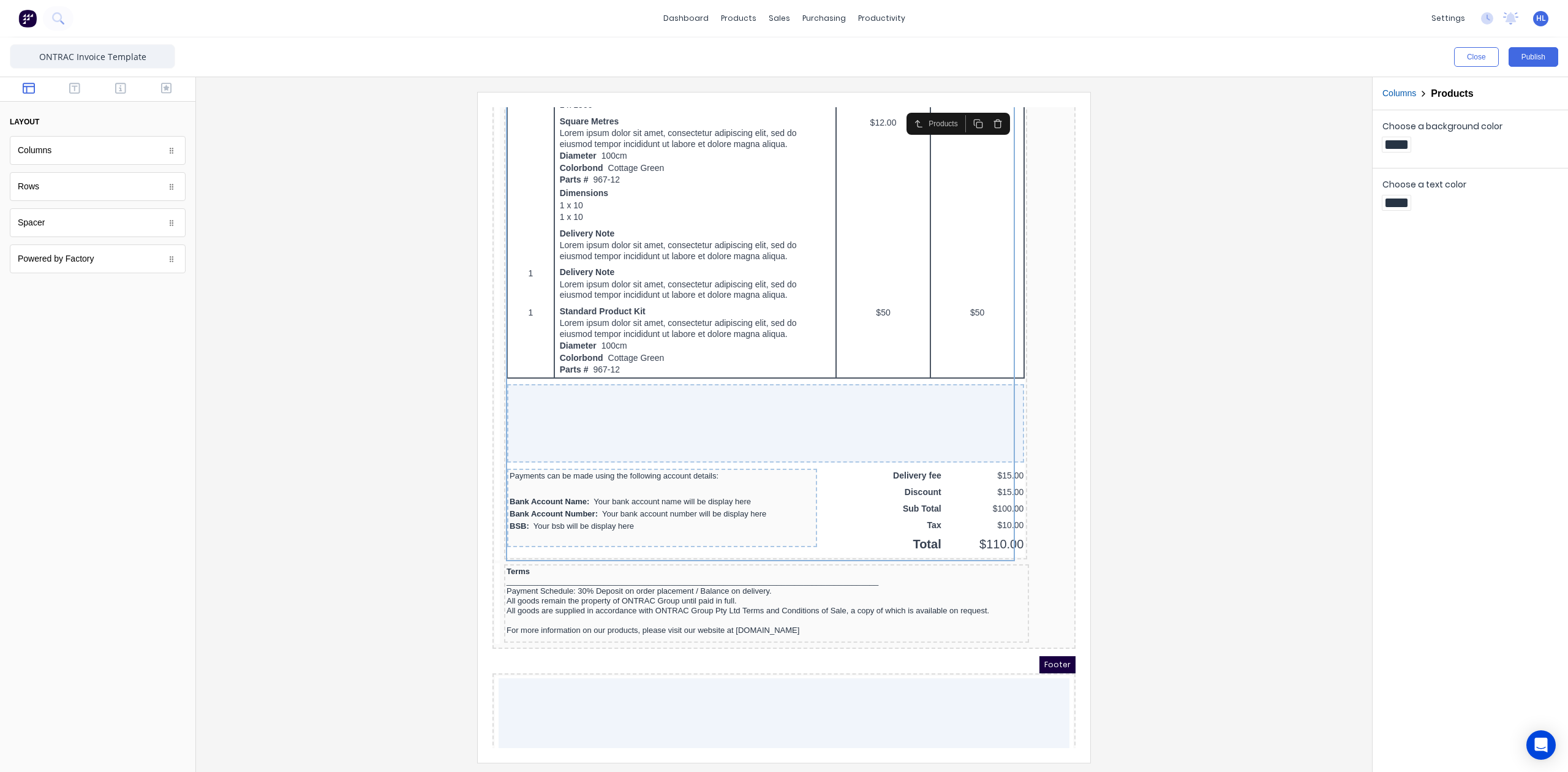
click at [1171, 402] on div at bounding box center [784, 427] width 1156 height 670
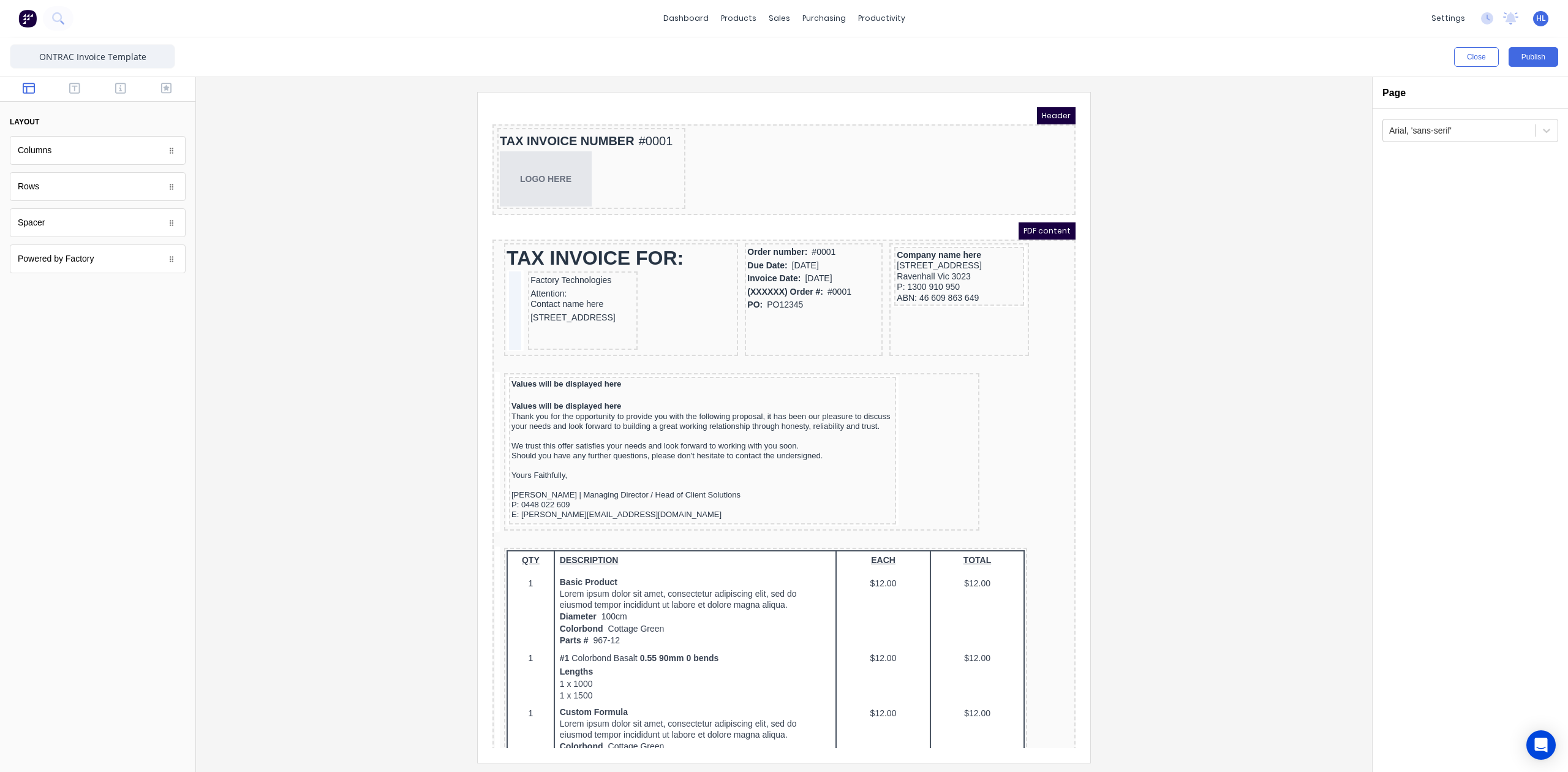
click at [1151, 322] on div at bounding box center [784, 427] width 1156 height 670
click at [1541, 59] on button "Publish" at bounding box center [1534, 57] width 50 height 19
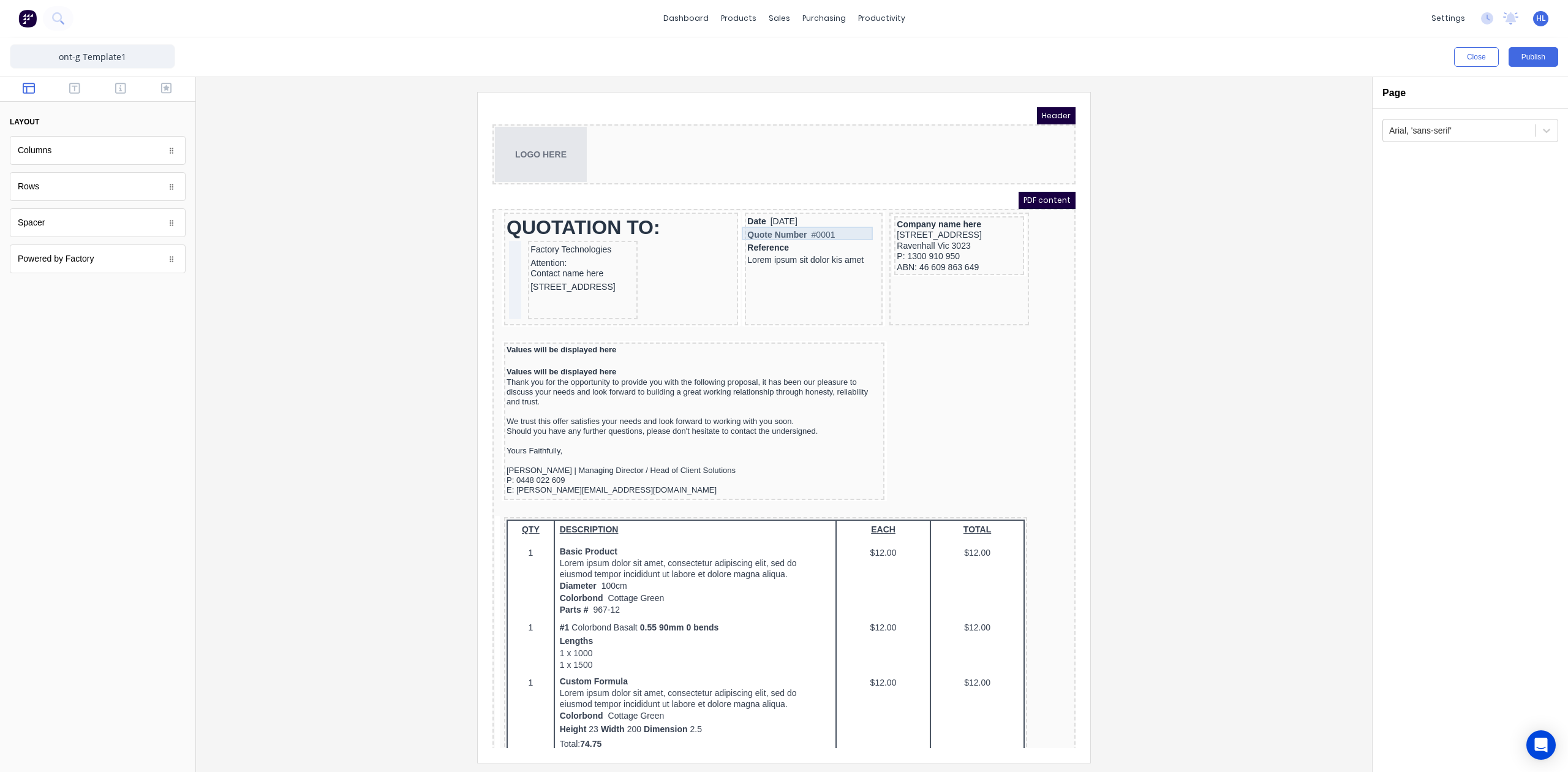
click at [763, 221] on div "Quote Number #0001" at bounding box center [799, 220] width 133 height 14
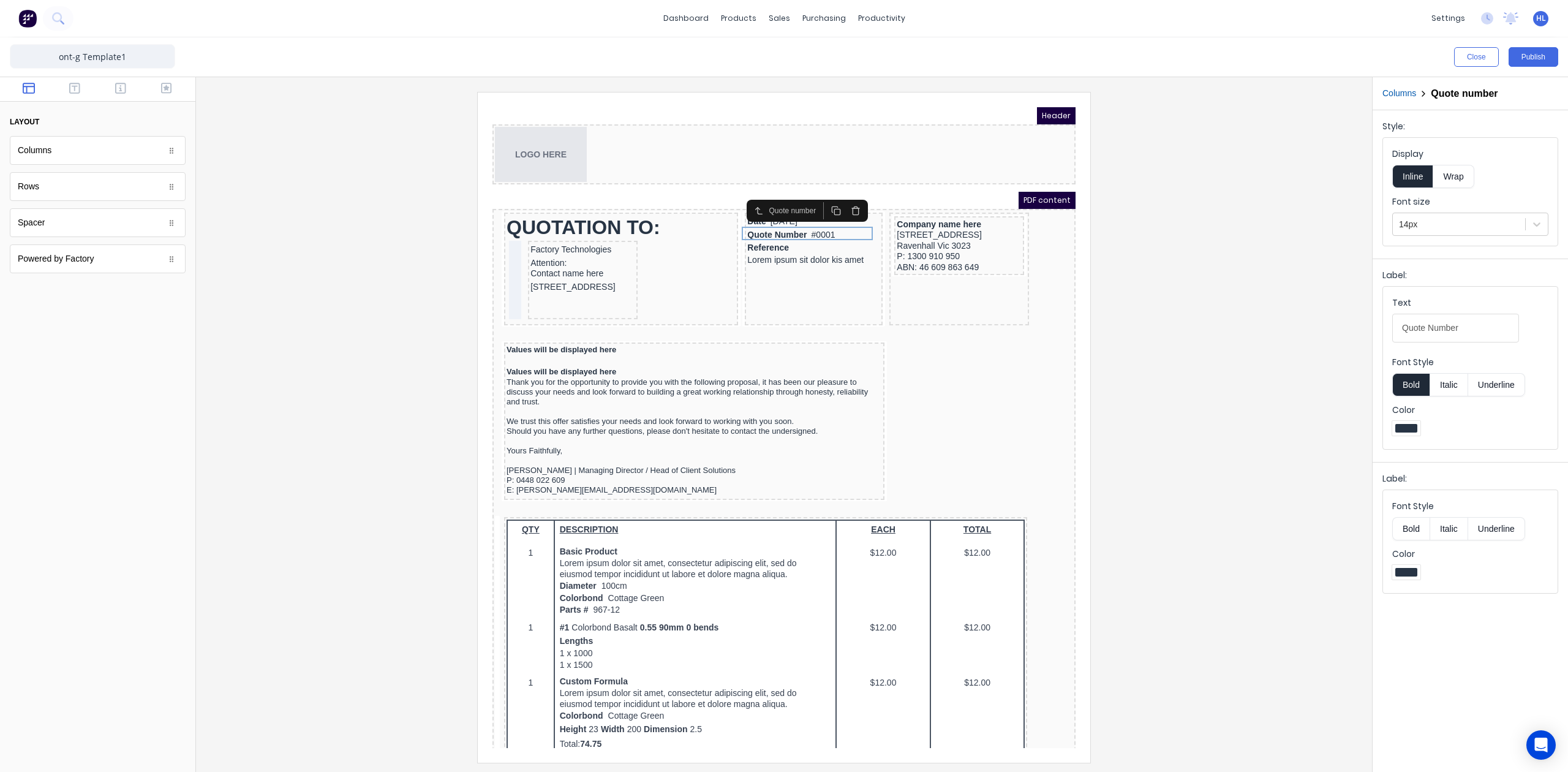
click at [600, 75] on div "Close Publish" at bounding box center [784, 57] width 1568 height 39
click at [594, 94] on div "Header" at bounding box center [769, 101] width 583 height 17
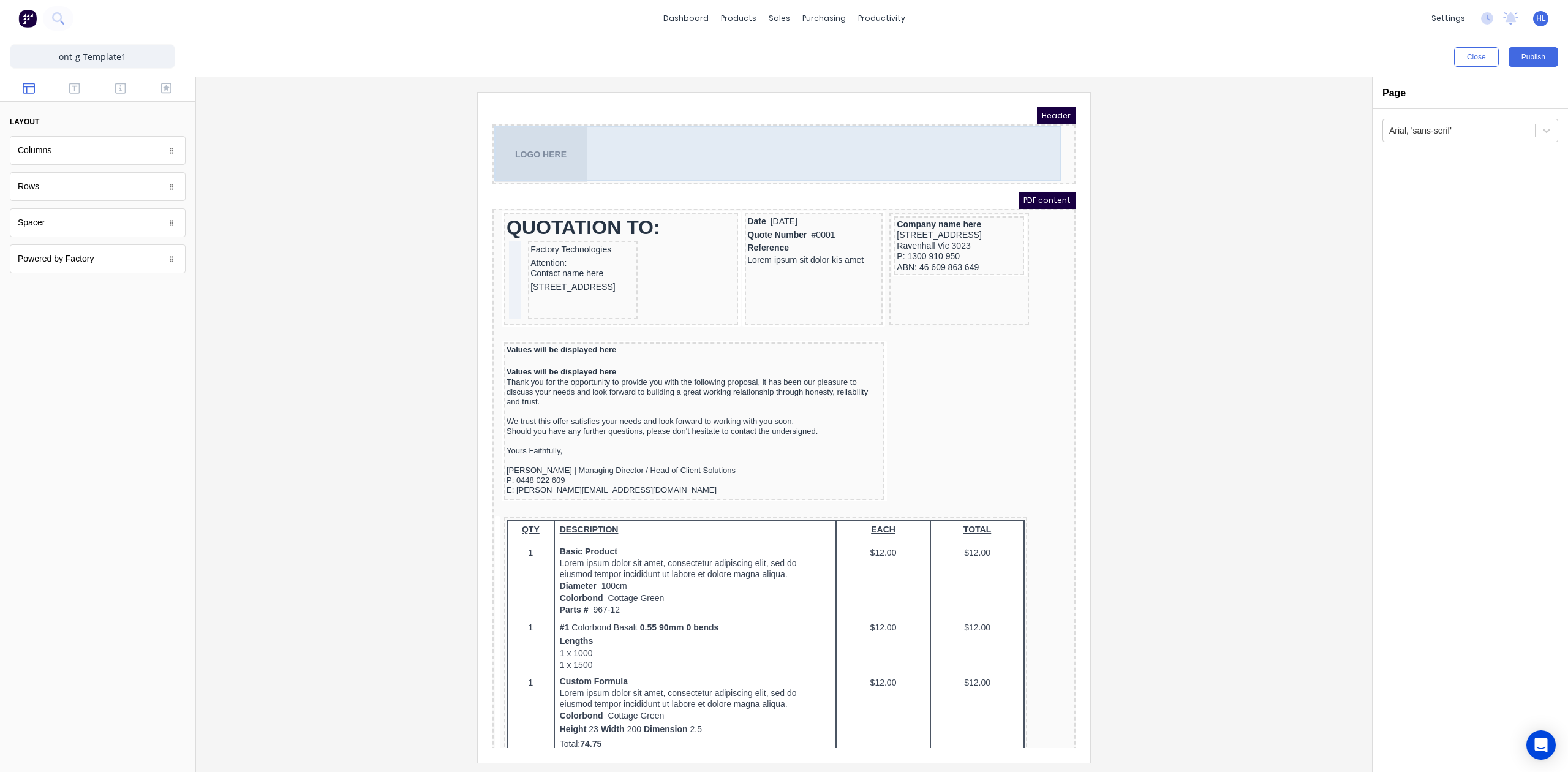
click at [682, 137] on div "LOGO HERE" at bounding box center [769, 139] width 578 height 55
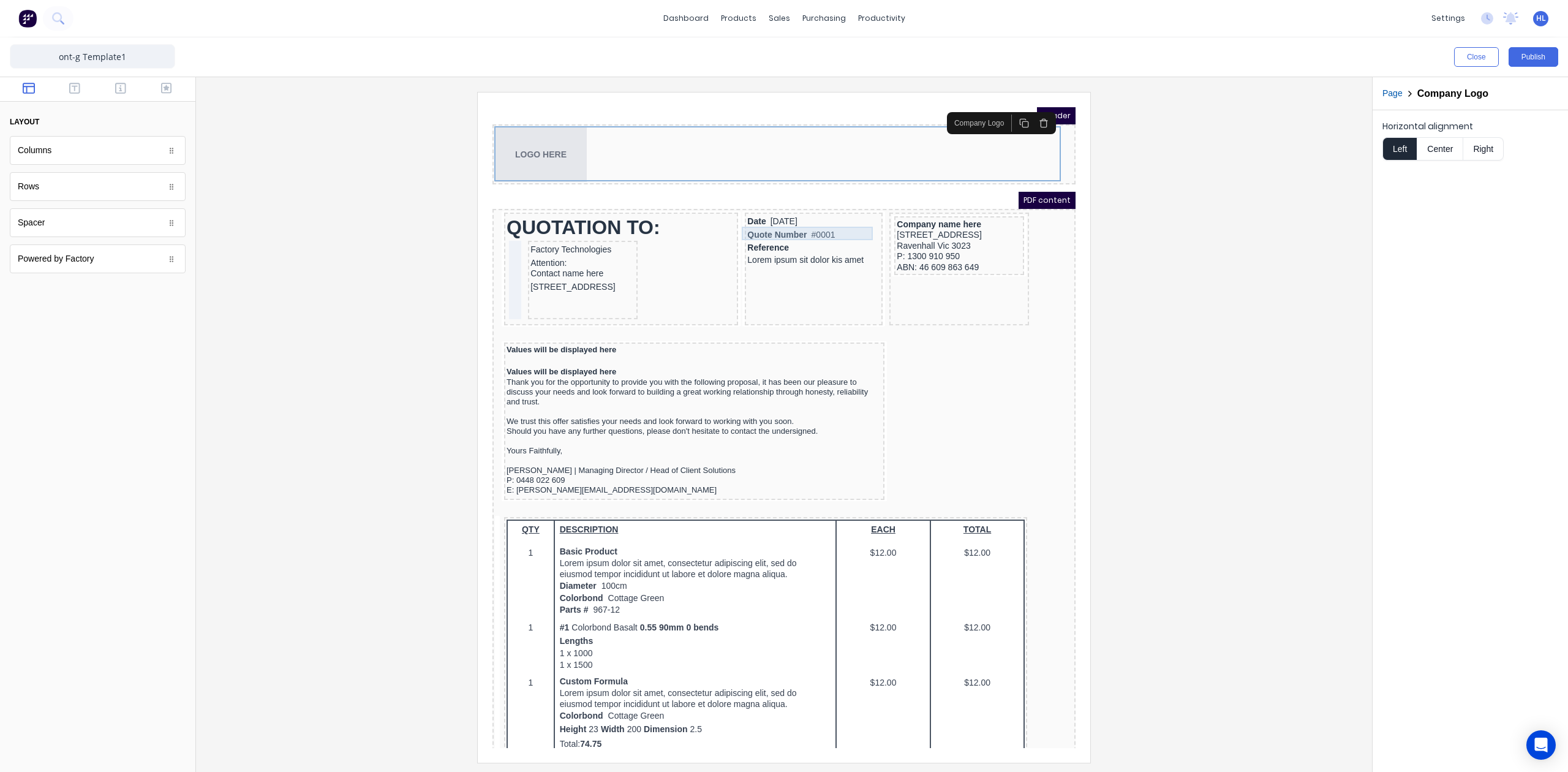
click at [782, 217] on div "Quote Number #0001" at bounding box center [799, 220] width 133 height 14
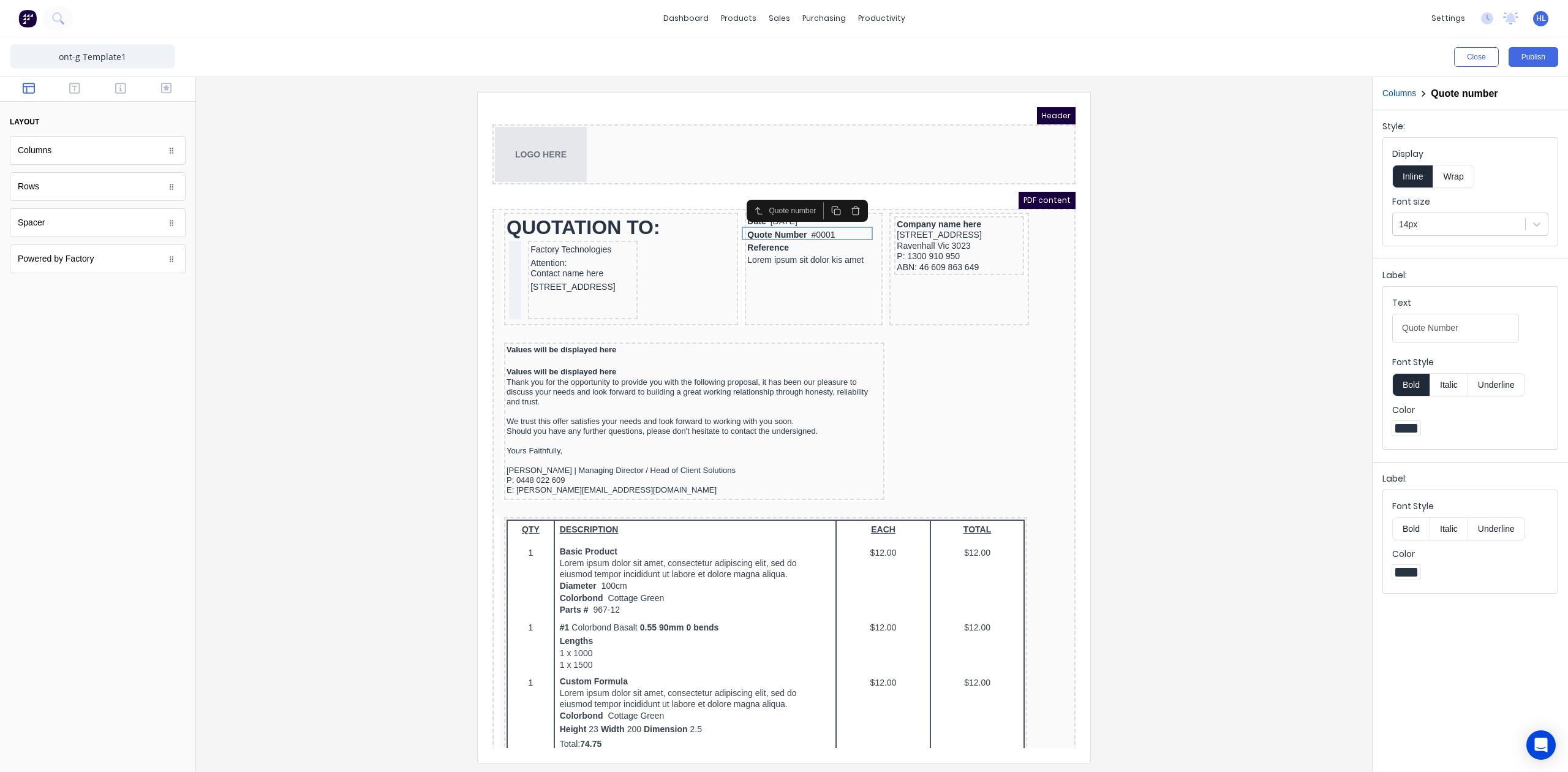
click at [821, 195] on icon "button" at bounding box center [821, 196] width 10 height 10
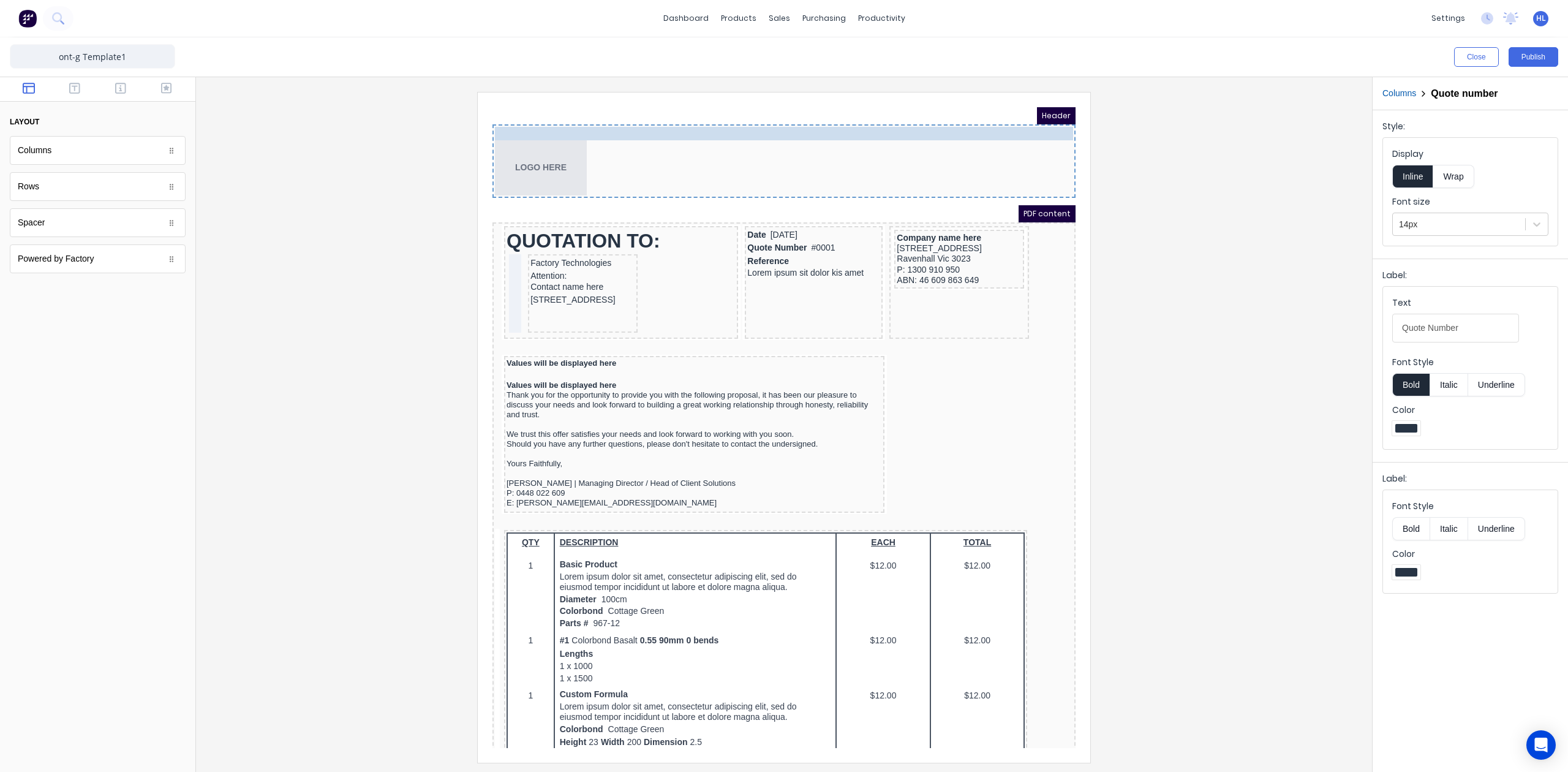
drag, startPoint x: 780, startPoint y: 235, endPoint x: 594, endPoint y: 119, distance: 219.2
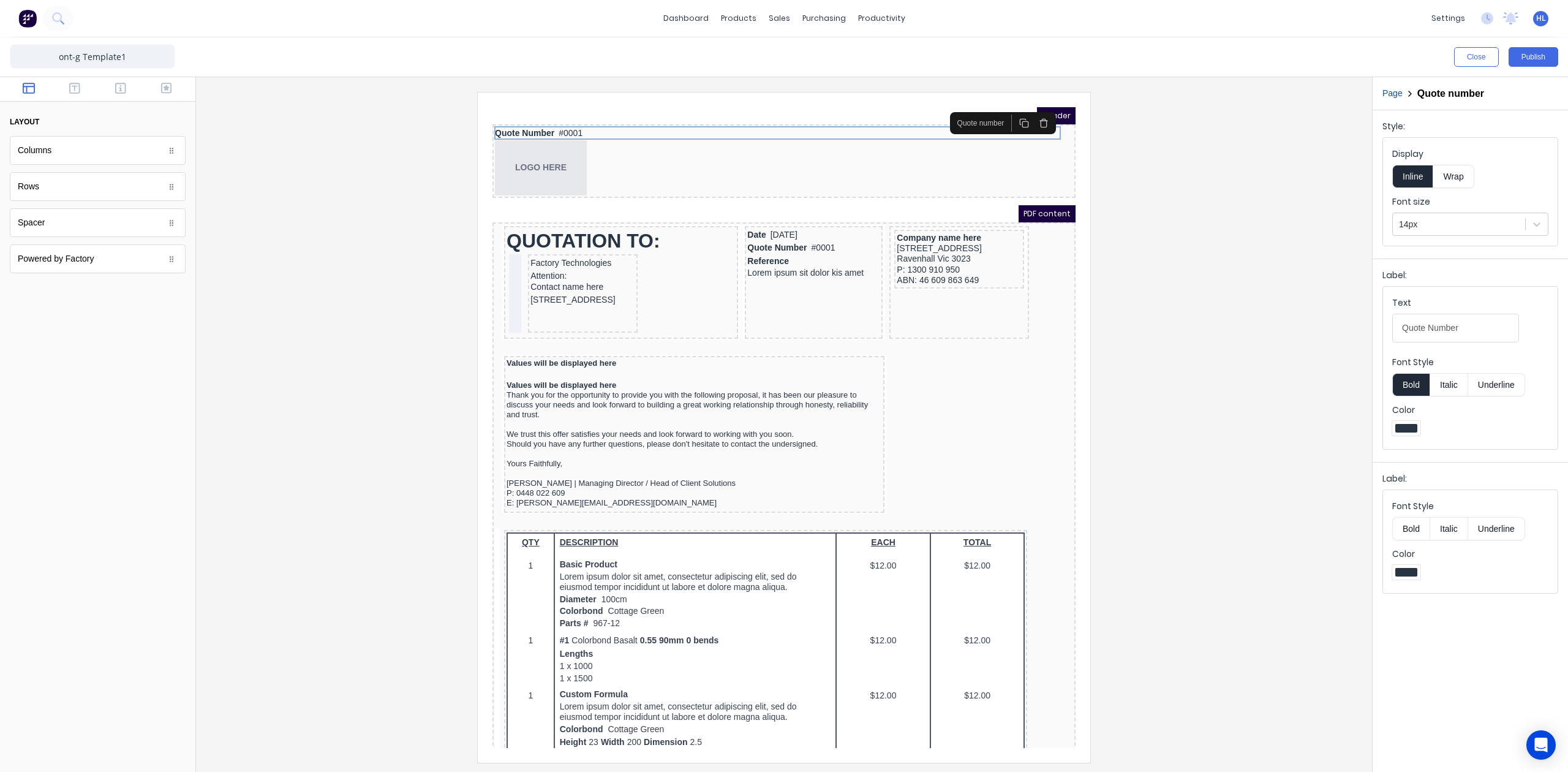
click at [1206, 222] on div at bounding box center [784, 427] width 1156 height 670
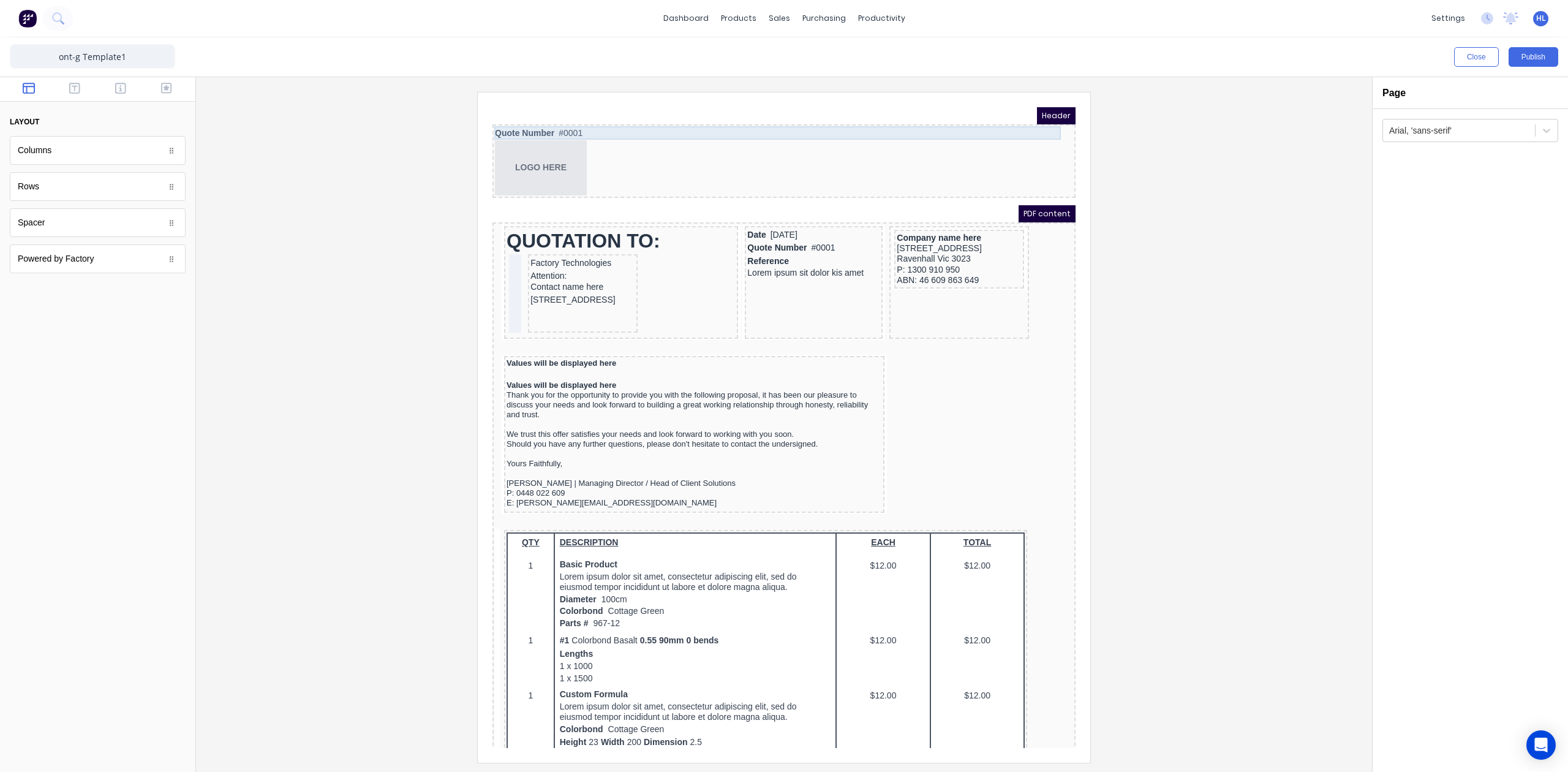
click at [559, 119] on div "Quote Number #0001" at bounding box center [769, 119] width 578 height 14
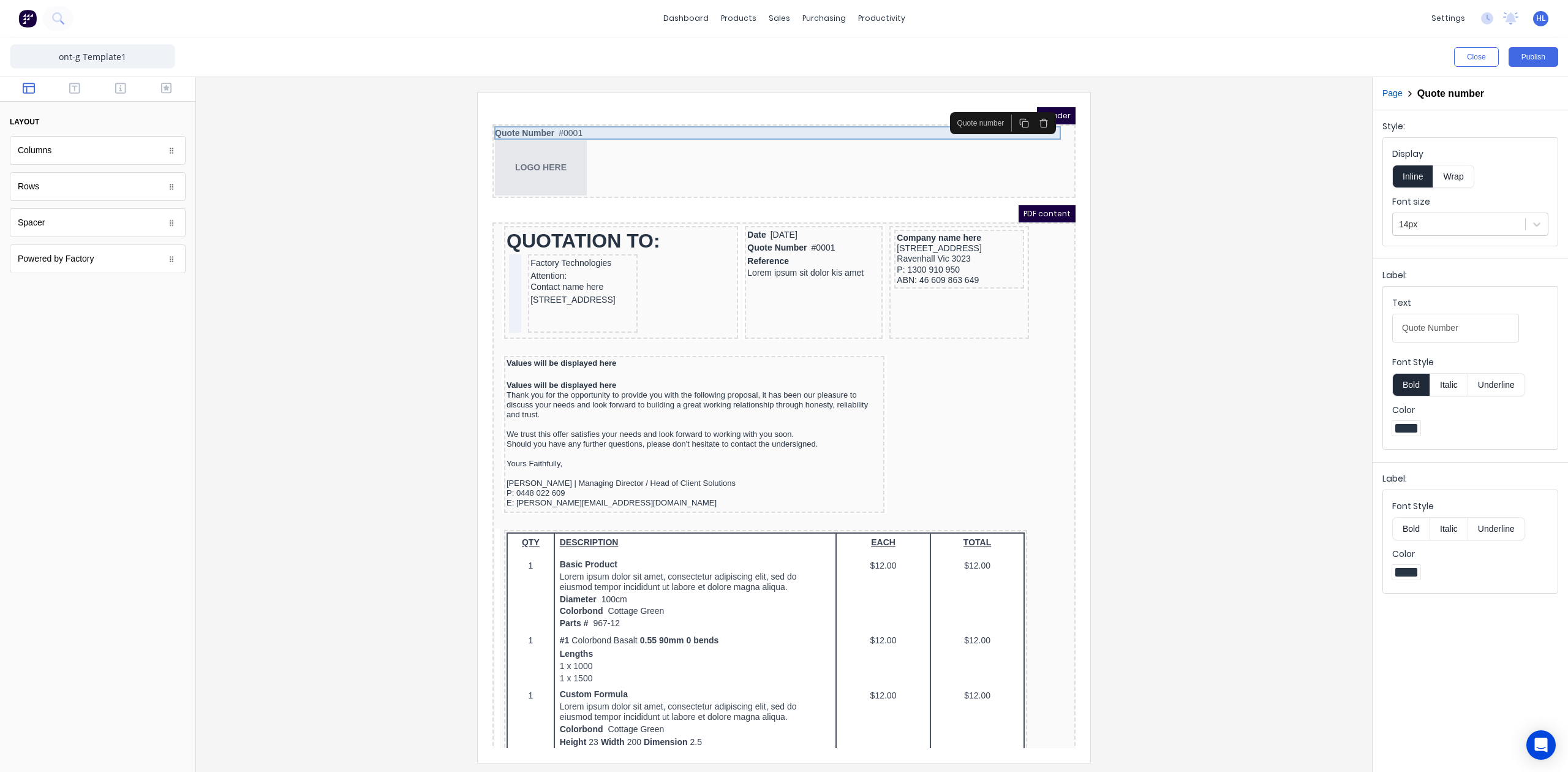
click at [613, 113] on div "Quote Number #0001" at bounding box center [769, 119] width 578 height 14
click at [1462, 212] on div "Font size 14px" at bounding box center [1470, 215] width 156 height 40
click at [1457, 240] on fieldset "Display Inline Wrap Font size 14px" at bounding box center [1470, 192] width 174 height 108
click at [1474, 223] on div at bounding box center [1458, 225] width 120 height 16
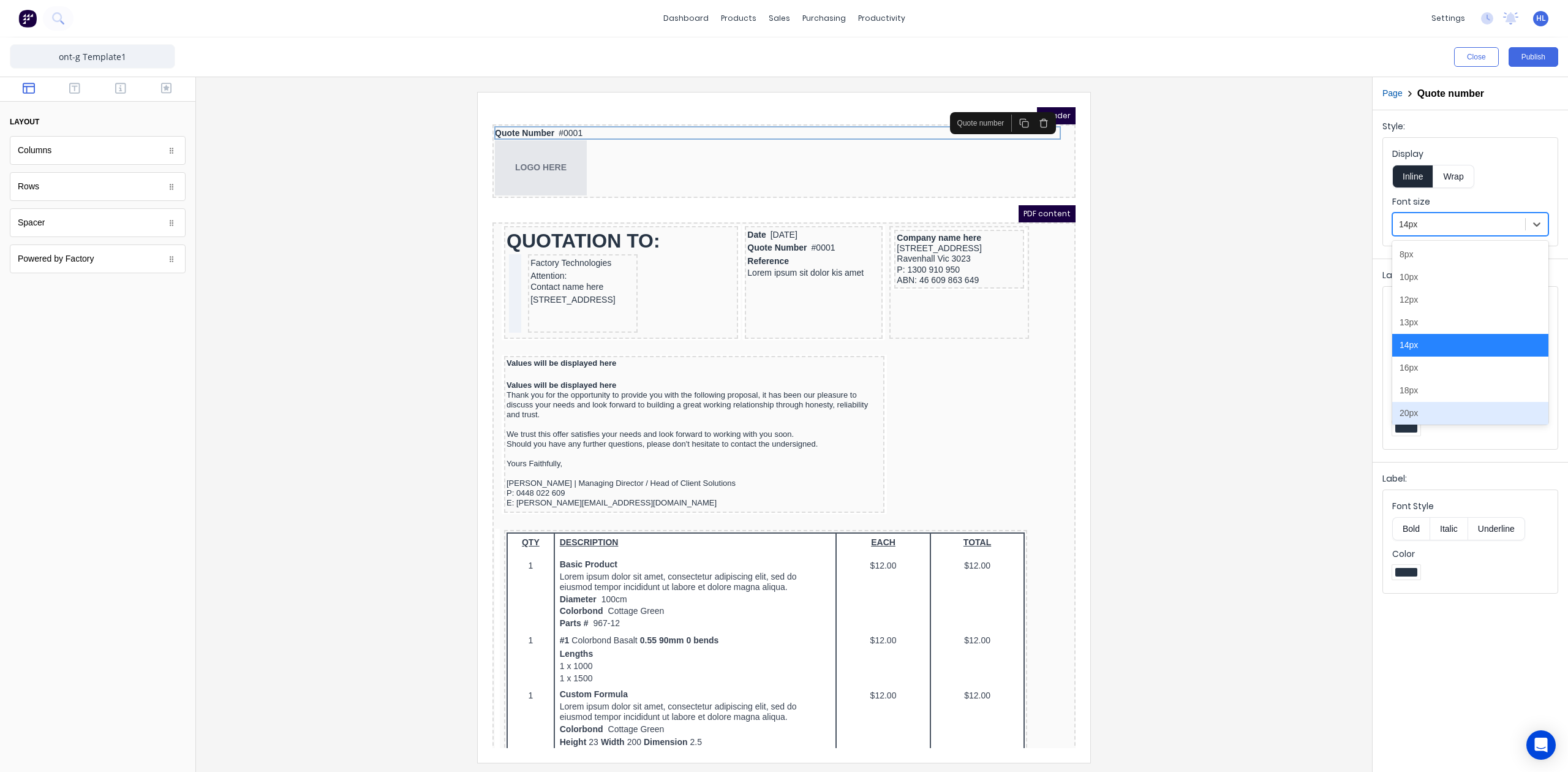
click at [1439, 403] on div "20px" at bounding box center [1470, 413] width 156 height 23
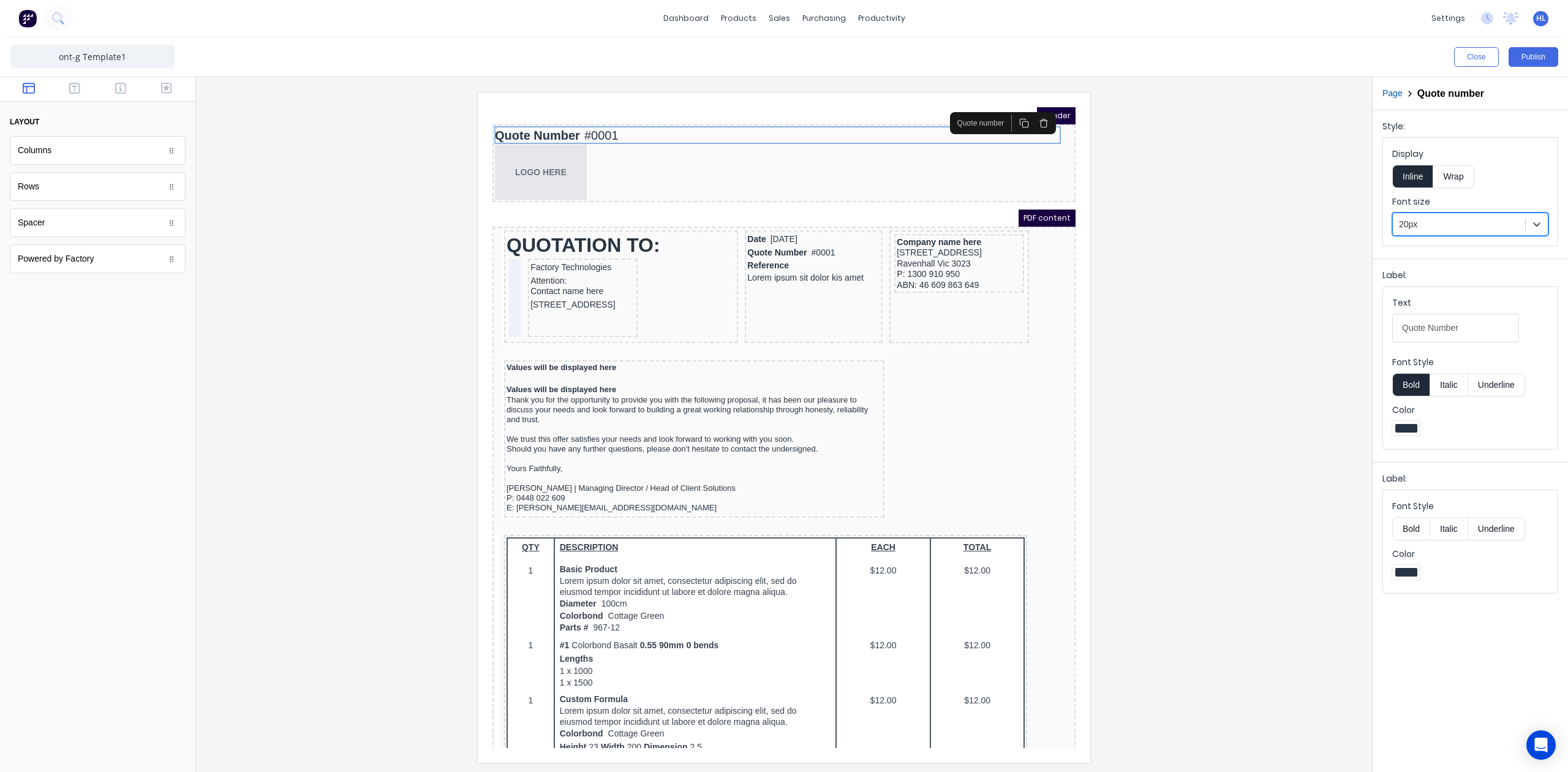
click at [1203, 272] on div at bounding box center [784, 427] width 1156 height 670
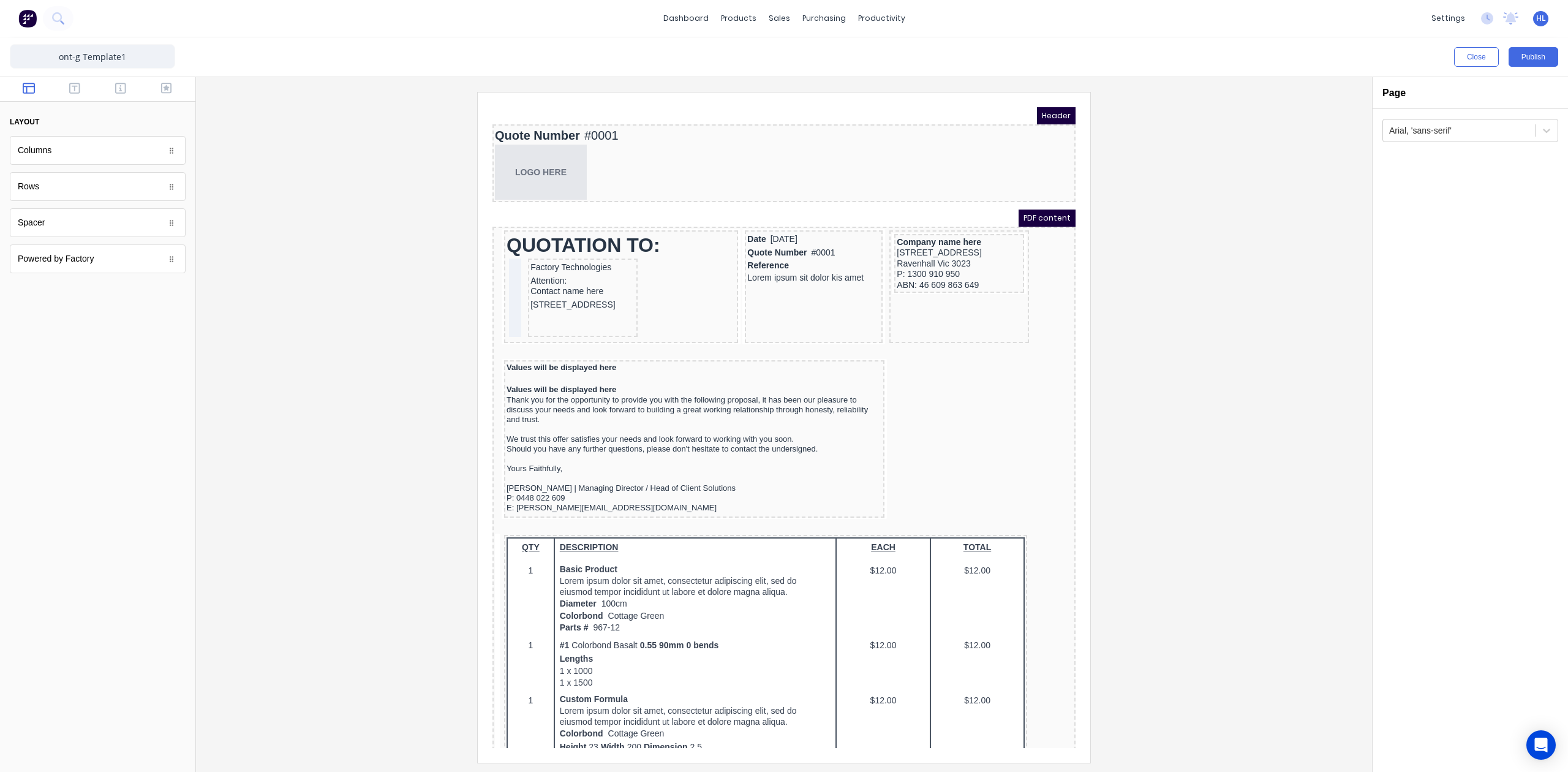
click at [1203, 272] on div at bounding box center [784, 427] width 1156 height 670
click at [927, 244] on div "Ravenhall Vic 3023" at bounding box center [944, 249] width 125 height 11
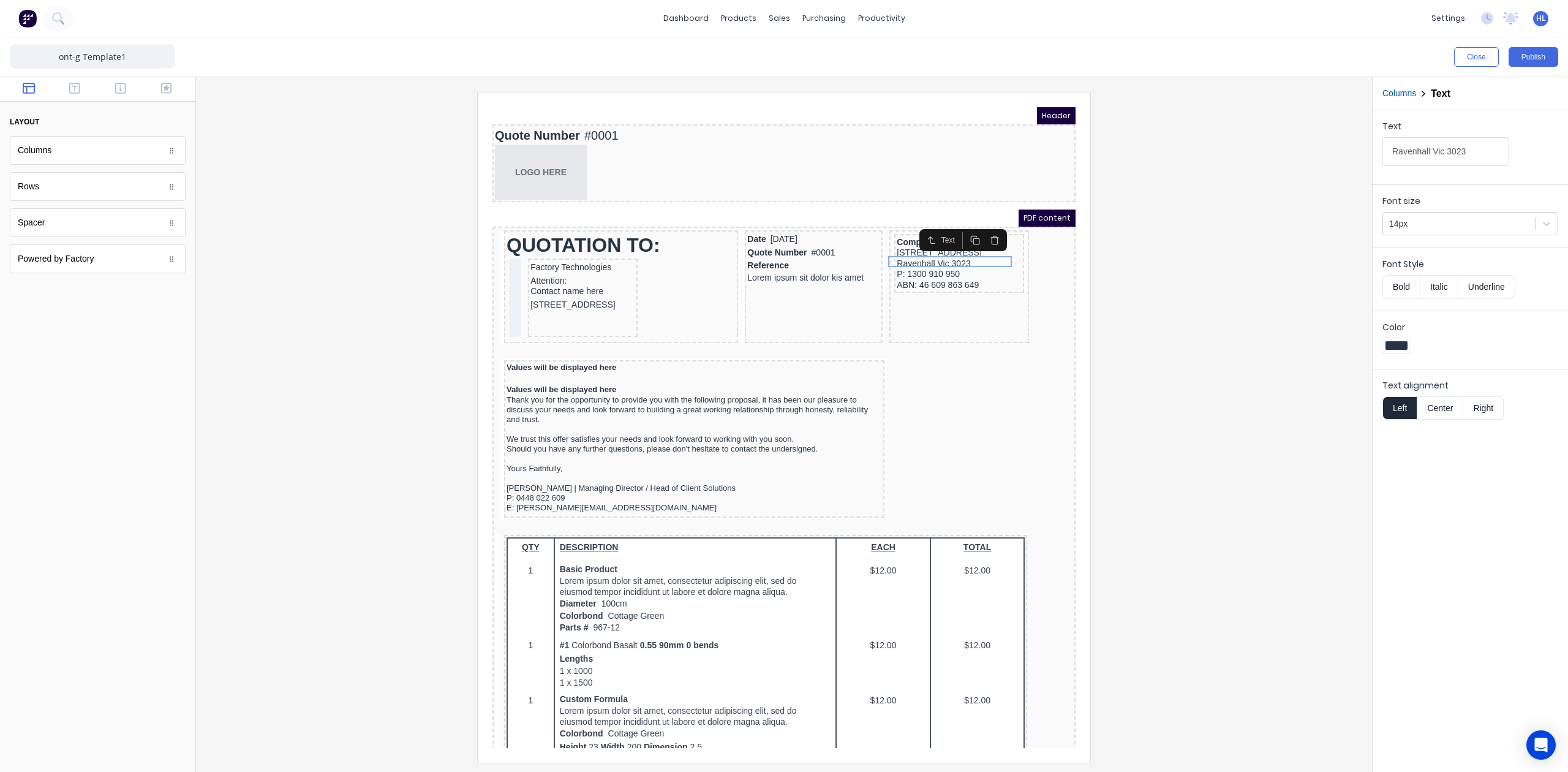
click at [898, 219] on div "Company name here 20 Ravenhall Way Ravenhall Vic 3023 P: 1300 910 950 ABN: 46 6…" at bounding box center [944, 248] width 130 height 59
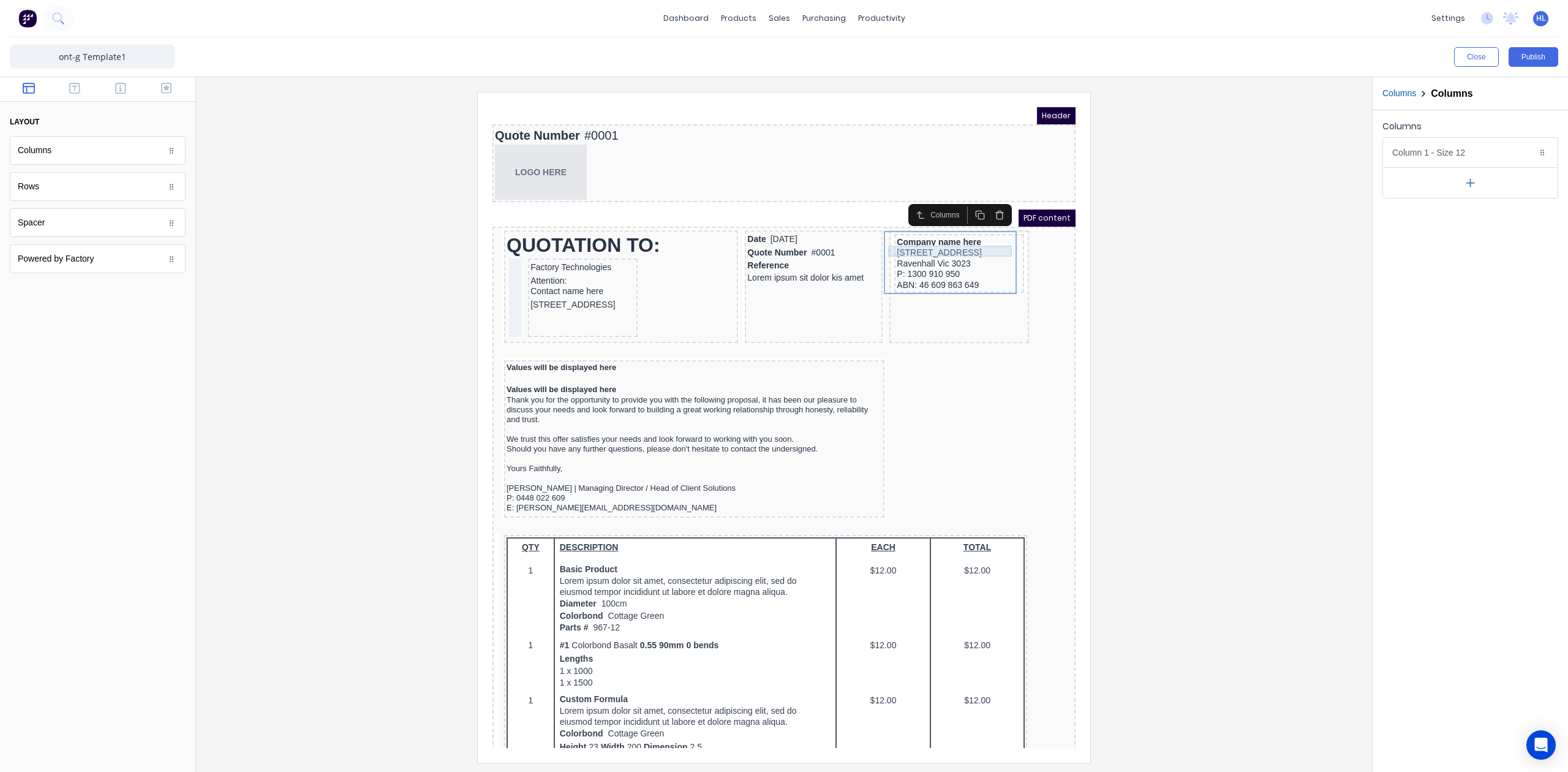
click at [897, 233] on div "20 Ravenhall Way" at bounding box center [944, 238] width 125 height 11
click at [896, 229] on div "Company name here" at bounding box center [944, 227] width 125 height 11
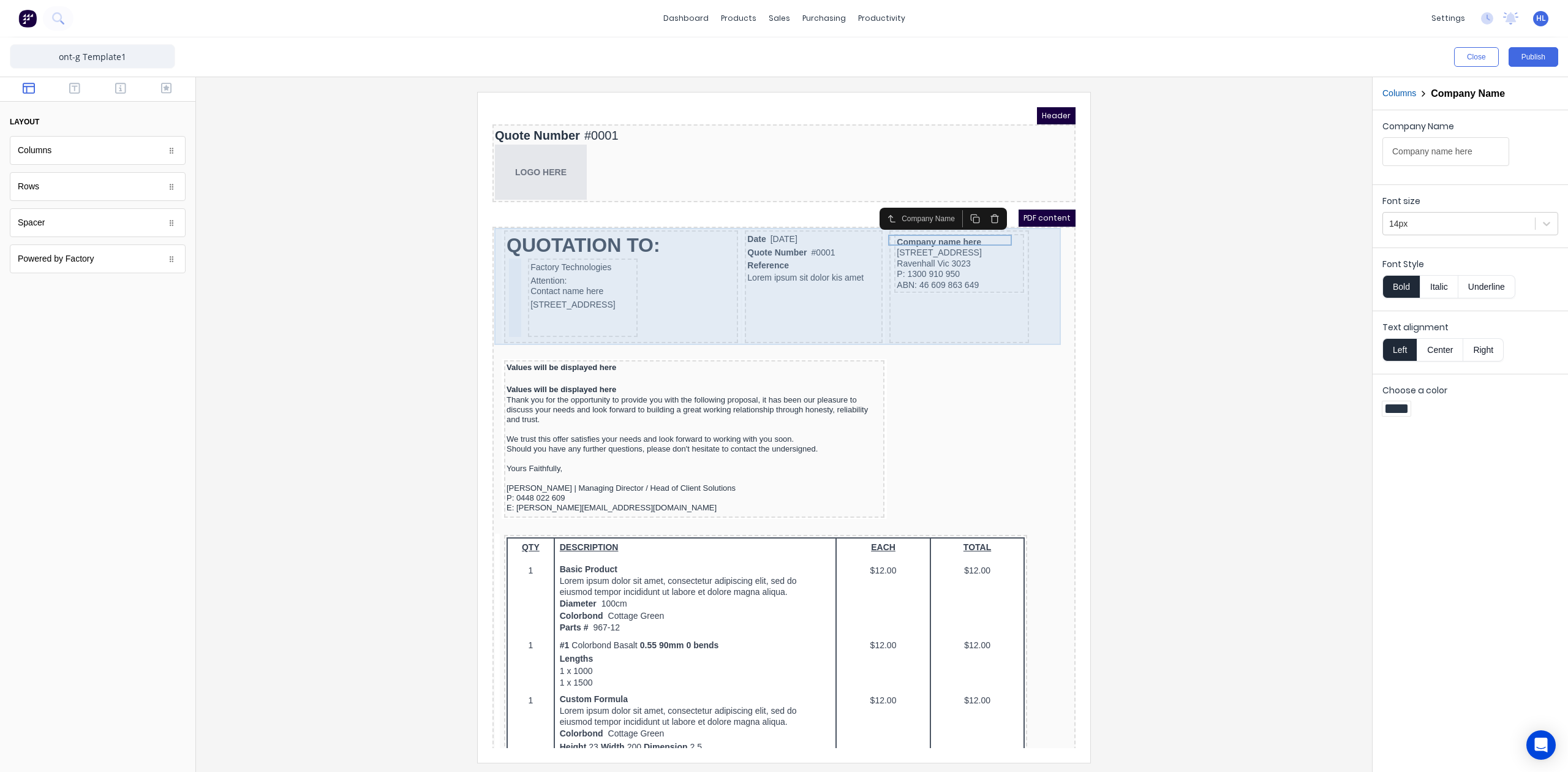
click at [1038, 283] on div "QUOTATION TO: Factory Technologies Attention: Contact name here 234 Beach Road …" at bounding box center [769, 273] width 578 height 117
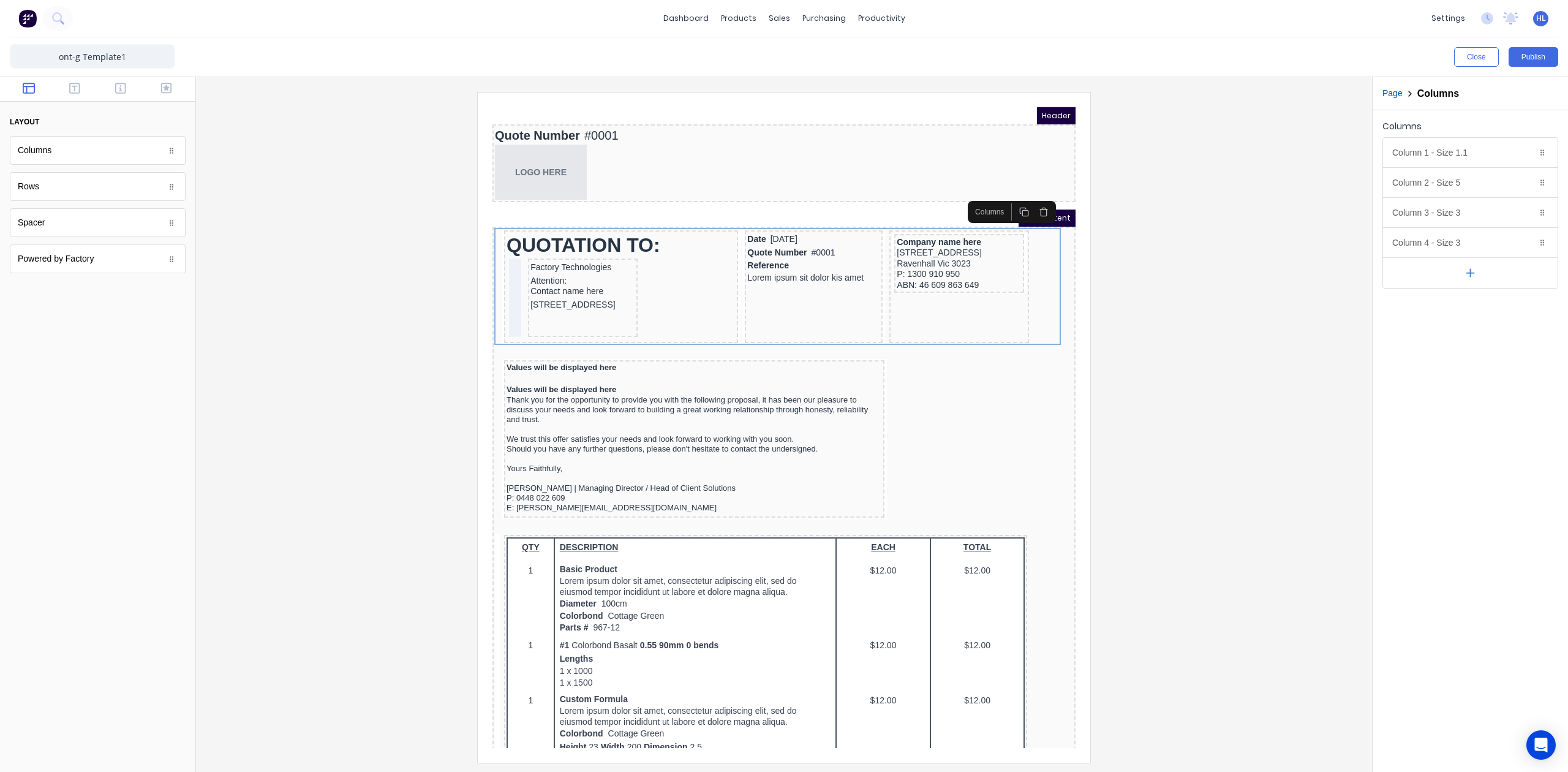
click at [1260, 366] on div at bounding box center [784, 427] width 1156 height 670
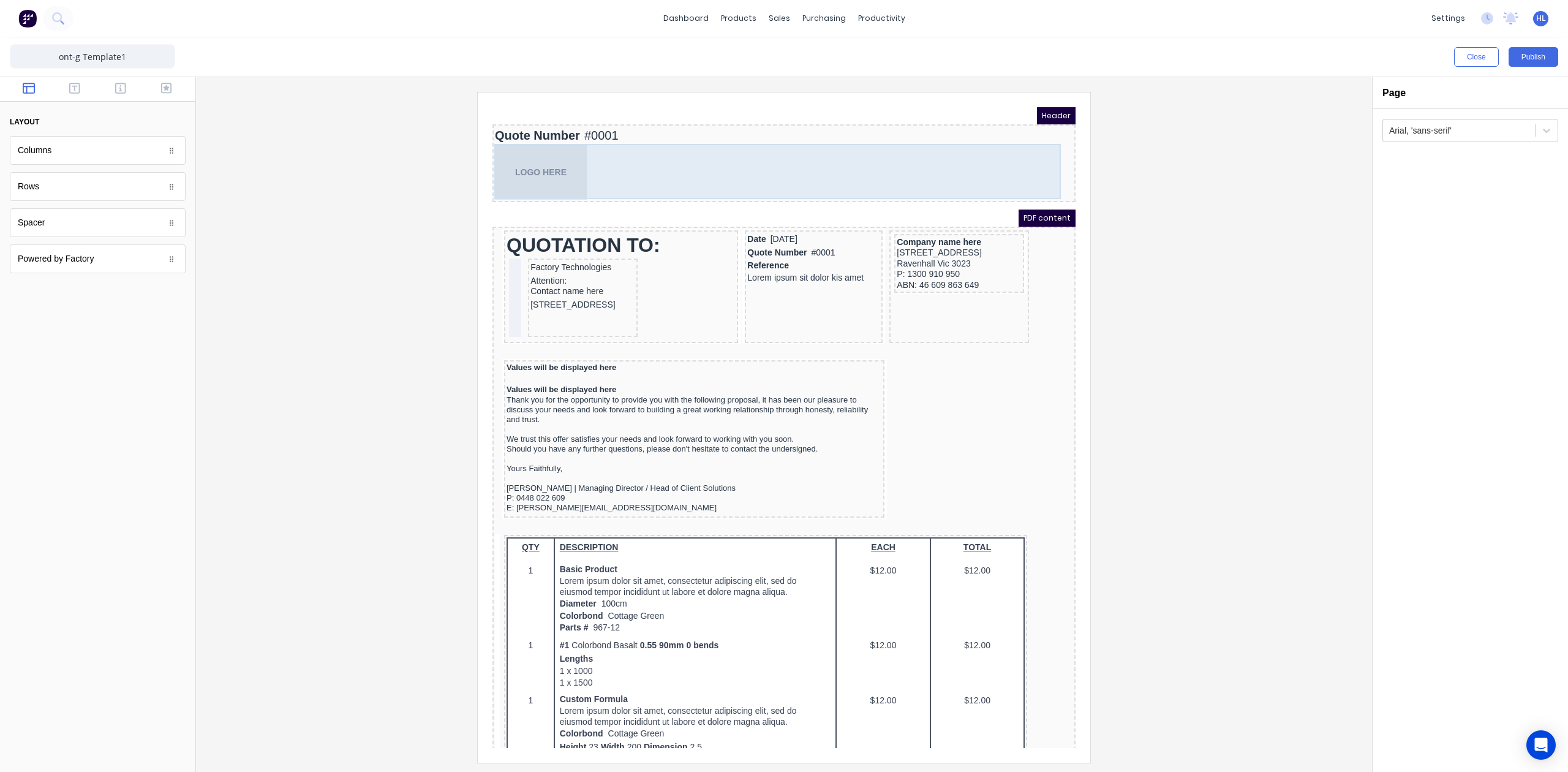
click at [537, 148] on div "LOGO HERE" at bounding box center [769, 157] width 578 height 55
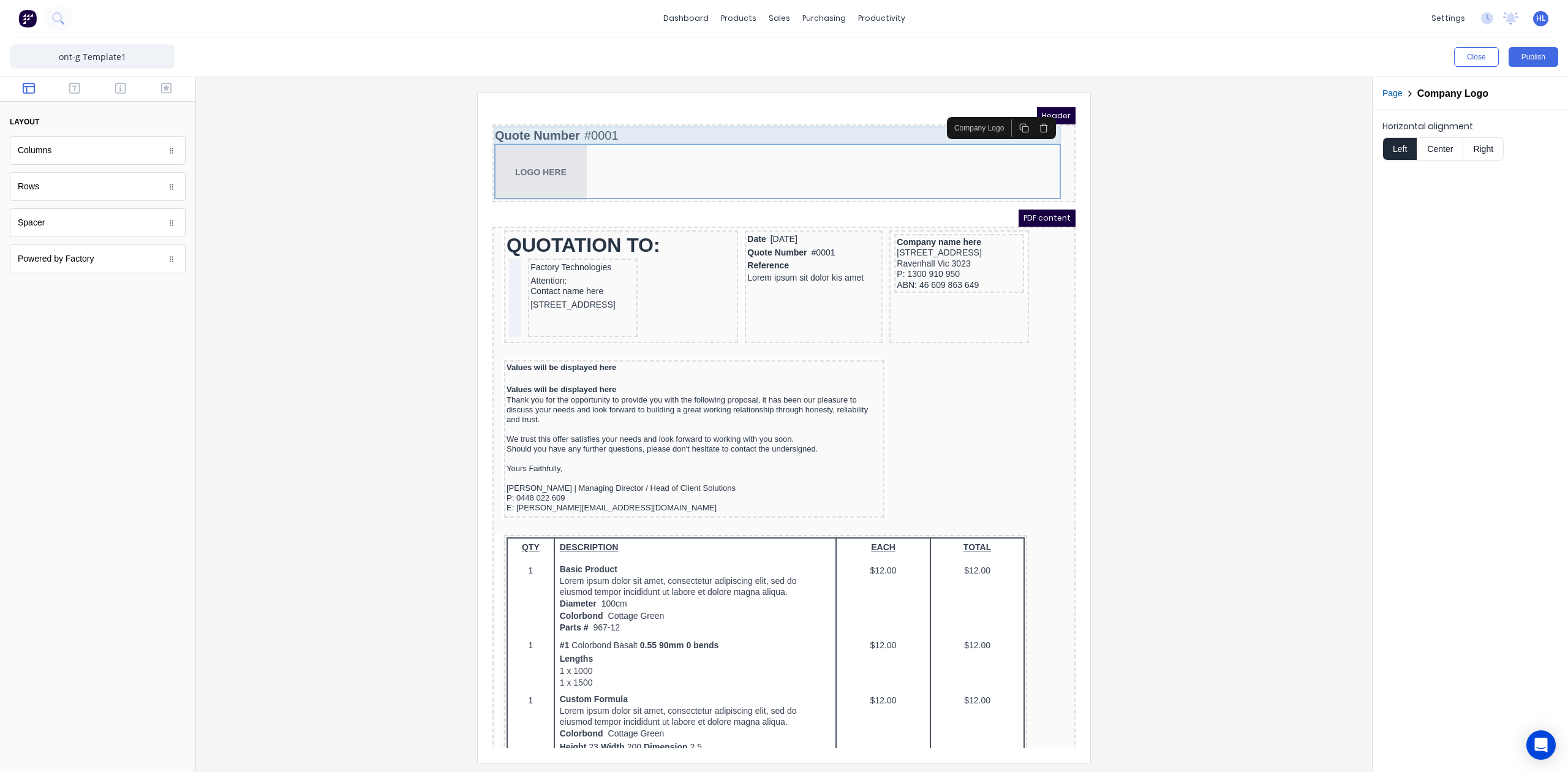
click at [872, 124] on div "Quote Number #0001" at bounding box center [769, 121] width 578 height 18
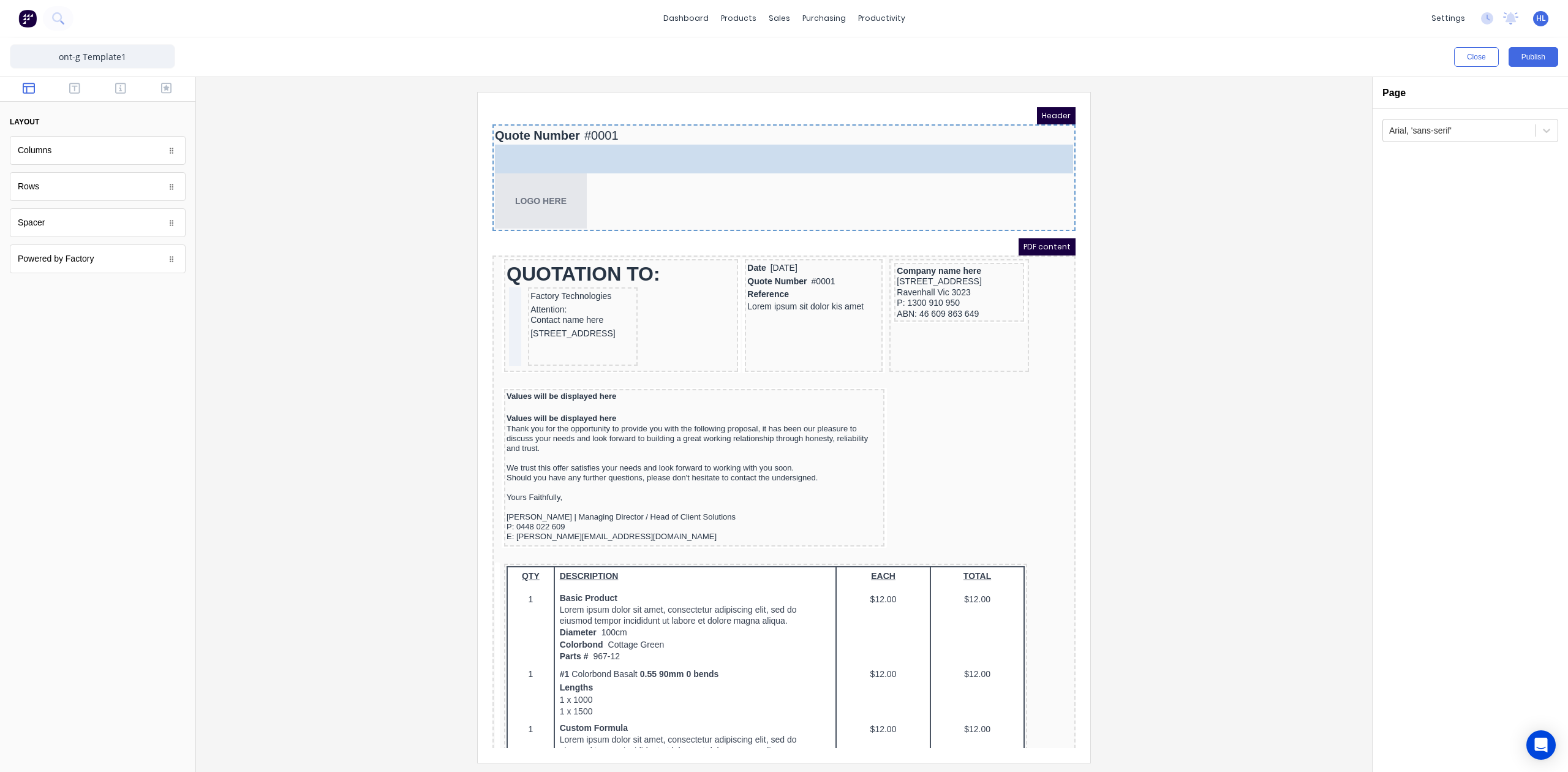
drag, startPoint x: 119, startPoint y: 152, endPoint x: 797, endPoint y: 154, distance: 678.0
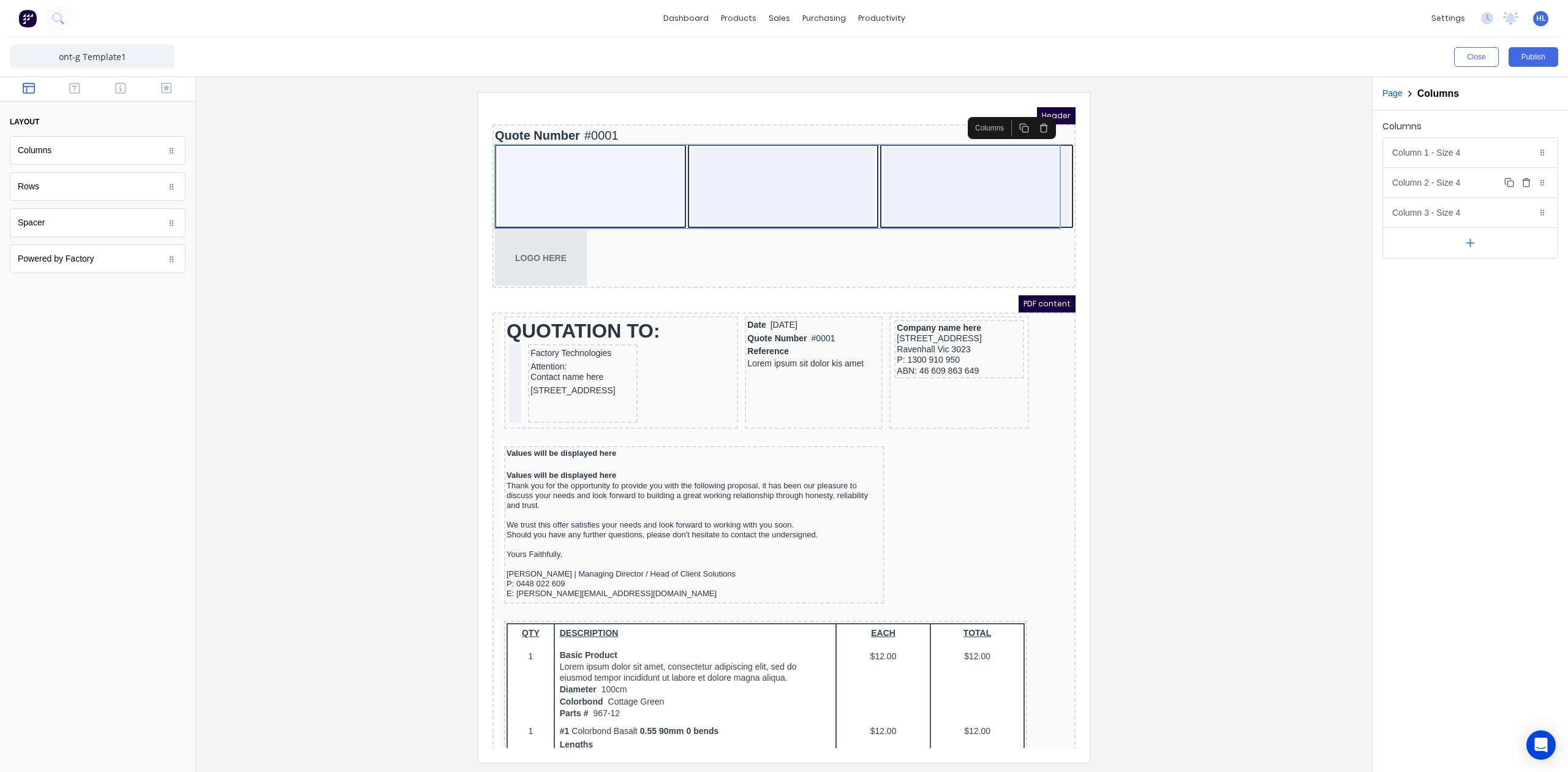
click at [1532, 184] on button "Delete" at bounding box center [1527, 182] width 15 height 15
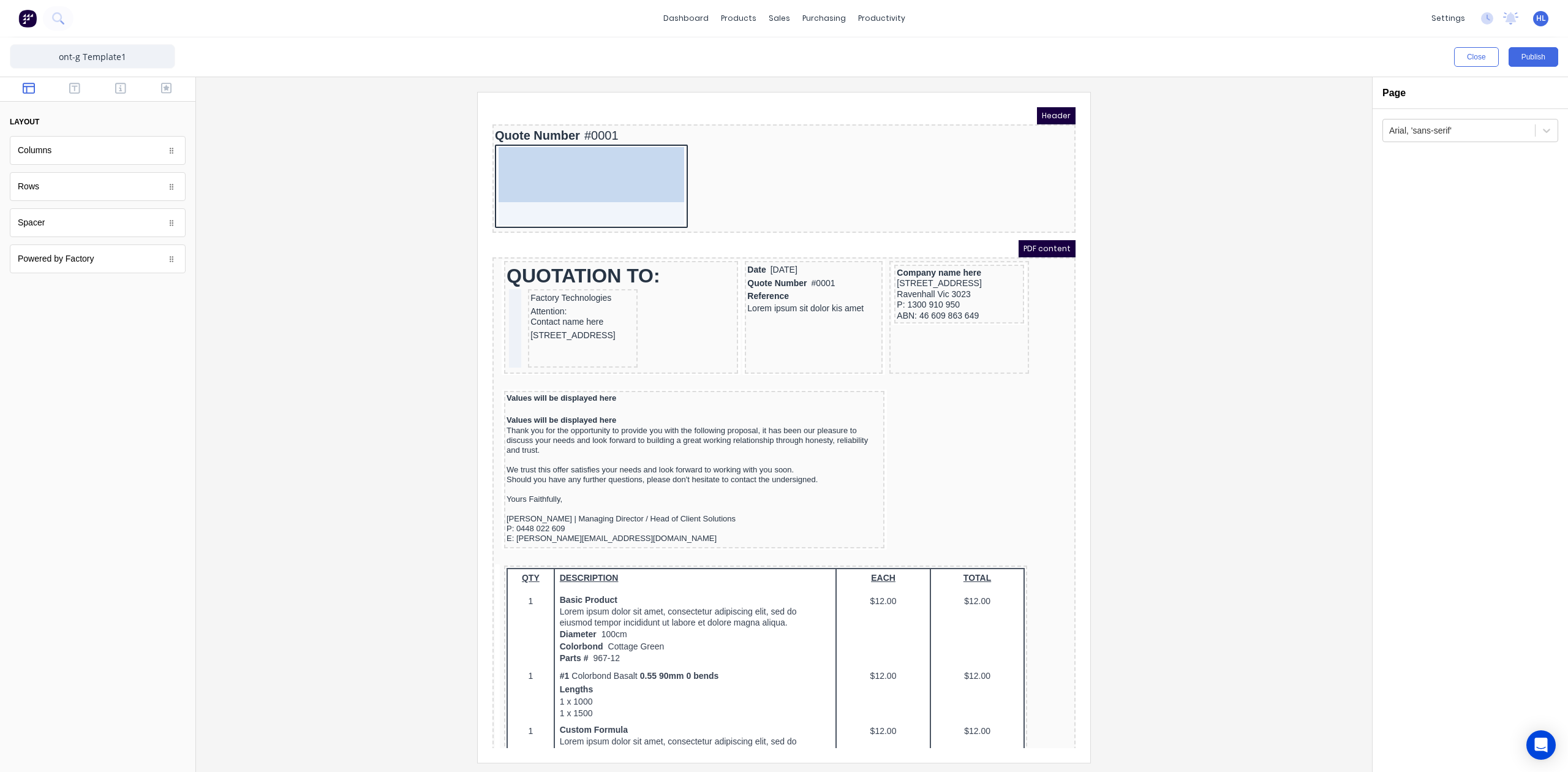
drag, startPoint x: 552, startPoint y: 232, endPoint x: 598, endPoint y: 175, distance: 73.2
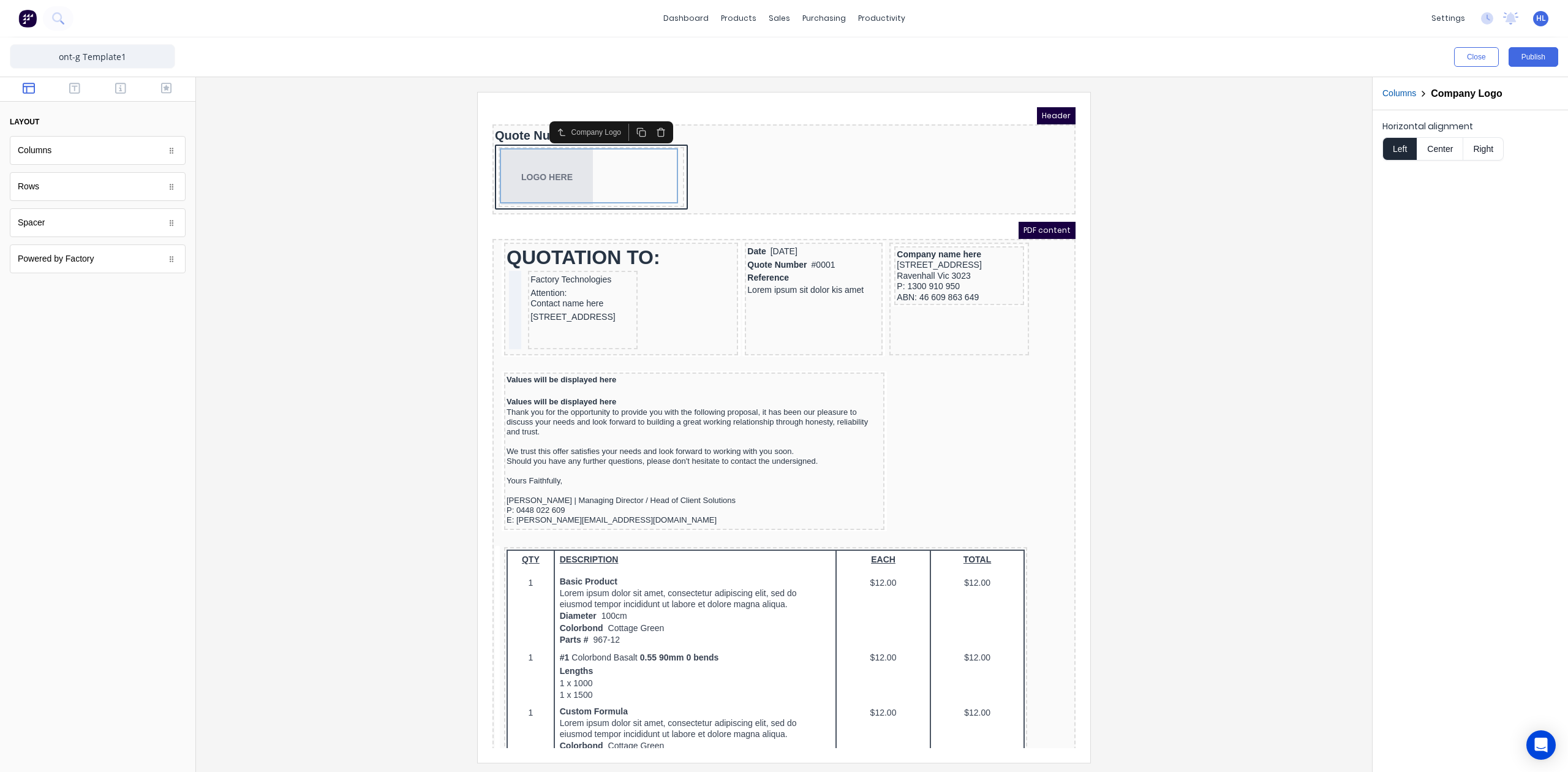
click at [1462, 157] on button "Center" at bounding box center [1440, 149] width 47 height 23
click at [1278, 195] on div at bounding box center [784, 427] width 1156 height 670
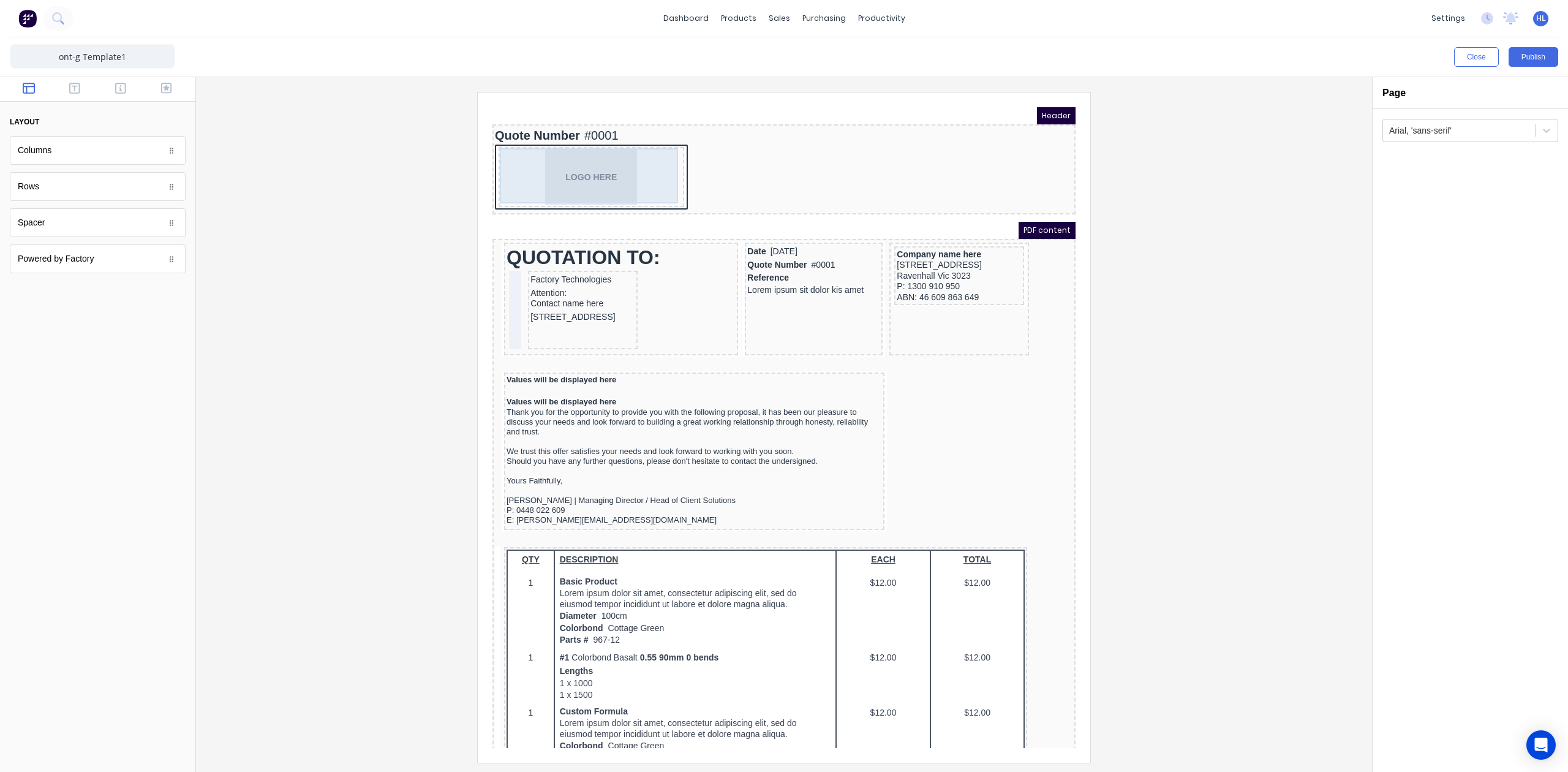
click at [661, 180] on div "LOGO HERE" at bounding box center [576, 162] width 181 height 55
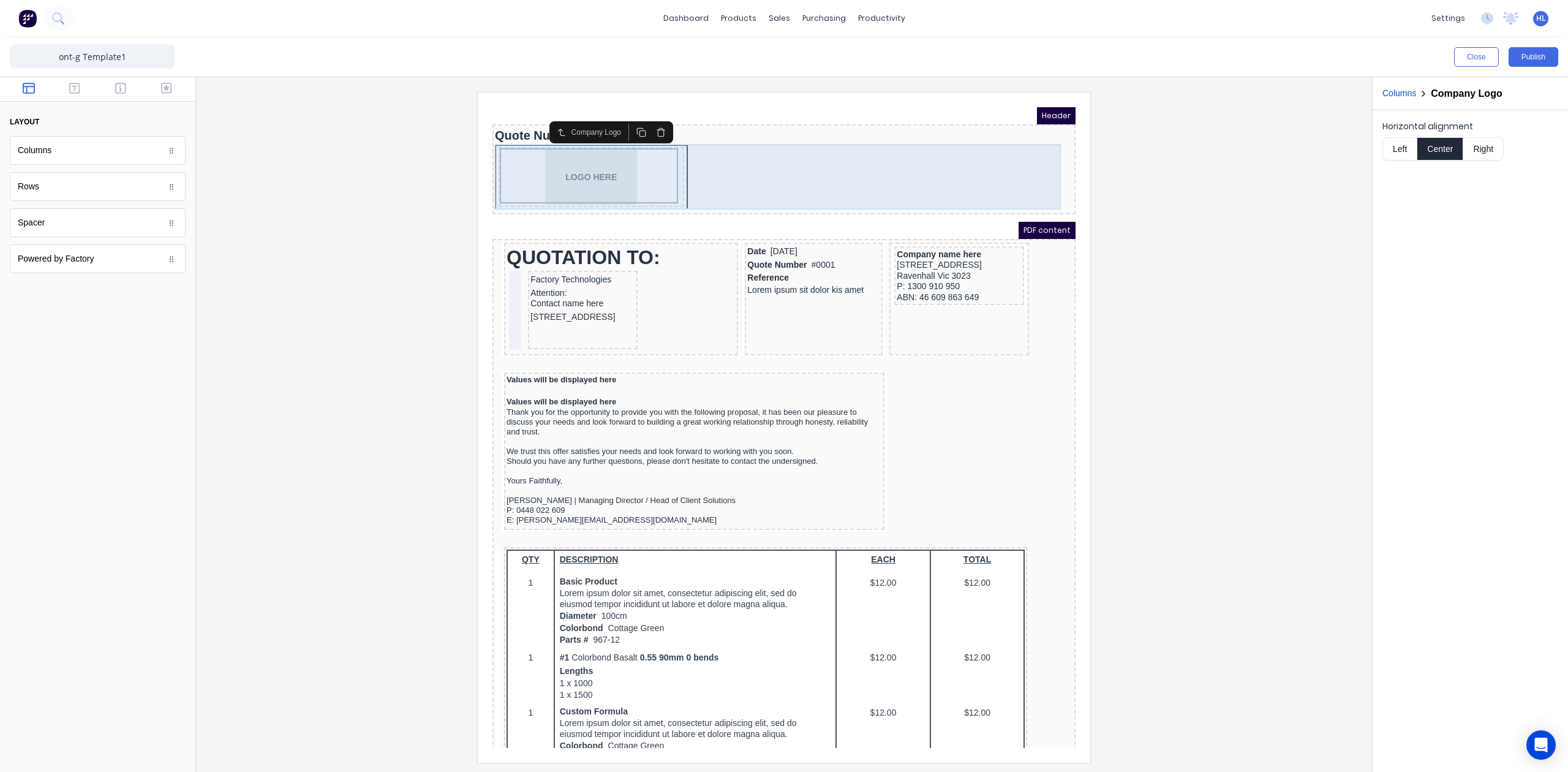
click at [665, 165] on div "LOGO HERE" at bounding box center [769, 163] width 578 height 67
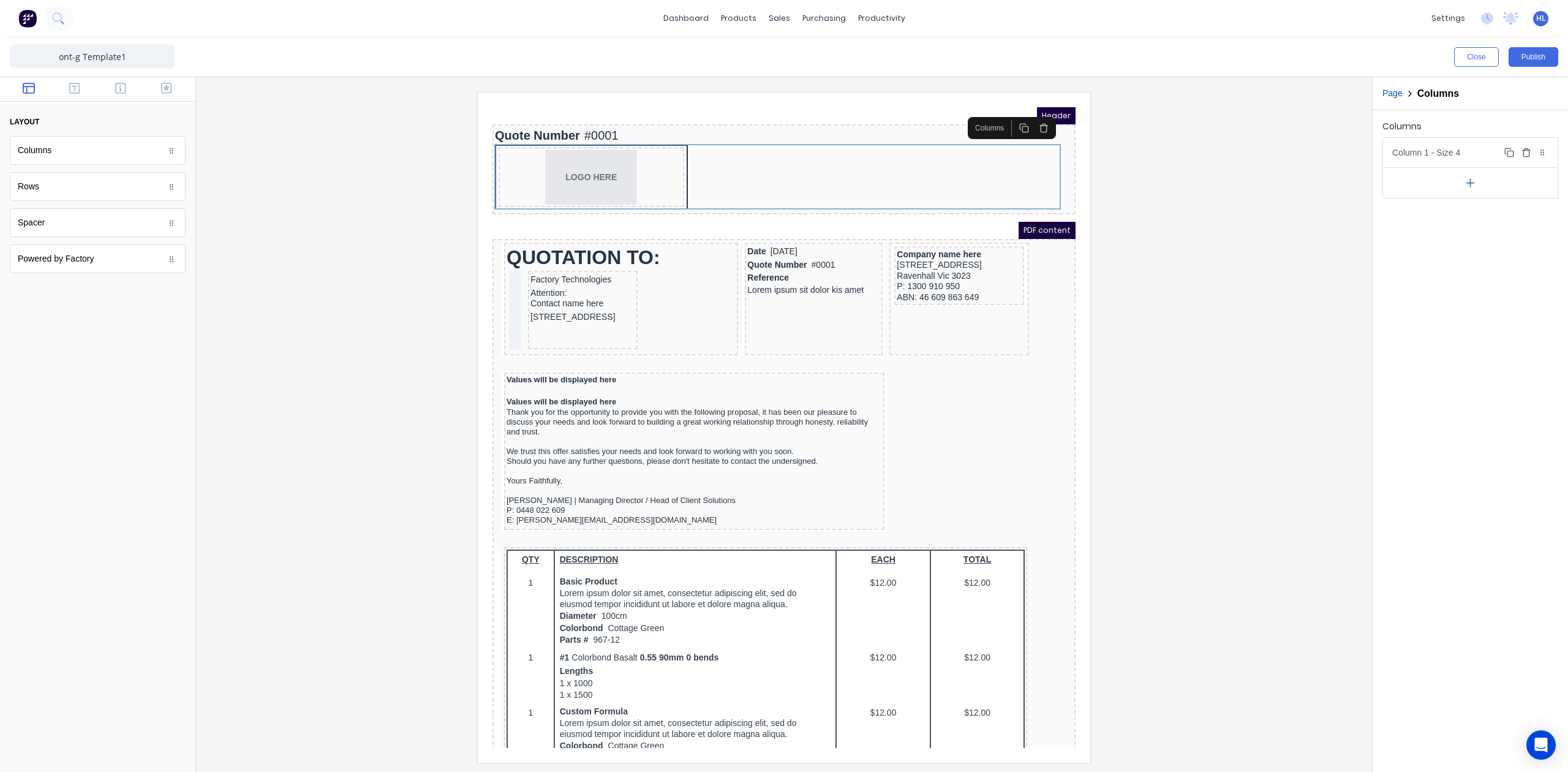
click at [1456, 143] on div "Column 1 - Size 4 Duplicate Delete" at bounding box center [1470, 152] width 174 height 29
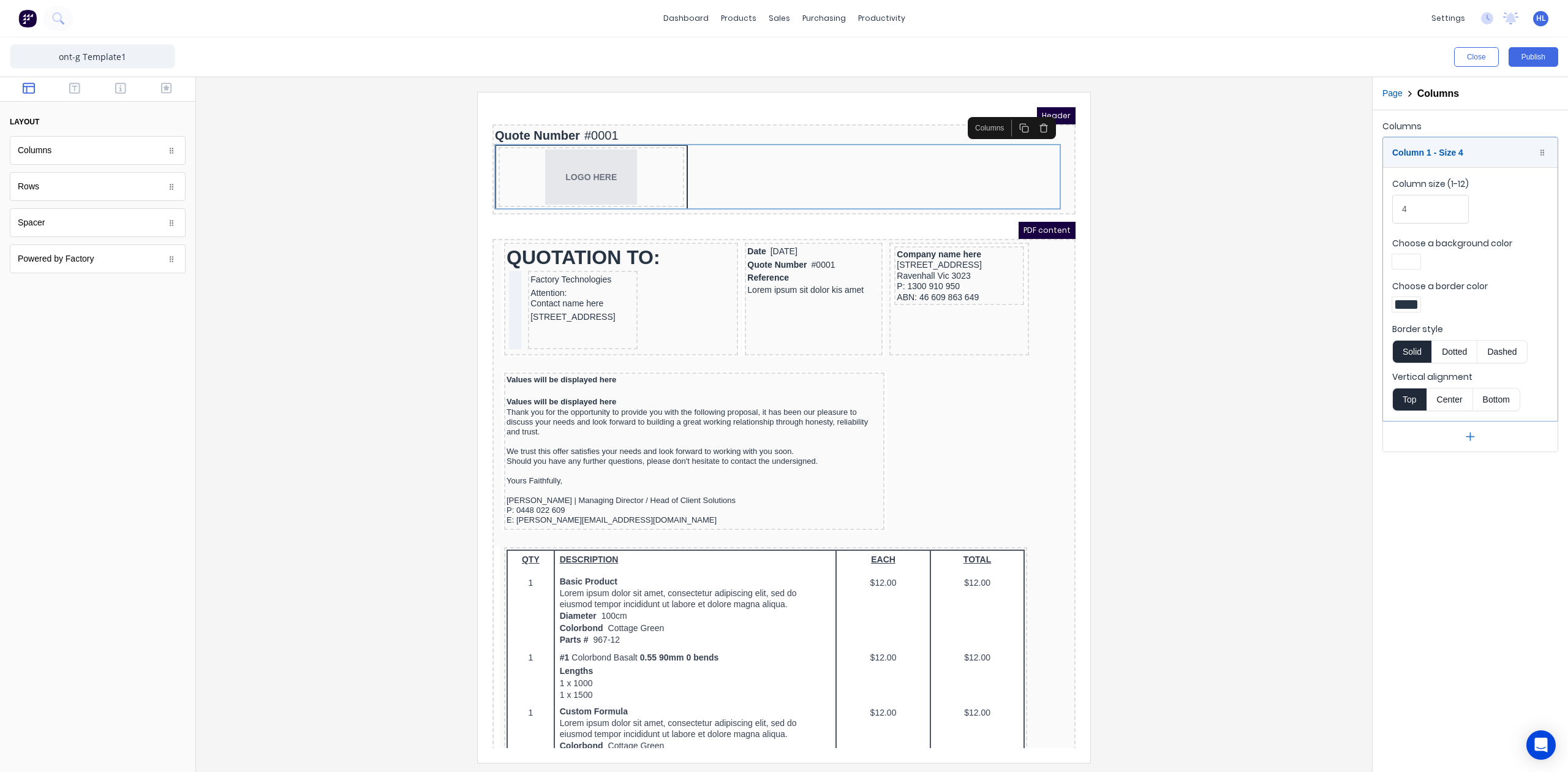
click at [1412, 311] on div at bounding box center [1406, 304] width 28 height 15
click at [1446, 417] on div at bounding box center [1445, 415] width 14 height 14
click at [1478, 158] on div at bounding box center [784, 386] width 1568 height 772
click at [1473, 153] on div "Column 1 - Size 4 Duplicate Delete" at bounding box center [1470, 152] width 174 height 29
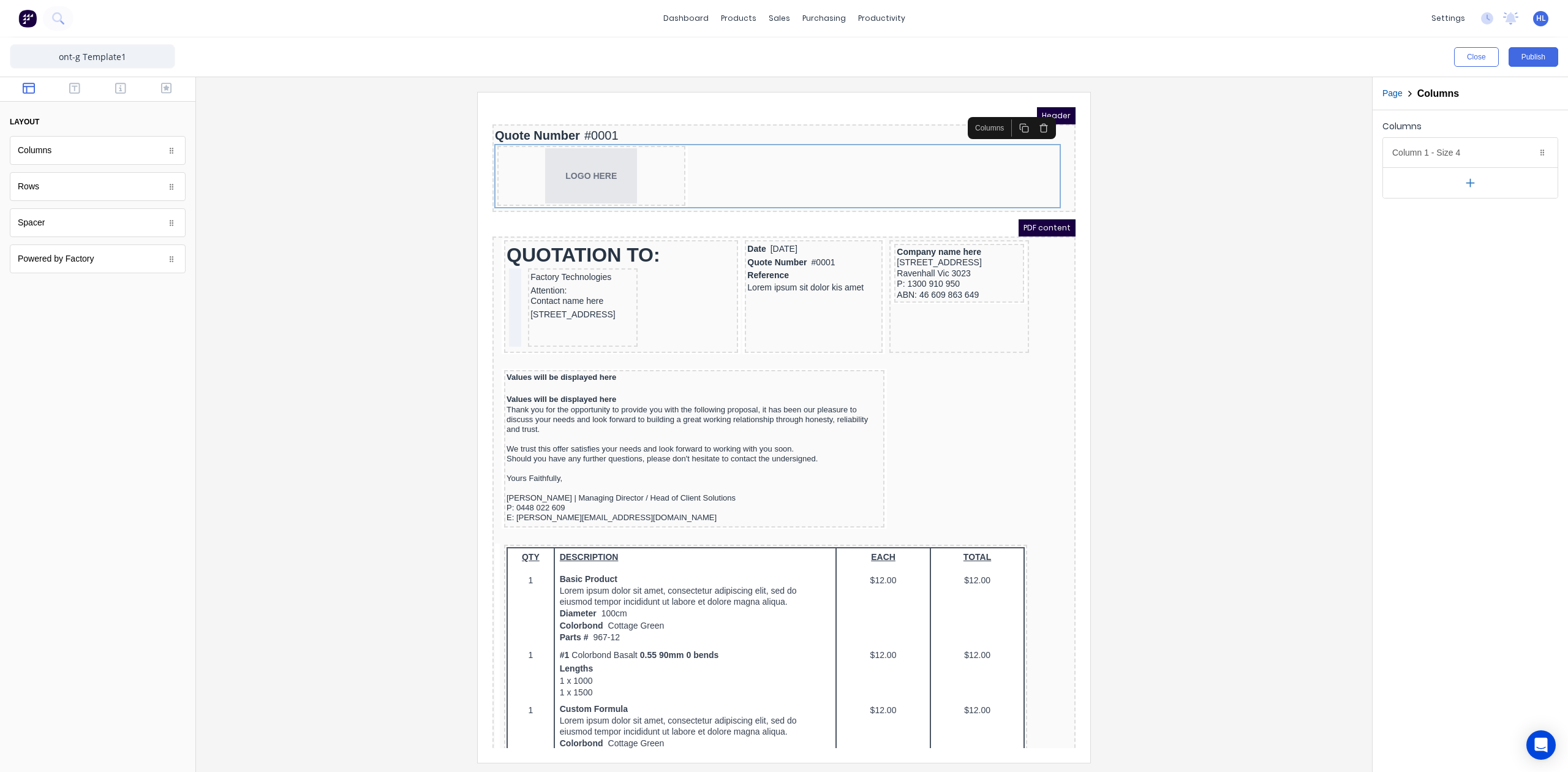
click at [1243, 239] on div at bounding box center [784, 427] width 1156 height 670
click at [572, 115] on div "Quote Number #0001" at bounding box center [769, 121] width 578 height 18
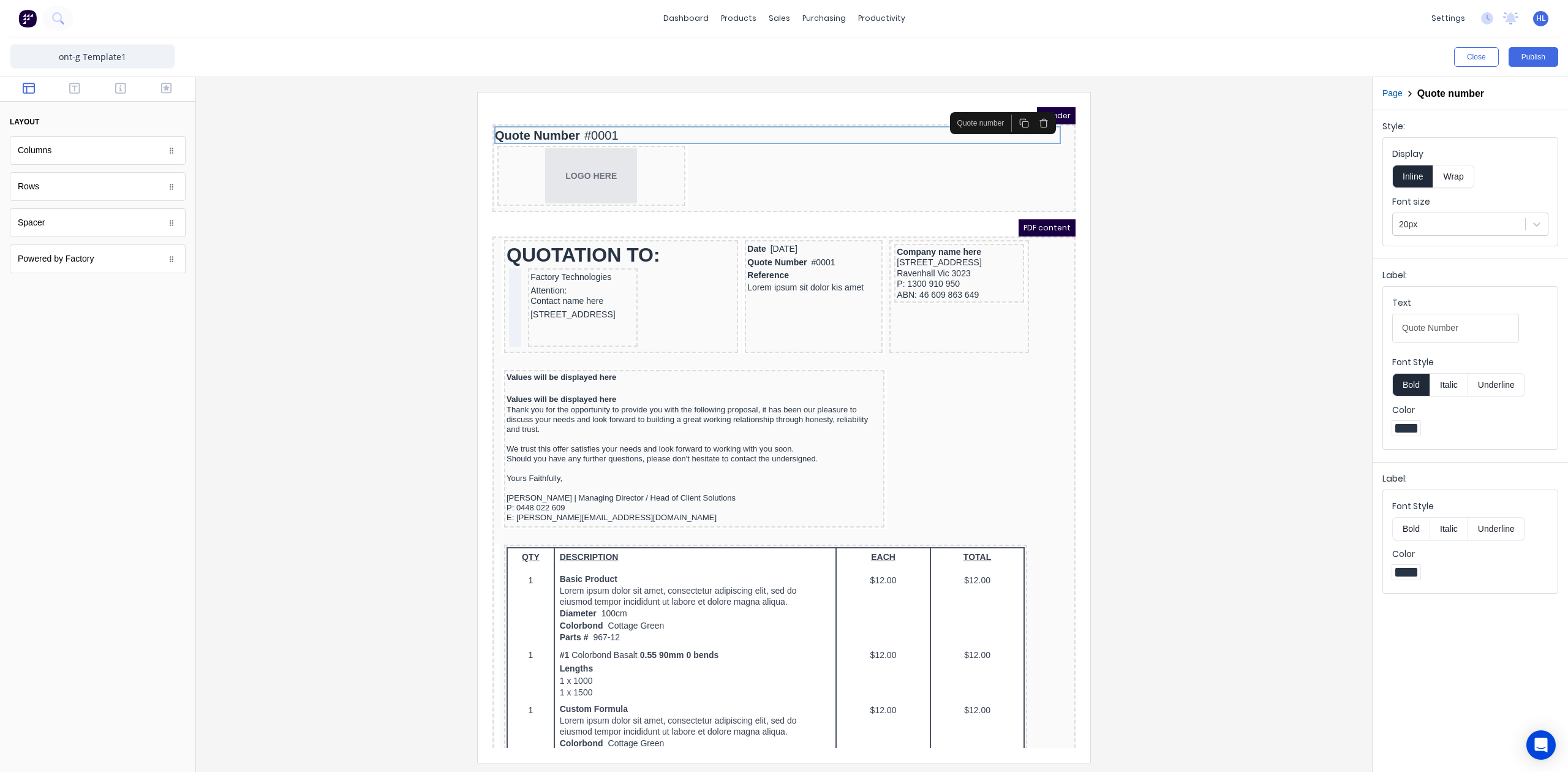
click at [626, 180] on div "LOGO HERE" at bounding box center [576, 161] width 183 height 55
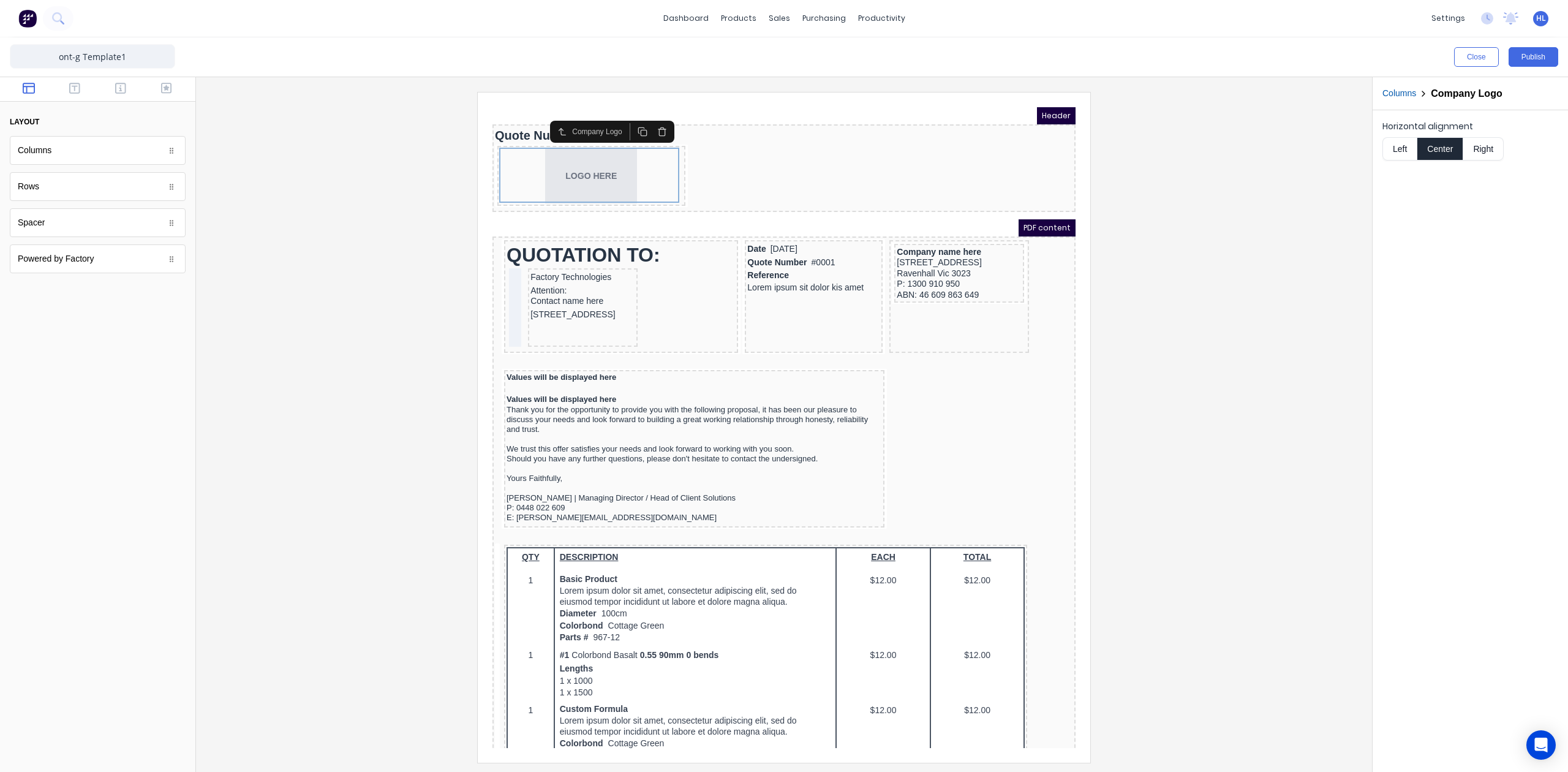
drag, startPoint x: 1411, startPoint y: 153, endPoint x: 1405, endPoint y: 150, distance: 6.7
click at [1405, 150] on button "Left" at bounding box center [1399, 149] width 34 height 23
click at [998, 279] on div "Company name here [STREET_ADDRESS] P: 1300 910 950 ABN: 46 609 863 649" at bounding box center [944, 258] width 130 height 59
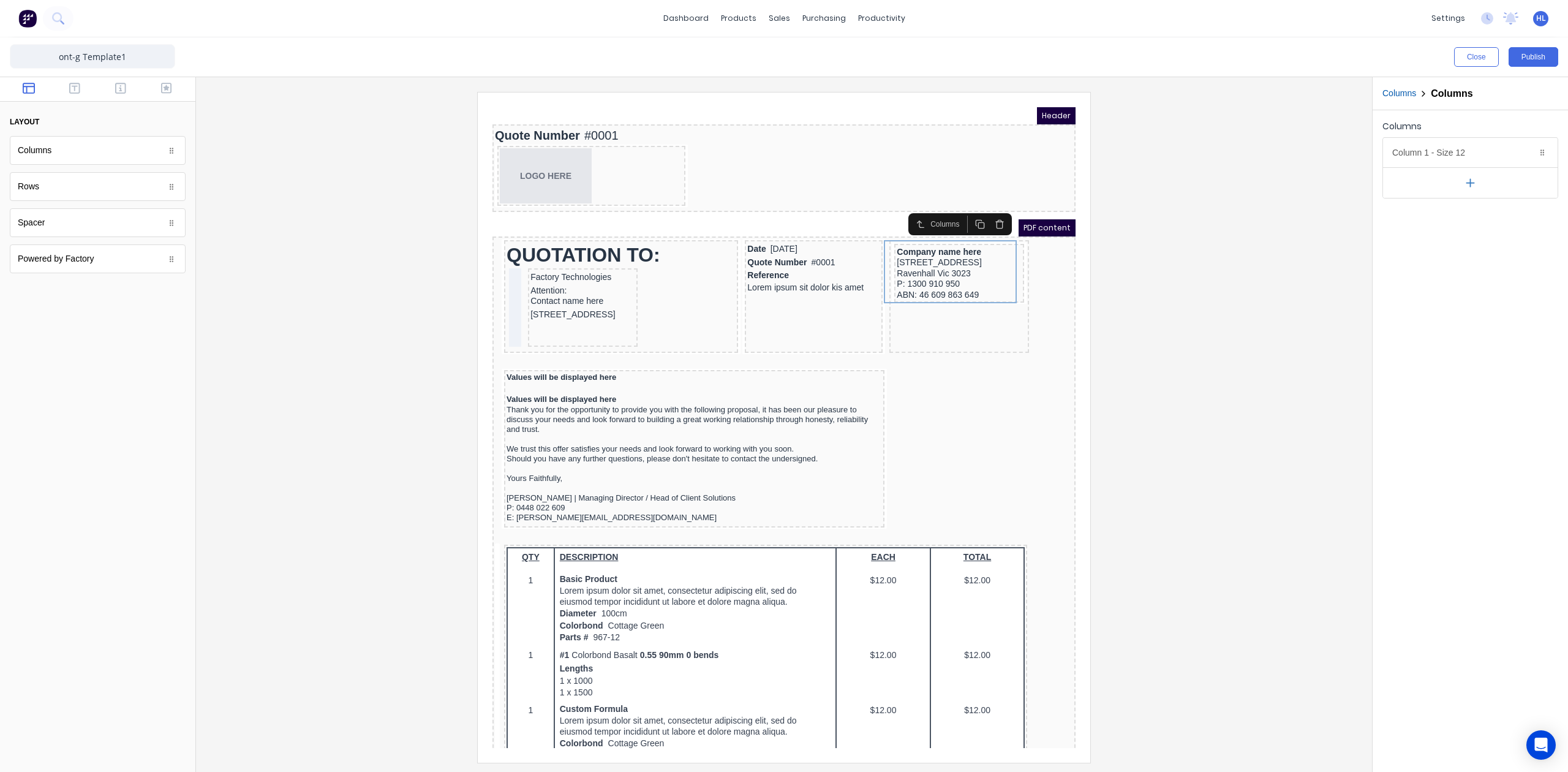
click at [1195, 311] on div at bounding box center [784, 427] width 1156 height 670
click at [978, 283] on div "Company name here [STREET_ADDRESS] P: 1300 910 950 ABN: 46 609 863 649" at bounding box center [944, 258] width 130 height 59
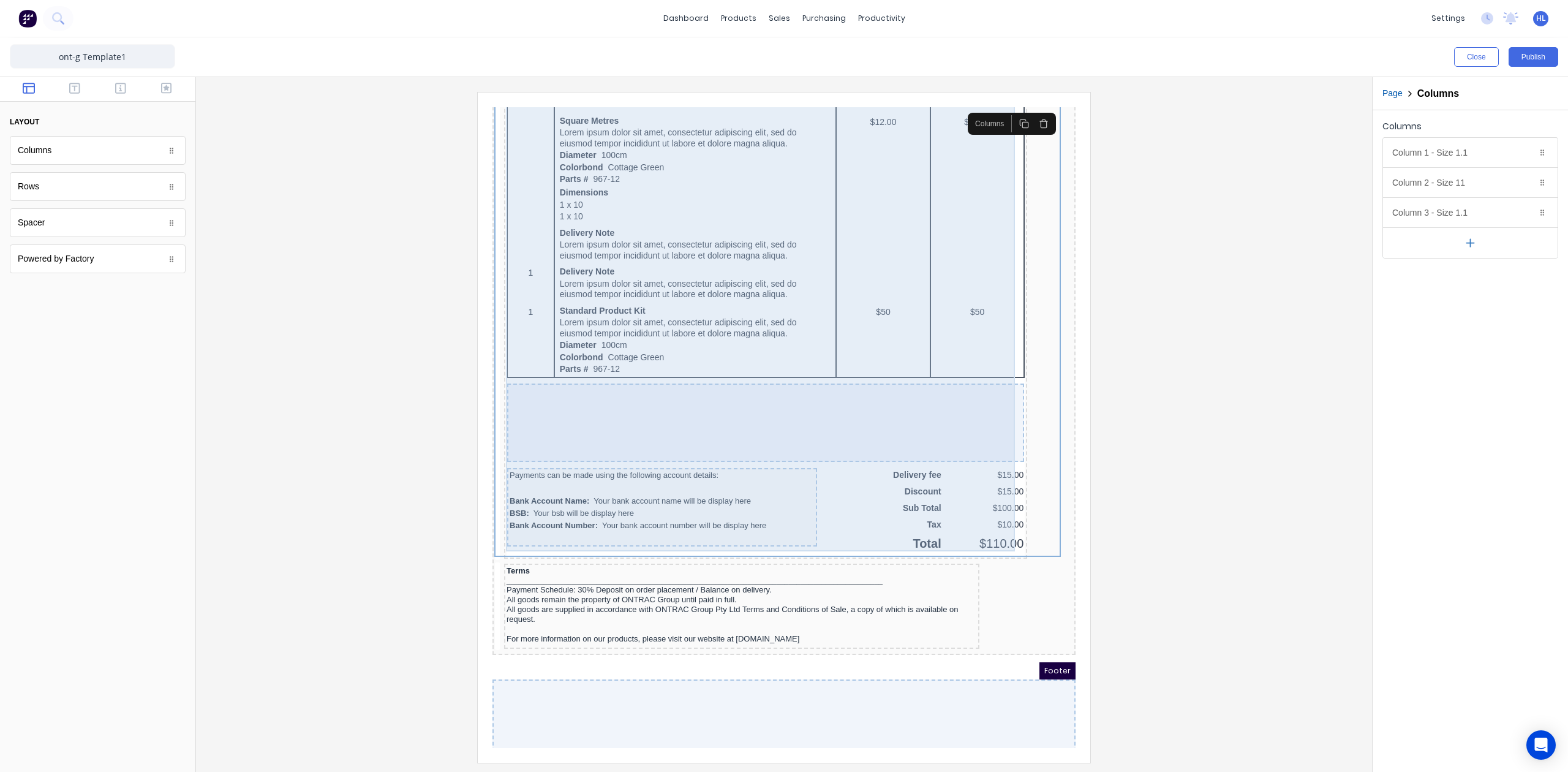
scroll to position [786, 0]
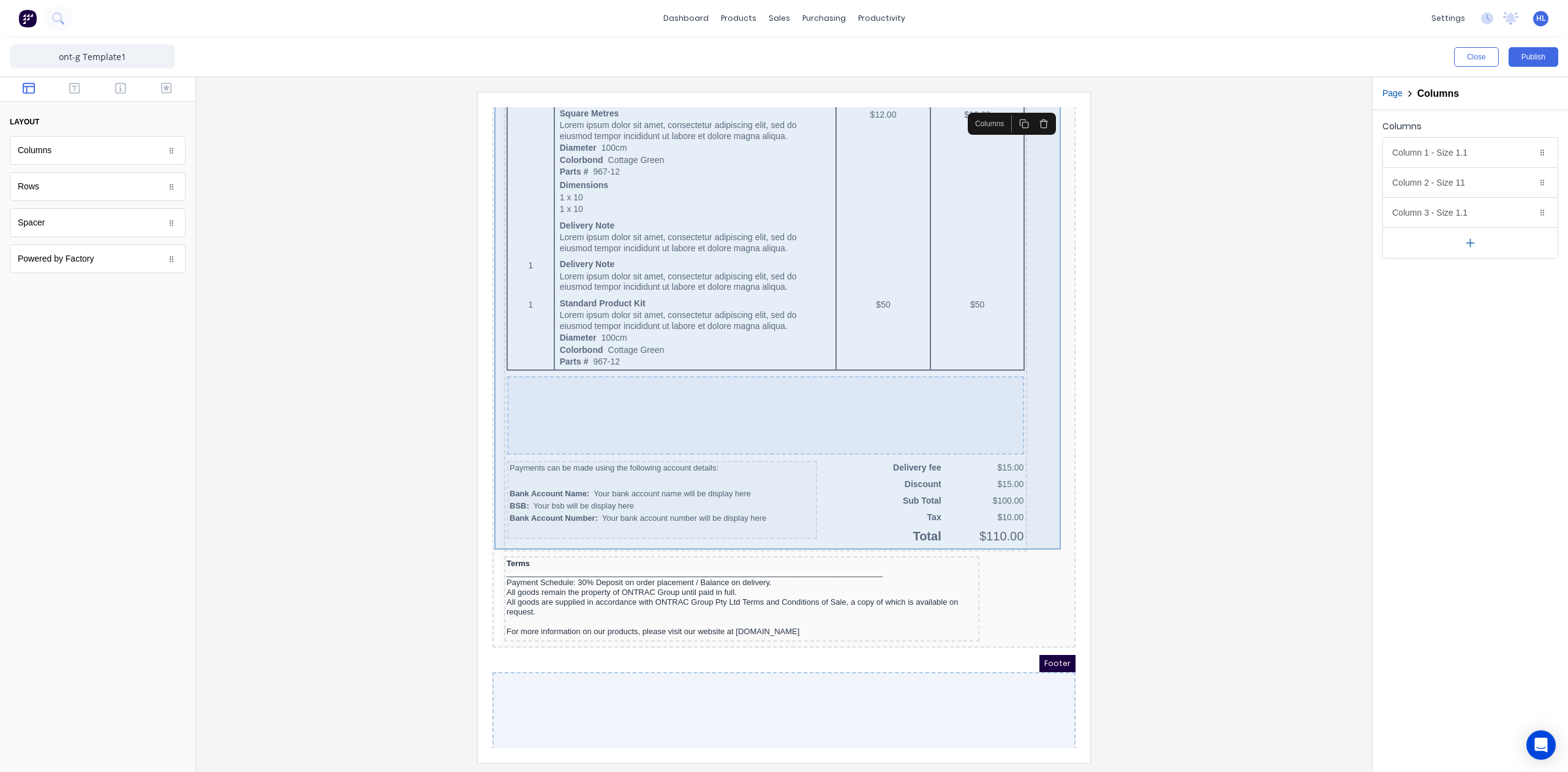
click at [1211, 327] on div at bounding box center [784, 427] width 1156 height 670
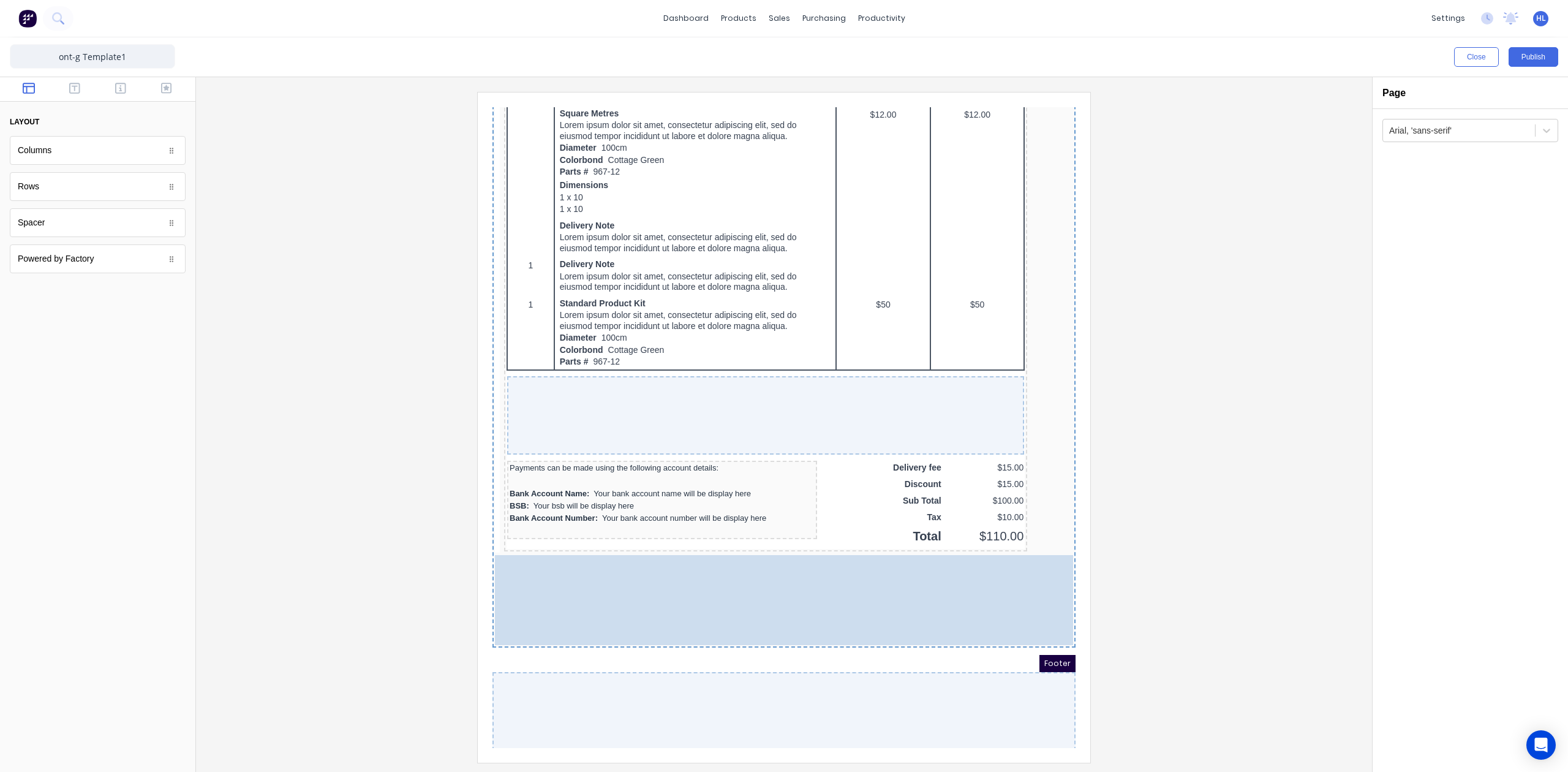
drag, startPoint x: 844, startPoint y: 616, endPoint x: 858, endPoint y: 616, distance: 14.0
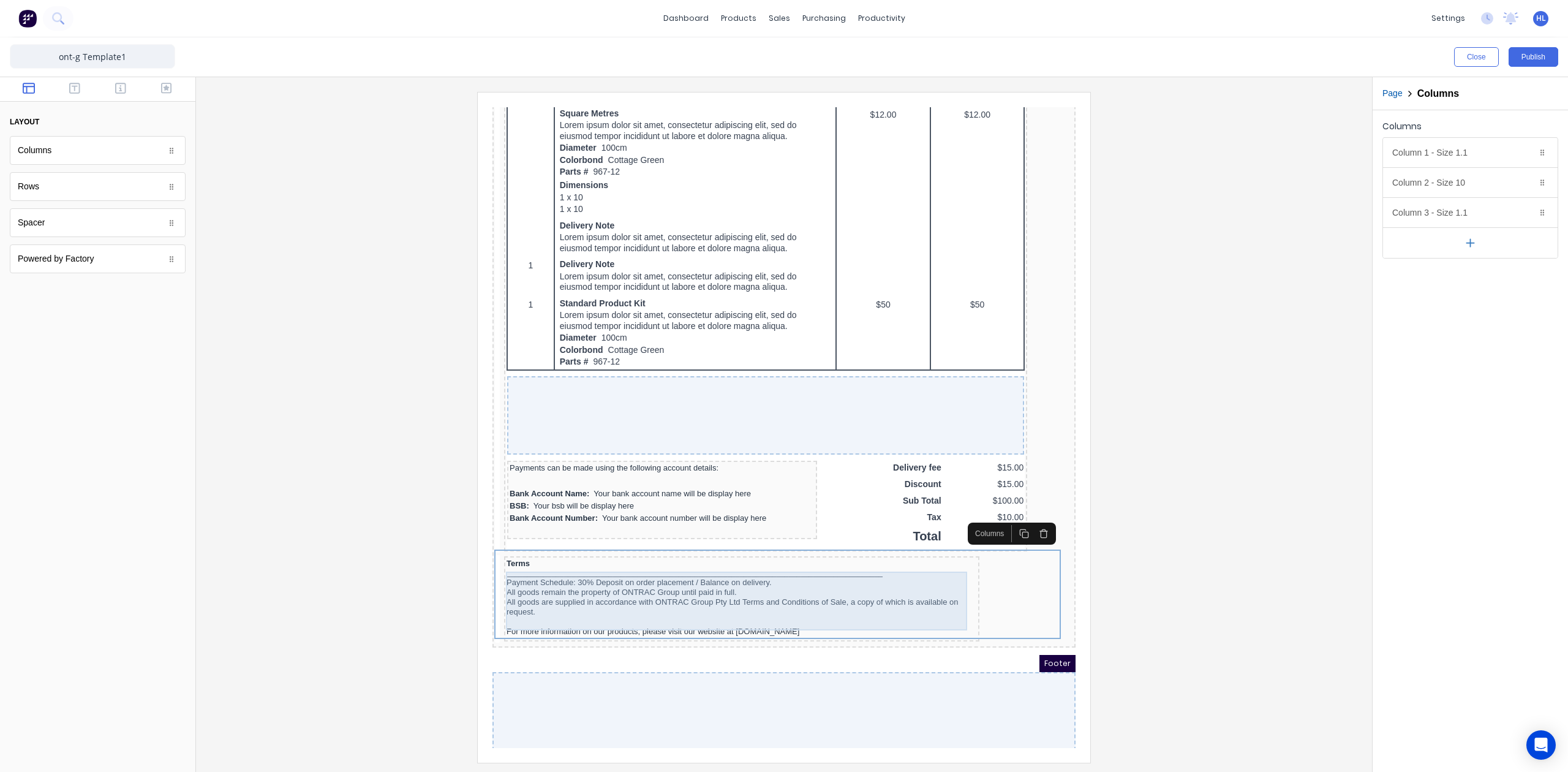
click at [836, 614] on div "Payment Schedule: 30% Deposit on order placement / Balance on delivery. All goo…" at bounding box center [727, 592] width 471 height 59
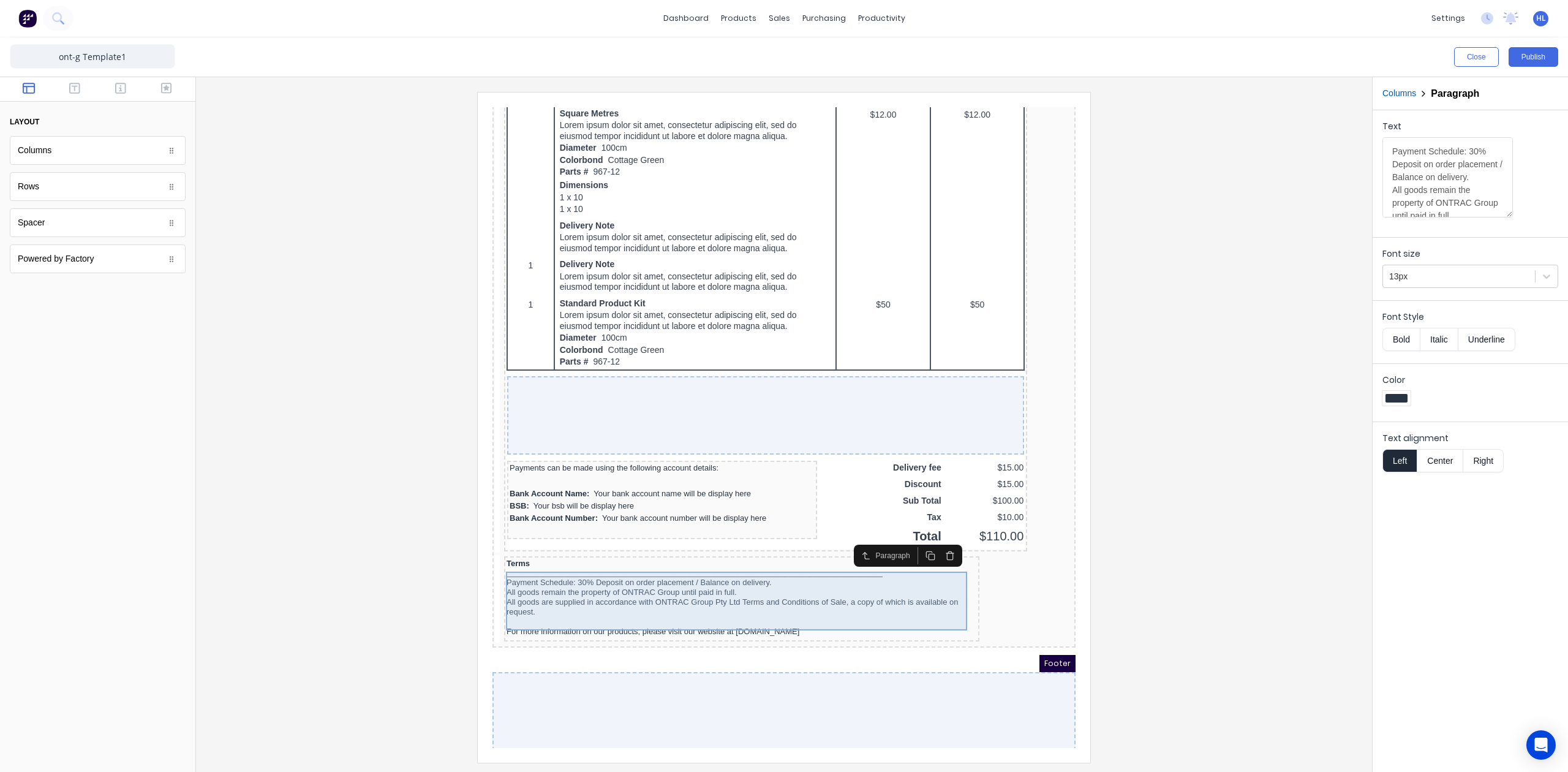
click at [830, 609] on div "Payment Schedule: 30% Deposit on order placement / Balance on delivery. All goo…" at bounding box center [727, 592] width 471 height 59
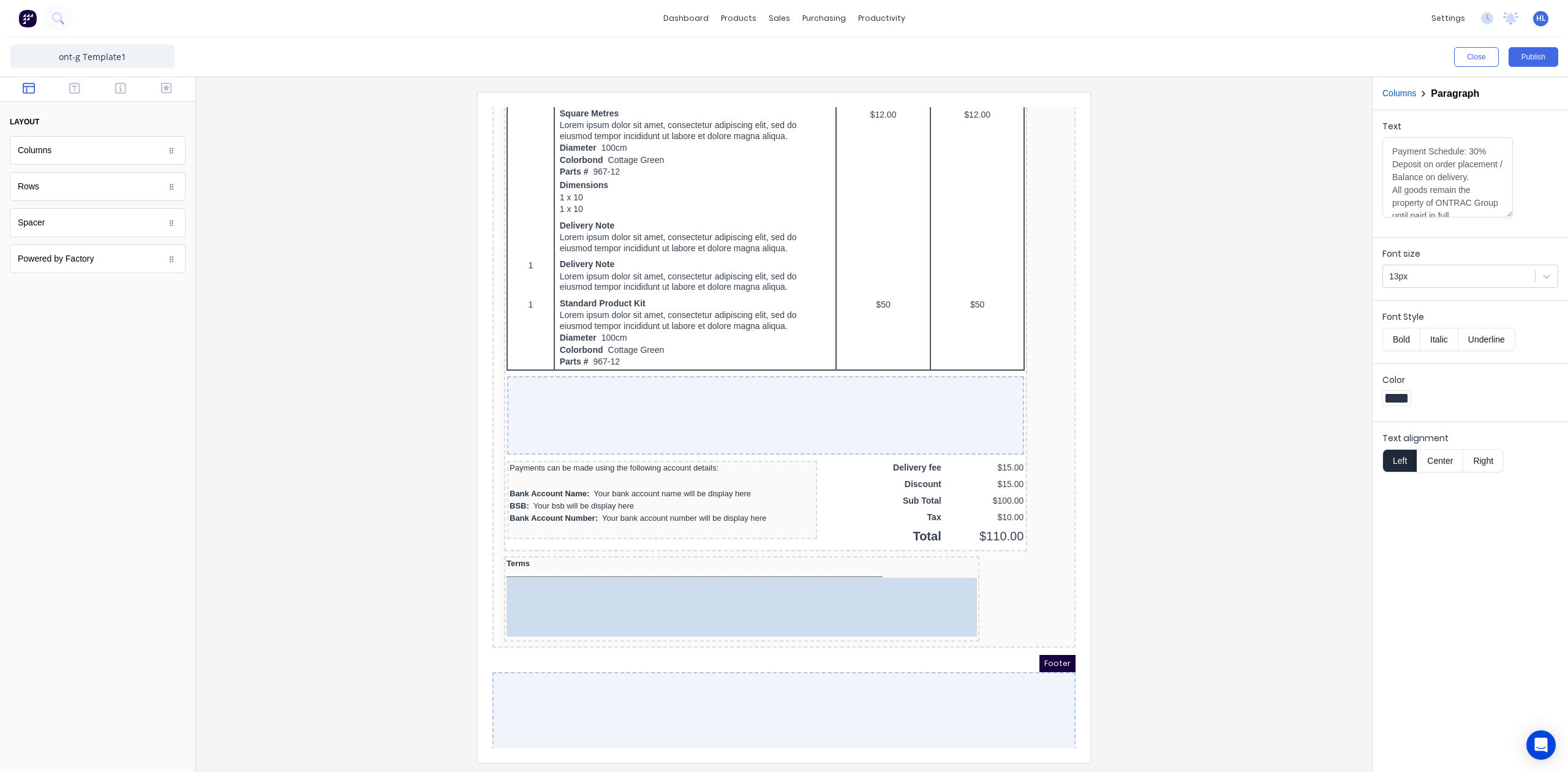
drag, startPoint x: 804, startPoint y: 609, endPoint x: 812, endPoint y: 606, distance: 8.5
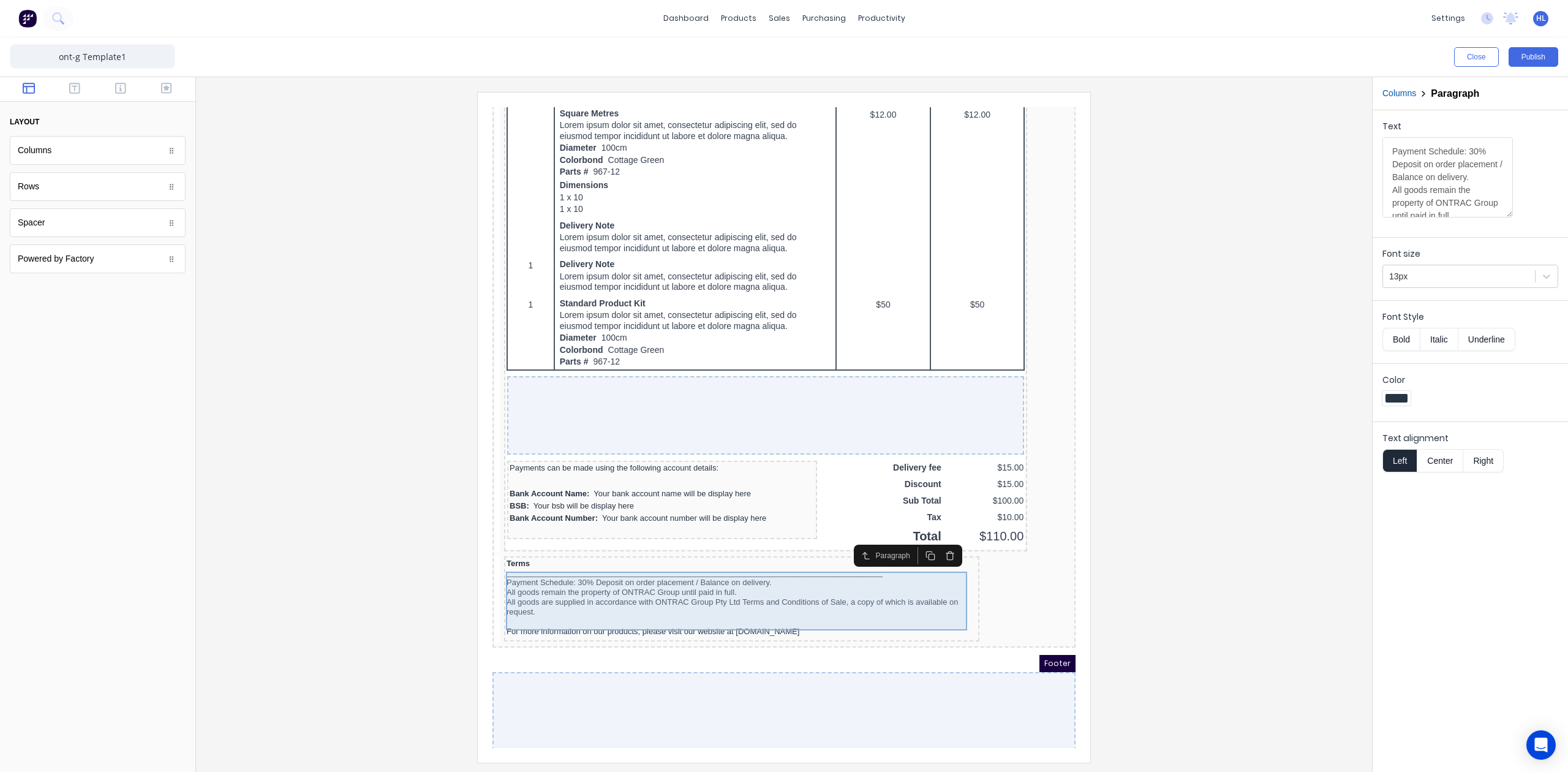
click at [812, 609] on div "Payment Schedule: 30% Deposit on order placement / Balance on delivery. All goo…" at bounding box center [727, 592] width 471 height 59
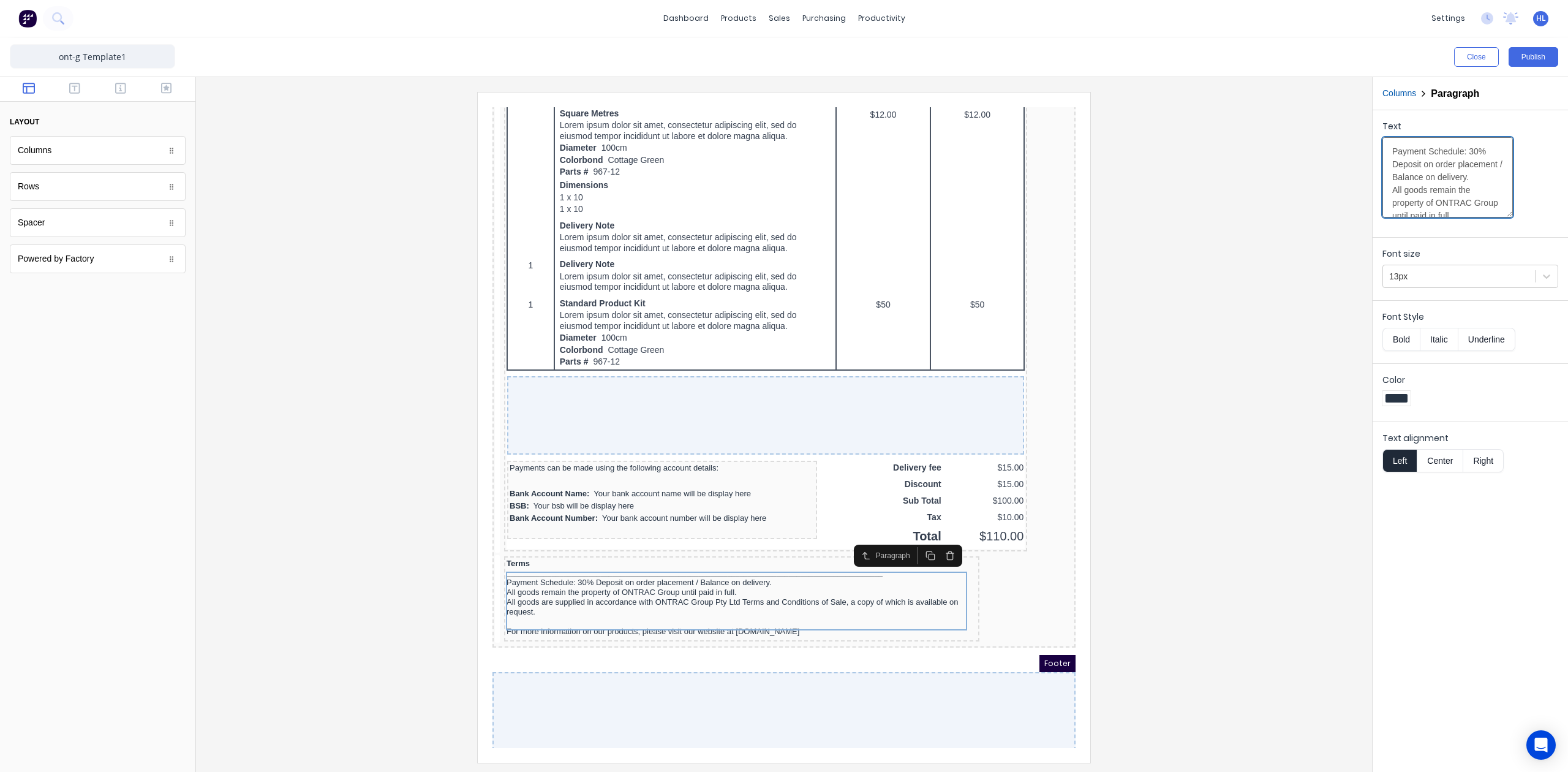
click at [1402, 184] on textarea "Payment Schedule: 30% Deposit on order placement / Balance on delivery. All goo…" at bounding box center [1447, 178] width 130 height 80
click at [1228, 410] on div at bounding box center [784, 427] width 1156 height 670
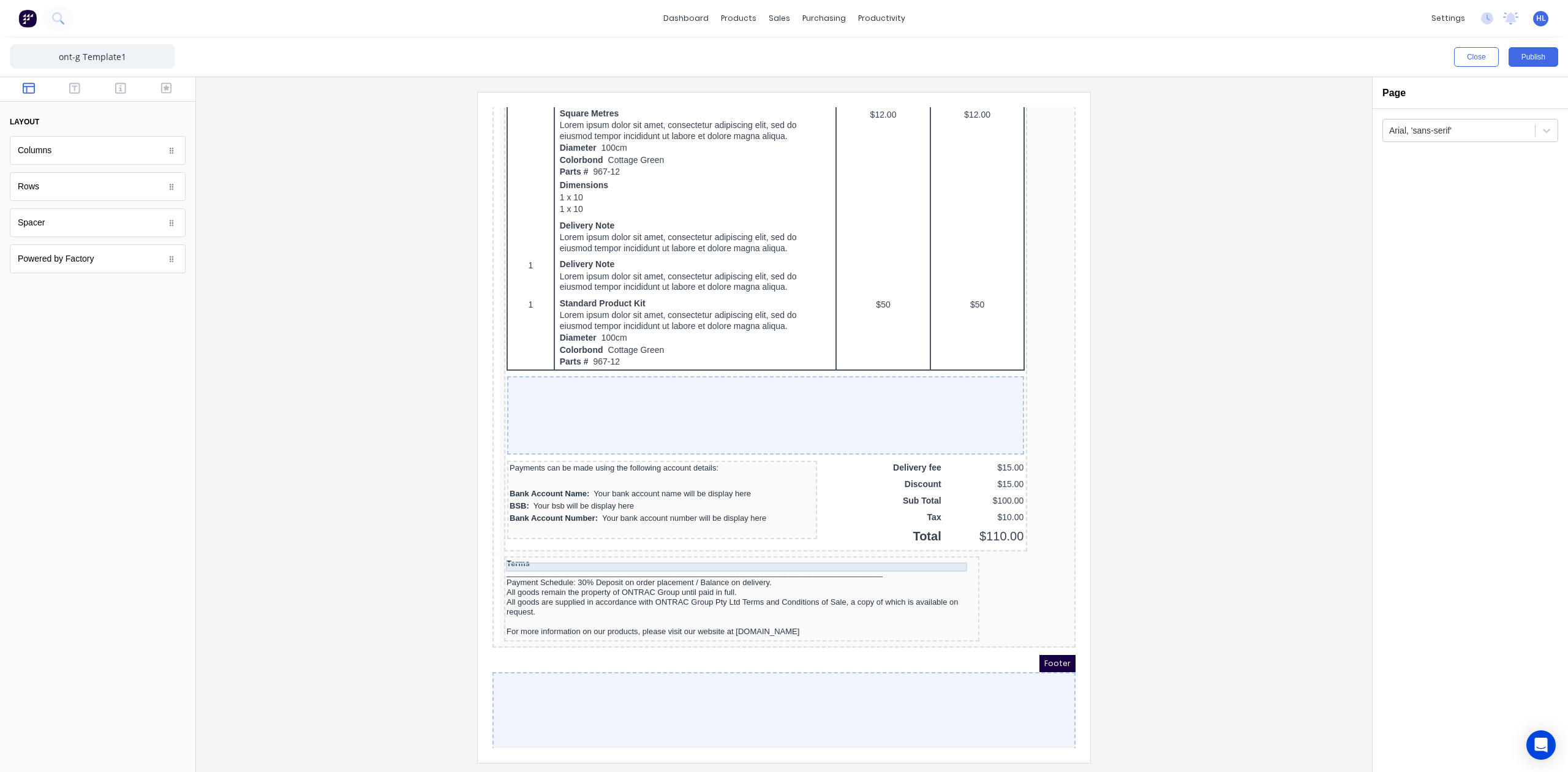
click at [925, 544] on div "Terms" at bounding box center [727, 548] width 471 height 10
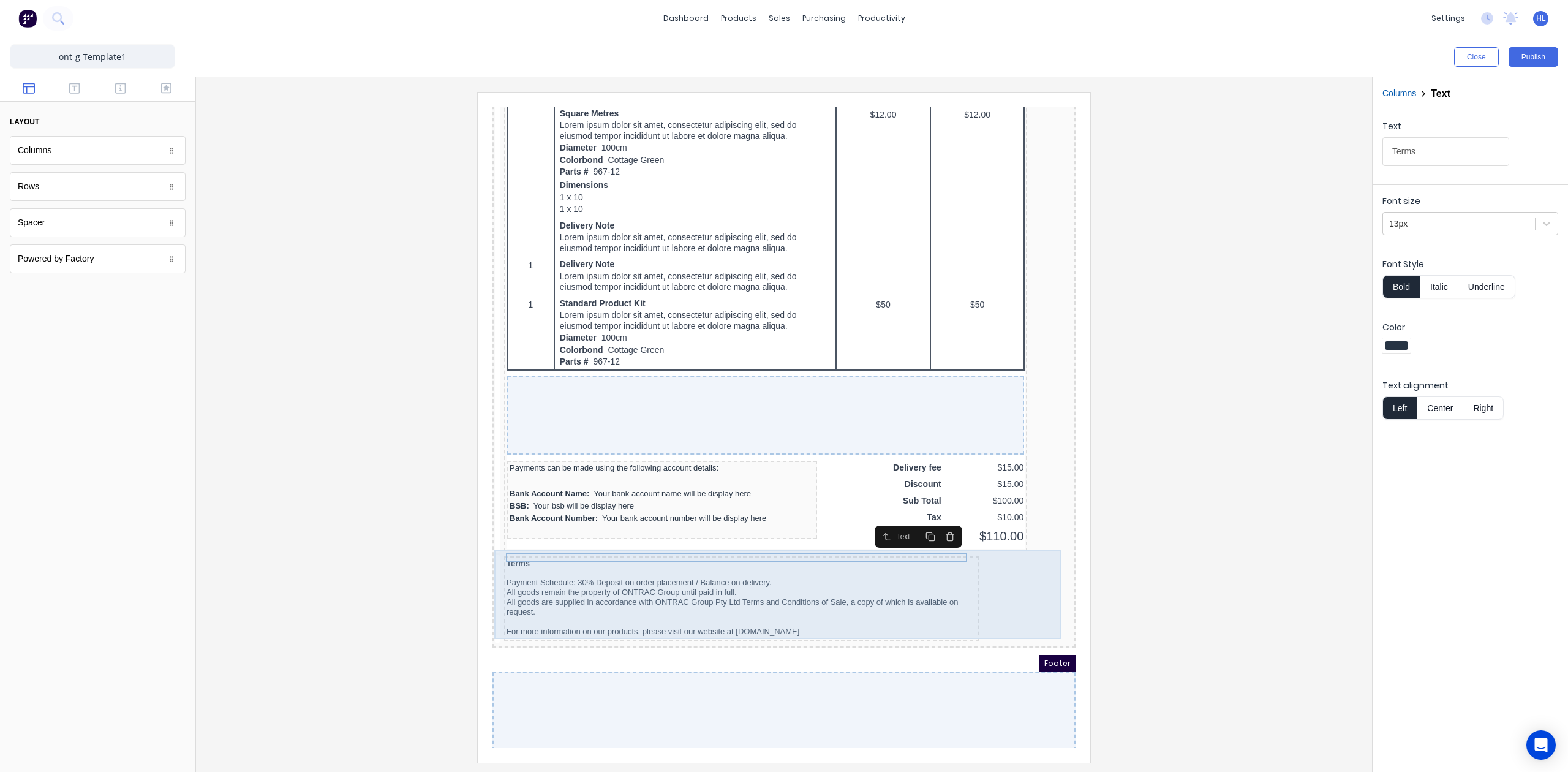
click at [980, 567] on div "Terms _________________________________________________________________________…" at bounding box center [769, 585] width 578 height 90
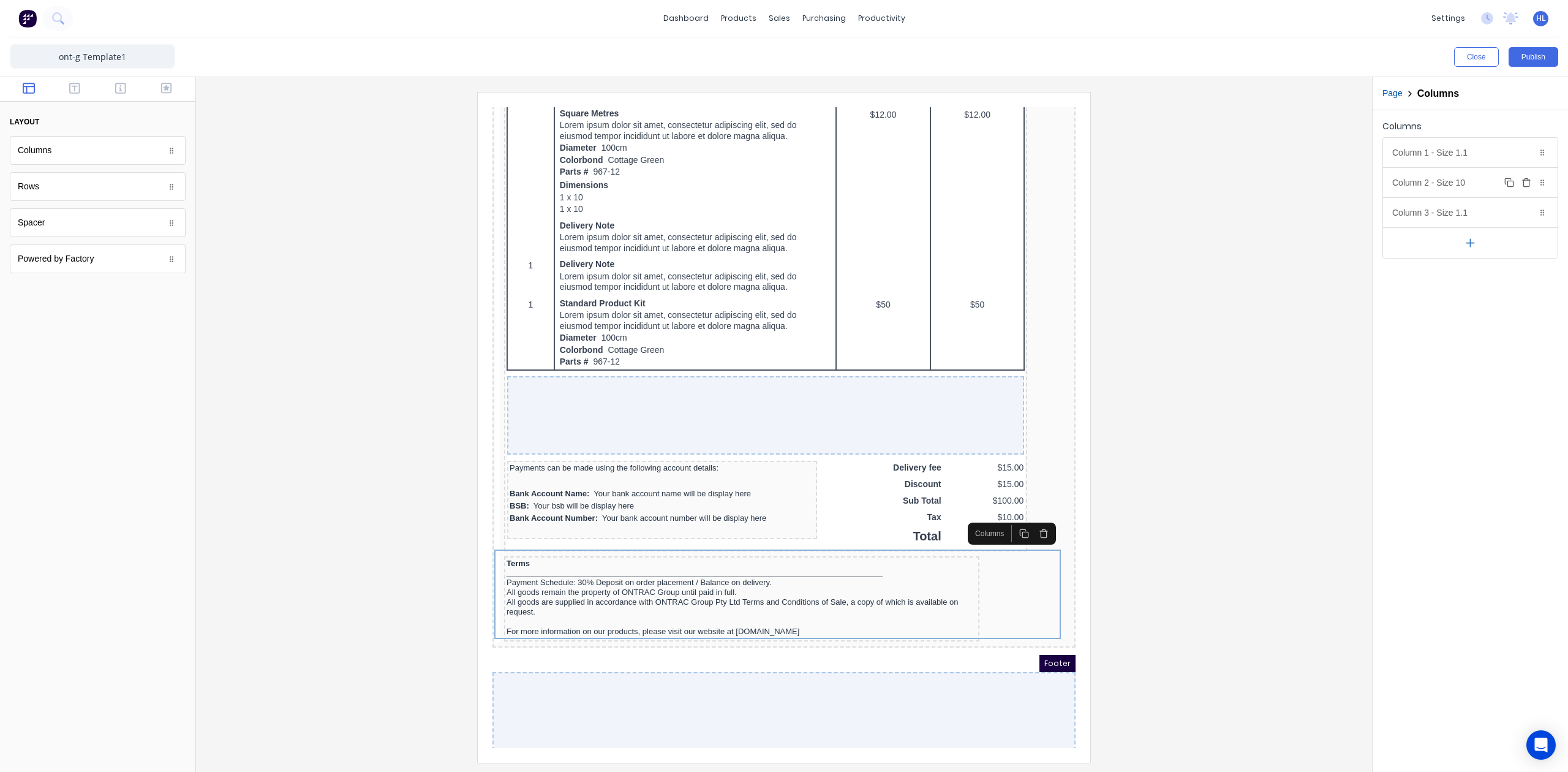
click at [1454, 185] on div "Column 2 - Size 10 Duplicate Delete" at bounding box center [1470, 182] width 174 height 29
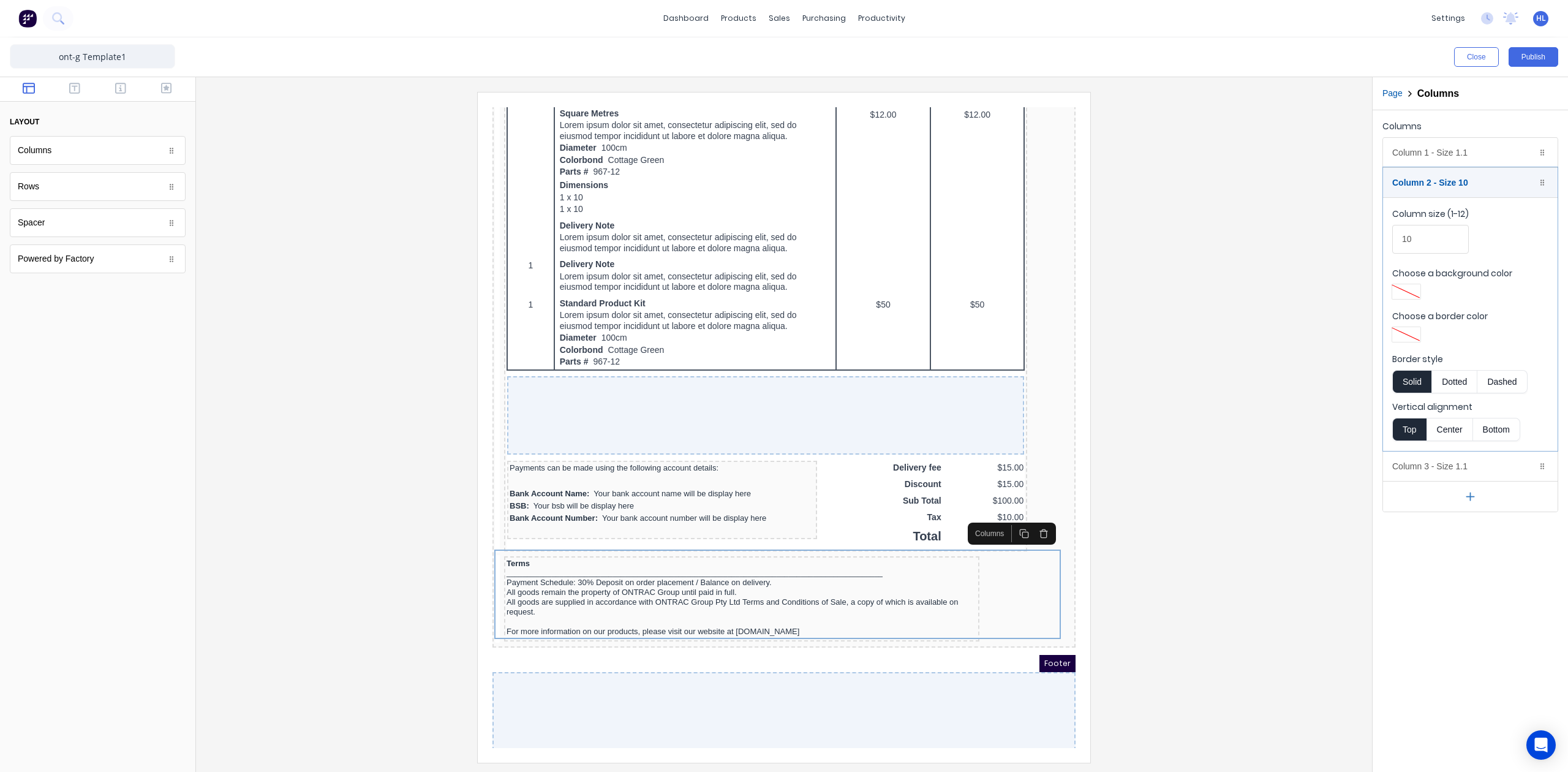
click at [1422, 257] on div "Column size (1-12) 10" at bounding box center [1470, 233] width 156 height 52
drag, startPoint x: 1418, startPoint y: 245, endPoint x: 1408, endPoint y: 249, distance: 10.8
click at [1408, 249] on input "10" at bounding box center [1431, 239] width 76 height 29
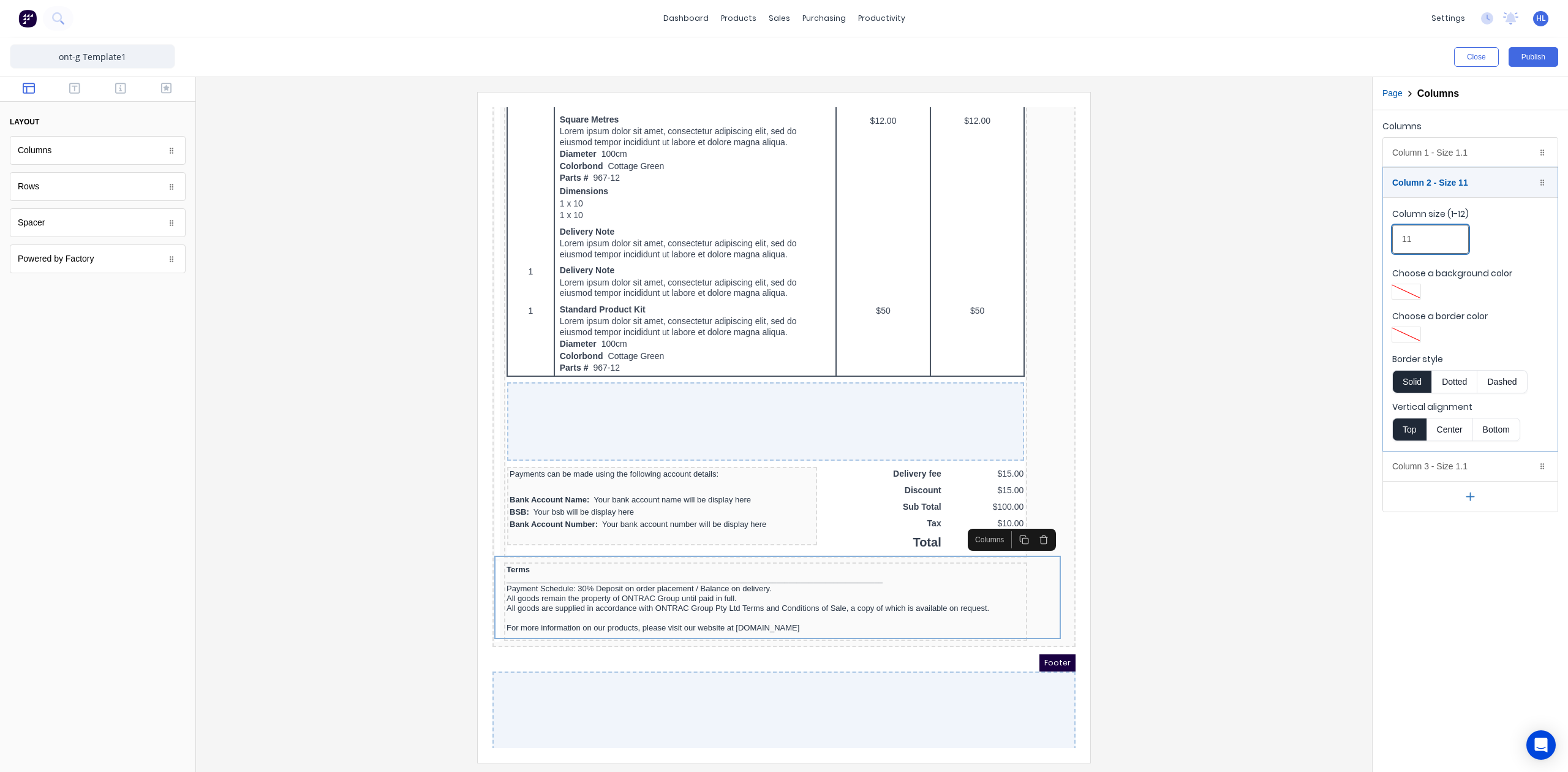
type input "11"
click at [1270, 373] on div at bounding box center [784, 427] width 1156 height 670
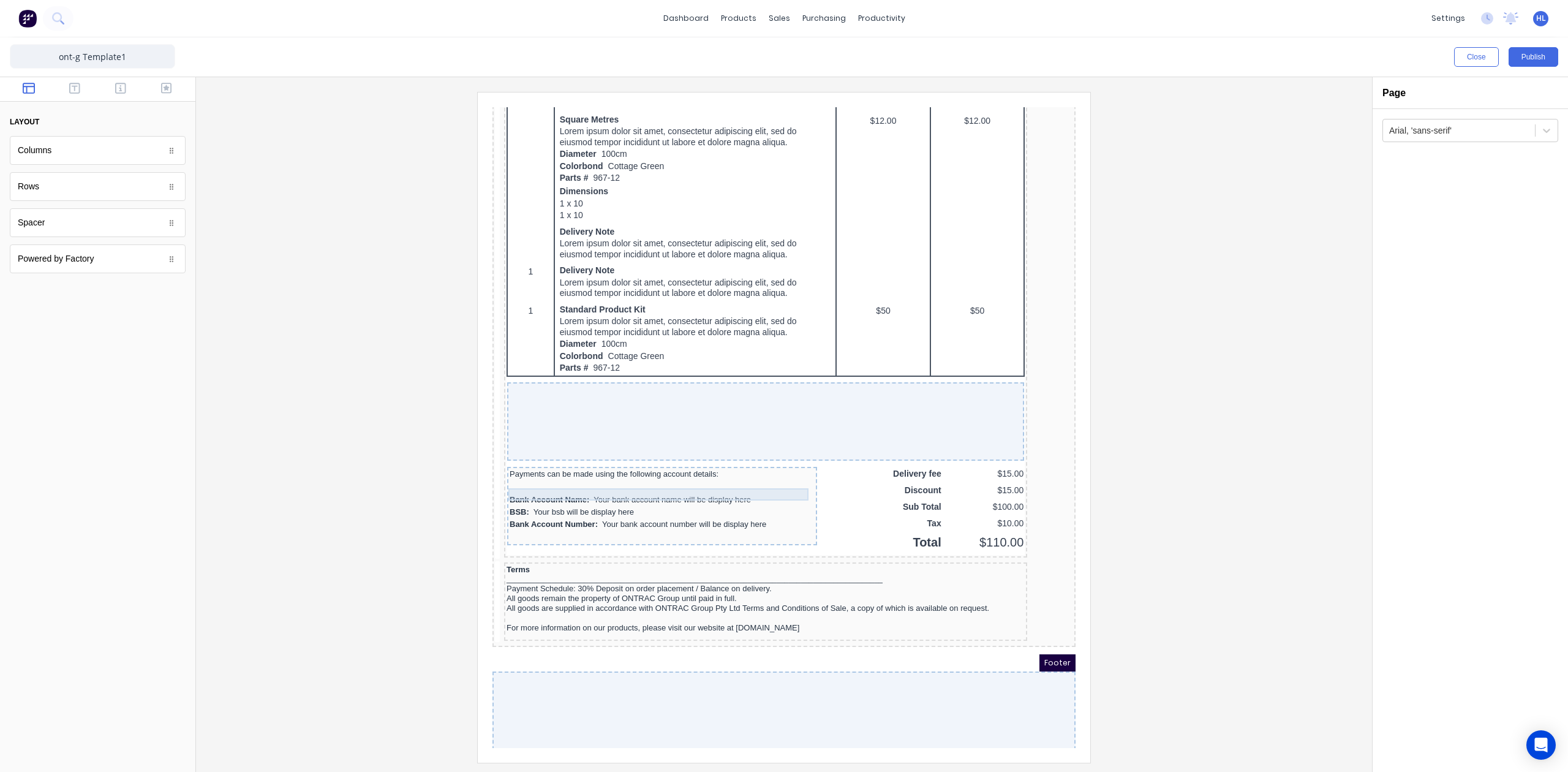
click at [685, 479] on div "Bank Account Name: Your bank account name will be display here" at bounding box center [648, 485] width 305 height 12
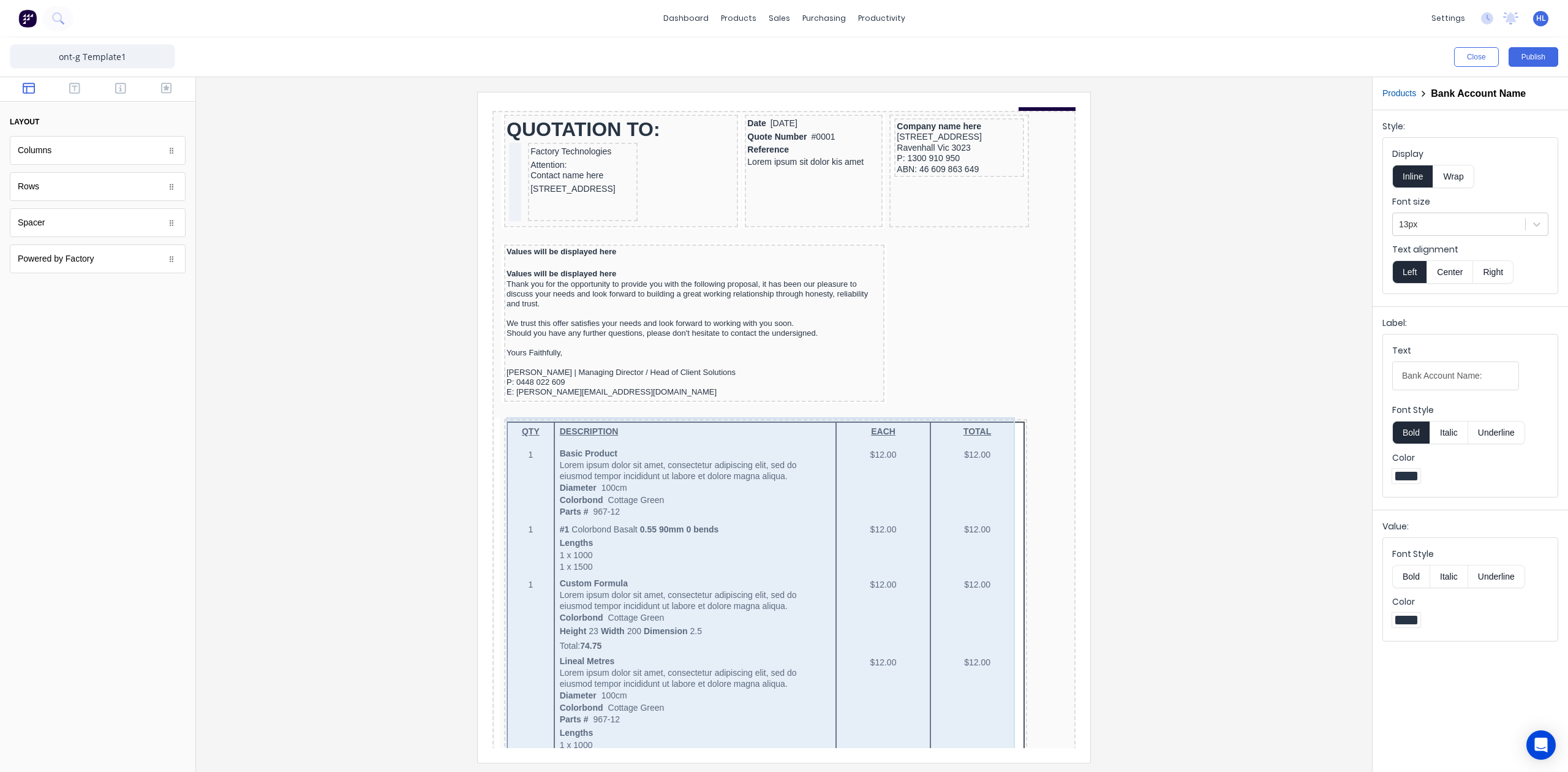
scroll to position [0, 0]
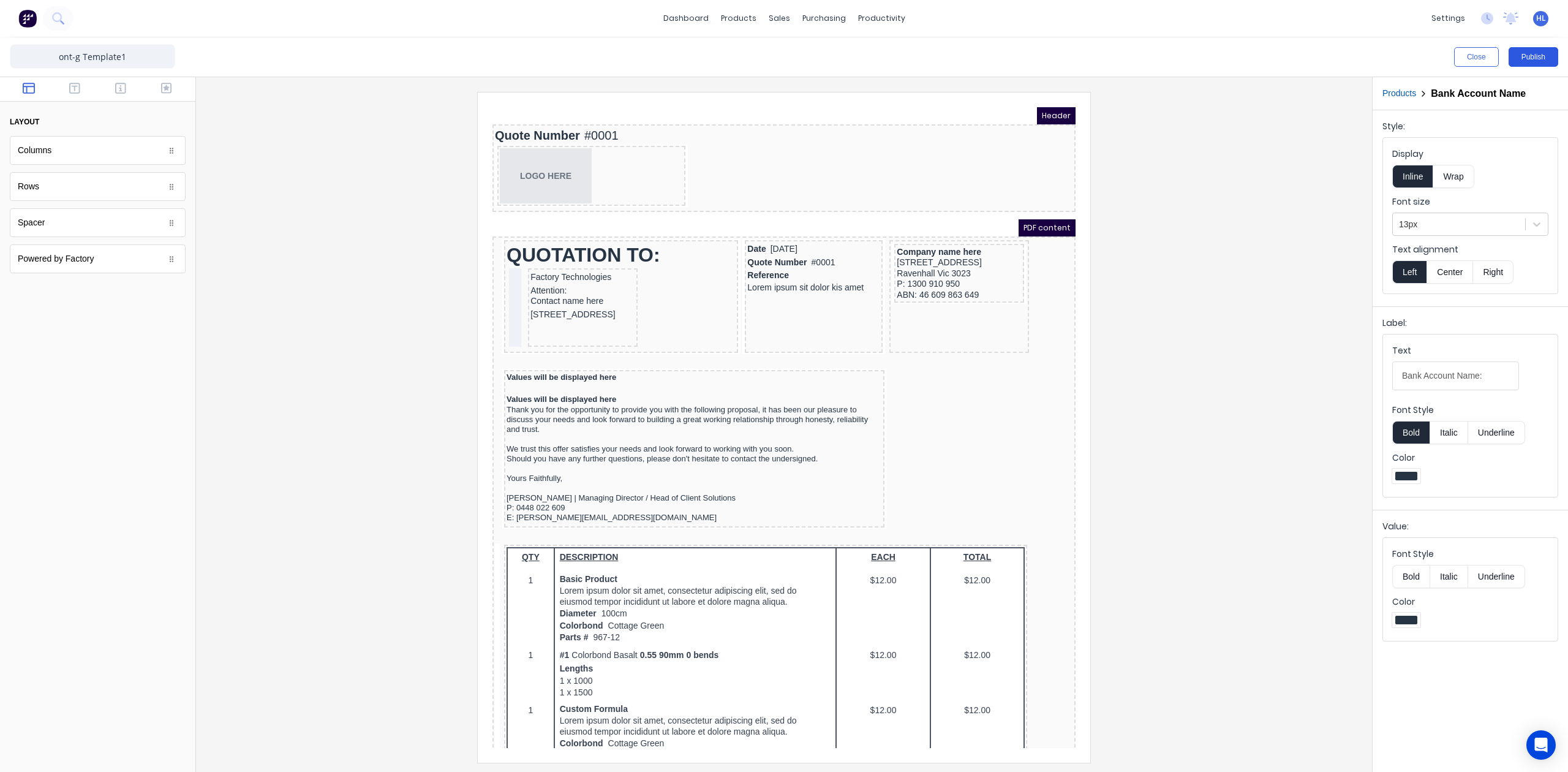
click at [1528, 53] on button "Publish" at bounding box center [1534, 57] width 50 height 19
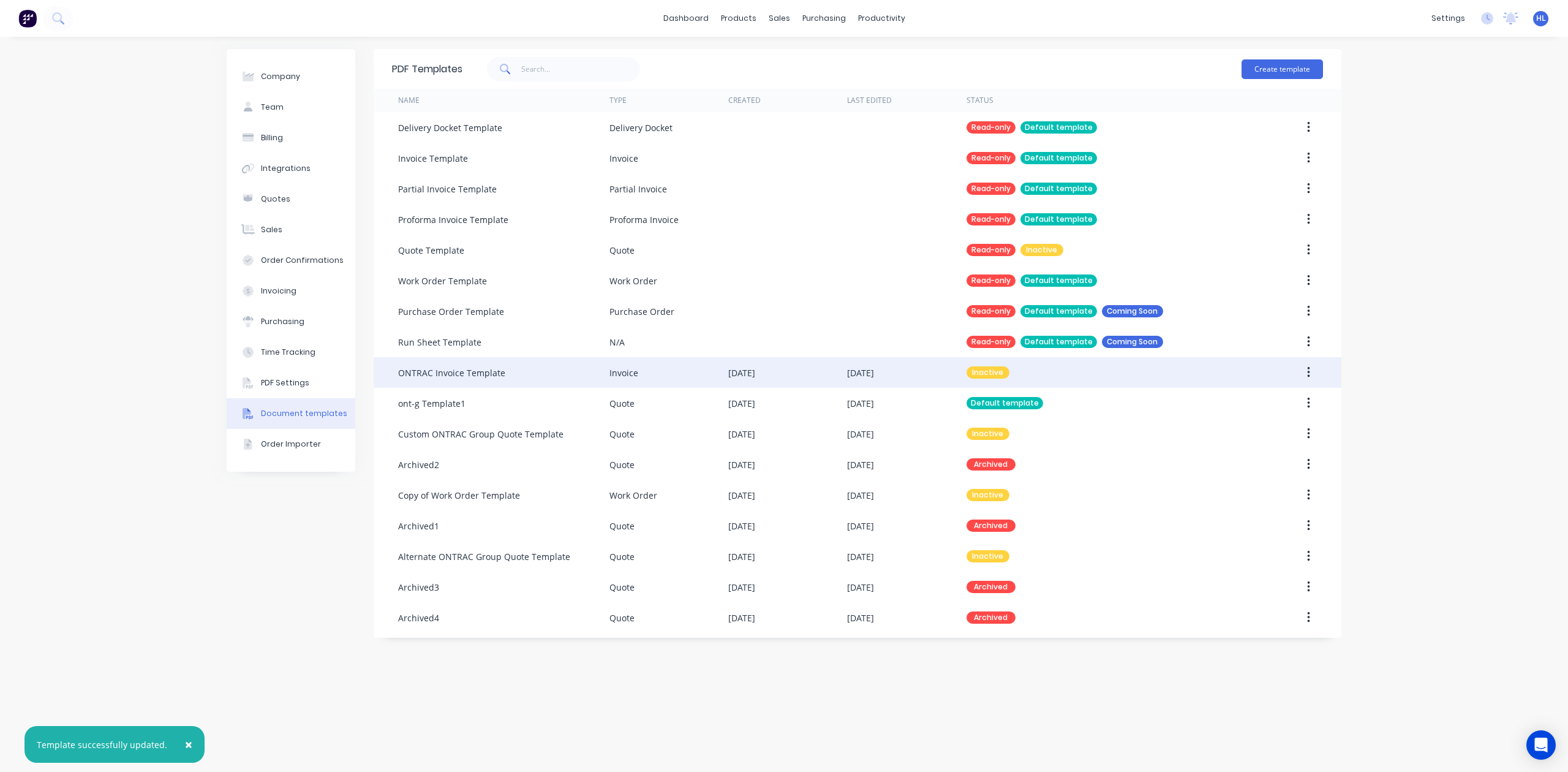
click at [1309, 373] on button "button" at bounding box center [1309, 373] width 29 height 22
click at [1312, 375] on button "button" at bounding box center [1309, 373] width 29 height 22
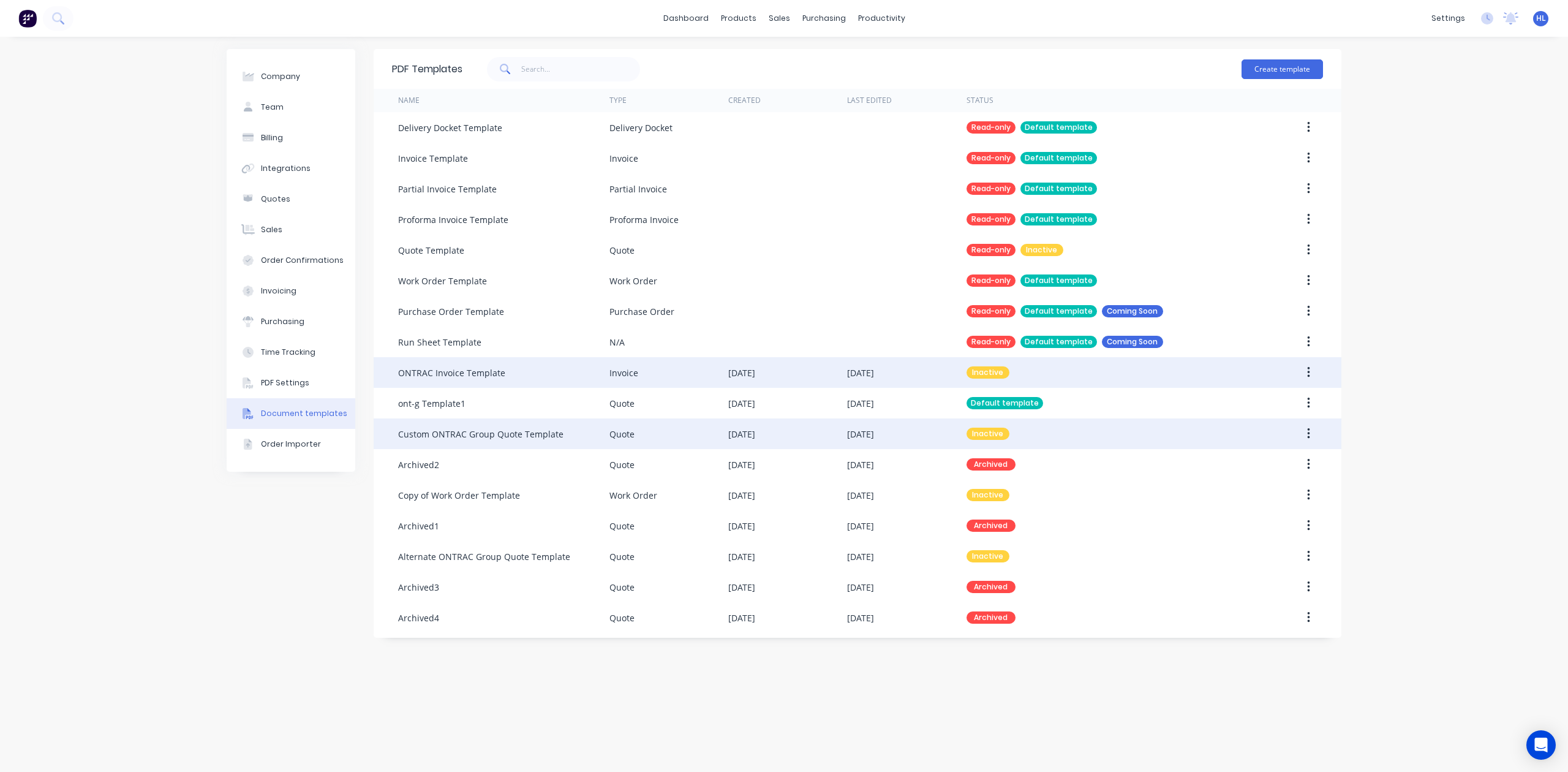
click at [1290, 430] on div at bounding box center [1283, 433] width 79 height 30
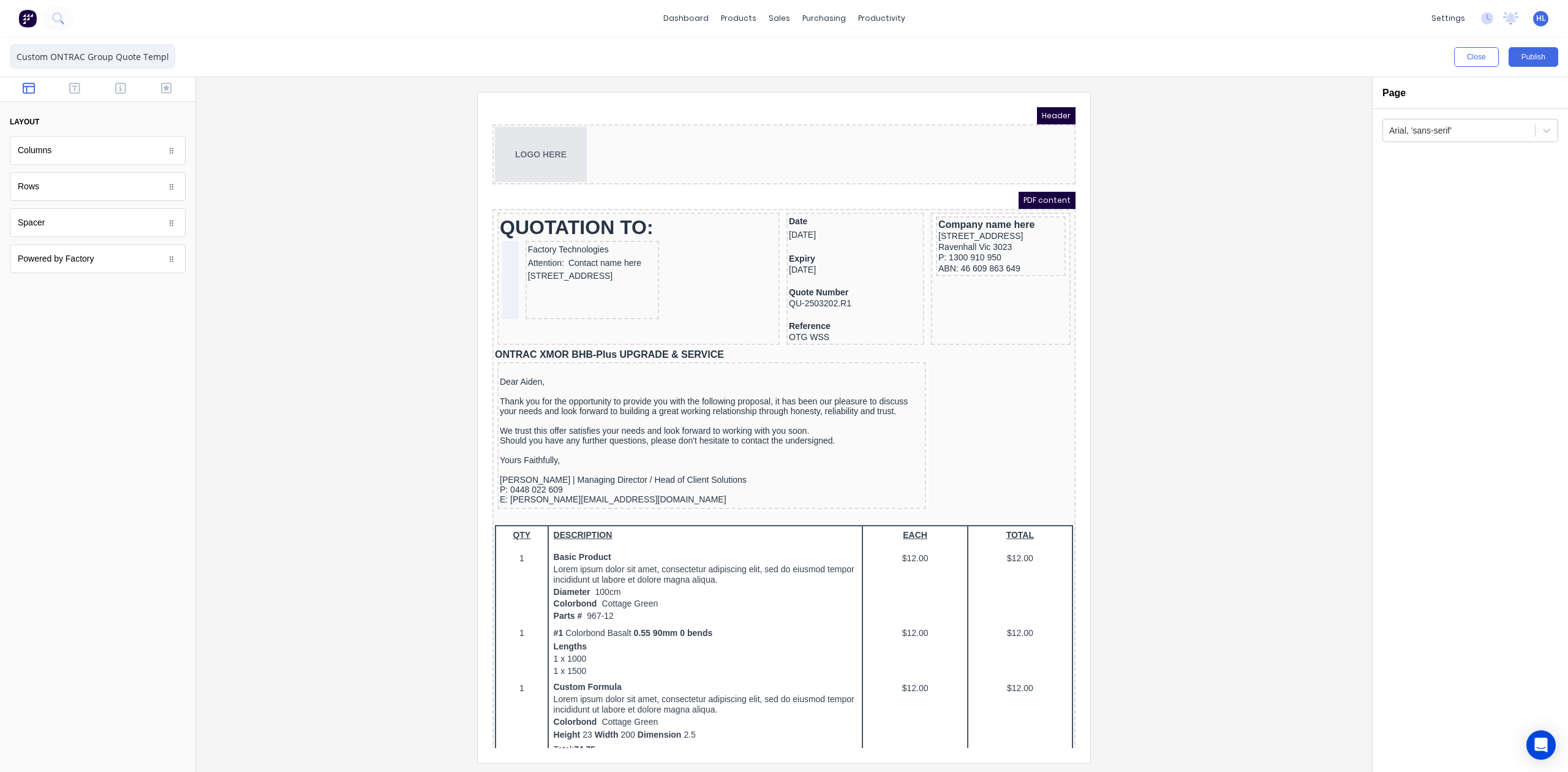
click at [15, 60] on input "Custom ONTRAC Group Quote Template" at bounding box center [92, 56] width 165 height 25
drag, startPoint x: 136, startPoint y: 47, endPoint x: 319, endPoint y: 42, distance: 183.1
click at [319, 42] on div "Custom ONTRAC Group Quote Template Close Publish Components layout Columns Colu…" at bounding box center [784, 404] width 1568 height 734
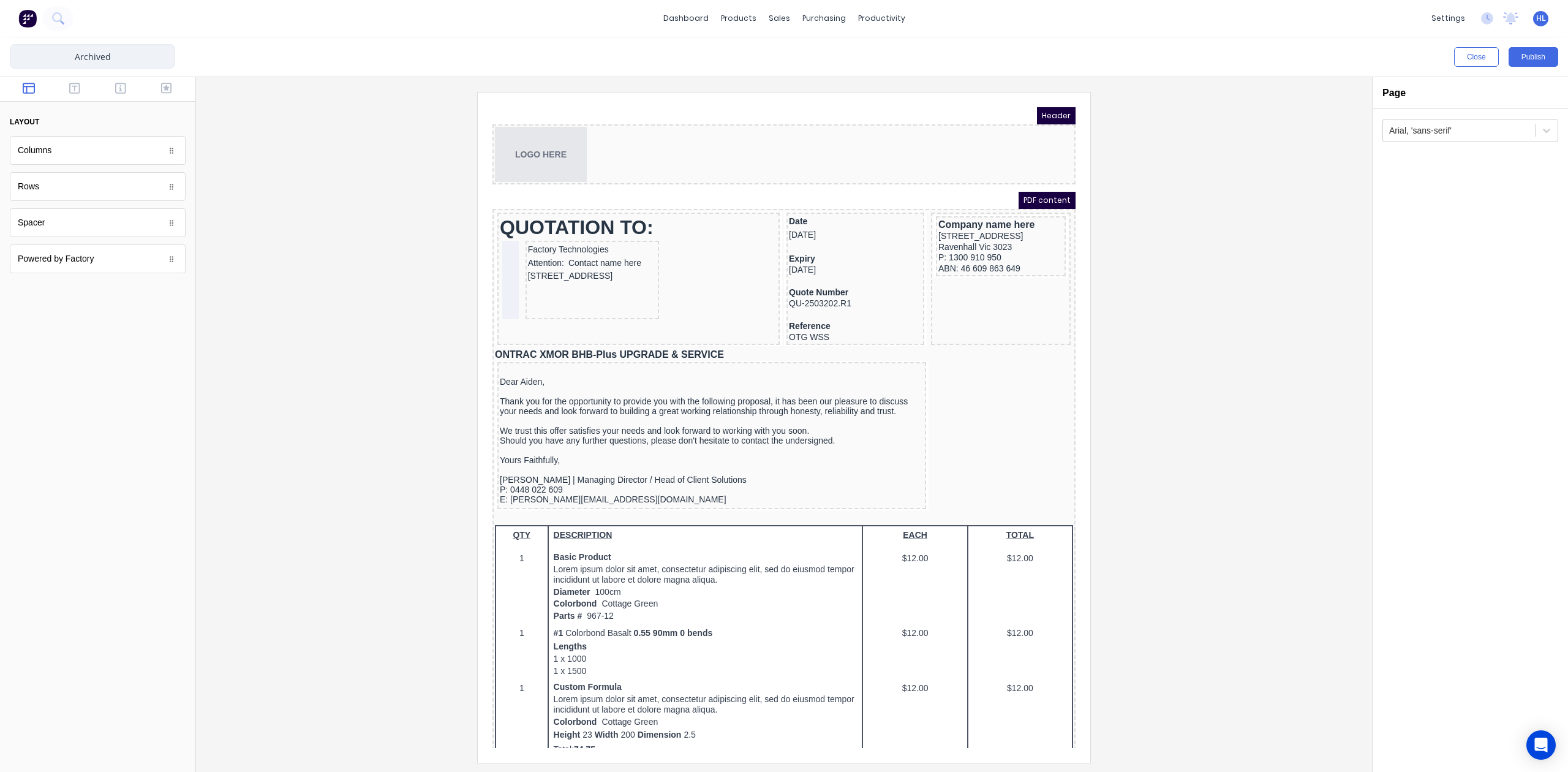
type input "Archived"
click at [1542, 67] on div "Close Publish" at bounding box center [784, 57] width 1568 height 39
click at [1542, 64] on button "Publish" at bounding box center [1534, 57] width 50 height 19
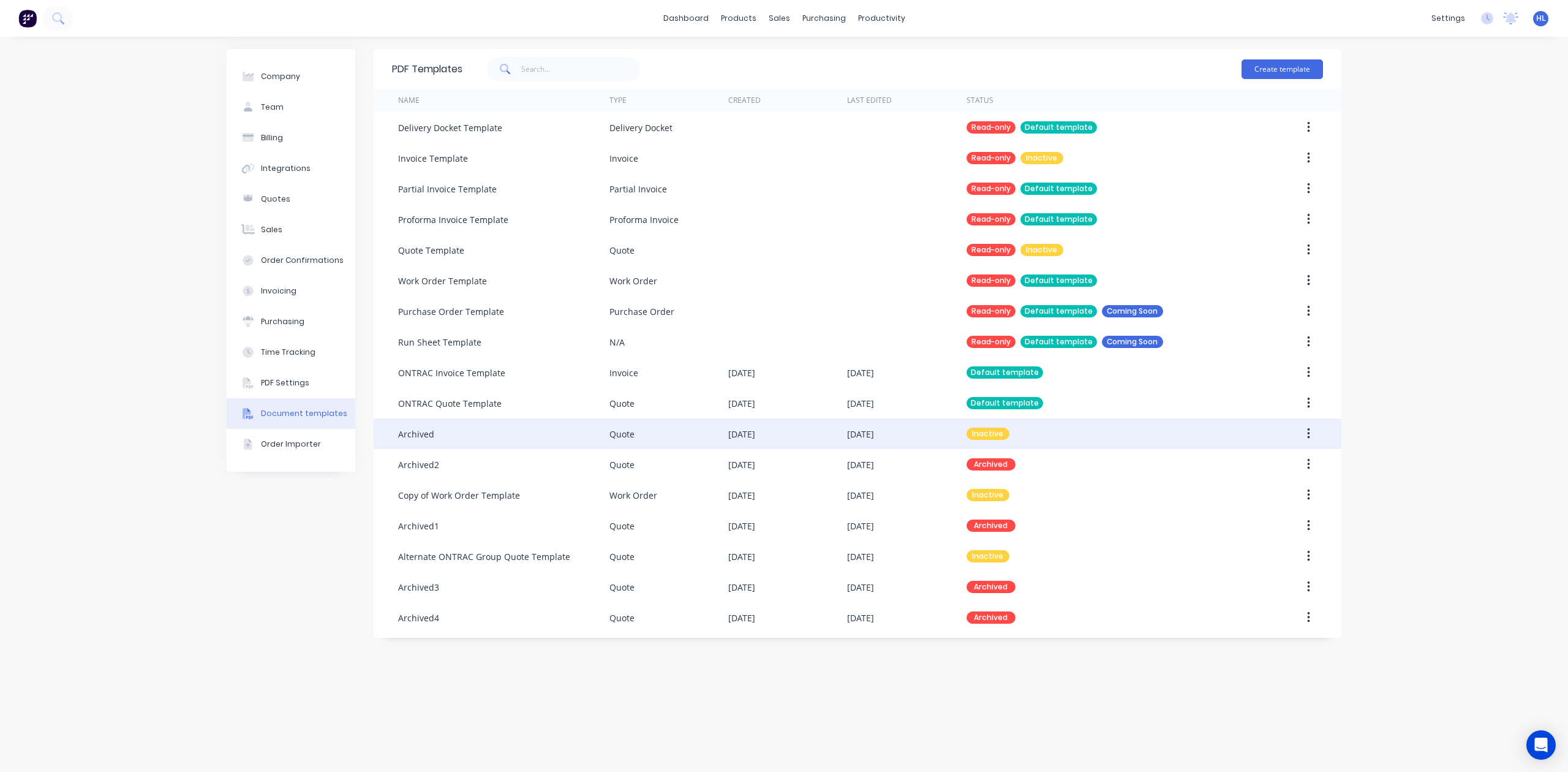
click at [1313, 429] on button "button" at bounding box center [1309, 434] width 29 height 22
click at [1268, 537] on div "Archive" at bounding box center [1265, 539] width 95 height 18
click at [1400, 474] on div "Company Team Billing Integrations Quotes Sales Order Confirmations Invoicing Pu…" at bounding box center [784, 404] width 1568 height 735
click at [439, 67] on div "PDF Templates" at bounding box center [427, 69] width 71 height 15
click at [574, 78] on input "text" at bounding box center [581, 69] width 119 height 25
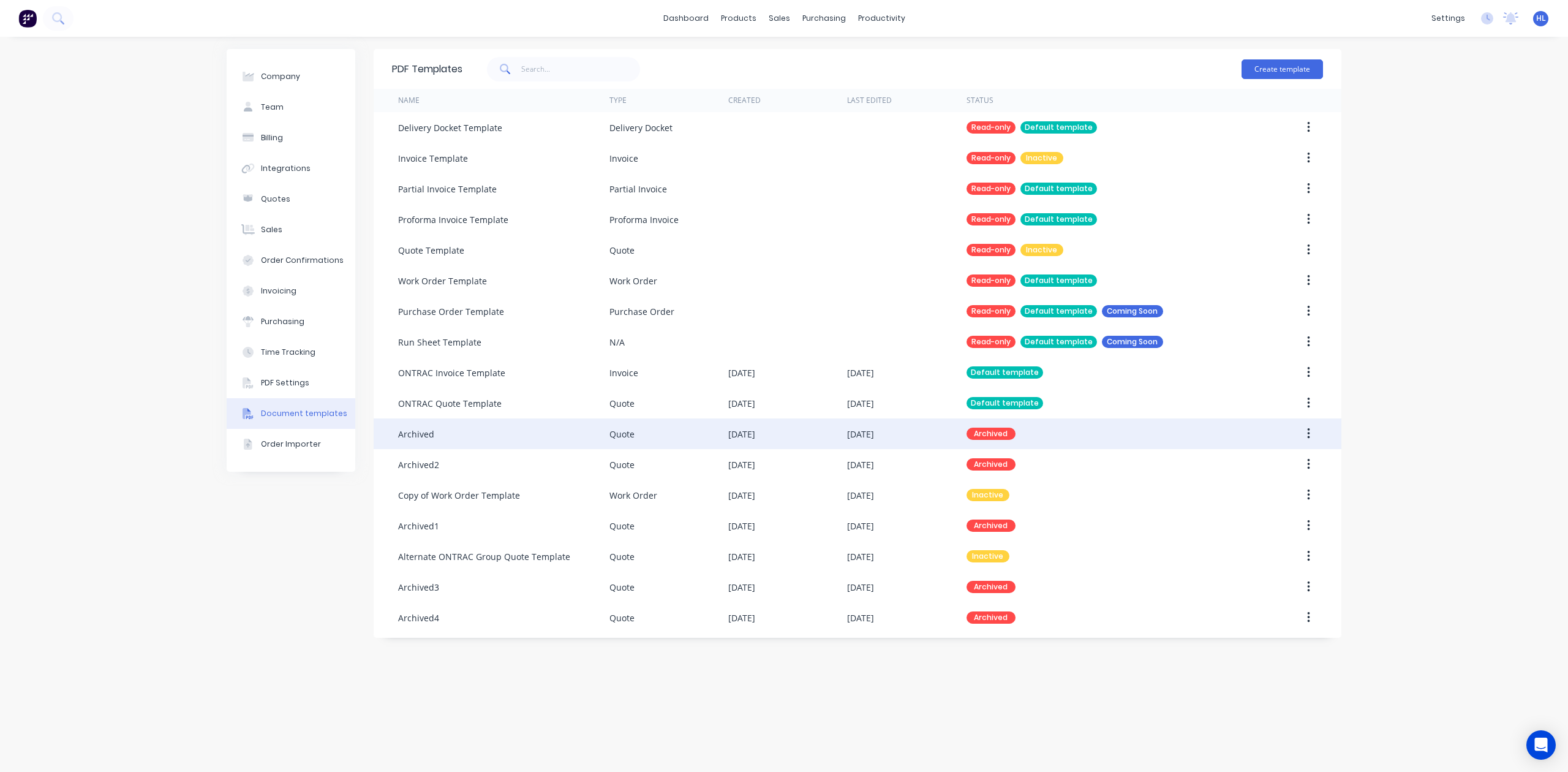
click at [589, 49] on div "PDF Templates Create template" at bounding box center [857, 69] width 968 height 40
click at [508, 64] on icon at bounding box center [505, 69] width 11 height 11
click at [509, 67] on icon at bounding box center [505, 69] width 11 height 11
click at [728, 62] on div "Create template" at bounding box center [893, 69] width 861 height 37
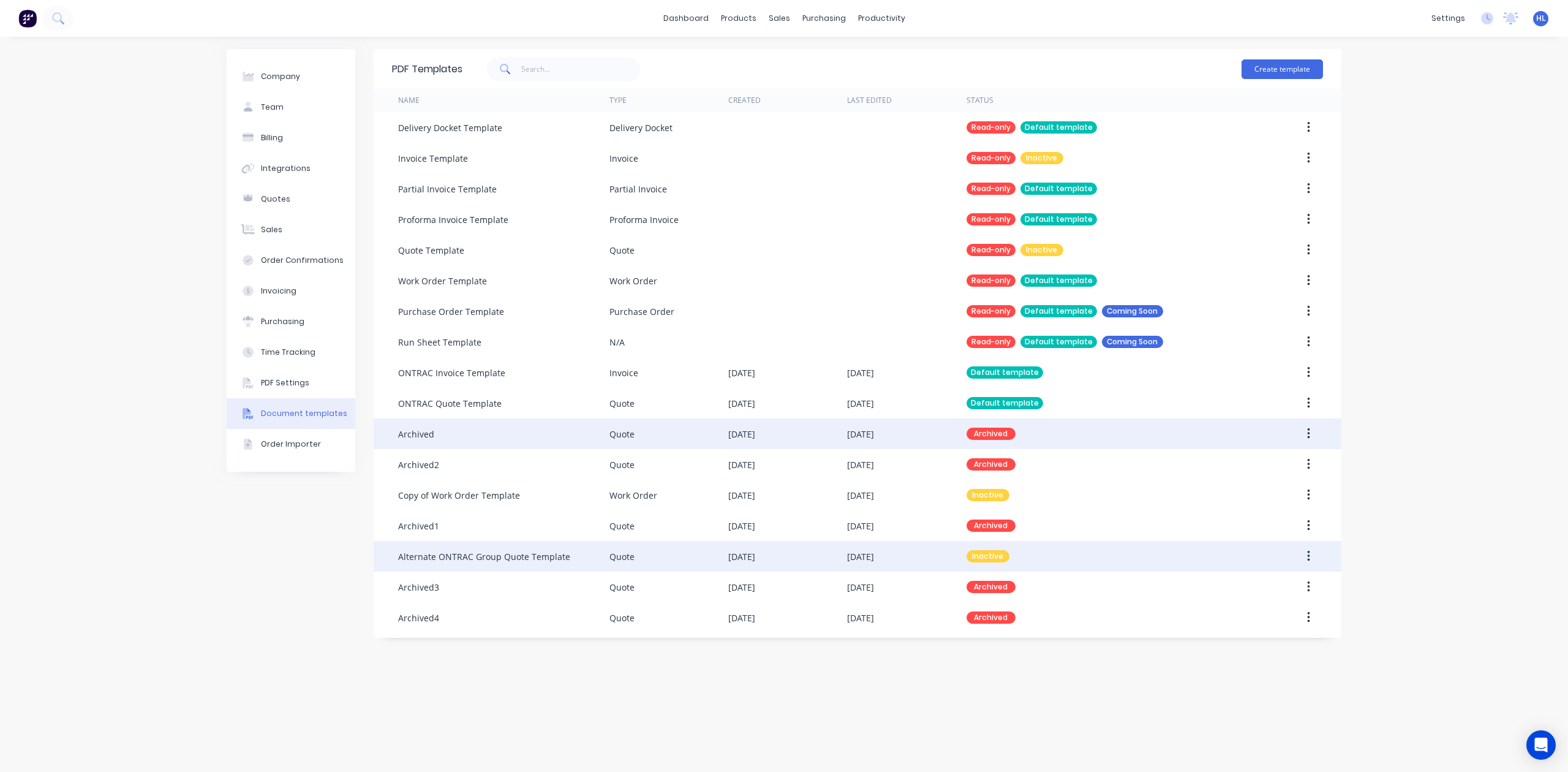
click at [567, 557] on div "Alternate ONTRAC Group Quote Template" at bounding box center [504, 556] width 211 height 30
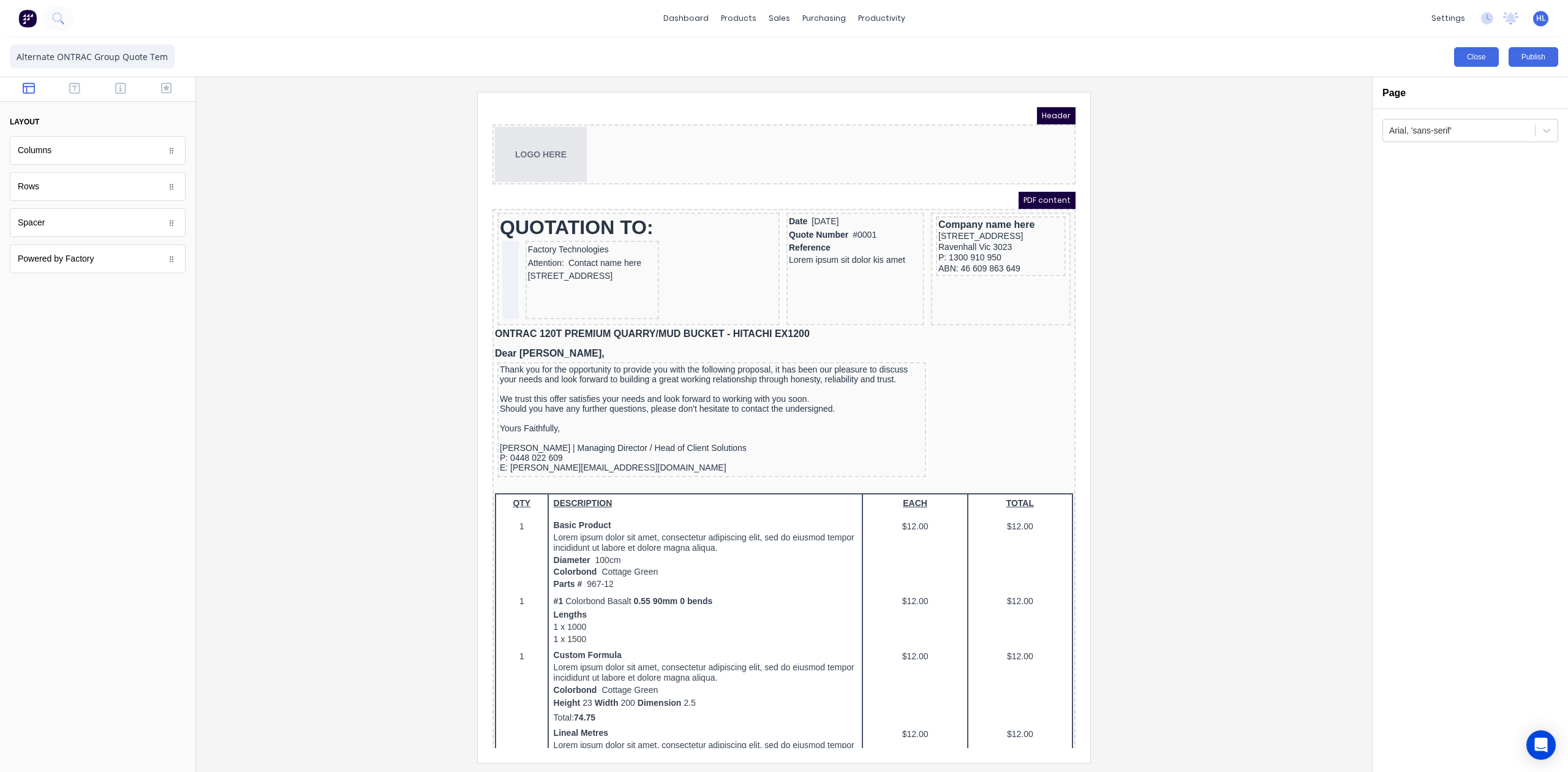
click at [1460, 55] on button "Close" at bounding box center [1476, 57] width 45 height 19
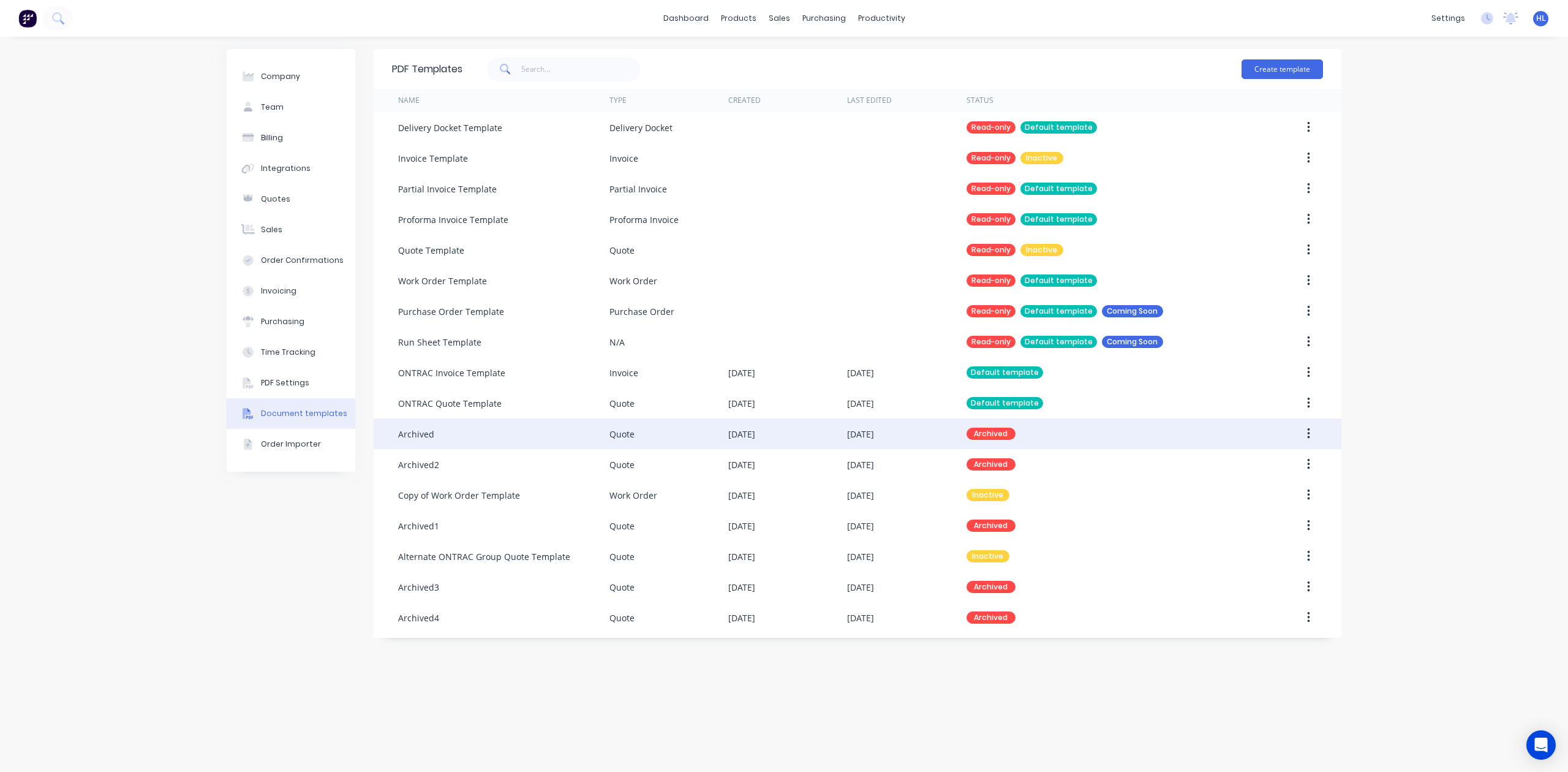
click at [1311, 436] on button "button" at bounding box center [1309, 434] width 29 height 22
click at [1247, 513] on div "Unarchive" at bounding box center [1265, 515] width 95 height 18
click at [1477, 432] on div "Company Team Billing Integrations Quotes Sales Order Confirmations Invoicing Pu…" at bounding box center [784, 404] width 1568 height 735
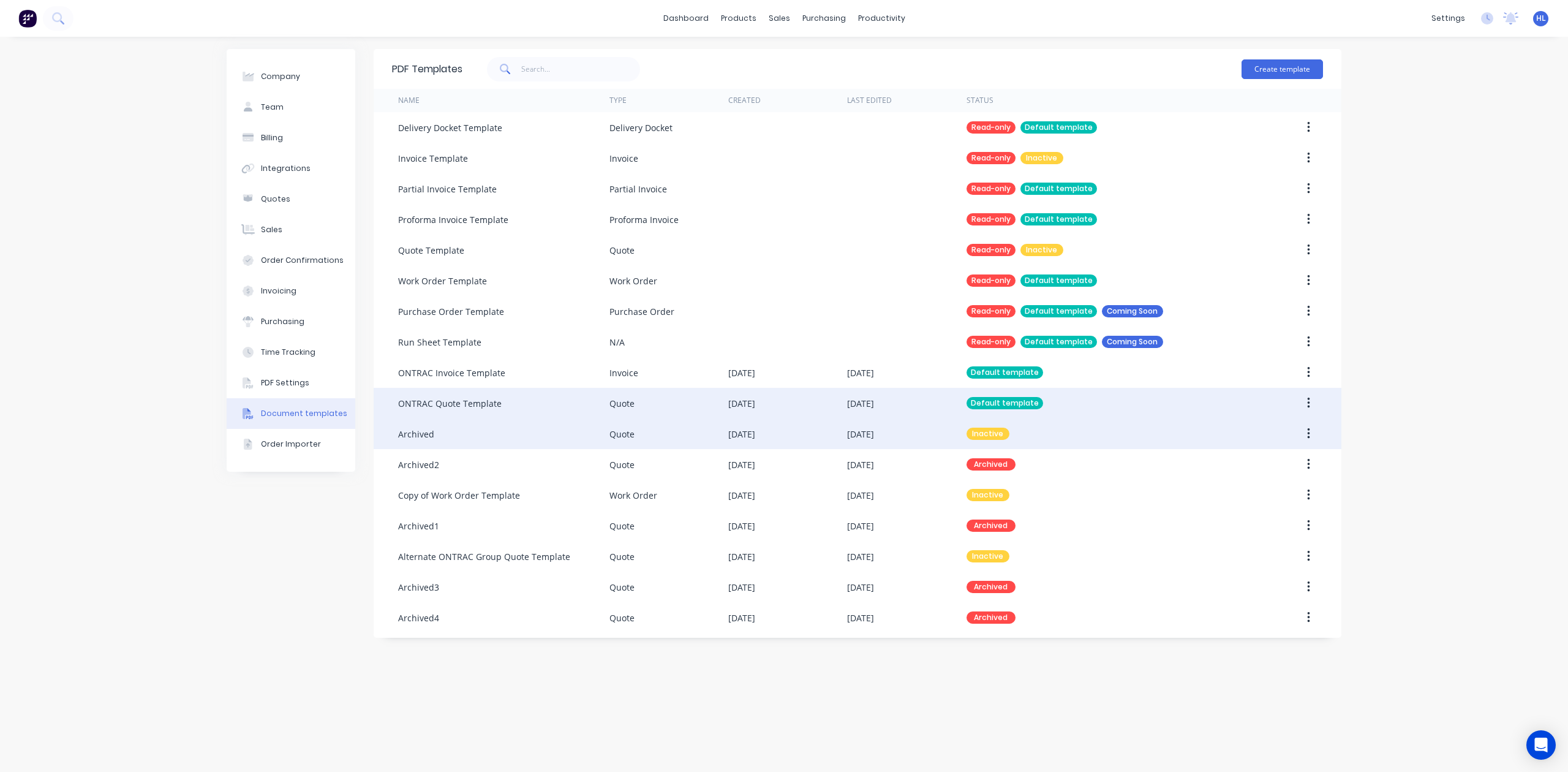
click at [436, 403] on div "ONTRAC Quote Template" at bounding box center [450, 403] width 104 height 13
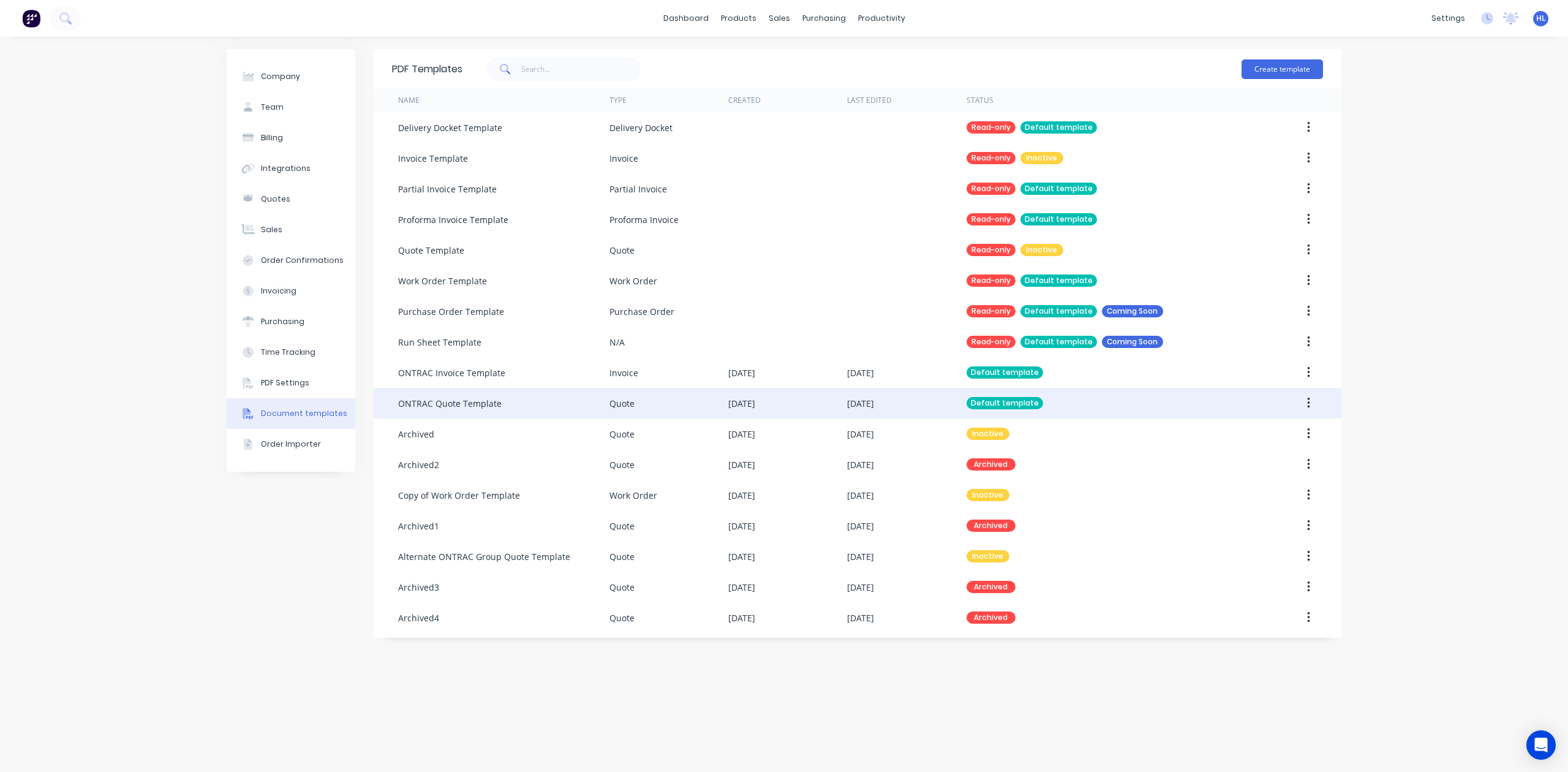
click at [642, 405] on div "Quote" at bounding box center [668, 403] width 119 height 30
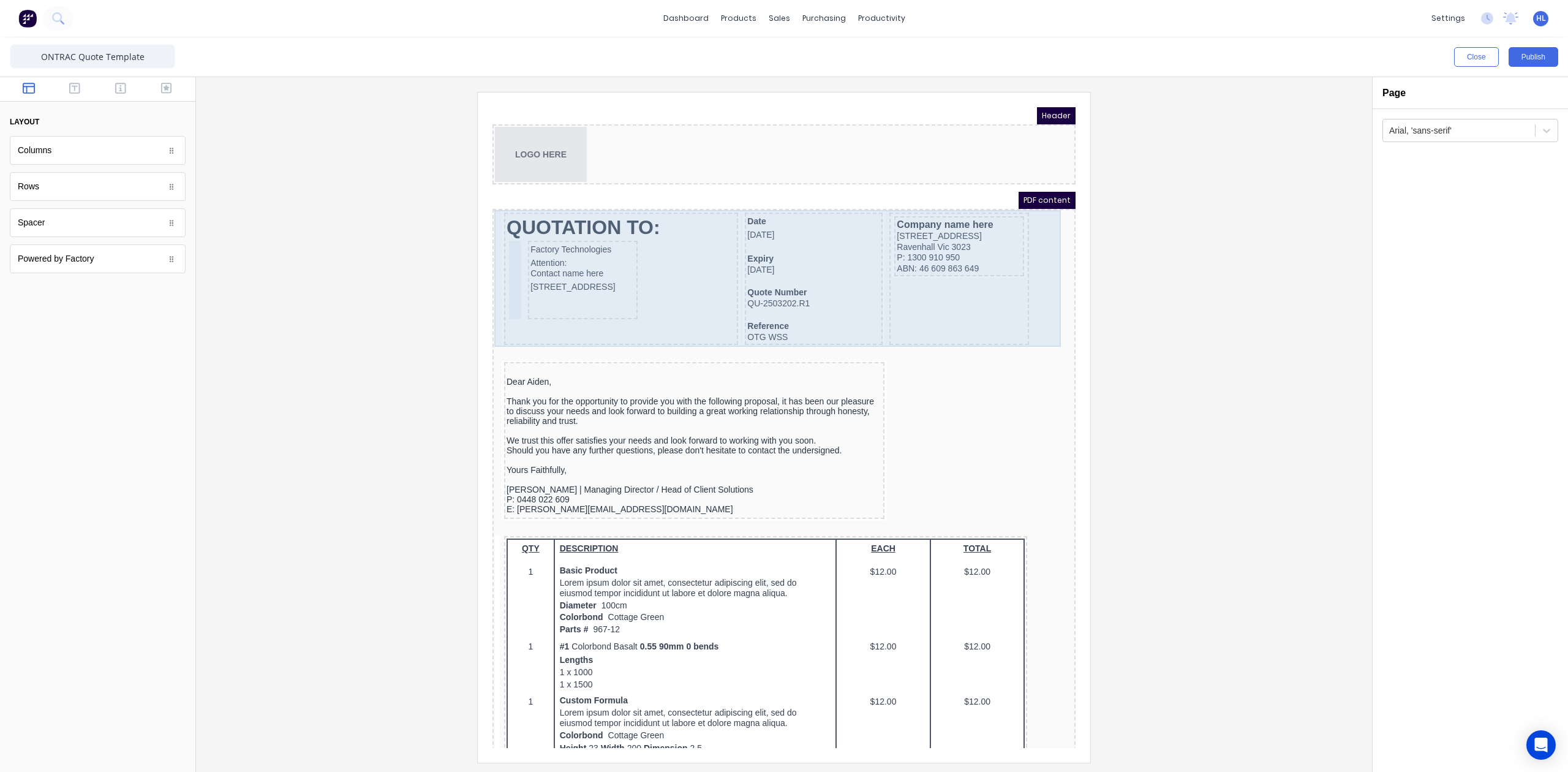
click at [1022, 275] on div "QUOTATION TO: Factory Technologies Attention: Contact name here [STREET_ADDRESS…" at bounding box center [769, 265] width 578 height 137
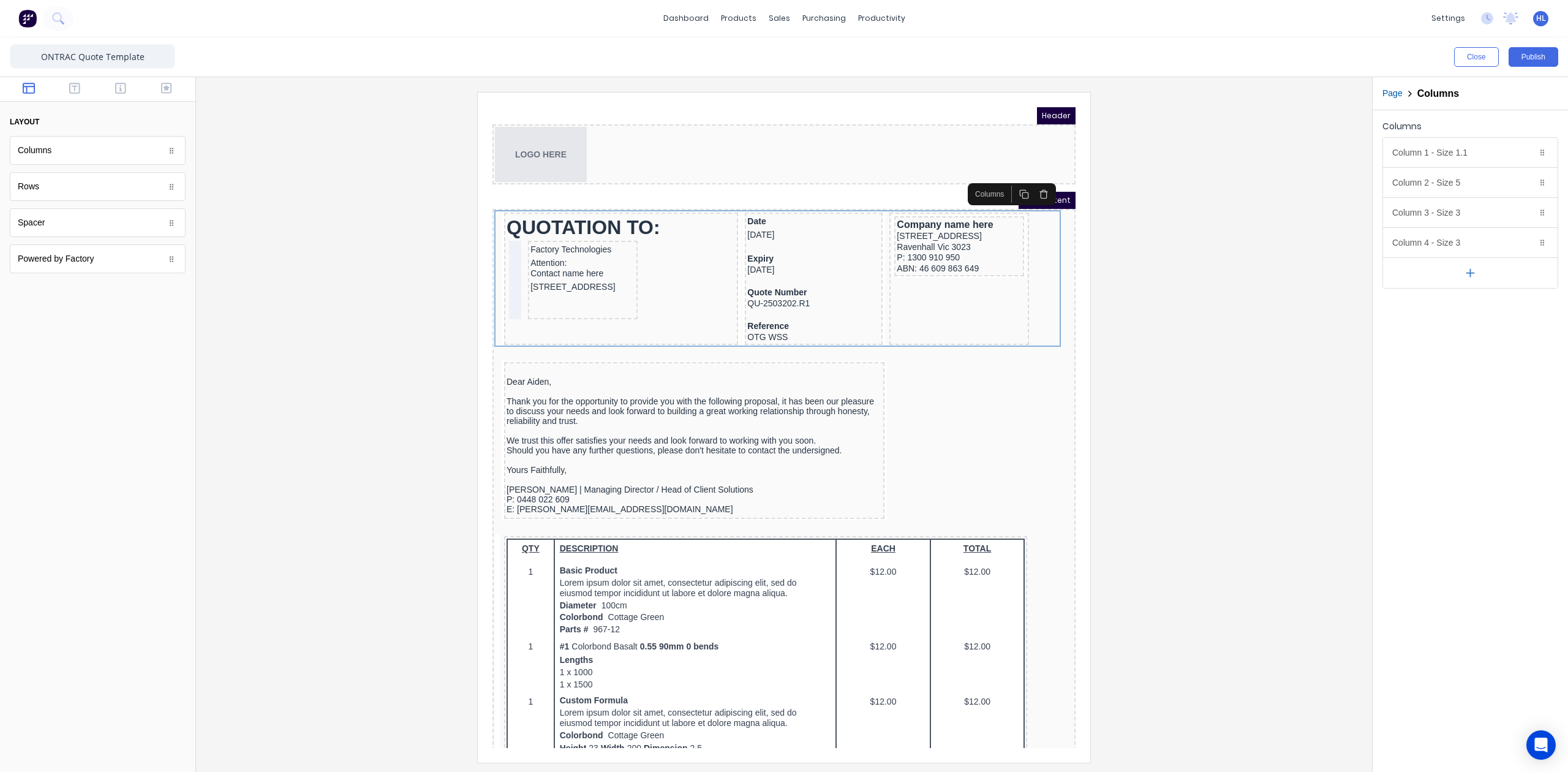
click at [1232, 295] on div at bounding box center [784, 427] width 1156 height 670
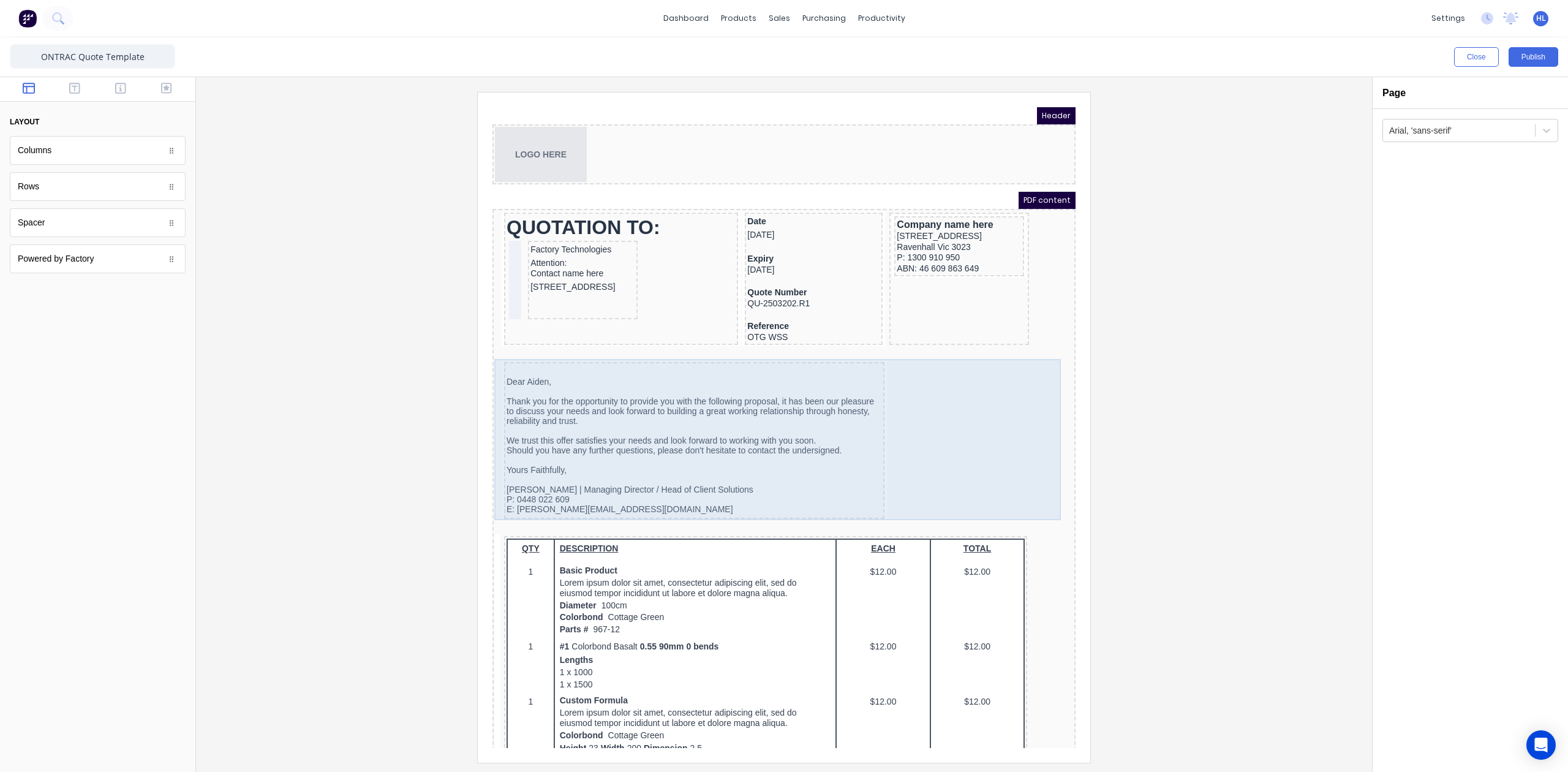
click at [946, 405] on div "Dear [PERSON_NAME], Thank you for the opportunity to provide you with the follo…" at bounding box center [769, 427] width 578 height 161
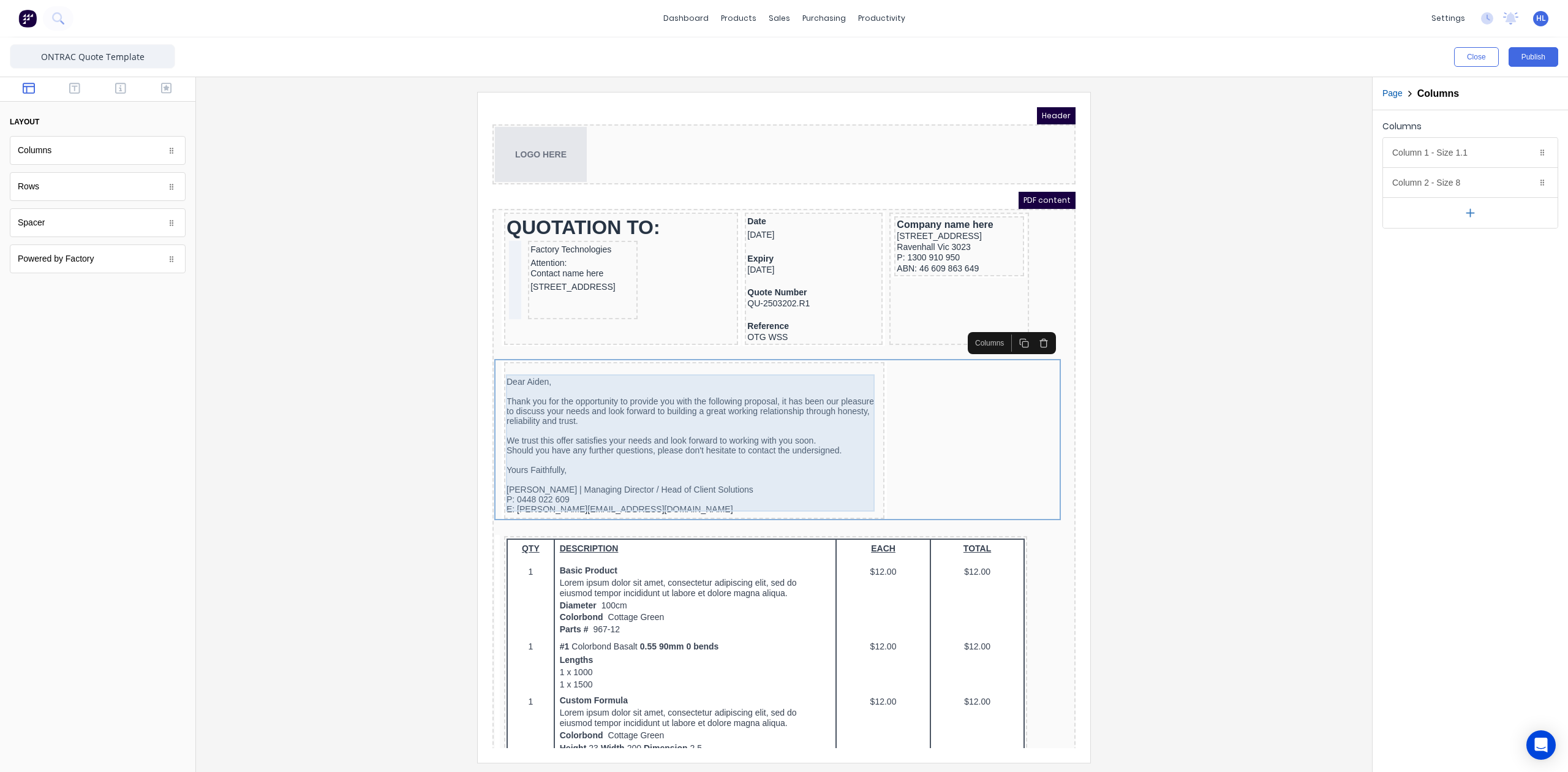
click at [797, 417] on div "Dear [PERSON_NAME], Thank you for the opportunity to provide you with the follo…" at bounding box center [679, 431] width 375 height 137
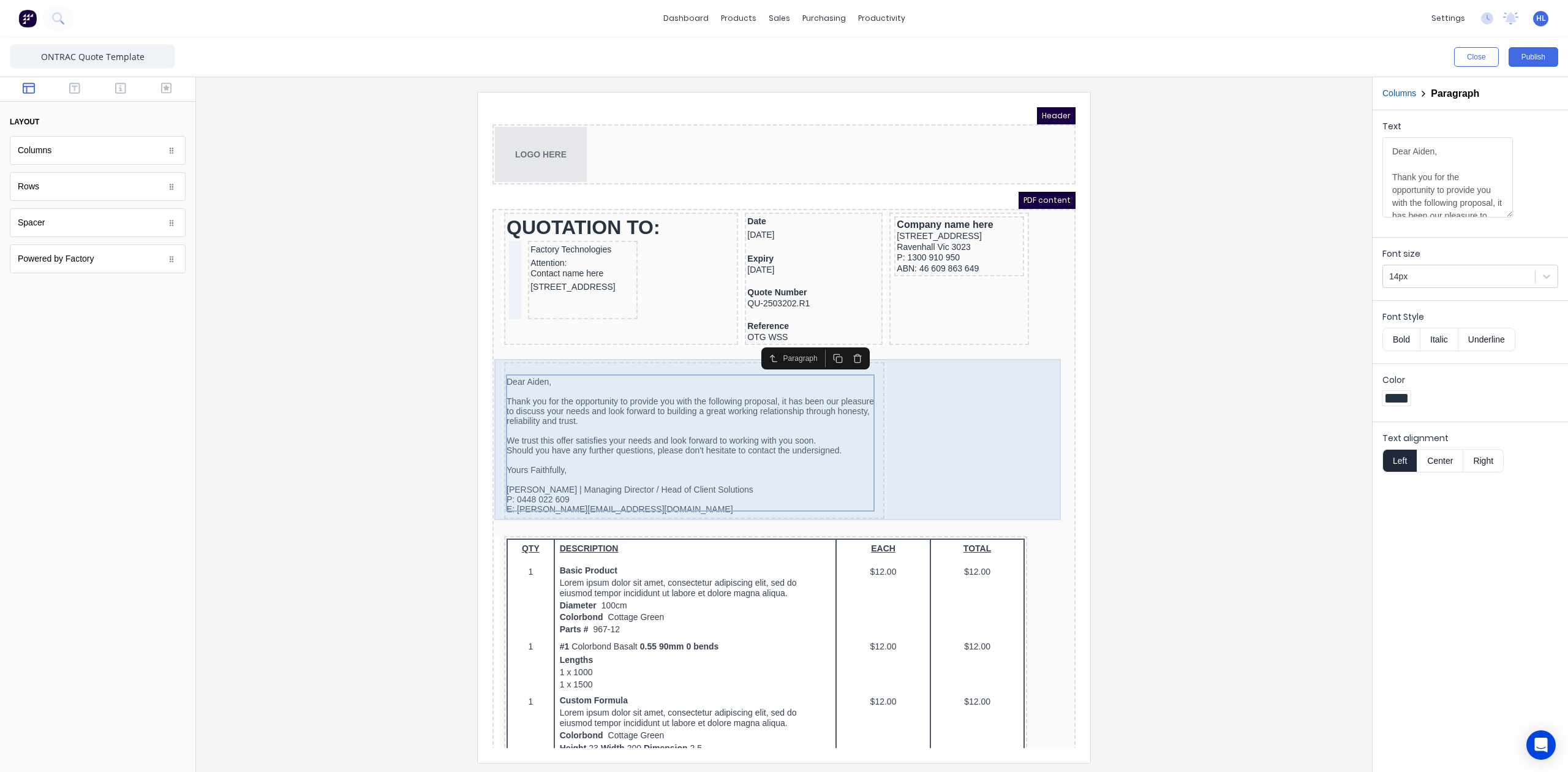
click at [893, 355] on div "Dear [PERSON_NAME], Thank you for the opportunity to provide you with the follo…" at bounding box center [769, 427] width 578 height 161
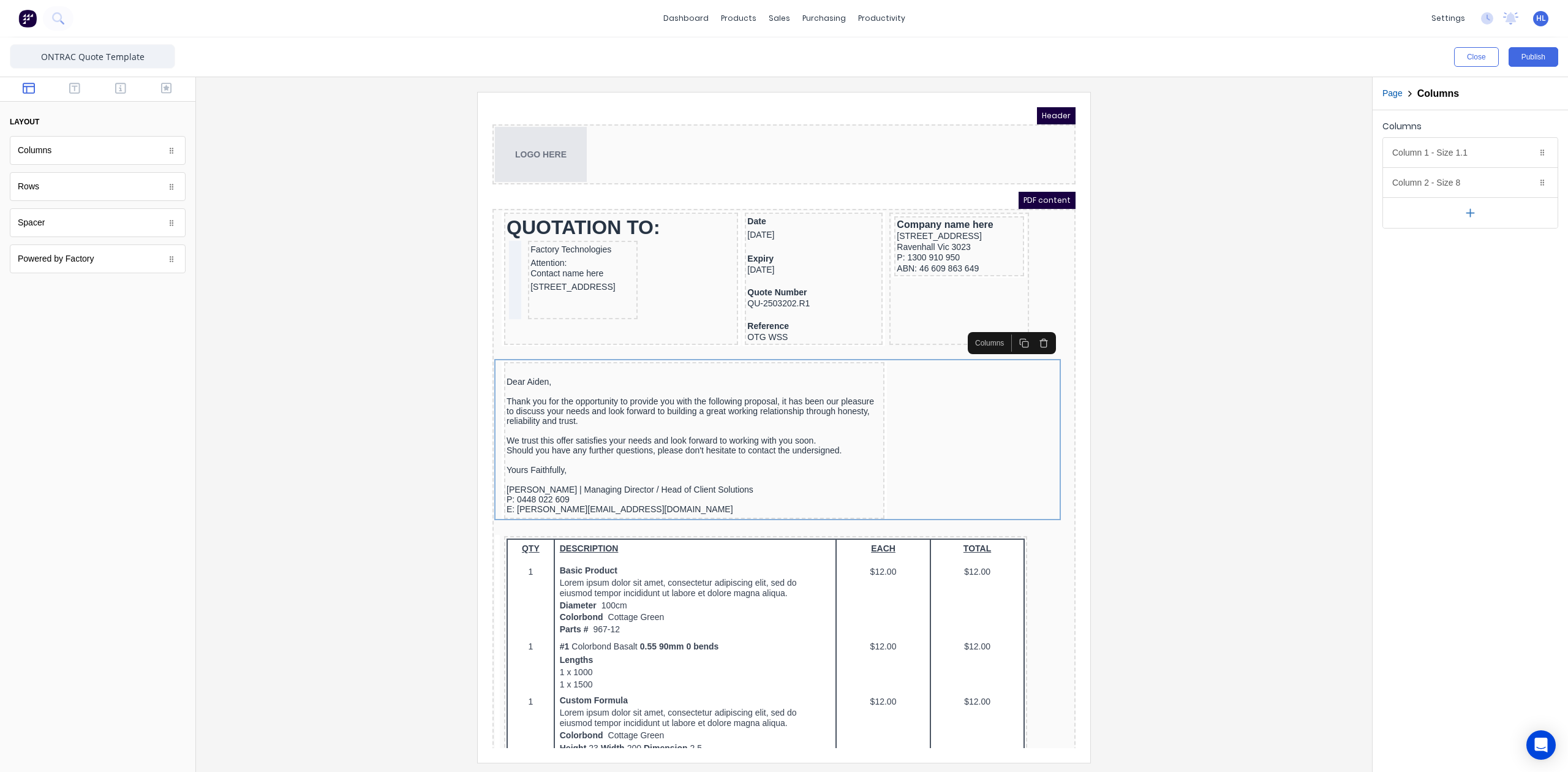
click at [1191, 435] on div at bounding box center [784, 427] width 1156 height 670
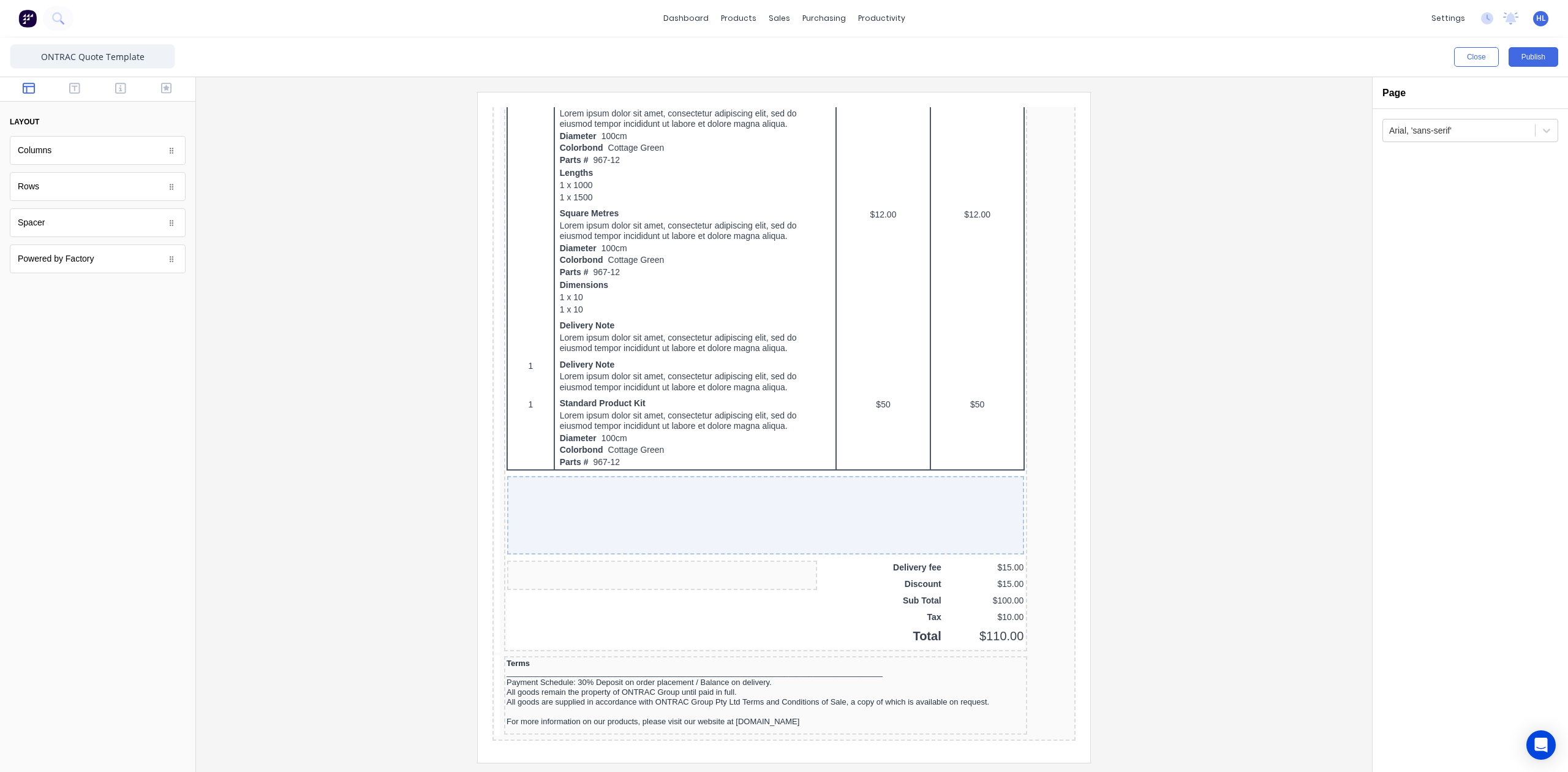
scroll to position [527, 0]
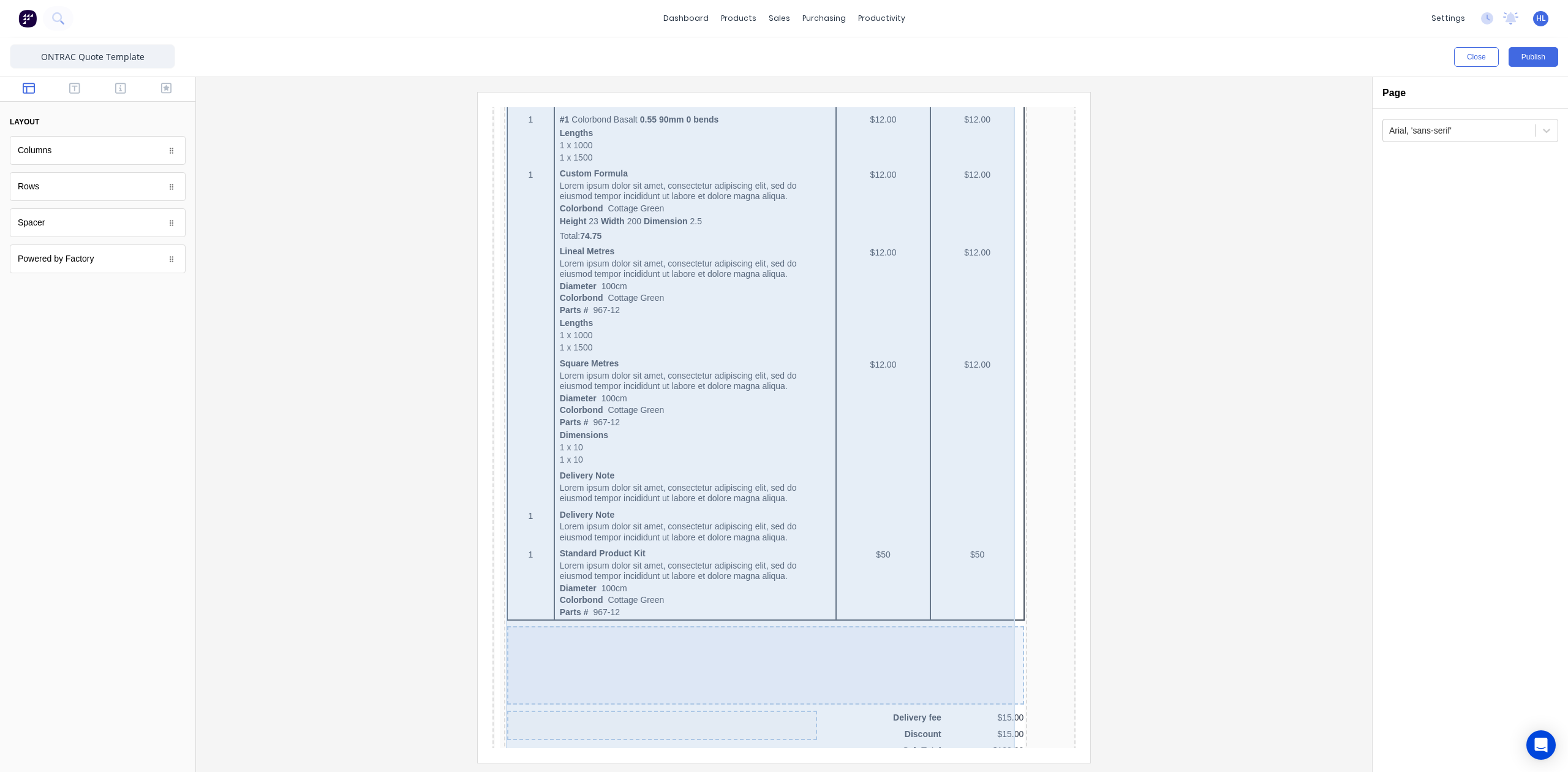
click at [733, 634] on div at bounding box center [751, 650] width 517 height 78
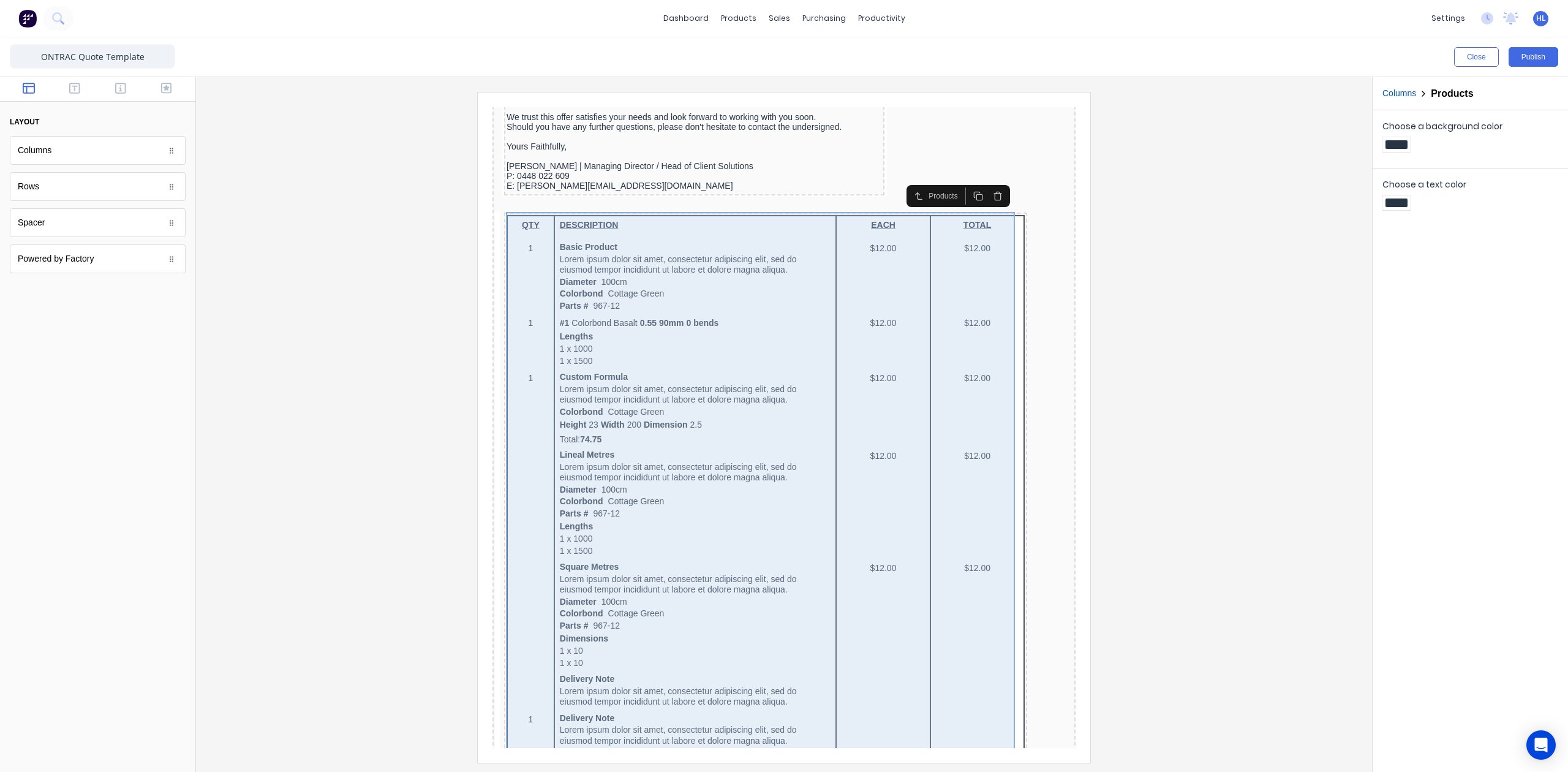
scroll to position [118, 0]
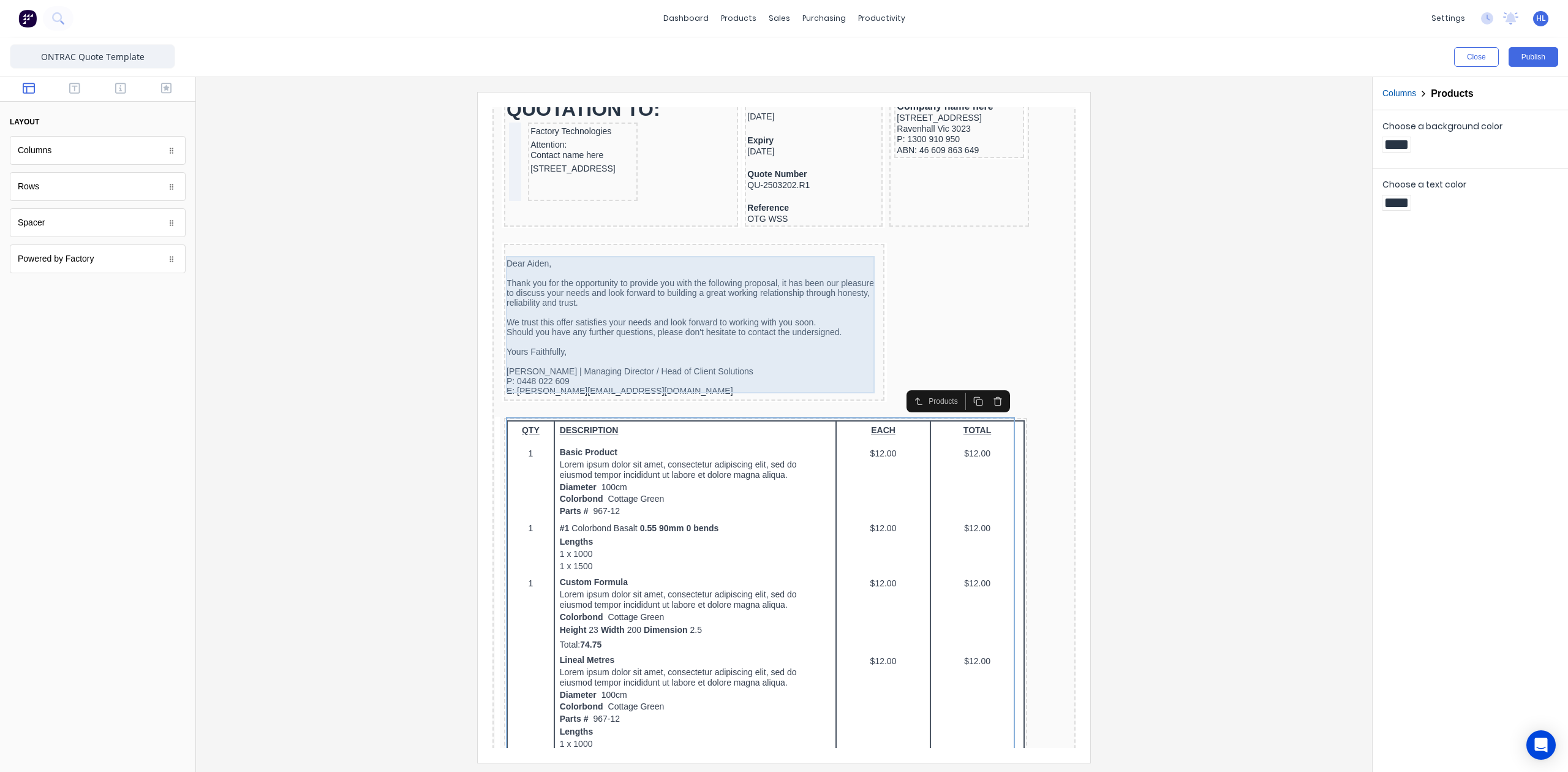
click at [544, 288] on div "Dear [PERSON_NAME], Thank you for the opportunity to provide you with the follo…" at bounding box center [679, 312] width 375 height 137
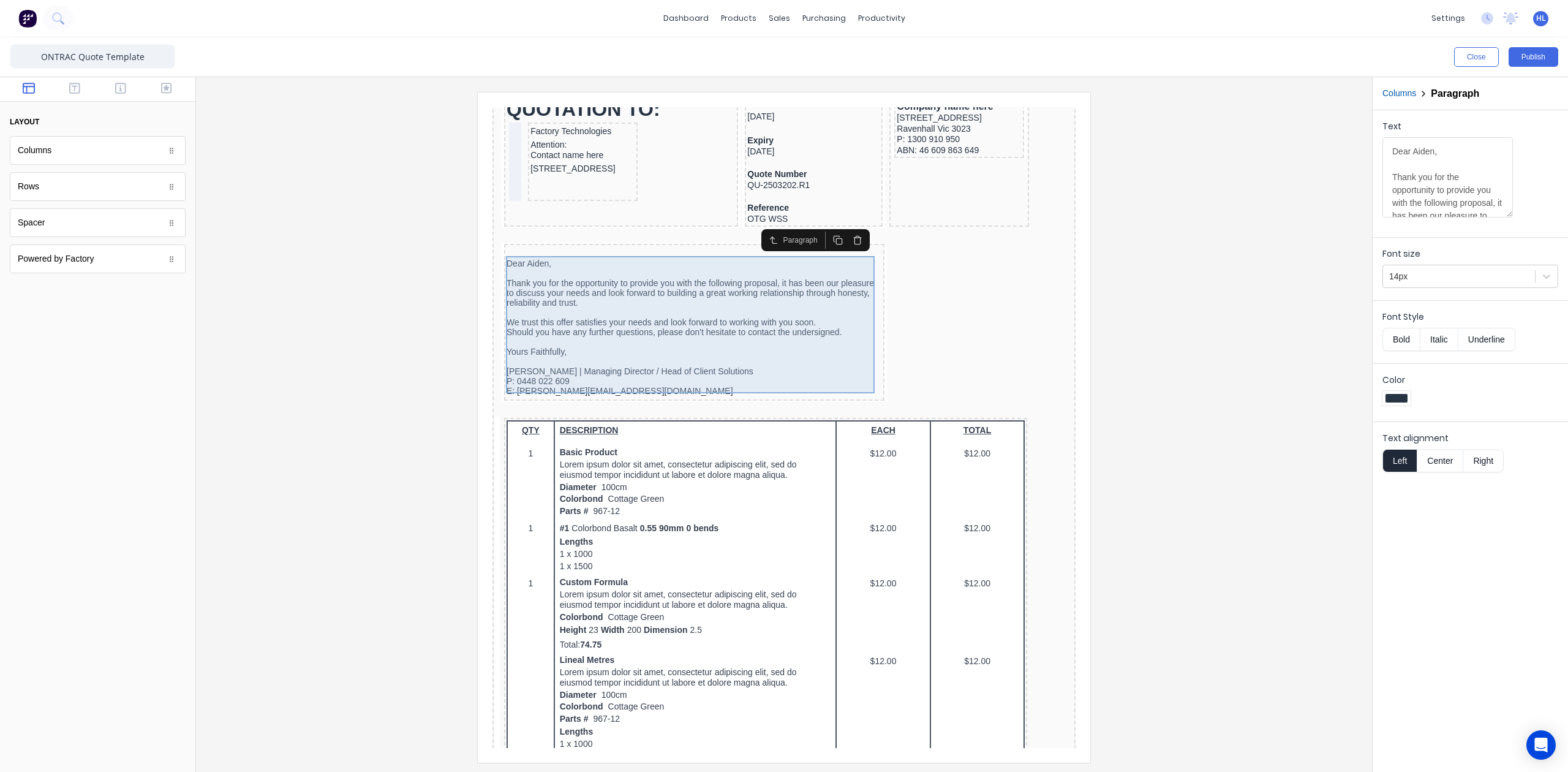
click at [763, 274] on div "Dear [PERSON_NAME], Thank you for the opportunity to provide you with the follo…" at bounding box center [679, 312] width 375 height 137
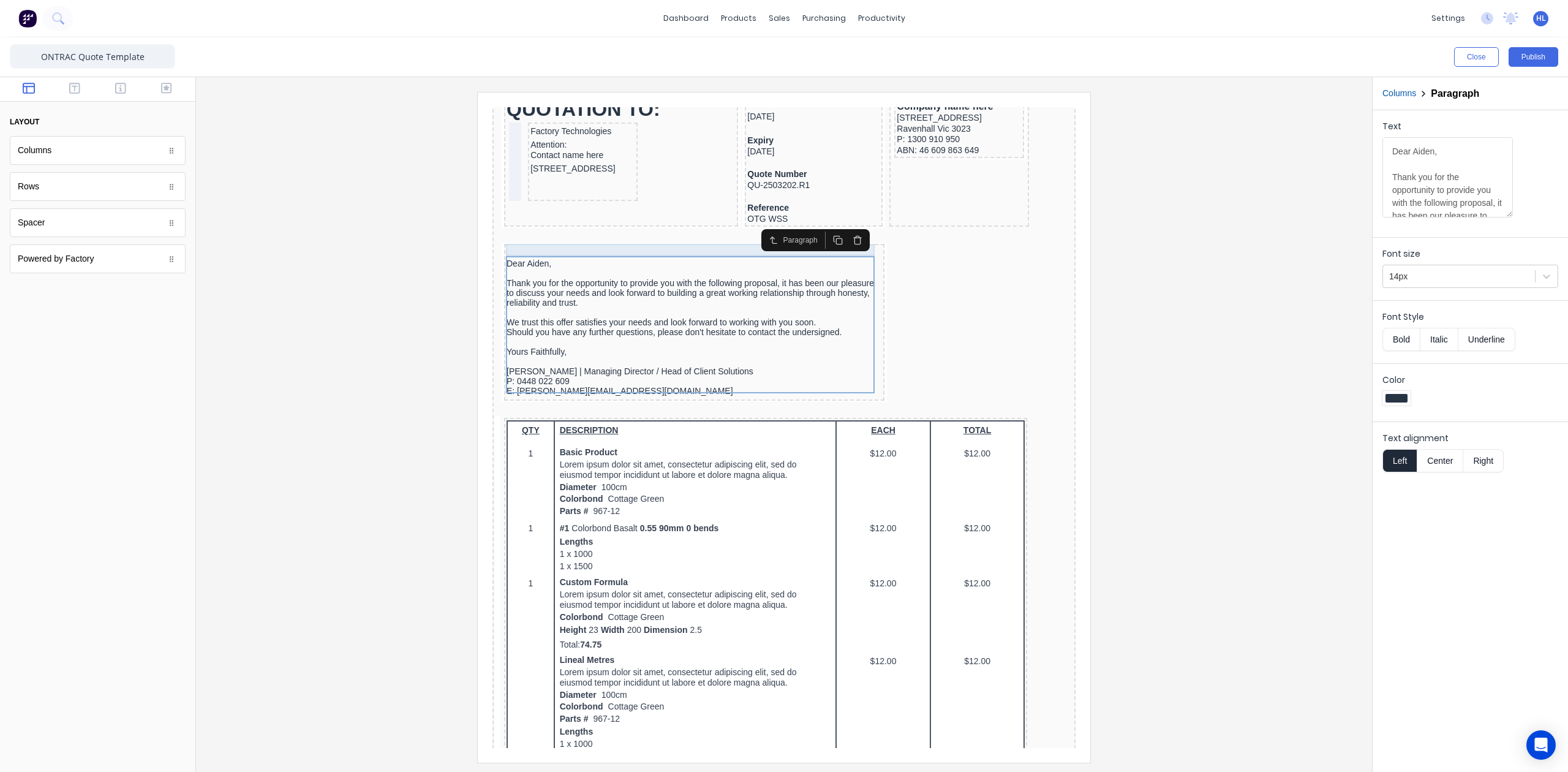
click at [606, 237] on div at bounding box center [679, 237] width 375 height 12
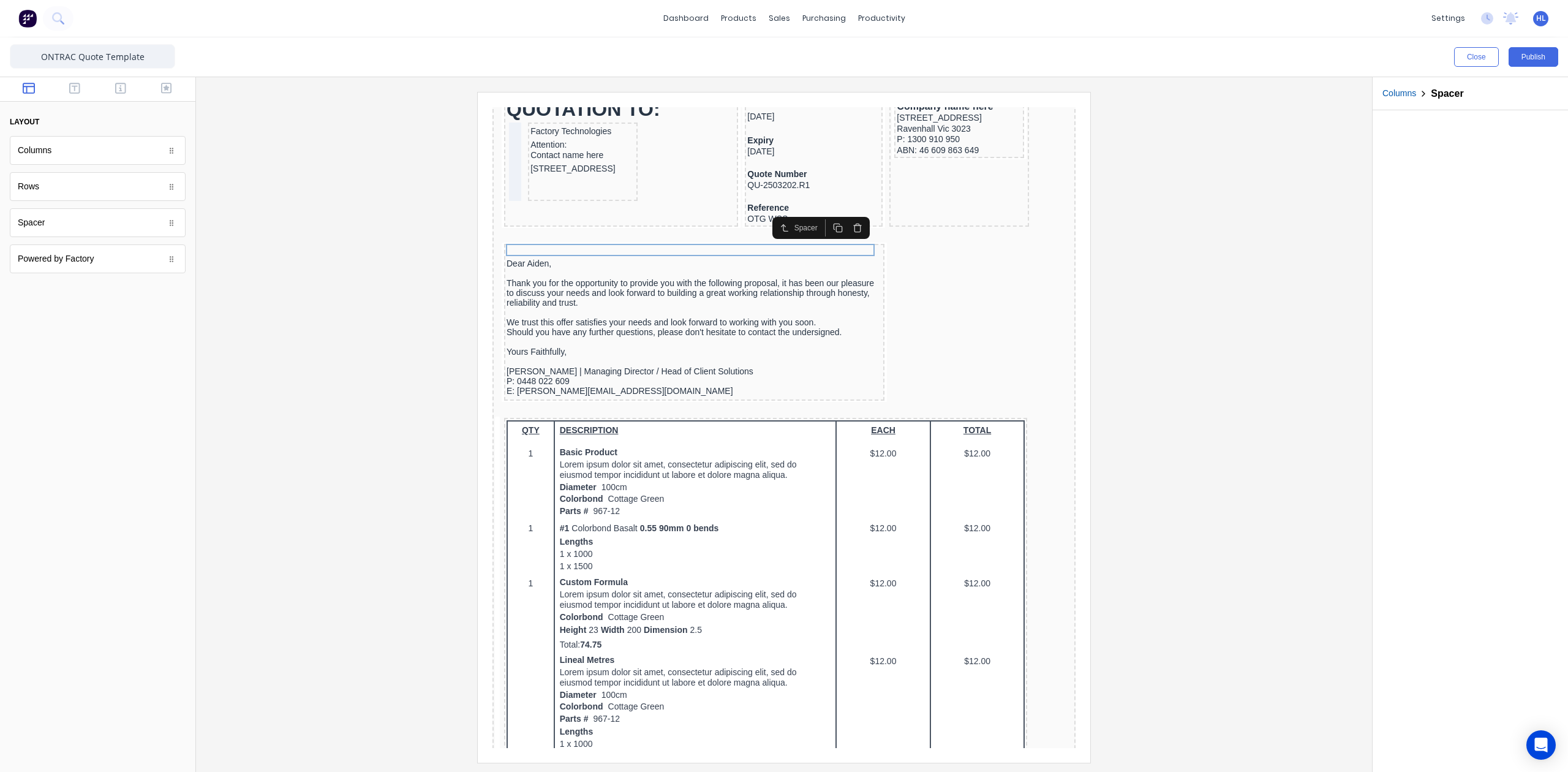
click at [368, 248] on div at bounding box center [784, 427] width 1156 height 670
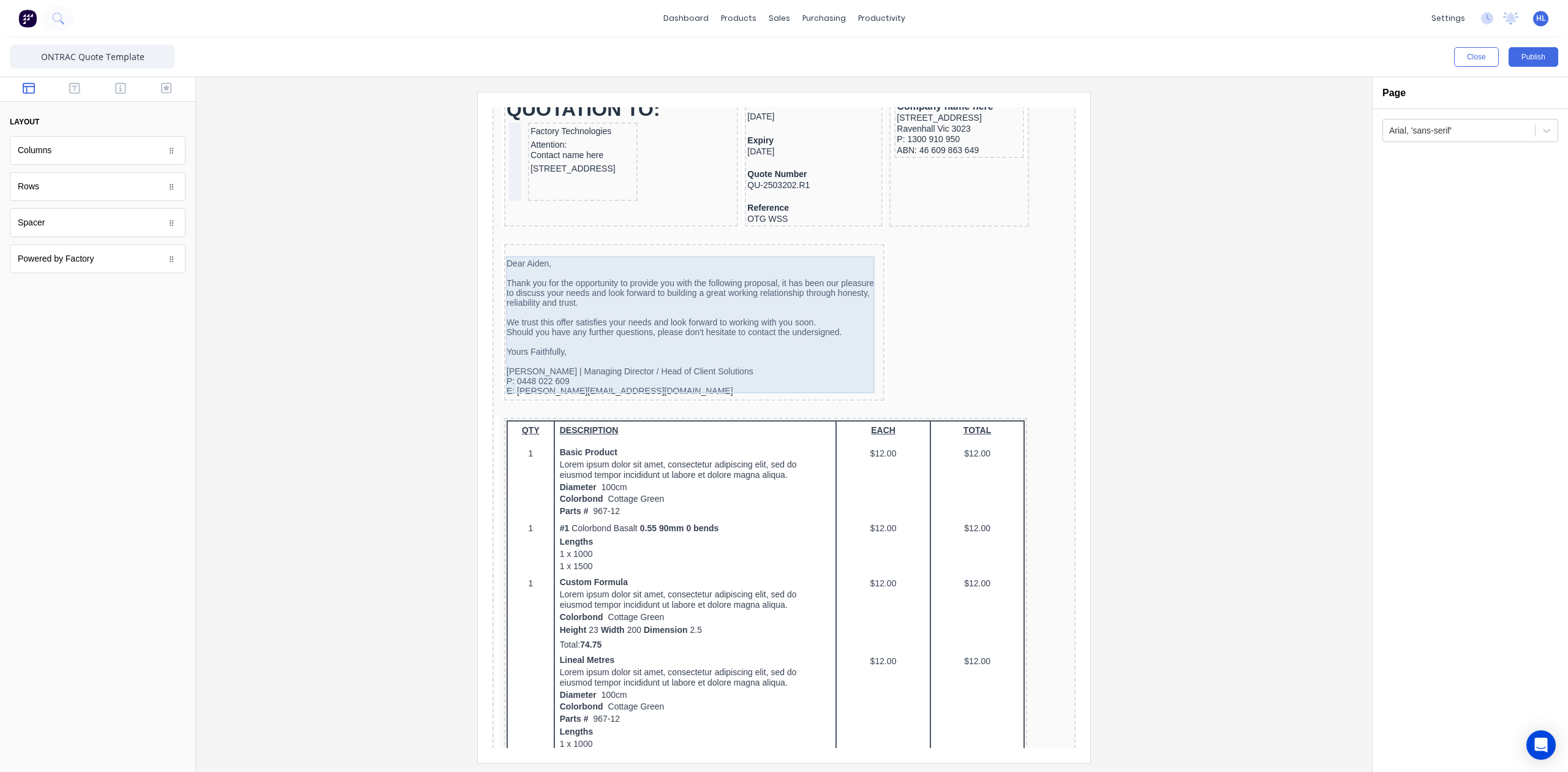
click at [552, 300] on div "Dear [PERSON_NAME], Thank you for the opportunity to provide you with the follo…" at bounding box center [679, 312] width 375 height 137
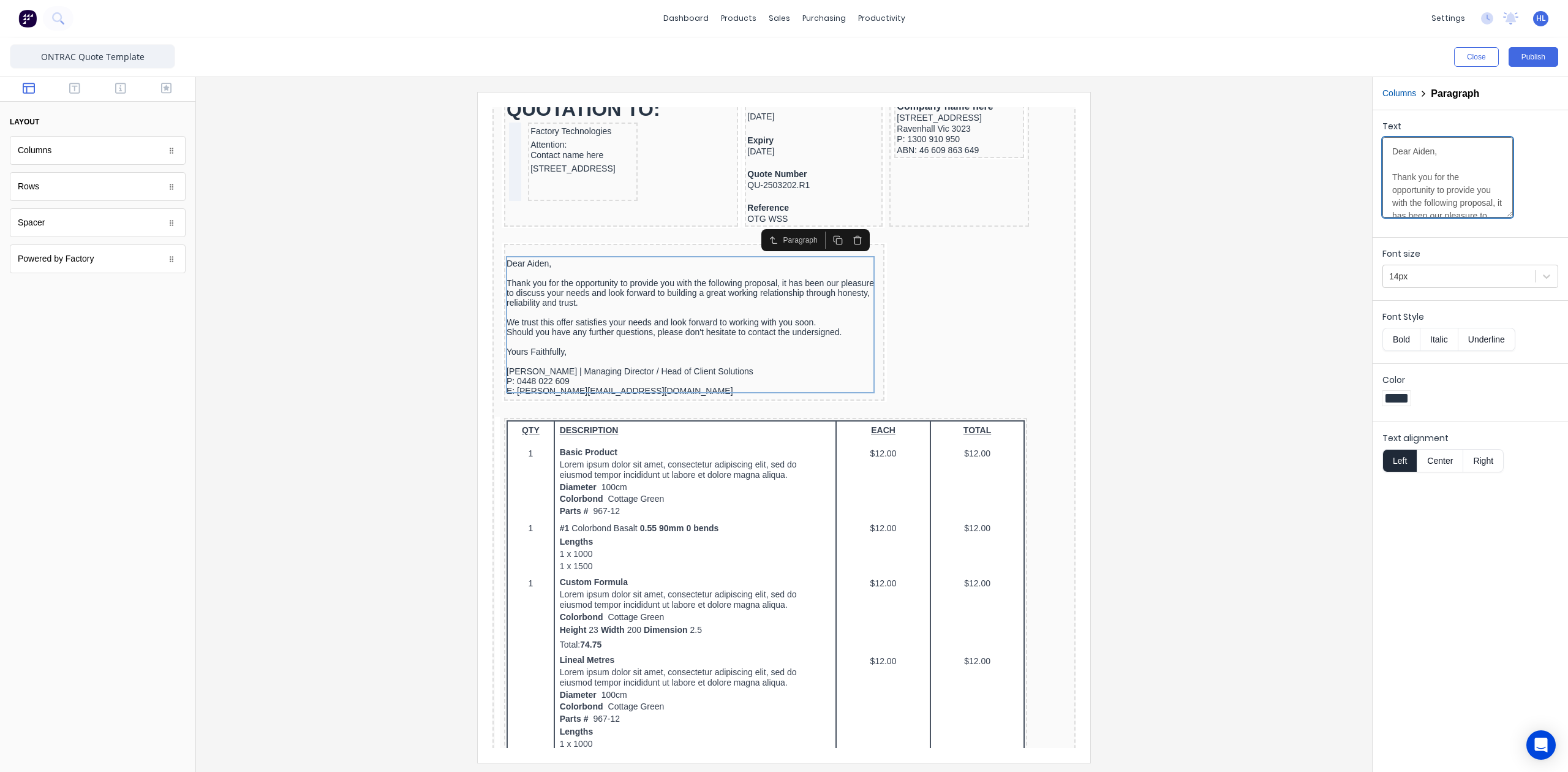
drag, startPoint x: 1390, startPoint y: 177, endPoint x: 1372, endPoint y: 138, distance: 43.0
click at [1372, 138] on div "Columns Paragraph Text Dear [PERSON_NAME], Thank you for the opportunity to pro…" at bounding box center [1470, 425] width 196 height 695
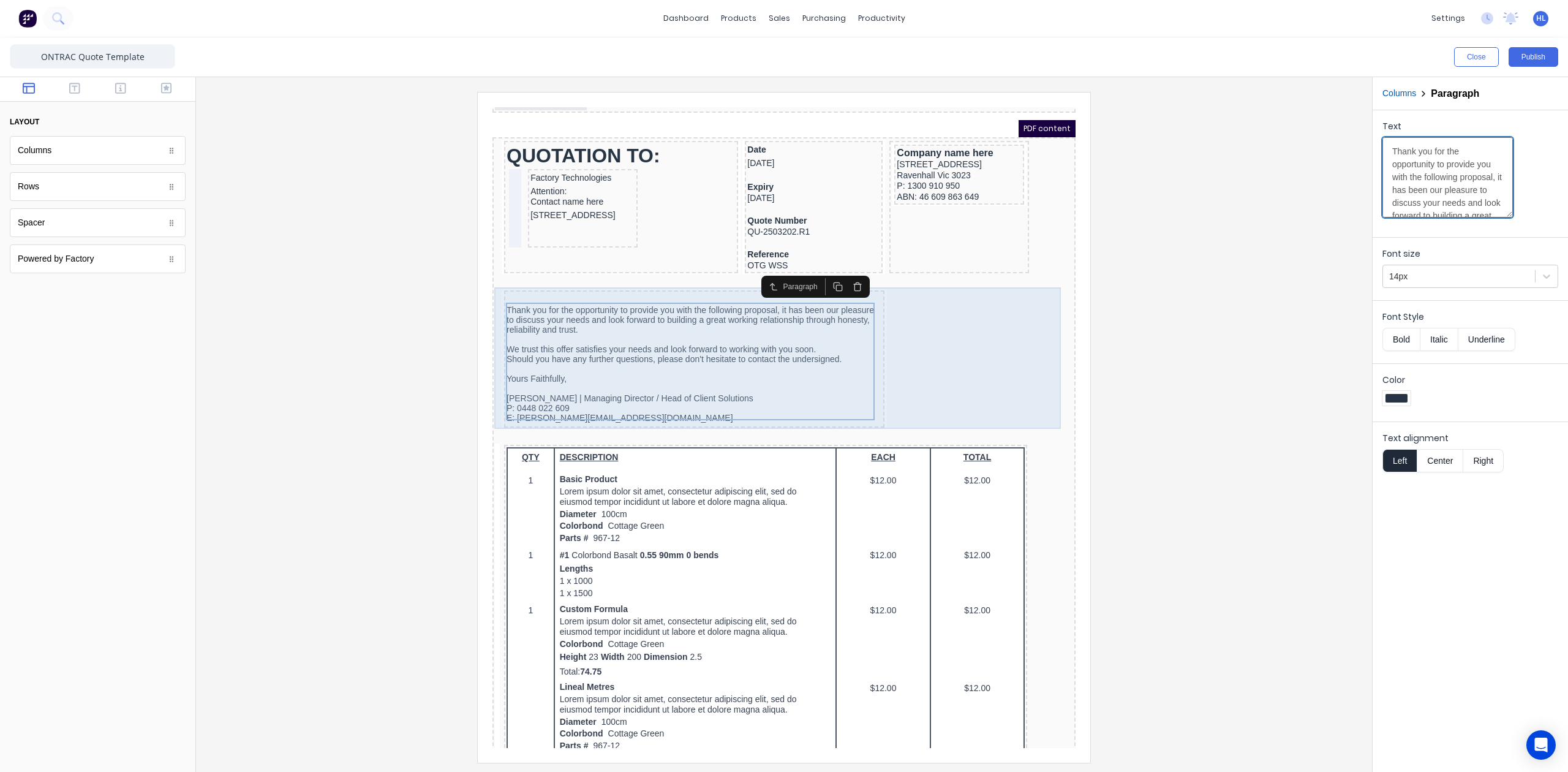
scroll to position [0, 0]
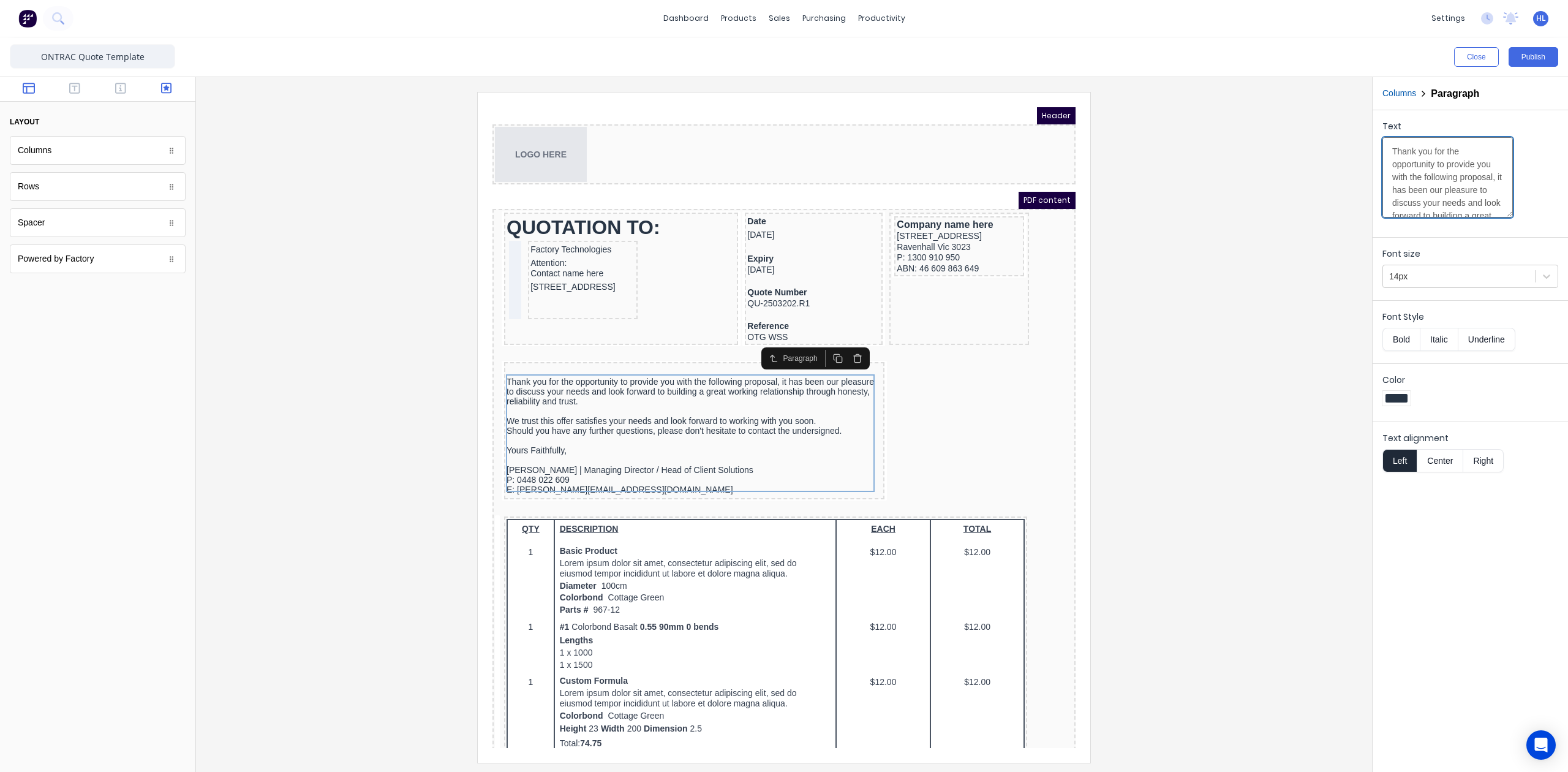
type textarea "Thank you for the opportunity to provide you with the following proposal, it ha…"
click at [176, 86] on button "button" at bounding box center [167, 89] width 39 height 15
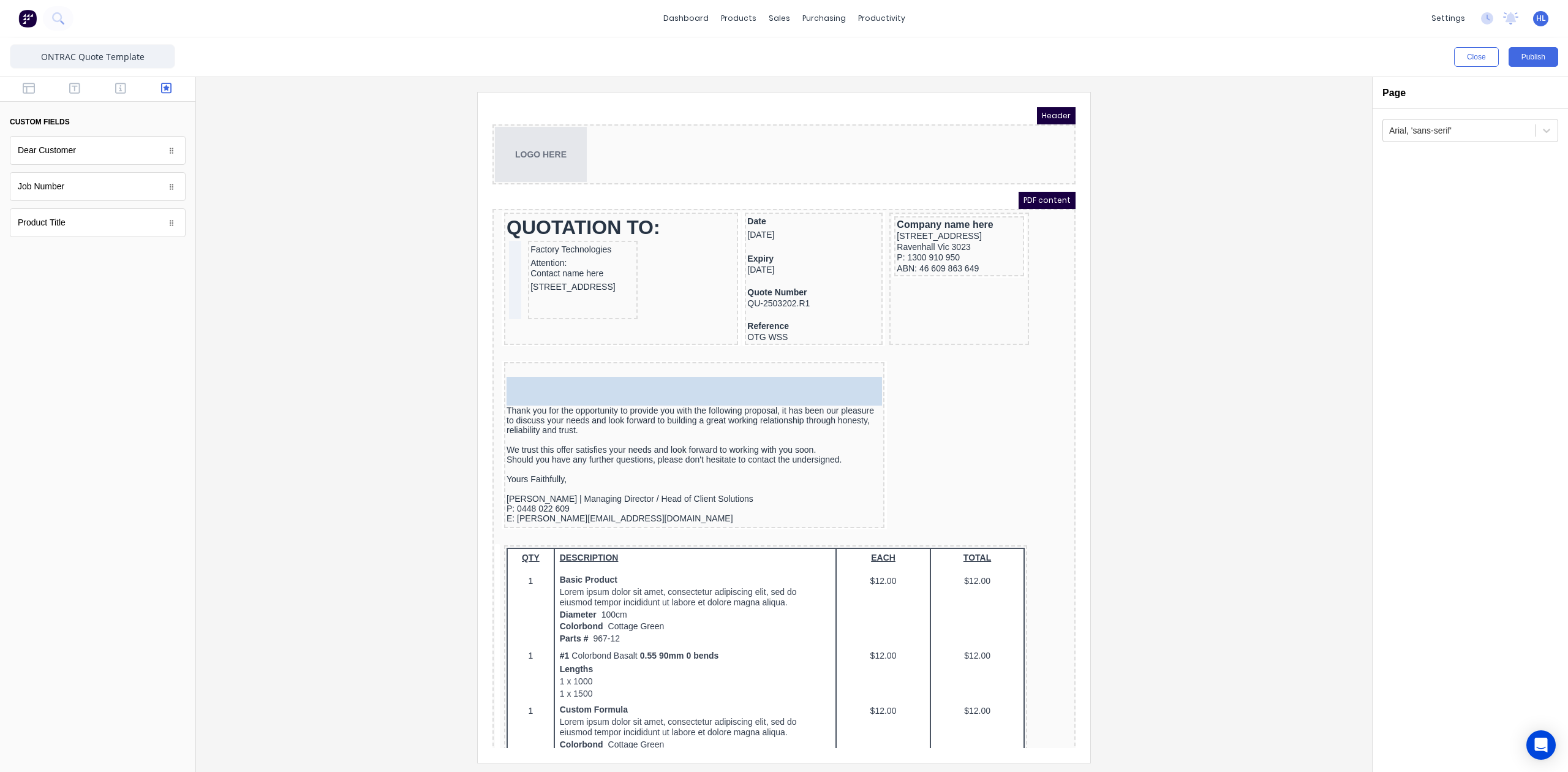
drag, startPoint x: 86, startPoint y: 148, endPoint x: 669, endPoint y: 393, distance: 632.4
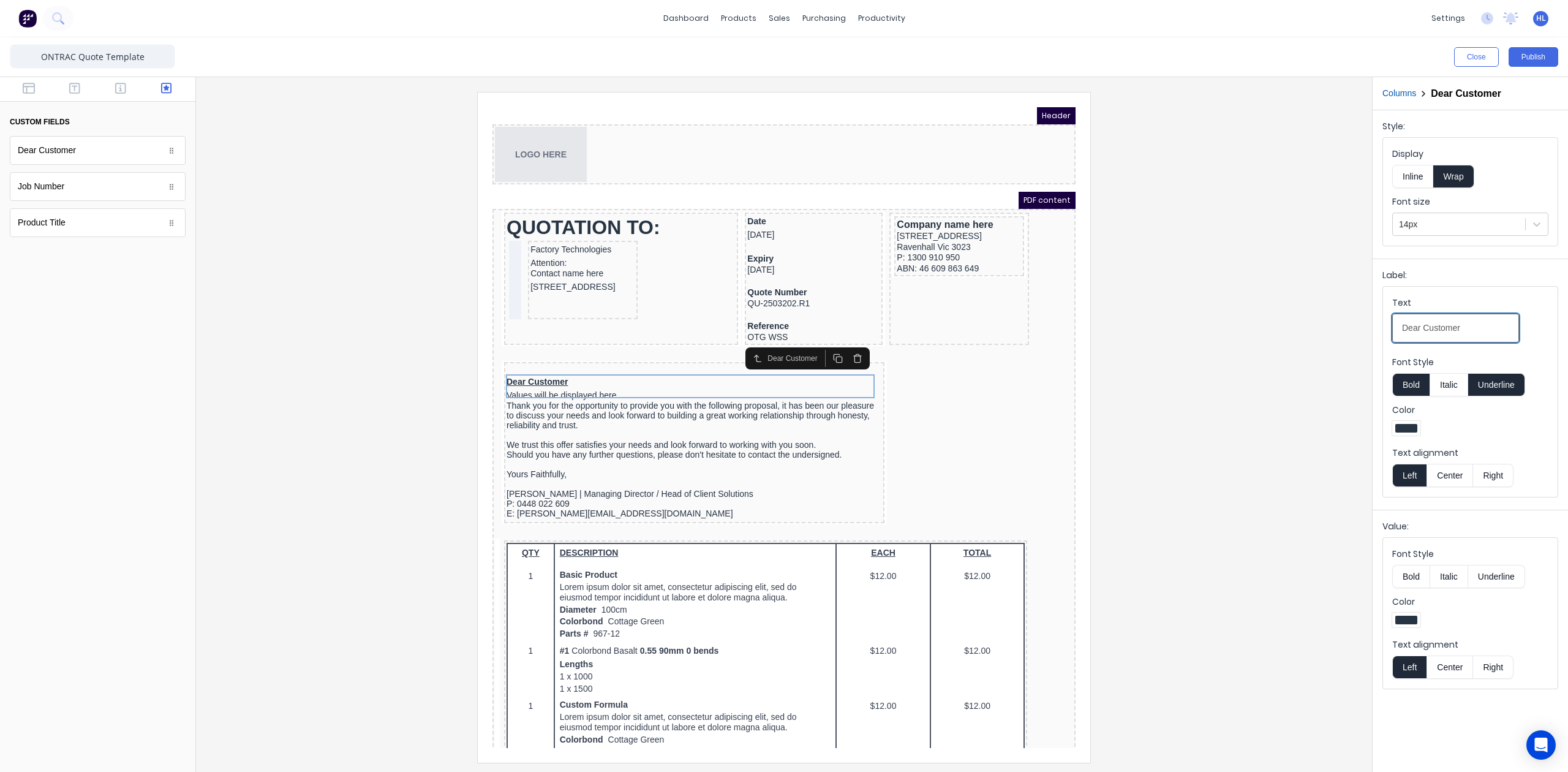
drag, startPoint x: 1473, startPoint y: 329, endPoint x: 1245, endPoint y: 357, distance: 229.7
click at [1245, 357] on div "Close Publish Components custom fields Dear Customer Dear Customer Job Number J…" at bounding box center [784, 404] width 1568 height 734
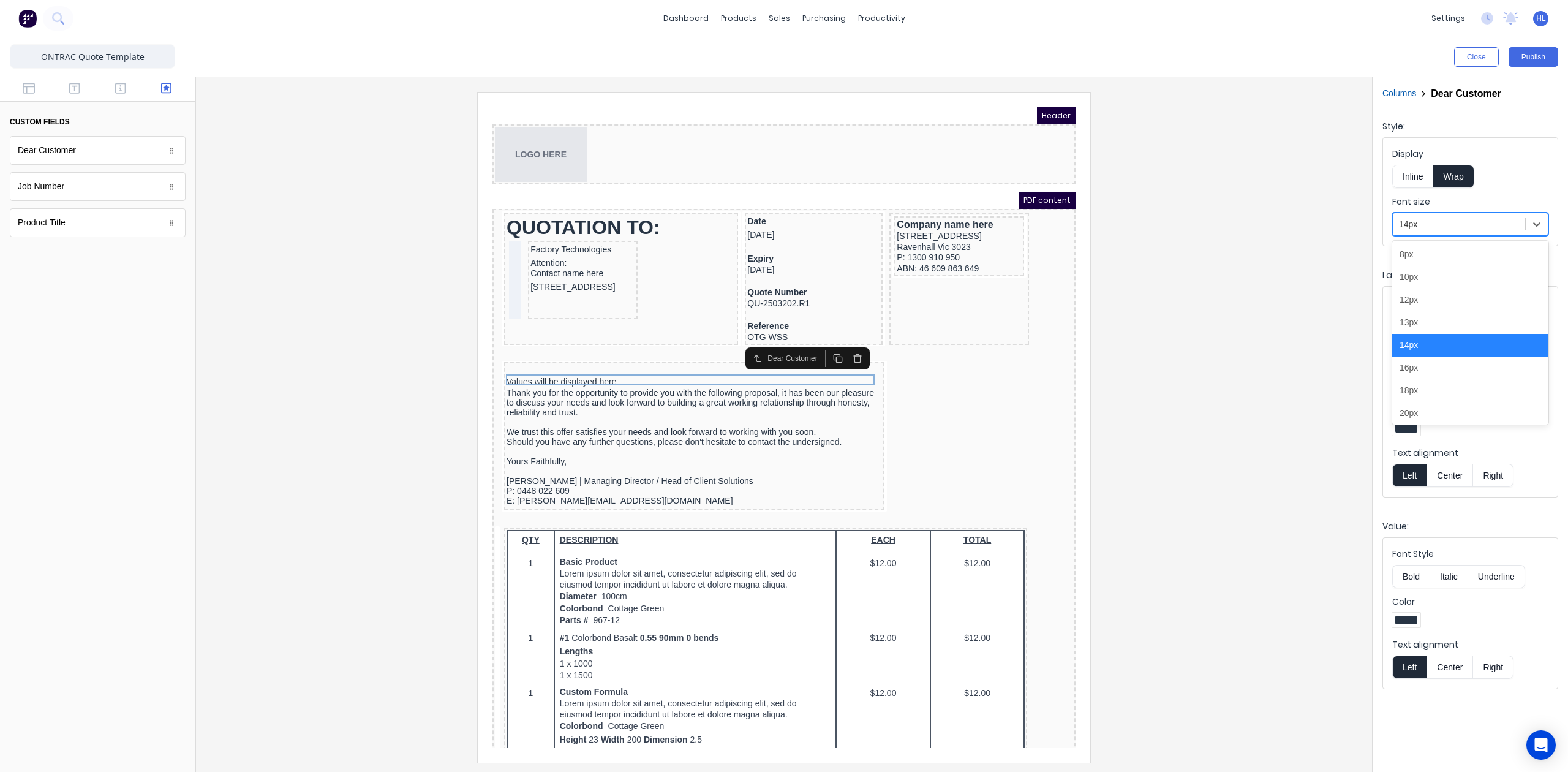
click at [1444, 222] on div at bounding box center [1458, 225] width 120 height 16
click at [1427, 314] on div "13px" at bounding box center [1470, 322] width 156 height 23
click at [1418, 583] on button "Bold" at bounding box center [1411, 576] width 38 height 23
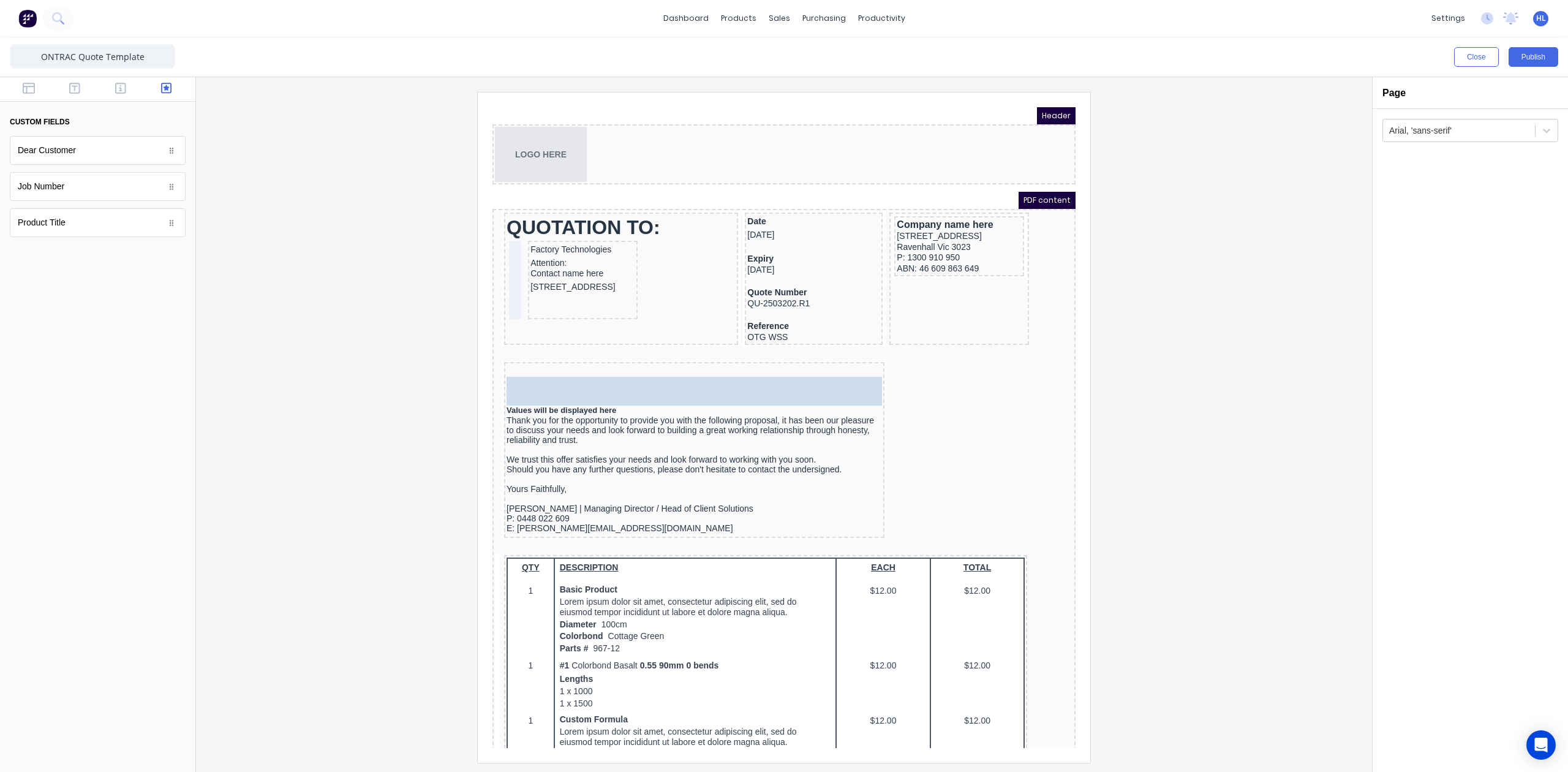
drag, startPoint x: 93, startPoint y: 223, endPoint x: 121, endPoint y: 274, distance: 58.2
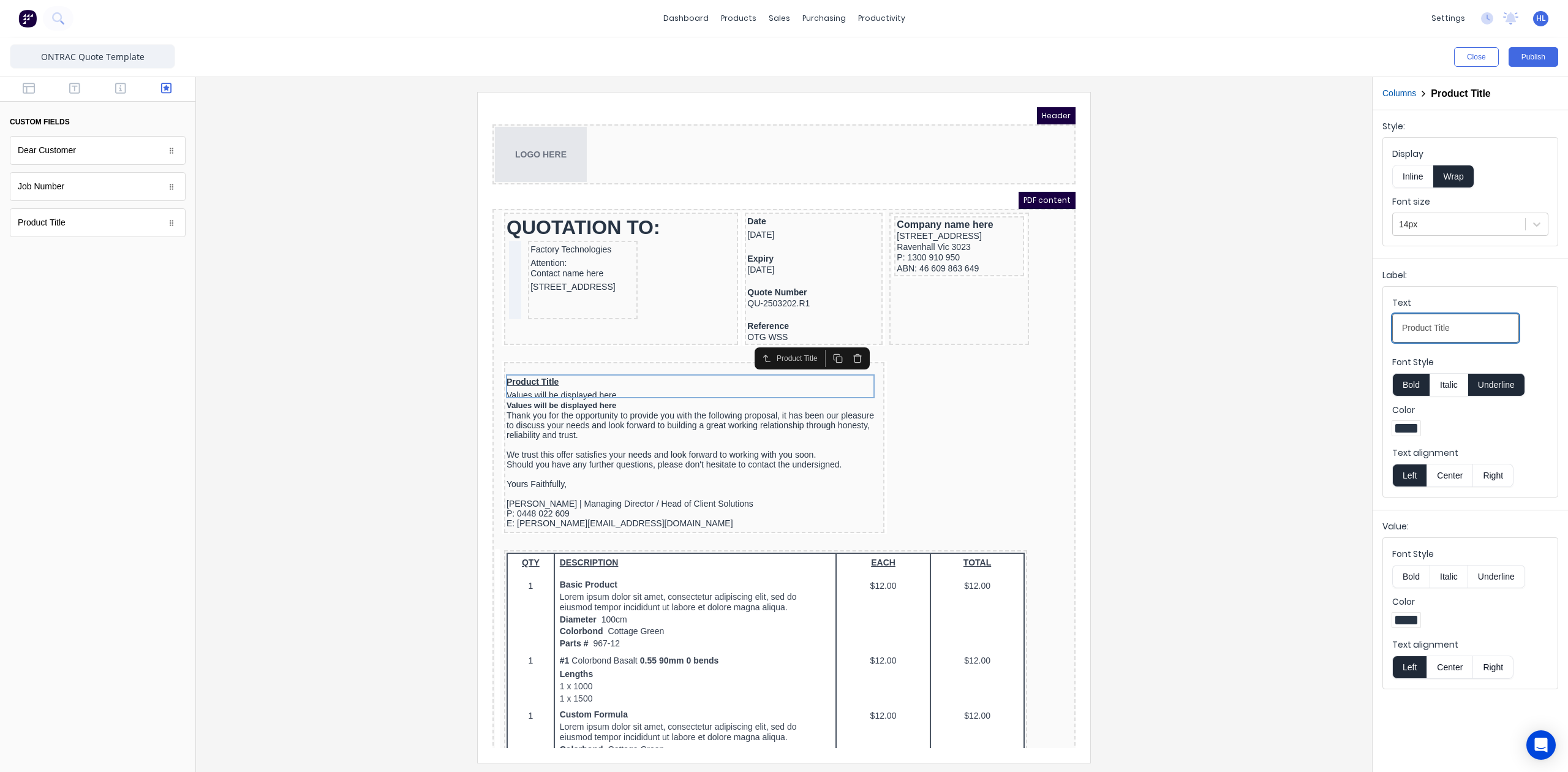
drag, startPoint x: 1473, startPoint y: 333, endPoint x: 1344, endPoint y: 351, distance: 130.2
click at [1316, 332] on div "Close Publish Components custom fields Dear Customer Dear Customer Job Number J…" at bounding box center [784, 404] width 1568 height 734
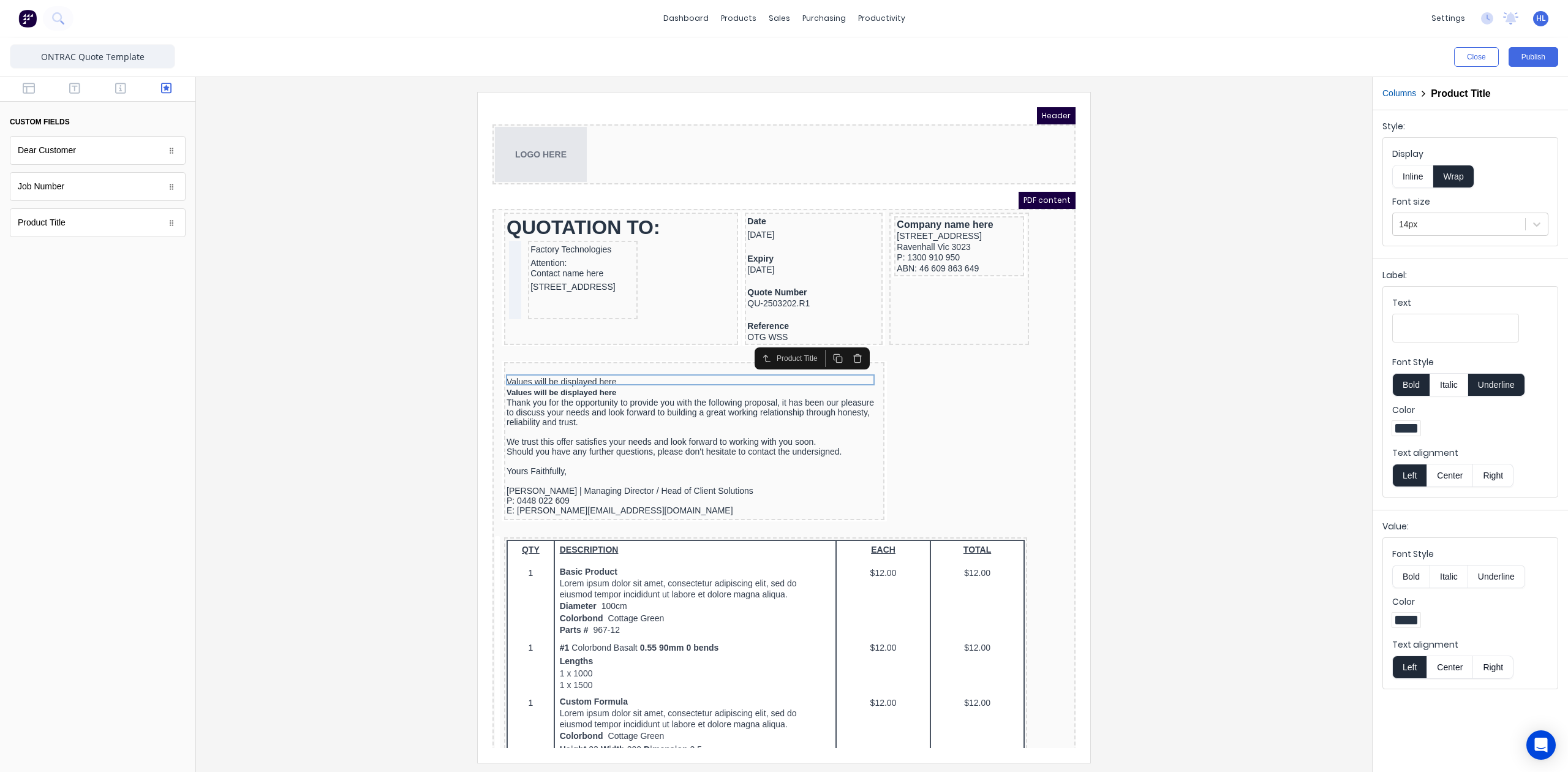
click at [1405, 574] on button "Bold" at bounding box center [1411, 576] width 38 height 23
click at [1429, 230] on div at bounding box center [1458, 225] width 120 height 16
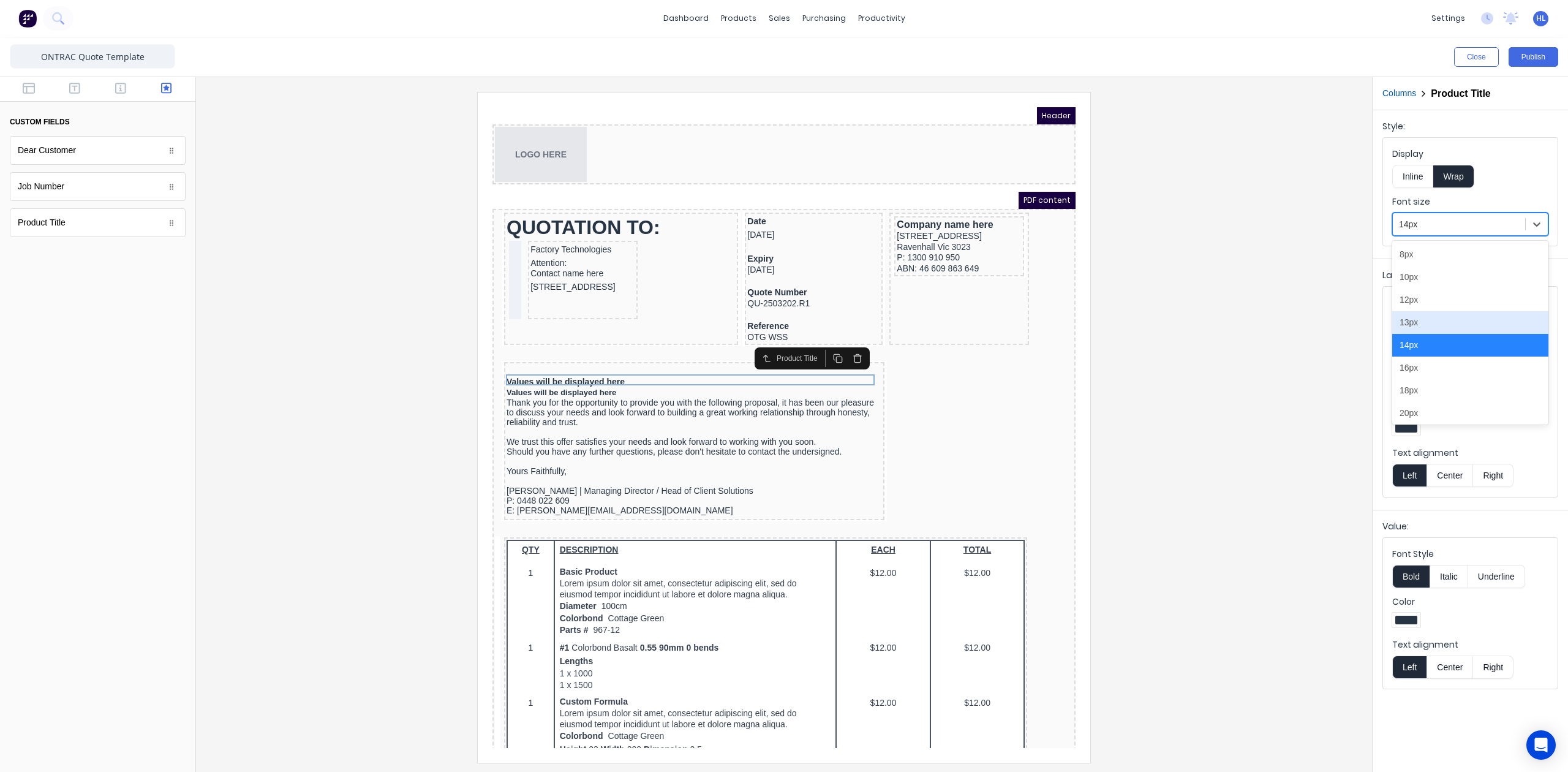
click at [1437, 324] on div "13px" at bounding box center [1470, 322] width 156 height 23
click at [1135, 388] on div at bounding box center [784, 427] width 1156 height 670
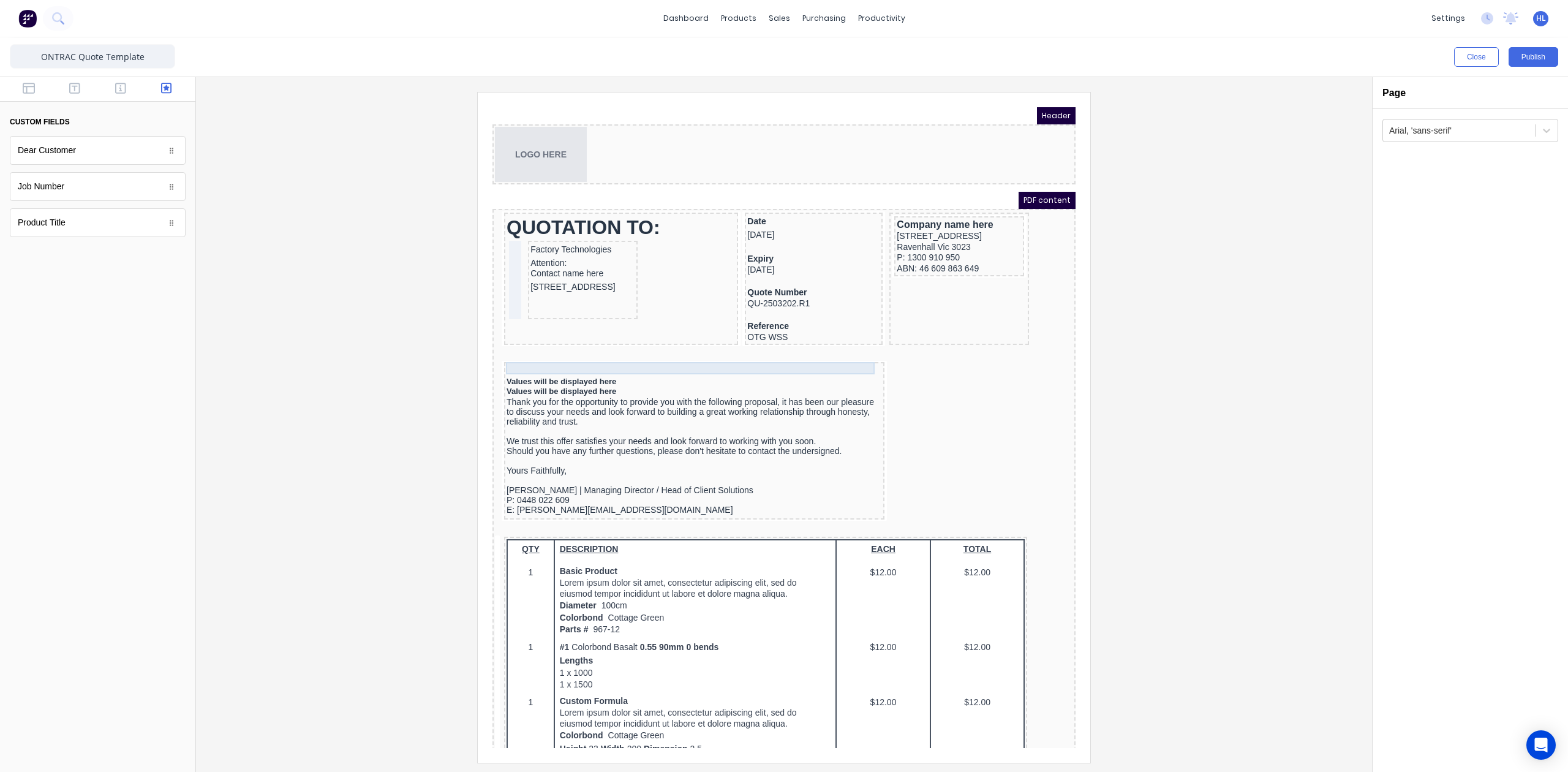
click at [698, 350] on div at bounding box center [679, 356] width 375 height 12
click at [823, 336] on button "button" at bounding box center [823, 331] width 19 height 17
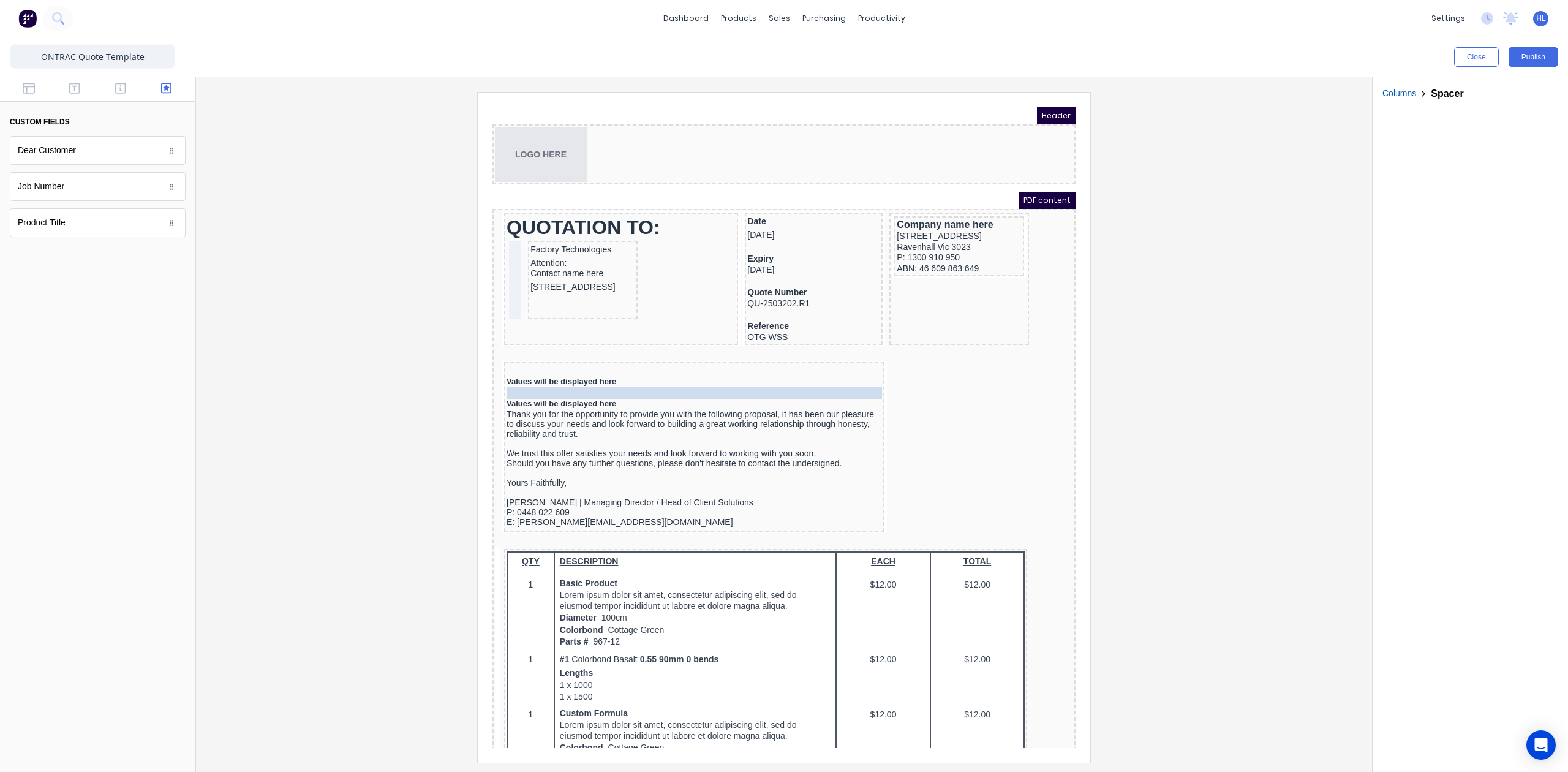
drag, startPoint x: 786, startPoint y: 363, endPoint x: 789, endPoint y: 371, distance: 8.5
drag, startPoint x: 699, startPoint y: 349, endPoint x: 657, endPoint y: 349, distance: 42.0
click at [692, 351] on body "Header LOGO HERE PDF content QUOTATION TO: Factory Technologies Attention: Cont…" at bounding box center [769, 413] width 583 height 640
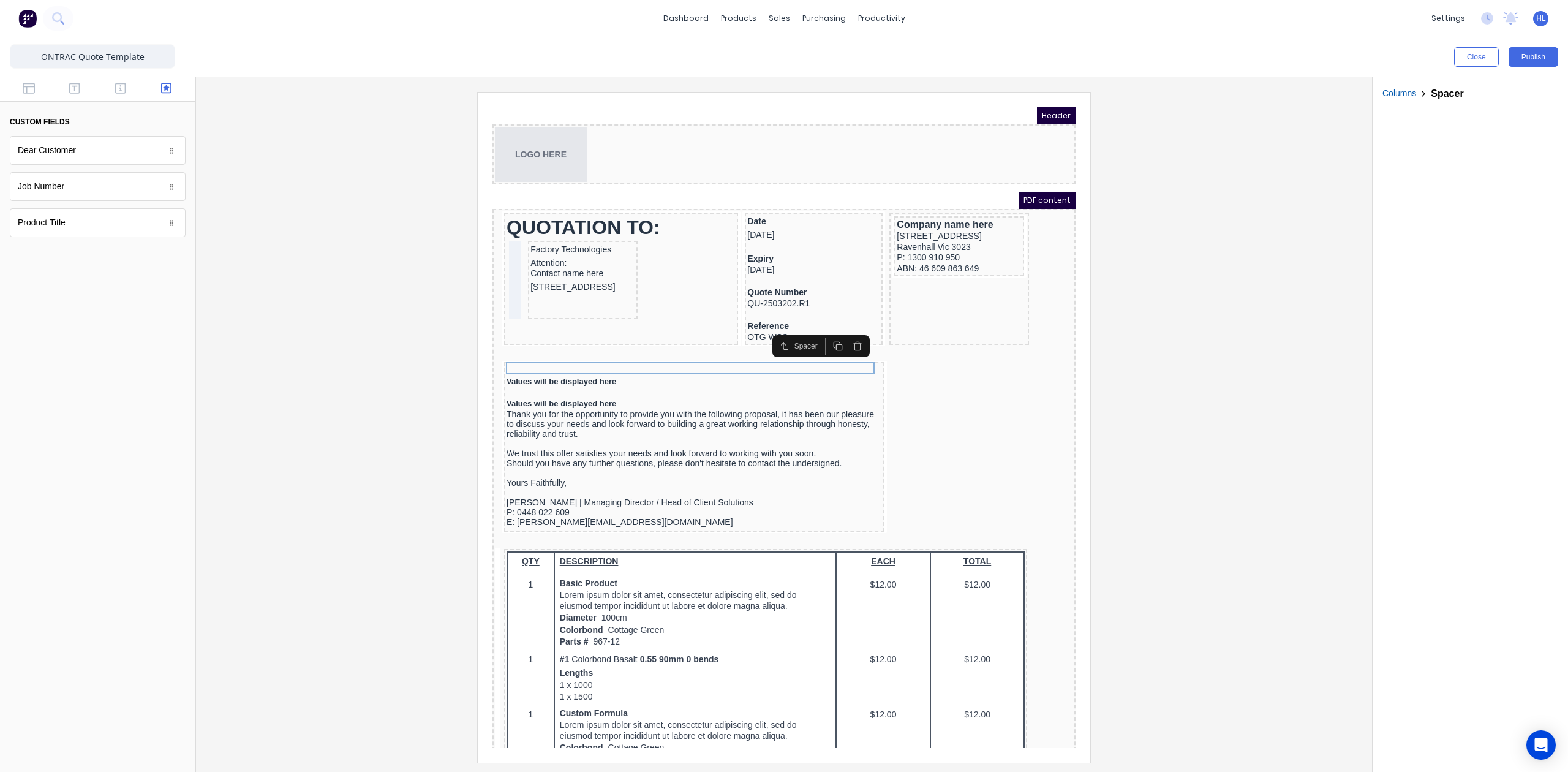
click at [843, 332] on icon "button" at bounding box center [843, 331] width 10 height 10
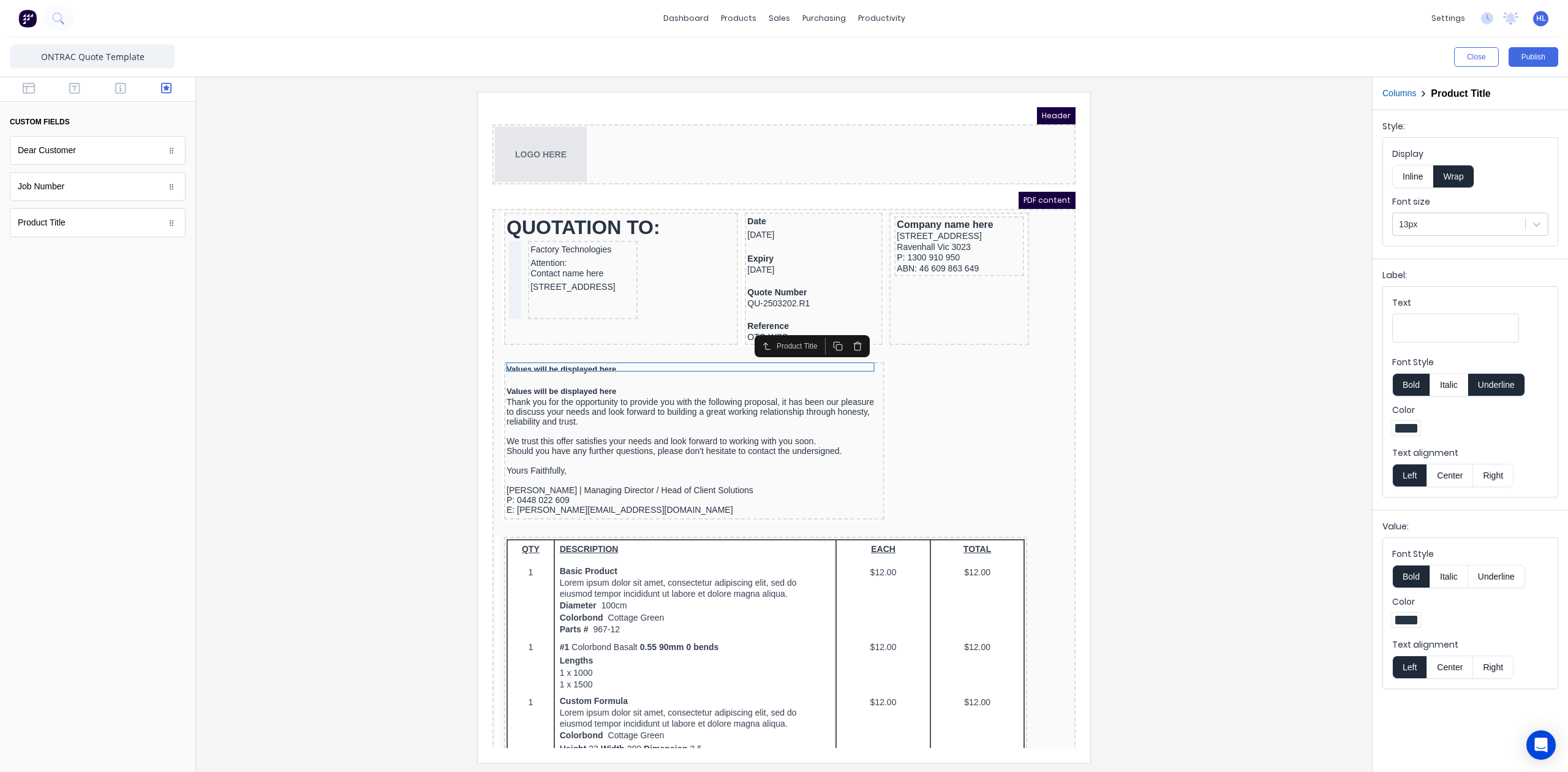
click at [1245, 336] on div at bounding box center [784, 427] width 1156 height 670
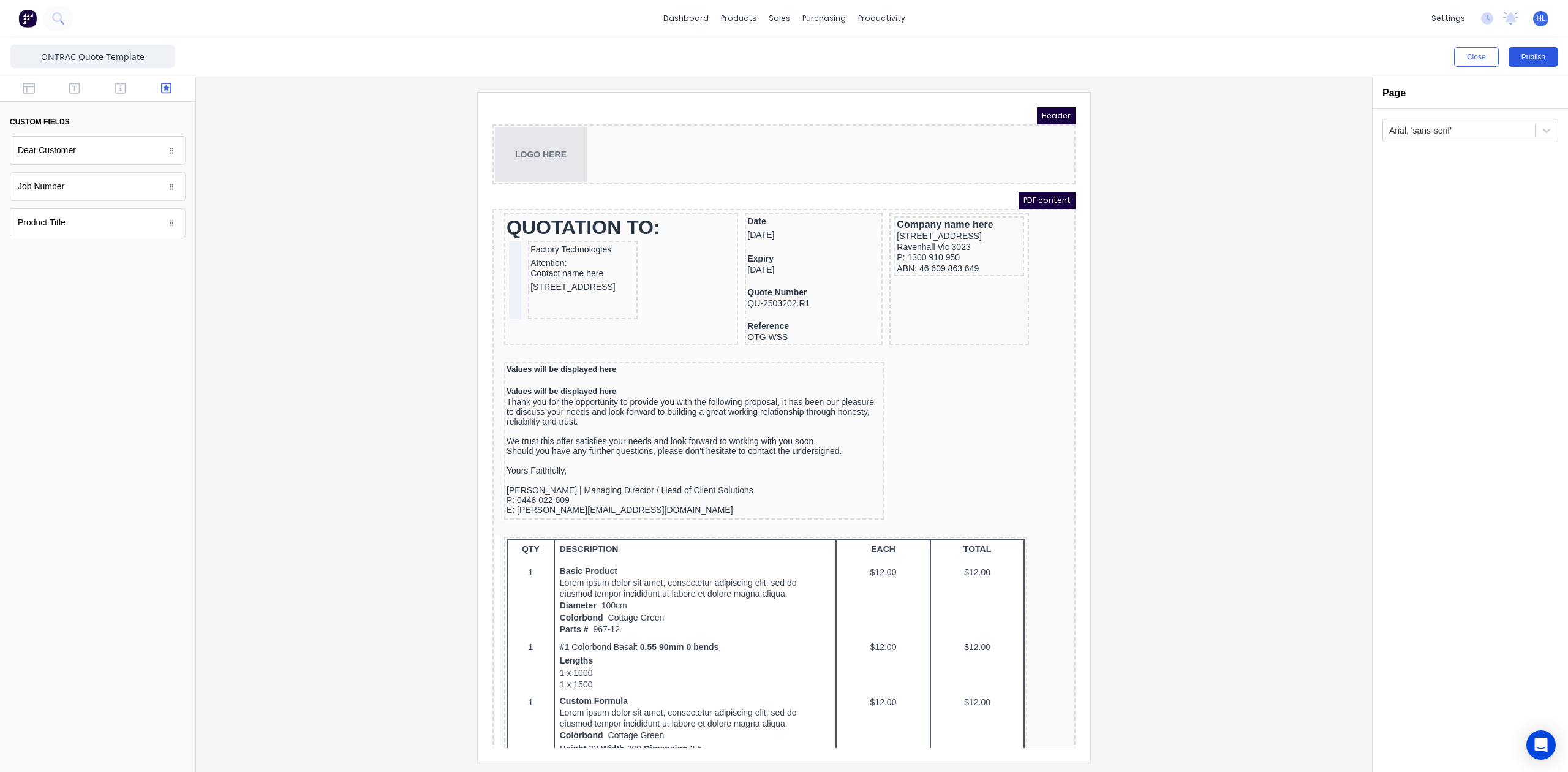
click at [1517, 58] on button "Publish" at bounding box center [1534, 57] width 50 height 19
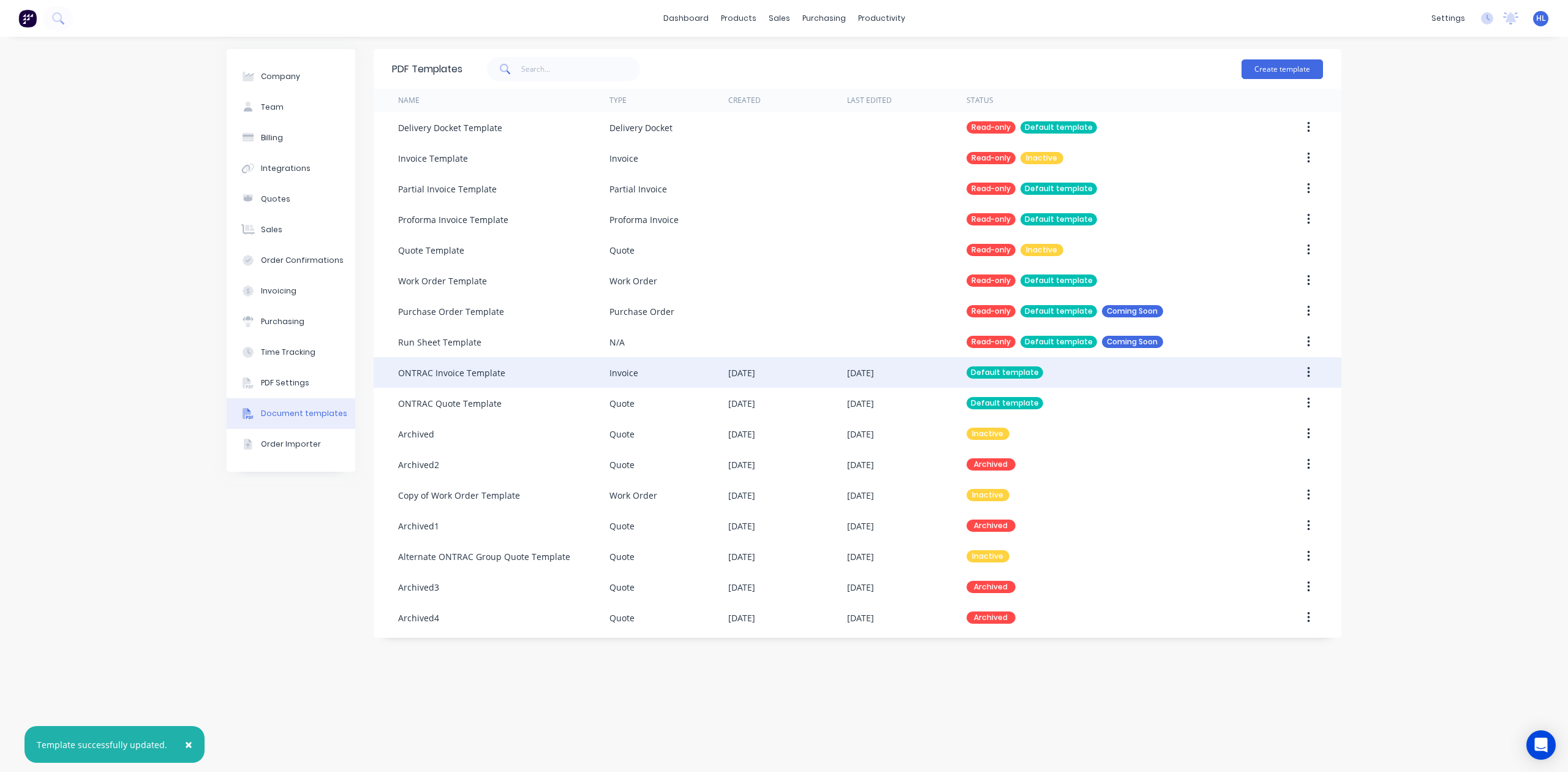
click at [1251, 370] on div at bounding box center [1283, 372] width 79 height 30
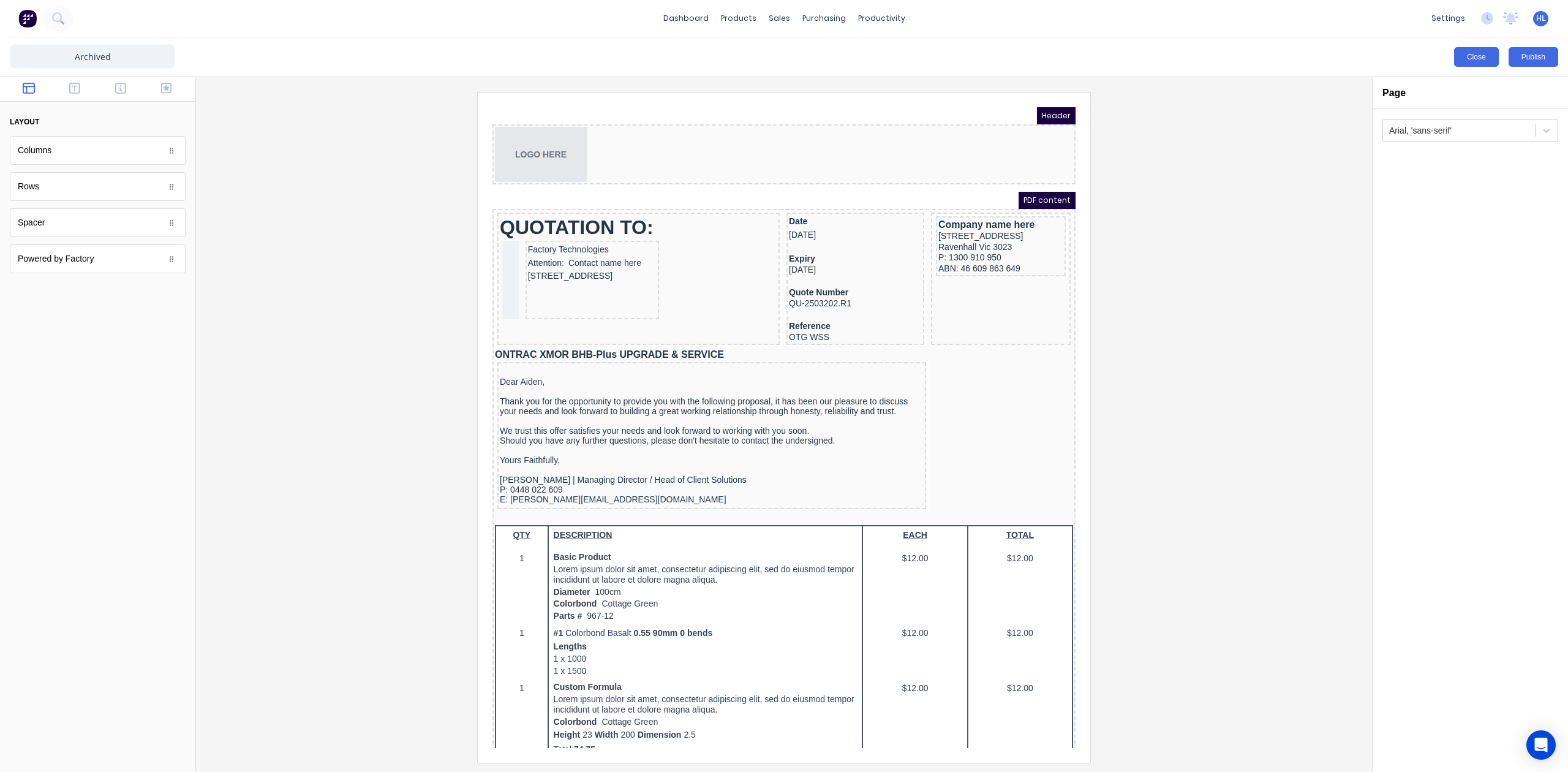
click at [1471, 62] on button "Close" at bounding box center [1476, 57] width 45 height 19
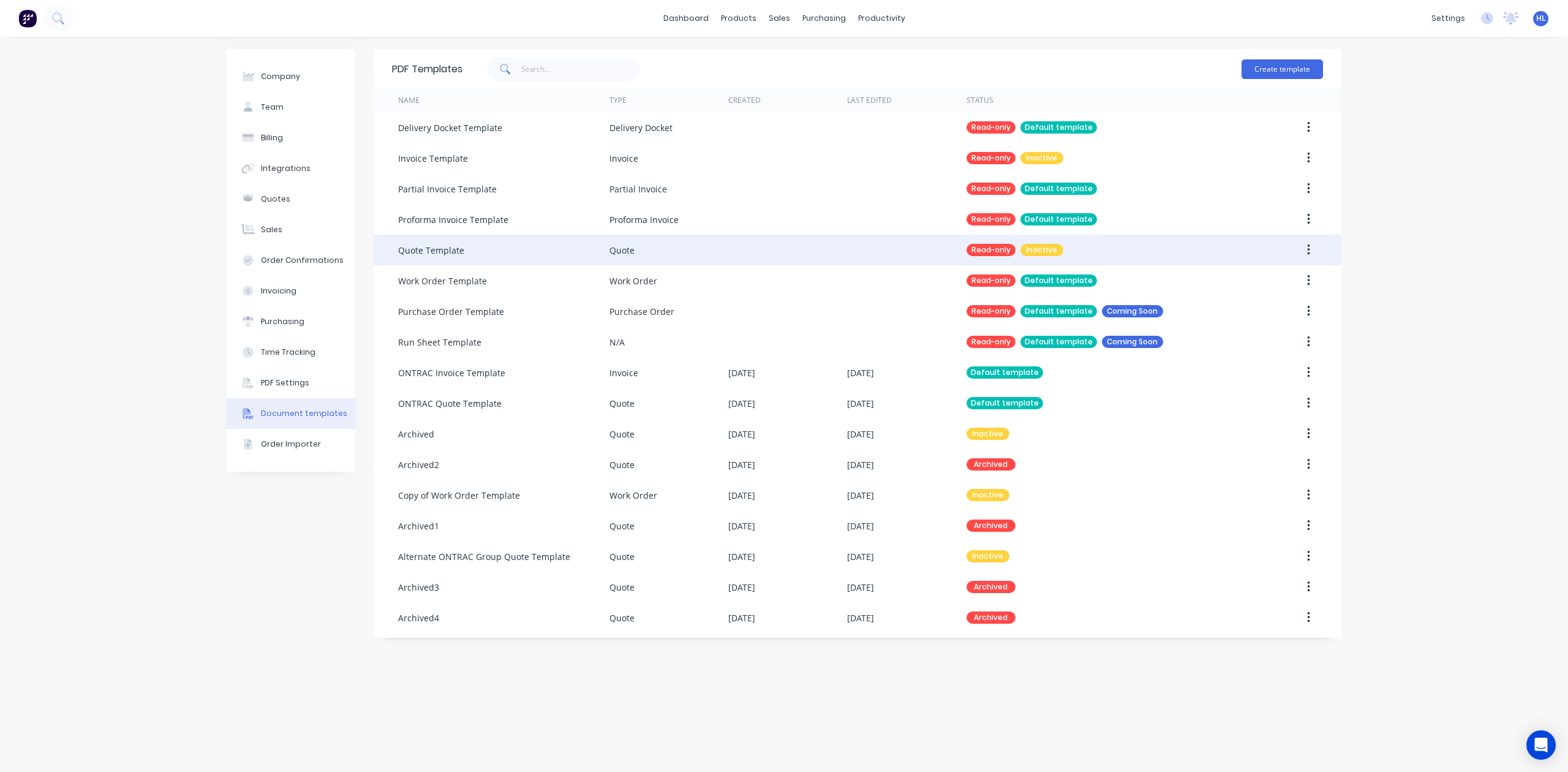
click at [1142, 250] on div "Read-only Inactive" at bounding box center [1105, 250] width 277 height 30
click at [1315, 248] on button "button" at bounding box center [1309, 250] width 29 height 22
click at [1307, 248] on icon "button" at bounding box center [1309, 250] width 3 height 14
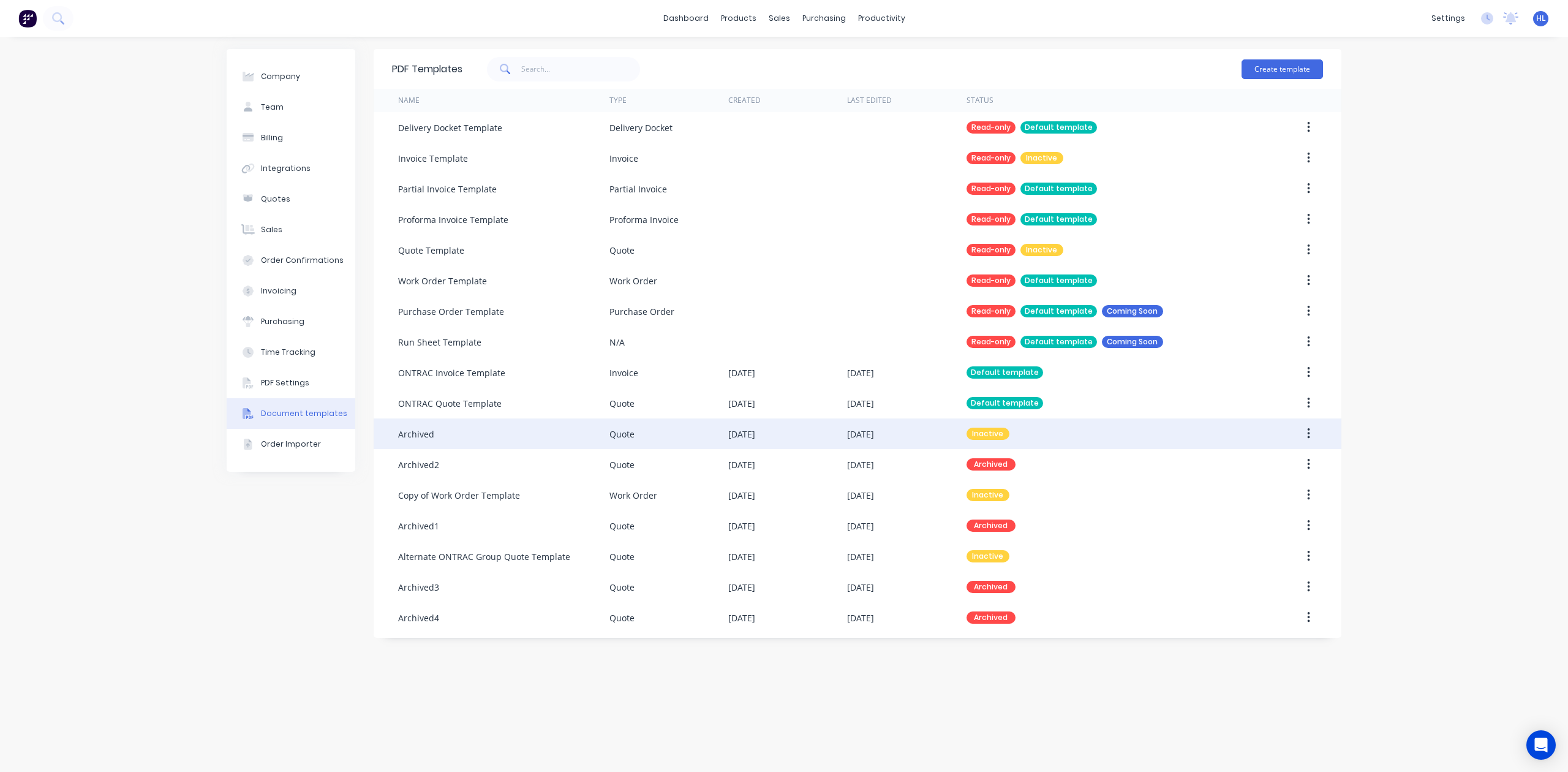
click at [435, 429] on div "Archived" at bounding box center [504, 433] width 211 height 30
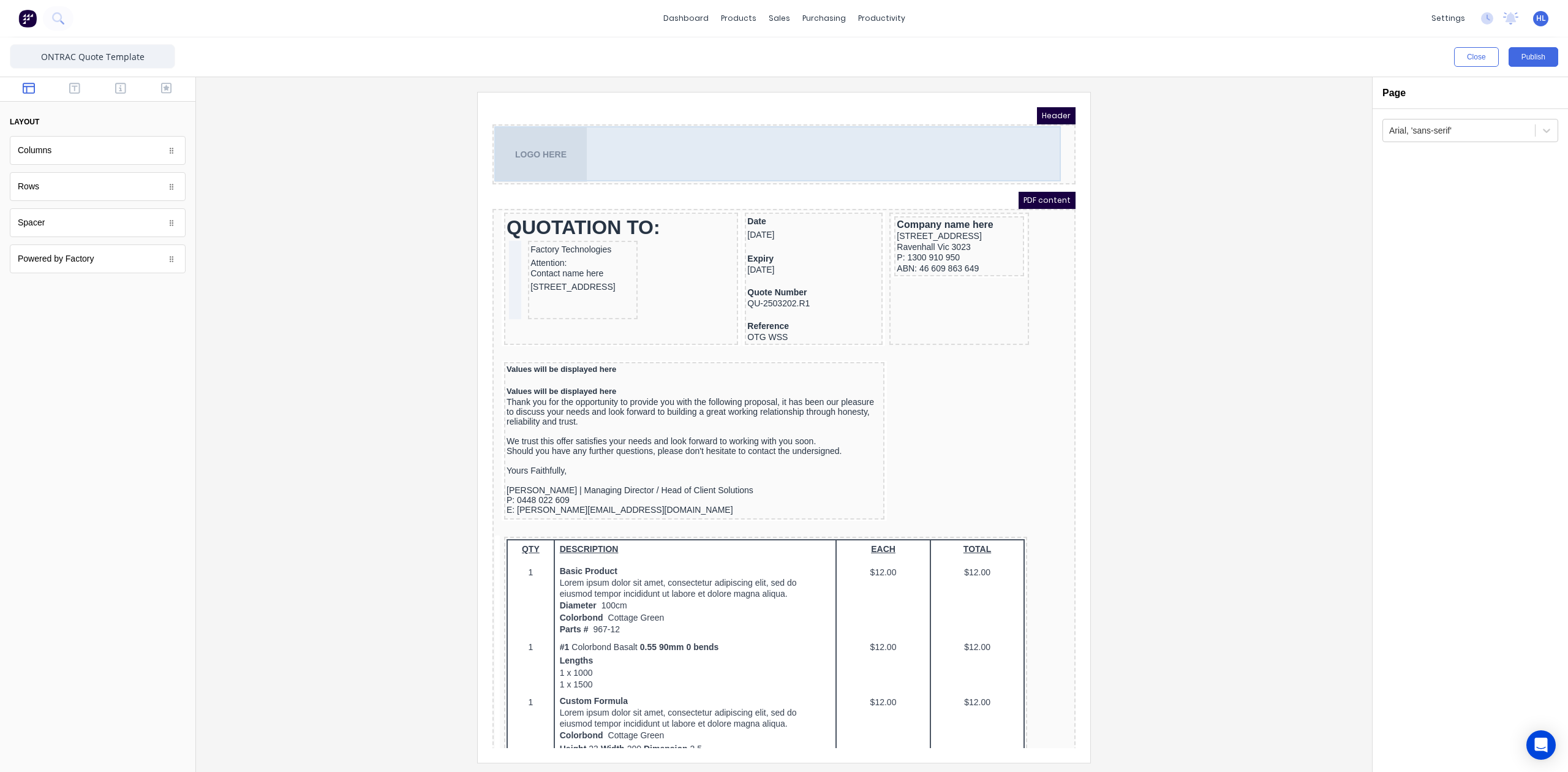
click at [537, 132] on div "LOGO HERE" at bounding box center [769, 139] width 578 height 55
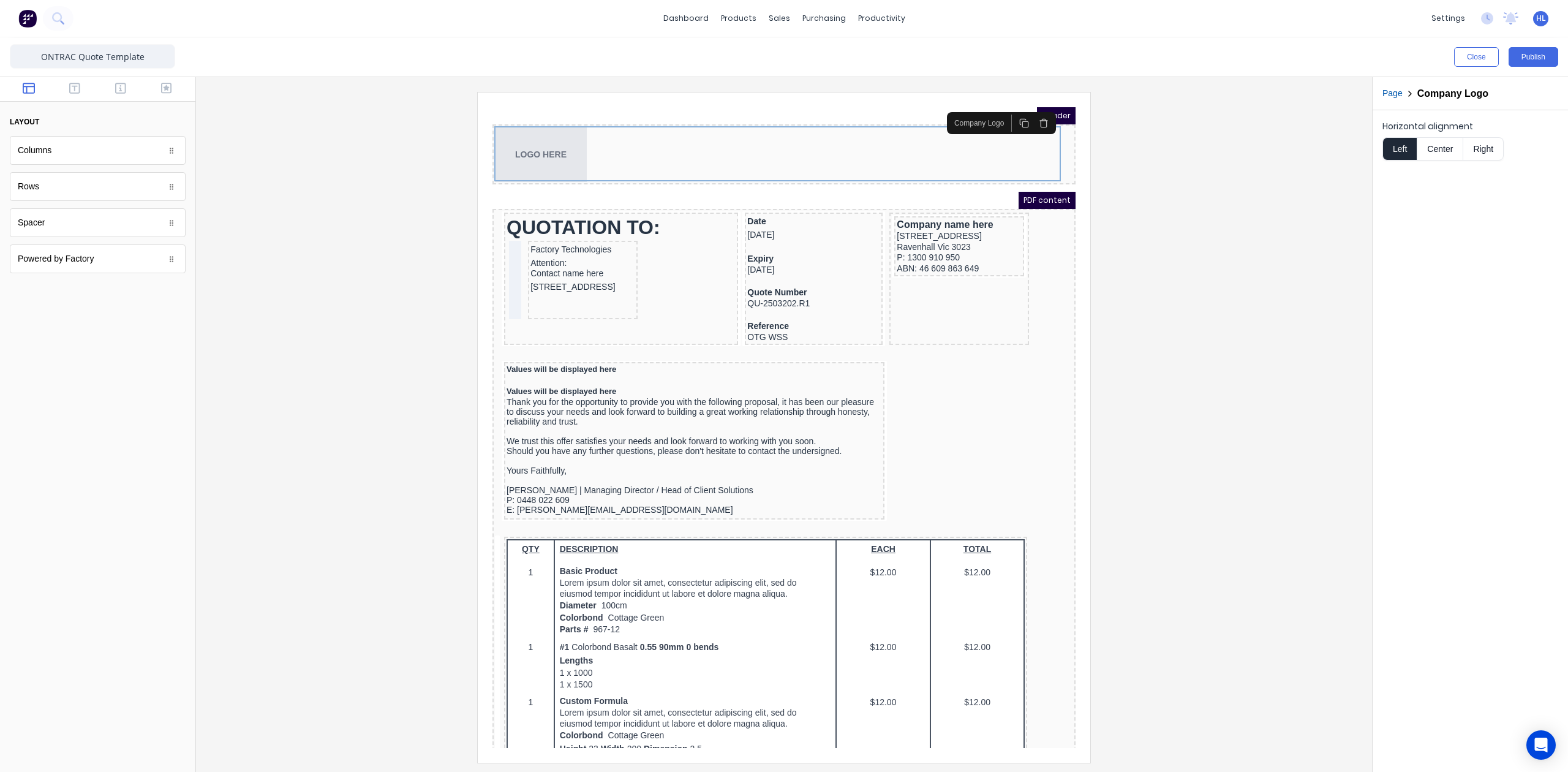
click at [1177, 287] on div at bounding box center [784, 427] width 1156 height 670
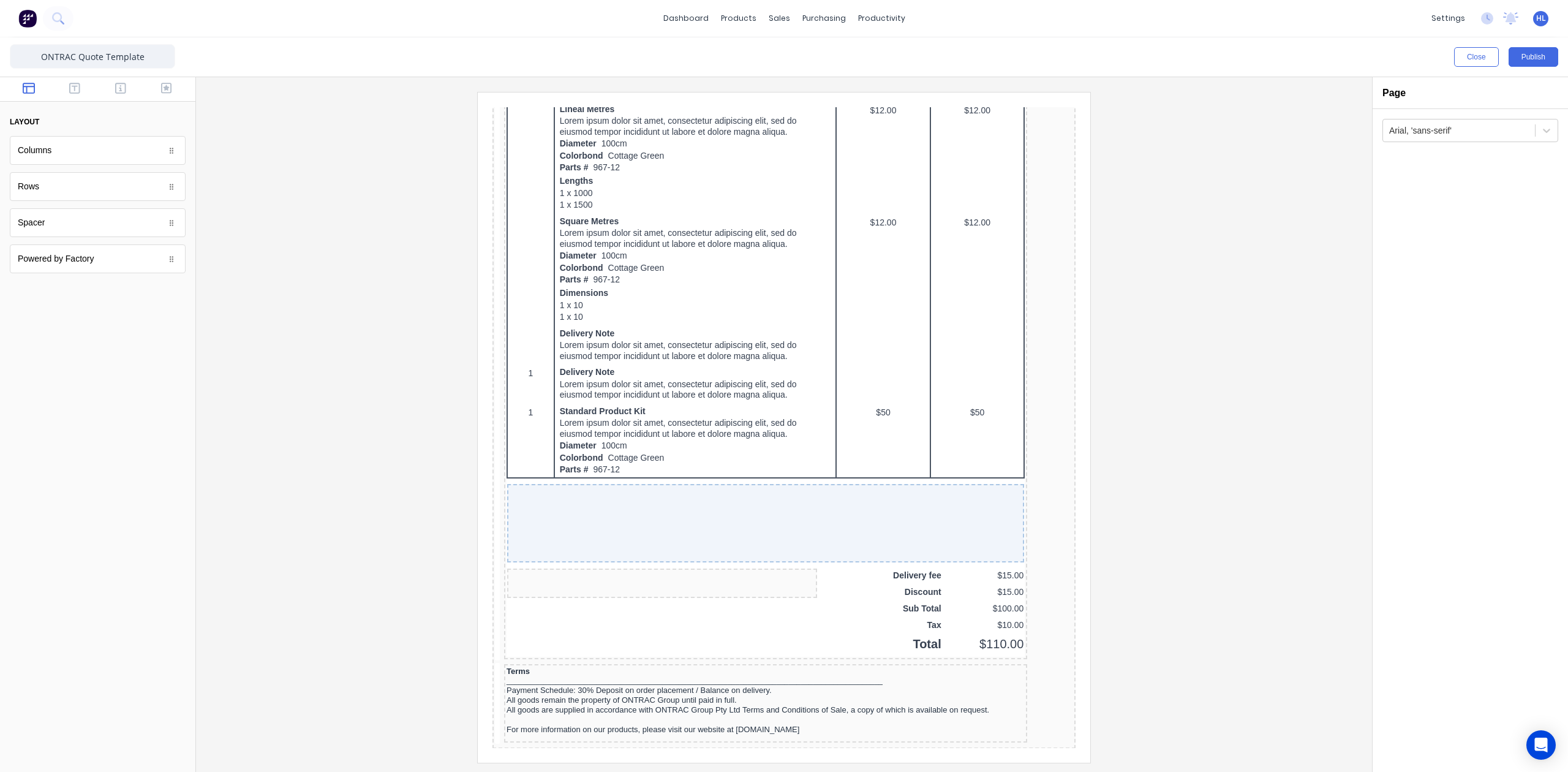
scroll to position [773, 0]
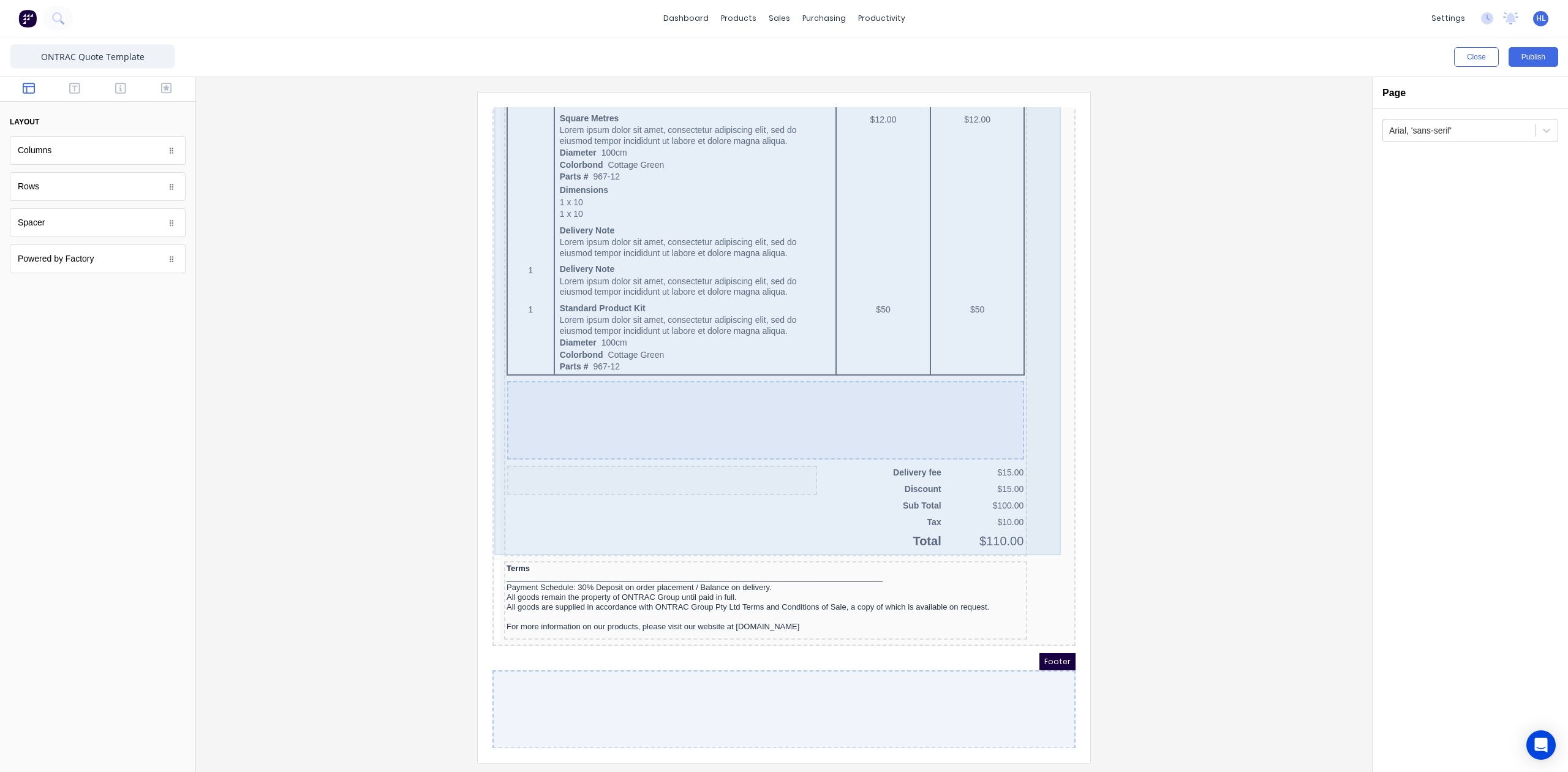
click at [1020, 330] on div "QTY DESCRIPTION EACH TOTAL 1 Basic Product Lorem ipsum dolor sit amet, consecte…" at bounding box center [769, 146] width 578 height 797
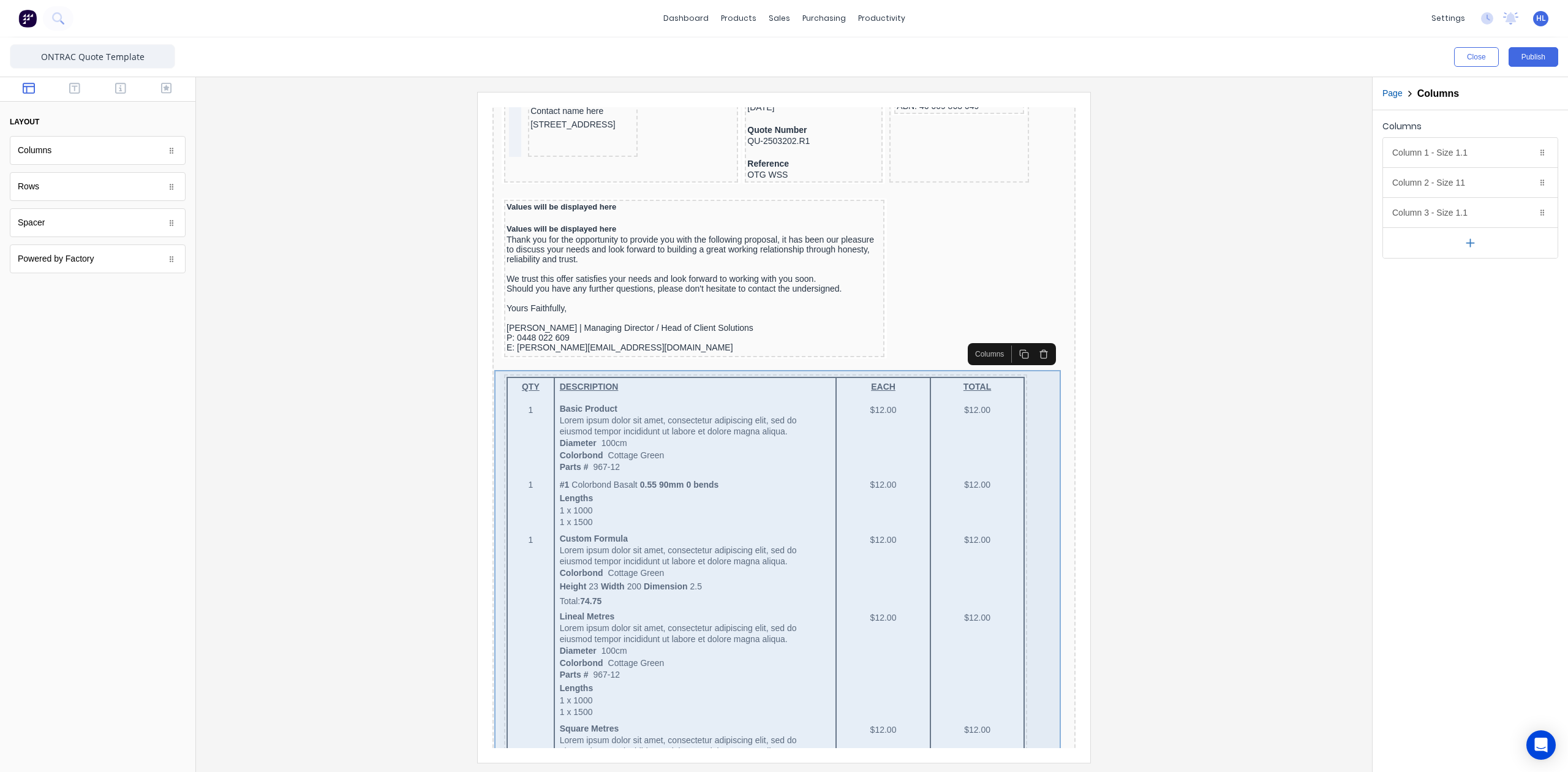
scroll to position [0, 0]
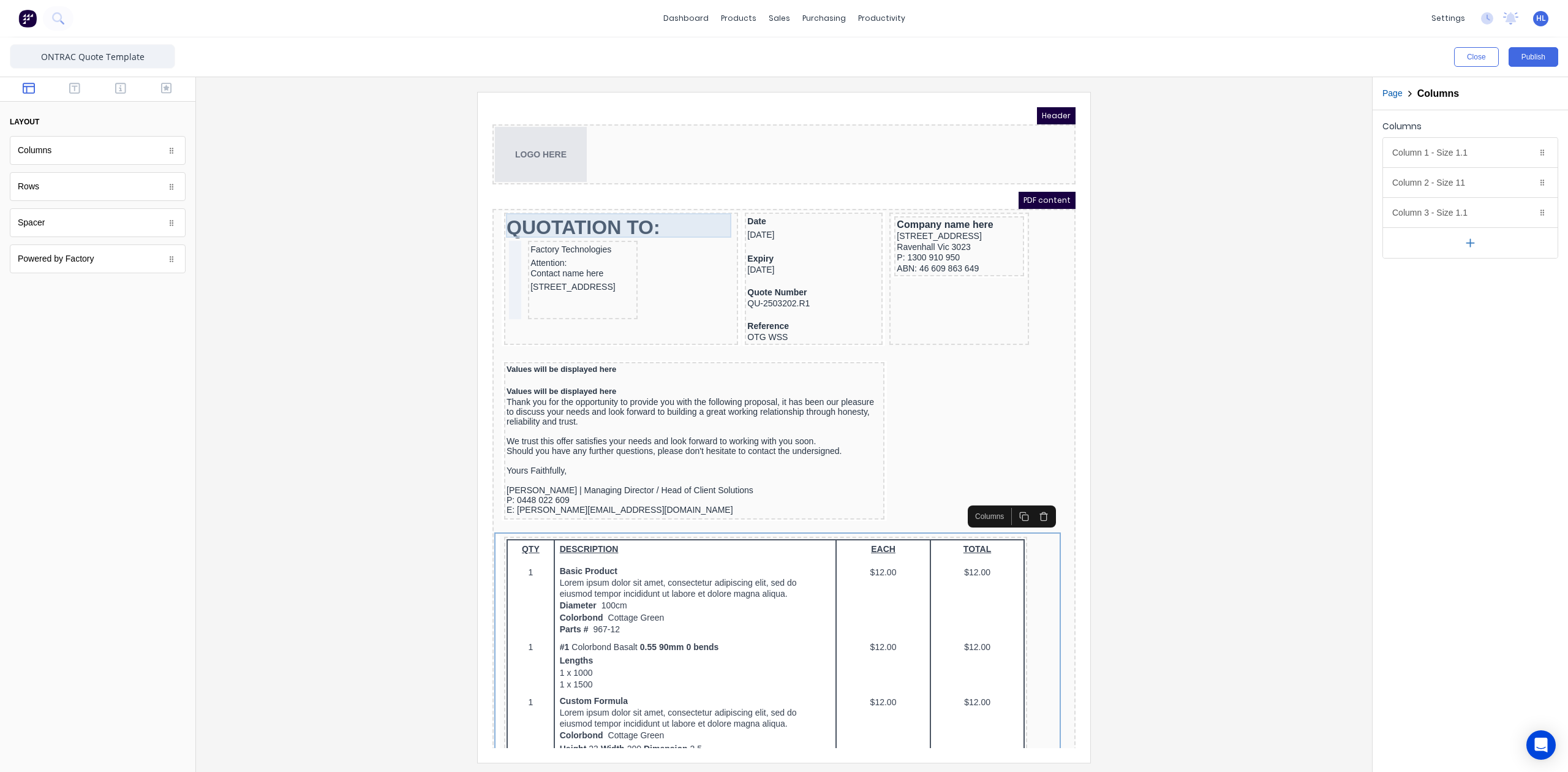
click at [589, 200] on div "QUOTATION TO:" at bounding box center [606, 213] width 229 height 25
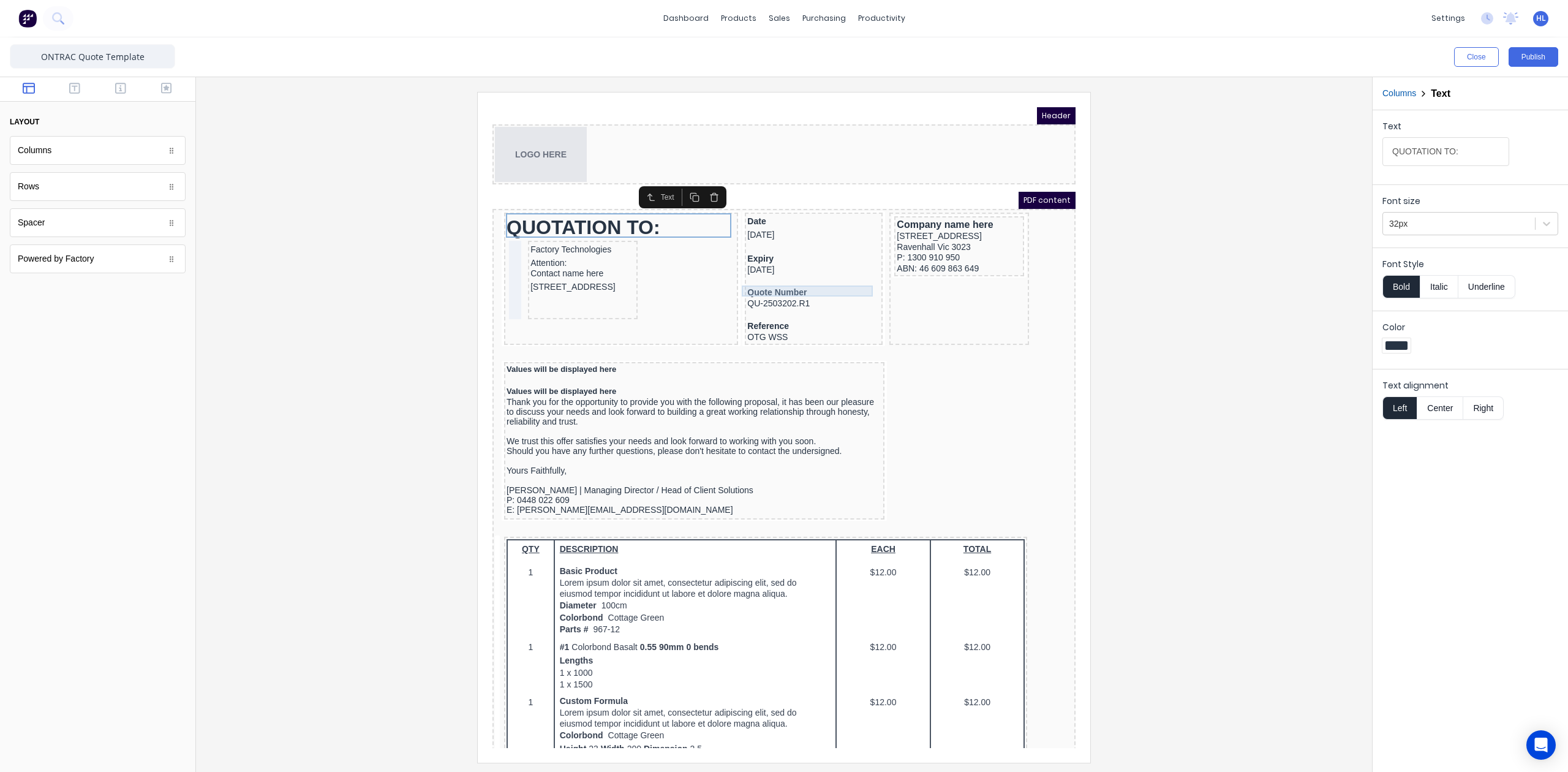
click at [755, 275] on div "Quote Number" at bounding box center [799, 278] width 133 height 11
click at [761, 284] on div "QU-2503202.R1" at bounding box center [799, 289] width 133 height 11
click at [750, 273] on div "Quote Number" at bounding box center [799, 278] width 133 height 11
click at [299, 283] on div at bounding box center [784, 427] width 1156 height 670
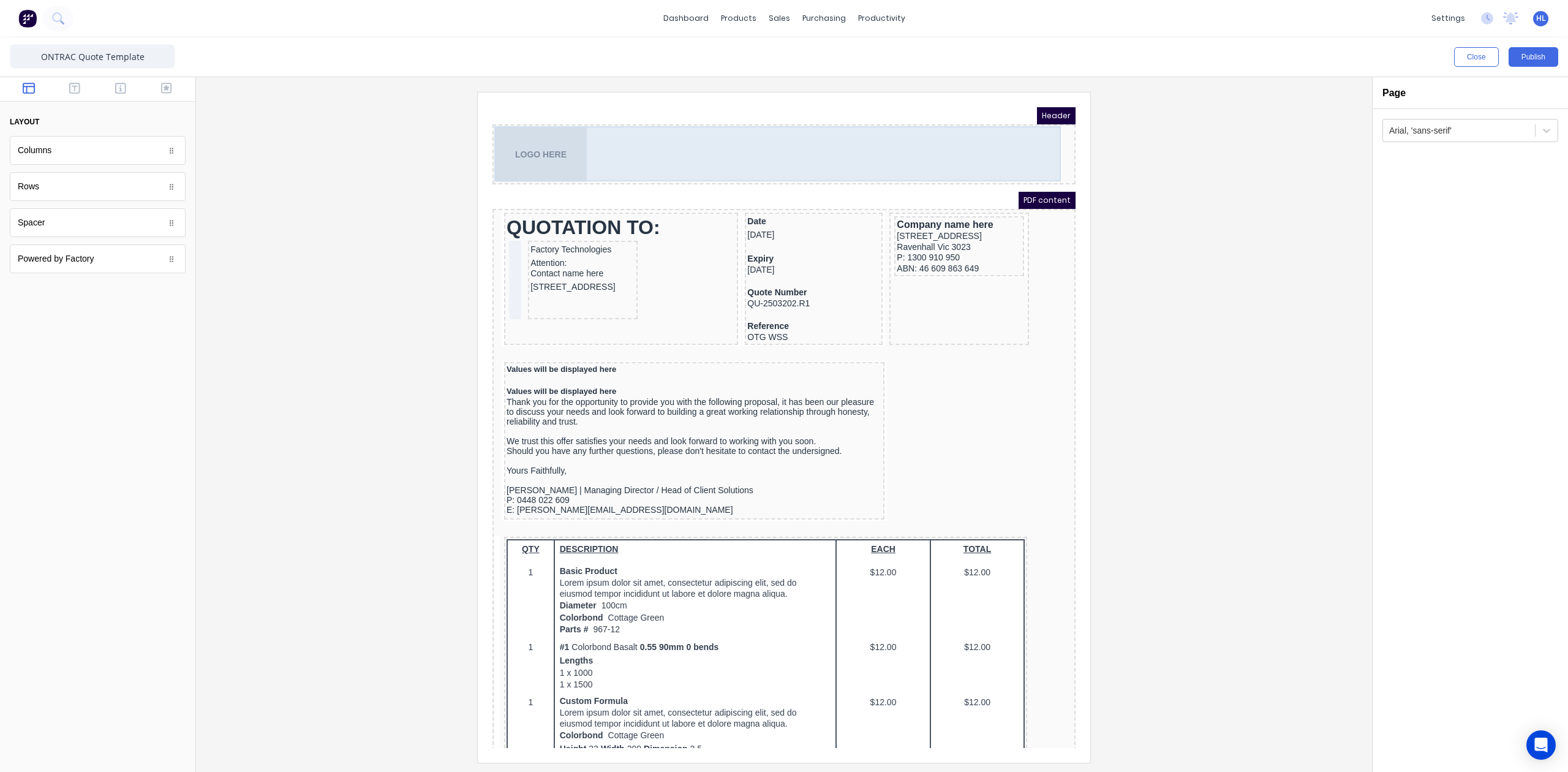
click at [571, 155] on div "LOGO HERE" at bounding box center [769, 139] width 578 height 55
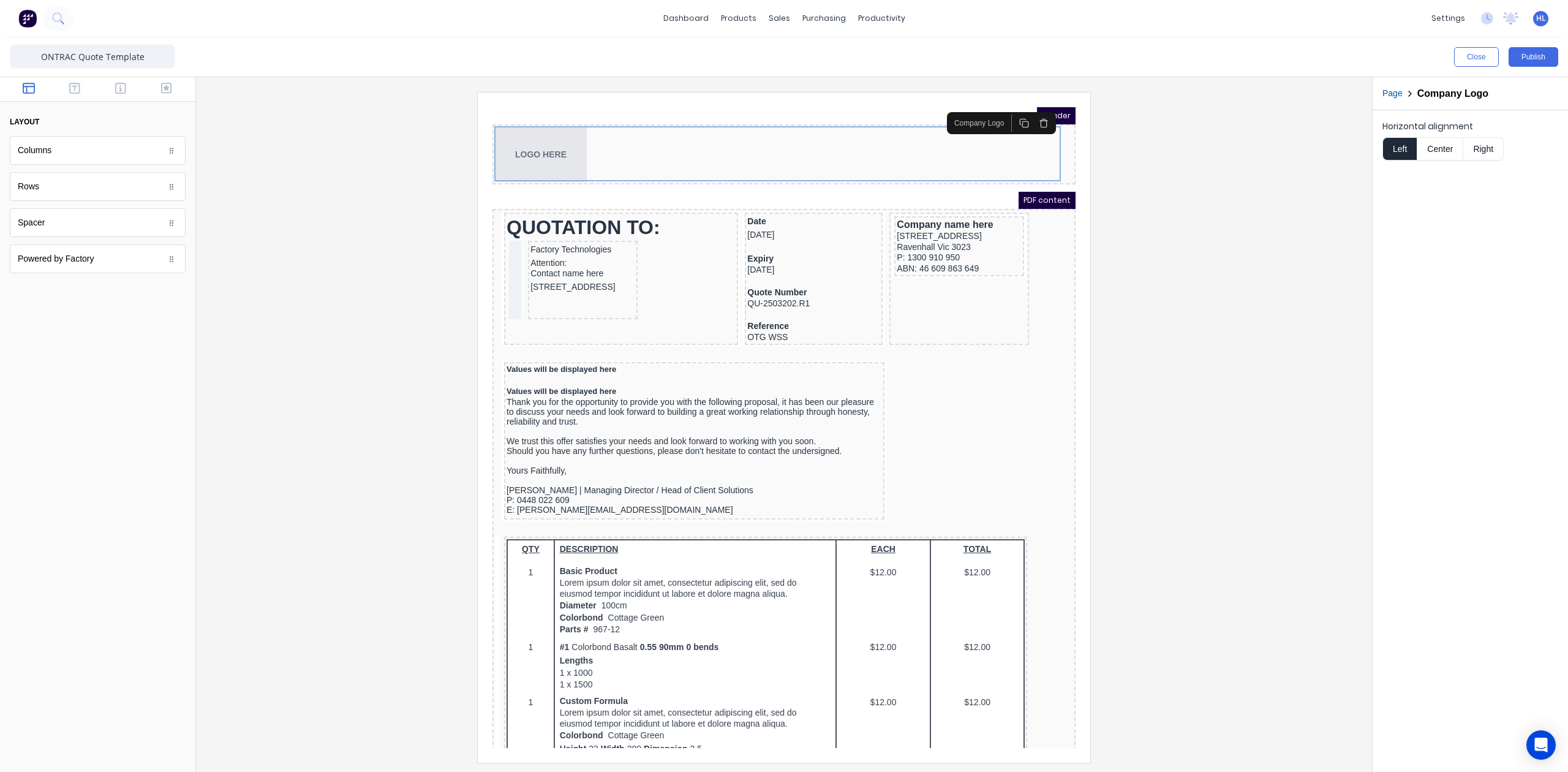
click at [417, 164] on div at bounding box center [784, 427] width 1156 height 670
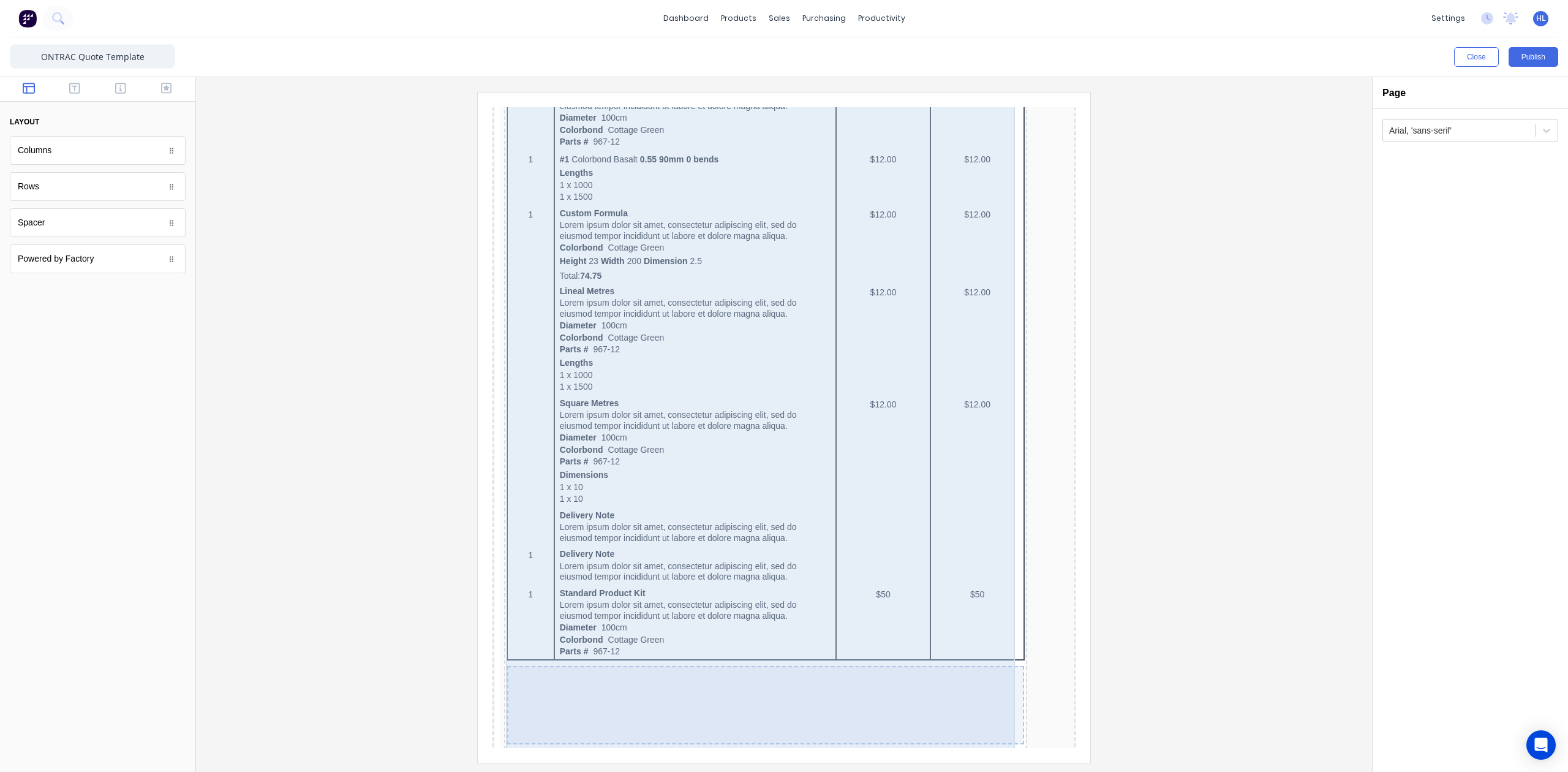
scroll to position [735, 0]
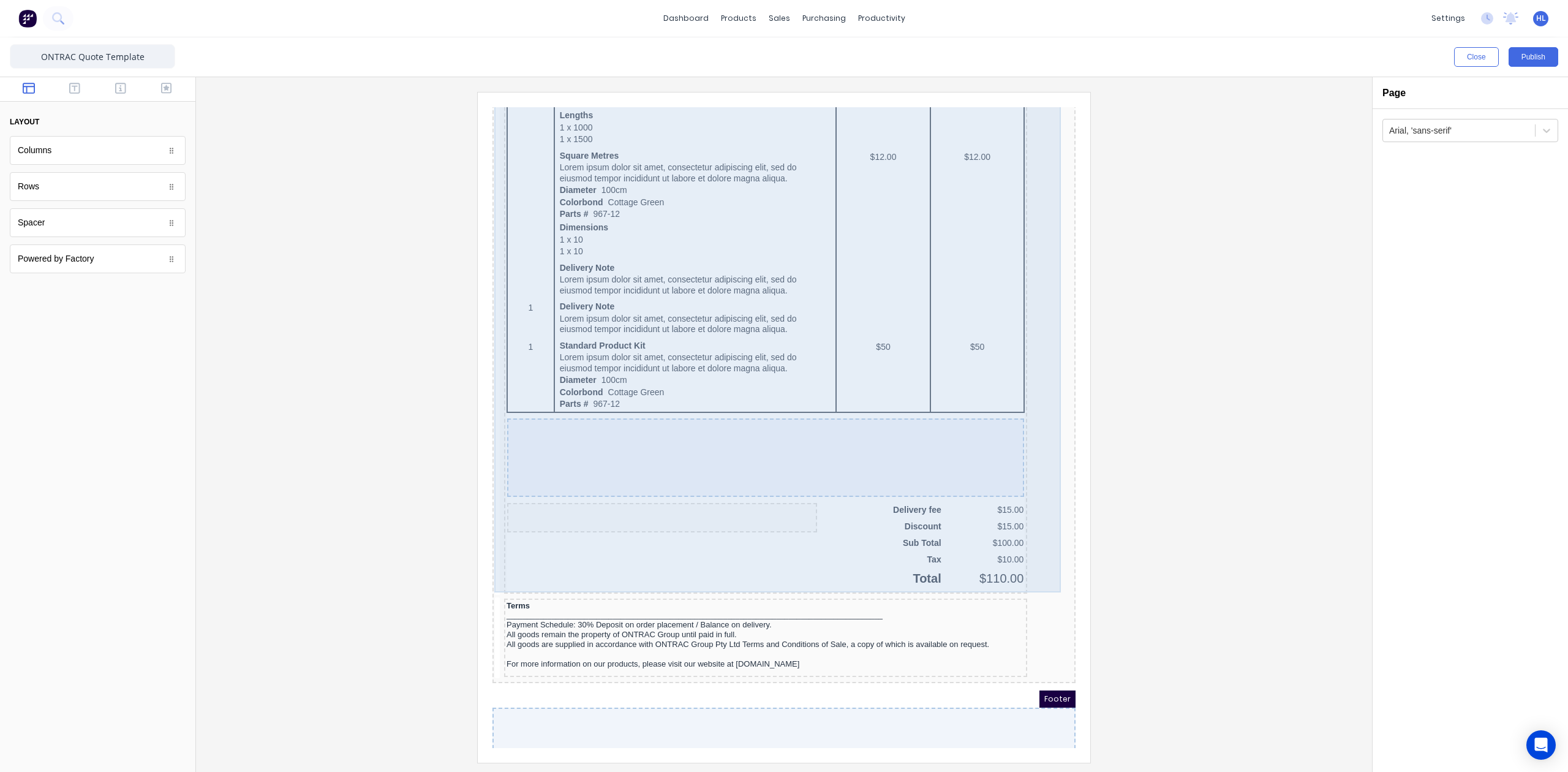
click at [1031, 361] on div "QTY DESCRIPTION EACH TOTAL 1 Basic Product Lorem ipsum dolor sit amet, consecte…" at bounding box center [769, 183] width 578 height 797
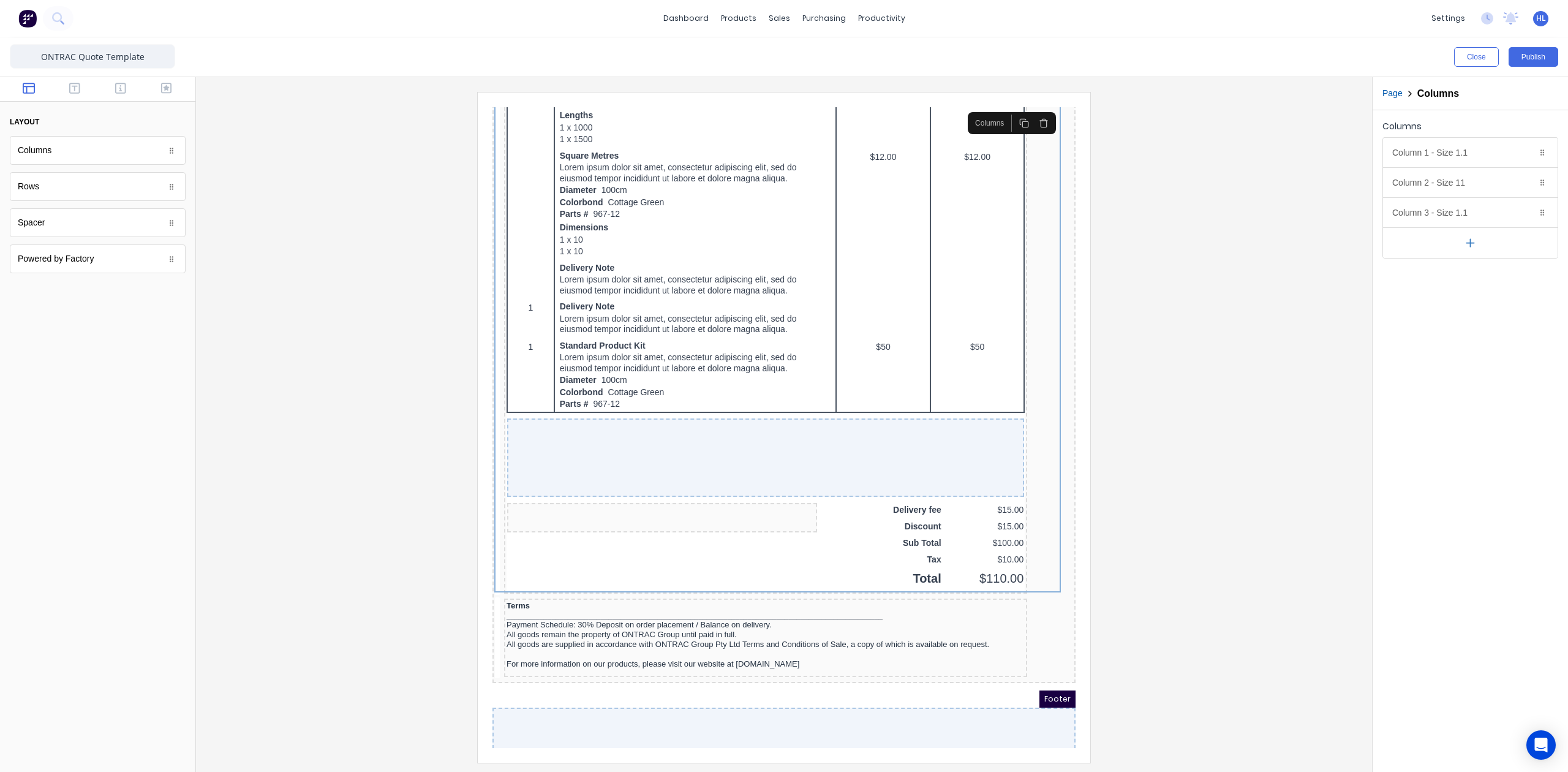
click at [1154, 397] on div at bounding box center [784, 427] width 1156 height 670
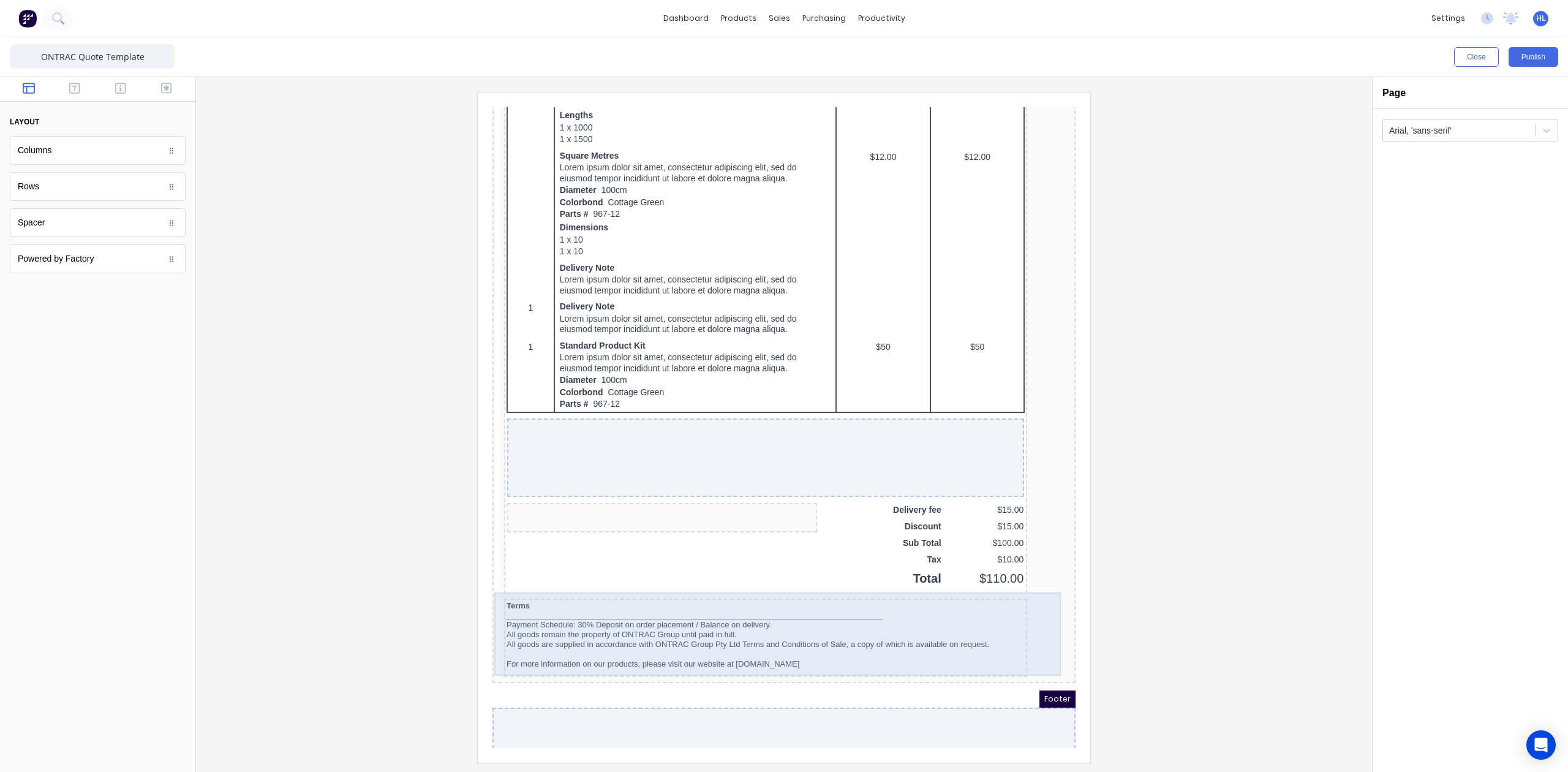
click at [1000, 599] on div "_______________________________________________________________________________…" at bounding box center [751, 601] width 518 height 9
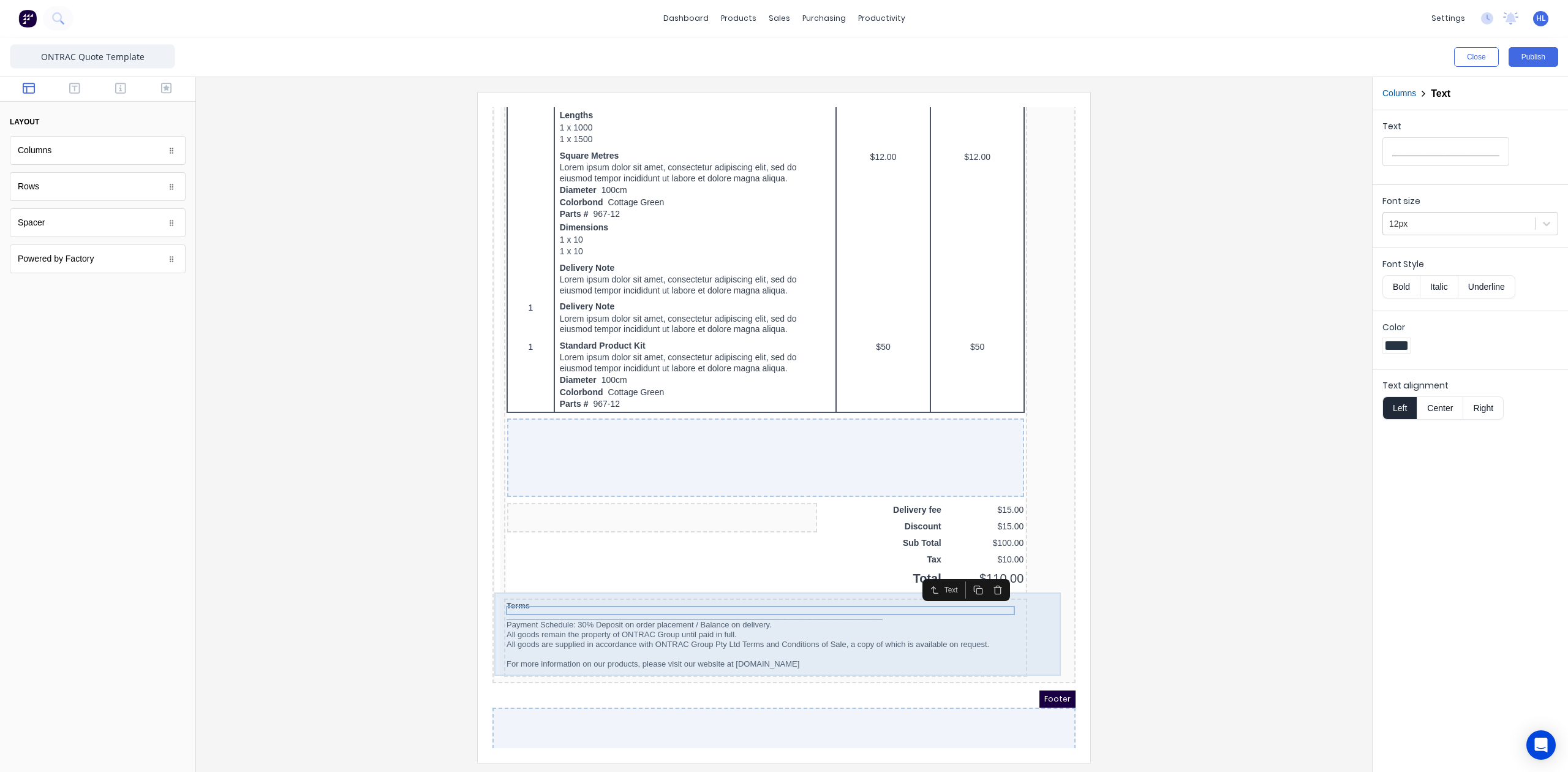
click at [1031, 596] on div "Terms _________________________________________________________________________…" at bounding box center [769, 624] width 578 height 84
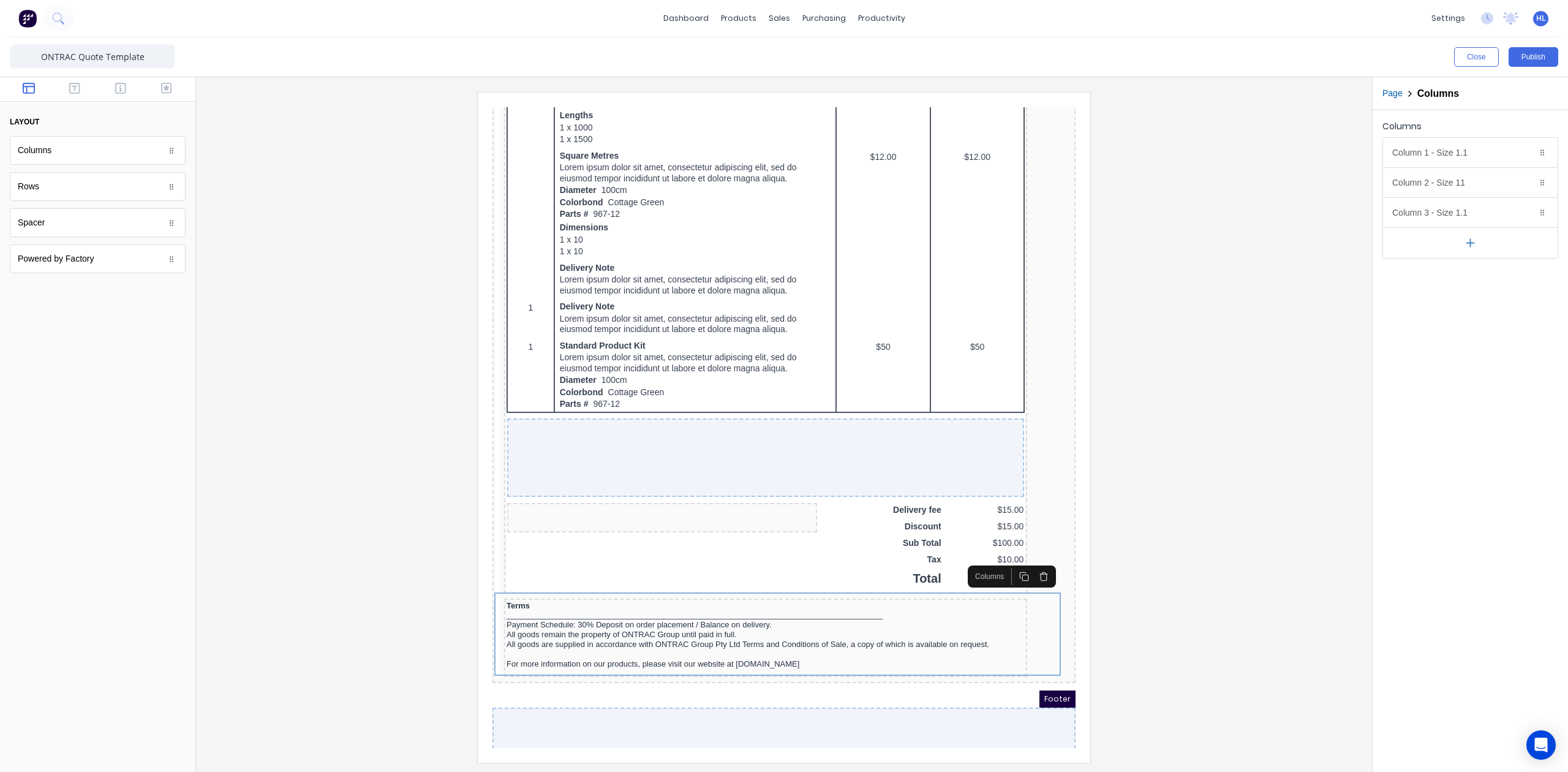
click at [1158, 610] on div at bounding box center [784, 427] width 1156 height 670
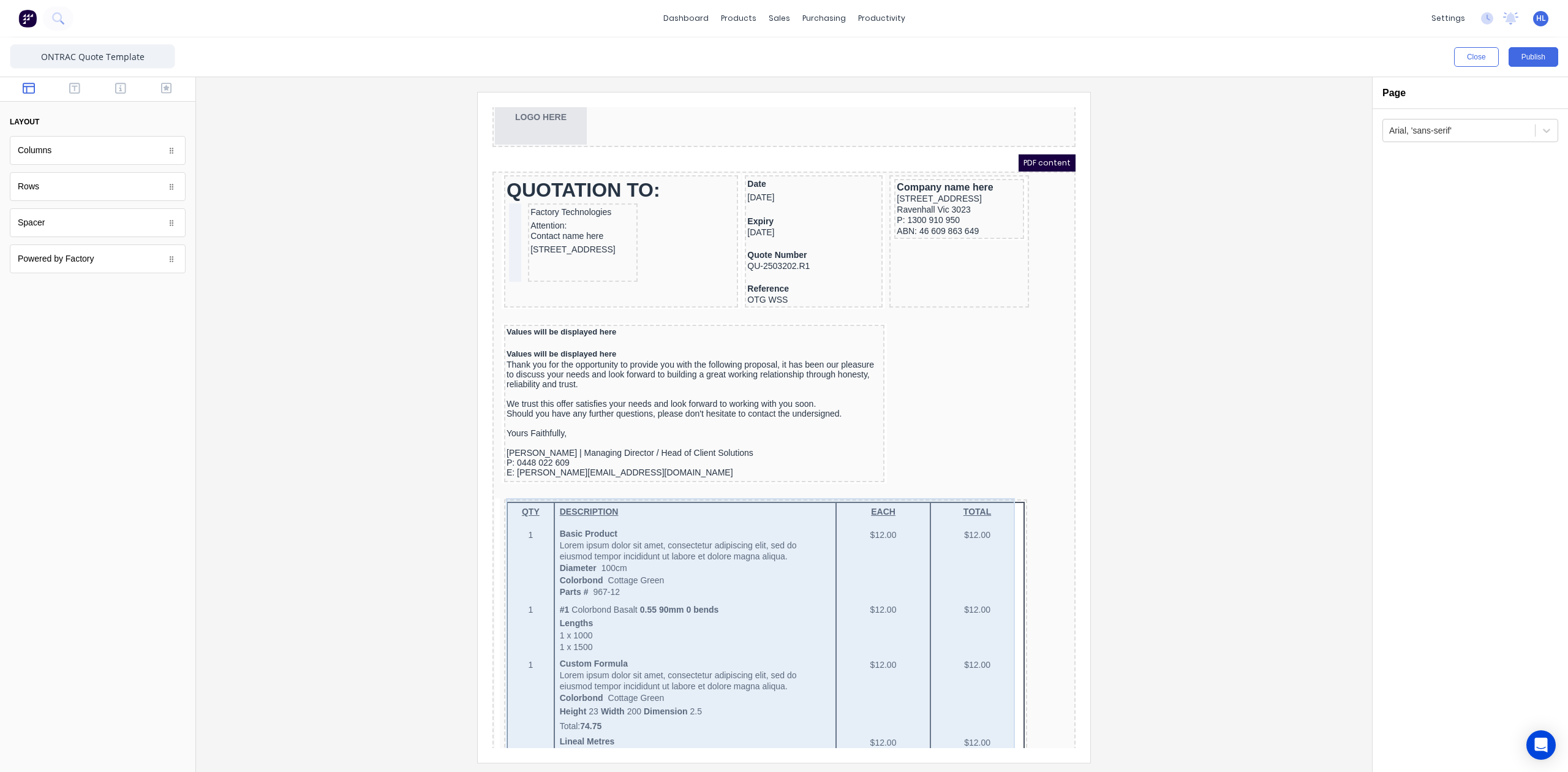
scroll to position [0, 0]
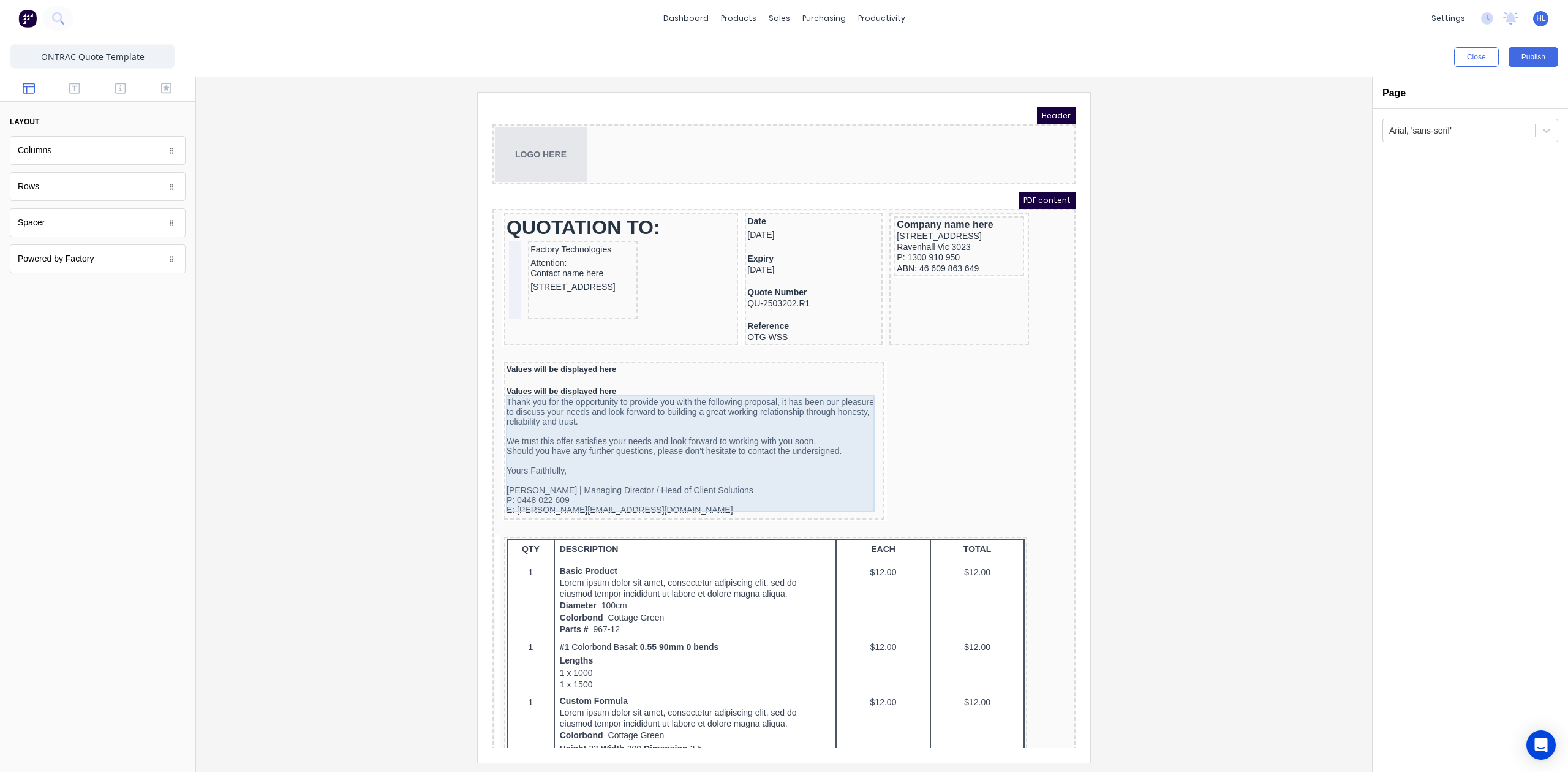
click at [797, 419] on div "Thank you for the opportunity to provide you with the following proposal, it ha…" at bounding box center [679, 441] width 375 height 117
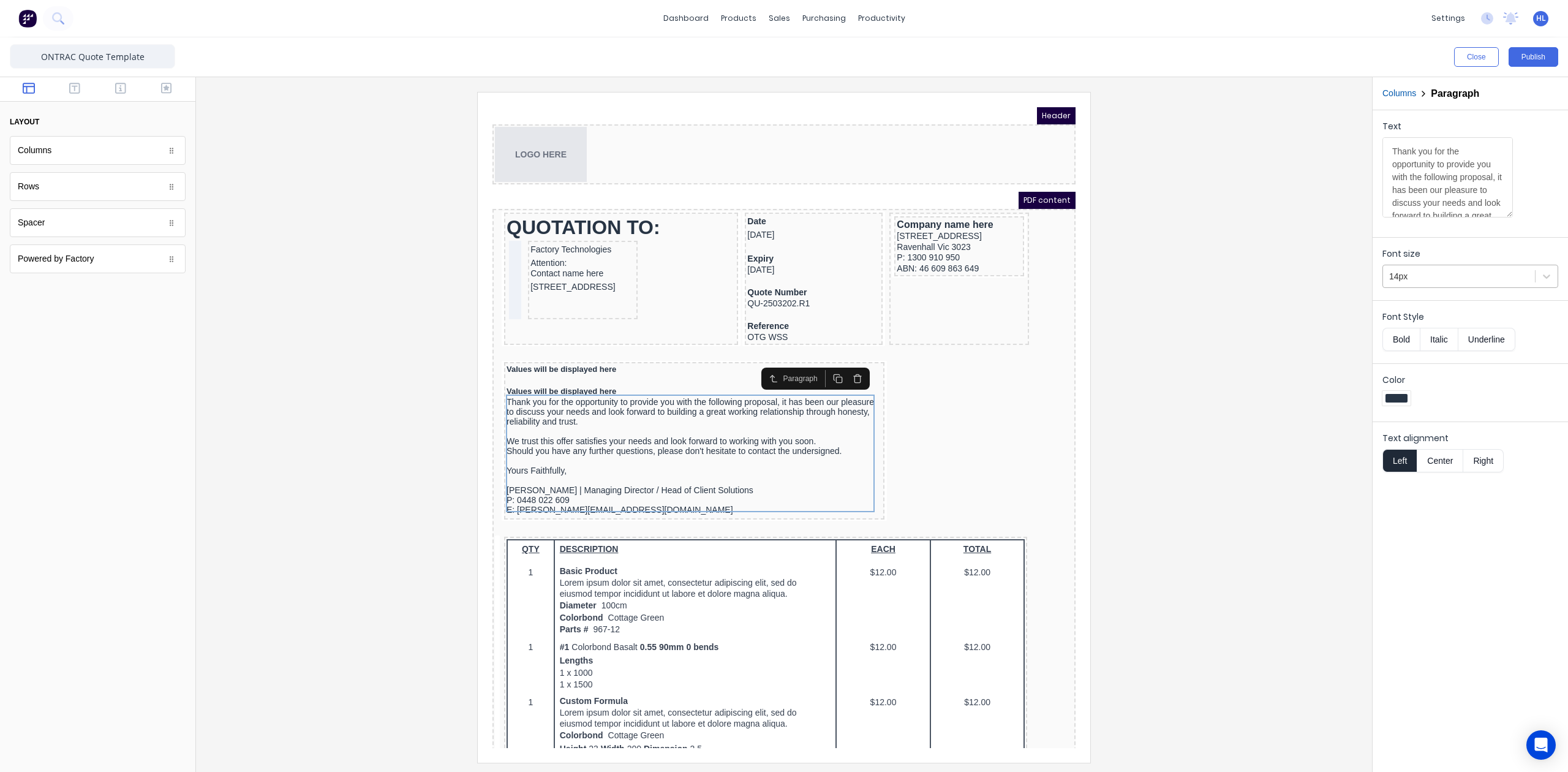
click at [1490, 281] on div at bounding box center [1458, 277] width 139 height 16
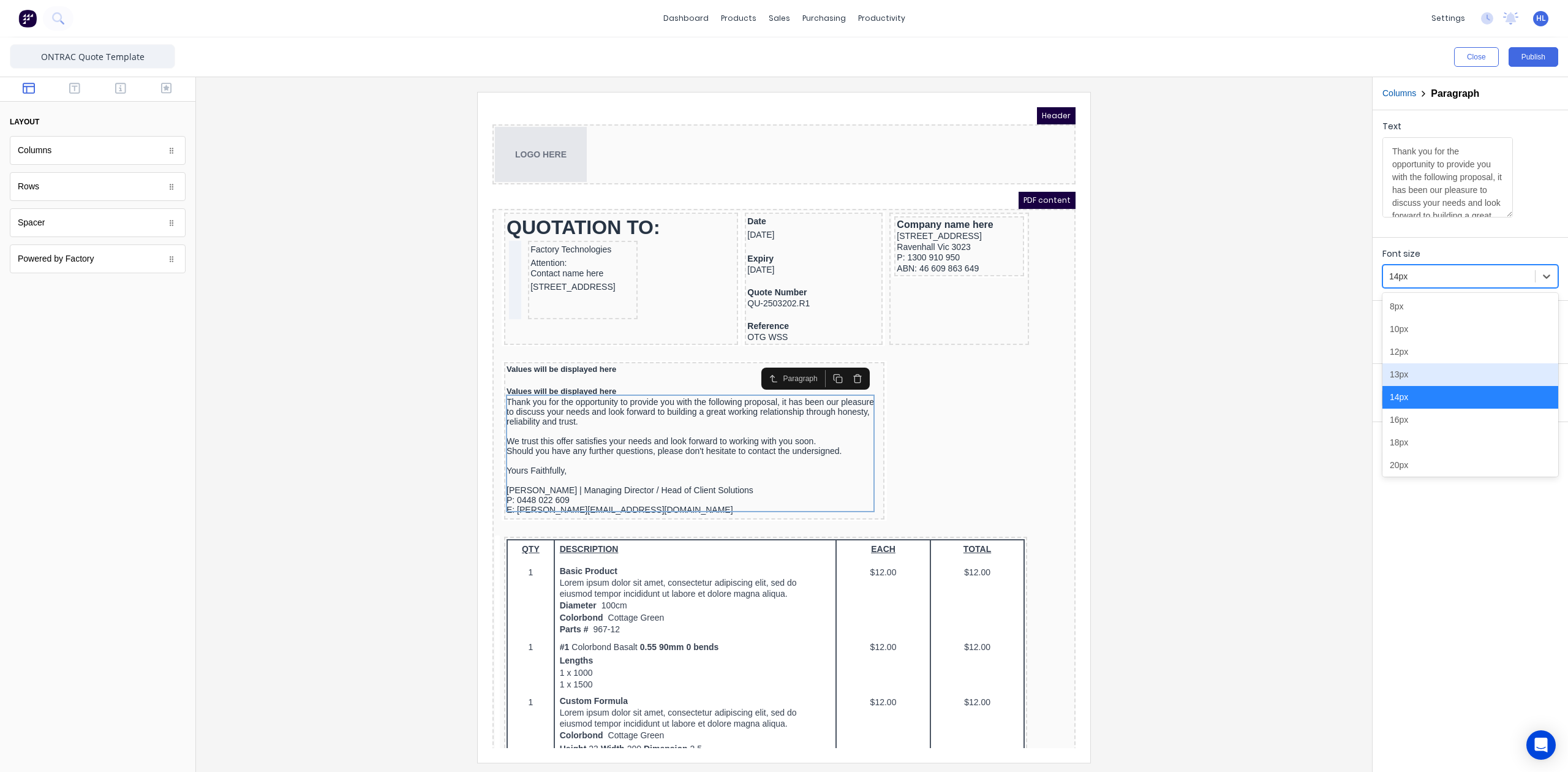
click at [1451, 379] on div "13px" at bounding box center [1470, 374] width 176 height 23
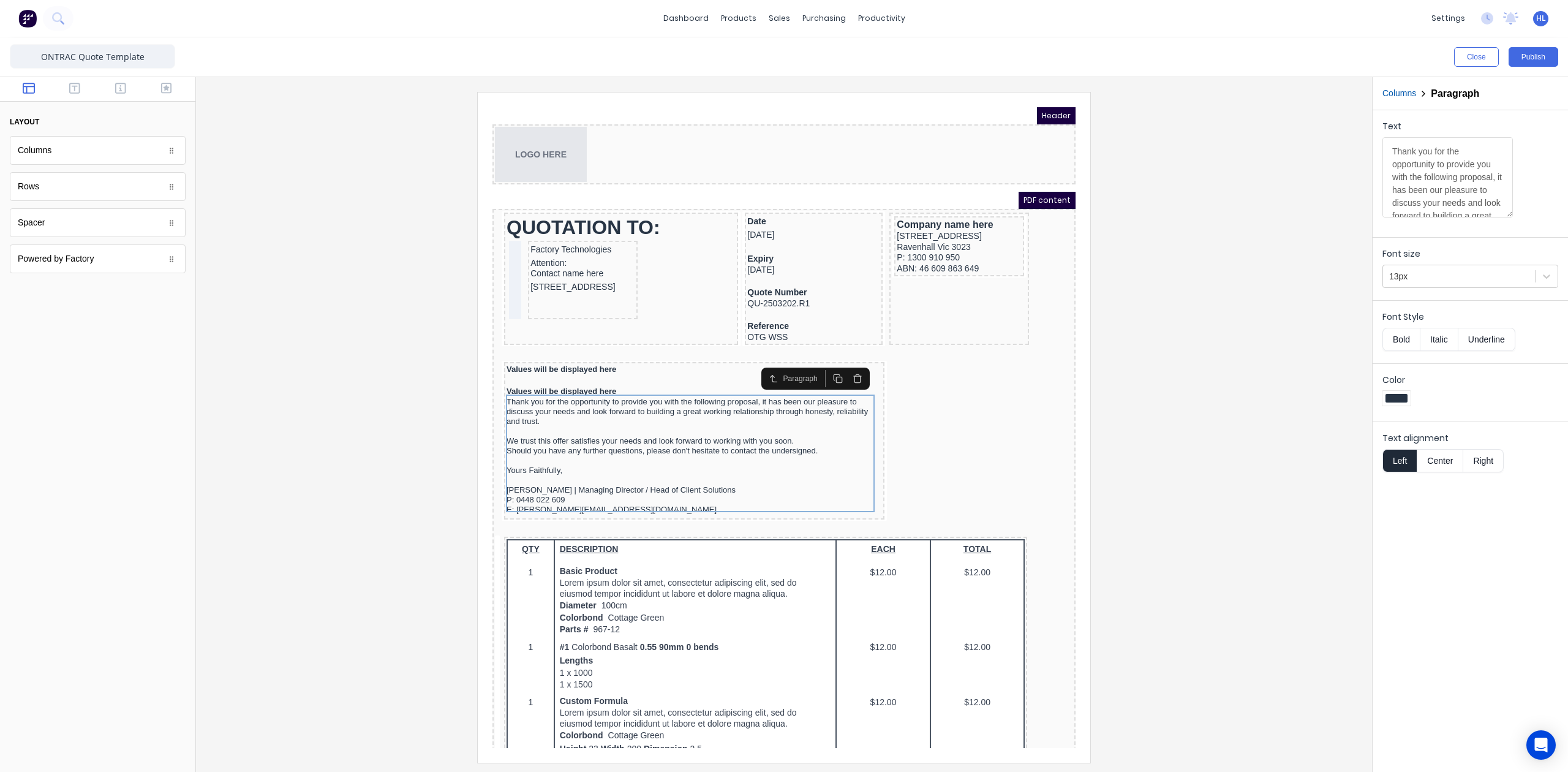
click at [1174, 353] on div at bounding box center [784, 427] width 1156 height 670
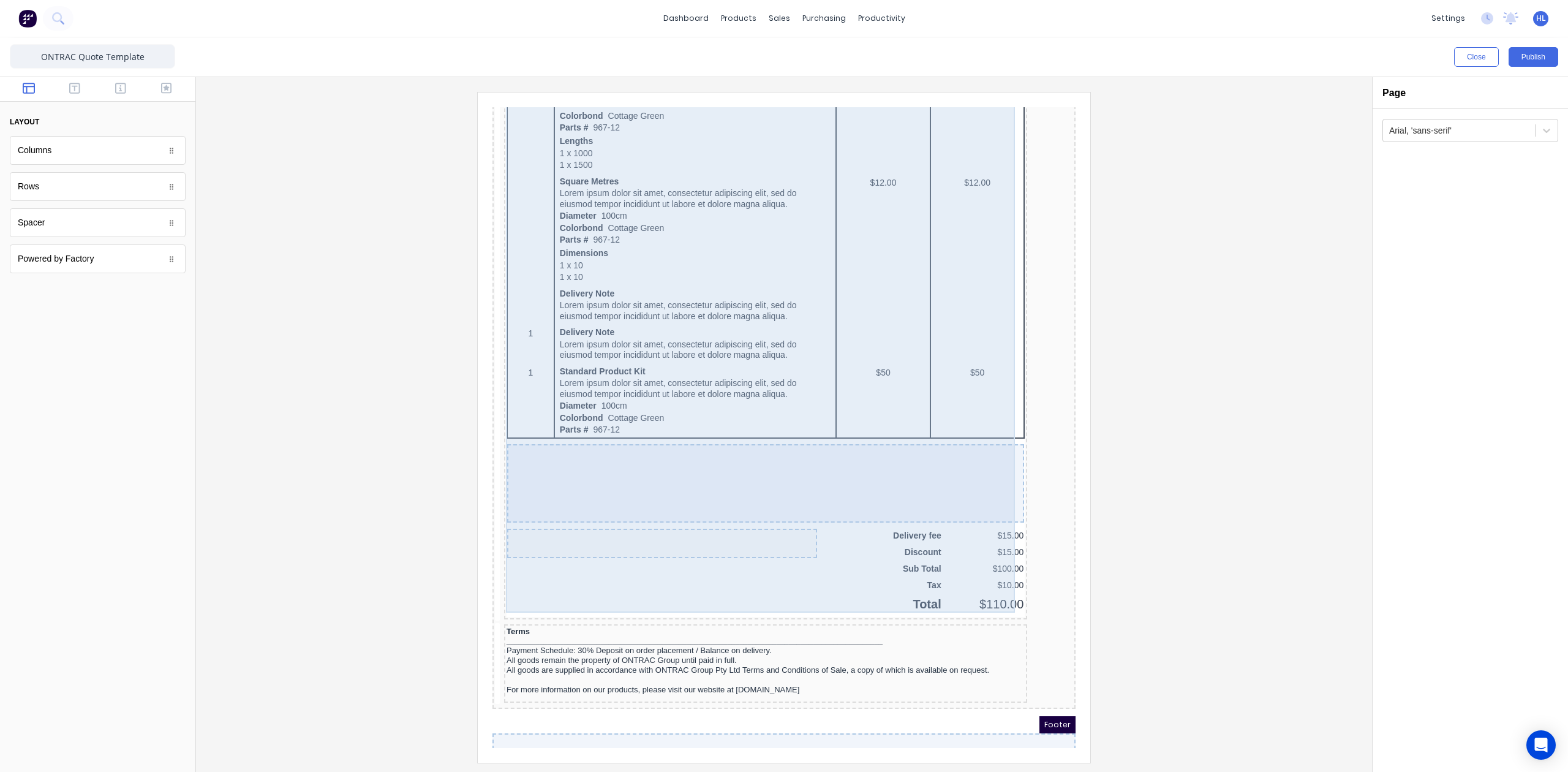
scroll to position [773, 0]
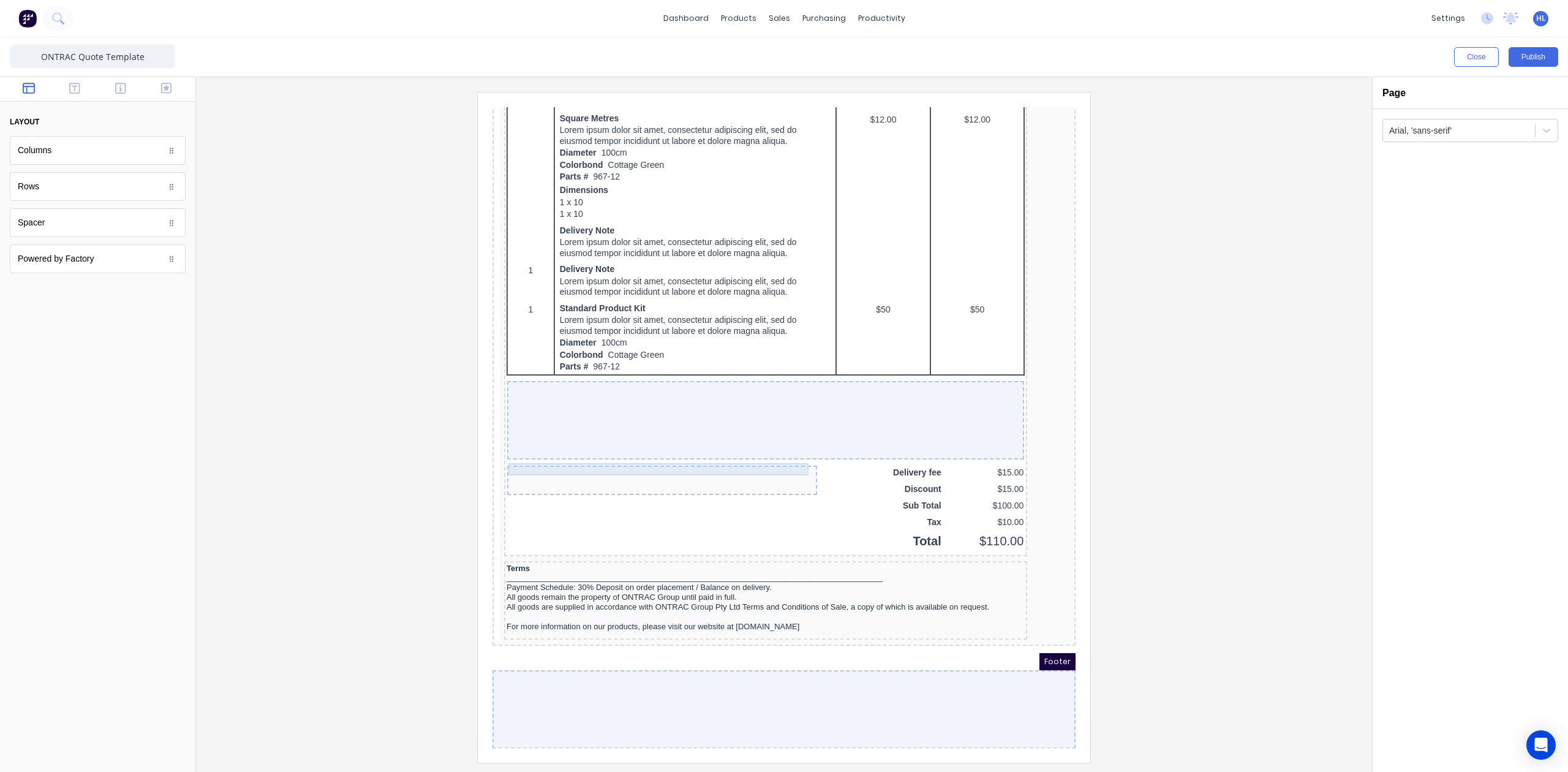
click at [626, 455] on div at bounding box center [648, 459] width 305 height 12
click at [161, 82] on icon "button" at bounding box center [167, 88] width 11 height 12
click at [130, 84] on button "button" at bounding box center [121, 89] width 39 height 15
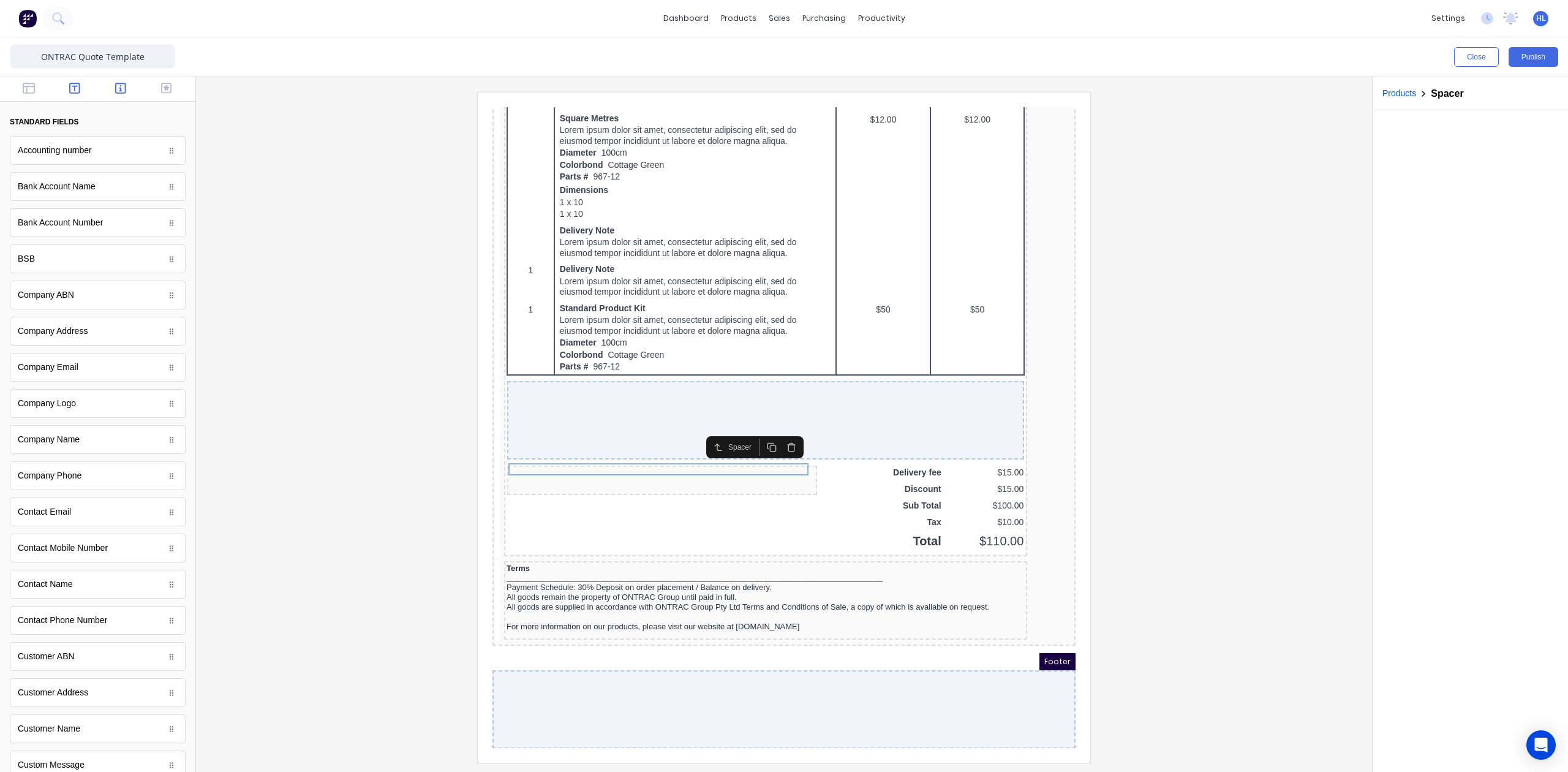
click at [77, 86] on button "button" at bounding box center [75, 89] width 39 height 15
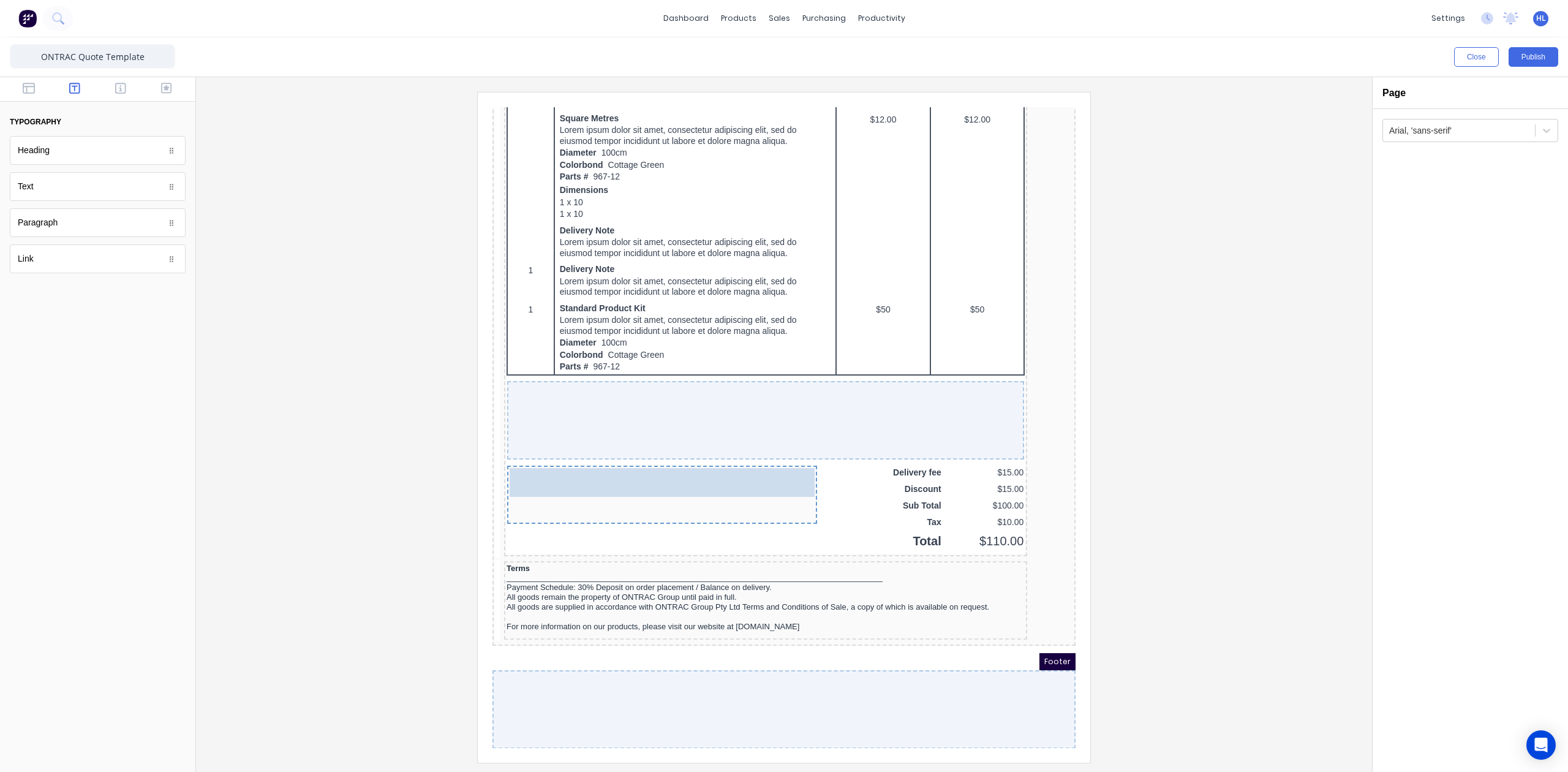
drag, startPoint x: 117, startPoint y: 238, endPoint x: 608, endPoint y: 469, distance: 542.6
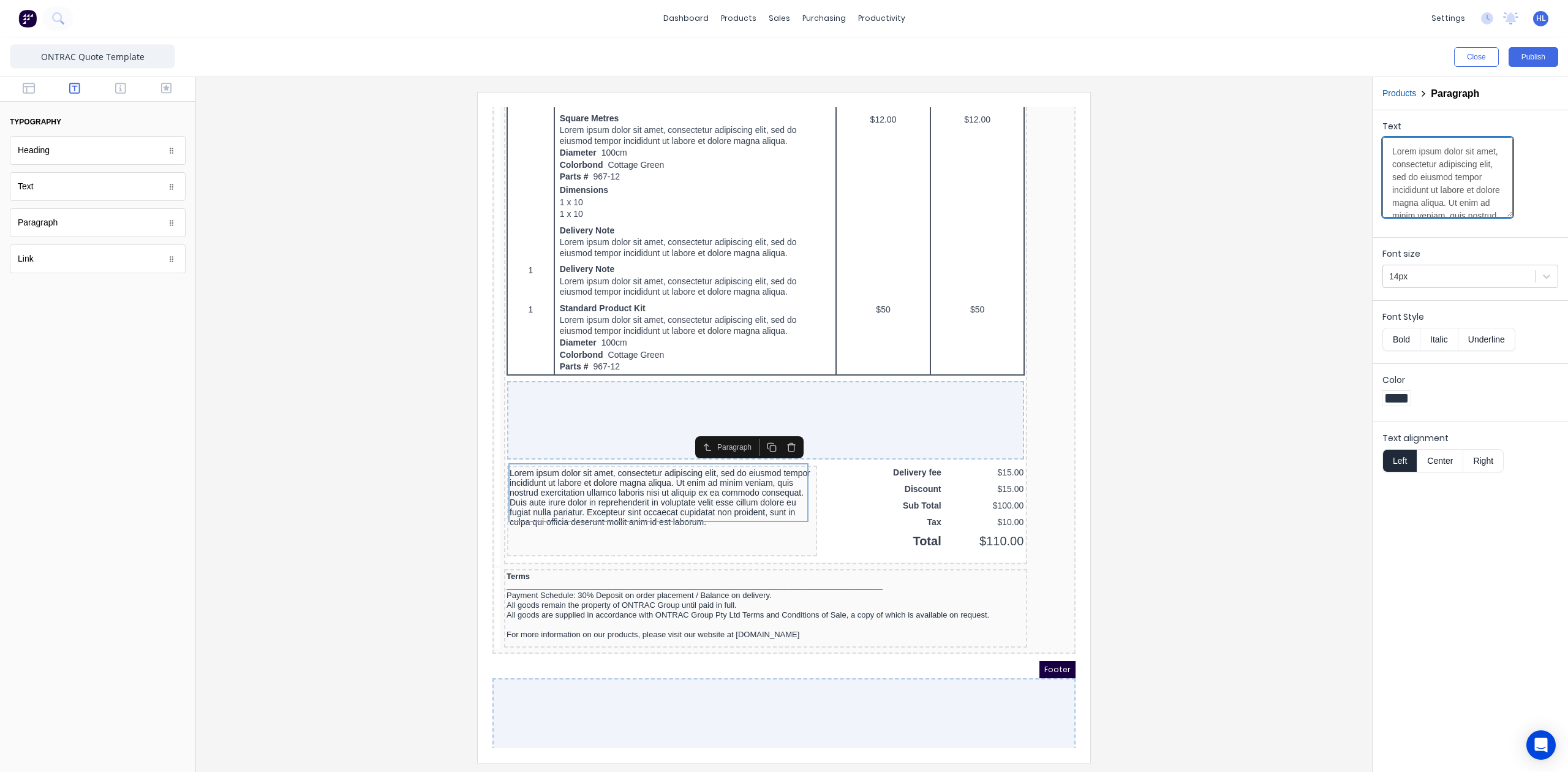
click at [1422, 189] on textarea "Lorem ipsum dolor sit amet, consectetur adipiscing elit, sed do eiusmod tempor …" at bounding box center [1447, 178] width 130 height 80
paste textarea "Payments can be made using the following account details:"
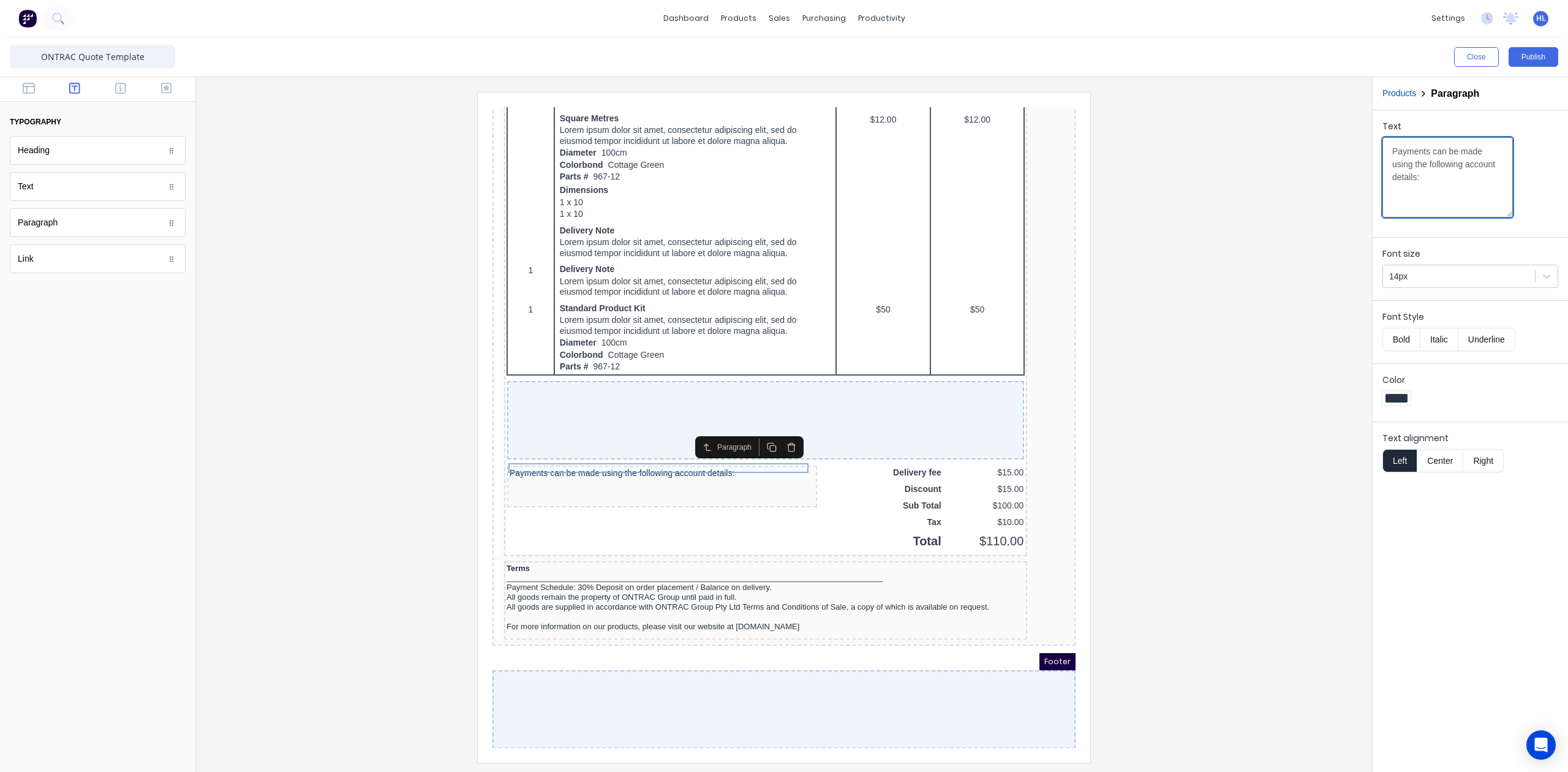
type textarea "Payments can be made using the following account details:"
click at [1446, 277] on div at bounding box center [1458, 277] width 139 height 16
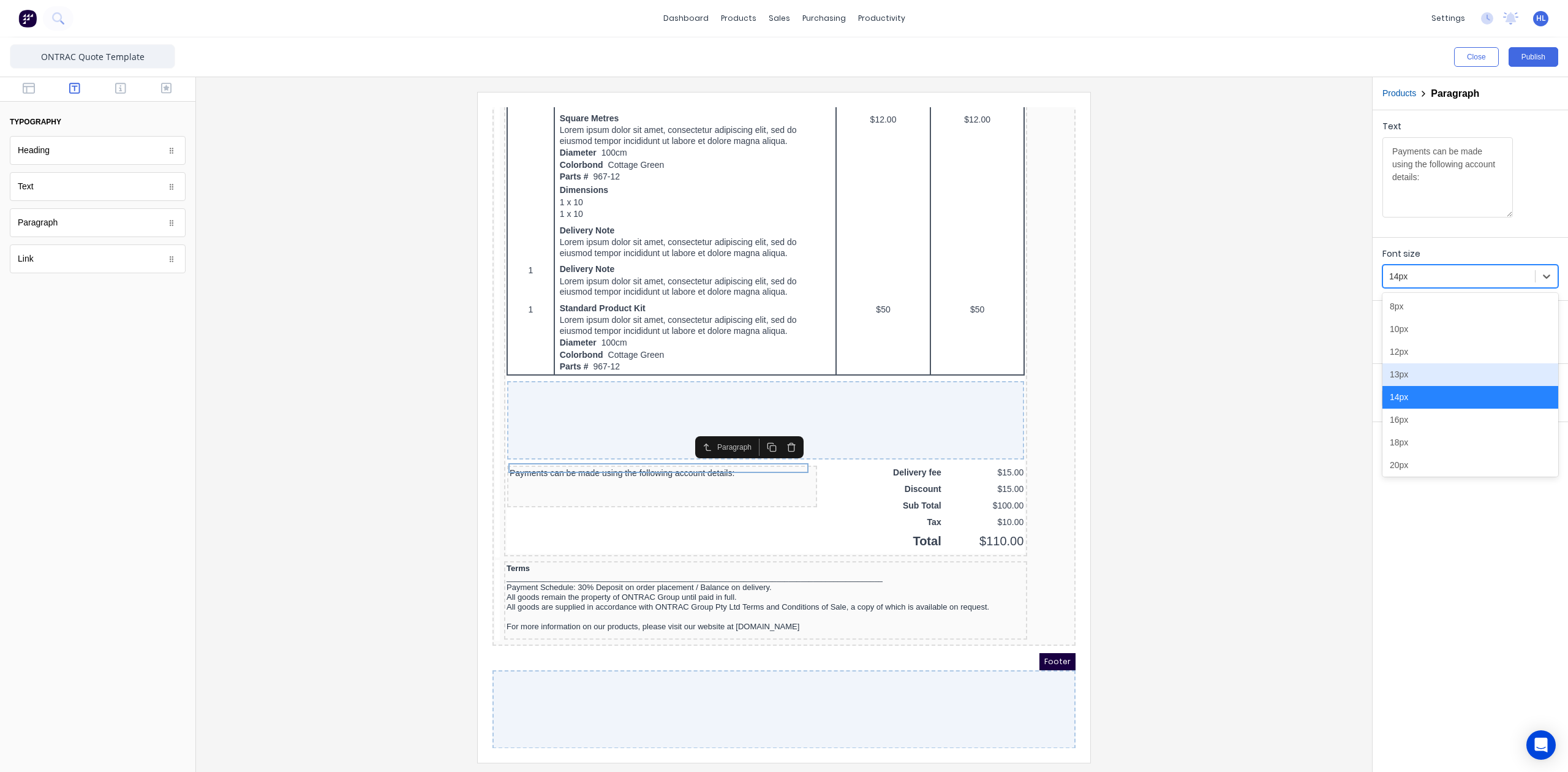
click at [1443, 369] on div "13px" at bounding box center [1470, 374] width 176 height 23
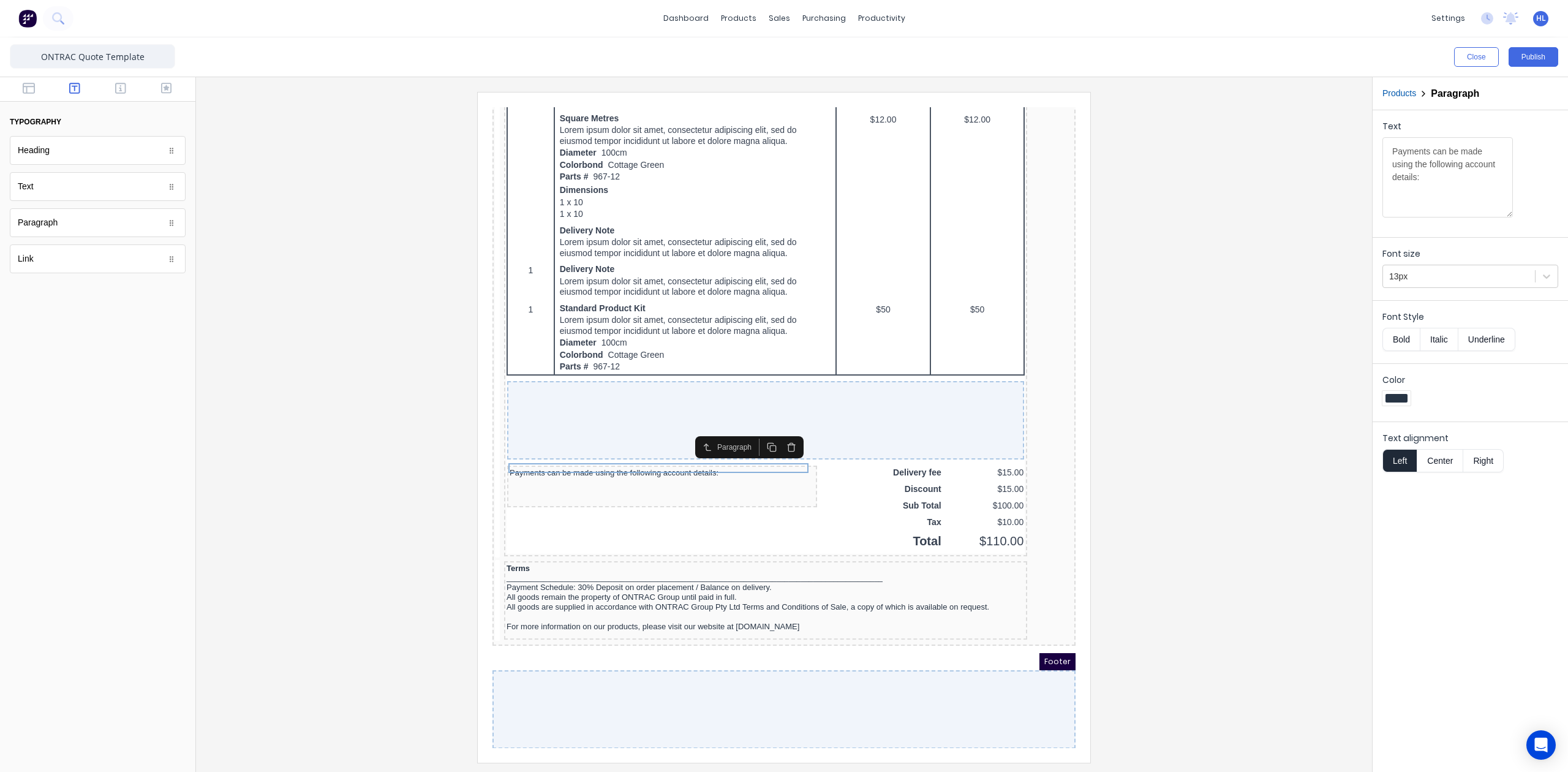
click at [1502, 368] on div "Color" at bounding box center [1470, 390] width 195 height 53
click at [665, 478] on div at bounding box center [648, 484] width 305 height 12
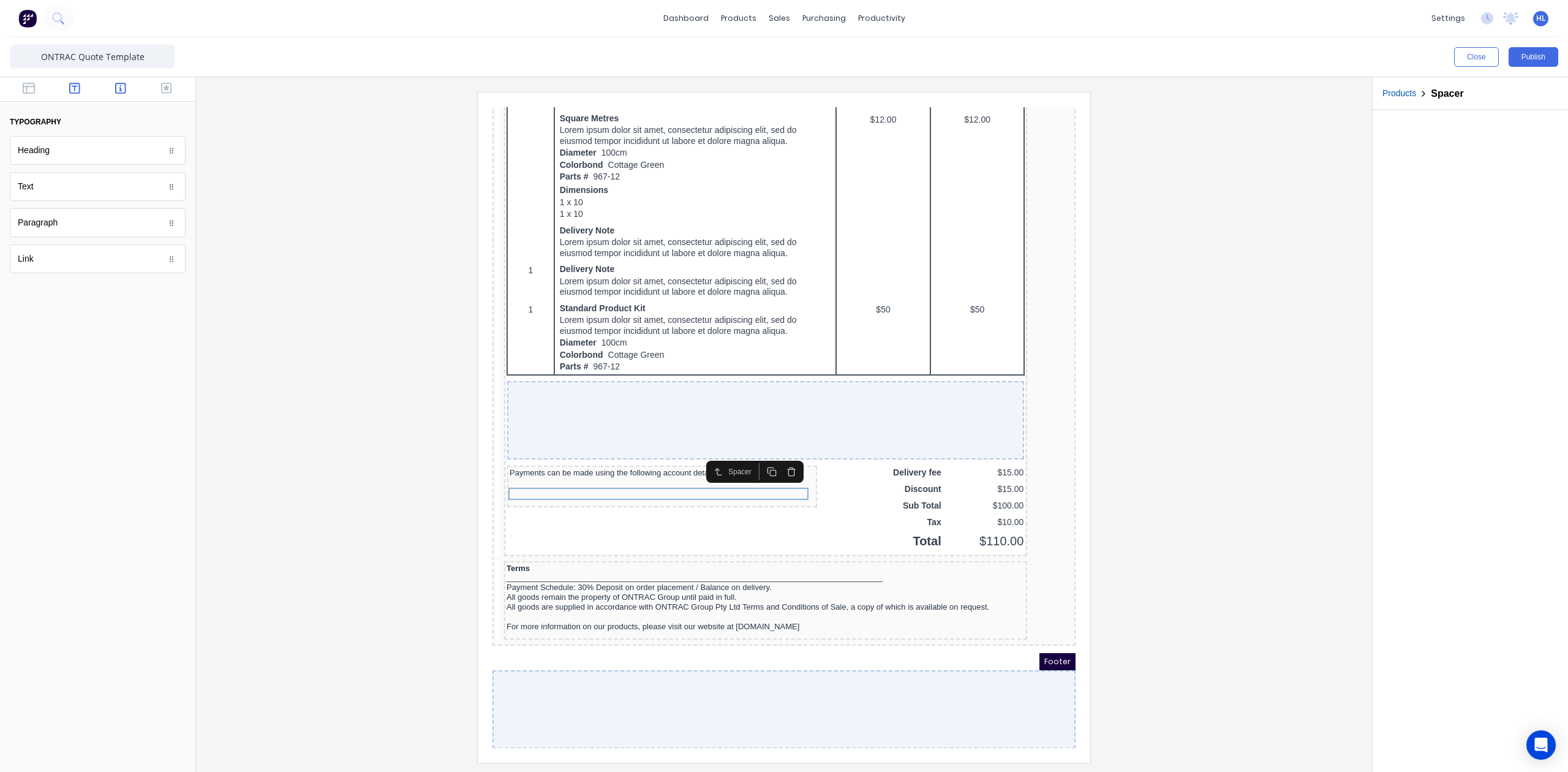
click at [121, 89] on icon "button" at bounding box center [121, 88] width 11 height 11
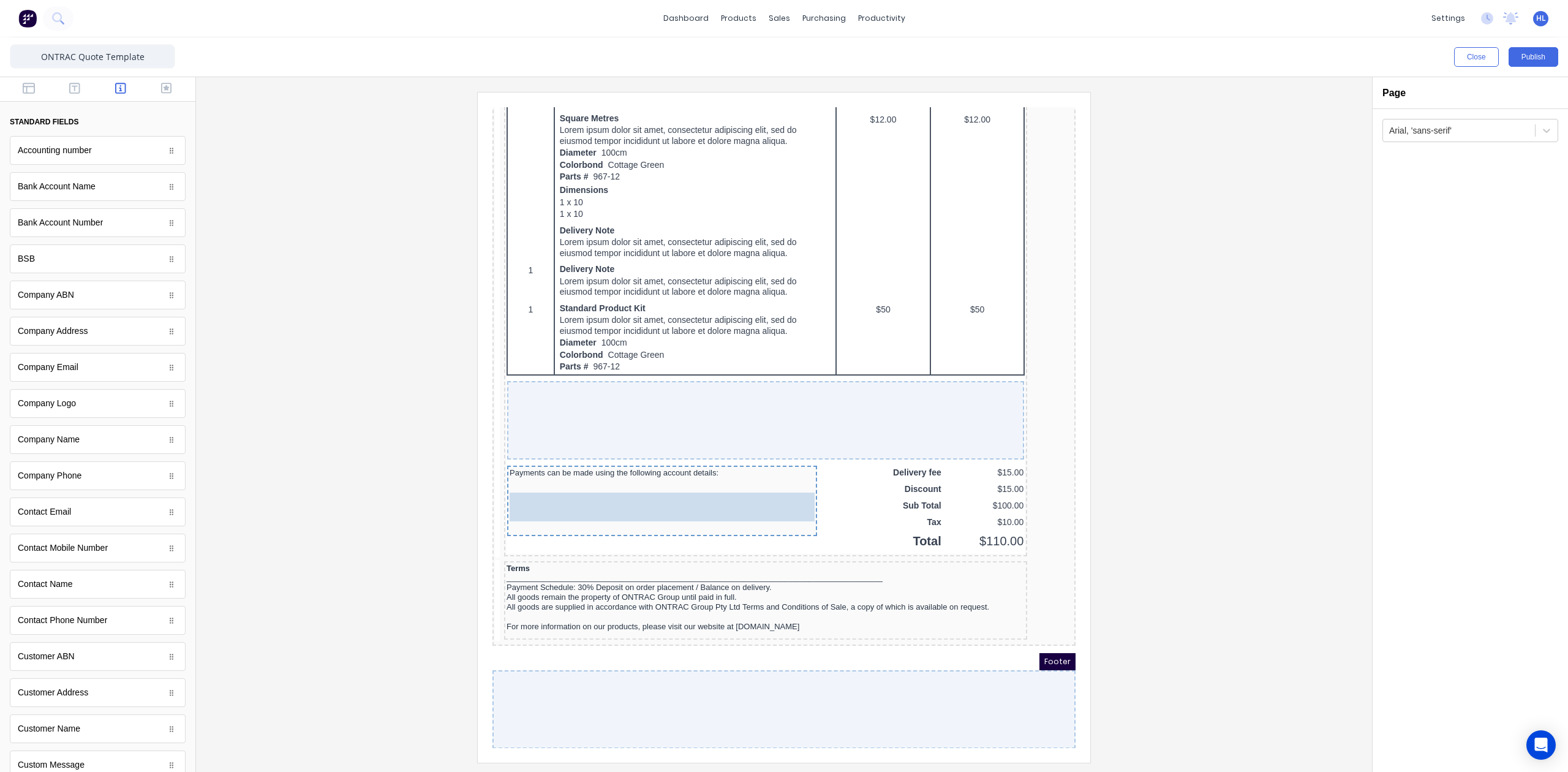
drag, startPoint x: 96, startPoint y: 191, endPoint x: 615, endPoint y: 483, distance: 595.5
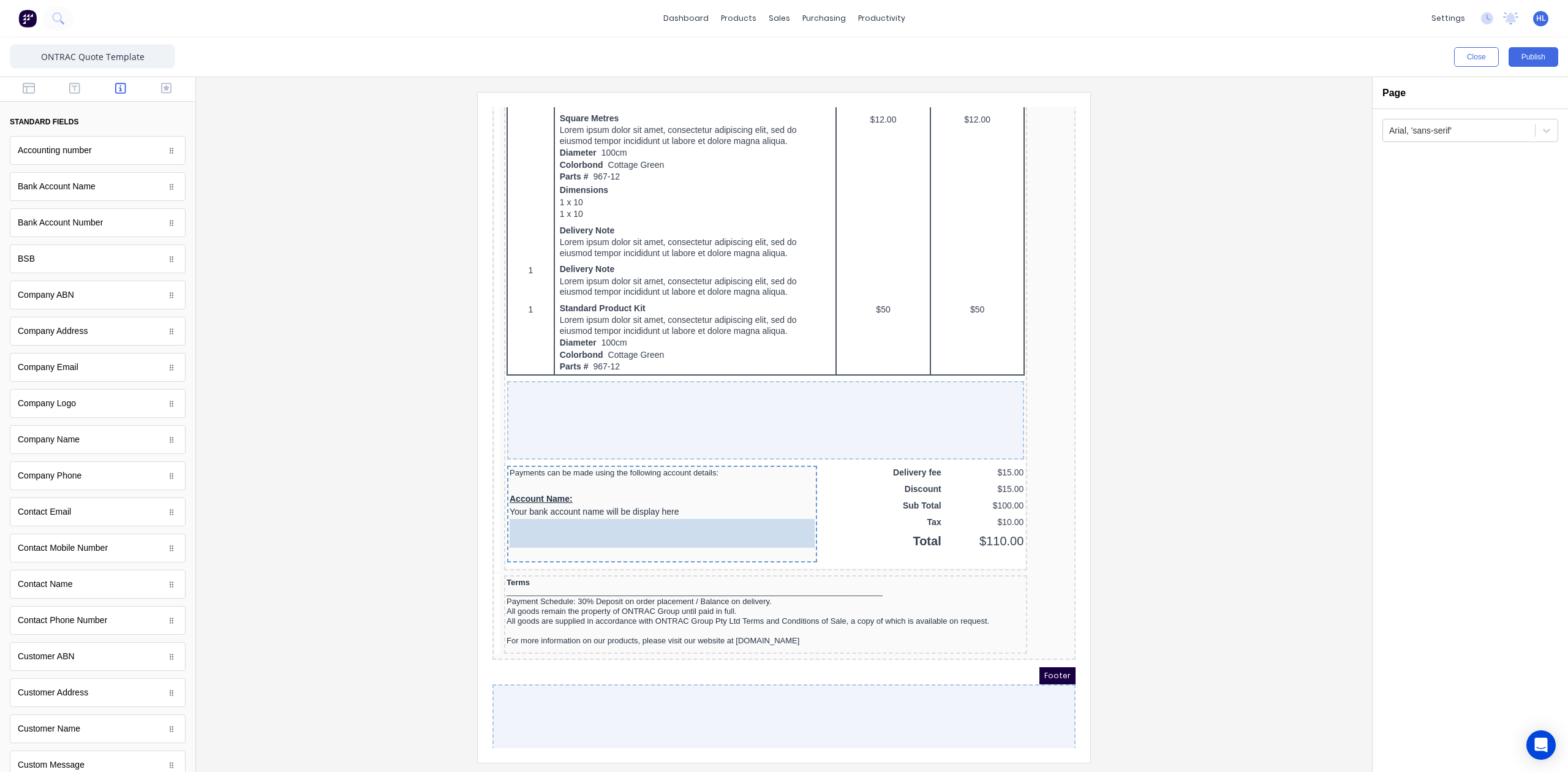
drag, startPoint x: 91, startPoint y: 228, endPoint x: 620, endPoint y: 521, distance: 604.7
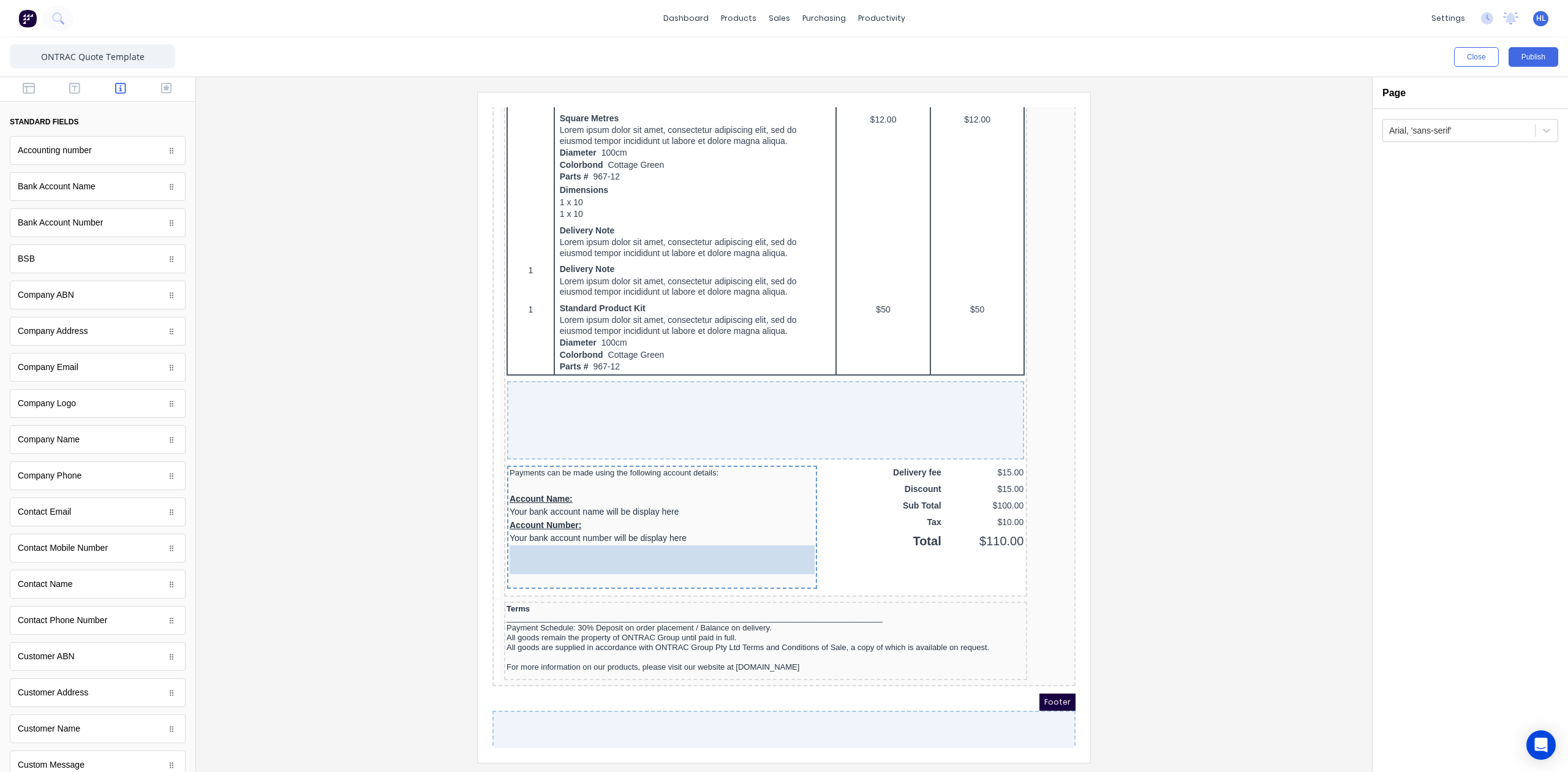
drag, startPoint x: 567, startPoint y: 534, endPoint x: 121, endPoint y: 427, distance: 458.7
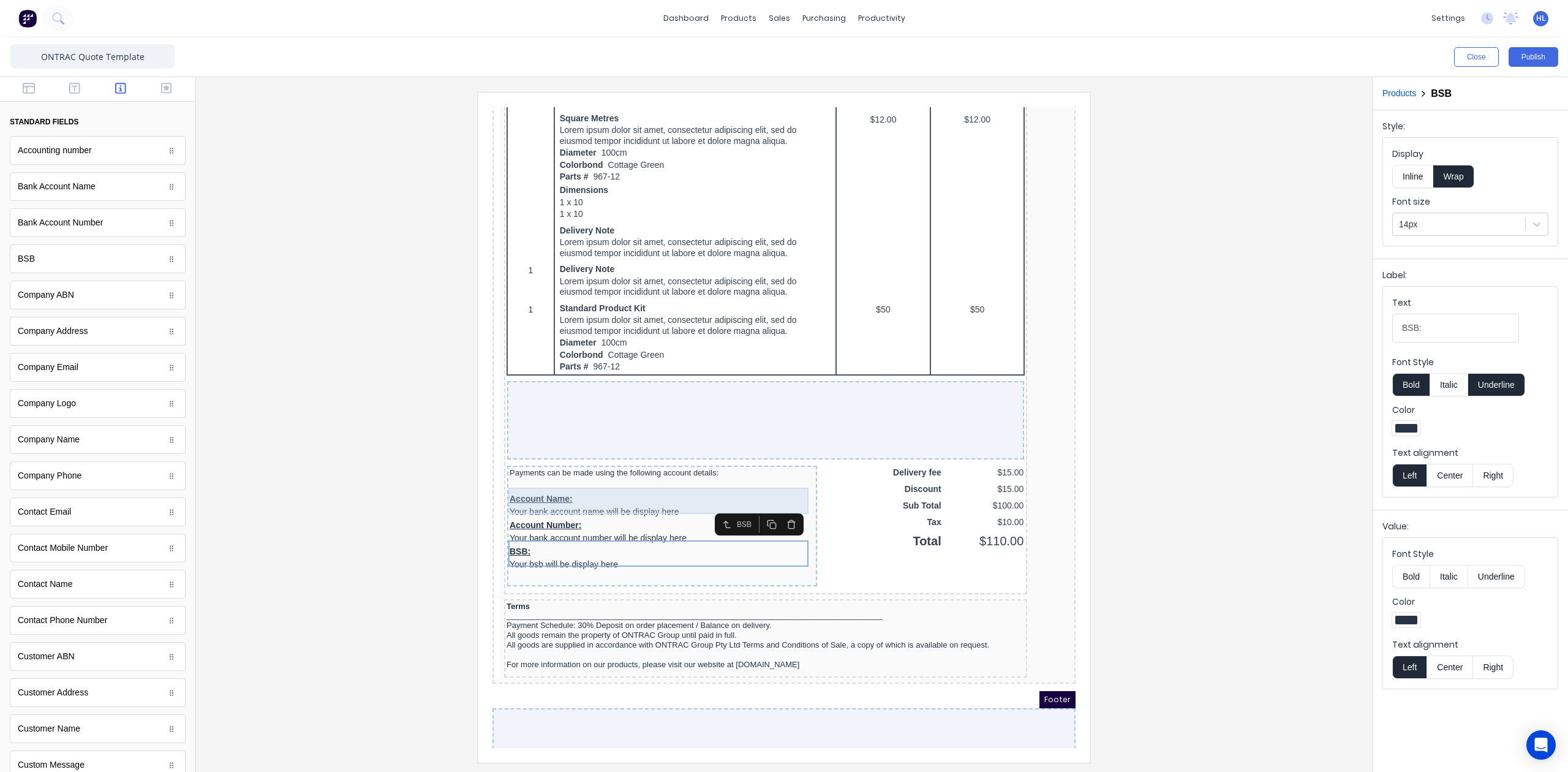
drag, startPoint x: 579, startPoint y: 486, endPoint x: 1558, endPoint y: 574, distance: 982.9
click at [579, 486] on div "Account Name: Your bank account name will be display here" at bounding box center [648, 491] width 305 height 27
drag, startPoint x: 1478, startPoint y: 329, endPoint x: 1251, endPoint y: 337, distance: 227.1
click at [1251, 337] on div "Close Publish Components standard fields Accounting number Accounting number Ba…" at bounding box center [784, 404] width 1568 height 734
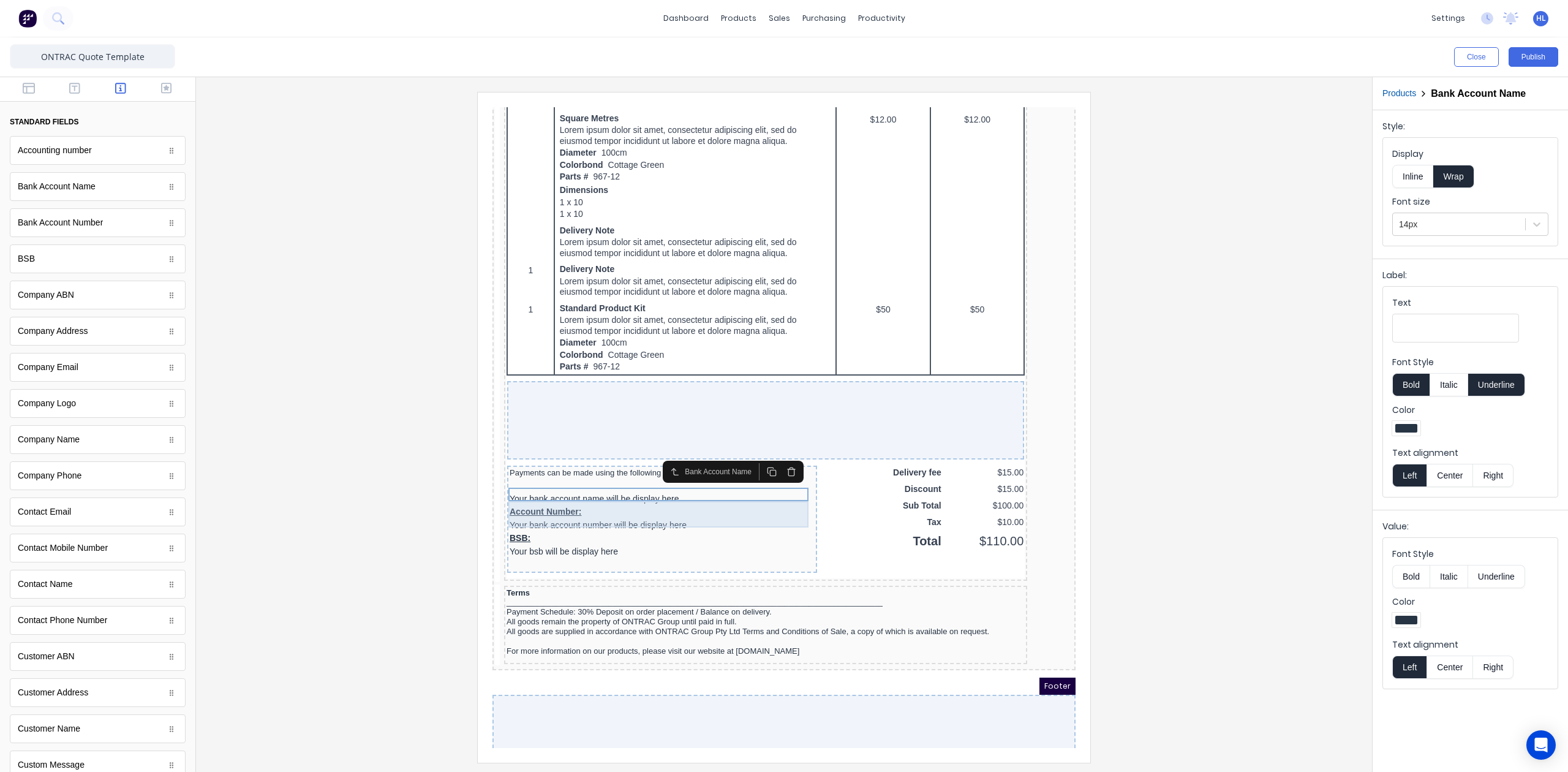
click at [684, 491] on div "Account Number: Your bank account number will be display here" at bounding box center [648, 504] width 305 height 27
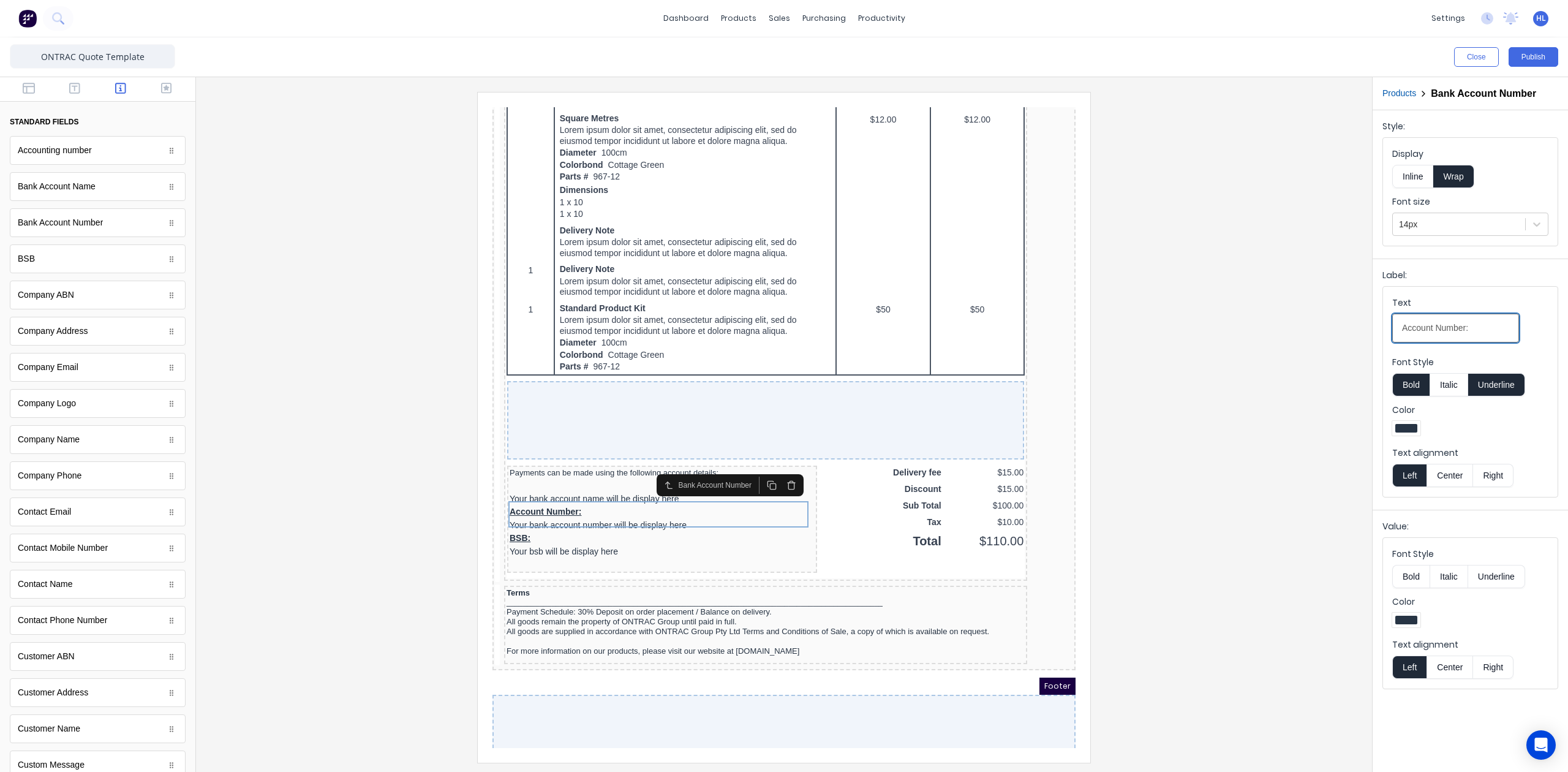
drag, startPoint x: 1475, startPoint y: 334, endPoint x: 1265, endPoint y: 357, distance: 211.3
click at [1265, 357] on div "Close Publish Components standard fields Accounting number Accounting number Ba…" at bounding box center [784, 404] width 1568 height 734
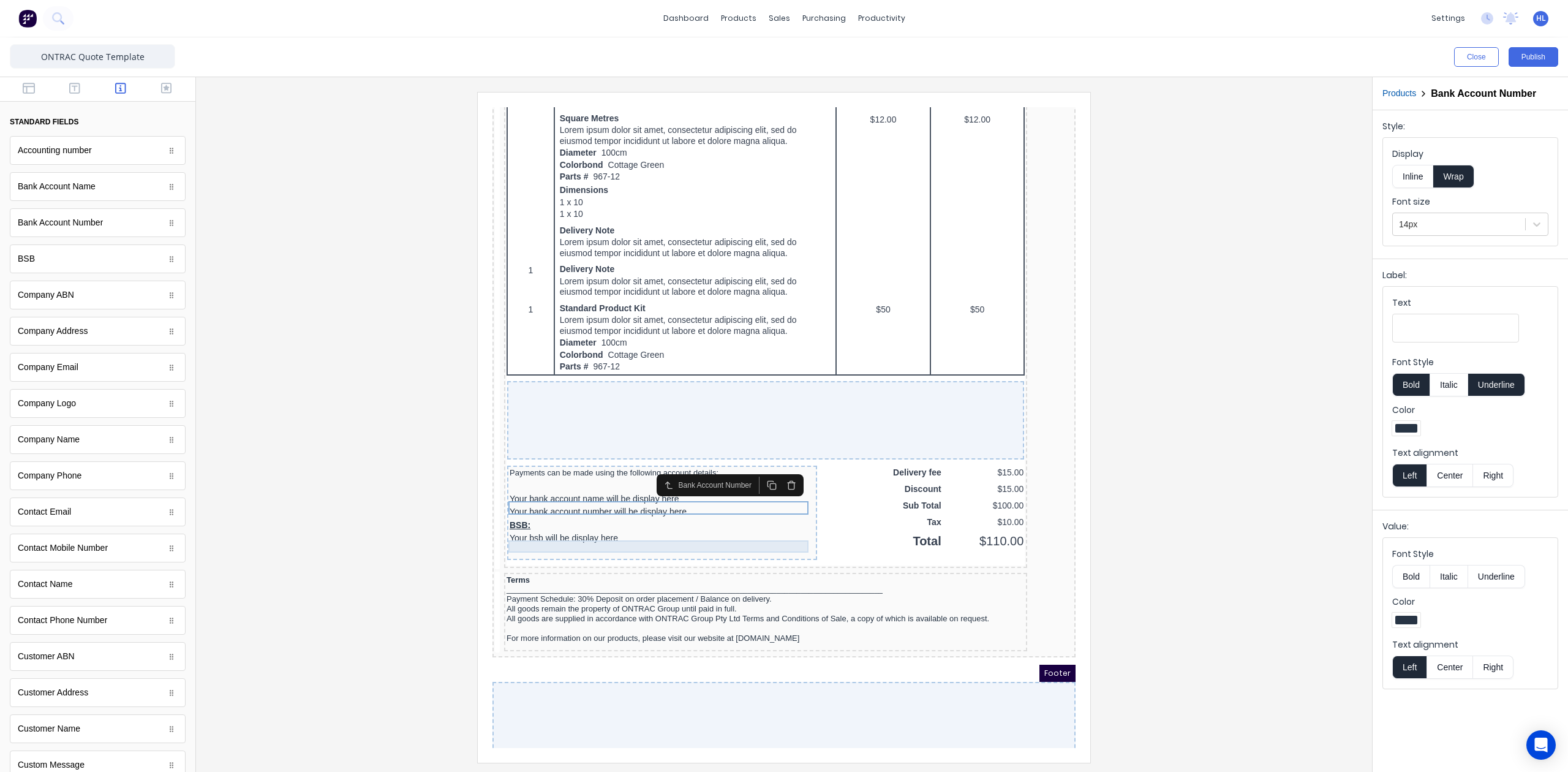
click at [672, 522] on div "BSB: Your bsb will be display here" at bounding box center [648, 517] width 305 height 27
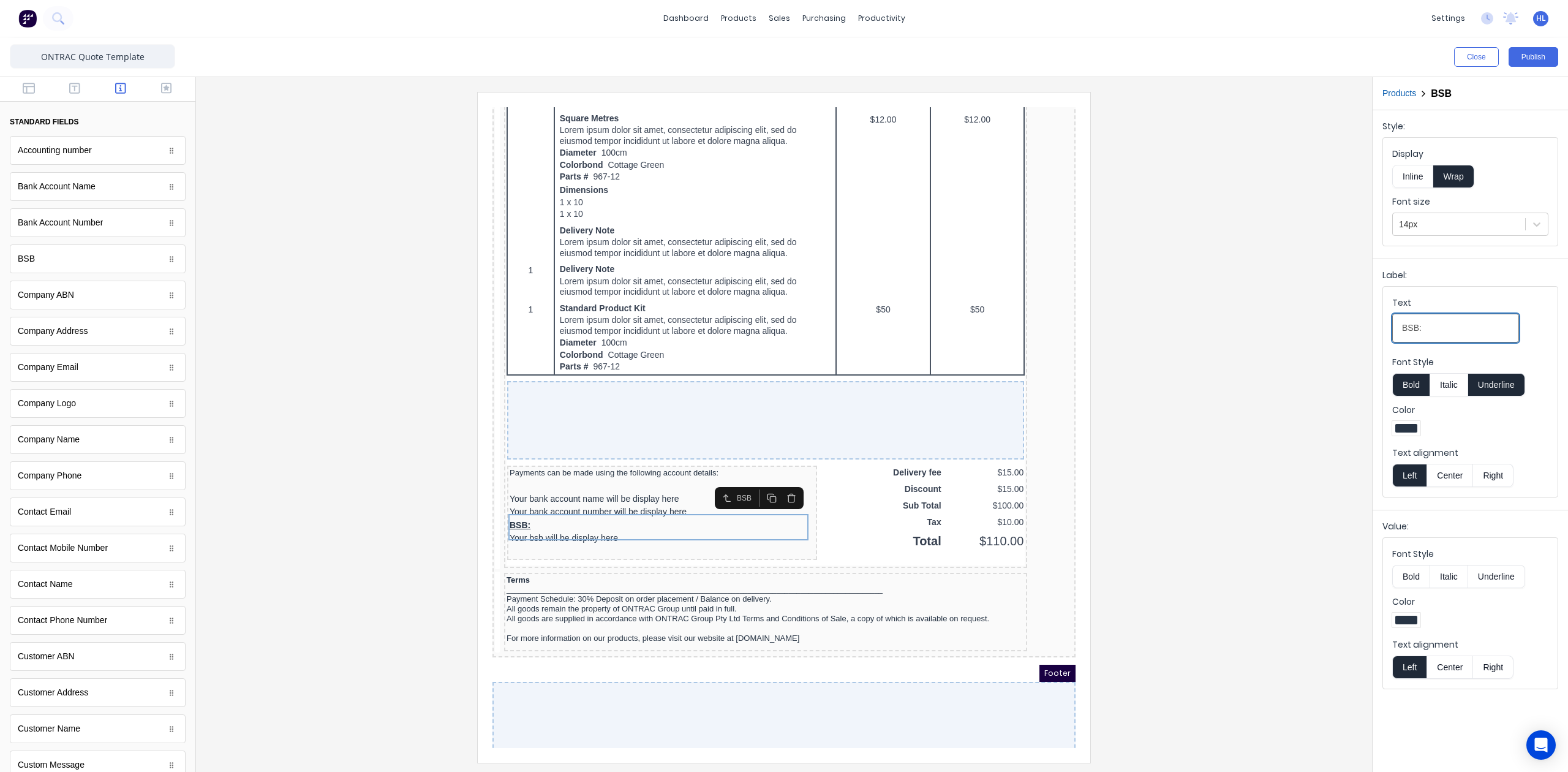
drag, startPoint x: 1432, startPoint y: 336, endPoint x: 1313, endPoint y: 336, distance: 119.0
click at [1313, 336] on div "Close Publish Components standard fields Accounting number Accounting number Ba…" at bounding box center [784, 404] width 1568 height 734
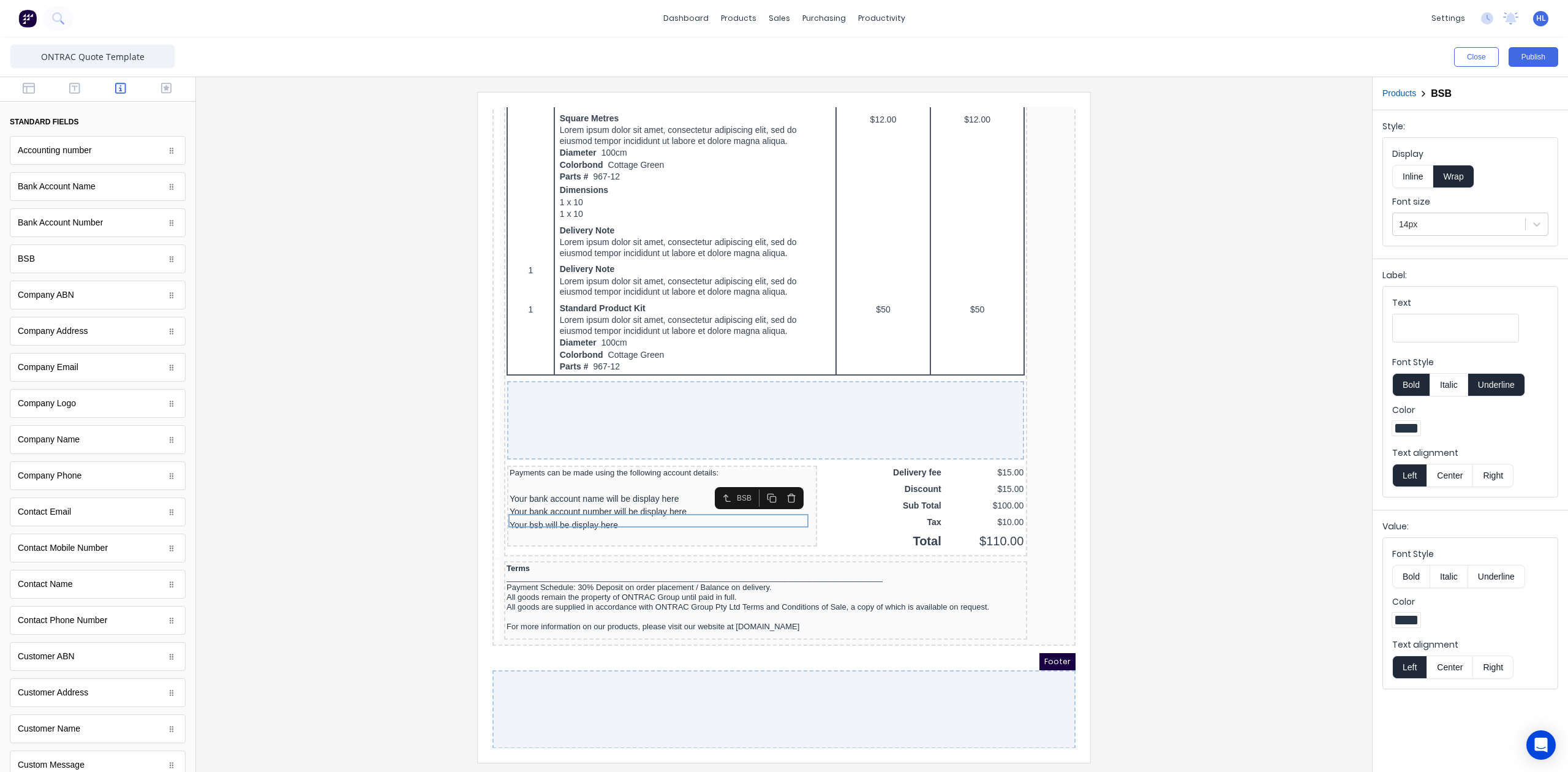
click at [1307, 347] on div at bounding box center [784, 427] width 1156 height 670
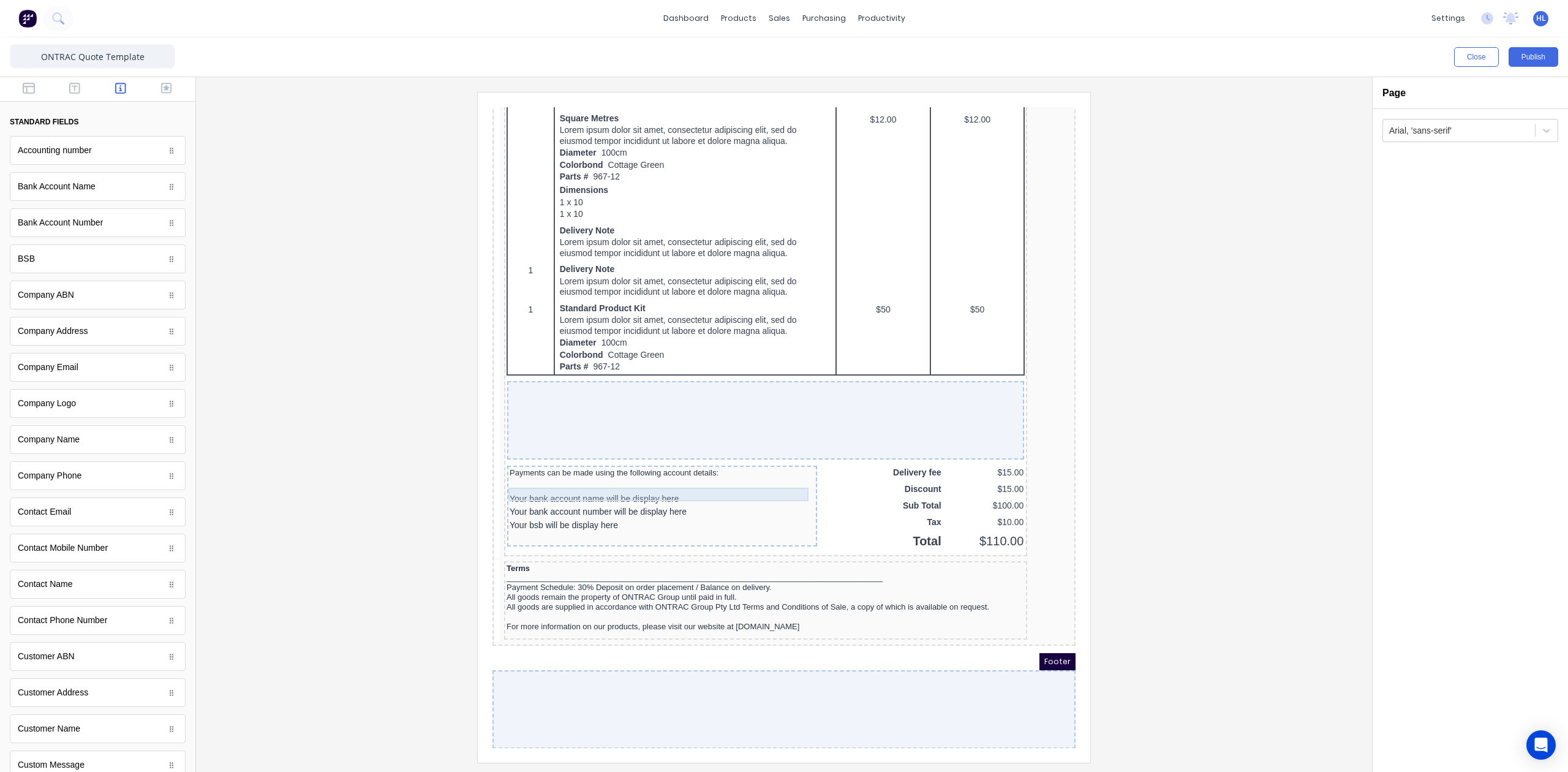
click at [589, 478] on div "Your bank account name will be display here" at bounding box center [648, 484] width 305 height 14
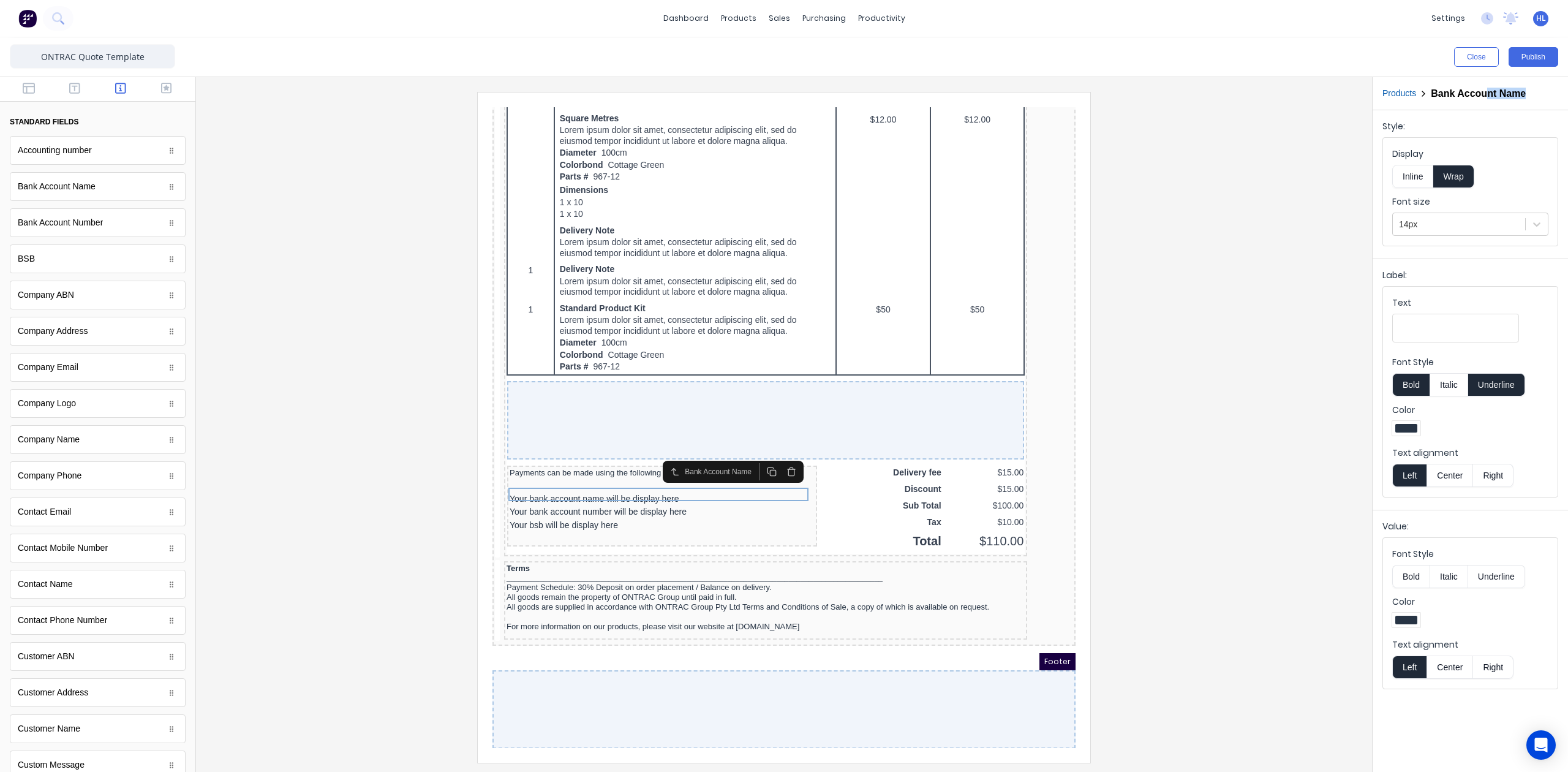
drag, startPoint x: 1528, startPoint y: 92, endPoint x: 1483, endPoint y: 100, distance: 45.7
click at [450, 425] on div "Products Bank Account Name" at bounding box center [388, 435] width 124 height 21
click at [1432, 95] on h2 "Bank Account Name" at bounding box center [1479, 93] width 95 height 12
click at [1478, 95] on h2 "Bank Account Name" at bounding box center [1479, 93] width 95 height 12
drag, startPoint x: 1525, startPoint y: 95, endPoint x: 1432, endPoint y: 108, distance: 93.9
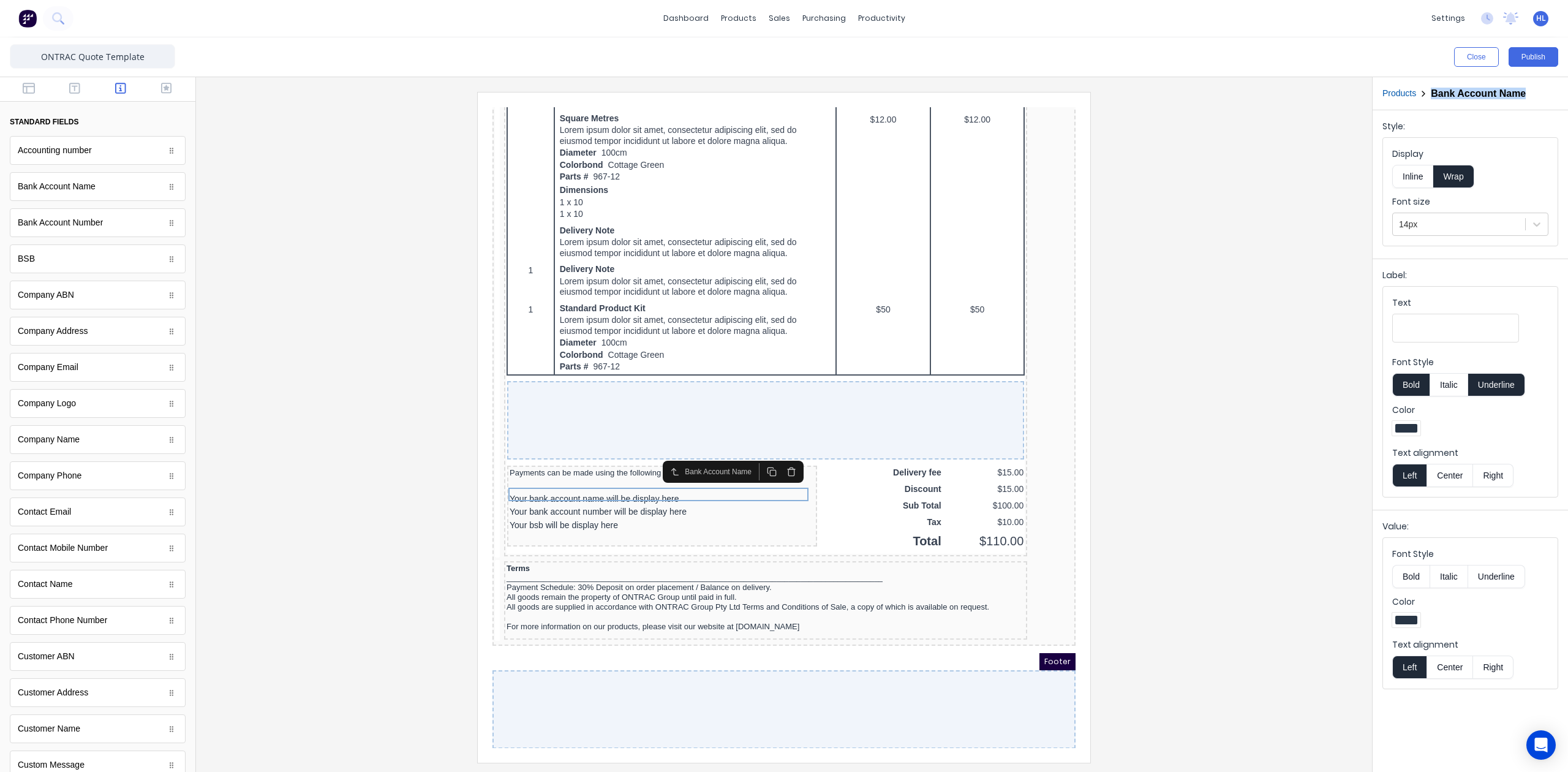
click at [450, 425] on div "Products Bank Account Name" at bounding box center [388, 435] width 124 height 21
copy h2 "Bank Account Name"
click at [1434, 333] on input "Text" at bounding box center [1456, 328] width 127 height 29
paste input "Bank Account Name"
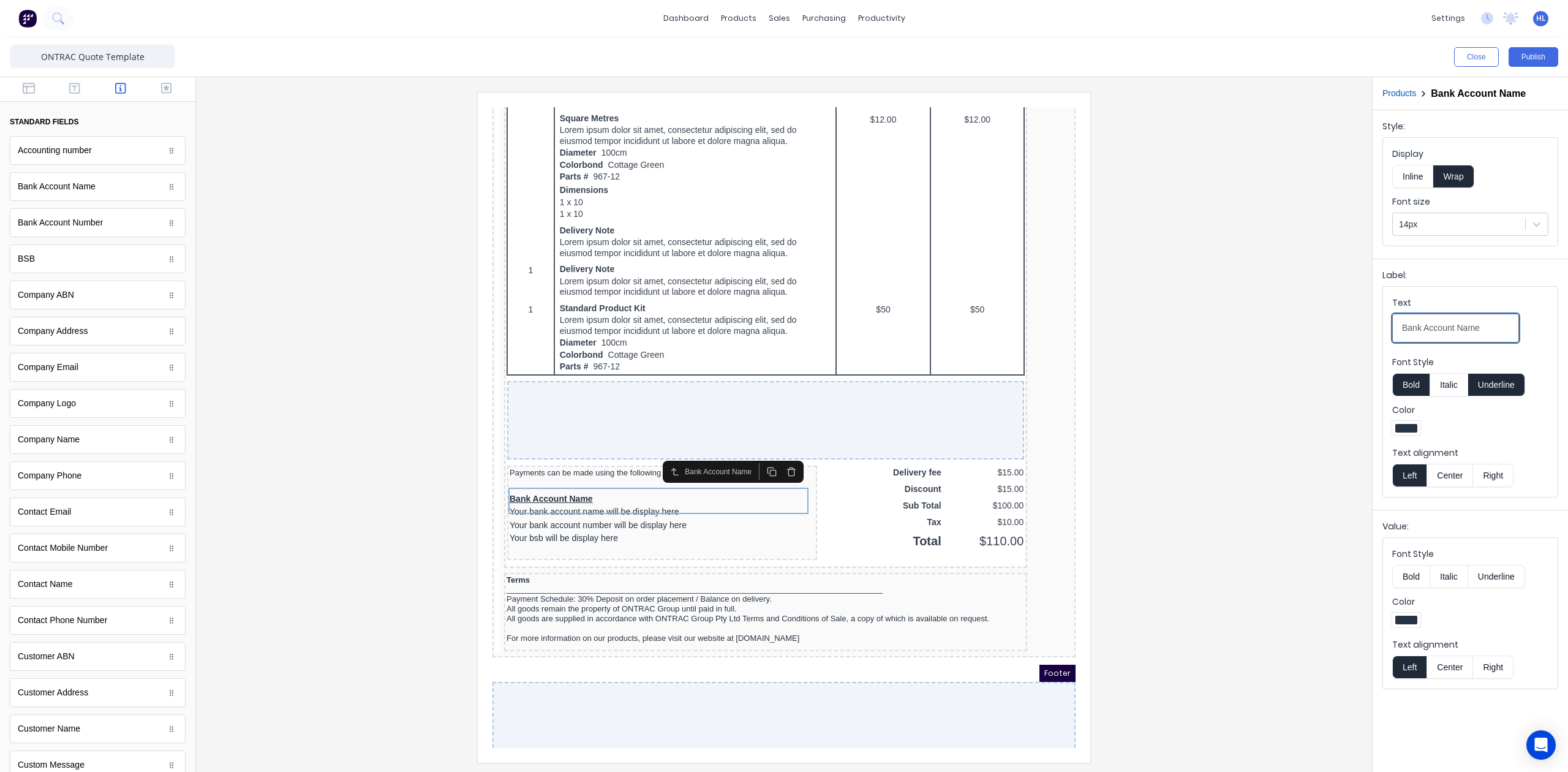
type input "Bank Account Name"
click at [1519, 390] on button "Underline" at bounding box center [1497, 385] width 57 height 23
click at [1540, 415] on label "Color" at bounding box center [1470, 410] width 156 height 12
click at [1418, 167] on button "Inline" at bounding box center [1412, 176] width 41 height 23
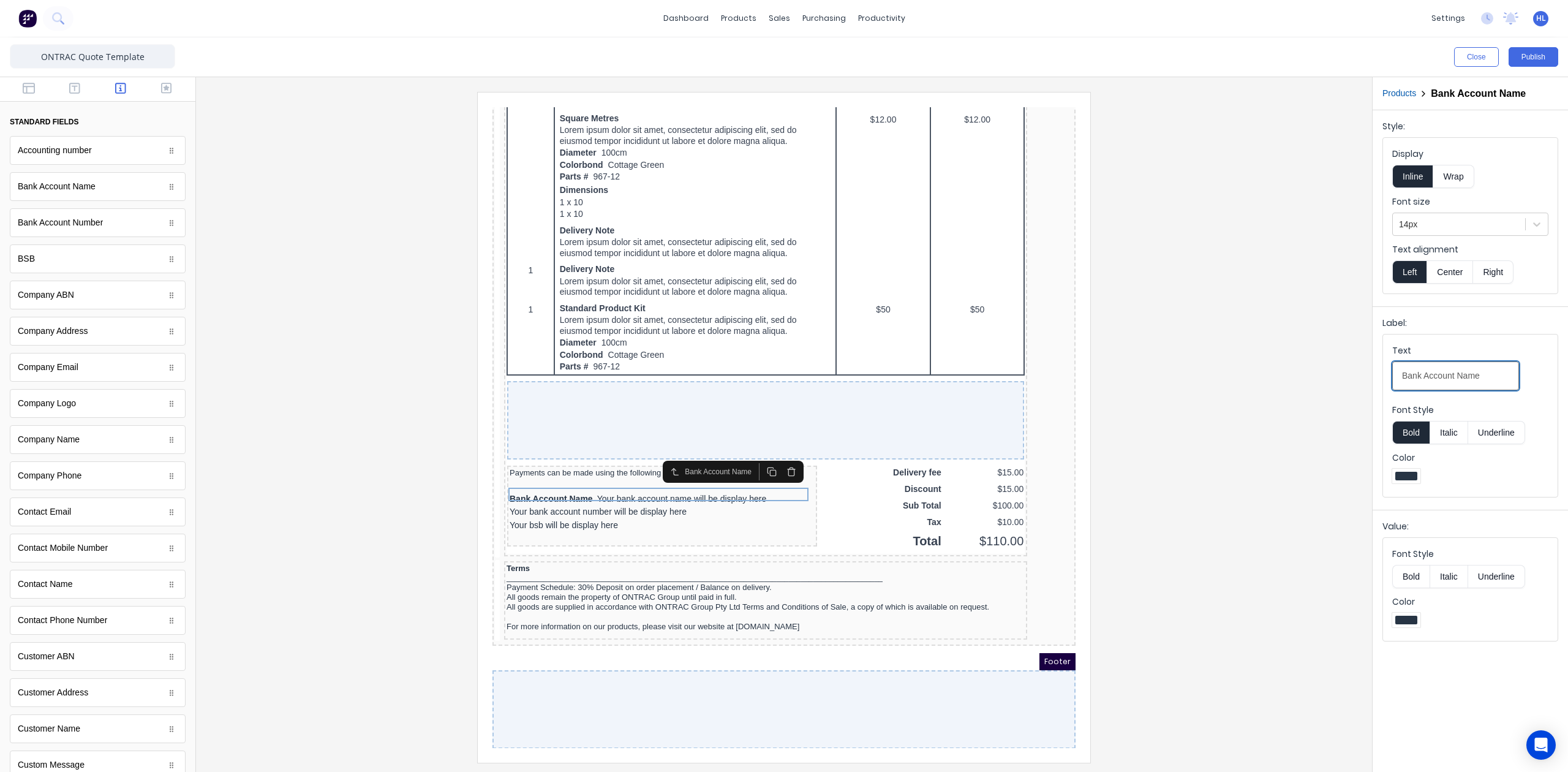
click at [1486, 375] on input "Bank Account Name" at bounding box center [1456, 376] width 127 height 29
click at [615, 479] on div "Bank Account Name: Your bank account name will be display here" at bounding box center [648, 484] width 305 height 14
click at [1485, 382] on input "Bank Account Name:" at bounding box center [1456, 376] width 127 height 29
type input "Bank Account Name:"
click at [1515, 366] on div "Text Bank Account Name:" at bounding box center [1470, 370] width 156 height 52
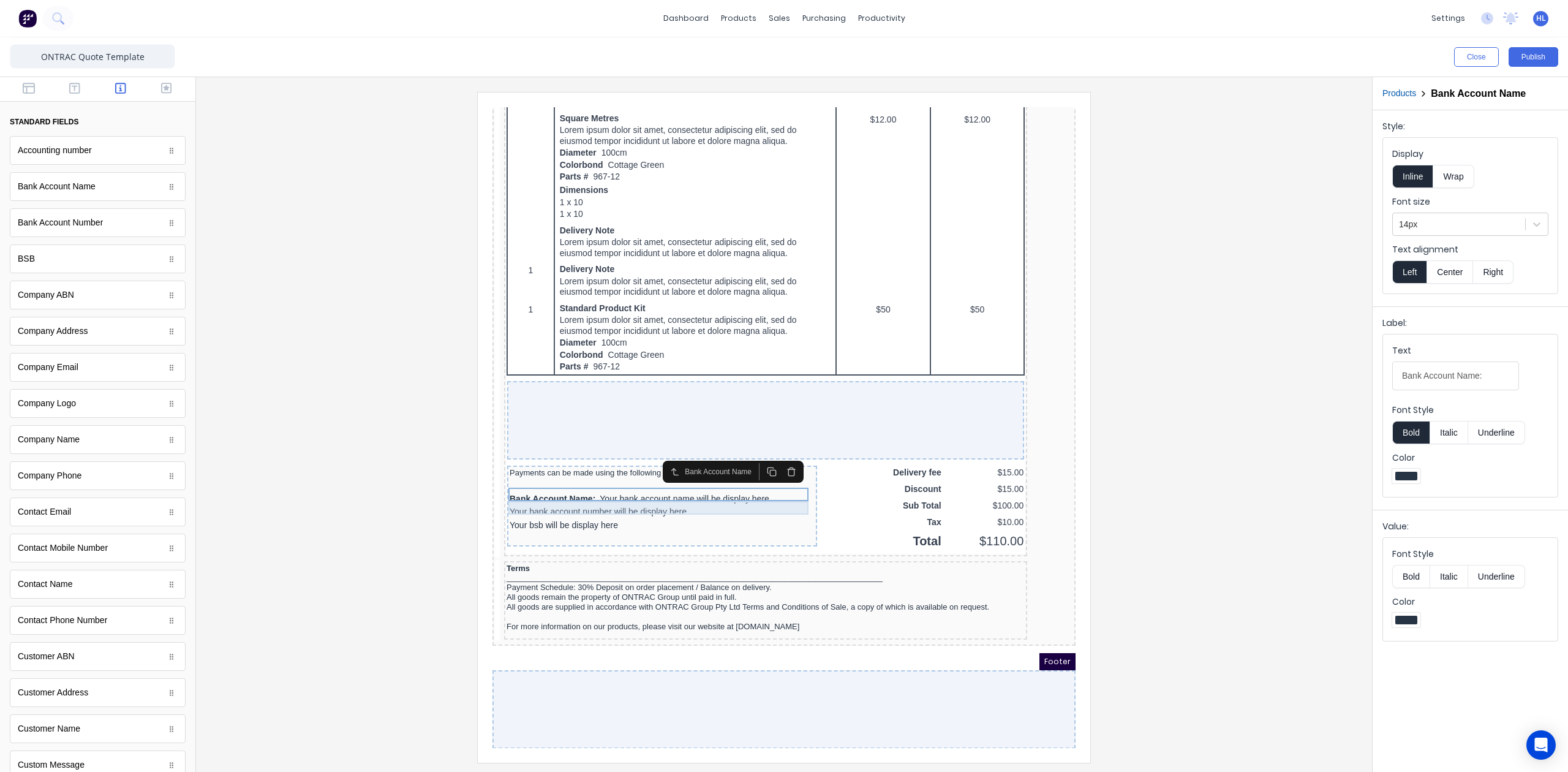
click at [685, 491] on div "Your bank account number will be display here" at bounding box center [648, 497] width 305 height 14
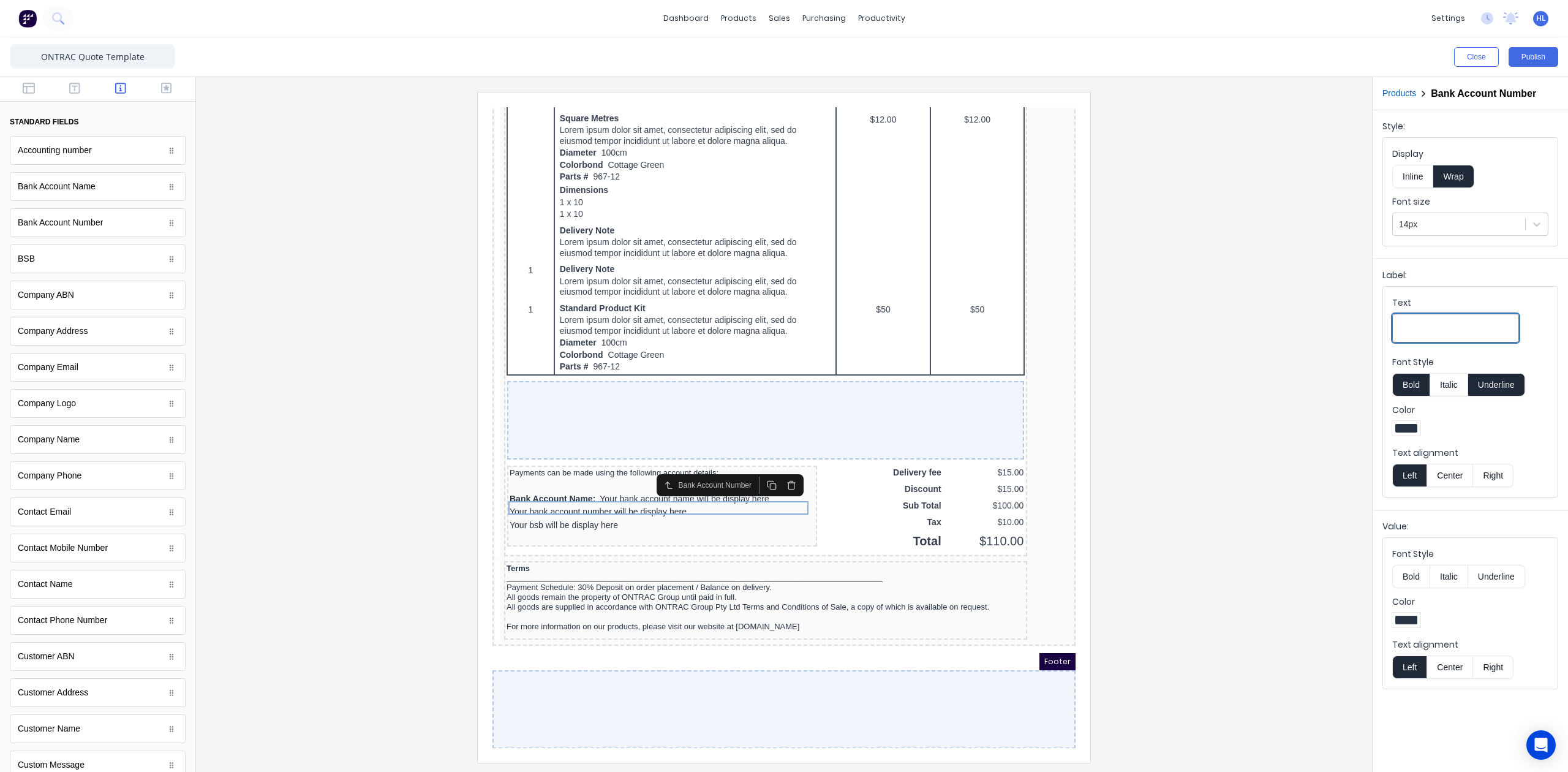
click at [1475, 336] on input "Text" at bounding box center [1456, 328] width 127 height 29
paste input "Bank Account Number:"
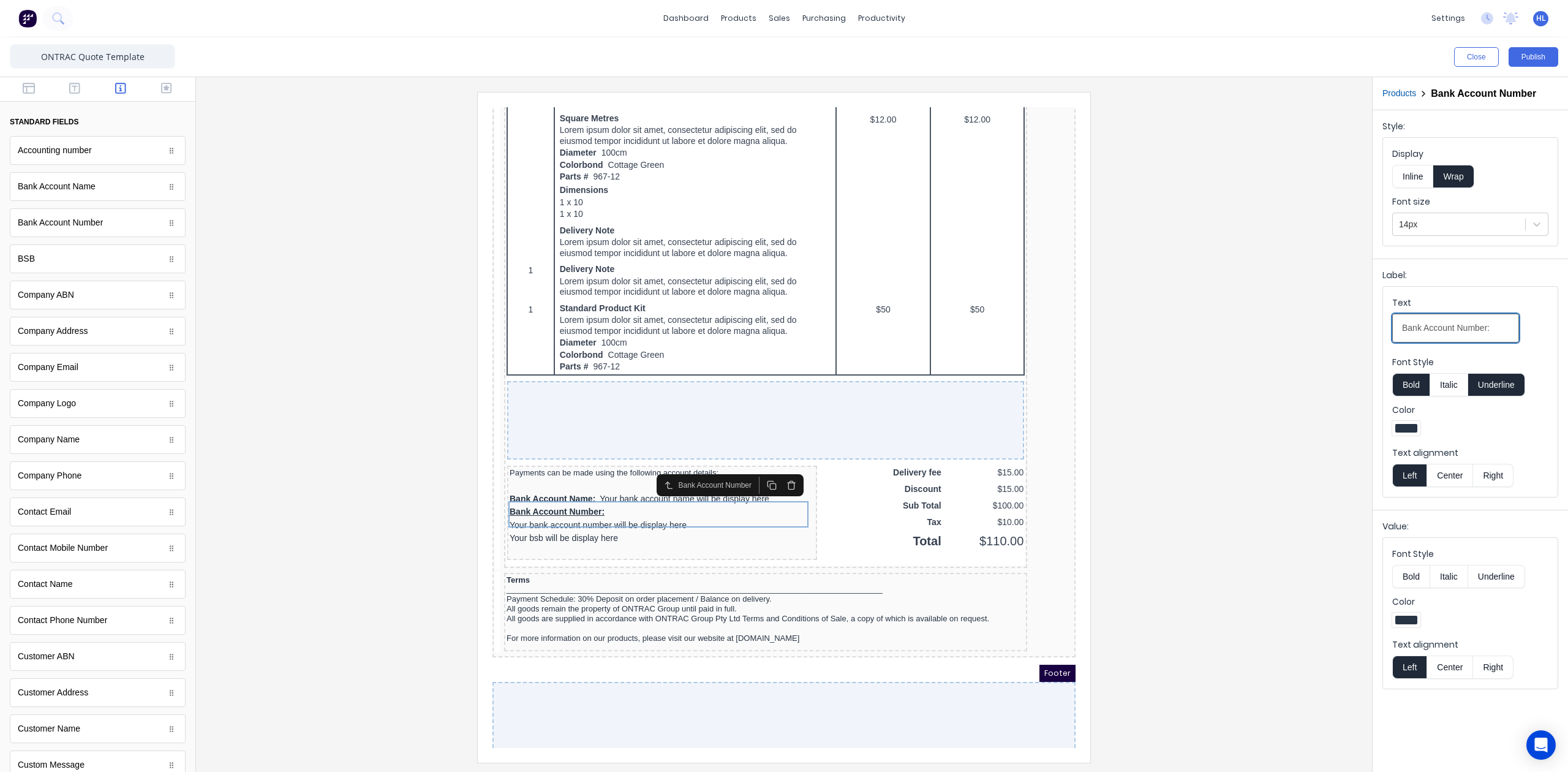
type input "Bank Account Number:"
click at [1532, 333] on div "Text Bank Account Number:" at bounding box center [1470, 322] width 156 height 52
click at [1412, 181] on button "Inline" at bounding box center [1412, 176] width 41 height 23
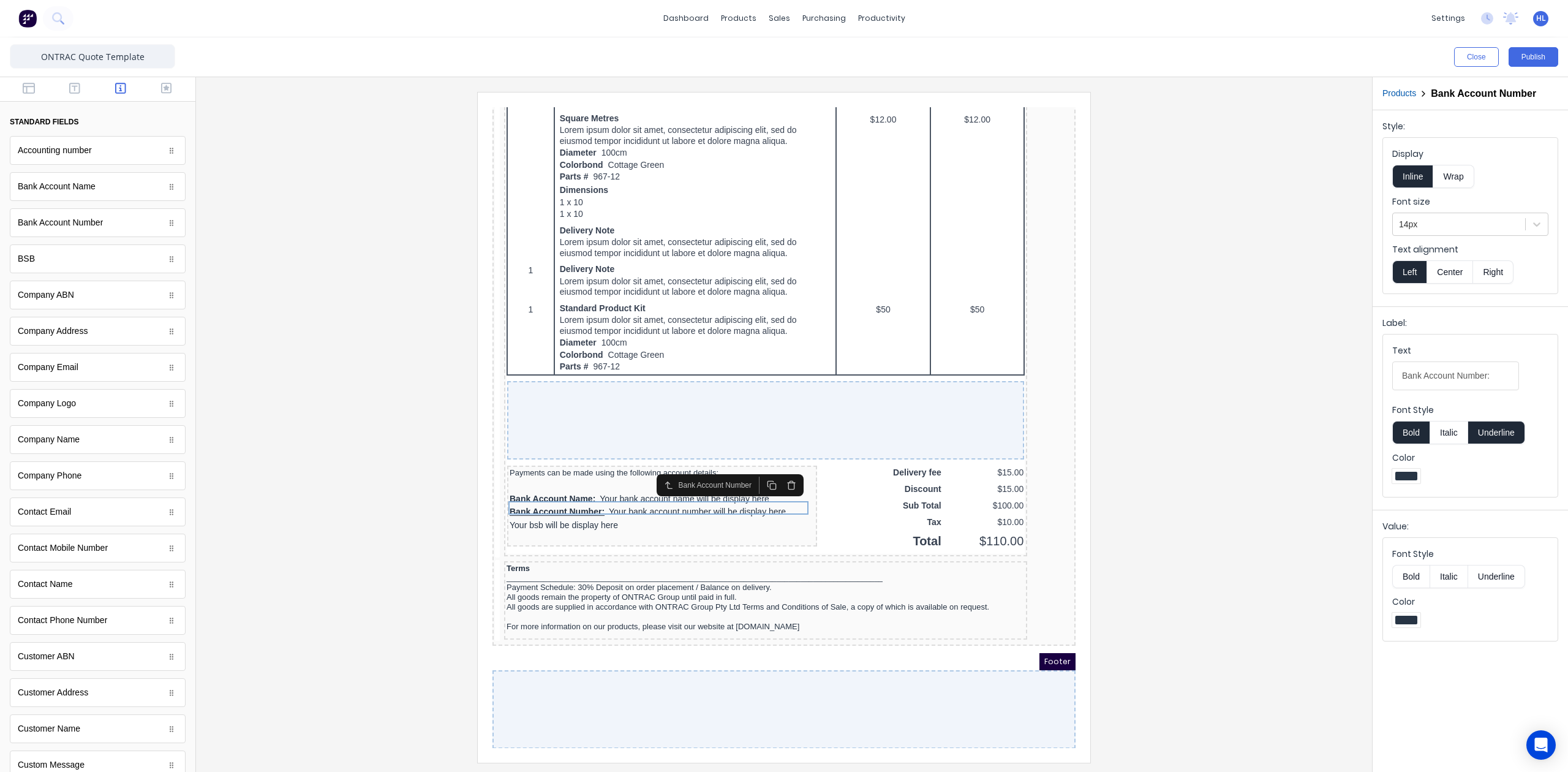
click at [1510, 419] on div "Font Style Bold Italic Underline" at bounding box center [1470, 424] width 156 height 40
click at [1508, 435] on button "Underline" at bounding box center [1497, 432] width 57 height 23
click at [1543, 388] on div "Text Bank Account Number:" at bounding box center [1470, 370] width 156 height 52
click at [613, 508] on div "Your bsb will be display here" at bounding box center [648, 511] width 305 height 14
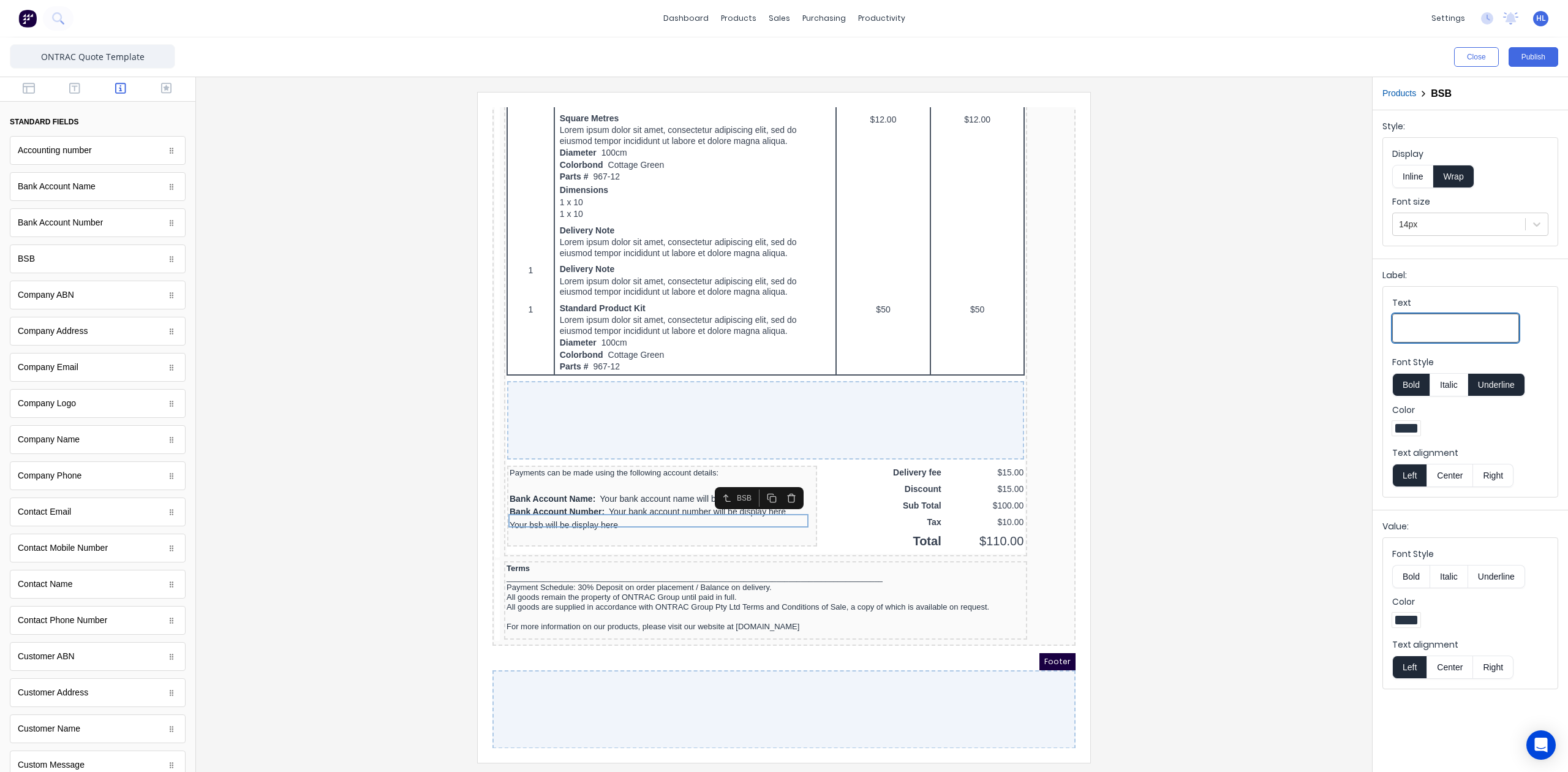
click at [1434, 321] on input "Text" at bounding box center [1456, 328] width 127 height 29
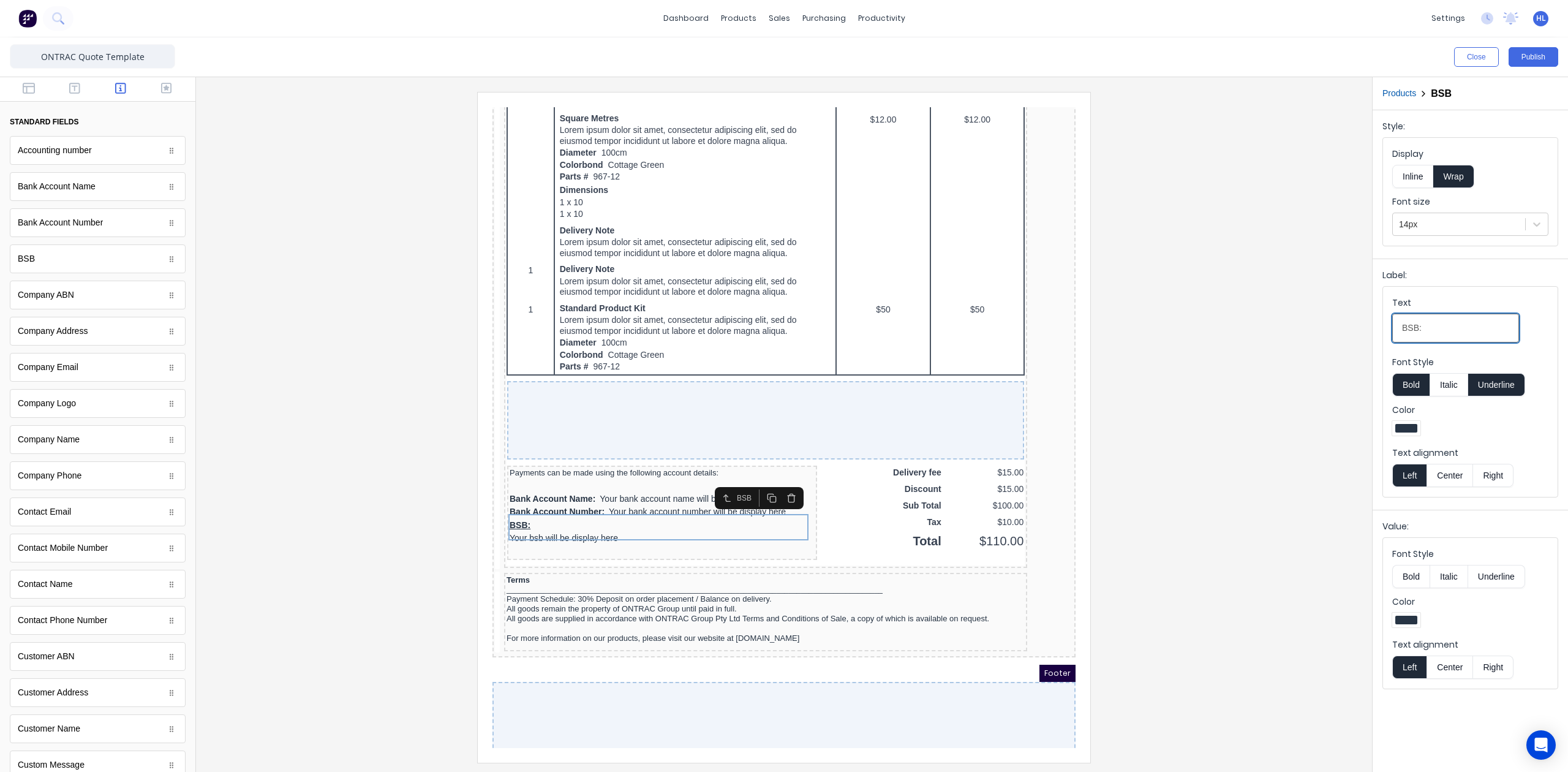
type input "BSB:"
click at [1423, 178] on button "Inline" at bounding box center [1412, 176] width 41 height 23
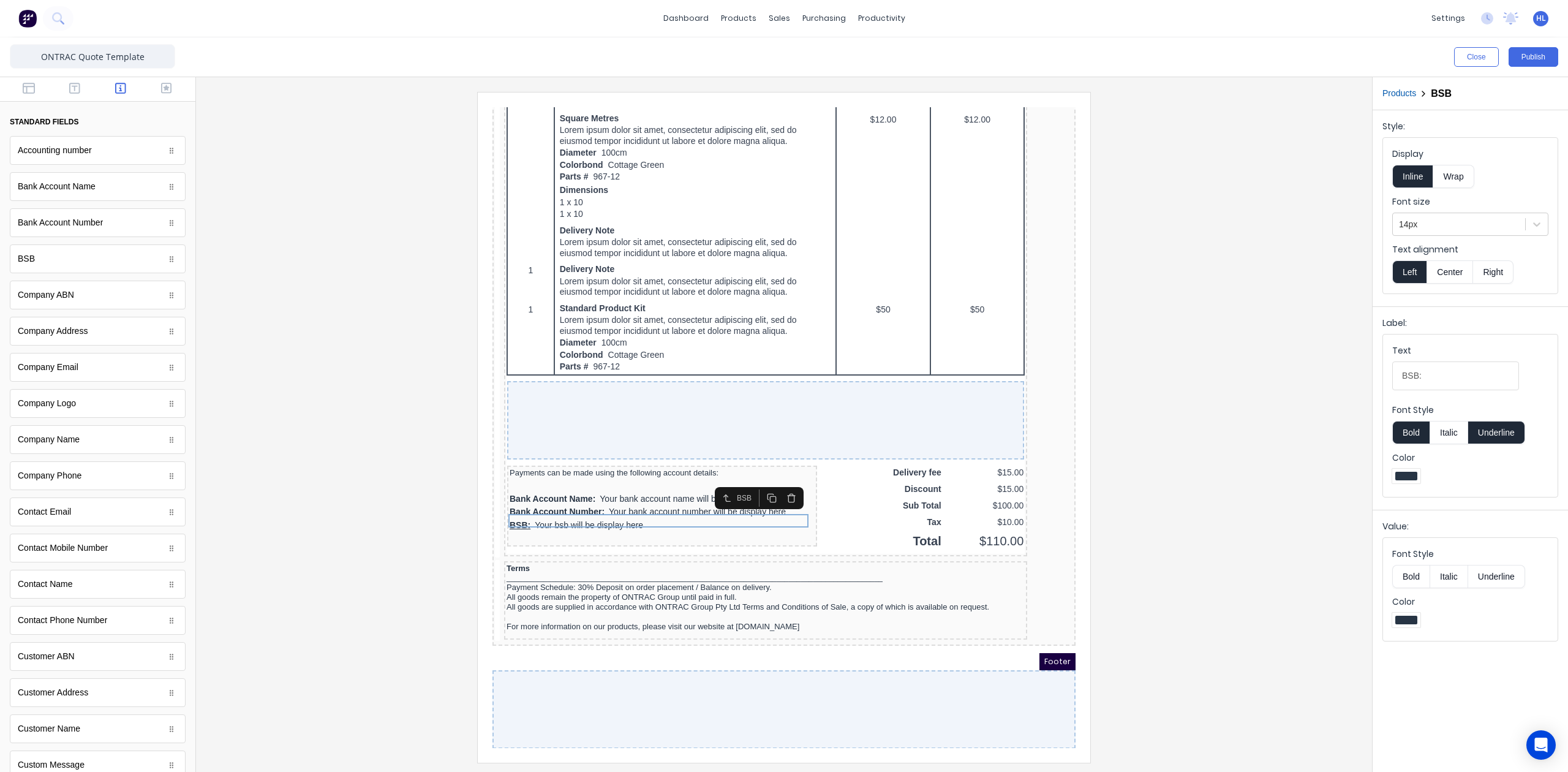
click at [1499, 428] on button "Underline" at bounding box center [1497, 432] width 57 height 23
click at [1262, 428] on div at bounding box center [784, 427] width 1156 height 670
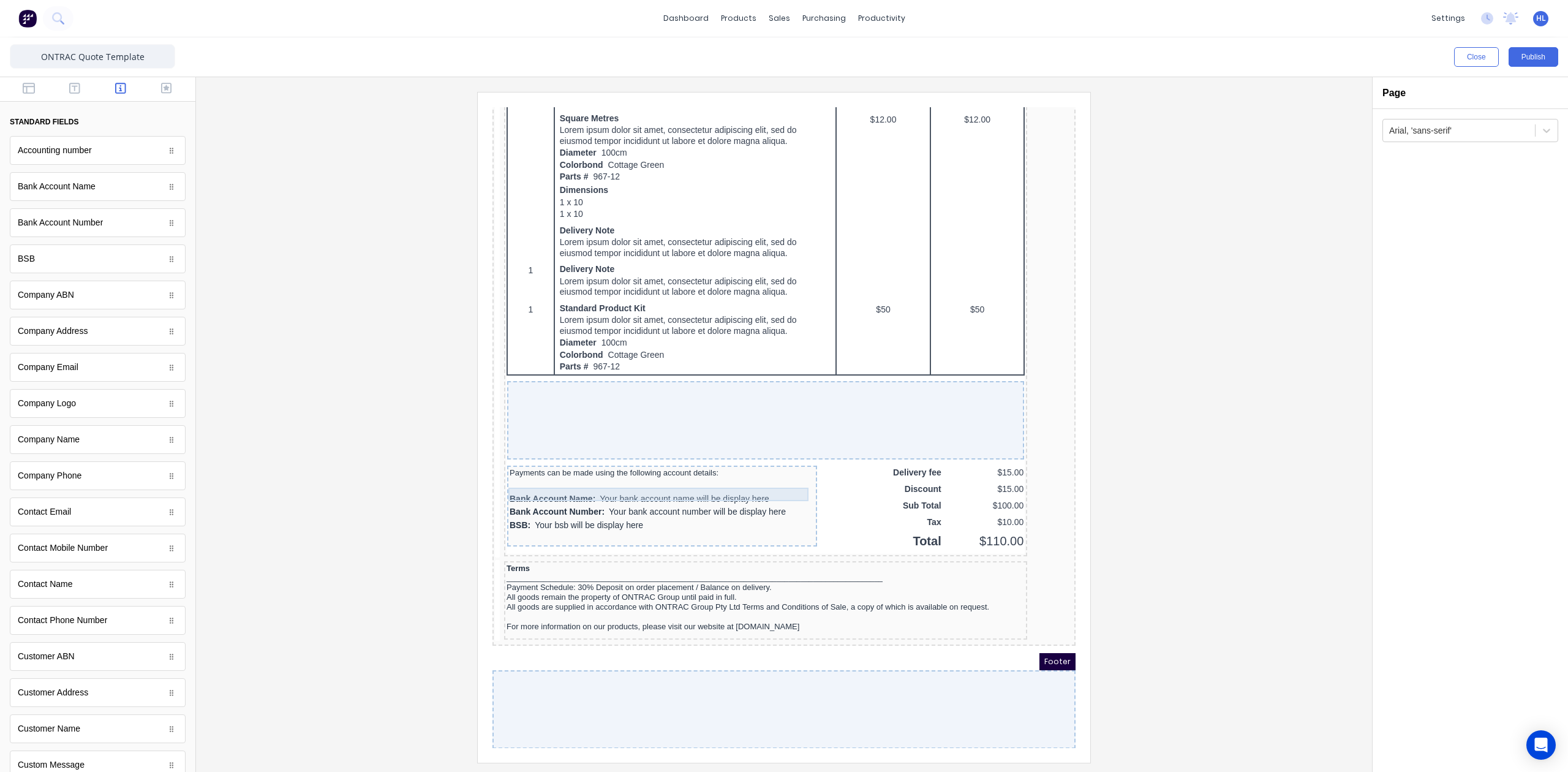
click at [662, 478] on div "Bank Account Name: Your bank account name will be display here" at bounding box center [648, 484] width 305 height 14
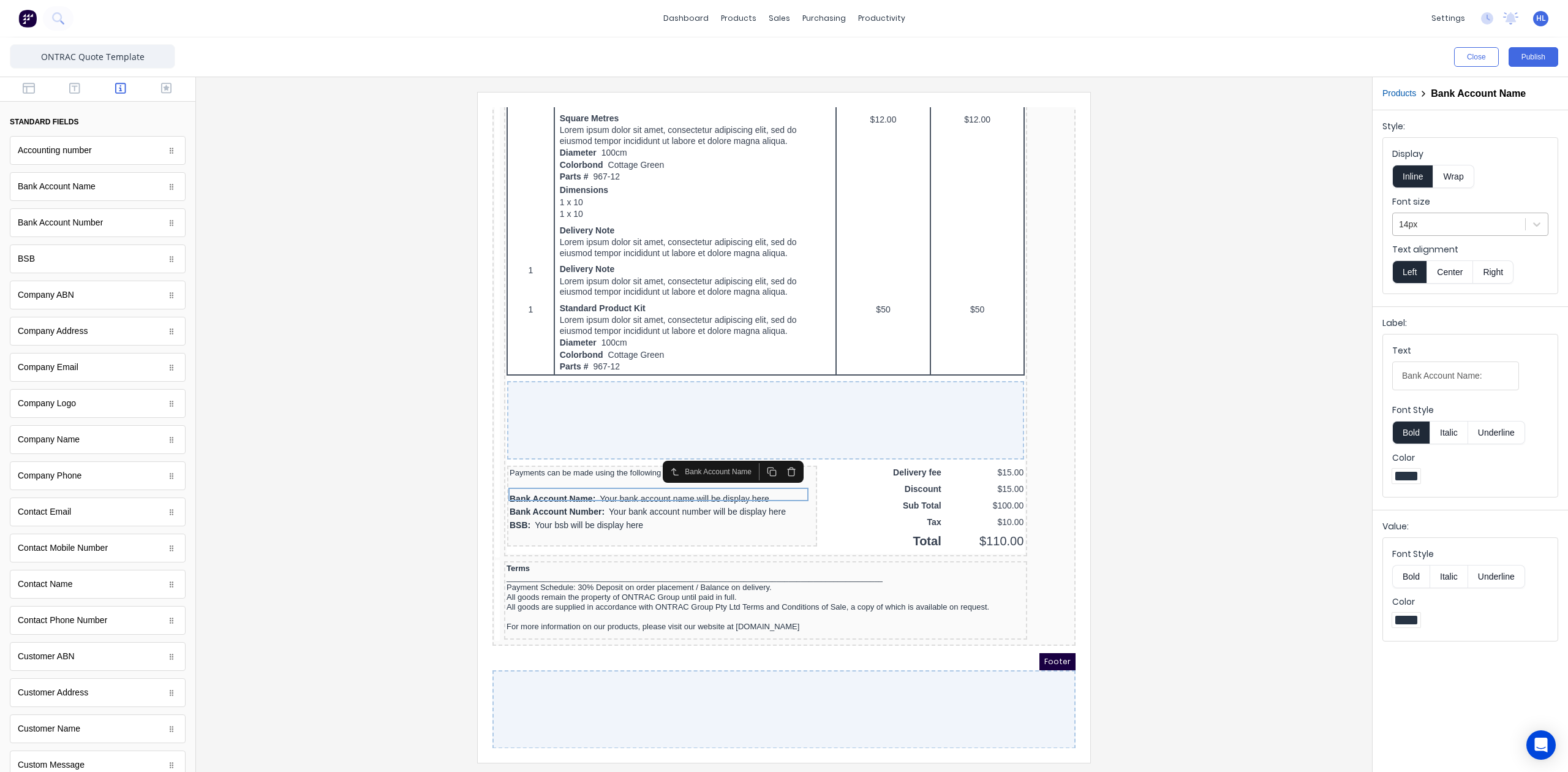
click at [1442, 231] on div at bounding box center [1458, 225] width 120 height 16
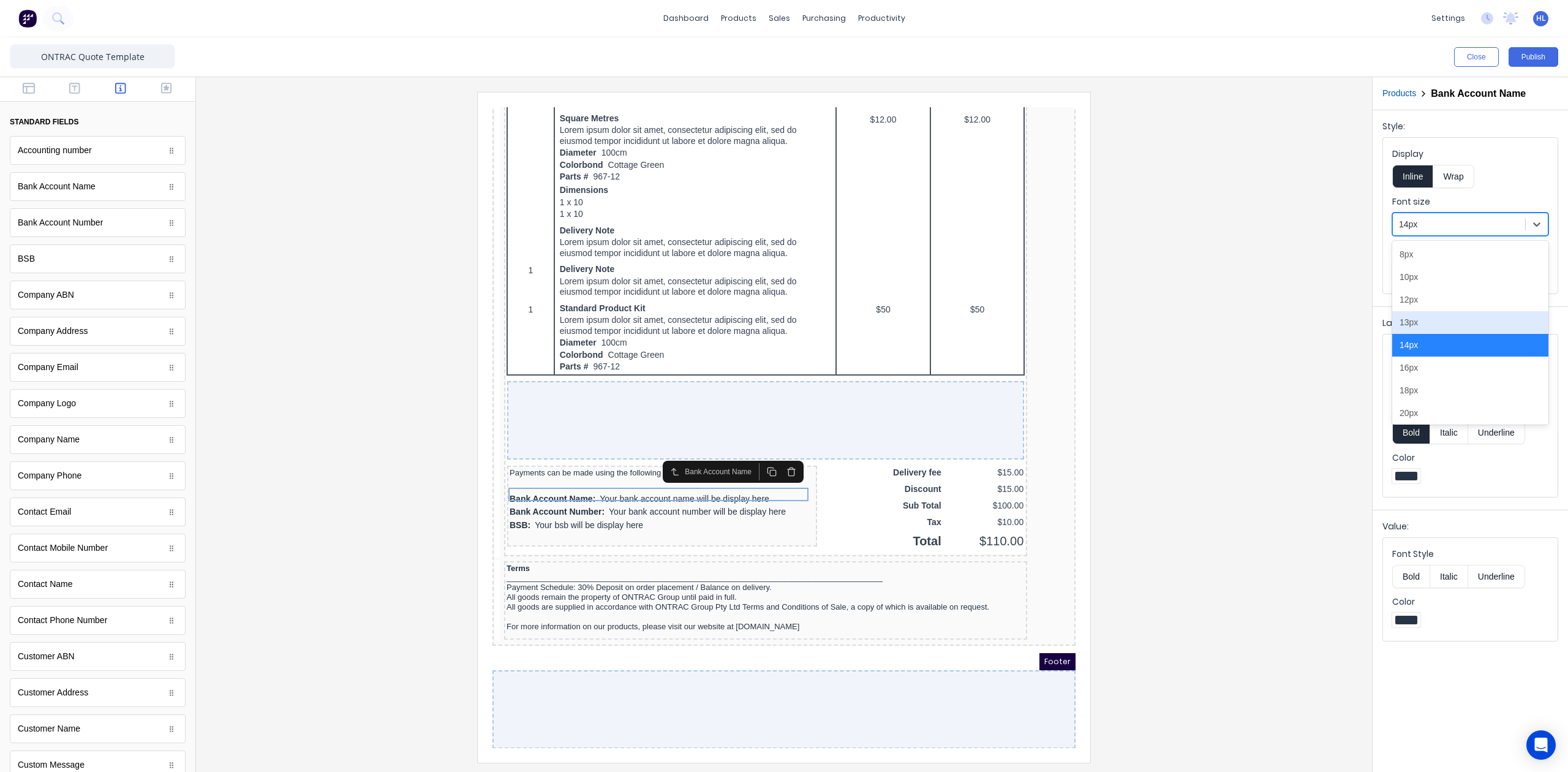
click at [1442, 323] on div "13px" at bounding box center [1470, 322] width 156 height 23
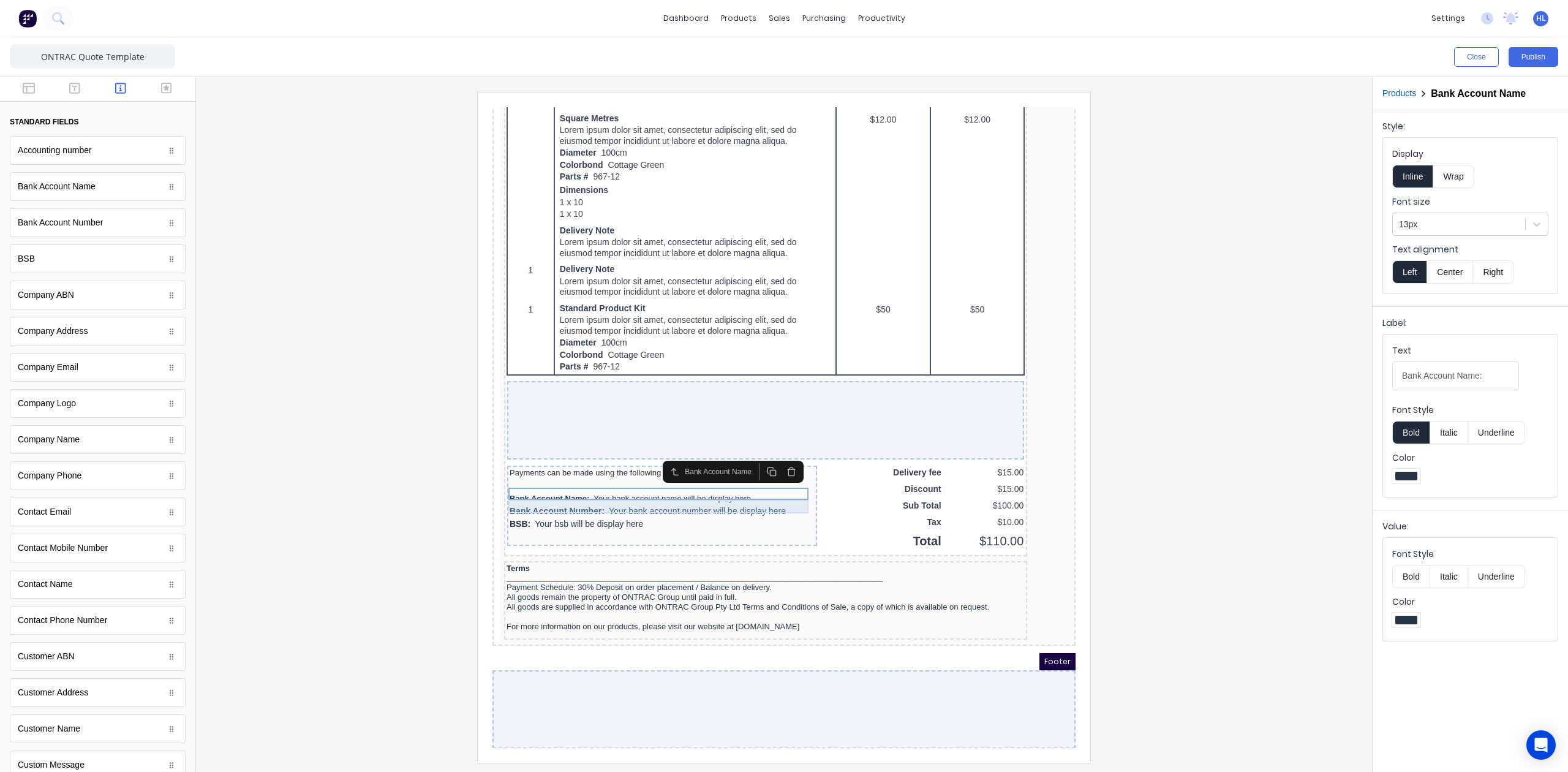
click at [681, 491] on div "Bank Account Number: Your bank account number will be display here" at bounding box center [648, 497] width 305 height 14
click at [1434, 228] on div at bounding box center [1458, 225] width 120 height 16
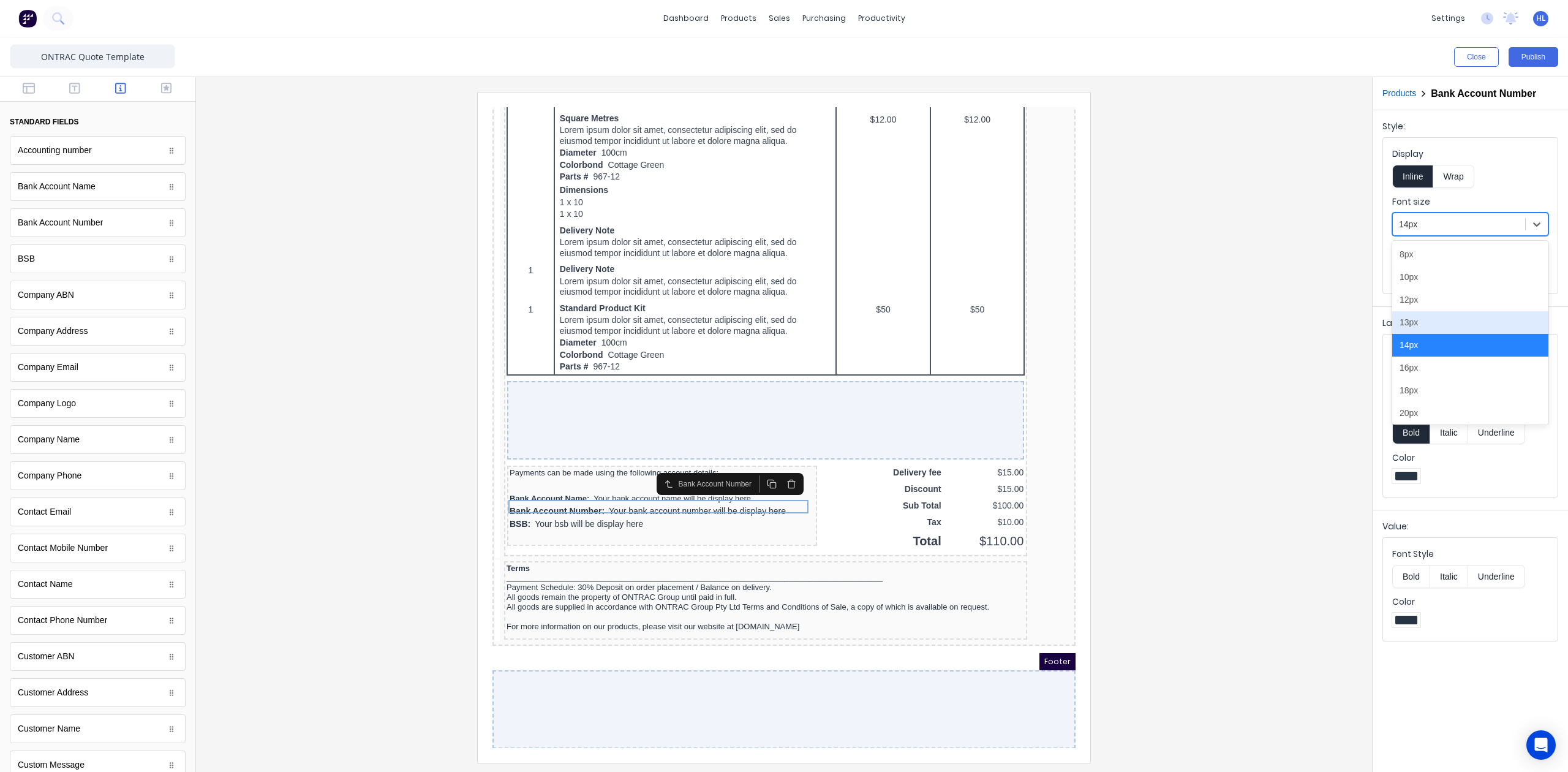
click at [1436, 314] on div "13px" at bounding box center [1470, 322] width 156 height 23
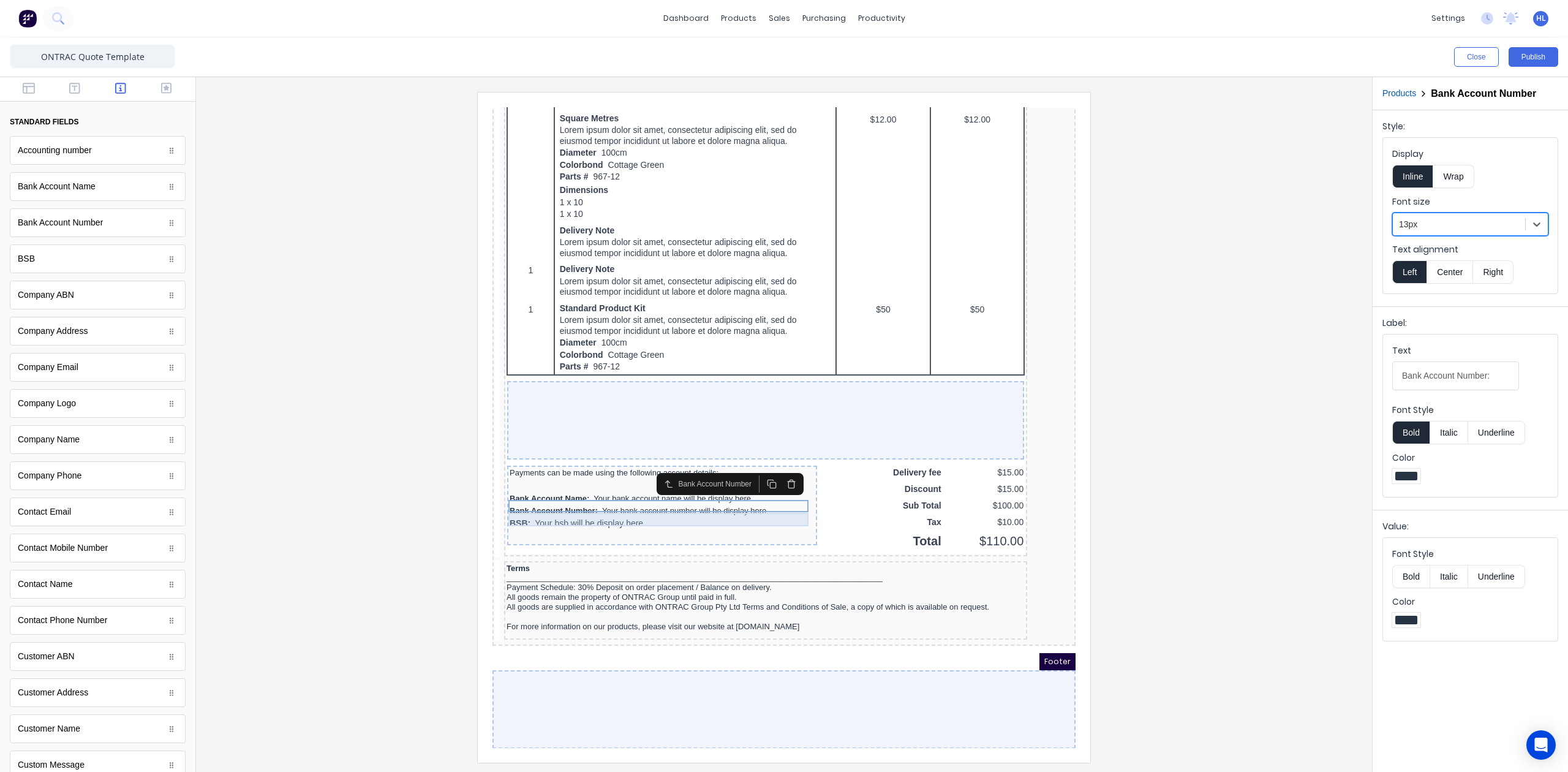
click at [708, 504] on div "BSB: Your bsb will be display here" at bounding box center [648, 509] width 305 height 14
click at [1411, 227] on div at bounding box center [1458, 225] width 120 height 16
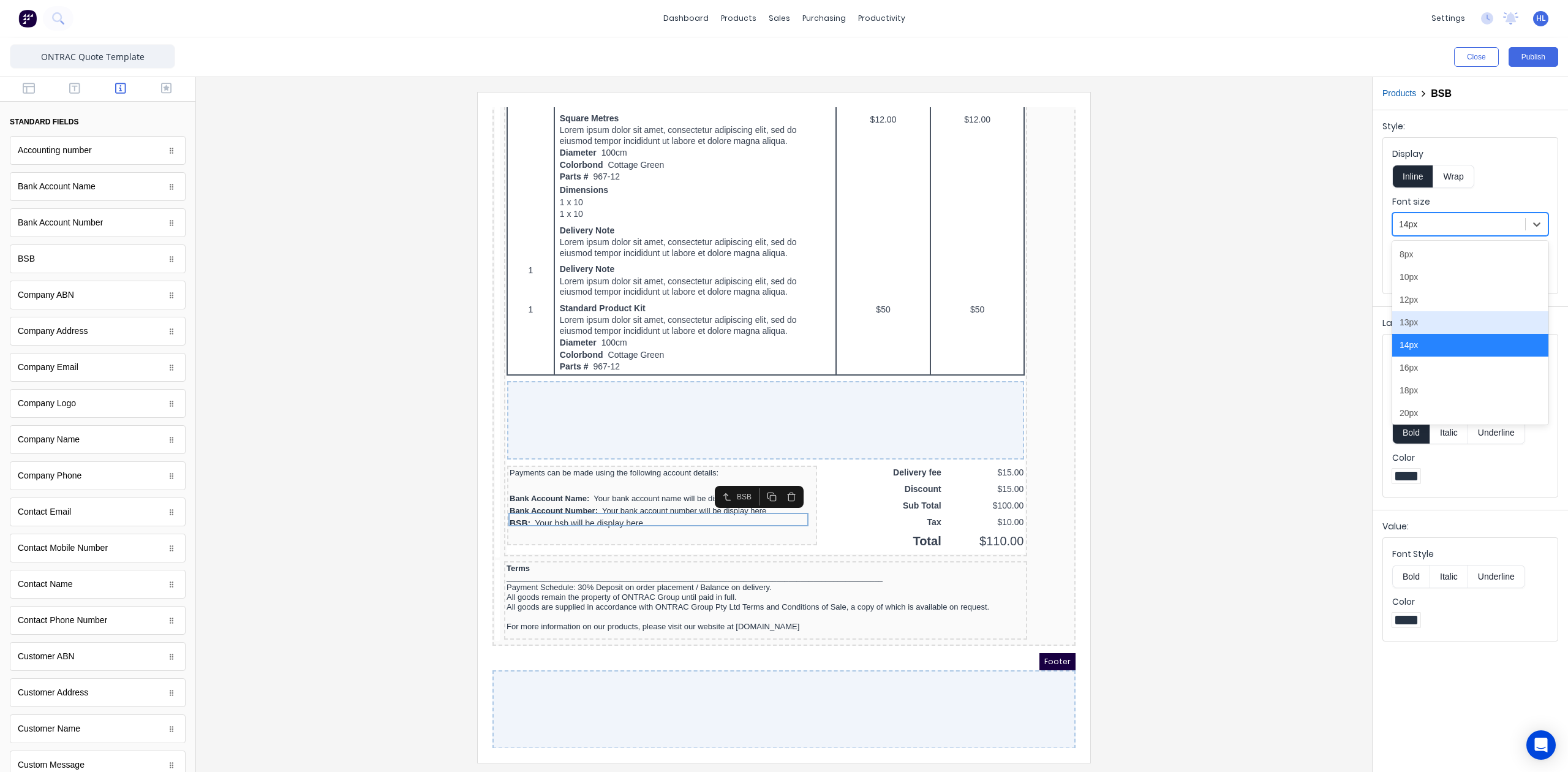
click at [1436, 315] on div "13px" at bounding box center [1470, 322] width 156 height 23
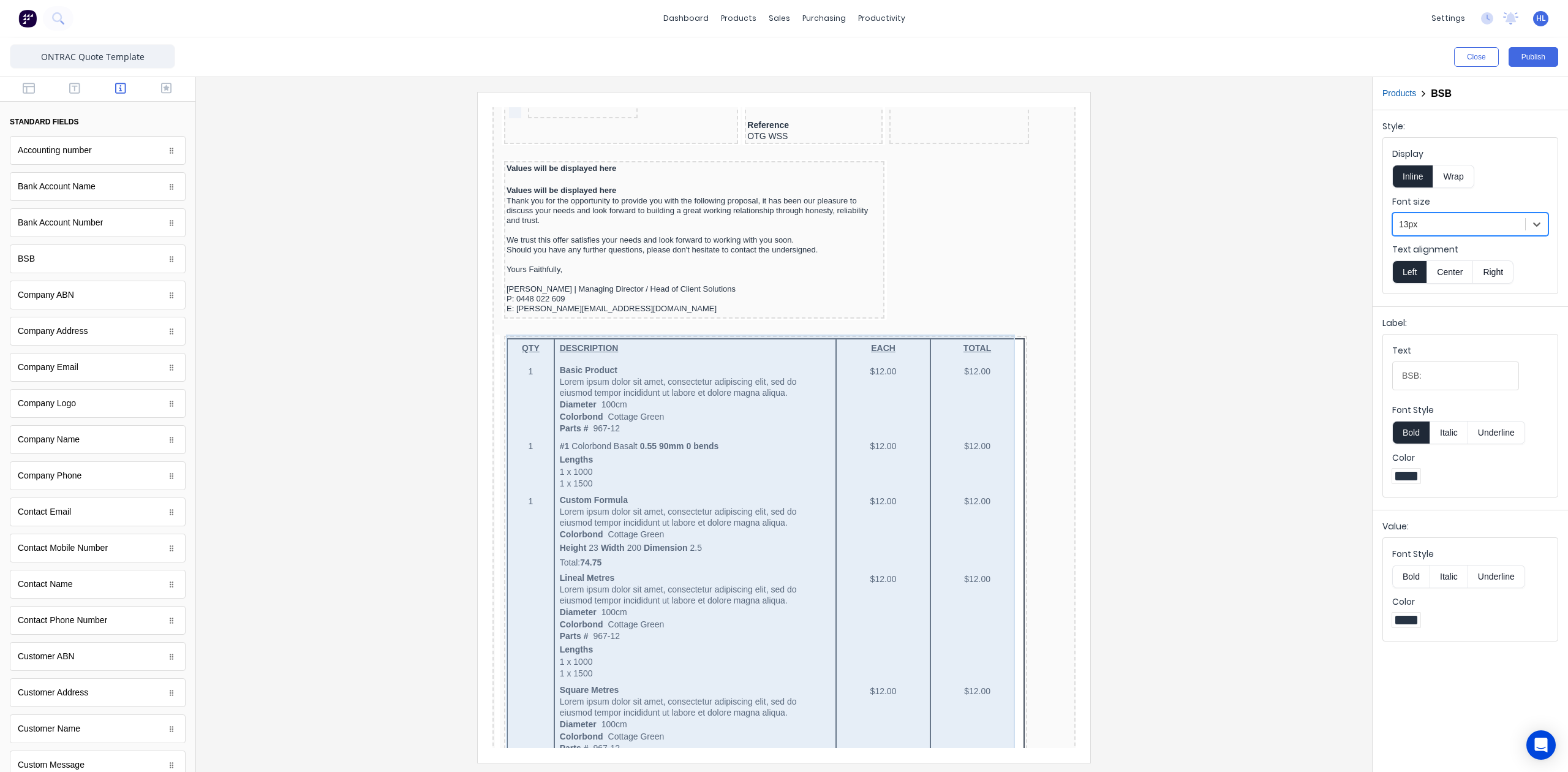
scroll to position [0, 0]
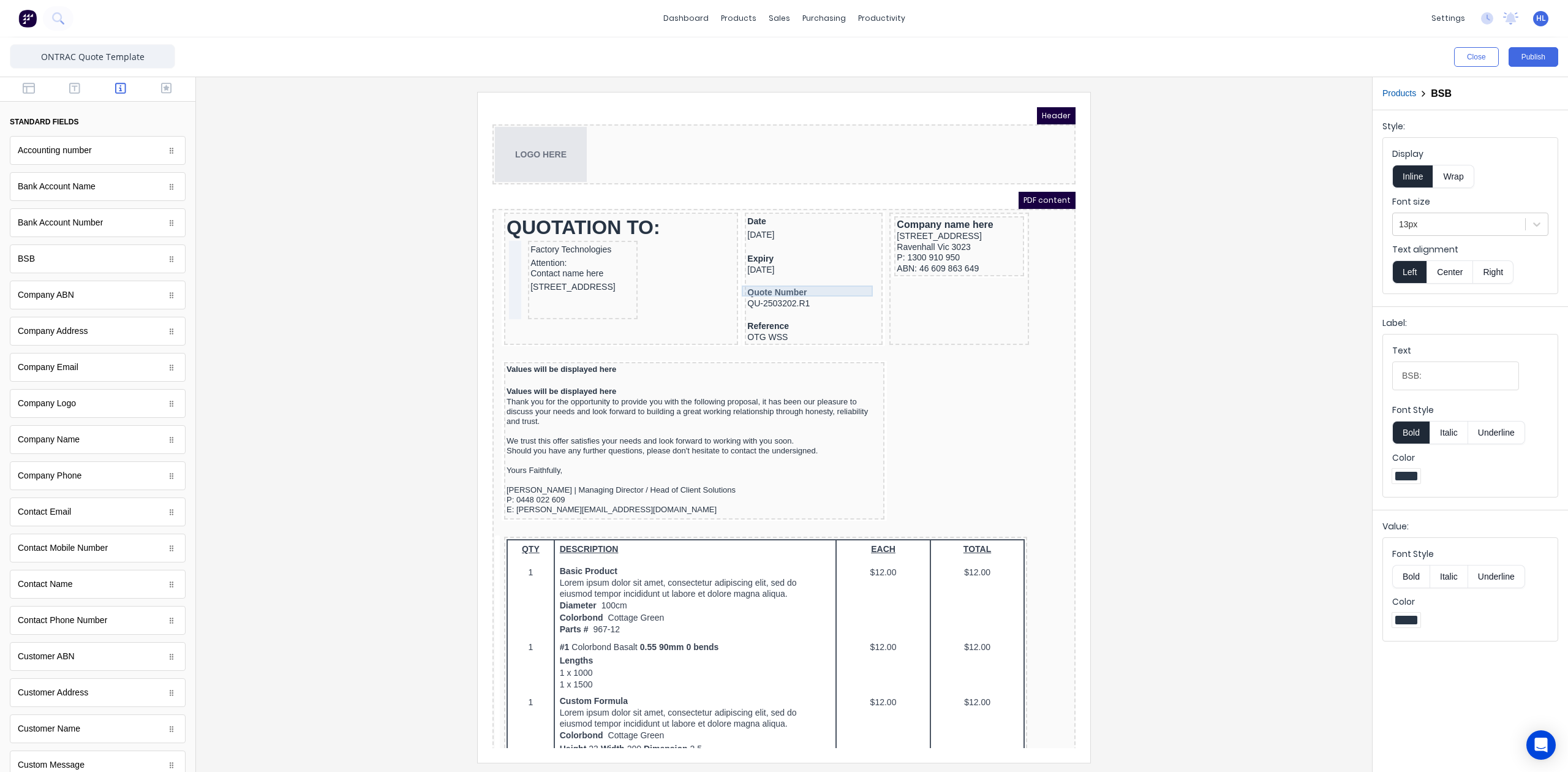
click at [780, 279] on div "Quote Number" at bounding box center [799, 278] width 133 height 11
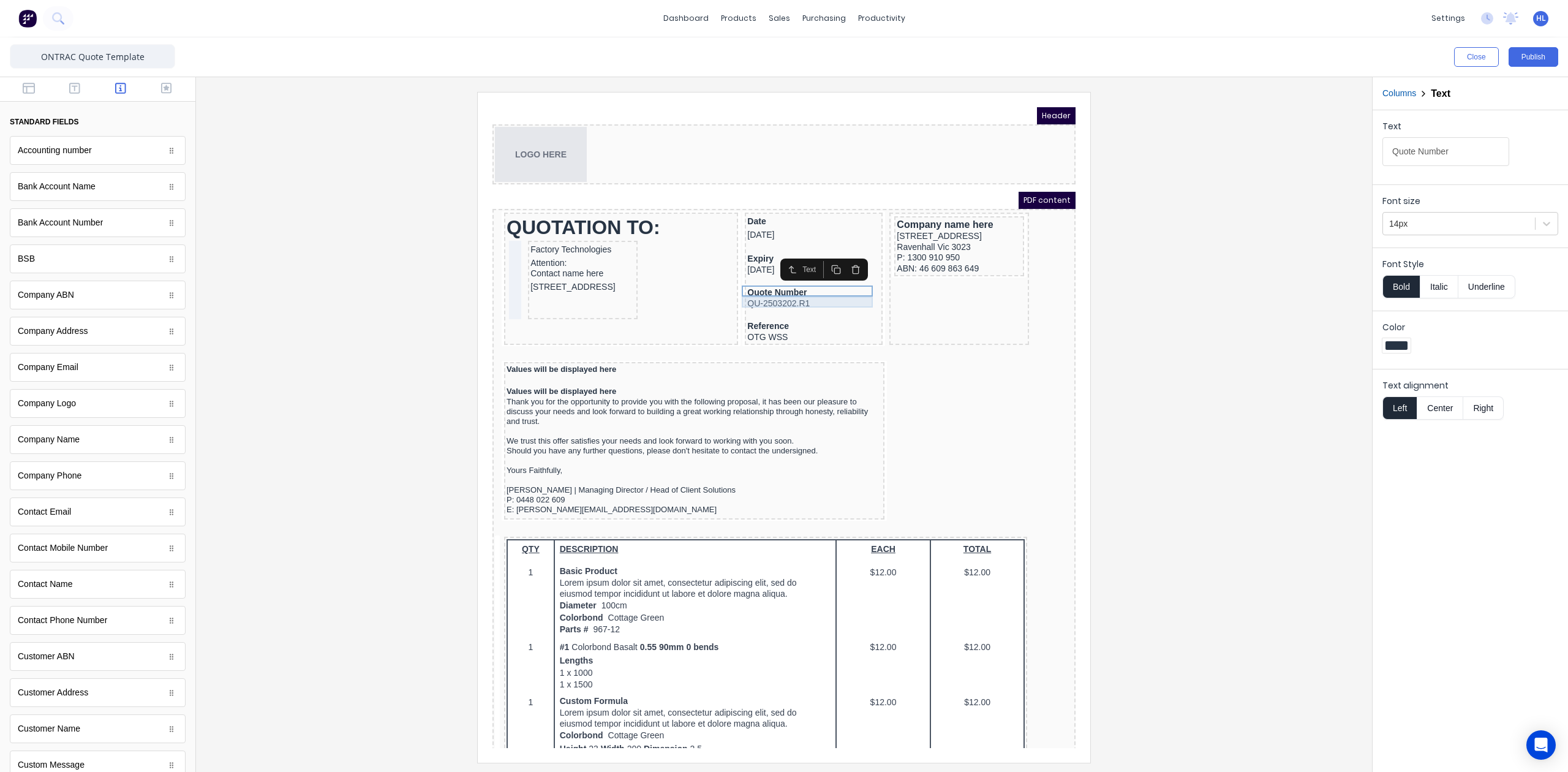
click at [769, 288] on div "QU-2503202.R1" at bounding box center [799, 289] width 133 height 11
click at [846, 264] on button "button" at bounding box center [841, 266] width 19 height 17
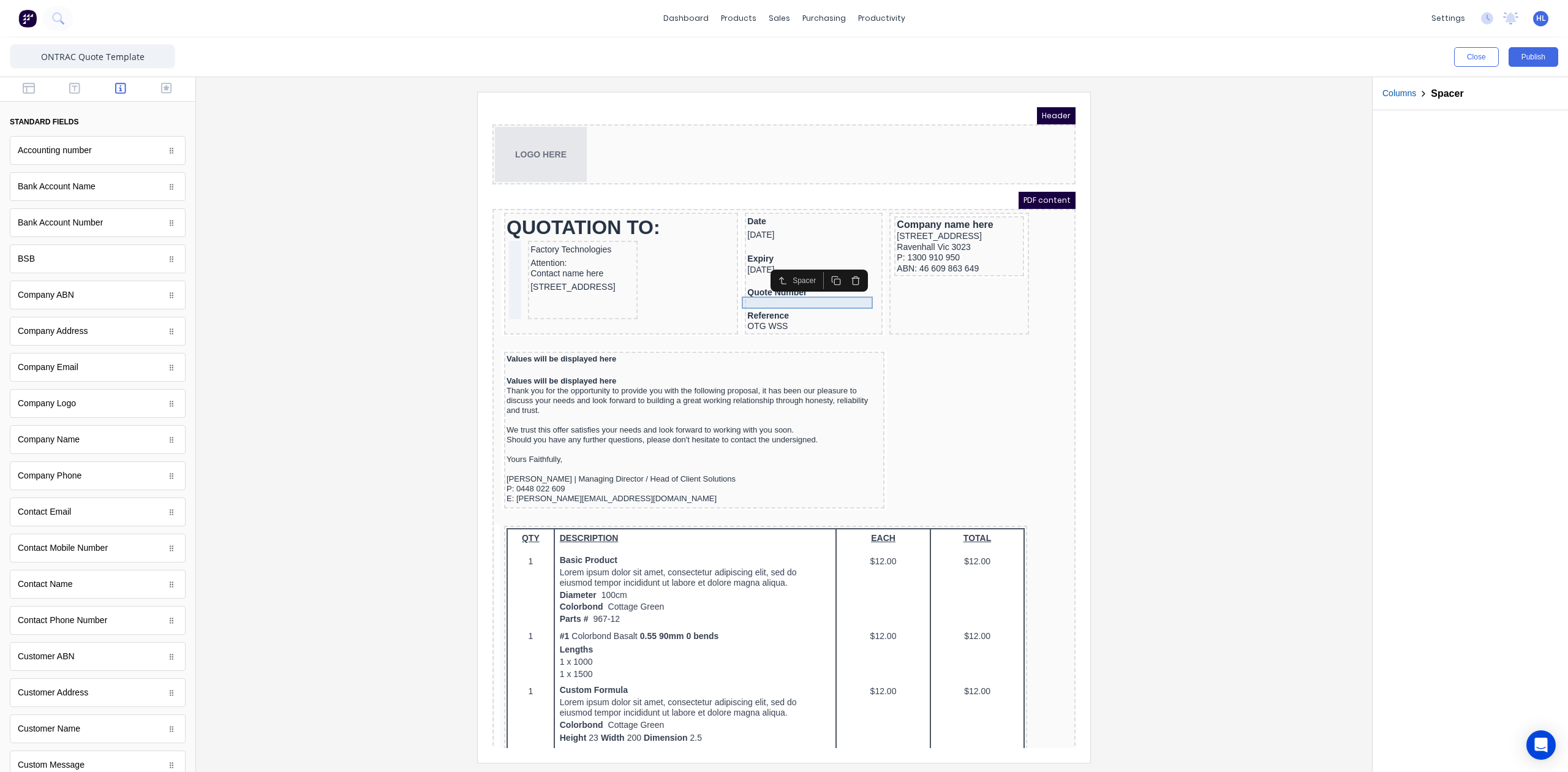
click at [784, 280] on div "Quote Number" at bounding box center [799, 278] width 133 height 11
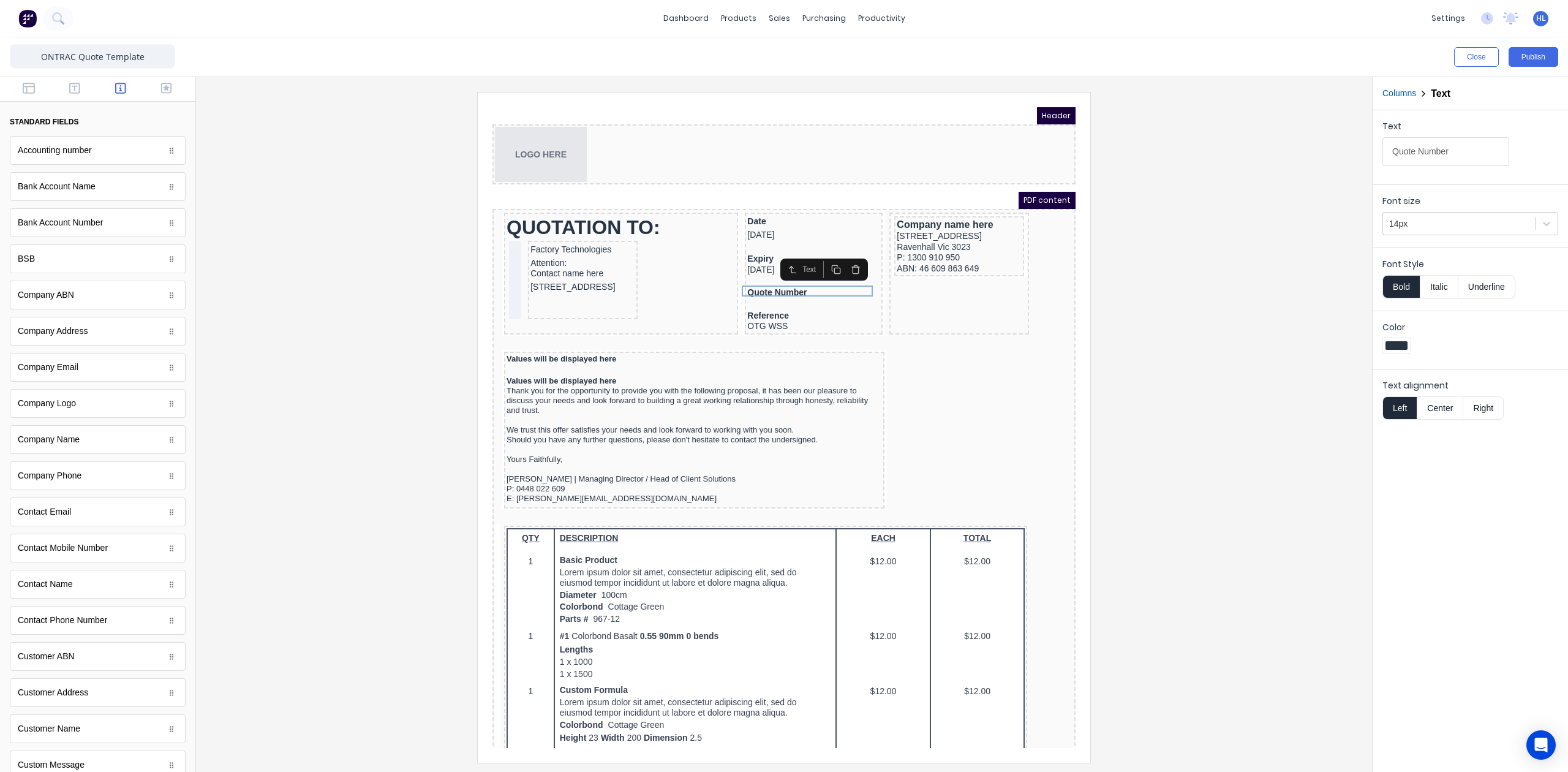
click at [839, 257] on icon "button" at bounding box center [841, 255] width 10 height 10
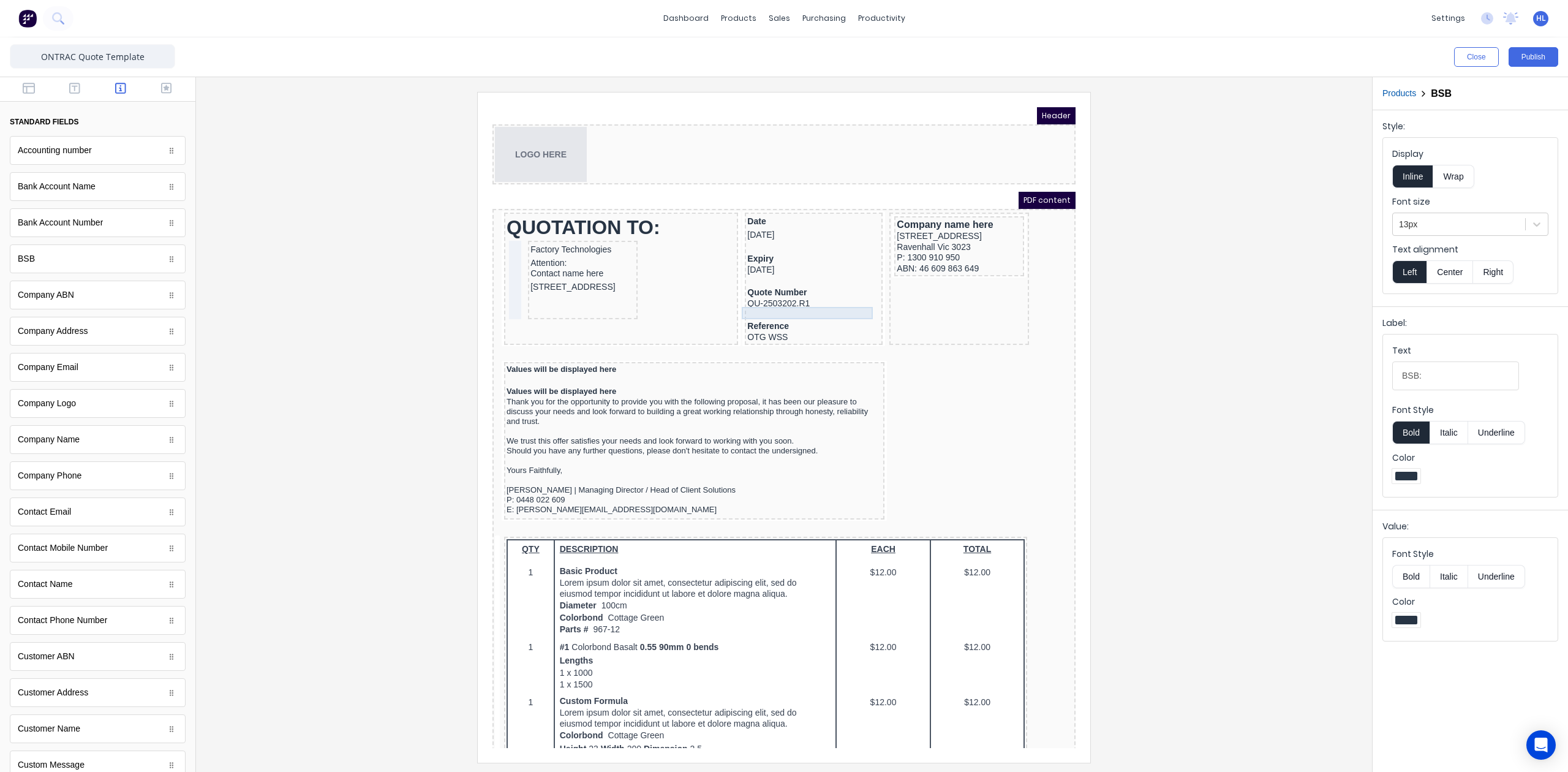
click at [790, 288] on div "QU-2503202.R1" at bounding box center [799, 289] width 133 height 11
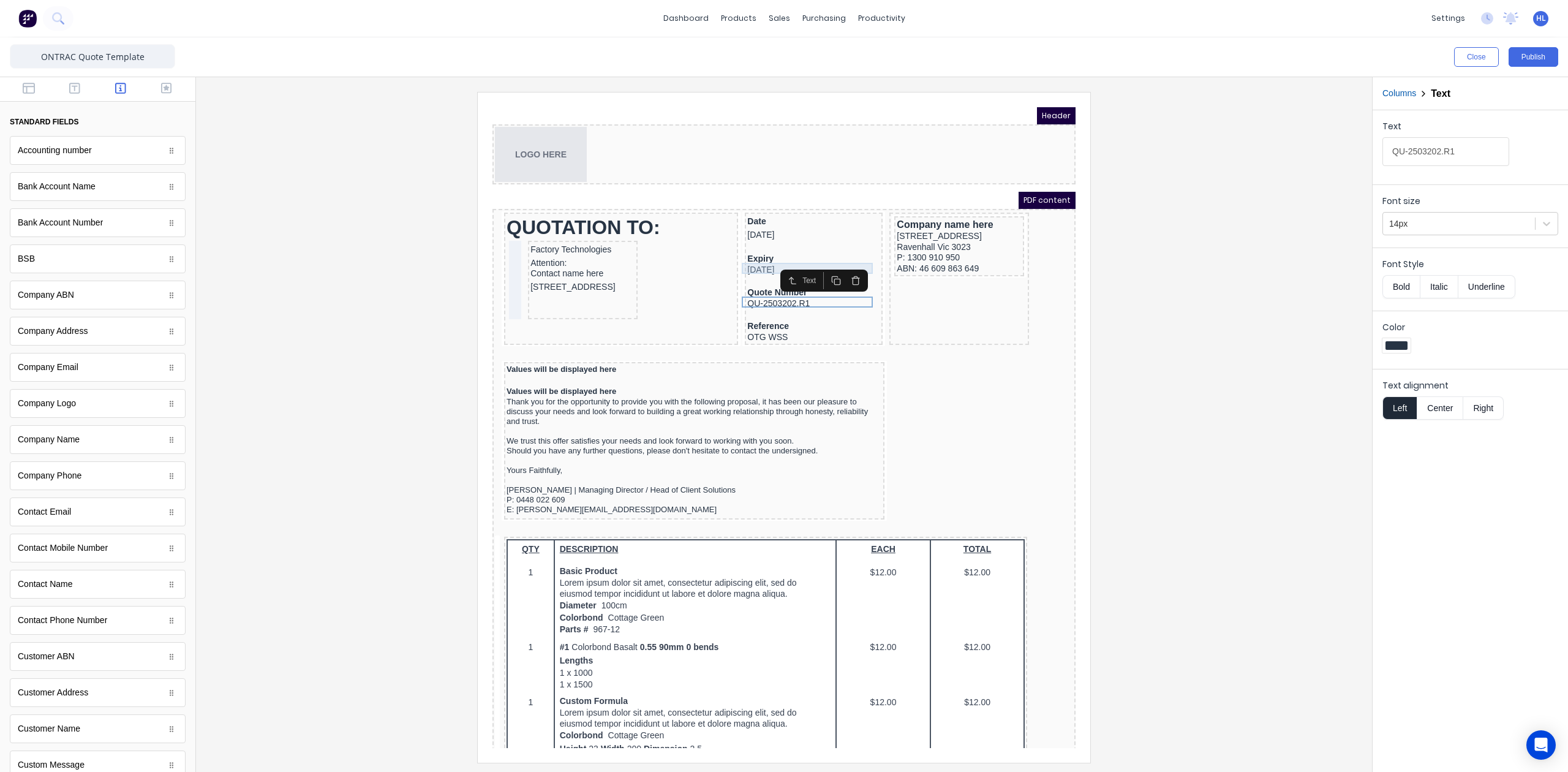
click at [748, 253] on div "30/04/2025" at bounding box center [799, 255] width 133 height 11
click at [775, 281] on div "Quote Number" at bounding box center [799, 278] width 133 height 11
click at [792, 286] on div "QU-2503202.R1" at bounding box center [799, 289] width 133 height 11
click at [839, 266] on icon "button" at bounding box center [841, 266] width 6 height 6
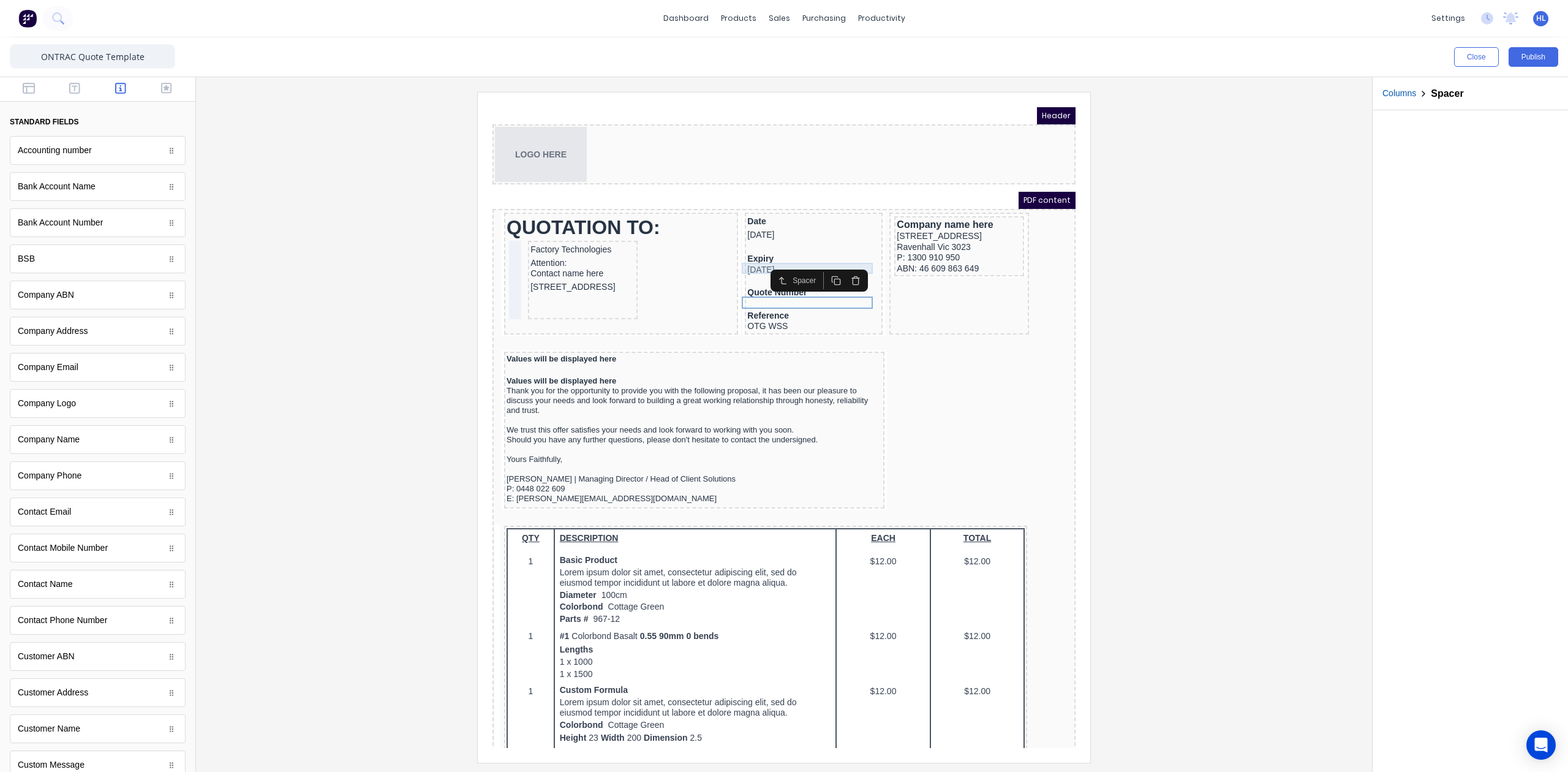
click at [748, 251] on div "30/04/2025" at bounding box center [799, 255] width 133 height 11
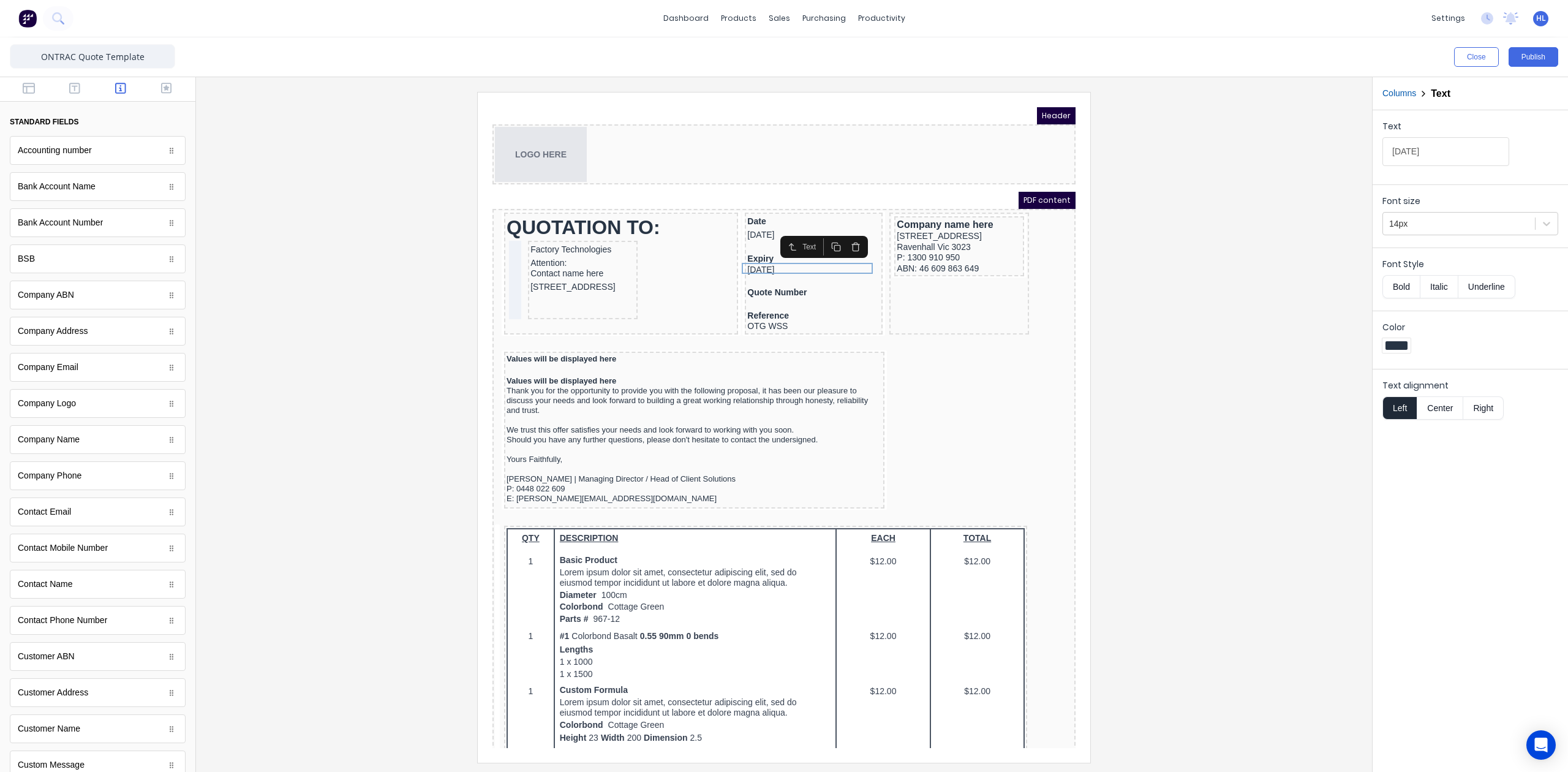
click at [839, 232] on icon "button" at bounding box center [841, 232] width 10 height 10
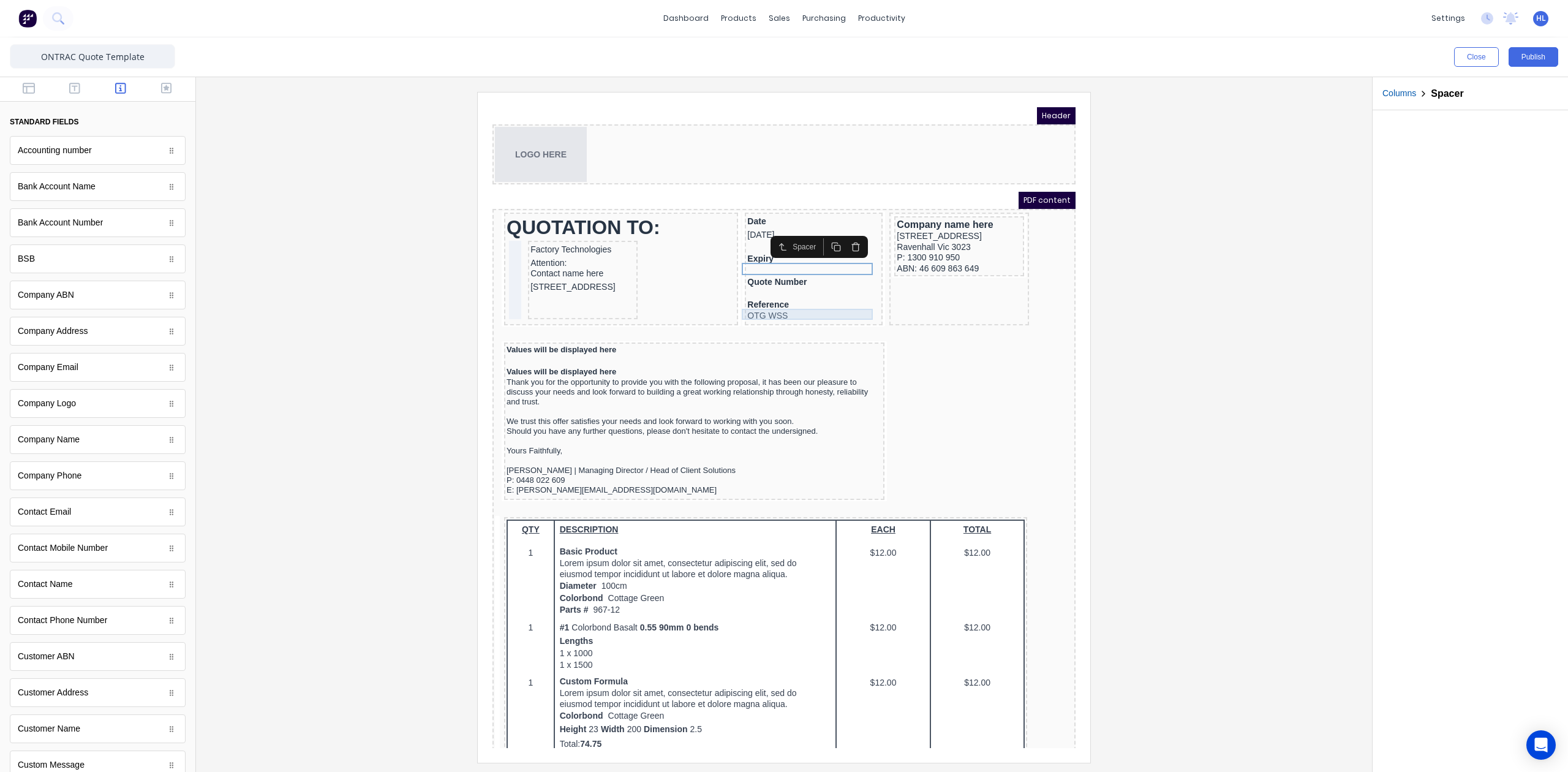
click at [761, 297] on div "OTG WSS" at bounding box center [799, 301] width 133 height 11
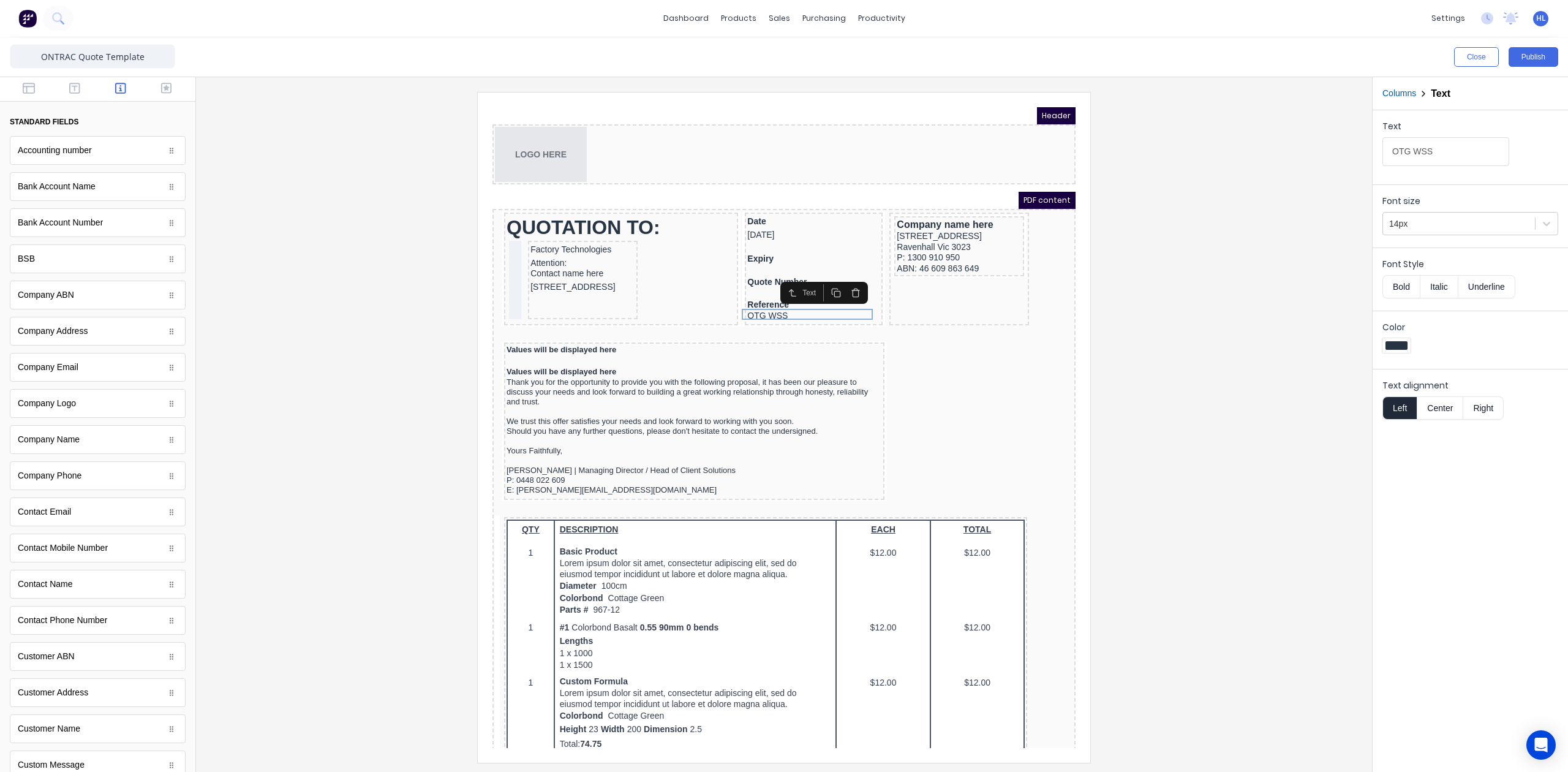
click at [841, 278] on icon "button" at bounding box center [841, 277] width 10 height 10
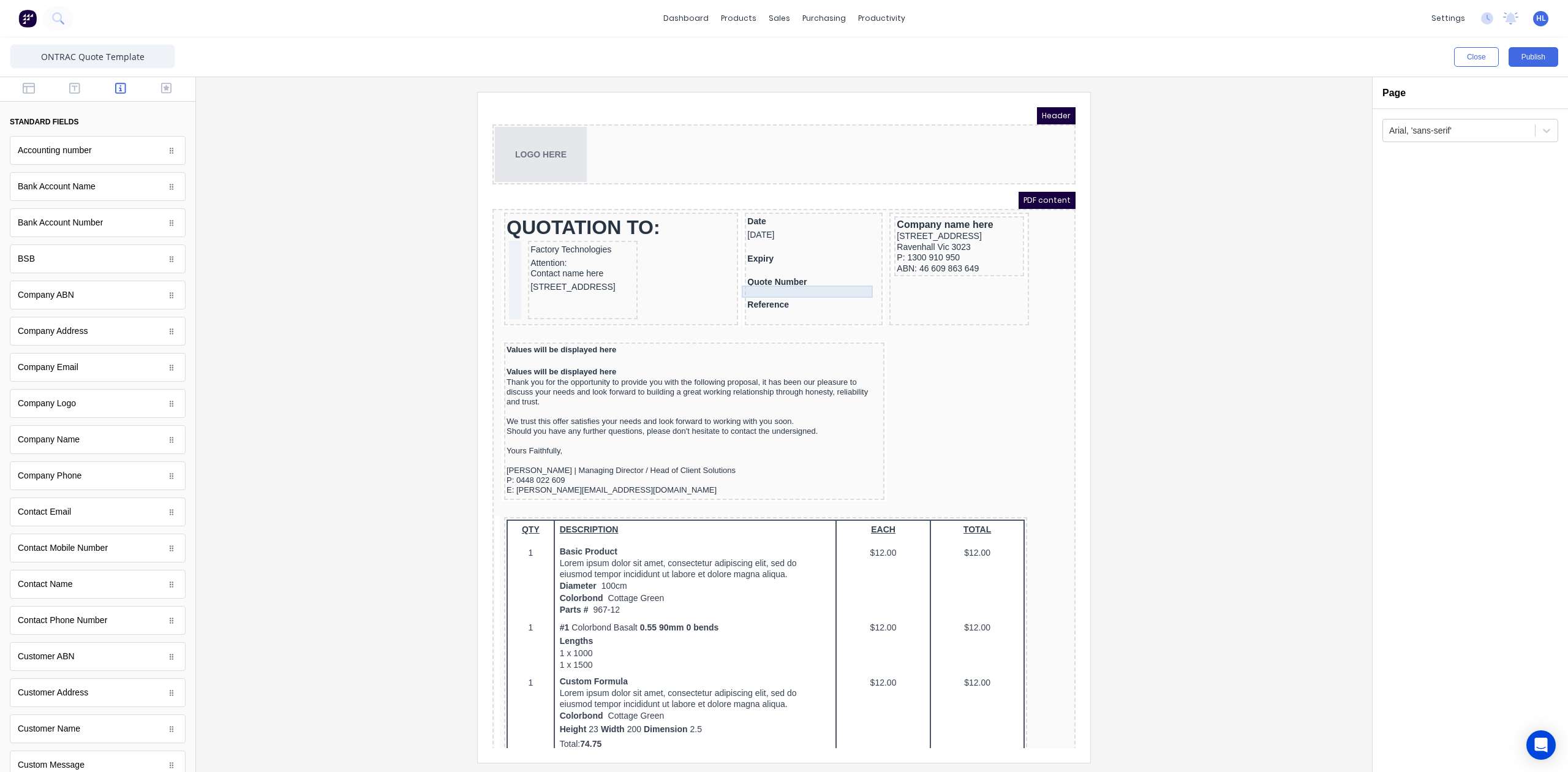
click at [799, 279] on div at bounding box center [799, 279] width 133 height 12
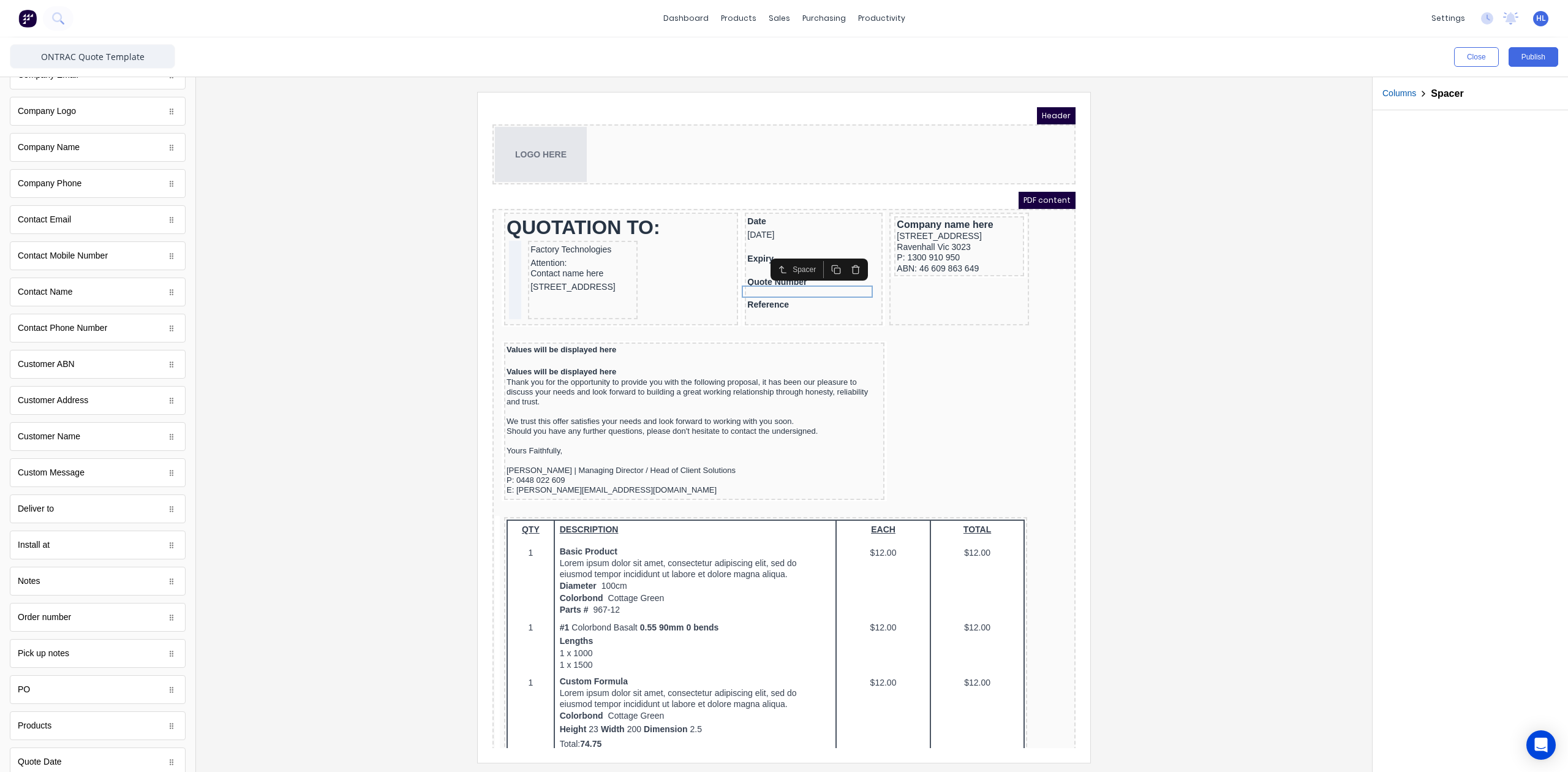
scroll to position [380, 0]
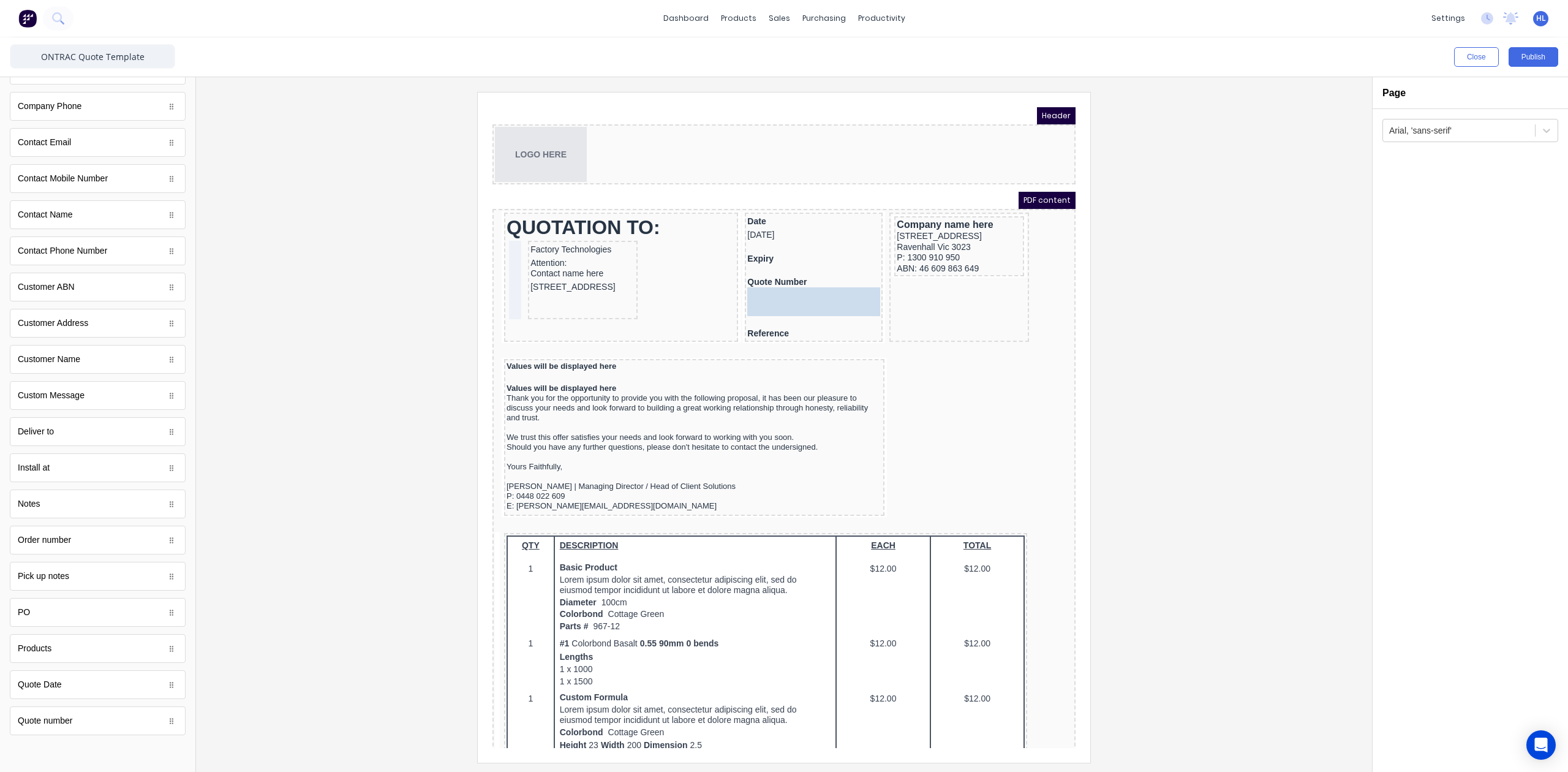
drag, startPoint x: 78, startPoint y: 721, endPoint x: 302, endPoint y: 176, distance: 589.2
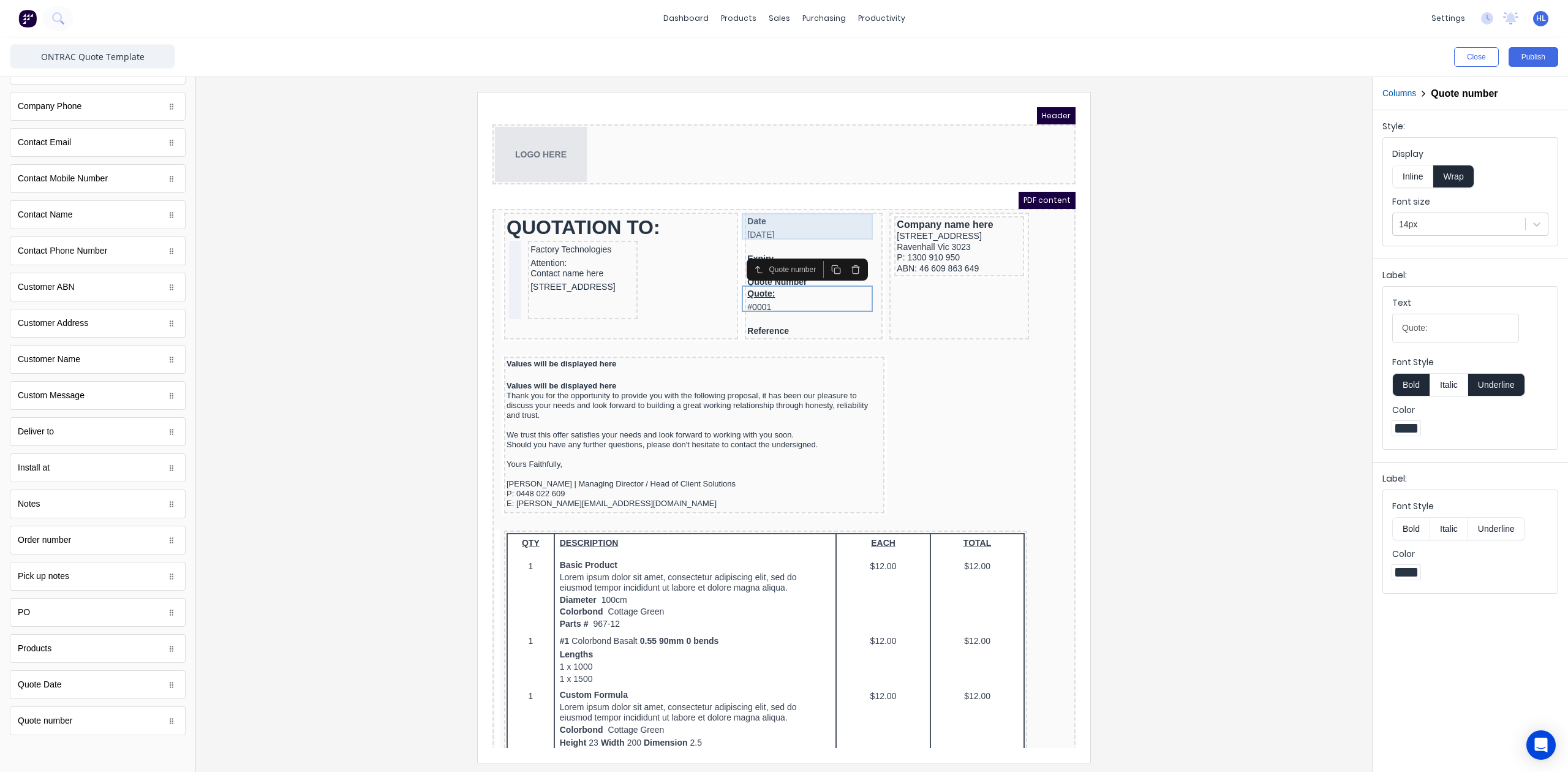
click at [755, 215] on div "Date 29/10/2024" at bounding box center [799, 213] width 133 height 27
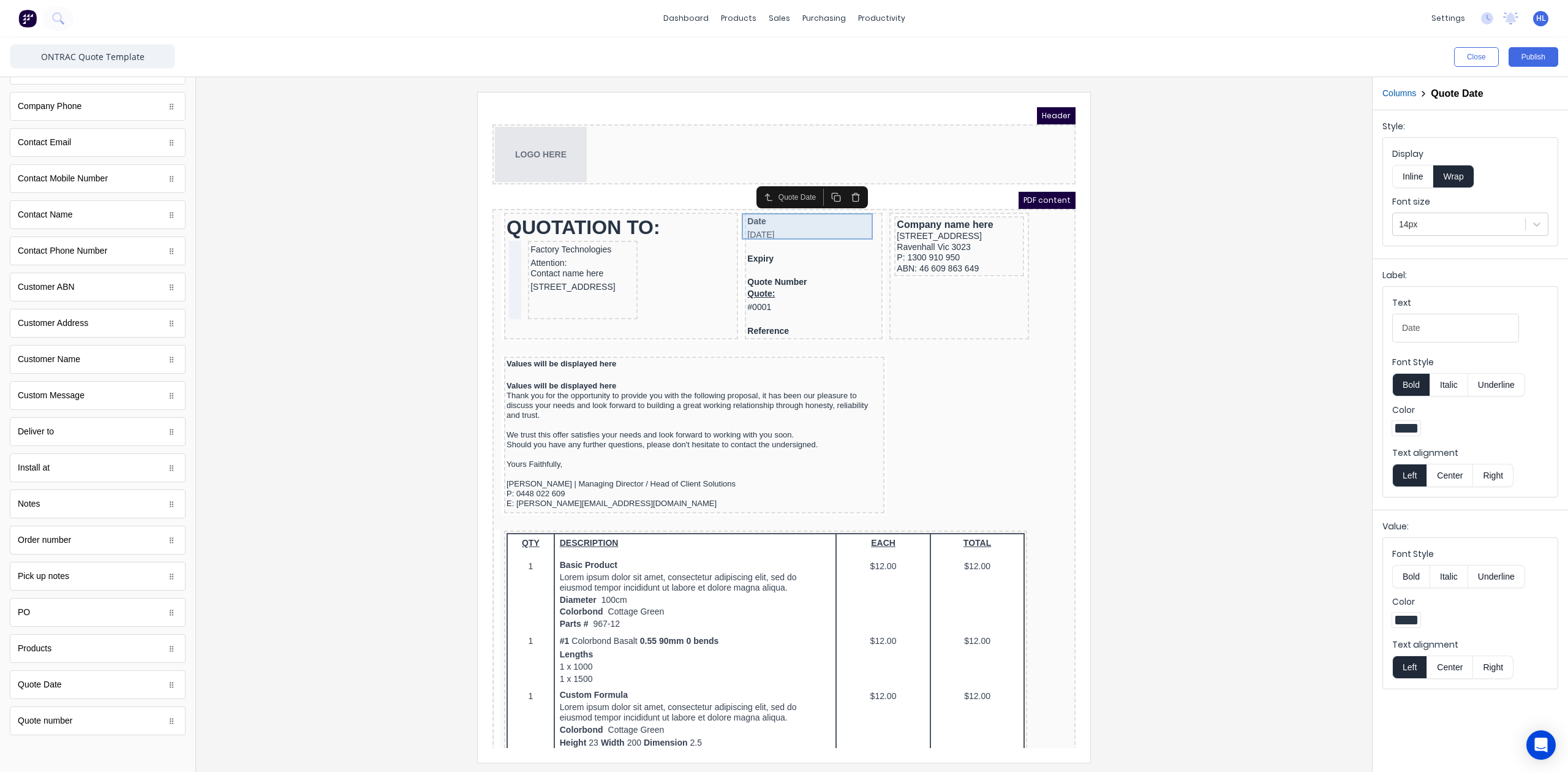
click at [751, 219] on div "Date 29/10/2024" at bounding box center [799, 213] width 133 height 27
click at [1184, 300] on div at bounding box center [784, 427] width 1156 height 670
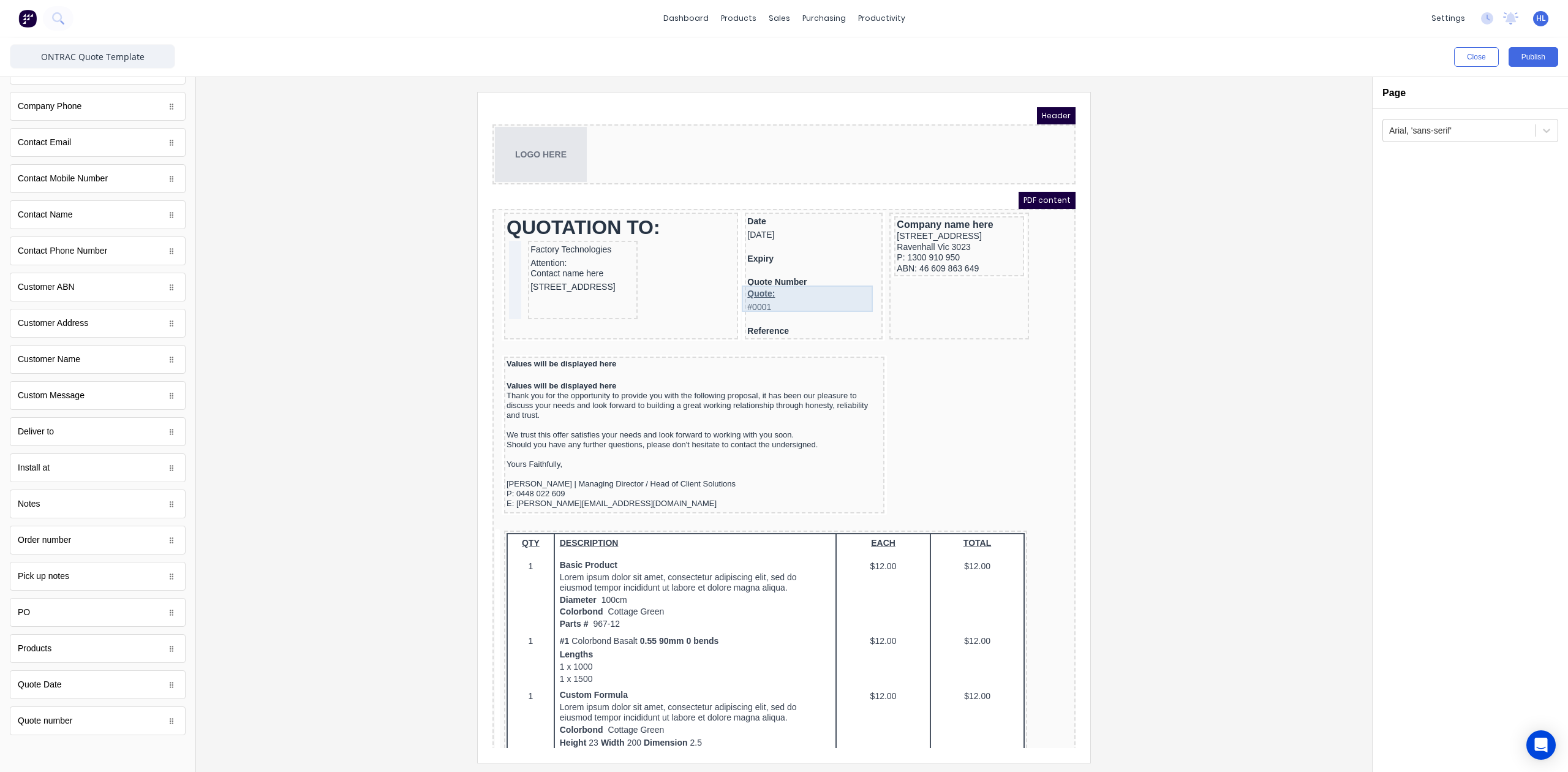
click at [770, 292] on div "Quote: #0001" at bounding box center [799, 286] width 133 height 27
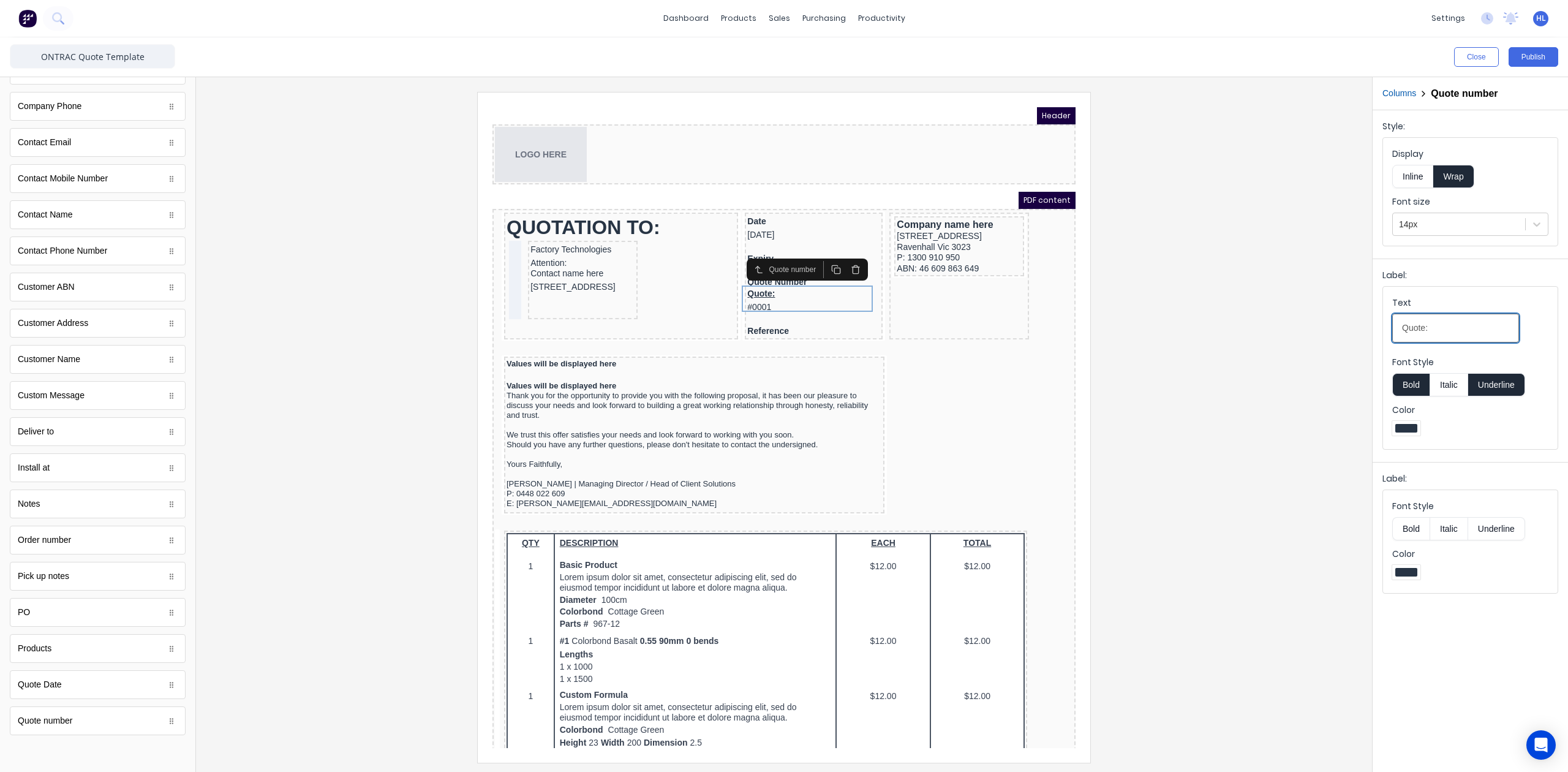
click at [1434, 337] on input "Quote:" at bounding box center [1456, 328] width 127 height 29
type input "Quote: Number"
click at [1522, 382] on button "Underline" at bounding box center [1497, 385] width 57 height 23
click at [1236, 351] on div at bounding box center [784, 427] width 1156 height 670
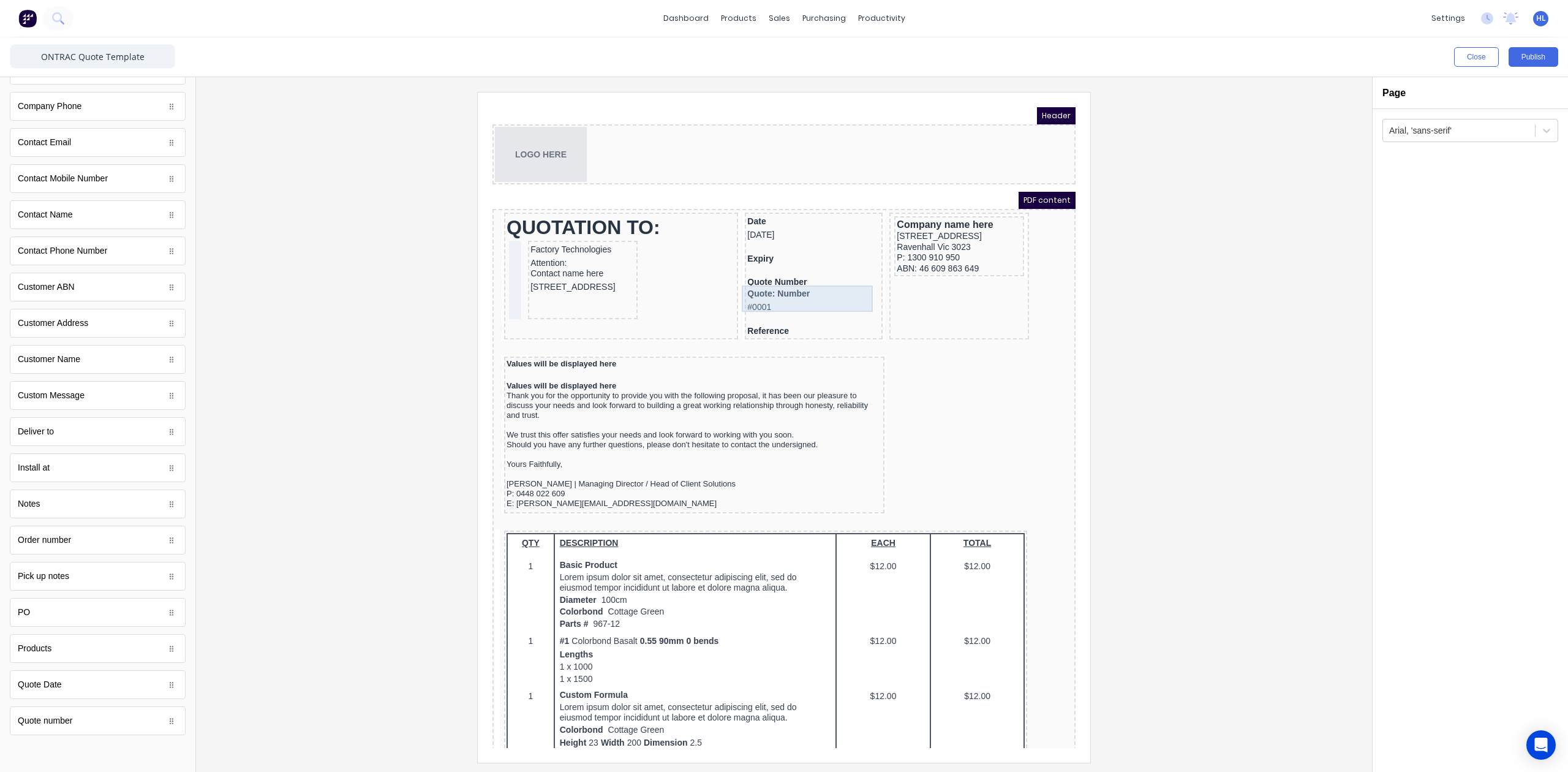
click at [797, 280] on div "Quote: Number #0001" at bounding box center [799, 286] width 133 height 27
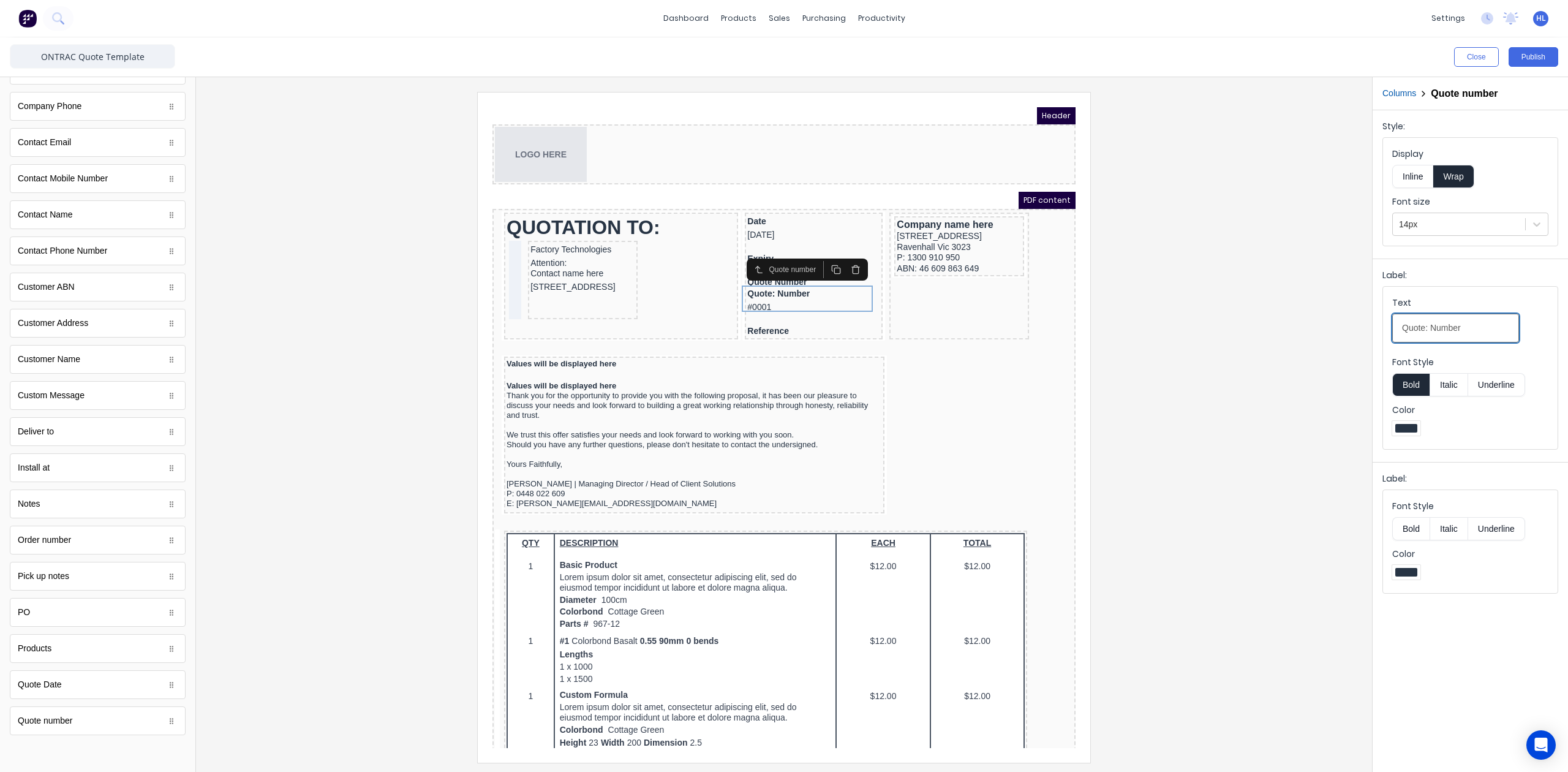
click at [1429, 334] on input "Quote: Number" at bounding box center [1456, 328] width 127 height 29
drag, startPoint x: 1483, startPoint y: 329, endPoint x: 1499, endPoint y: 336, distance: 17.5
click at [1484, 329] on input "Quote Number" at bounding box center [1456, 328] width 127 height 29
type input "Quote Number"
click at [1293, 357] on div at bounding box center [784, 427] width 1156 height 670
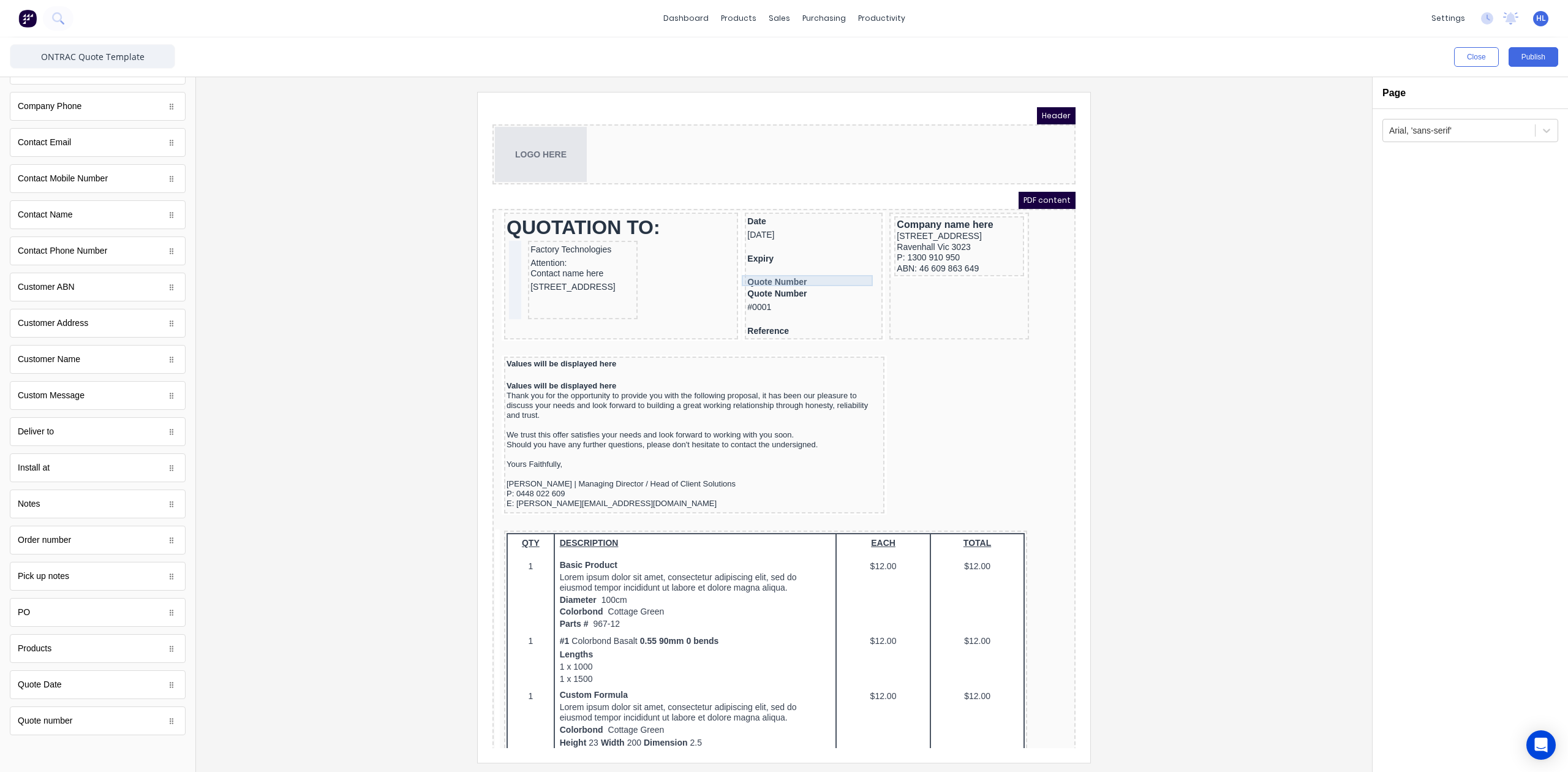
click at [804, 265] on div "Quote Number" at bounding box center [799, 267] width 133 height 11
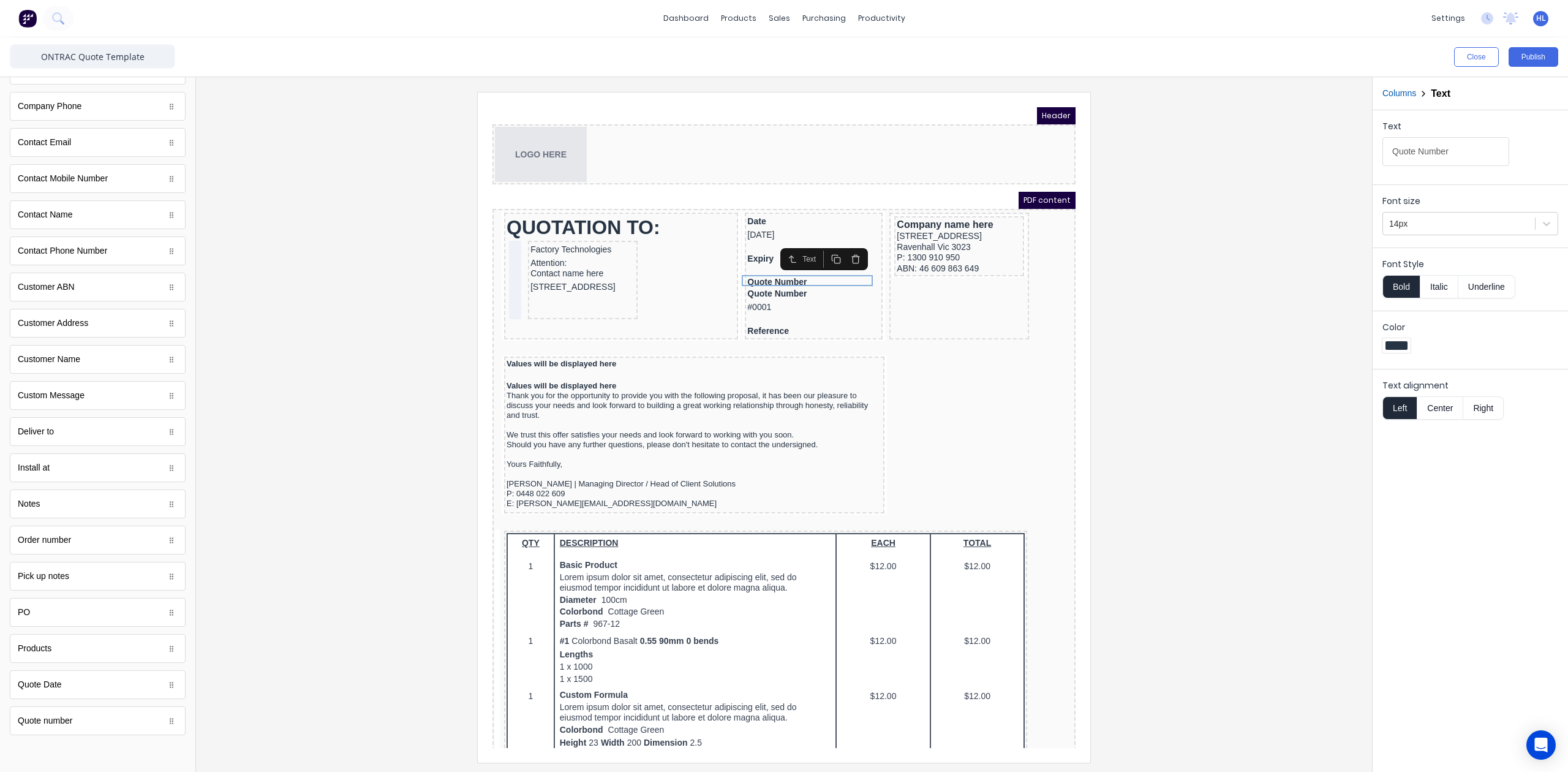
click at [836, 244] on icon "button" at bounding box center [841, 244] width 10 height 10
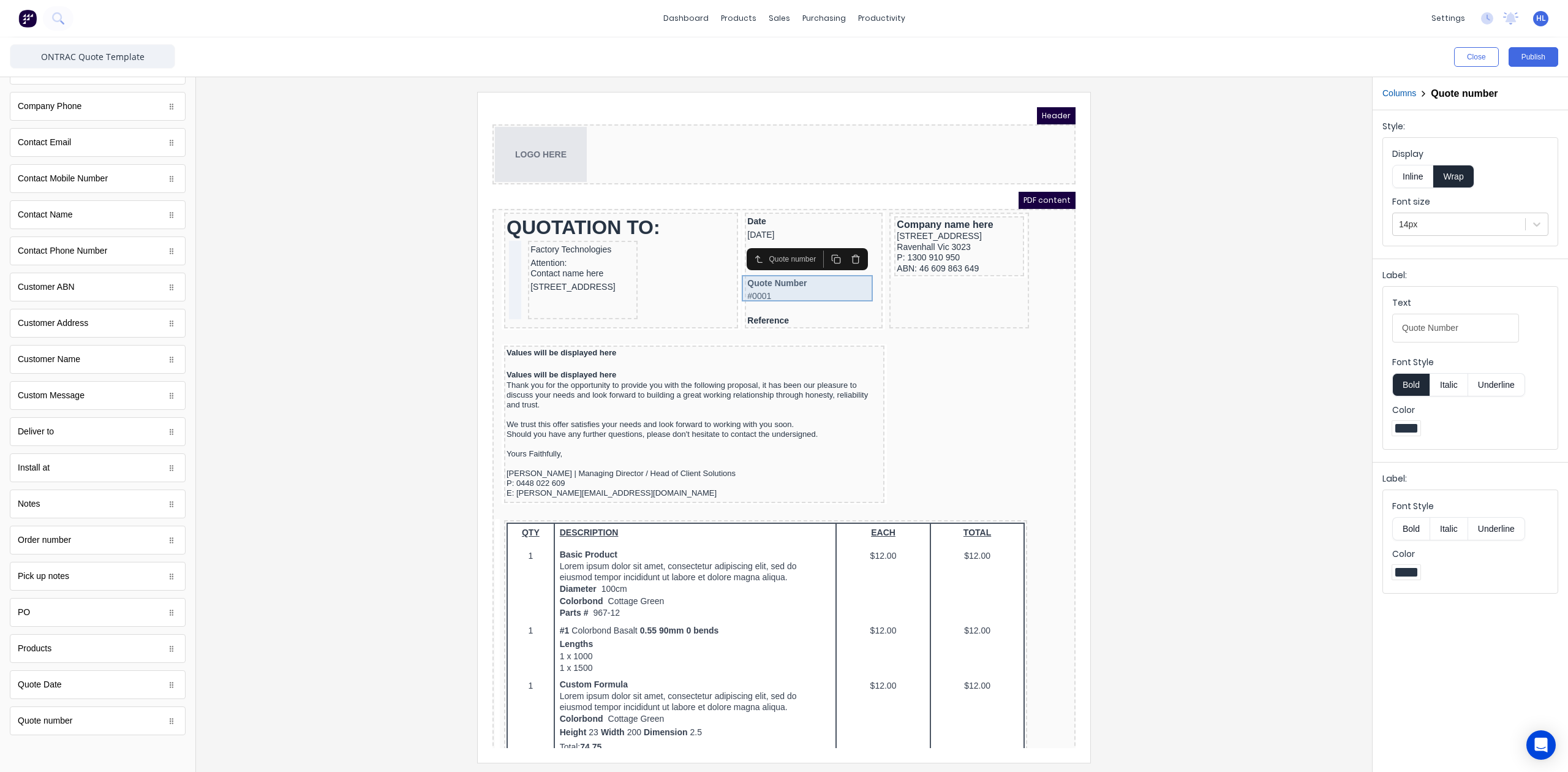
click at [777, 281] on div "Quote Number #0001" at bounding box center [799, 275] width 133 height 27
click at [1184, 312] on div at bounding box center [784, 427] width 1156 height 670
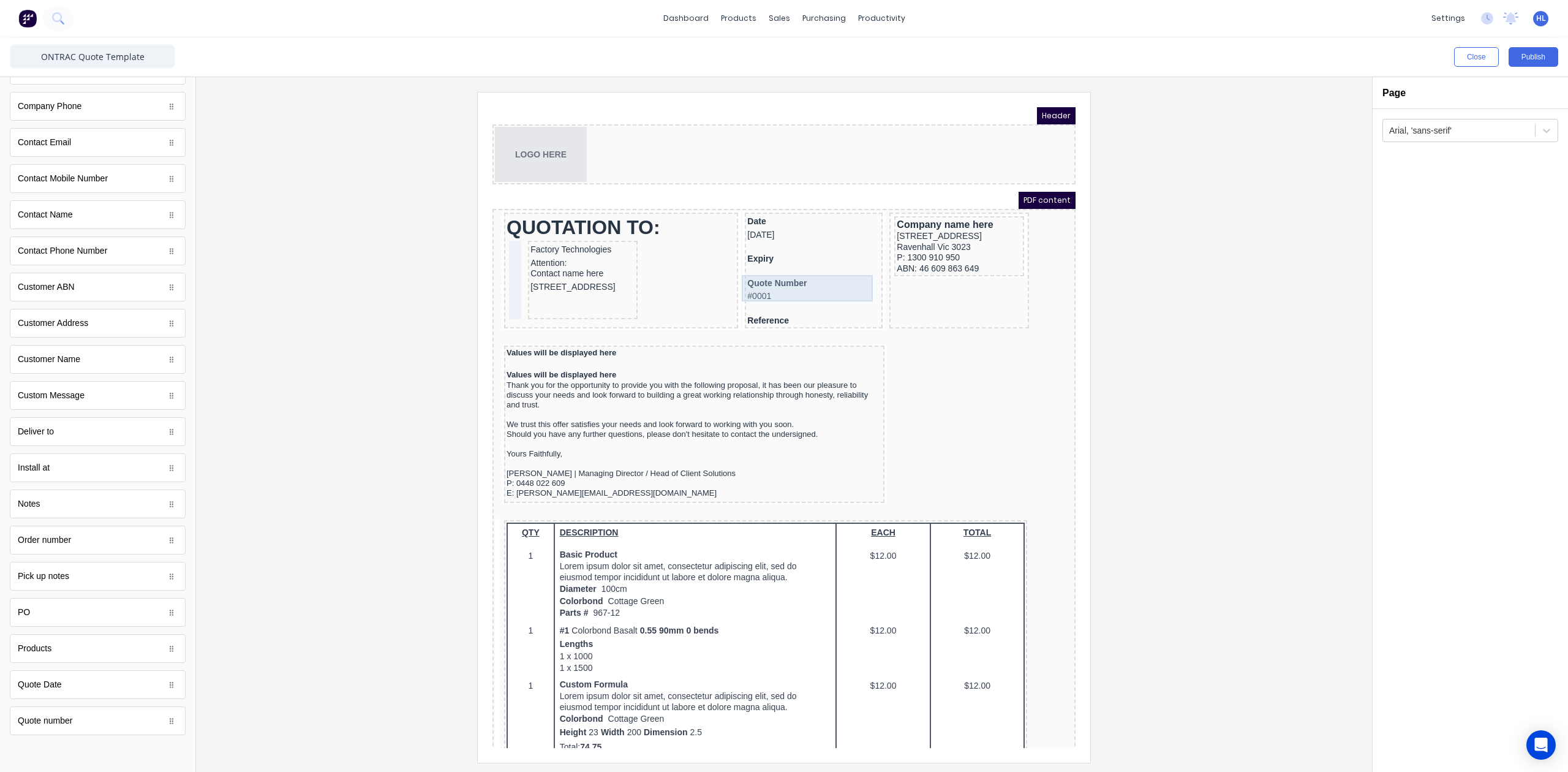
click at [791, 275] on div "Quote Number #0001" at bounding box center [799, 275] width 133 height 27
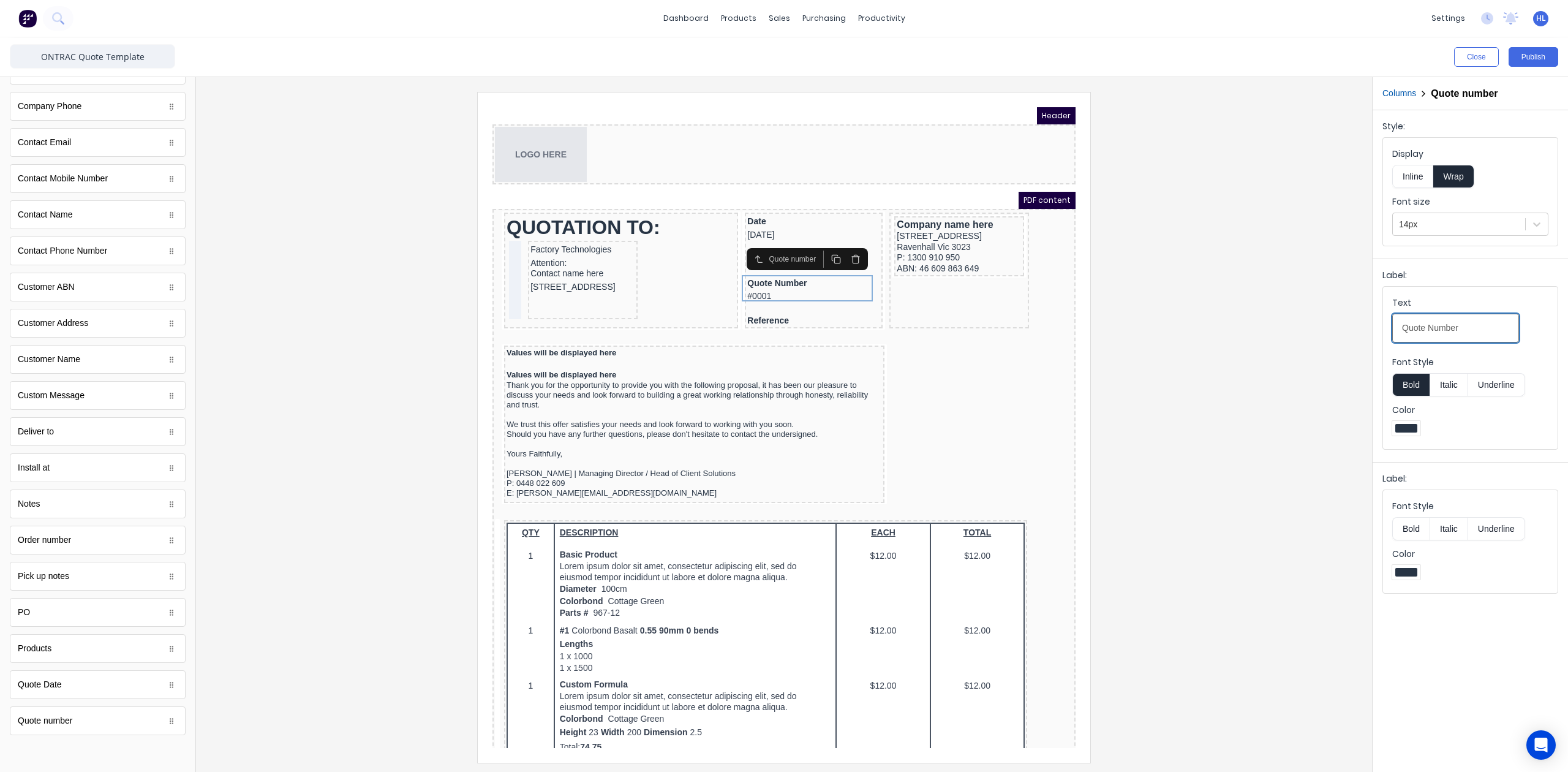
click at [1477, 327] on input "Quote Number" at bounding box center [1456, 328] width 127 height 29
click at [1251, 377] on div at bounding box center [784, 427] width 1156 height 670
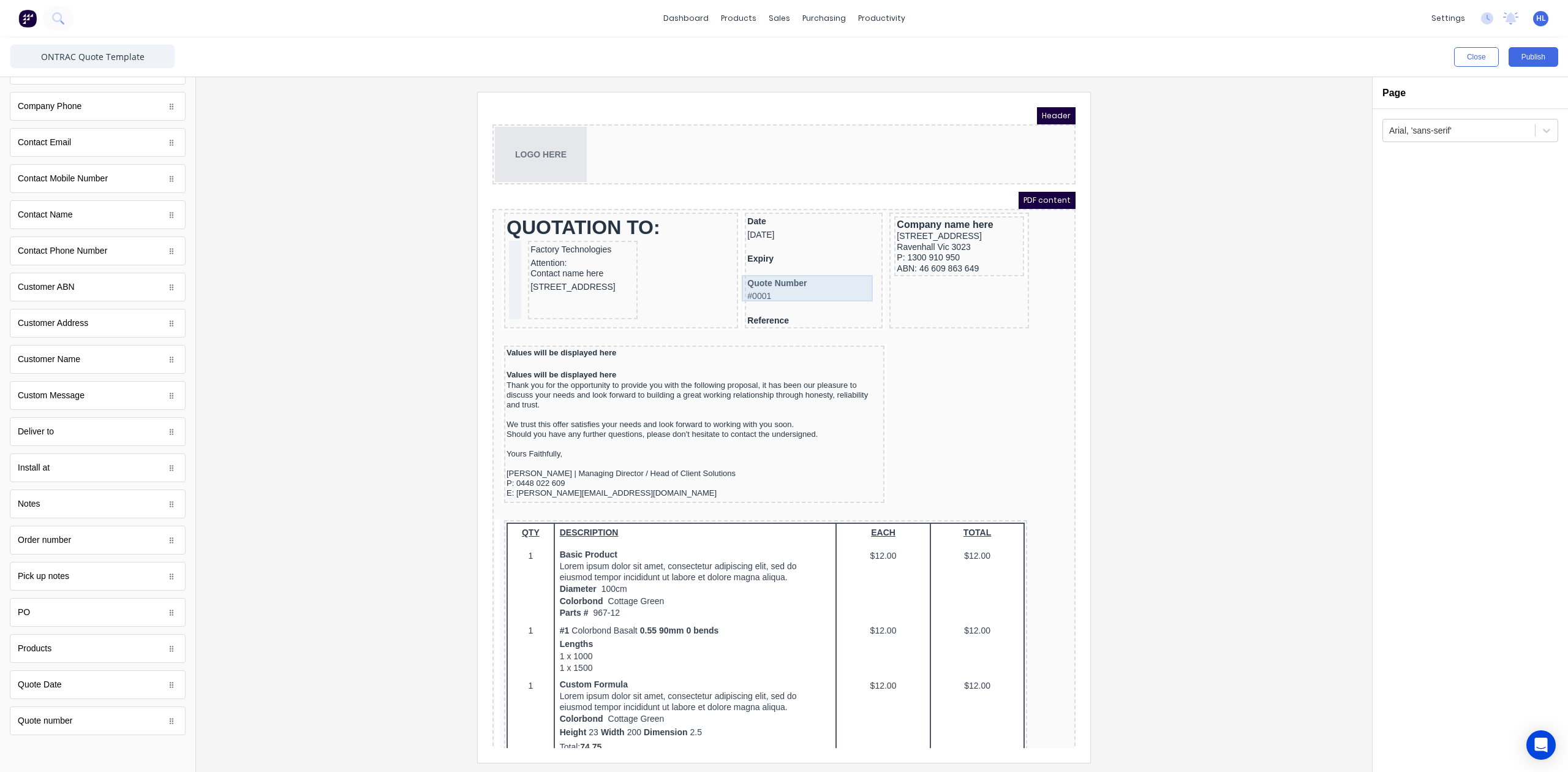
click at [814, 284] on div "Quote Number #0001" at bounding box center [799, 275] width 133 height 27
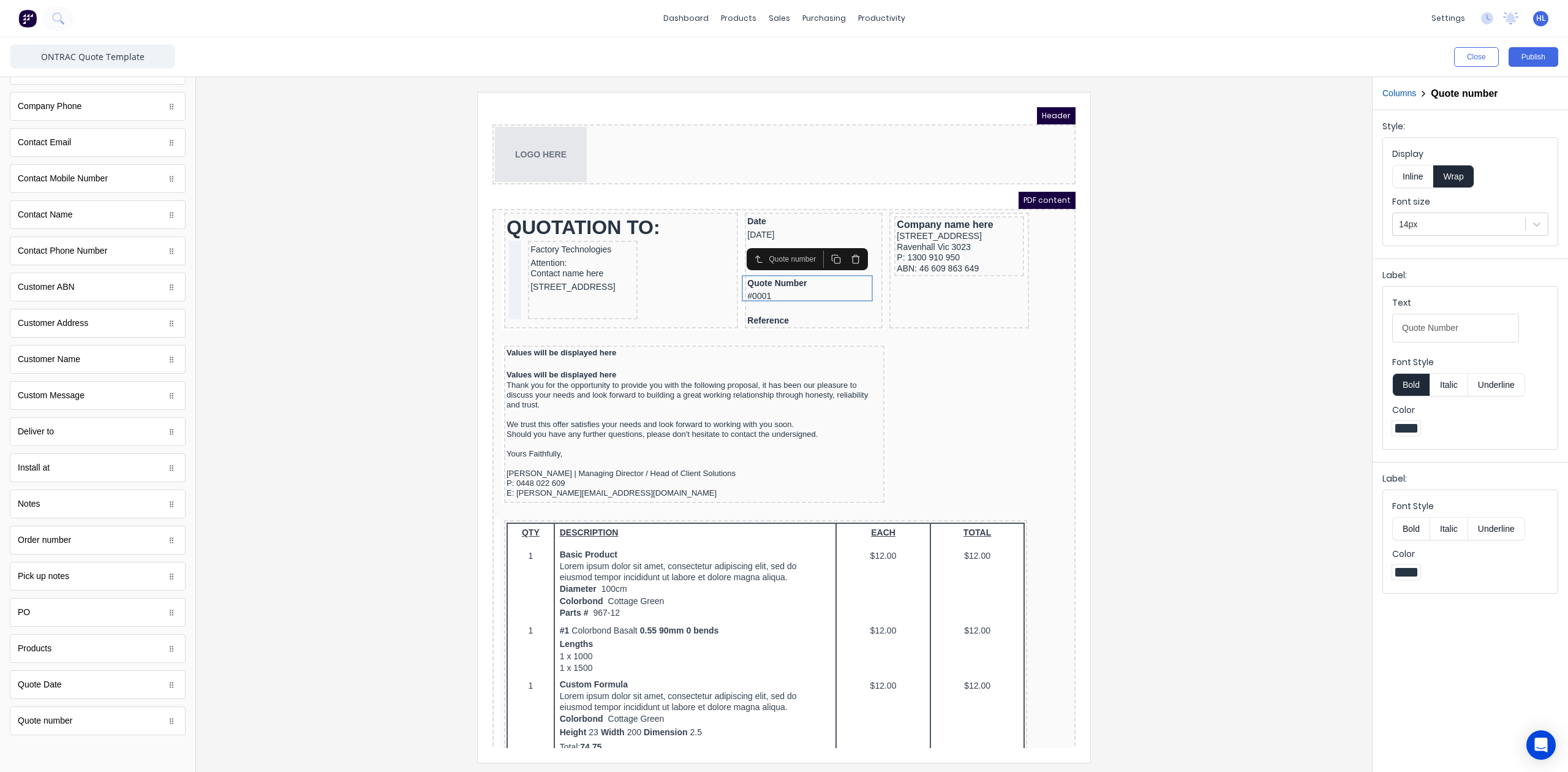
click at [819, 247] on icon "button" at bounding box center [821, 244] width 10 height 10
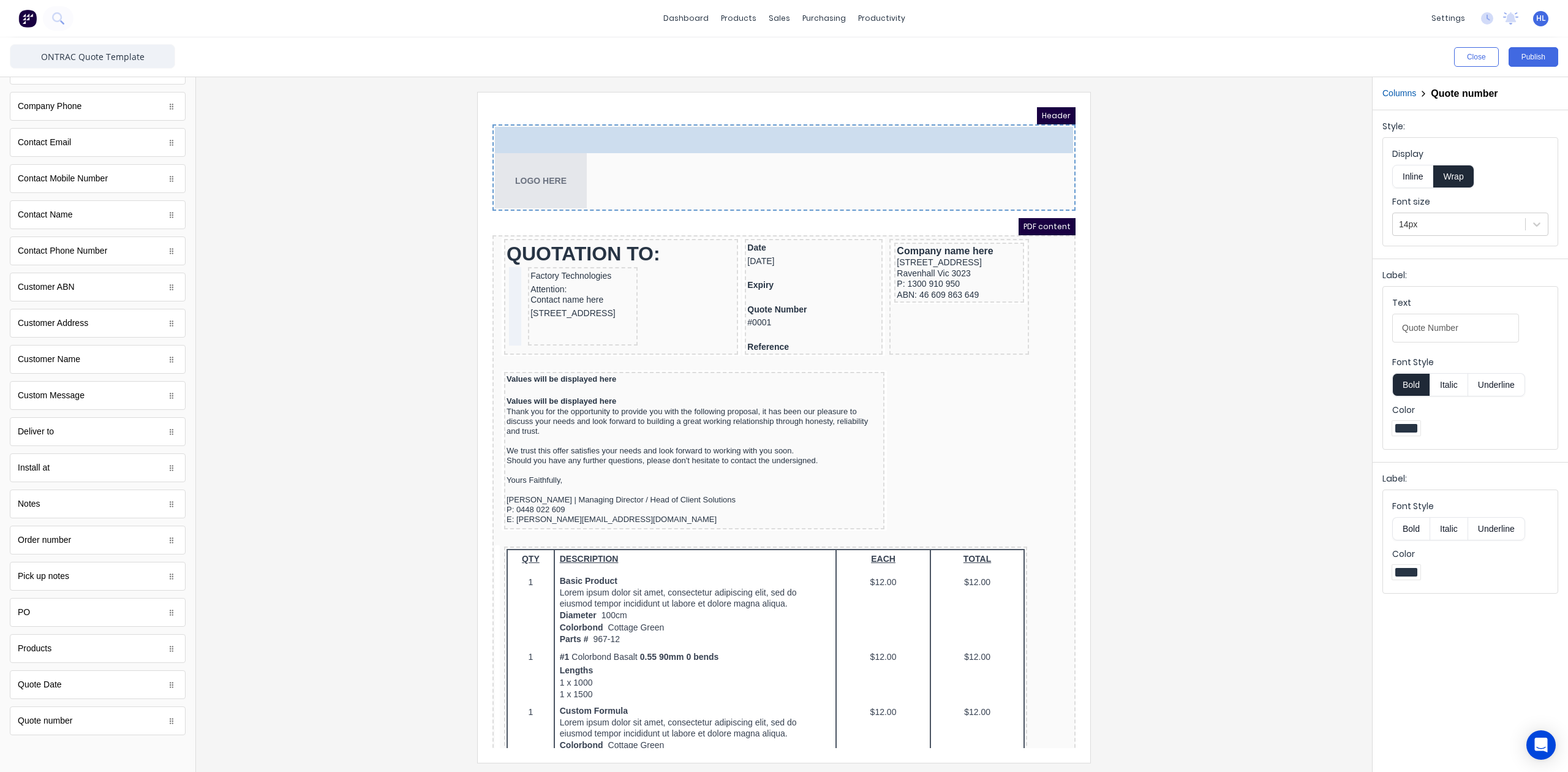
drag, startPoint x: 765, startPoint y: 303, endPoint x: 592, endPoint y: 128, distance: 246.1
click at [592, 128] on div "Quote Number #0001" at bounding box center [769, 125] width 578 height 27
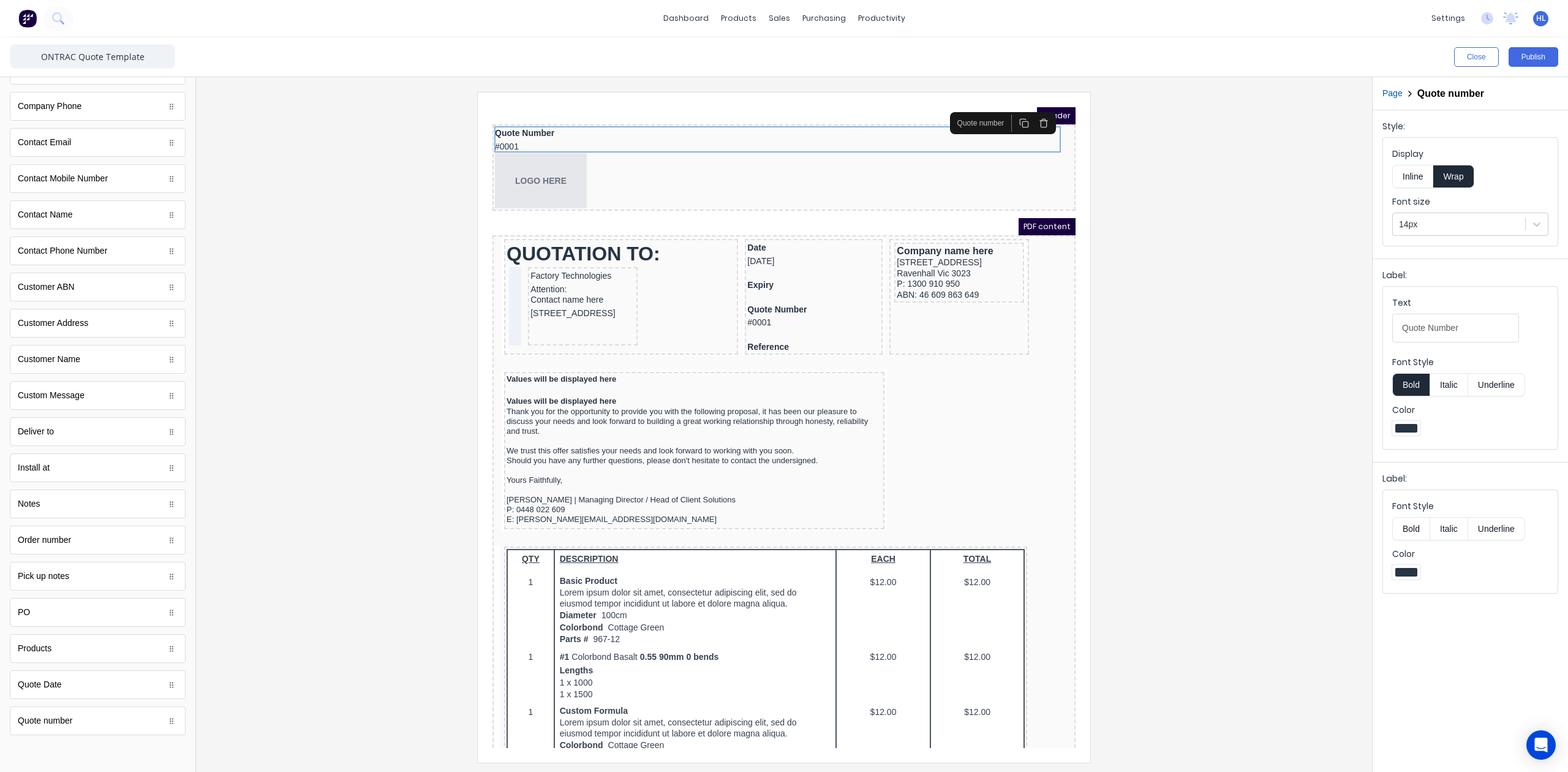
click at [1418, 185] on button "Inline" at bounding box center [1412, 176] width 41 height 23
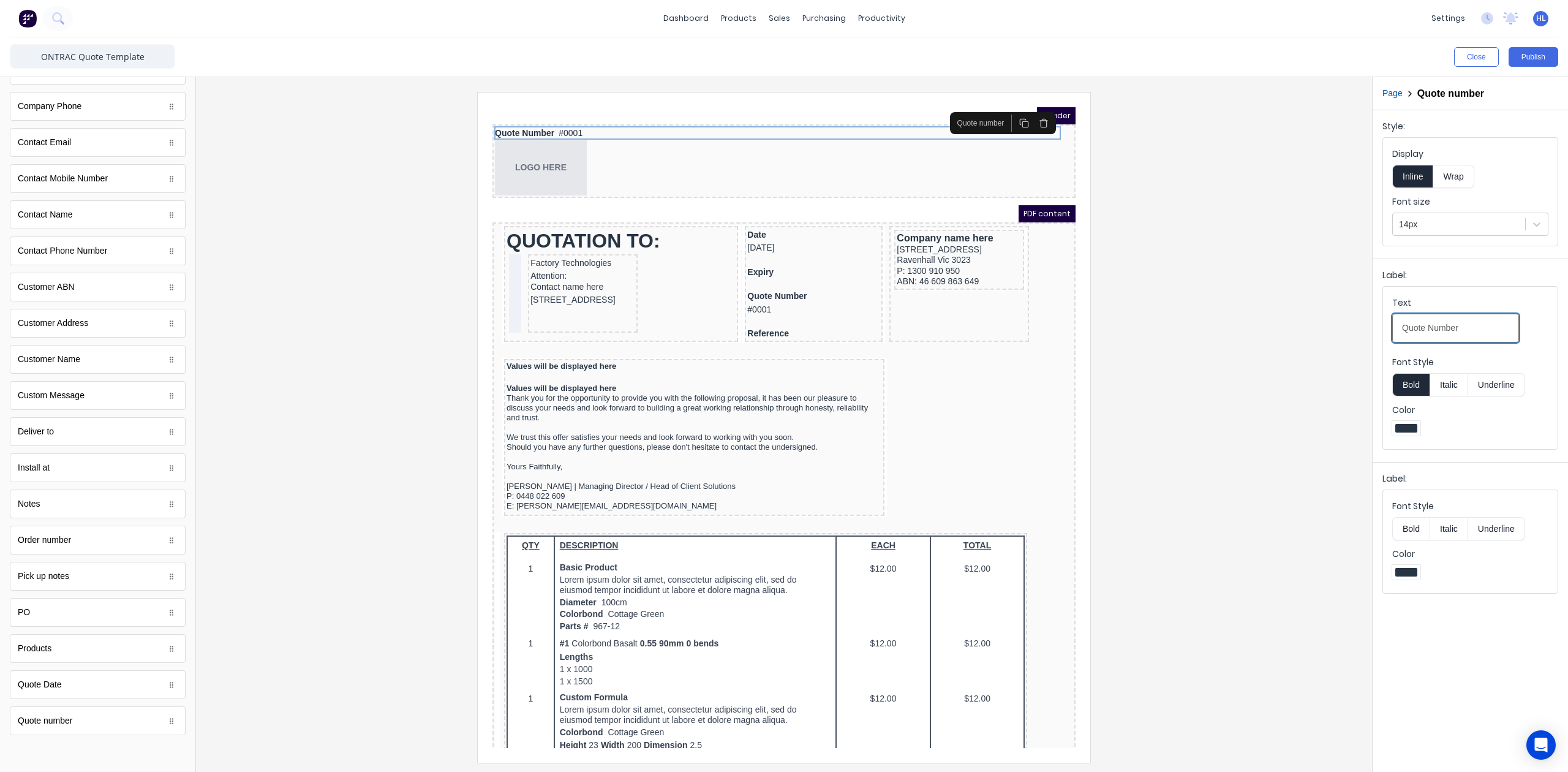
click at [1464, 336] on input "Quote Number" at bounding box center [1456, 328] width 127 height 29
click at [603, 119] on div "Quote Number #0001" at bounding box center [769, 119] width 578 height 14
click at [1464, 239] on fieldset "Display Inline Wrap Font size 14px" at bounding box center [1470, 192] width 174 height 108
click at [1468, 227] on div at bounding box center [1458, 225] width 120 height 16
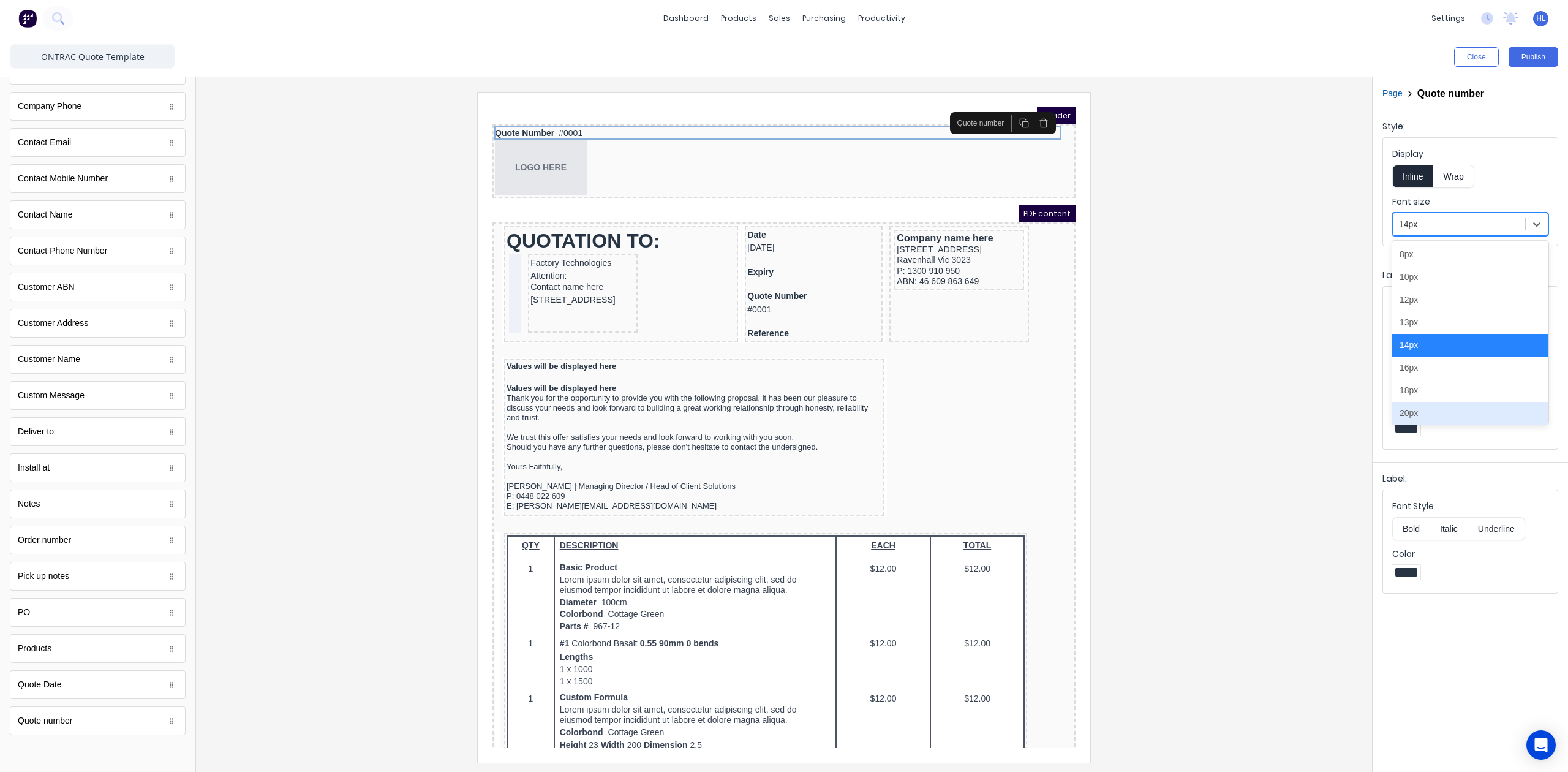
click at [1439, 415] on div "20px" at bounding box center [1470, 413] width 156 height 23
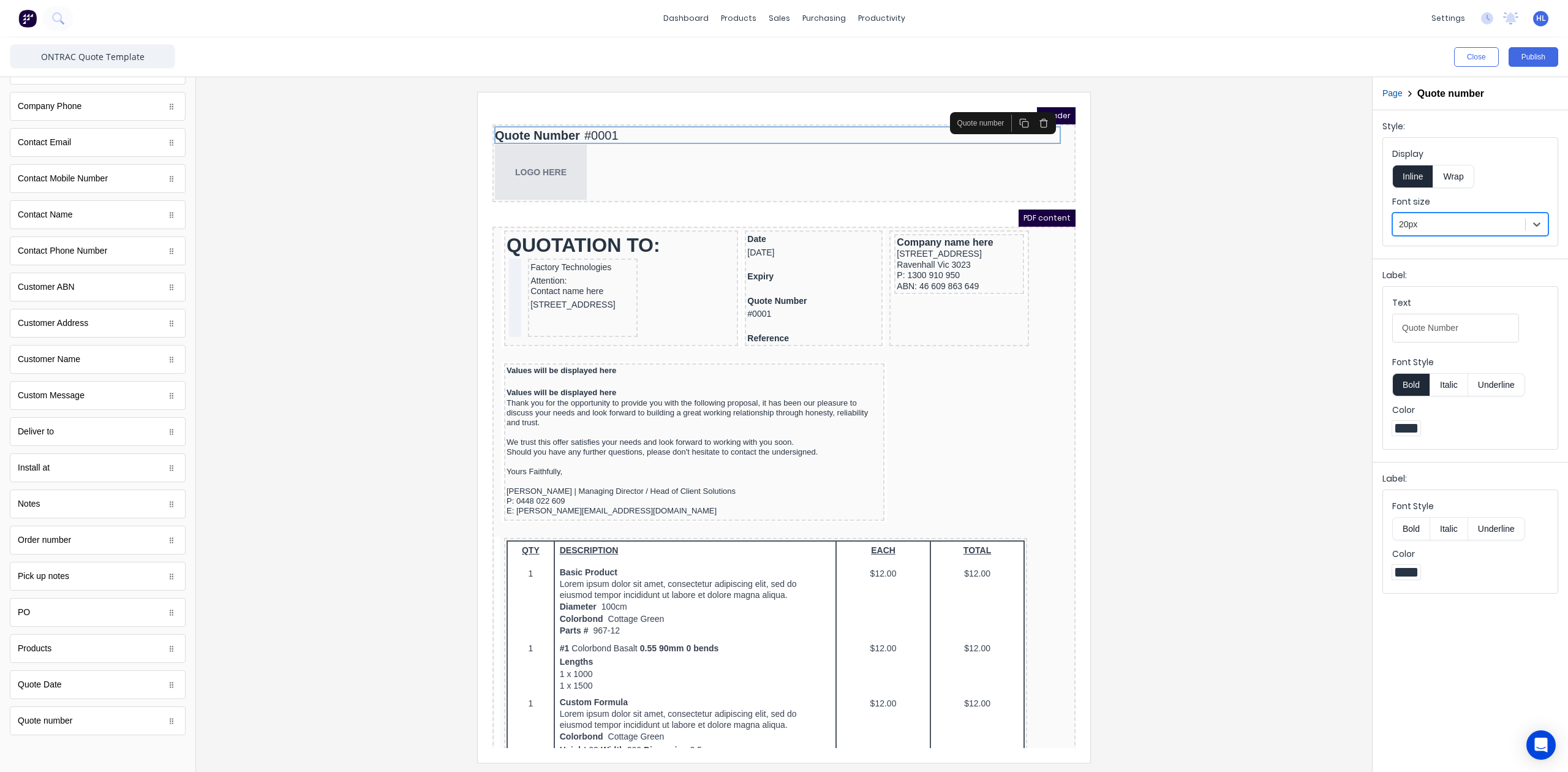
click at [1267, 263] on div at bounding box center [784, 427] width 1156 height 670
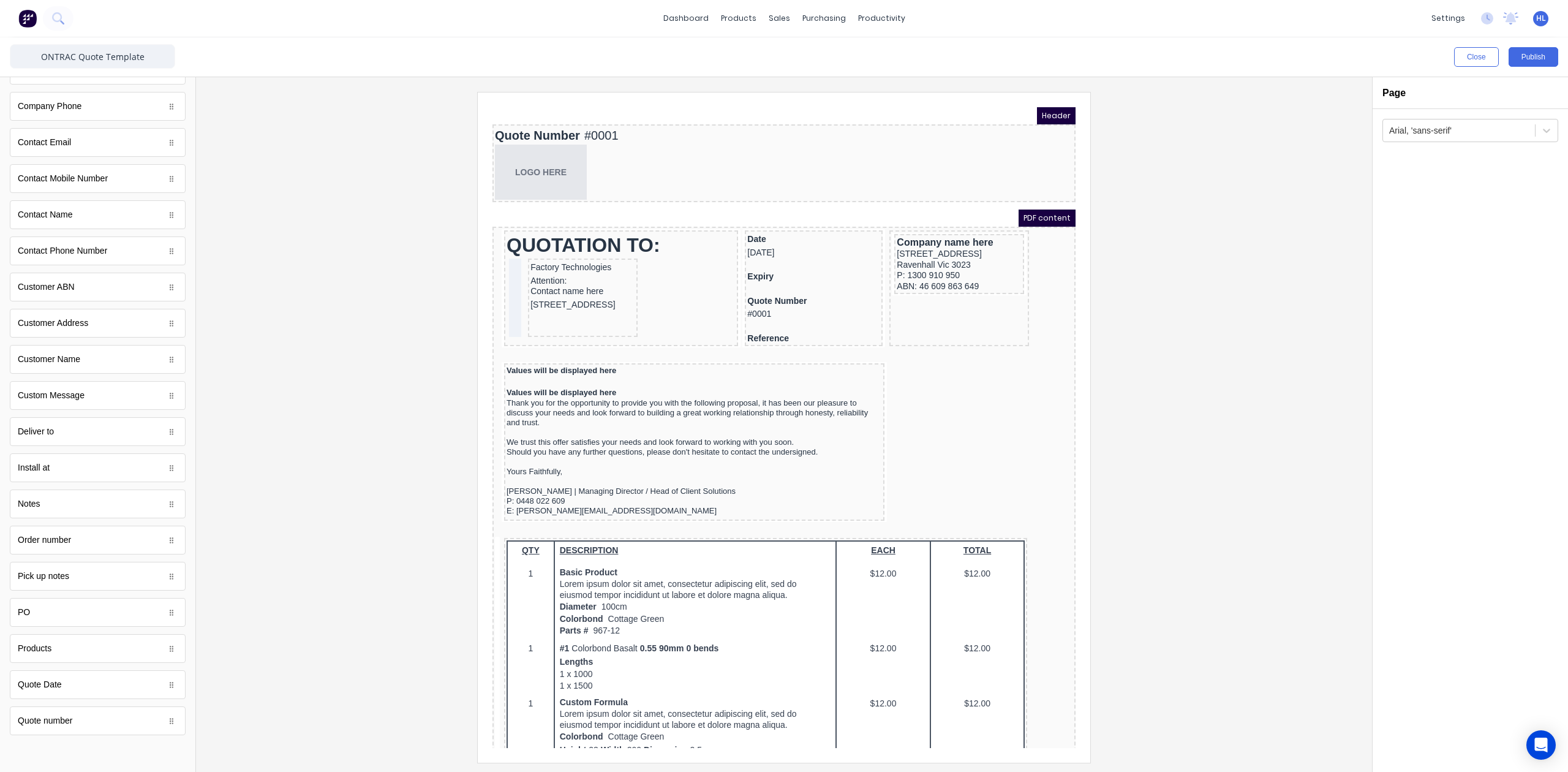
click at [1267, 263] on div at bounding box center [784, 427] width 1156 height 670
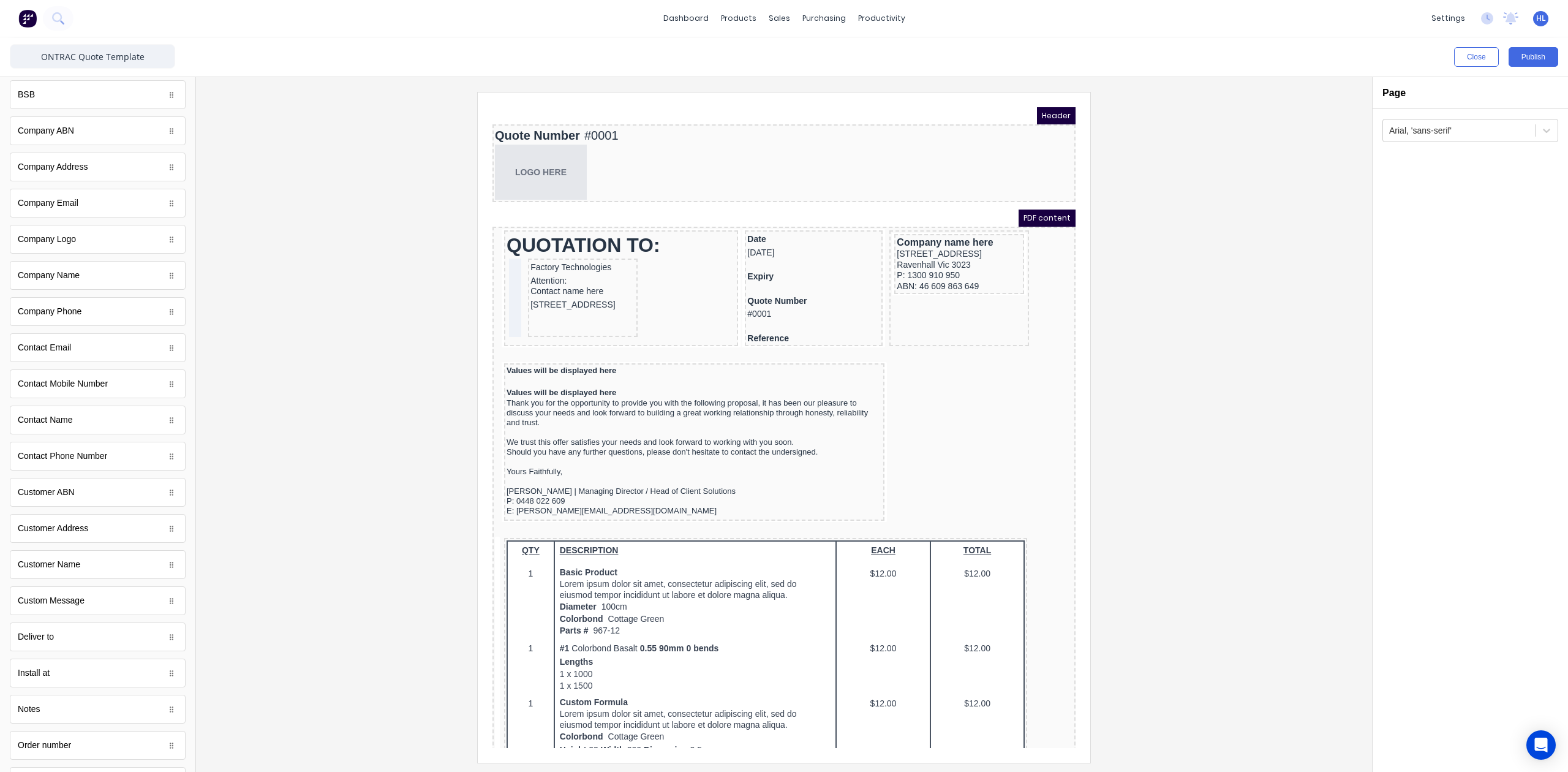
scroll to position [0, 0]
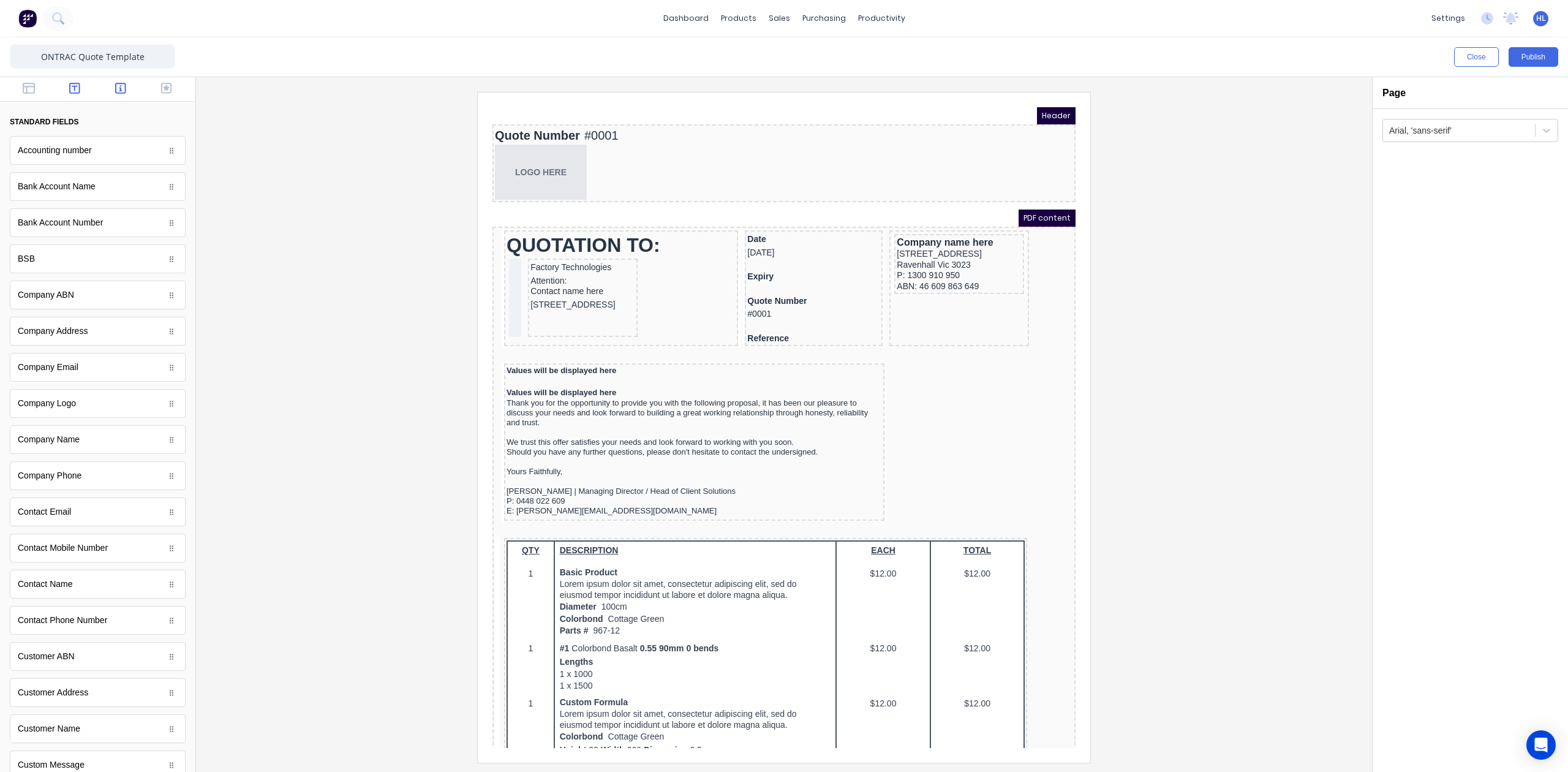
click at [56, 92] on button "button" at bounding box center [75, 89] width 39 height 15
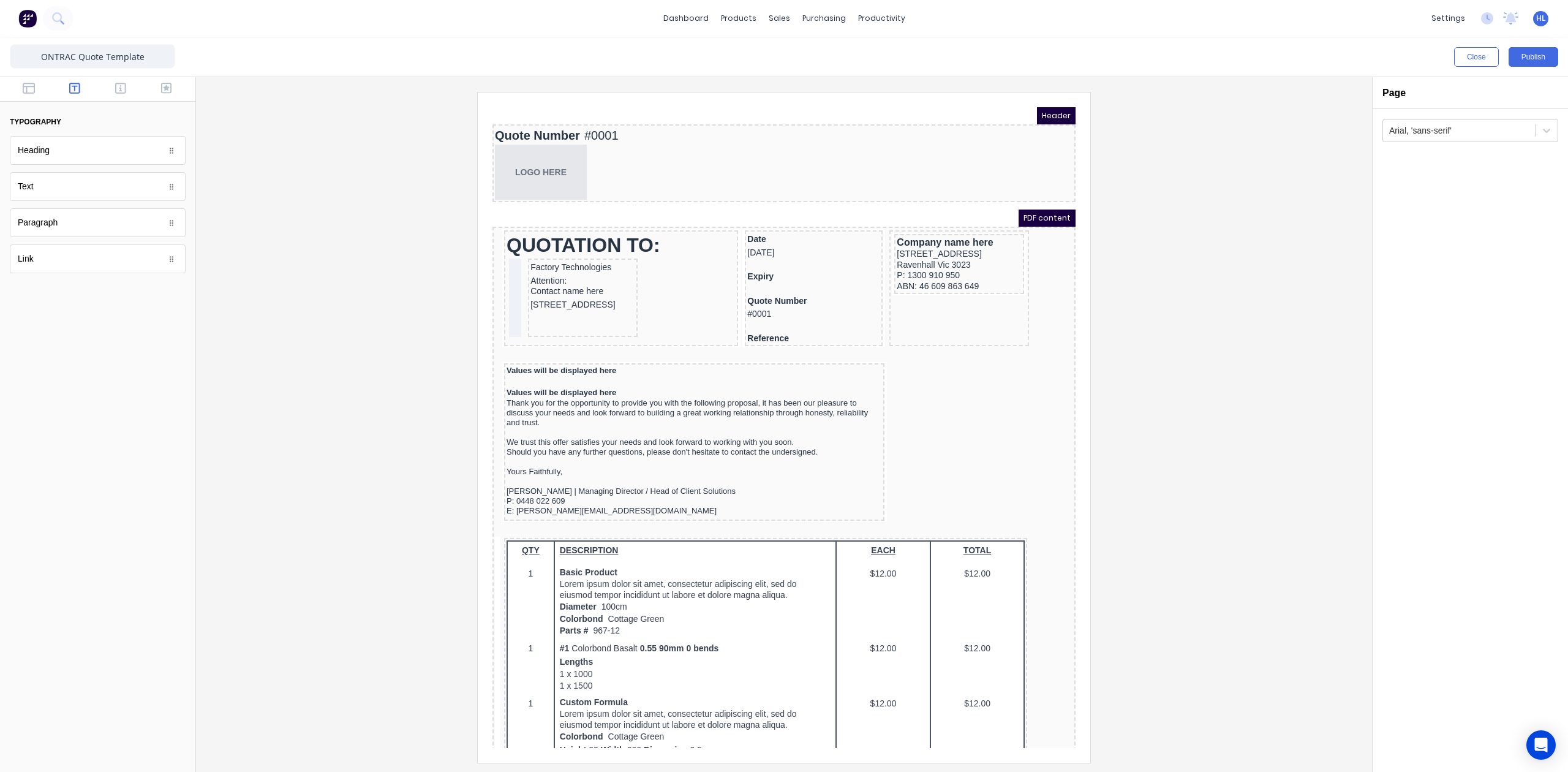
click at [13, 81] on div at bounding box center [97, 89] width 195 height 25
click at [35, 95] on button "button" at bounding box center [29, 89] width 39 height 15
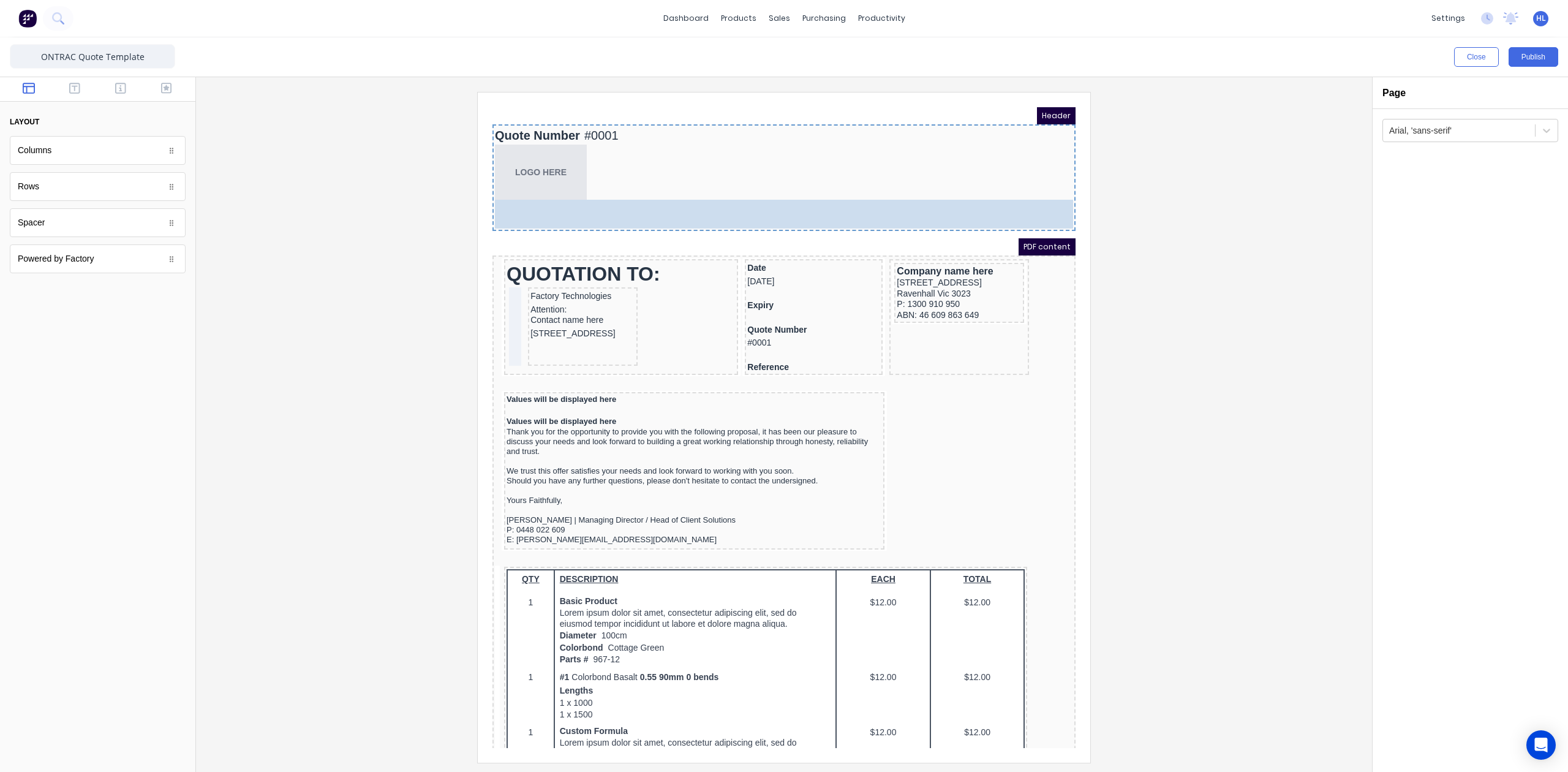
drag, startPoint x: 89, startPoint y: 155, endPoint x: 379, endPoint y: 95, distance: 296.1
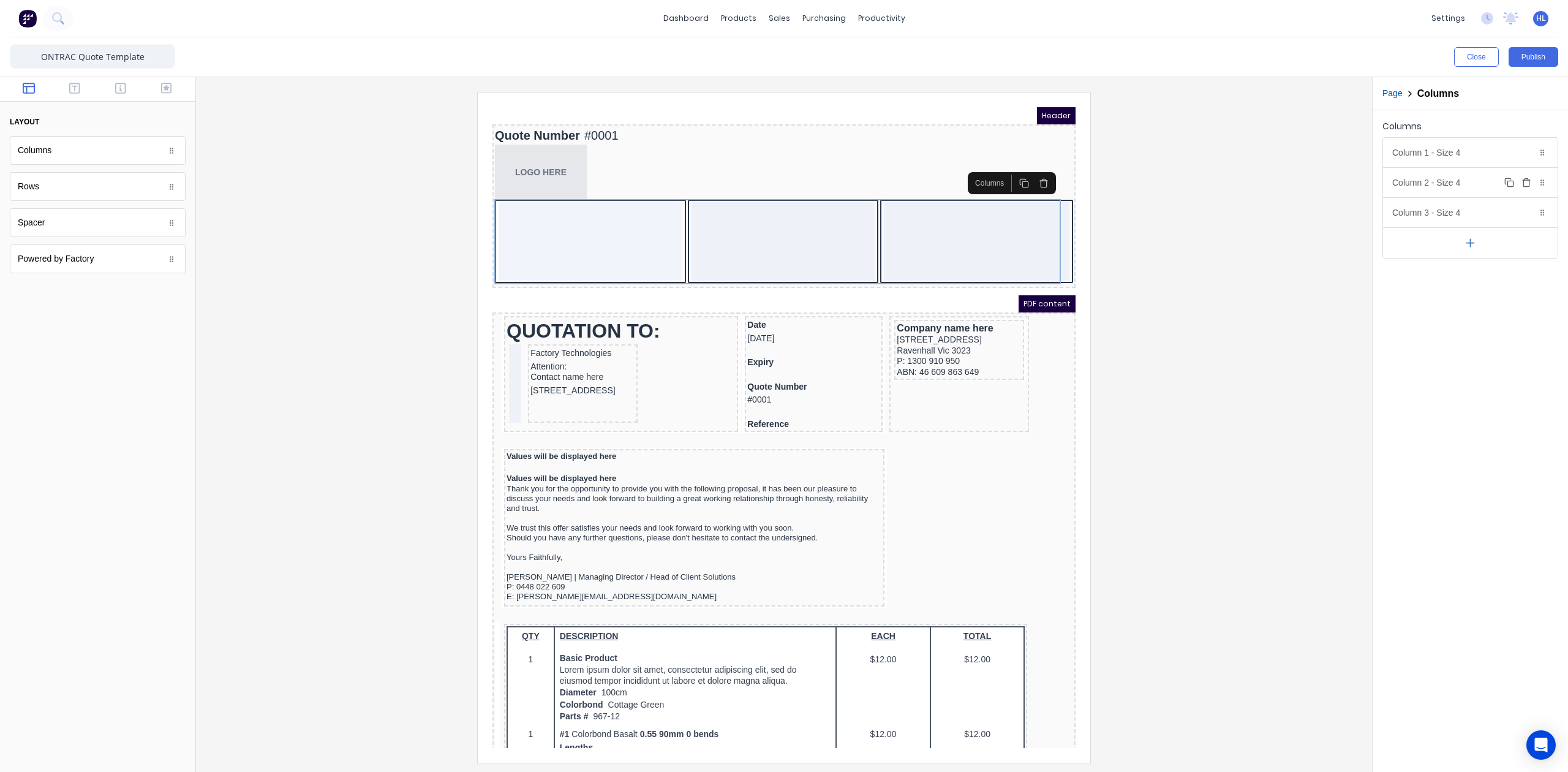
click at [1524, 187] on icon "button" at bounding box center [1526, 182] width 10 height 10
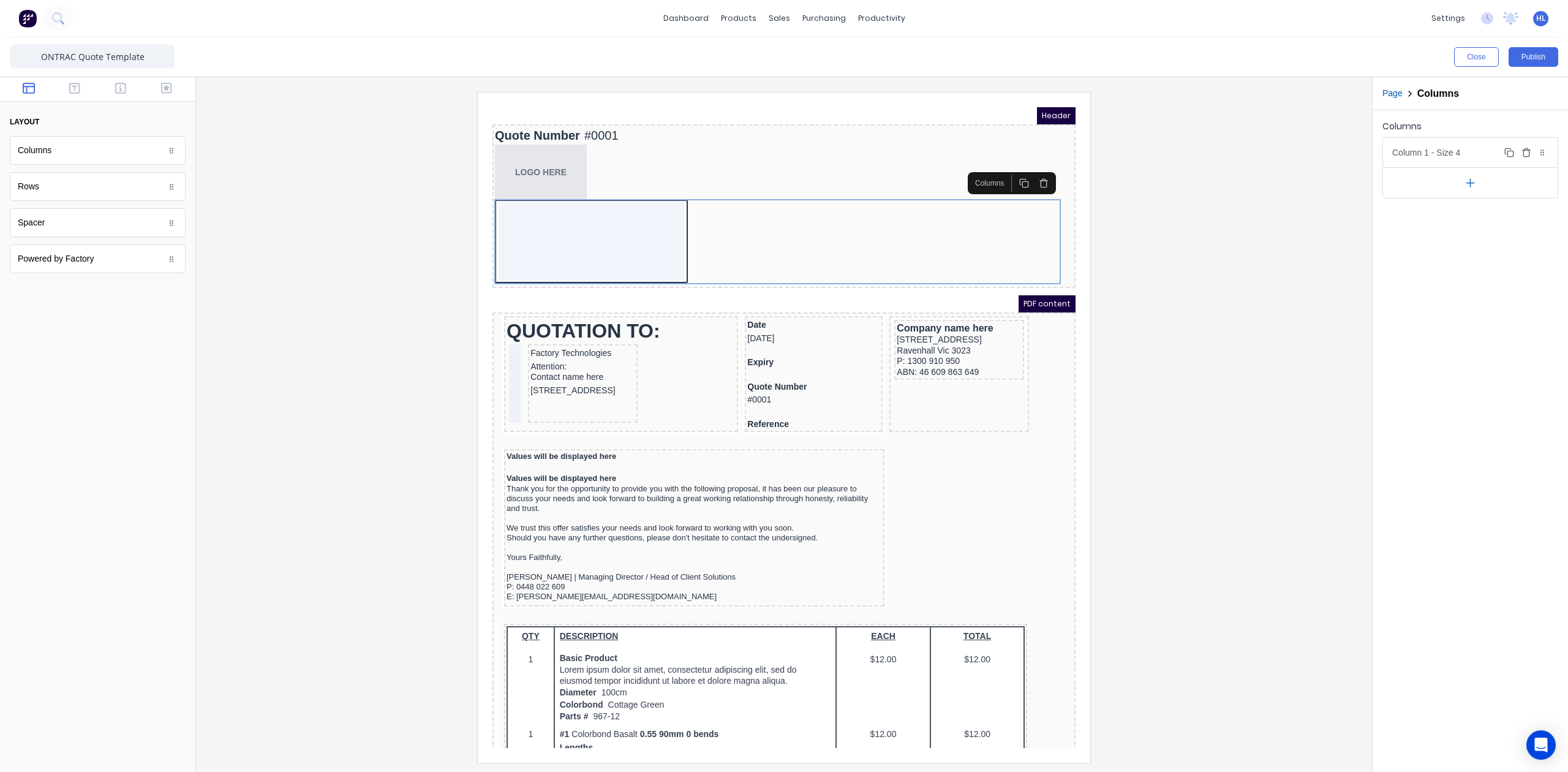
click at [1471, 148] on div "Column 1 - Size 4 Duplicate Delete" at bounding box center [1470, 152] width 174 height 29
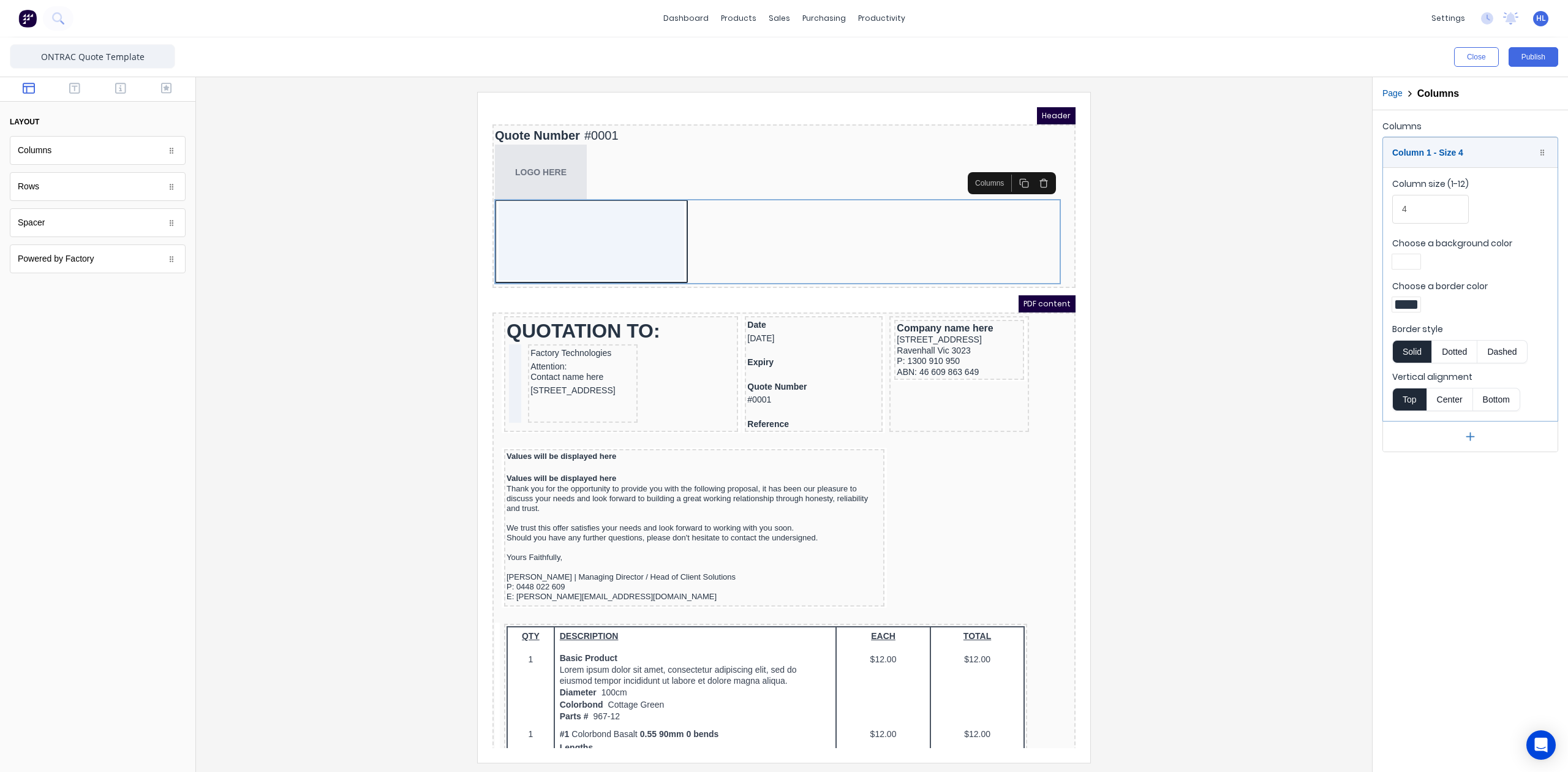
click at [1412, 305] on div at bounding box center [1407, 304] width 22 height 8
click at [1441, 419] on div at bounding box center [1445, 415] width 14 height 14
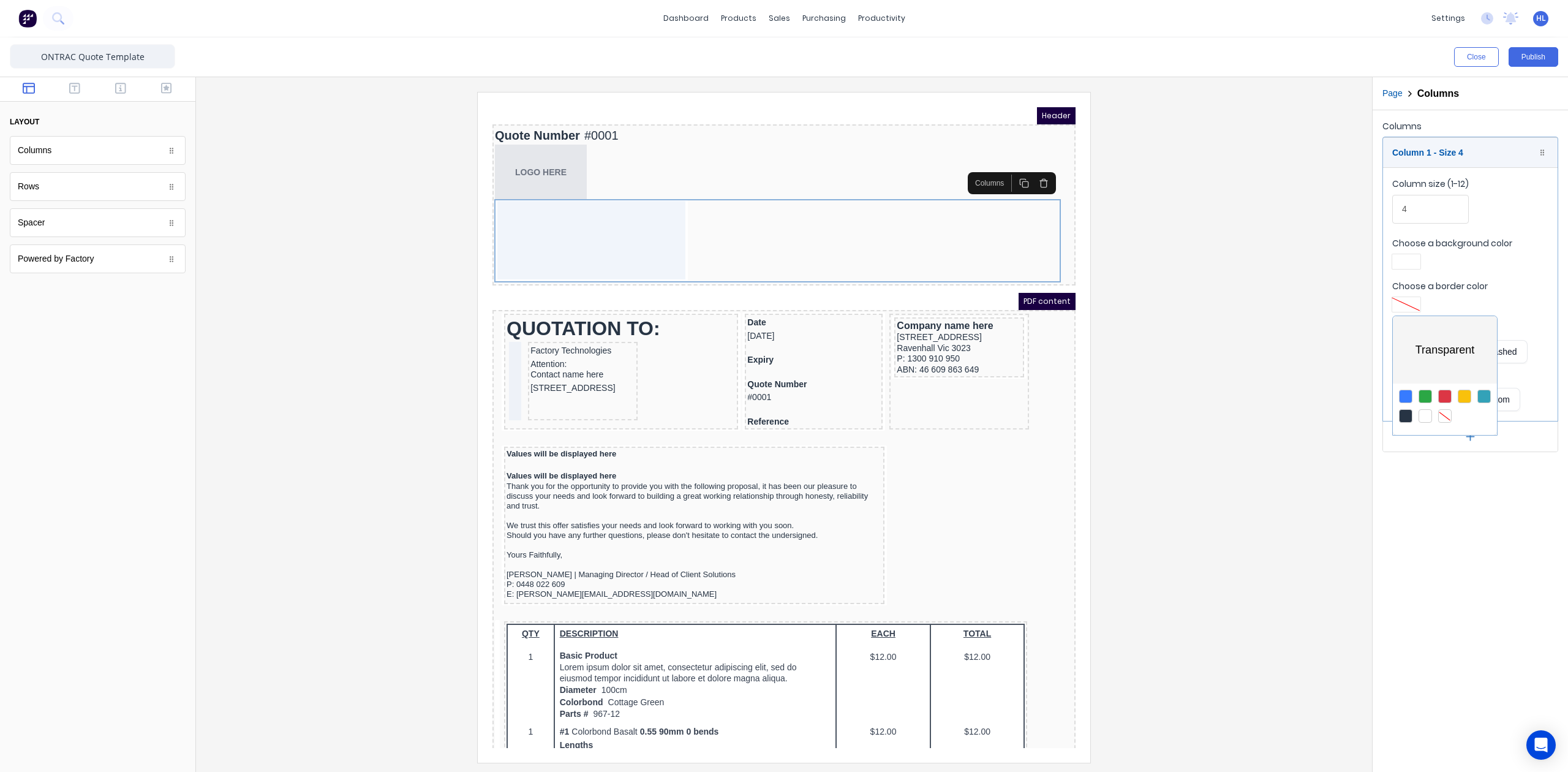
click at [572, 165] on div at bounding box center [784, 386] width 1568 height 772
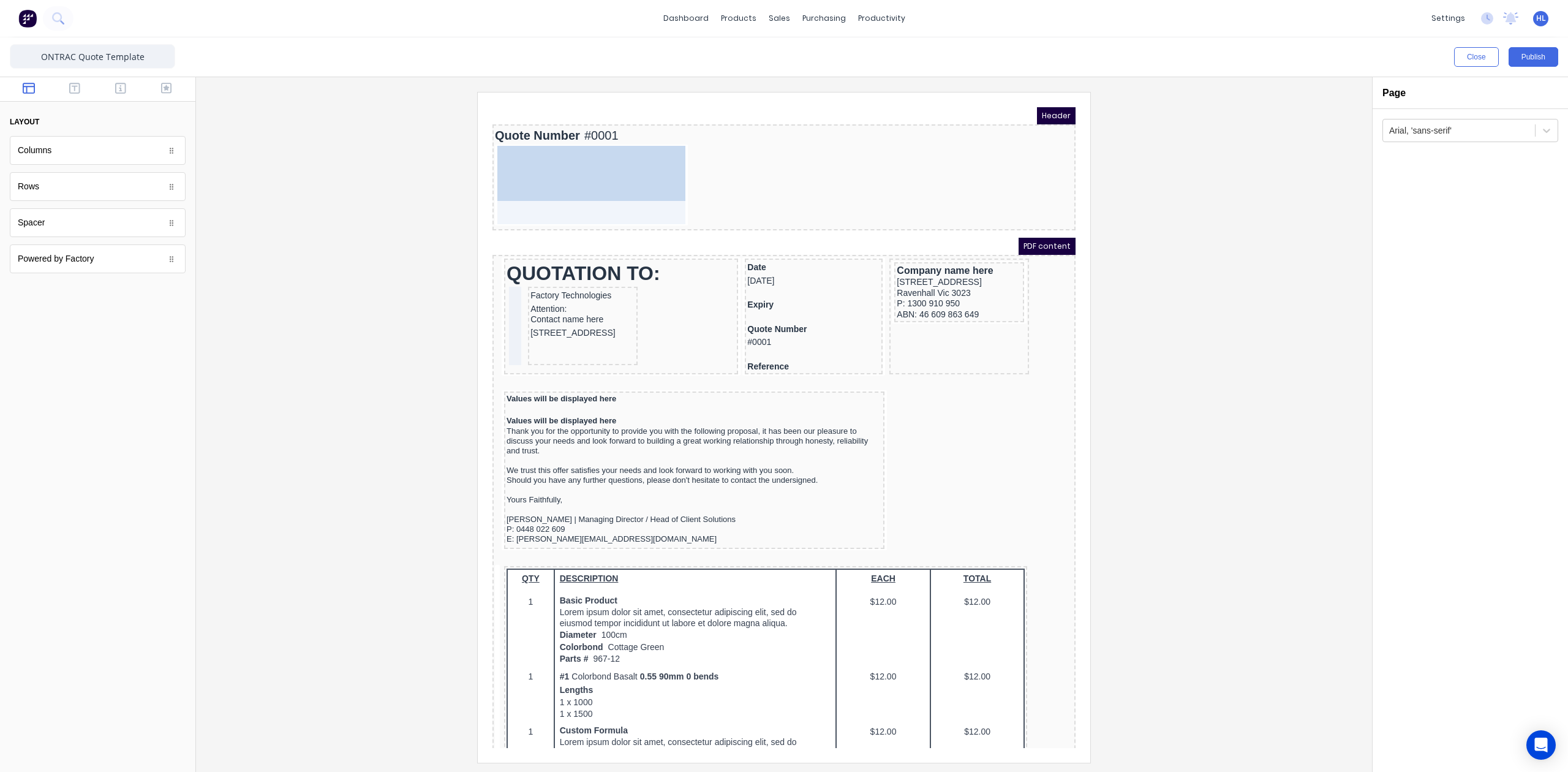
drag, startPoint x: 540, startPoint y: 148, endPoint x: 567, endPoint y: 188, distance: 48.3
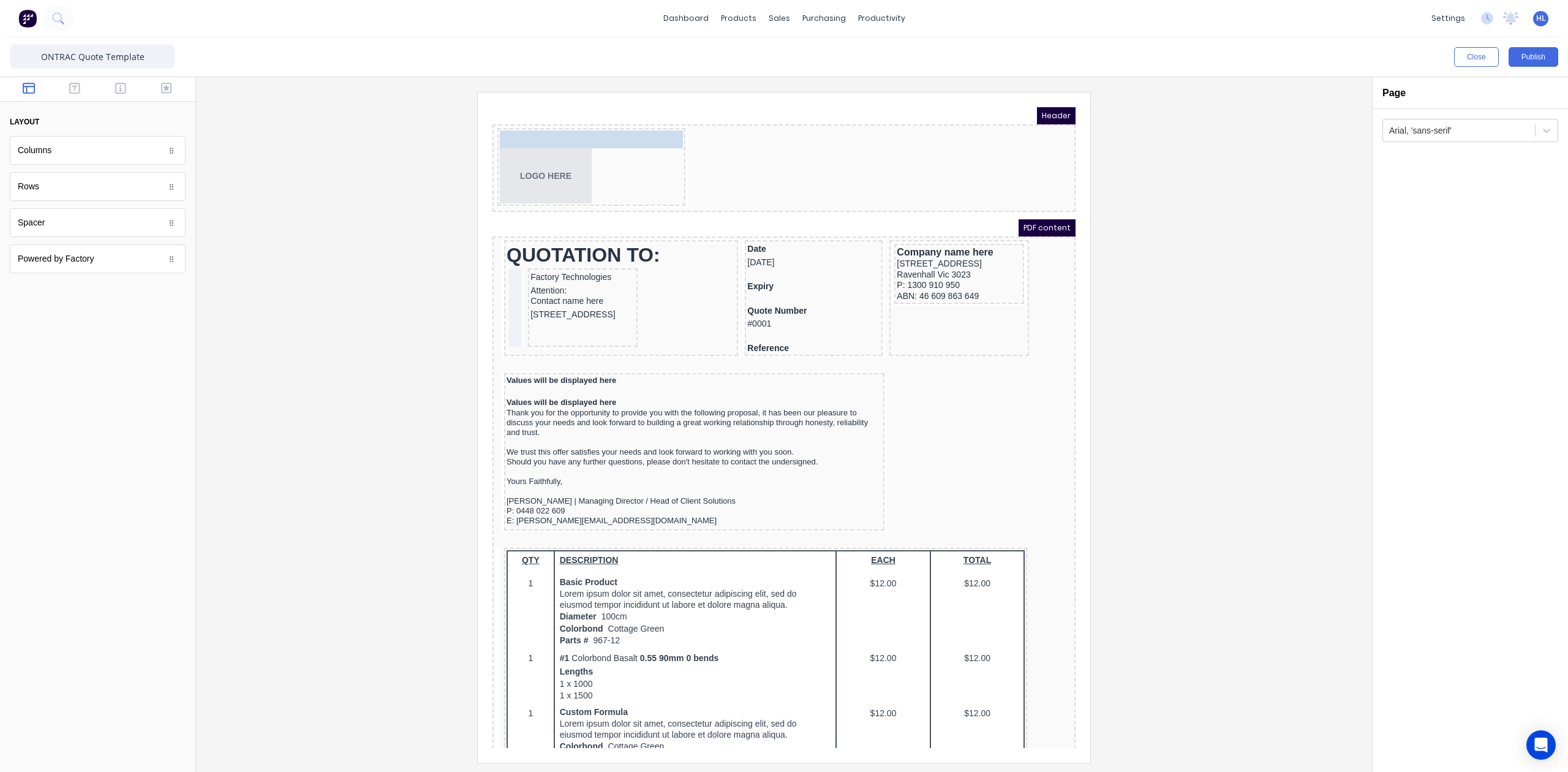
drag, startPoint x: 510, startPoint y: 115, endPoint x: 530, endPoint y: 143, distance: 34.4
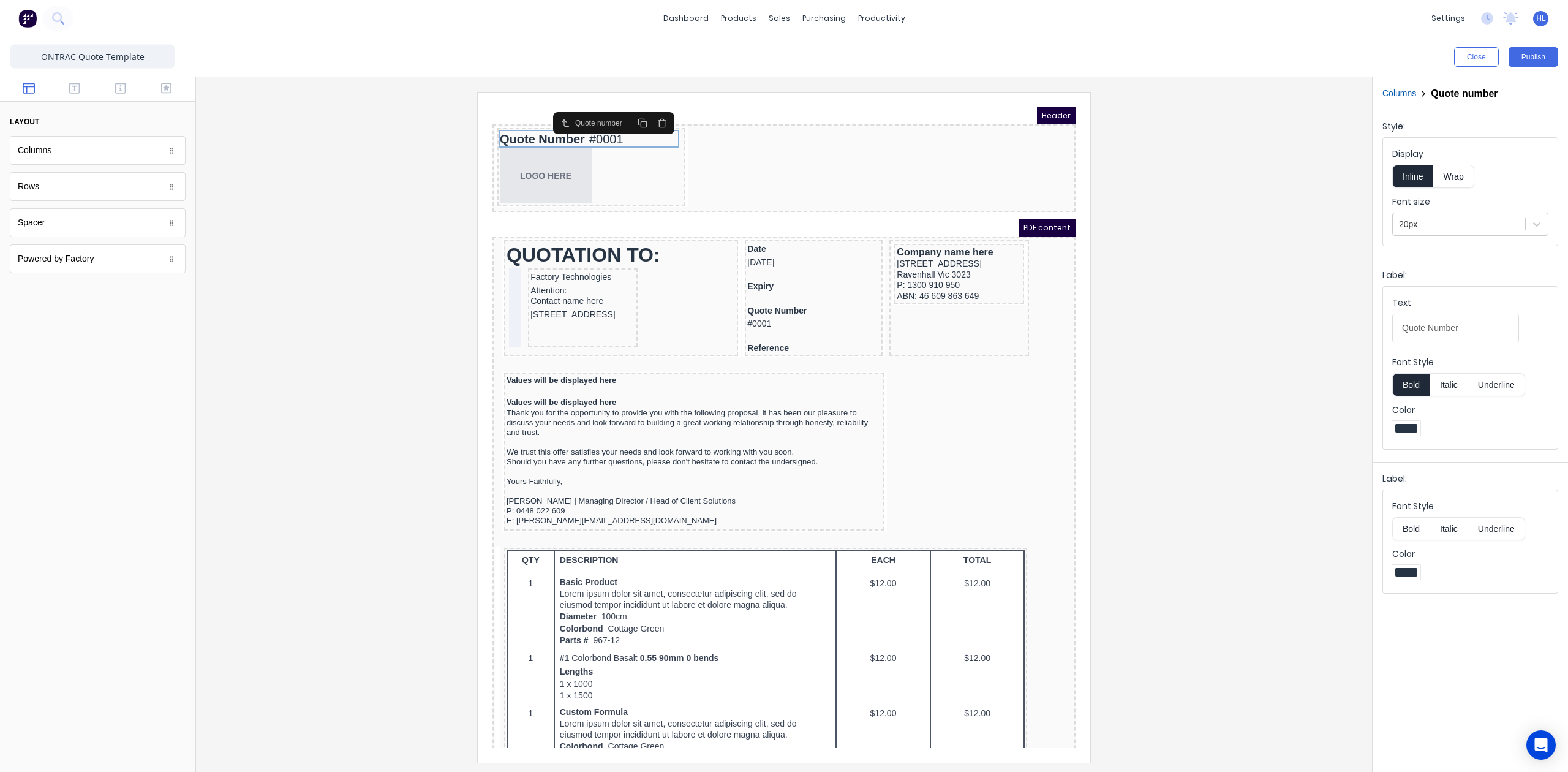
click at [1233, 187] on div at bounding box center [784, 427] width 1156 height 670
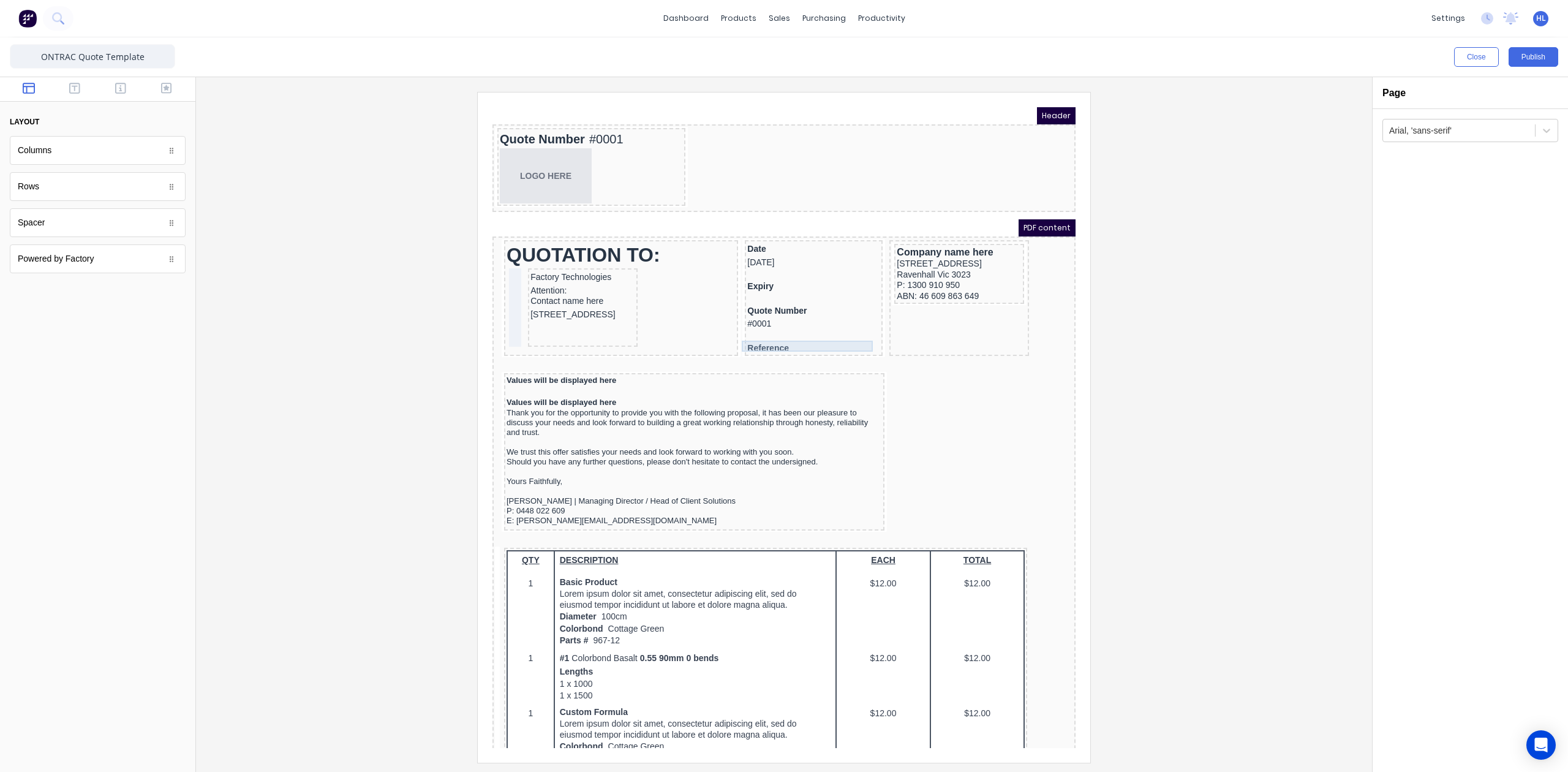
click at [808, 329] on div "Reference" at bounding box center [799, 334] width 133 height 11
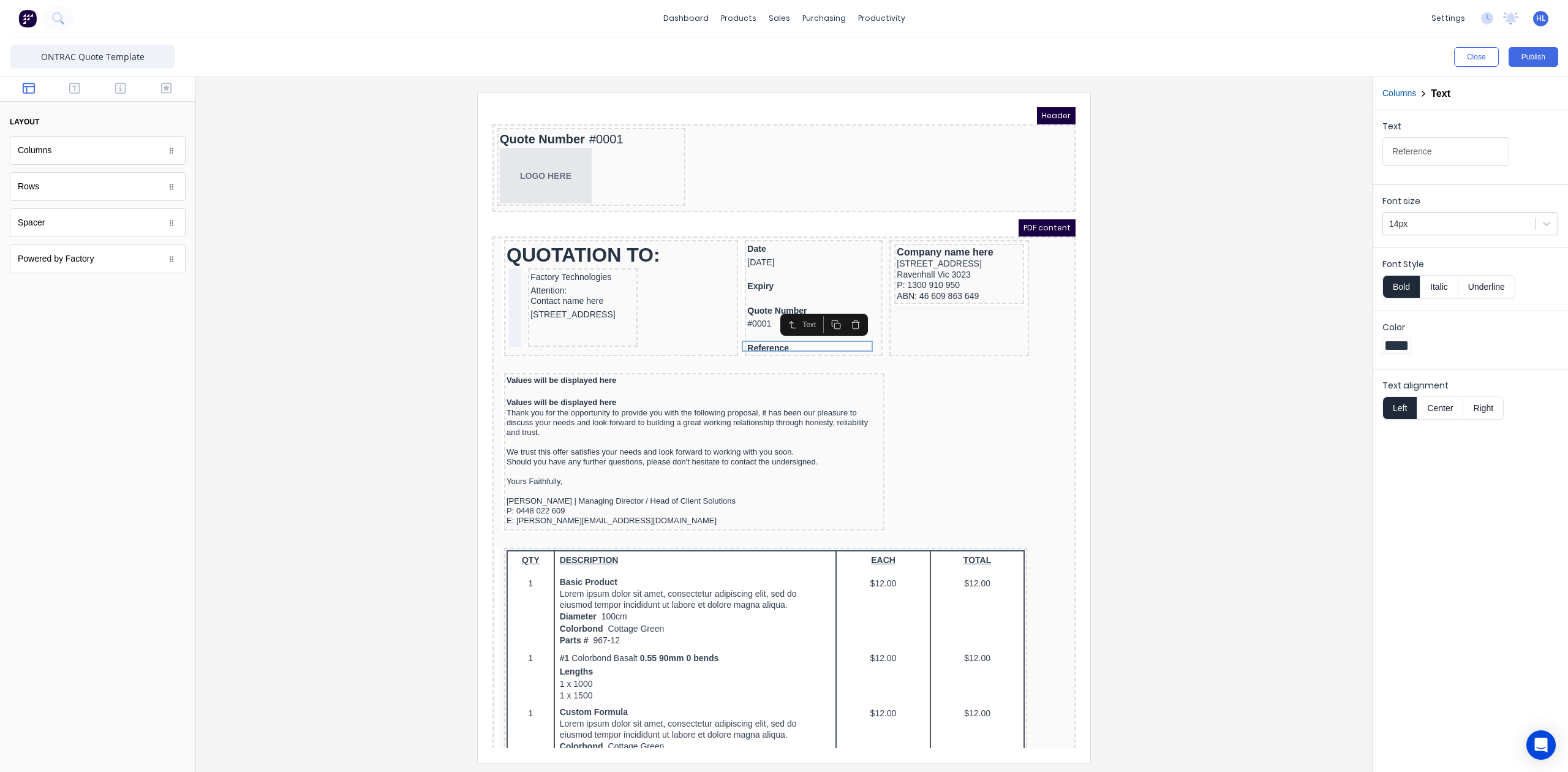
click at [826, 307] on button "button" at bounding box center [821, 310] width 19 height 17
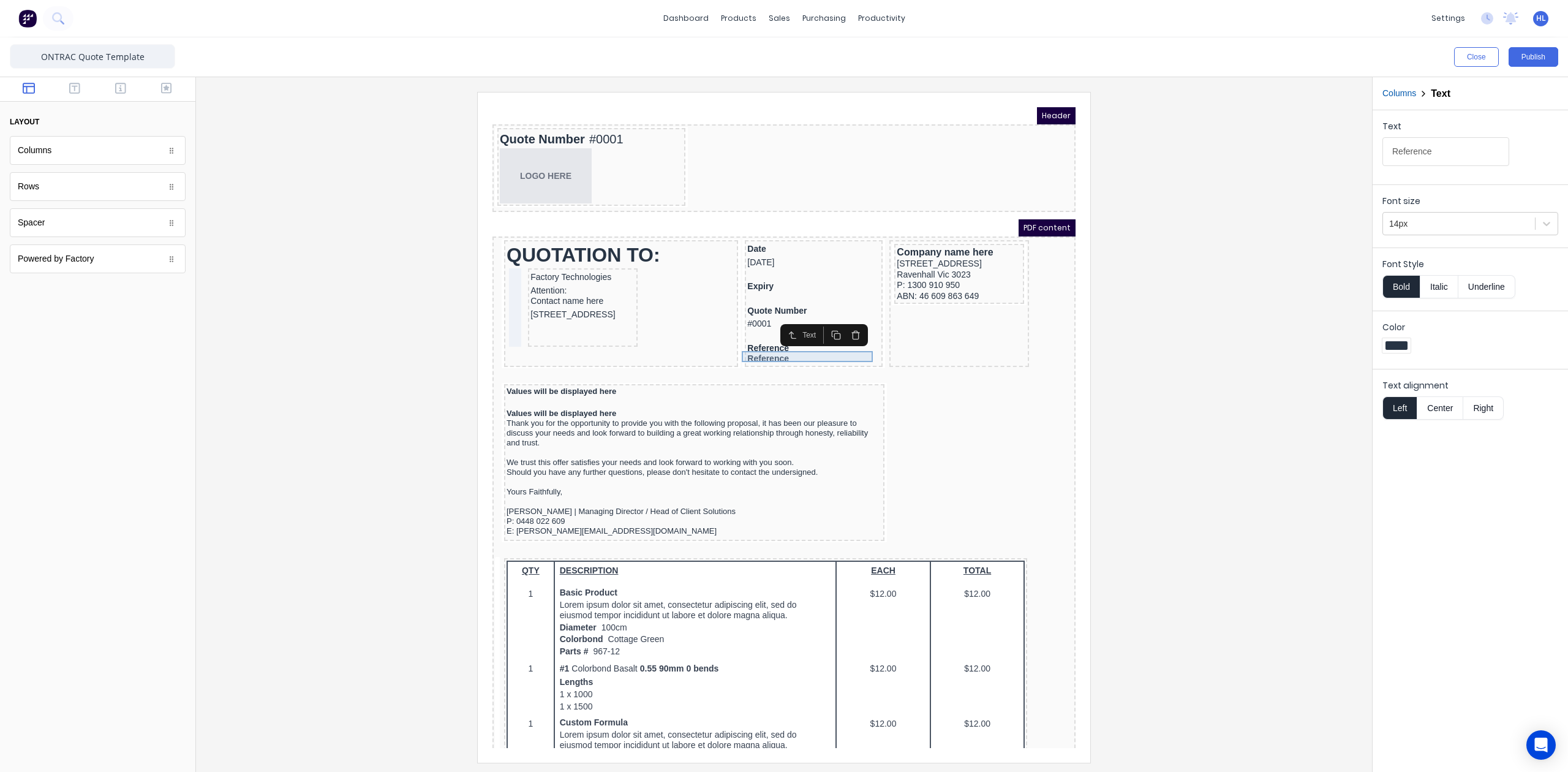
click at [789, 340] on div "Reference" at bounding box center [799, 344] width 133 height 11
drag, startPoint x: 1318, startPoint y: 158, endPoint x: 1313, endPoint y: 172, distance: 14.9
click at [1315, 159] on div "Close Publish Components layout Columns Columns Rows Rows Spacer Spacer Powered…" at bounding box center [784, 404] width 1568 height 734
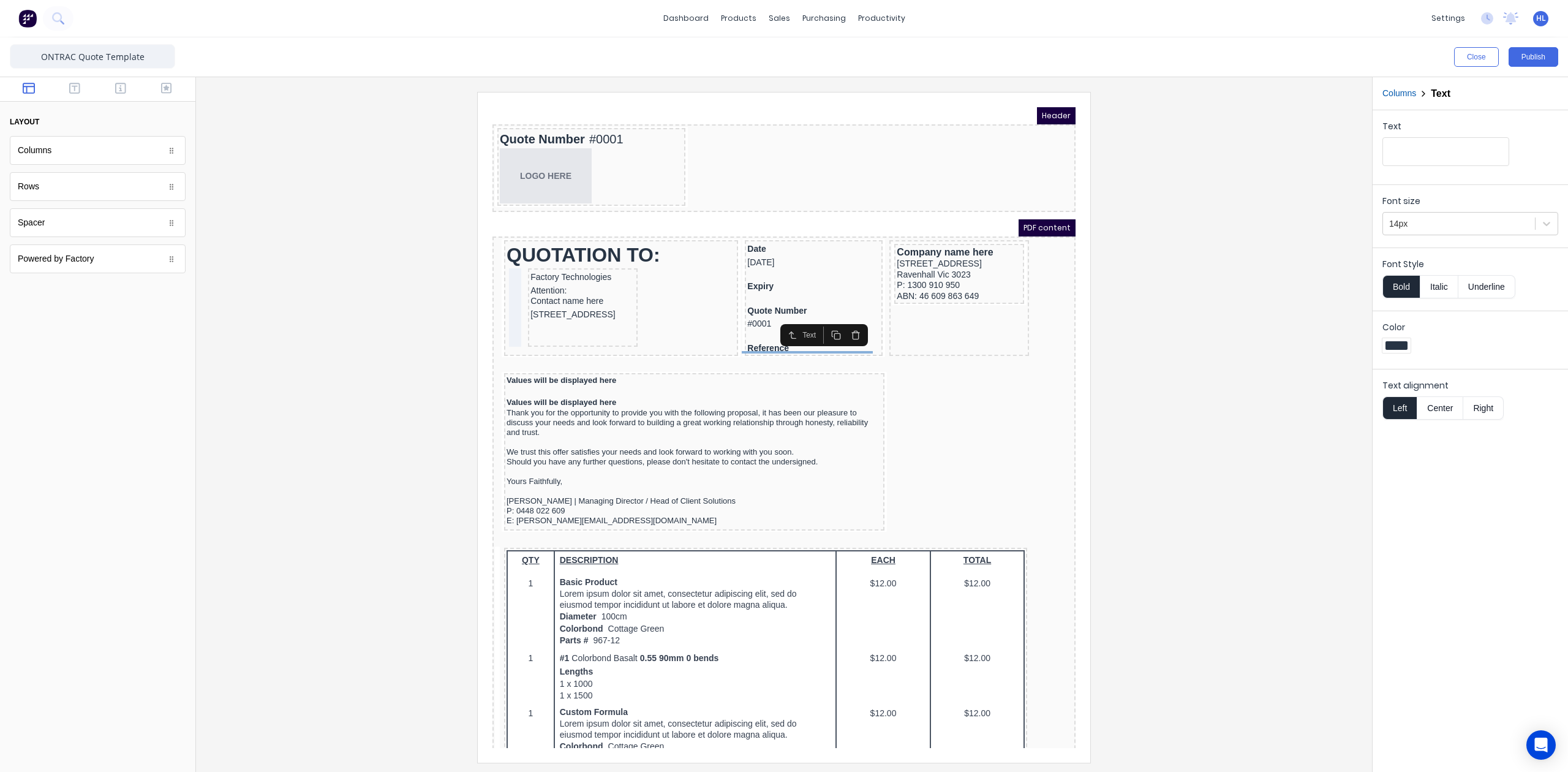
click at [1304, 189] on div at bounding box center [784, 427] width 1156 height 670
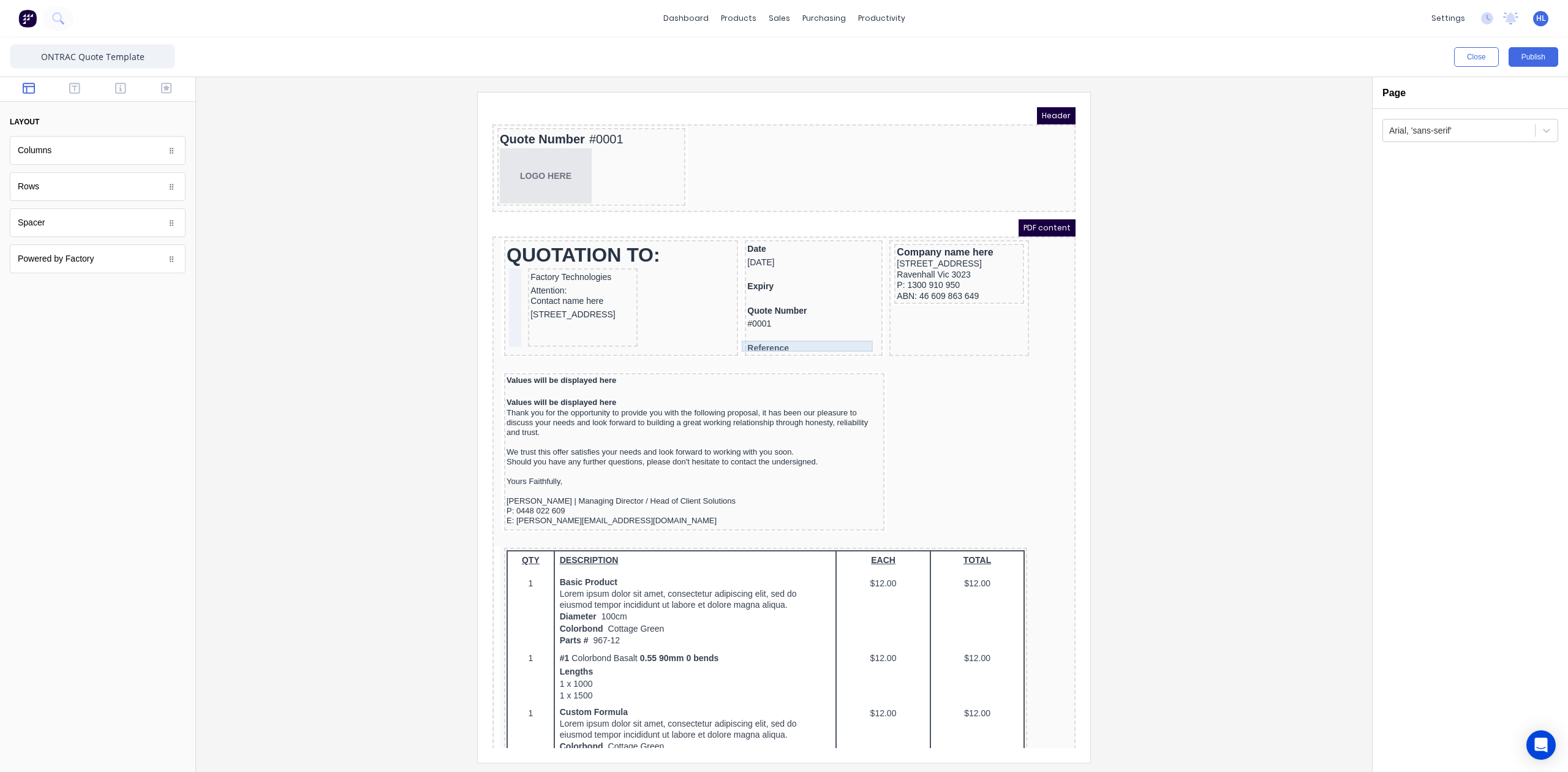
click at [795, 334] on div "Reference" at bounding box center [799, 334] width 133 height 11
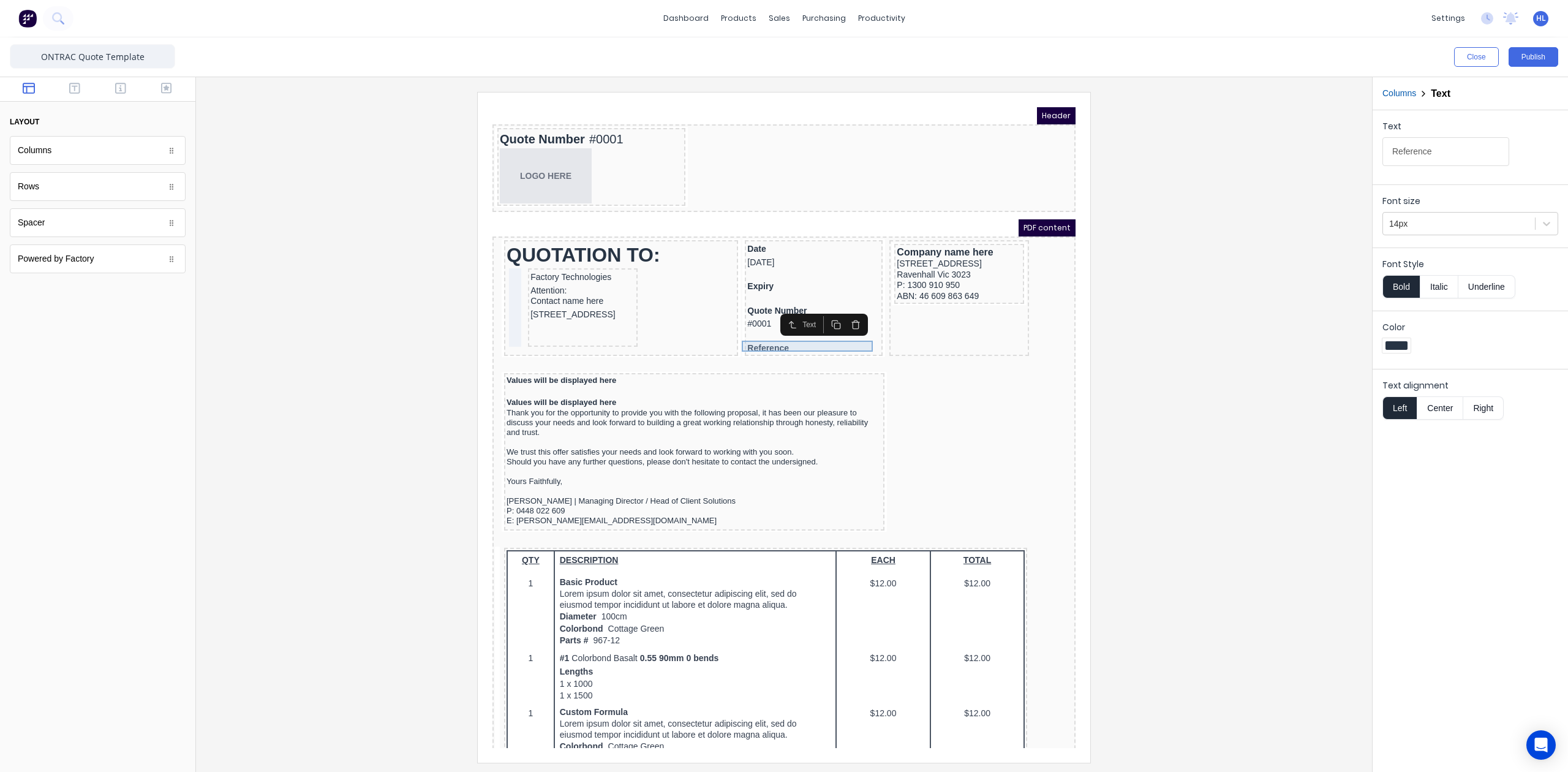
click at [800, 335] on div "Reference" at bounding box center [799, 334] width 133 height 11
click at [1422, 157] on input "Text" at bounding box center [1446, 152] width 127 height 29
click at [1204, 242] on div at bounding box center [784, 427] width 1156 height 670
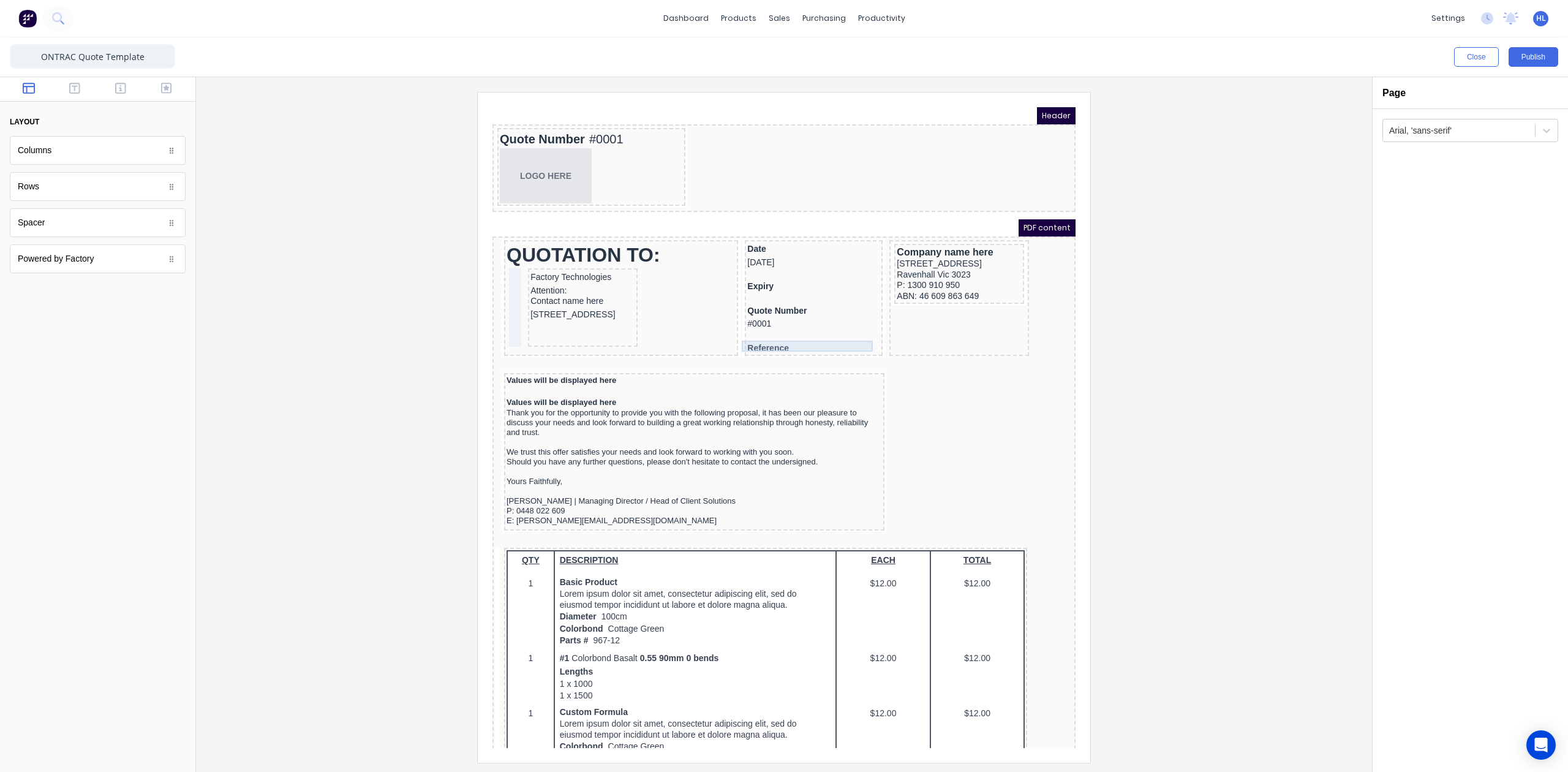
click at [817, 333] on div "Reference" at bounding box center [799, 334] width 133 height 11
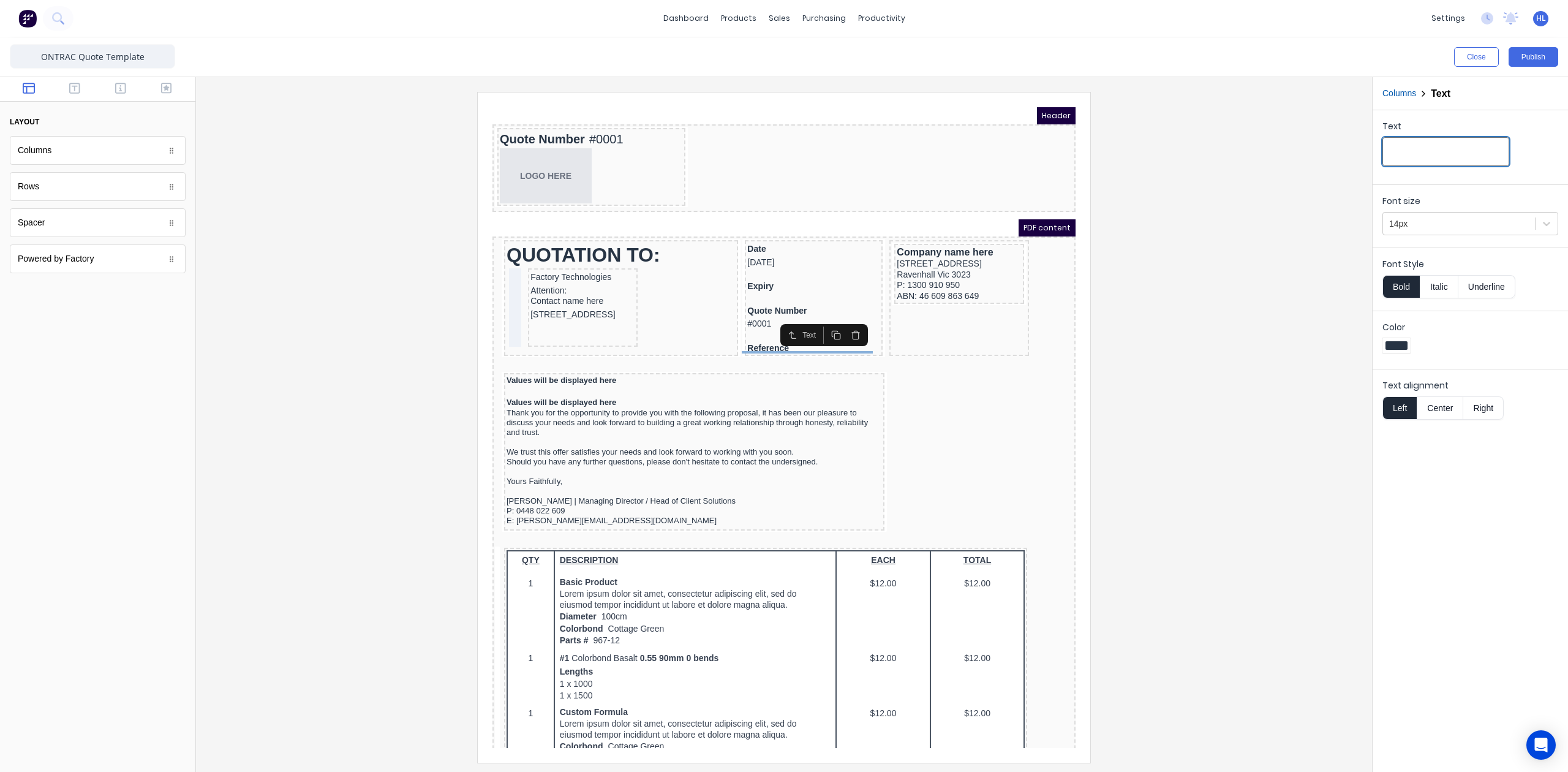
click at [1441, 155] on input "Text" at bounding box center [1446, 152] width 127 height 29
type input "."
click at [1176, 375] on div at bounding box center [784, 427] width 1156 height 670
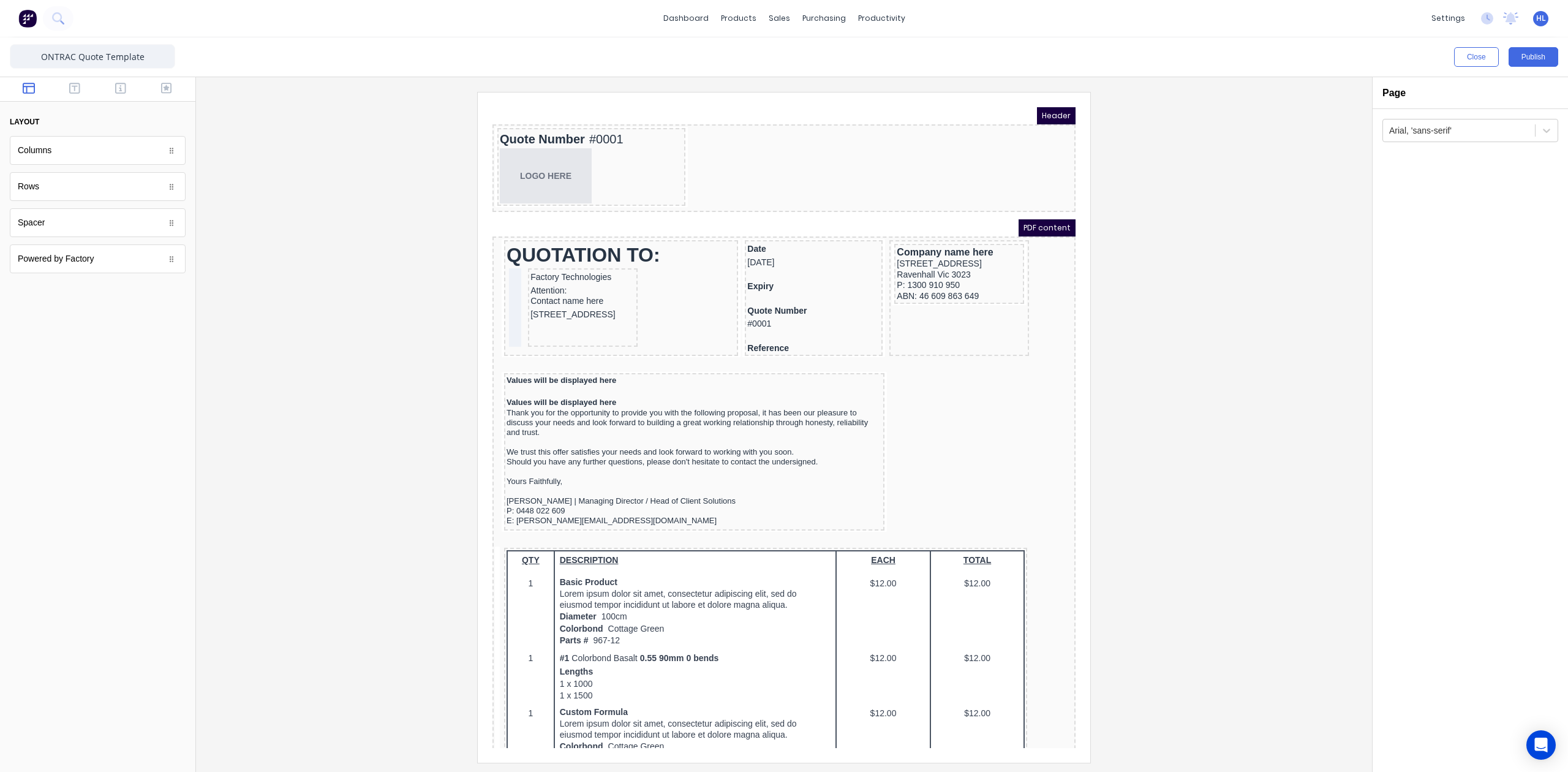
click at [1297, 228] on div at bounding box center [784, 427] width 1156 height 670
click at [1285, 218] on div at bounding box center [784, 427] width 1156 height 670
click at [972, 234] on div "Company name here" at bounding box center [944, 237] width 125 height 12
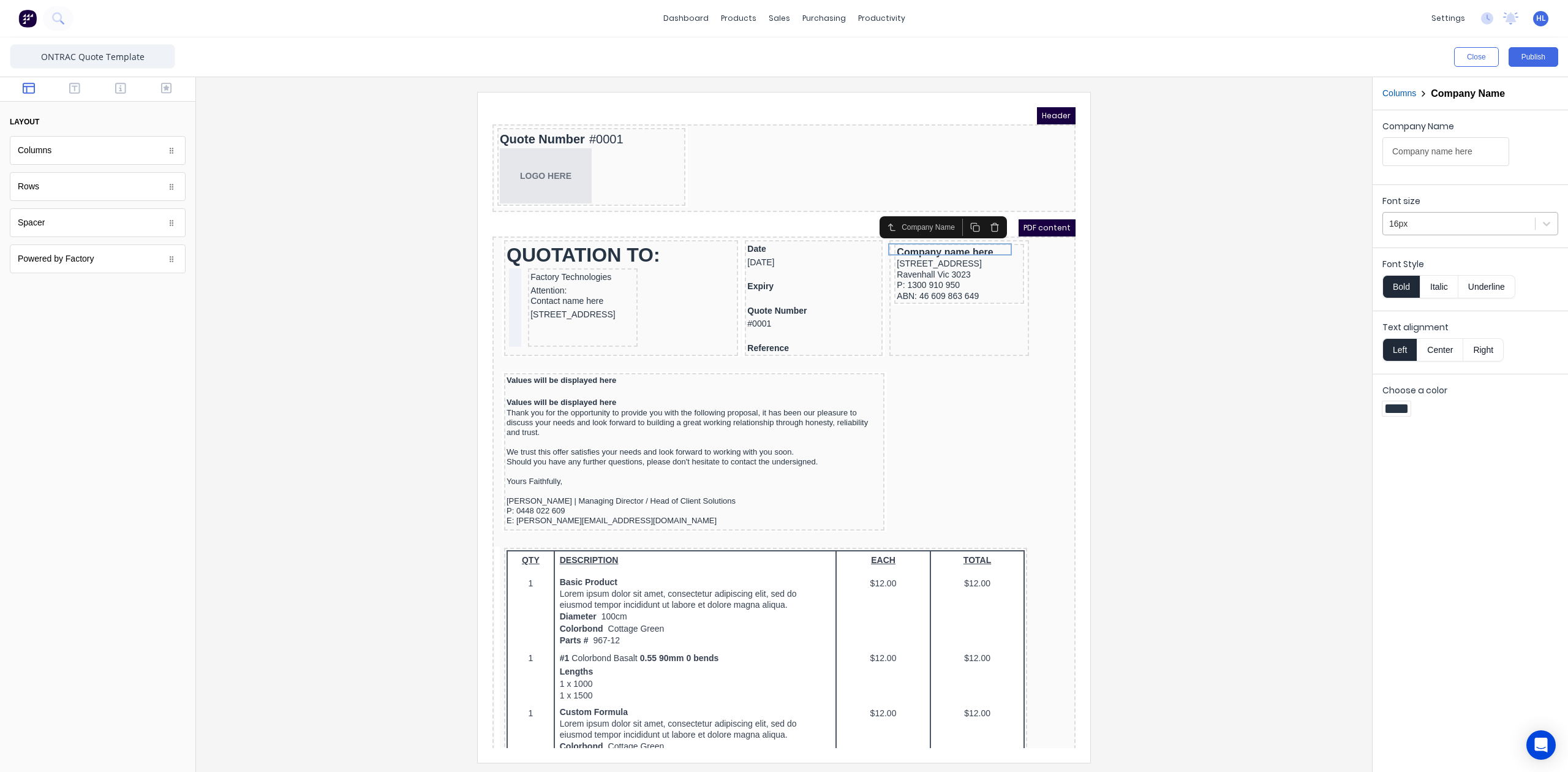
click at [1479, 224] on div at bounding box center [1458, 224] width 139 height 16
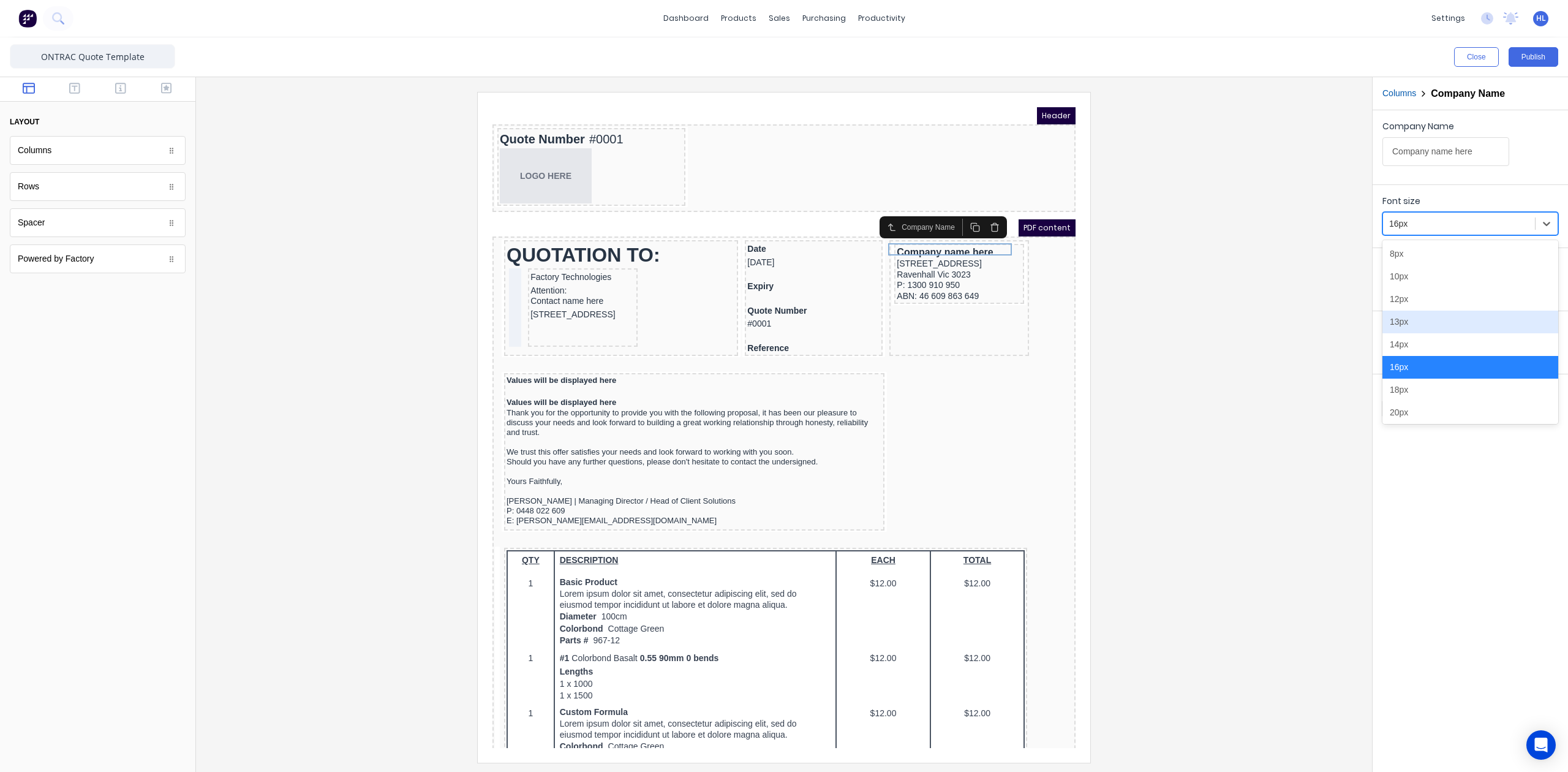
click at [1437, 322] on div "13px" at bounding box center [1470, 322] width 176 height 23
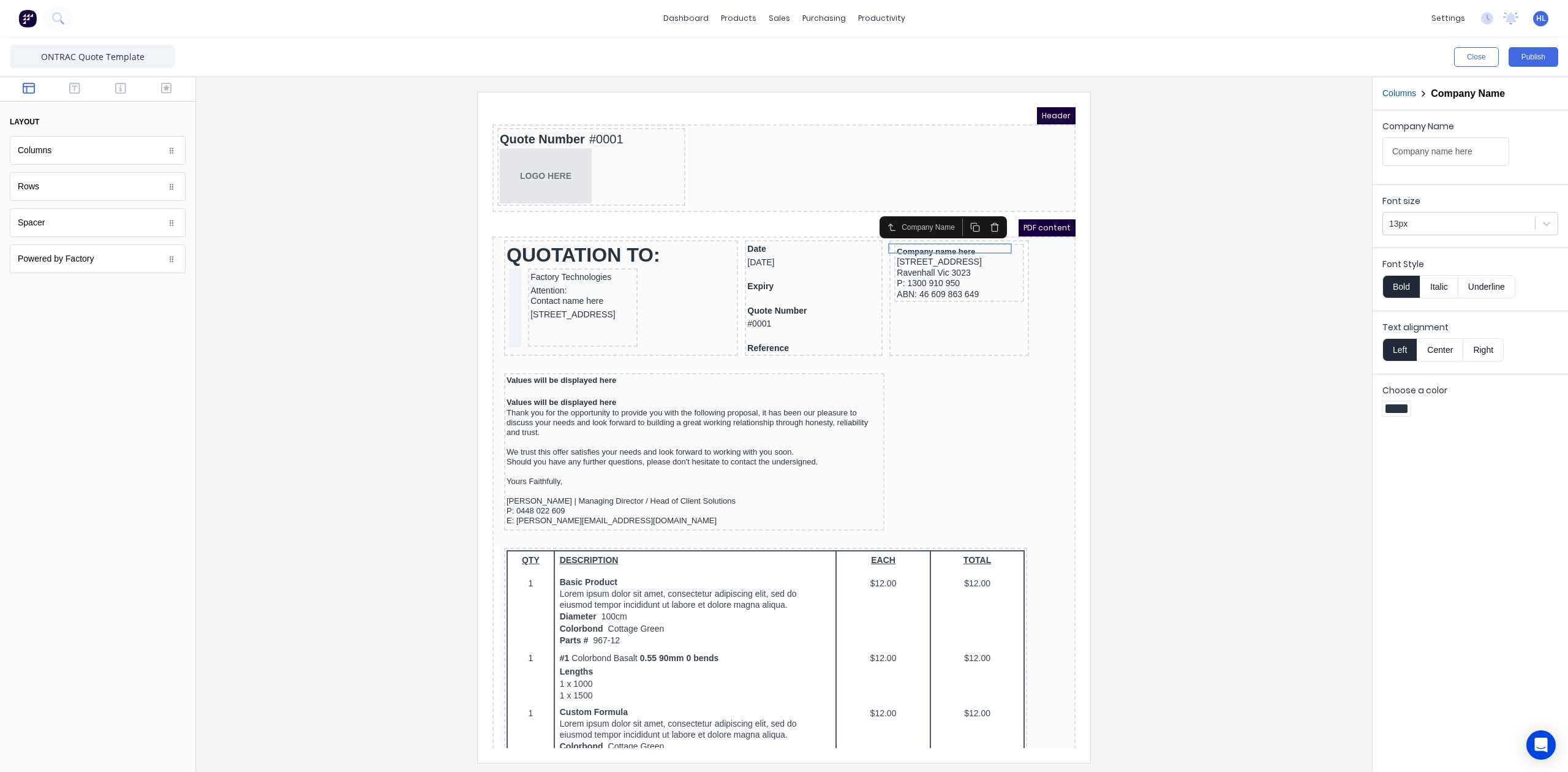
click at [1152, 331] on div at bounding box center [784, 427] width 1156 height 670
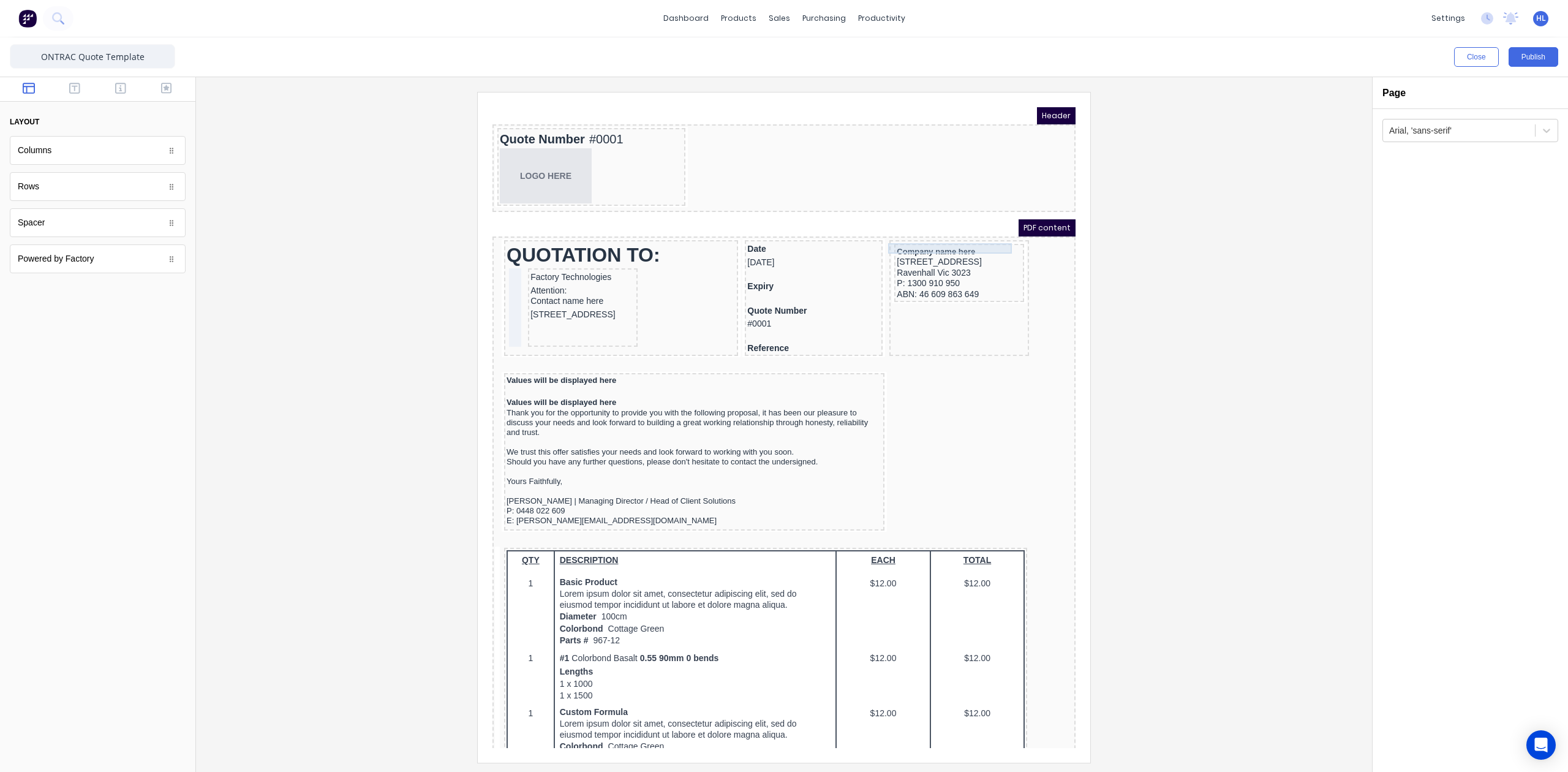
drag, startPoint x: 973, startPoint y: 232, endPoint x: 1819, endPoint y: 336, distance: 852.4
click at [973, 232] on div "Company name here" at bounding box center [944, 237] width 125 height 10
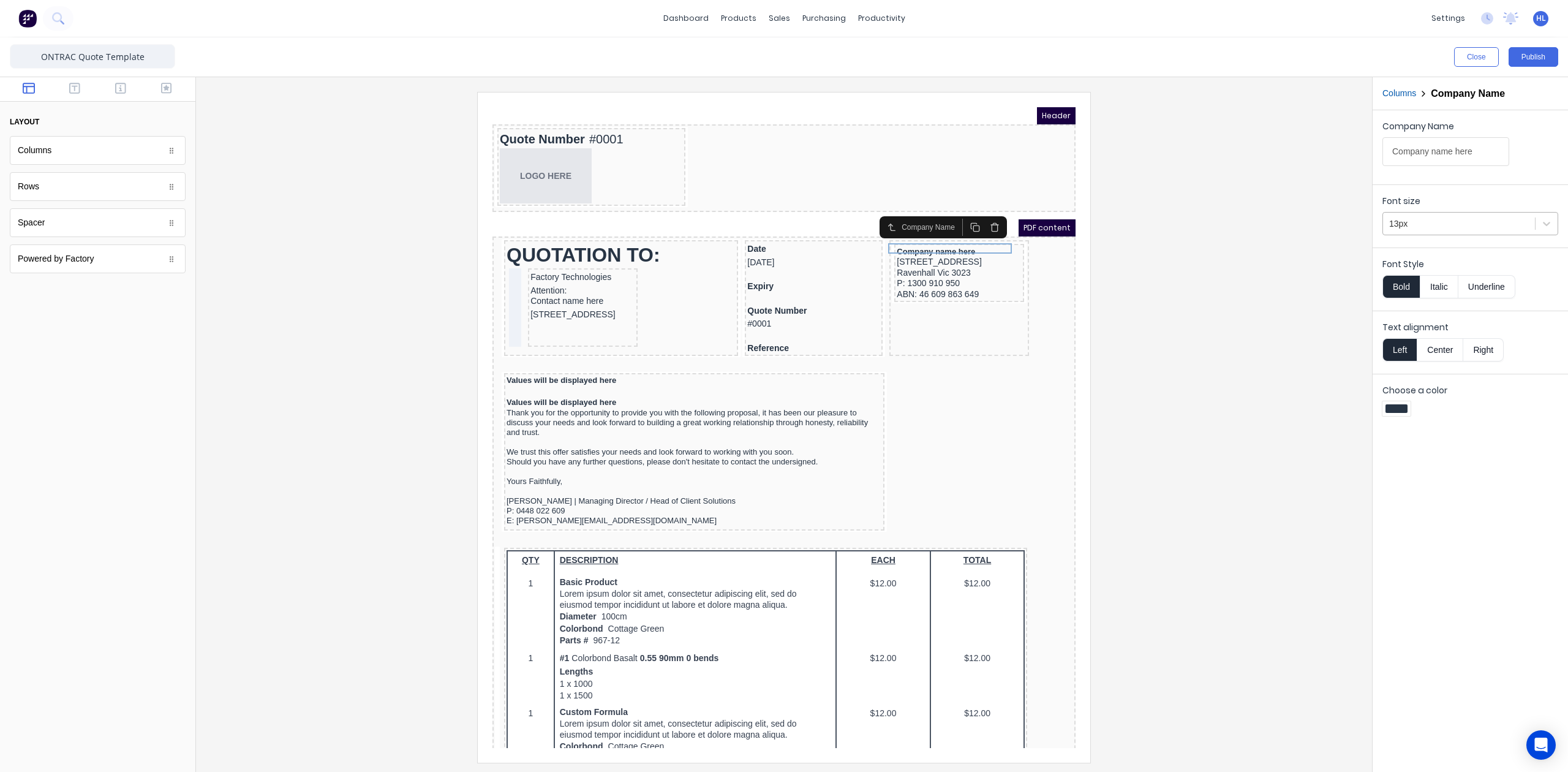
click at [1444, 219] on div at bounding box center [1458, 224] width 139 height 16
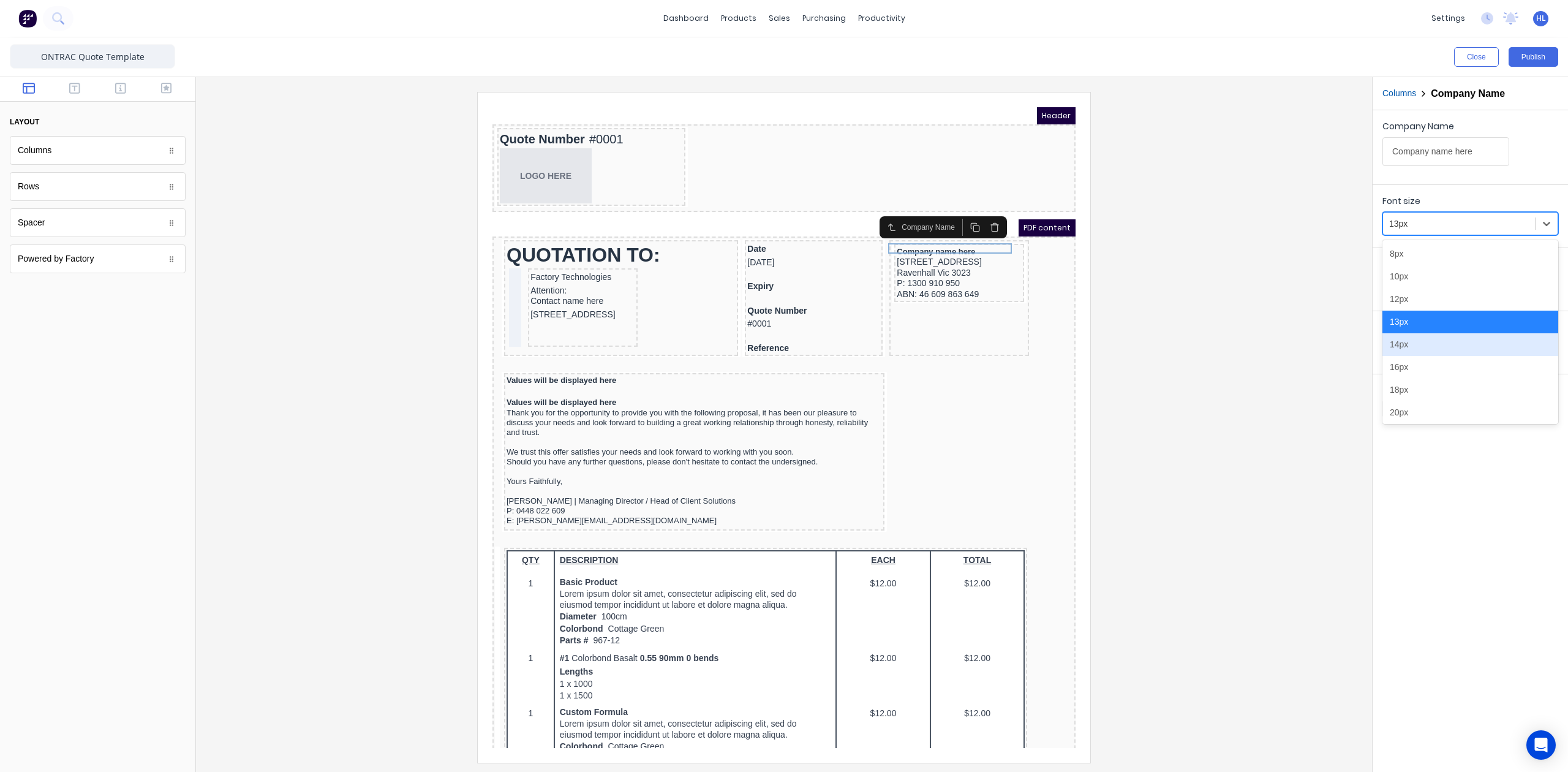
click at [1414, 337] on div "14px" at bounding box center [1470, 344] width 176 height 23
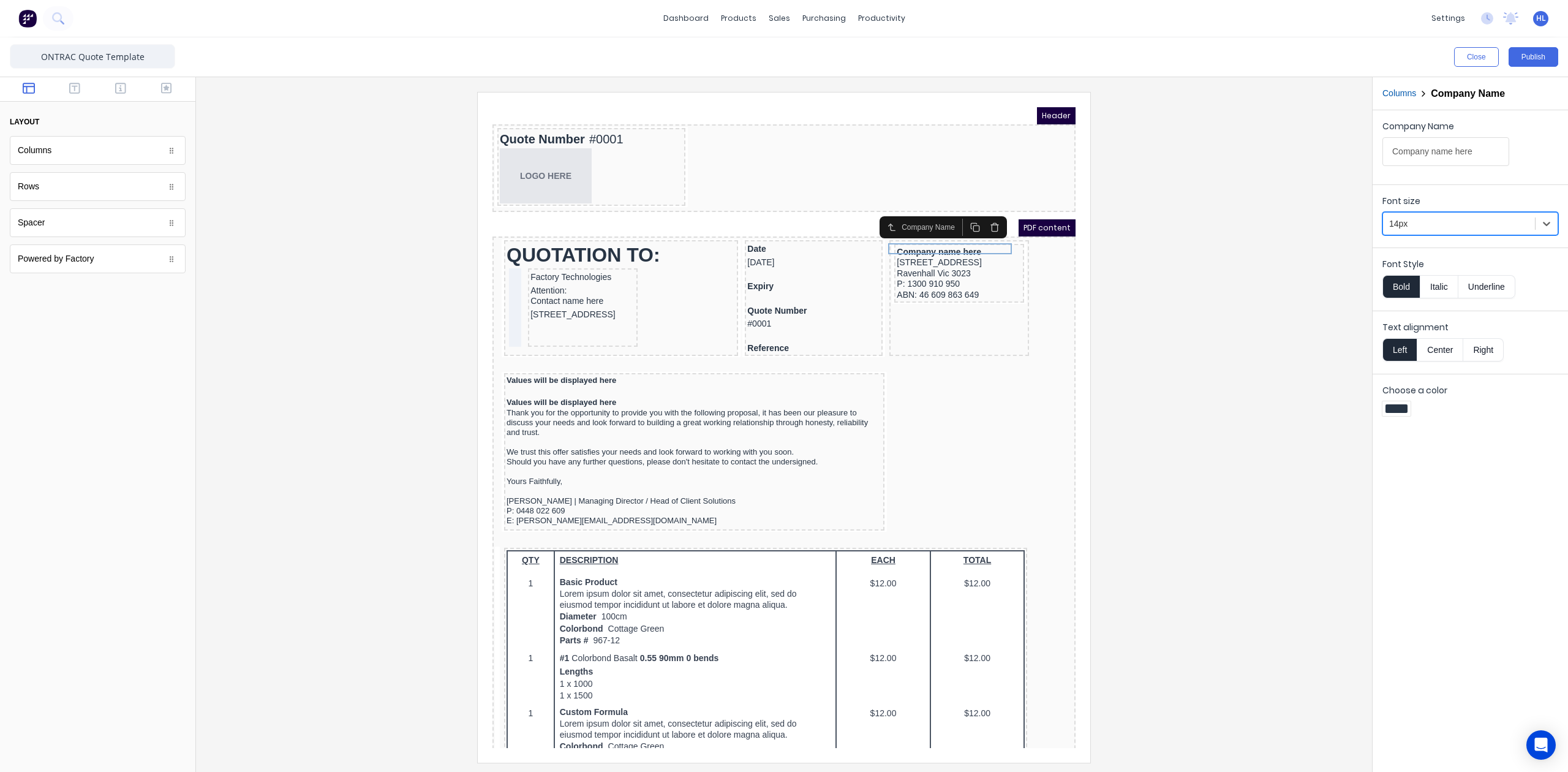
click at [1192, 318] on div at bounding box center [784, 427] width 1156 height 670
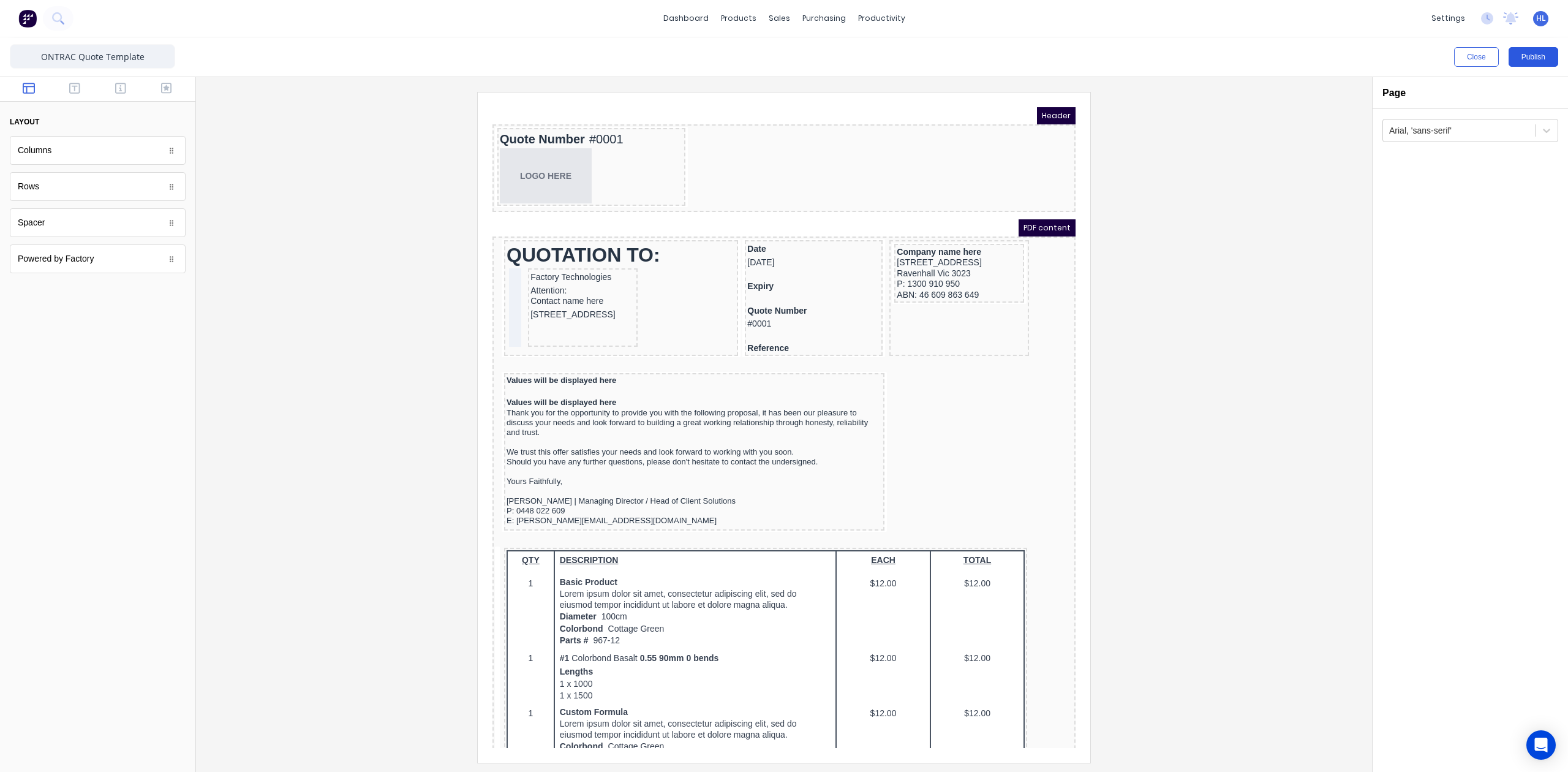
click at [1523, 56] on button "Publish" at bounding box center [1534, 57] width 50 height 19
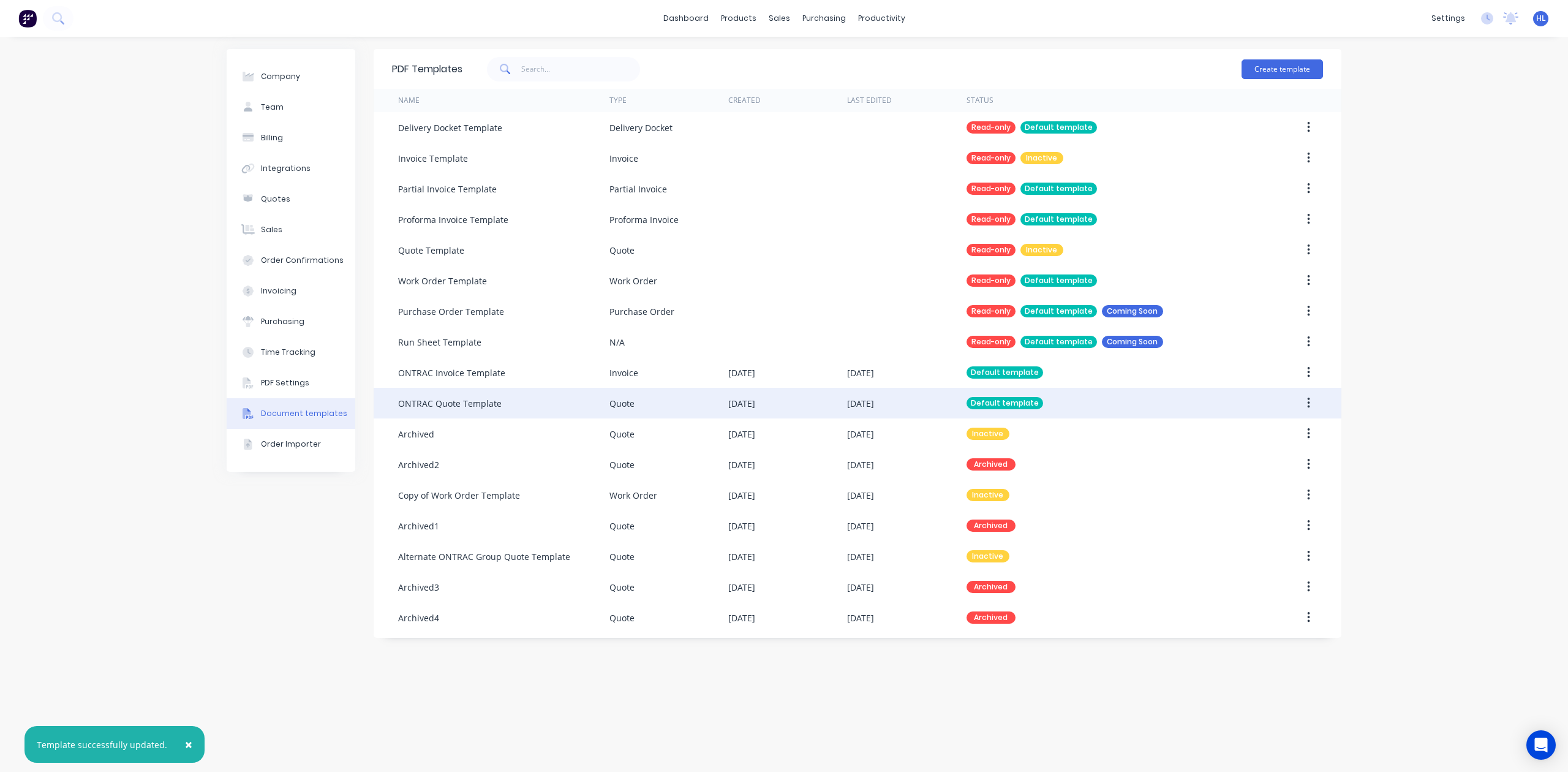
click at [493, 407] on div "ONTRAC Quote Template" at bounding box center [450, 403] width 104 height 13
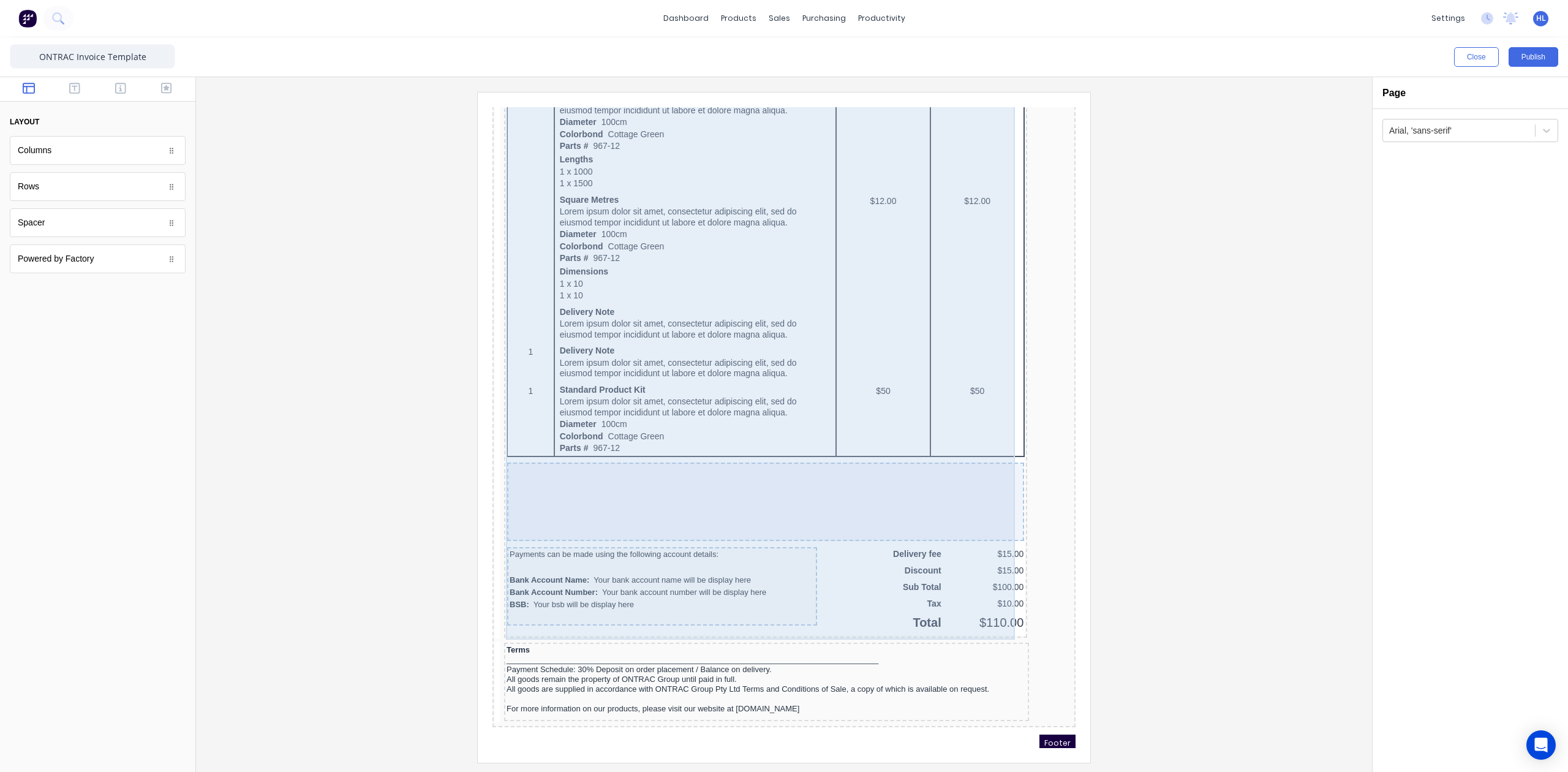
scroll to position [802, 0]
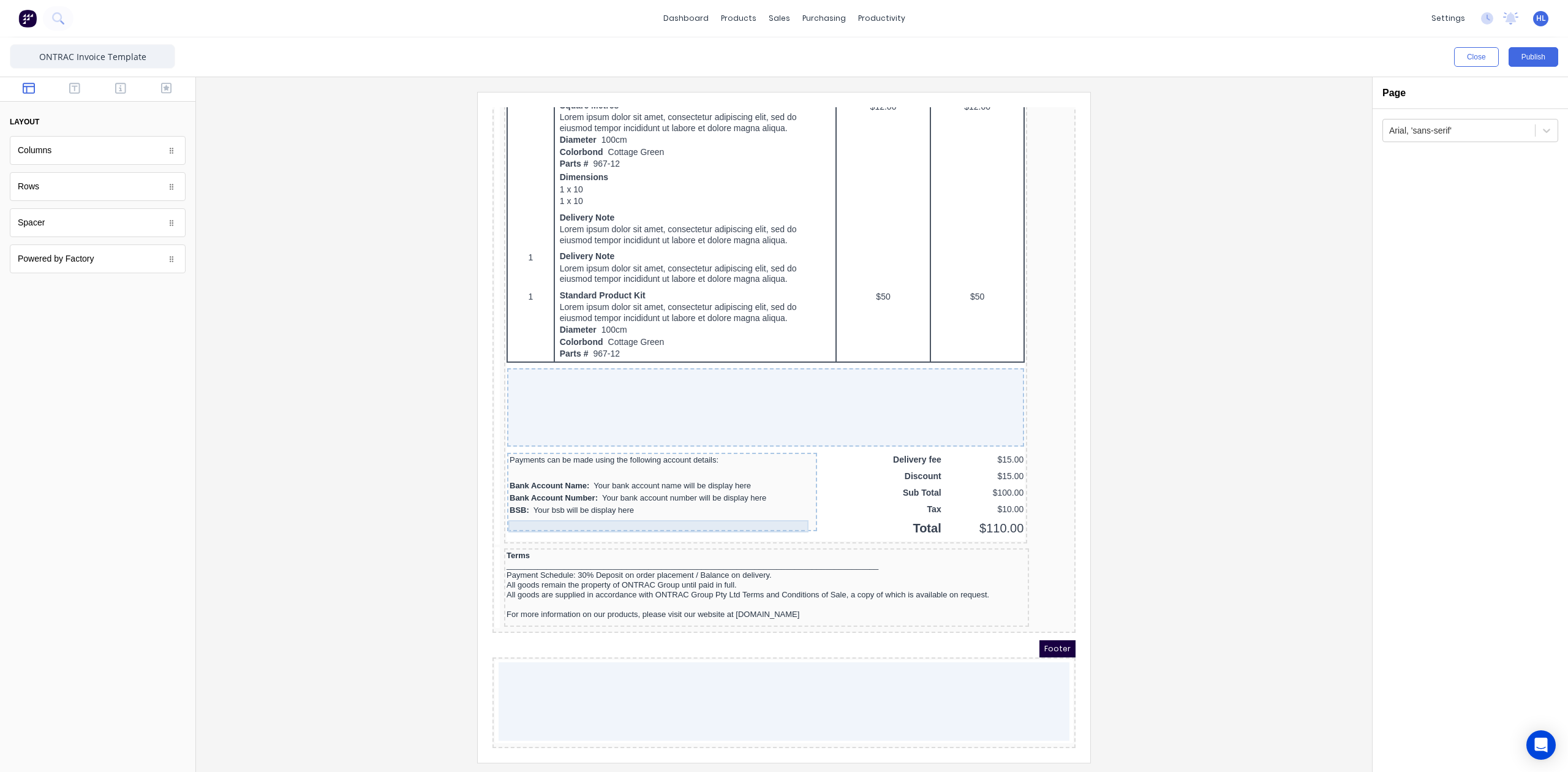
click at [751, 504] on div at bounding box center [648, 508] width 305 height 12
click at [629, 441] on div "Payments can be made using the following account details:" at bounding box center [648, 445] width 305 height 10
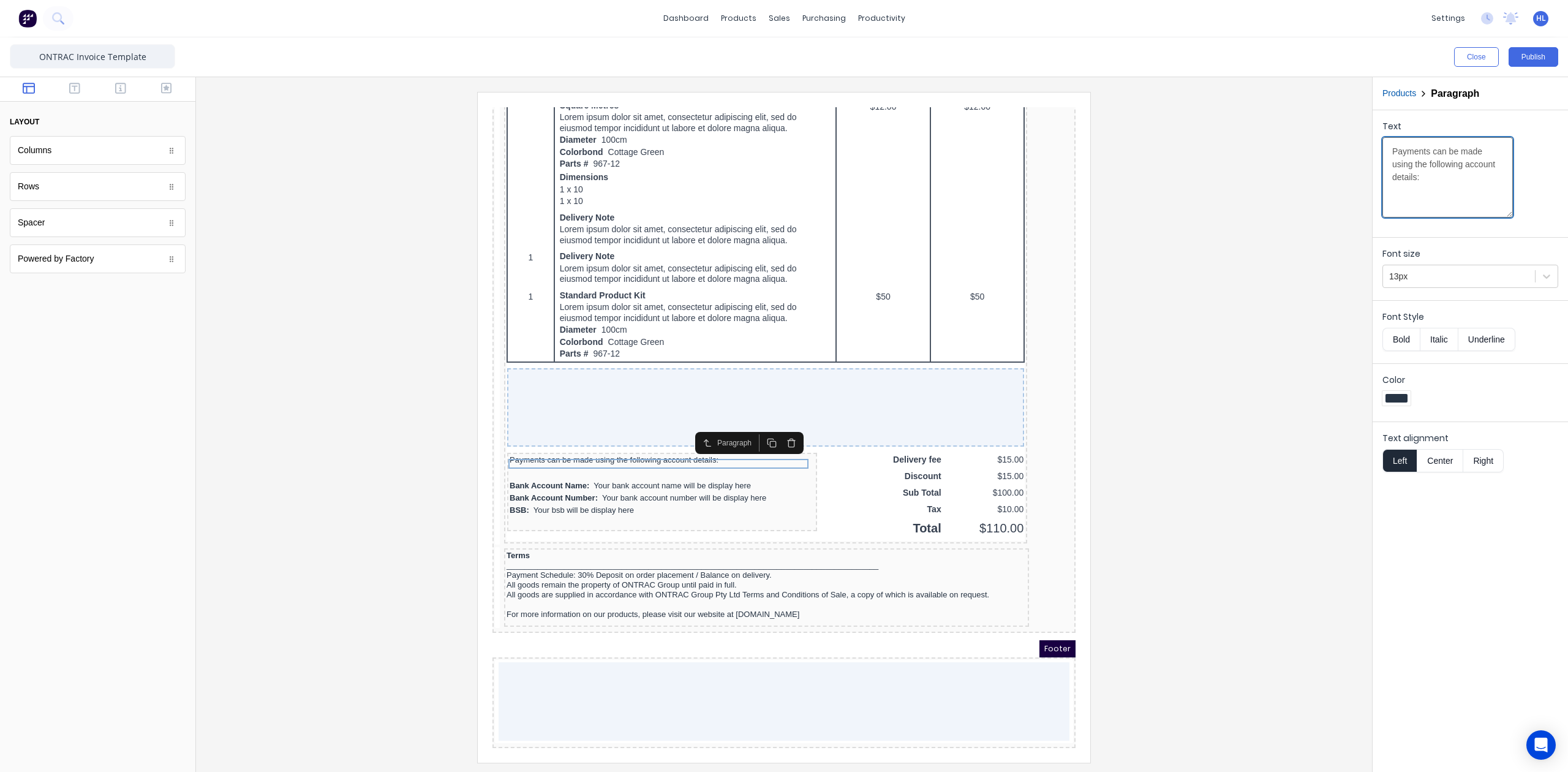
click at [1447, 202] on textarea "Payments can be made using the following account details:" at bounding box center [1447, 178] width 130 height 80
click at [652, 458] on div at bounding box center [648, 458] width 305 height 12
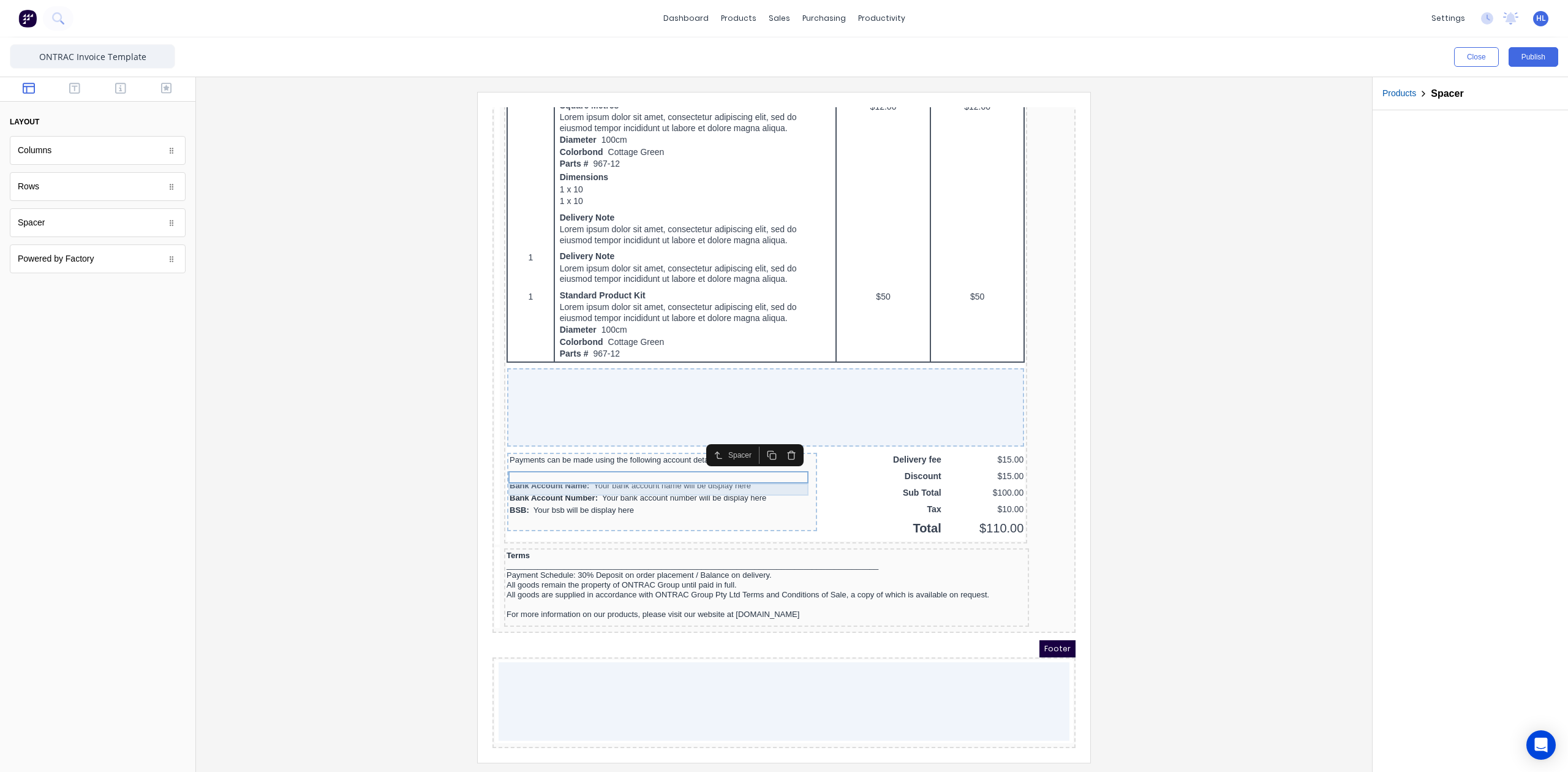
click at [657, 474] on div "Bank Account Name: Your bank account name will be display here" at bounding box center [648, 471] width 305 height 12
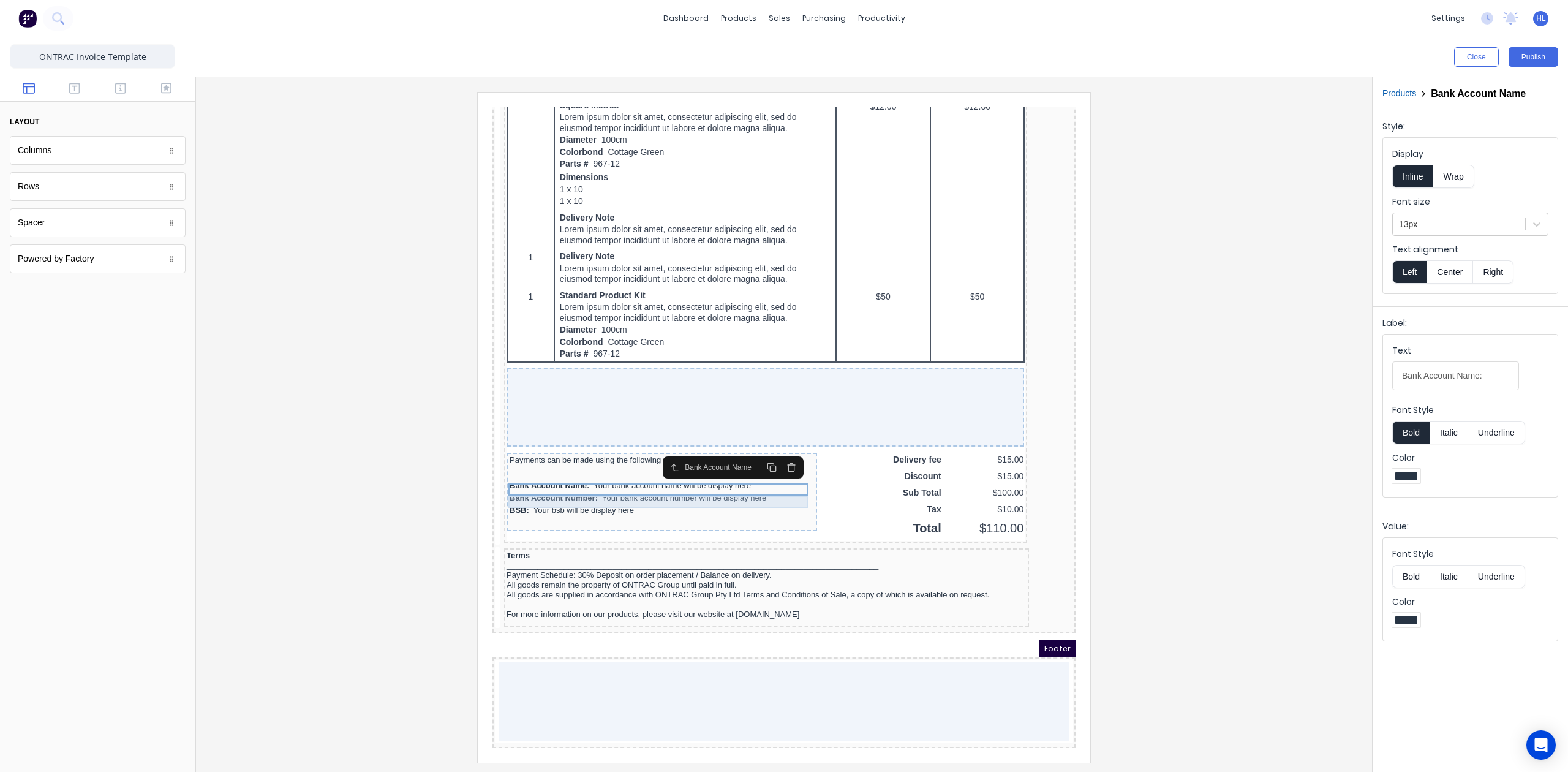
click at [655, 481] on div "Bank Account Number: Your bank account number will be display here" at bounding box center [648, 483] width 305 height 12
click at [1504, 381] on input "Bank Account Number:" at bounding box center [1456, 376] width 127 height 29
click at [1197, 436] on div at bounding box center [784, 427] width 1156 height 670
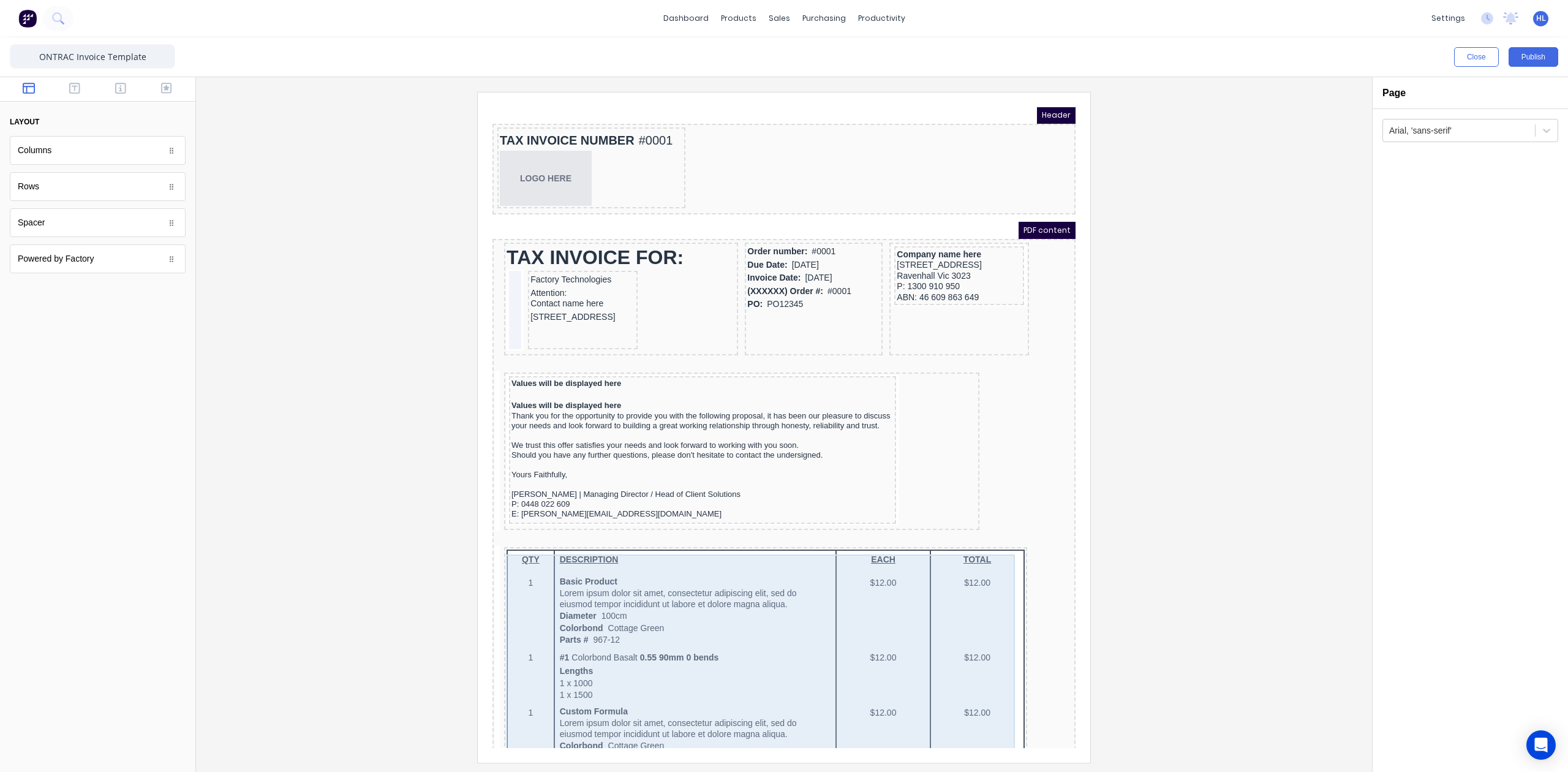
scroll to position [0, 0]
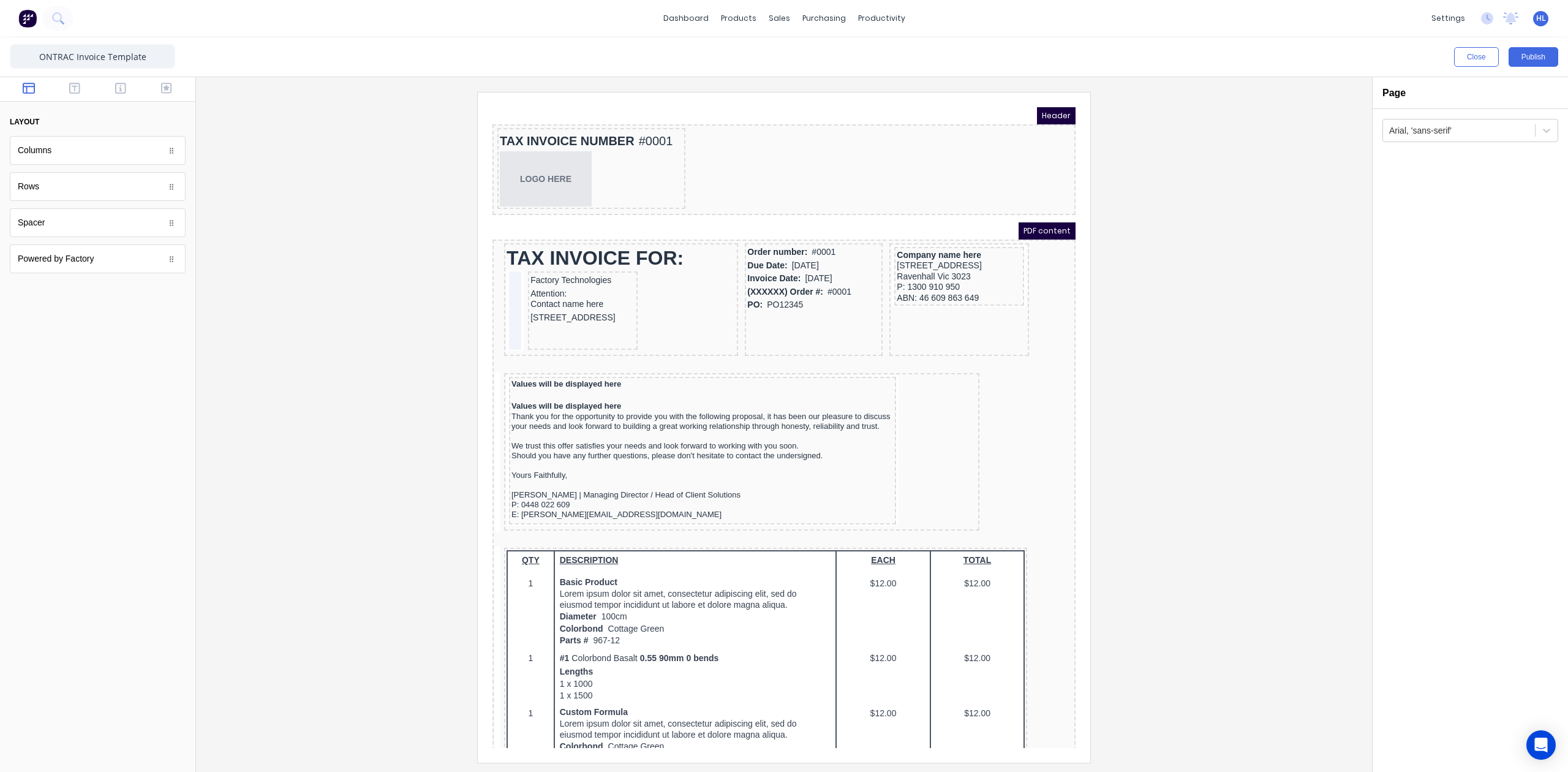
click at [1214, 384] on div at bounding box center [784, 427] width 1156 height 670
click at [632, 123] on div "TAX INVOICE NUMBER #0001" at bounding box center [576, 126] width 183 height 21
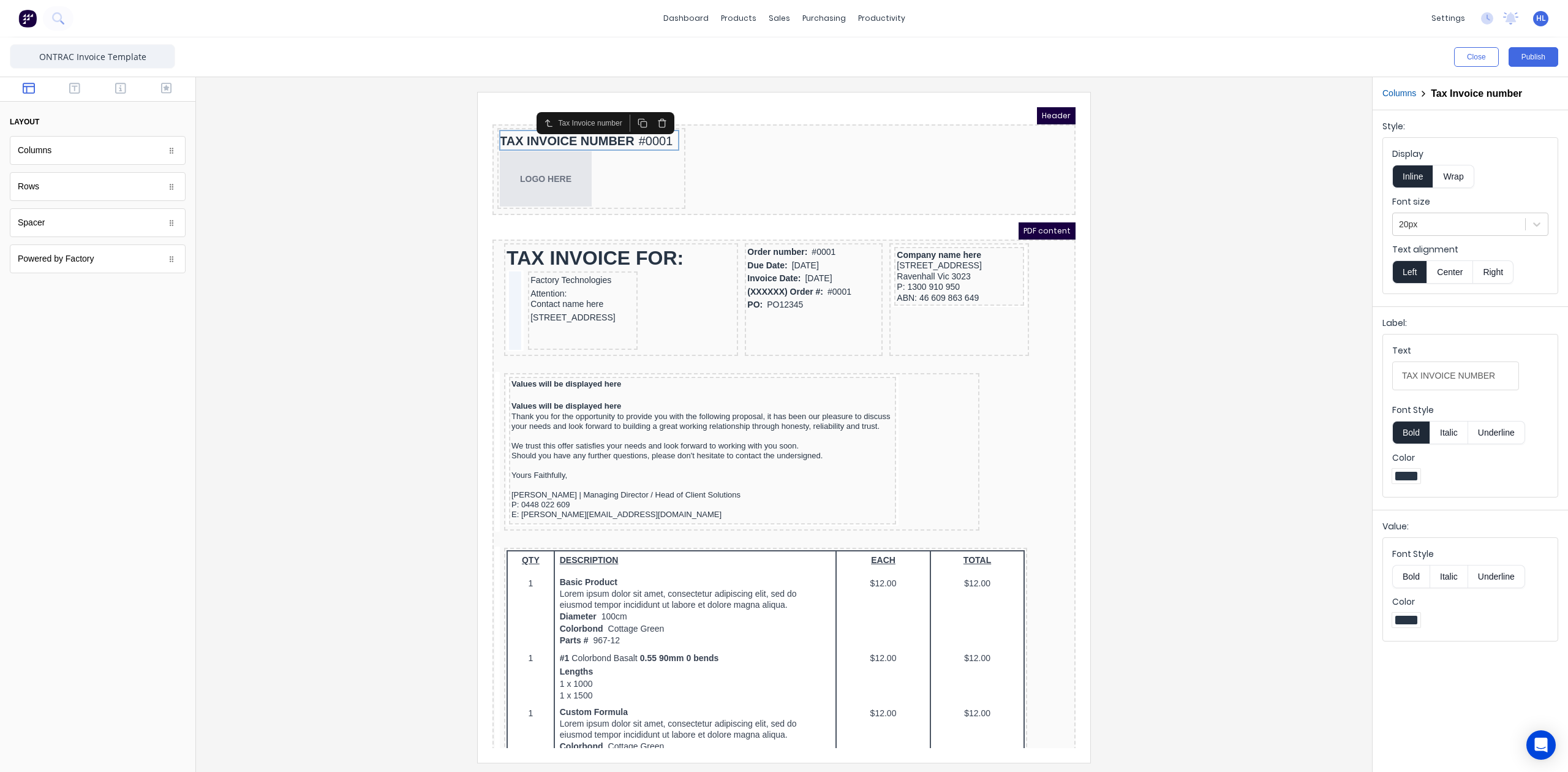
click at [1267, 263] on div at bounding box center [784, 427] width 1156 height 670
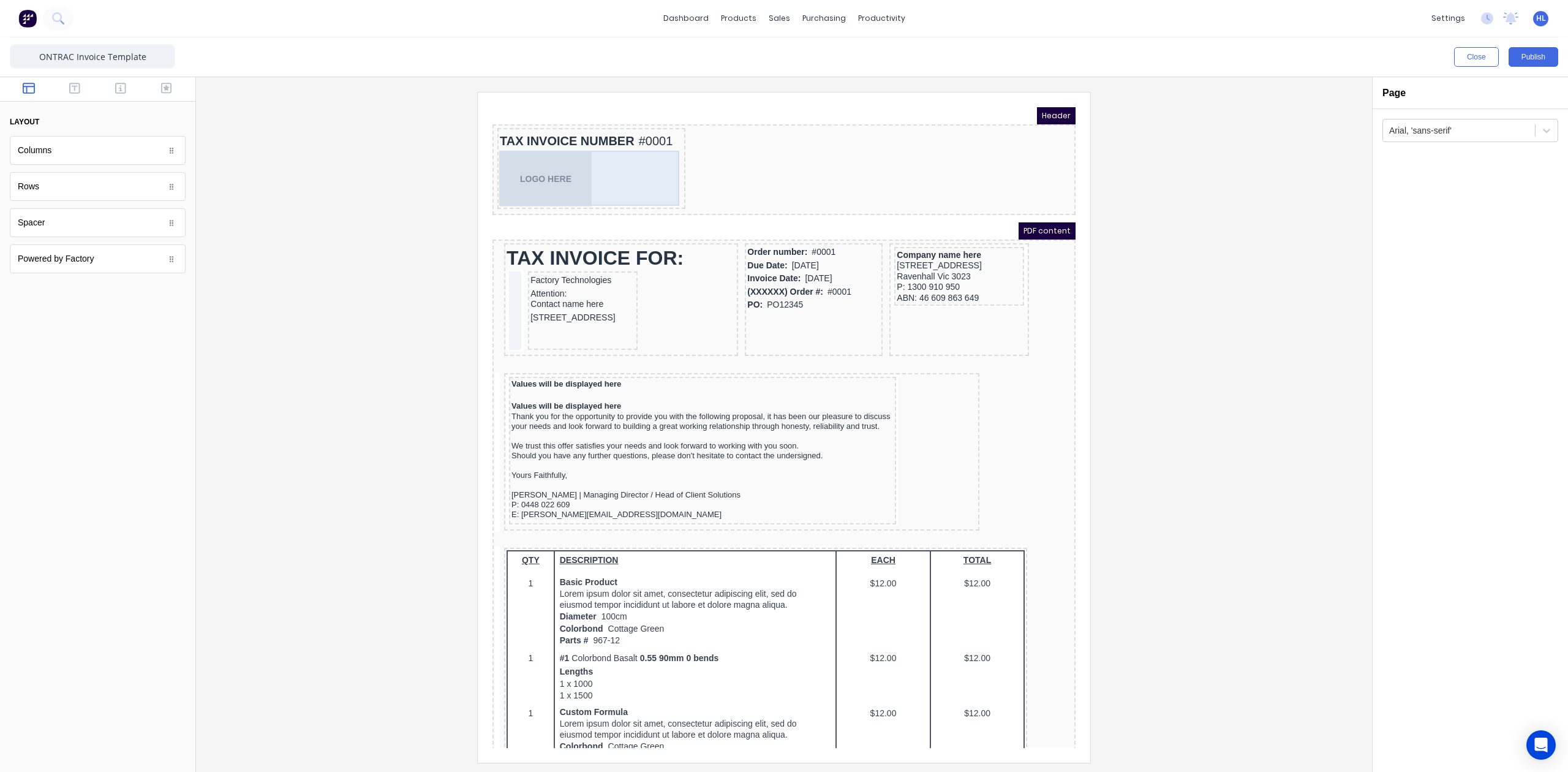
click at [647, 163] on div "LOGO HERE" at bounding box center [576, 164] width 183 height 55
click at [662, 144] on div "LOGO HERE" at bounding box center [576, 164] width 183 height 55
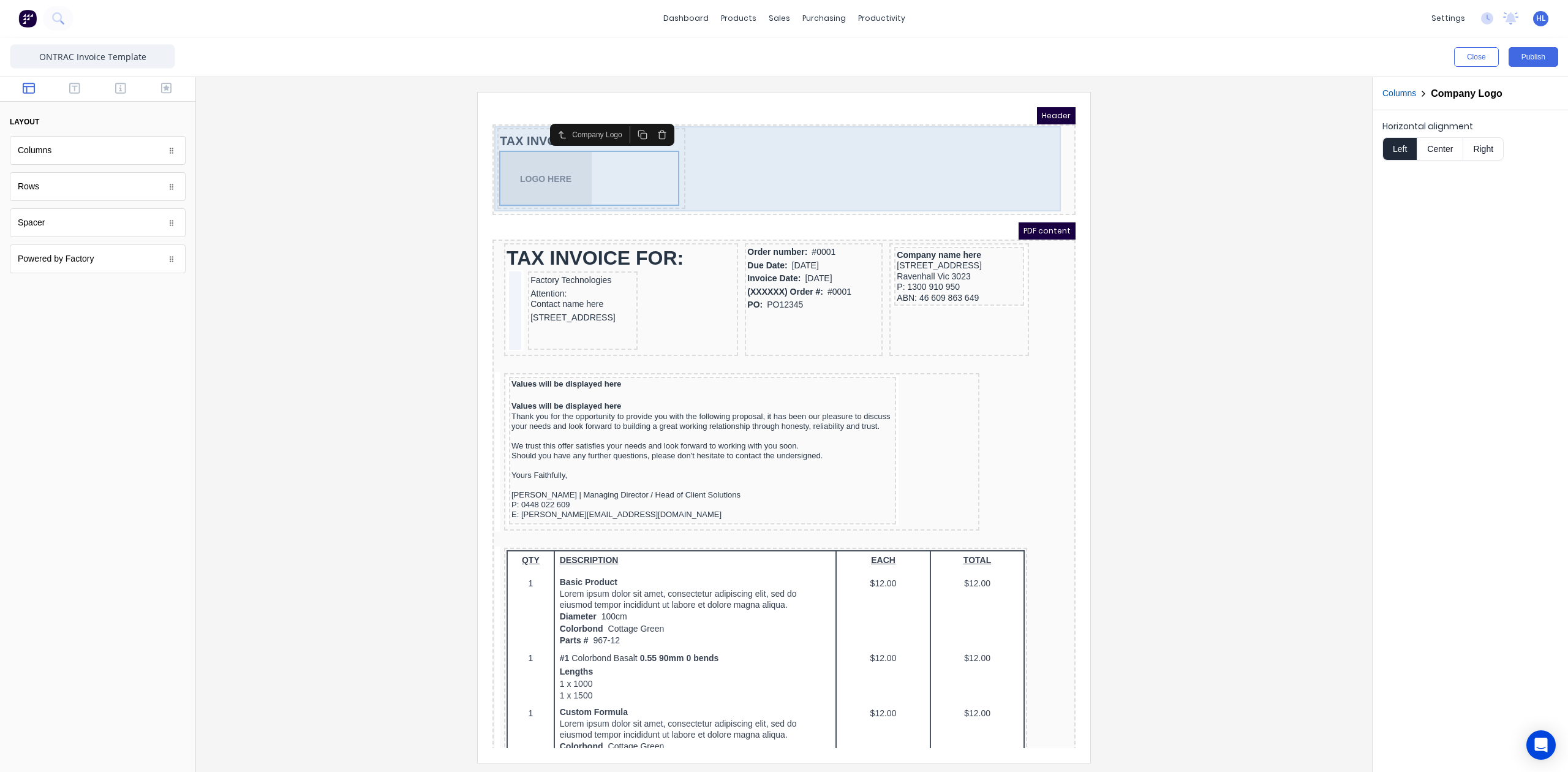
click at [665, 126] on div "TAX INVOICE NUMBER #0001 LOGO HERE" at bounding box center [577, 154] width 188 height 81
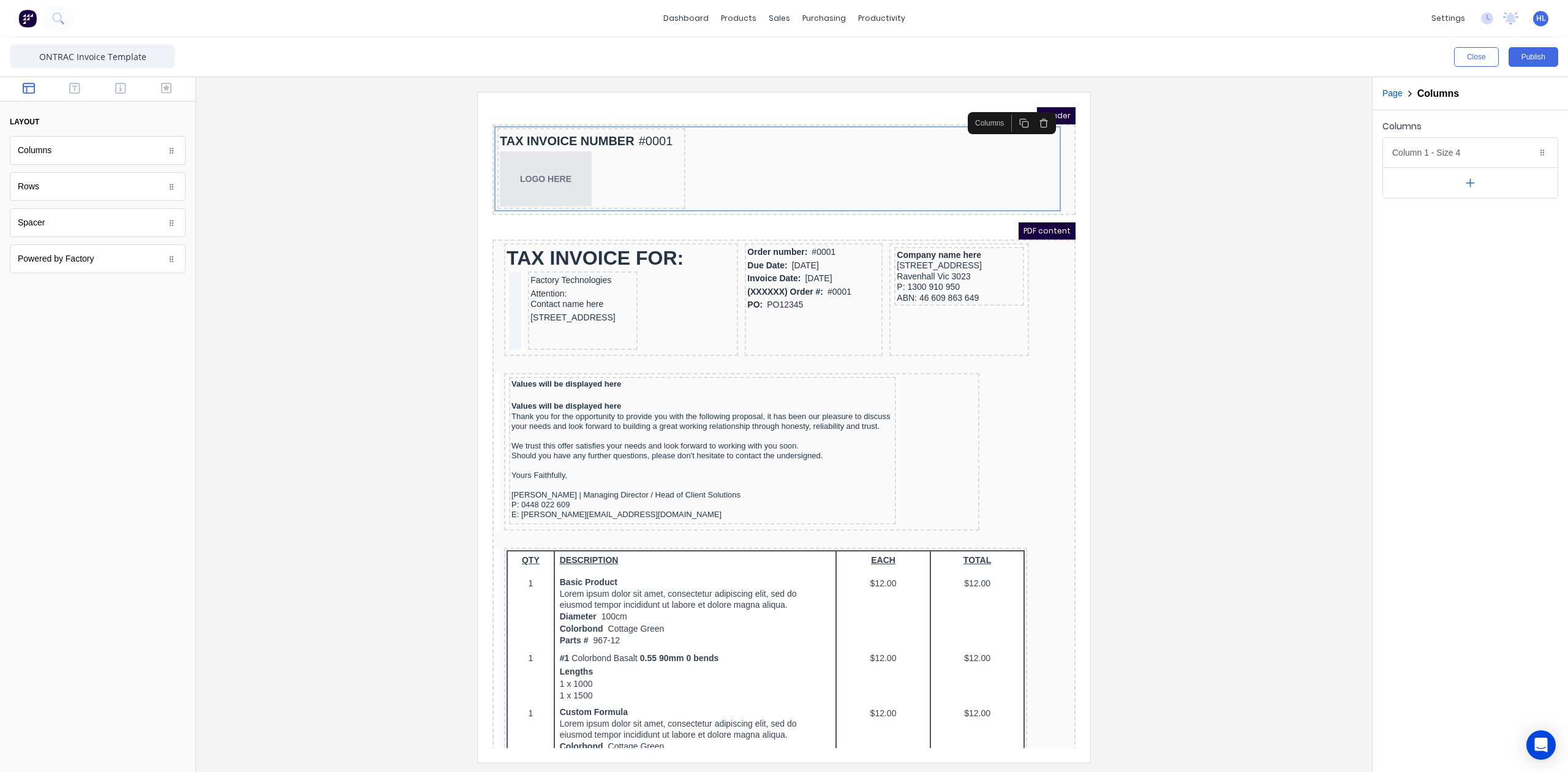
click at [1197, 231] on div at bounding box center [784, 427] width 1156 height 670
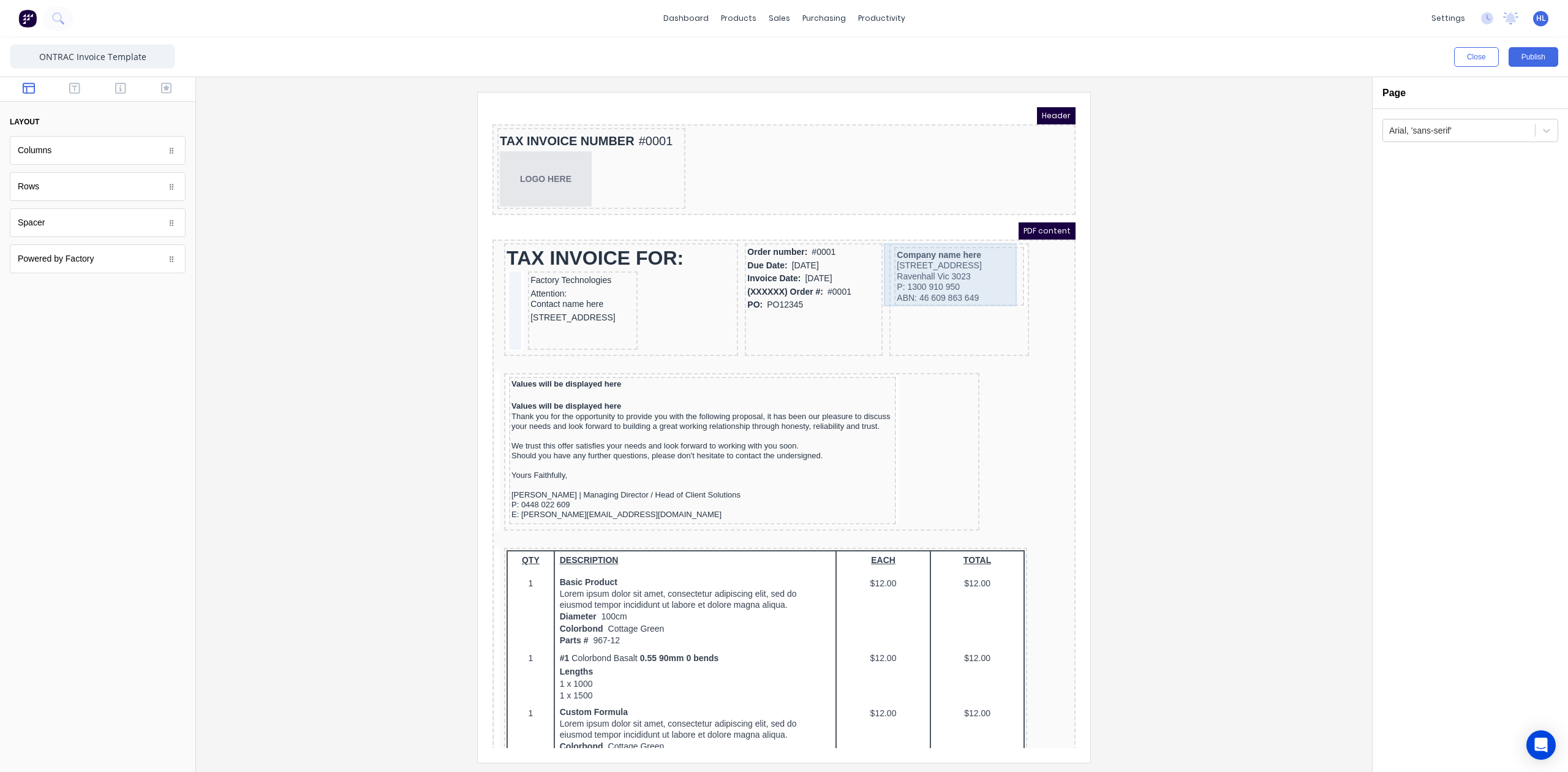
click at [968, 232] on div "Company name here [STREET_ADDRESS] P: 1300 910 950 ABN: 46 609 863 649" at bounding box center [944, 261] width 130 height 59
click at [965, 239] on div "Company name here" at bounding box center [944, 240] width 125 height 11
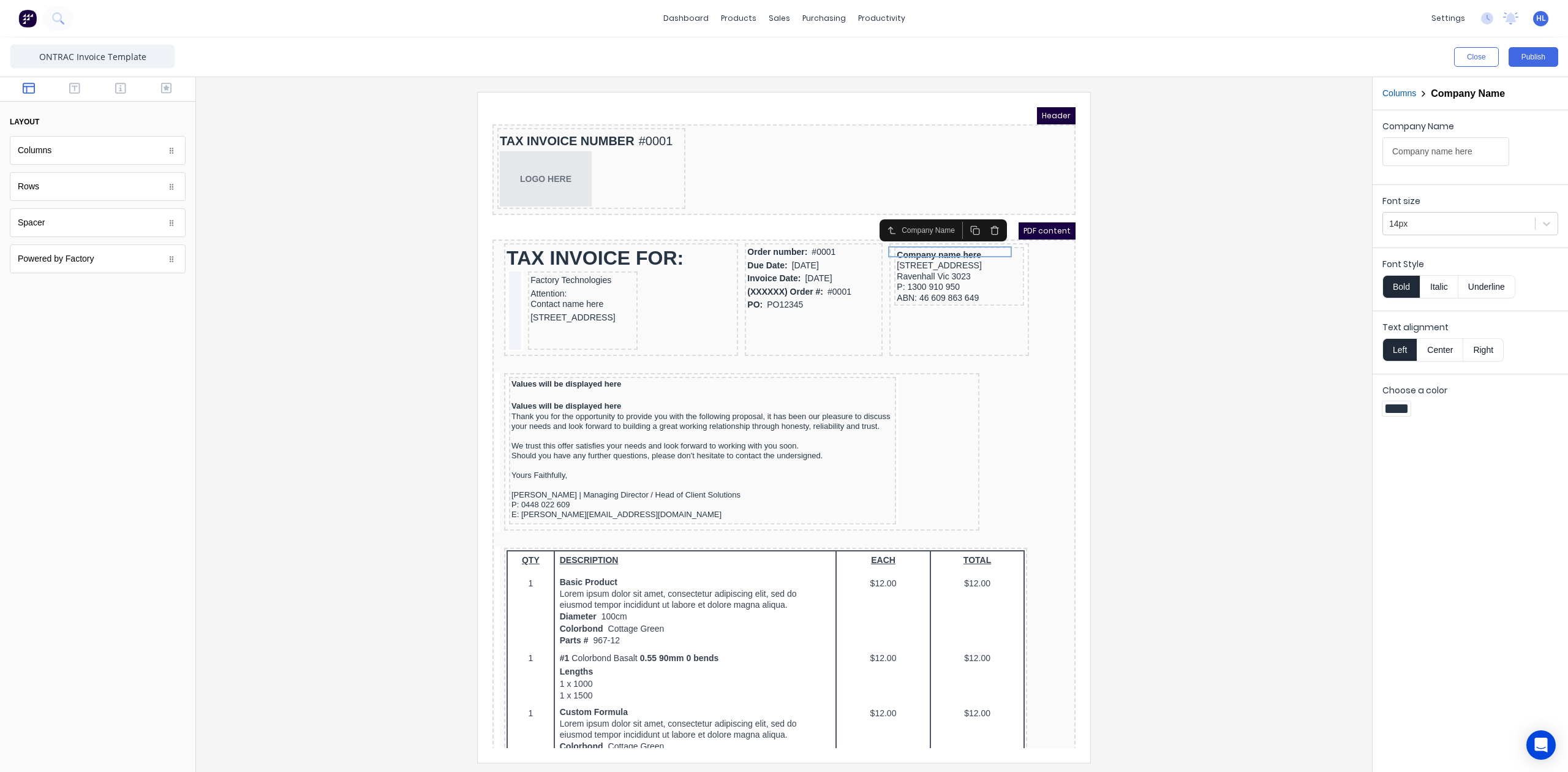
click at [1184, 273] on div at bounding box center [784, 427] width 1156 height 670
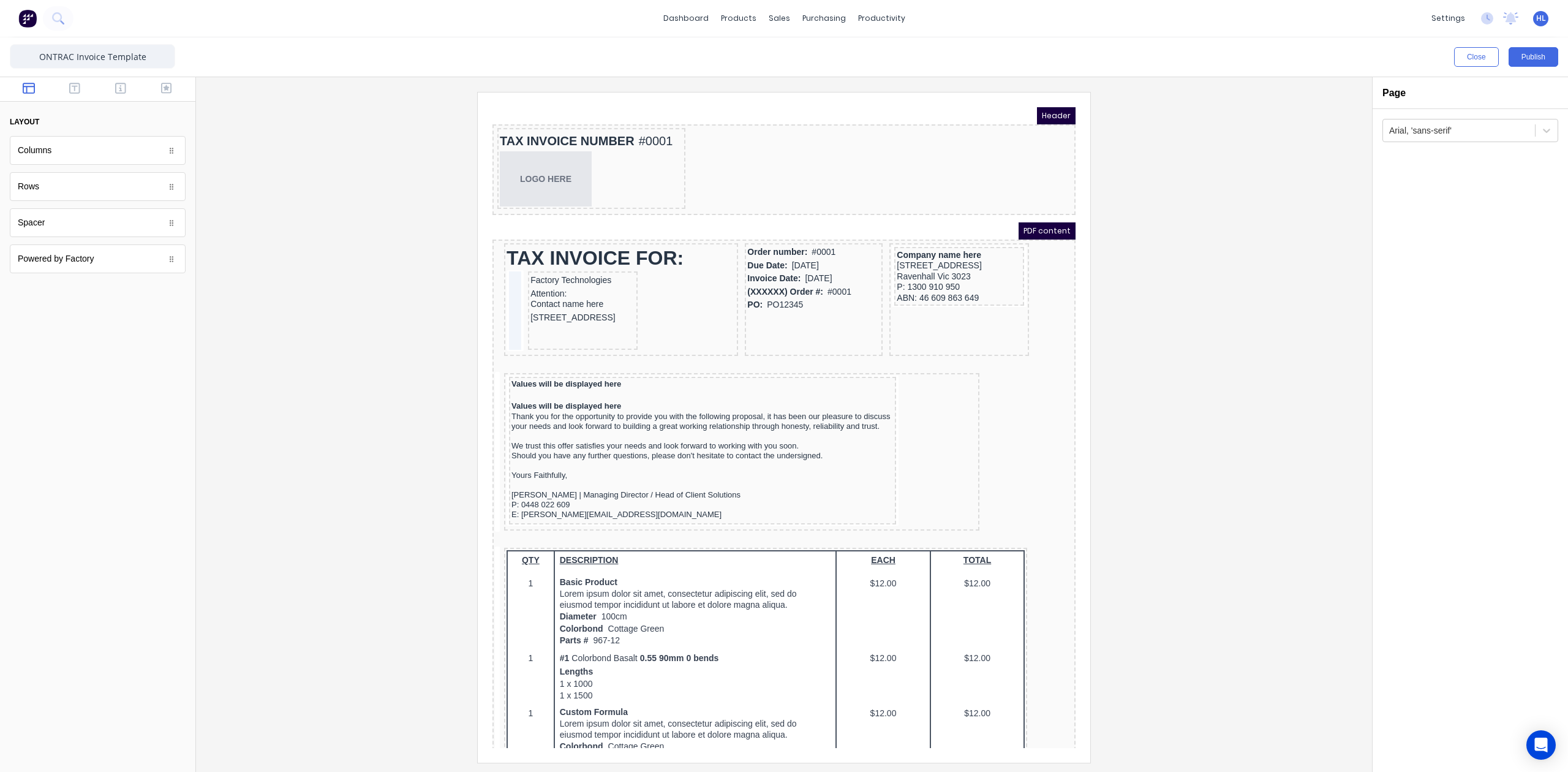
drag, startPoint x: 1530, startPoint y: 62, endPoint x: 1420, endPoint y: 290, distance: 253.1
click at [1420, 290] on div "Close Publish Components layout Columns Columns Rows Rows Spacer Spacer Powered…" at bounding box center [784, 404] width 1568 height 734
click at [81, 60] on input "ONTRAC Invoice Template" at bounding box center [92, 56] width 165 height 25
click at [76, 60] on input "ONTRAC Invoice Template" at bounding box center [92, 56] width 165 height 25
type input "ONTRAC Group Invoice Template"
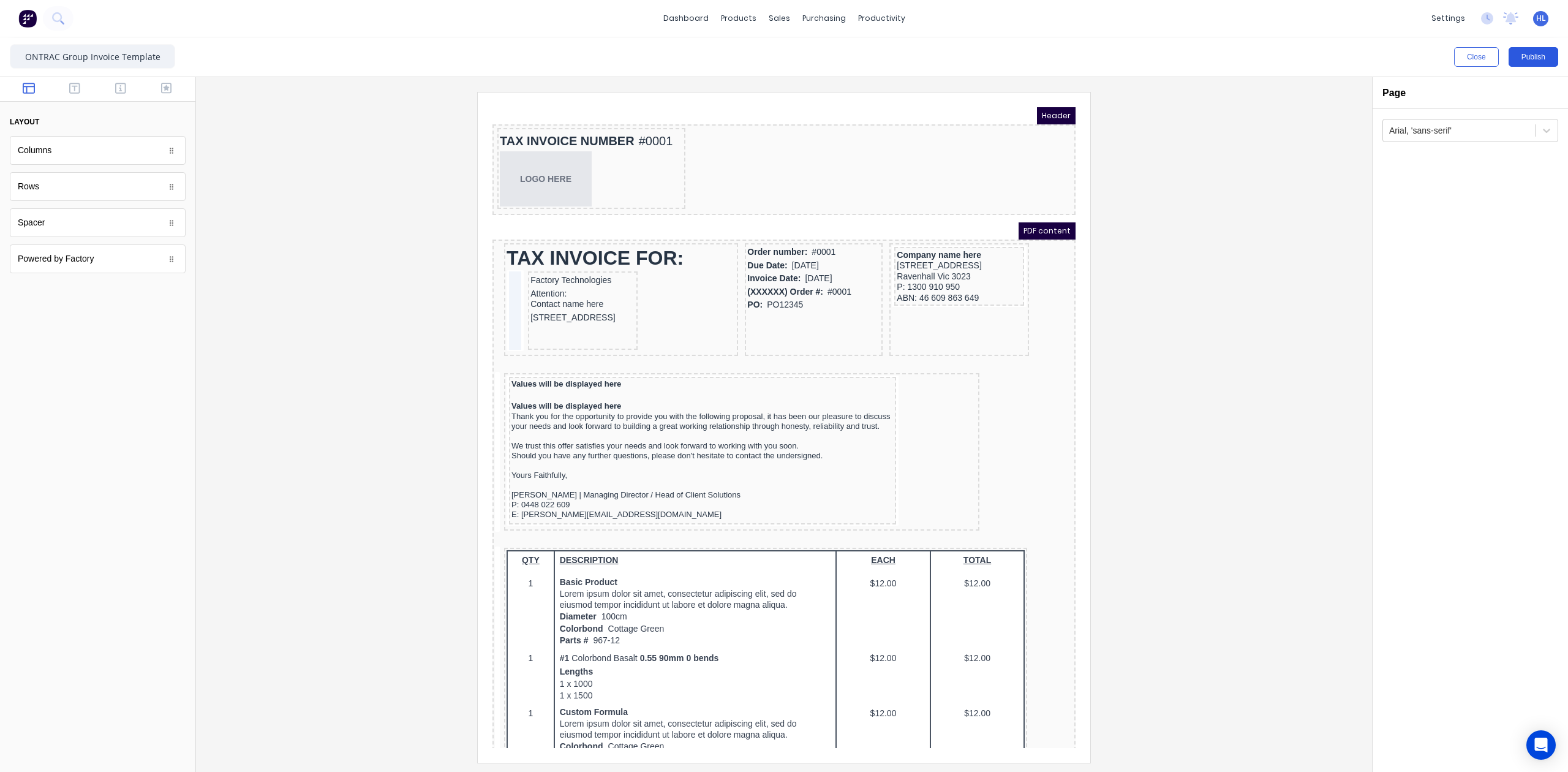
click at [1517, 50] on button "Publish" at bounding box center [1534, 57] width 50 height 19
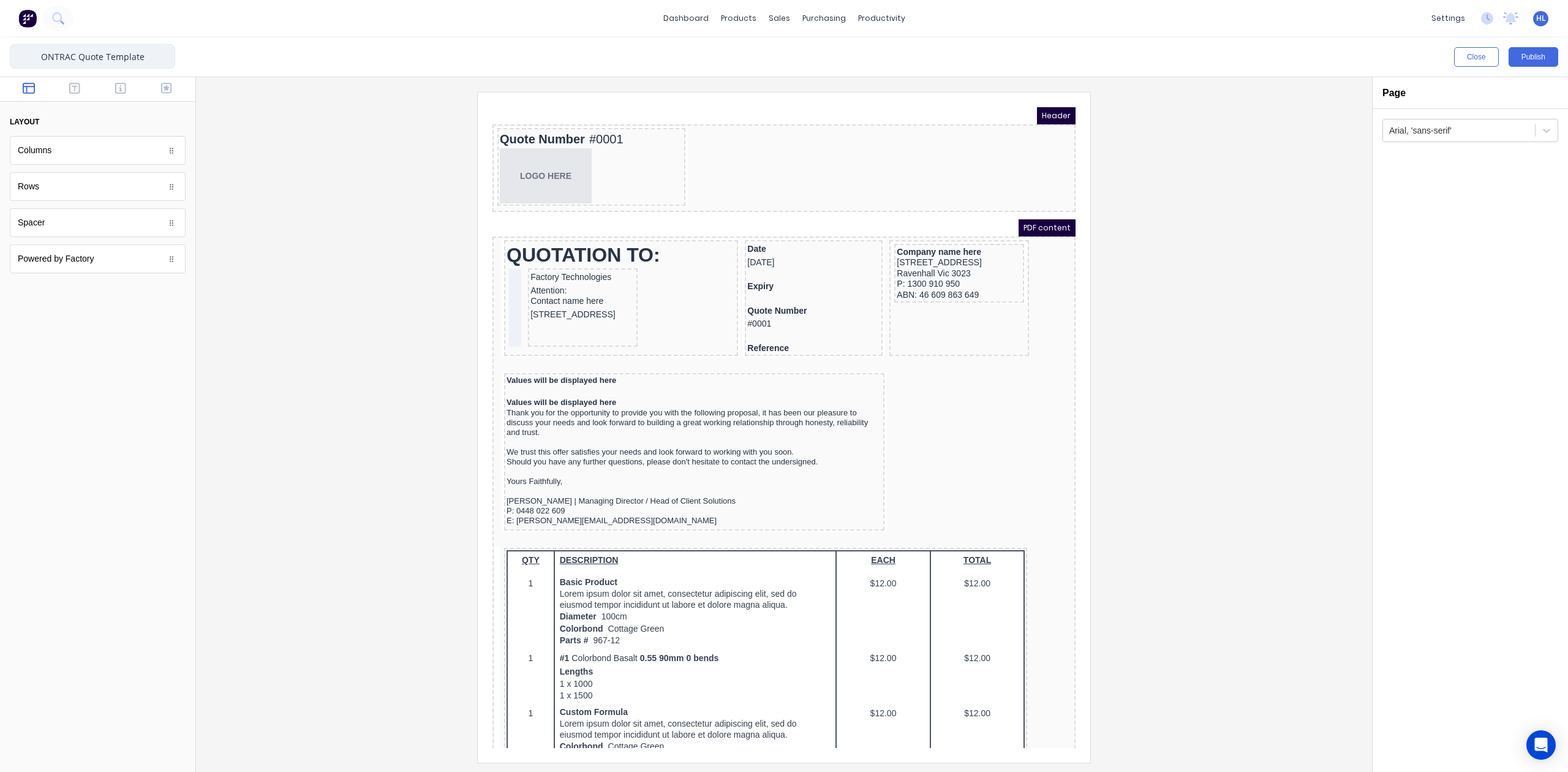
click at [78, 56] on input "ONTRAC Quote Template" at bounding box center [92, 56] width 165 height 25
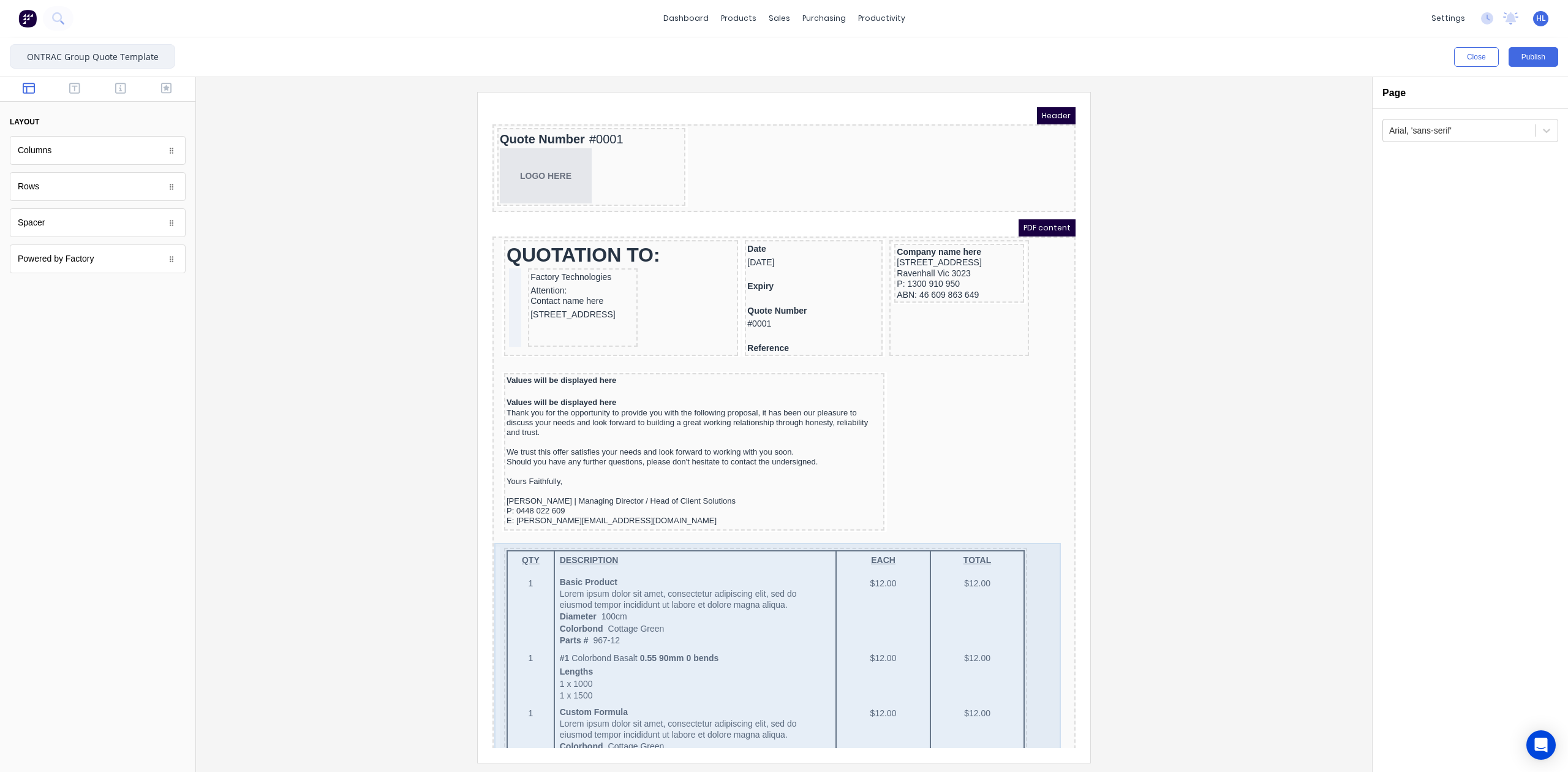
type input "ONTRAC Group Quote Template"
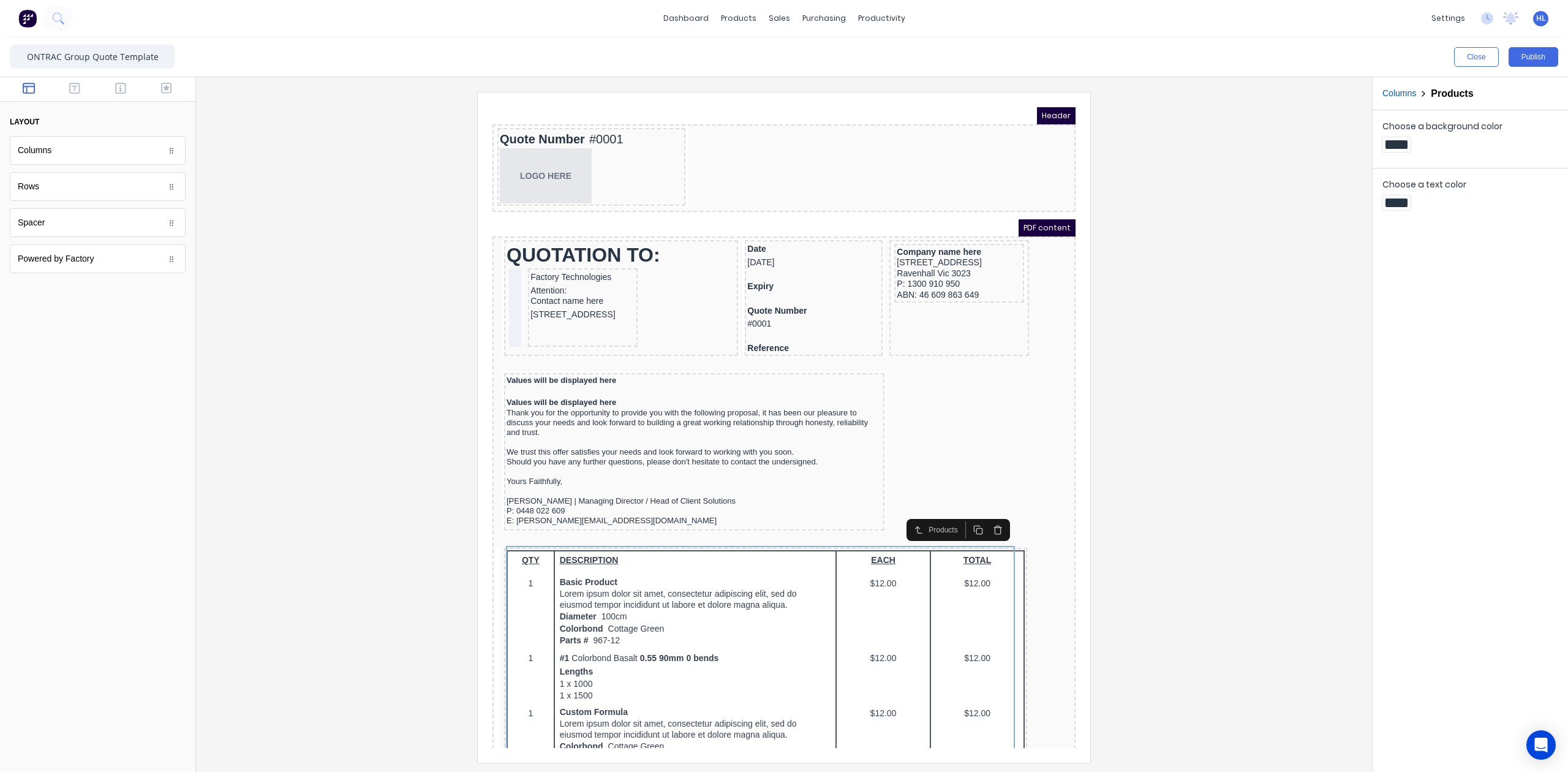
click at [1197, 268] on div at bounding box center [784, 427] width 1156 height 670
click at [1522, 55] on button "Publish" at bounding box center [1534, 57] width 50 height 19
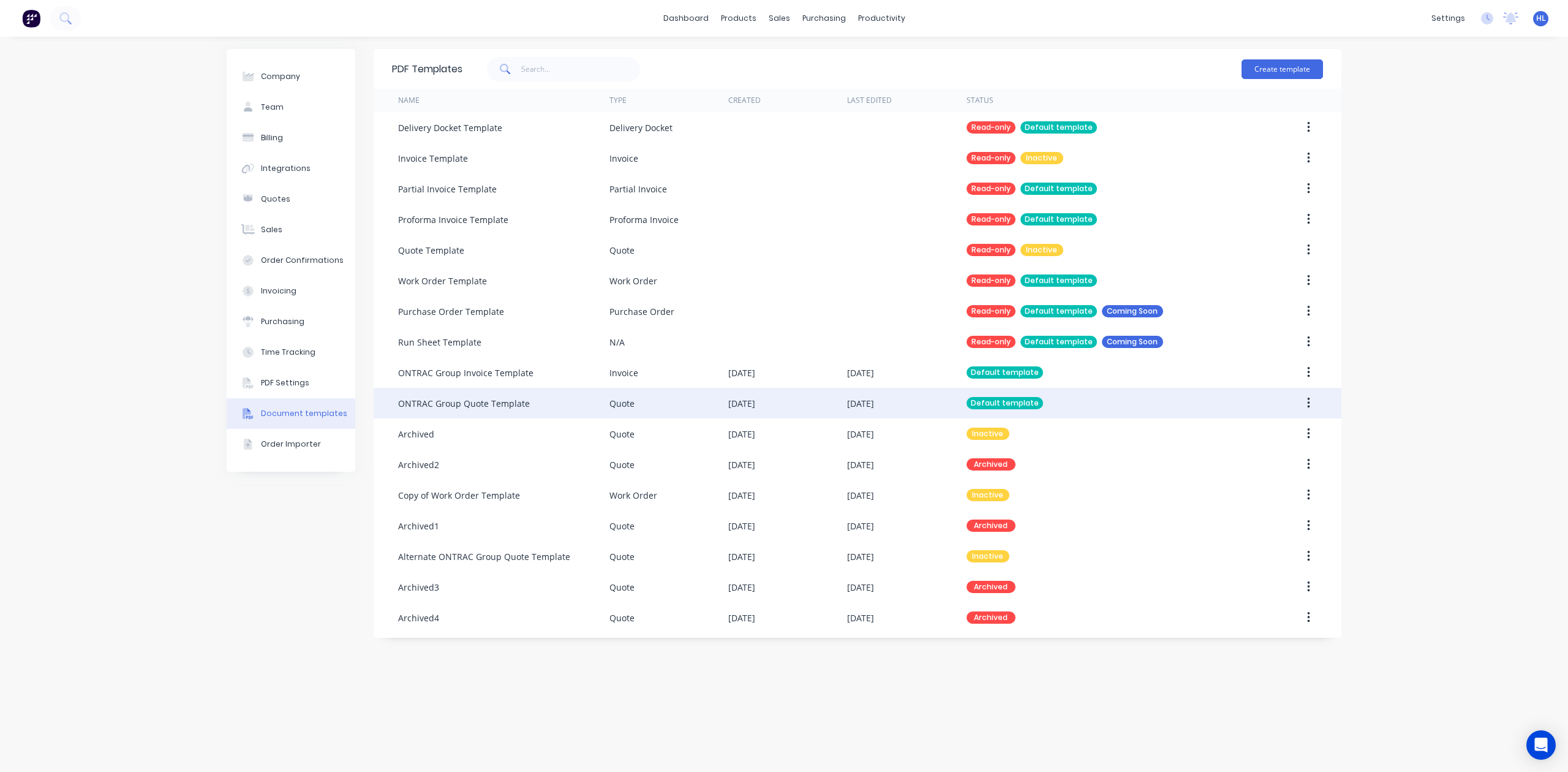
click at [509, 398] on div "ONTRAC Group Quote Template" at bounding box center [463, 403] width 132 height 13
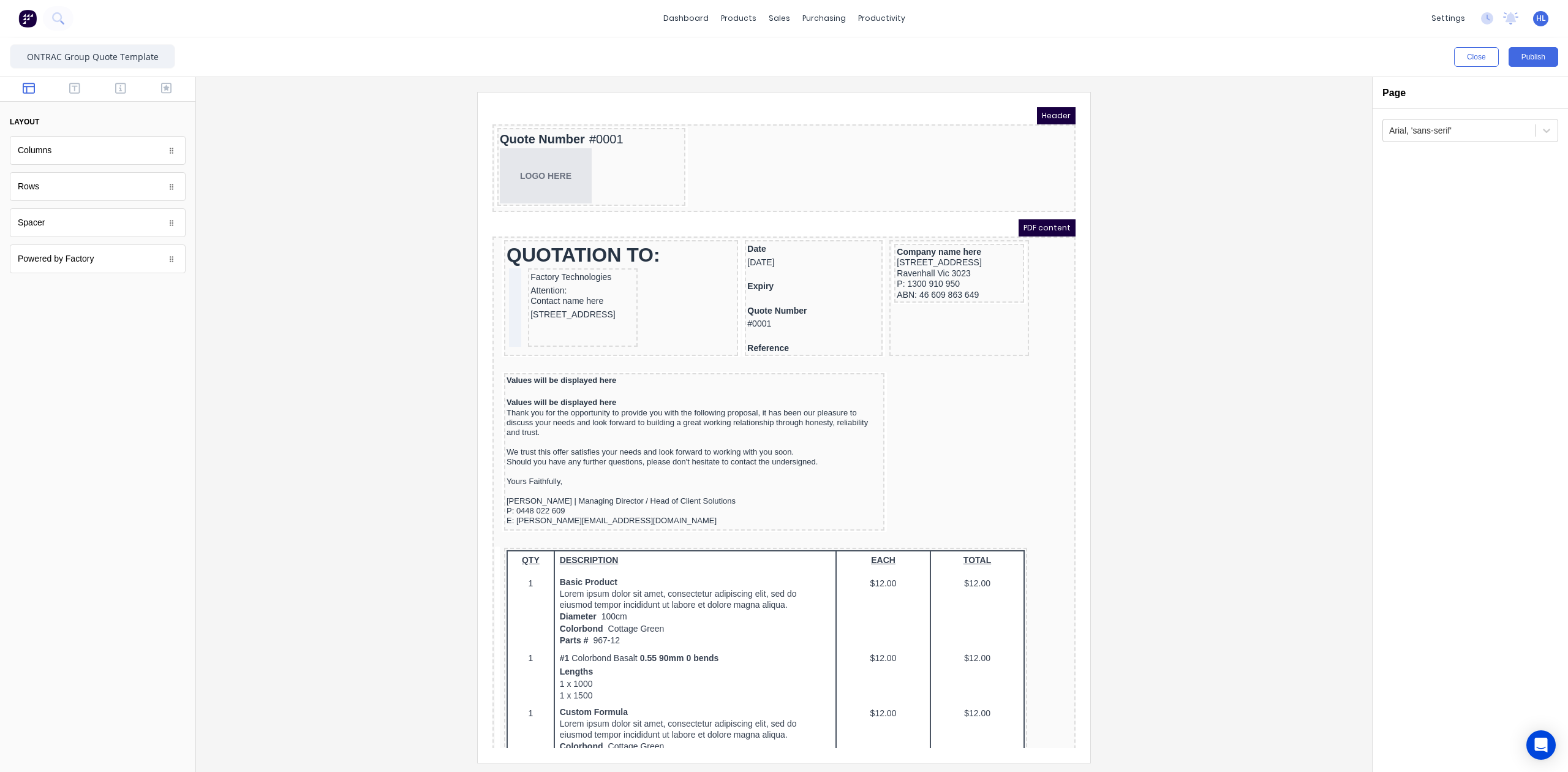
click at [1361, 400] on div at bounding box center [784, 425] width 1176 height 695
click at [1532, 56] on button "Publish" at bounding box center [1534, 57] width 50 height 19
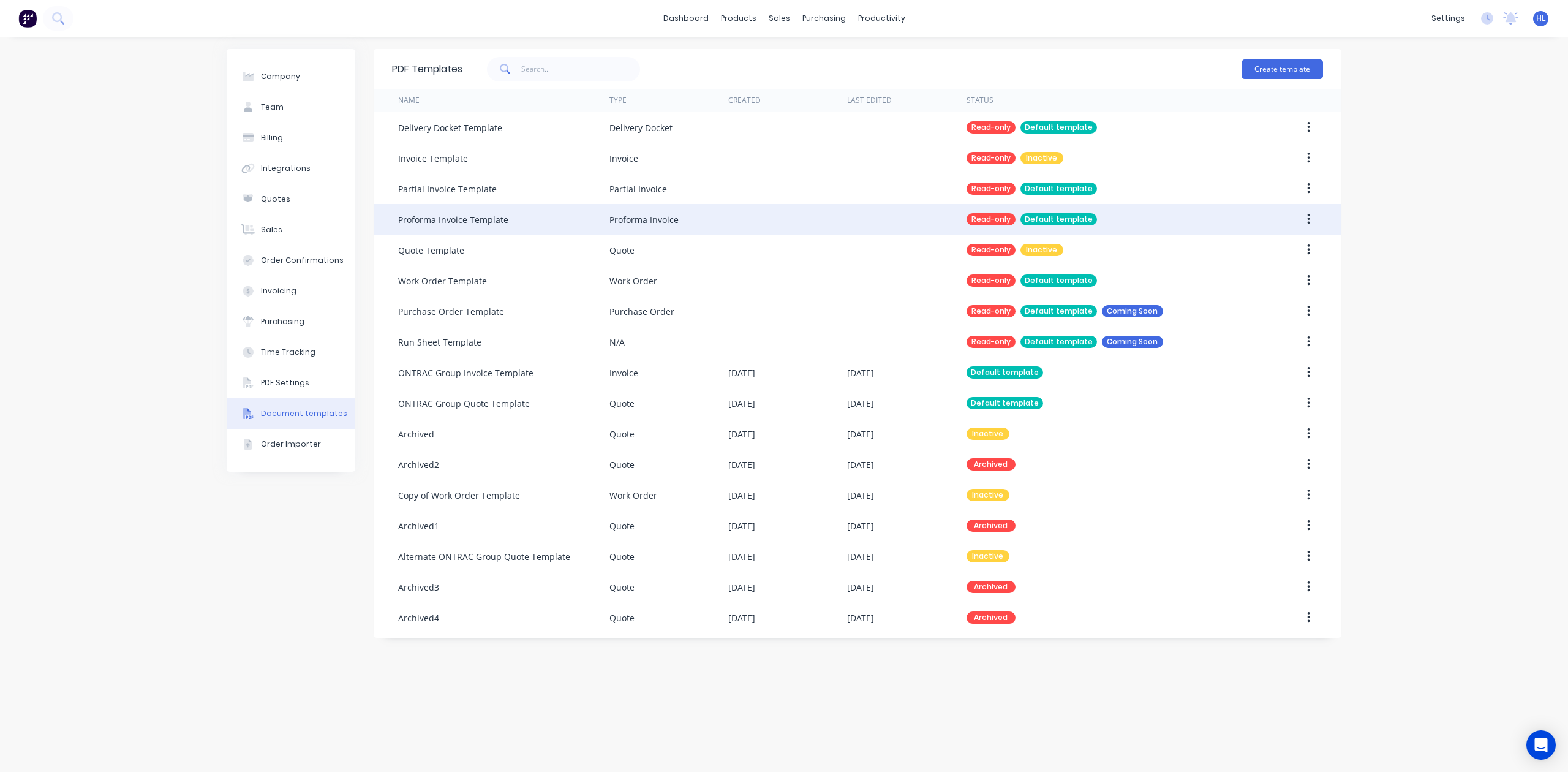
click at [1300, 215] on button "button" at bounding box center [1309, 219] width 29 height 22
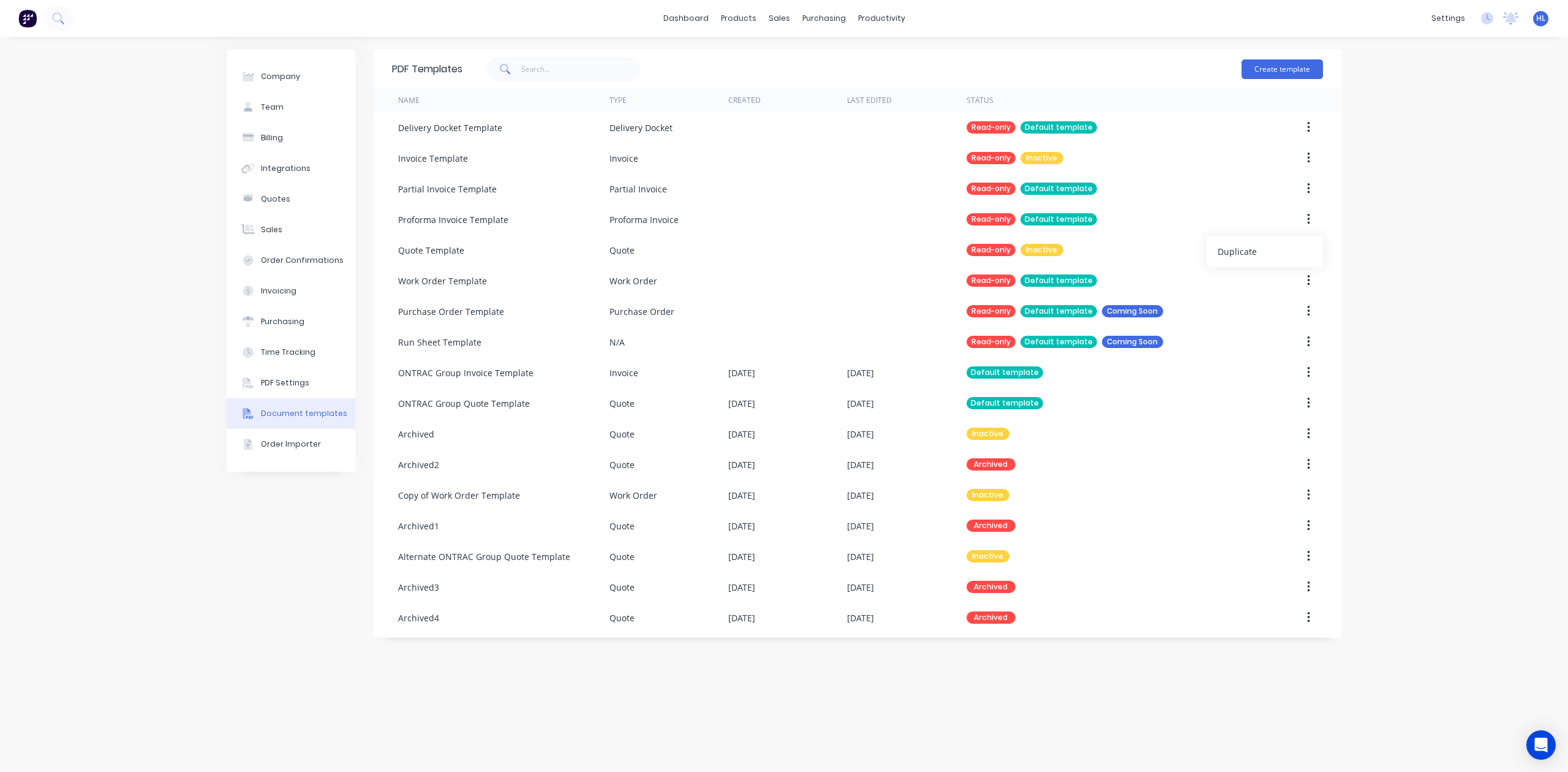
click at [1461, 298] on div "Company Team Billing Integrations Quotes Sales Order Confirmations Invoicing Pu…" at bounding box center [784, 404] width 1568 height 735
click at [821, 64] on div "Sales Orders" at bounding box center [824, 58] width 50 height 11
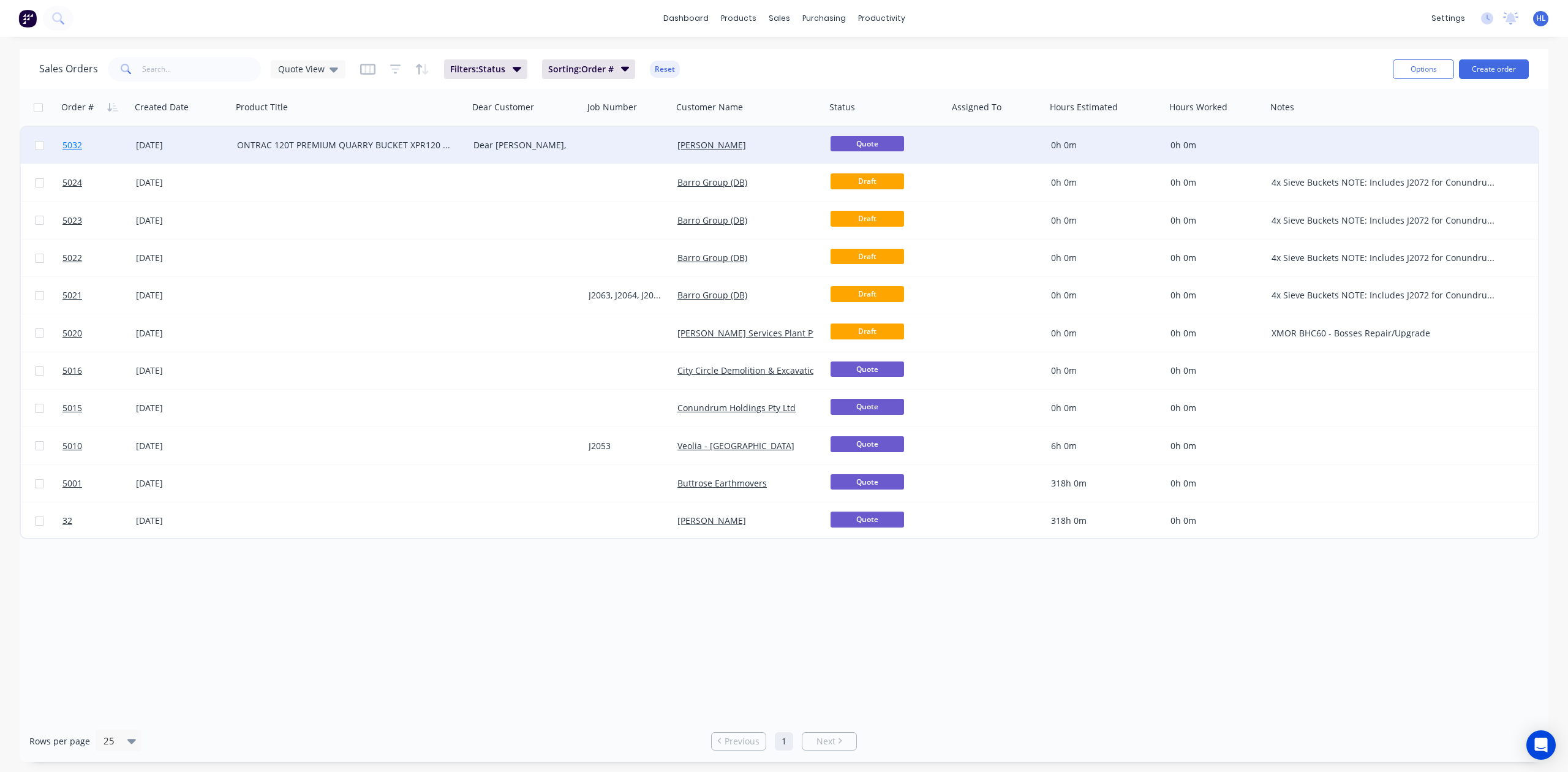
click at [128, 147] on link "5032" at bounding box center [99, 145] width 73 height 37
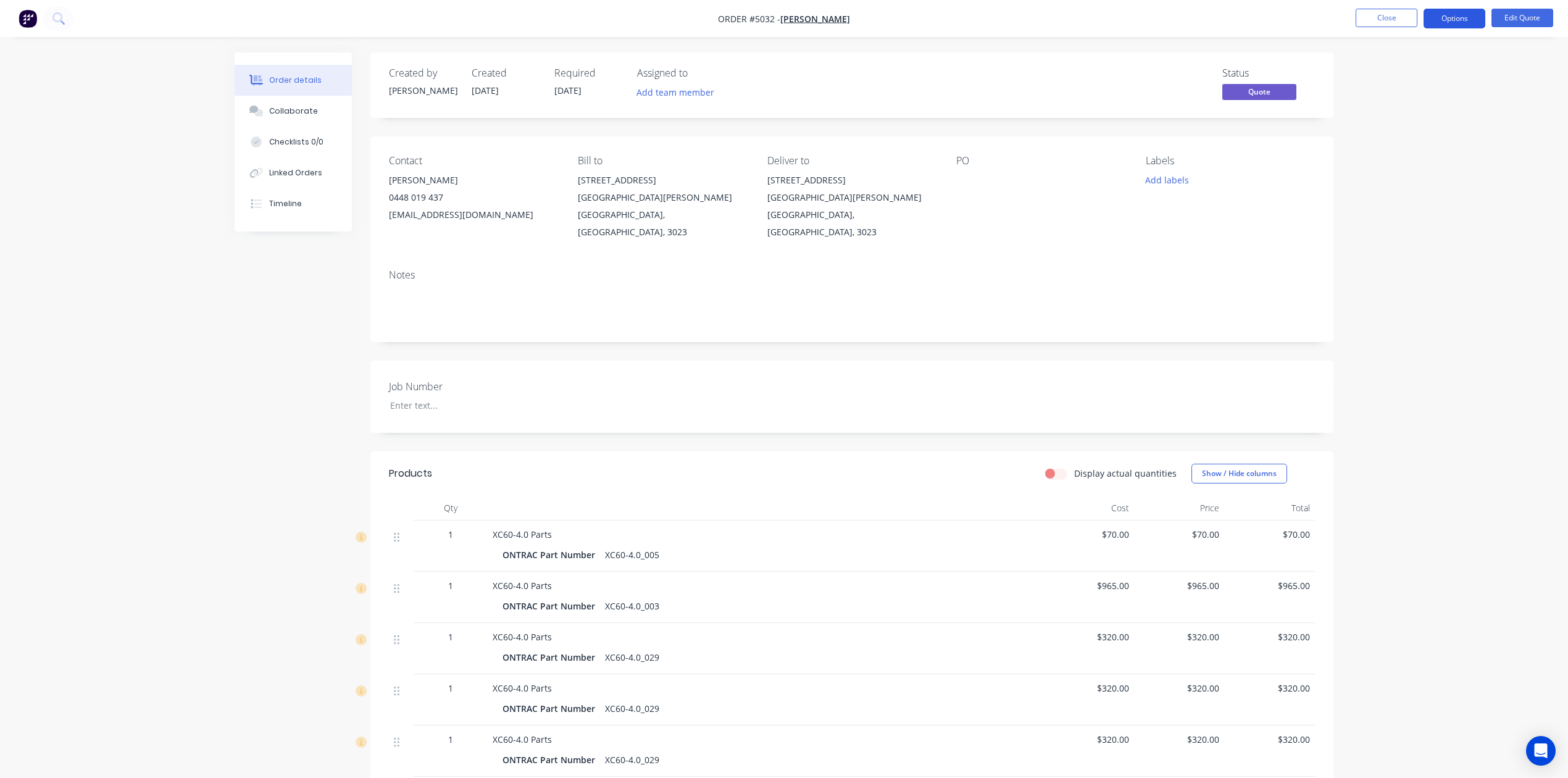
click at [1448, 25] on button "Options" at bounding box center [1454, 18] width 62 height 20
click at [1431, 68] on div "Quote" at bounding box center [1418, 74] width 114 height 18
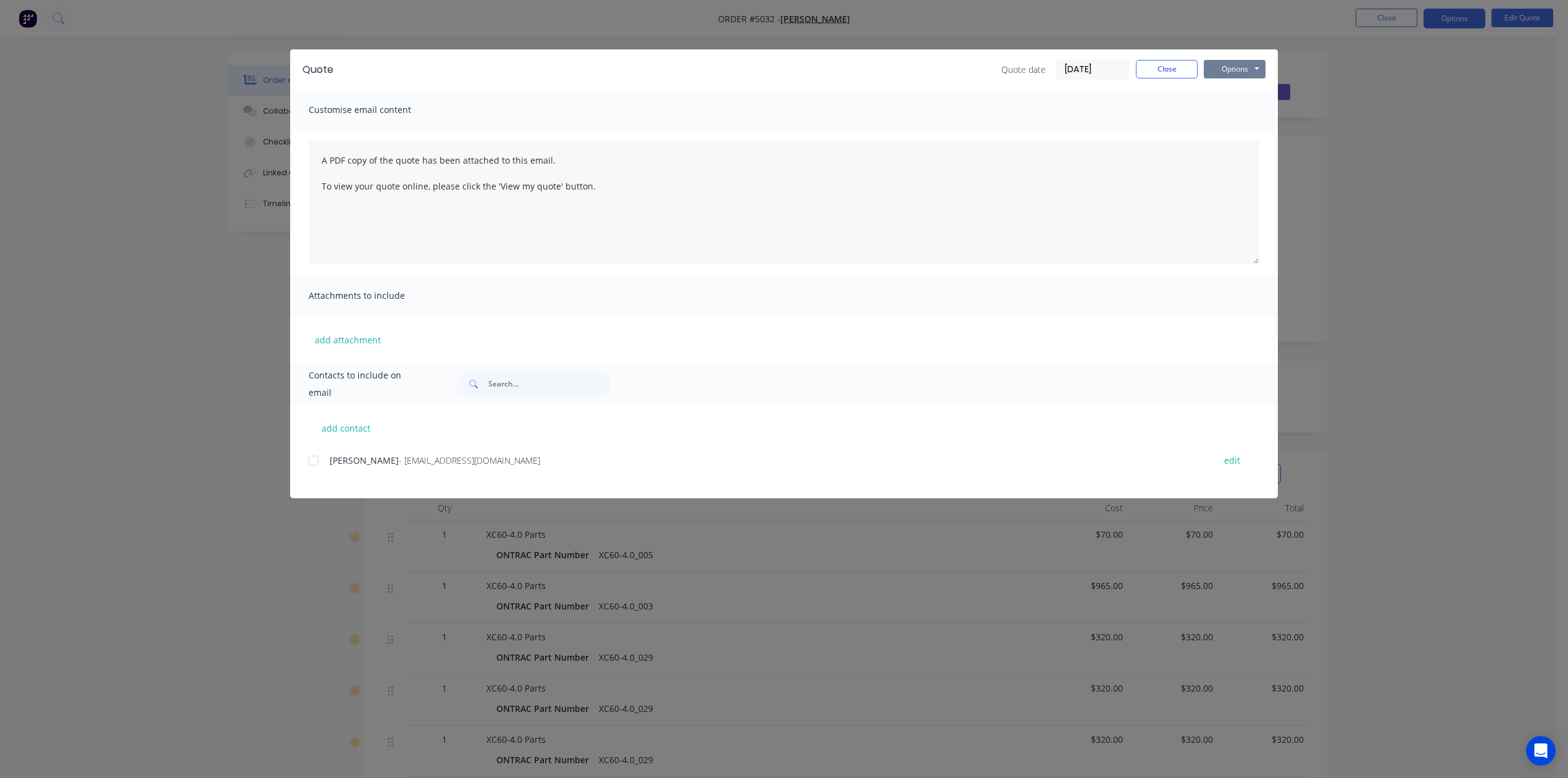
click at [1226, 67] on button "Options" at bounding box center [1235, 69] width 62 height 18
click at [1241, 118] on button "Print" at bounding box center [1243, 111] width 79 height 20
click at [1184, 65] on button "Close" at bounding box center [1167, 69] width 62 height 18
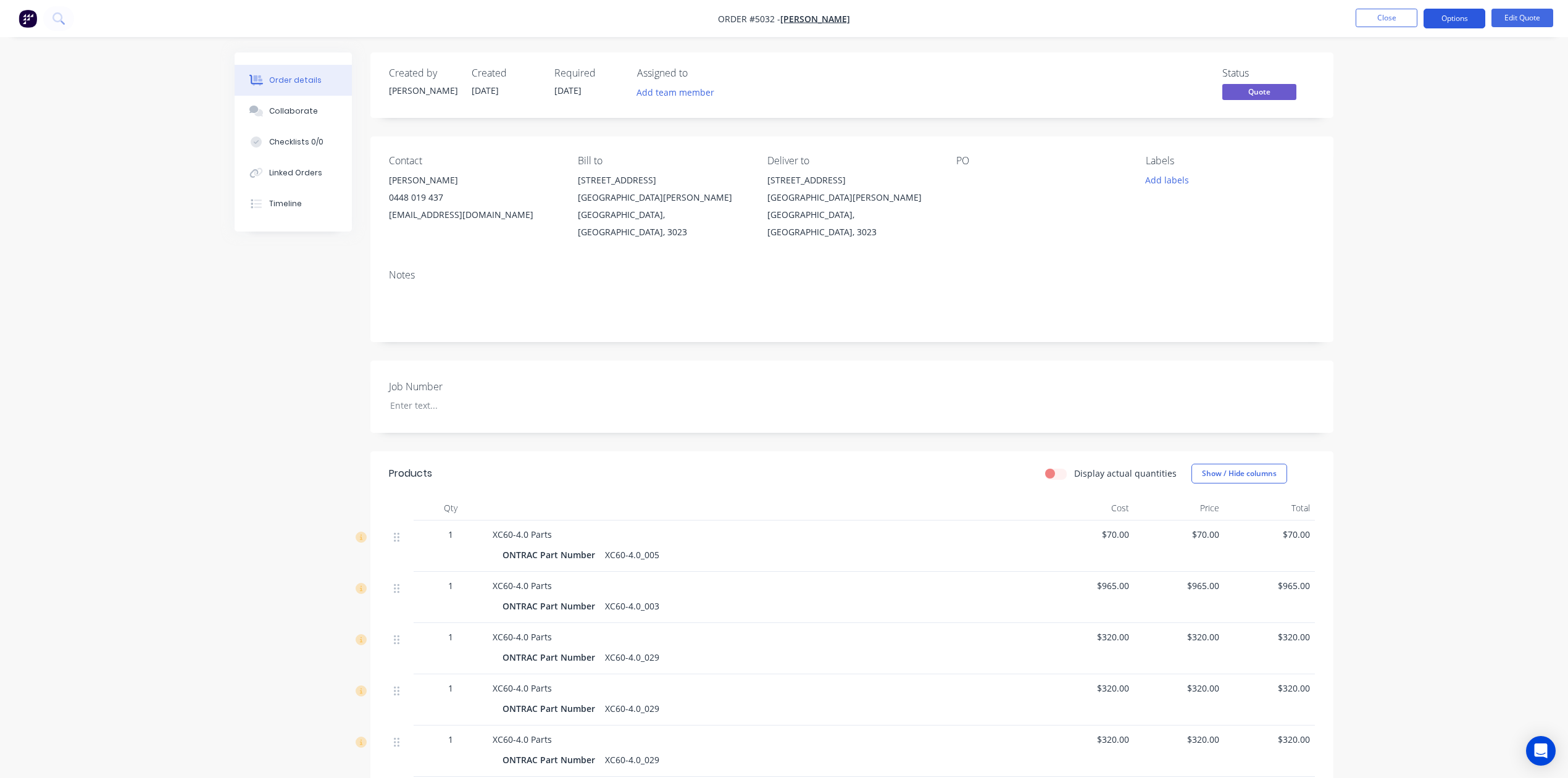
click at [1473, 20] on button "Options" at bounding box center [1454, 18] width 62 height 20
click at [1426, 144] on div "Convert to Order" at bounding box center [1418, 149] width 114 height 18
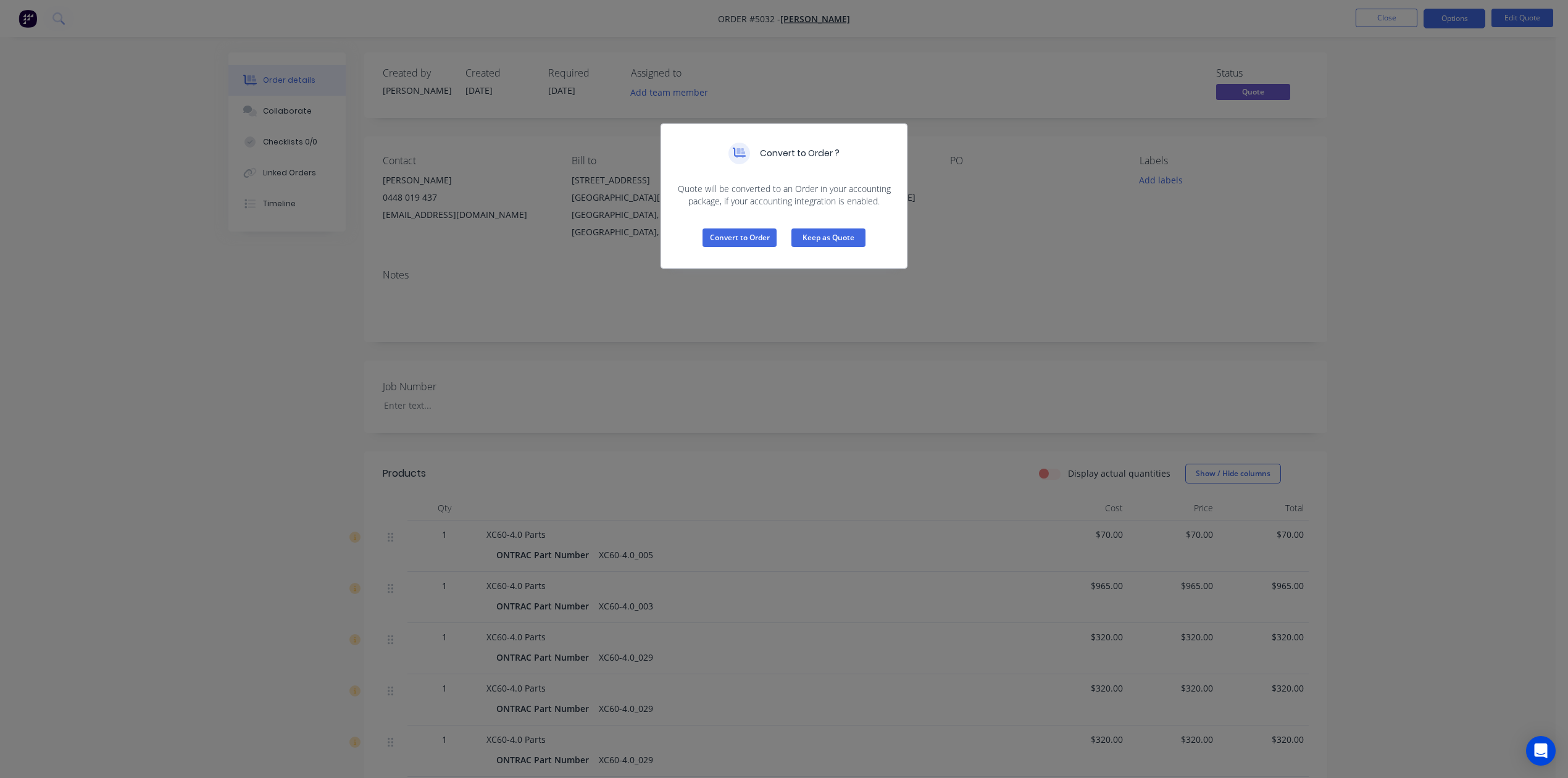
click at [851, 238] on button "Keep as Quote" at bounding box center [828, 238] width 74 height 18
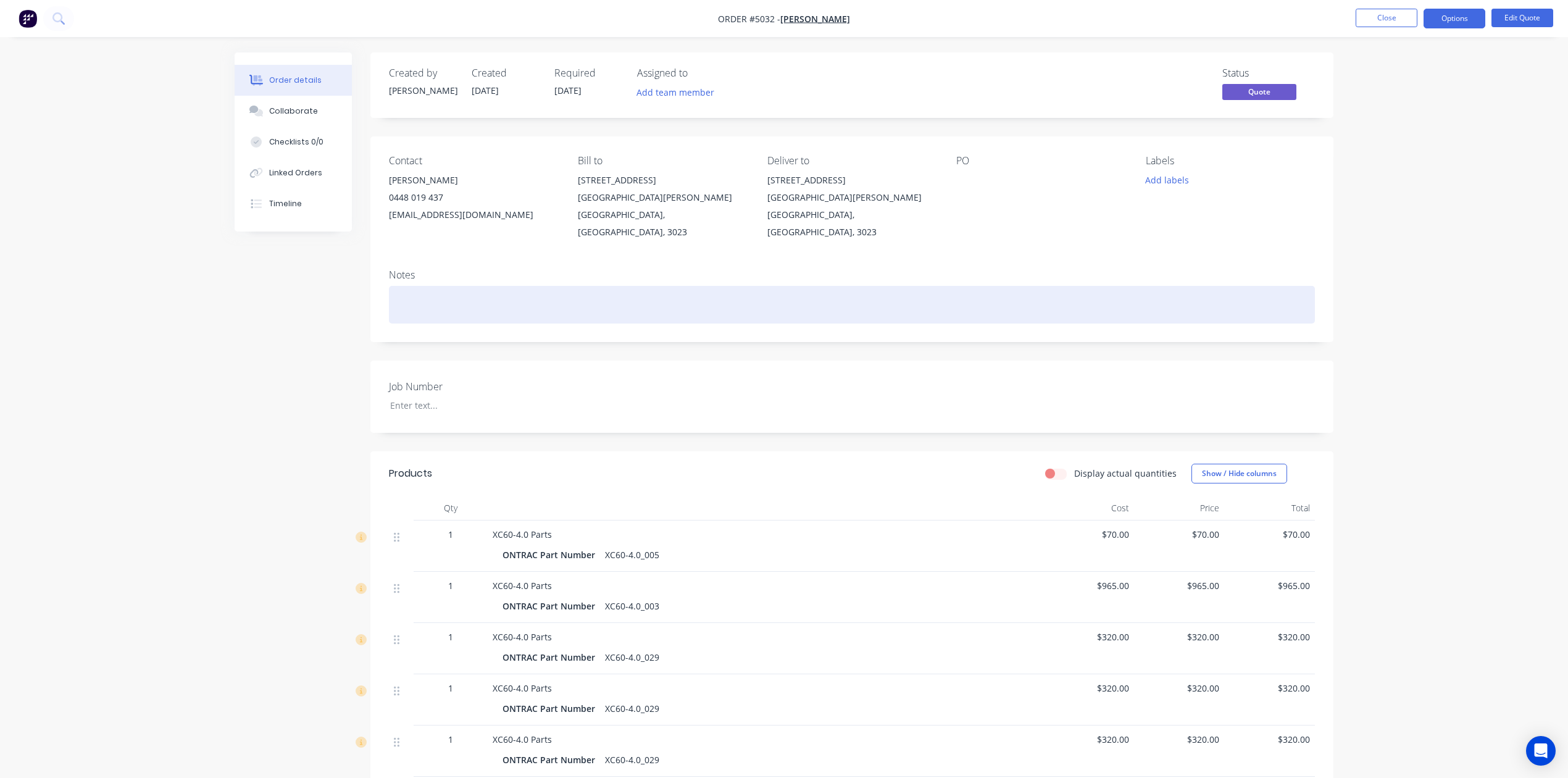
click at [823, 286] on div at bounding box center [852, 305] width 926 height 38
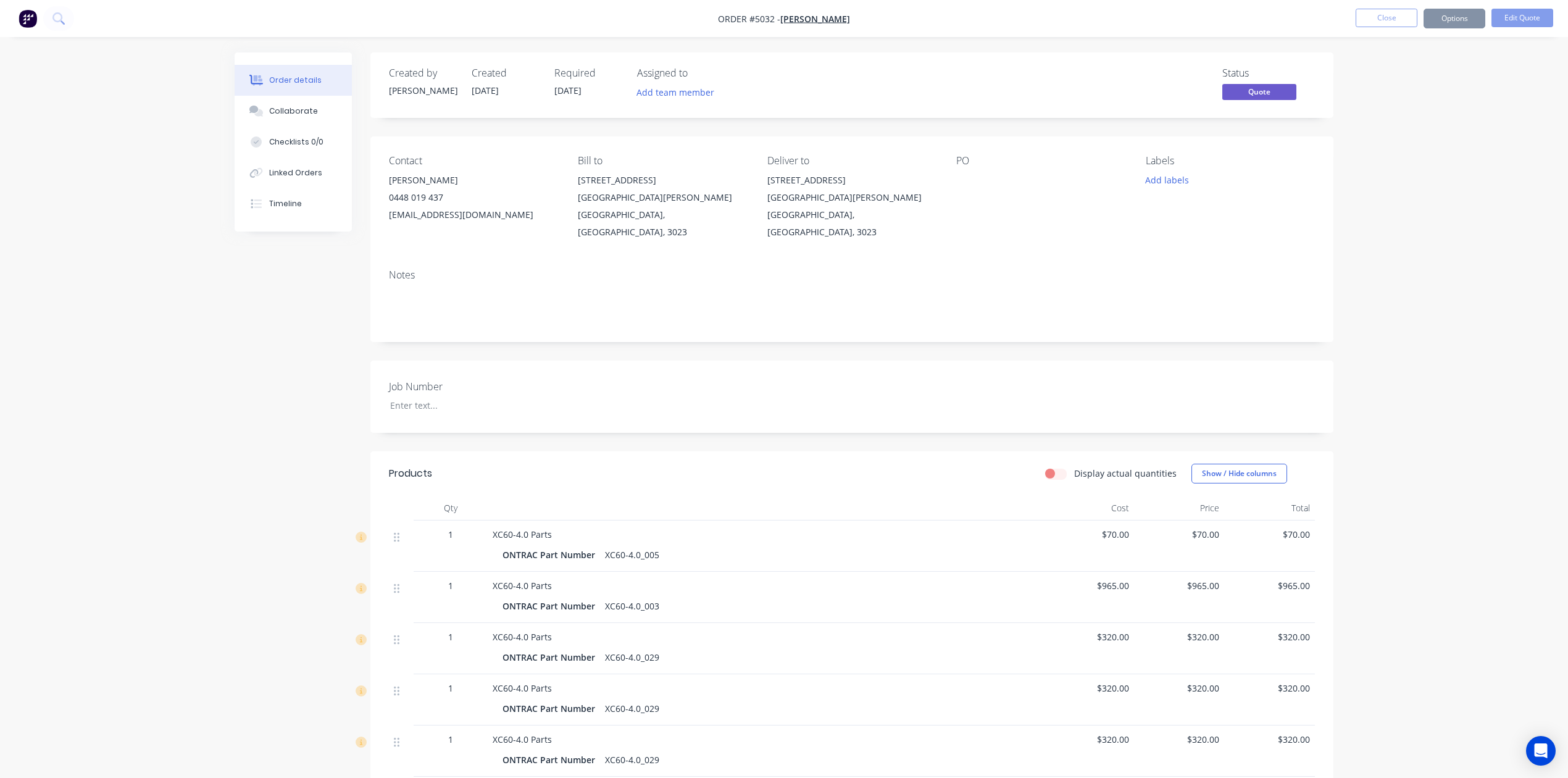
click at [1421, 248] on div "Order details Collaborate Checklists 0/0 Linked Orders Timeline Order details C…" at bounding box center [784, 679] width 1568 height 1358
click at [1450, 23] on button "Options" at bounding box center [1454, 18] width 62 height 20
click at [1418, 80] on div "Quote" at bounding box center [1418, 74] width 114 height 18
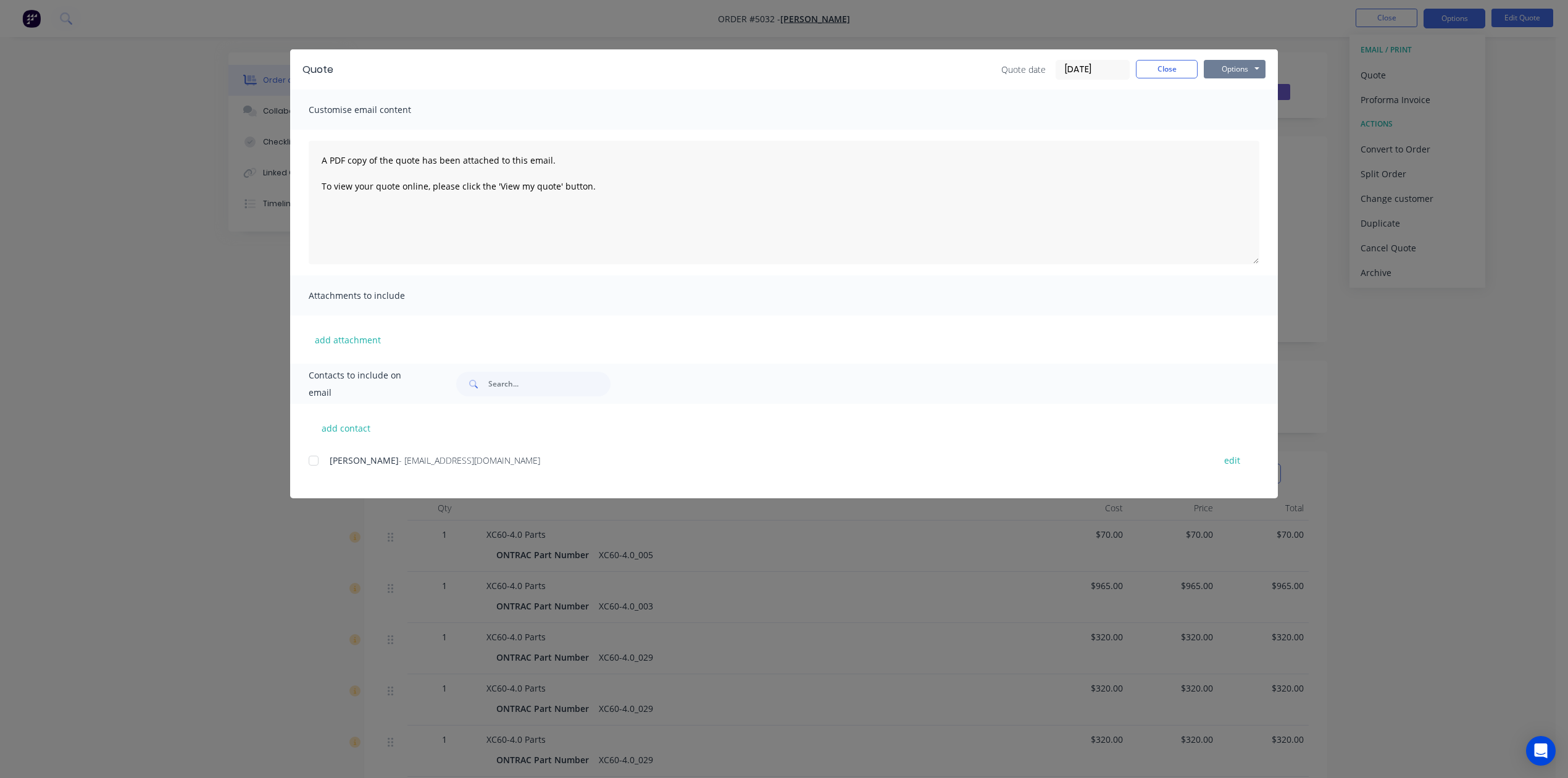
click at [1253, 67] on button "Options" at bounding box center [1235, 69] width 62 height 18
click at [1235, 93] on button "Preview" at bounding box center [1243, 91] width 79 height 20
click at [1248, 70] on button "Options" at bounding box center [1235, 69] width 62 height 18
click at [1169, 67] on button "Close" at bounding box center [1167, 69] width 62 height 18
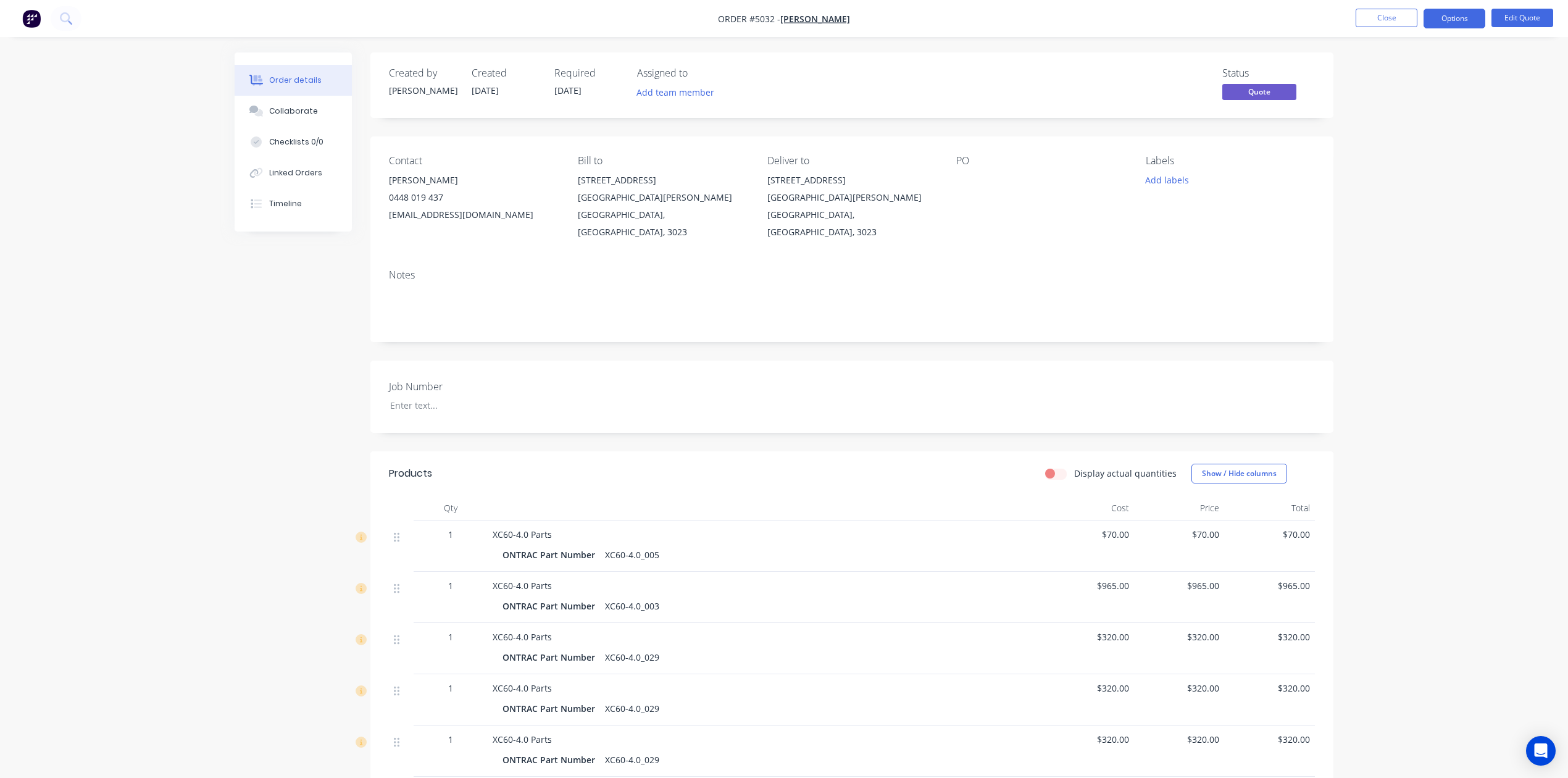
click at [1233, 85] on span "Quote" at bounding box center [1259, 92] width 74 height 16
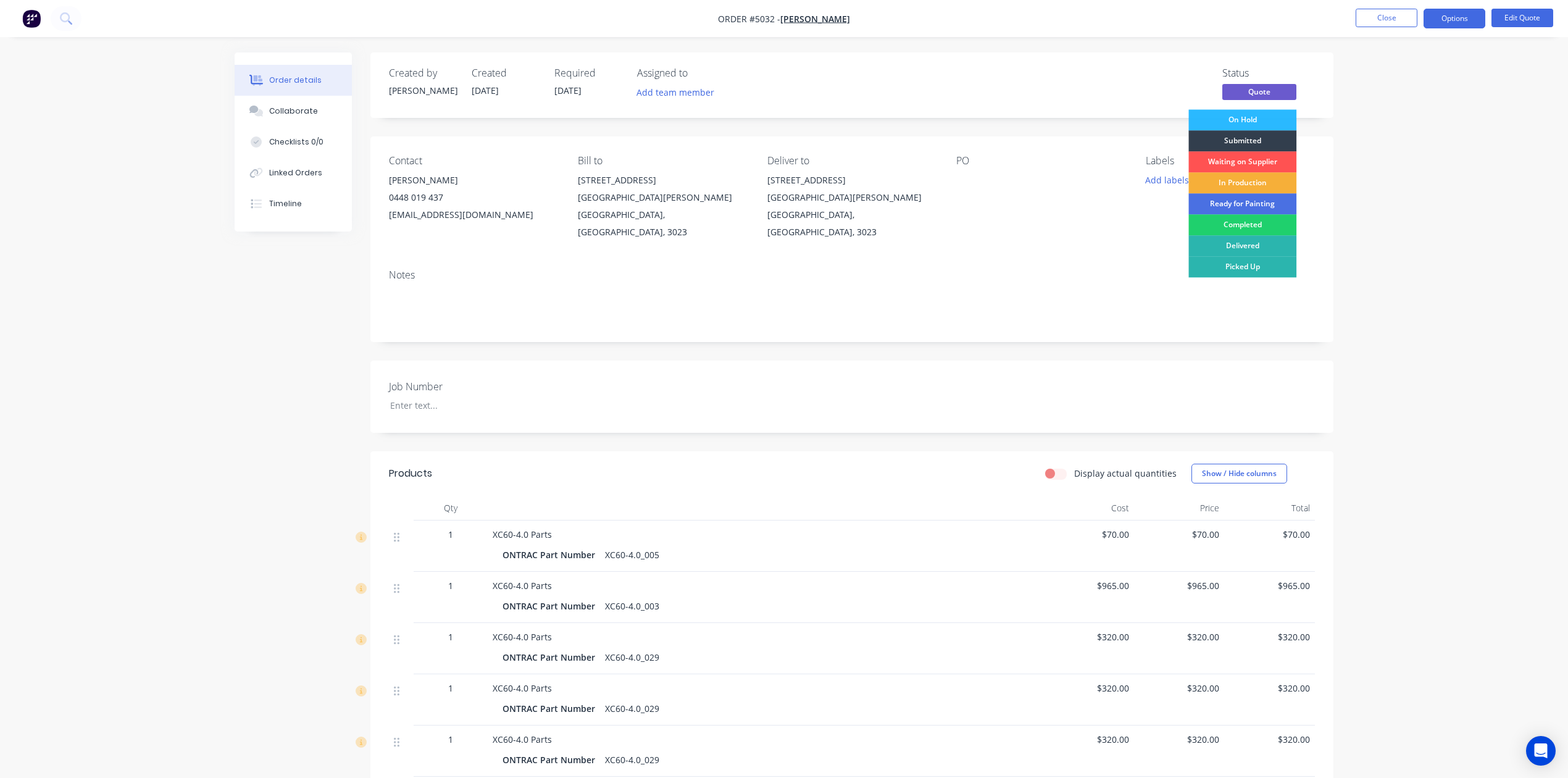
click at [1482, 184] on div "Order details Collaborate Checklists 0/0 Linked Orders Timeline Order details C…" at bounding box center [784, 679] width 1568 height 1358
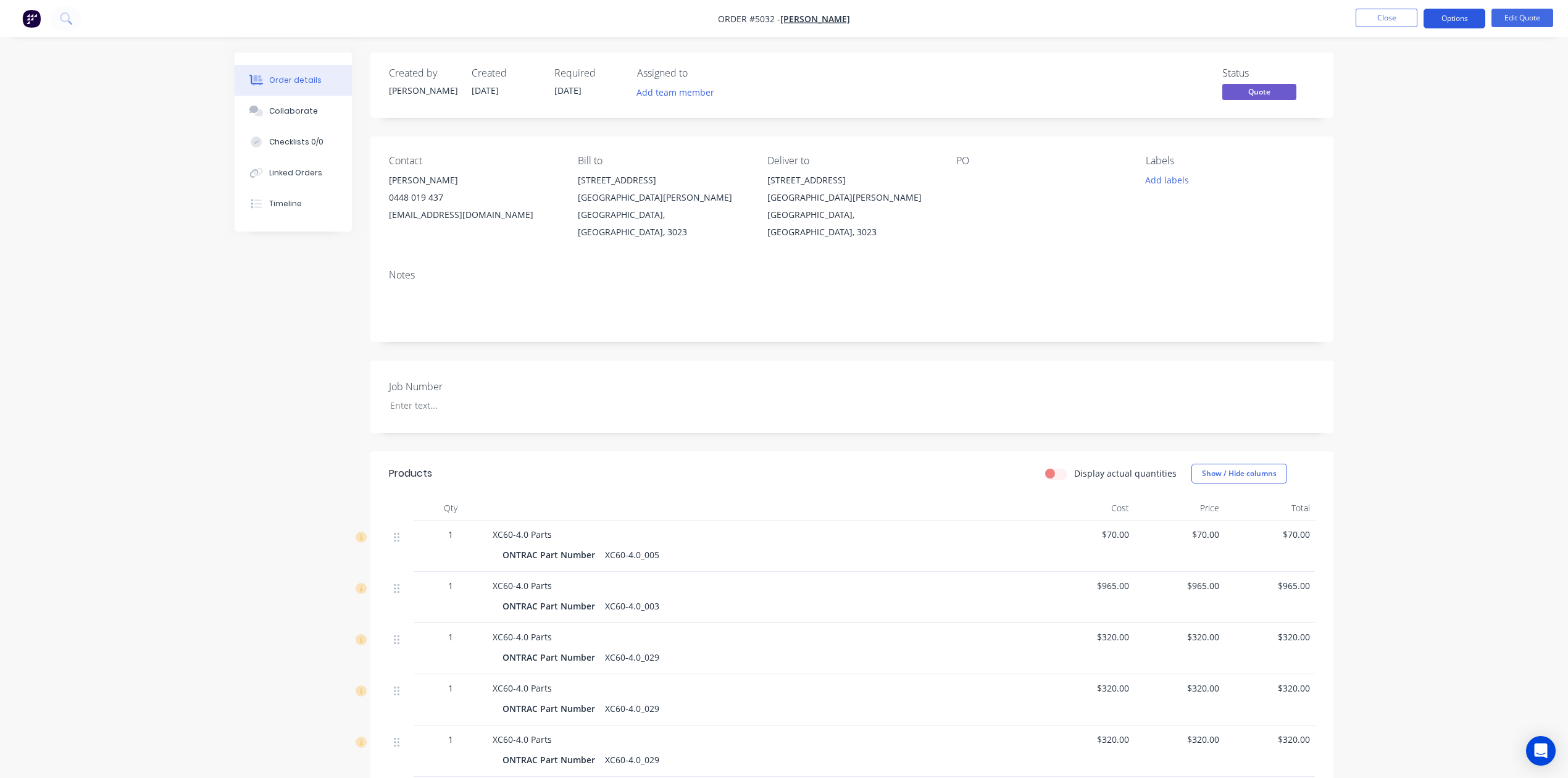
click at [1465, 16] on button "Options" at bounding box center [1454, 18] width 62 height 20
click at [1515, 56] on div "Order details Collaborate Checklists 0/0 Linked Orders Timeline Order details C…" at bounding box center [784, 679] width 1568 height 1358
click at [1529, 12] on button "Edit Quote" at bounding box center [1522, 18] width 62 height 18
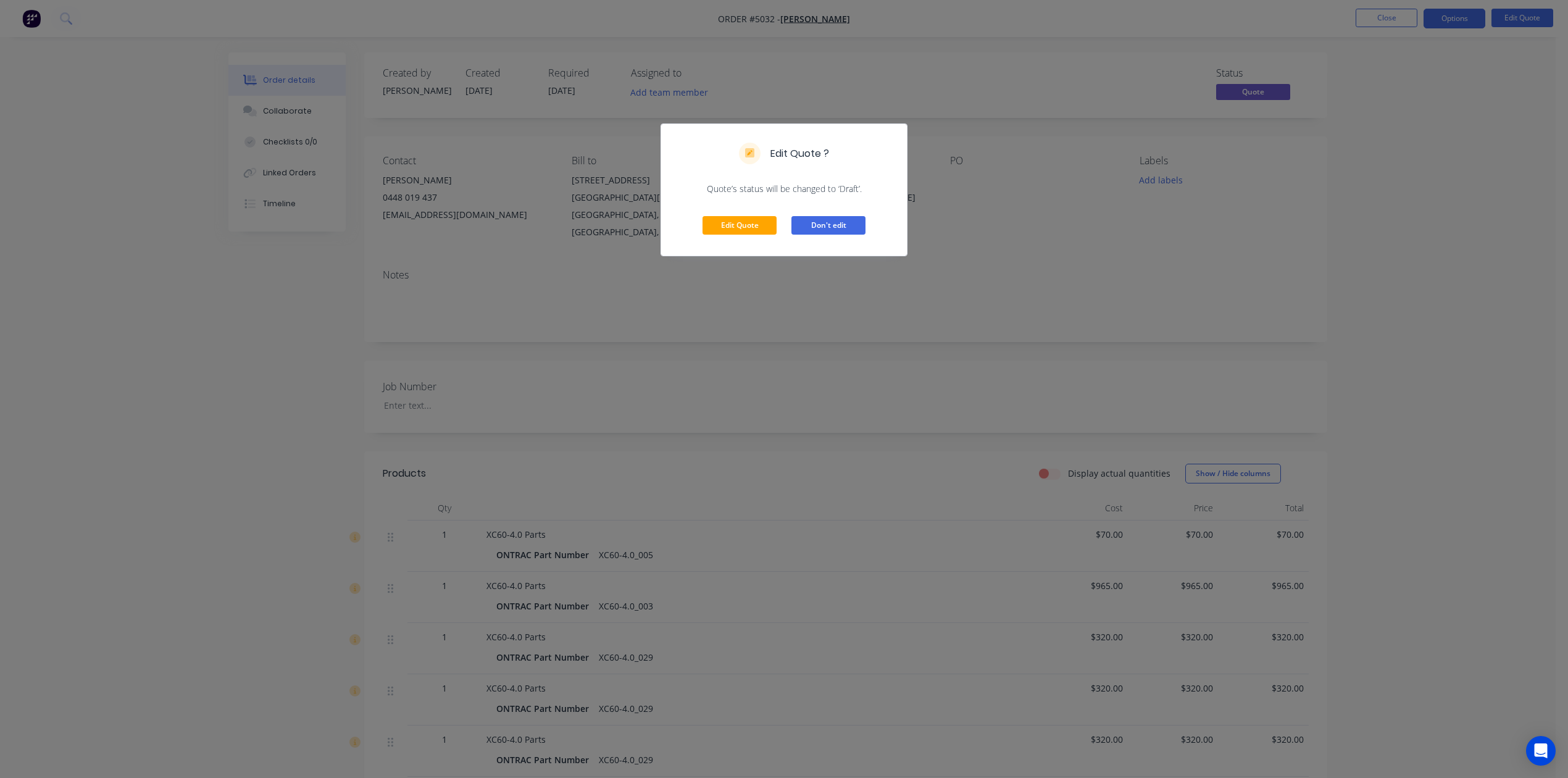
click at [826, 226] on button "Don't edit" at bounding box center [828, 225] width 74 height 18
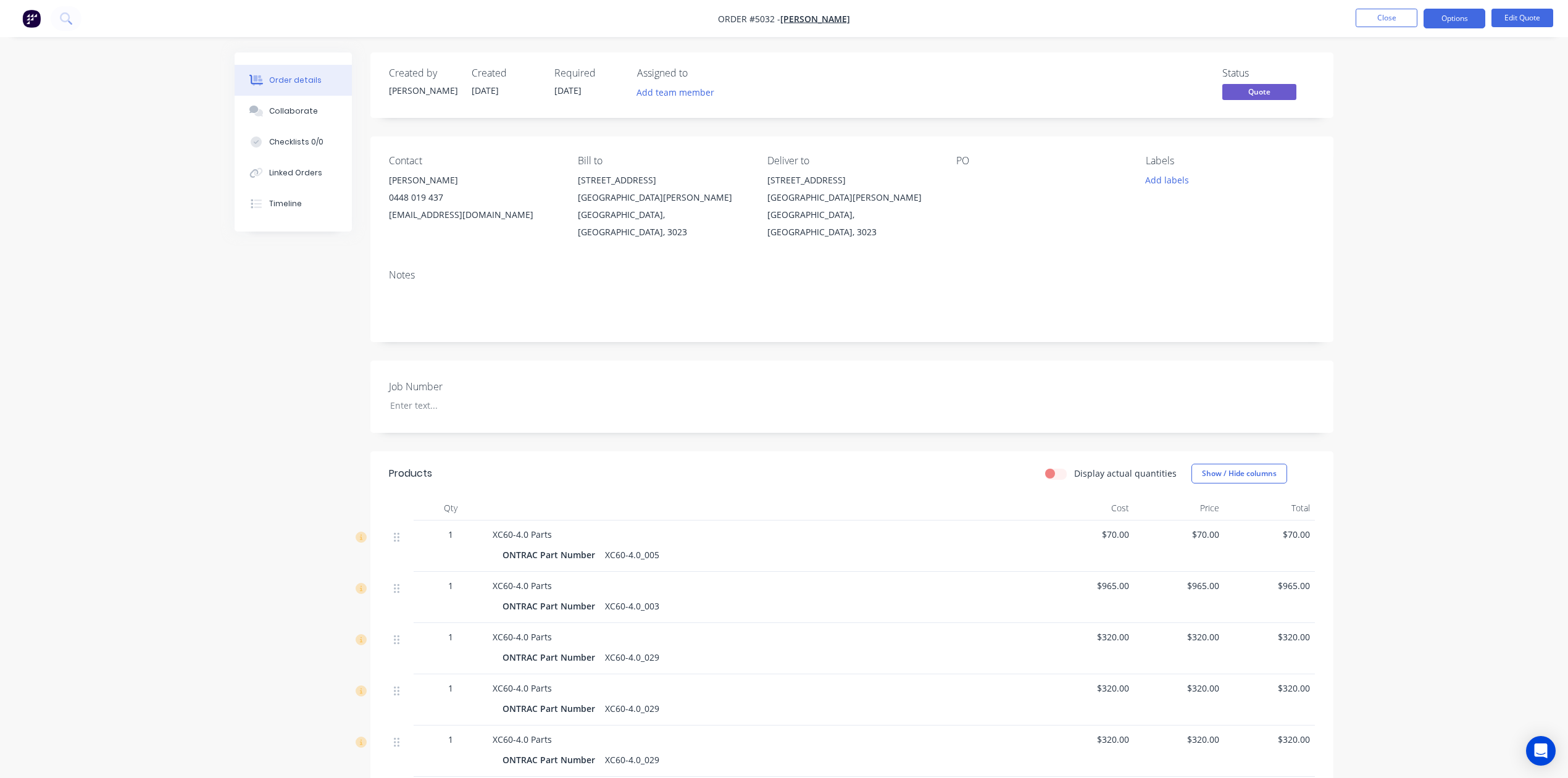
click at [1277, 96] on span "Quote" at bounding box center [1259, 92] width 74 height 16
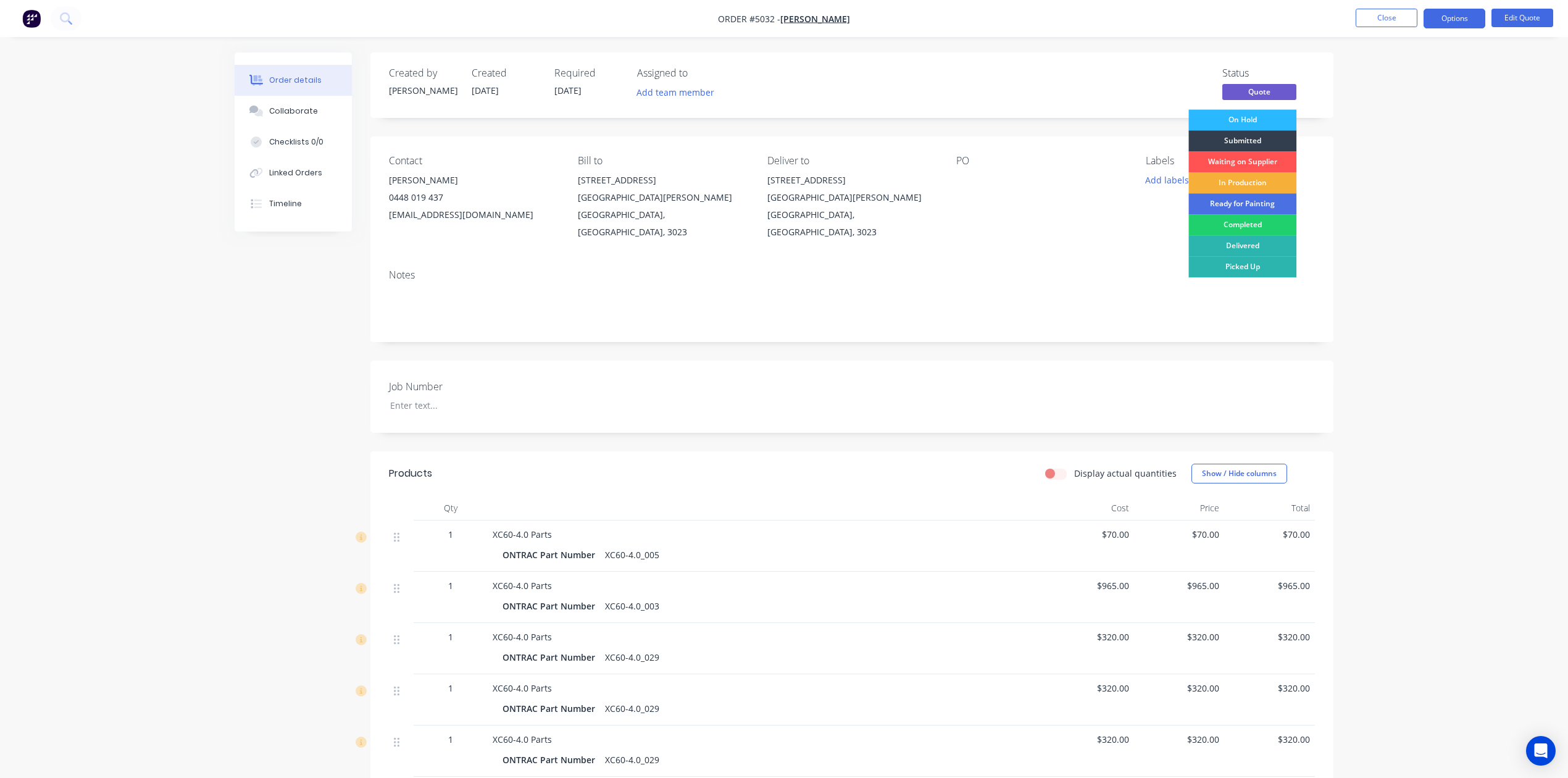
click at [1252, 140] on div "Submitted" at bounding box center [1242, 140] width 108 height 21
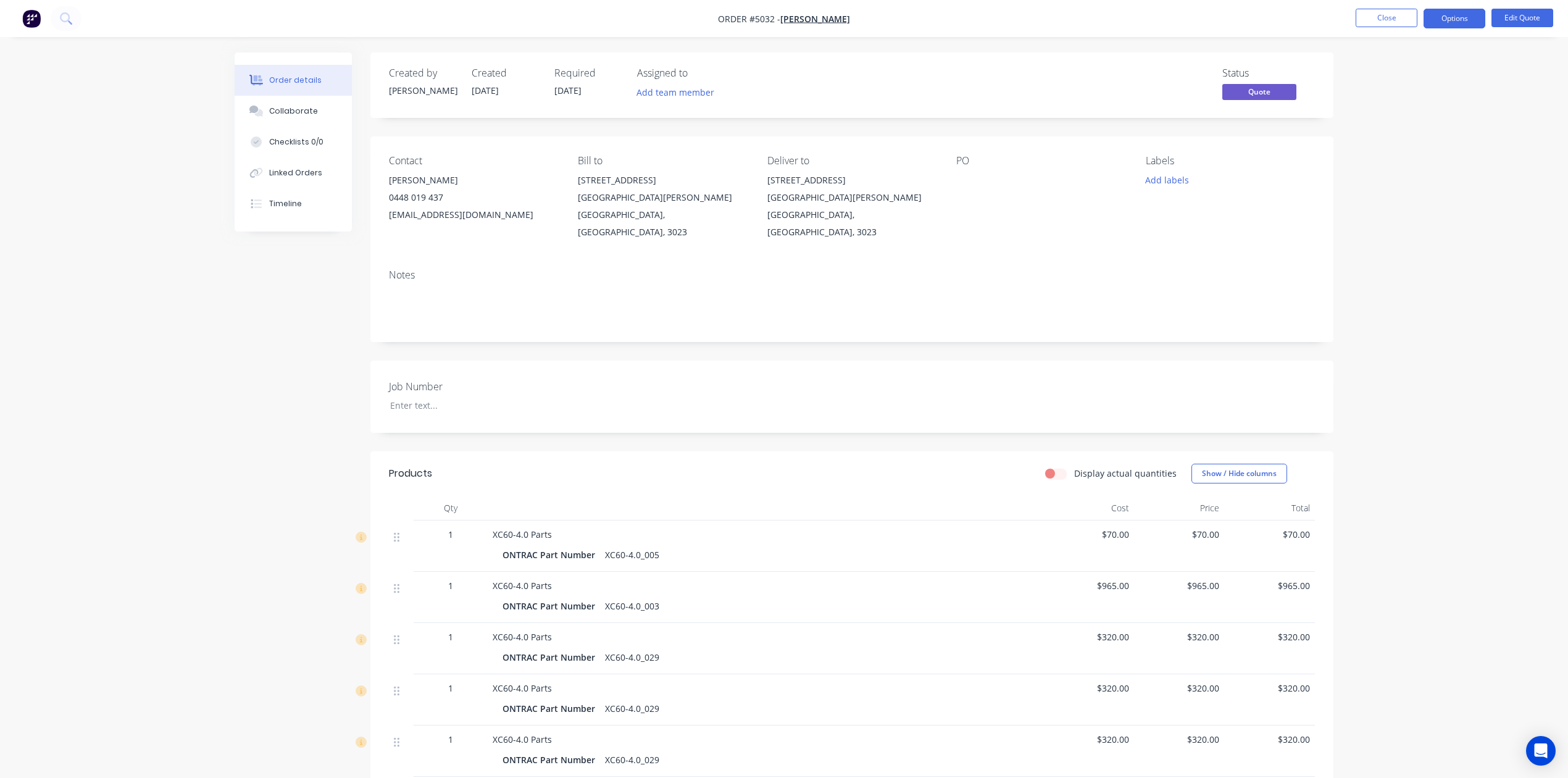
click at [1263, 91] on span "Quote" at bounding box center [1259, 92] width 74 height 16
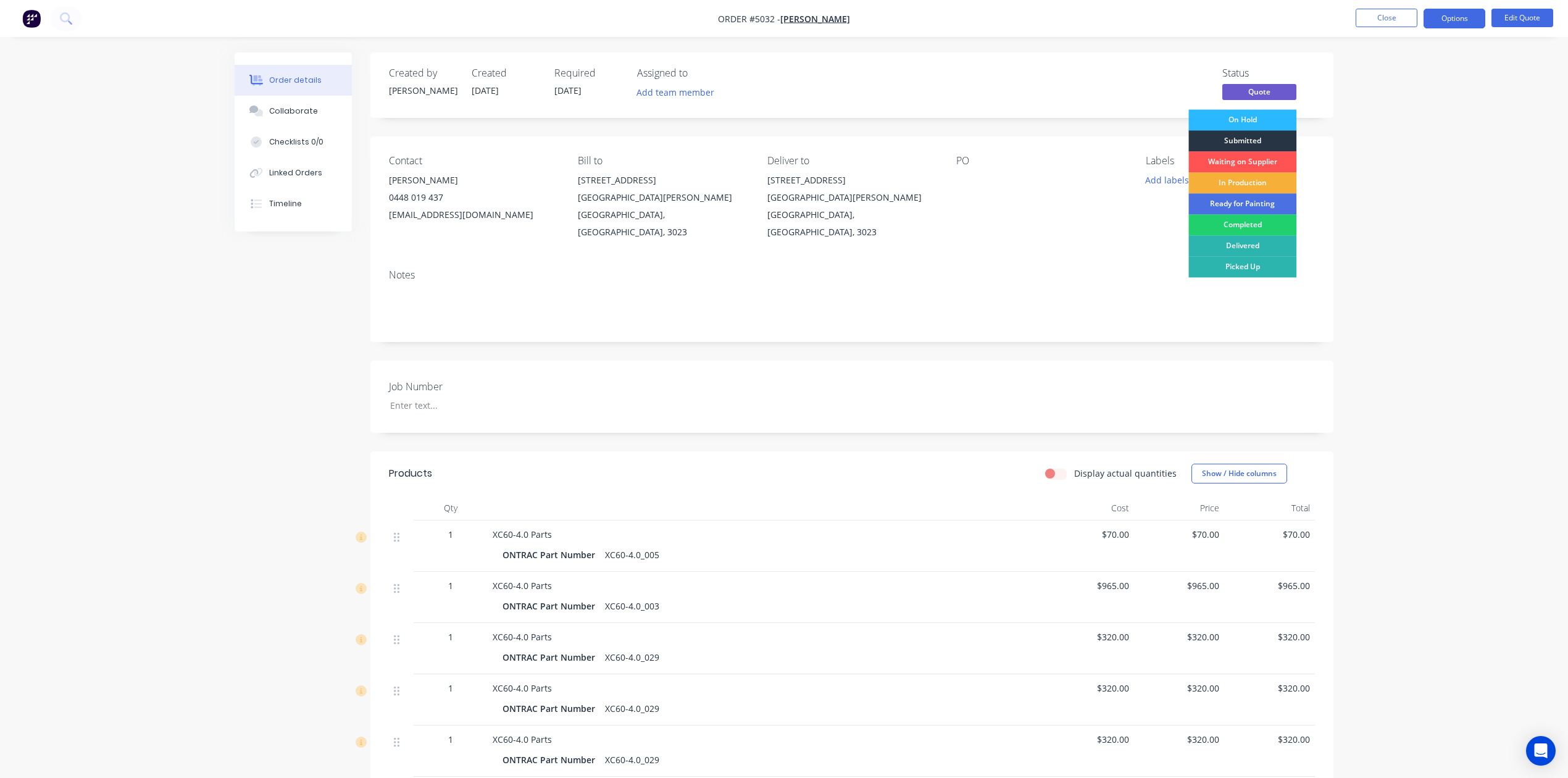
click at [1247, 140] on div "Submitted" at bounding box center [1242, 140] width 108 height 21
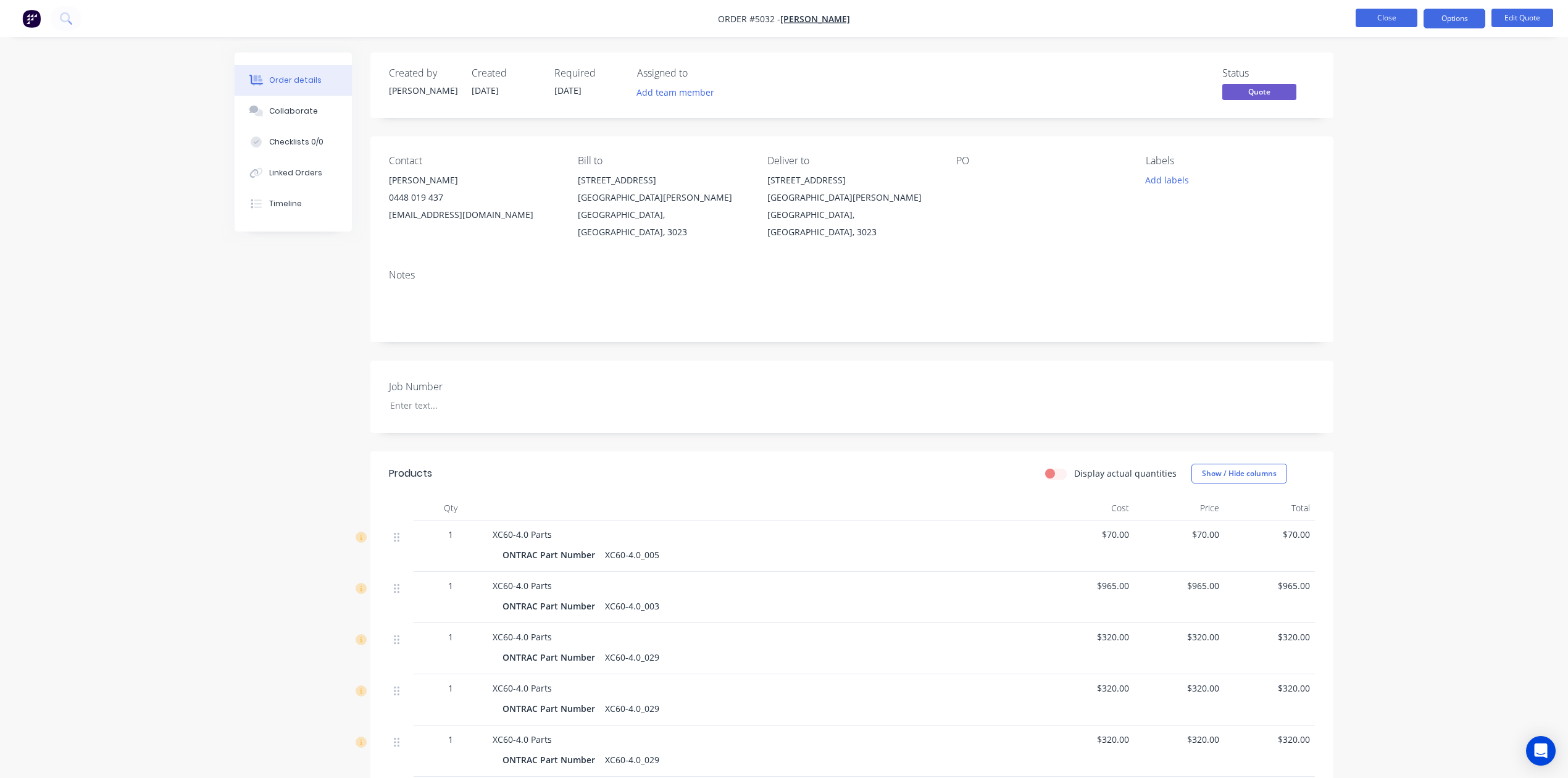
click at [1371, 16] on button "Close" at bounding box center [1386, 18] width 62 height 18
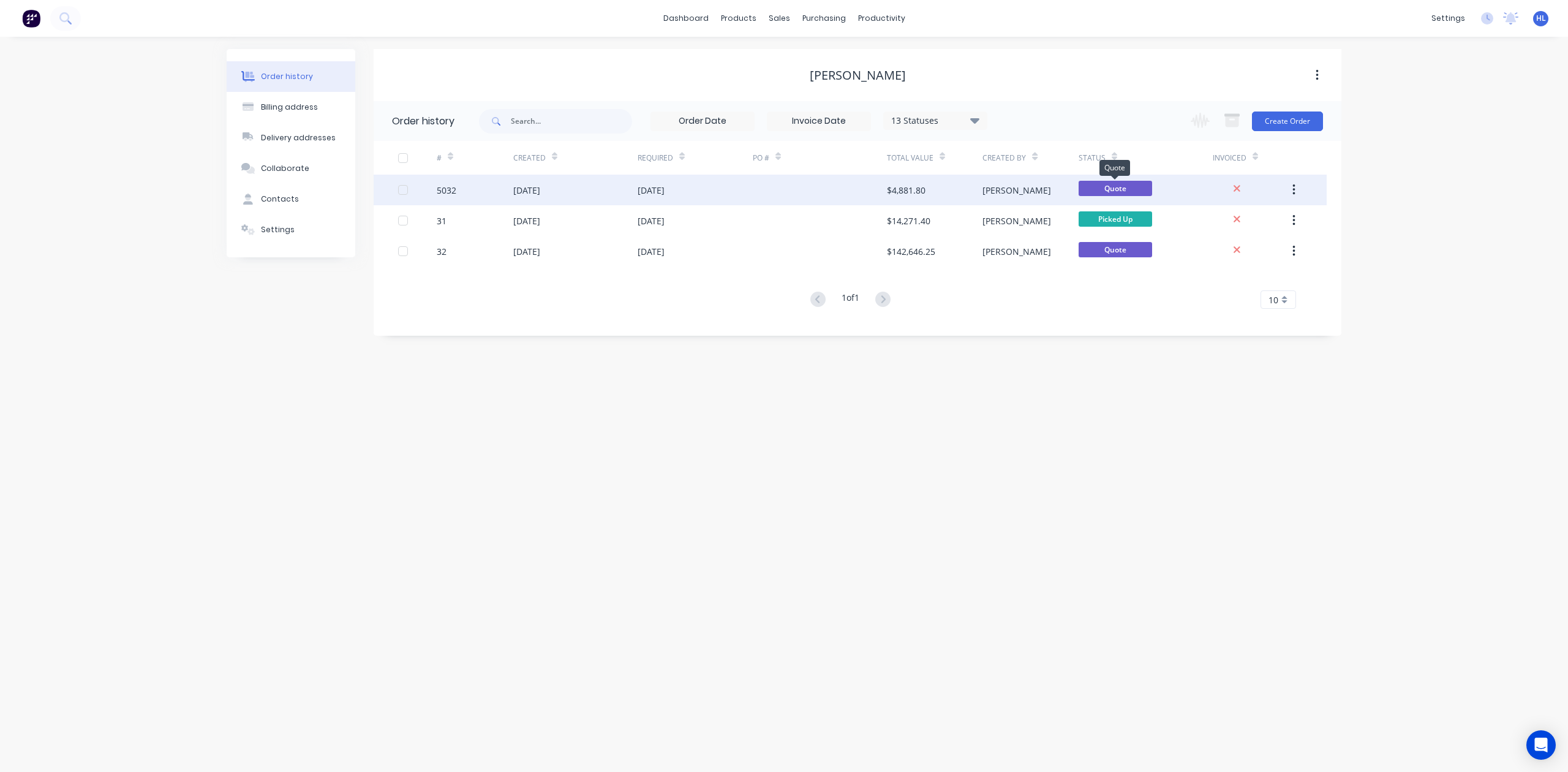
click at [1123, 184] on span "Quote" at bounding box center [1115, 189] width 73 height 16
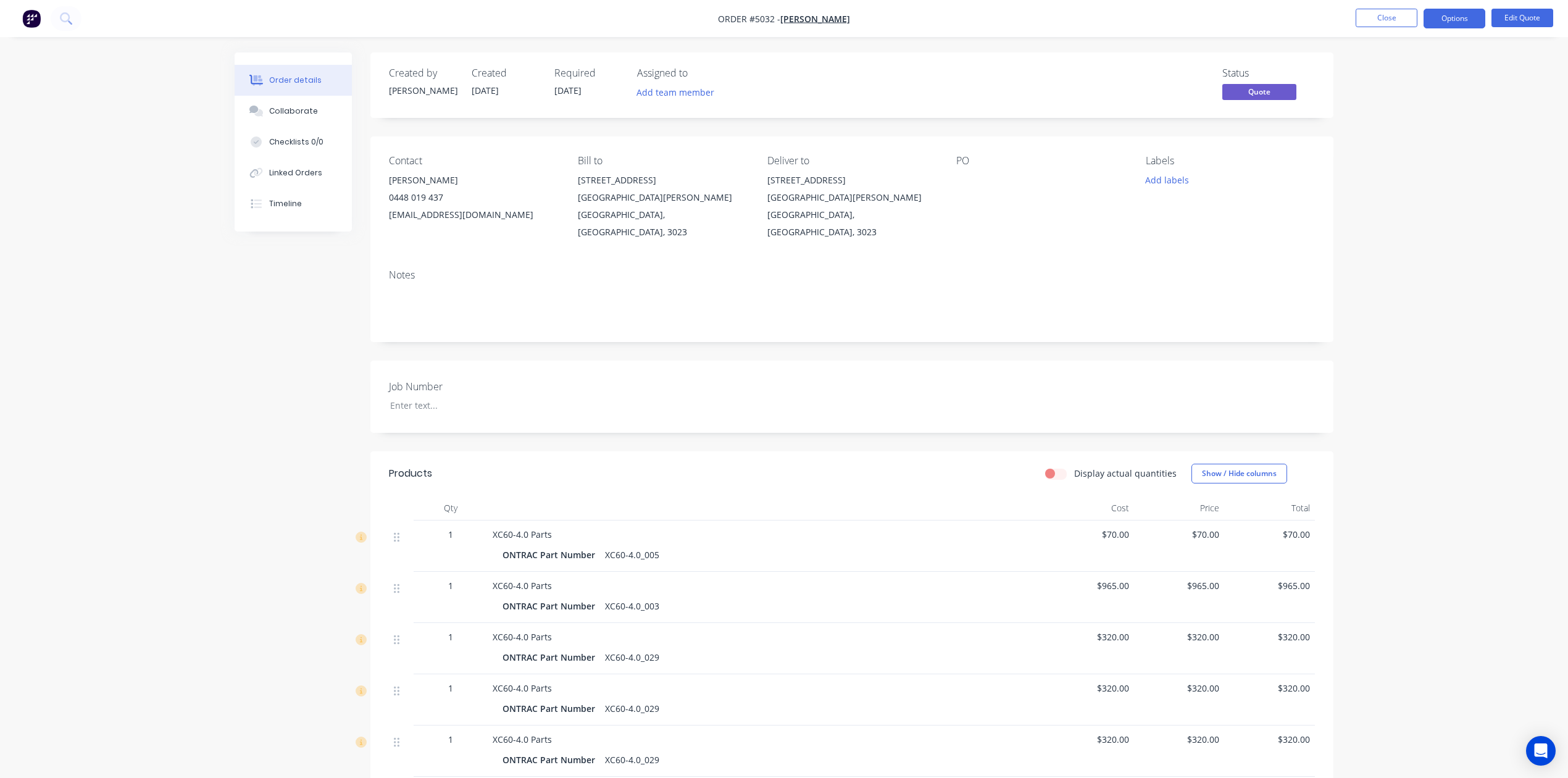
click at [1263, 84] on span "Quote" at bounding box center [1259, 92] width 74 height 16
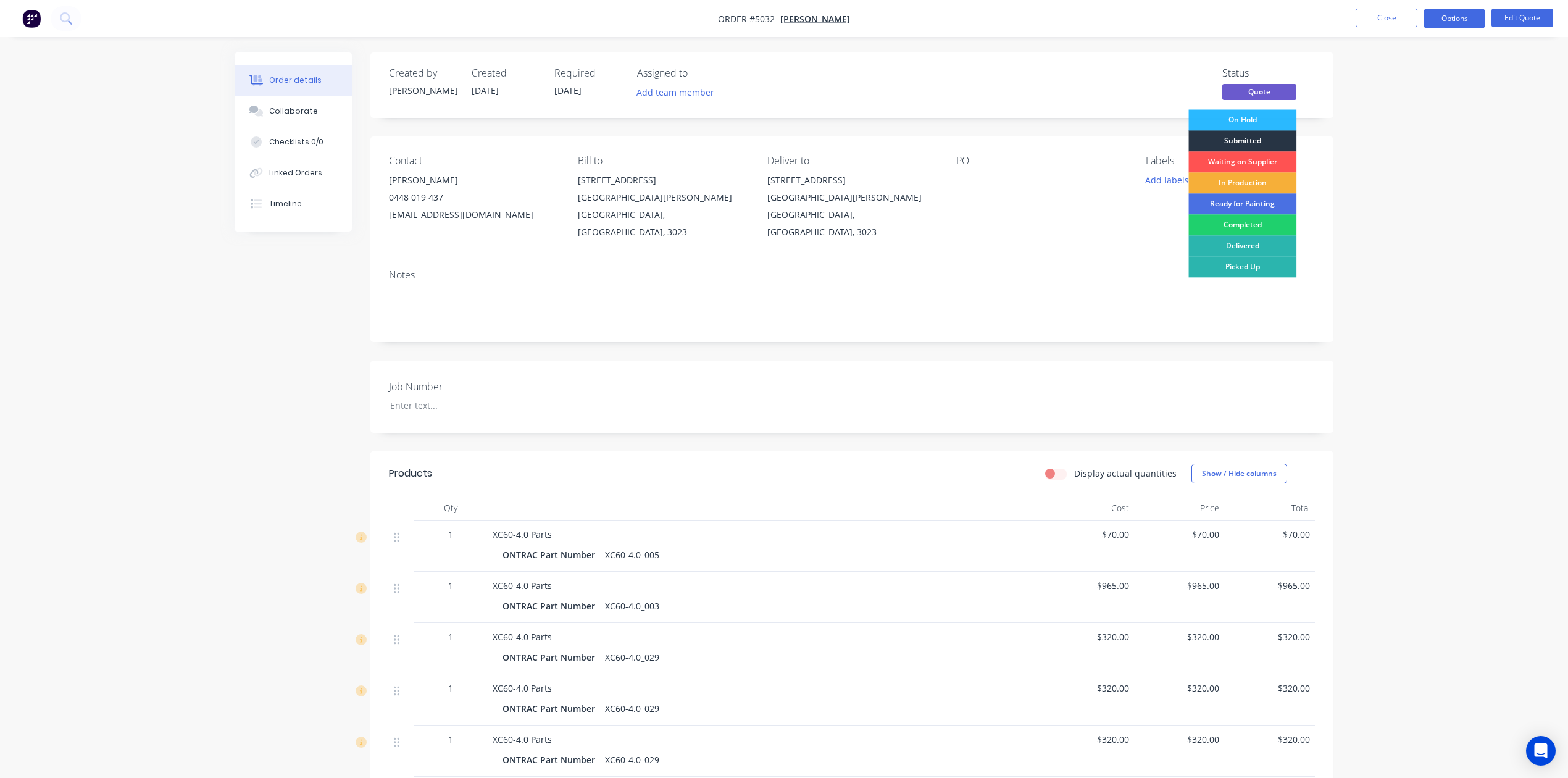
click at [1250, 141] on div "Submitted" at bounding box center [1242, 140] width 108 height 21
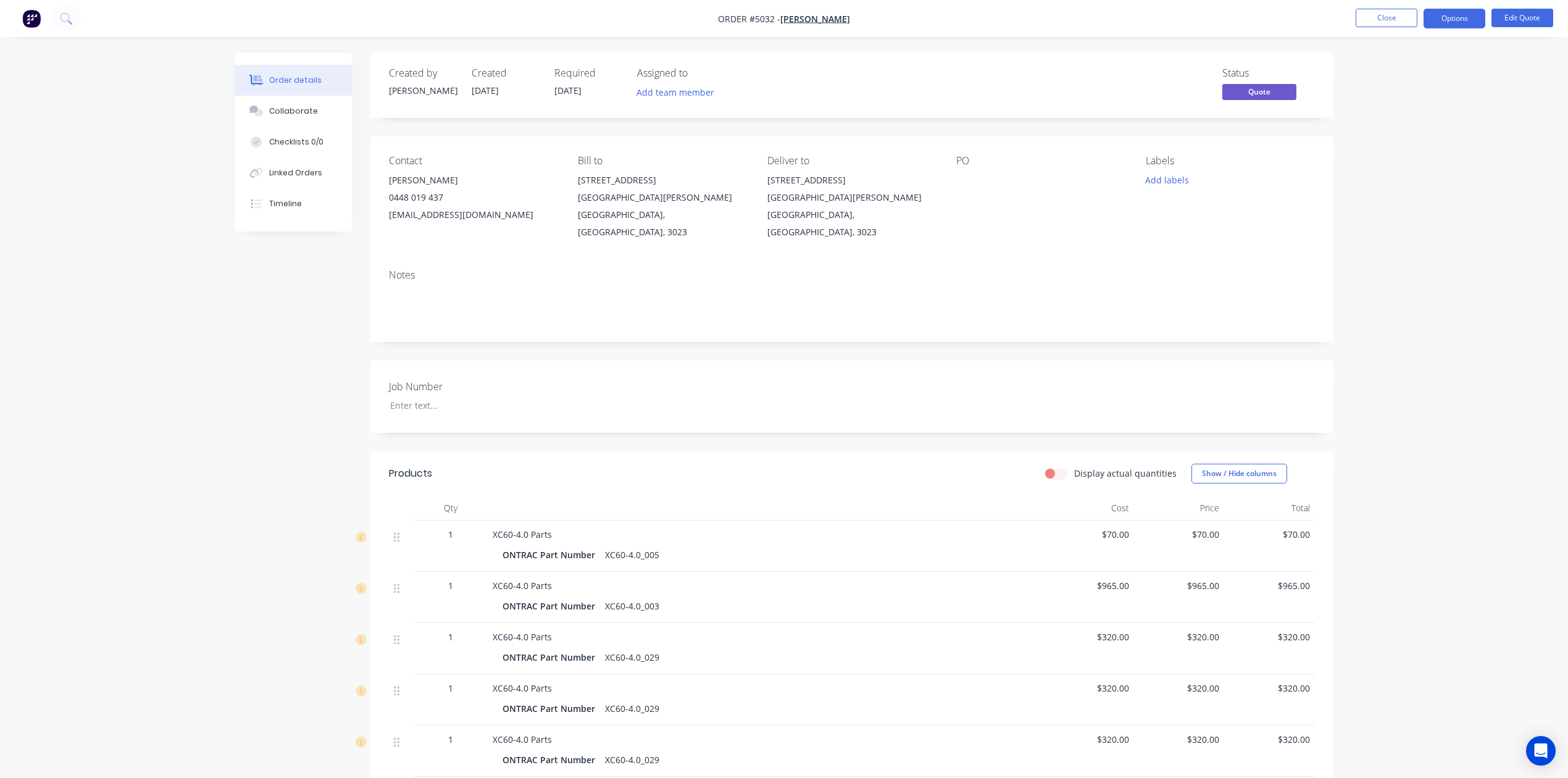
click at [1524, 29] on nav "Order #5032 - [PERSON_NAME] Close Options Edit Quote" at bounding box center [784, 18] width 1568 height 37
click at [1526, 18] on button "Edit Quote" at bounding box center [1522, 18] width 62 height 18
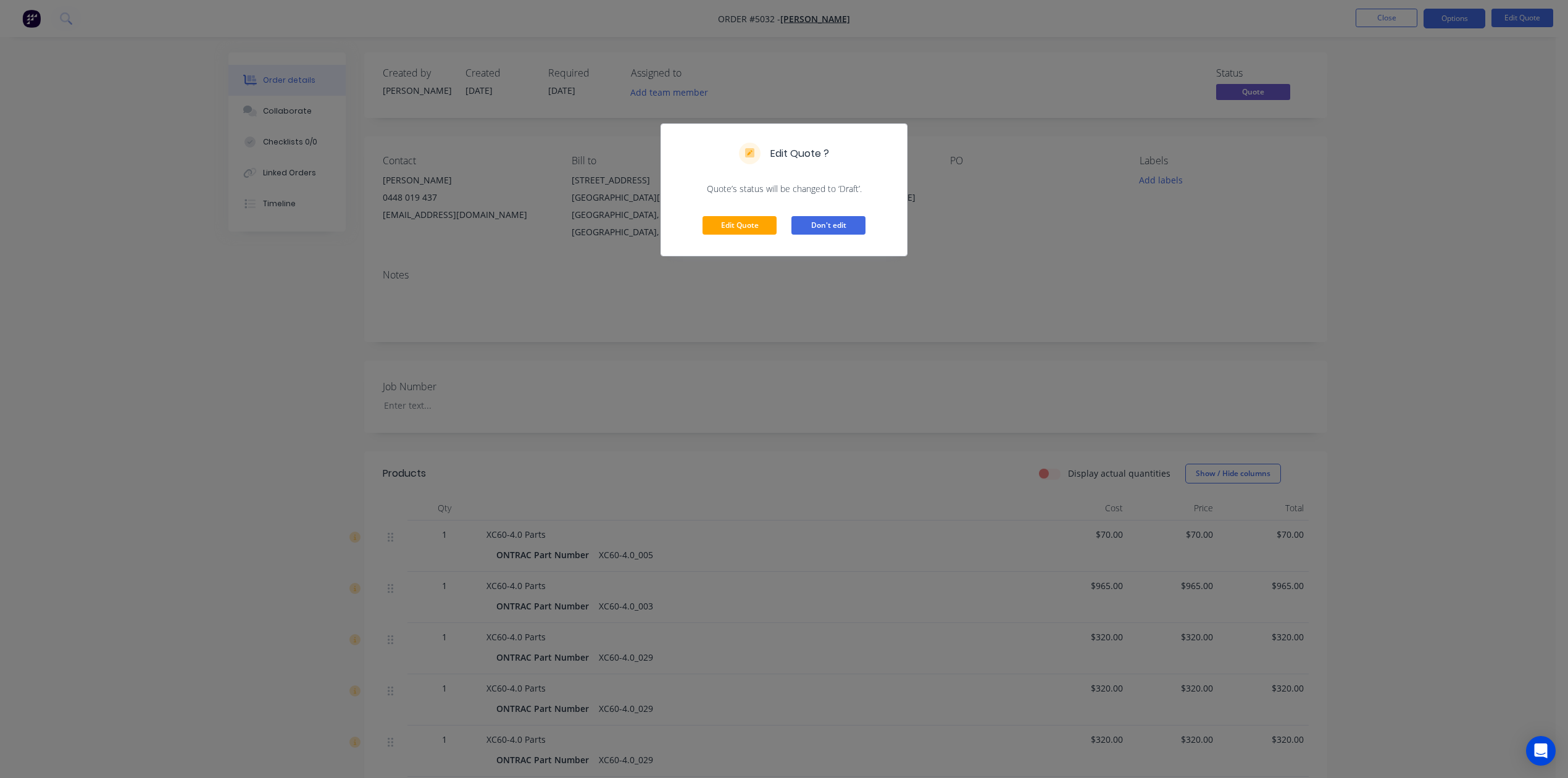
drag, startPoint x: 821, startPoint y: 225, endPoint x: 1420, endPoint y: 178, distance: 600.8
click at [824, 225] on button "Don't edit" at bounding box center [828, 225] width 74 height 18
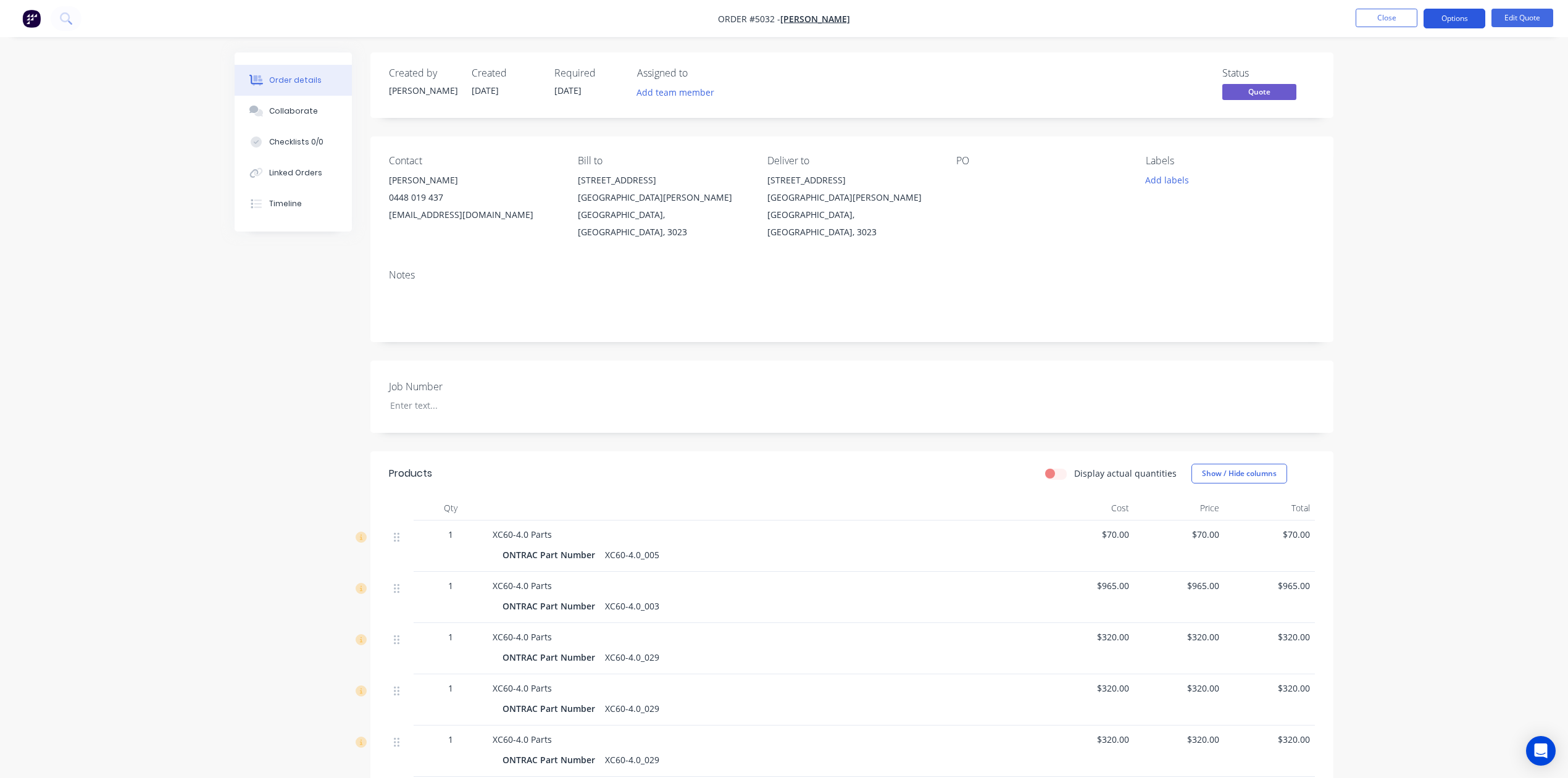
click at [1448, 12] on button "Options" at bounding box center [1454, 18] width 62 height 20
click at [1443, 154] on div "Convert to Order" at bounding box center [1418, 149] width 114 height 18
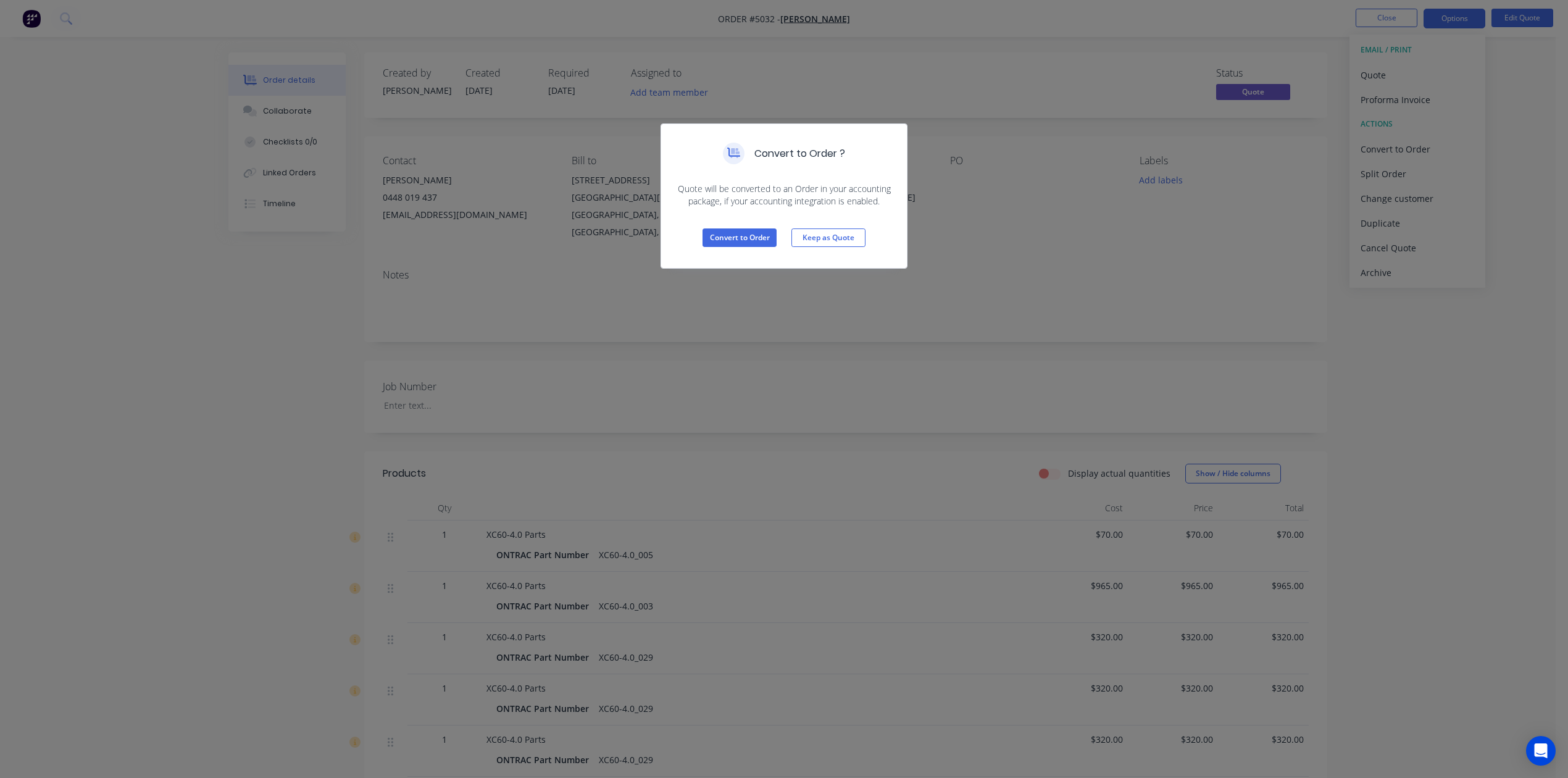
drag, startPoint x: 1443, startPoint y: 154, endPoint x: 881, endPoint y: 162, distance: 562.1
click at [881, 162] on div "Convert to Order ?" at bounding box center [784, 154] width 246 height 59
click at [818, 240] on button "Keep as Quote" at bounding box center [828, 238] width 74 height 18
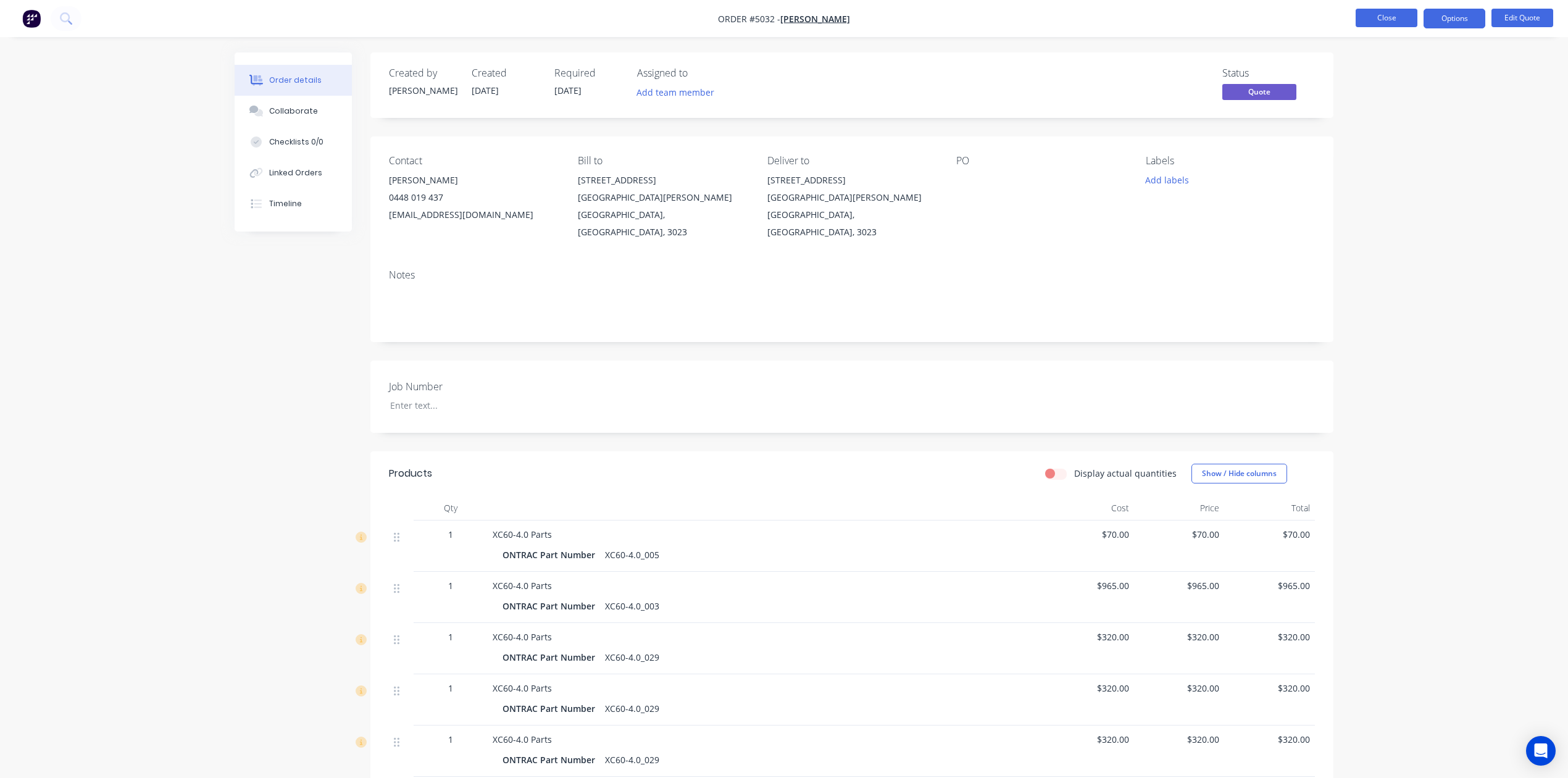
click at [1392, 16] on button "Close" at bounding box center [1386, 18] width 62 height 18
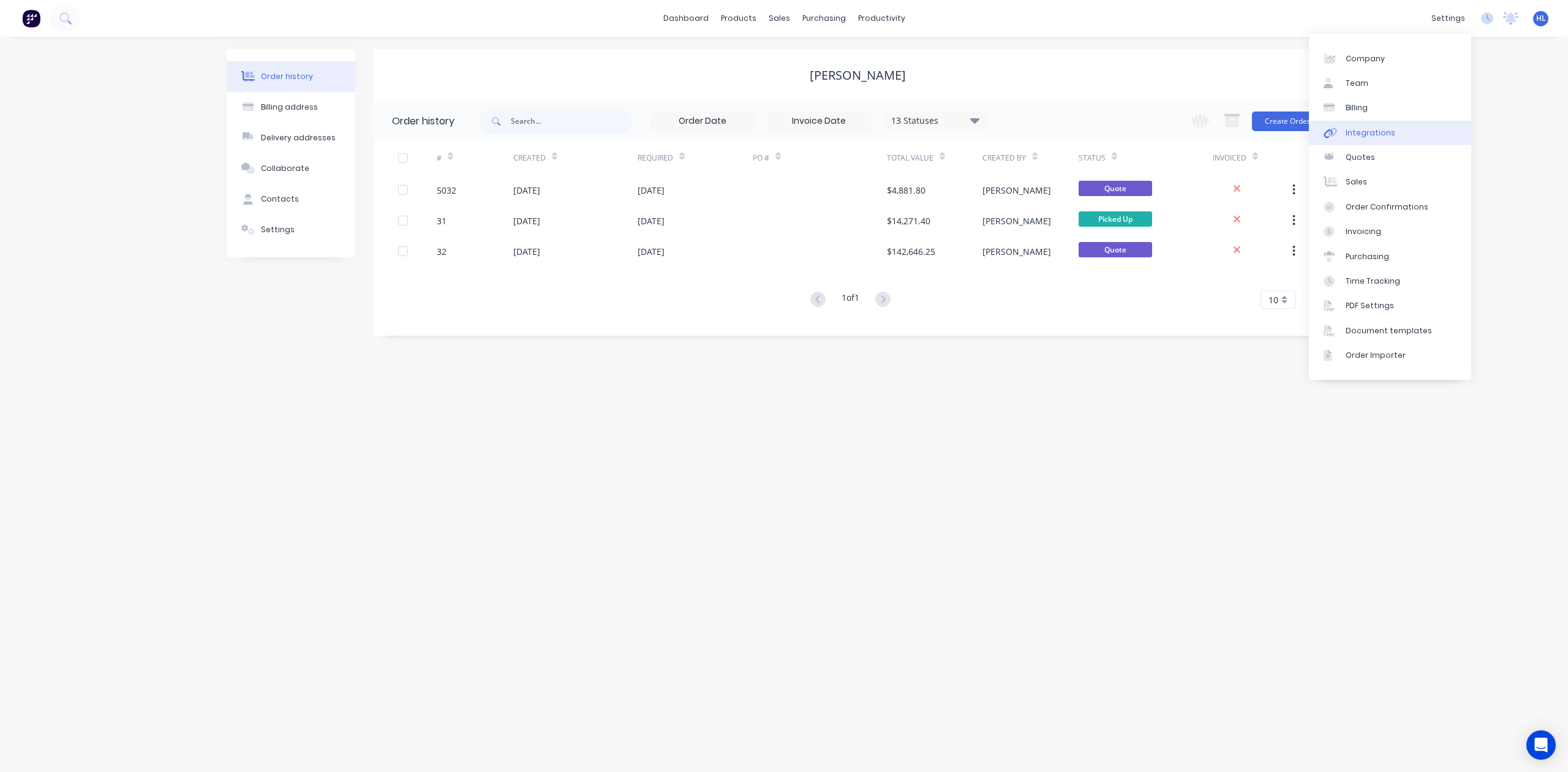
click at [1385, 130] on div "Integrations" at bounding box center [1370, 133] width 50 height 11
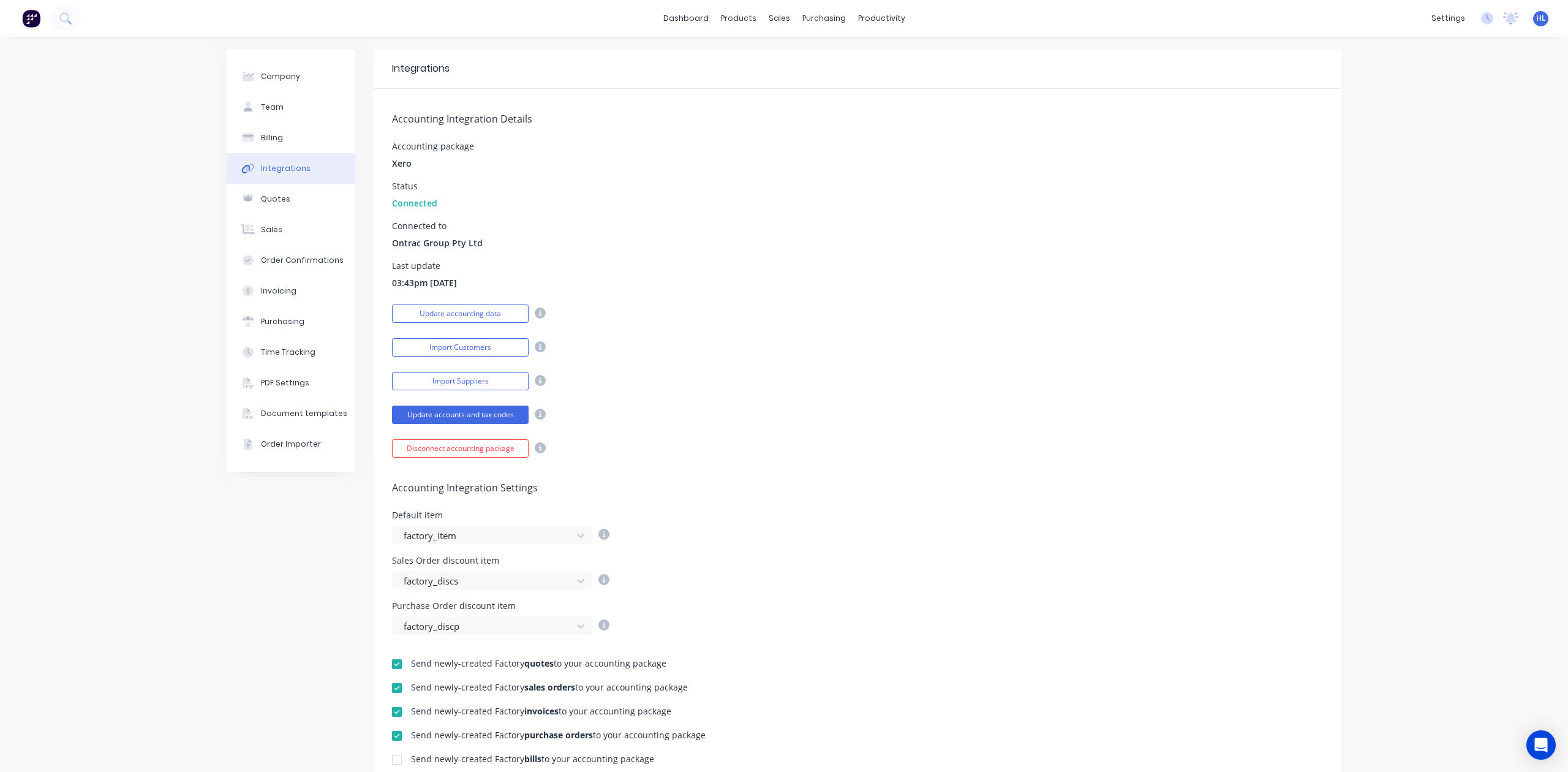
scroll to position [266, 0]
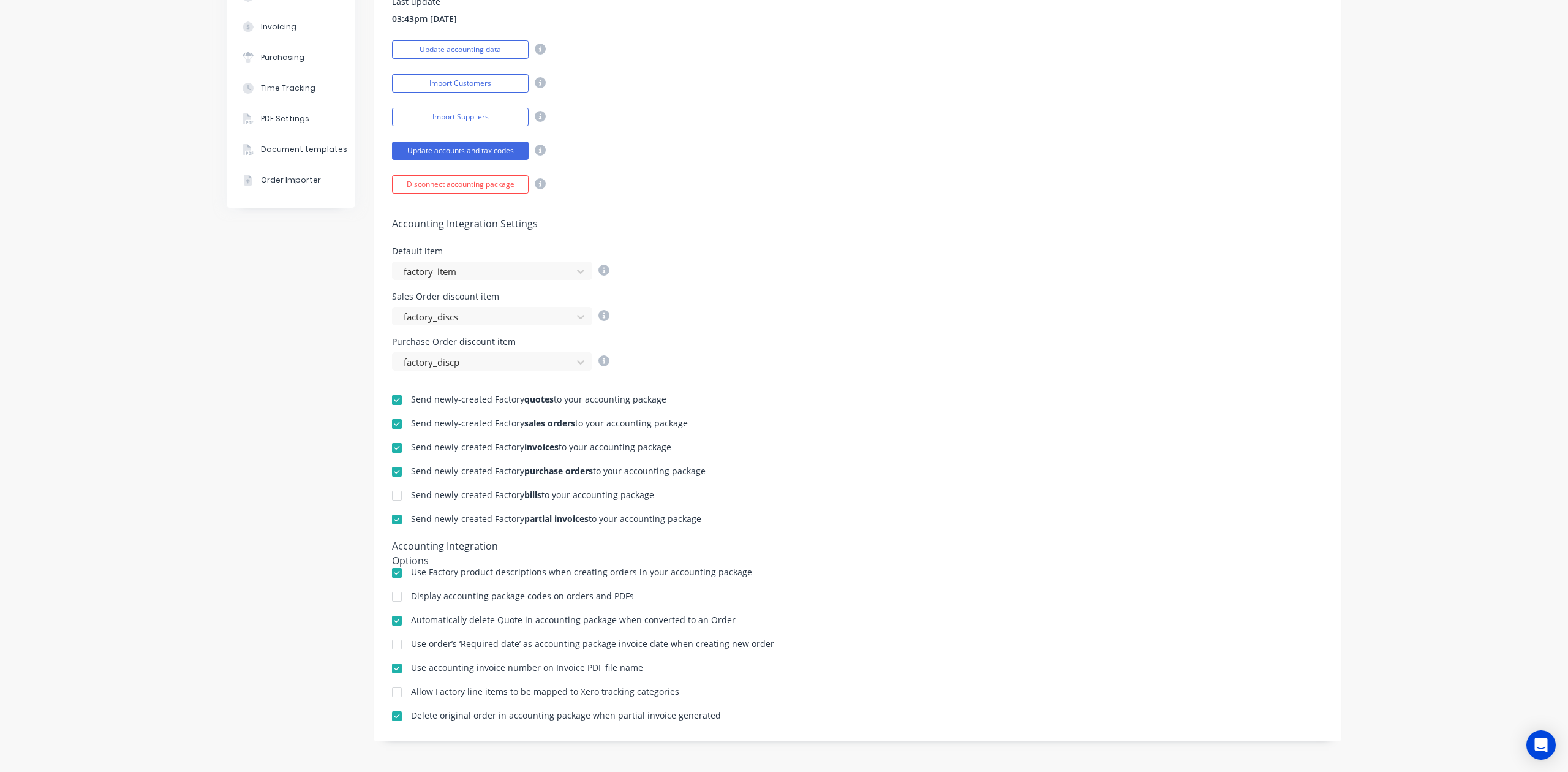
click at [1017, 362] on div "Purchase Order discount item factory_discp" at bounding box center [858, 354] width 931 height 33
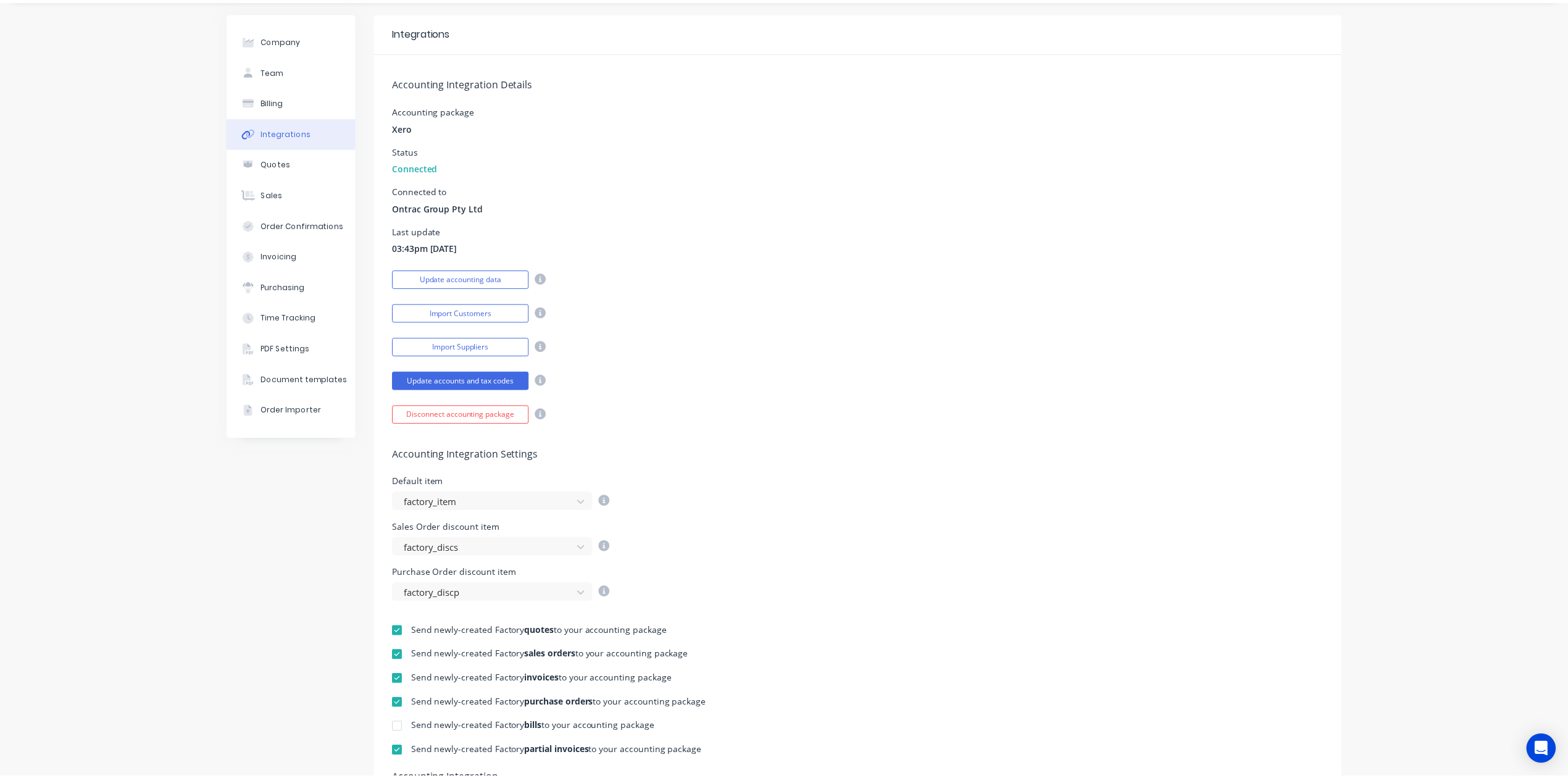
scroll to position [0, 0]
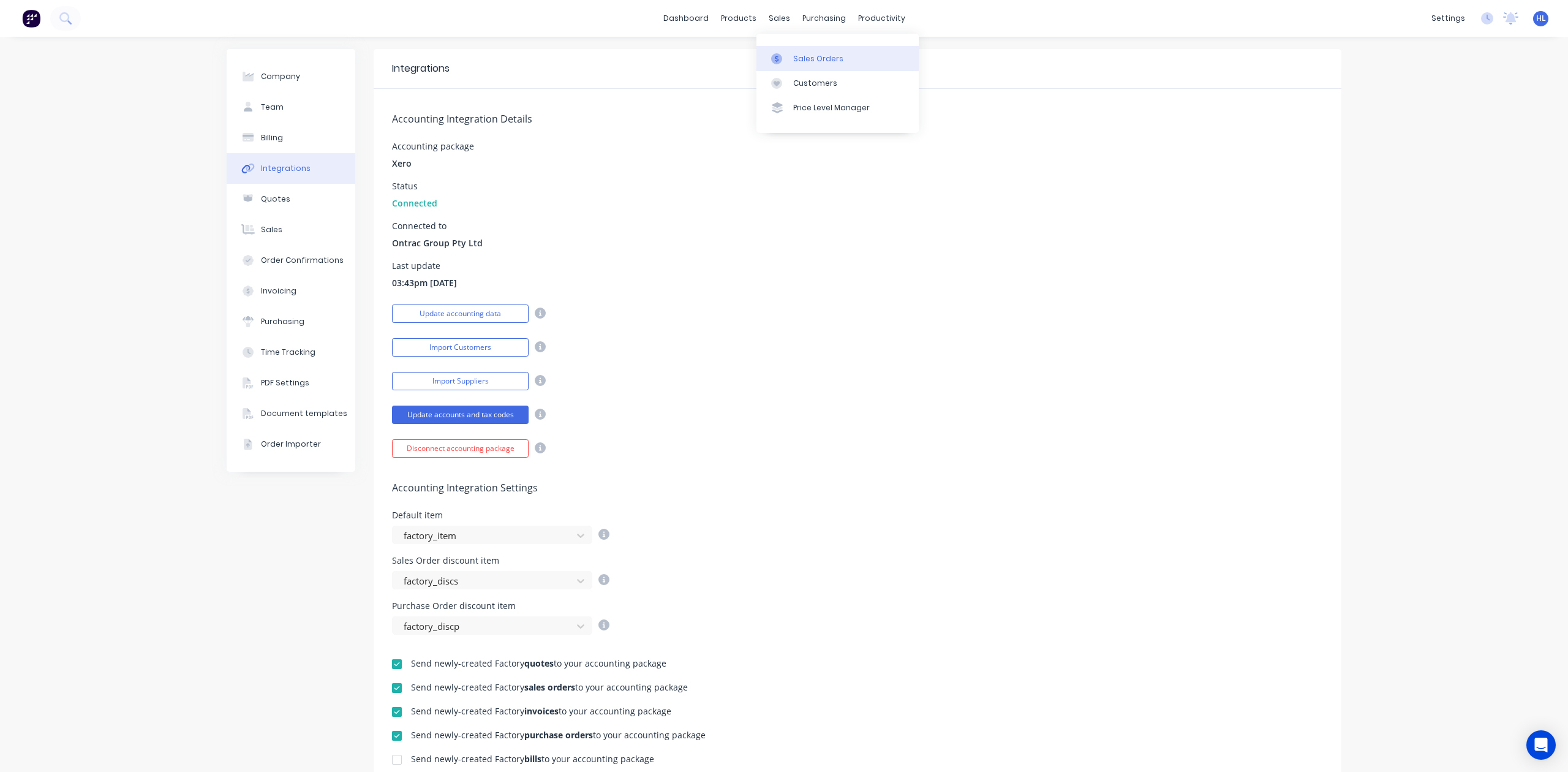
drag, startPoint x: 810, startPoint y: 59, endPoint x: 785, endPoint y: 59, distance: 25.0
click at [810, 59] on div "Sales Orders" at bounding box center [818, 58] width 50 height 11
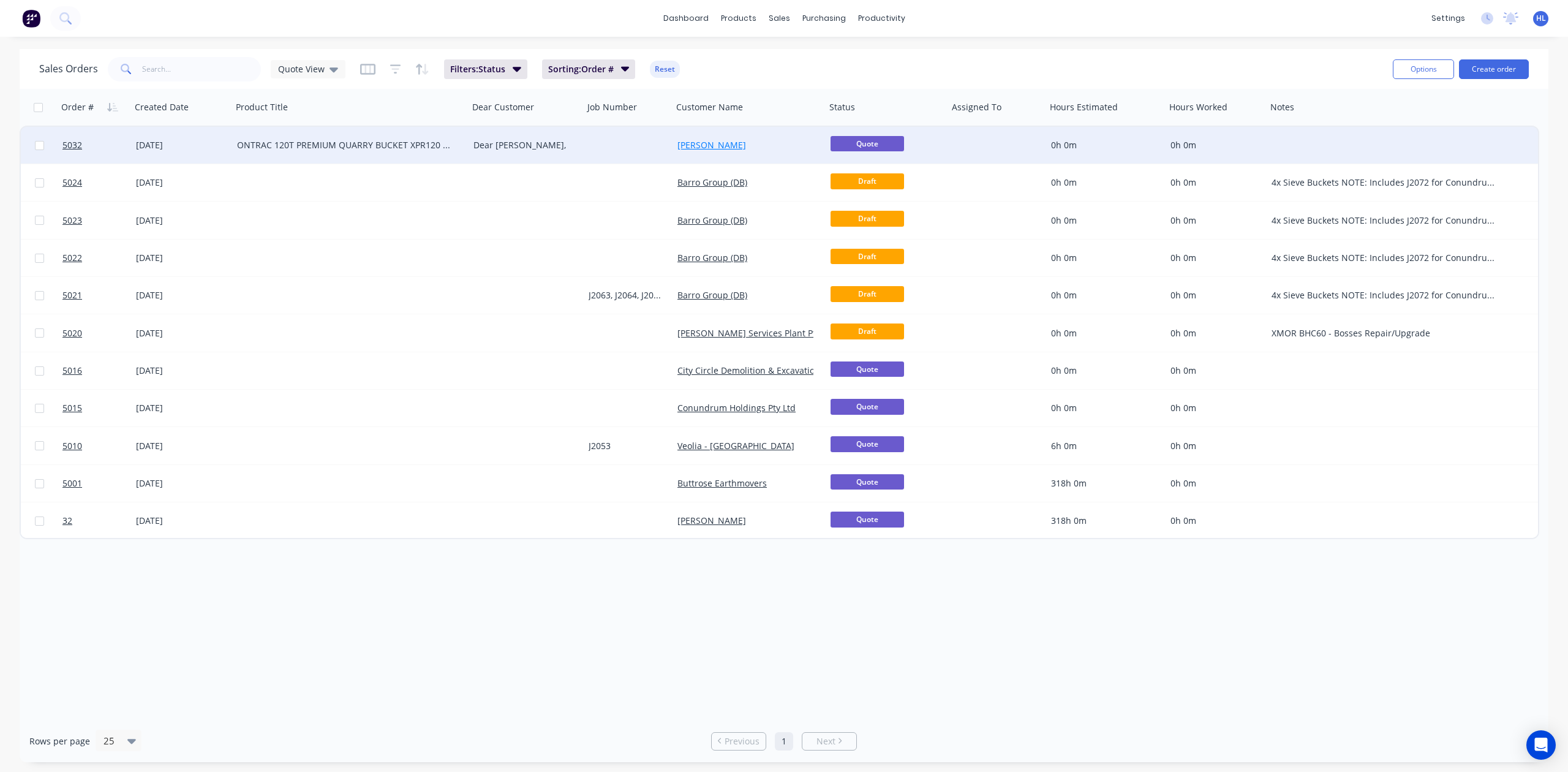
click at [708, 145] on link "[PERSON_NAME]" at bounding box center [712, 145] width 69 height 12
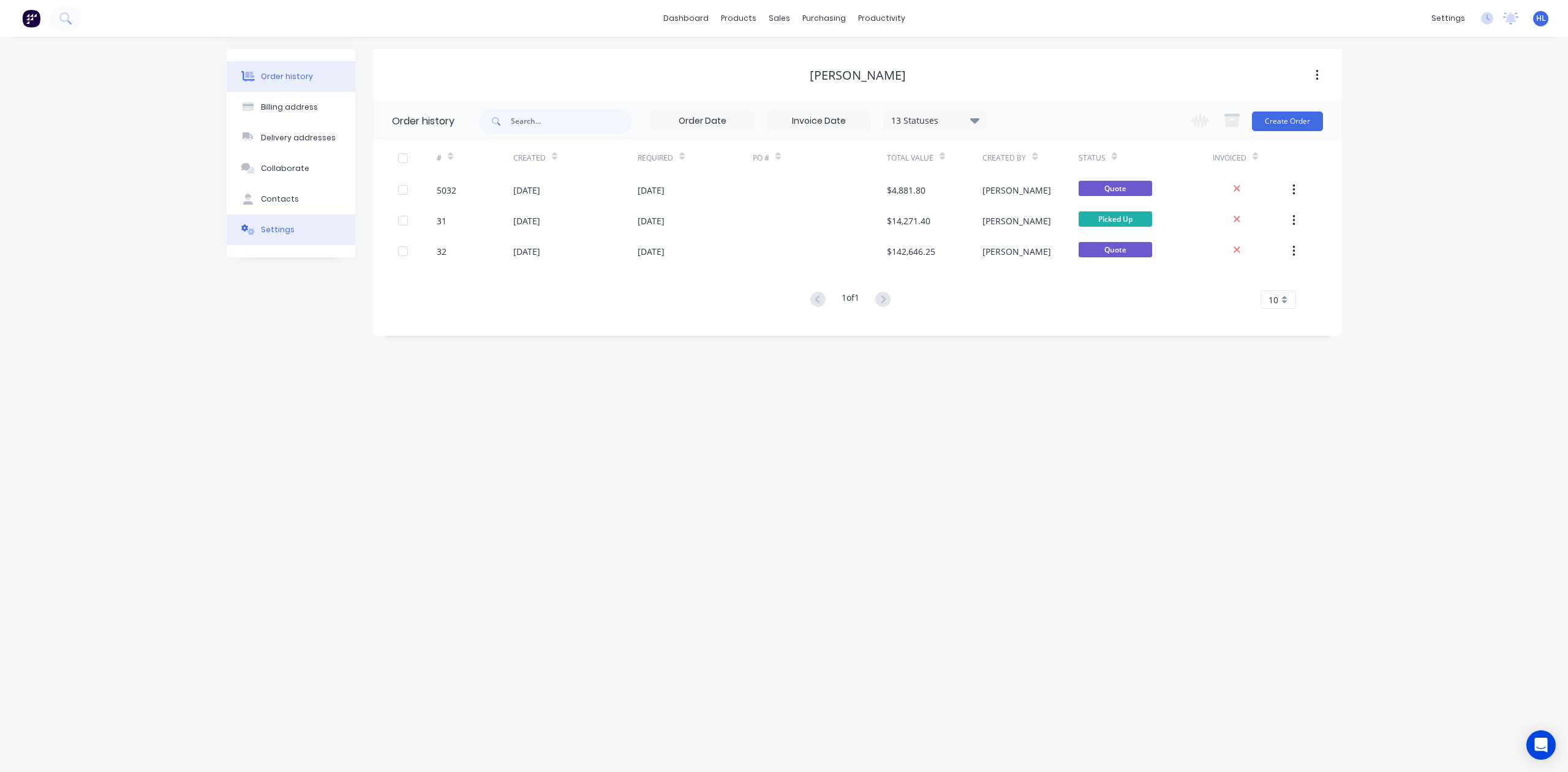
click at [271, 239] on button "Settings" at bounding box center [291, 229] width 128 height 30
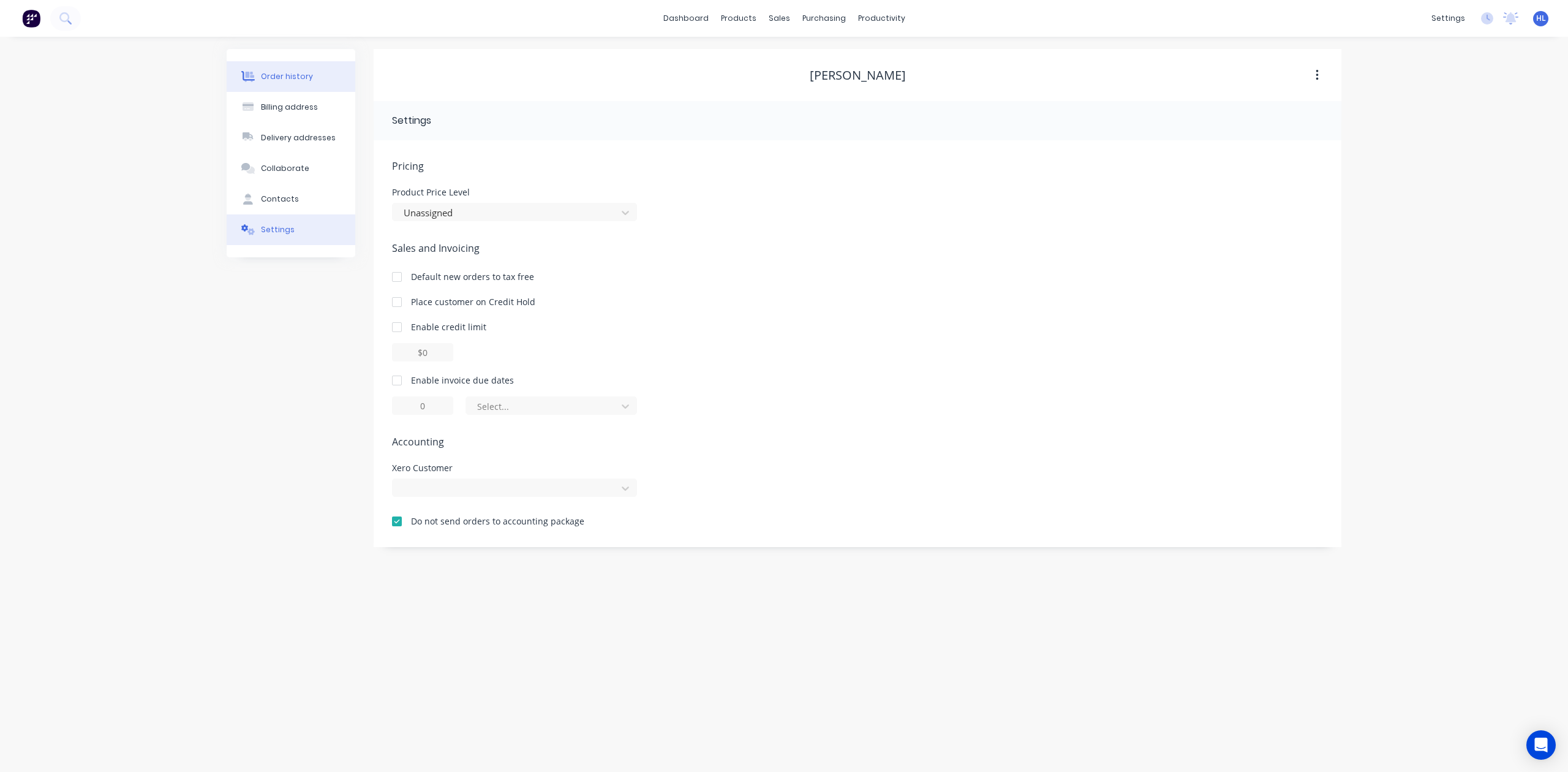
click at [307, 86] on button "Order history" at bounding box center [291, 76] width 128 height 30
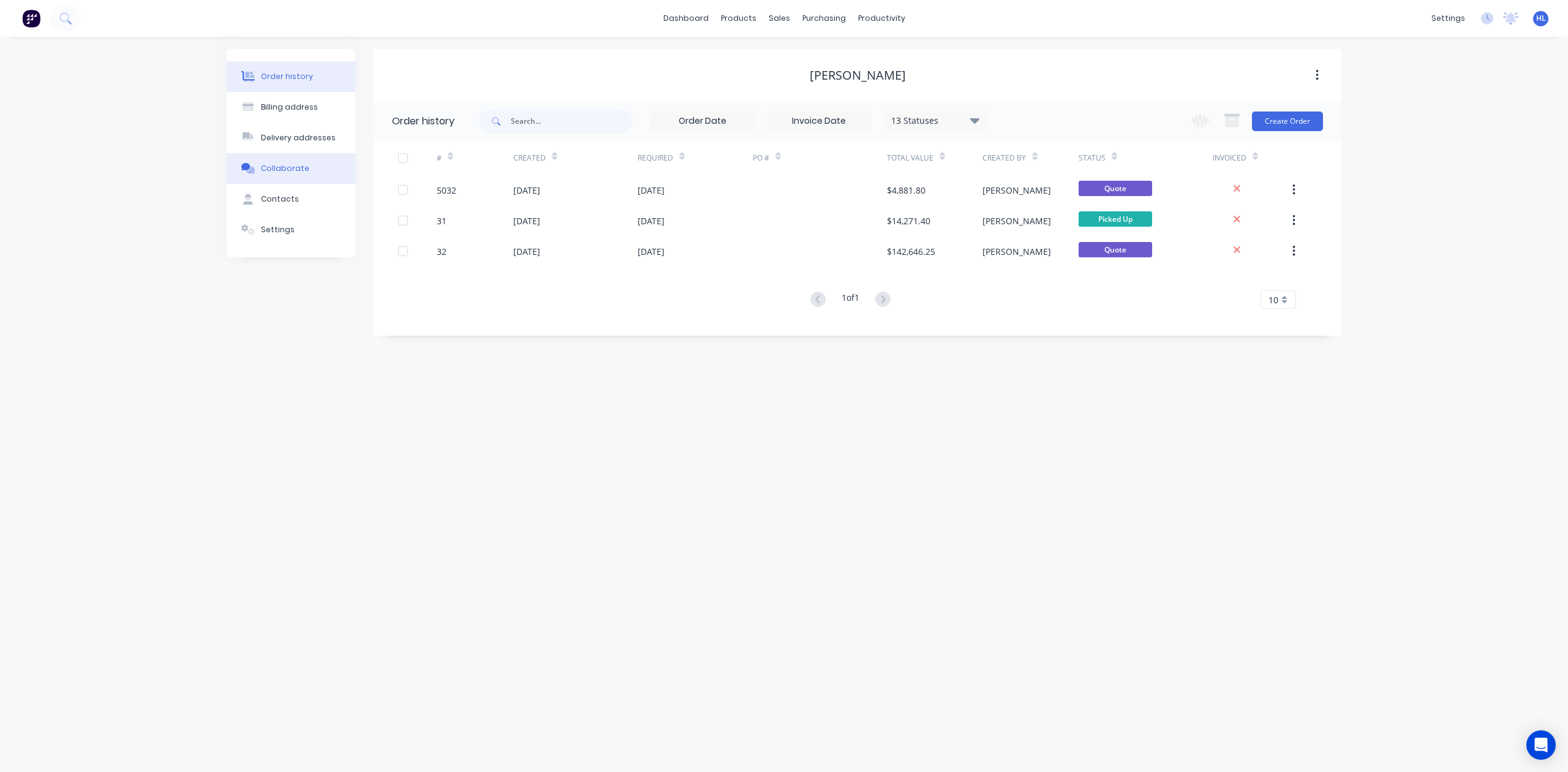
click at [322, 160] on button "Collaborate" at bounding box center [291, 168] width 128 height 30
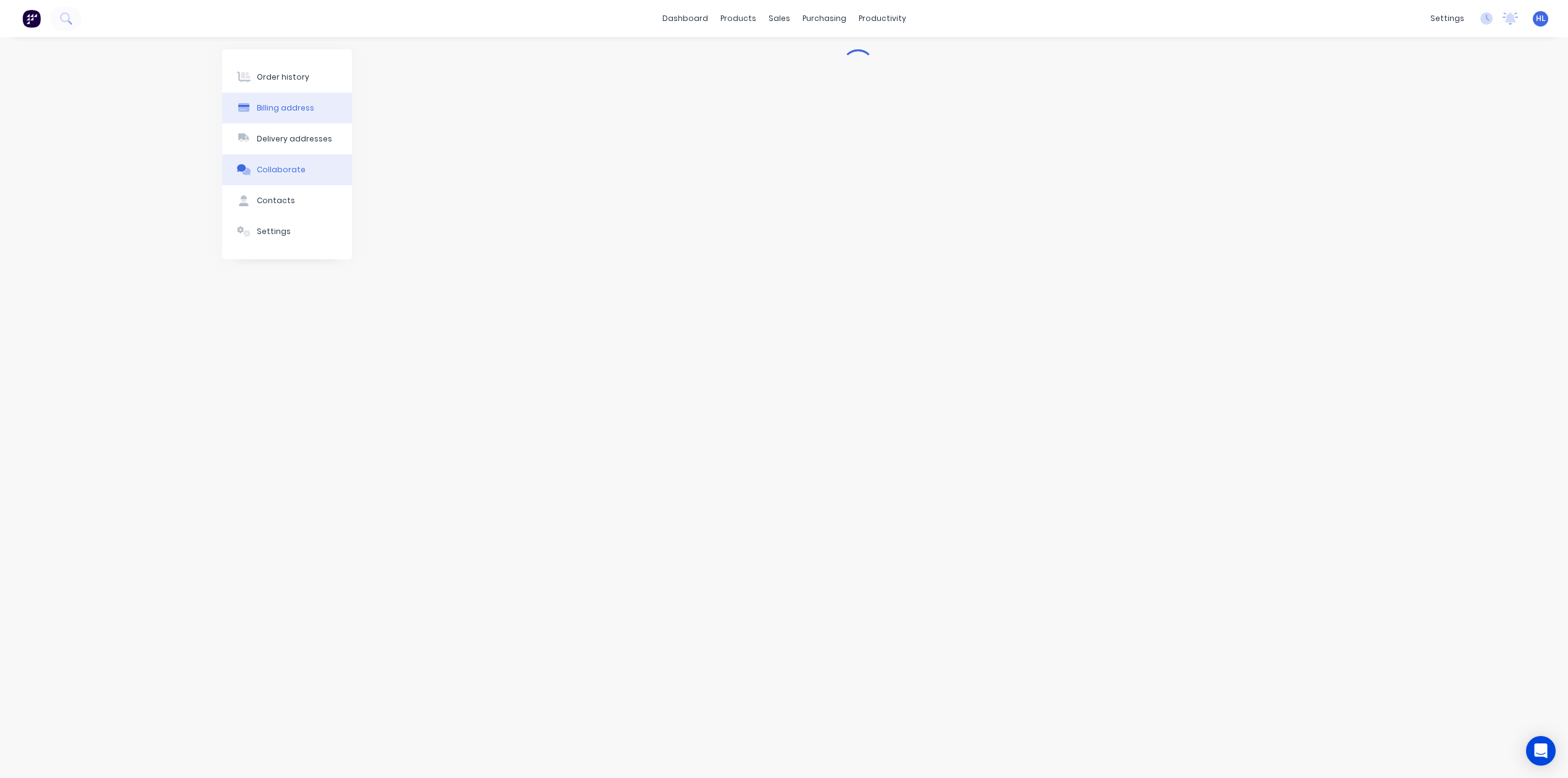
click at [323, 111] on button "Billing address" at bounding box center [287, 108] width 129 height 31
select select "AU"
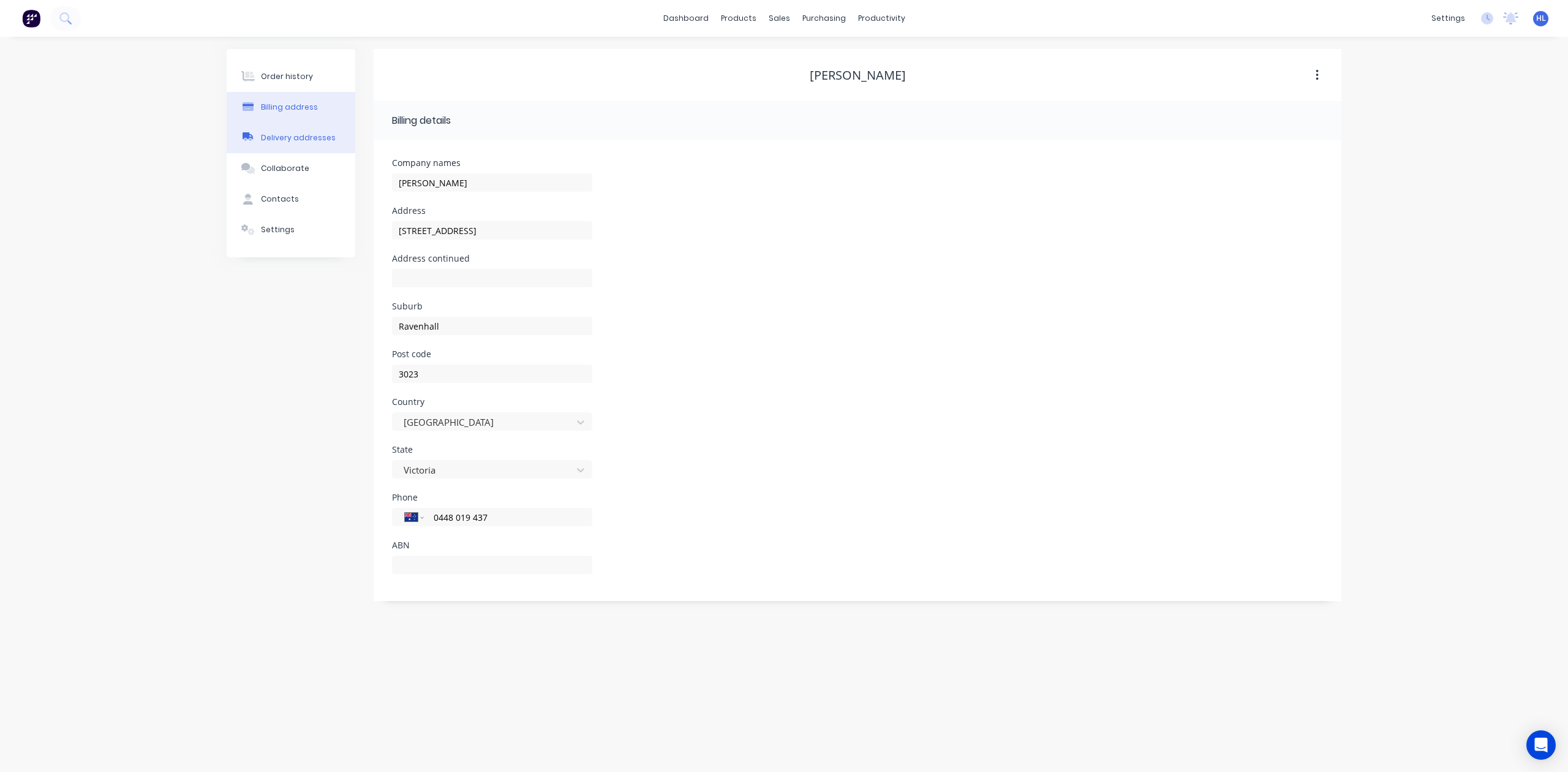
click at [320, 139] on div "Delivery addresses" at bounding box center [298, 137] width 75 height 11
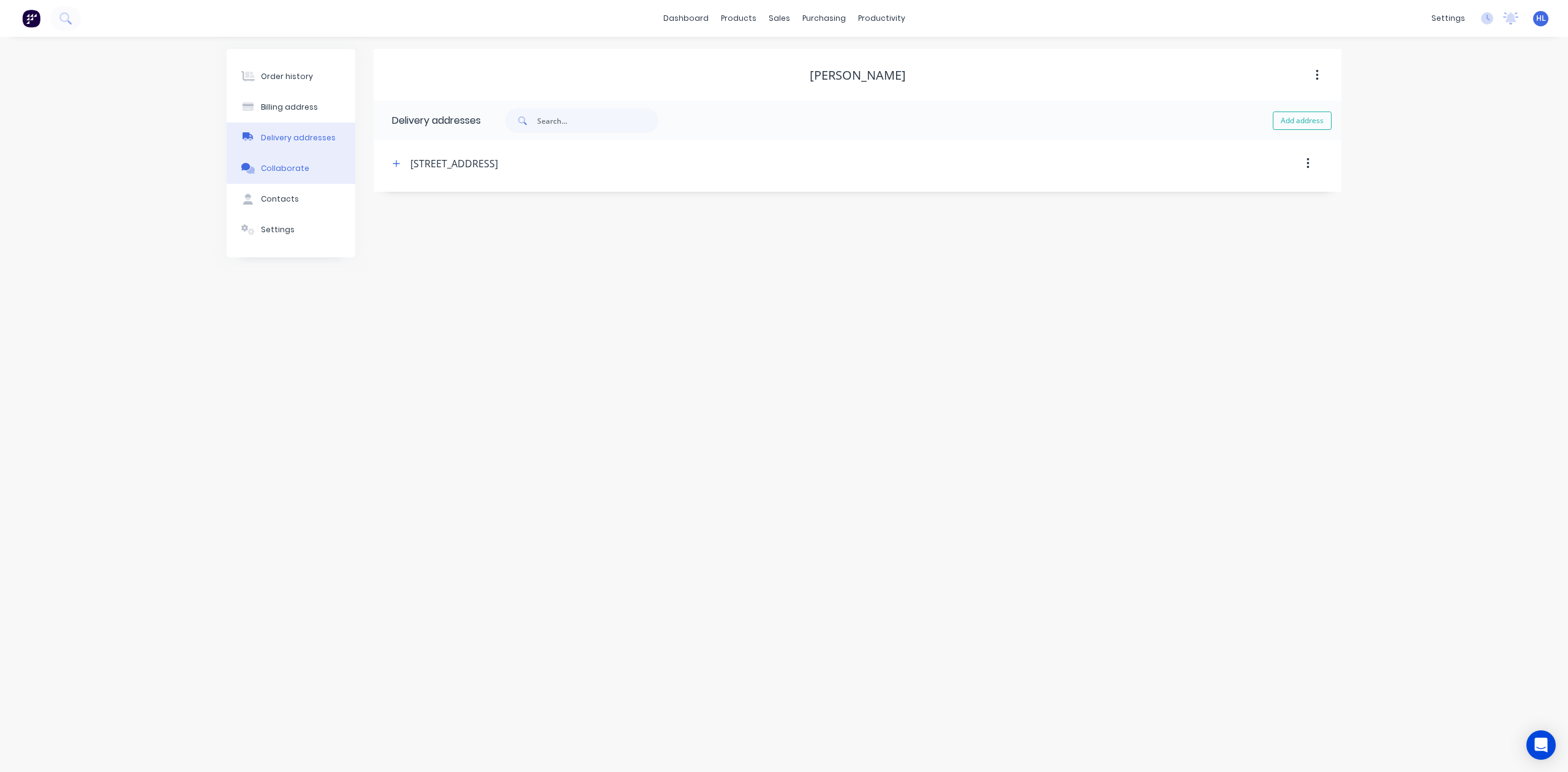
click at [317, 175] on button "Collaborate" at bounding box center [291, 168] width 128 height 30
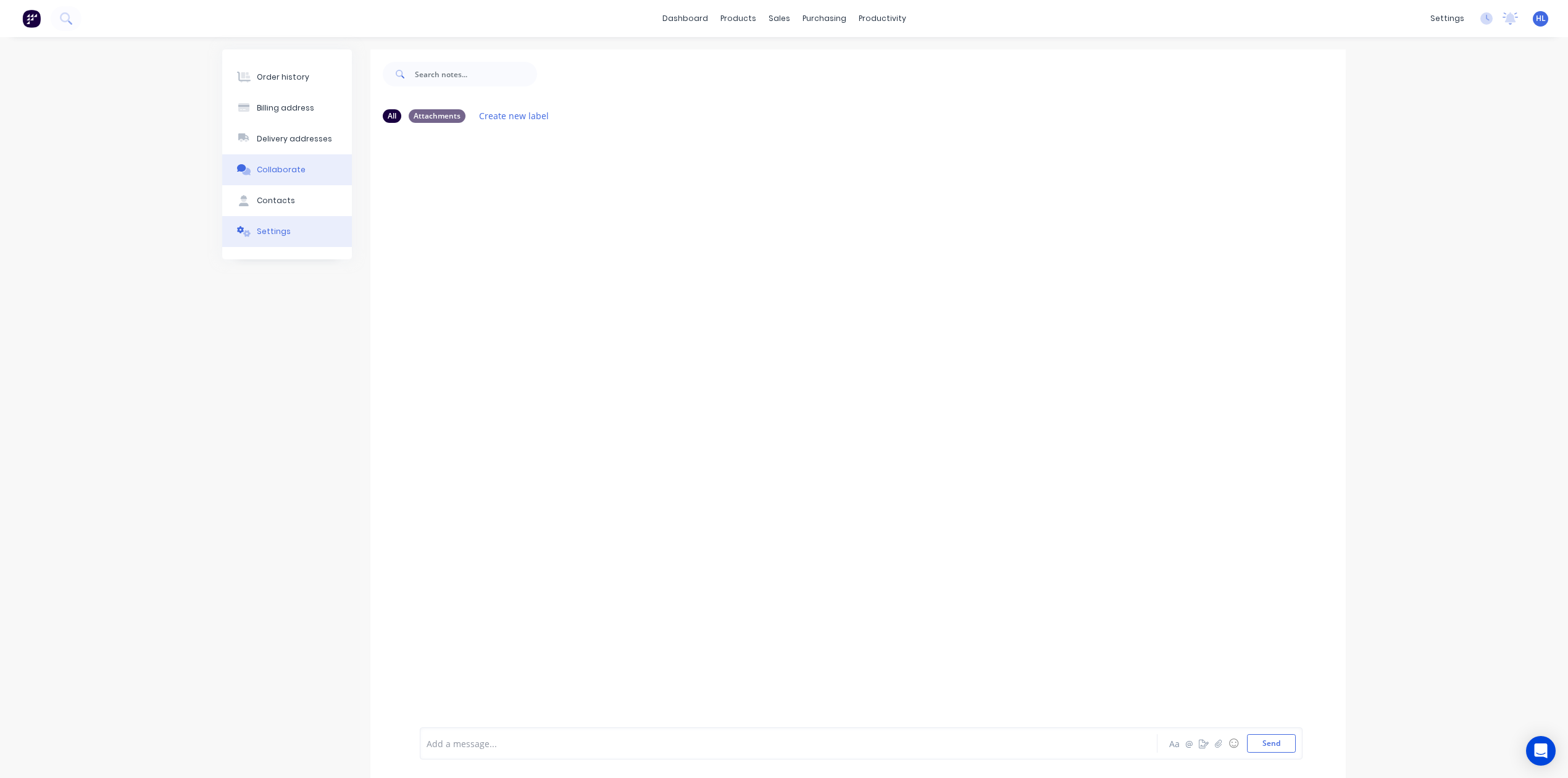
click at [315, 225] on button "Settings" at bounding box center [287, 231] width 129 height 31
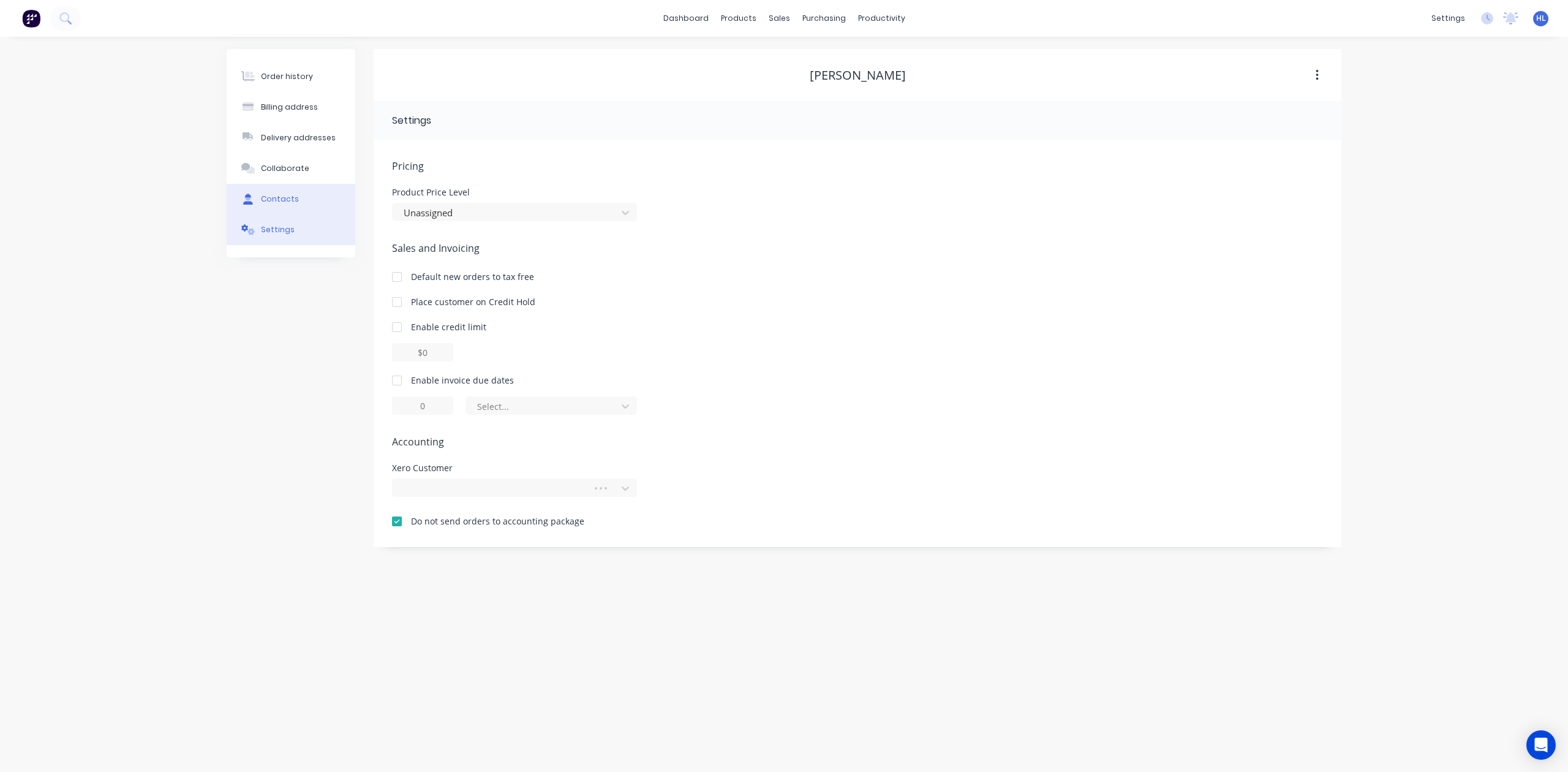
click at [310, 202] on button "Contacts" at bounding box center [291, 199] width 128 height 30
click at [297, 159] on button "Collaborate" at bounding box center [291, 168] width 128 height 30
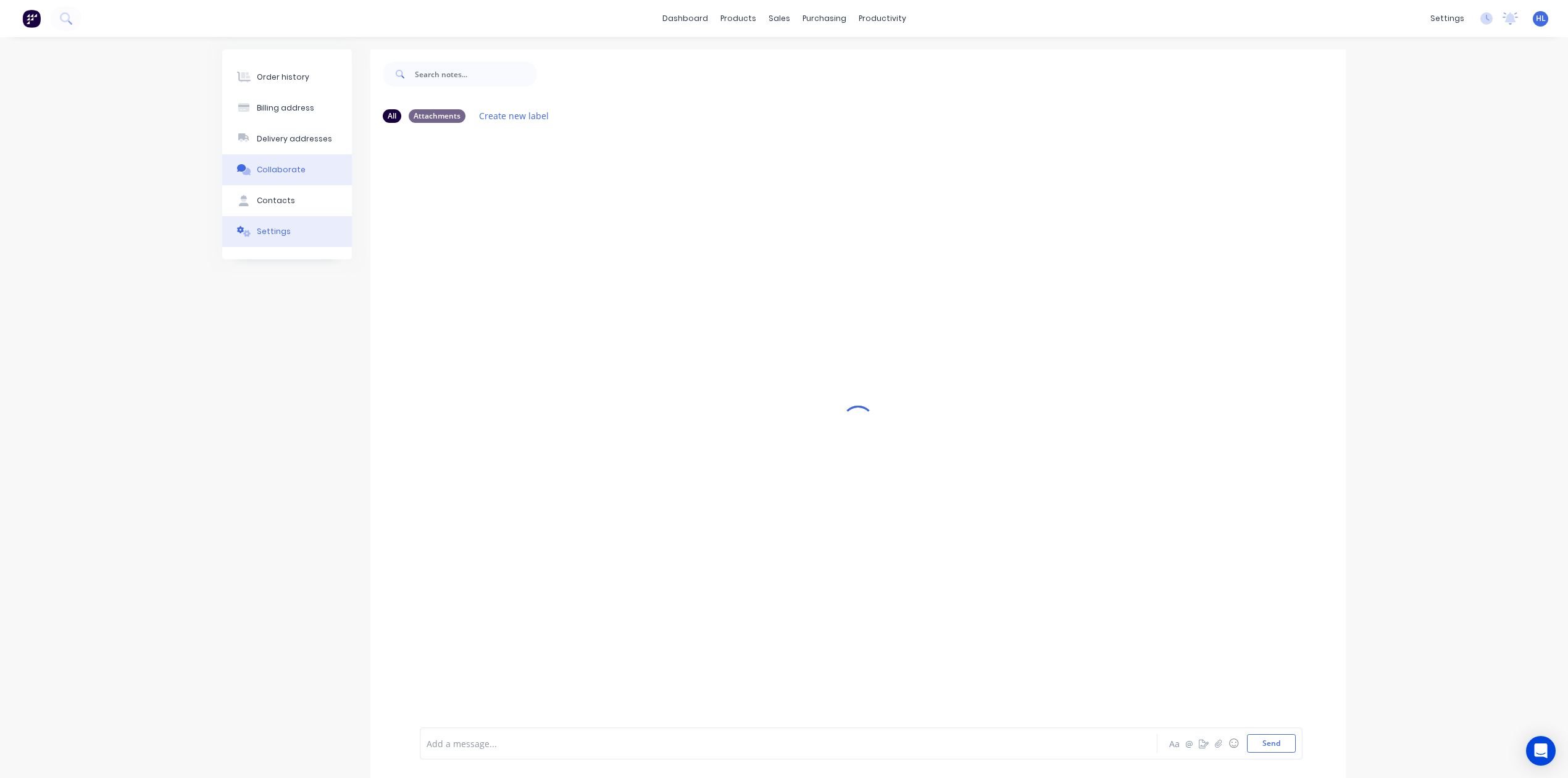
click at [304, 223] on button "Settings" at bounding box center [287, 231] width 129 height 31
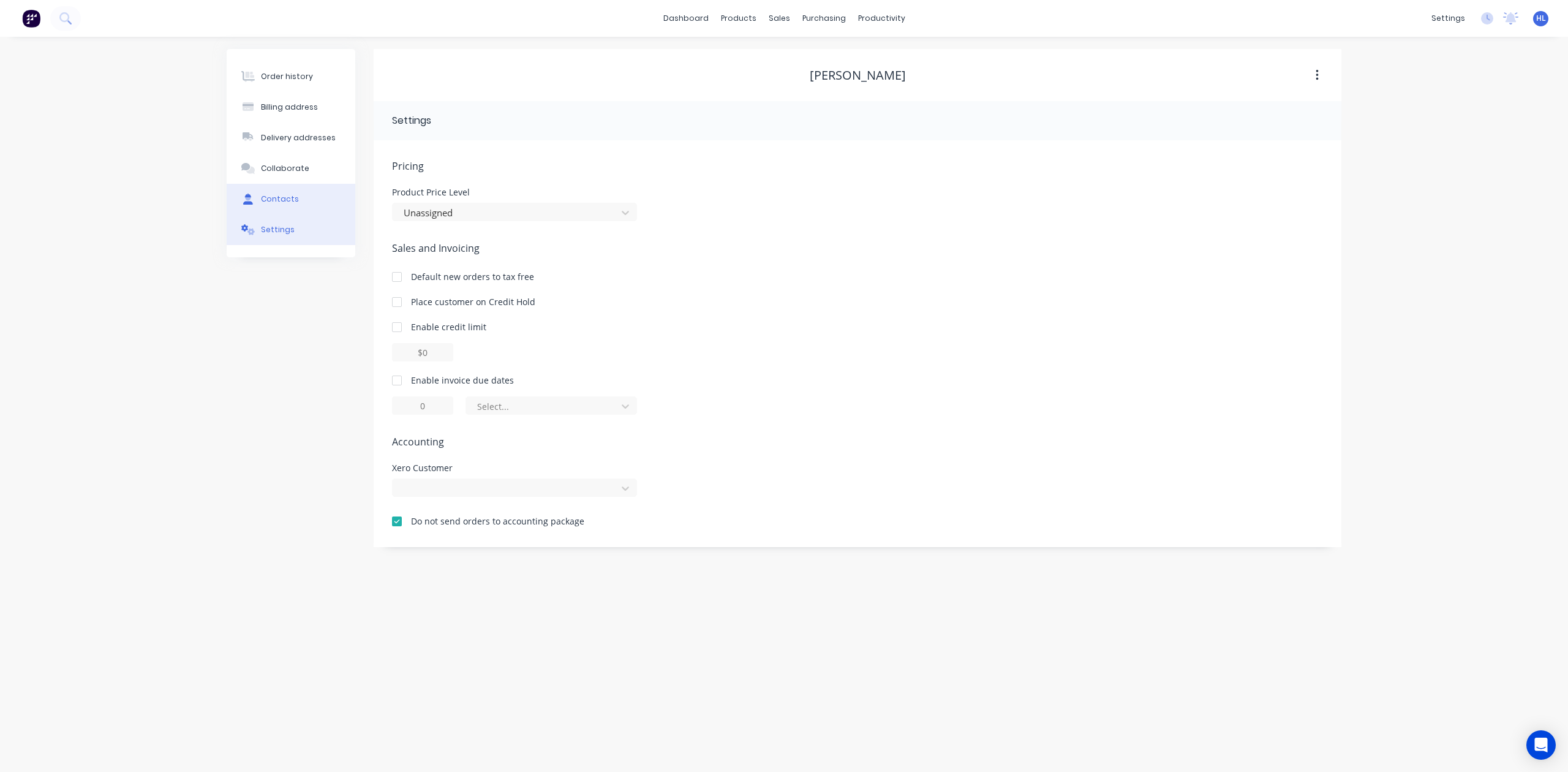
click at [301, 209] on button "Contacts" at bounding box center [291, 199] width 128 height 30
click at [303, 177] on button "Collaborate" at bounding box center [291, 168] width 128 height 30
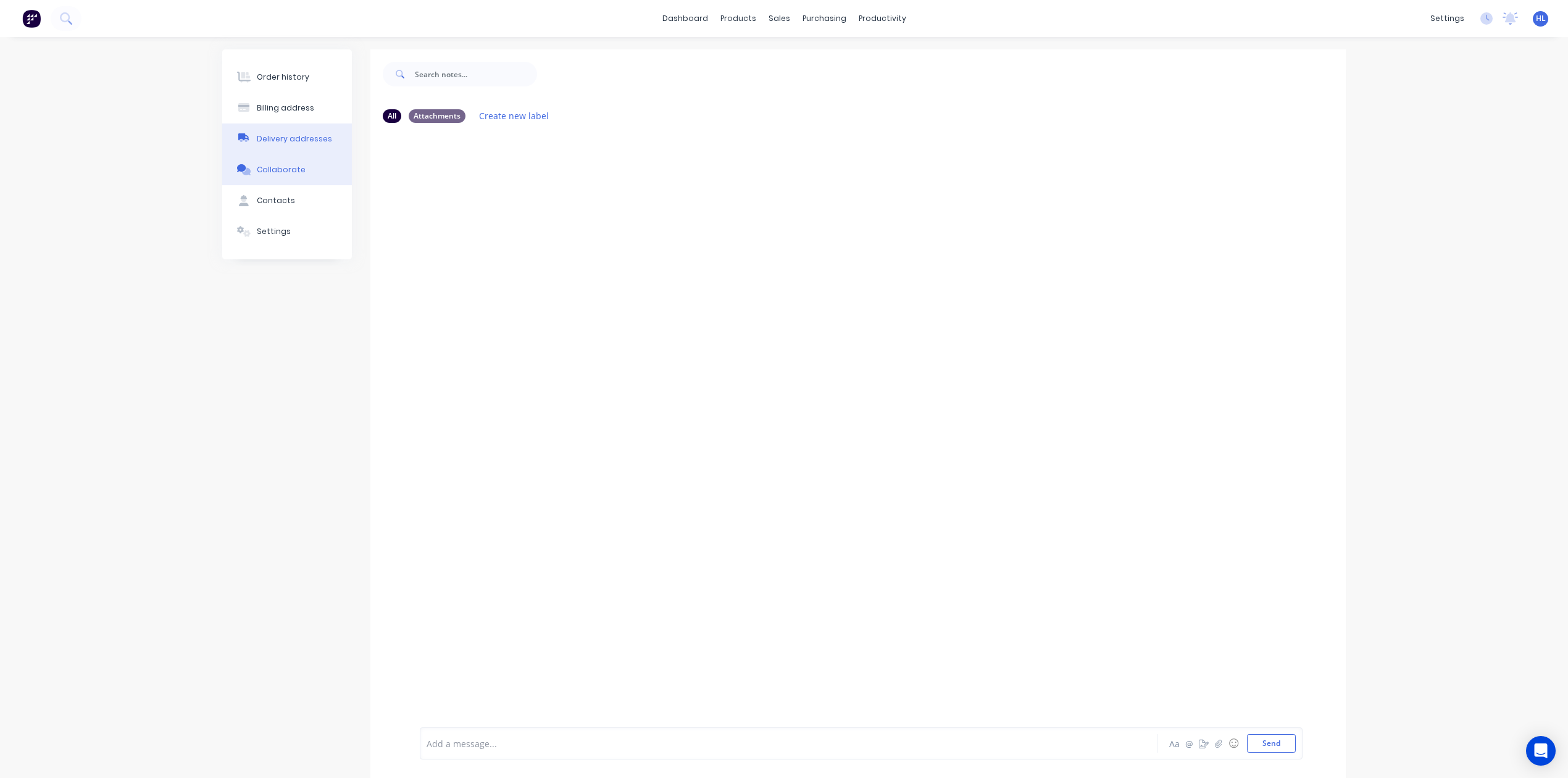
click at [307, 133] on div "Delivery addresses" at bounding box center [294, 138] width 75 height 11
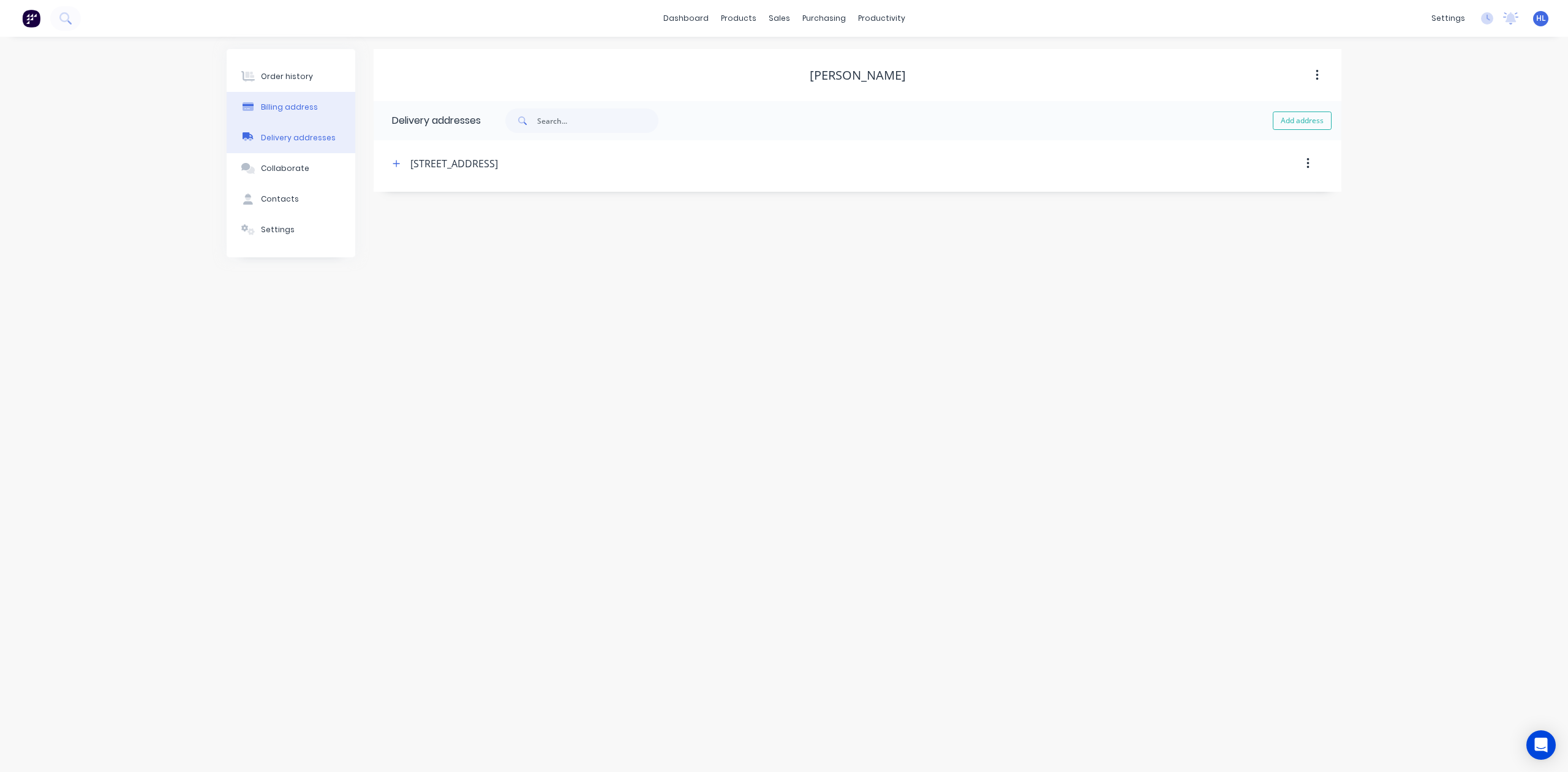
click at [312, 100] on button "Billing address" at bounding box center [291, 107] width 128 height 30
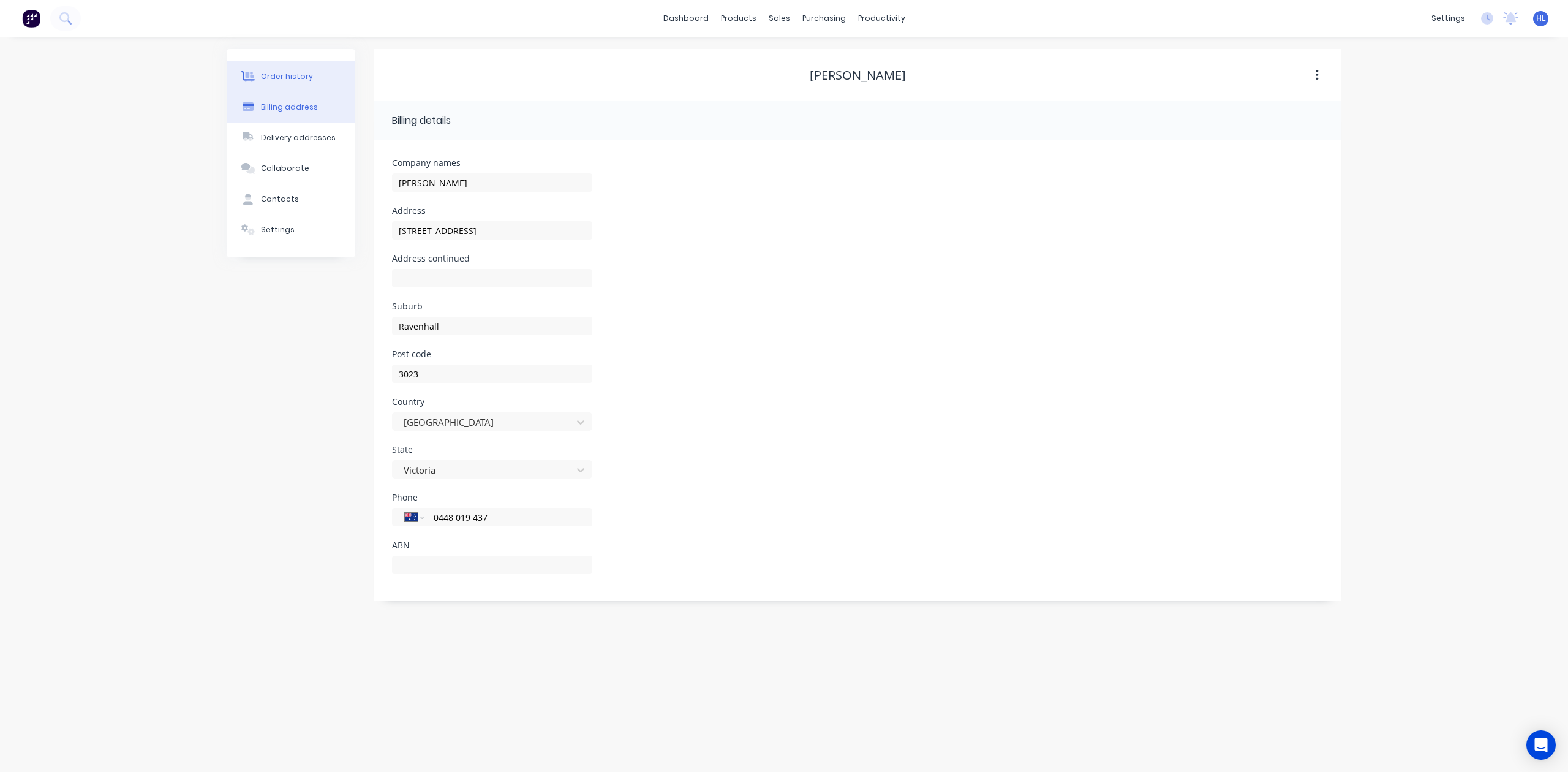
click at [318, 66] on button "Order history" at bounding box center [291, 76] width 128 height 30
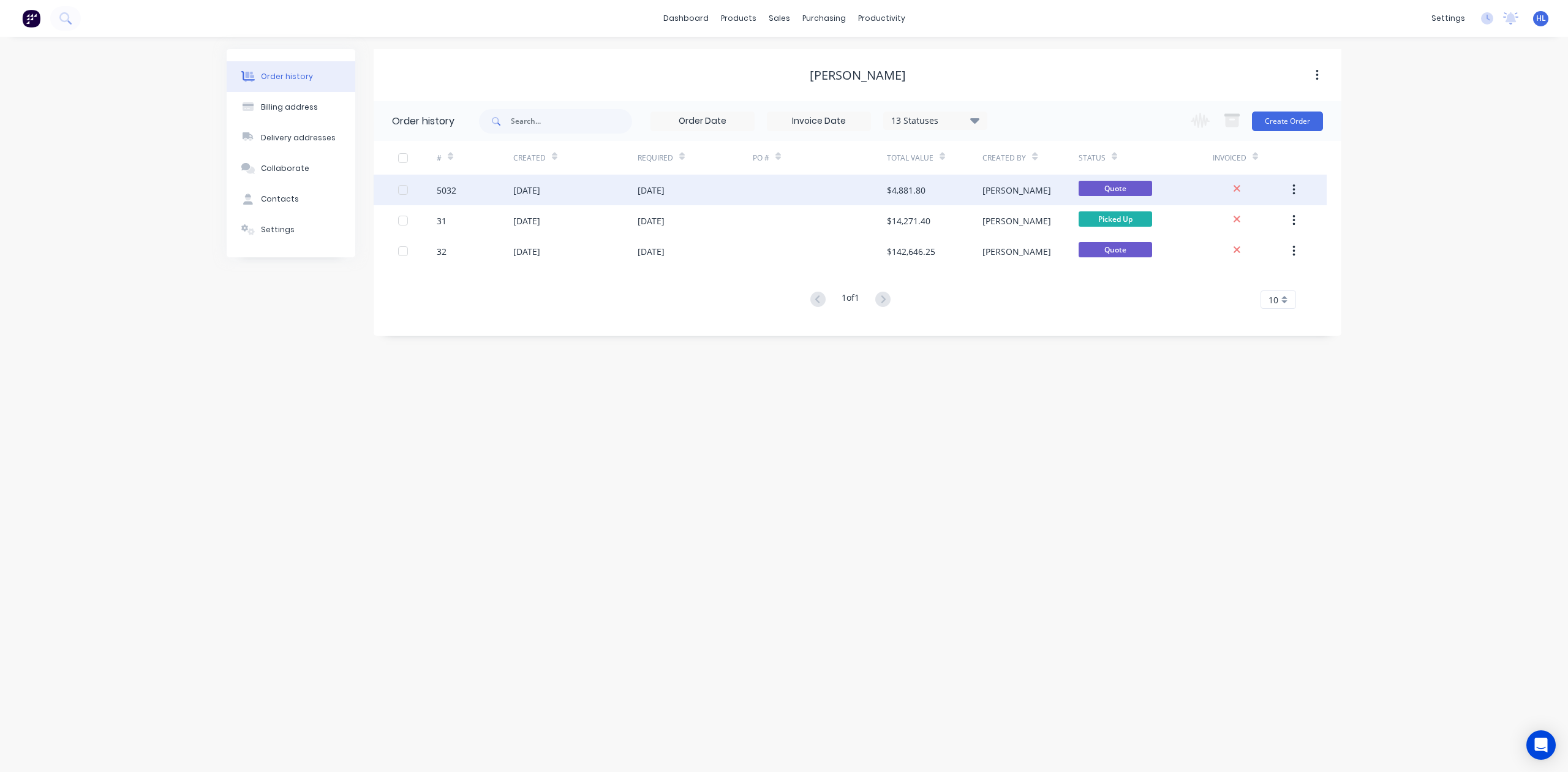
click at [449, 189] on div "5032" at bounding box center [447, 191] width 19 height 13
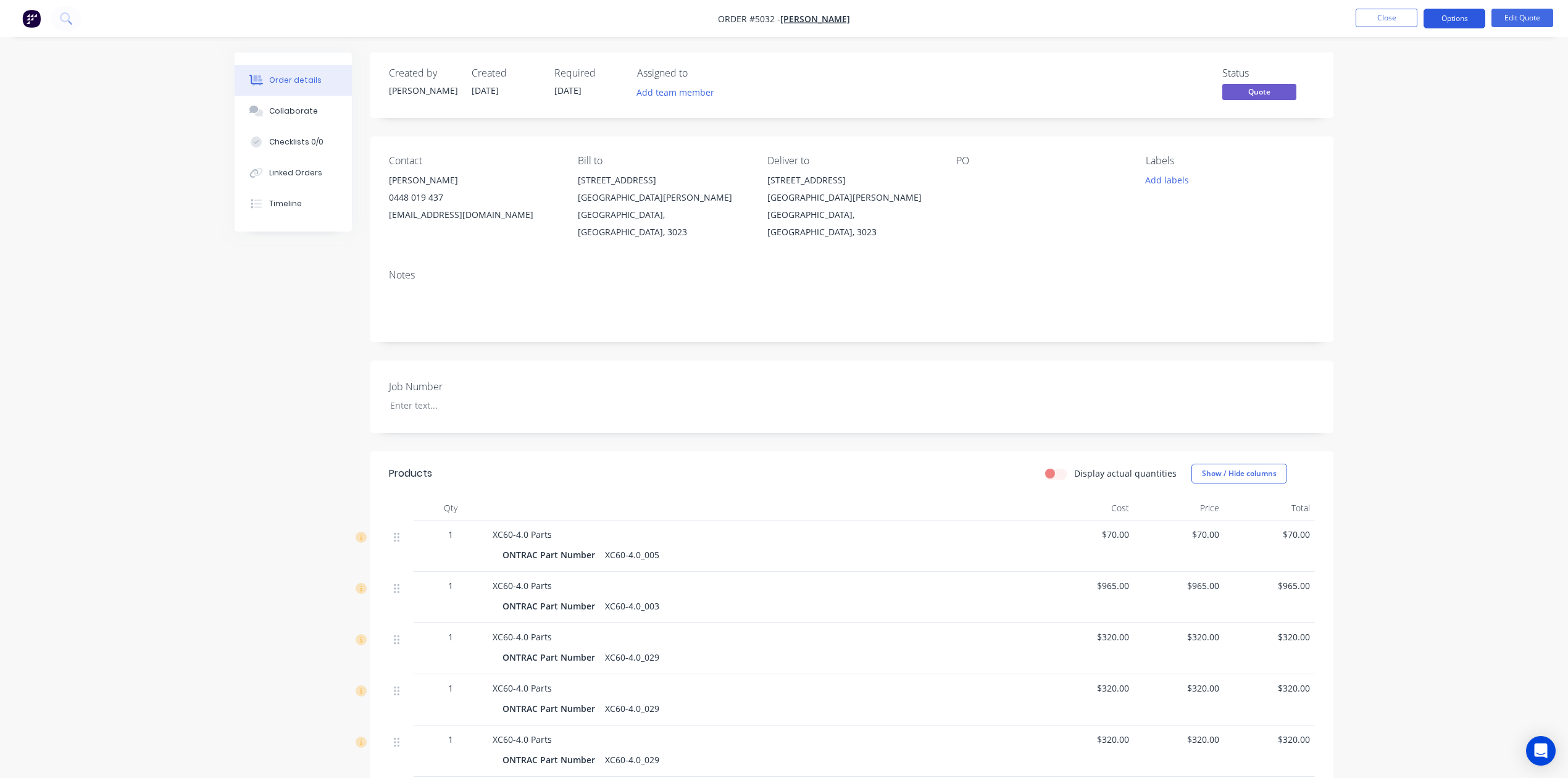
click at [1445, 20] on button "Options" at bounding box center [1454, 18] width 62 height 20
click at [1448, 18] on button "Options" at bounding box center [1454, 18] width 62 height 20
click at [1458, 16] on button "Options" at bounding box center [1454, 18] width 62 height 20
click at [1416, 86] on button "Quote" at bounding box center [1418, 74] width 136 height 25
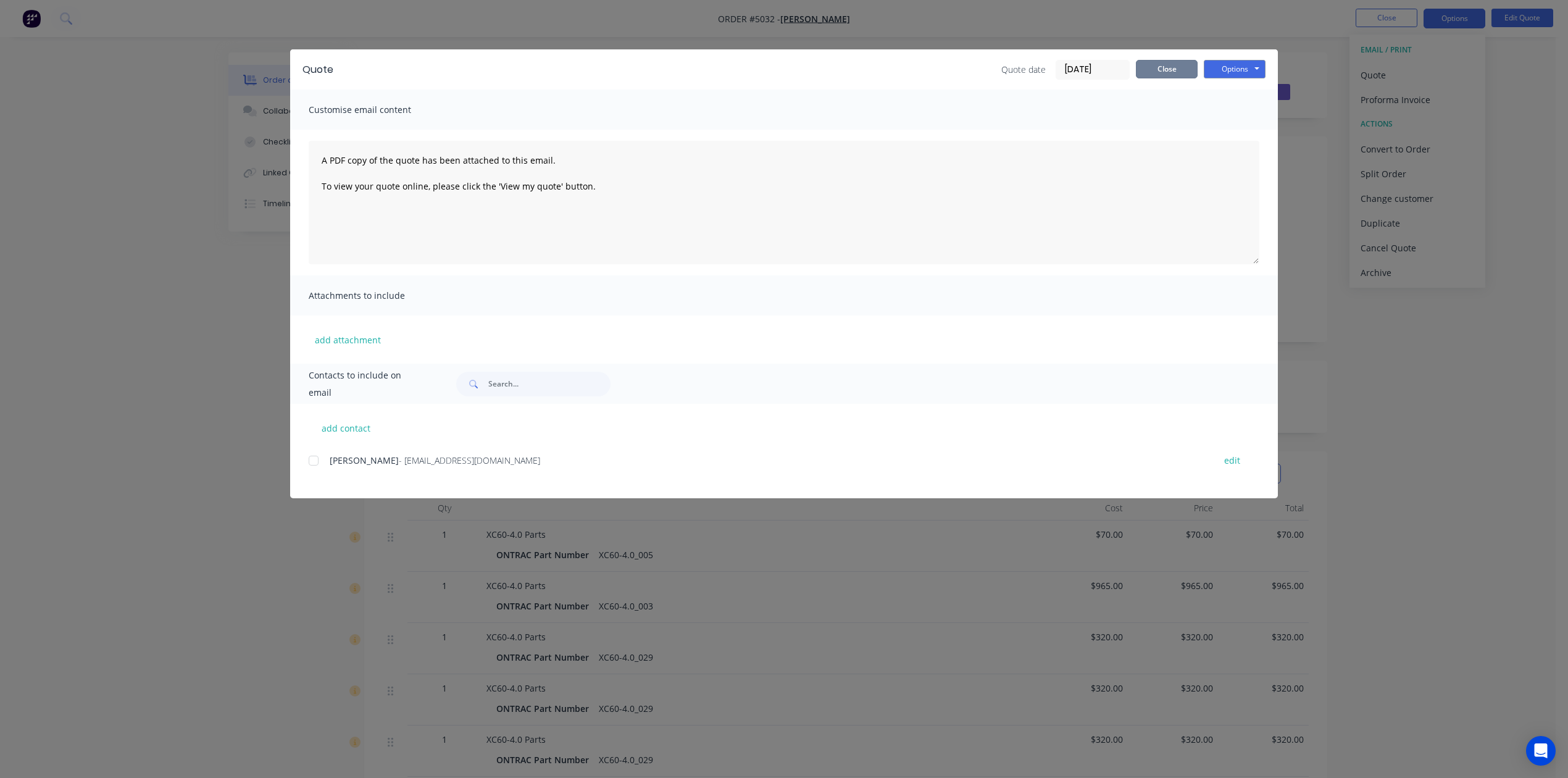
click at [1169, 65] on button "Close" at bounding box center [1167, 69] width 62 height 18
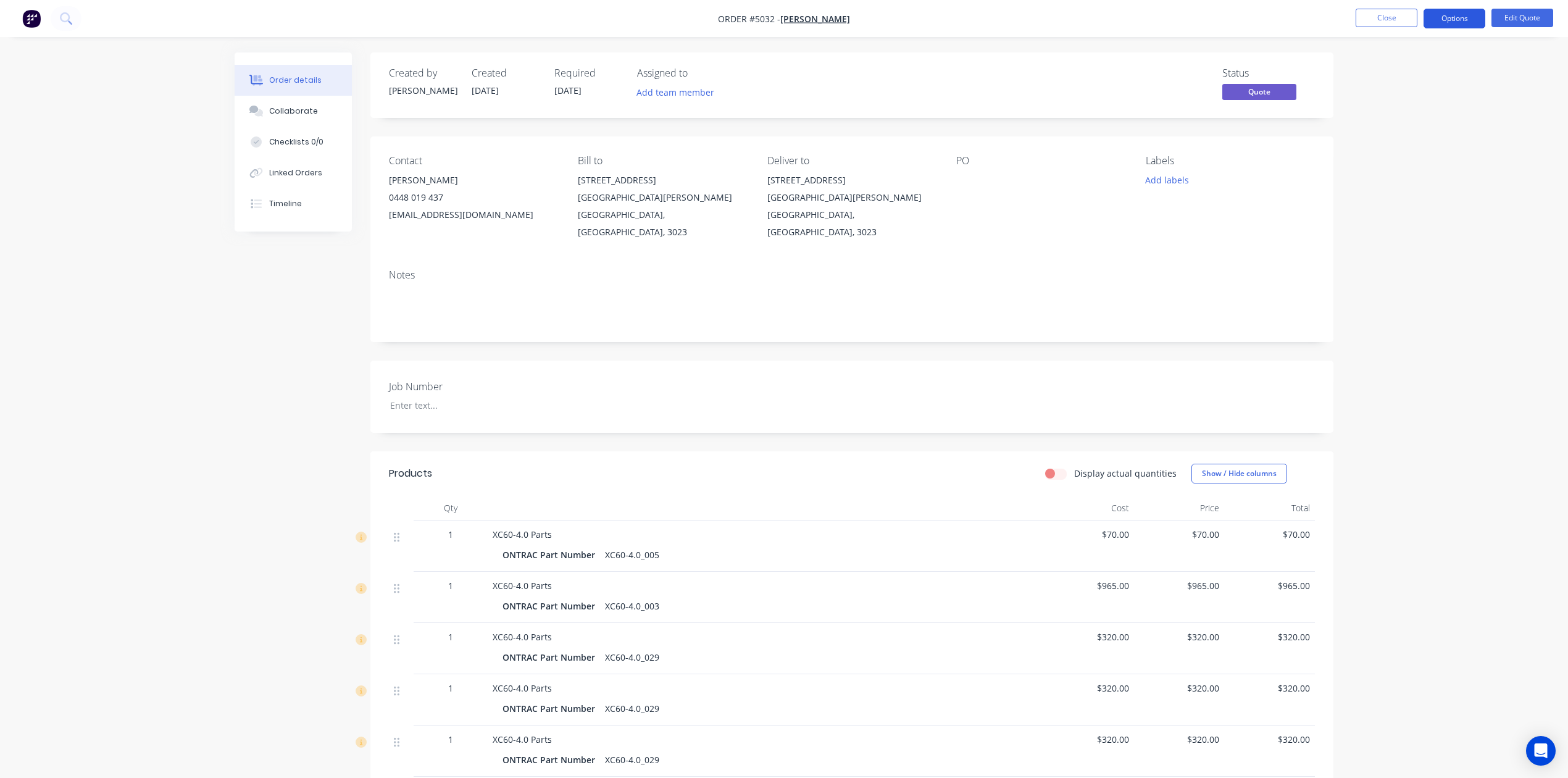
click at [1458, 16] on button "Options" at bounding box center [1454, 18] width 62 height 20
click at [1484, 459] on div "Order details Collaborate Checklists 0/0 Linked Orders Timeline Order details C…" at bounding box center [784, 679] width 1568 height 1358
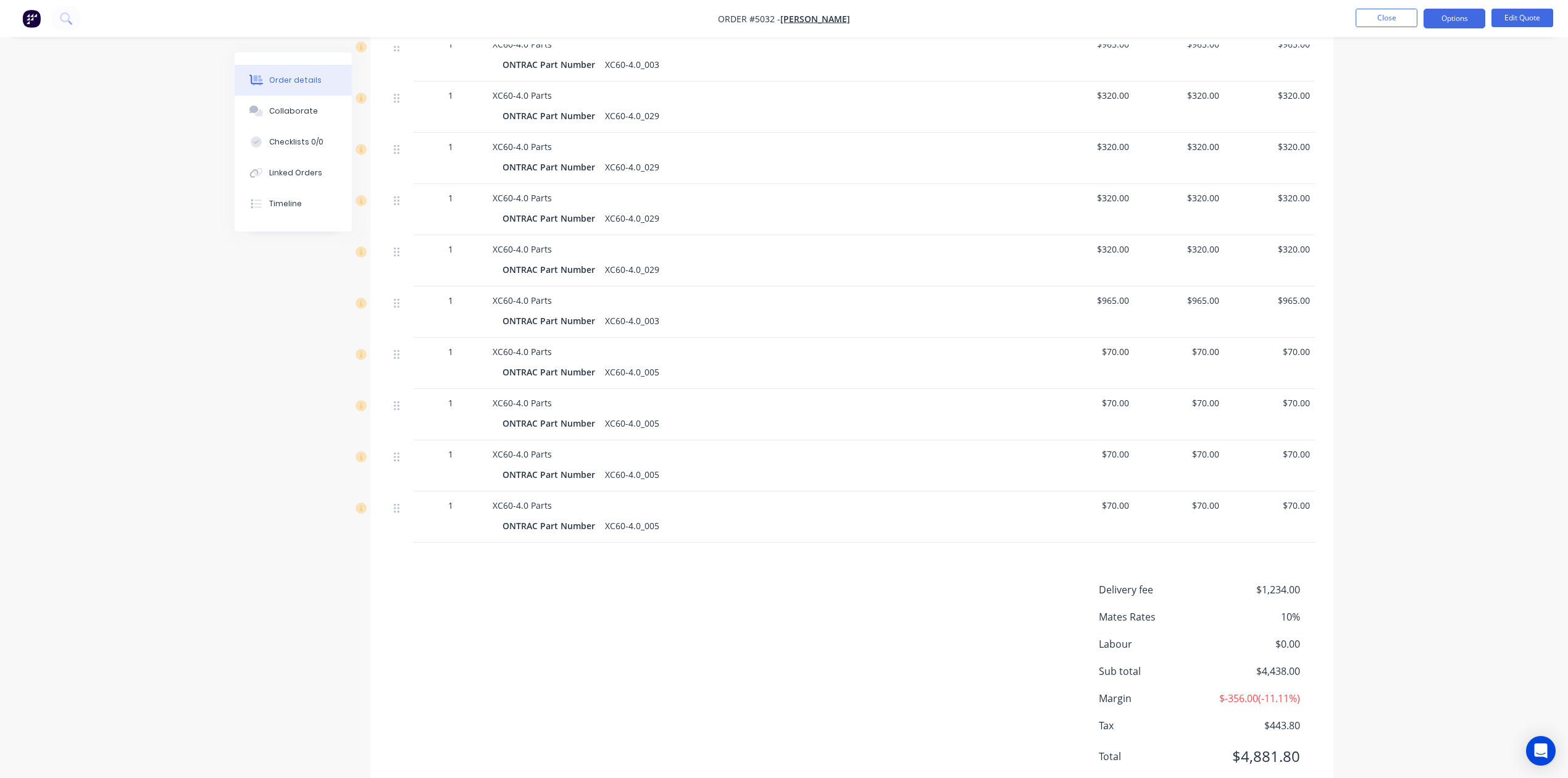
scroll to position [566, 0]
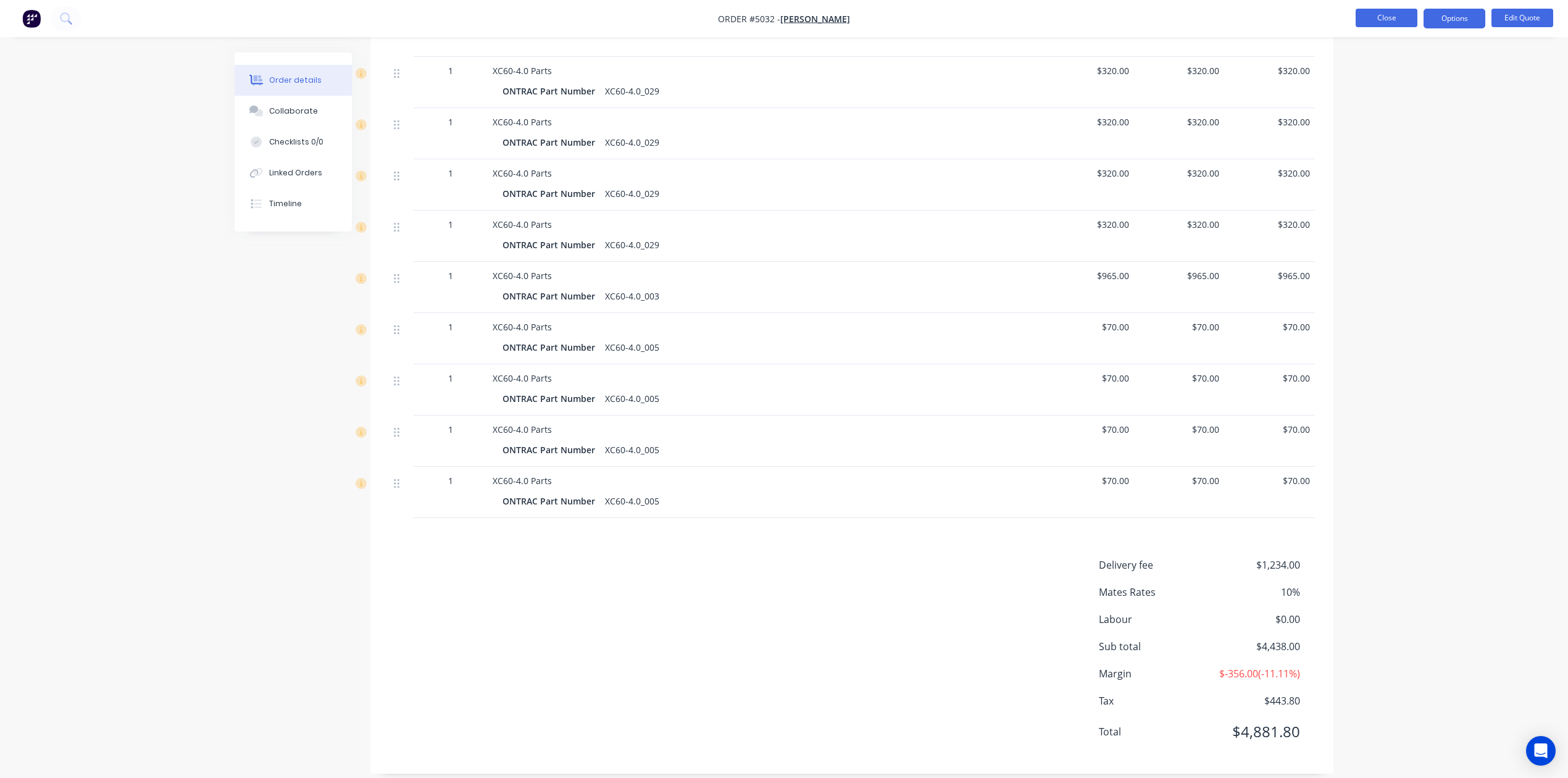
click at [1394, 18] on button "Close" at bounding box center [1386, 18] width 62 height 18
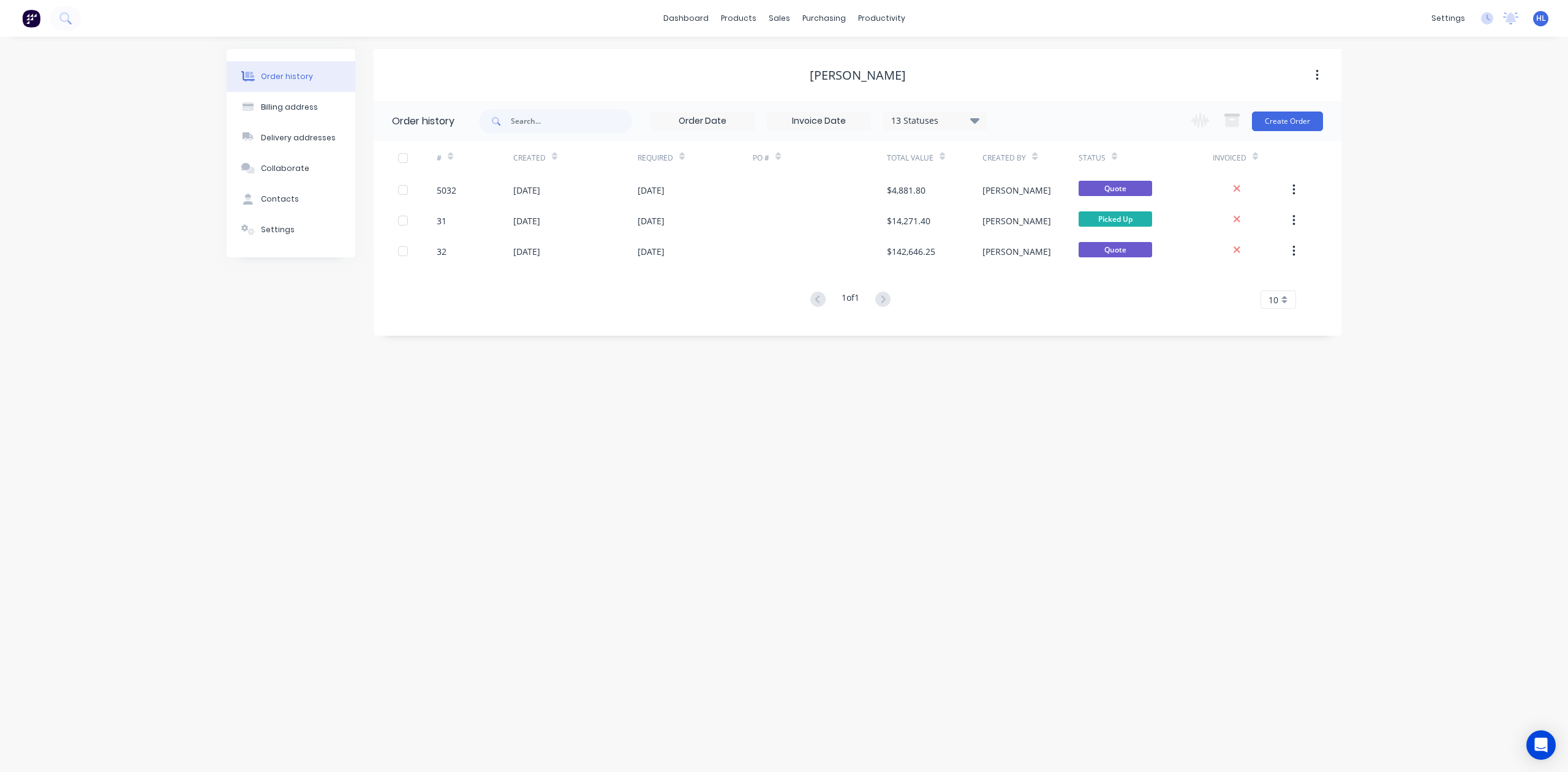
click at [834, 474] on div "Order history Billing address Delivery addresses Collaborate Contacts Settings …" at bounding box center [784, 404] width 1568 height 735
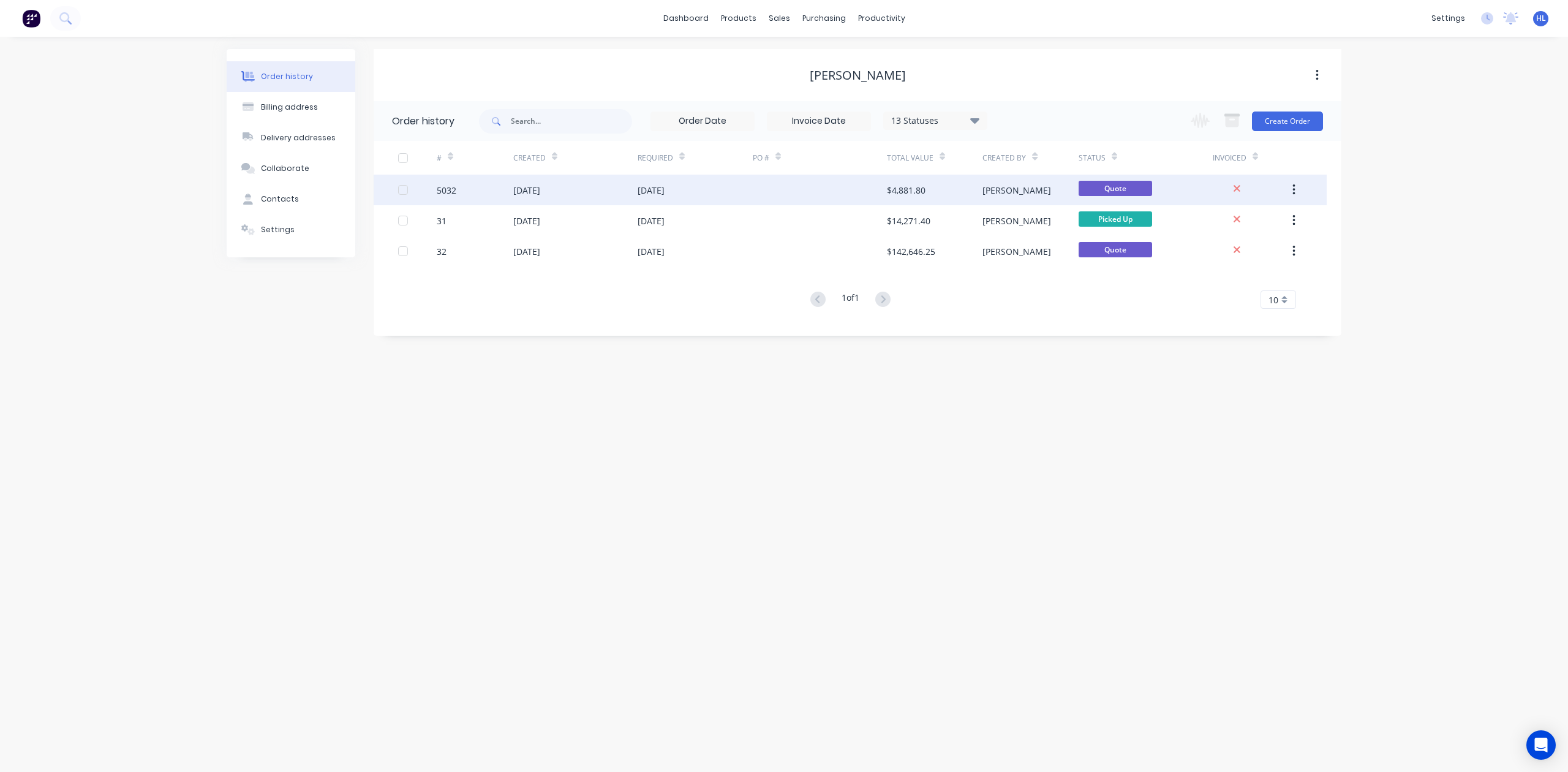
click at [452, 187] on div "5032" at bounding box center [447, 191] width 19 height 13
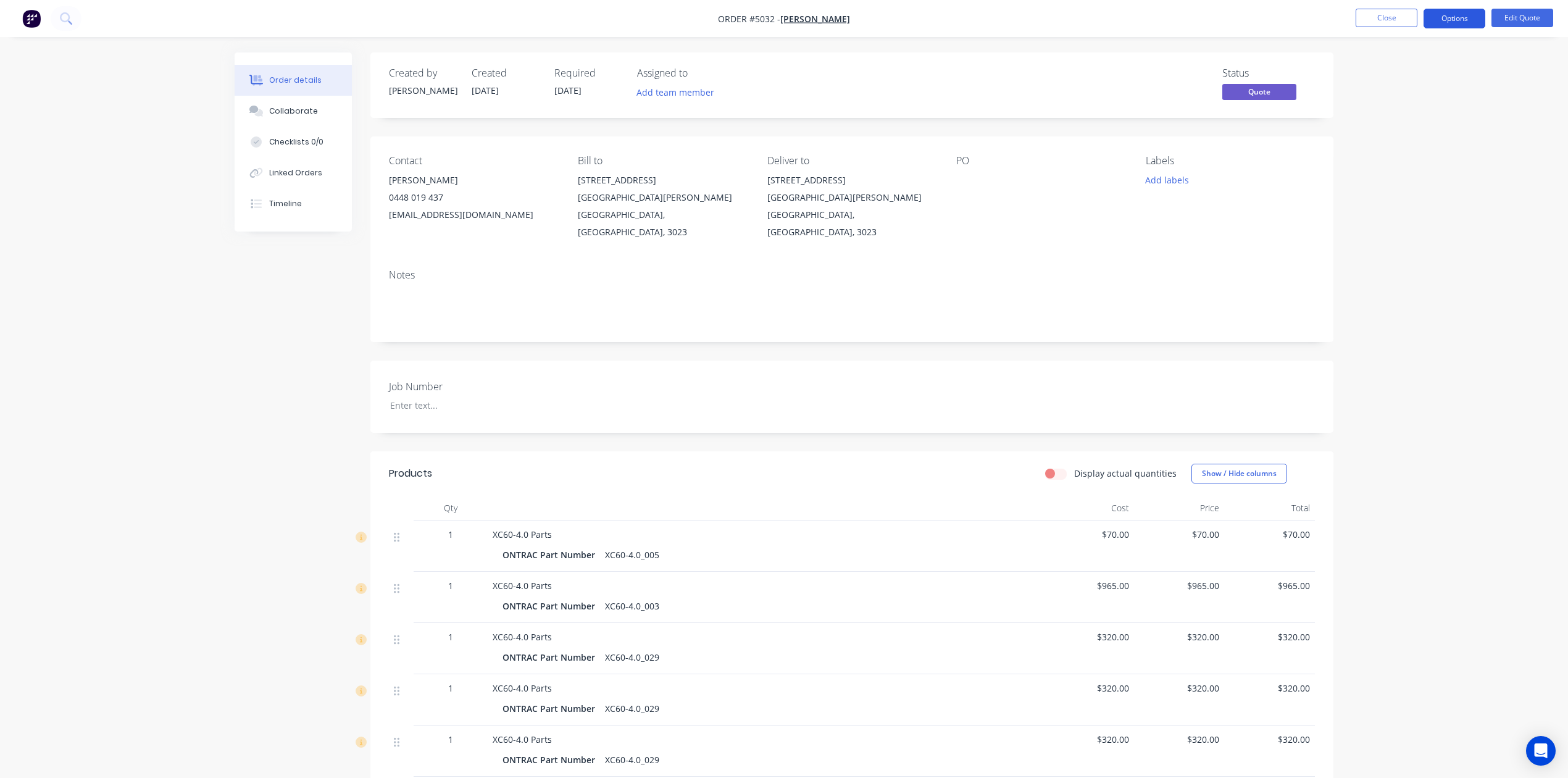
click at [1452, 24] on button "Options" at bounding box center [1454, 18] width 62 height 20
click at [1438, 141] on div "Convert to Order" at bounding box center [1418, 149] width 114 height 18
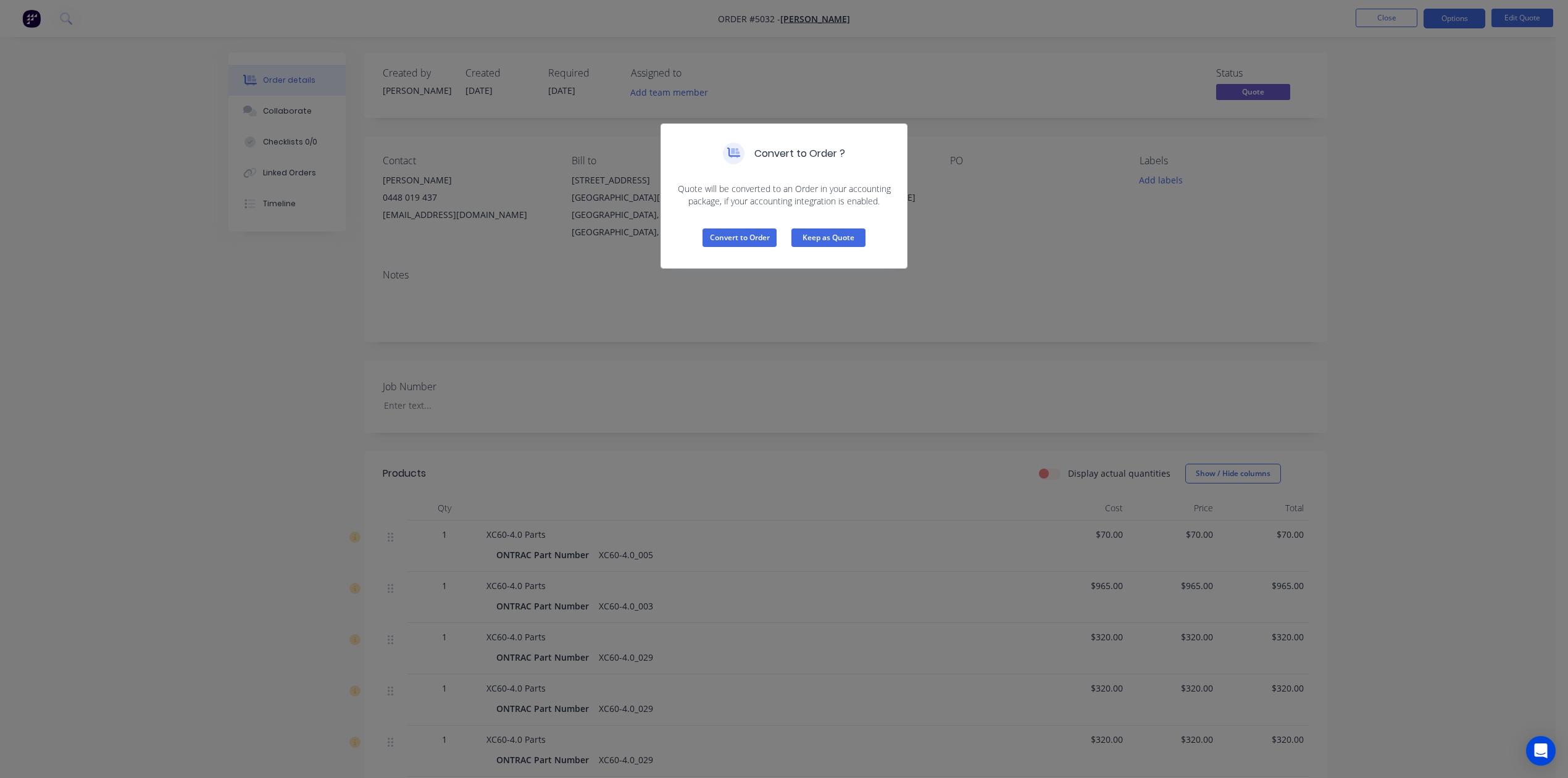
click at [852, 240] on button "Keep as Quote" at bounding box center [828, 238] width 74 height 18
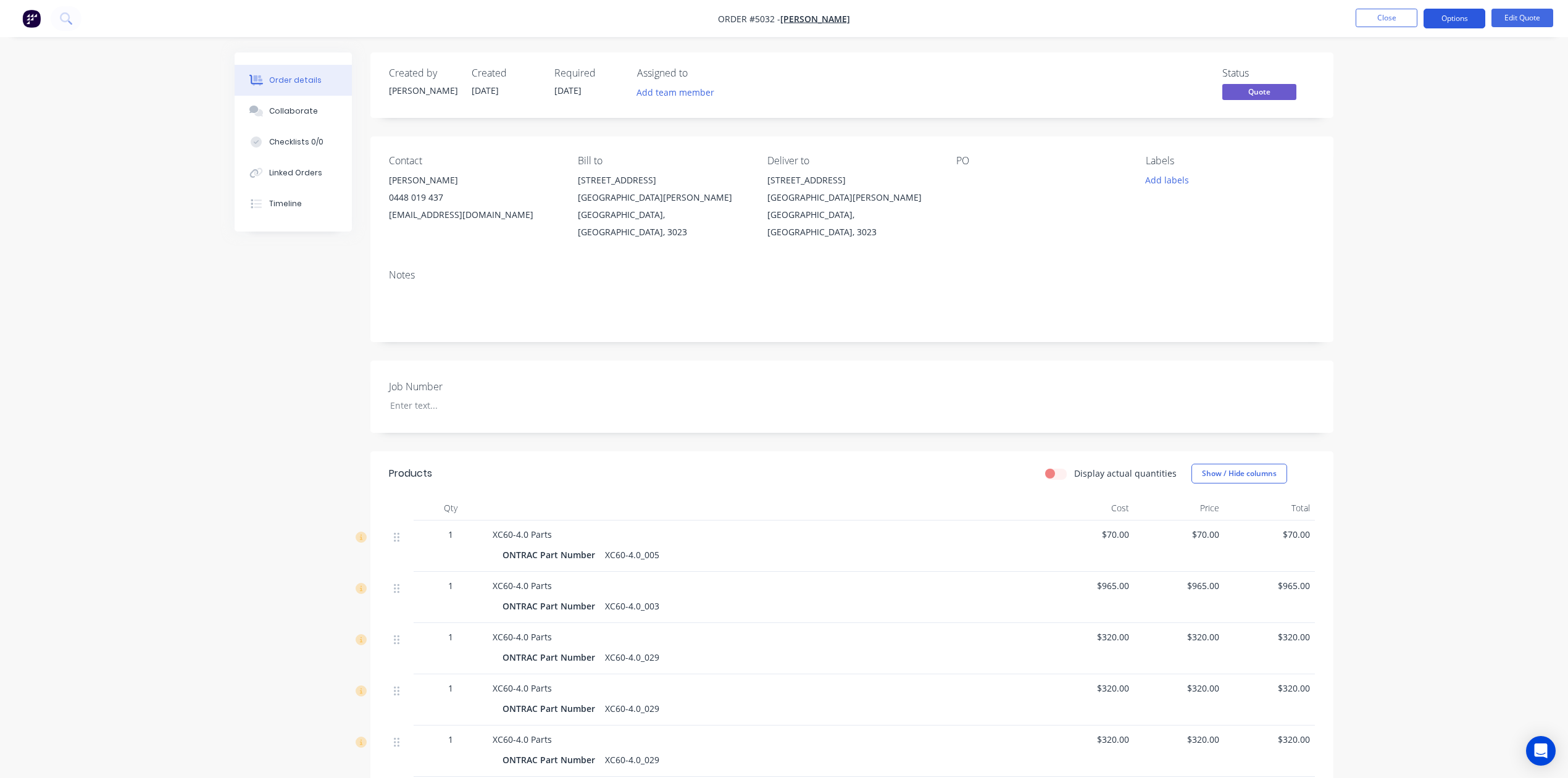
click at [1465, 18] on button "Options" at bounding box center [1454, 18] width 62 height 20
click at [1420, 84] on button "Quote" at bounding box center [1418, 74] width 136 height 25
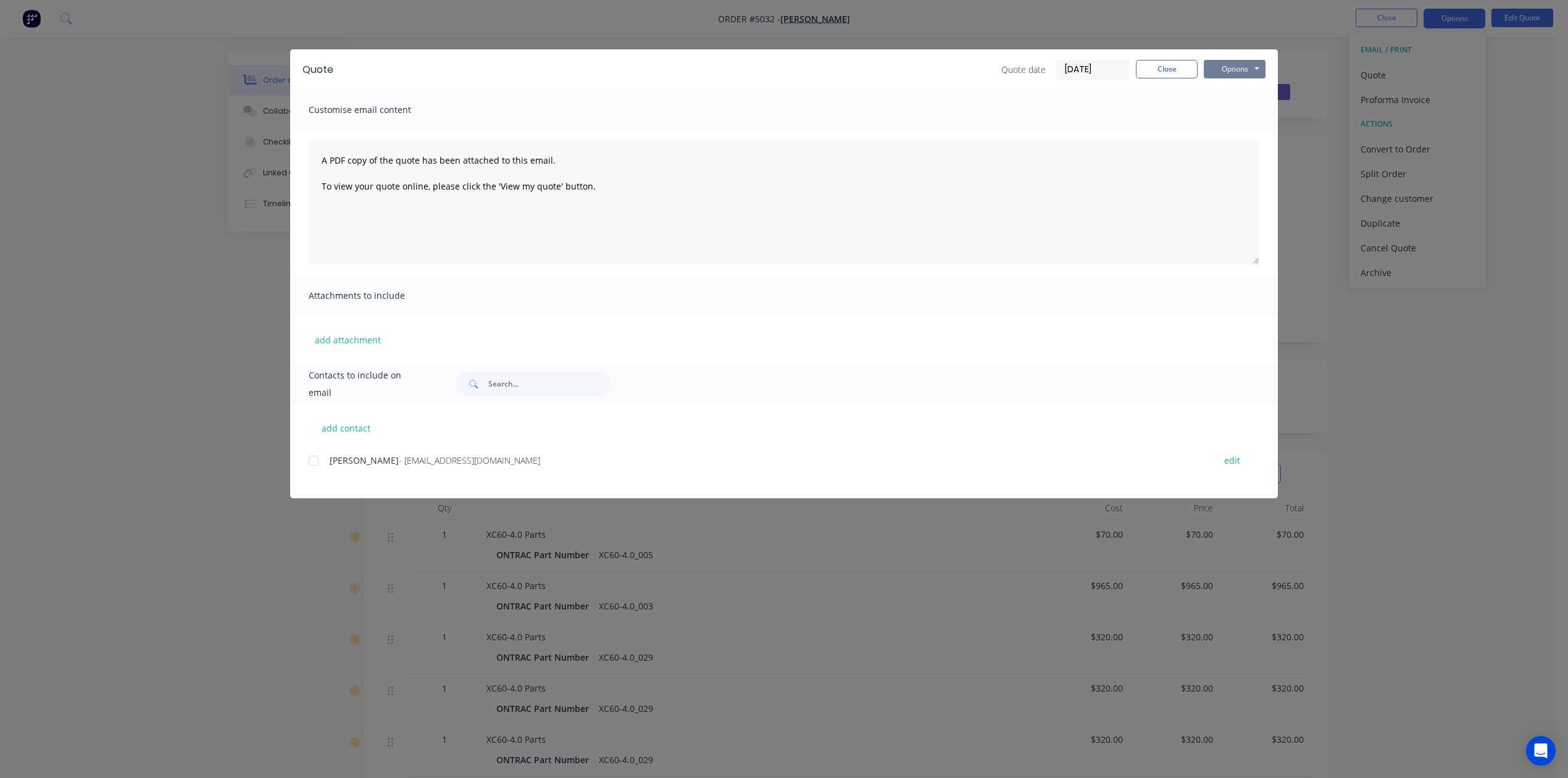
click at [1233, 73] on button "Options" at bounding box center [1235, 69] width 62 height 18
click at [1264, 94] on button "Preview" at bounding box center [1243, 91] width 79 height 20
click at [1157, 61] on button "Close" at bounding box center [1167, 69] width 62 height 18
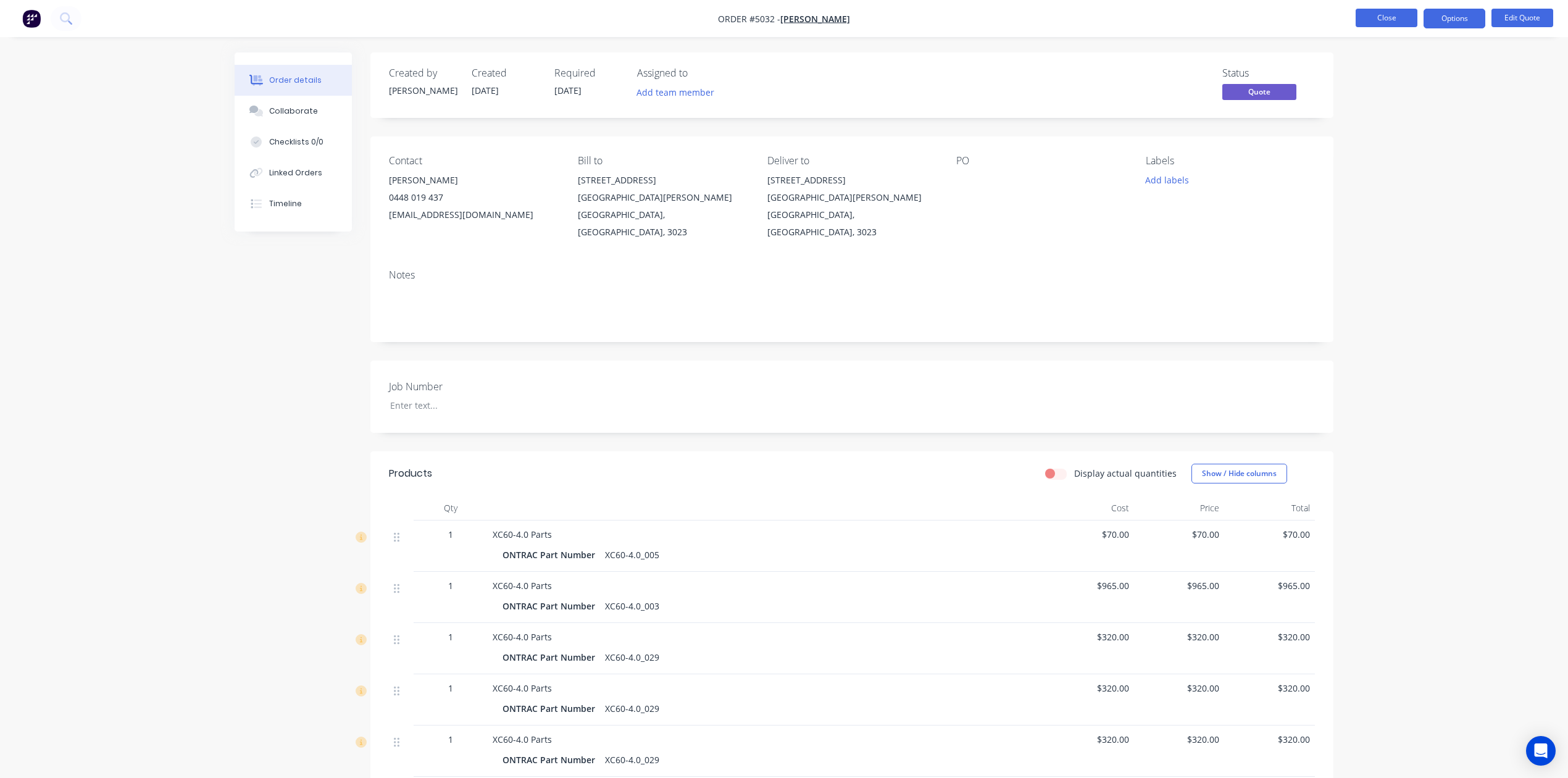
click at [1388, 23] on button "Close" at bounding box center [1386, 18] width 62 height 18
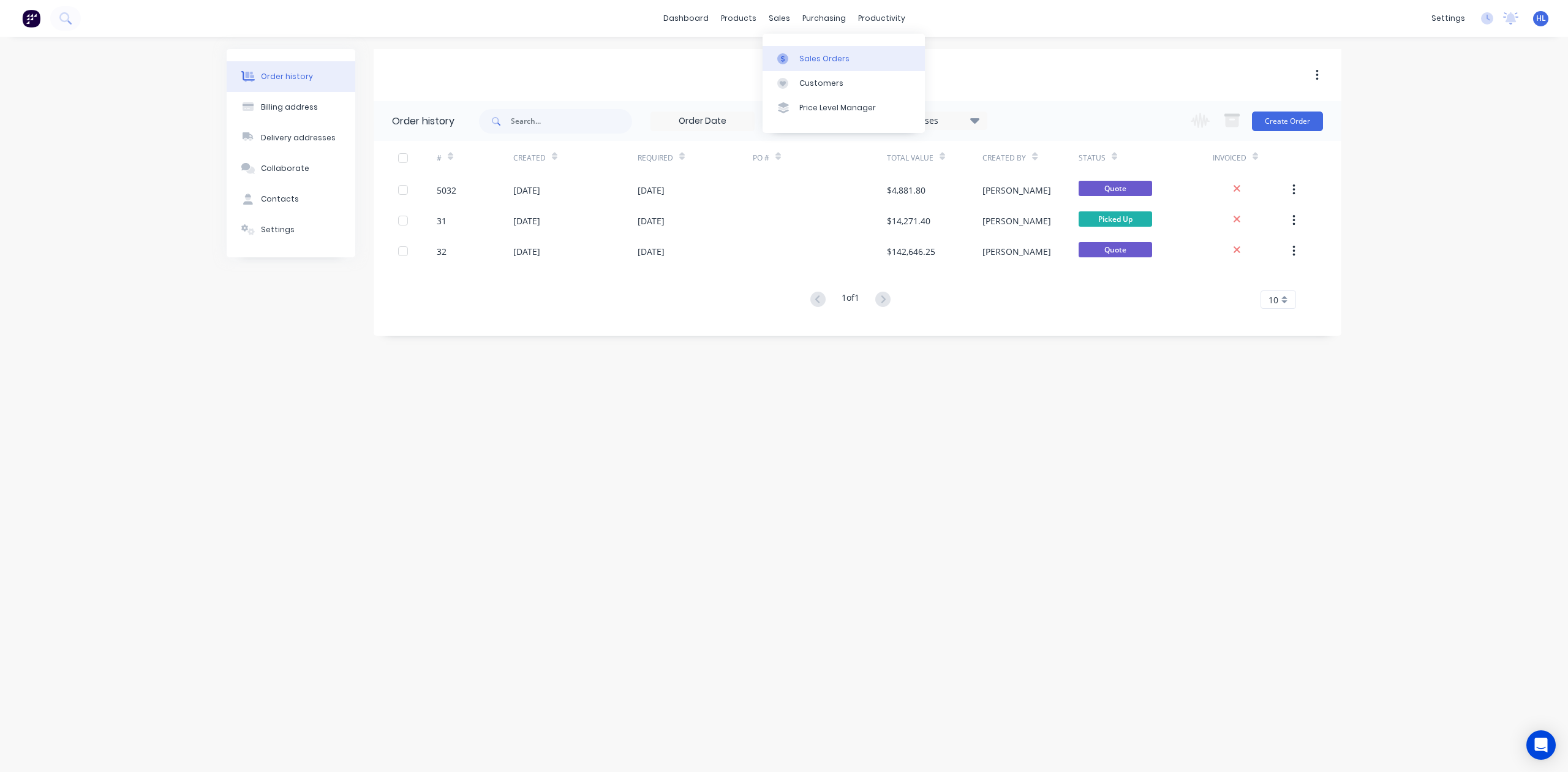
click at [802, 64] on link "Sales Orders" at bounding box center [844, 58] width 162 height 25
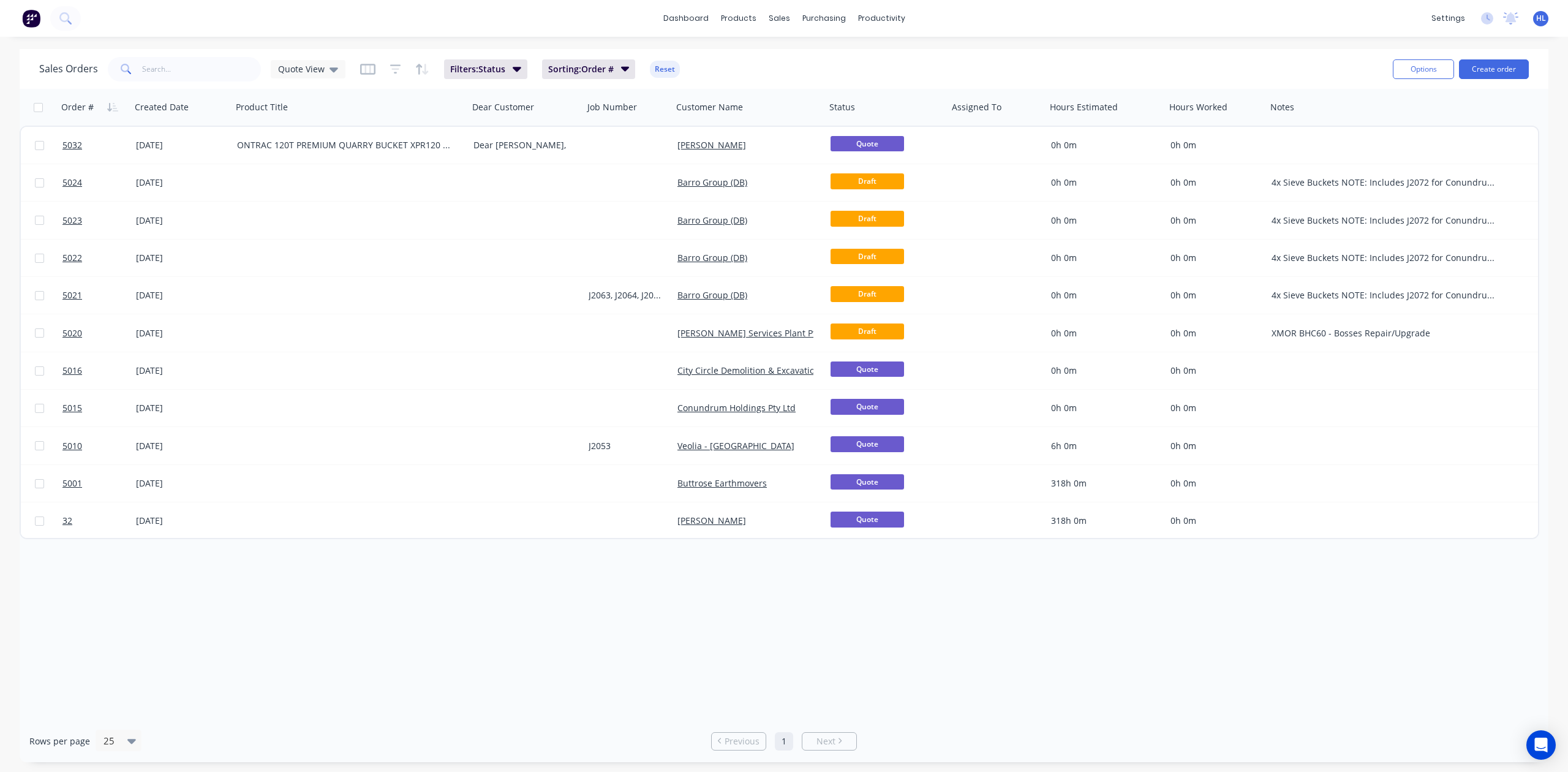
drag, startPoint x: 654, startPoint y: 624, endPoint x: 662, endPoint y: 591, distance: 34.0
click at [654, 624] on div "Order # Created Date Product Title Dear Customer Job Number Customer Name Statu…" at bounding box center [784, 404] width 1529 height 631
